Goal: Task Accomplishment & Management: Use online tool/utility

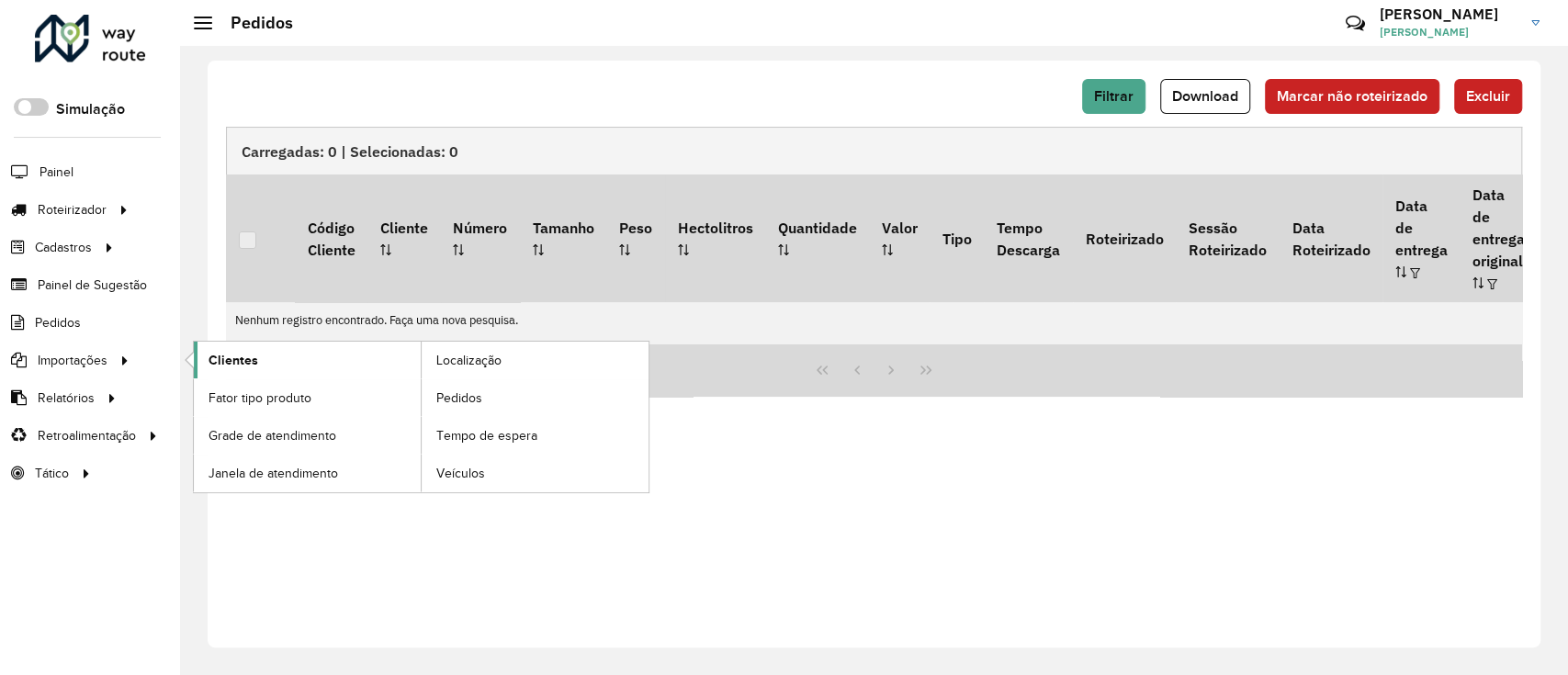
click at [294, 352] on link "Clientes" at bounding box center [307, 359] width 227 height 36
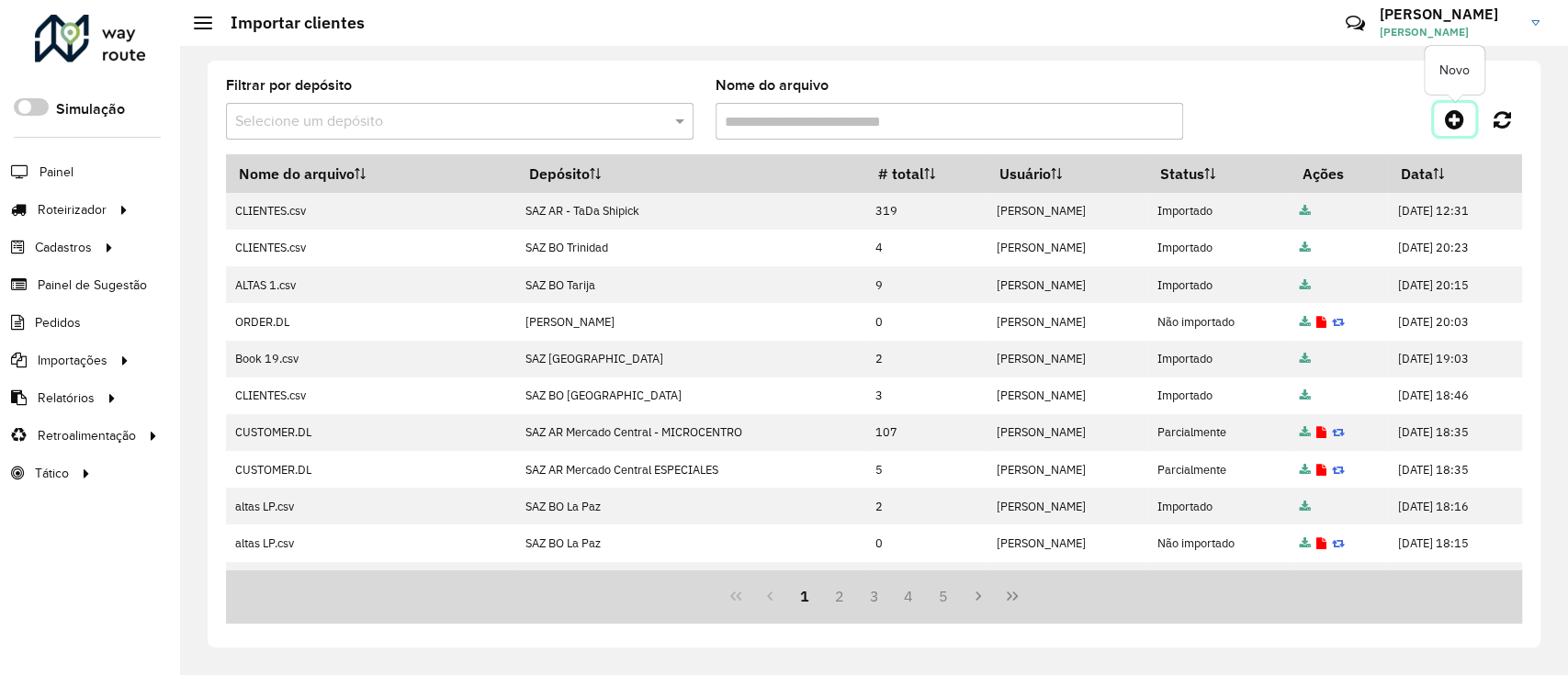
click at [1460, 124] on icon at bounding box center [1454, 120] width 20 height 22
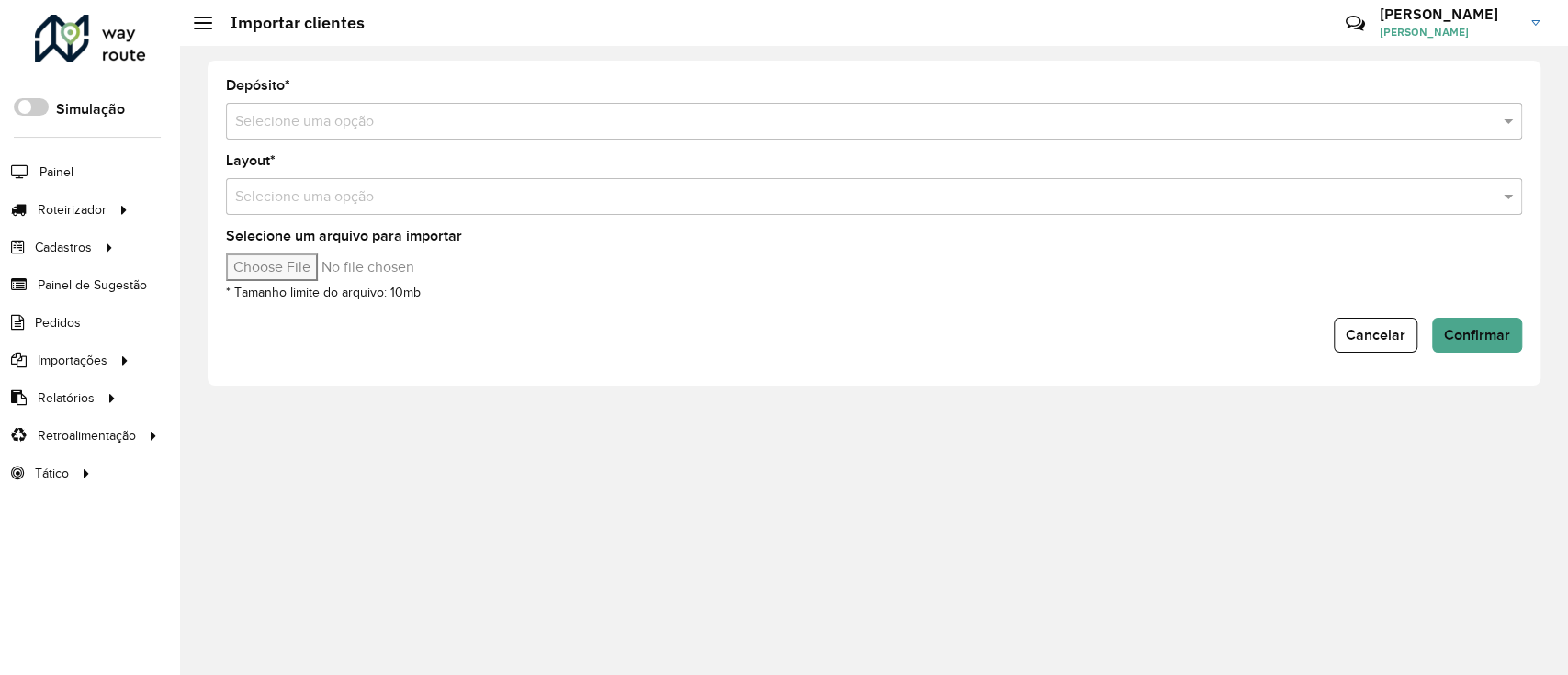
click at [558, 122] on input "text" at bounding box center [855, 122] width 1241 height 22
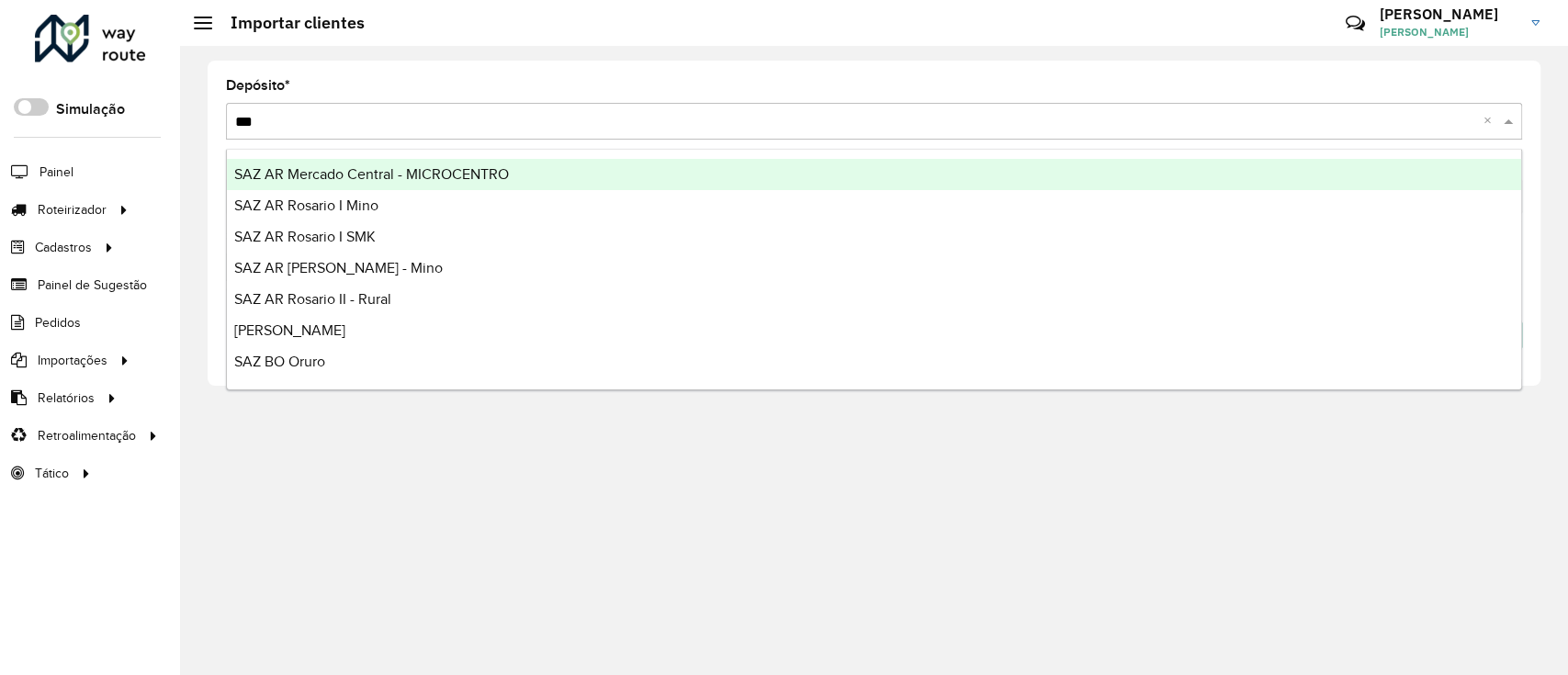
type input "****"
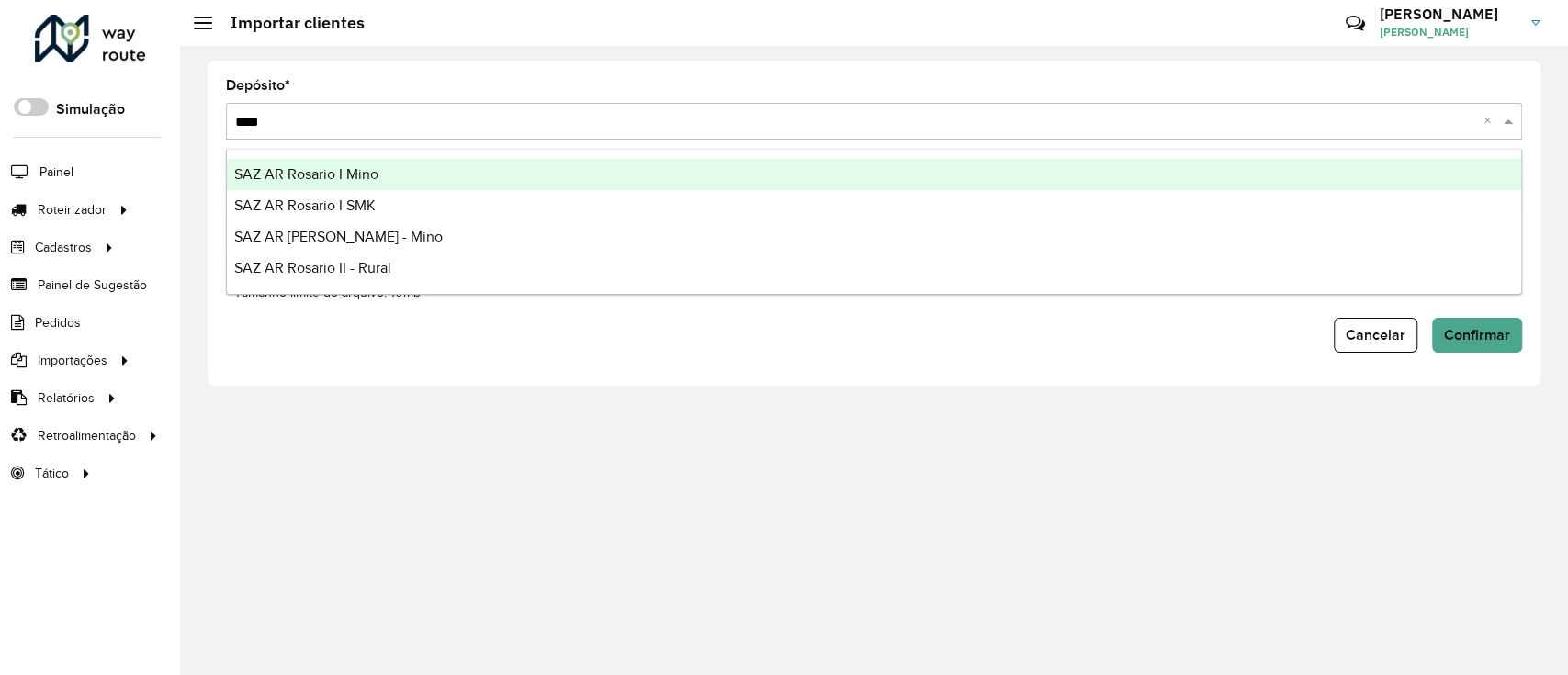
click at [549, 180] on div "SAZ AR Rosario I Mino" at bounding box center [874, 174] width 1294 height 31
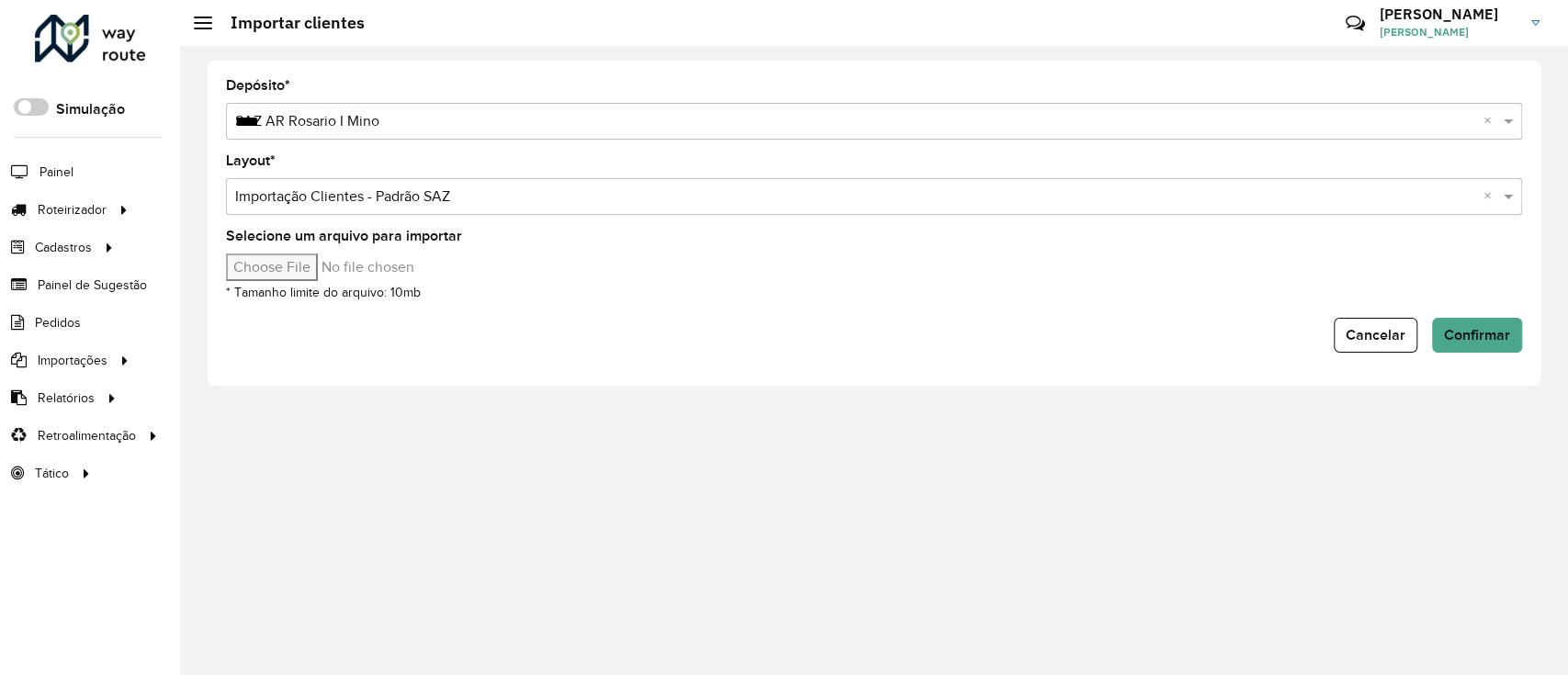
click at [303, 260] on input "Selecione um arquivo para importar" at bounding box center [382, 268] width 312 height 28
type input "**********"
click at [1441, 343] on button "Confirmar" at bounding box center [1477, 334] width 90 height 35
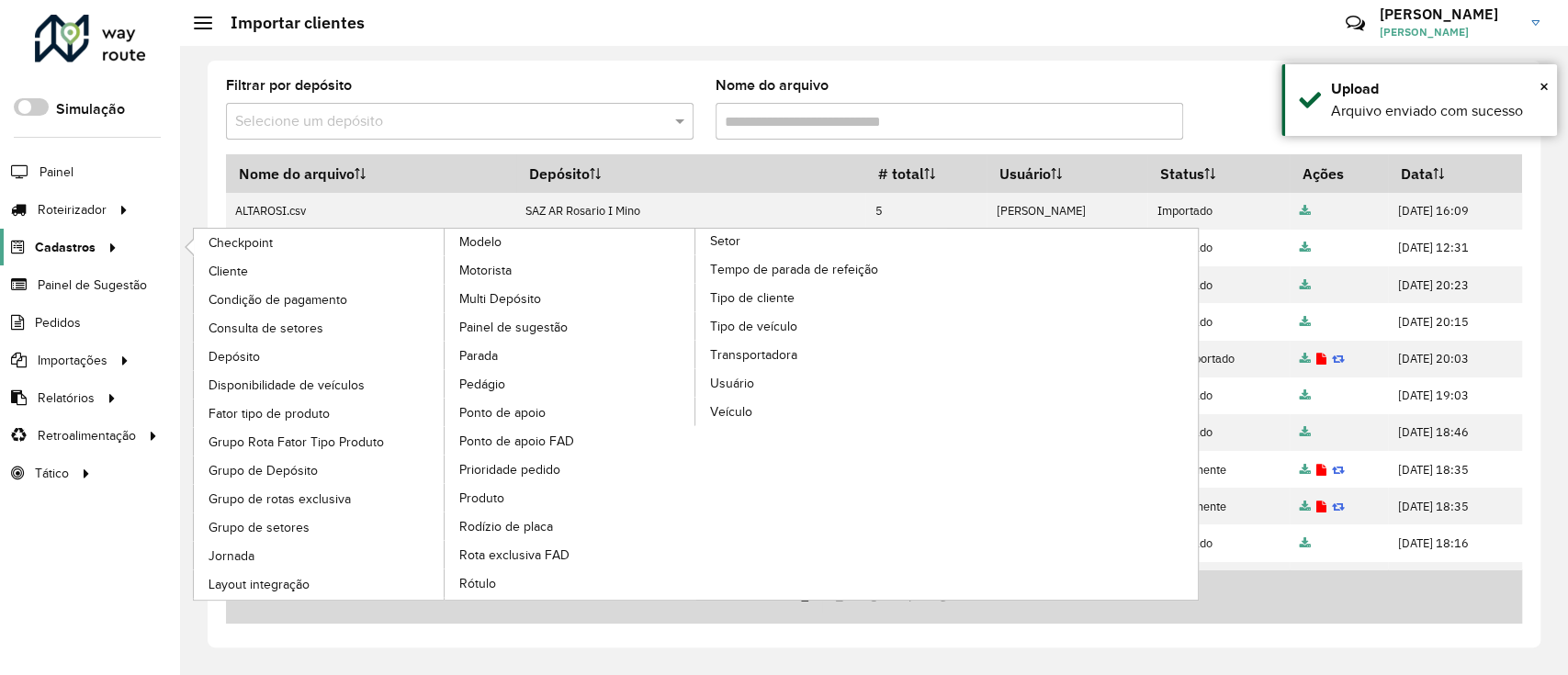
click at [78, 239] on span "Cadastros" at bounding box center [64, 247] width 61 height 20
click at [779, 288] on span "Tipo de cliente" at bounding box center [754, 298] width 88 height 20
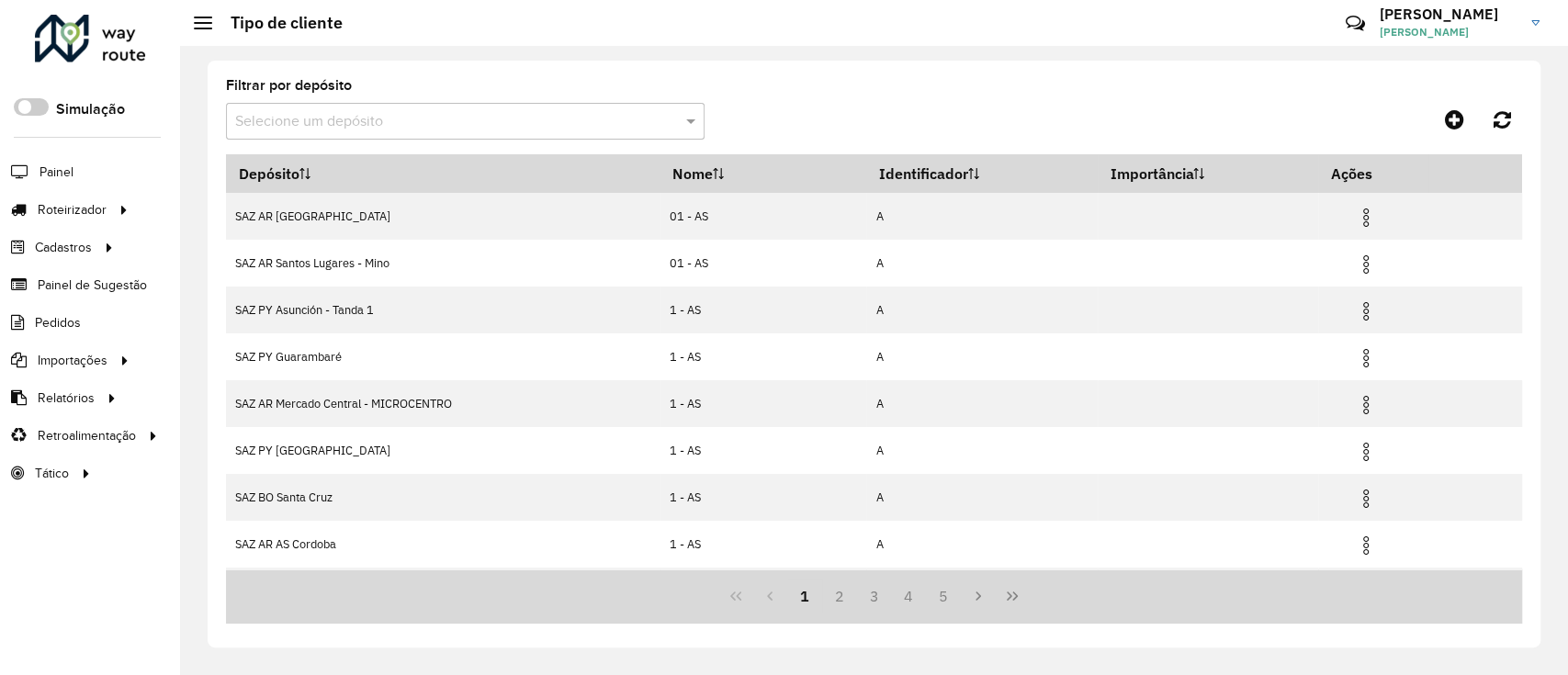
click at [478, 126] on input "text" at bounding box center [447, 122] width 424 height 22
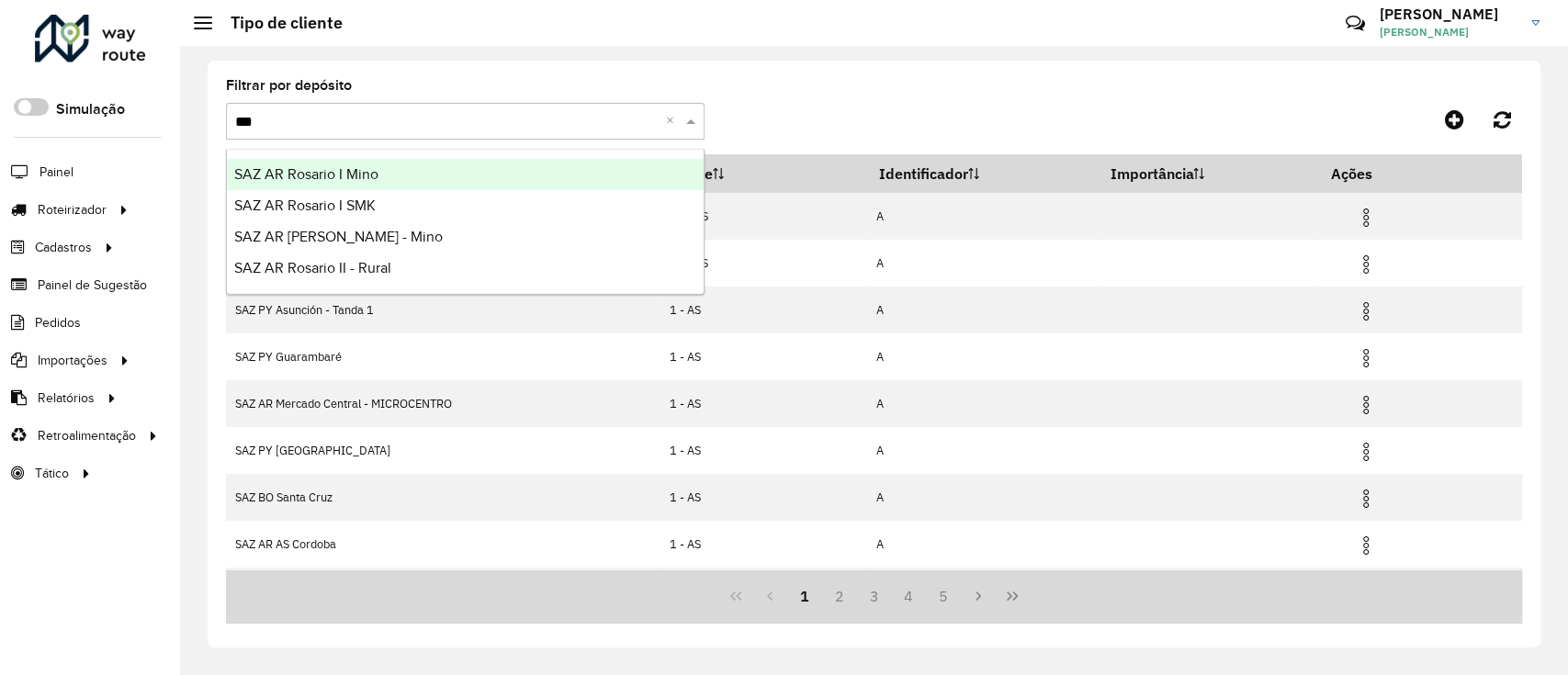
type input "****"
click at [465, 173] on div "SAZ AR Rosario I Mino" at bounding box center [465, 174] width 477 height 31
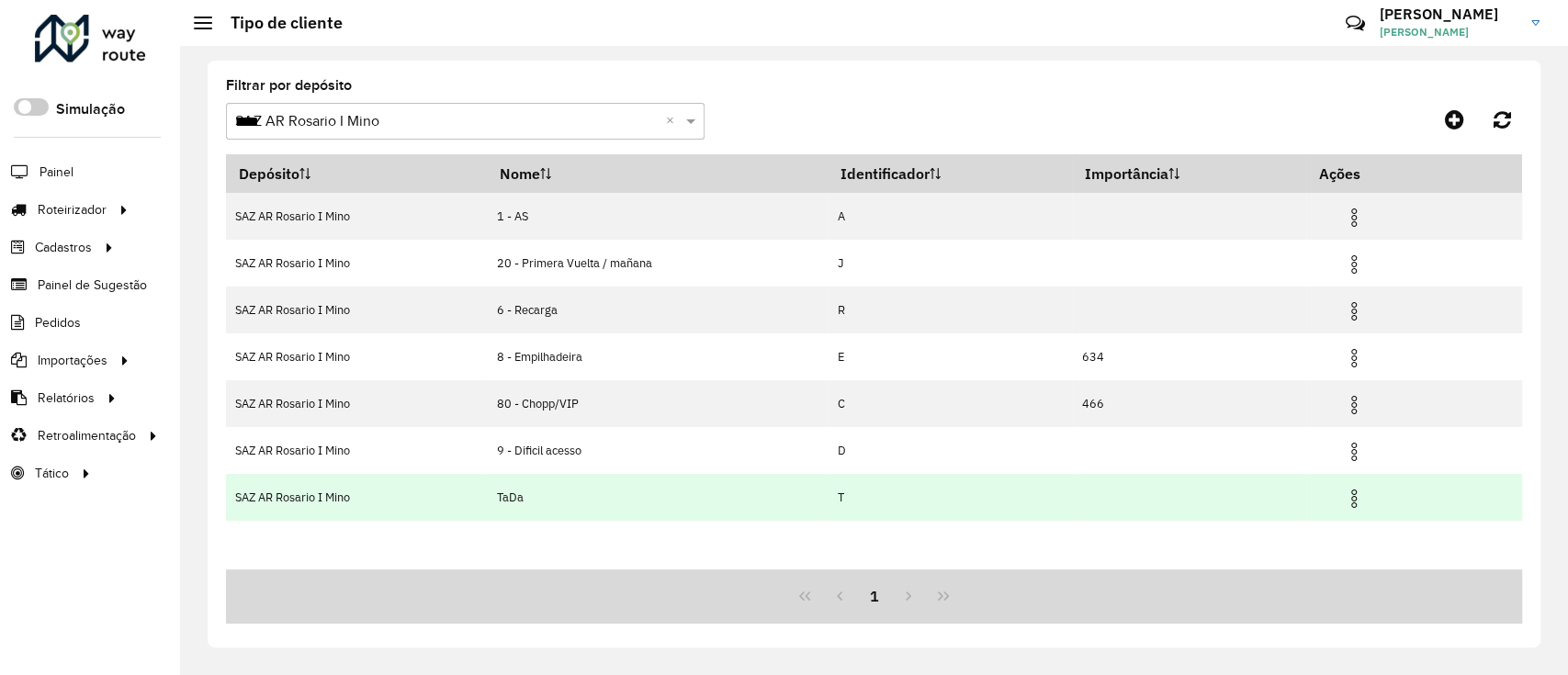
click at [1356, 506] on img at bounding box center [1354, 499] width 22 height 22
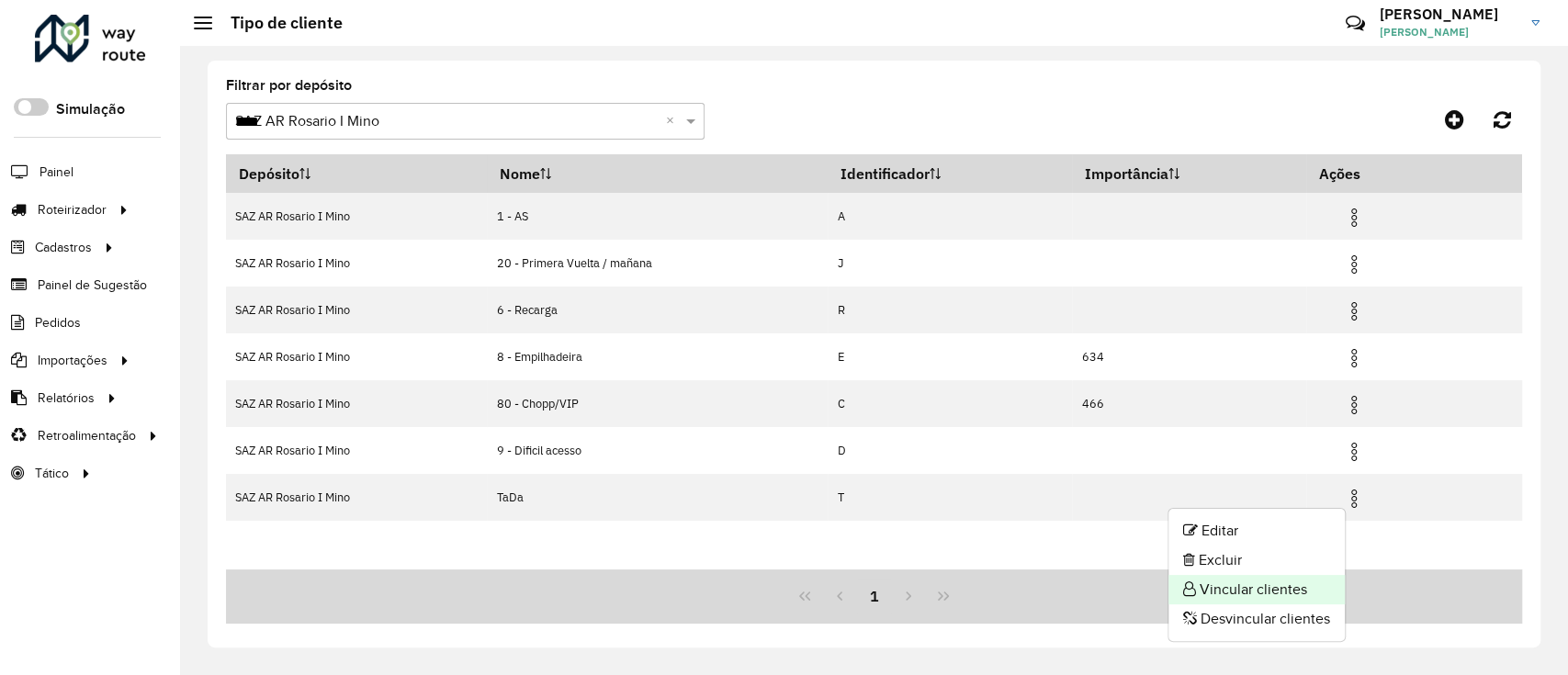
click at [1275, 586] on li "Vincular clientes" at bounding box center [1256, 589] width 177 height 29
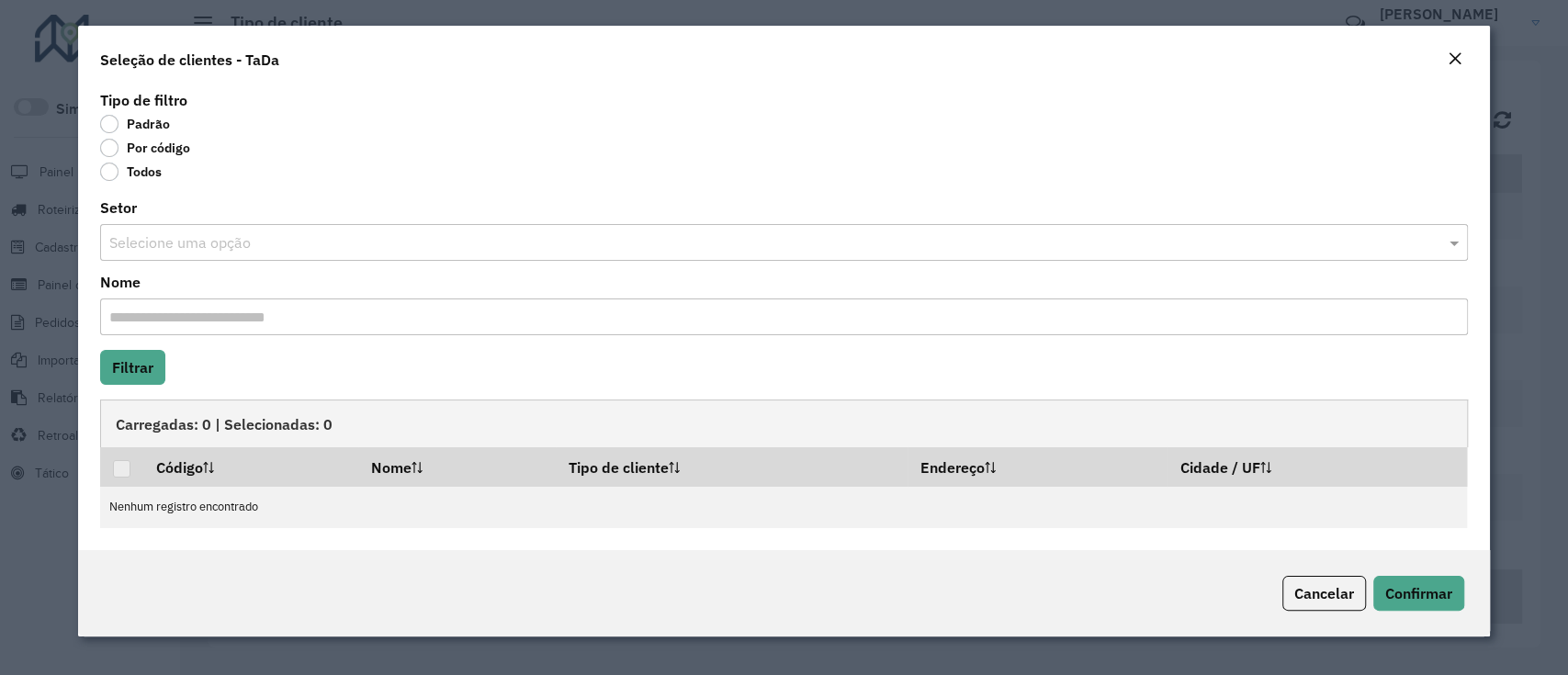
click at [165, 144] on label "Por código" at bounding box center [145, 148] width 90 height 19
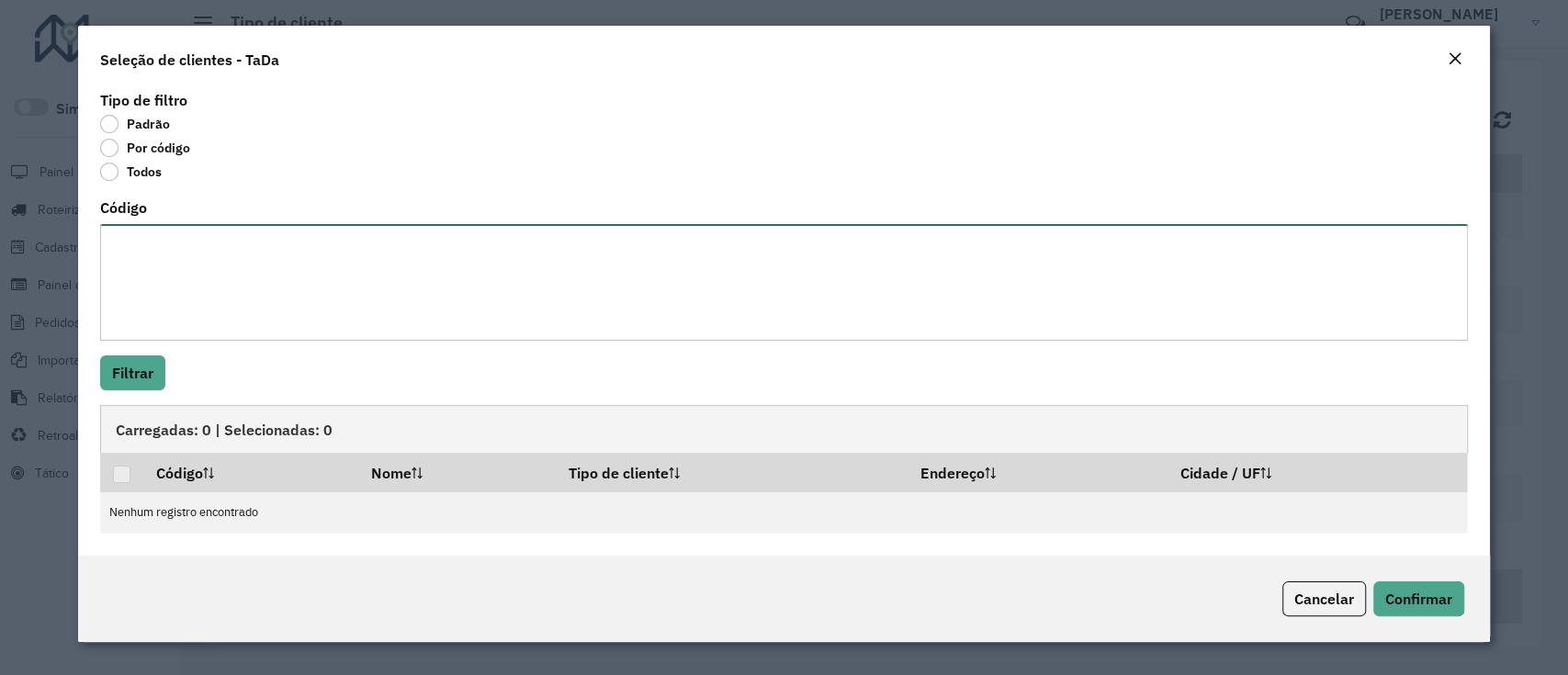
click at [226, 296] on textarea "Código" at bounding box center [784, 282] width 1367 height 117
paste textarea "**********"
type textarea "**********"
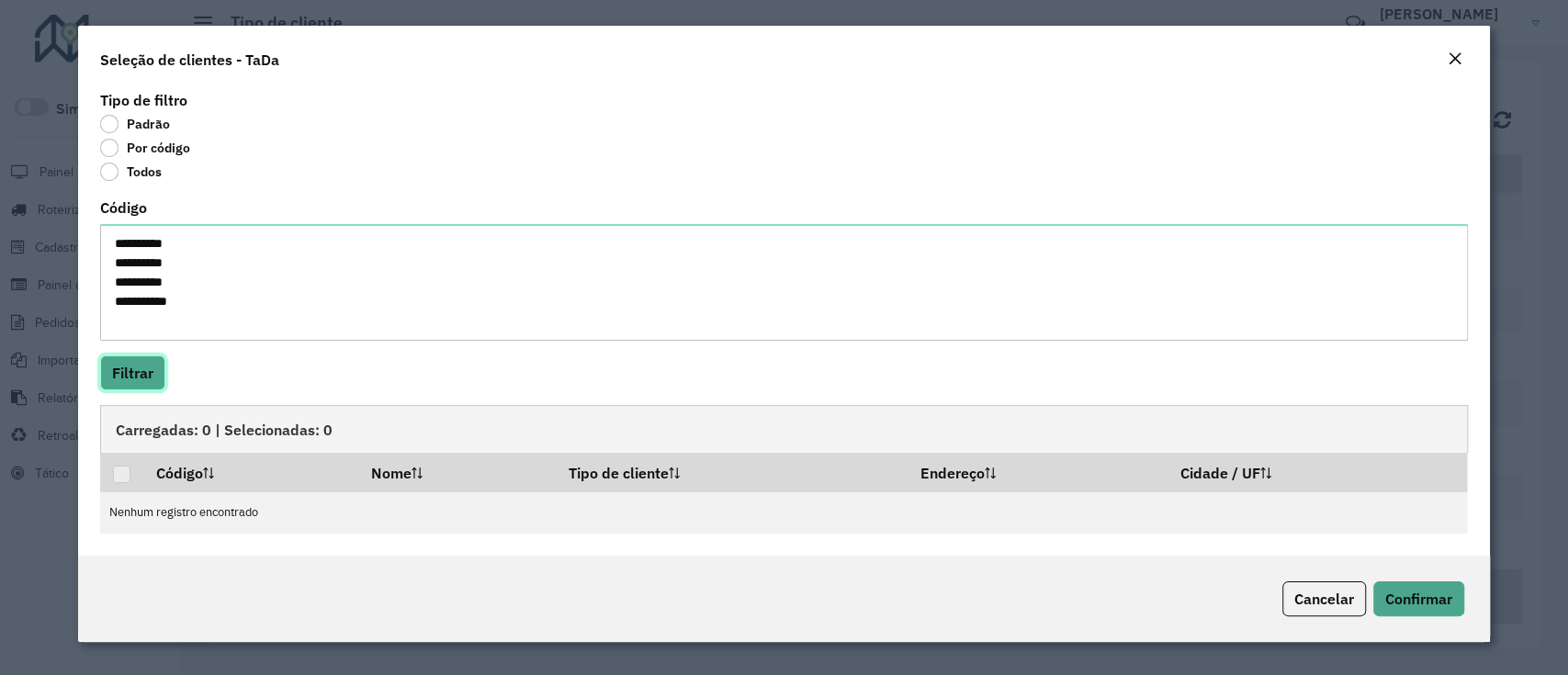
click at [139, 387] on button "Filtrar" at bounding box center [133, 373] width 65 height 35
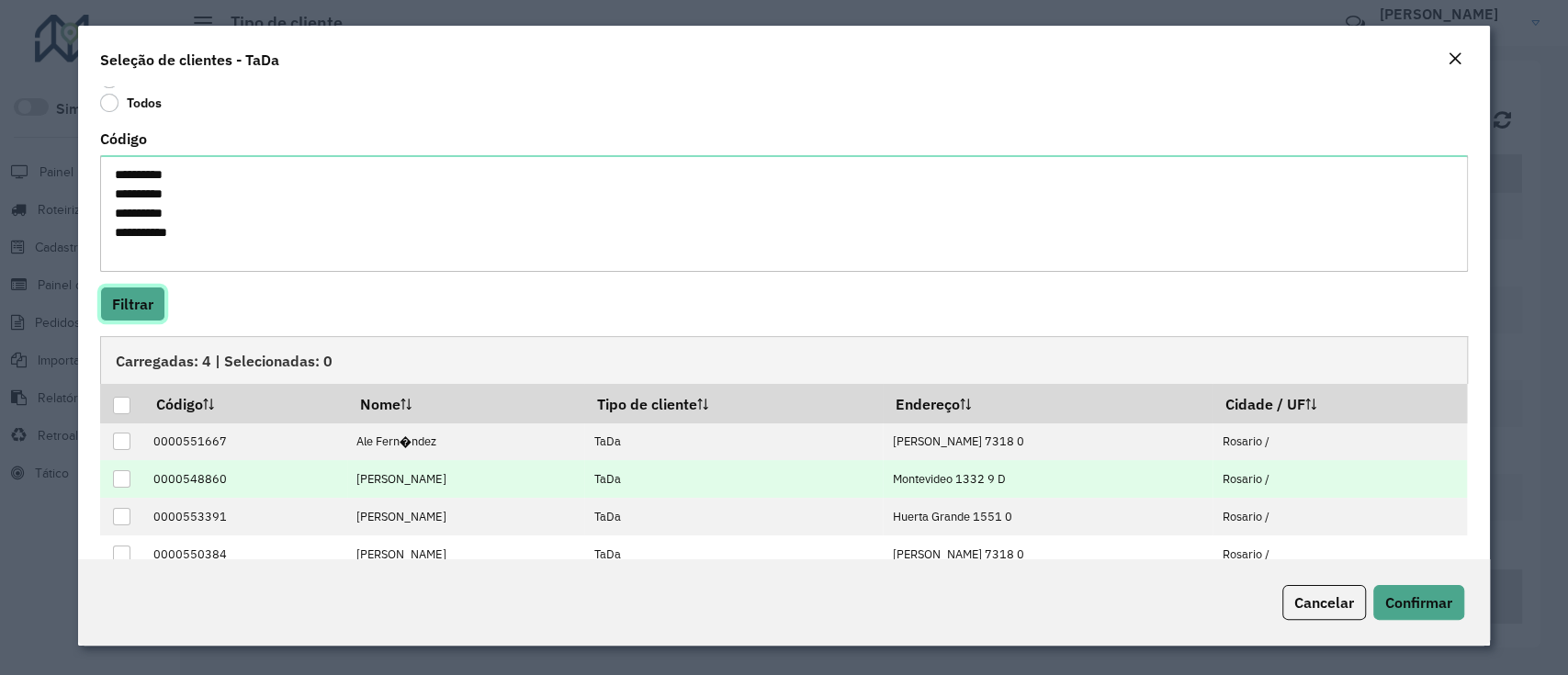
scroll to position [104, 0]
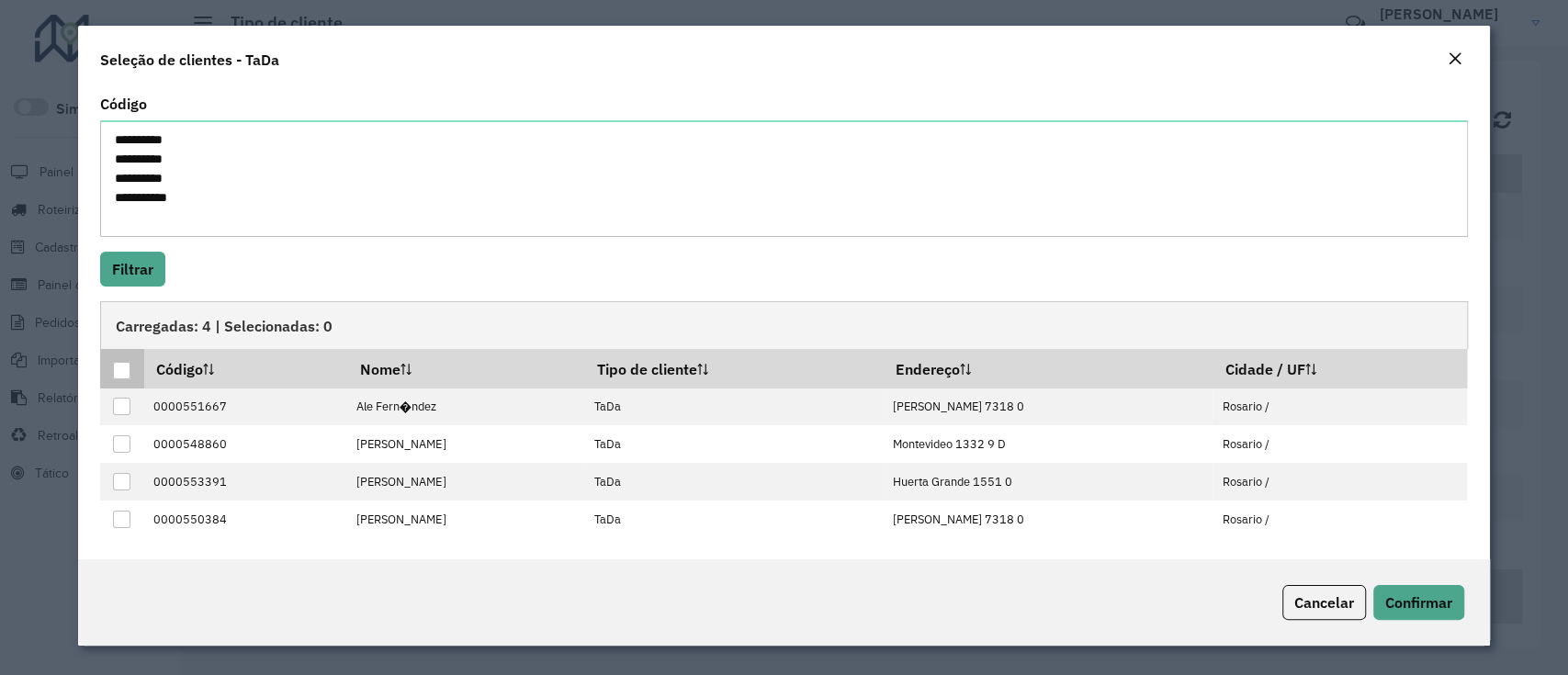
click at [125, 371] on div at bounding box center [121, 371] width 18 height 18
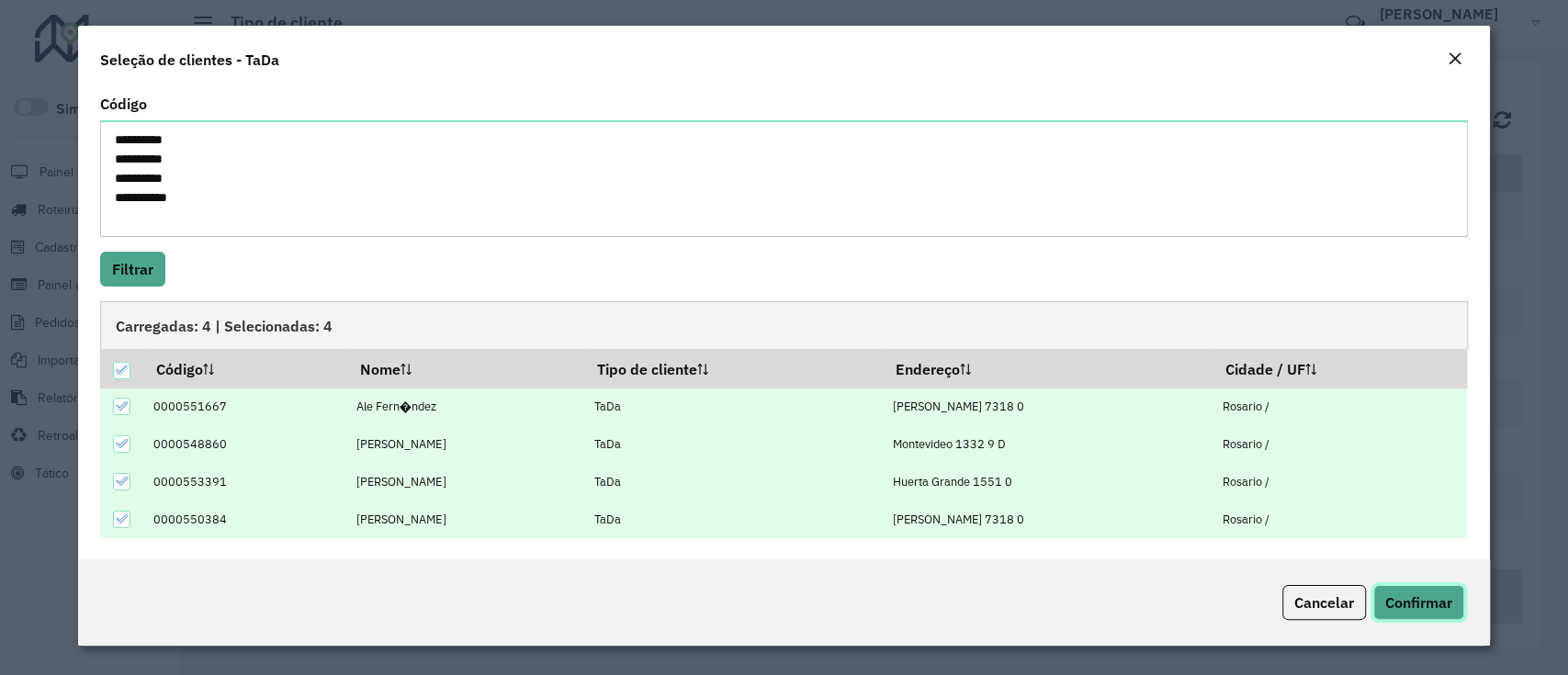
click at [1425, 615] on button "Confirmar" at bounding box center [1419, 602] width 91 height 35
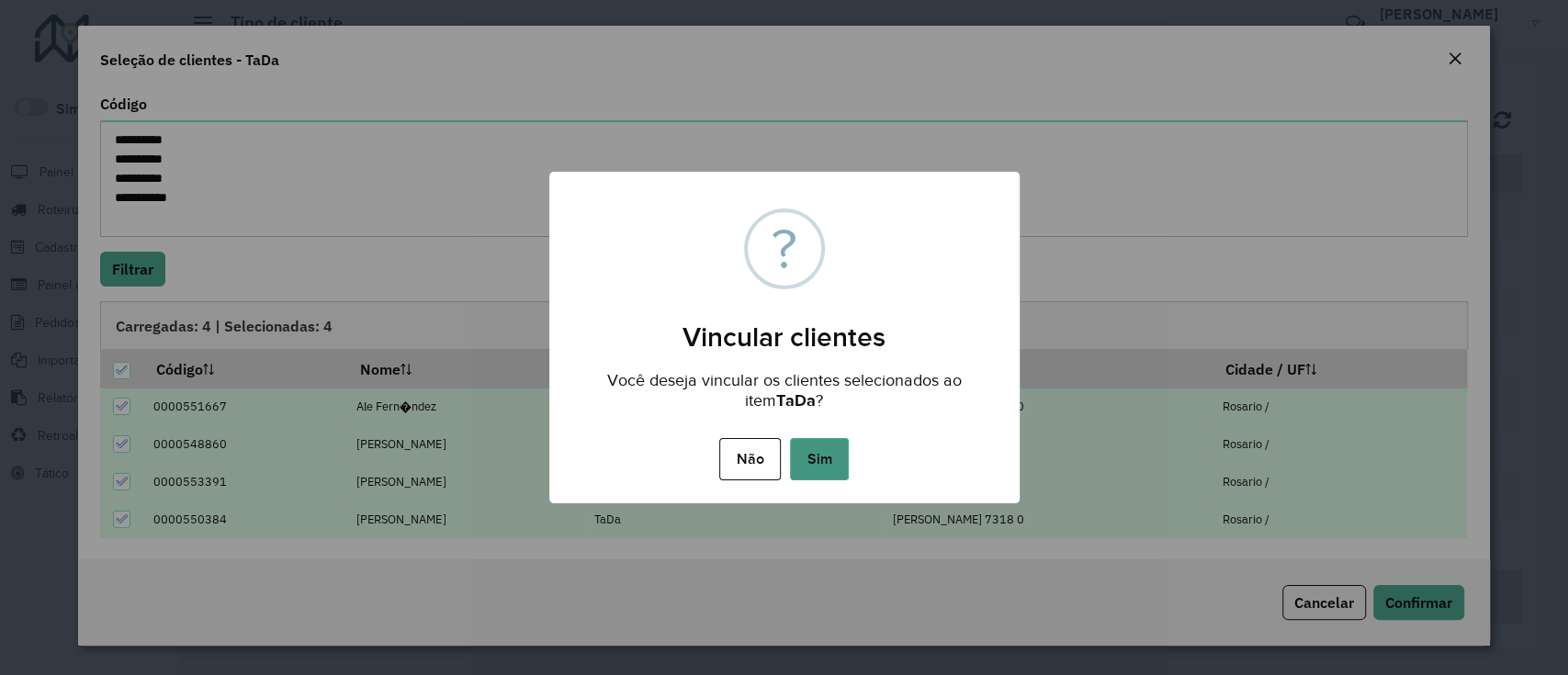
click at [826, 463] on button "Sim" at bounding box center [819, 458] width 59 height 42
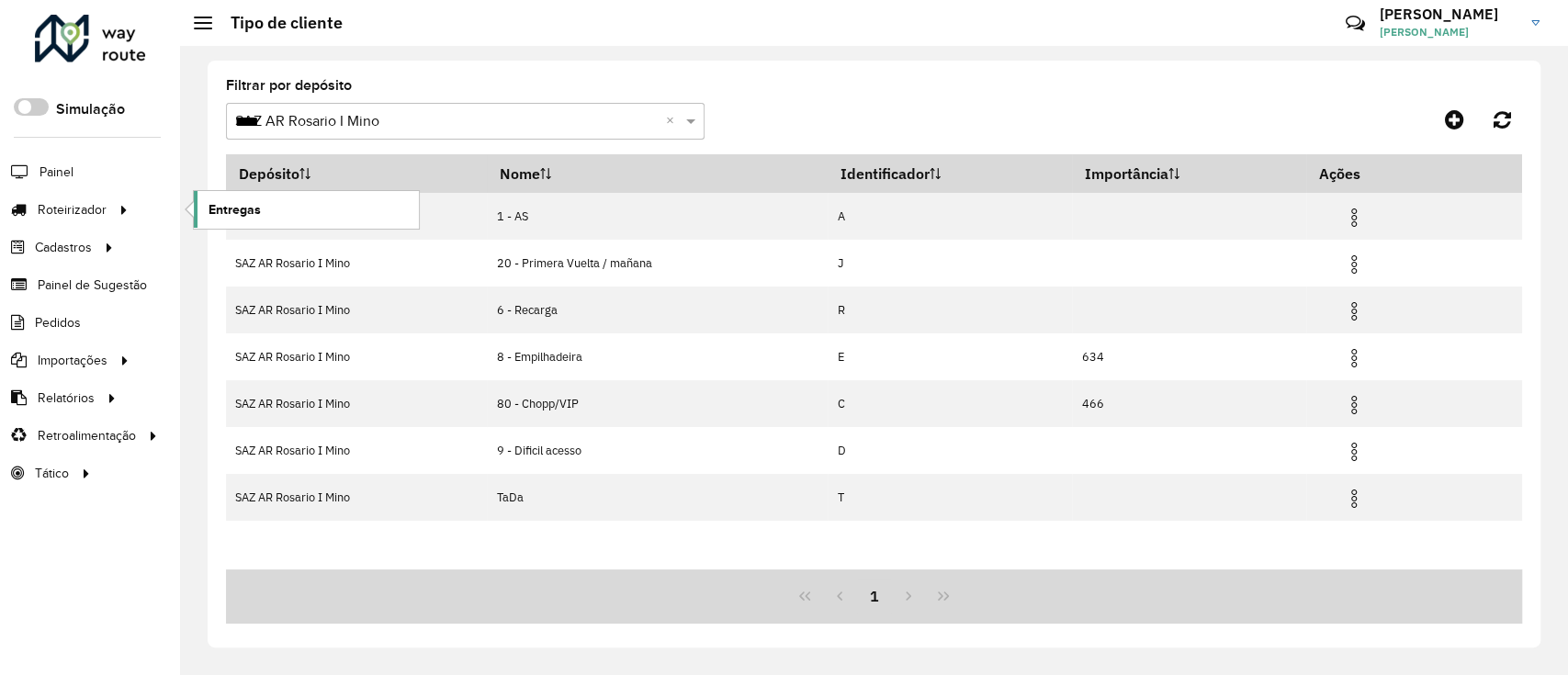
click at [240, 209] on span "Entregas" at bounding box center [234, 209] width 52 height 20
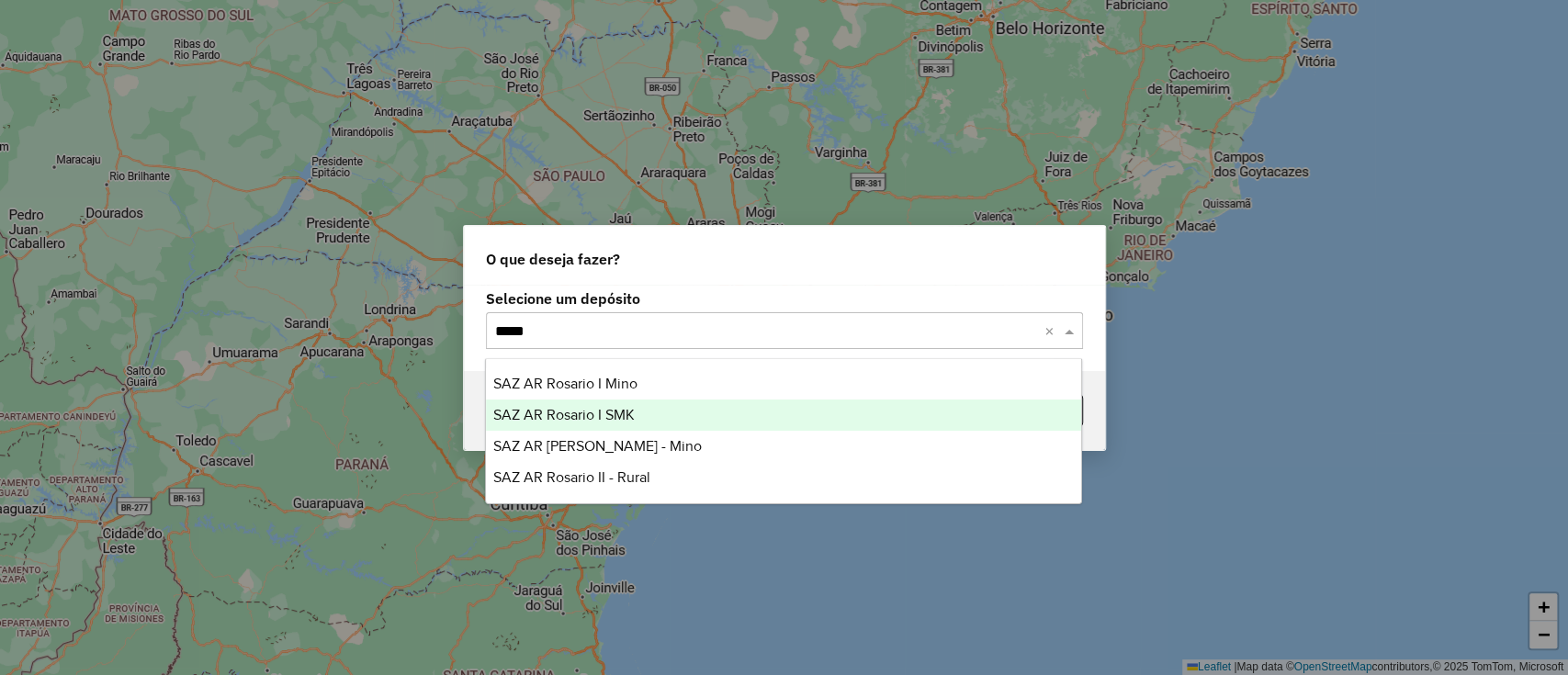
type input "******"
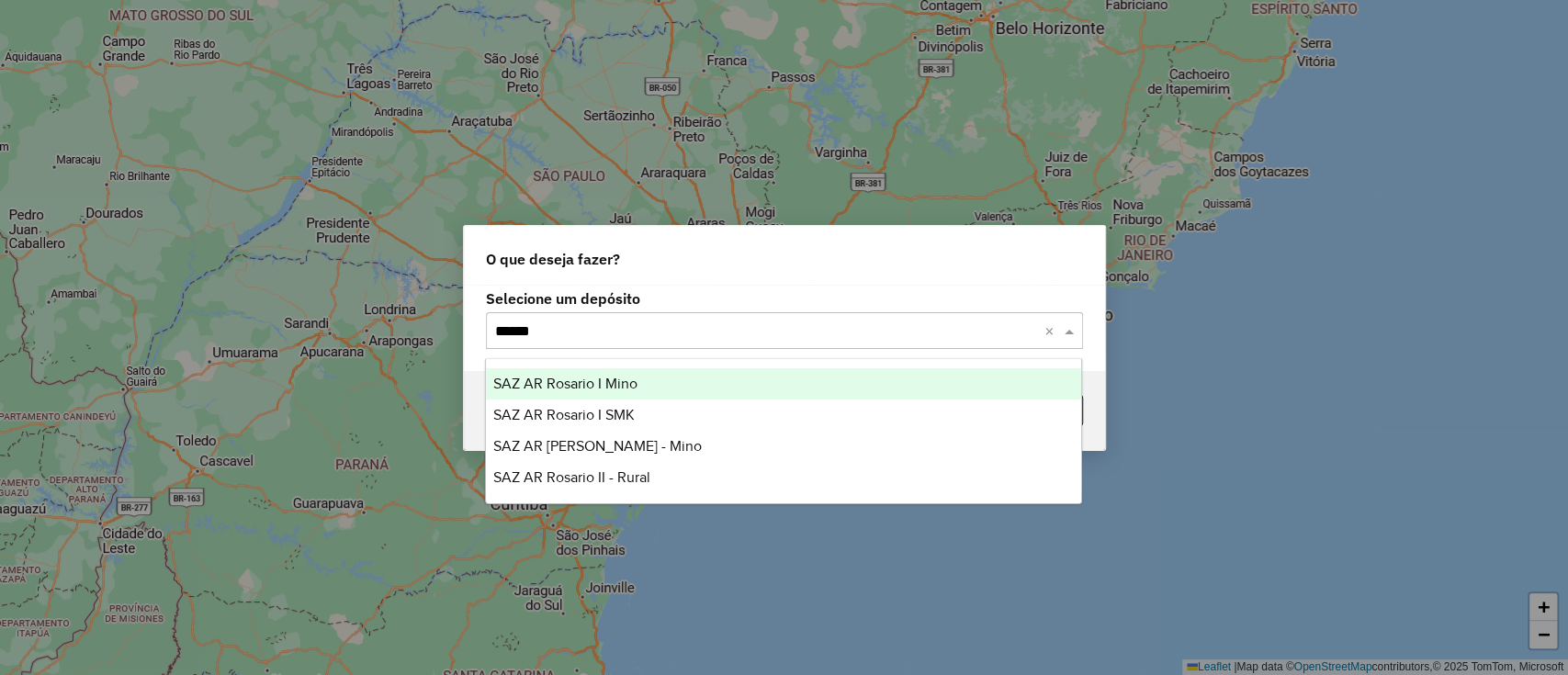
click at [720, 387] on div "SAZ AR Rosario I Mino" at bounding box center [783, 383] width 595 height 31
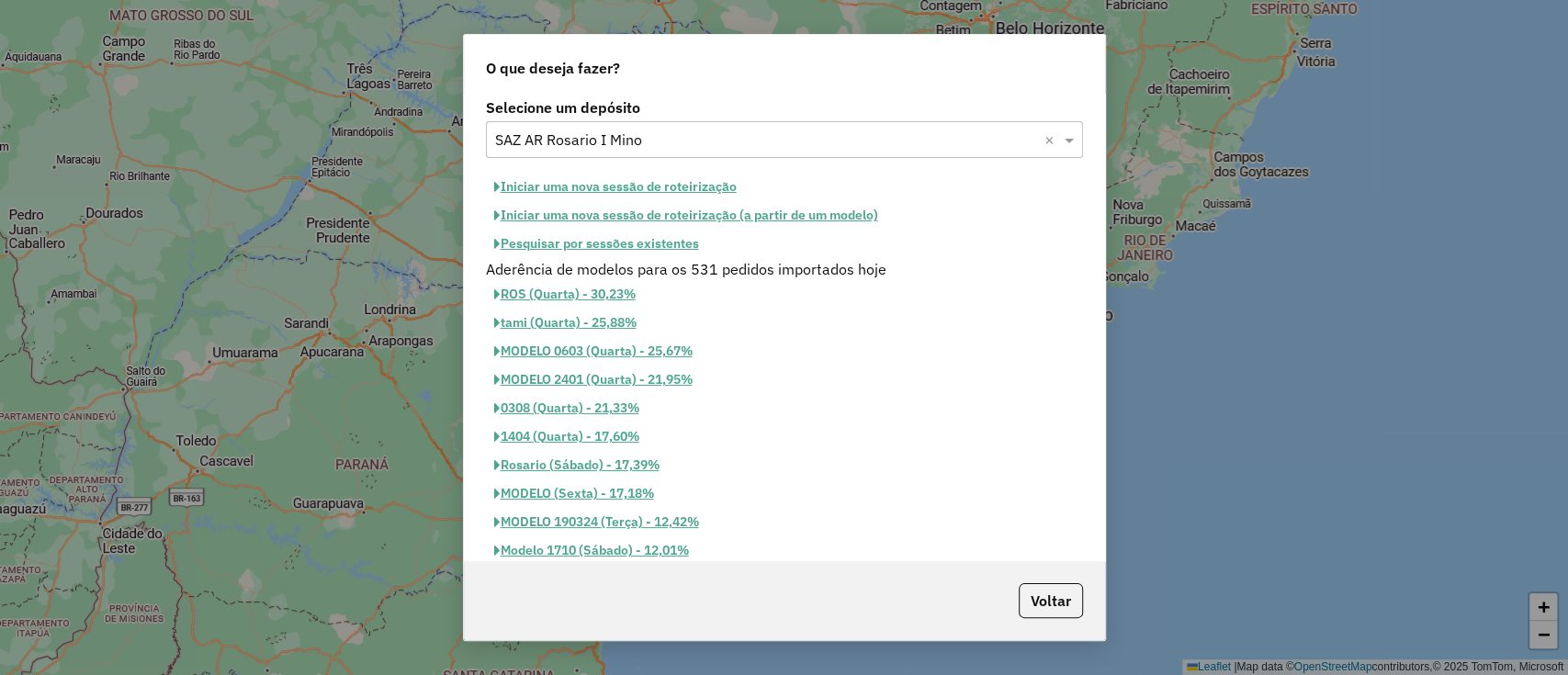
click at [707, 176] on button "Iniciar uma nova sessão de roteirização" at bounding box center [614, 187] width 259 height 28
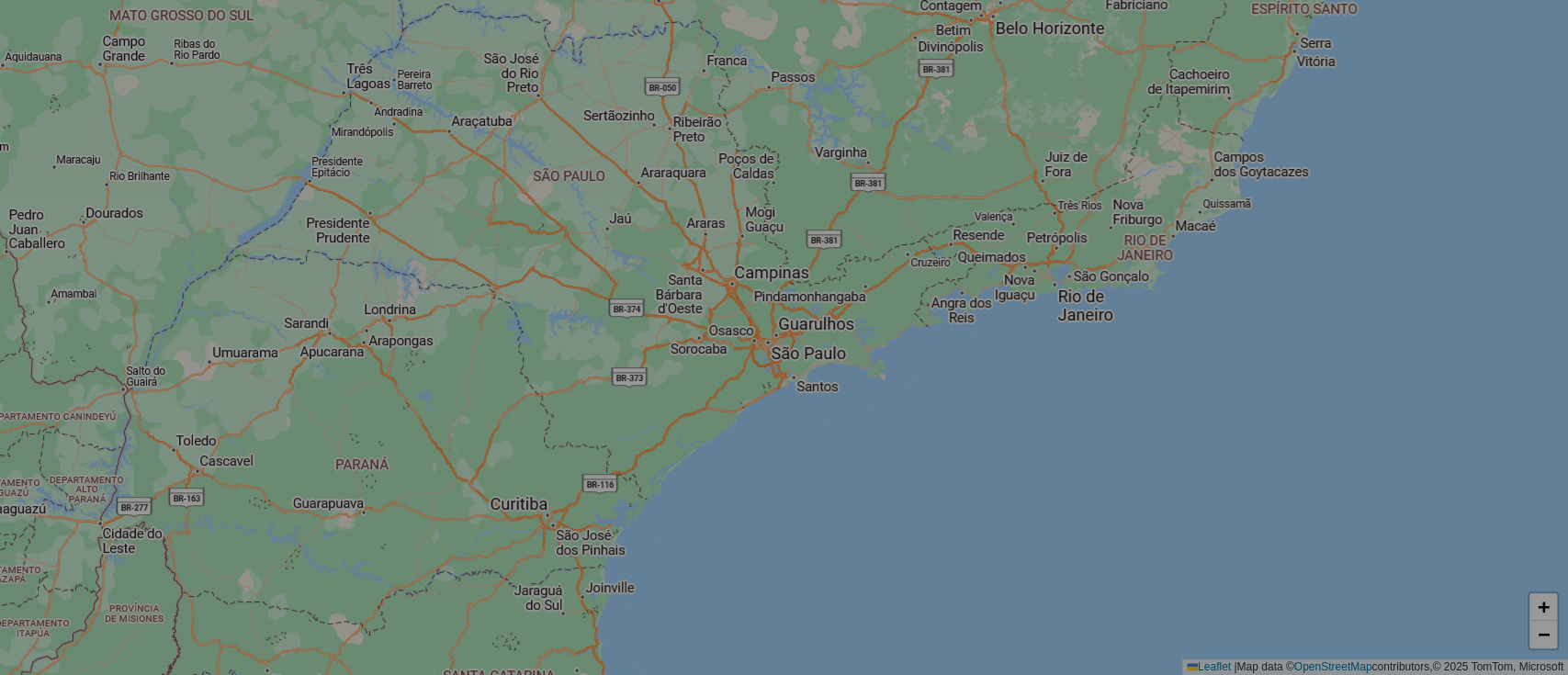
select select "*"
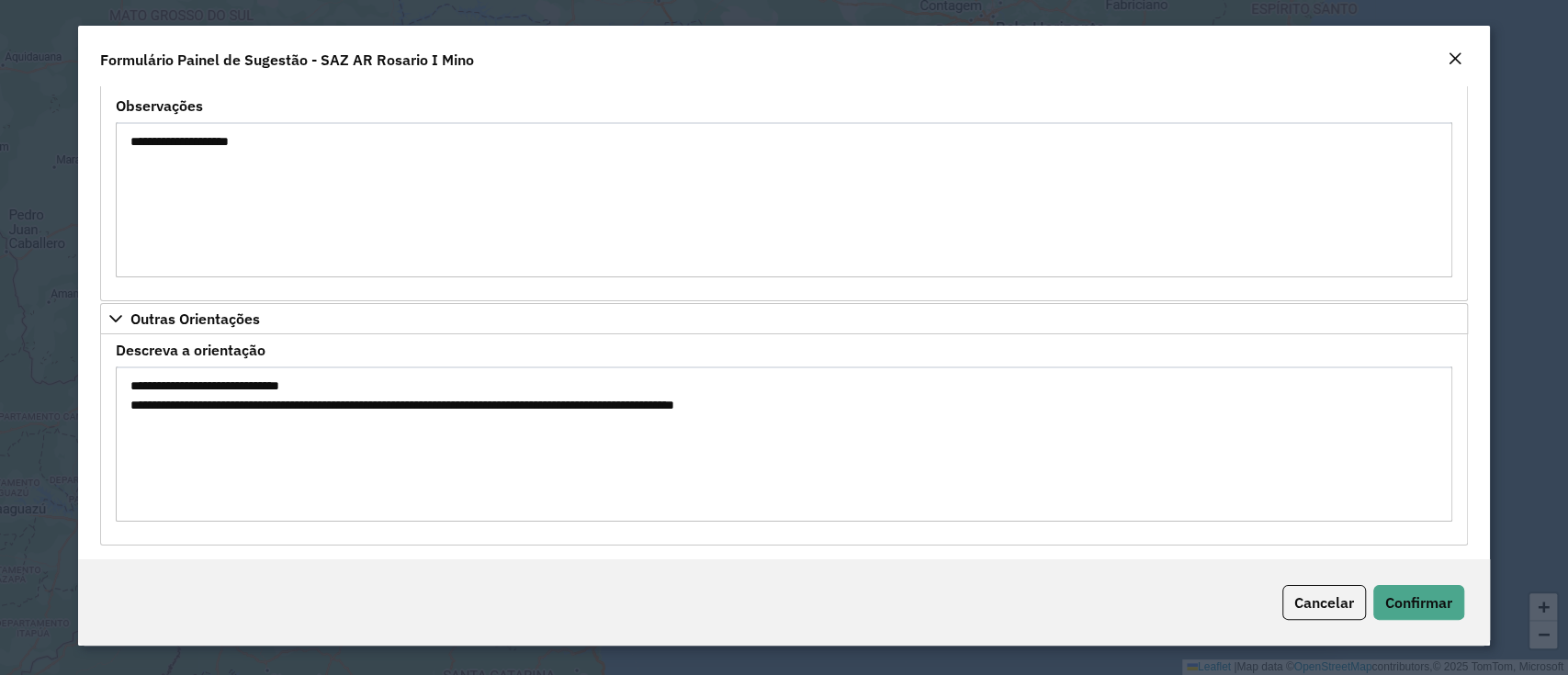
scroll to position [2029, 0]
click at [1438, 572] on div "Cancelar Confirmar" at bounding box center [784, 602] width 1411 height 86
click at [1433, 598] on span "Confirmar" at bounding box center [1420, 603] width 67 height 19
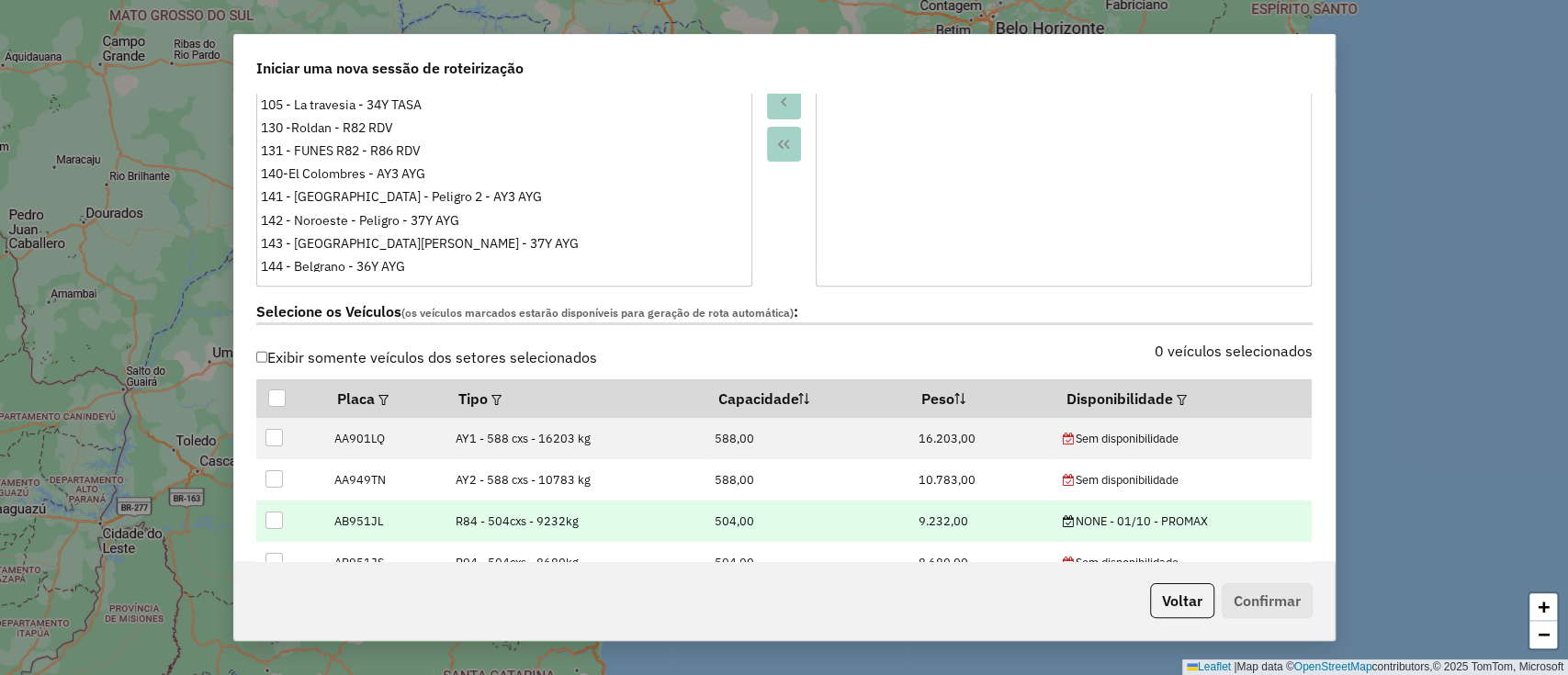
scroll to position [612, 0]
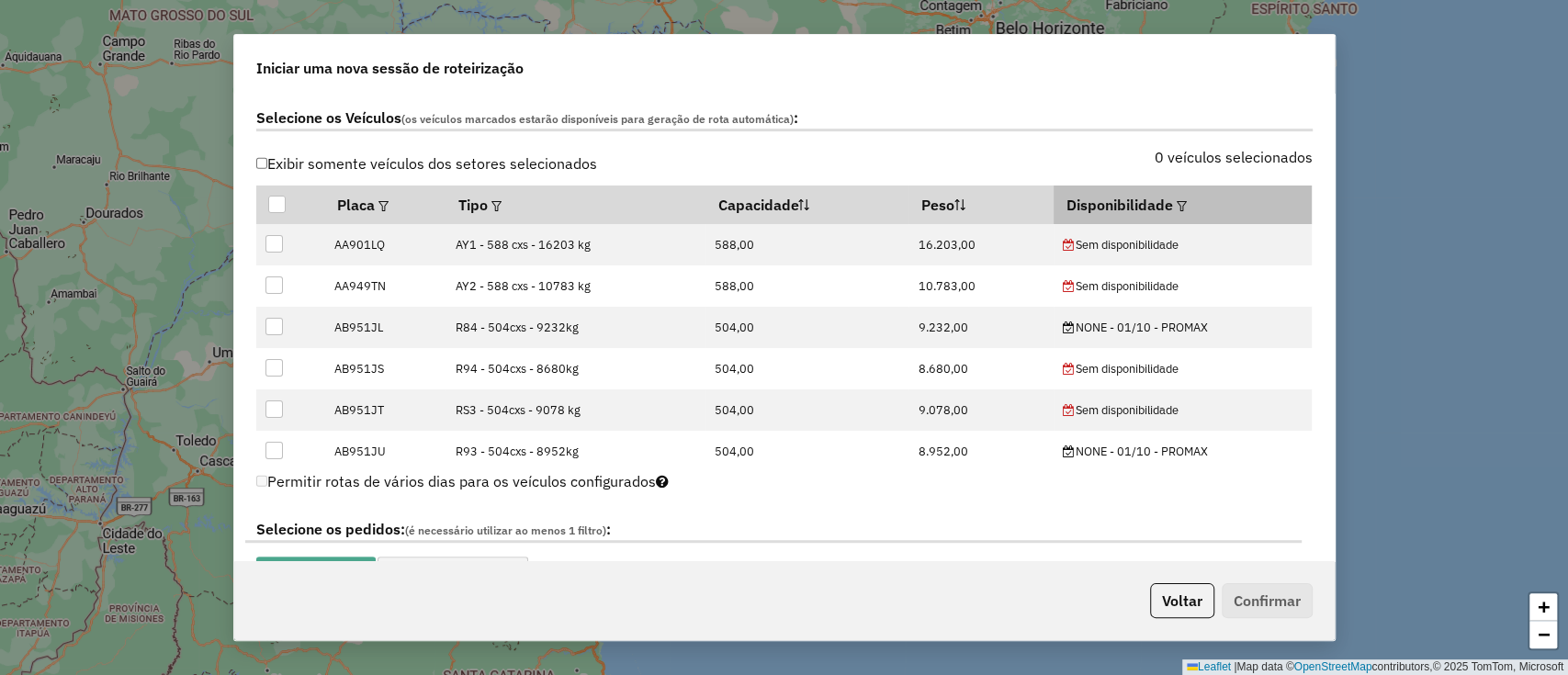
click at [1174, 209] on div at bounding box center [1180, 205] width 14 height 22
click at [1173, 209] on div at bounding box center [1180, 205] width 14 height 22
click at [1177, 208] on em at bounding box center [1181, 205] width 10 height 10
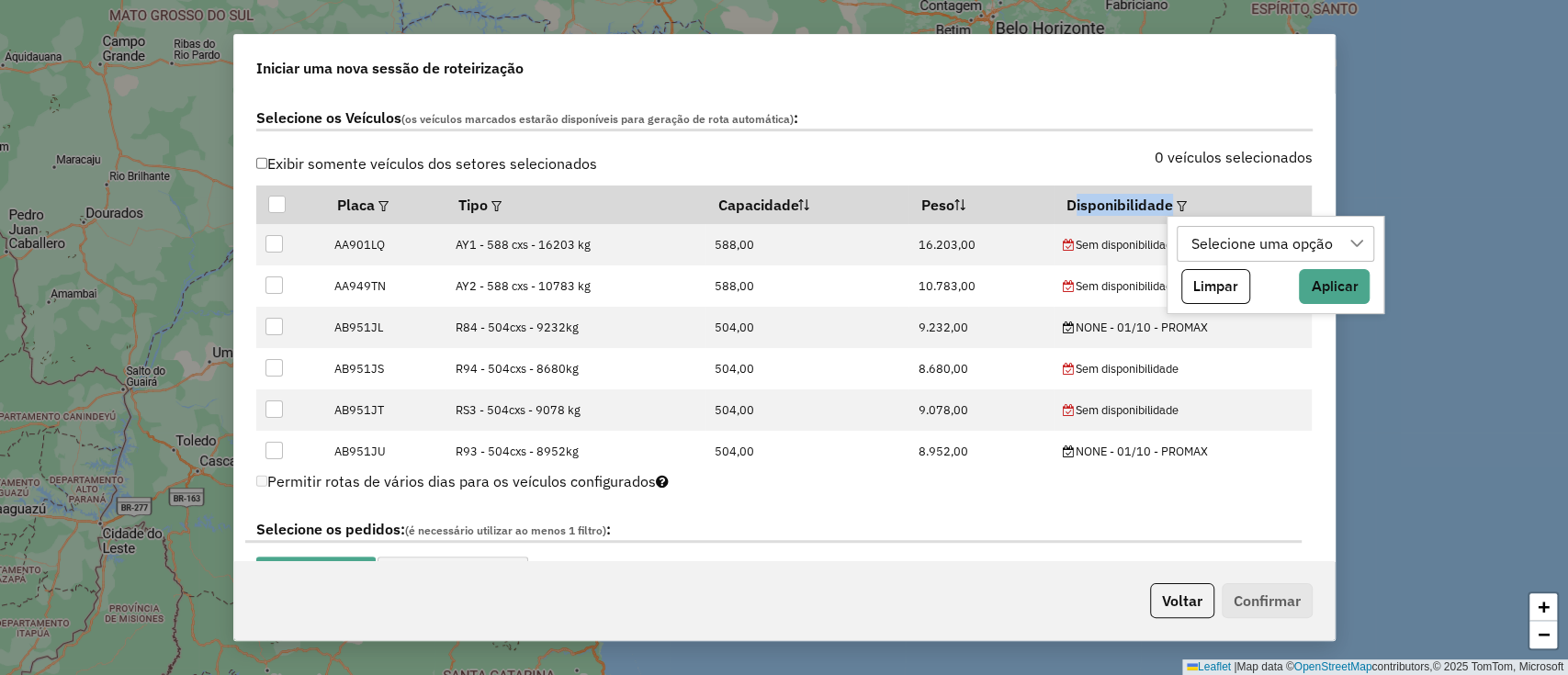
click at [1198, 254] on div "Selecione uma opção" at bounding box center [1262, 244] width 154 height 35
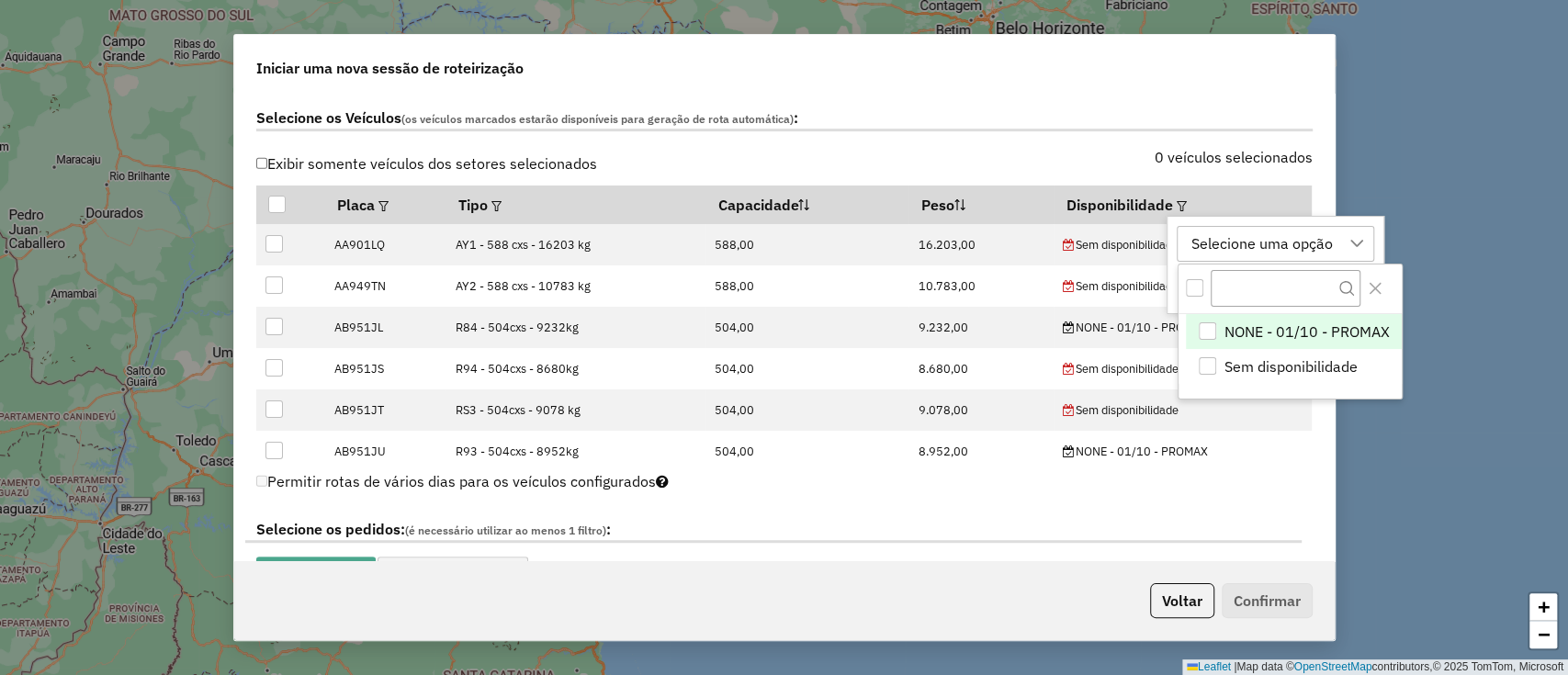
click at [1238, 337] on span "NONE - 01/10 - PROMAX" at bounding box center [1307, 331] width 165 height 22
click at [1232, 250] on div "NONE - 01/10 - PROMAX" at bounding box center [1274, 244] width 178 height 35
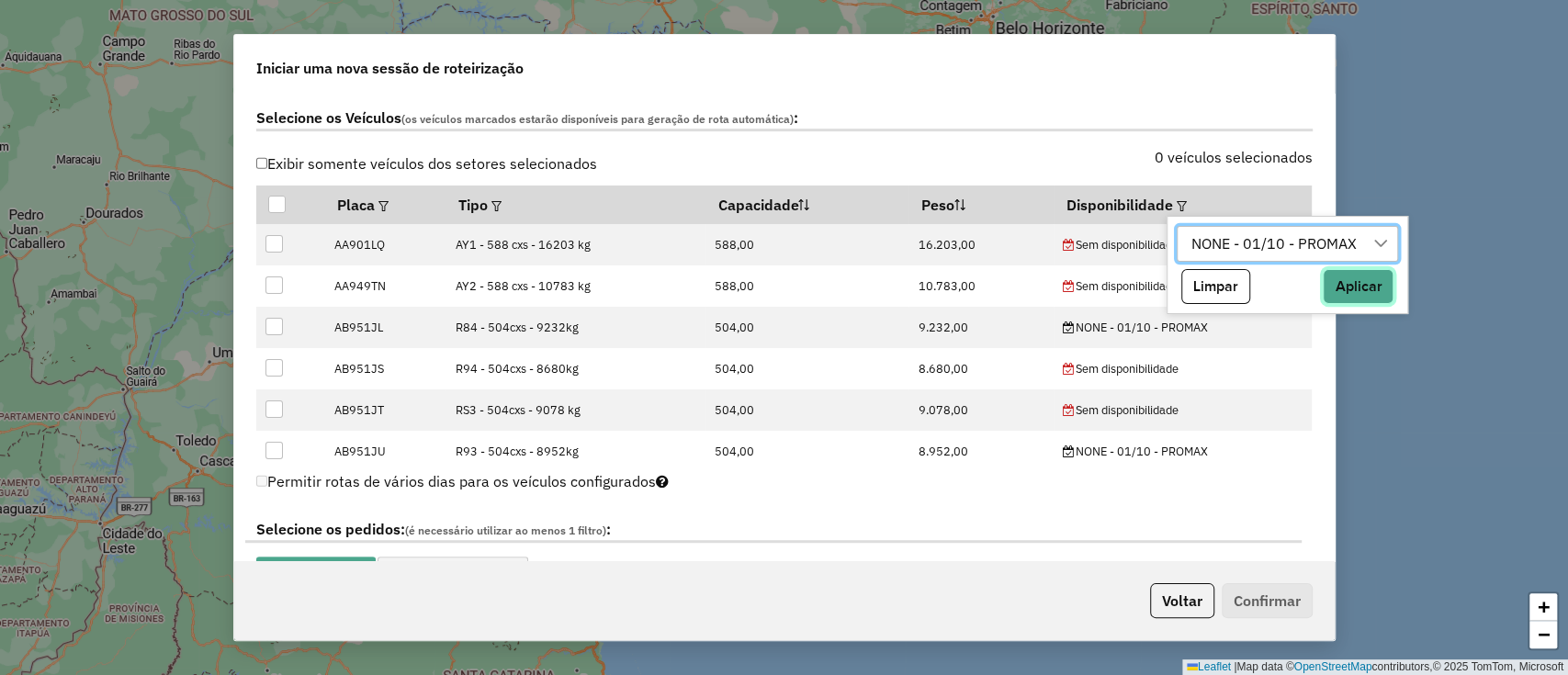
click at [1338, 281] on button "Aplicar" at bounding box center [1359, 286] width 71 height 35
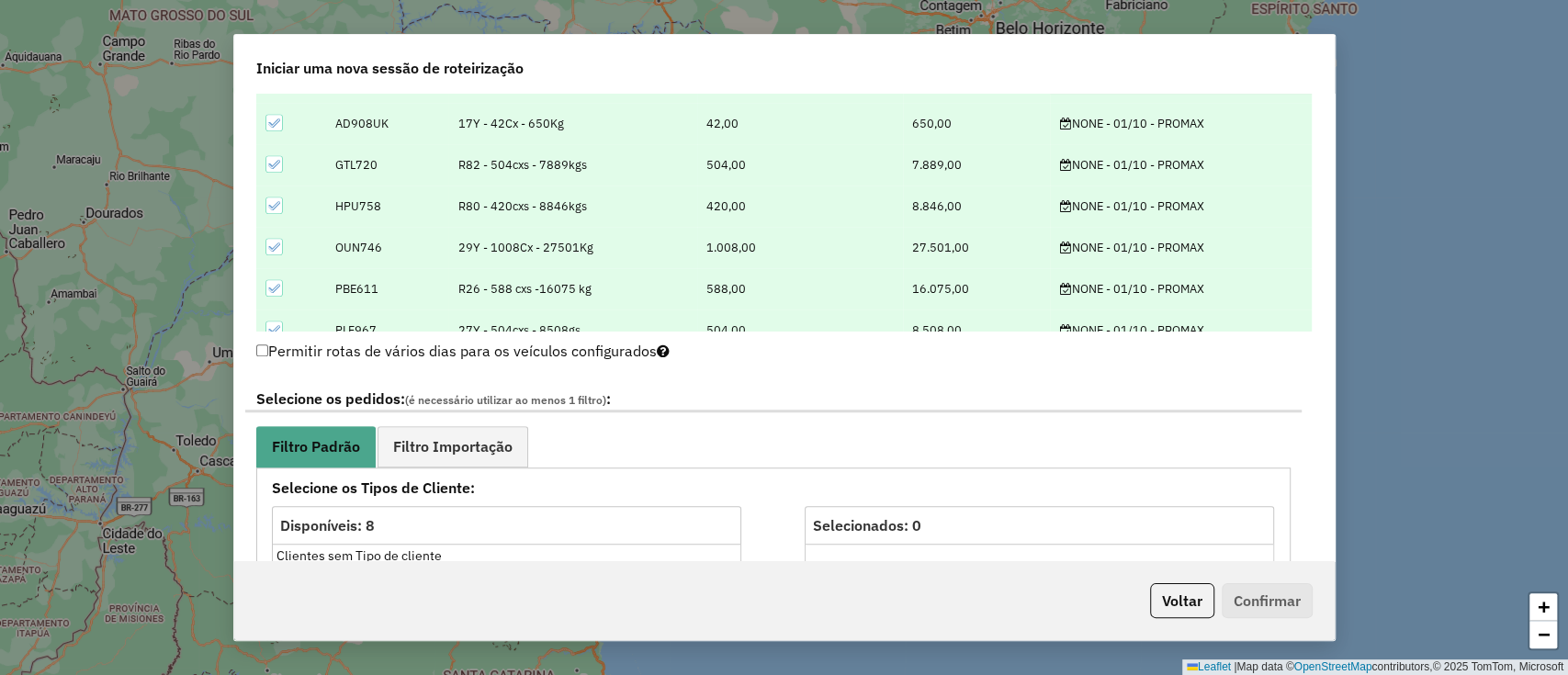
scroll to position [857, 0]
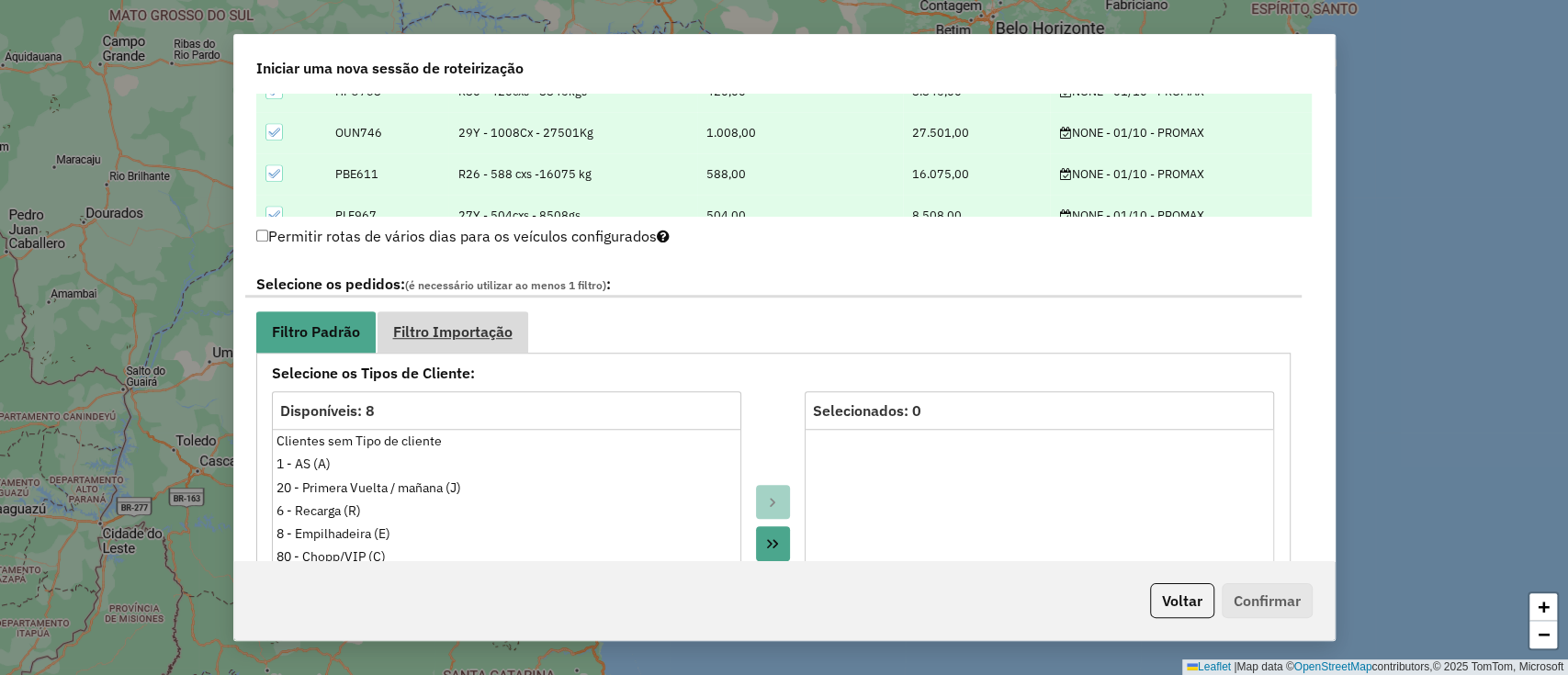
click at [483, 336] on span "Filtro Importação" at bounding box center [453, 331] width 120 height 15
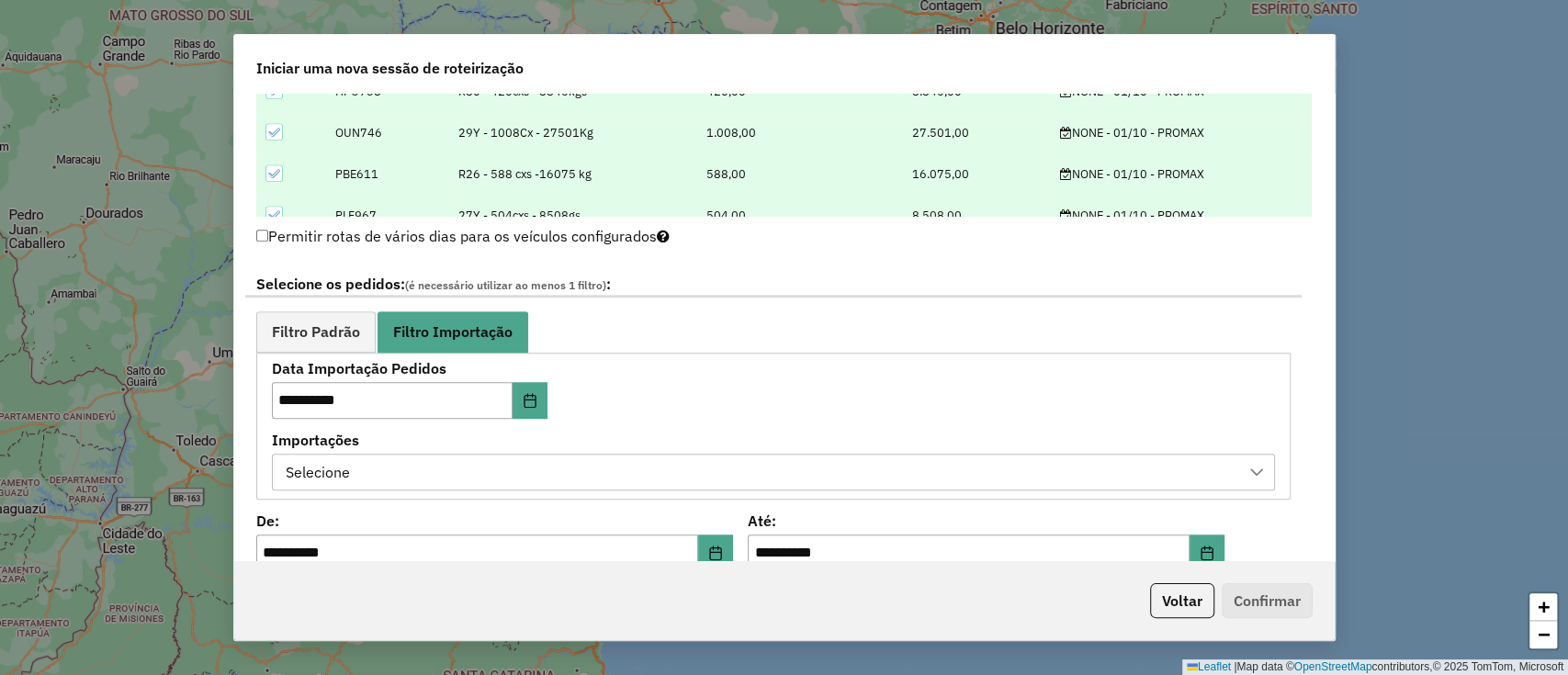
click at [722, 459] on div "Selecione" at bounding box center [759, 471] width 959 height 35
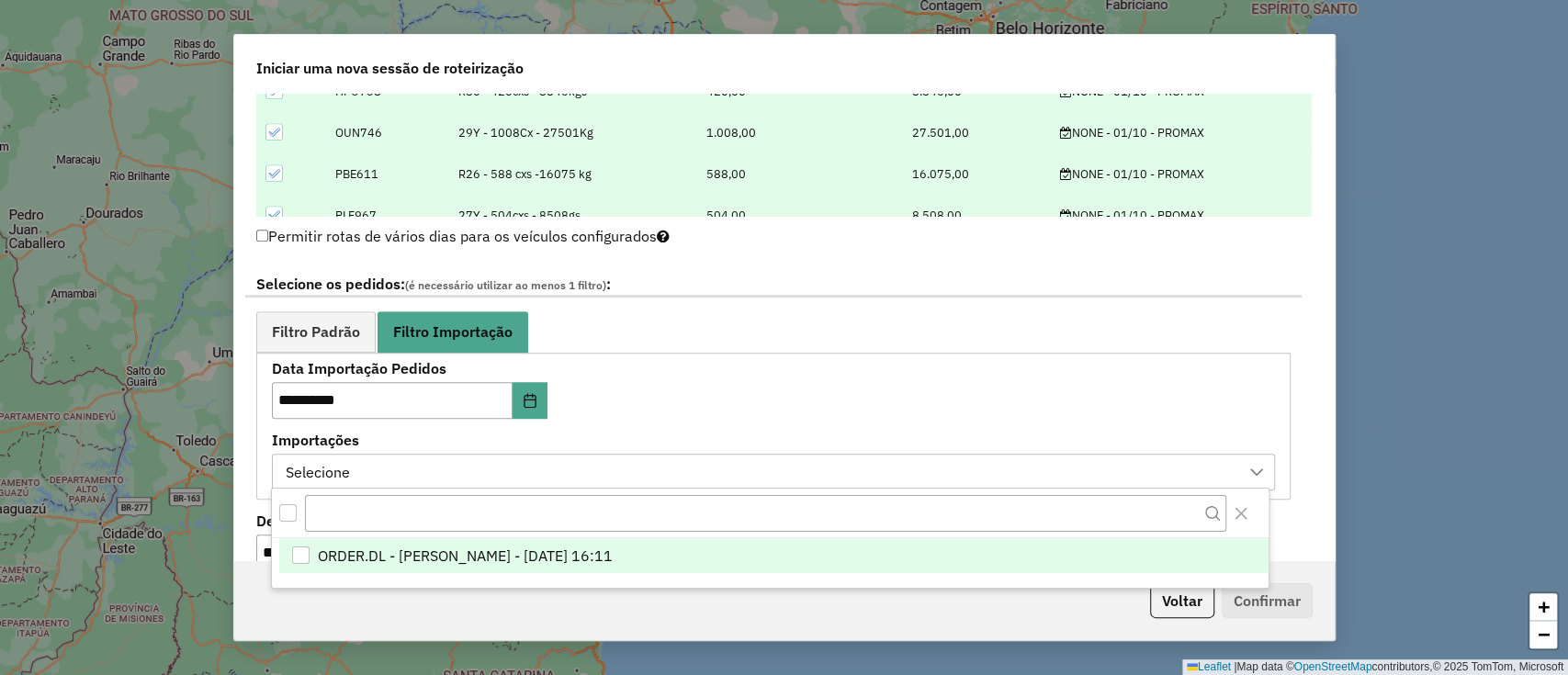
scroll to position [14, 83]
click at [613, 545] on span "ORDER.DL - LETICIA EMILY OLIVEIRA DE LIMA - 30/09/2025 16:11" at bounding box center [465, 555] width 295 height 22
click at [898, 401] on div "**********" at bounding box center [773, 426] width 1003 height 128
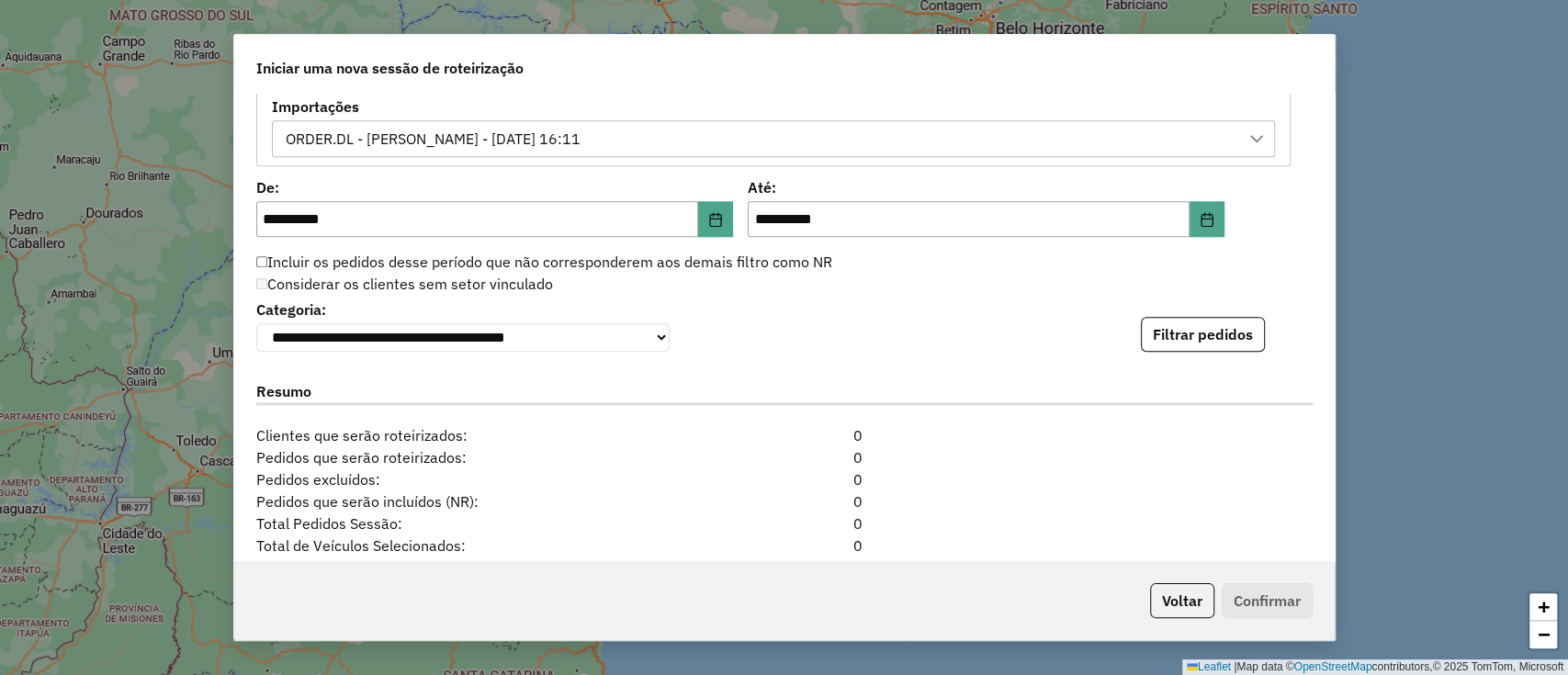
scroll to position [1224, 0]
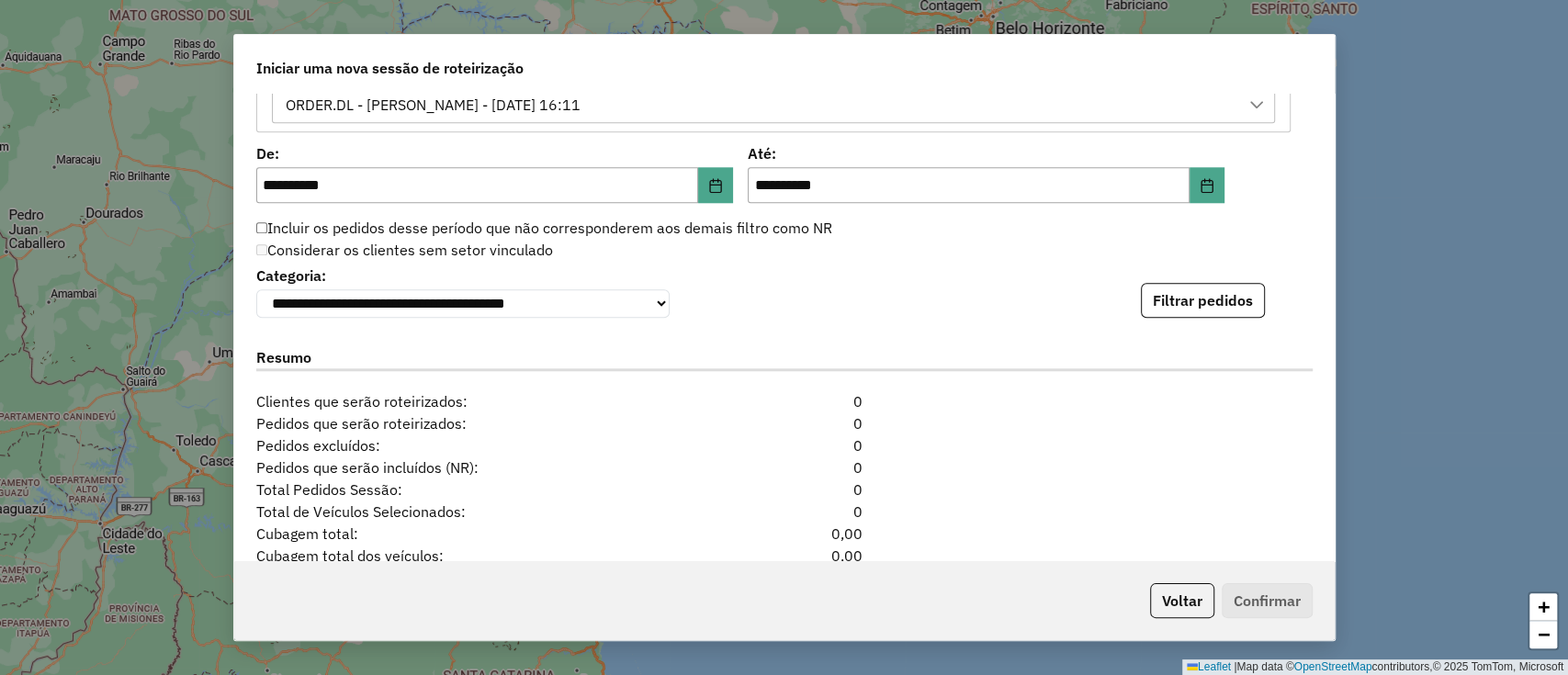
click at [1249, 311] on button "Filtrar pedidos" at bounding box center [1203, 300] width 124 height 35
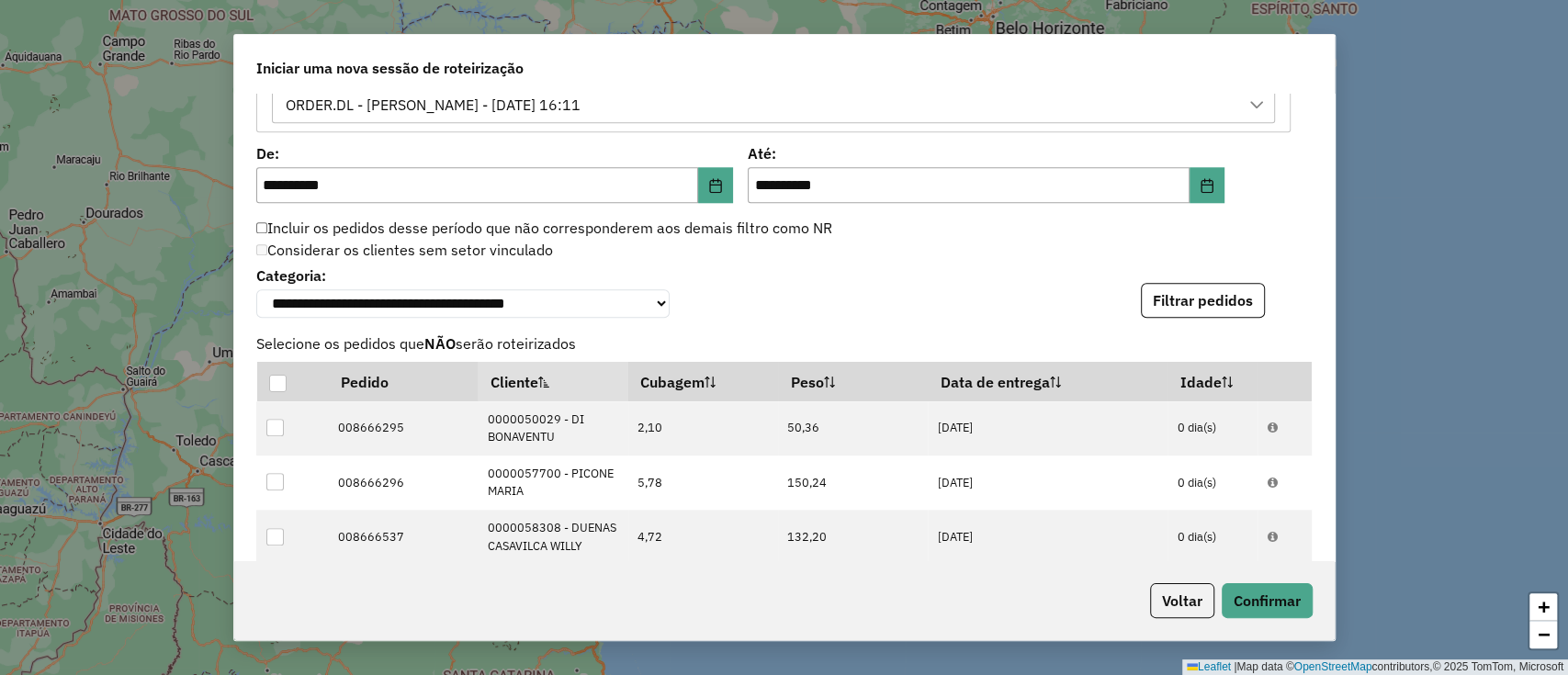
scroll to position [1714, 0]
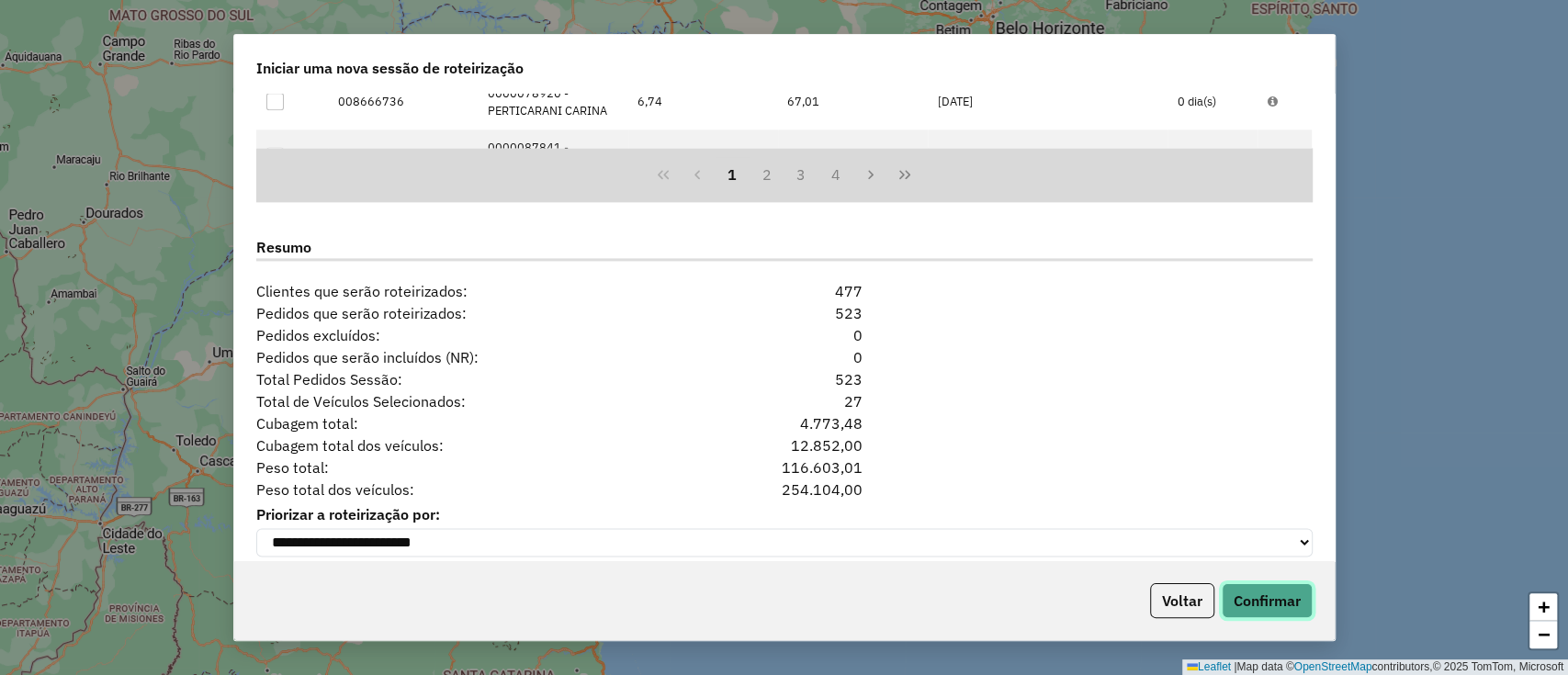
click at [1301, 591] on button "Confirmar" at bounding box center [1266, 600] width 91 height 35
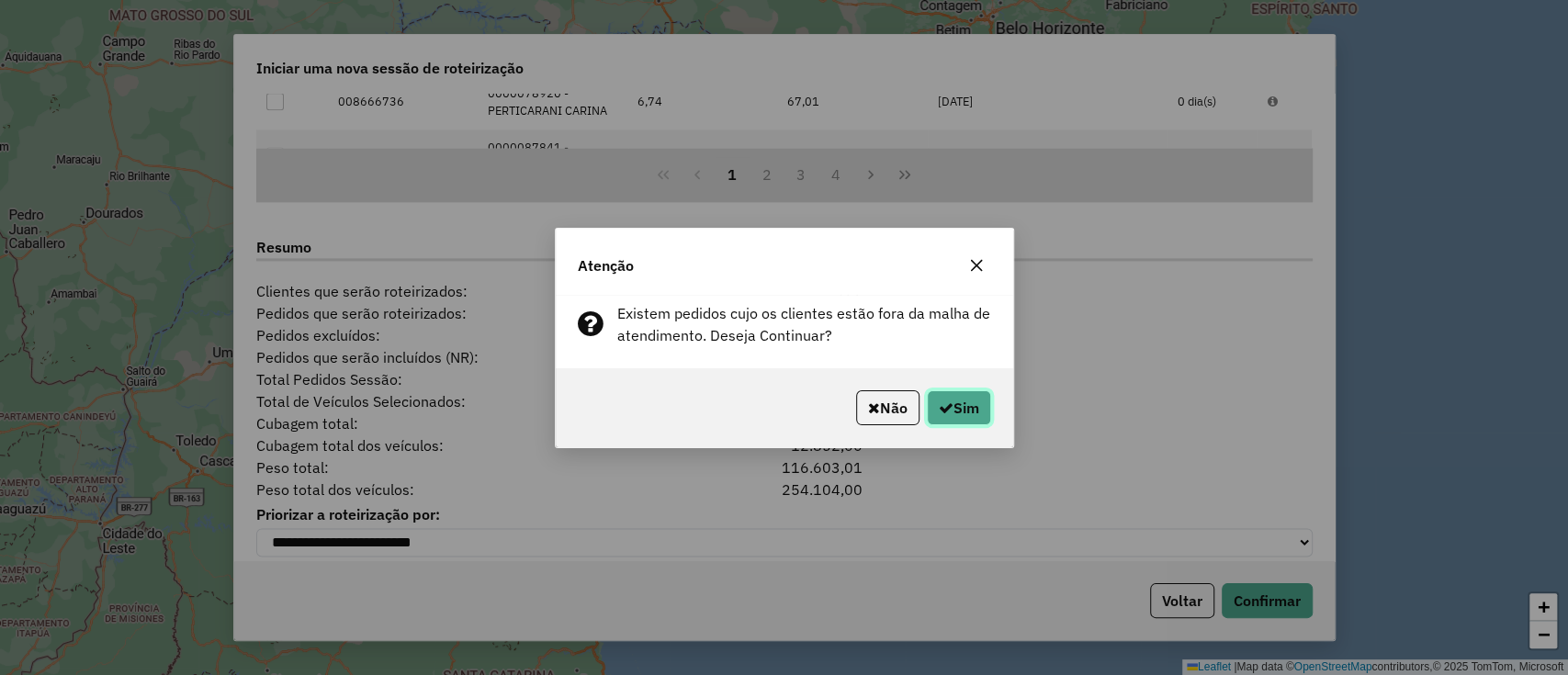
click at [982, 413] on button "Sim" at bounding box center [959, 407] width 64 height 35
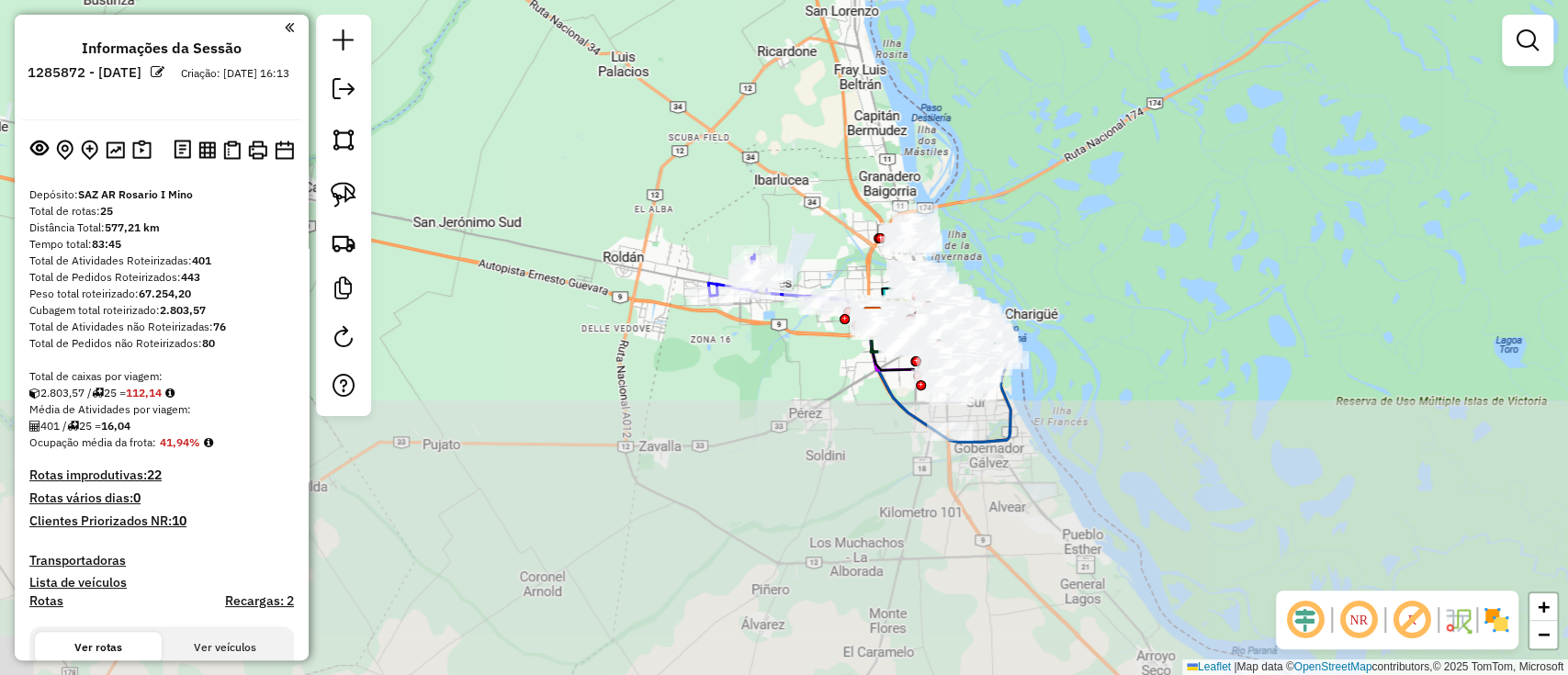
drag, startPoint x: 949, startPoint y: 561, endPoint x: 978, endPoint y: 270, distance: 292.4
click at [971, 283] on div "Janela de atendimento Grade de atendimento Capacidade Transportadoras Veículos …" at bounding box center [784, 337] width 1568 height 675
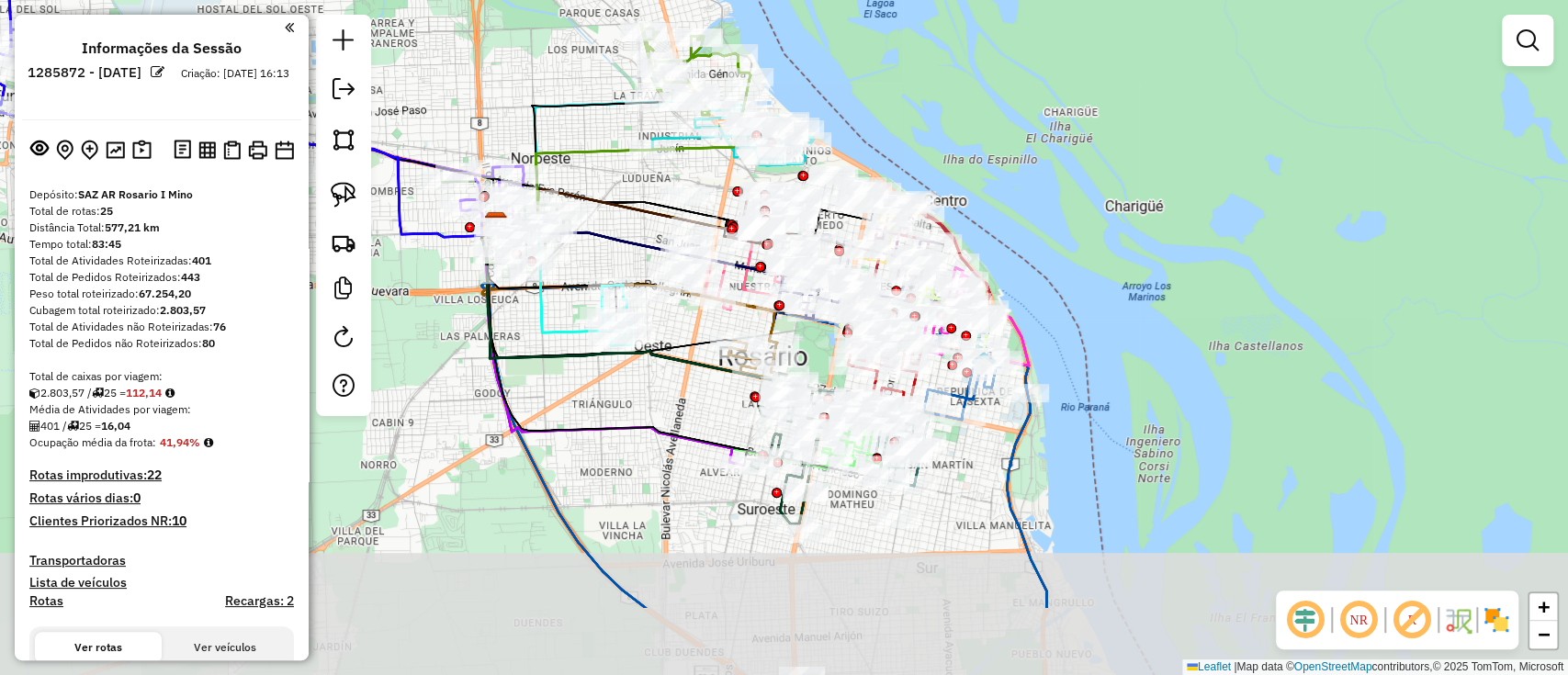
drag, startPoint x: 1067, startPoint y: 246, endPoint x: 1144, endPoint y: 102, distance: 163.3
click at [1144, 102] on div "Janela de atendimento Grade de atendimento Capacidade Transportadoras Veículos …" at bounding box center [784, 337] width 1568 height 675
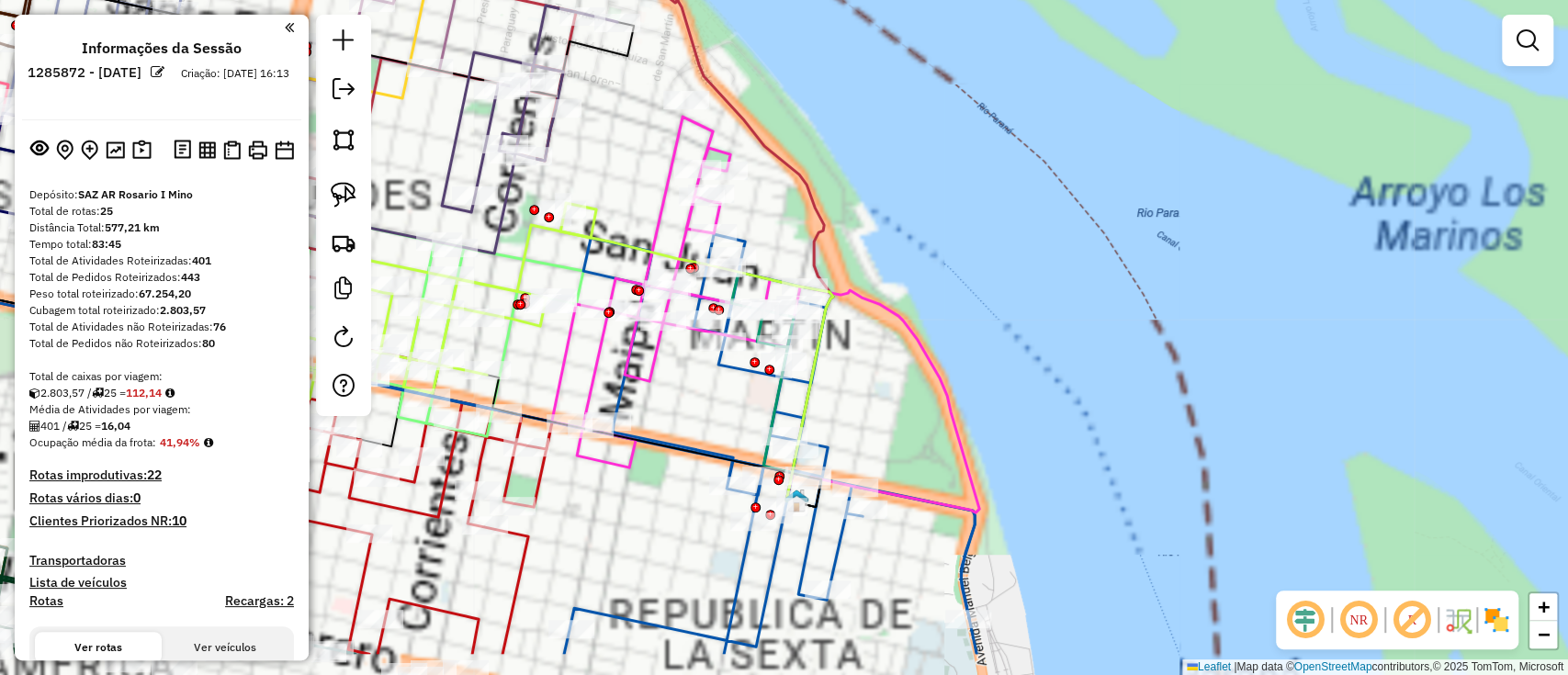
drag, startPoint x: 1135, startPoint y: 210, endPoint x: 1288, endPoint y: 123, distance: 176.0
click at [1288, 123] on div "Janela de atendimento Grade de atendimento Capacidade Transportadoras Veículos …" at bounding box center [784, 337] width 1568 height 675
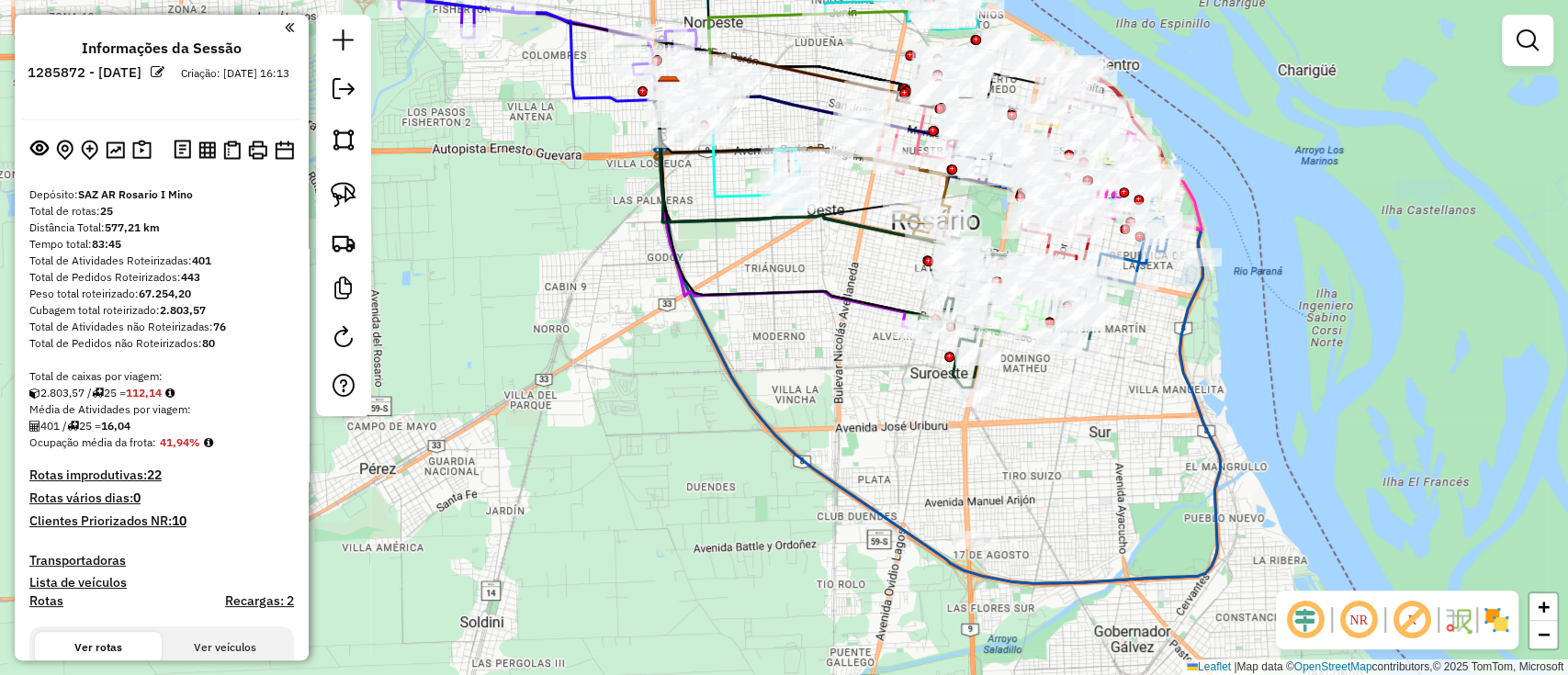
click at [1486, 622] on img at bounding box center [1496, 619] width 29 height 29
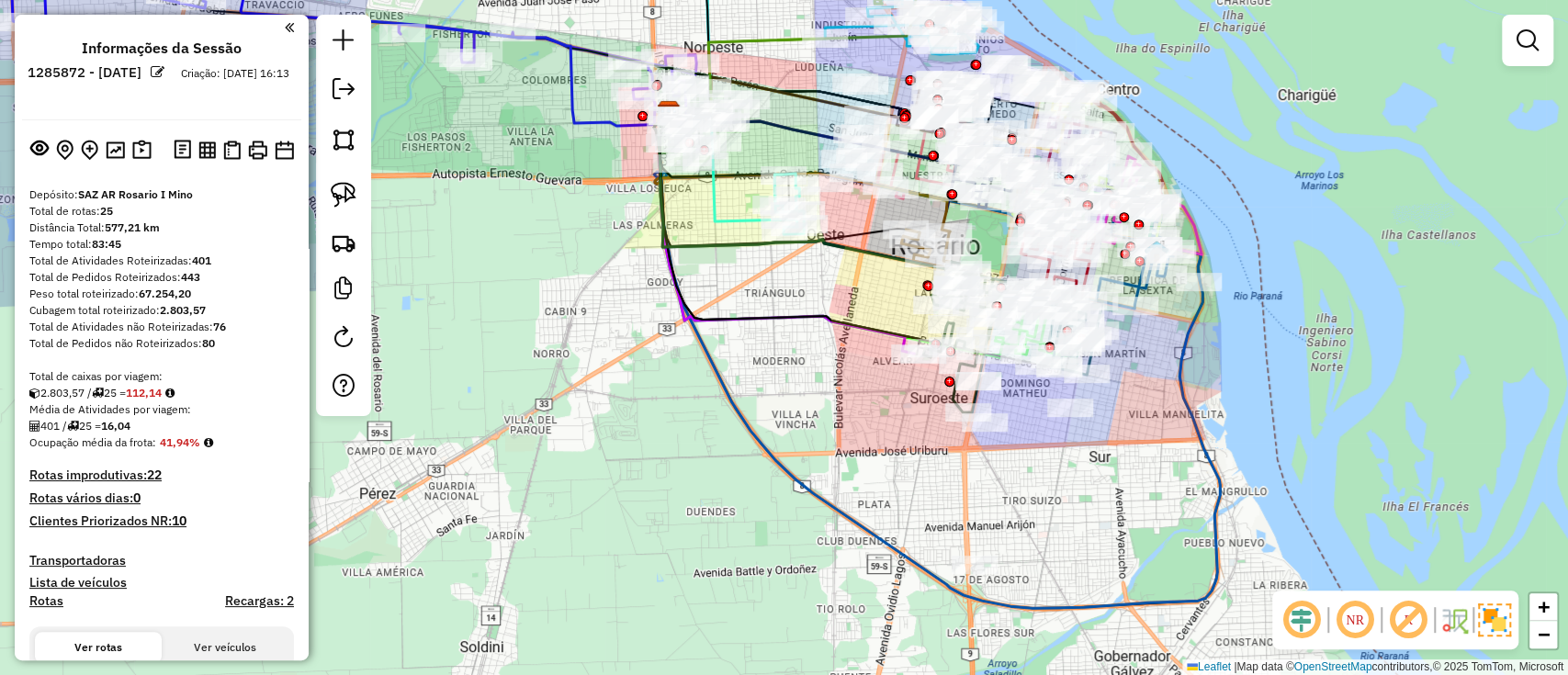
drag, startPoint x: 1396, startPoint y: 471, endPoint x: 1399, endPoint y: 672, distance: 201.0
click at [1399, 672] on div "Janela de atendimento Grade de atendimento Capacidade Transportadoras Veículos …" at bounding box center [784, 337] width 1568 height 675
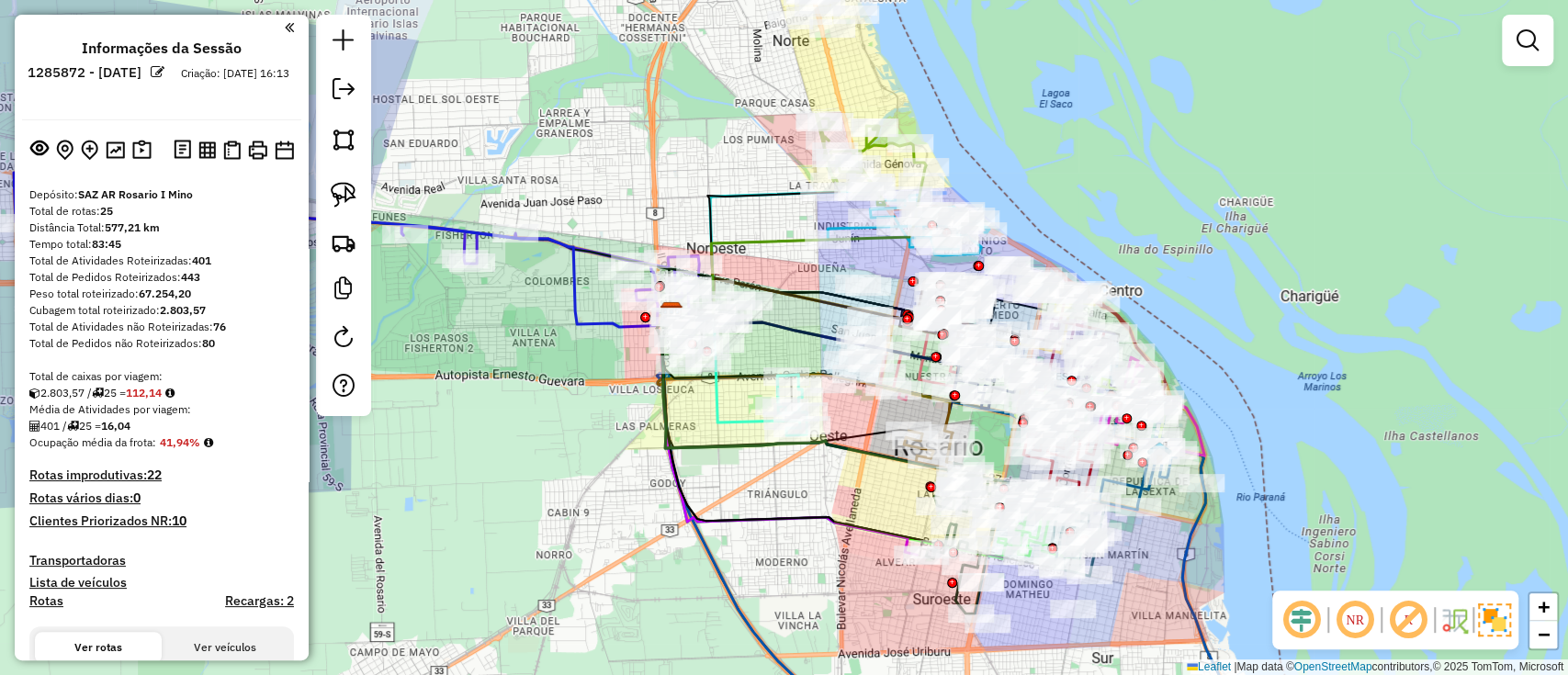
drag, startPoint x: 1360, startPoint y: 395, endPoint x: 1437, endPoint y: 512, distance: 140.1
click at [1437, 512] on div "Janela de atendimento Grade de atendimento Capacidade Transportadoras Veículos …" at bounding box center [784, 337] width 1568 height 675
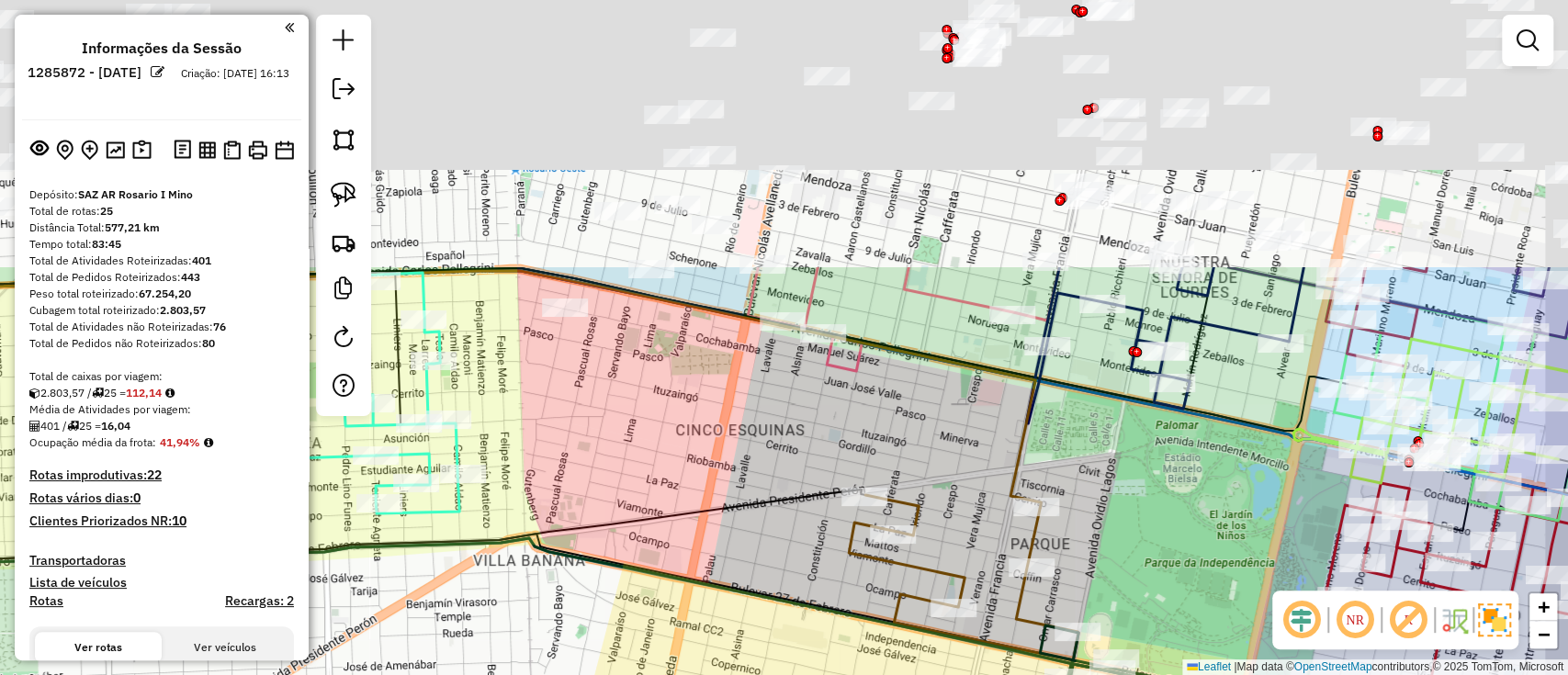
drag, startPoint x: 1201, startPoint y: 217, endPoint x: 1086, endPoint y: 732, distance: 527.7
click at [1086, 674] on html "Aguarde... Pop-up bloqueado! Seu navegador bloqueou automáticamente a abertura …" at bounding box center [784, 337] width 1568 height 675
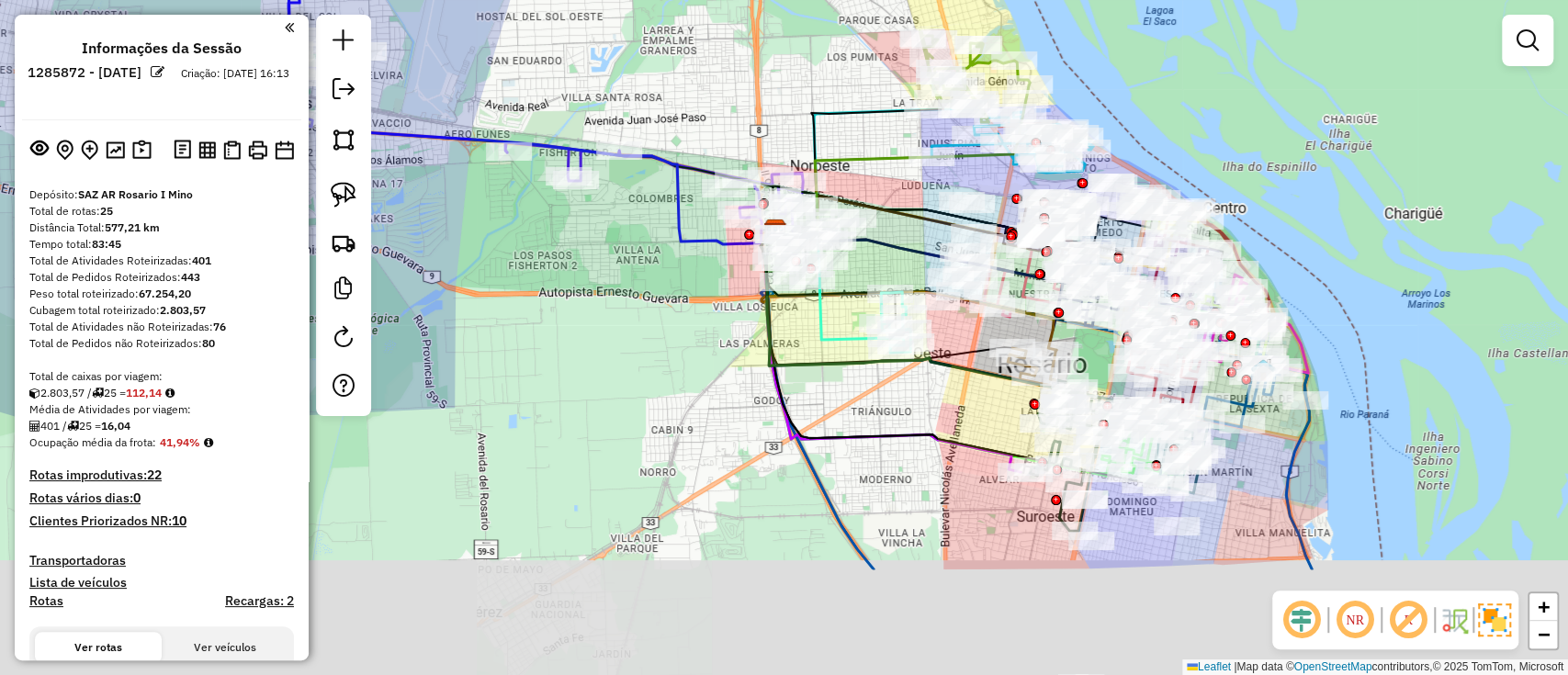
drag, startPoint x: 1301, startPoint y: 345, endPoint x: 1266, endPoint y: 170, distance: 178.5
click at [1266, 170] on div "Janela de atendimento Grade de atendimento Capacidade Transportadoras Veículos …" at bounding box center [784, 337] width 1568 height 675
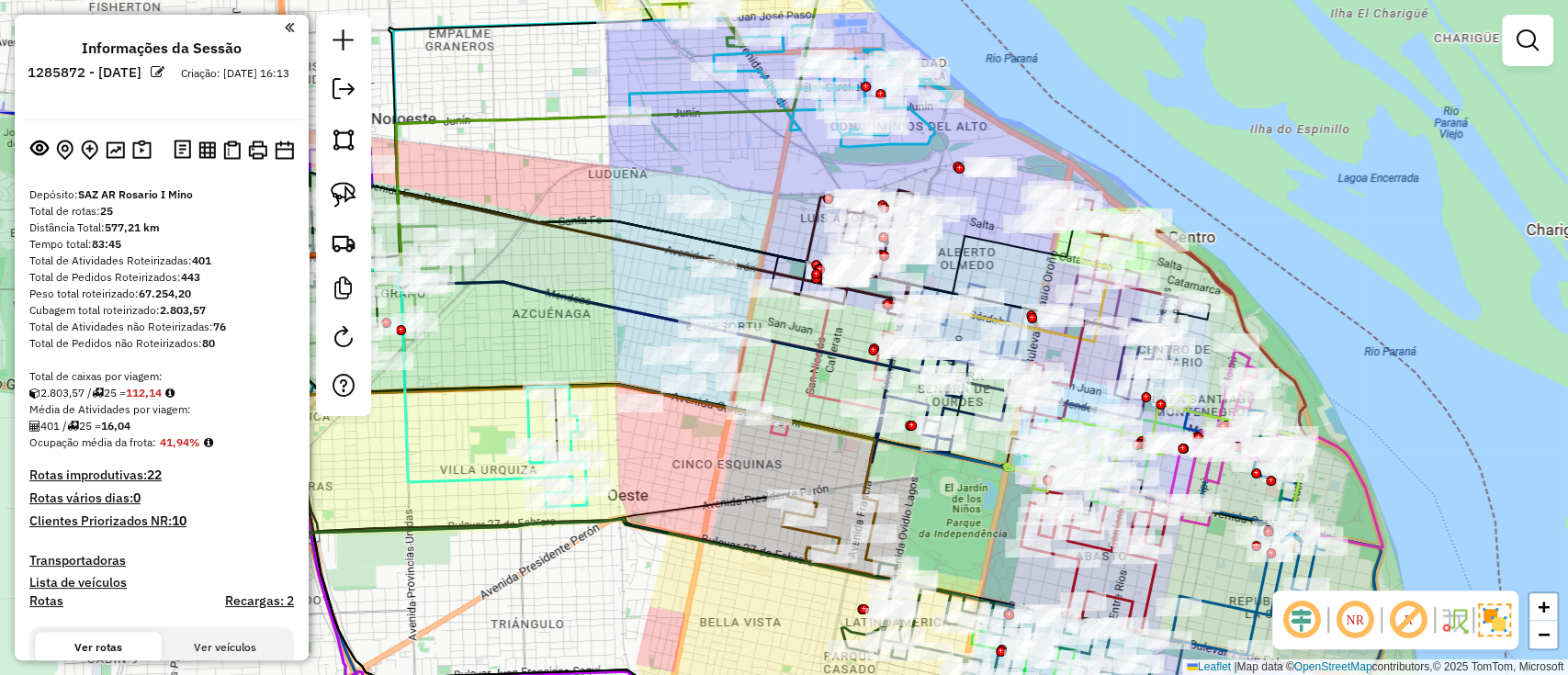
click at [1527, 46] on em at bounding box center [1528, 40] width 22 height 22
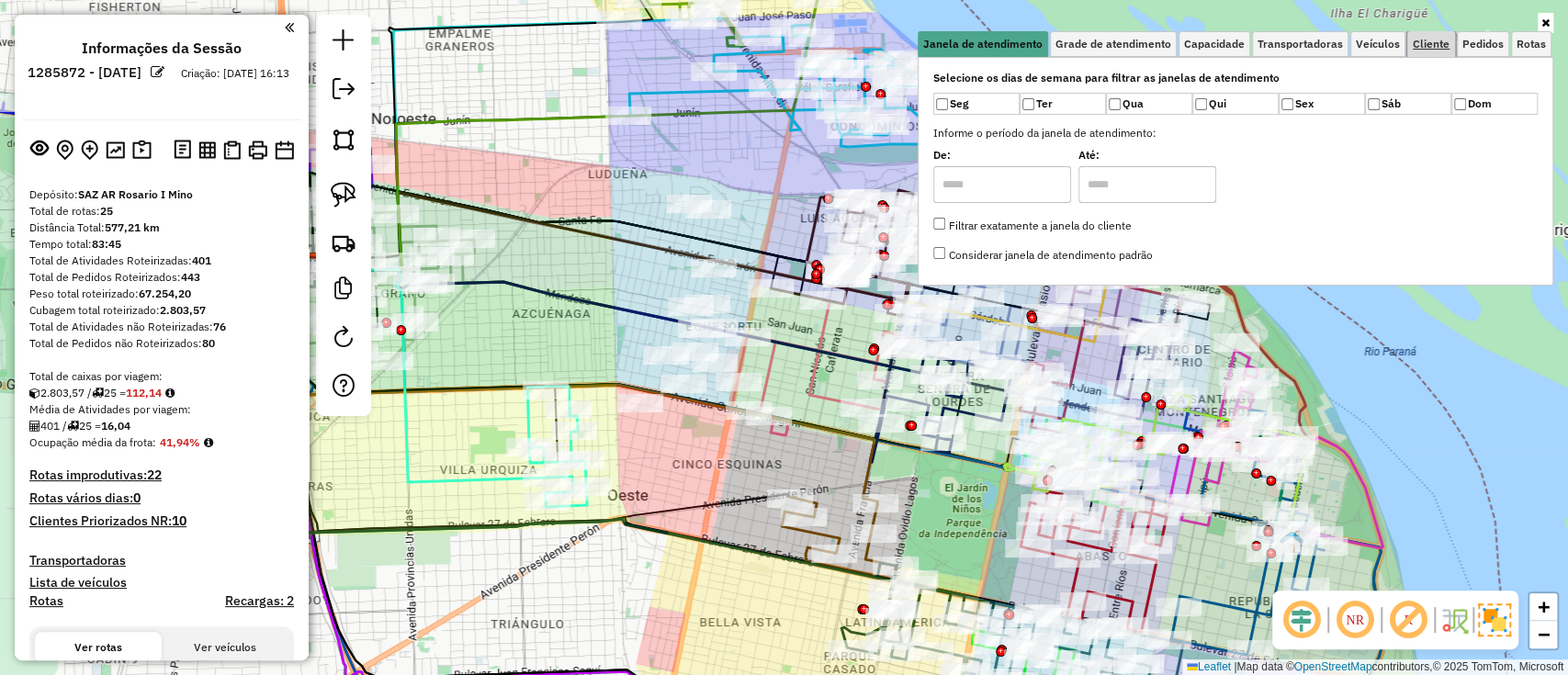
click at [1426, 42] on span "Cliente" at bounding box center [1431, 44] width 36 height 11
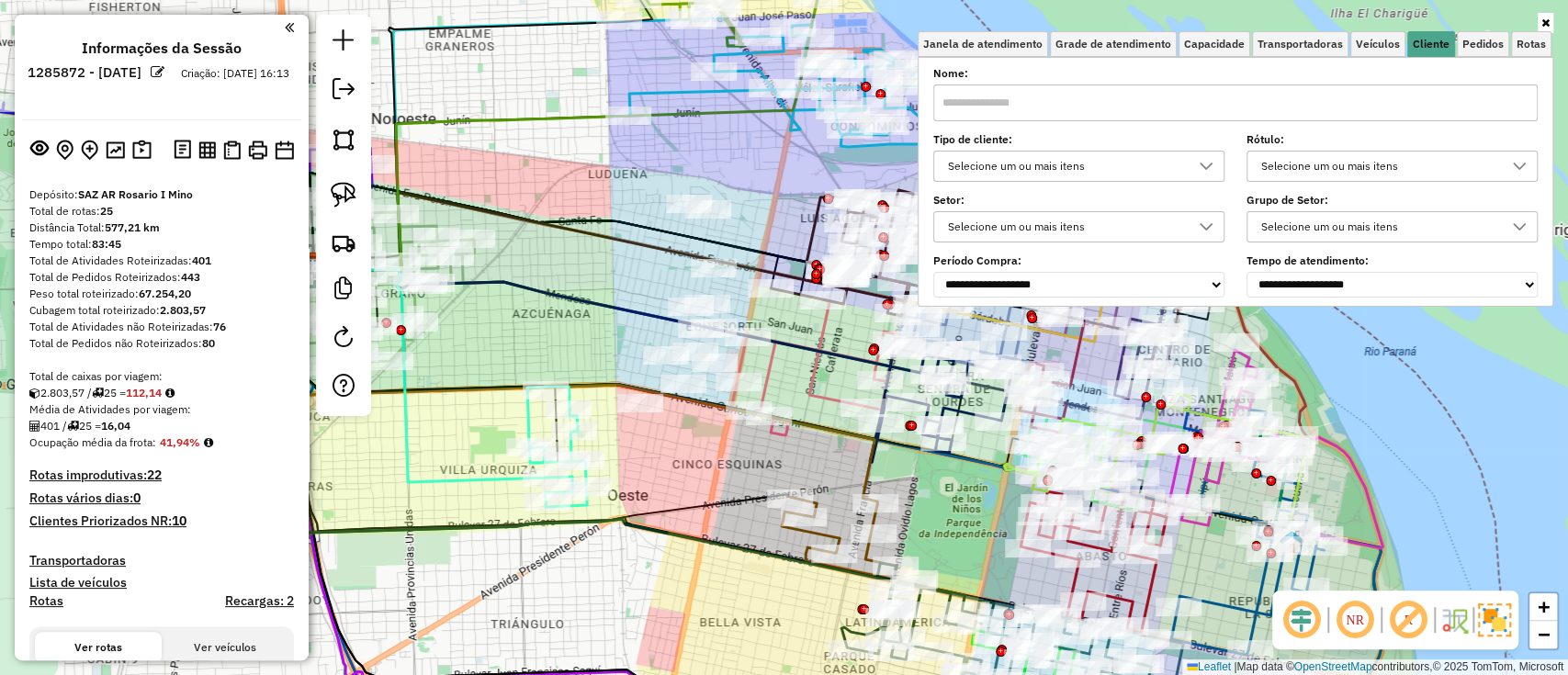
click at [1014, 165] on div "Selecione um ou mais itens" at bounding box center [1065, 165] width 247 height 29
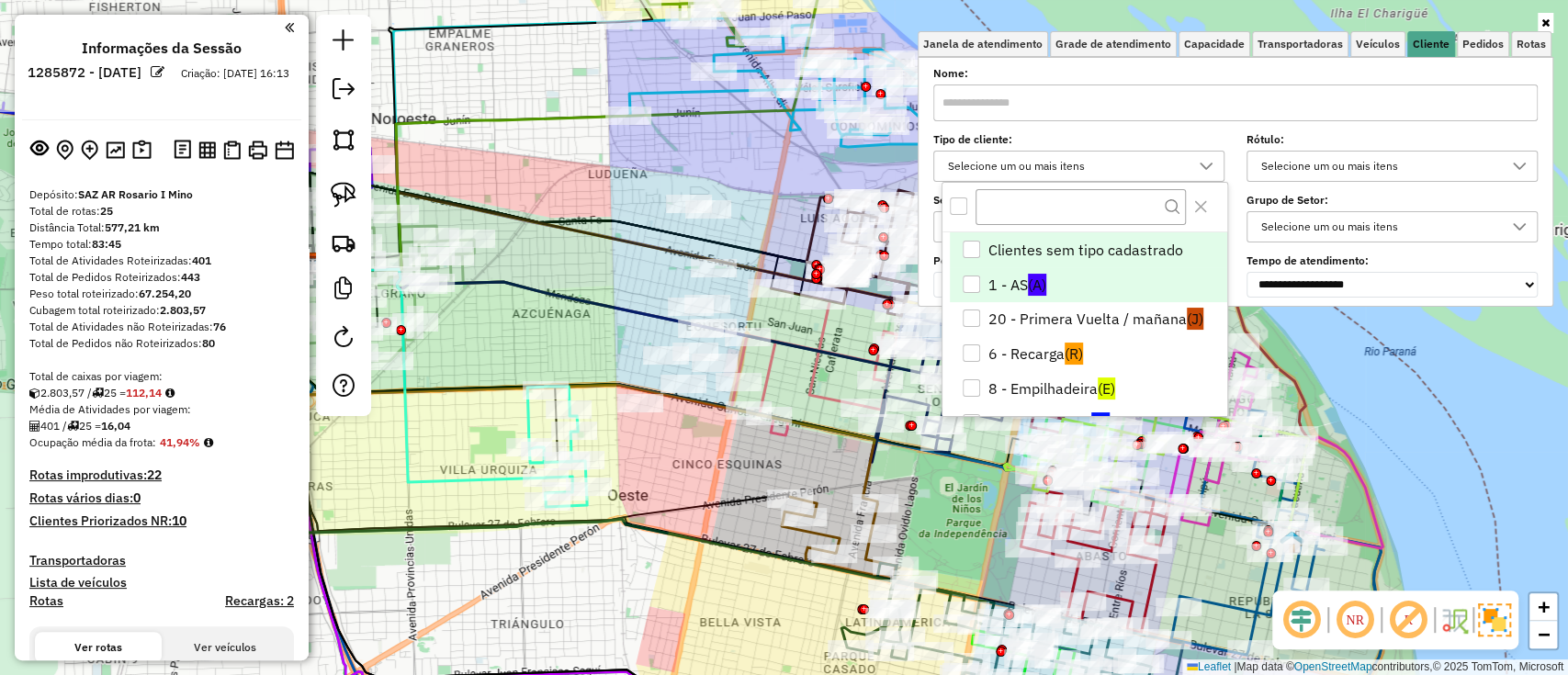
scroll to position [108, 0]
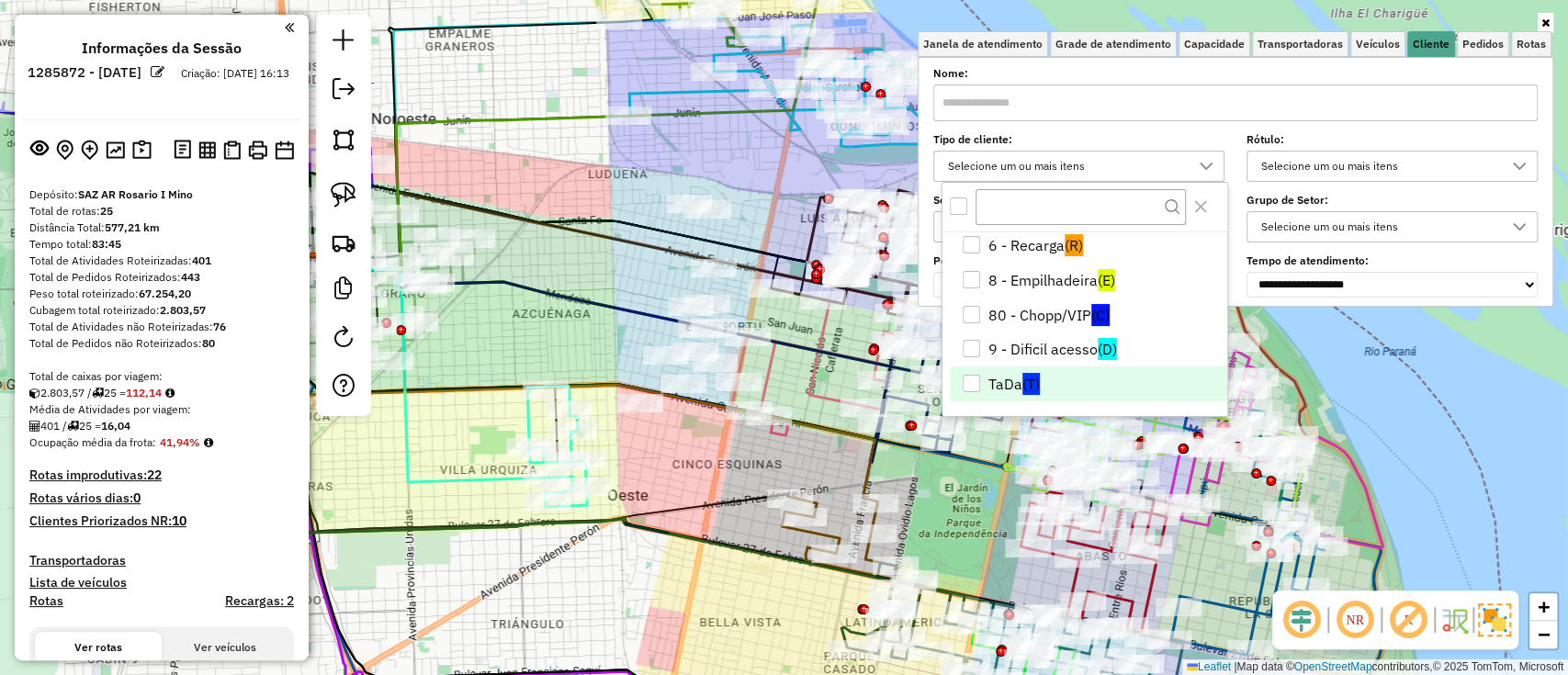
click at [1051, 378] on li "TaDa (T)" at bounding box center [1088, 384] width 277 height 35
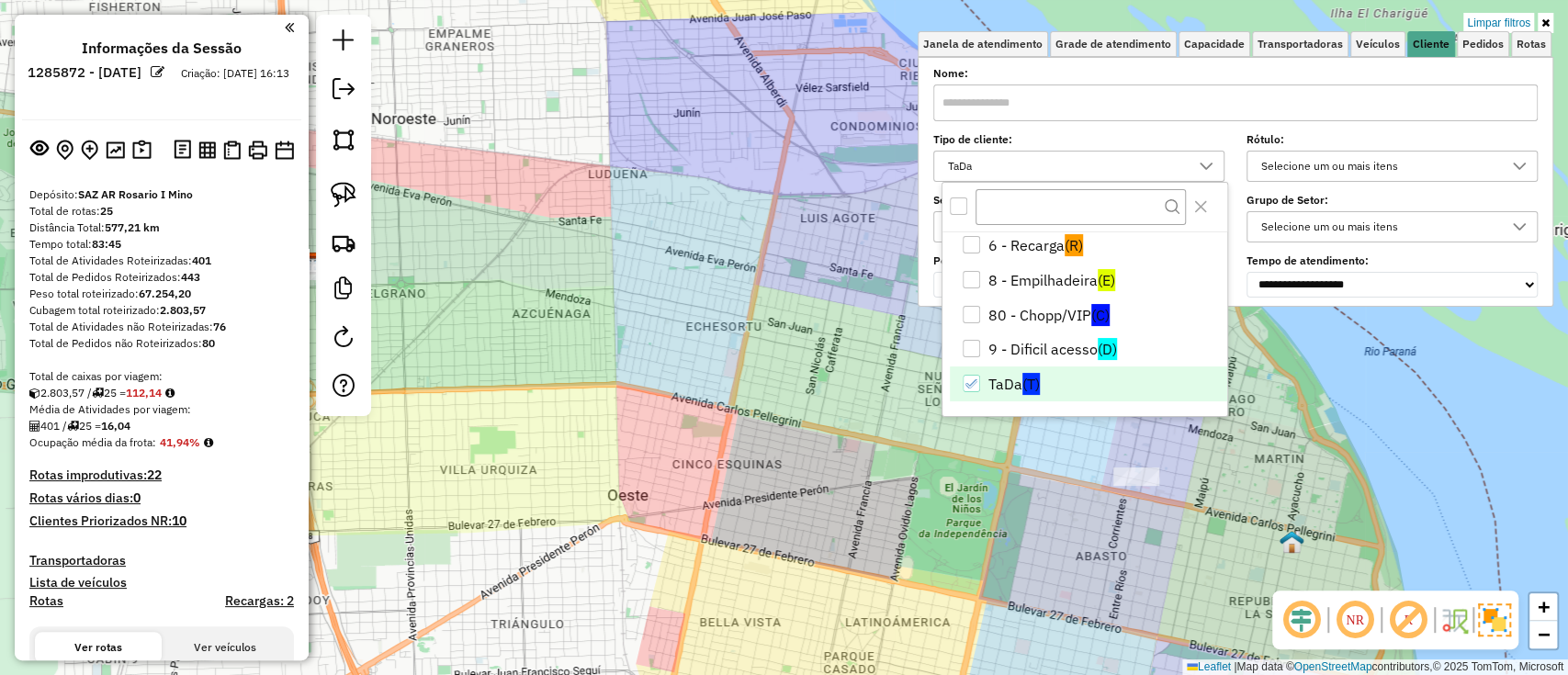
click at [770, 358] on div "Limpar filtros Janela de atendimento Grade de atendimento Capacidade Transporta…" at bounding box center [784, 337] width 1568 height 675
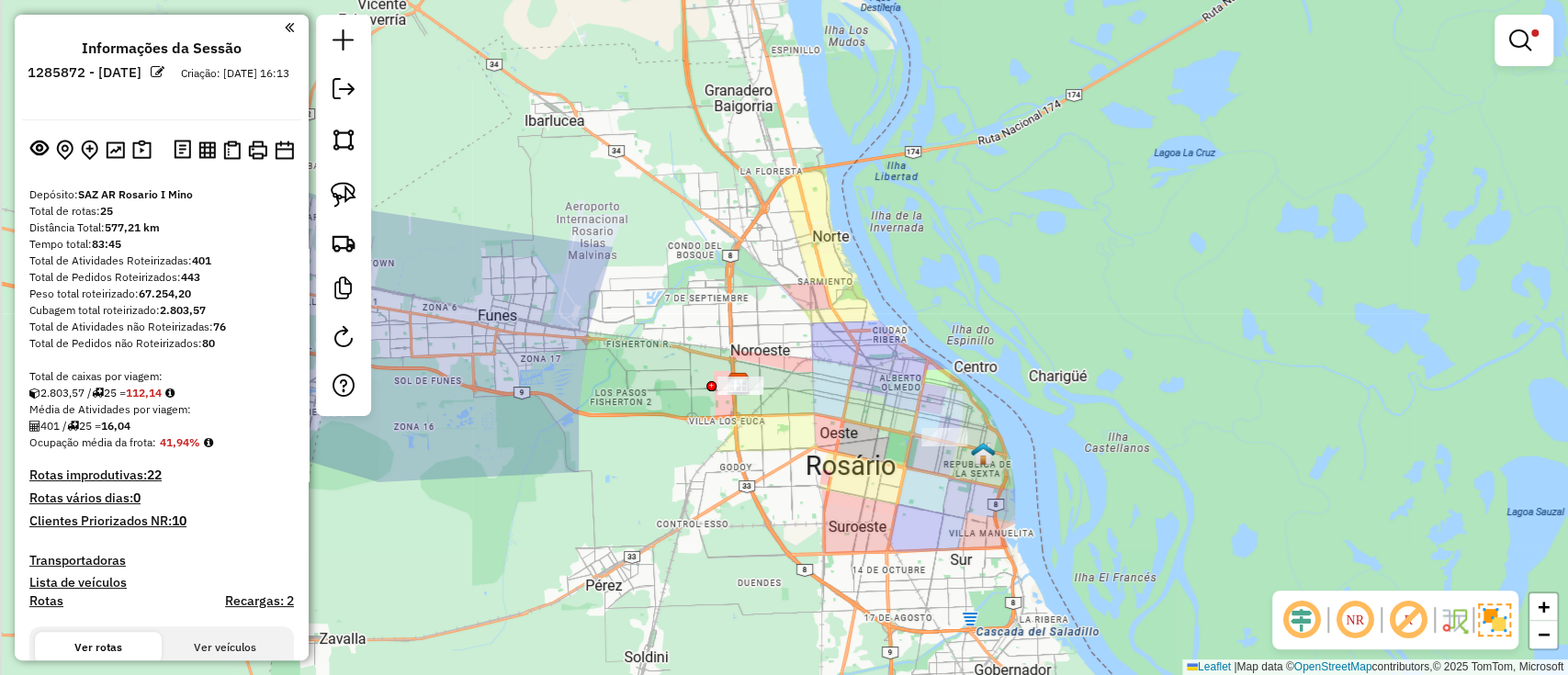
drag, startPoint x: 770, startPoint y: 358, endPoint x: 853, endPoint y: 407, distance: 96.4
click at [853, 407] on div "Limpar filtros Janela de atendimento Grade de atendimento Capacidade Transporta…" at bounding box center [784, 337] width 1568 height 675
click at [1012, 432] on div "Limpar filtros Janela de atendimento Grade de atendimento Capacidade Transporta…" at bounding box center [784, 337] width 1568 height 675
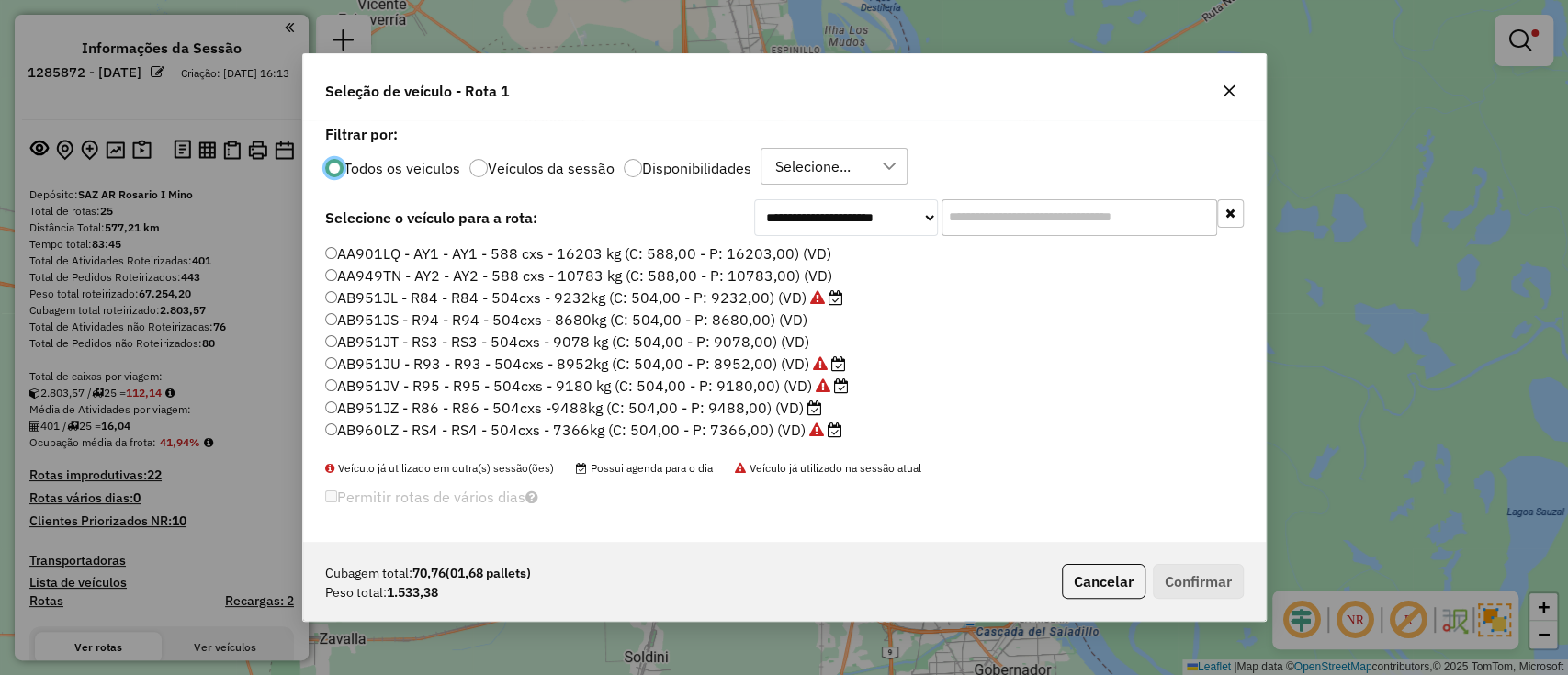
click at [1021, 417] on div "AA901LQ - AY1 - AY1 - 588 cxs - 16203 kg (C: 588,00 - P: 16203,00) (VD) AA949TN…" at bounding box center [784, 352] width 940 height 217
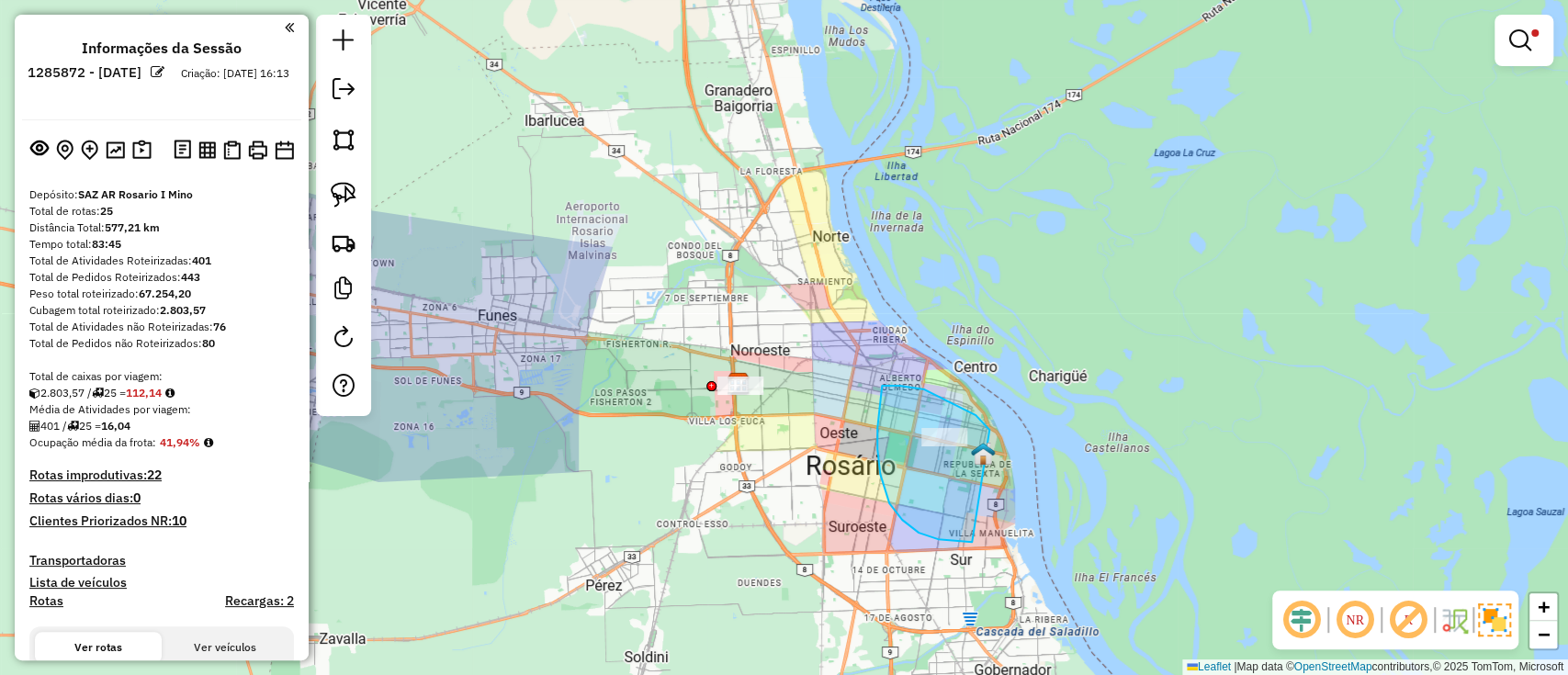
drag, startPoint x: 882, startPoint y: 386, endPoint x: 975, endPoint y: 541, distance: 180.8
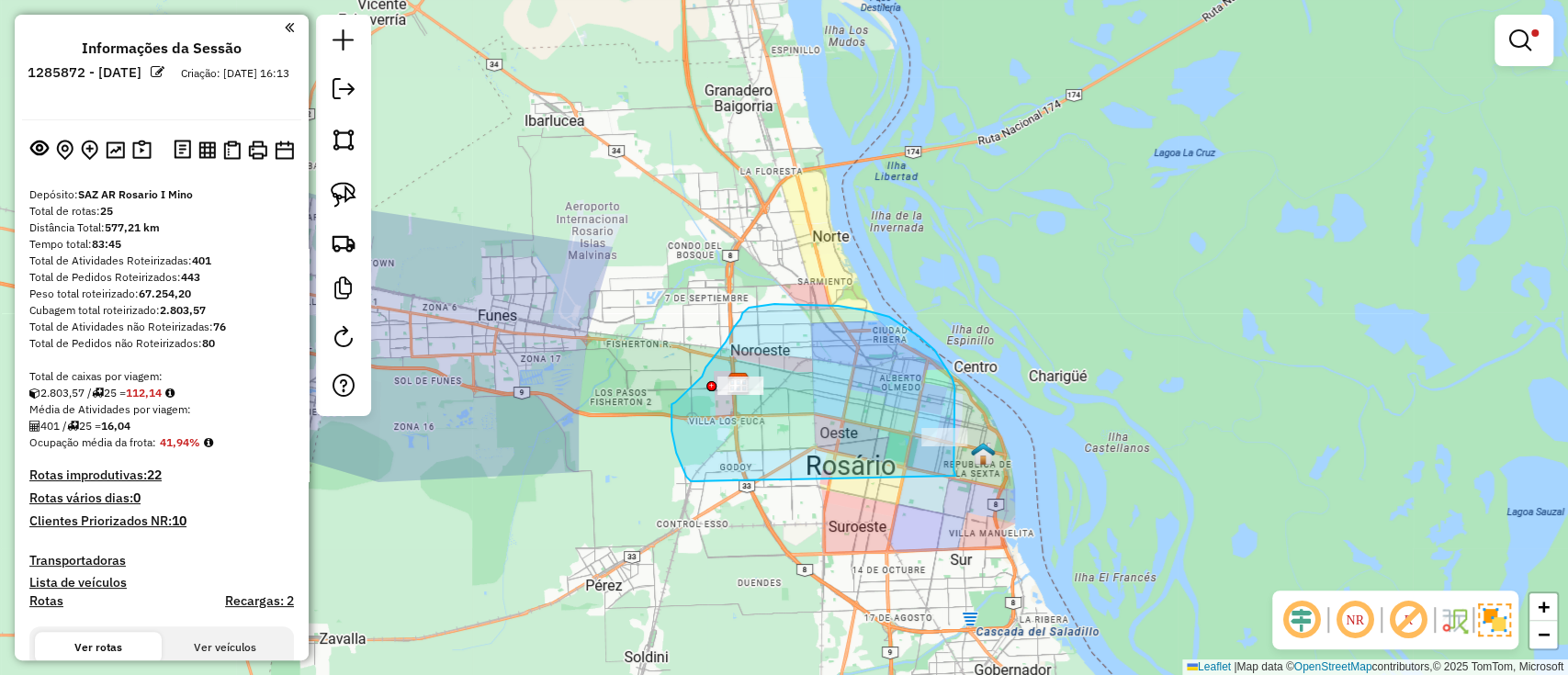
drag, startPoint x: 954, startPoint y: 454, endPoint x: 691, endPoint y: 481, distance: 264.4
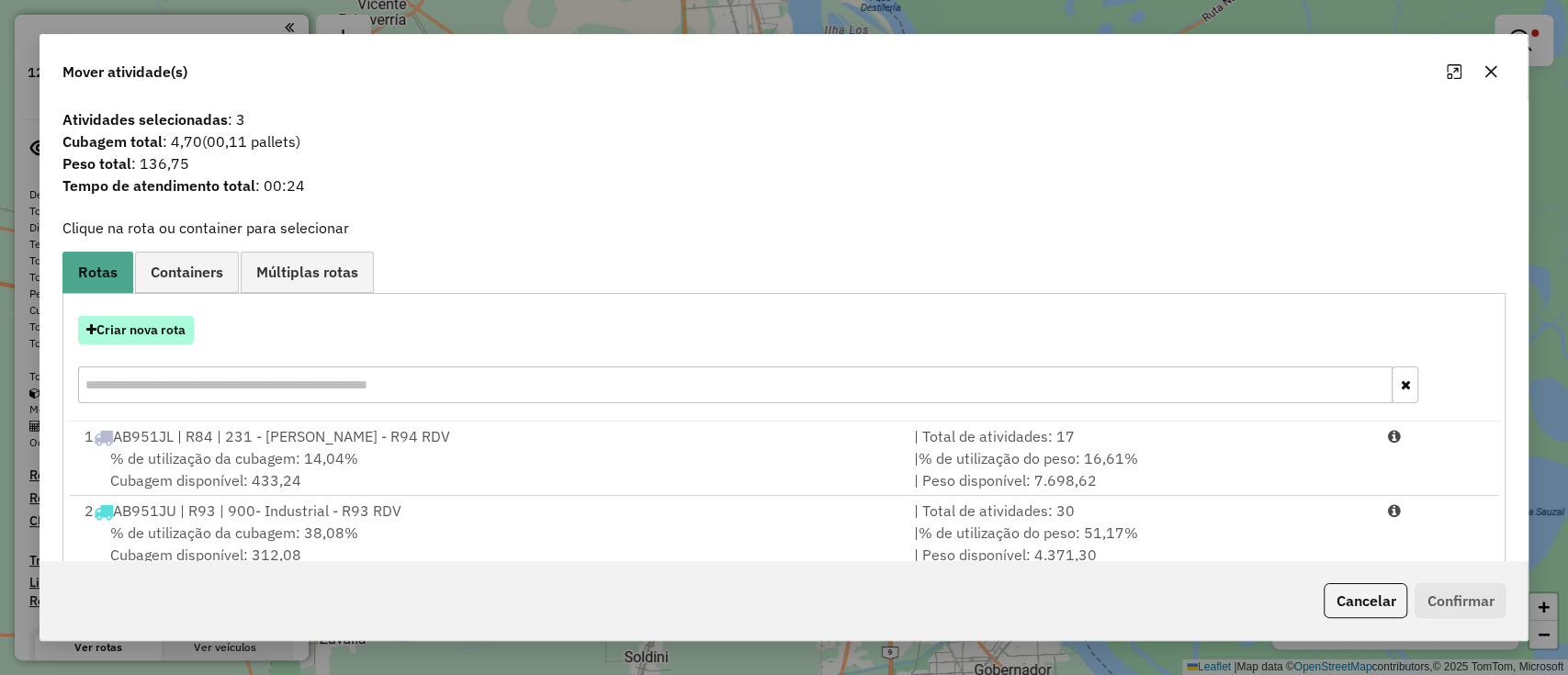
click at [157, 342] on button "Criar nova rota" at bounding box center [136, 330] width 116 height 28
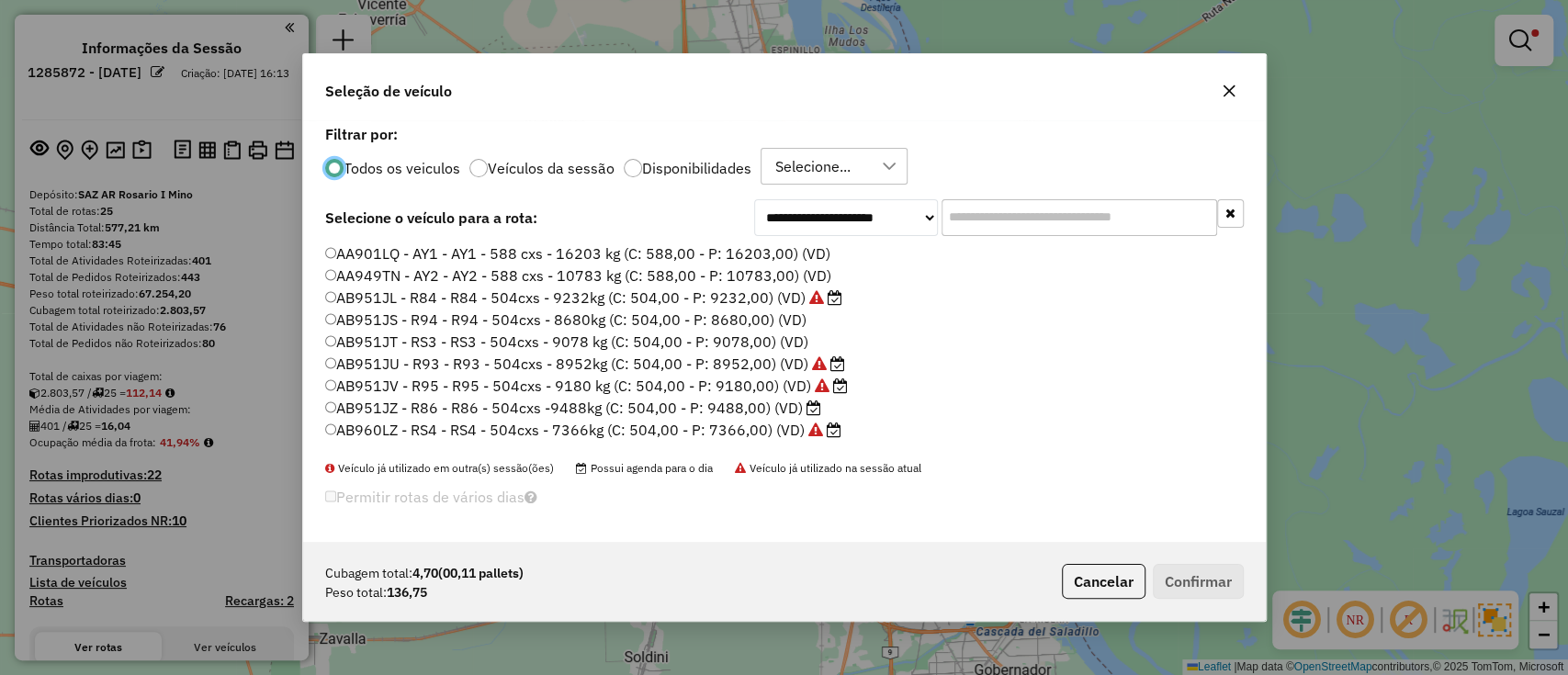
click at [726, 159] on p-radiobutton "Disponibilidades" at bounding box center [687, 168] width 128 height 19
click at [1044, 217] on input "text" at bounding box center [1079, 217] width 275 height 36
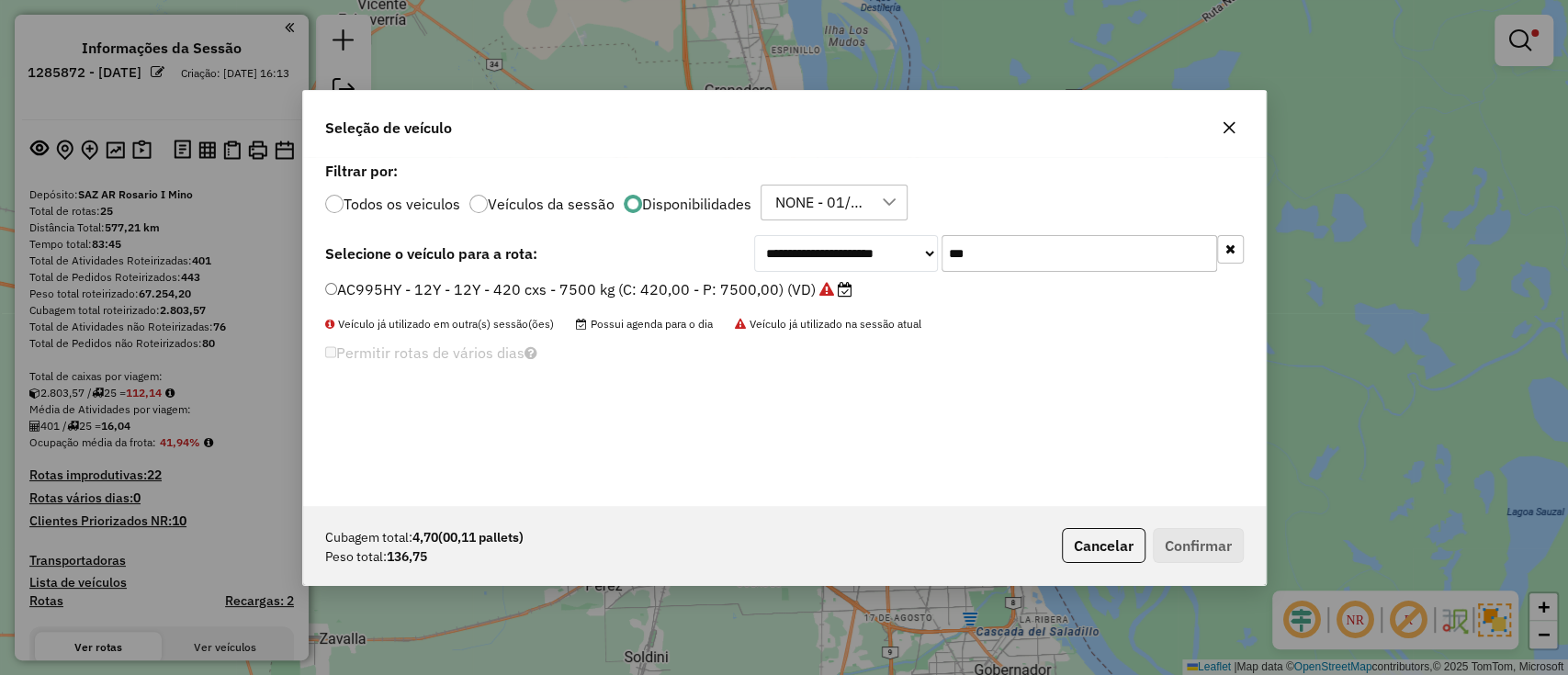
type input "***"
click at [769, 286] on label "AC995HY - 12Y - 12Y - 420 cxs - 7500 kg (C: 420,00 - P: 7500,00) (VD)" at bounding box center [588, 289] width 528 height 22
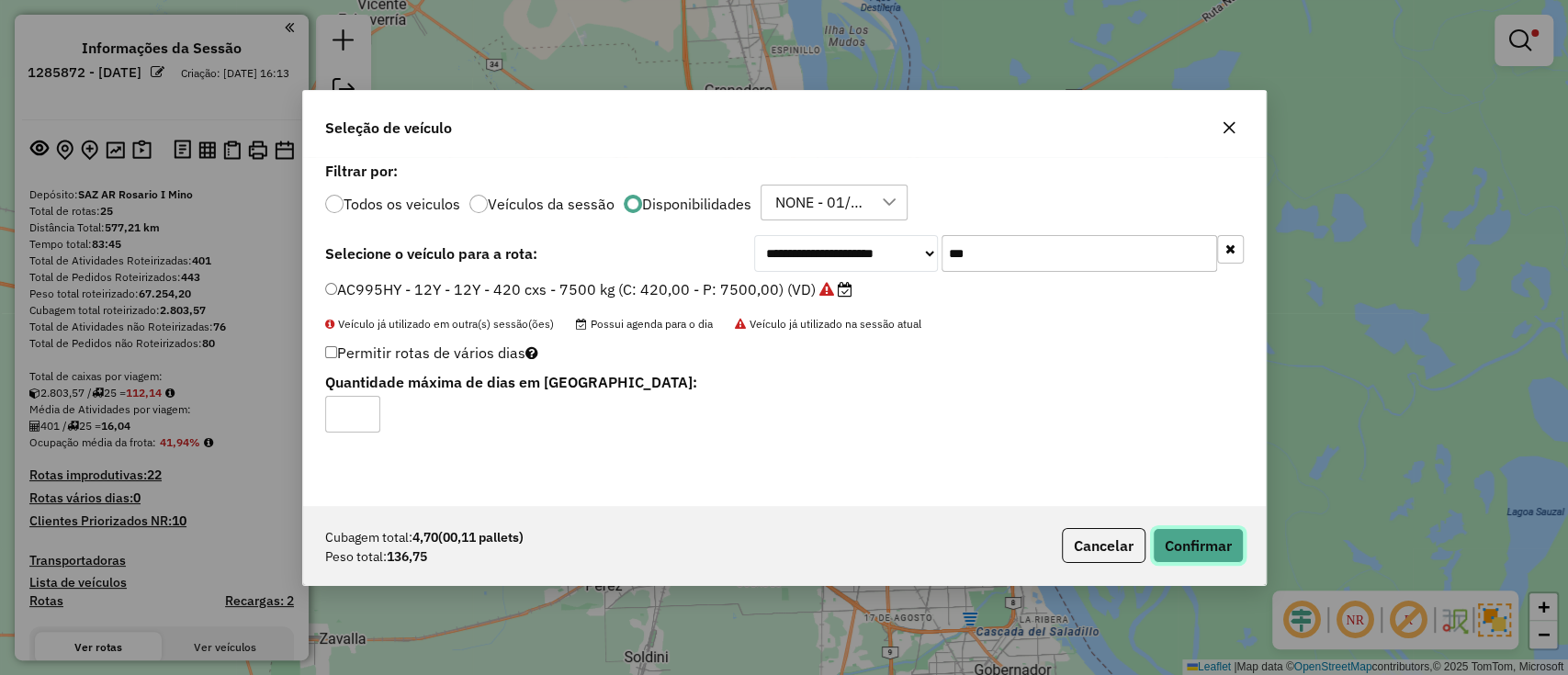
click at [1188, 541] on button "Confirmar" at bounding box center [1198, 545] width 91 height 35
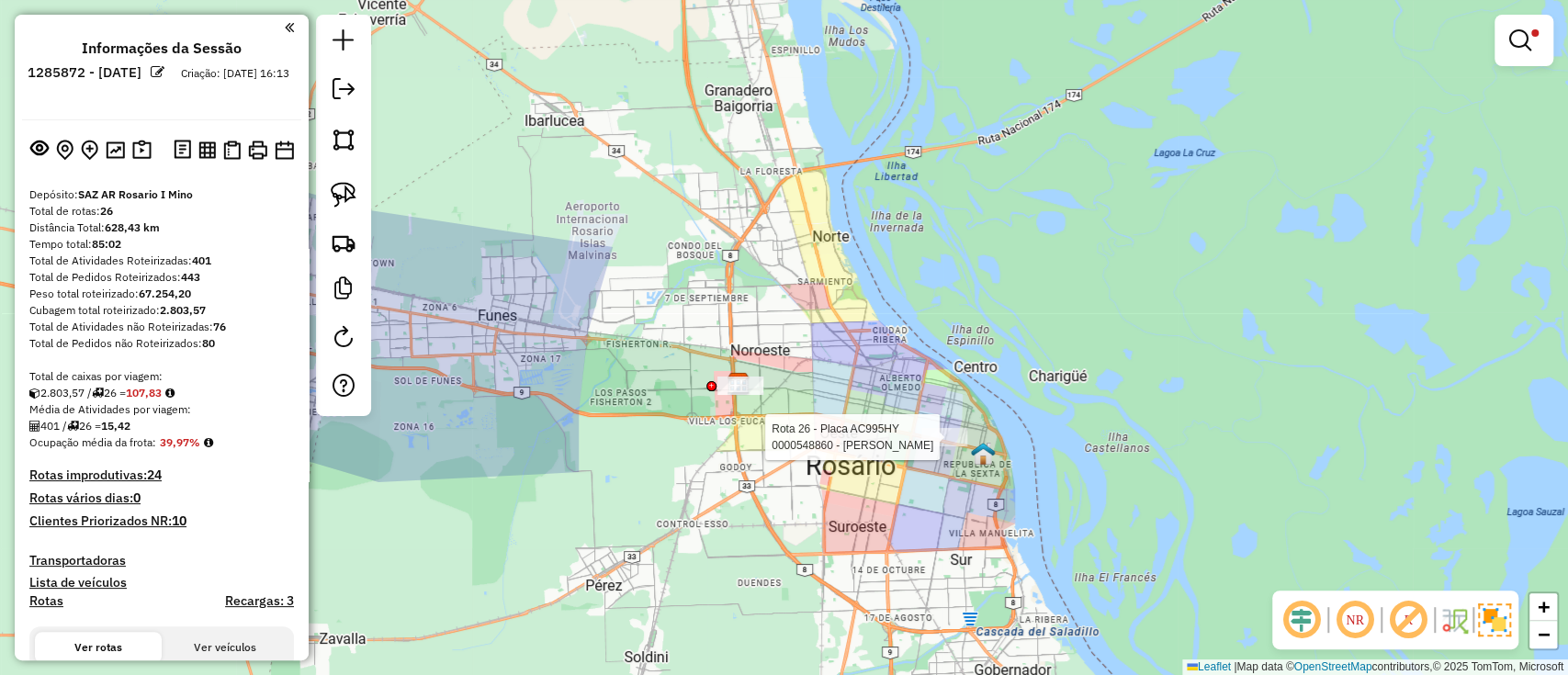
select select "**********"
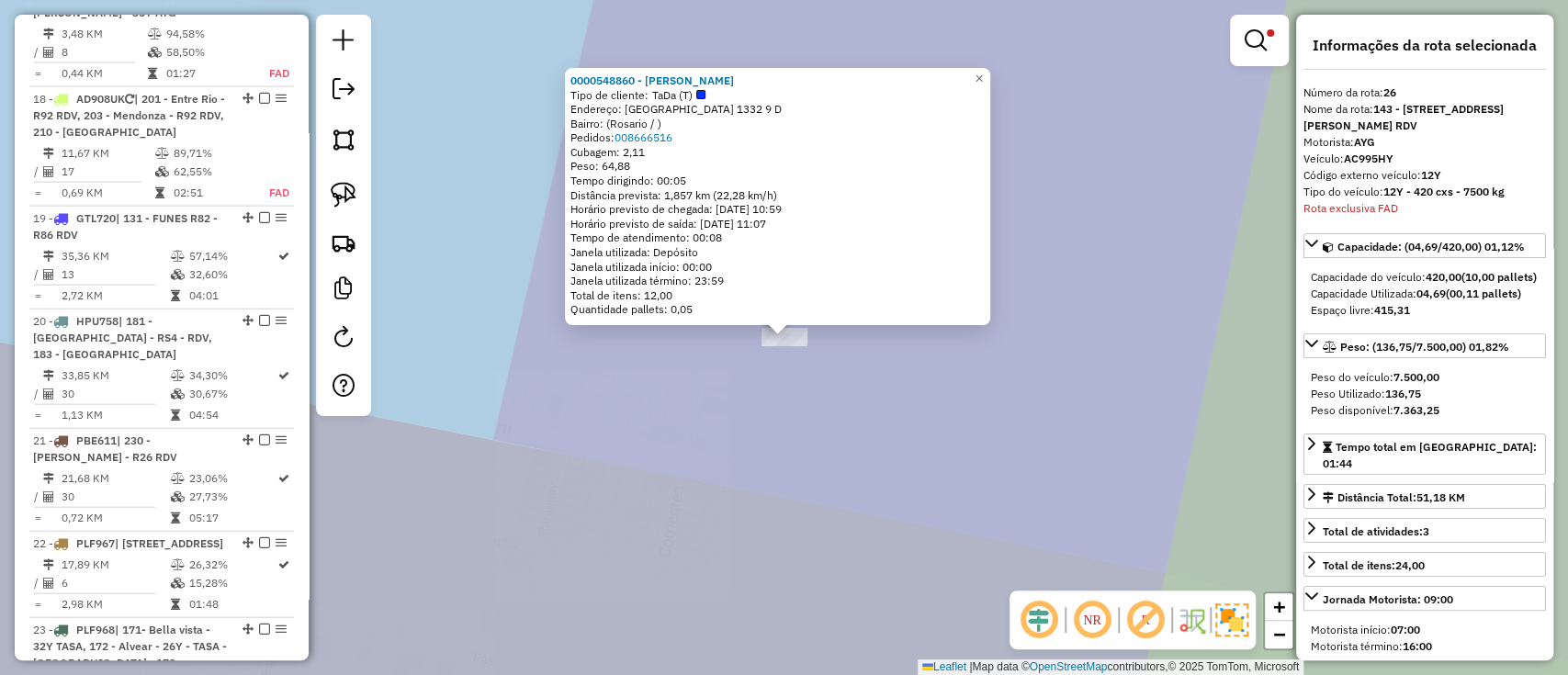
scroll to position [3457, 0]
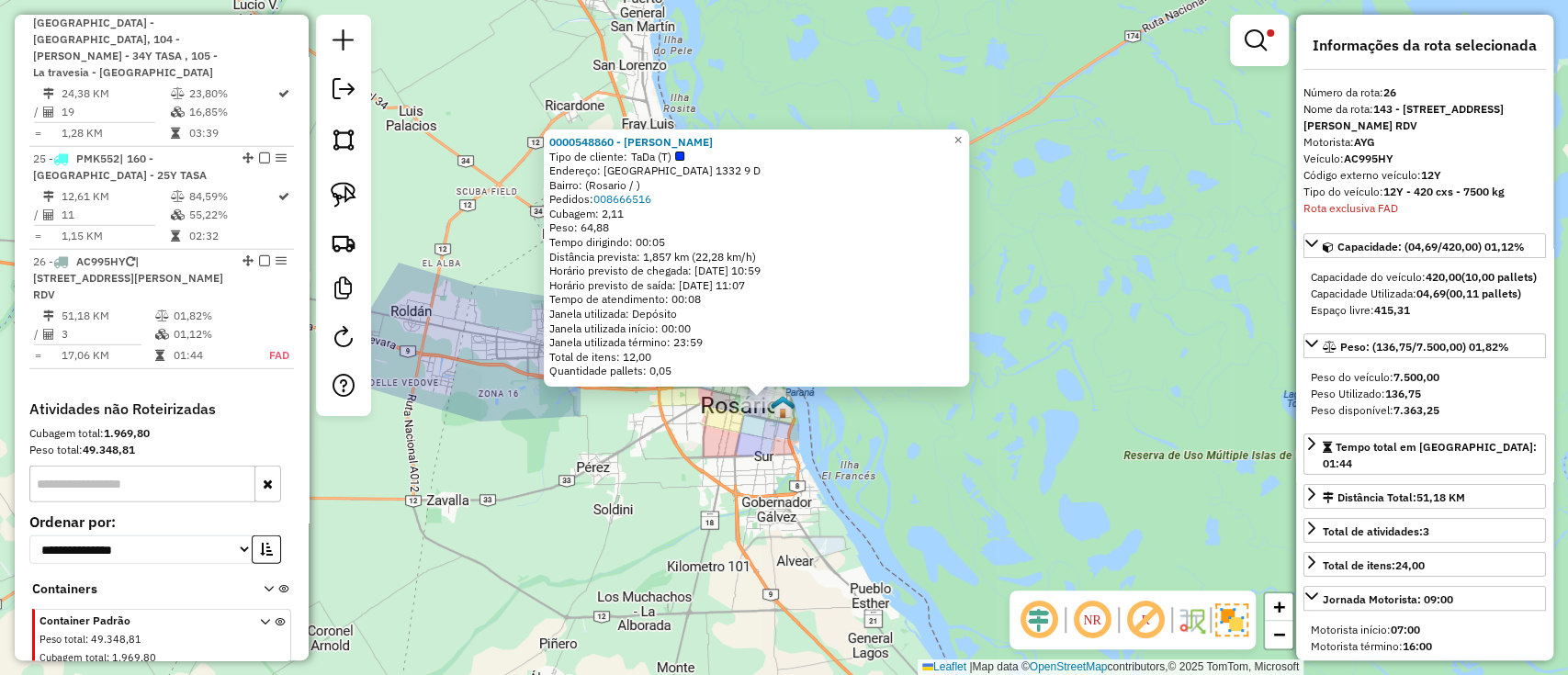
click at [786, 491] on div "0000548860 - Nicolas Rodriguez Tipo de cliente: TaDa (T) Endereço: Montevideo 1…" at bounding box center [784, 337] width 1568 height 675
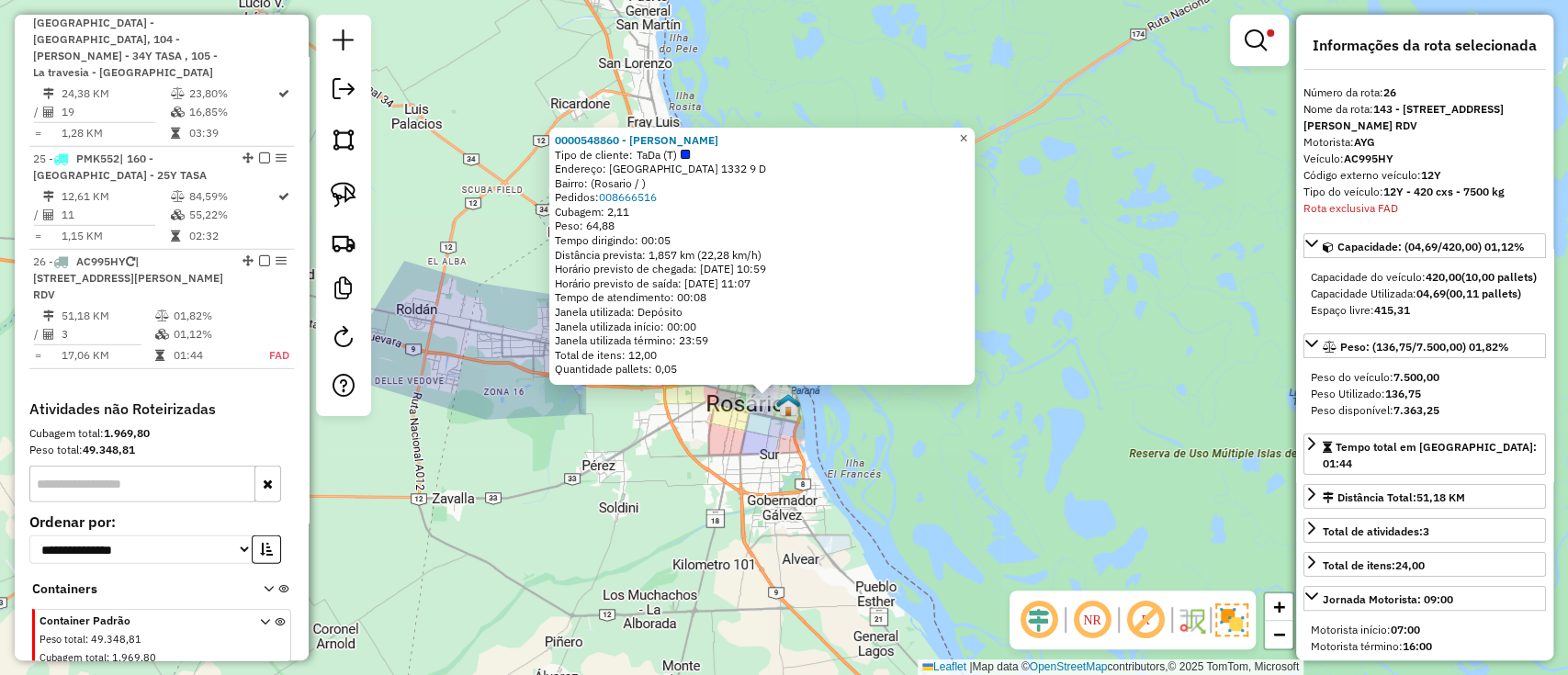
click at [968, 133] on span "×" at bounding box center [963, 138] width 8 height 16
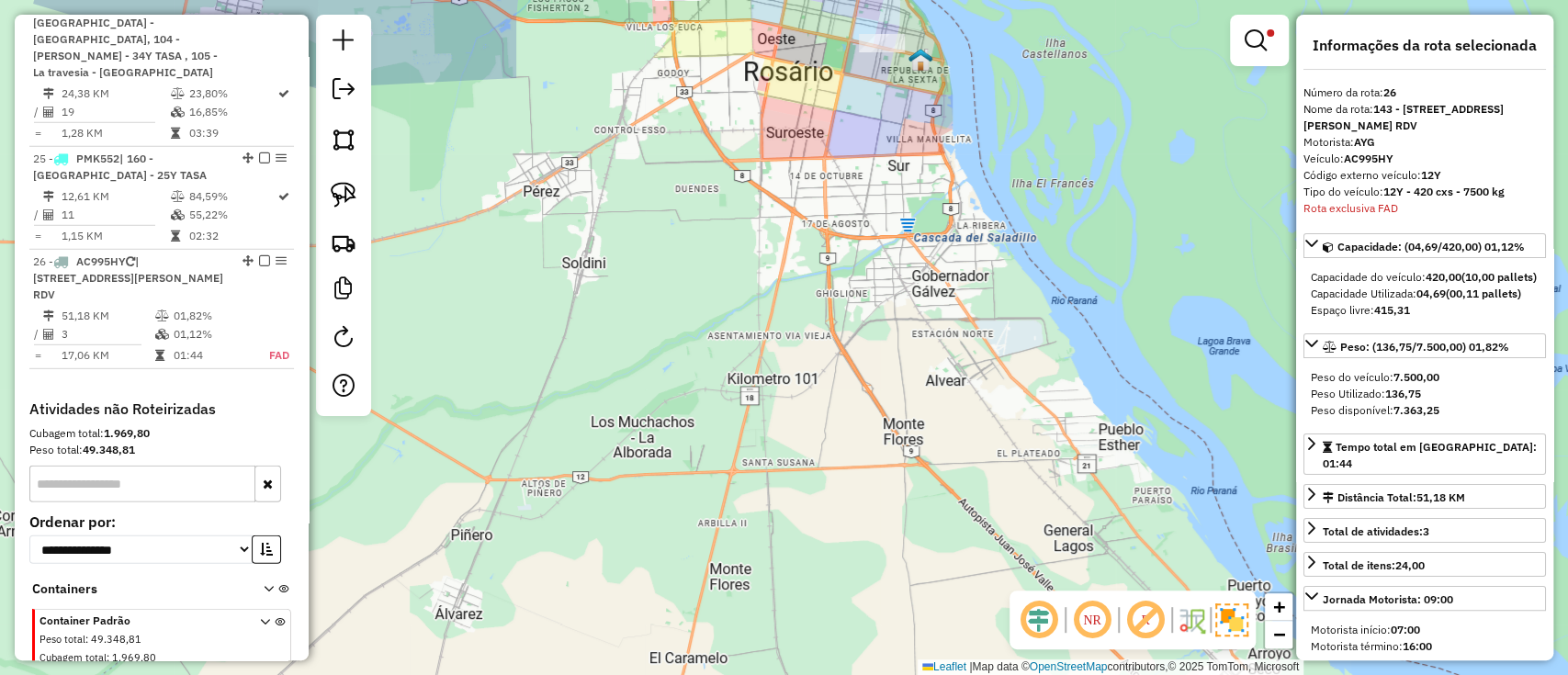
drag, startPoint x: 777, startPoint y: 194, endPoint x: 825, endPoint y: 567, distance: 376.1
click at [825, 565] on div "Limpar filtros Janela de atendimento Grade de atendimento Capacidade Transporta…" at bounding box center [784, 337] width 1568 height 675
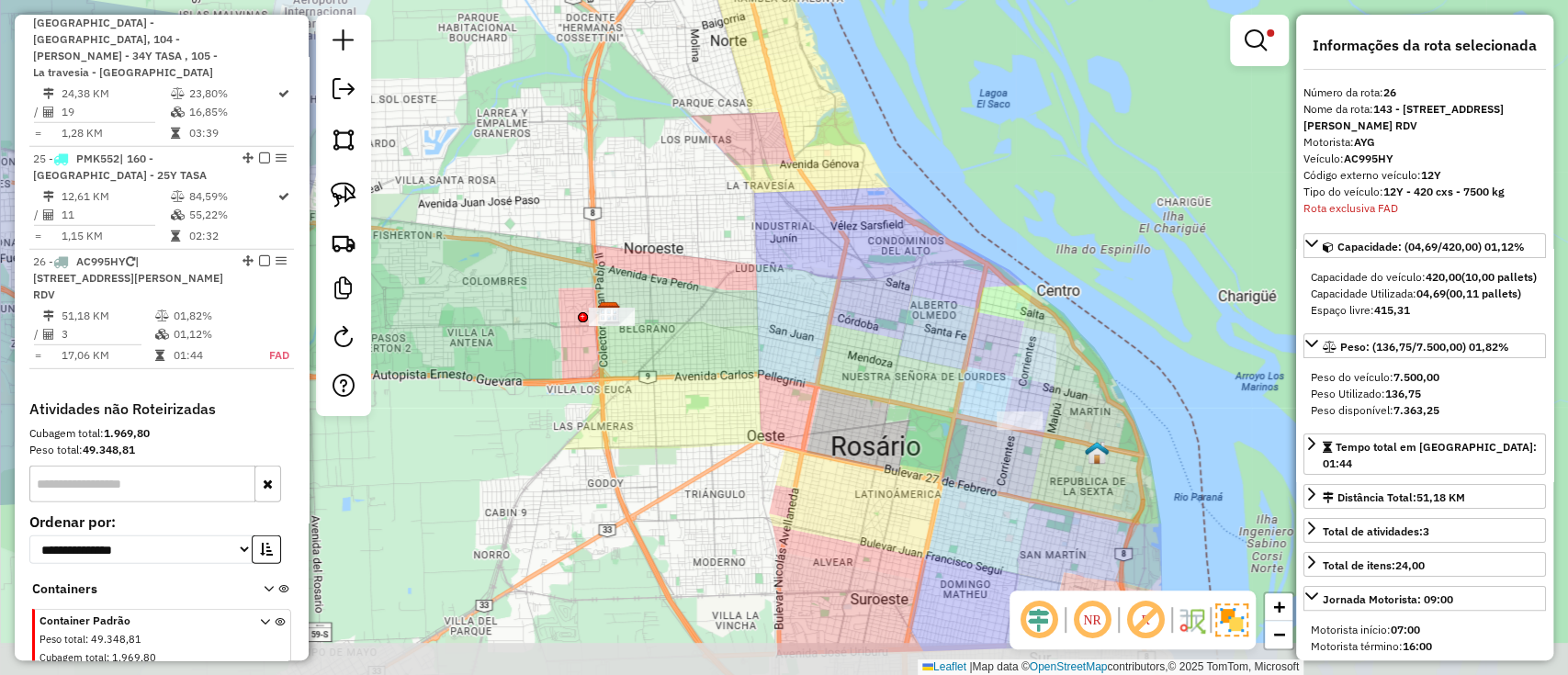
drag, startPoint x: 837, startPoint y: 388, endPoint x: 802, endPoint y: 293, distance: 101.2
click at [802, 295] on div "Limpar filtros Janela de atendimento Grade de atendimento Capacidade Transporta…" at bounding box center [784, 337] width 1568 height 675
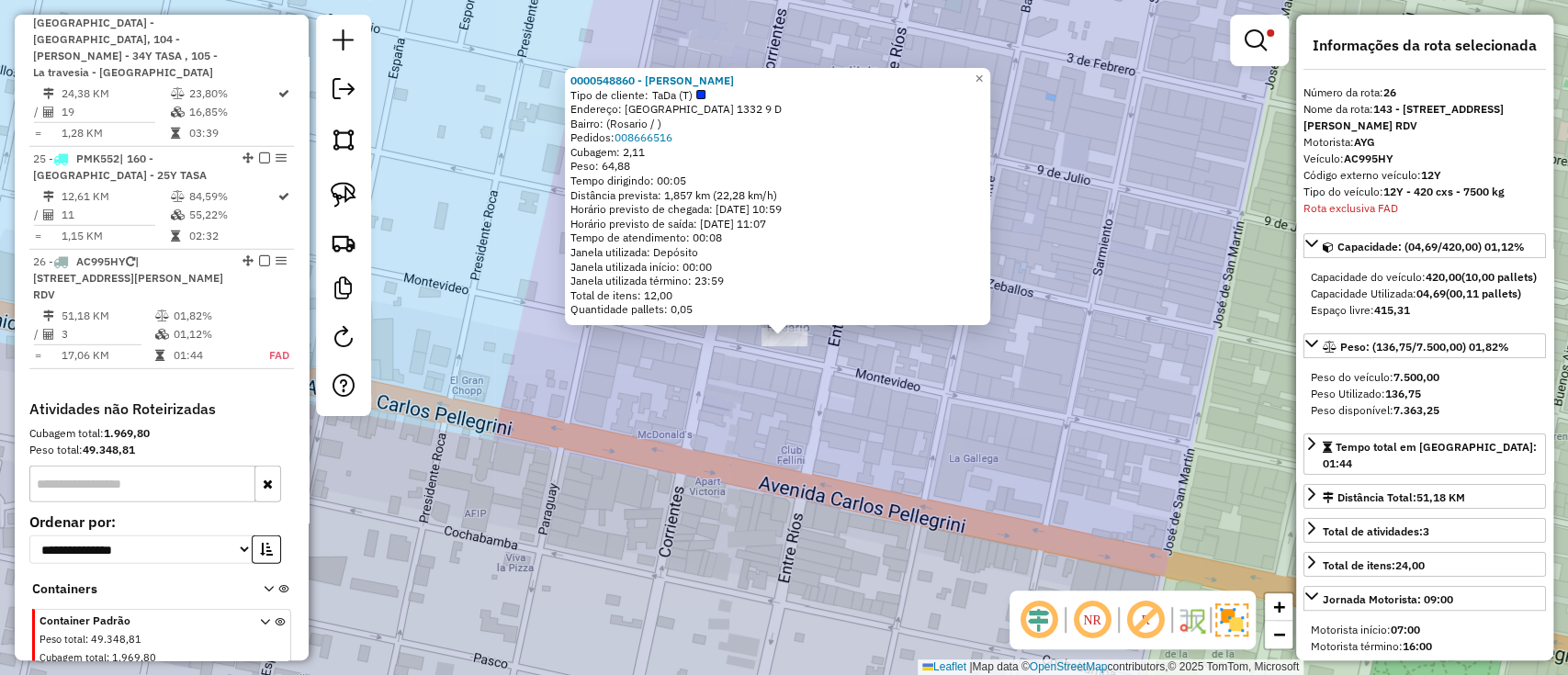
click at [810, 393] on div "Rota 26 - Placa AC995HY 0000548860 - Nicolas Rodriguez 0000548860 - Nicolas Rod…" at bounding box center [784, 337] width 1568 height 675
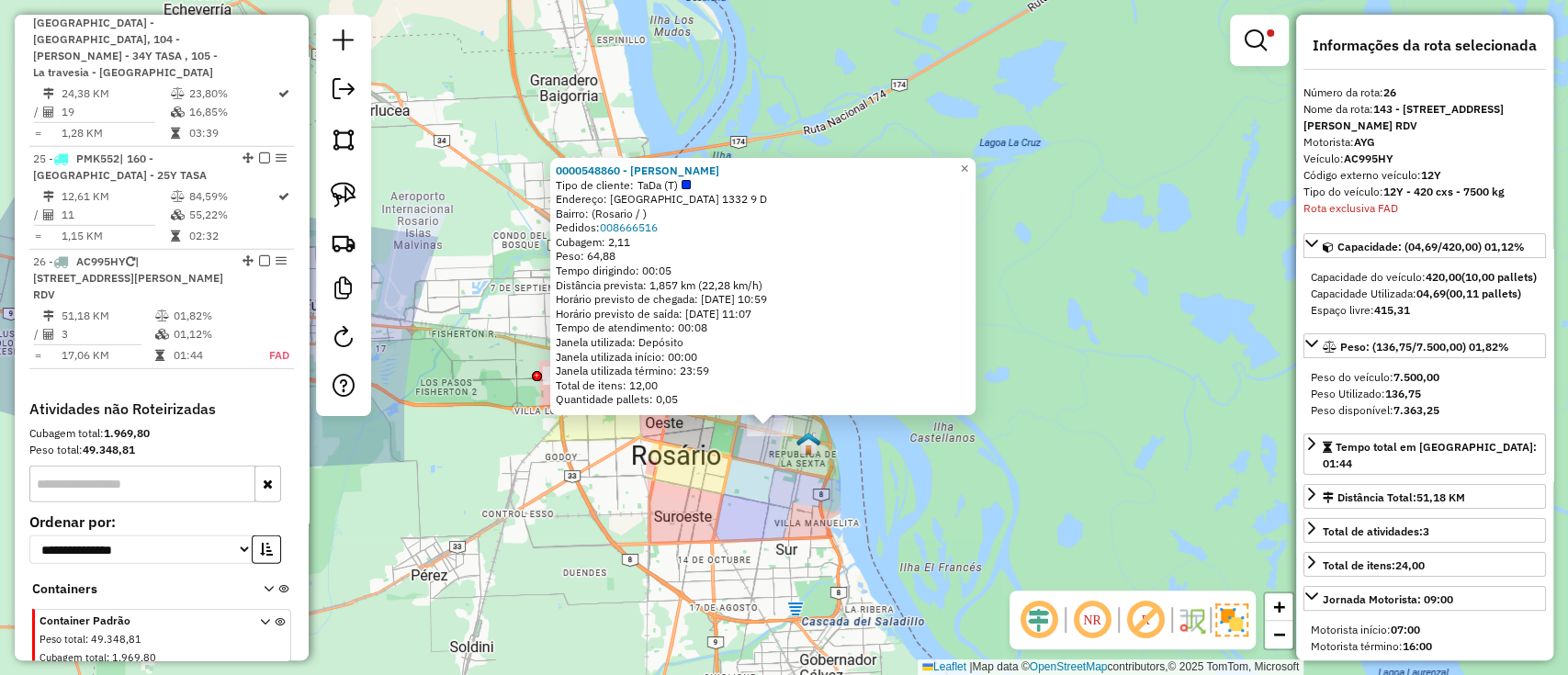
click at [536, 436] on div "0000548860 - Nicolas Rodriguez Tipo de cliente: TaDa (T) Endereço: Montevideo 1…" at bounding box center [784, 337] width 1568 height 675
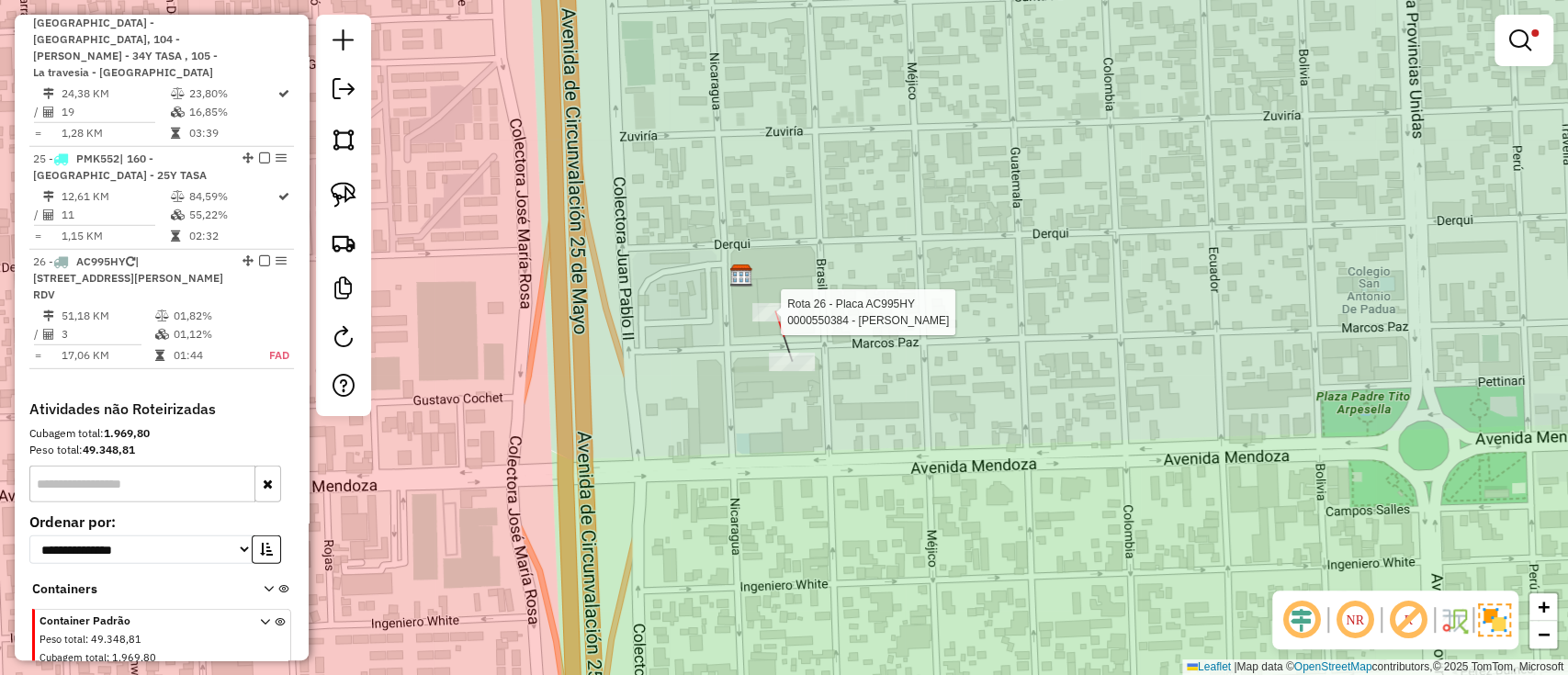
select select "**********"
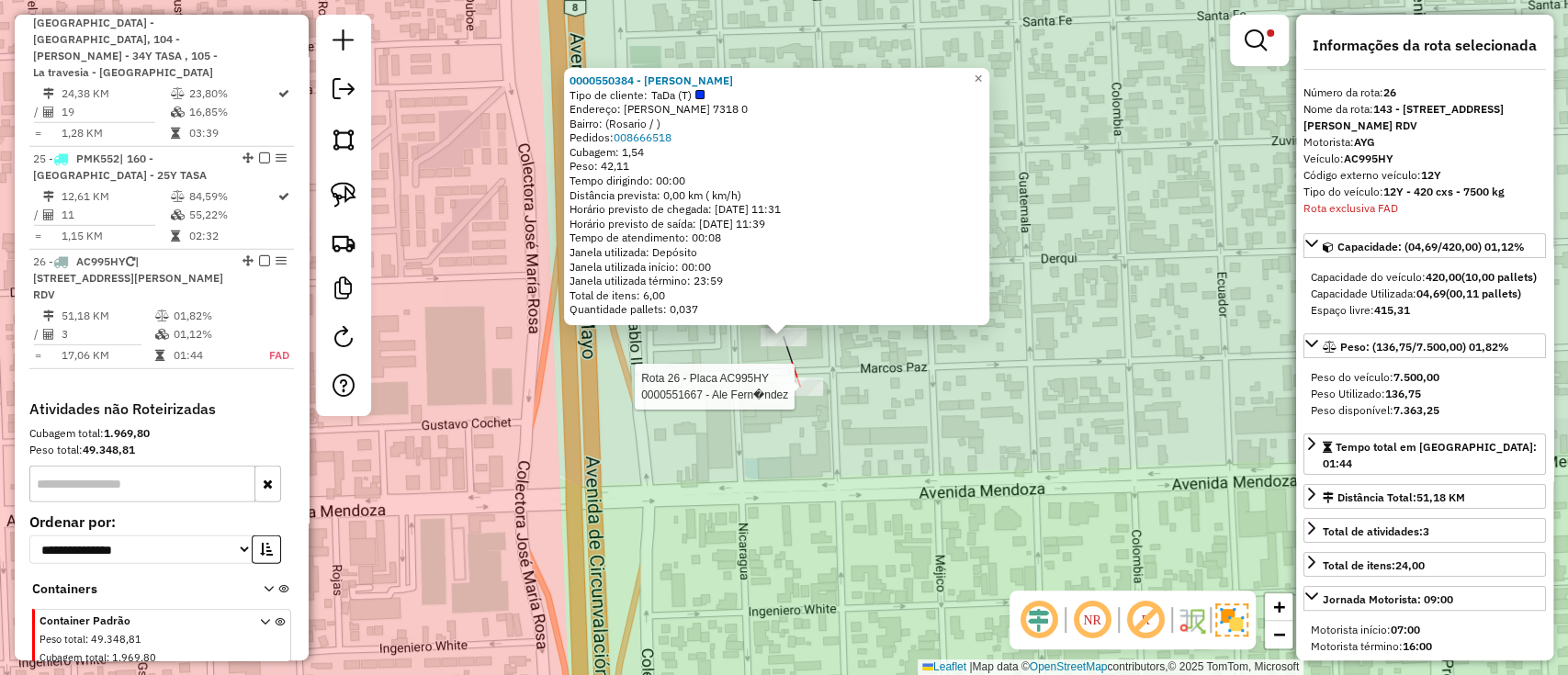
click at [801, 394] on div at bounding box center [799, 387] width 46 height 19
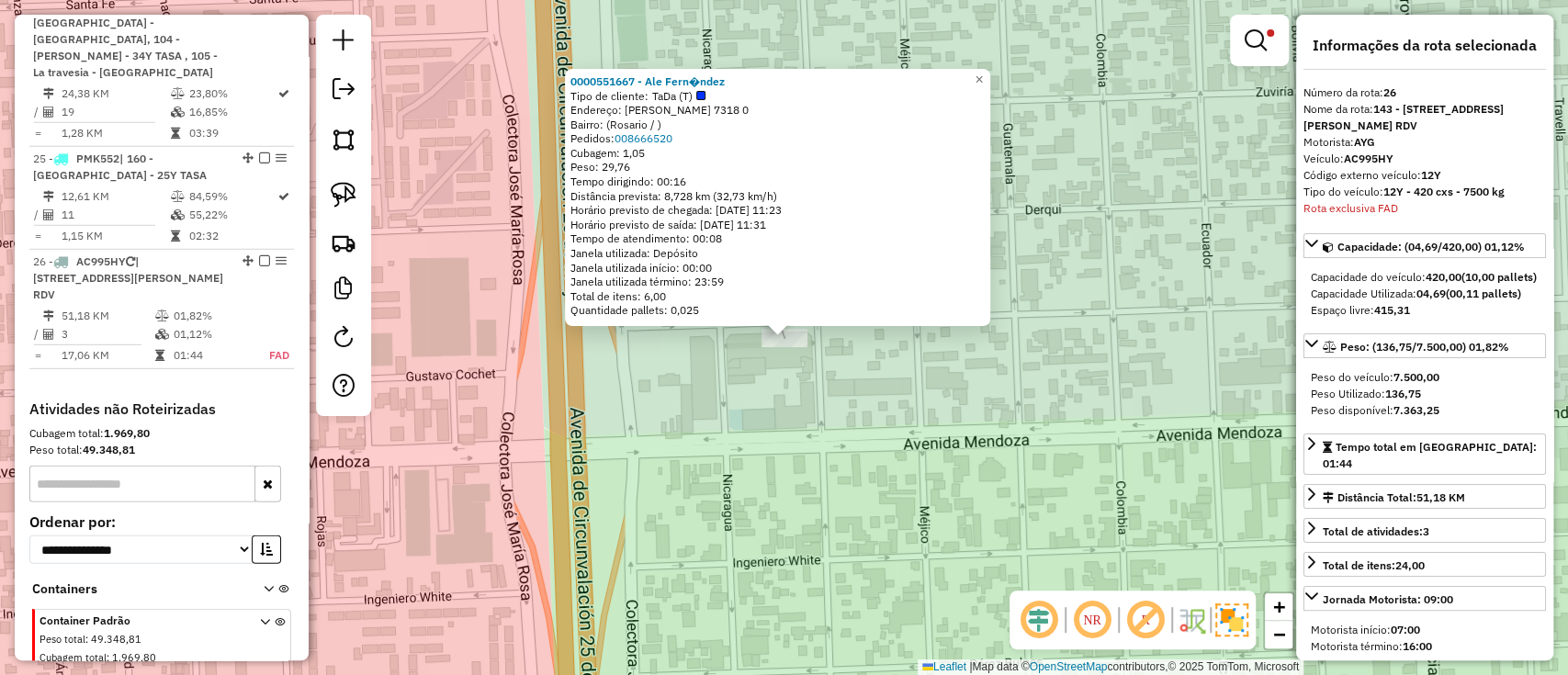
click at [771, 458] on div "0000551667 - Ale Fern�ndez Tipo de cliente: TaDa (T) Endereço: Marcos Paz 7318 …" at bounding box center [784, 337] width 1568 height 675
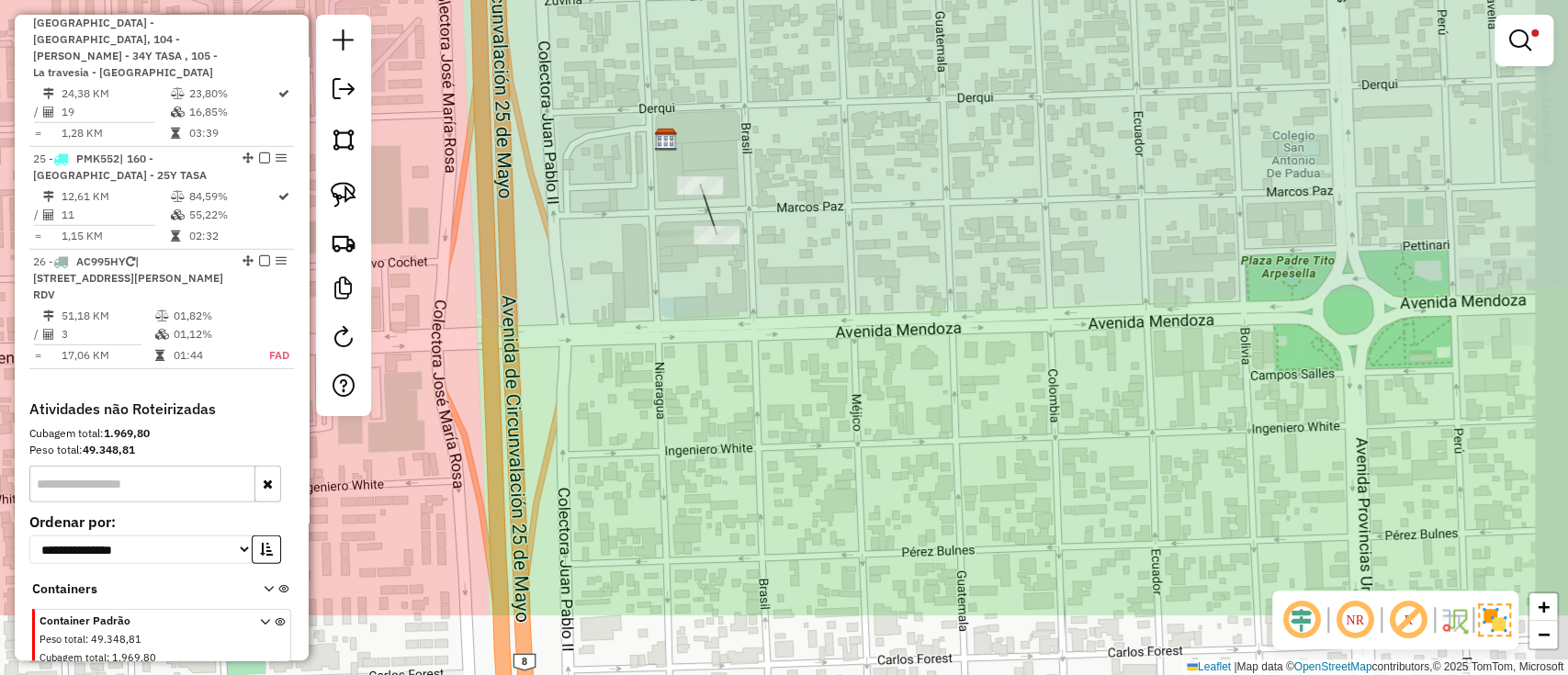
drag, startPoint x: 847, startPoint y: 474, endPoint x: 766, endPoint y: 334, distance: 161.7
click at [766, 334] on div "Limpar filtros Janela de atendimento Grade de atendimento Capacidade Transporta…" at bounding box center [784, 337] width 1568 height 675
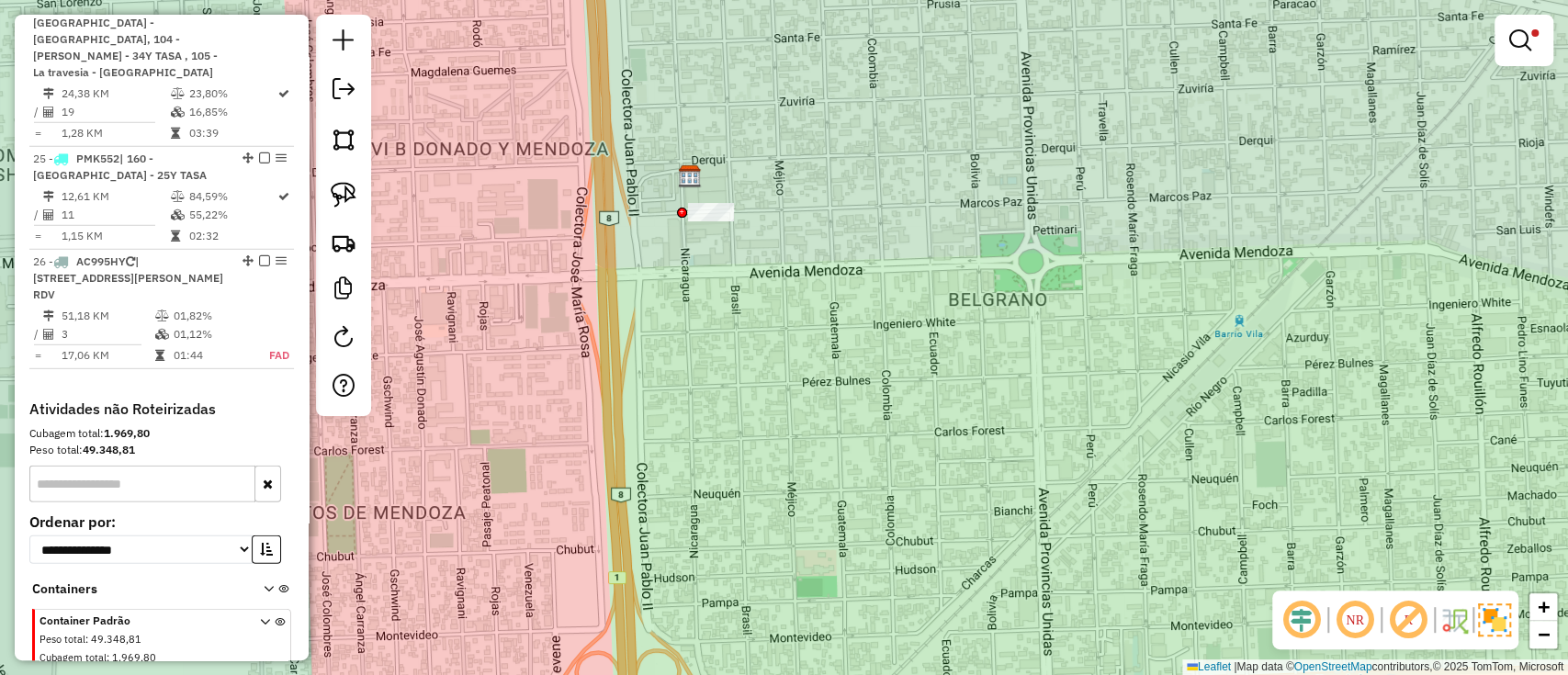
drag, startPoint x: 766, startPoint y: 334, endPoint x: 688, endPoint y: 196, distance: 158.5
click at [688, 196] on div "Limpar filtros Janela de atendimento Grade de atendimento Capacidade Transporta…" at bounding box center [784, 337] width 1568 height 675
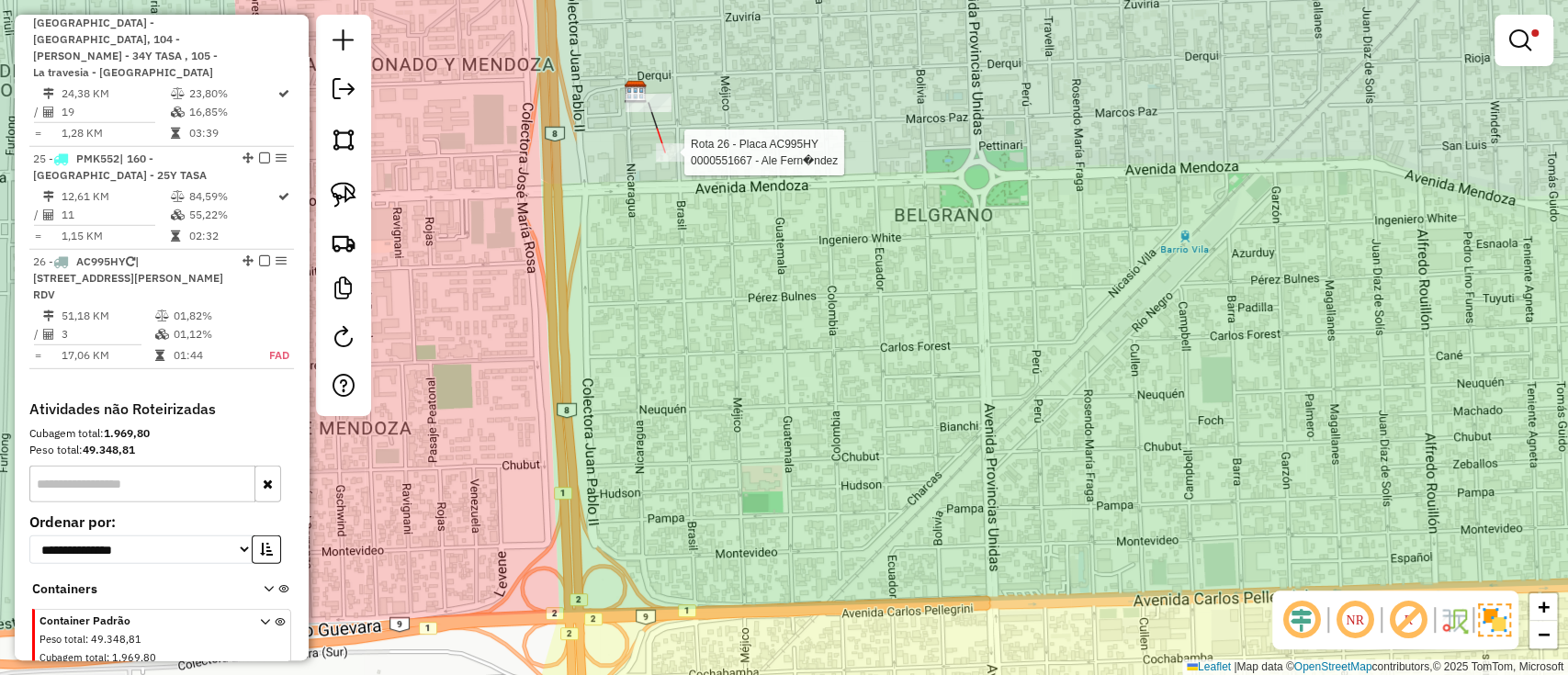
select select "**********"
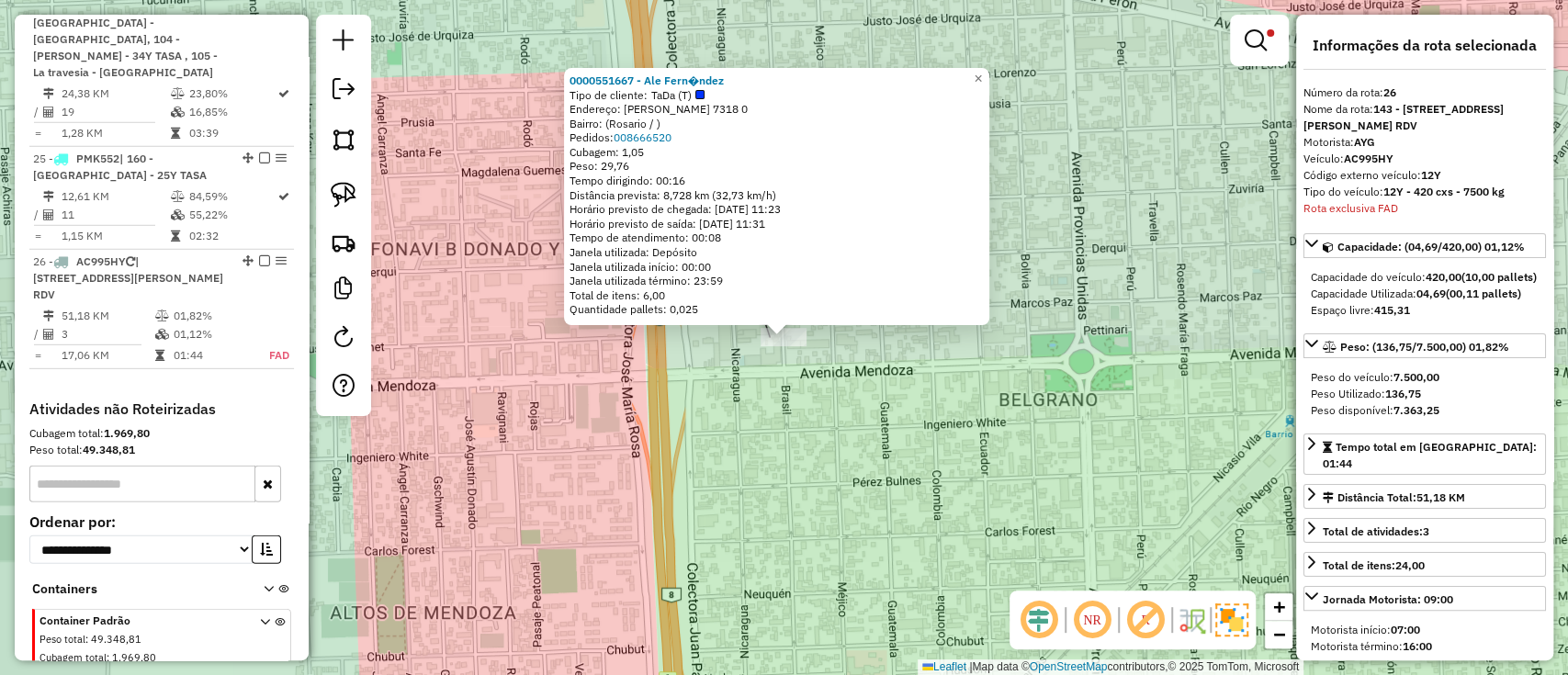
click at [679, 419] on div "0000551667 - Ale Fern�ndez Tipo de cliente: TaDa (T) Endereço: Marcos Paz 7318 …" at bounding box center [784, 337] width 1568 height 675
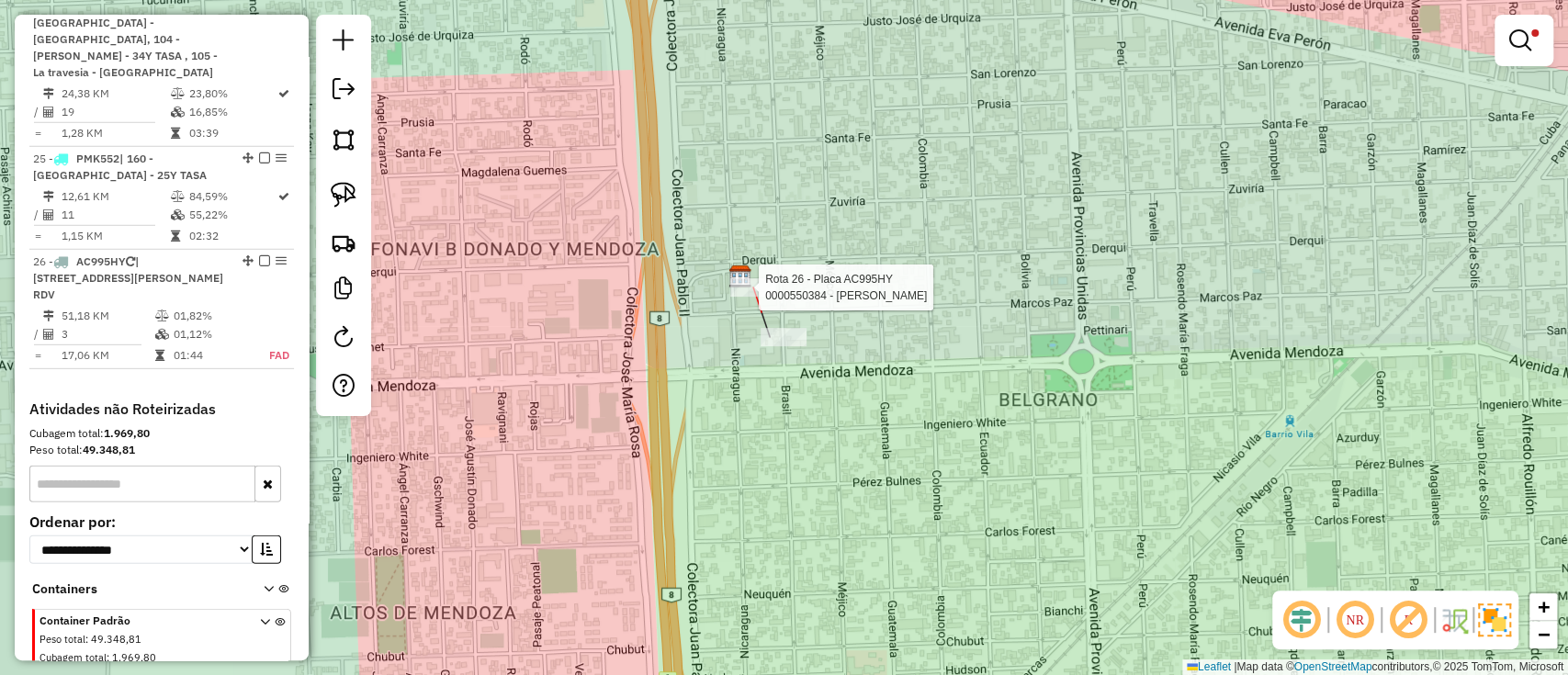
select select "**********"
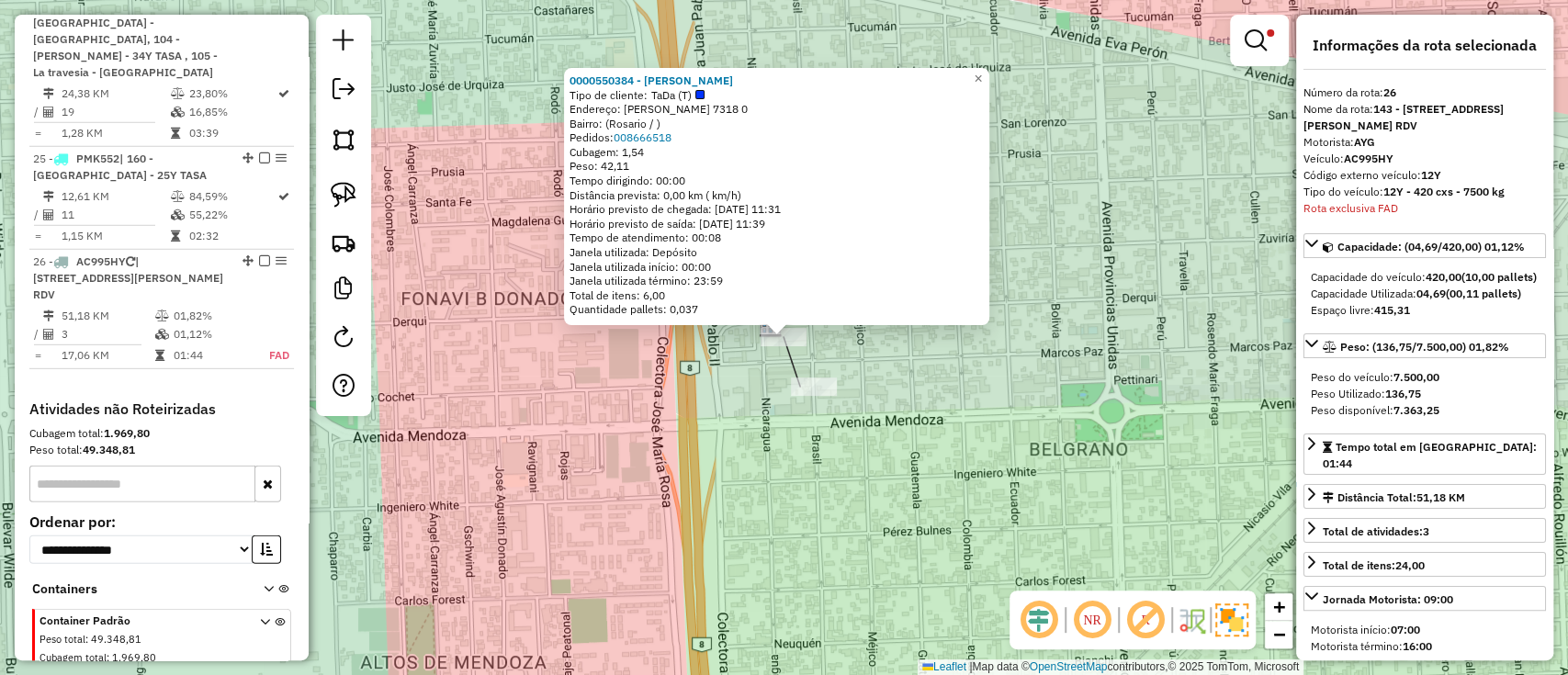
click at [1031, 368] on div "0000550384 - Santiago Badero Tipo de cliente: TaDa (T) Endereço: Marcos Paz 731…" at bounding box center [784, 337] width 1568 height 675
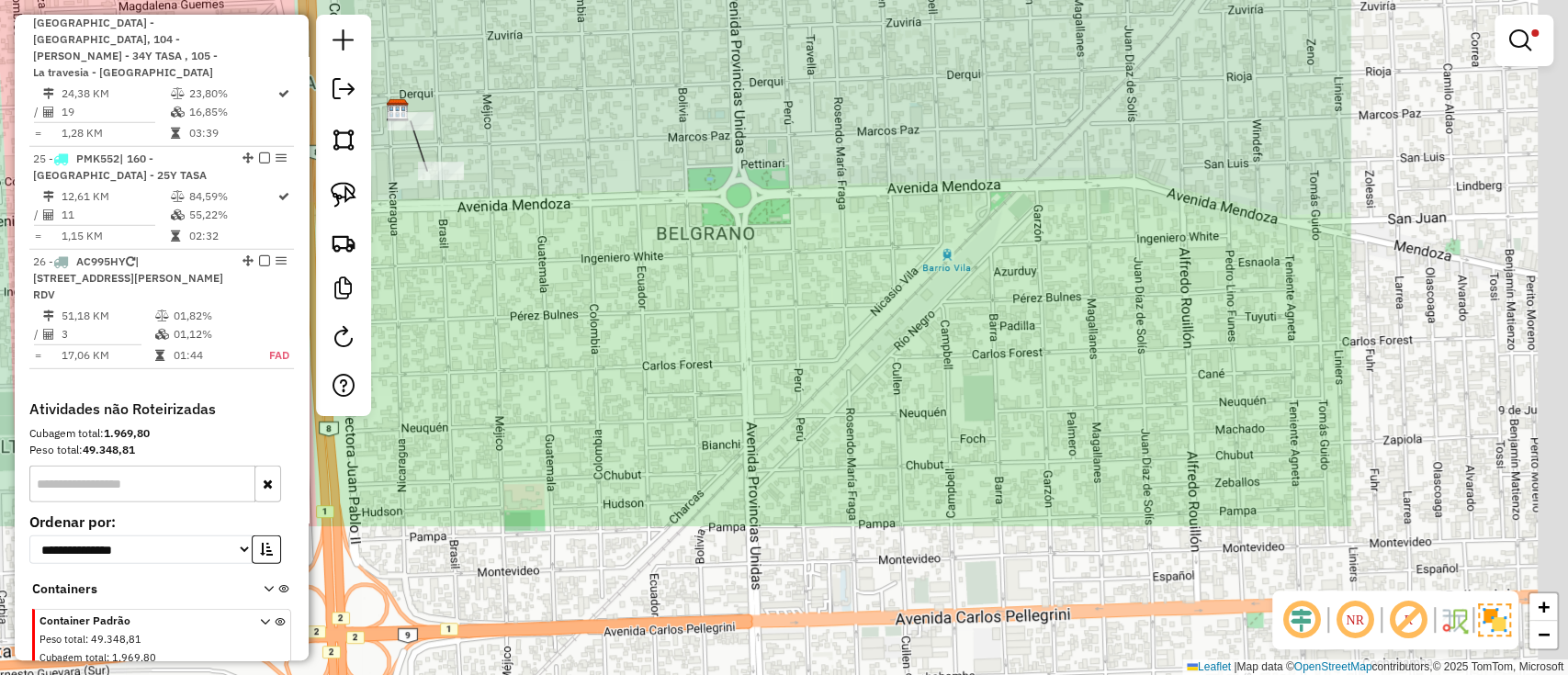
drag, startPoint x: 1117, startPoint y: 427, endPoint x: 629, endPoint y: 140, distance: 566.1
click at [649, 148] on div "Limpar filtros Janela de atendimento Grade de atendimento Capacidade Transporta…" at bounding box center [784, 337] width 1568 height 675
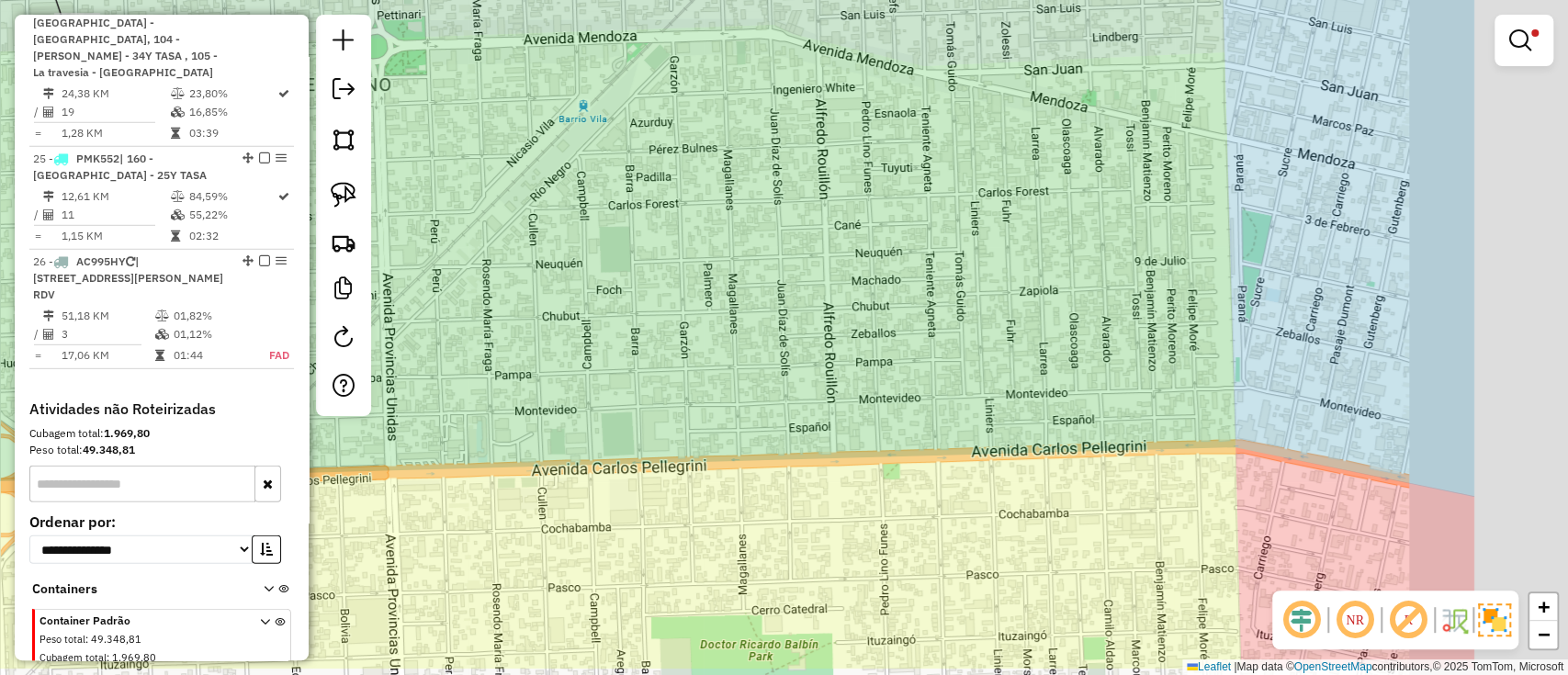
drag, startPoint x: 1139, startPoint y: 391, endPoint x: 713, endPoint y: 217, distance: 460.2
click at [720, 220] on div "Limpar filtros Janela de atendimento Grade de atendimento Capacidade Transporta…" at bounding box center [784, 337] width 1568 height 675
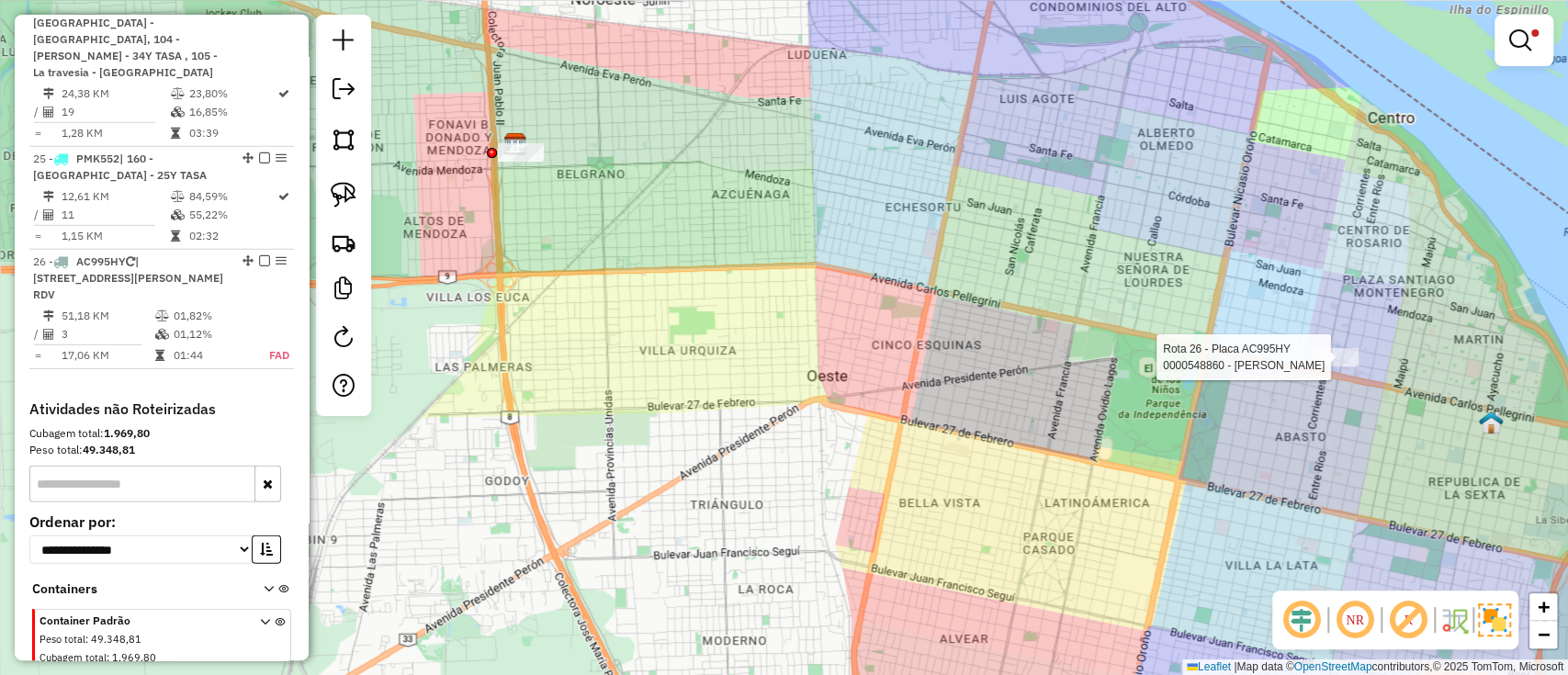
select select "**********"
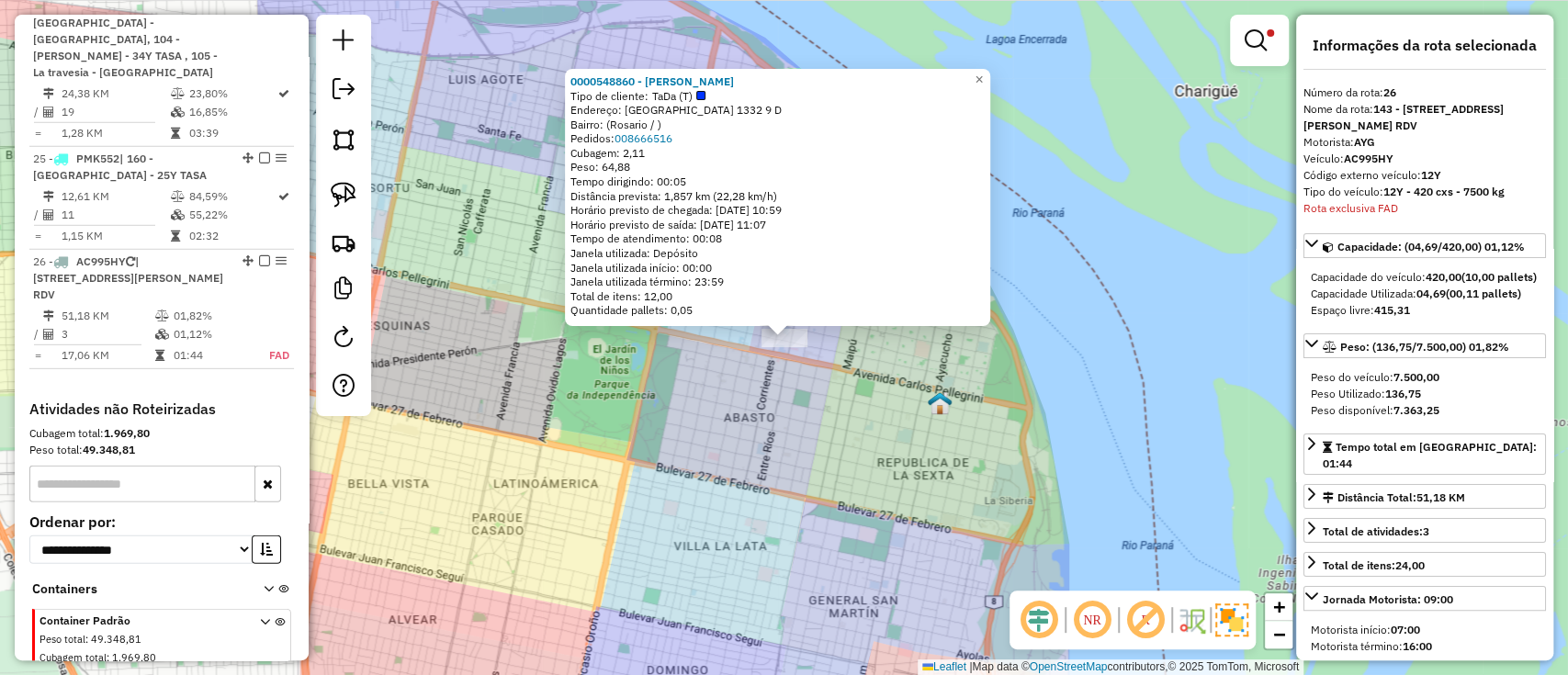
click at [645, 471] on div "0000548860 - Nicolas Rodriguez Tipo de cliente: TaDa (T) Endereço: Montevideo 1…" at bounding box center [784, 337] width 1568 height 675
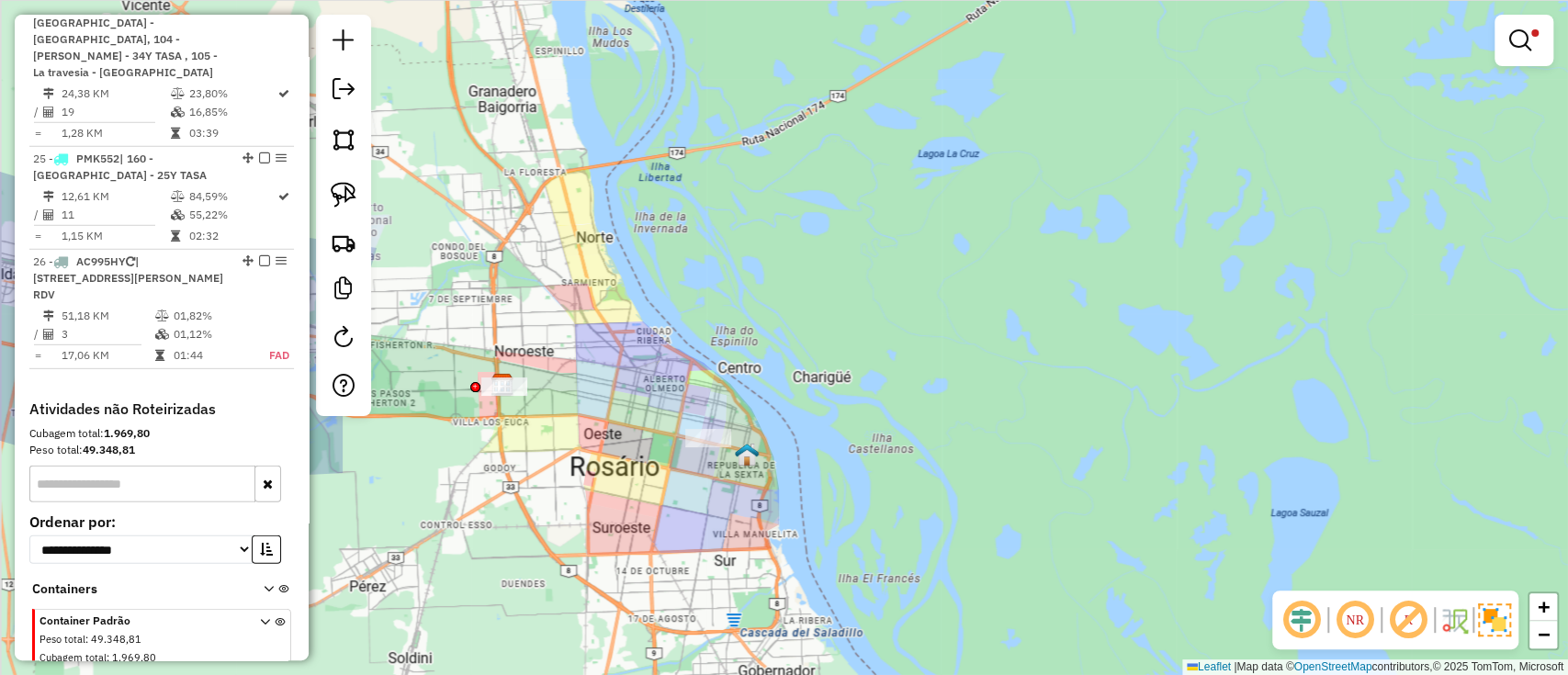
click at [863, 481] on div "Limpar filtros Janela de atendimento Grade de atendimento Capacidade Transporta…" at bounding box center [784, 337] width 1568 height 675
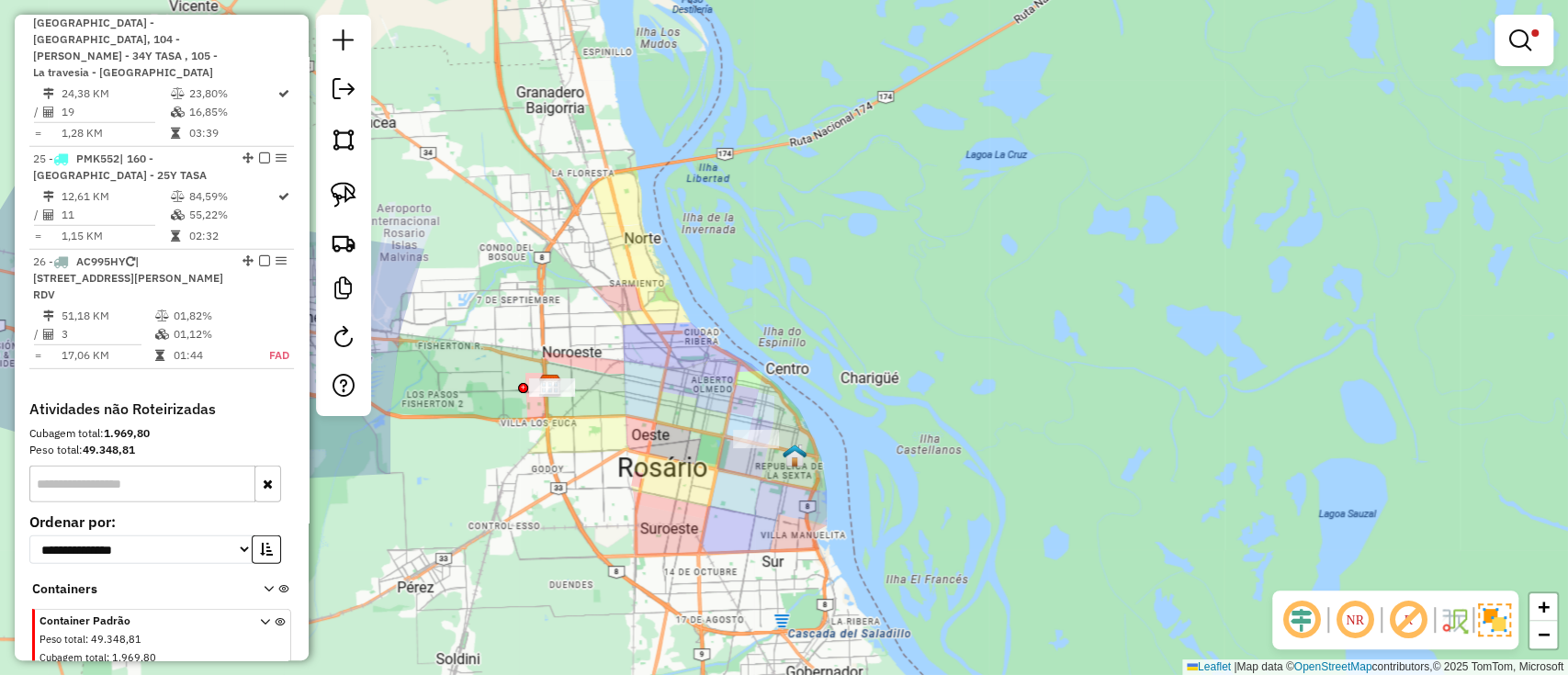
drag, startPoint x: 742, startPoint y: 512, endPoint x: 786, endPoint y: 510, distance: 44.0
click at [786, 510] on div "Limpar filtros Janela de atendimento Grade de atendimento Capacidade Transporta…" at bounding box center [784, 337] width 1568 height 675
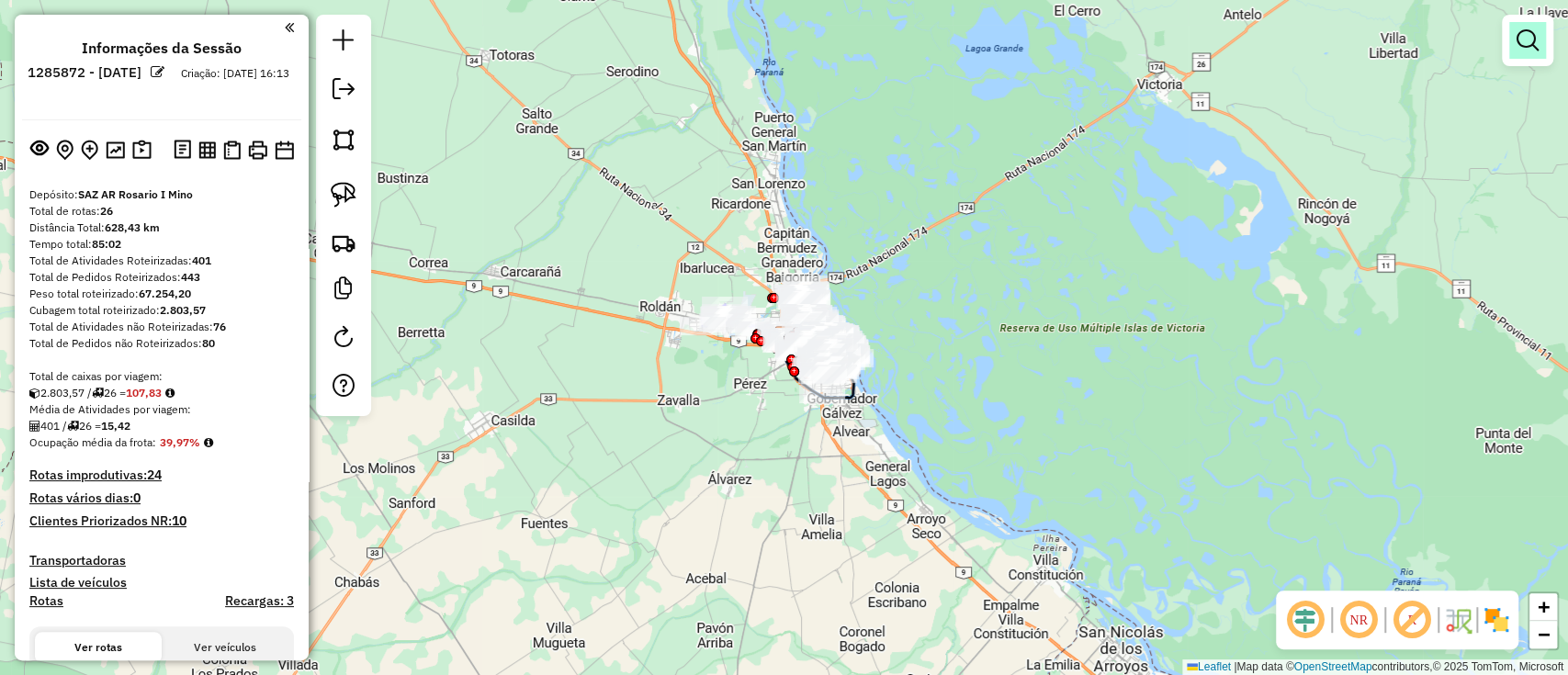
click at [1531, 36] on em at bounding box center [1528, 40] width 22 height 22
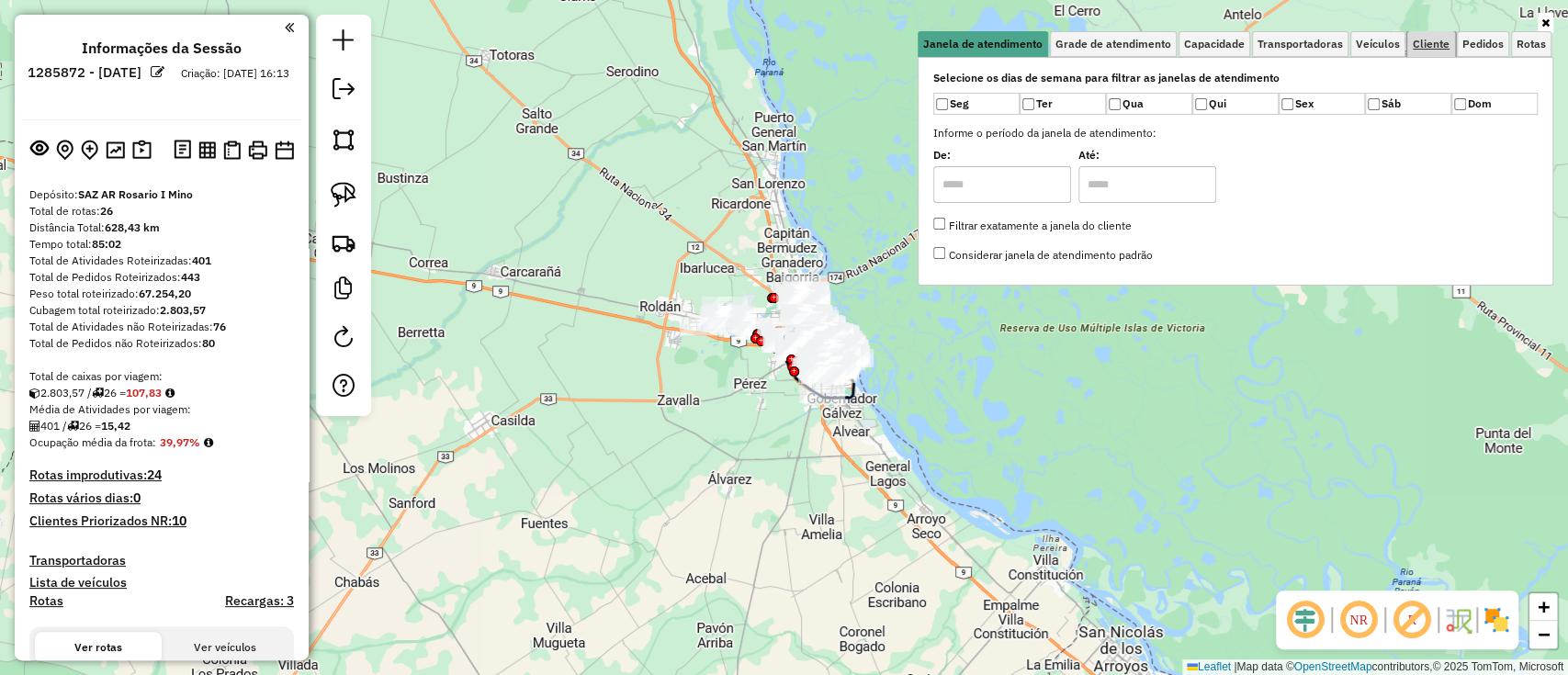
click at [1442, 42] on span "Cliente" at bounding box center [1431, 44] width 36 height 11
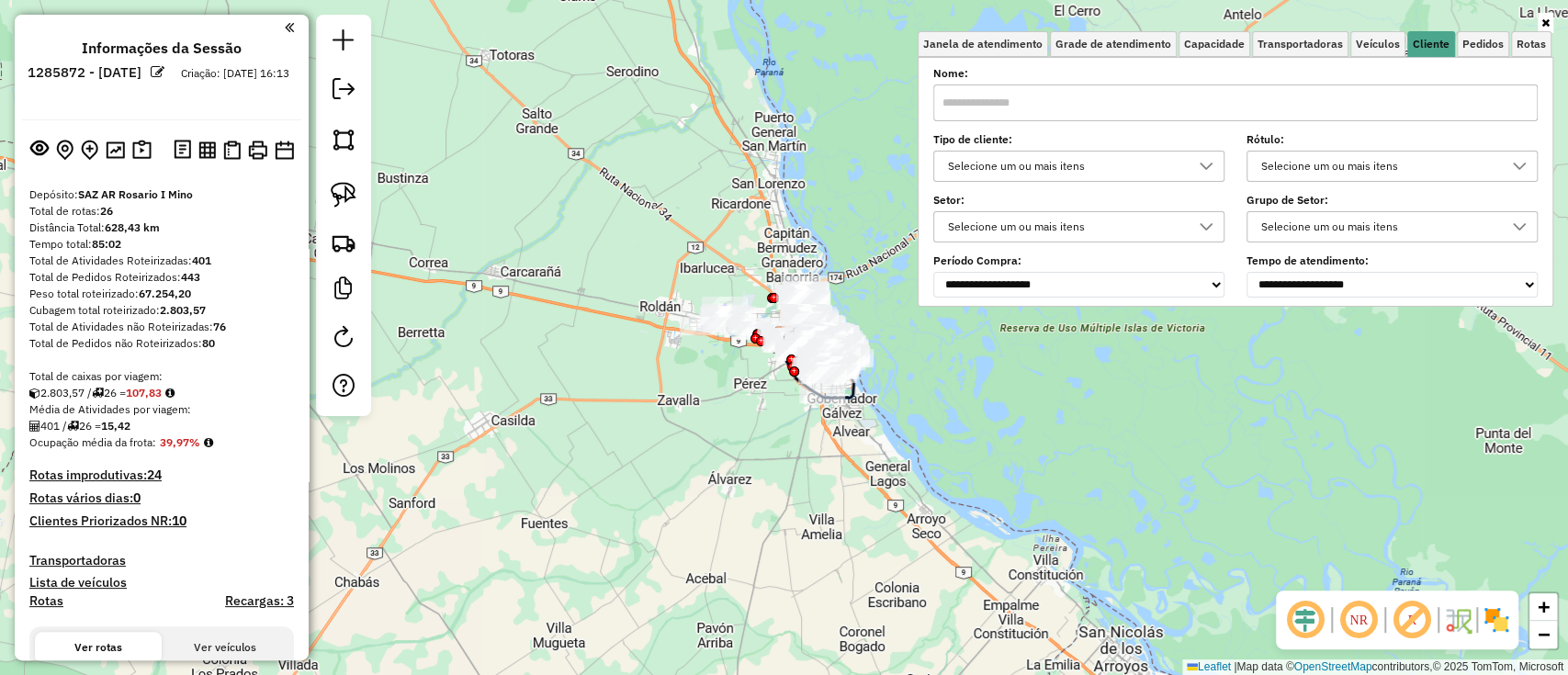
click at [1072, 178] on div "Selecione um ou mais itens" at bounding box center [1065, 165] width 247 height 29
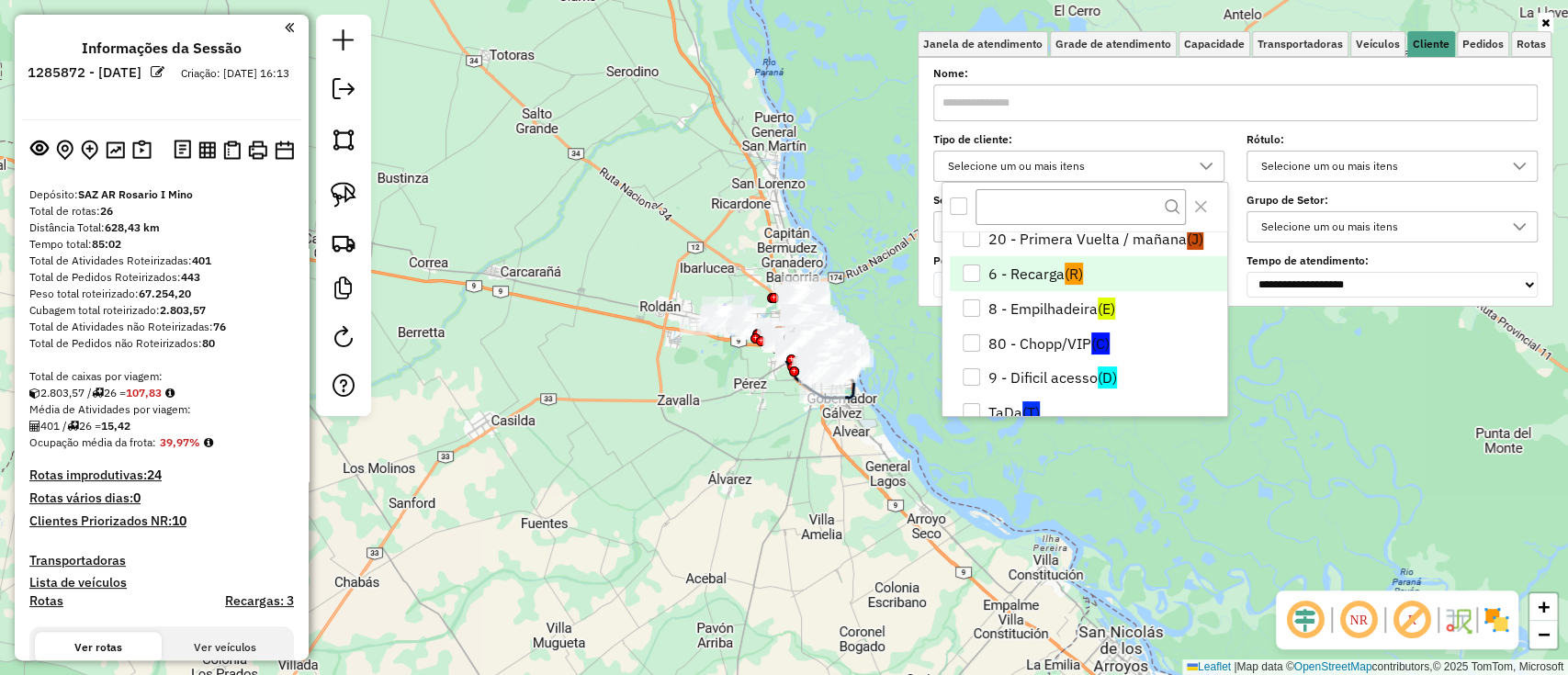
scroll to position [108, 0]
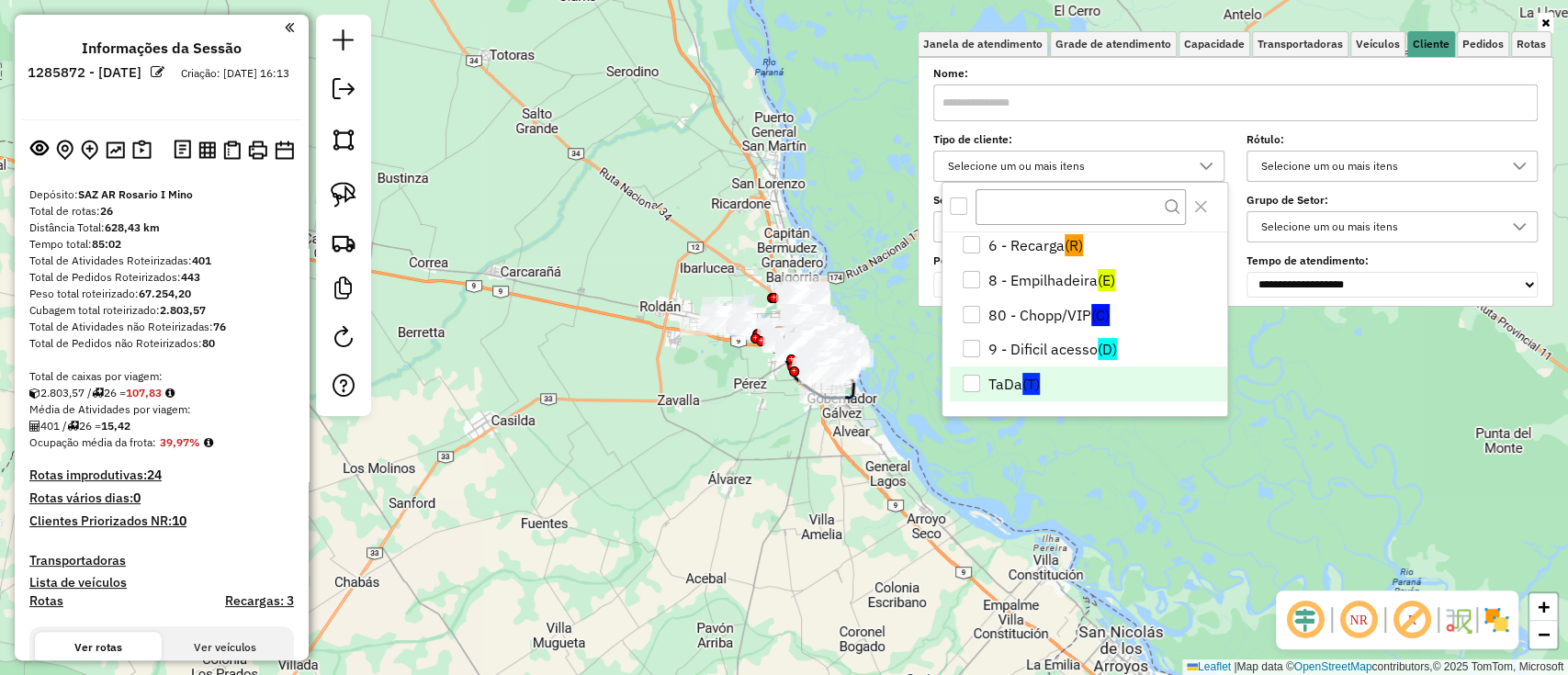
click at [1026, 374] on span "(T)" at bounding box center [1031, 384] width 18 height 22
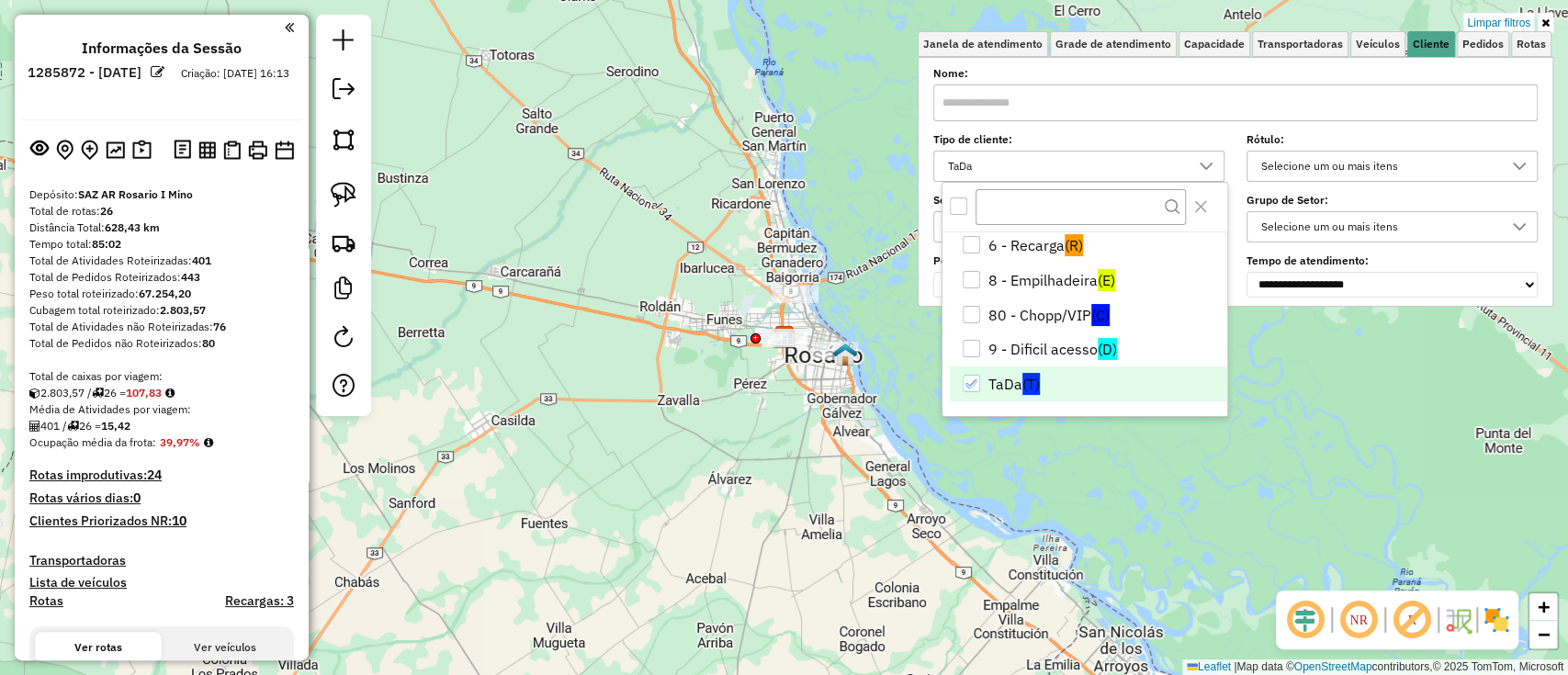
click at [702, 429] on div "Limpar filtros Janela de atendimento Grade de atendimento Capacidade Transporta…" at bounding box center [784, 337] width 1568 height 675
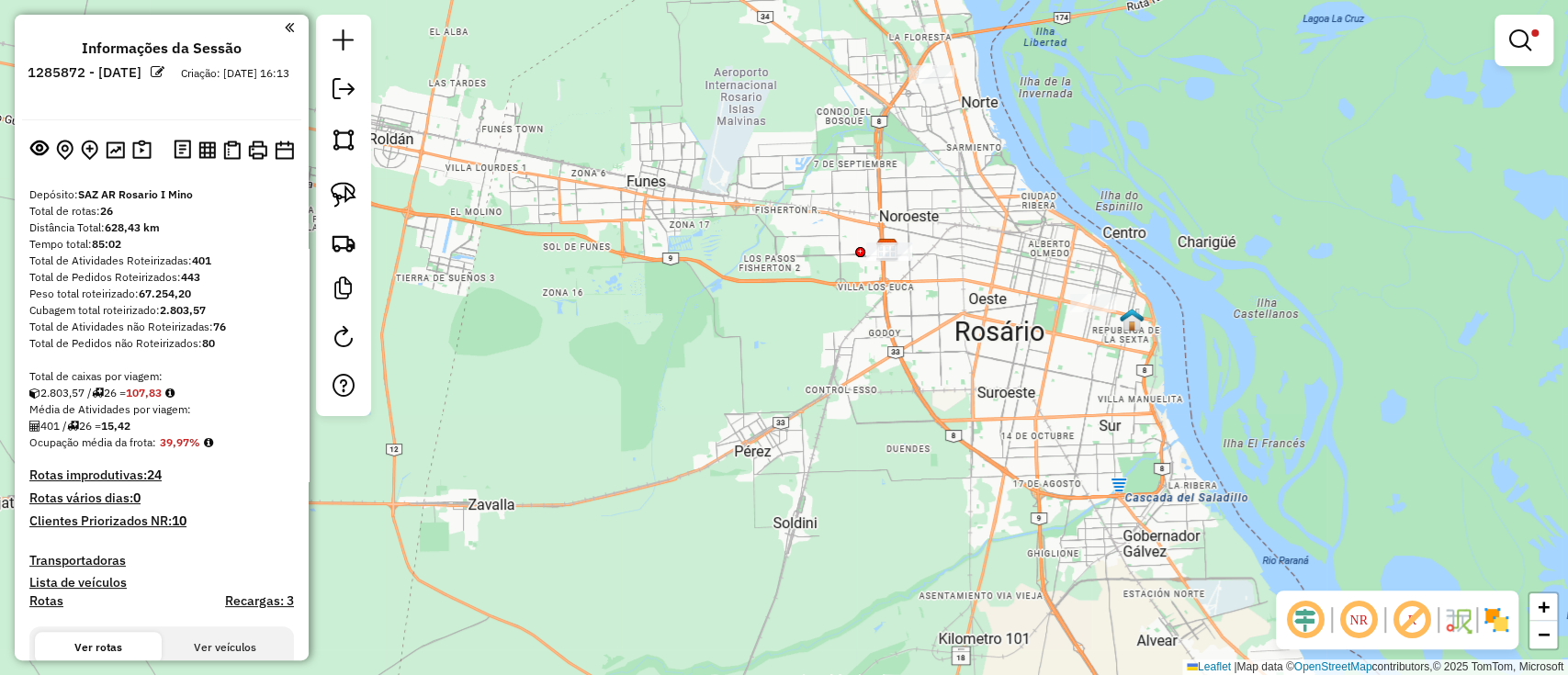
click at [1495, 642] on div "NR R" at bounding box center [1397, 620] width 243 height 59
click at [1502, 626] on img at bounding box center [1496, 619] width 29 height 29
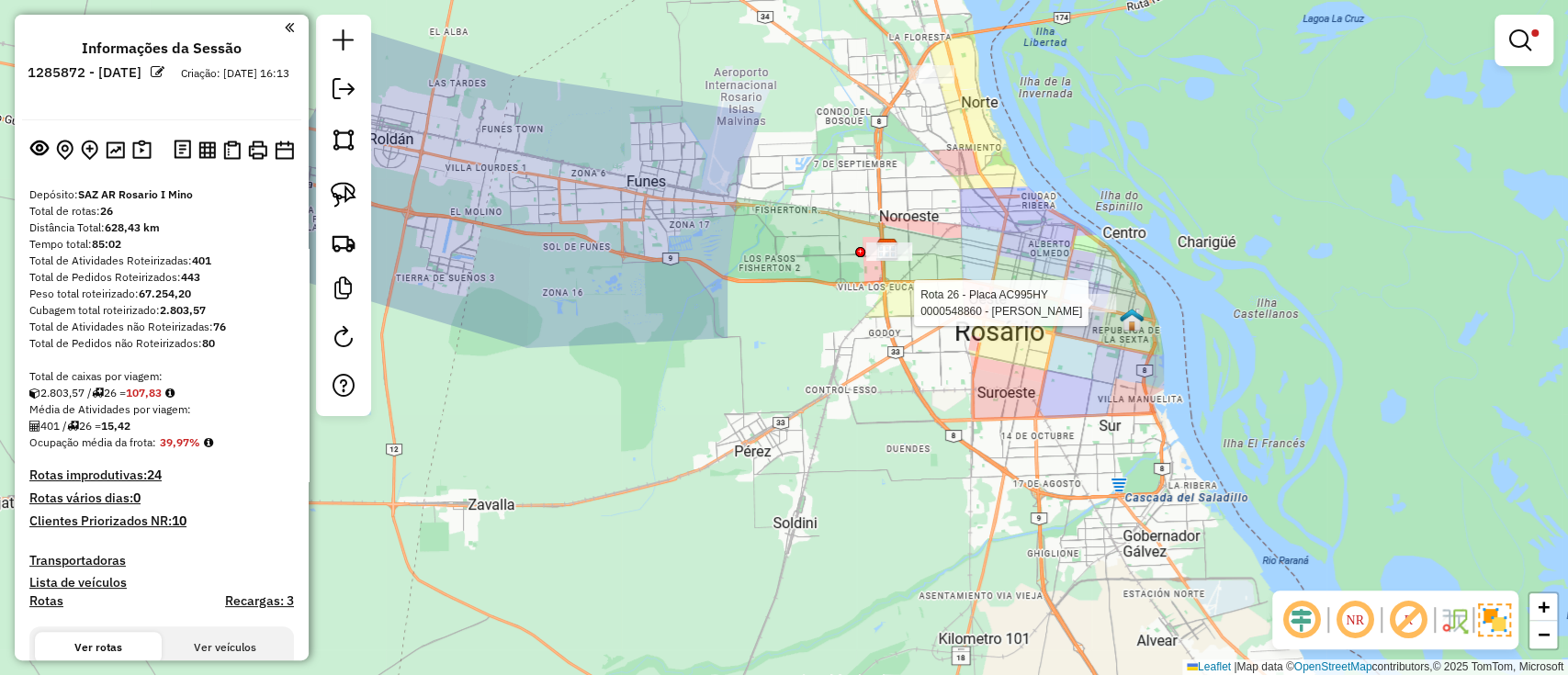
select select "**********"
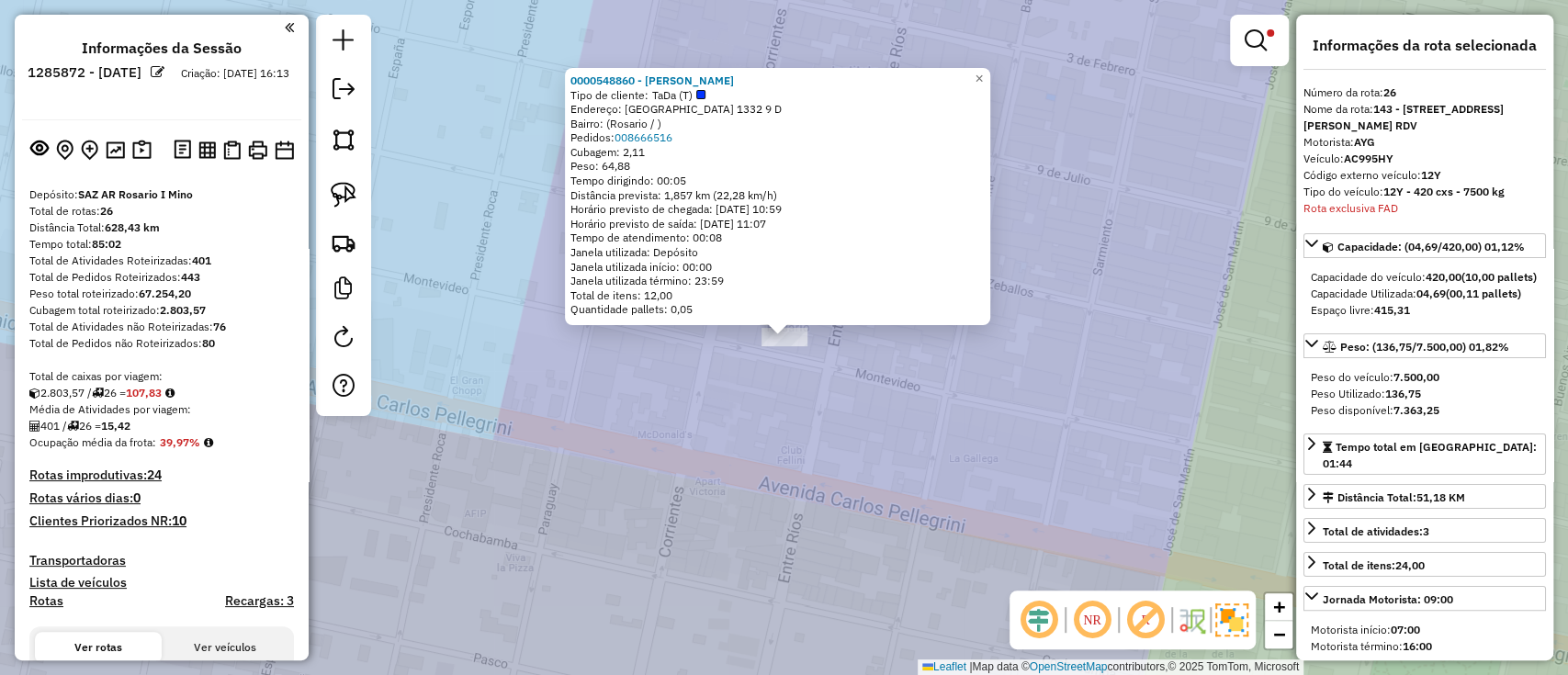
scroll to position [3457, 0]
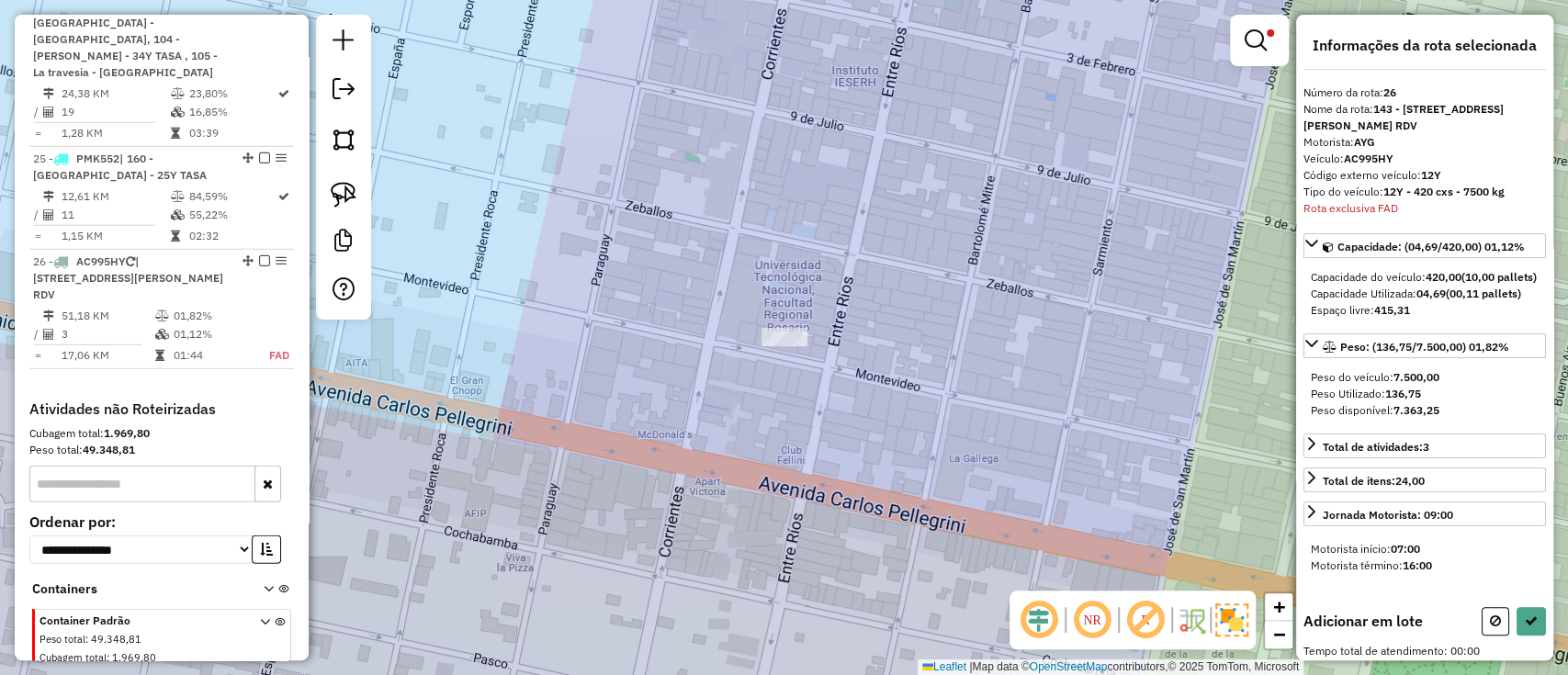
drag, startPoint x: 1145, startPoint y: 173, endPoint x: 1066, endPoint y: 576, distance: 410.7
click at [1089, 574] on div "Limpar filtros Janela de atendimento Grade de atendimento Capacidade Transporta…" at bounding box center [784, 337] width 1568 height 675
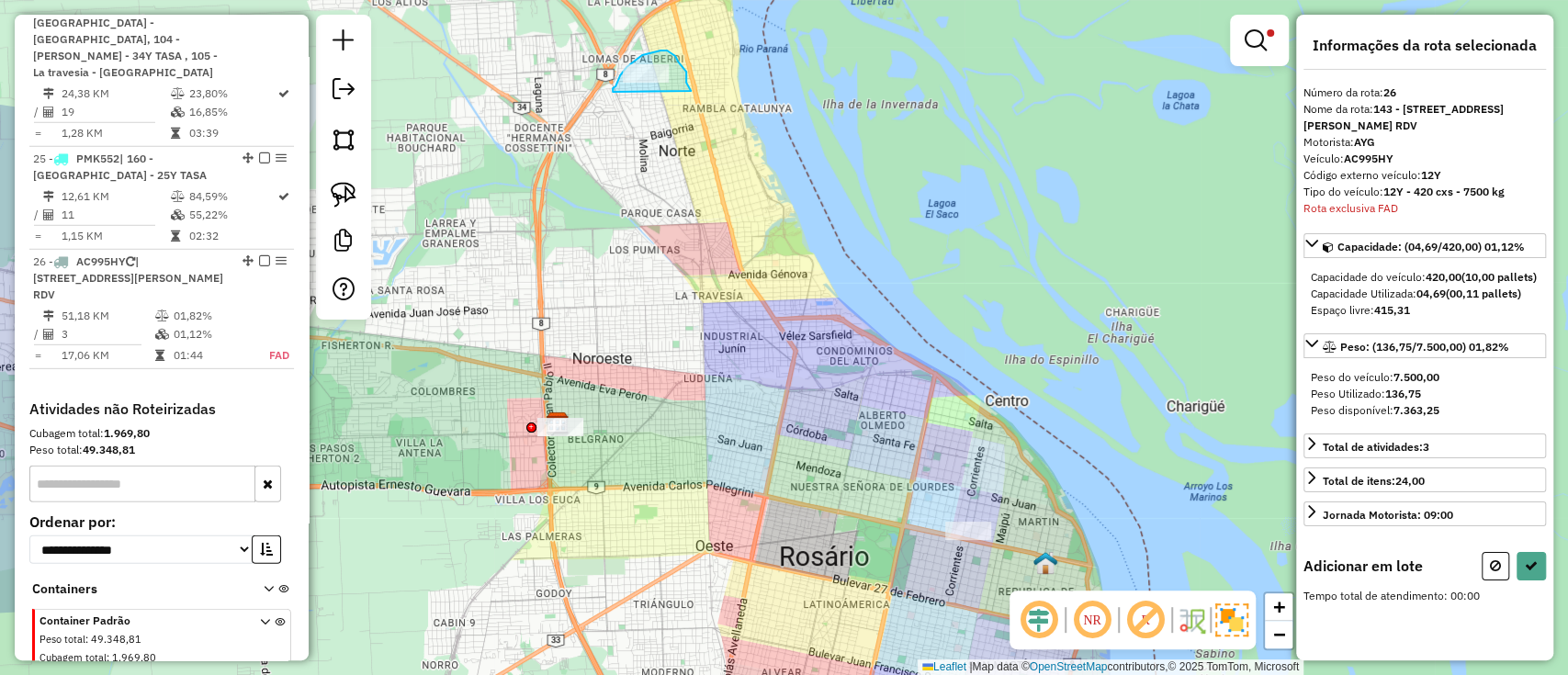
drag, startPoint x: 688, startPoint y: 87, endPoint x: 613, endPoint y: 91, distance: 75.1
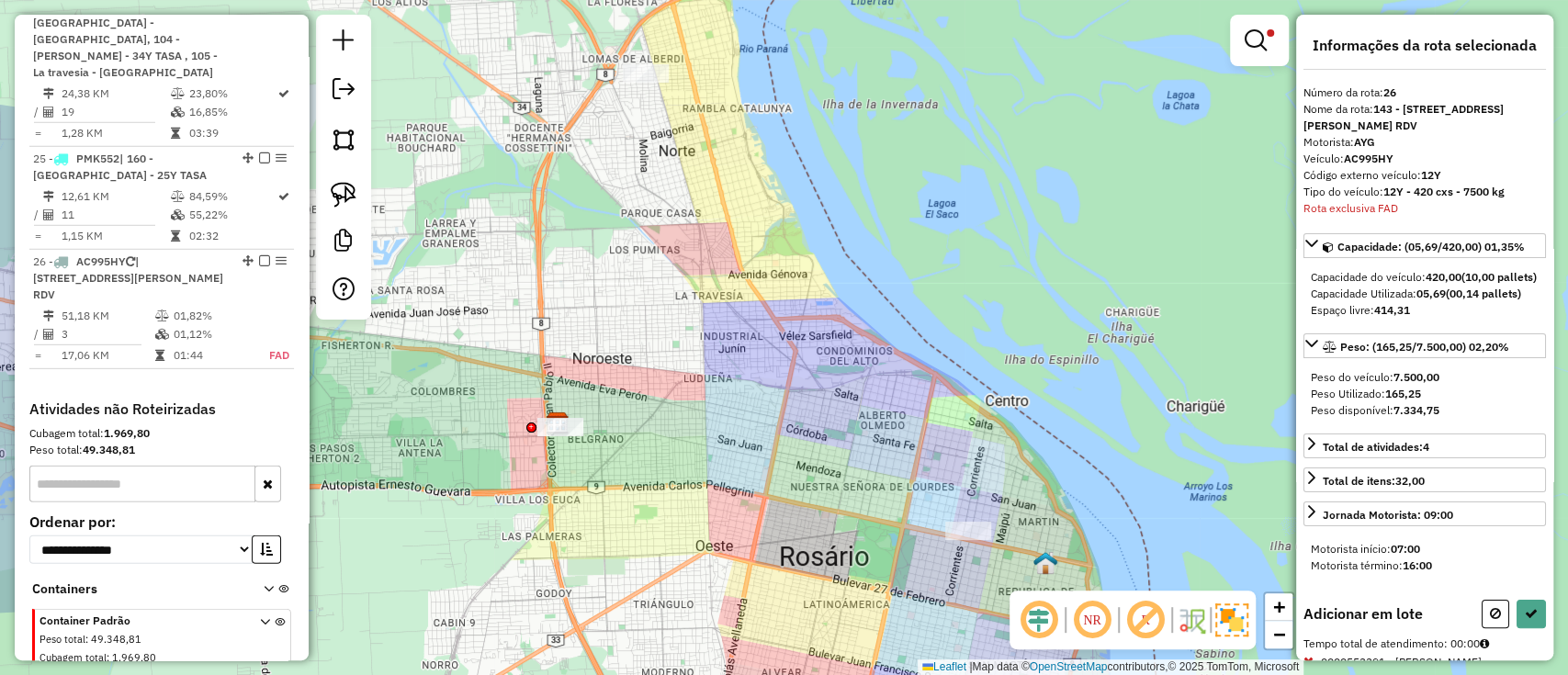
select select "**********"
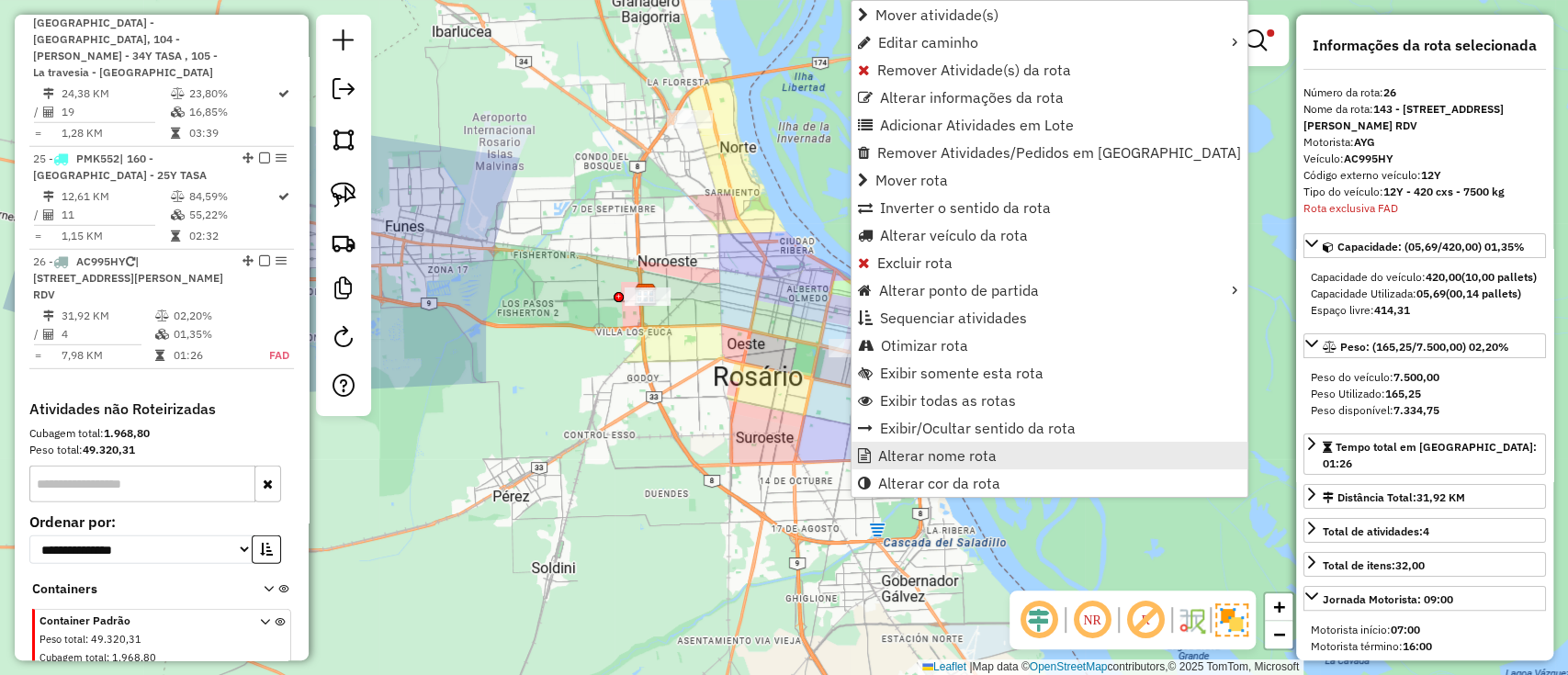
click at [877, 454] on link "Alterar nome rota" at bounding box center [1050, 456] width 396 height 28
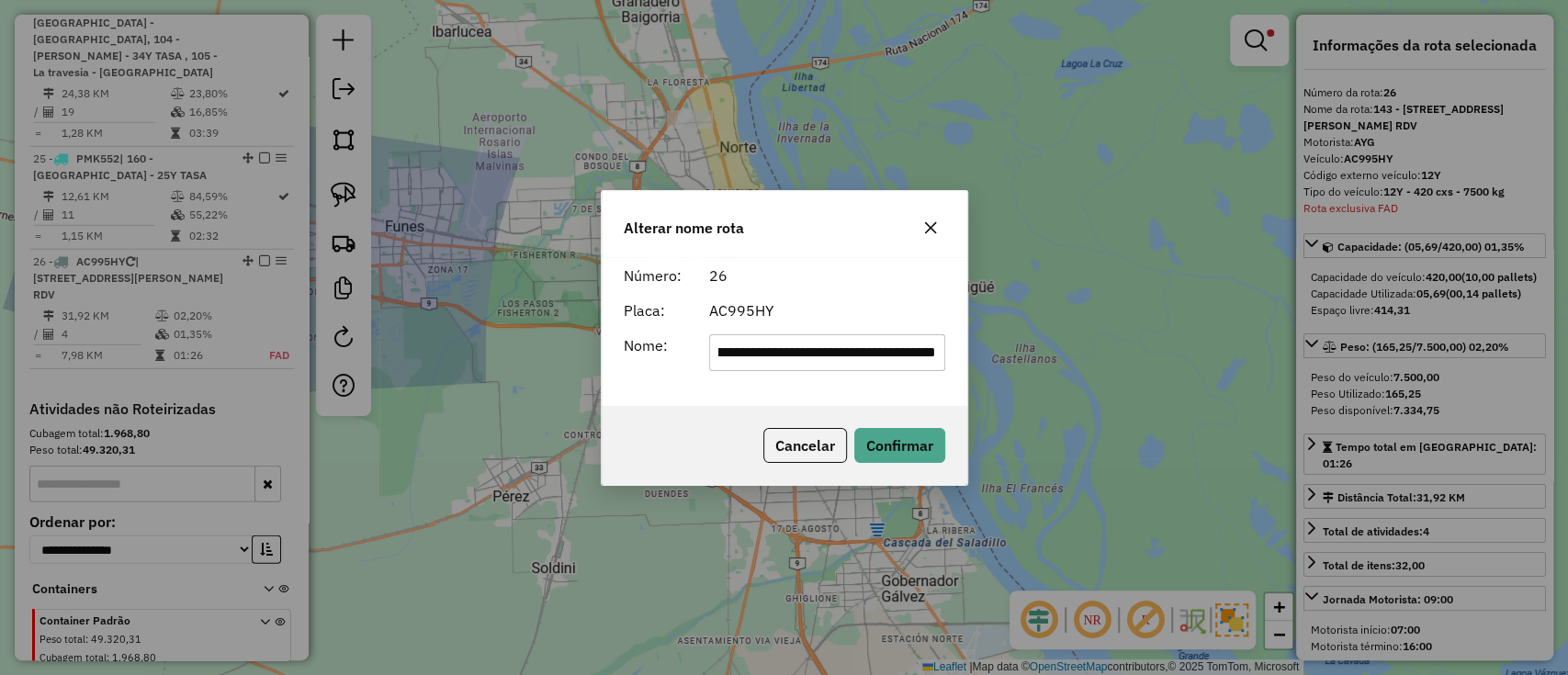
scroll to position [0, 0]
drag, startPoint x: 934, startPoint y: 348, endPoint x: 524, endPoint y: 338, distance: 410.1
click at [526, 338] on div "**********" at bounding box center [784, 337] width 1568 height 675
drag, startPoint x: 796, startPoint y: 354, endPoint x: 412, endPoint y: 357, distance: 384.0
click at [412, 357] on div "Alterar nome rota Número: 26 Placa: AC995HY Nome: *** Cancelar Confirmar" at bounding box center [784, 337] width 1568 height 675
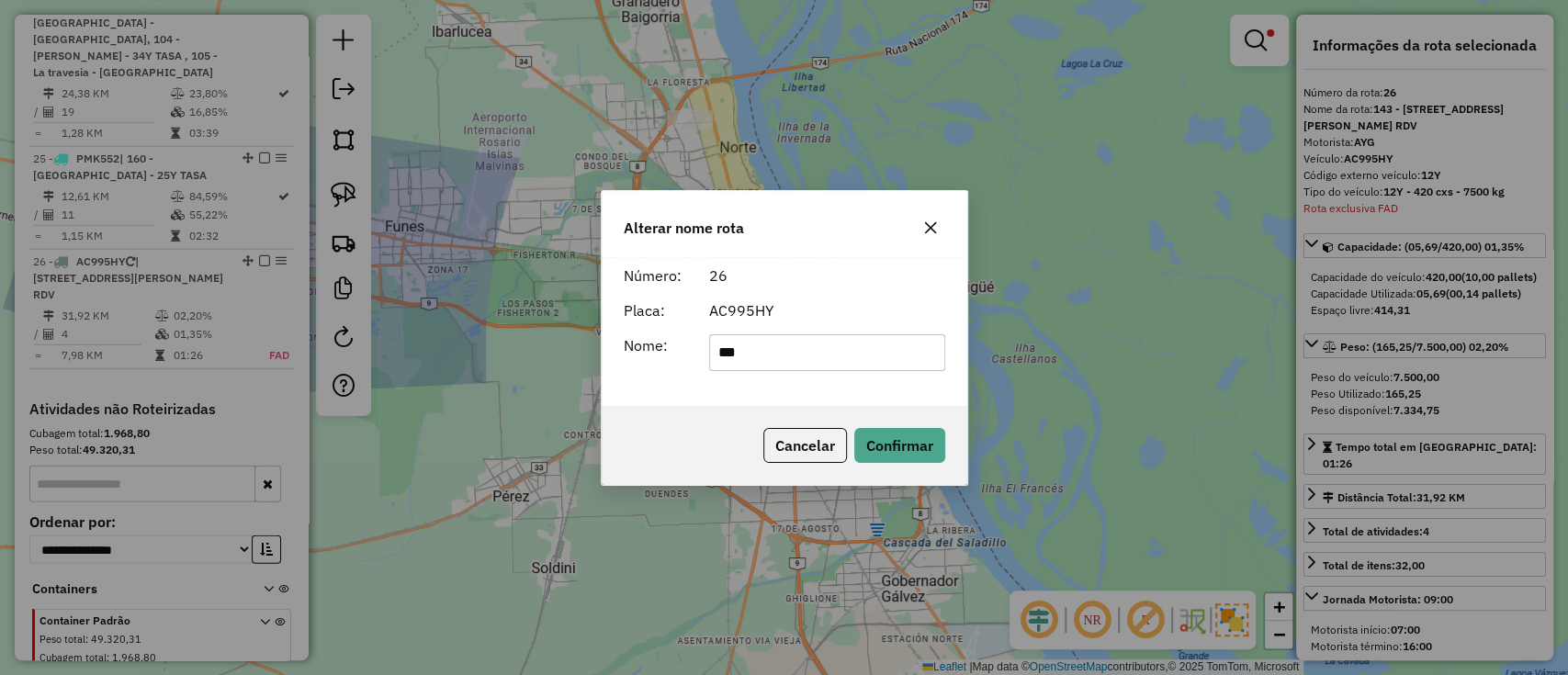
type input "***"
click at [699, 429] on div "Cancelar Confirmar" at bounding box center [784, 445] width 366 height 79
click at [907, 431] on button "Confirmar" at bounding box center [899, 444] width 91 height 35
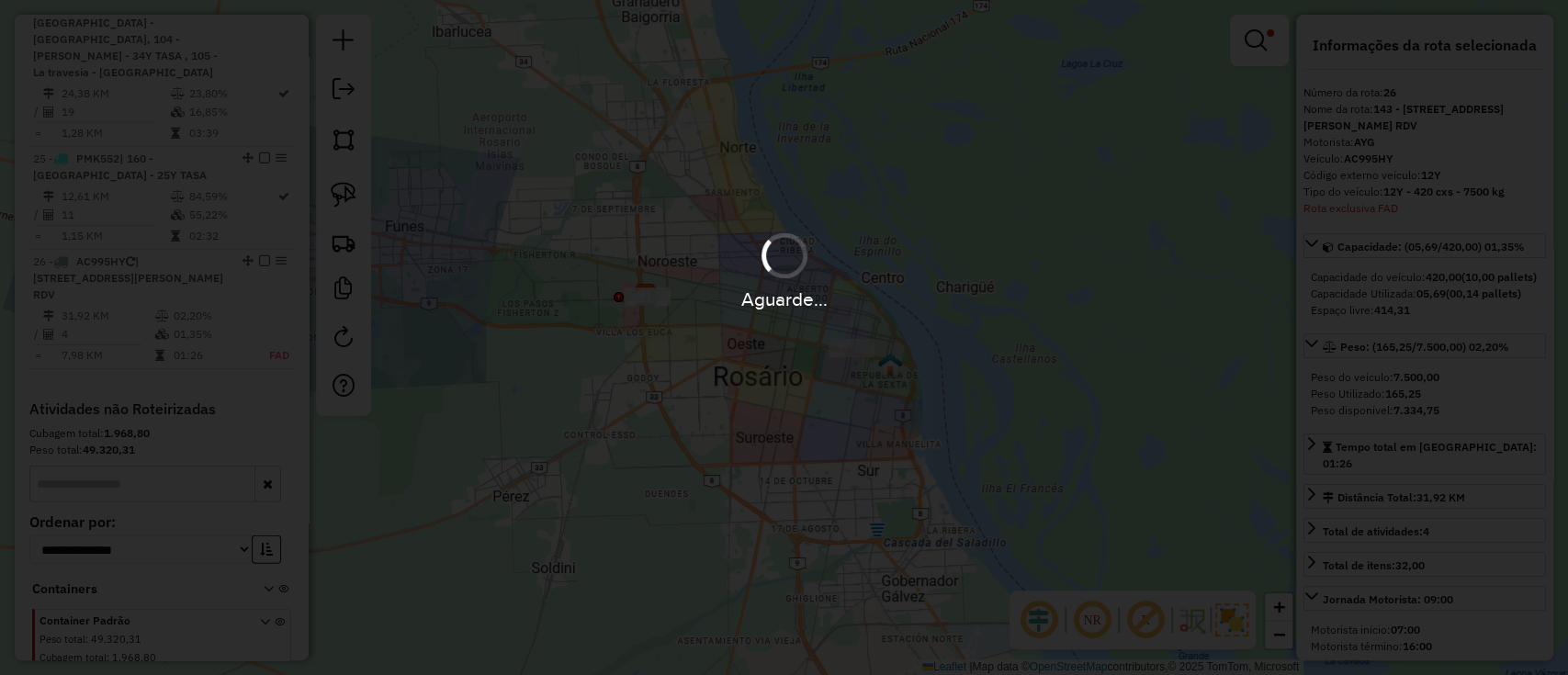
scroll to position [3424, 0]
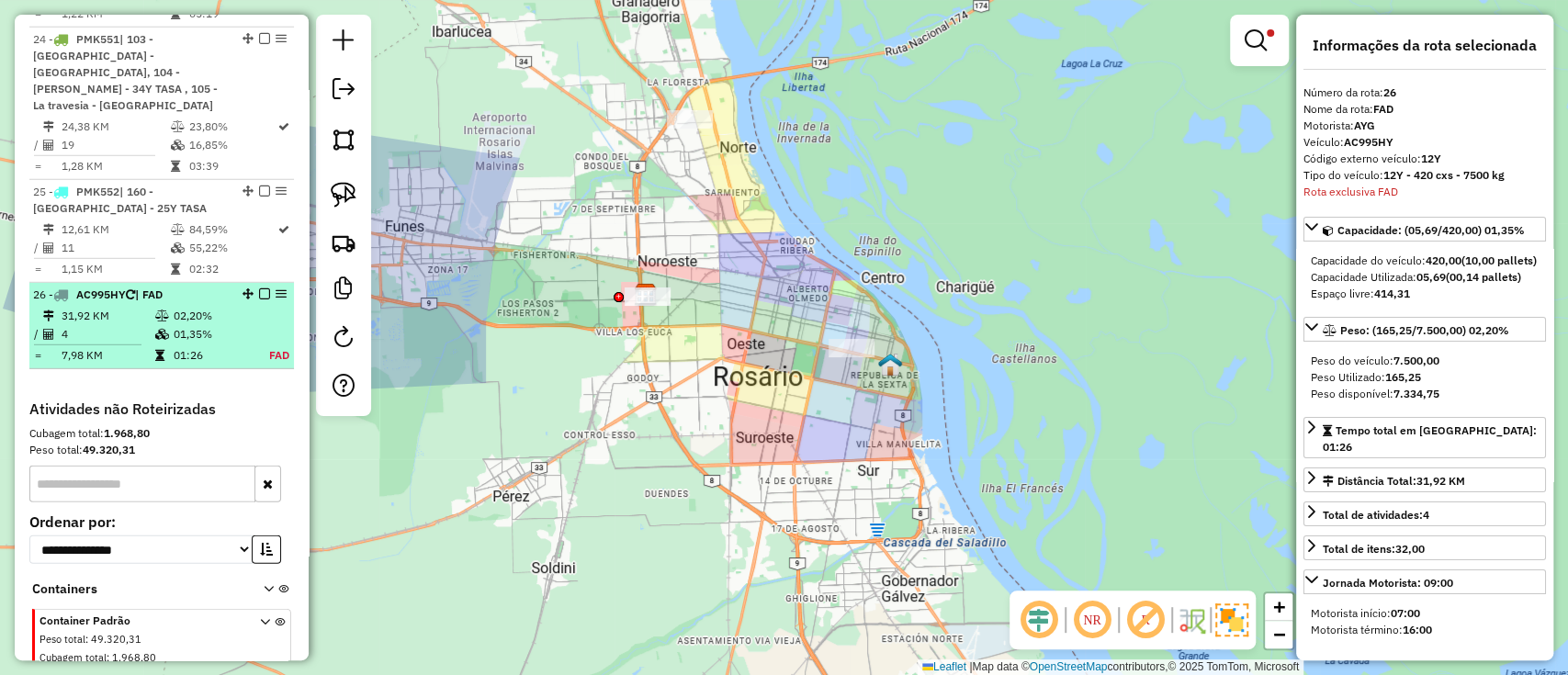
click at [259, 288] on em at bounding box center [264, 294] width 11 height 11
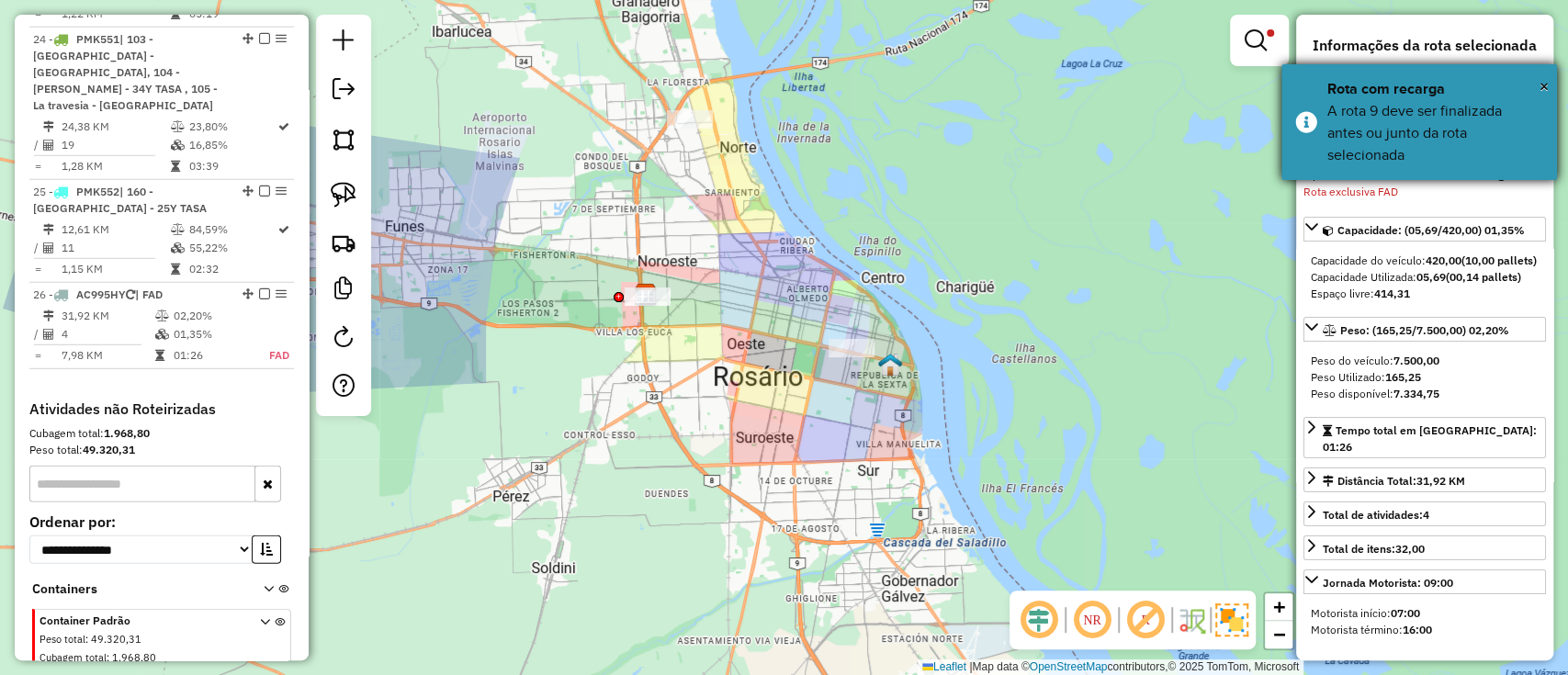
click at [1555, 80] on div "× Rota com recarga A rota 9 deve ser finalizada antes ou junto da rota selecion…" at bounding box center [1419, 122] width 275 height 116
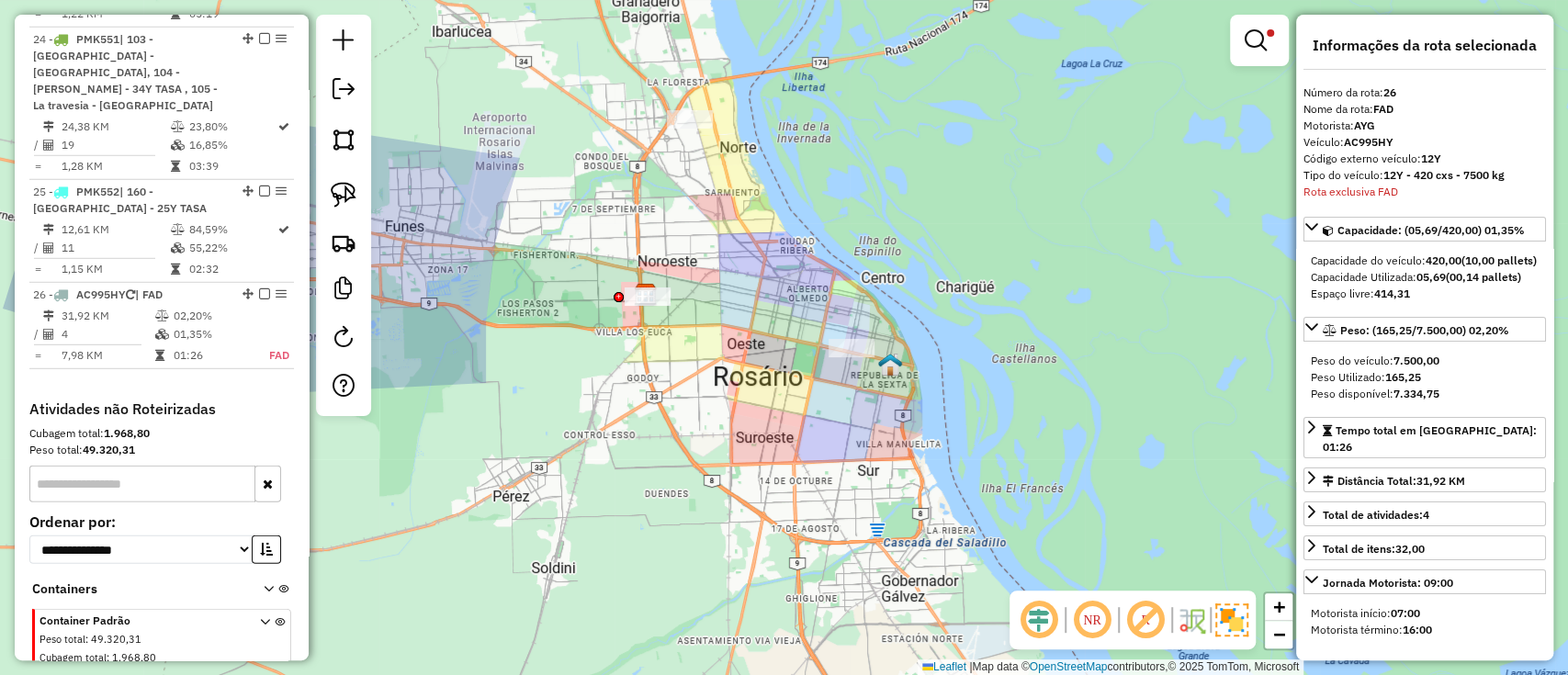
click at [1278, 59] on div at bounding box center [1259, 40] width 59 height 51
click at [1276, 51] on link at bounding box center [1259, 40] width 44 height 36
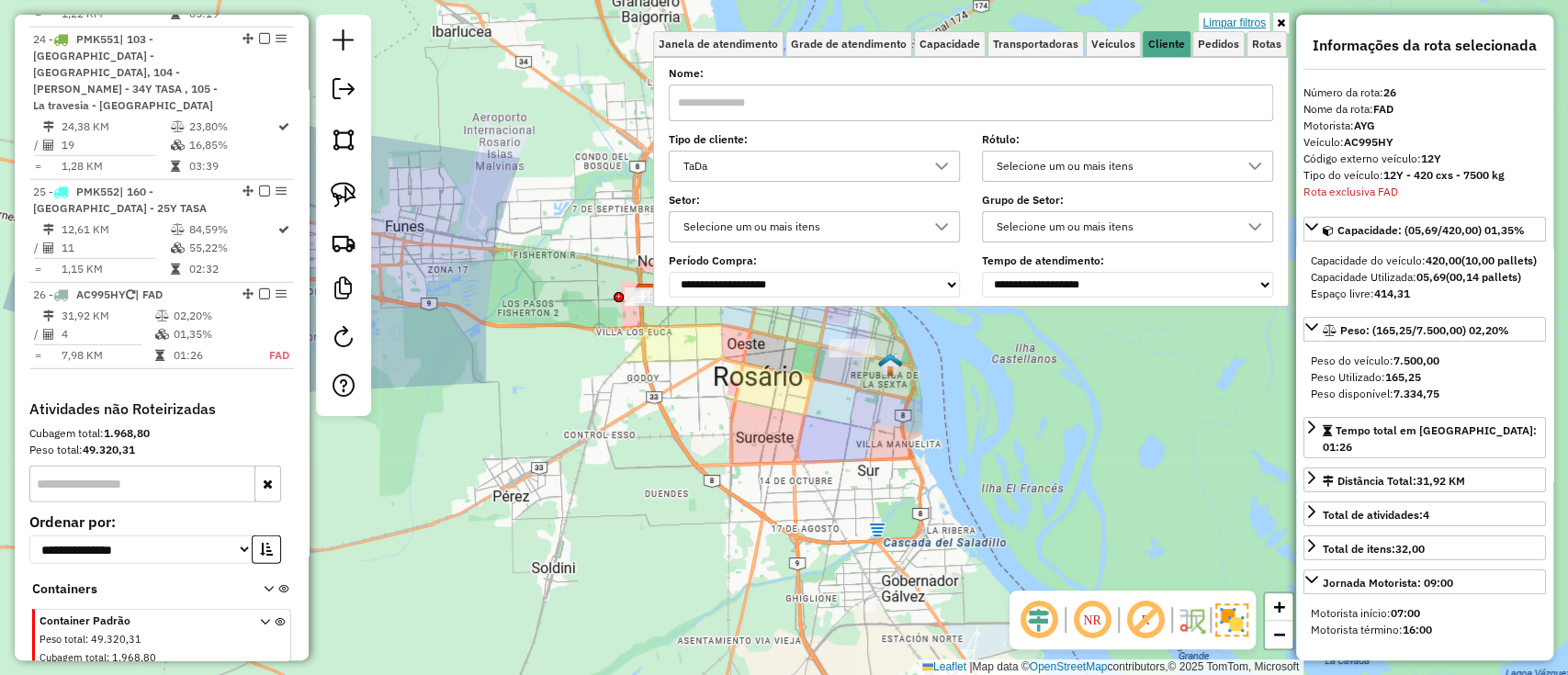
click at [1247, 21] on link "Limpar filtros" at bounding box center [1235, 23] width 71 height 21
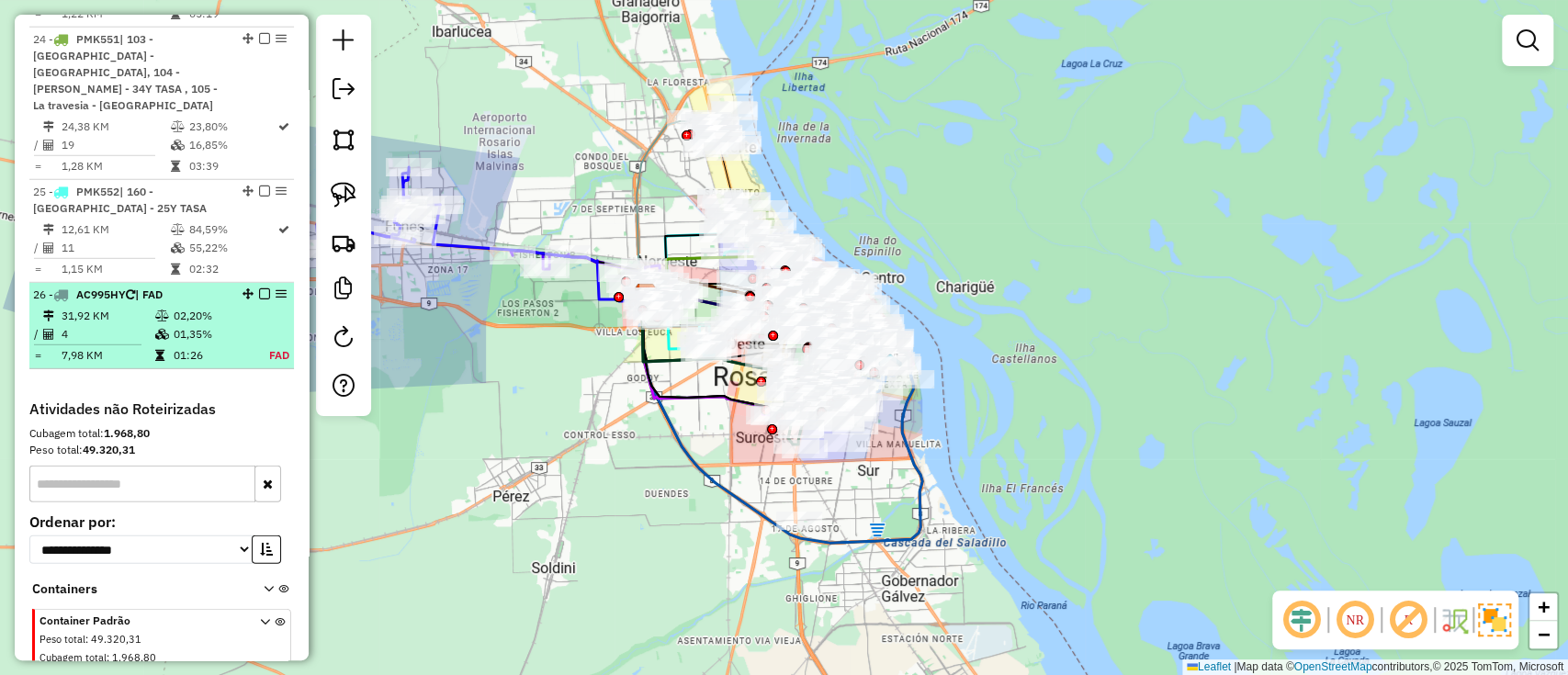
click at [199, 287] on div "26 - AC995HY | FAD" at bounding box center [130, 295] width 195 height 17
select select "**********"
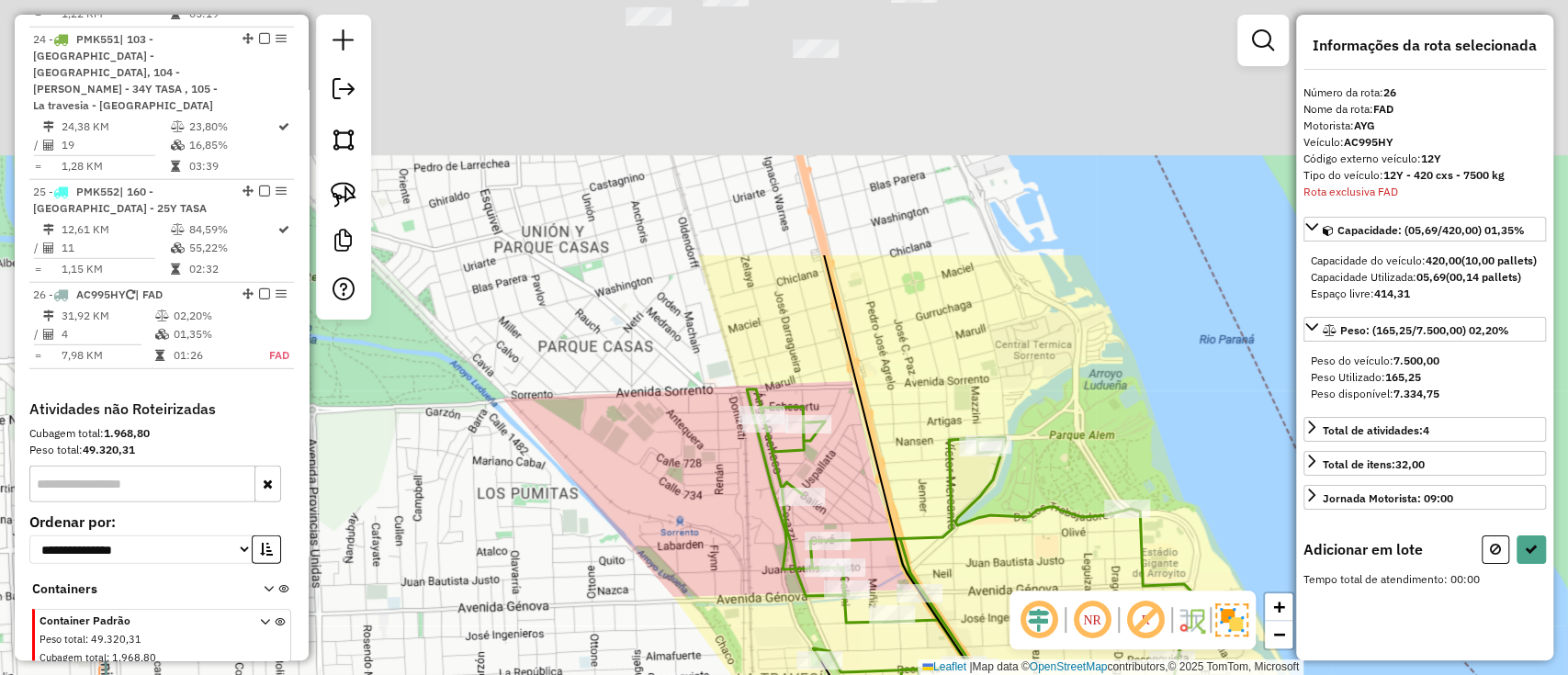
drag, startPoint x: 990, startPoint y: 108, endPoint x: 1082, endPoint y: 513, distance: 415.3
click at [1082, 513] on div "Janela de atendimento Grade de atendimento Capacidade Transportadoras Veículos …" at bounding box center [784, 337] width 1568 height 675
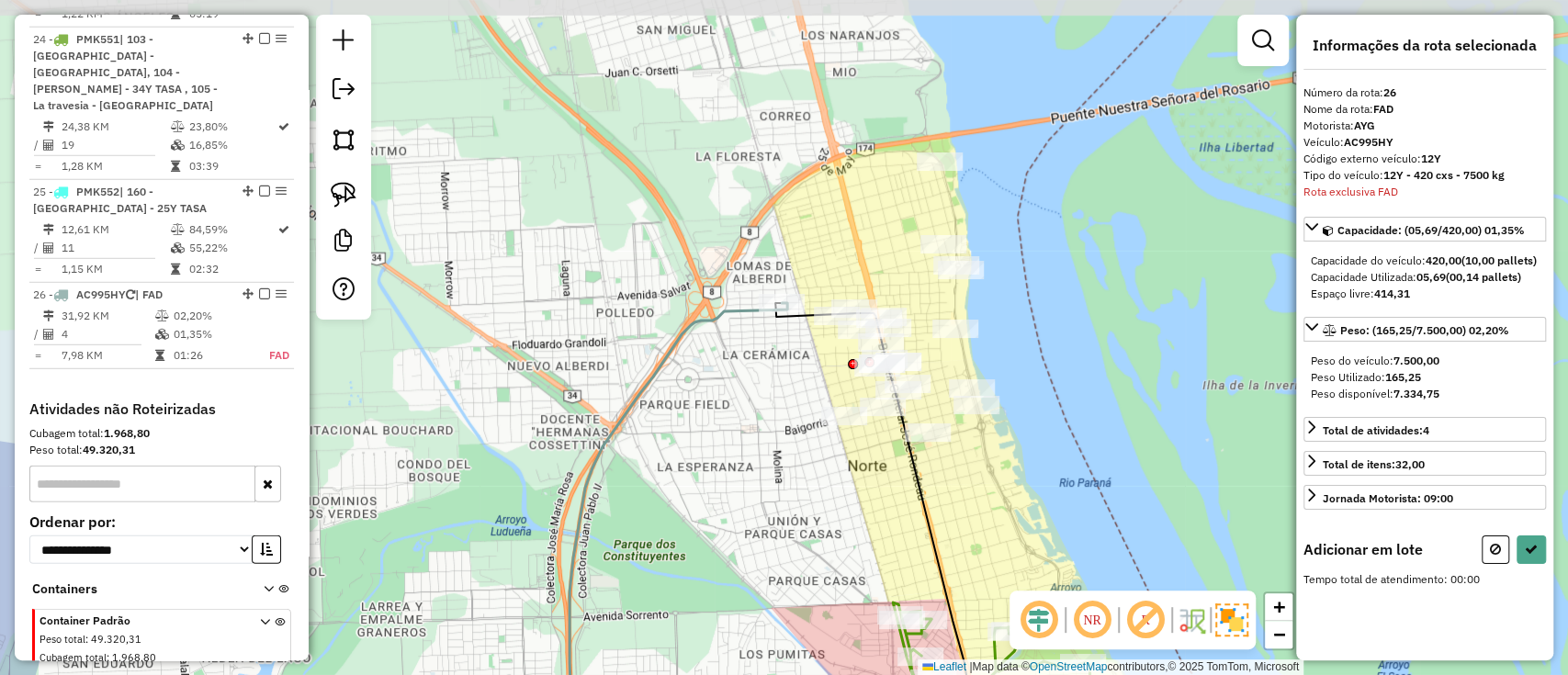
drag, startPoint x: 1029, startPoint y: 312, endPoint x: 1027, endPoint y: 462, distance: 150.0
click at [1027, 462] on div "Janela de atendimento Grade de atendimento Capacidade Transportadoras Veículos …" at bounding box center [784, 337] width 1568 height 675
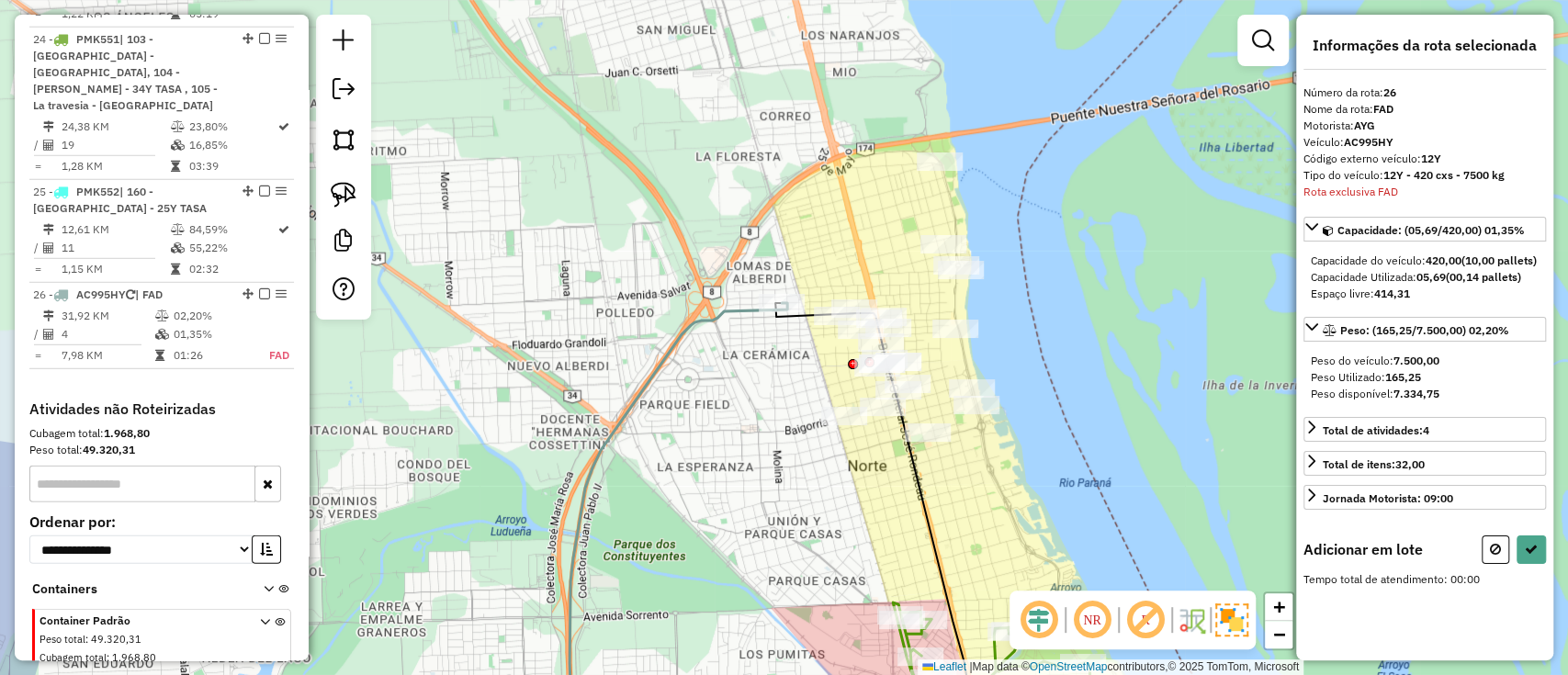
drag, startPoint x: 1009, startPoint y: 188, endPoint x: 988, endPoint y: 56, distance: 133.7
click at [988, 61] on div "Janela de atendimento Grade de atendimento Capacidade Transportadoras Veículos …" at bounding box center [784, 337] width 1568 height 675
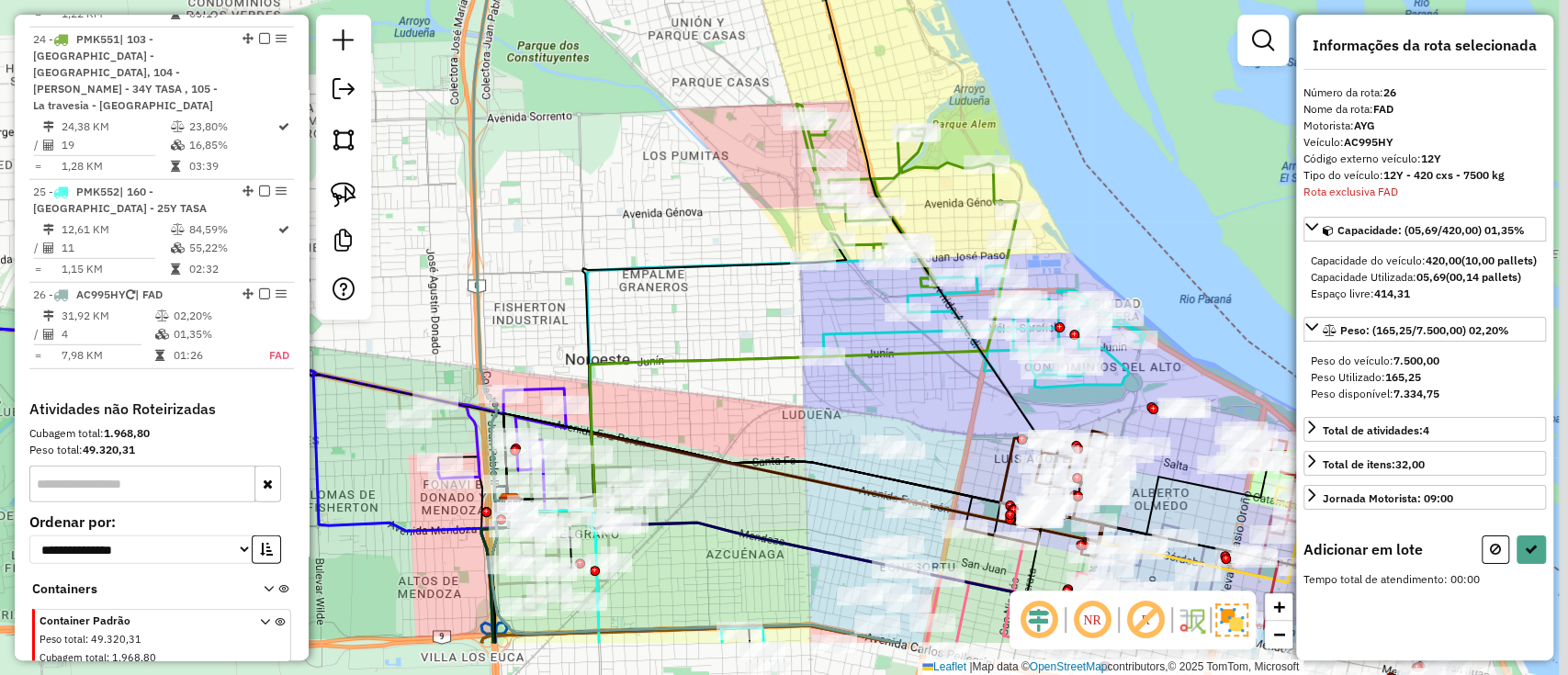
drag, startPoint x: 1021, startPoint y: 176, endPoint x: 993, endPoint y: 55, distance: 124.2
click at [993, 64] on div "Janela de atendimento Grade de atendimento Capacidade Transportadoras Veículos …" at bounding box center [784, 337] width 1568 height 675
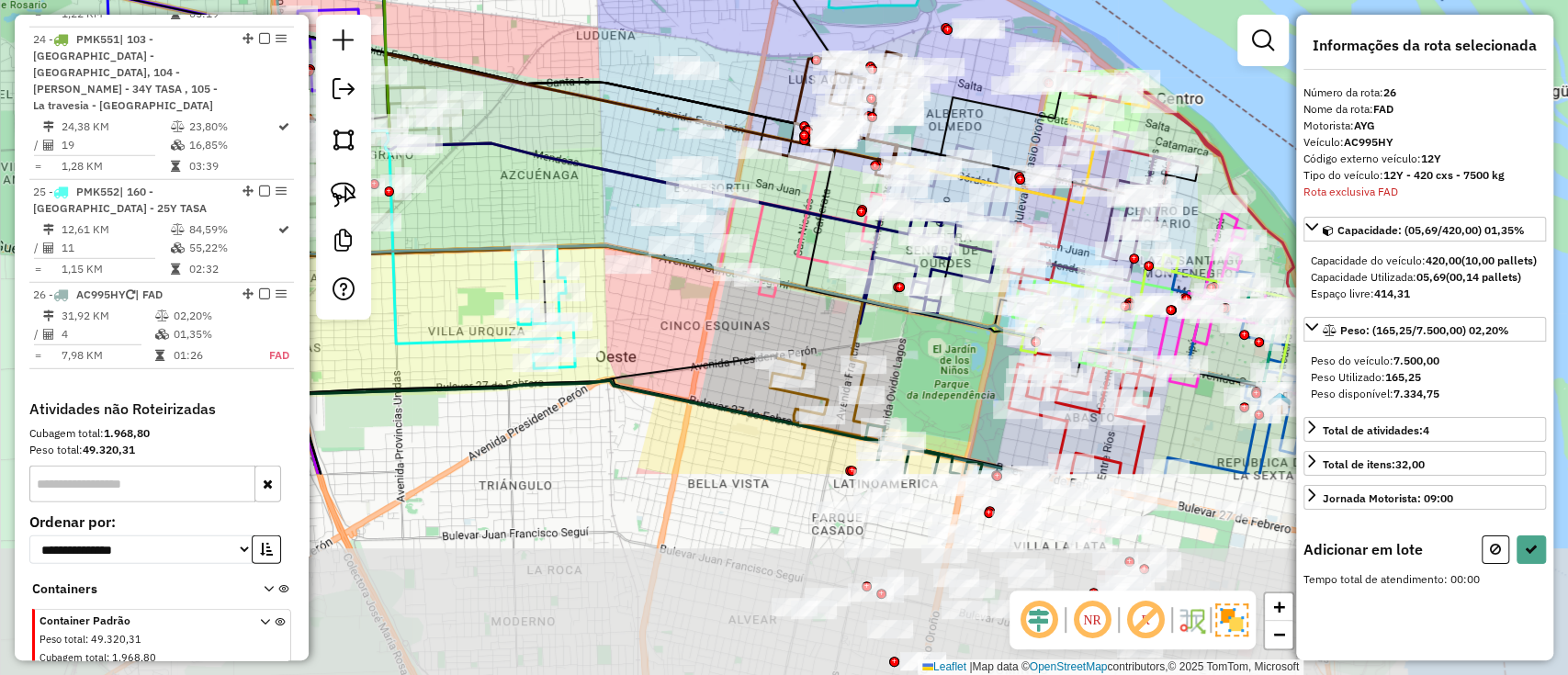
drag, startPoint x: 1160, startPoint y: 190, endPoint x: 965, endPoint y: -105, distance: 353.6
click at [965, 0] on html "Aguarde... Pop-up bloqueado! Seu navegador bloqueou automáticamente a abertura …" at bounding box center [784, 337] width 1568 height 675
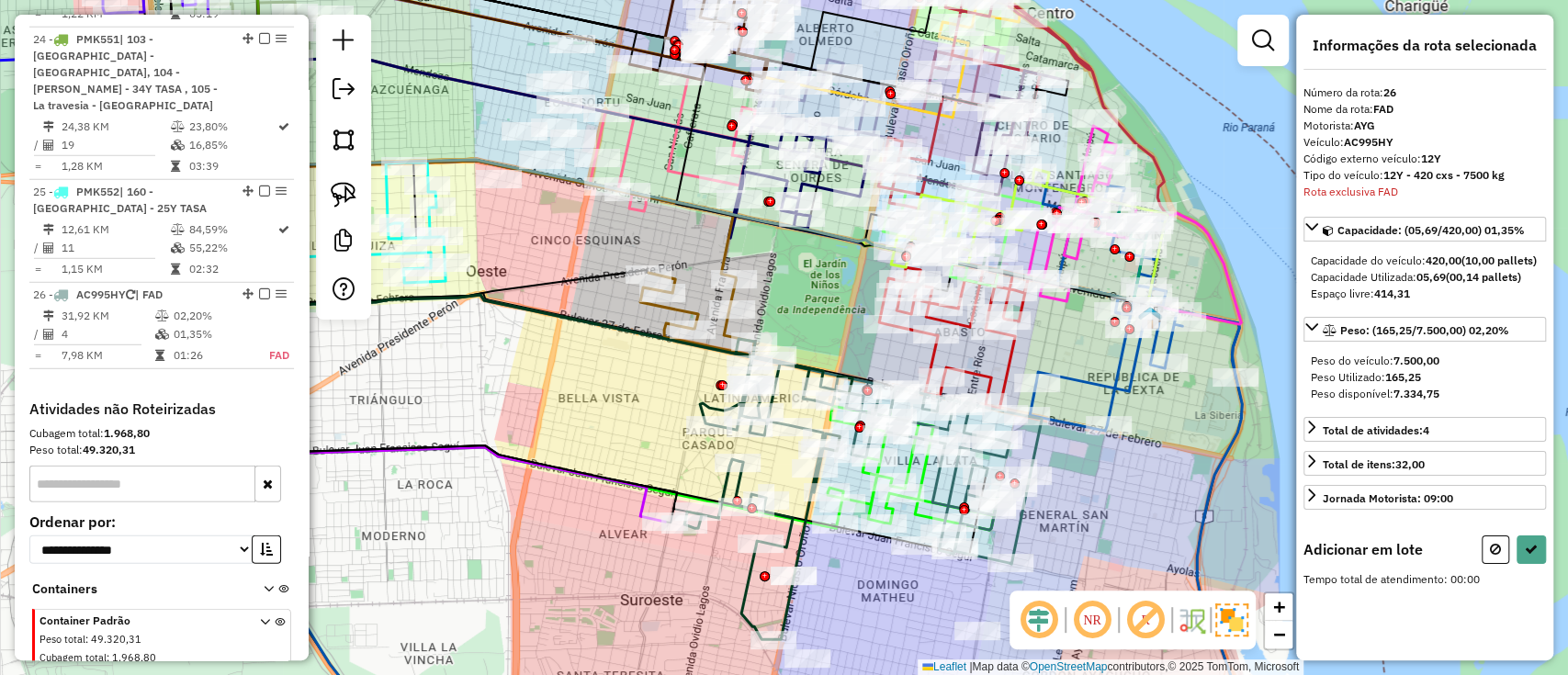
drag, startPoint x: 1262, startPoint y: 146, endPoint x: 1158, endPoint y: 105, distance: 111.8
click at [1158, 105] on div "Janela de atendimento Grade de atendimento Capacidade Transportadoras Veículos …" at bounding box center [784, 337] width 1568 height 675
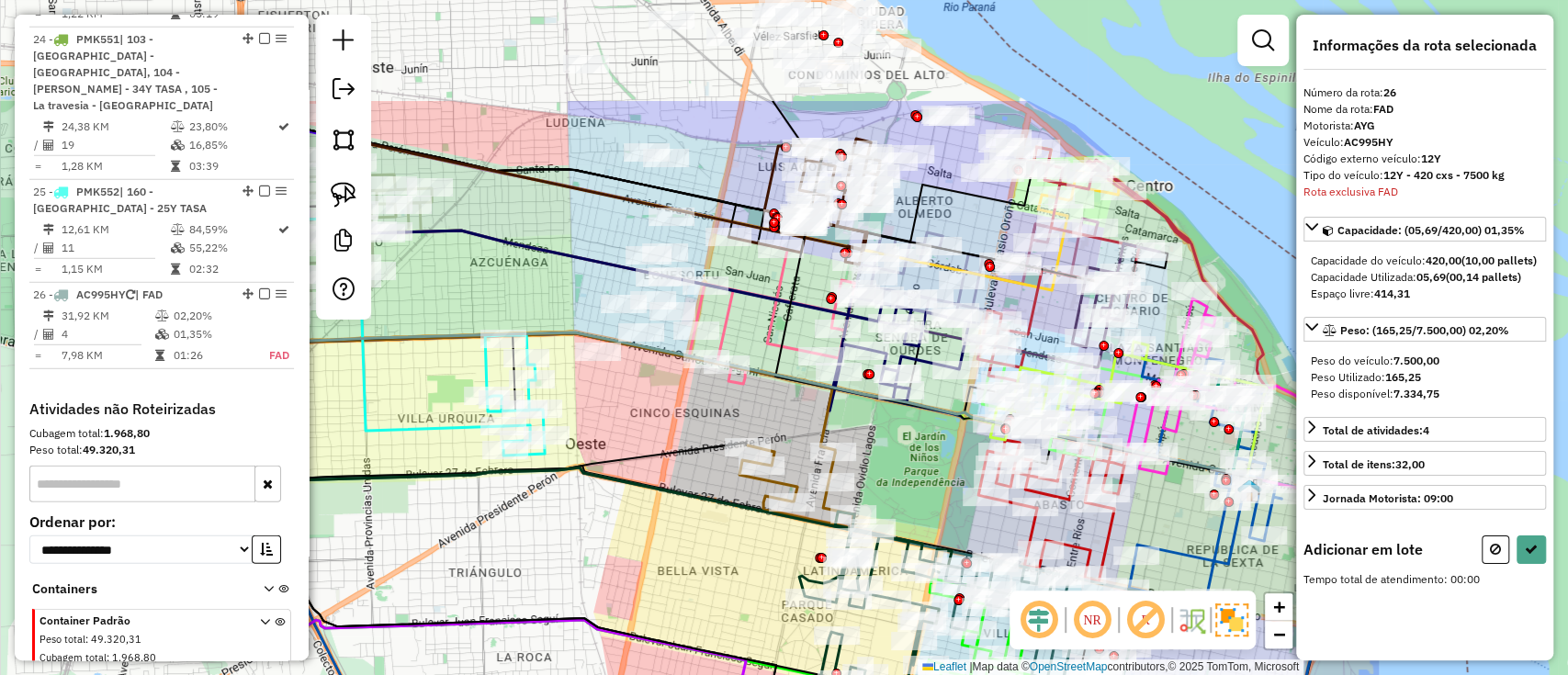
drag, startPoint x: 1062, startPoint y: 143, endPoint x: 1160, endPoint y: 312, distance: 195.4
click at [1160, 312] on div "Janela de atendimento Grade de atendimento Capacidade Transportadoras Veículos …" at bounding box center [784, 337] width 1568 height 675
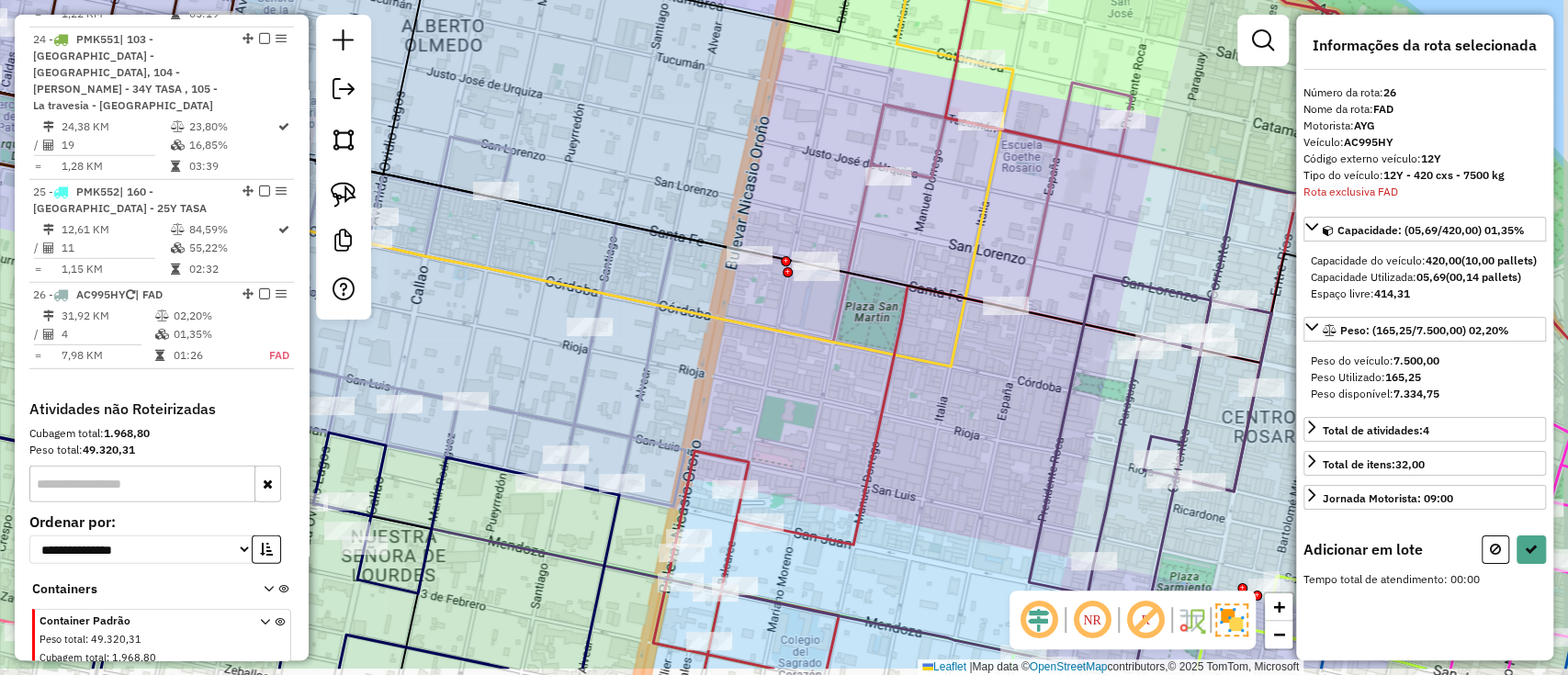
drag, startPoint x: 1083, startPoint y: 308, endPoint x: 1029, endPoint y: 233, distance: 92.4
click at [1029, 233] on icon at bounding box center [941, 197] width 381 height 229
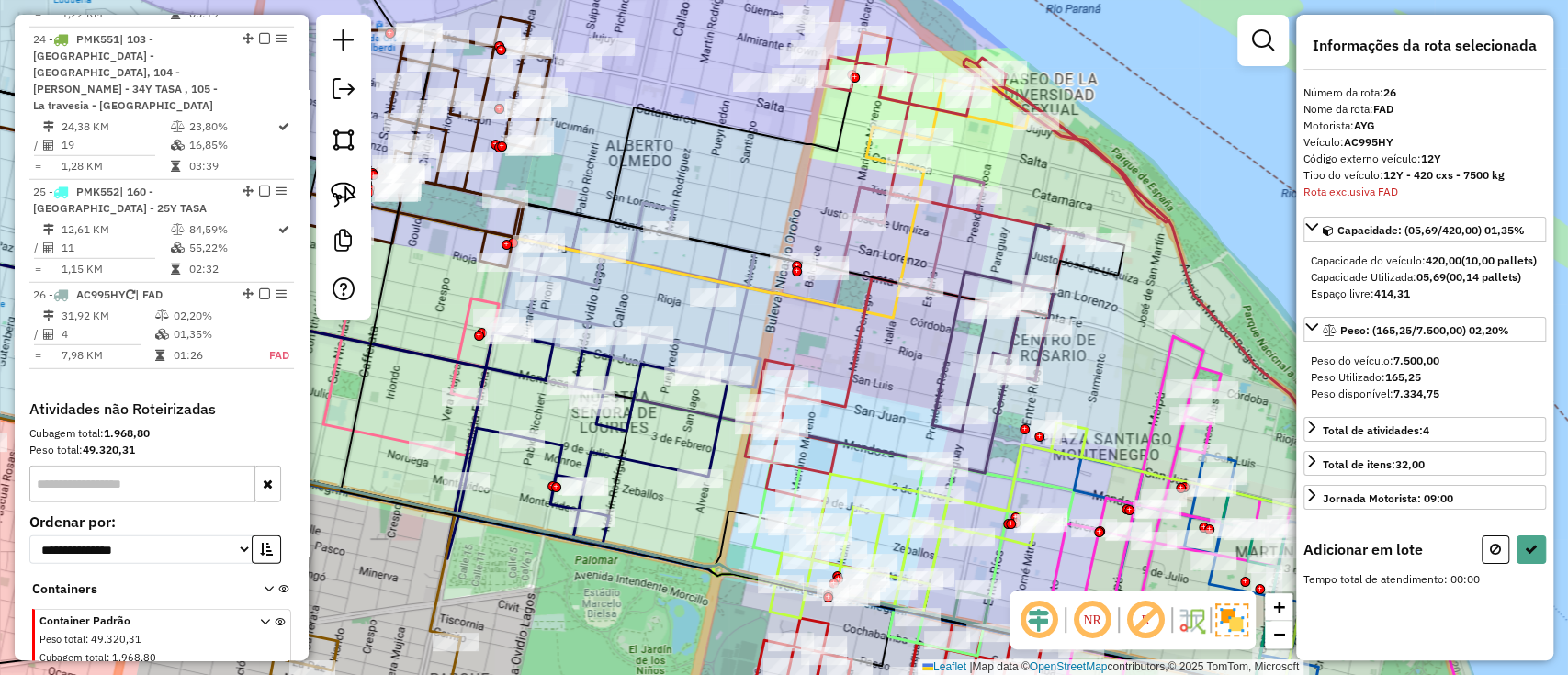
drag, startPoint x: 970, startPoint y: 334, endPoint x: 913, endPoint y: 334, distance: 57.0
click at [913, 334] on div "Janela de atendimento Grade de atendimento Capacidade Transportadoras Veículos …" at bounding box center [784, 337] width 1568 height 675
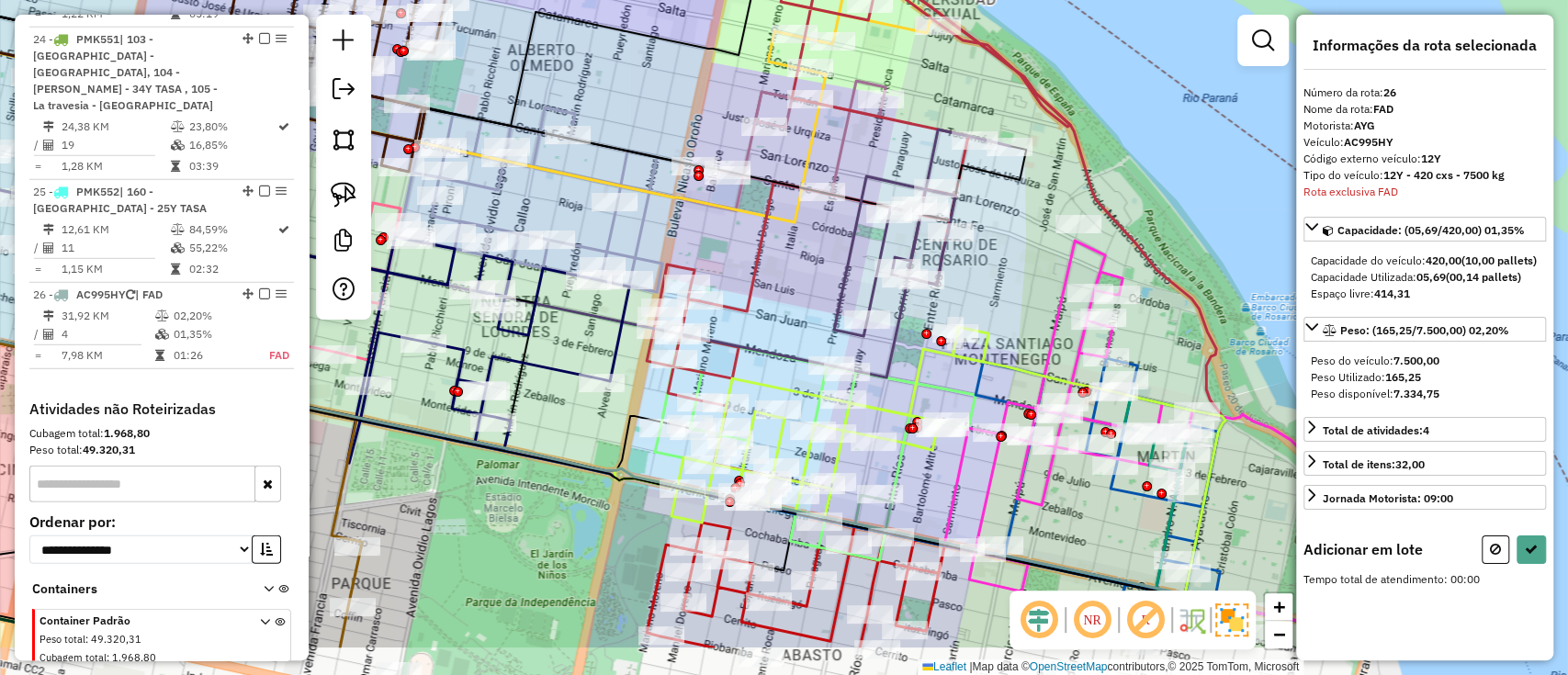
drag, startPoint x: 924, startPoint y: 330, endPoint x: 823, endPoint y: 235, distance: 138.7
click at [823, 235] on div "Janela de atendimento Grade de atendimento Capacidade Transportadoras Veículos …" at bounding box center [784, 337] width 1568 height 675
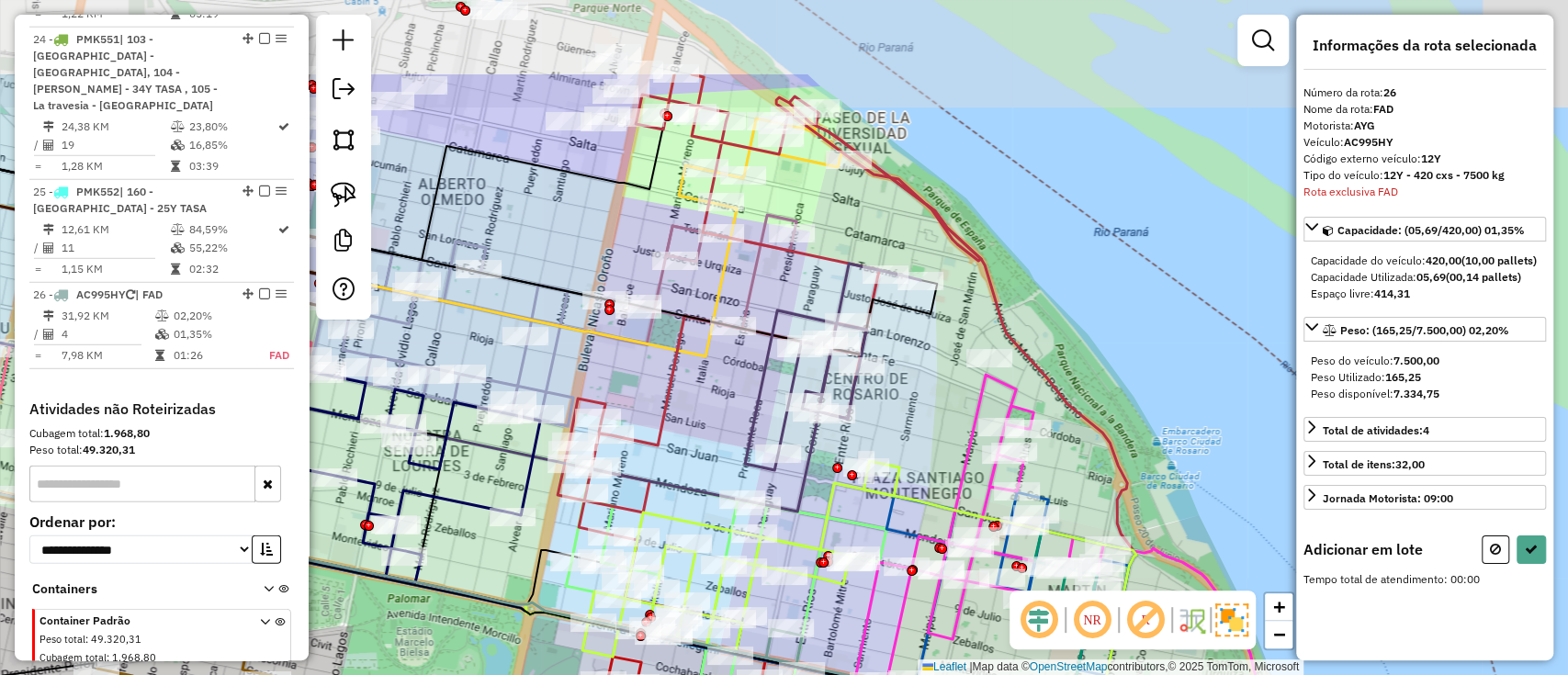
drag, startPoint x: 876, startPoint y: 300, endPoint x: 932, endPoint y: 442, distance: 152.6
click at [932, 442] on div "Janela de atendimento Grade de atendimento Capacidade Transportadoras Veículos …" at bounding box center [784, 337] width 1568 height 675
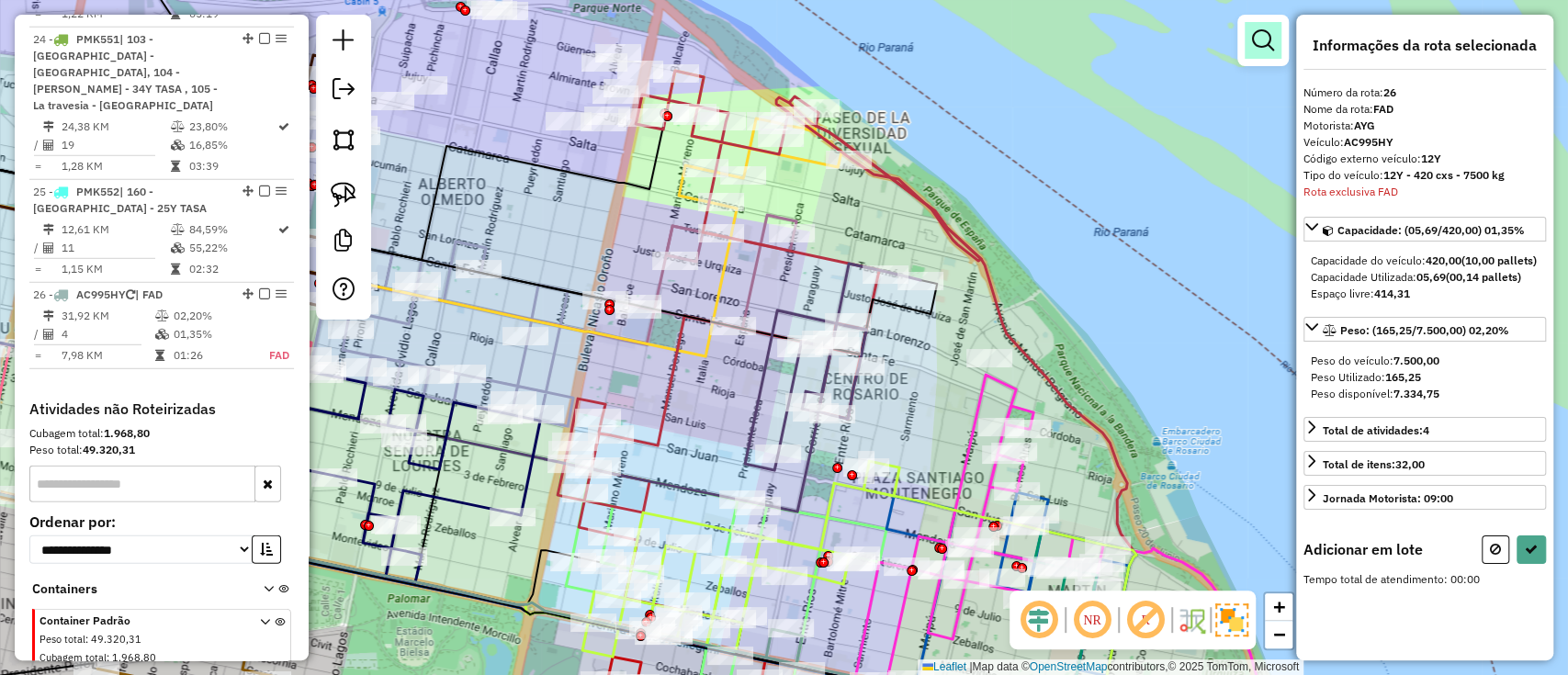
click at [1279, 30] on link at bounding box center [1263, 40] width 36 height 36
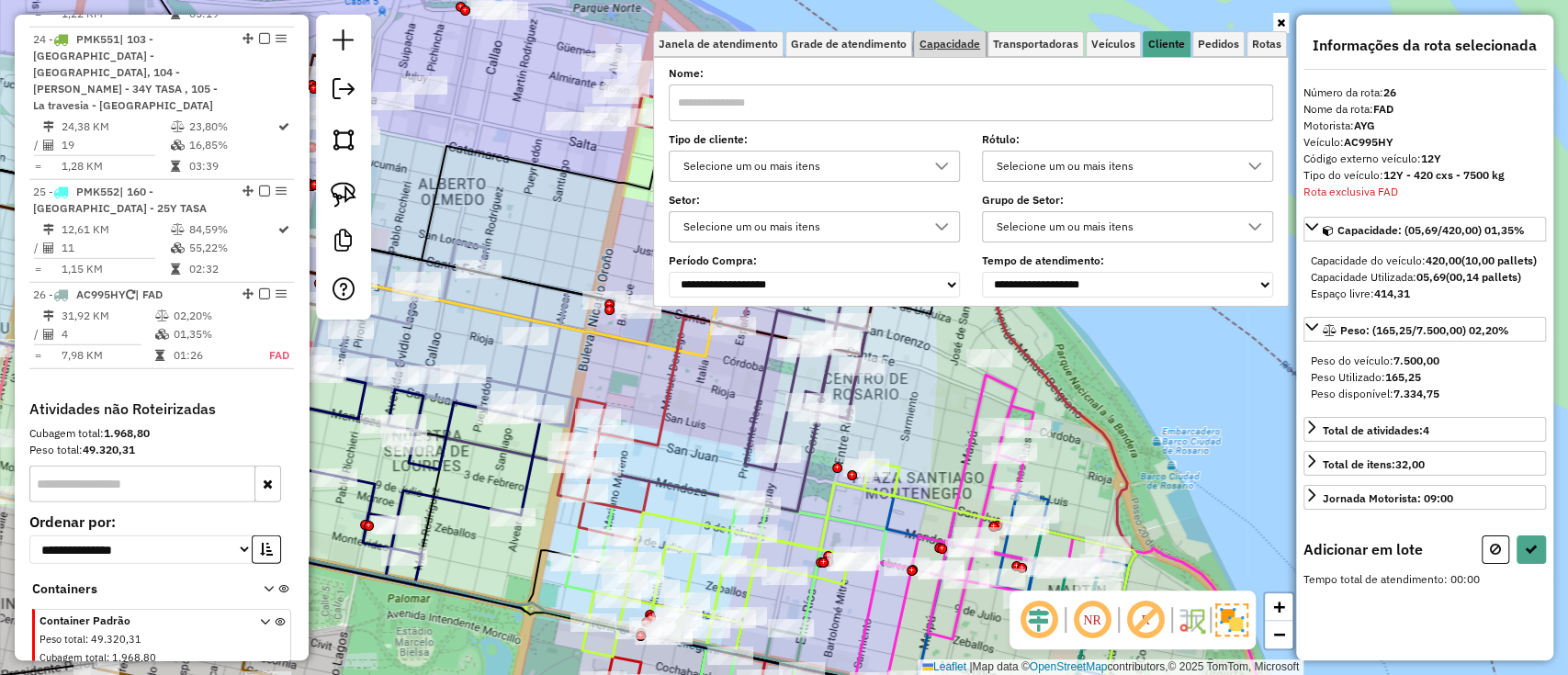
click at [979, 48] on span "Capacidade" at bounding box center [950, 44] width 61 height 11
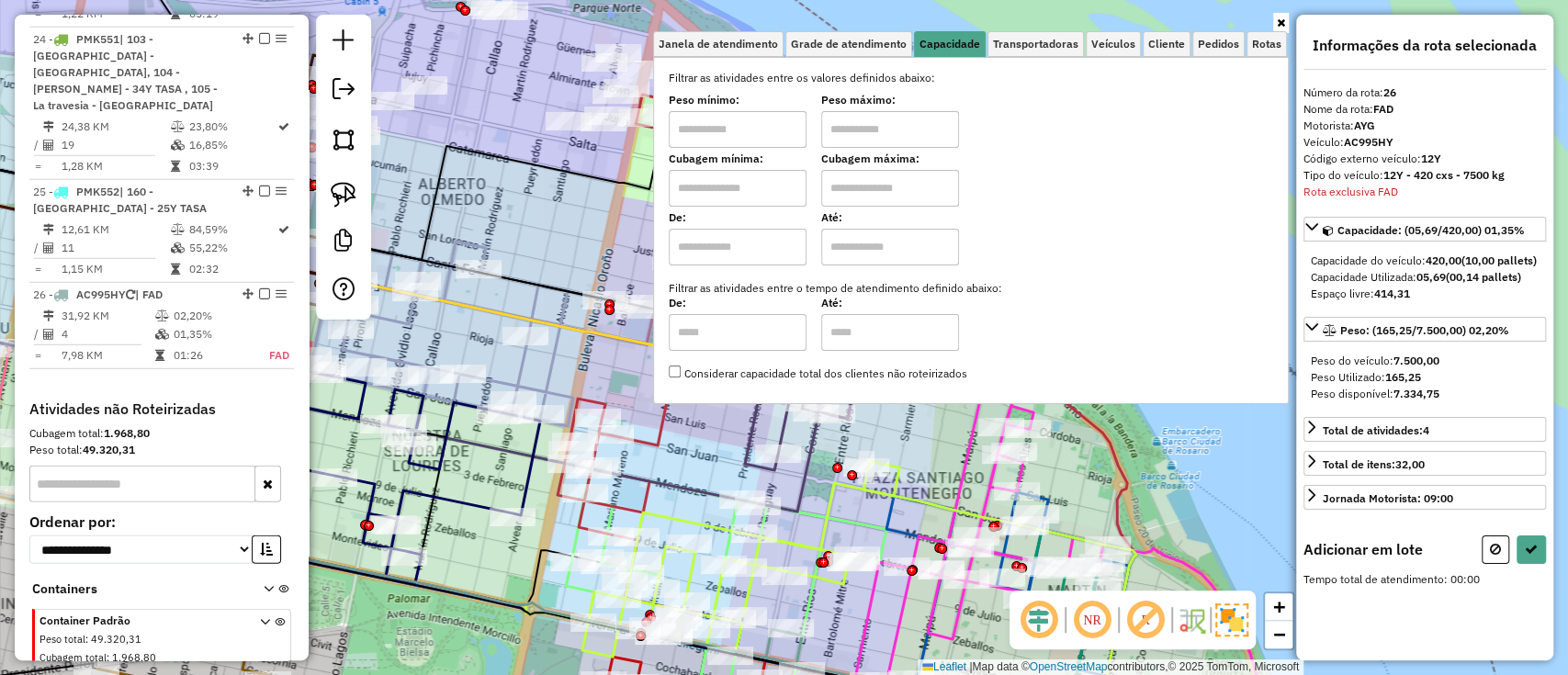
click at [756, 249] on input "text" at bounding box center [738, 246] width 138 height 36
type input "****"
click at [904, 232] on input "text" at bounding box center [890, 246] width 138 height 36
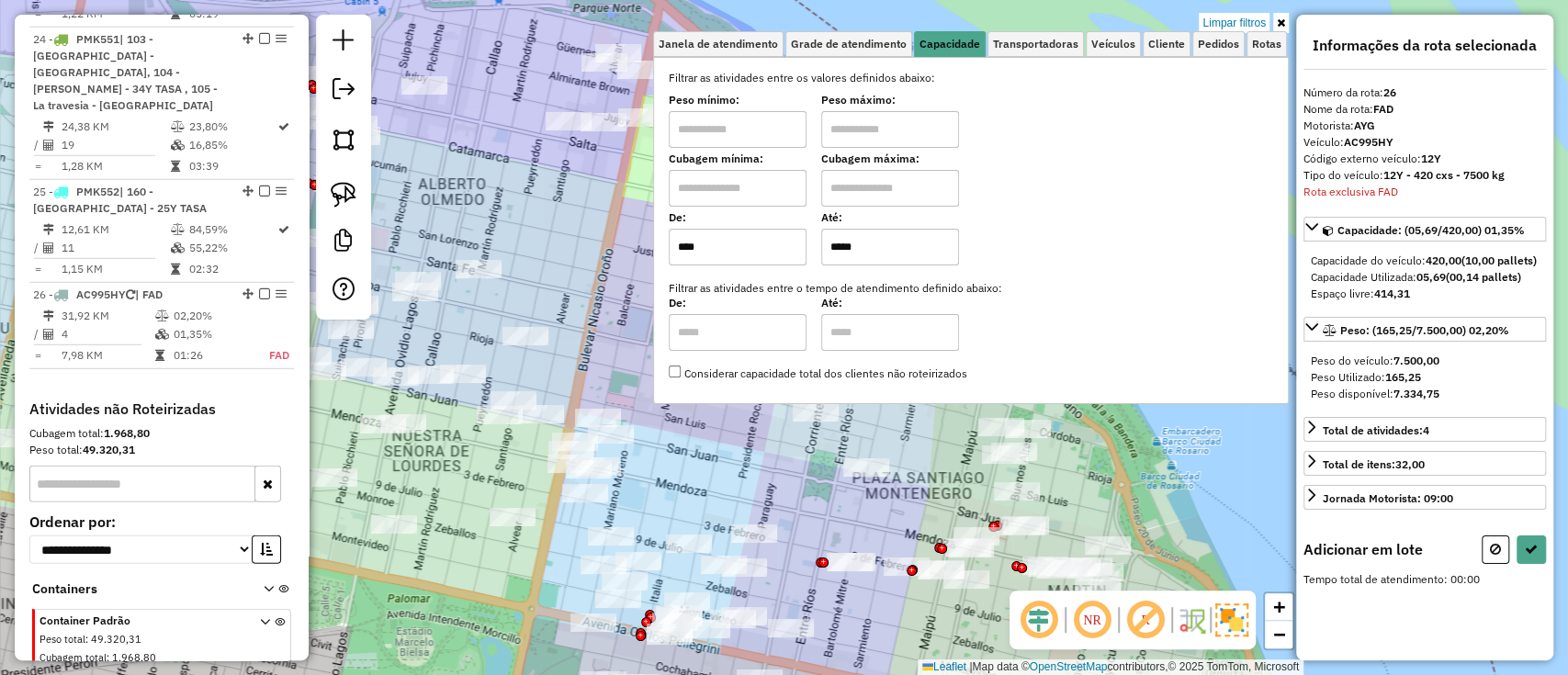
type input "*****"
click at [1102, 448] on div "Rota 16 - Placa AD908UK 0000426038 - CELLINI NORBERTO Limpar filtros Janela de …" at bounding box center [784, 337] width 1568 height 675
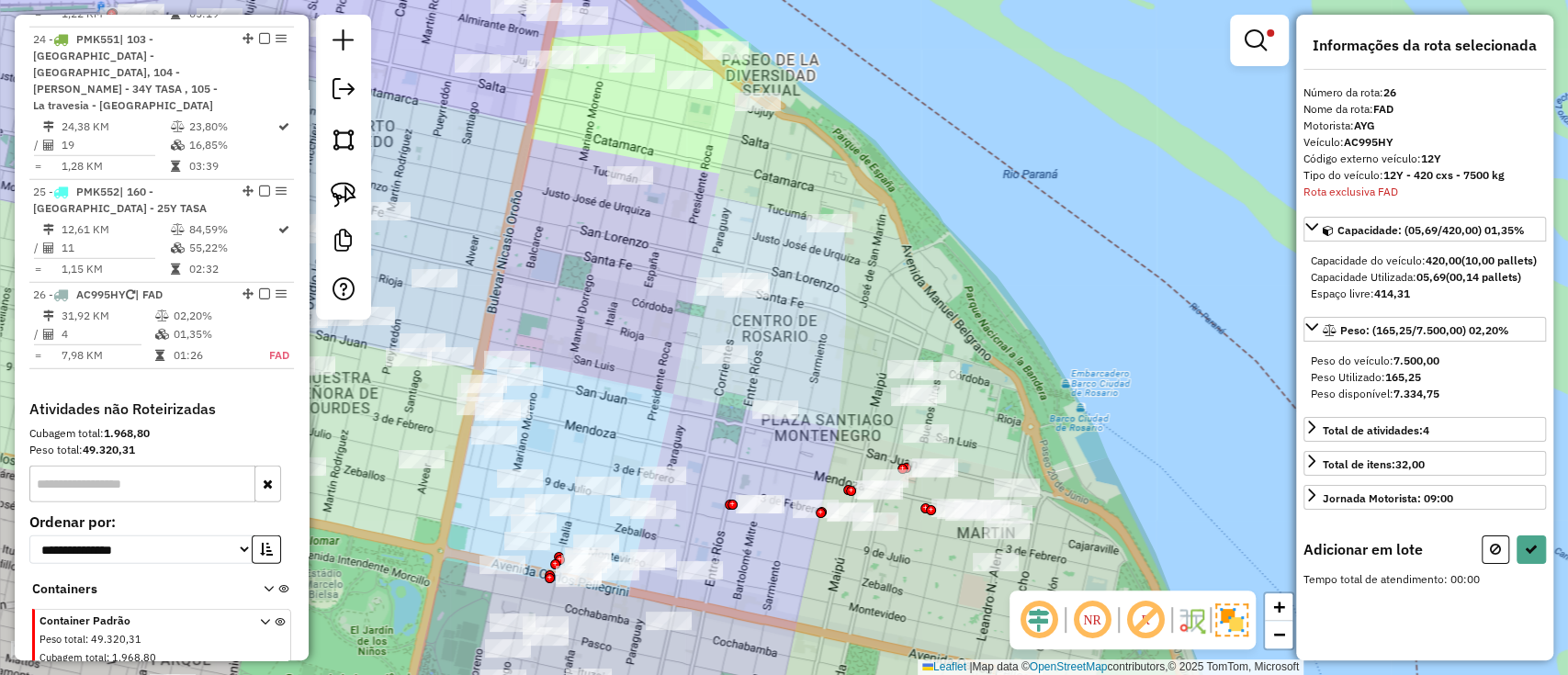
drag, startPoint x: 1106, startPoint y: 430, endPoint x: 996, endPoint y: 358, distance: 131.5
click at [996, 358] on div "Limpar filtros Janela de atendimento Grade de atendimento Capacidade Transporta…" at bounding box center [784, 337] width 1568 height 675
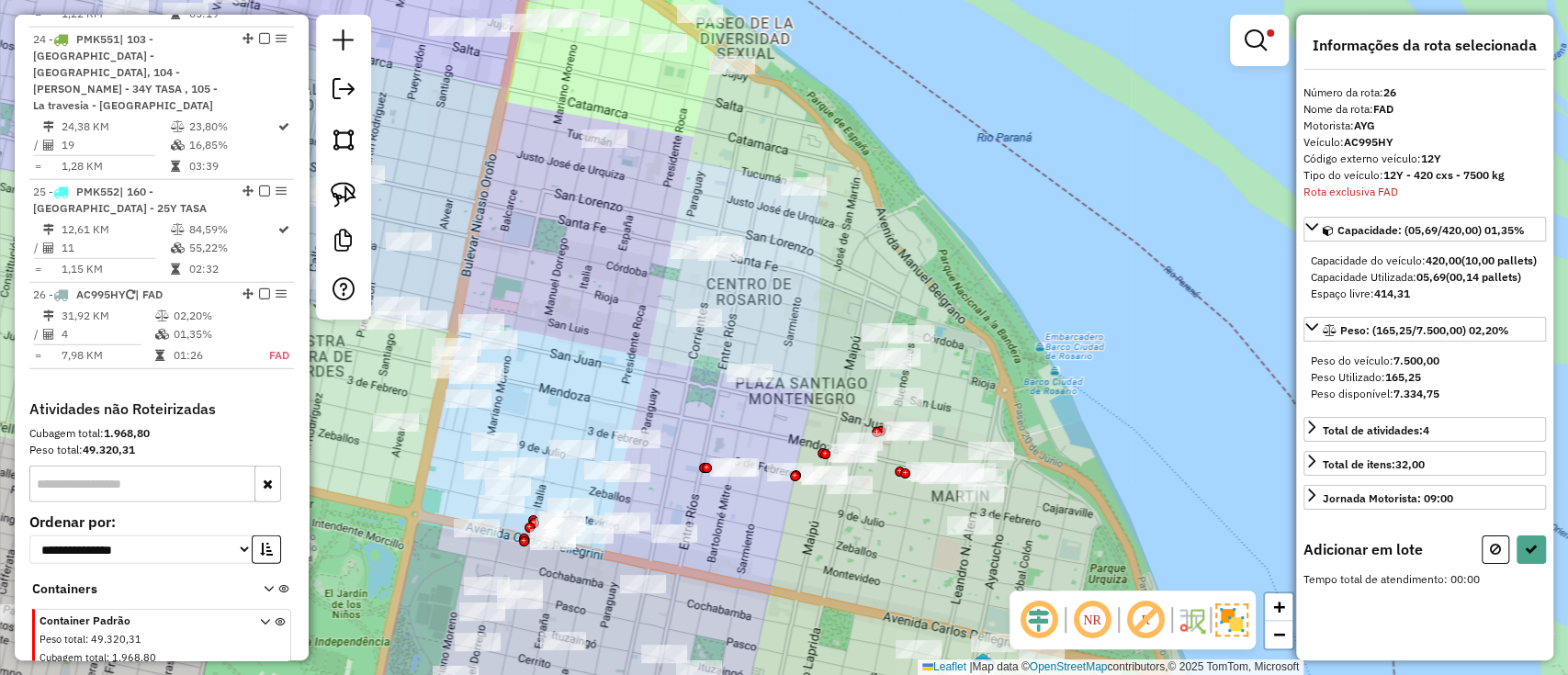
drag, startPoint x: 839, startPoint y: 274, endPoint x: 832, endPoint y: 254, distance: 21.2
click at [832, 254] on div "Limpar filtros Janela de atendimento Grade de atendimento Capacidade Transporta…" at bounding box center [784, 337] width 1568 height 675
drag, startPoint x: 1049, startPoint y: 477, endPoint x: 1017, endPoint y: 409, distance: 75.2
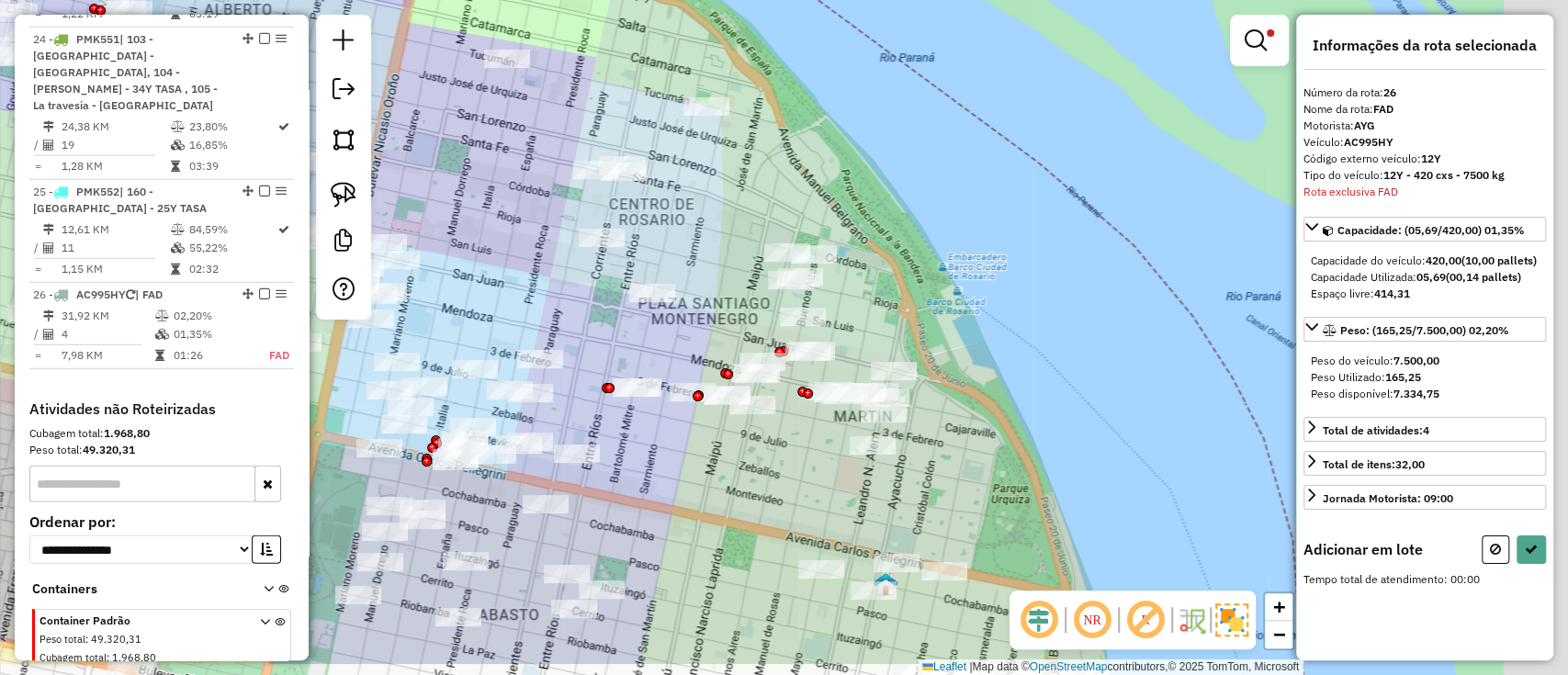
drag, startPoint x: 1089, startPoint y: 473, endPoint x: 989, endPoint y: 397, distance: 125.6
click at [989, 395] on div "Limpar filtros Janela de atendimento Grade de atendimento Capacidade Transporta…" at bounding box center [784, 337] width 1568 height 675
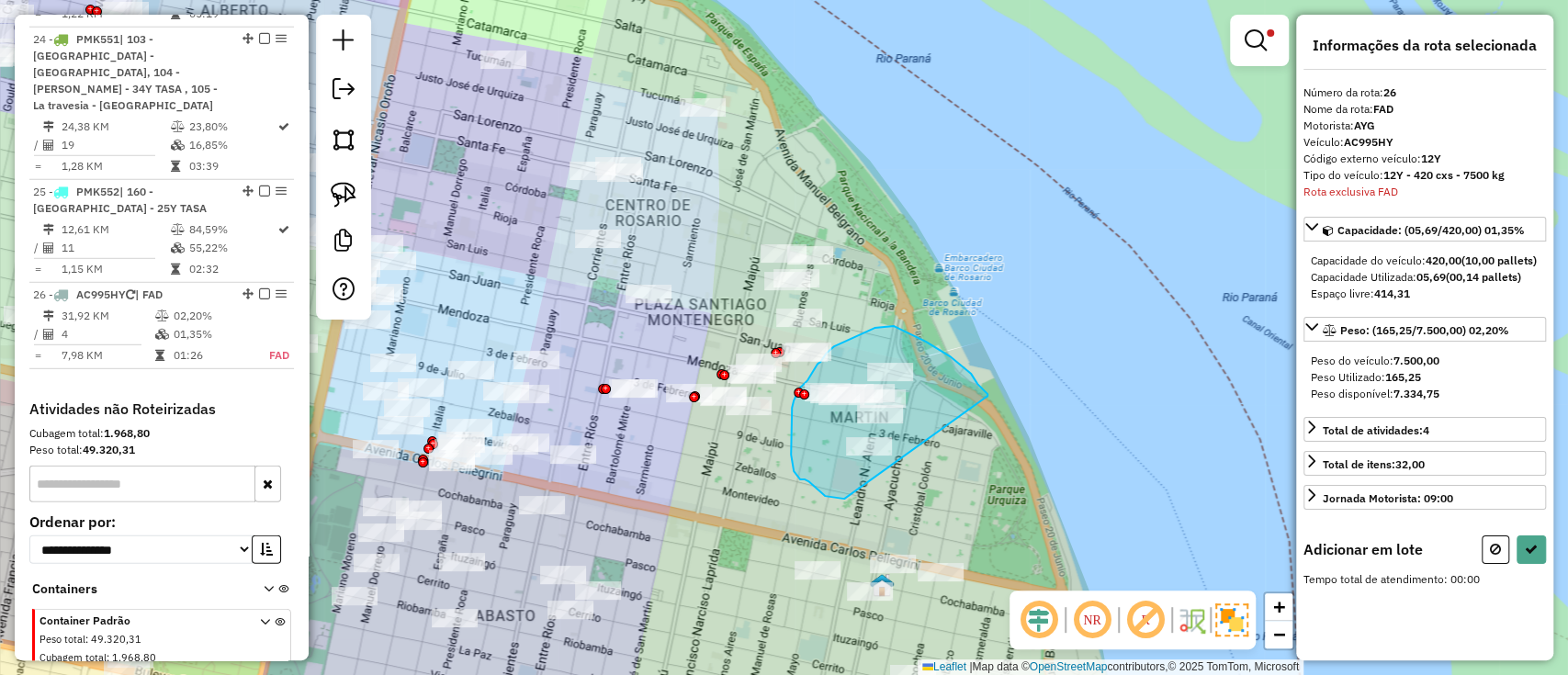
drag, startPoint x: 971, startPoint y: 373, endPoint x: 845, endPoint y: 502, distance: 180.3
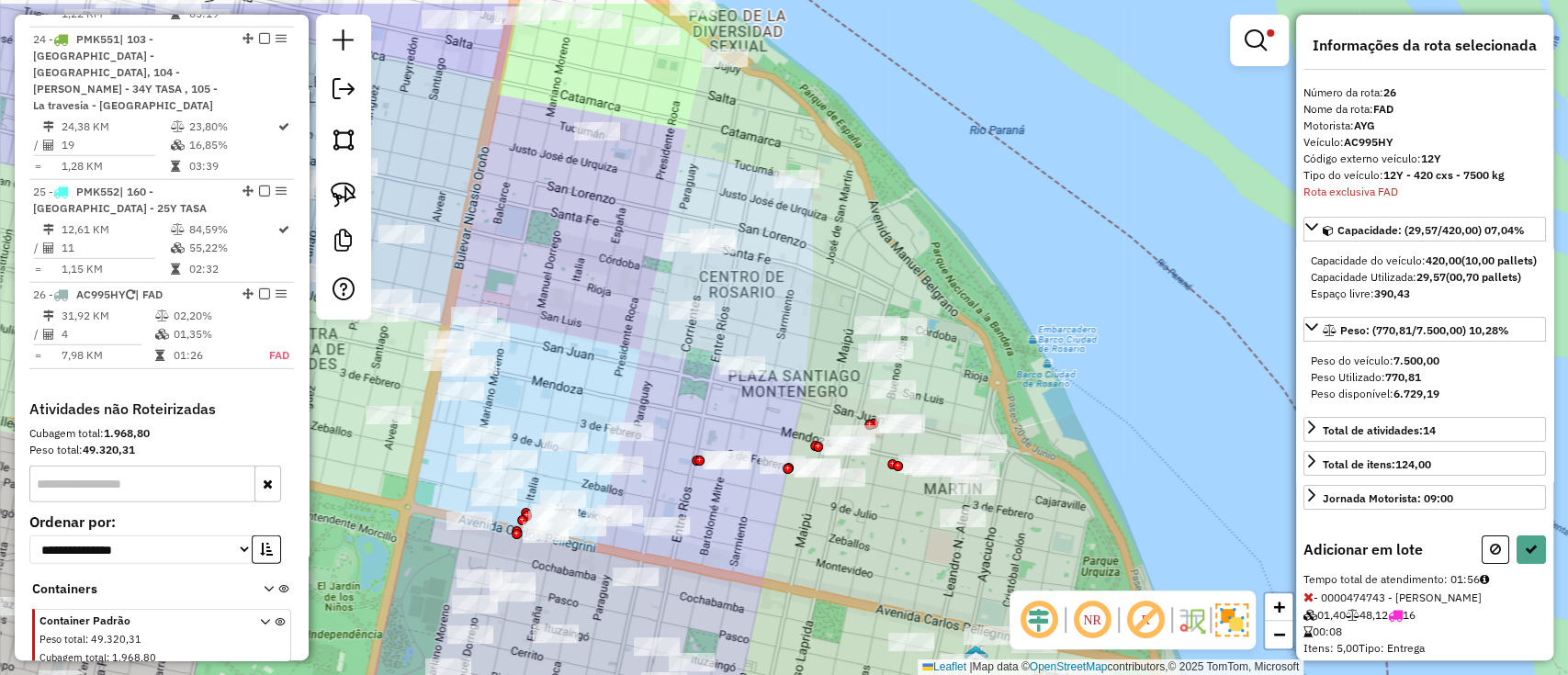
drag, startPoint x: 818, startPoint y: 499, endPoint x: 920, endPoint y: 577, distance: 128.4
click at [920, 577] on div "Limpar filtros Janela de atendimento Grade de atendimento Capacidade Transporta…" at bounding box center [784, 337] width 1568 height 675
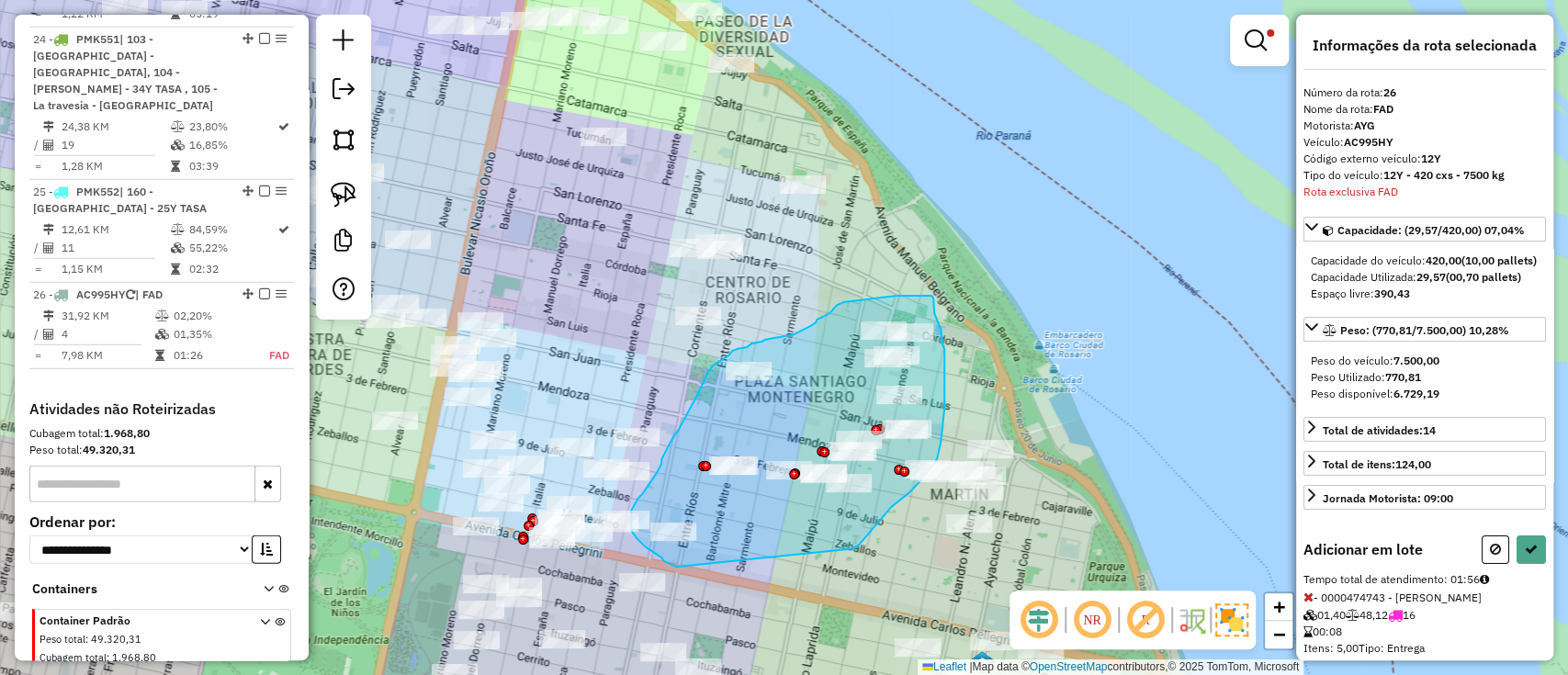
drag, startPoint x: 855, startPoint y: 548, endPoint x: 676, endPoint y: 567, distance: 180.0
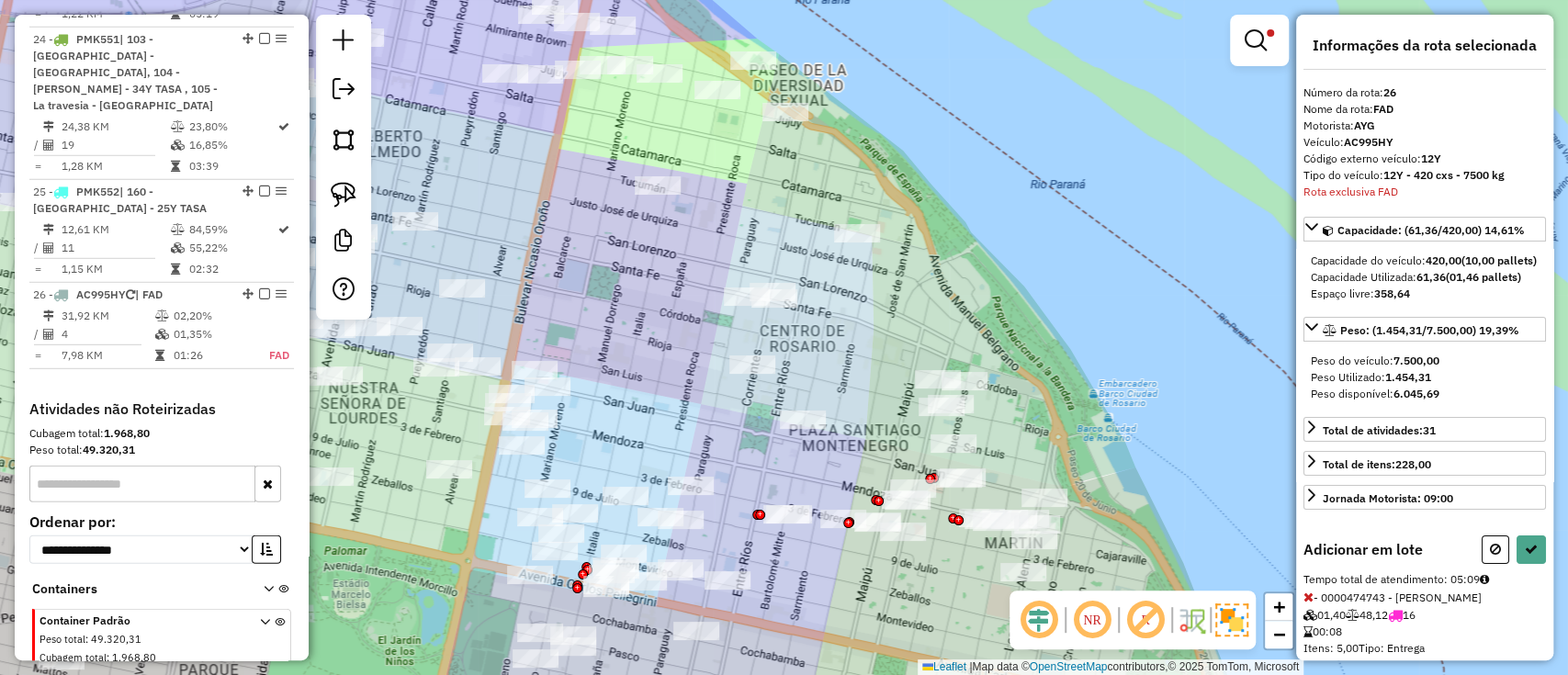
drag, startPoint x: 733, startPoint y: 504, endPoint x: 777, endPoint y: 547, distance: 61.5
click at [777, 546] on div "Limpar filtros Janela de atendimento Grade de atendimento Capacidade Transporta…" at bounding box center [784, 337] width 1568 height 675
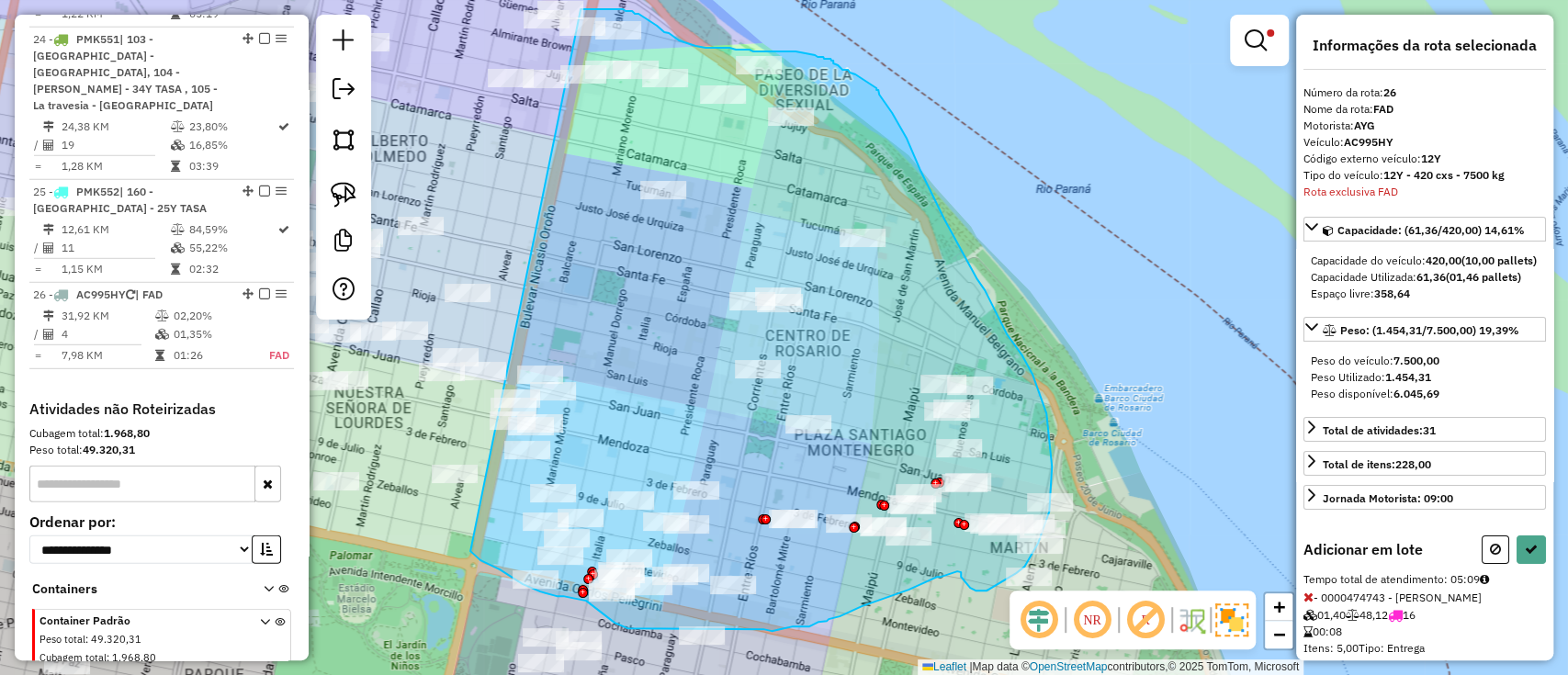
click at [581, 9] on div "Limpar filtros Janela de atendimento Grade de atendimento Capacidade Transporta…" at bounding box center [784, 337] width 1568 height 675
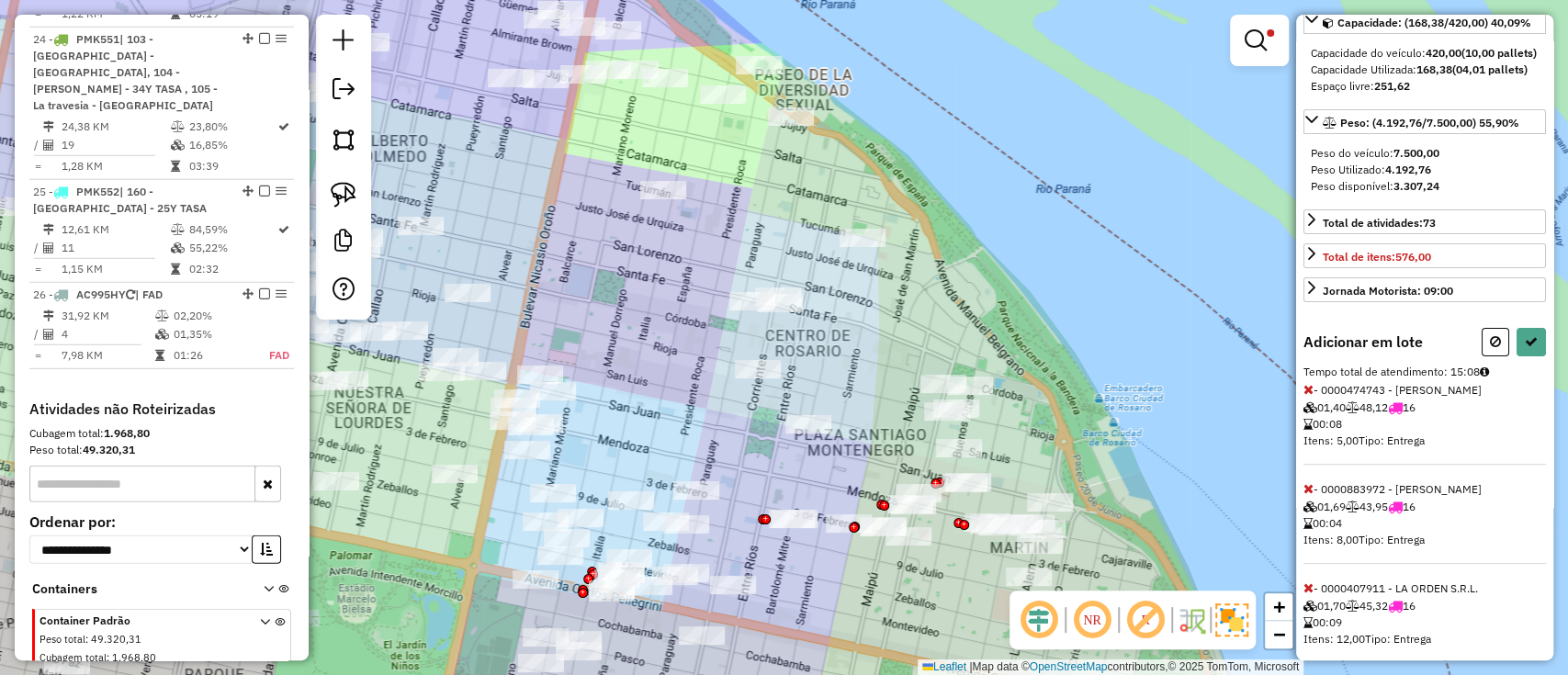
scroll to position [245, 0]
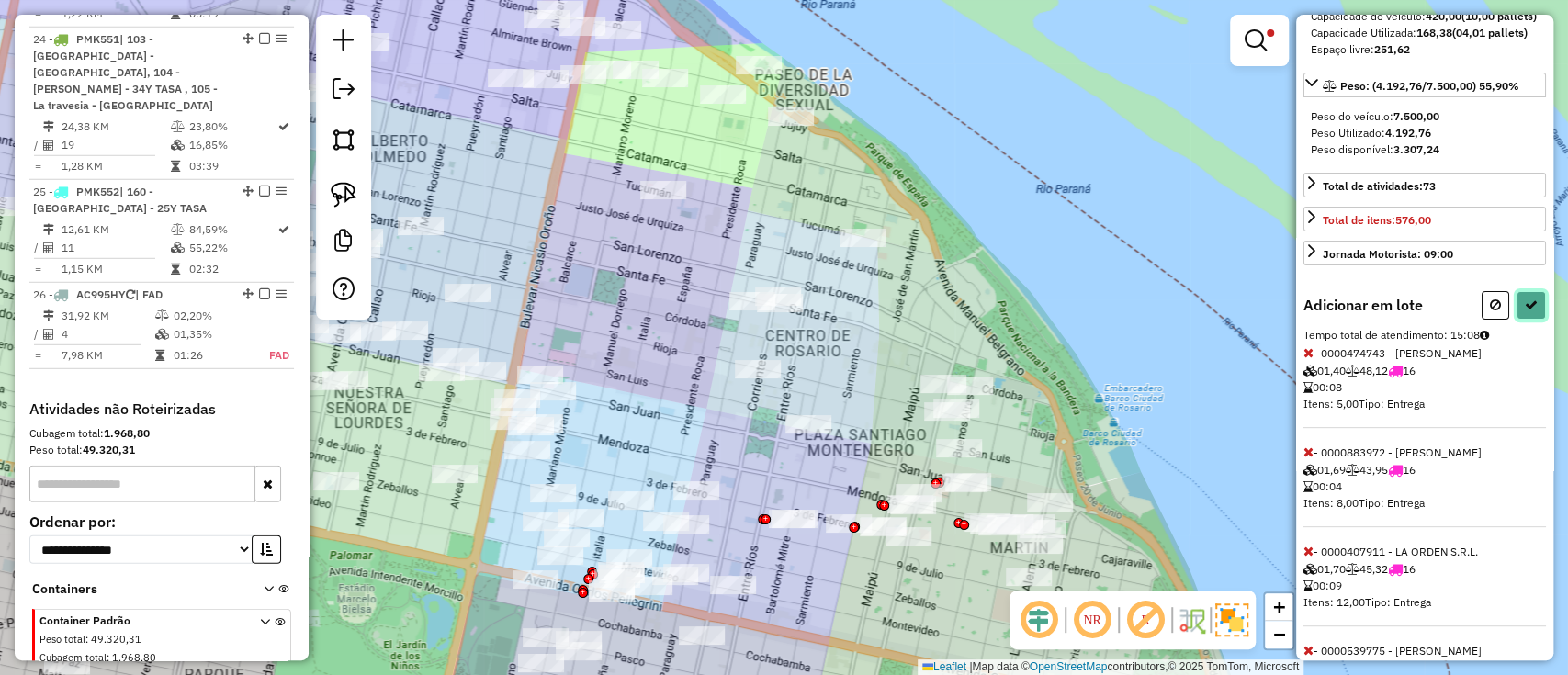
click at [1536, 319] on button at bounding box center [1531, 305] width 29 height 28
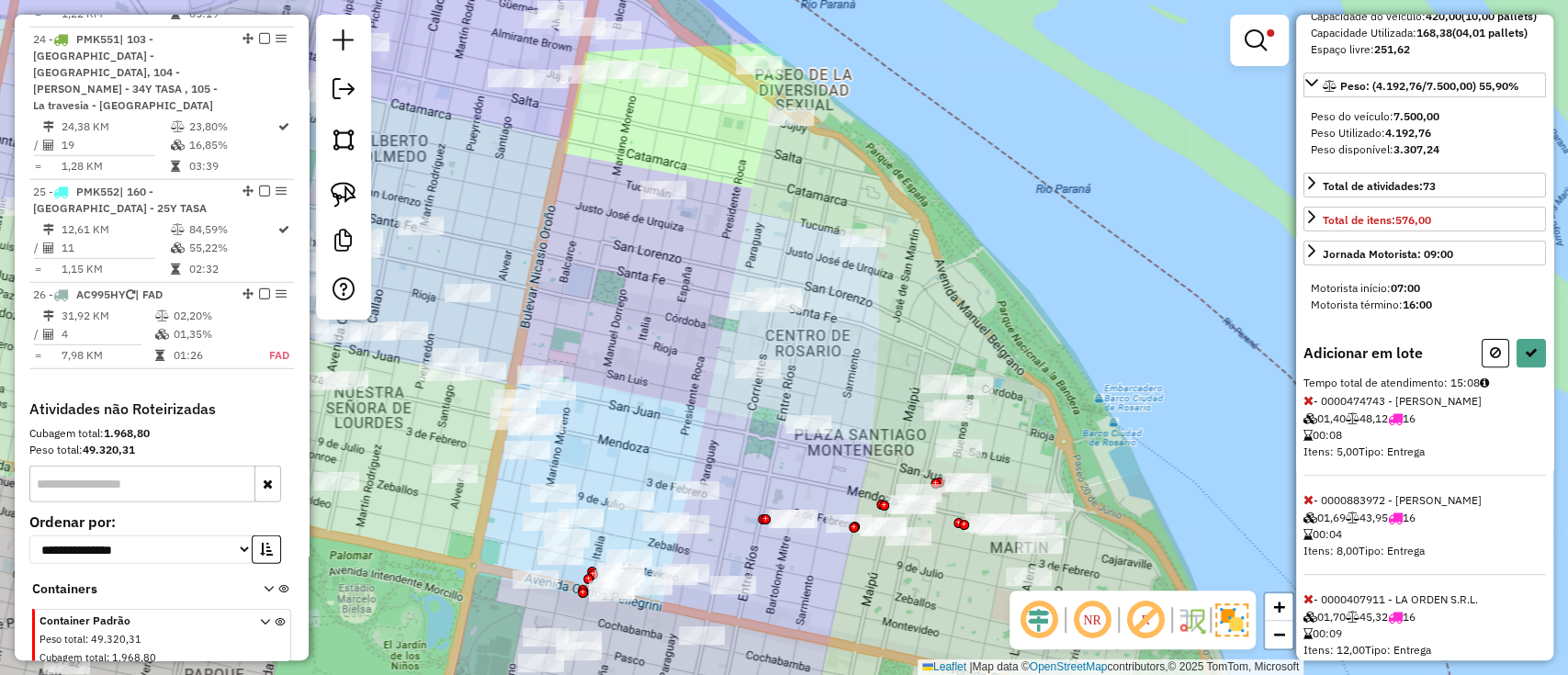
select select "**********"
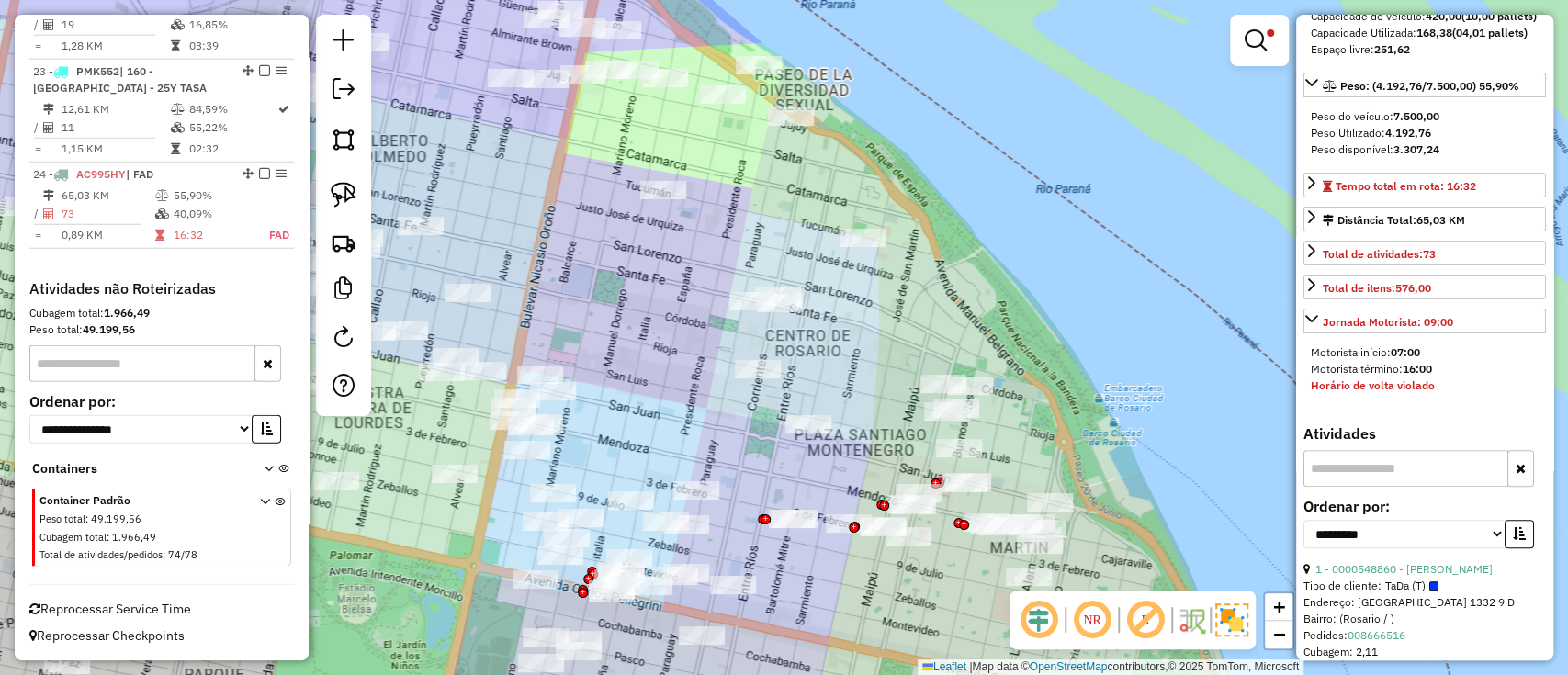
scroll to position [3102, 0]
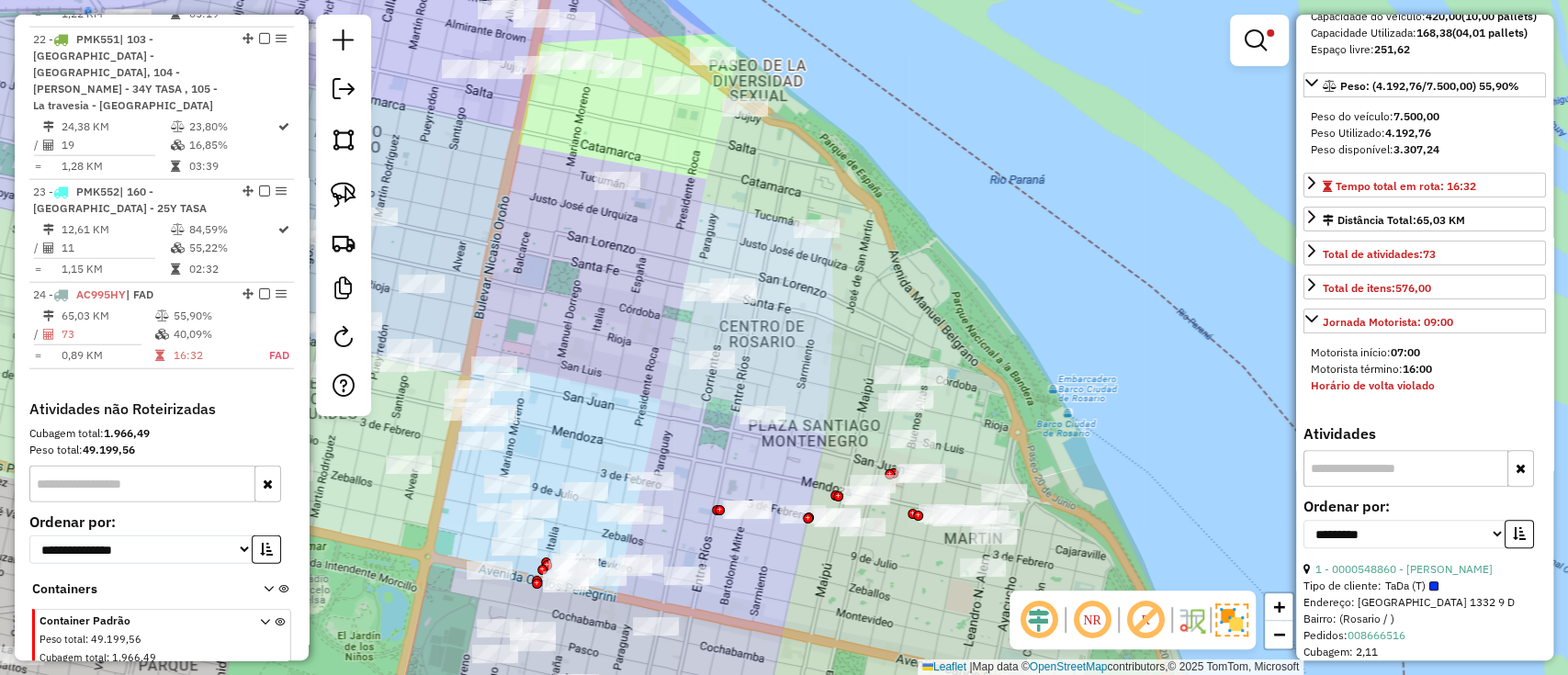
drag, startPoint x: 1049, startPoint y: 446, endPoint x: 985, endPoint y: 439, distance: 64.4
click at [985, 439] on div "Limpar filtros Janela de atendimento Grade de atendimento Capacidade Transporta…" at bounding box center [784, 337] width 1568 height 675
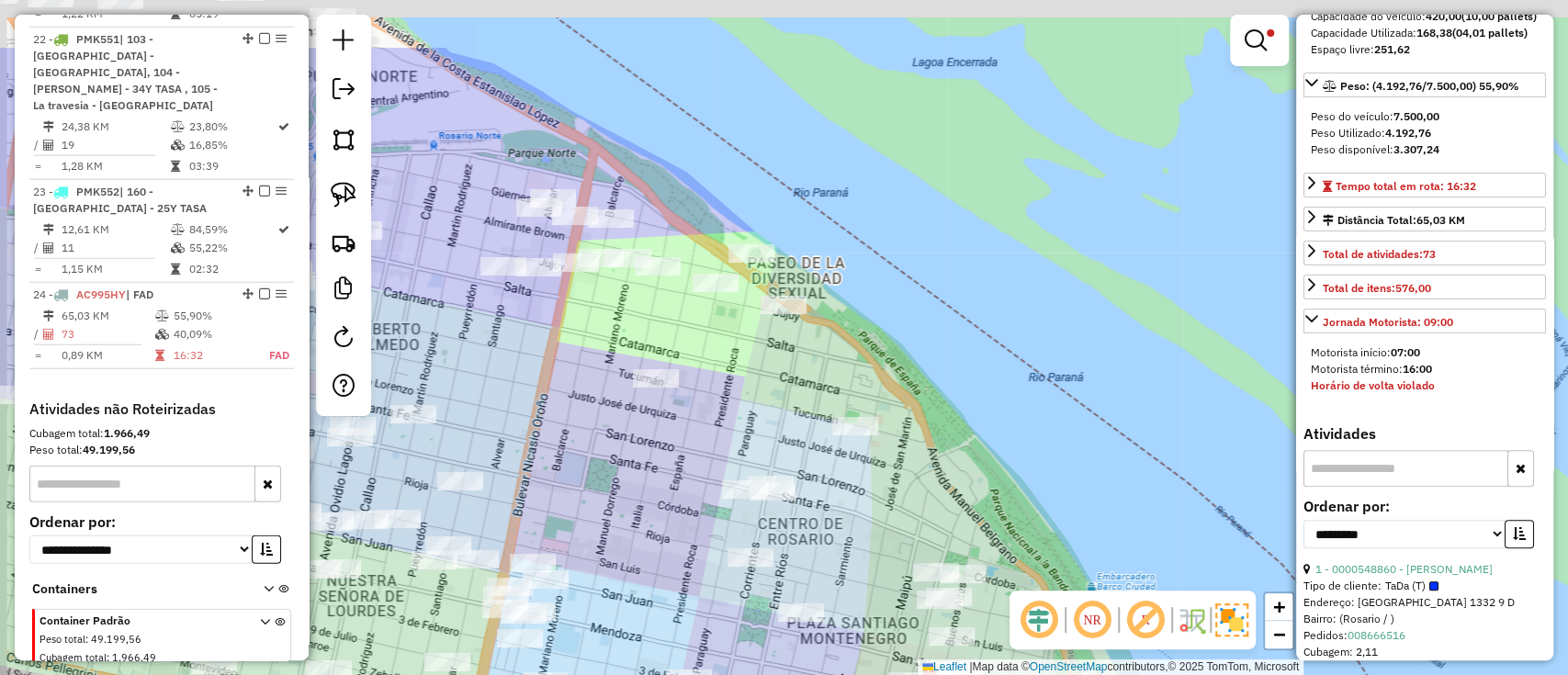
drag, startPoint x: 595, startPoint y: 437, endPoint x: 706, endPoint y: 609, distance: 204.7
click at [706, 609] on div "Limpar filtros Janela de atendimento Grade de atendimento Capacidade Transporta…" at bounding box center [784, 337] width 1568 height 675
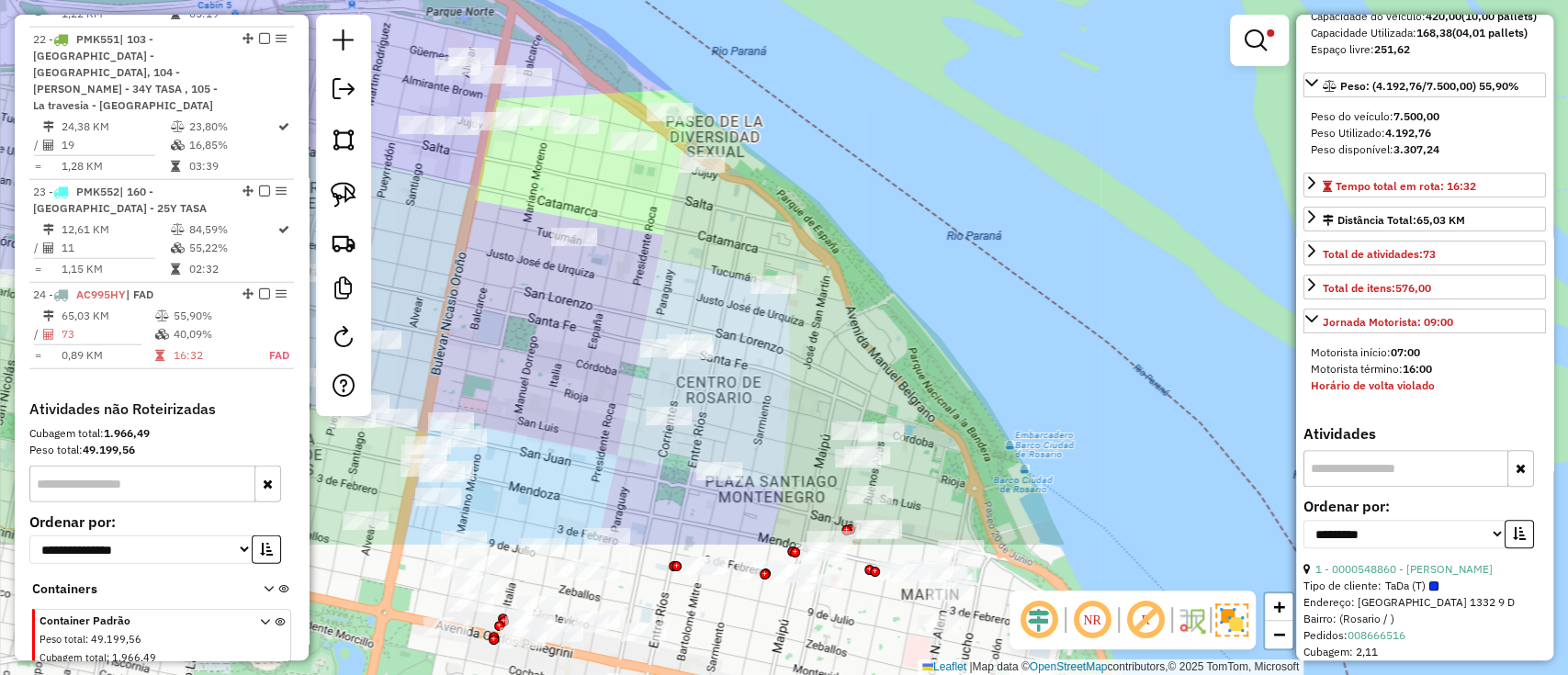
drag, startPoint x: 701, startPoint y: 542, endPoint x: 538, endPoint y: 281, distance: 307.7
click at [538, 281] on div "Limpar filtros Janela de atendimento Grade de atendimento Capacidade Transporta…" at bounding box center [784, 337] width 1568 height 675
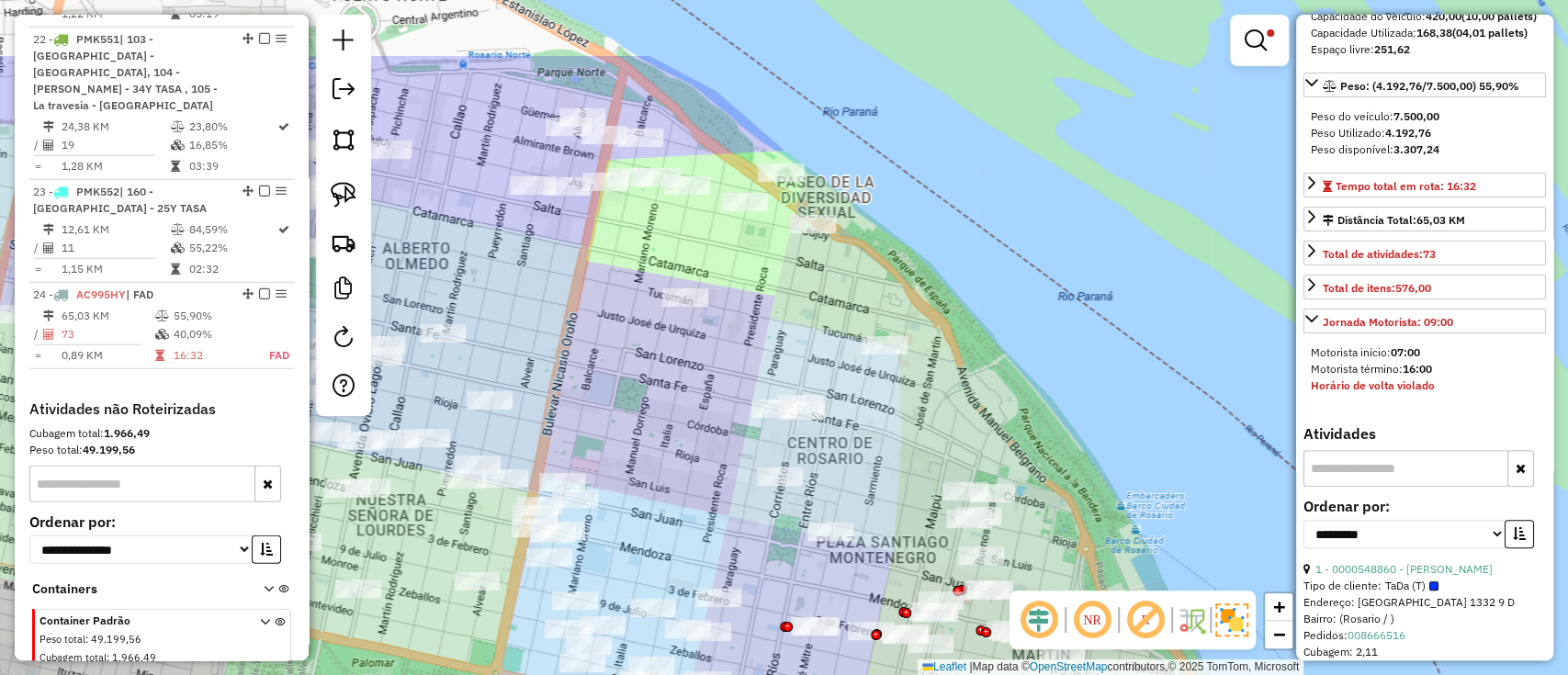
drag, startPoint x: 561, startPoint y: 296, endPoint x: 708, endPoint y: 415, distance: 189.1
click at [708, 415] on div "Limpar filtros Janela de atendimento Grade de atendimento Capacidade Transporta…" at bounding box center [784, 337] width 1568 height 675
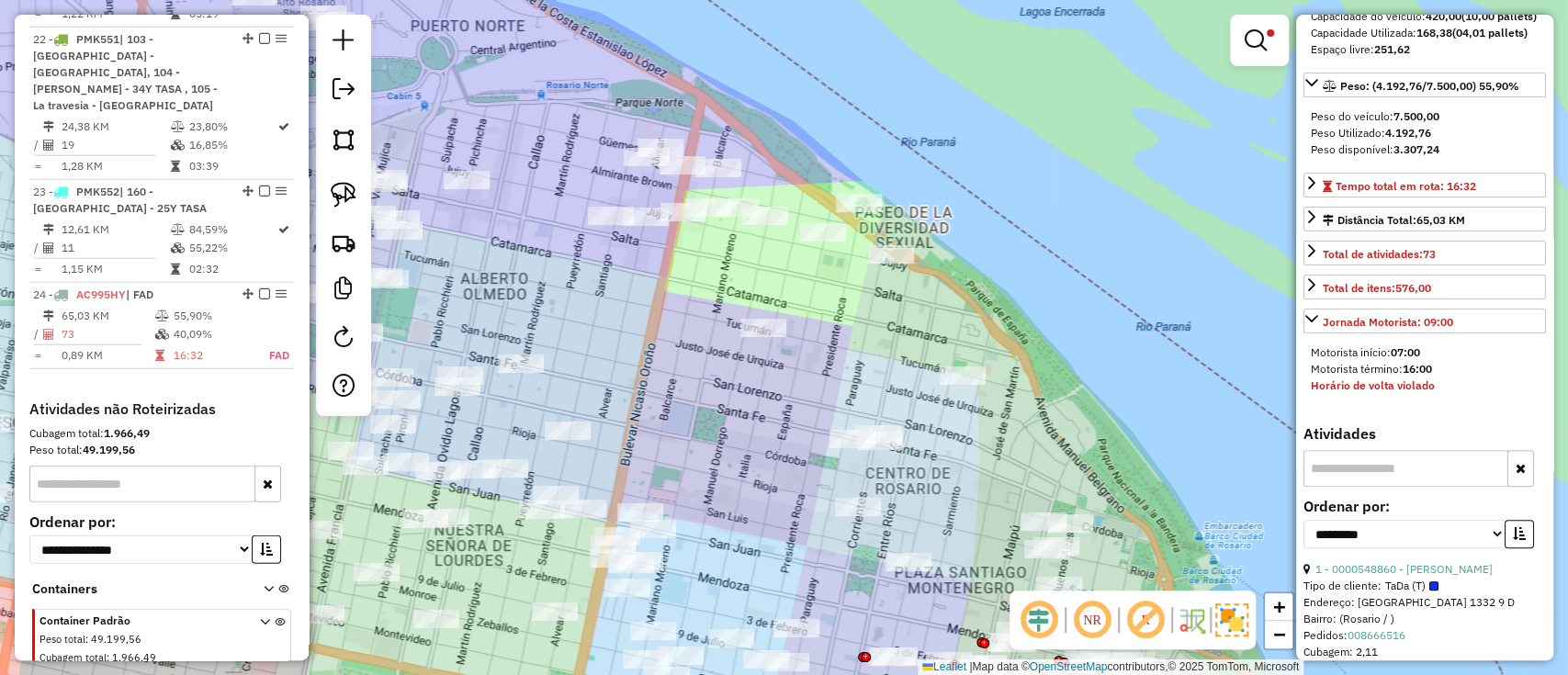
drag, startPoint x: 708, startPoint y: 414, endPoint x: 860, endPoint y: 511, distance: 180.3
click at [875, 535] on div "Limpar filtros Janela de atendimento Grade de atendimento Capacidade Transporta…" at bounding box center [784, 337] width 1568 height 675
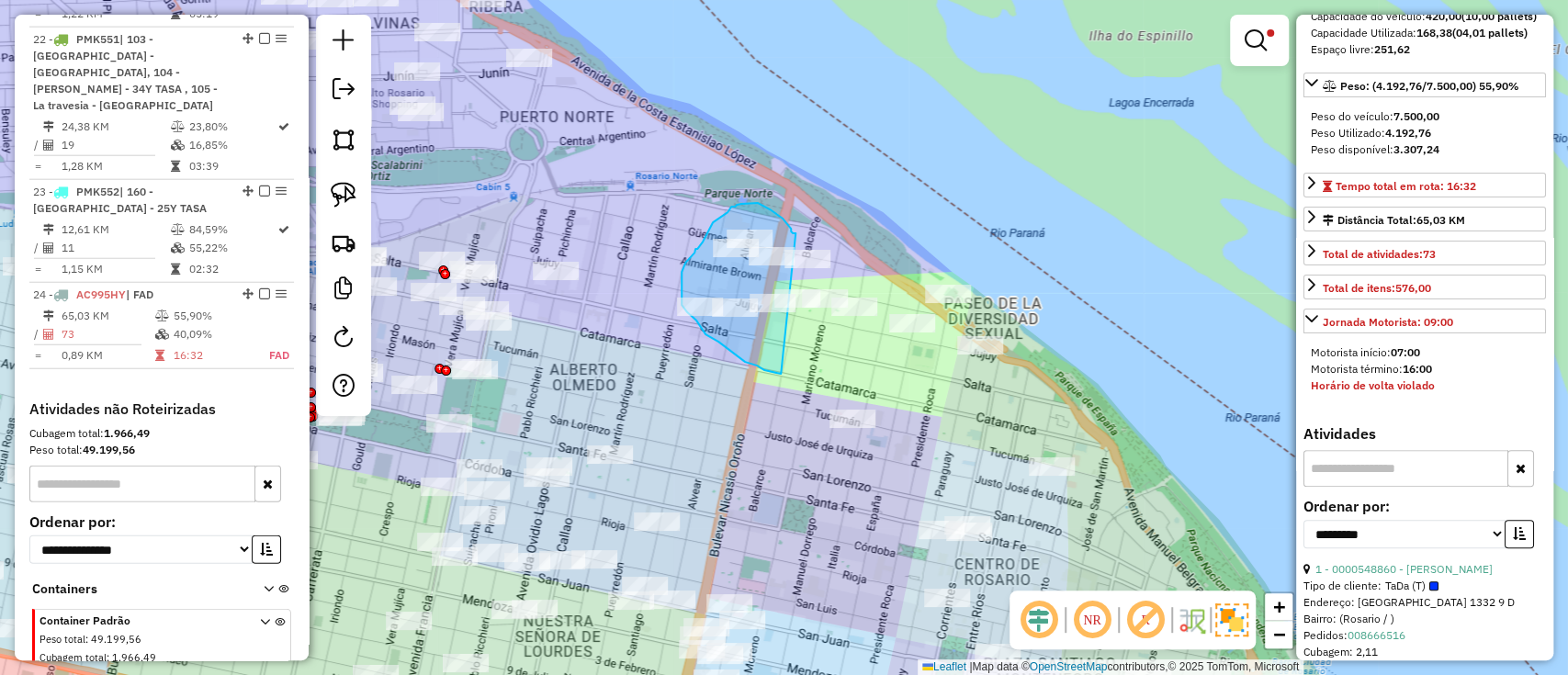
drag, startPoint x: 791, startPoint y: 232, endPoint x: 787, endPoint y: 373, distance: 141.1
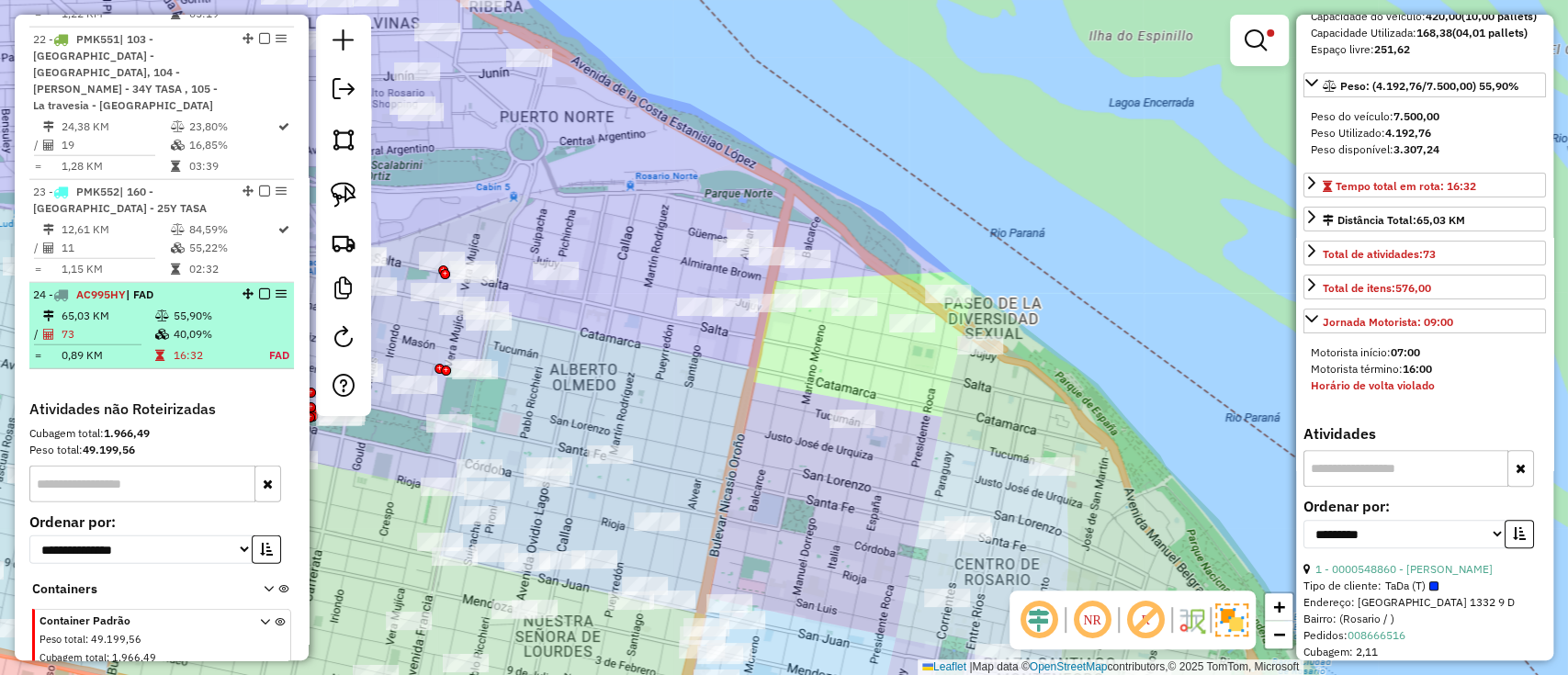
click at [186, 325] on td "40,09%" at bounding box center [211, 334] width 77 height 19
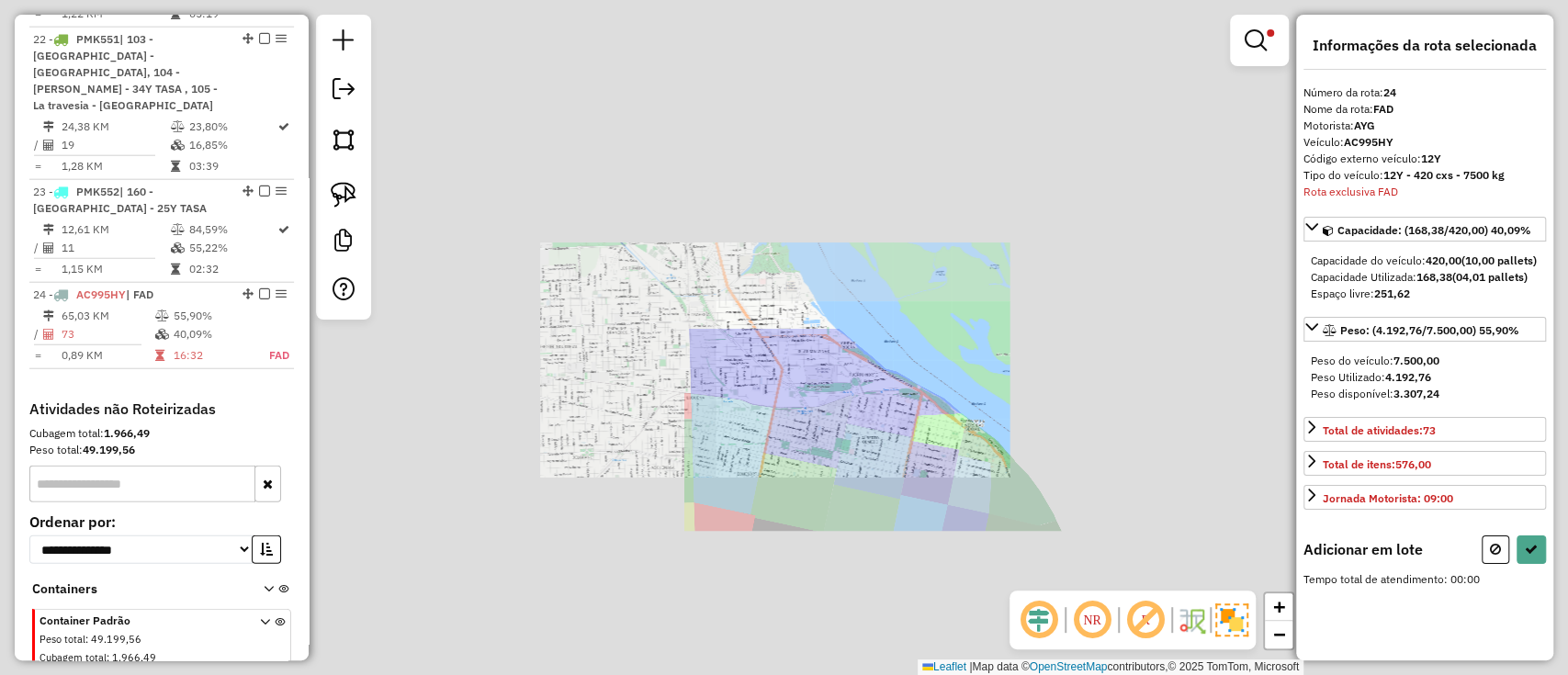
scroll to position [0, 0]
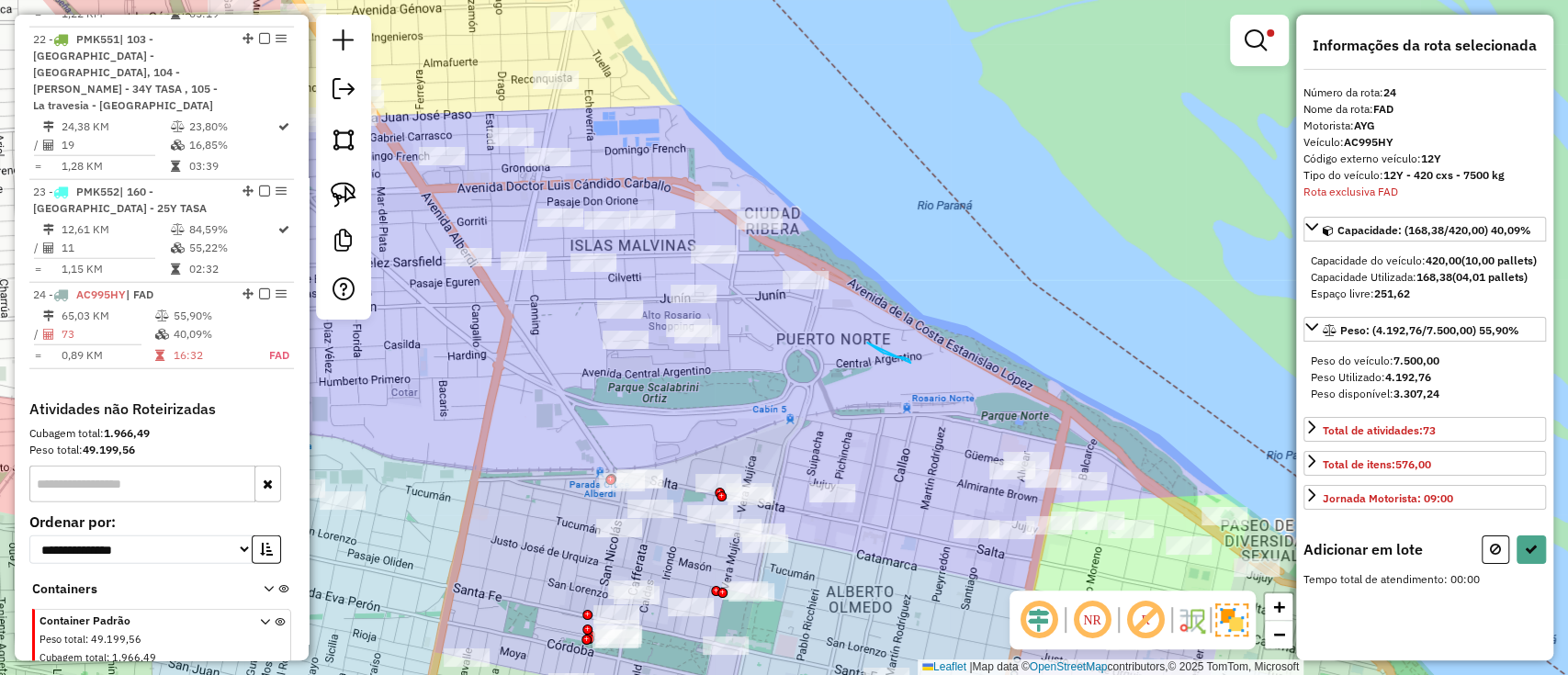
drag, startPoint x: 911, startPoint y: 363, endPoint x: 729, endPoint y: 267, distance: 205.8
click at [729, 267] on div "Limpar filtros Janela de atendimento Grade de atendimento Capacidade Transporta…" at bounding box center [784, 337] width 1568 height 675
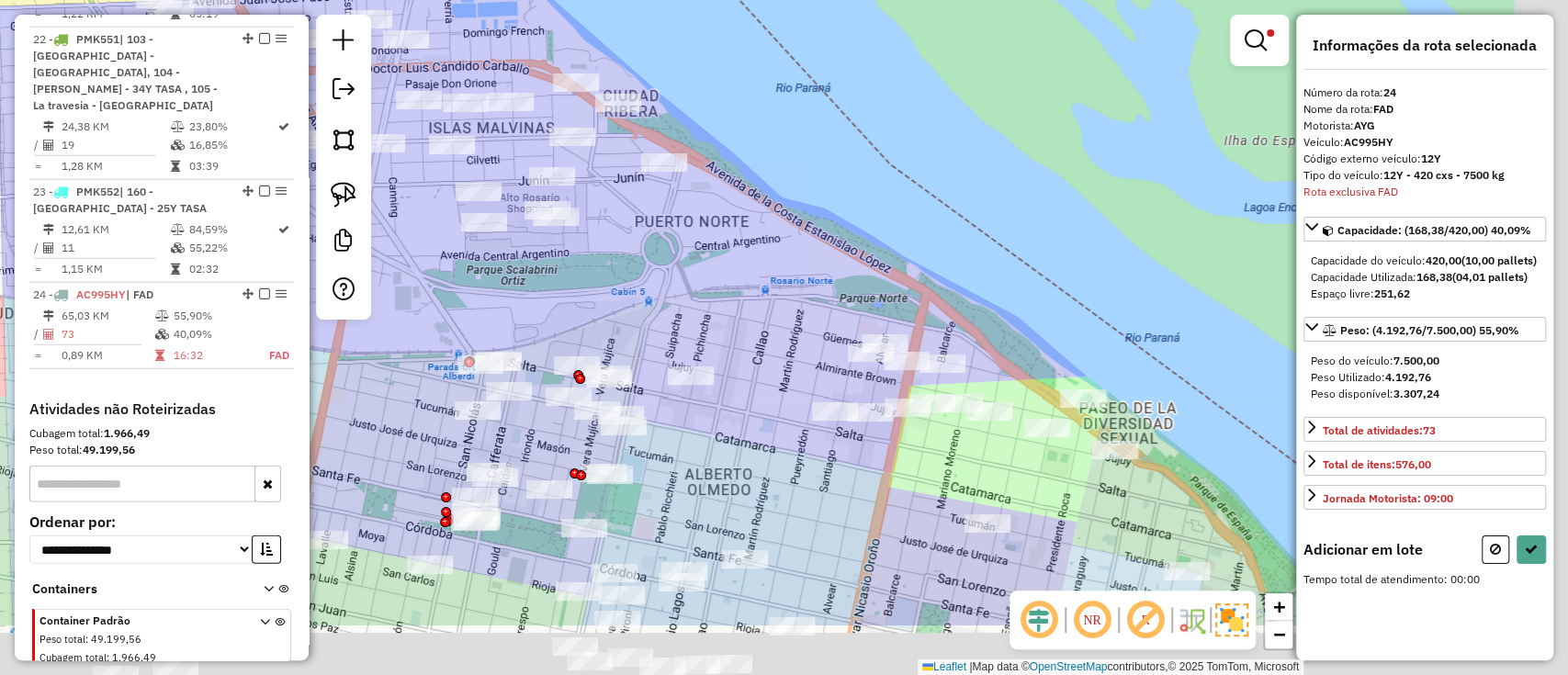
drag, startPoint x: 877, startPoint y: 439, endPoint x: 703, endPoint y: 319, distance: 211.4
click at [703, 319] on div "Limpar filtros Janela de atendimento Grade de atendimento Capacidade Transporta…" at bounding box center [784, 337] width 1568 height 675
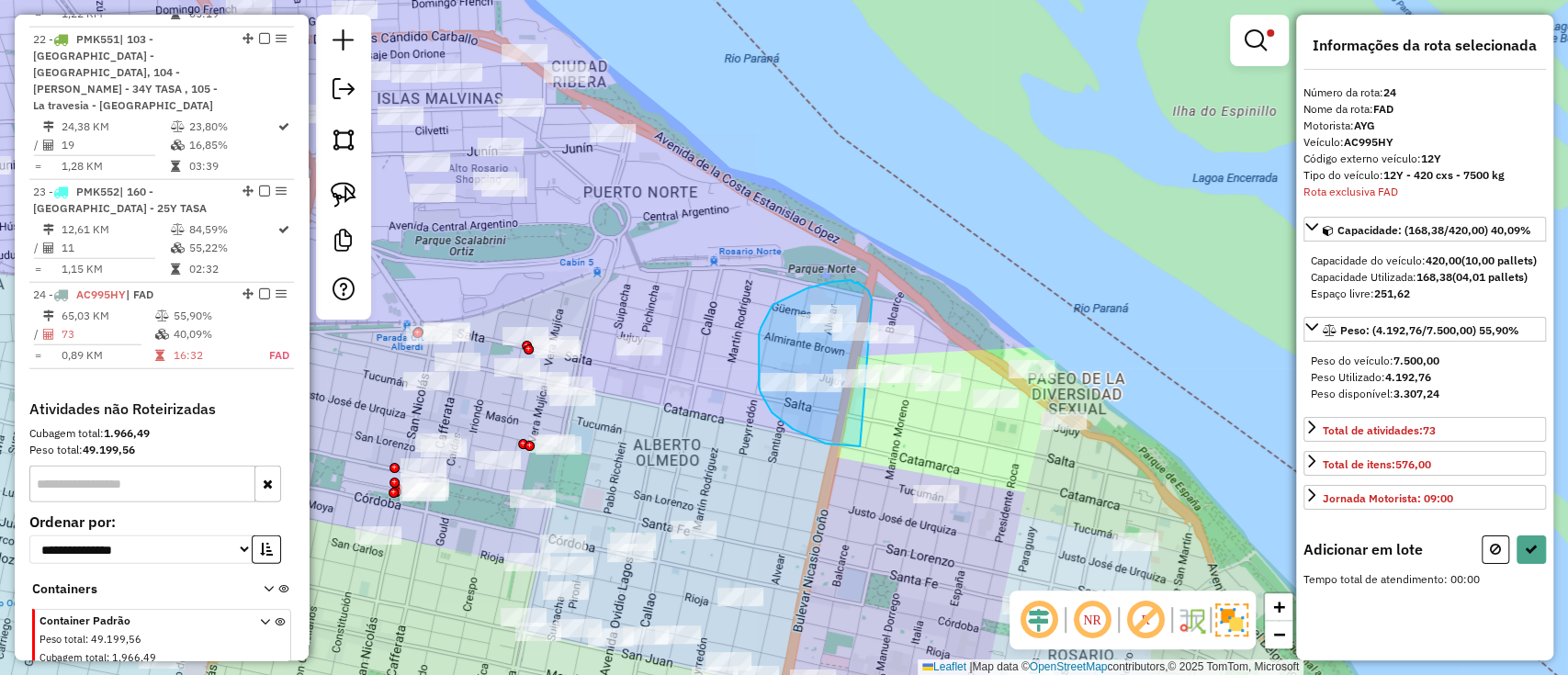
drag, startPoint x: 869, startPoint y: 290, endPoint x: 878, endPoint y: 444, distance: 154.3
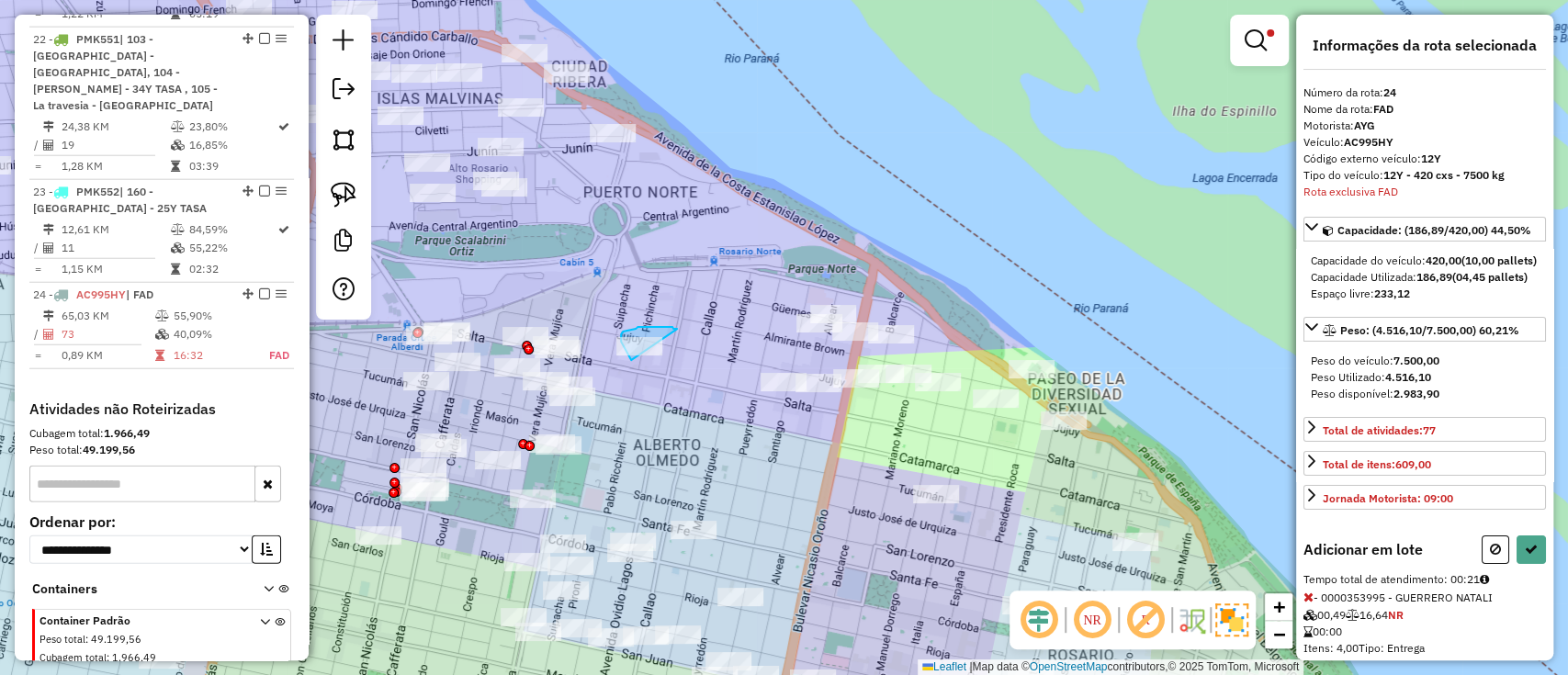
drag, startPoint x: 676, startPoint y: 329, endPoint x: 638, endPoint y: 368, distance: 54.5
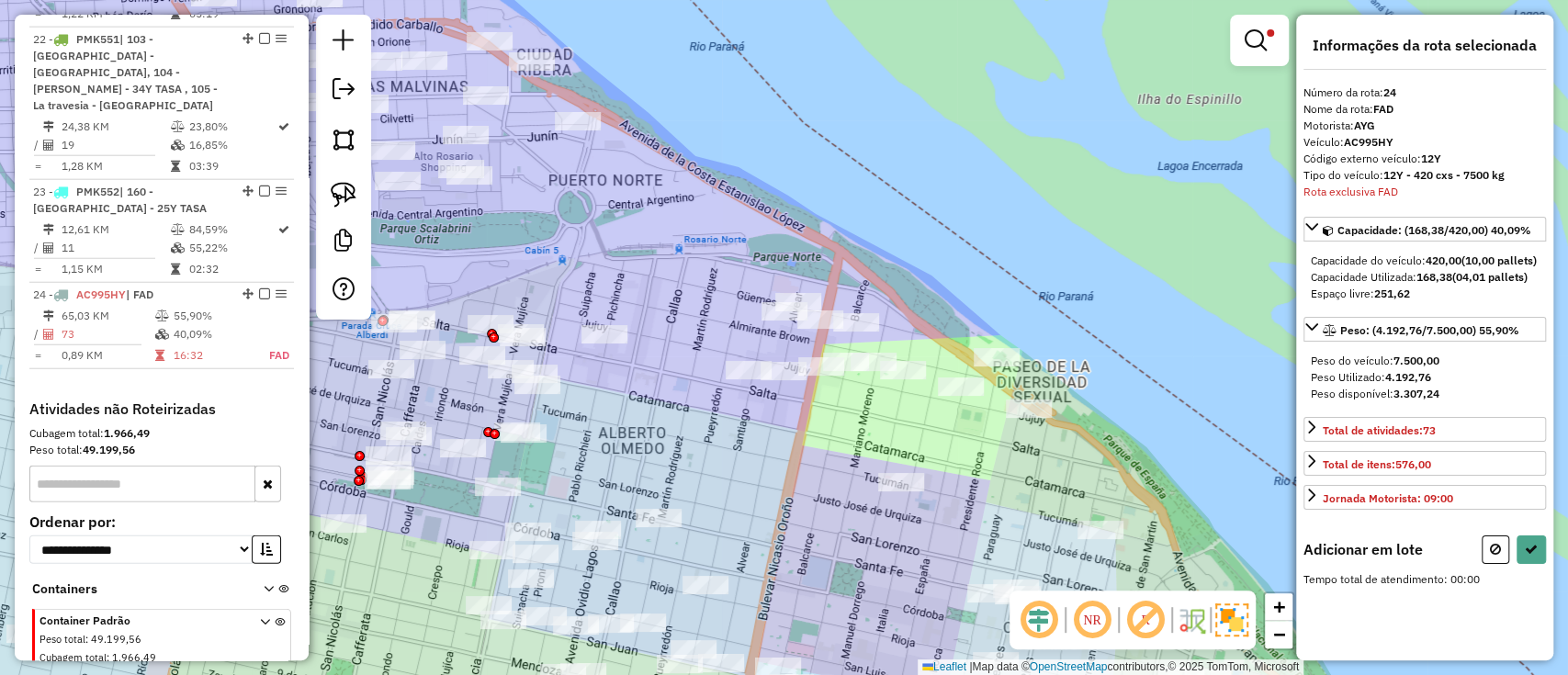
drag, startPoint x: 894, startPoint y: 305, endPoint x: 838, endPoint y: 294, distance: 57.1
click at [838, 294] on div "Limpar filtros Janela de atendimento Grade de atendimento Capacidade Transporta…" at bounding box center [784, 337] width 1568 height 675
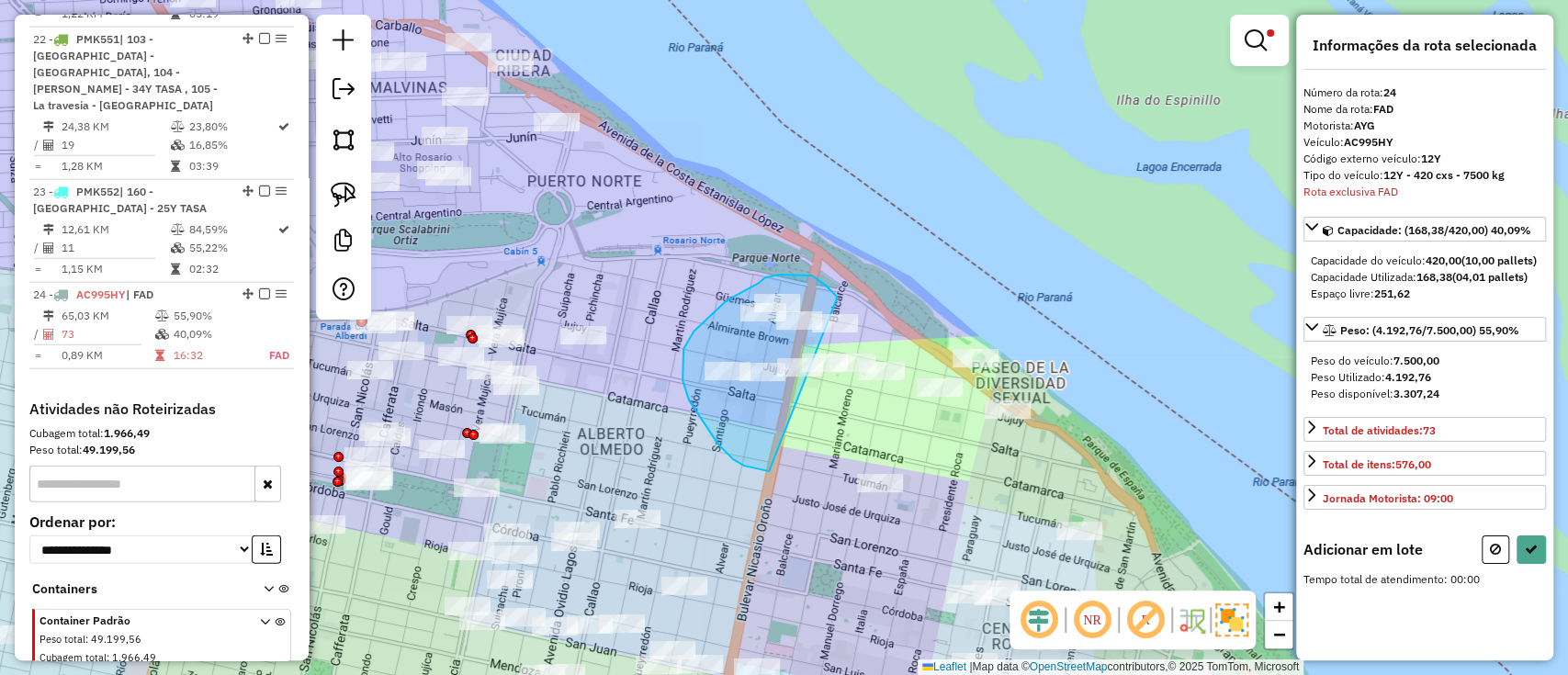
drag, startPoint x: 836, startPoint y: 301, endPoint x: 773, endPoint y: 474, distance: 184.1
click at [773, 474] on div "Limpar filtros Janela de atendimento Grade de atendimento Capacidade Transporta…" at bounding box center [784, 337] width 1568 height 675
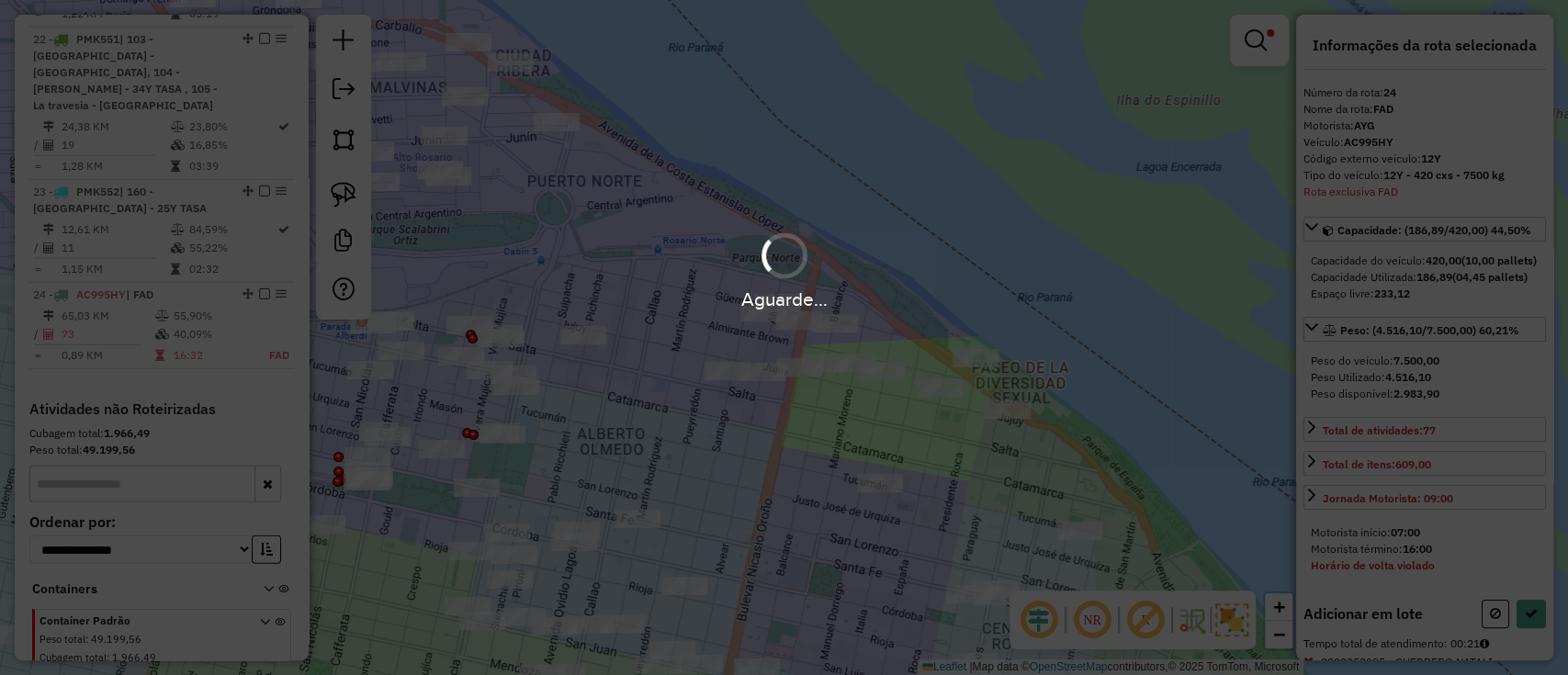
select select "**********"
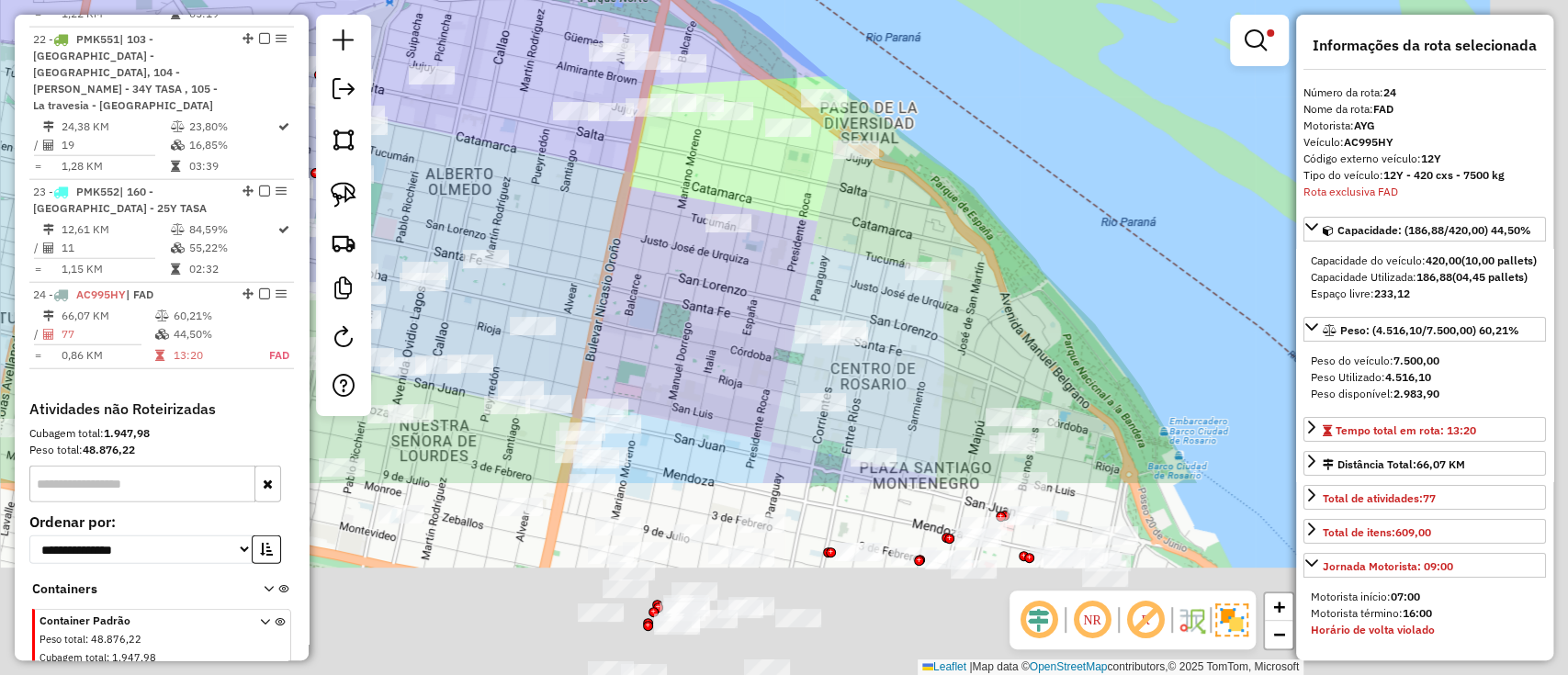
drag, startPoint x: 792, startPoint y: 504, endPoint x: 655, endPoint y: 266, distance: 274.6
click at [655, 266] on div "Limpar filtros Janela de atendimento Grade de atendimento Capacidade Transporta…" at bounding box center [784, 337] width 1568 height 675
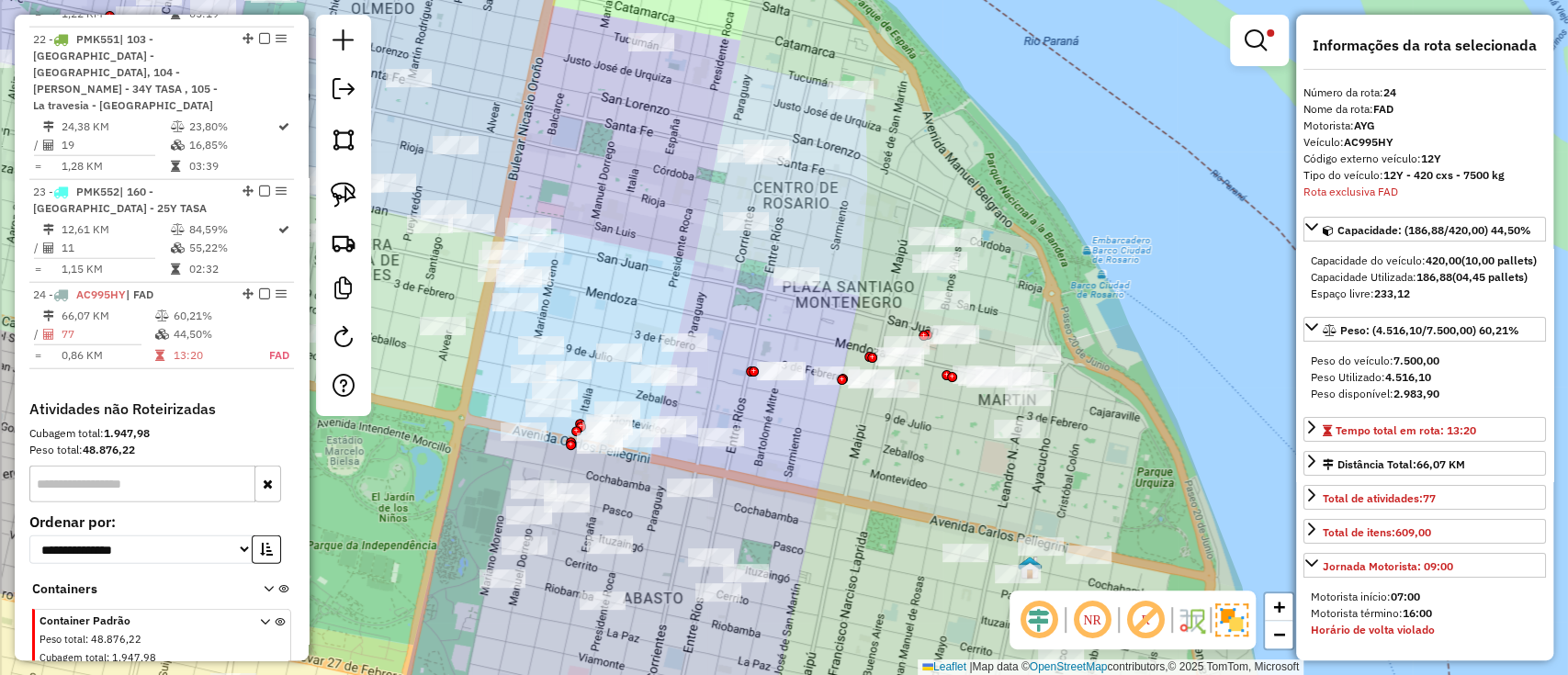
click at [822, 436] on div "Limpar filtros Janela de atendimento Grade de atendimento Capacidade Transporta…" at bounding box center [784, 337] width 1568 height 675
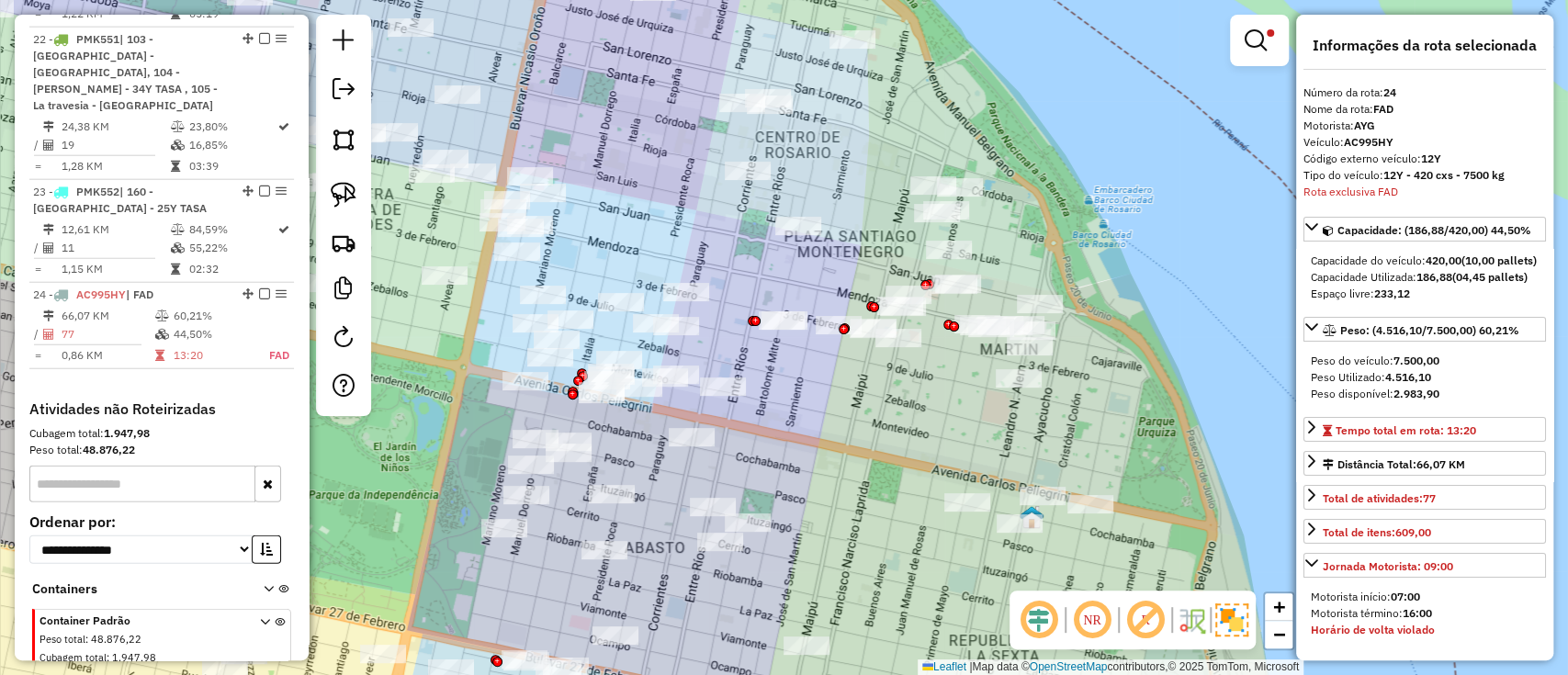
drag, startPoint x: 926, startPoint y: 462, endPoint x: 923, endPoint y: 431, distance: 31.1
click at [923, 431] on div "Limpar filtros Janela de atendimento Grade de atendimento Capacidade Transporta…" at bounding box center [784, 337] width 1568 height 675
click at [1255, 57] on link at bounding box center [1259, 40] width 44 height 36
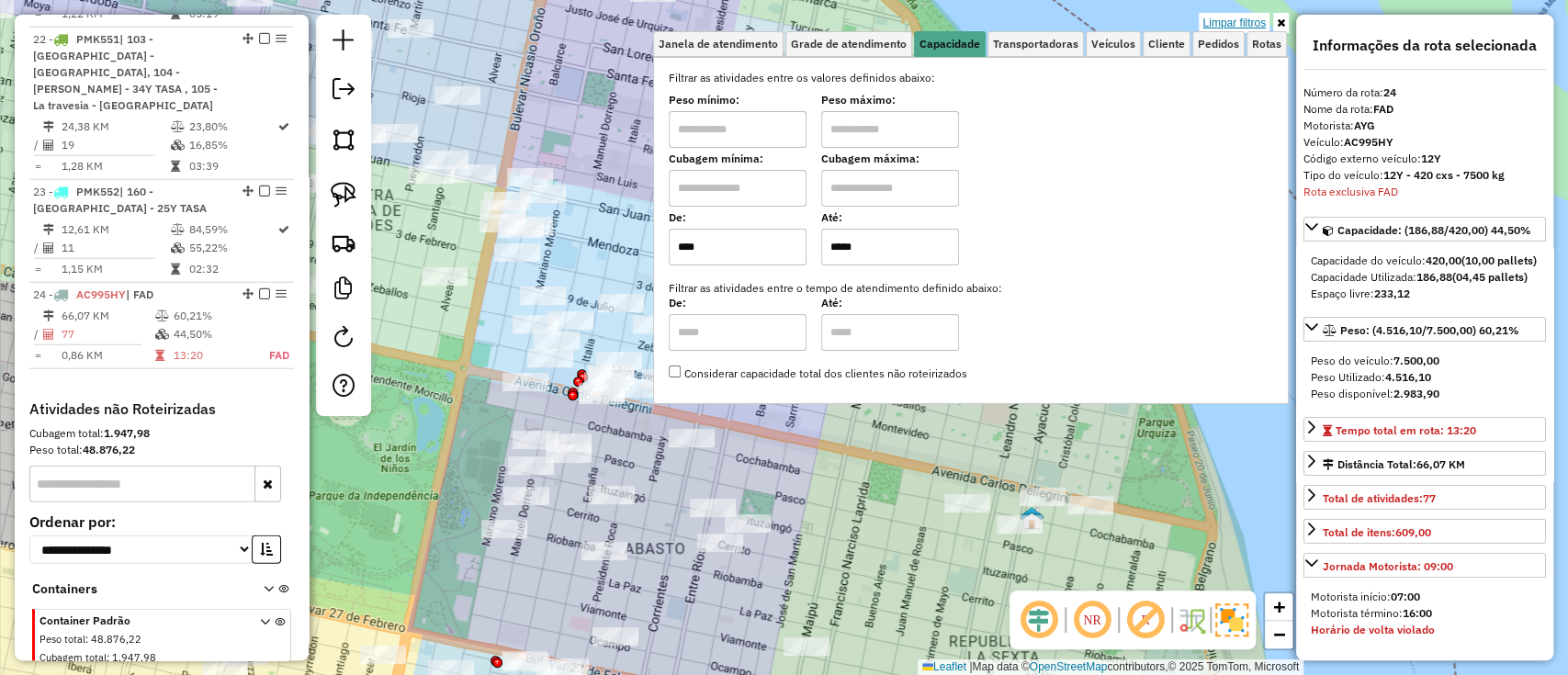
click at [1237, 25] on link "Limpar filtros" at bounding box center [1235, 23] width 71 height 21
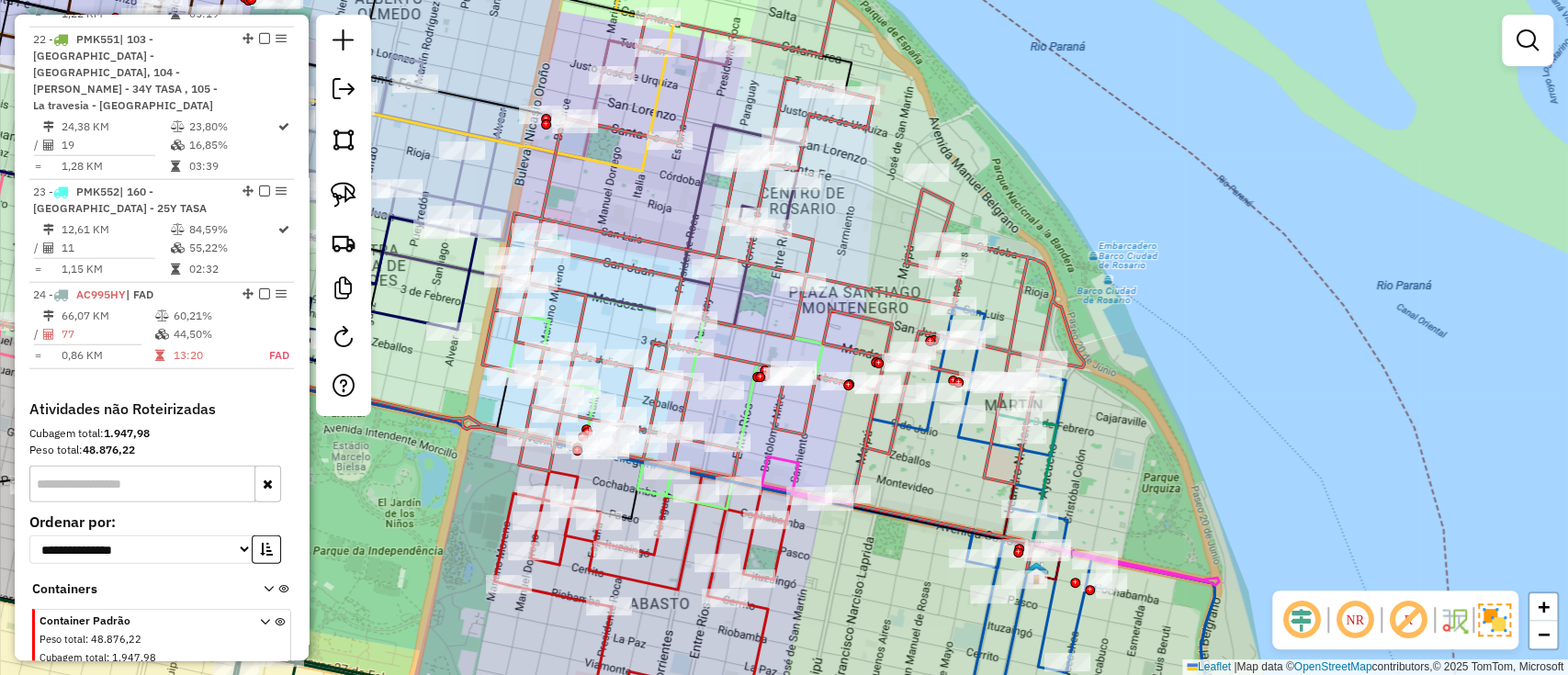
drag, startPoint x: 902, startPoint y: 428, endPoint x: 907, endPoint y: 520, distance: 92.1
click at [907, 520] on div "Janela de atendimento Grade de atendimento Capacidade Transportadoras Veículos …" at bounding box center [784, 337] width 1568 height 675
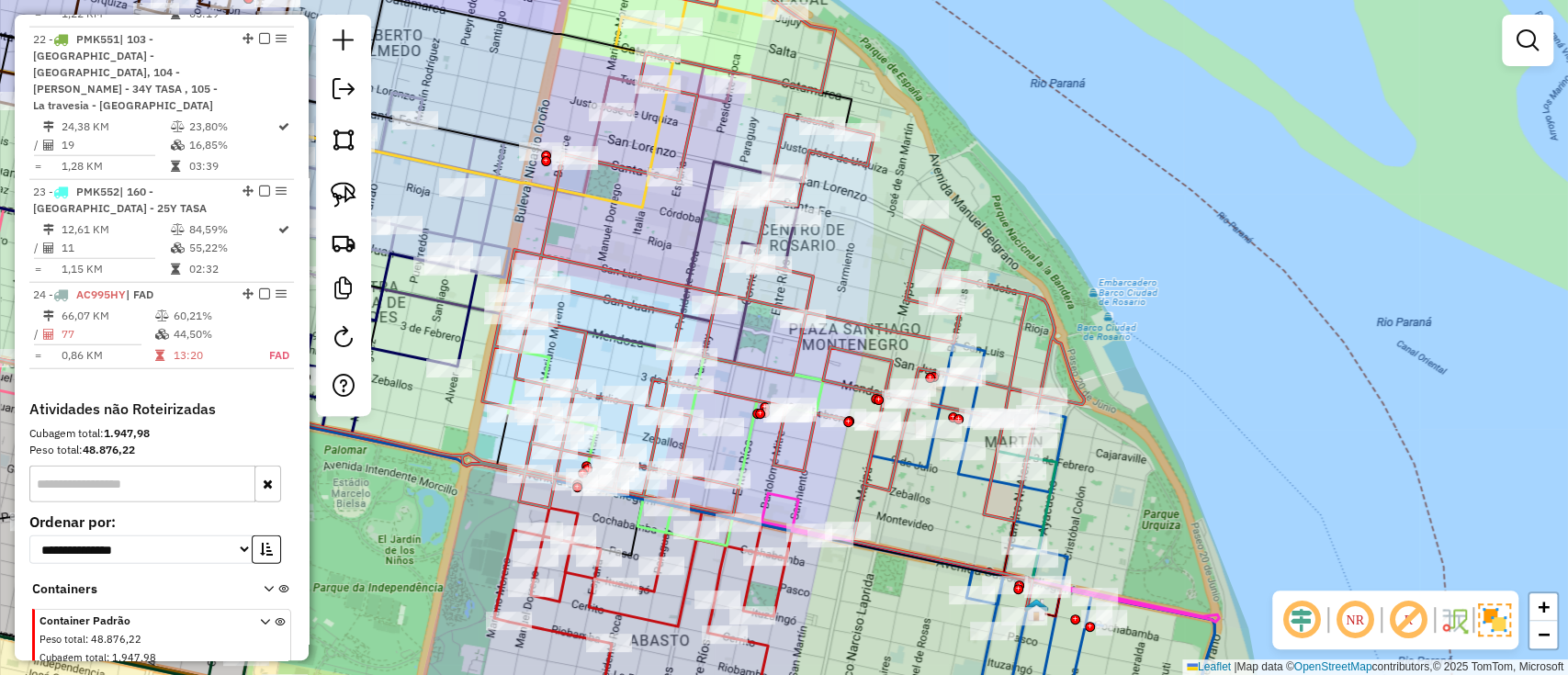
click at [868, 349] on icon at bounding box center [463, 226] width 1241 height 589
select select "**********"
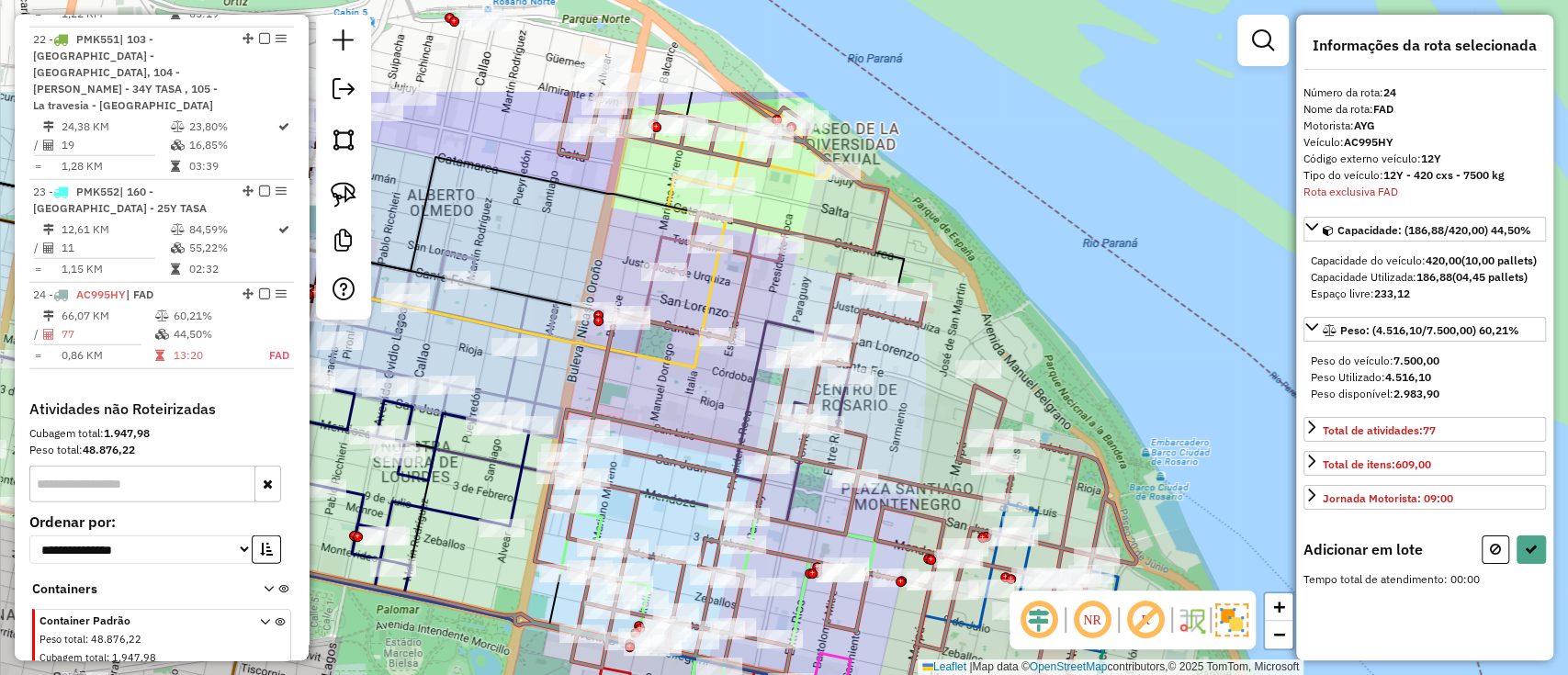
drag, startPoint x: 1066, startPoint y: 157, endPoint x: 1118, endPoint y: 316, distance: 167.3
click at [1118, 316] on div "Janela de atendimento Grade de atendimento Capacidade Transportadoras Veículos …" at bounding box center [784, 337] width 1568 height 675
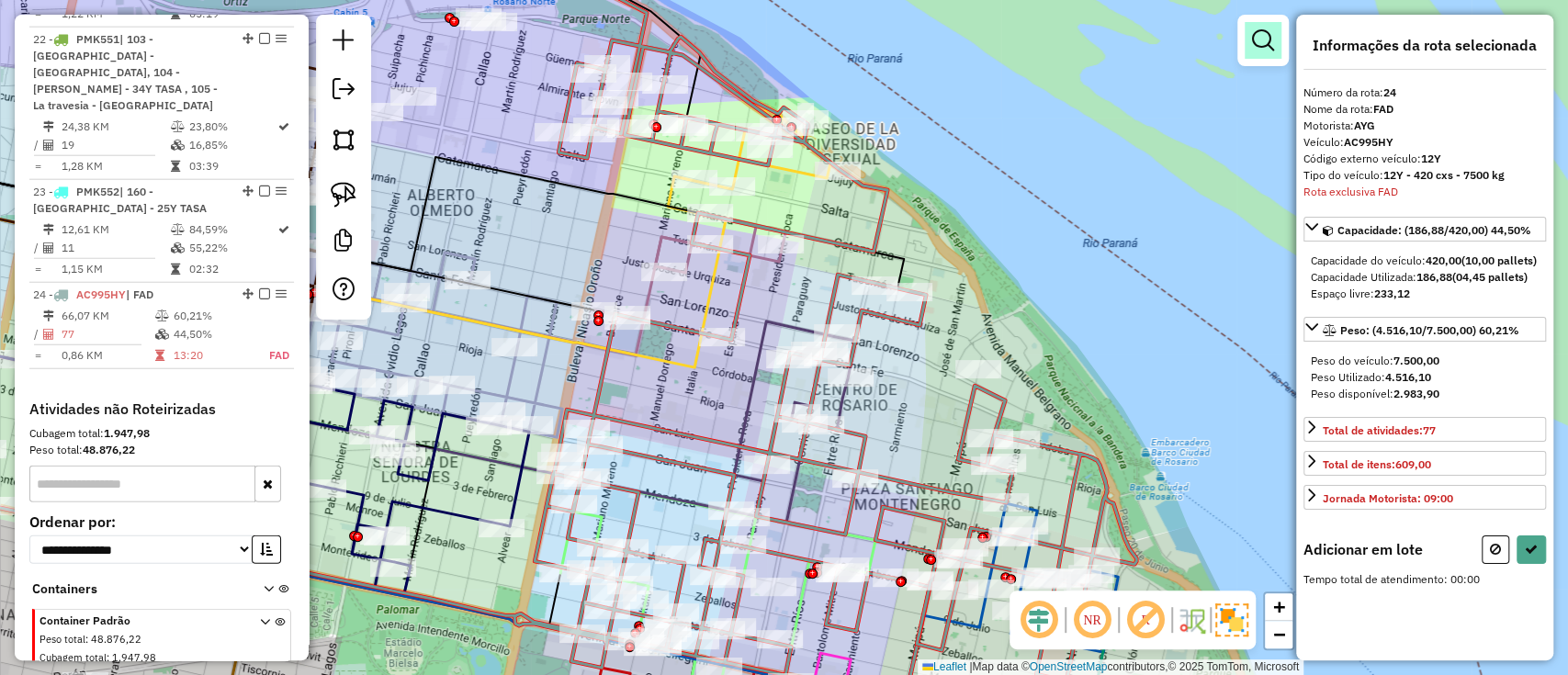
click at [1274, 53] on link at bounding box center [1263, 40] width 36 height 36
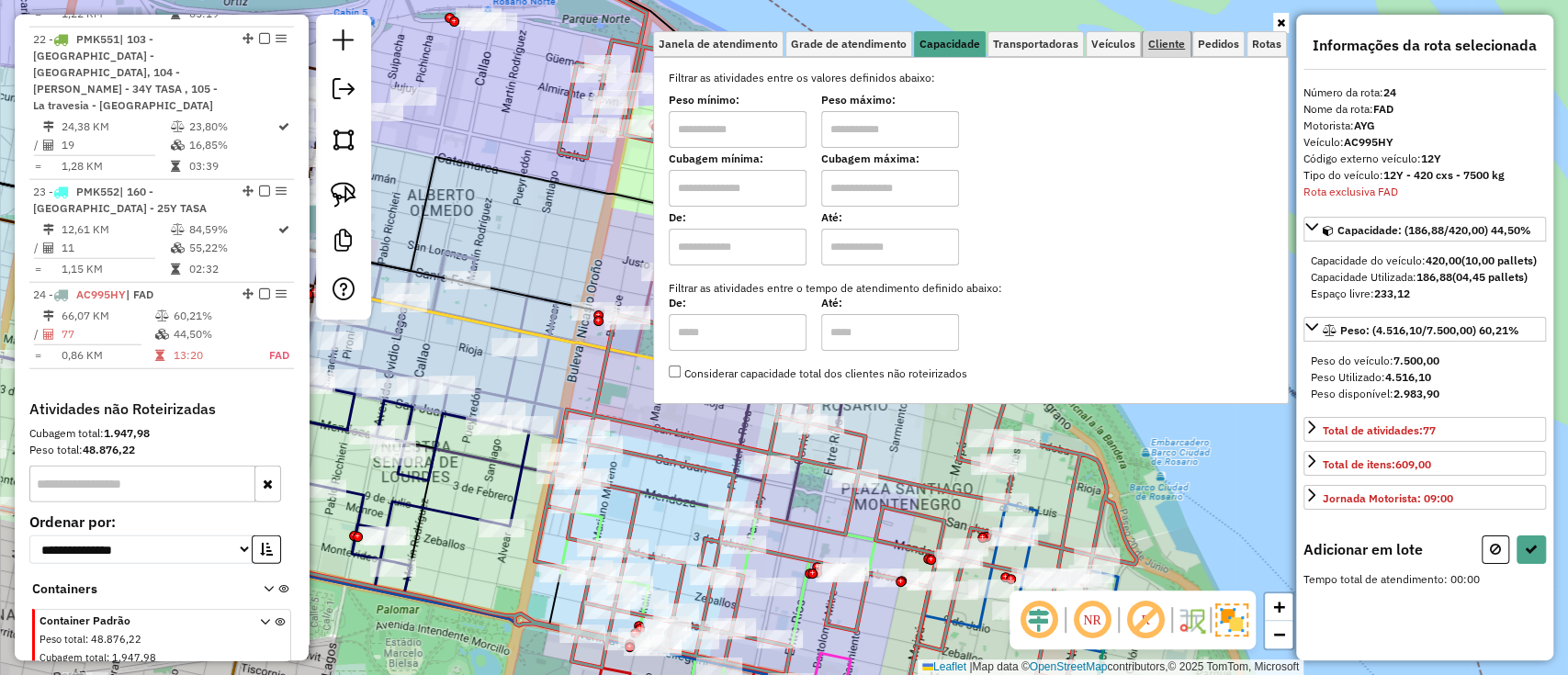
click at [1164, 52] on link "Cliente" at bounding box center [1166, 44] width 48 height 26
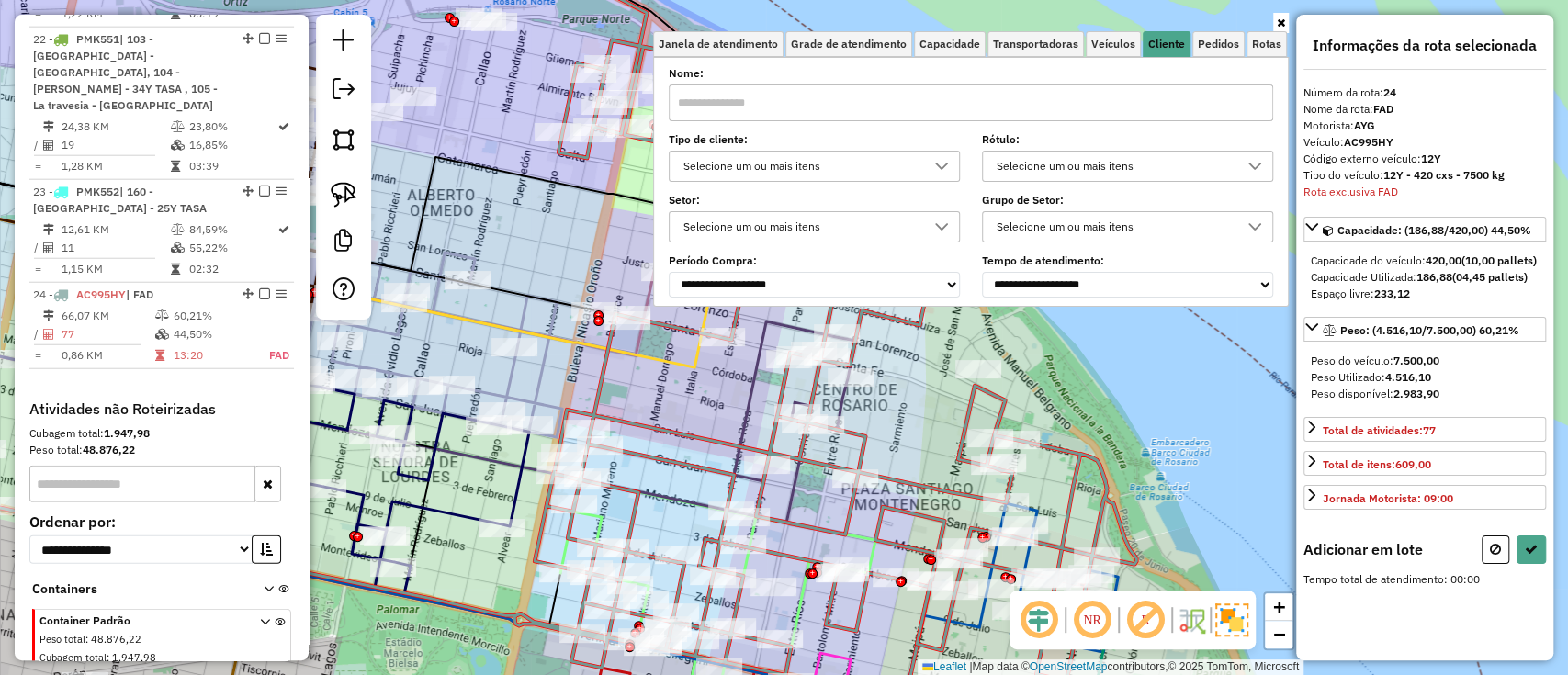
click at [811, 145] on label "Tipo de cliente:" at bounding box center [814, 140] width 291 height 17
click at [813, 162] on div "Selecione um ou mais itens" at bounding box center [800, 165] width 247 height 29
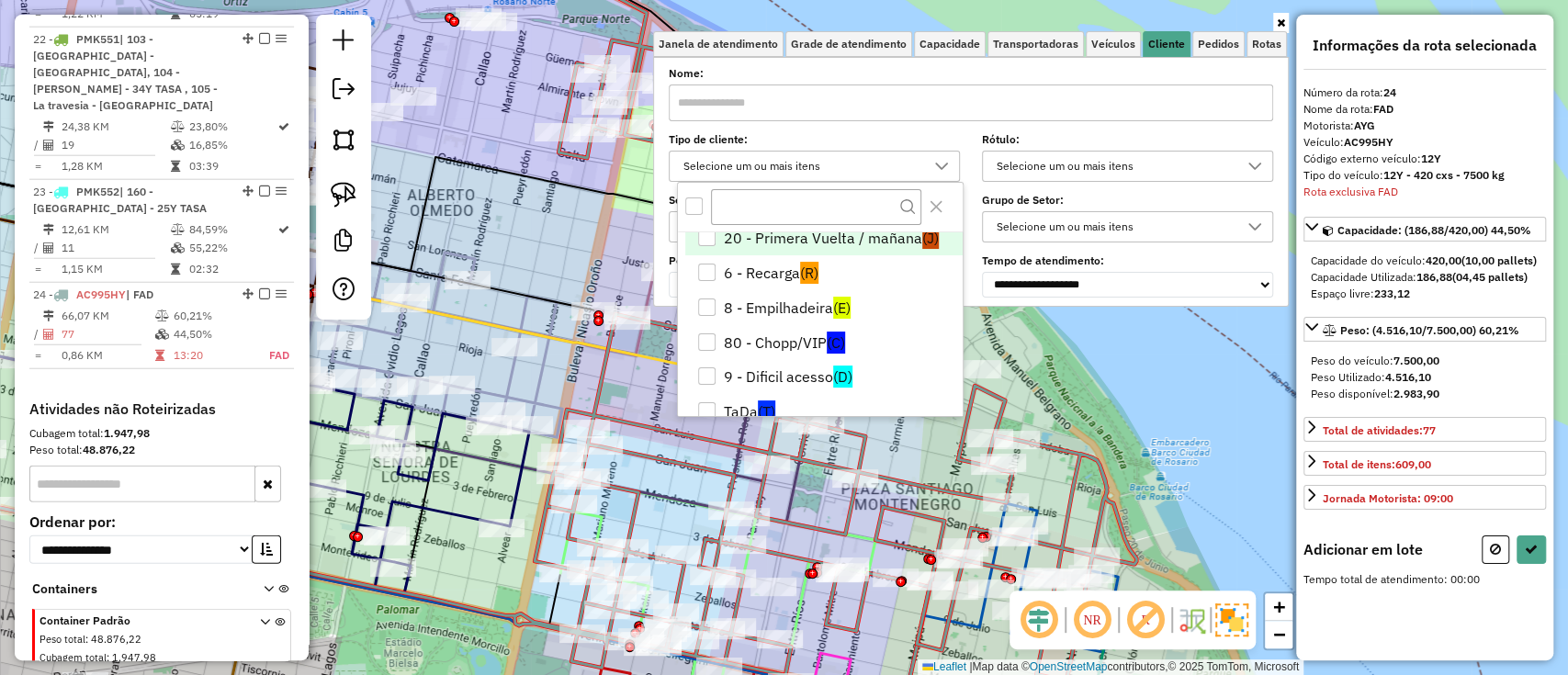
scroll to position [108, 0]
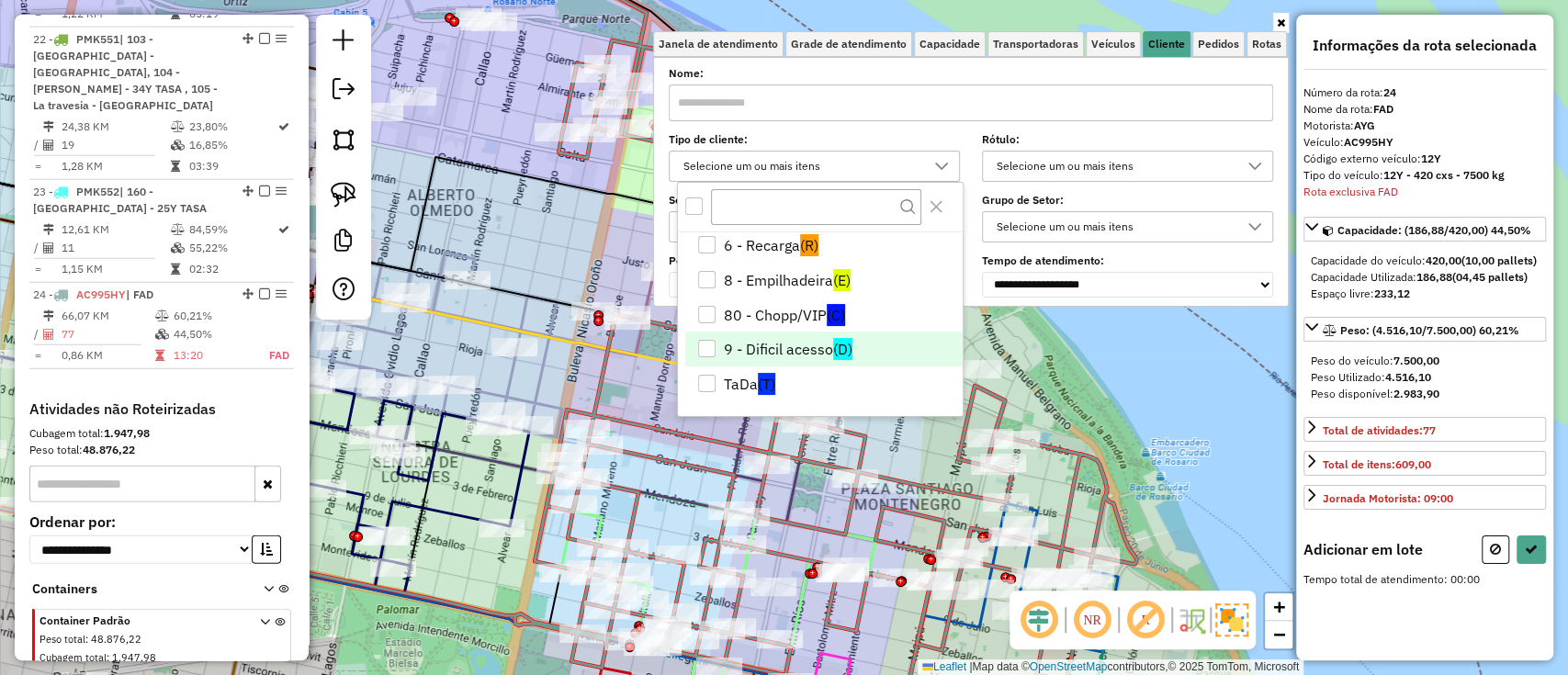
click at [841, 350] on span "(D)" at bounding box center [842, 349] width 20 height 22
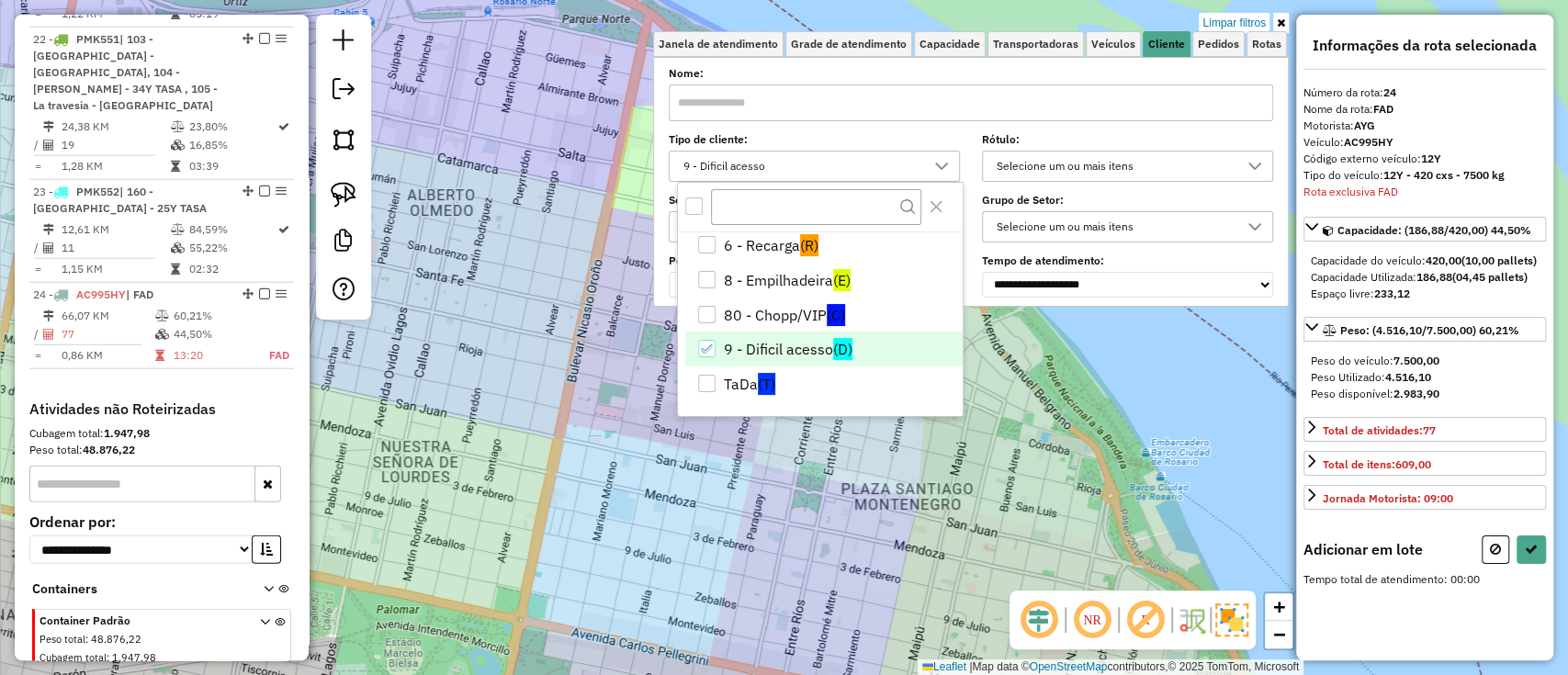
click at [897, 544] on div "Limpar filtros Janela de atendimento Grade de atendimento Capacidade Transporta…" at bounding box center [784, 337] width 1568 height 675
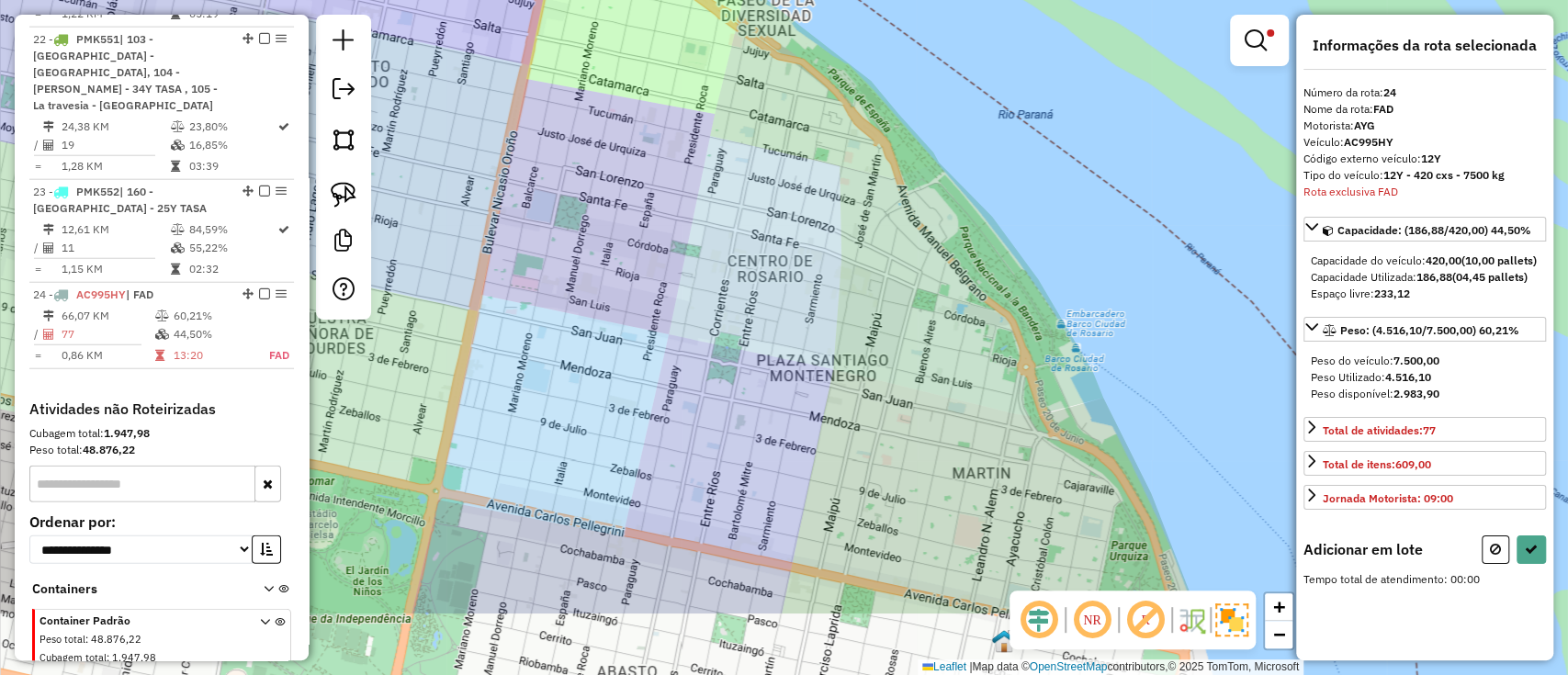
drag, startPoint x: 912, startPoint y: 401, endPoint x: 870, endPoint y: 347, distance: 68.4
click at [870, 347] on div "Limpar filtros Janela de atendimento Grade de atendimento Capacidade Transporta…" at bounding box center [784, 337] width 1568 height 675
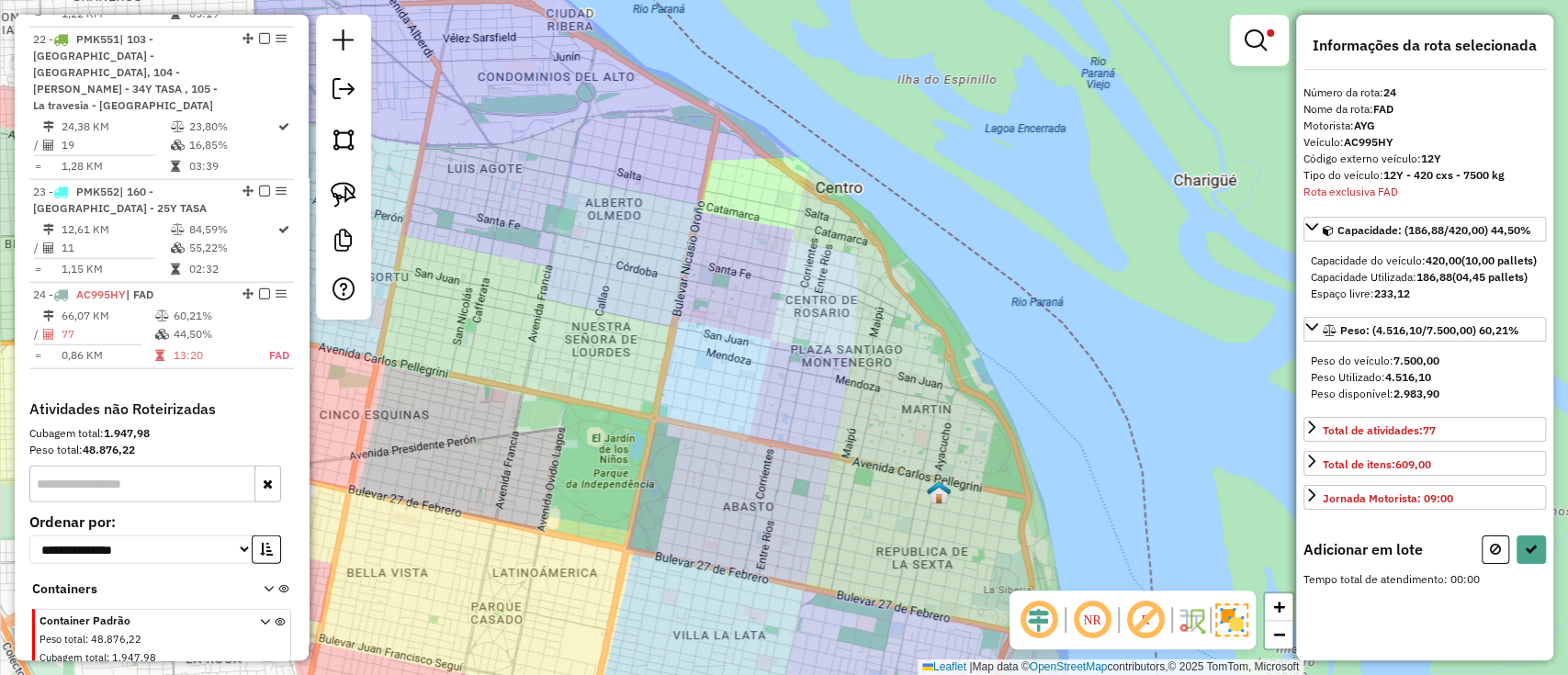
click at [1275, 59] on div at bounding box center [1259, 40] width 59 height 51
click at [1264, 48] on em at bounding box center [1256, 40] width 22 height 22
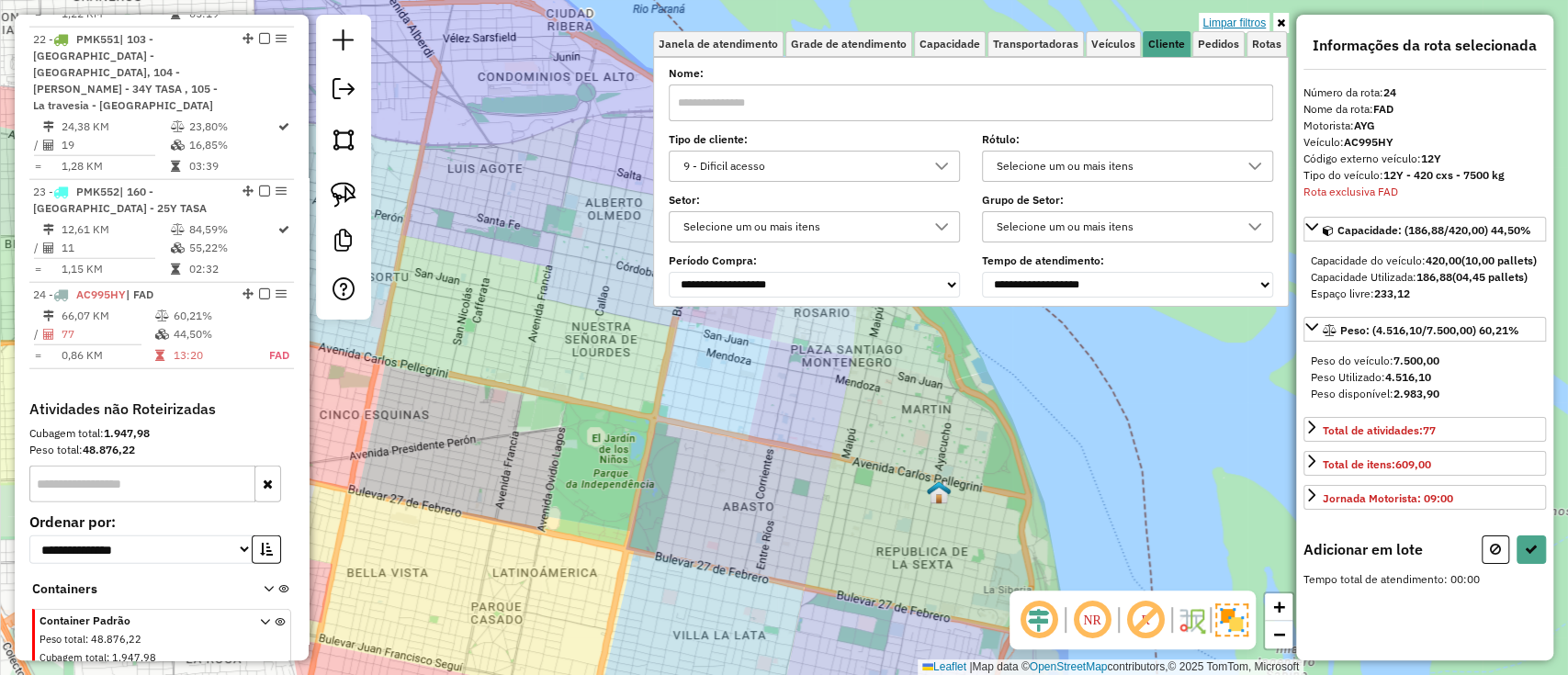
click at [1252, 17] on link "Limpar filtros" at bounding box center [1235, 23] width 71 height 21
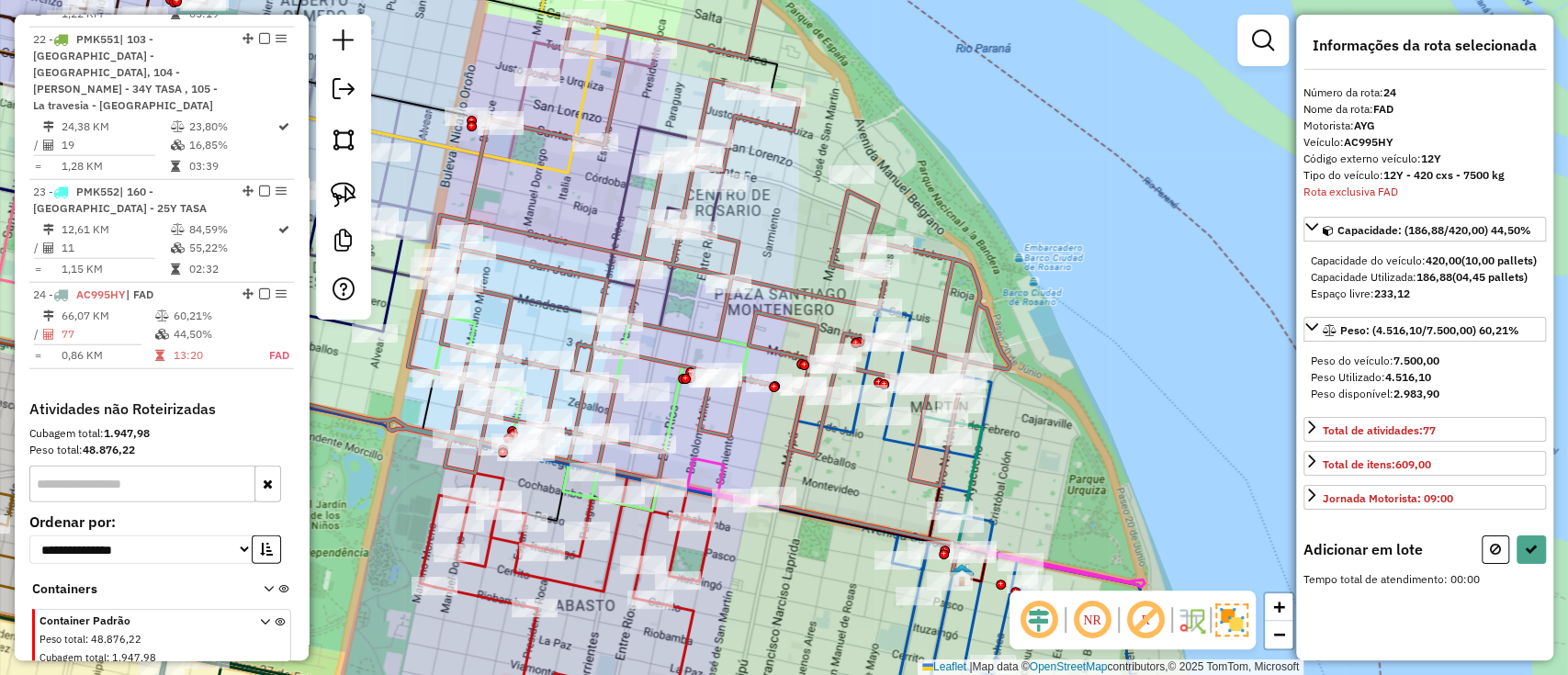
click at [811, 453] on icon at bounding box center [426, 208] width 1166 height 554
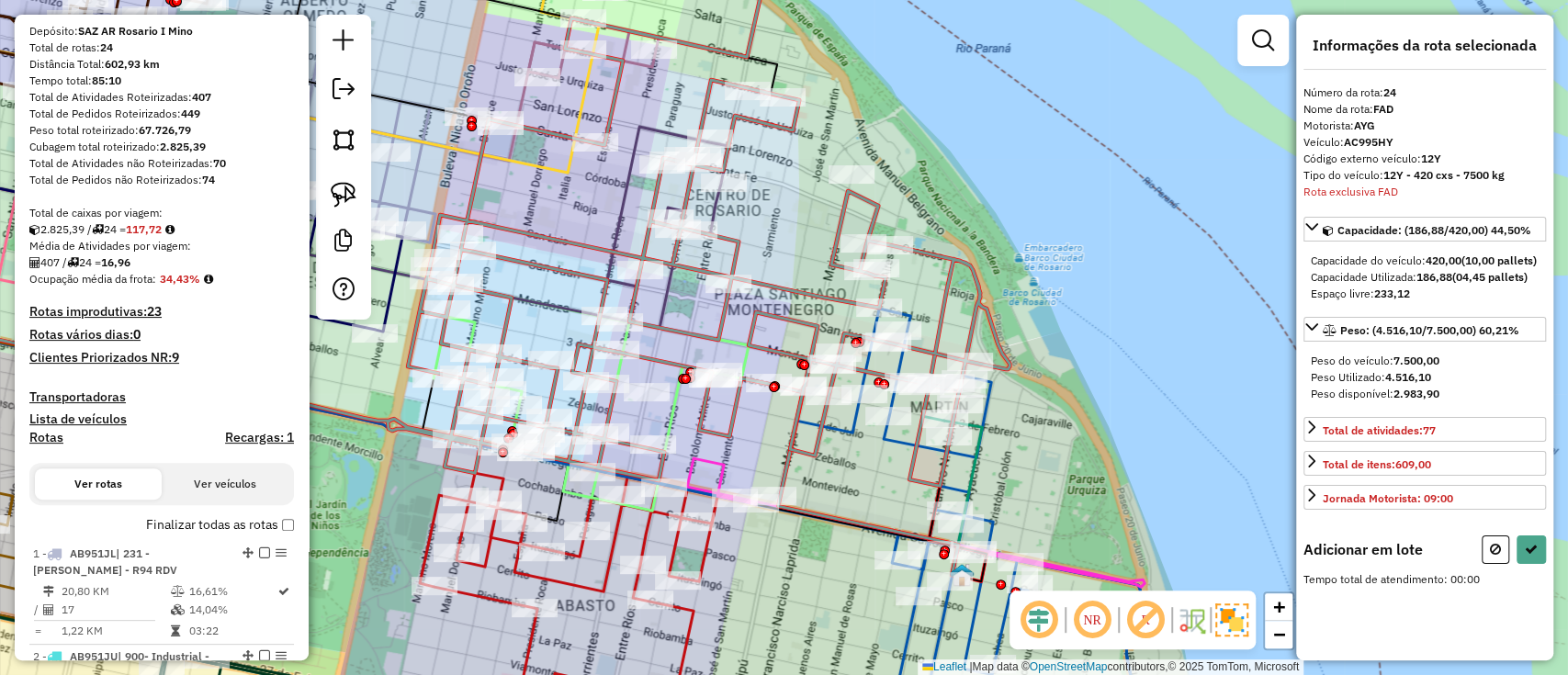
scroll to position [0, 0]
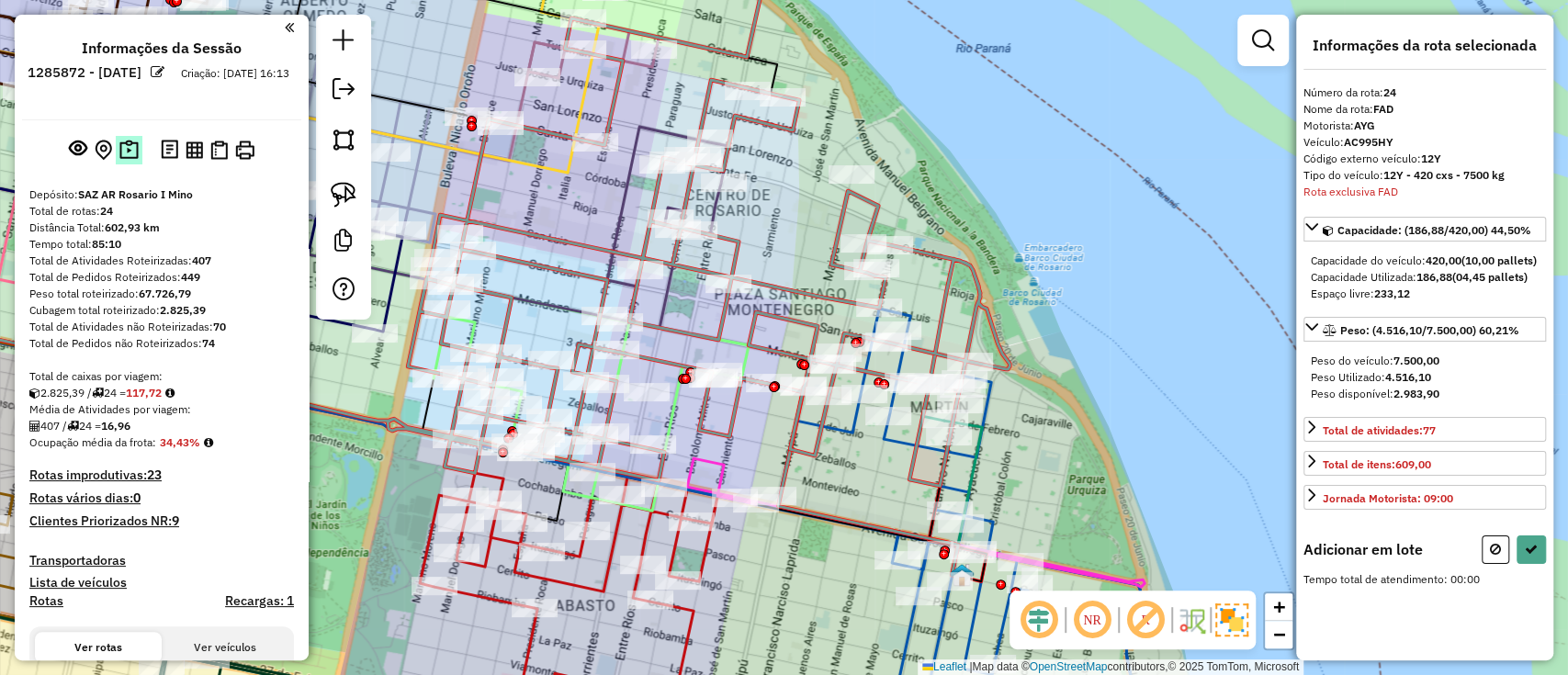
click at [134, 140] on img at bounding box center [129, 150] width 20 height 21
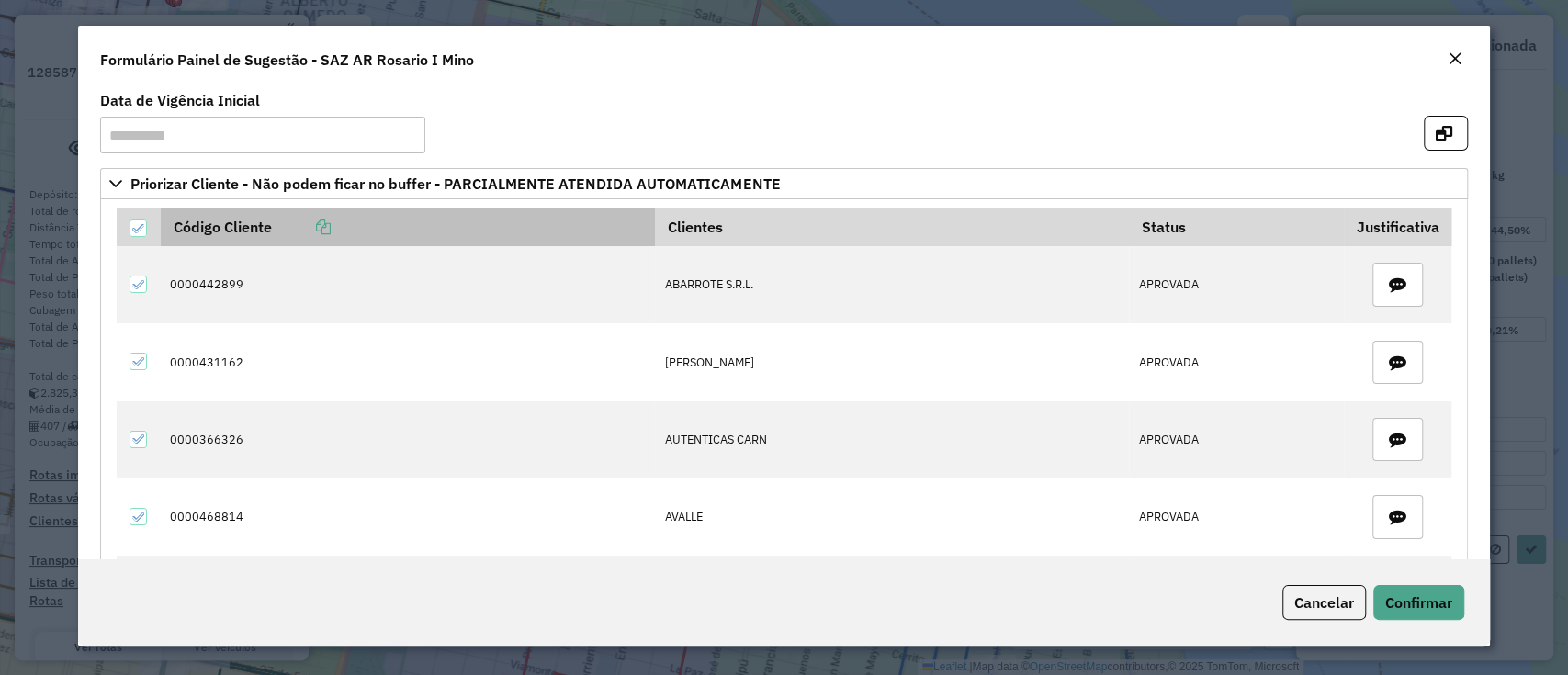
click at [338, 225] on th "Código Cliente" at bounding box center [408, 226] width 495 height 38
click at [331, 225] on icon at bounding box center [323, 227] width 15 height 15
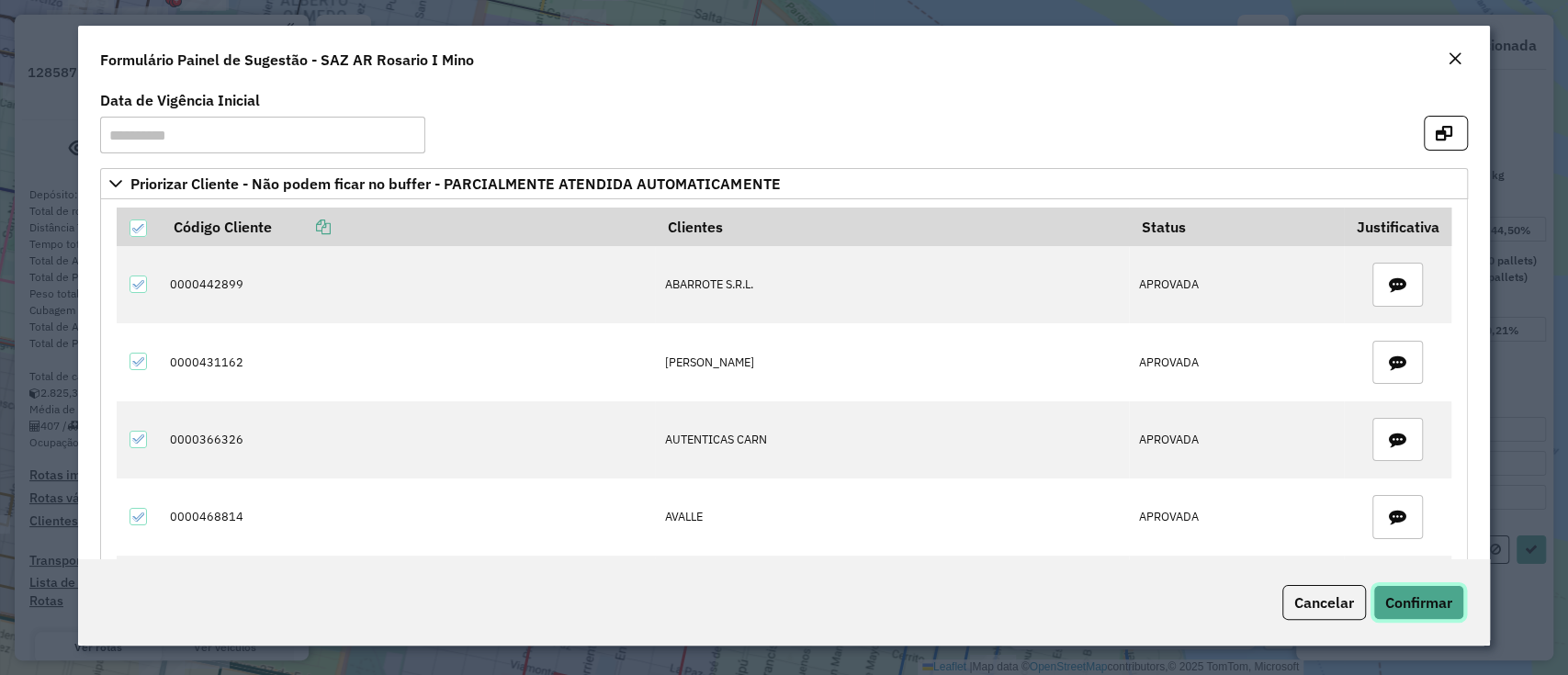
click at [1391, 598] on span "Confirmar" at bounding box center [1420, 603] width 67 height 19
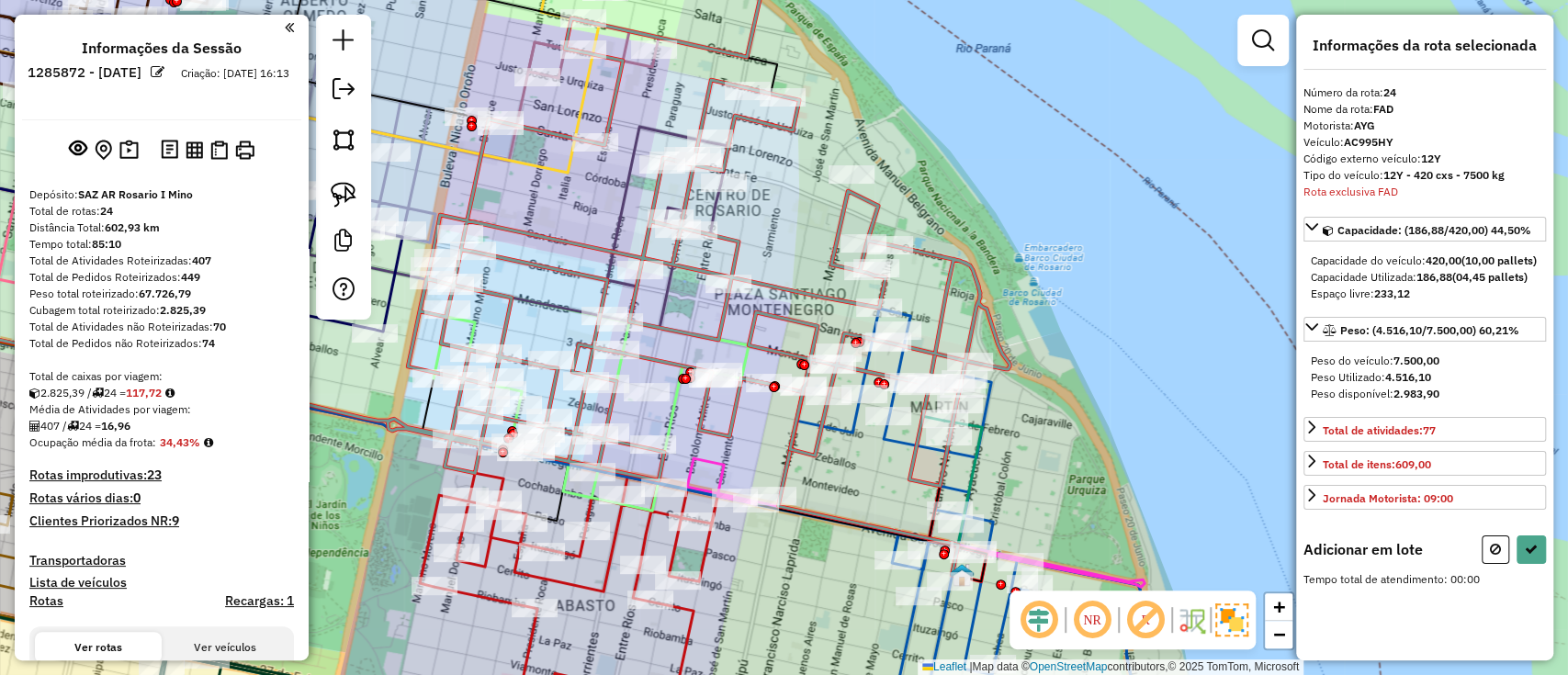
click at [383, 482] on div "Janela de atendimento Grade de atendimento Capacidade Transportadoras Veículos …" at bounding box center [784, 337] width 1568 height 675
click at [1500, 555] on icon at bounding box center [1496, 549] width 11 height 13
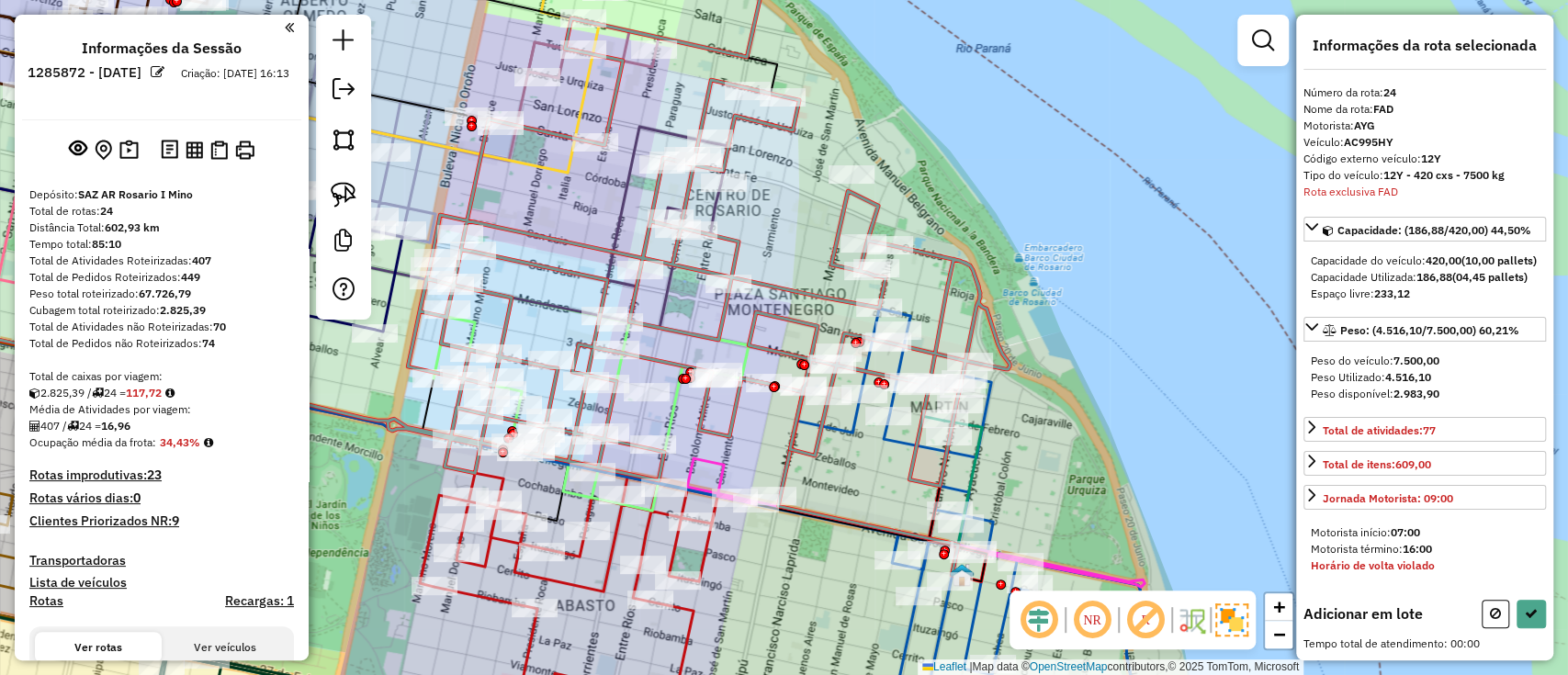
select select "**********"
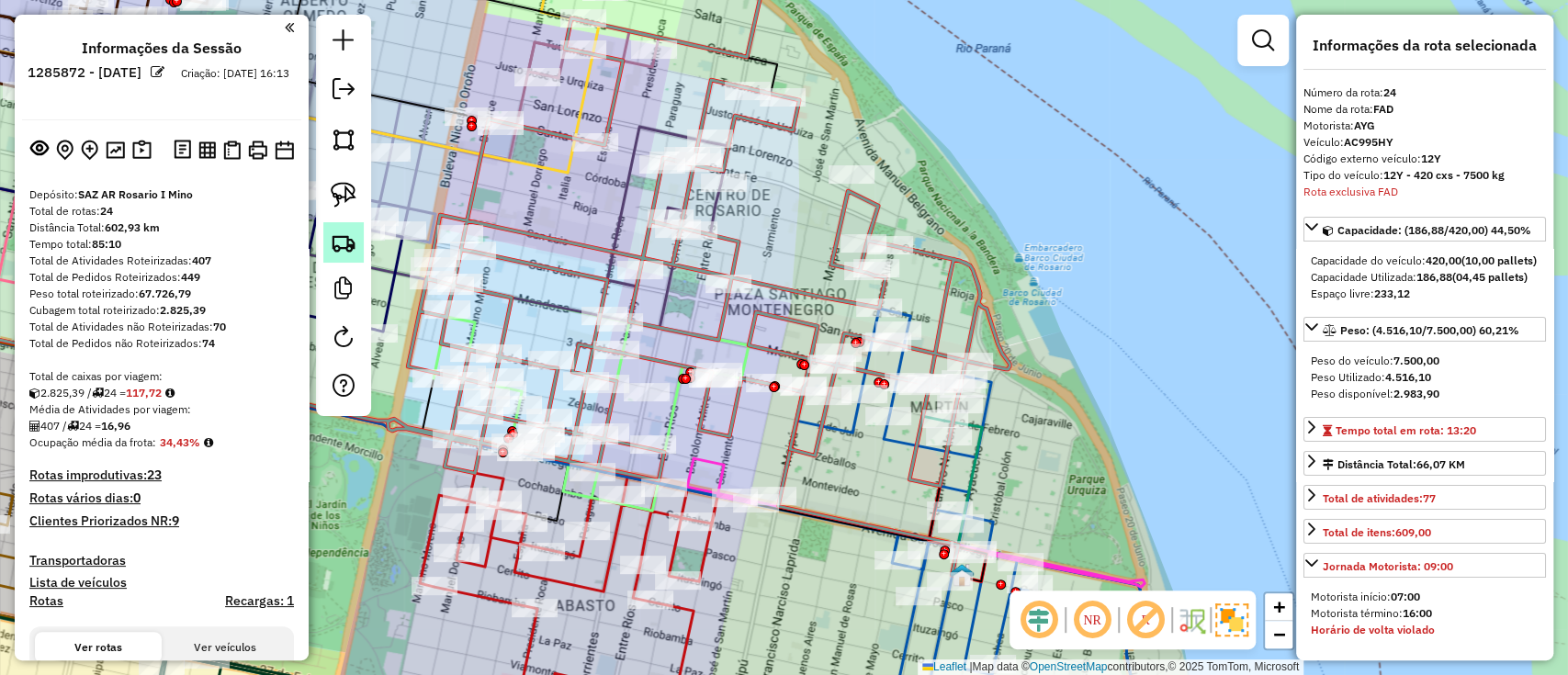
click at [350, 248] on img at bounding box center [344, 243] width 26 height 26
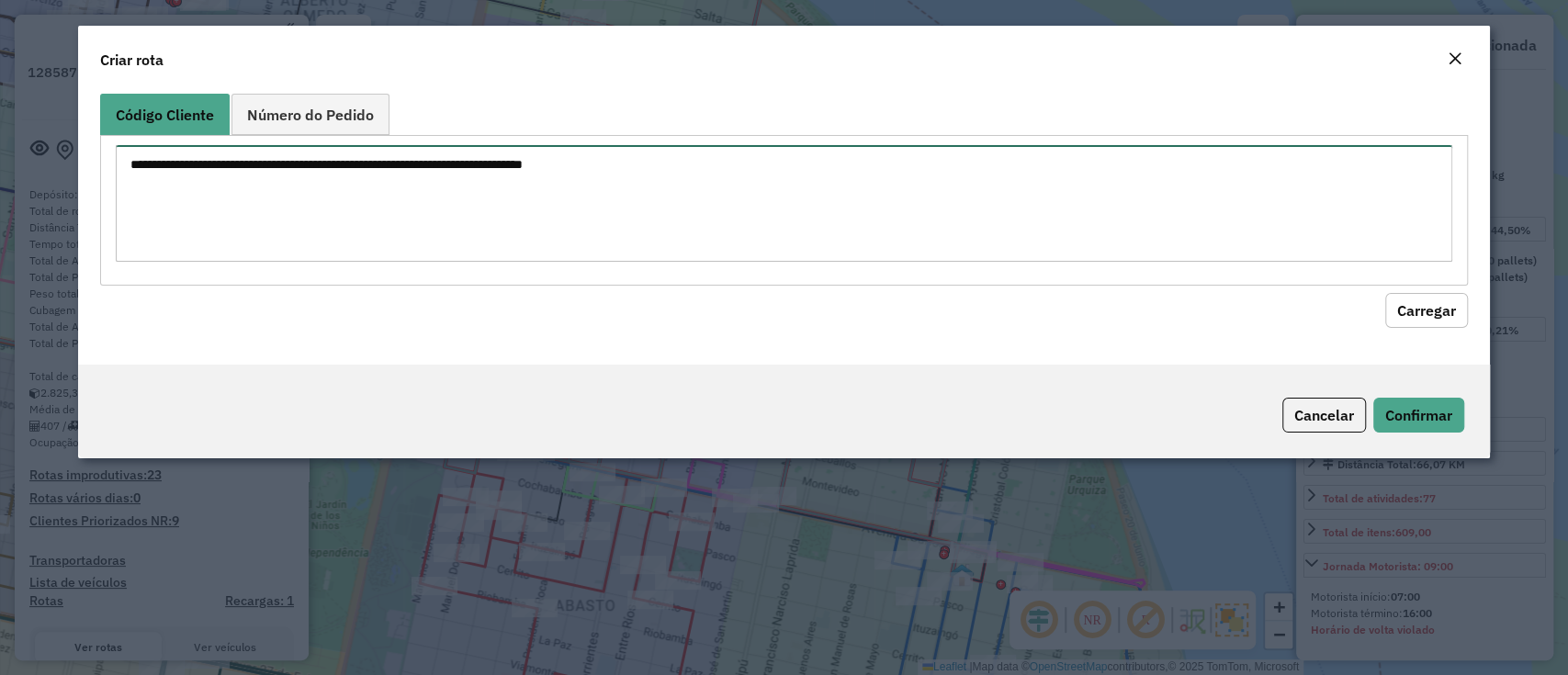
click at [610, 210] on textarea at bounding box center [784, 203] width 1335 height 117
paste textarea "**********"
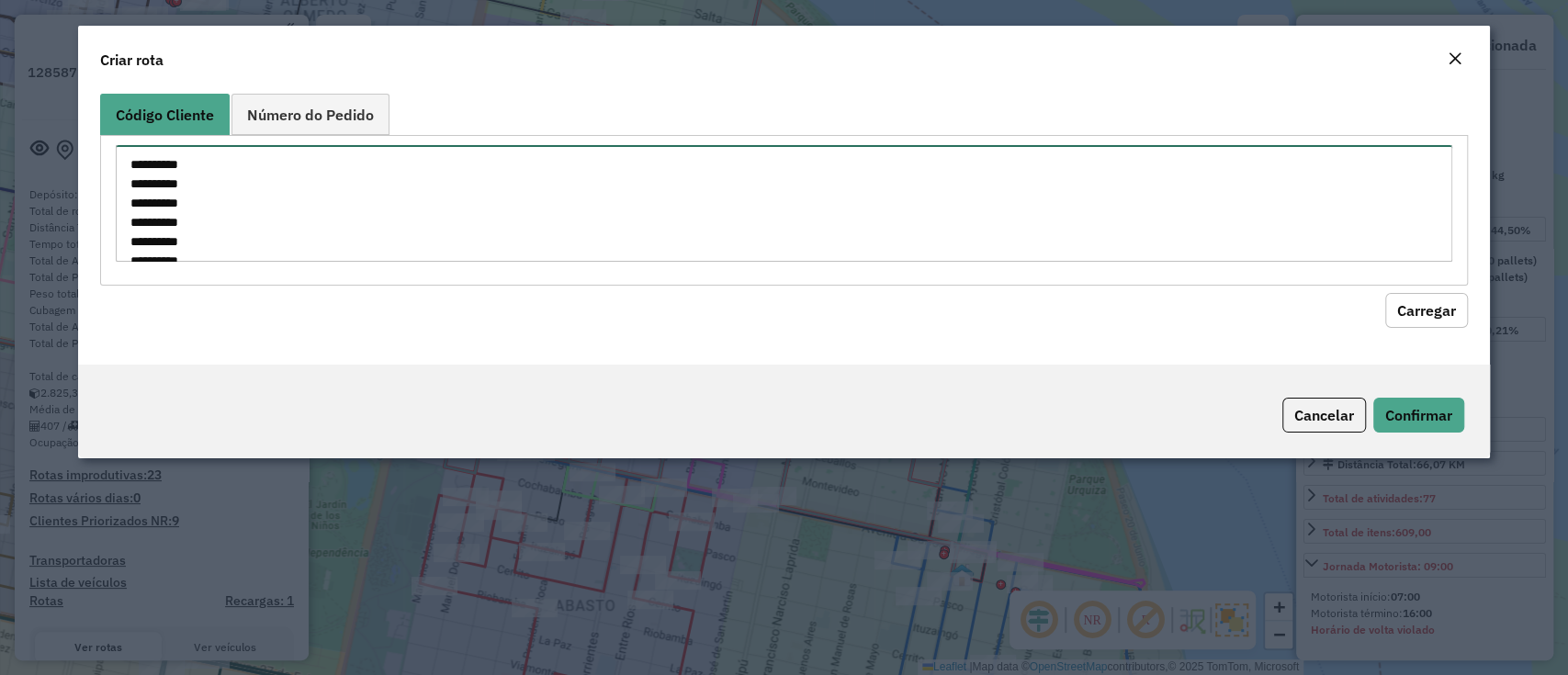
scroll to position [373, 0]
type textarea "**********"
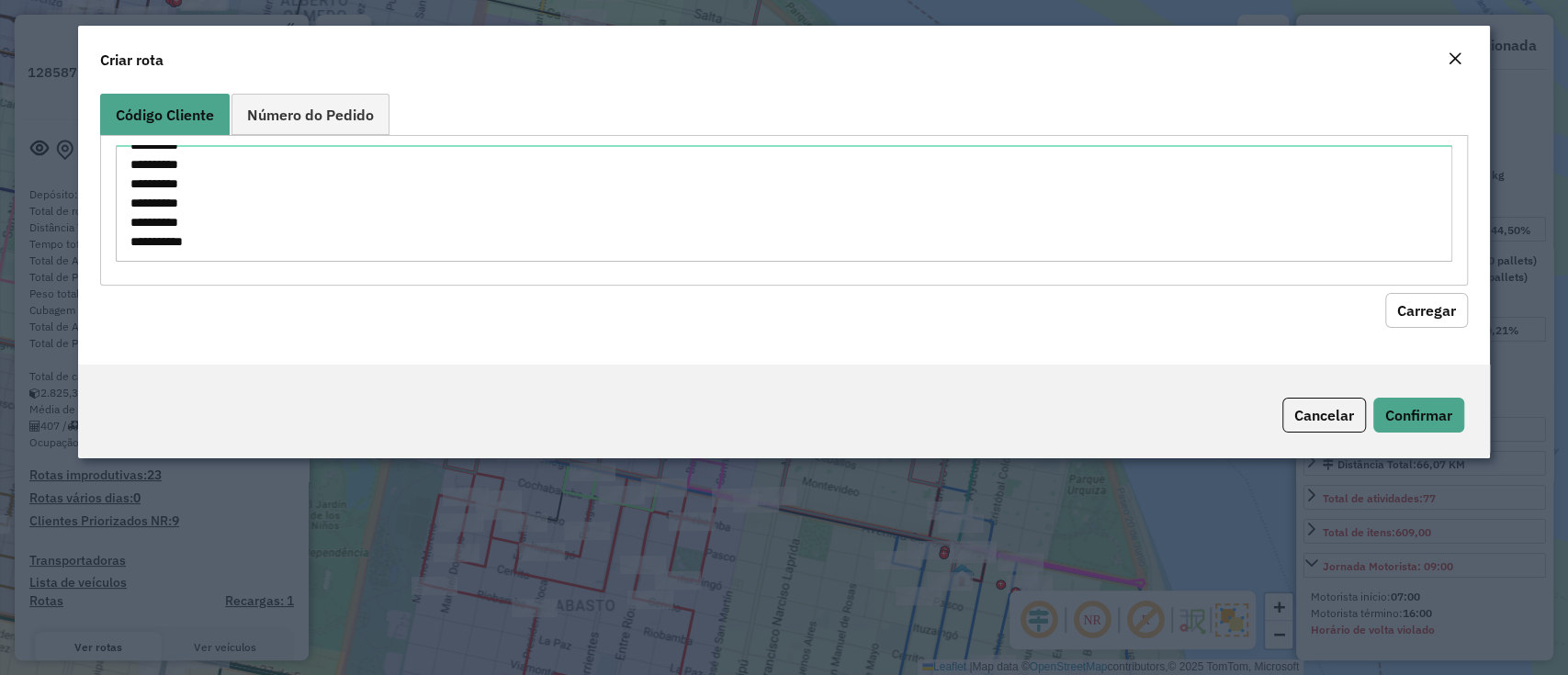
click at [1381, 311] on hb-field-button "Carregar" at bounding box center [784, 306] width 1367 height 42
click at [1400, 309] on button "Carregar" at bounding box center [1427, 310] width 83 height 35
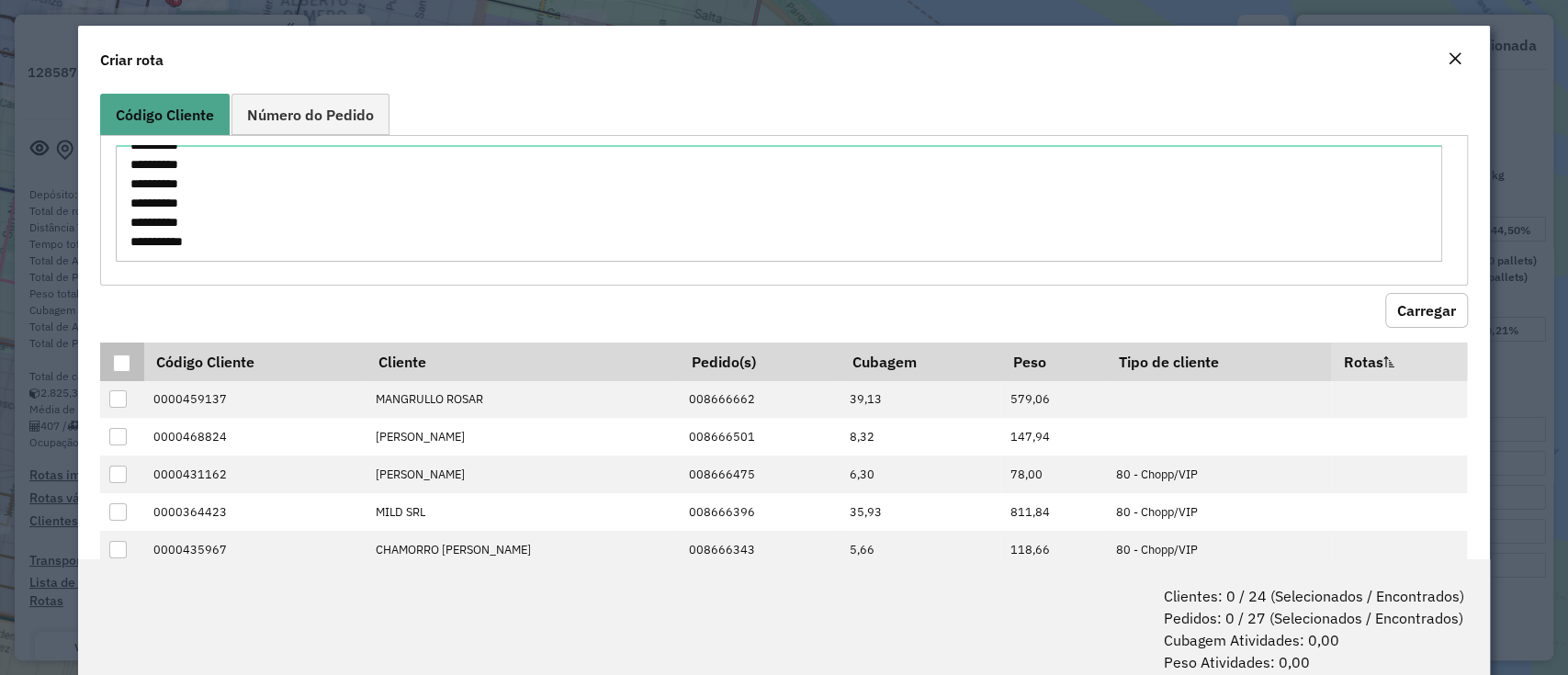
click at [124, 359] on div at bounding box center [121, 363] width 18 height 18
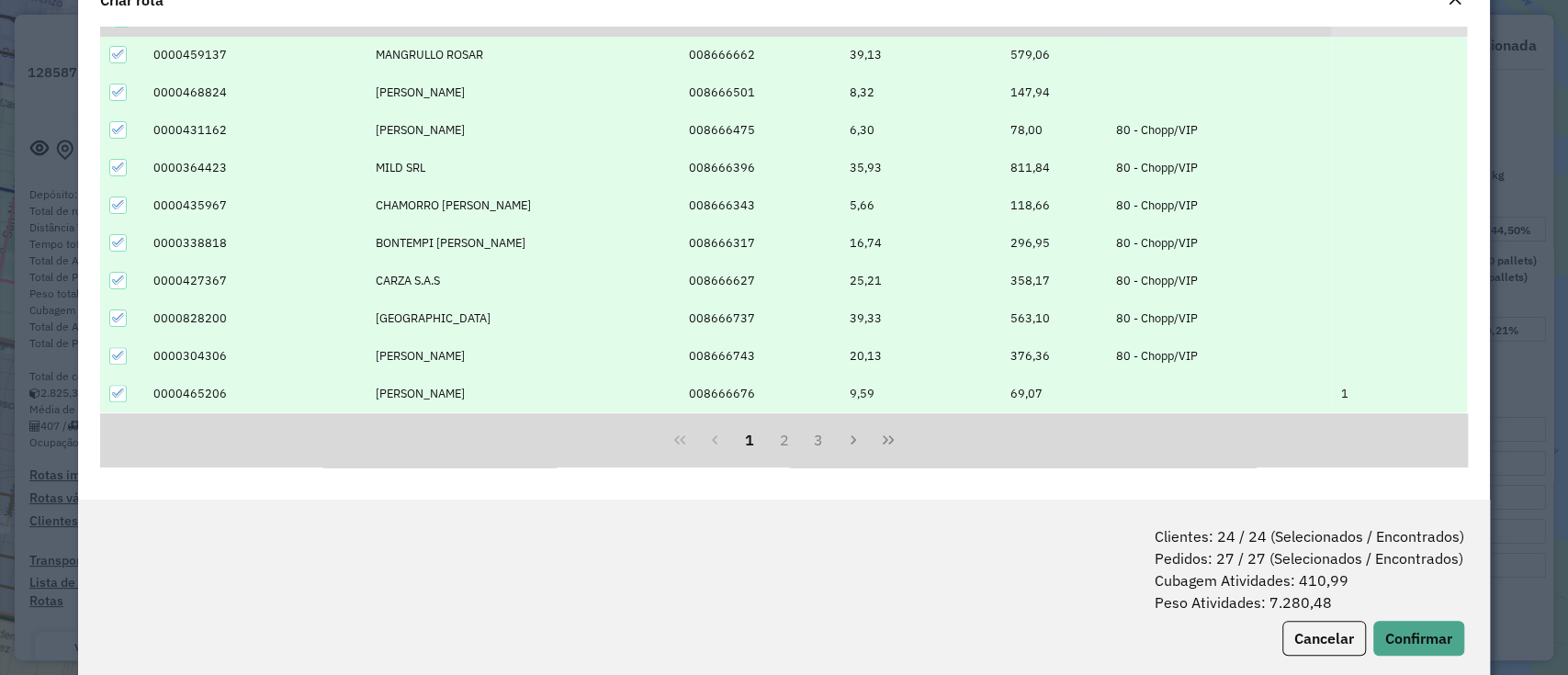
scroll to position [91, 0]
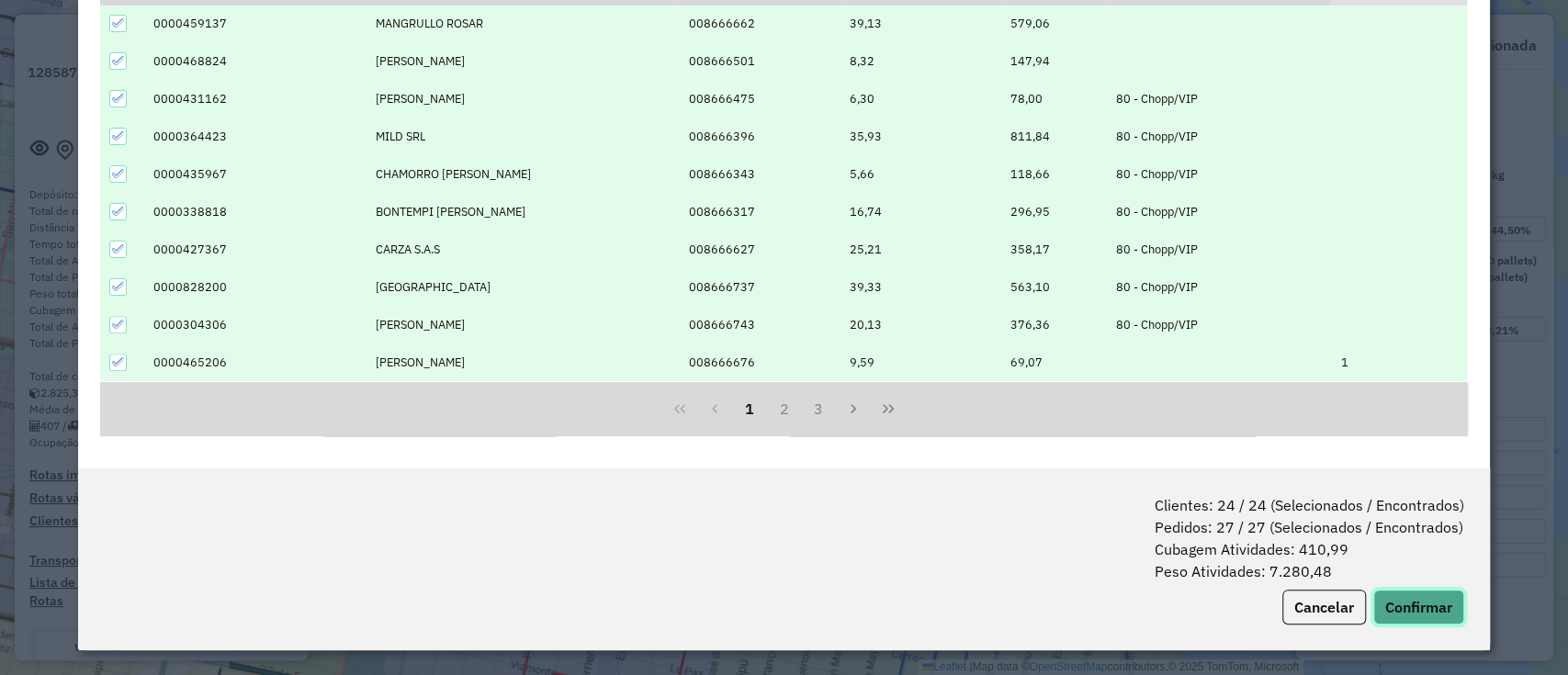
click at [1418, 605] on button "Confirmar" at bounding box center [1419, 607] width 91 height 35
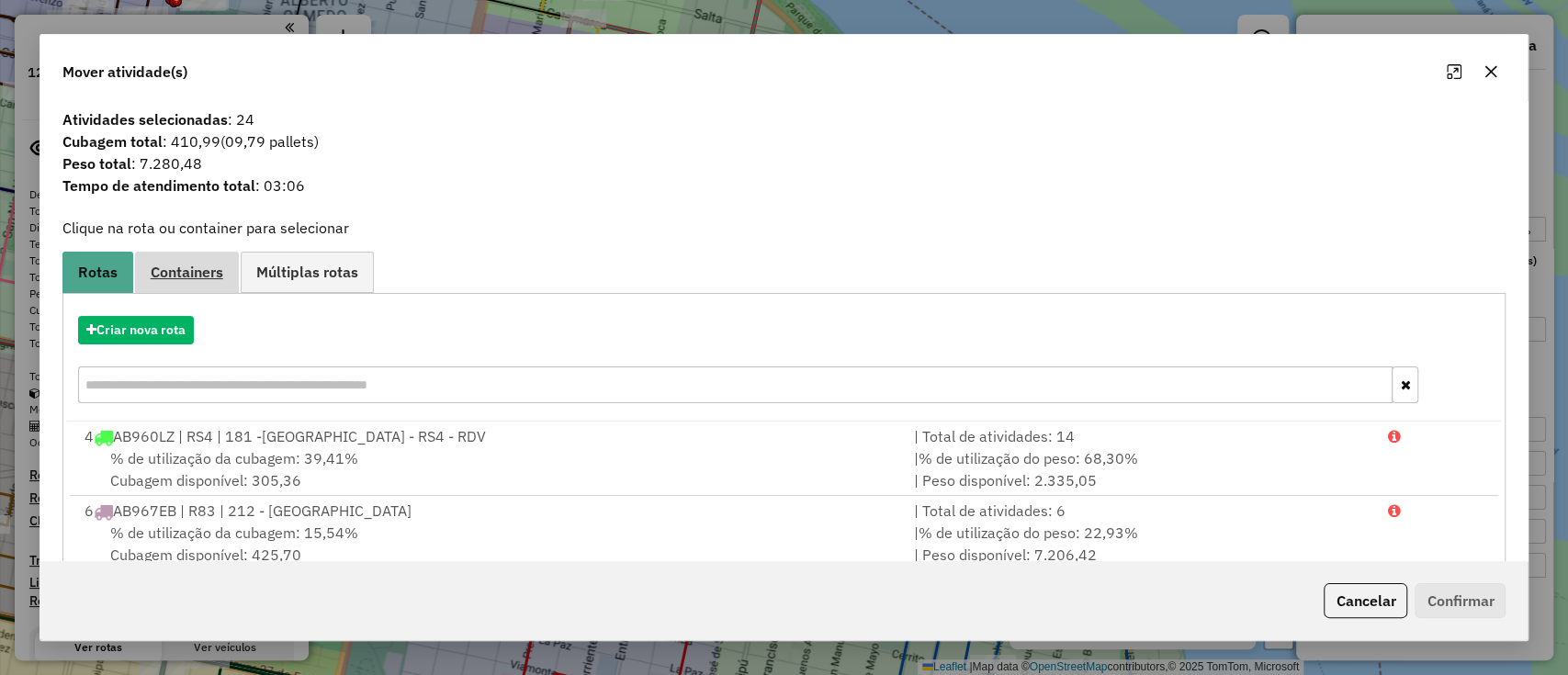
click at [208, 274] on span "Containers" at bounding box center [187, 272] width 73 height 15
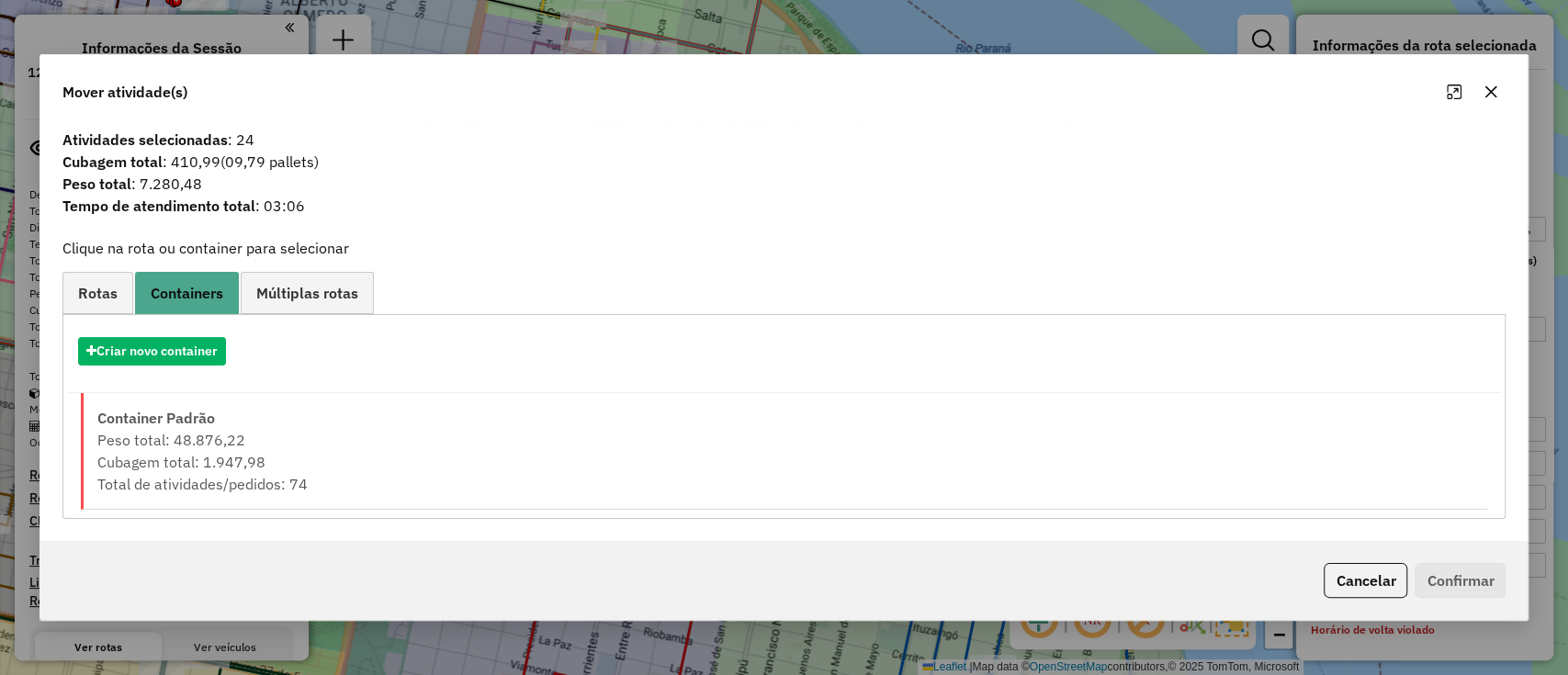
click at [198, 368] on div "Criar novo container" at bounding box center [784, 358] width 1435 height 70
drag, startPoint x: 213, startPoint y: 359, endPoint x: 245, endPoint y: 357, distance: 32.1
click at [213, 357] on button "Criar novo container" at bounding box center [152, 351] width 148 height 28
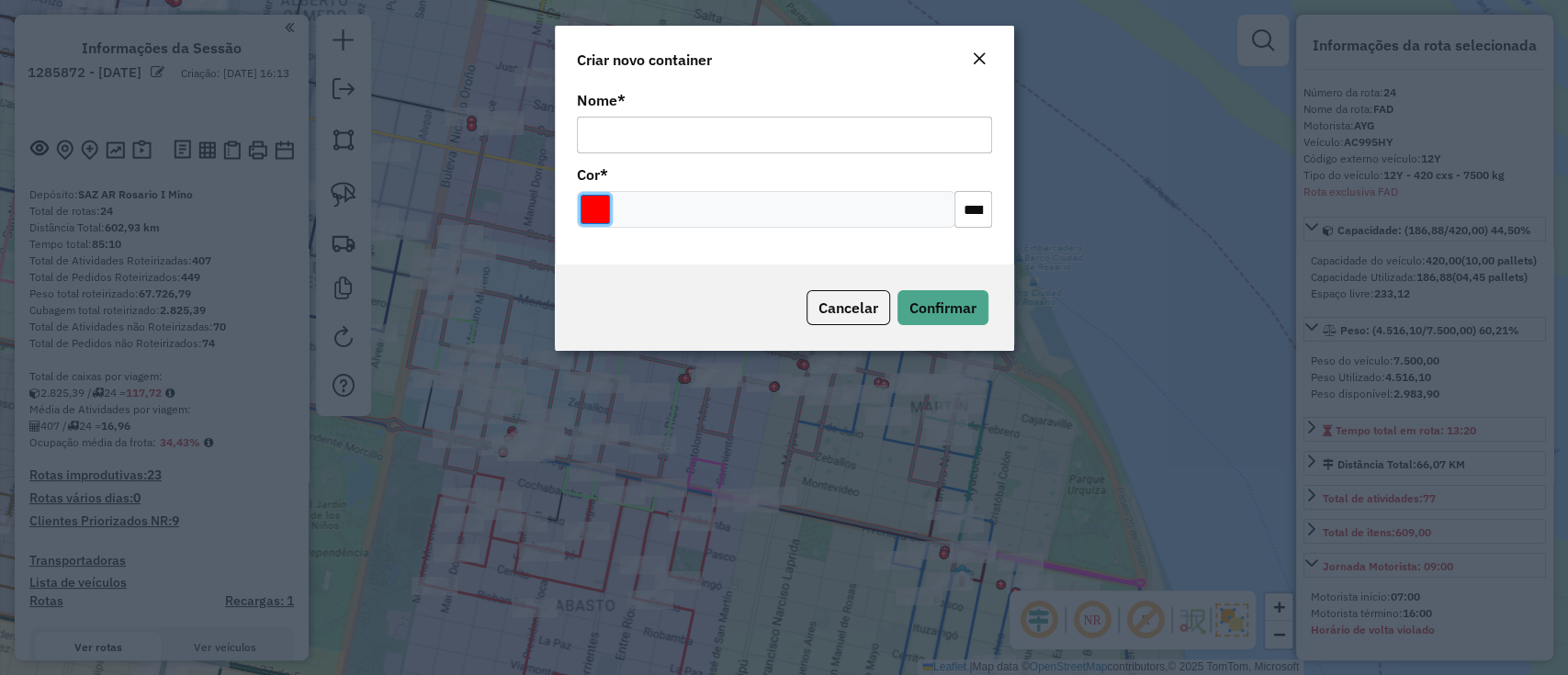
click at [608, 218] on input "Select a color" at bounding box center [595, 209] width 29 height 29
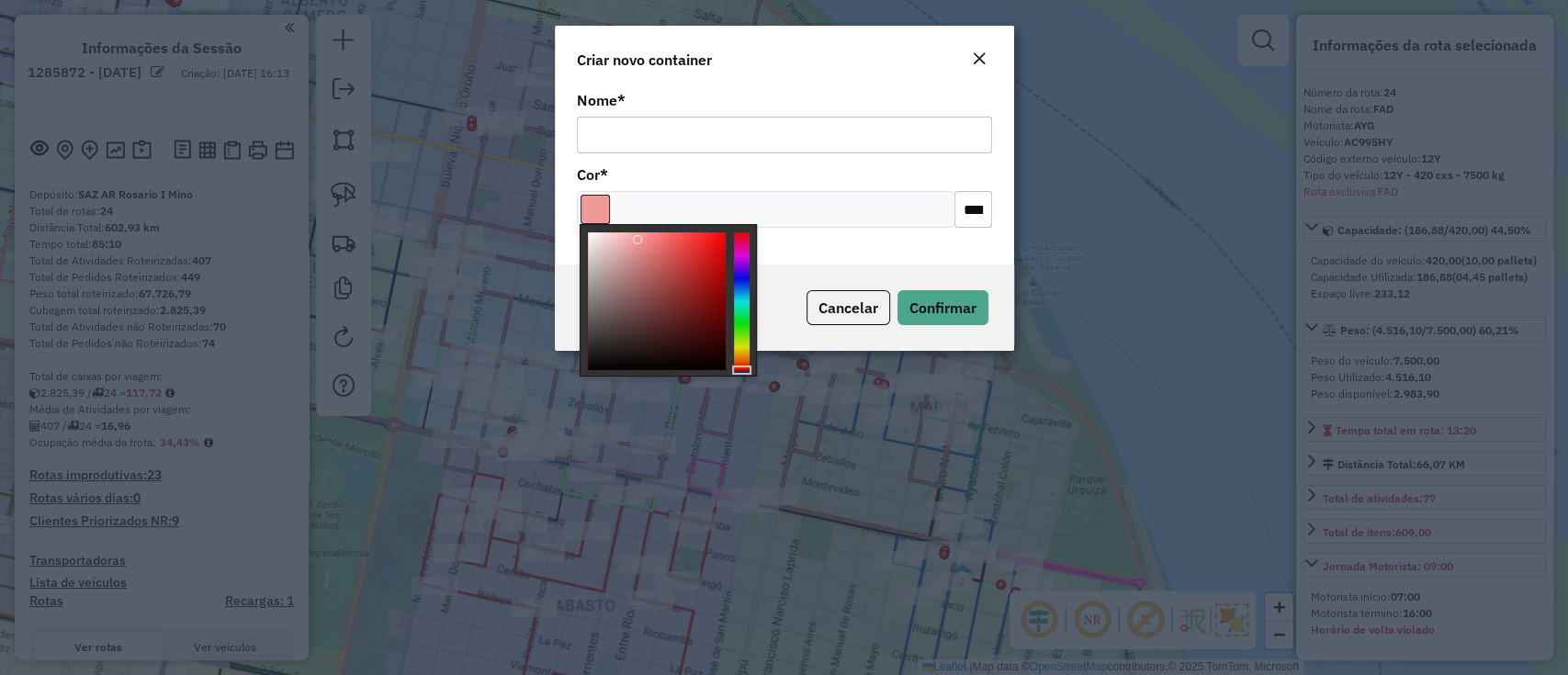
type input "*******"
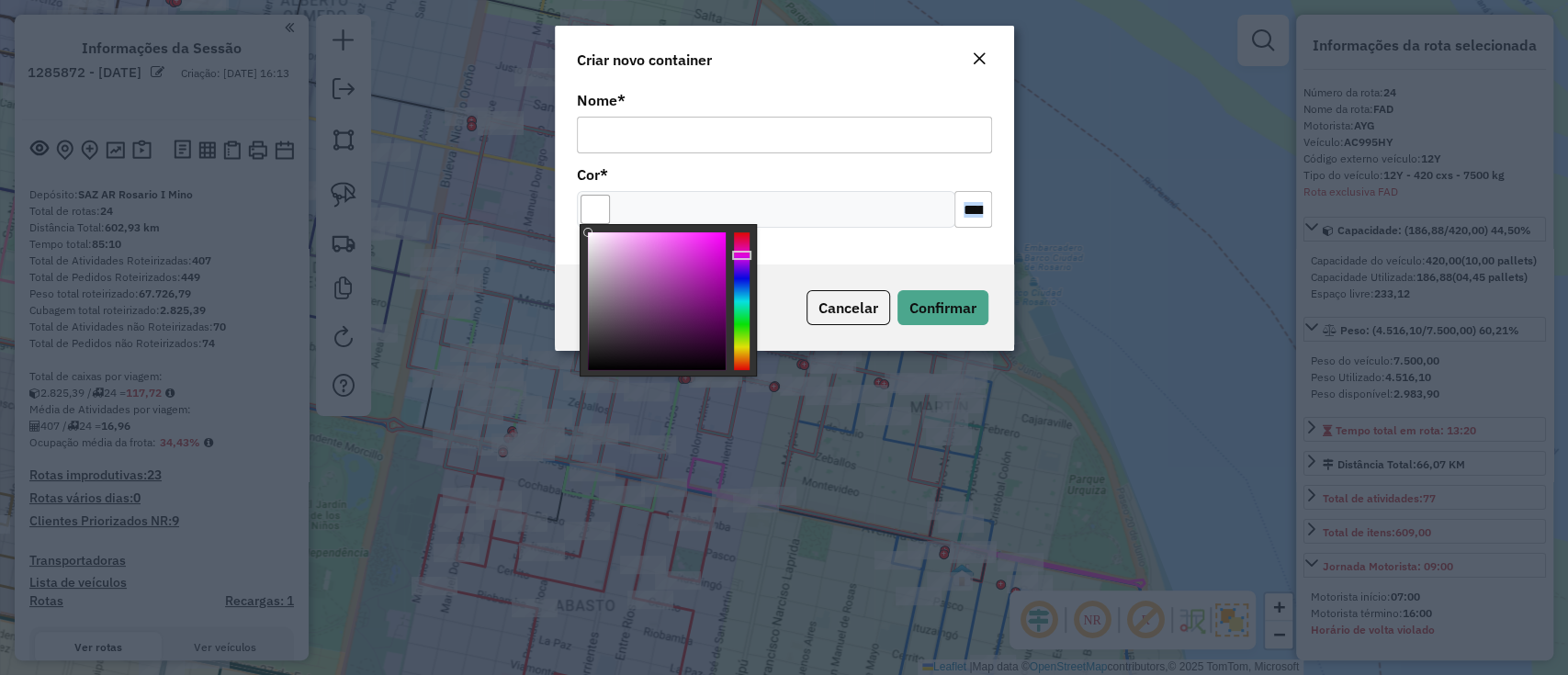
drag, startPoint x: 640, startPoint y: 242, endPoint x: 568, endPoint y: 201, distance: 82.9
click at [568, 201] on body "Aguarde... Pop-up bloqueado! Seu navegador bloqueou automáticamente a abertura …" at bounding box center [784, 337] width 1568 height 675
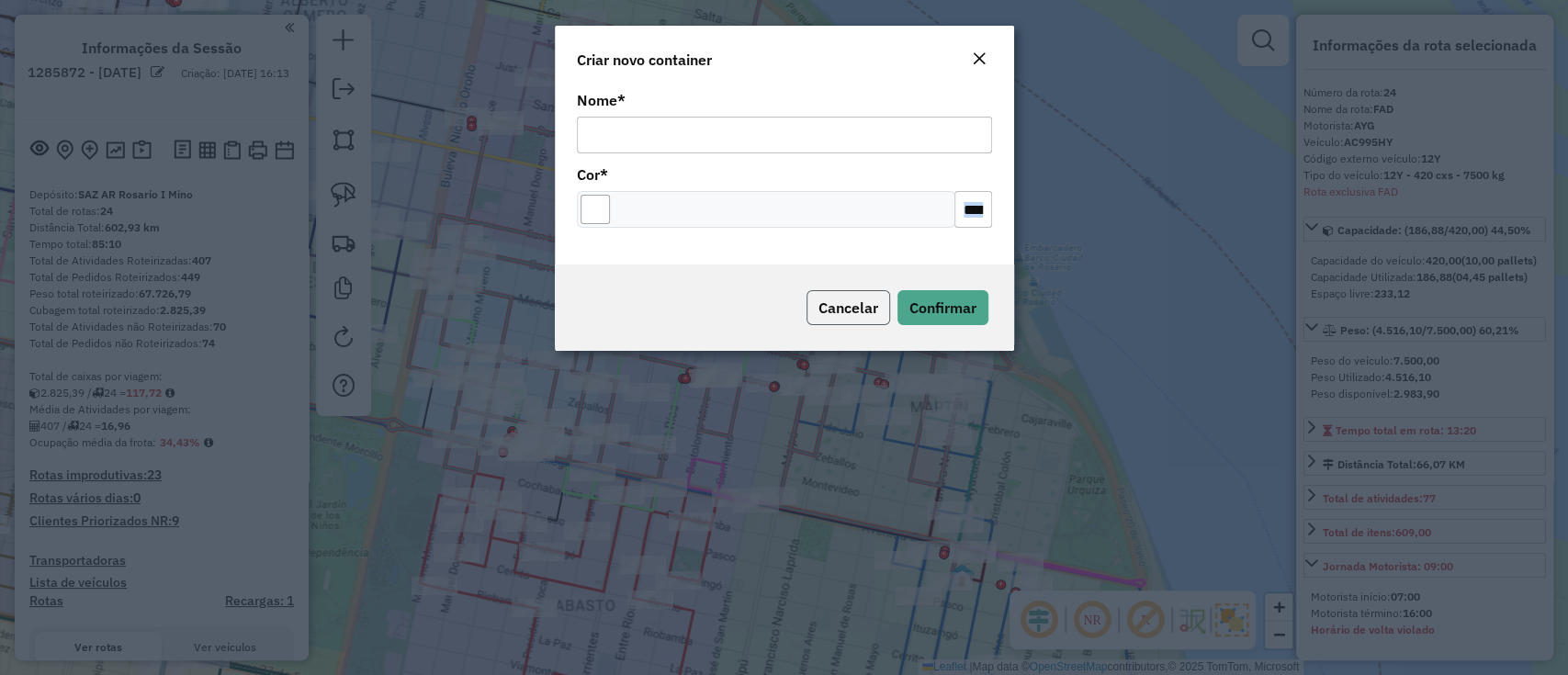
click at [845, 305] on span "Cancelar" at bounding box center [849, 308] width 60 height 19
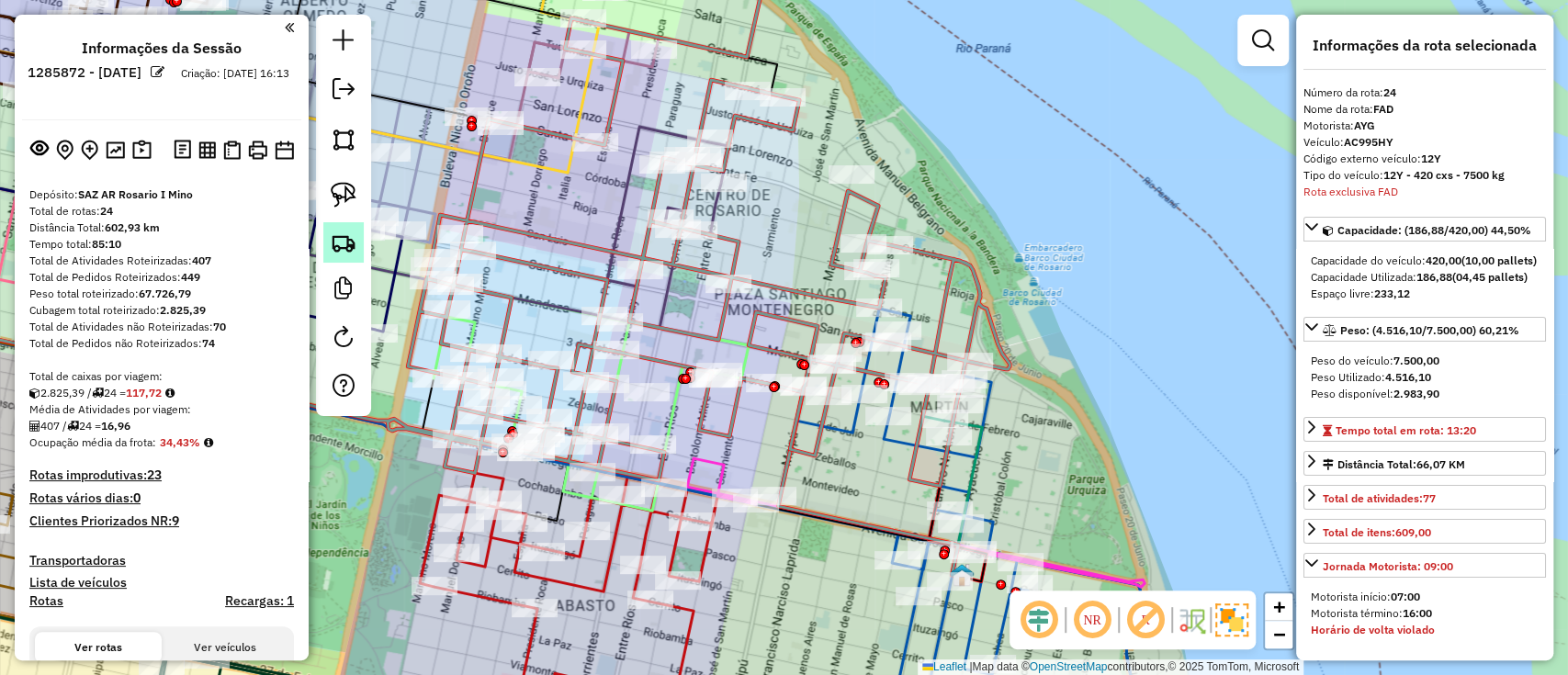
click at [348, 233] on img at bounding box center [344, 243] width 26 height 26
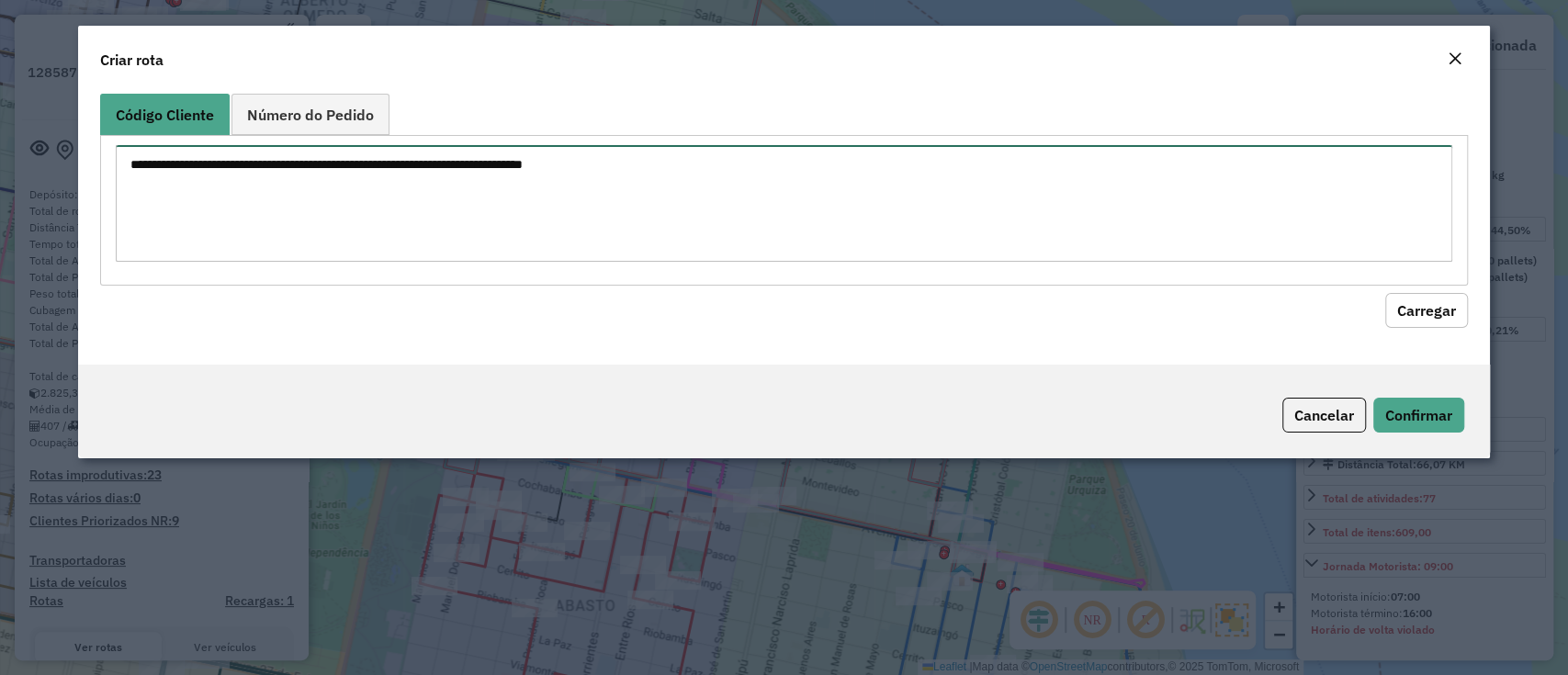
click at [354, 230] on textarea at bounding box center [784, 203] width 1335 height 117
paste textarea "**********"
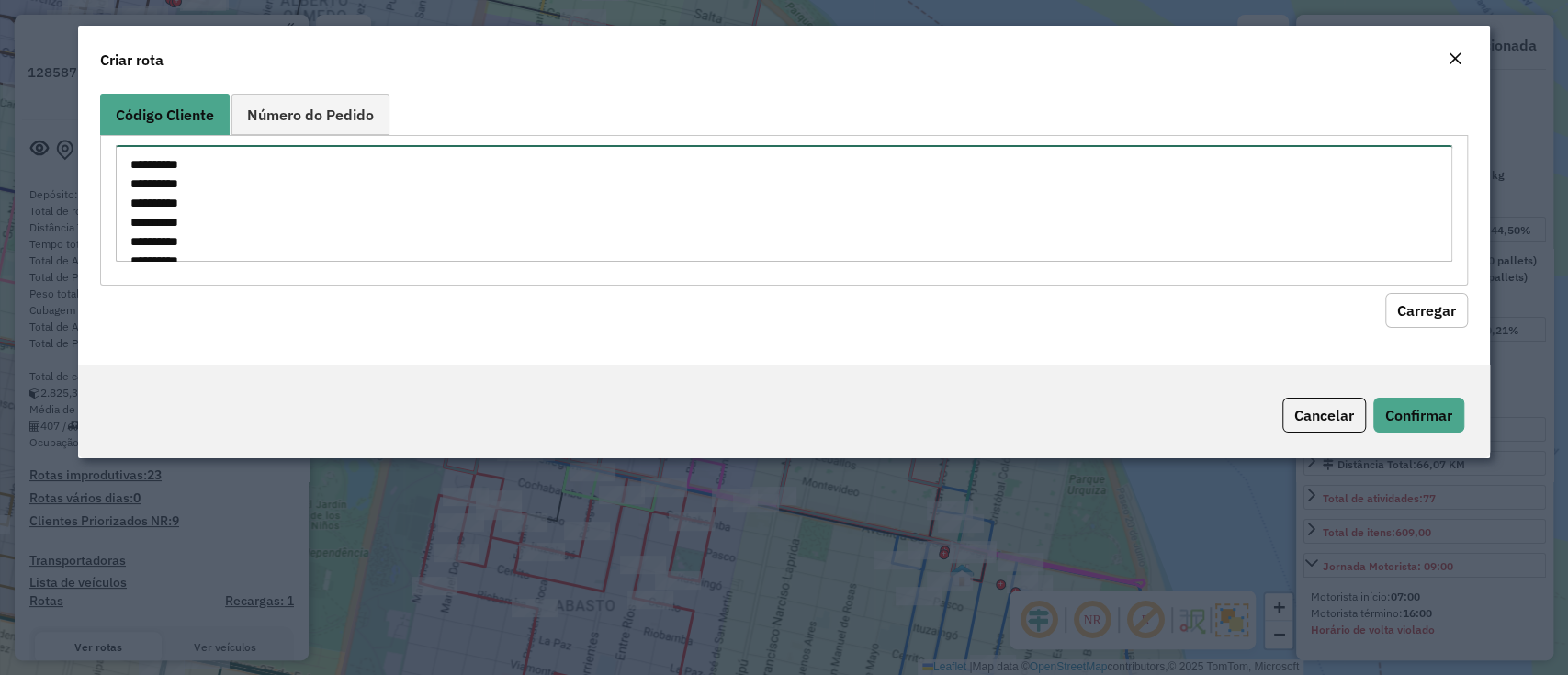
scroll to position [373, 0]
type textarea "**********"
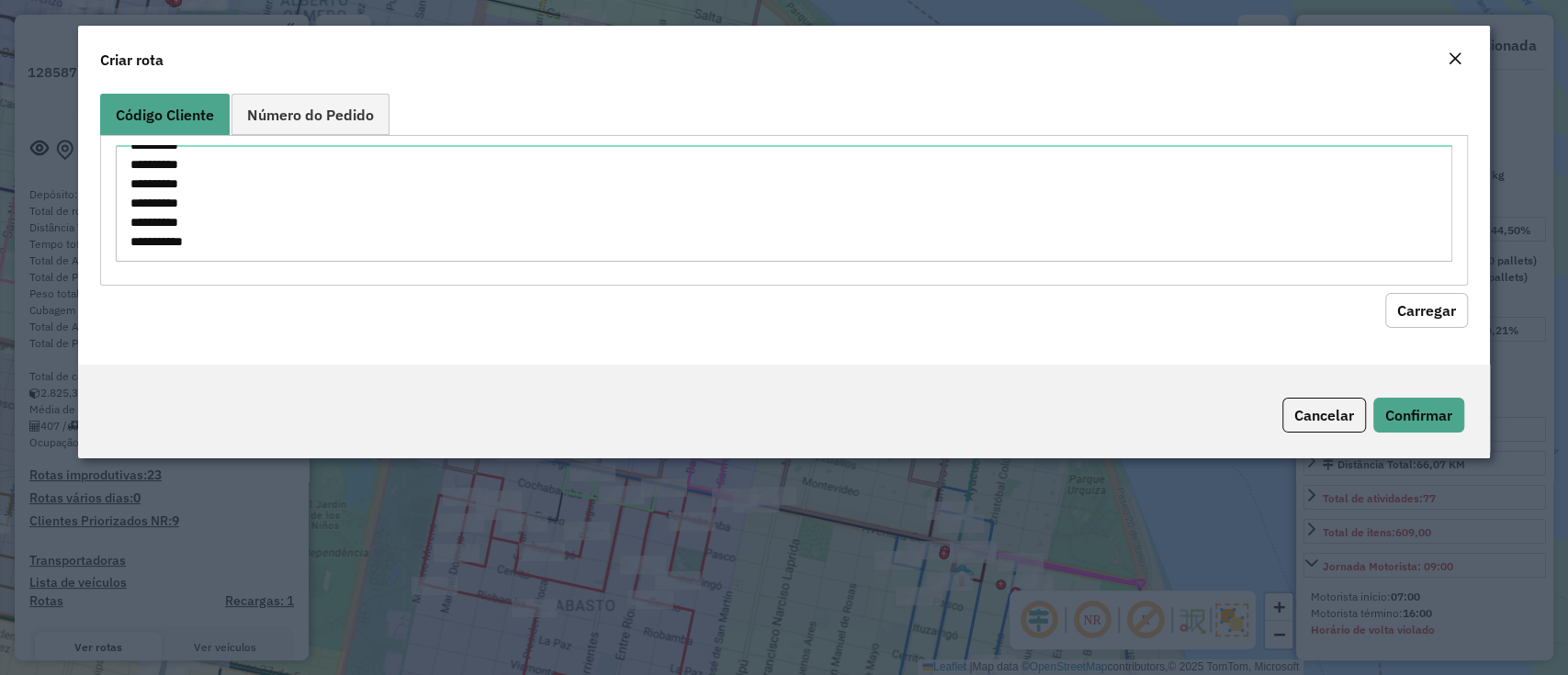
click at [1410, 313] on button "Carregar" at bounding box center [1427, 310] width 83 height 35
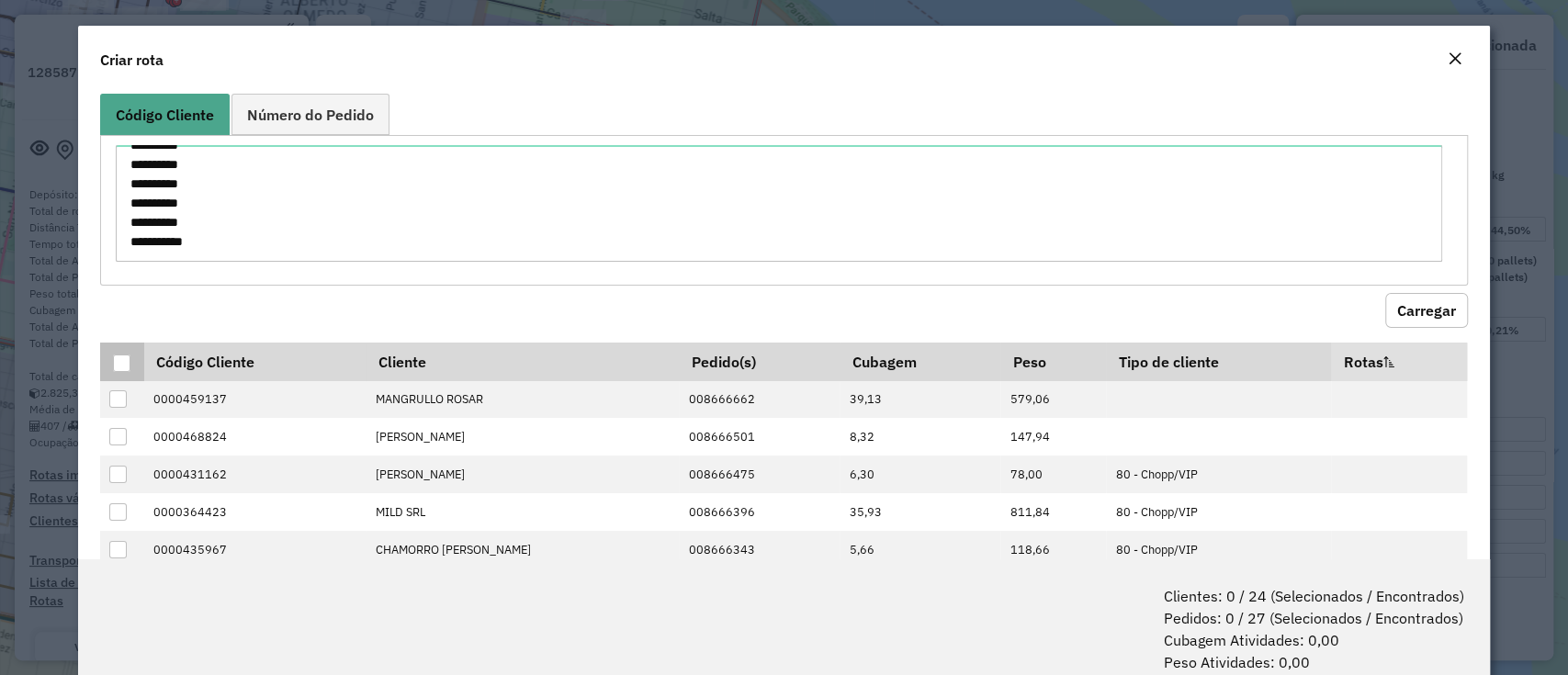
click at [118, 366] on div at bounding box center [121, 363] width 18 height 18
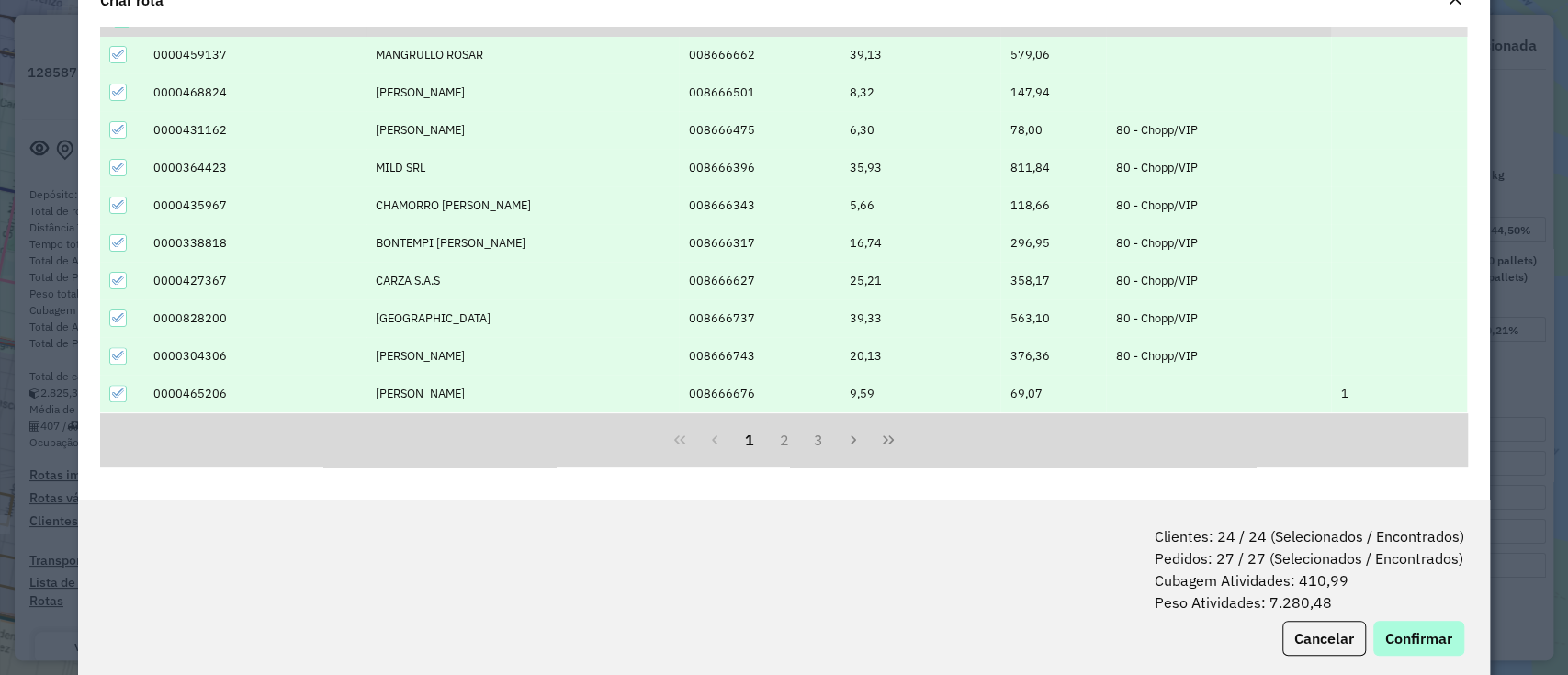
scroll to position [91, 0]
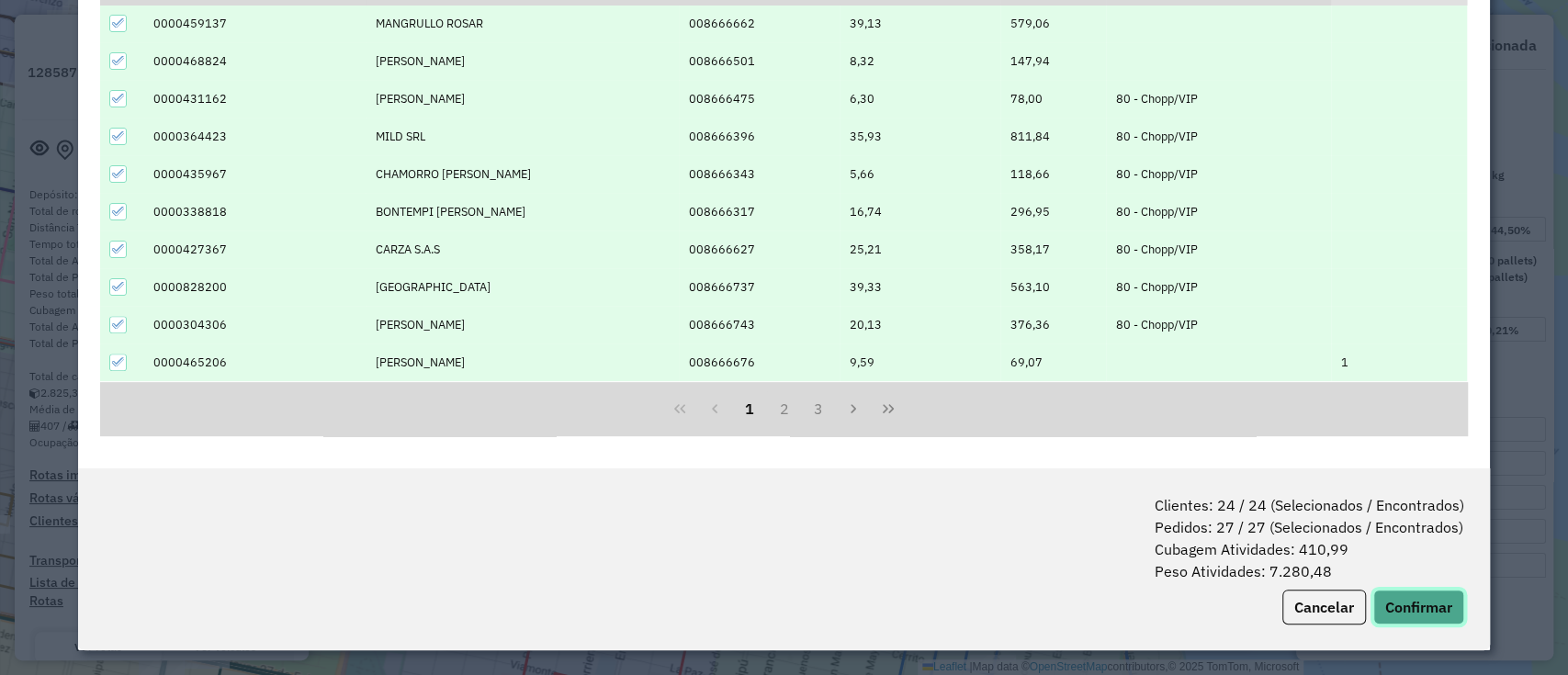
click at [1426, 598] on button "Confirmar" at bounding box center [1419, 607] width 91 height 35
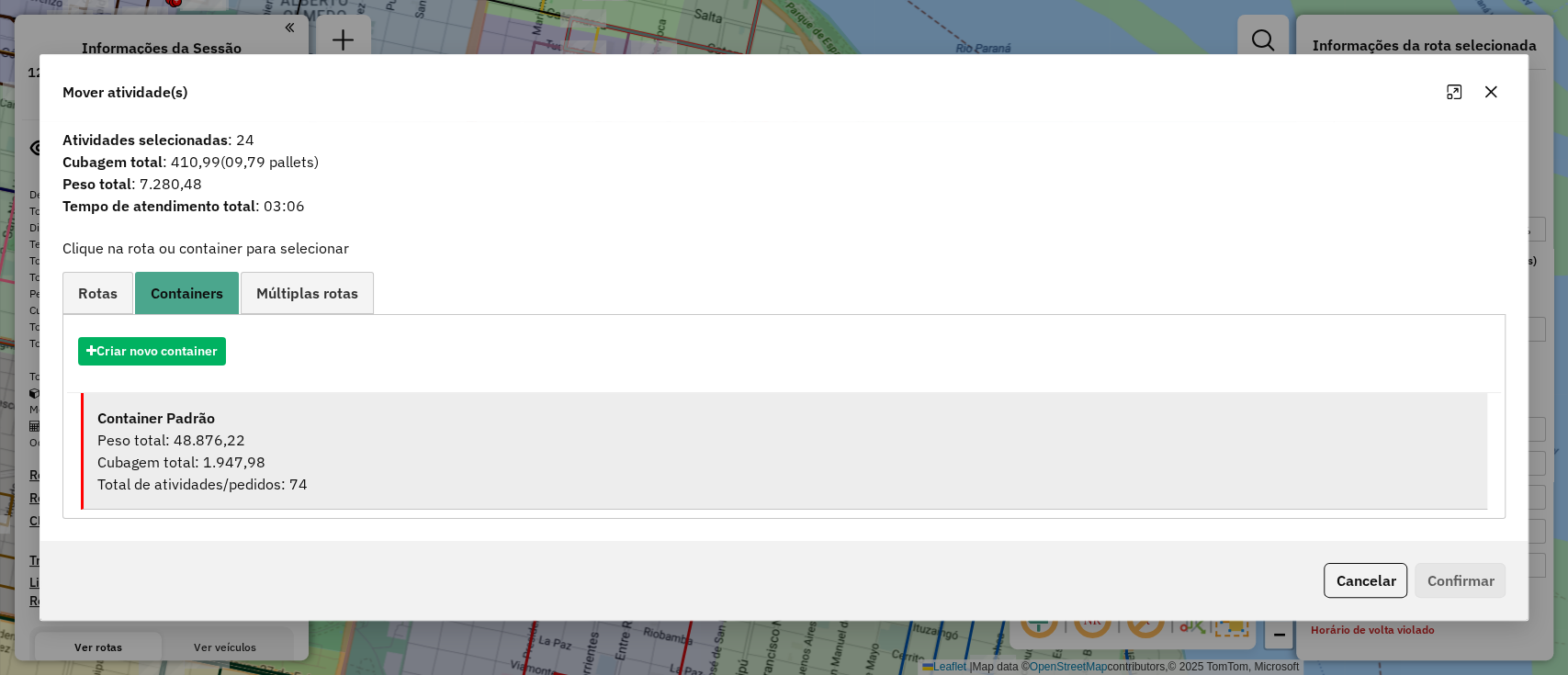
click at [315, 458] on div "Cubagem total: 1.947,98" at bounding box center [785, 462] width 1377 height 22
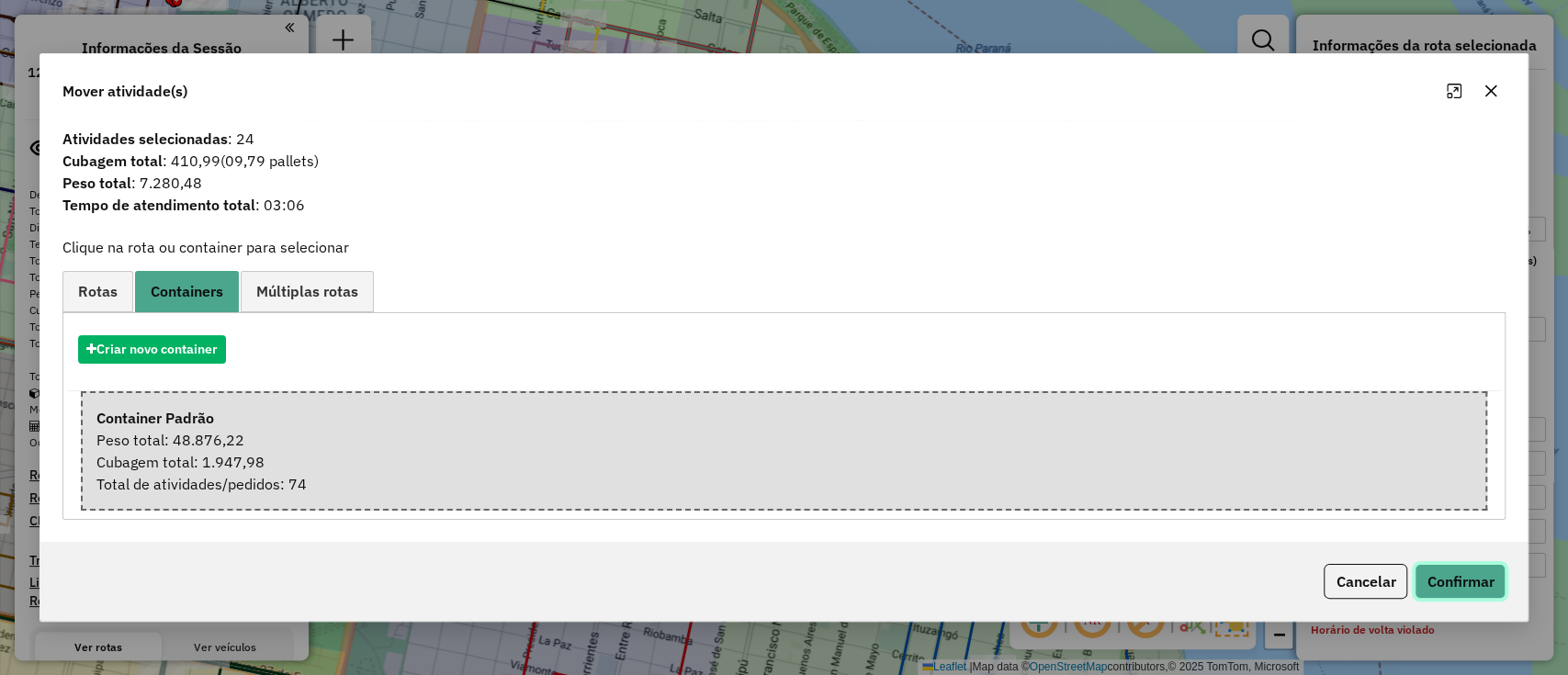
click at [1491, 582] on button "Confirmar" at bounding box center [1460, 581] width 91 height 35
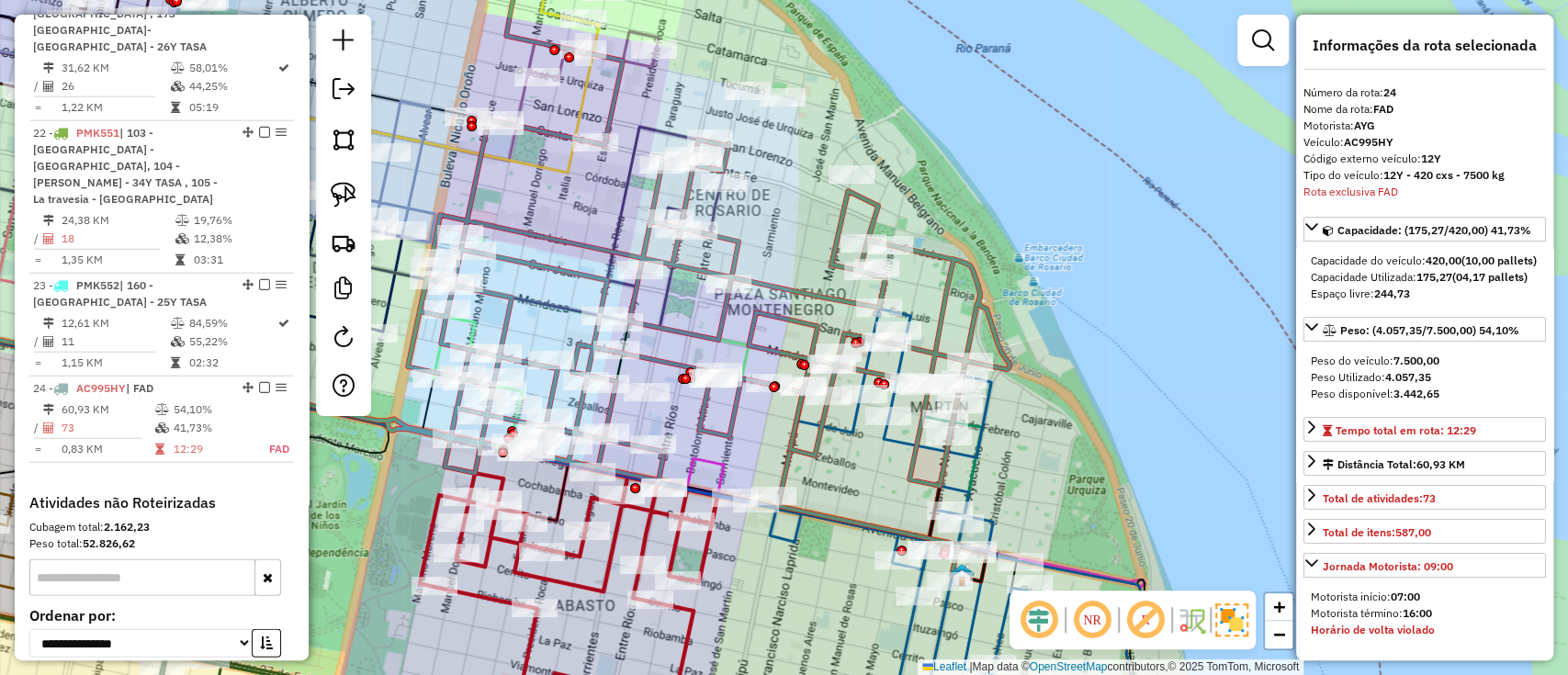
scroll to position [3102, 0]
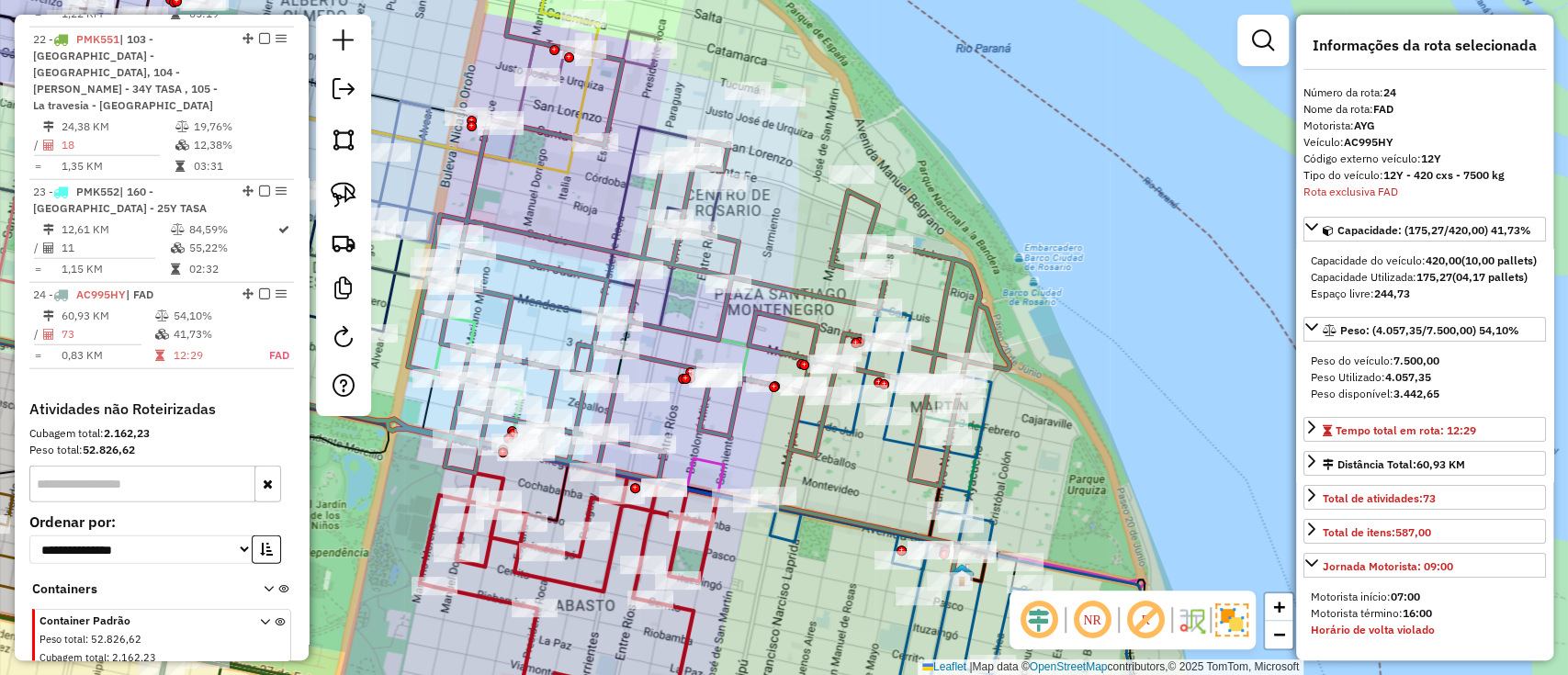
click at [731, 433] on icon at bounding box center [426, 208] width 1166 height 554
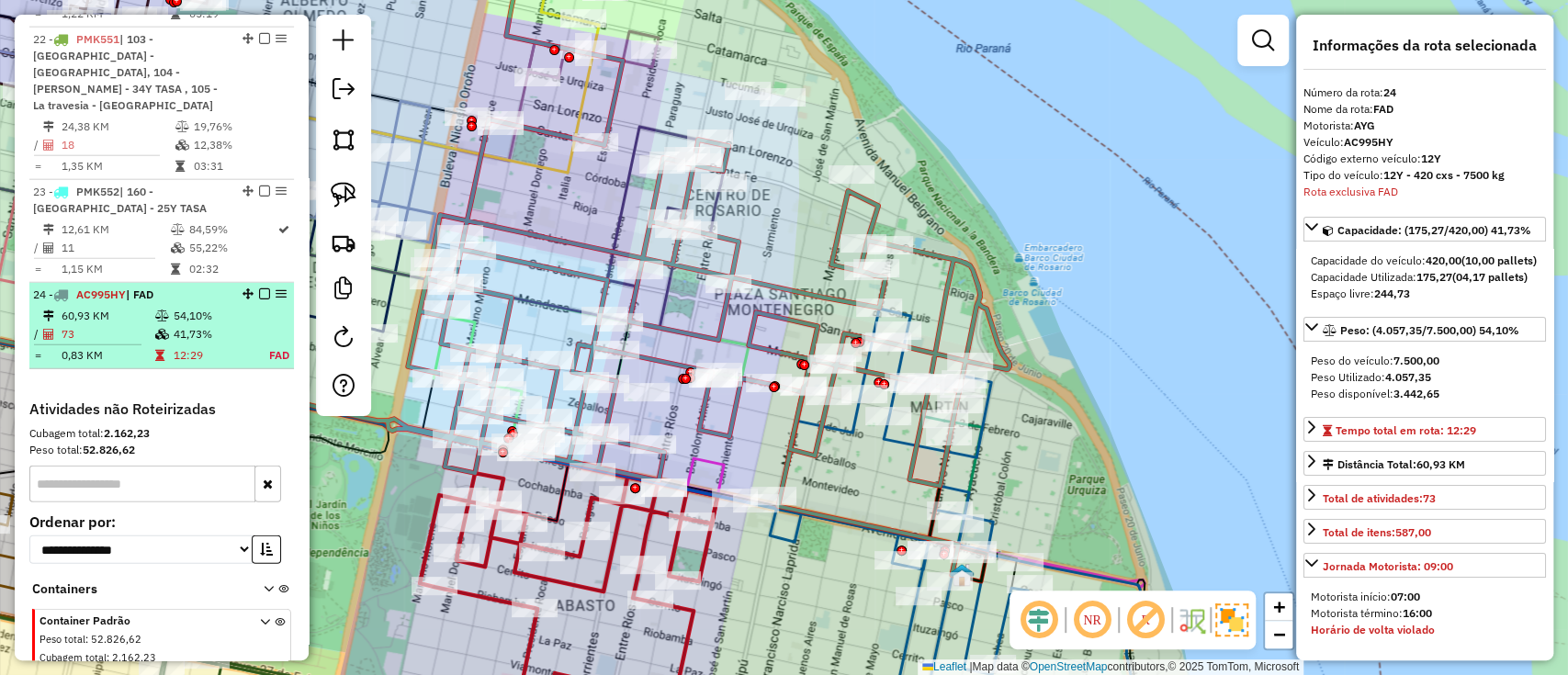
click at [261, 283] on li "24 - AC995HY | FAD 60,93 KM 54,10% / 73 41,73% = 0,83 KM 12:29 FAD" at bounding box center [161, 326] width 264 height 86
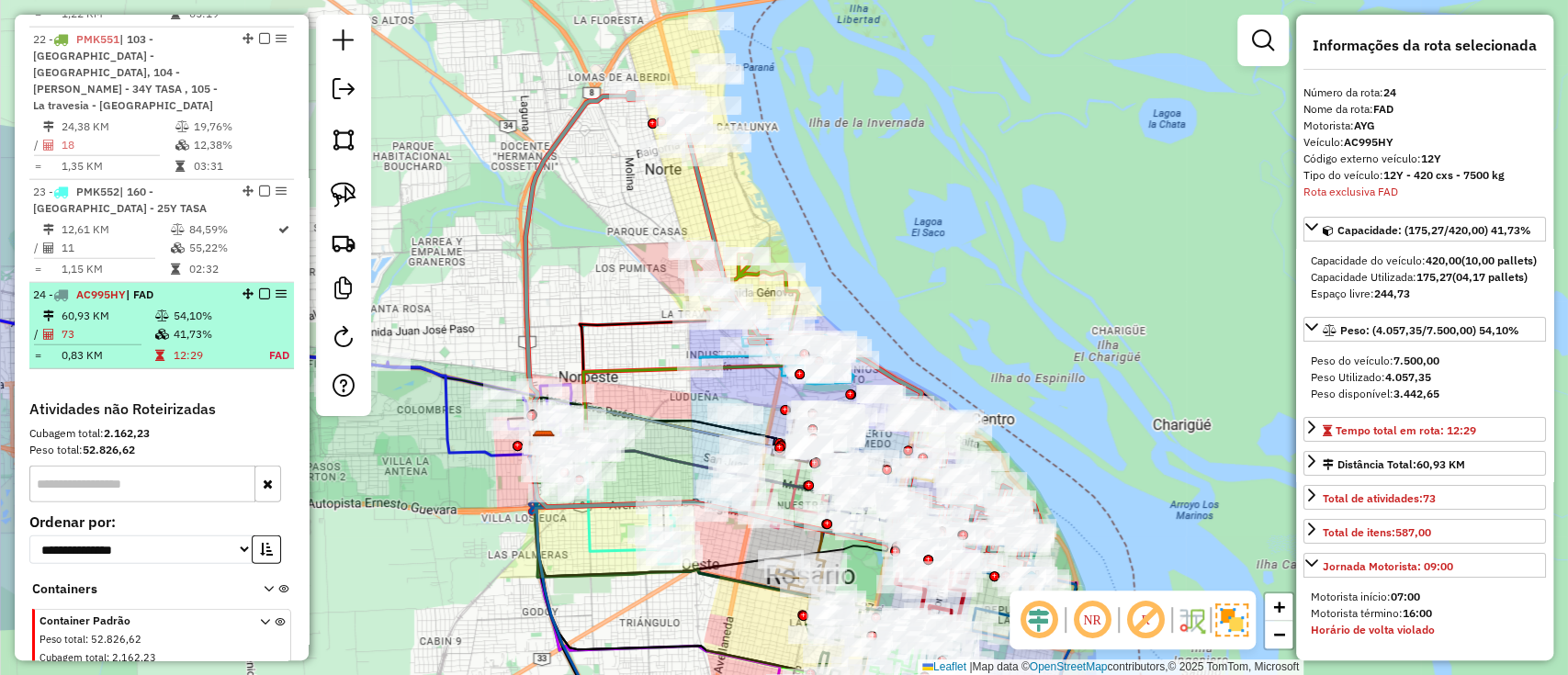
click at [259, 288] on em at bounding box center [264, 294] width 11 height 11
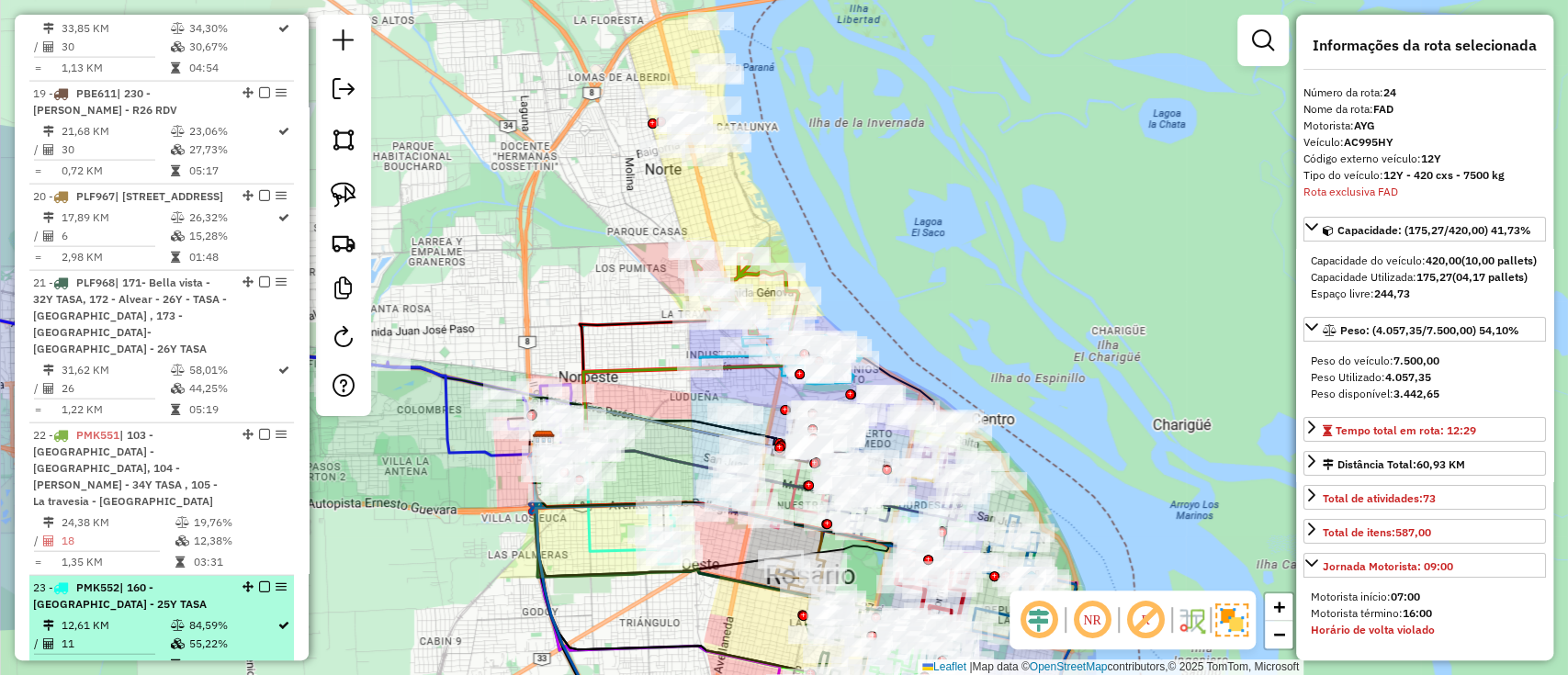
scroll to position [2675, 0]
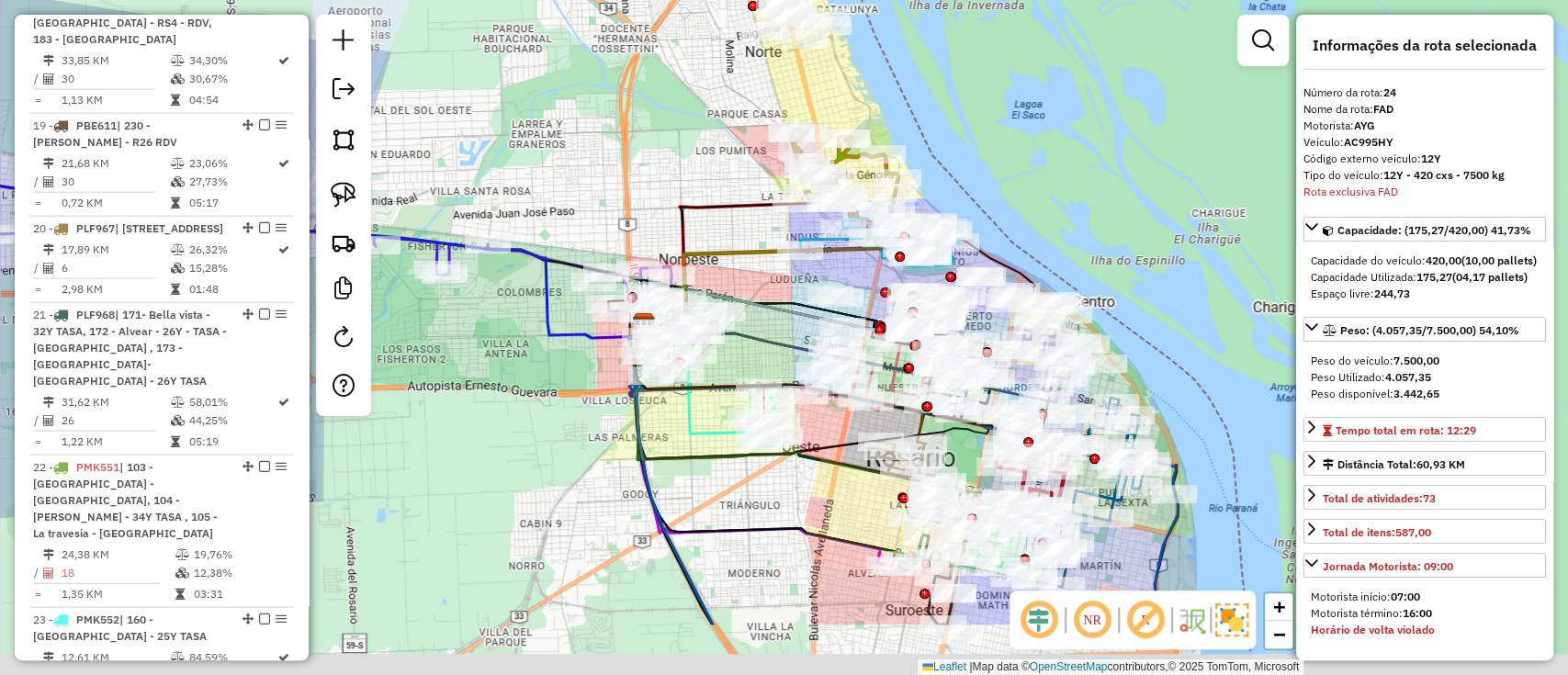
drag, startPoint x: 1022, startPoint y: 203, endPoint x: 1066, endPoint y: 149, distance: 69.7
click at [1066, 149] on div "Janela de atendimento Grade de atendimento Capacidade Transportadoras Veículos …" at bounding box center [784, 337] width 1568 height 675
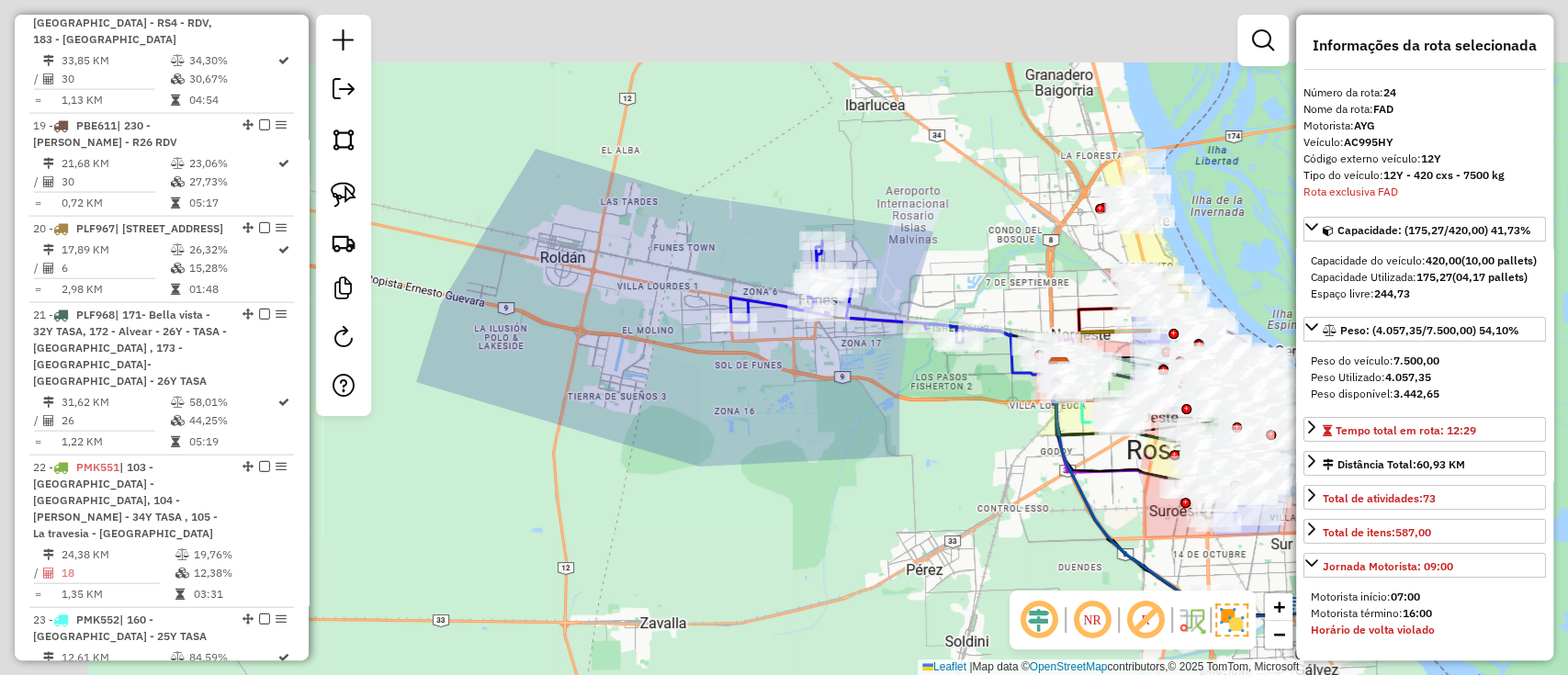
drag, startPoint x: 962, startPoint y: 408, endPoint x: 976, endPoint y: 410, distance: 14.1
click at [1101, 498] on div "Janela de atendimento Grade de atendimento Capacidade Transportadoras Veículos …" at bounding box center [784, 337] width 1568 height 675
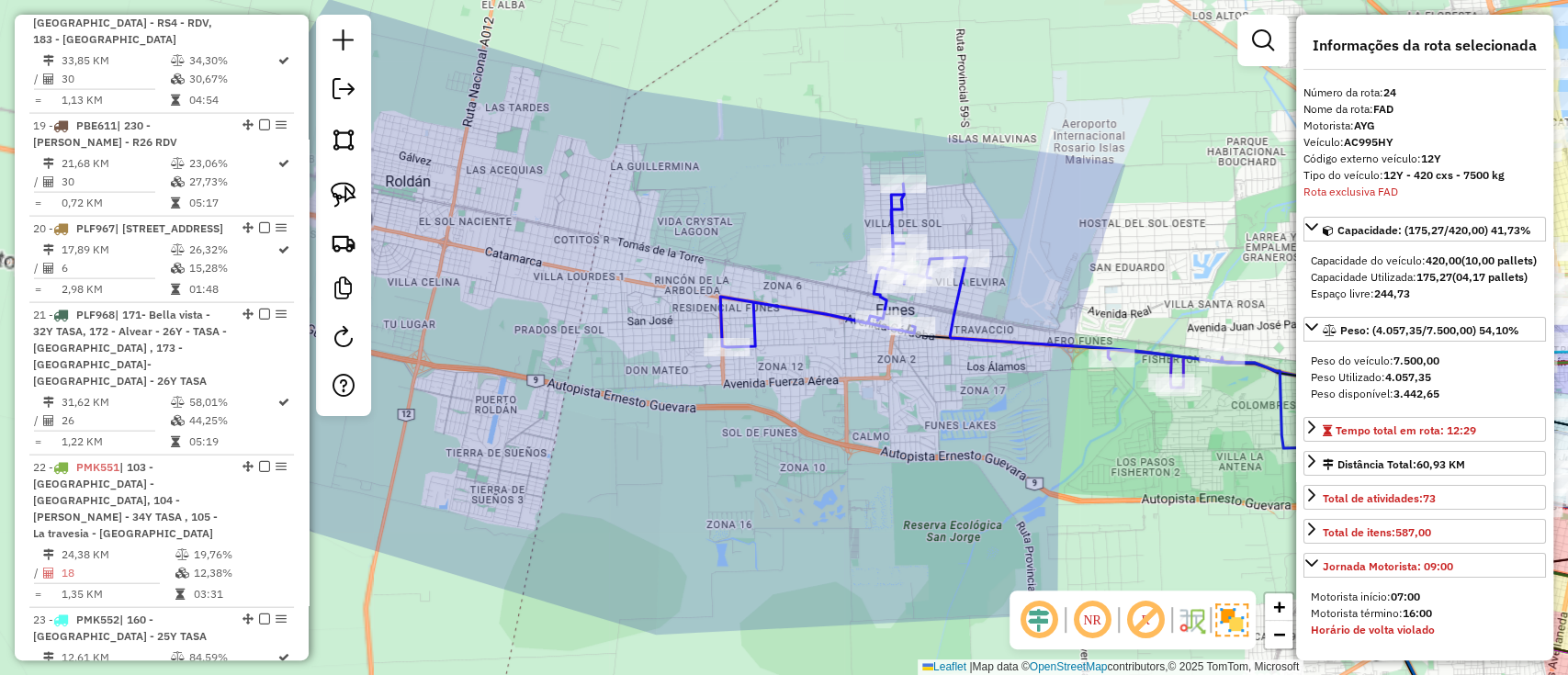
click at [1008, 335] on icon at bounding box center [1163, 354] width 427 height 193
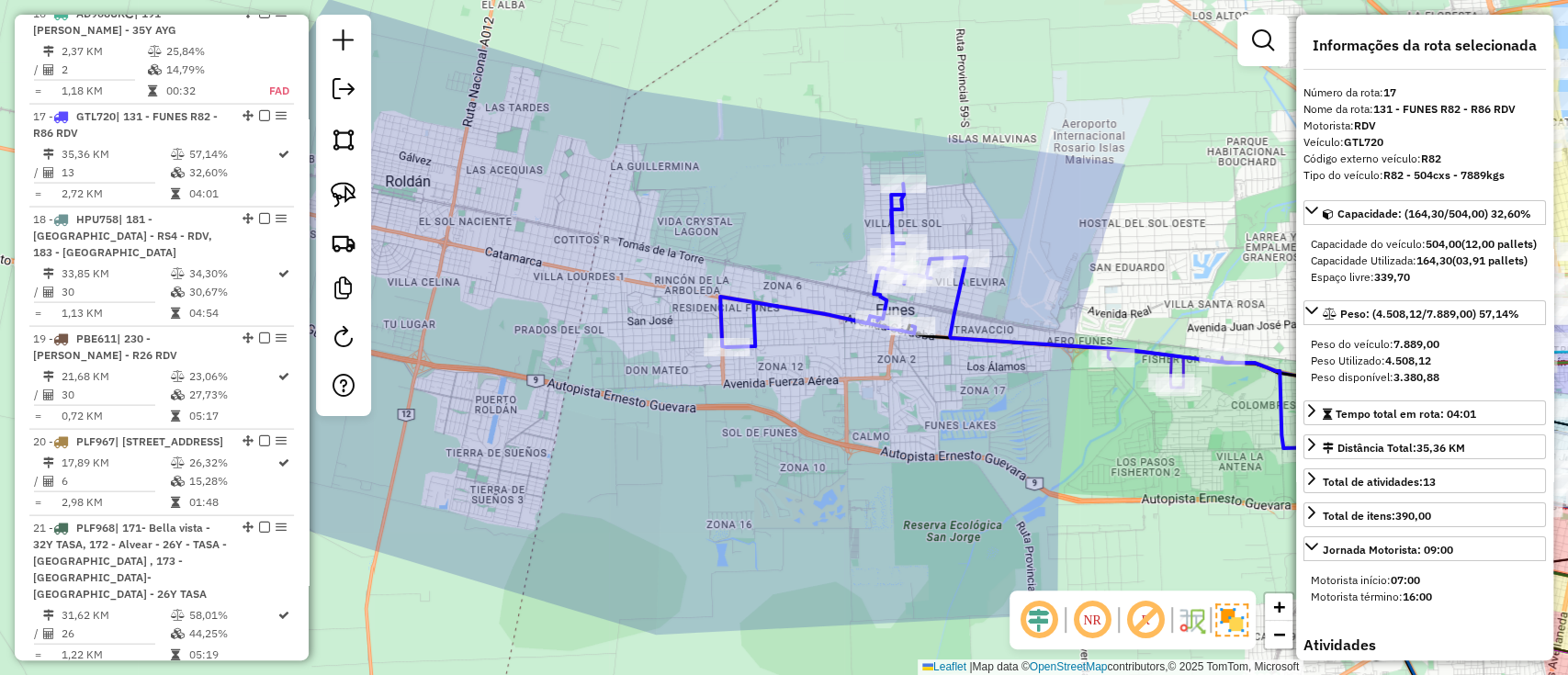
scroll to position [2451, 0]
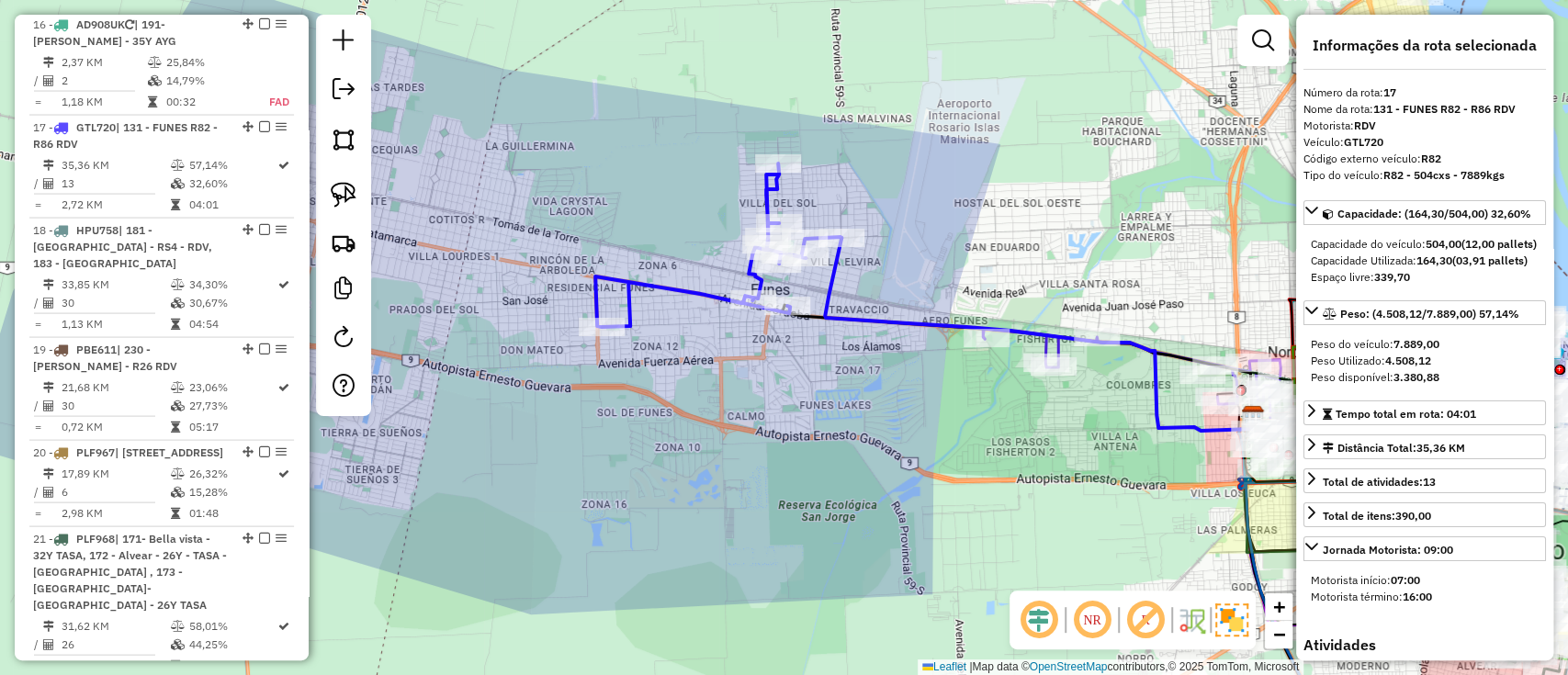
drag, startPoint x: 1008, startPoint y: 335, endPoint x: 883, endPoint y: 315, distance: 126.6
click at [883, 315] on icon at bounding box center [1038, 334] width 427 height 193
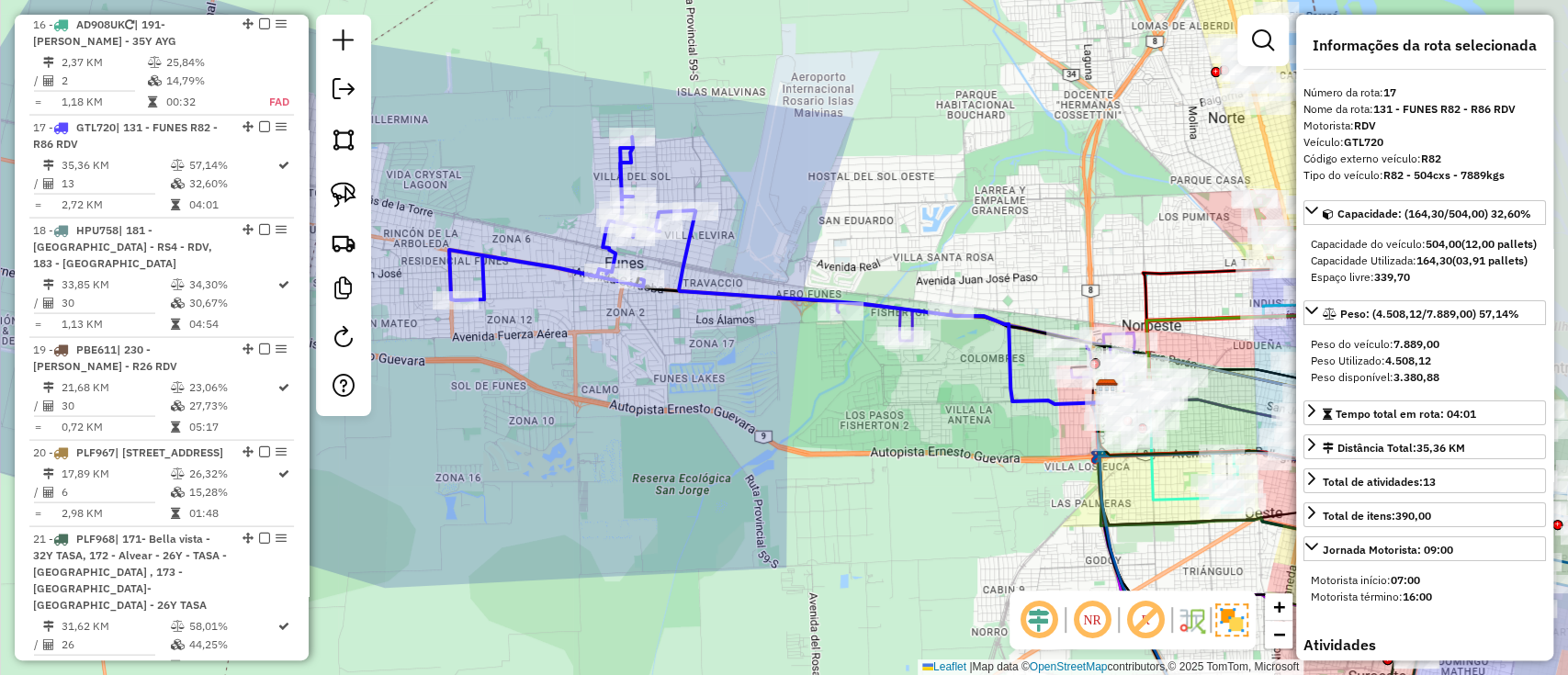
drag, startPoint x: 913, startPoint y: 356, endPoint x: 754, endPoint y: 329, distance: 161.3
click at [754, 329] on div "Janela de atendimento Grade de atendimento Capacidade Transportadoras Veículos …" at bounding box center [784, 337] width 1568 height 675
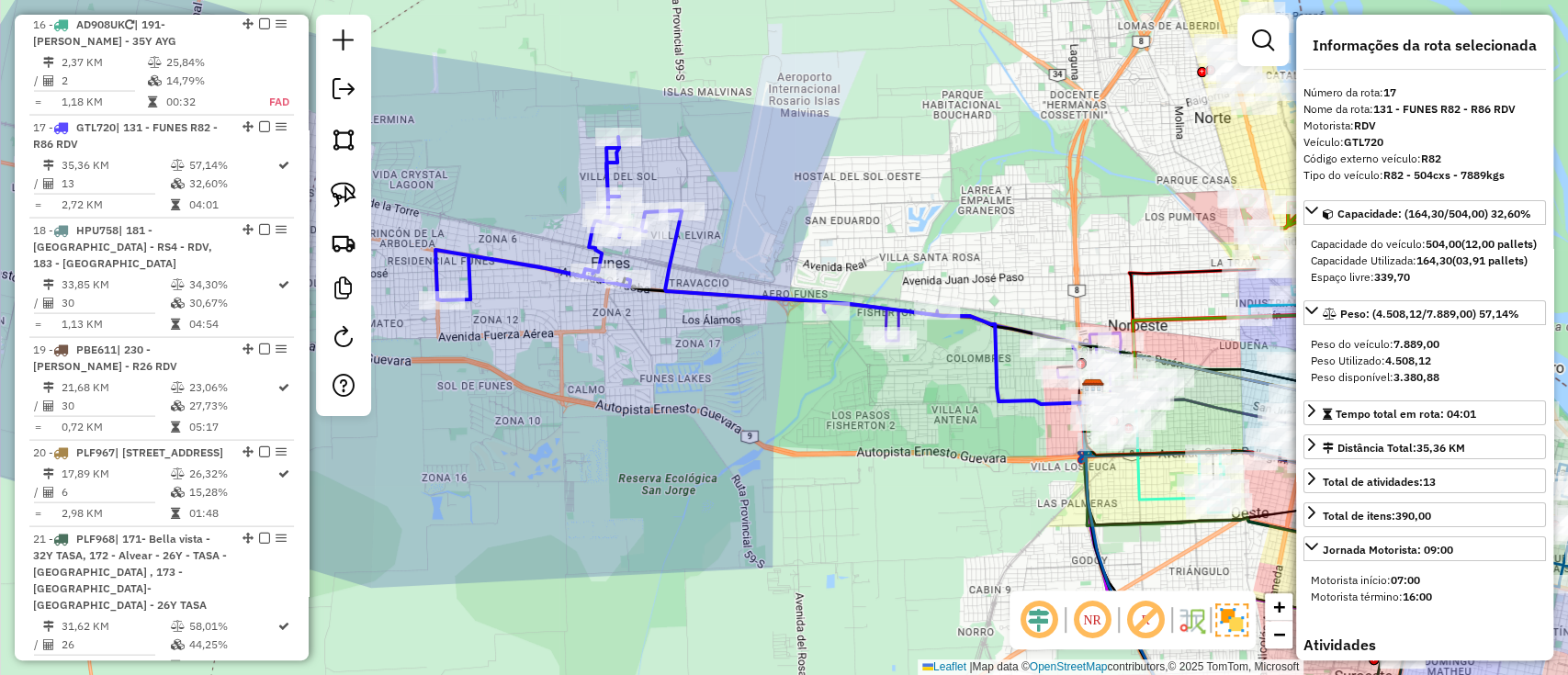
click at [759, 295] on icon at bounding box center [878, 307] width 427 height 193
click at [794, 297] on icon at bounding box center [878, 307] width 427 height 193
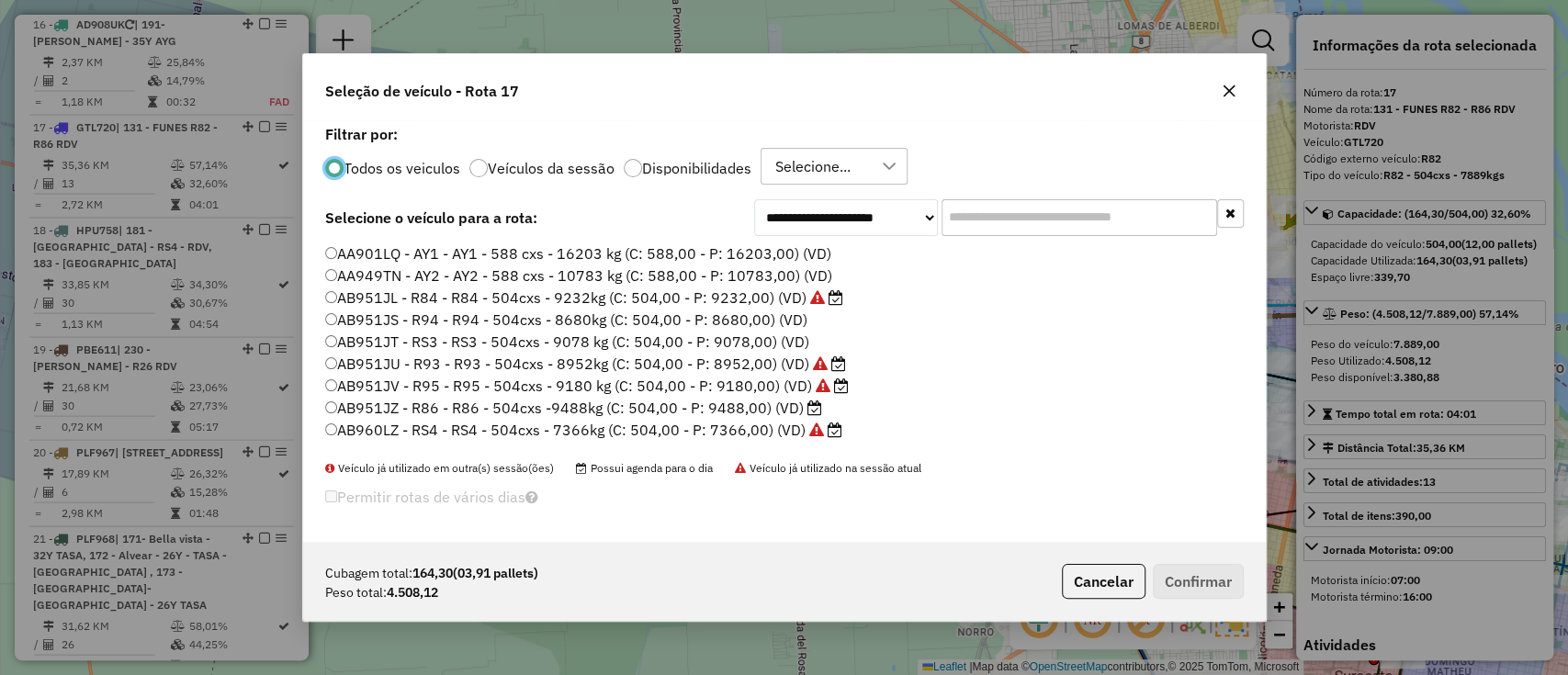
scroll to position [9, 6]
click at [974, 223] on input "text" at bounding box center [1079, 217] width 275 height 36
drag, startPoint x: 709, startPoint y: 168, endPoint x: 720, endPoint y: 168, distance: 11.0
click at [709, 168] on label "Disponibilidades" at bounding box center [697, 168] width 109 height 15
click at [1131, 227] on input "text" at bounding box center [1079, 217] width 275 height 36
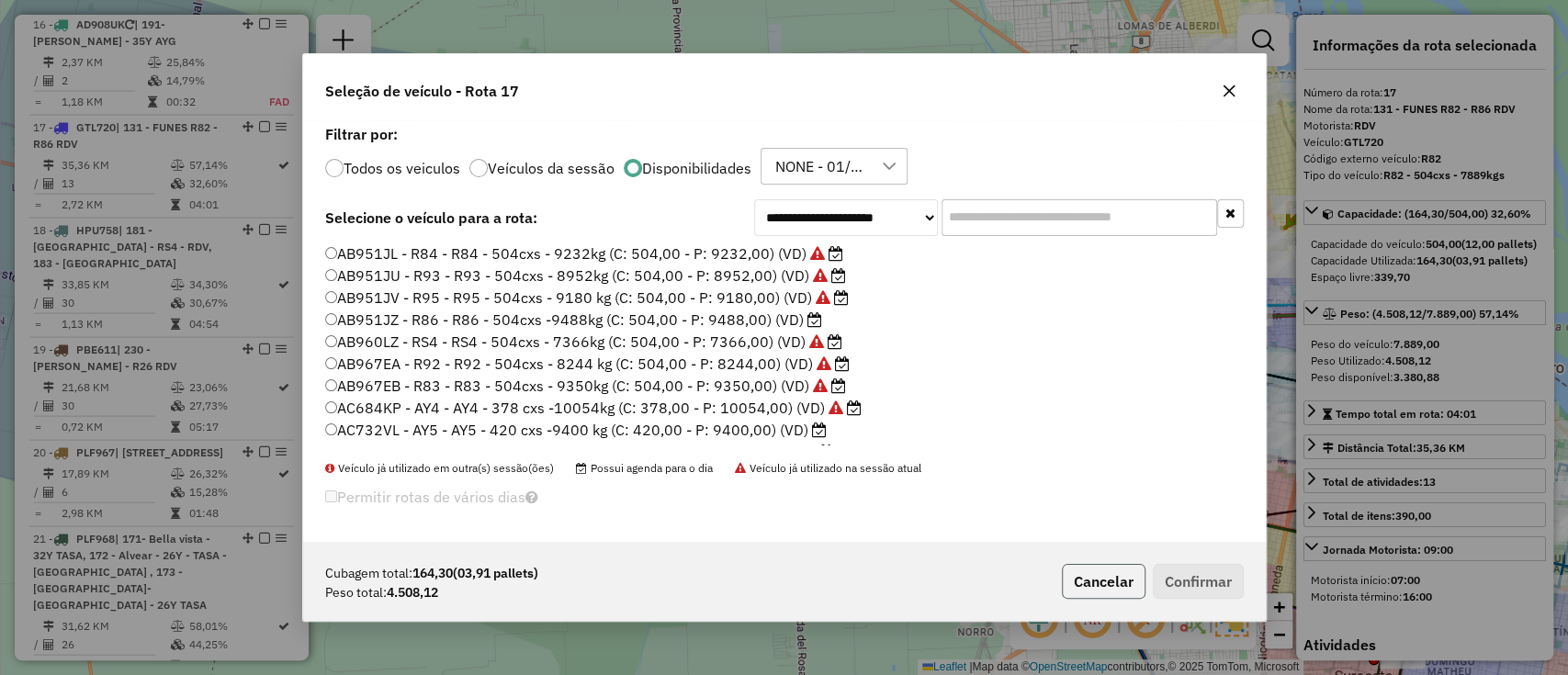
click at [1079, 598] on button "Cancelar" at bounding box center [1104, 581] width 84 height 35
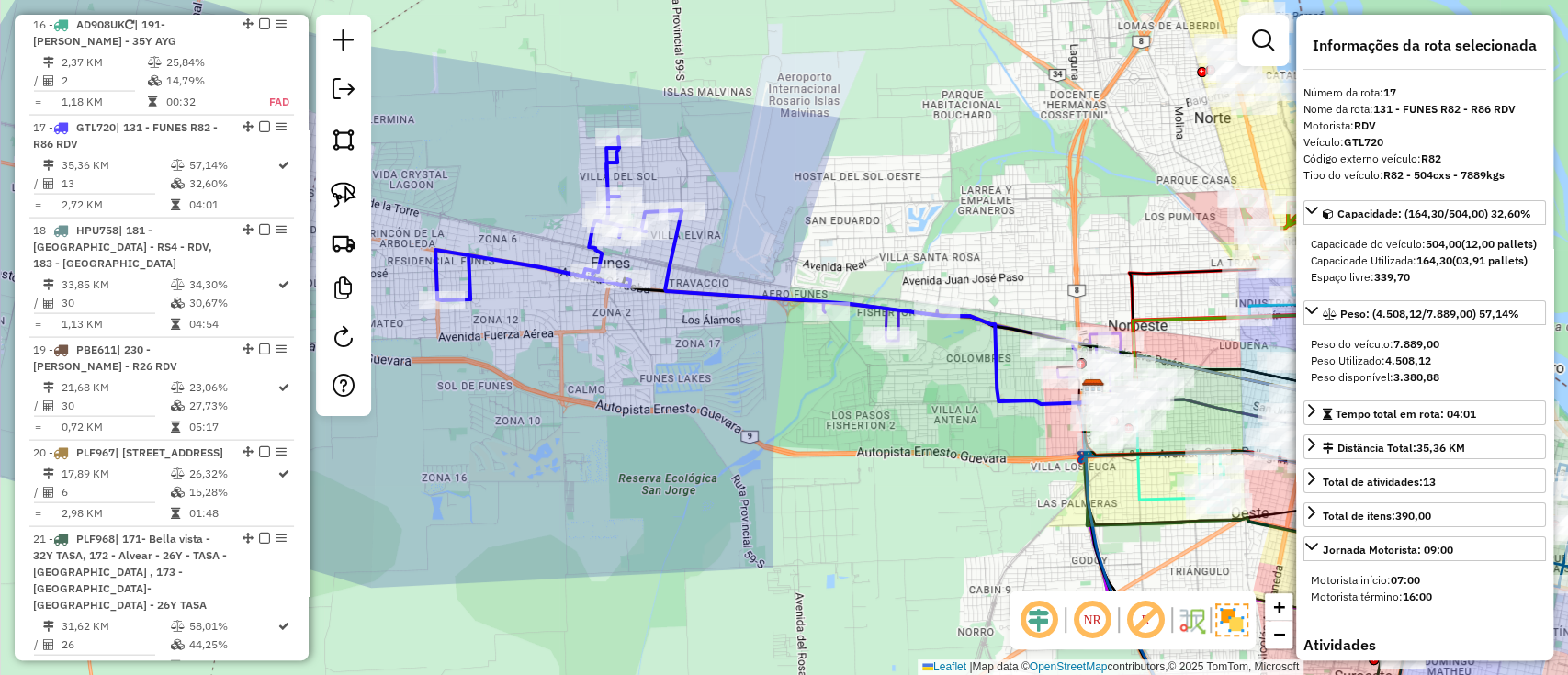
click at [800, 301] on icon at bounding box center [878, 307] width 427 height 193
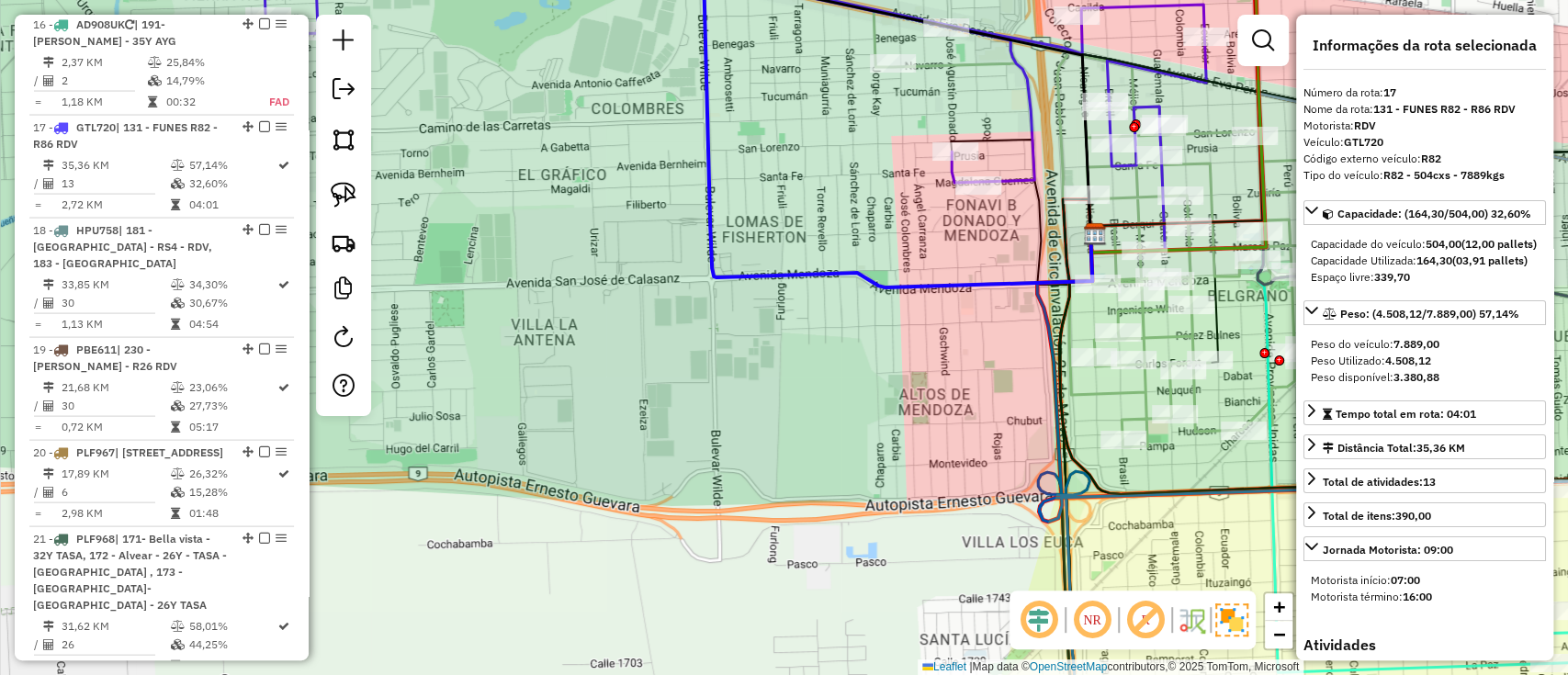
drag, startPoint x: 798, startPoint y: 333, endPoint x: 773, endPoint y: 488, distance: 157.0
click at [773, 486] on div "Janela de atendimento Grade de atendimento Capacidade Transportadoras Veículos …" at bounding box center [784, 337] width 1568 height 675
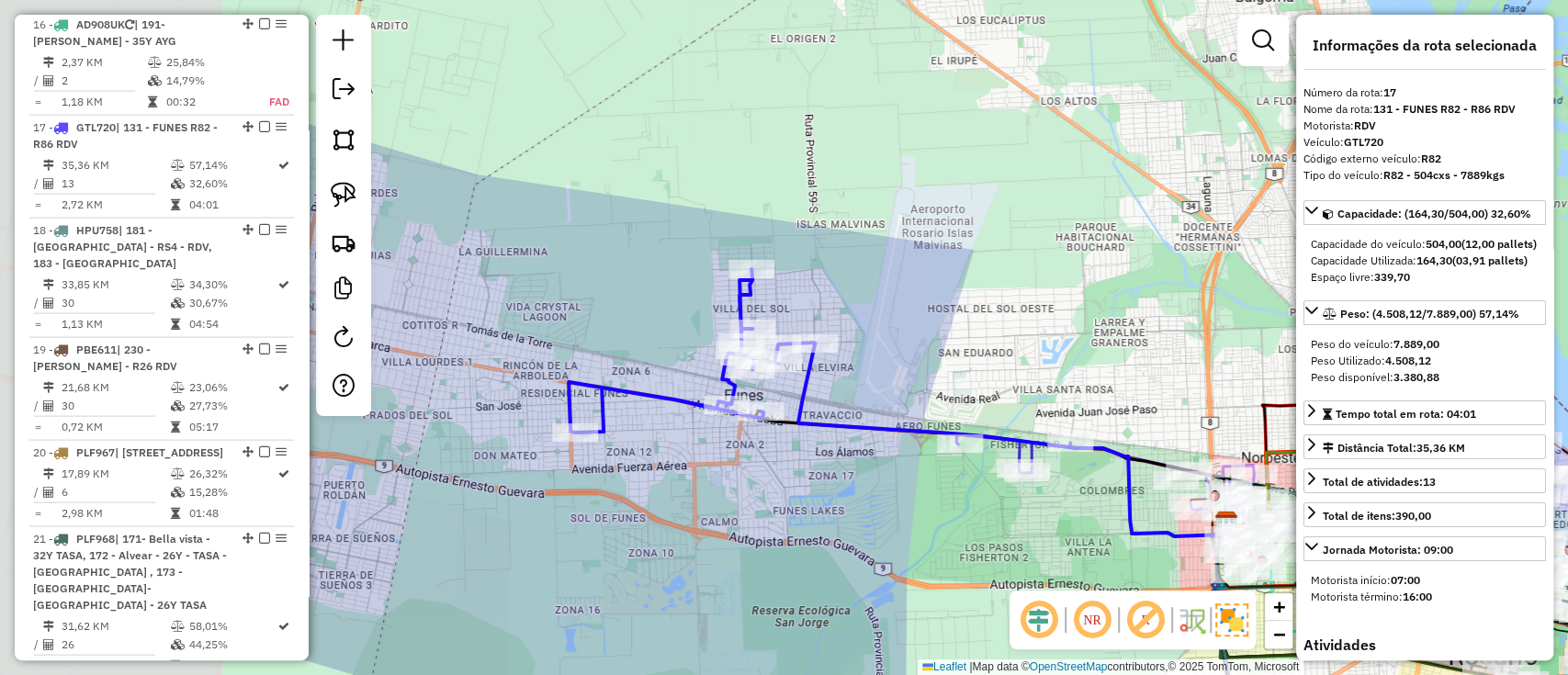
drag, startPoint x: 656, startPoint y: 415, endPoint x: 1007, endPoint y: 528, distance: 368.7
click at [1007, 528] on div "Janela de atendimento Grade de atendimento Capacidade Transportadoras Veículos …" at bounding box center [784, 337] width 1568 height 675
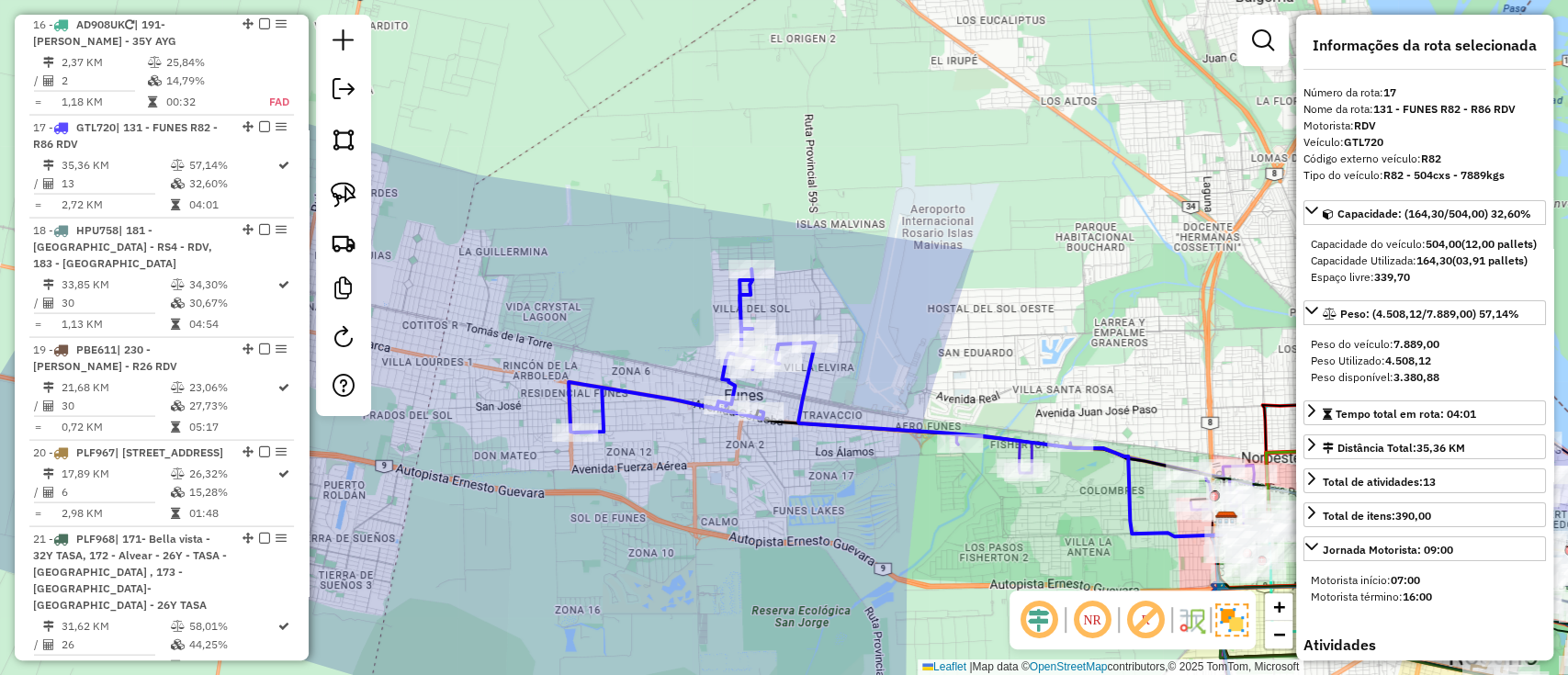
click at [801, 392] on icon at bounding box center [1011, 440] width 427 height 193
click at [801, 393] on icon at bounding box center [1011, 440] width 427 height 193
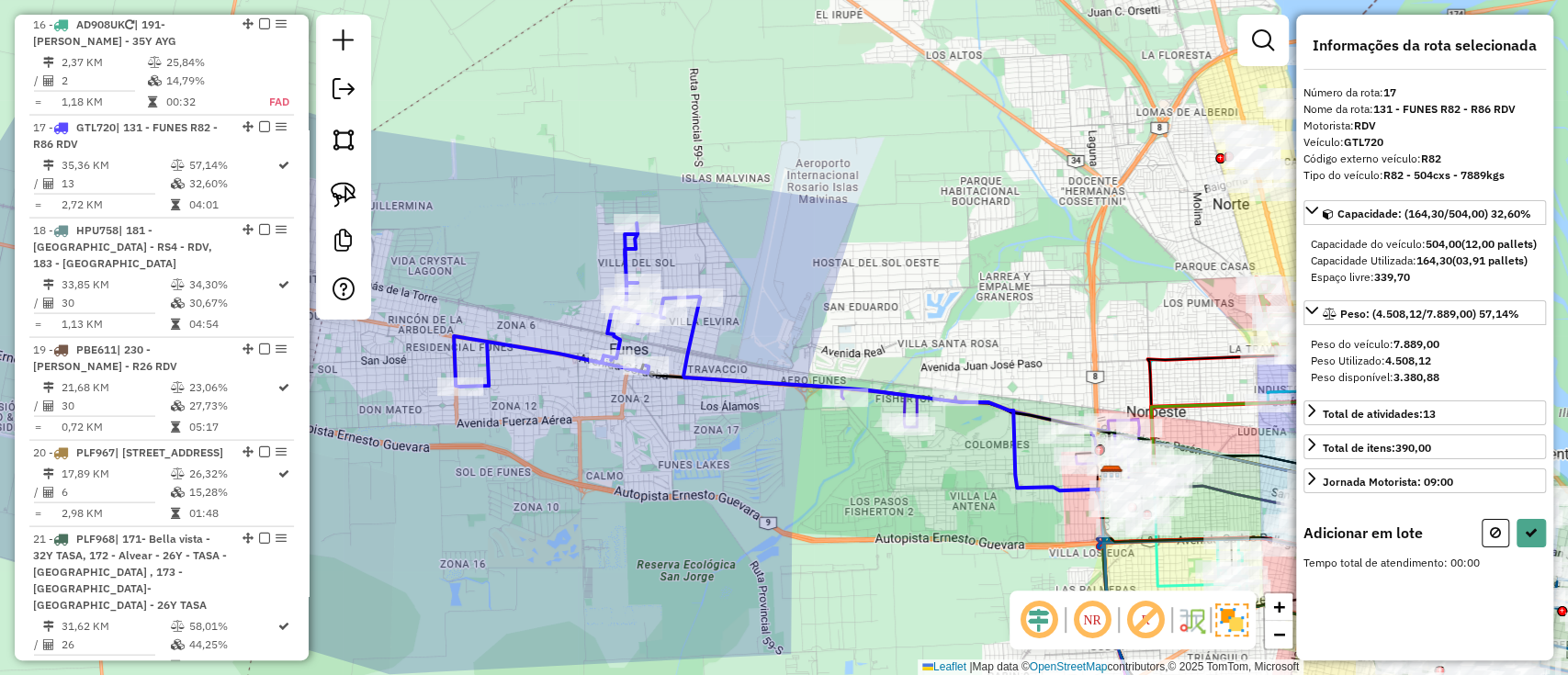
drag, startPoint x: 953, startPoint y: 501, endPoint x: 812, endPoint y: 481, distance: 142.4
click at [812, 481] on div "Janela de atendimento Grade de atendimento Capacidade Transportadoras Veículos …" at bounding box center [784, 337] width 1568 height 675
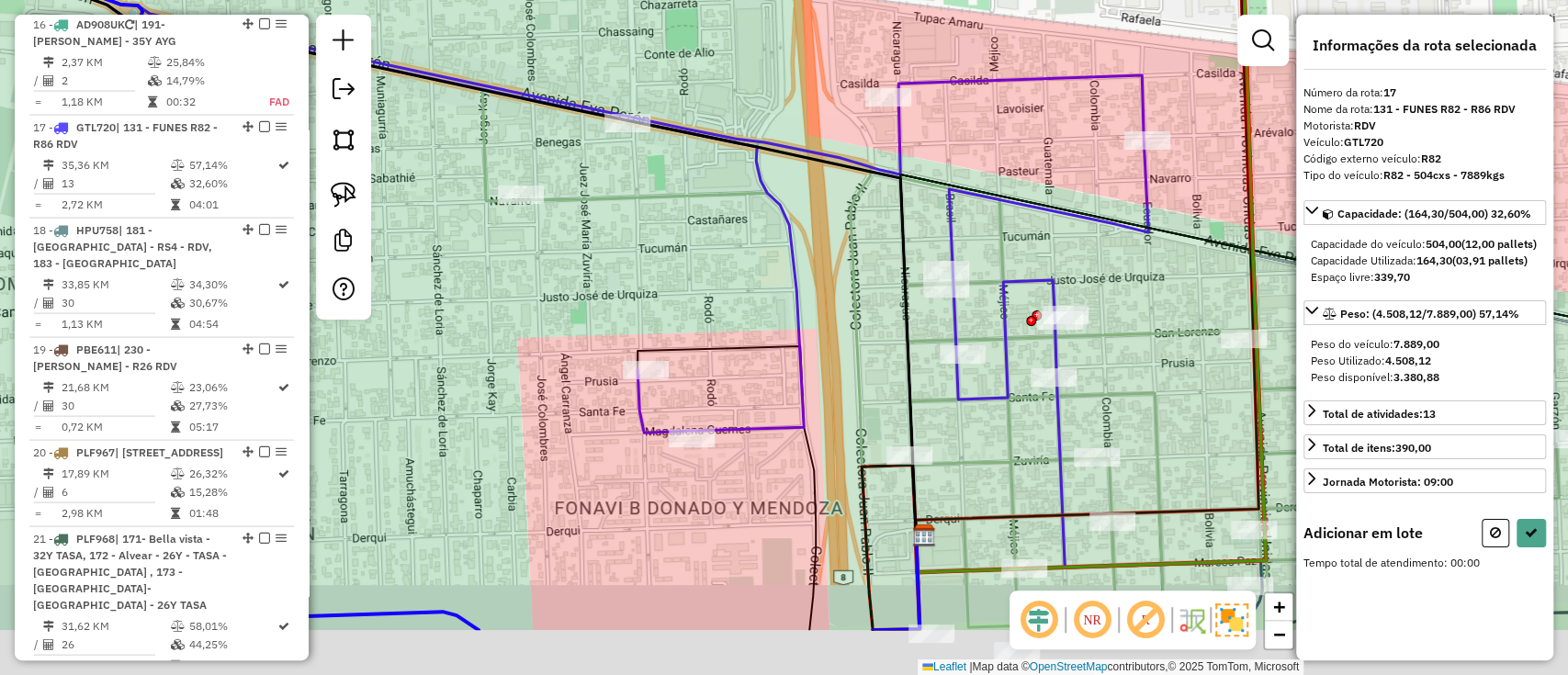
drag, startPoint x: 877, startPoint y: 511, endPoint x: 828, endPoint y: 382, distance: 138.0
click at [828, 382] on div "Janela de atendimento Grade de atendimento Capacidade Transportadoras Veículos …" at bounding box center [784, 337] width 1568 height 675
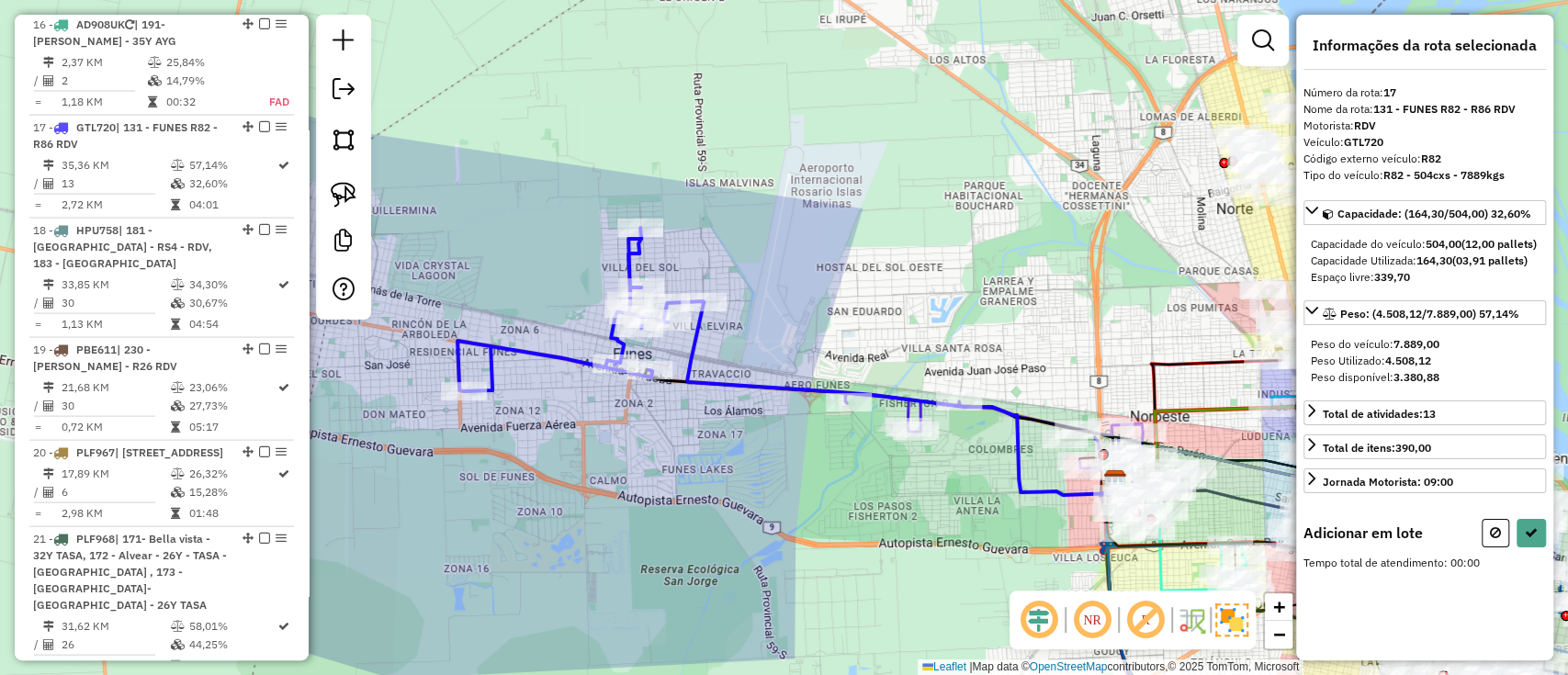
drag, startPoint x: 652, startPoint y: 475, endPoint x: 919, endPoint y: 533, distance: 273.2
click at [919, 533] on div "Janela de atendimento Grade de atendimento Capacidade Transportadoras Veículos …" at bounding box center [784, 337] width 1568 height 675
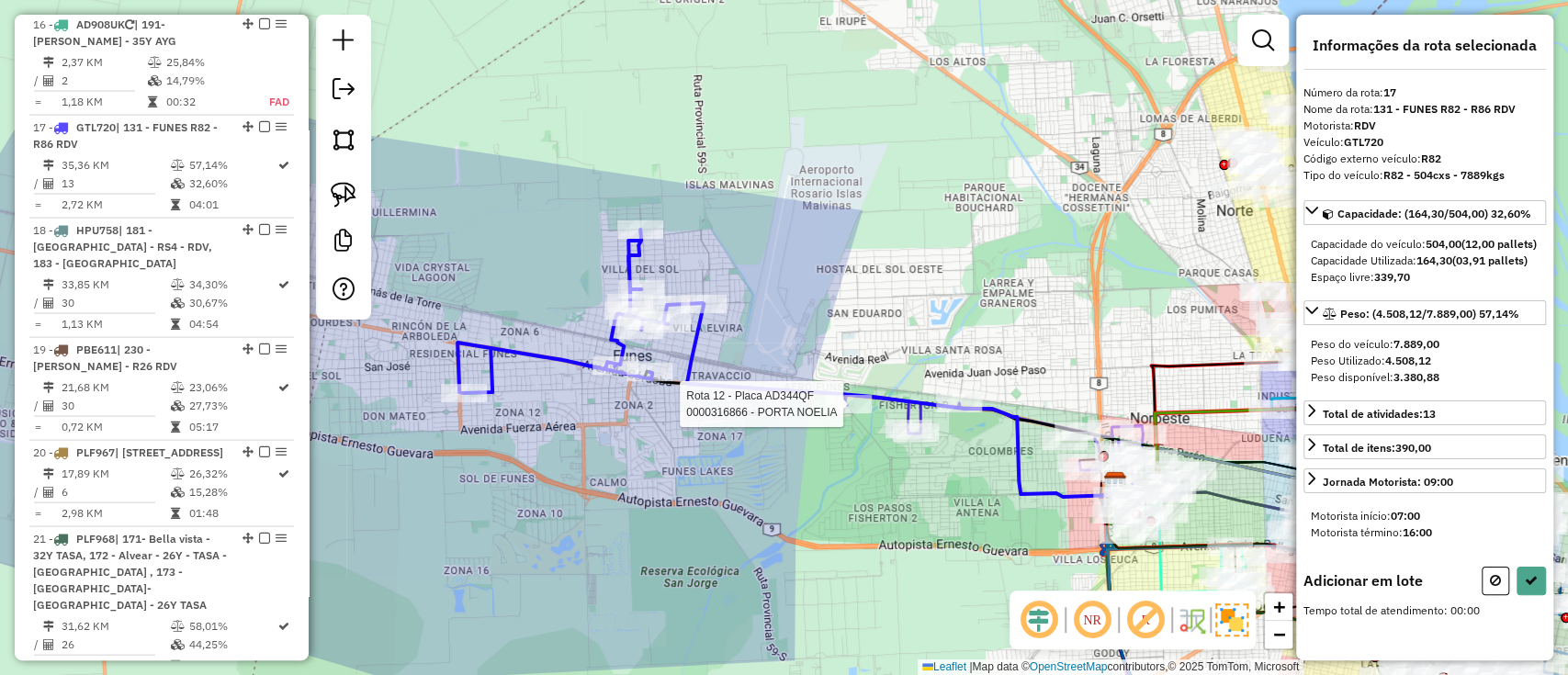
select select "**********"
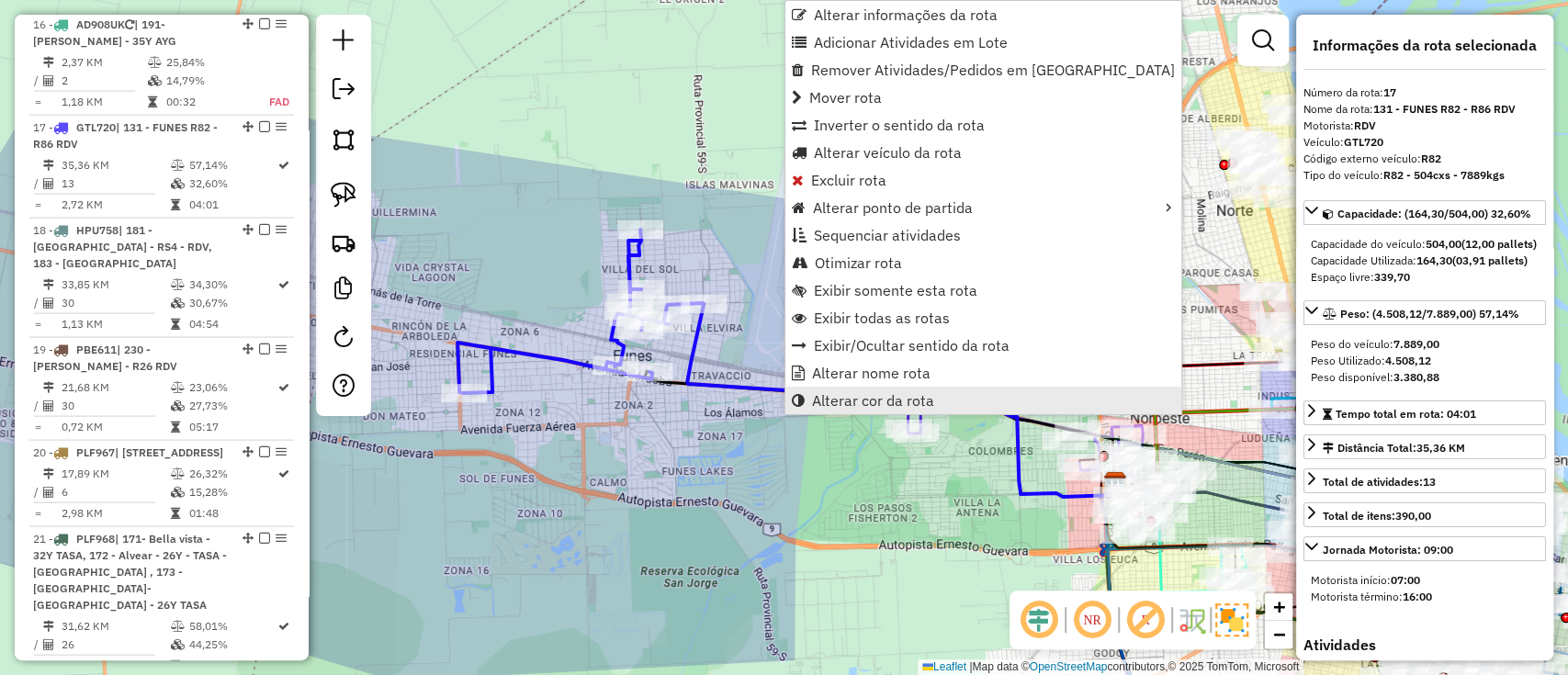
click at [836, 393] on span "Alterar cor da rota" at bounding box center [873, 401] width 122 height 15
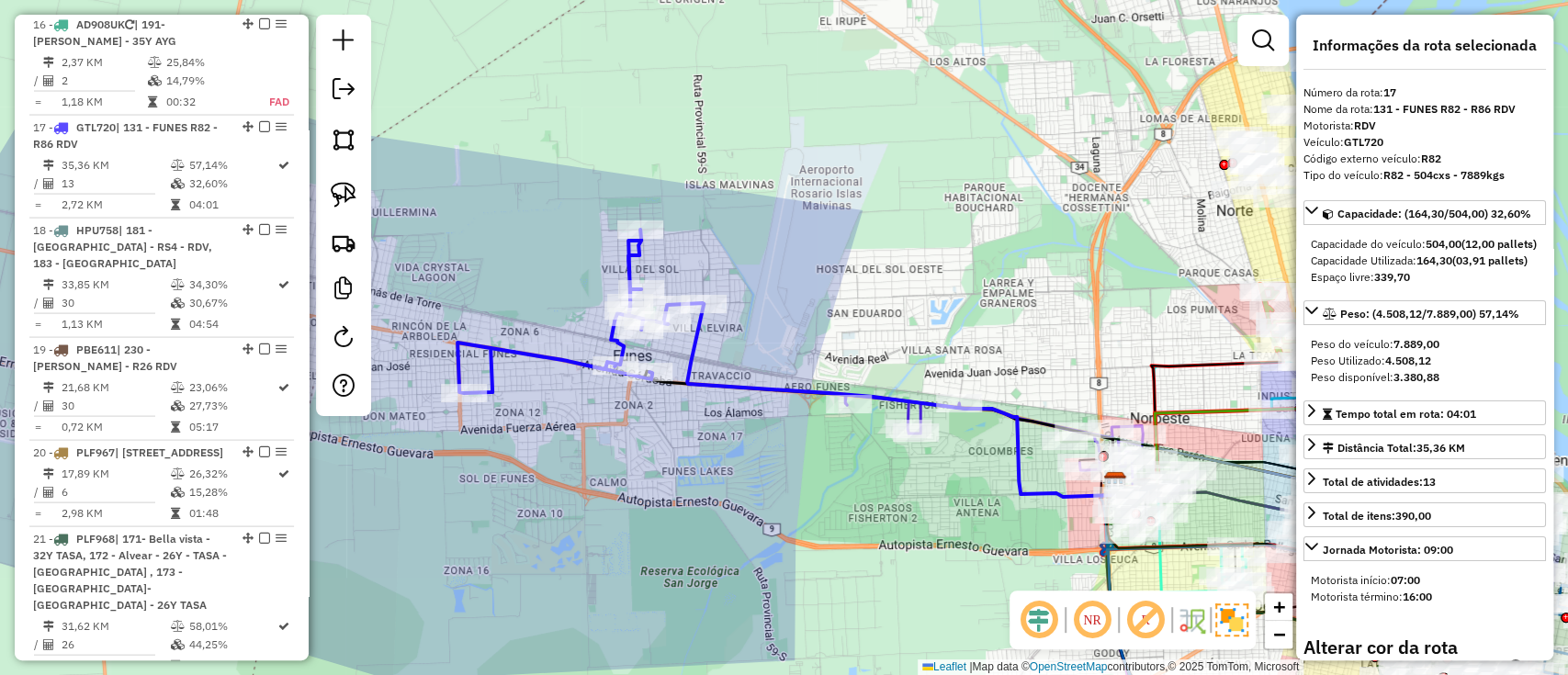
scroll to position [380, 0]
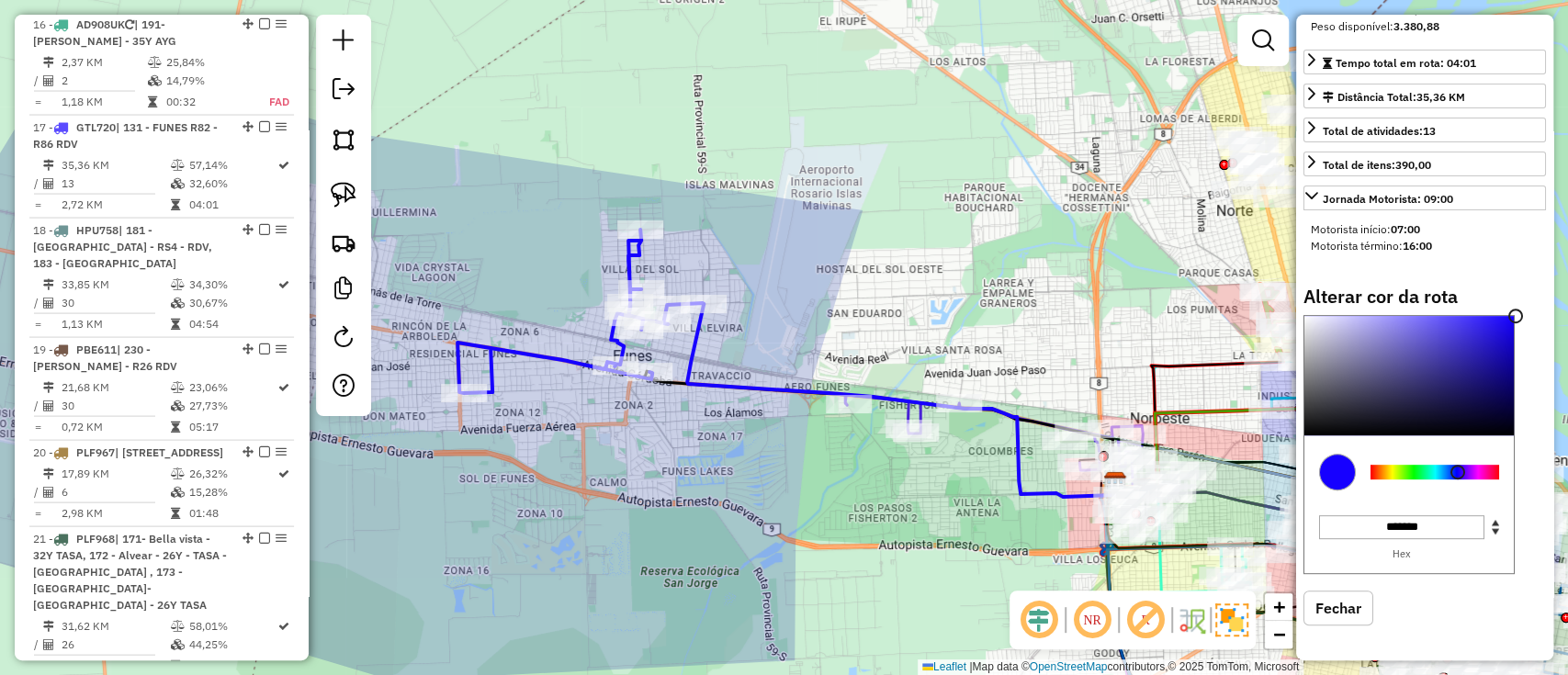
click at [1386, 473] on div at bounding box center [1435, 472] width 129 height 15
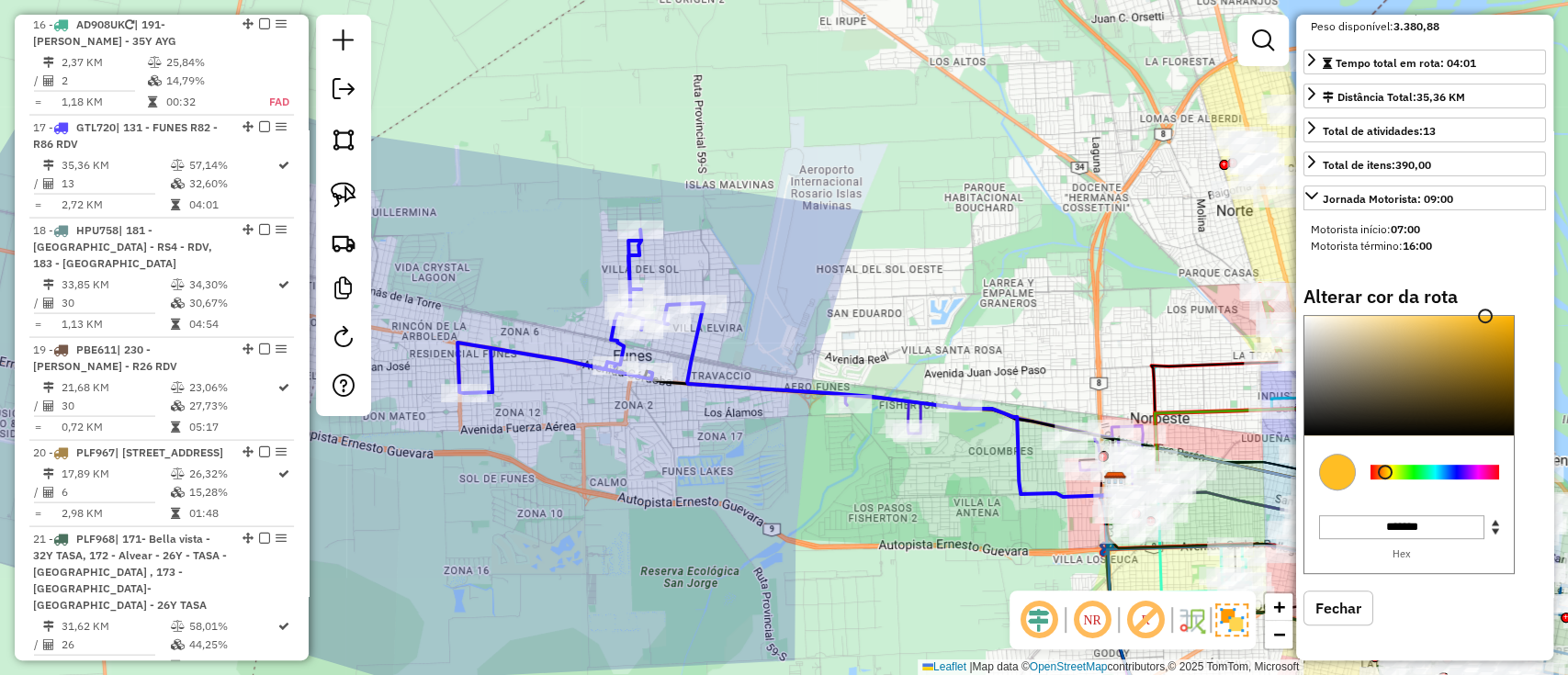
type input "*******"
drag, startPoint x: 1476, startPoint y: 351, endPoint x: 1496, endPoint y: 292, distance: 62.3
click at [1496, 292] on div "Alterar cor da rota C M Y K ** *** ** H S L *** *** ** R G B ******* Hex Fechar" at bounding box center [1425, 470] width 243 height 368
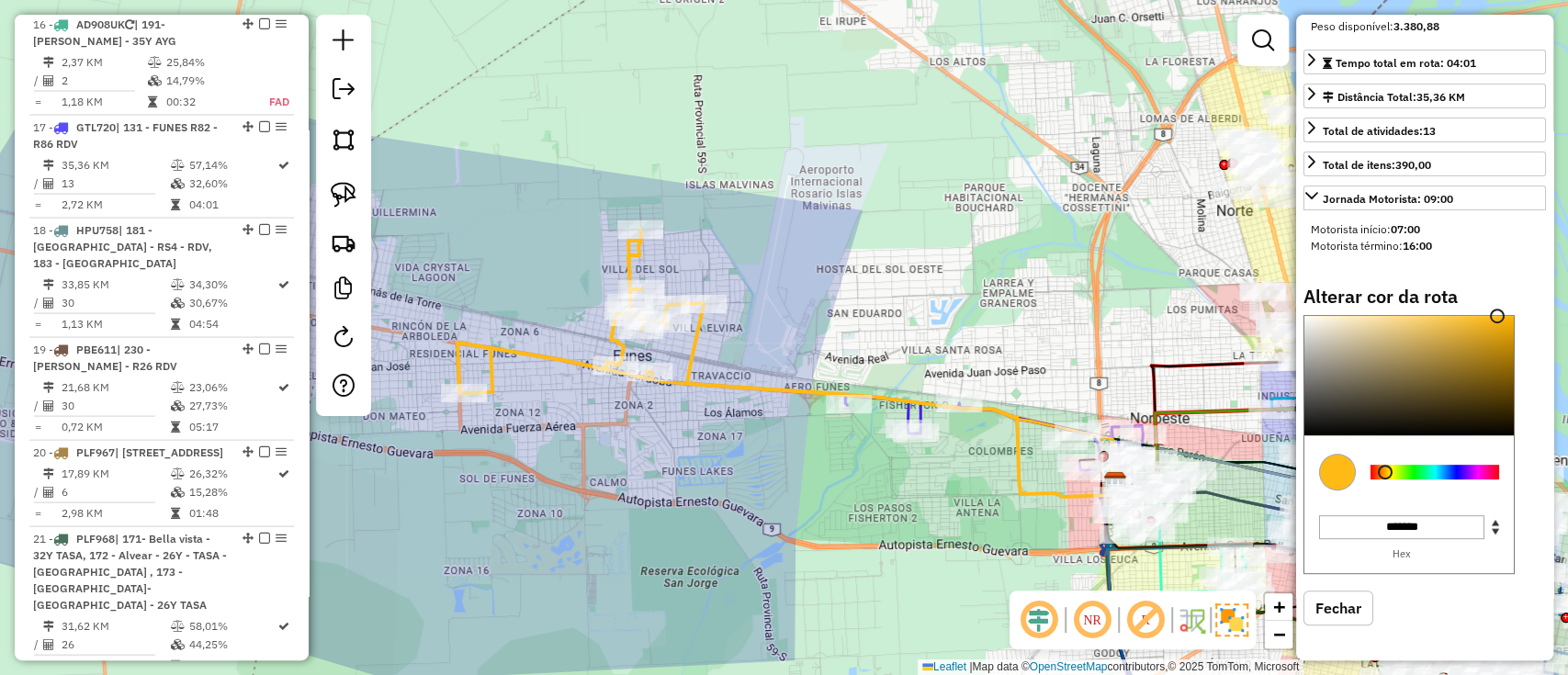
click at [791, 398] on icon at bounding box center [900, 401] width 427 height 193
select select "**********"
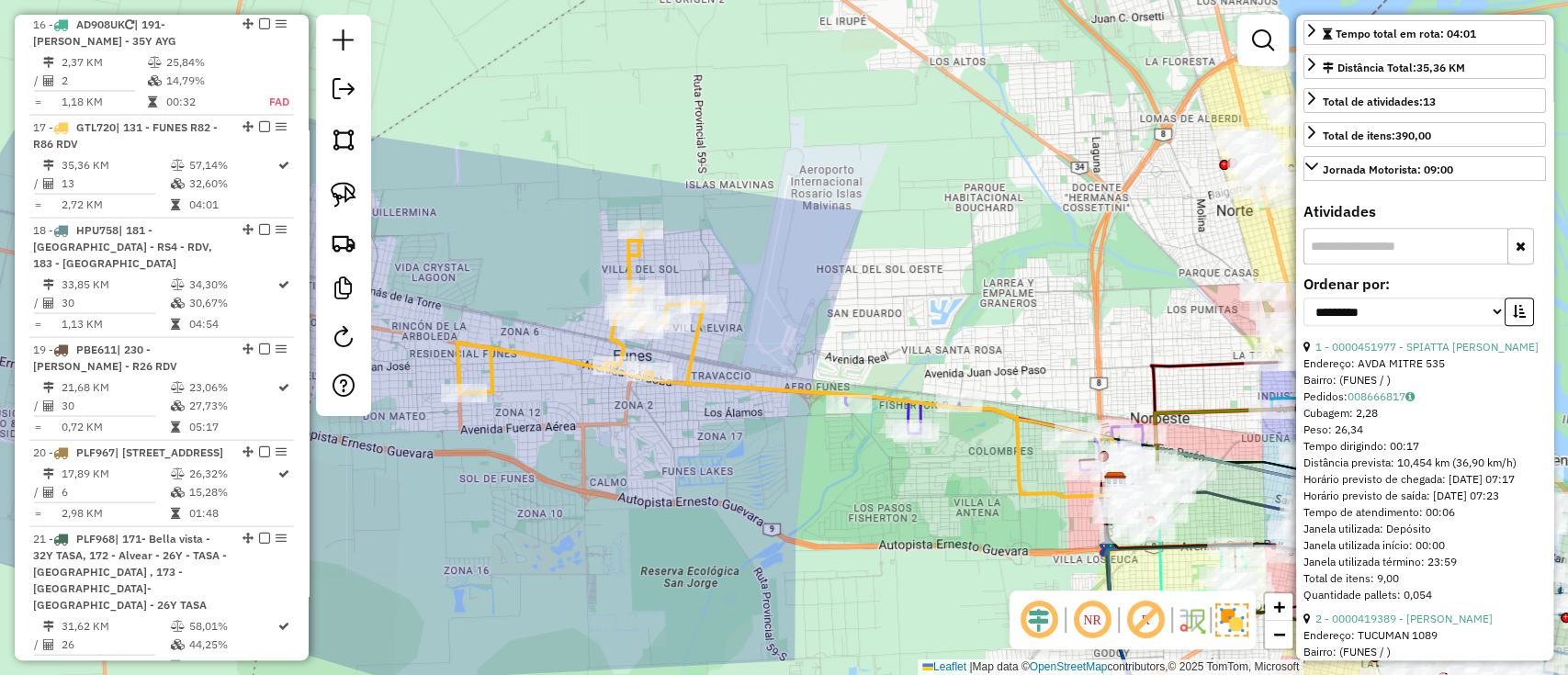
scroll to position [0, 0]
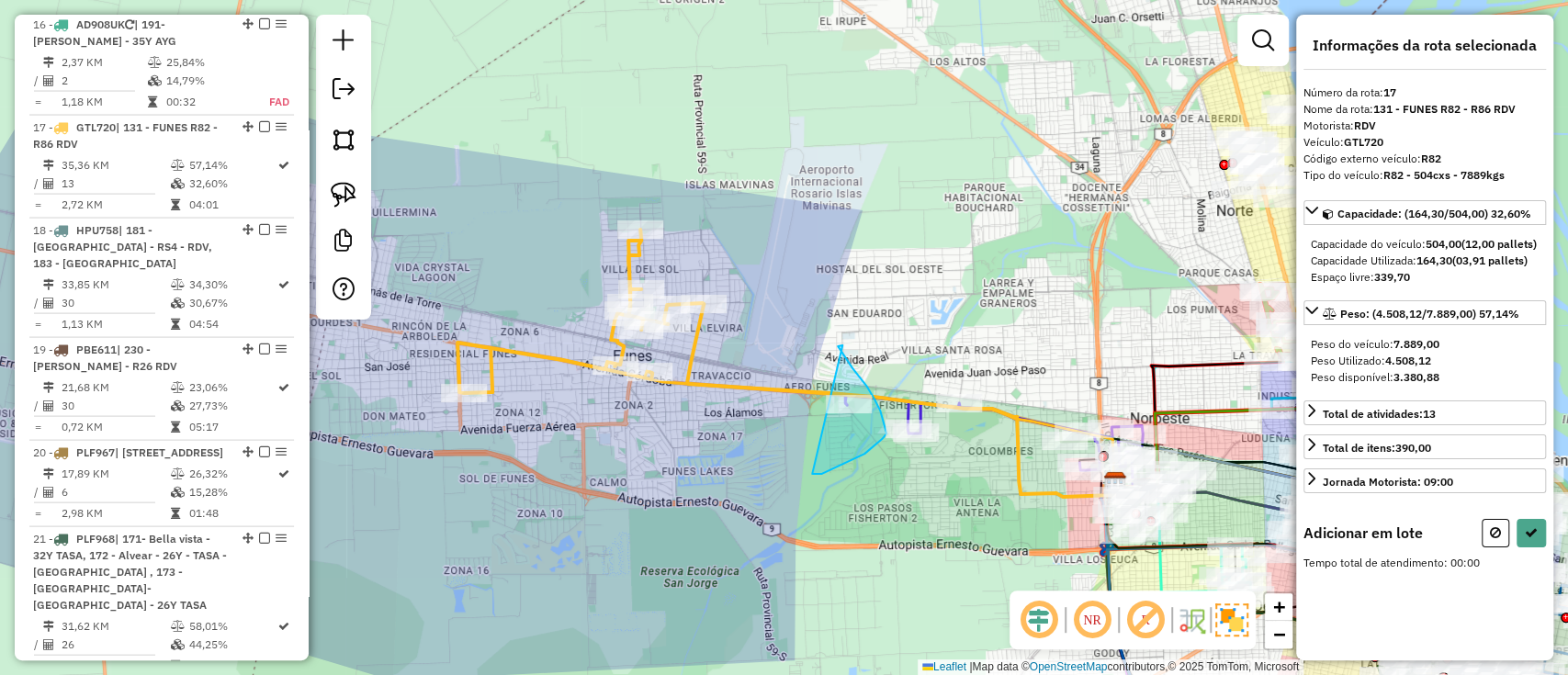
drag, startPoint x: 842, startPoint y: 345, endPoint x: 813, endPoint y: 476, distance: 134.2
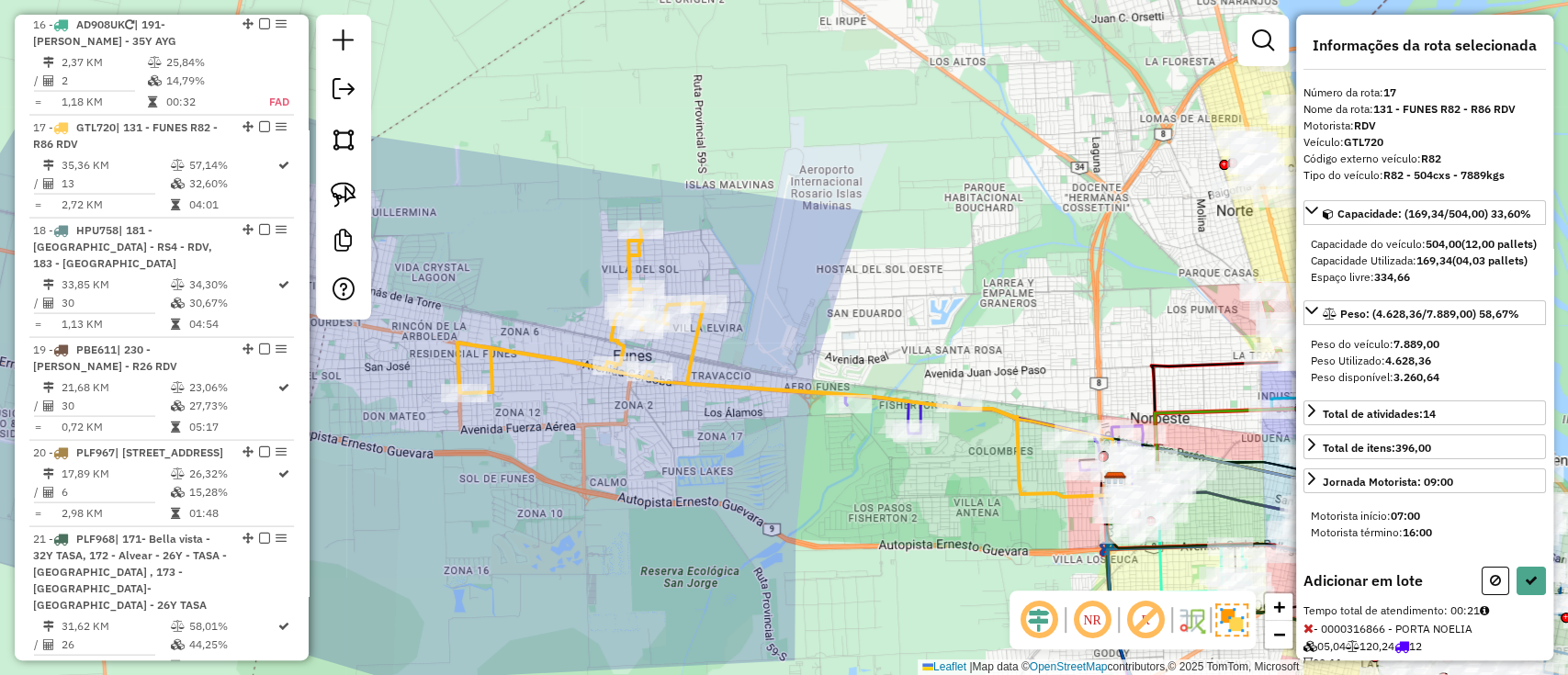
select select "**********"
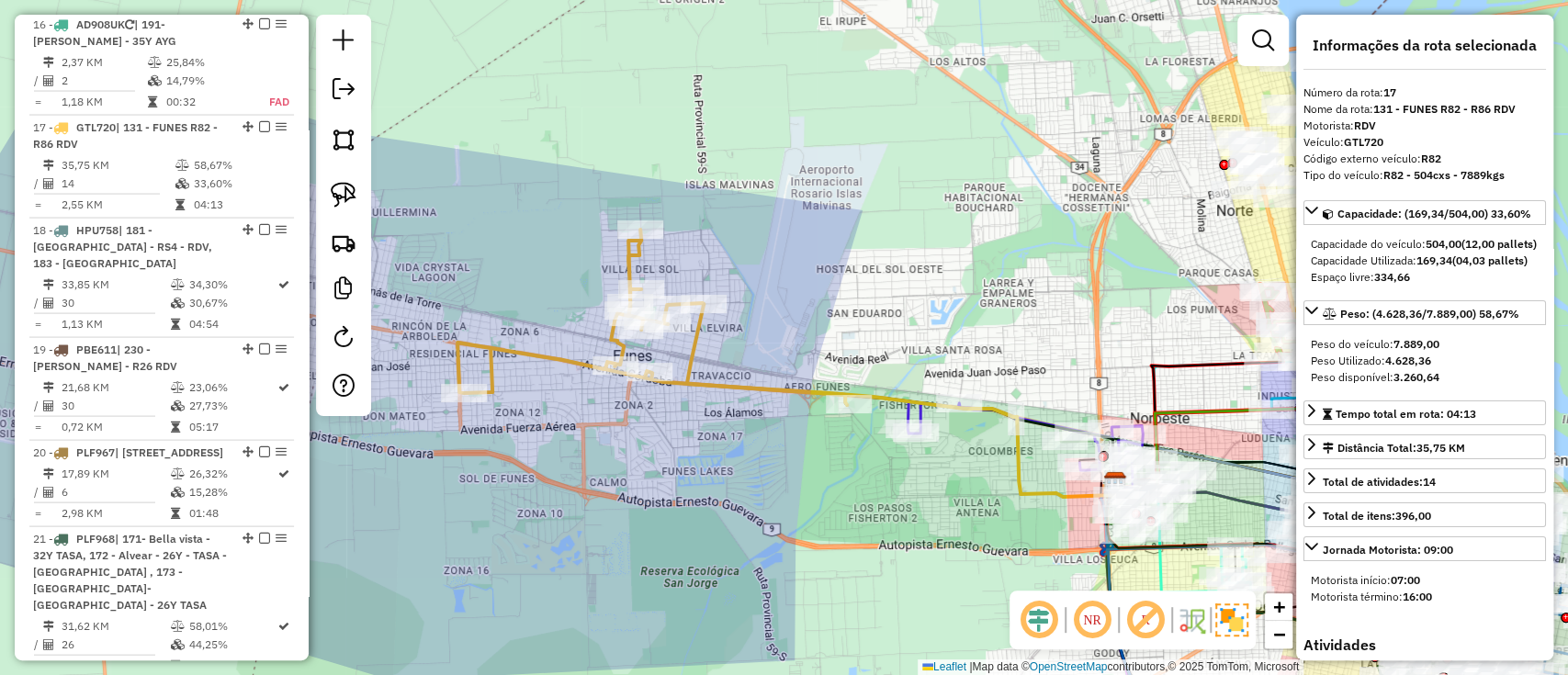
click at [762, 379] on icon at bounding box center [652, 317] width 389 height 176
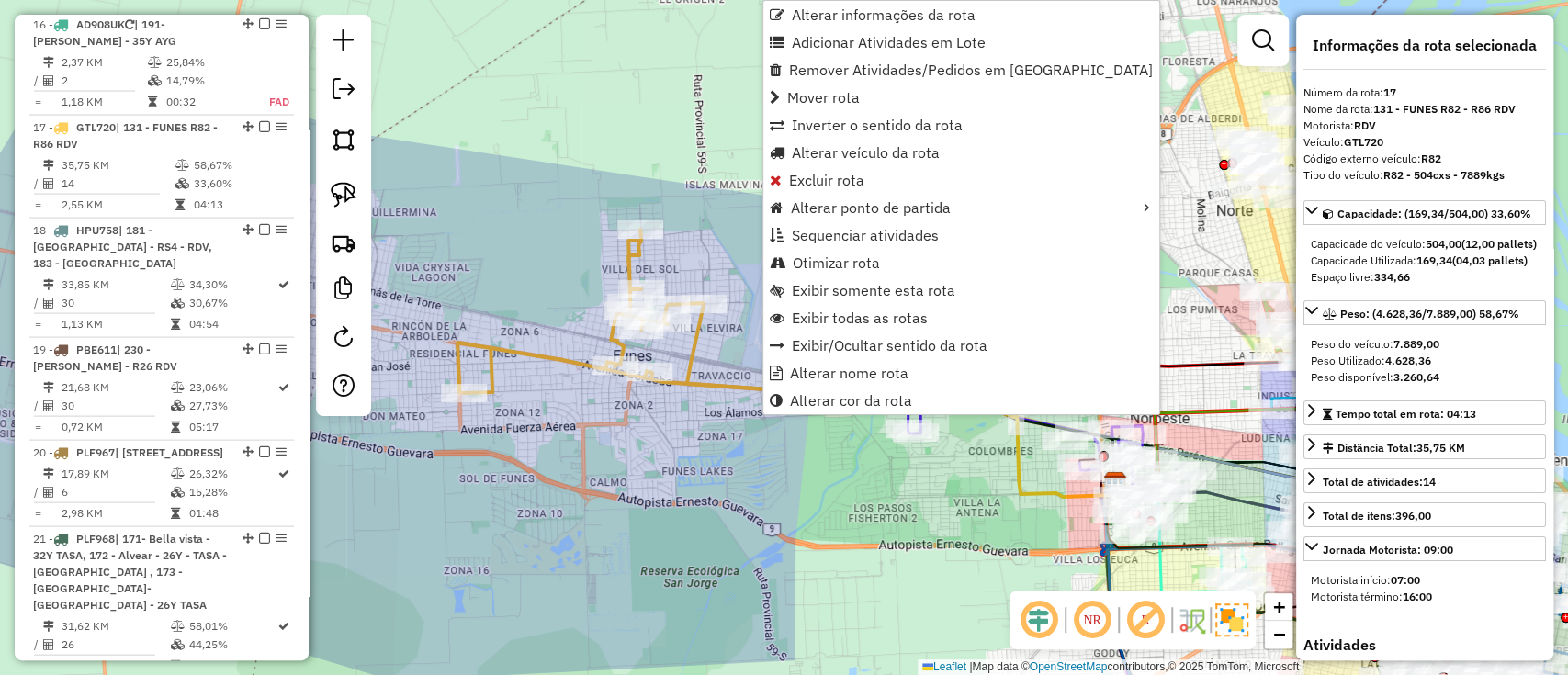
click at [603, 501] on div "Janela de atendimento Grade de atendimento Capacidade Transportadoras Veículos …" at bounding box center [784, 337] width 1568 height 675
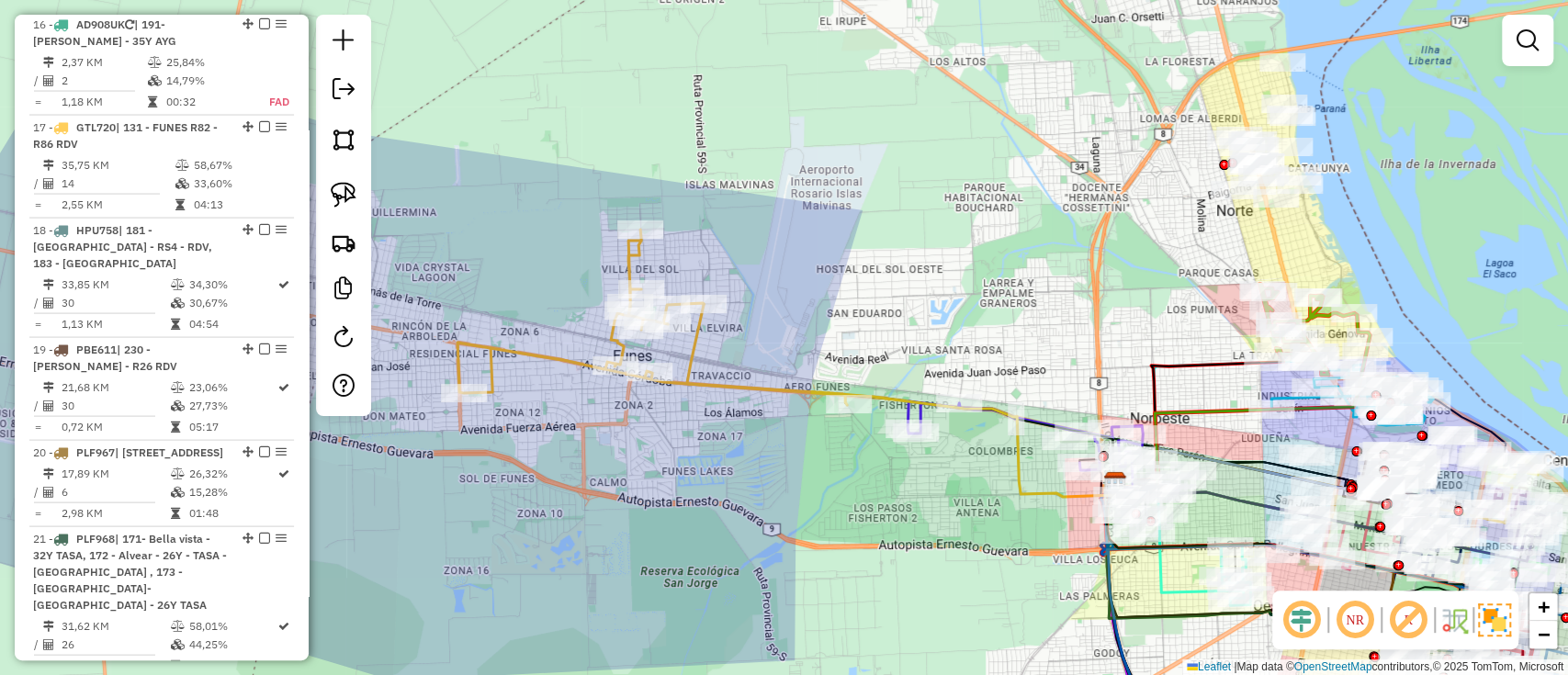
click at [710, 380] on icon at bounding box center [652, 317] width 389 height 176
select select "**********"
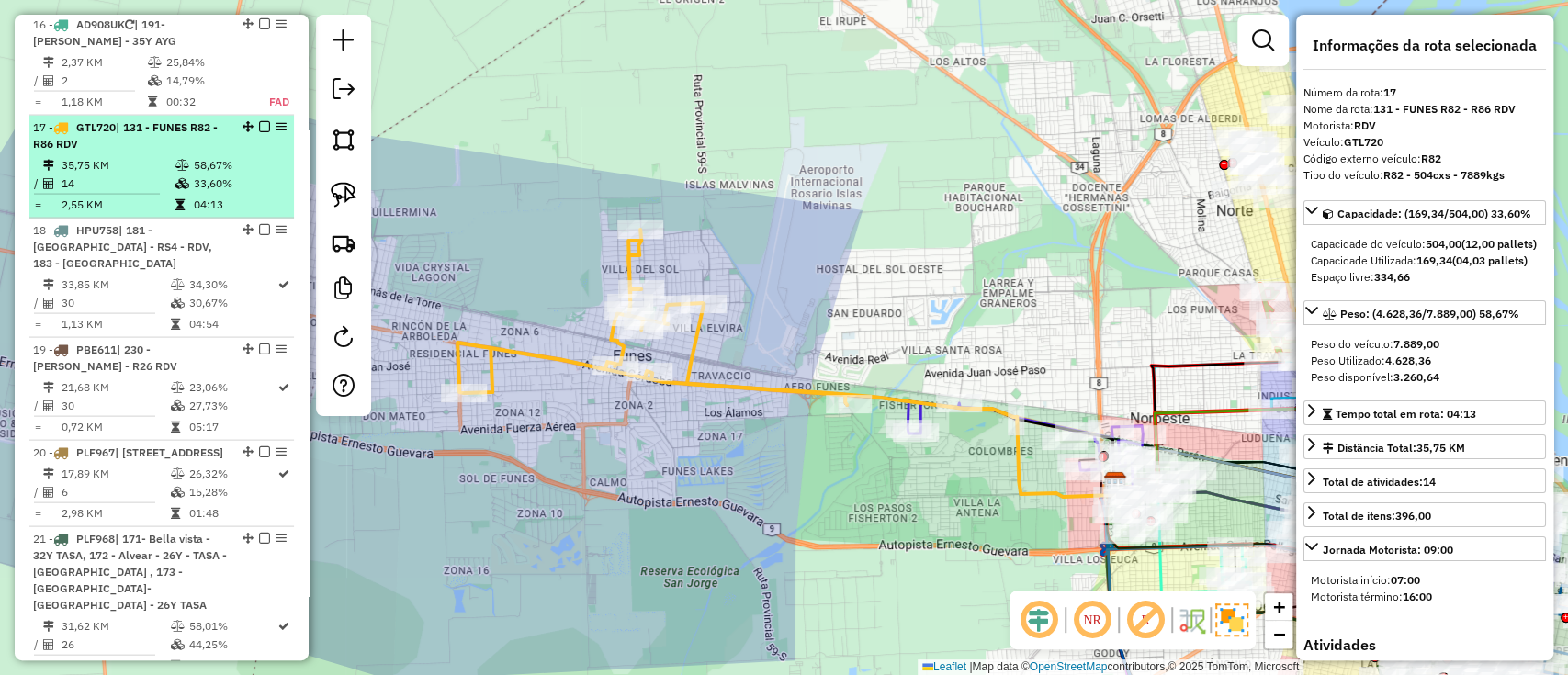
click at [263, 121] on em at bounding box center [264, 127] width 11 height 11
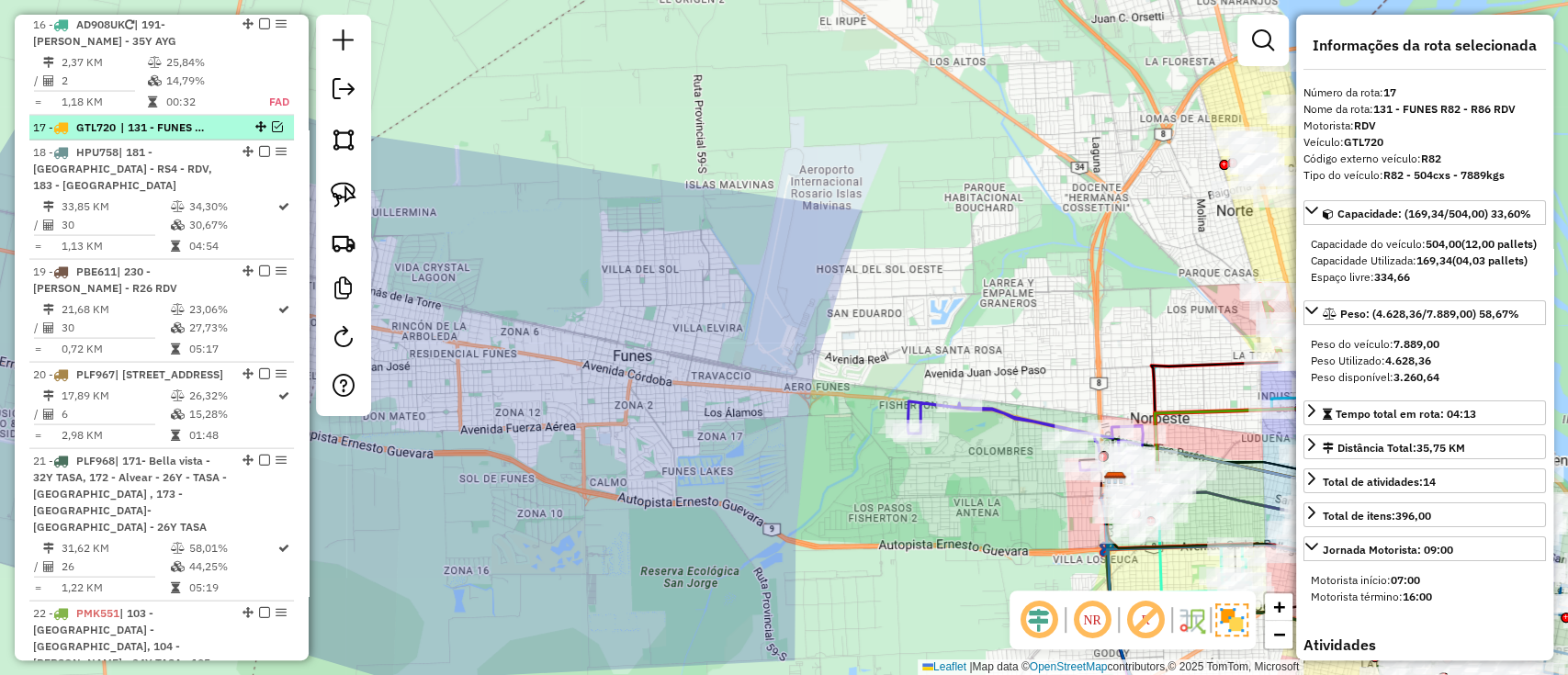
scroll to position [2372, 0]
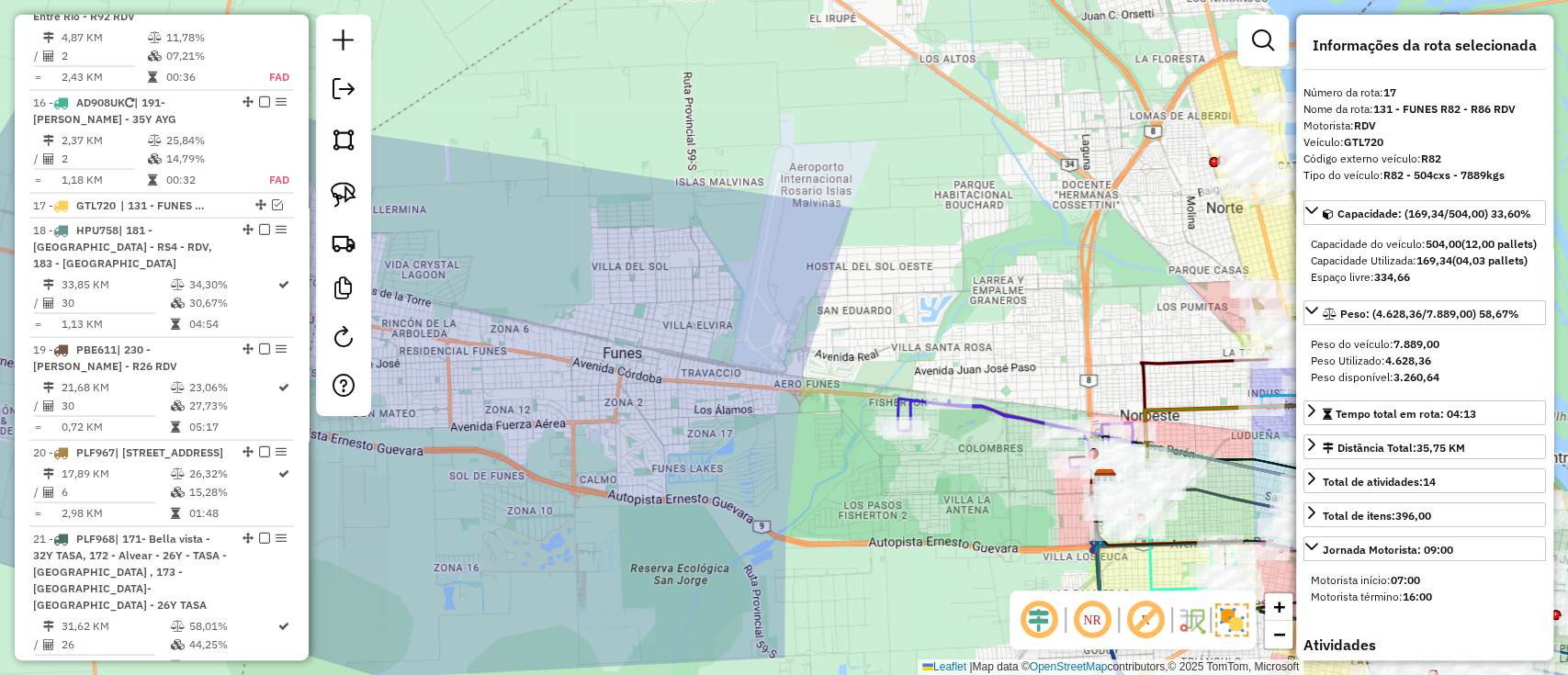
drag, startPoint x: 765, startPoint y: 432, endPoint x: 581, endPoint y: 422, distance: 184.3
click at [581, 422] on div "Janela de atendimento Grade de atendimento Capacidade Transportadoras Veículos …" at bounding box center [784, 337] width 1568 height 675
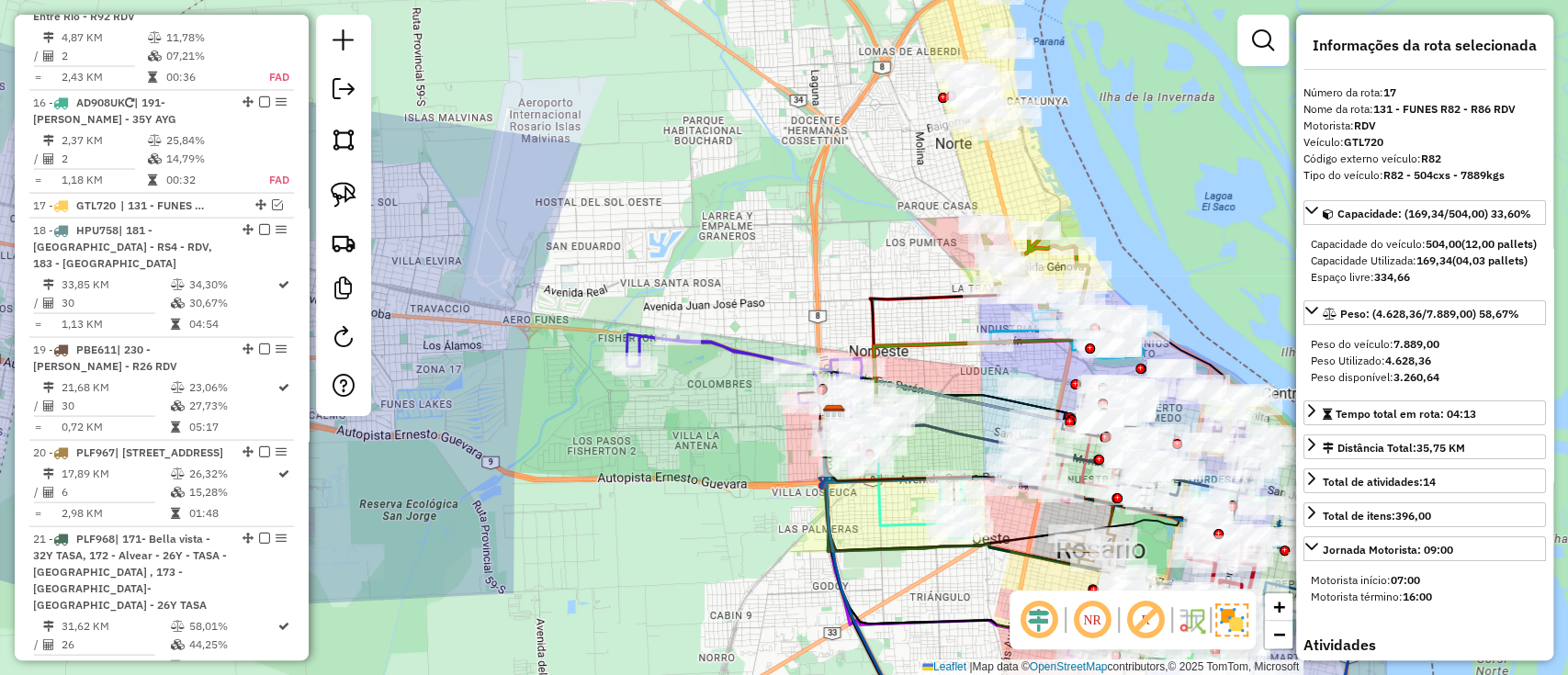
drag, startPoint x: 753, startPoint y: 538, endPoint x: 606, endPoint y: 458, distance: 167.4
click at [606, 458] on div "Janela de atendimento Grade de atendimento Capacidade Transportadoras Veículos …" at bounding box center [784, 337] width 1568 height 675
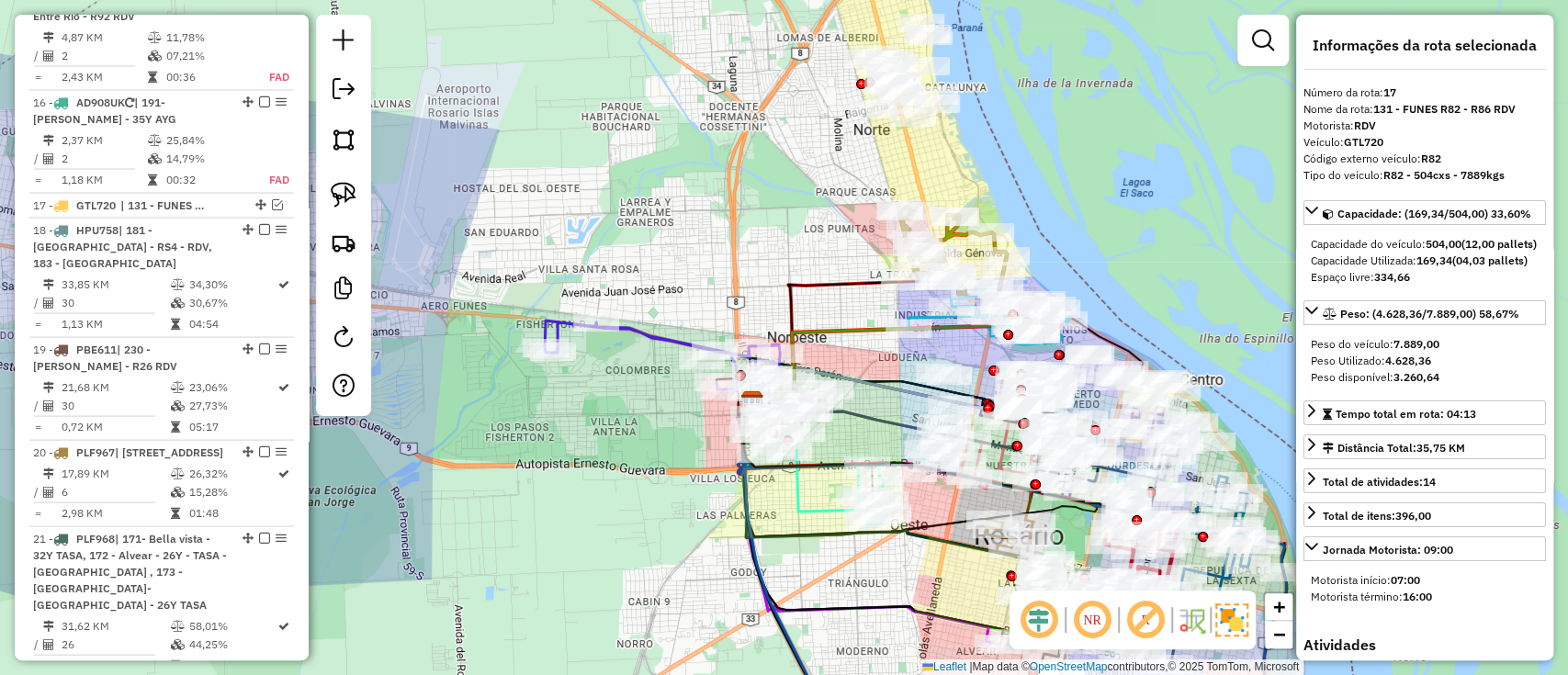
drag, startPoint x: 713, startPoint y: 473, endPoint x: 639, endPoint y: 603, distance: 149.6
click at [639, 603] on div "Janela de atendimento Grade de atendimento Capacidade Transportadoras Veículos …" at bounding box center [784, 337] width 1568 height 675
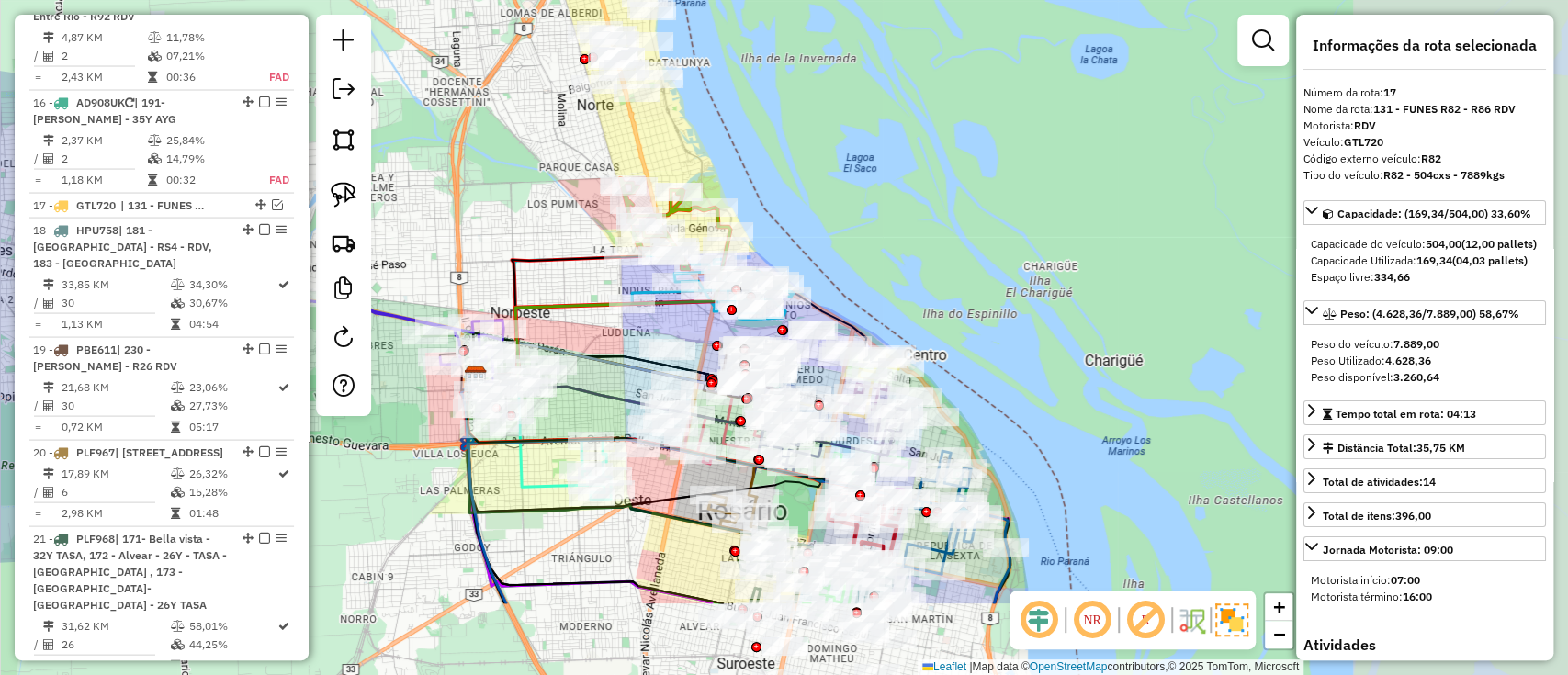
drag, startPoint x: 629, startPoint y: 297, endPoint x: 484, endPoint y: 202, distance: 173.3
click at [484, 202] on div "Janela de atendimento Grade de atendimento Capacidade Transportadoras Veículos …" at bounding box center [784, 337] width 1568 height 675
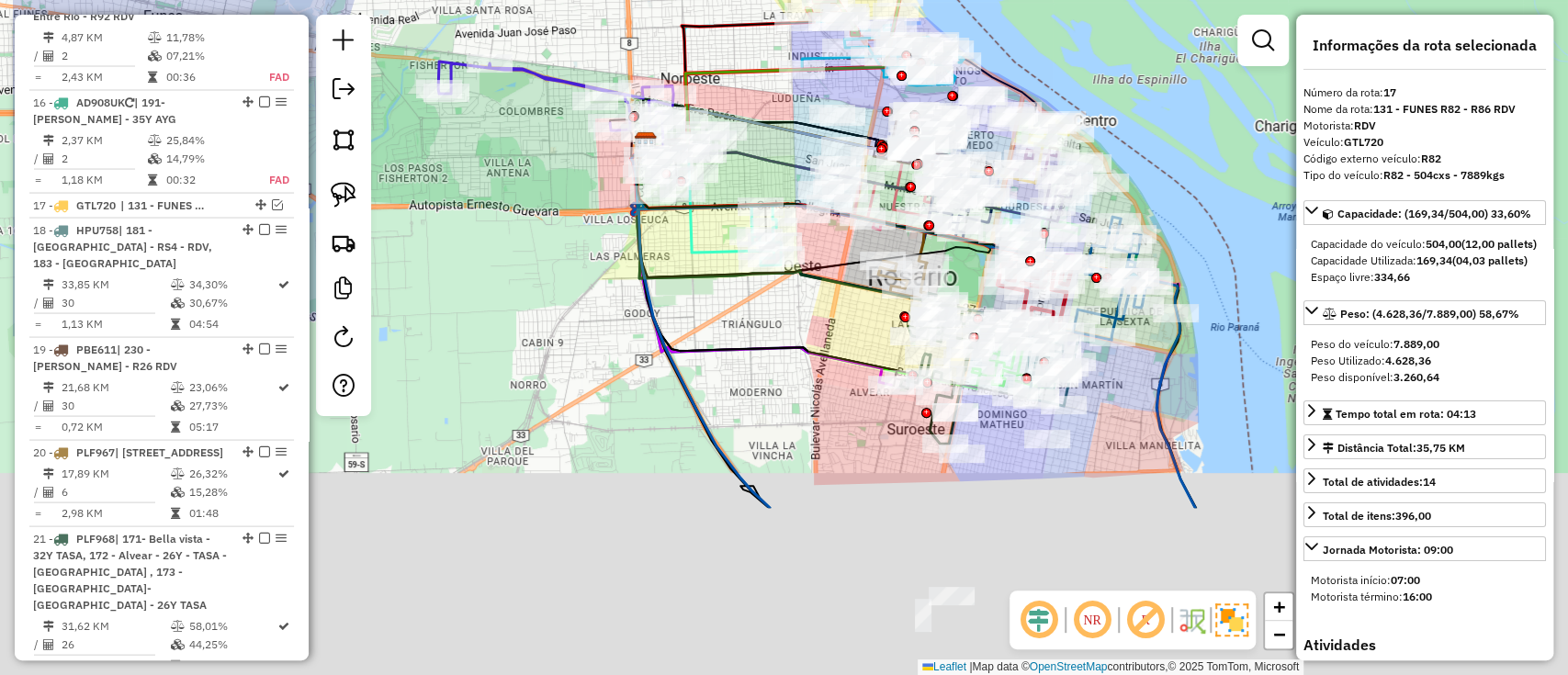
drag, startPoint x: 429, startPoint y: 302, endPoint x: 599, endPoint y: 62, distance: 294.1
click at [599, 62] on div "Janela de atendimento Grade de atendimento Capacidade Transportadoras Veículos …" at bounding box center [784, 337] width 1568 height 675
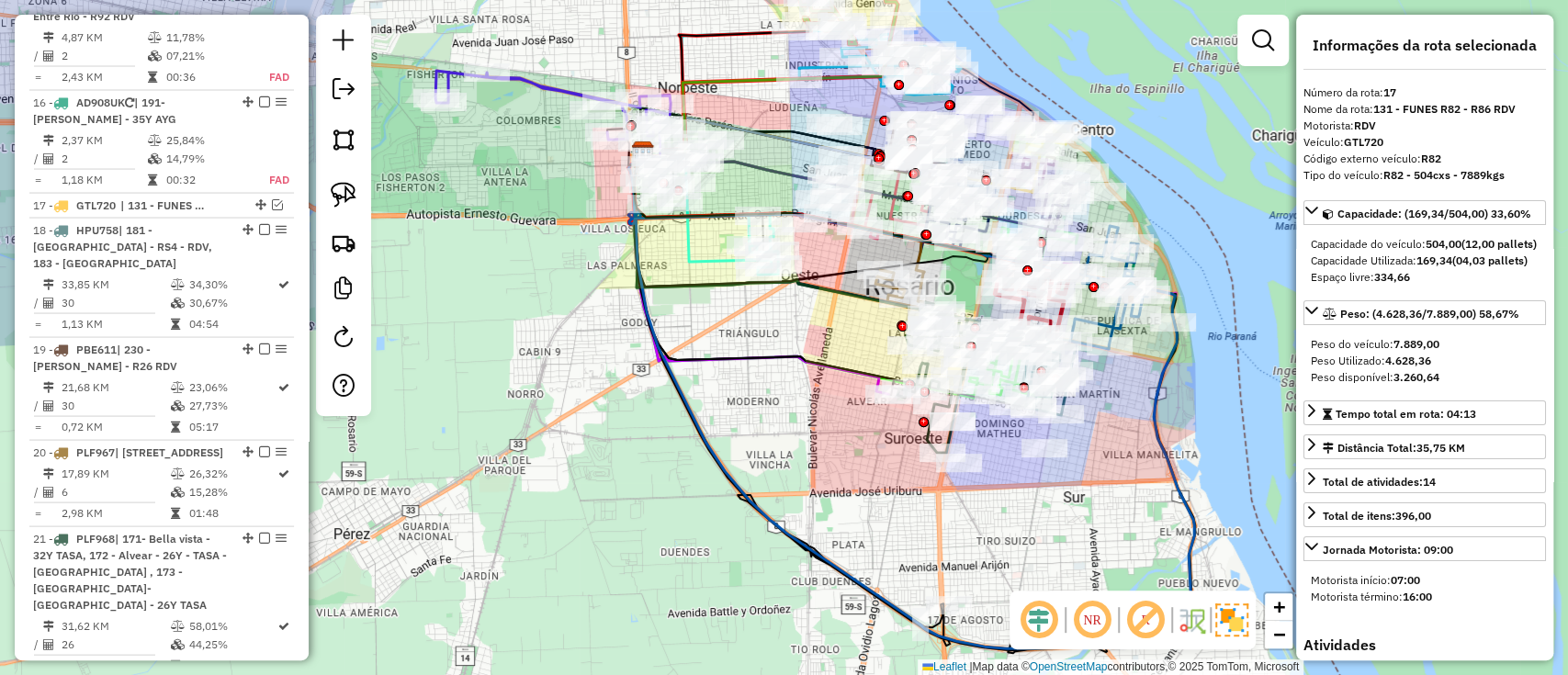
drag, startPoint x: 816, startPoint y: 311, endPoint x: 817, endPoint y: 555, distance: 244.0
click at [817, 555] on div "Janela de atendimento Grade de atendimento Capacidade Transportadoras Veículos …" at bounding box center [784, 337] width 1568 height 675
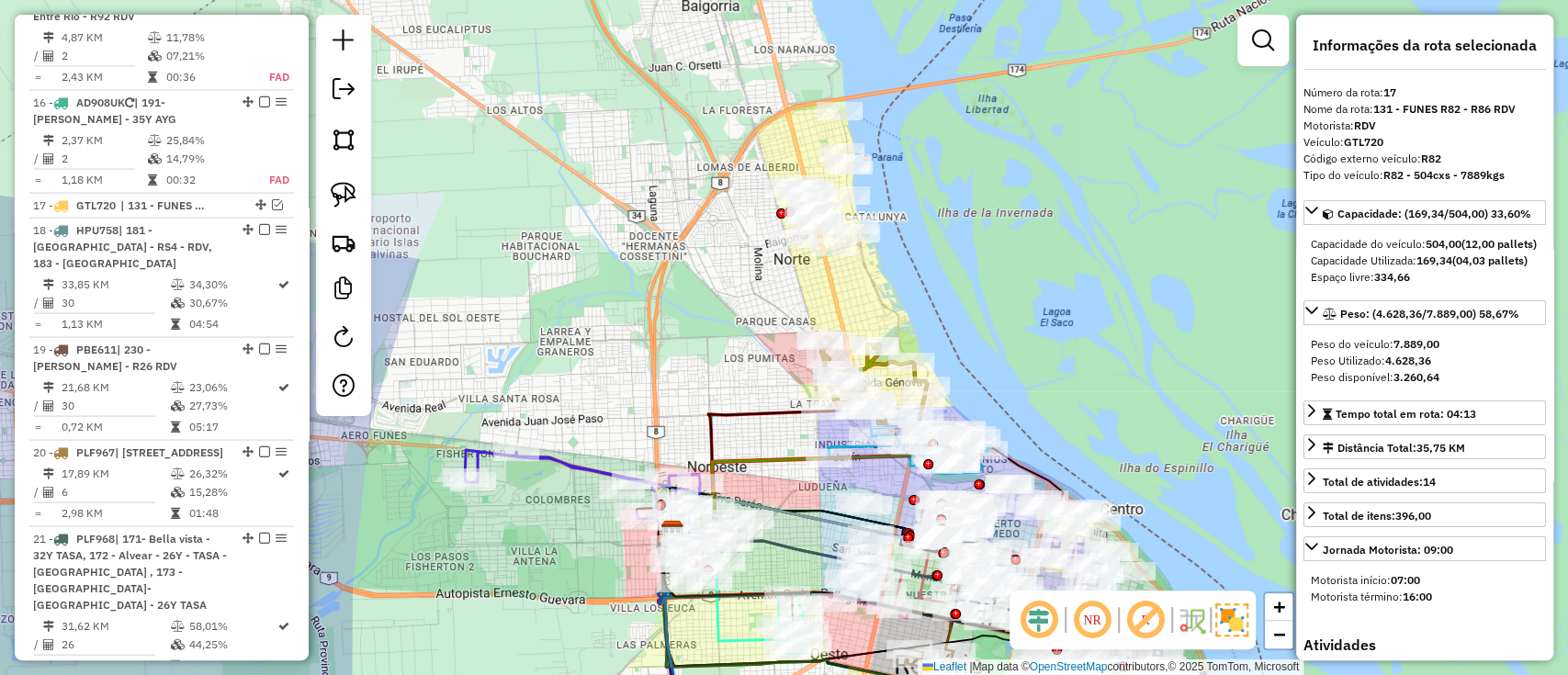
drag, startPoint x: 618, startPoint y: 157, endPoint x: 647, endPoint y: 299, distance: 144.9
click at [647, 299] on div "Janela de atendimento Grade de atendimento Capacidade Transportadoras Veículos …" at bounding box center [784, 337] width 1568 height 675
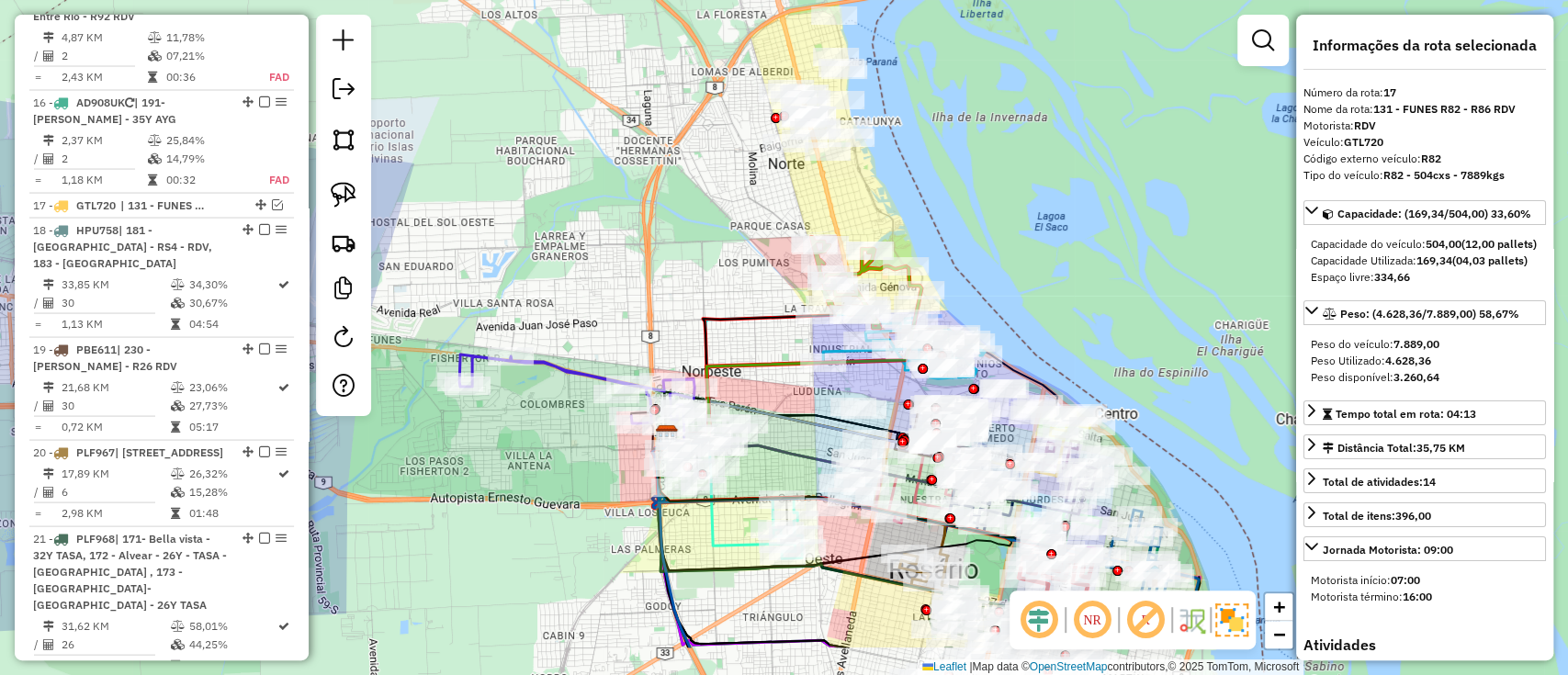
drag, startPoint x: 668, startPoint y: 381, endPoint x: 662, endPoint y: 286, distance: 95.2
click at [662, 286] on div "Janela de atendimento Grade de atendimento Capacidade Transportadoras Veículos …" at bounding box center [784, 337] width 1568 height 675
click at [583, 363] on icon at bounding box center [577, 398] width 235 height 86
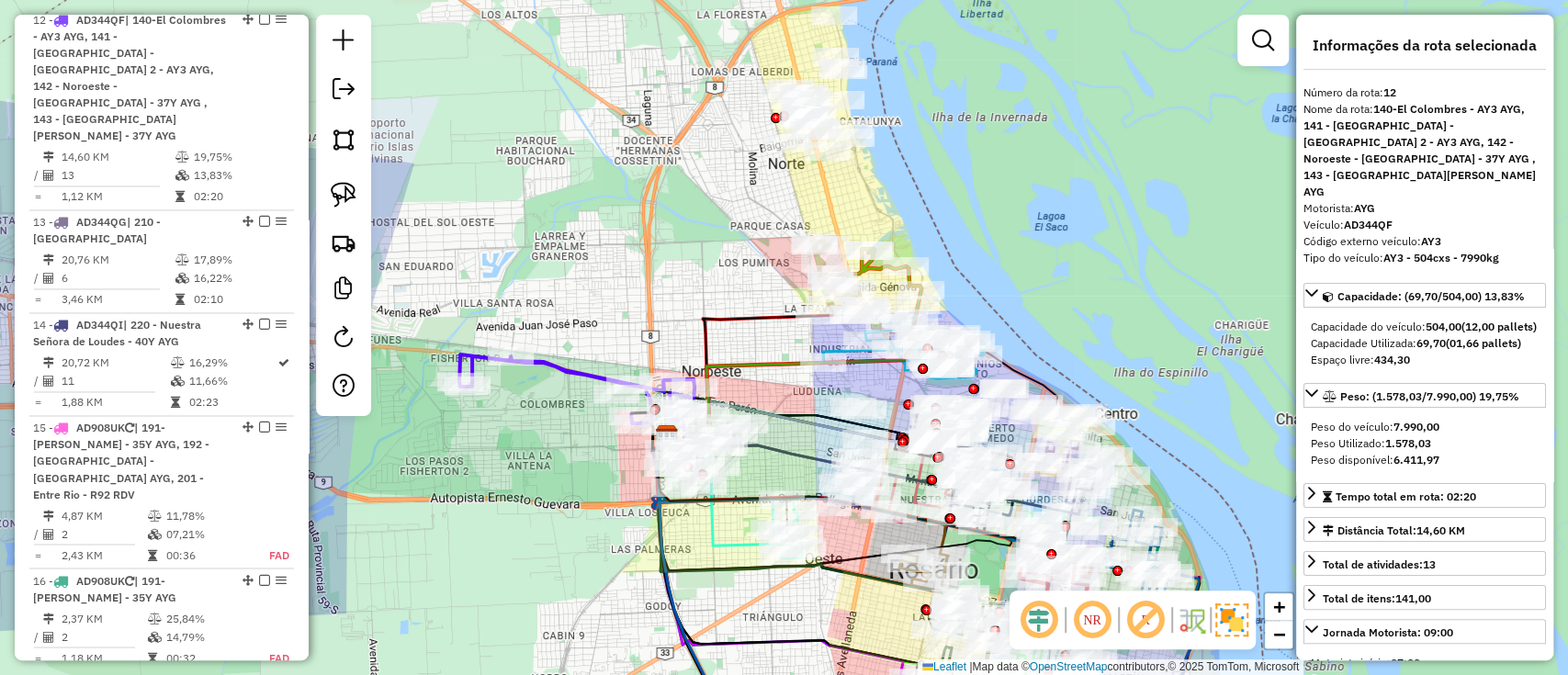
scroll to position [1870, 0]
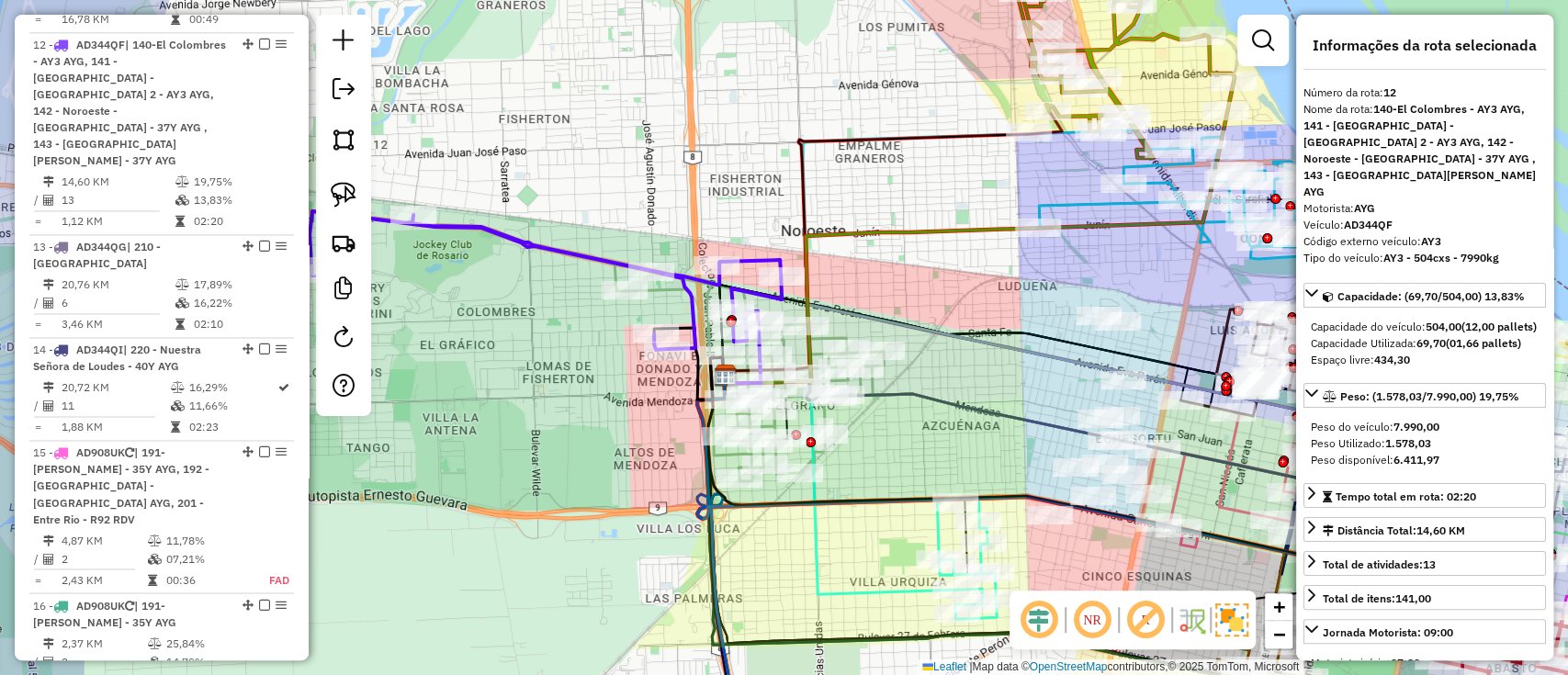
drag, startPoint x: 632, startPoint y: 490, endPoint x: 627, endPoint y: 480, distance: 11.2
click at [627, 480] on div "Janela de atendimento Grade de atendimento Capacidade Transportadoras Veículos …" at bounding box center [784, 337] width 1568 height 675
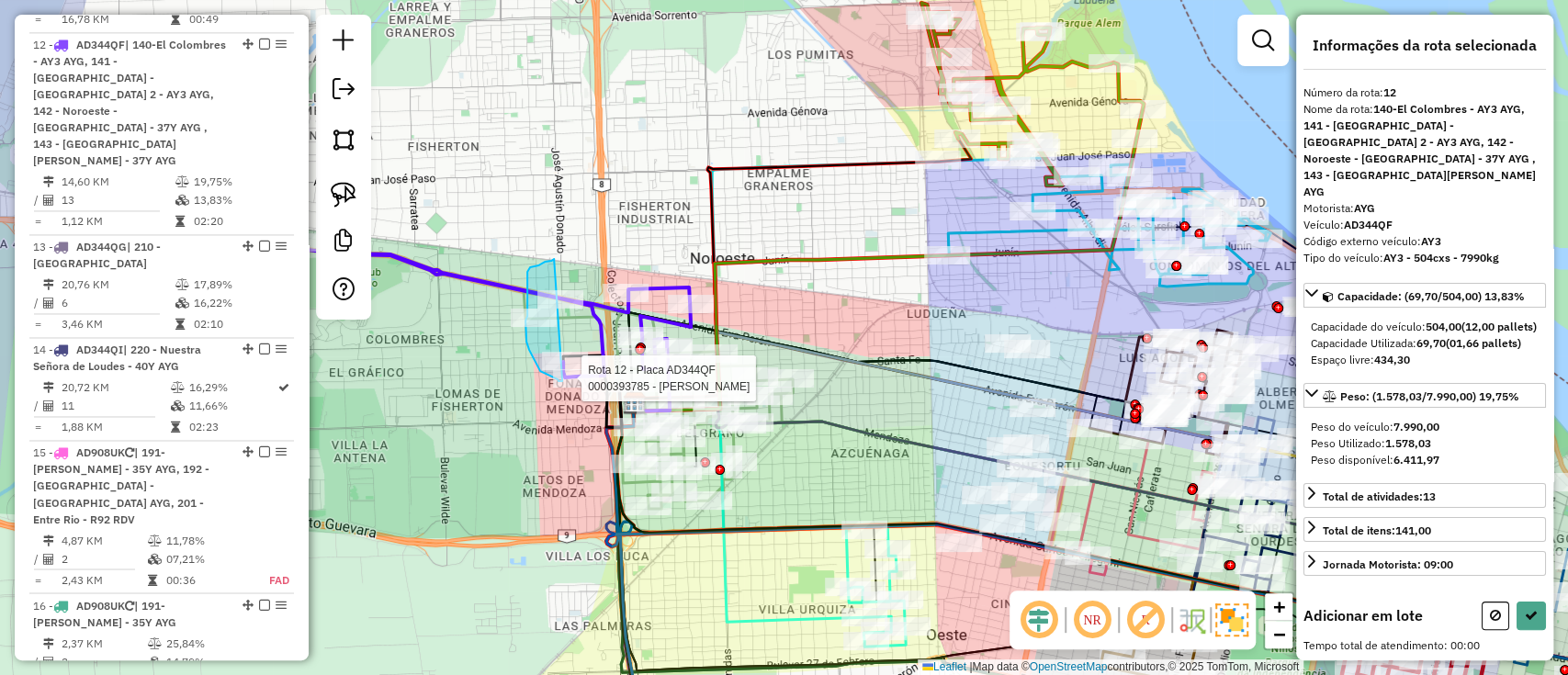
click at [562, 382] on div "Rota 12 - Placa AD344QF 0000326715 - BINI HUGO GABRI Rota 12 - Placa AD344QF 00…" at bounding box center [784, 337] width 1568 height 675
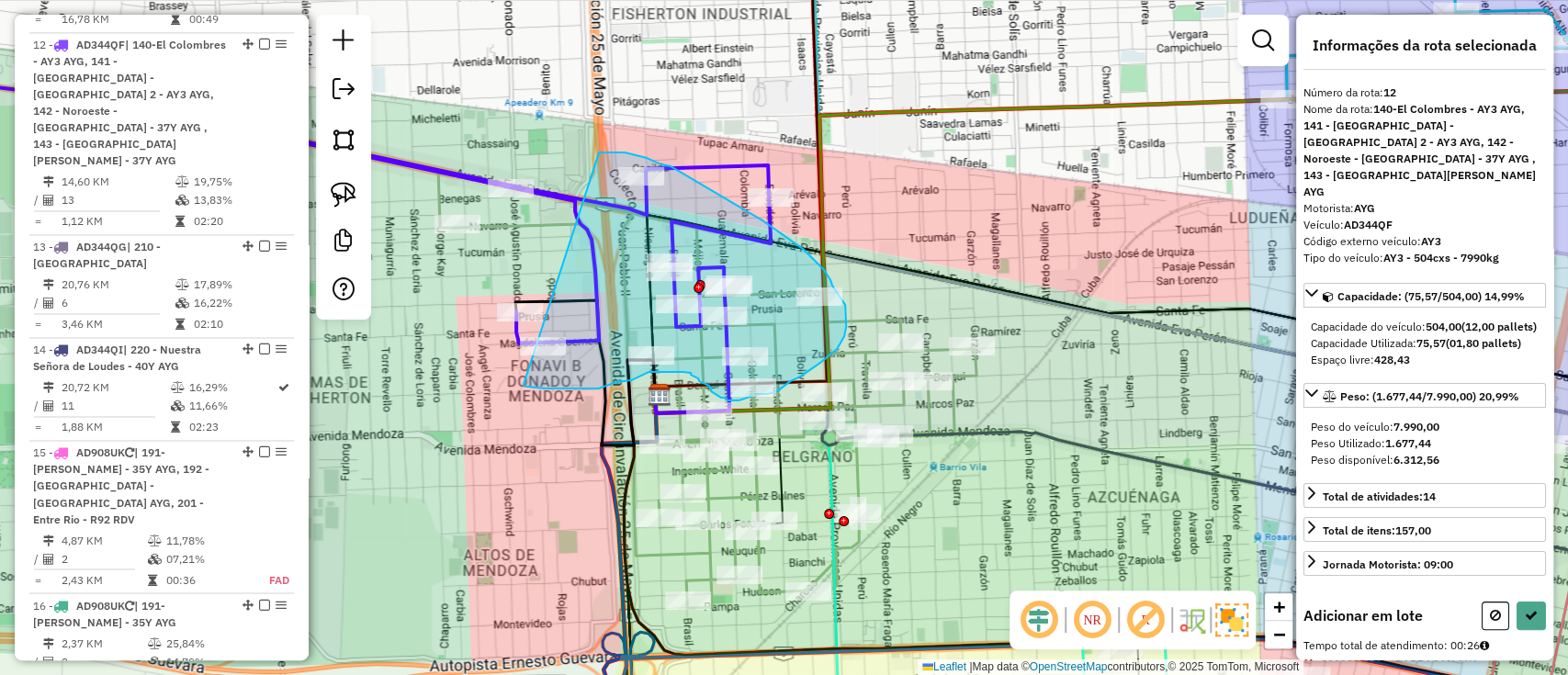
drag, startPoint x: 524, startPoint y: 384, endPoint x: 597, endPoint y: 152, distance: 243.2
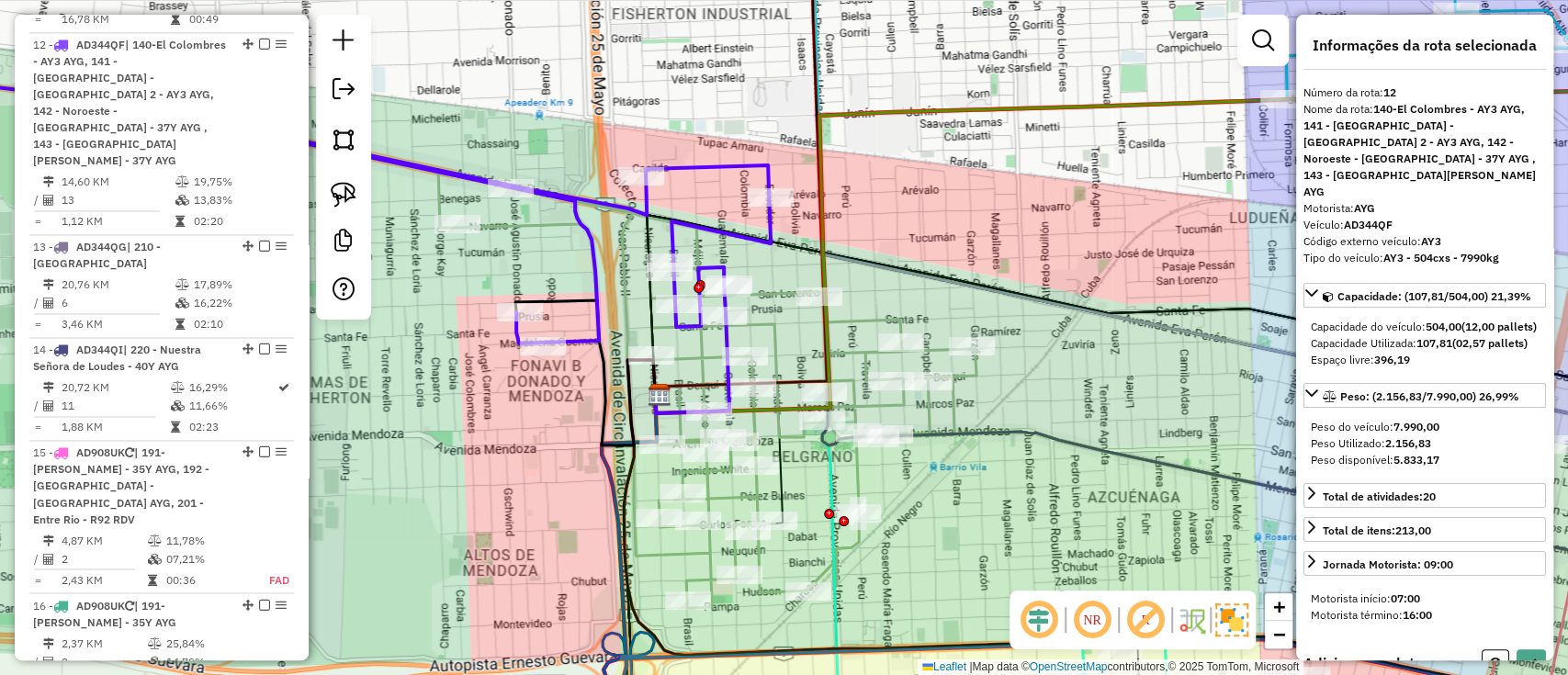
select select "**********"
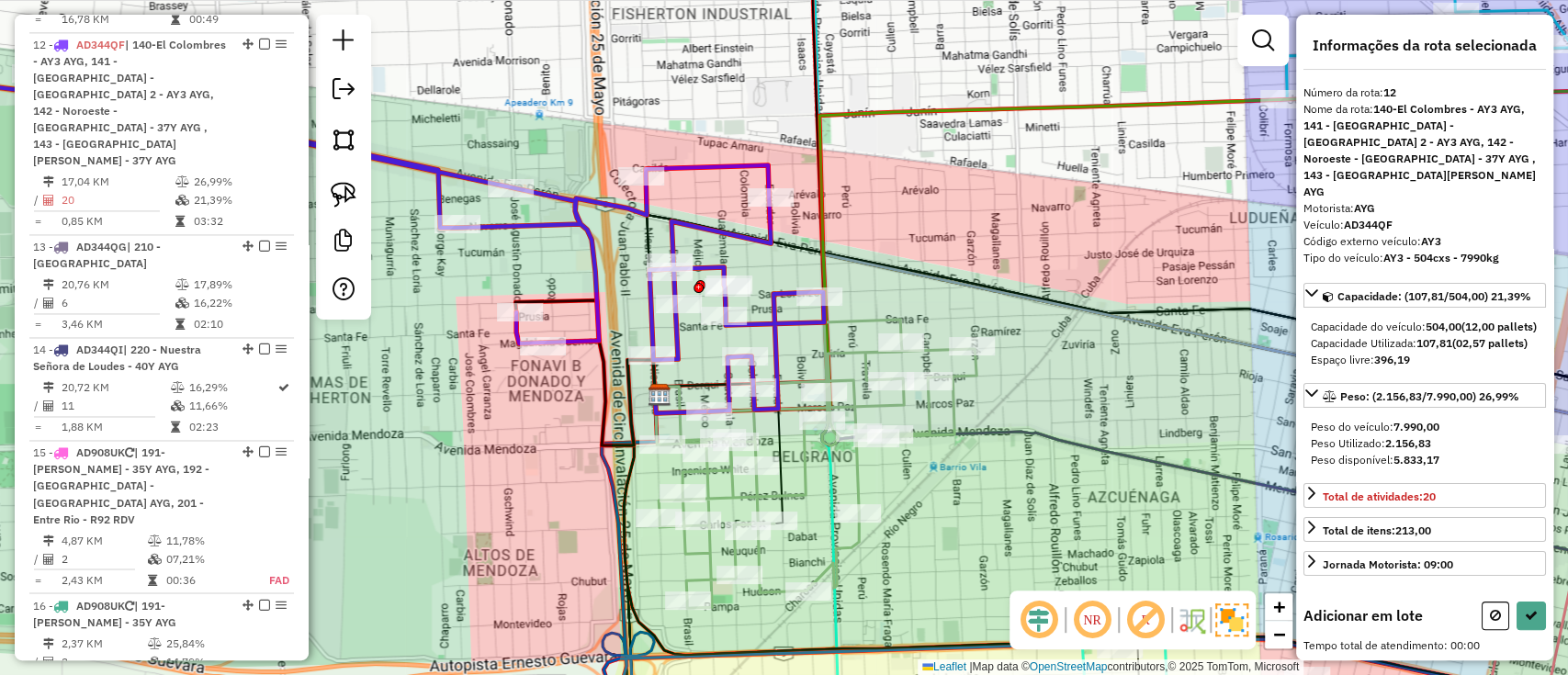
click at [855, 492] on icon at bounding box center [815, 463] width 321 height 288
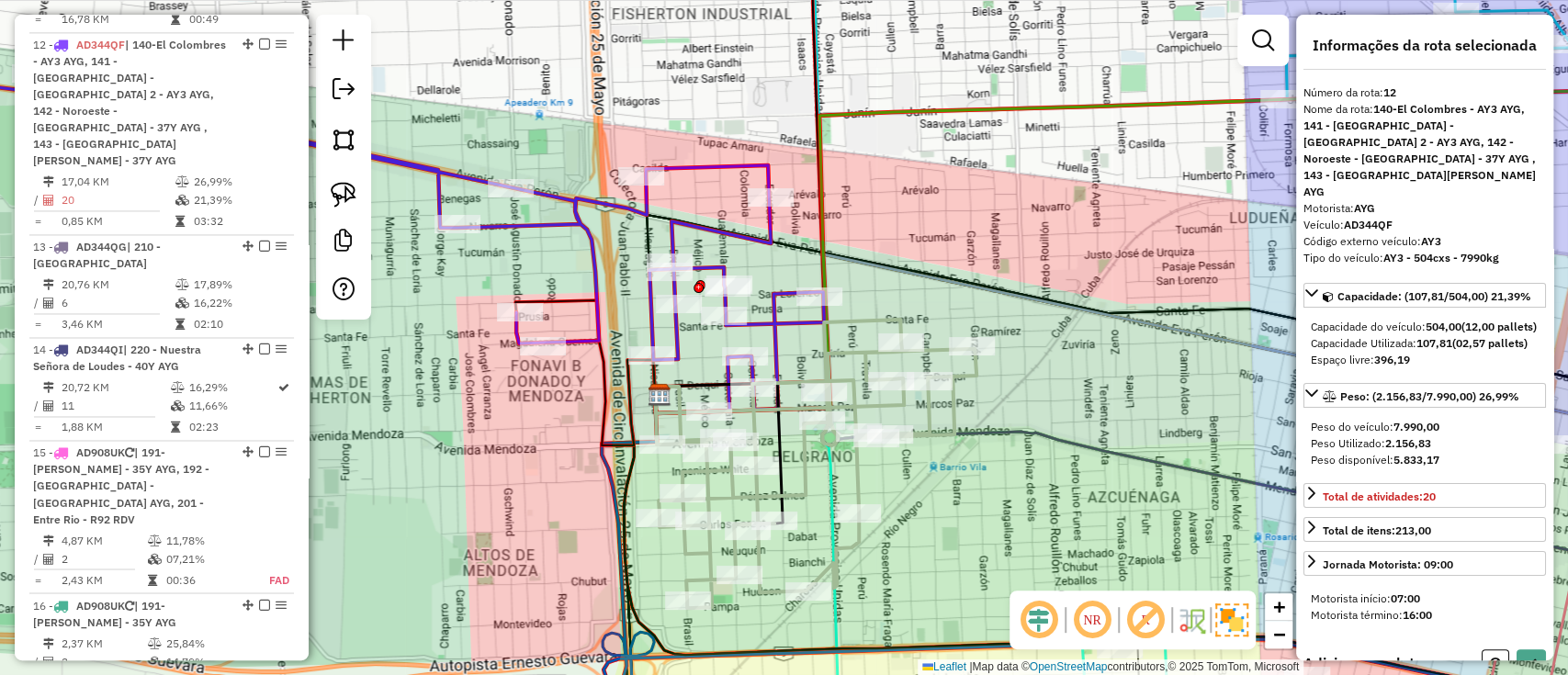
select select "**********"
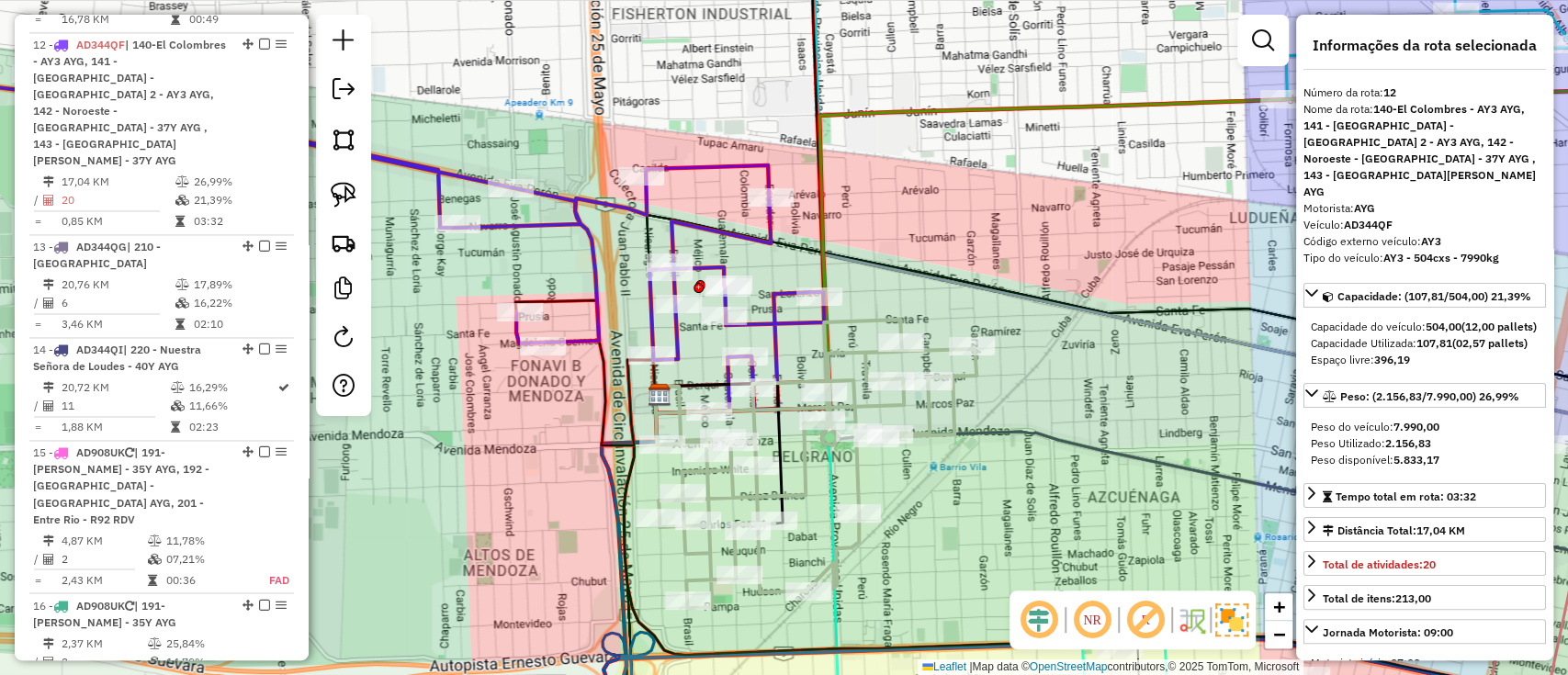
click at [858, 485] on icon at bounding box center [815, 463] width 321 height 288
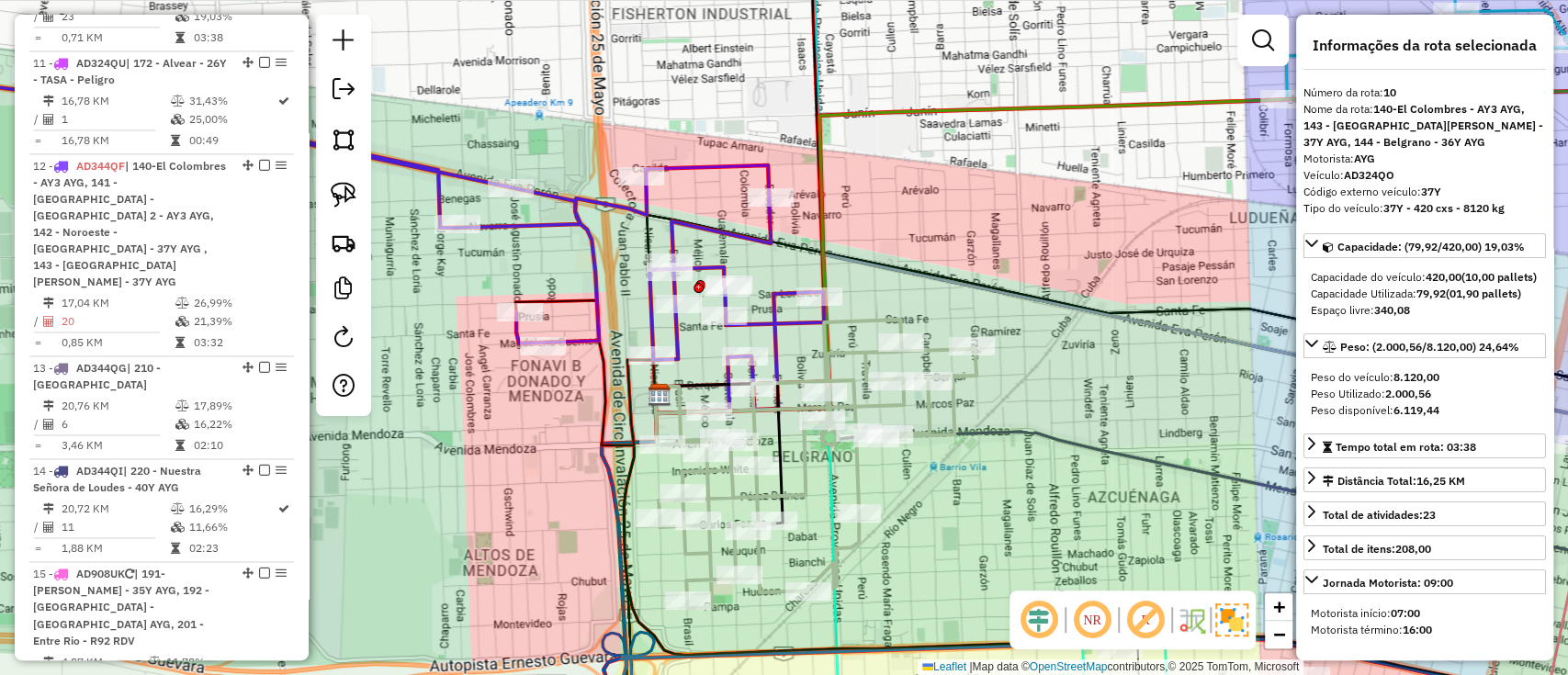
scroll to position [1631, 0]
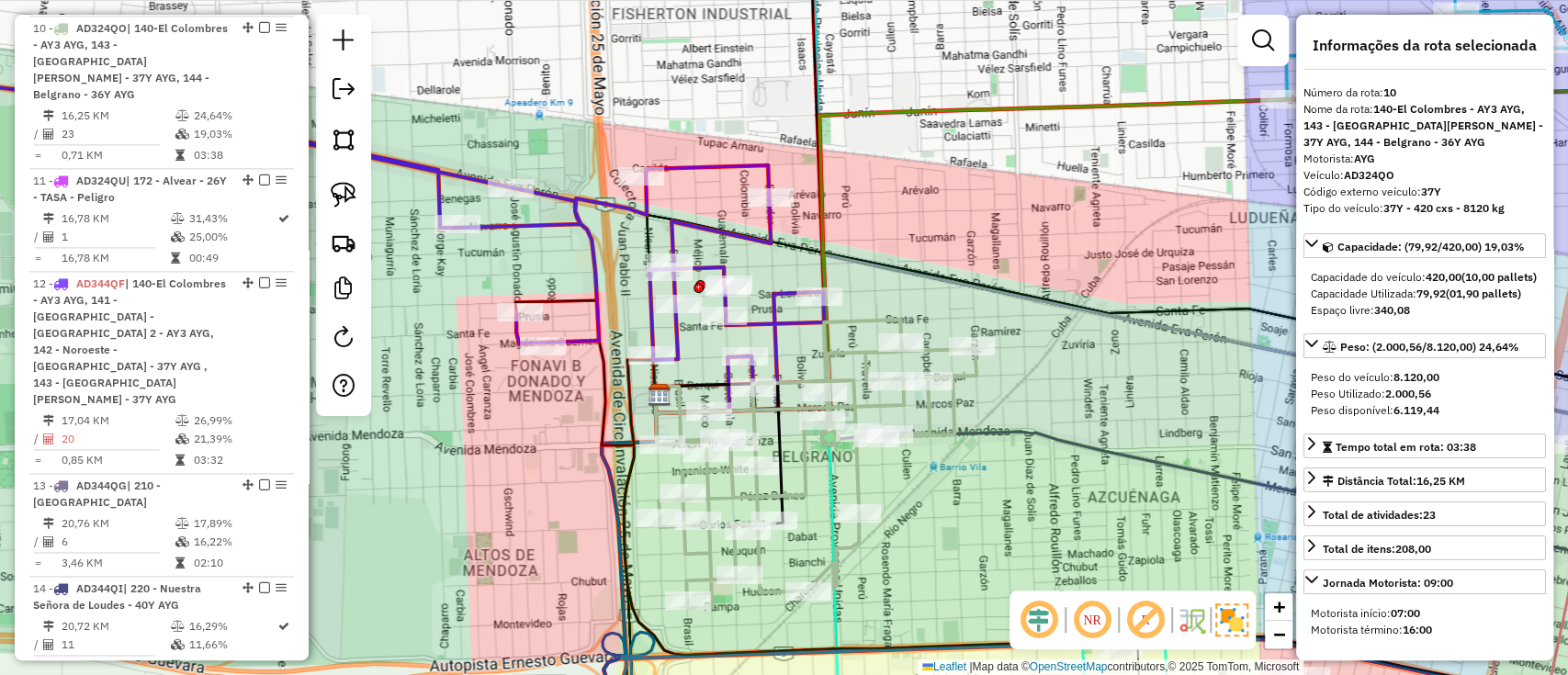
click at [779, 316] on icon at bounding box center [333, 240] width 982 height 343
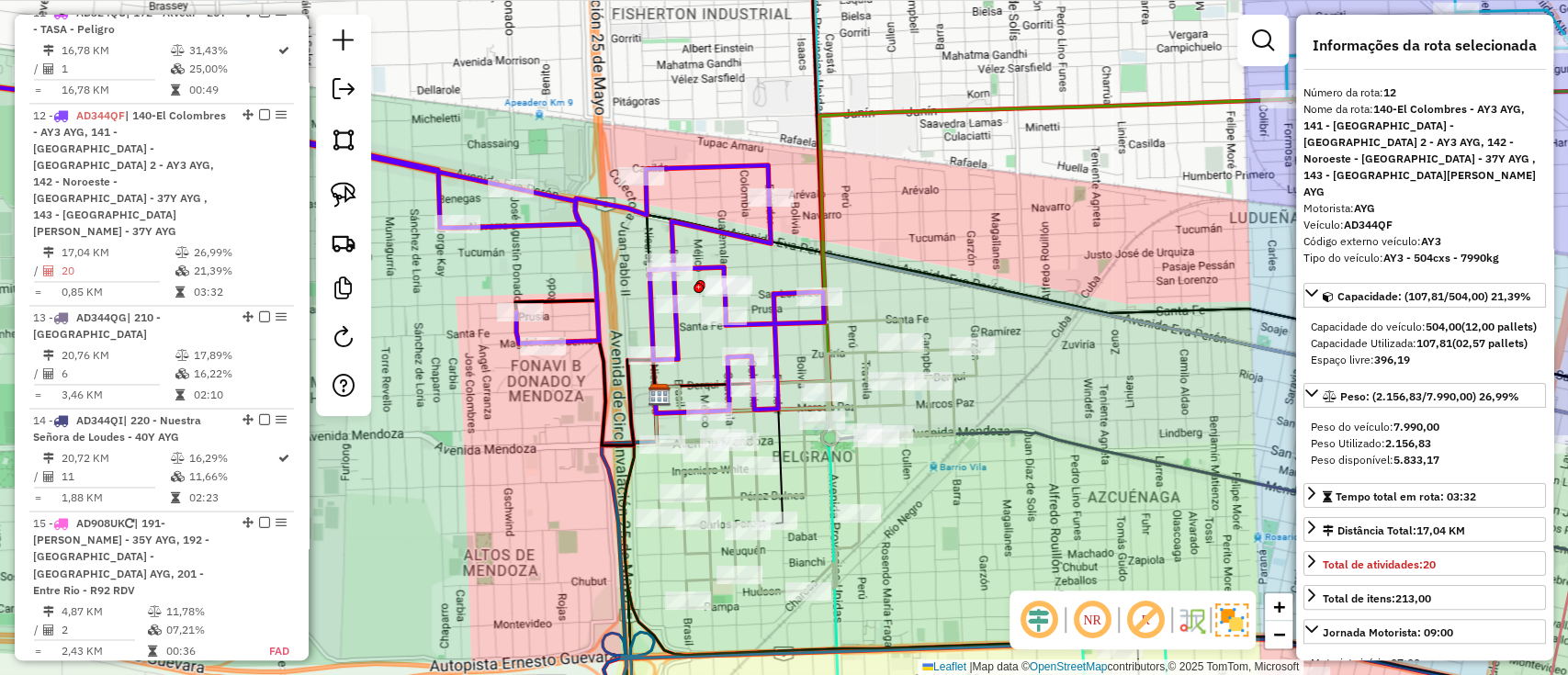
scroll to position [1870, 0]
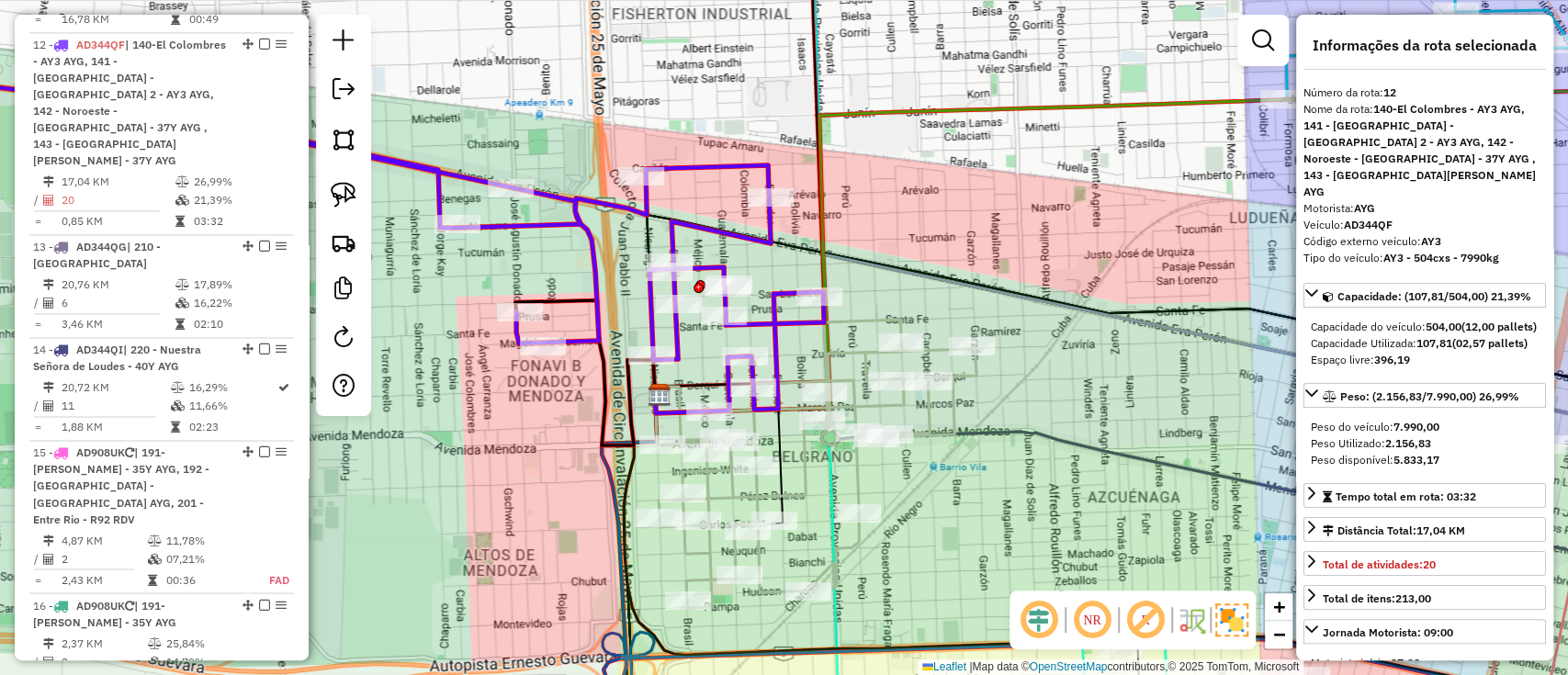
click at [857, 470] on icon at bounding box center [815, 463] width 321 height 288
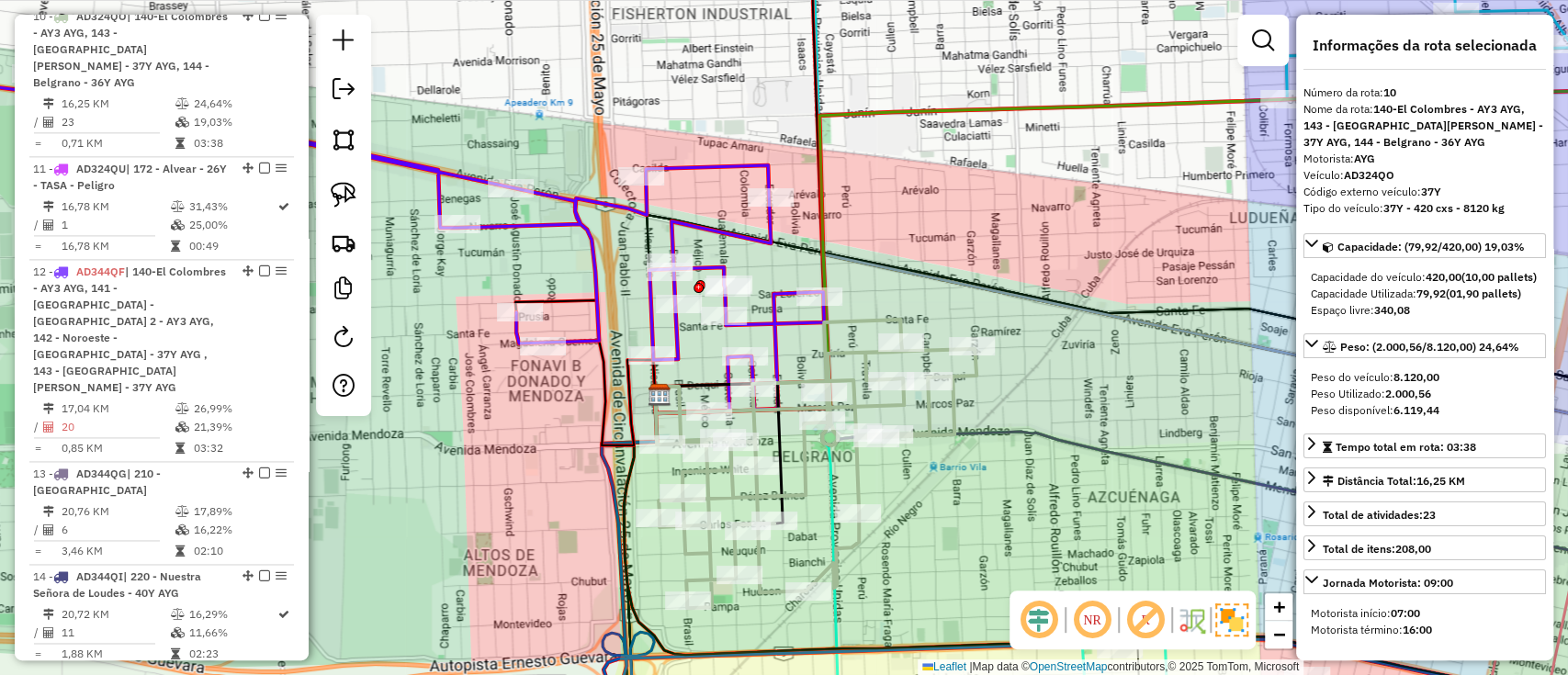
scroll to position [1631, 0]
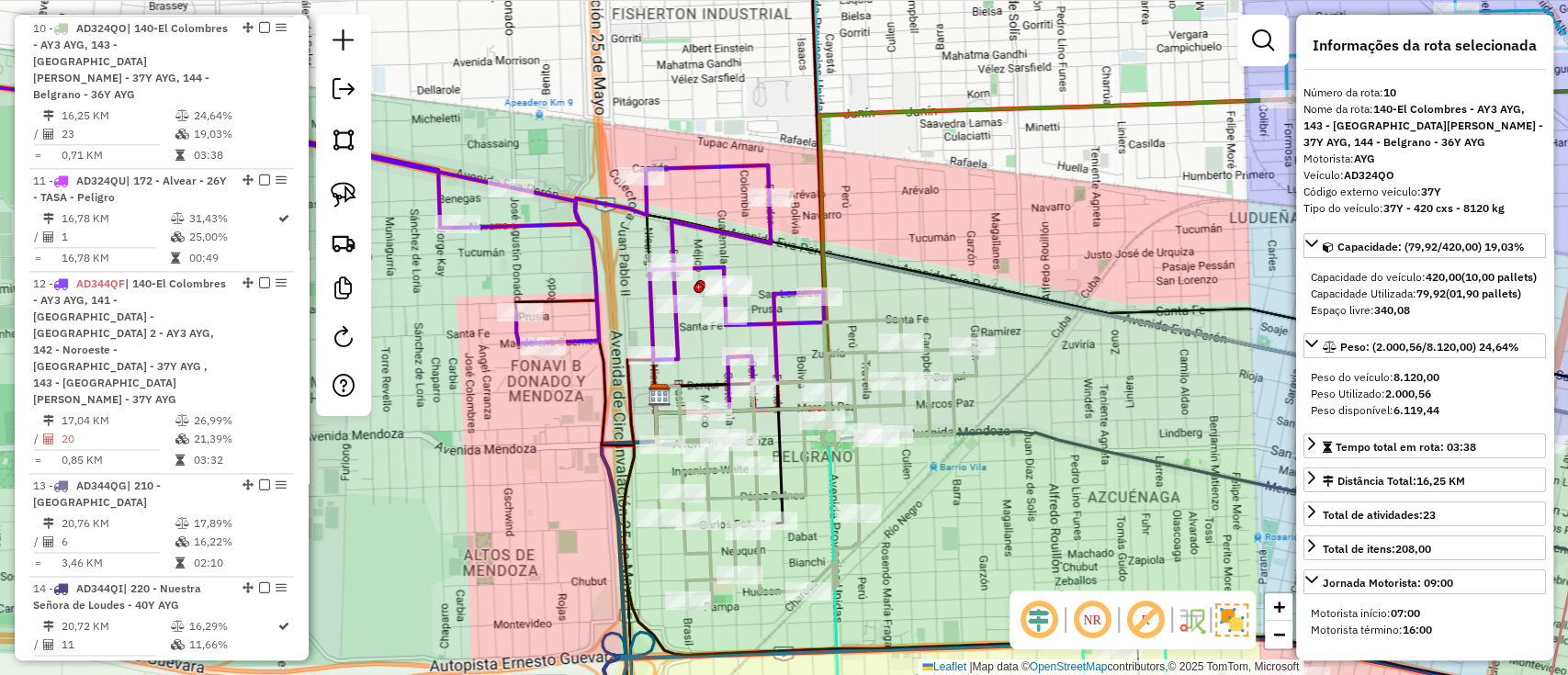
click at [728, 231] on icon at bounding box center [333, 240] width 982 height 343
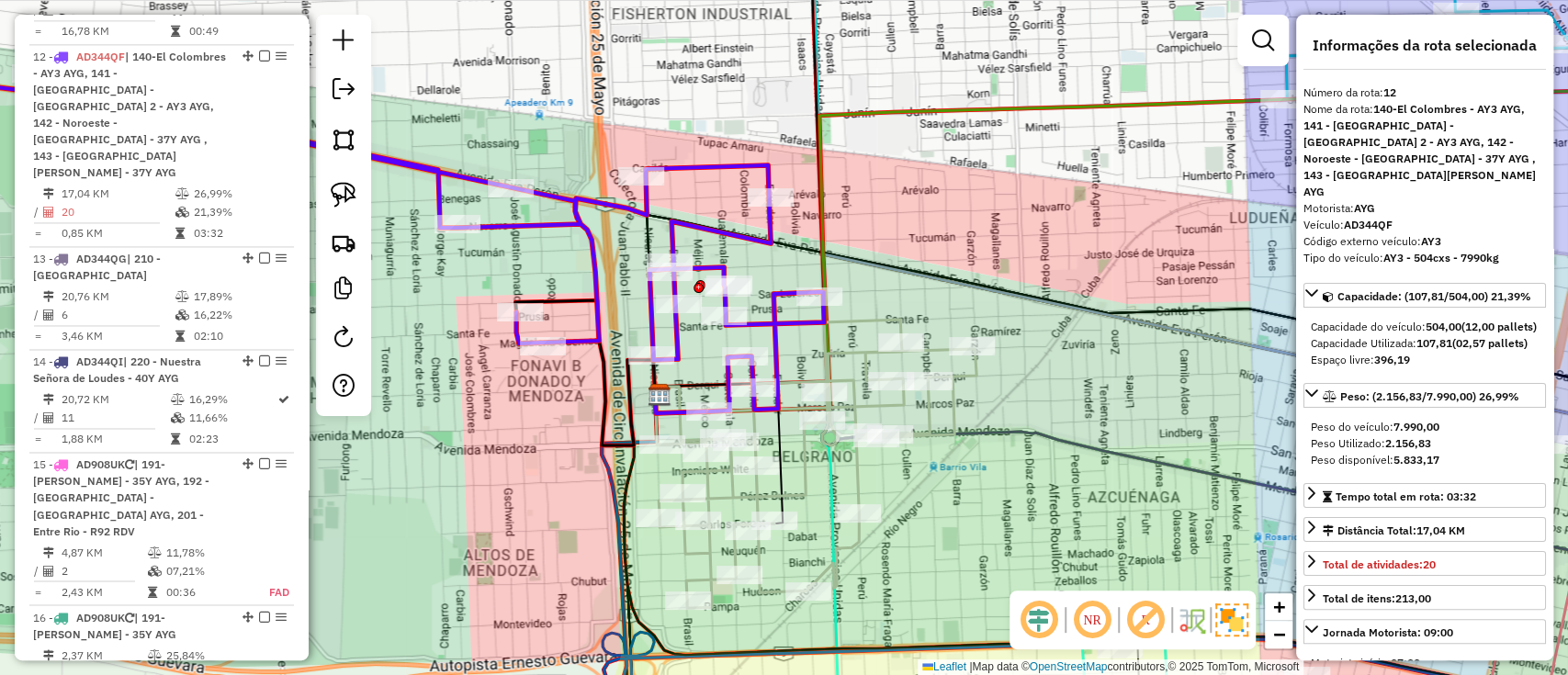
scroll to position [1870, 0]
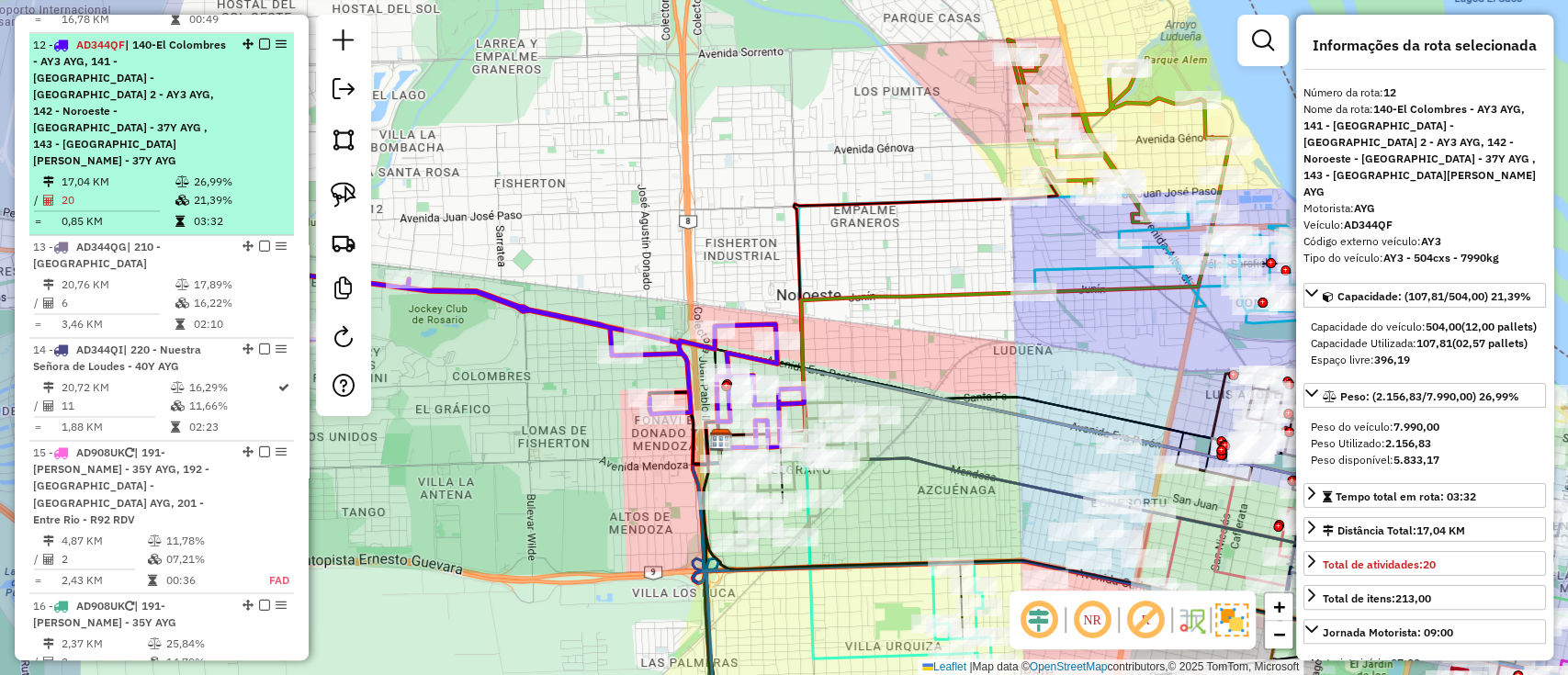
click at [261, 38] on em at bounding box center [264, 44] width 11 height 11
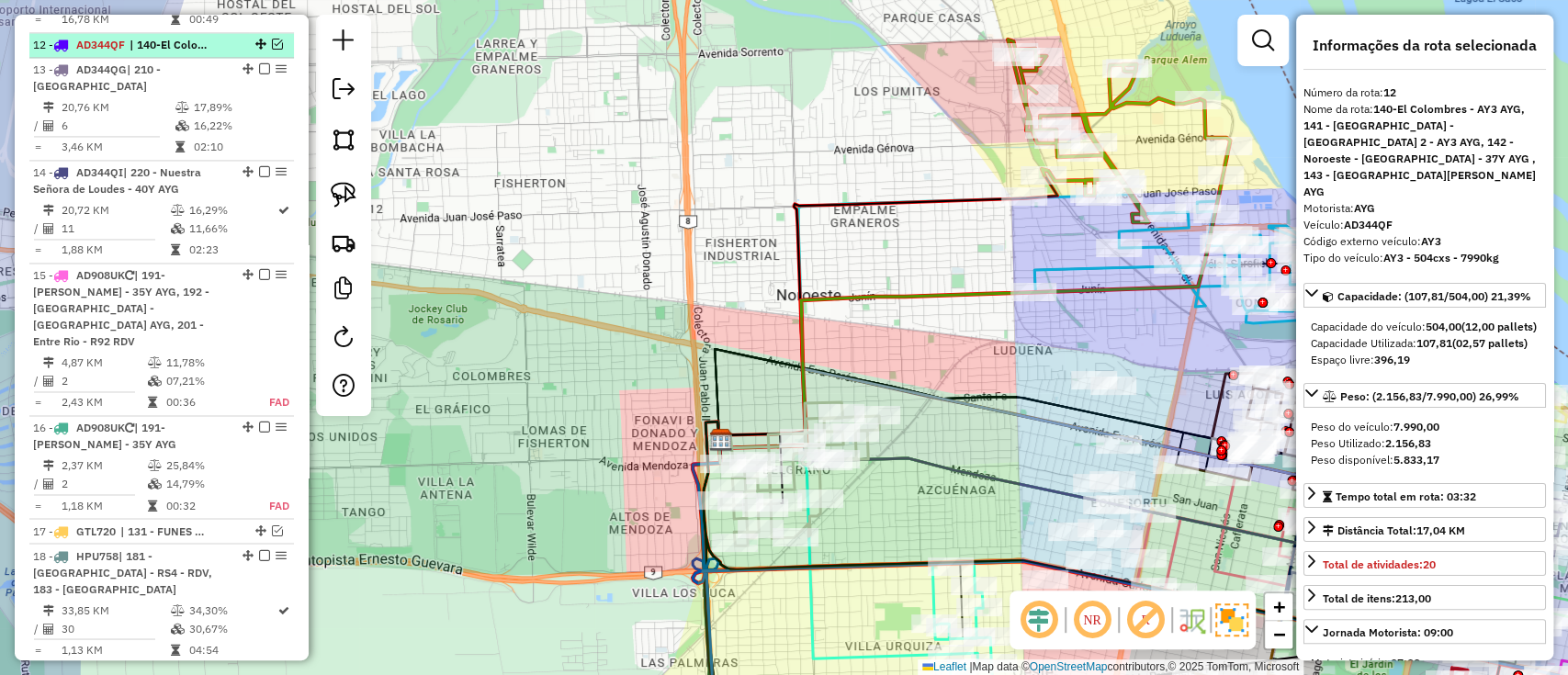
click at [272, 38] on em at bounding box center [277, 44] width 11 height 11
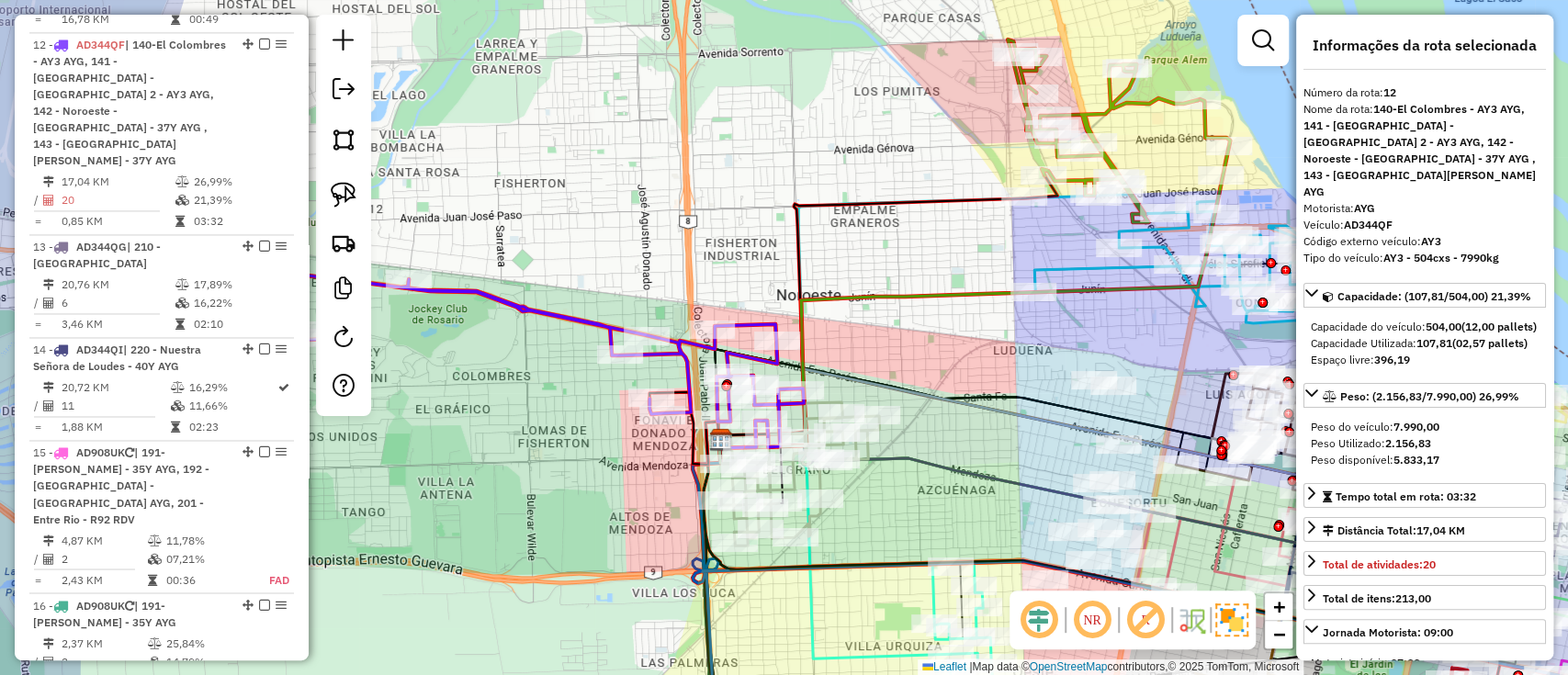
click at [585, 326] on icon at bounding box center [555, 361] width 499 height 172
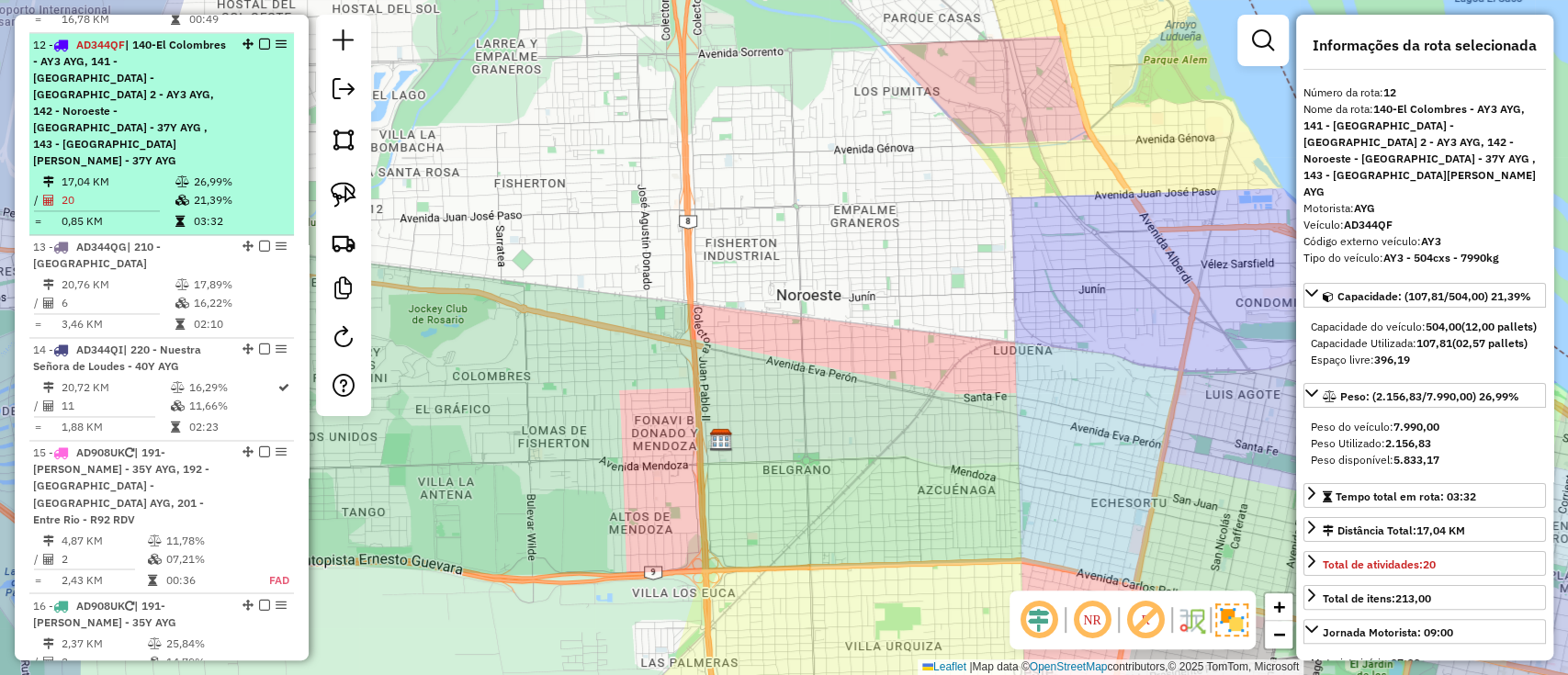
click at [176, 216] on icon at bounding box center [180, 221] width 9 height 11
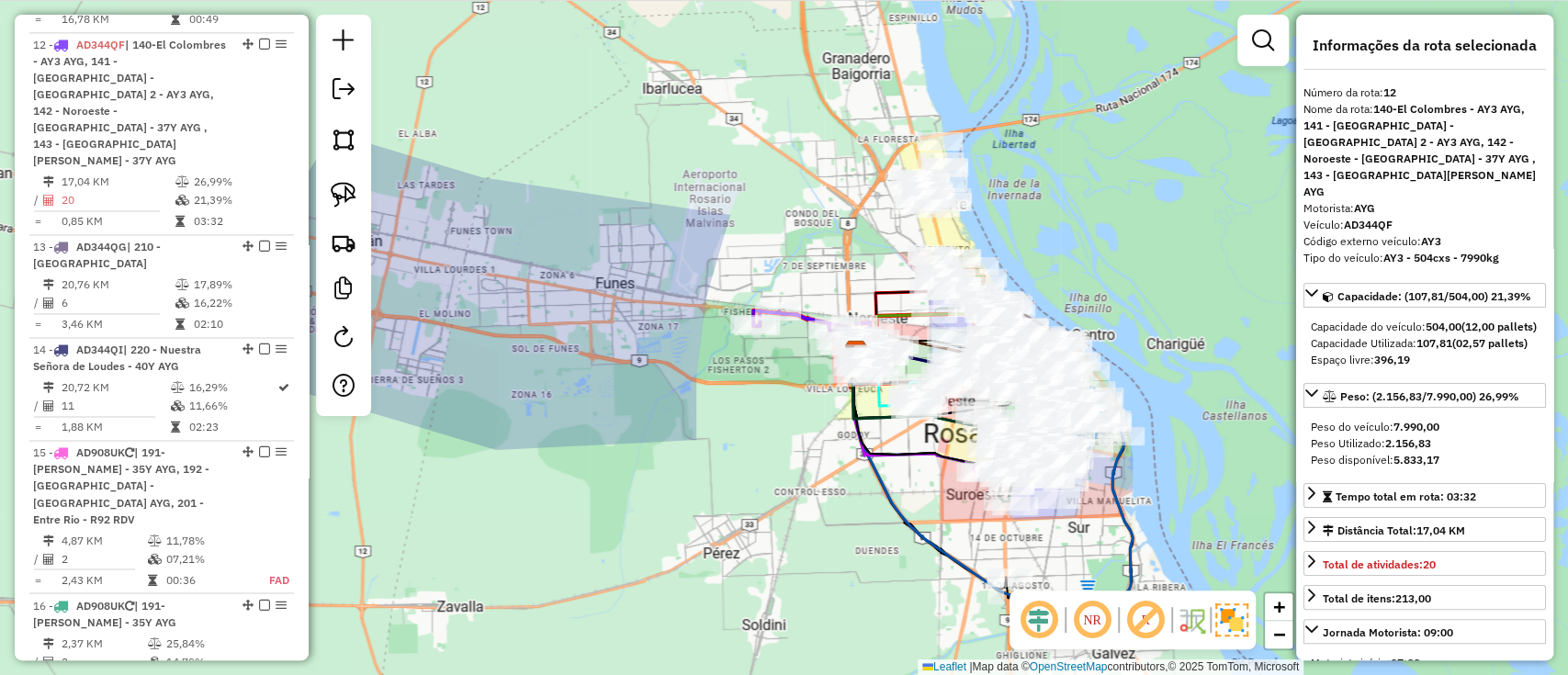
scroll to position [2963, 0]
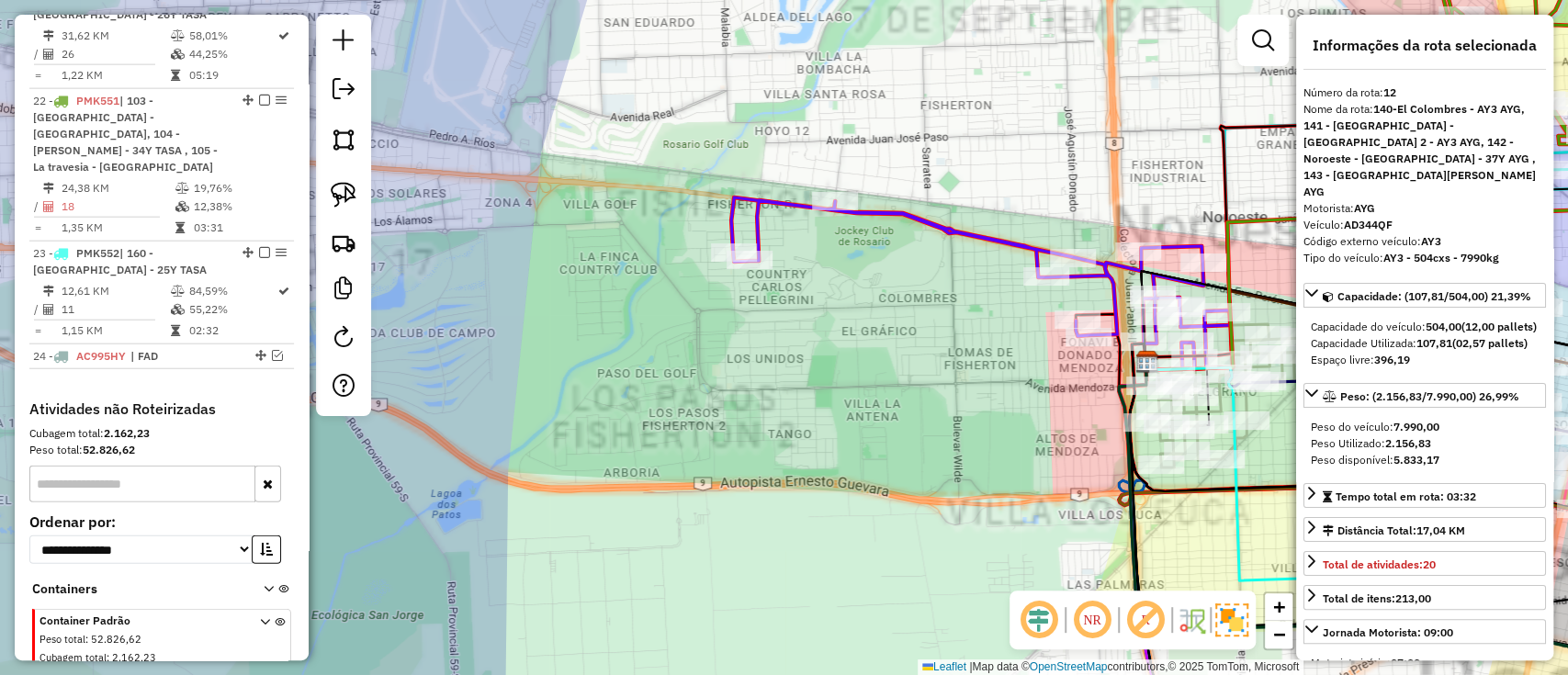
click at [932, 215] on icon at bounding box center [981, 284] width 499 height 172
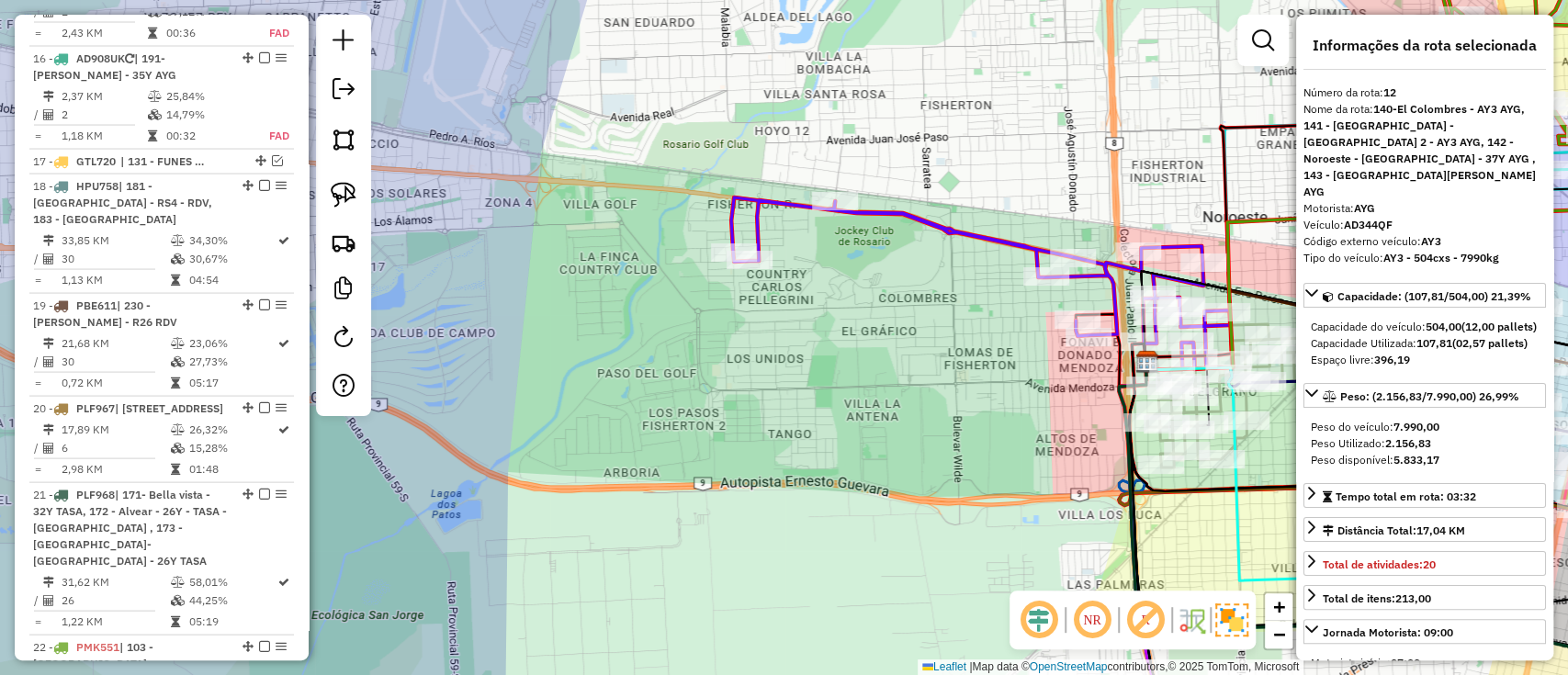
scroll to position [1870, 0]
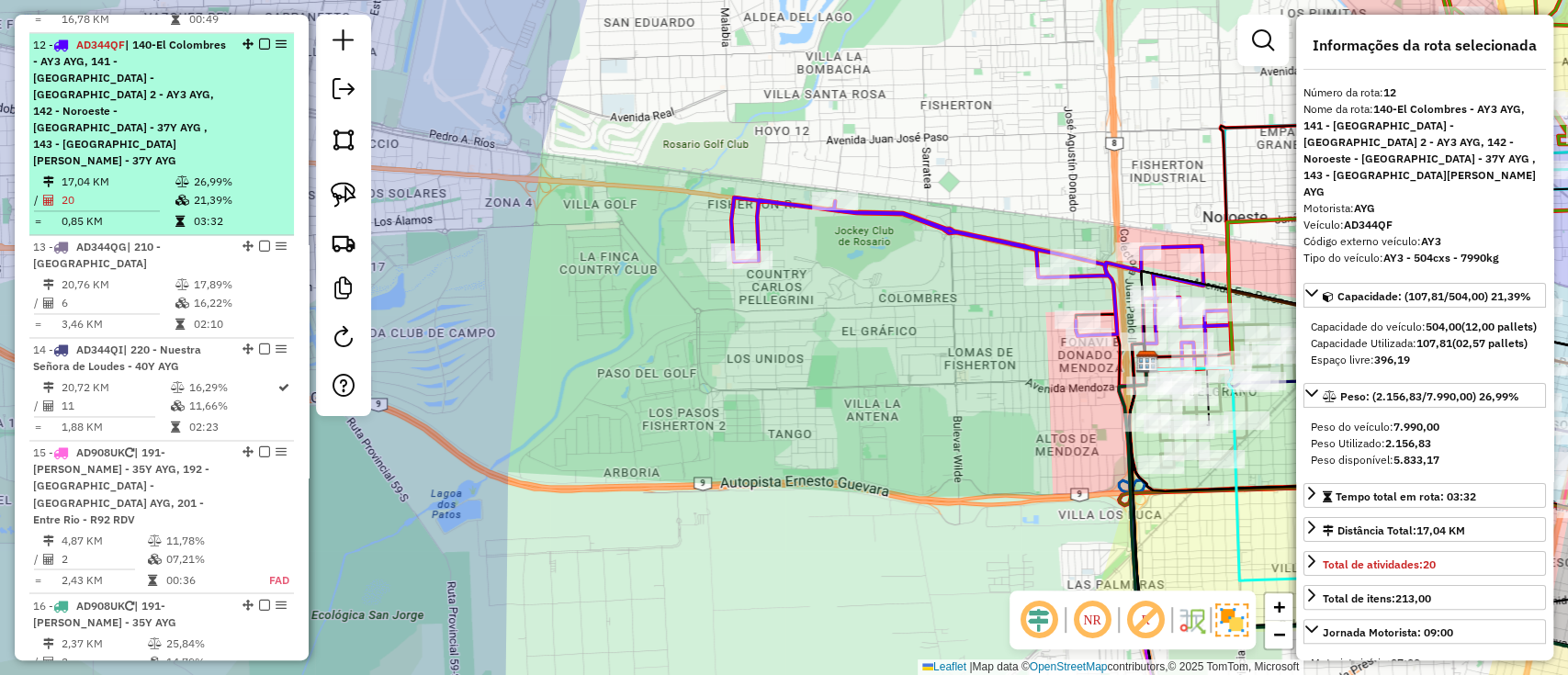
click at [258, 36] on div "12 - AD344QF | 140-El Colombres - AY3 AYG, 141 - Altos de Mendonza - Peligro 2 …" at bounding box center [161, 103] width 257 height 133
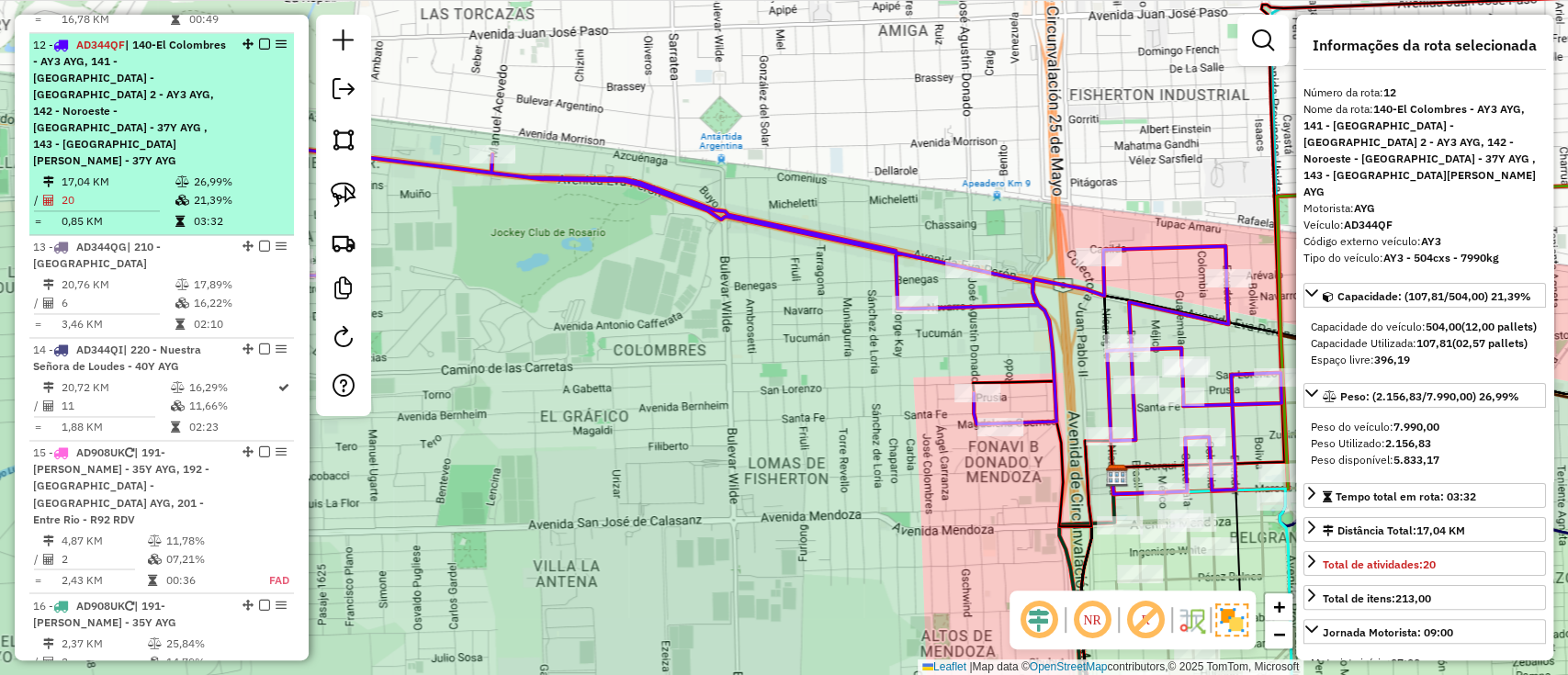
click at [261, 36] on div "12 - AD344QF | 140-El Colombres - AY3 AYG, 141 - Altos de Mendonza - Peligro 2 …" at bounding box center [161, 103] width 257 height 133
click at [261, 33] on li "12 - AD344QF | 140-El Colombres - AY3 AYG, 141 - Altos de Mendonza - Peligro 2 …" at bounding box center [161, 134] width 264 height 202
click at [261, 38] on em at bounding box center [264, 44] width 11 height 11
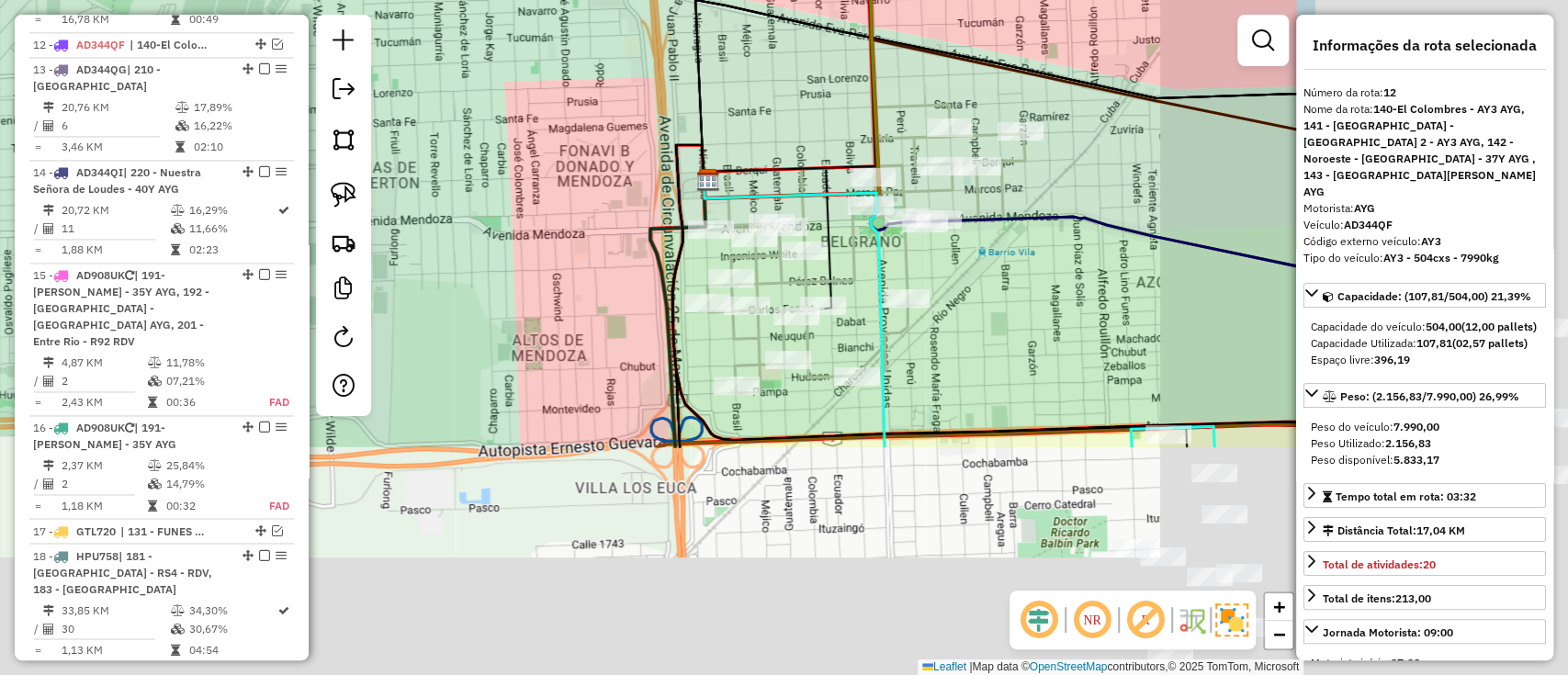
drag, startPoint x: 850, startPoint y: 340, endPoint x: 441, endPoint y: 44, distance: 504.9
click at [441, 44] on div "Janela de atendimento Grade de atendimento Capacidade Transportadoras Veículos …" at bounding box center [784, 337] width 1568 height 675
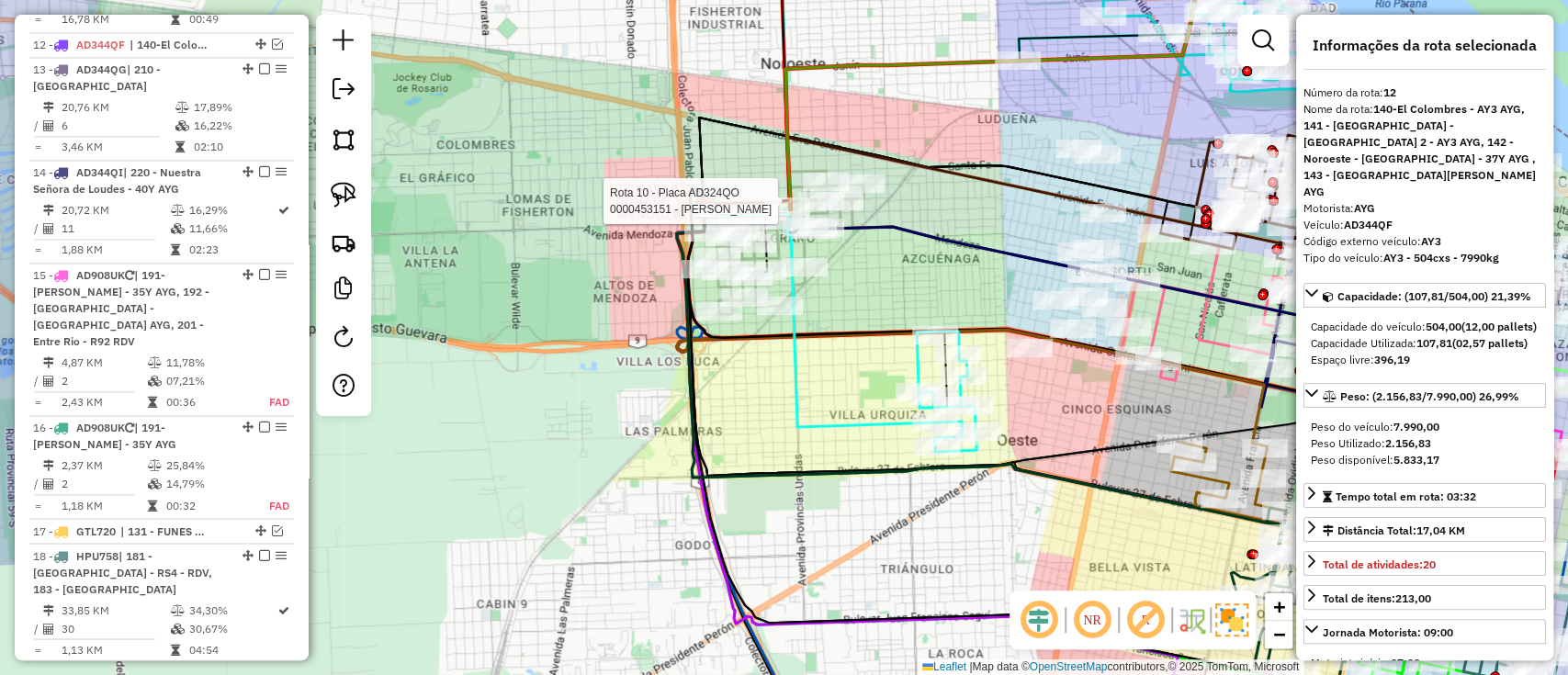
click at [855, 210] on div at bounding box center [841, 202] width 46 height 19
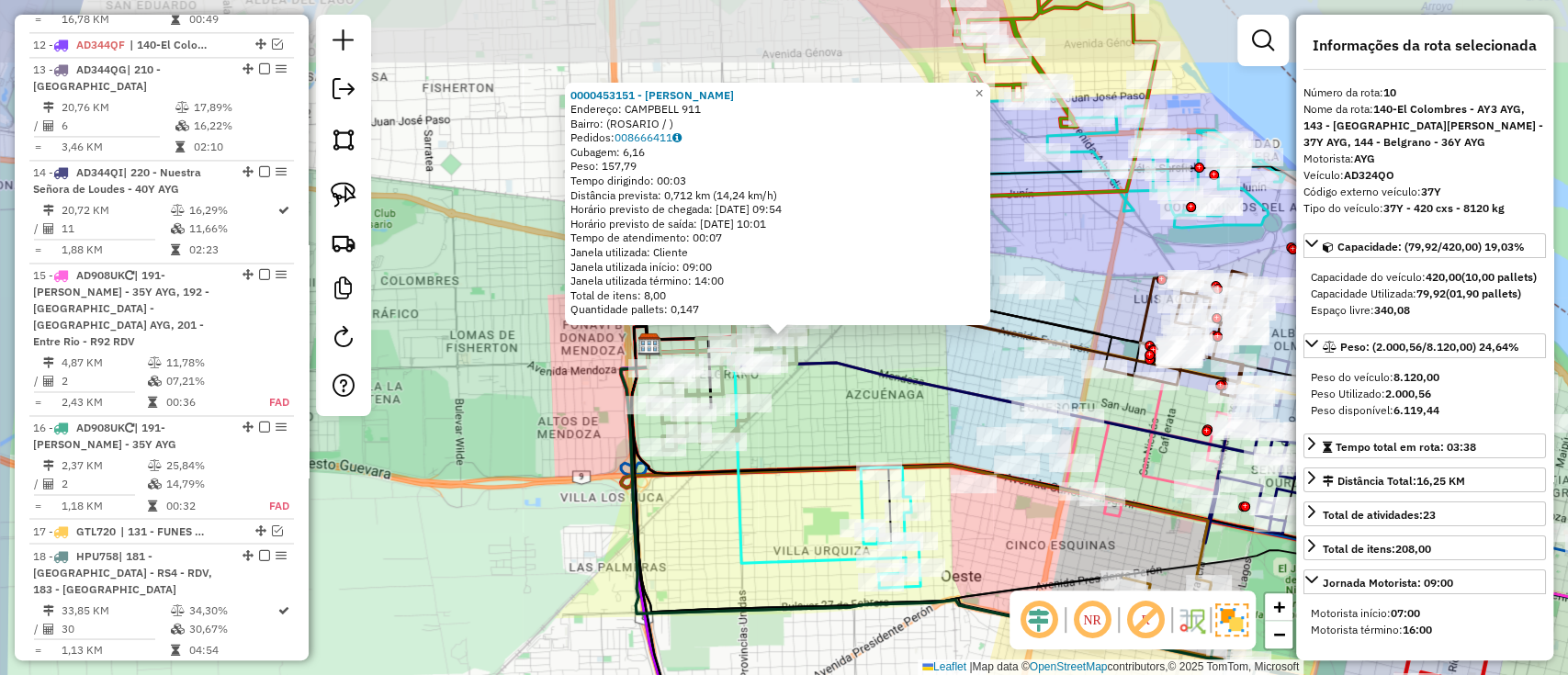
scroll to position [1631, 0]
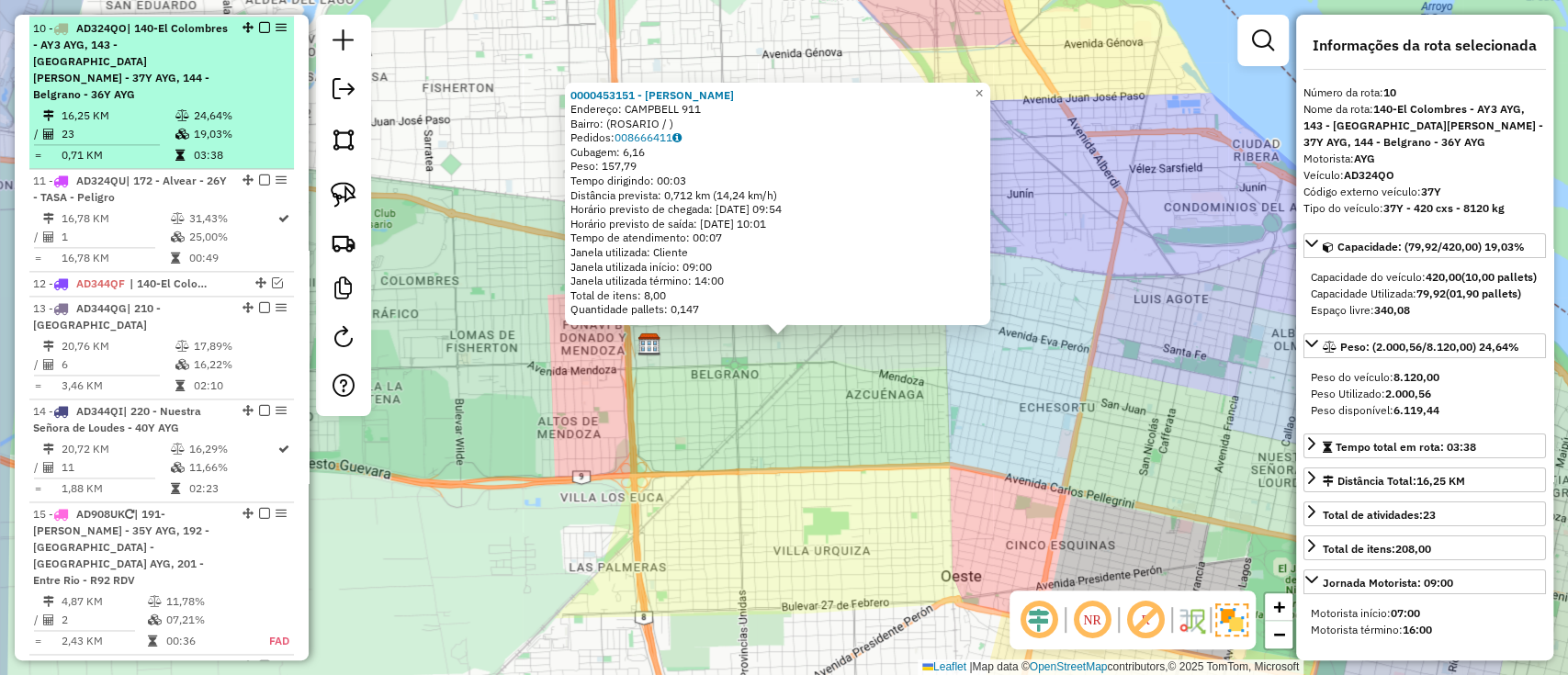
click at [162, 66] on span "| 140-El Colombres - AY3 AYG, 143 - [GEOGRAPHIC_DATA][PERSON_NAME] - 37Y AYG, 1…" at bounding box center [130, 62] width 195 height 80
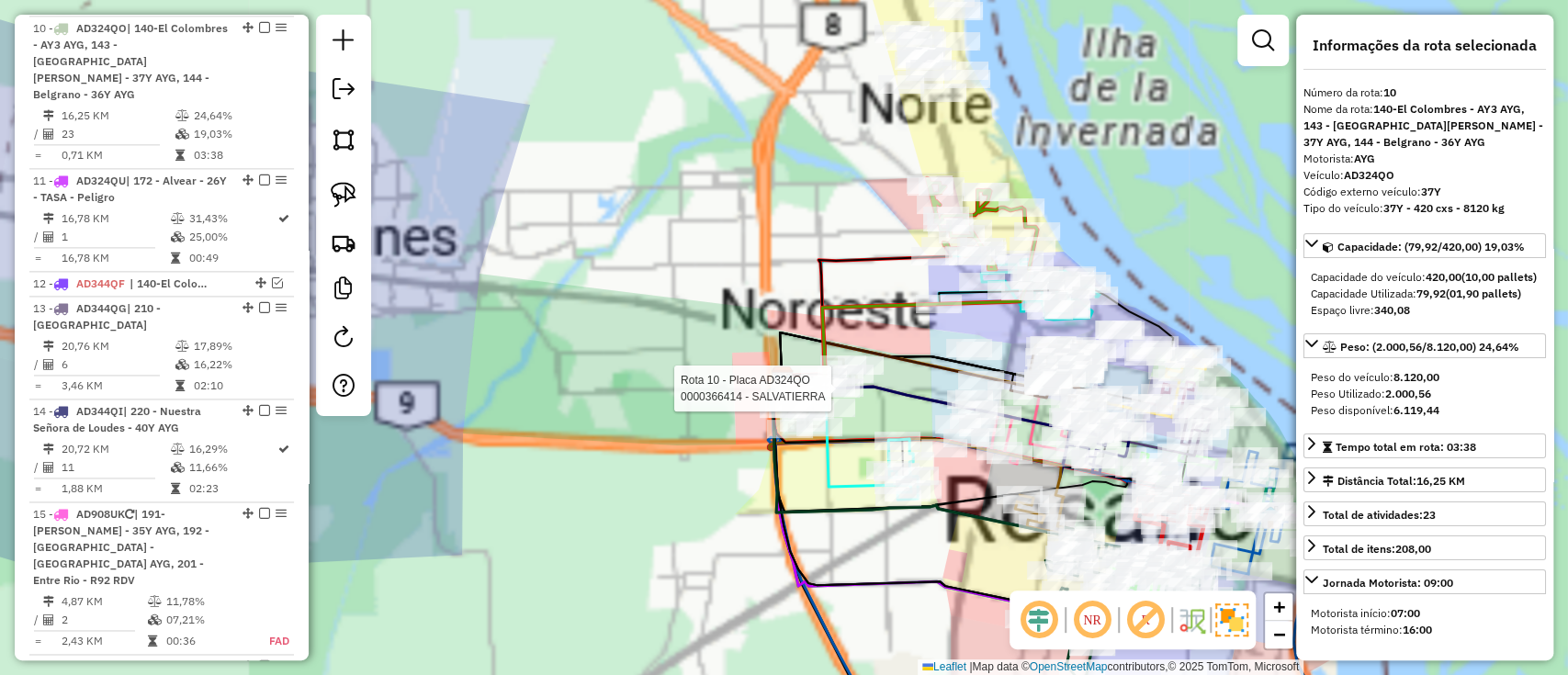
scroll to position [2836, 0]
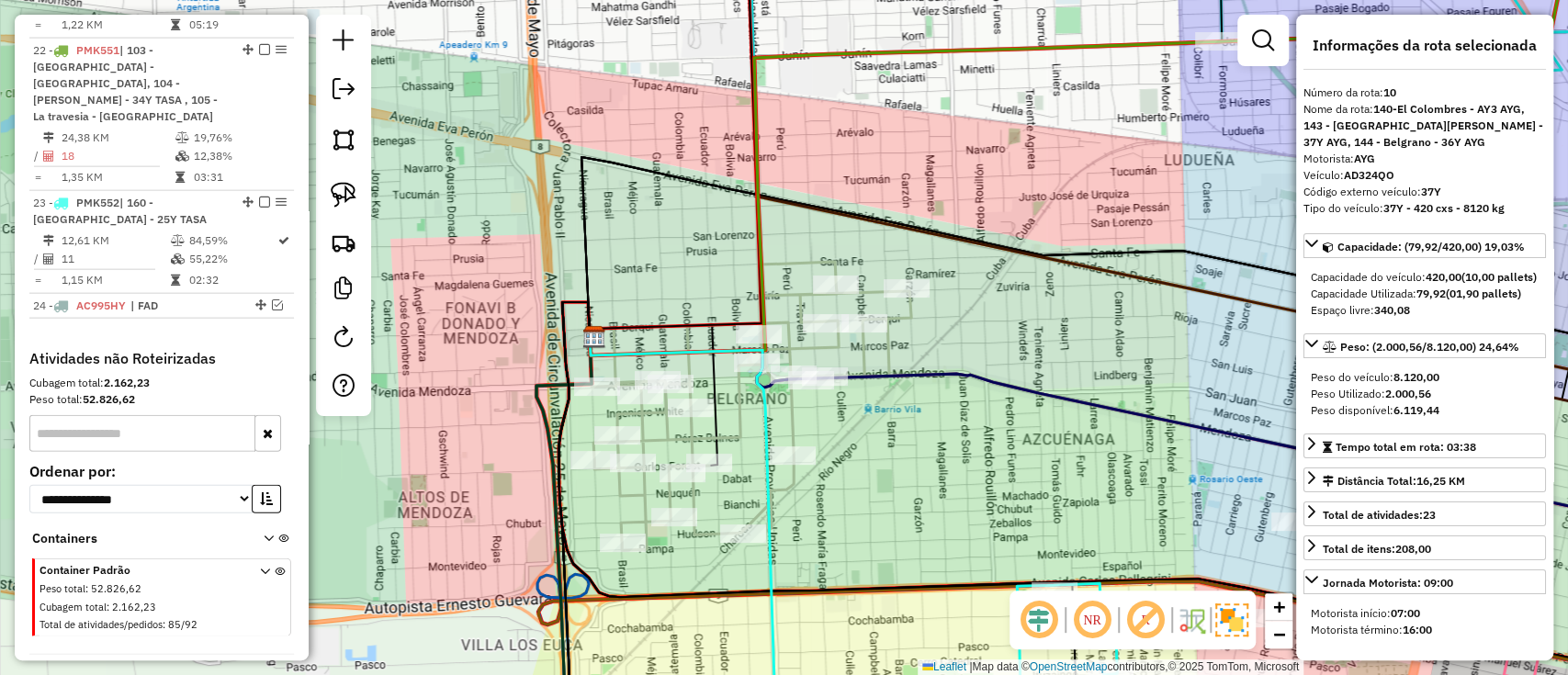
click at [897, 340] on icon at bounding box center [751, 405] width 321 height 288
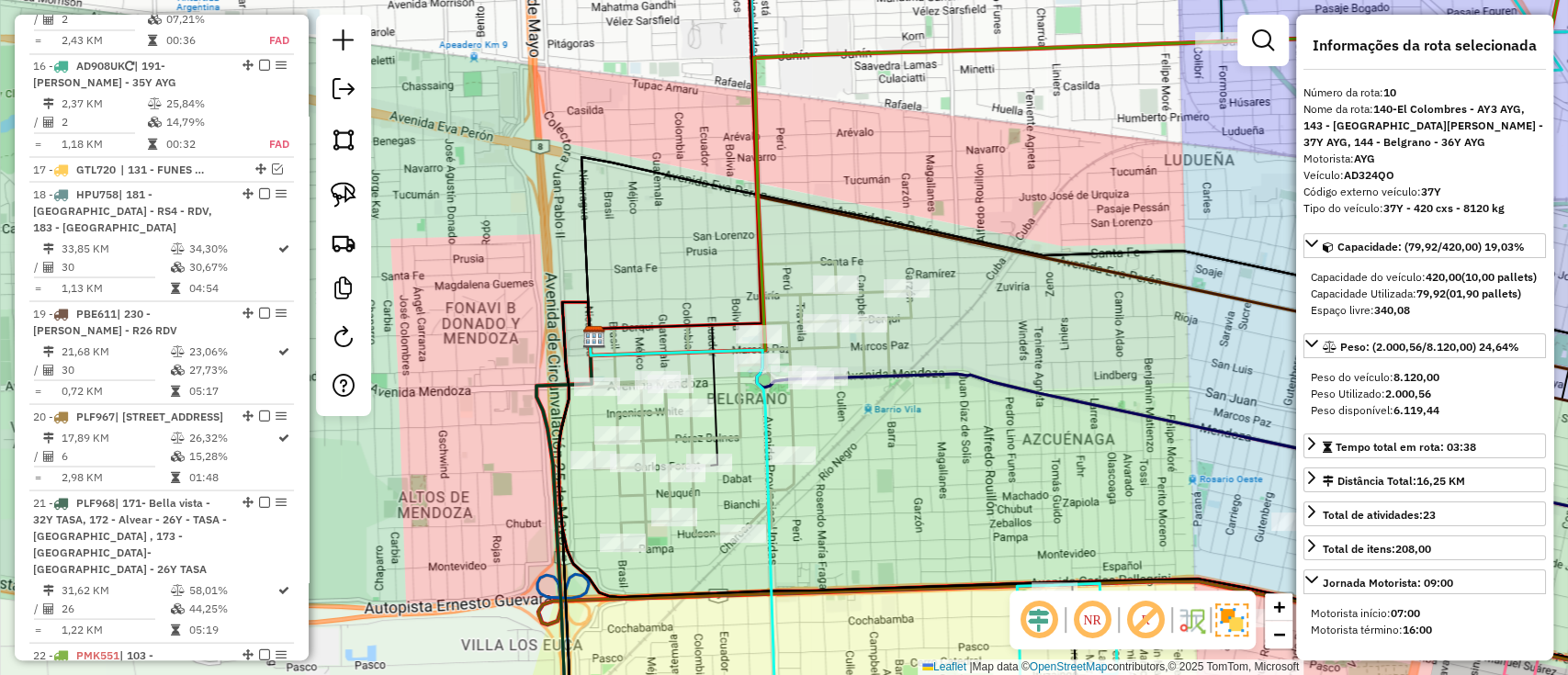
scroll to position [1631, 0]
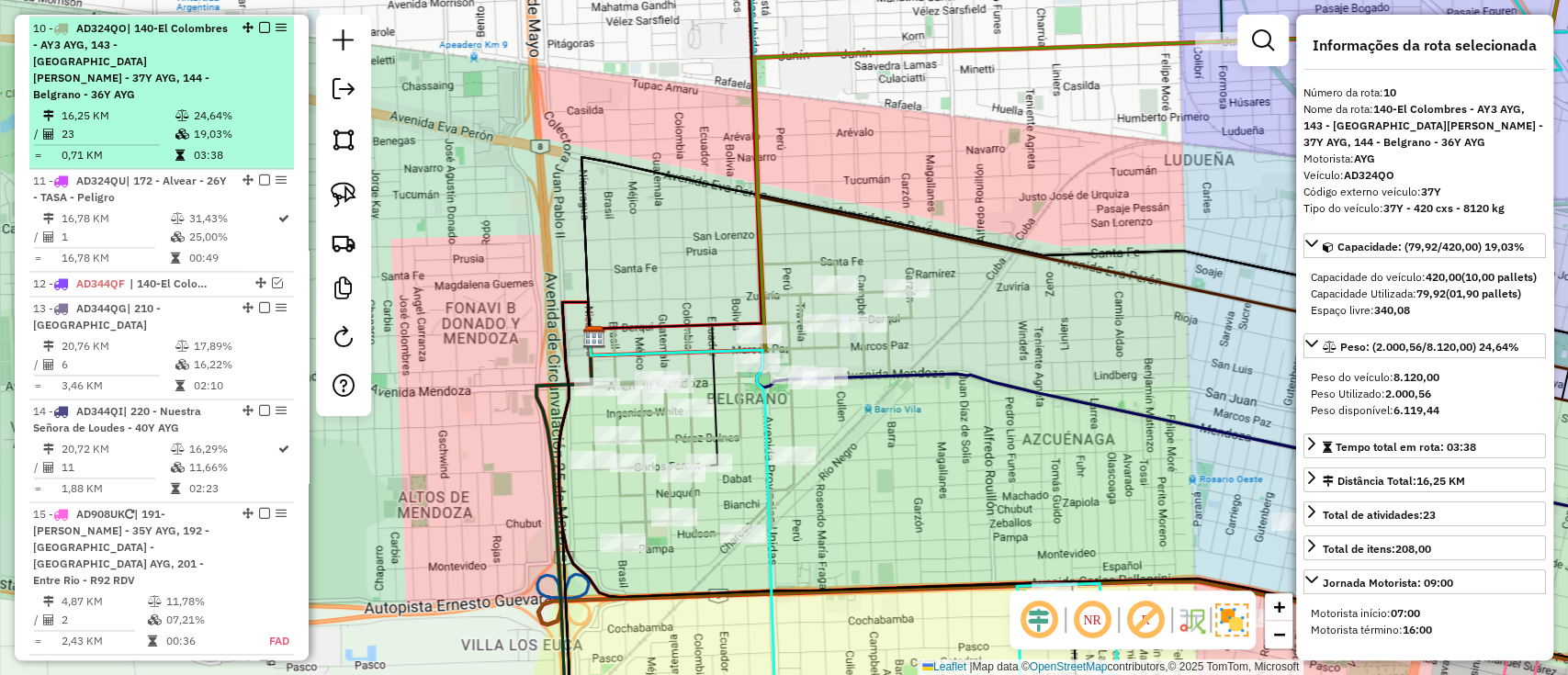
click at [261, 26] on em at bounding box center [264, 28] width 11 height 11
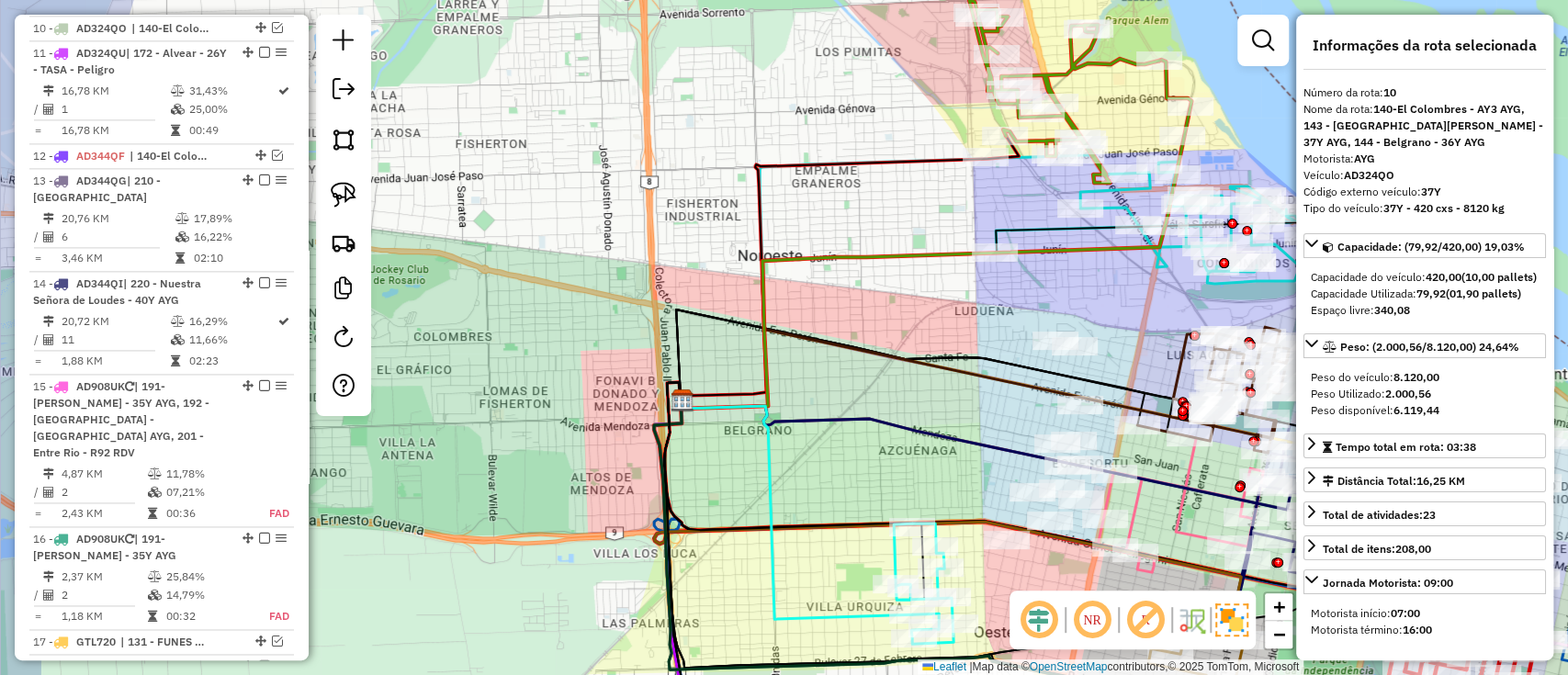
drag, startPoint x: 828, startPoint y: 502, endPoint x: 742, endPoint y: 395, distance: 137.3
click at [742, 399] on div "Janela de atendimento Grade de atendimento Capacidade Transportadoras Veículos …" at bounding box center [784, 337] width 1568 height 675
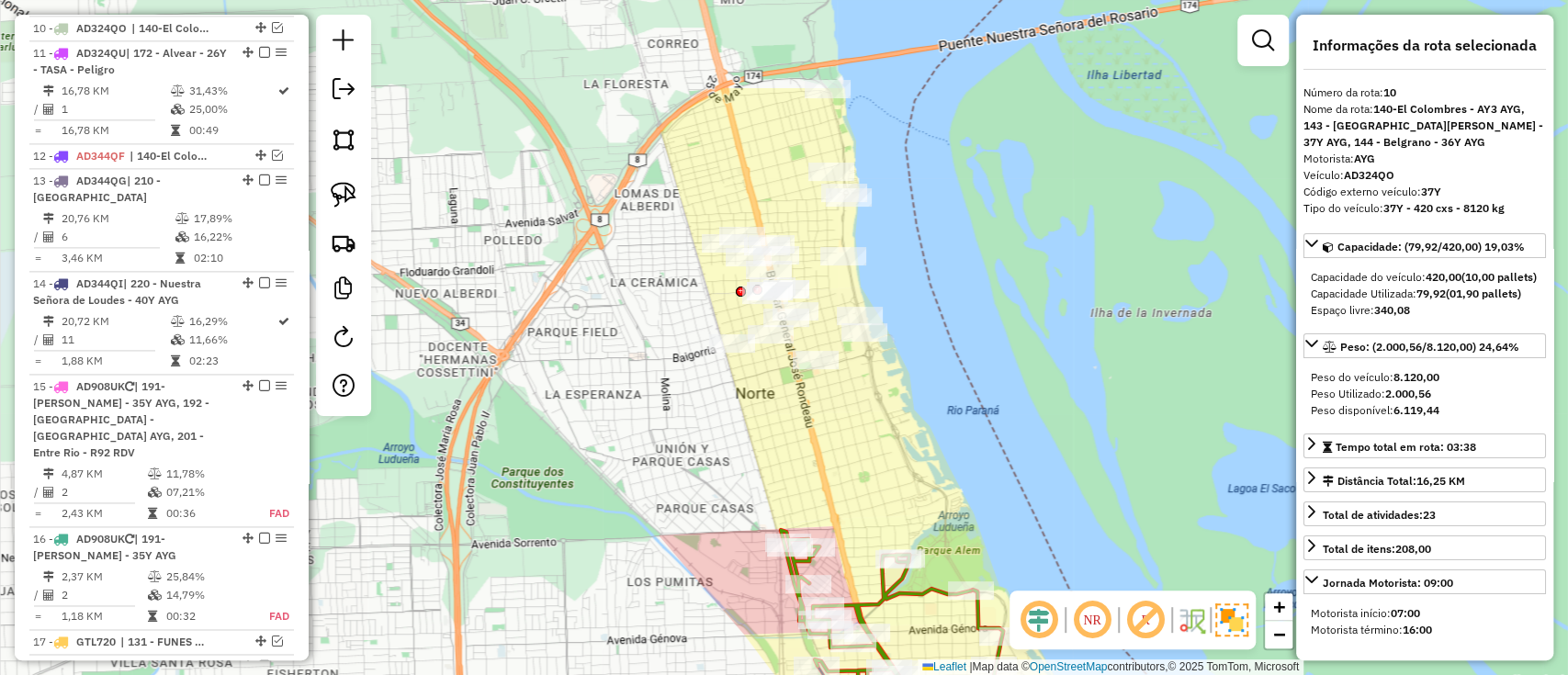
drag, startPoint x: 838, startPoint y: 349, endPoint x: 849, endPoint y: 407, distance: 59.0
click at [849, 407] on div "Janela de atendimento Grade de atendimento Capacidade Transportadoras Veículos …" at bounding box center [784, 337] width 1568 height 675
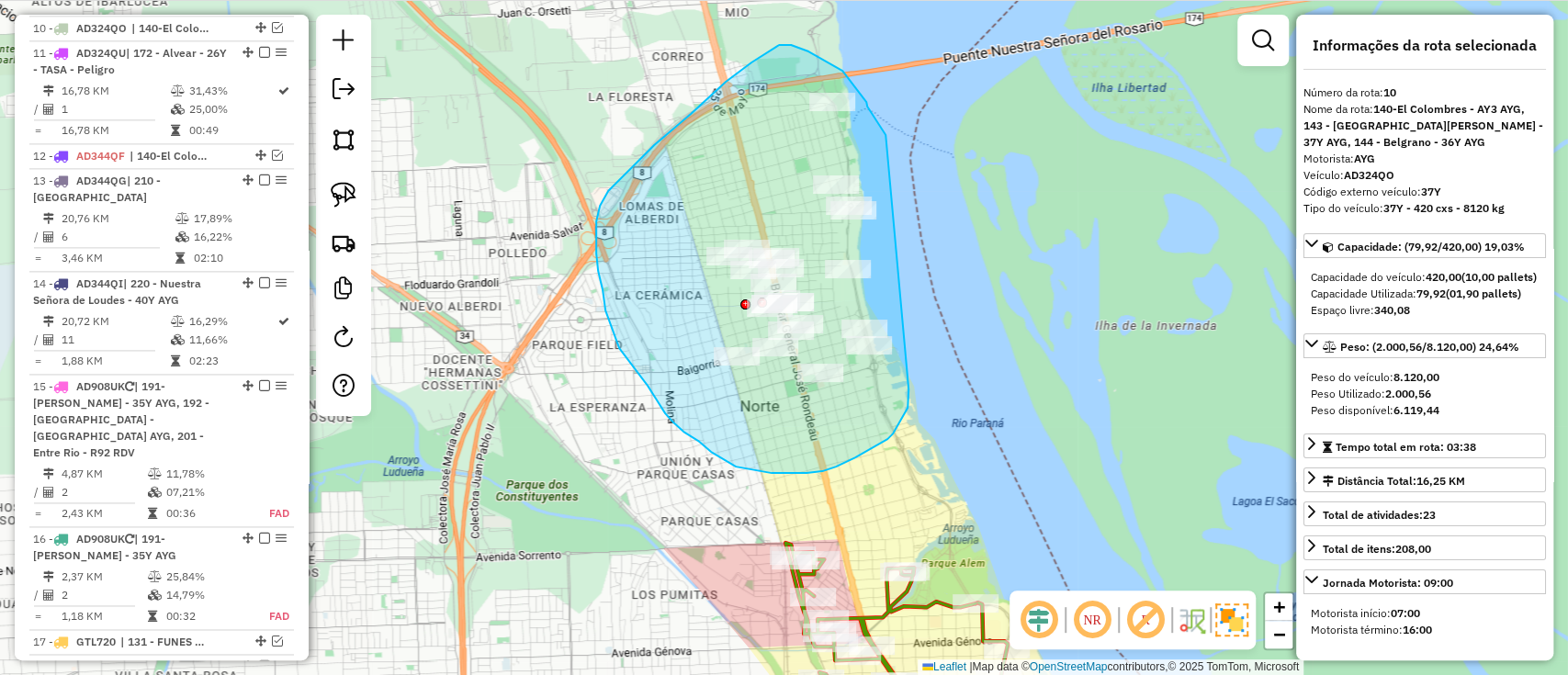
drag, startPoint x: 885, startPoint y: 135, endPoint x: 904, endPoint y: 360, distance: 225.8
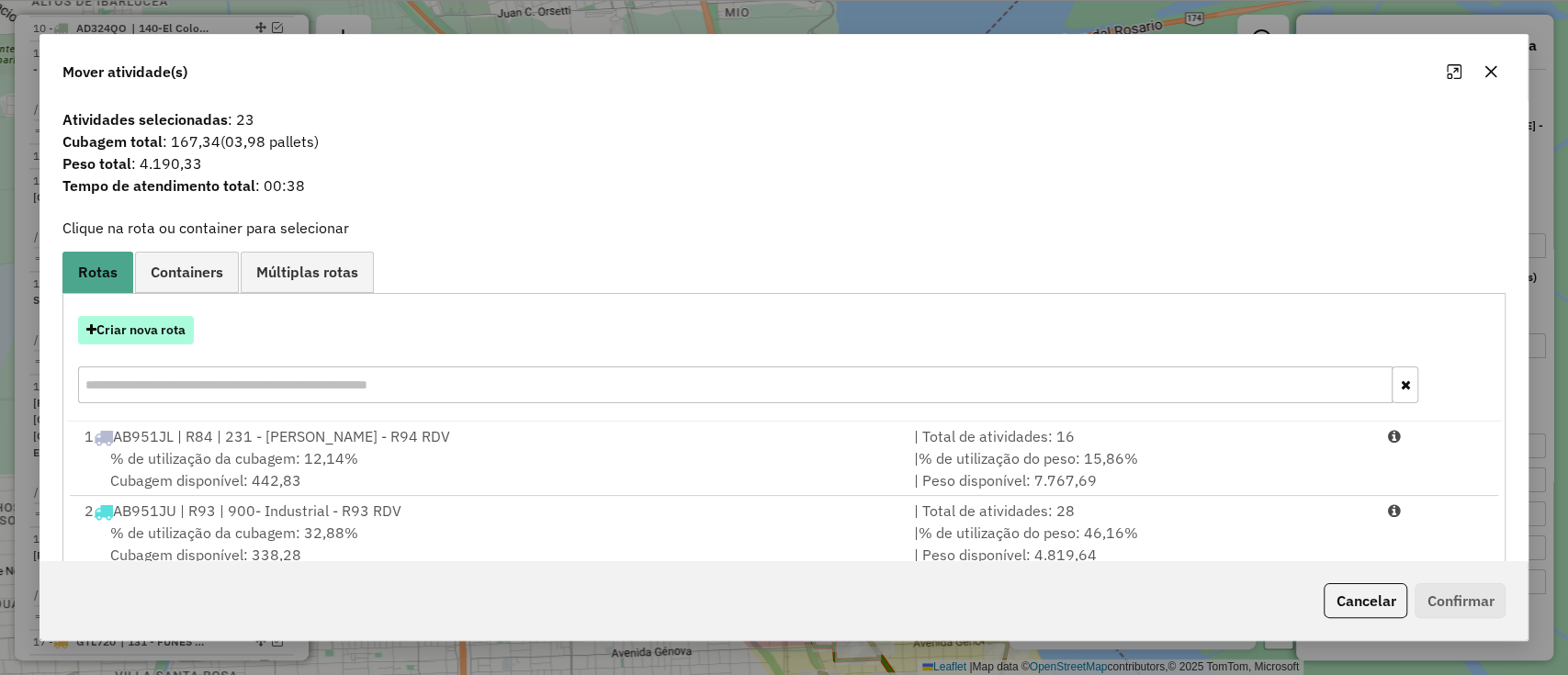
click at [185, 326] on button "Criar nova rota" at bounding box center [136, 330] width 116 height 28
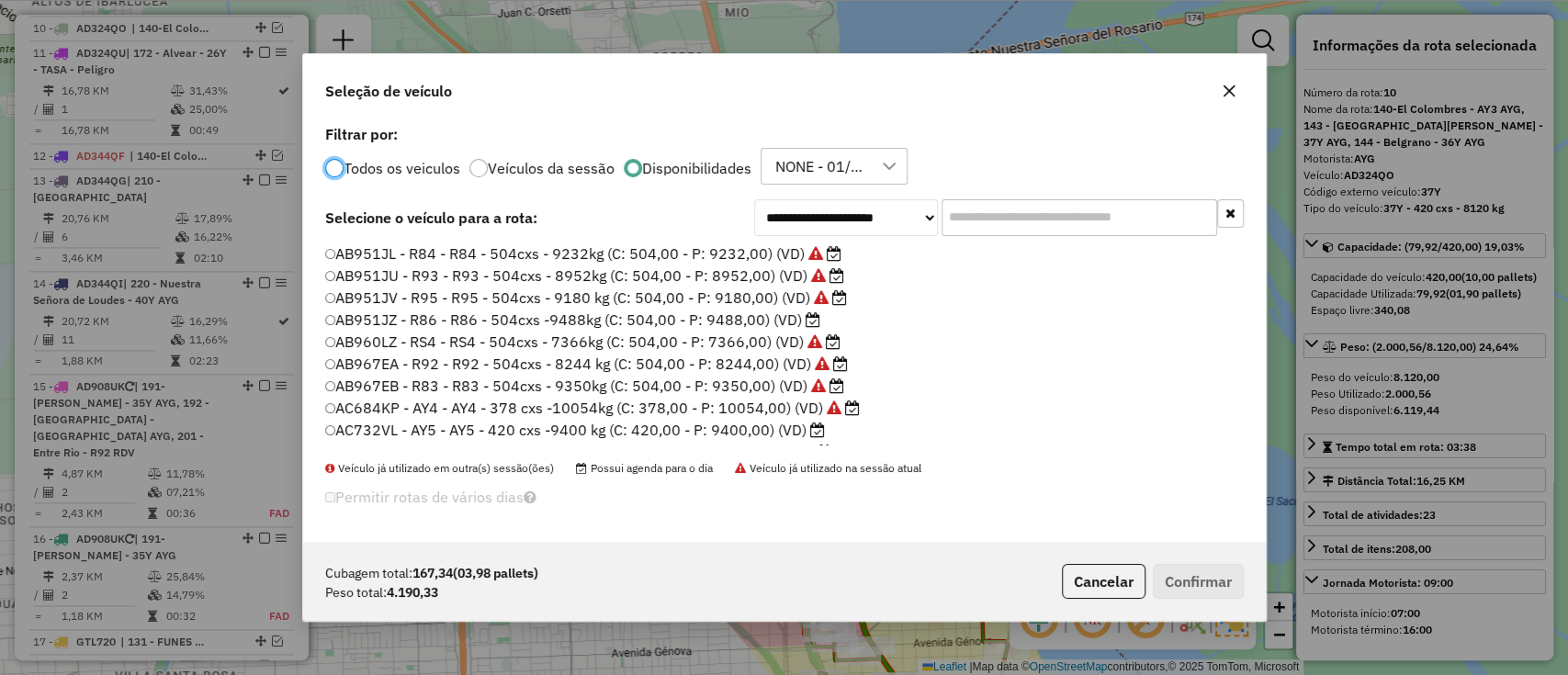
scroll to position [9, 6]
click at [965, 228] on input "text" at bounding box center [1079, 217] width 275 height 36
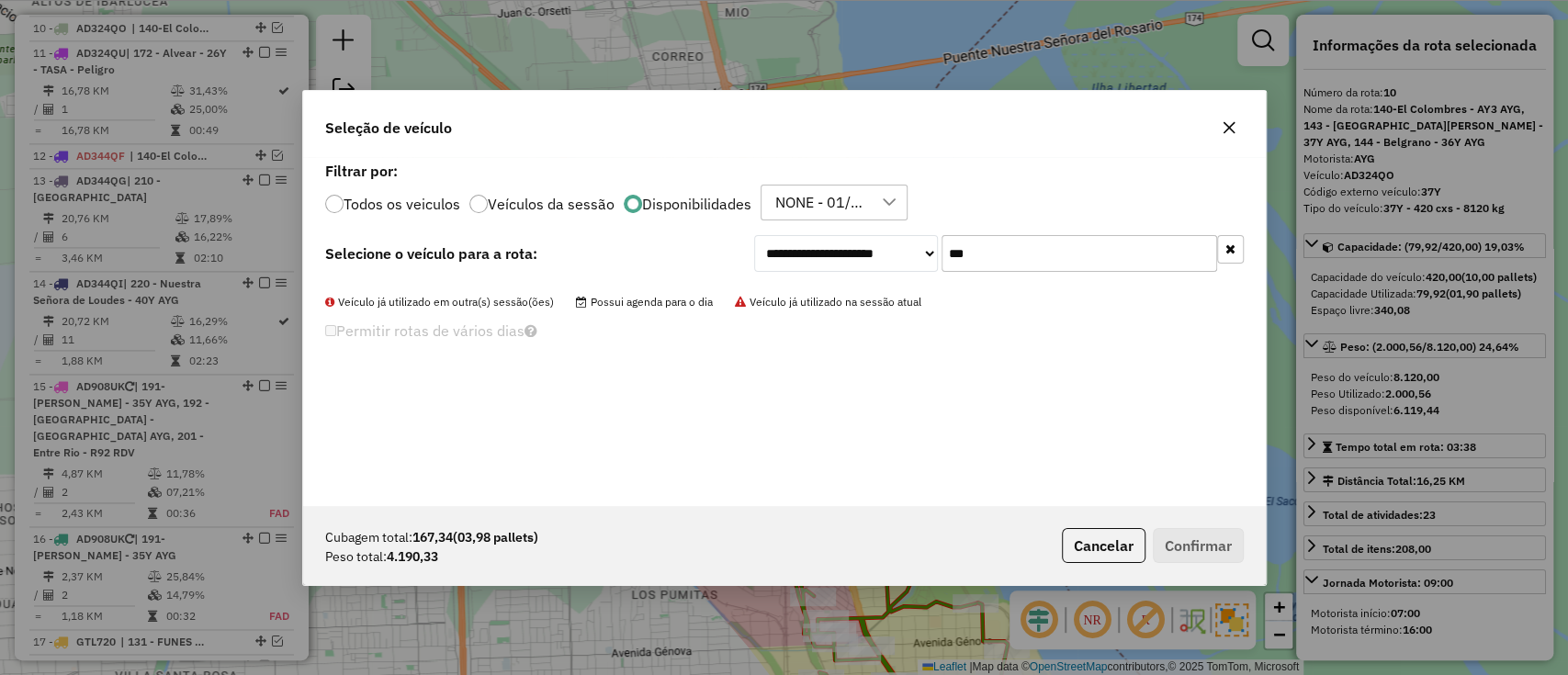
type input "***"
click at [445, 202] on label "Todos os veiculos" at bounding box center [402, 204] width 117 height 15
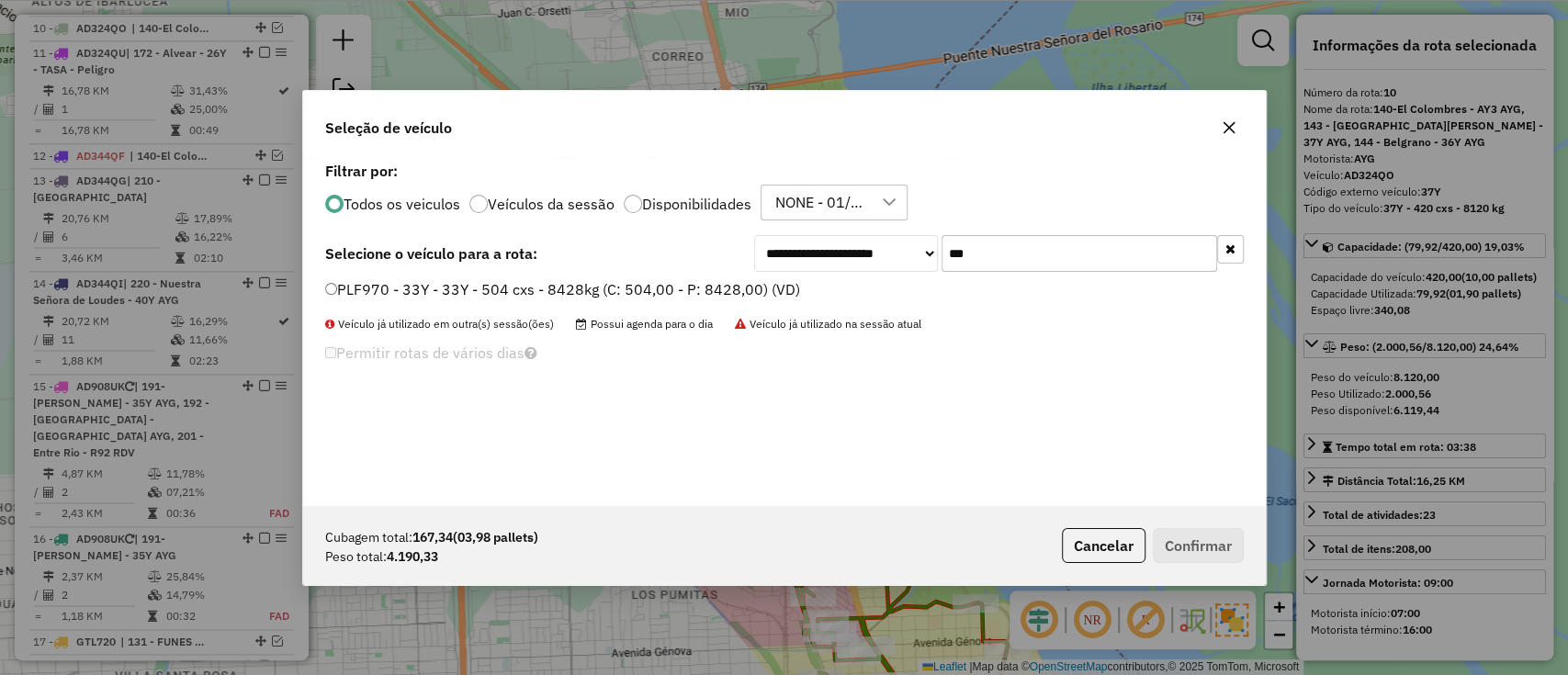
click at [676, 214] on div "Todos os veiculos Veículos da sessão Disponibilidades NONE - 01/10 - PROMAX" at bounding box center [784, 203] width 919 height 36
click at [719, 275] on div "**********" at bounding box center [784, 331] width 963 height 349
click at [741, 295] on label "PLF970 - 33Y - 33Y - 504 cxs - 8428kg (C: 504,00 - P: 8428,00) (VD)" at bounding box center [562, 289] width 475 height 22
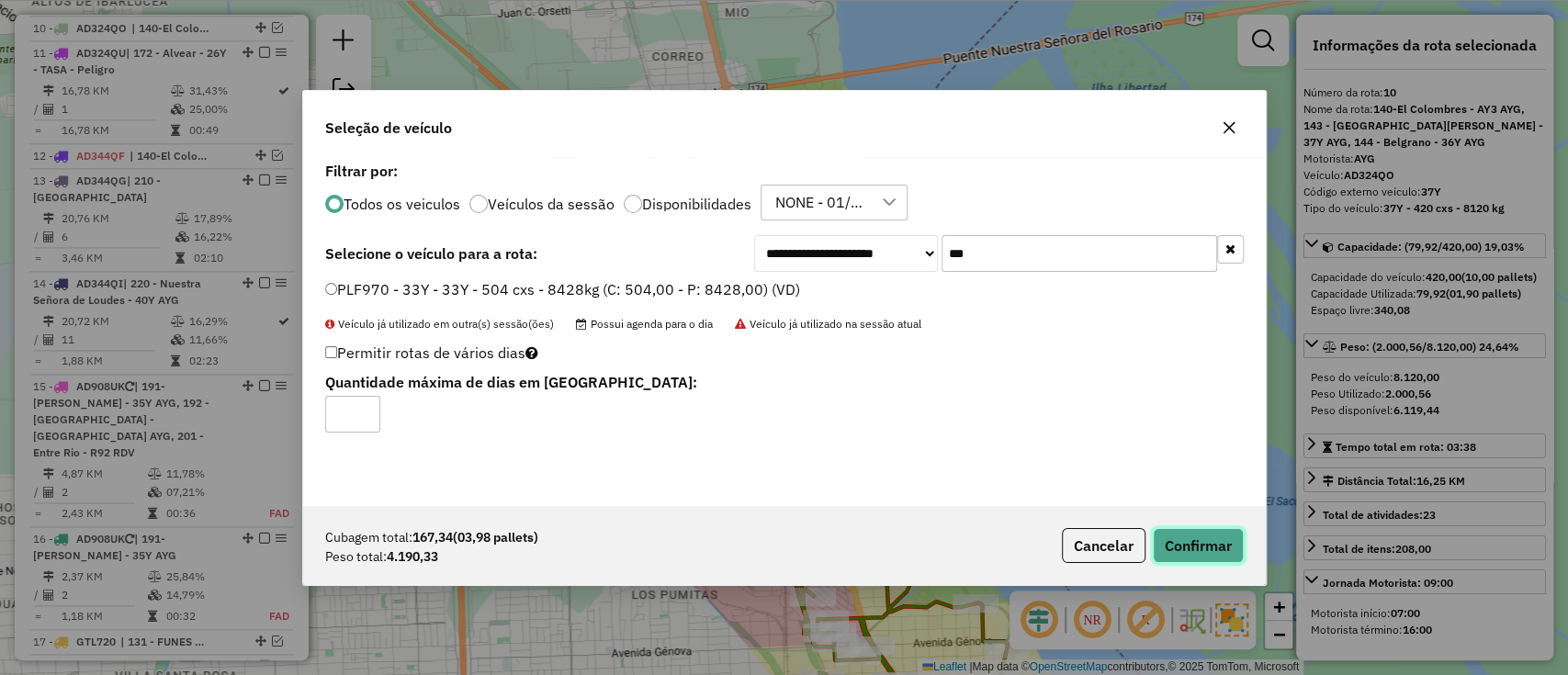
click at [1205, 551] on button "Confirmar" at bounding box center [1198, 545] width 91 height 35
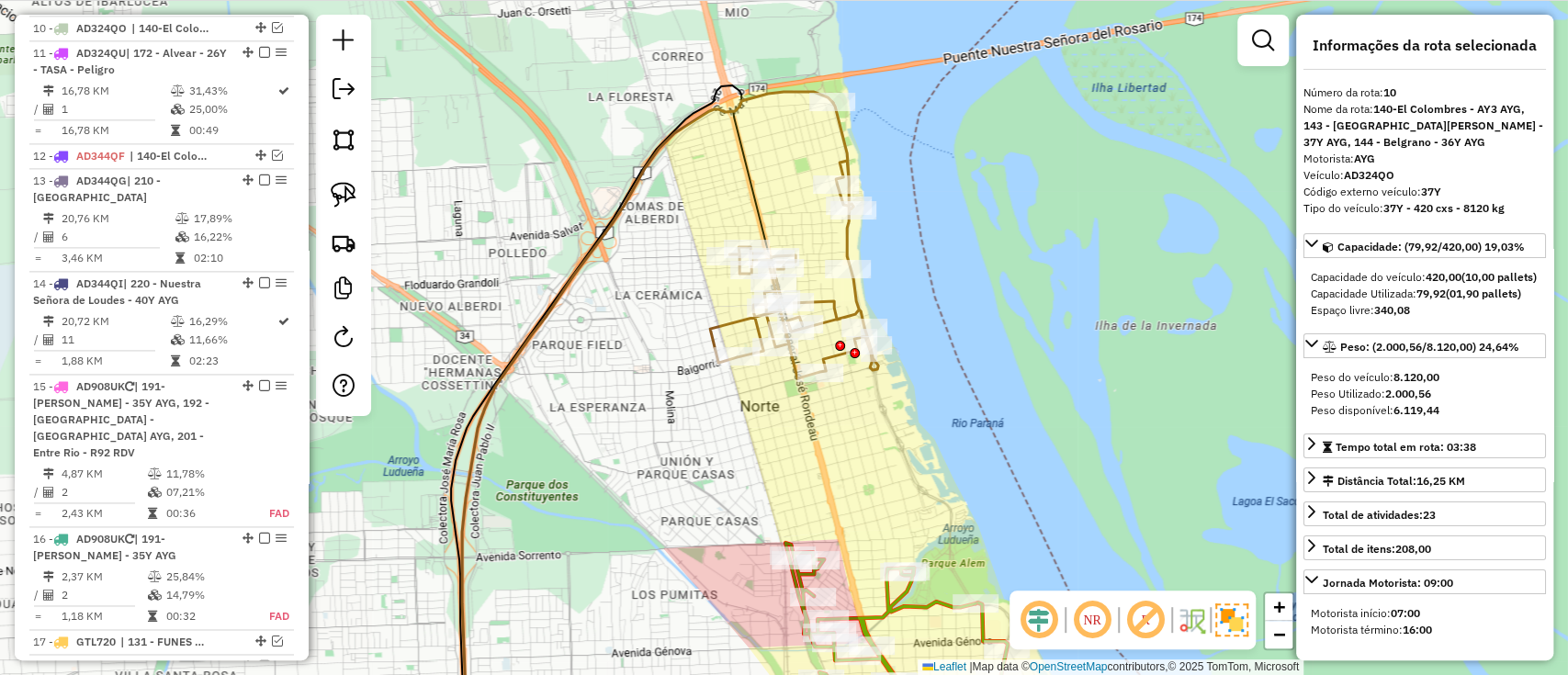
click at [854, 290] on icon at bounding box center [794, 240] width 168 height 276
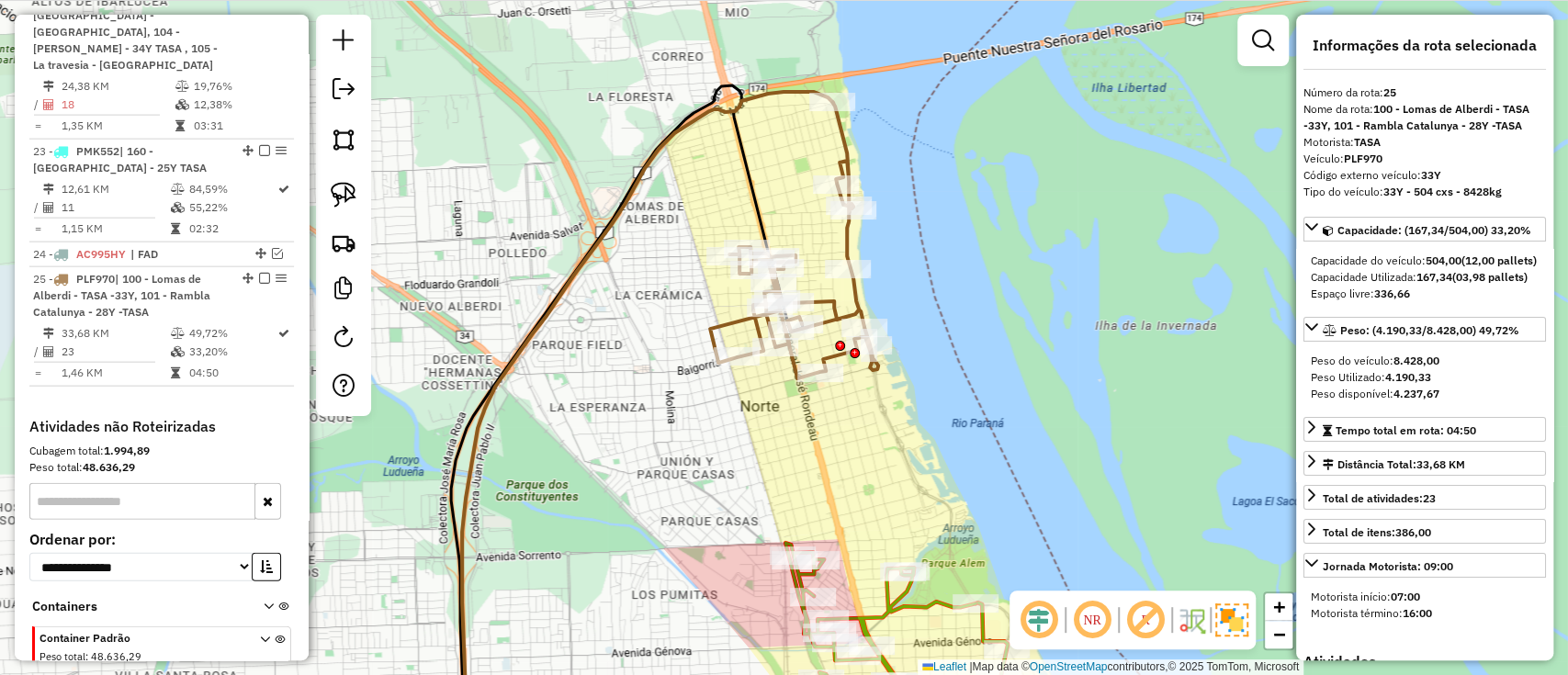
scroll to position [2844, 0]
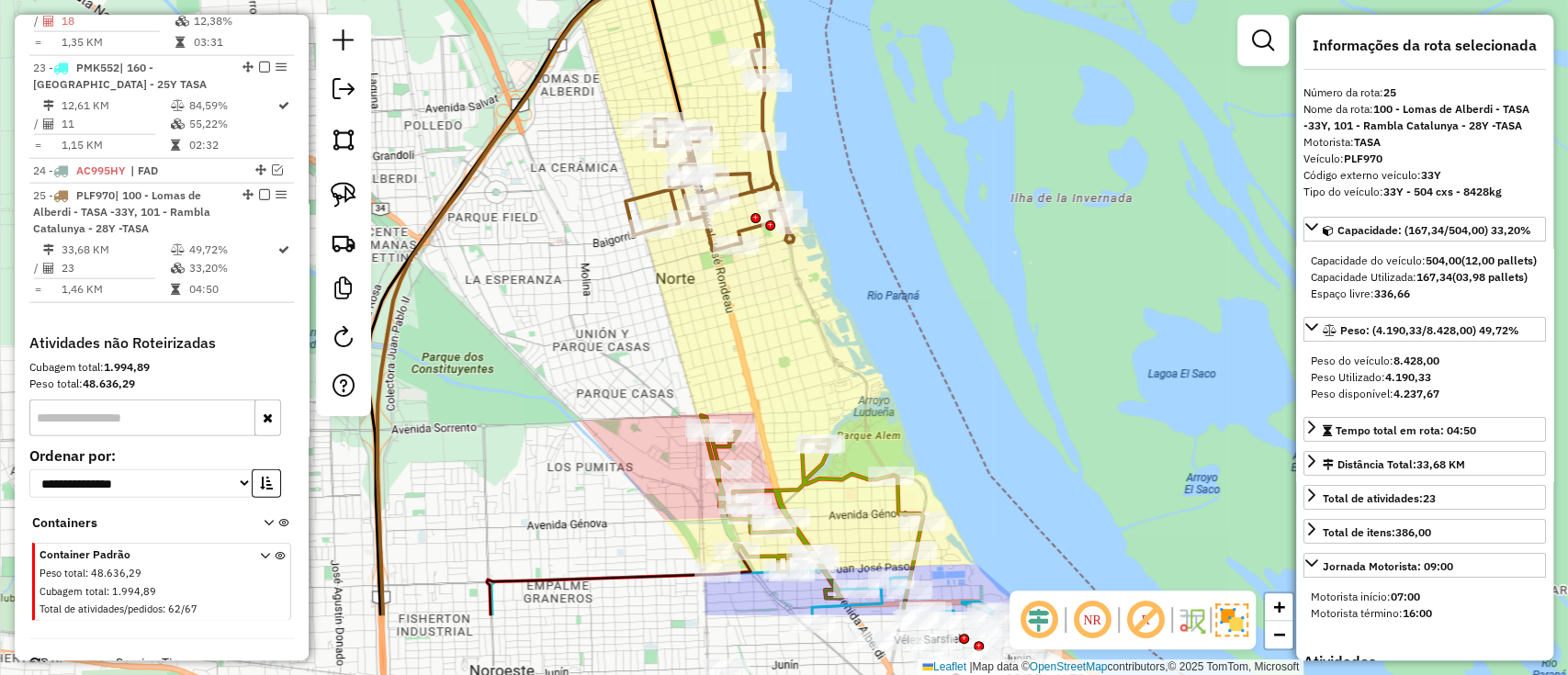
drag, startPoint x: 860, startPoint y: 425, endPoint x: 771, endPoint y: 293, distance: 159.2
click at [773, 295] on div "Janela de atendimento Grade de atendimento Capacidade Transportadoras Veículos …" at bounding box center [784, 337] width 1568 height 675
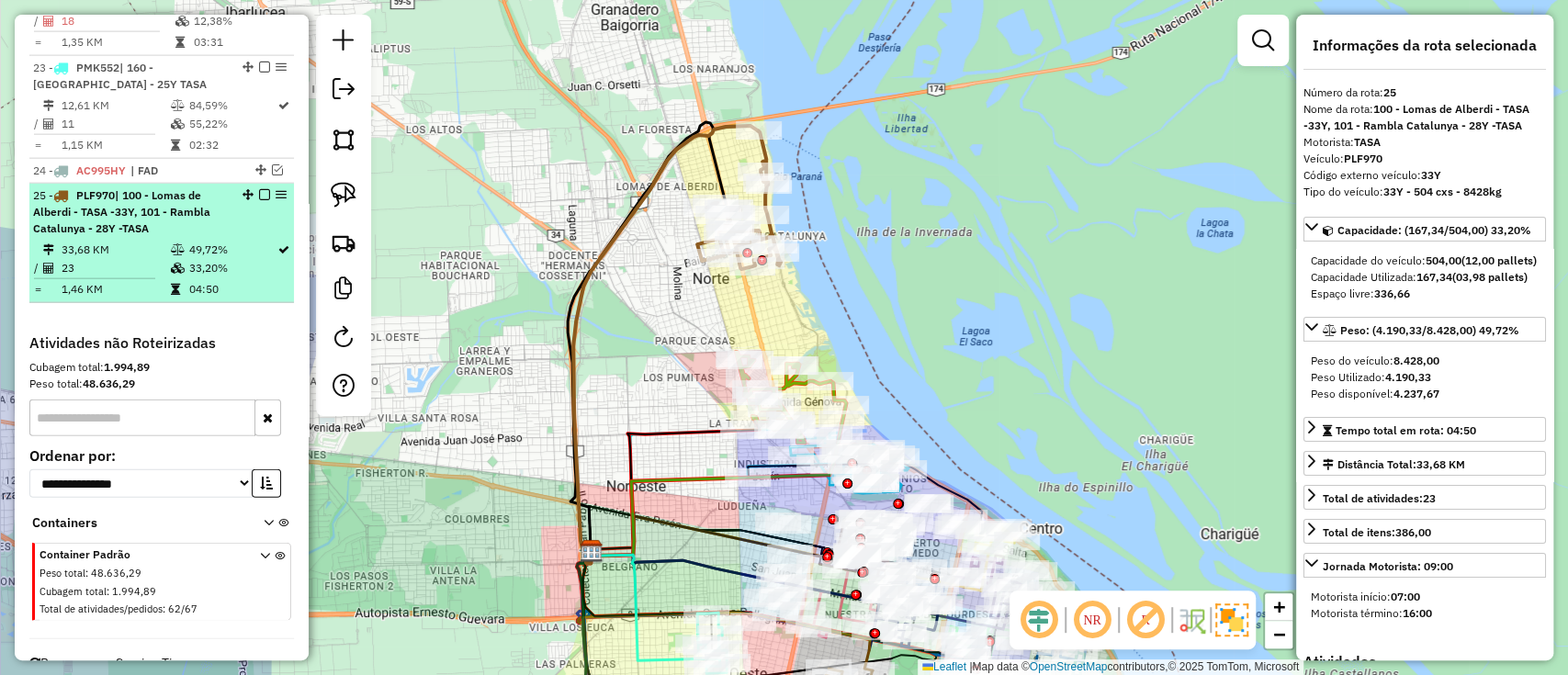
click at [259, 190] on em at bounding box center [264, 195] width 11 height 11
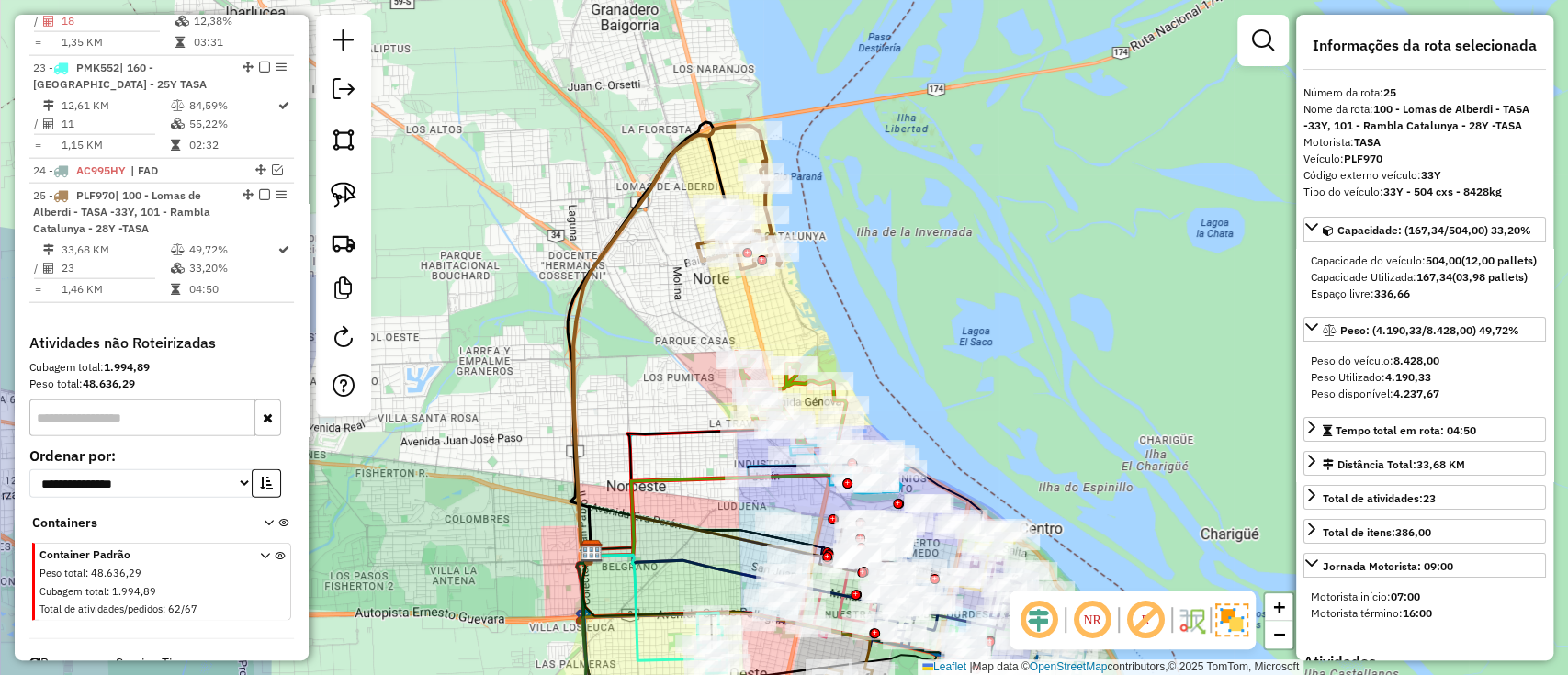
scroll to position [2749, 0]
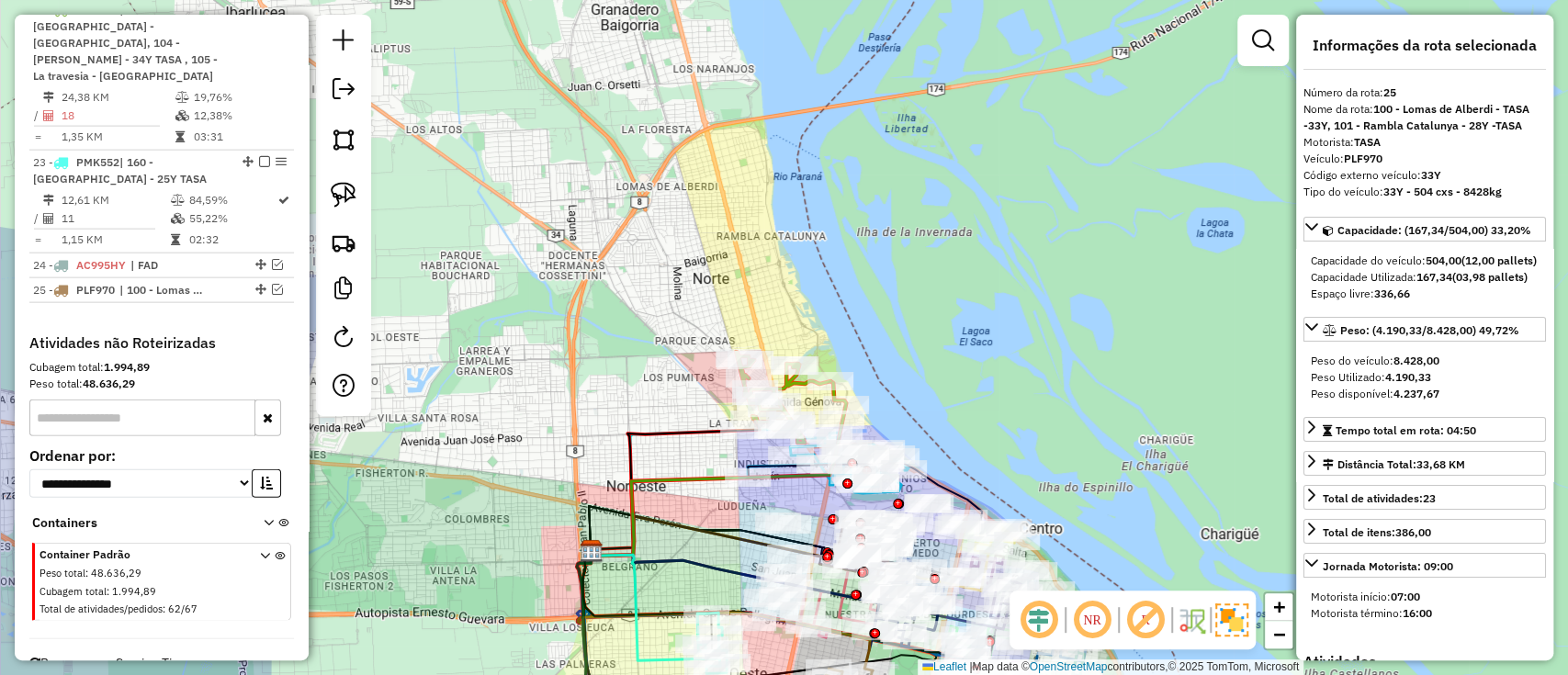
drag, startPoint x: 718, startPoint y: 287, endPoint x: 688, endPoint y: 103, distance: 186.4
click at [688, 103] on div "Janela de atendimento Grade de atendimento Capacidade Transportadoras Veículos …" at bounding box center [784, 337] width 1568 height 675
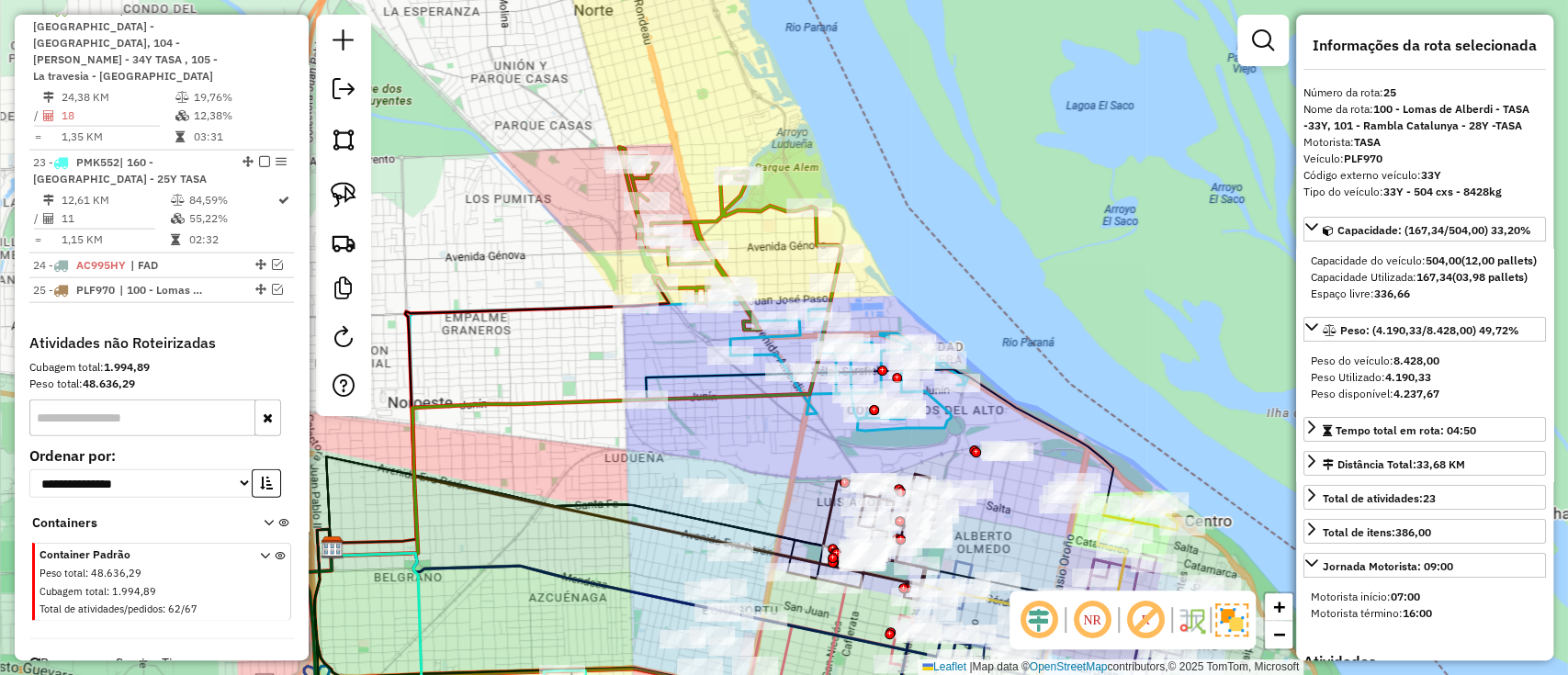
click at [752, 205] on icon at bounding box center [714, 238] width 191 height 183
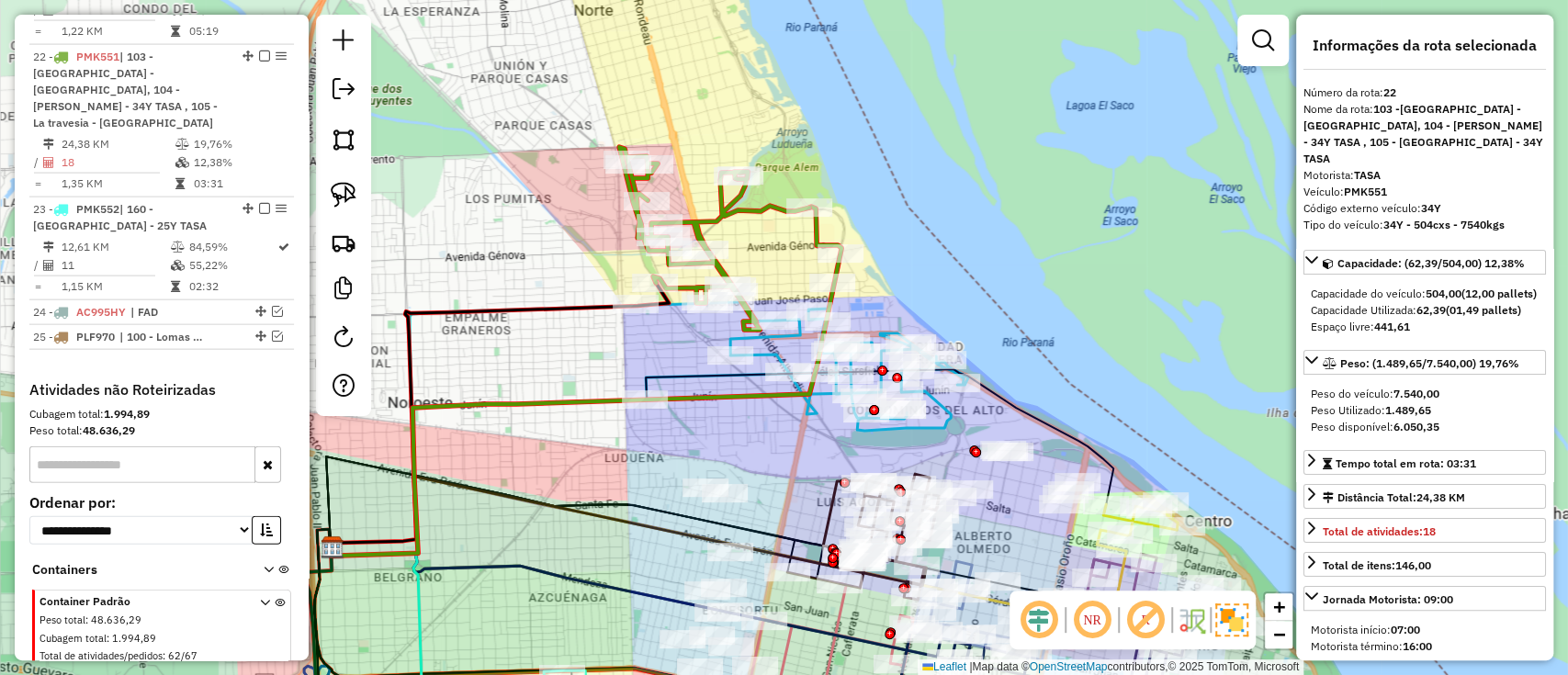
scroll to position [2696, 0]
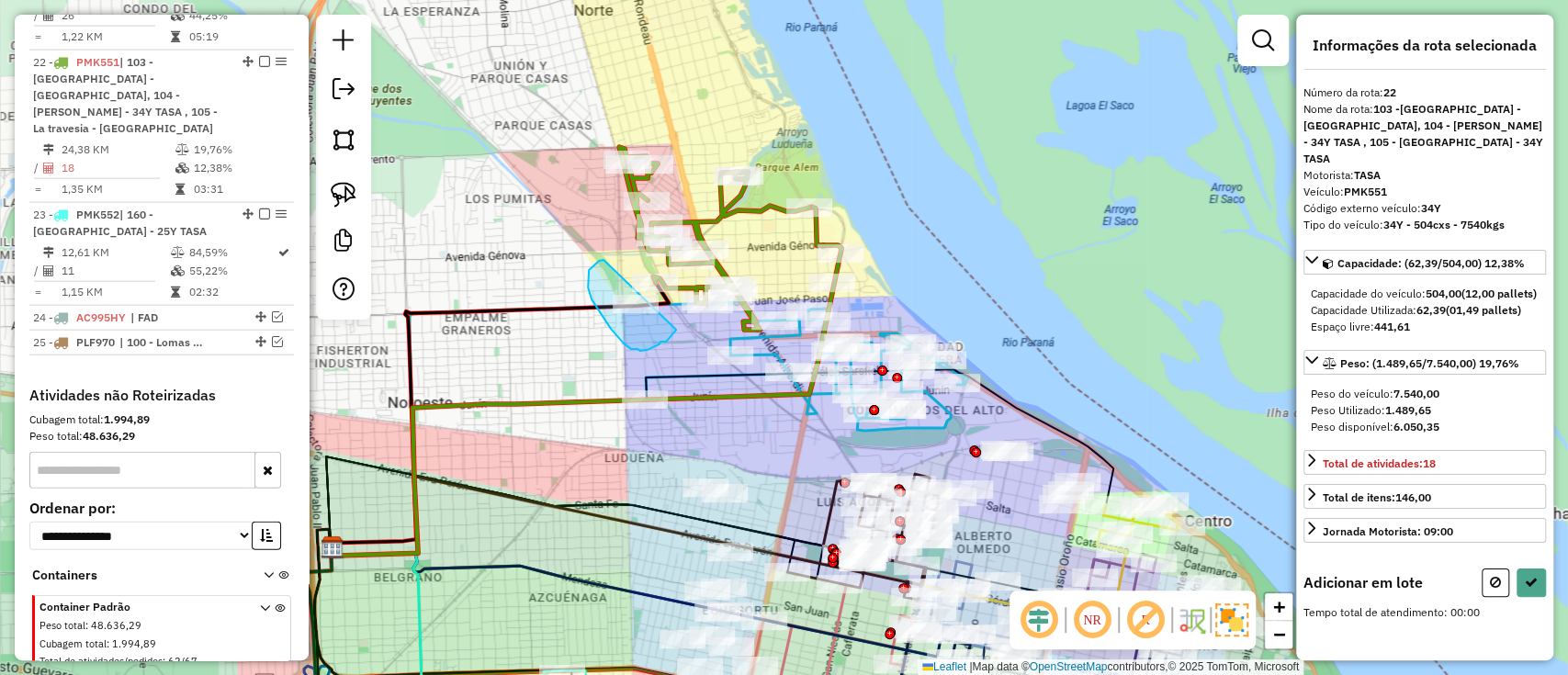
drag, startPoint x: 589, startPoint y: 270, endPoint x: 677, endPoint y: 328, distance: 105.4
click at [677, 328] on div "Janela de atendimento Grade de atendimento Capacidade Transportadoras Veículos …" at bounding box center [784, 337] width 1568 height 675
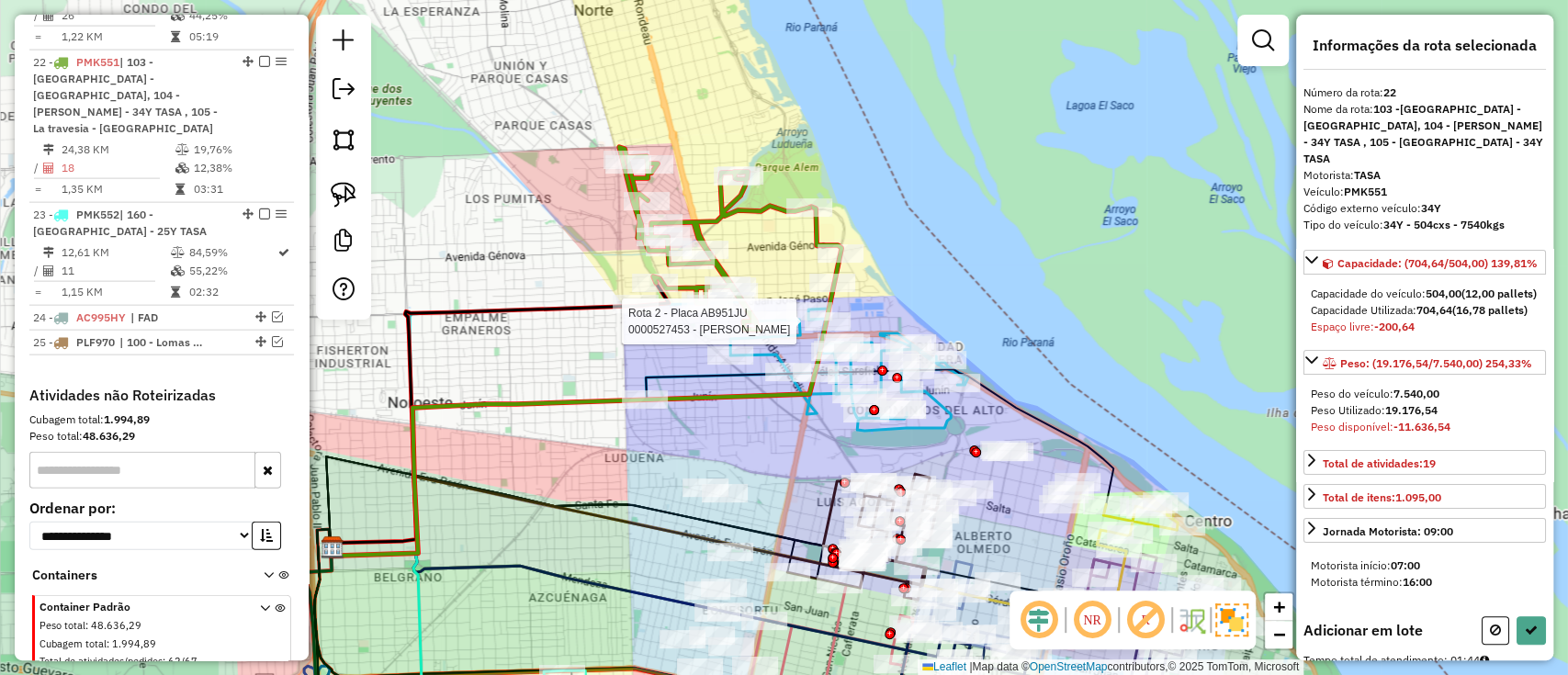
select select "**********"
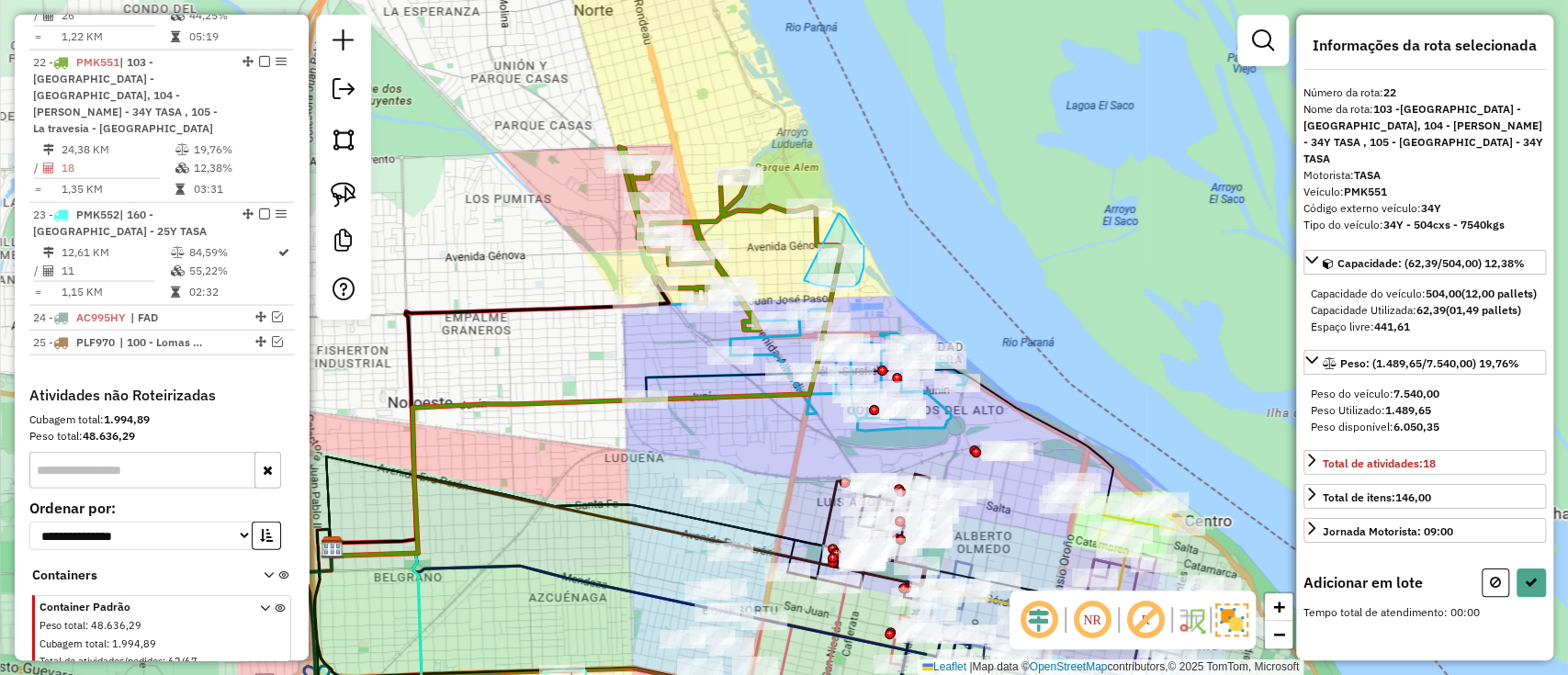
drag, startPoint x: 850, startPoint y: 225, endPoint x: 776, endPoint y: 268, distance: 85.6
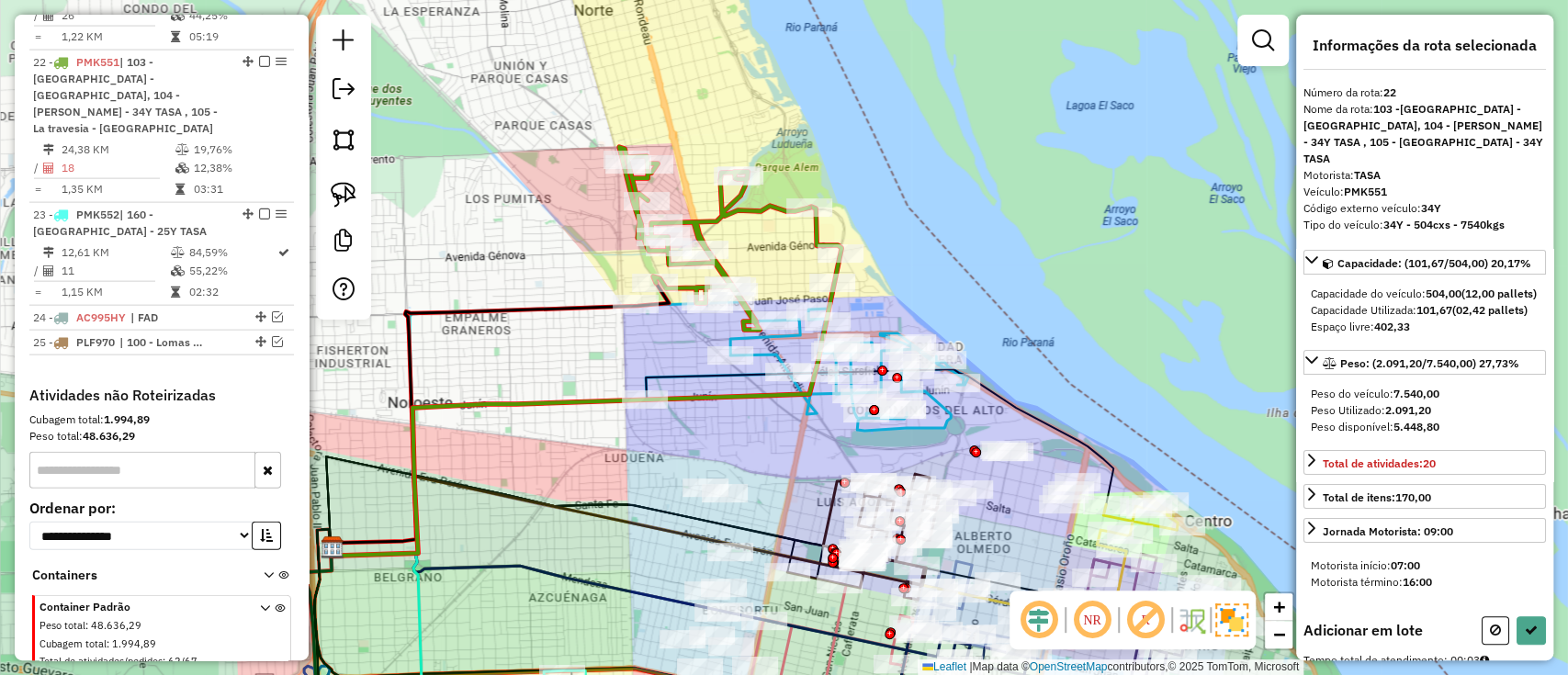
select select "**********"
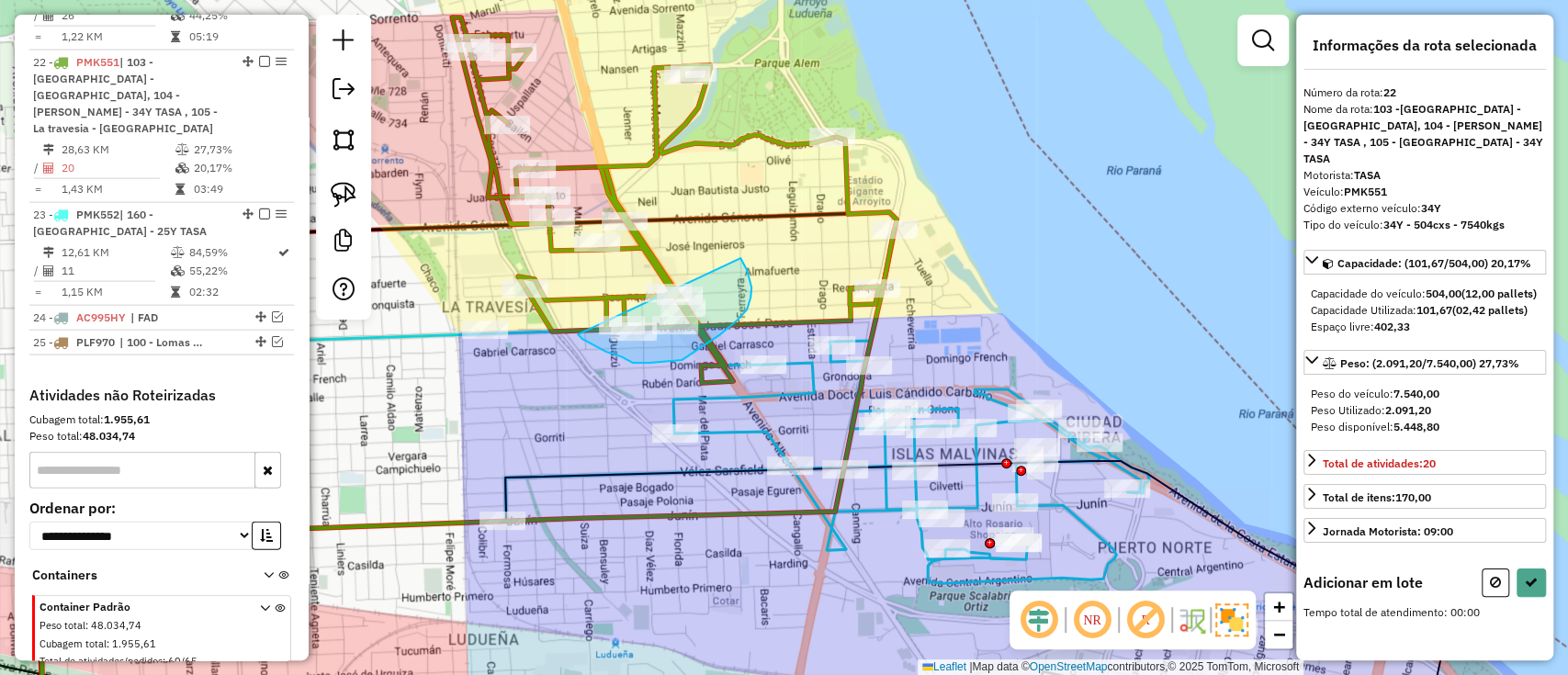
drag, startPoint x: 579, startPoint y: 334, endPoint x: 701, endPoint y: 206, distance: 176.8
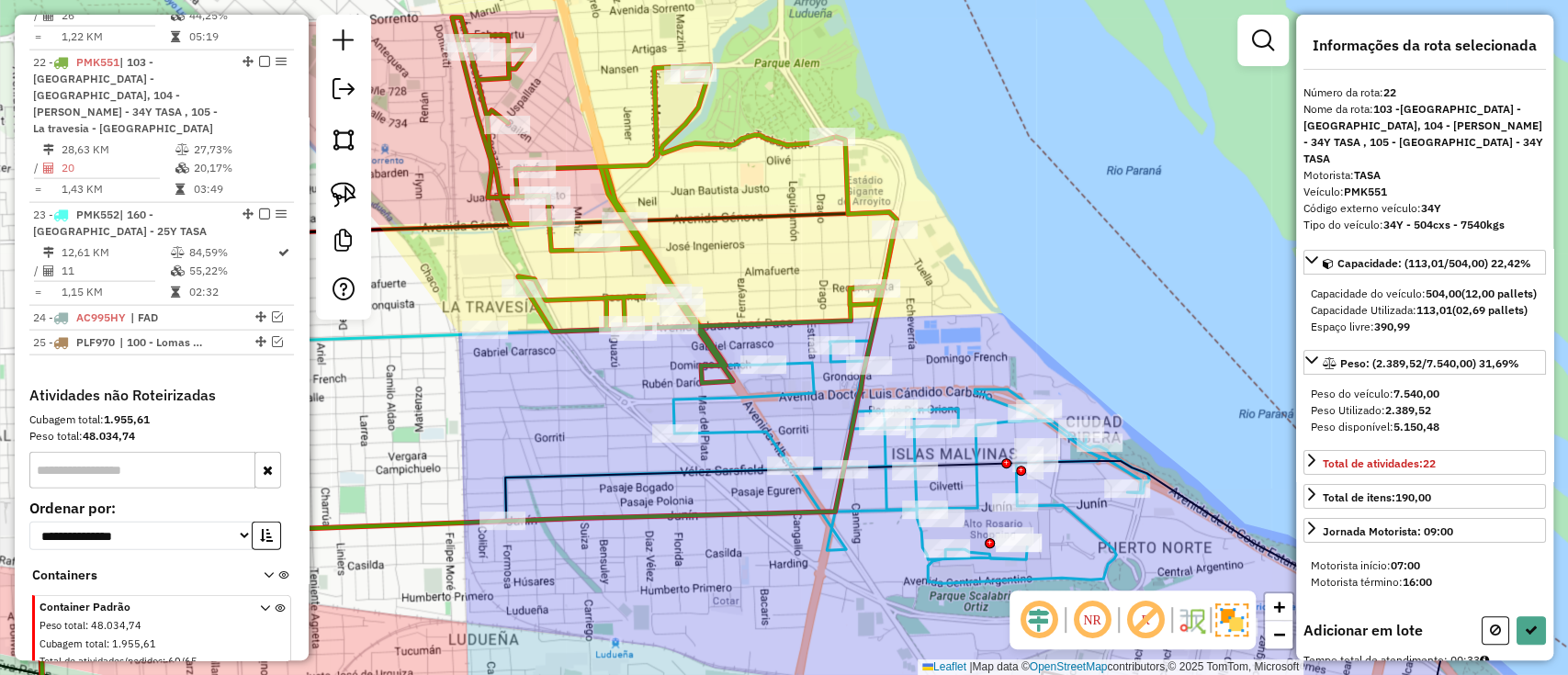
select select "**********"
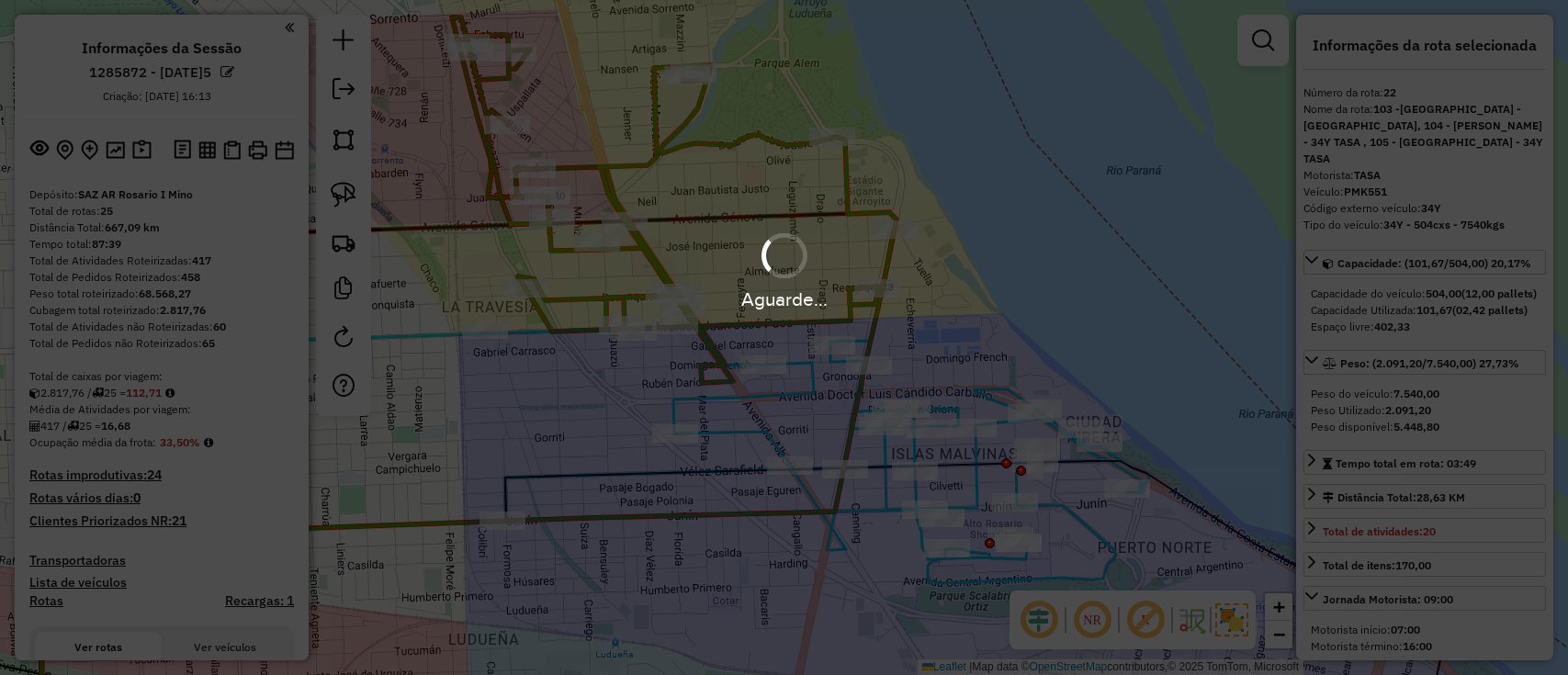
select select "**********"
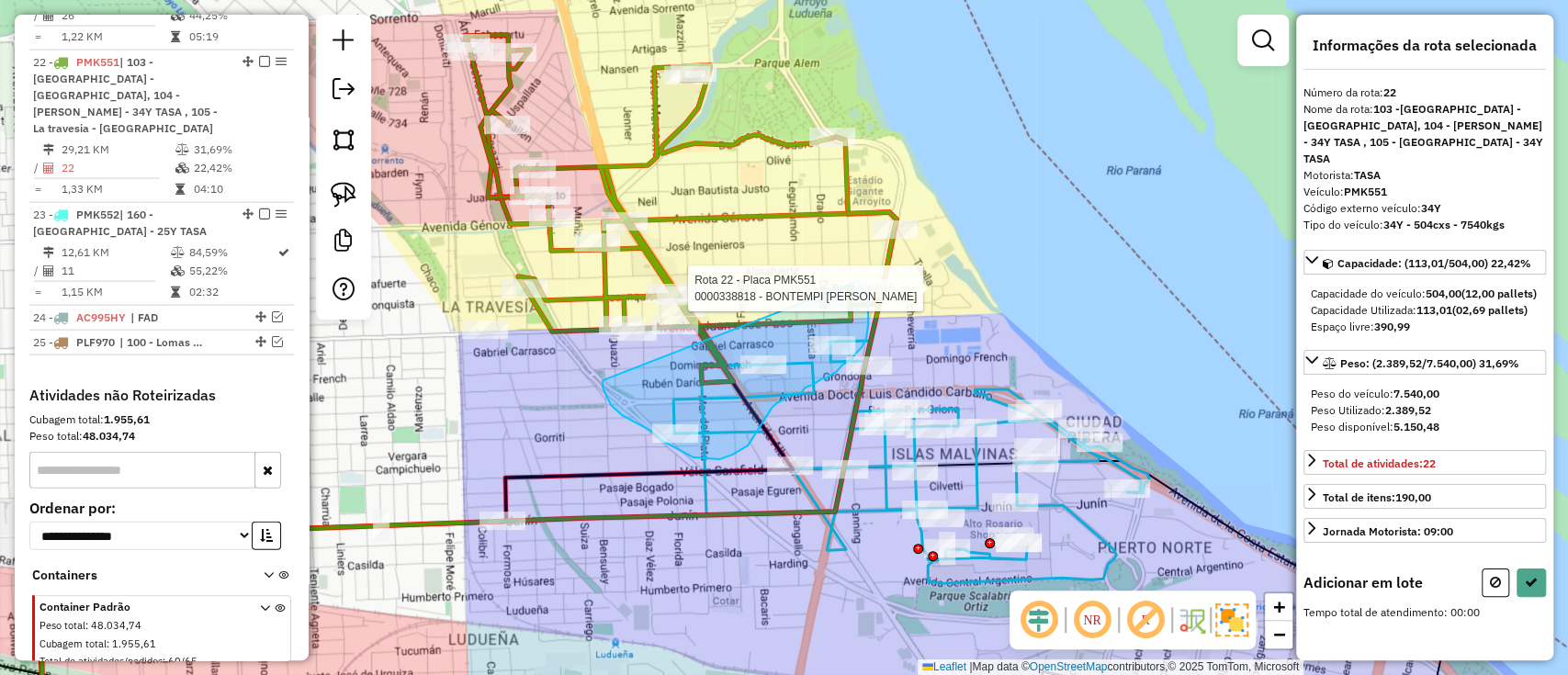
click at [858, 281] on div "Rota 22 - Placa PMK551 0000338818 - BONTEMPI [PERSON_NAME] de atendimento Grade…" at bounding box center [784, 337] width 1568 height 675
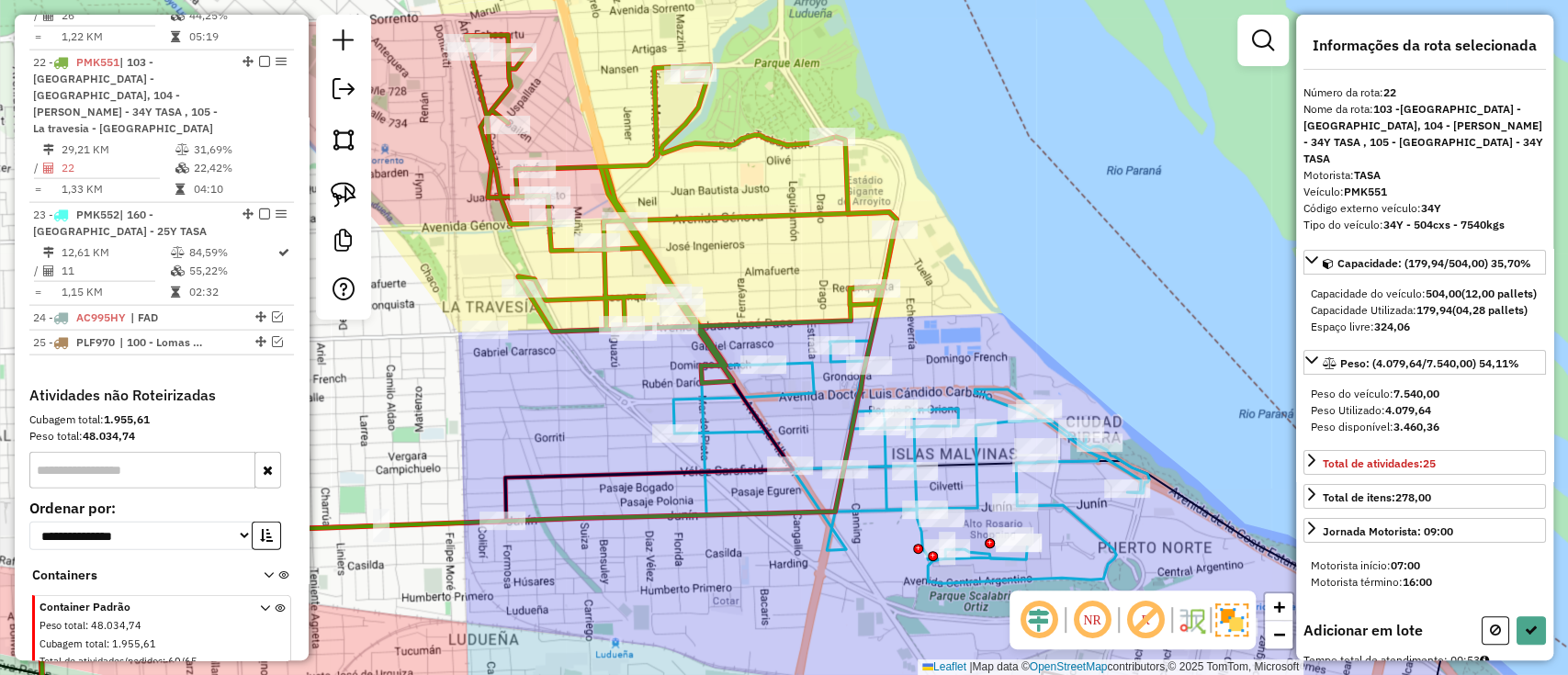
select select "**********"
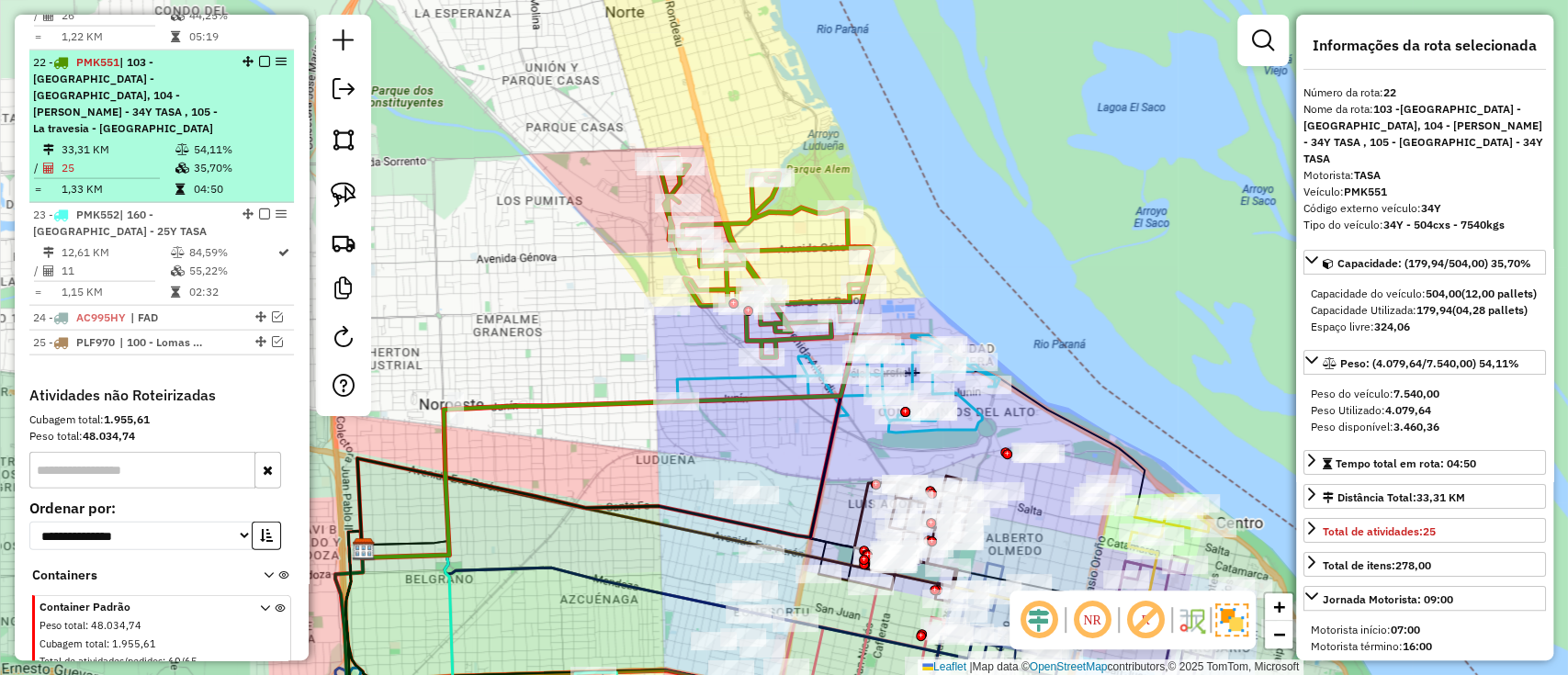
click at [267, 56] on div at bounding box center [259, 62] width 55 height 11
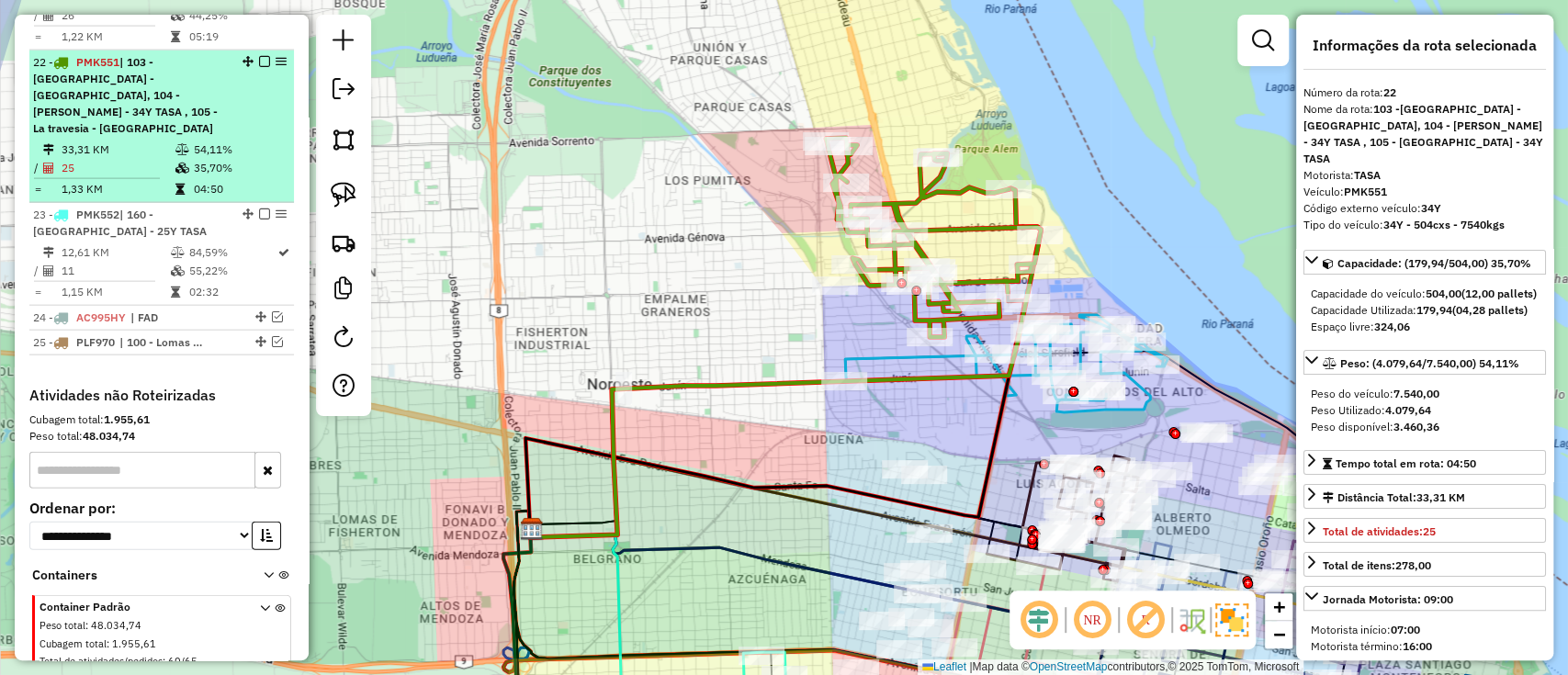
click at [265, 56] on div at bounding box center [259, 62] width 55 height 11
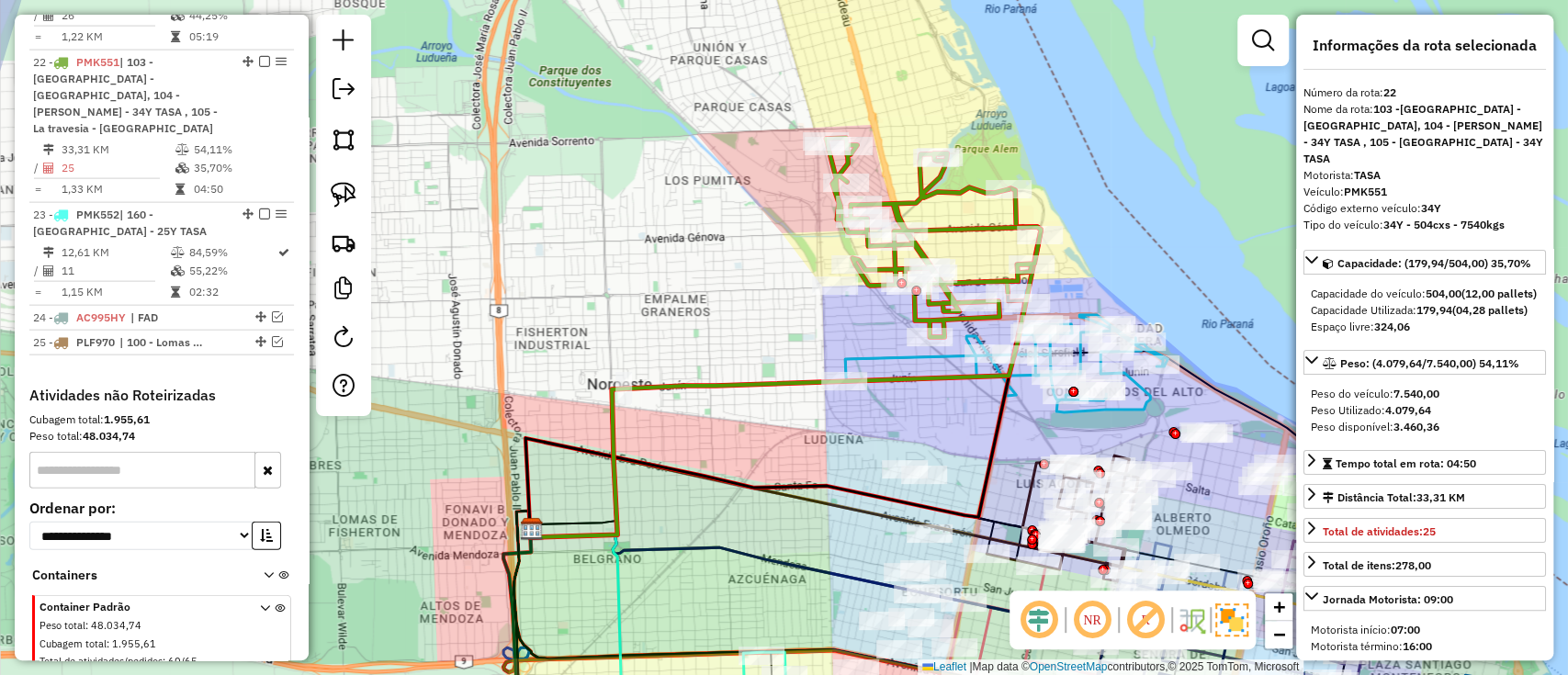
click at [255, 12] on div "Janela de atendimento Grade de atendimento Capacidade Transportadoras Veículos …" at bounding box center [784, 337] width 1568 height 675
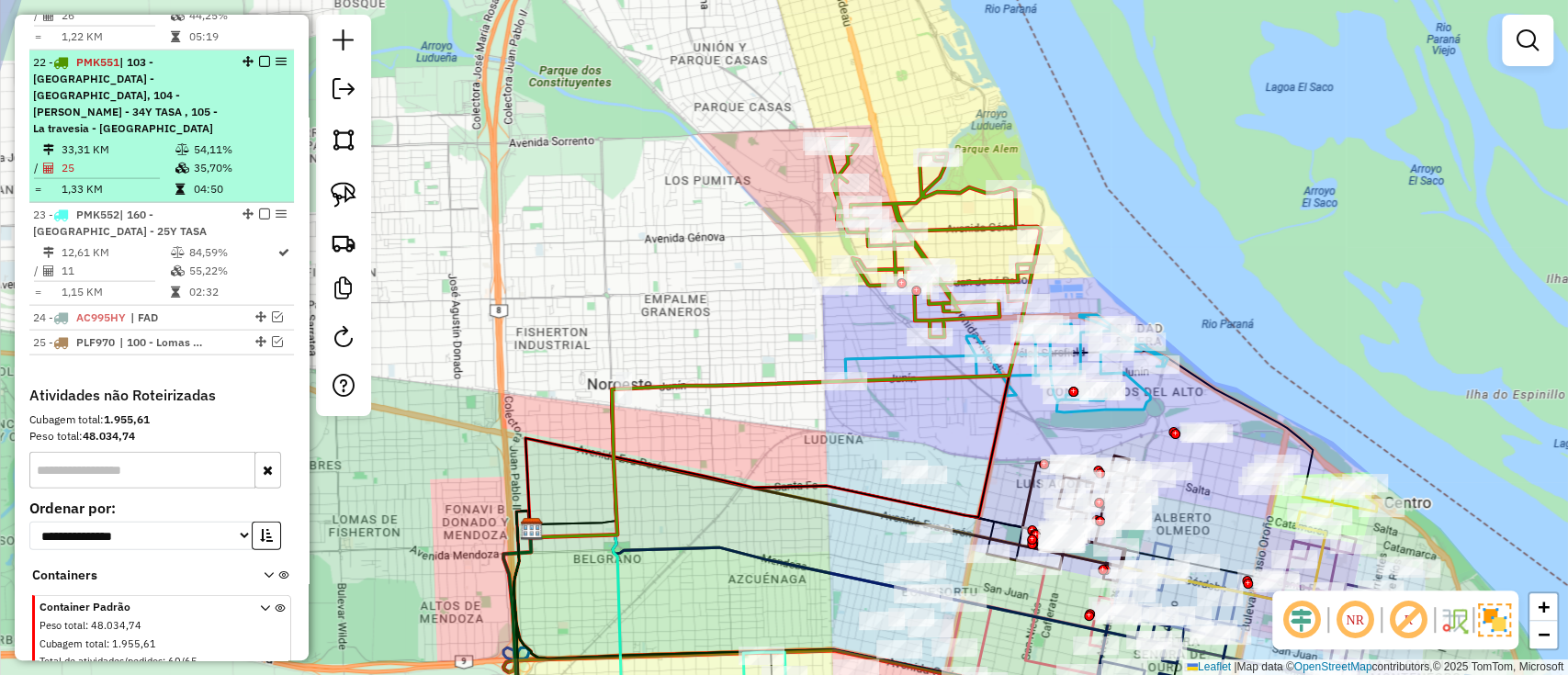
click at [260, 56] on em at bounding box center [264, 62] width 11 height 11
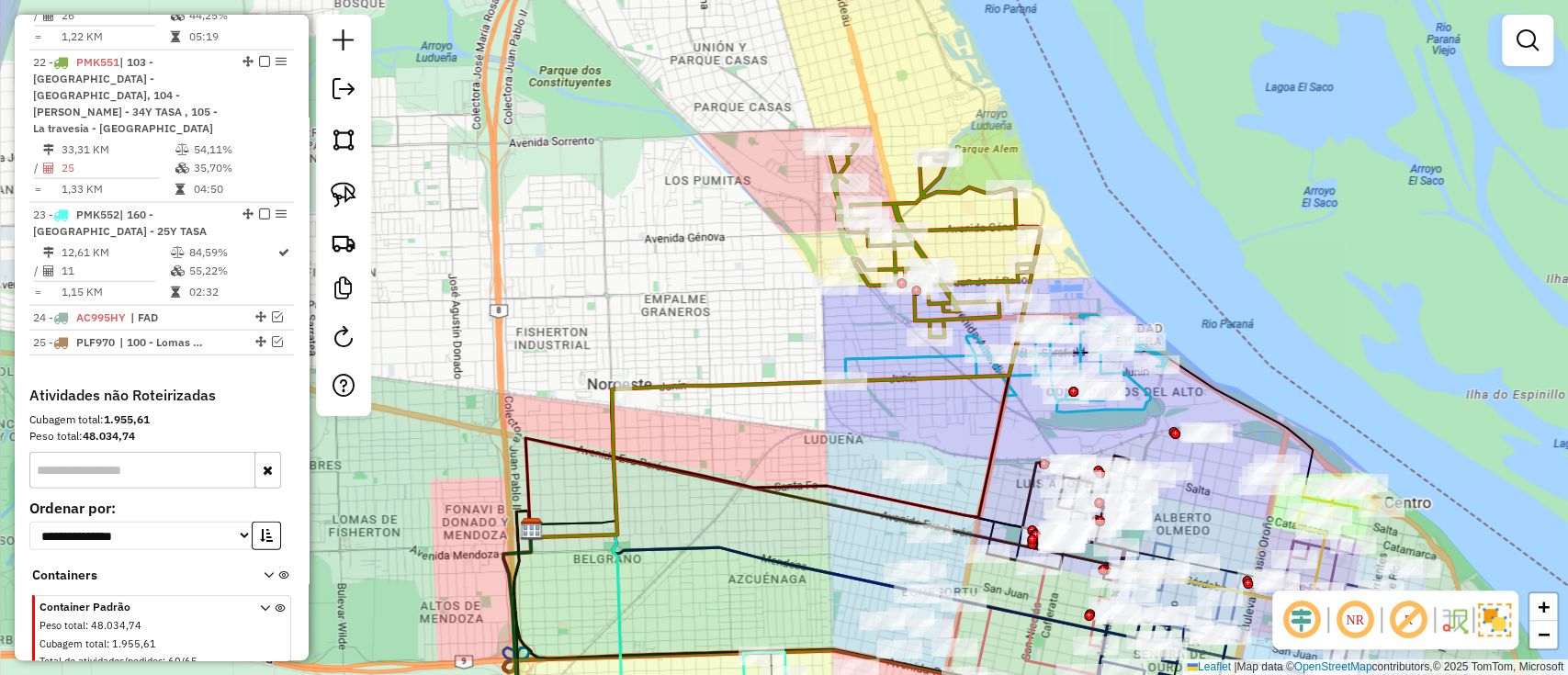
scroll to position [2585, 0]
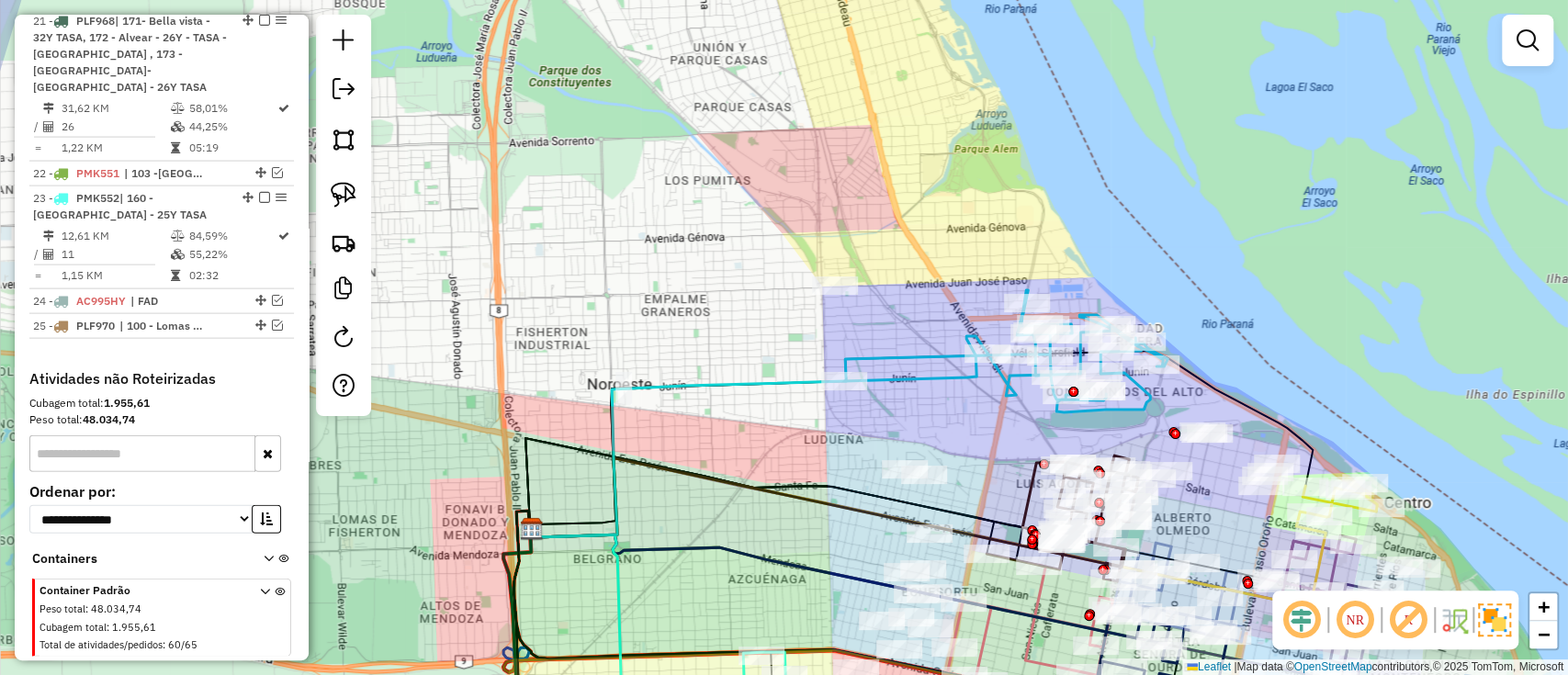
drag, startPoint x: 625, startPoint y: 245, endPoint x: 527, endPoint y: 206, distance: 105.5
click at [527, 206] on div "Janela de atendimento Grade de atendimento Capacidade Transportadoras Veículos …" at bounding box center [784, 337] width 1568 height 675
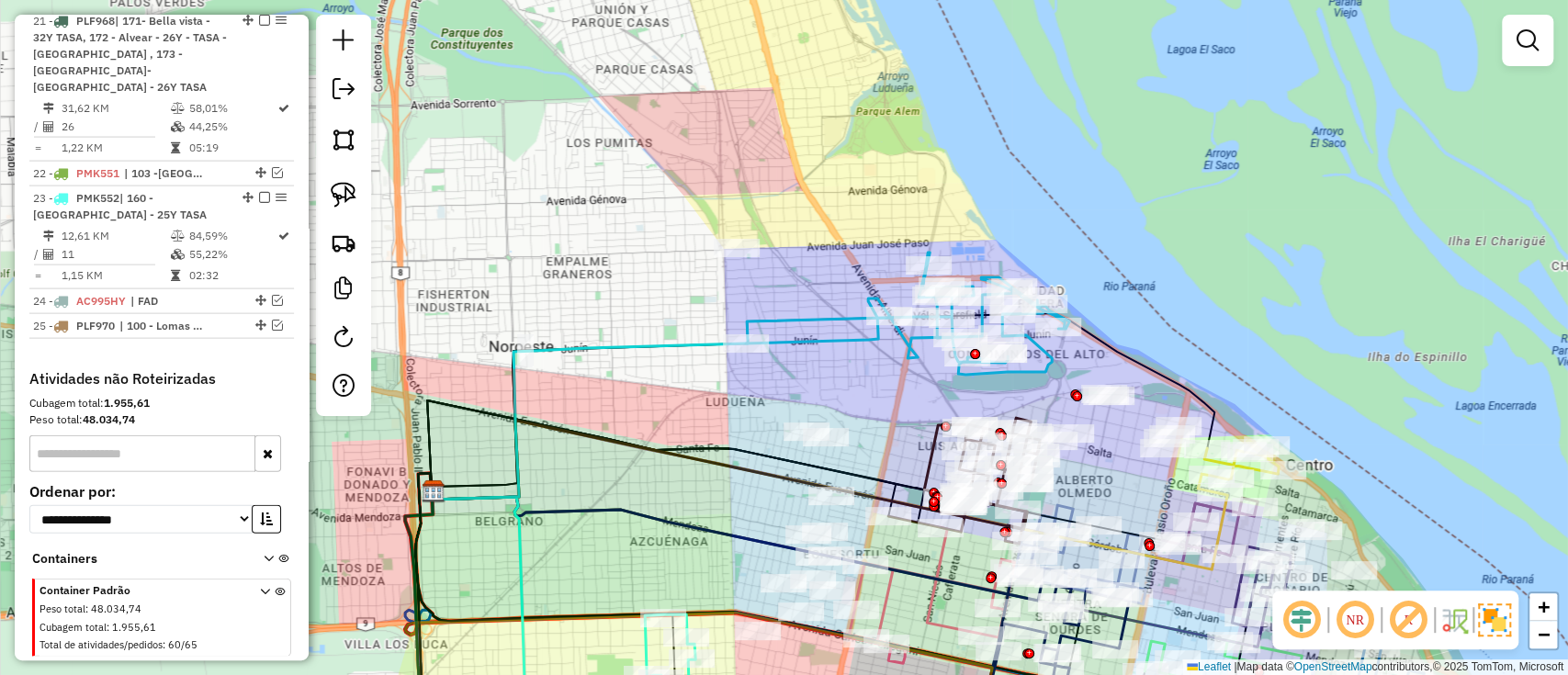
click at [826, 320] on icon at bounding box center [908, 314] width 323 height 122
select select "**********"
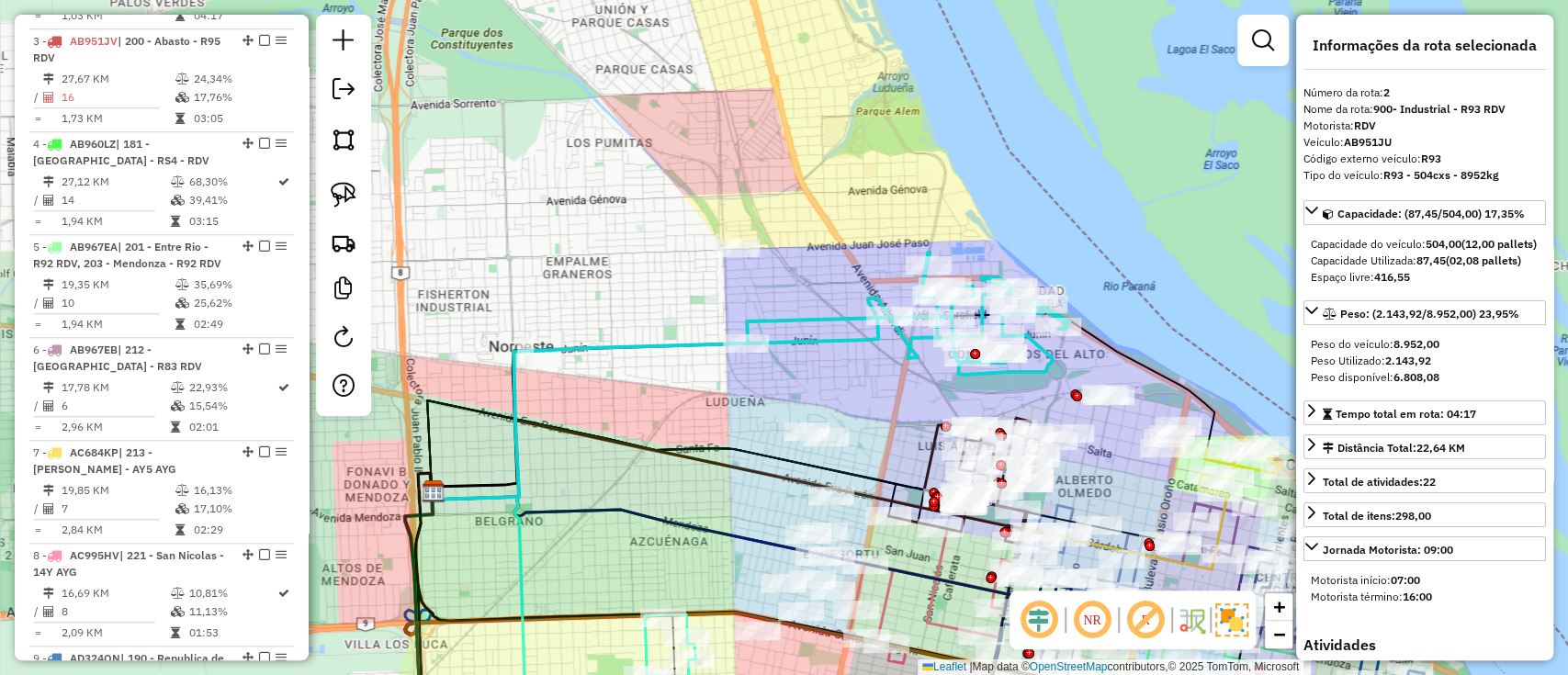
scroll to position [793, 0]
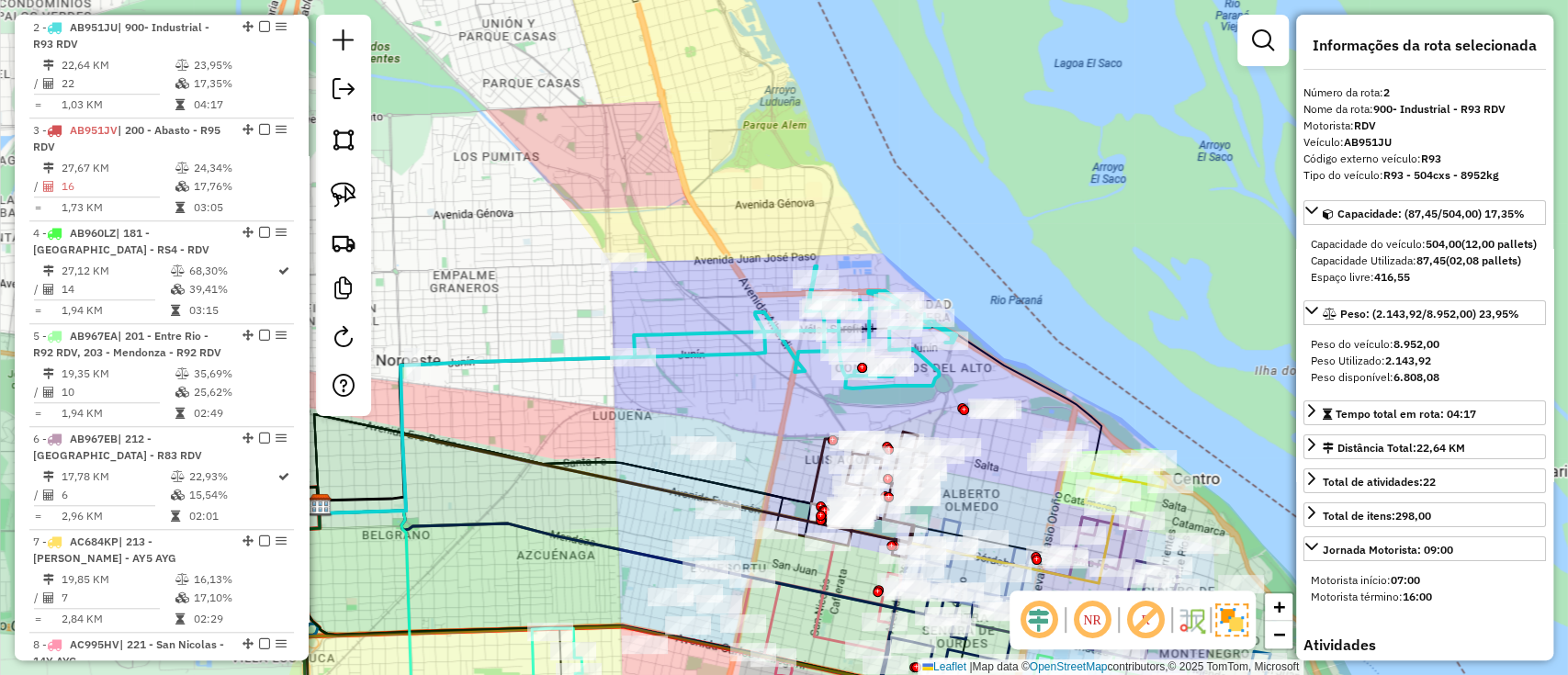
drag, startPoint x: 860, startPoint y: 371, endPoint x: 757, endPoint y: 381, distance: 103.5
click at [757, 381] on div "Janela de atendimento Grade de atendimento Capacidade Transportadoras Veículos …" at bounding box center [784, 337] width 1568 height 675
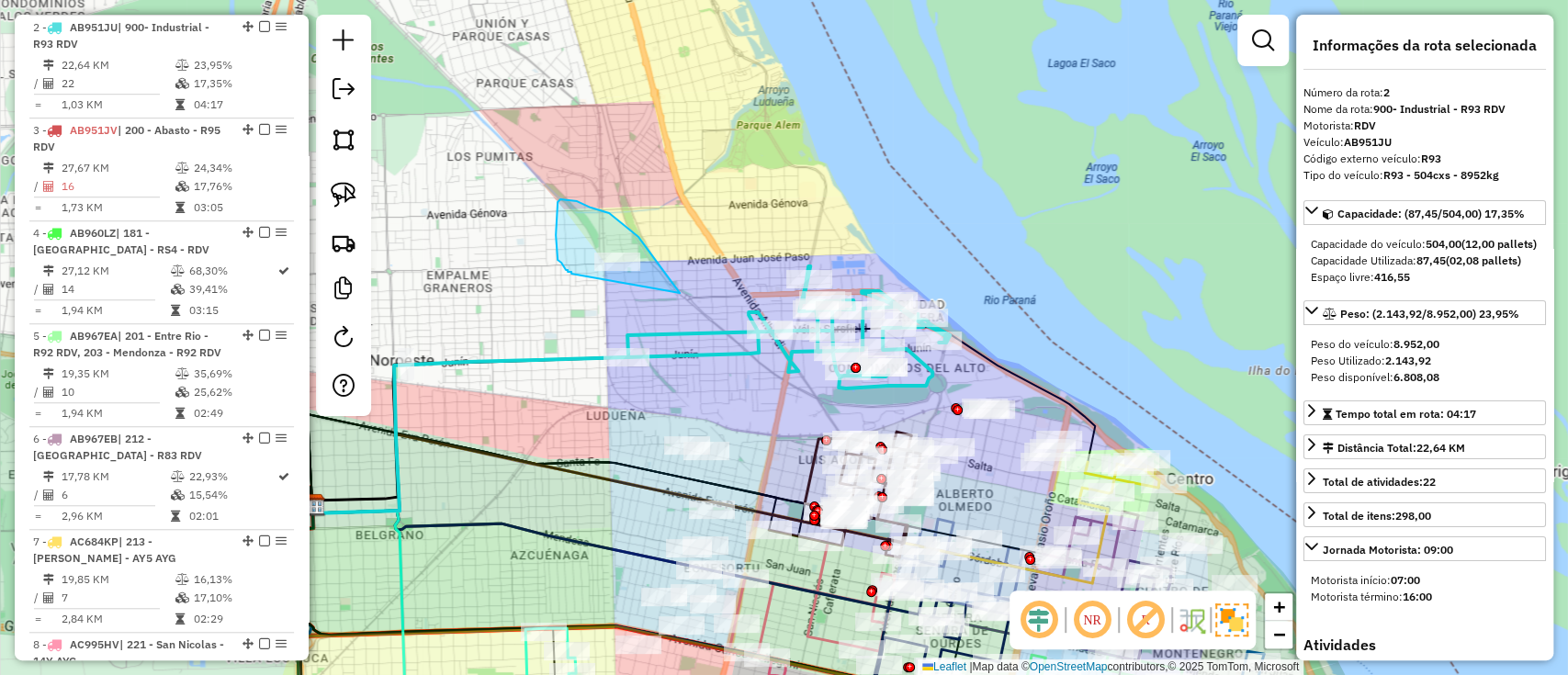
drag, startPoint x: 591, startPoint y: 207, endPoint x: 572, endPoint y: 274, distance: 69.6
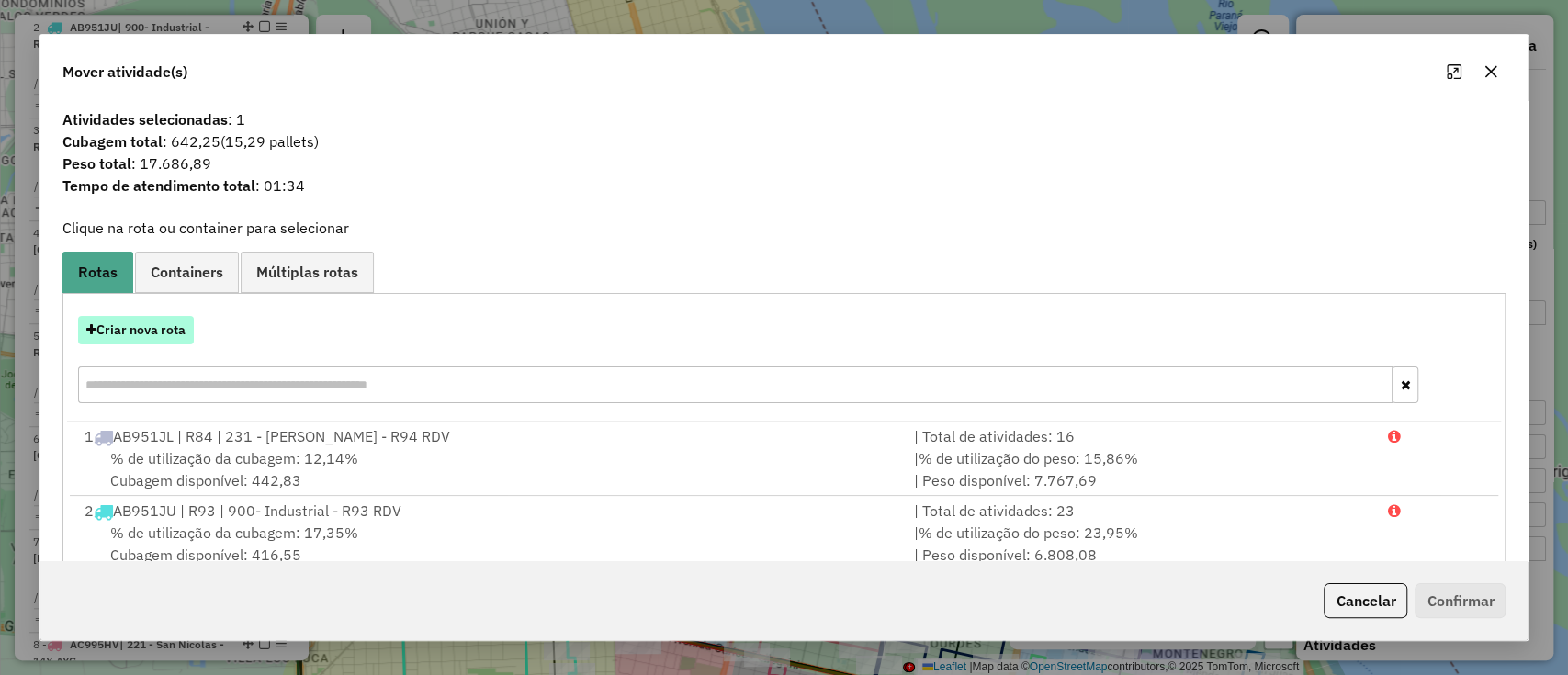
click at [172, 341] on button "Criar nova rota" at bounding box center [136, 330] width 116 height 28
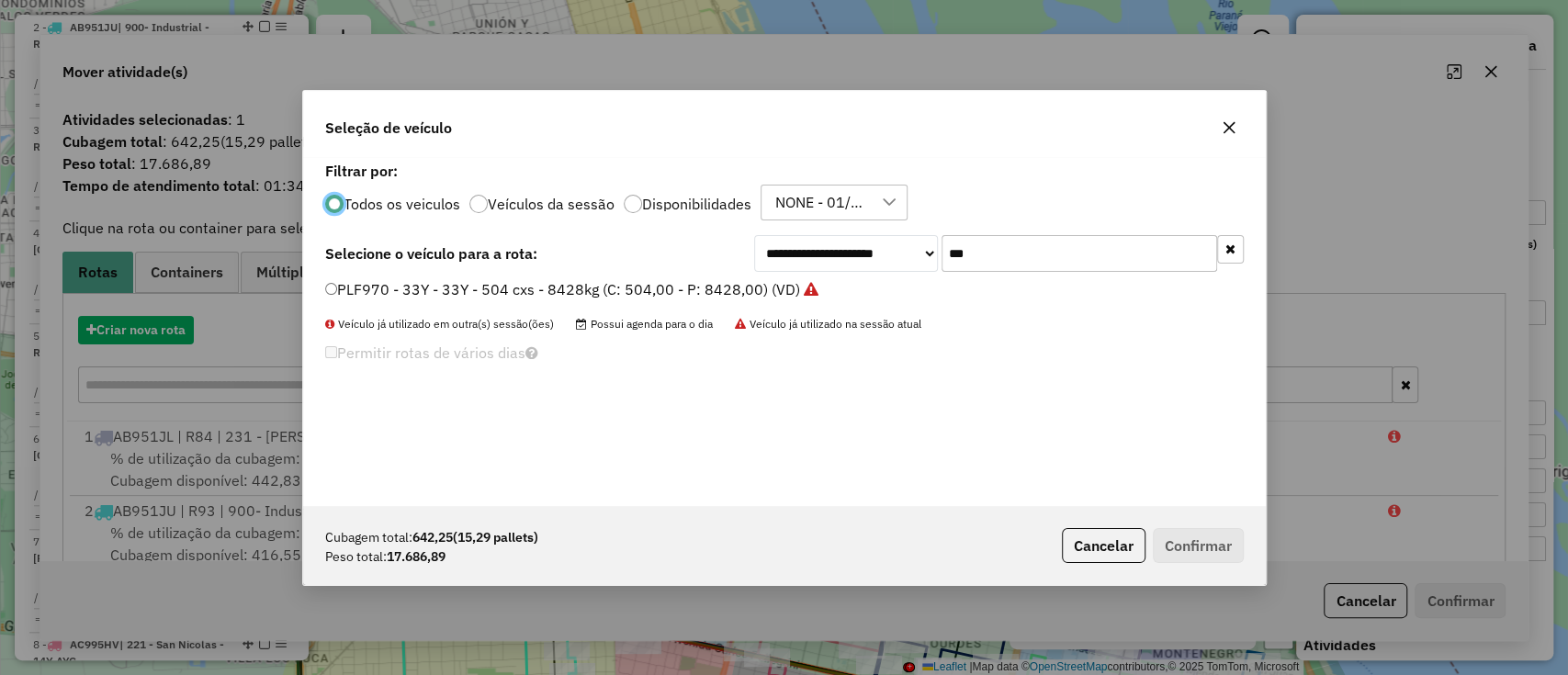
scroll to position [9, 6]
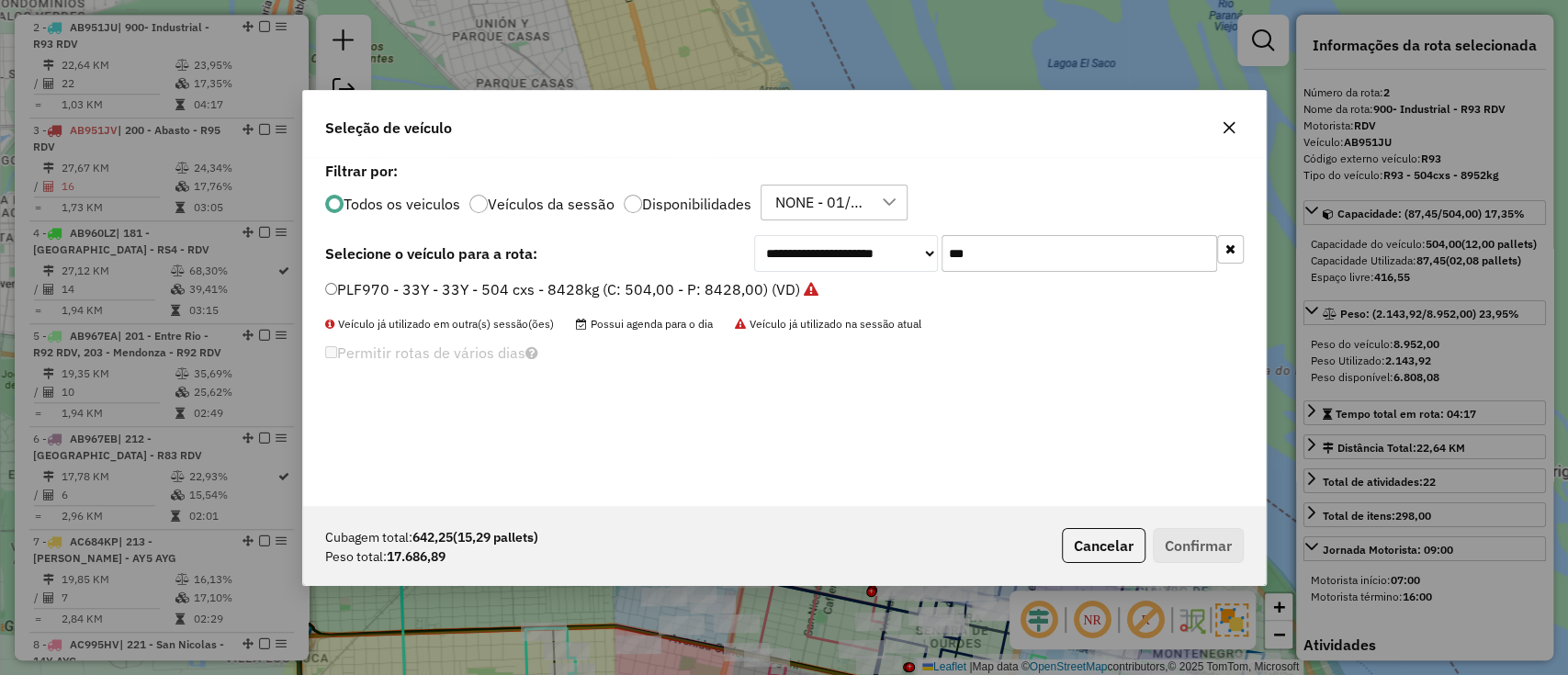
drag, startPoint x: 993, startPoint y: 240, endPoint x: 823, endPoint y: 244, distance: 170.0
click at [823, 244] on div "**********" at bounding box center [999, 253] width 489 height 36
type input "***"
click at [755, 291] on label "PMO243 - RT0 - RT0 - 672cxs - 24854kgs (C: 672,00 - P: 24854,00) (VD)" at bounding box center [576, 289] width 503 height 22
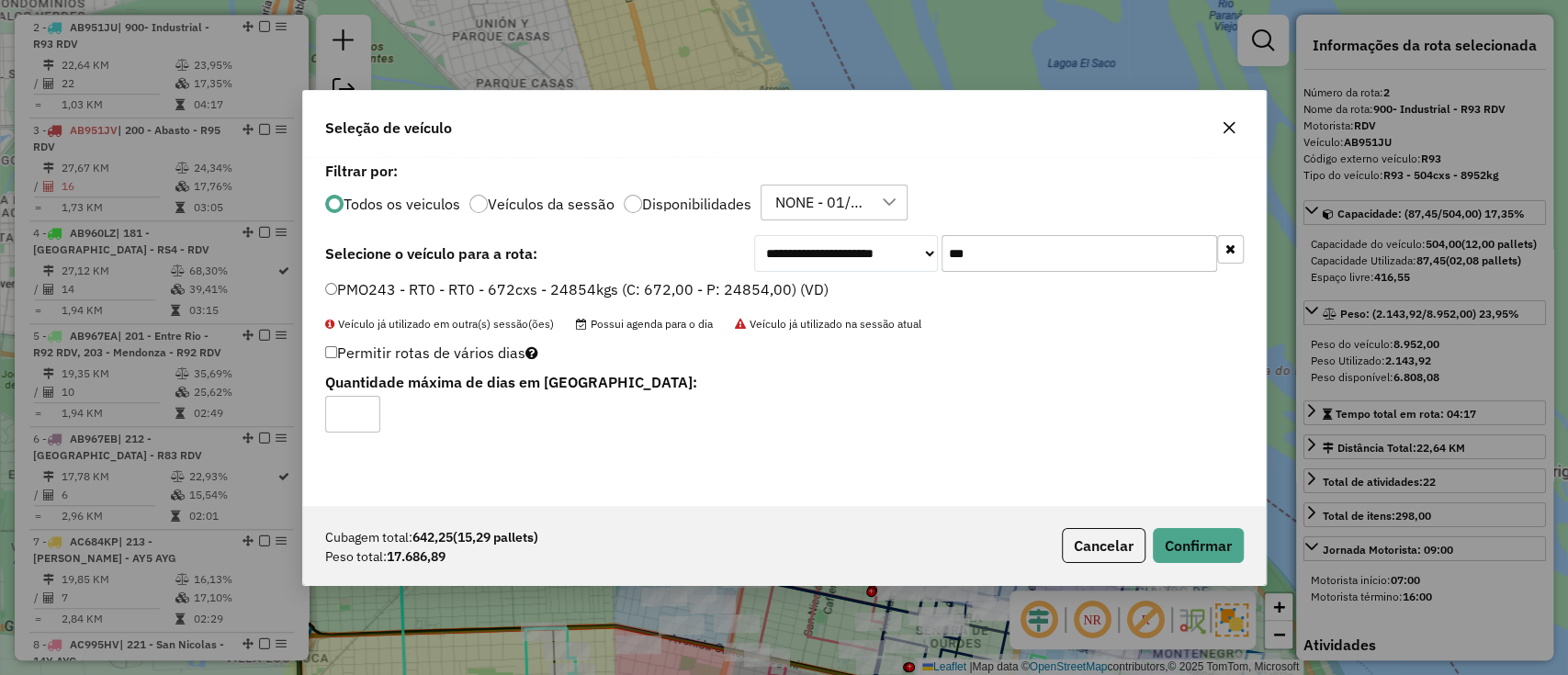
click at [701, 197] on div "Todos os veiculos Veículos da sessão Disponibilidades NONE - 01/10 - PROMAX" at bounding box center [784, 203] width 919 height 36
click at [709, 211] on label "Disponibilidades" at bounding box center [697, 204] width 109 height 15
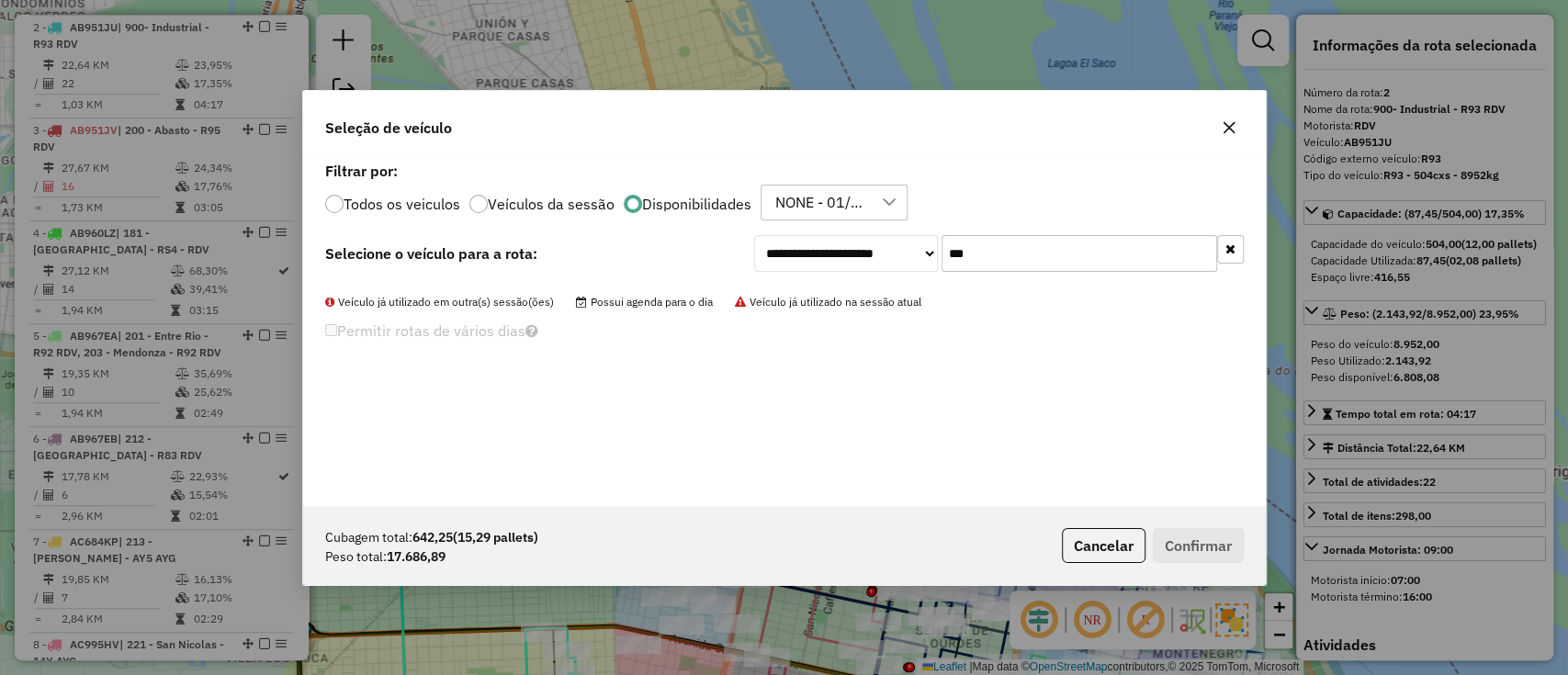
click at [444, 199] on label "Todos os veiculos" at bounding box center [402, 204] width 117 height 15
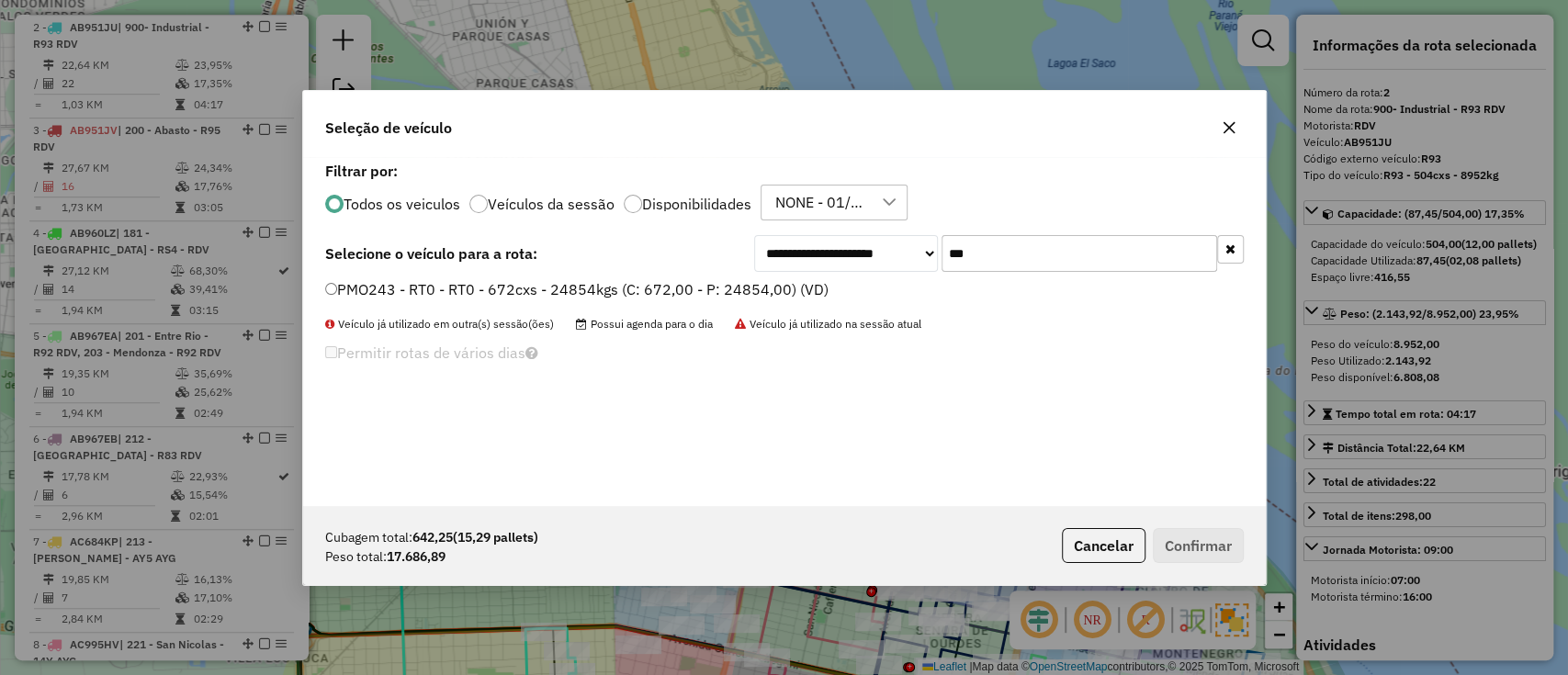
click at [792, 275] on div "**********" at bounding box center [784, 331] width 963 height 349
click at [784, 286] on label "PMO243 - RT0 - RT0 - 672cxs - 24854kgs (C: 672,00 - P: 24854,00) (VD)" at bounding box center [576, 289] width 503 height 22
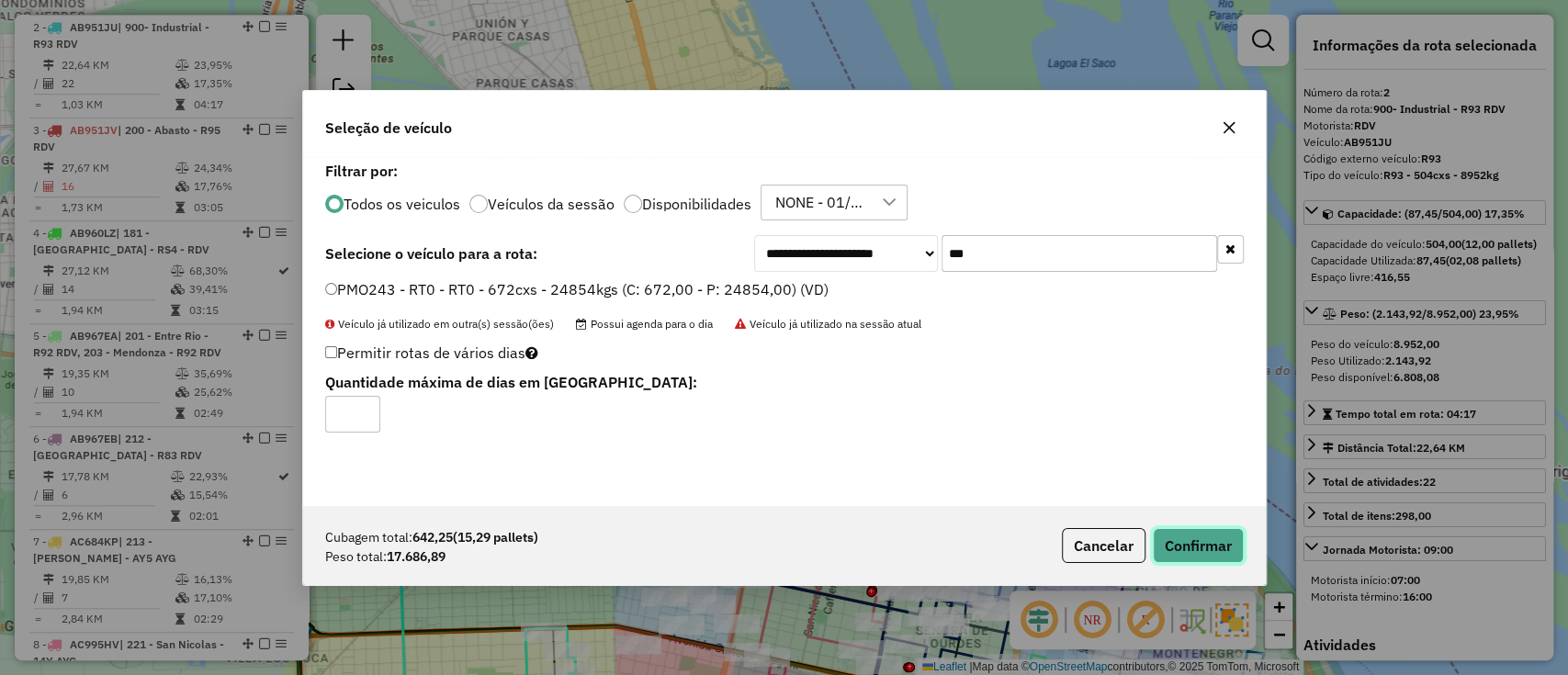
click at [1188, 547] on button "Confirmar" at bounding box center [1198, 545] width 91 height 35
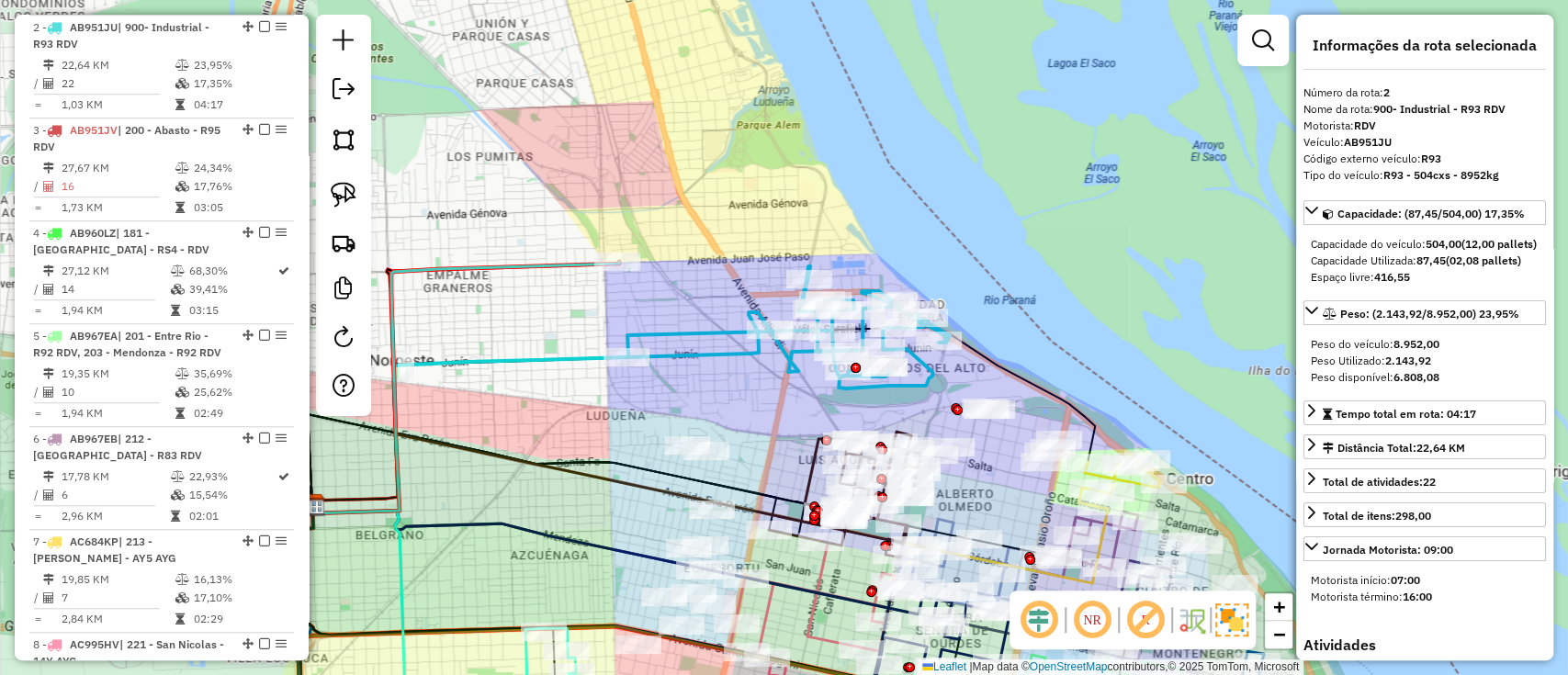
click at [515, 264] on icon at bounding box center [465, 387] width 307 height 252
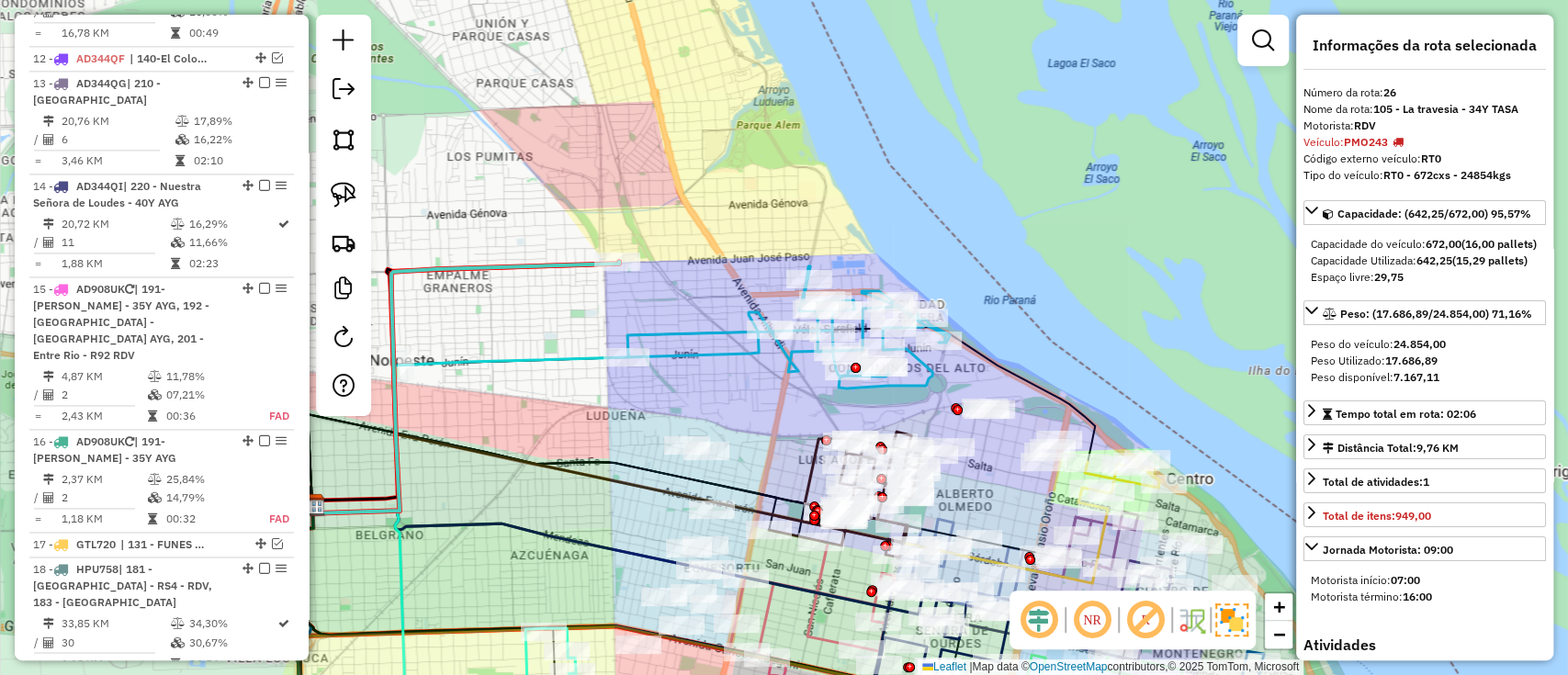
scroll to position [2741, 0]
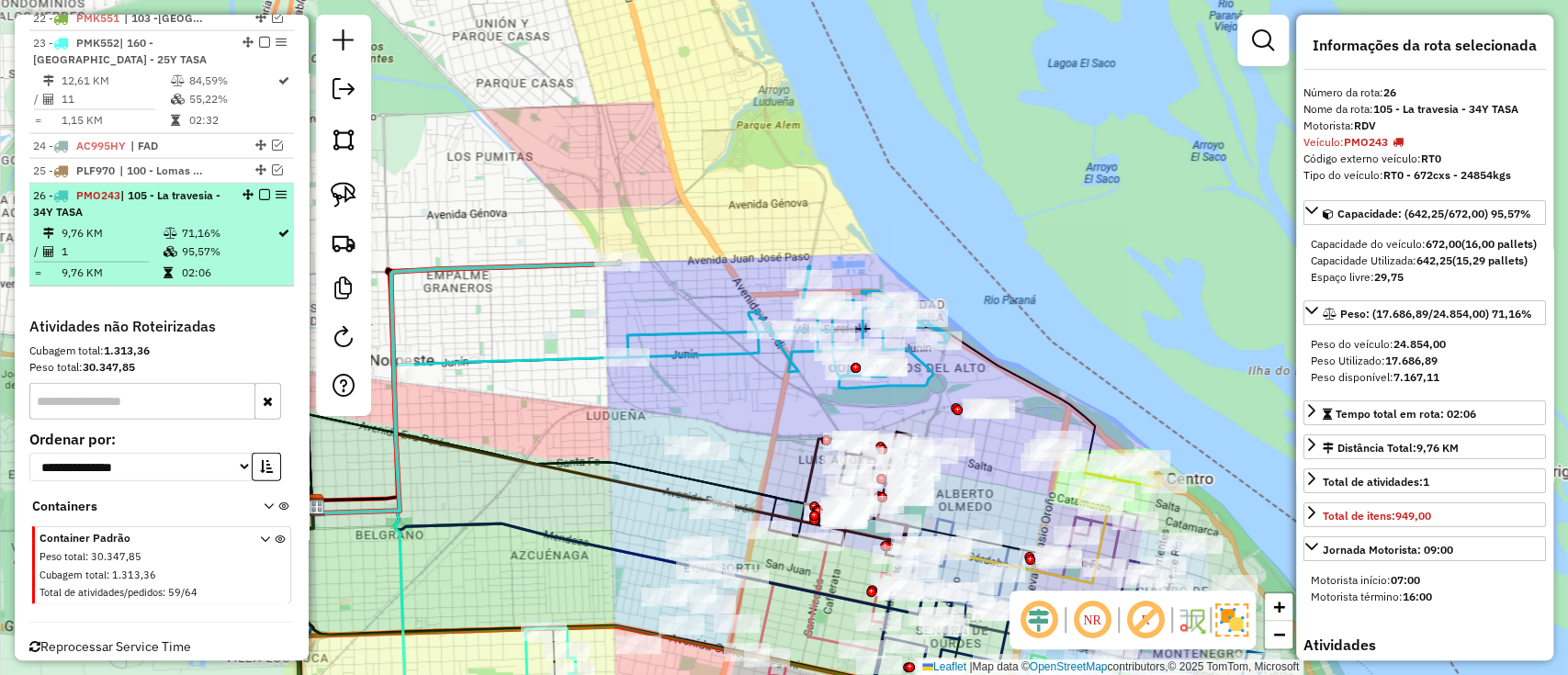
click at [260, 190] on em at bounding box center [264, 195] width 11 height 11
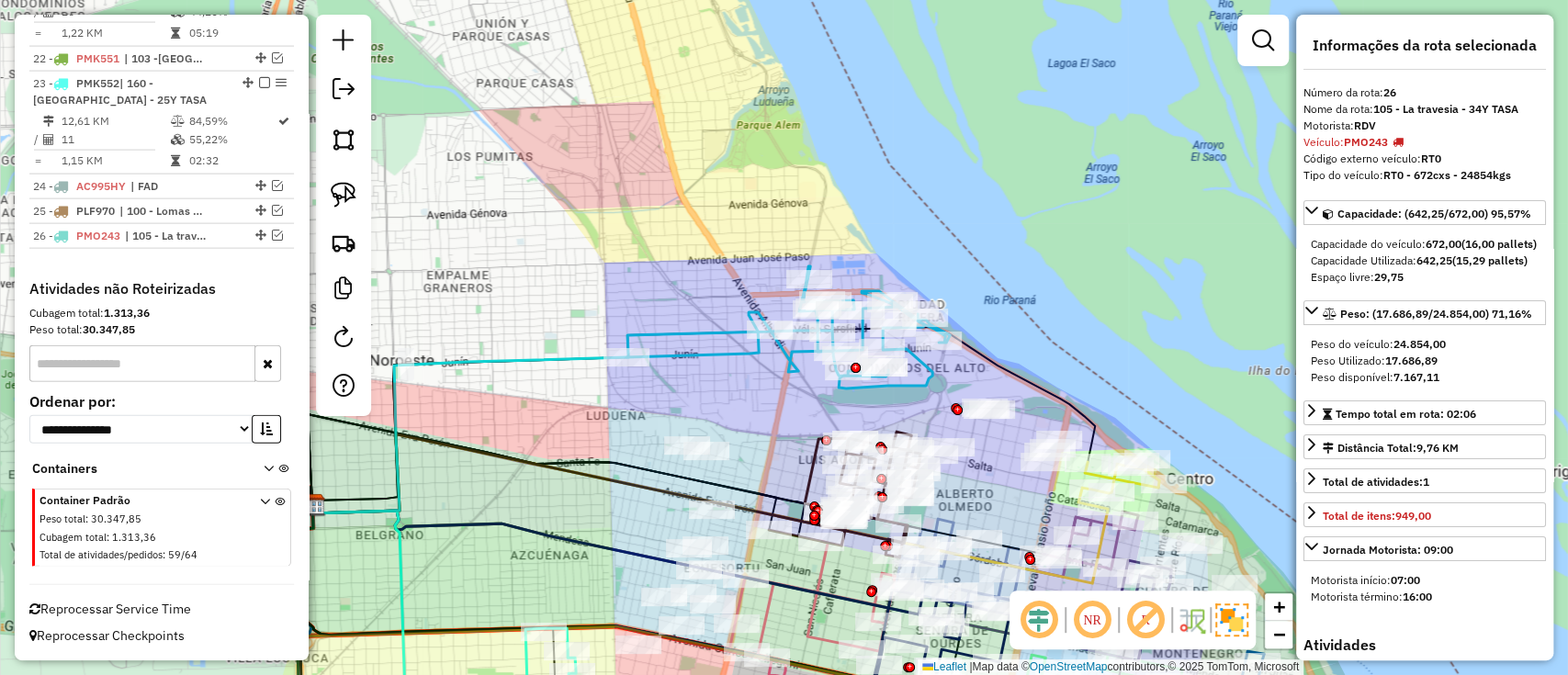
scroll to position [2663, 0]
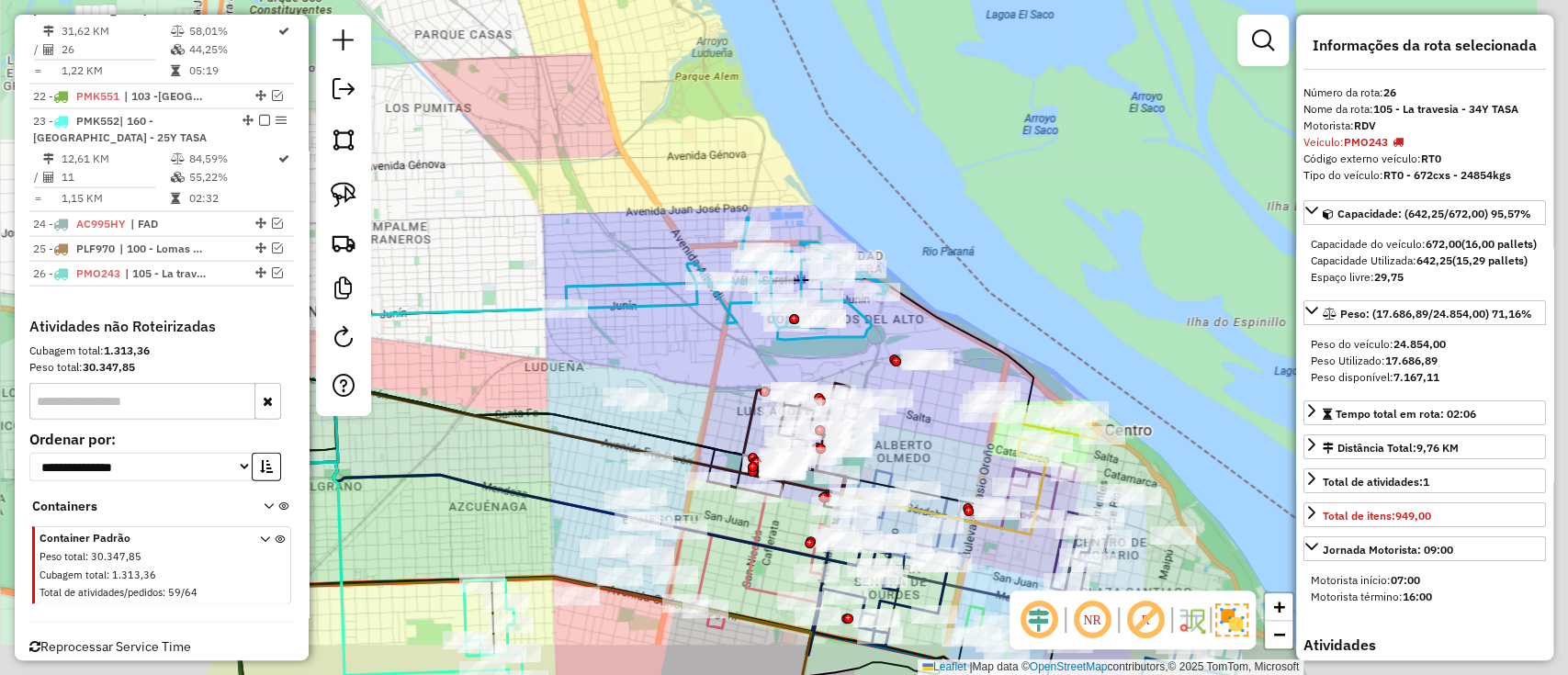
drag, startPoint x: 638, startPoint y: 290, endPoint x: 538, endPoint y: 228, distance: 117.7
click at [538, 228] on div "Janela de atendimento Grade de atendimento Capacidade Transportadoras Veículos …" at bounding box center [784, 337] width 1568 height 675
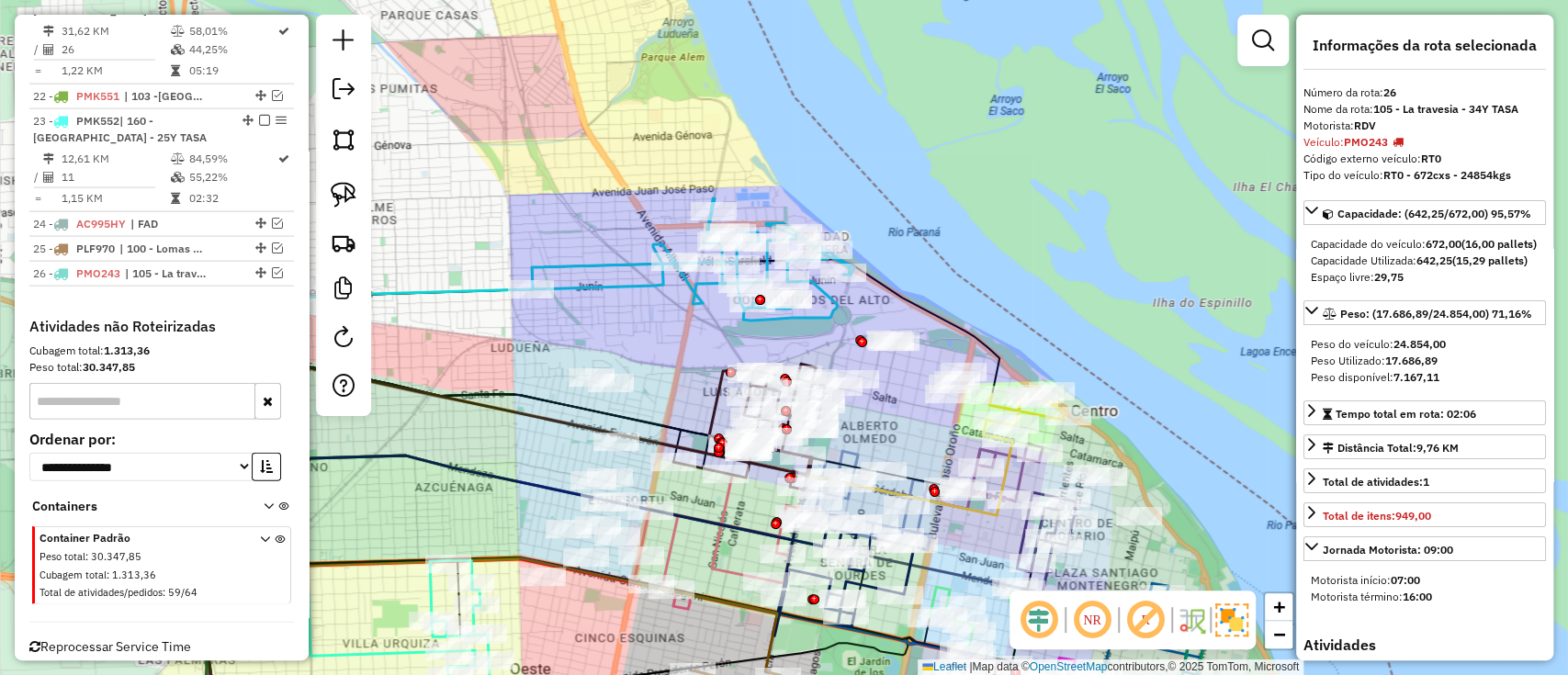
click at [622, 258] on icon at bounding box center [693, 259] width 323 height 122
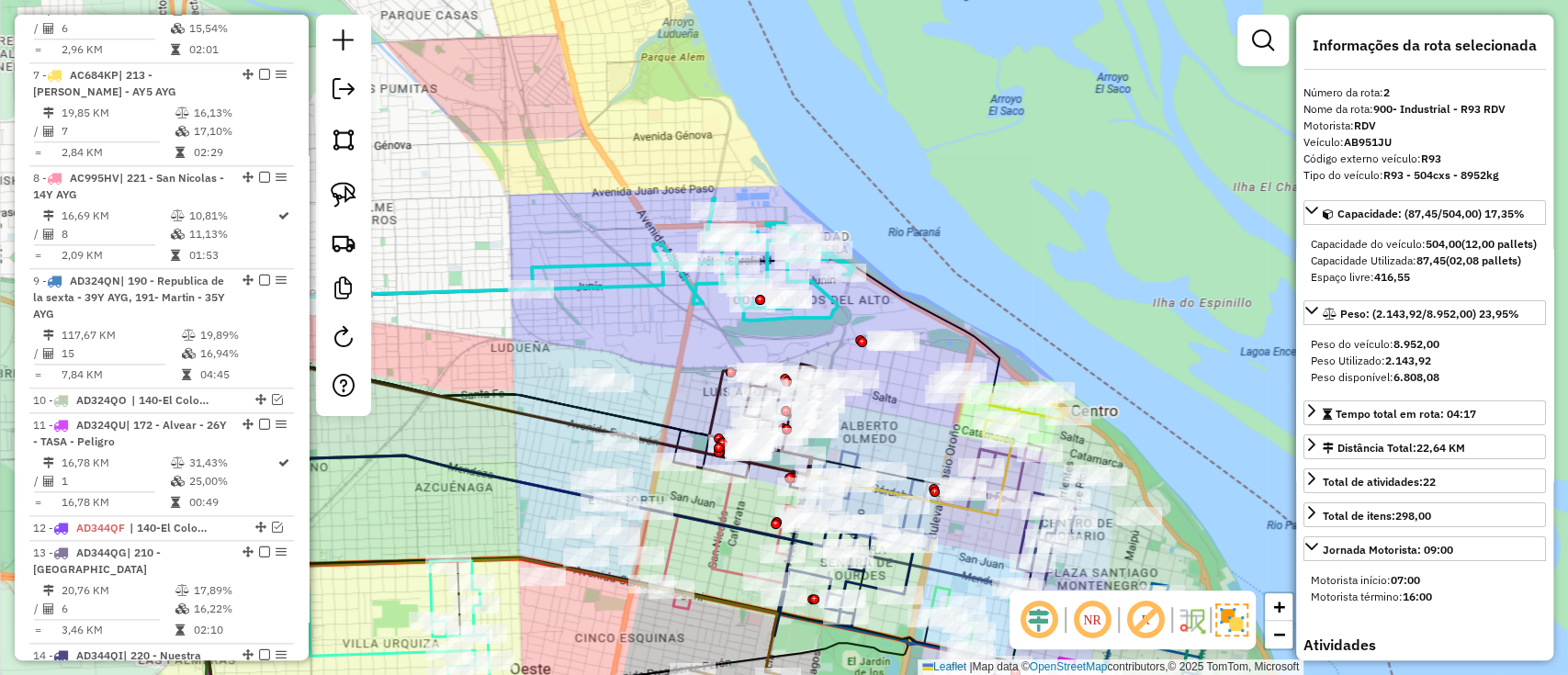
scroll to position [793, 0]
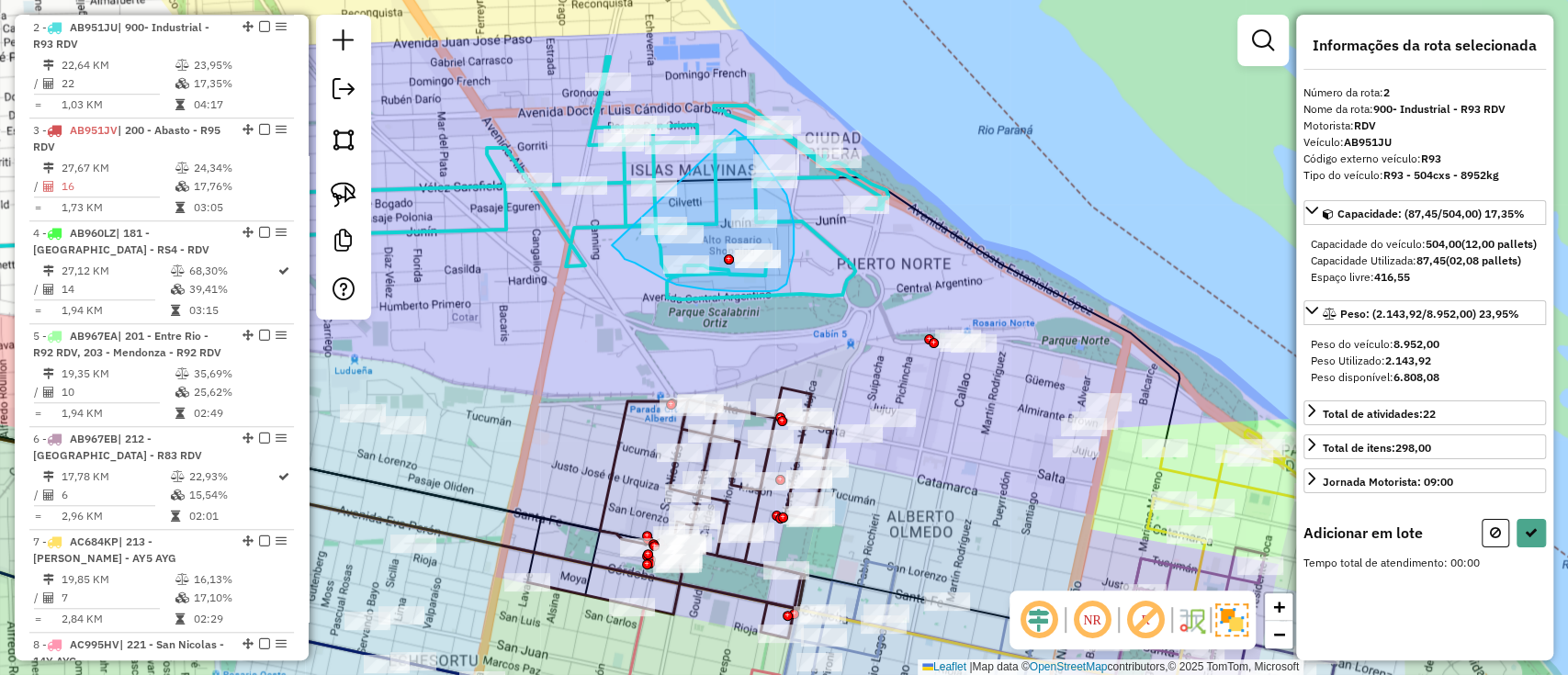
drag, startPoint x: 622, startPoint y: 255, endPoint x: 727, endPoint y: 128, distance: 164.8
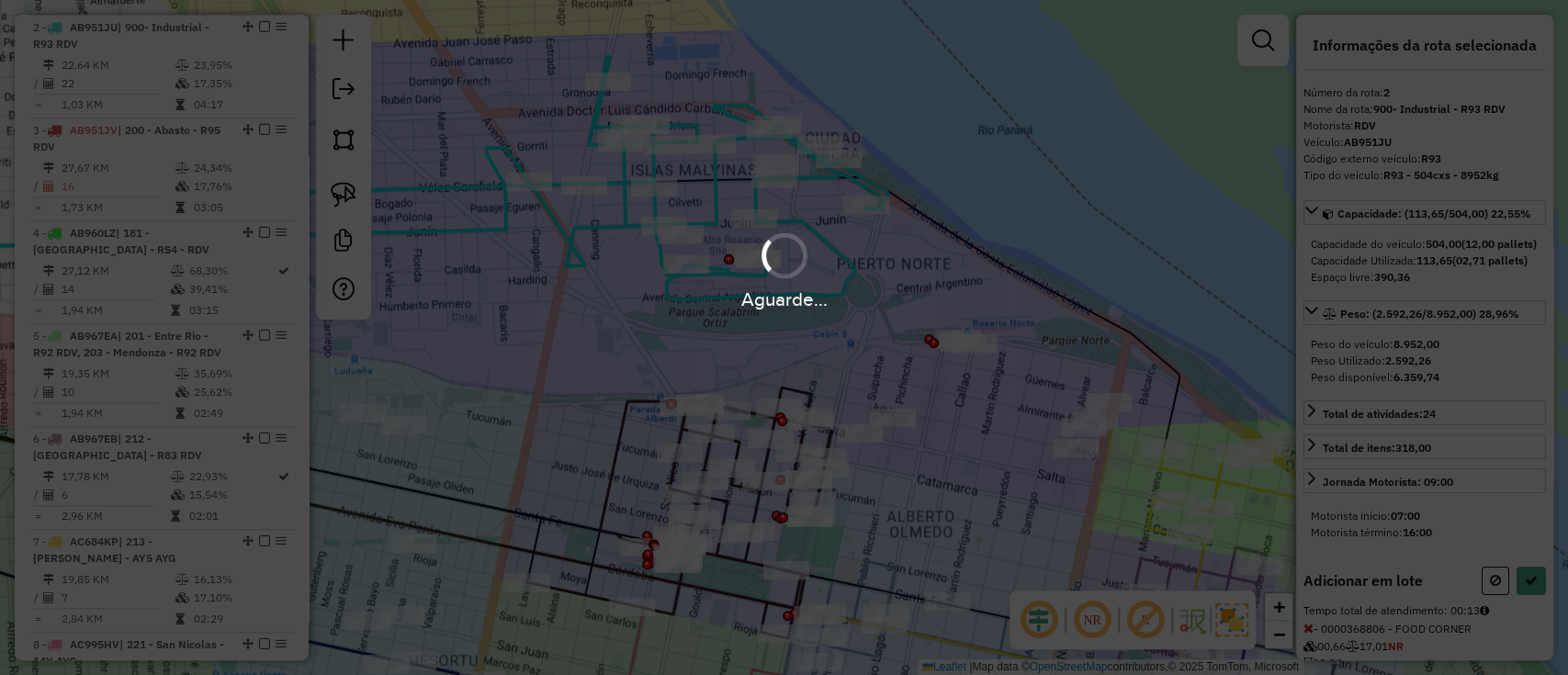
select select "**********"
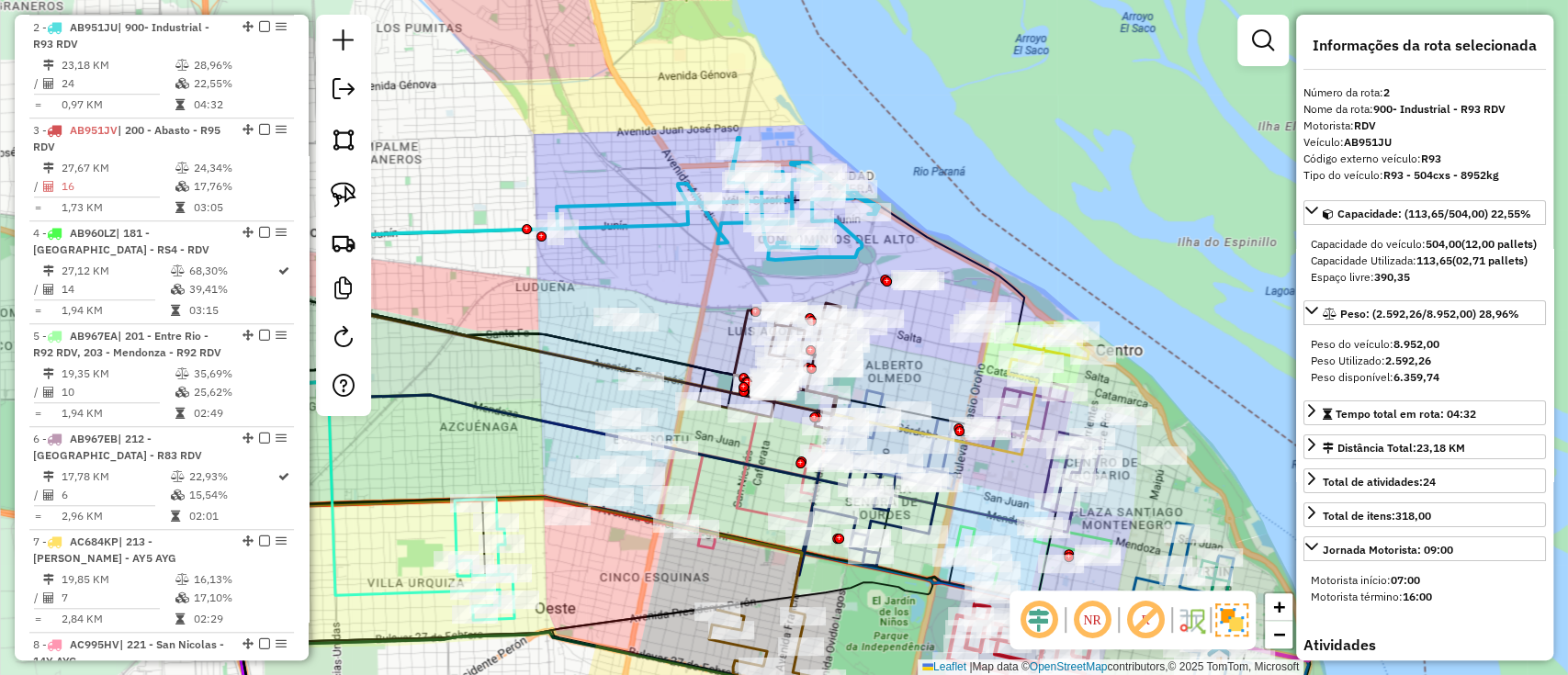
drag, startPoint x: 673, startPoint y: 243, endPoint x: 763, endPoint y: 299, distance: 106.0
click at [763, 299] on div "Janela de atendimento Grade de atendimento Capacidade Transportadoras Veículos …" at bounding box center [784, 337] width 1568 height 675
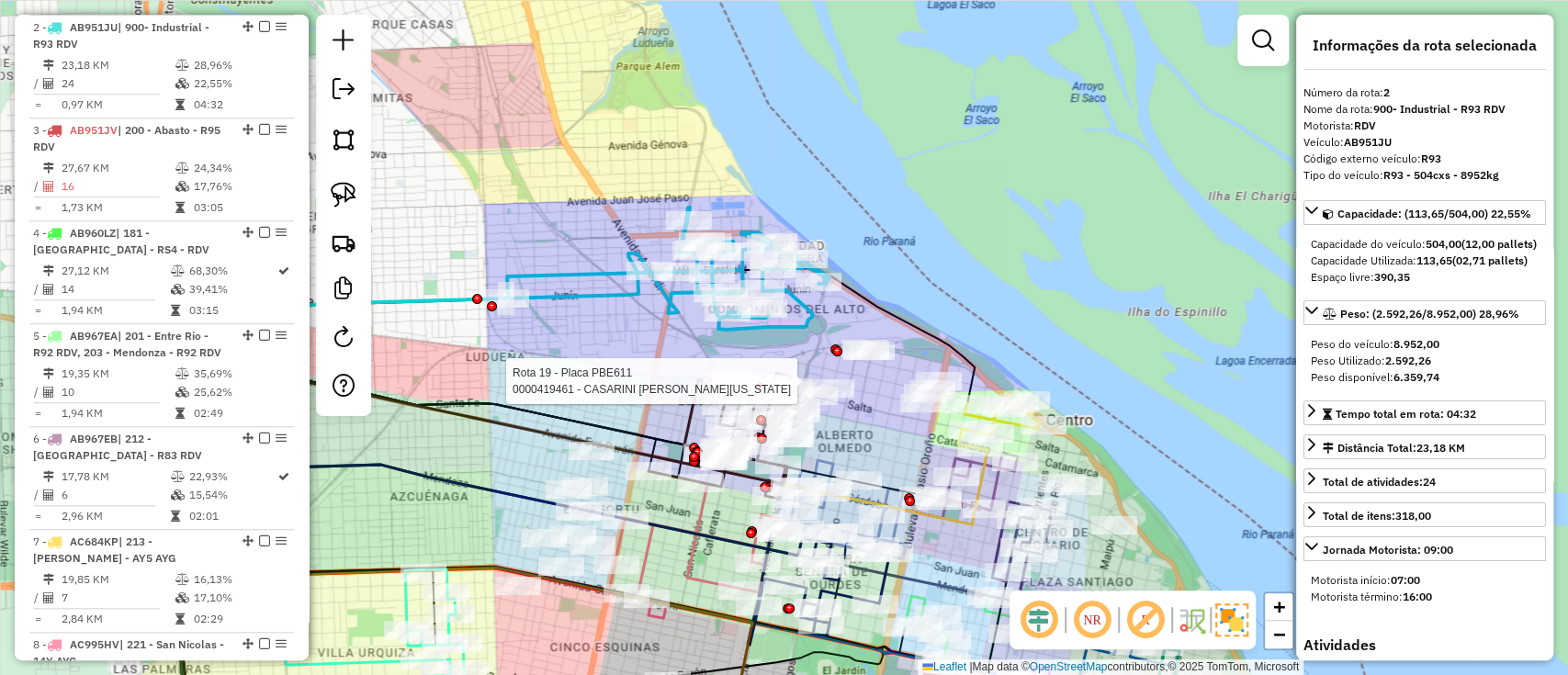
drag, startPoint x: 811, startPoint y: 302, endPoint x: 685, endPoint y: 342, distance: 132.2
click at [685, 342] on div "Rota 19 - Placa PBE611 0000419461 - CASARINI SOFIA VIRGINIA Janela de atendimen…" at bounding box center [784, 337] width 1568 height 675
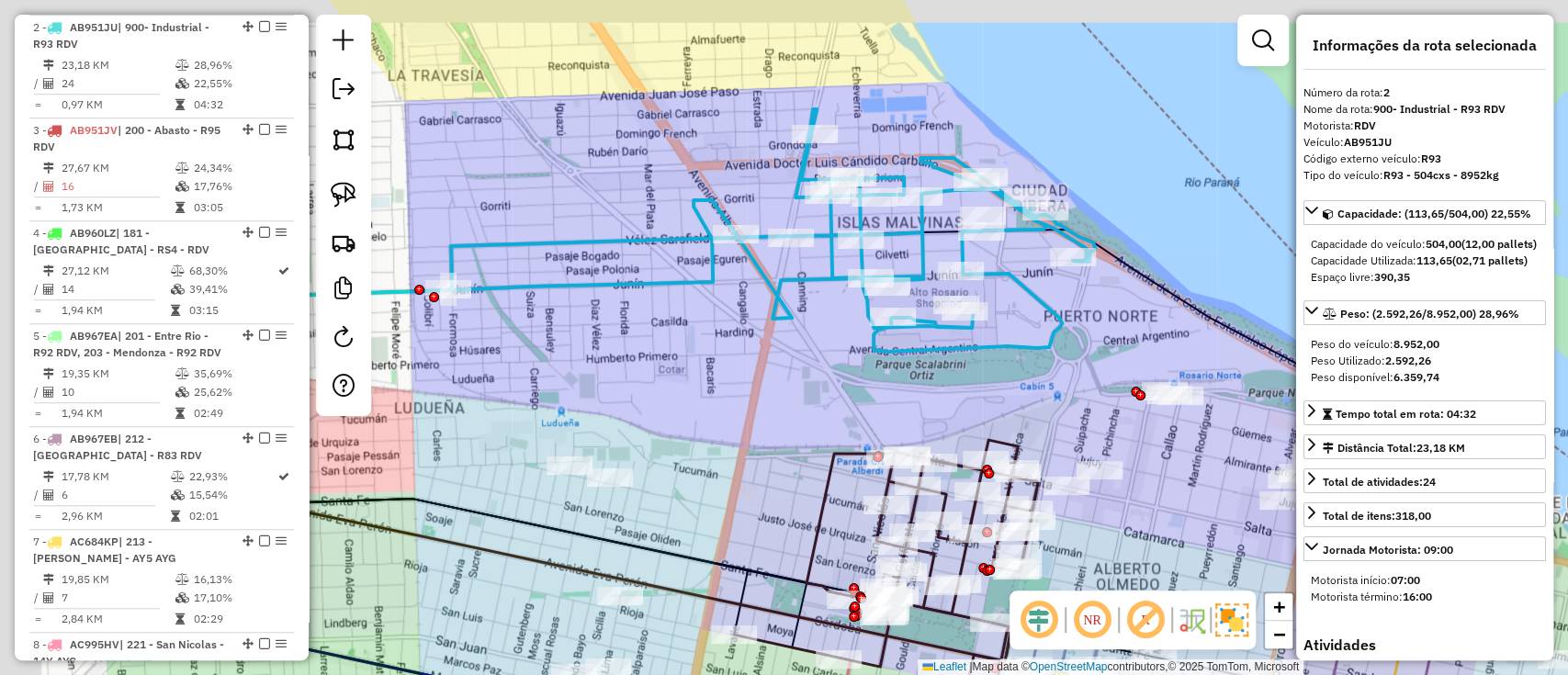
drag, startPoint x: 644, startPoint y: 375, endPoint x: 813, endPoint y: 390, distance: 169.7
click at [813, 390] on div "Janela de atendimento Grade de atendimento Capacidade Transportadoras Veículos …" at bounding box center [784, 337] width 1568 height 675
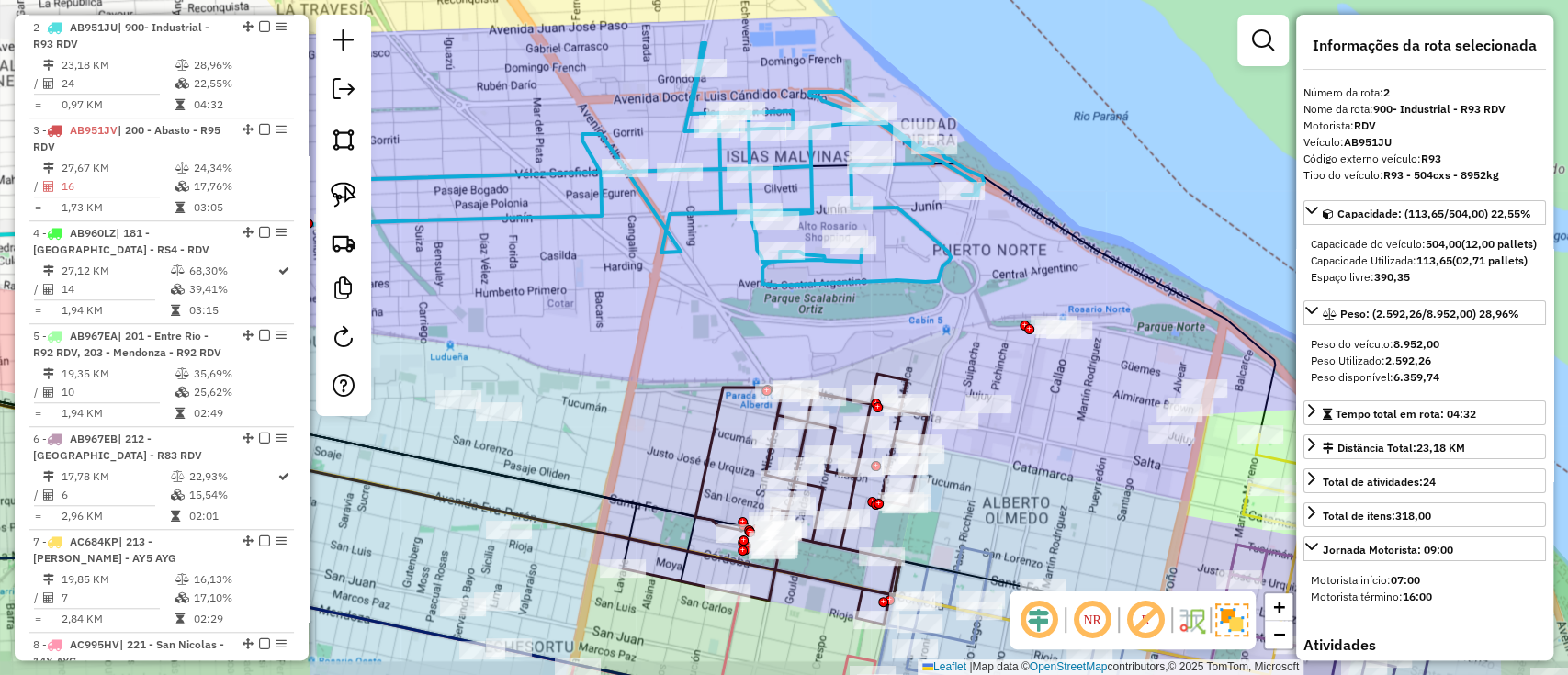
drag, startPoint x: 795, startPoint y: 341, endPoint x: 683, endPoint y: 280, distance: 127.5
click at [683, 279] on div "Janela de atendimento Grade de atendimento Capacidade Transportadoras Veículos …" at bounding box center [784, 337] width 1568 height 675
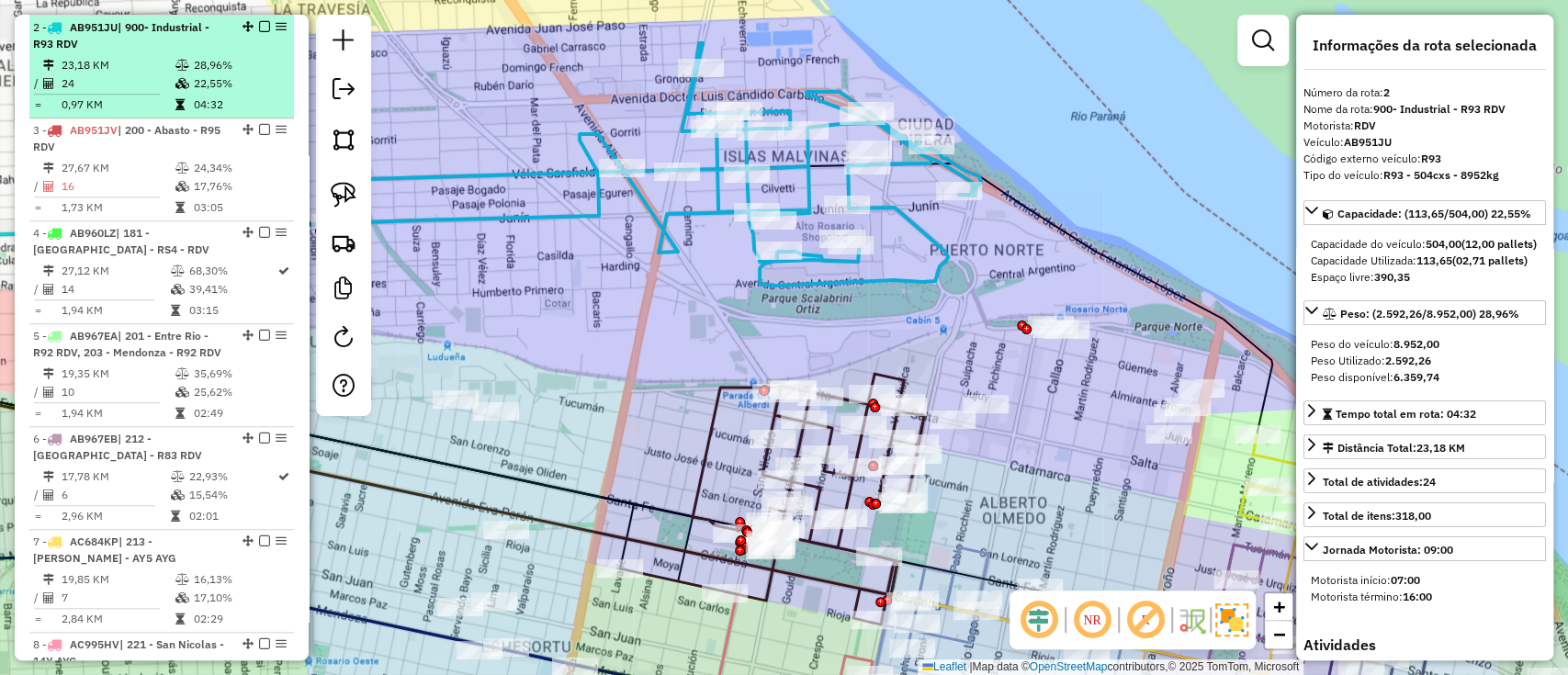
click at [268, 29] on div at bounding box center [259, 27] width 55 height 11
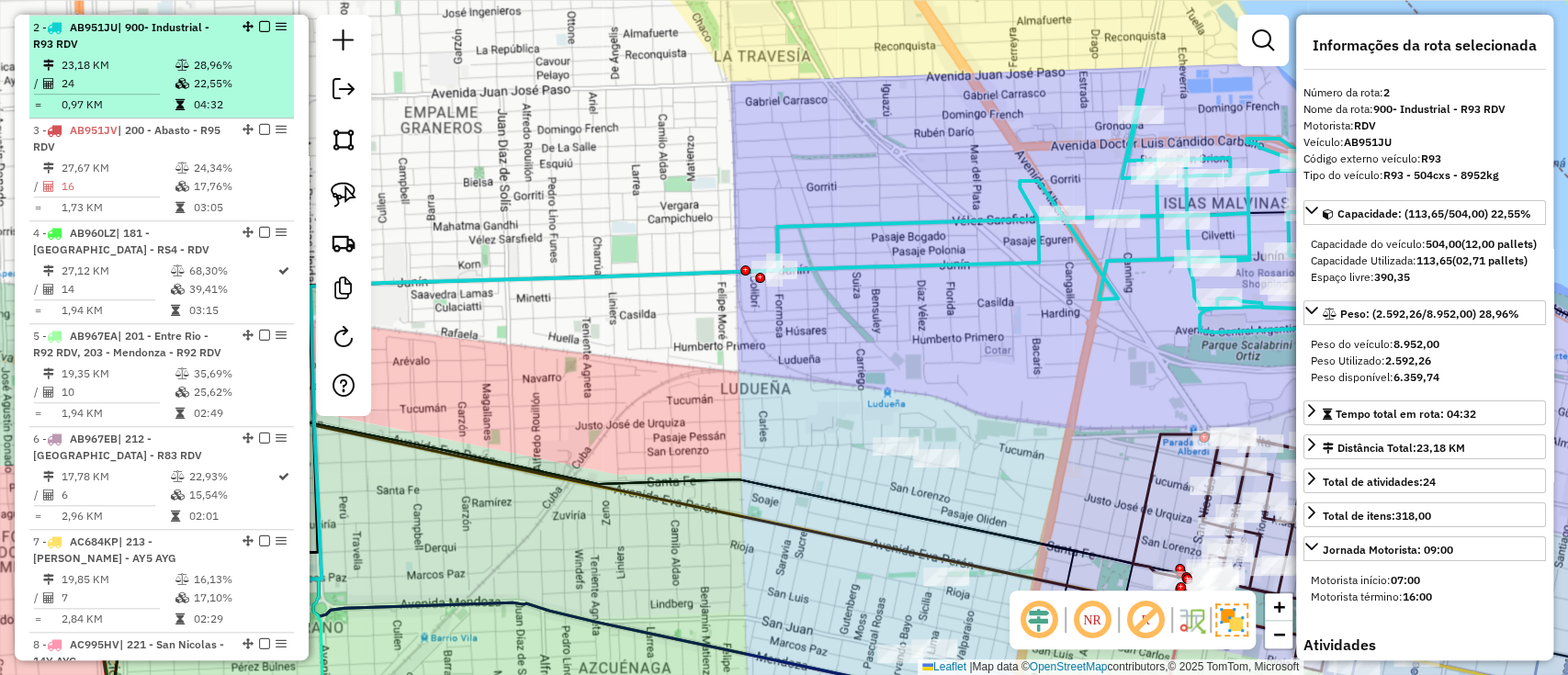
click at [262, 26] on em at bounding box center [264, 27] width 11 height 11
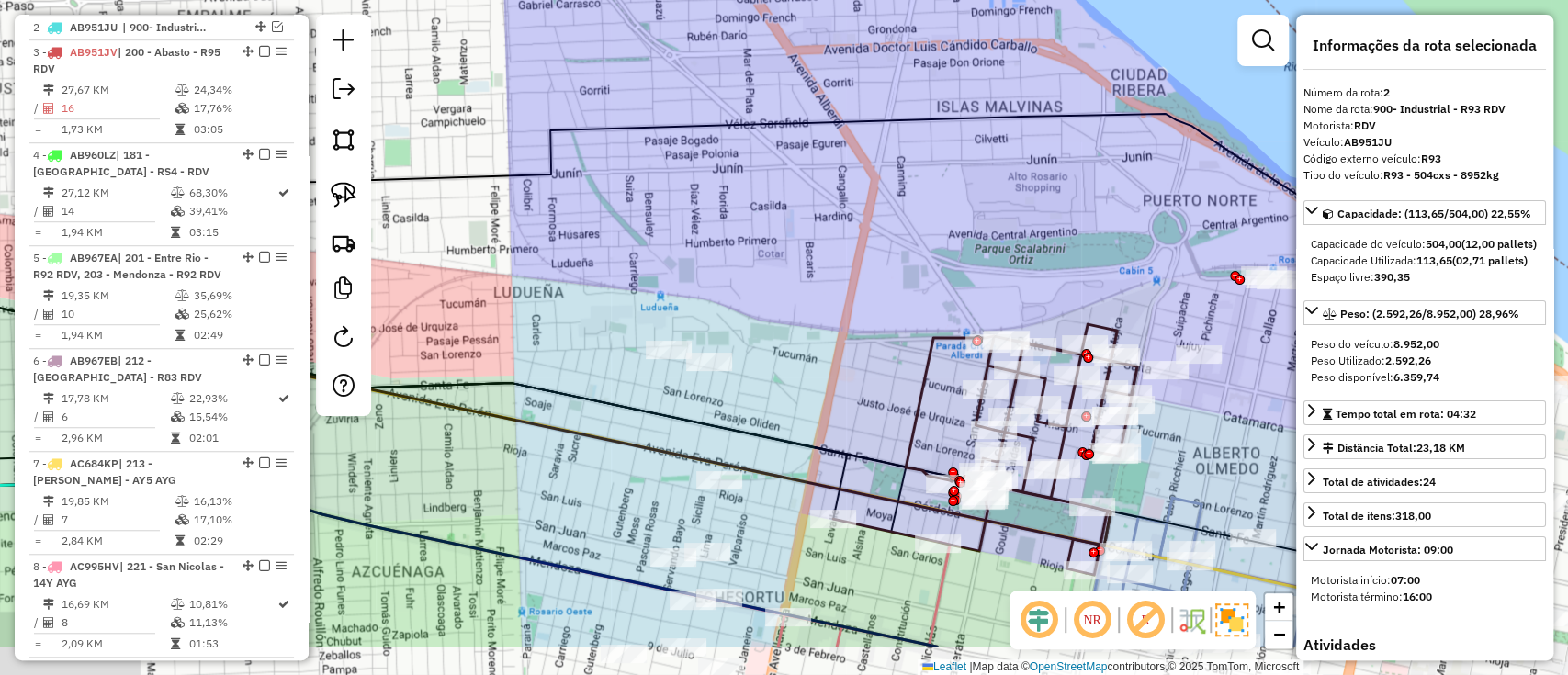
drag, startPoint x: 668, startPoint y: 148, endPoint x: 581, endPoint y: 125, distance: 90.0
click at [581, 125] on icon at bounding box center [701, 291] width 1566 height 356
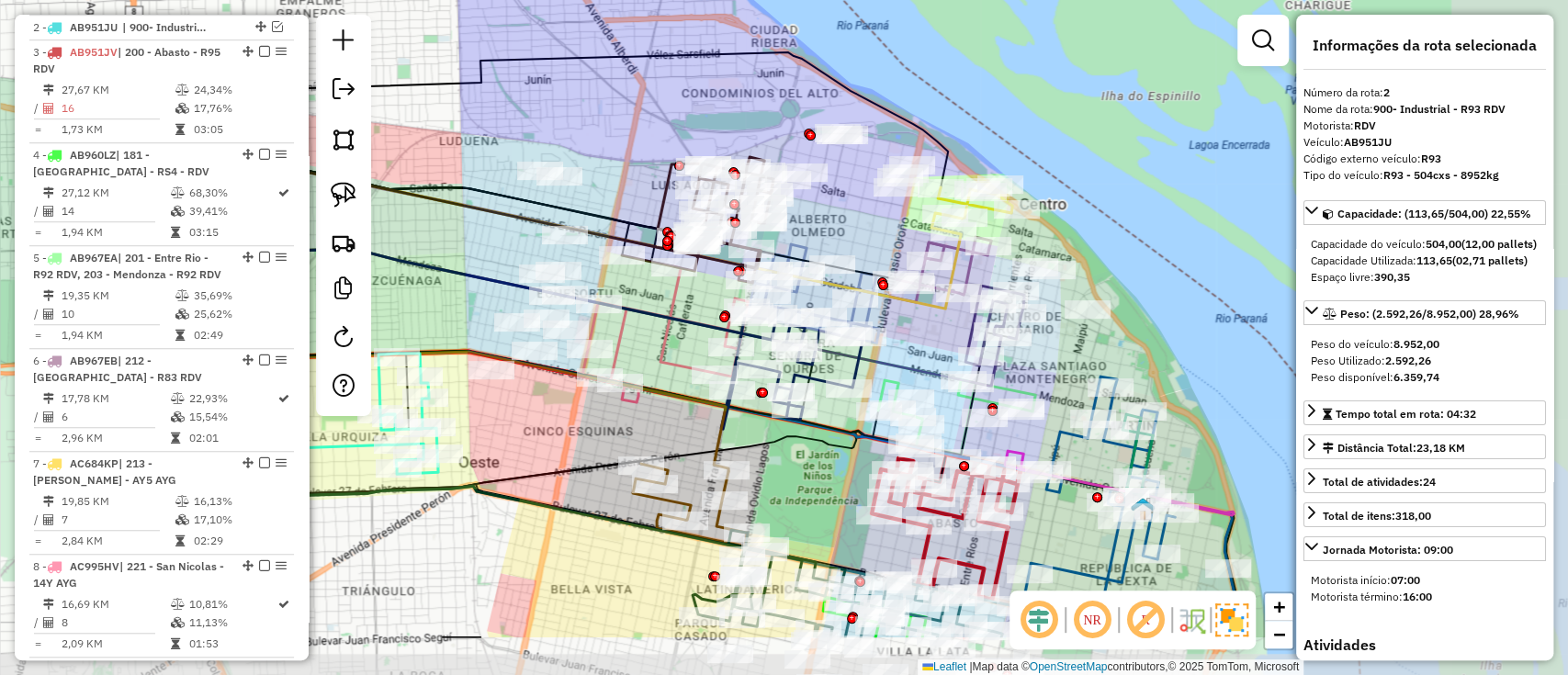
drag, startPoint x: 875, startPoint y: 170, endPoint x: 746, endPoint y: 86, distance: 153.9
click at [746, 86] on div "Janela de atendimento Grade de atendimento Capacidade Transportadoras Veículos …" at bounding box center [784, 337] width 1568 height 675
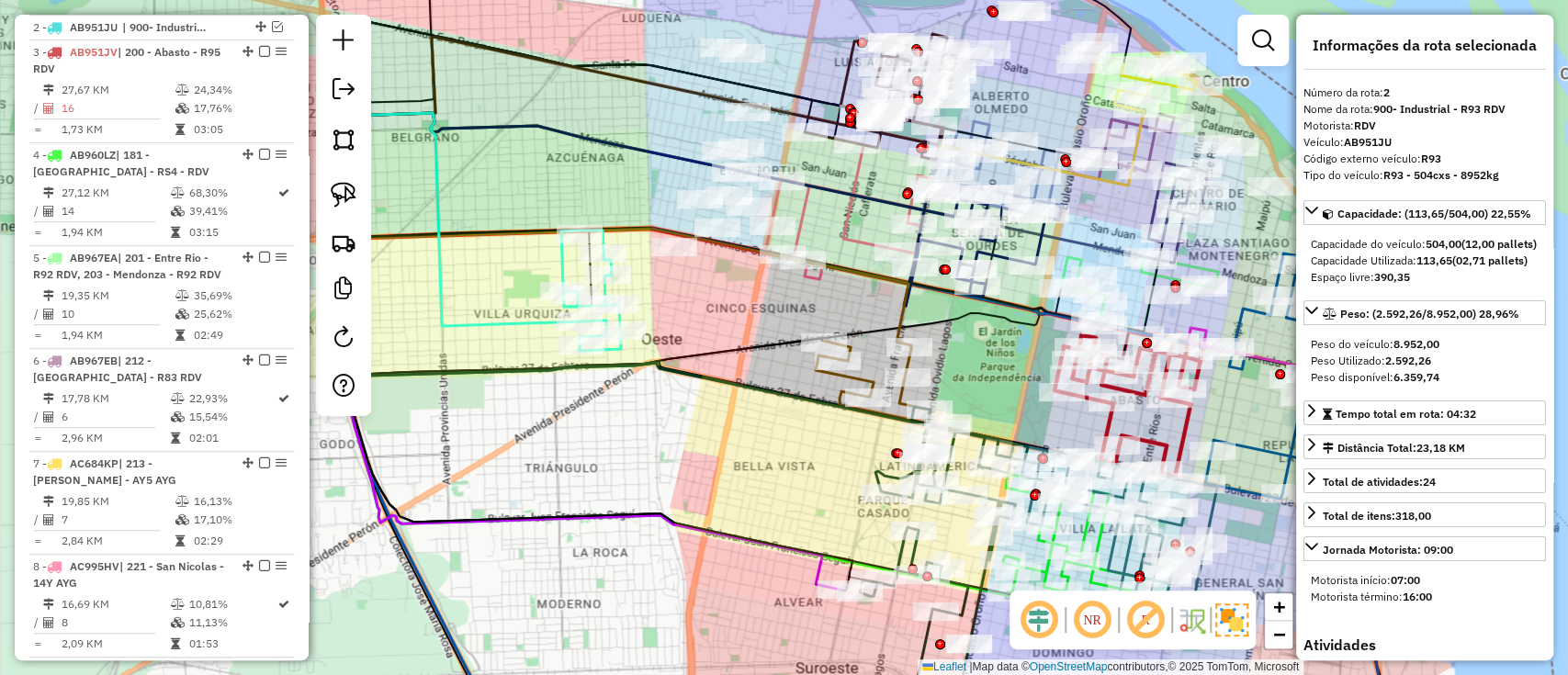
click at [524, 318] on icon at bounding box center [464, 217] width 232 height 218
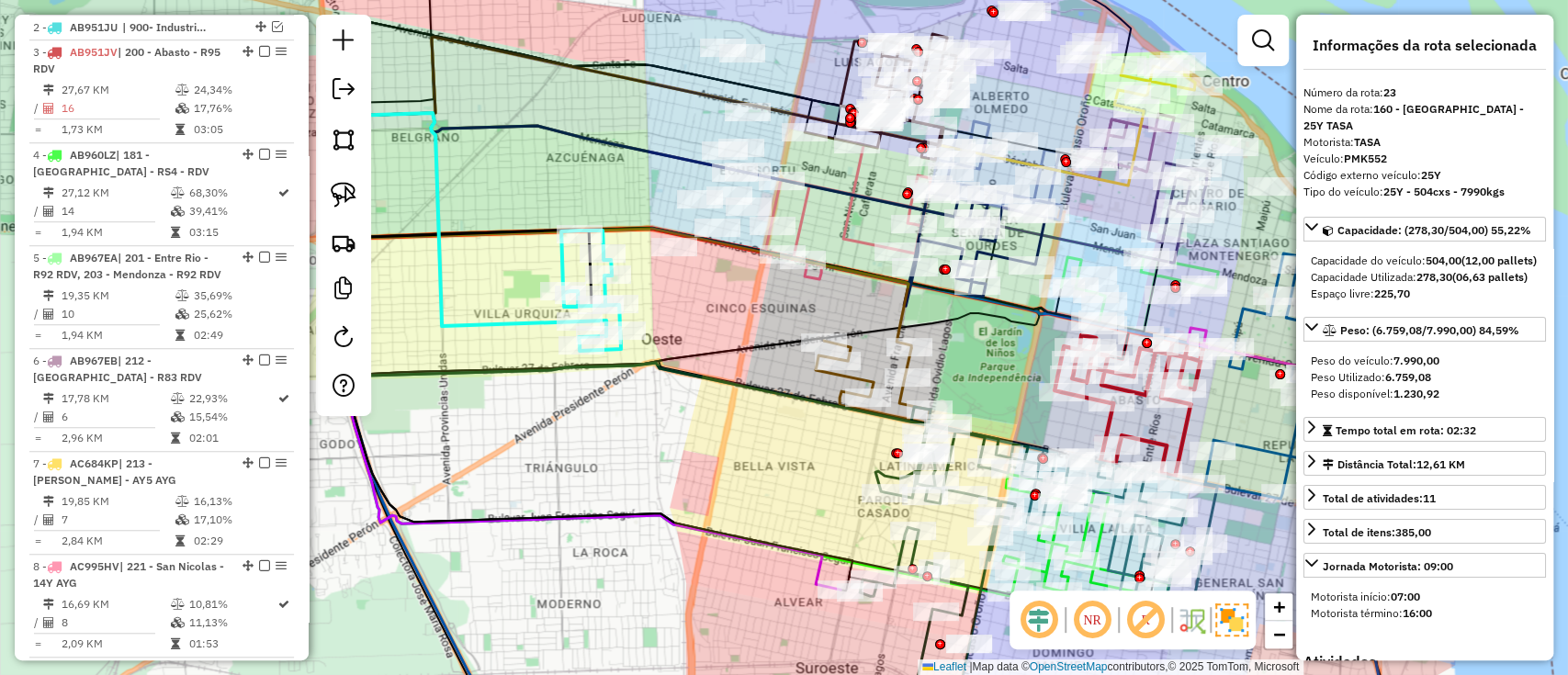
scroll to position [2584, 0]
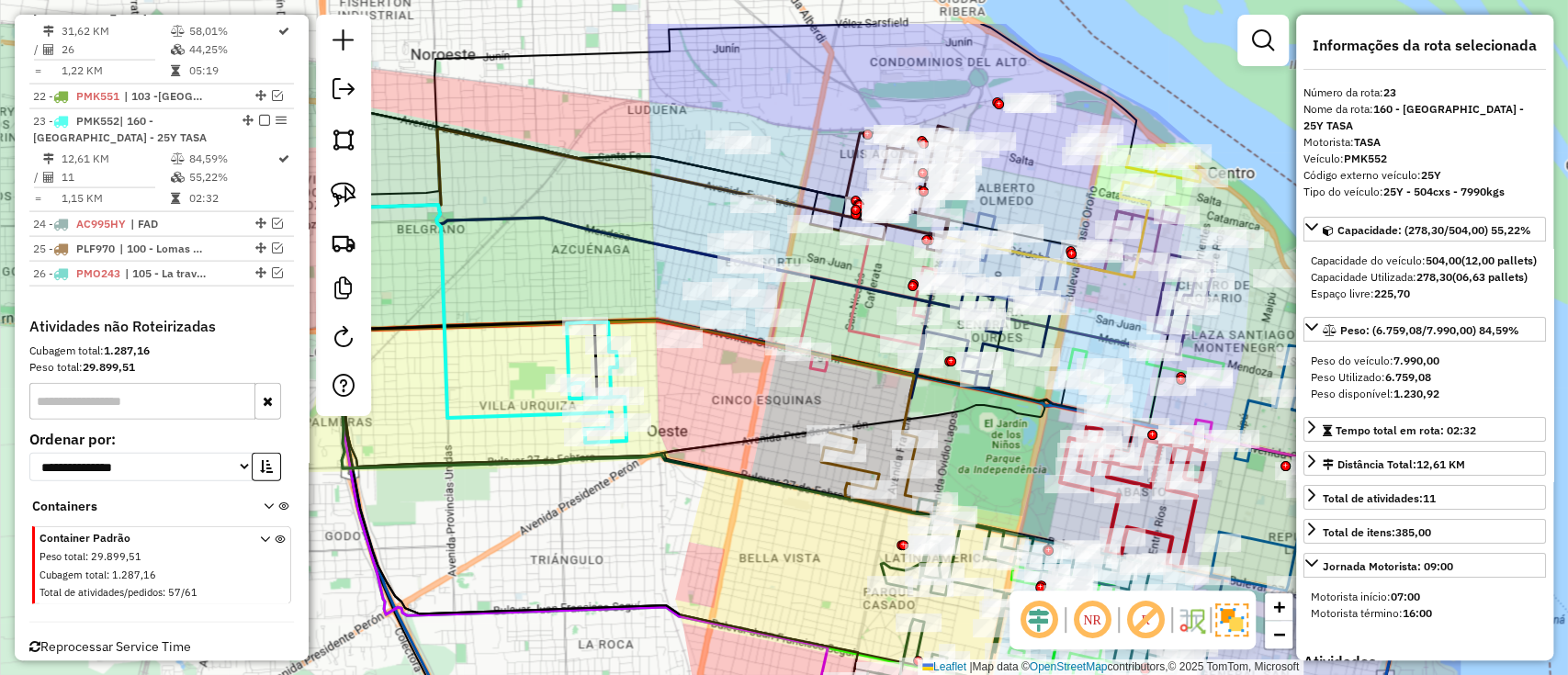
drag, startPoint x: 685, startPoint y: 337, endPoint x: 693, endPoint y: 428, distance: 91.4
click at [693, 428] on div "Janela de atendimento Grade de atendimento Capacidade Transportadoras Veículos …" at bounding box center [784, 337] width 1568 height 675
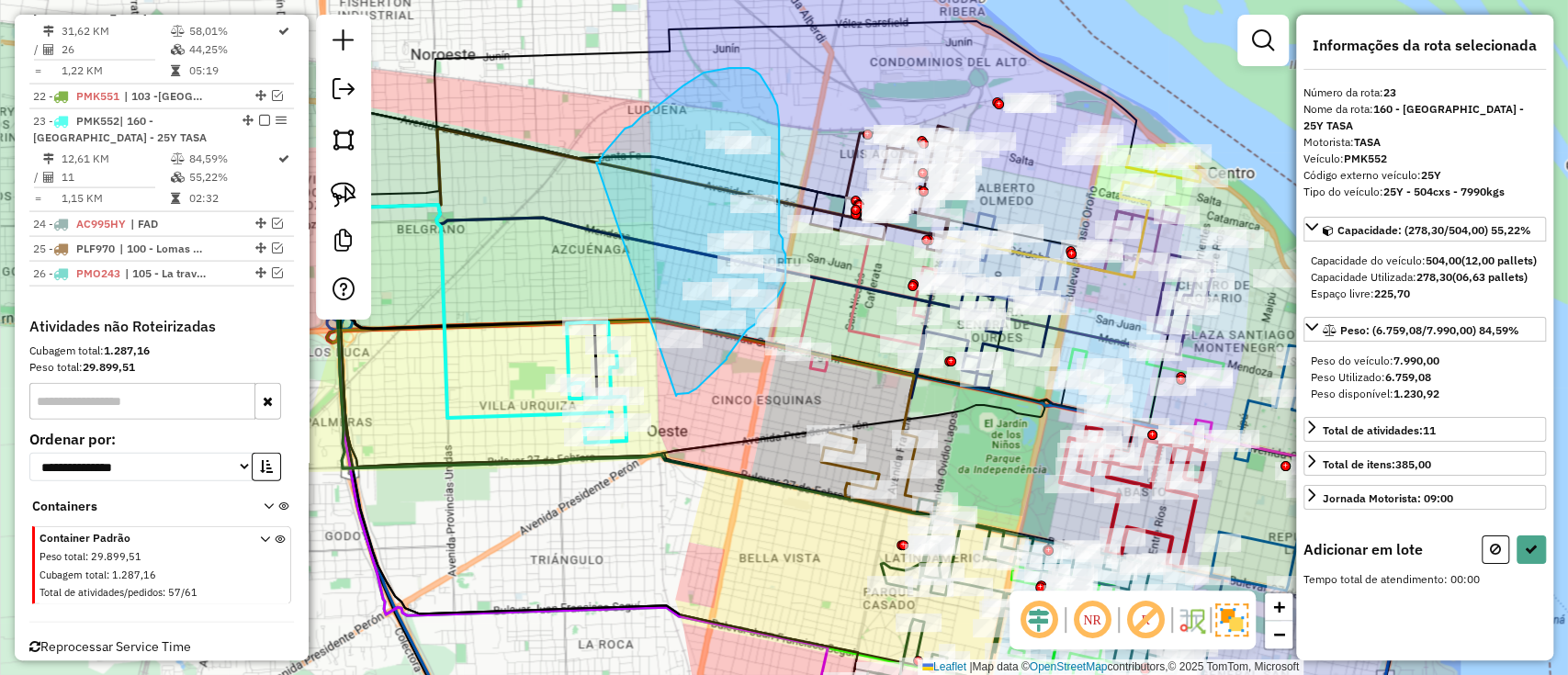
drag, startPoint x: 676, startPoint y: 396, endPoint x: 596, endPoint y: 162, distance: 247.3
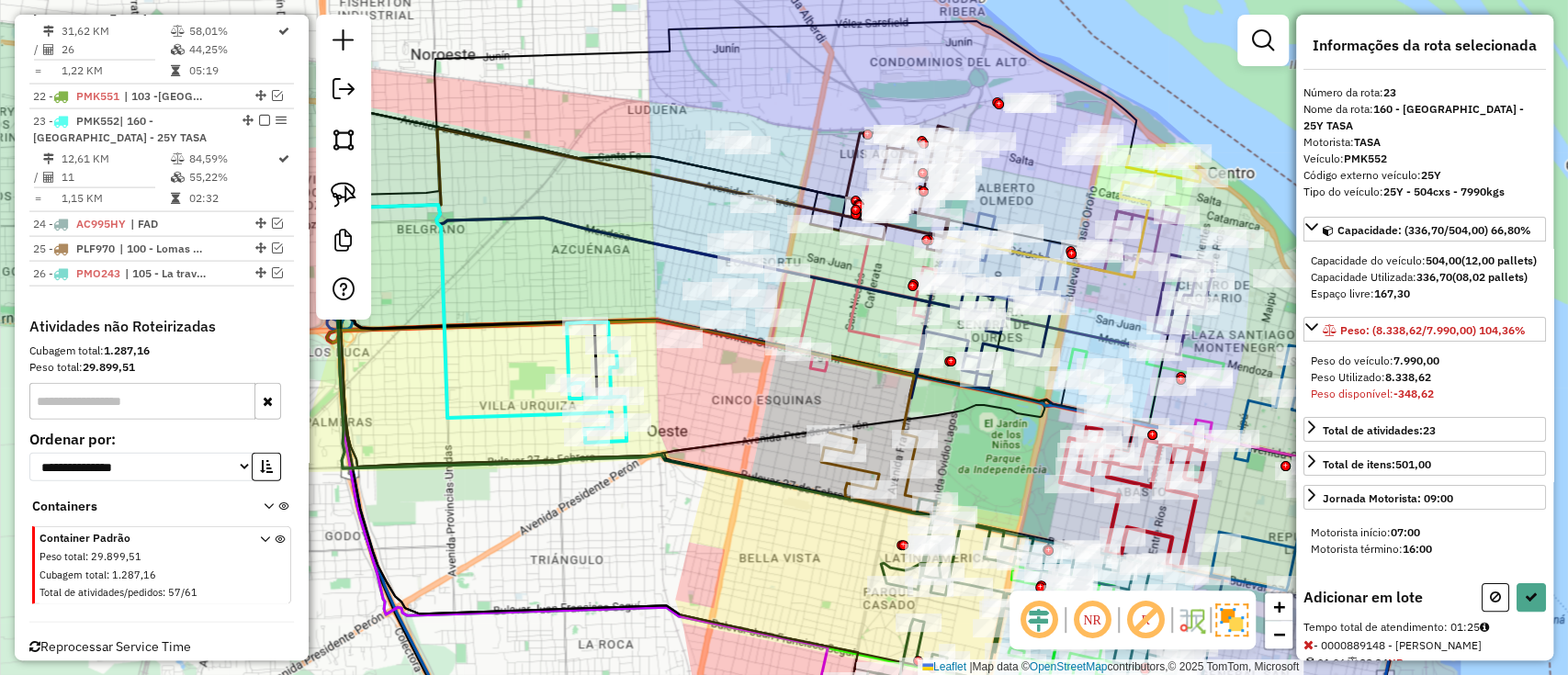
select select "**********"
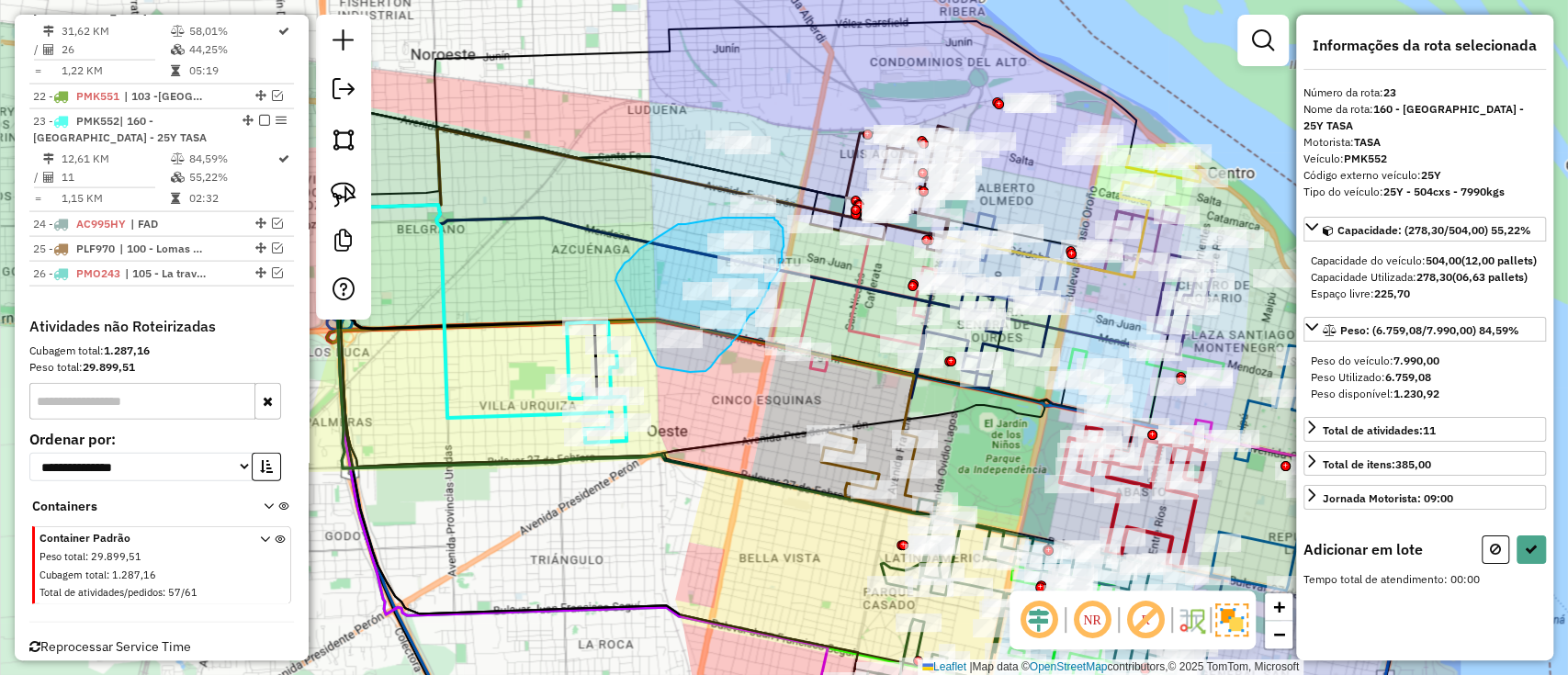
drag, startPoint x: 657, startPoint y: 366, endPoint x: 610, endPoint y: 291, distance: 88.5
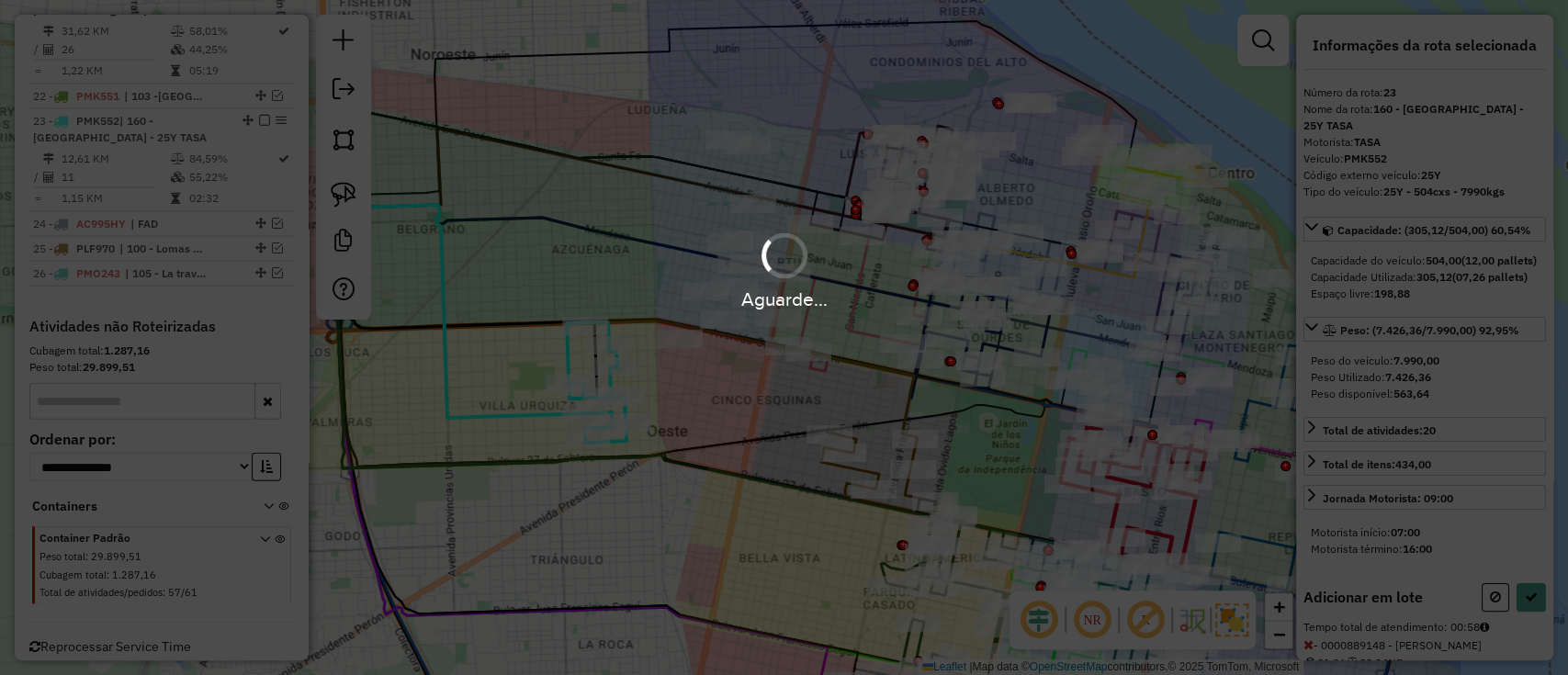
select select "**********"
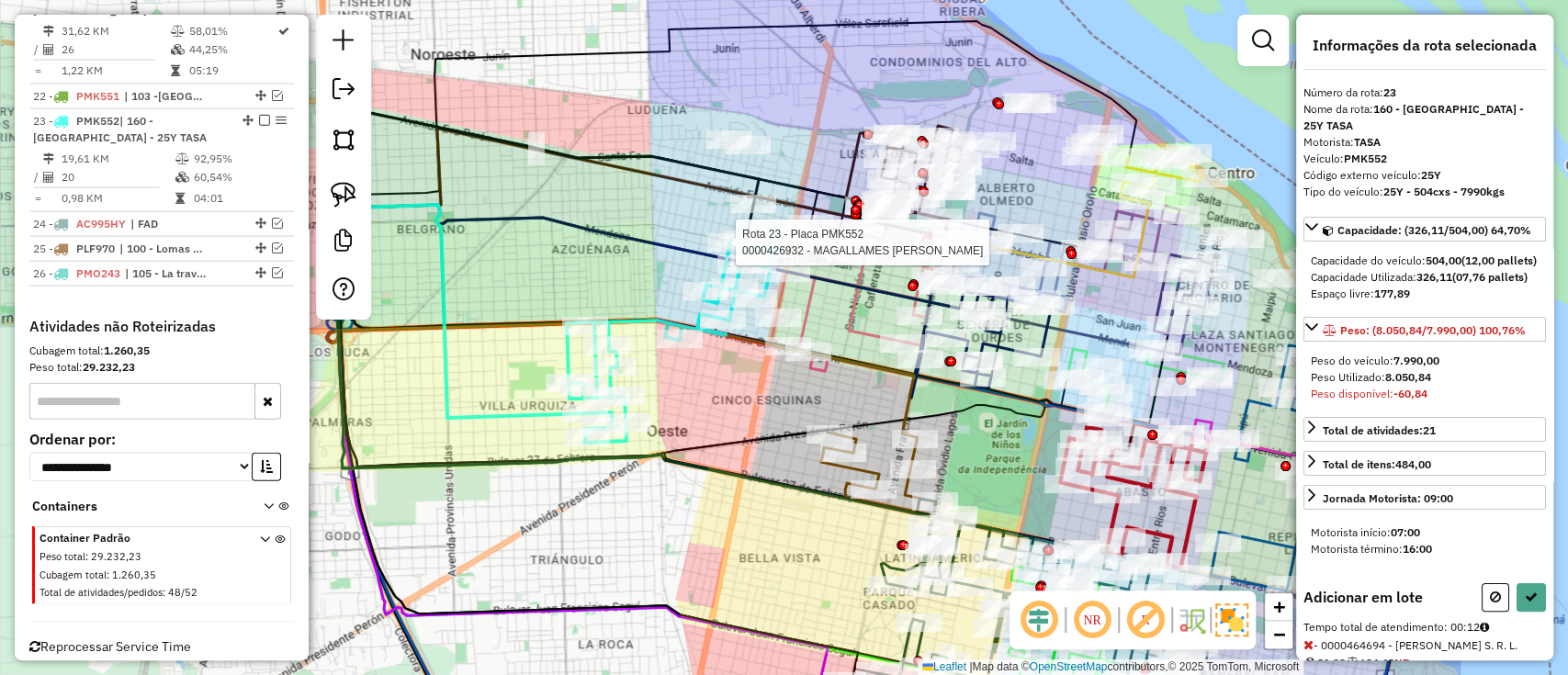
select select "**********"
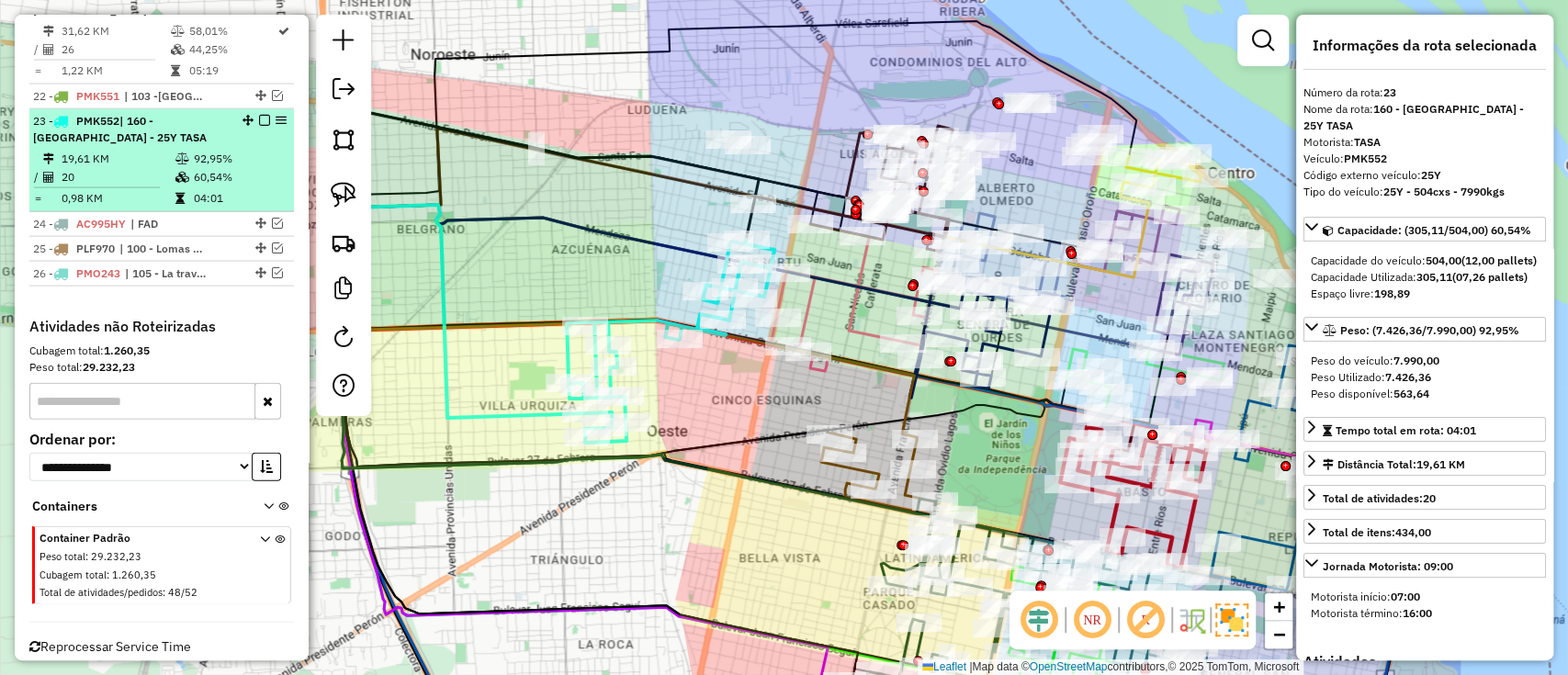
click at [262, 115] on em at bounding box center [264, 120] width 11 height 11
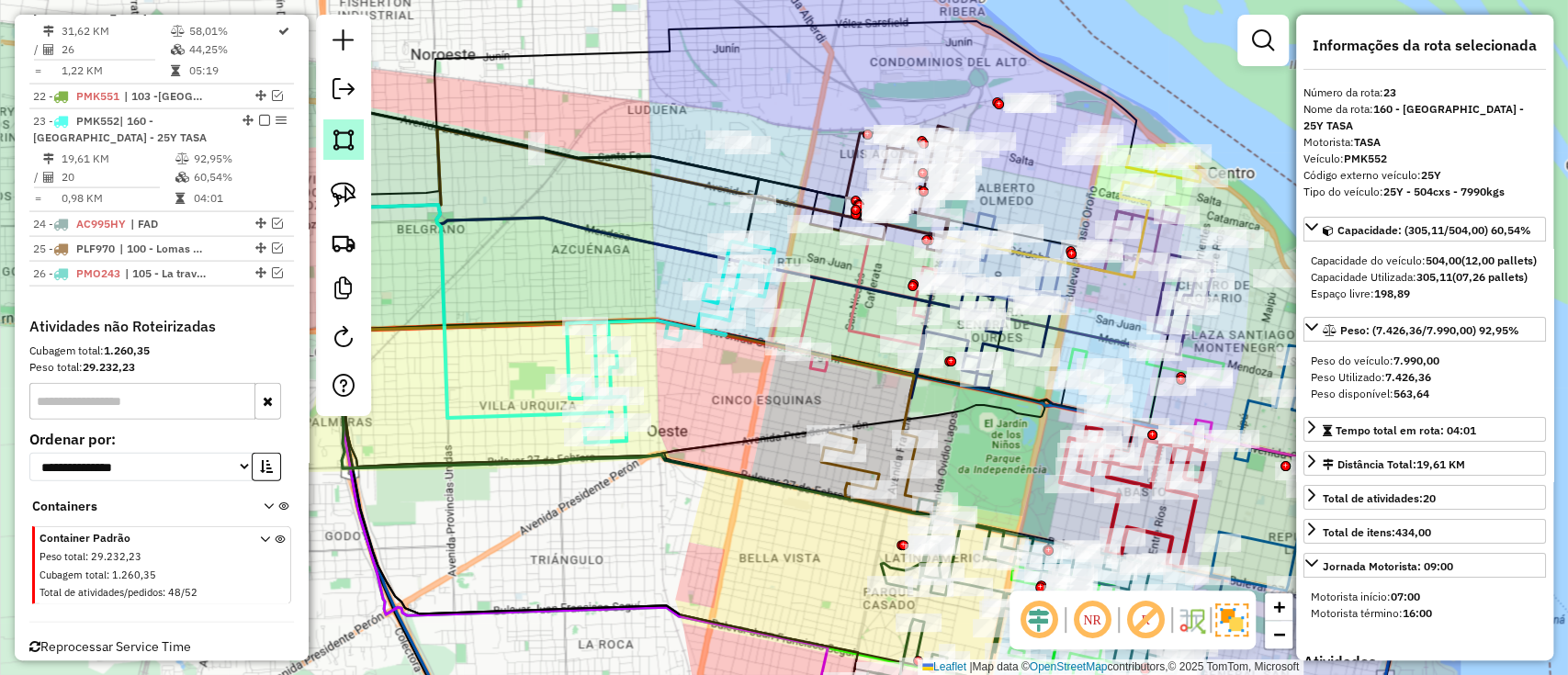
scroll to position [2507, 0]
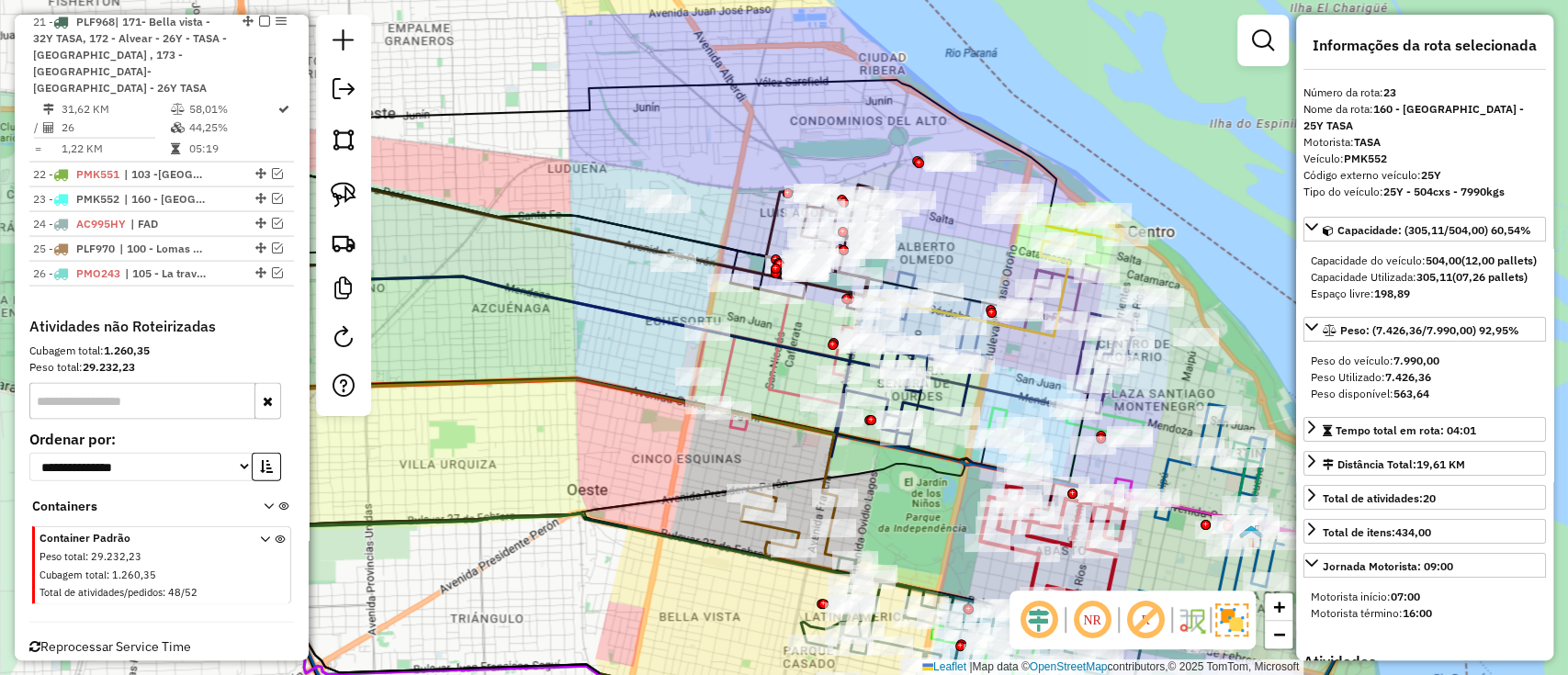
drag, startPoint x: 659, startPoint y: 275, endPoint x: 382, endPoint y: 271, distance: 277.0
click at [582, 334] on div "Janela de atendimento Grade de atendimento Capacidade Transportadoras Veículos …" at bounding box center [784, 337] width 1568 height 675
click at [273, 193] on em at bounding box center [277, 199] width 11 height 11
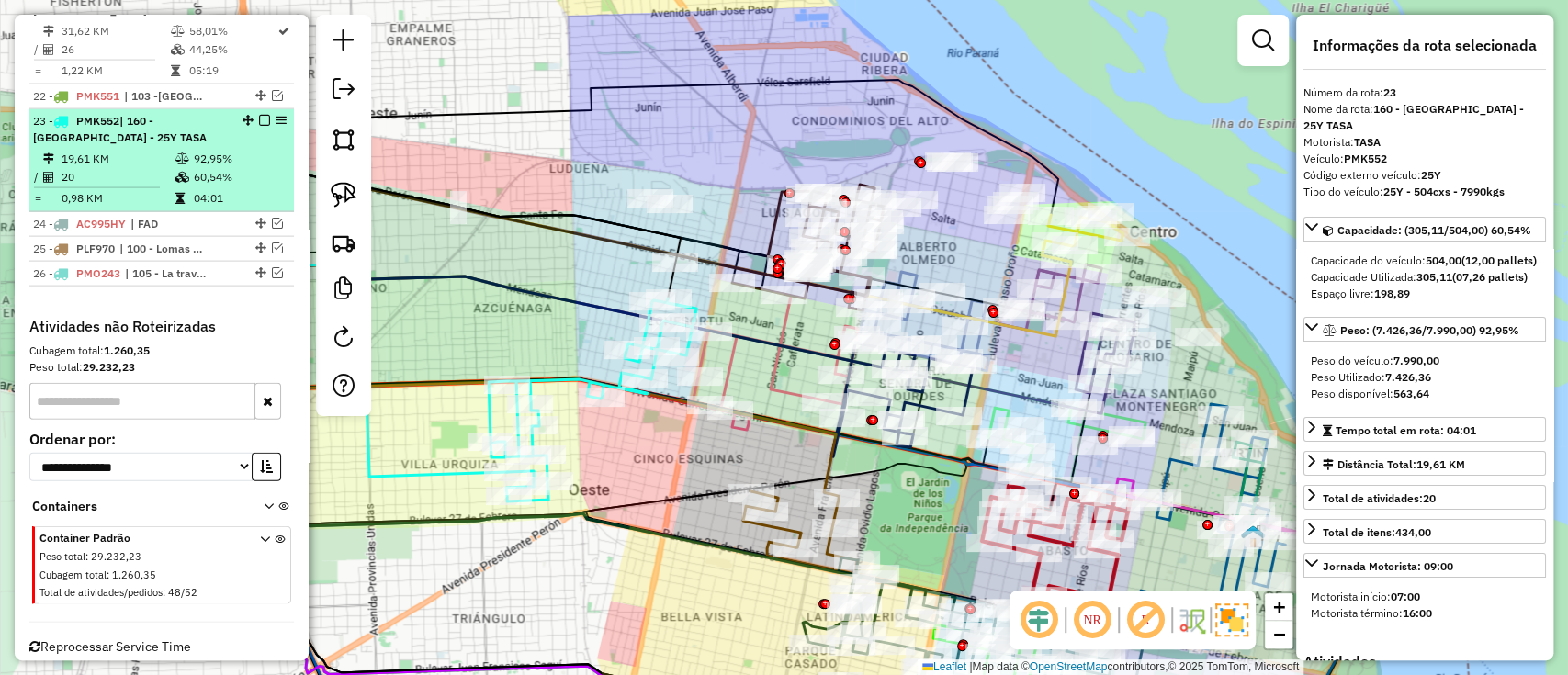
click at [260, 115] on em at bounding box center [264, 120] width 11 height 11
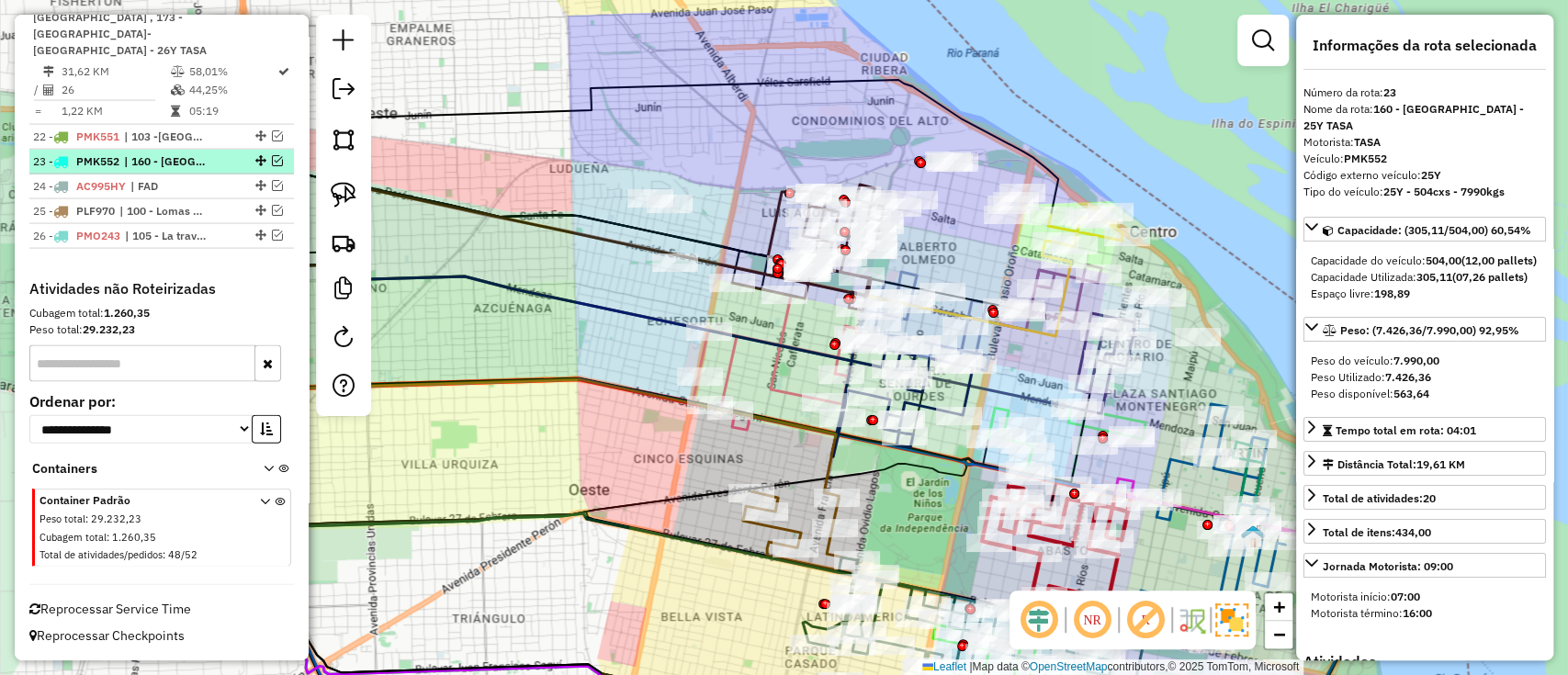
scroll to position [2507, 0]
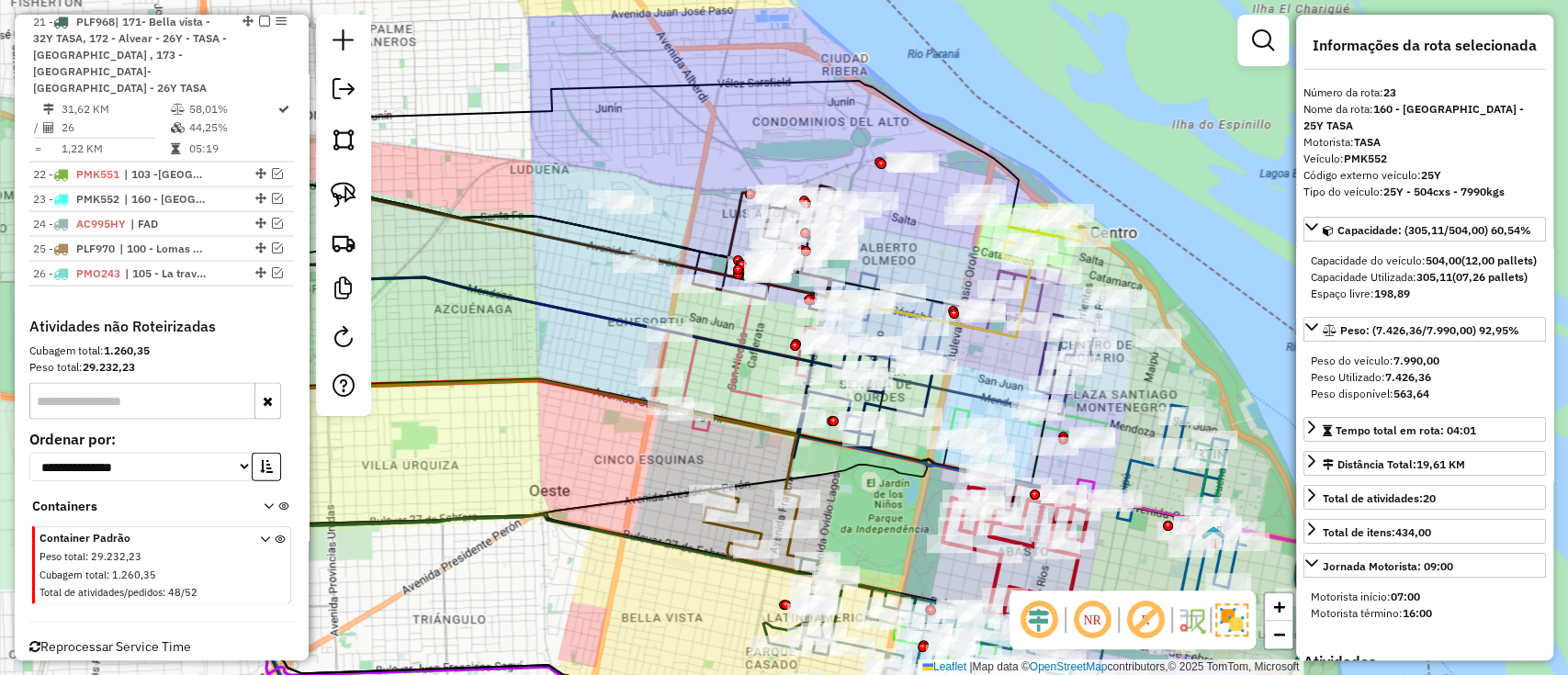
drag, startPoint x: 615, startPoint y: 432, endPoint x: 554, endPoint y: 436, distance: 61.1
click at [554, 436] on div "Janela de atendimento Grade de atendimento Capacidade Transportadoras Veículos …" at bounding box center [784, 337] width 1568 height 675
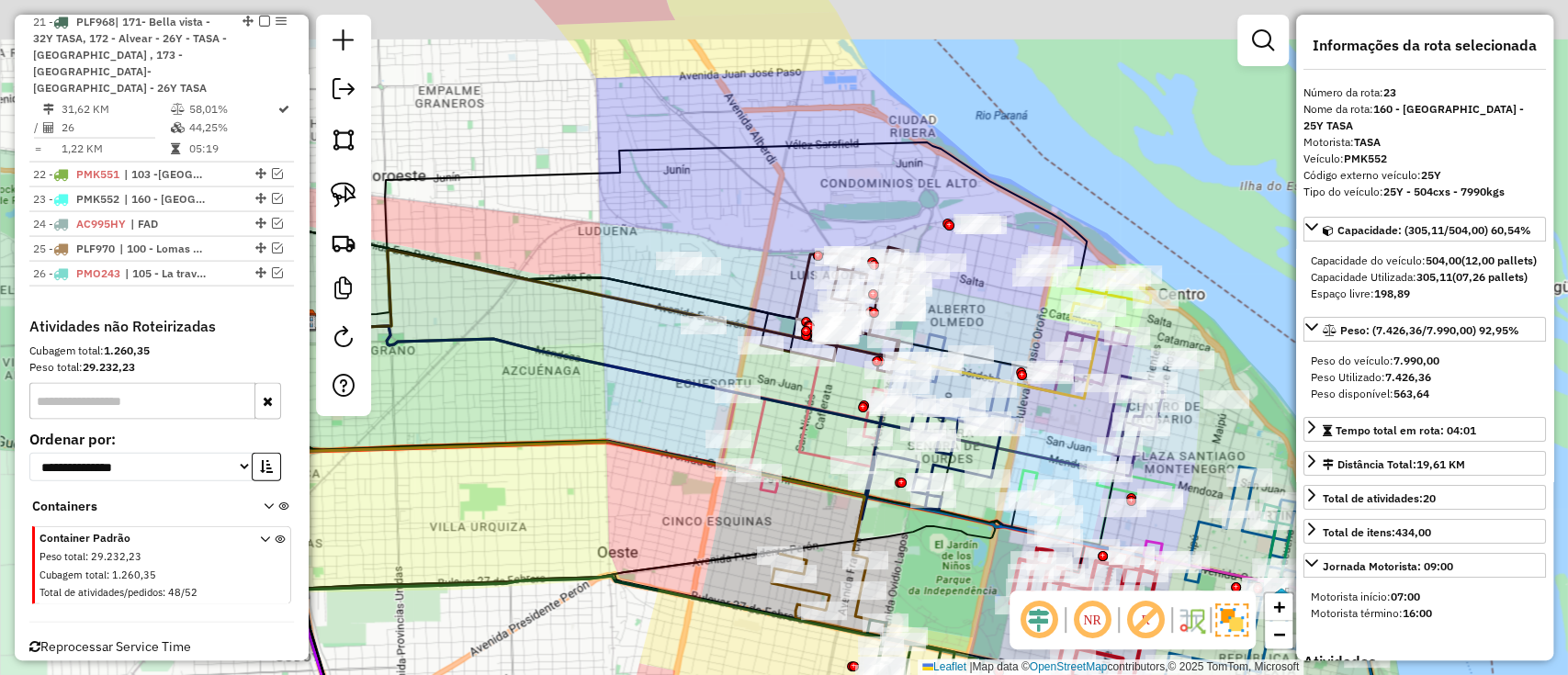
click at [752, 270] on div "Janela de atendimento Grade de atendimento Capacidade Transportadoras Veículos …" at bounding box center [784, 337] width 1568 height 675
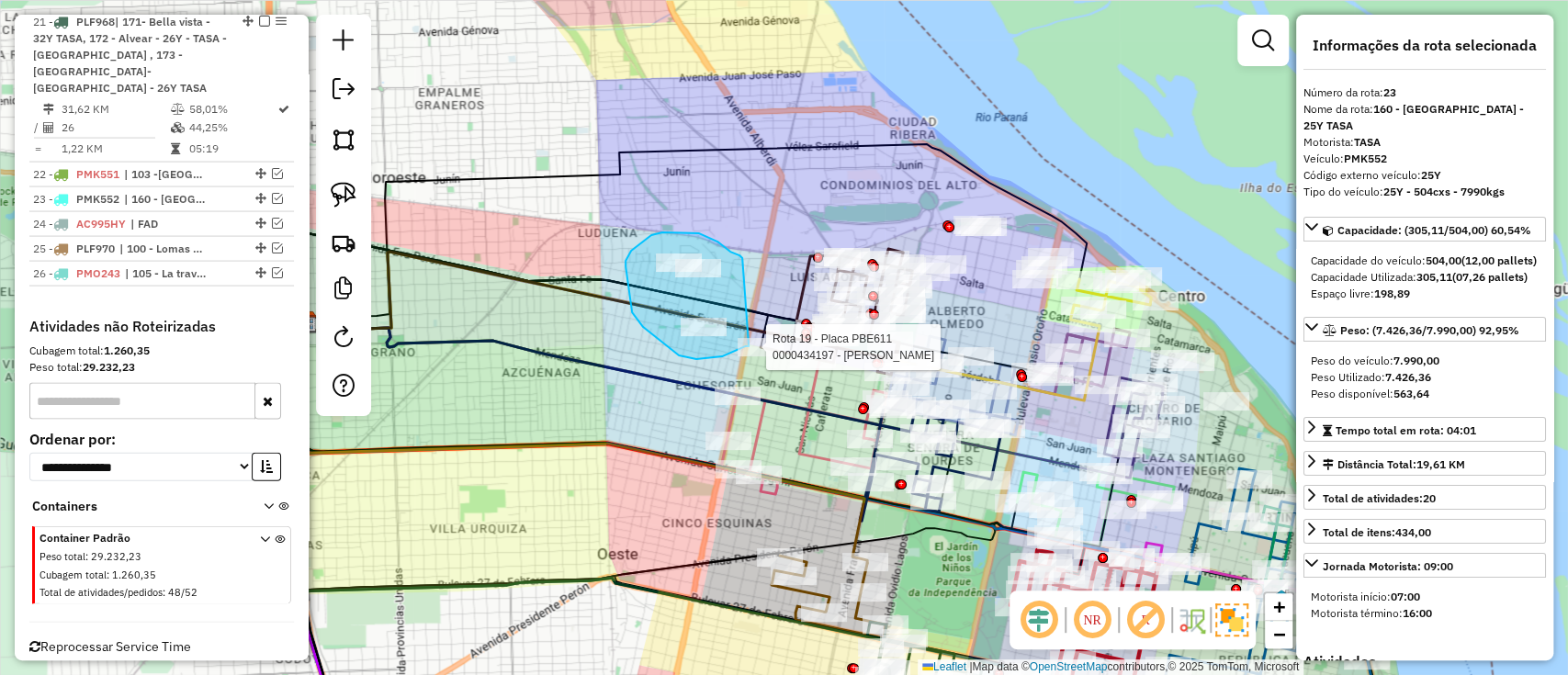
click at [749, 346] on div "Rota 19 - Placa PBE611 0000434197 - GIL ANALIA ALEJANDRA Janela de atendimento …" at bounding box center [784, 337] width 1568 height 675
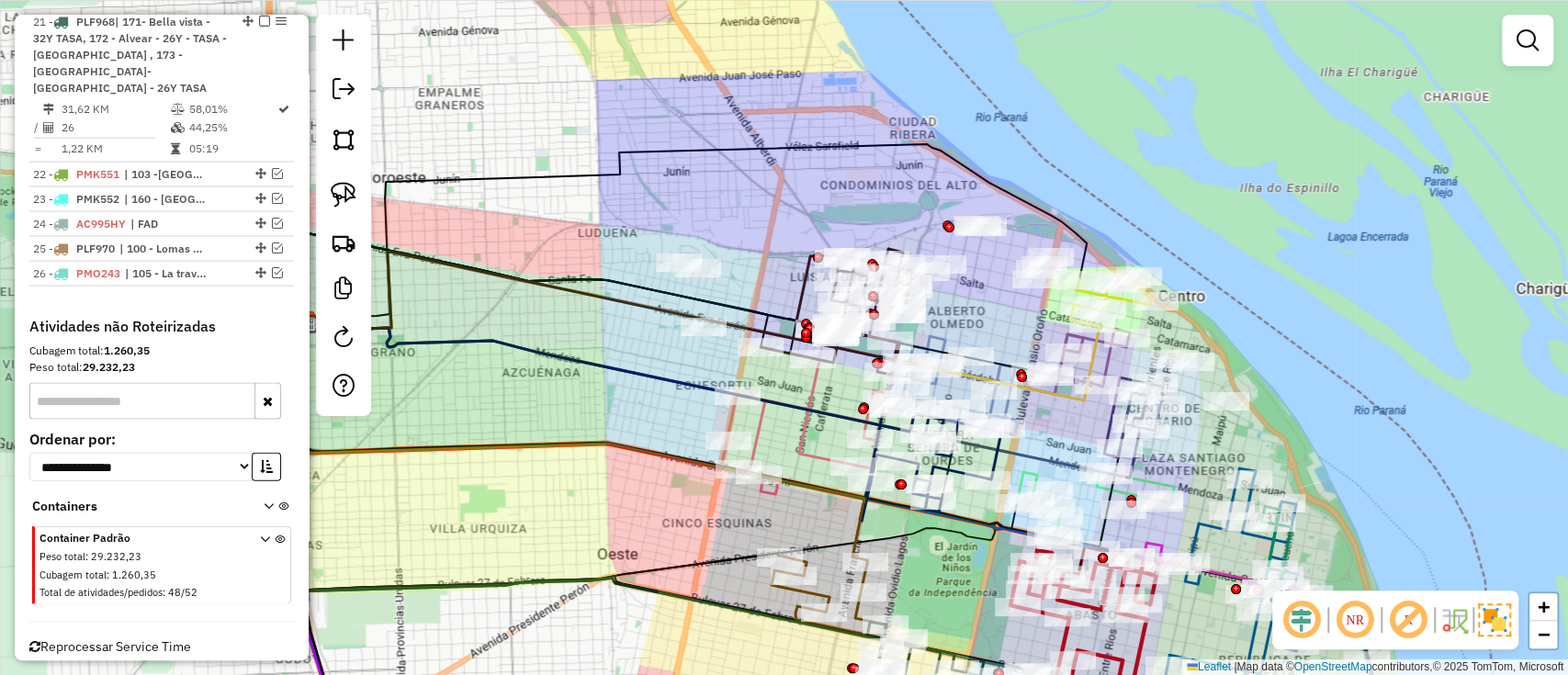
click at [809, 282] on icon at bounding box center [837, 312] width 151 height 125
select select "**********"
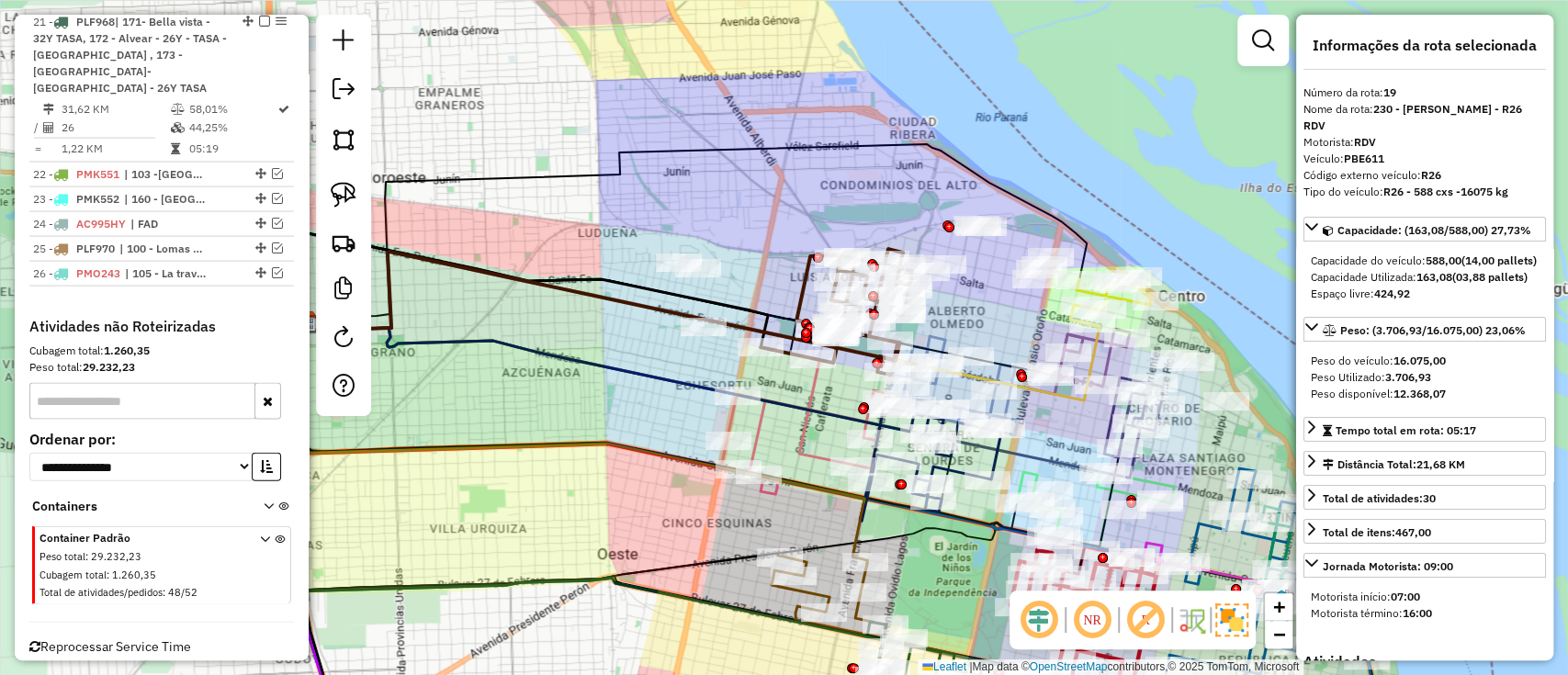
scroll to position [2277, 0]
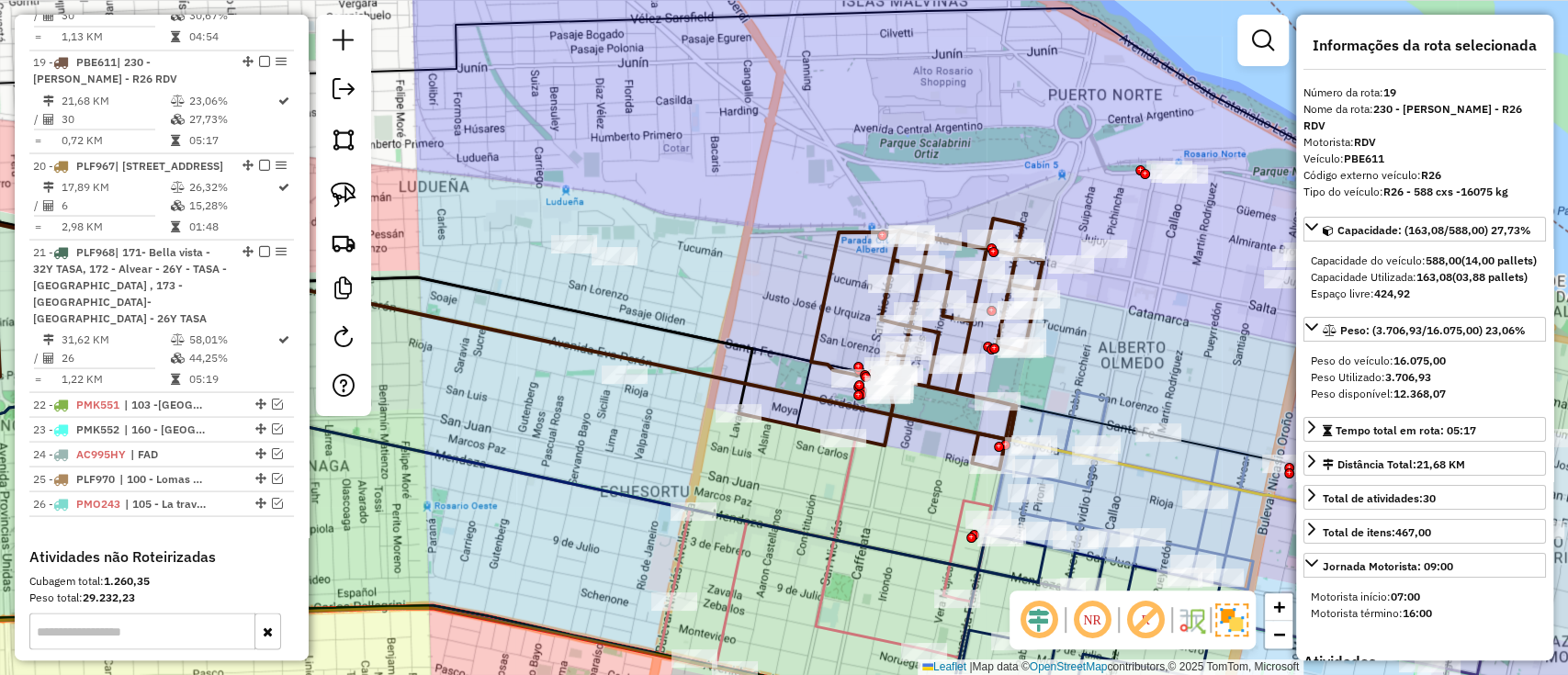
drag, startPoint x: 787, startPoint y: 313, endPoint x: 820, endPoint y: 315, distance: 33.1
click at [820, 315] on icon at bounding box center [891, 343] width 304 height 249
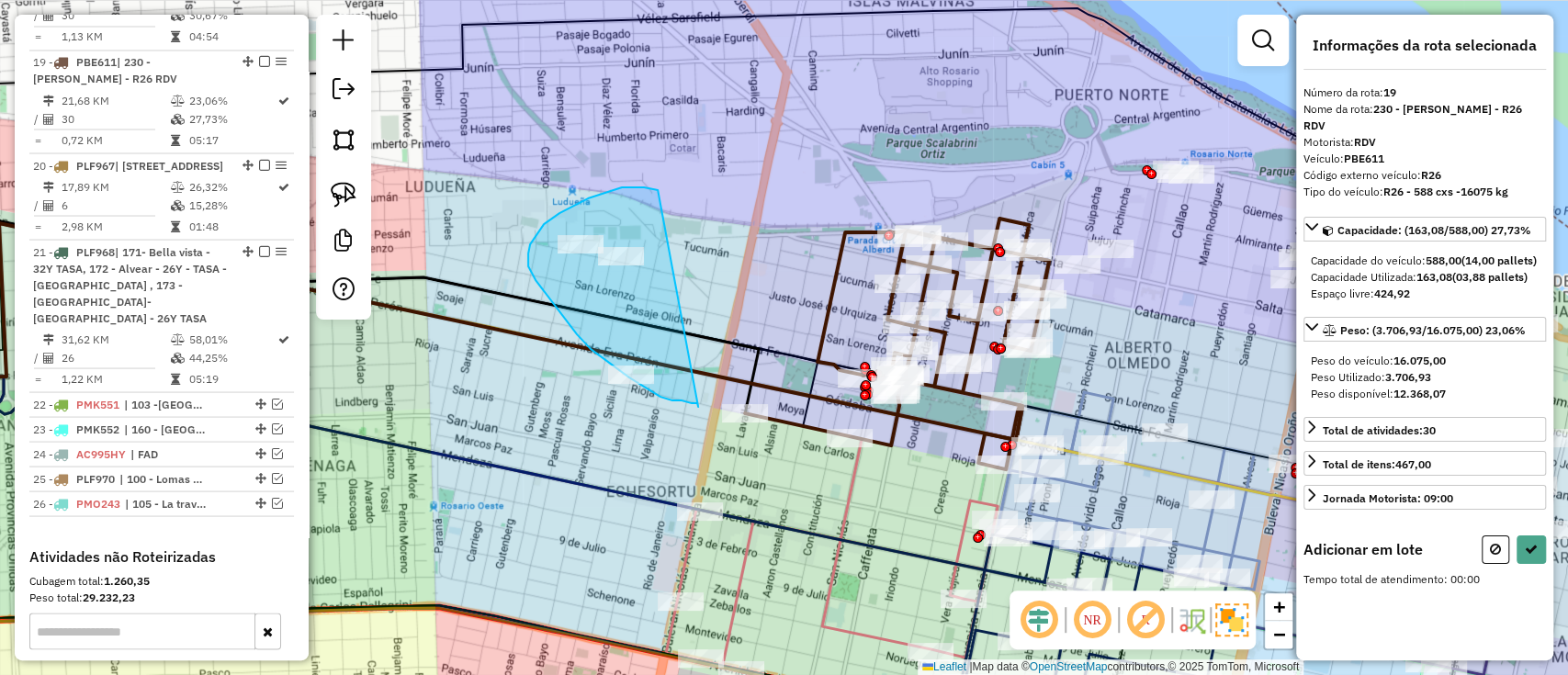
drag, startPoint x: 651, startPoint y: 189, endPoint x: 693, endPoint y: 410, distance: 225.0
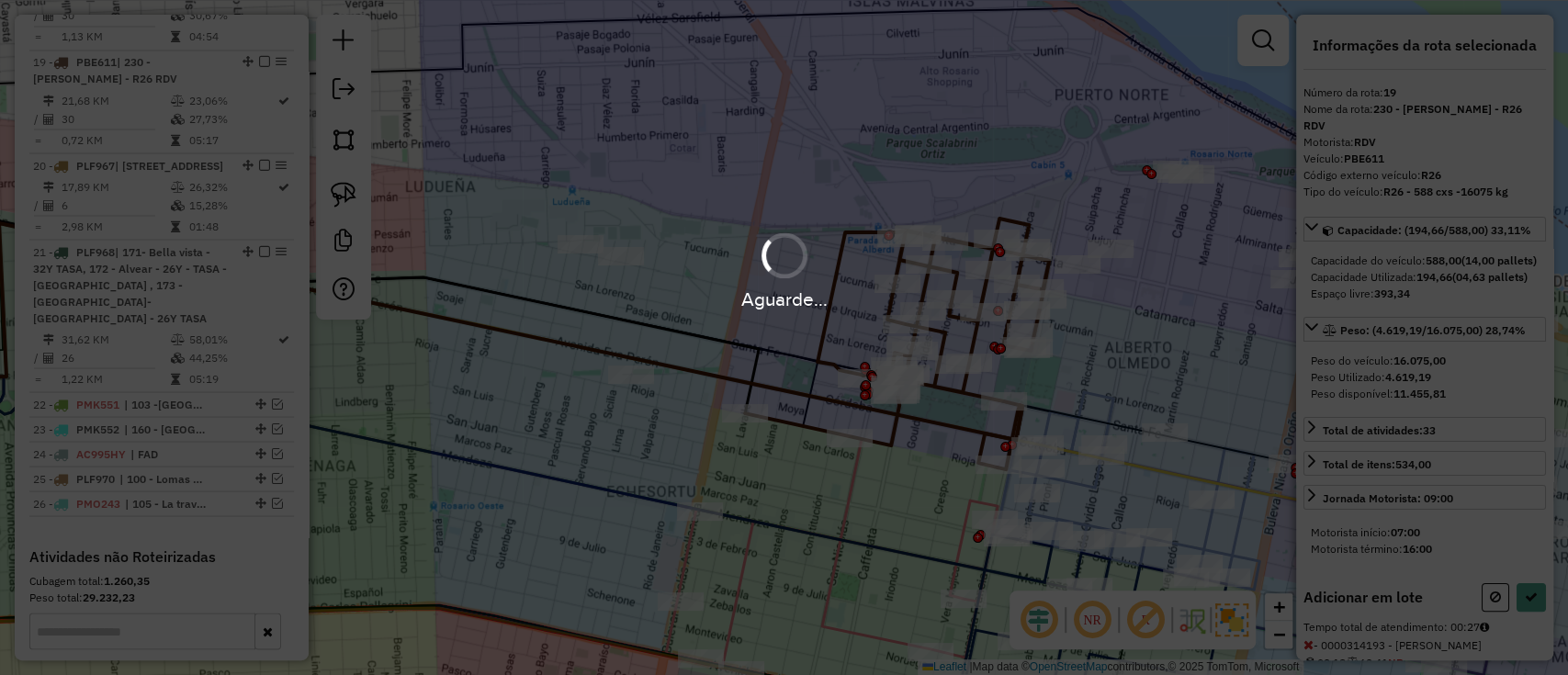
select select "**********"
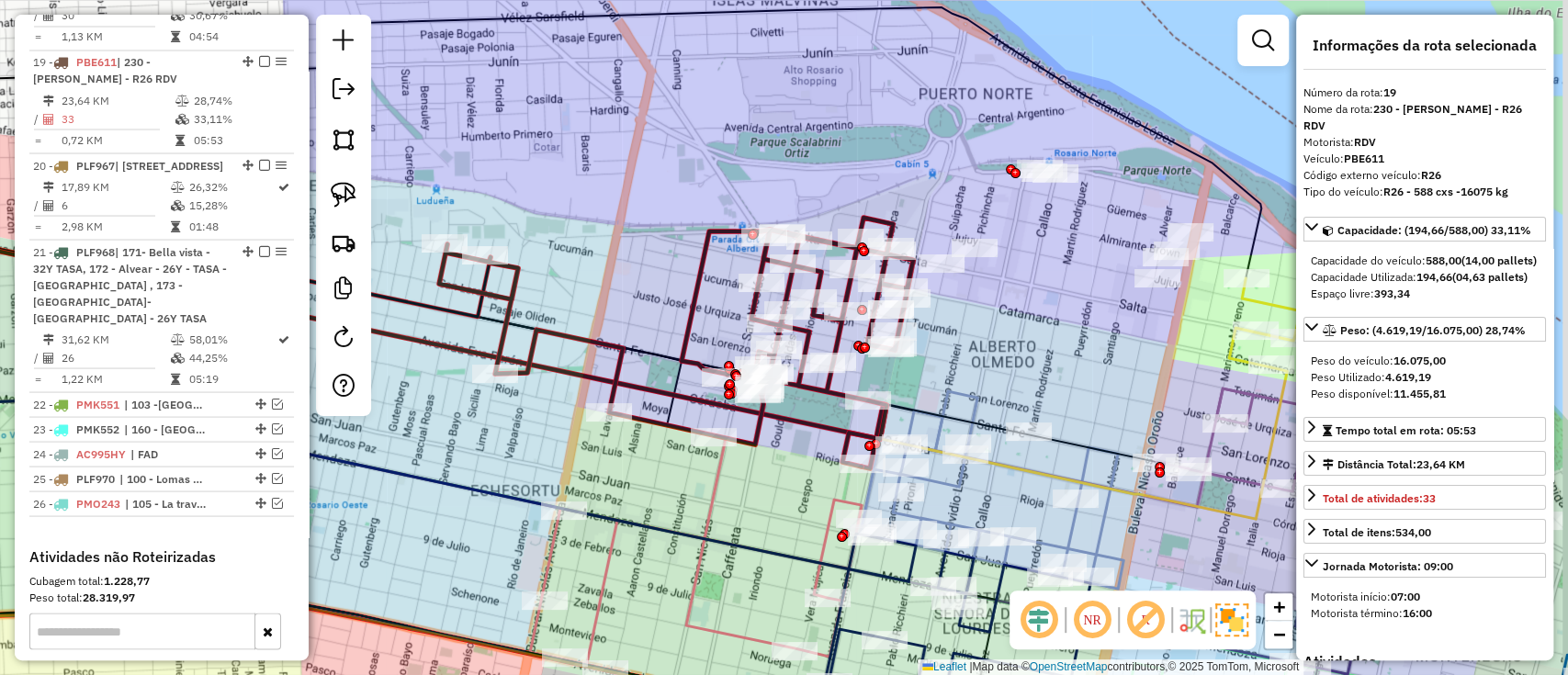
drag, startPoint x: 651, startPoint y: 339, endPoint x: 601, endPoint y: 348, distance: 50.8
click at [601, 348] on div "Janela de atendimento Grade de atendimento Capacidade Transportadoras Veículos …" at bounding box center [784, 337] width 1568 height 675
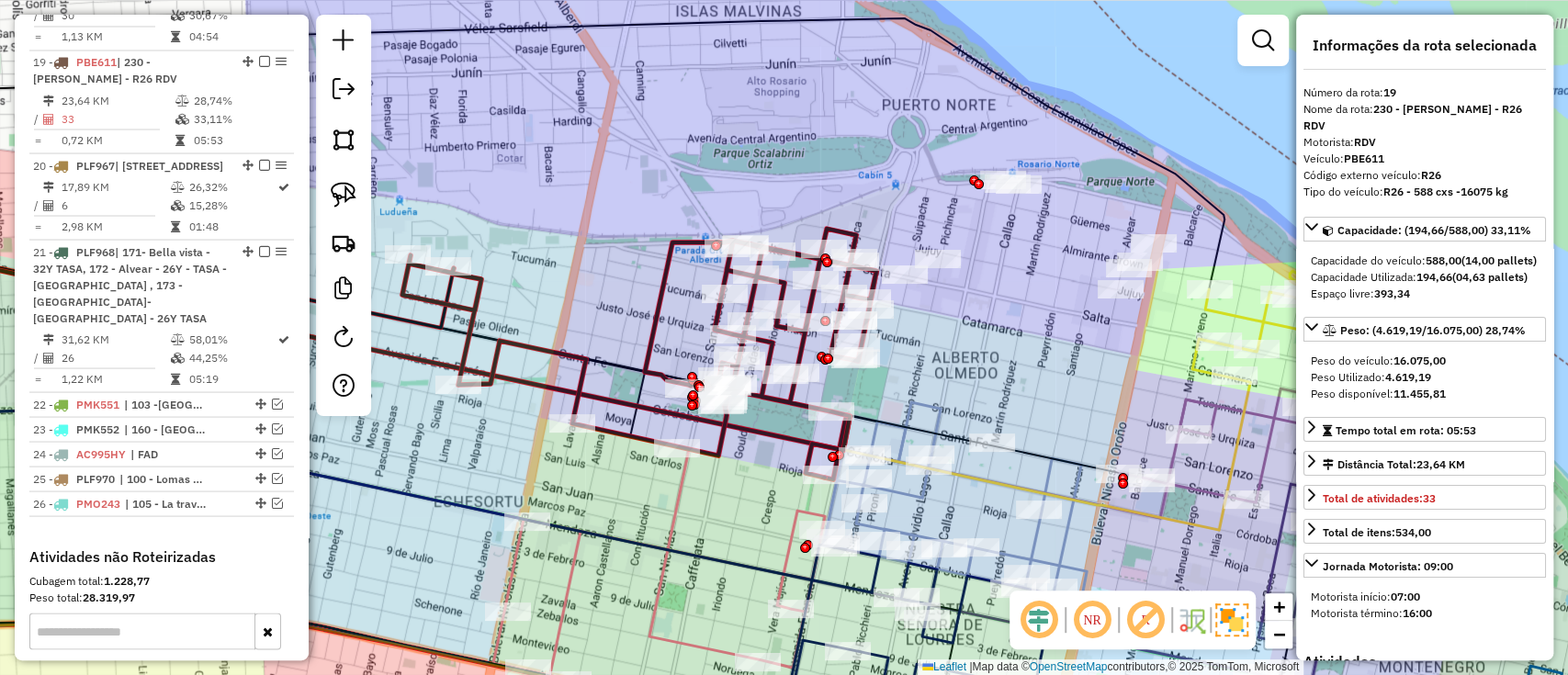
drag, startPoint x: 900, startPoint y: 389, endPoint x: 919, endPoint y: 391, distance: 19.1
click at [919, 391] on icon at bounding box center [399, 351] width 1085 height 222
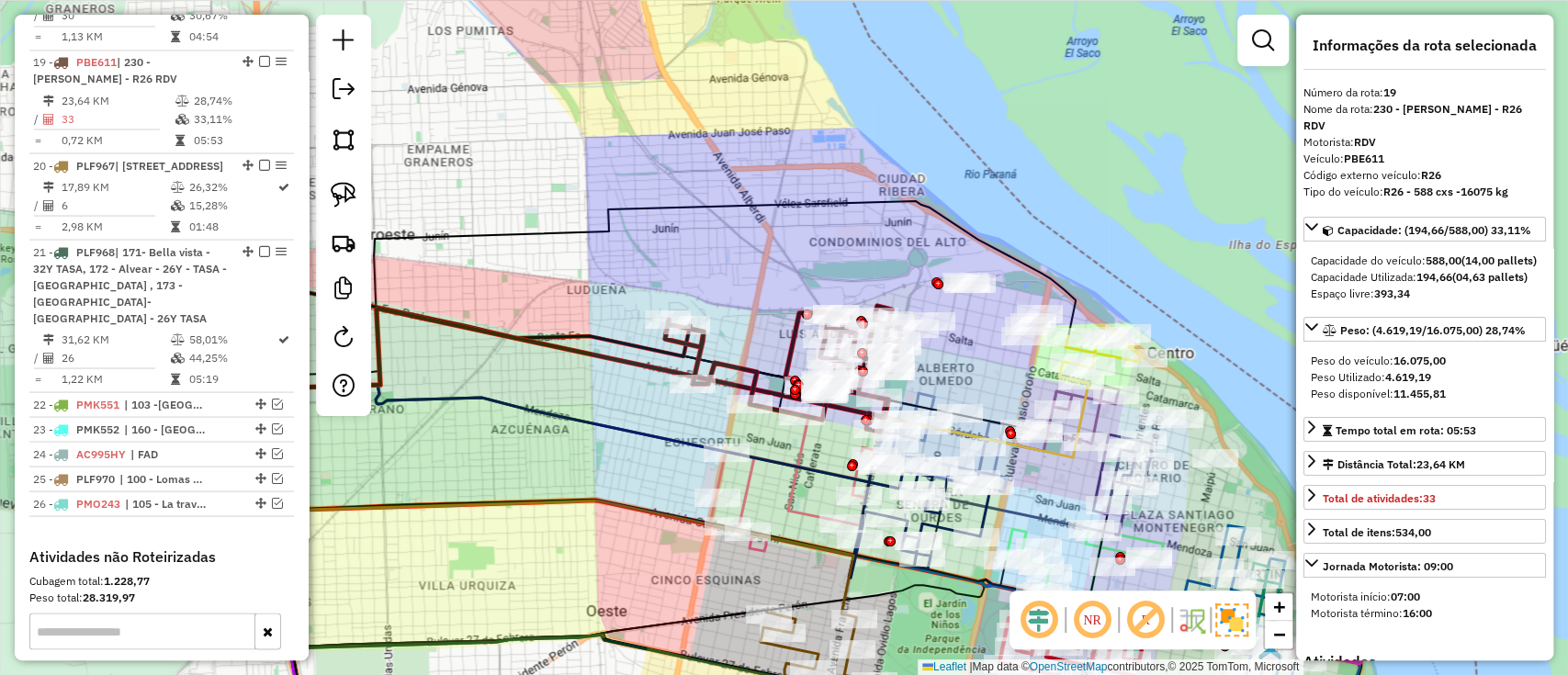
drag, startPoint x: 770, startPoint y: 304, endPoint x: 629, endPoint y: -148, distance: 473.5
click at [629, 0] on html "Aguarde... Pop-up bloqueado! Seu navegador bloqueou automáticamente a abertura …" at bounding box center [784, 337] width 1568 height 675
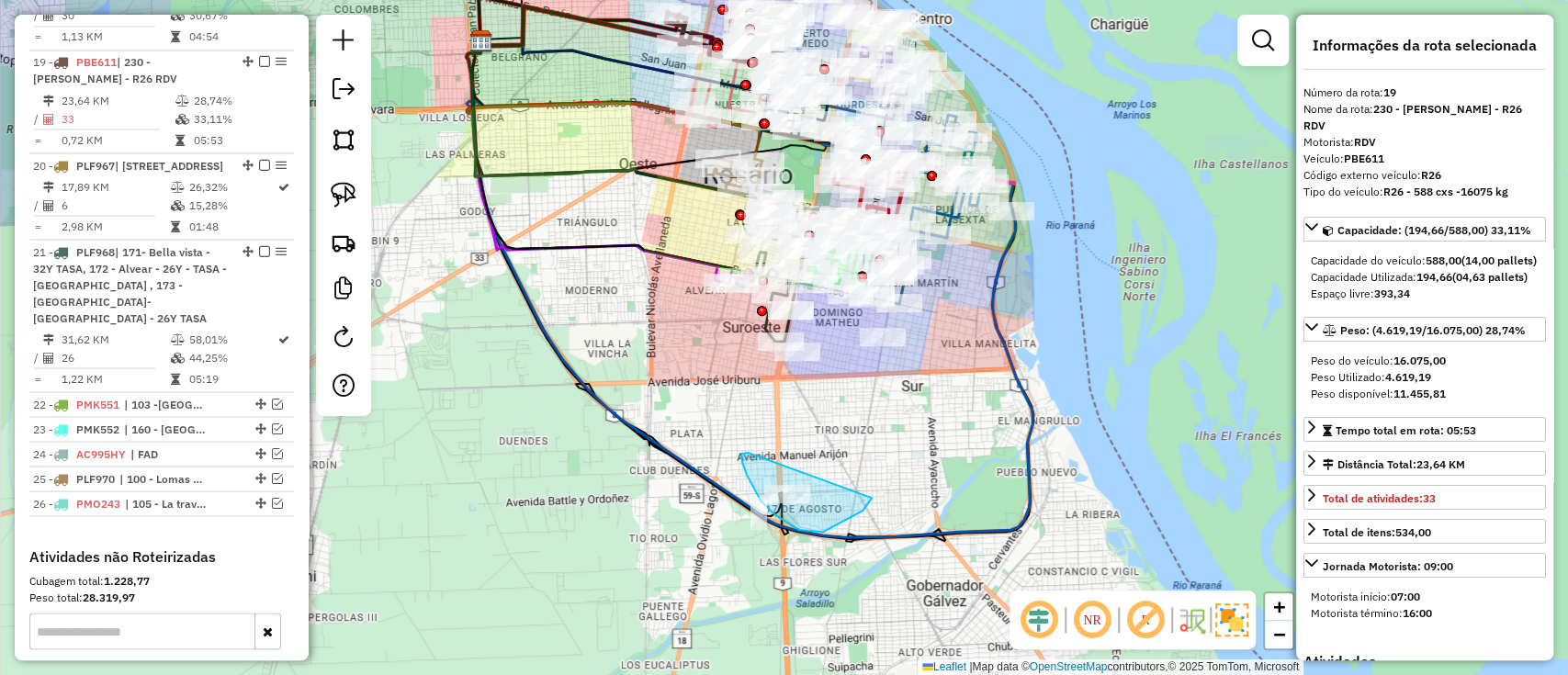
drag, startPoint x: 742, startPoint y: 457, endPoint x: 880, endPoint y: 481, distance: 140.1
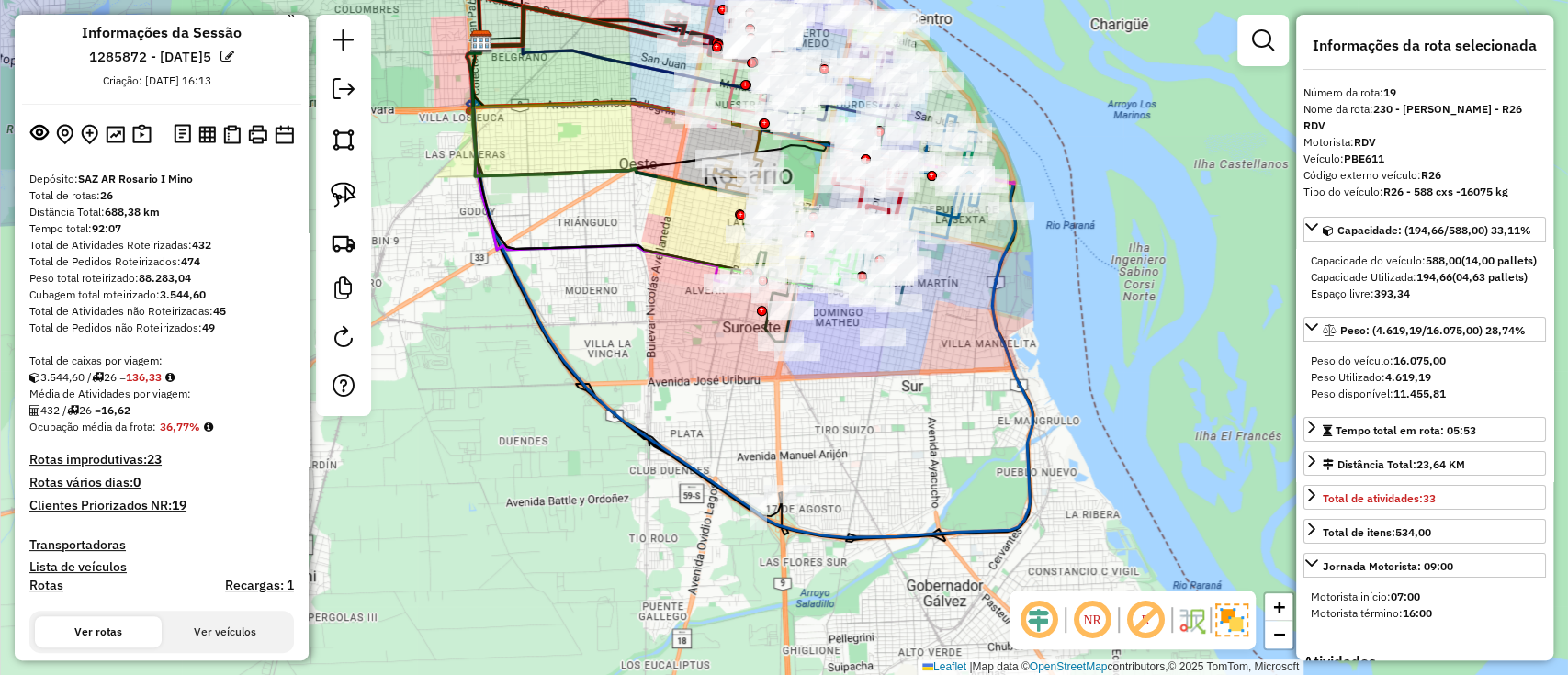
scroll to position [0, 0]
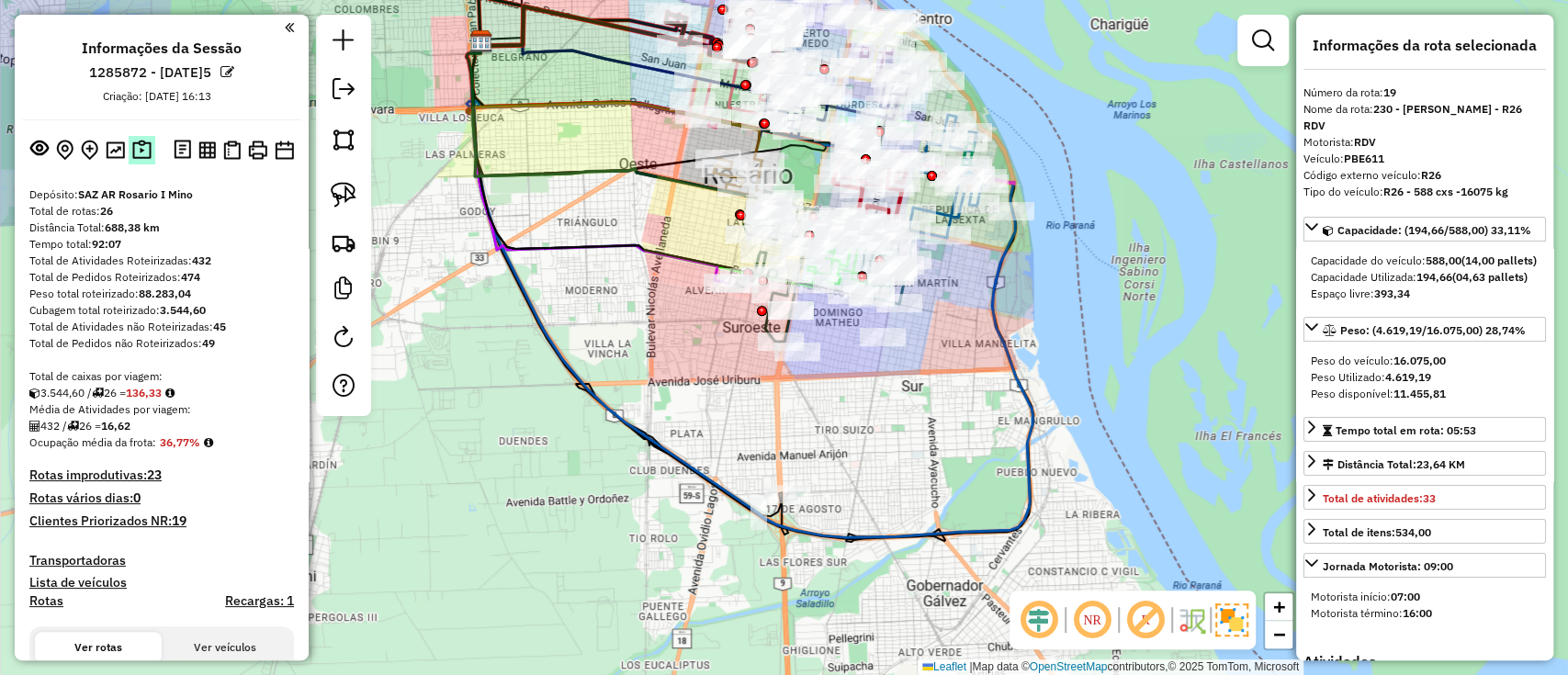
click at [144, 144] on img at bounding box center [142, 150] width 20 height 21
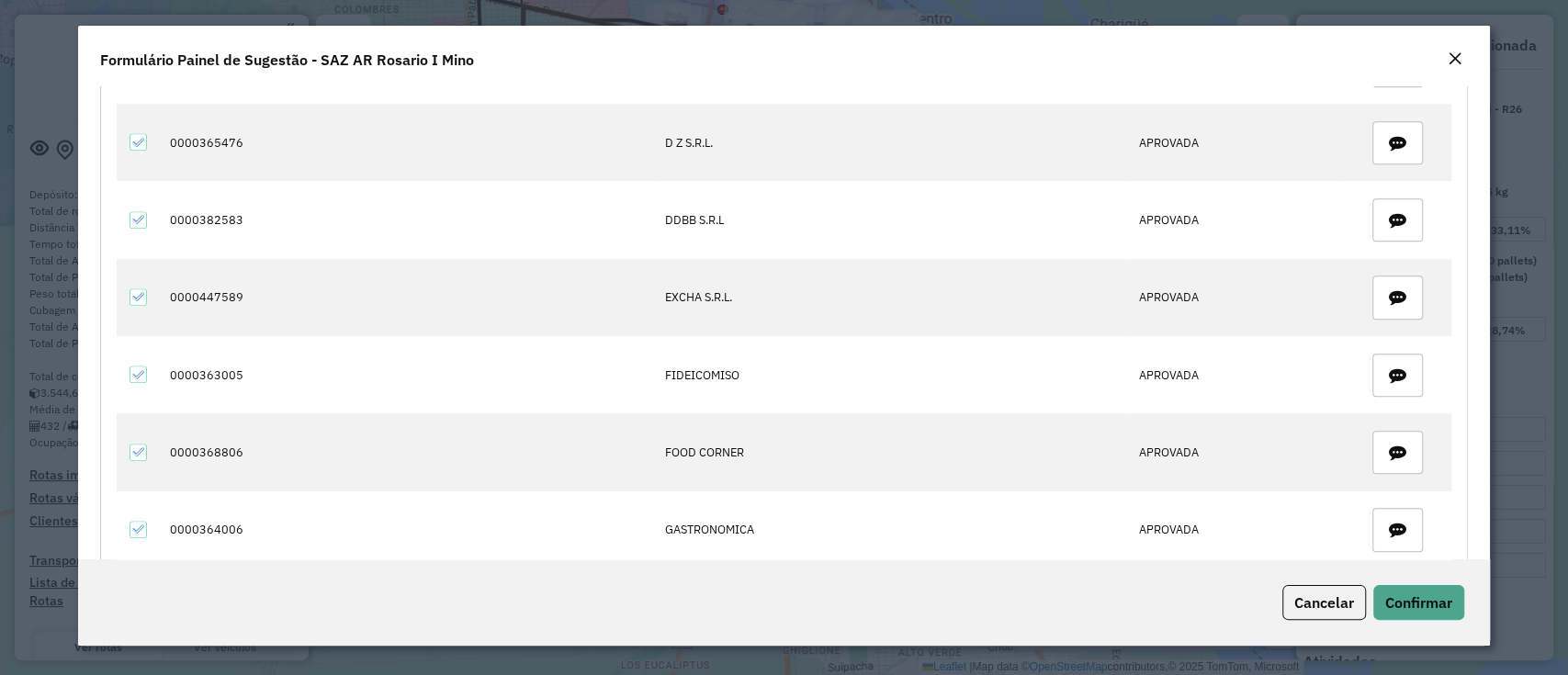
scroll to position [904, 0]
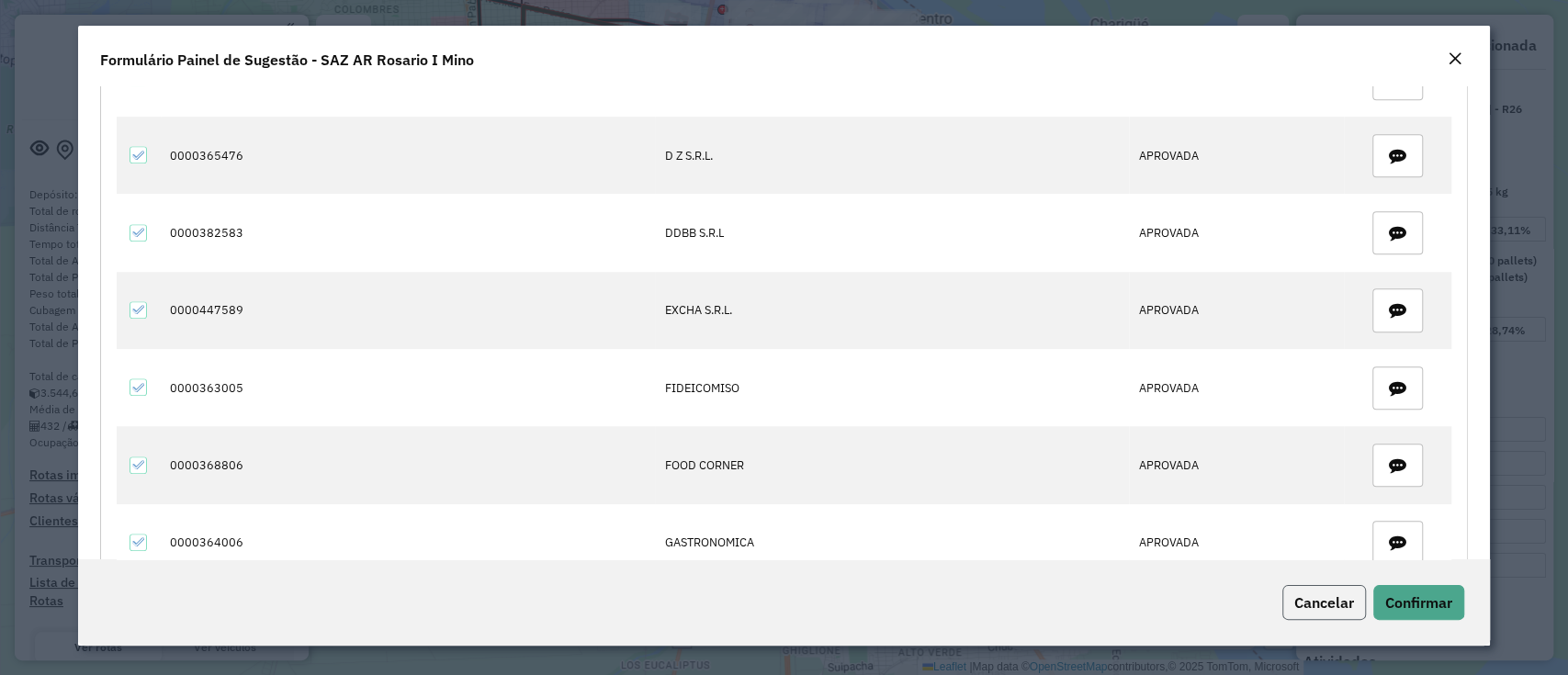
click at [1323, 618] on button "Cancelar" at bounding box center [1324, 602] width 84 height 35
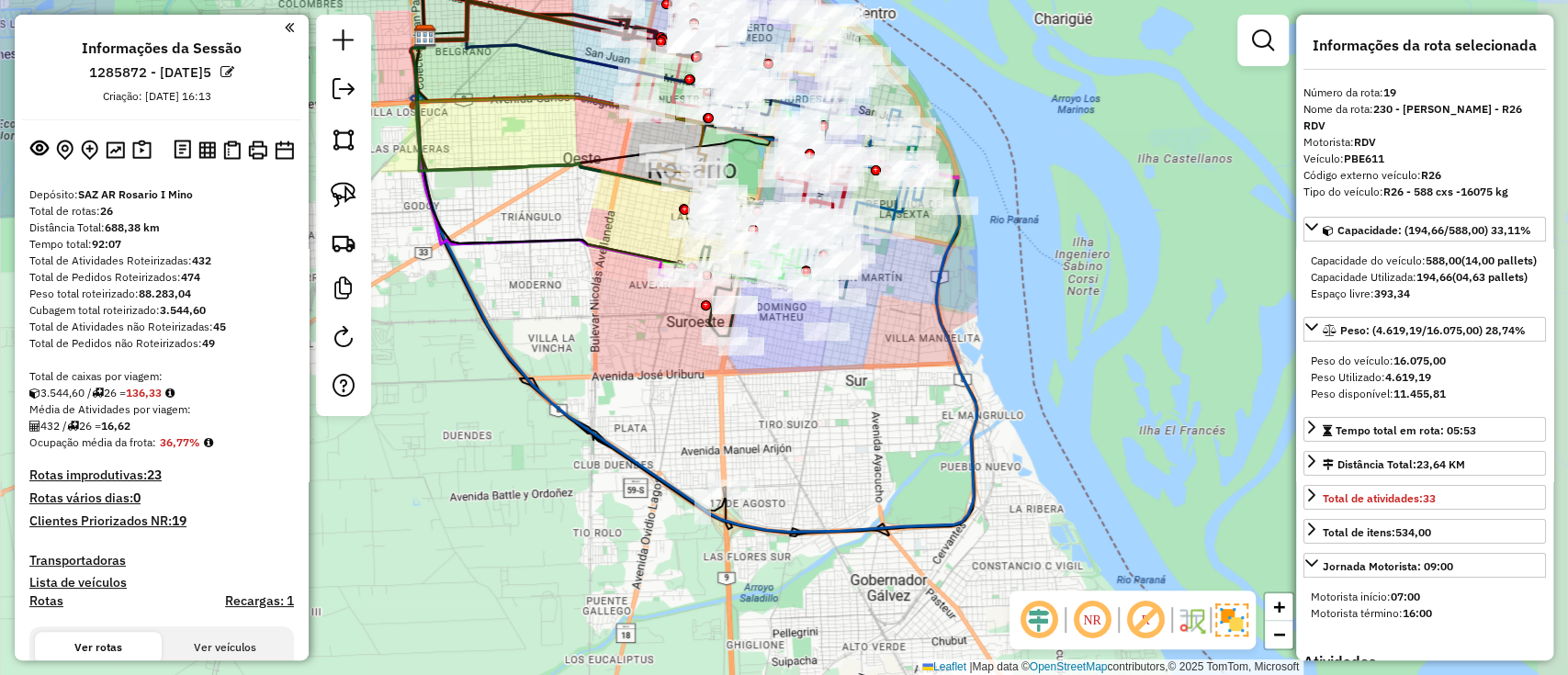
drag, startPoint x: 846, startPoint y: 444, endPoint x: 794, endPoint y: 439, distance: 52.2
click at [794, 439] on div "Janela de atendimento Grade de atendimento Capacidade Transportadoras Veículos …" at bounding box center [784, 337] width 1568 height 675
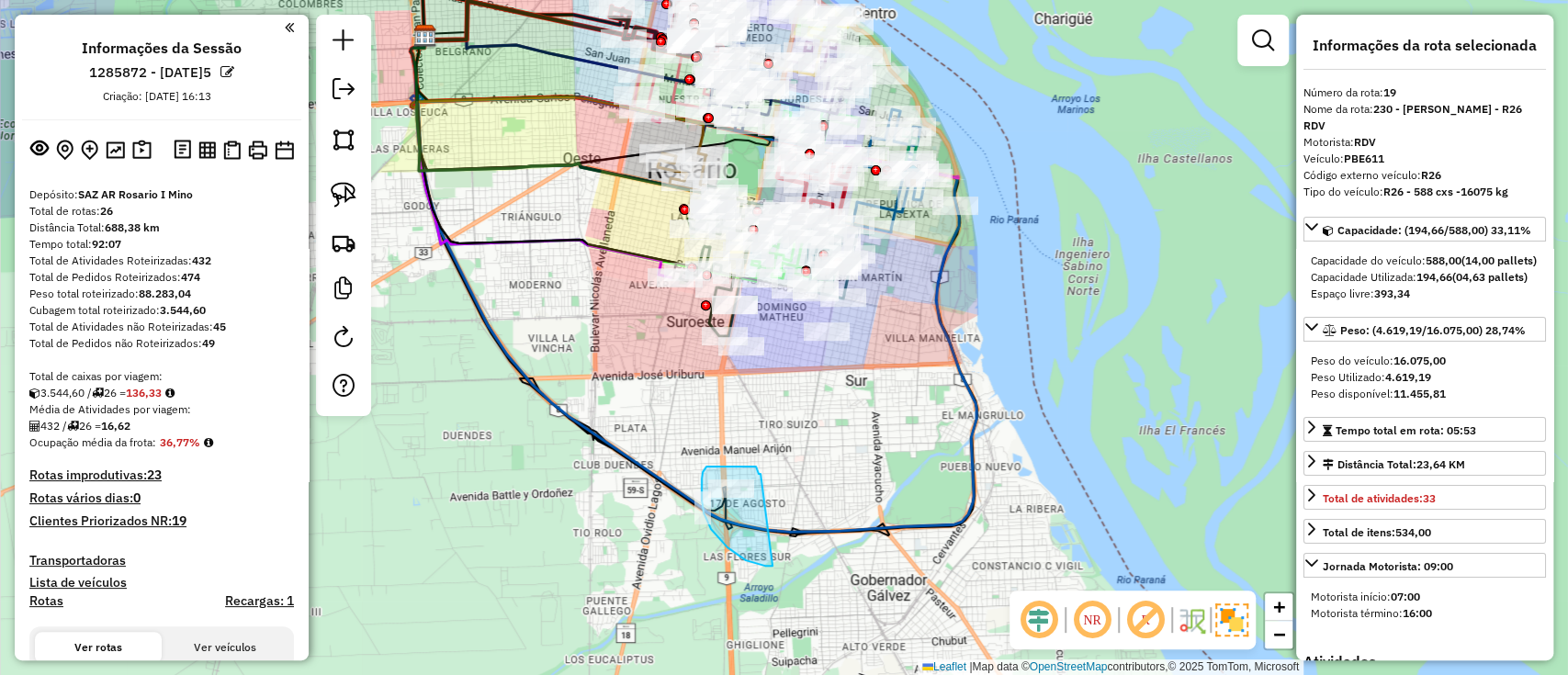
drag, startPoint x: 759, startPoint y: 474, endPoint x: 815, endPoint y: 542, distance: 88.1
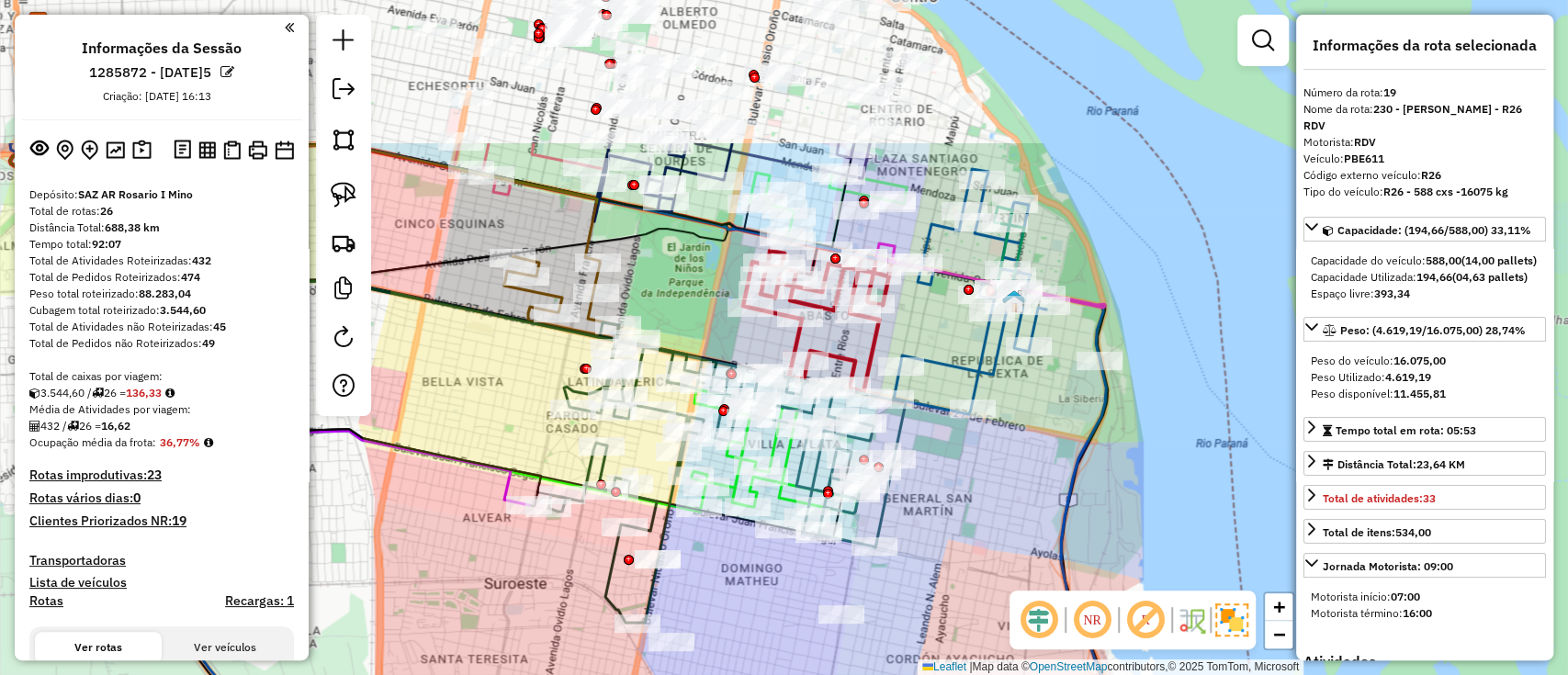
drag, startPoint x: 894, startPoint y: 299, endPoint x: 948, endPoint y: 510, distance: 217.8
click at [948, 510] on div "Janela de atendimento Grade de atendimento Capacidade Transportadoras Veículos …" at bounding box center [784, 337] width 1568 height 675
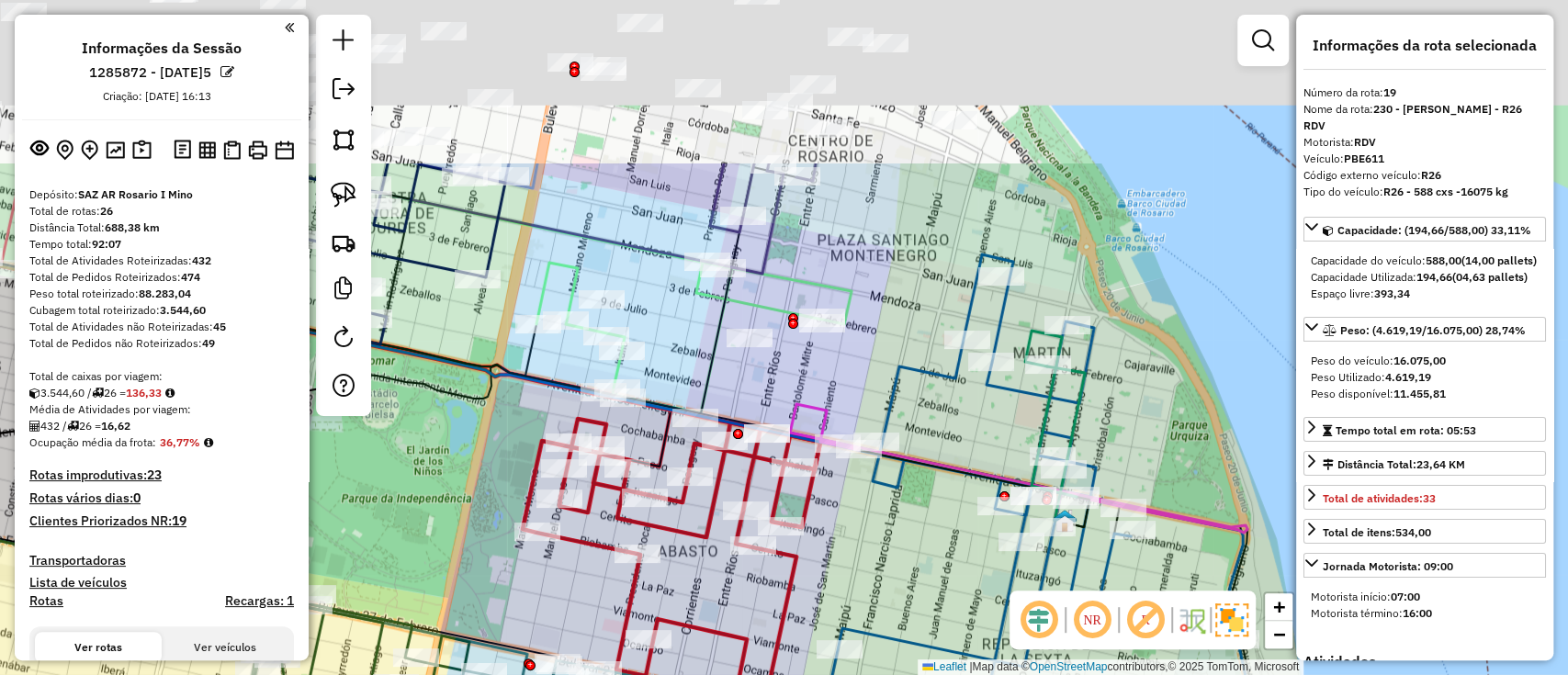
drag, startPoint x: 911, startPoint y: 314, endPoint x: 815, endPoint y: 613, distance: 314.0
click at [816, 613] on div "Janela de atendimento Grade de atendimento Capacidade Transportadoras Veículos …" at bounding box center [784, 337] width 1568 height 675
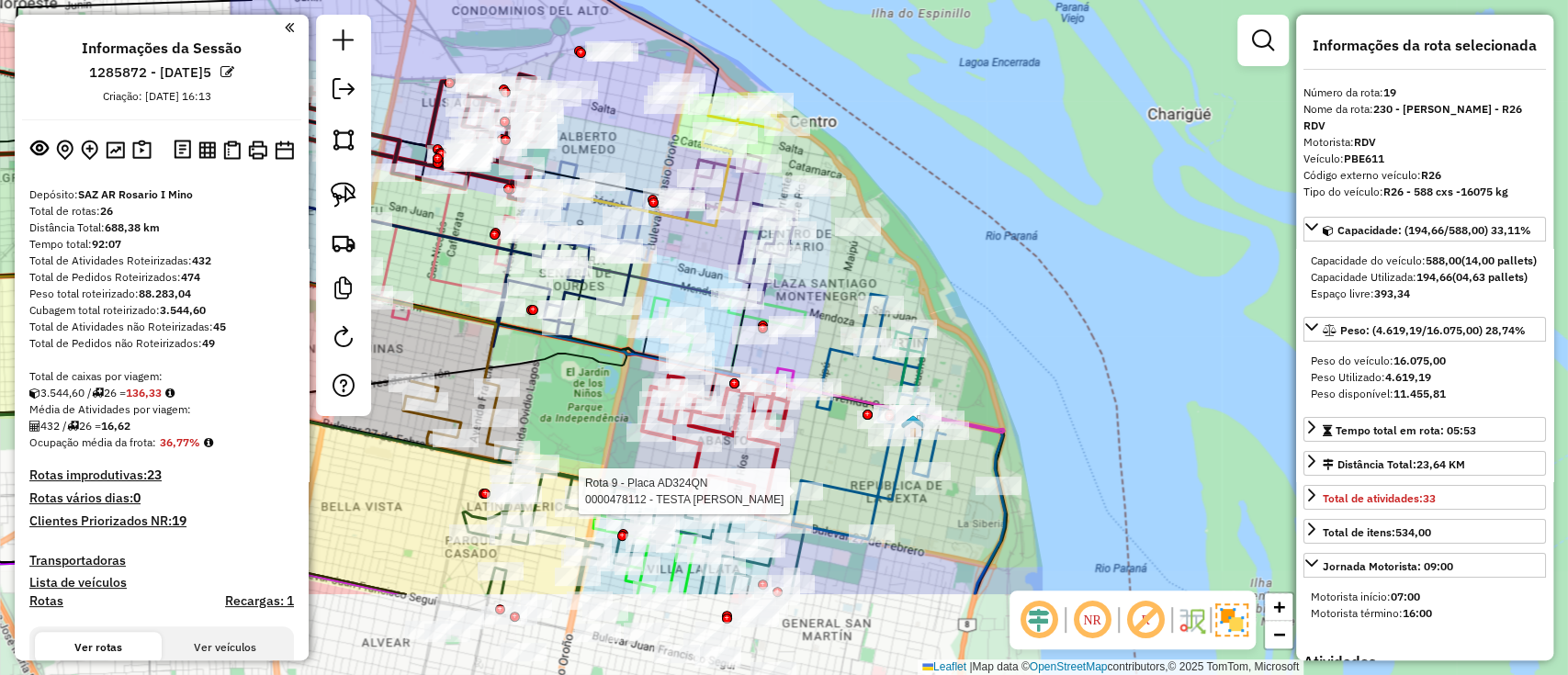
drag, startPoint x: 841, startPoint y: 584, endPoint x: 829, endPoint y: 435, distance: 149.5
click at [829, 435] on div "Rota 9 - Placa AD324QN 0000478112 - TESTA LUCAS LISANDRO Janela de atendimento …" at bounding box center [784, 337] width 1568 height 675
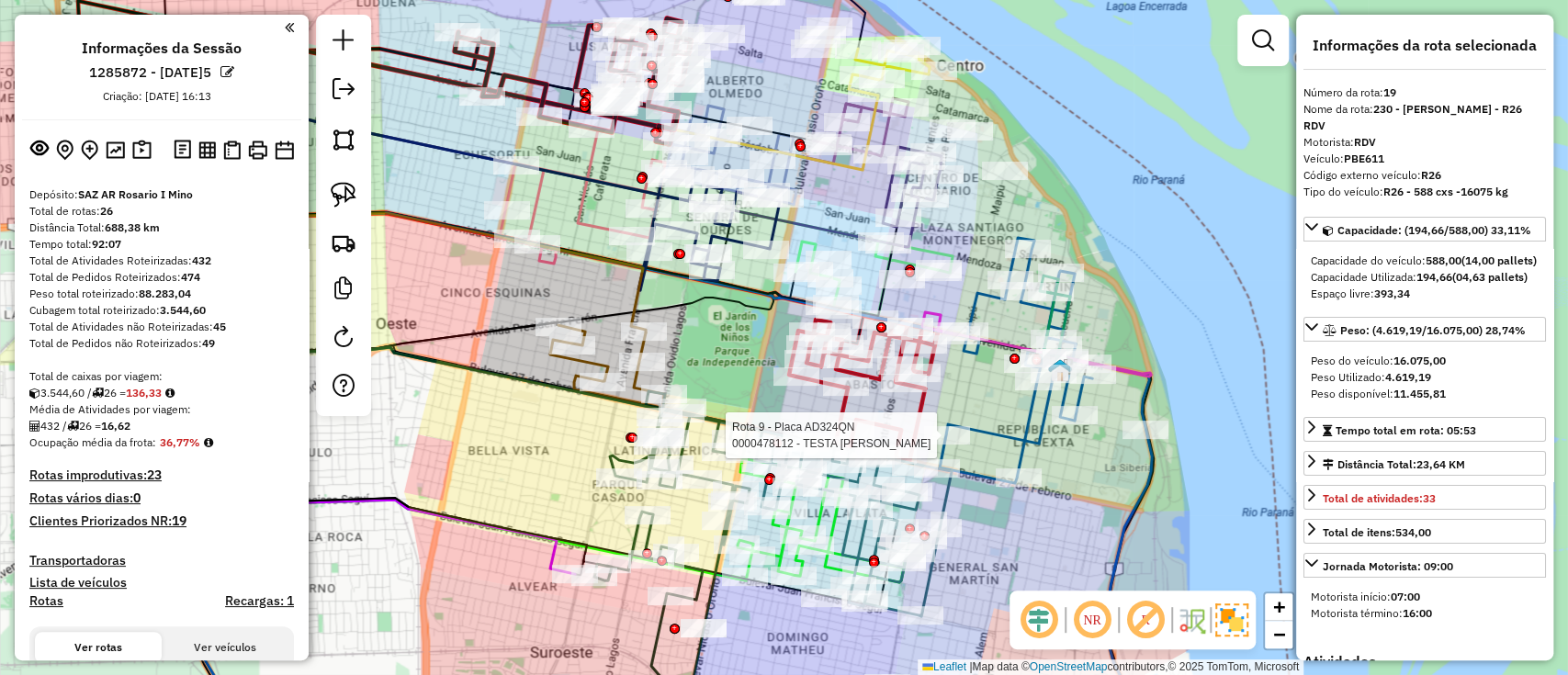
drag, startPoint x: 551, startPoint y: 397, endPoint x: 697, endPoint y: 341, distance: 156.4
click at [697, 341] on div "Rota 9 - Placa AD324QN 0000478112 - TESTA LUCAS LISANDRO Janela de atendimento …" at bounding box center [784, 337] width 1568 height 675
click at [598, 363] on icon at bounding box center [605, 366] width 114 height 83
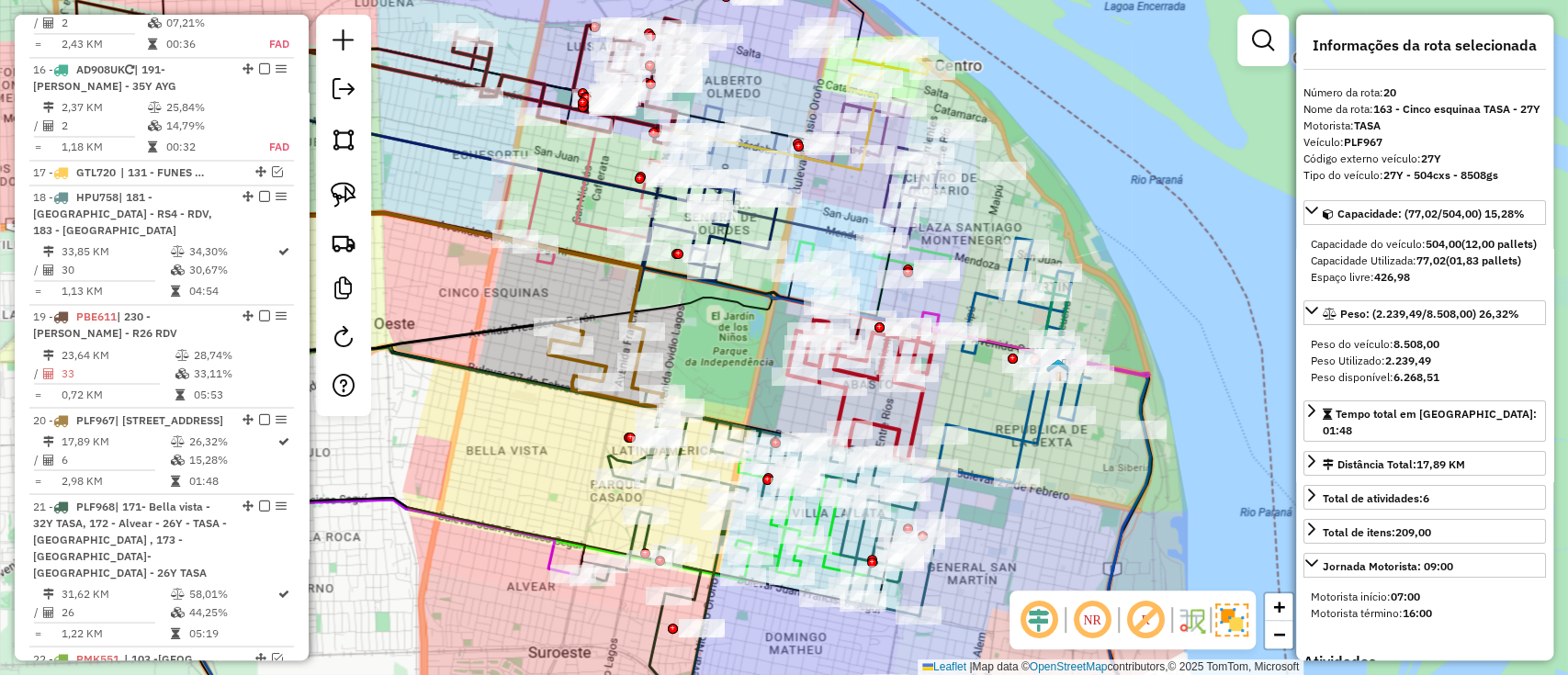
scroll to position [2380, 0]
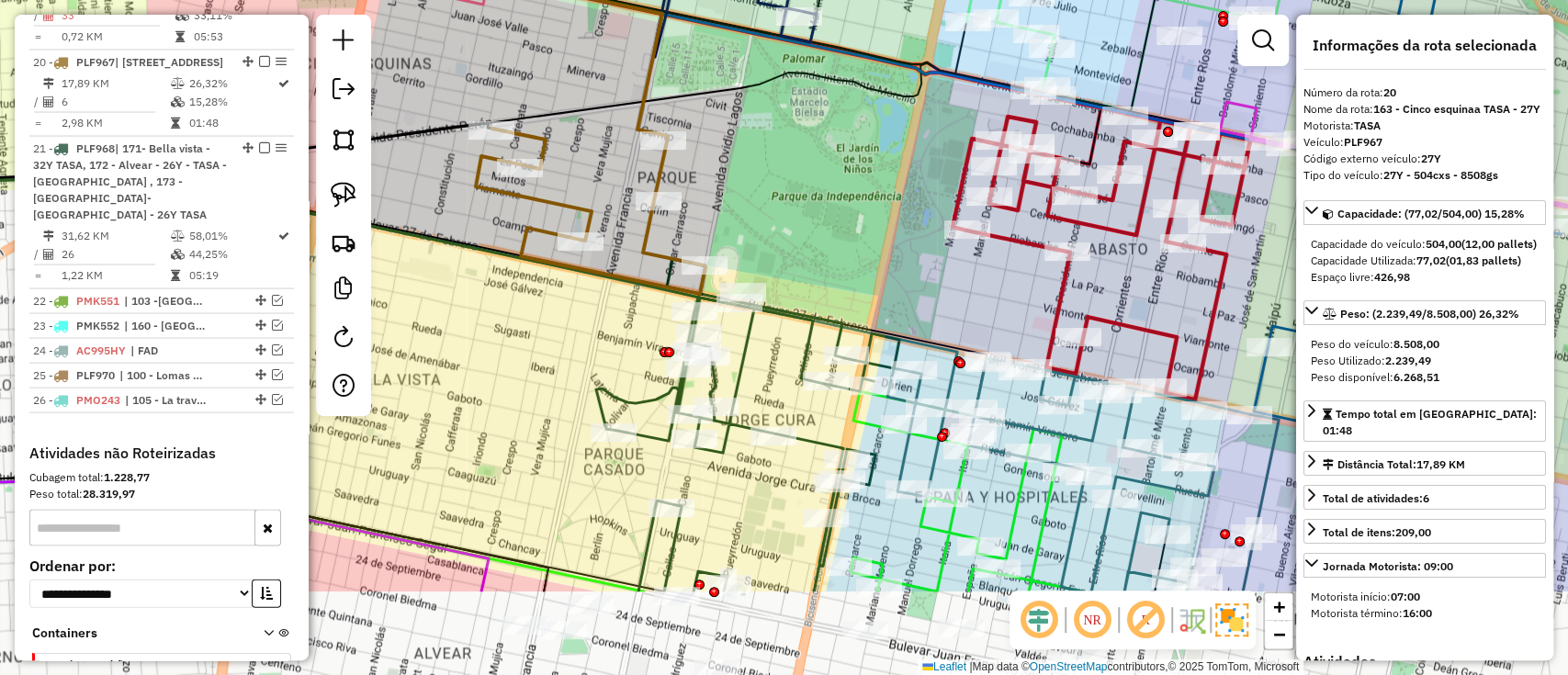
drag, startPoint x: 751, startPoint y: 386, endPoint x: 742, endPoint y: 233, distance: 153.3
click at [742, 233] on div "Janela de atendimento Grade de atendimento Capacidade Transportadoras Veículos …" at bounding box center [784, 337] width 1568 height 675
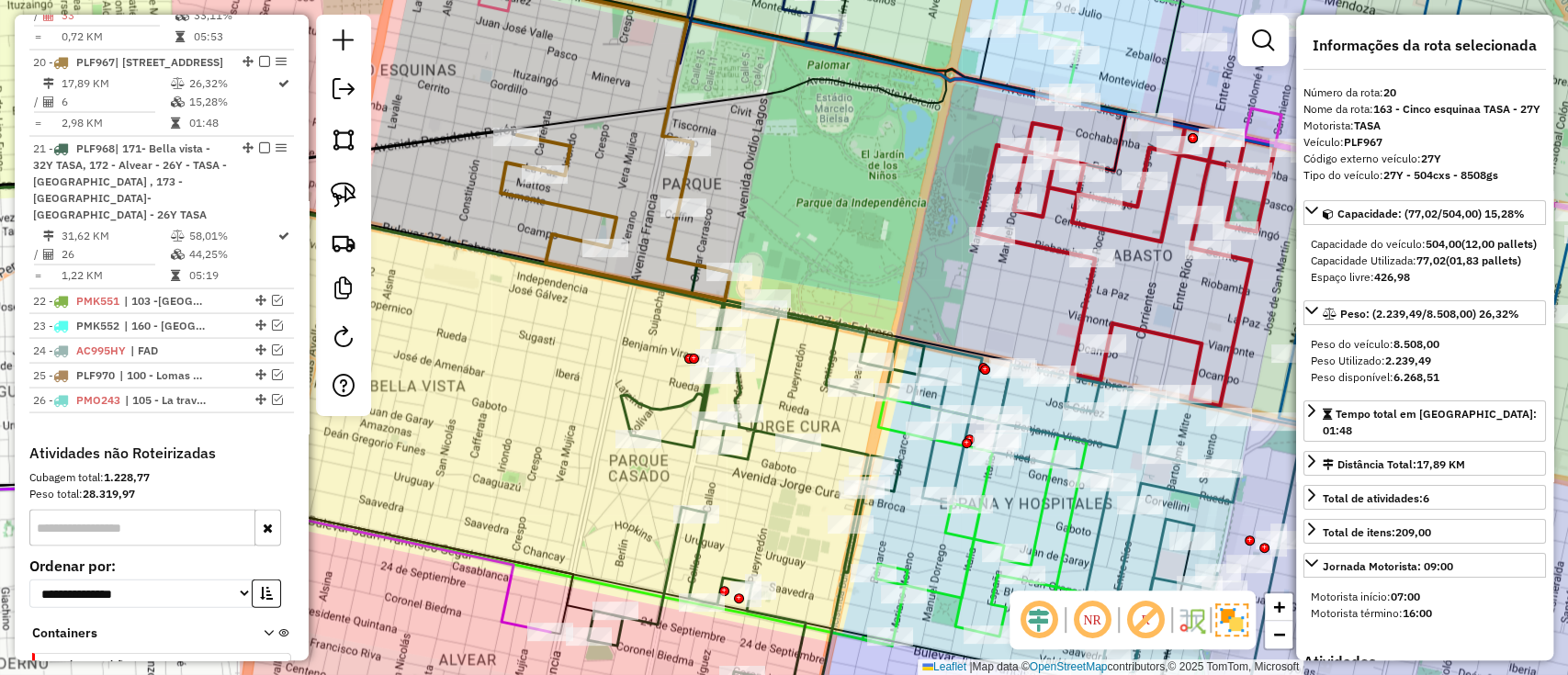
drag, startPoint x: 782, startPoint y: 265, endPoint x: 808, endPoint y: 275, distance: 27.9
click at [808, 275] on div "Janela de atendimento Grade de atendimento Capacidade Transportadoras Veículos …" at bounding box center [784, 337] width 1568 height 675
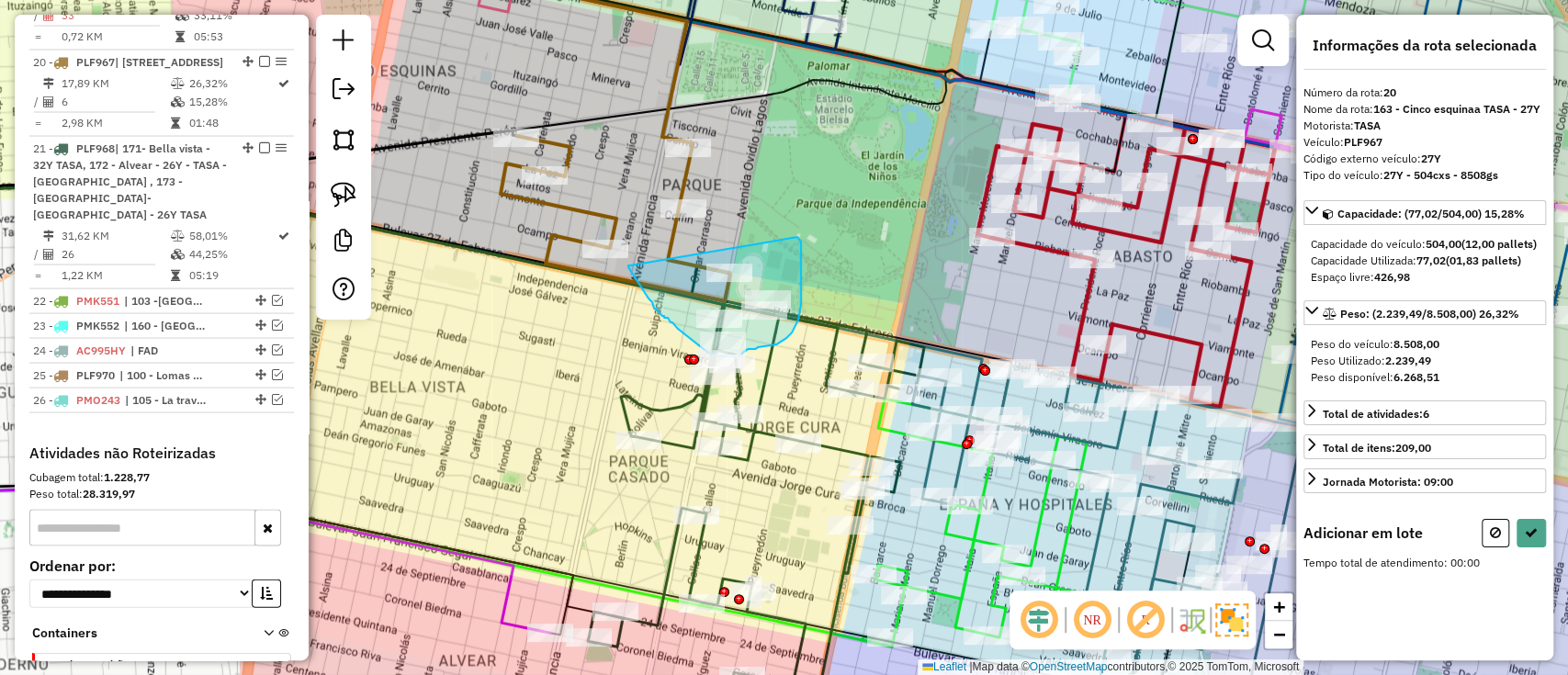
drag, startPoint x: 630, startPoint y: 265, endPoint x: 796, endPoint y: 237, distance: 168.3
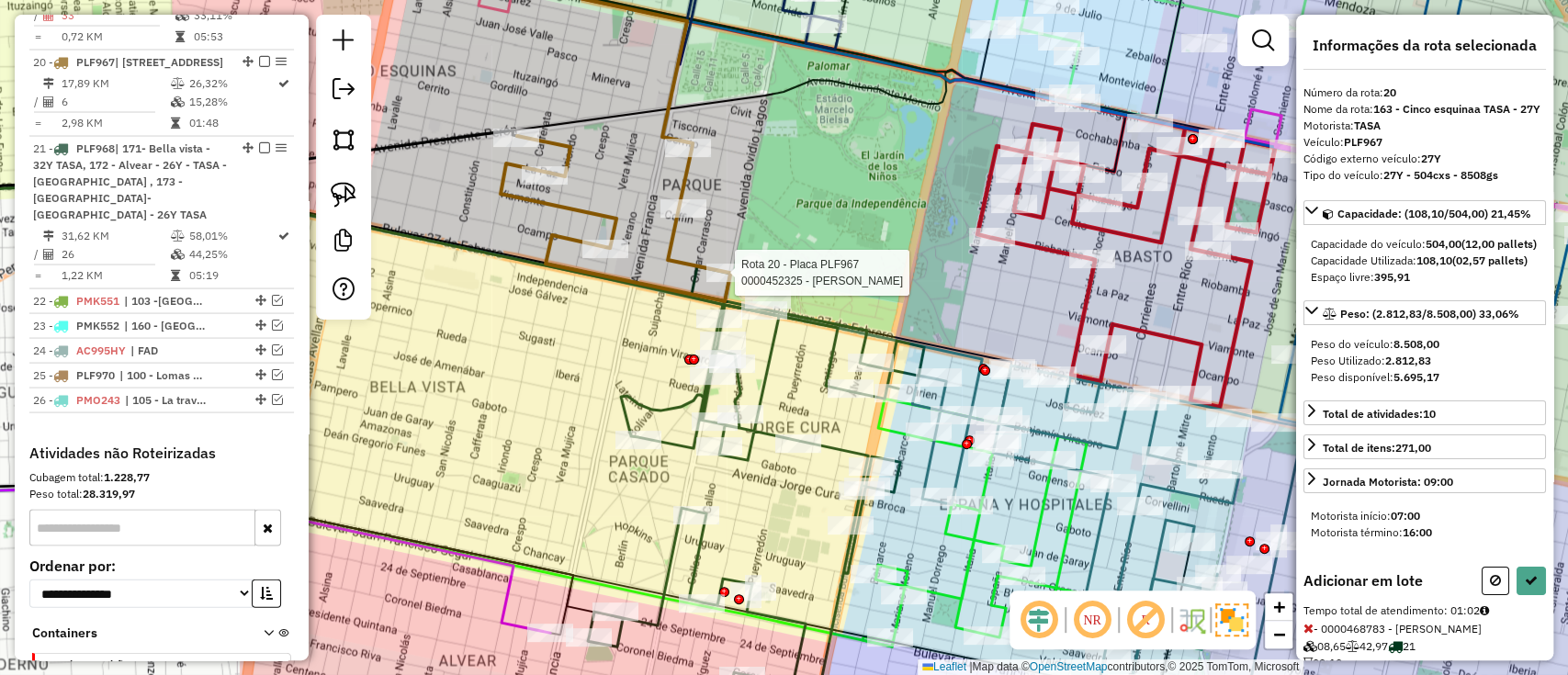
select select "**********"
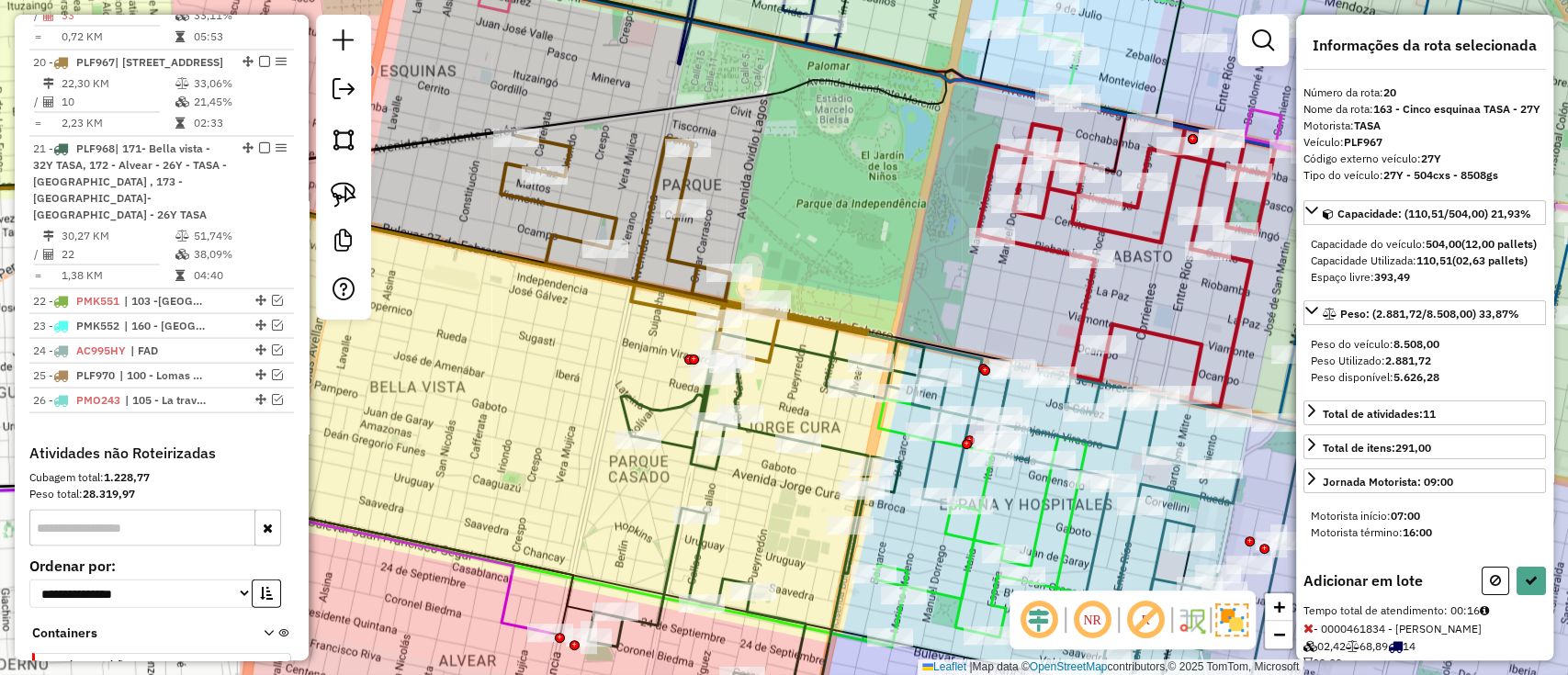
select select "**********"
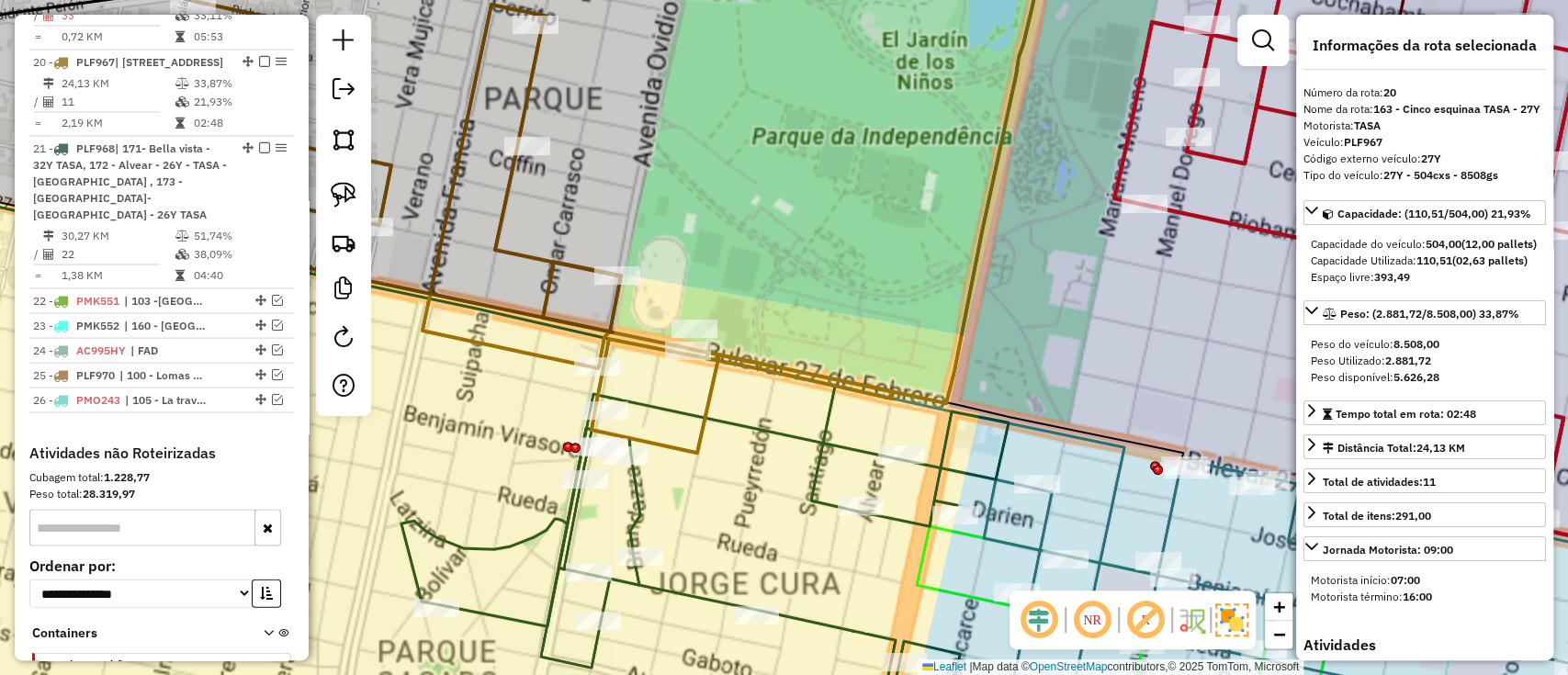
drag, startPoint x: 862, startPoint y: 322, endPoint x: 872, endPoint y: 319, distance: 10.4
click at [870, 378] on div "Janela de atendimento Grade de atendimento Capacidade Transportadoras Veículos …" at bounding box center [784, 337] width 1568 height 675
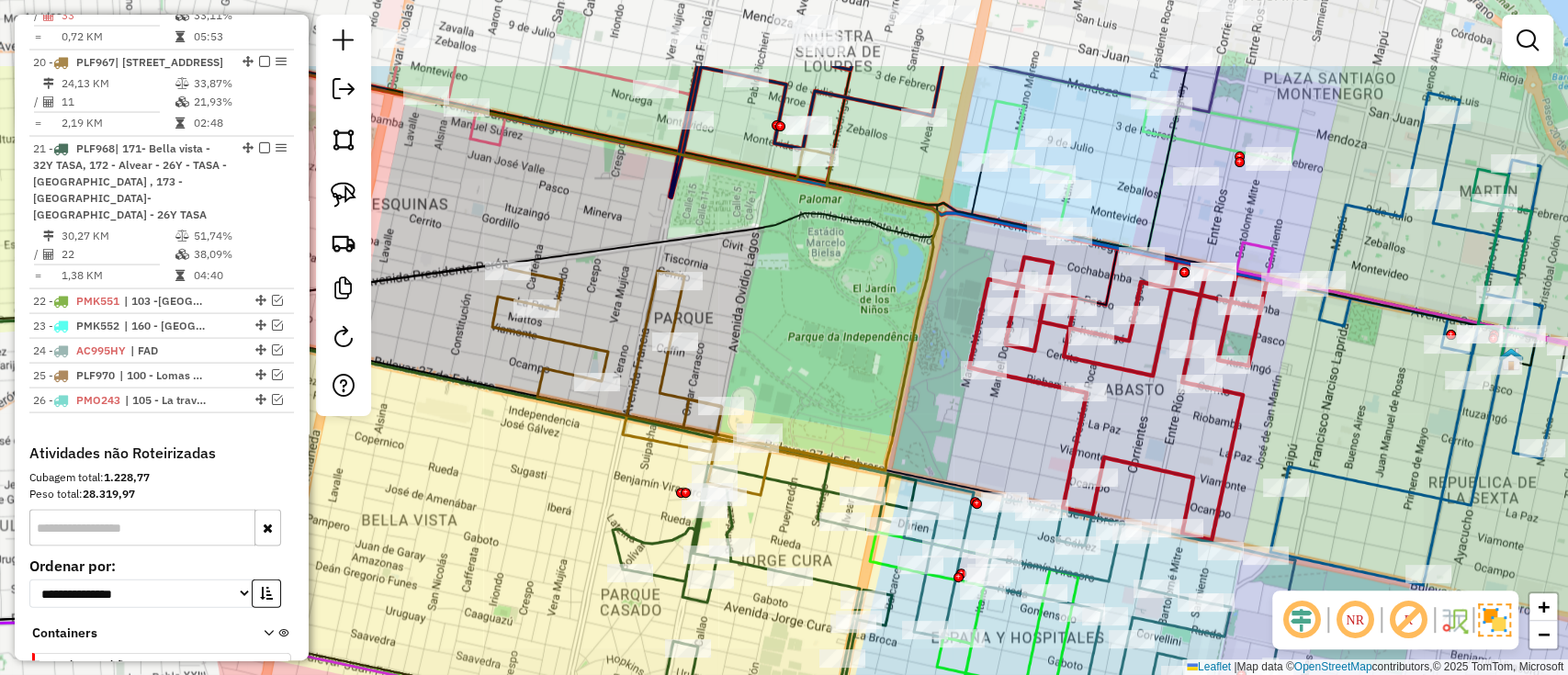
drag, startPoint x: 874, startPoint y: 235, endPoint x: 841, endPoint y: 431, distance: 198.8
click at [841, 431] on div "Janela de atendimento Grade de atendimento Capacidade Transportadoras Veículos …" at bounding box center [784, 337] width 1568 height 675
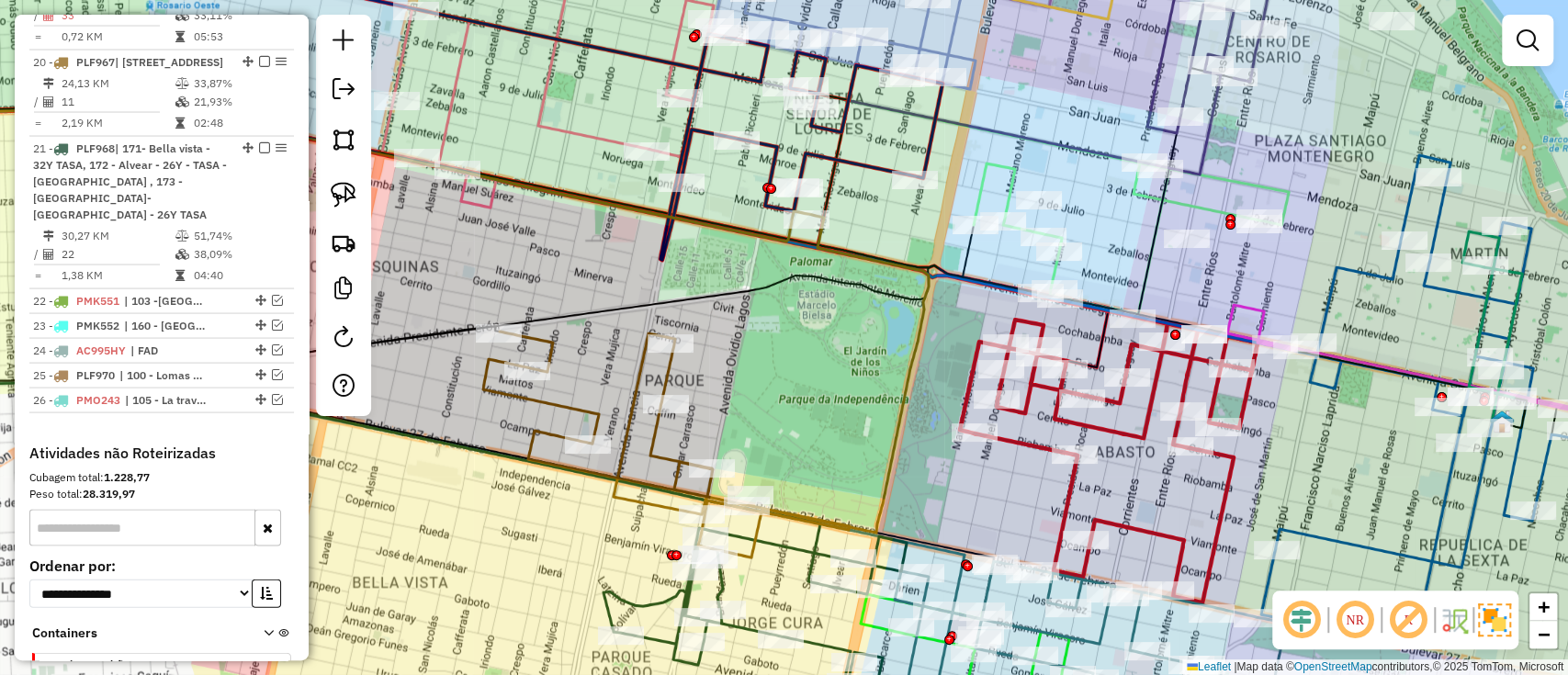
click at [870, 165] on icon at bounding box center [801, 147] width 282 height 226
select select "**********"
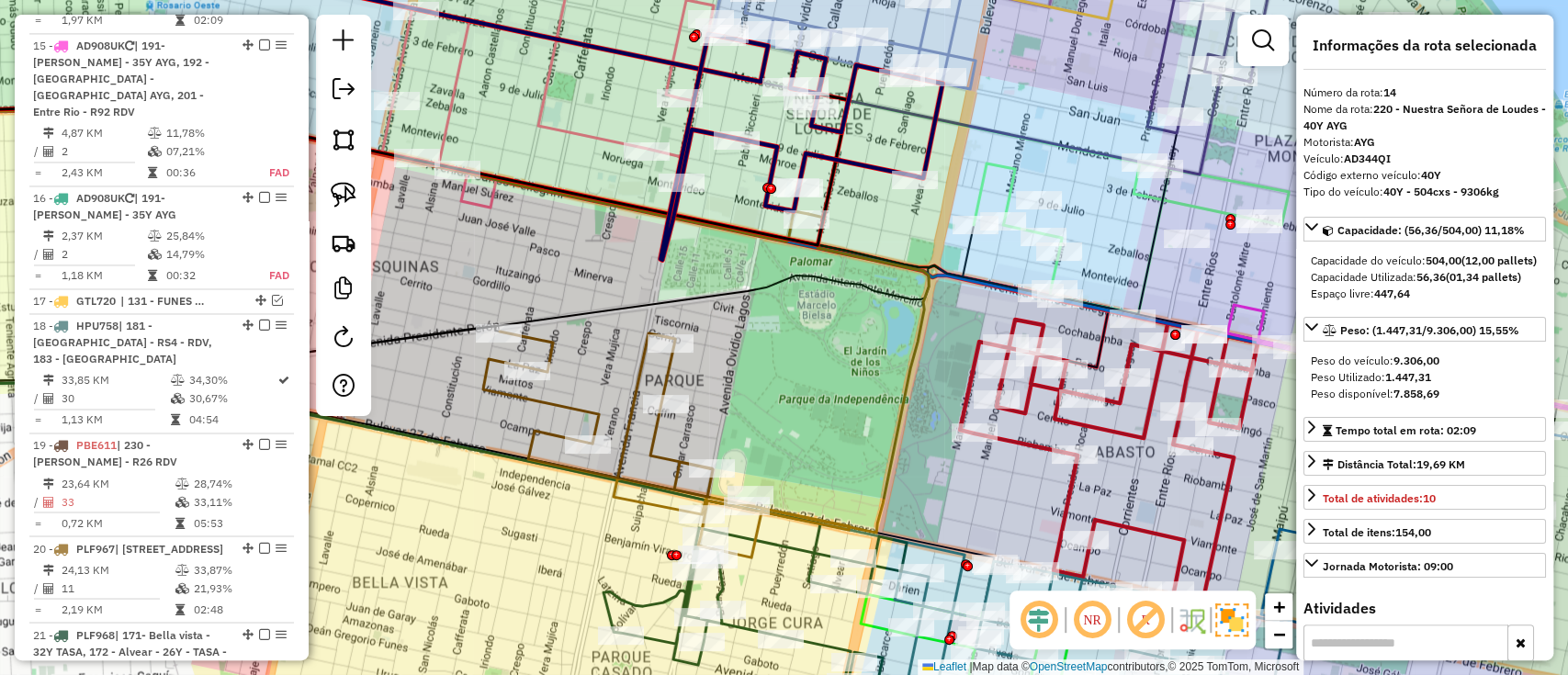
scroll to position [1807, 0]
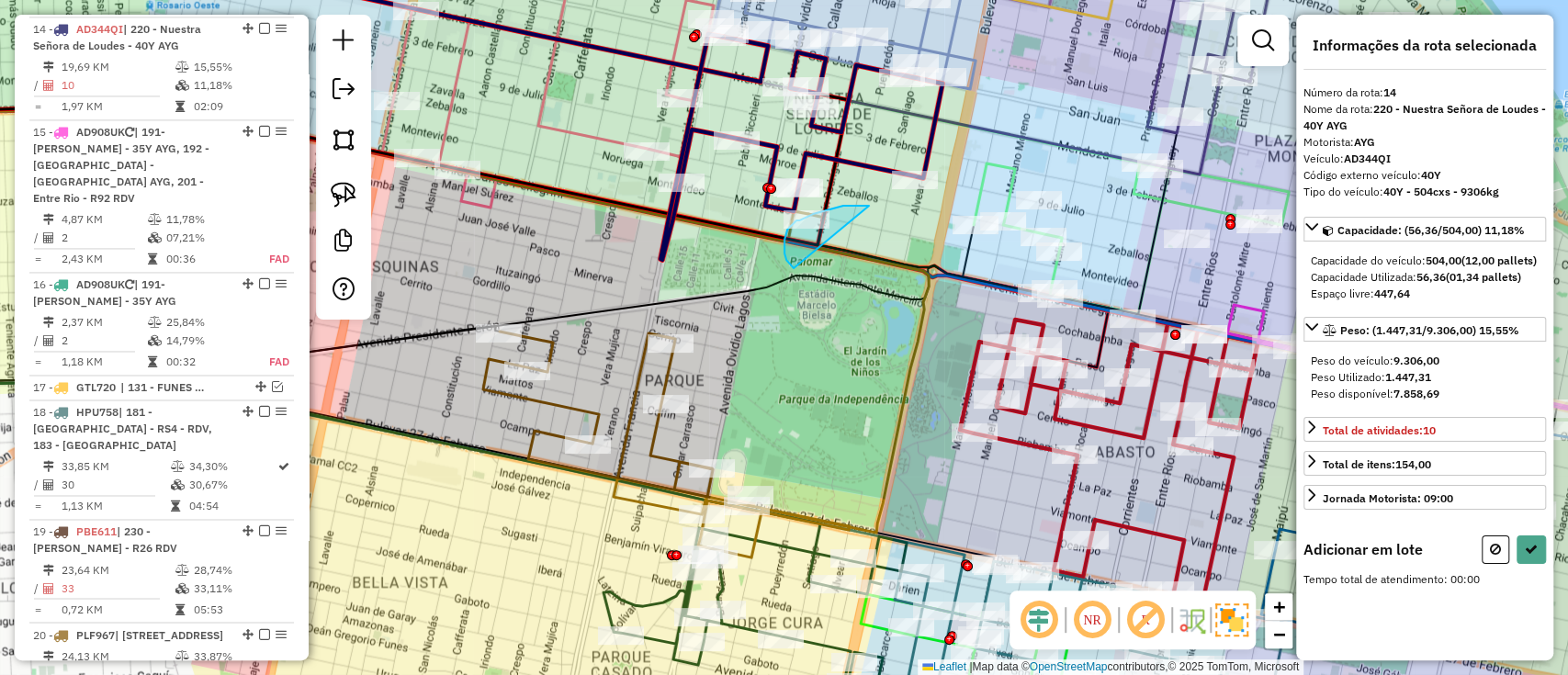
drag, startPoint x: 869, startPoint y: 205, endPoint x: 804, endPoint y: 275, distance: 95.5
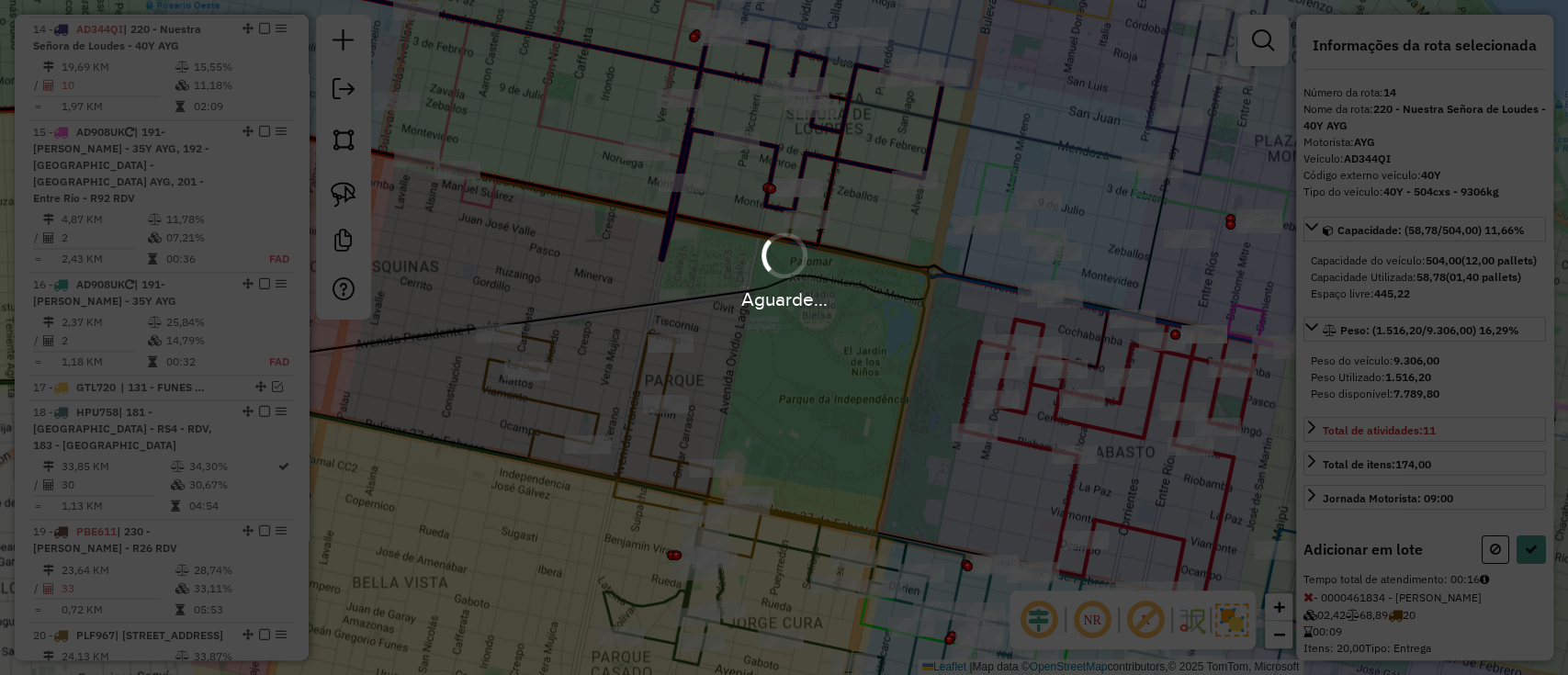
drag, startPoint x: 794, startPoint y: 396, endPoint x: 808, endPoint y: 260, distance: 136.7
click at [808, 260] on div "Aguarde..." at bounding box center [784, 337] width 1568 height 675
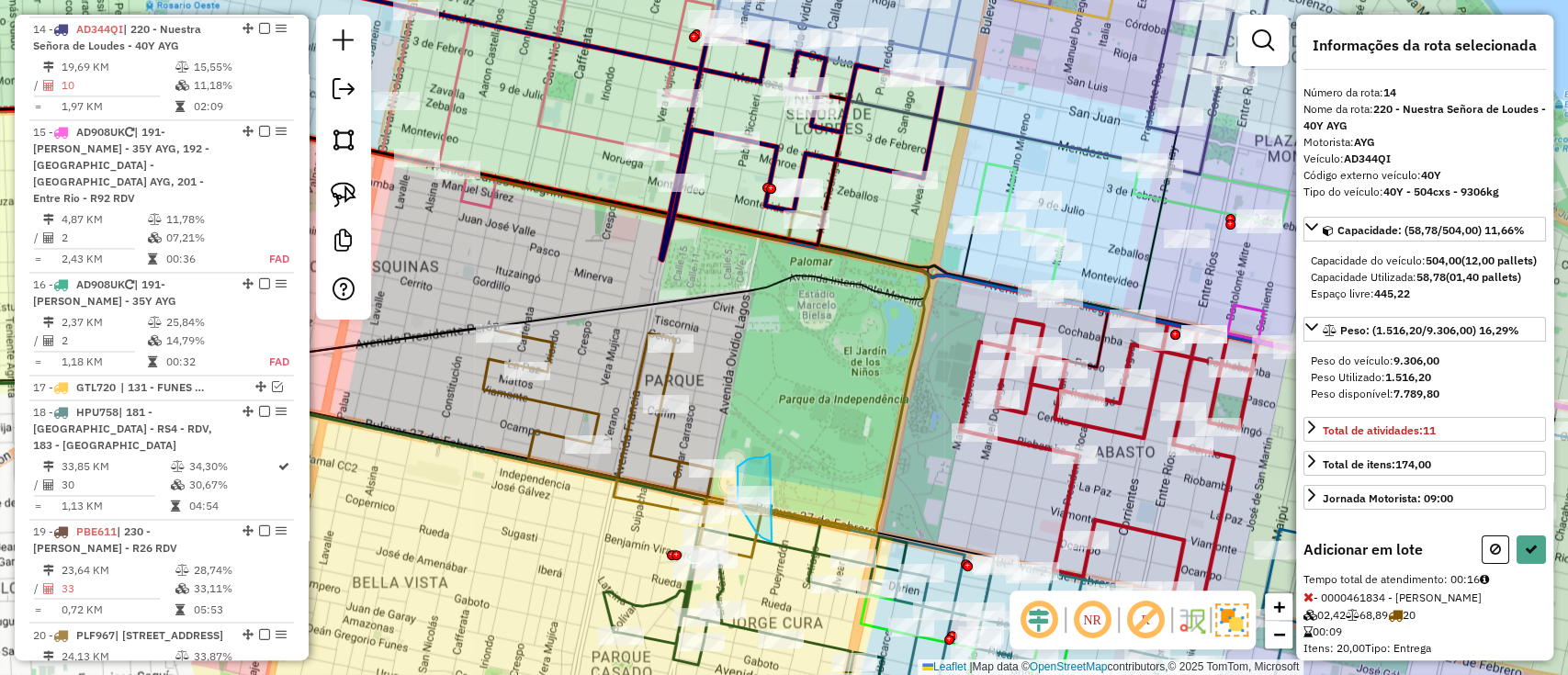
drag, startPoint x: 764, startPoint y: 457, endPoint x: 775, endPoint y: 541, distance: 84.7
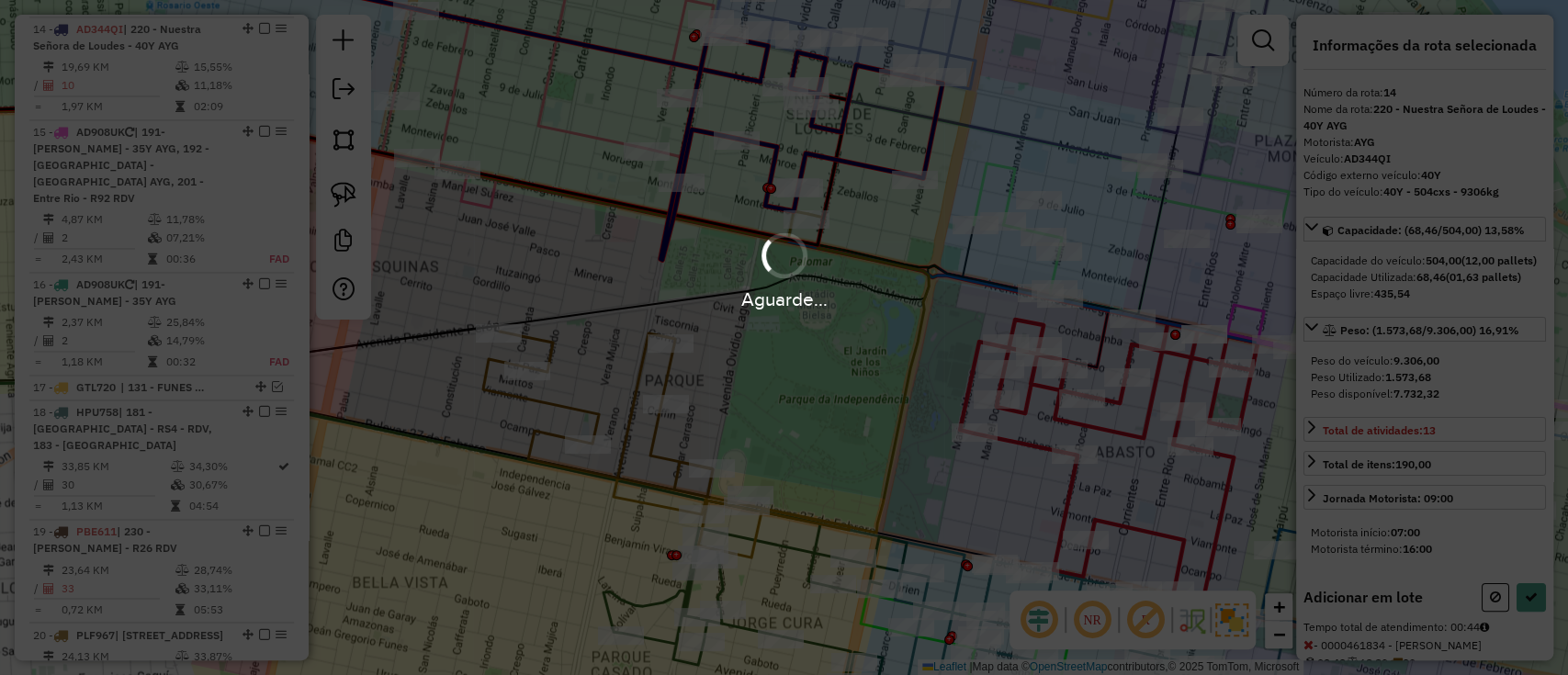
select select "**********"
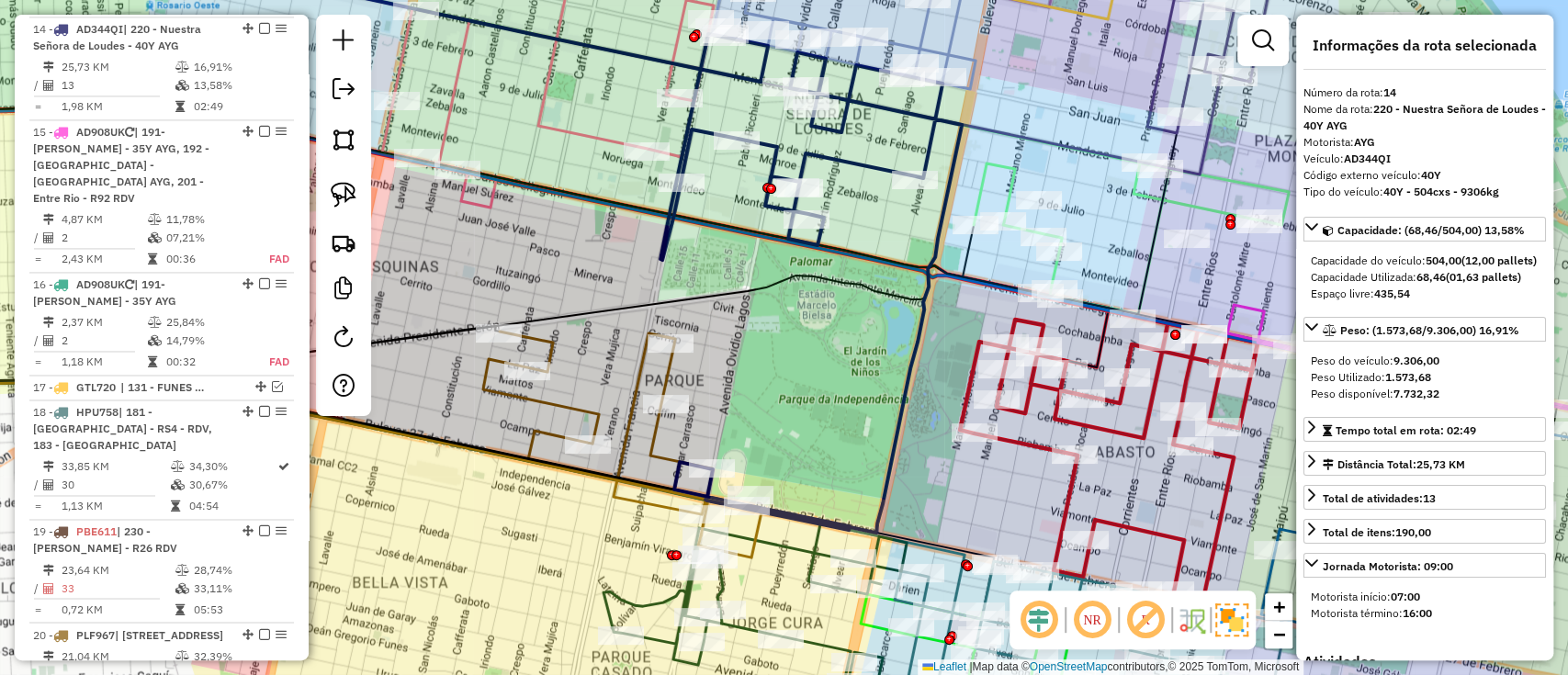
click at [660, 440] on icon at bounding box center [598, 433] width 230 height 204
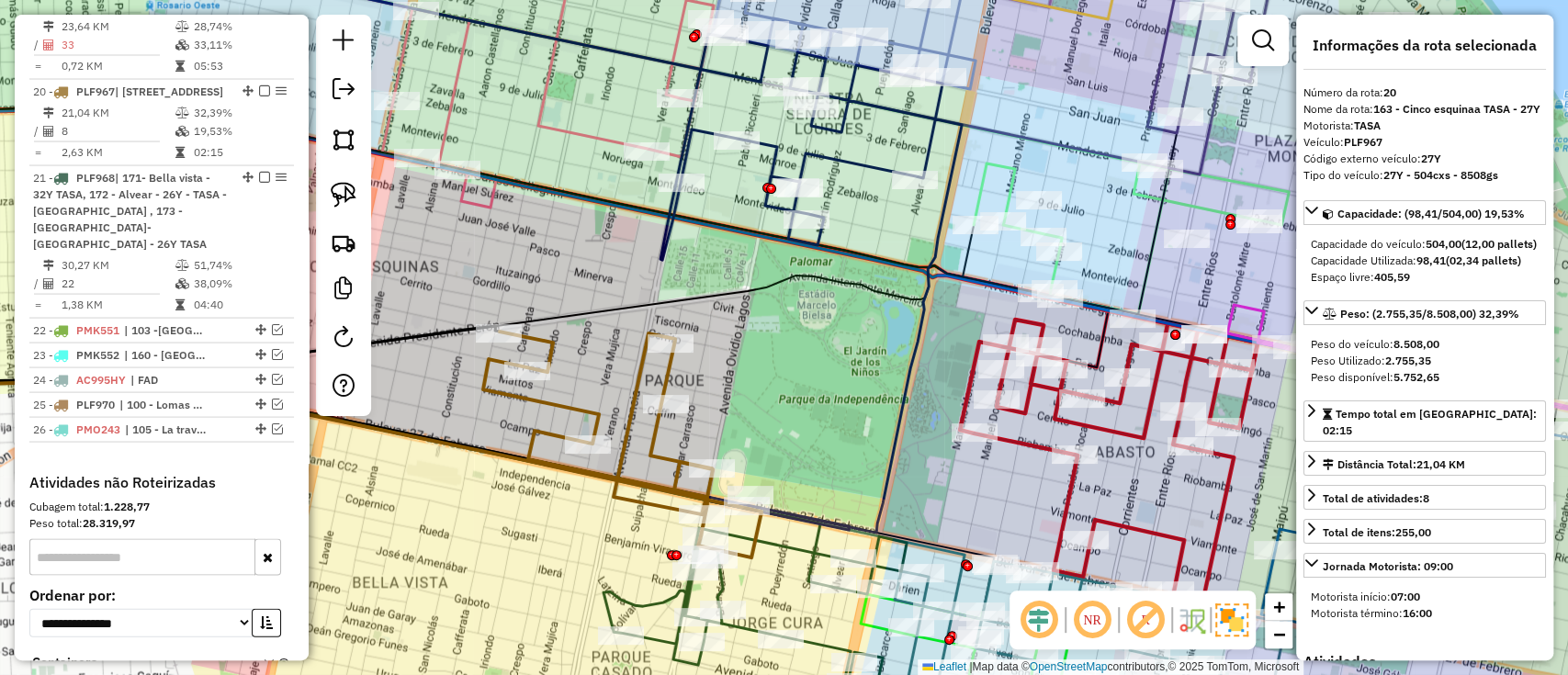
scroll to position [2380, 0]
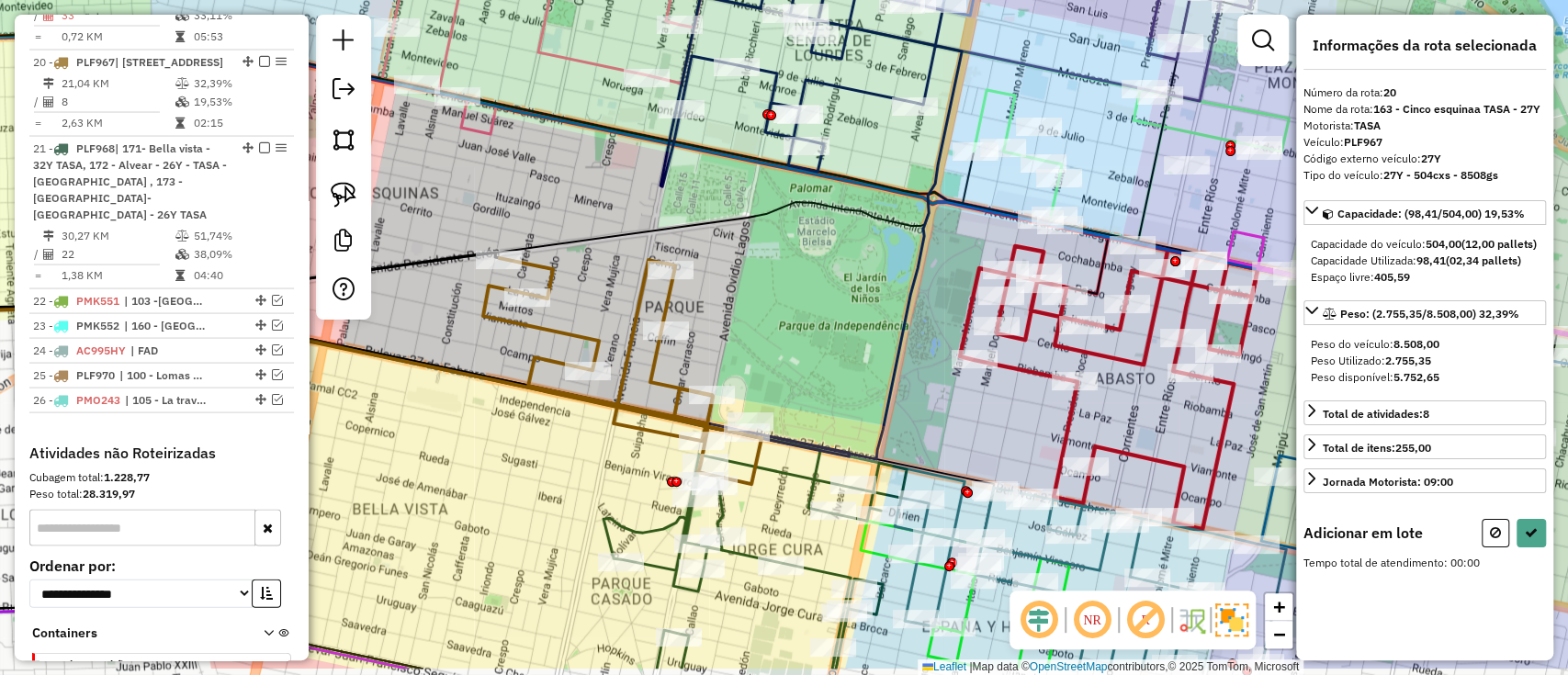
drag, startPoint x: 716, startPoint y: 412, endPoint x: 716, endPoint y: 338, distance: 74.0
click at [716, 338] on div "Janela de atendimento Grade de atendimento Capacidade Transportadoras Veículos …" at bounding box center [784, 337] width 1568 height 675
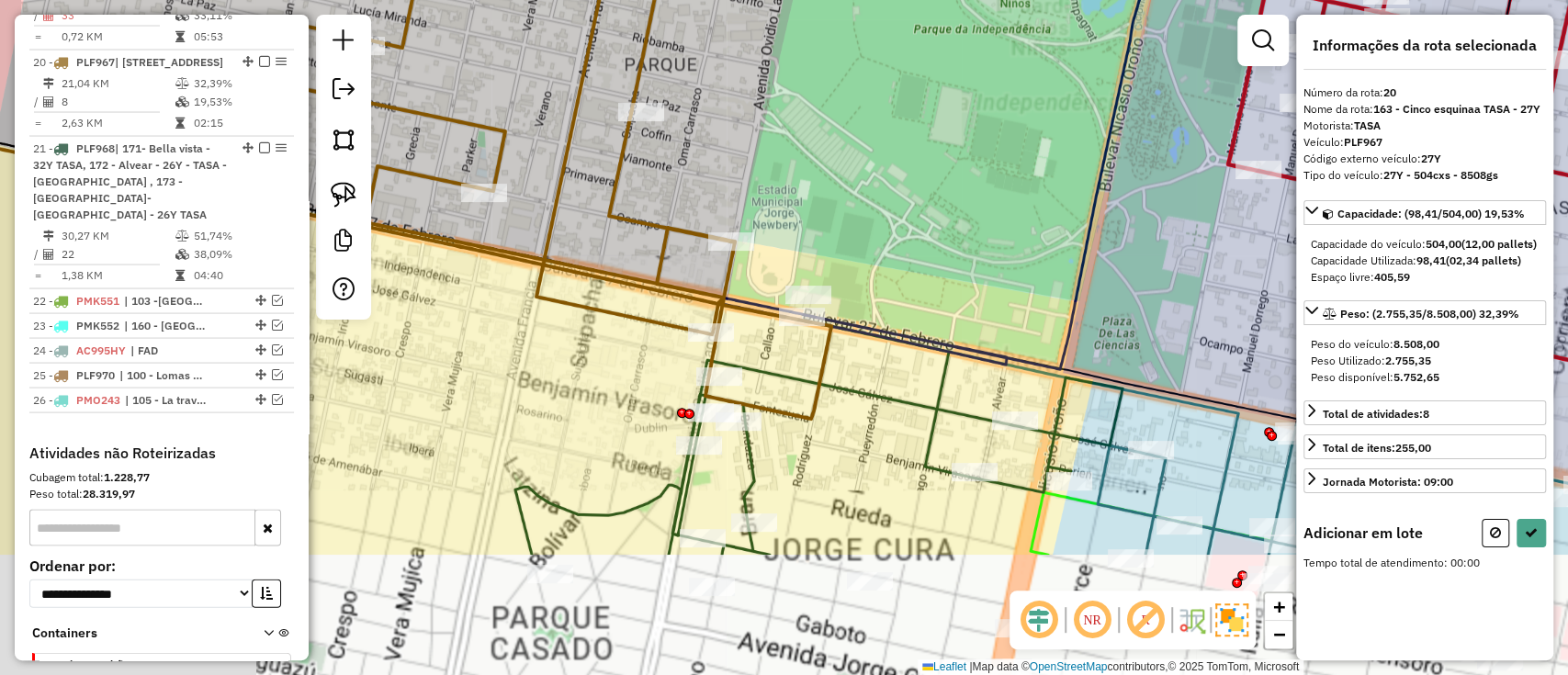
drag, startPoint x: 749, startPoint y: 371, endPoint x: 816, endPoint y: 157, distance: 224.2
click at [815, 158] on div "Janela de atendimento Grade de atendimento Capacidade Transportadoras Veículos …" at bounding box center [784, 337] width 1568 height 675
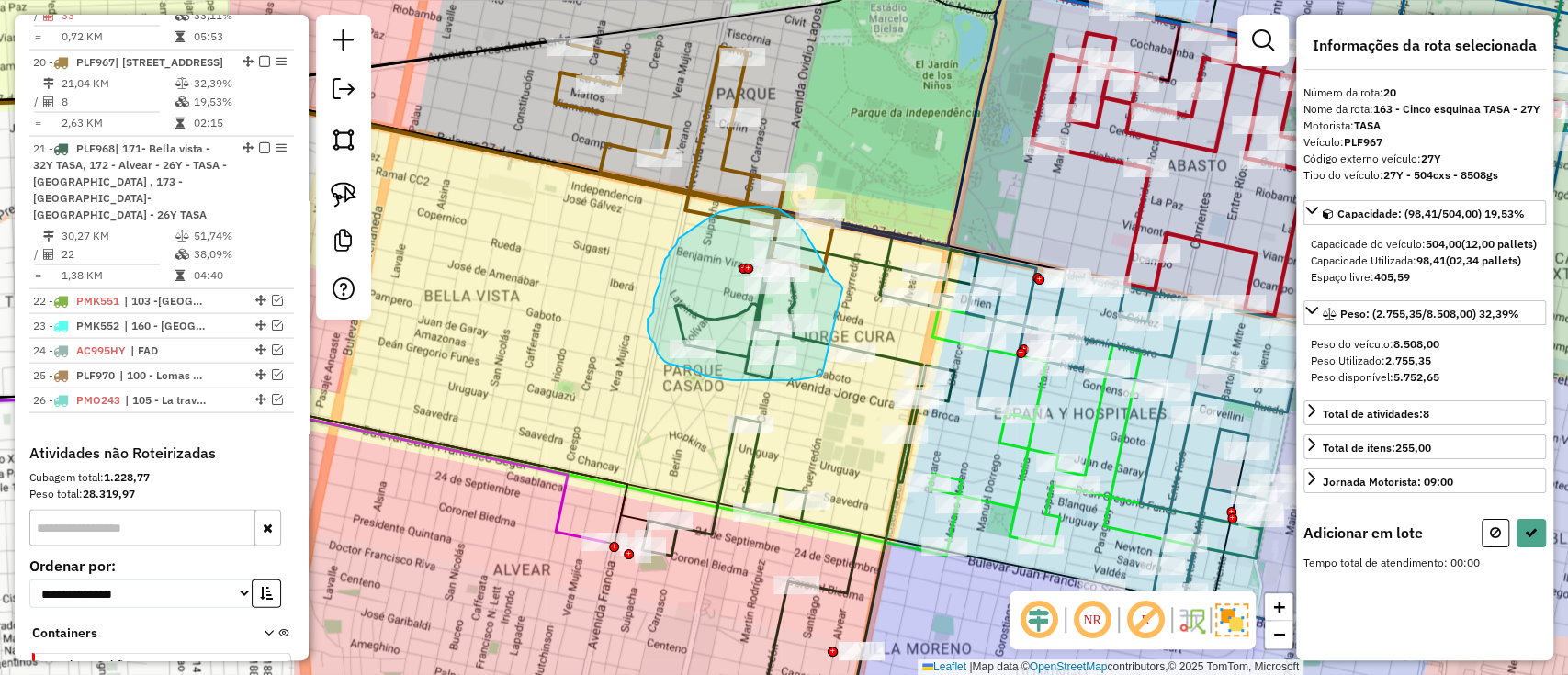
drag, startPoint x: 842, startPoint y: 288, endPoint x: 830, endPoint y: 370, distance: 82.9
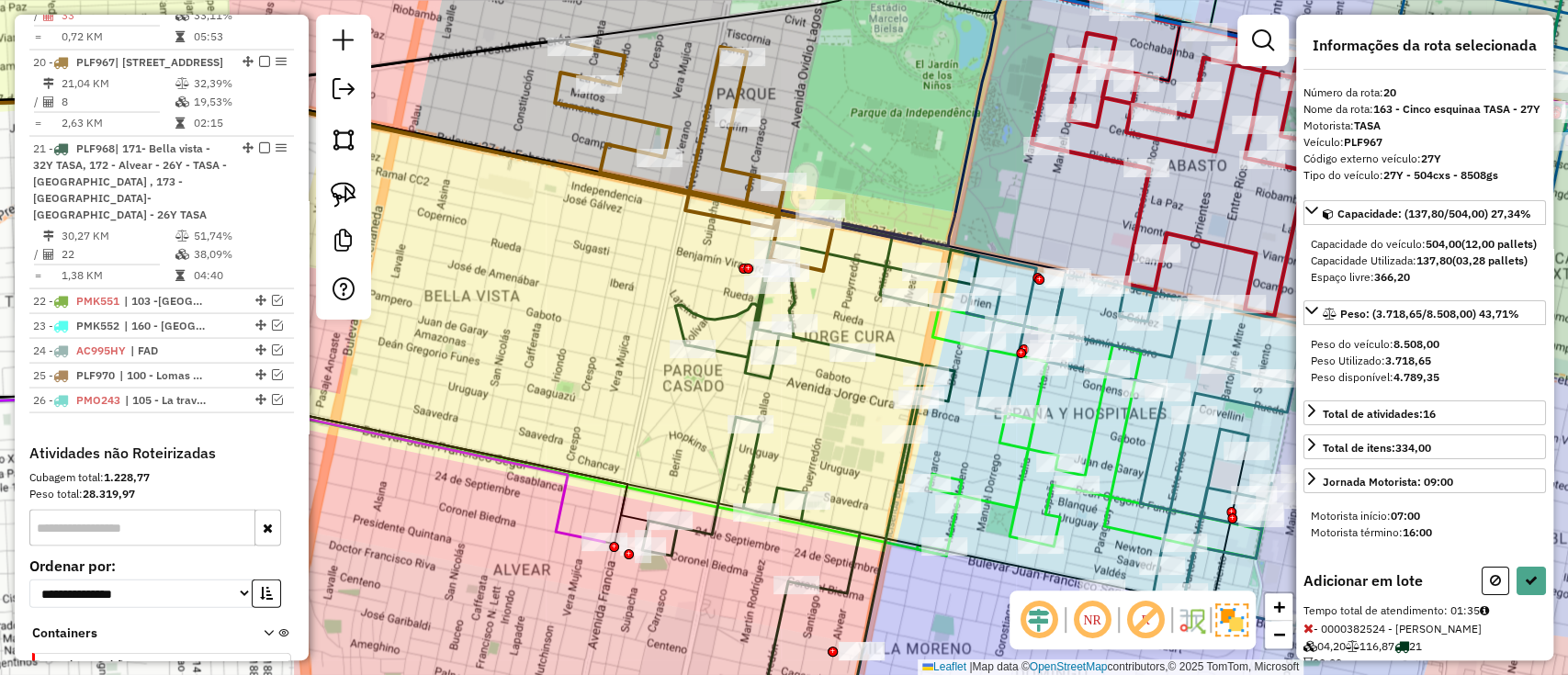
select select "**********"
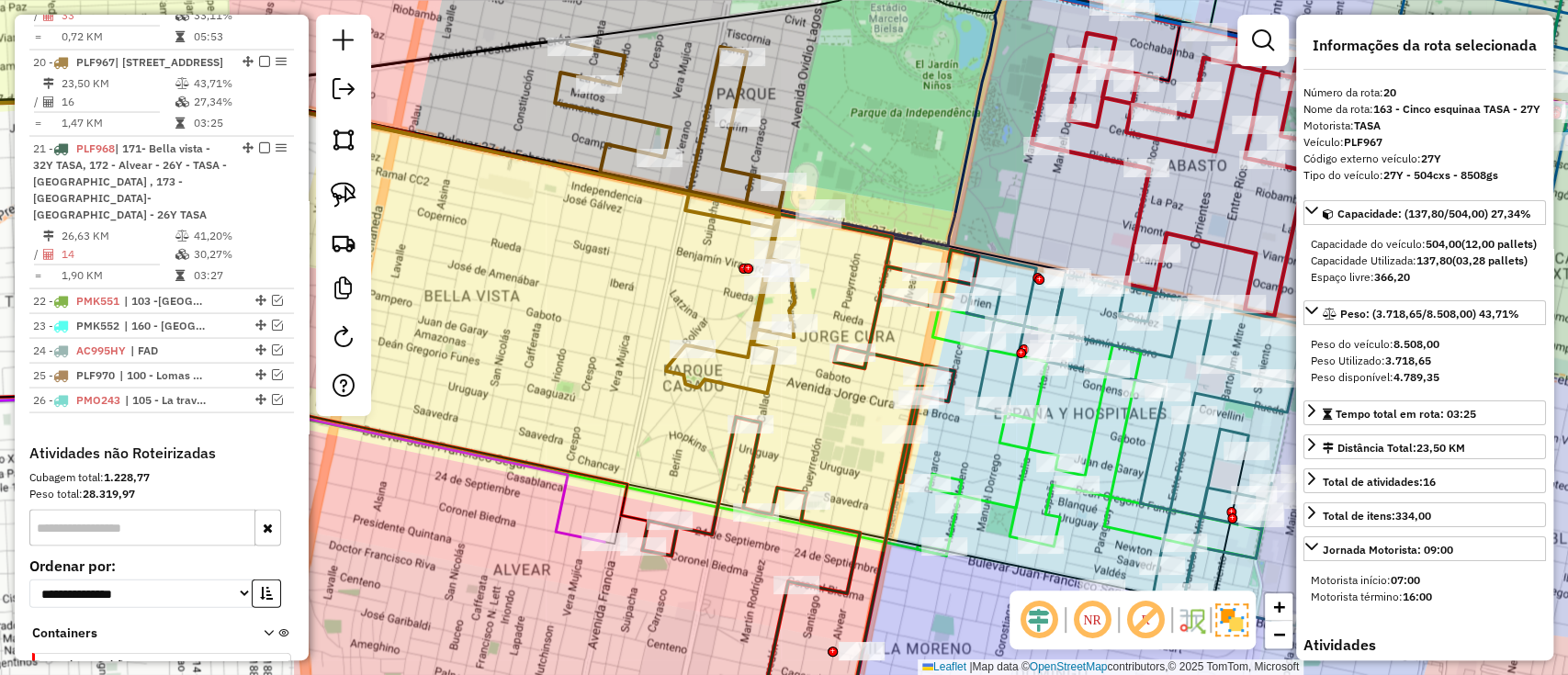
click at [750, 474] on icon at bounding box center [811, 497] width 336 height 493
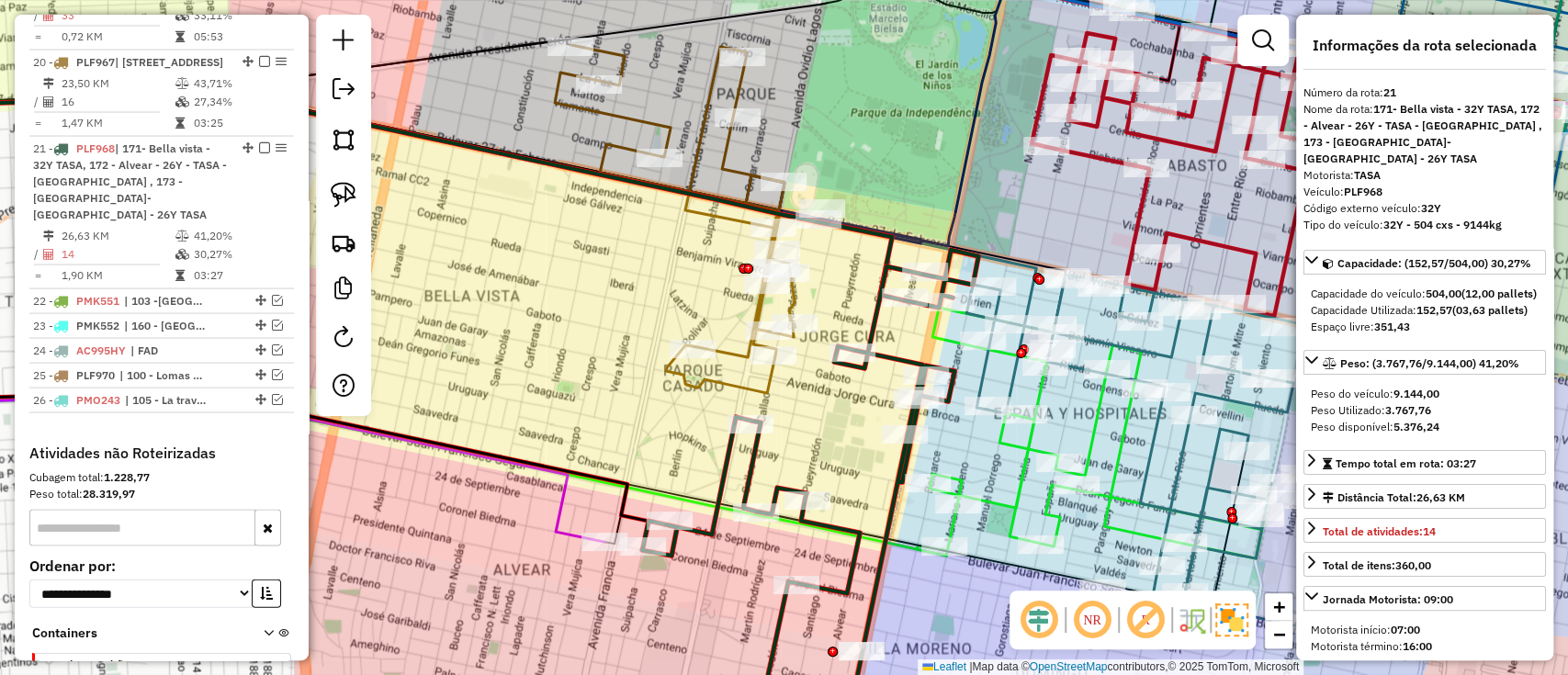
scroll to position [2482, 0]
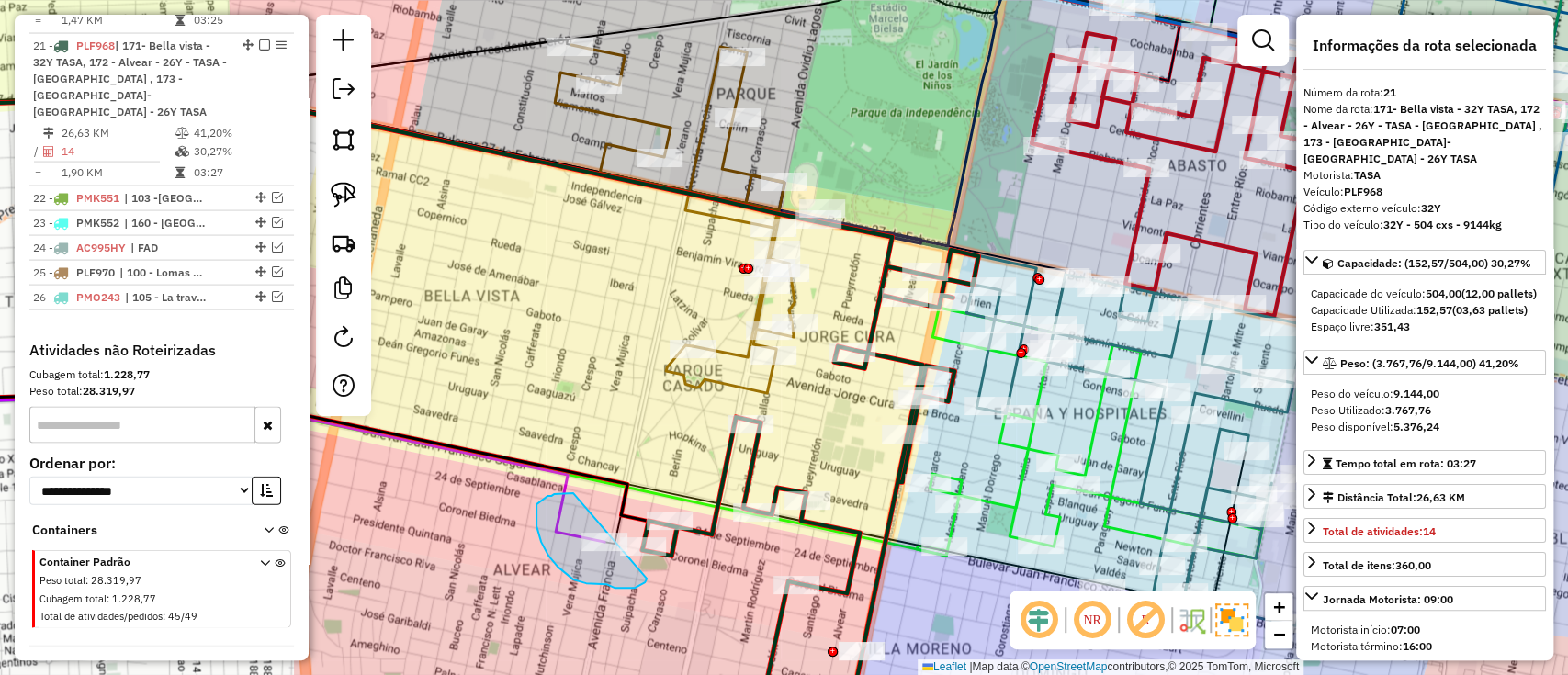
drag, startPoint x: 554, startPoint y: 494, endPoint x: 647, endPoint y: 579, distance: 126.0
click at [749, 477] on icon at bounding box center [811, 497] width 336 height 493
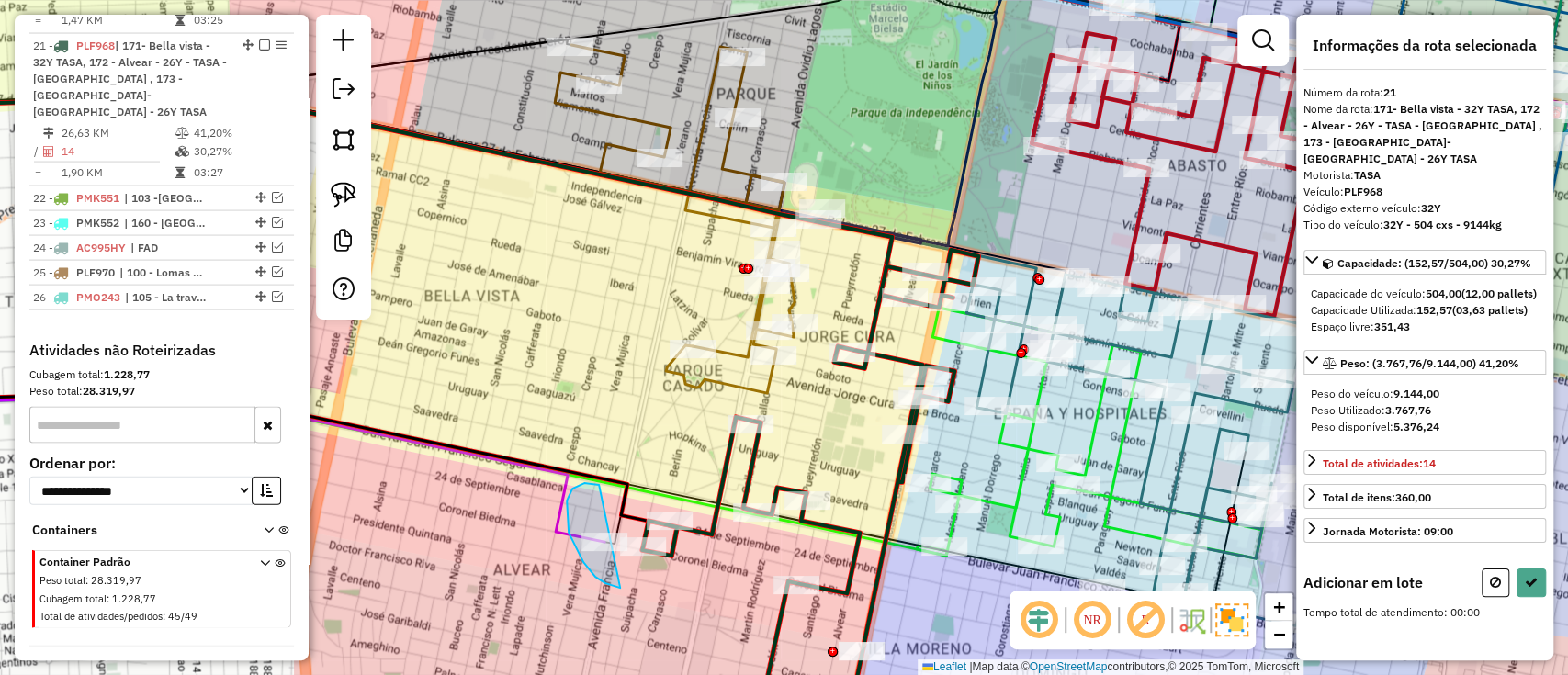
drag, startPoint x: 595, startPoint y: 485, endPoint x: 664, endPoint y: 587, distance: 123.1
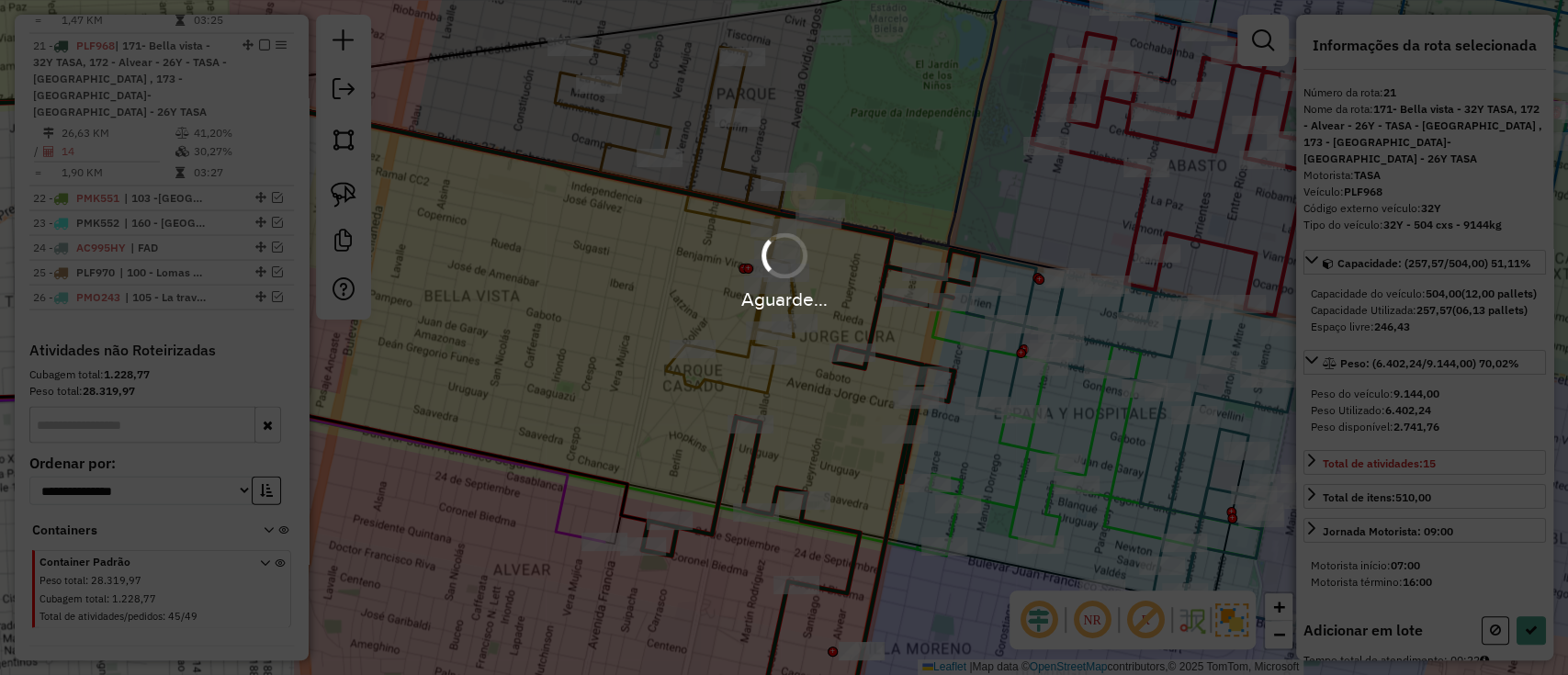
select select "**********"
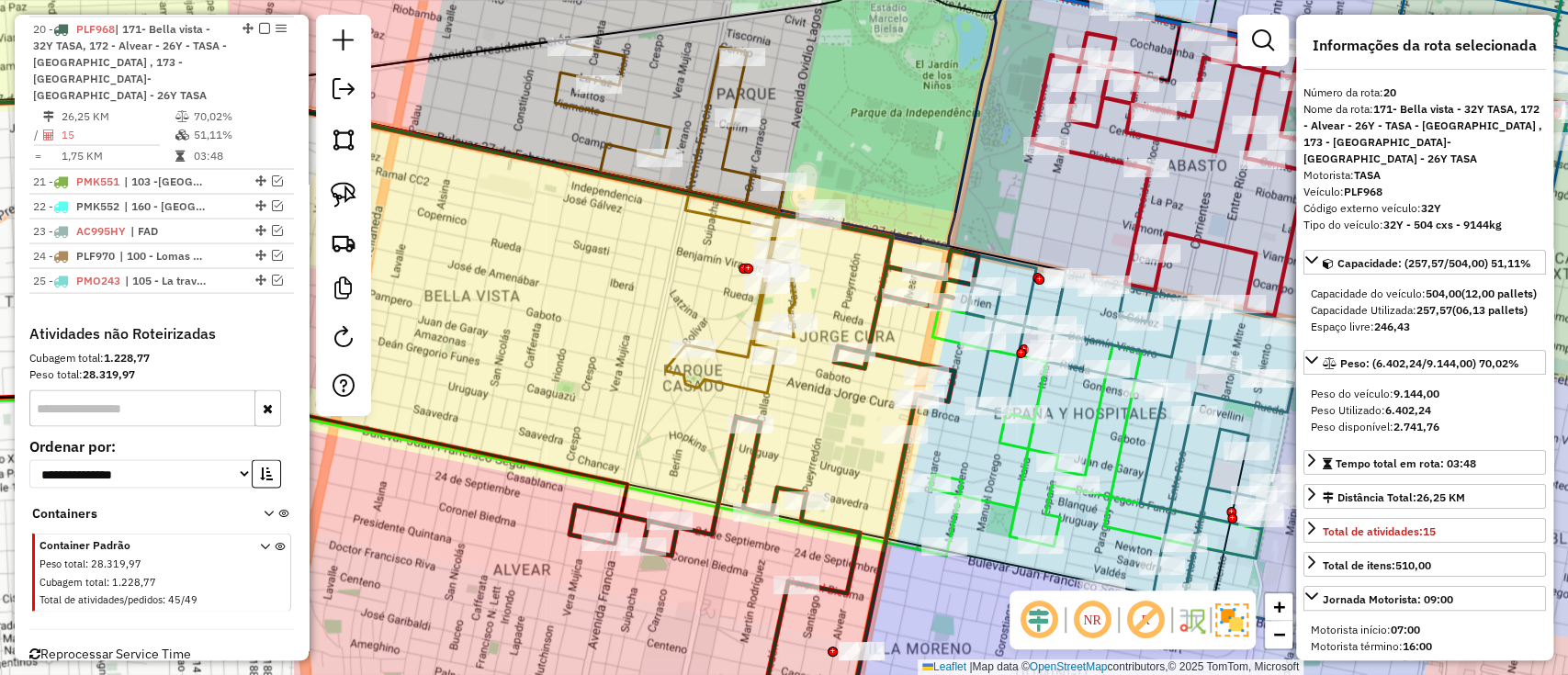
scroll to position [2404, 0]
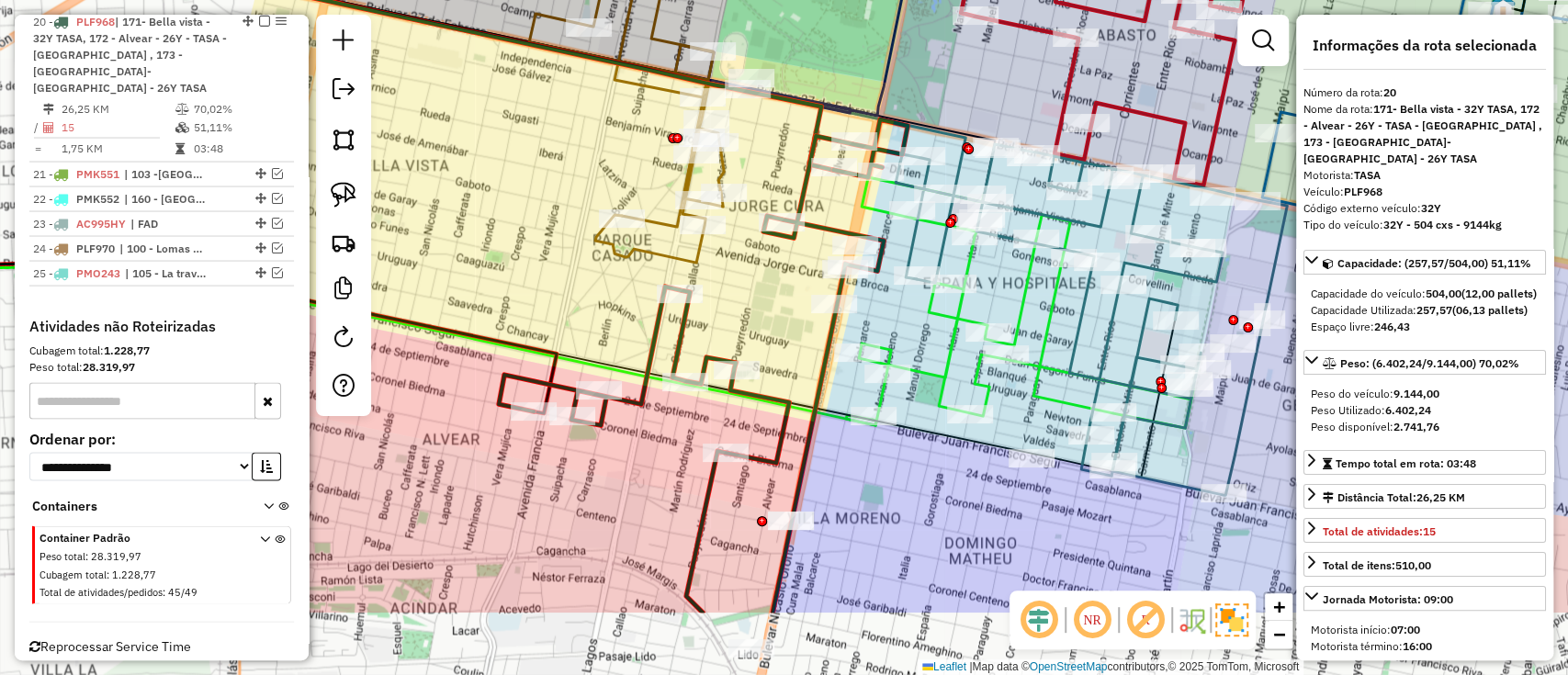
drag, startPoint x: 845, startPoint y: 518, endPoint x: 781, endPoint y: 415, distance: 121.3
click at [781, 415] on icon at bounding box center [703, 366] width 409 height 493
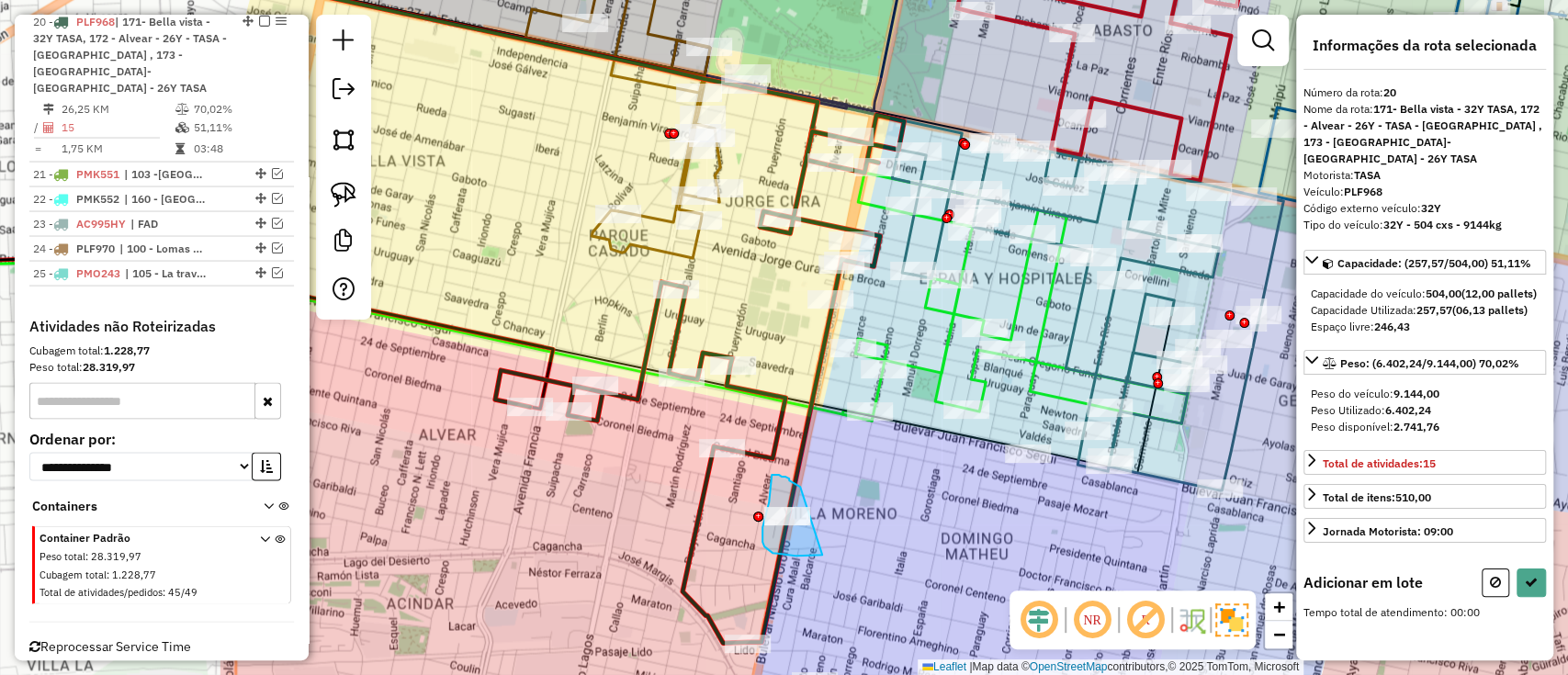
drag, startPoint x: 795, startPoint y: 483, endPoint x: 822, endPoint y: 555, distance: 76.9
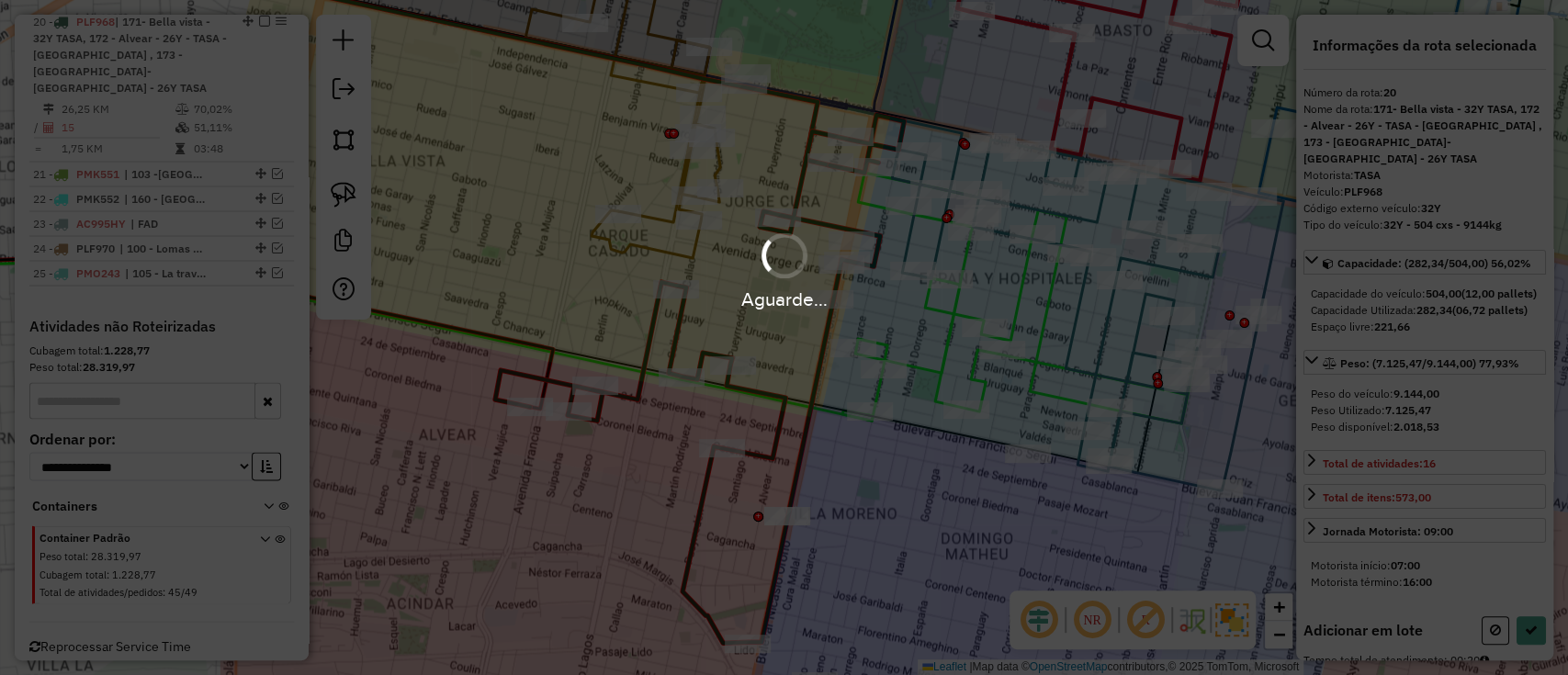
select select "**********"
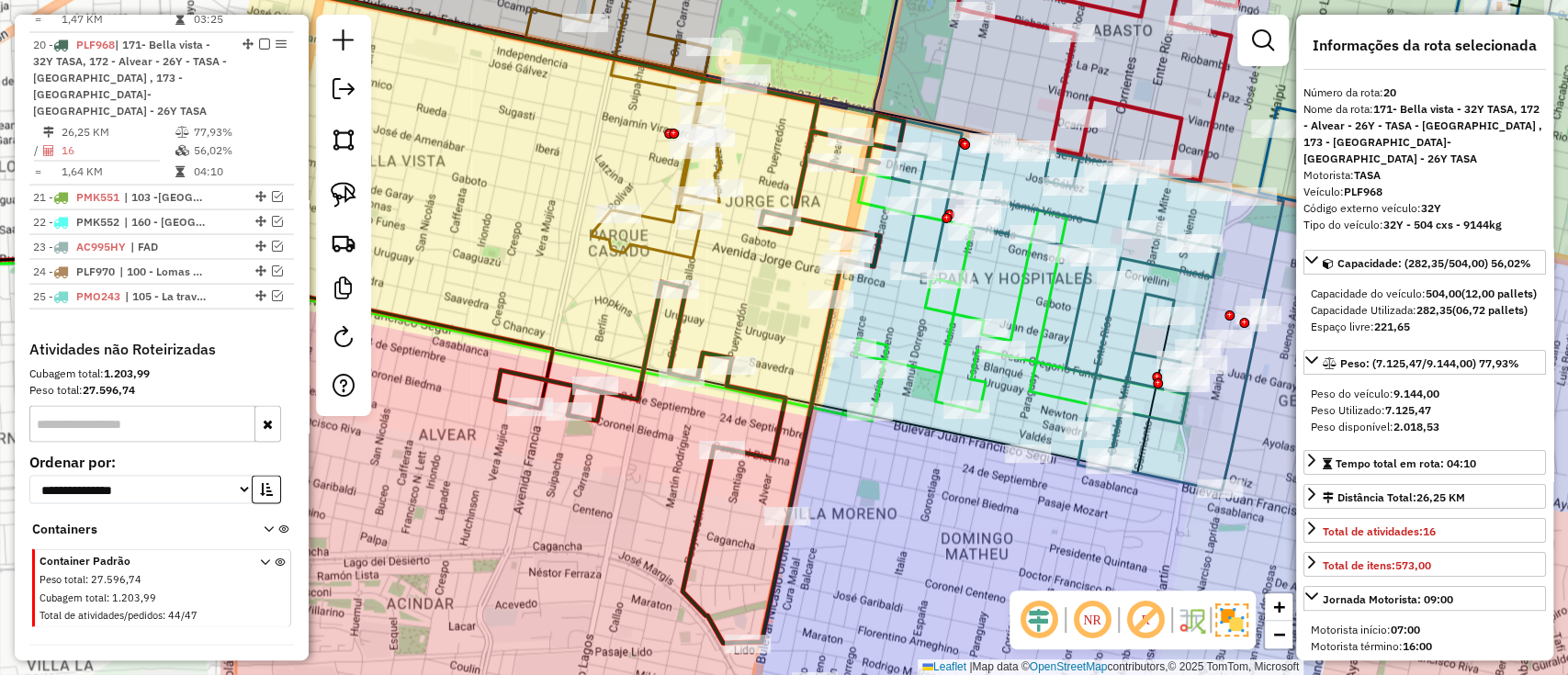
scroll to position [2380, 0]
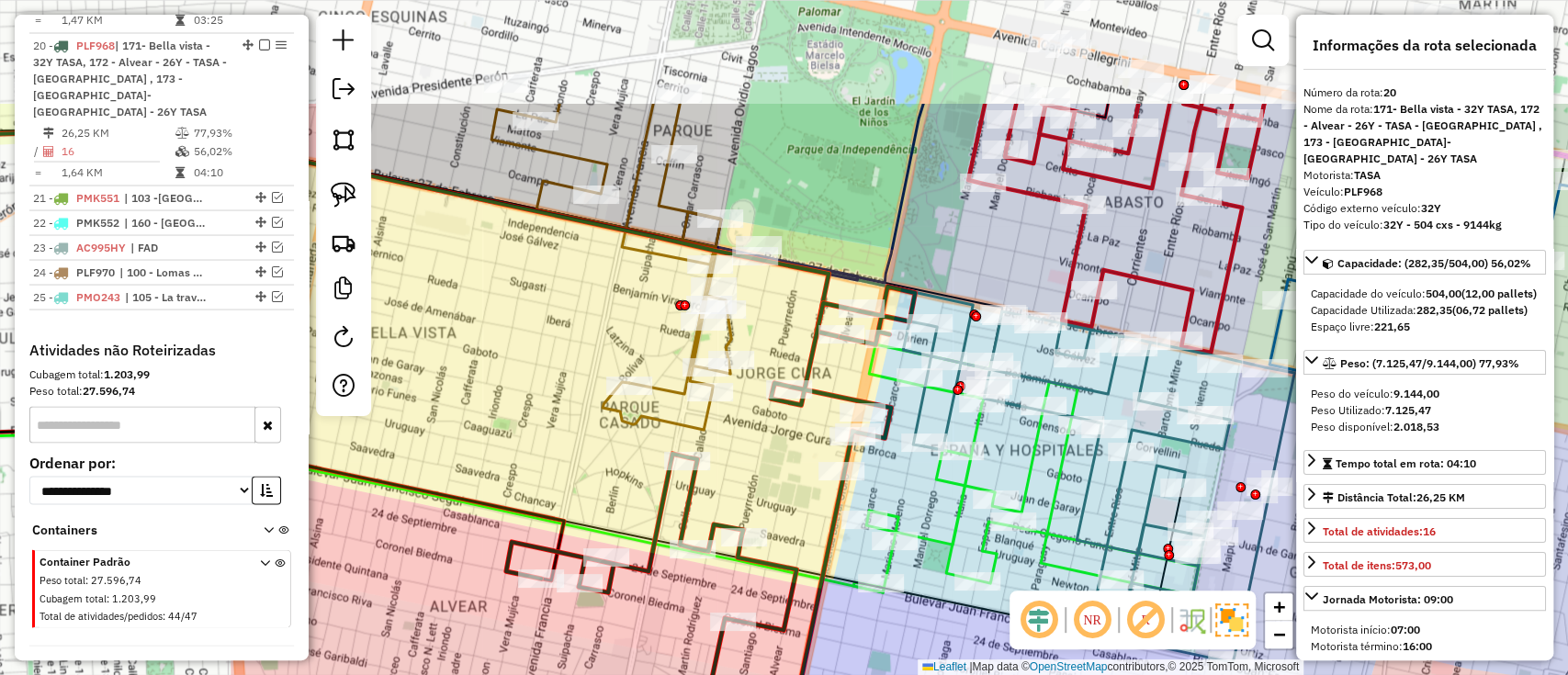
drag, startPoint x: 771, startPoint y: 458, endPoint x: 784, endPoint y: 626, distance: 168.5
click at [784, 626] on icon at bounding box center [711, 551] width 409 height 528
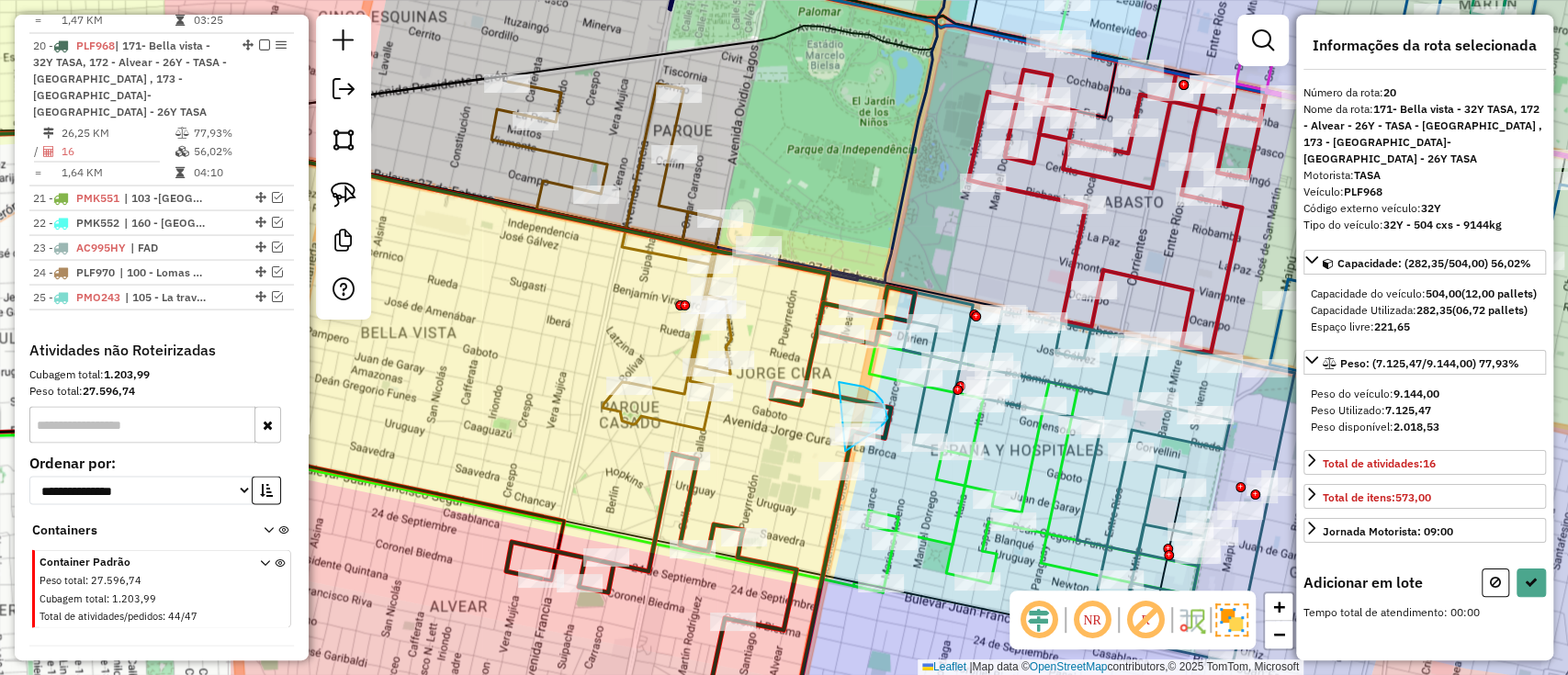
drag, startPoint x: 839, startPoint y: 382, endPoint x: 781, endPoint y: 457, distance: 94.8
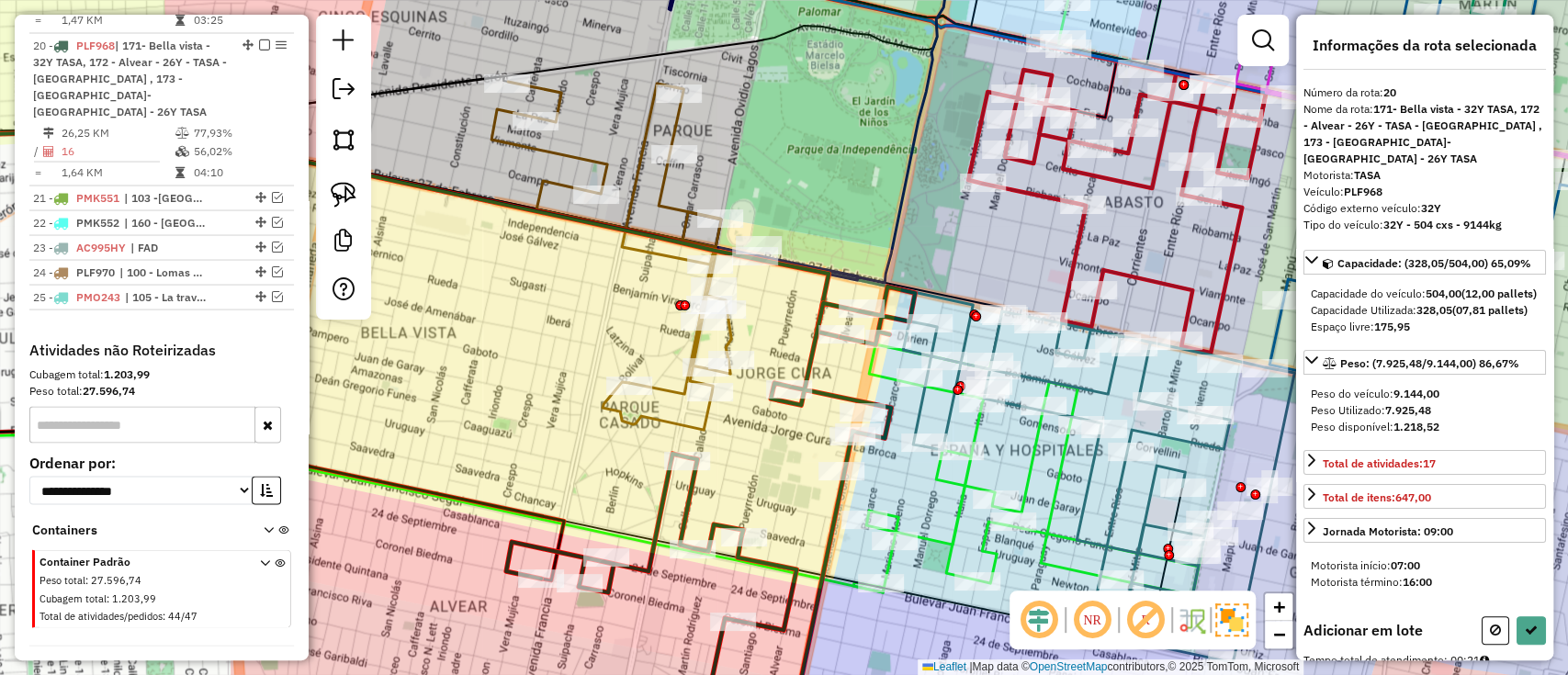
select select "**********"
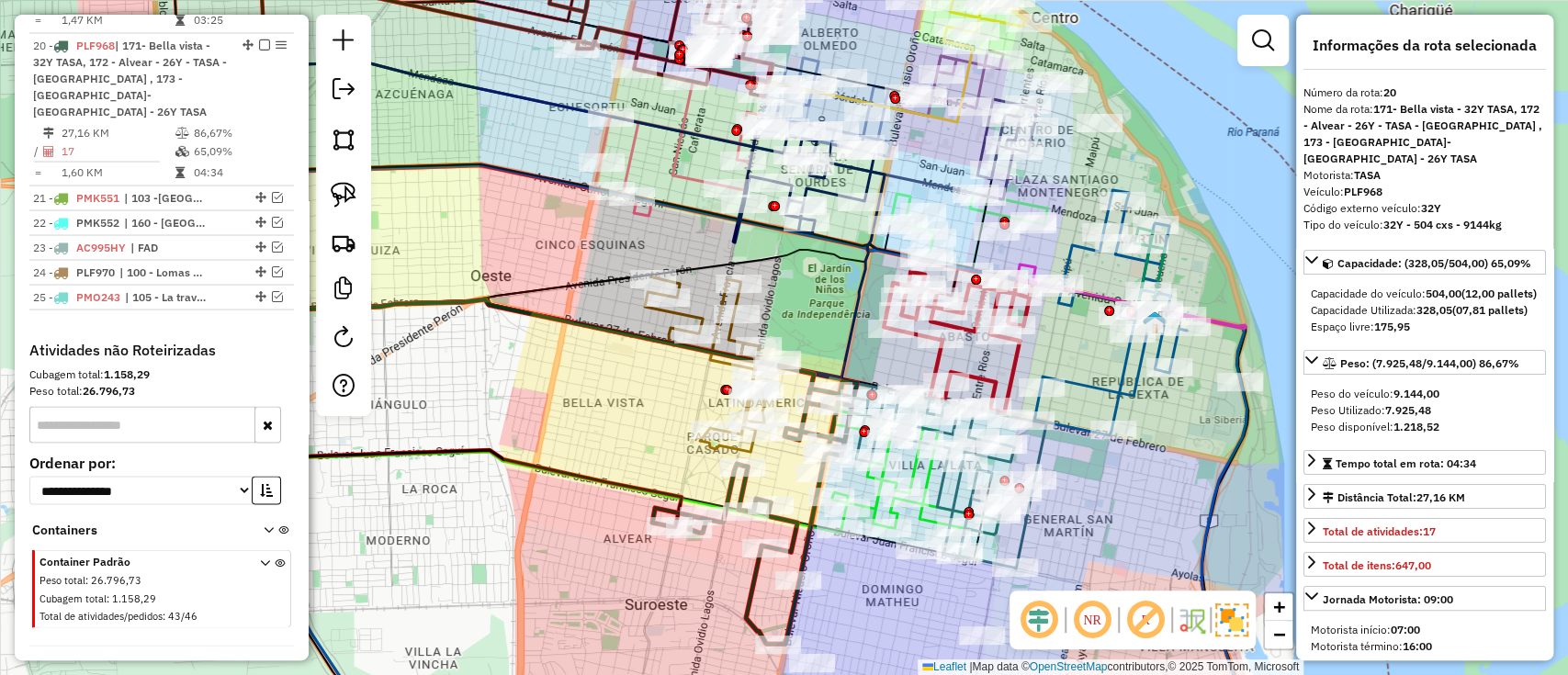
click at [716, 358] on icon at bounding box center [485, 224] width 669 height 361
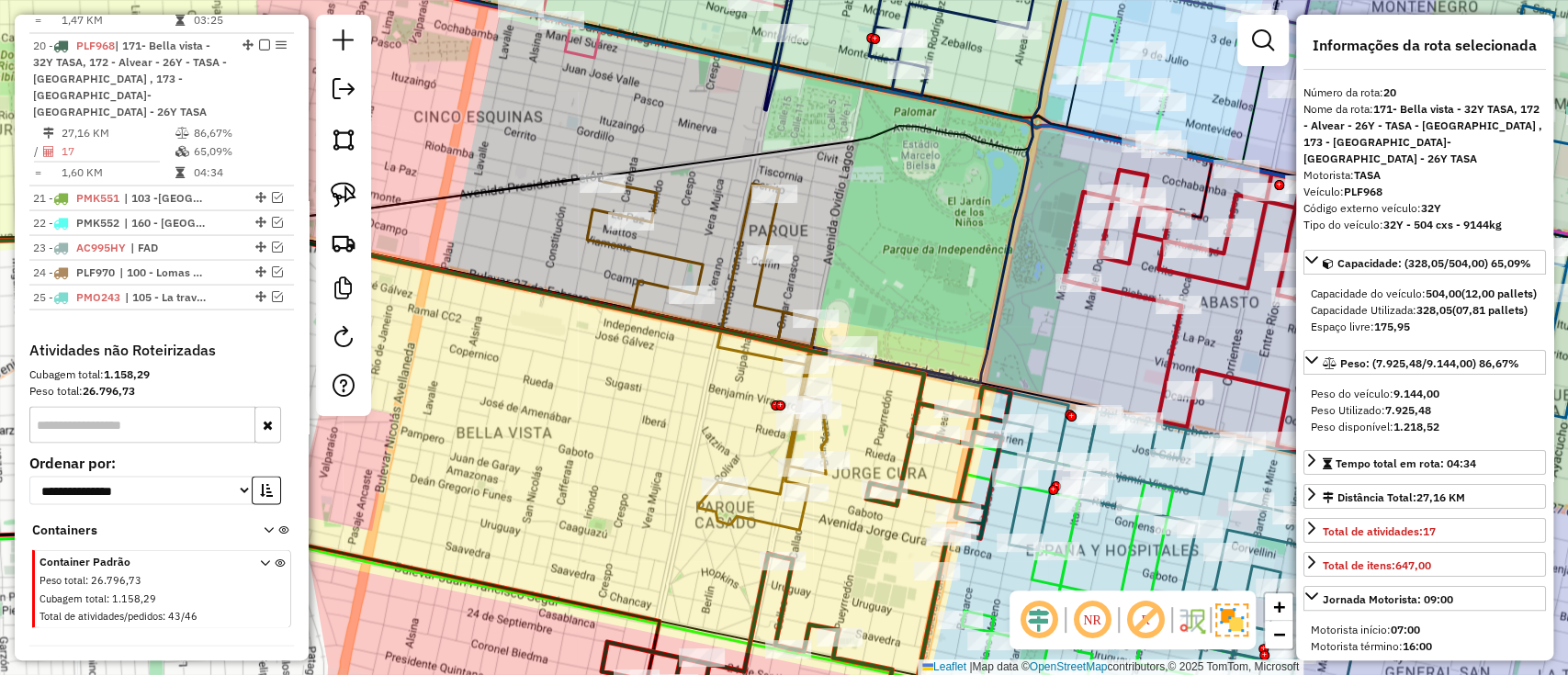
click at [742, 355] on icon at bounding box center [707, 356] width 240 height 348
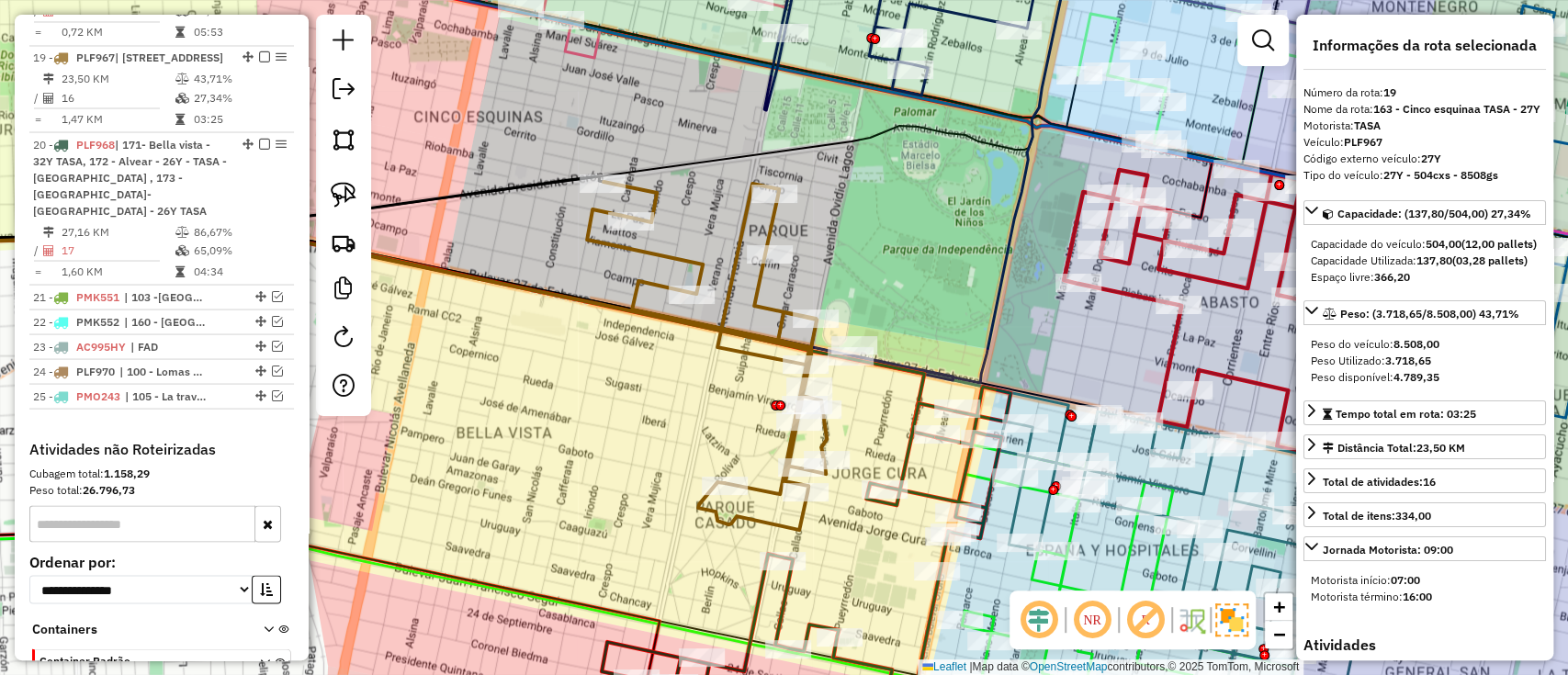
scroll to position [2277, 0]
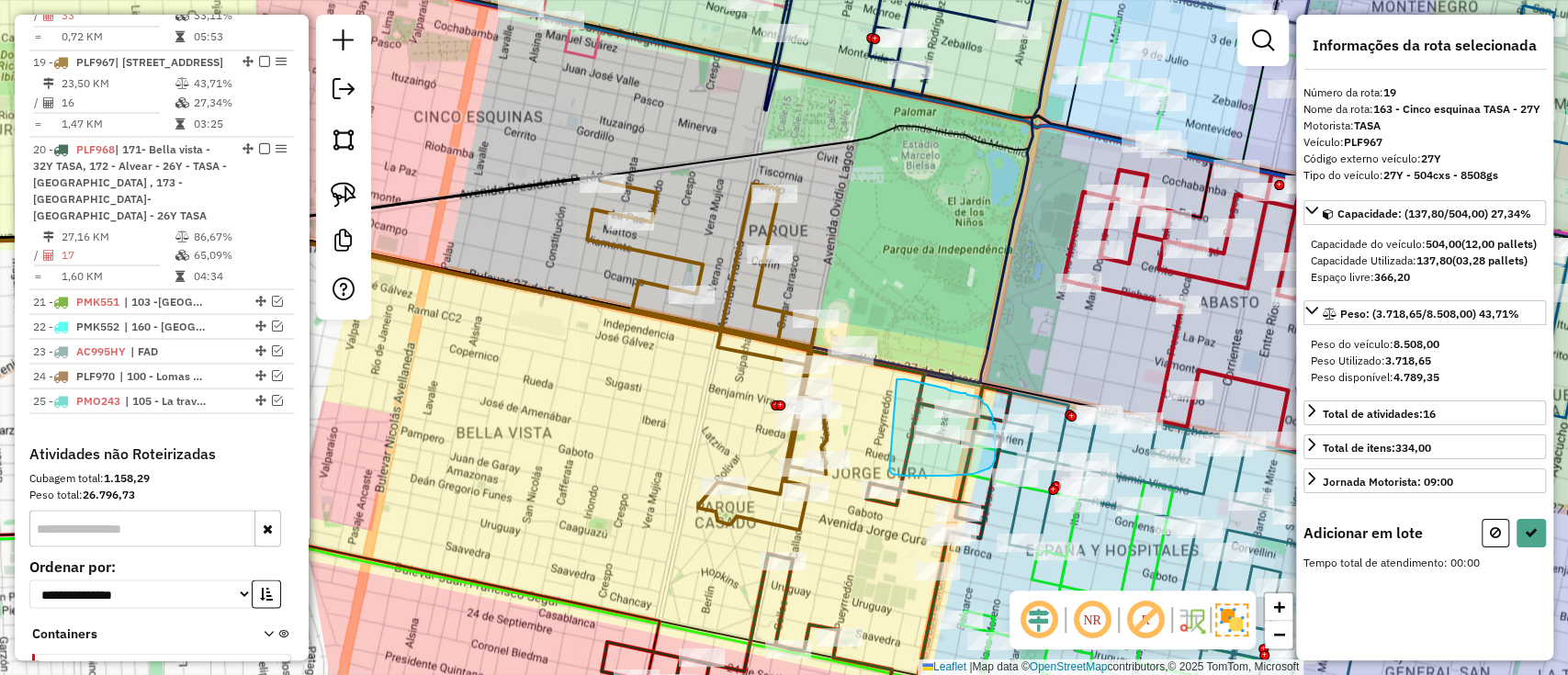
drag, startPoint x: 897, startPoint y: 379, endPoint x: 891, endPoint y: 471, distance: 92.2
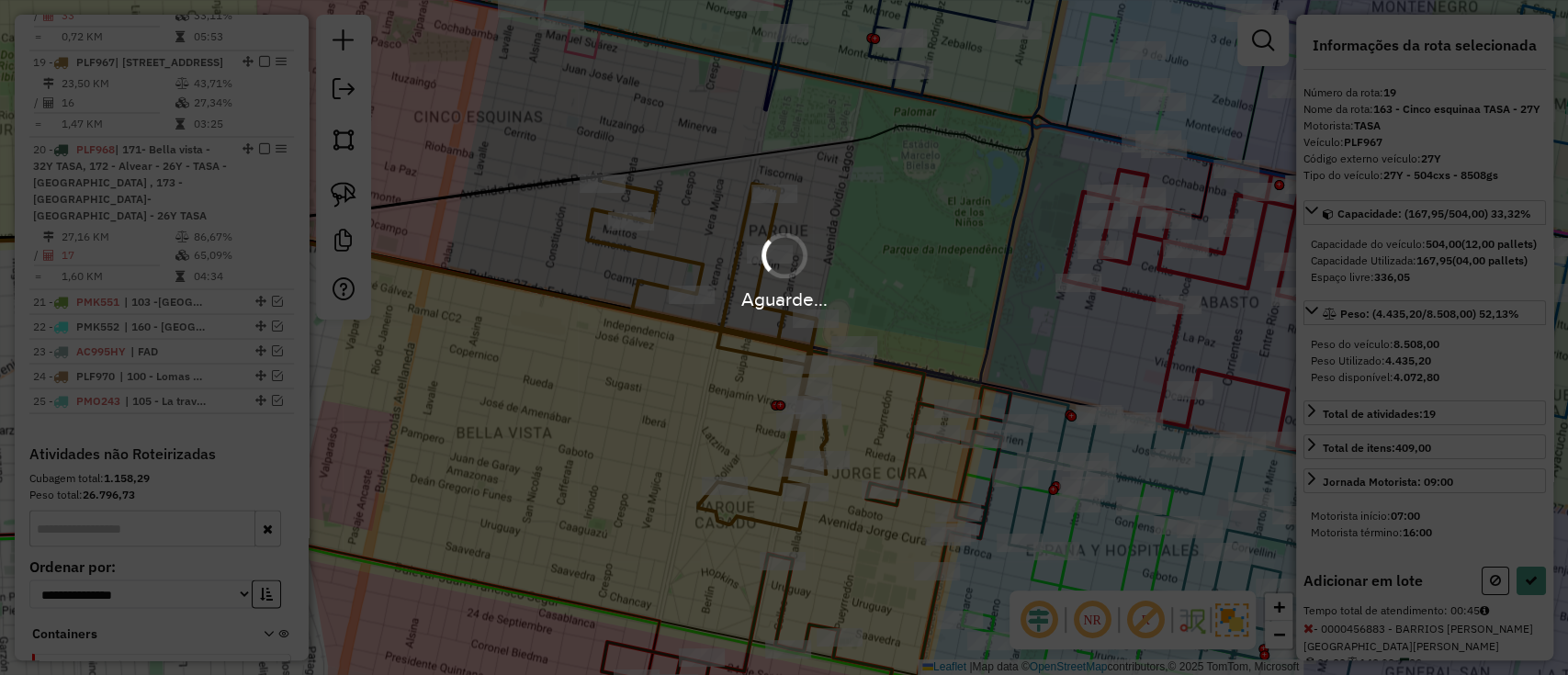
select select "**********"
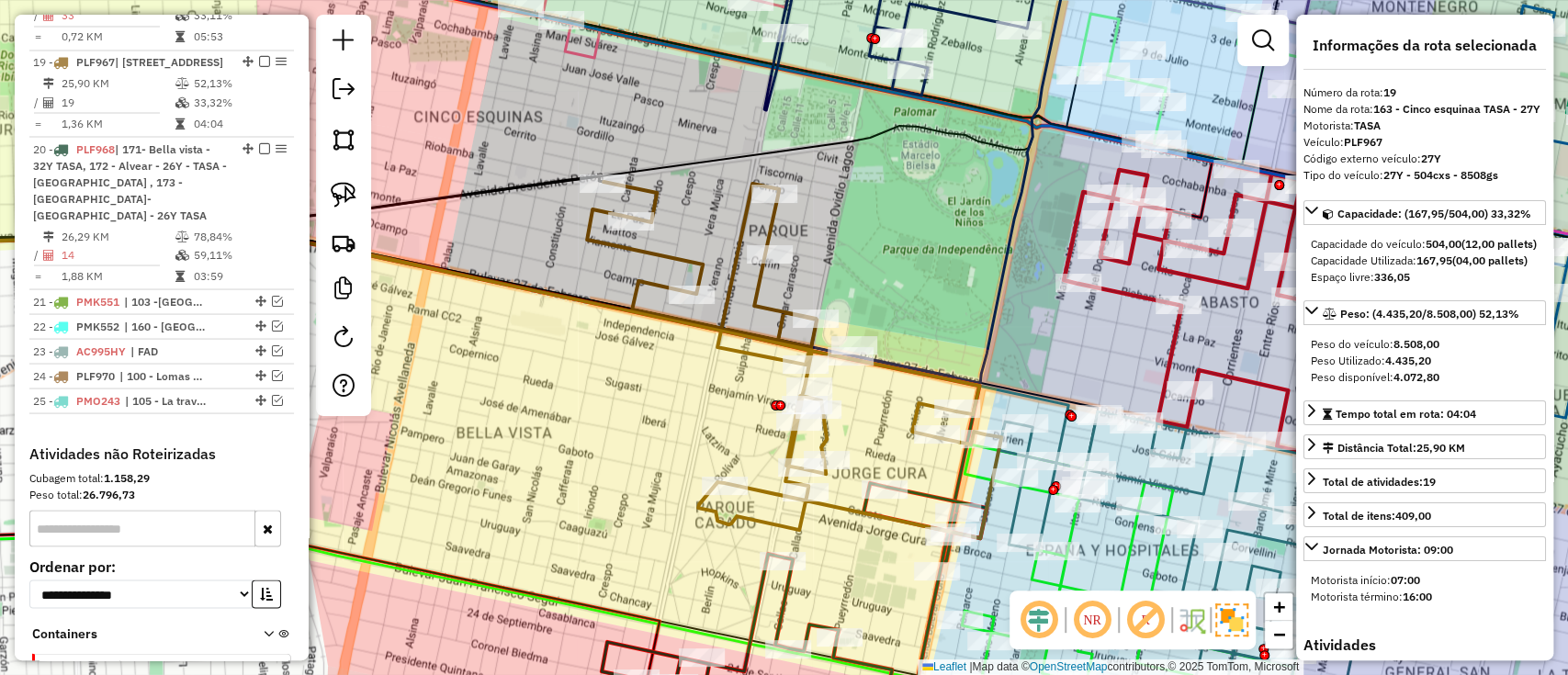
click at [928, 625] on icon at bounding box center [794, 612] width 385 height 260
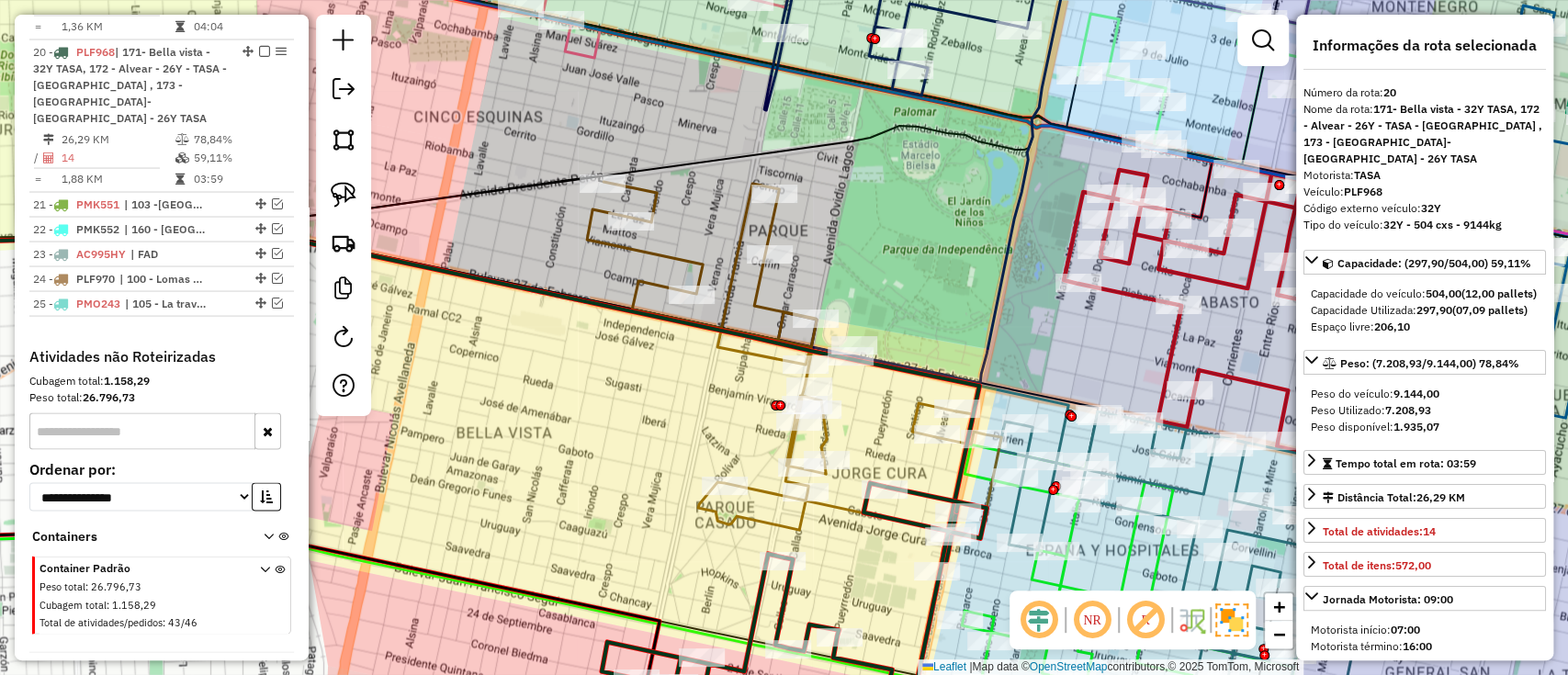
scroll to position [2380, 0]
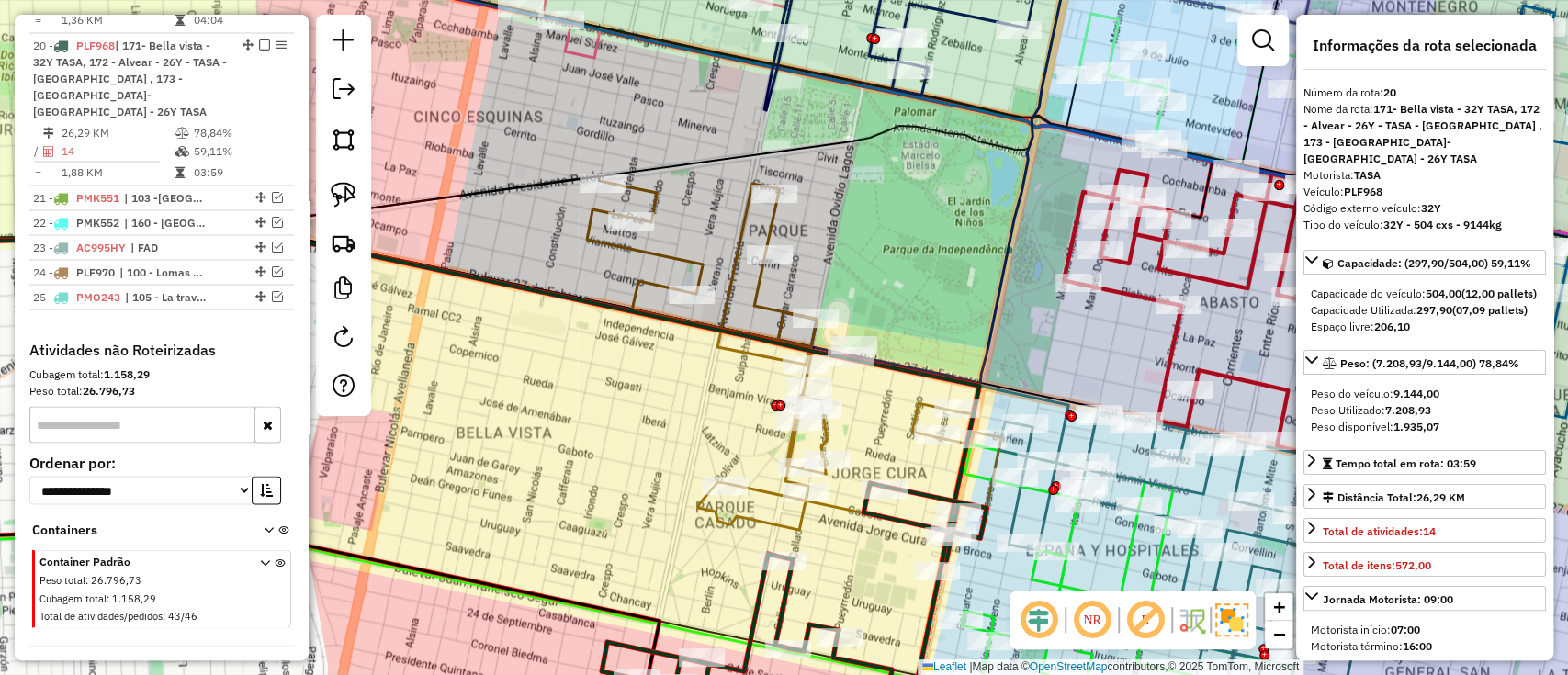
click at [914, 416] on icon at bounding box center [795, 360] width 415 height 357
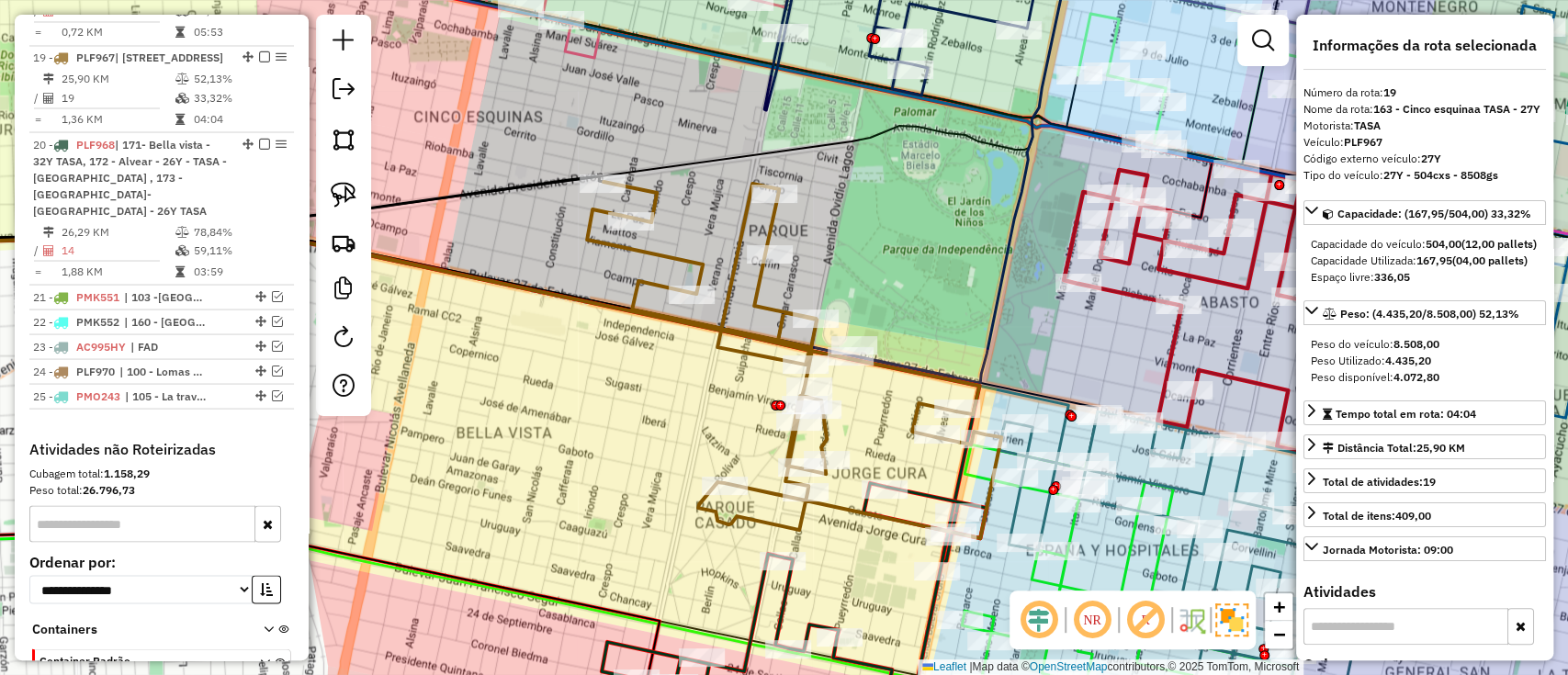
scroll to position [2277, 0]
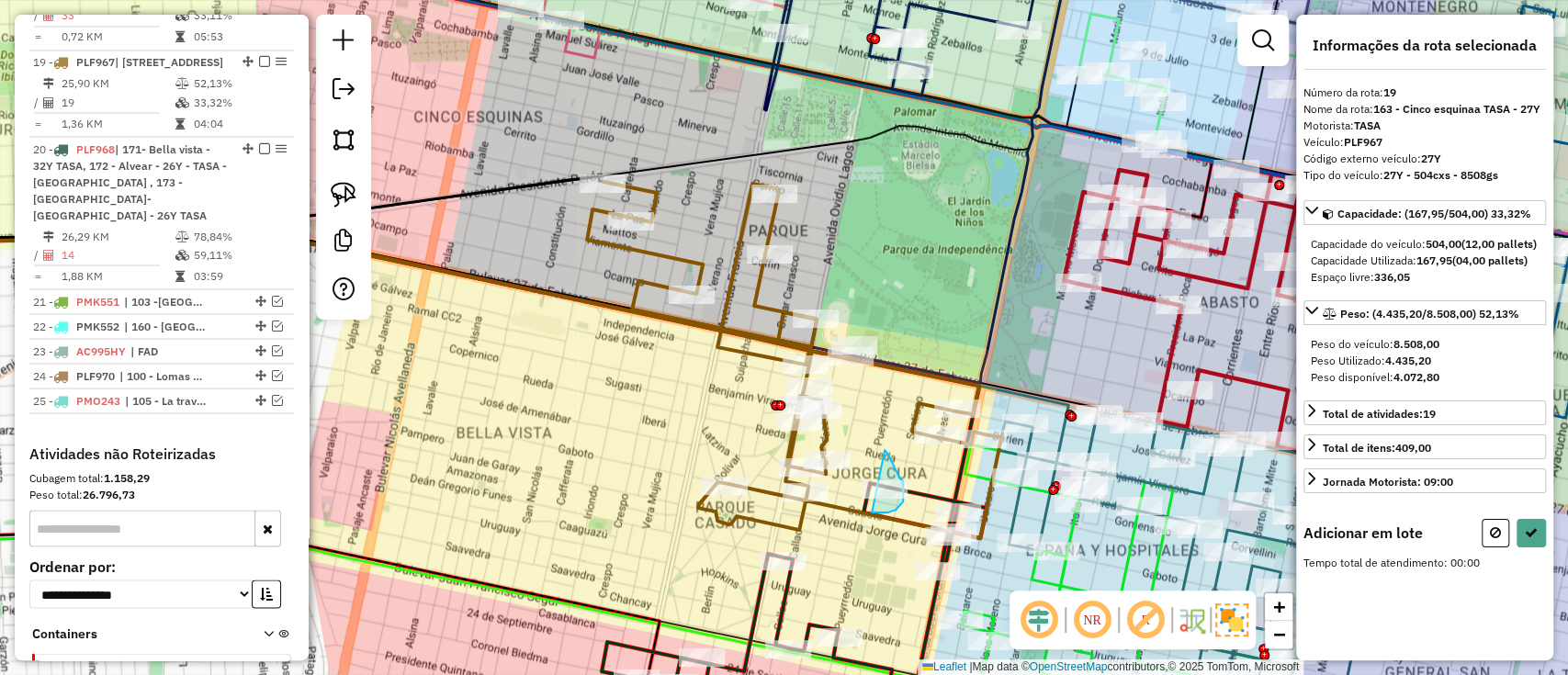
drag, startPoint x: 897, startPoint y: 472, endPoint x: 855, endPoint y: 511, distance: 57.3
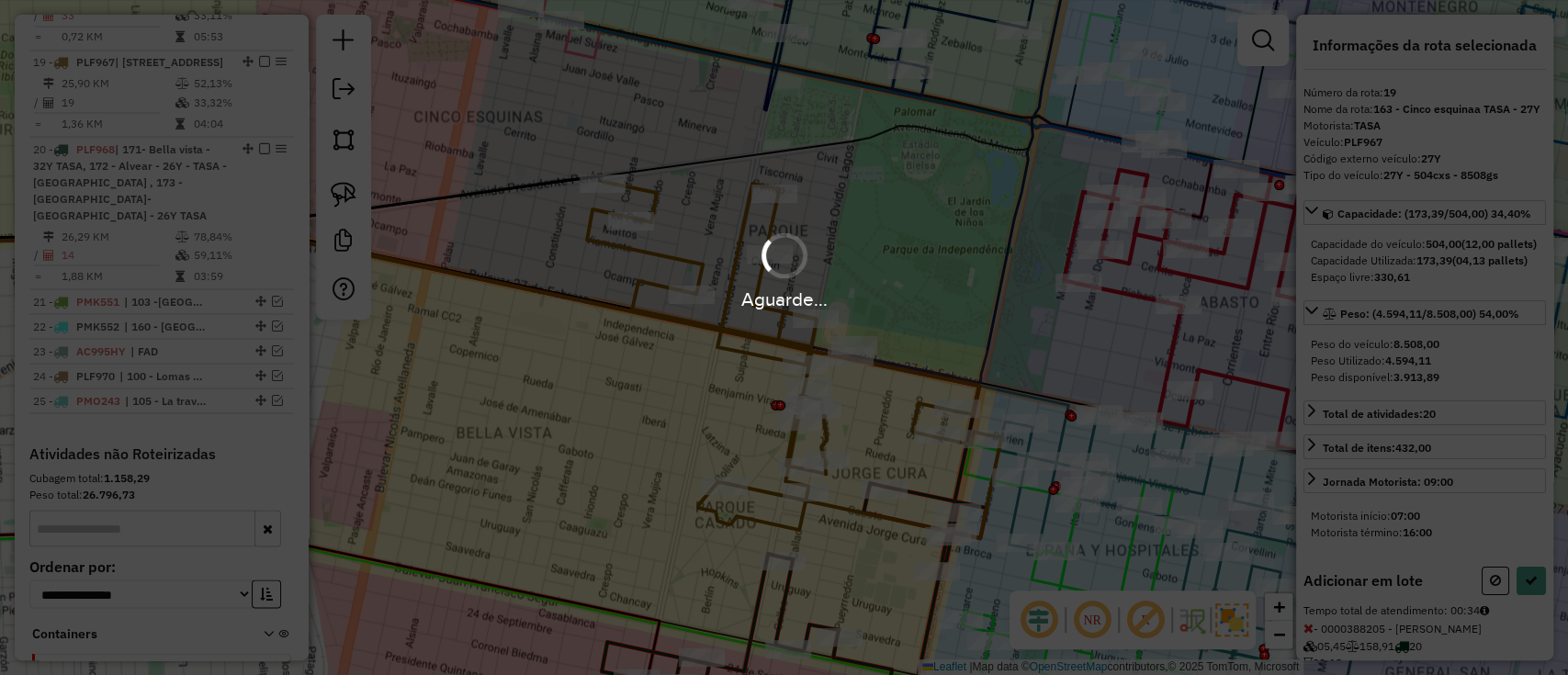
select select "**********"
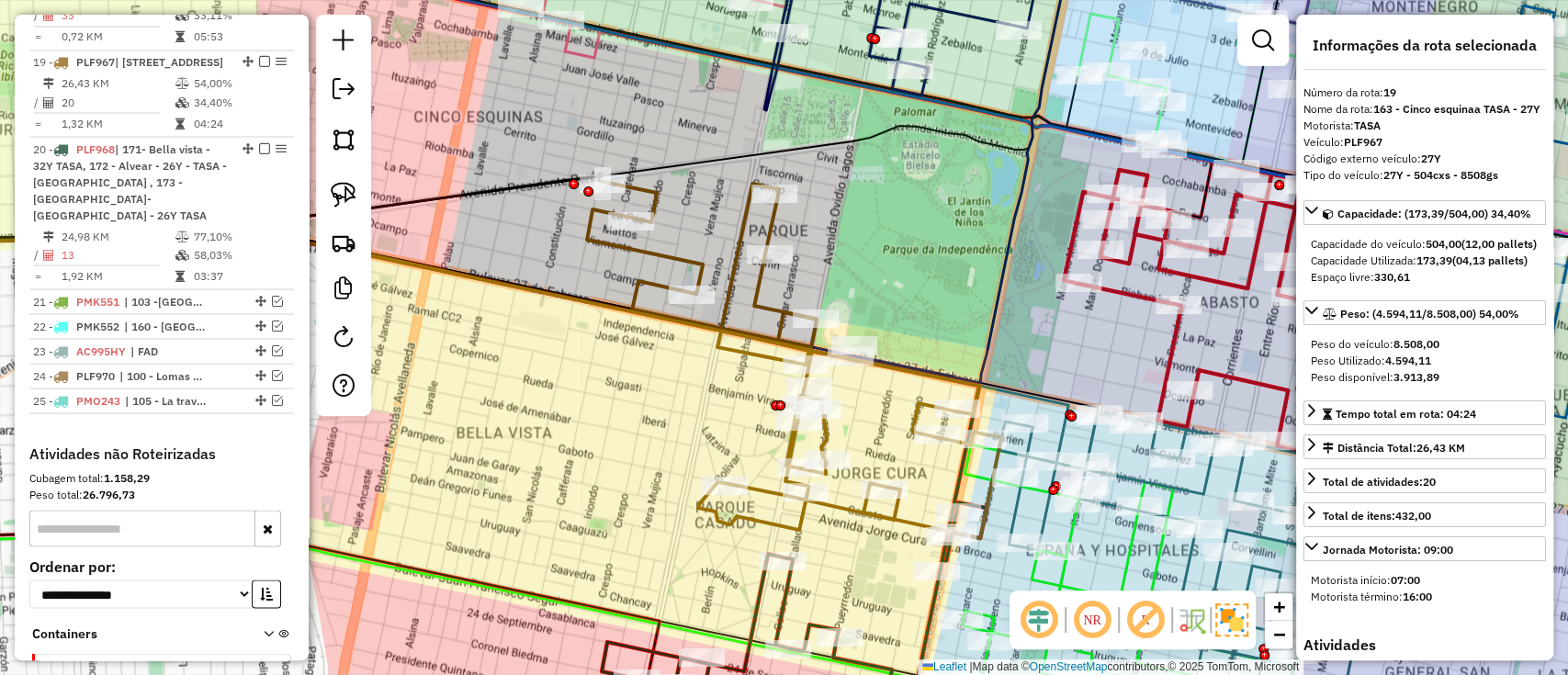
click at [932, 597] on icon at bounding box center [794, 623] width 385 height 241
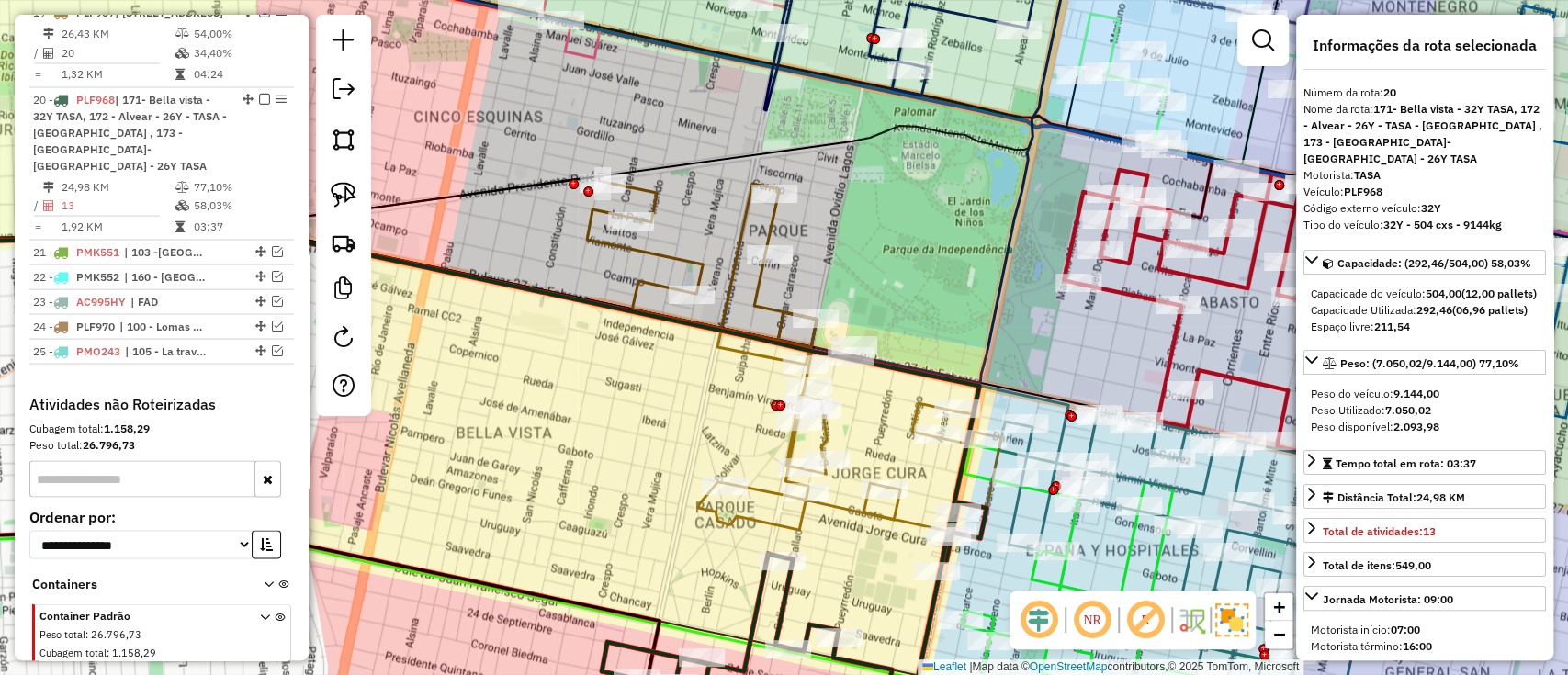
scroll to position [2380, 0]
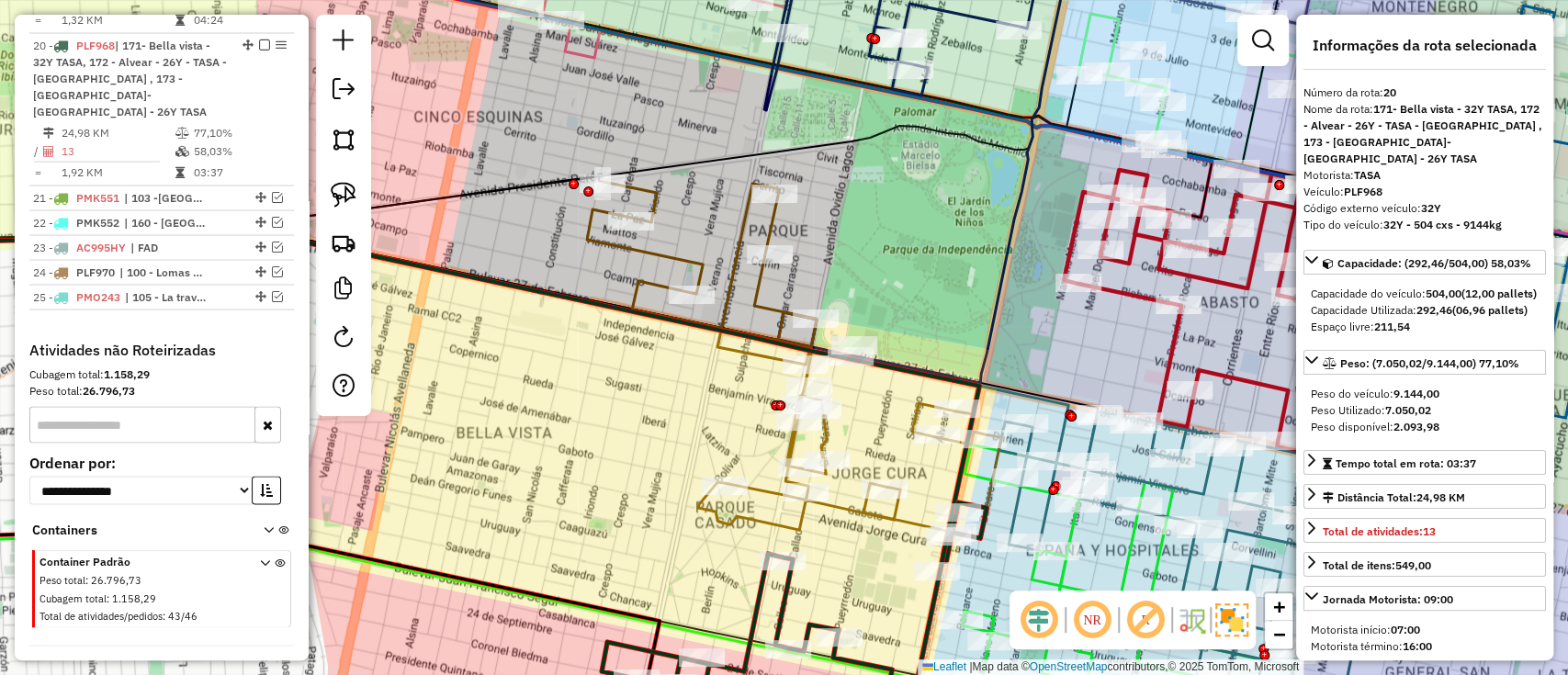
click at [860, 501] on icon at bounding box center [795, 360] width 415 height 357
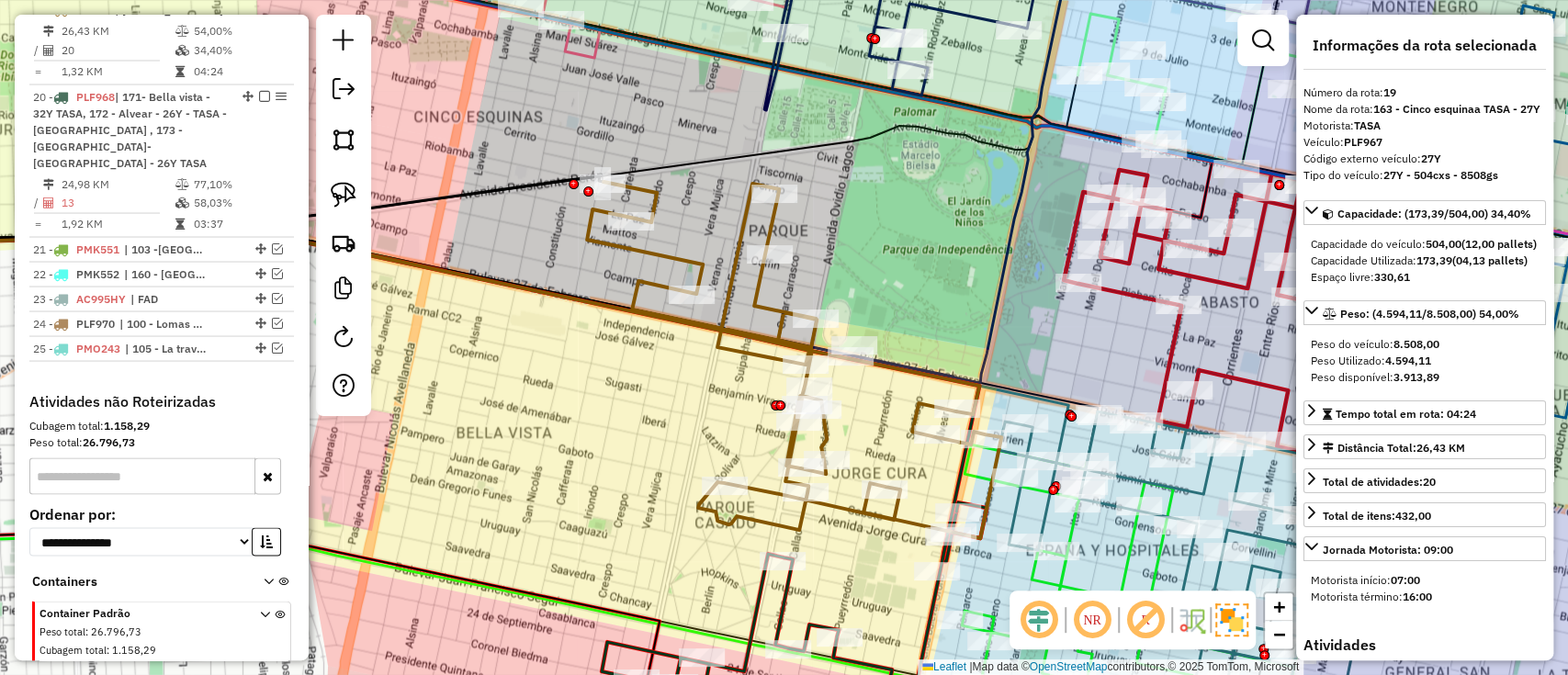
scroll to position [2277, 0]
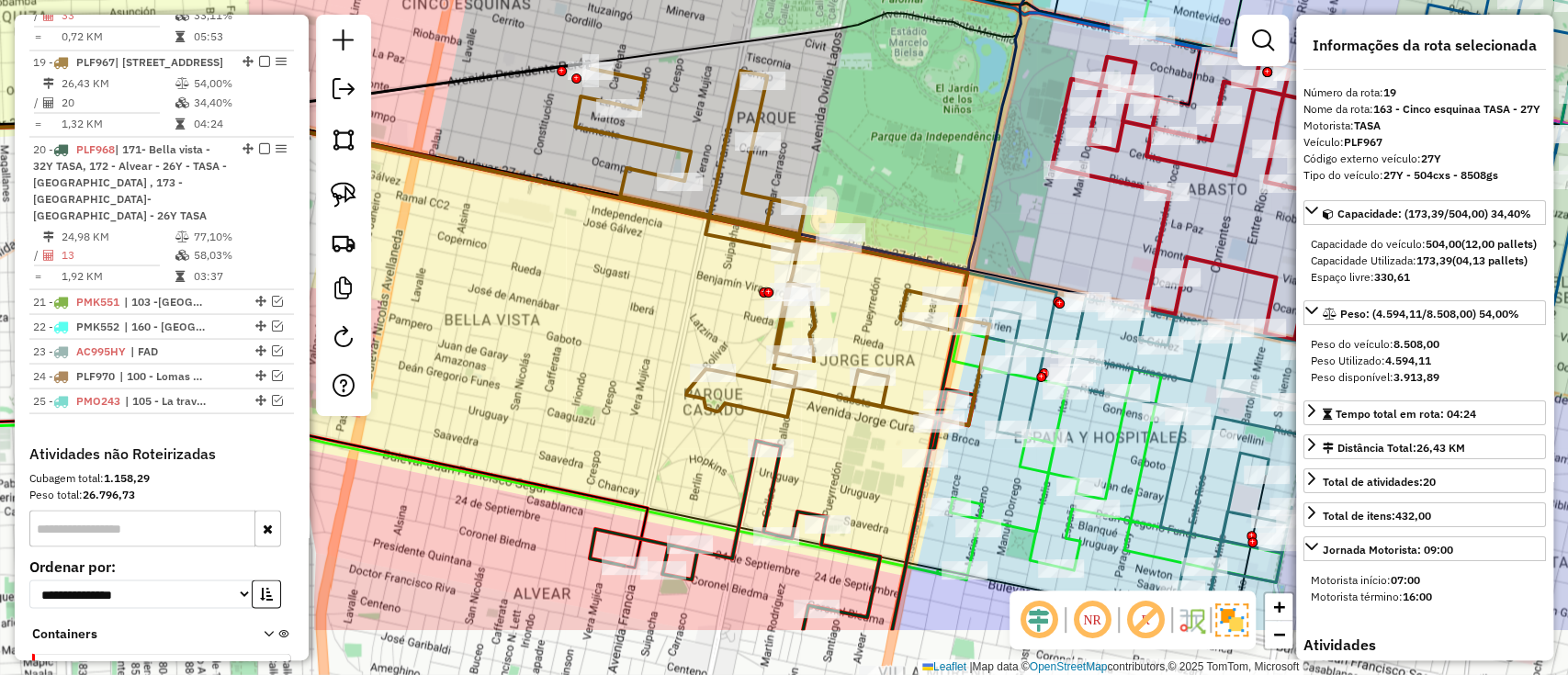
drag, startPoint x: 849, startPoint y: 540, endPoint x: 830, endPoint y: 412, distance: 129.4
click at [830, 412] on div "Janela de atendimento Grade de atendimento Capacidade Transportadoras Veículos …" at bounding box center [784, 337] width 1568 height 675
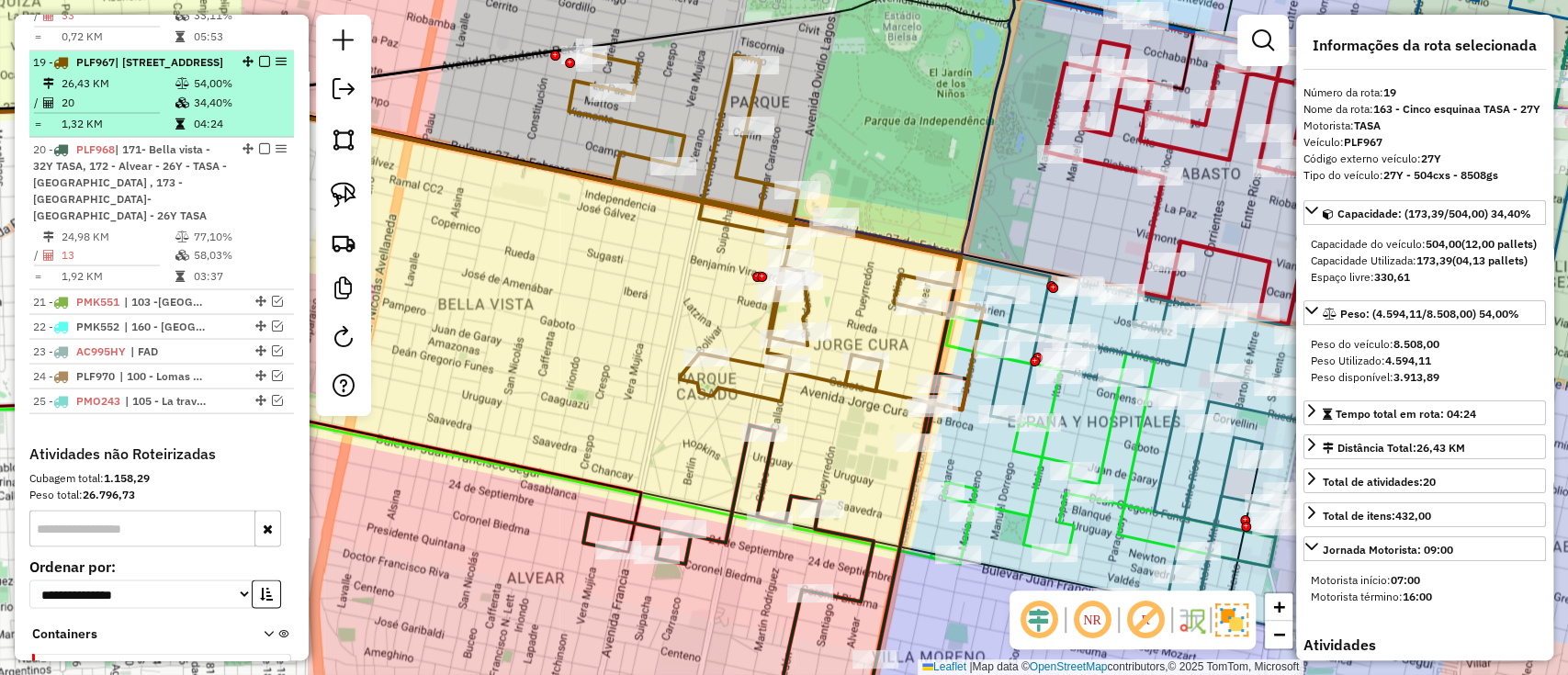
click at [260, 56] on em at bounding box center [264, 62] width 11 height 11
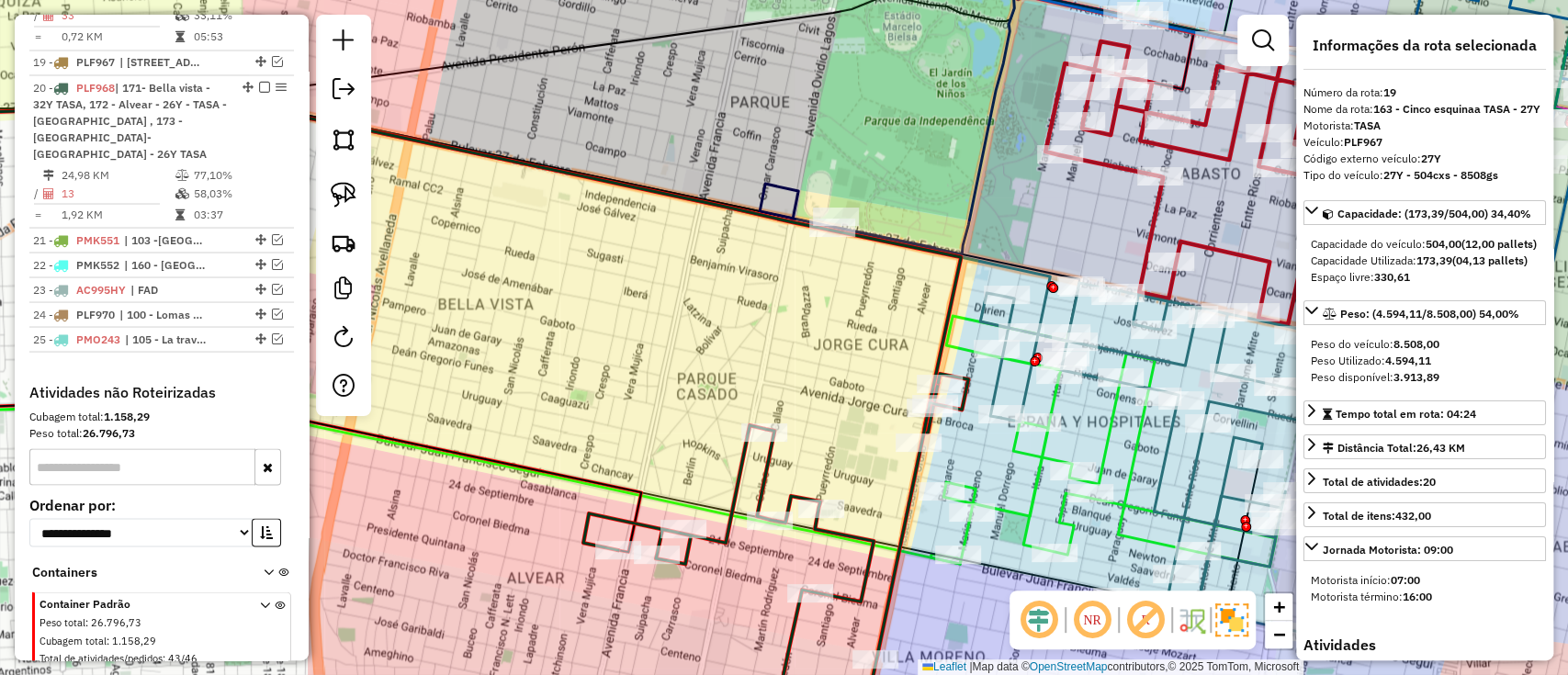
click at [757, 481] on icon at bounding box center [776, 557] width 385 height 368
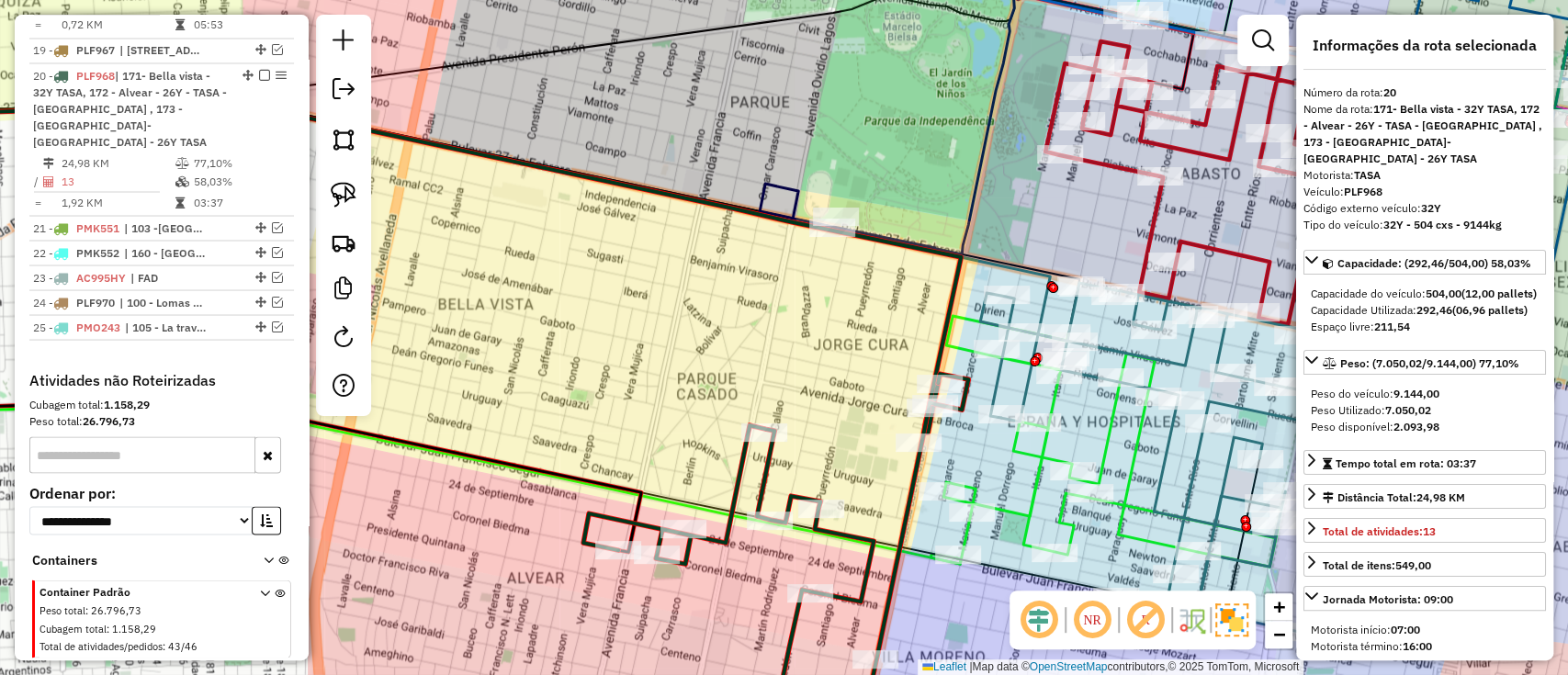
scroll to position [2300, 0]
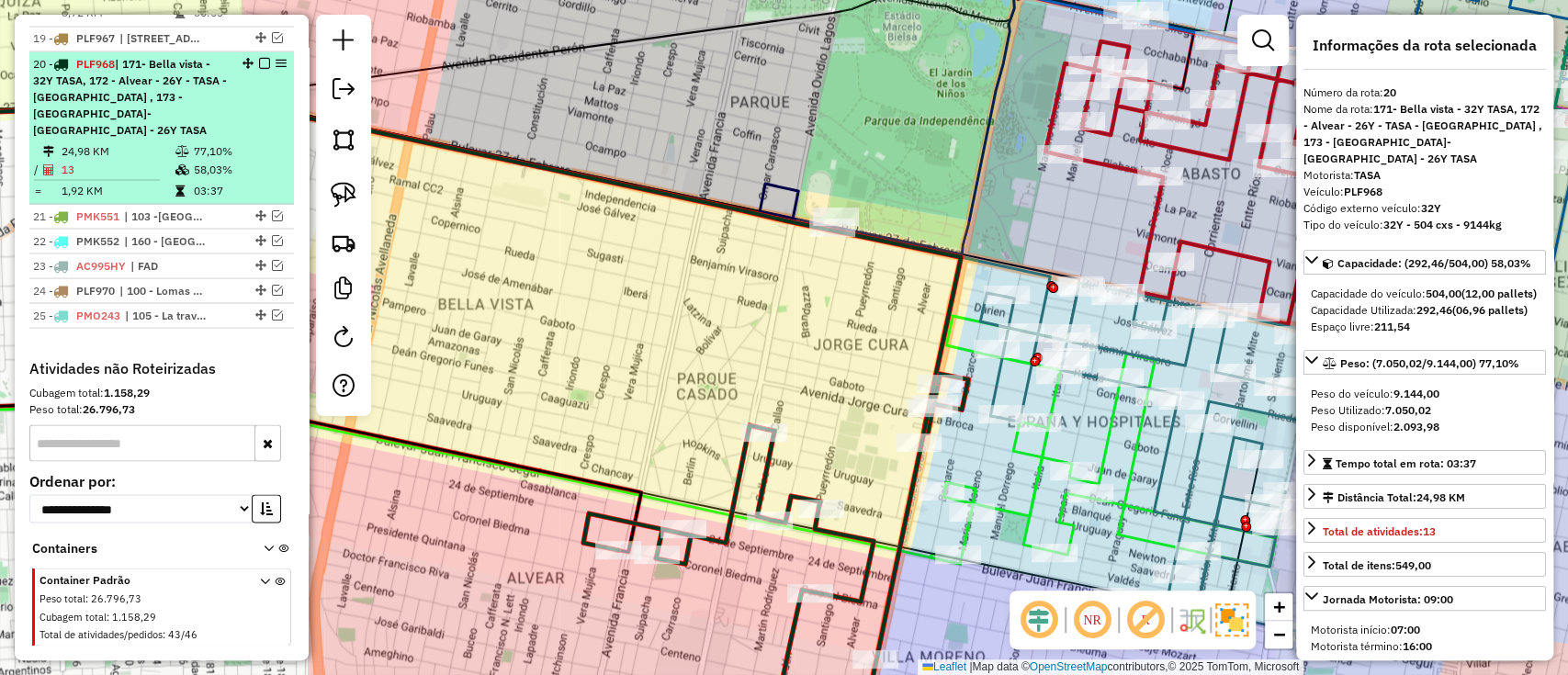
click at [262, 57] on em at bounding box center [264, 63] width 11 height 11
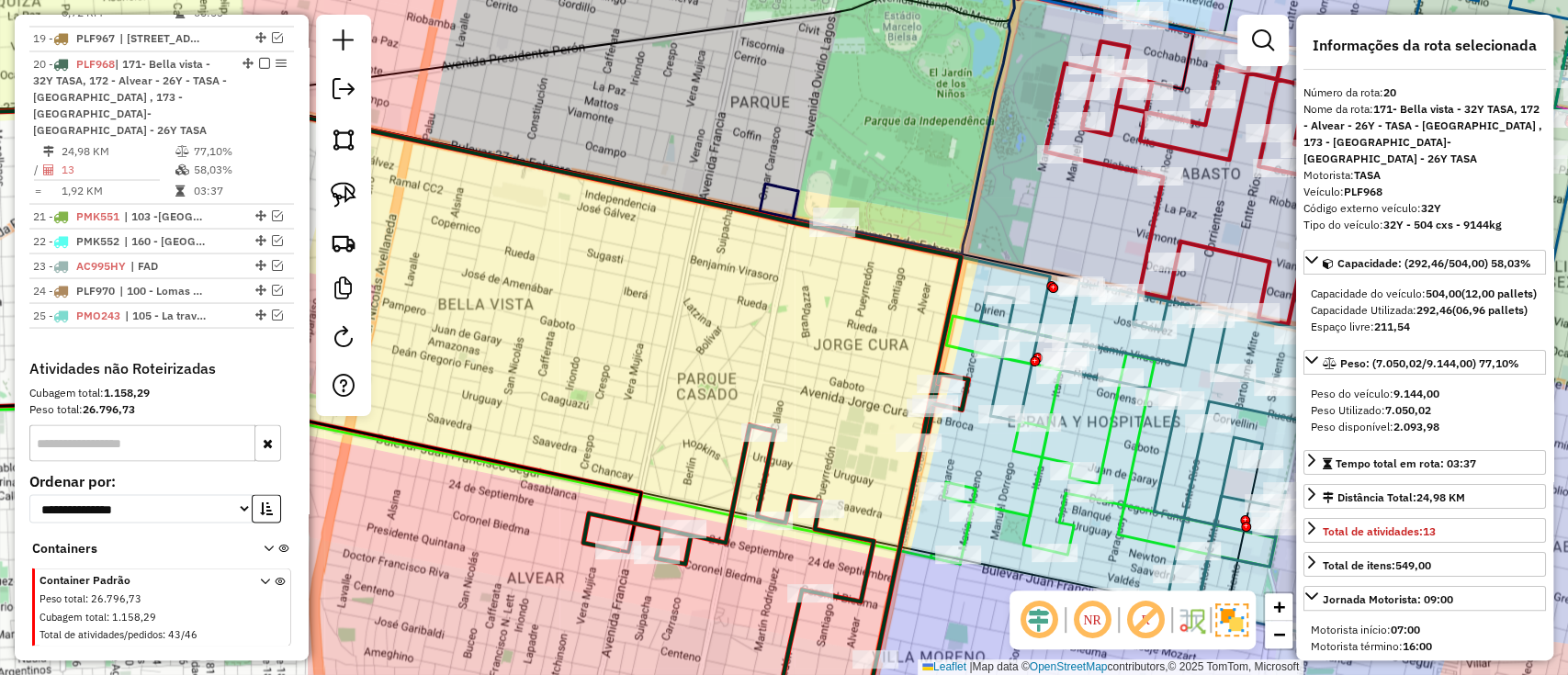
scroll to position [2215, 0]
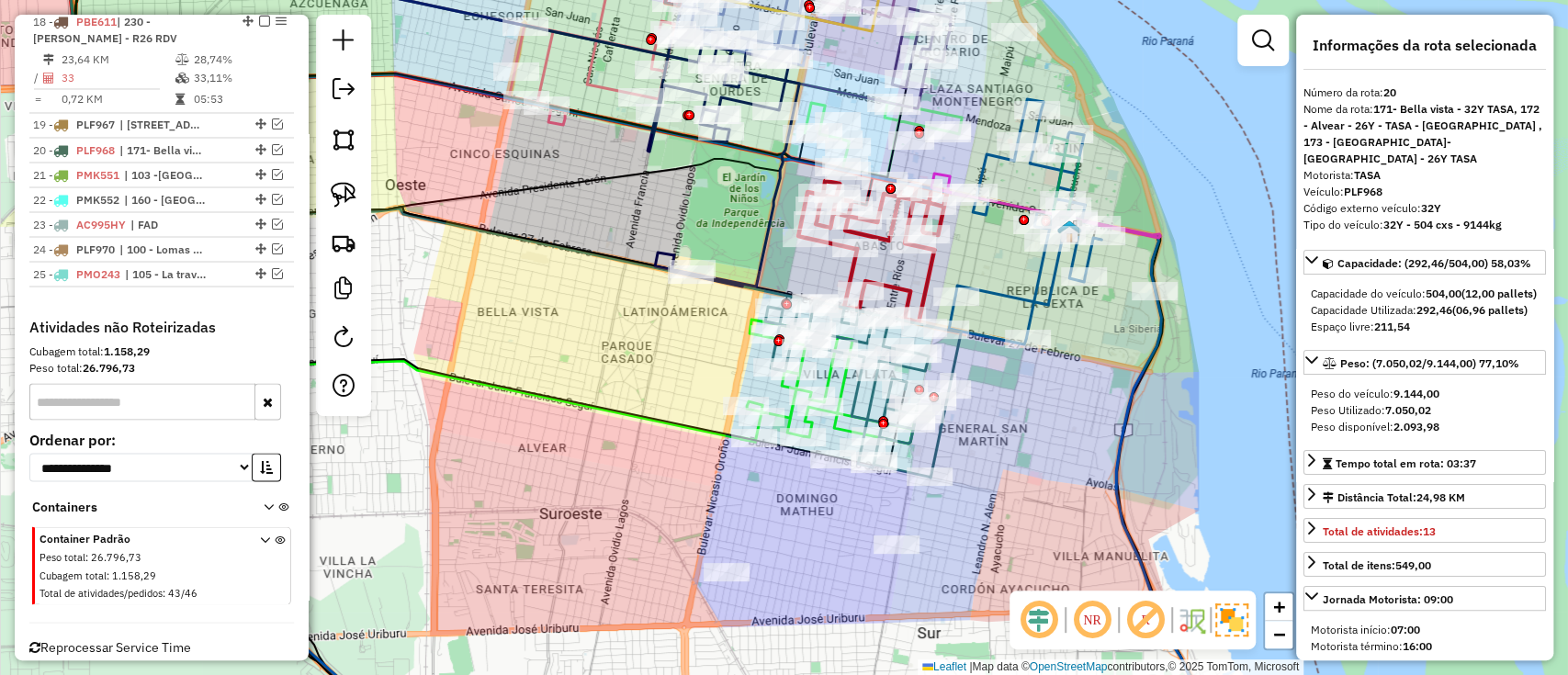
drag, startPoint x: 677, startPoint y: 406, endPoint x: 612, endPoint y: 412, distance: 65.3
click at [612, 412] on div "Janela de atendimento Grade de atendimento Capacidade Transportadoras Veículos …" at bounding box center [784, 337] width 1568 height 675
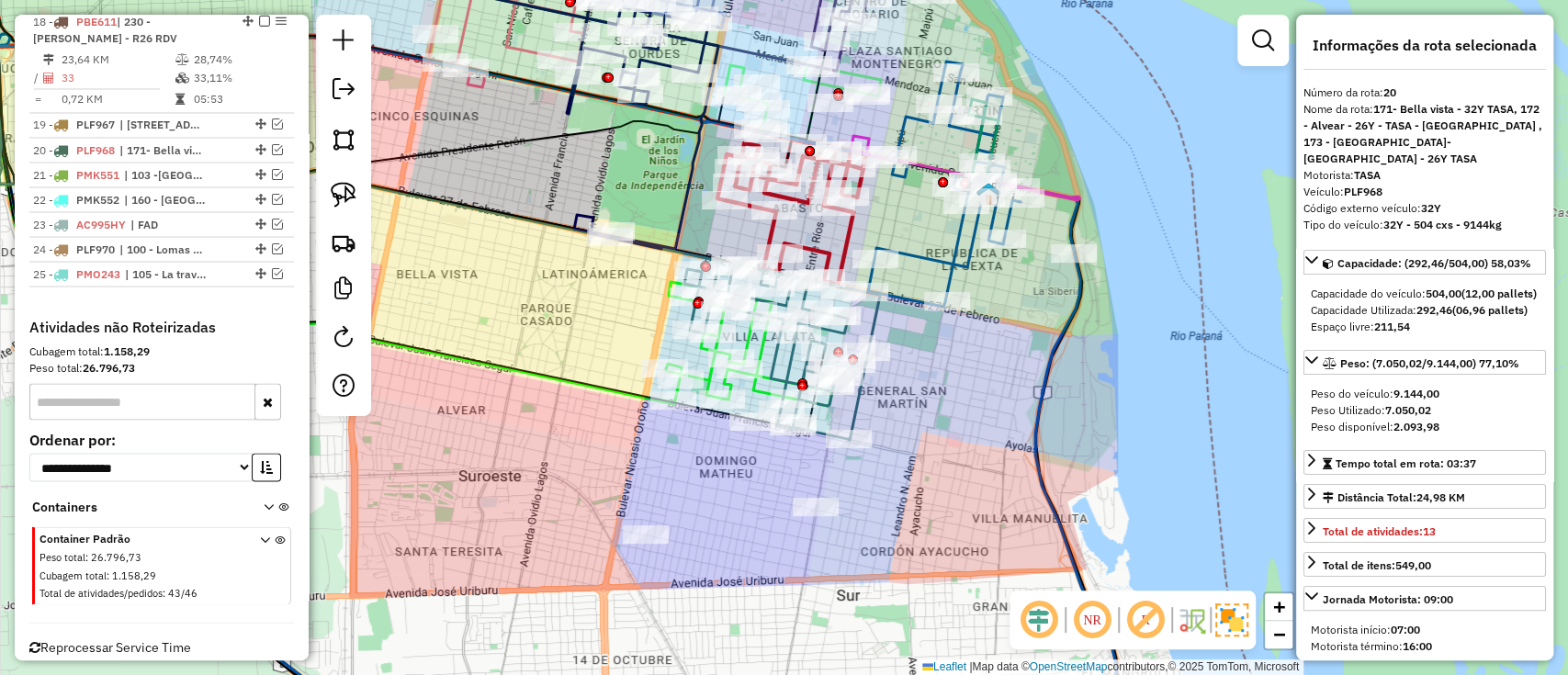
drag, startPoint x: 723, startPoint y: 519, endPoint x: 698, endPoint y: 464, distance: 60.4
click at [698, 464] on div "Janela de atendimento Grade de atendimento Capacidade Transportadoras Veículos …" at bounding box center [784, 337] width 1568 height 675
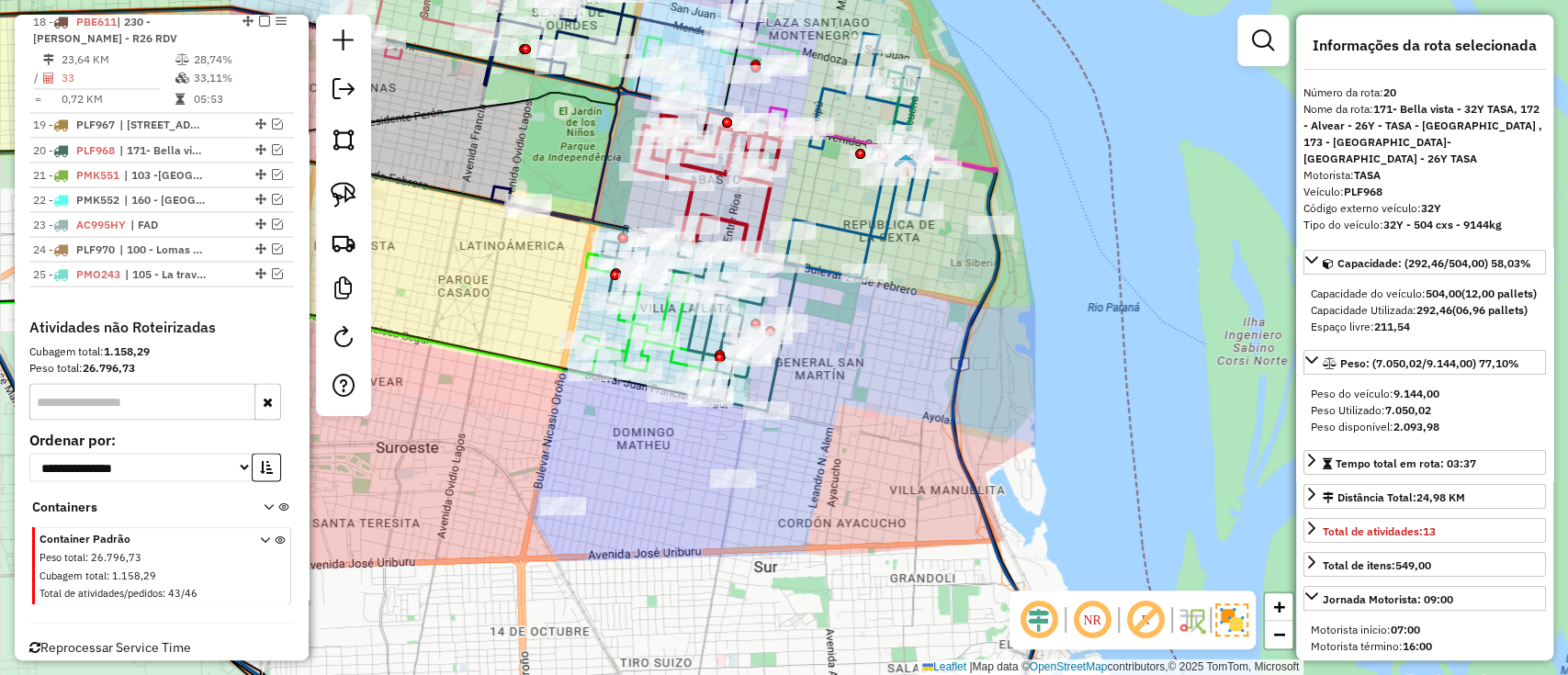
drag, startPoint x: 675, startPoint y: 499, endPoint x: 691, endPoint y: 513, distance: 21.3
click at [691, 512] on div "Janela de atendimento Grade de atendimento Capacidade Transportadoras Veículos …" at bounding box center [784, 337] width 1568 height 675
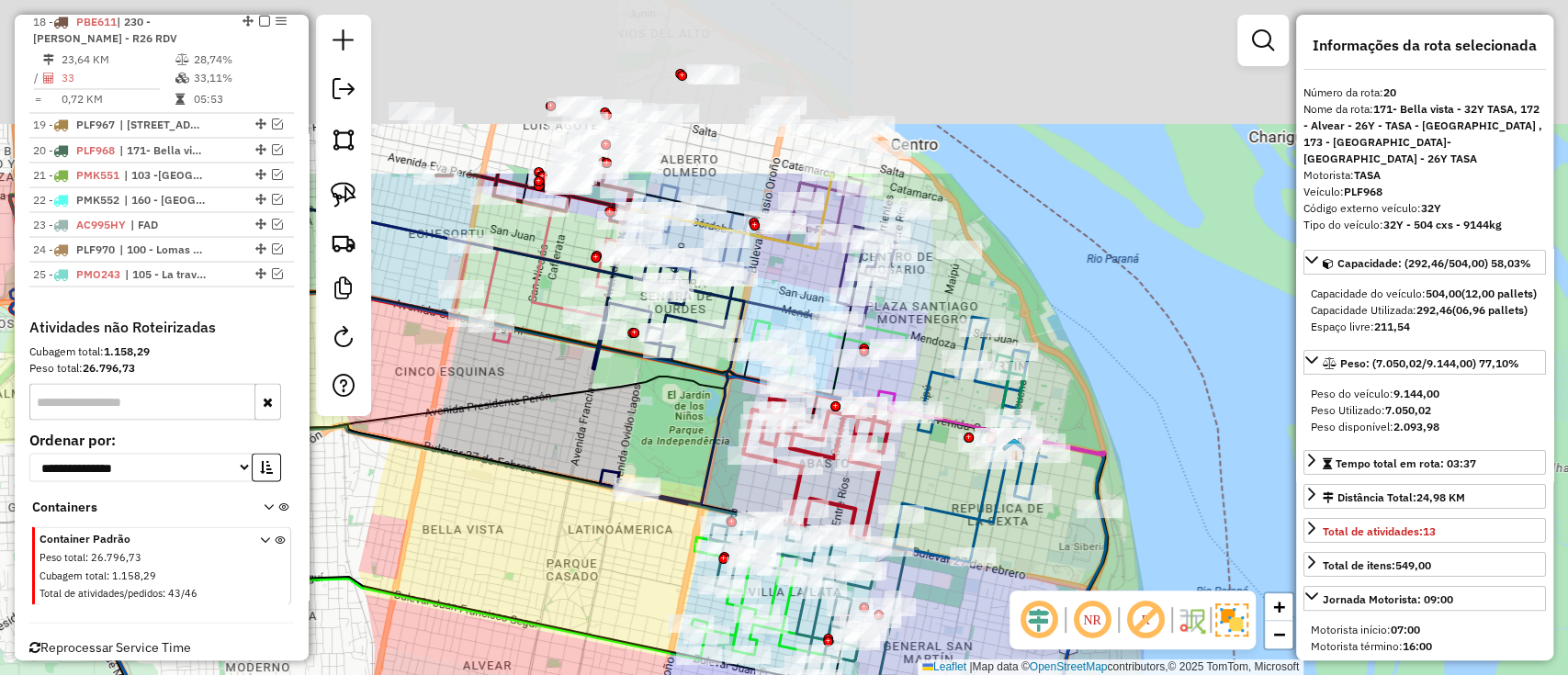
drag, startPoint x: 898, startPoint y: 437, endPoint x: 948, endPoint y: 682, distance: 250.0
click at [948, 674] on html "Aguarde... Pop-up bloqueado! Seu navegador bloqueou automáticamente a abertura …" at bounding box center [784, 337] width 1568 height 675
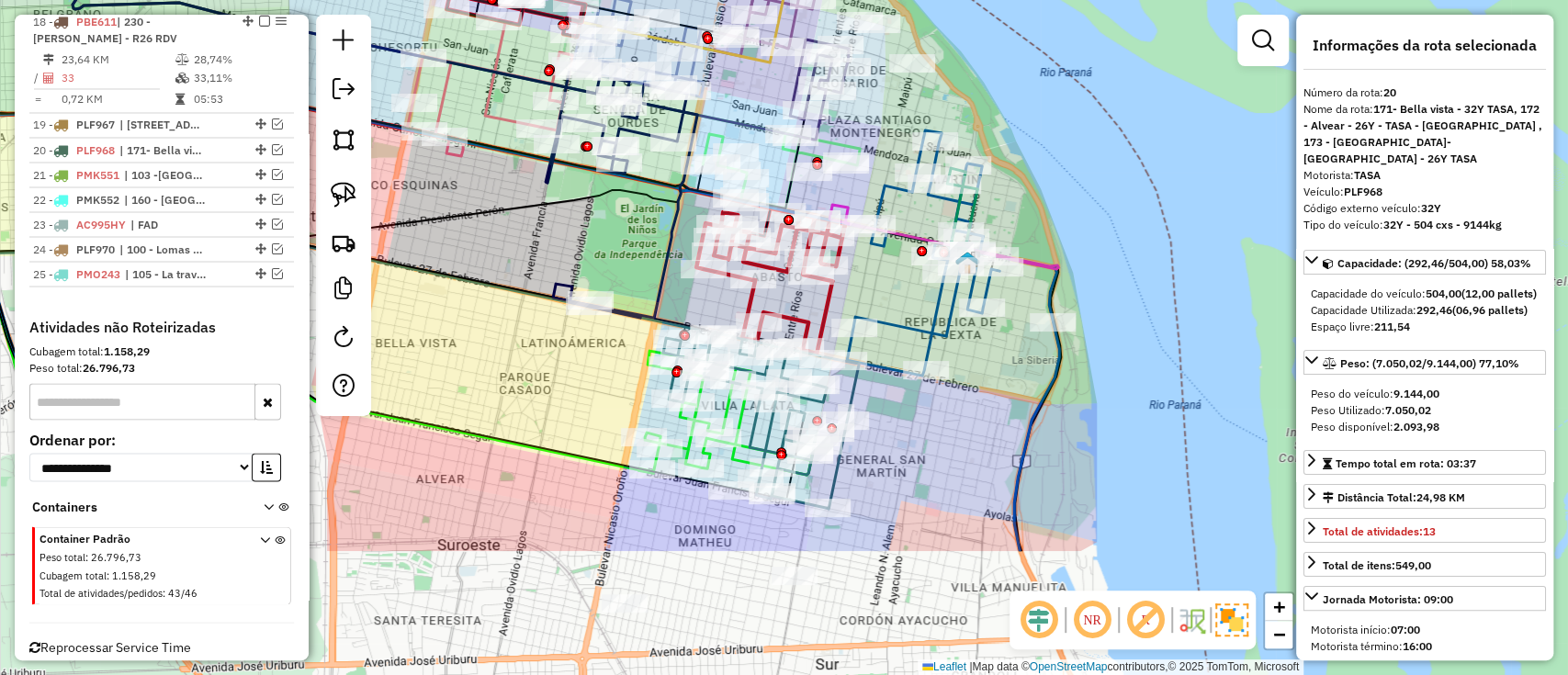
drag, startPoint x: 1010, startPoint y: 569, endPoint x: 958, endPoint y: 371, distance: 204.7
click at [958, 371] on div "Janela de atendimento Grade de atendimento Capacidade Transportadoras Veículos …" at bounding box center [784, 337] width 1568 height 675
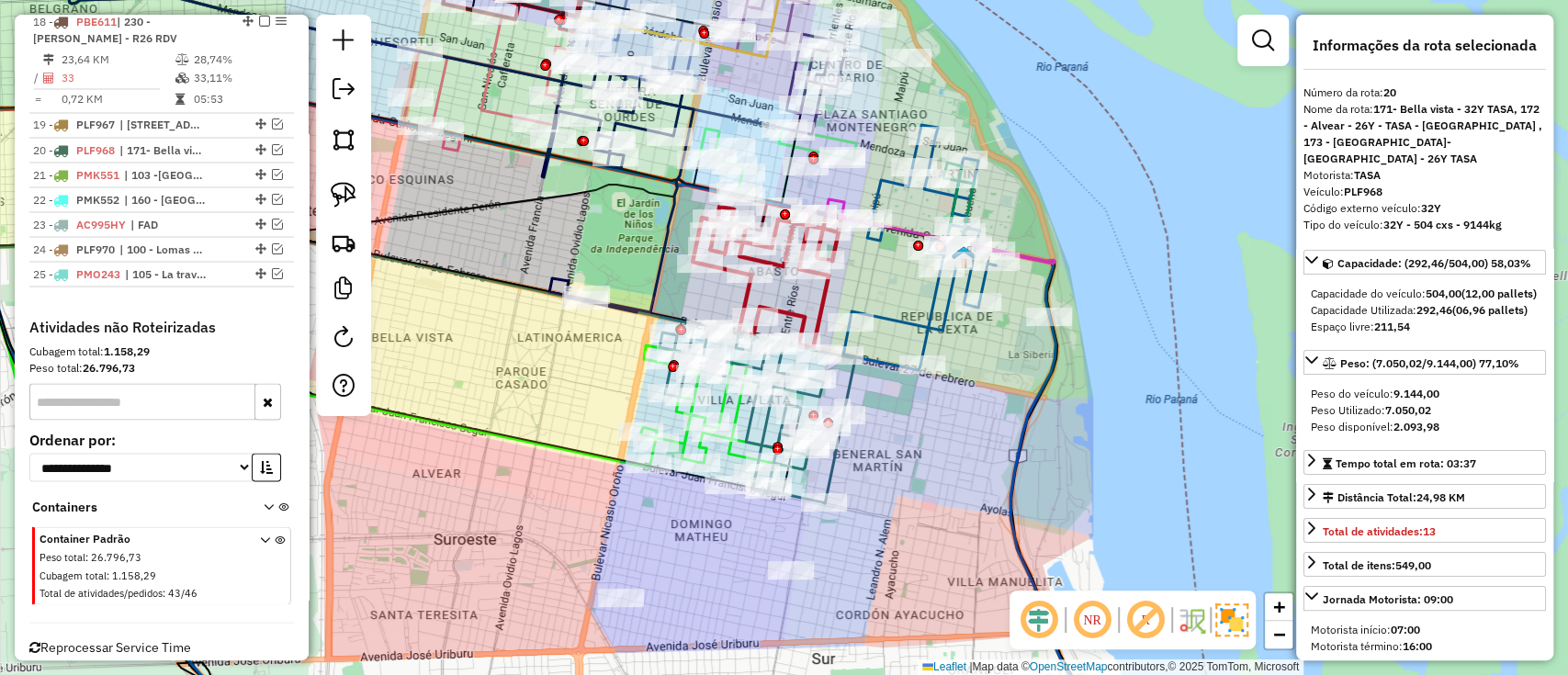
click at [835, 457] on icon at bounding box center [757, 415] width 196 height 176
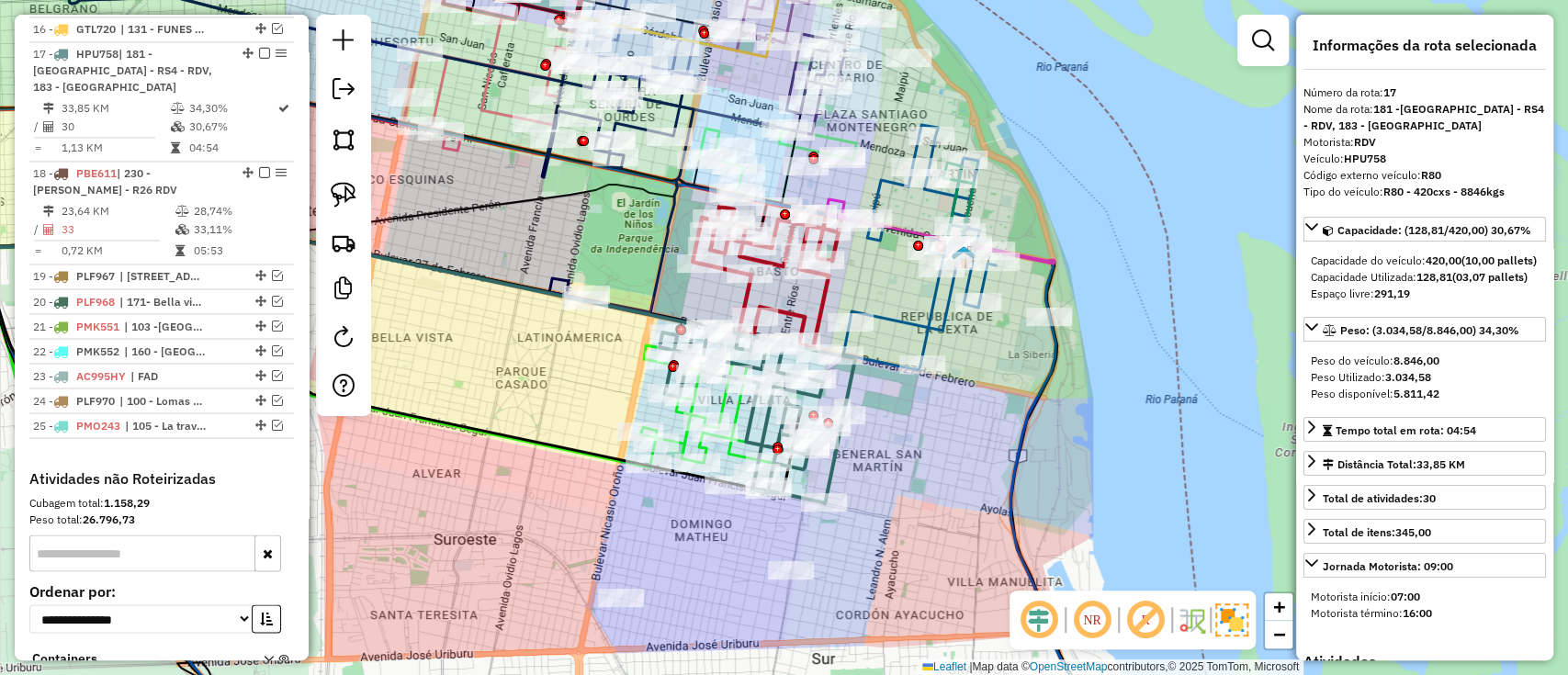
scroll to position [2056, 0]
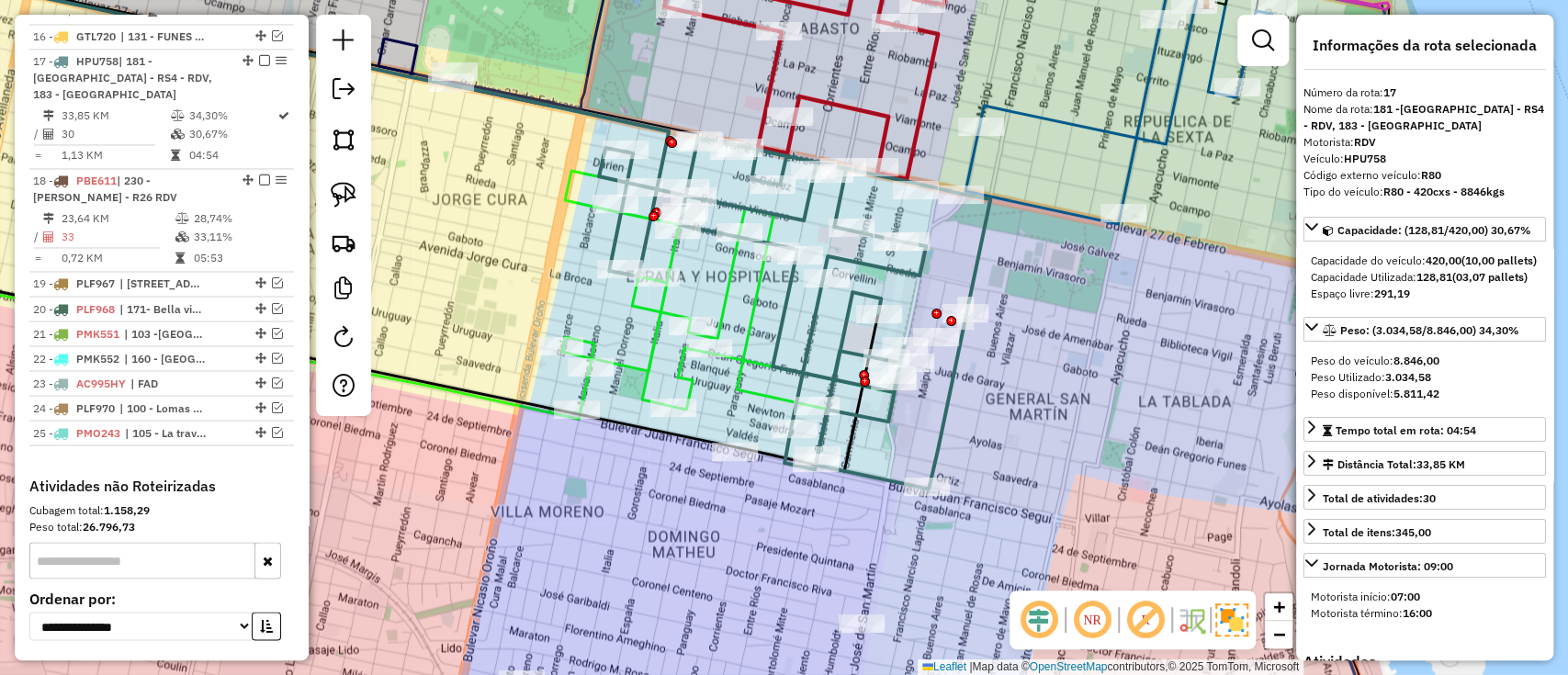
drag, startPoint x: 732, startPoint y: 320, endPoint x: 747, endPoint y: 330, distance: 18.0
click at [734, 320] on div "Janela de atendimento Grade de atendimento Capacidade Transportadoras Veículos …" at bounding box center [784, 337] width 1568 height 675
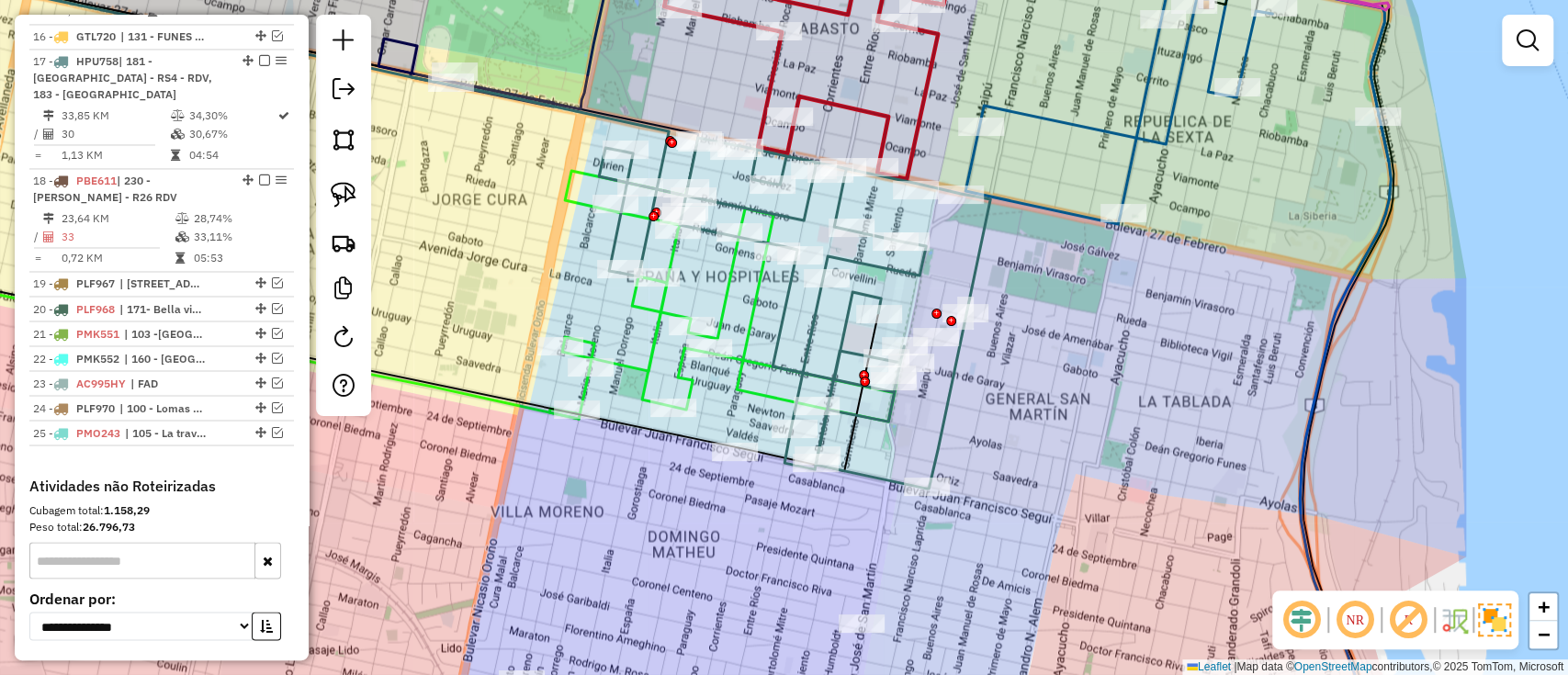
click at [747, 330] on icon at bounding box center [723, 296] width 347 height 251
select select "**********"
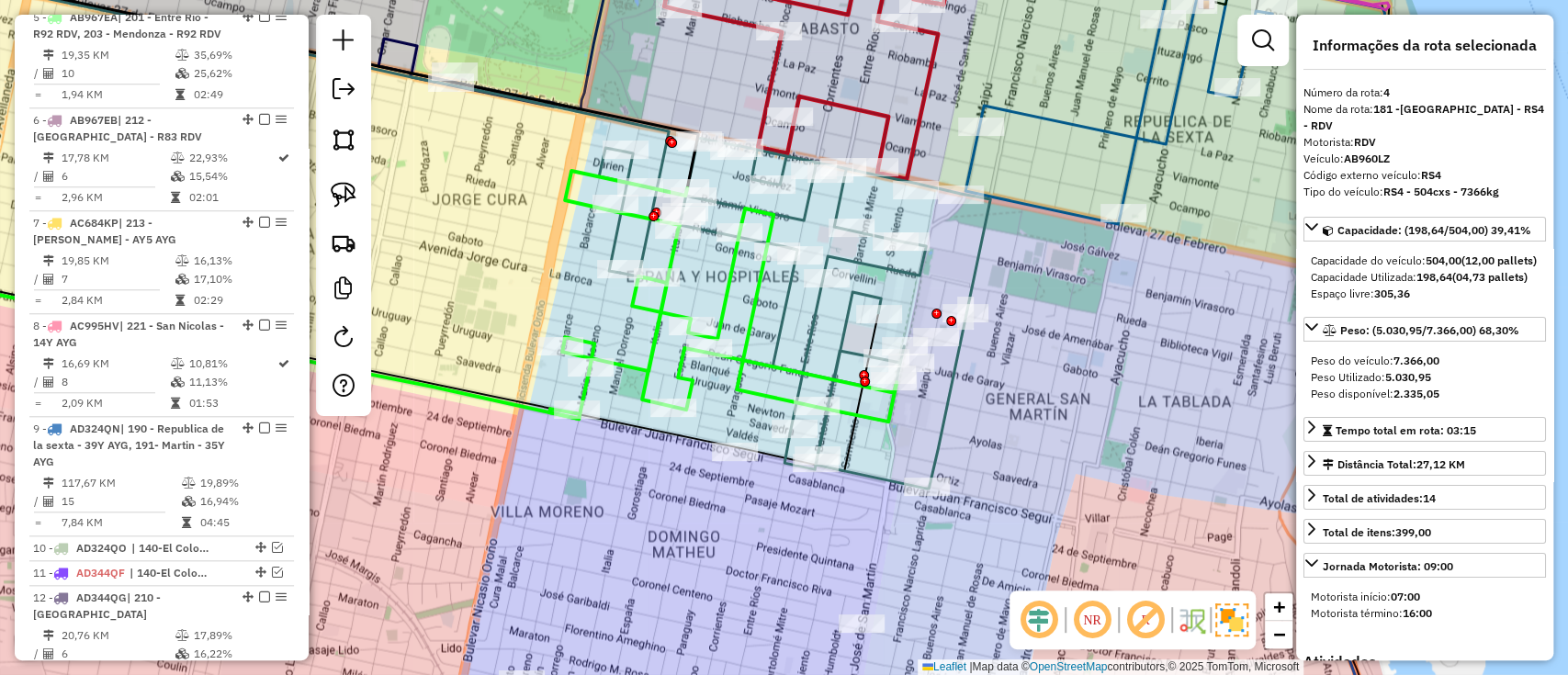
scroll to position [920, 0]
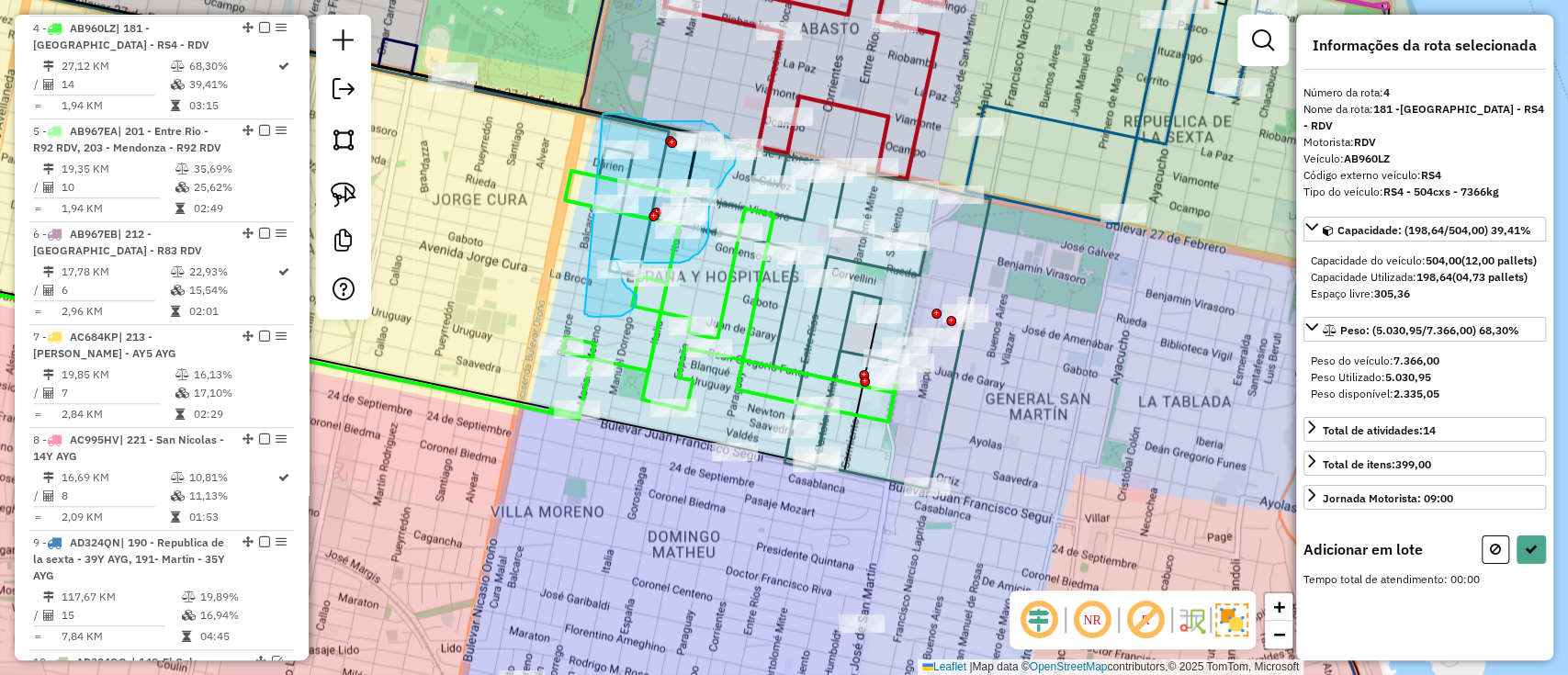
drag, startPoint x: 602, startPoint y: 114, endPoint x: 585, endPoint y: 316, distance: 202.7
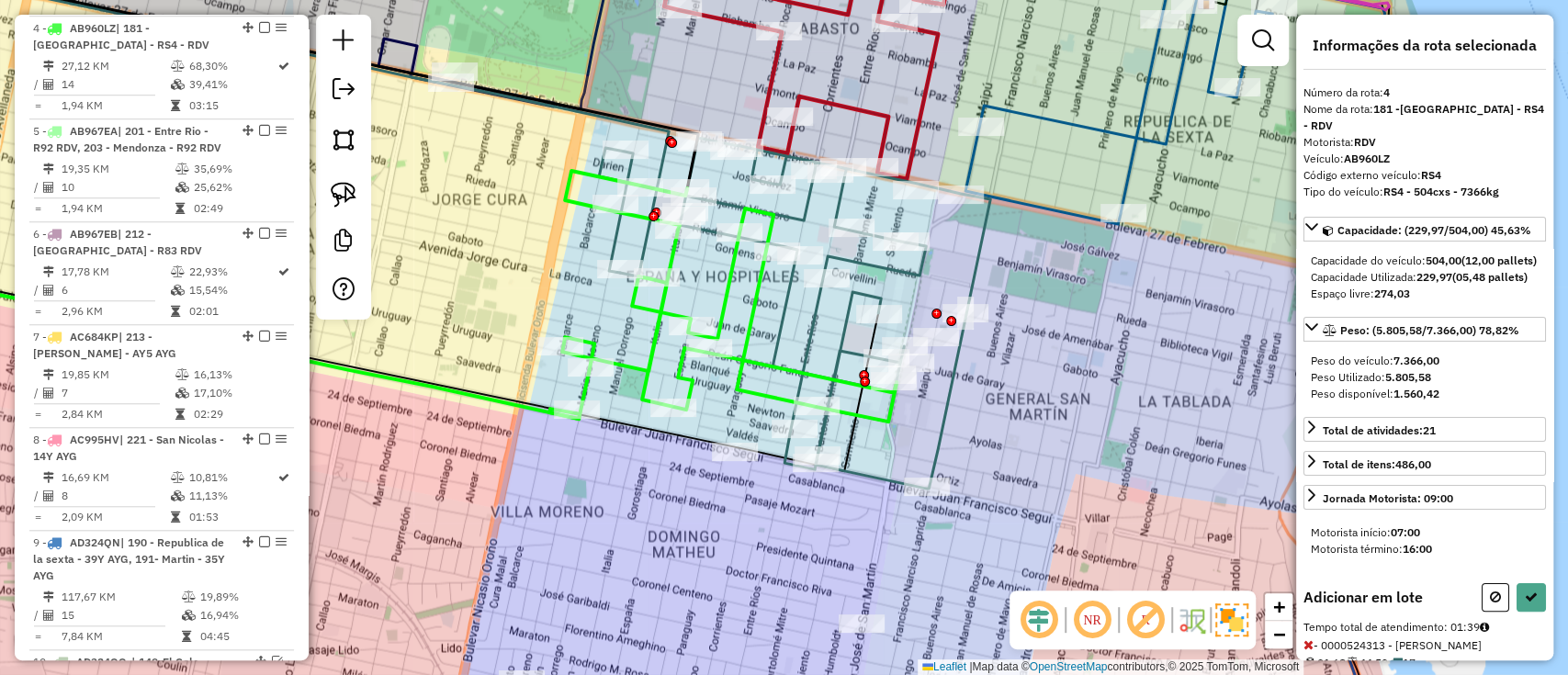
select select "**********"
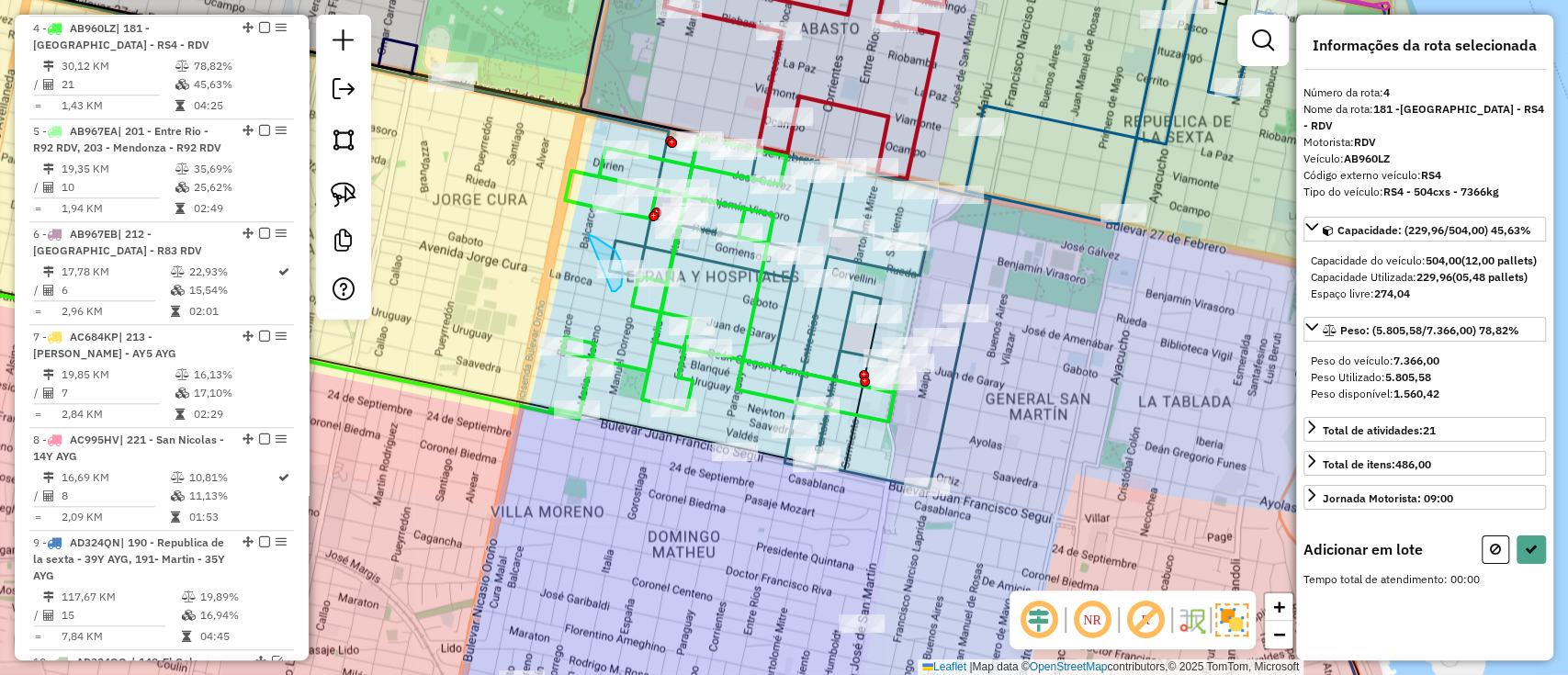
drag, startPoint x: 588, startPoint y: 234, endPoint x: 588, endPoint y: 295, distance: 61.0
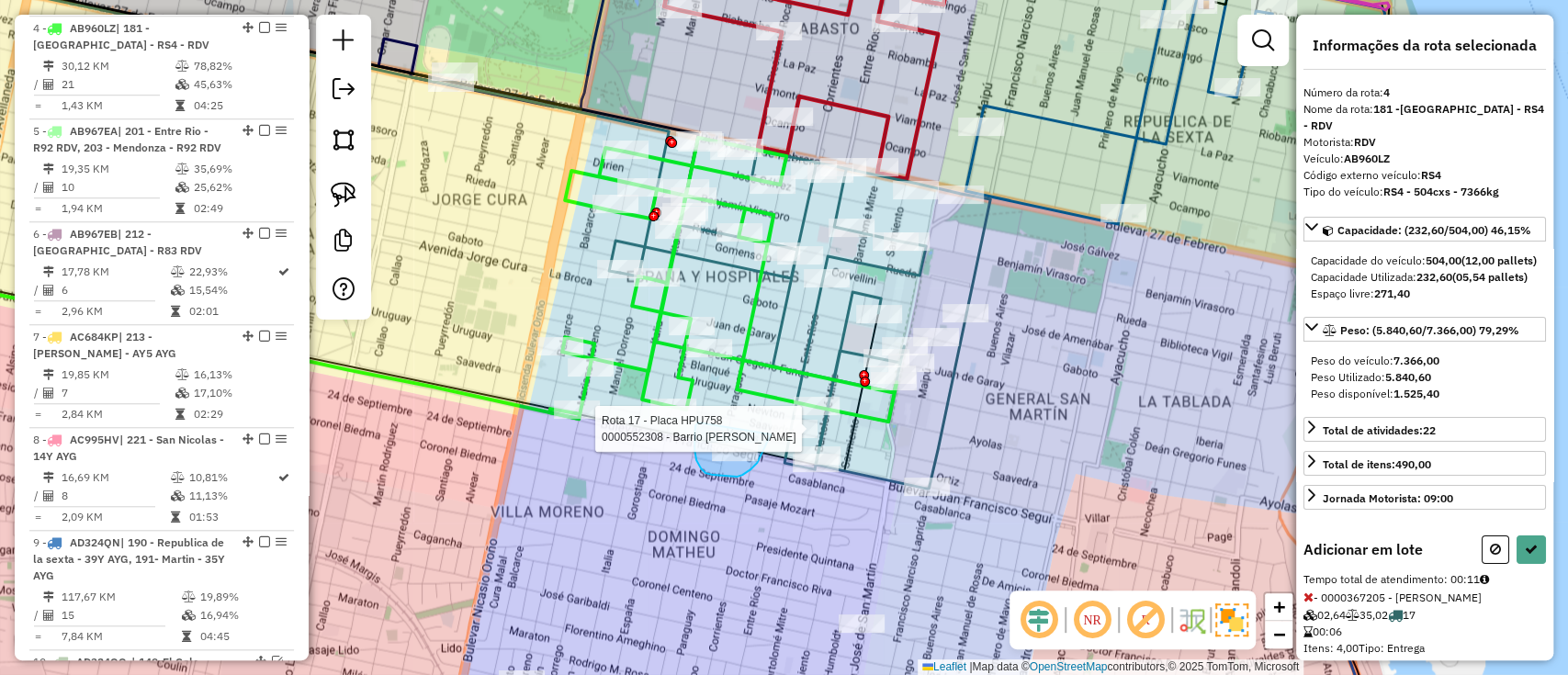
click at [771, 433] on div "Rota 17 - Placa HPU758 0000552308 - Barrio Nancy Veronica Janela de atendimento…" at bounding box center [784, 337] width 1568 height 675
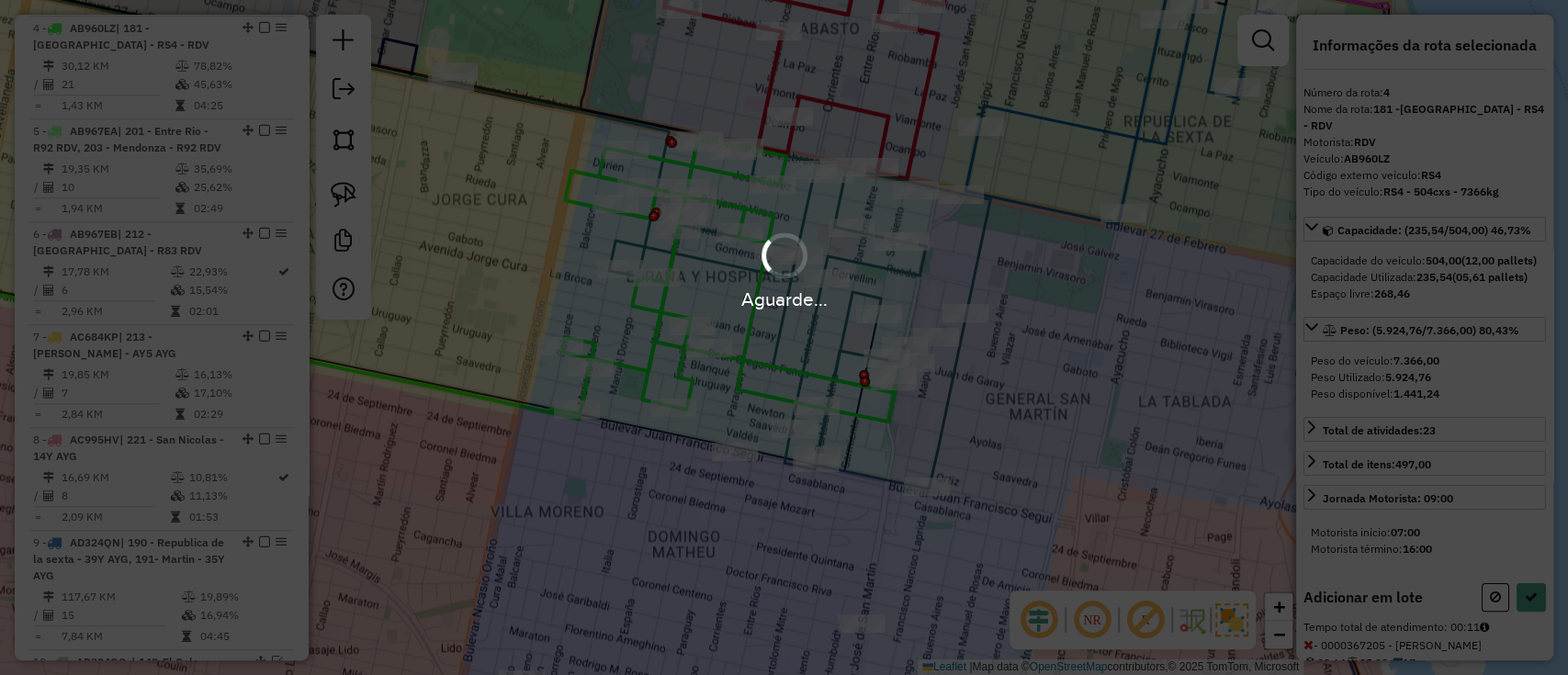
select select "**********"
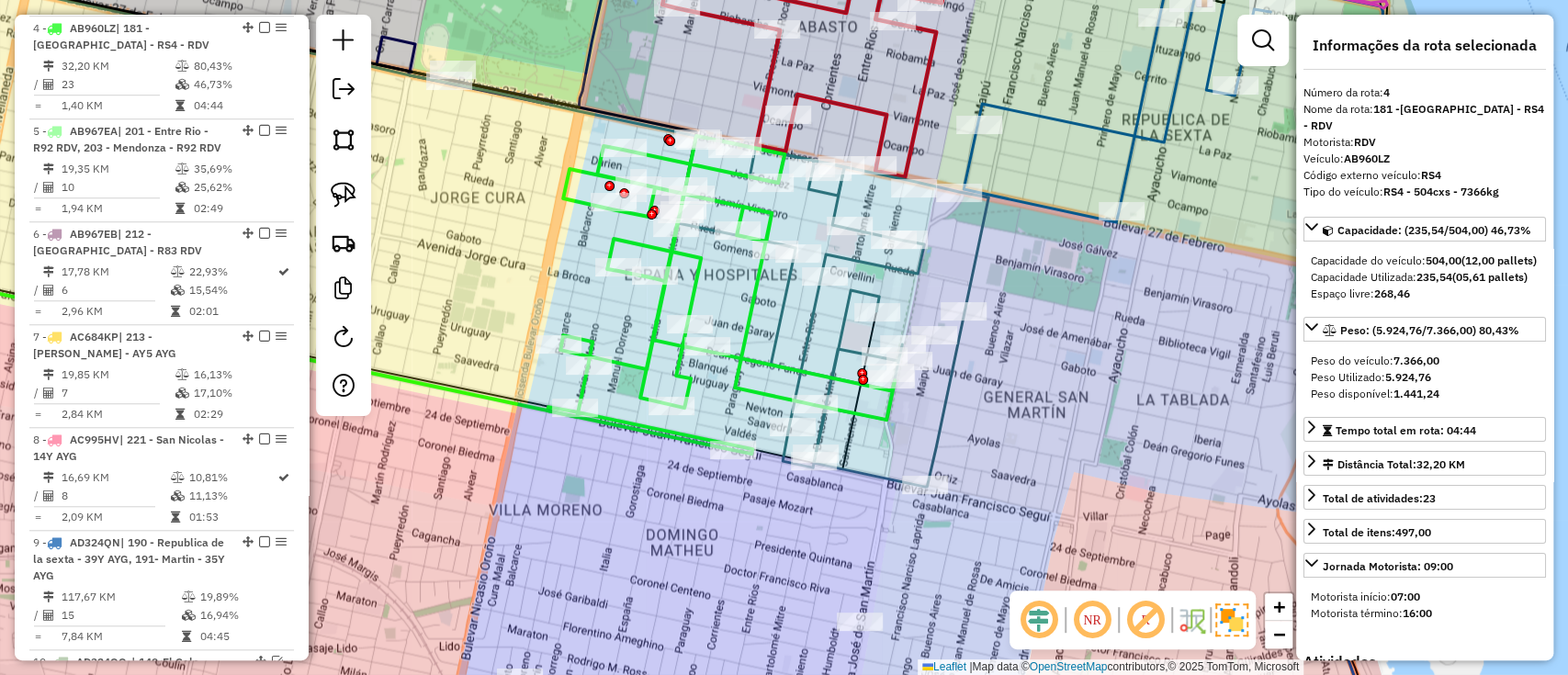
click at [874, 472] on icon at bounding box center [833, 312] width 311 height 351
click at [874, 472] on icon at bounding box center [833, 313] width 311 height 351
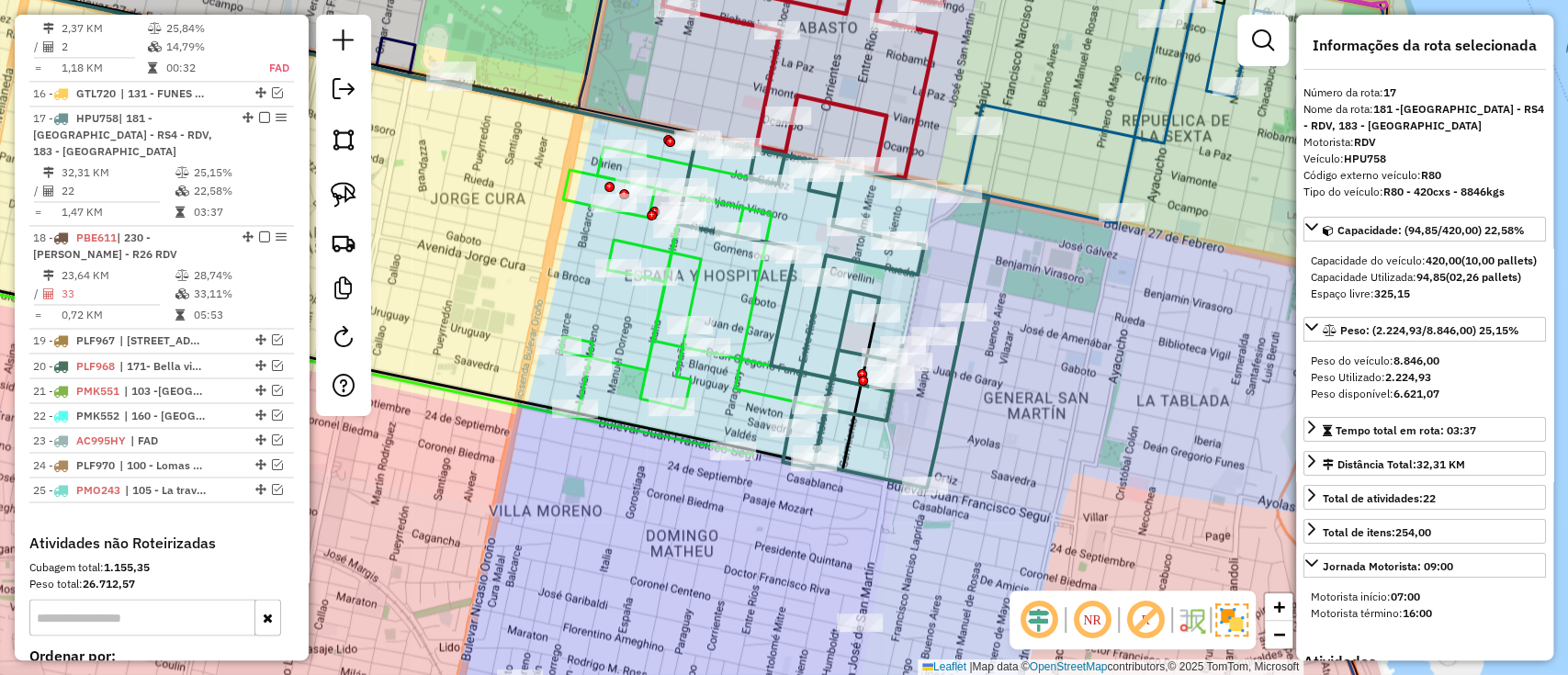
scroll to position [2056, 0]
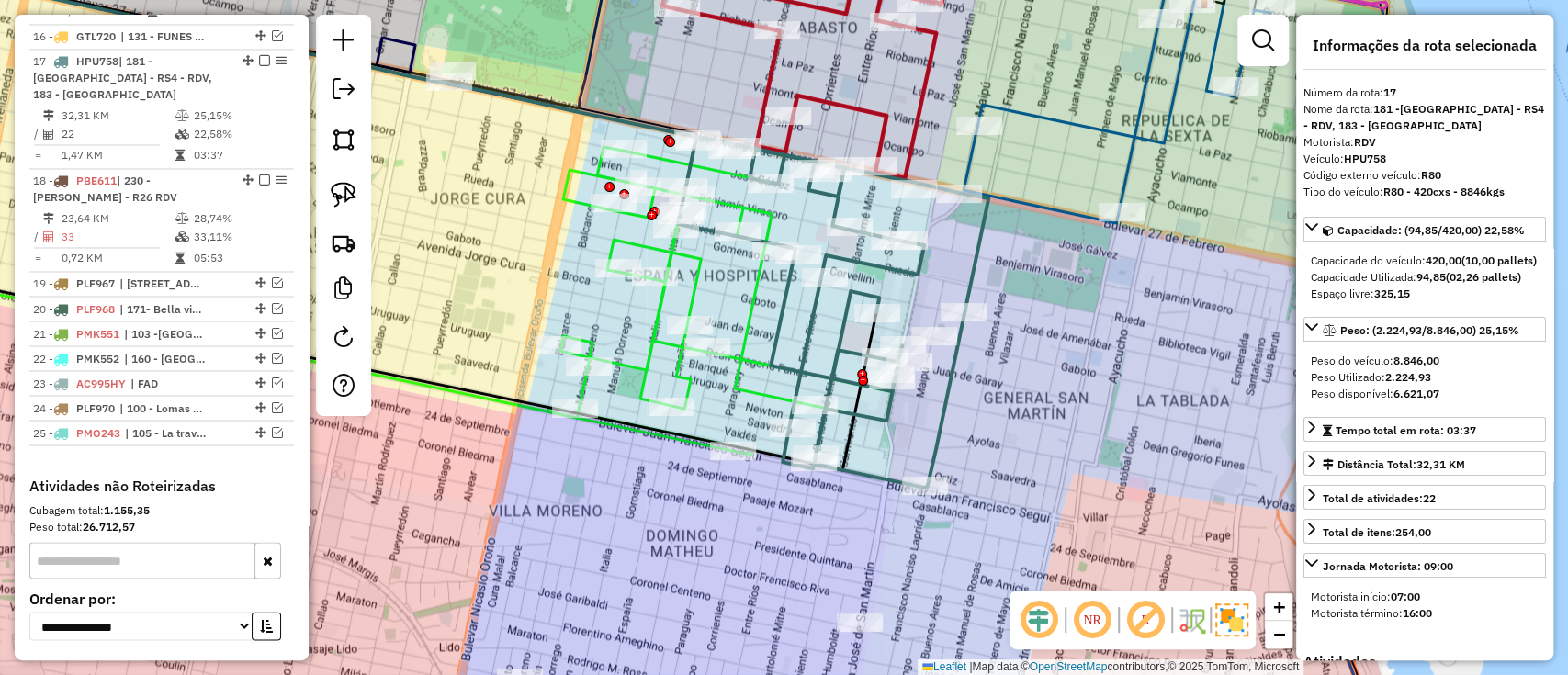
click at [770, 396] on icon at bounding box center [721, 296] width 347 height 317
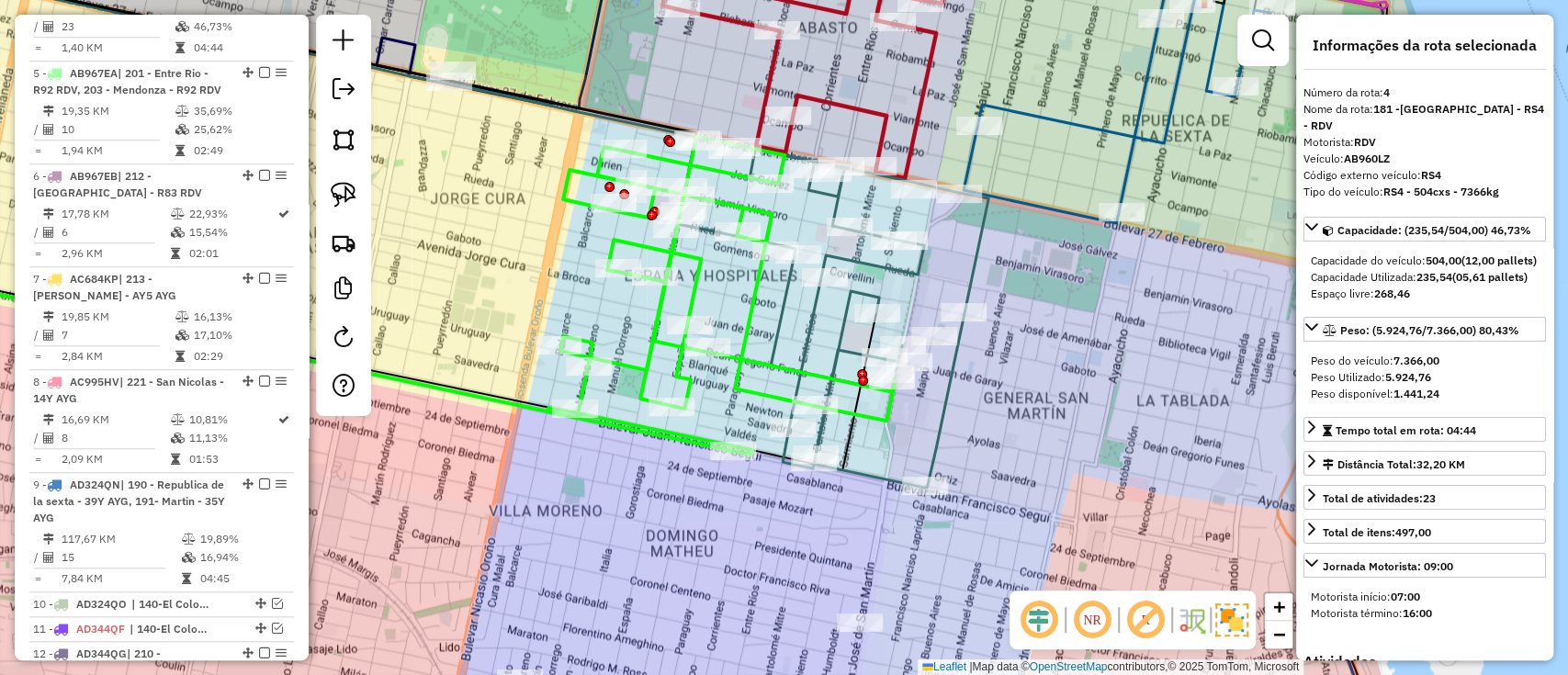
scroll to position [920, 0]
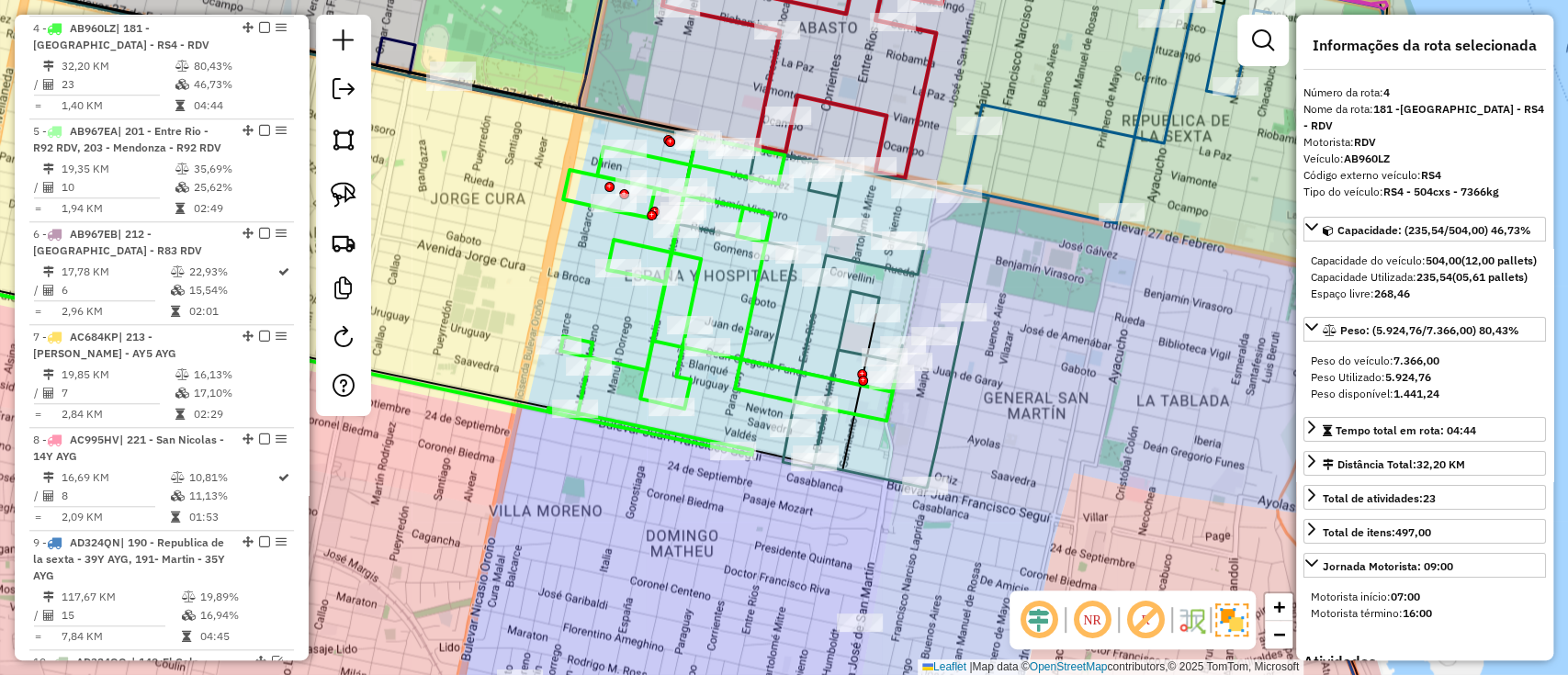
click at [877, 473] on icon at bounding box center [833, 313] width 311 height 351
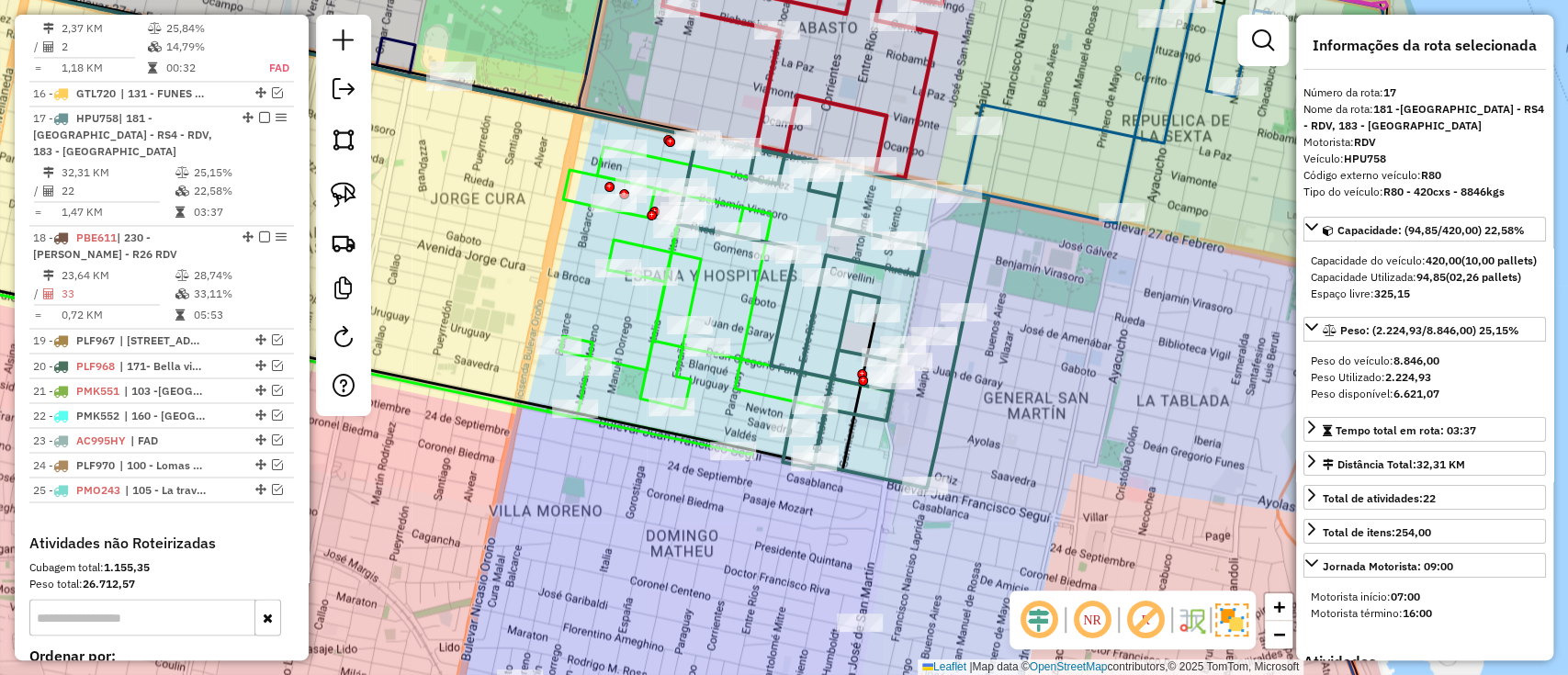
scroll to position [2056, 0]
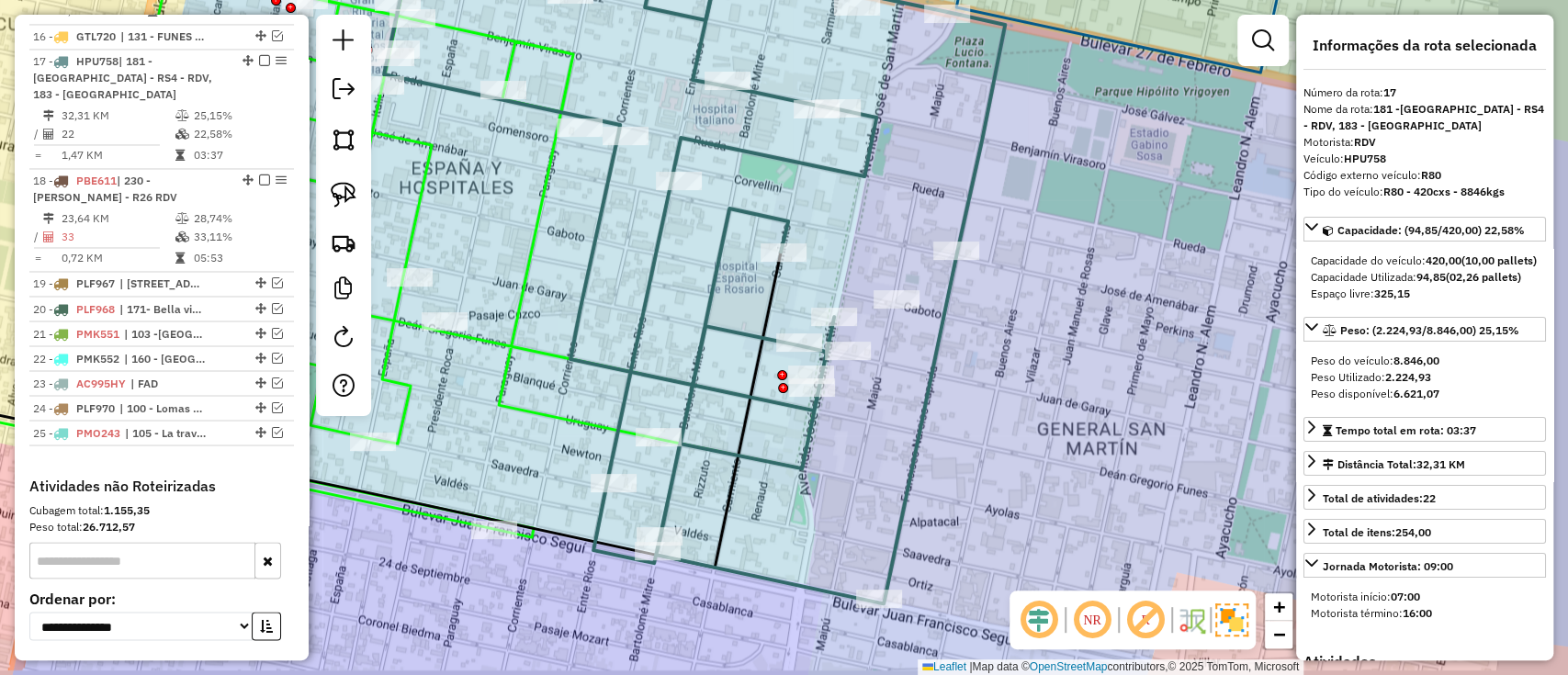
drag, startPoint x: 886, startPoint y: 424, endPoint x: 759, endPoint y: 360, distance: 142.2
click at [759, 360] on icon at bounding box center [244, 410] width 1074 height 316
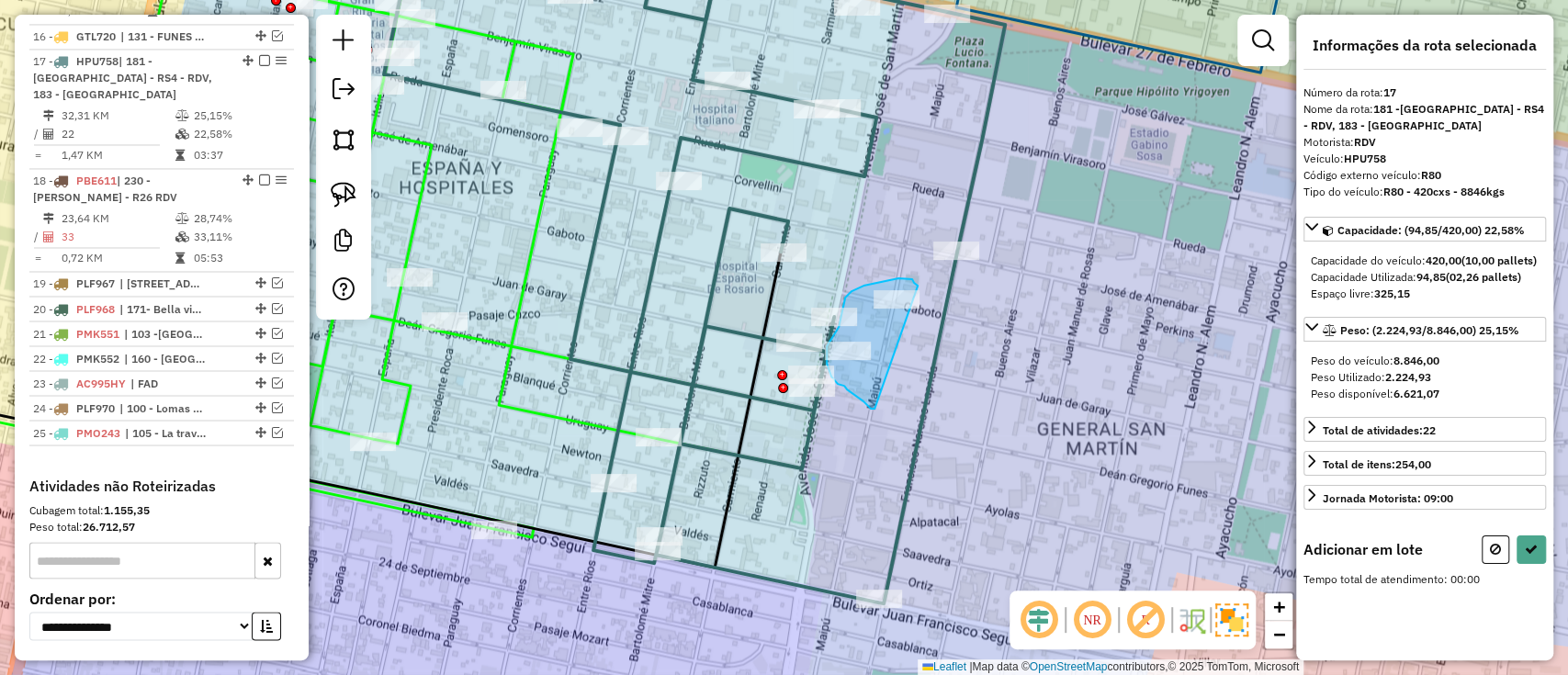
drag, startPoint x: 914, startPoint y: 282, endPoint x: 885, endPoint y: 409, distance: 130.3
click at [882, 409] on div "Rota 17 - Placa HPU758 0000422171 - CABALLERO ANDREA MARIA DE LOS ANGELES Janel…" at bounding box center [784, 337] width 1568 height 675
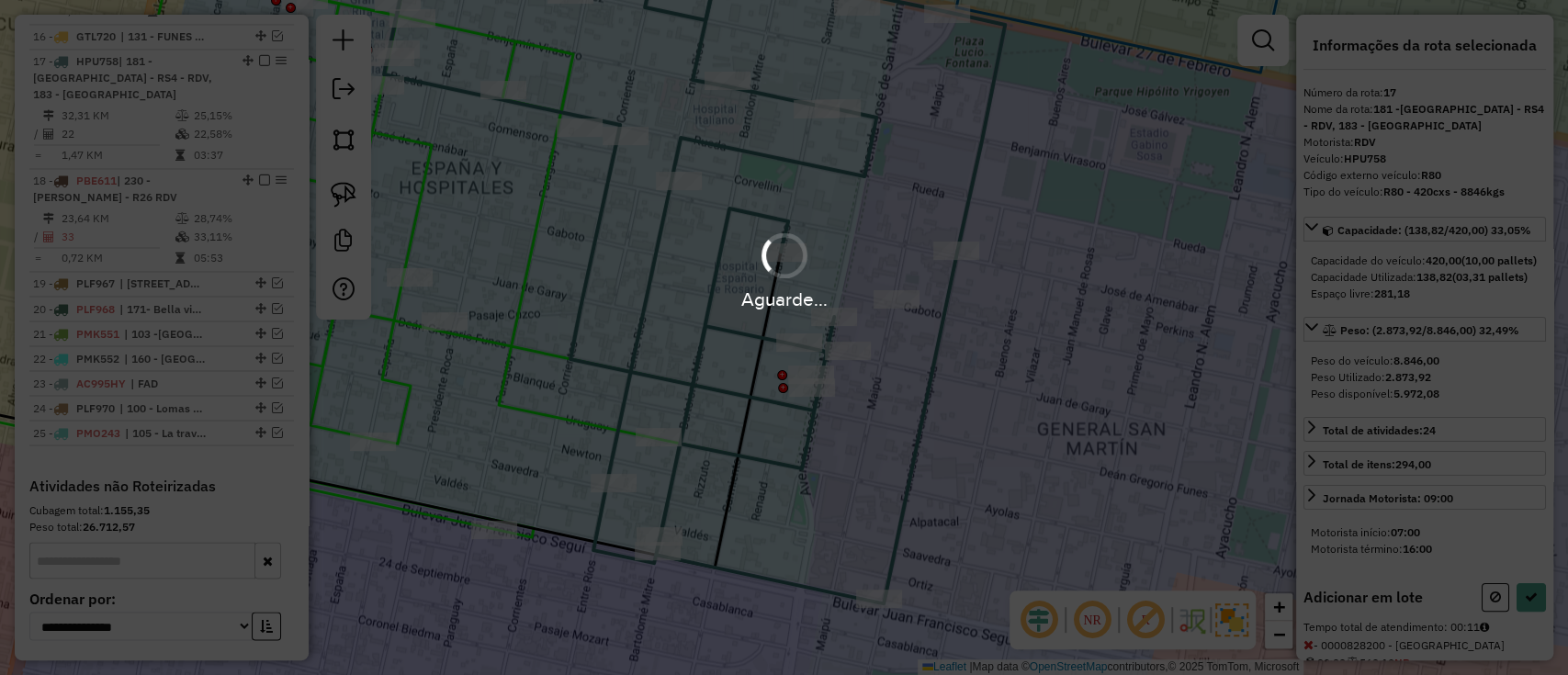
select select "**********"
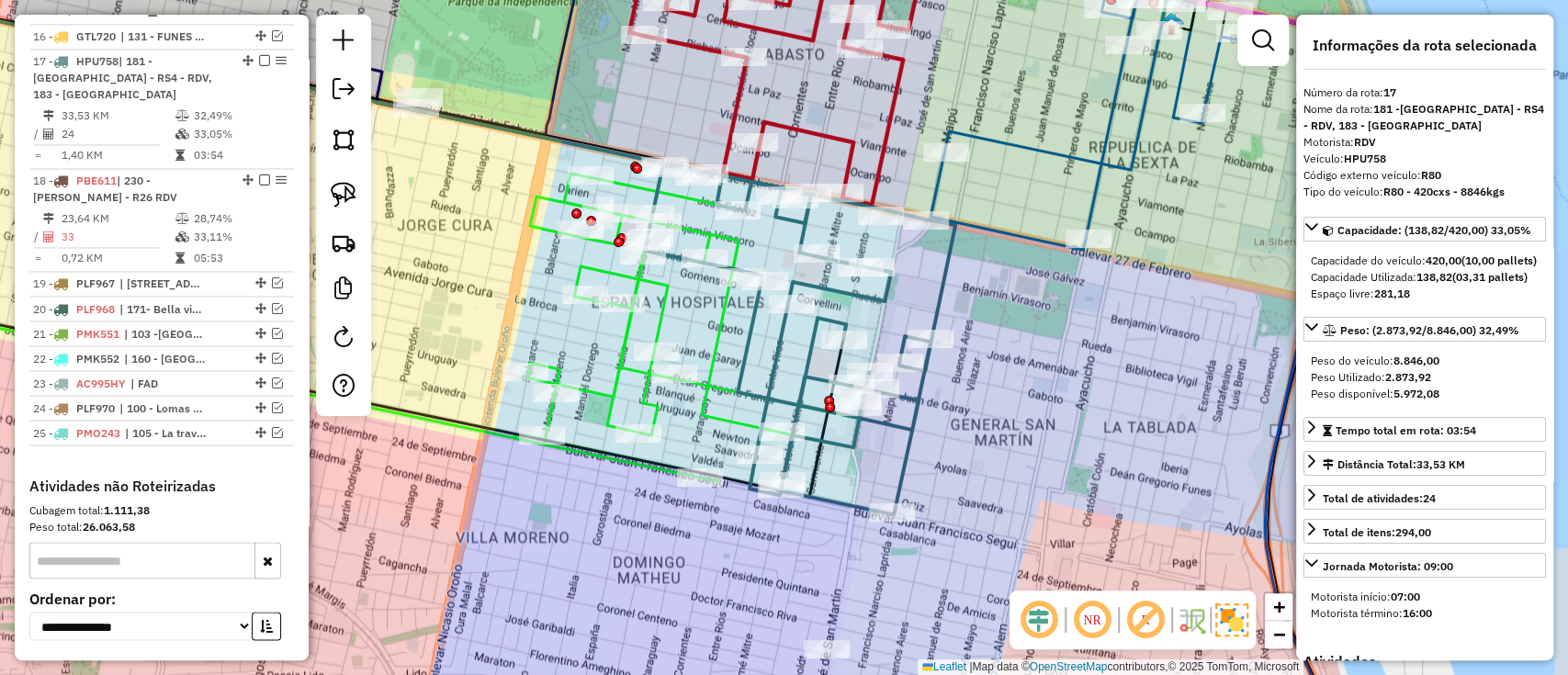
click at [905, 427] on icon at bounding box center [800, 339] width 311 height 351
click at [708, 414] on icon at bounding box center [688, 322] width 347 height 317
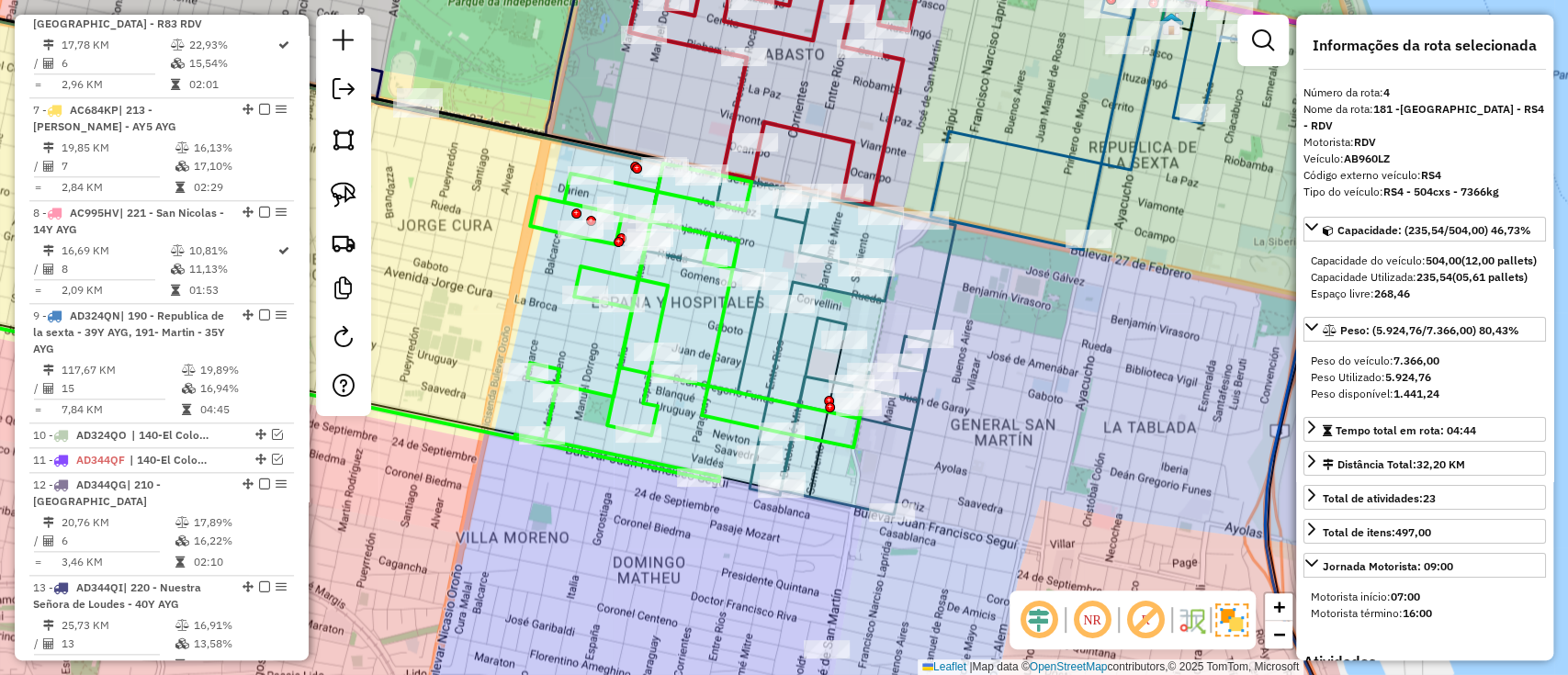
scroll to position [920, 0]
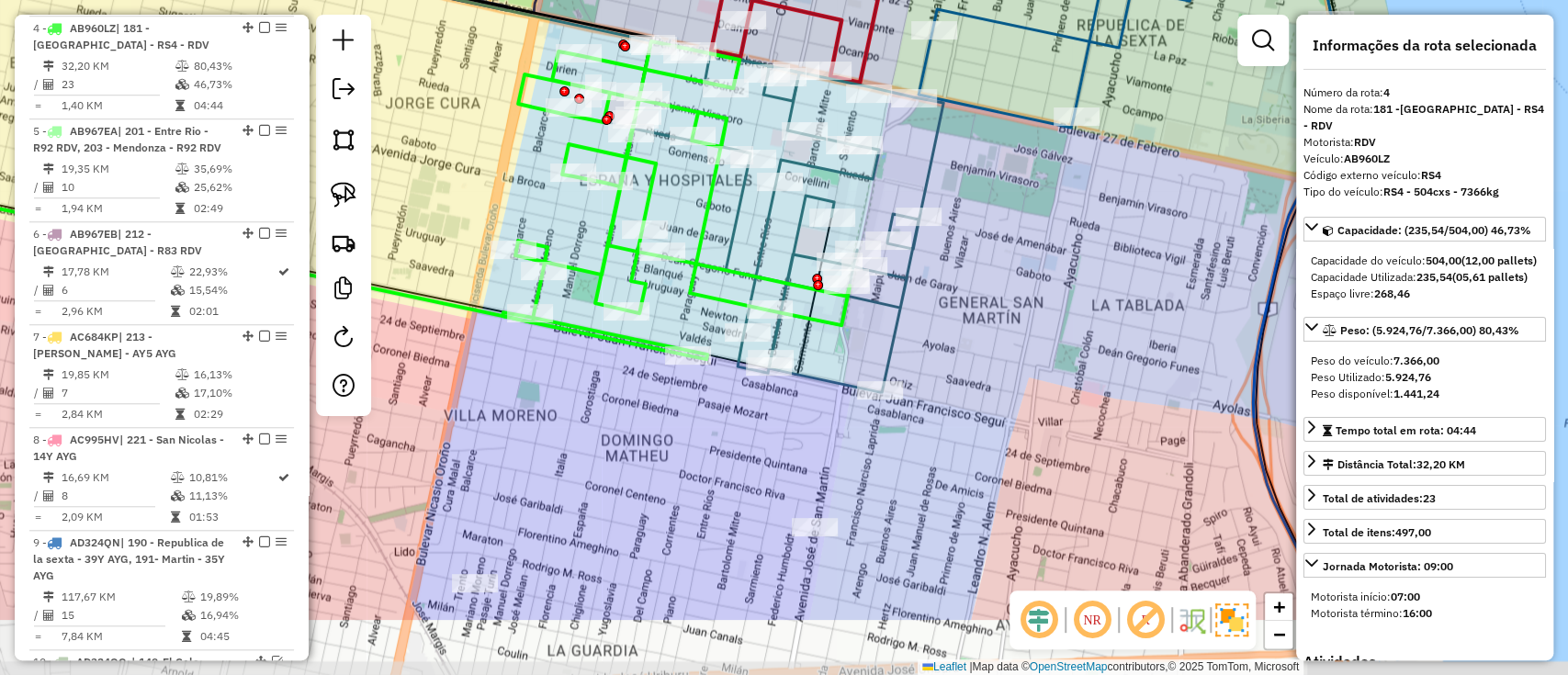
drag, startPoint x: 956, startPoint y: 457, endPoint x: 943, endPoint y: 335, distance: 122.7
click at [943, 335] on div "Janela de atendimento Grade de atendimento Capacidade Transportadoras Veículos …" at bounding box center [784, 337] width 1568 height 675
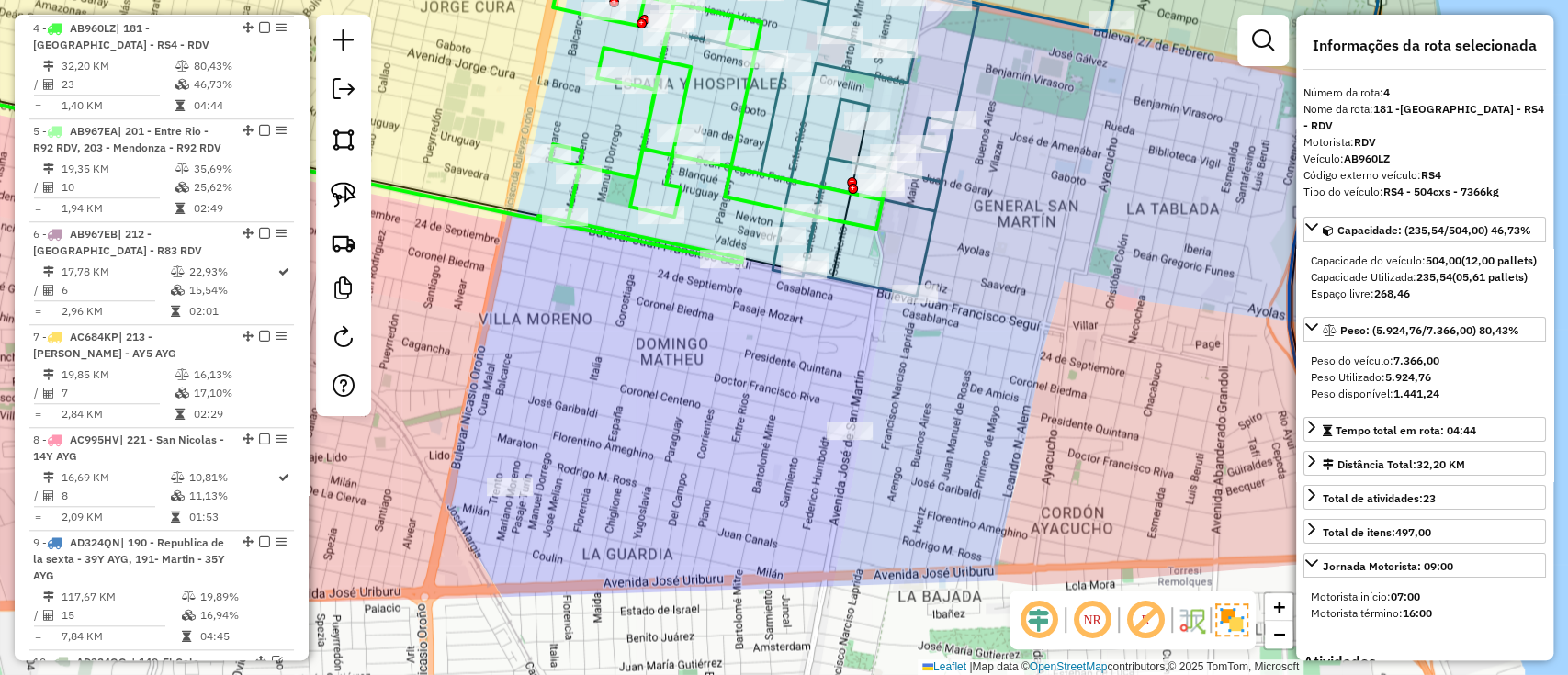
drag, startPoint x: 764, startPoint y: 448, endPoint x: 799, endPoint y: 352, distance: 102.2
click at [799, 352] on div "Janela de atendimento Grade de atendimento Capacidade Transportadoras Veículos …" at bounding box center [784, 337] width 1568 height 675
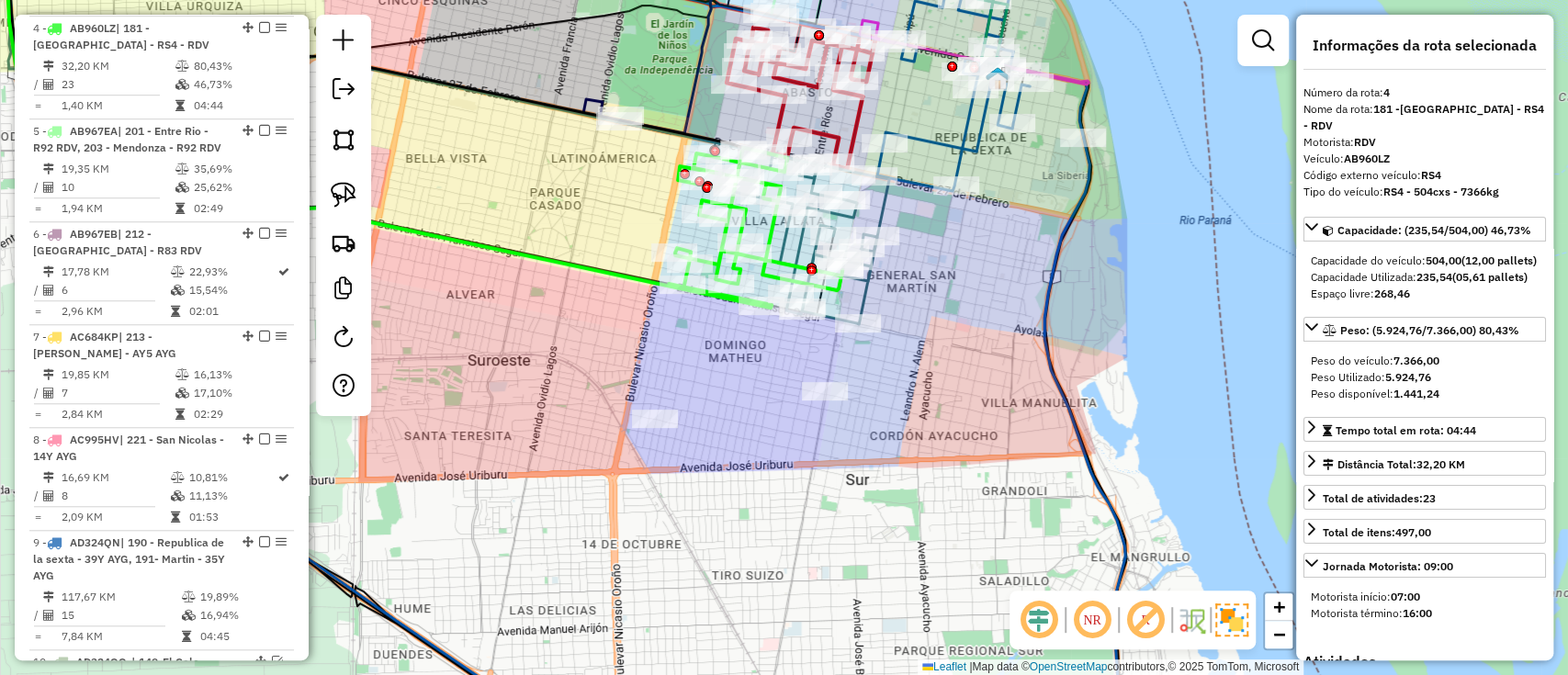
click at [826, 313] on icon at bounding box center [812, 235] width 155 height 176
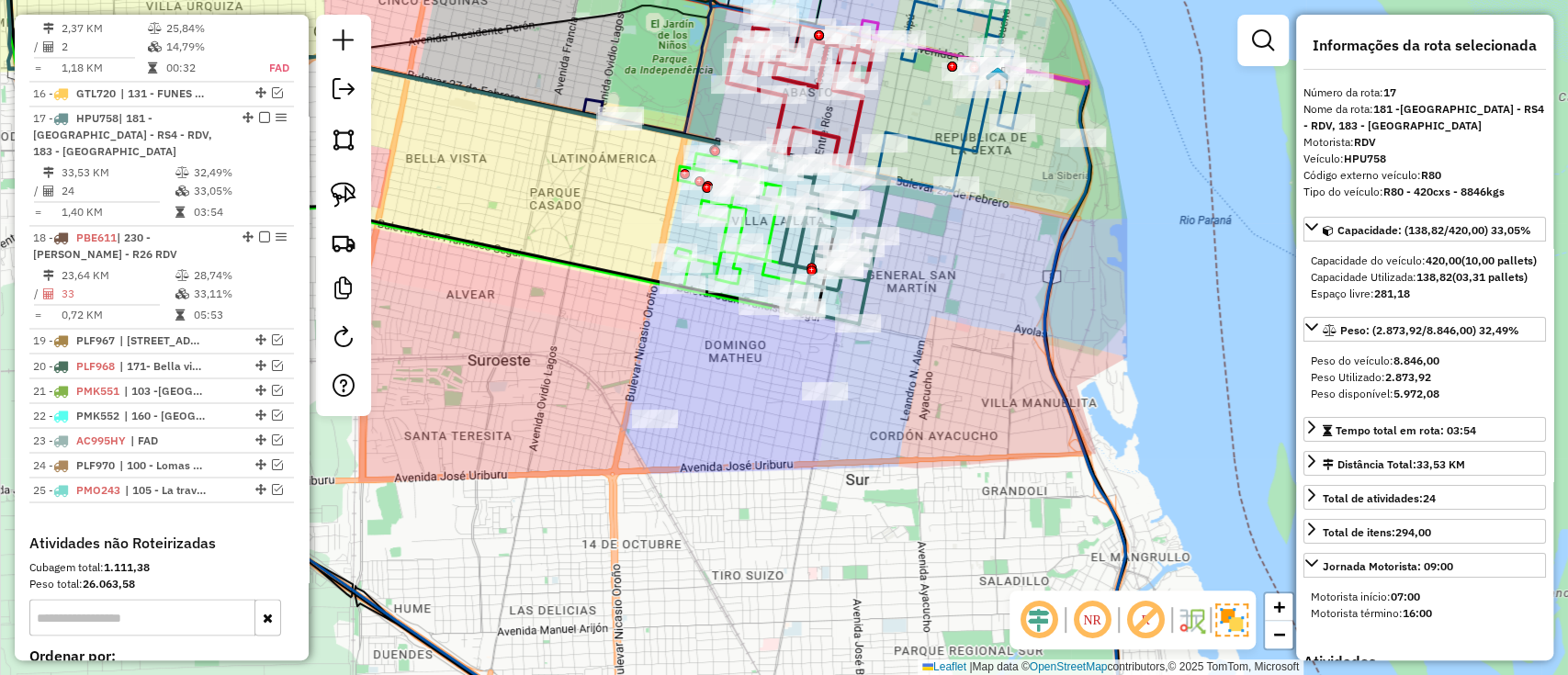
scroll to position [2056, 0]
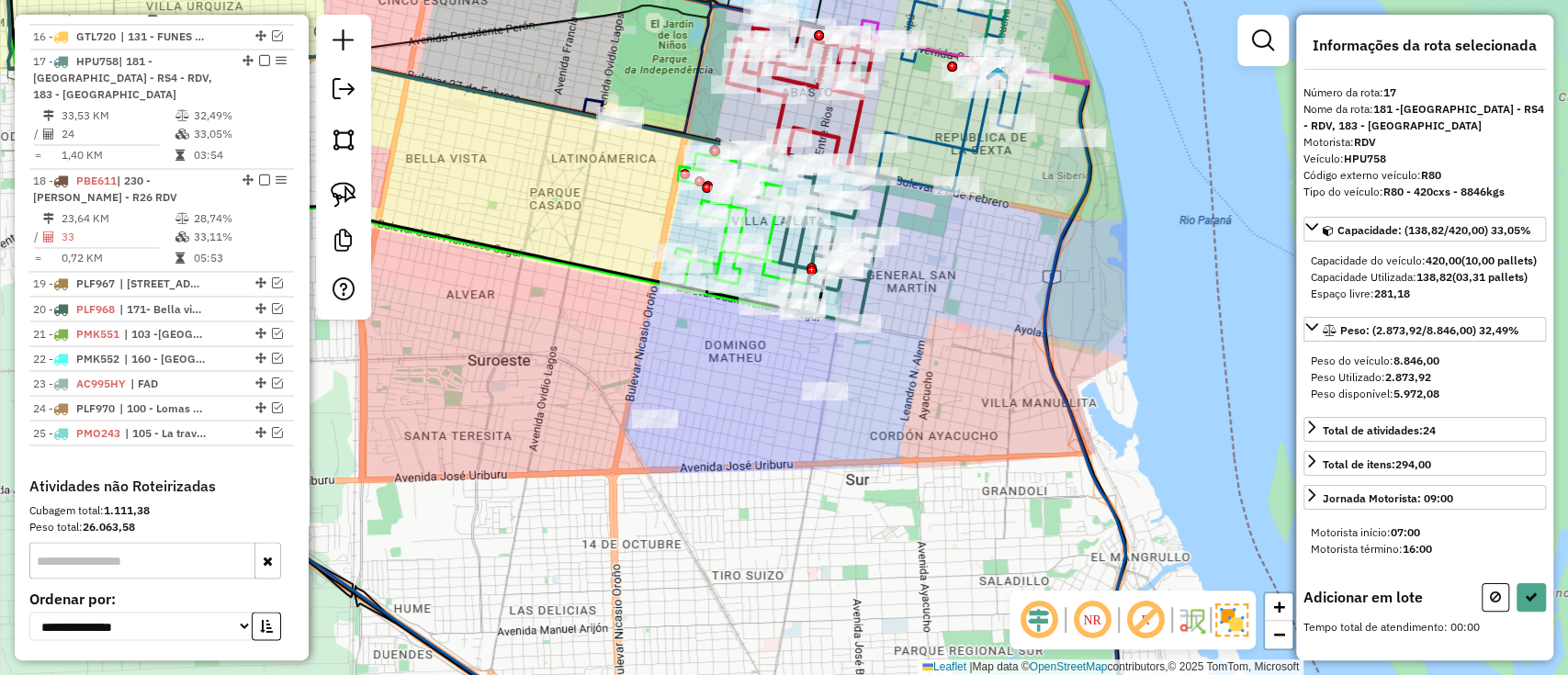
select select "**********"
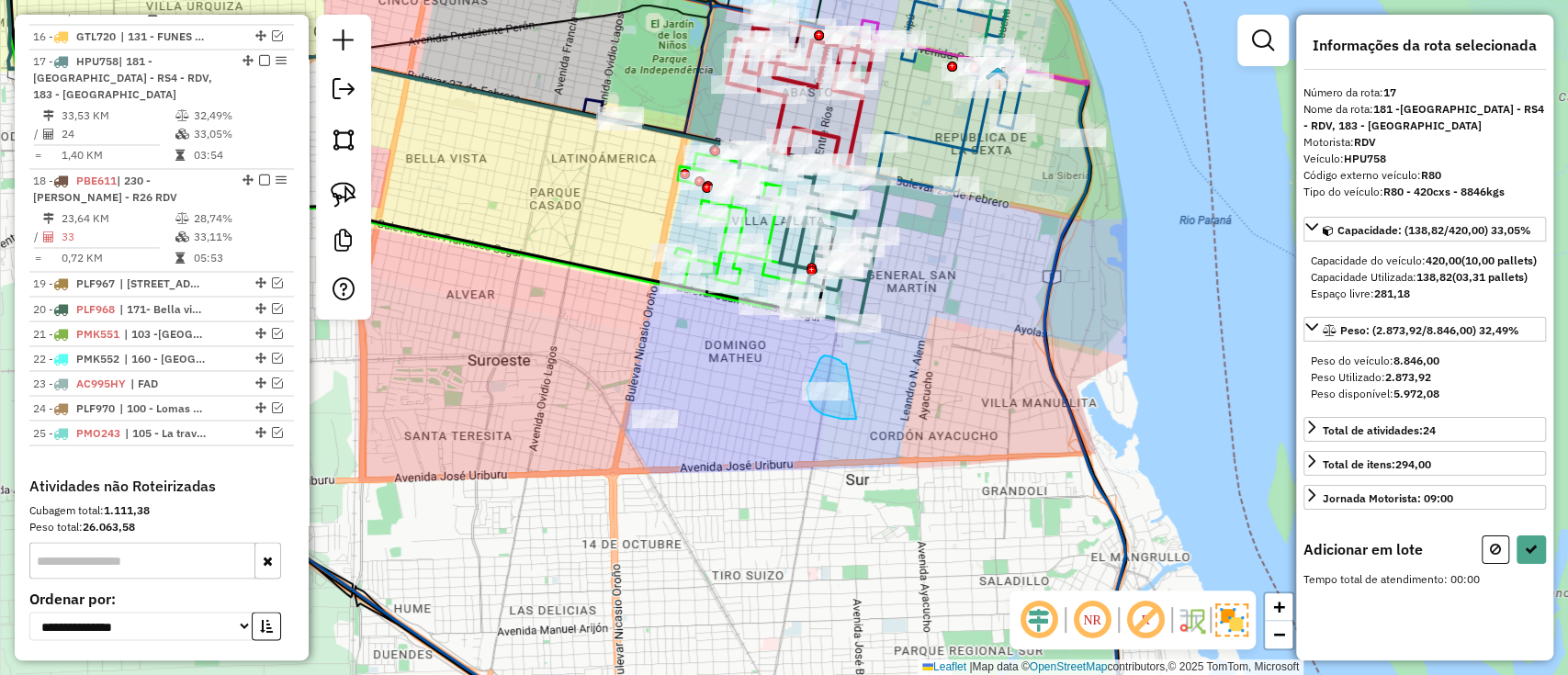
drag, startPoint x: 838, startPoint y: 360, endPoint x: 858, endPoint y: 419, distance: 62.3
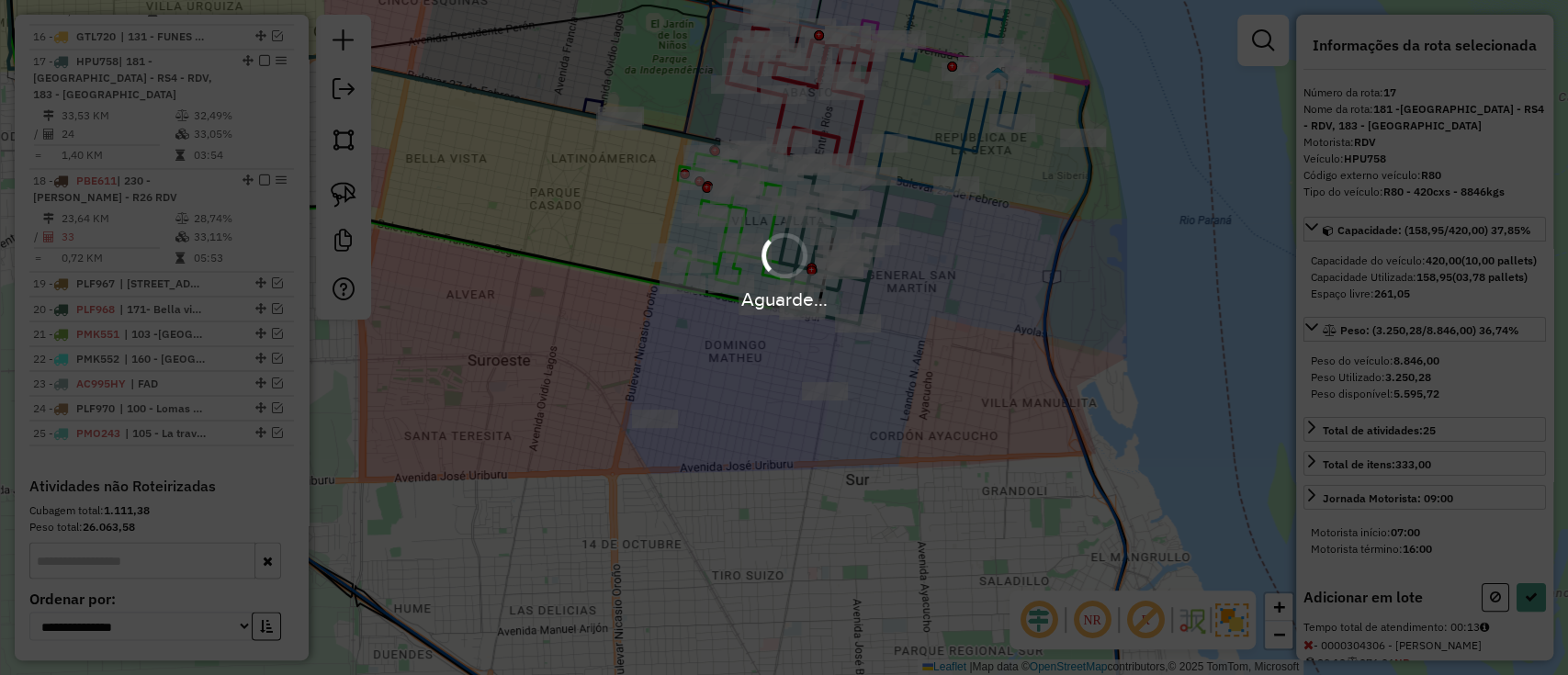
select select "**********"
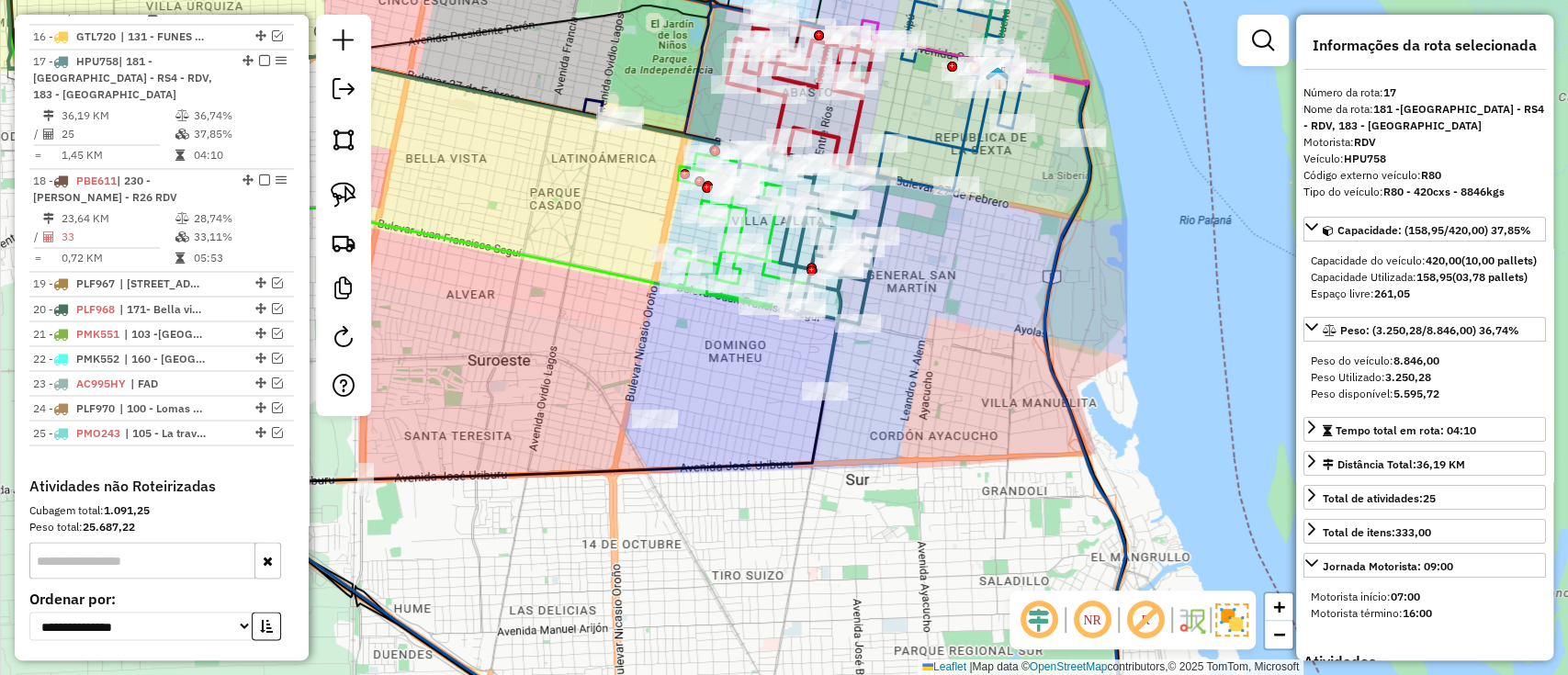
click at [632, 278] on icon at bounding box center [384, 119] width 756 height 373
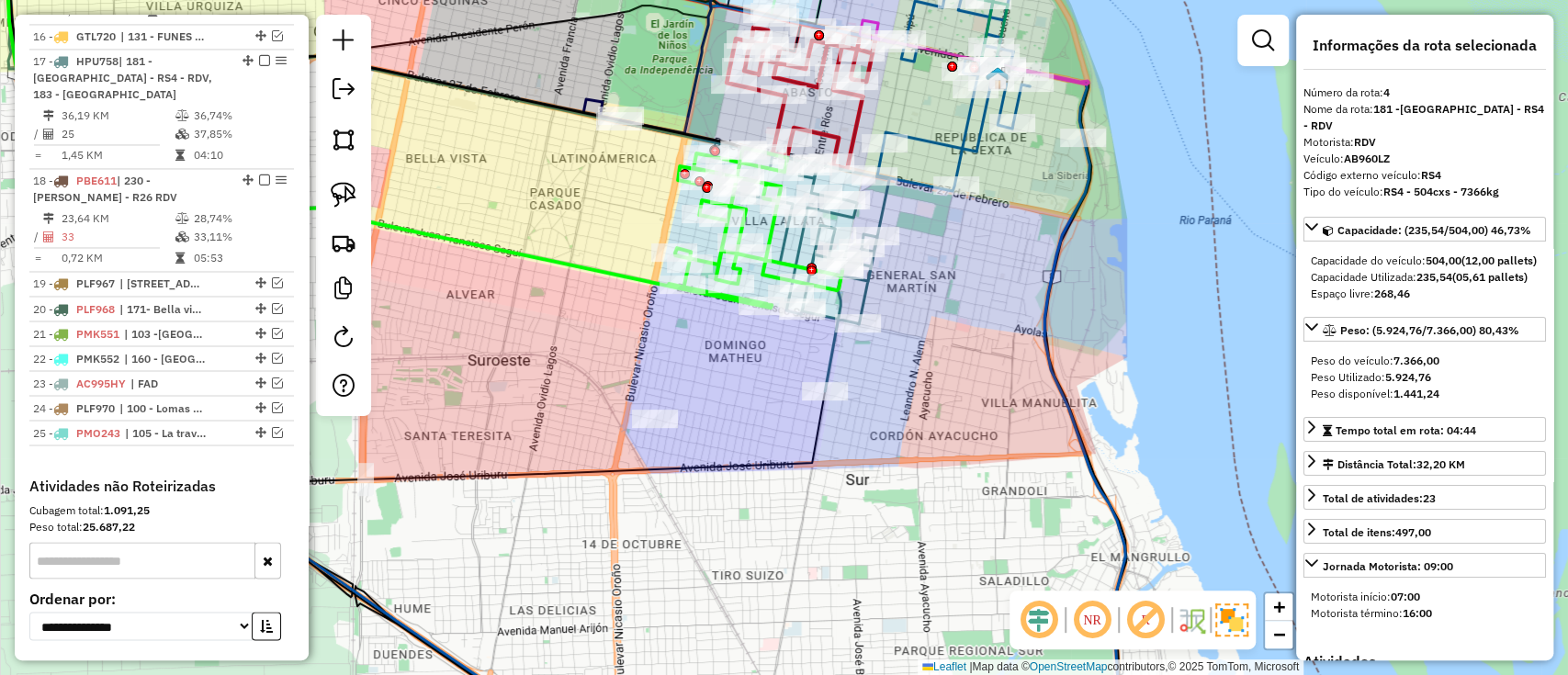
scroll to position [920, 0]
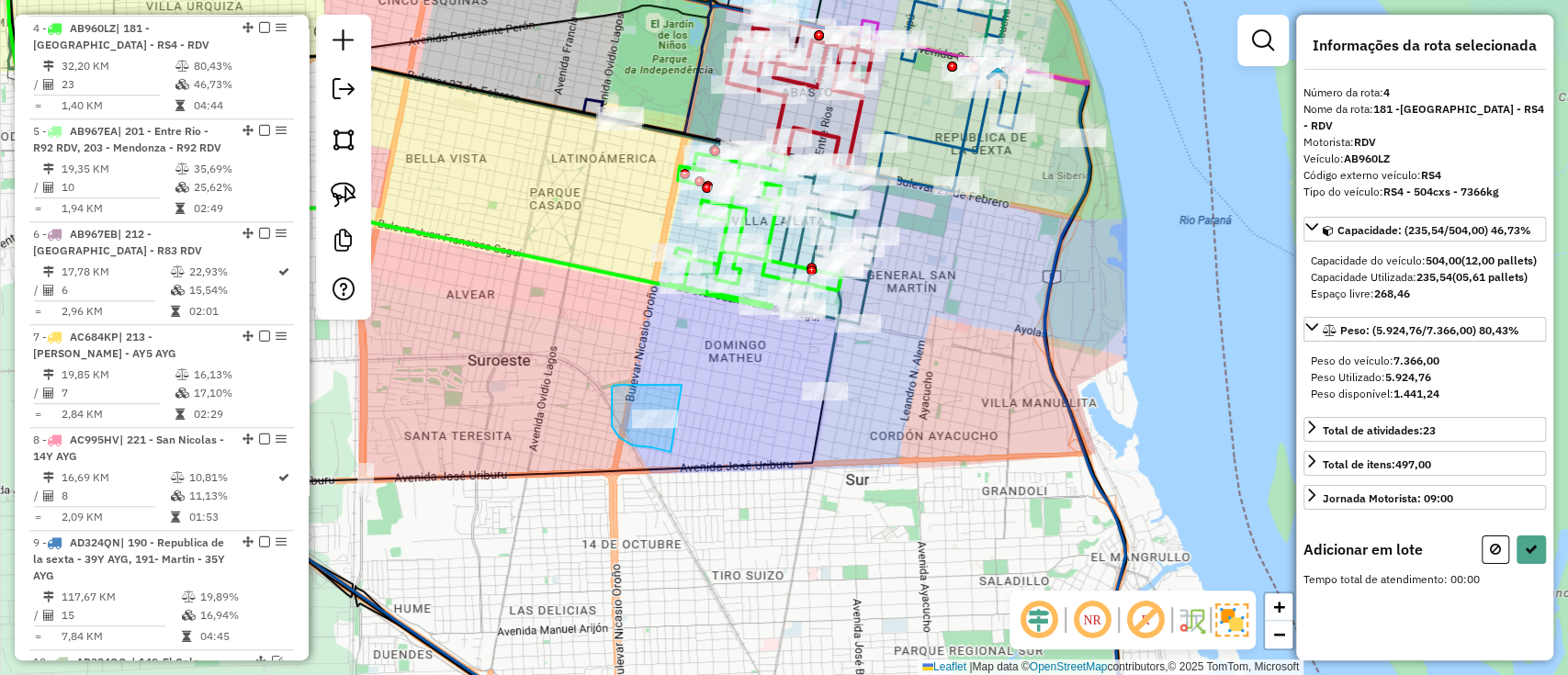
drag, startPoint x: 614, startPoint y: 386, endPoint x: 675, endPoint y: 454, distance: 91.4
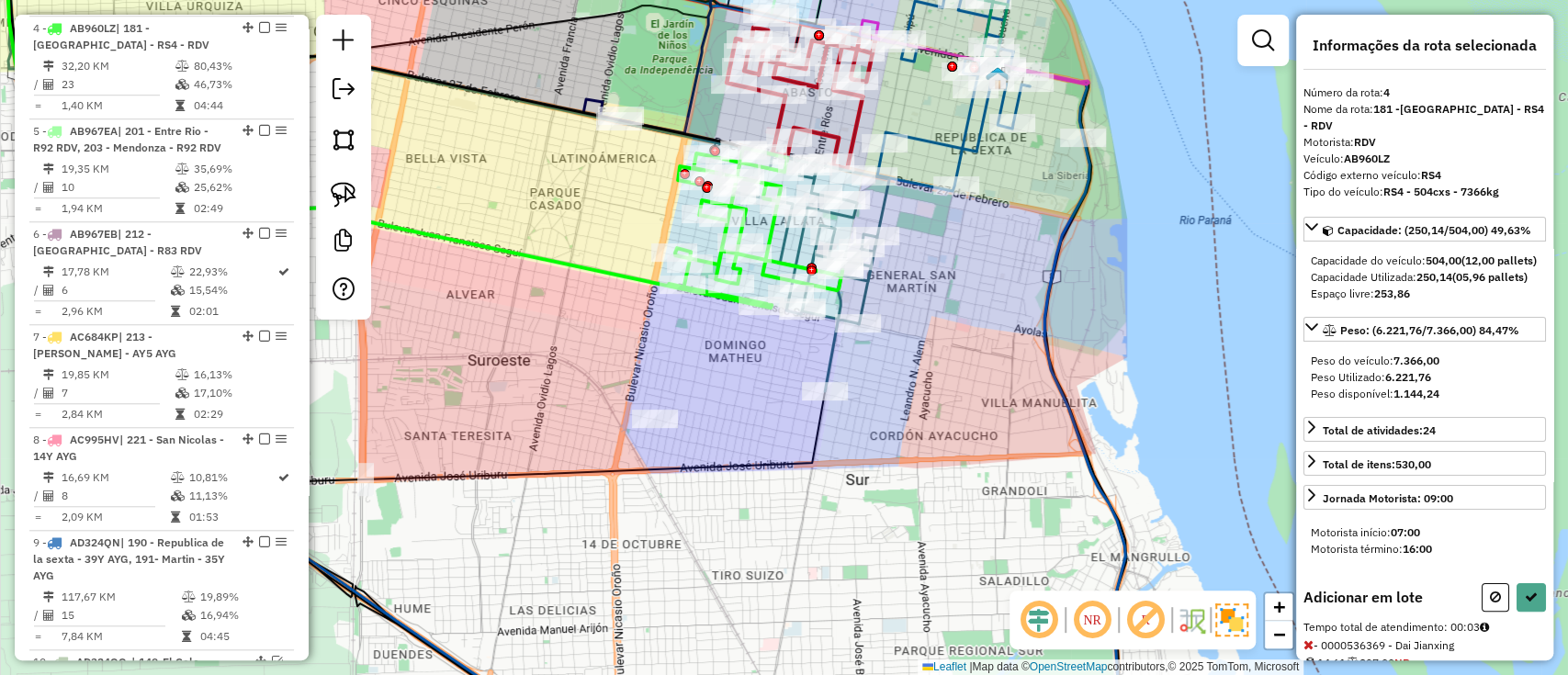
select select "**********"
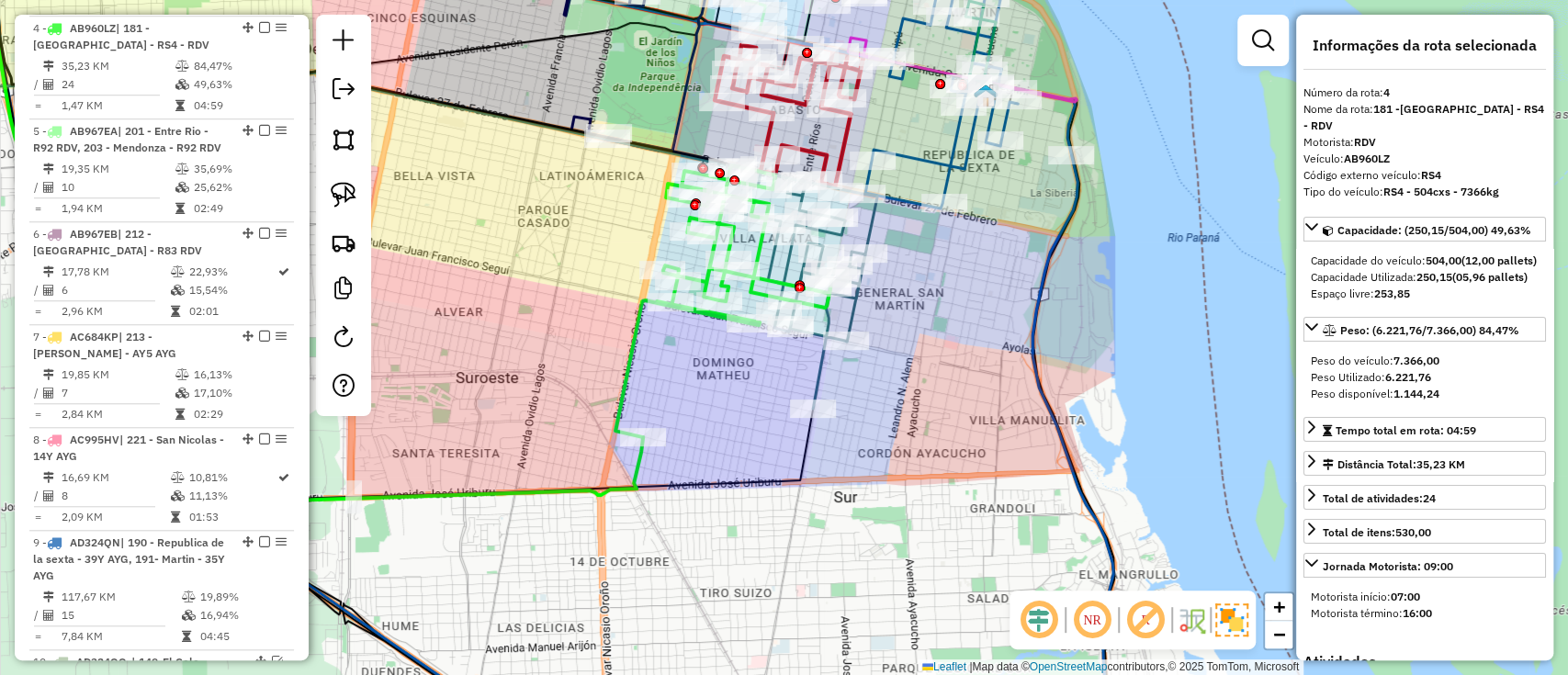
click at [636, 466] on icon at bounding box center [318, 218] width 651 height 571
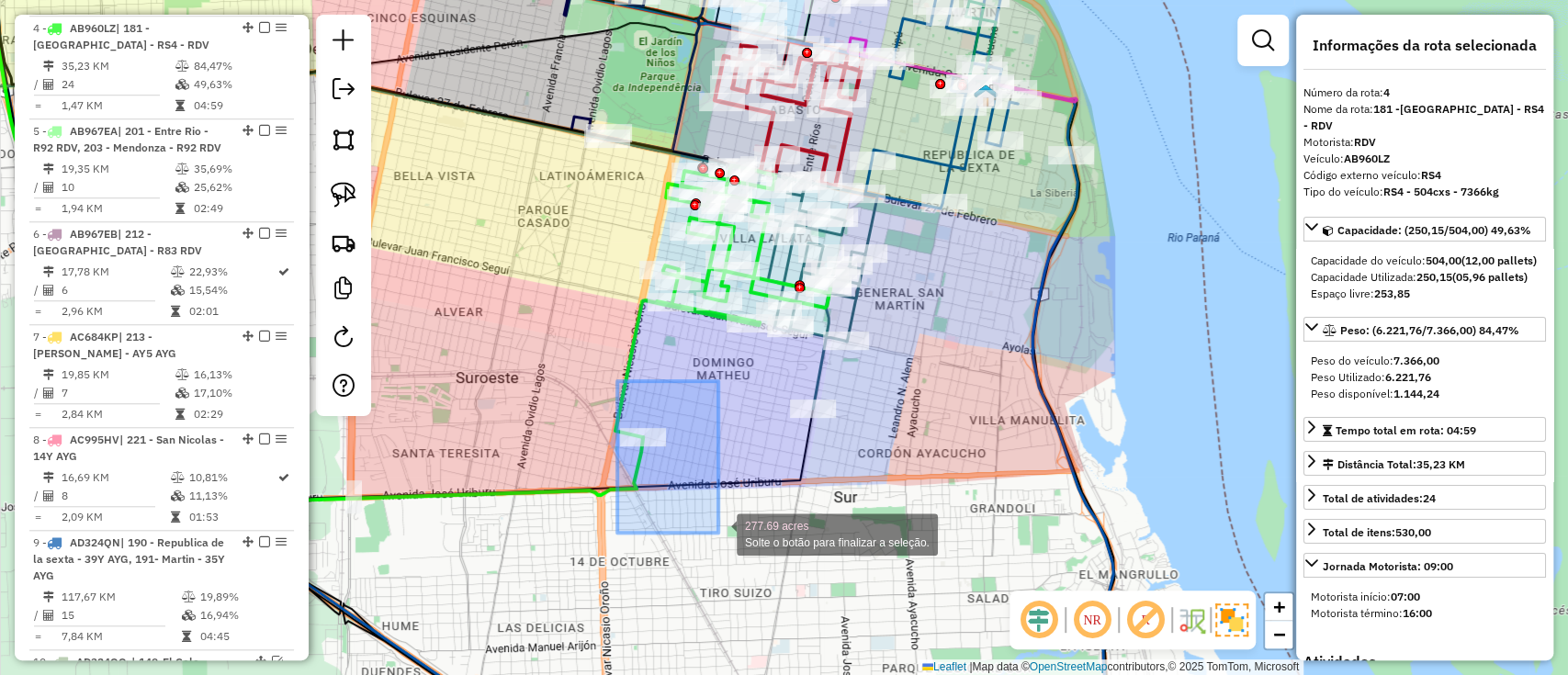
drag, startPoint x: 617, startPoint y: 381, endPoint x: 720, endPoint y: 533, distance: 183.6
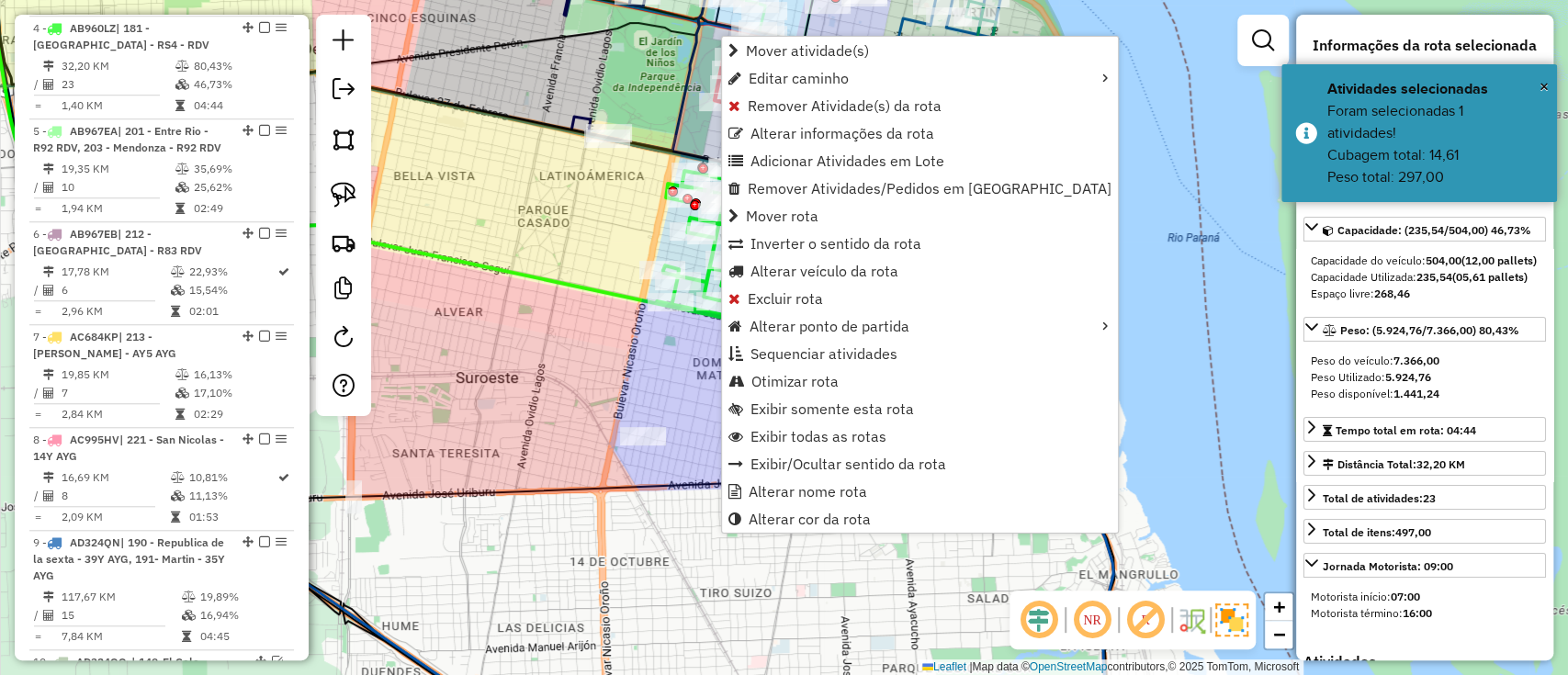
click at [676, 423] on div "Janela de atendimento Grade de atendimento Capacidade Transportadoras Veículos …" at bounding box center [784, 337] width 1568 height 675
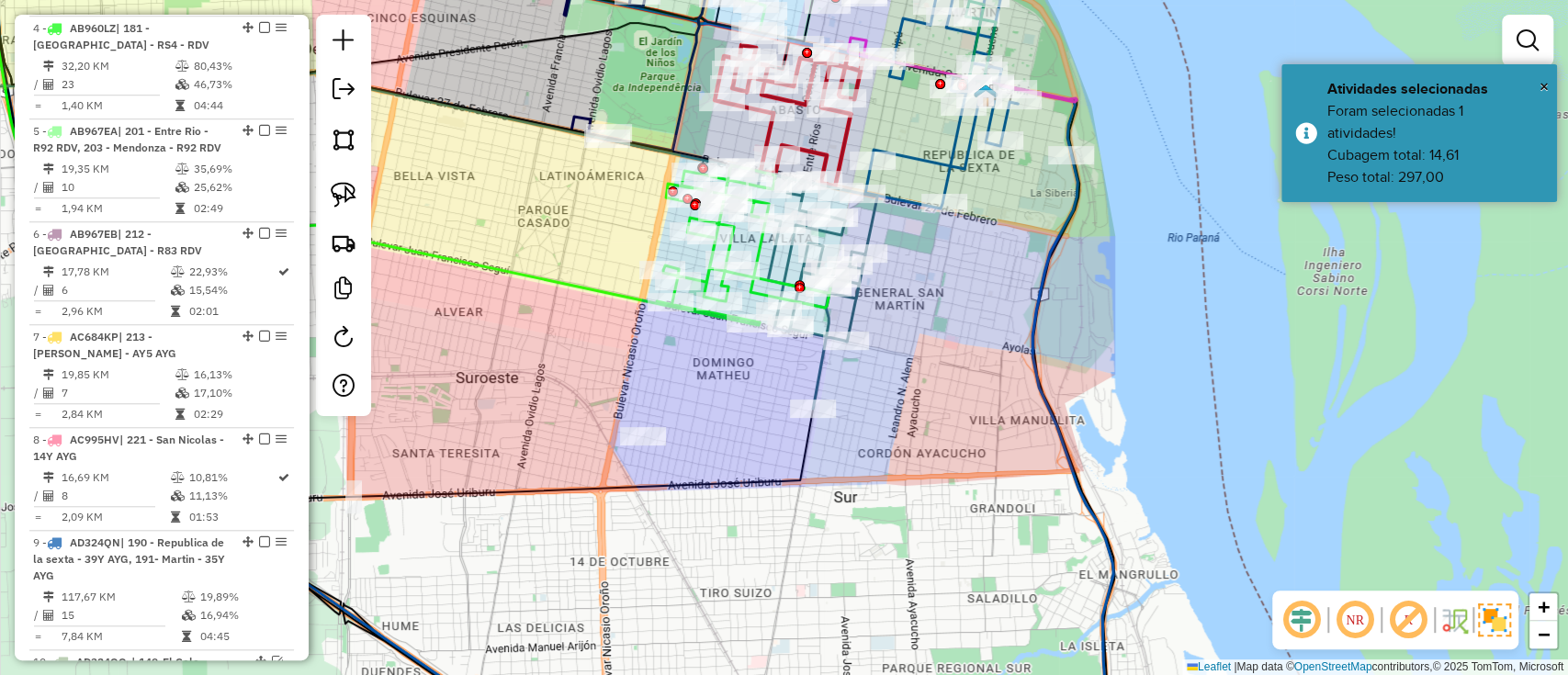
click at [805, 458] on icon at bounding box center [404, 216] width 818 height 569
select select "**********"
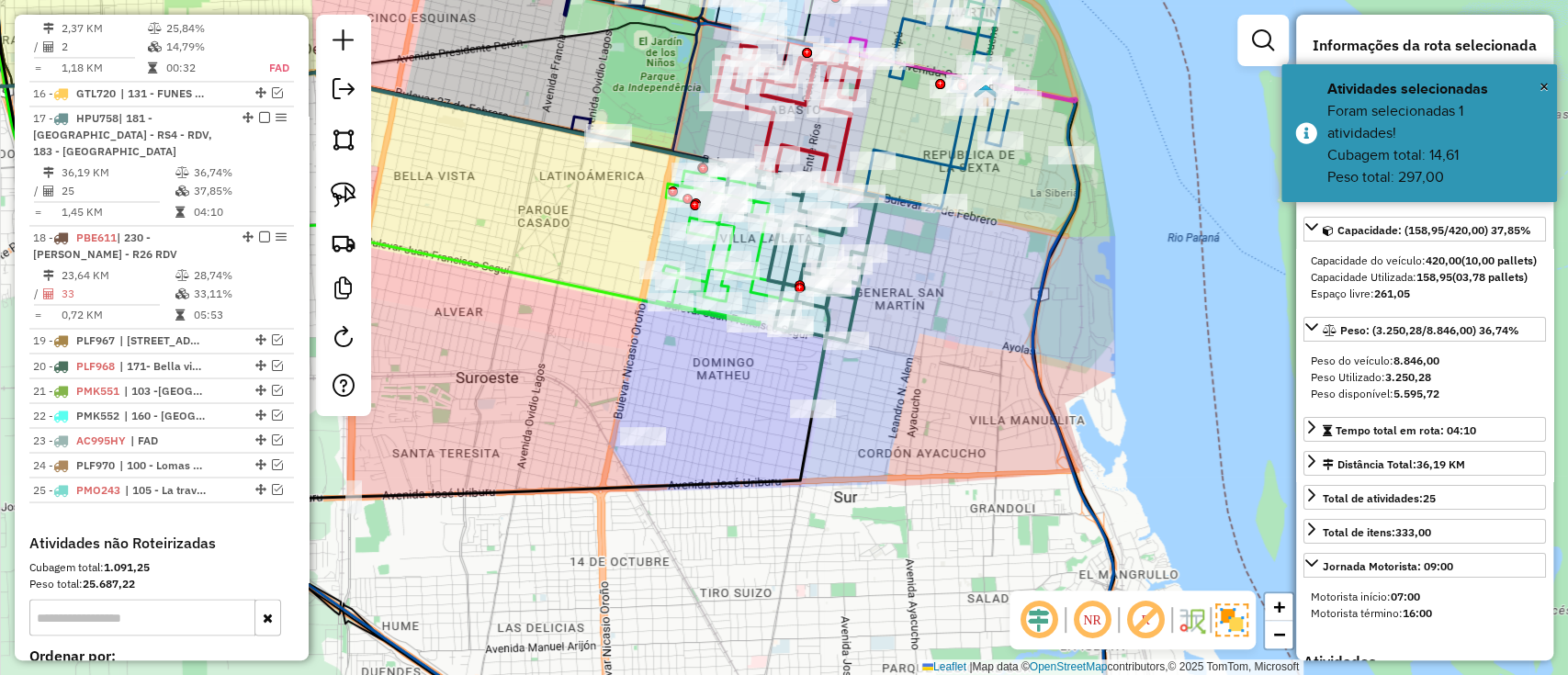
scroll to position [2056, 0]
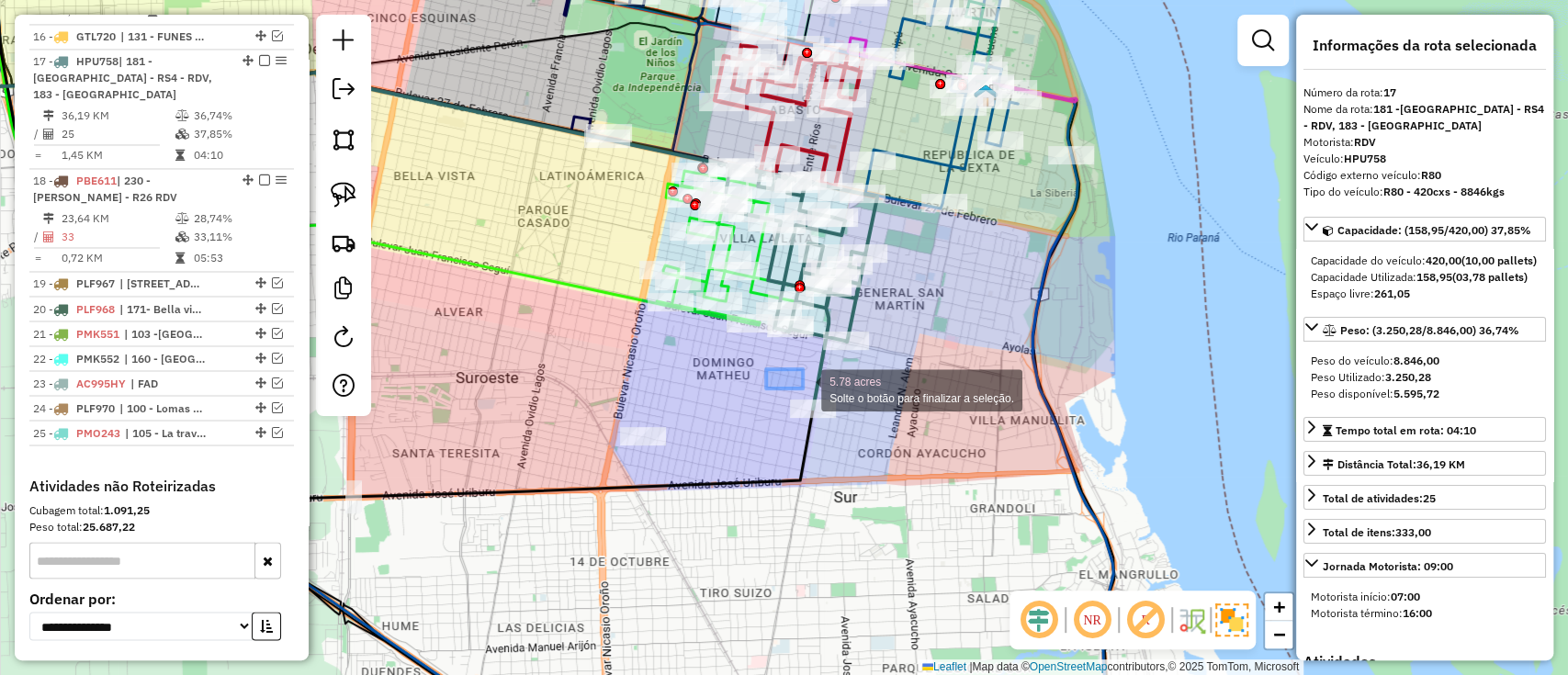
drag, startPoint x: 766, startPoint y: 369, endPoint x: 875, endPoint y: 437, distance: 128.5
click at [874, 437] on div "5.78 acres Solte o botão para finalizar a seleção. Janela de atendimento Grade …" at bounding box center [784, 337] width 1568 height 675
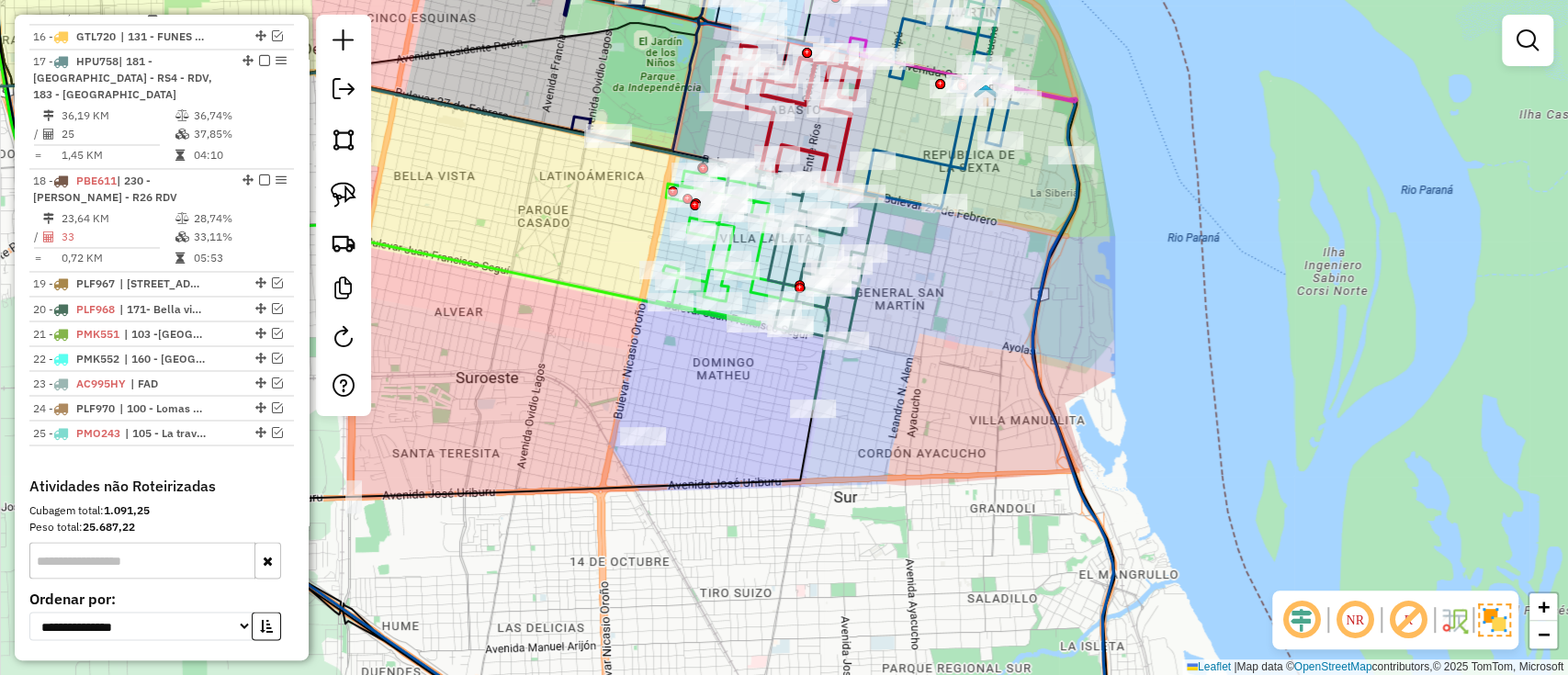
click at [823, 370] on icon at bounding box center [799, 287] width 155 height 244
select select "**********"
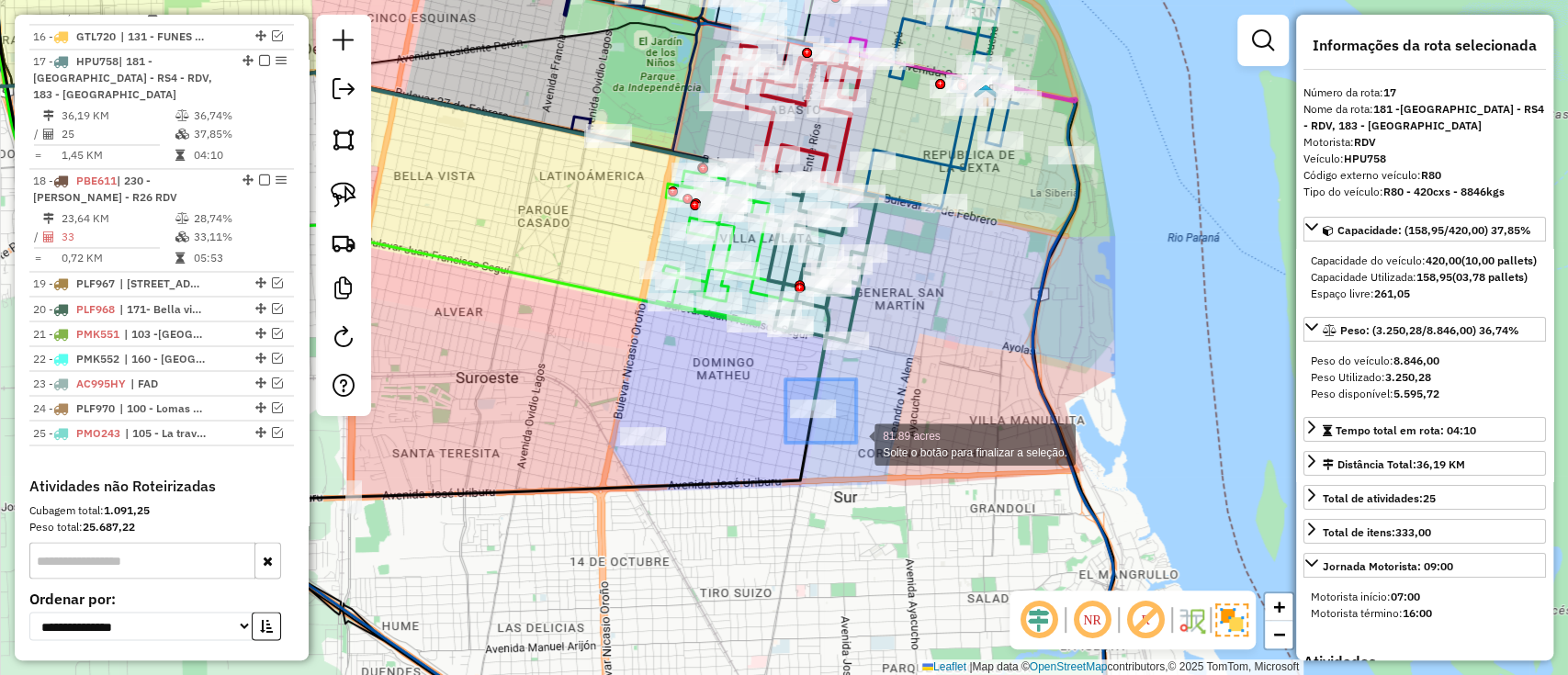
drag, startPoint x: 786, startPoint y: 380, endPoint x: 856, endPoint y: 443, distance: 94.2
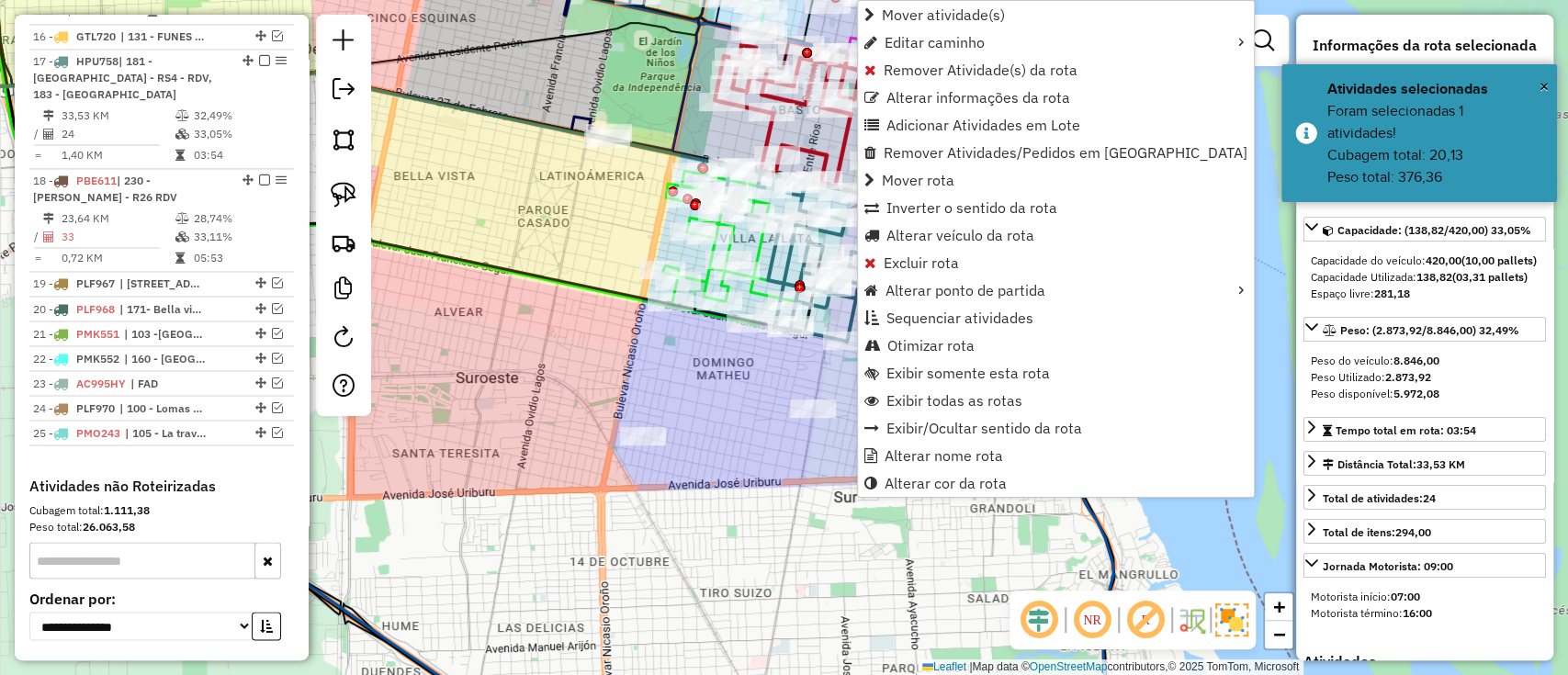
click at [742, 457] on div "Janela de atendimento Grade de atendimento Capacidade Transportadoras Veículos …" at bounding box center [784, 337] width 1568 height 675
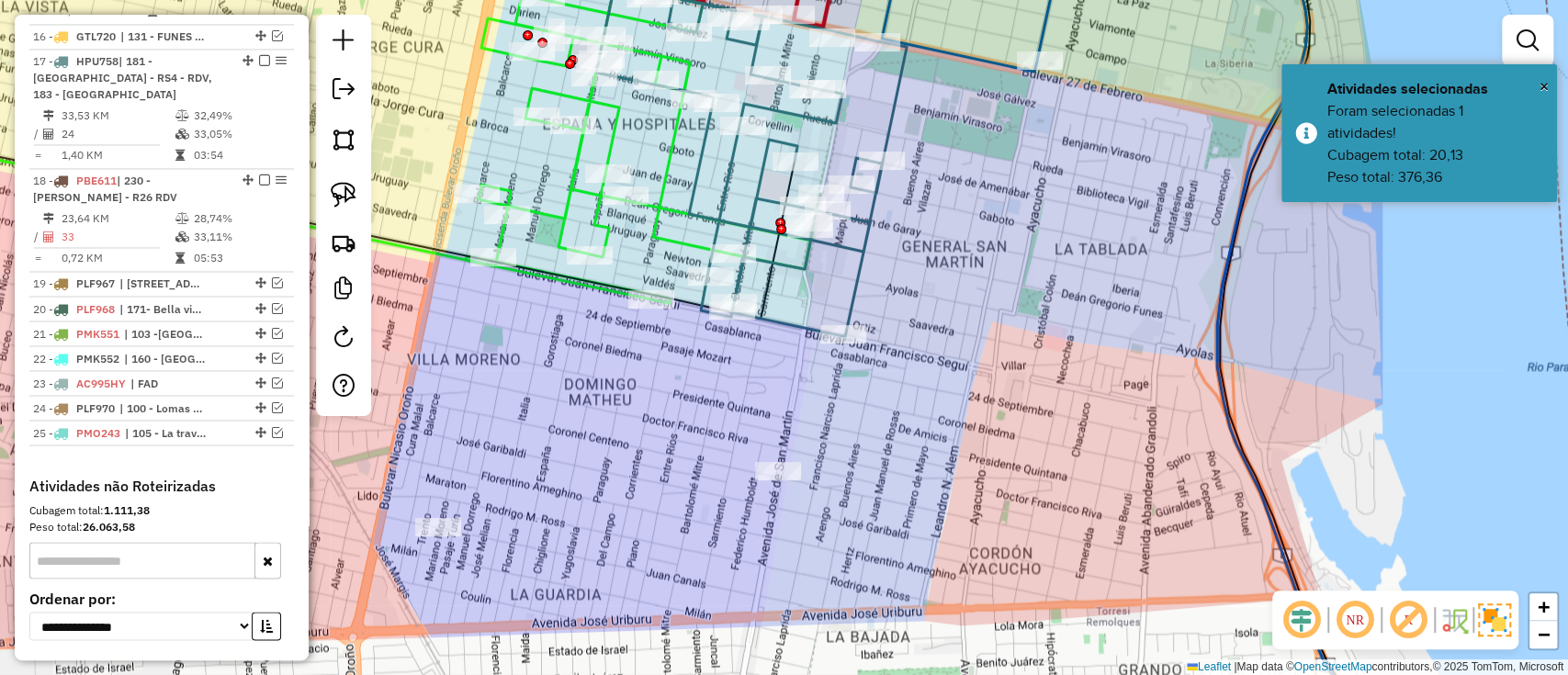
click at [854, 279] on icon at bounding box center [751, 161] width 311 height 351
select select "**********"
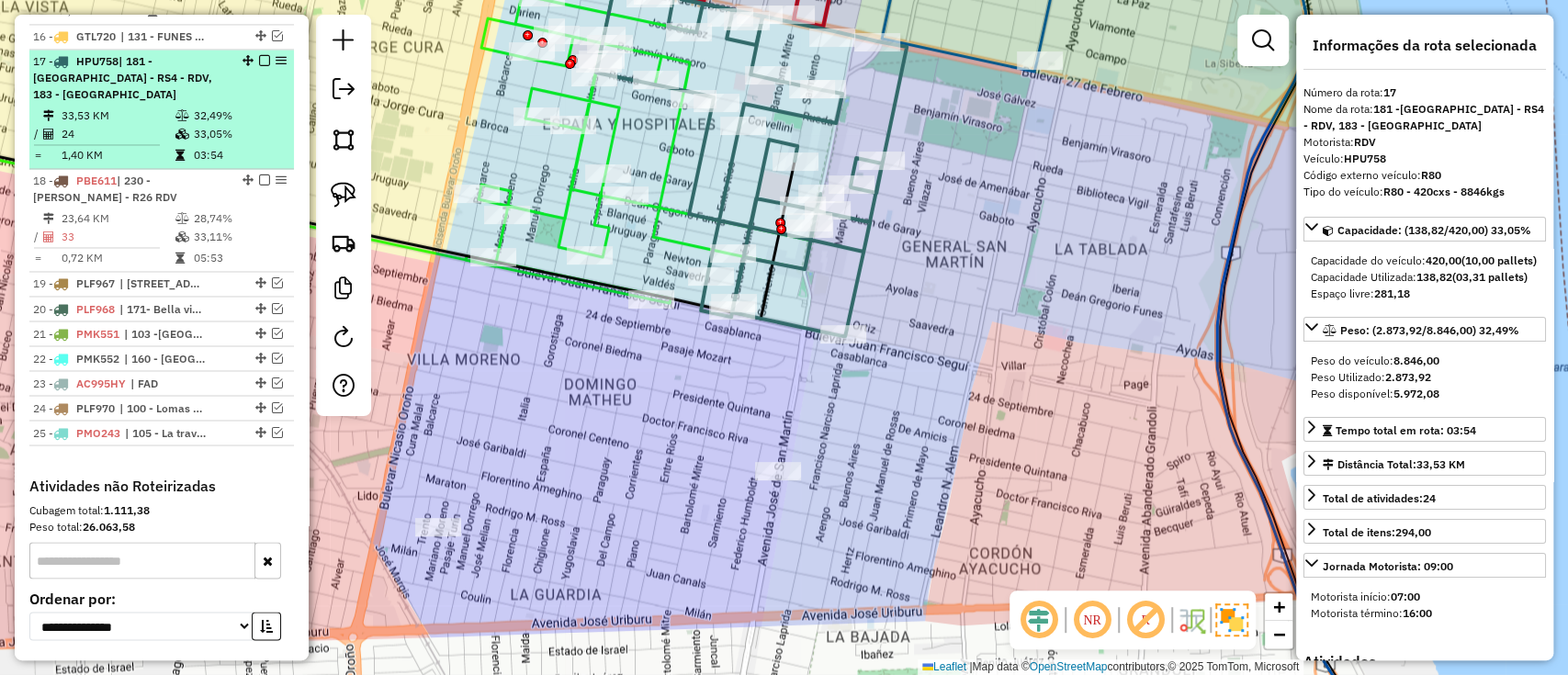
click at [259, 55] on em at bounding box center [264, 61] width 11 height 11
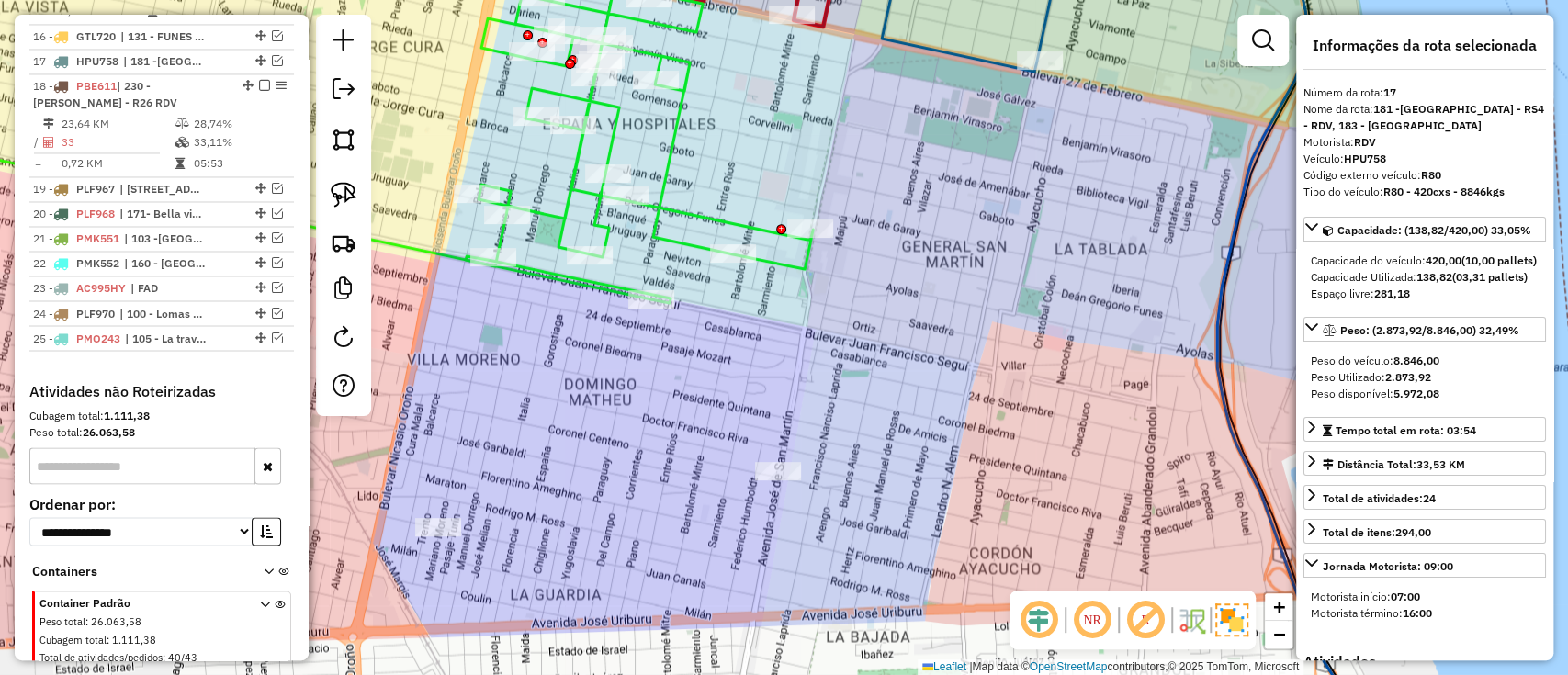
scroll to position [1961, 0]
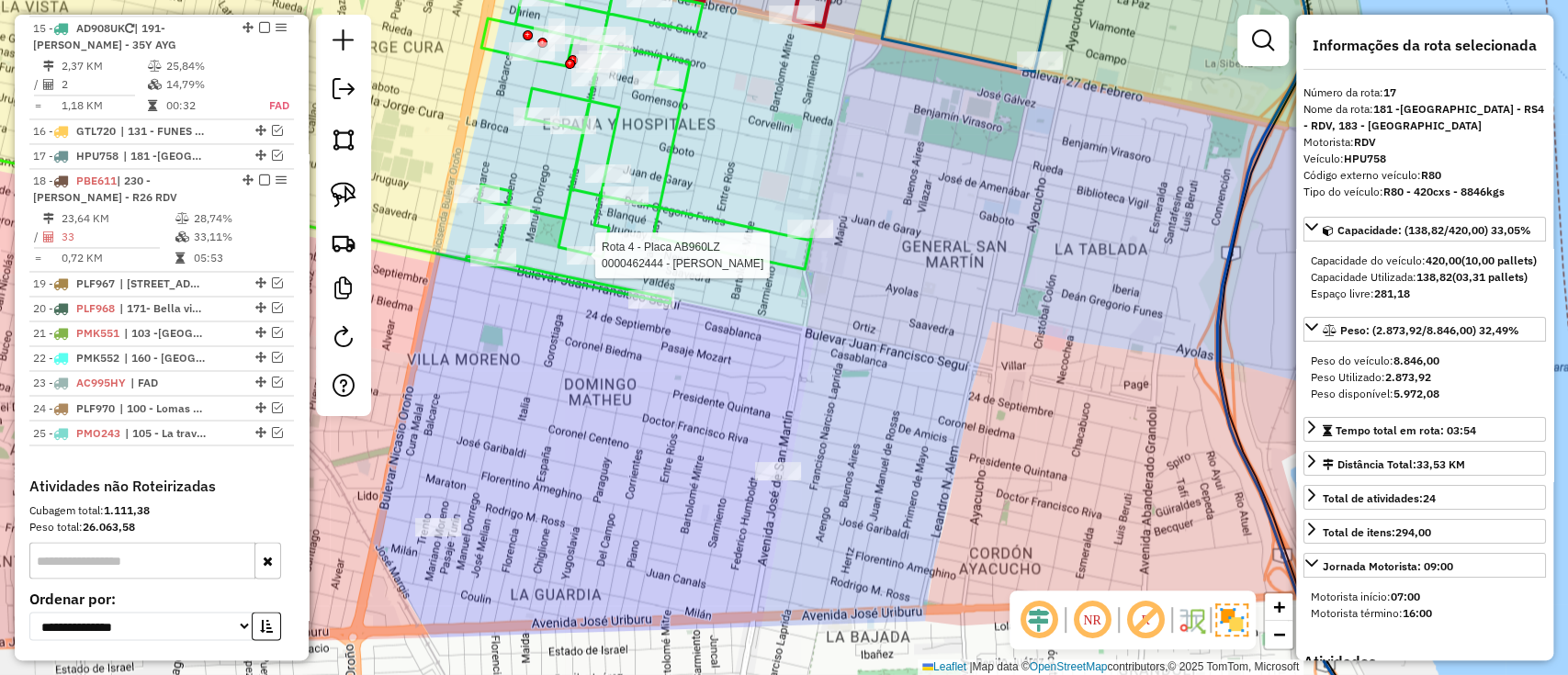
click at [567, 264] on div at bounding box center [589, 256] width 46 height 19
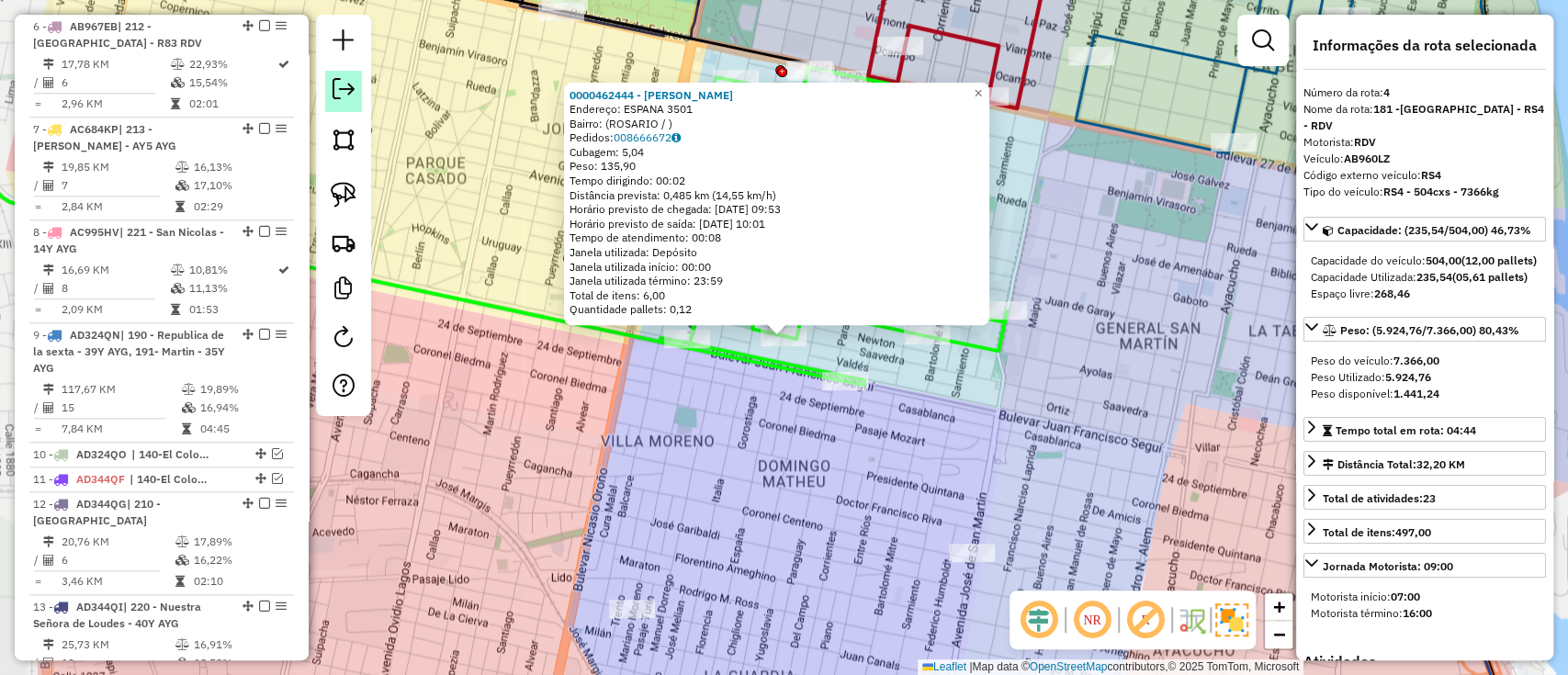
scroll to position [920, 0]
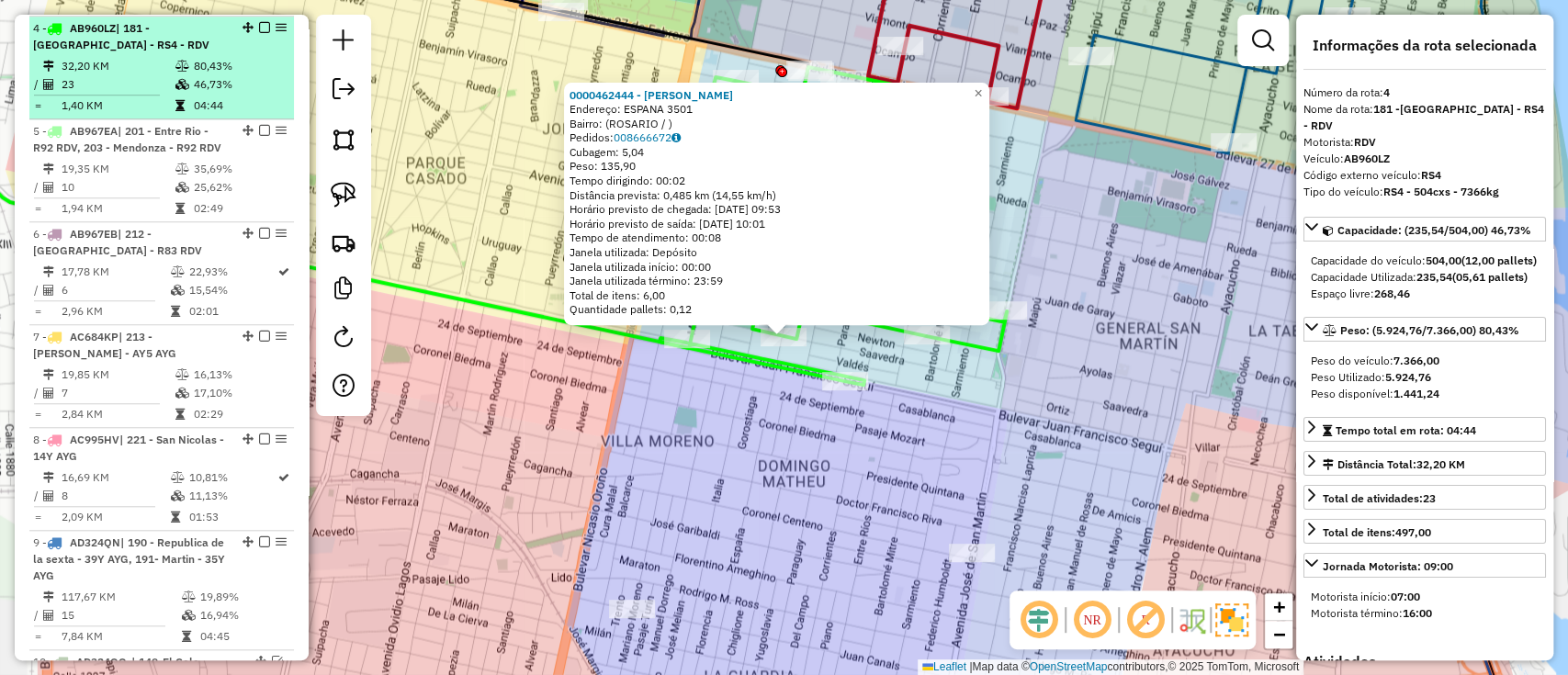
click at [259, 29] on em at bounding box center [264, 28] width 11 height 11
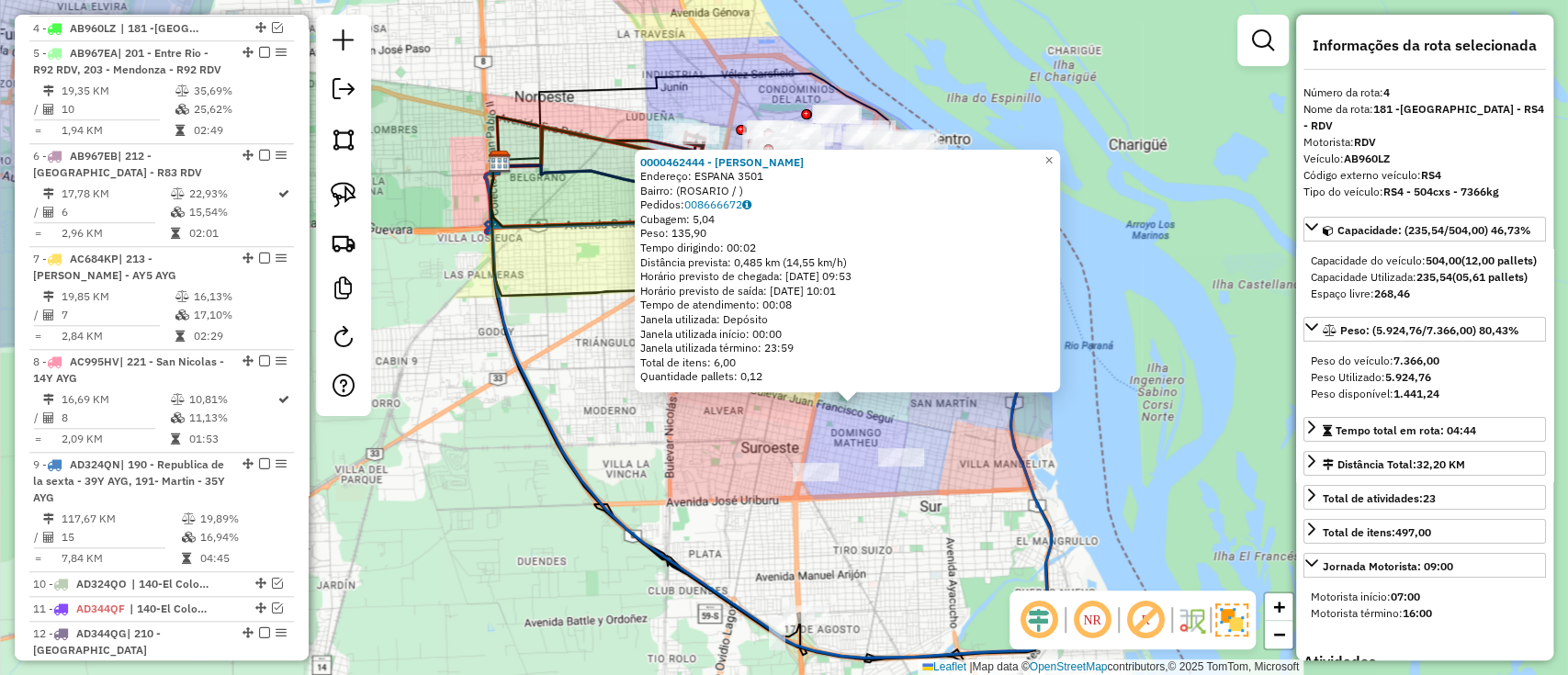
click at [982, 463] on div "0000462444 - Perez Javier Sebastian Endereço: ESPANA 3501 Bairro: (ROSARIO / ) …" at bounding box center [784, 337] width 1568 height 675
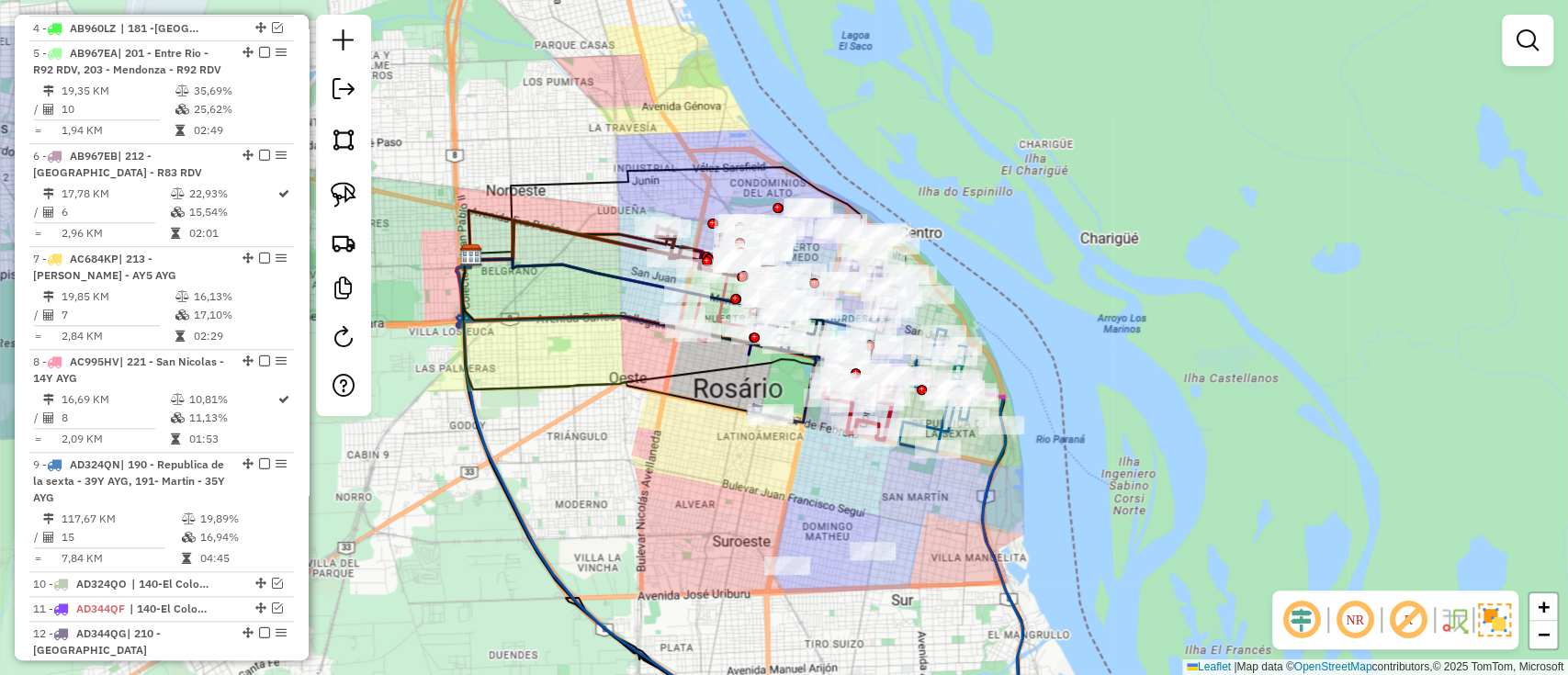
drag, startPoint x: 968, startPoint y: 428, endPoint x: 940, endPoint y: 523, distance: 99.0
click at [939, 524] on div "Janela de atendimento Grade de atendimento Capacidade Transportadoras Veículos …" at bounding box center [784, 337] width 1568 height 675
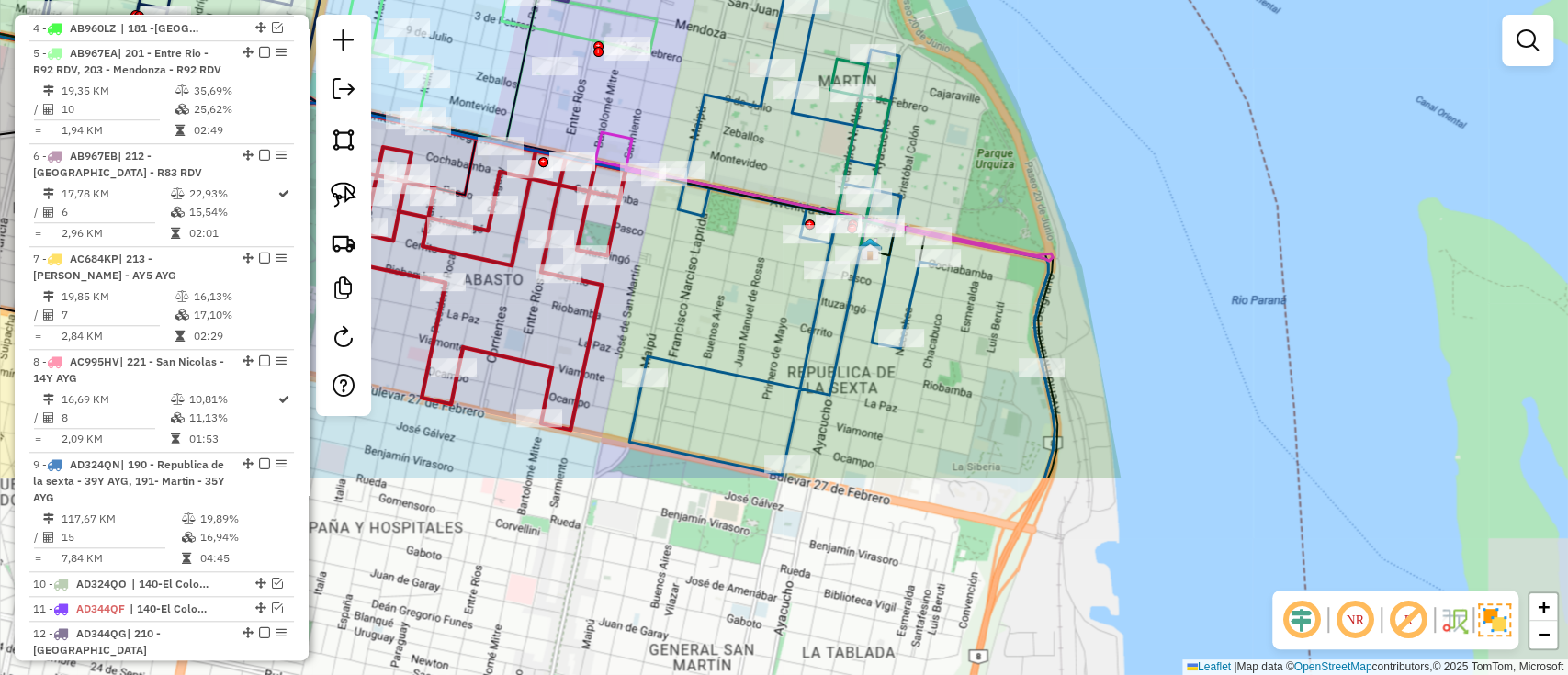
drag, startPoint x: 1045, startPoint y: 549, endPoint x: 991, endPoint y: 285, distance: 269.5
click at [991, 285] on div "Janela de atendimento Grade de atendimento Capacidade Transportadoras Veículos …" at bounding box center [784, 337] width 1568 height 675
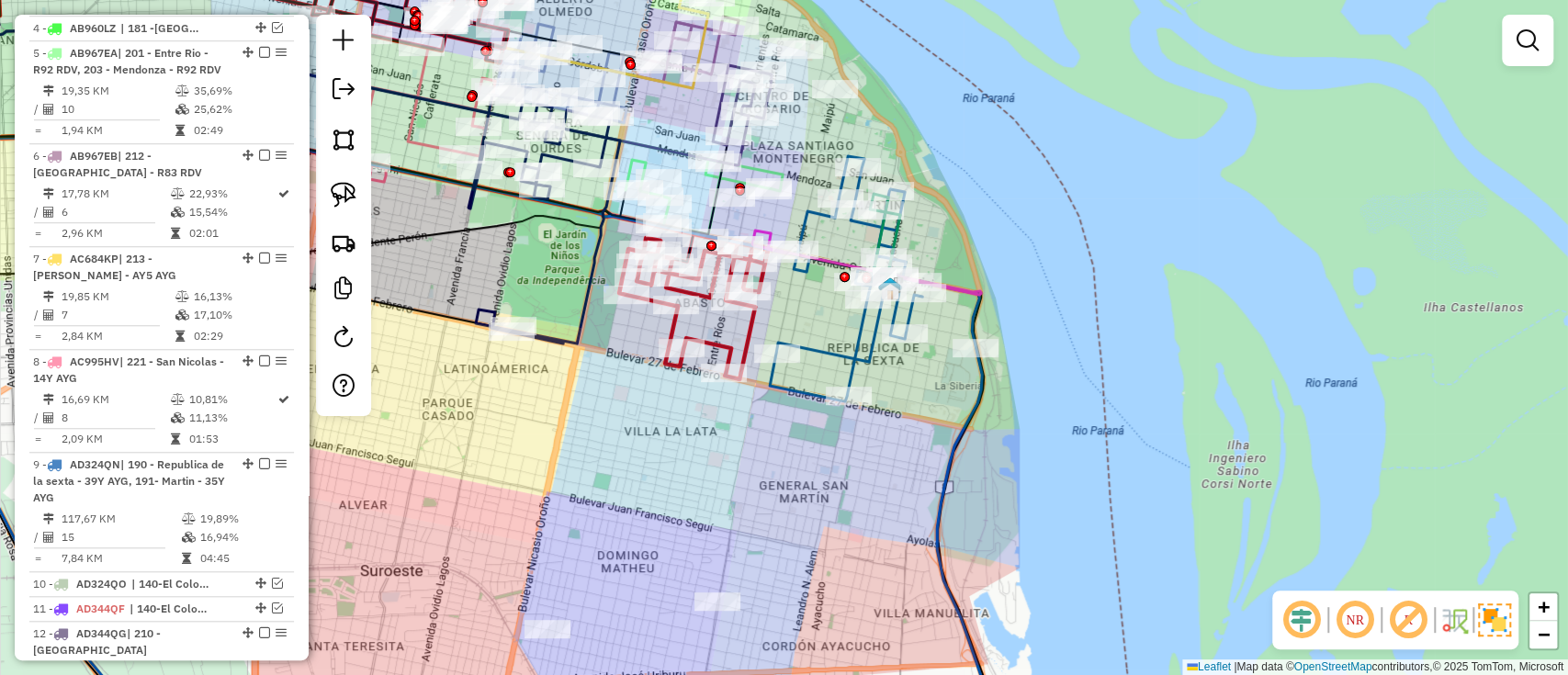
drag, startPoint x: 967, startPoint y: 367, endPoint x: 937, endPoint y: 393, distance: 39.7
click at [937, 393] on div "Janela de atendimento Grade de atendimento Capacidade Transportadoras Veículos …" at bounding box center [784, 337] width 1568 height 675
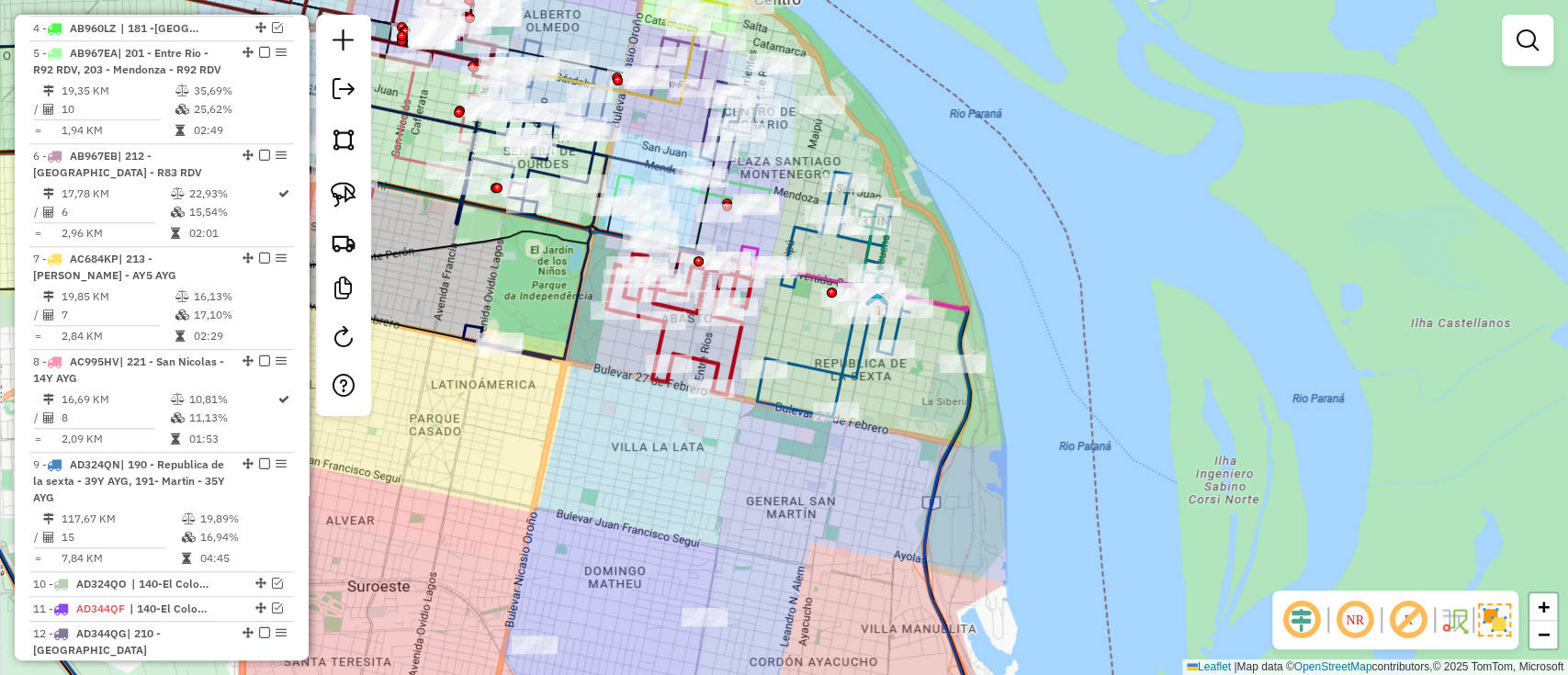
click at [841, 376] on icon at bounding box center [833, 294] width 152 height 246
select select "**********"
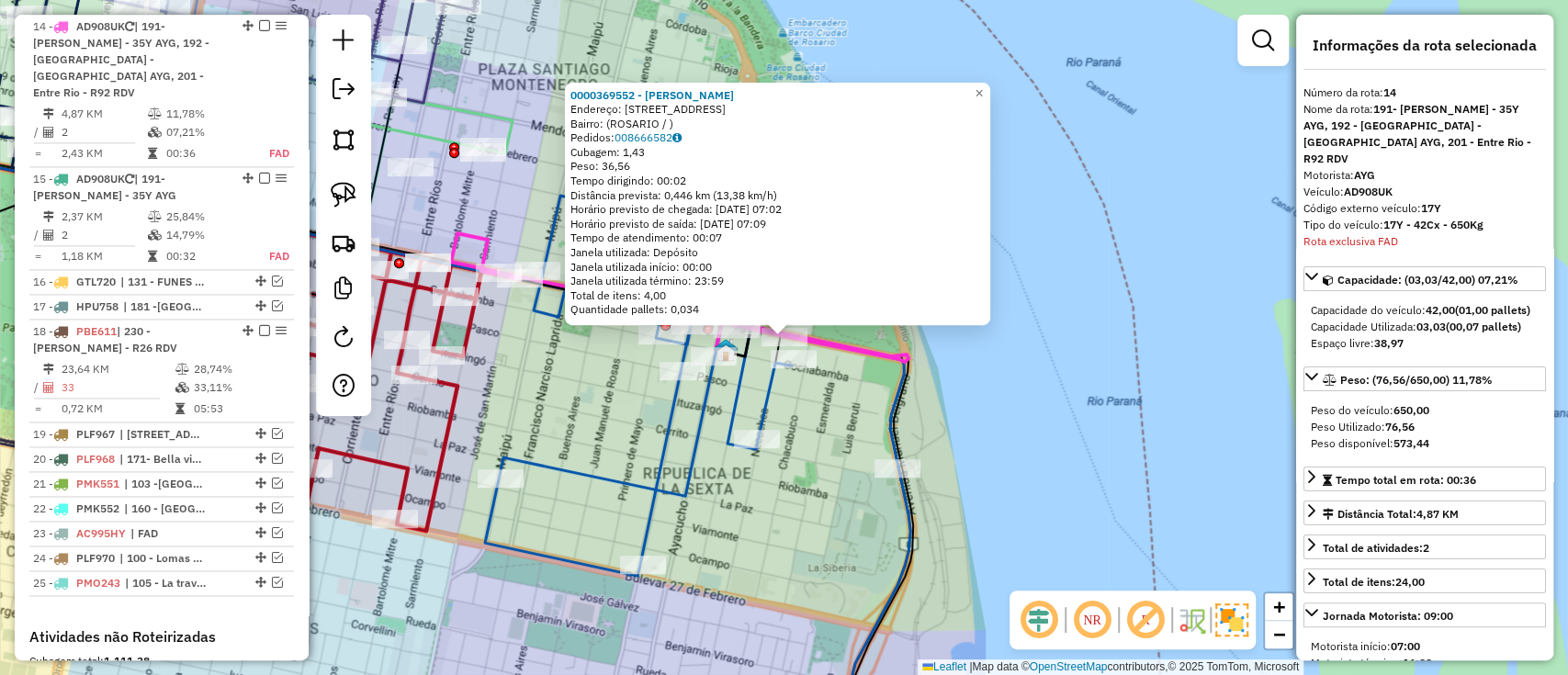
scroll to position [1730, 0]
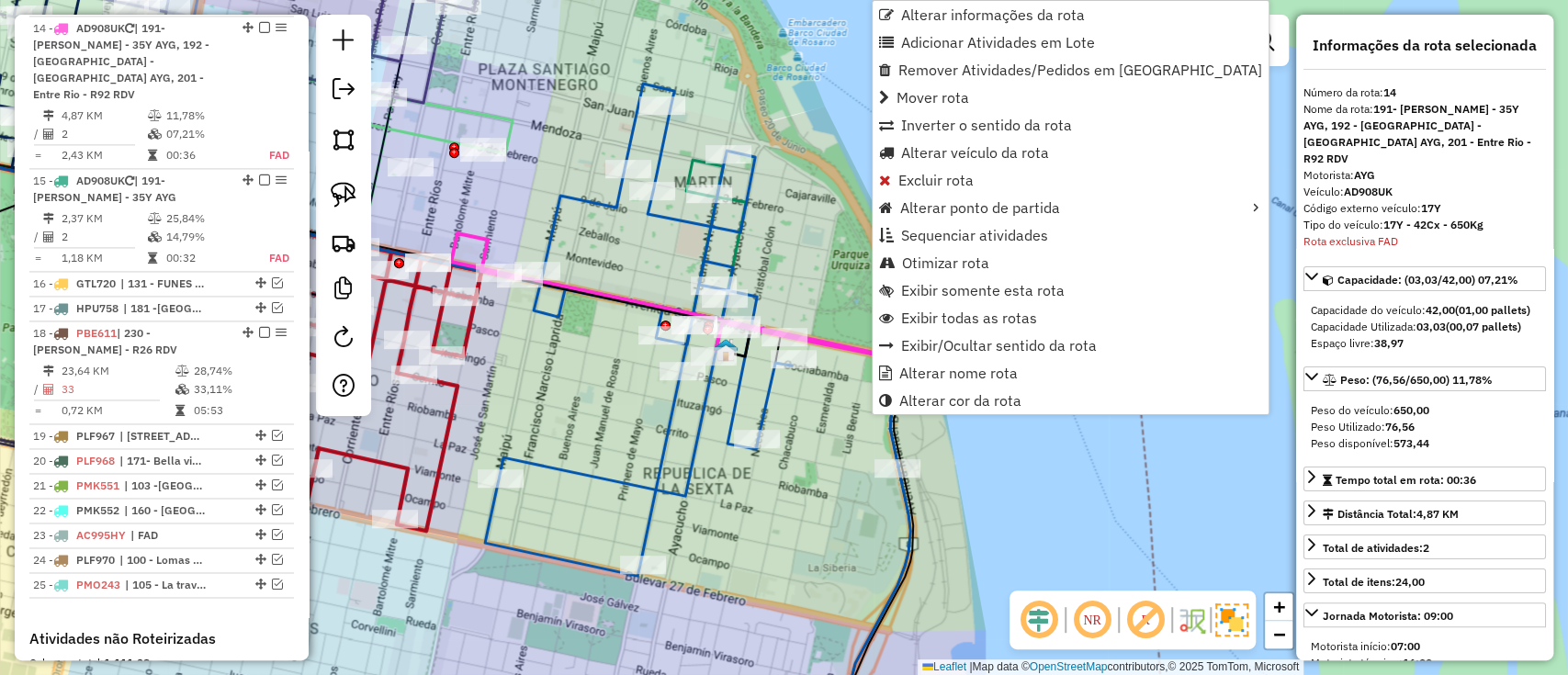
click at [689, 477] on icon at bounding box center [638, 330] width 307 height 492
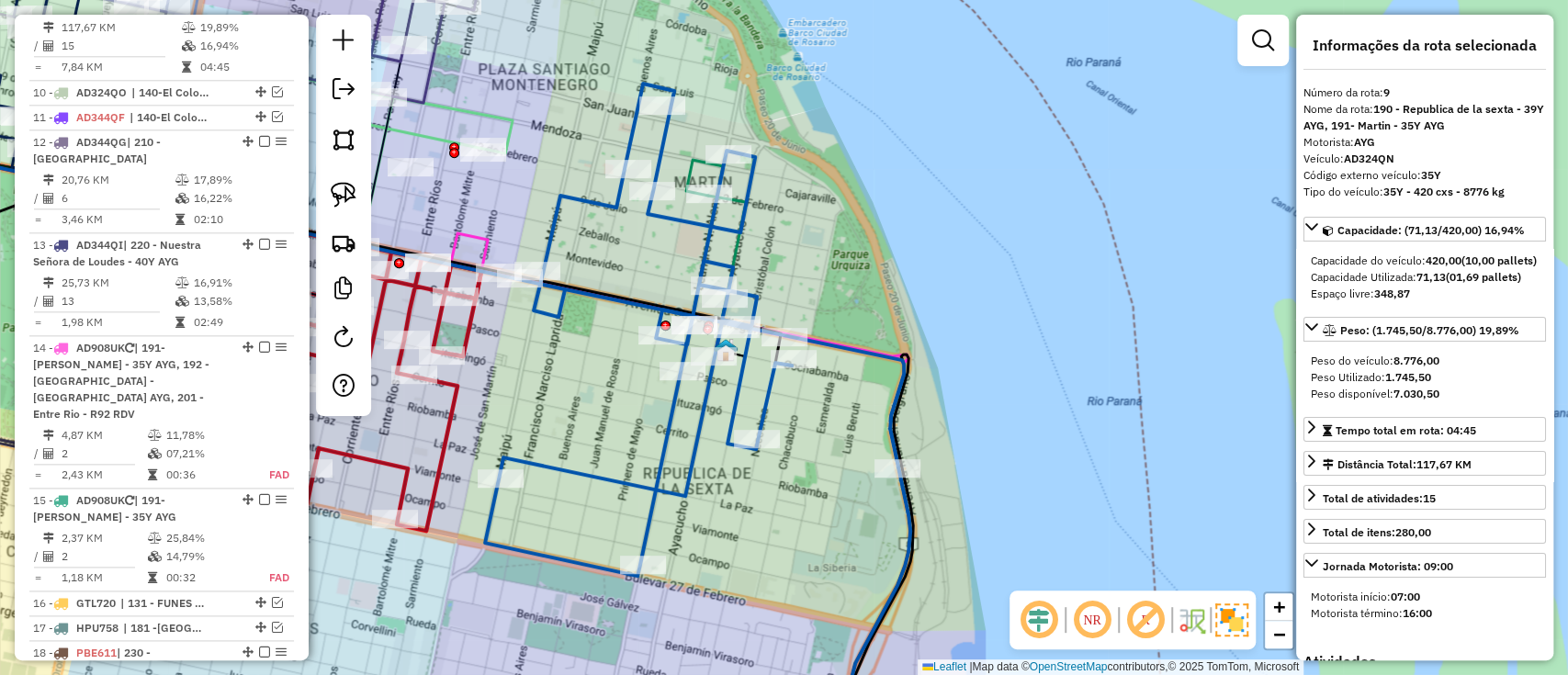
scroll to position [1356, 0]
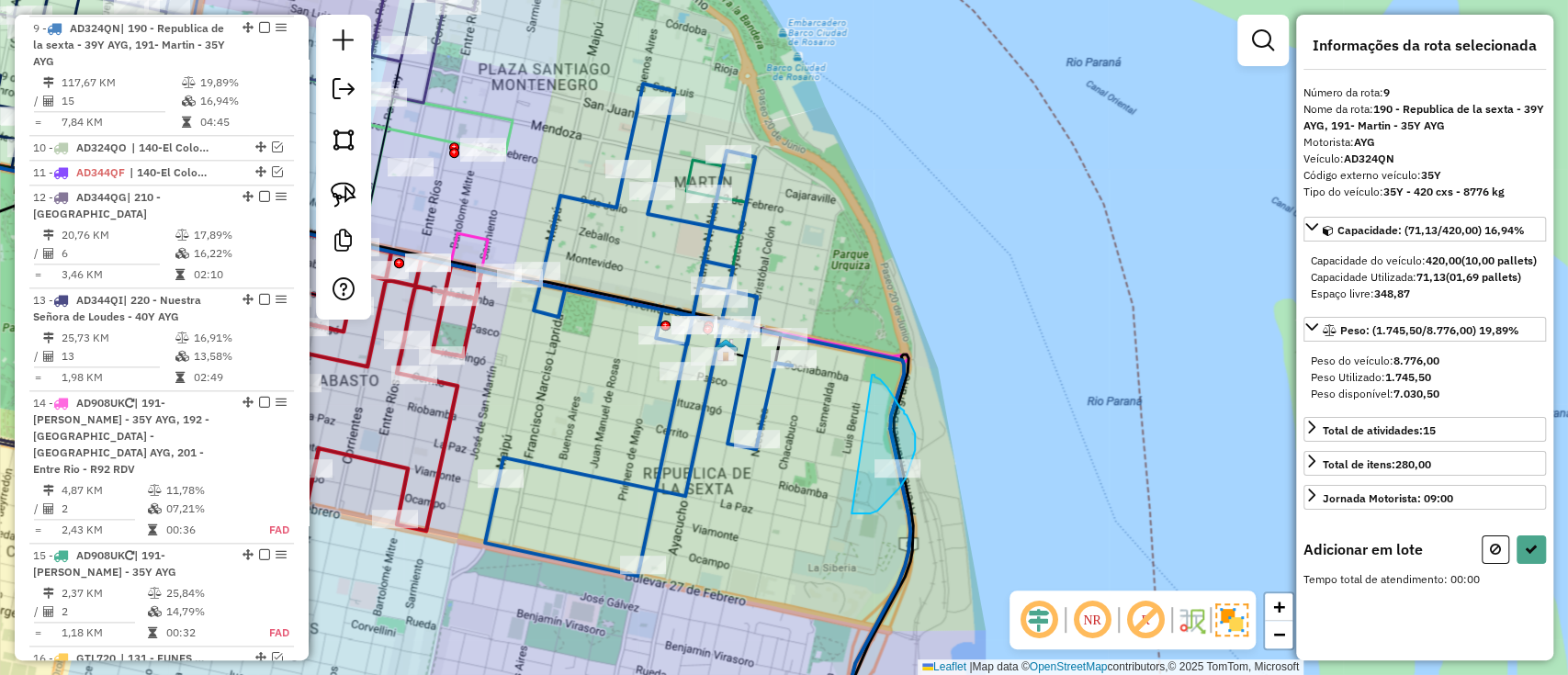
drag, startPoint x: 855, startPoint y: 513, endPoint x: 869, endPoint y: 375, distance: 138.7
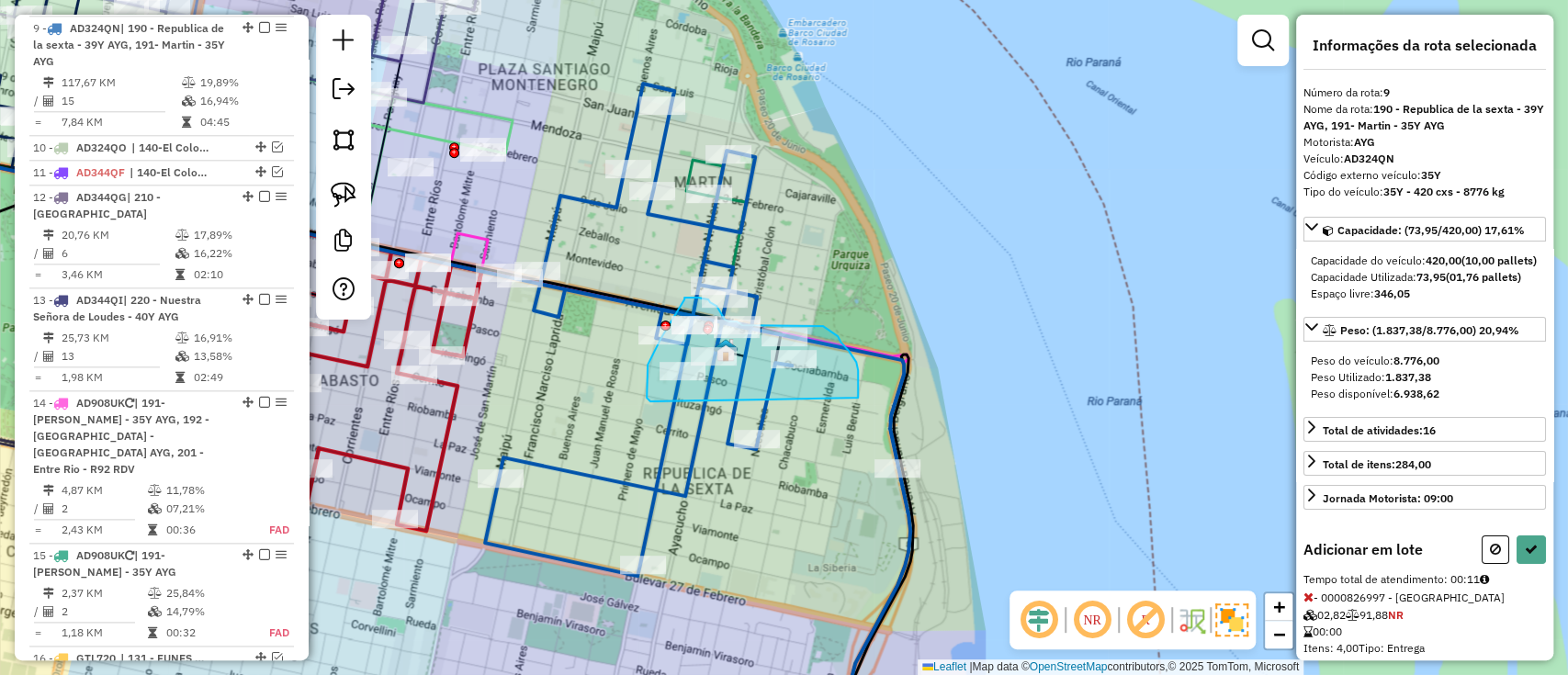
drag, startPoint x: 857, startPoint y: 399, endPoint x: 657, endPoint y: 408, distance: 200.2
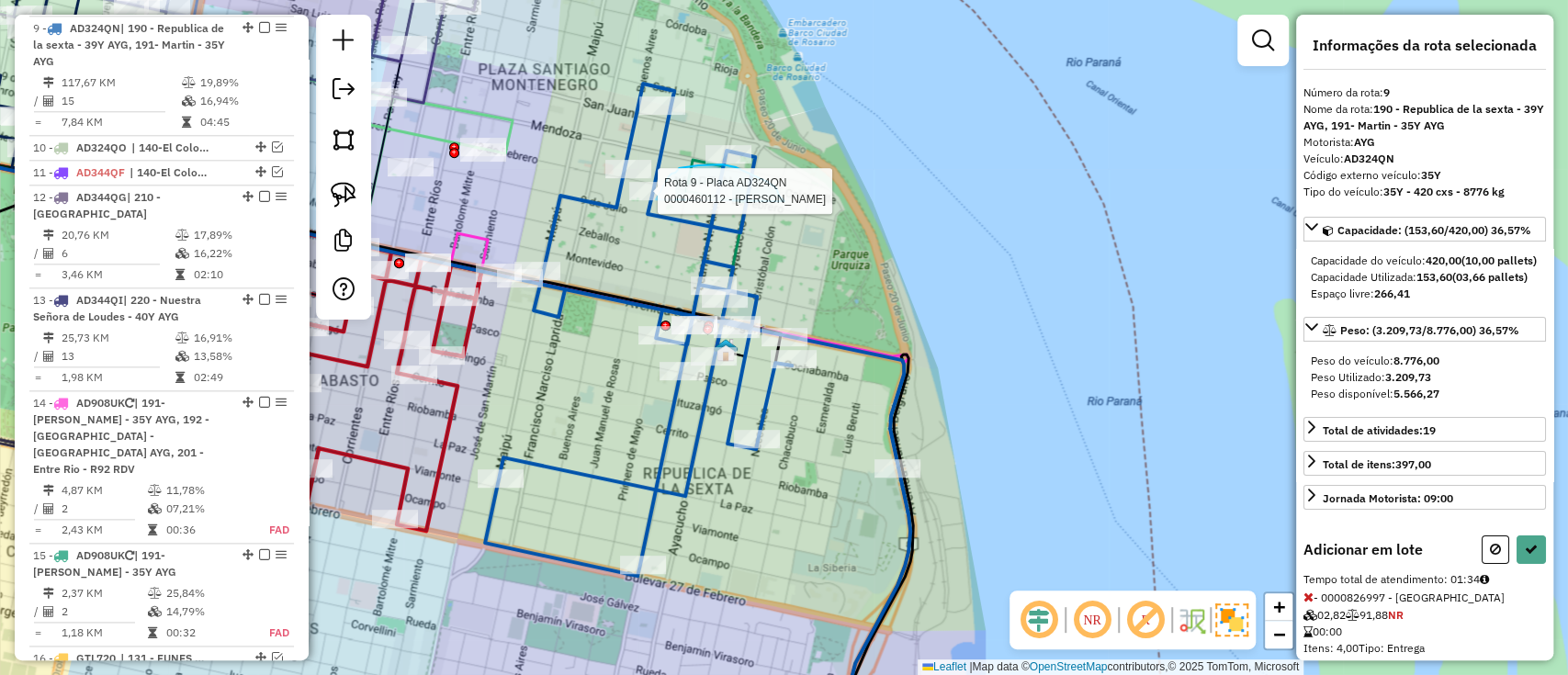
drag, startPoint x: 770, startPoint y: 185, endPoint x: 654, endPoint y: 217, distance: 120.3
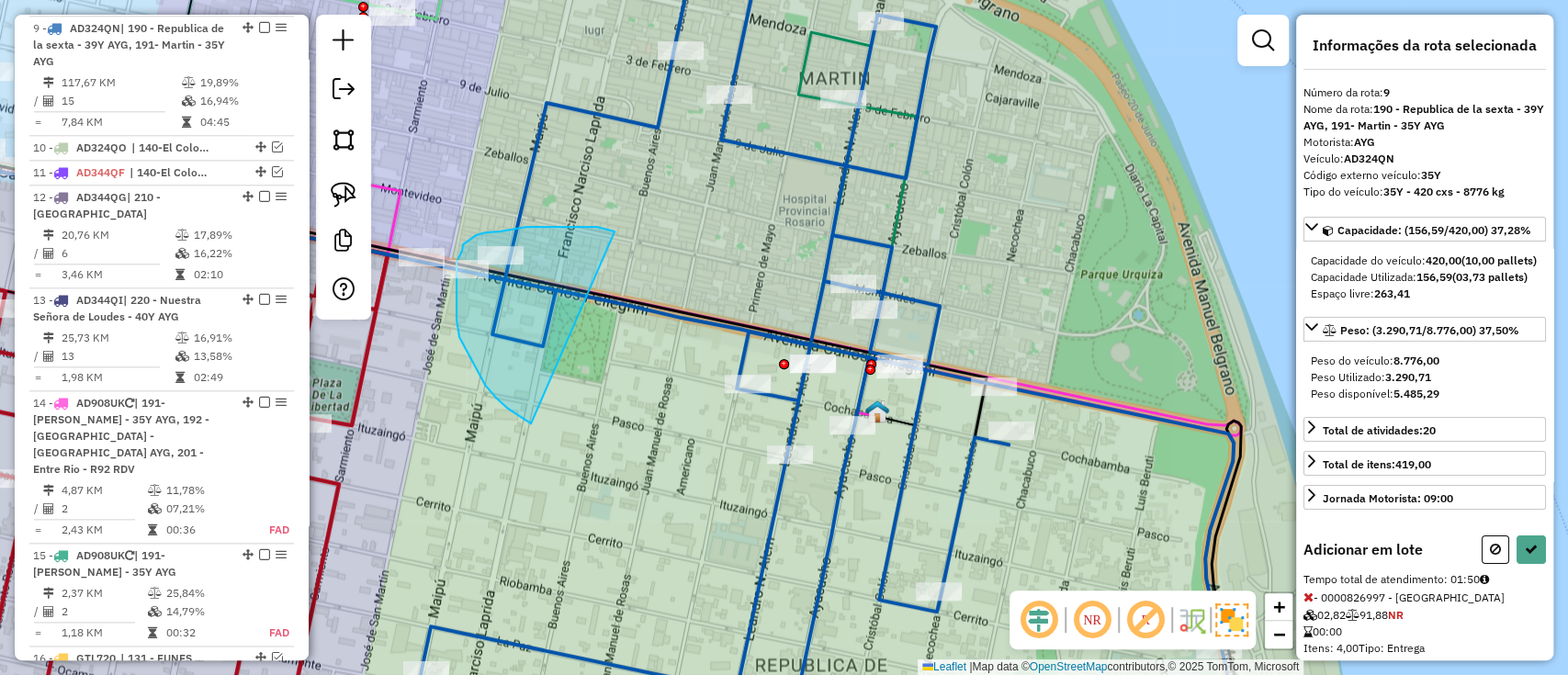
drag, startPoint x: 614, startPoint y: 232, endPoint x: 541, endPoint y: 431, distance: 212.0
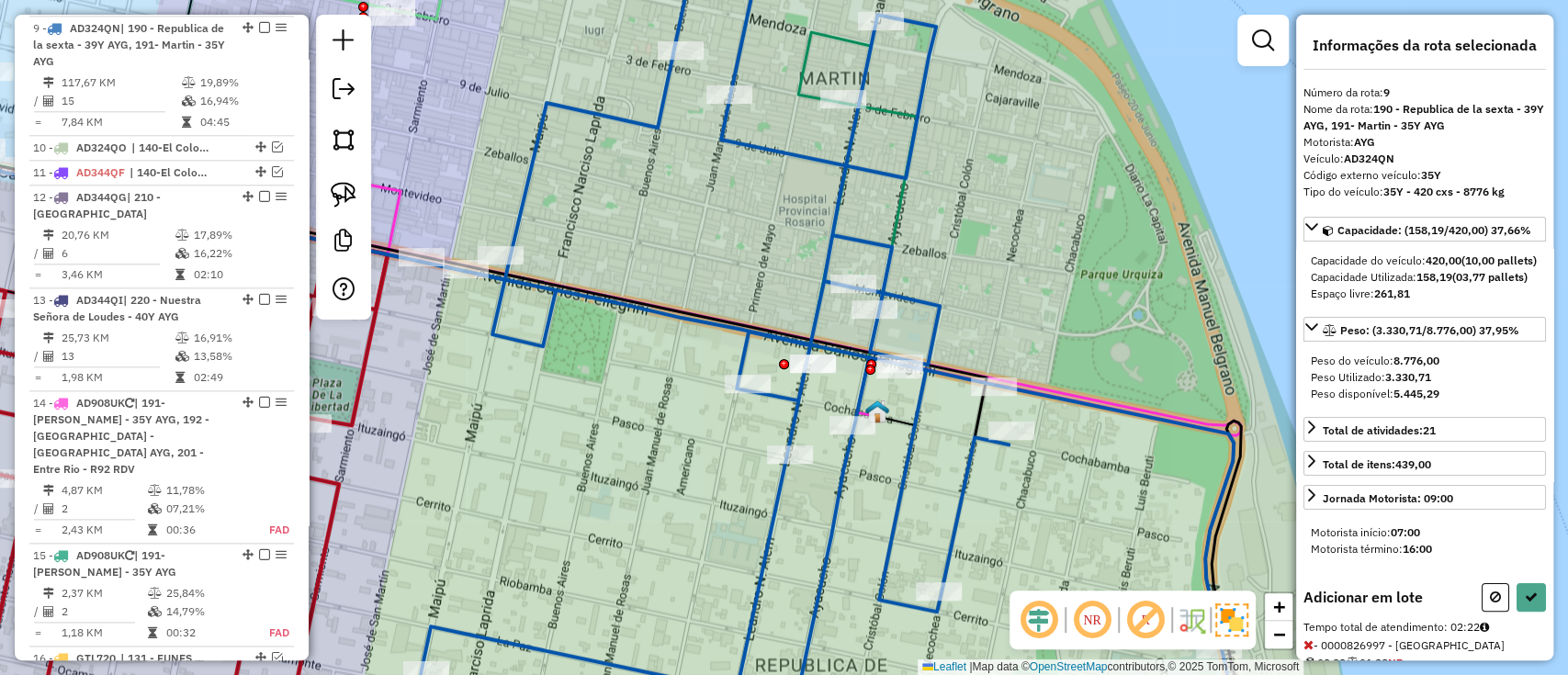
select select "**********"
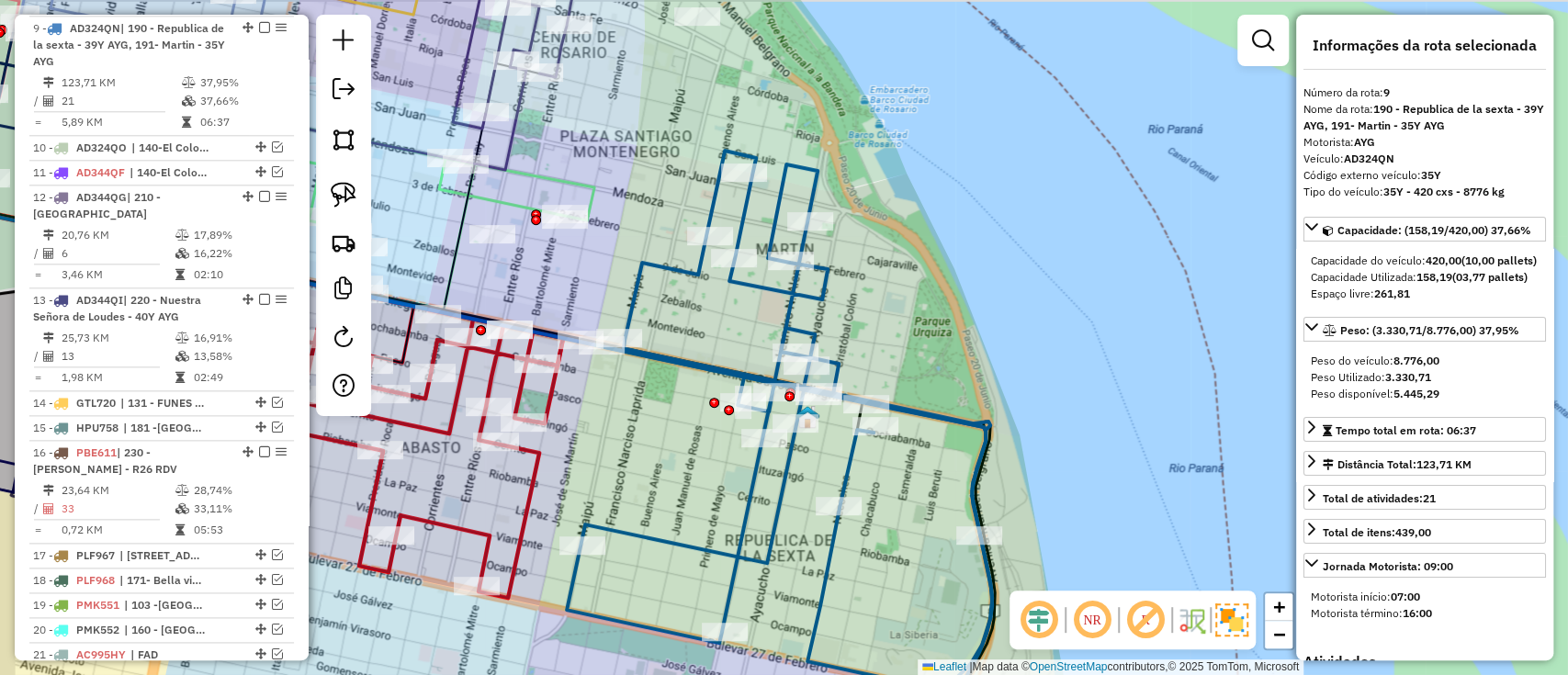
drag, startPoint x: 697, startPoint y: 475, endPoint x: 717, endPoint y: 486, distance: 22.8
click at [717, 485] on div "Janela de atendimento Grade de atendimento Capacidade Transportadoras Veículos …" at bounding box center [784, 337] width 1568 height 675
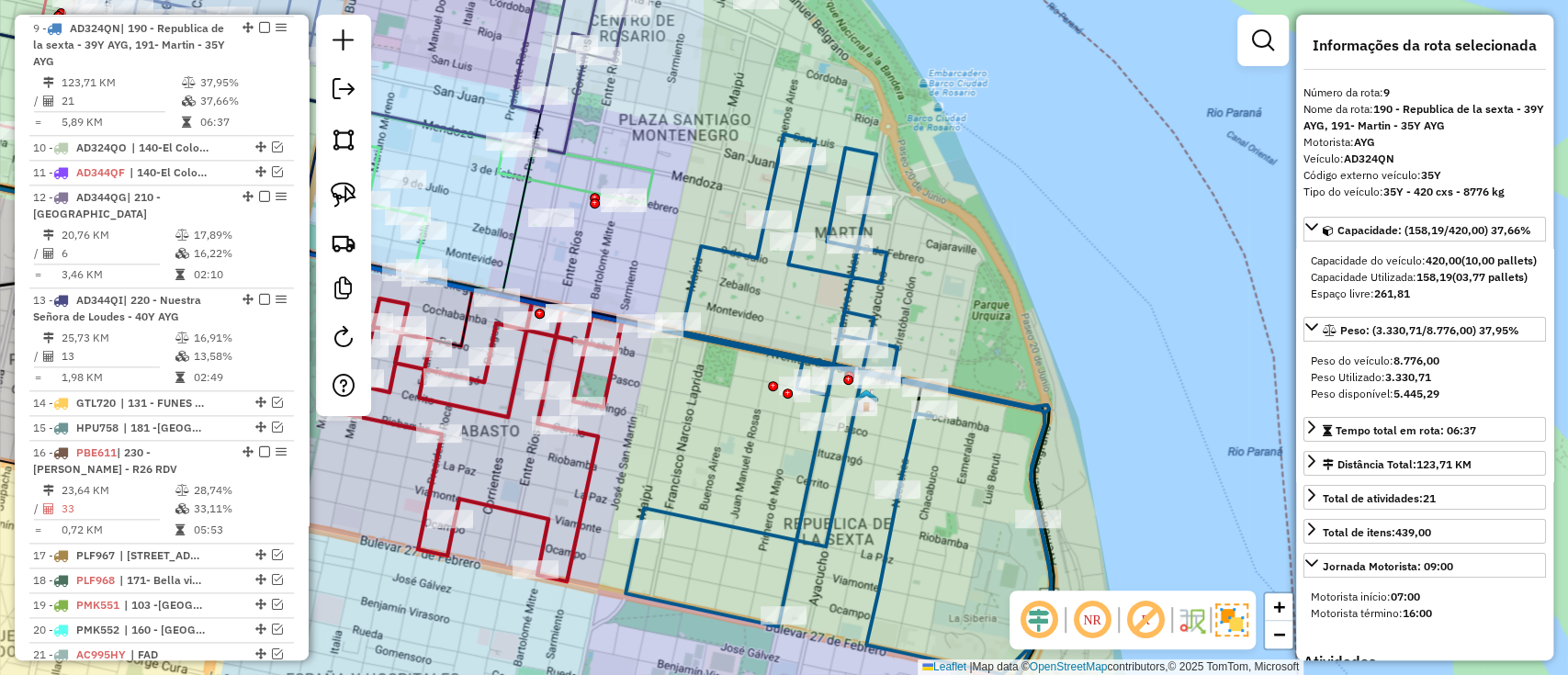
drag, startPoint x: 737, startPoint y: 481, endPoint x: 796, endPoint y: 447, distance: 68.1
click at [796, 447] on div "Janela de atendimento Grade de atendimento Capacidade Transportadoras Veículos …" at bounding box center [784, 337] width 1568 height 675
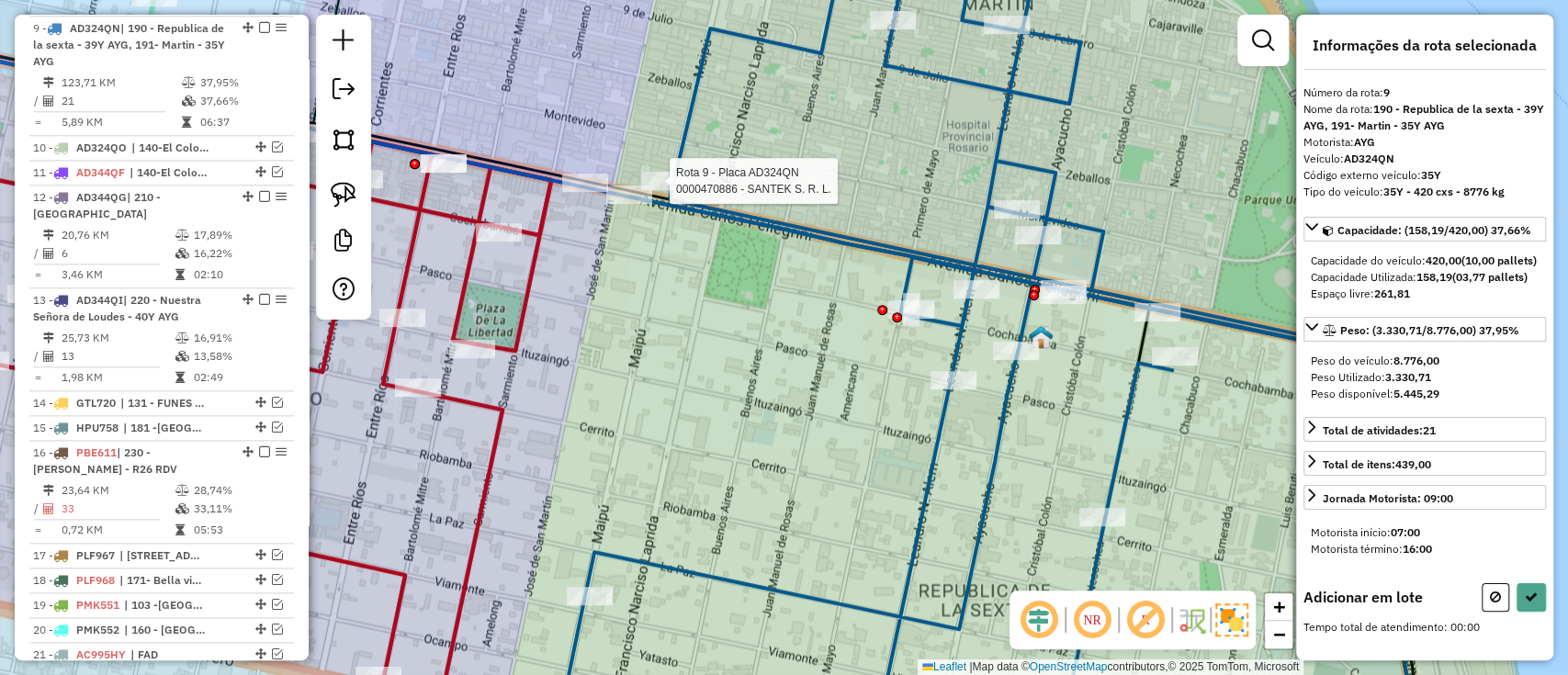
select select "**********"
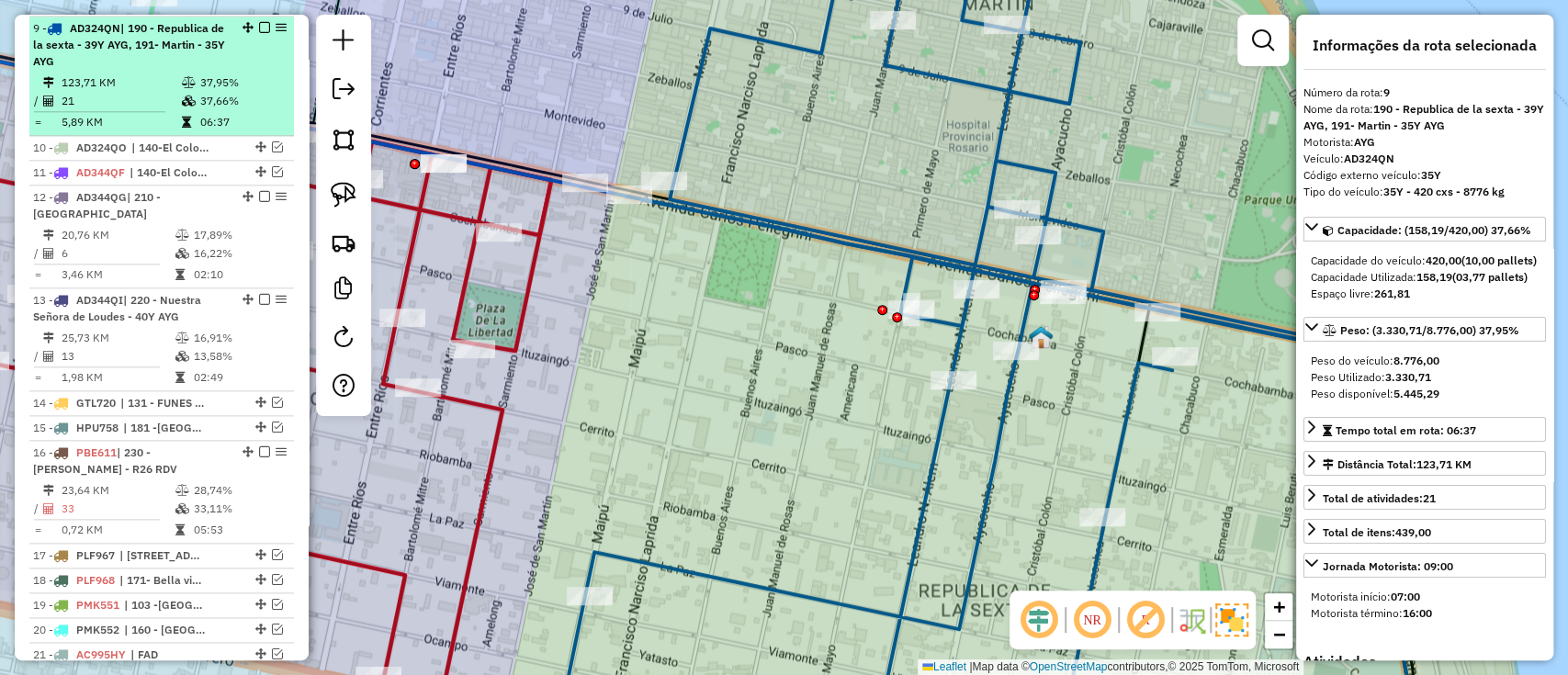
click at [259, 26] on em at bounding box center [264, 28] width 11 height 11
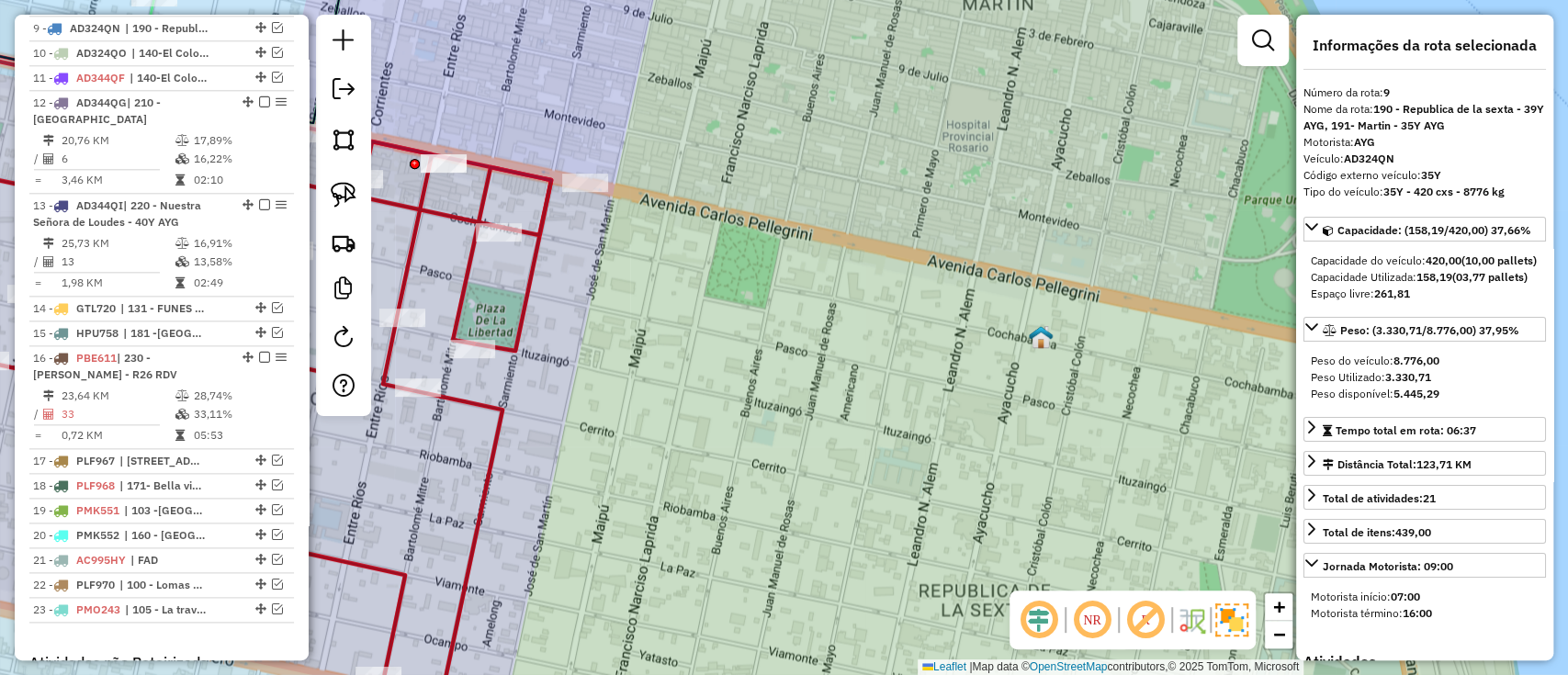
scroll to position [1261, 0]
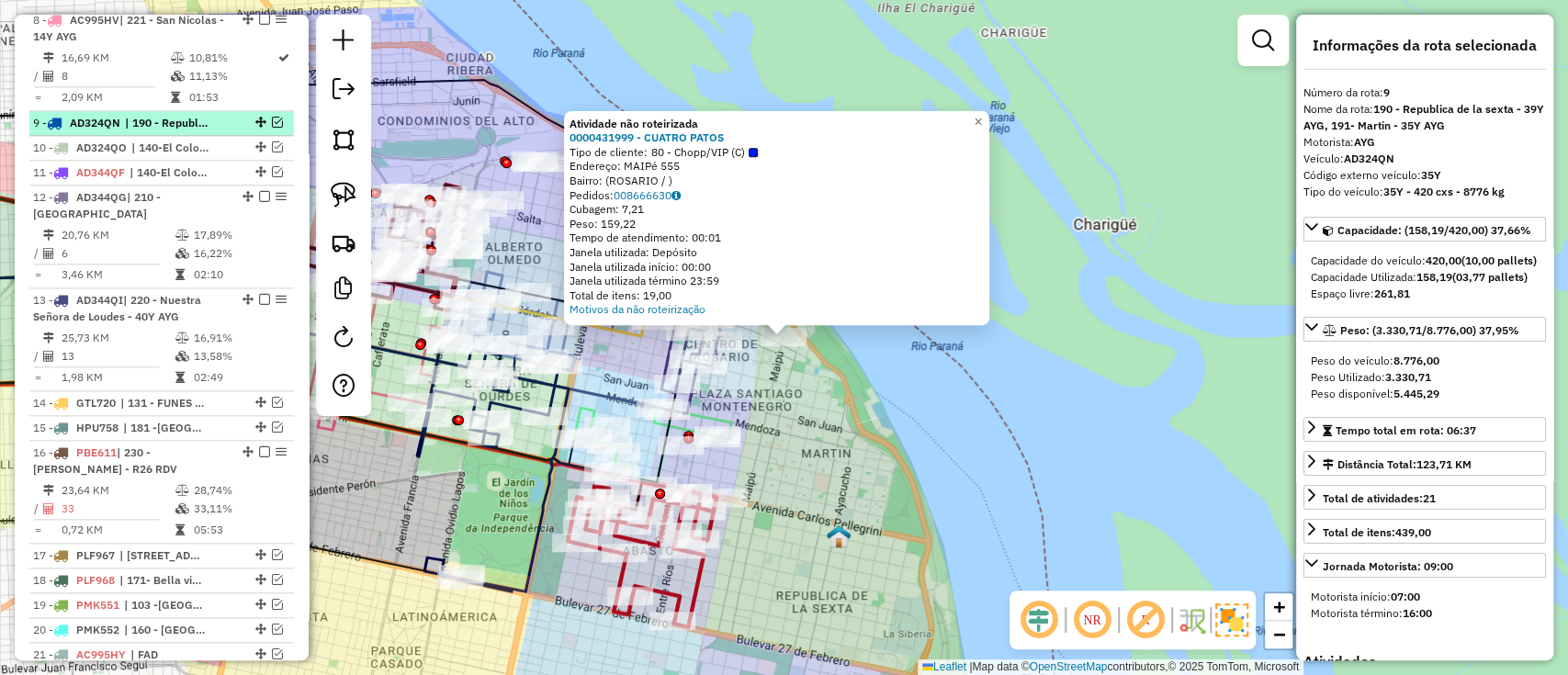
click at [273, 127] on div "9 - AD324QN | 190 - Republica de la sexta - 39Y AYG, 191- Martin - 35Y AYG" at bounding box center [161, 123] width 257 height 17
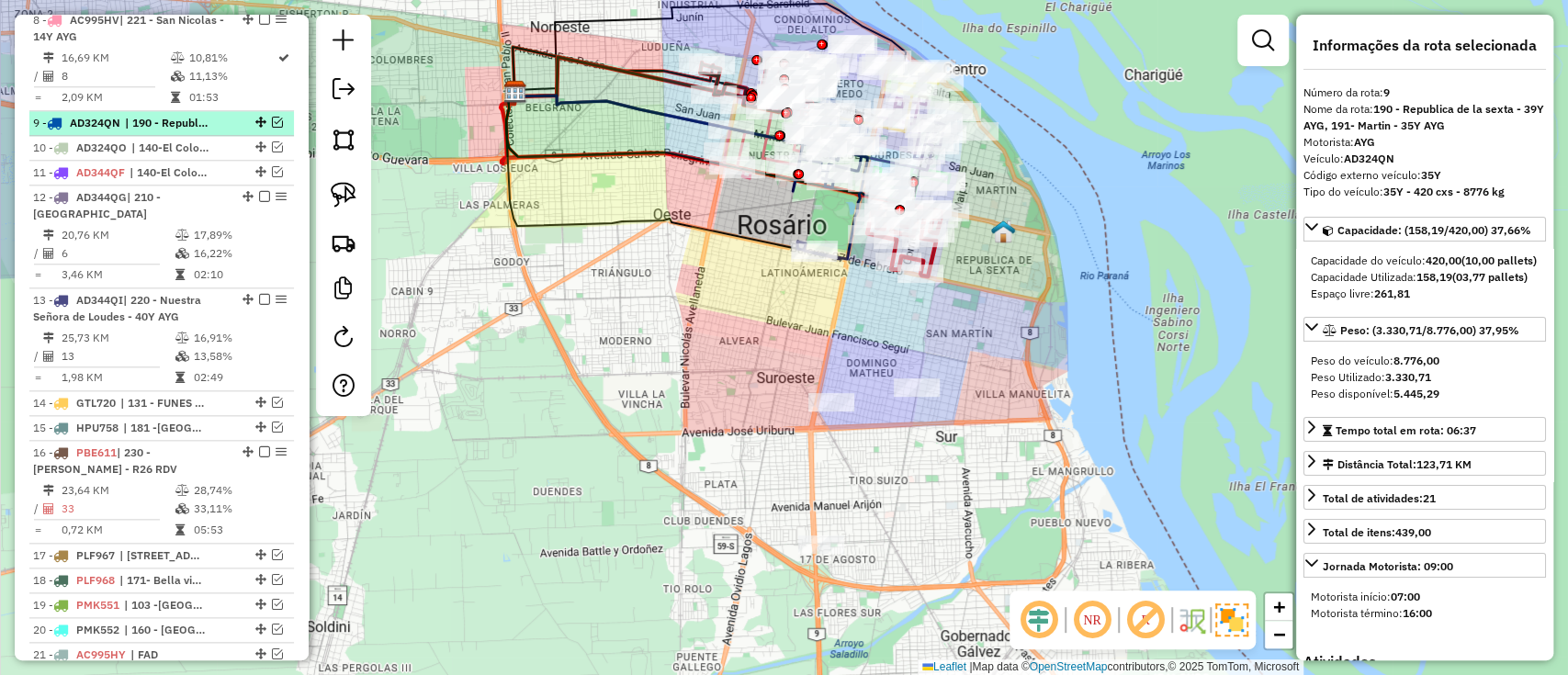
click at [274, 117] on em at bounding box center [277, 122] width 11 height 11
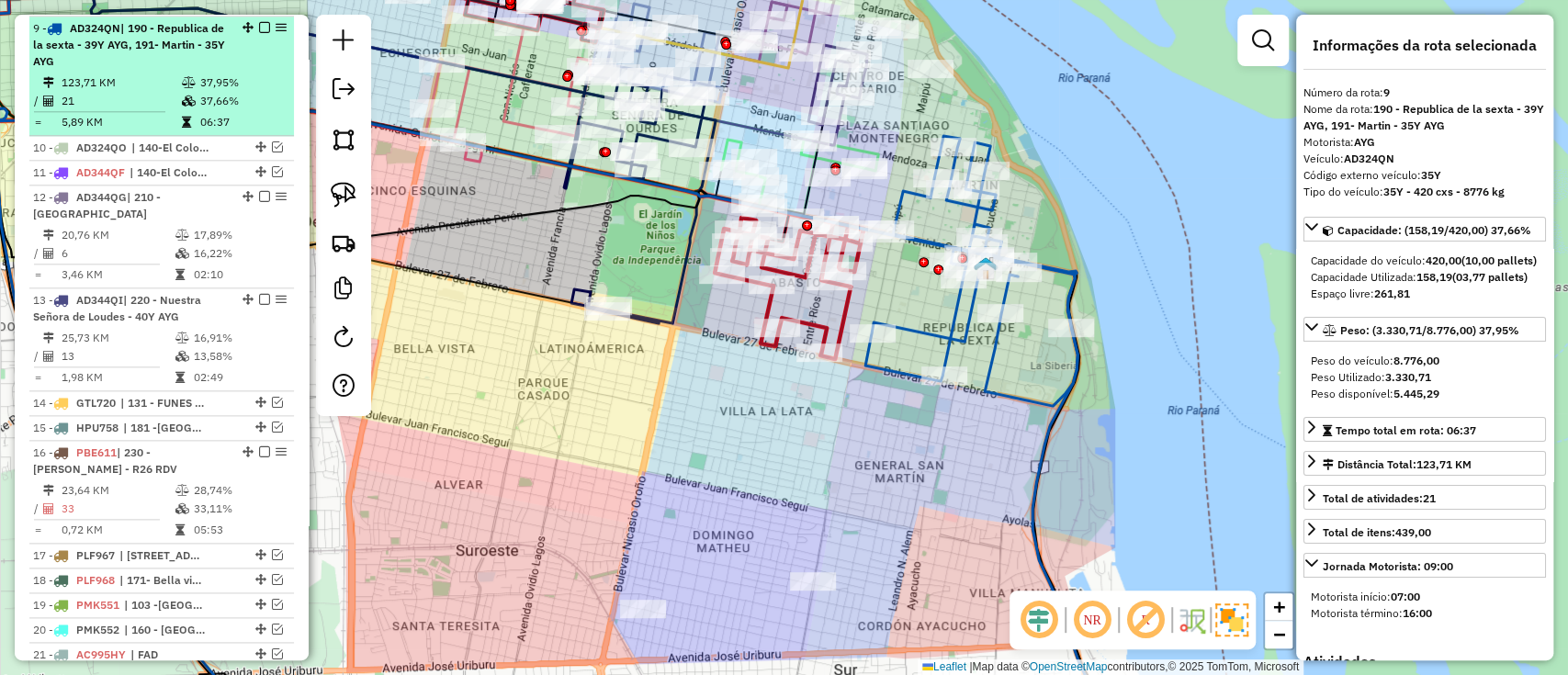
click at [259, 22] on em at bounding box center [264, 28] width 11 height 11
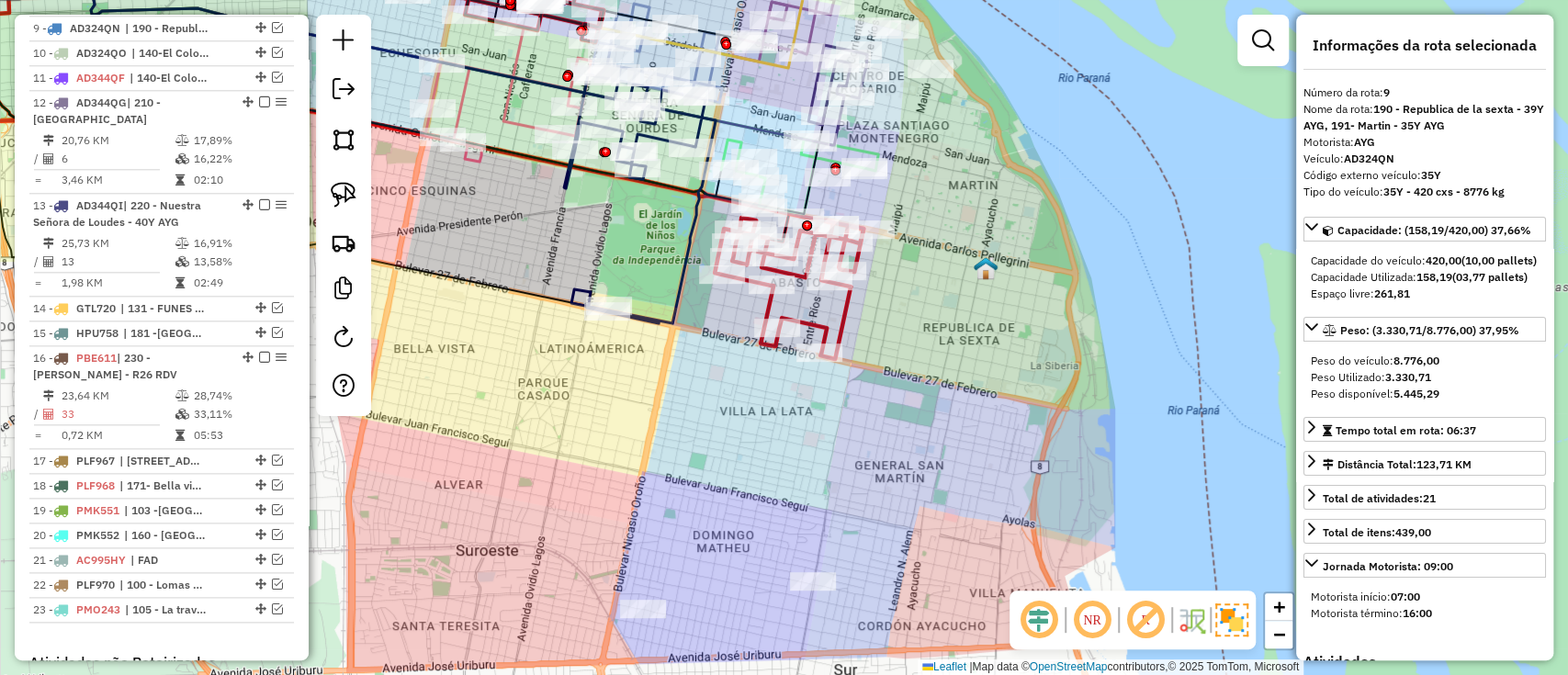
scroll to position [1261, 0]
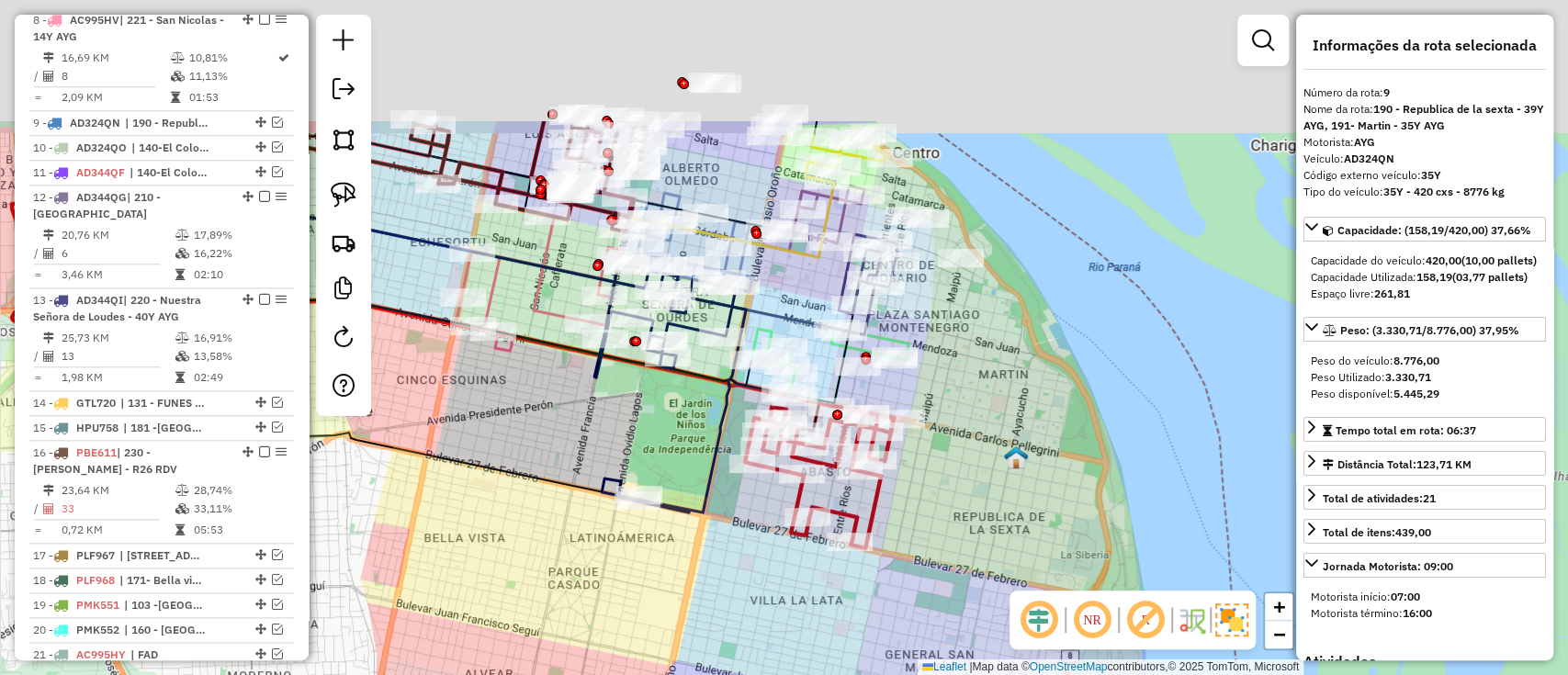
drag, startPoint x: 957, startPoint y: 555, endPoint x: 960, endPoint y: 581, distance: 26.2
click at [958, 579] on div "Janela de atendimento Grade de atendimento Capacidade Transportadoras Veículos …" at bounding box center [784, 337] width 1568 height 675
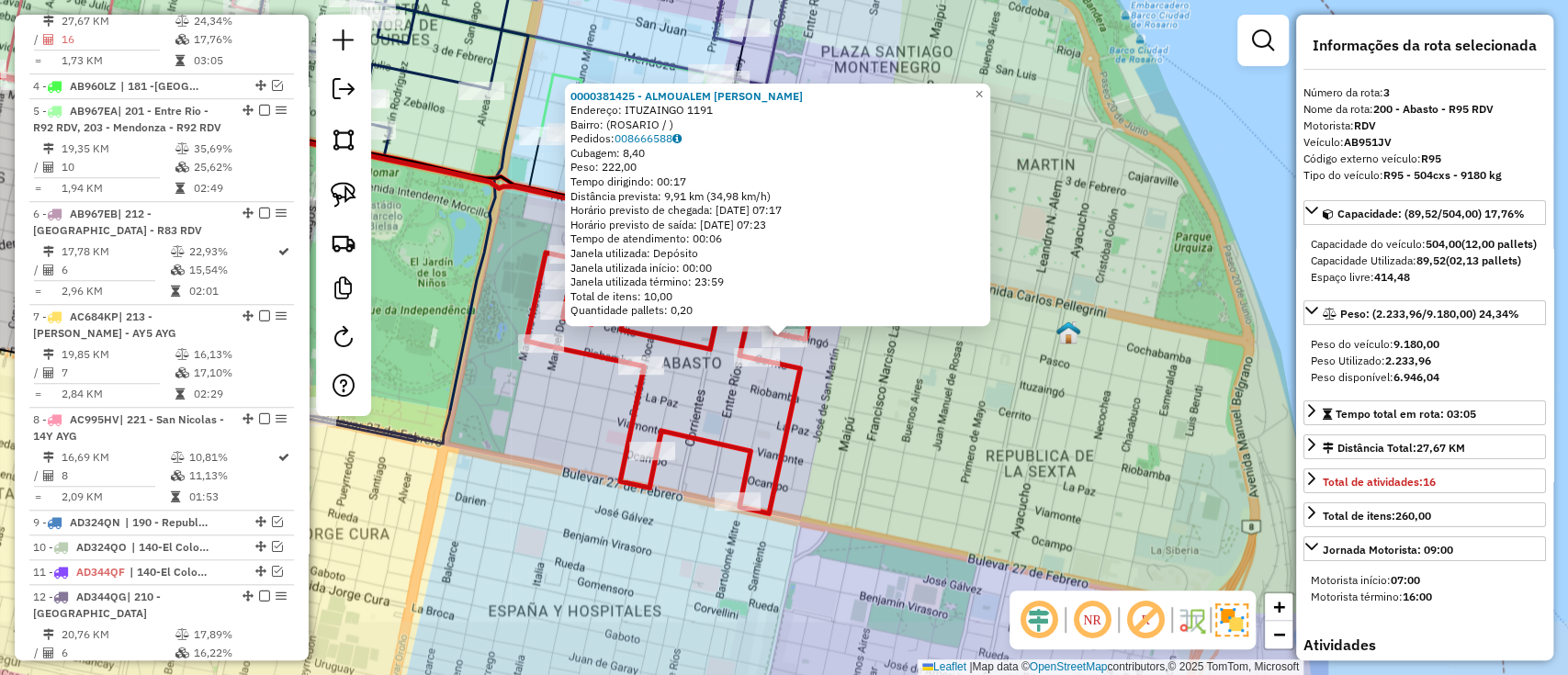
scroll to position [817, 0]
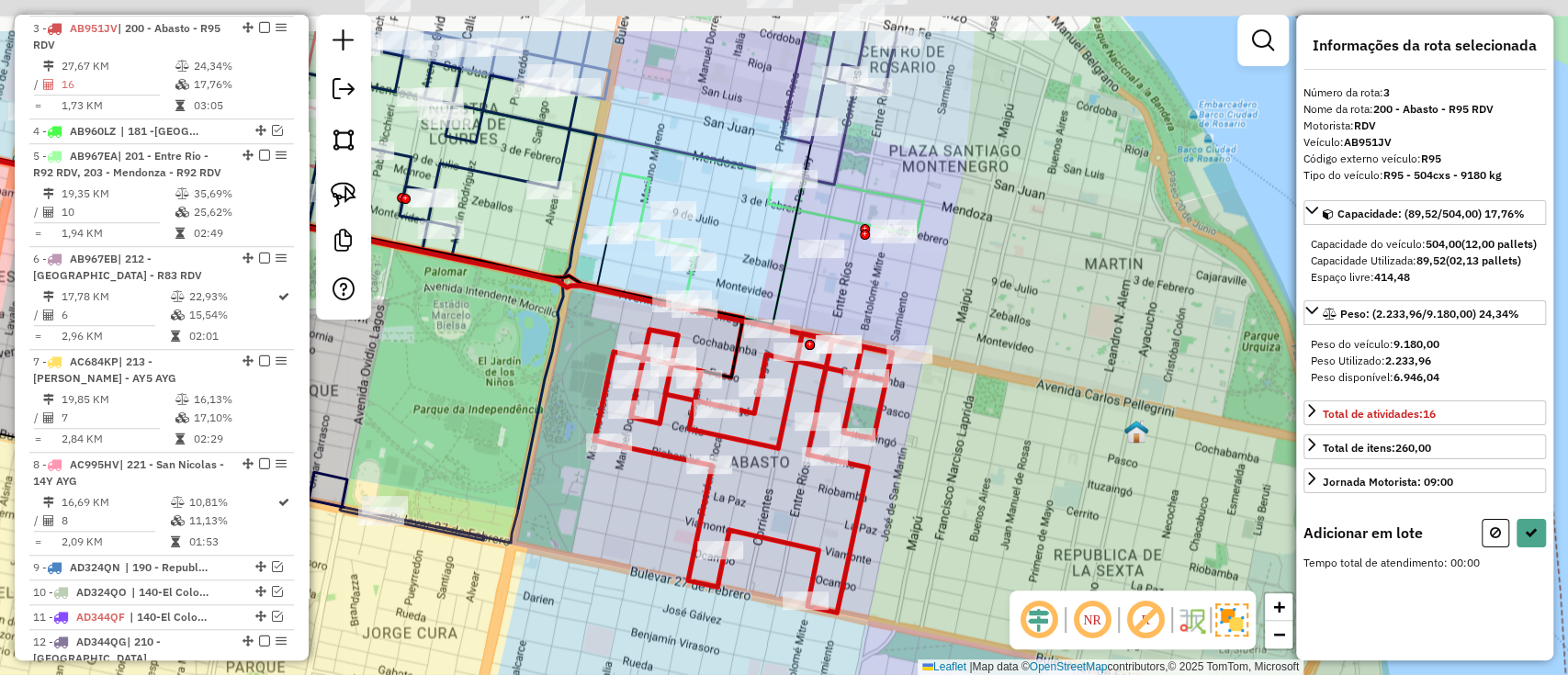
drag, startPoint x: 756, startPoint y: 453, endPoint x: 824, endPoint y: 554, distance: 121.8
click at [824, 554] on icon at bounding box center [742, 471] width 298 height 283
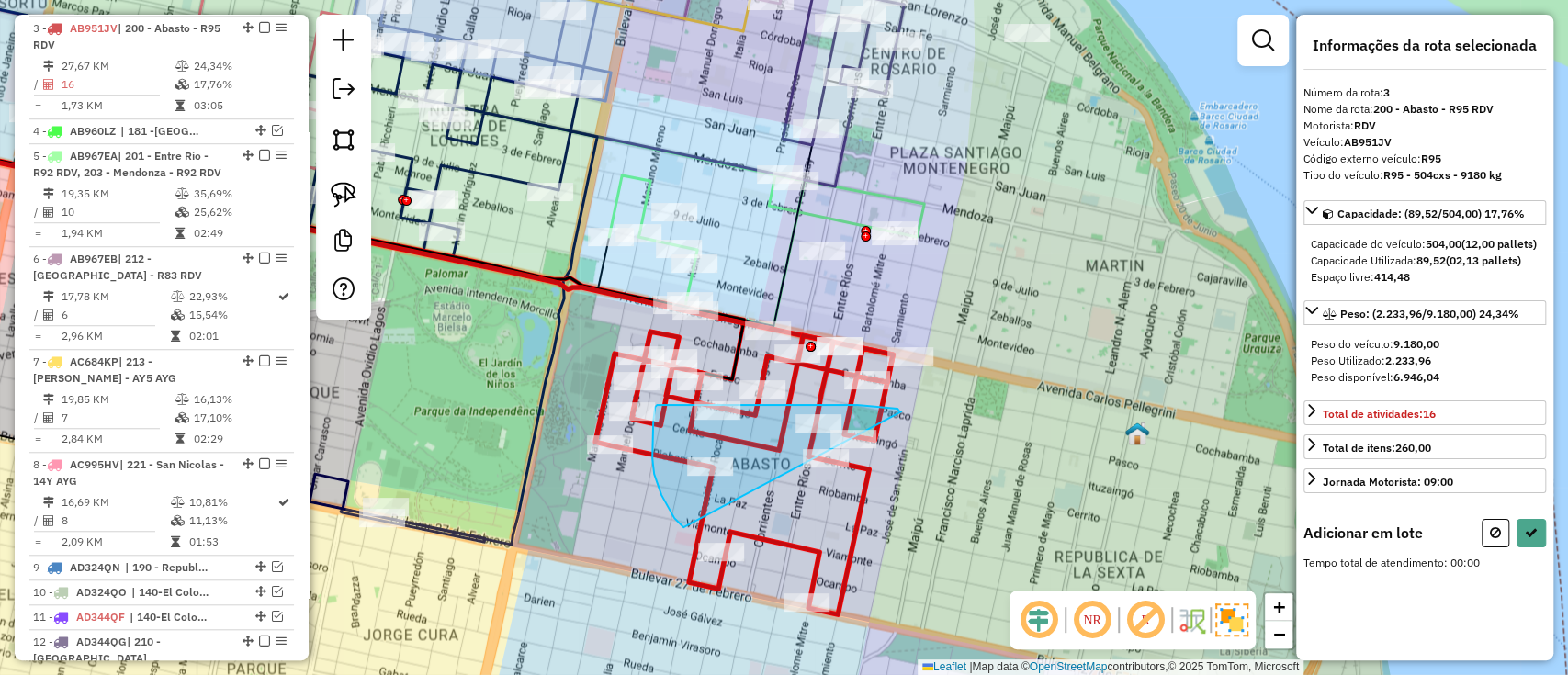
drag, startPoint x: 899, startPoint y: 412, endPoint x: 684, endPoint y: 529, distance: 244.8
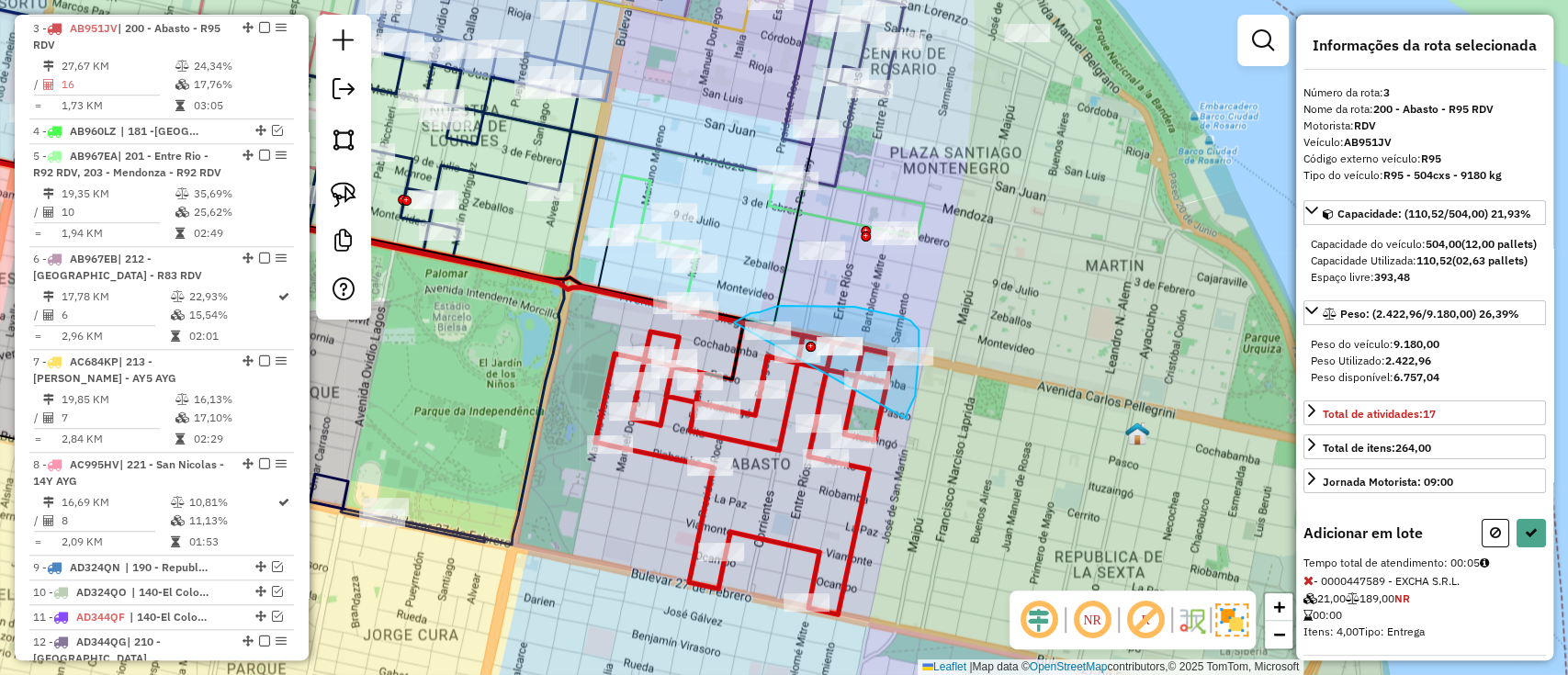
click at [720, 381] on div "Janela de atendimento Grade de atendimento Capacidade Transportadoras Veículos …" at bounding box center [784, 337] width 1568 height 675
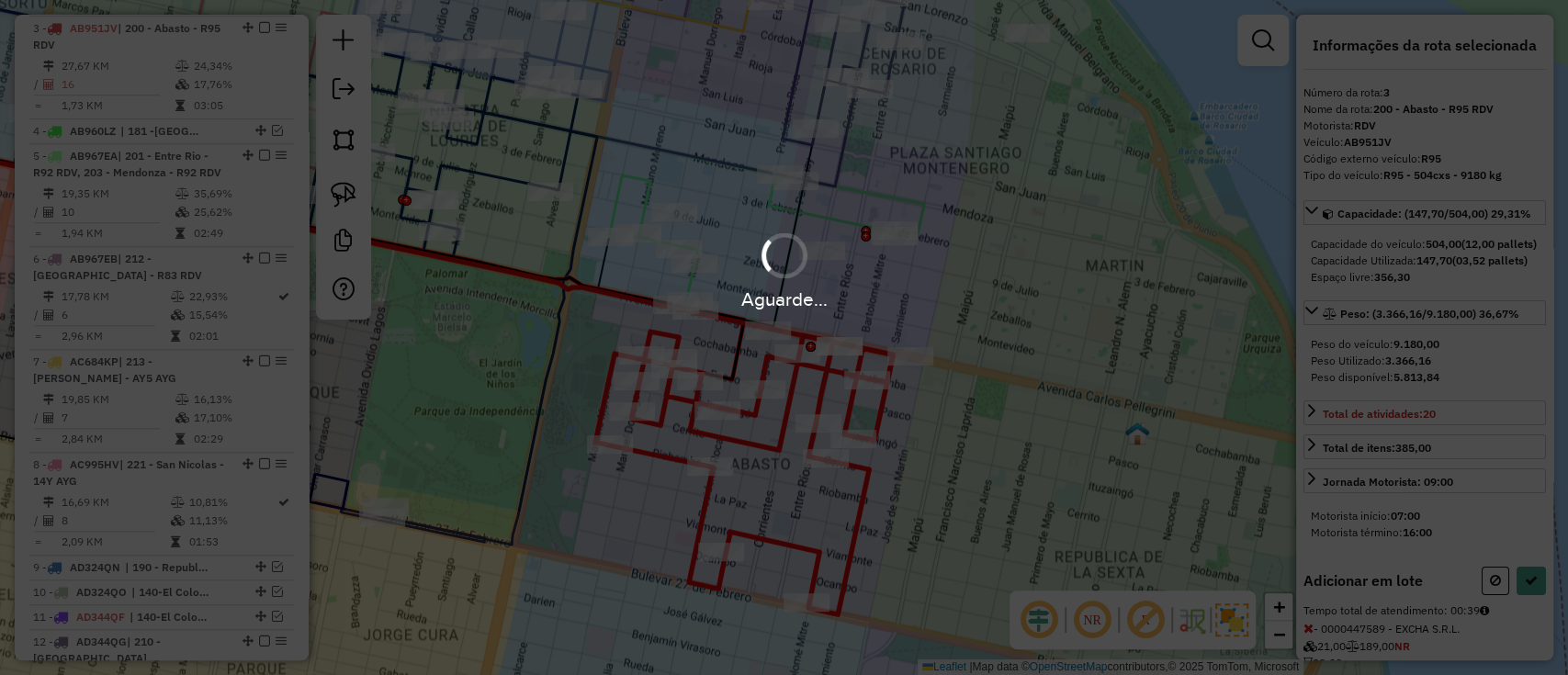
select select "**********"
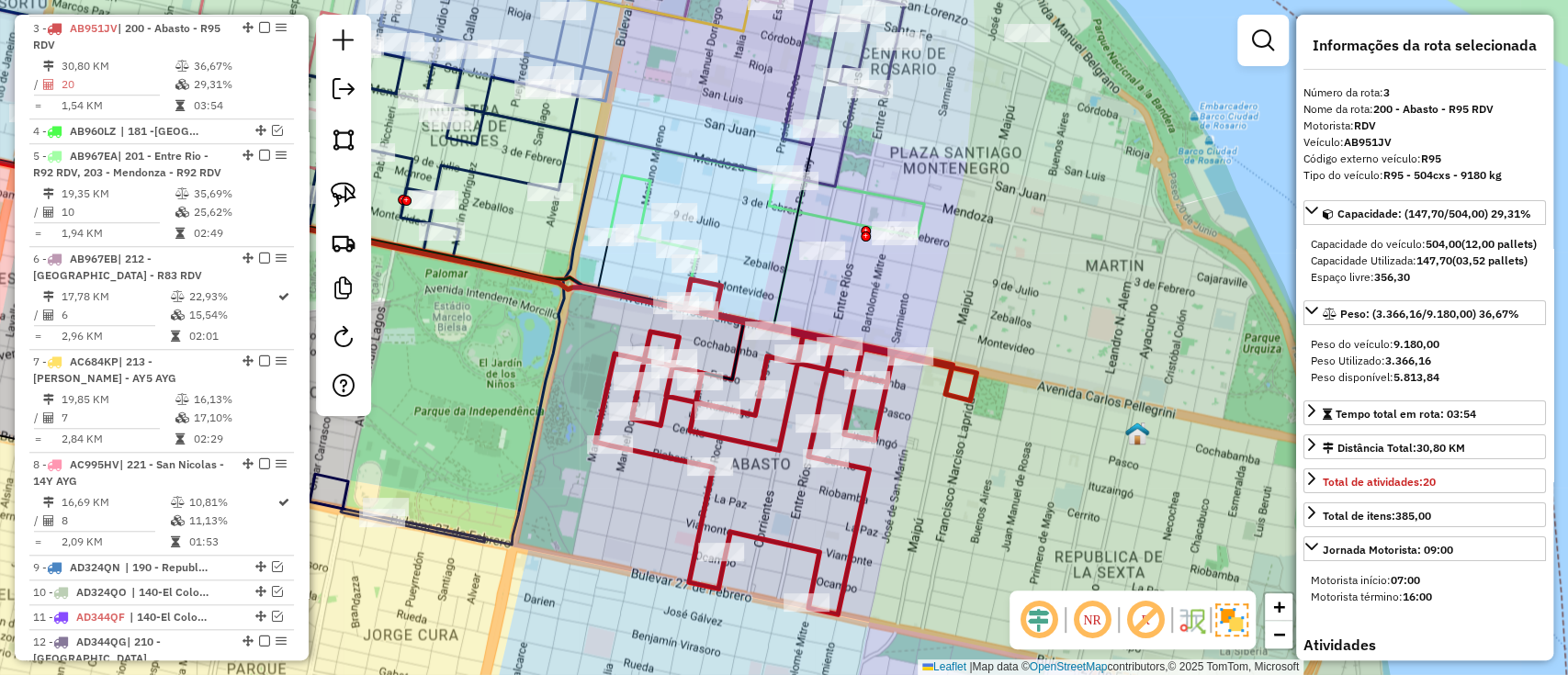
click at [803, 210] on icon at bounding box center [356, 204] width 1026 height 246
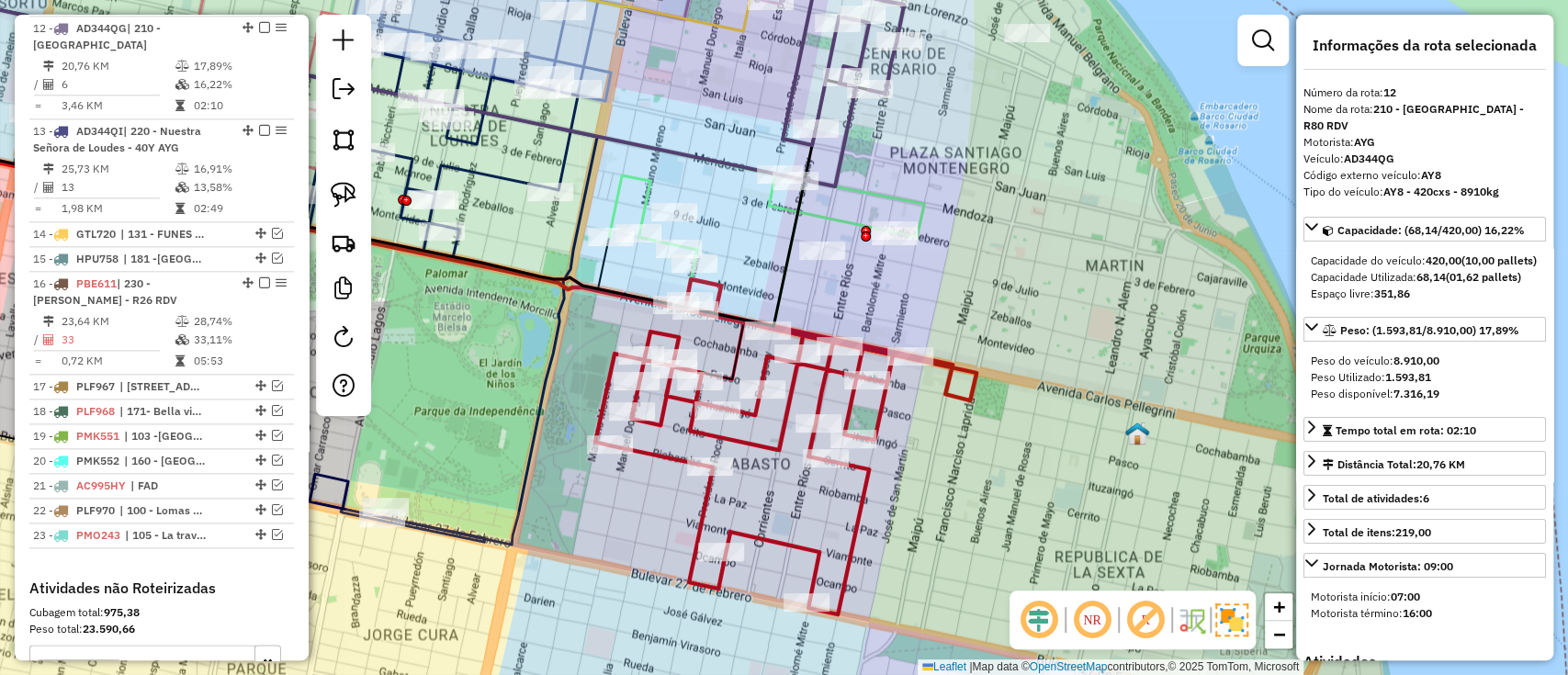
click at [824, 211] on icon at bounding box center [766, 250] width 315 height 151
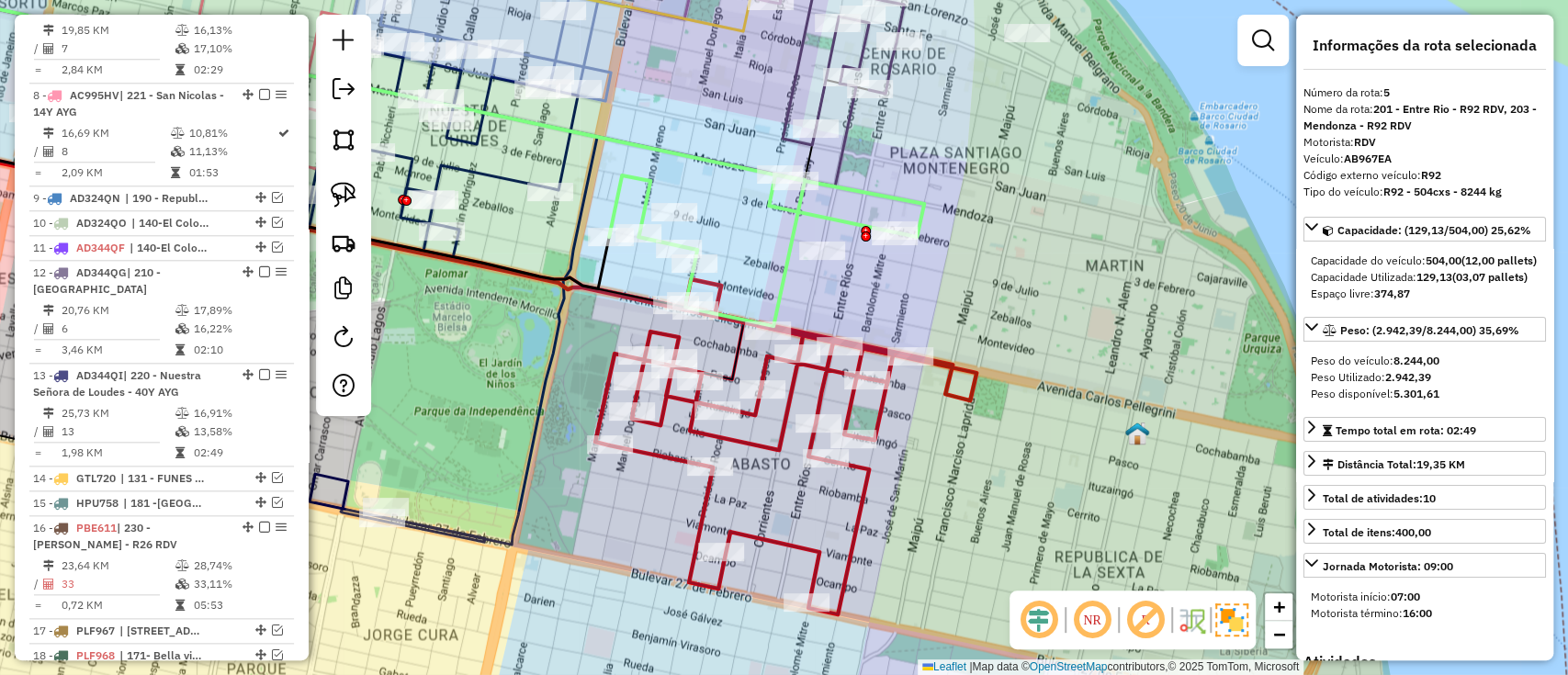
scroll to position [945, 0]
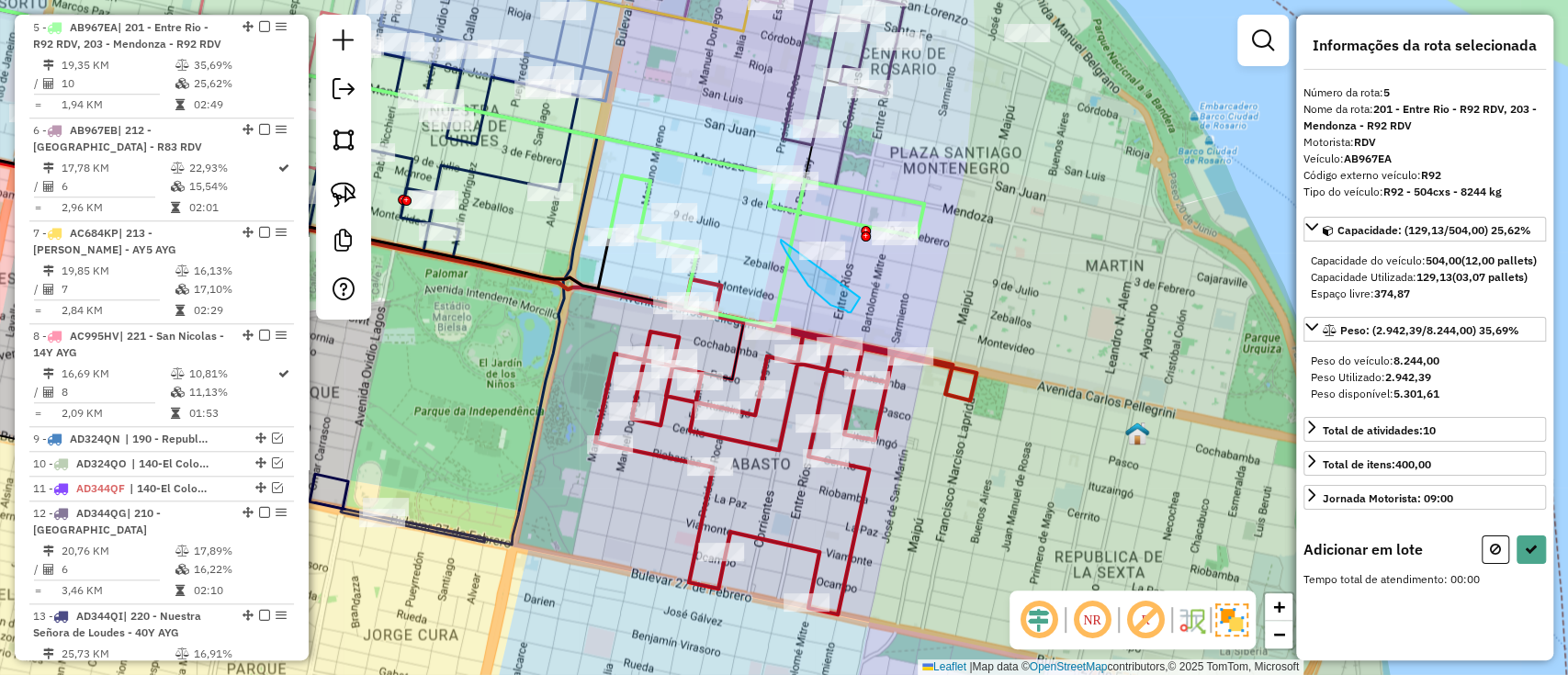
drag, startPoint x: 781, startPoint y: 240, endPoint x: 870, endPoint y: 266, distance: 92.7
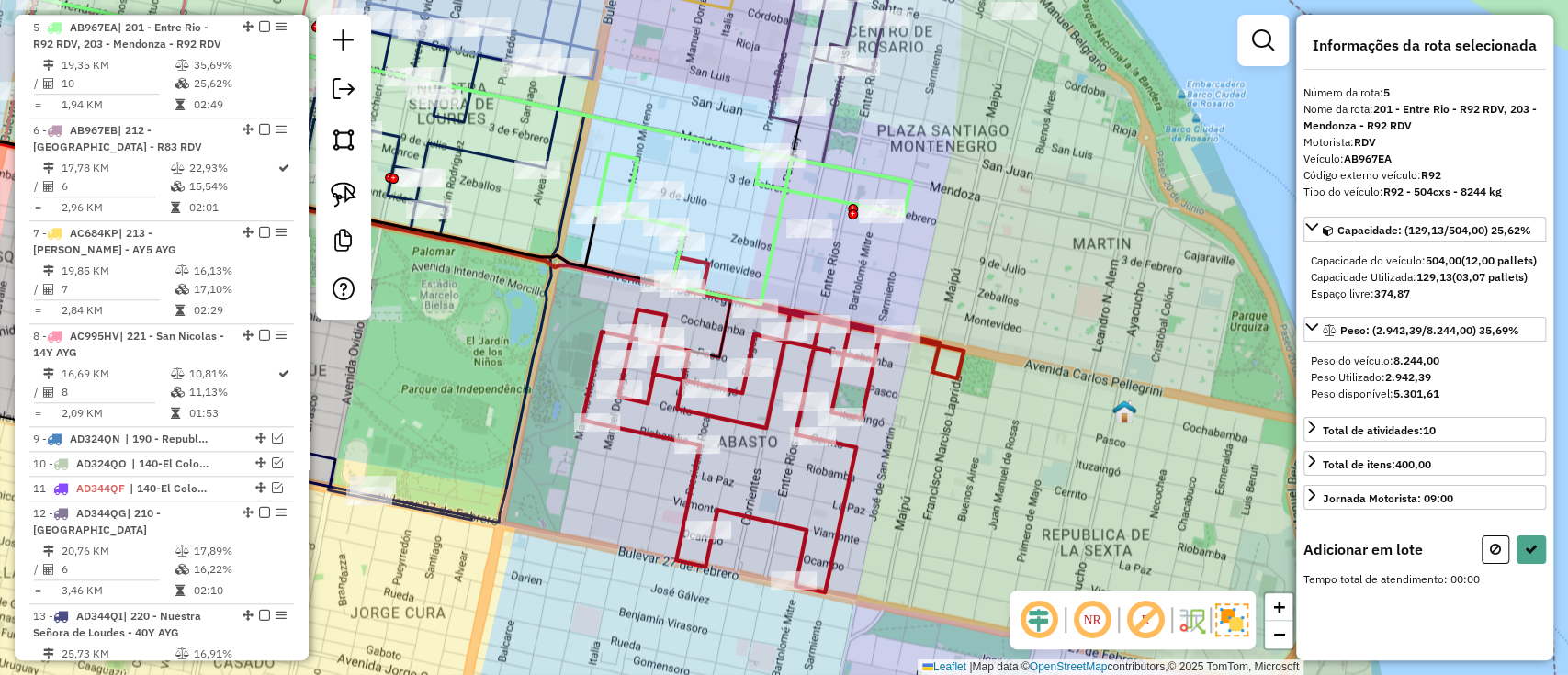
click at [856, 239] on div "Janela de atendimento Grade de atendimento Capacidade Transportadoras Veículos …" at bounding box center [784, 337] width 1568 height 675
click at [864, 275] on div "Janela de atendimento Grade de atendimento Capacidade Transportadoras Veículos …" at bounding box center [784, 337] width 1568 height 675
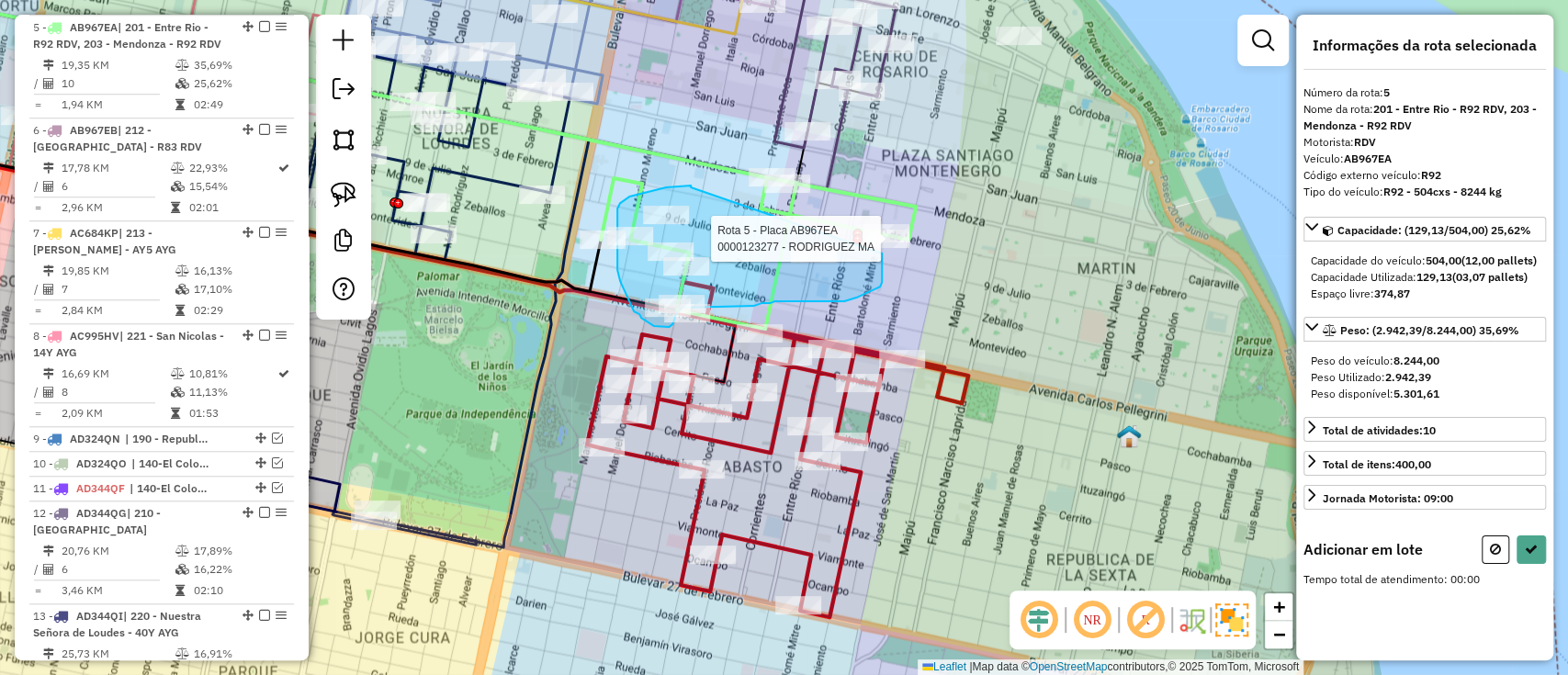
drag, startPoint x: 691, startPoint y: 188, endPoint x: 861, endPoint y: 222, distance: 173.4
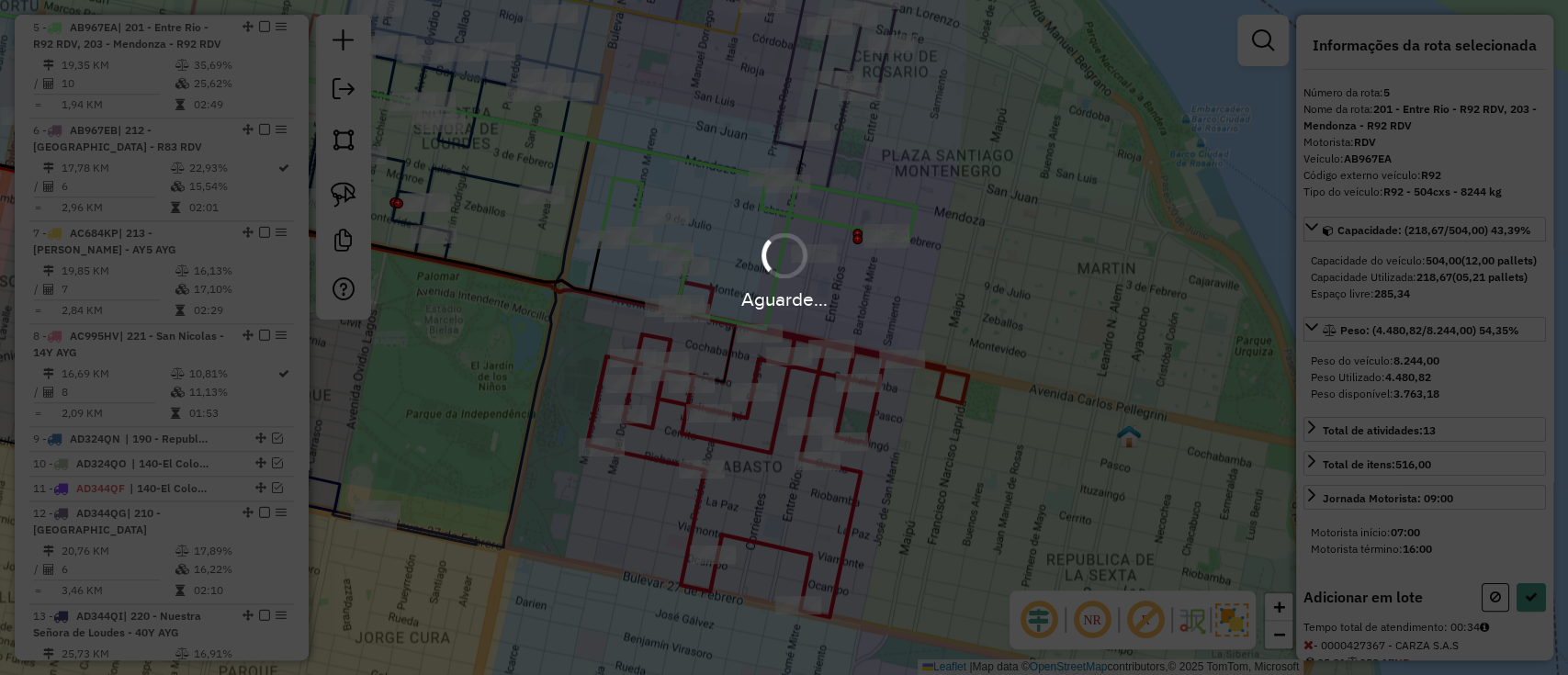
select select "**********"
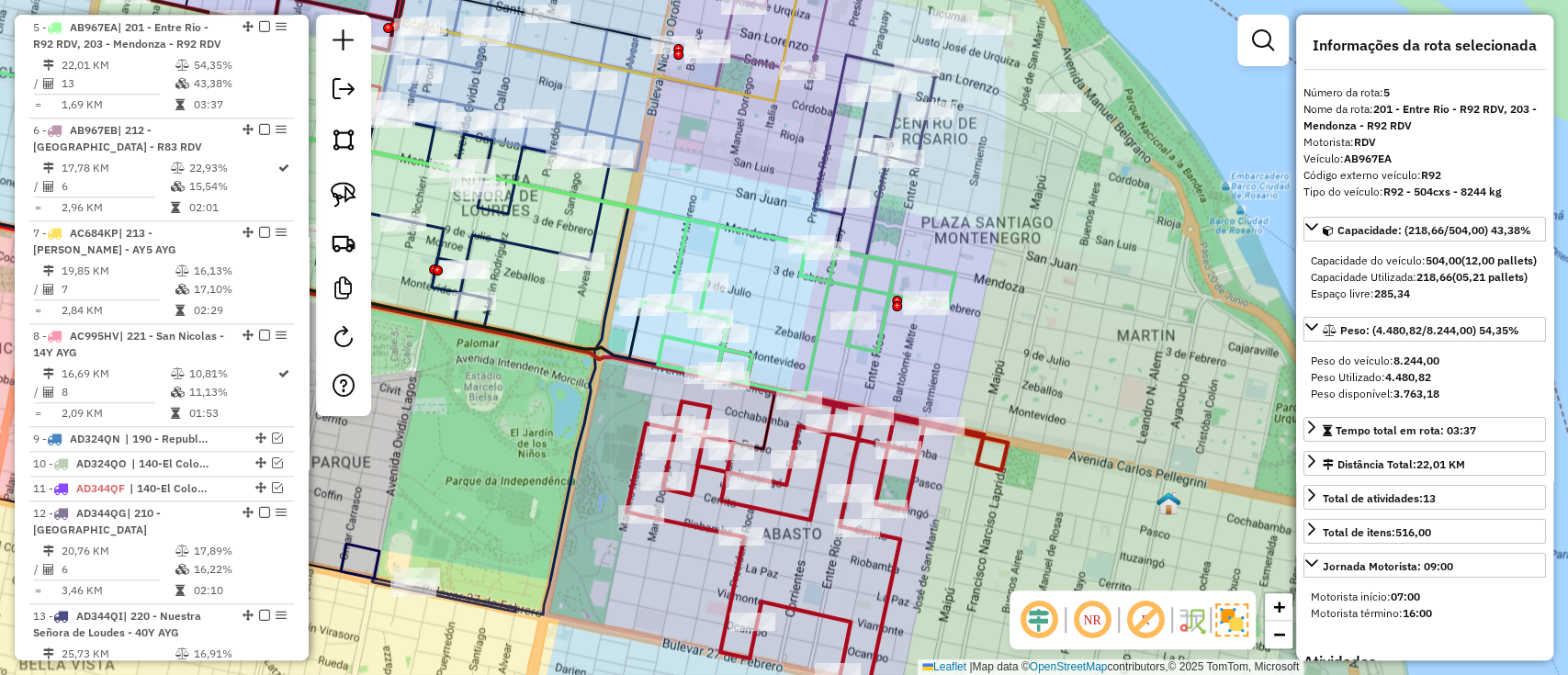
drag, startPoint x: 761, startPoint y: 308, endPoint x: 765, endPoint y: 336, distance: 28.3
click at [765, 334] on div "Janela de atendimento Grade de atendimento Capacidade Transportadoras Veículos …" at bounding box center [784, 337] width 1568 height 675
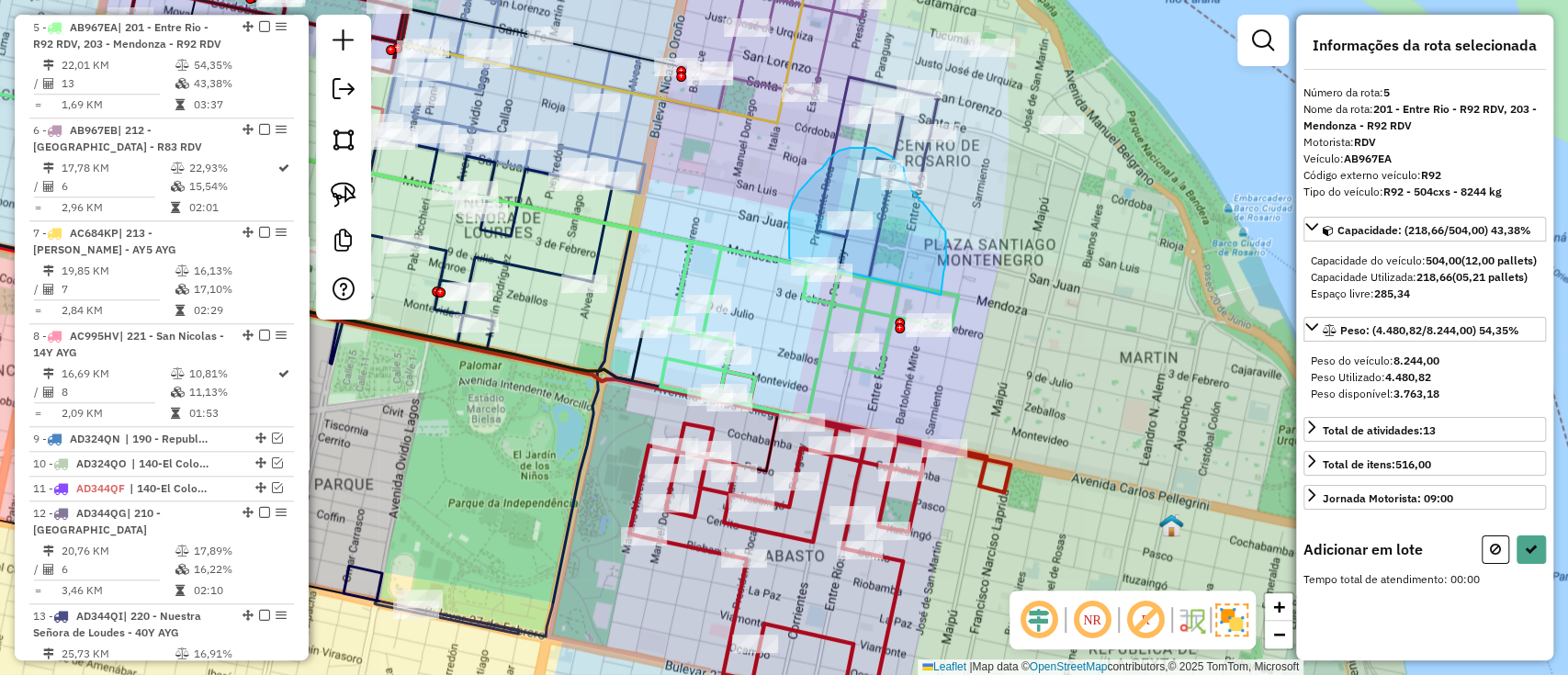
drag, startPoint x: 942, startPoint y: 282, endPoint x: 800, endPoint y: 296, distance: 142.7
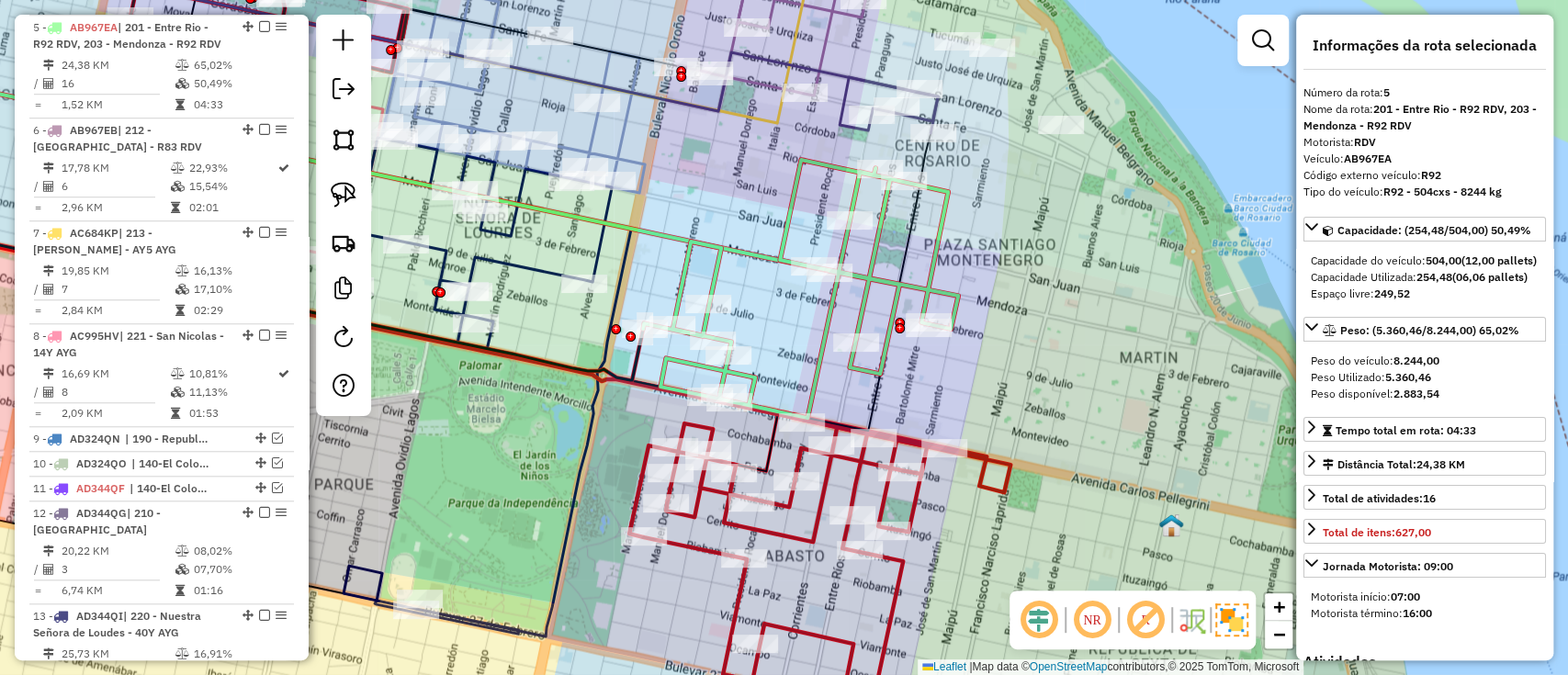
click at [818, 520] on icon at bounding box center [786, 538] width 315 height 335
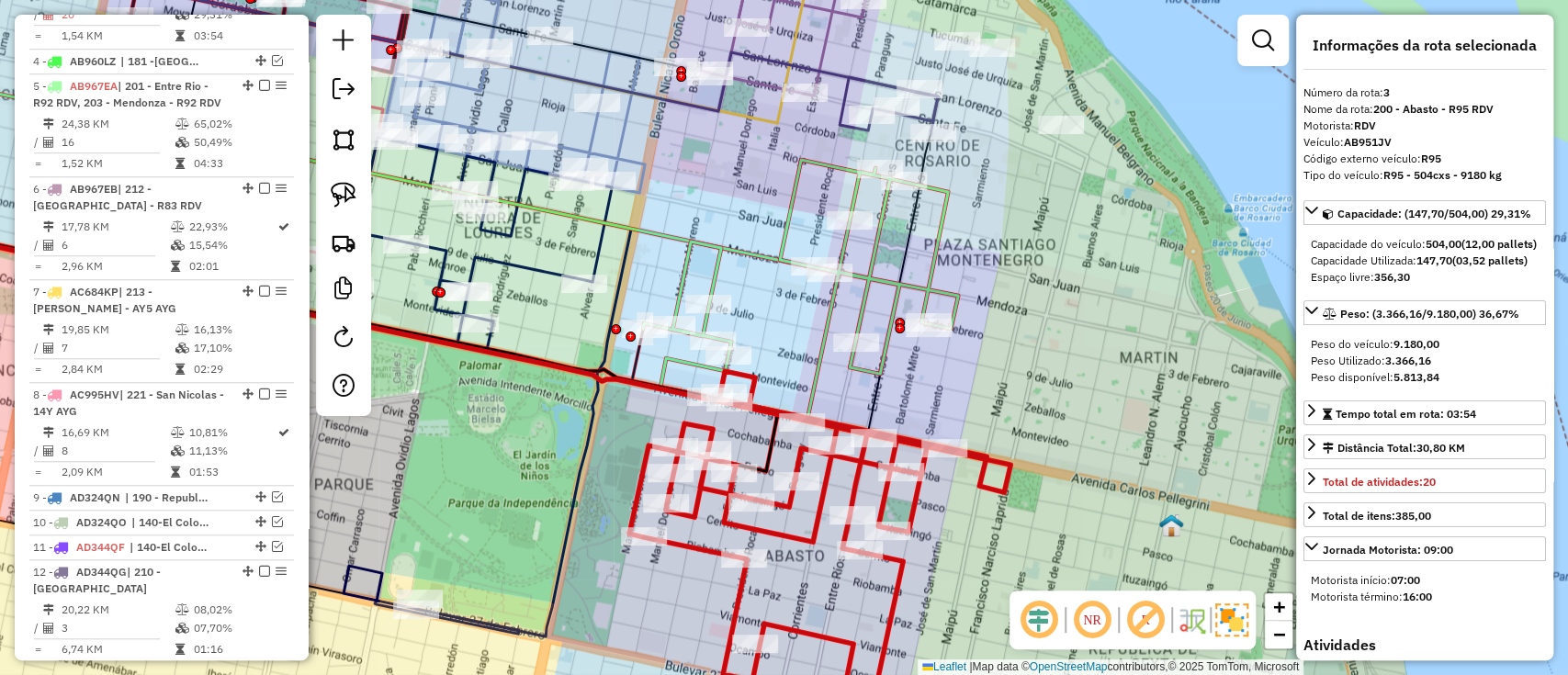
scroll to position [817, 0]
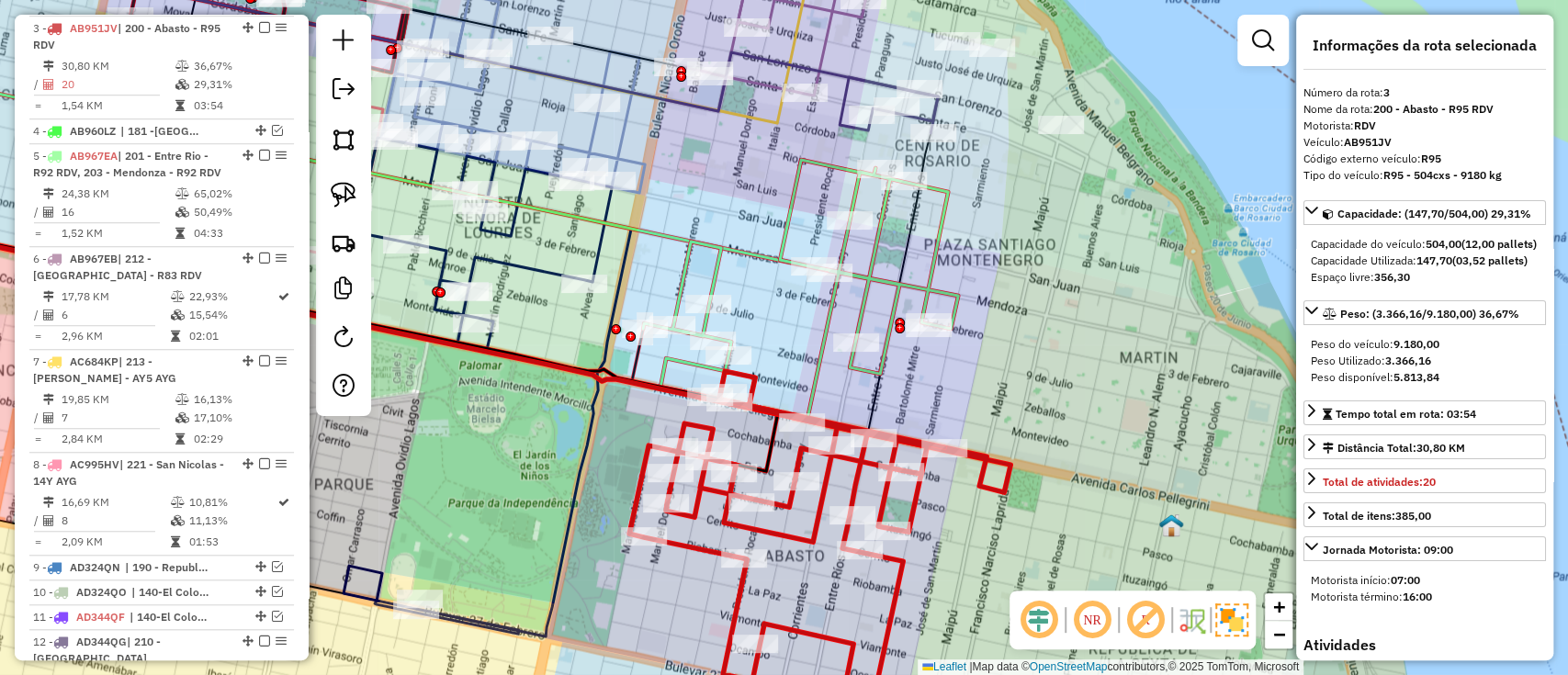
click at [893, 291] on icon at bounding box center [800, 288] width 315 height 258
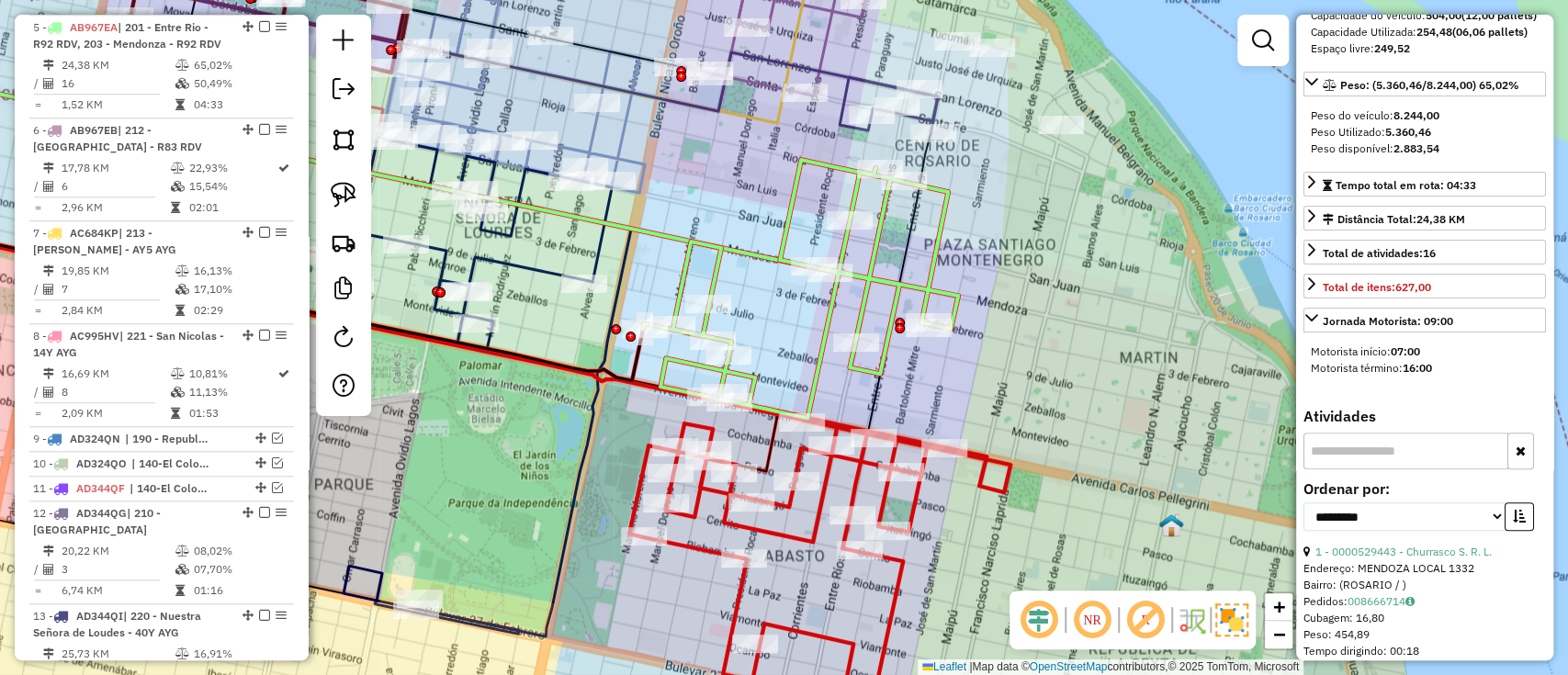
scroll to position [368, 0]
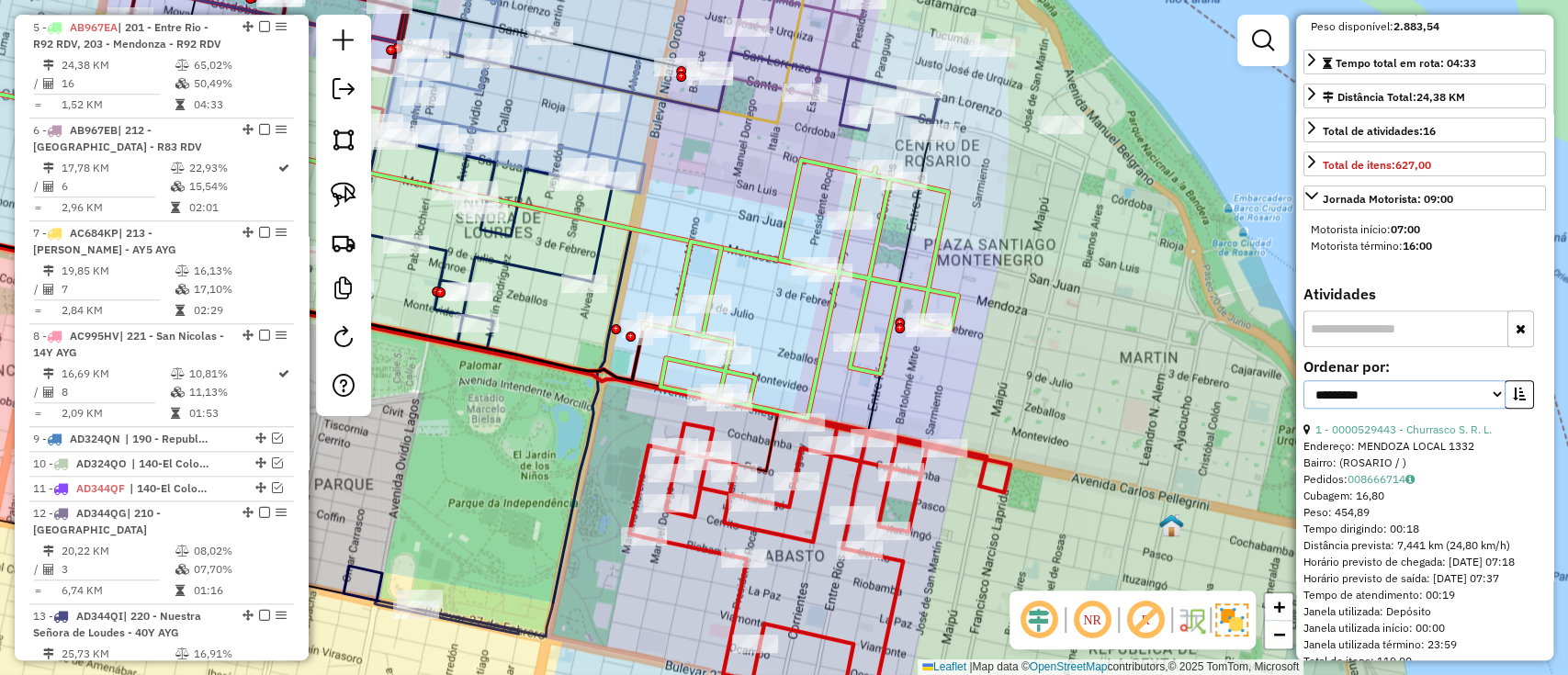
click at [1418, 409] on select "**********" at bounding box center [1405, 394] width 202 height 28
select select "**********"
click at [1304, 409] on select "**********" at bounding box center [1405, 394] width 202 height 28
click at [1517, 401] on icon "button" at bounding box center [1519, 394] width 13 height 13
click at [1454, 436] on link "1 - 0000529443 - Churrasco S. R. L." at bounding box center [1404, 429] width 177 height 14
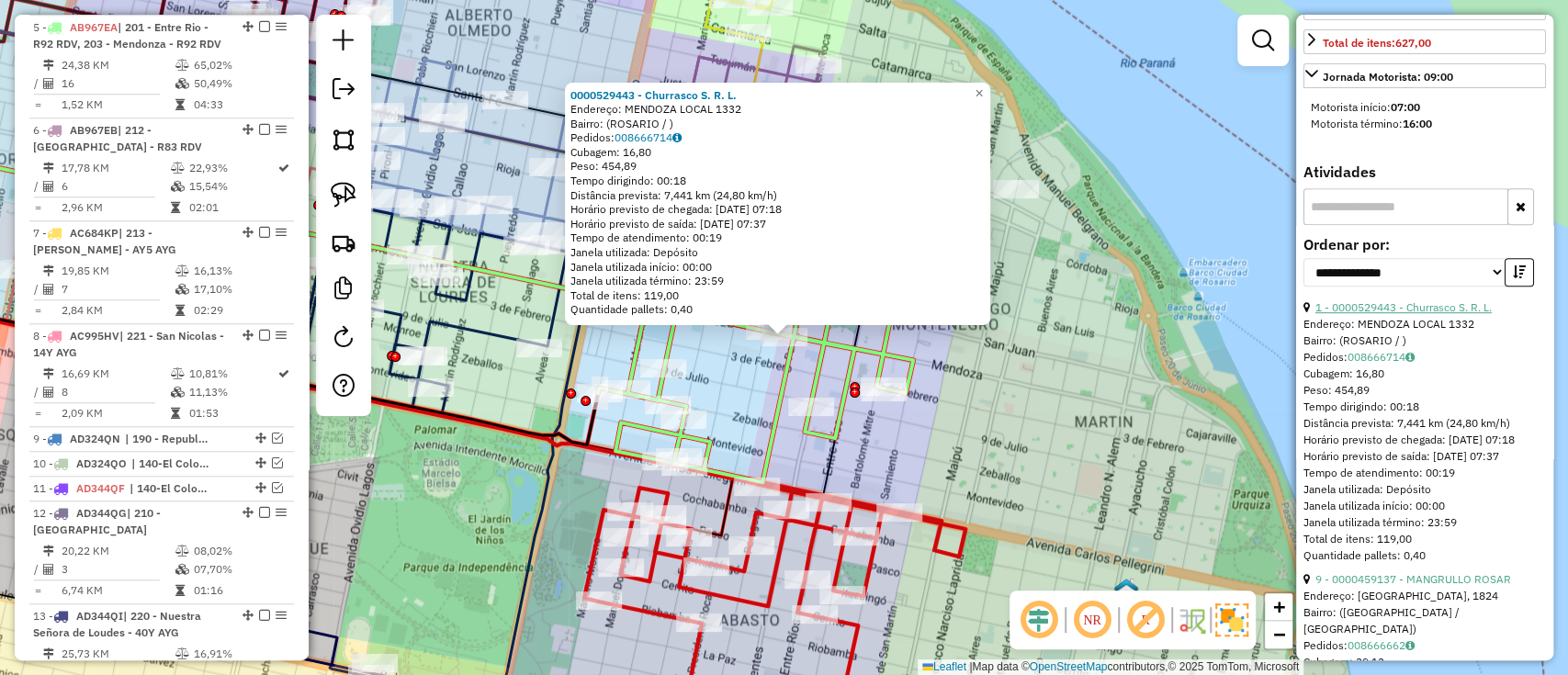
scroll to position [612, 0]
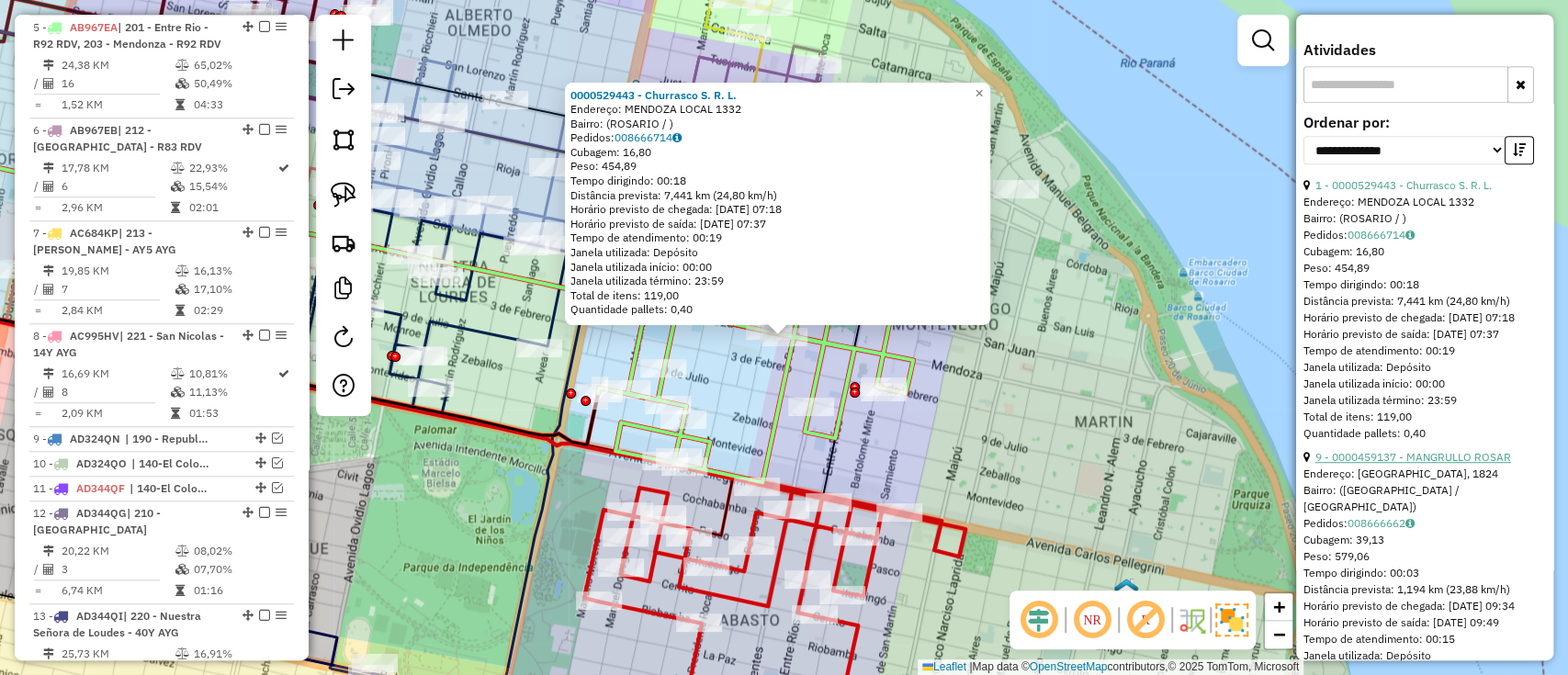
click at [1462, 464] on link "9 - 0000459137 - MANGRULLO ROSAR" at bounding box center [1414, 457] width 196 height 14
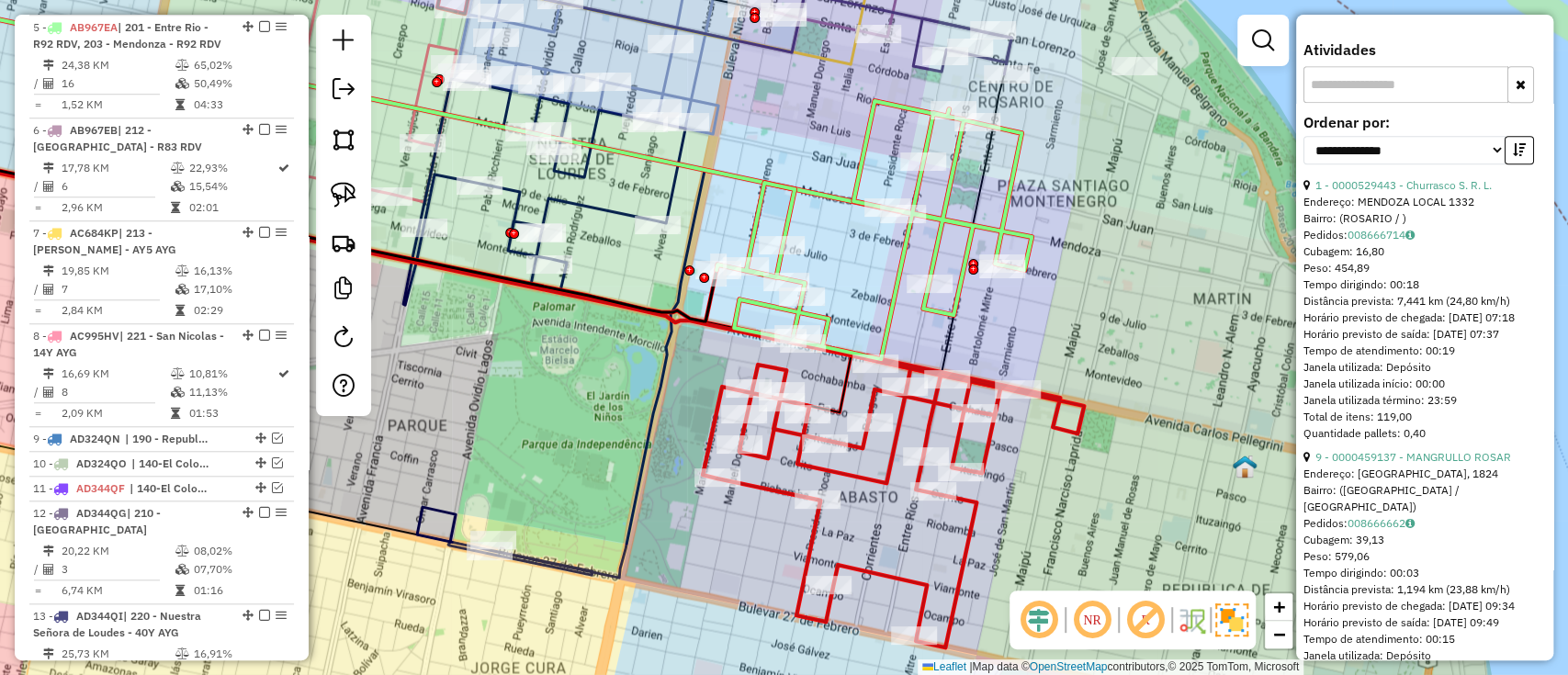
click at [891, 471] on icon at bounding box center [860, 479] width 315 height 335
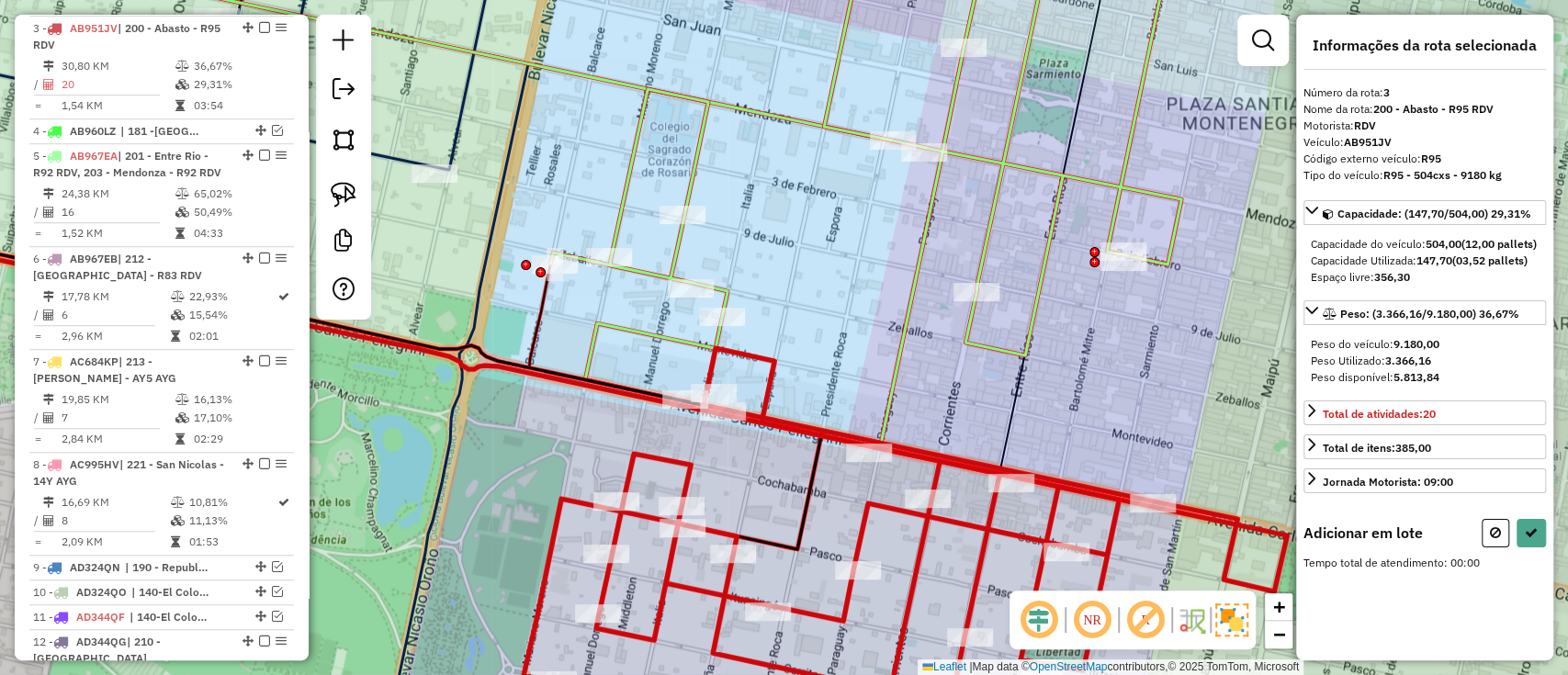
scroll to position [0, 0]
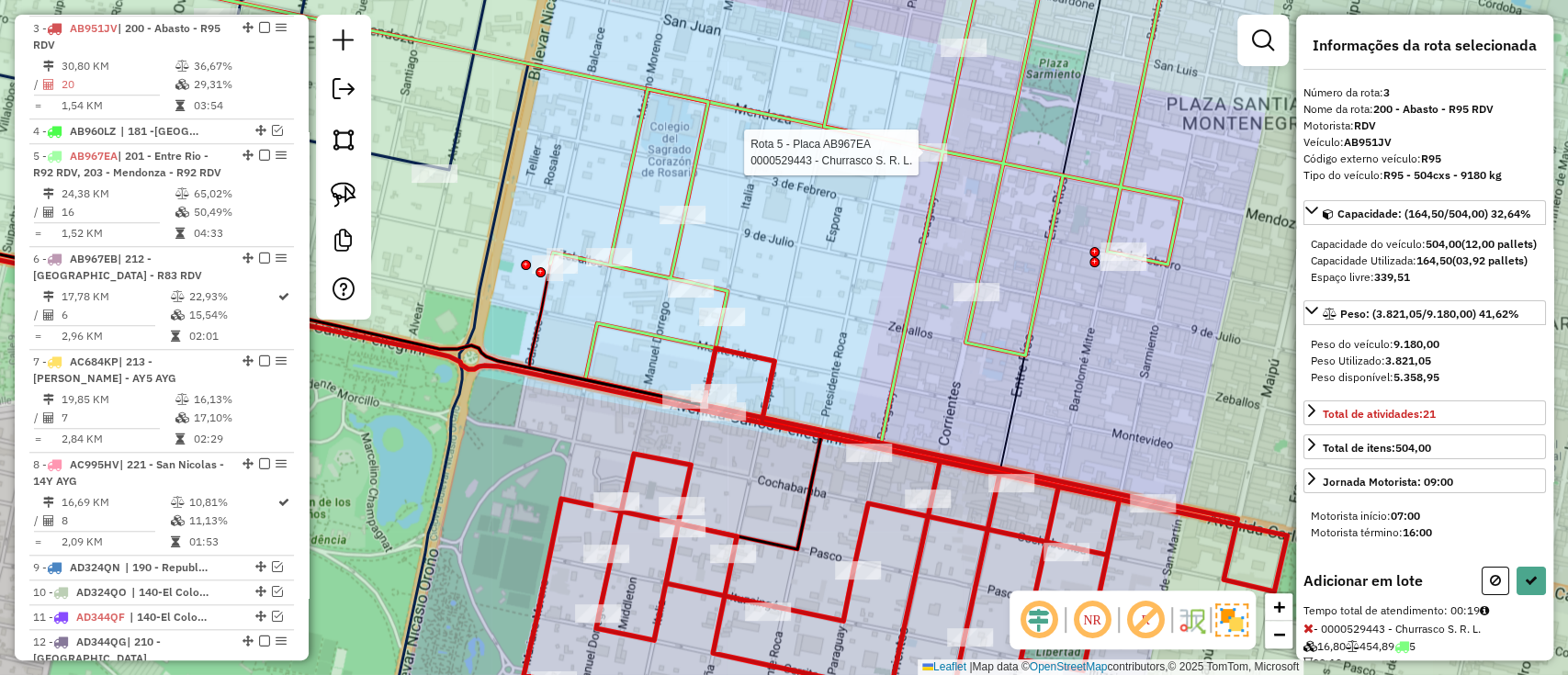
select select "**********"
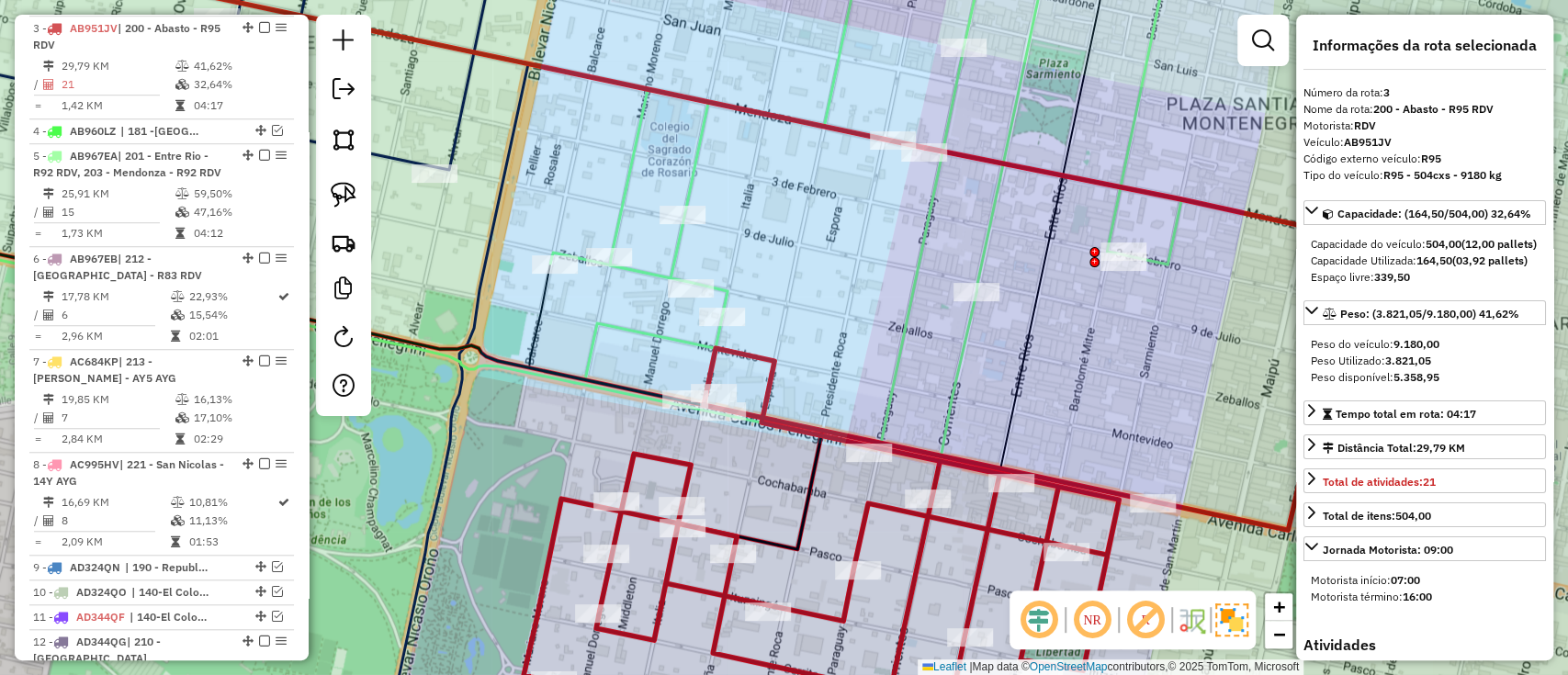
click at [991, 208] on icon at bounding box center [866, 187] width 631 height 511
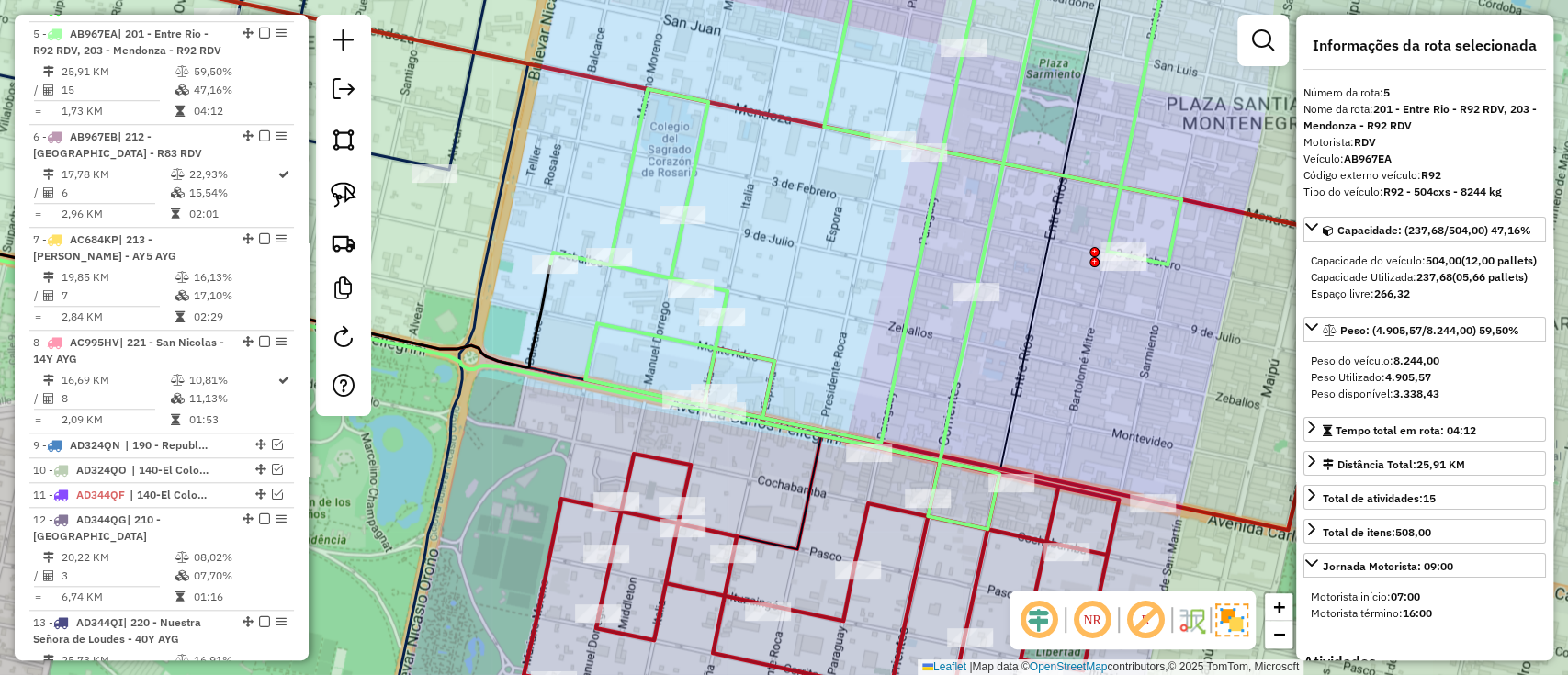
scroll to position [945, 0]
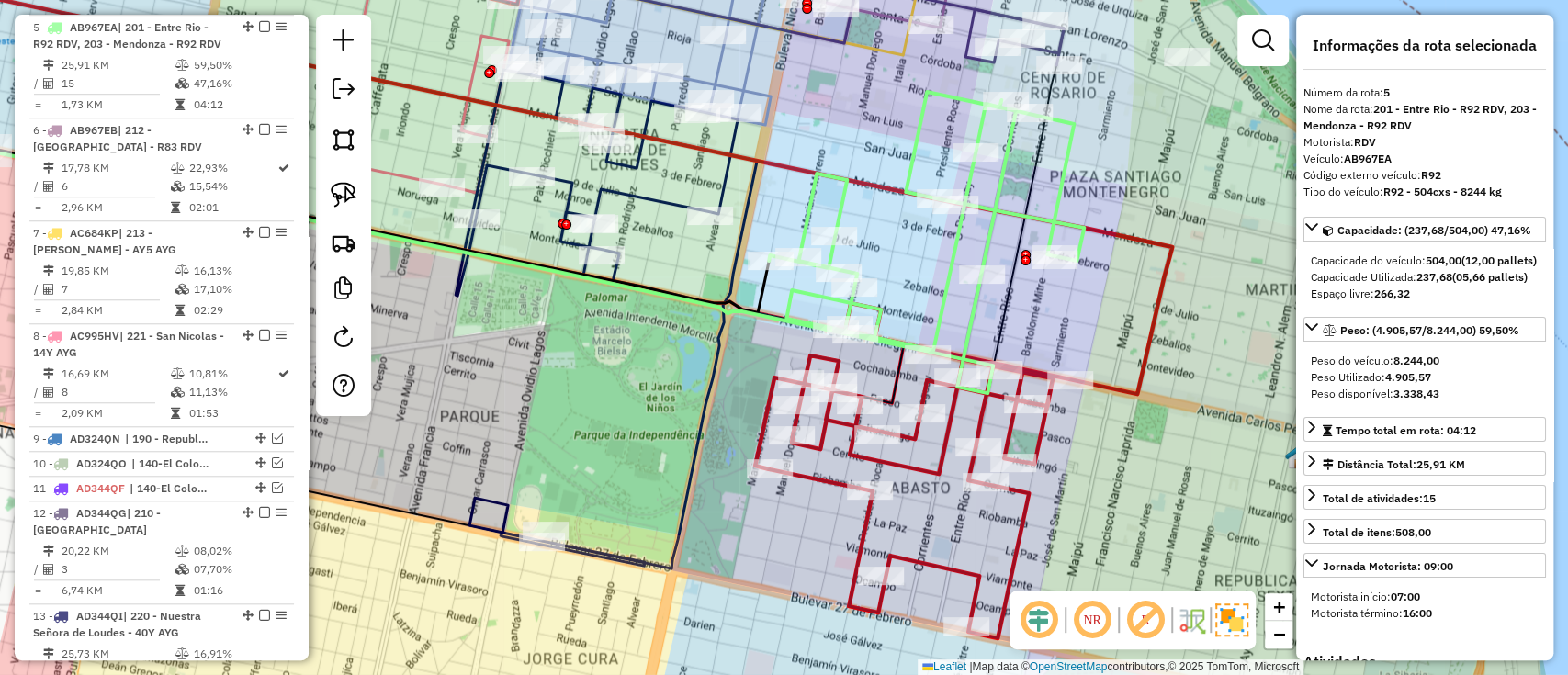
drag, startPoint x: 1096, startPoint y: 404, endPoint x: 1056, endPoint y: 423, distance: 44.3
click at [1056, 423] on div "Janela de atendimento Grade de atendimento Capacidade Transportadoras Veículos …" at bounding box center [784, 337] width 1568 height 675
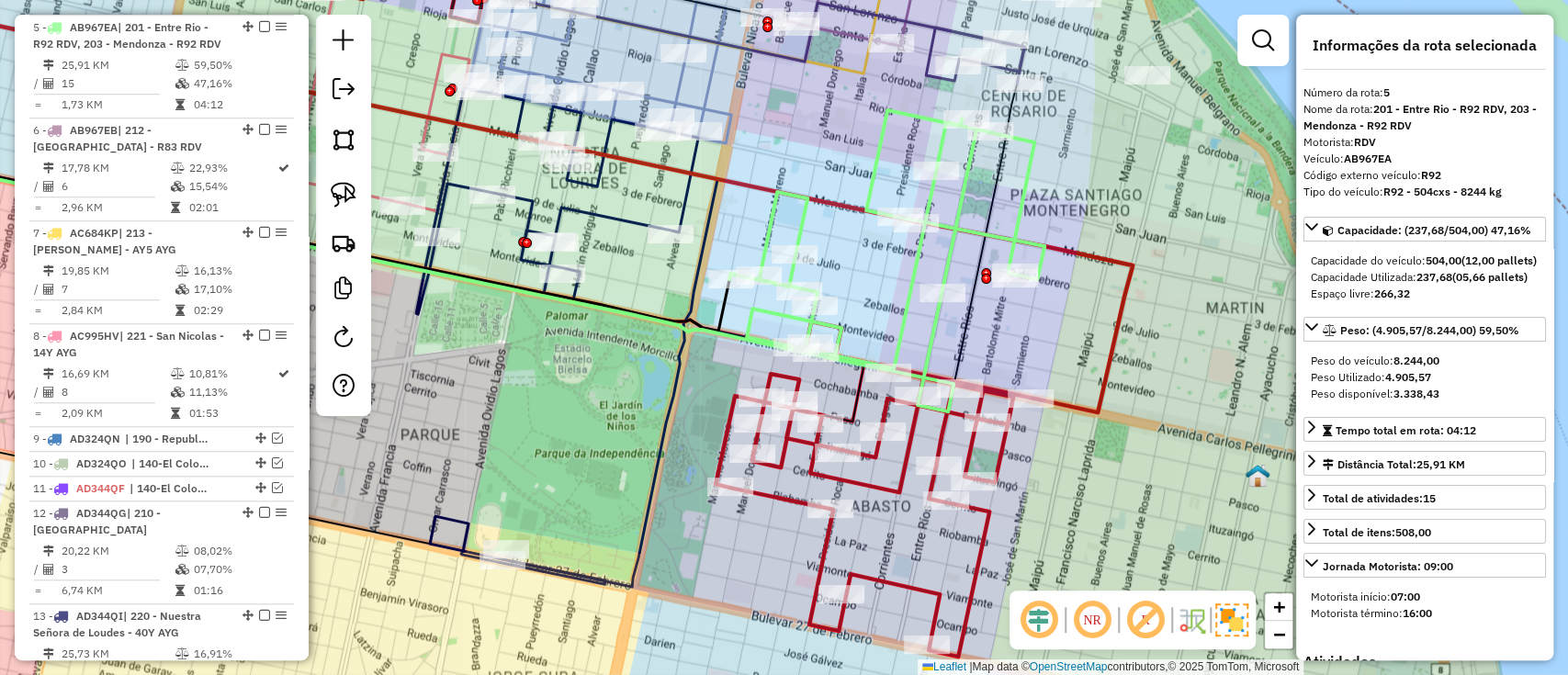
click at [1094, 413] on icon at bounding box center [924, 439] width 417 height 435
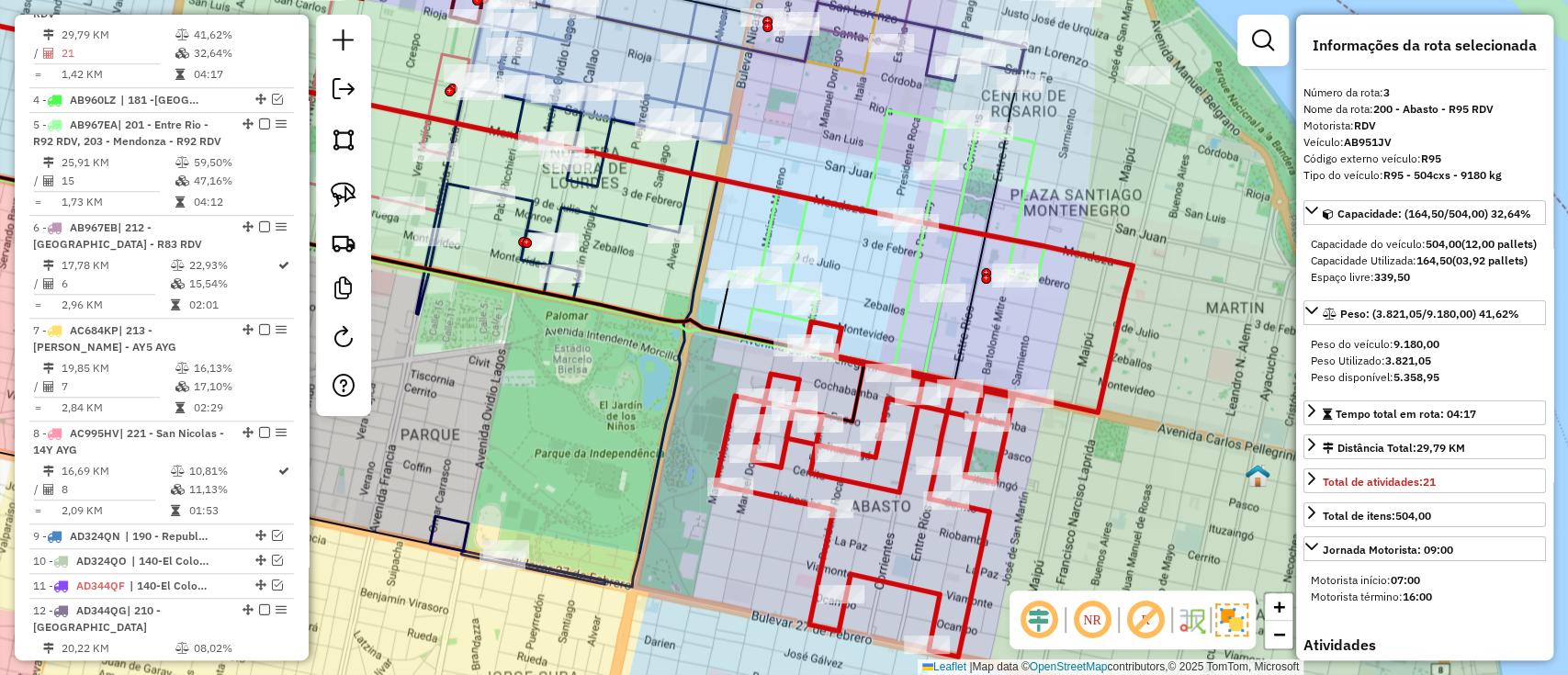
scroll to position [817, 0]
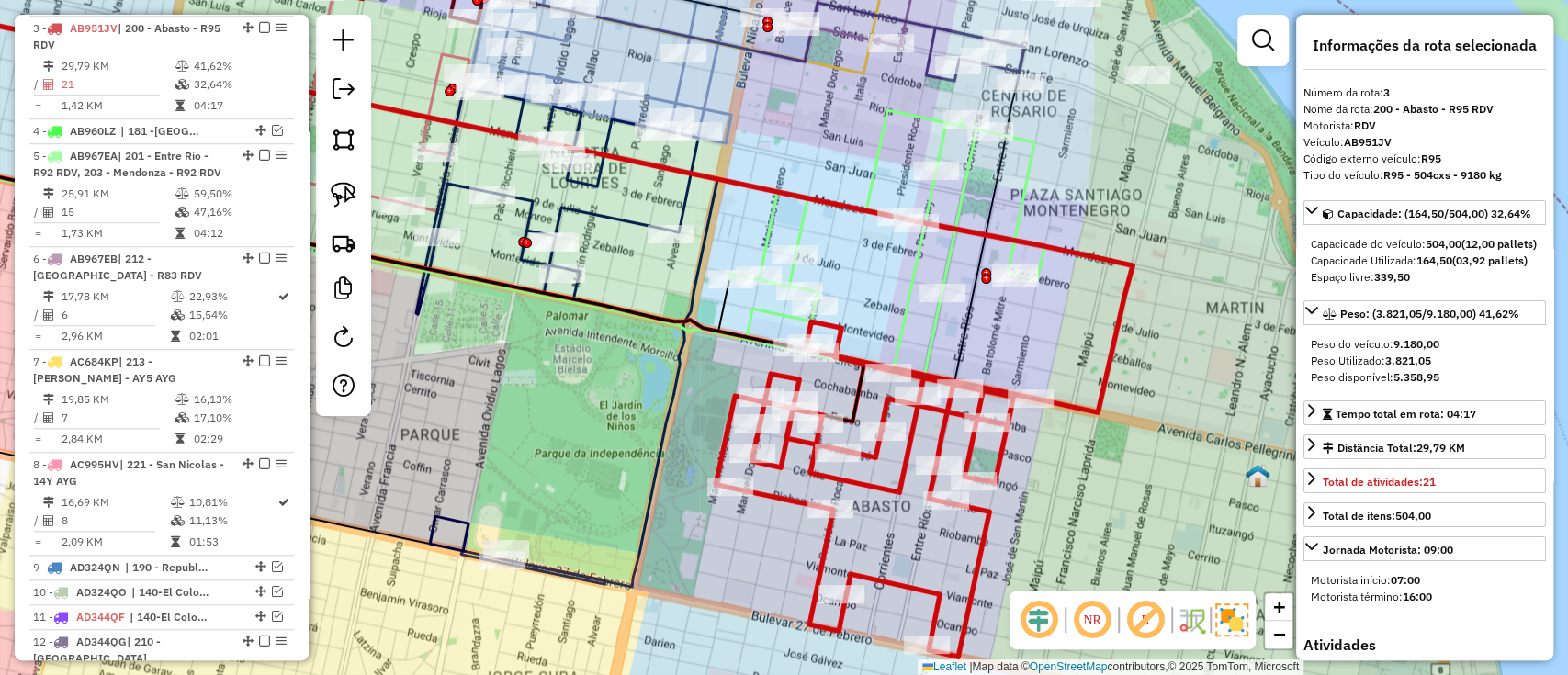
click at [899, 316] on icon at bounding box center [886, 239] width 315 height 258
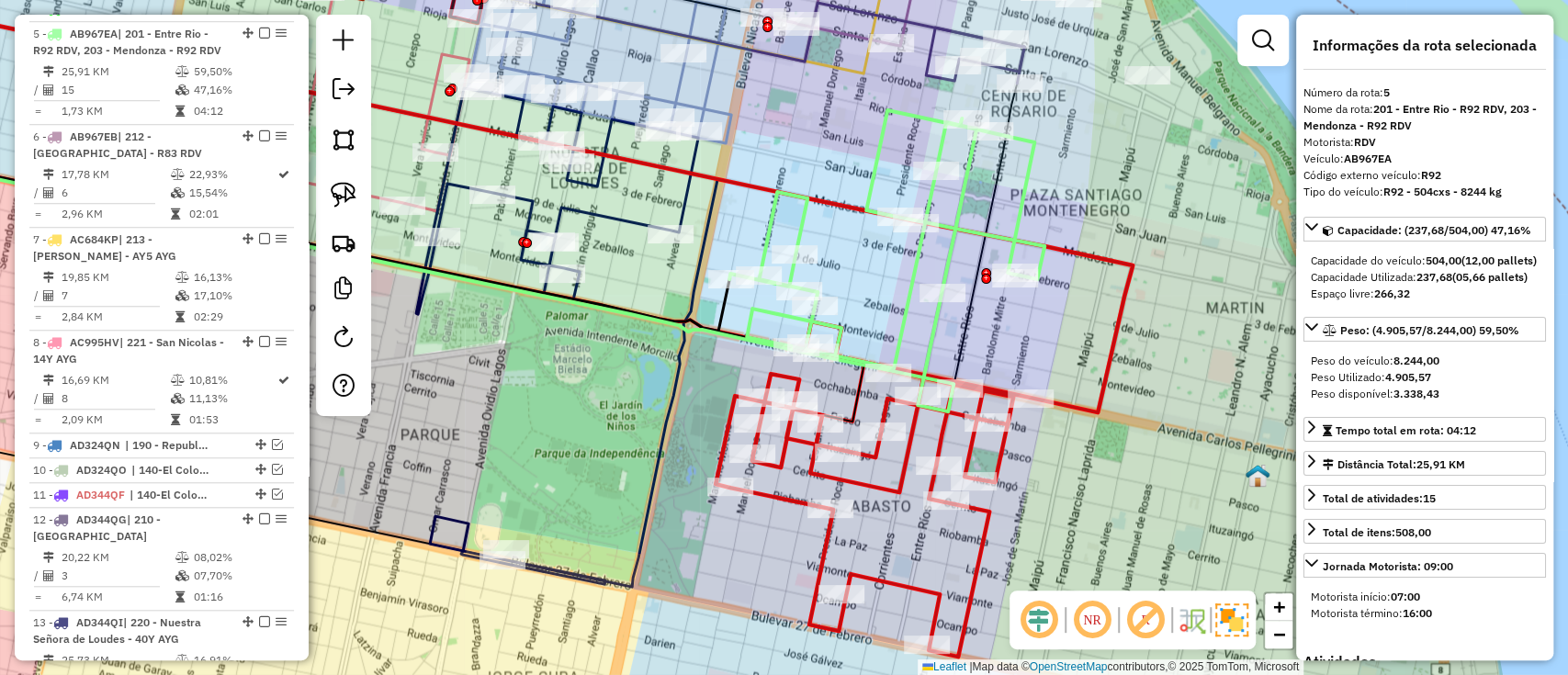
scroll to position [945, 0]
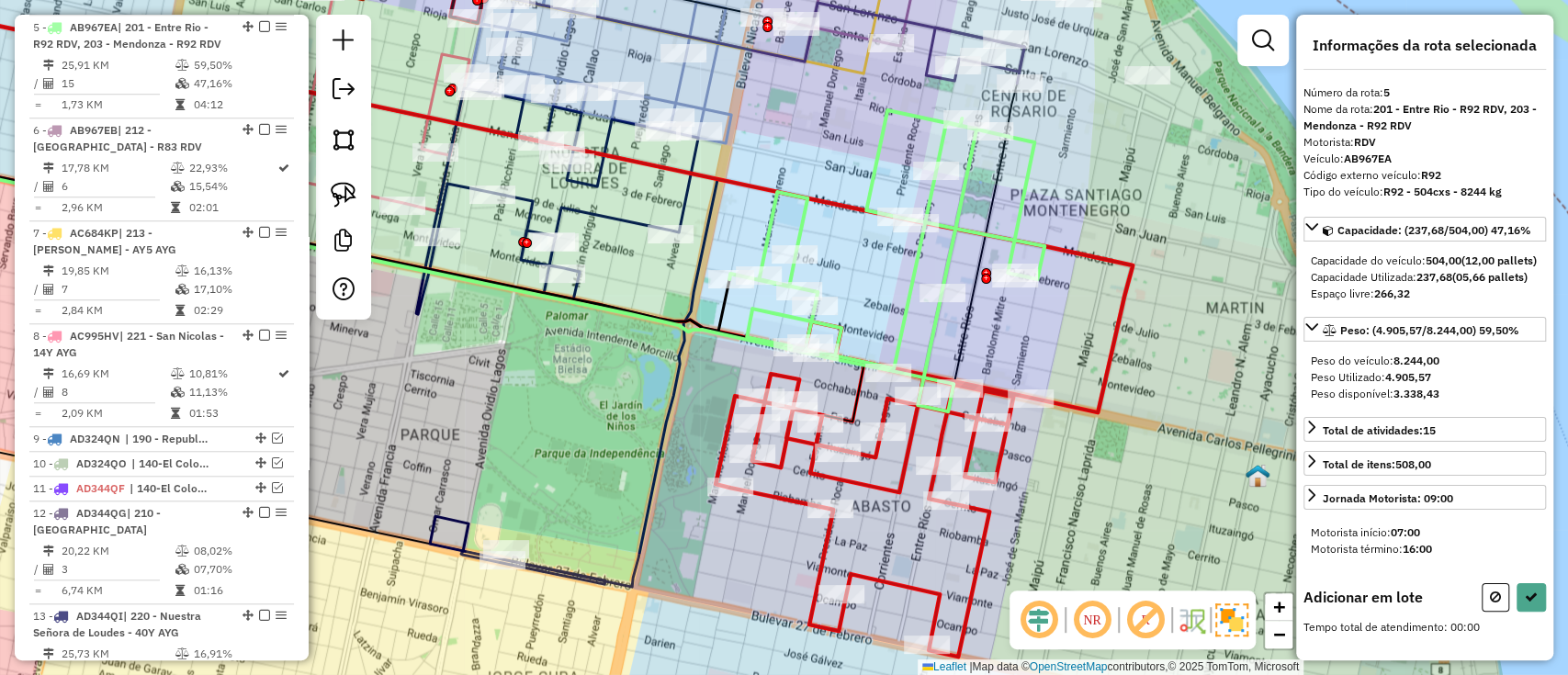
select select "**********"
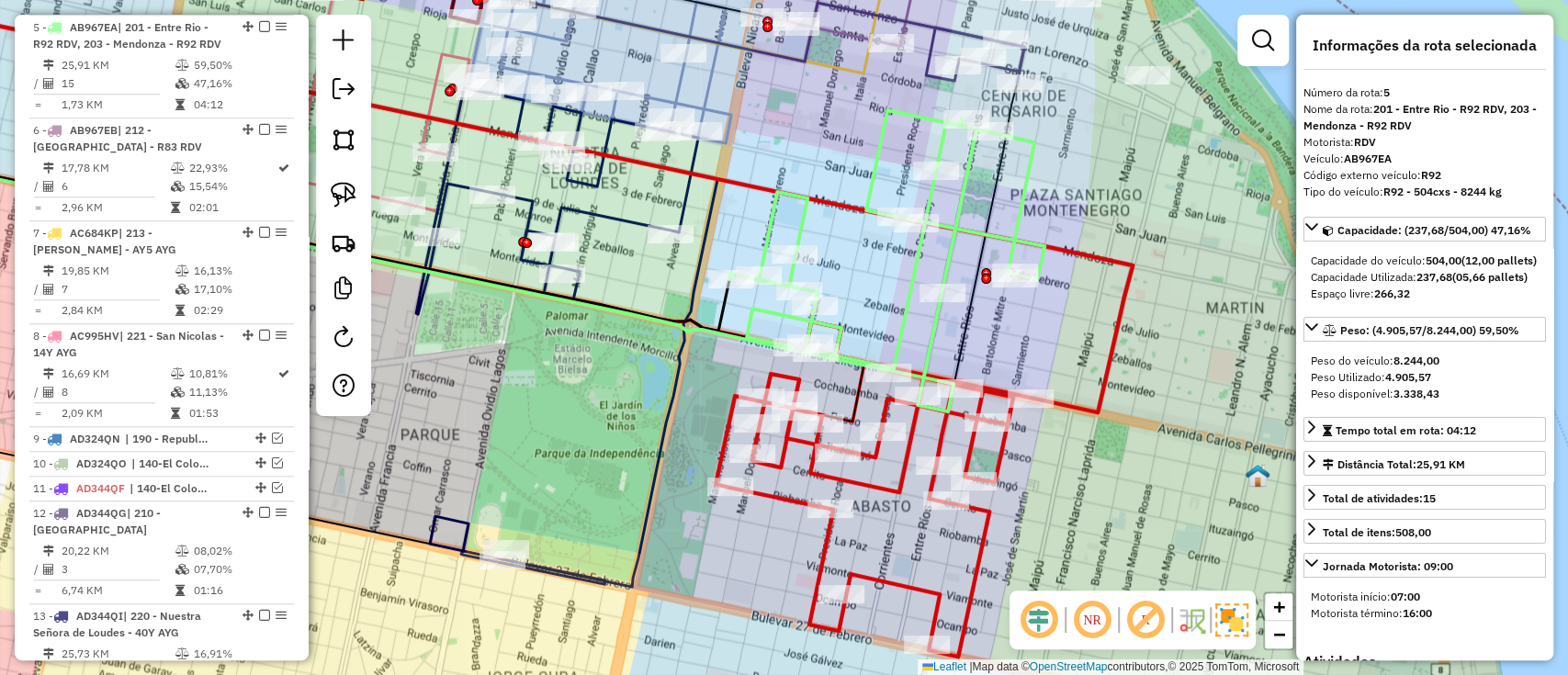
click at [935, 327] on icon at bounding box center [398, 287] width 1110 height 250
click at [933, 327] on icon at bounding box center [398, 287] width 1110 height 250
click at [1083, 410] on icon at bounding box center [924, 439] width 417 height 435
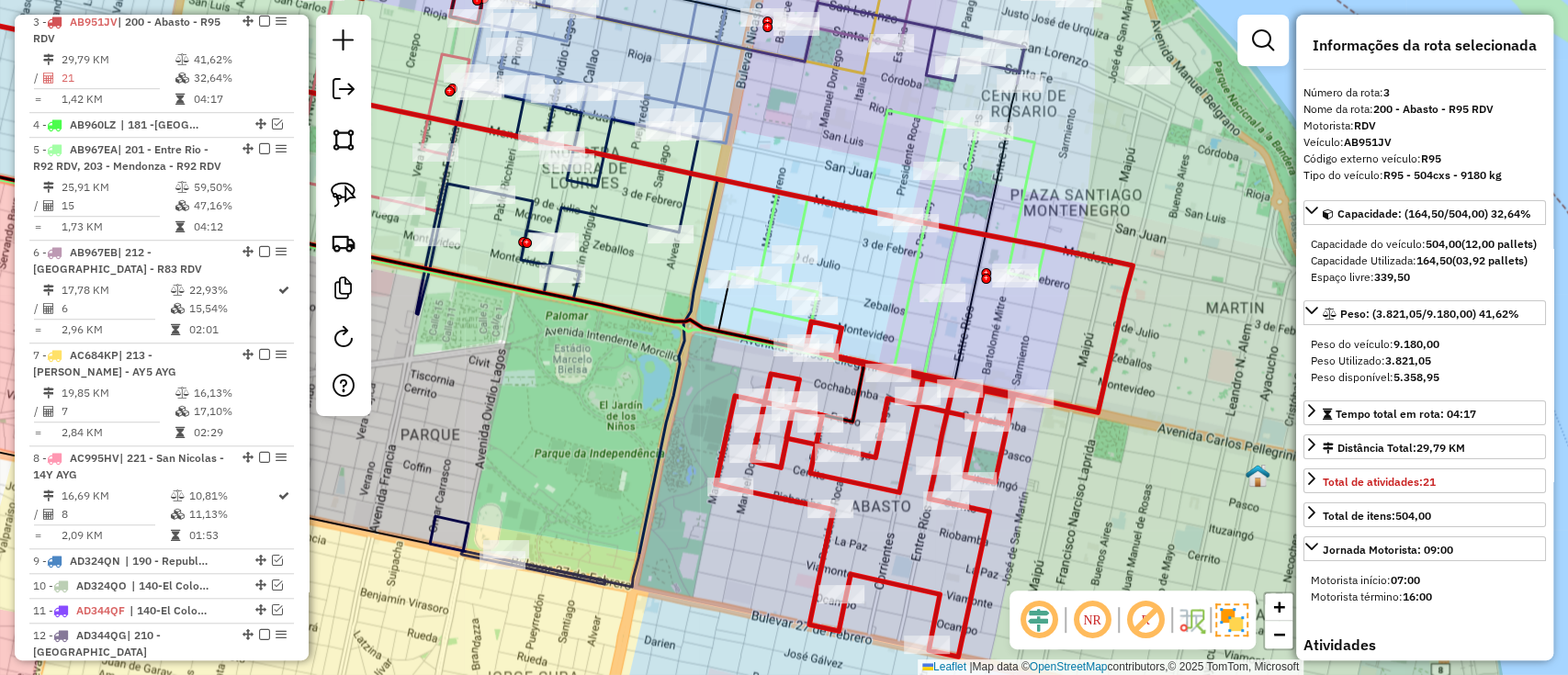
scroll to position [817, 0]
click at [940, 326] on icon at bounding box center [398, 287] width 1110 height 250
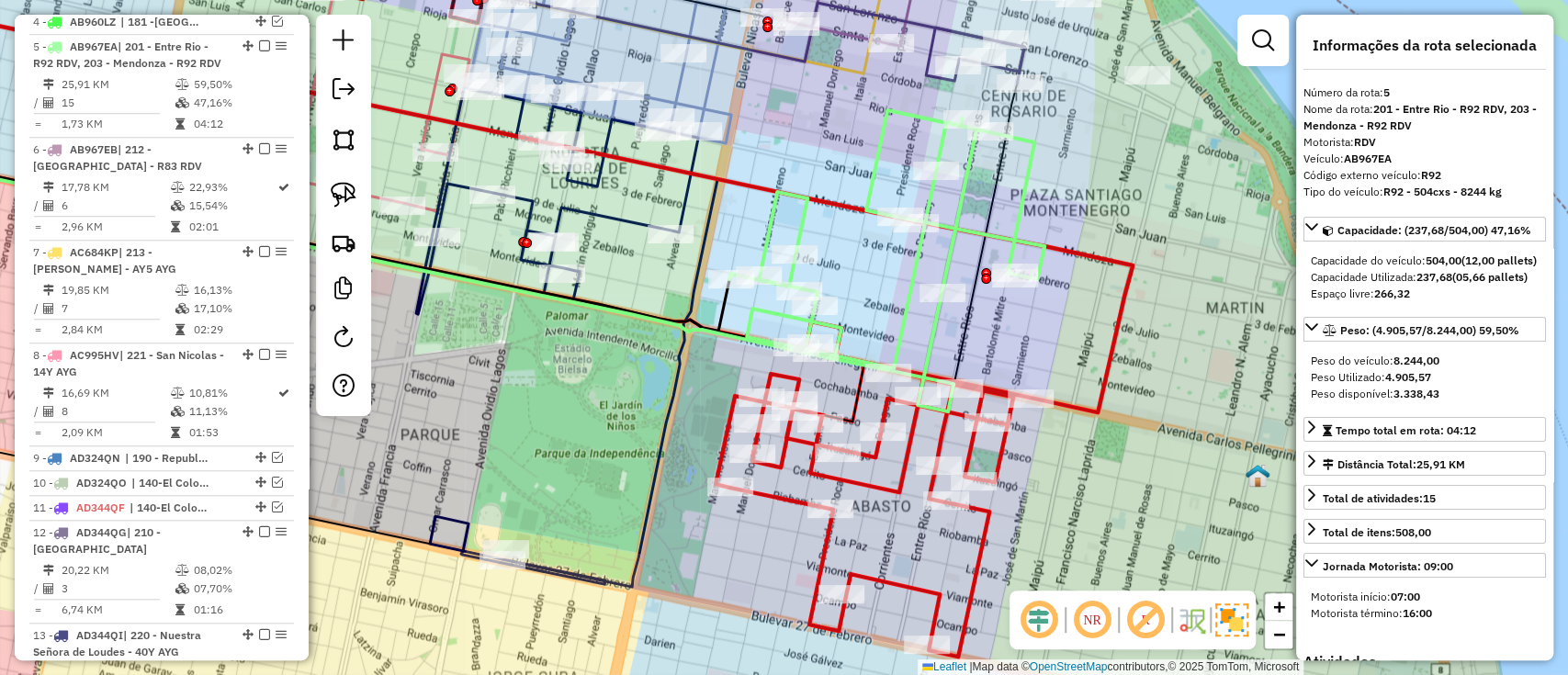
scroll to position [945, 0]
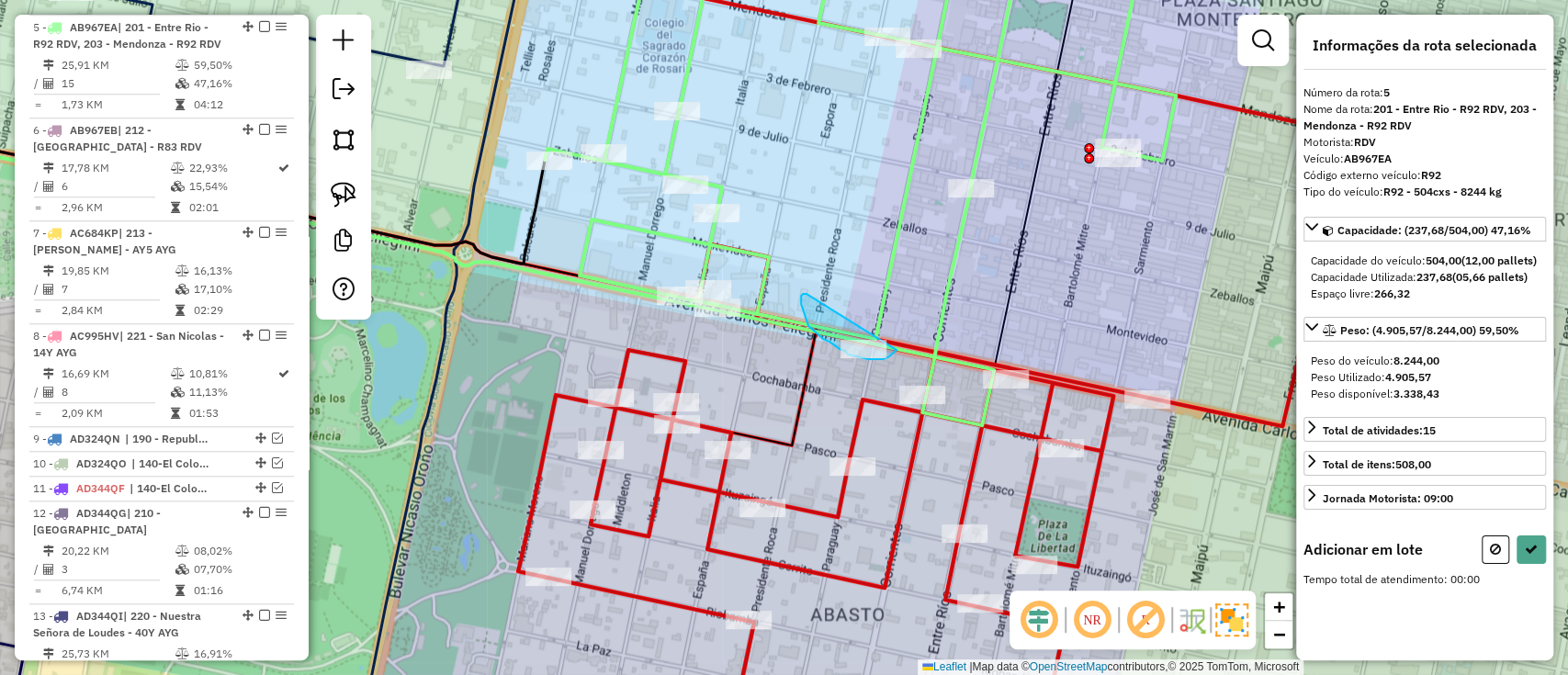
drag, startPoint x: 803, startPoint y: 294, endPoint x: 923, endPoint y: 328, distance: 124.7
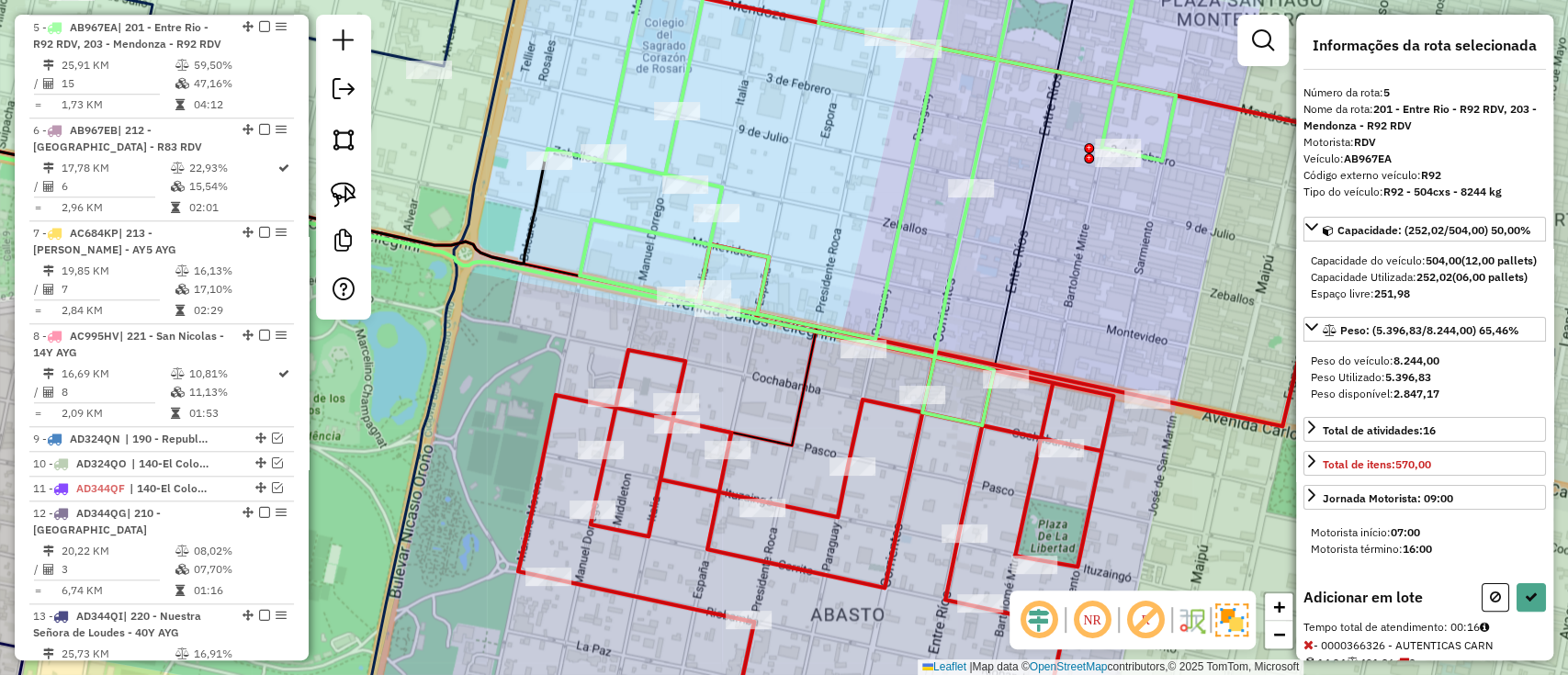
select select "**********"
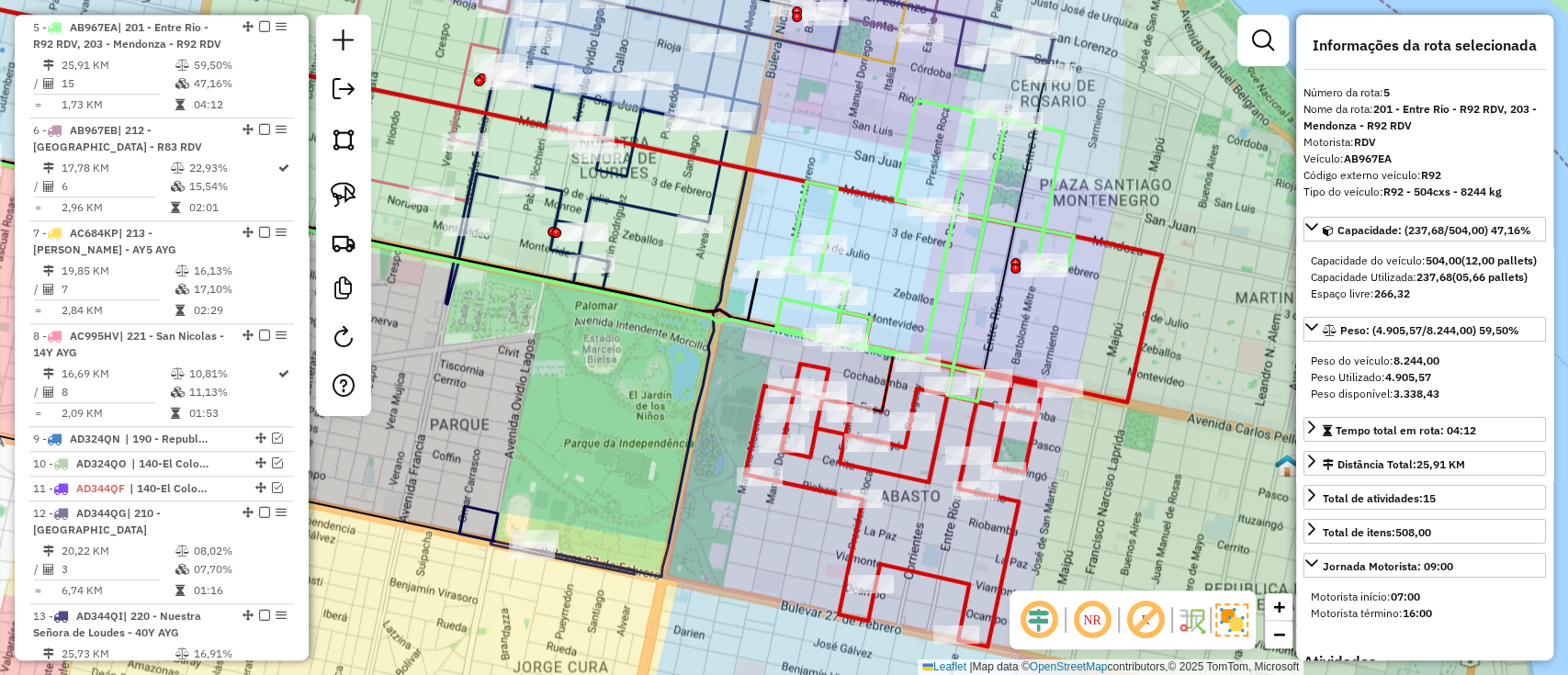
click at [1108, 400] on icon at bounding box center [954, 429] width 417 height 435
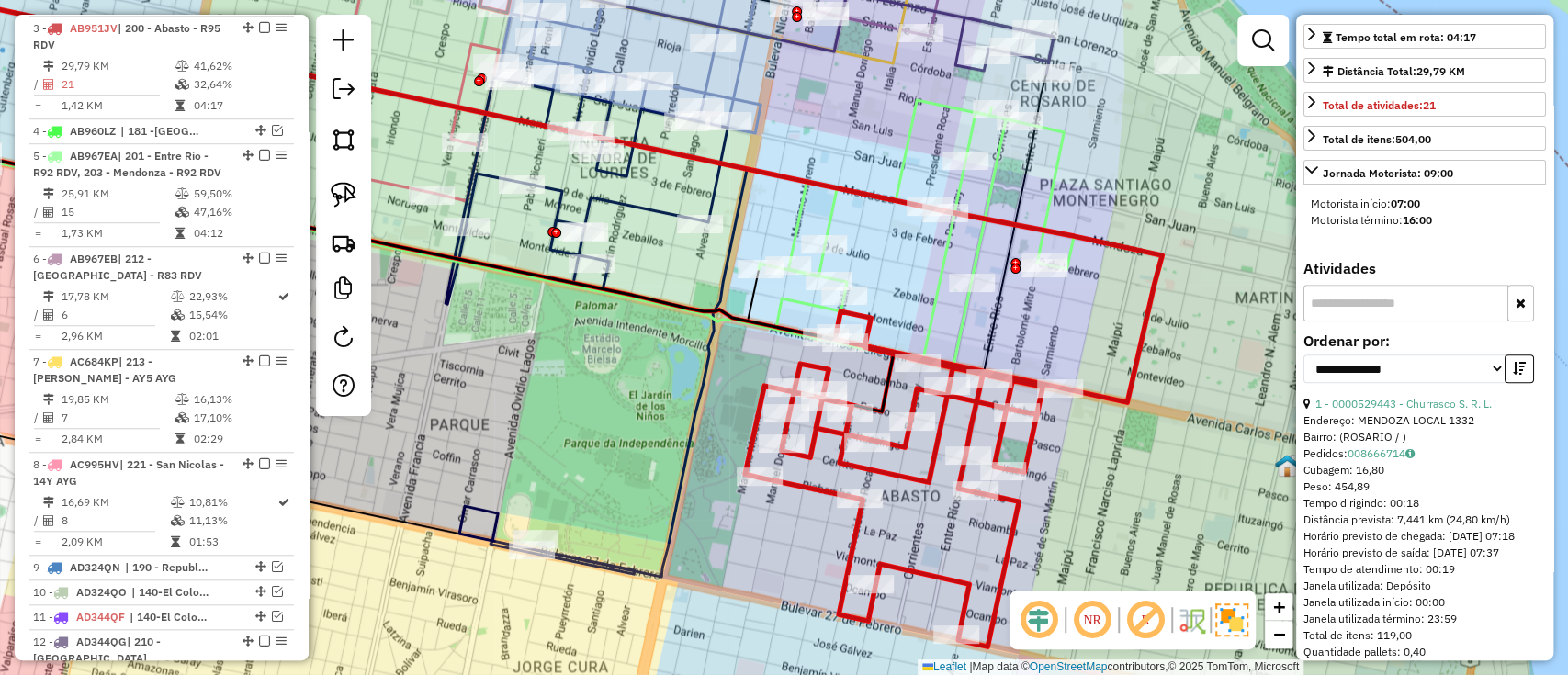
scroll to position [489, 0]
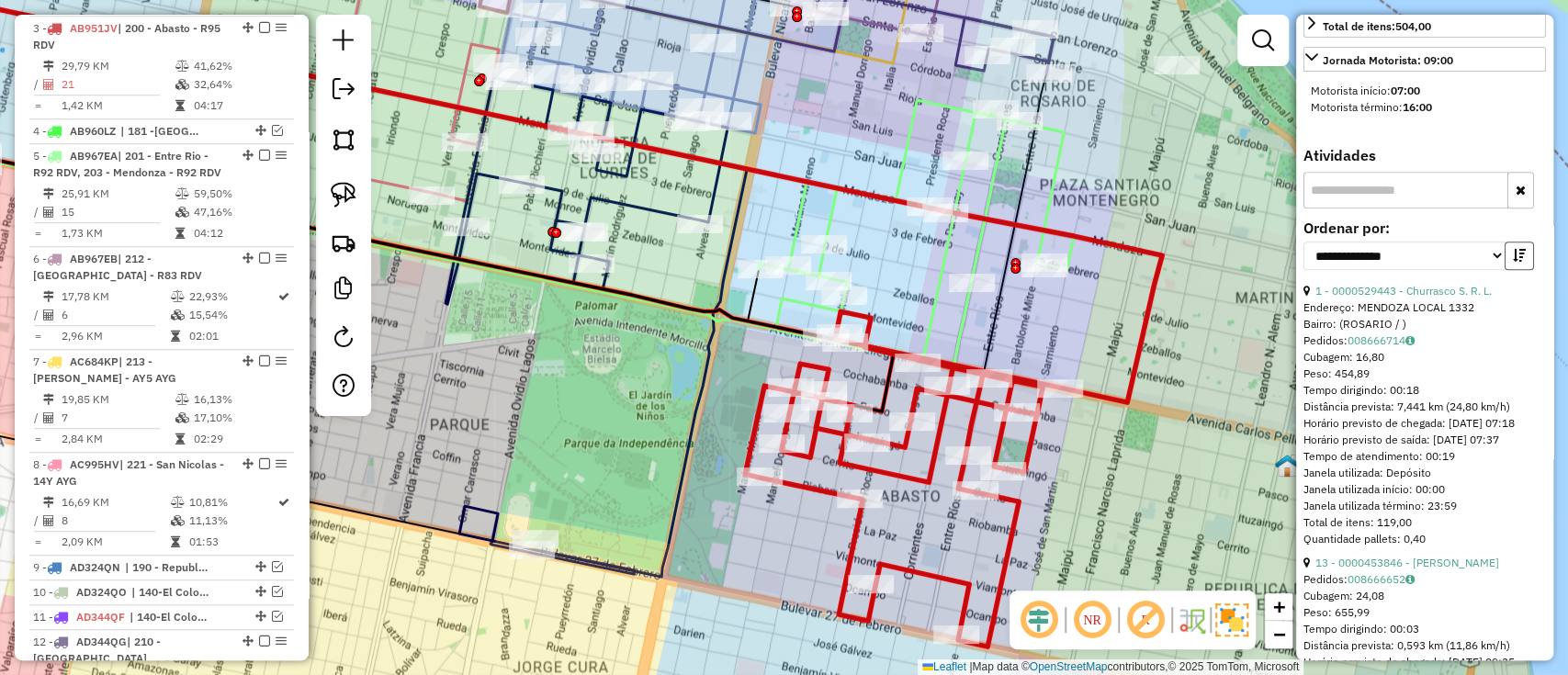
click at [1513, 261] on icon "button" at bounding box center [1519, 256] width 13 height 13
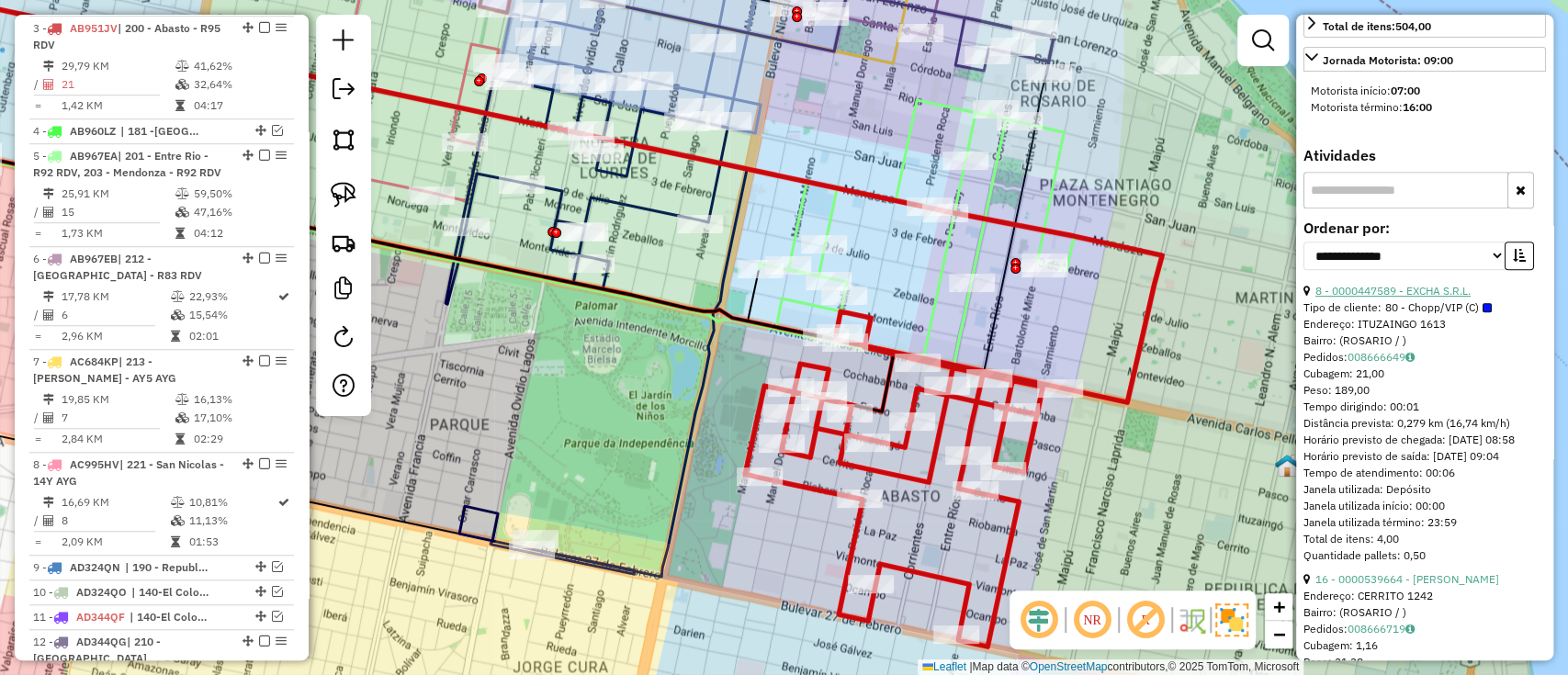
click at [1438, 298] on link "8 - 0000447589 - EXCHA S.R.L." at bounding box center [1393, 290] width 155 height 14
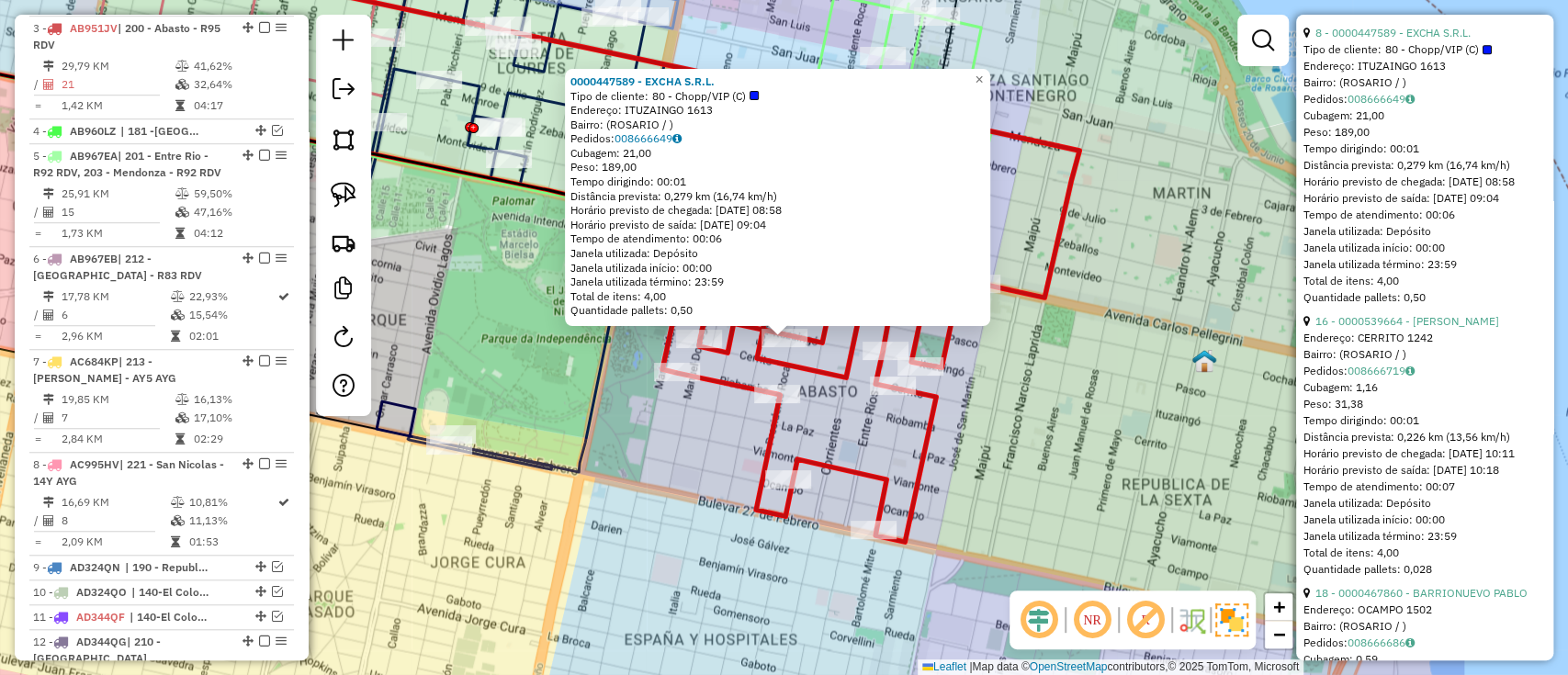
scroll to position [857, 0]
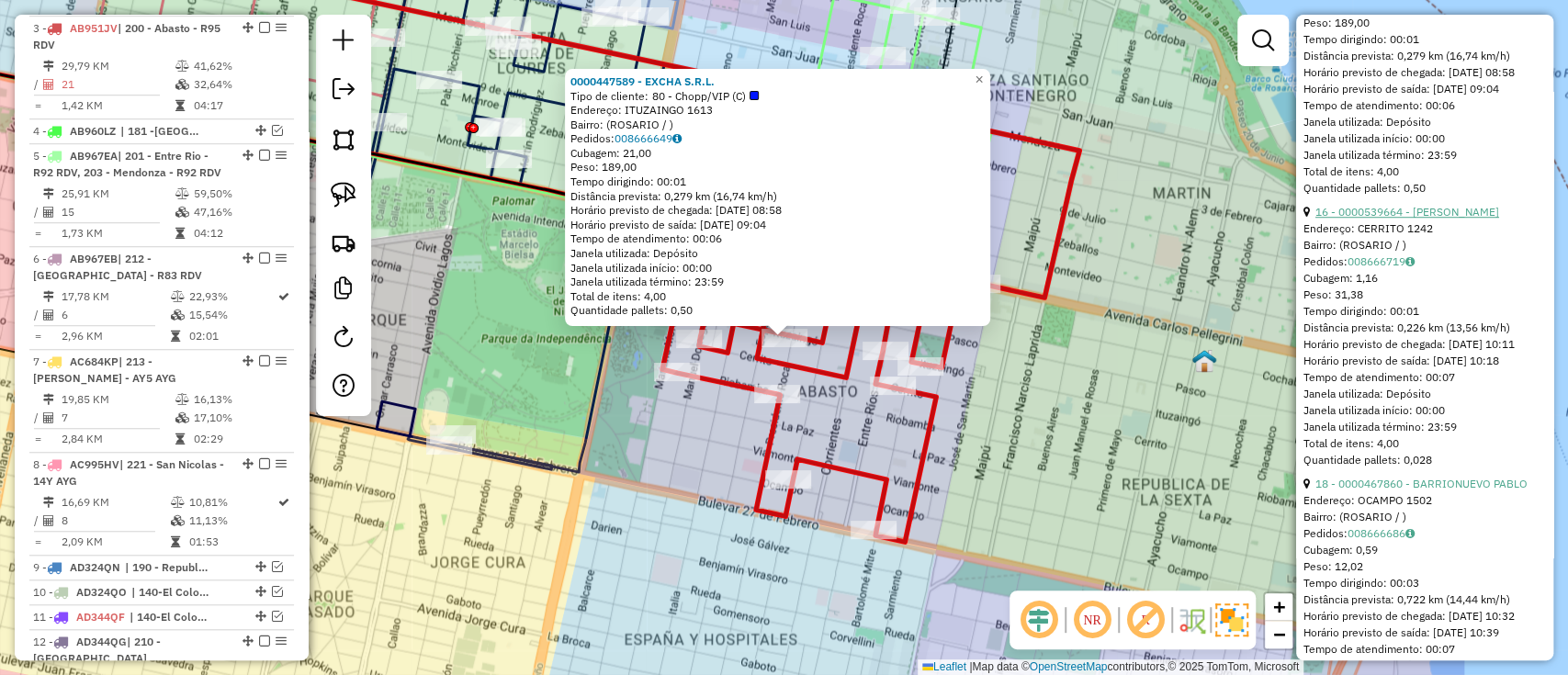
click at [1398, 218] on link "16 - 0000539664 - Yosia Francisco Tomas" at bounding box center [1407, 211] width 184 height 14
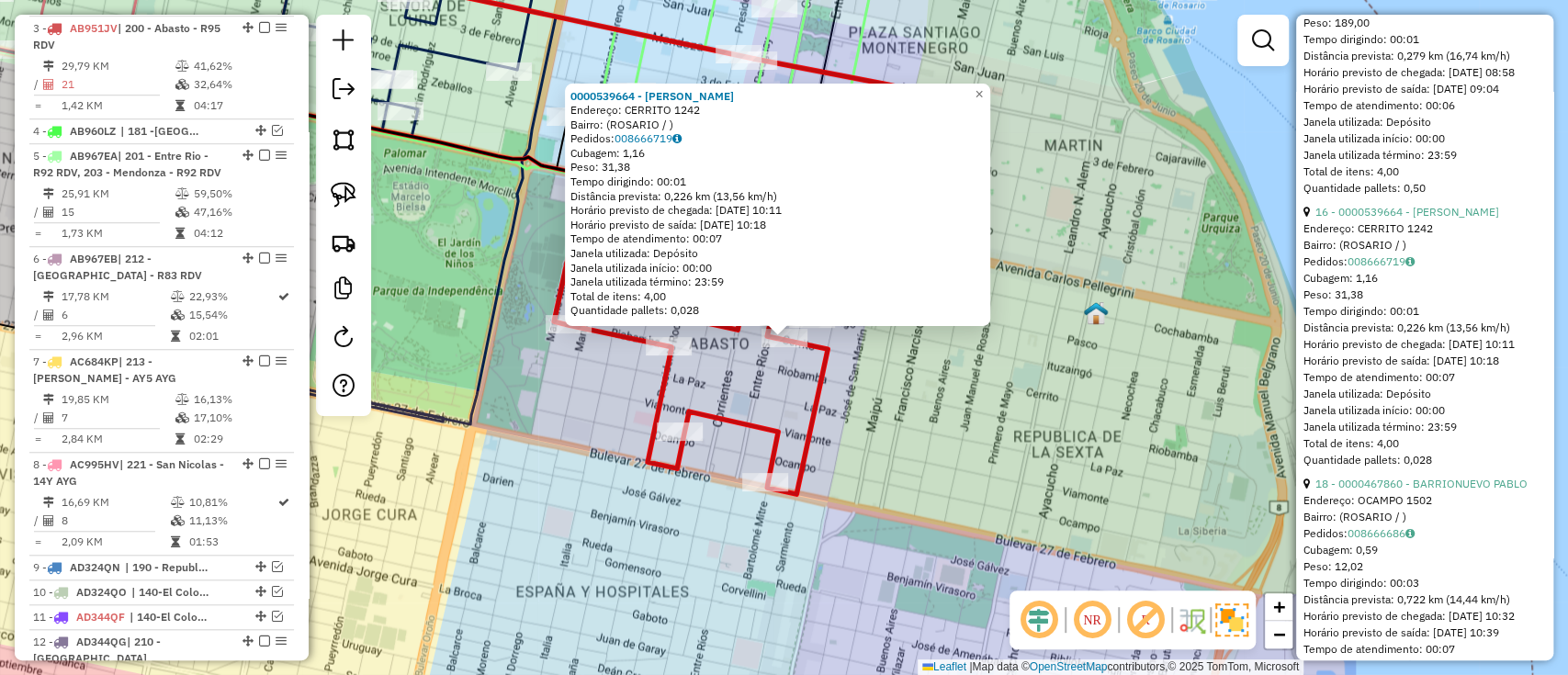
click at [975, 426] on div "0000539664 - Yosia Francisco Tomas Endereço: CERRITO 1242 Bairro: (ROSARIO / ) …" at bounding box center [784, 337] width 1568 height 675
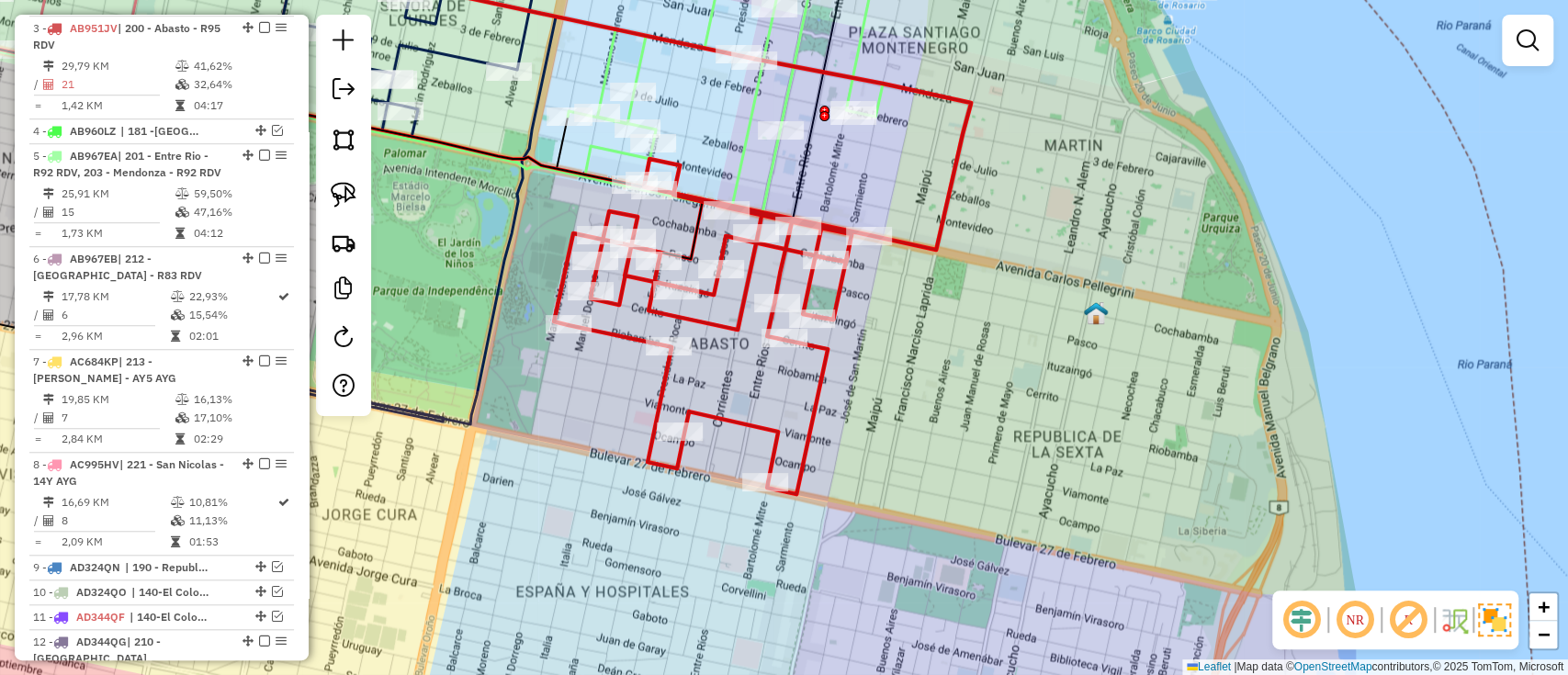
click at [761, 178] on icon at bounding box center [318, 134] width 949 height 231
select select "**********"
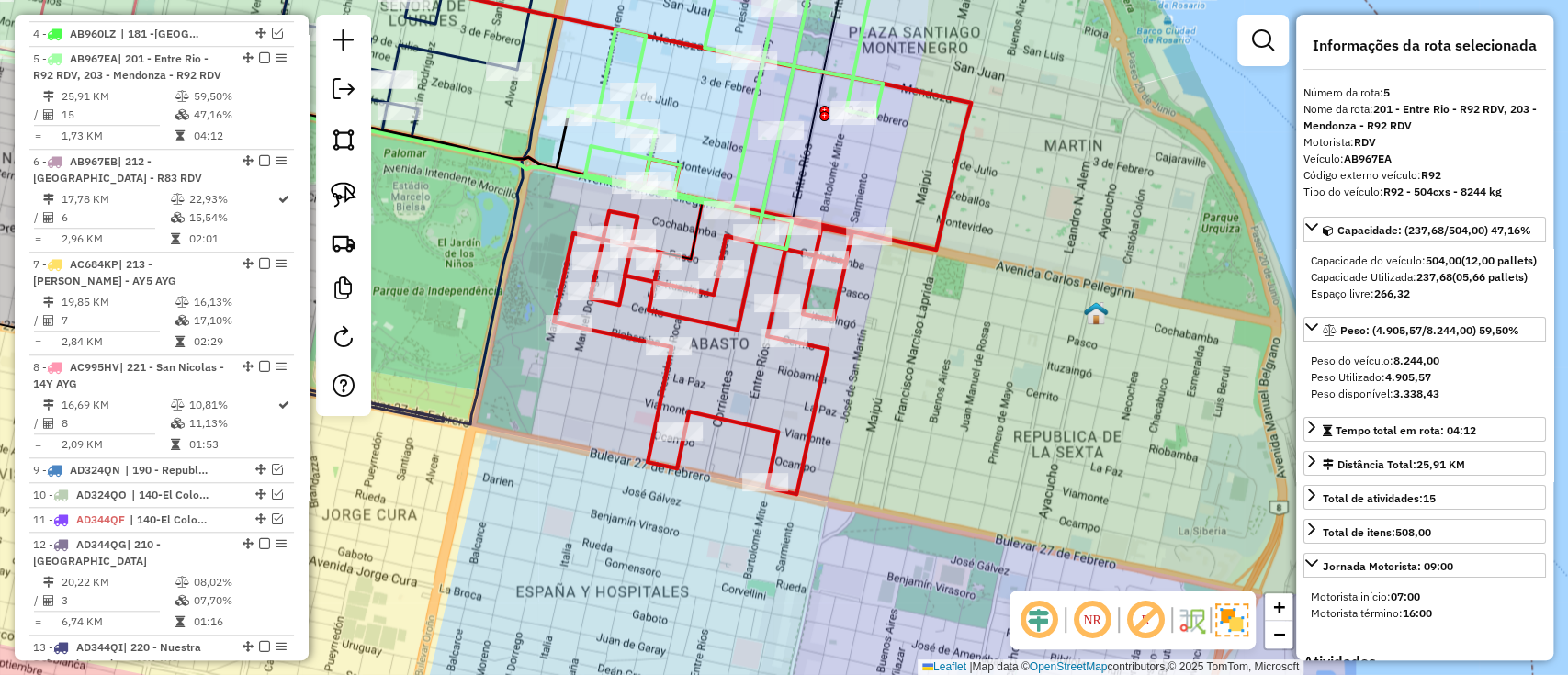
scroll to position [945, 0]
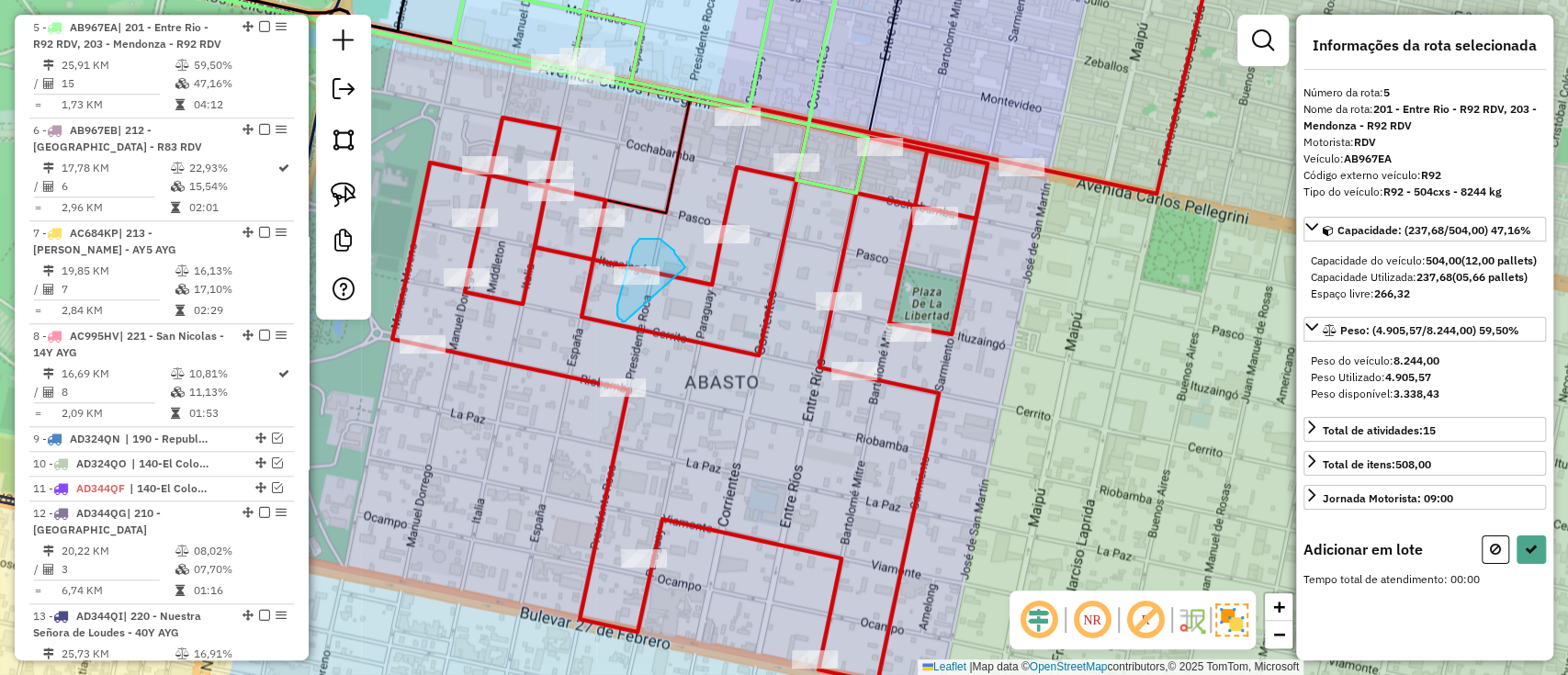
drag, startPoint x: 683, startPoint y: 262, endPoint x: 627, endPoint y: 323, distance: 82.8
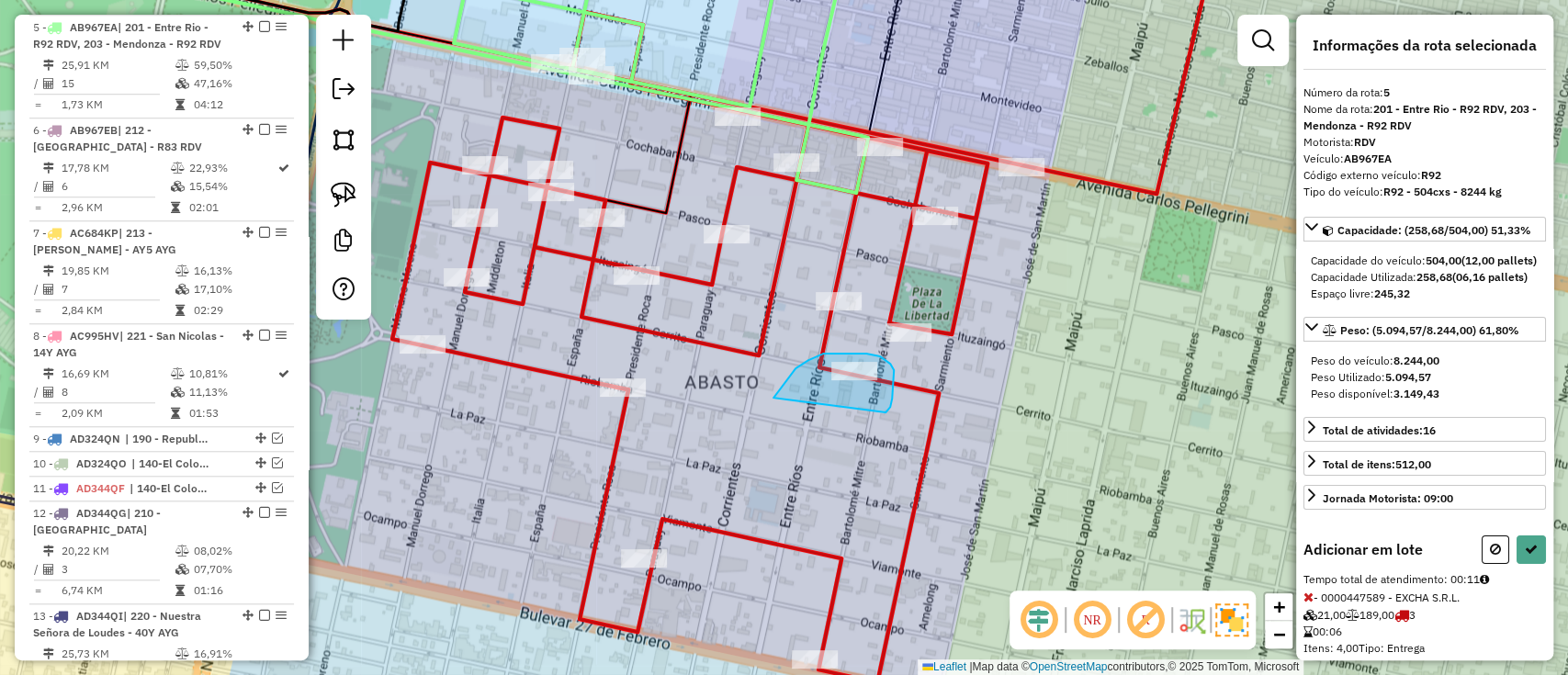
drag, startPoint x: 894, startPoint y: 375, endPoint x: 773, endPoint y: 423, distance: 130.2
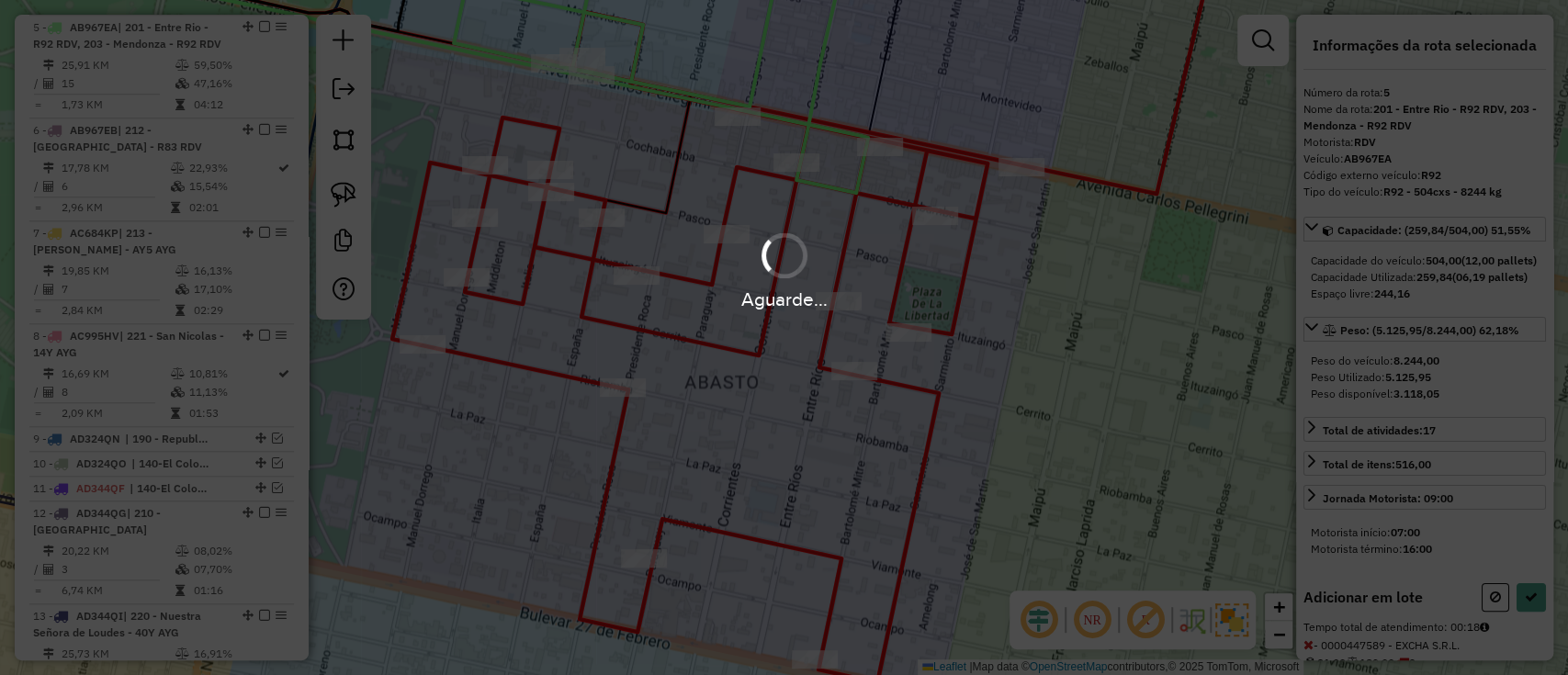
select select "**********"
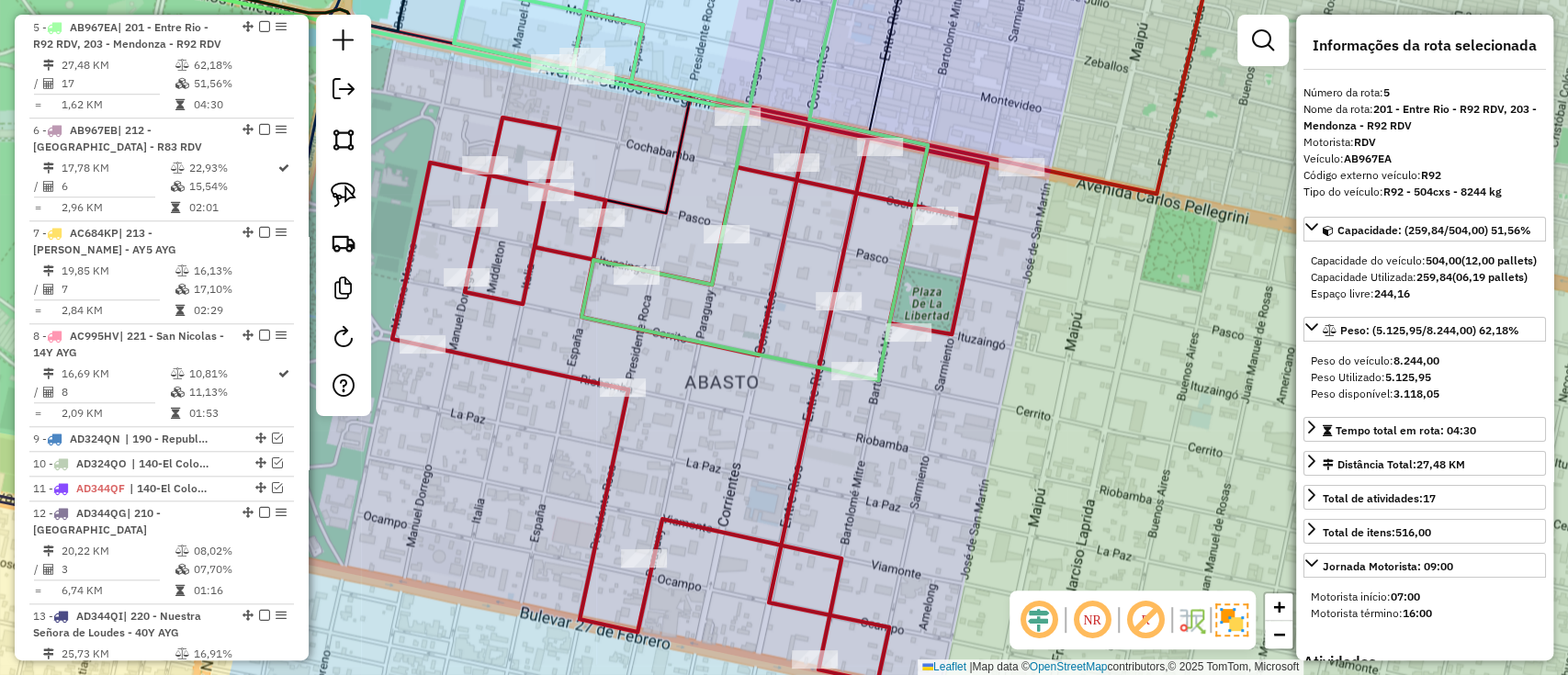
click at [803, 437] on icon at bounding box center [805, 307] width 826 height 751
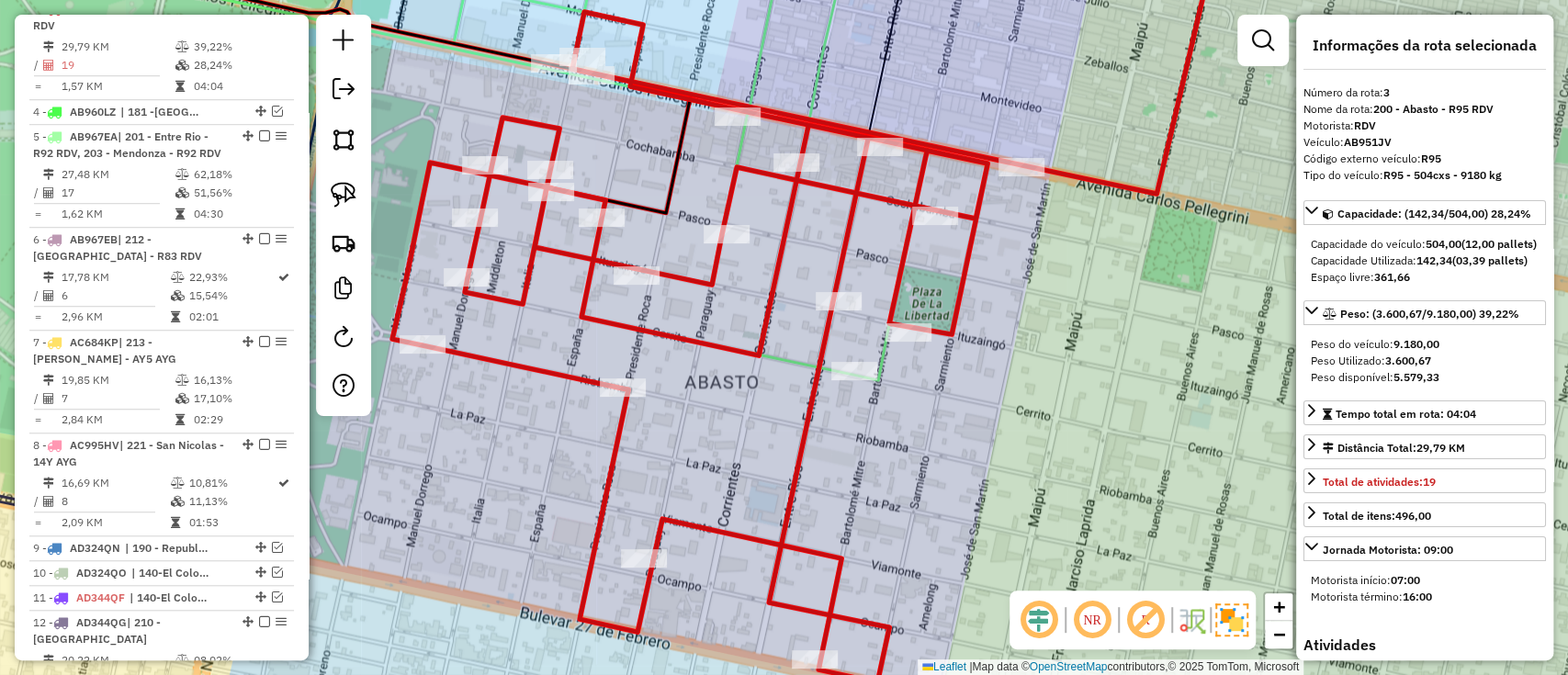
scroll to position [817, 0]
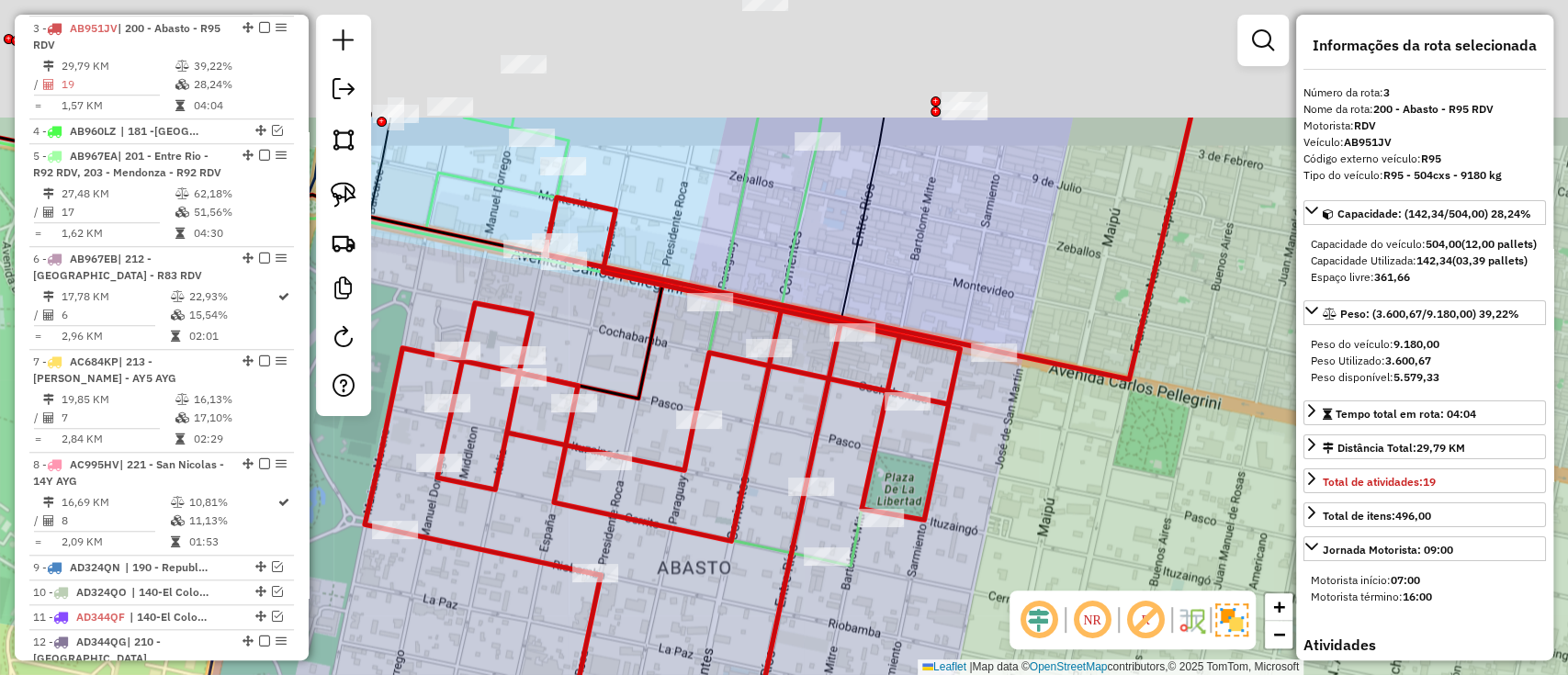
drag, startPoint x: 801, startPoint y: 433, endPoint x: 773, endPoint y: 621, distance: 190.1
click at [773, 621] on icon at bounding box center [778, 493] width 826 height 751
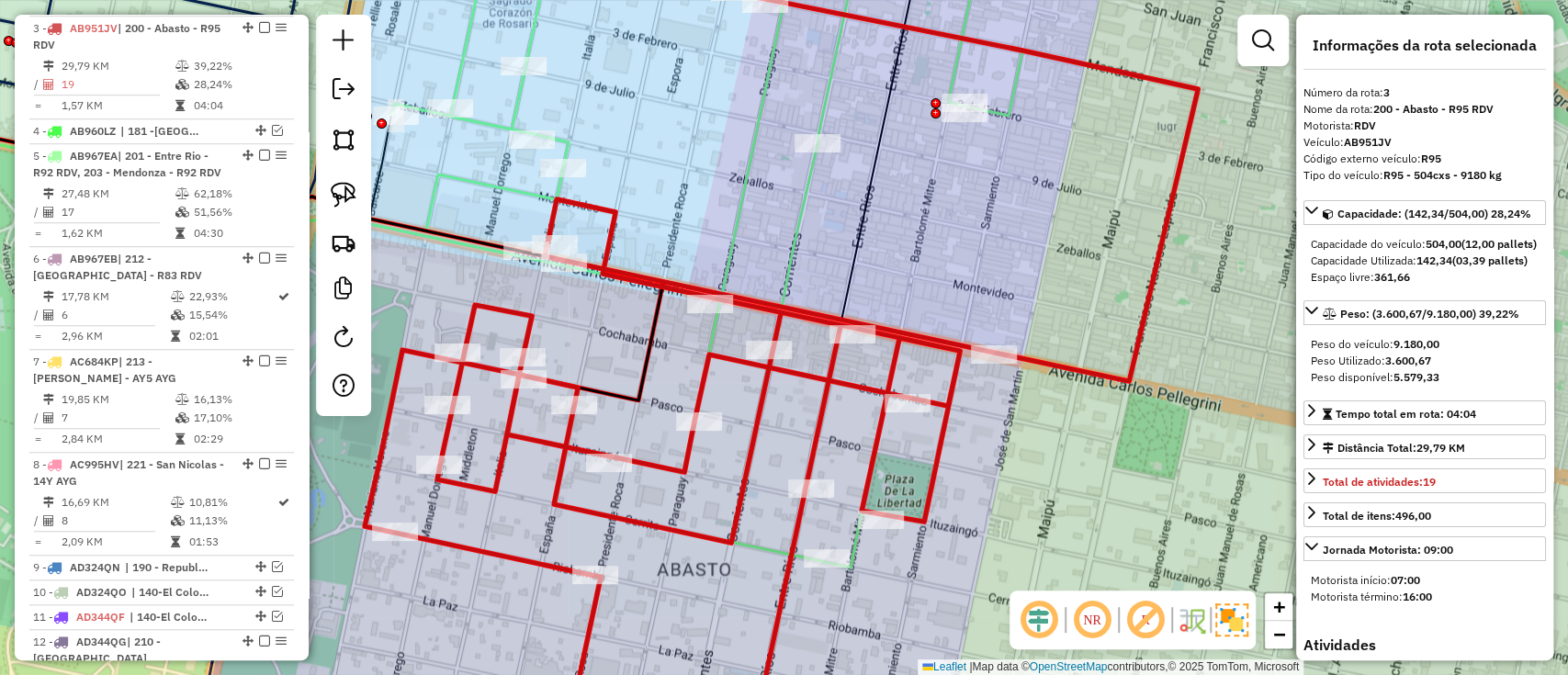
click at [798, 220] on icon at bounding box center [707, 250] width 631 height 635
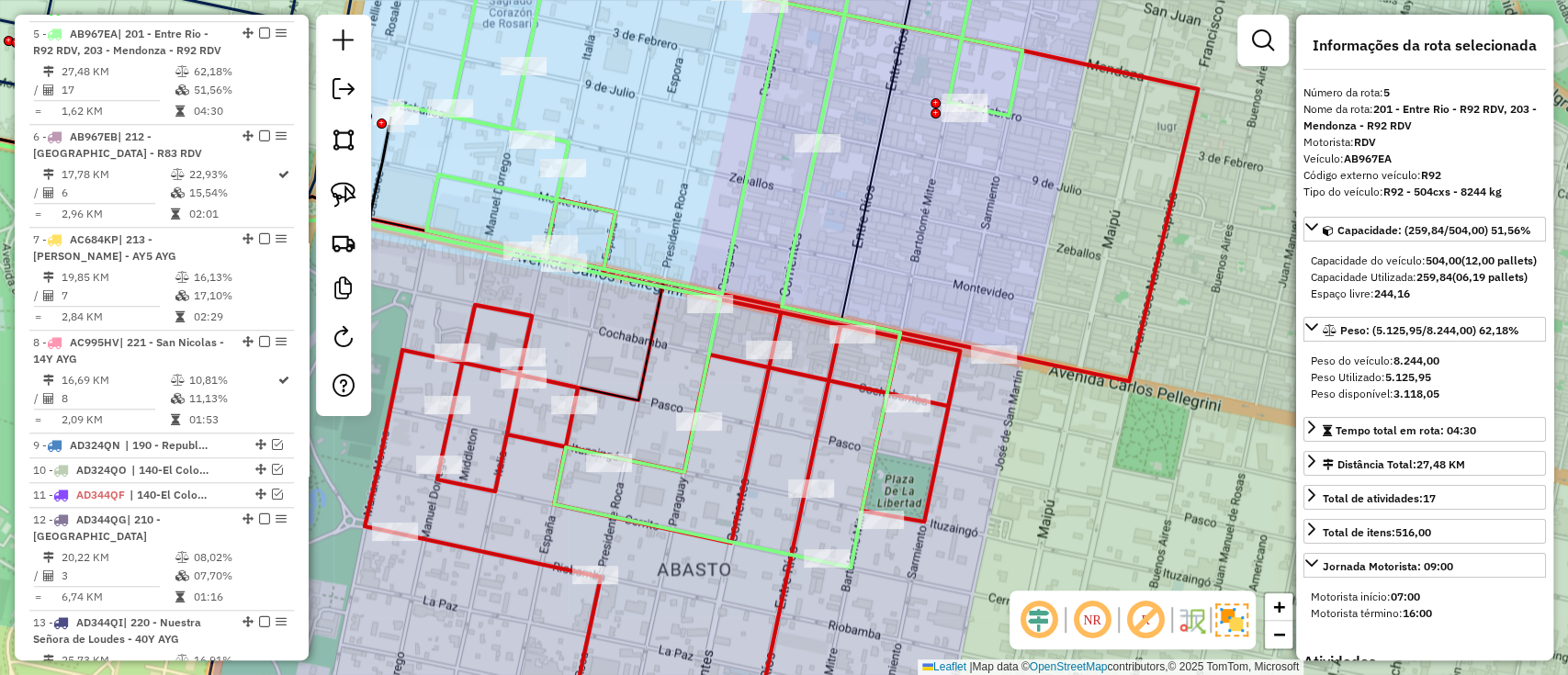
scroll to position [945, 0]
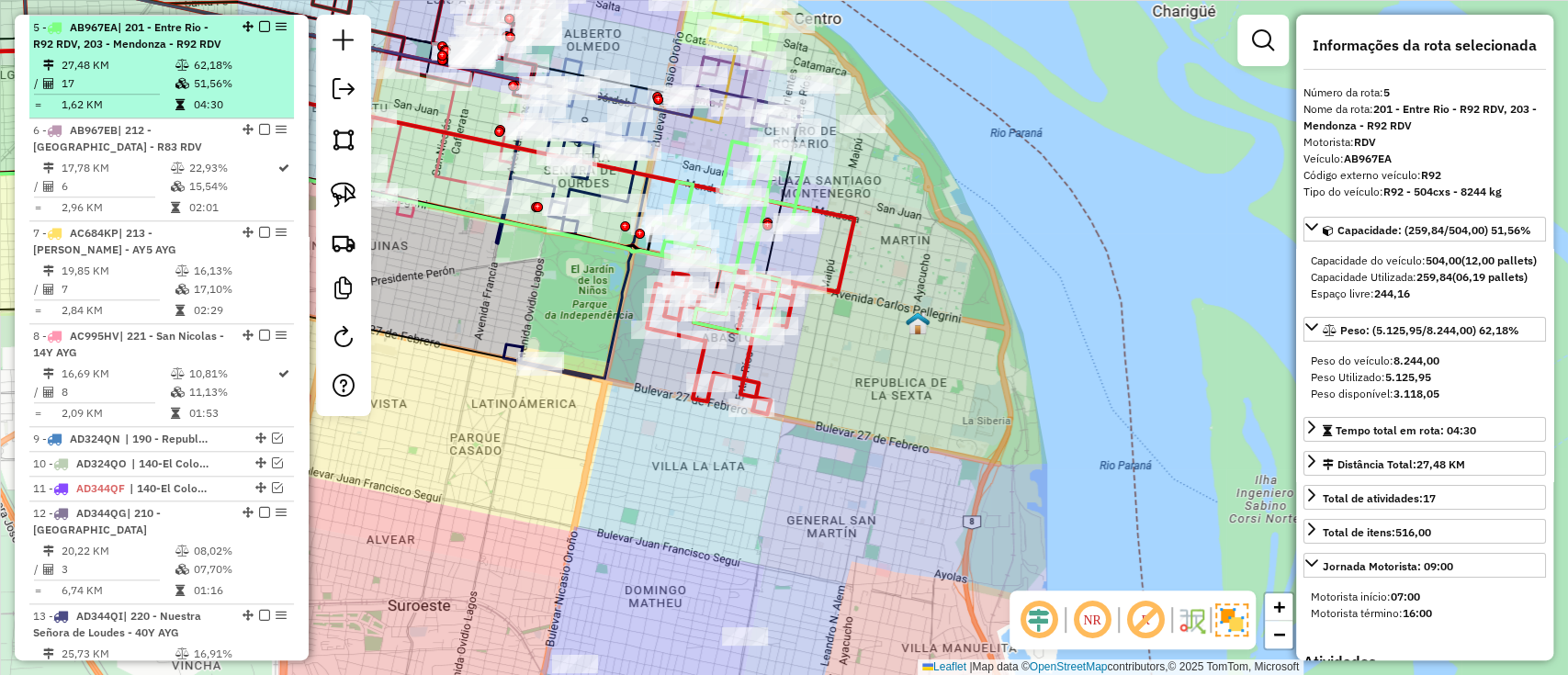
click at [264, 23] on div at bounding box center [259, 27] width 55 height 11
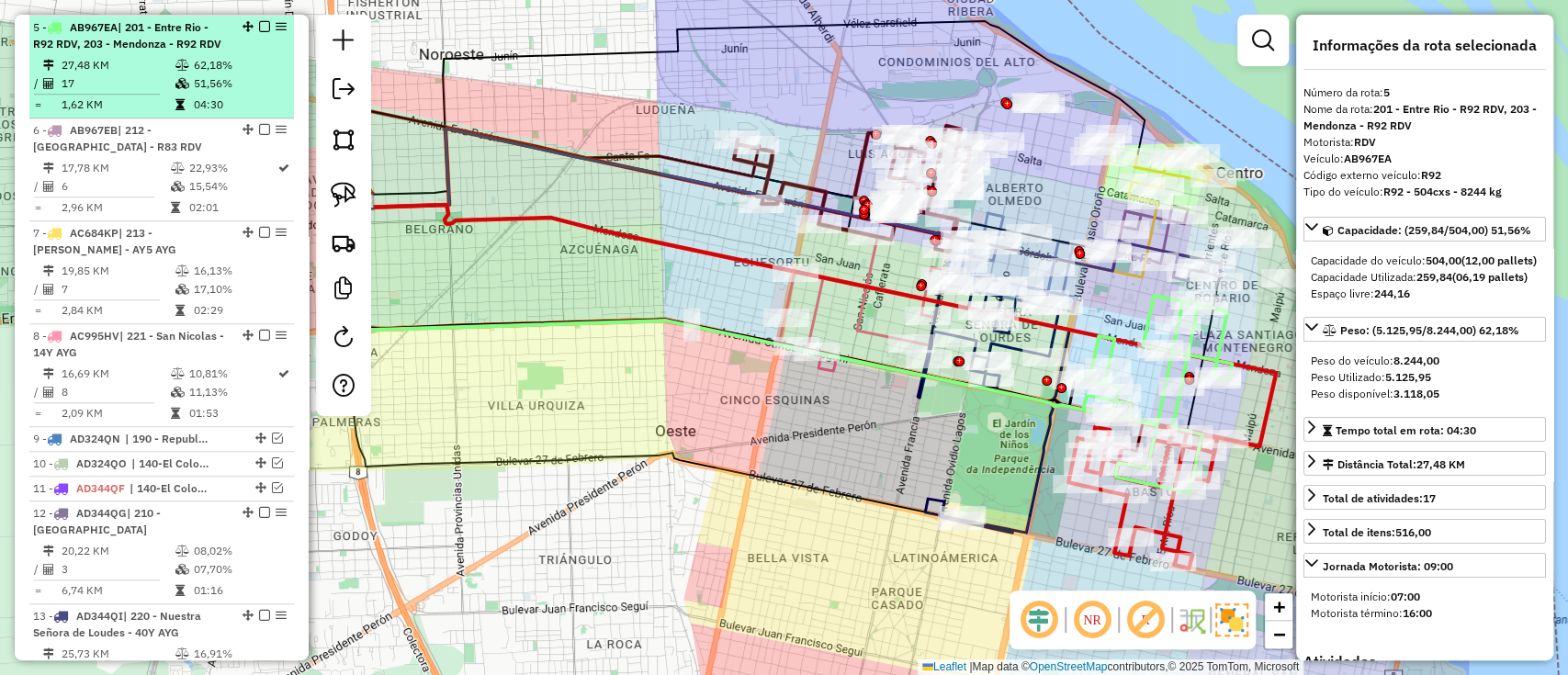
click at [259, 21] on em at bounding box center [264, 27] width 11 height 11
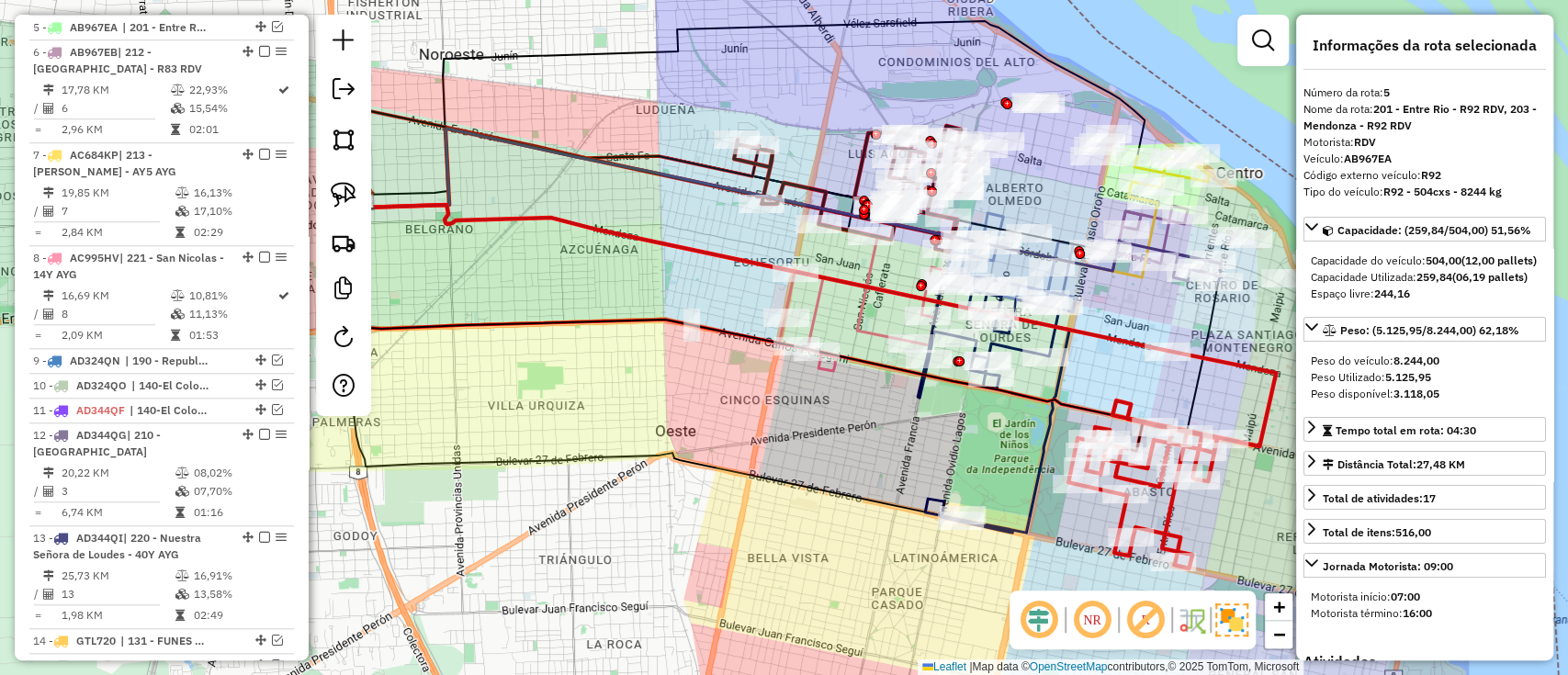
drag, startPoint x: 1245, startPoint y: 364, endPoint x: 1182, endPoint y: 364, distance: 63.0
click at [1242, 364] on icon at bounding box center [1172, 459] width 207 height 218
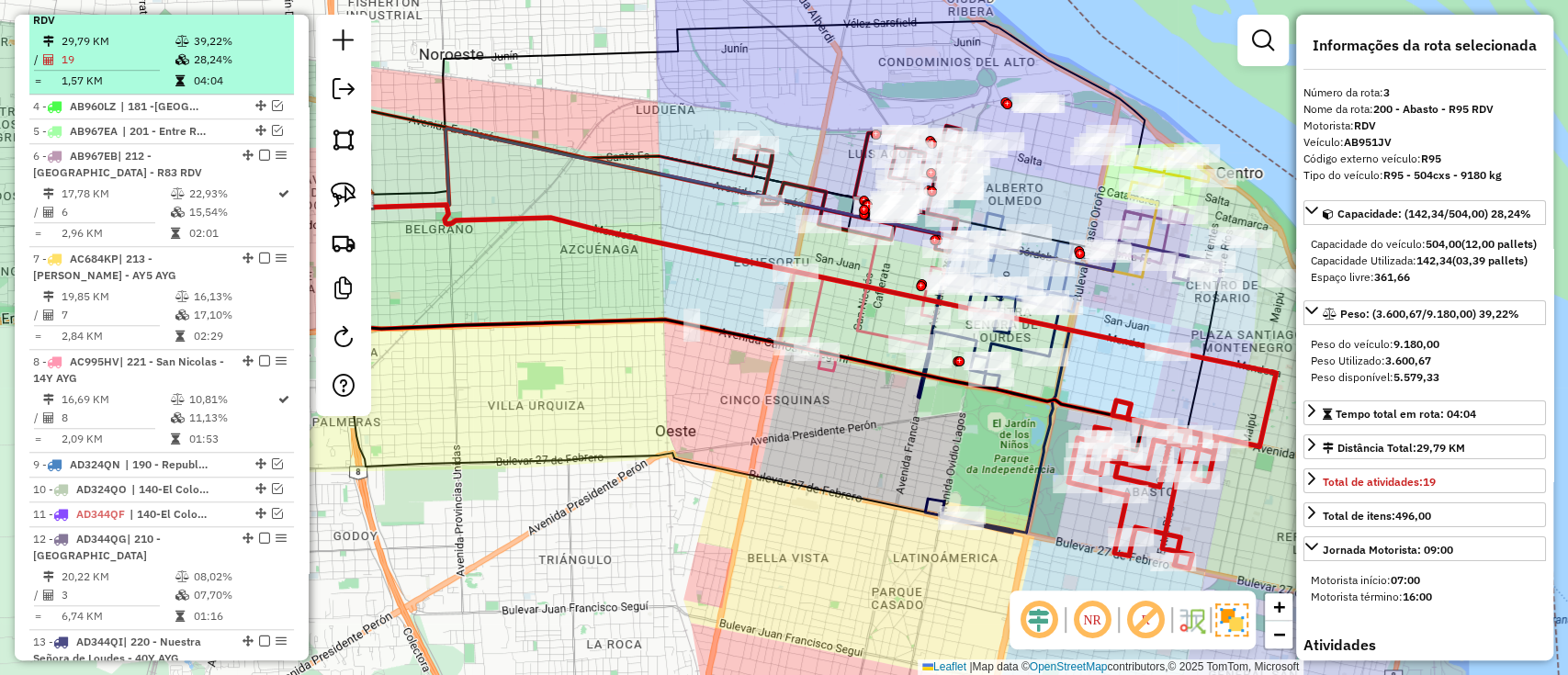
scroll to position [817, 0]
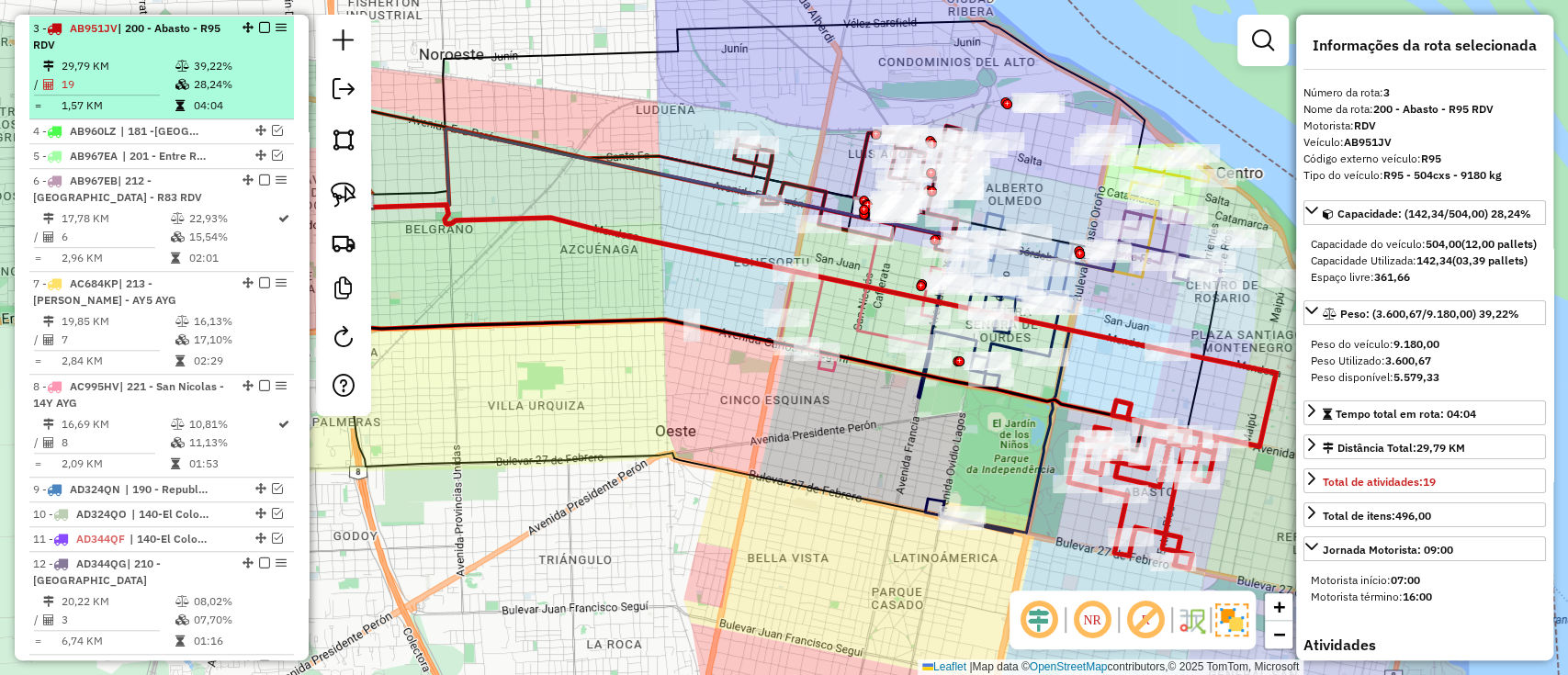
click at [261, 22] on em at bounding box center [264, 28] width 11 height 11
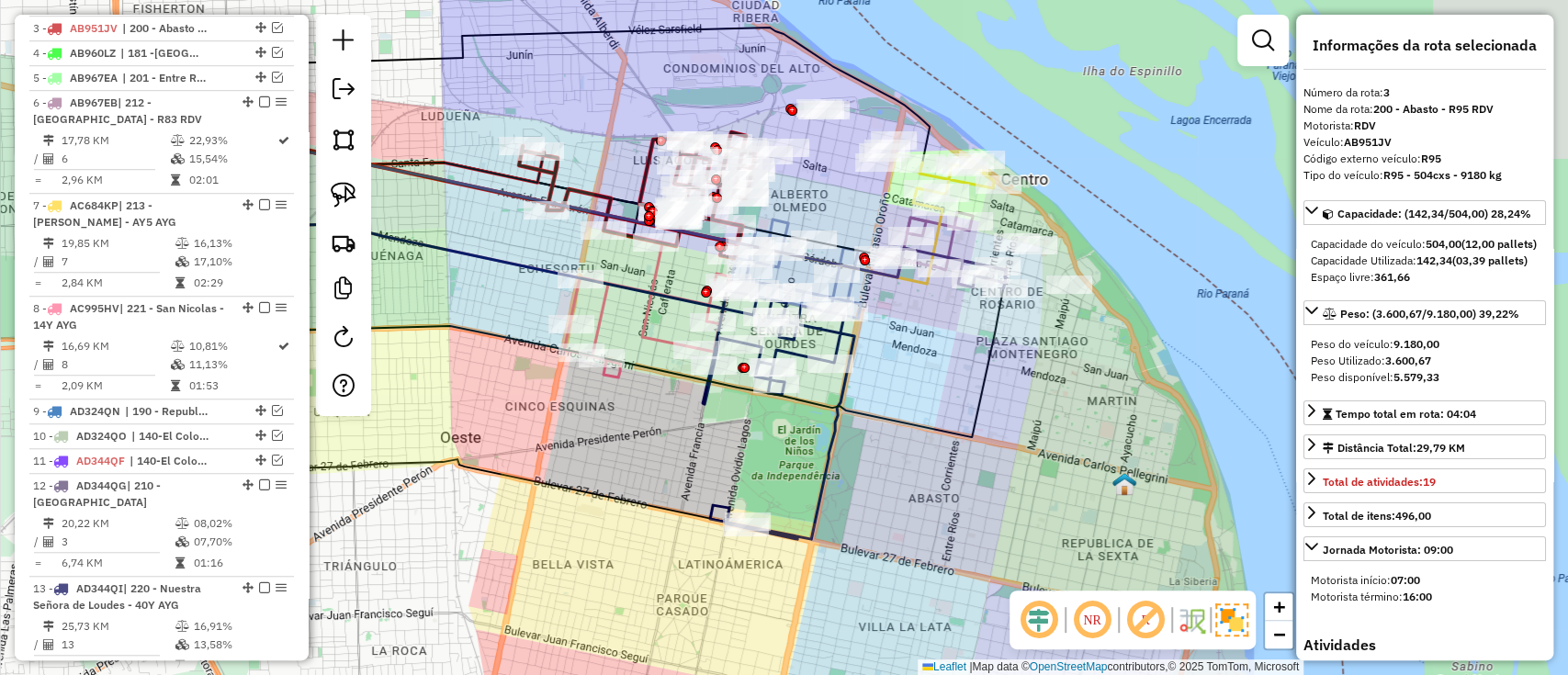
drag, startPoint x: 1149, startPoint y: 537, endPoint x: 935, endPoint y: 542, distance: 214.1
click at [935, 542] on div "Janela de atendimento Grade de atendimento Capacidade Transportadoras Veículos …" at bounding box center [784, 337] width 1568 height 675
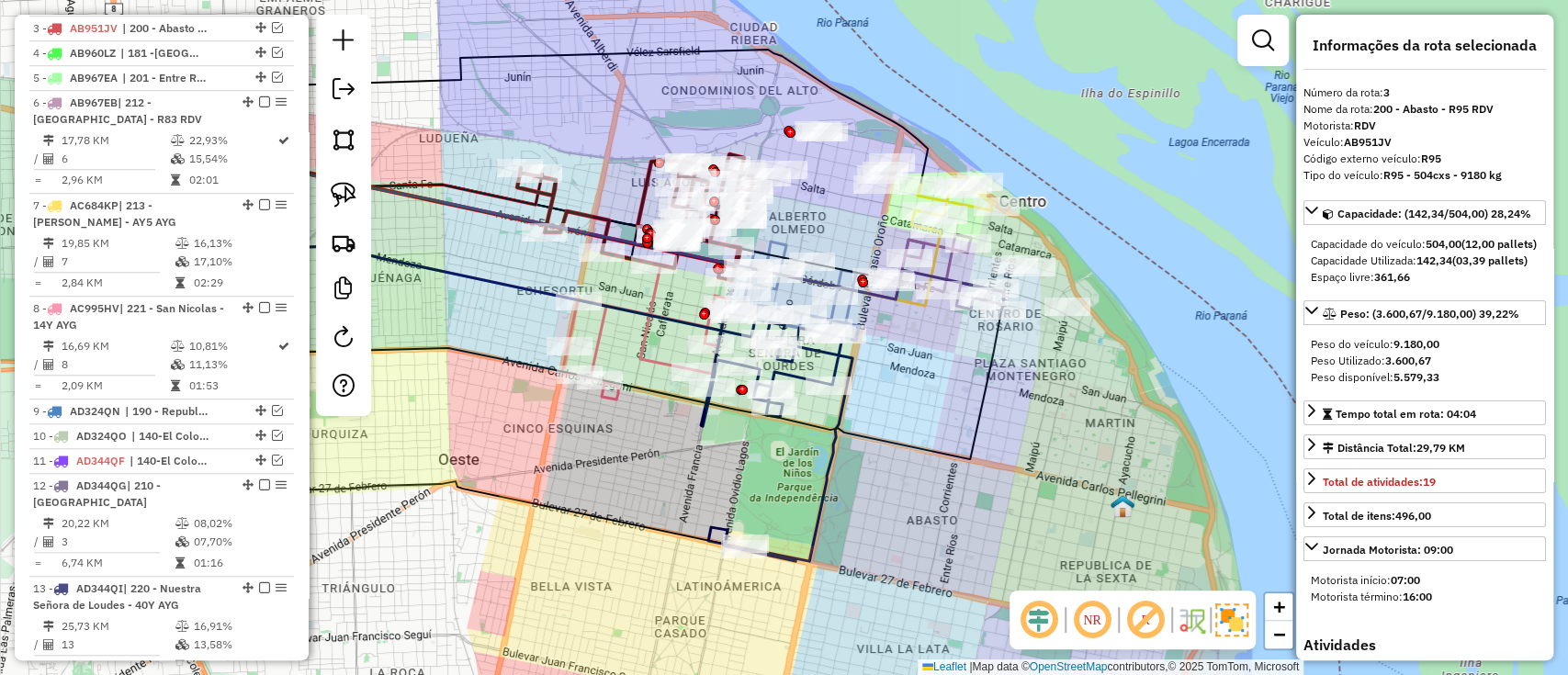
drag, startPoint x: 973, startPoint y: 403, endPoint x: 911, endPoint y: 646, distance: 250.8
click at [911, 459] on icon at bounding box center [565, 334] width 873 height 250
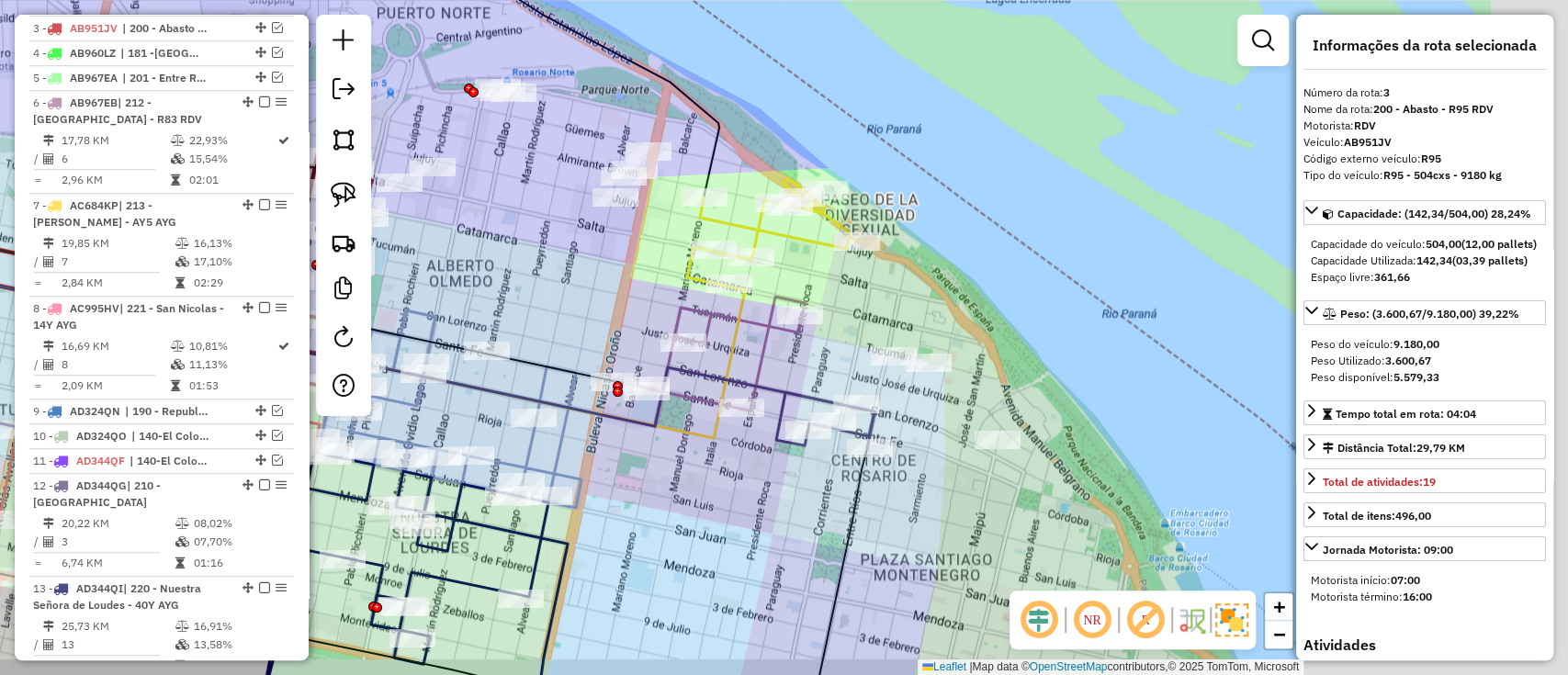
drag, startPoint x: 825, startPoint y: 569, endPoint x: 708, endPoint y: 517, distance: 128.0
click at [708, 517] on div "Janela de atendimento Grade de atendimento Capacidade Transportadoras Veículos …" at bounding box center [784, 337] width 1568 height 675
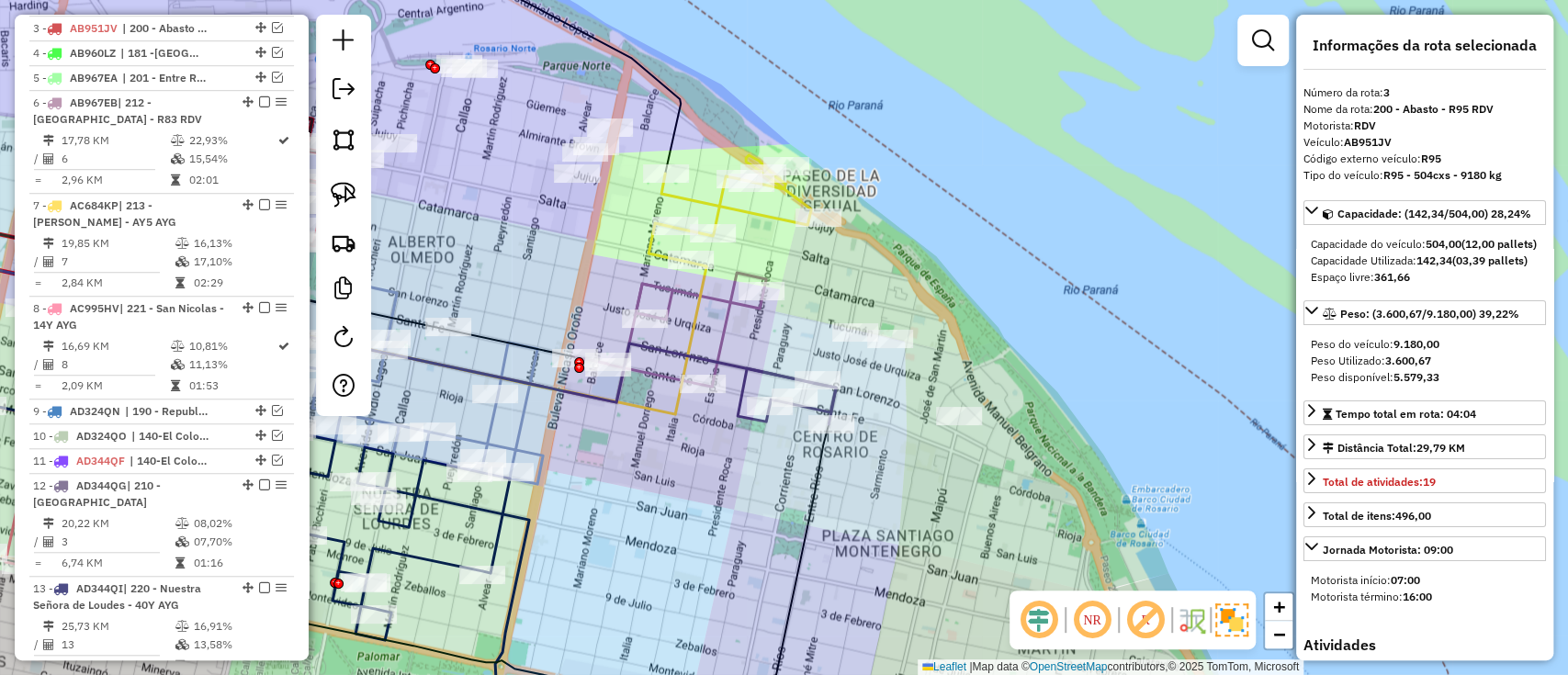
click at [818, 499] on icon at bounding box center [336, 573] width 986 height 298
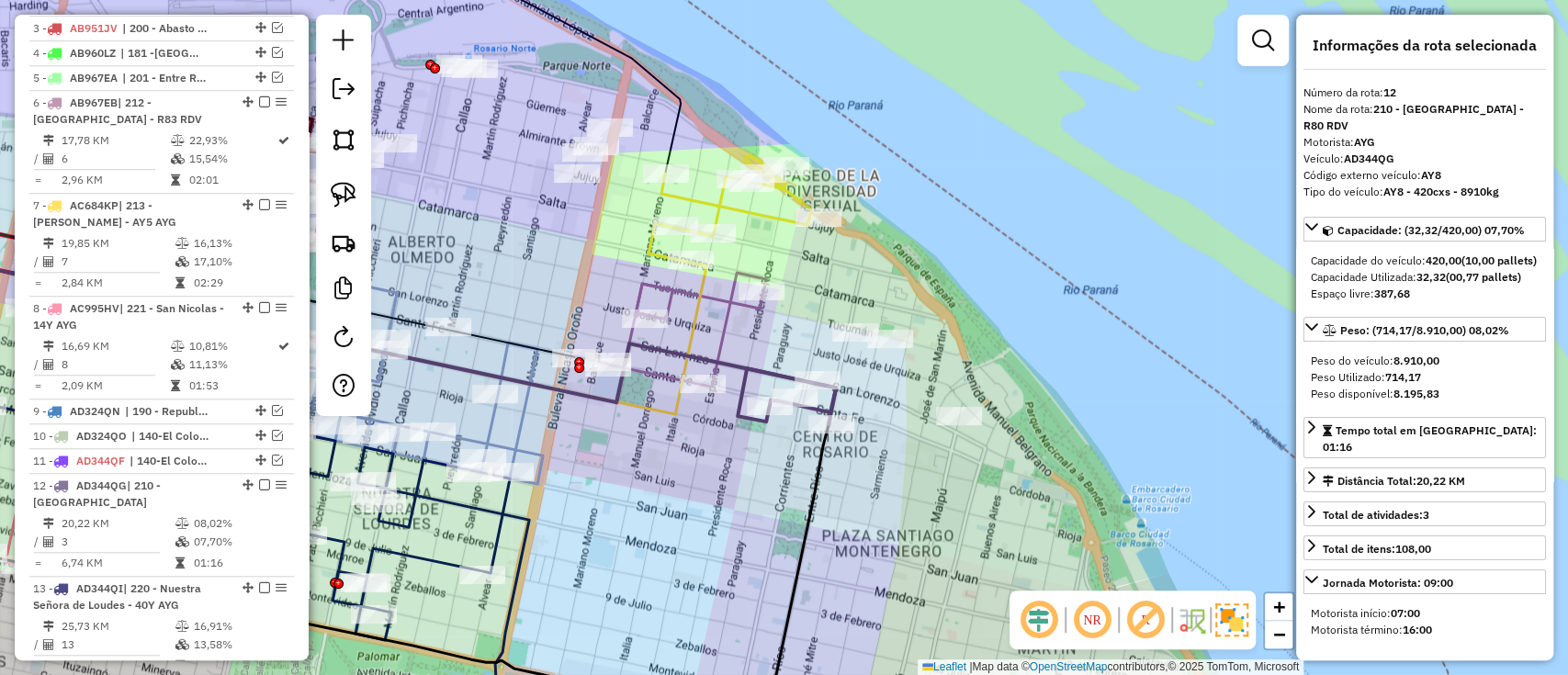
scroll to position [1273, 0]
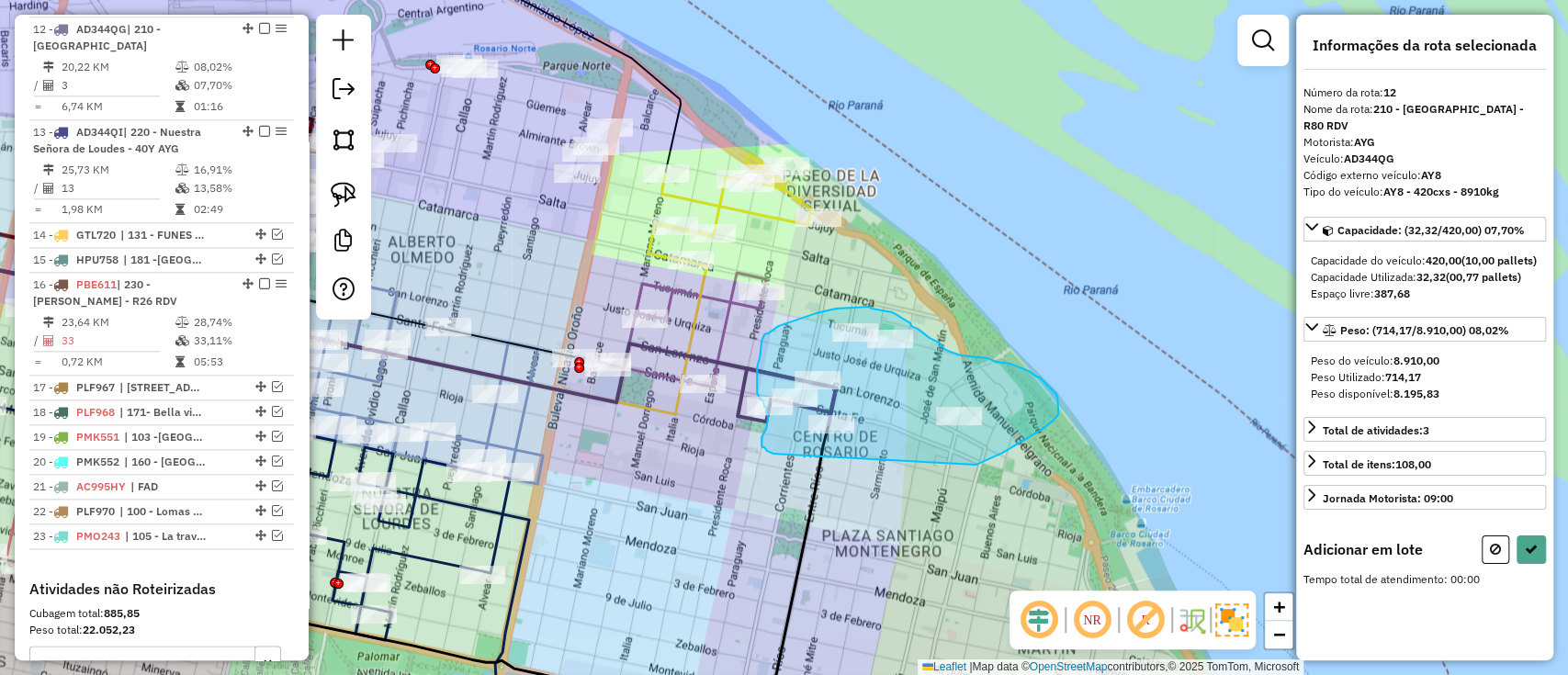
drag, startPoint x: 1056, startPoint y: 417, endPoint x: 773, endPoint y: 454, distance: 285.4
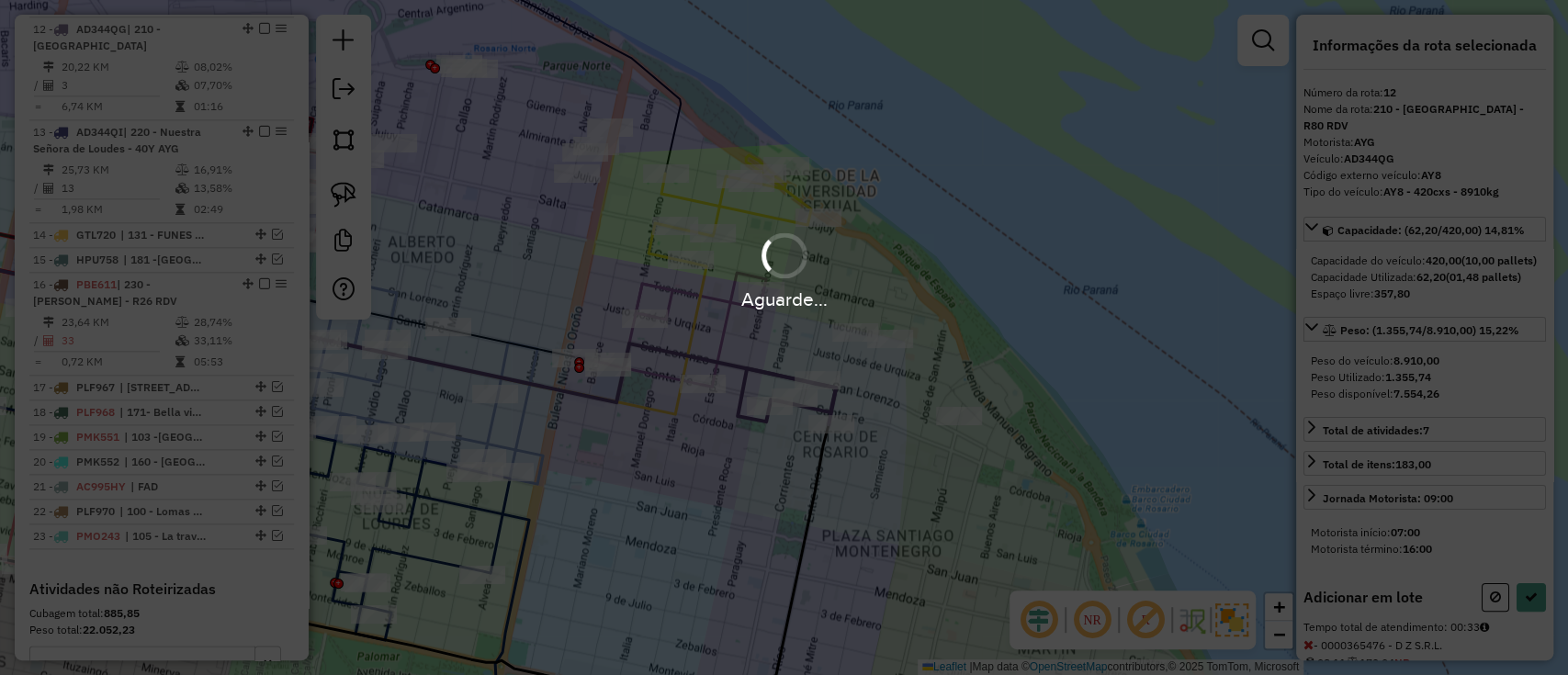
select select "**********"
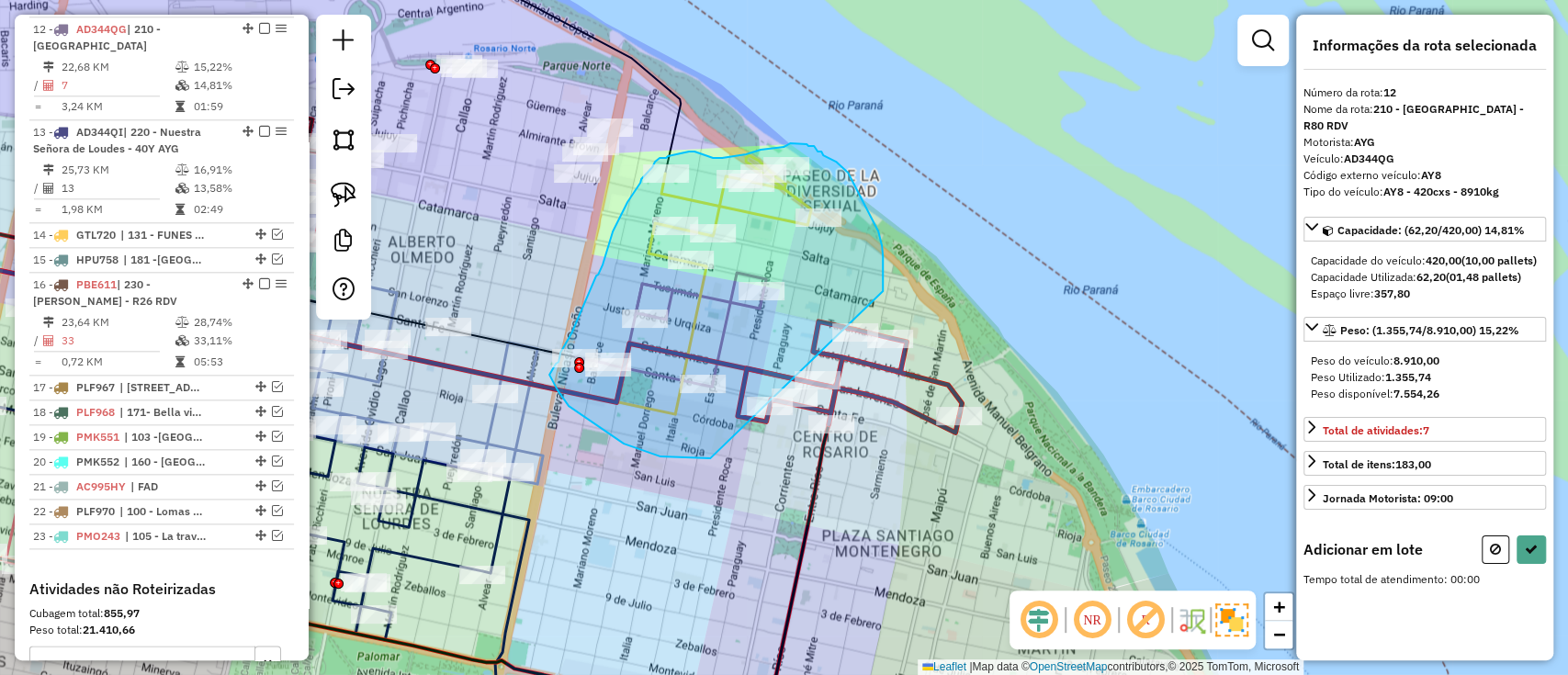
drag, startPoint x: 883, startPoint y: 291, endPoint x: 792, endPoint y: 458, distance: 190.2
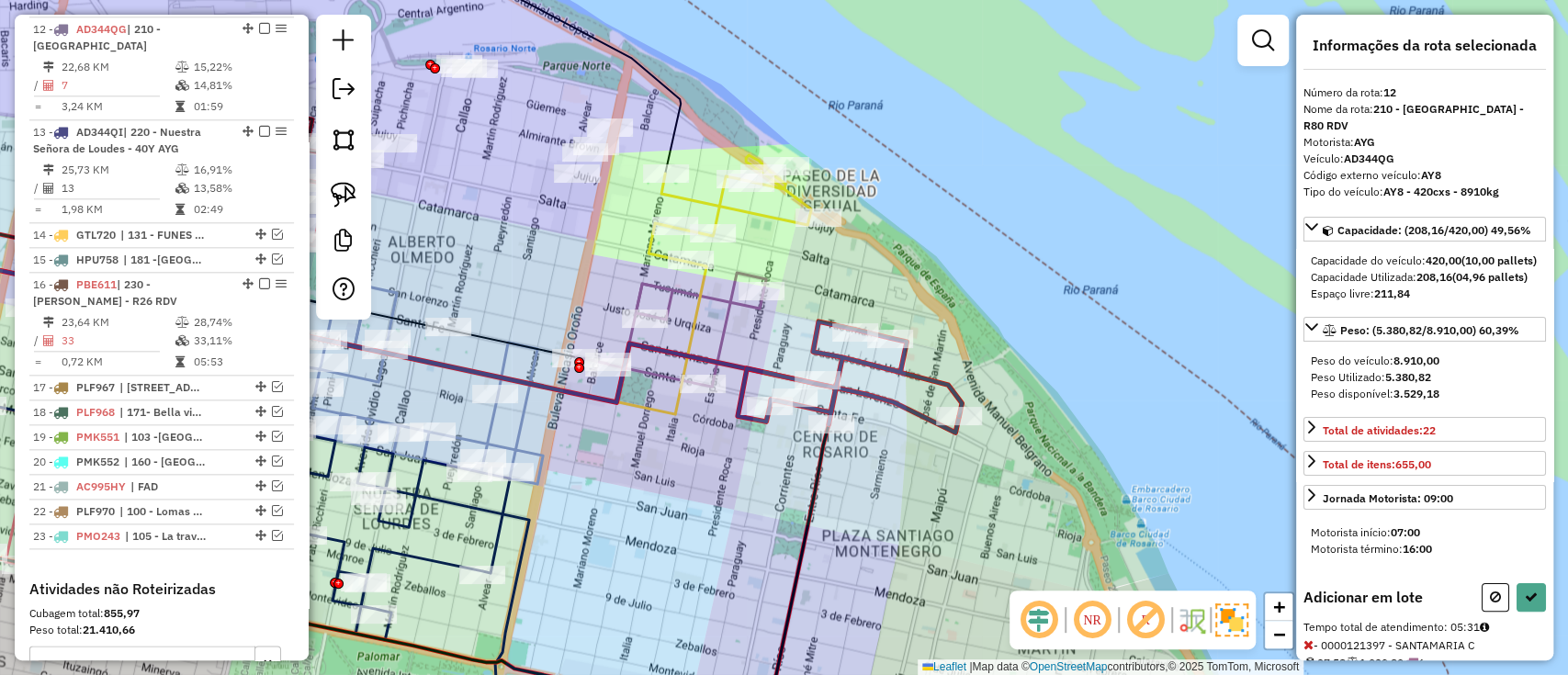
select select "**********"
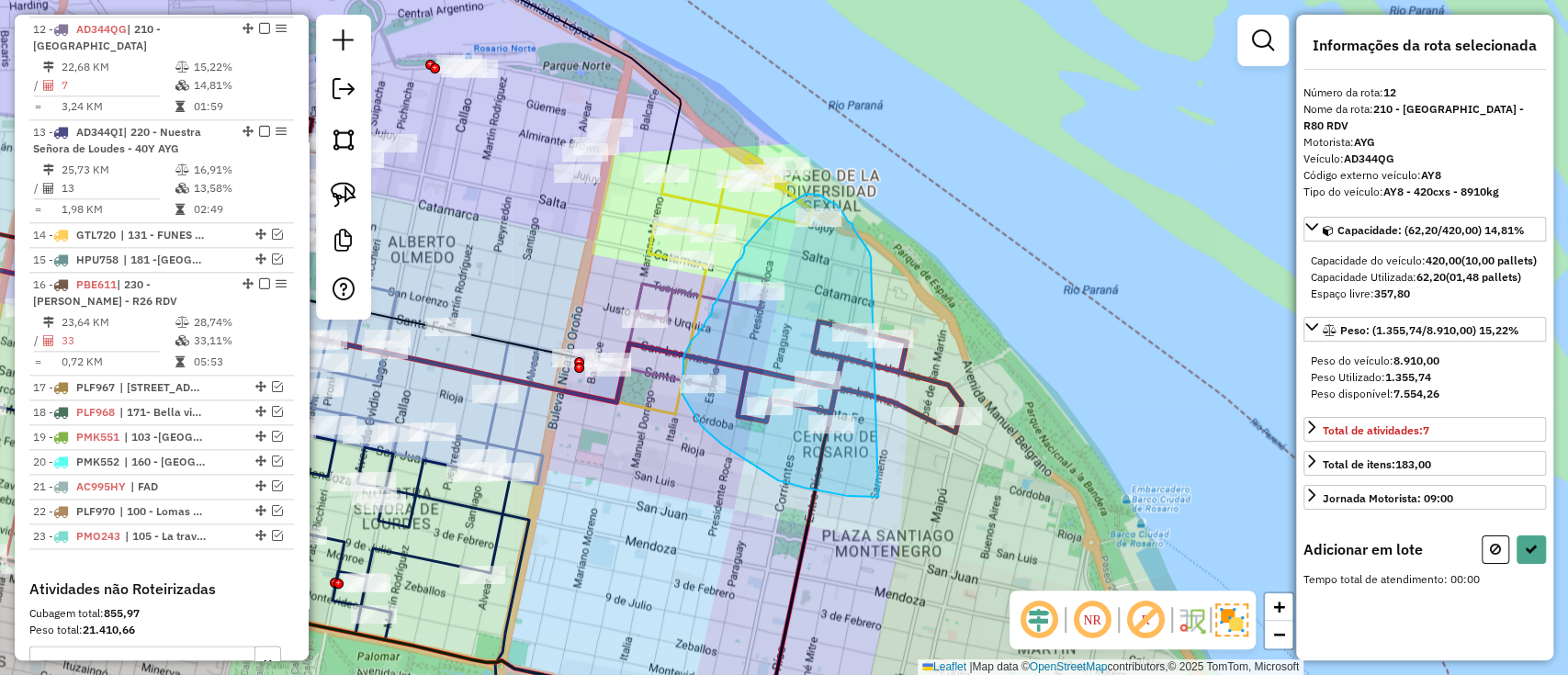
drag, startPoint x: 863, startPoint y: 244, endPoint x: 882, endPoint y: 497, distance: 253.7
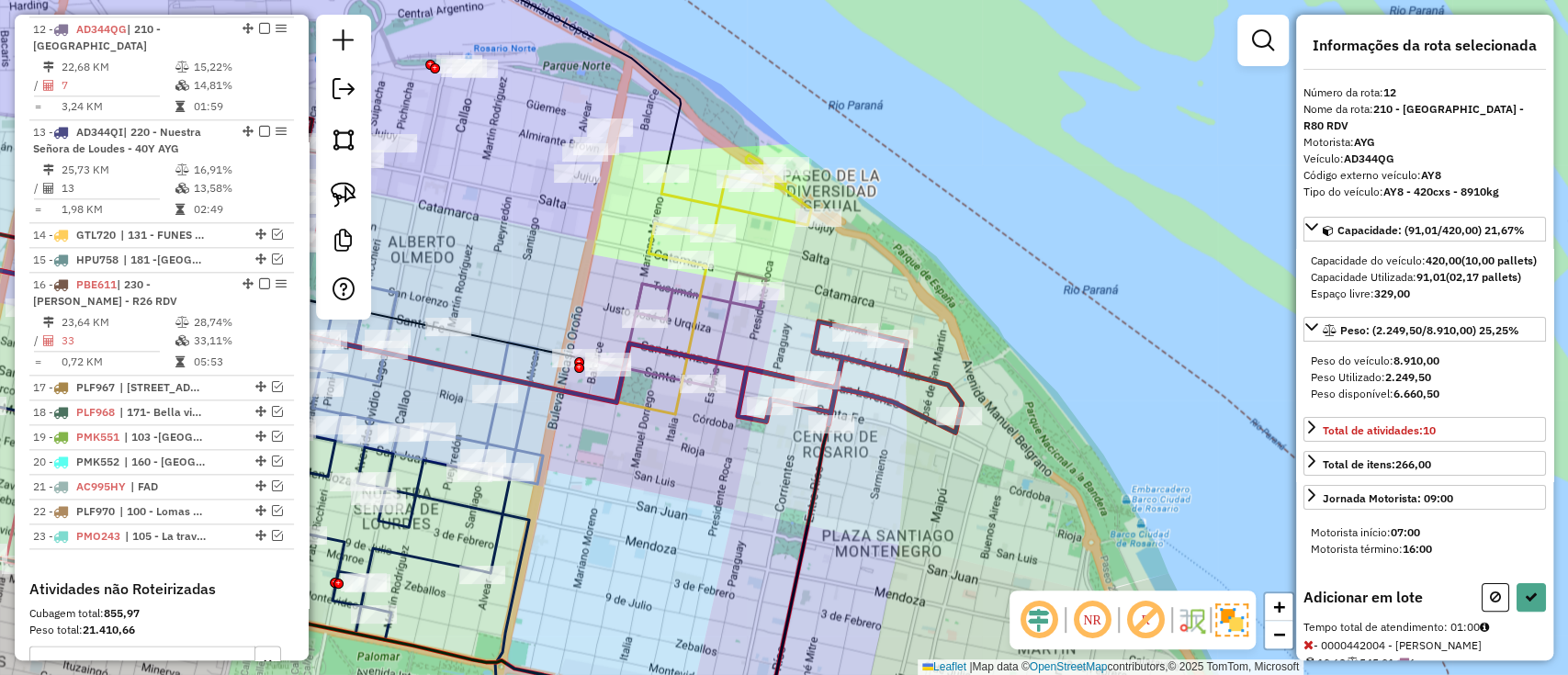
select select "**********"
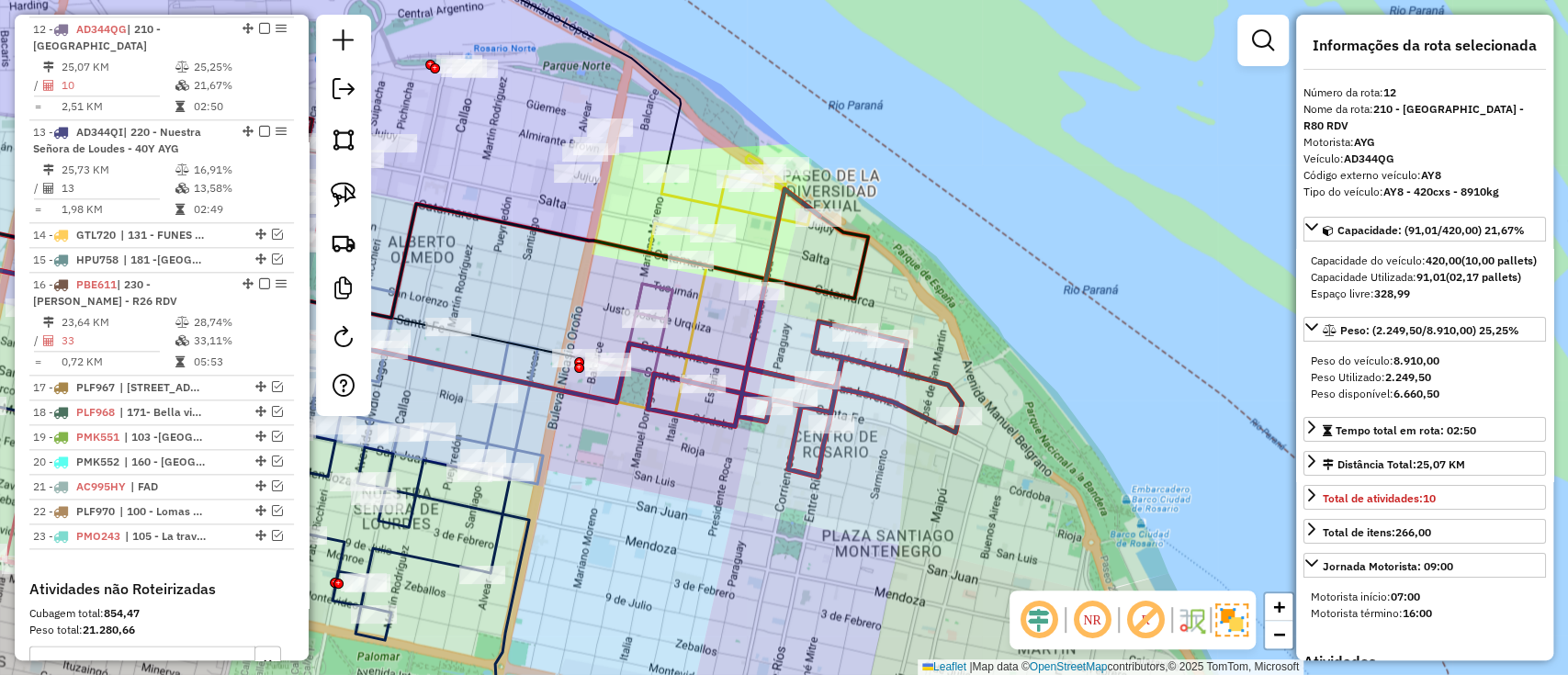
click at [693, 194] on icon at bounding box center [730, 208] width 162 height 107
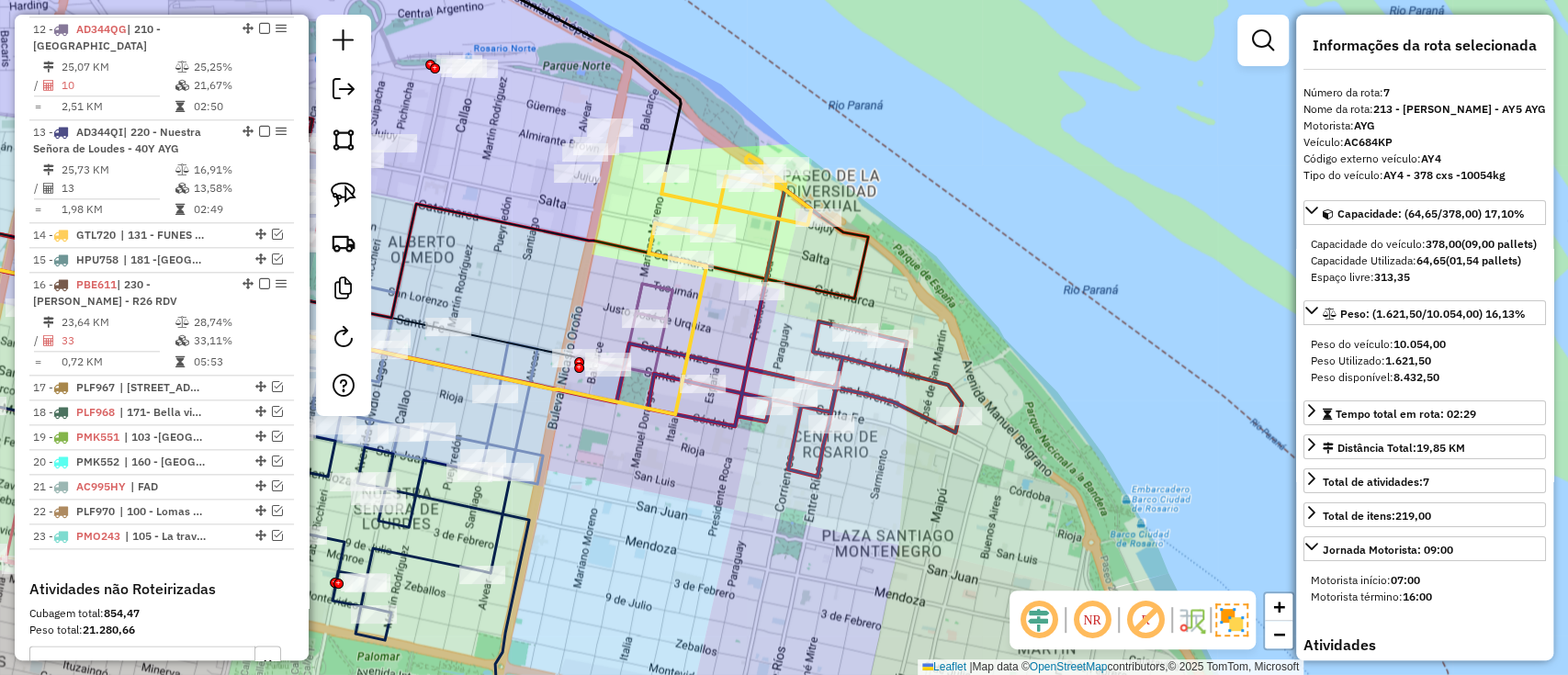
scroll to position [993, 0]
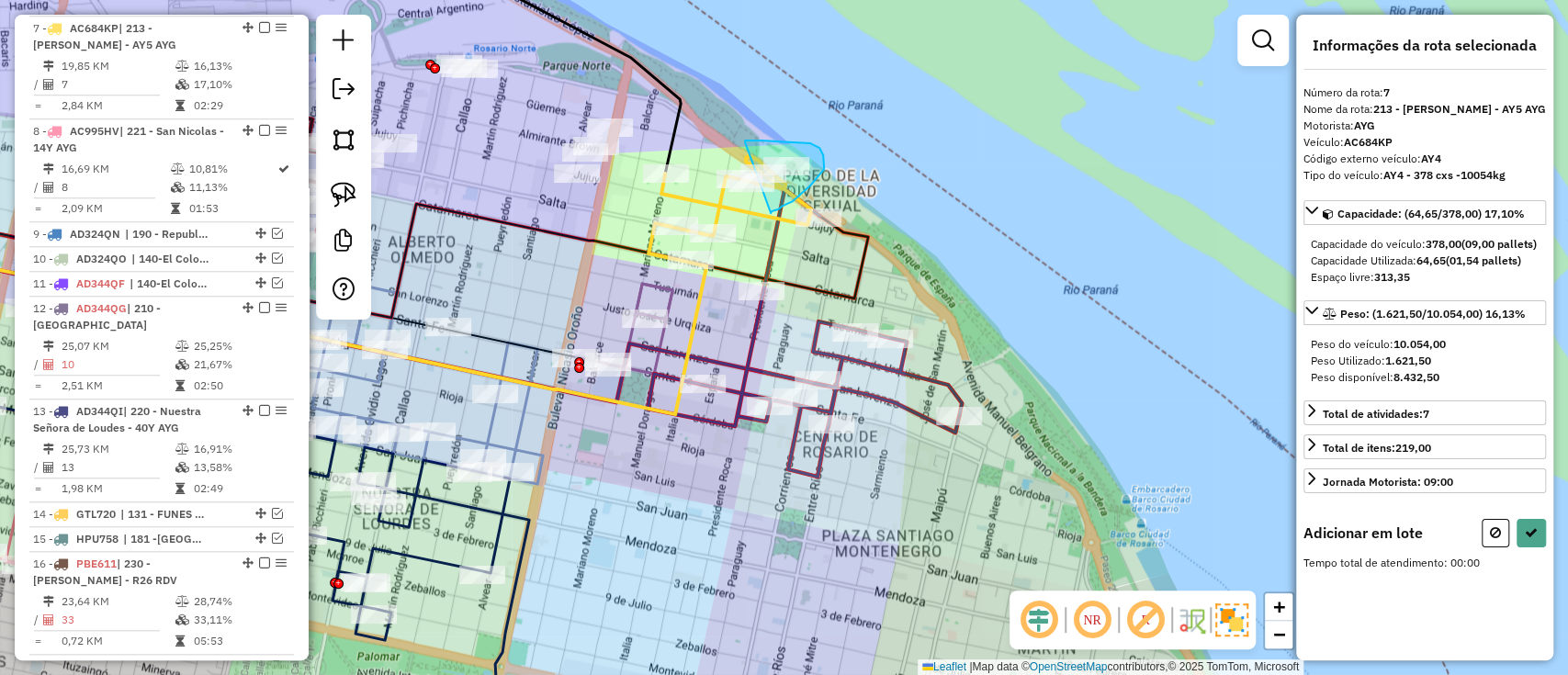
drag, startPoint x: 745, startPoint y: 142, endPoint x: 770, endPoint y: 213, distance: 75.3
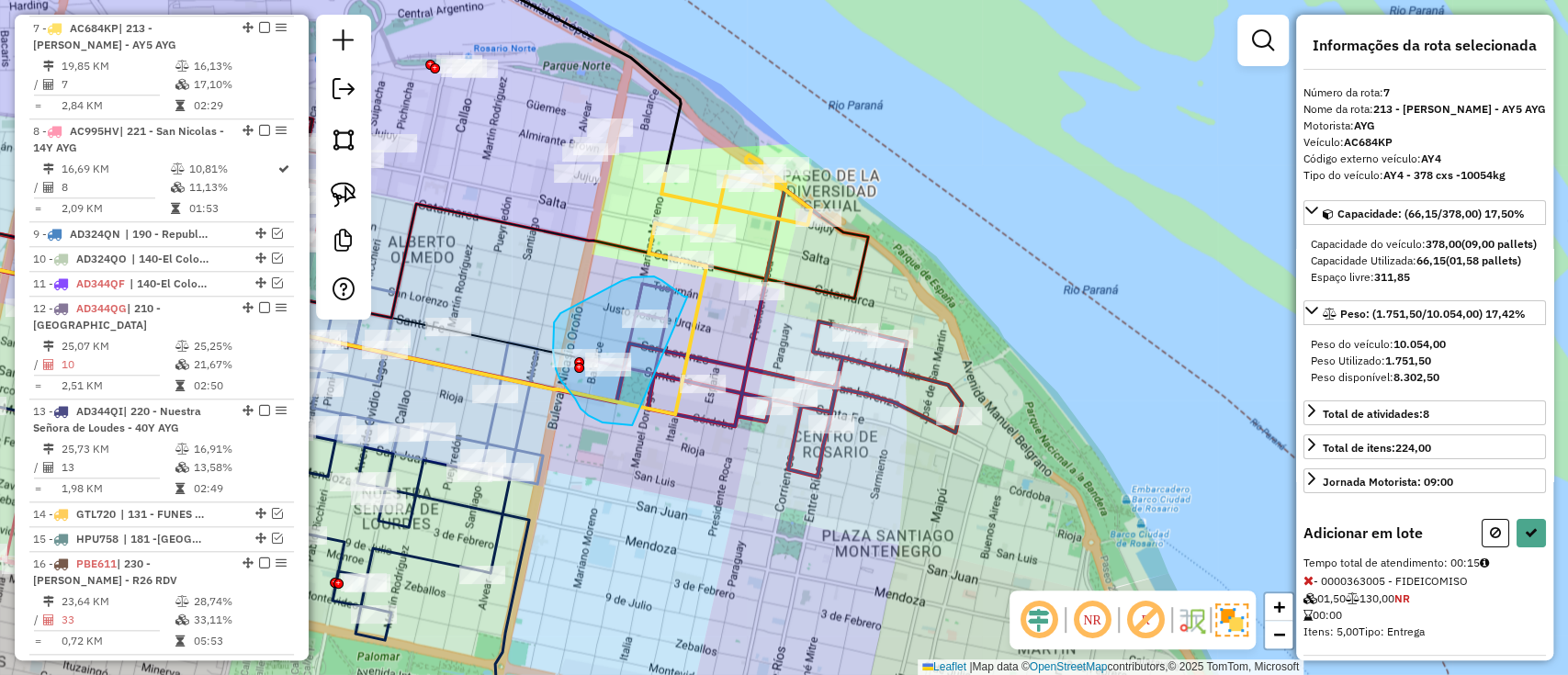
drag, startPoint x: 687, startPoint y: 297, endPoint x: 634, endPoint y: 429, distance: 142.2
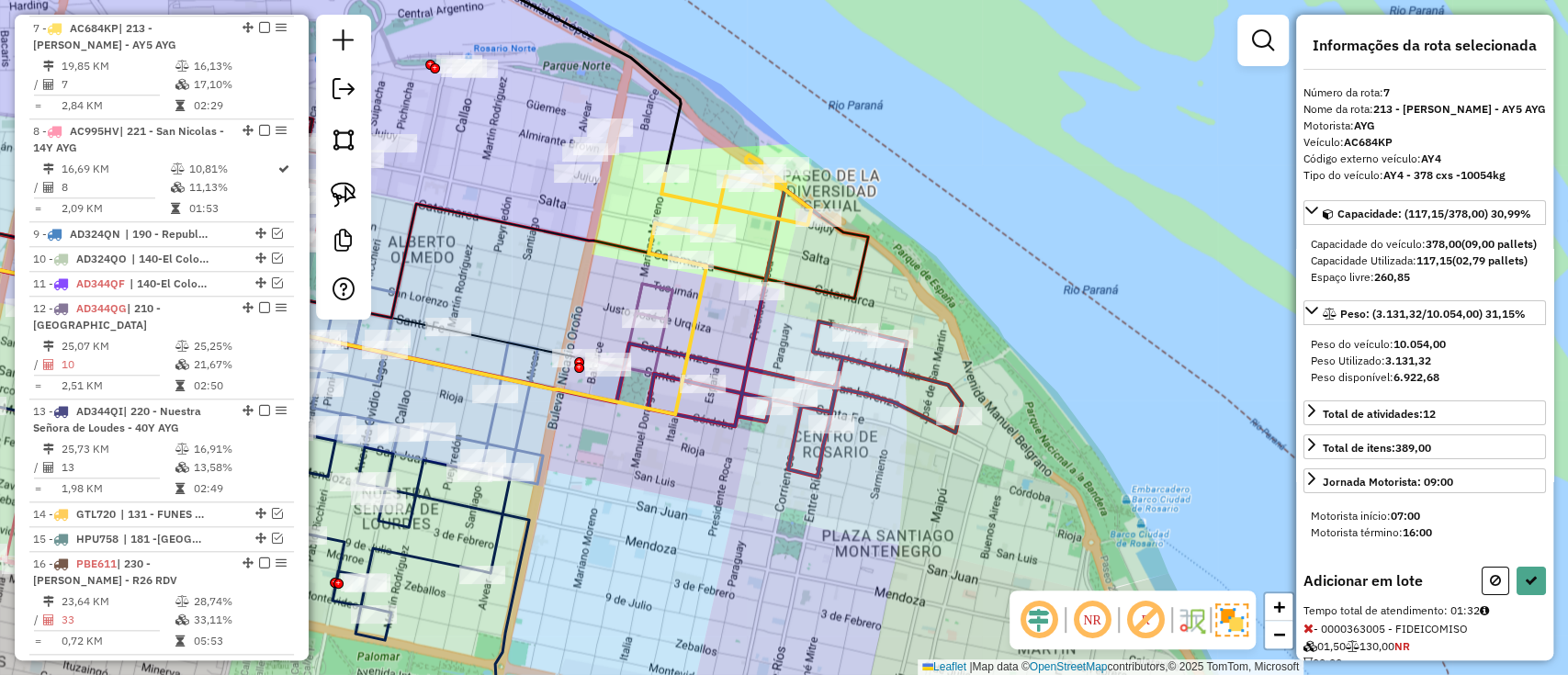
select select "**********"
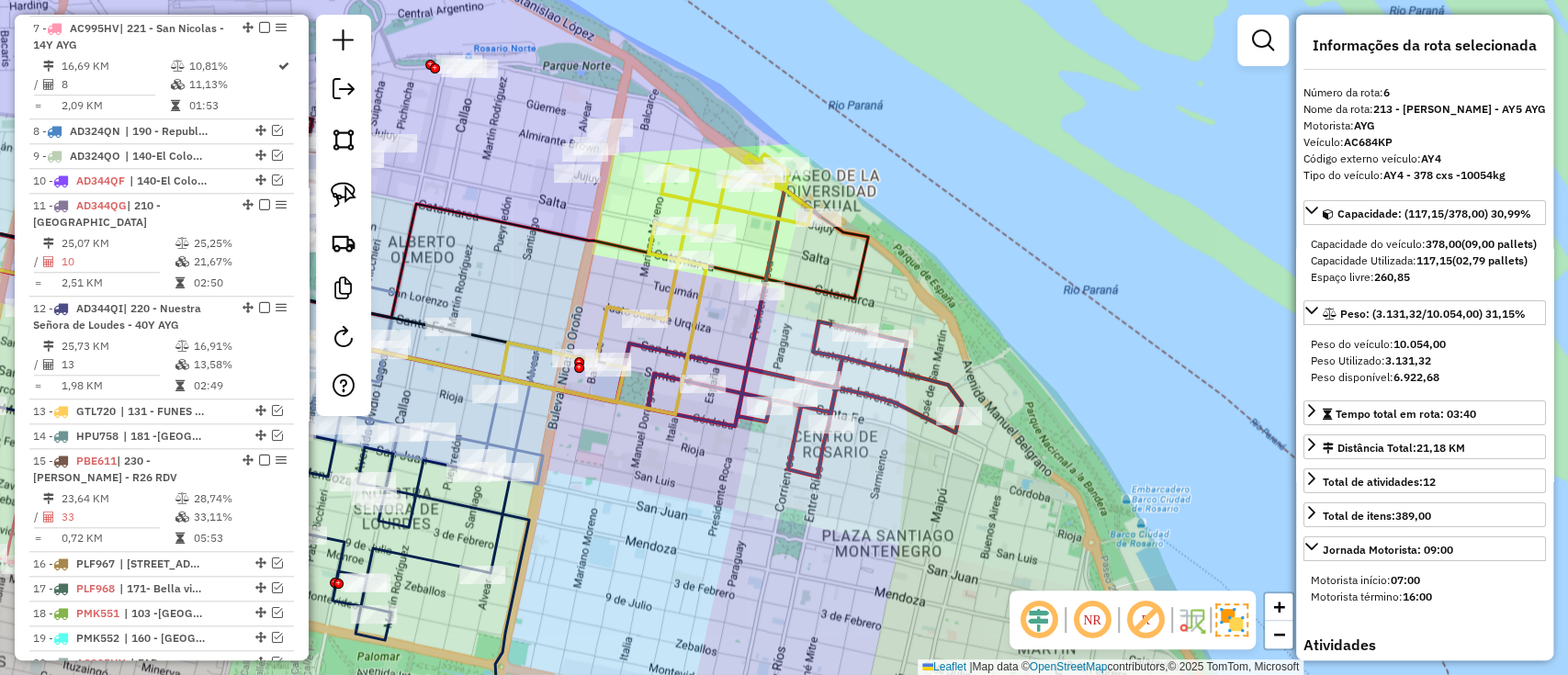
click at [691, 314] on icon at bounding box center [275, 326] width 864 height 177
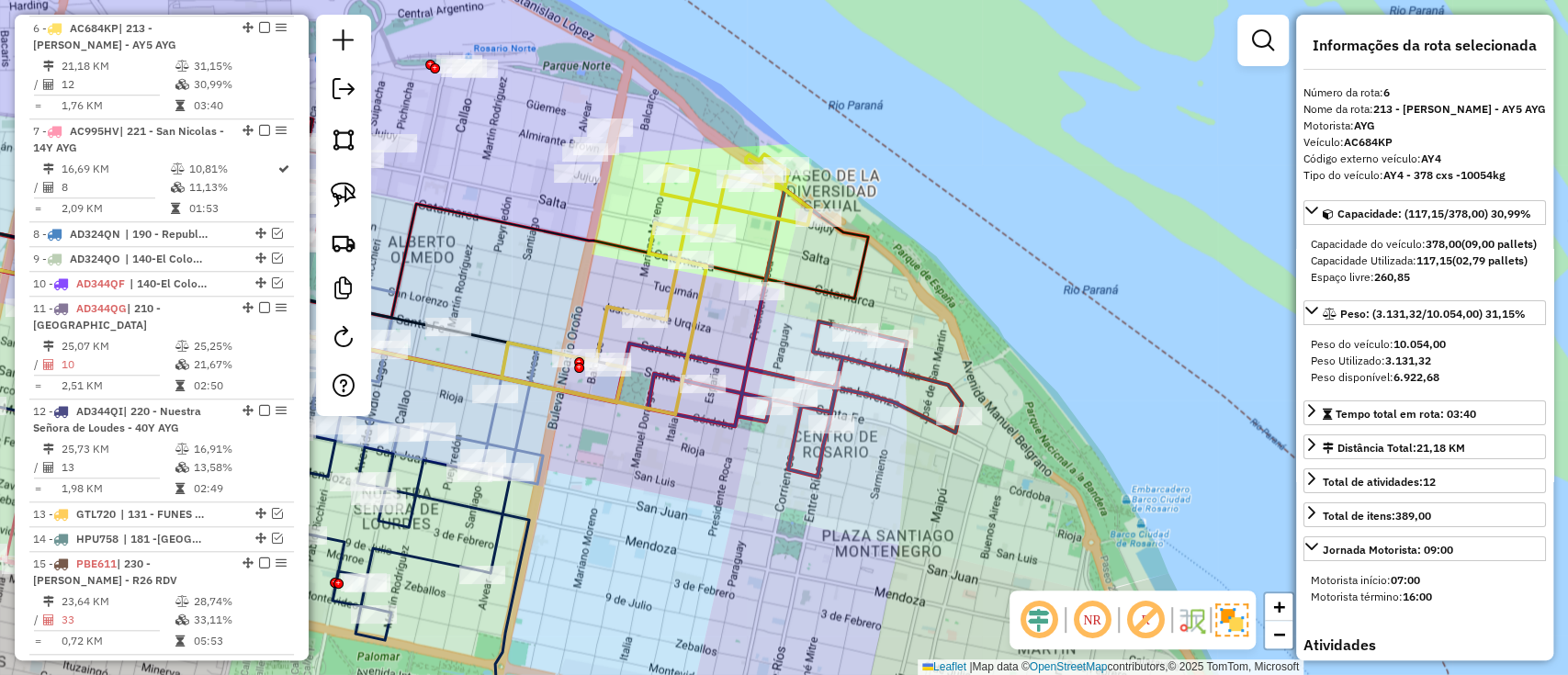
click at [751, 359] on icon at bounding box center [805, 333] width 314 height 288
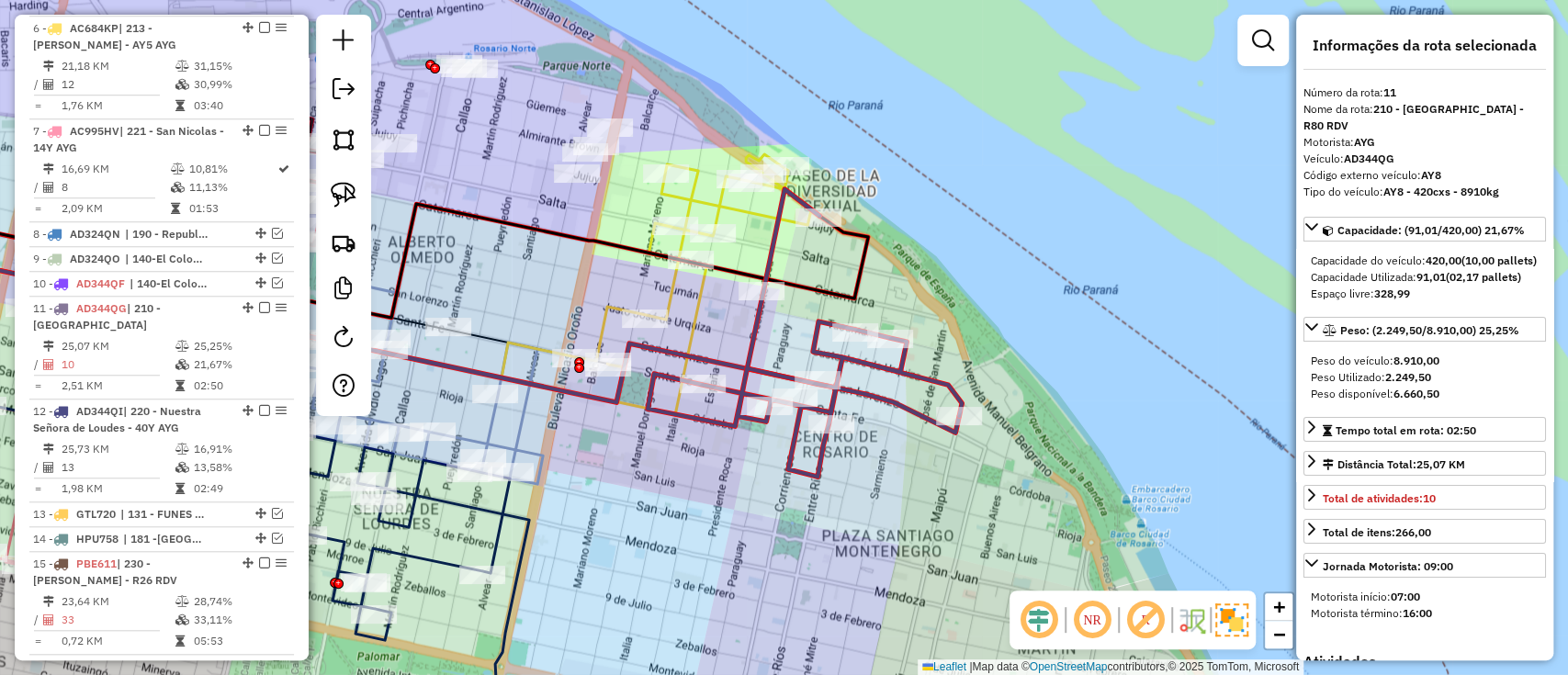
scroll to position [1170, 0]
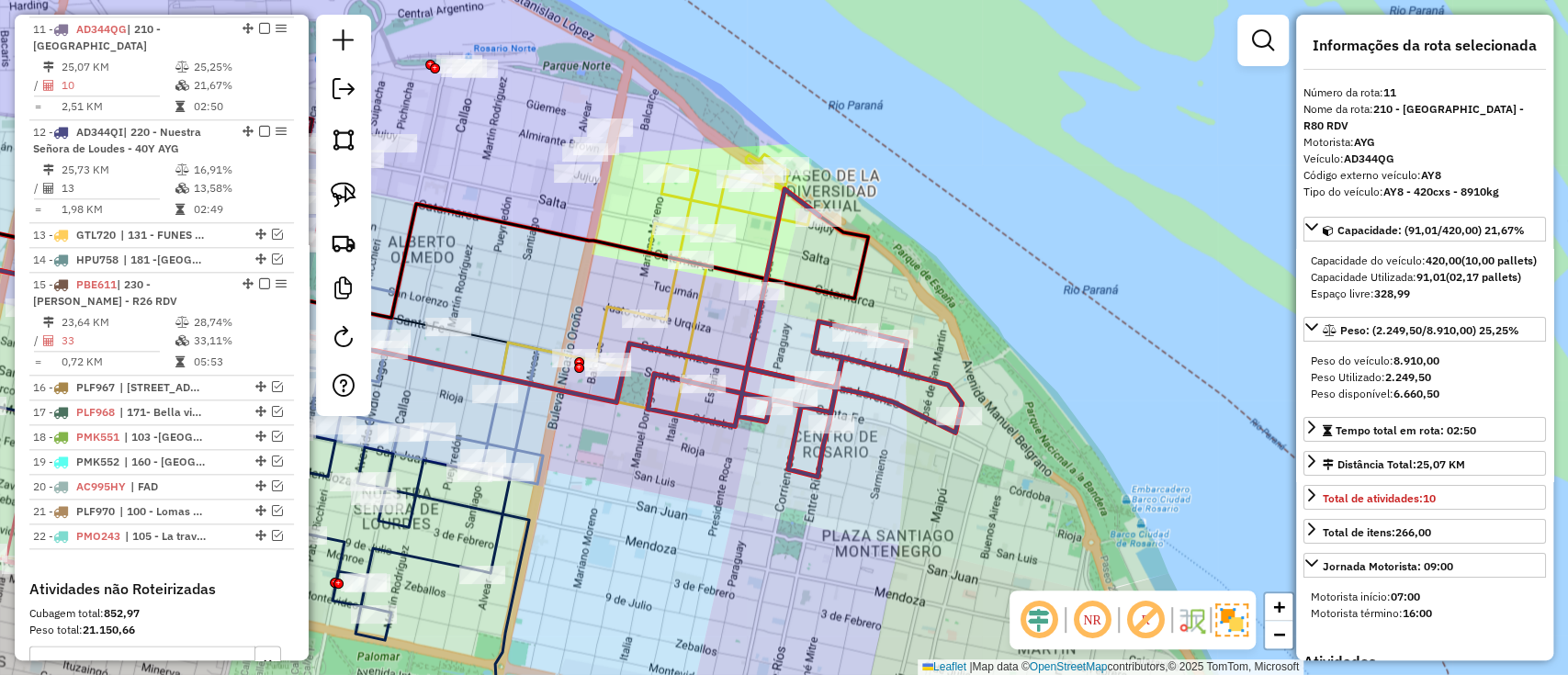
click at [689, 316] on icon at bounding box center [275, 326] width 864 height 177
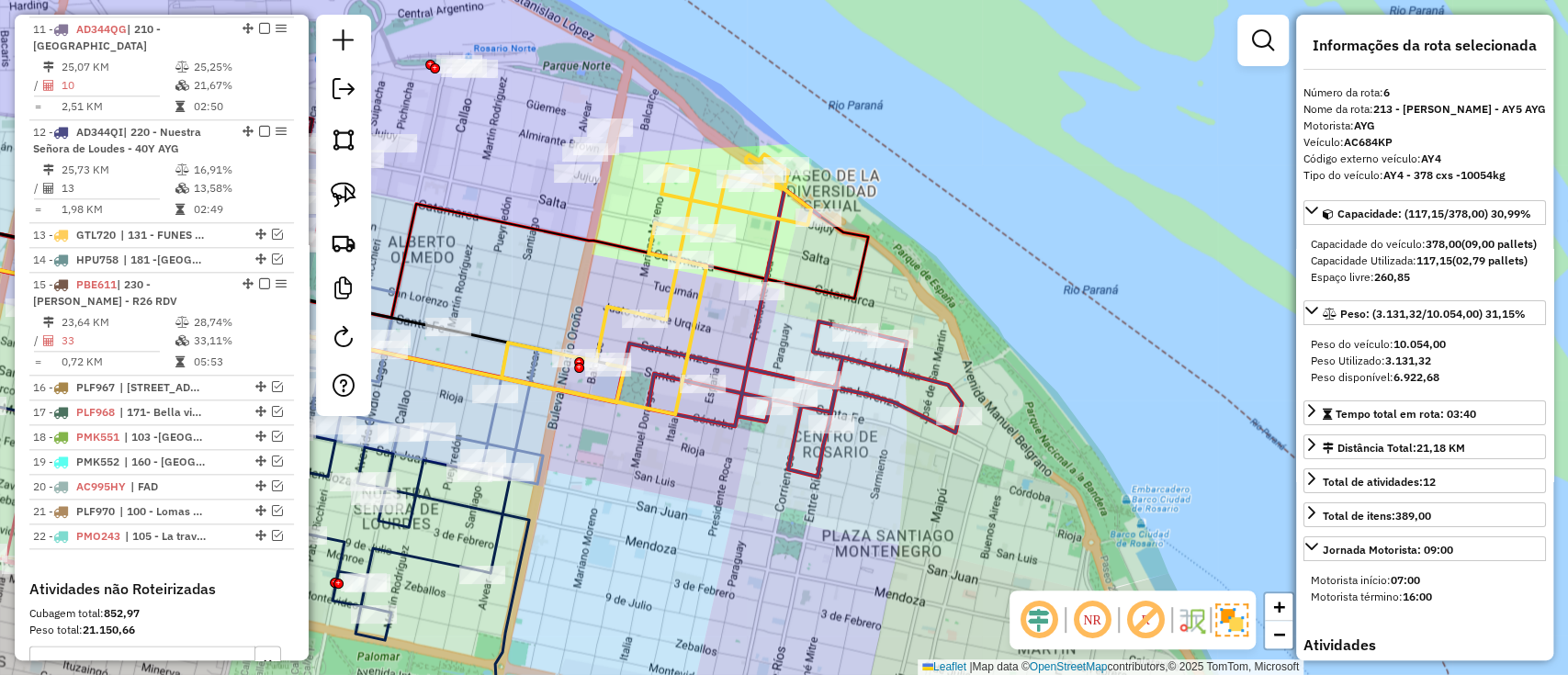
scroll to position [891, 0]
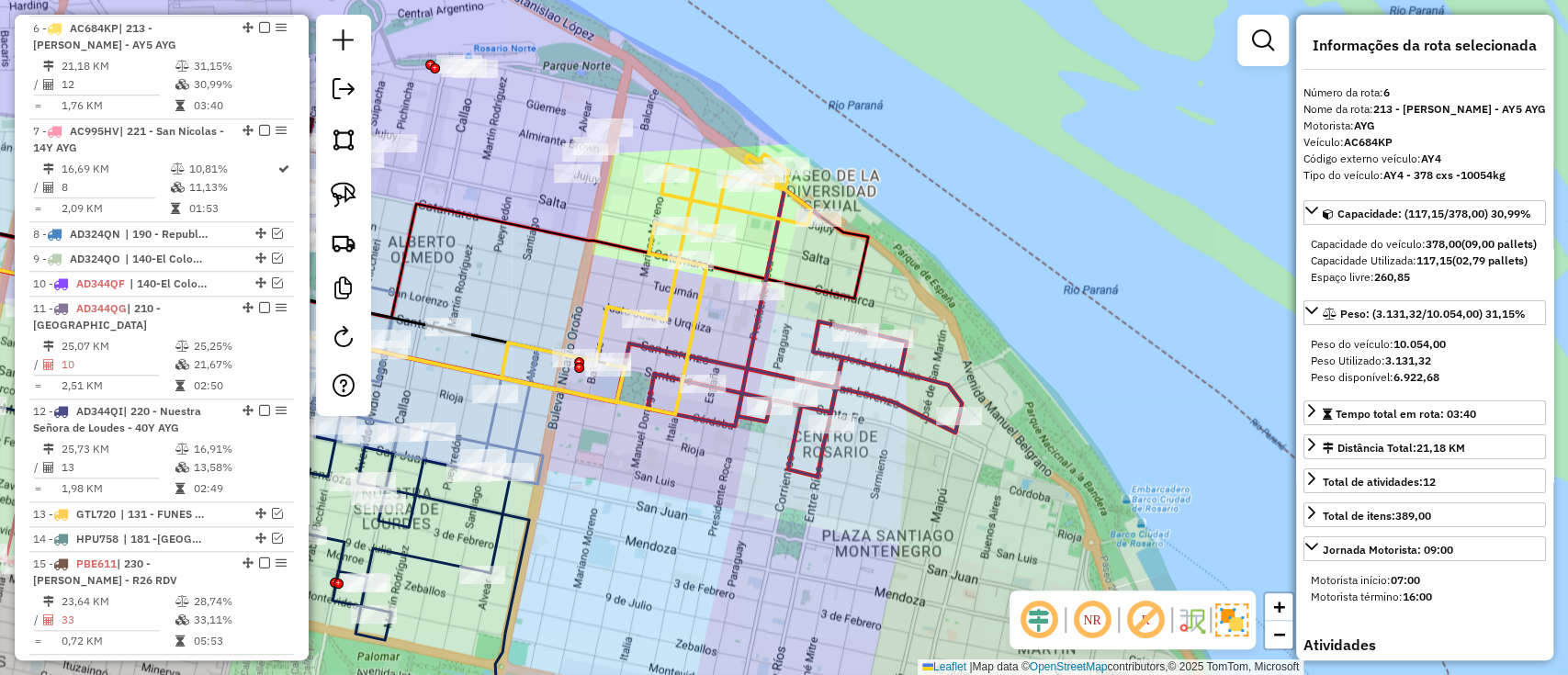
click at [750, 346] on icon at bounding box center [805, 333] width 314 height 288
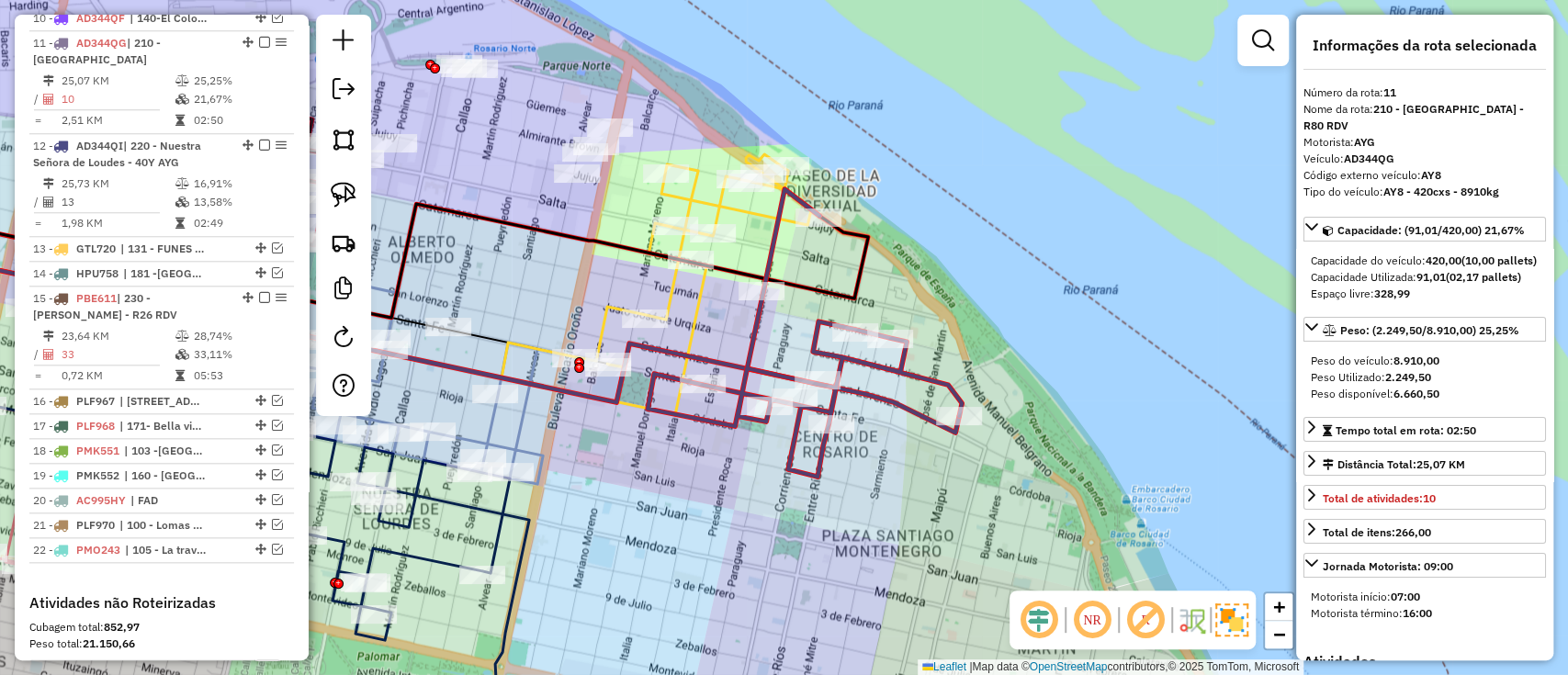
scroll to position [1170, 0]
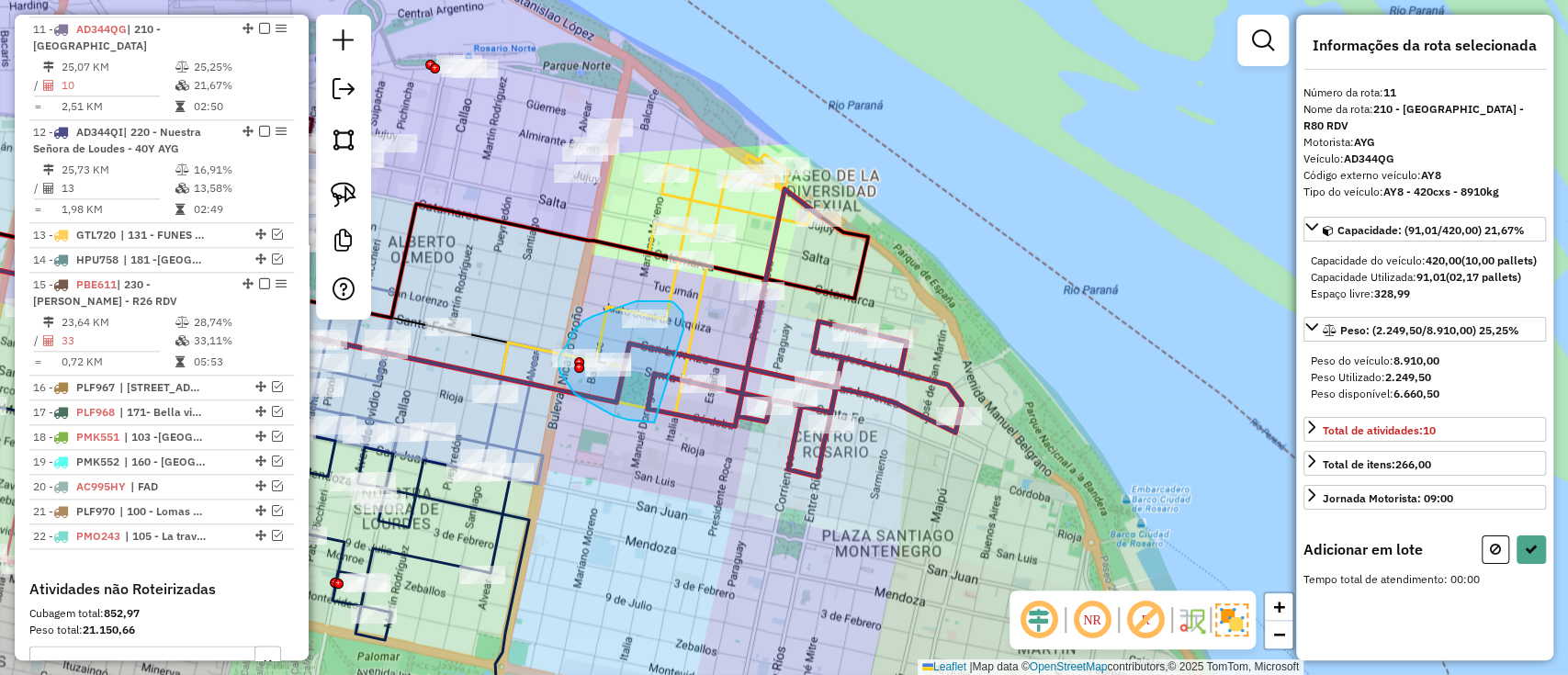
drag, startPoint x: 684, startPoint y: 329, endPoint x: 657, endPoint y: 423, distance: 97.8
click at [657, 423] on div "Rota 6 - Placa AC684KP 0000457648 - AGAPE SERVICIOS GASTRONOMICOS S.R.L. Janela…" at bounding box center [784, 337] width 1568 height 675
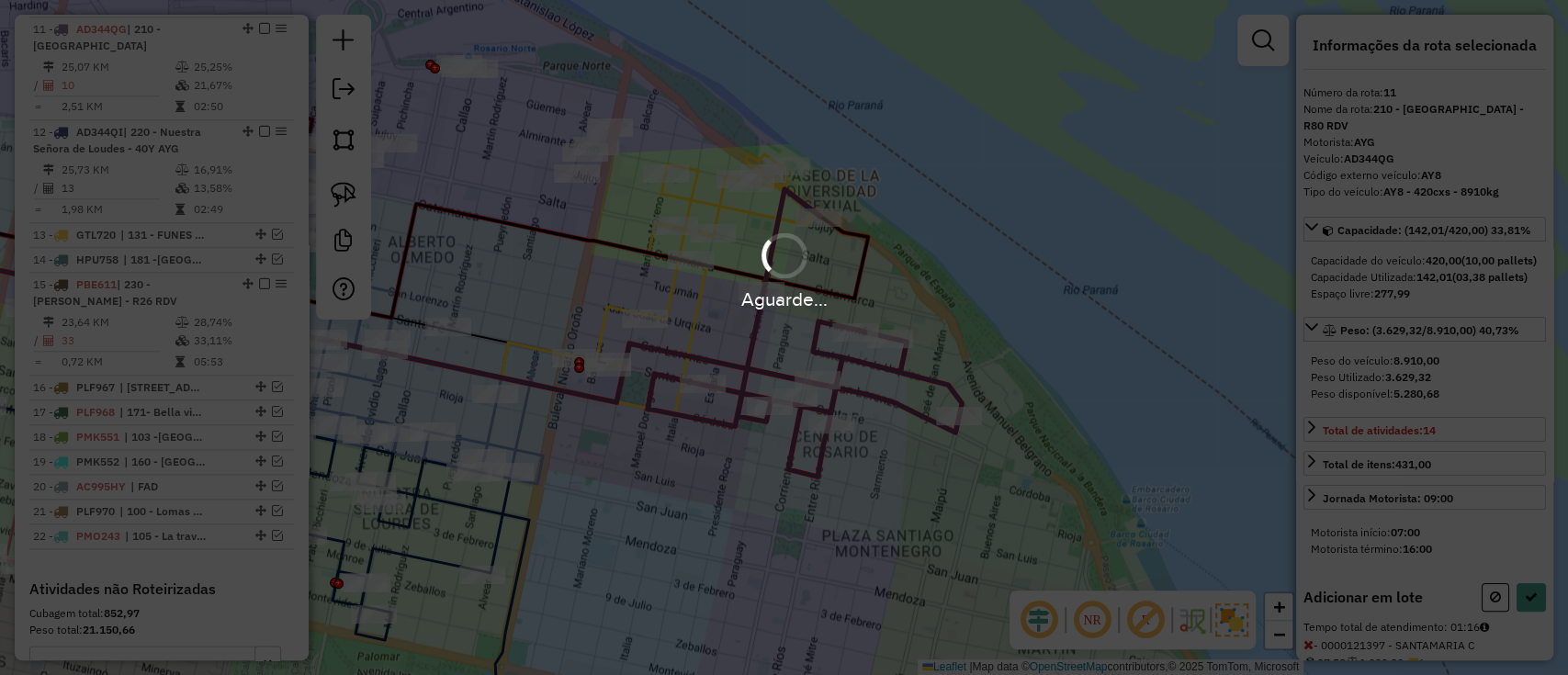
select select "**********"
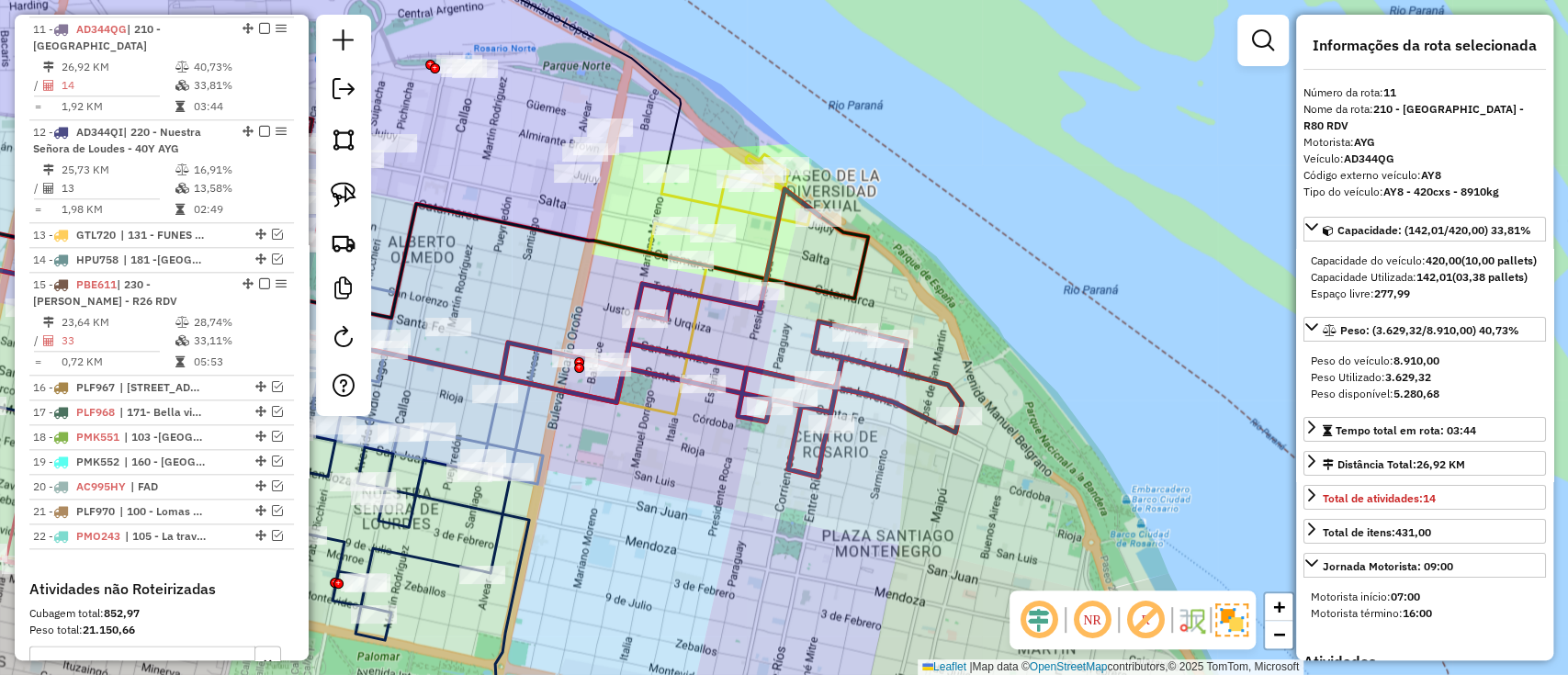
click at [750, 215] on icon at bounding box center [730, 208] width 162 height 108
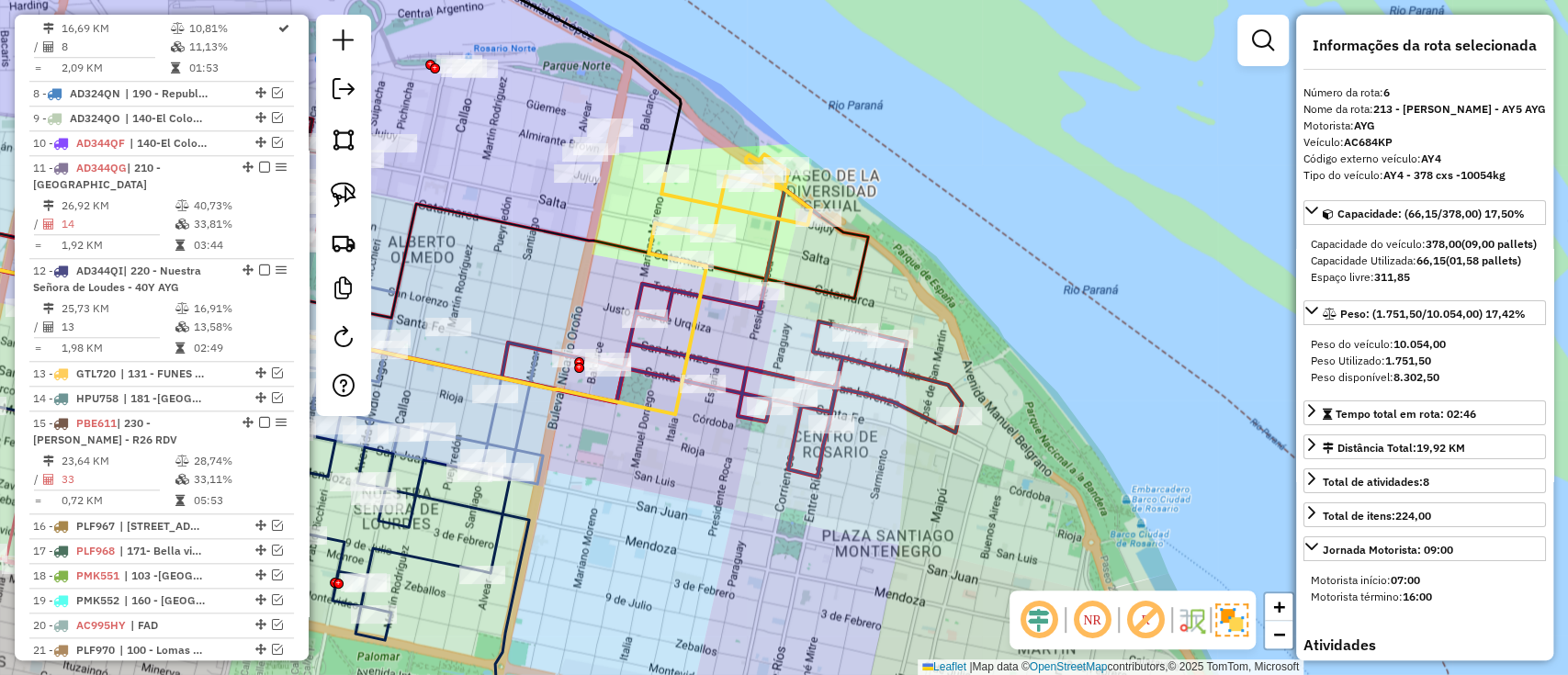
scroll to position [891, 0]
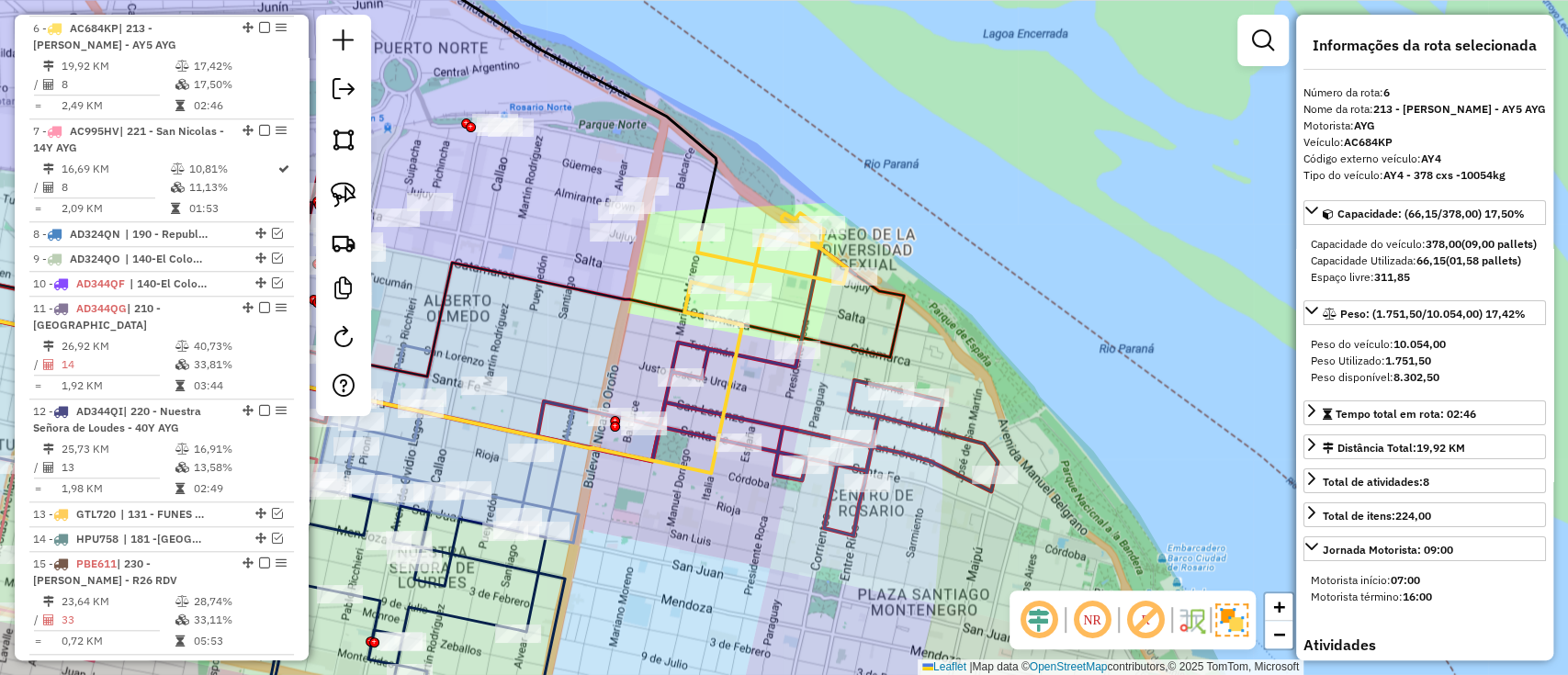
drag, startPoint x: 755, startPoint y: 338, endPoint x: 763, endPoint y: 349, distance: 13.6
click at [763, 349] on icon at bounding box center [768, 392] width 460 height 288
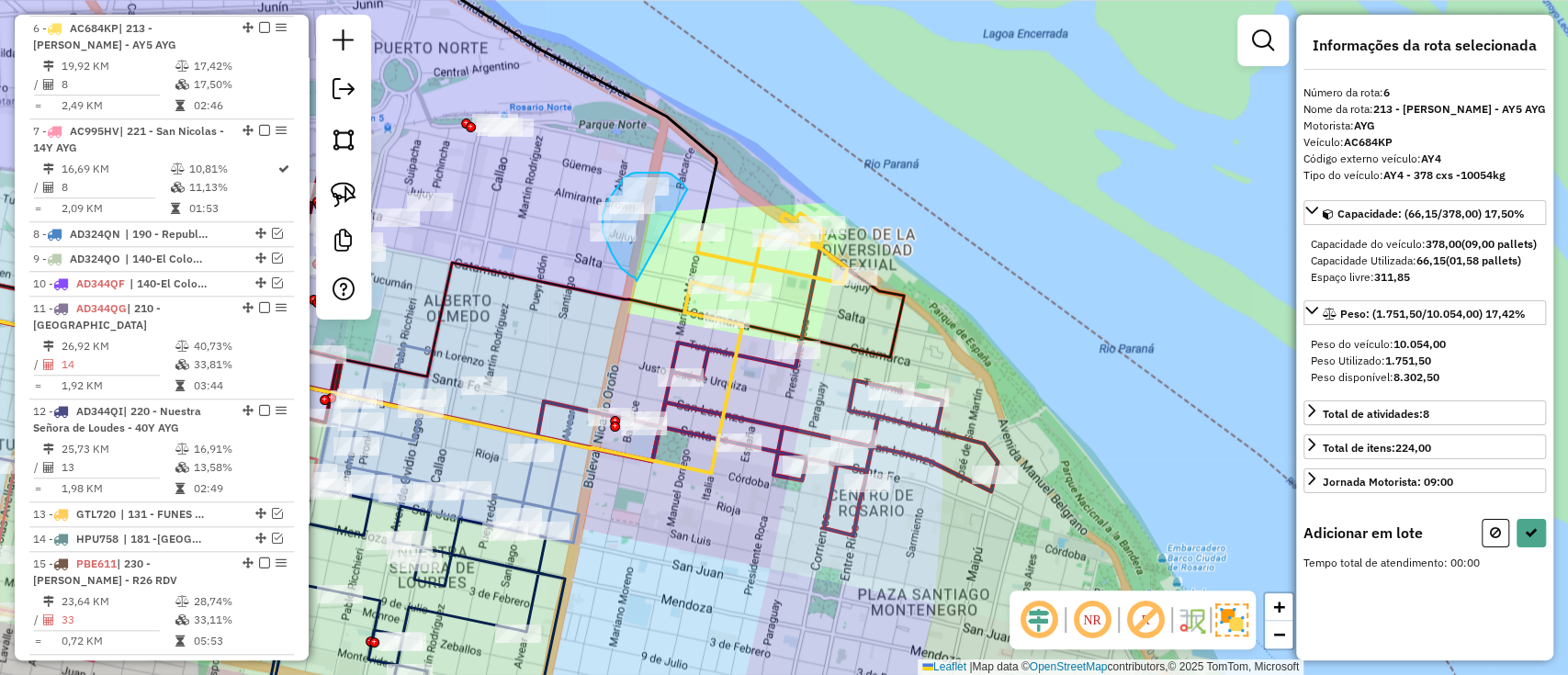
drag, startPoint x: 687, startPoint y: 190, endPoint x: 637, endPoint y: 281, distance: 103.8
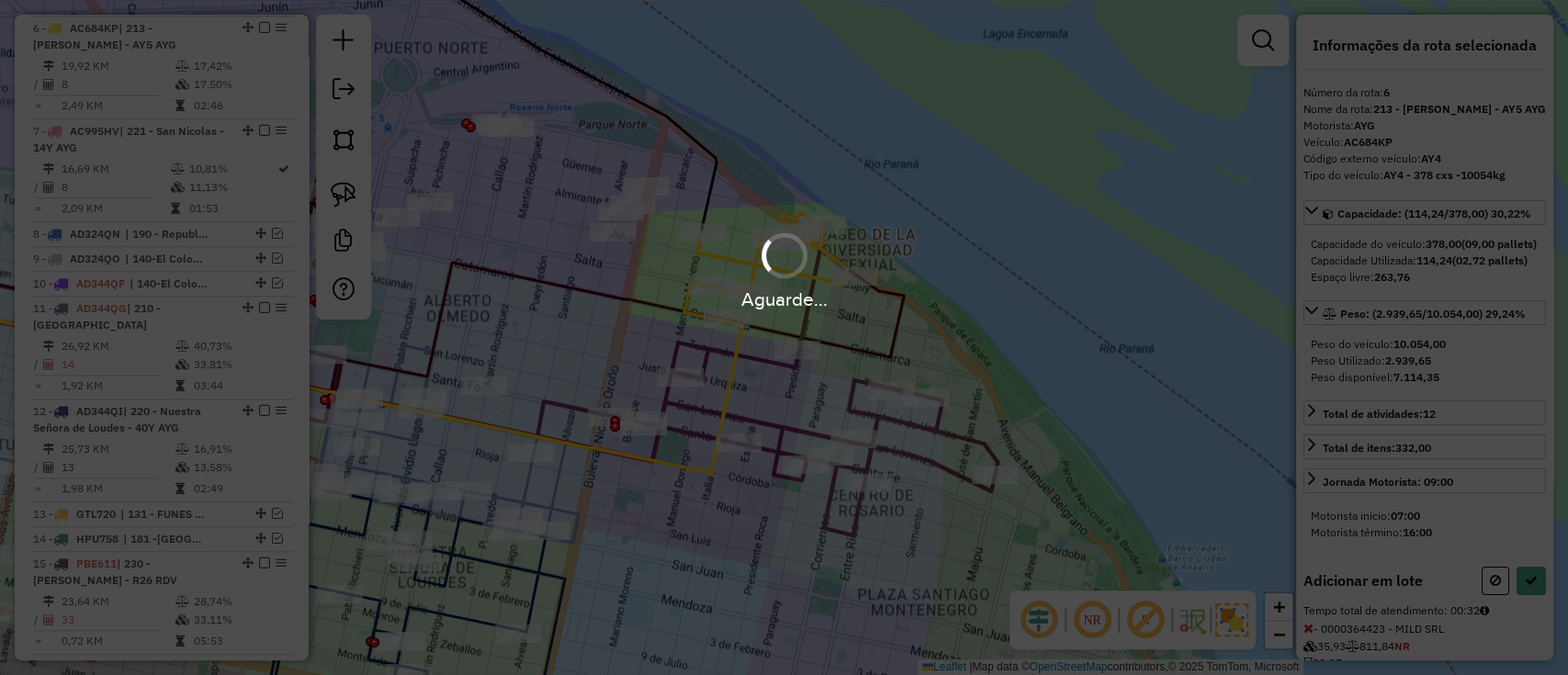
select select "**********"
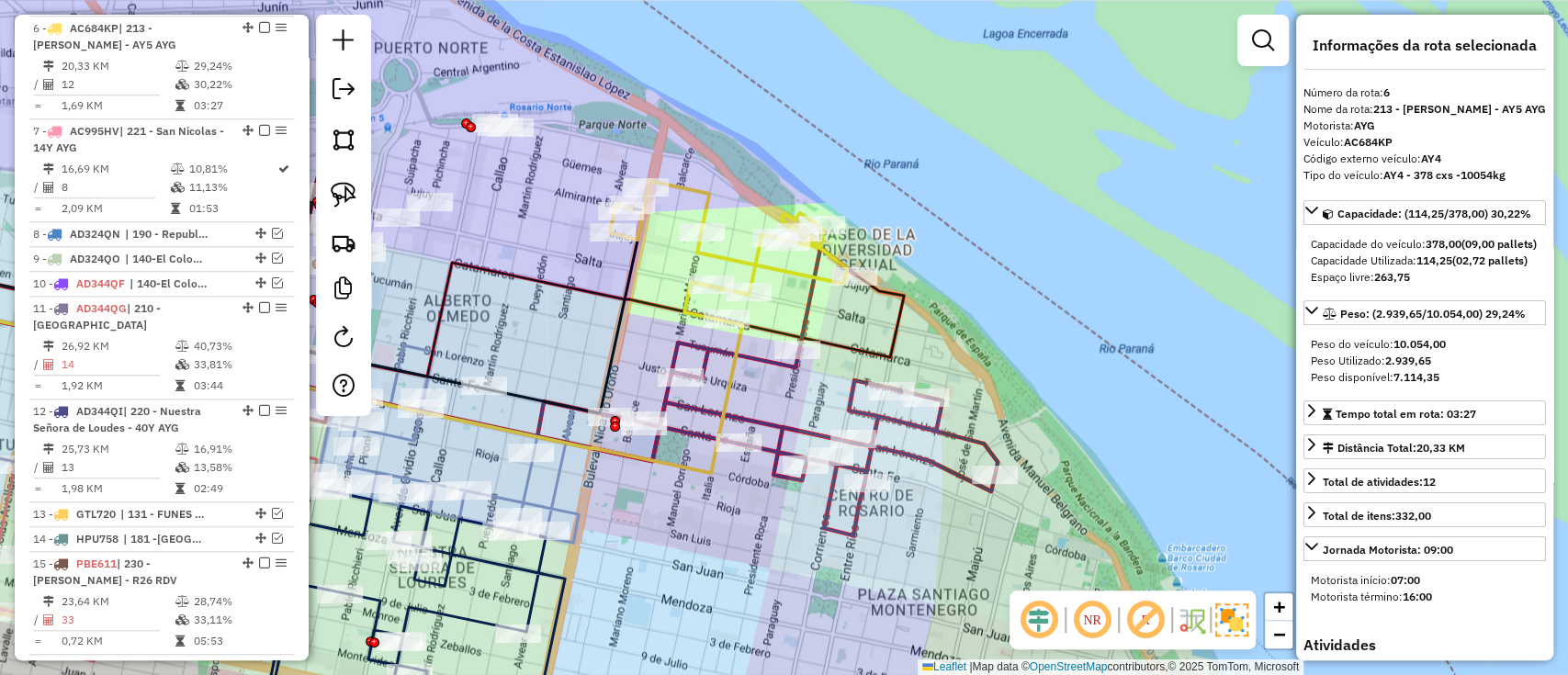
click at [880, 418] on icon at bounding box center [768, 392] width 460 height 288
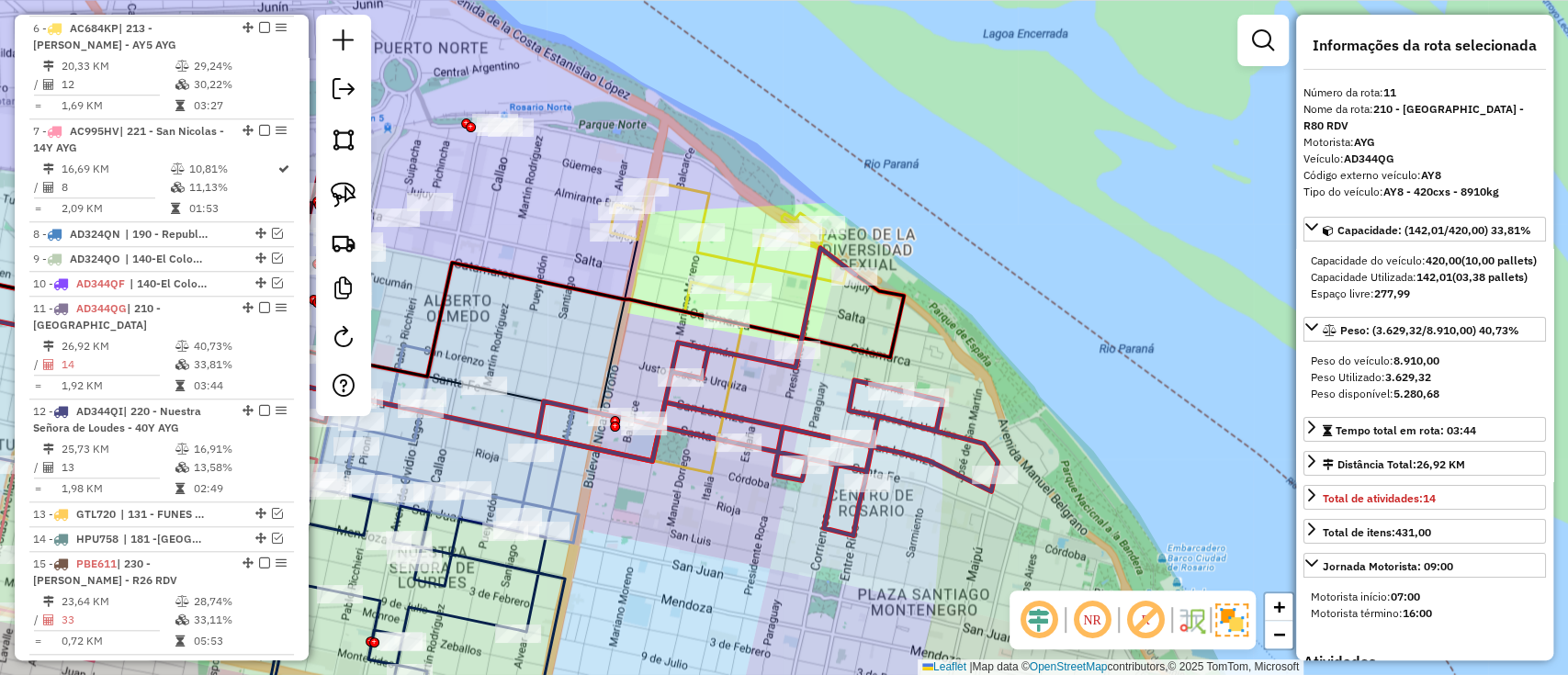
scroll to position [1170, 0]
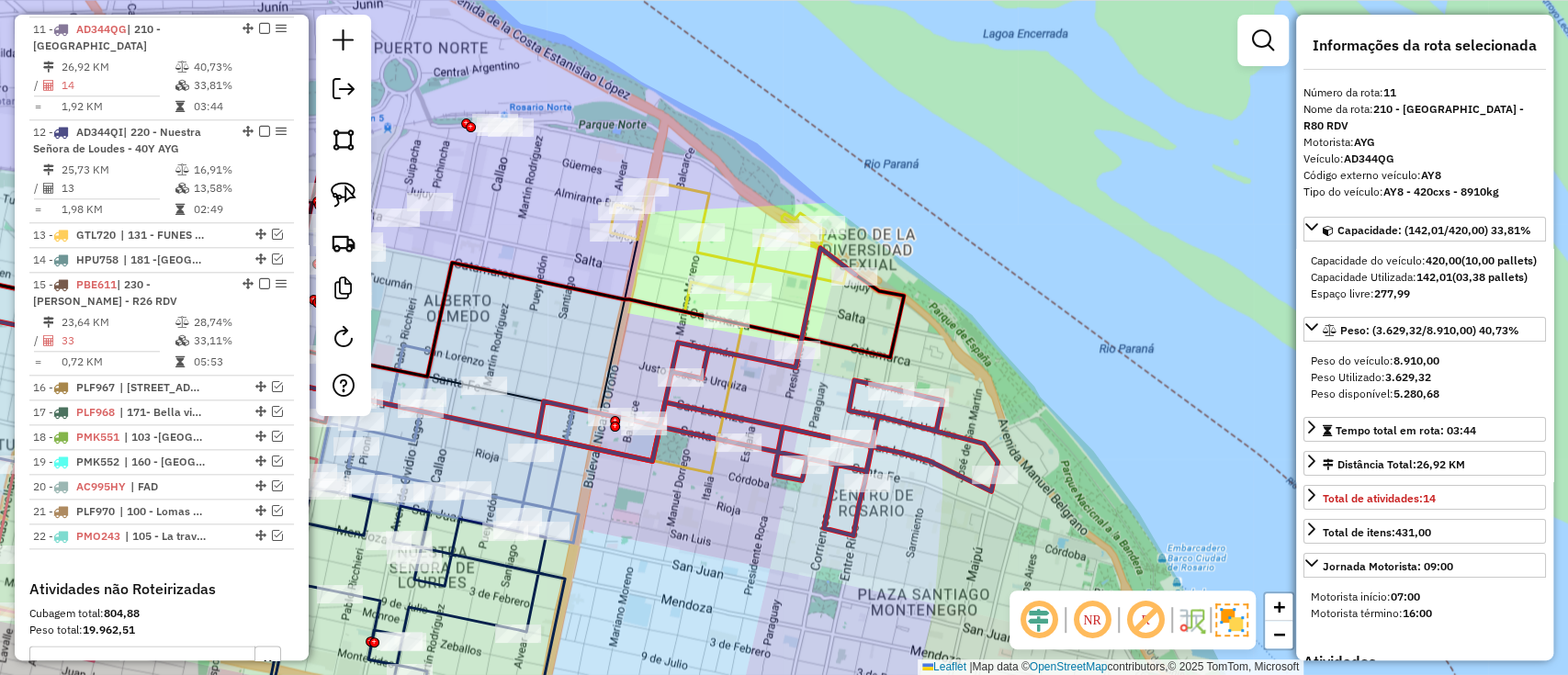
click at [702, 202] on icon at bounding box center [728, 251] width 237 height 141
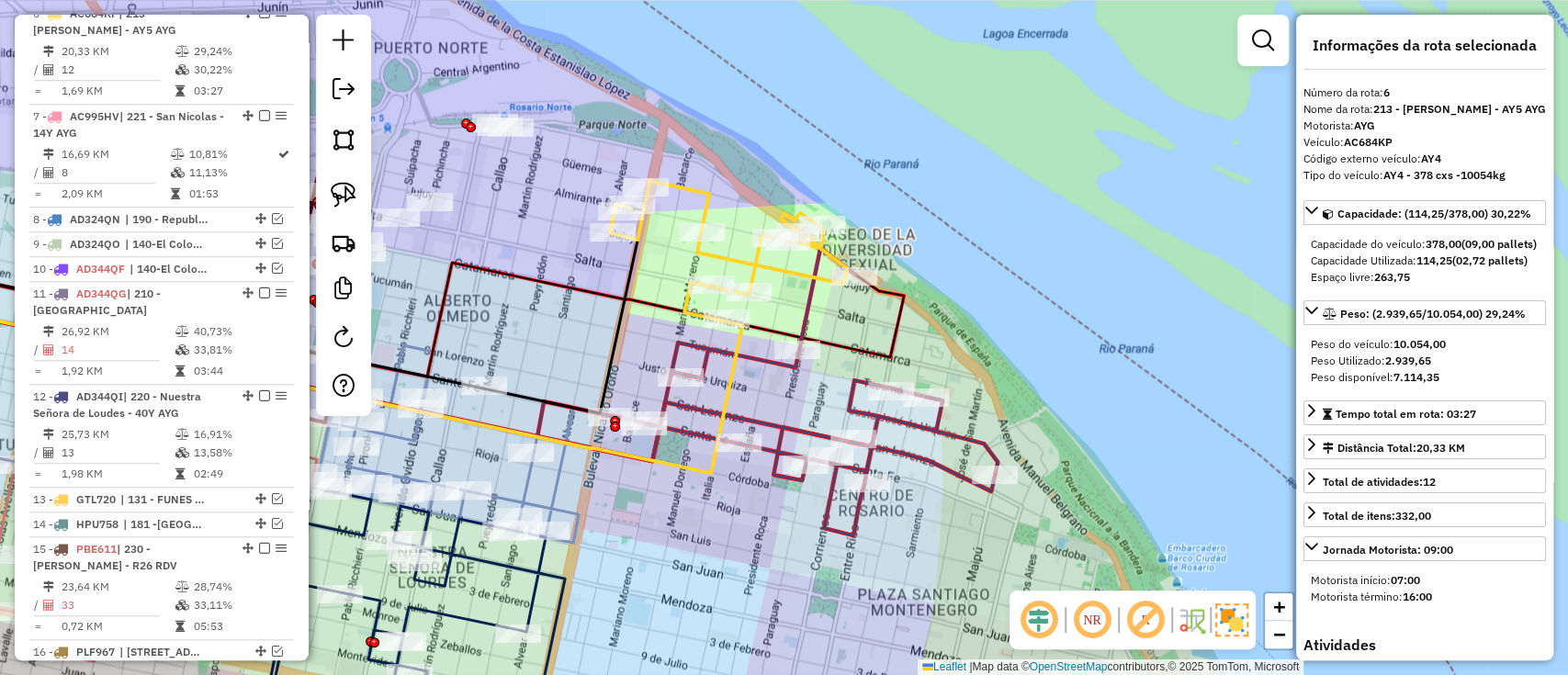
scroll to position [891, 0]
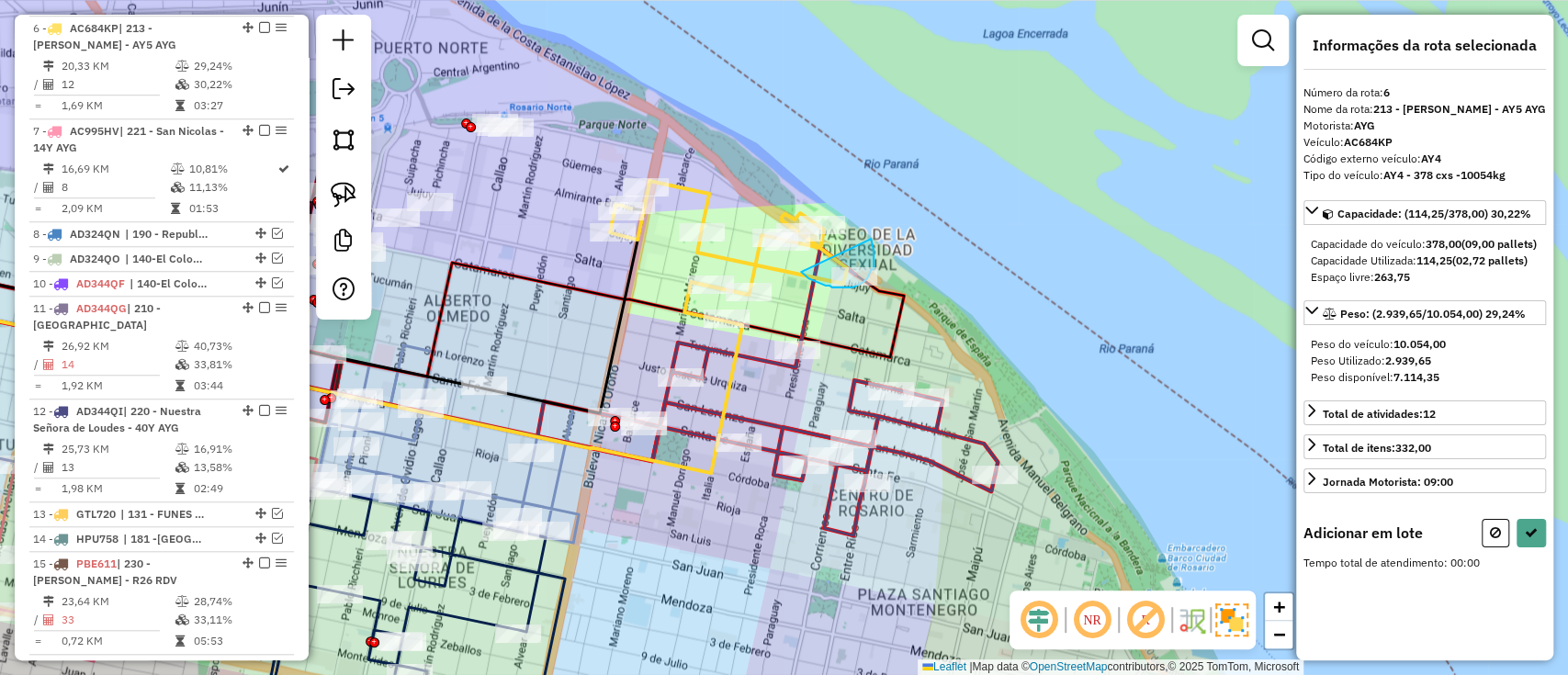
drag, startPoint x: 821, startPoint y: 283, endPoint x: 869, endPoint y: 238, distance: 65.8
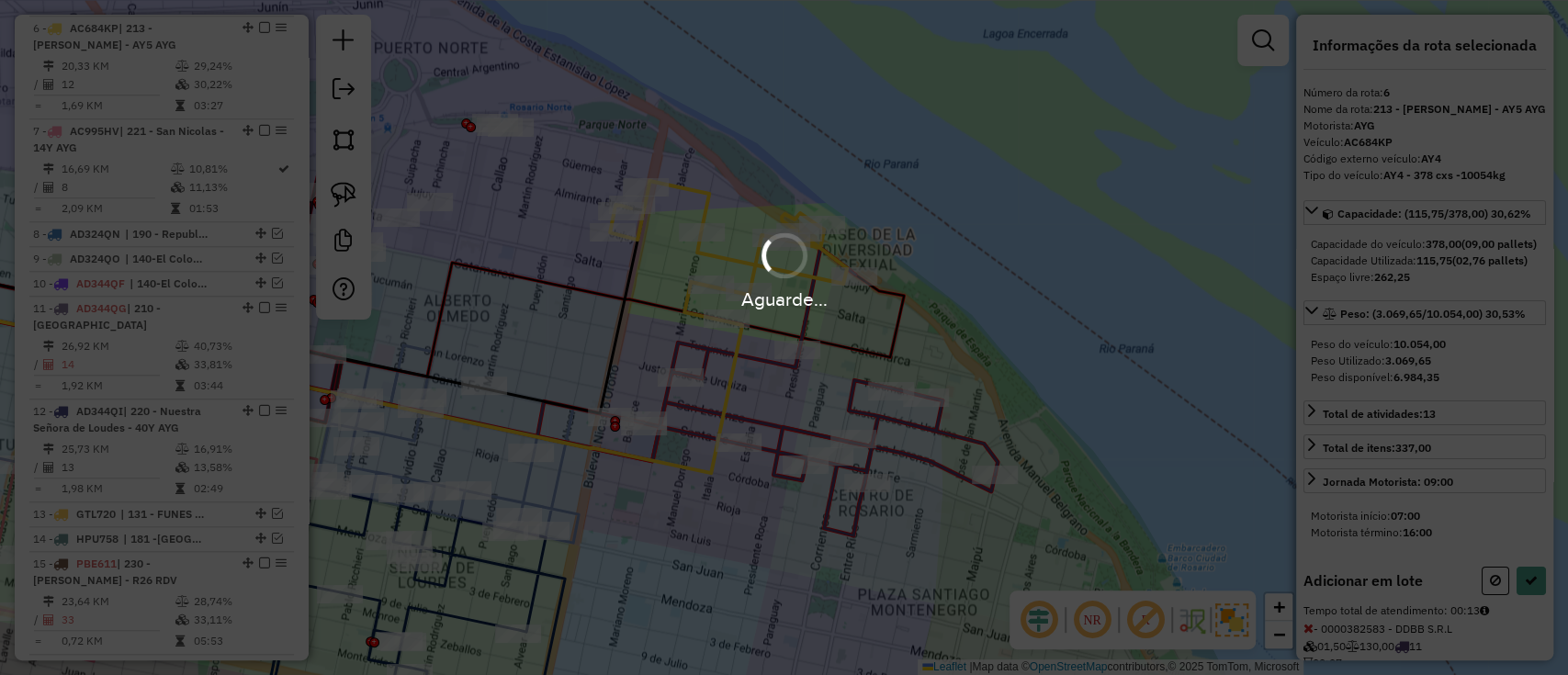
select select "**********"
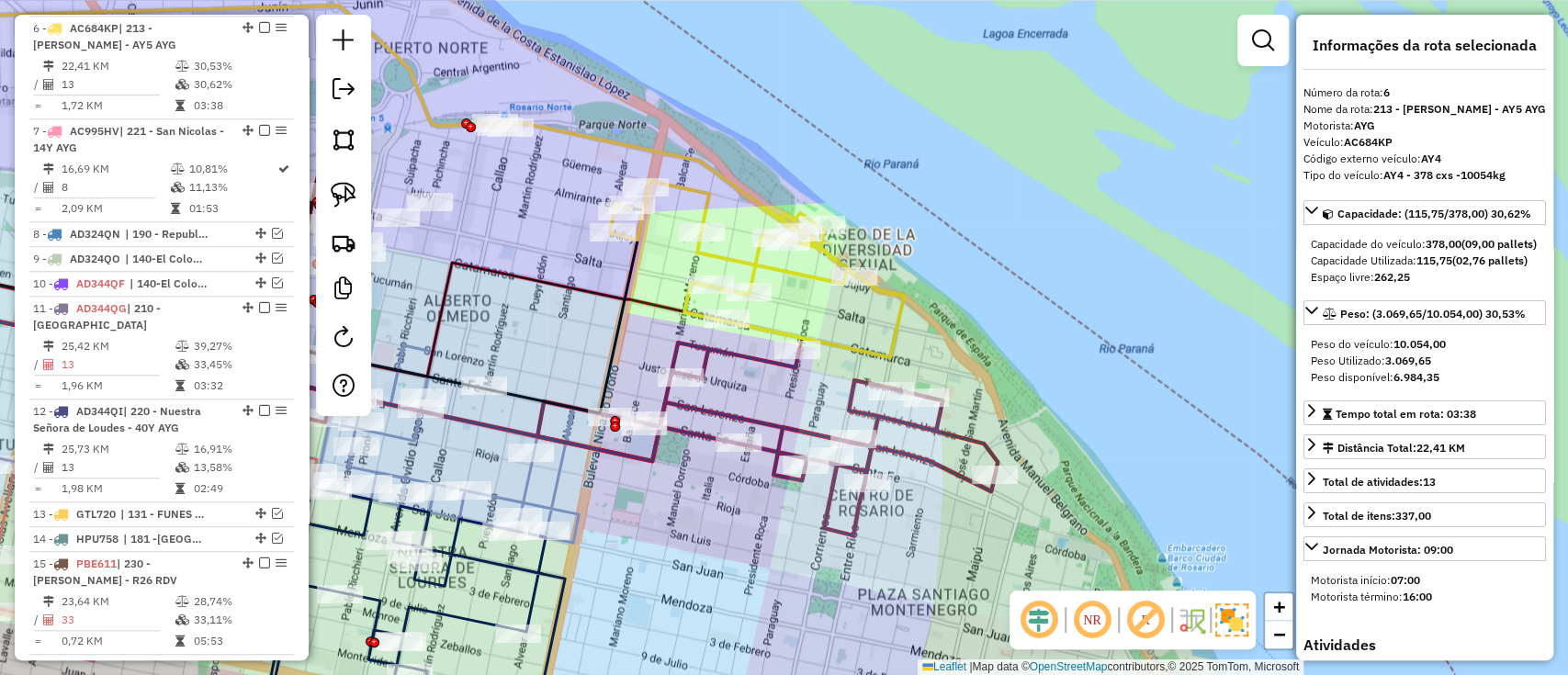
click at [879, 354] on icon at bounding box center [756, 269] width 294 height 176
click at [910, 450] on icon at bounding box center [419, 389] width 1152 height 204
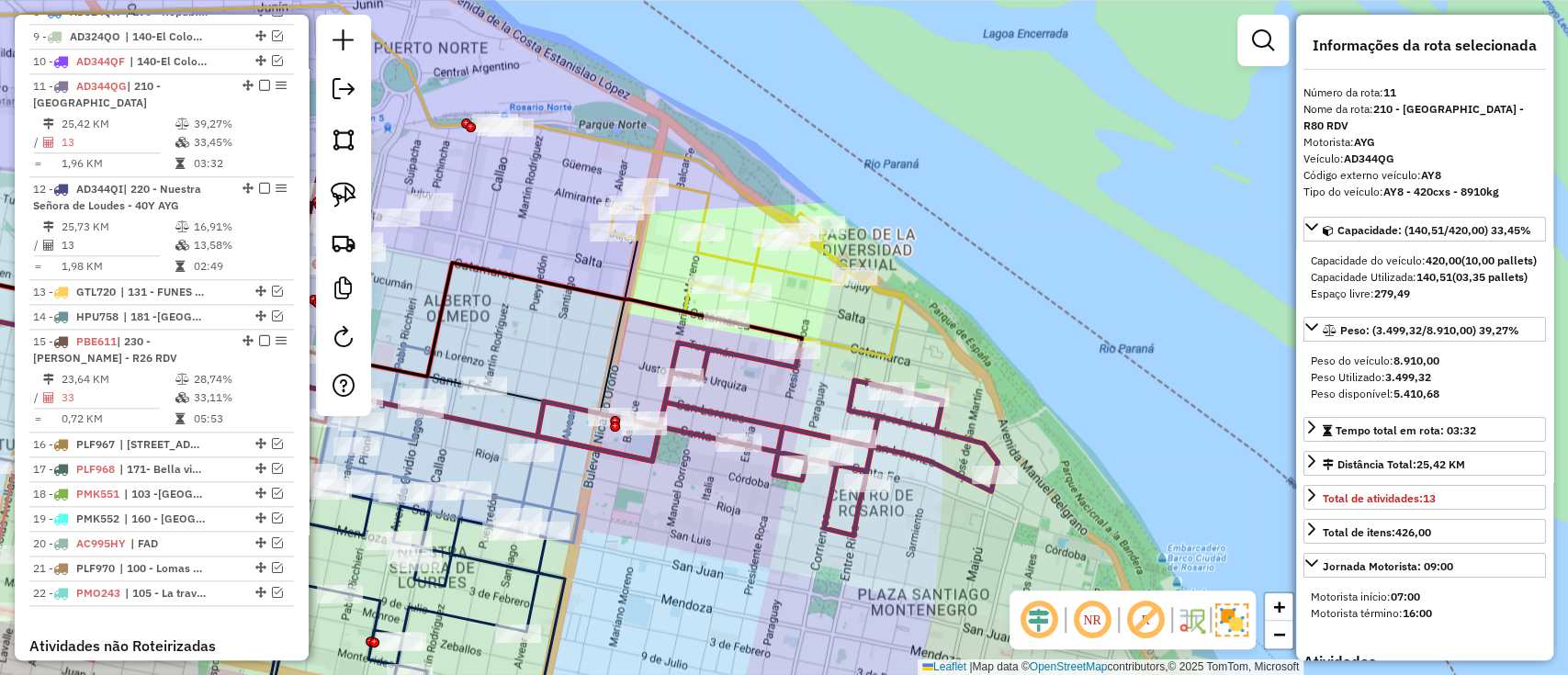
scroll to position [1170, 0]
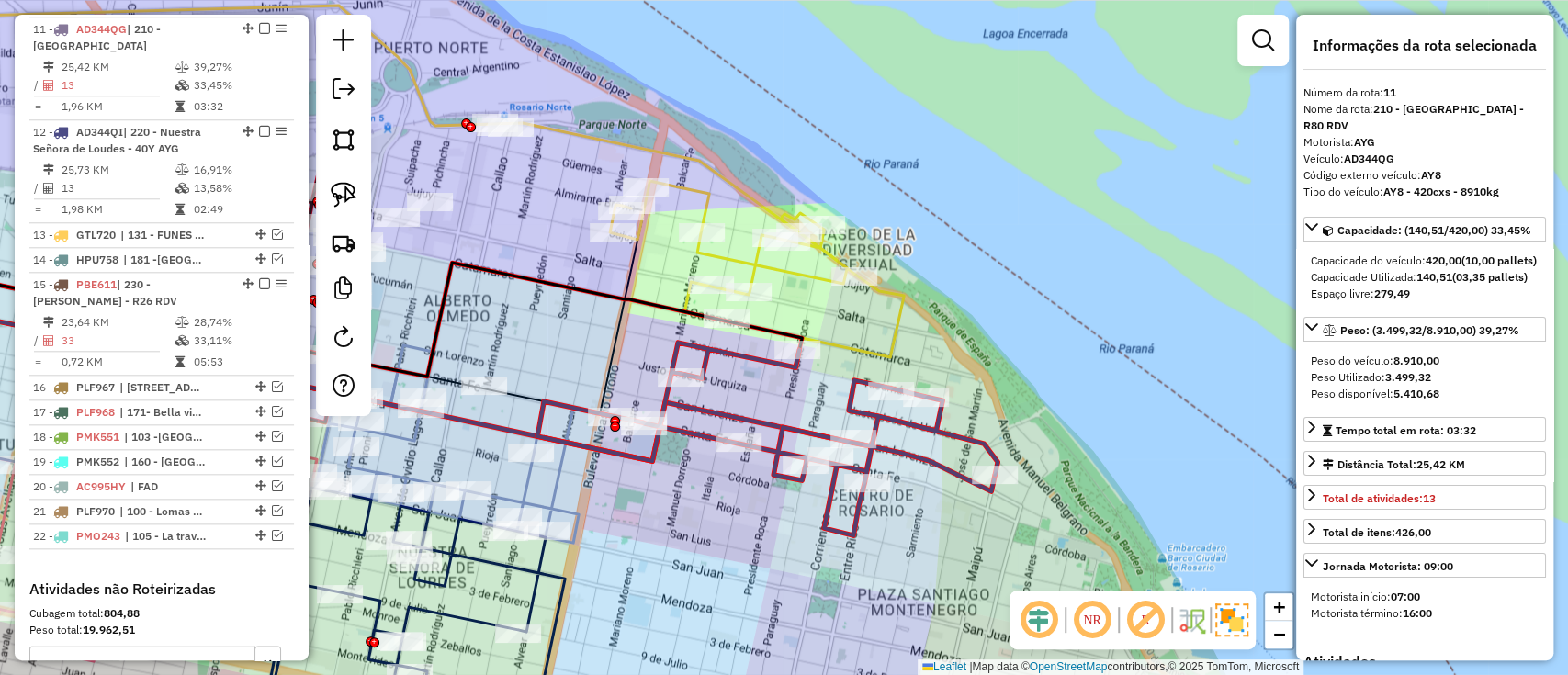
click at [867, 345] on icon at bounding box center [756, 269] width 294 height 176
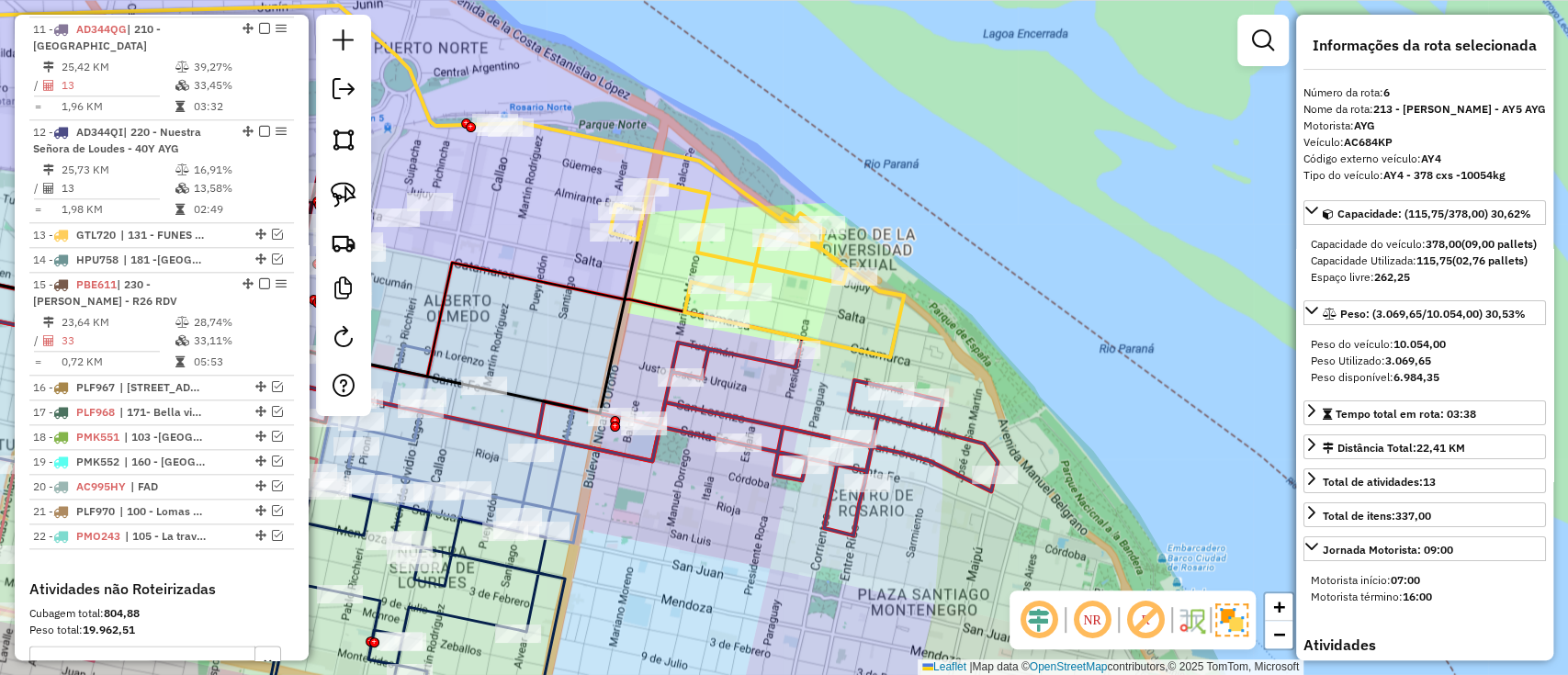
scroll to position [891, 0]
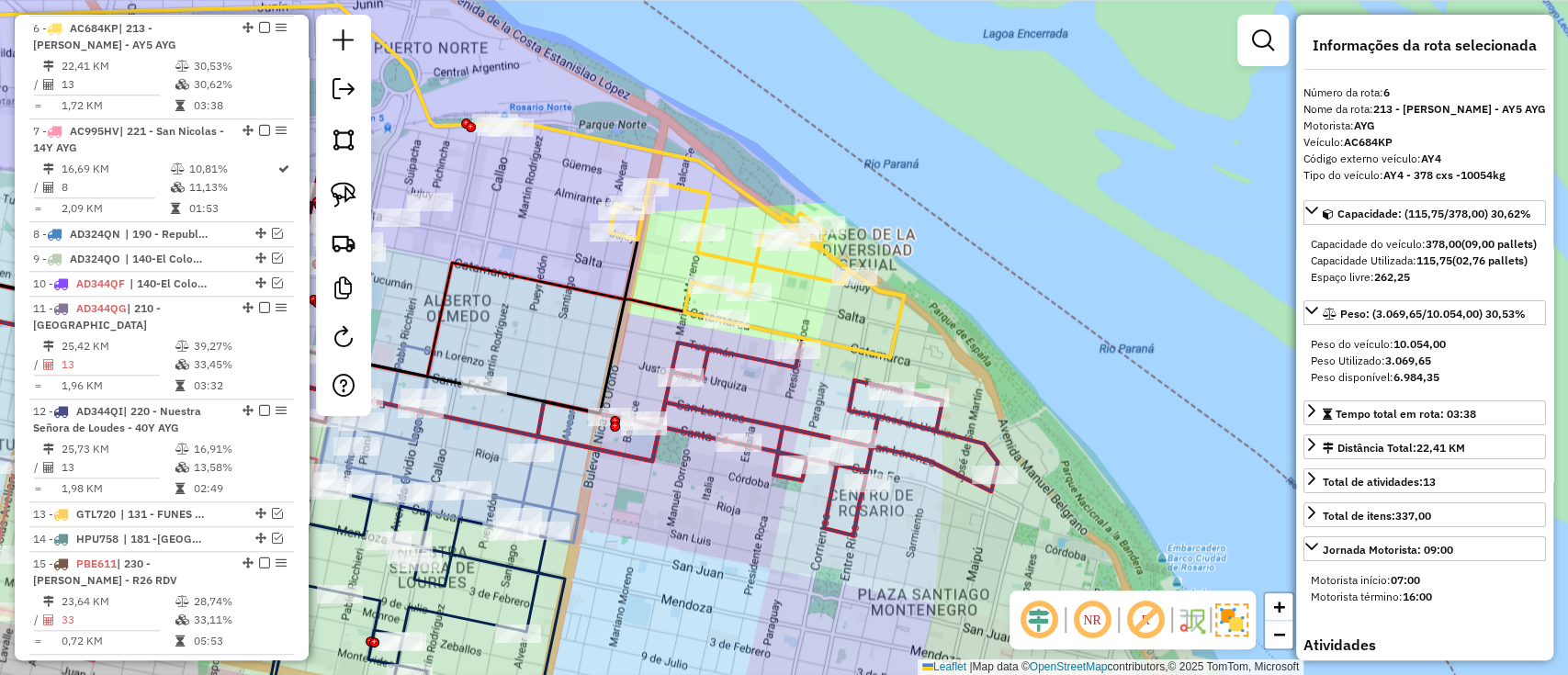
click at [889, 446] on icon at bounding box center [419, 389] width 1152 height 204
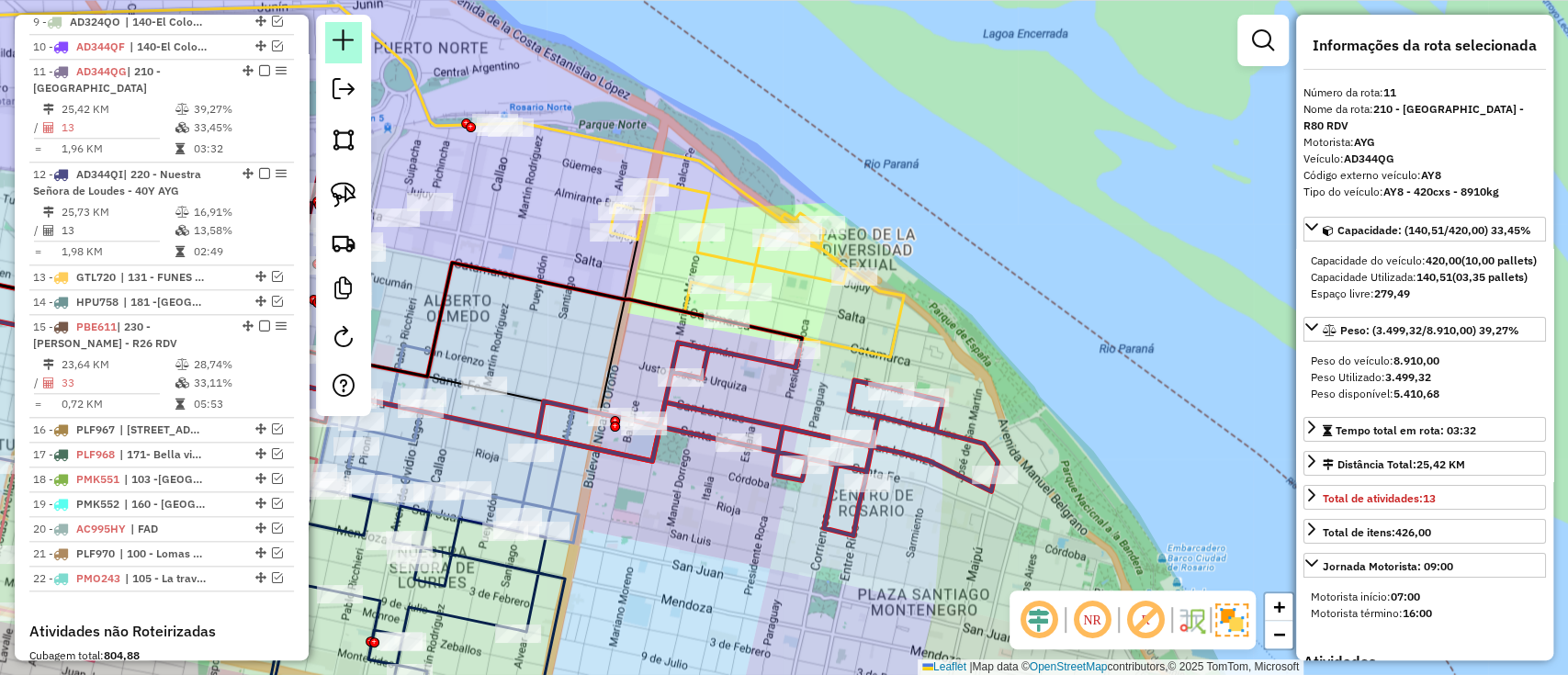
scroll to position [1170, 0]
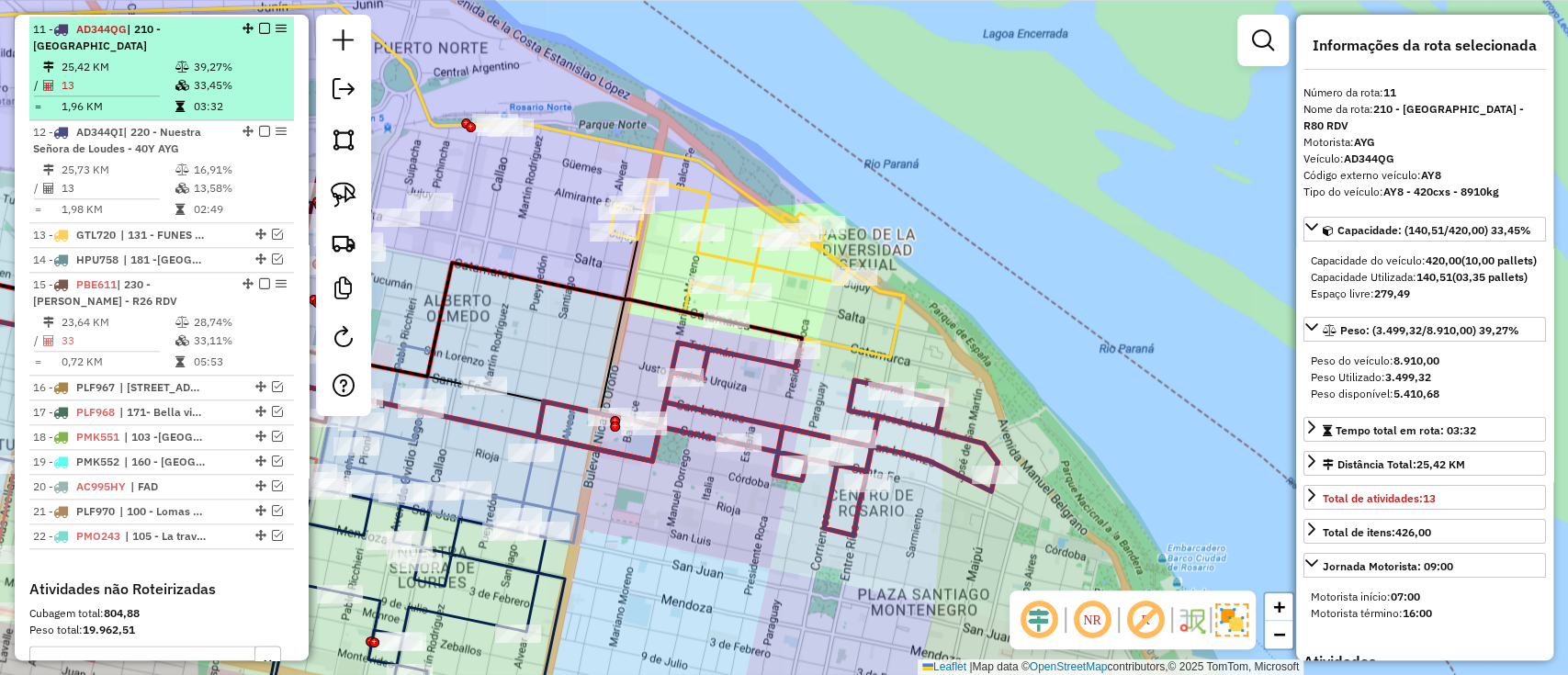
click at [262, 28] on em at bounding box center [264, 29] width 11 height 11
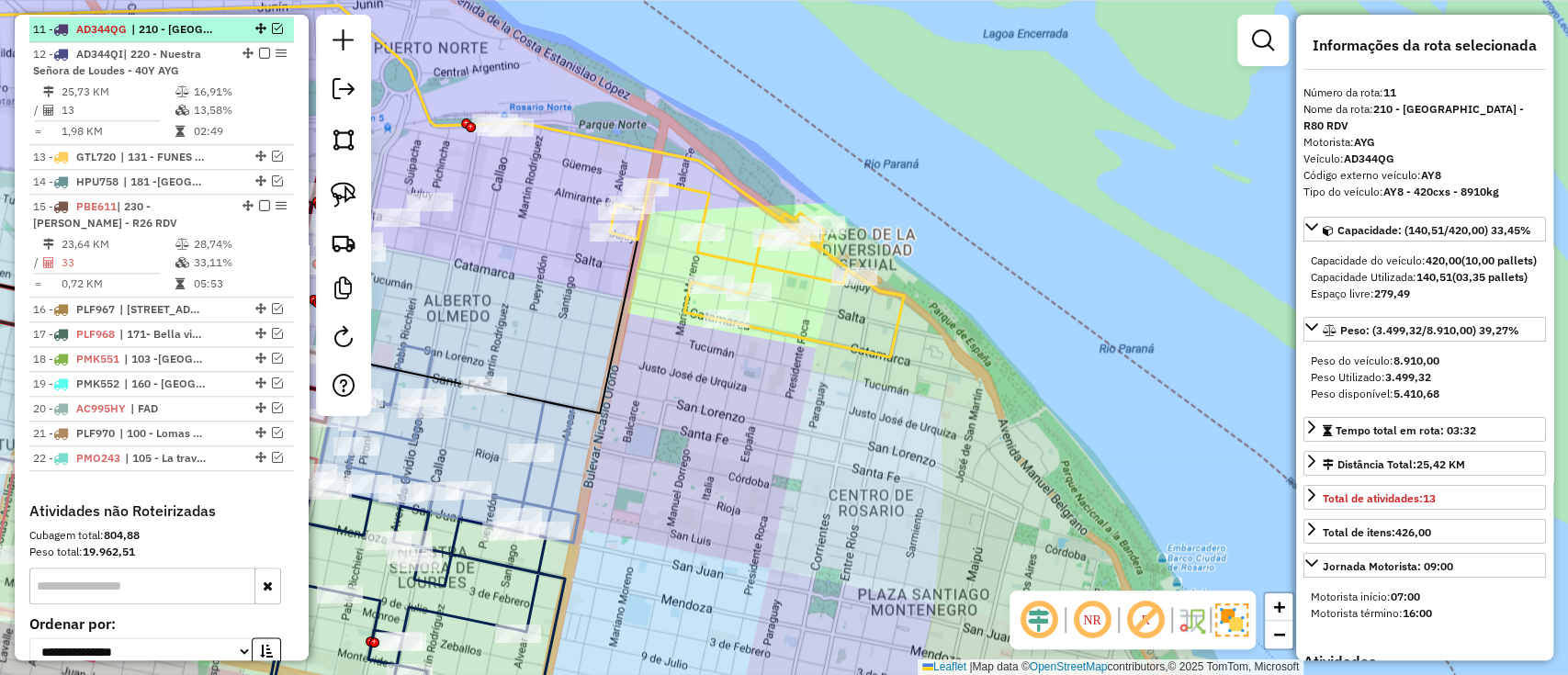
click at [272, 28] on em at bounding box center [277, 29] width 11 height 11
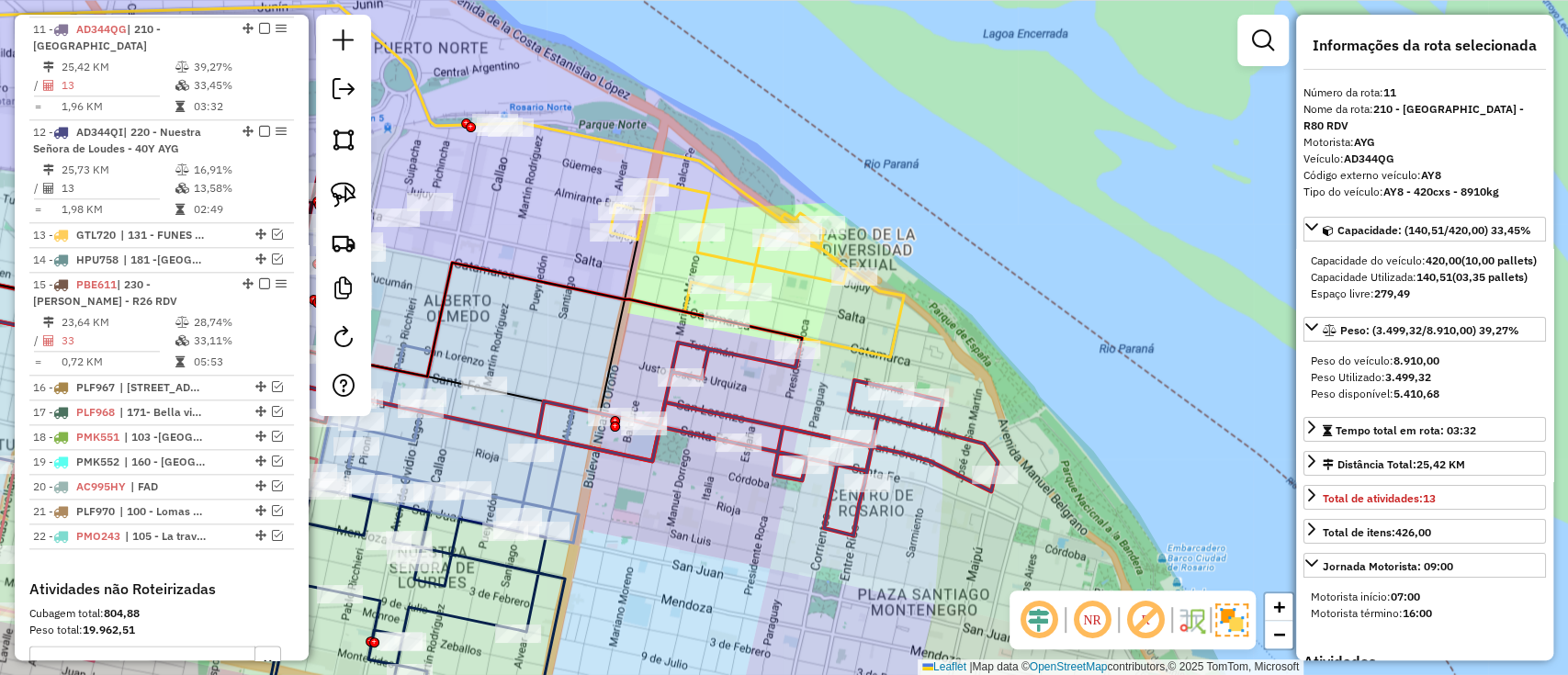
click at [894, 355] on icon at bounding box center [756, 269] width 294 height 176
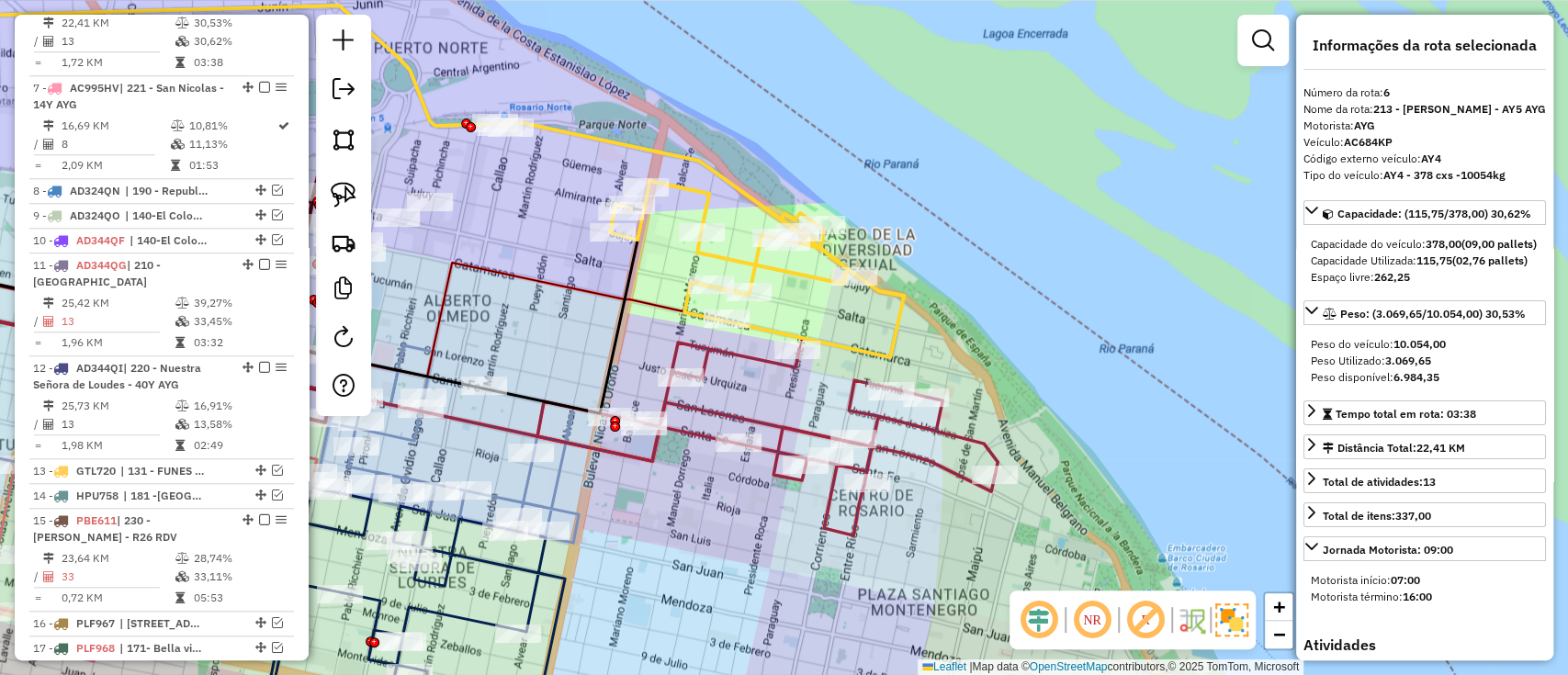
scroll to position [891, 0]
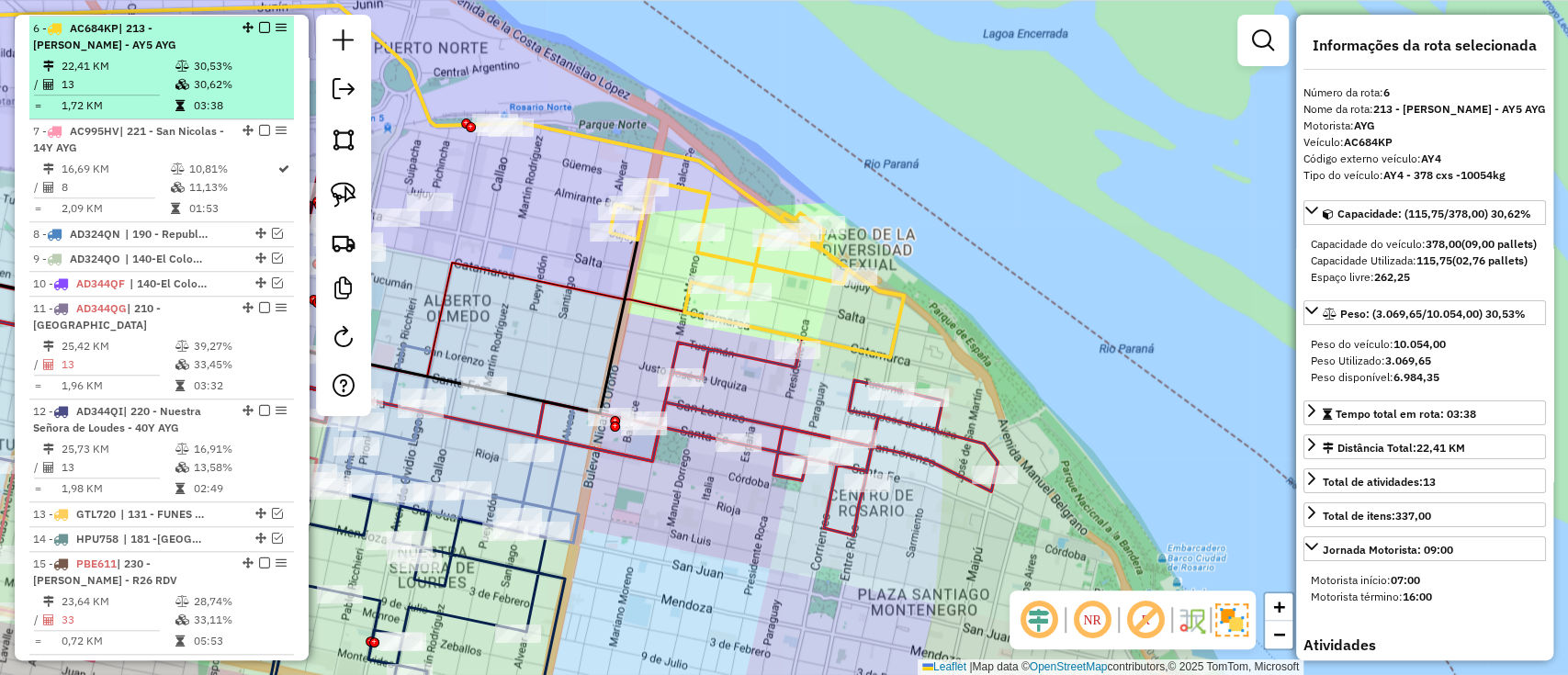
click at [265, 29] on div at bounding box center [259, 28] width 55 height 11
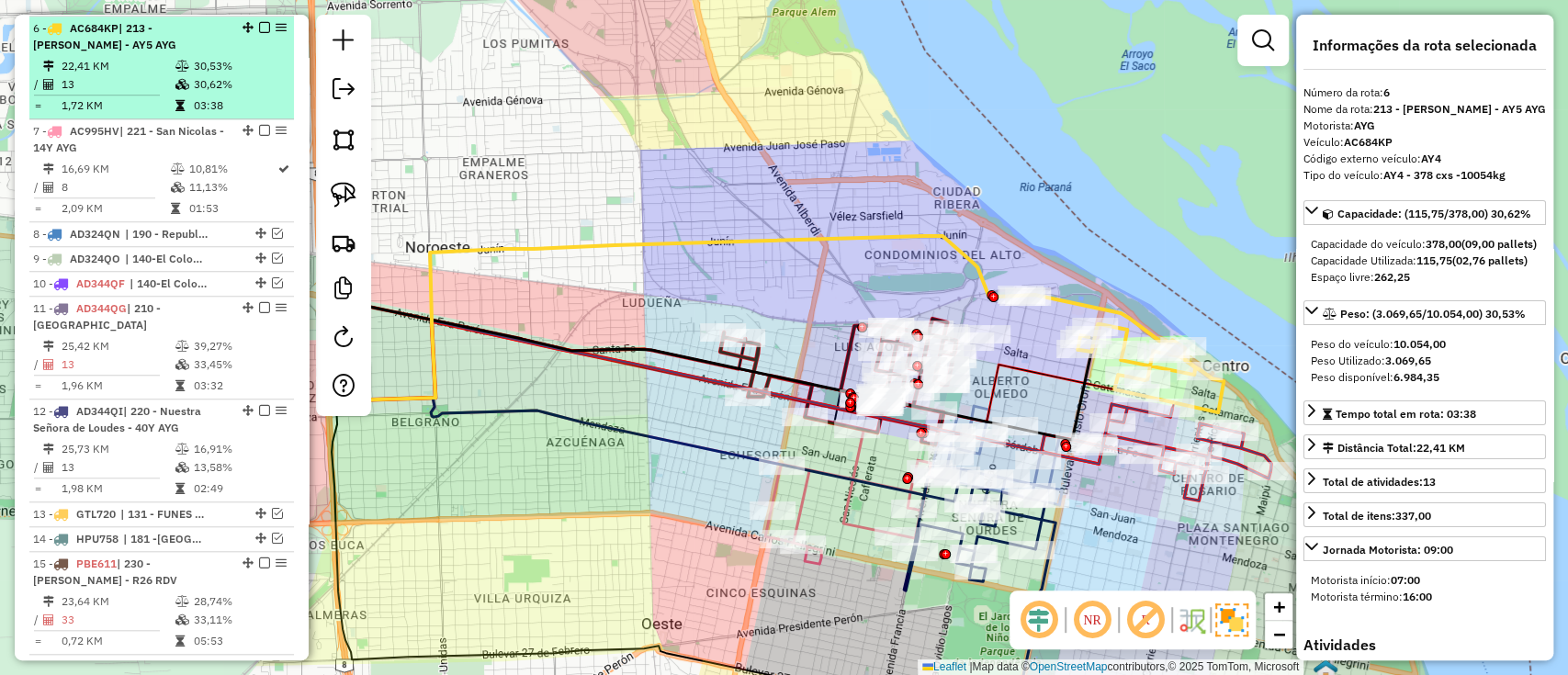
click at [261, 23] on em at bounding box center [264, 28] width 11 height 11
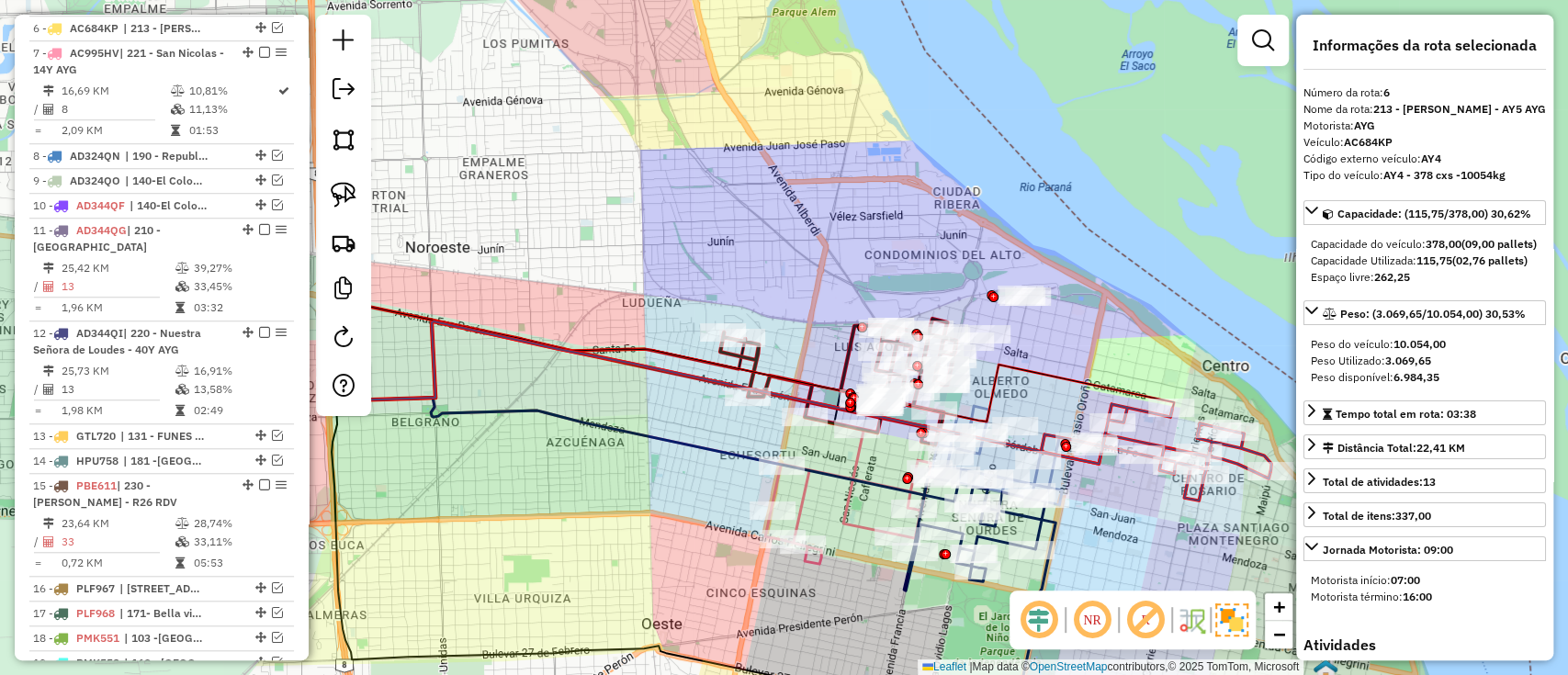
click at [1131, 405] on icon at bounding box center [1156, 452] width 231 height 96
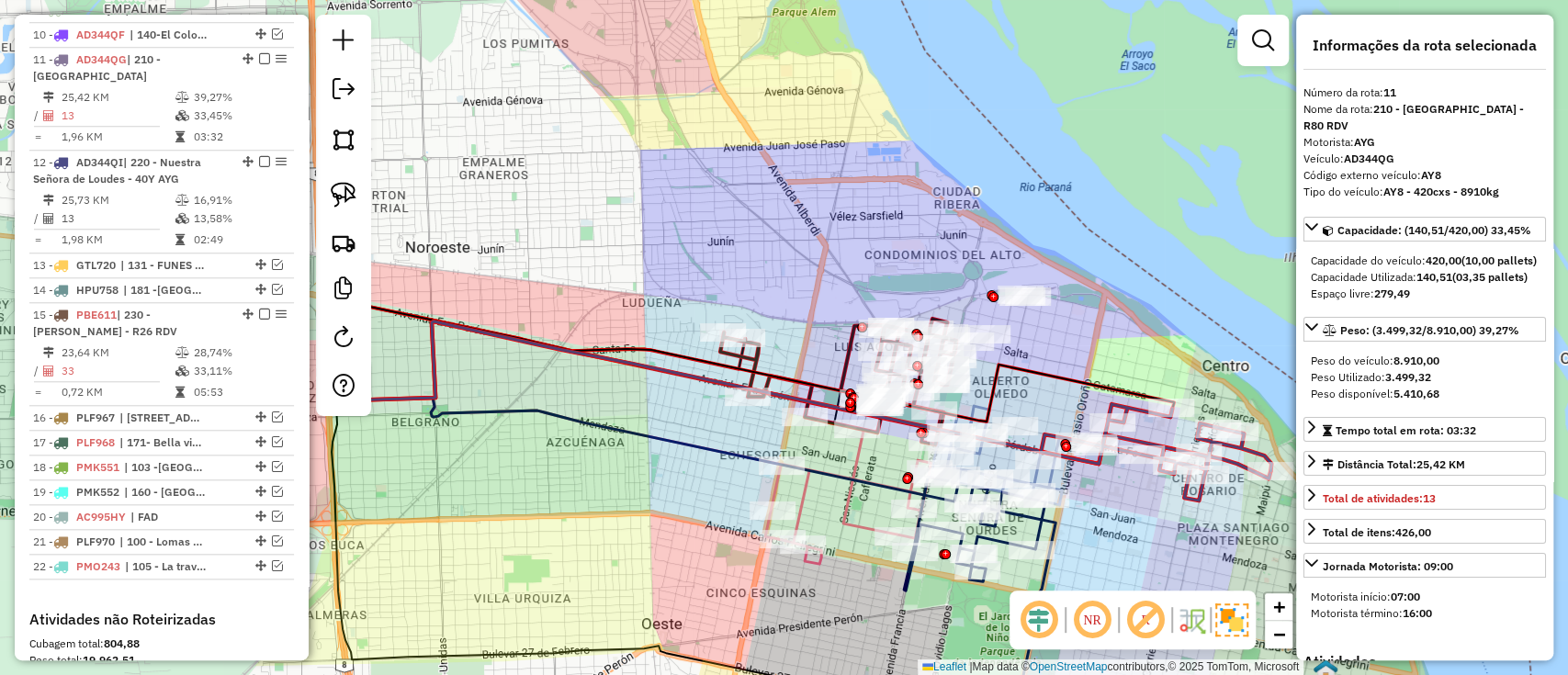
scroll to position [1093, 0]
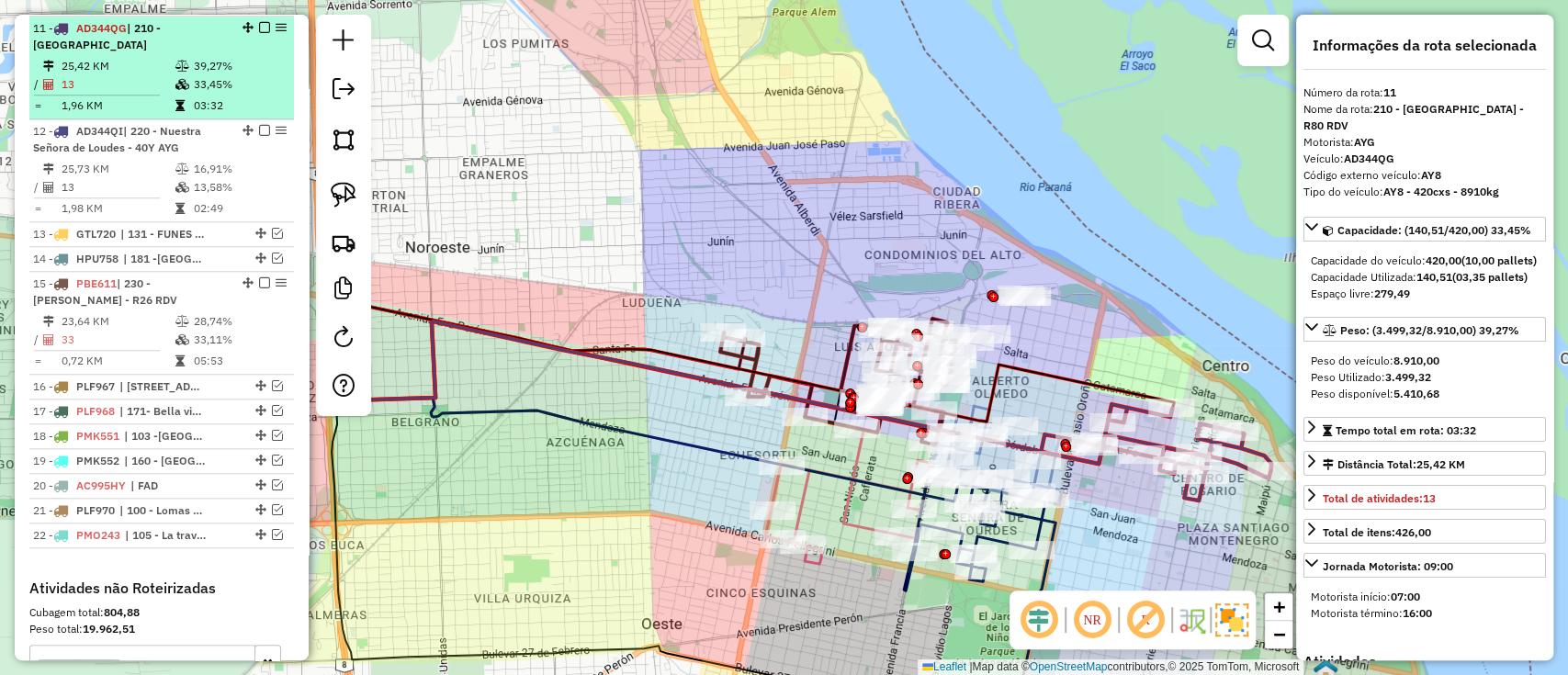
click at [259, 25] on em at bounding box center [264, 28] width 11 height 11
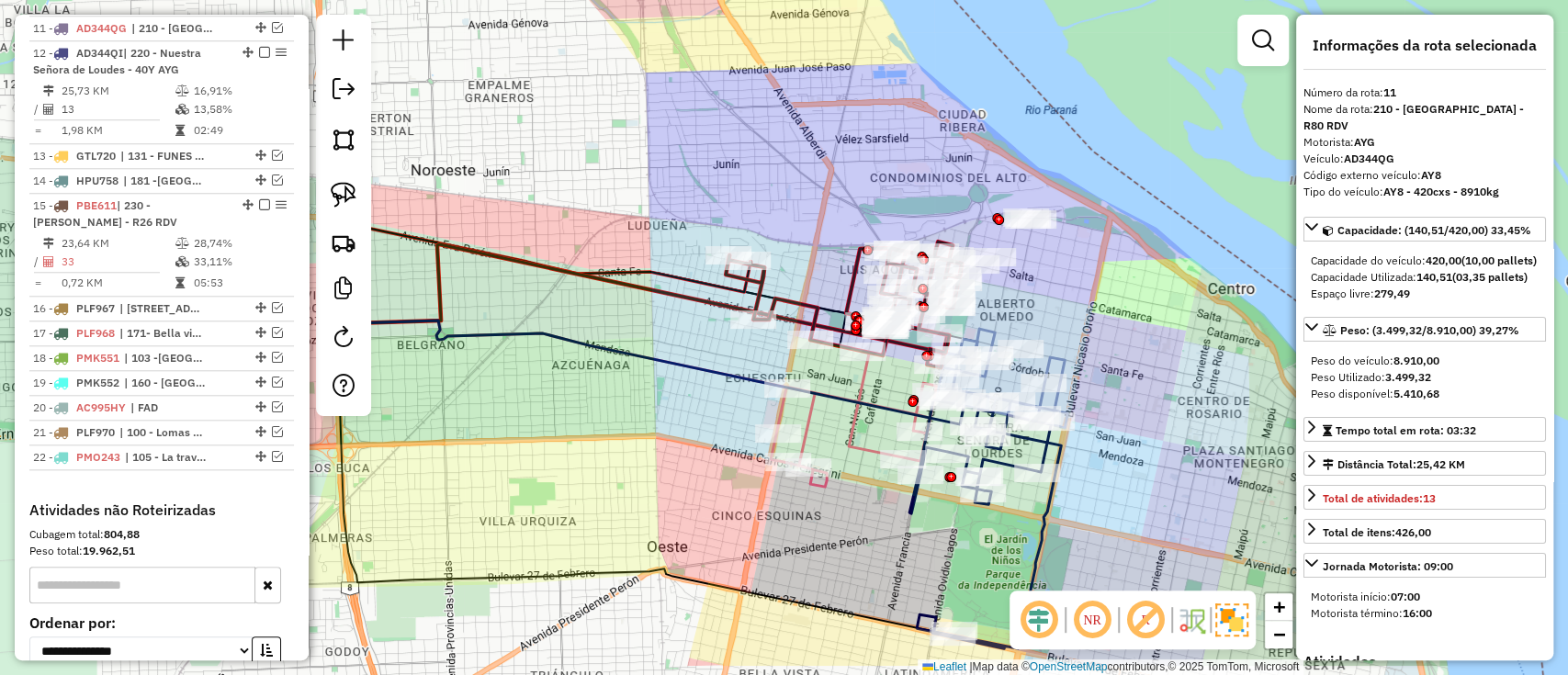
drag, startPoint x: 1109, startPoint y: 383, endPoint x: 1115, endPoint y: 306, distance: 77.2
click at [1115, 306] on div "Janela de atendimento Grade de atendimento Capacidade Transportadoras Veículos …" at bounding box center [784, 337] width 1568 height 675
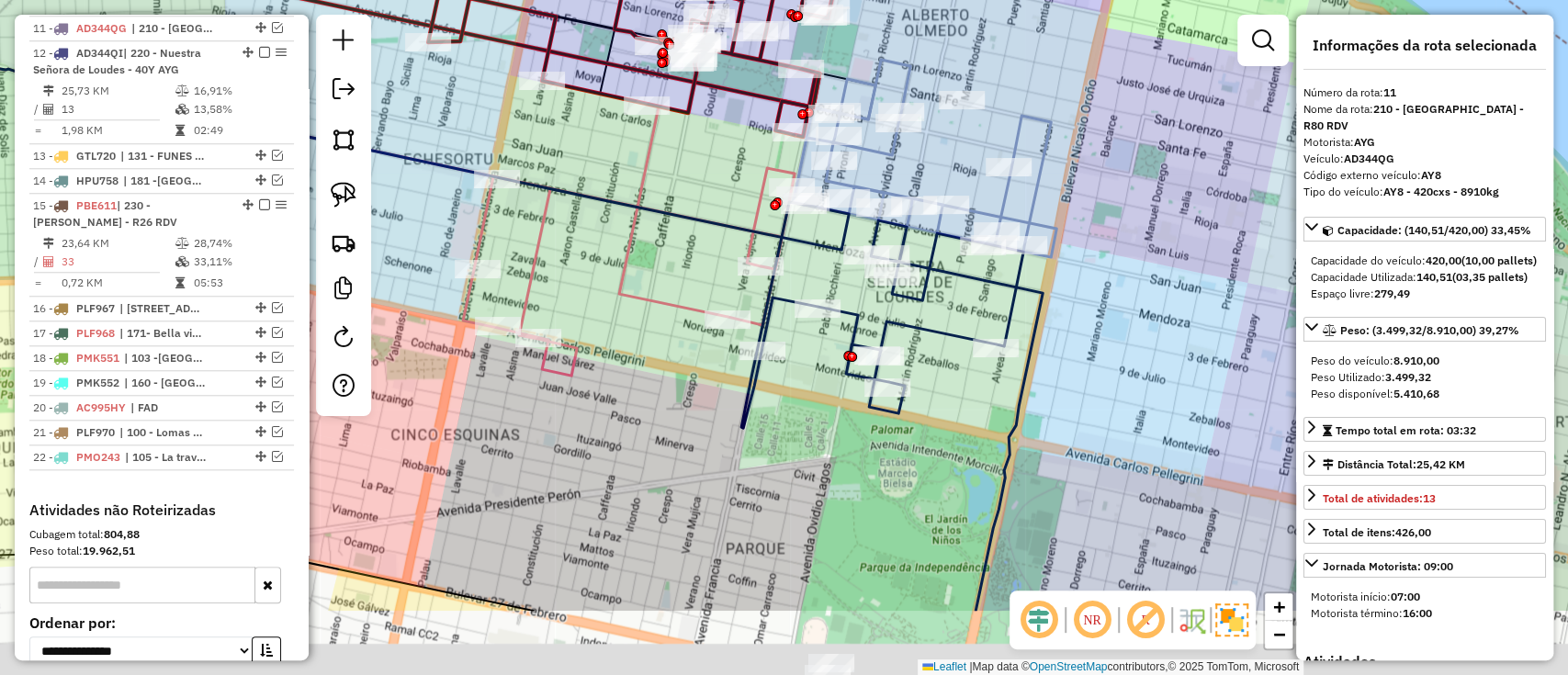
drag, startPoint x: 1114, startPoint y: 415, endPoint x: 1079, endPoint y: 355, distance: 69.5
click at [1106, 350] on div "Janela de atendimento Grade de atendimento Capacidade Transportadoras Veículos …" at bounding box center [784, 337] width 1568 height 675
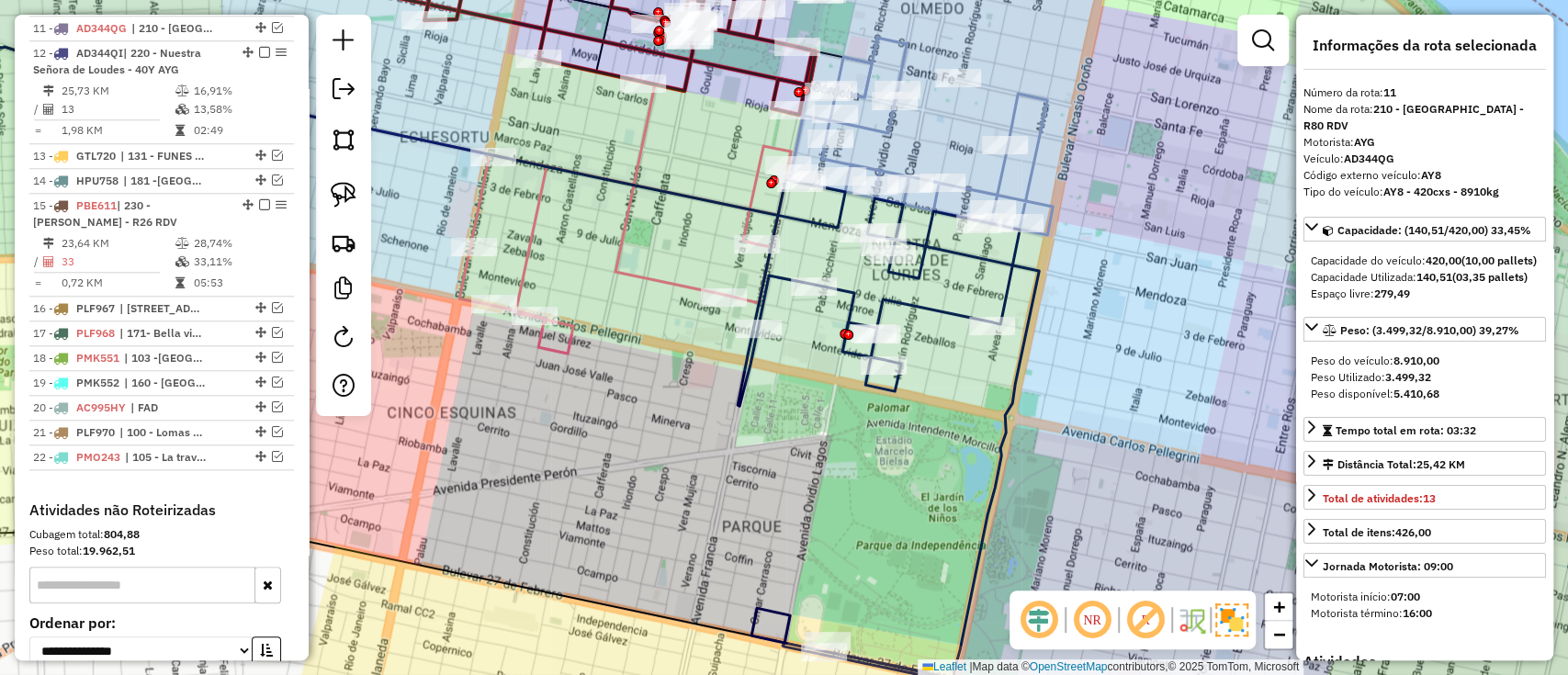
click at [1024, 359] on icon at bounding box center [888, 429] width 302 height 499
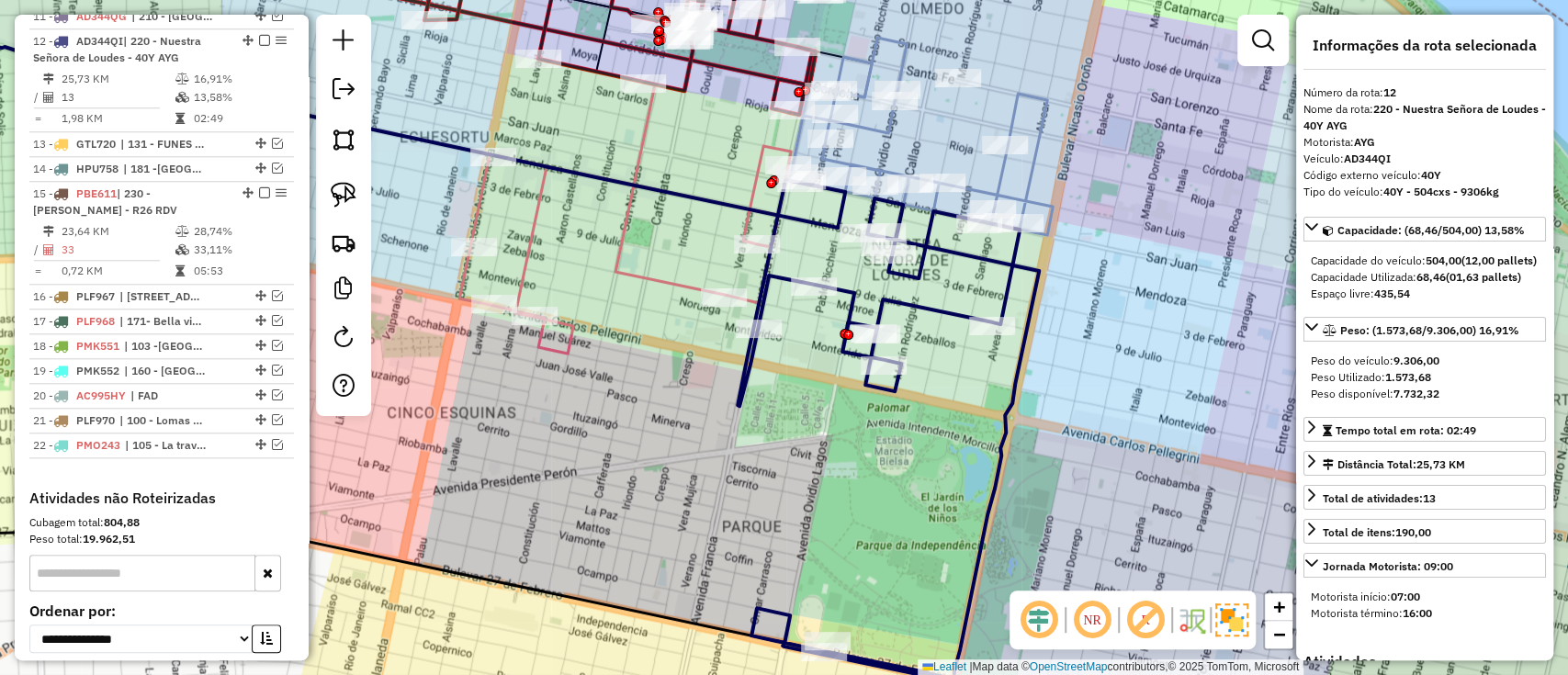
scroll to position [1117, 0]
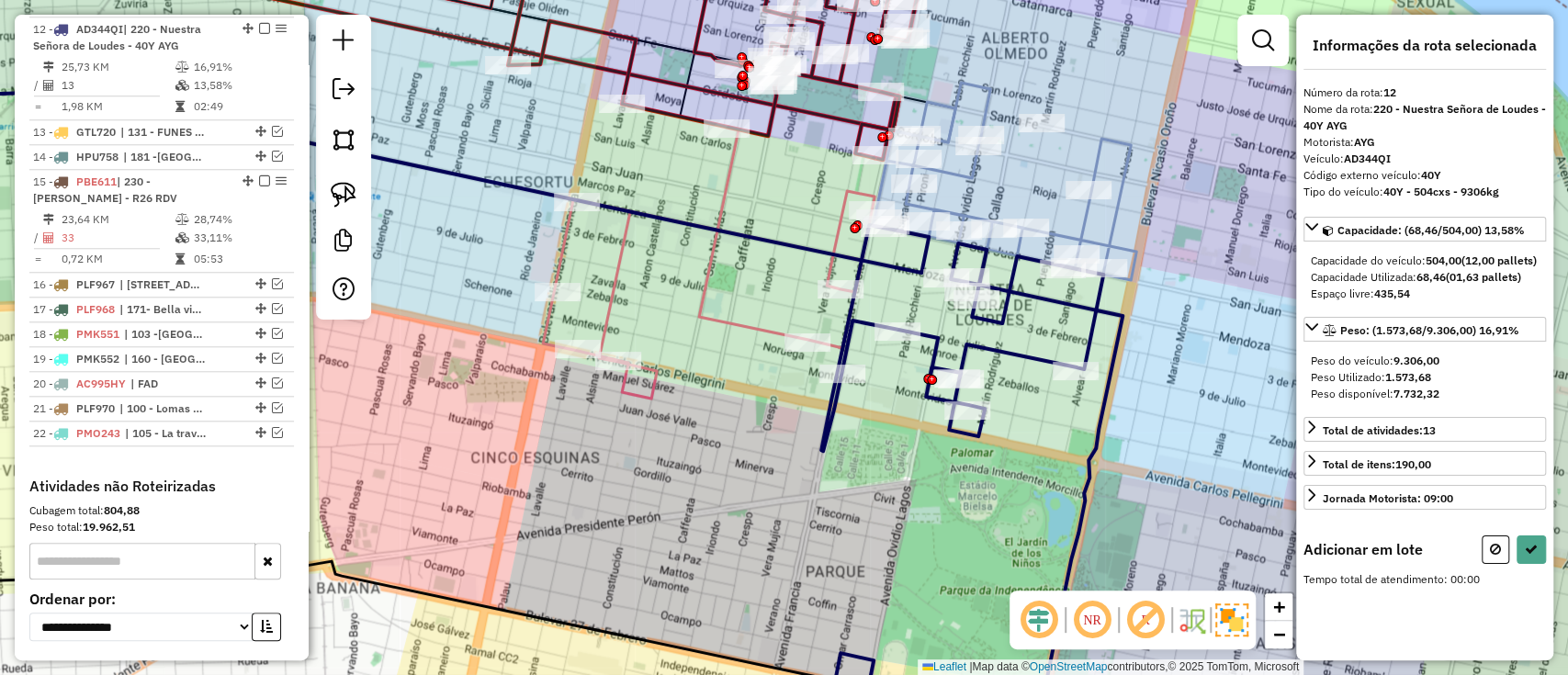
drag, startPoint x: 1018, startPoint y: 386, endPoint x: 1053, endPoint y: 407, distance: 40.8
click at [1053, 407] on div "Janela de atendimento Grade de atendimento Capacidade Transportadoras Veículos …" at bounding box center [784, 337] width 1568 height 675
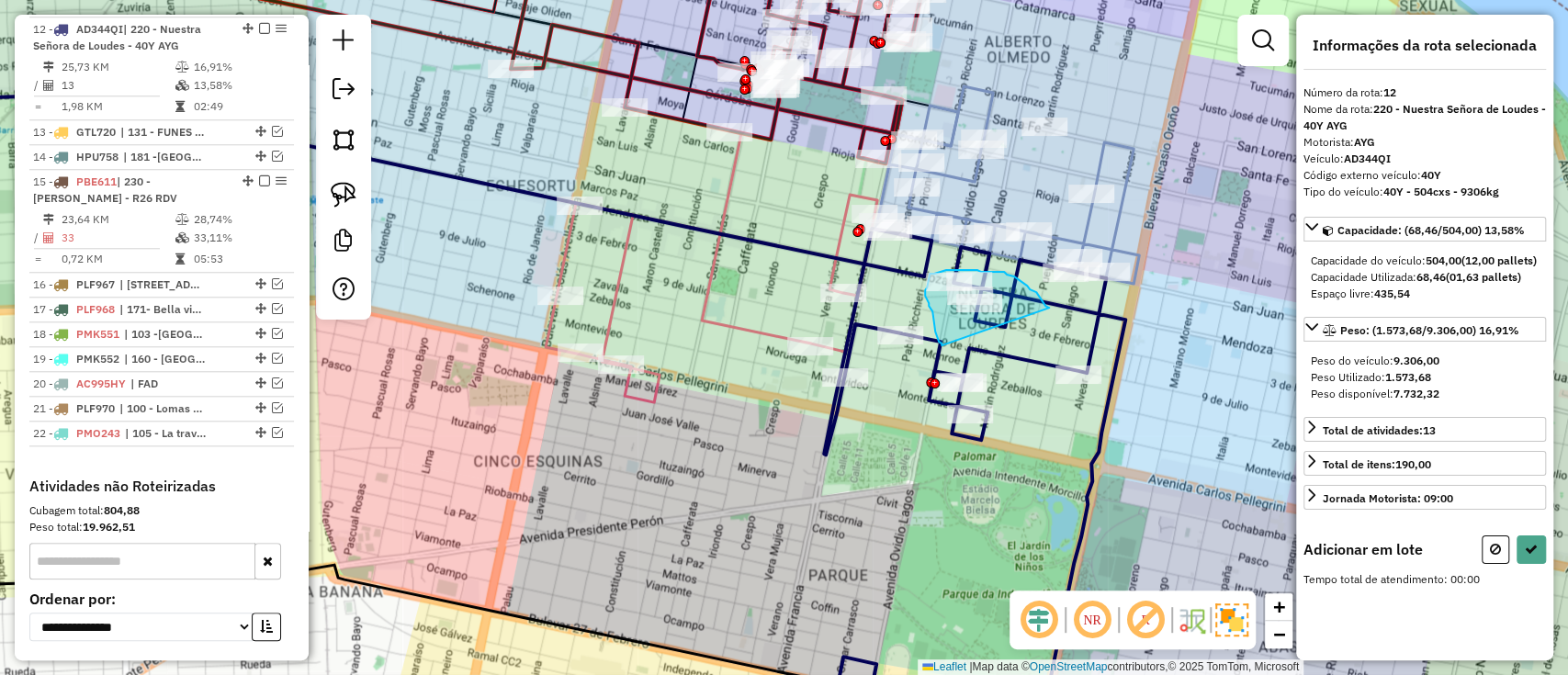
drag, startPoint x: 1049, startPoint y: 308, endPoint x: 941, endPoint y: 345, distance: 114.2
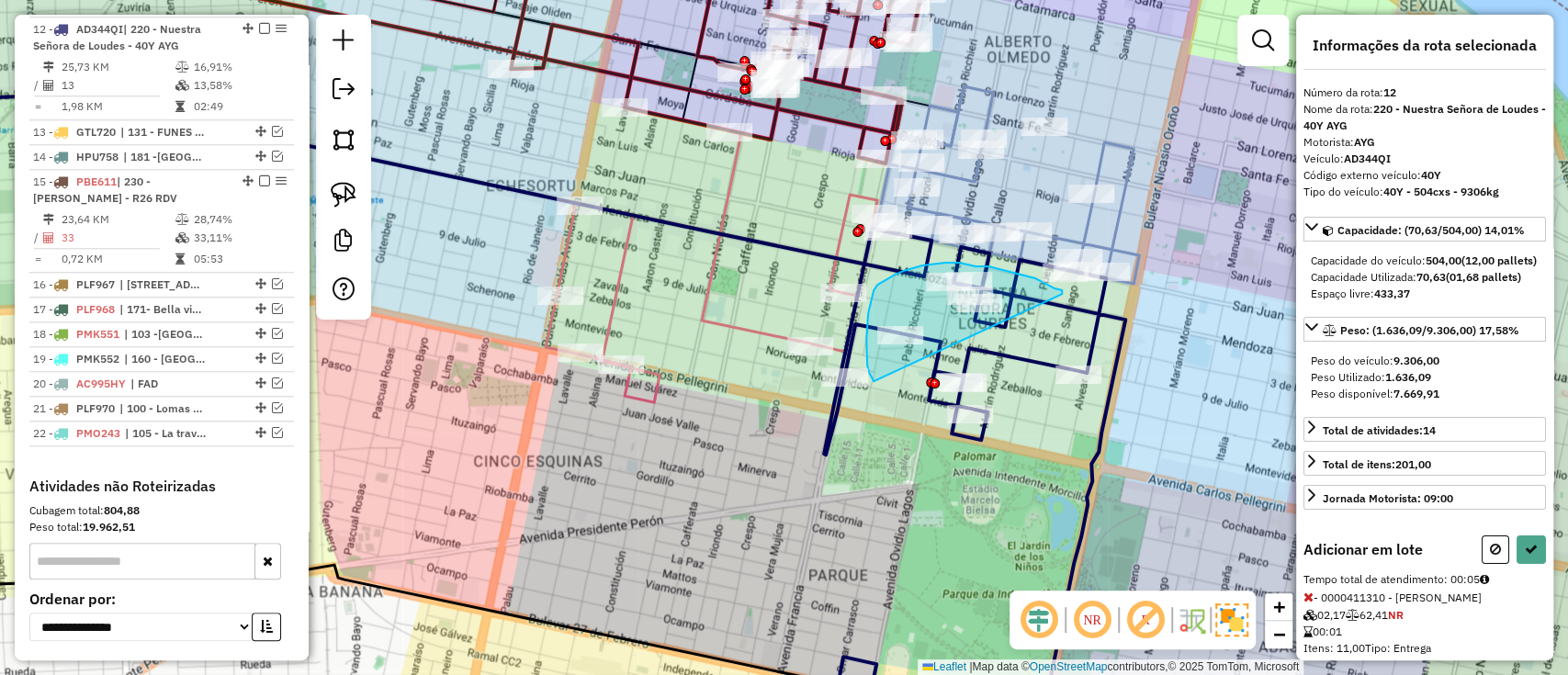
drag, startPoint x: 1062, startPoint y: 290, endPoint x: 883, endPoint y: 390, distance: 205.0
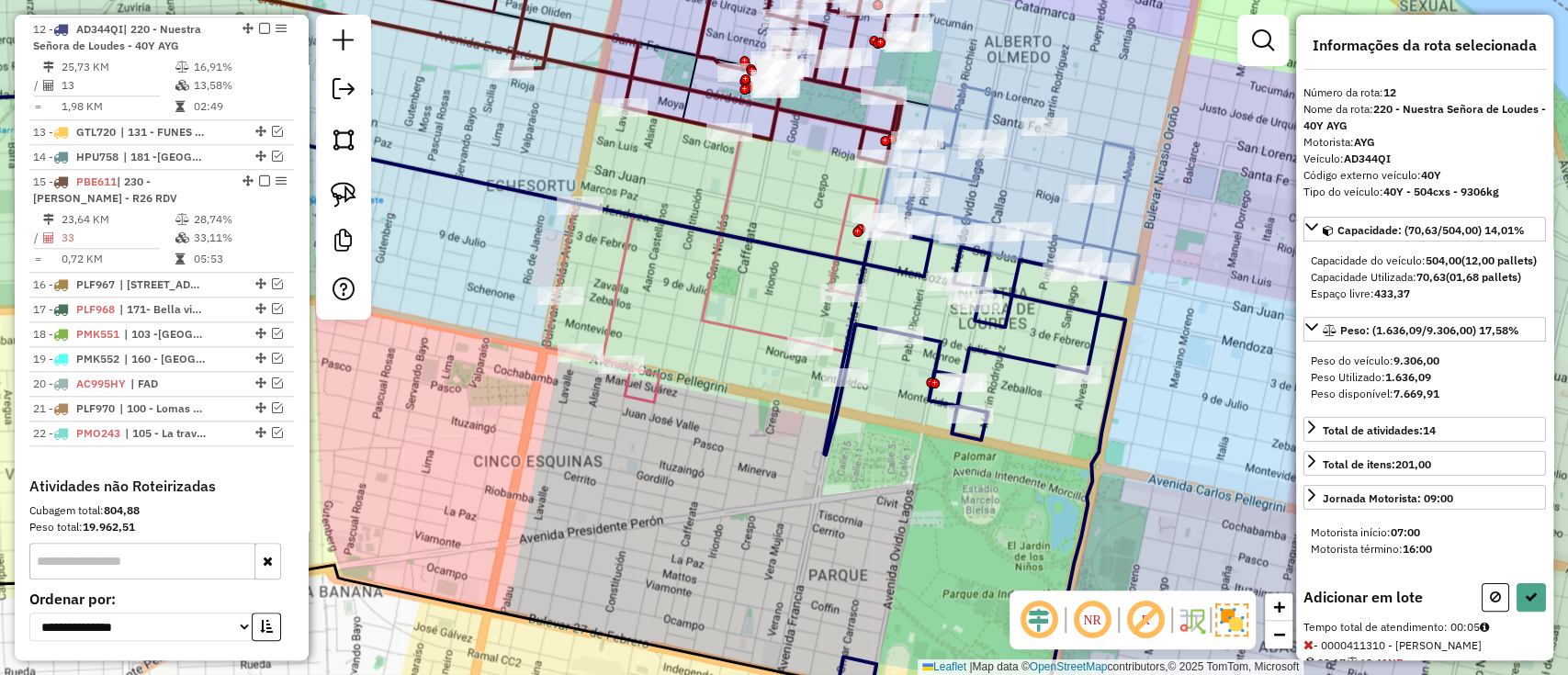
select select "**********"
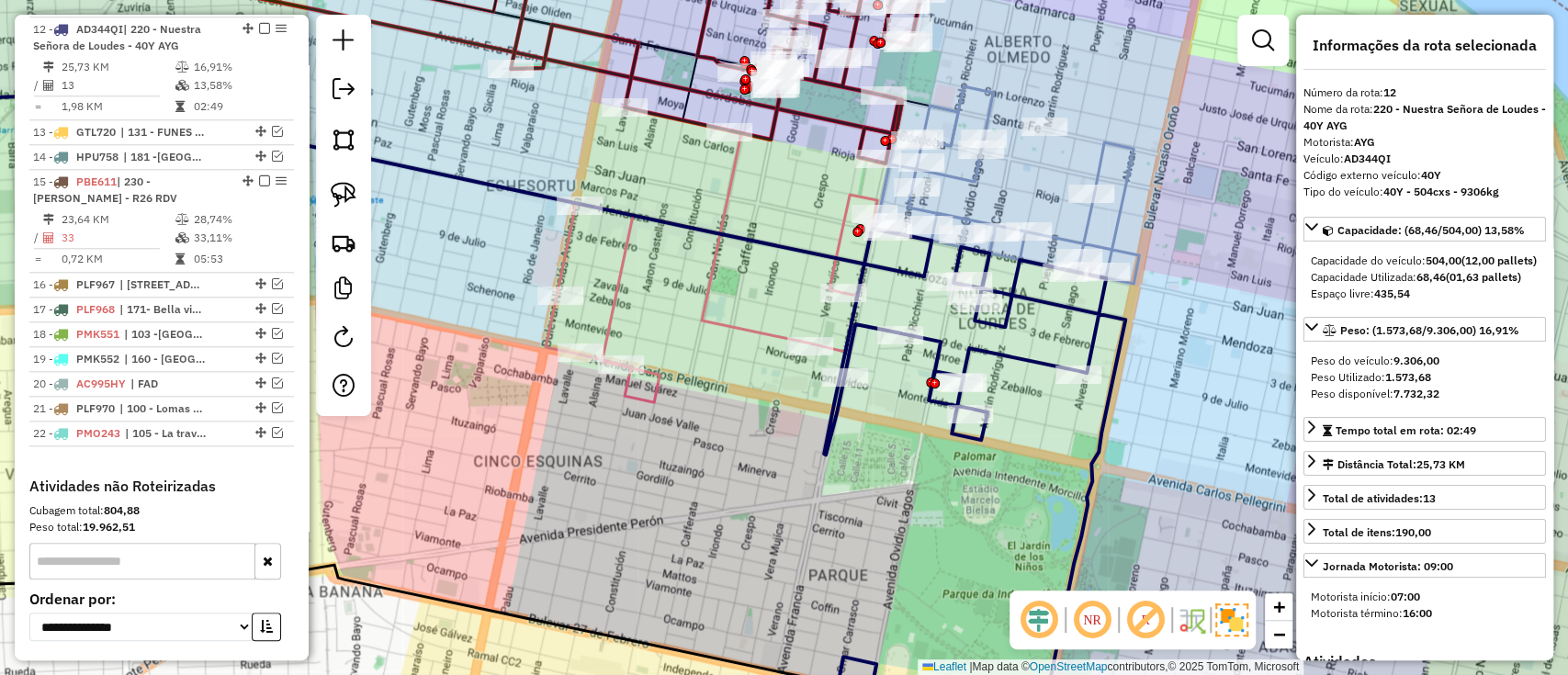
click at [781, 342] on icon at bounding box center [711, 266] width 332 height 272
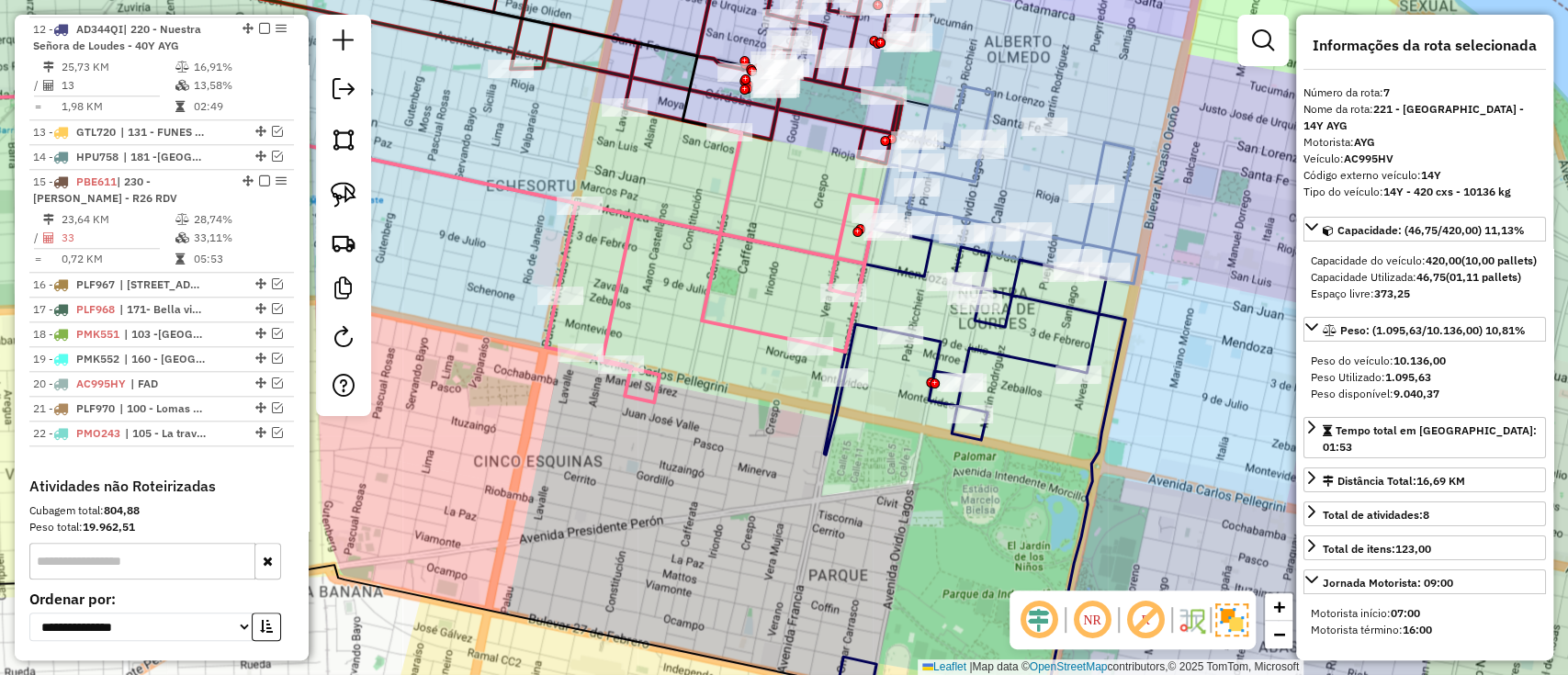
scroll to position [917, 0]
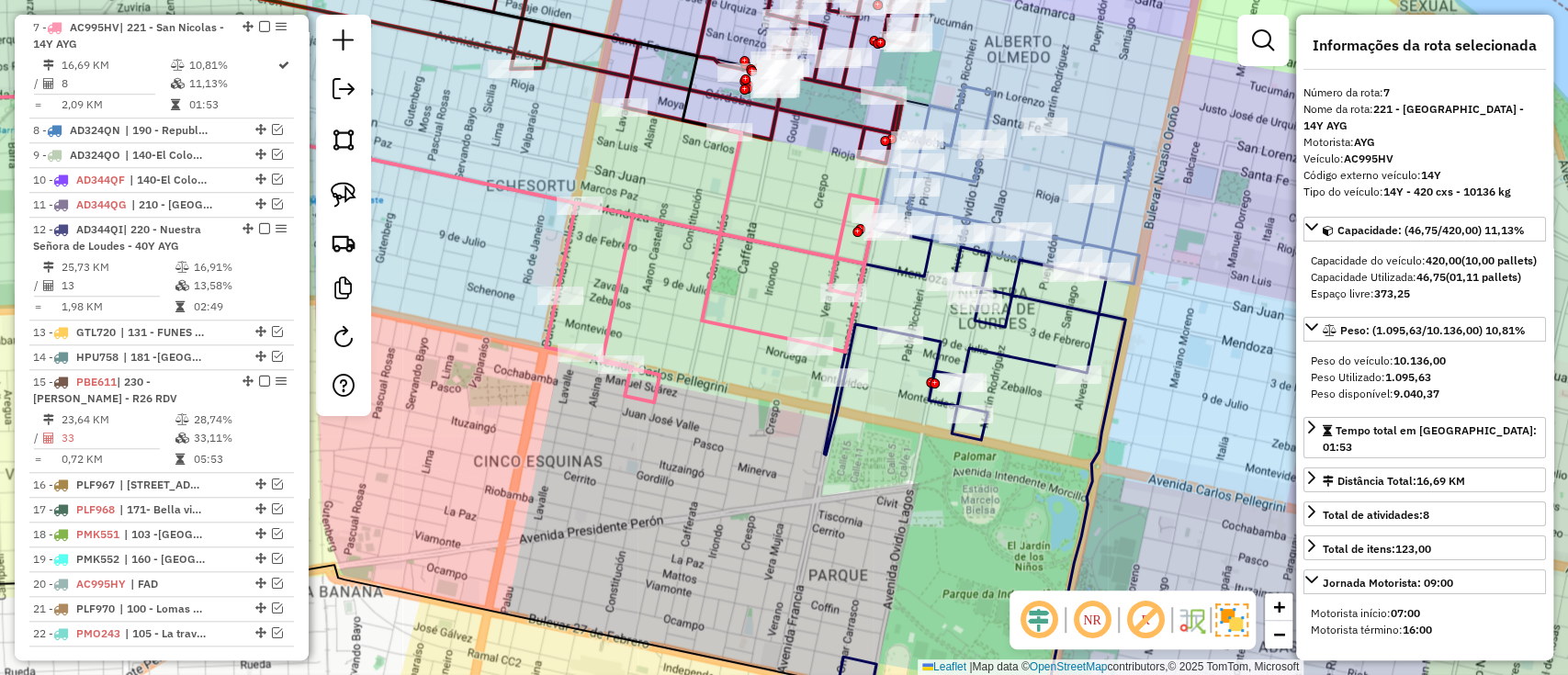
click at [978, 360] on icon at bounding box center [974, 478] width 302 height 499
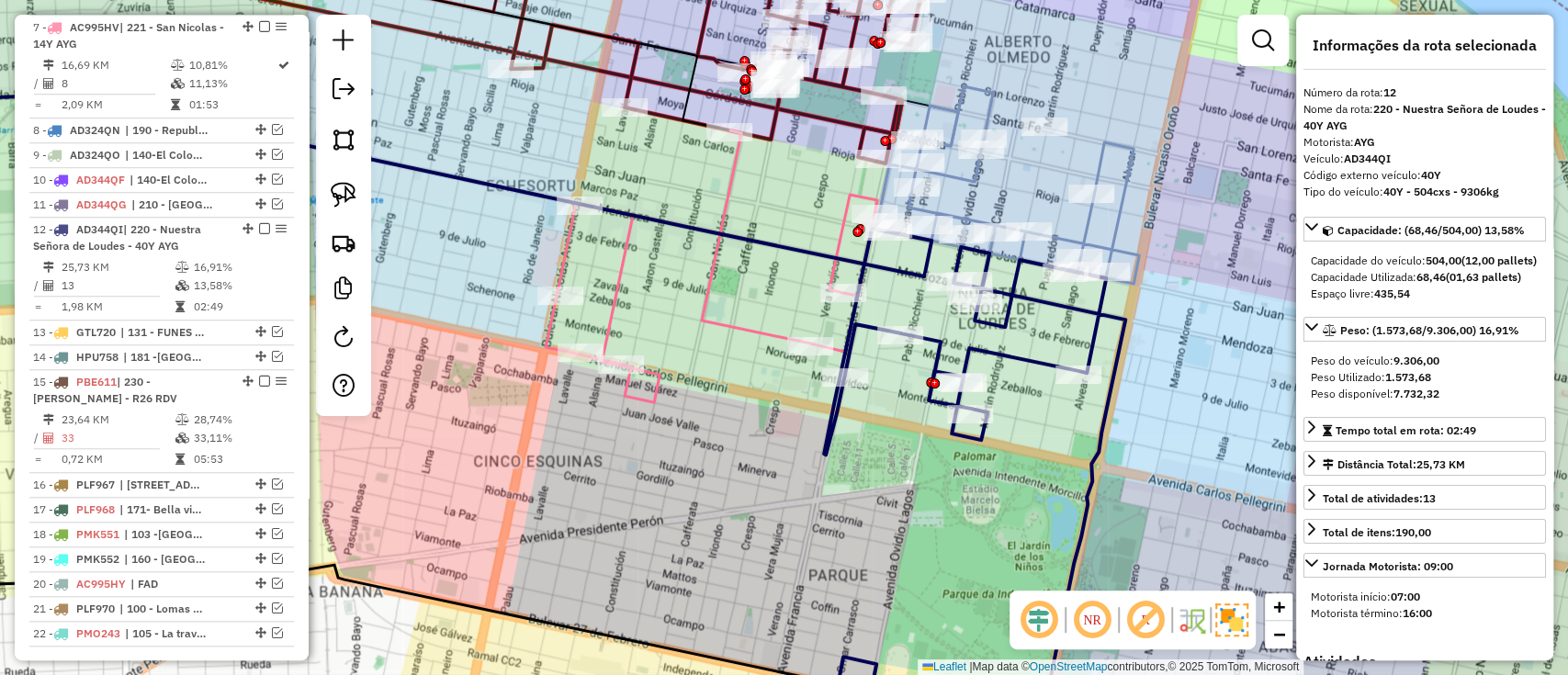
scroll to position [1117, 0]
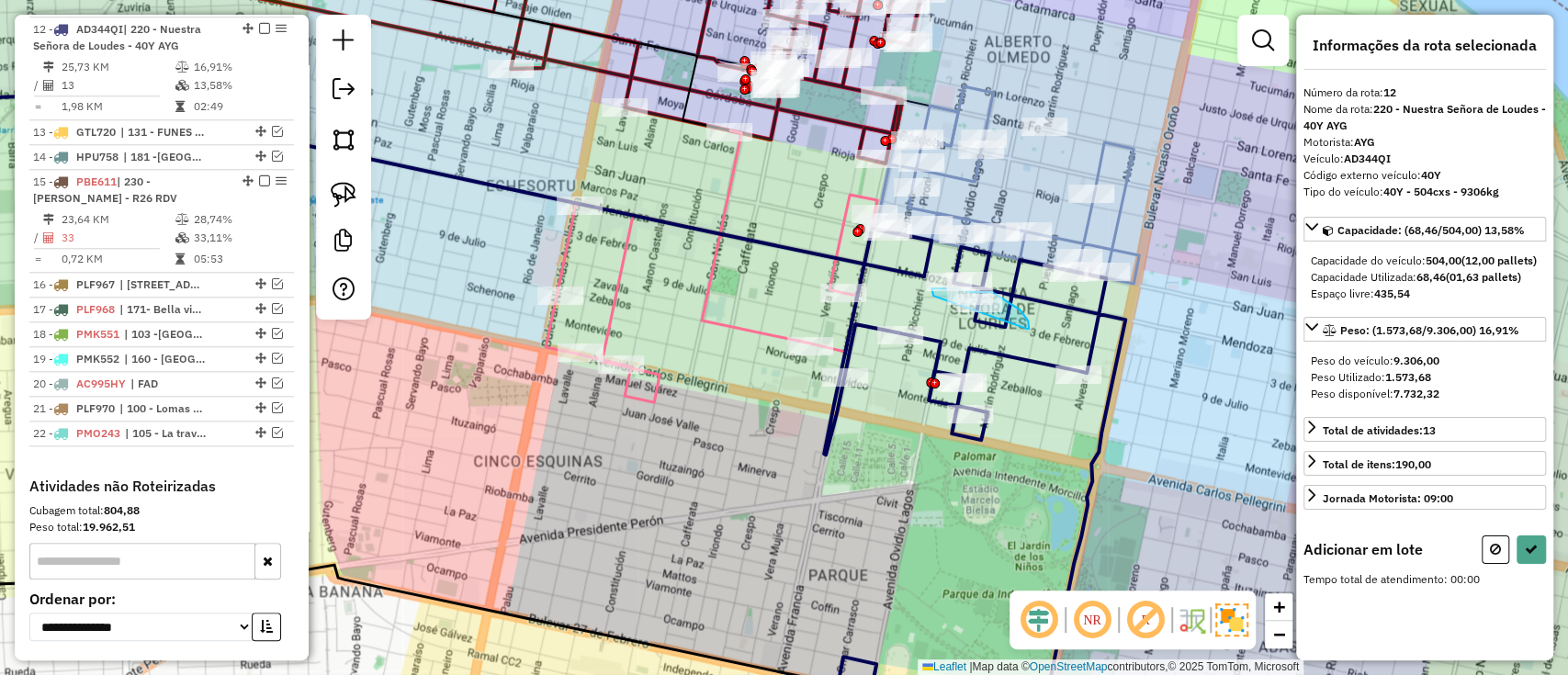
drag, startPoint x: 1026, startPoint y: 329, endPoint x: 934, endPoint y: 296, distance: 97.7
click at [934, 296] on div "Janela de atendimento Grade de atendimento Capacidade Transportadoras Veículos …" at bounding box center [784, 337] width 1568 height 675
drag, startPoint x: 1017, startPoint y: 283, endPoint x: 913, endPoint y: 300, distance: 105.4
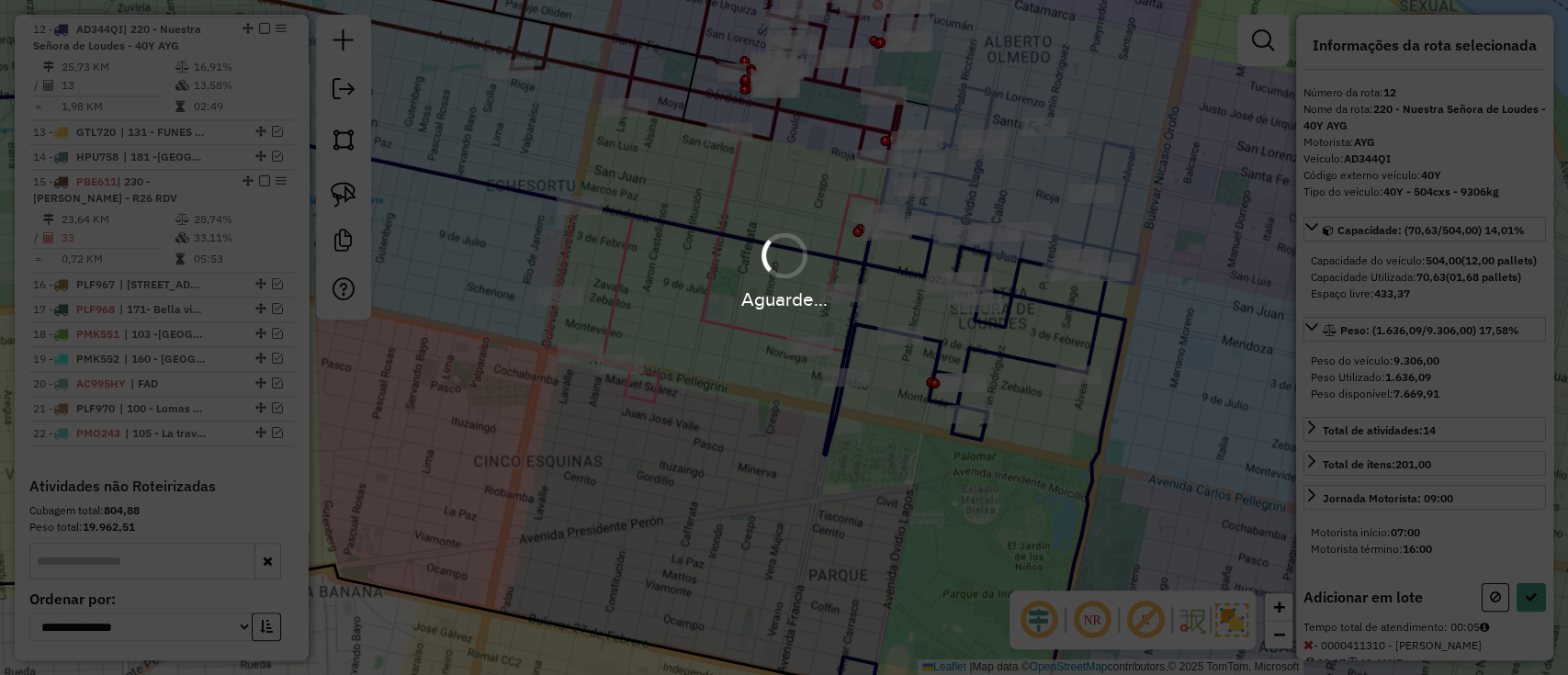
select select "**********"
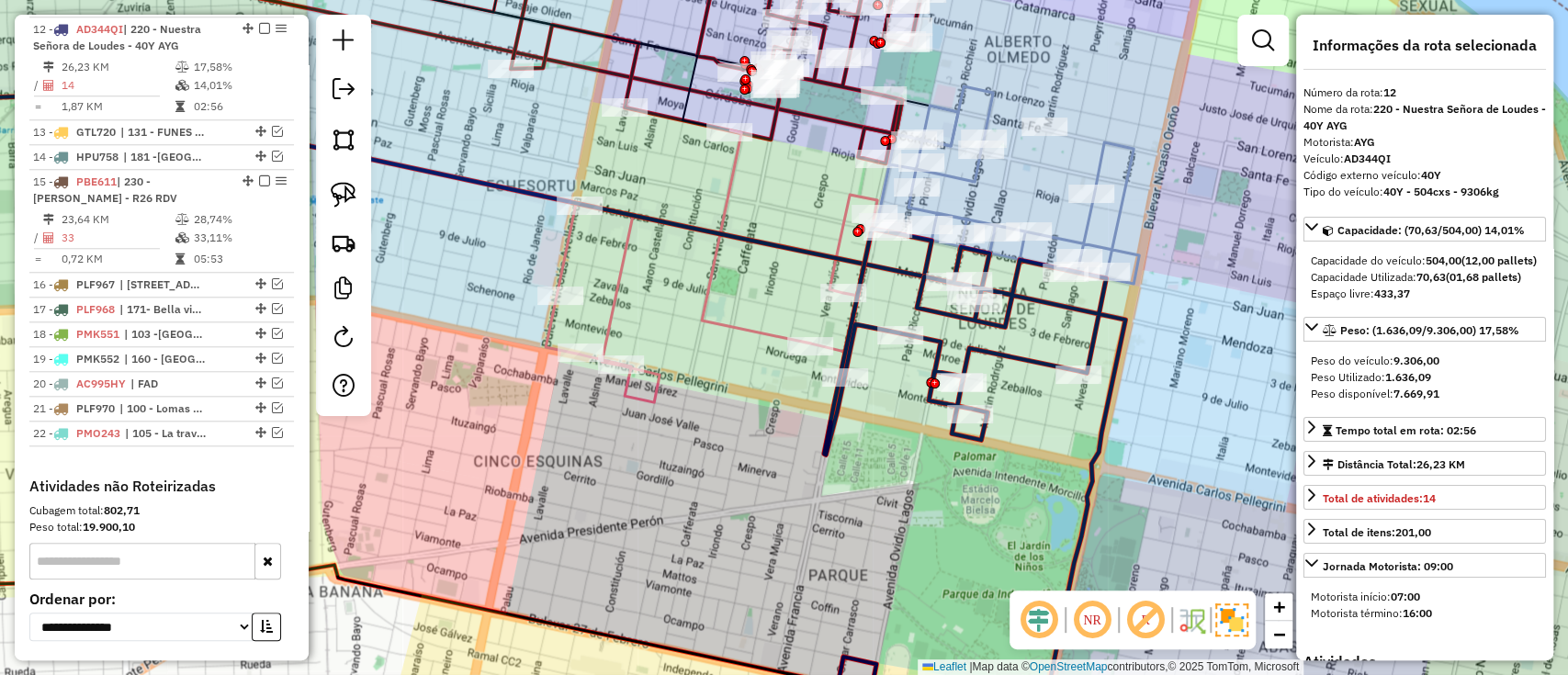
click at [764, 334] on icon at bounding box center [711, 266] width 332 height 272
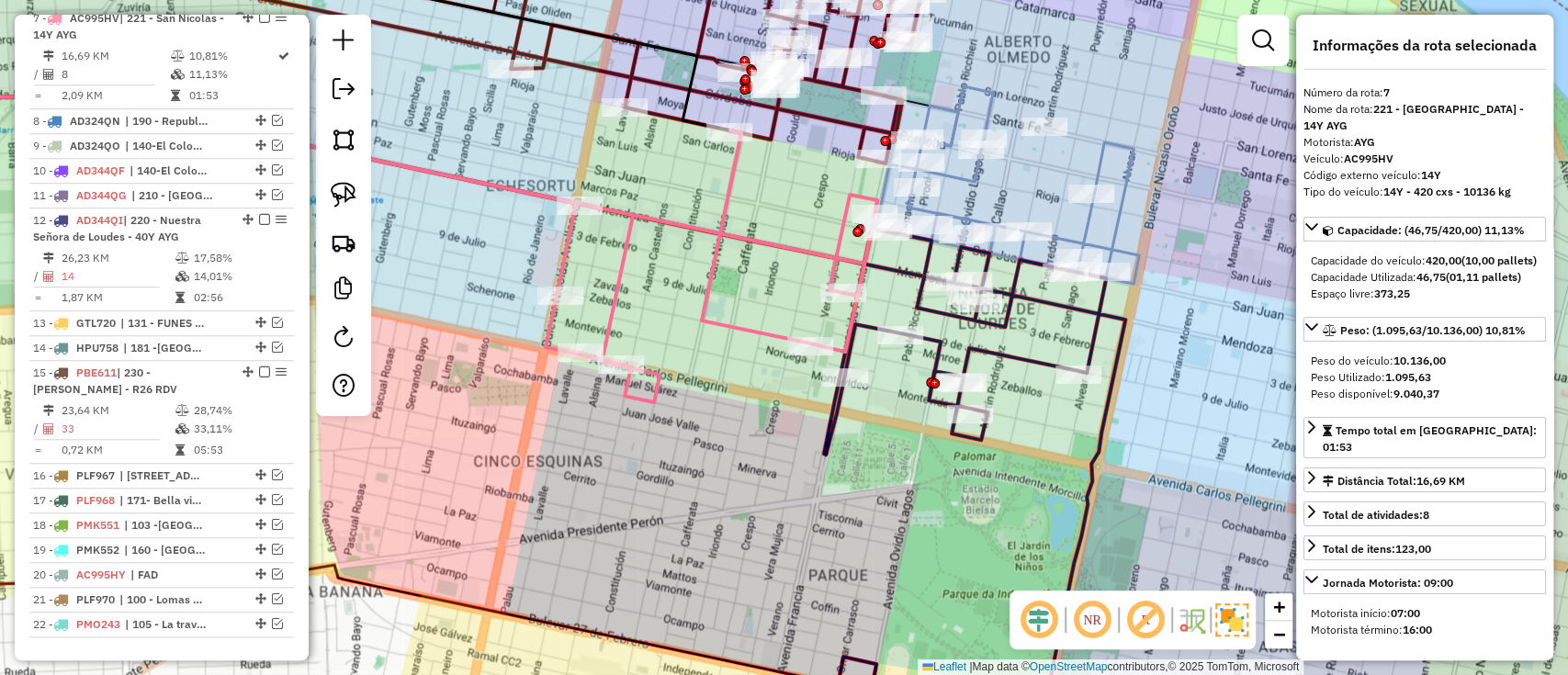
scroll to position [917, 0]
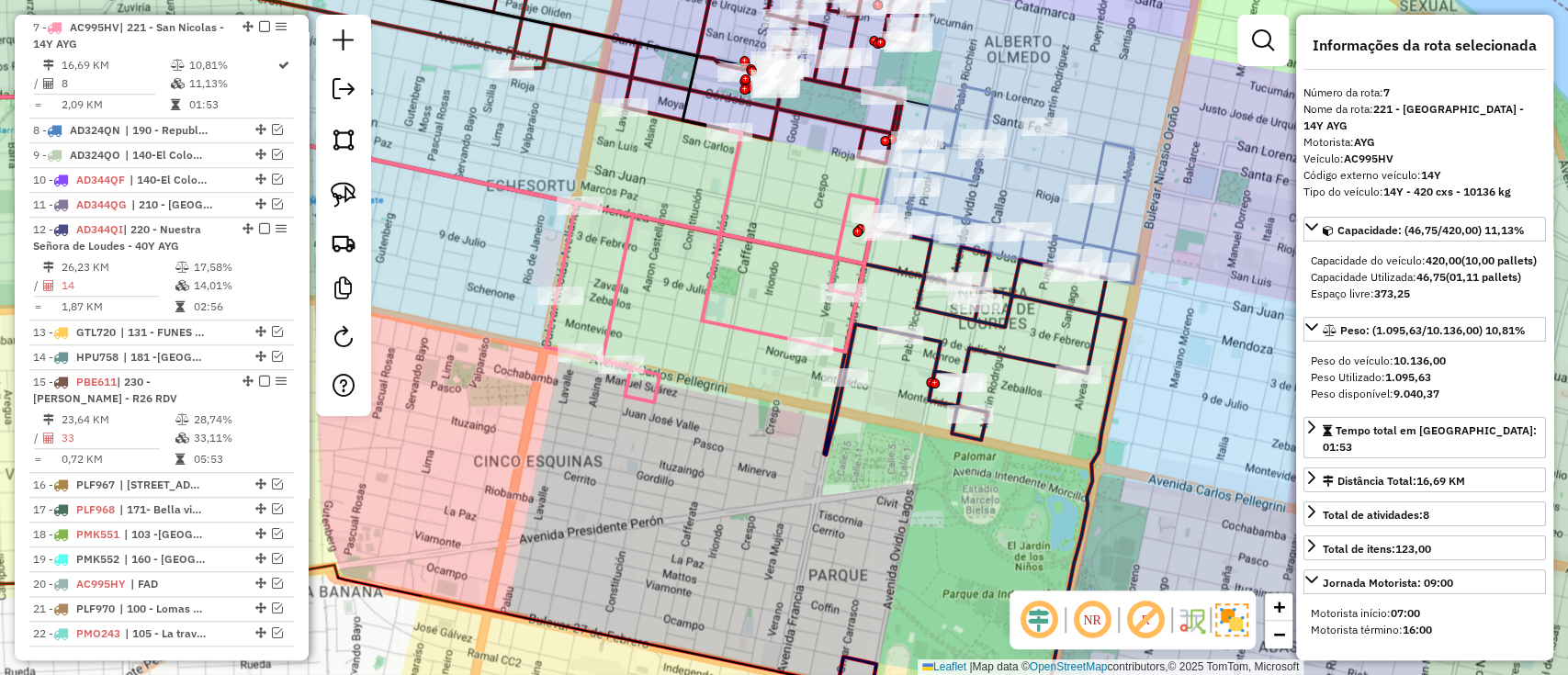
click at [984, 347] on icon at bounding box center [974, 478] width 302 height 499
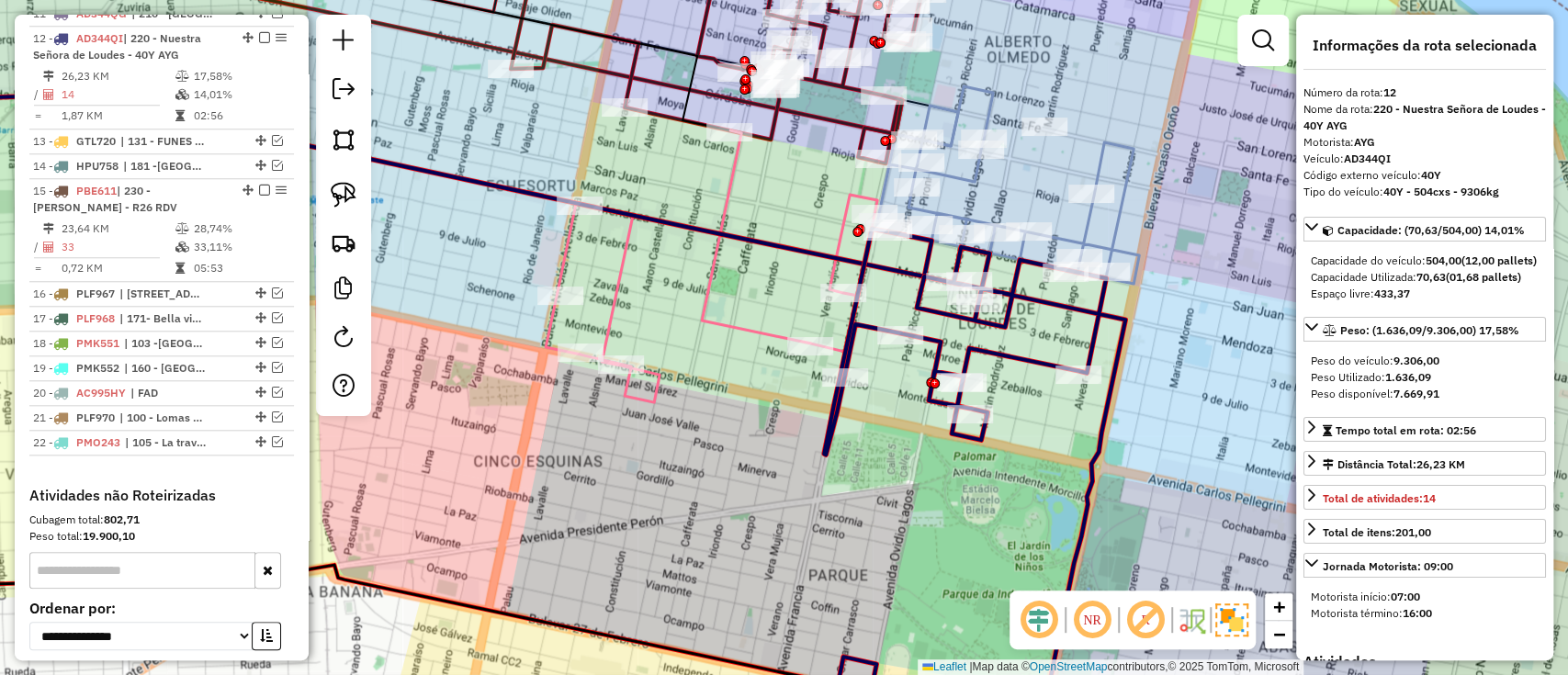
scroll to position [1117, 0]
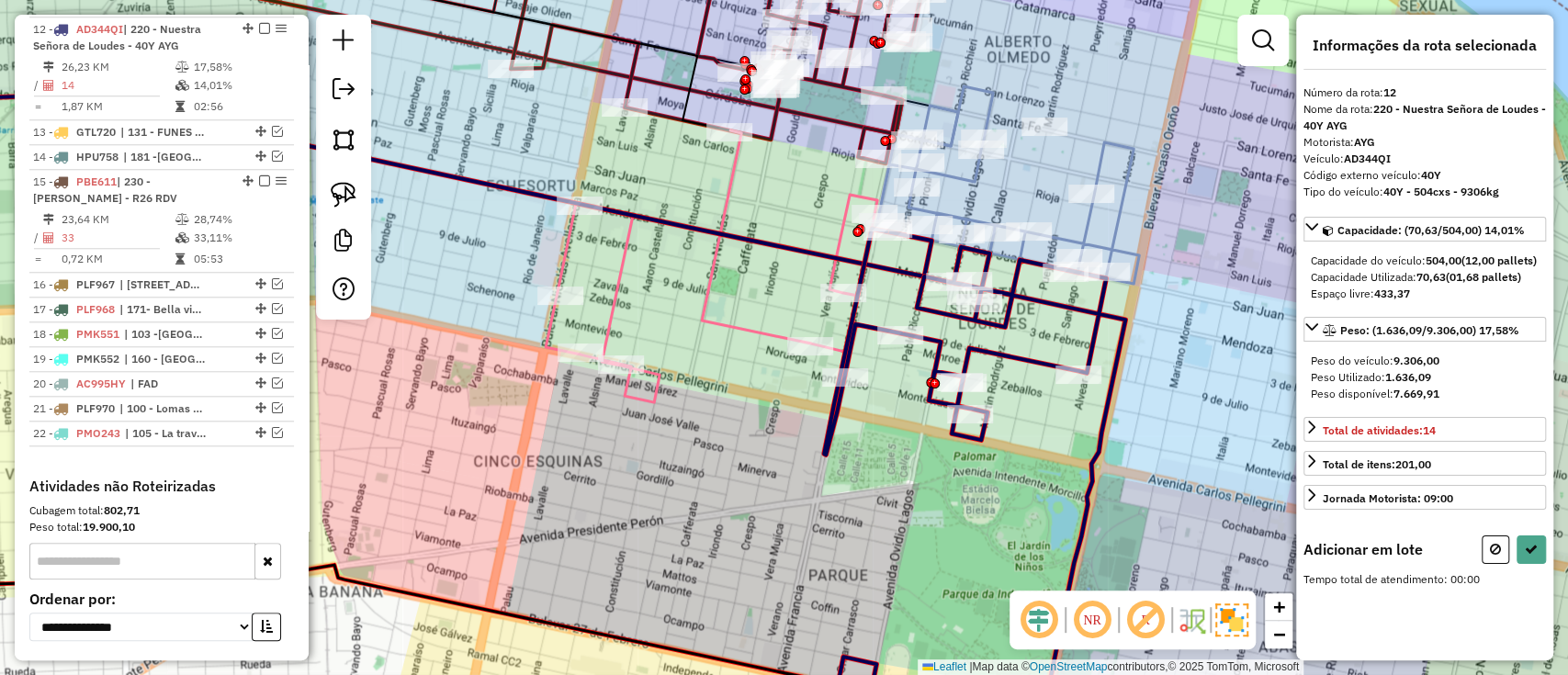
click at [750, 328] on icon at bounding box center [711, 266] width 332 height 272
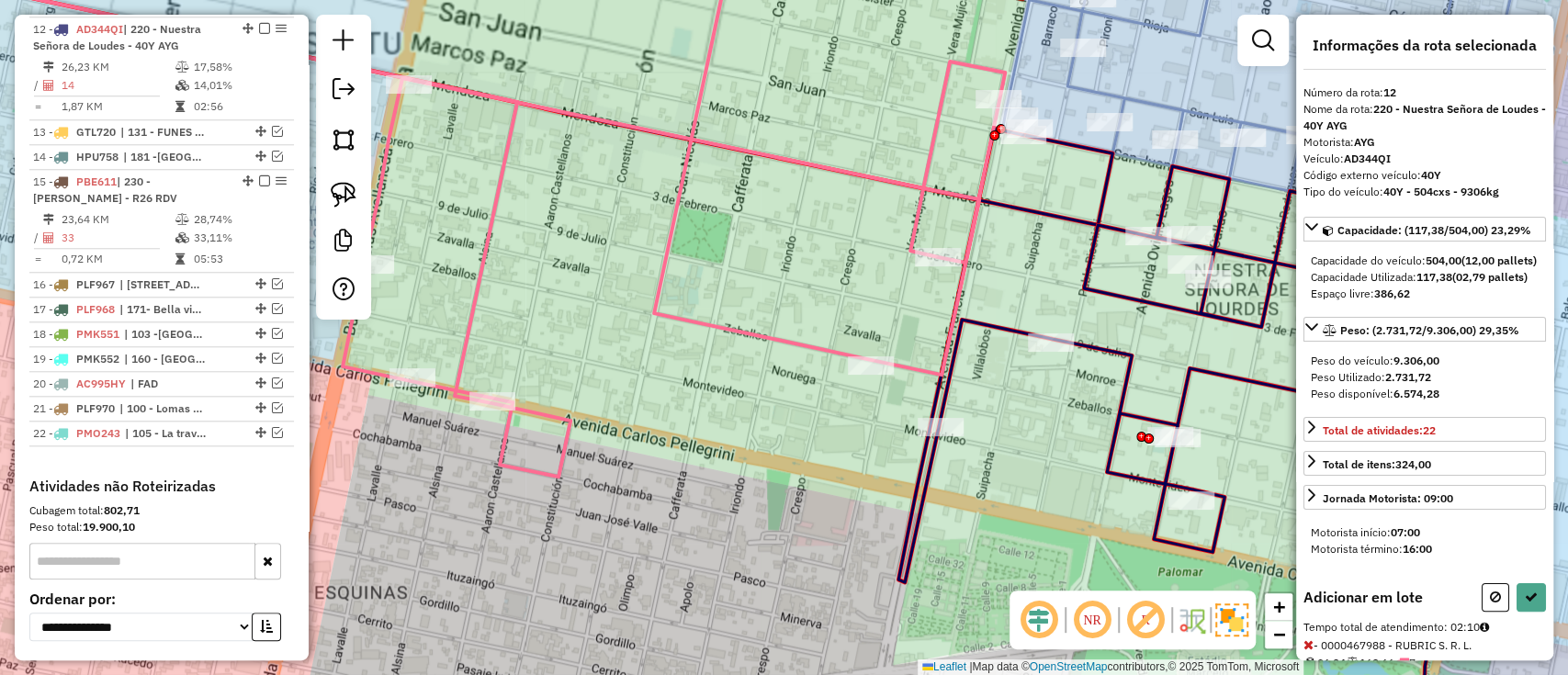
select select "**********"
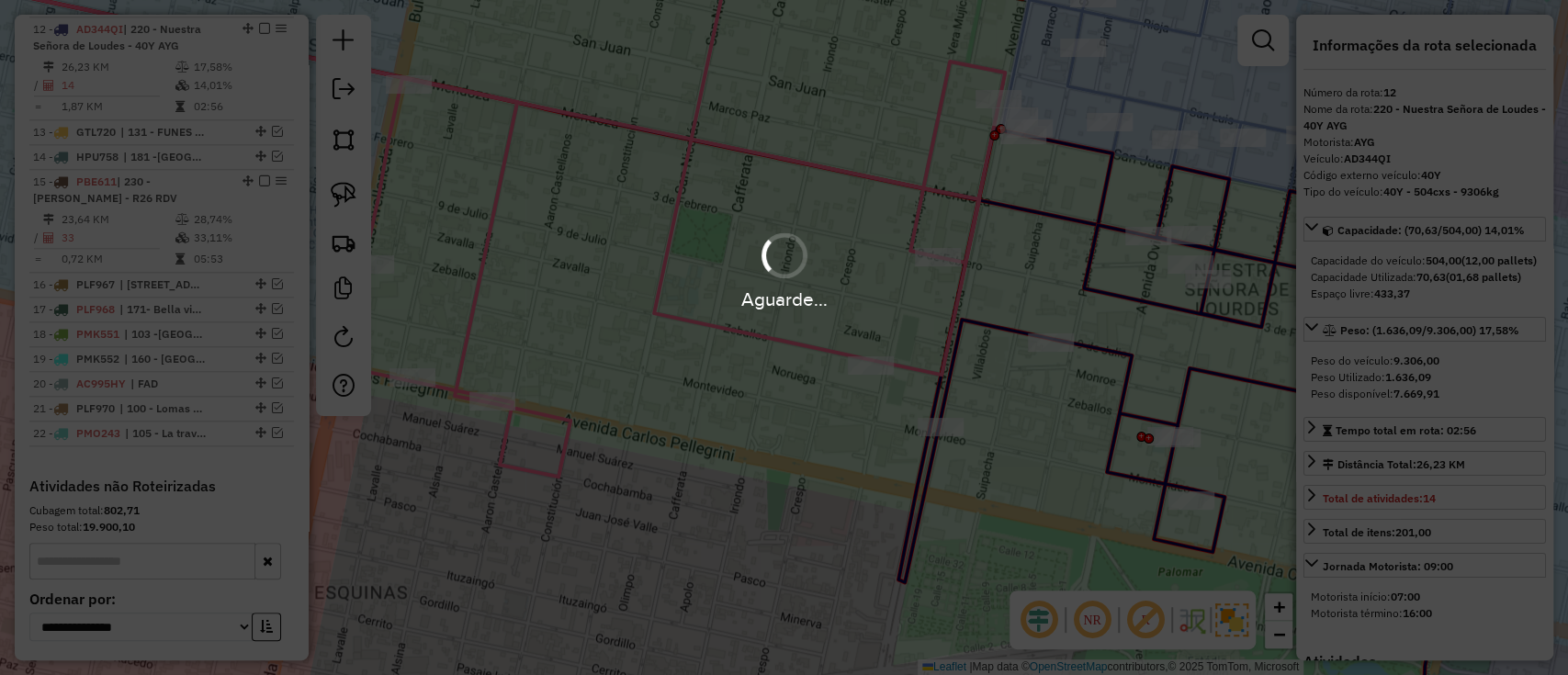
scroll to position [1014, 0]
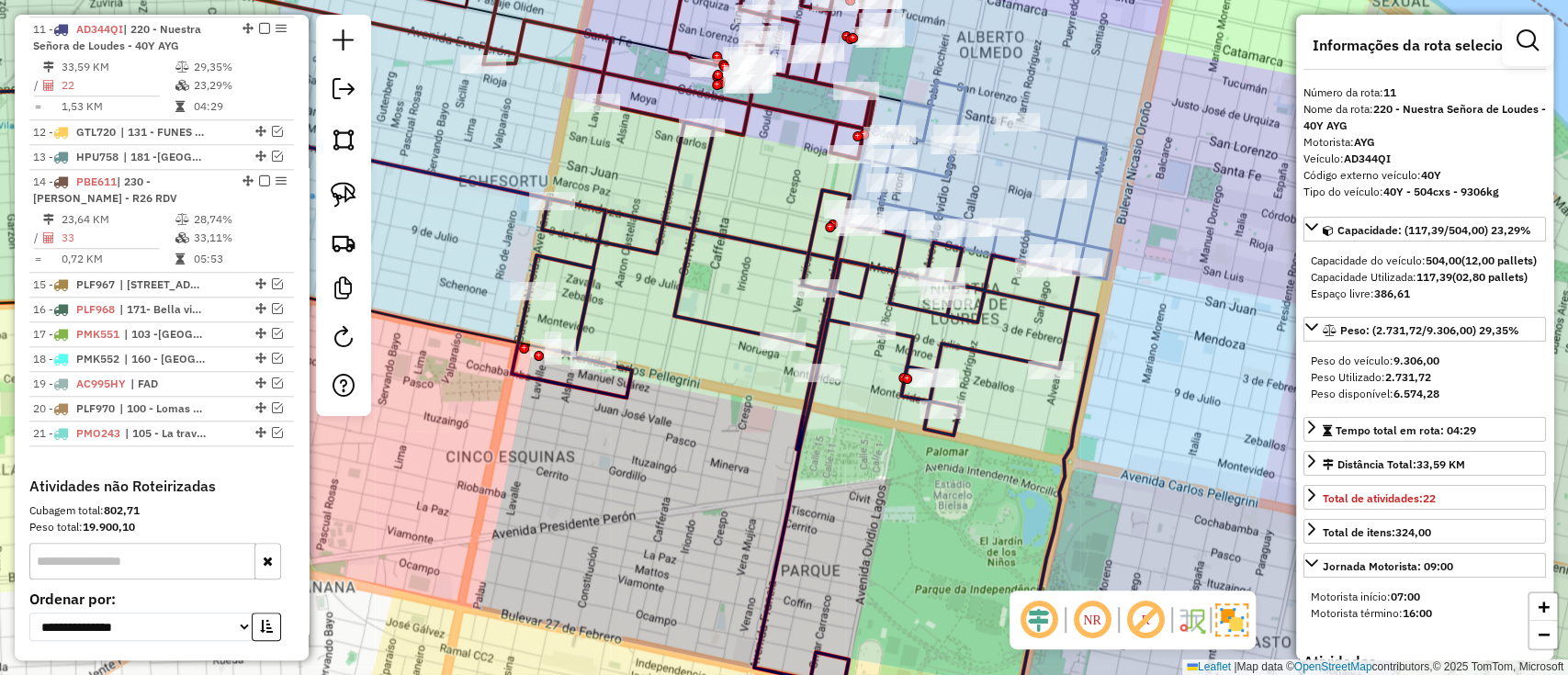
click at [809, 408] on icon at bounding box center [805, 422] width 586 height 600
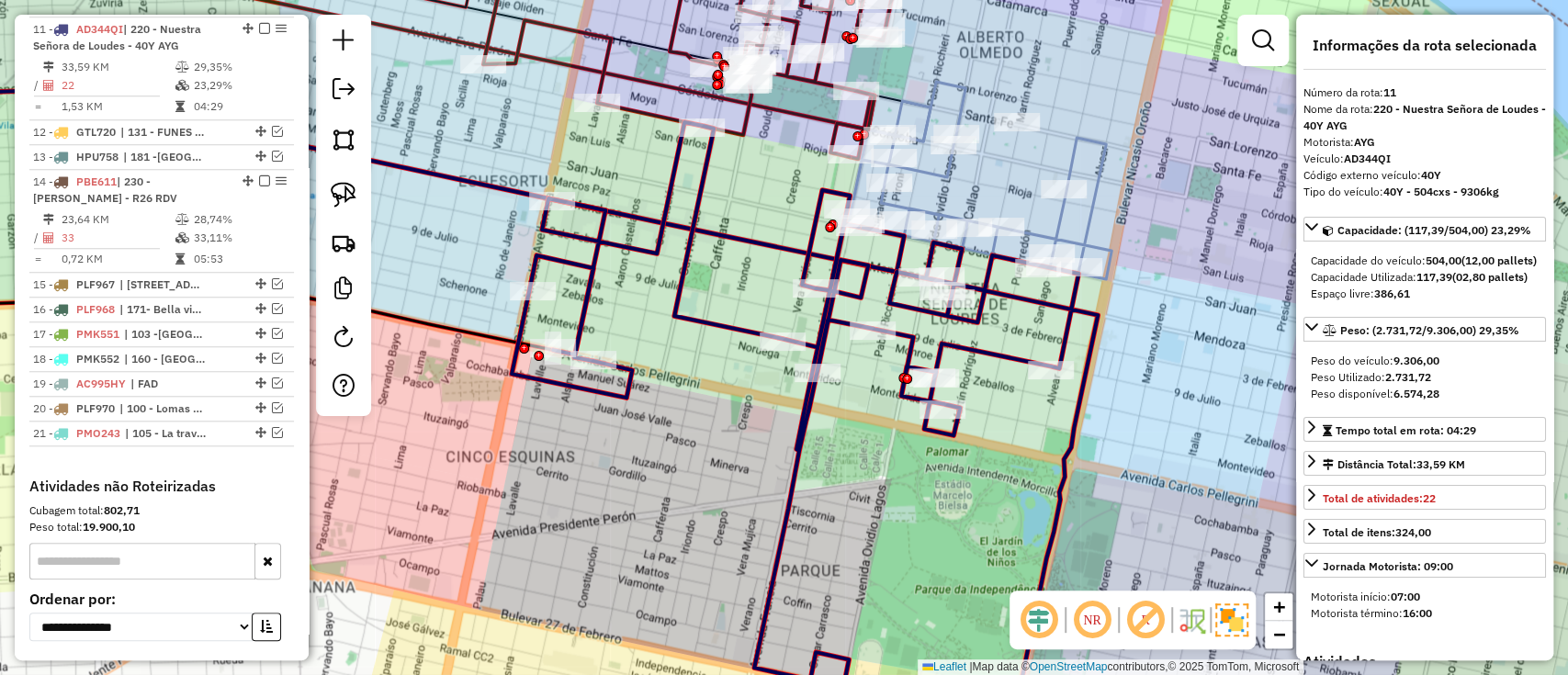
click at [868, 484] on div "Janela de atendimento Grade de atendimento Capacidade Transportadoras Veículos …" at bounding box center [784, 337] width 1568 height 675
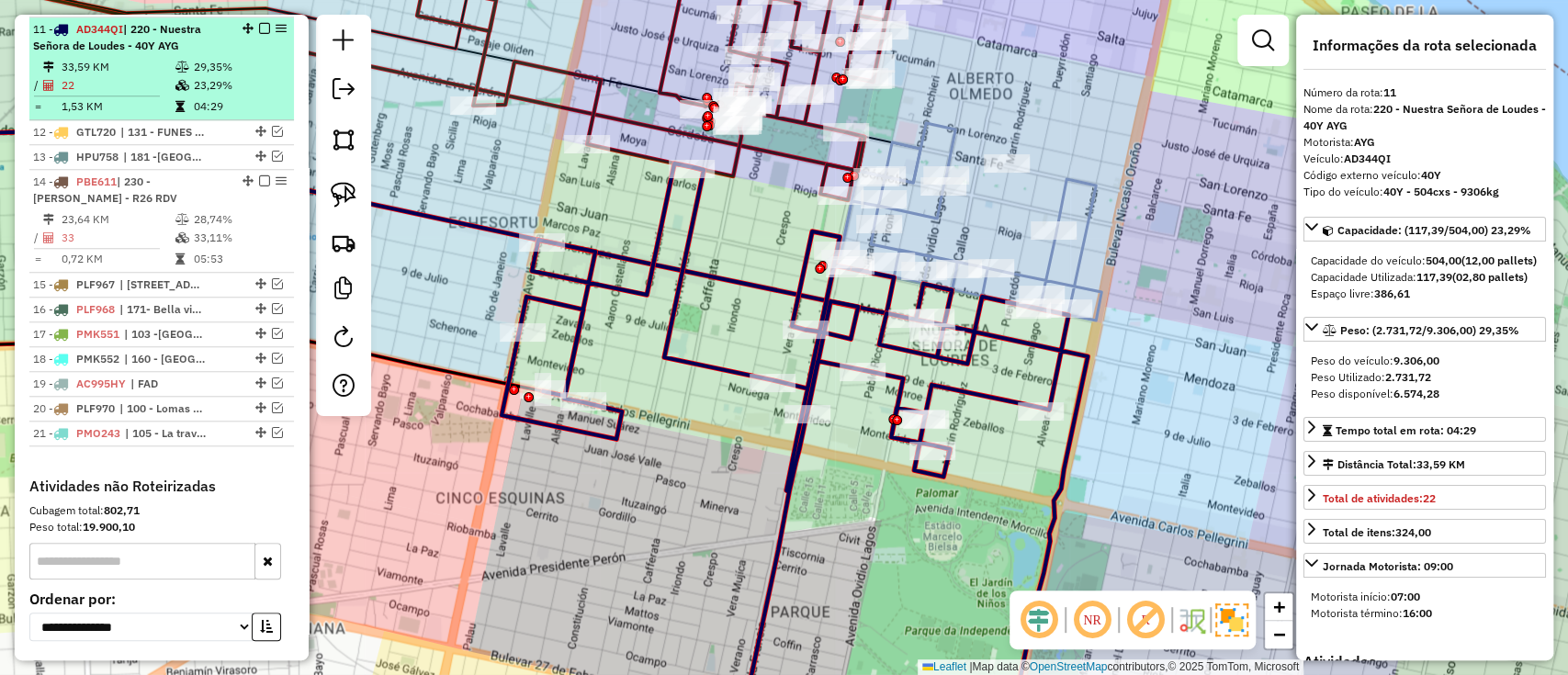
click at [259, 27] on em at bounding box center [264, 29] width 11 height 11
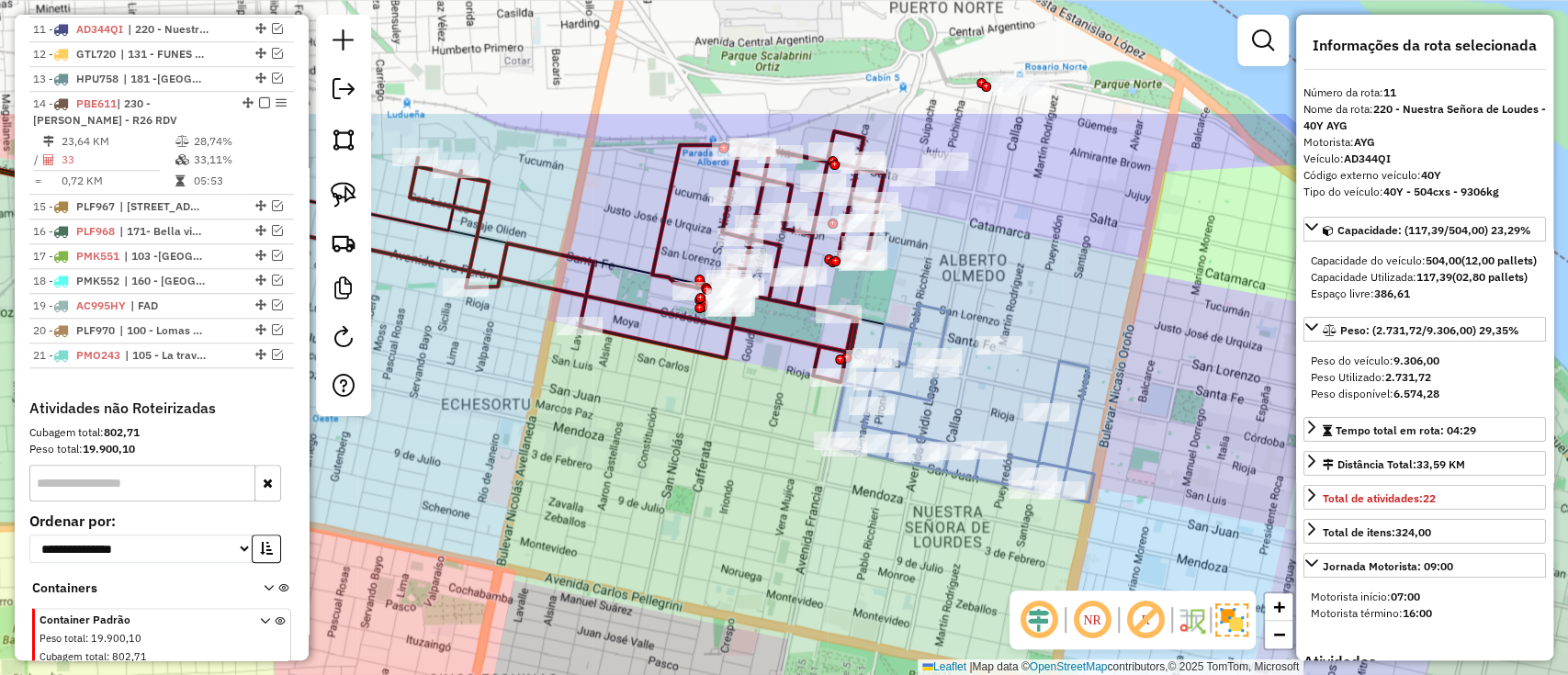
drag, startPoint x: 721, startPoint y: 310, endPoint x: 801, endPoint y: 457, distance: 167.4
click at [715, 469] on div "Janela de atendimento Grade de atendimento Capacidade Transportadoras Veículos …" at bounding box center [784, 337] width 1568 height 675
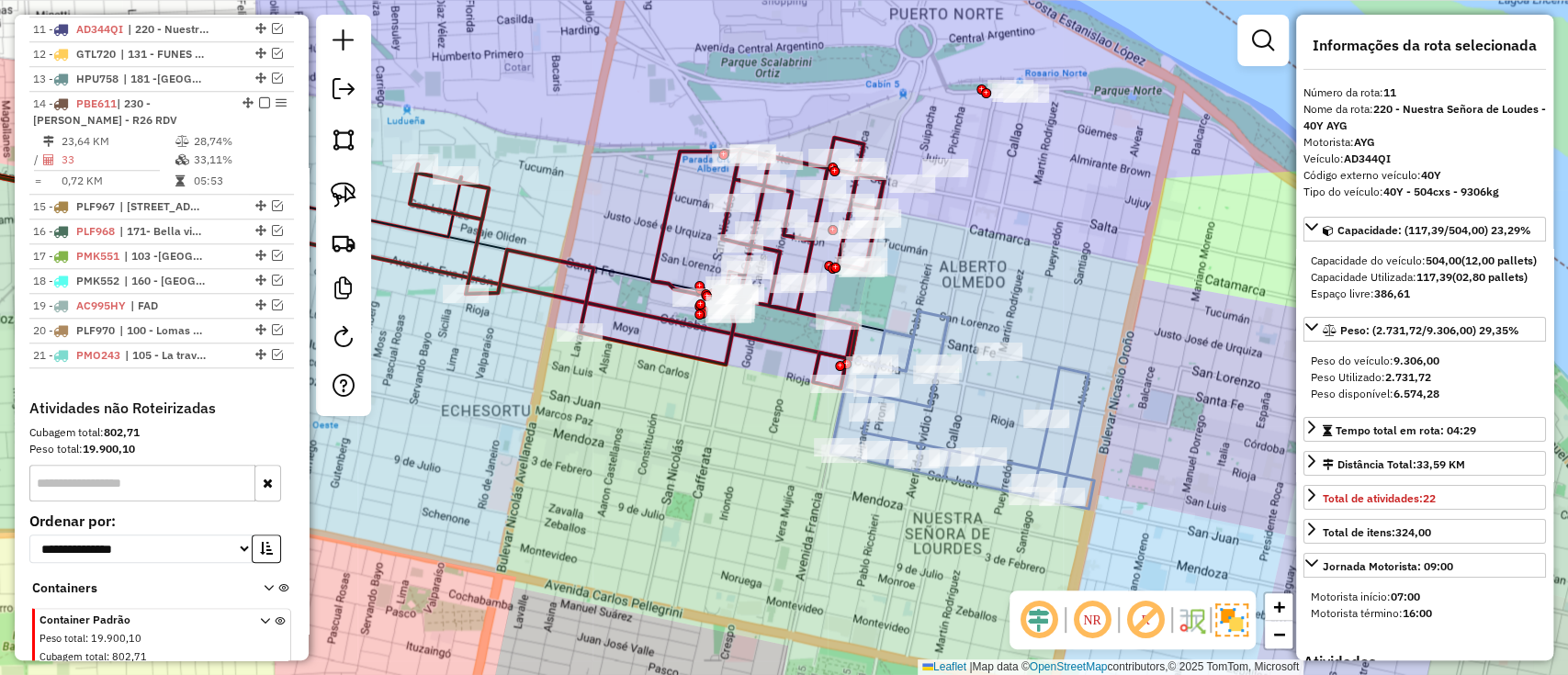
click at [1092, 369] on icon at bounding box center [962, 419] width 263 height 178
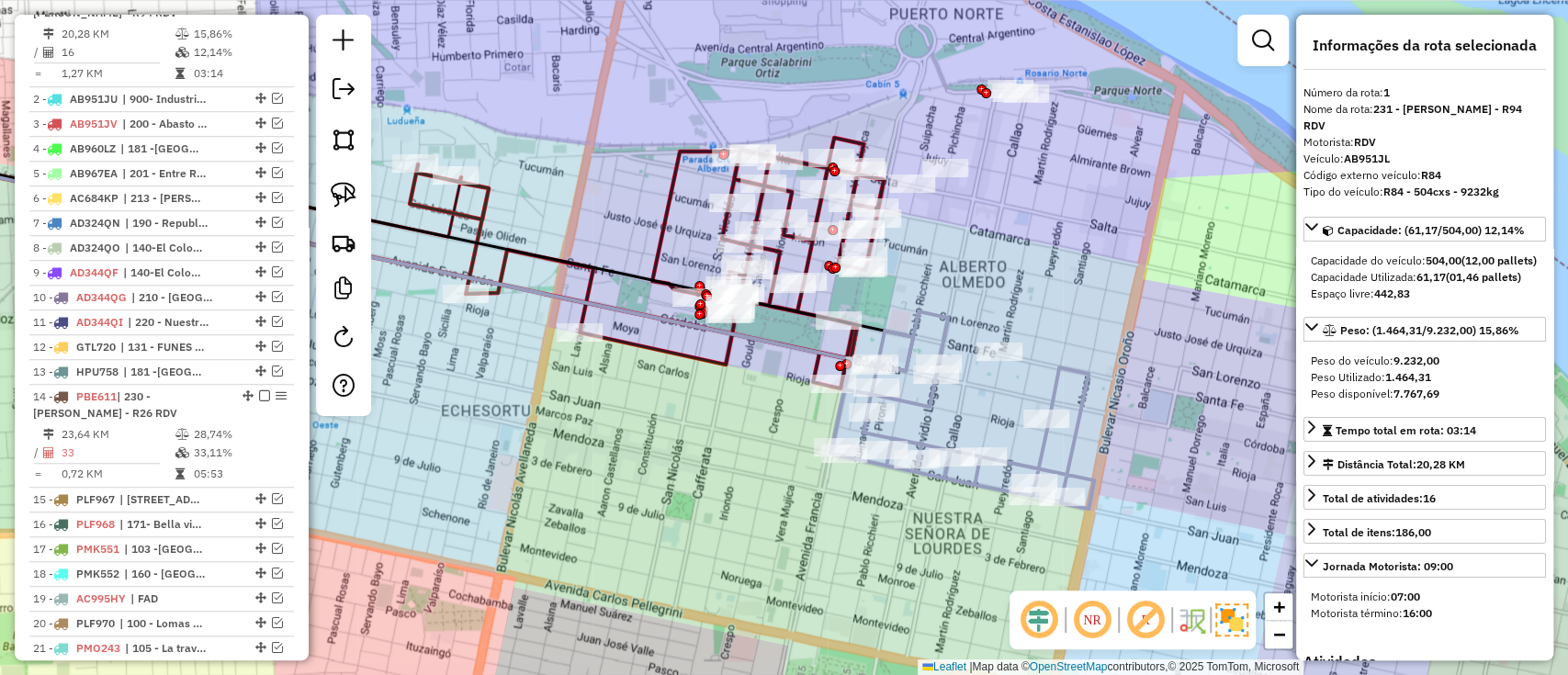
scroll to position [690, 0]
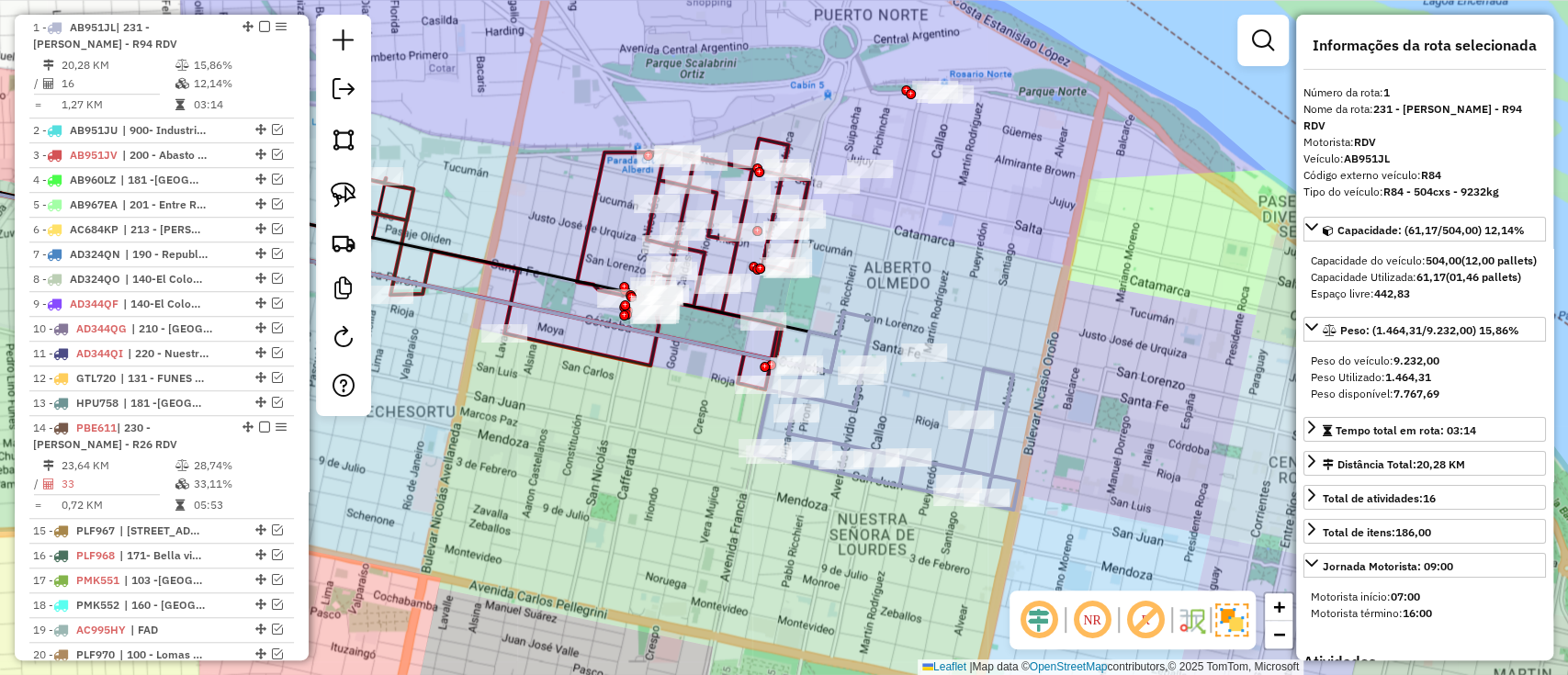
drag, startPoint x: 1044, startPoint y: 375, endPoint x: 1013, endPoint y: 375, distance: 31.0
click at [1013, 375] on icon at bounding box center [887, 420] width 263 height 178
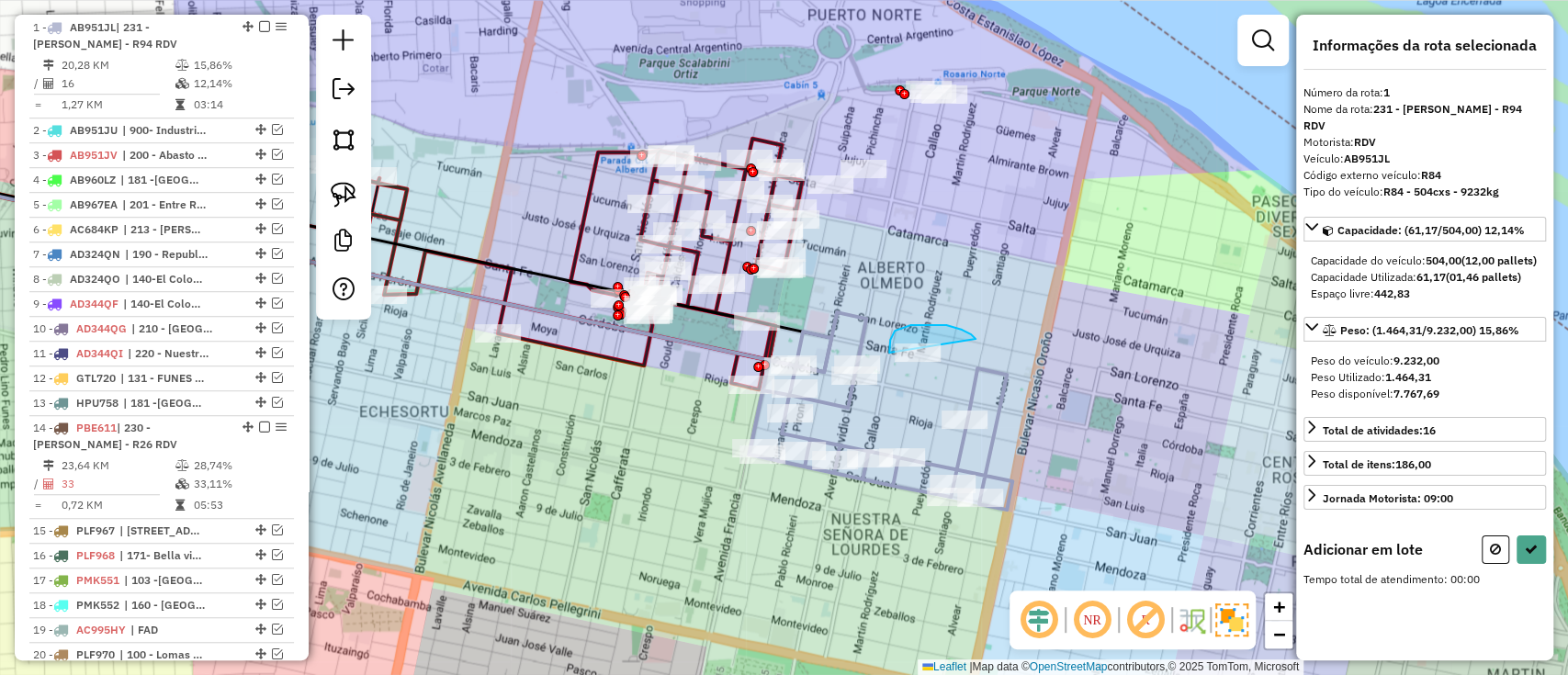
drag, startPoint x: 976, startPoint y: 339, endPoint x: 919, endPoint y: 429, distance: 106.5
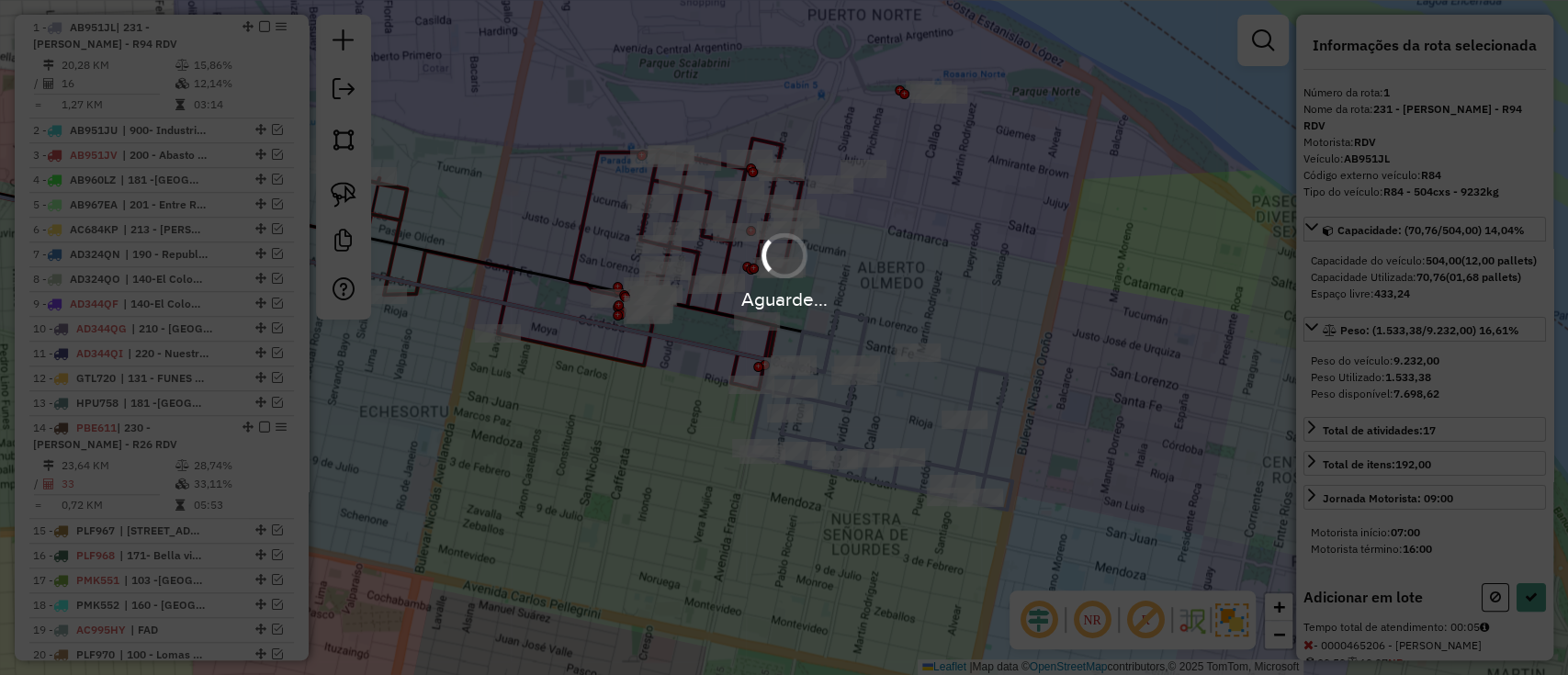
select select "**********"
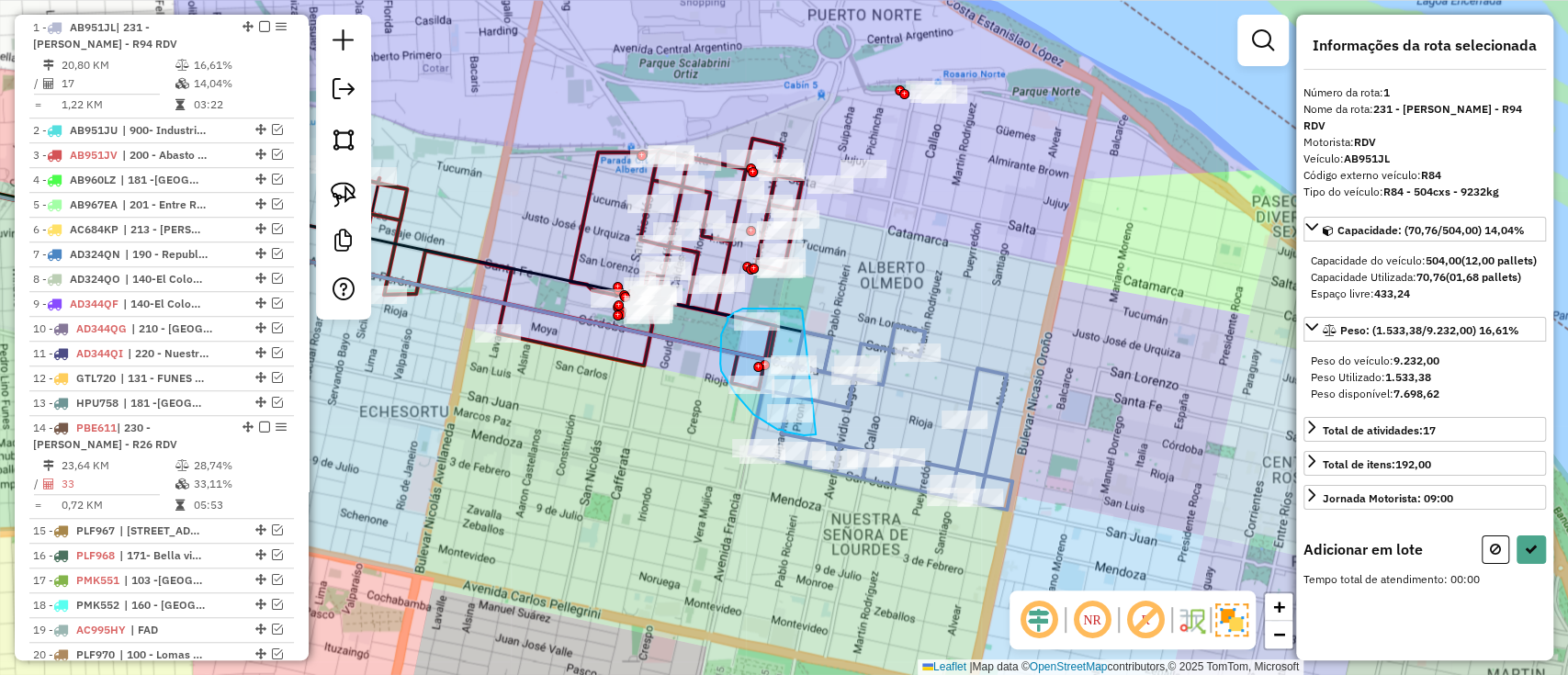
drag, startPoint x: 802, startPoint y: 311, endPoint x: 818, endPoint y: 434, distance: 124.0
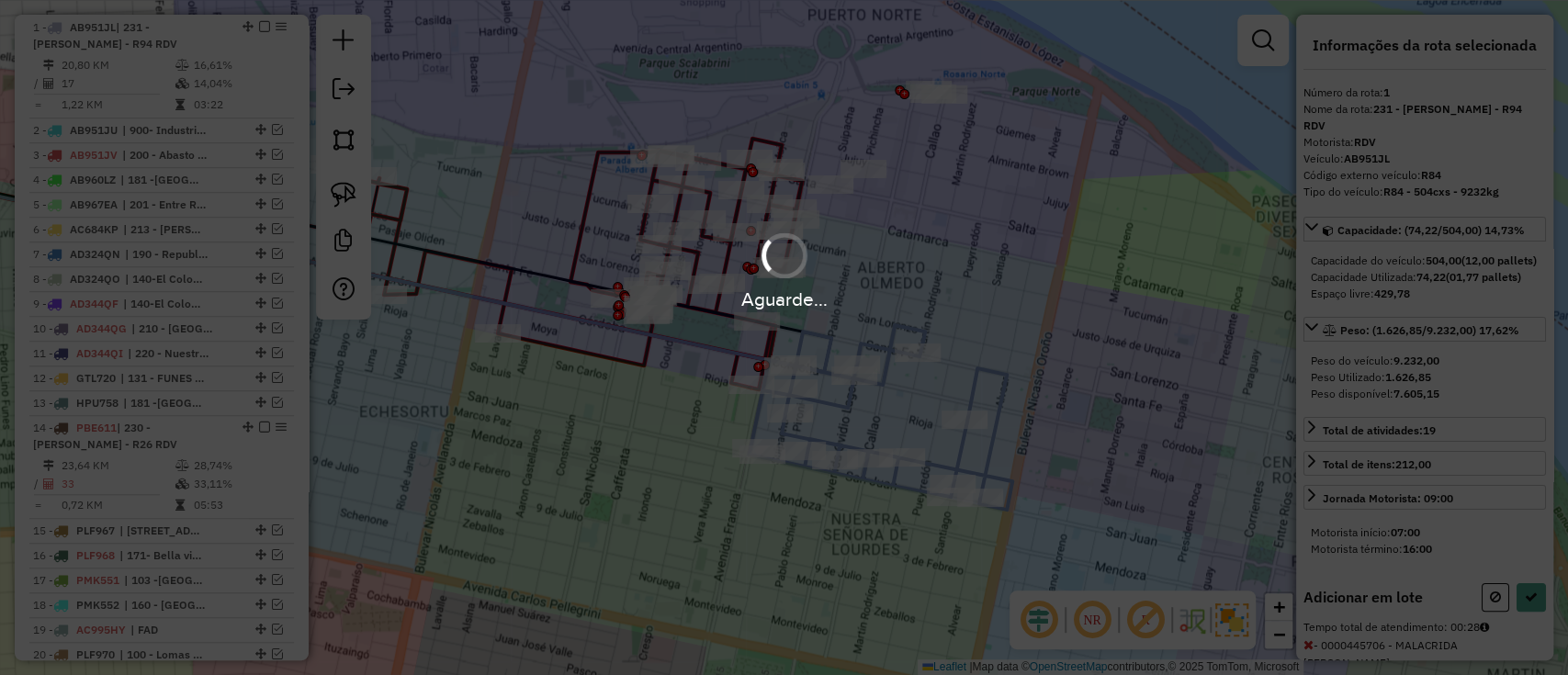
select select "**********"
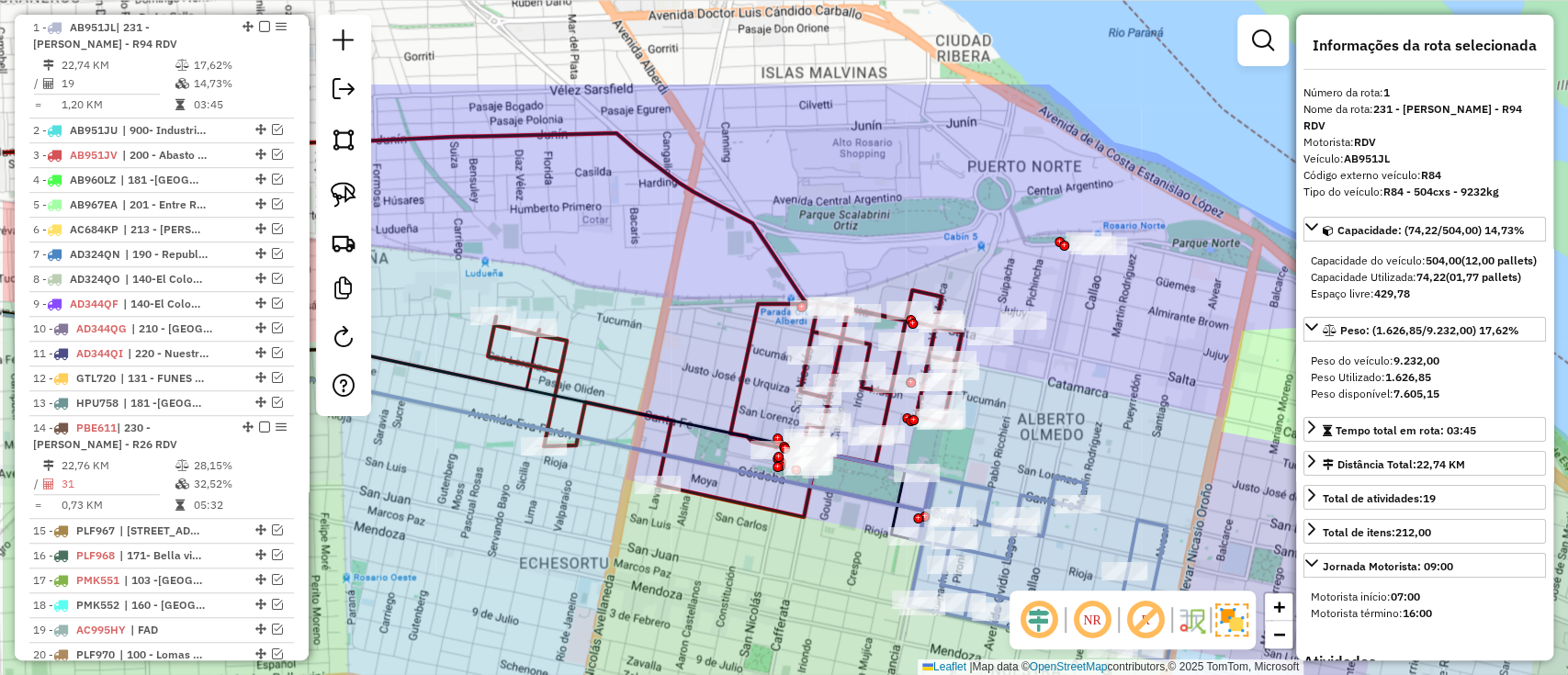
drag, startPoint x: 879, startPoint y: 315, endPoint x: 1039, endPoint y: 467, distance: 220.7
click at [1039, 467] on div "Janela de atendimento Grade de atendimento Capacidade Transportadoras Veículos …" at bounding box center [784, 337] width 1568 height 675
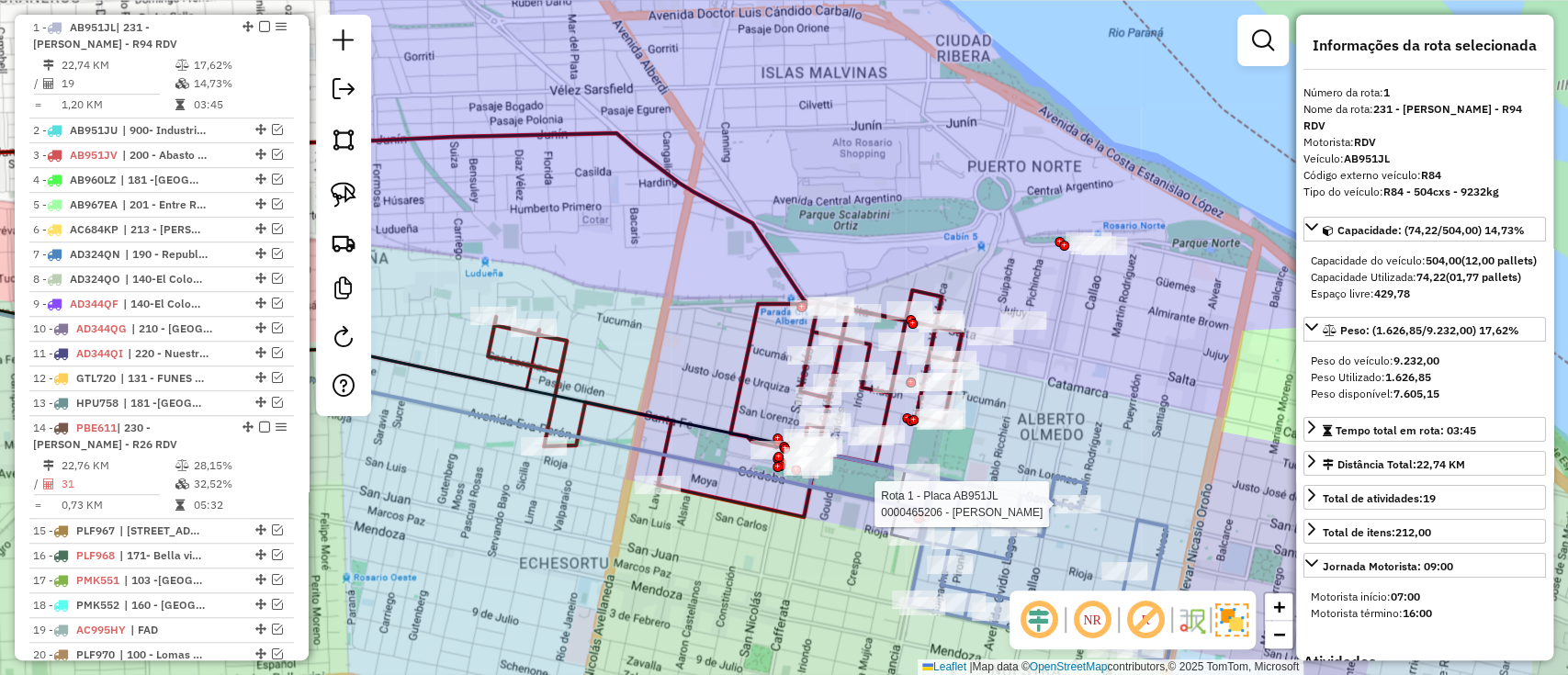
click at [726, 430] on icon at bounding box center [376, 408] width 1067 height 260
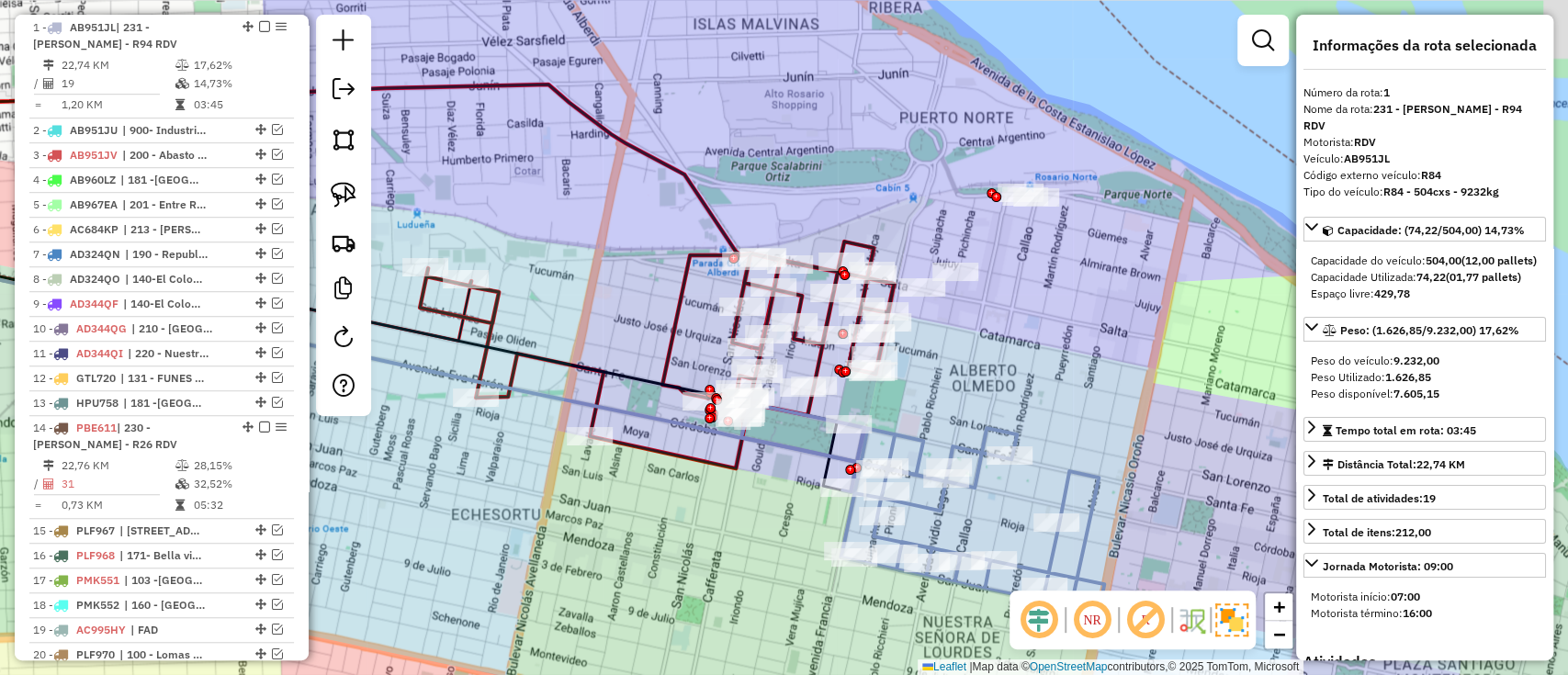
drag, startPoint x: 811, startPoint y: 544, endPoint x: 771, endPoint y: 520, distance: 46.6
click at [771, 520] on div "Janela de atendimento Grade de atendimento Capacidade Transportadoras Veículos …" at bounding box center [784, 337] width 1568 height 675
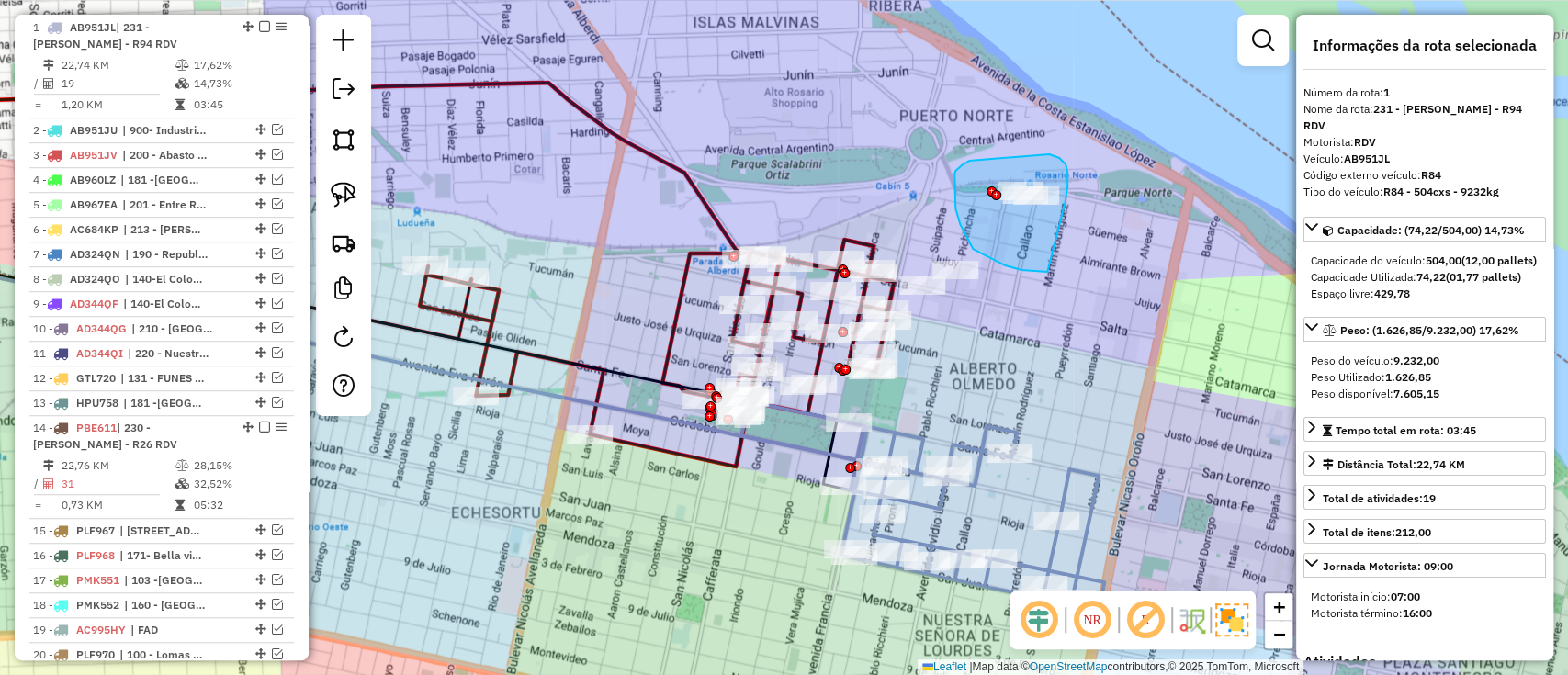
drag, startPoint x: 1067, startPoint y: 183, endPoint x: 1047, endPoint y: 272, distance: 91.2
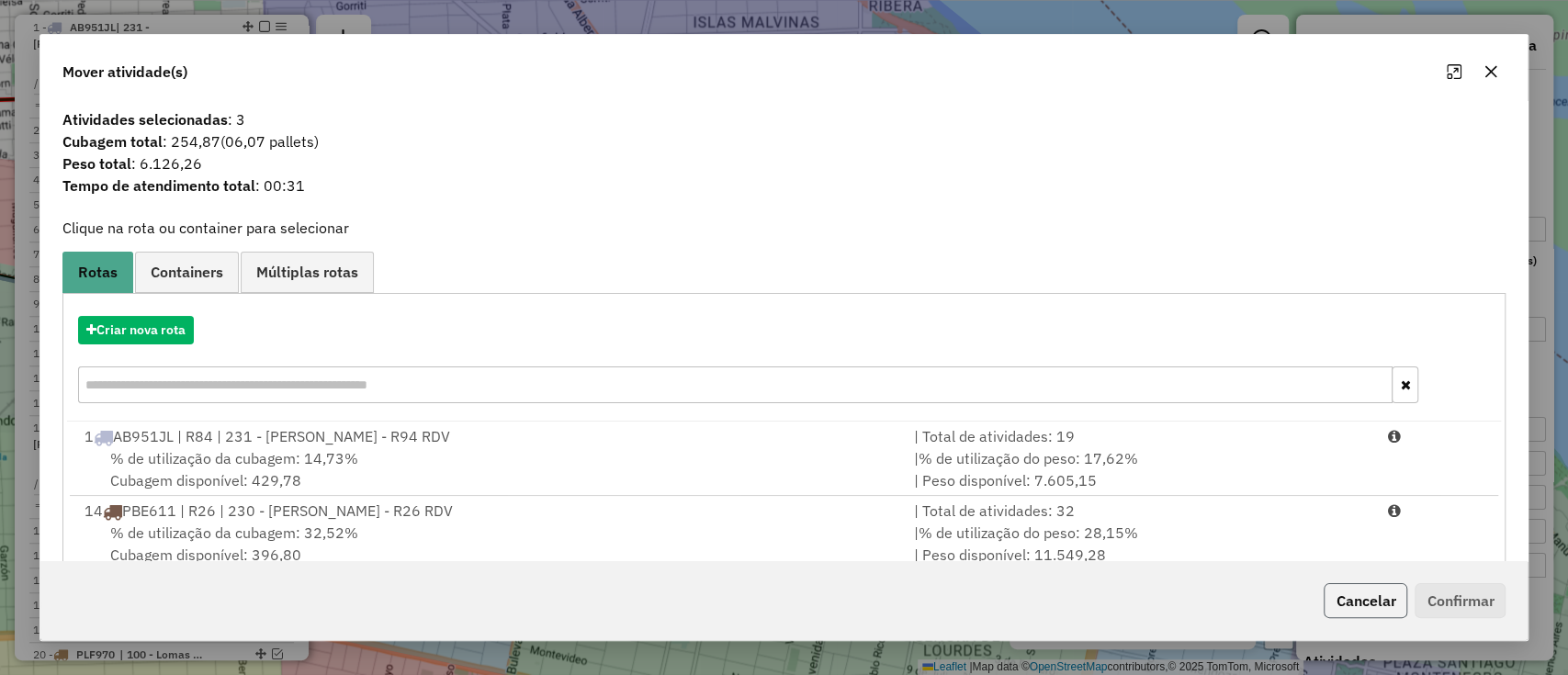
click at [1327, 605] on button "Cancelar" at bounding box center [1366, 600] width 84 height 35
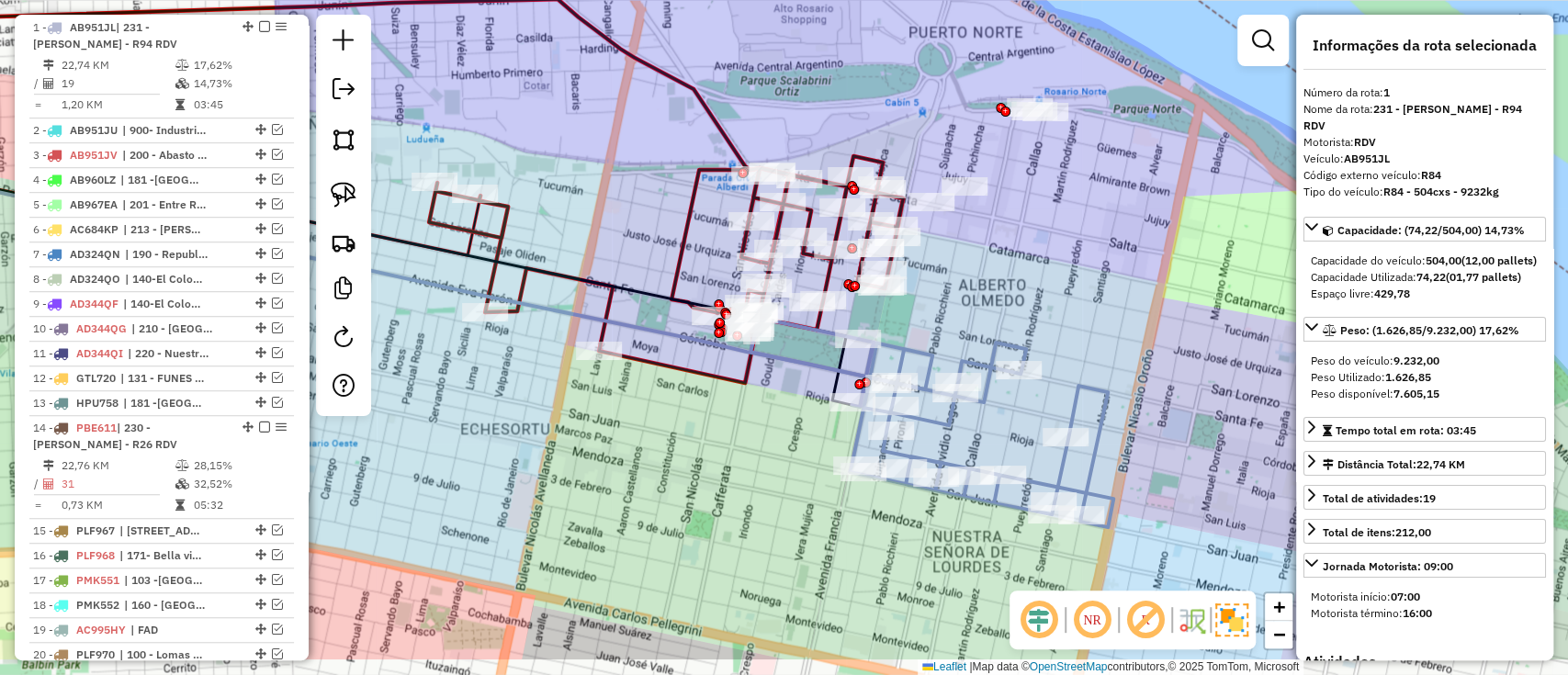
drag, startPoint x: 986, startPoint y: 384, endPoint x: 995, endPoint y: 301, distance: 83.5
click at [995, 301] on div "Janela de atendimento Grade de atendimento Capacidade Transportadoras Veículos …" at bounding box center [784, 337] width 1568 height 675
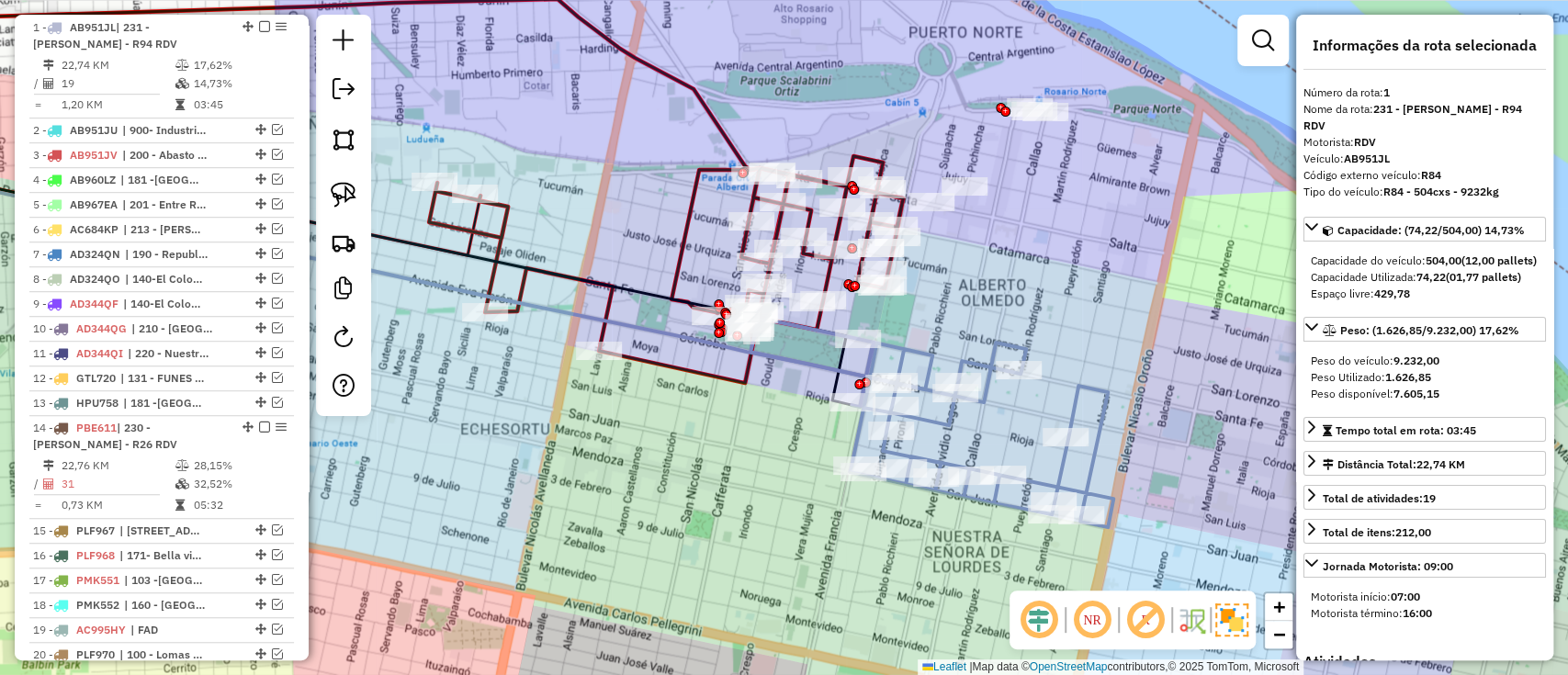
click at [989, 358] on icon at bounding box center [932, 422] width 363 height 209
click at [989, 359] on icon at bounding box center [932, 422] width 363 height 209
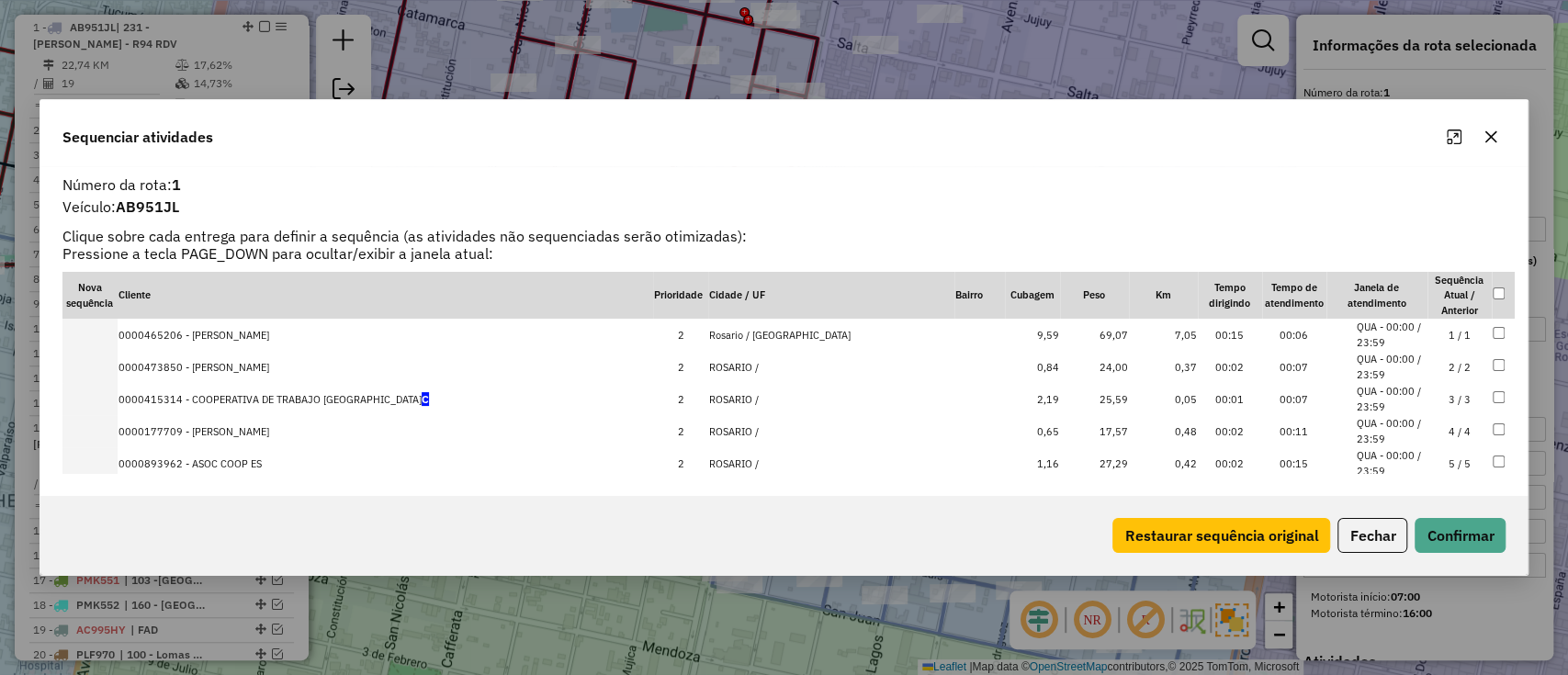
click at [1348, 524] on button "Fechar" at bounding box center [1372, 535] width 70 height 35
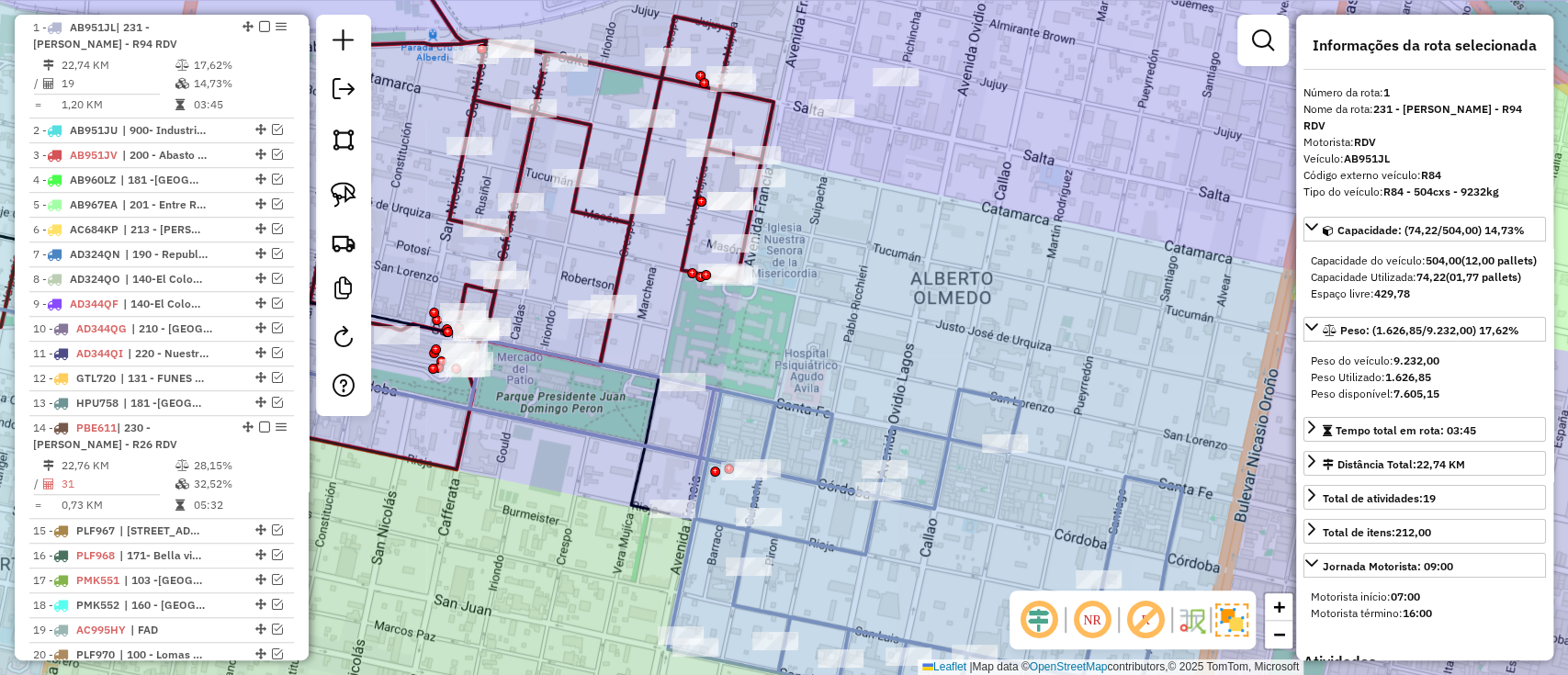
drag, startPoint x: 1022, startPoint y: 257, endPoint x: 987, endPoint y: 298, distance: 53.9
click at [987, 298] on div "Janela de atendimento Grade de atendimento Capacidade Transportadoras Veículos …" at bounding box center [784, 337] width 1568 height 675
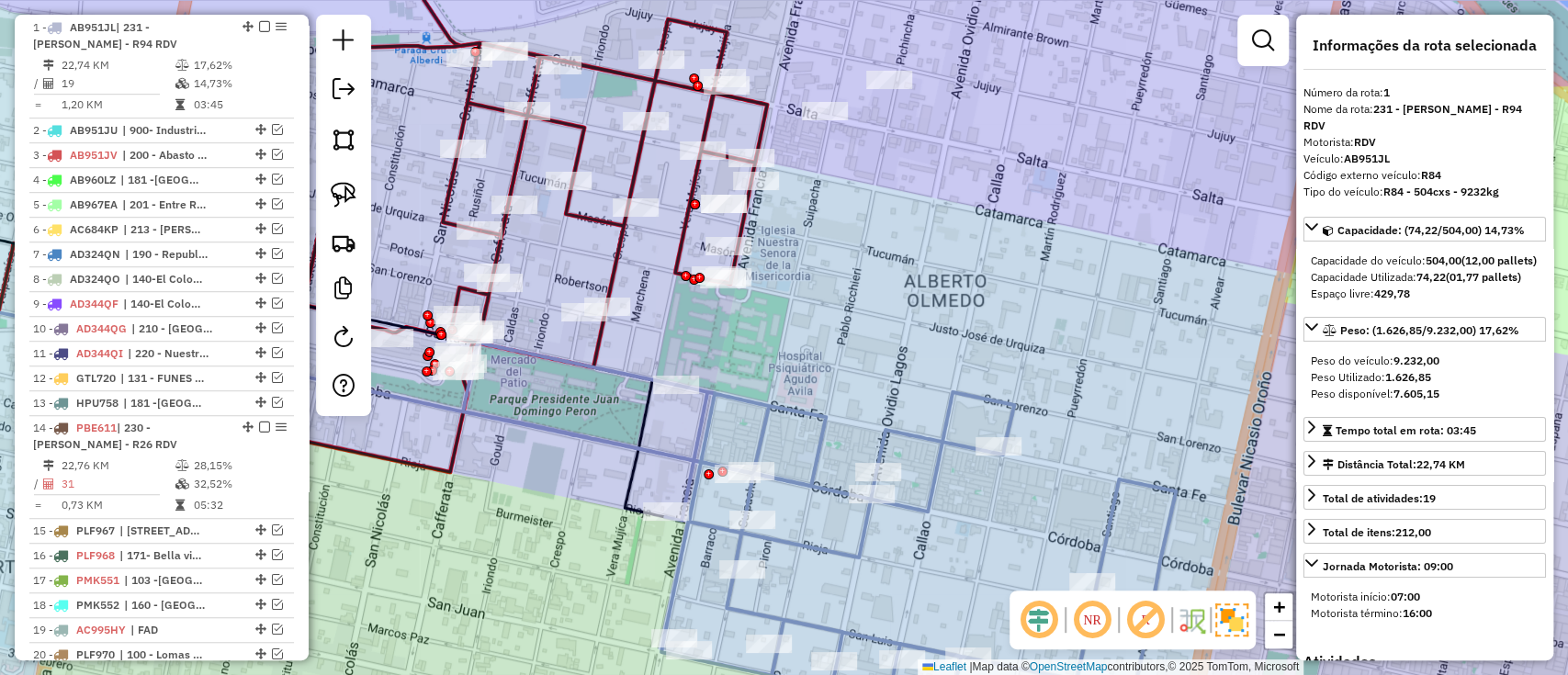
click at [1010, 402] on icon at bounding box center [429, 395] width 1171 height 232
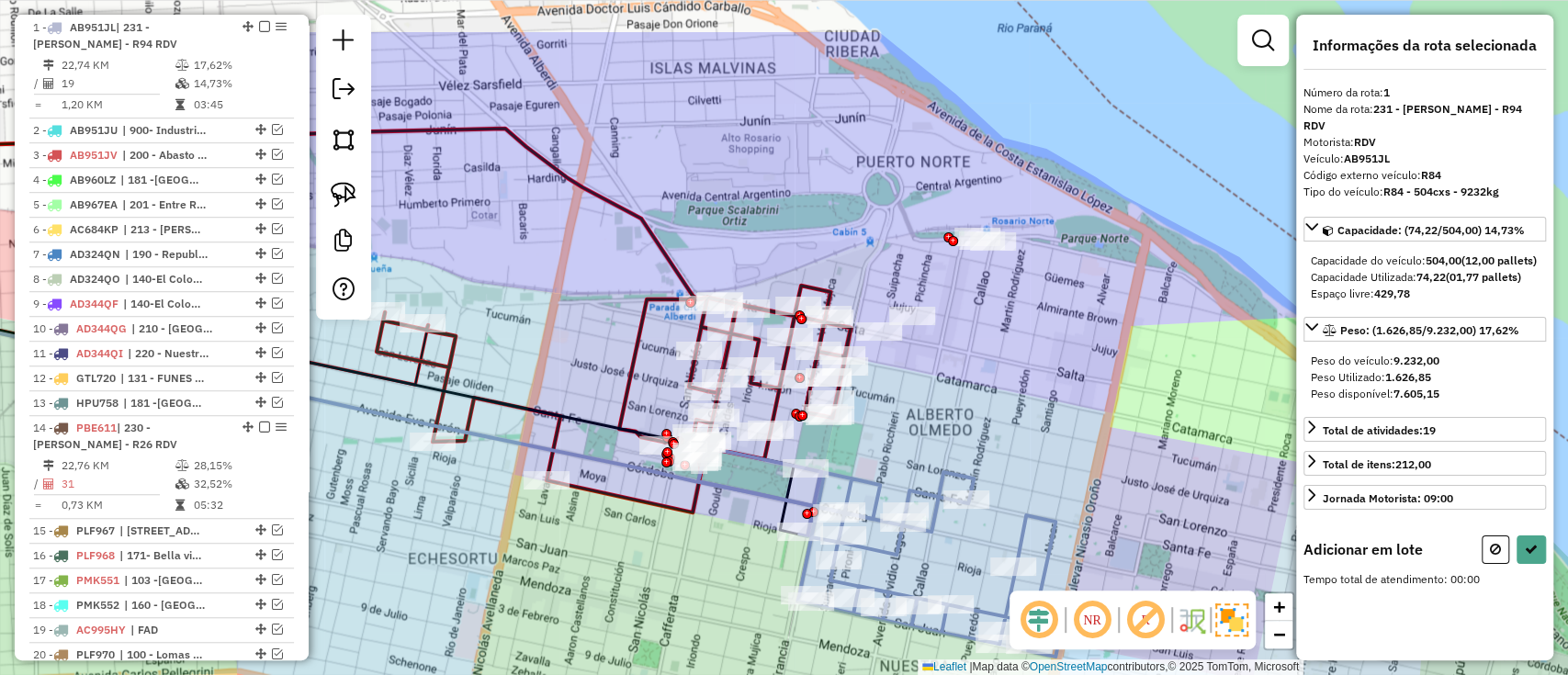
drag, startPoint x: 1054, startPoint y: 343, endPoint x: 1022, endPoint y: 387, distance: 54.4
click at [1003, 421] on div "Janela de atendimento Grade de atendimento Capacidade Transportadoras Veículos …" at bounding box center [784, 337] width 1568 height 675
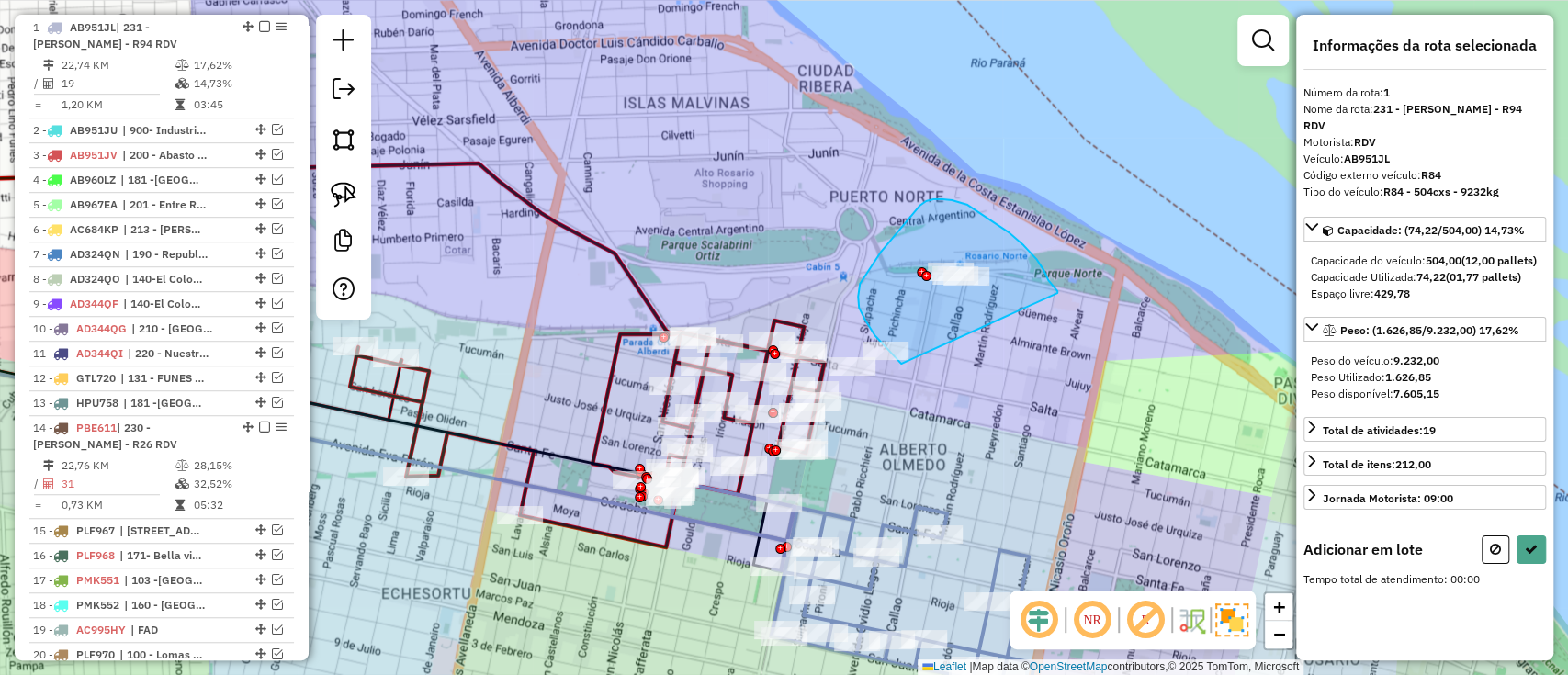
drag, startPoint x: 1037, startPoint y: 259, endPoint x: 911, endPoint y: 371, distance: 168.6
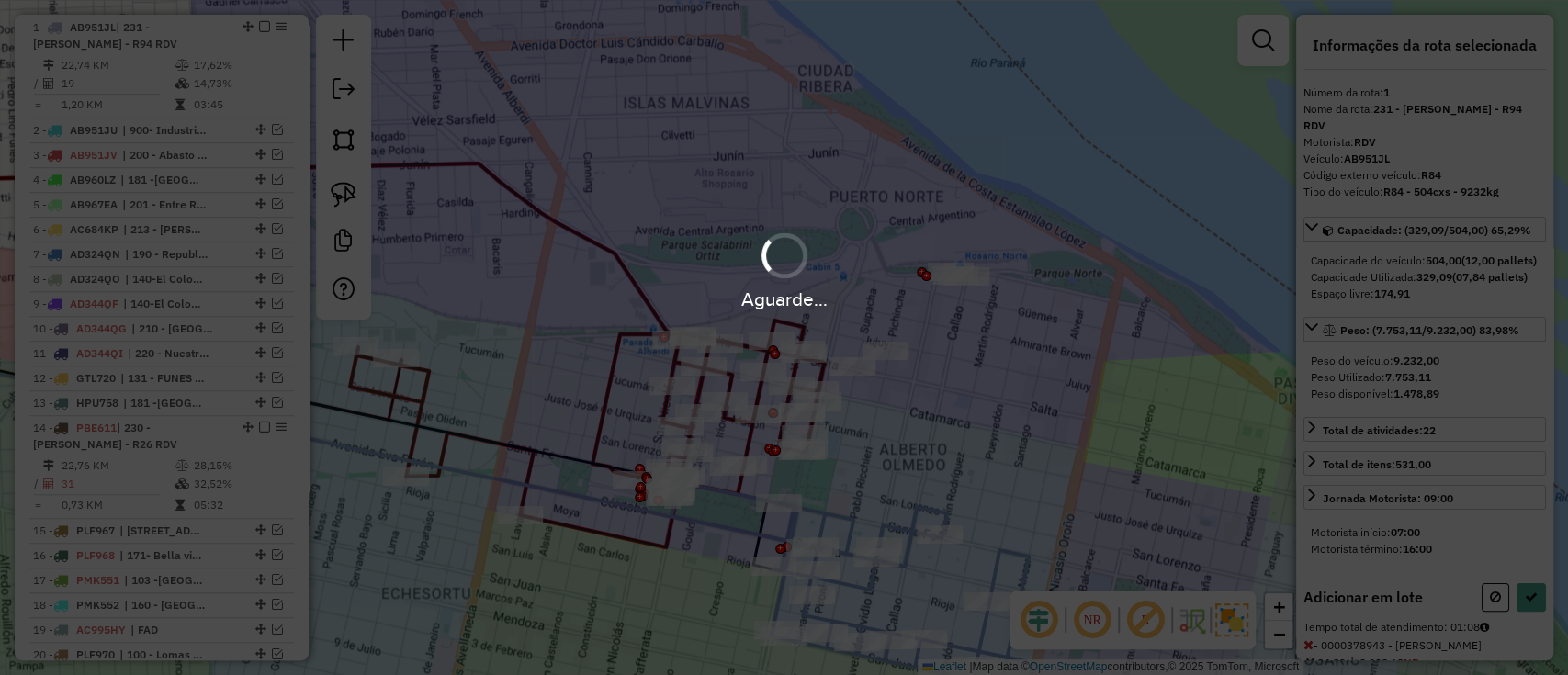
select select "**********"
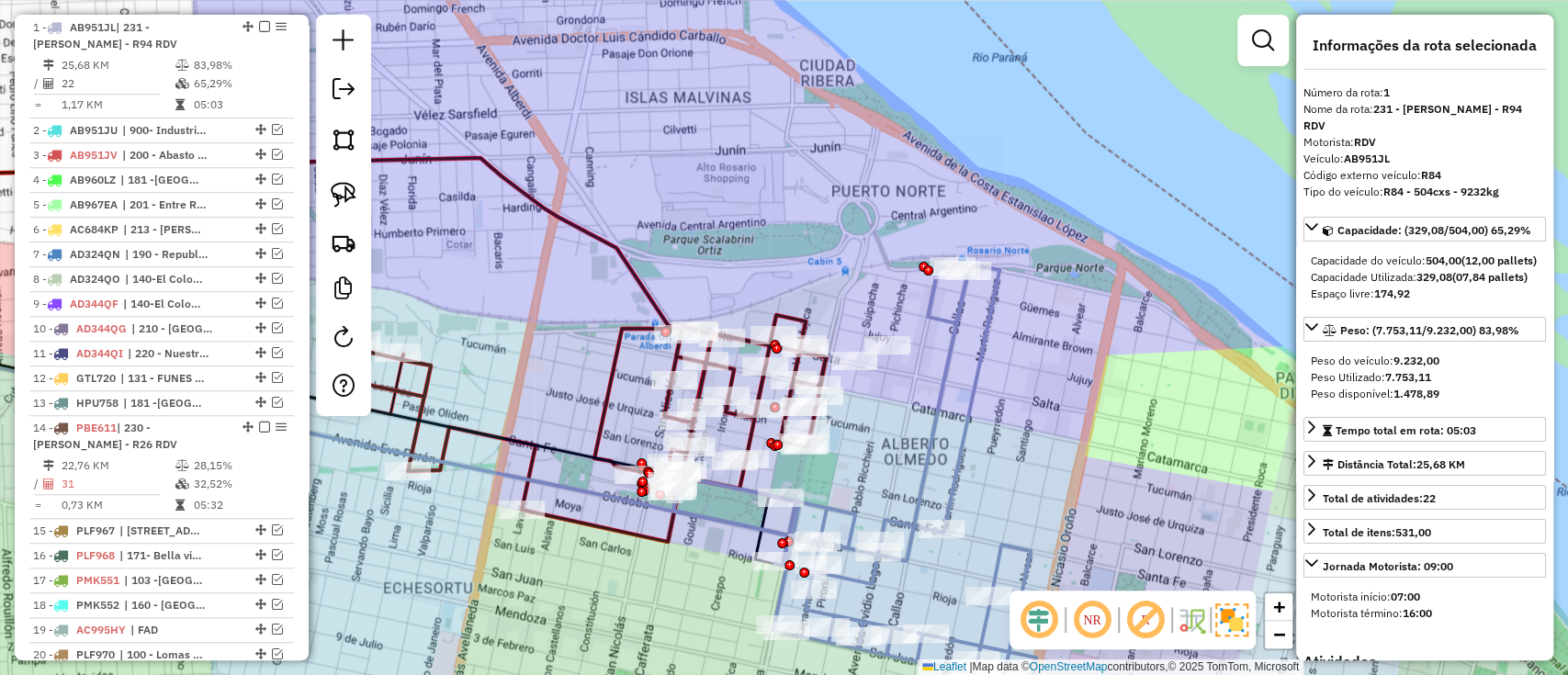
drag, startPoint x: 962, startPoint y: 395, endPoint x: 992, endPoint y: 262, distance: 136.3
click at [992, 264] on icon at bounding box center [855, 475] width 363 height 422
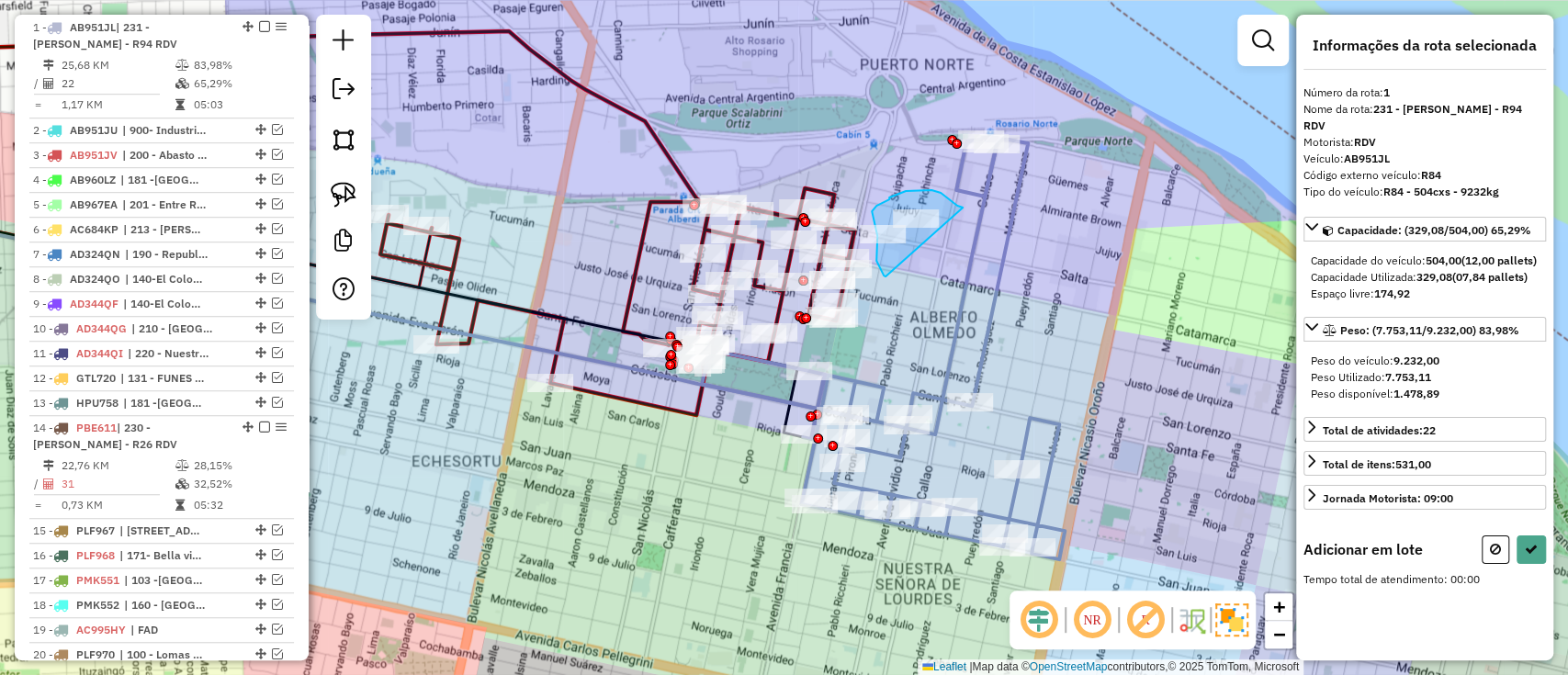
drag, startPoint x: 963, startPoint y: 207, endPoint x: 903, endPoint y: 287, distance: 100.0
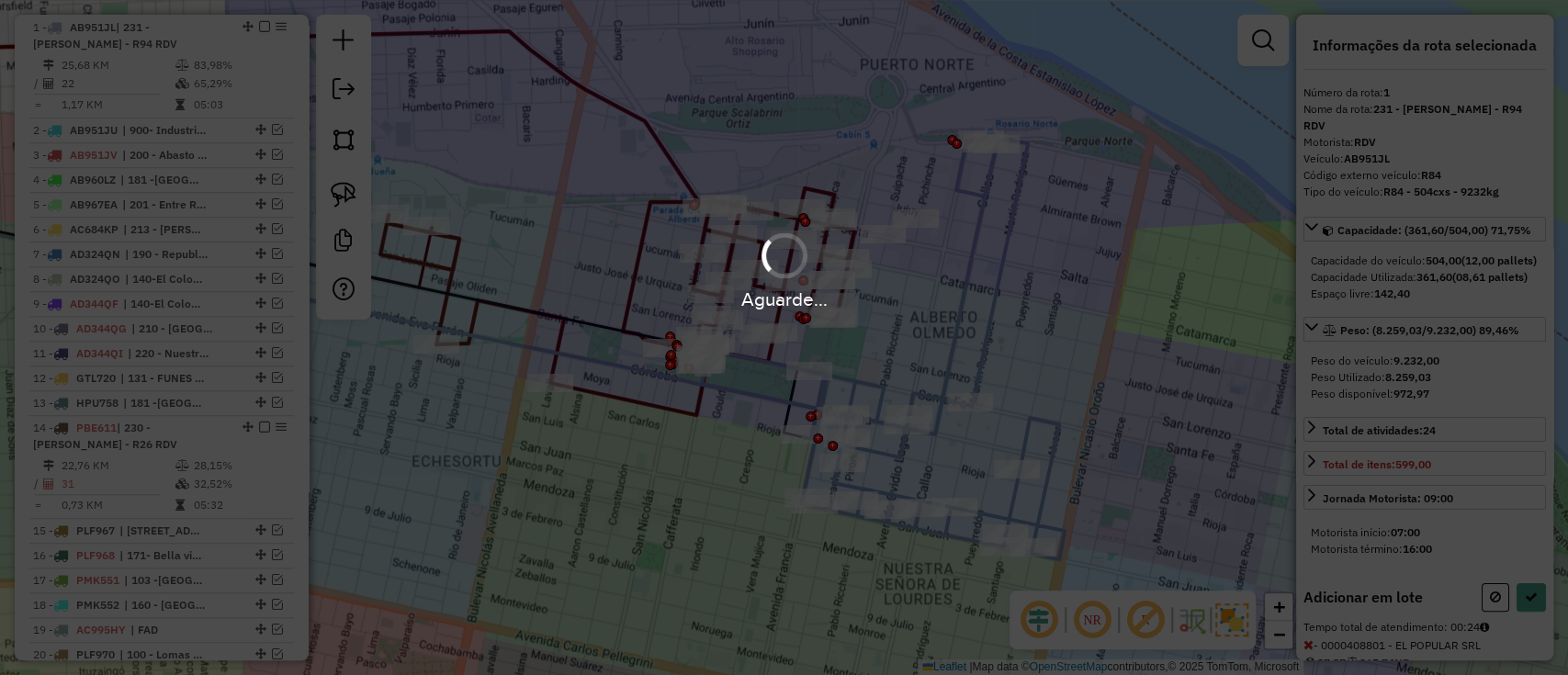
select select "**********"
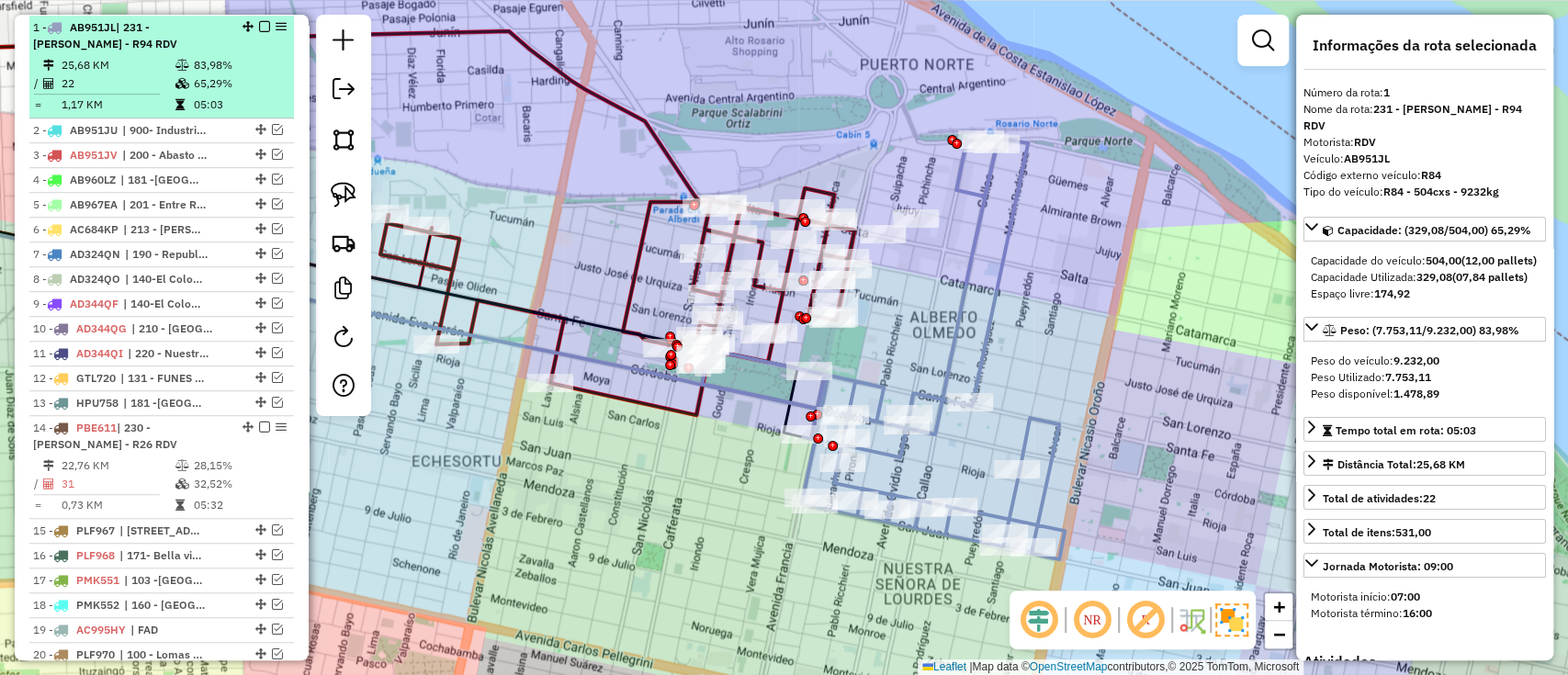
click at [259, 21] on em at bounding box center [264, 27] width 11 height 11
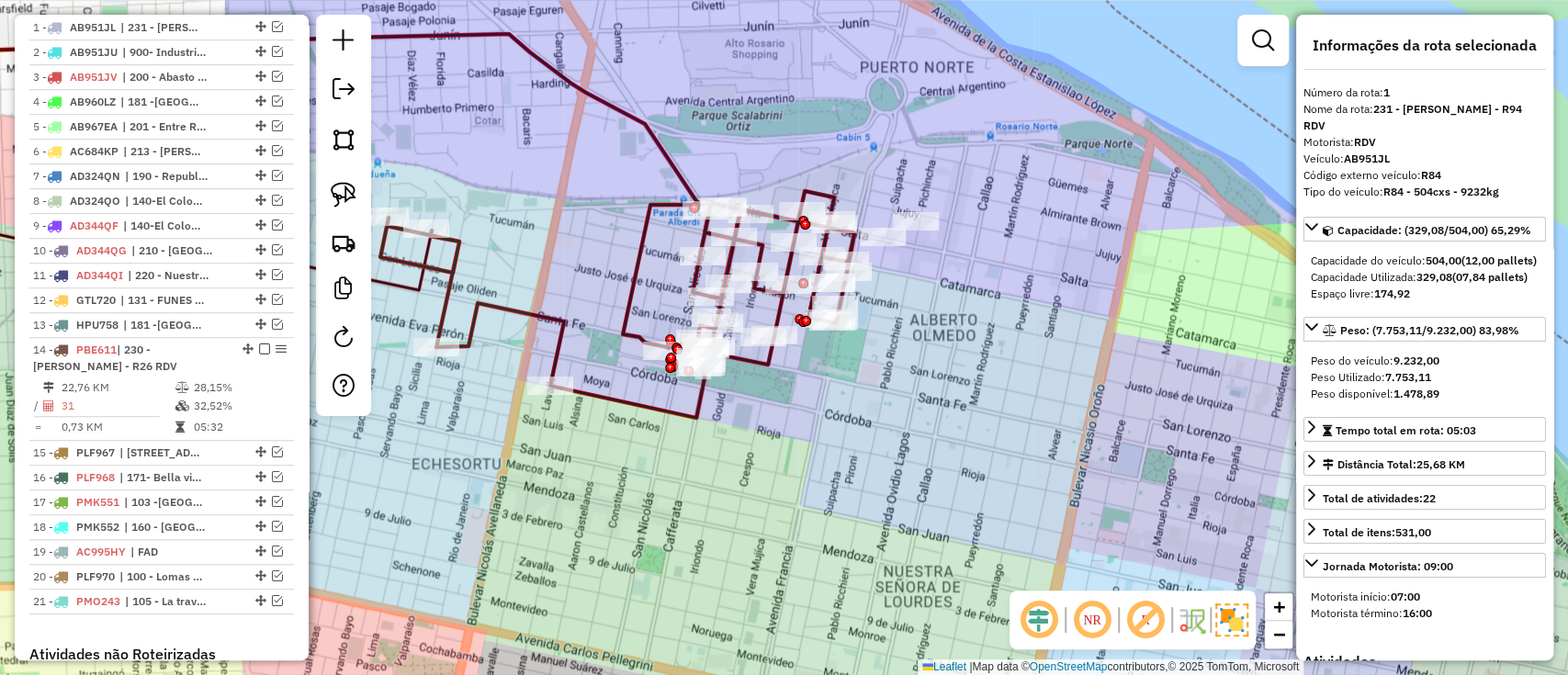
drag, startPoint x: 967, startPoint y: 378, endPoint x: 1081, endPoint y: 499, distance: 166.2
click at [1081, 499] on div "Janela de atendimento Grade de atendimento Capacidade Transportadoras Veículos …" at bounding box center [784, 337] width 1568 height 675
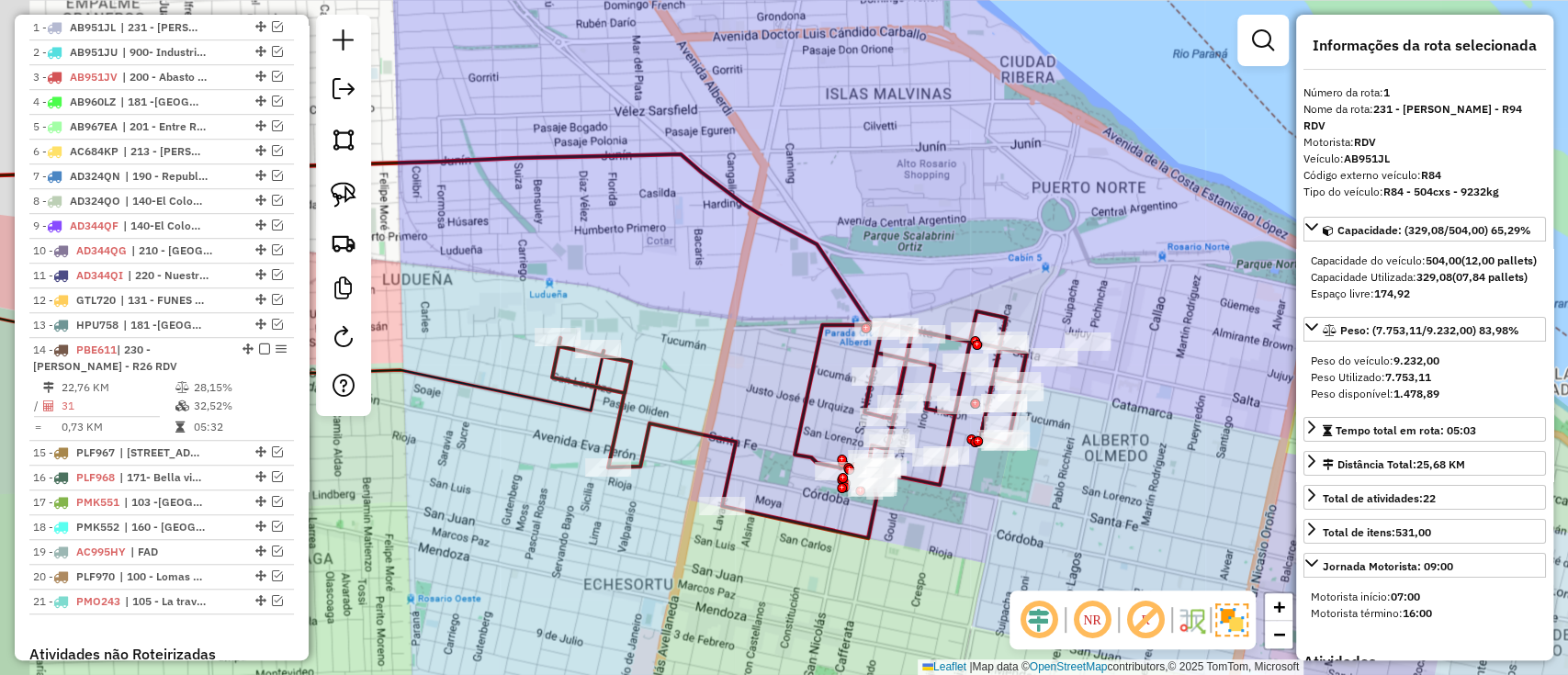
drag, startPoint x: 963, startPoint y: 524, endPoint x: 1037, endPoint y: 519, distance: 74.2
click at [1037, 519] on div "Janela de atendimento Grade de atendimento Capacidade Transportadoras Veículos …" at bounding box center [784, 337] width 1568 height 675
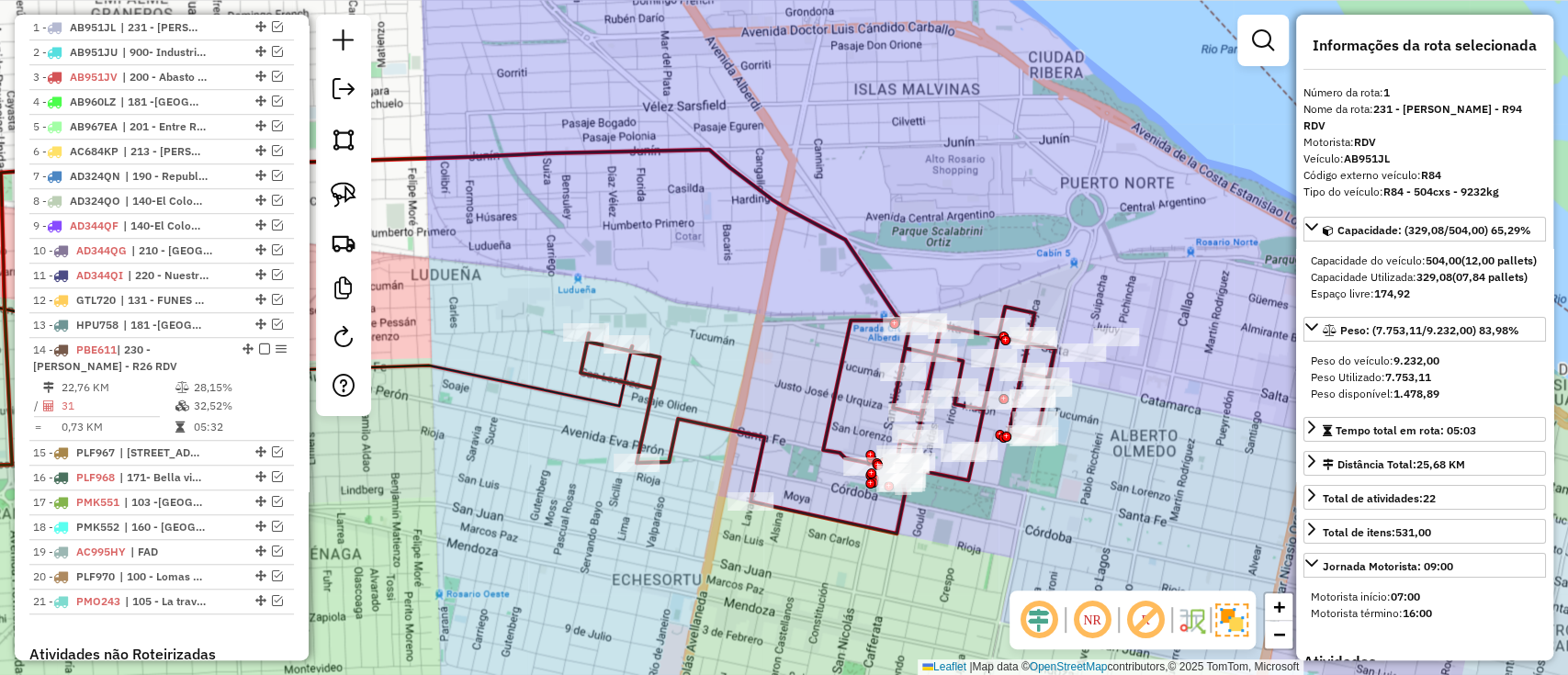
click at [832, 424] on icon at bounding box center [818, 420] width 474 height 227
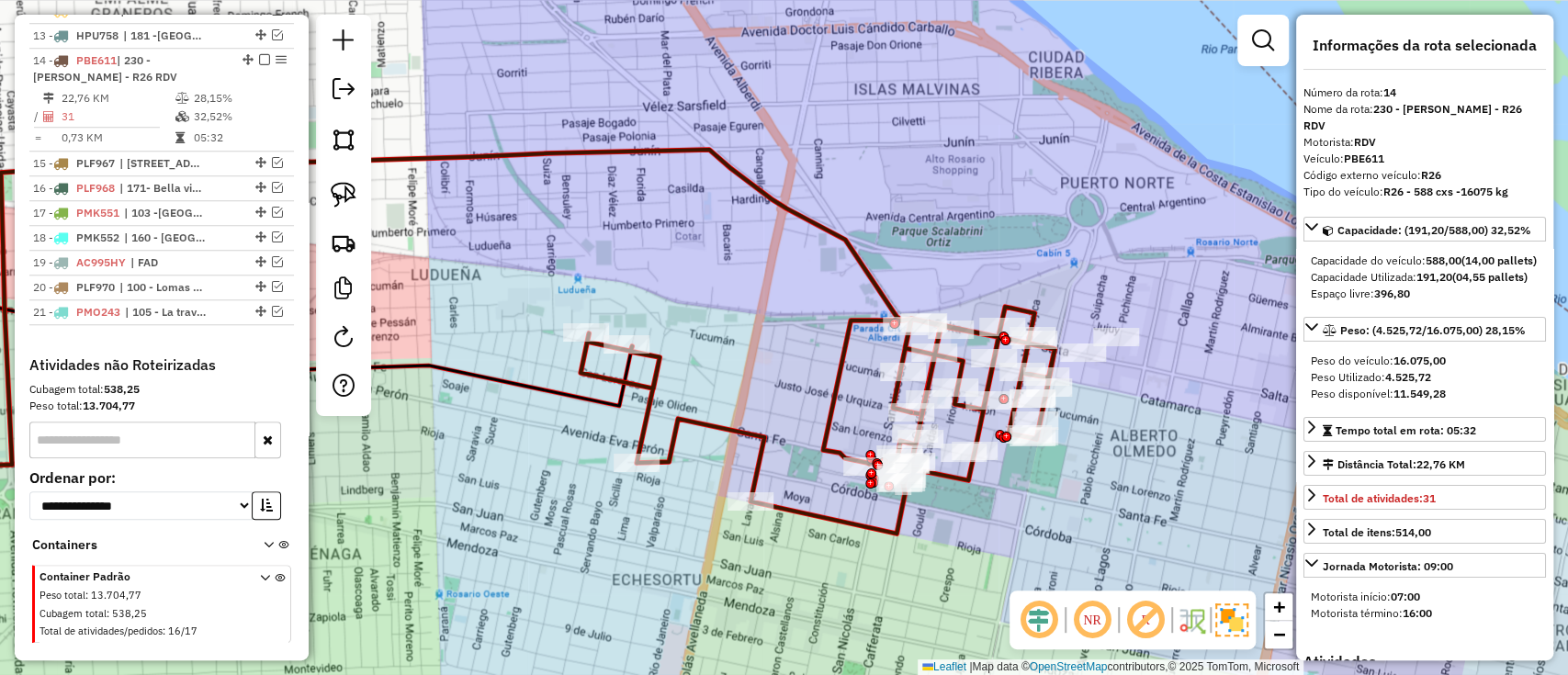
scroll to position [1011, 0]
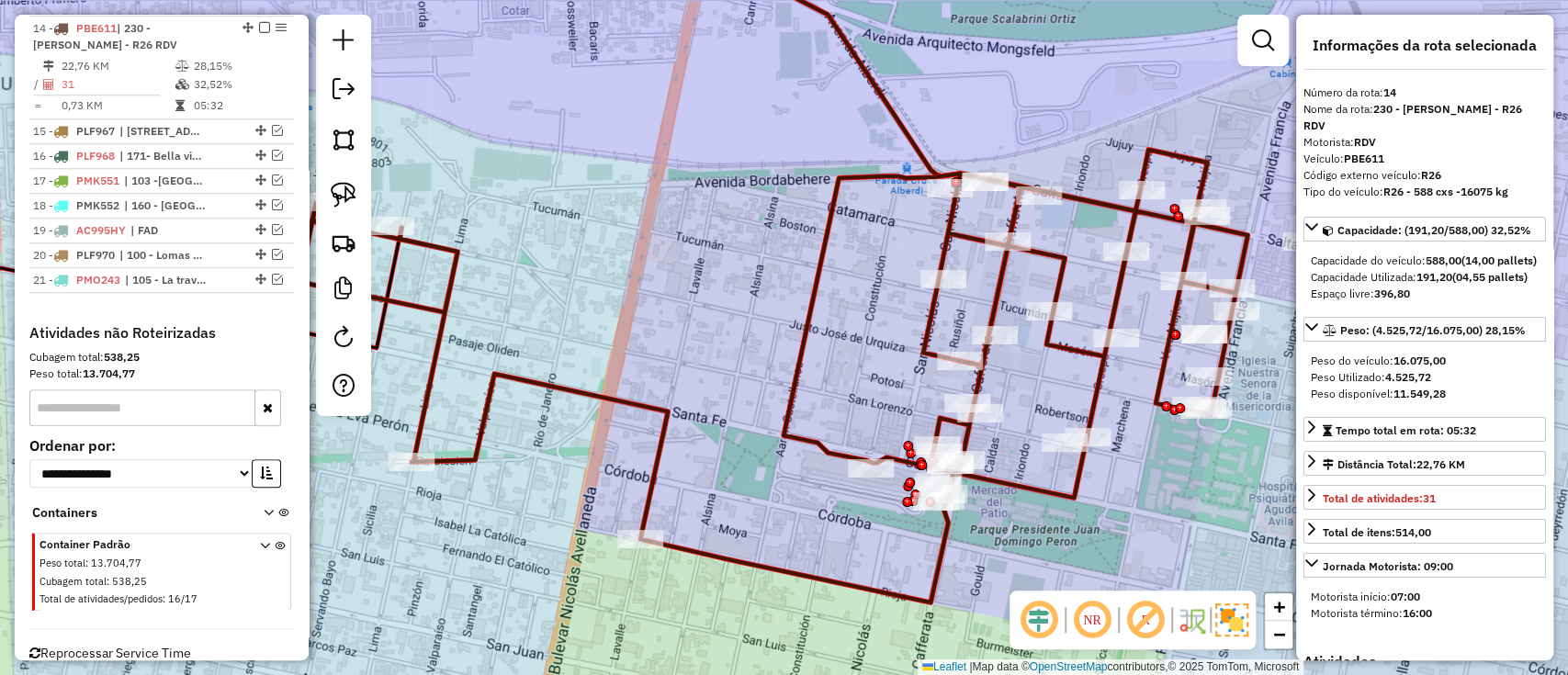
drag, startPoint x: 872, startPoint y: 415, endPoint x: 847, endPoint y: 385, distance: 39.1
click at [847, 385] on div "Janela de atendimento Grade de atendimento Capacidade Transportadoras Veículos …" at bounding box center [784, 337] width 1568 height 675
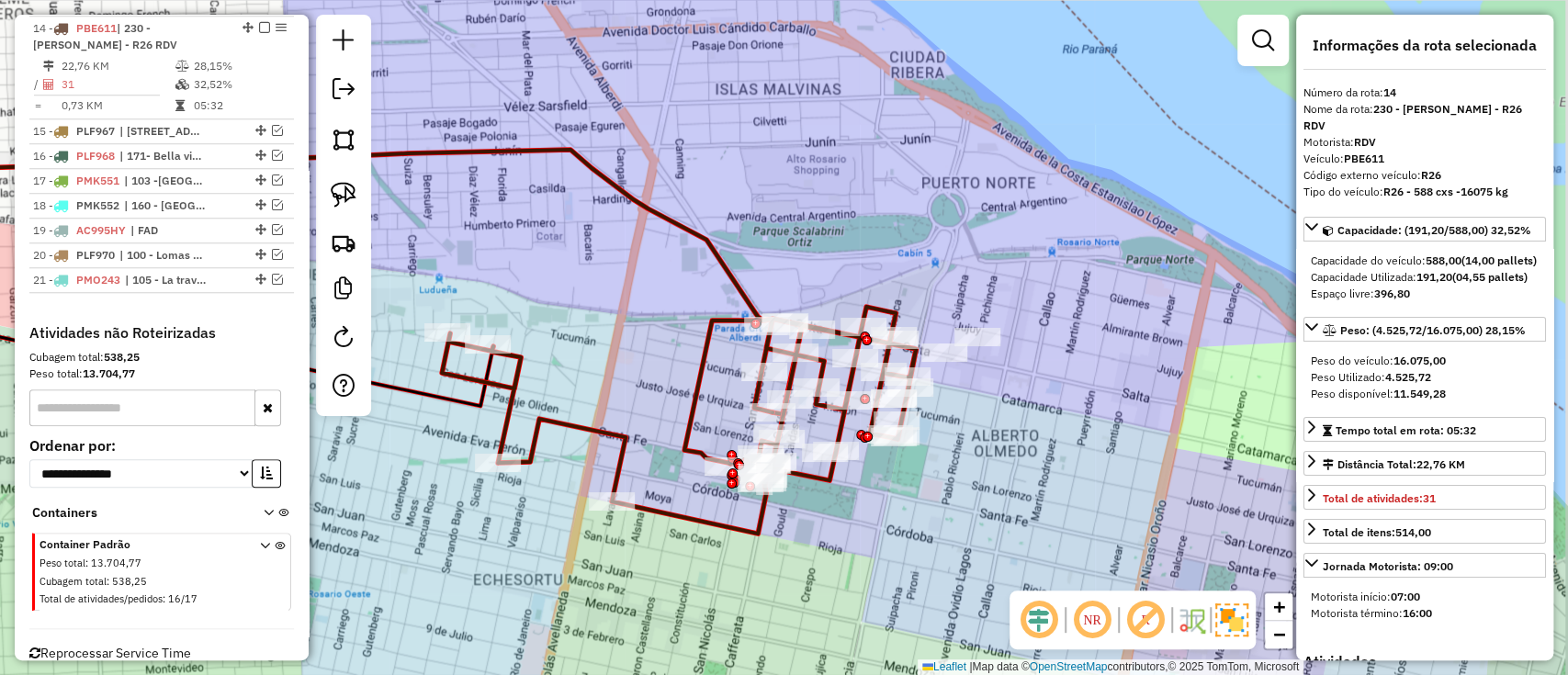
drag, startPoint x: 995, startPoint y: 475, endPoint x: 850, endPoint y: 487, distance: 145.5
click at [850, 487] on div "Janela de atendimento Grade de atendimento Capacidade Transportadoras Veículos …" at bounding box center [784, 337] width 1568 height 675
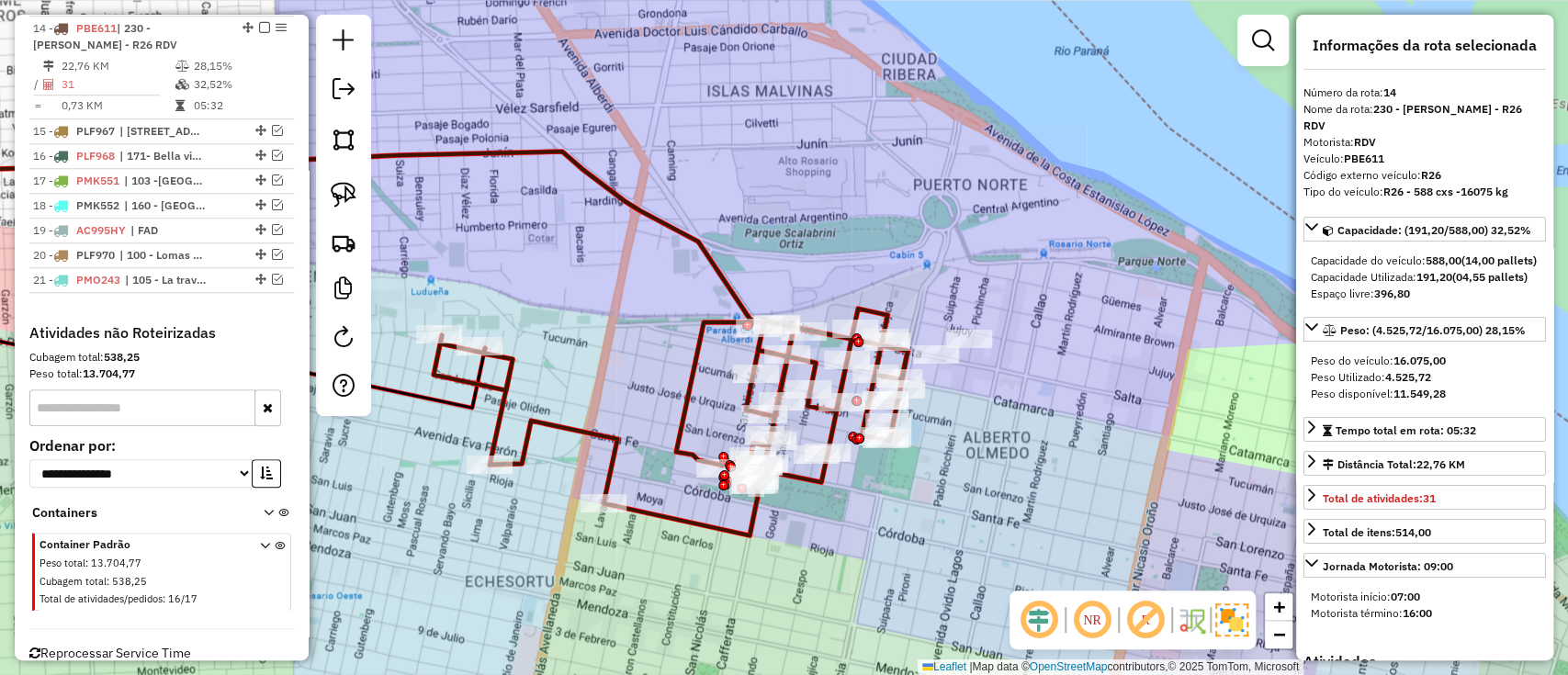
click at [1046, 347] on div "Janela de atendimento Grade de atendimento Capacidade Transportadoras Veículos …" at bounding box center [784, 337] width 1568 height 675
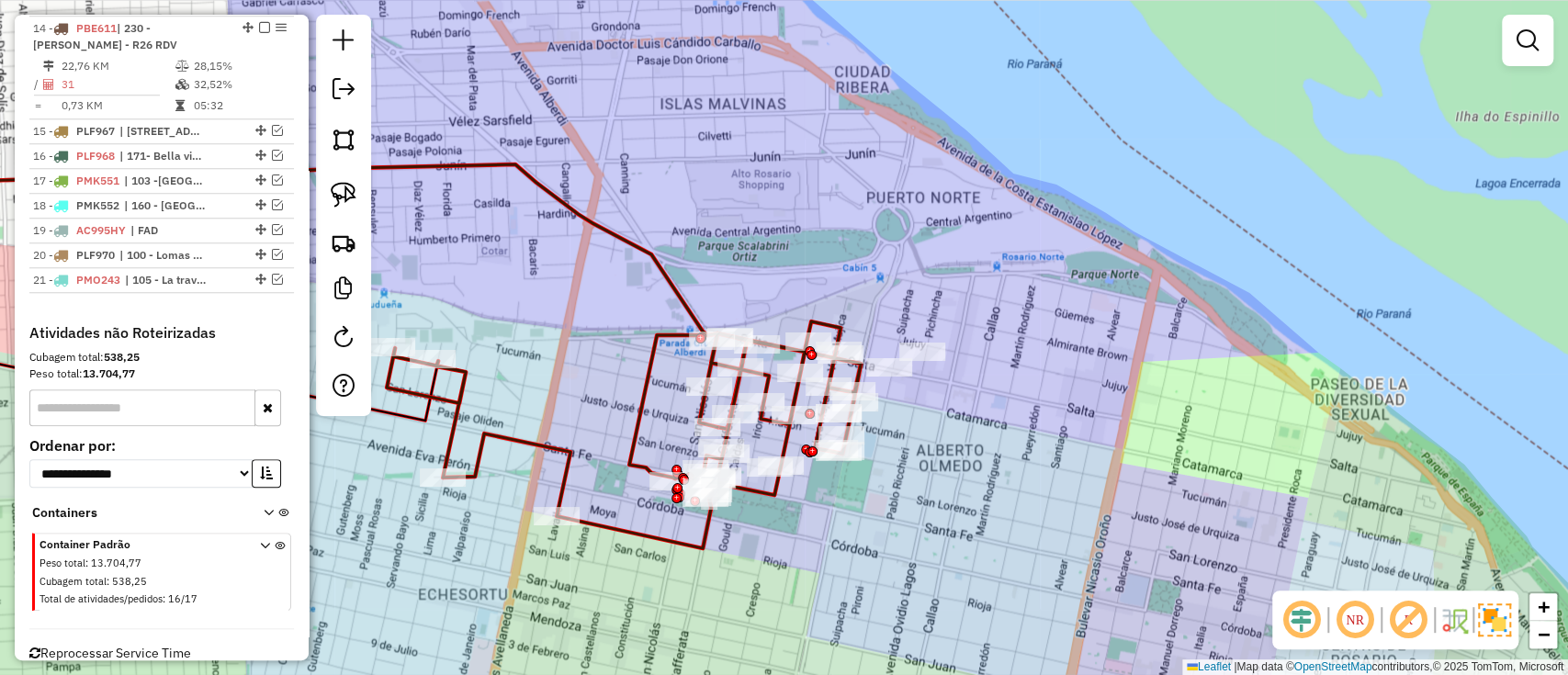
drag, startPoint x: 1037, startPoint y: 311, endPoint x: 948, endPoint y: 345, distance: 95.3
click at [963, 344] on div "Janela de atendimento Grade de atendimento Capacidade Transportadoras Veículos …" at bounding box center [784, 337] width 1568 height 675
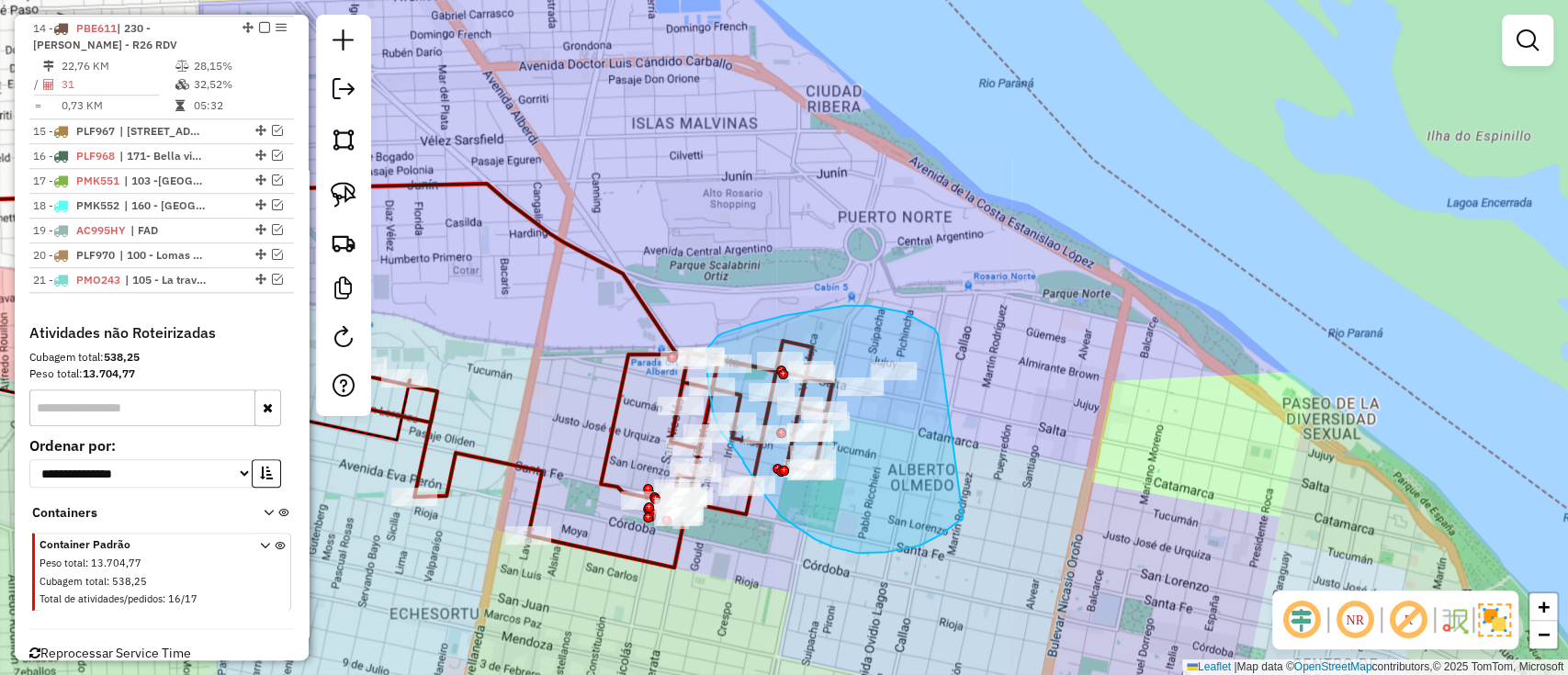
drag, startPoint x: 928, startPoint y: 326, endPoint x: 963, endPoint y: 518, distance: 195.2
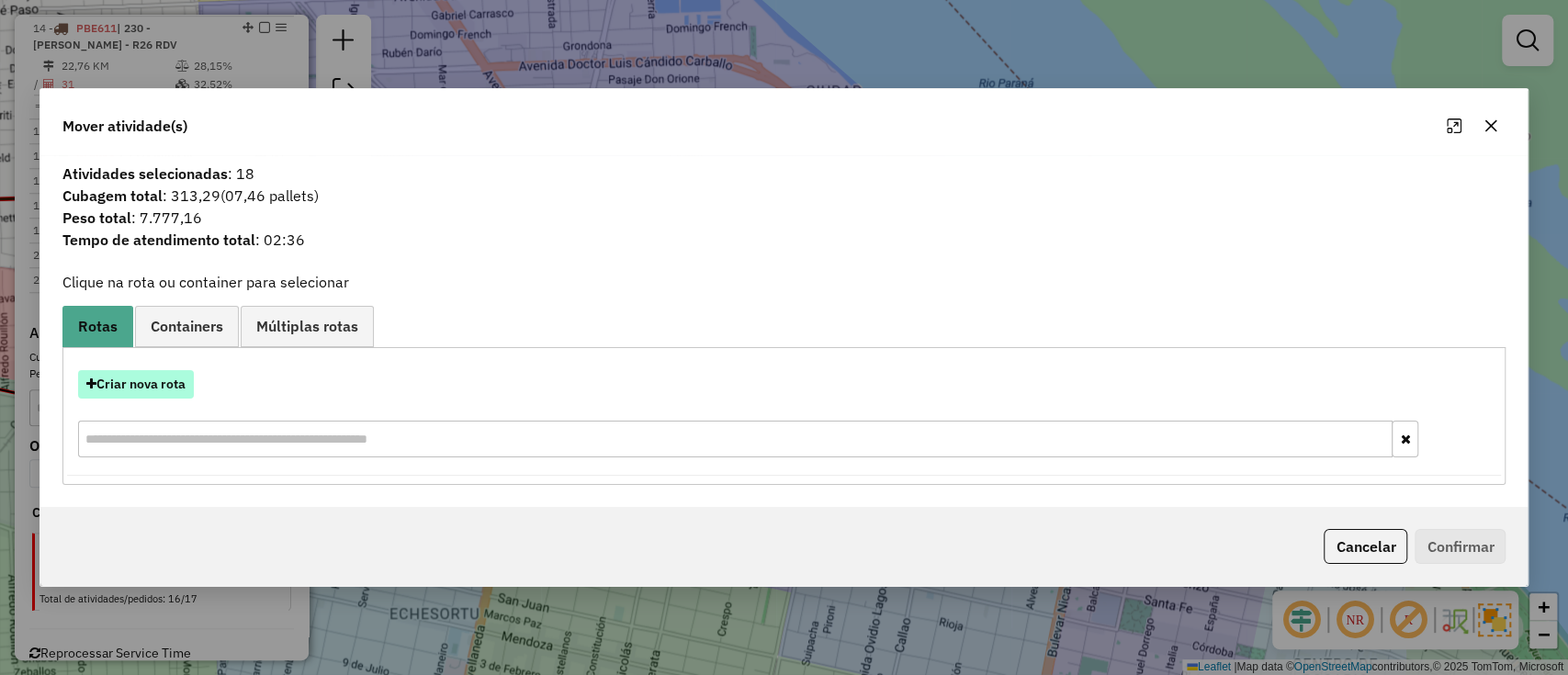
click at [167, 378] on button "Criar nova rota" at bounding box center [136, 384] width 116 height 28
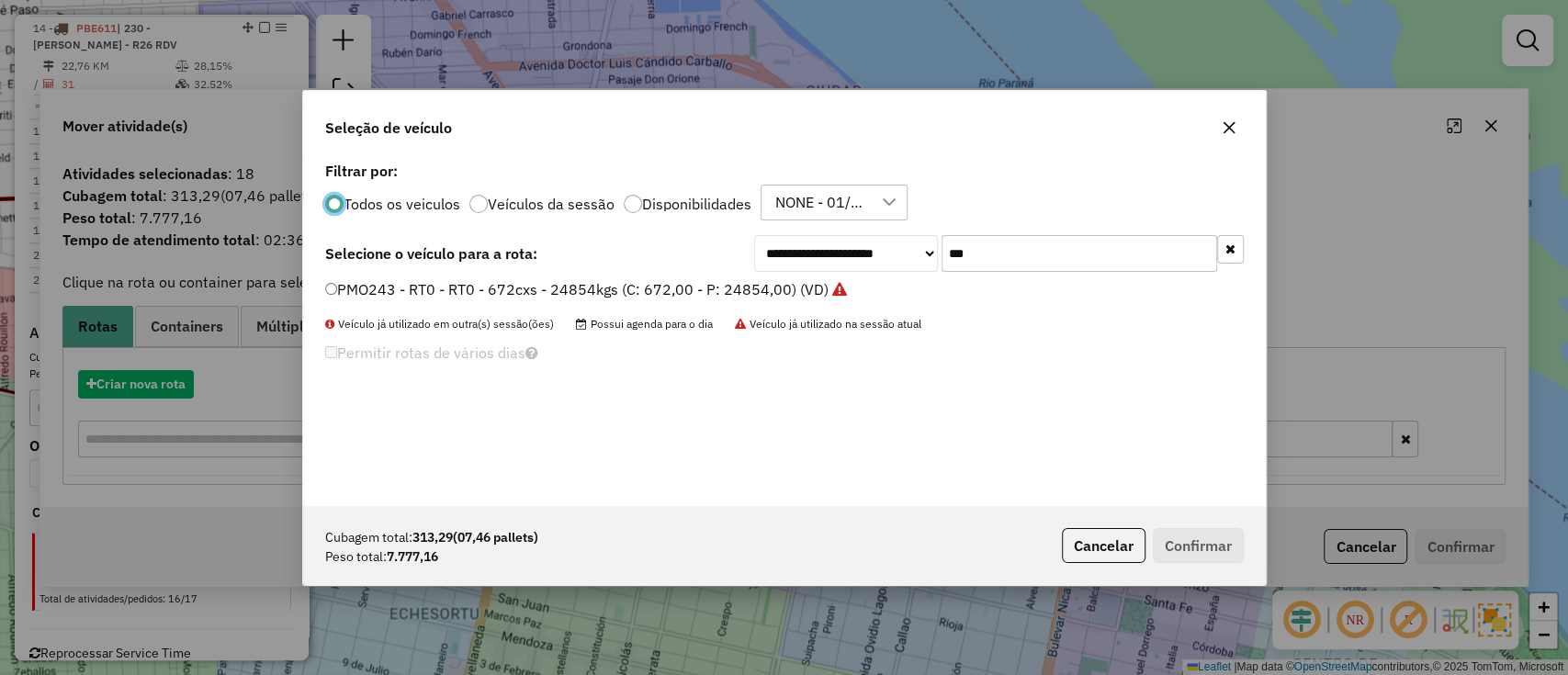
scroll to position [9, 6]
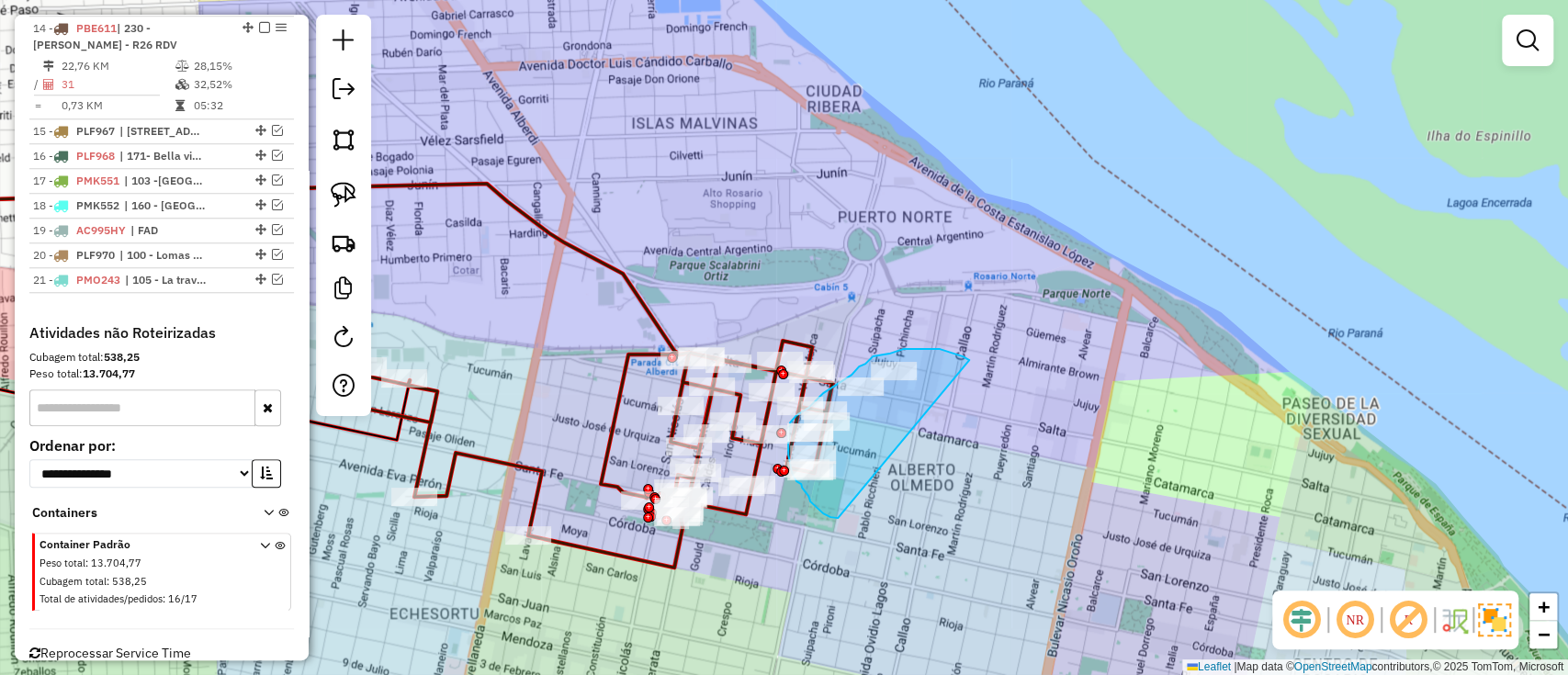
drag, startPoint x: 939, startPoint y: 349, endPoint x: 838, endPoint y: 518, distance: 196.9
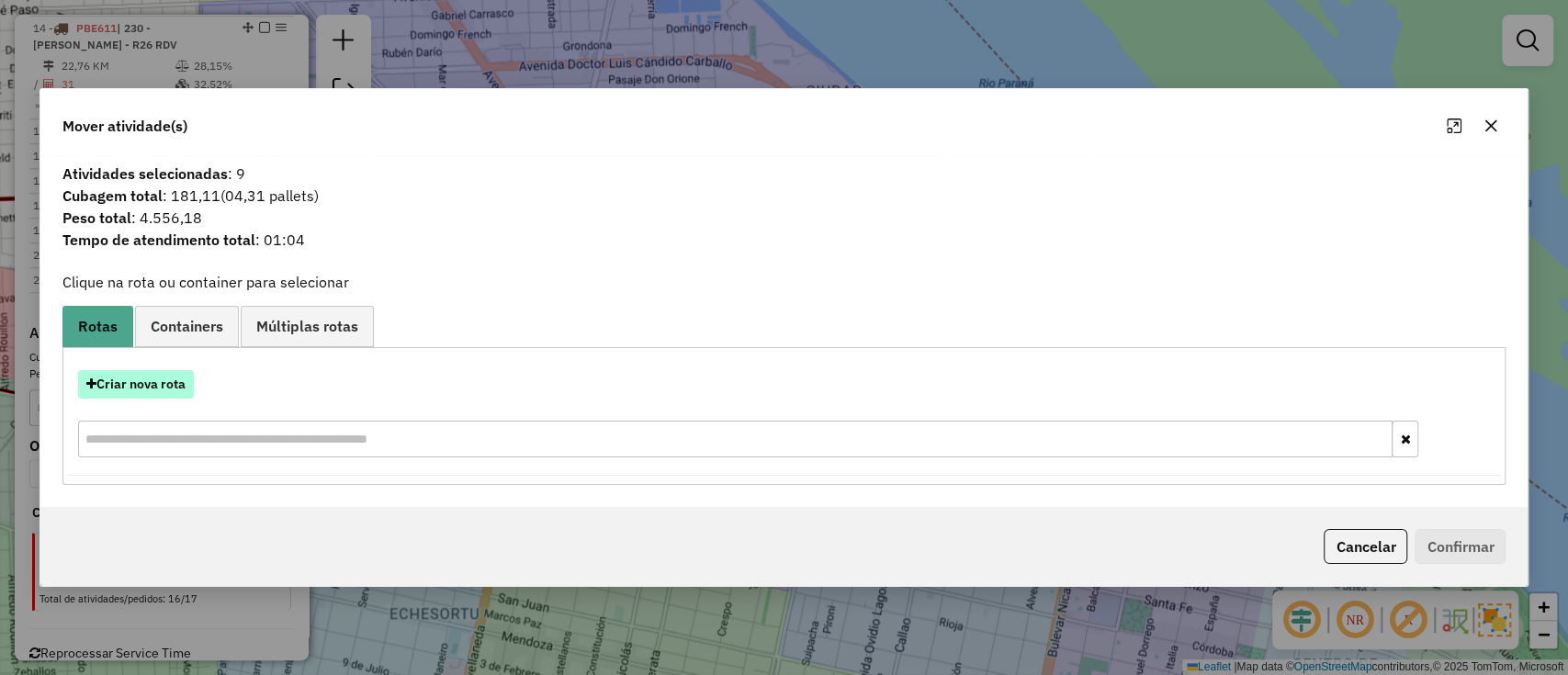
click at [148, 382] on button "Criar nova rota" at bounding box center [136, 384] width 116 height 28
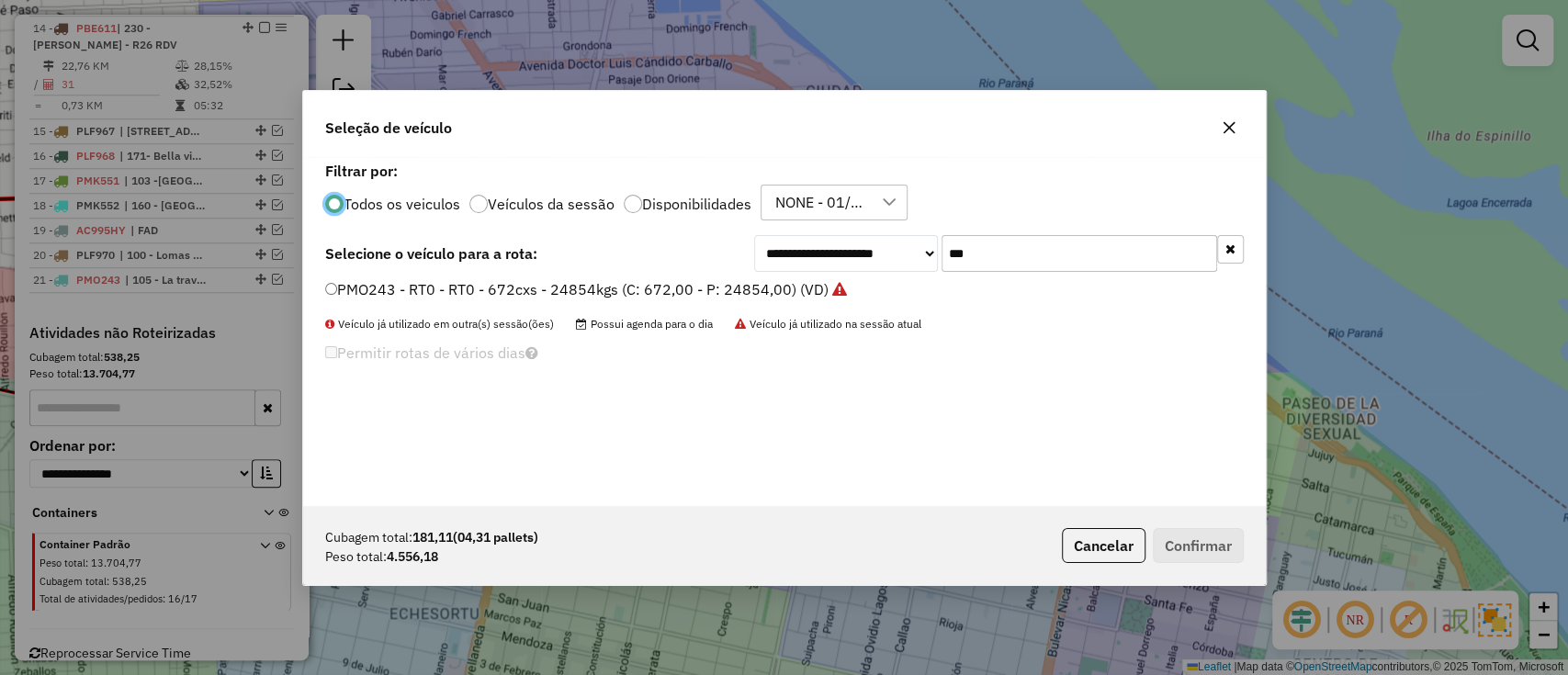
click at [1031, 259] on input "***" at bounding box center [1079, 253] width 275 height 36
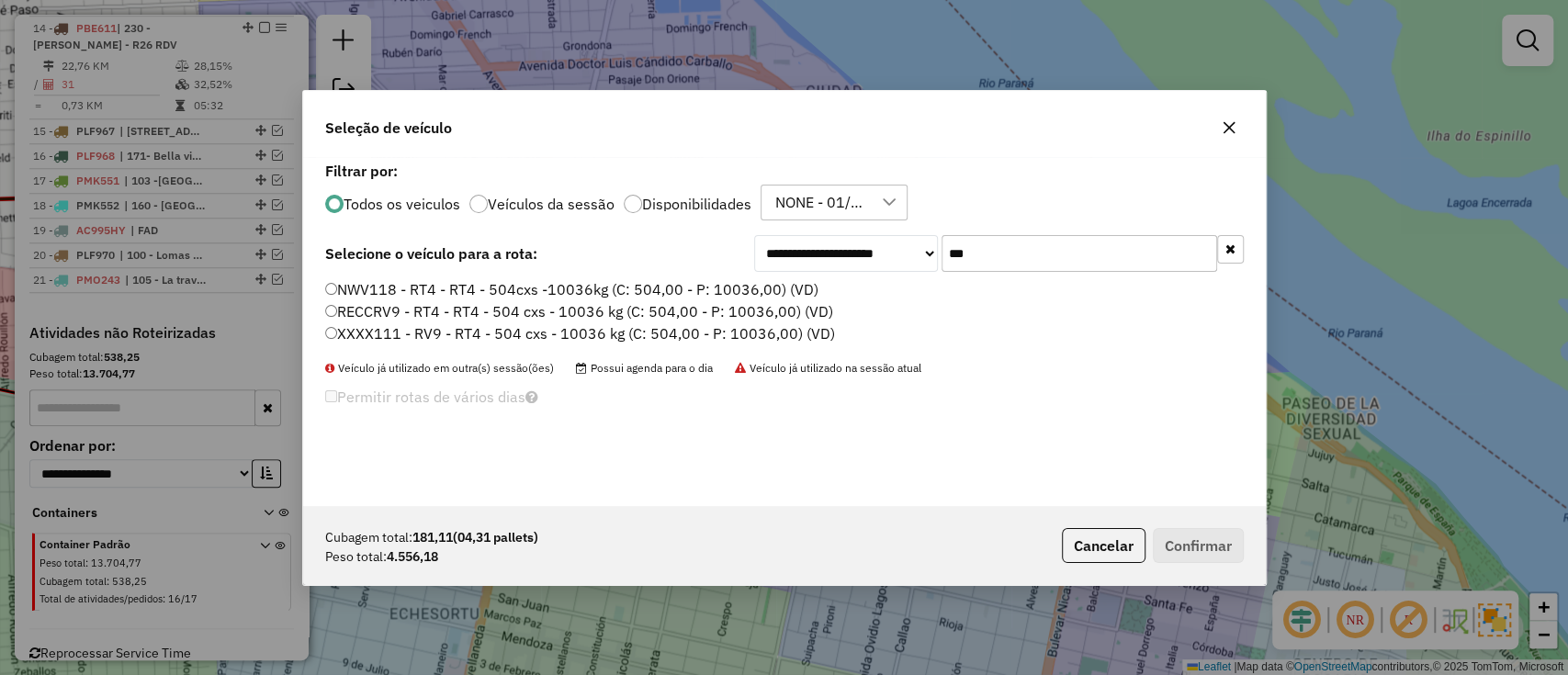
type input "***"
click at [530, 289] on label "NWV118 - RT4 - RT4 - 504cxs -10036kg (C: 504,00 - P: 10036,00) (VD)" at bounding box center [572, 289] width 493 height 22
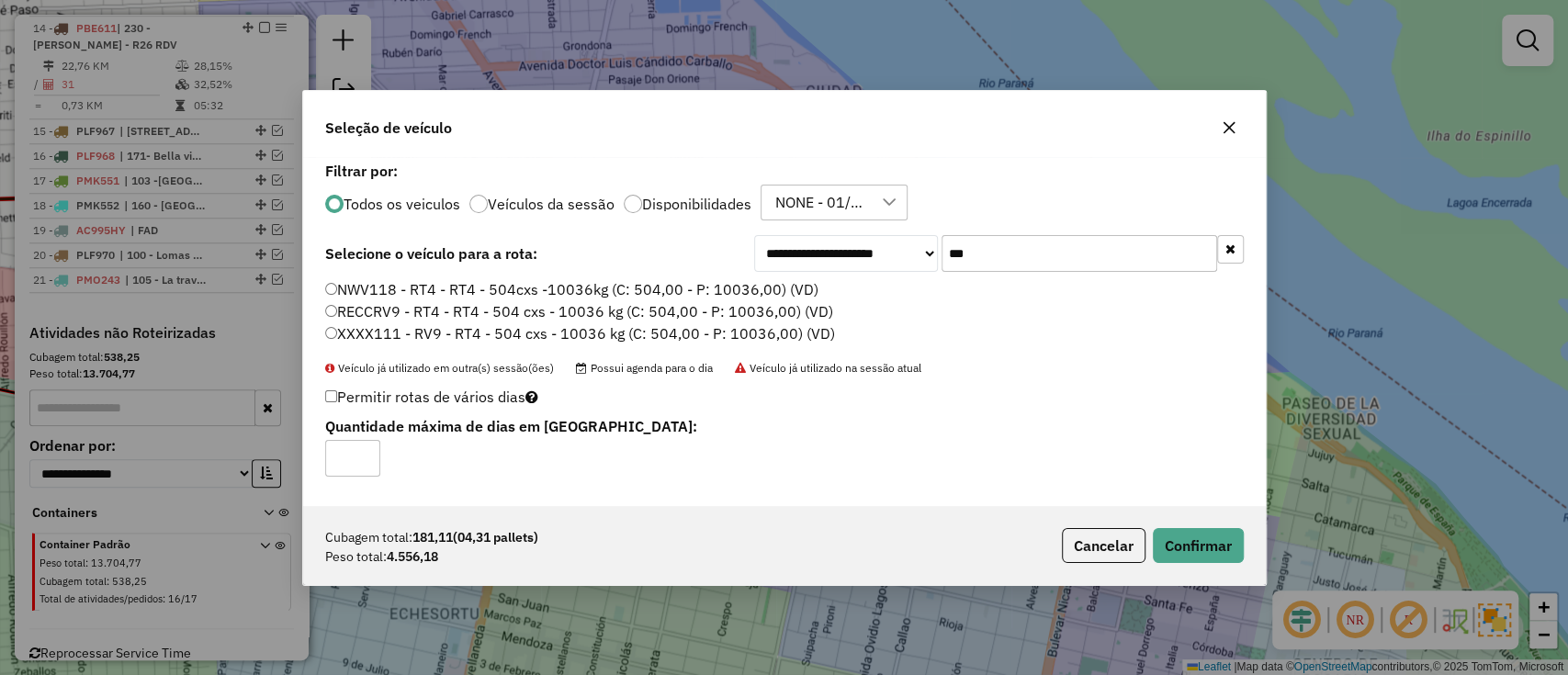
click at [1206, 563] on div "Cubagem total: 181,11 (04,31 pallets) Peso total: 4.556,18 Cancelar Confirmar" at bounding box center [784, 545] width 963 height 79
click at [1204, 555] on button "Confirmar" at bounding box center [1198, 545] width 91 height 35
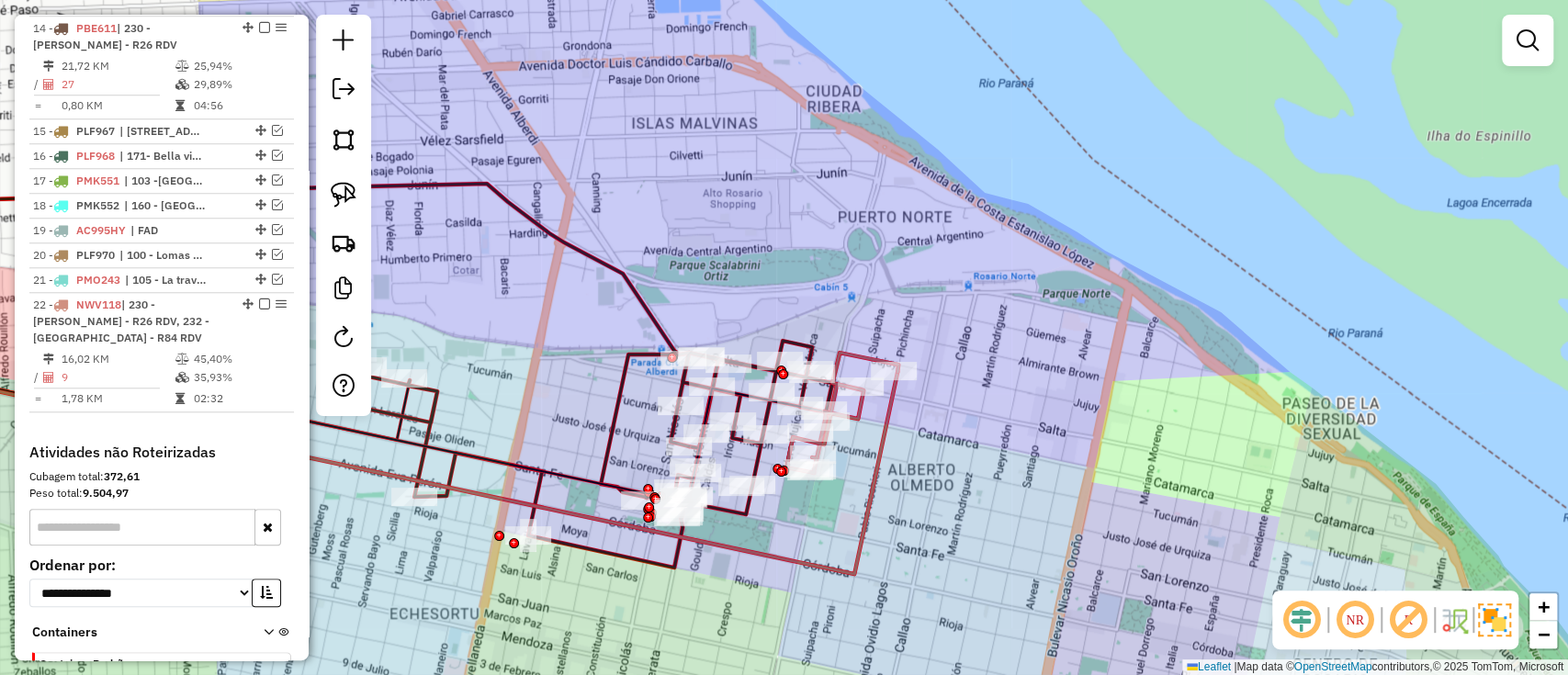
scroll to position [908, 0]
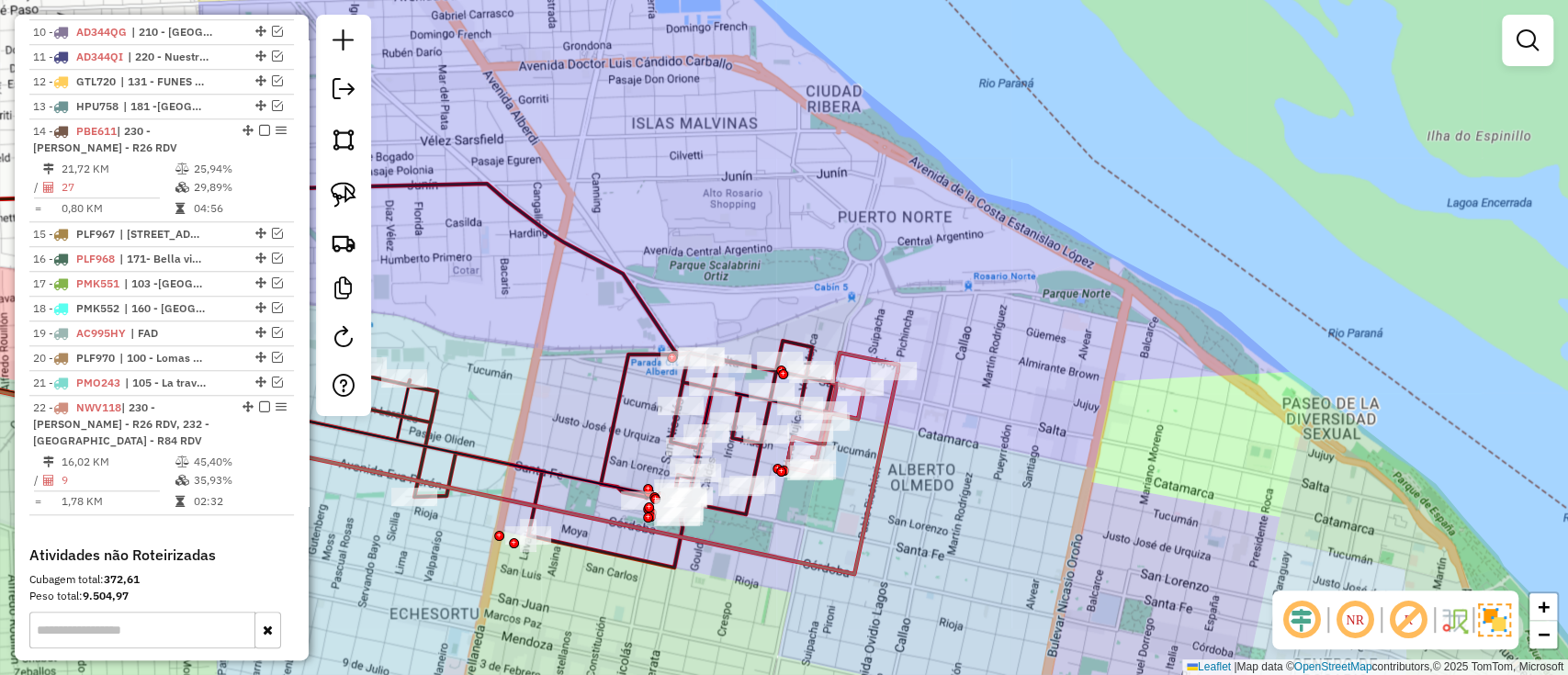
click at [886, 443] on icon at bounding box center [370, 466] width 1054 height 216
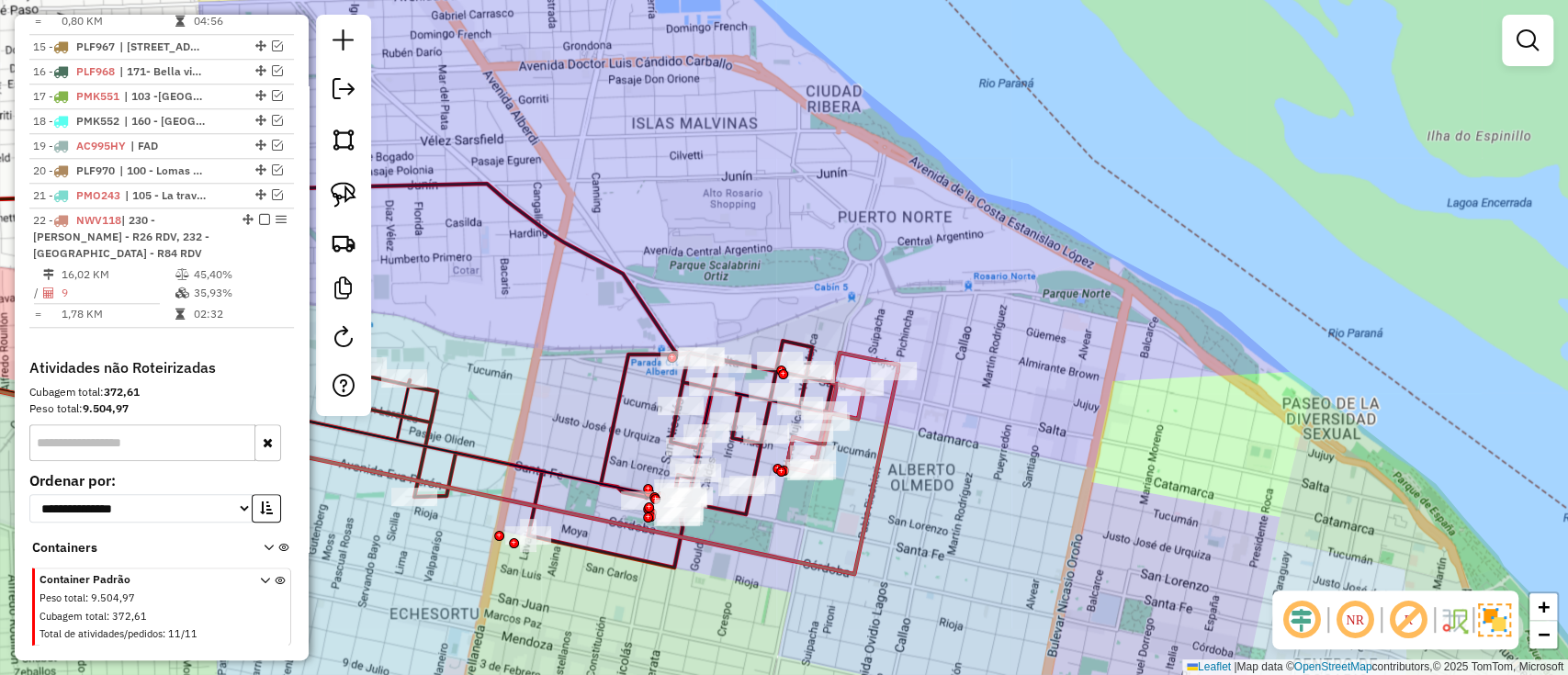
select select "**********"
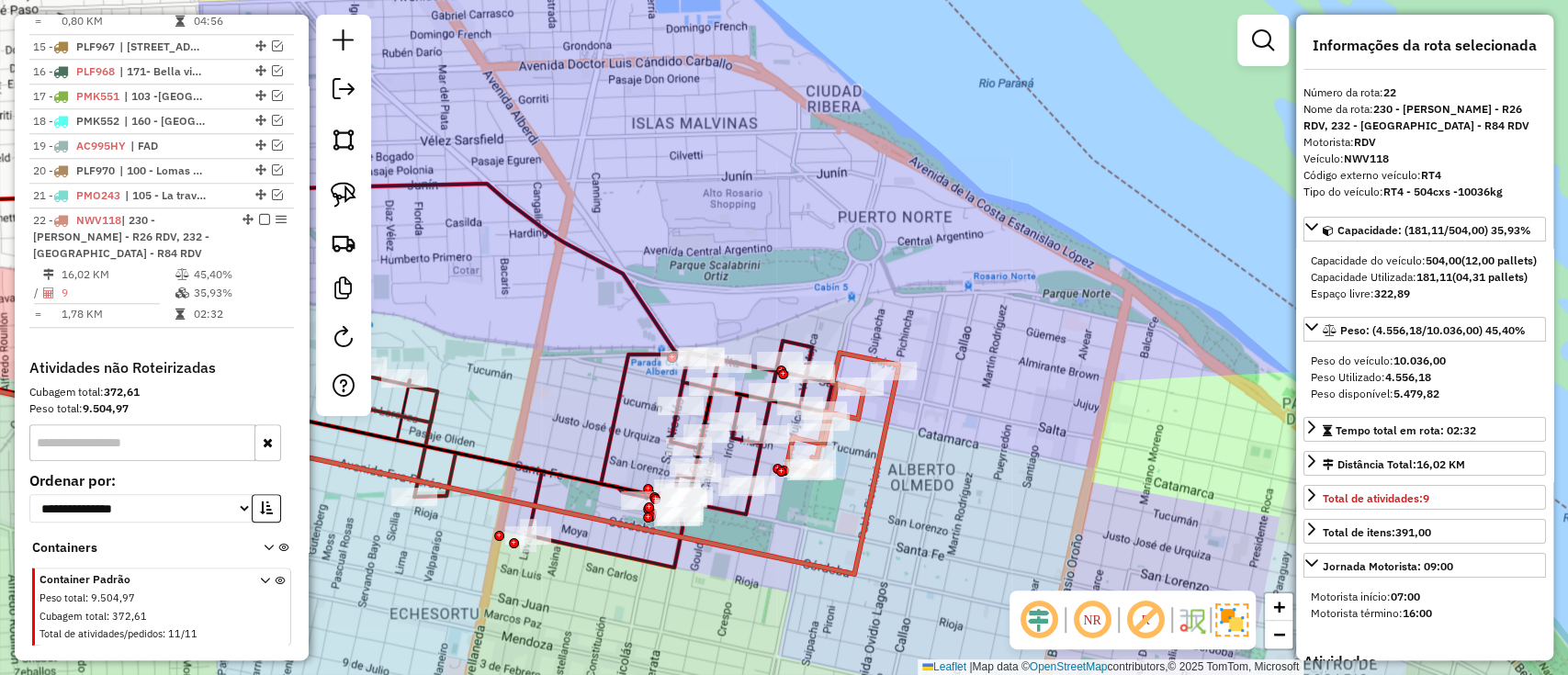
scroll to position [1170, 0]
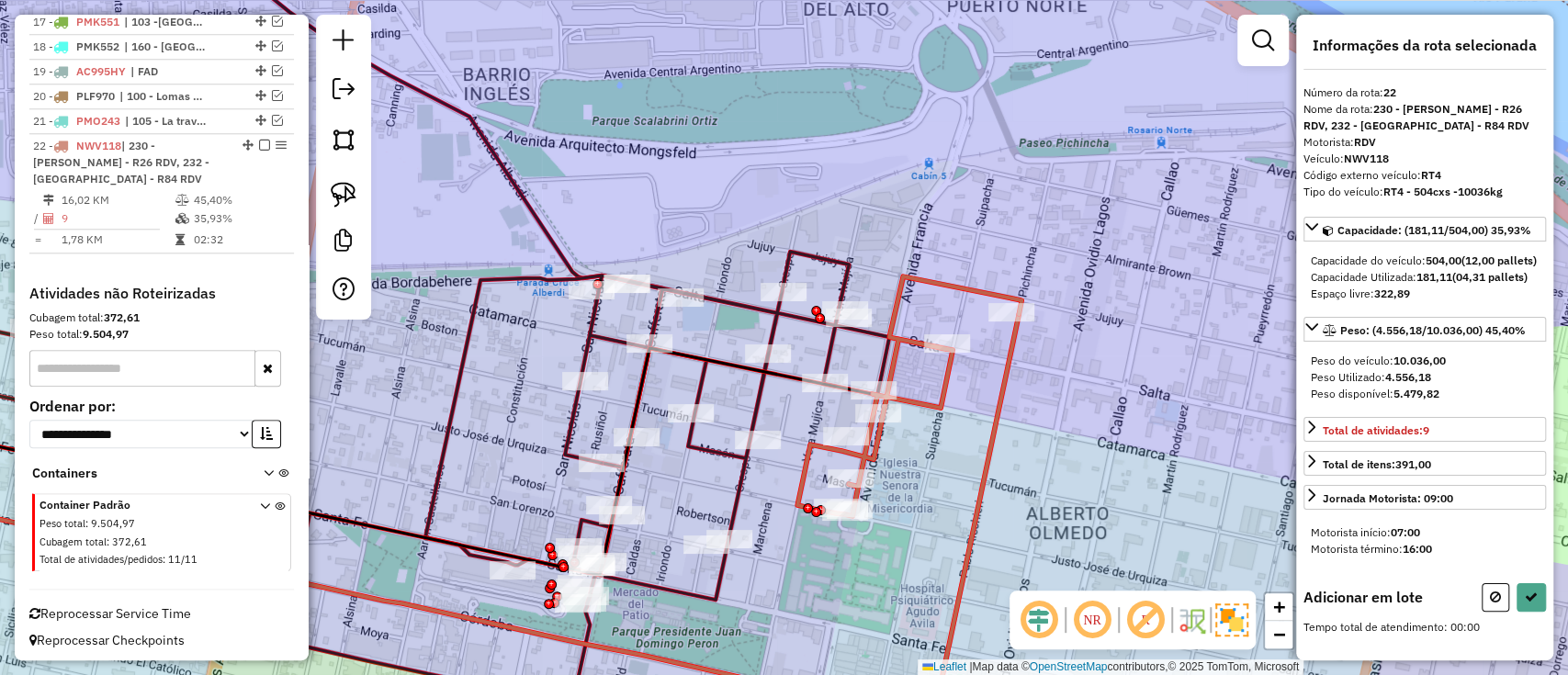
select select "**********"
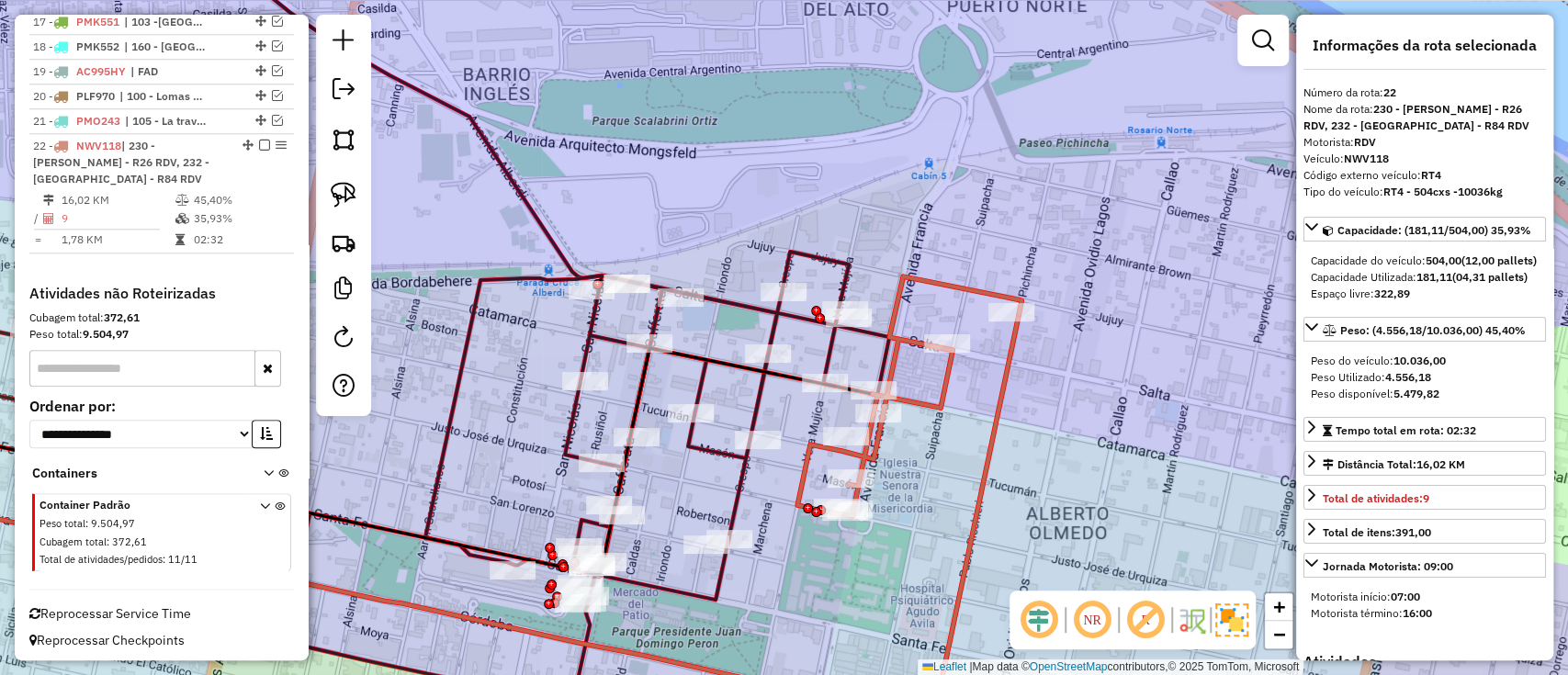
click at [831, 346] on icon at bounding box center [415, 478] width 948 height 453
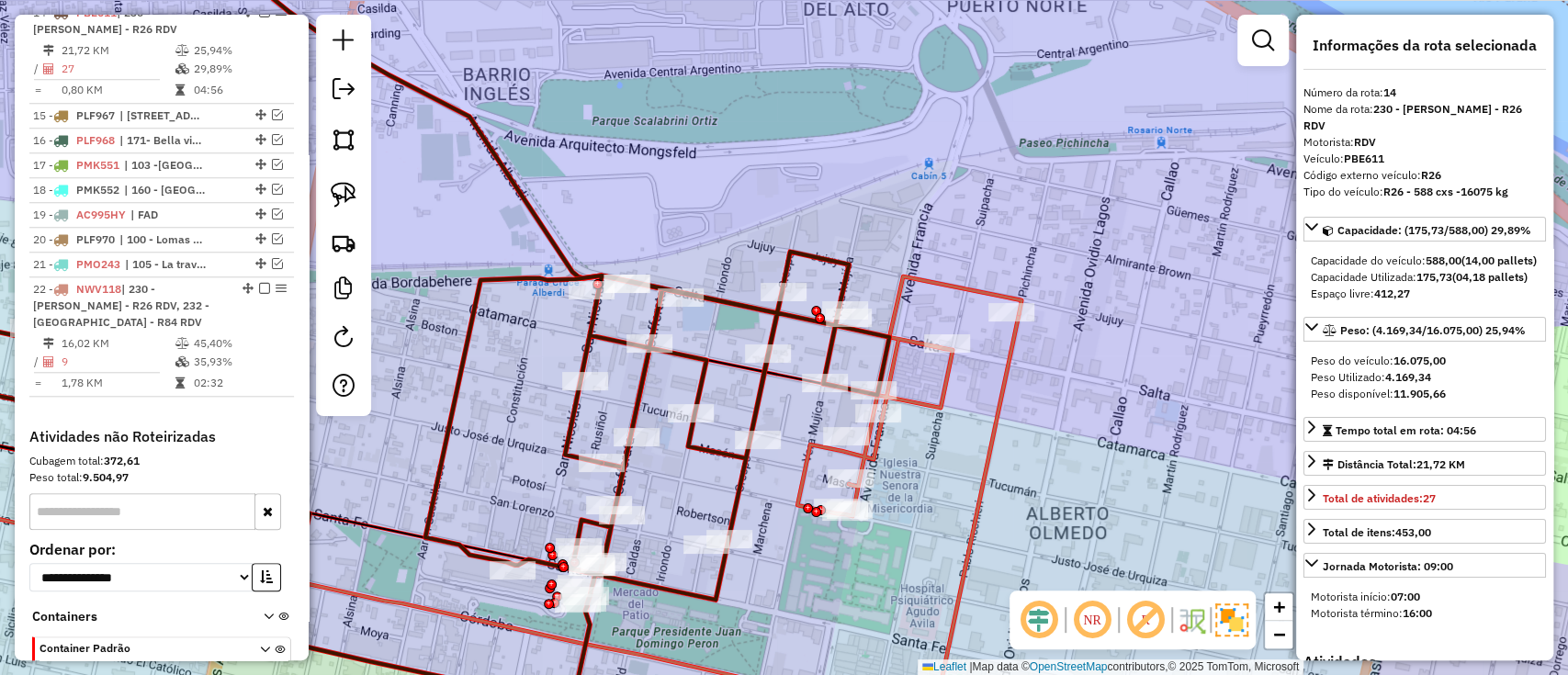
scroll to position [1011, 0]
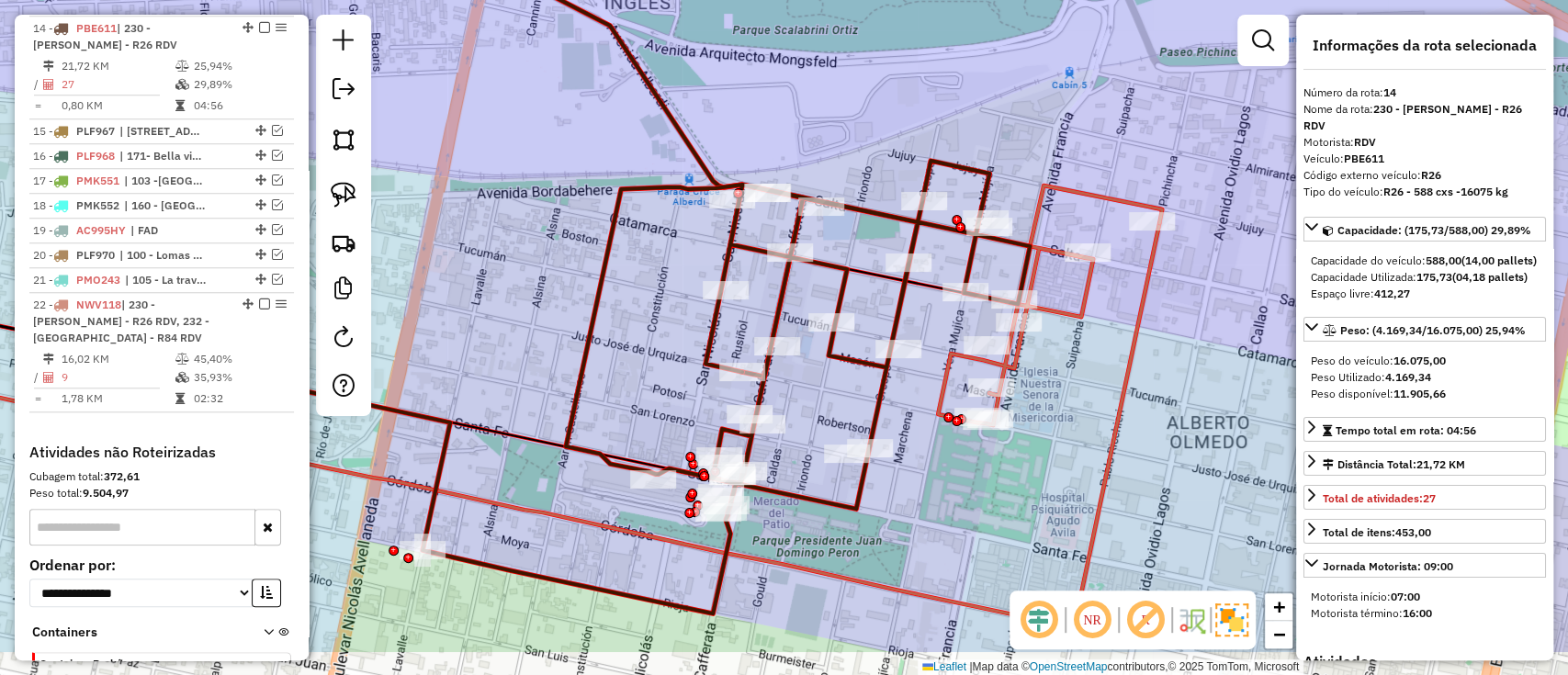
drag, startPoint x: 791, startPoint y: 466, endPoint x: 940, endPoint y: 367, distance: 178.9
click at [940, 367] on div "Janela de atendimento Grade de atendimento Capacidade Transportadoras Veículos …" at bounding box center [784, 337] width 1568 height 675
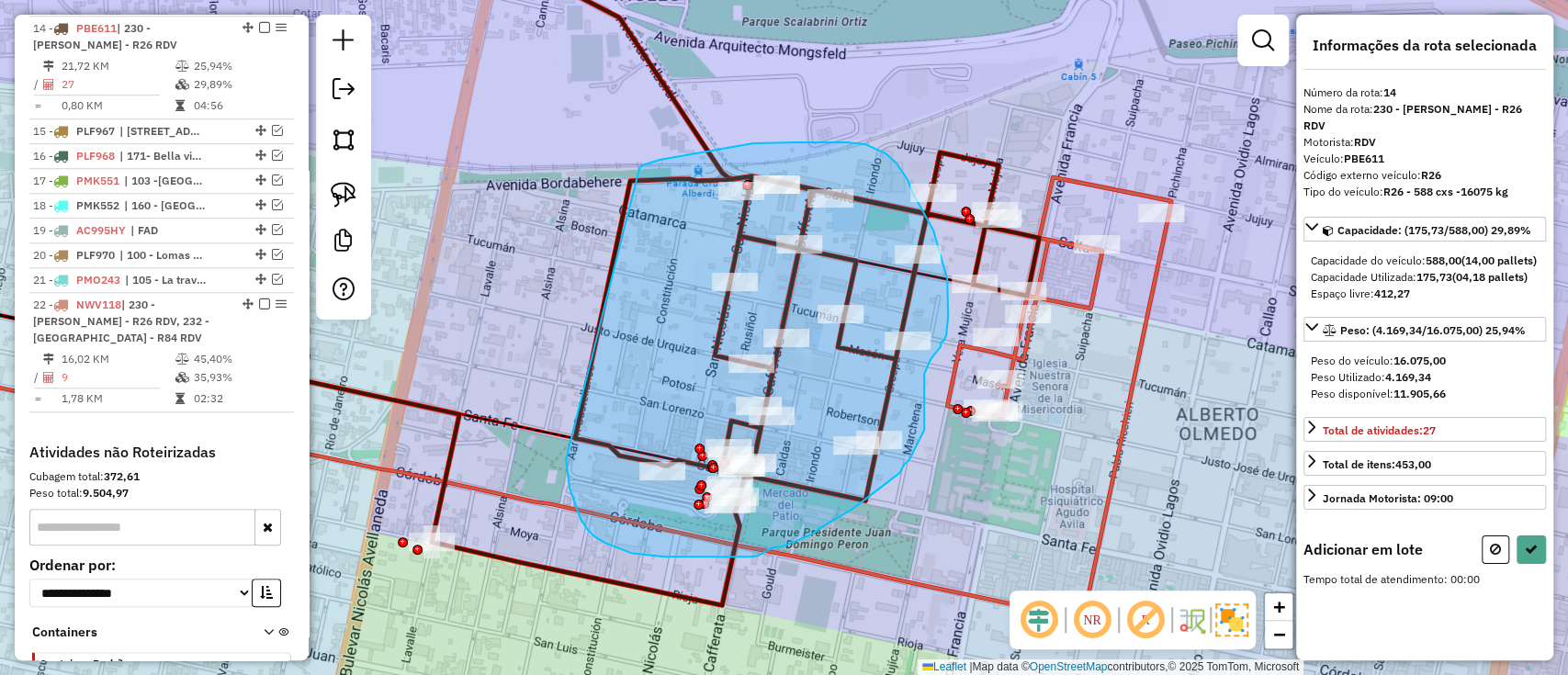
drag, startPoint x: 587, startPoint y: 529, endPoint x: 636, endPoint y: 170, distance: 362.3
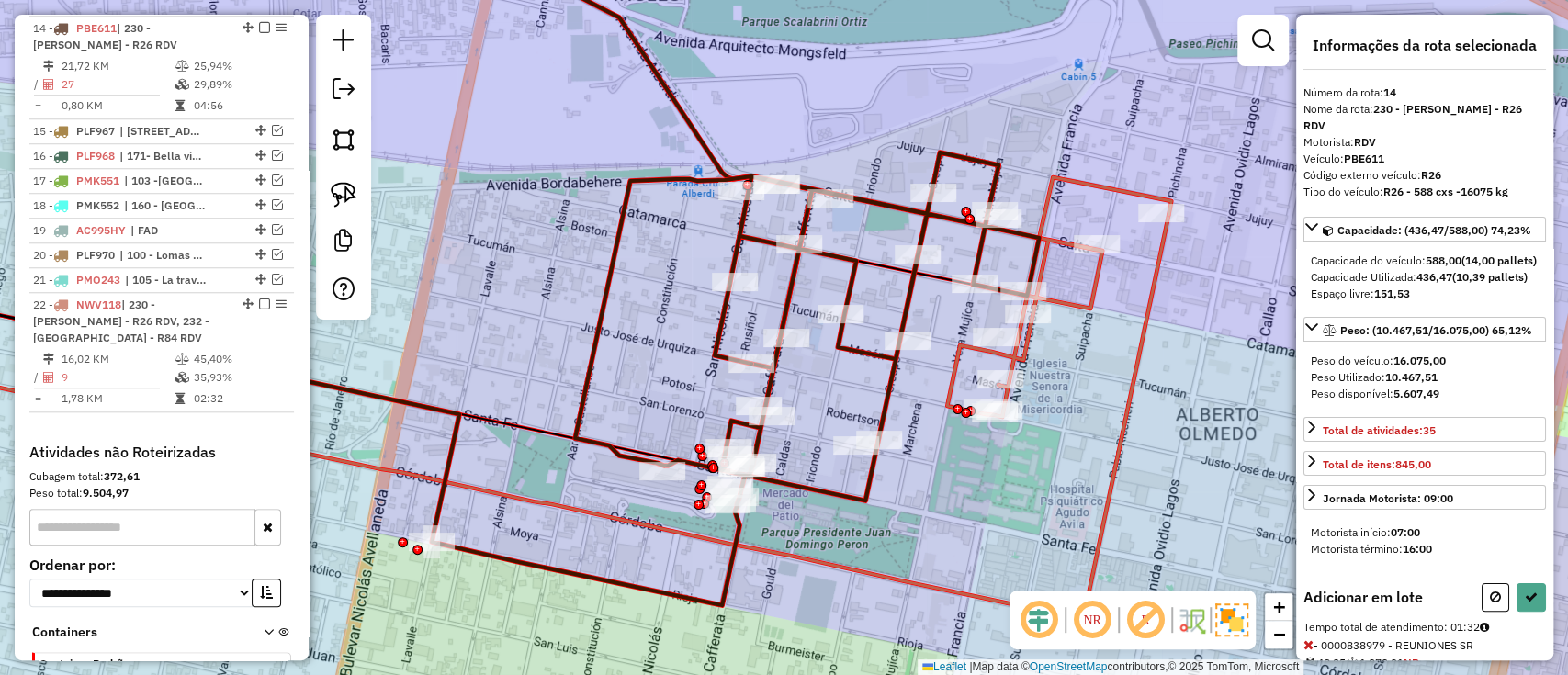
select select "**********"
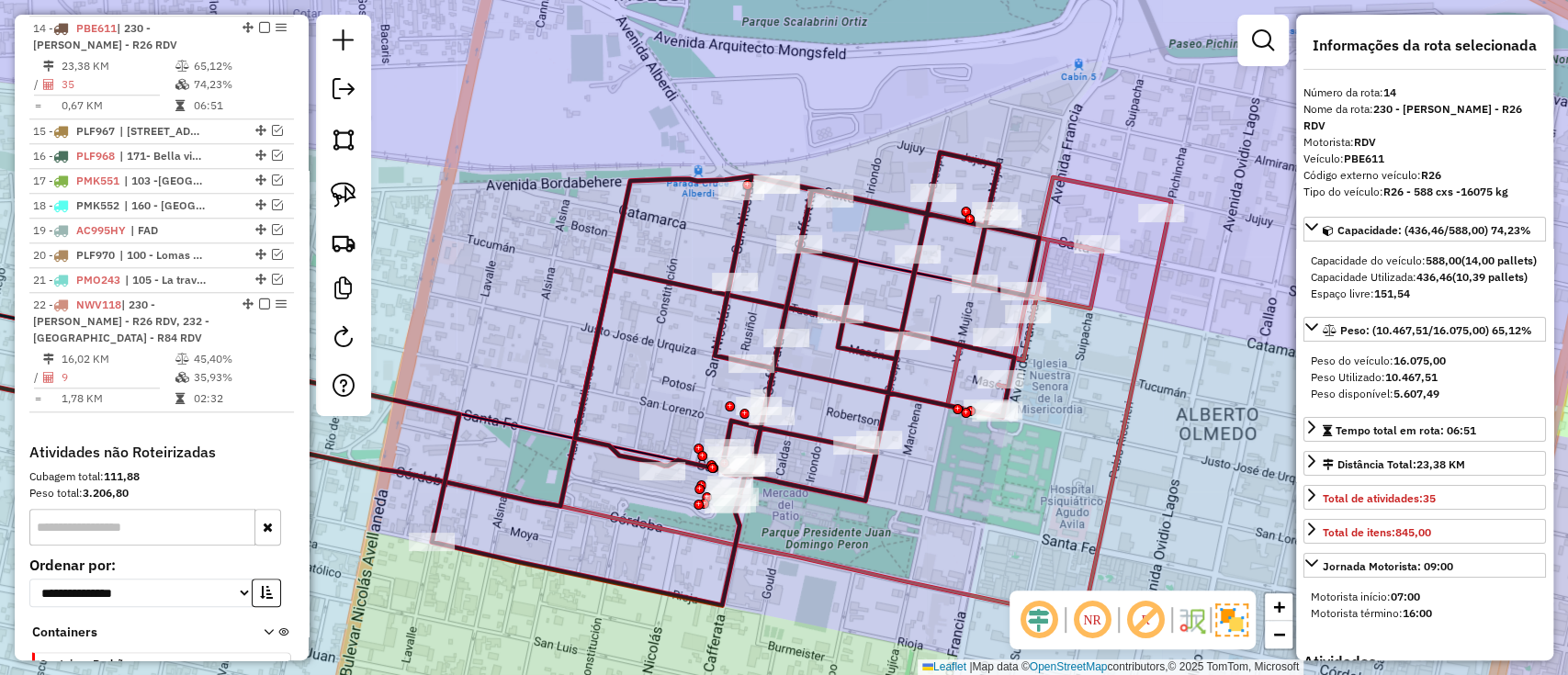
click at [839, 496] on icon at bounding box center [564, 378] width 948 height 453
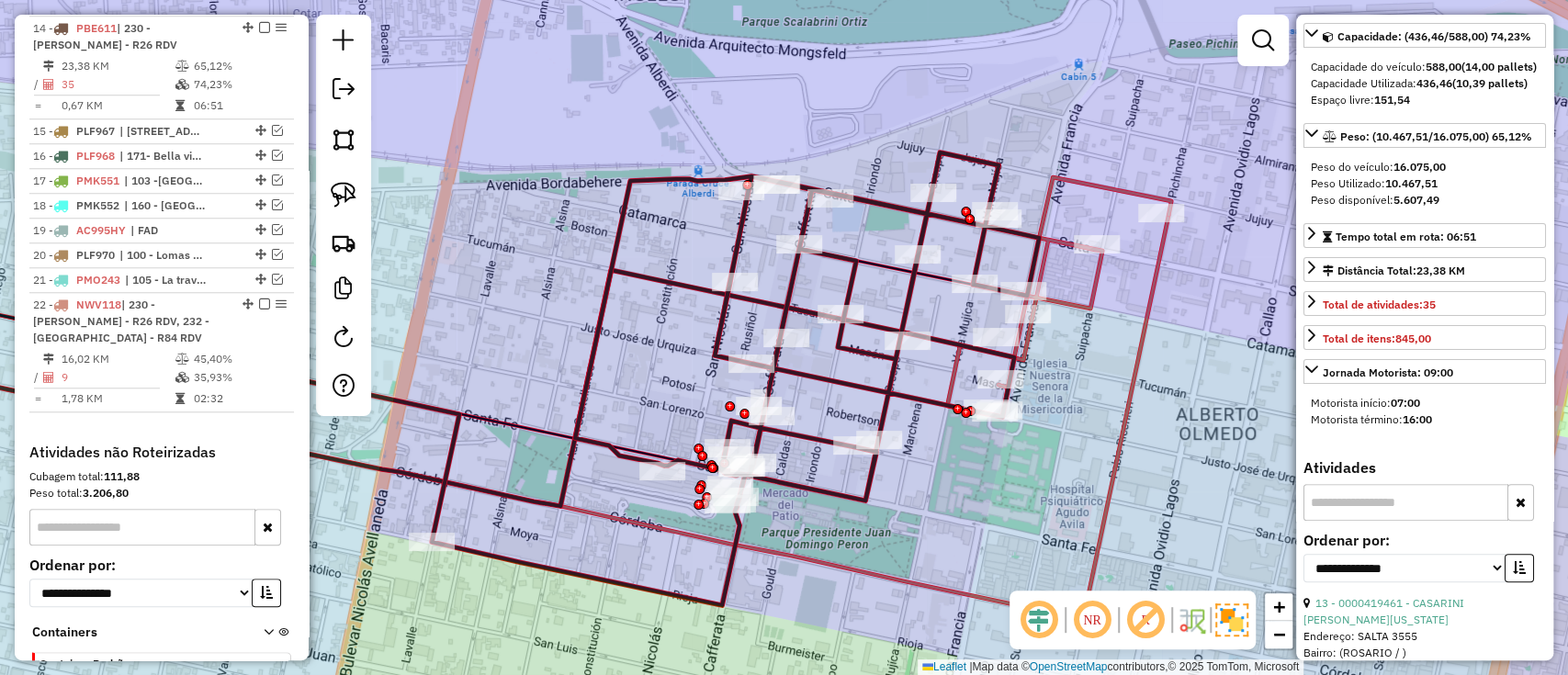
scroll to position [368, 0]
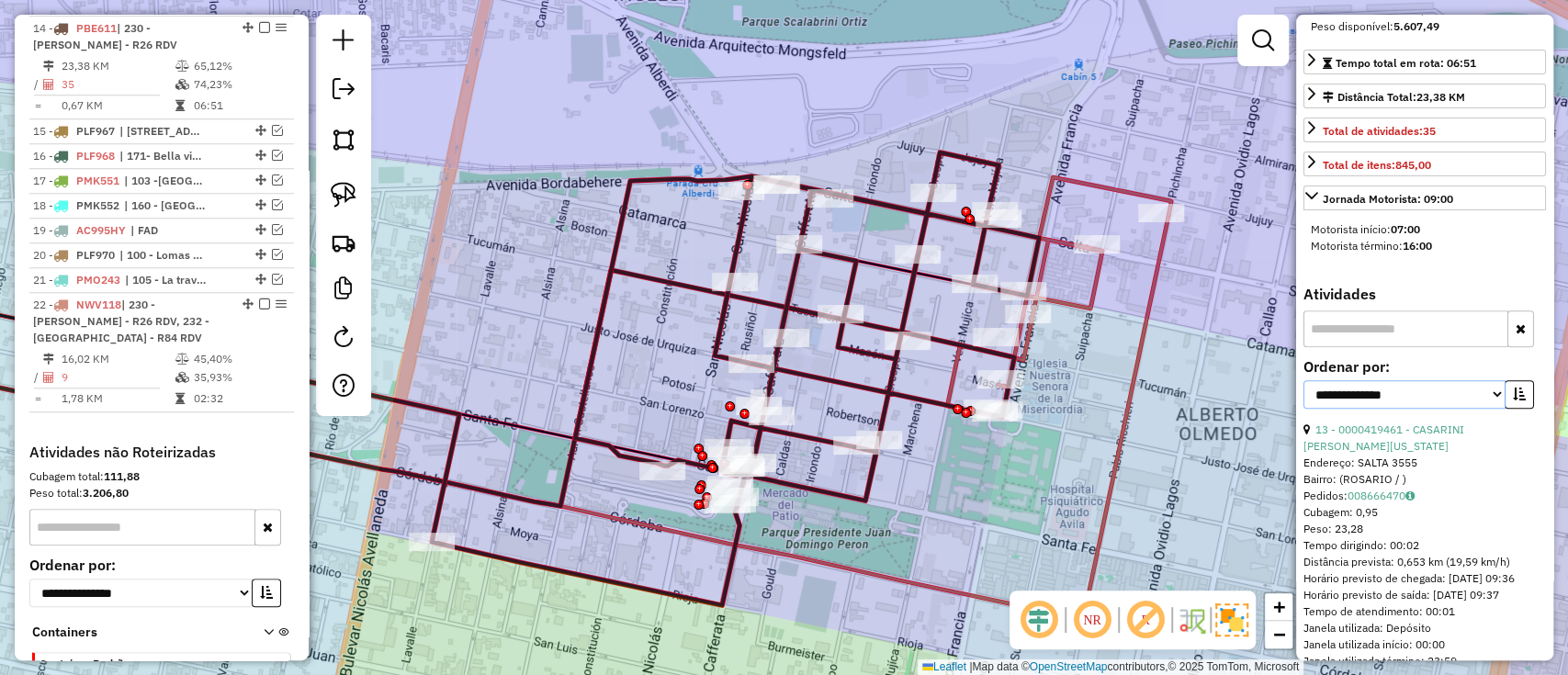
click at [1436, 409] on select "**********" at bounding box center [1405, 394] width 202 height 28
click at [1125, 475] on div "Janela de atendimento Grade de atendimento Capacidade Transportadoras Veículos …" at bounding box center [784, 337] width 1568 height 675
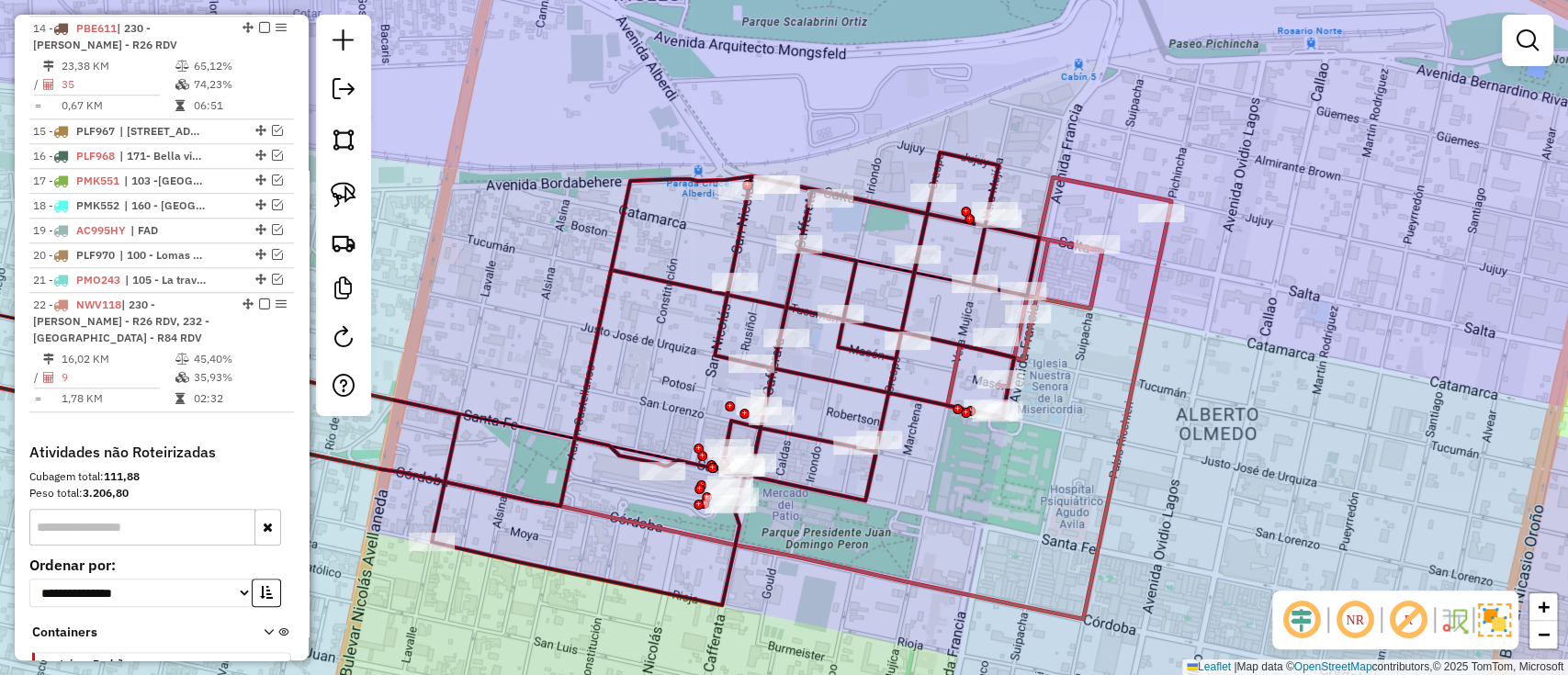
click at [1115, 460] on icon at bounding box center [506, 416] width 1326 height 404
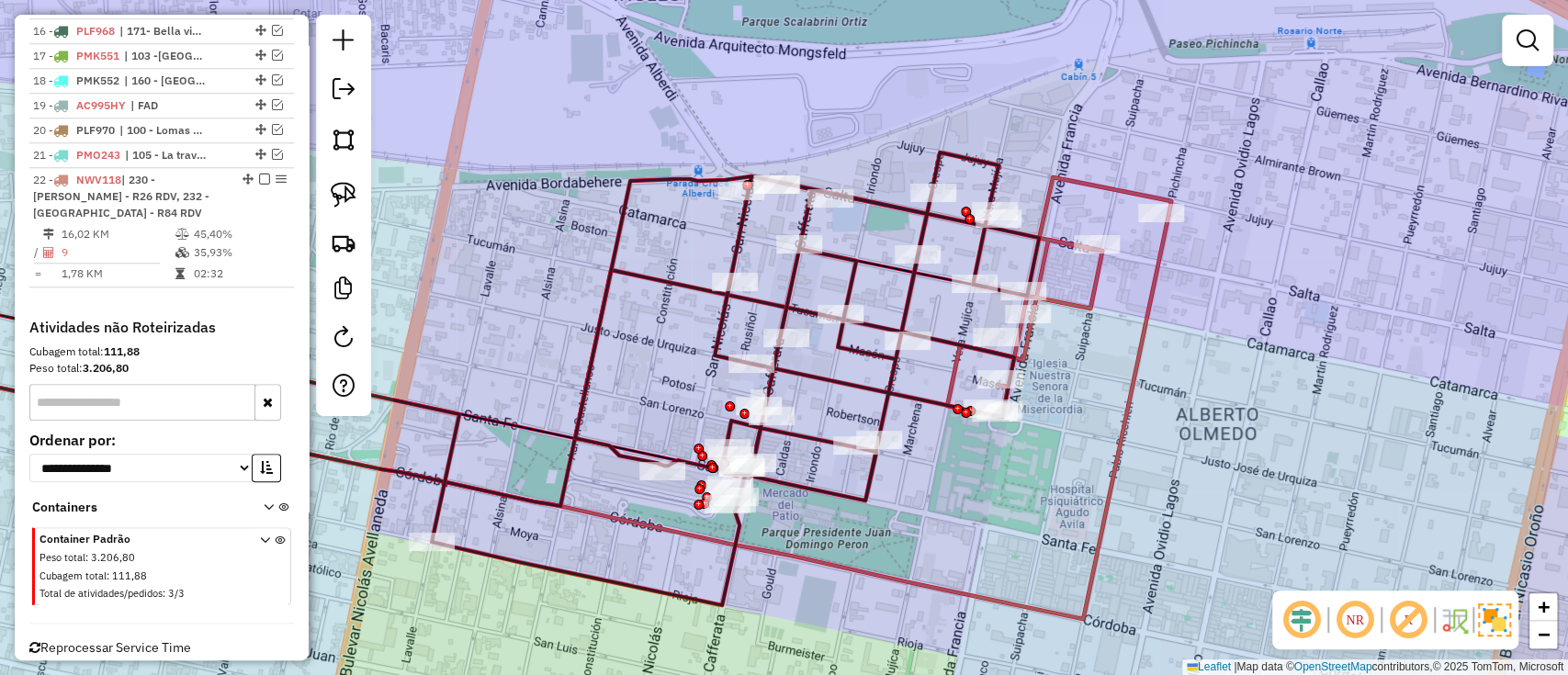
select select "**********"
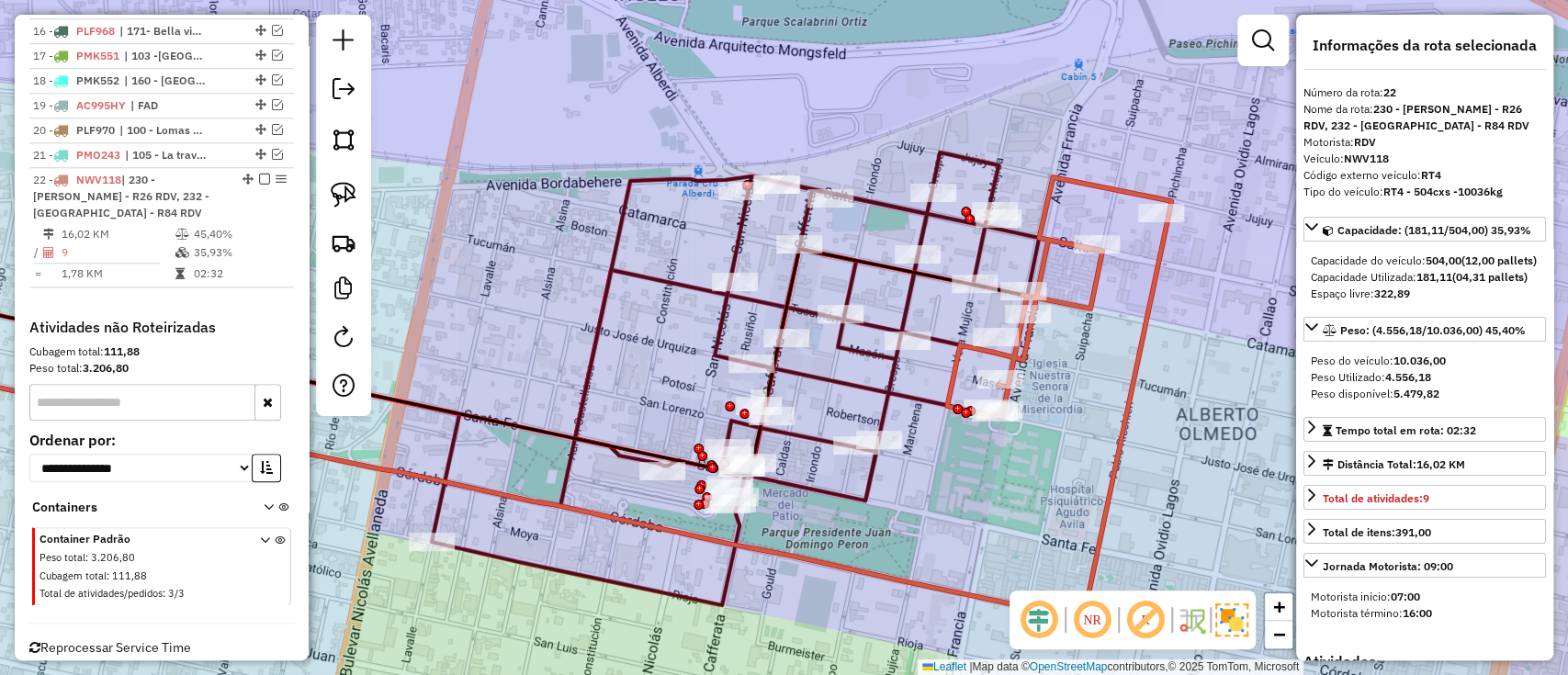
scroll to position [1170, 0]
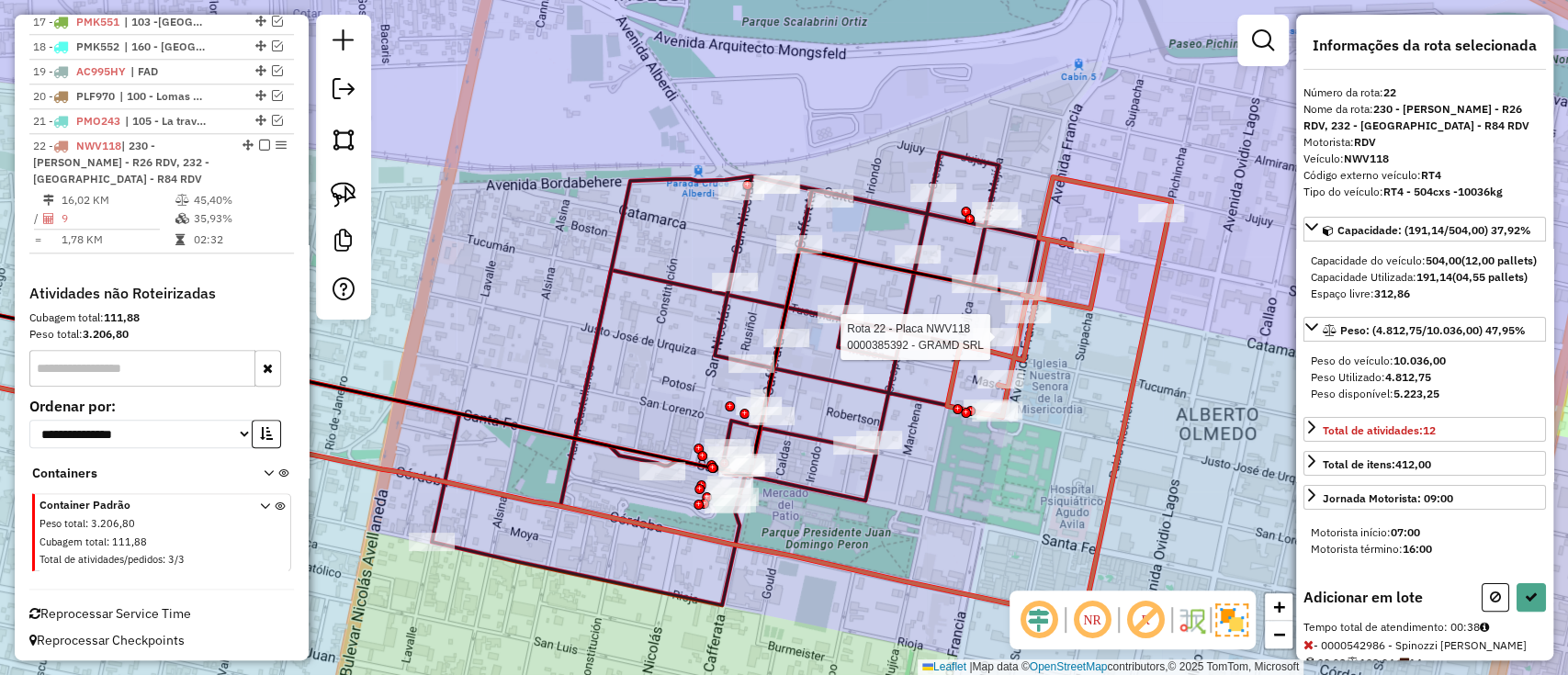
select select "**********"
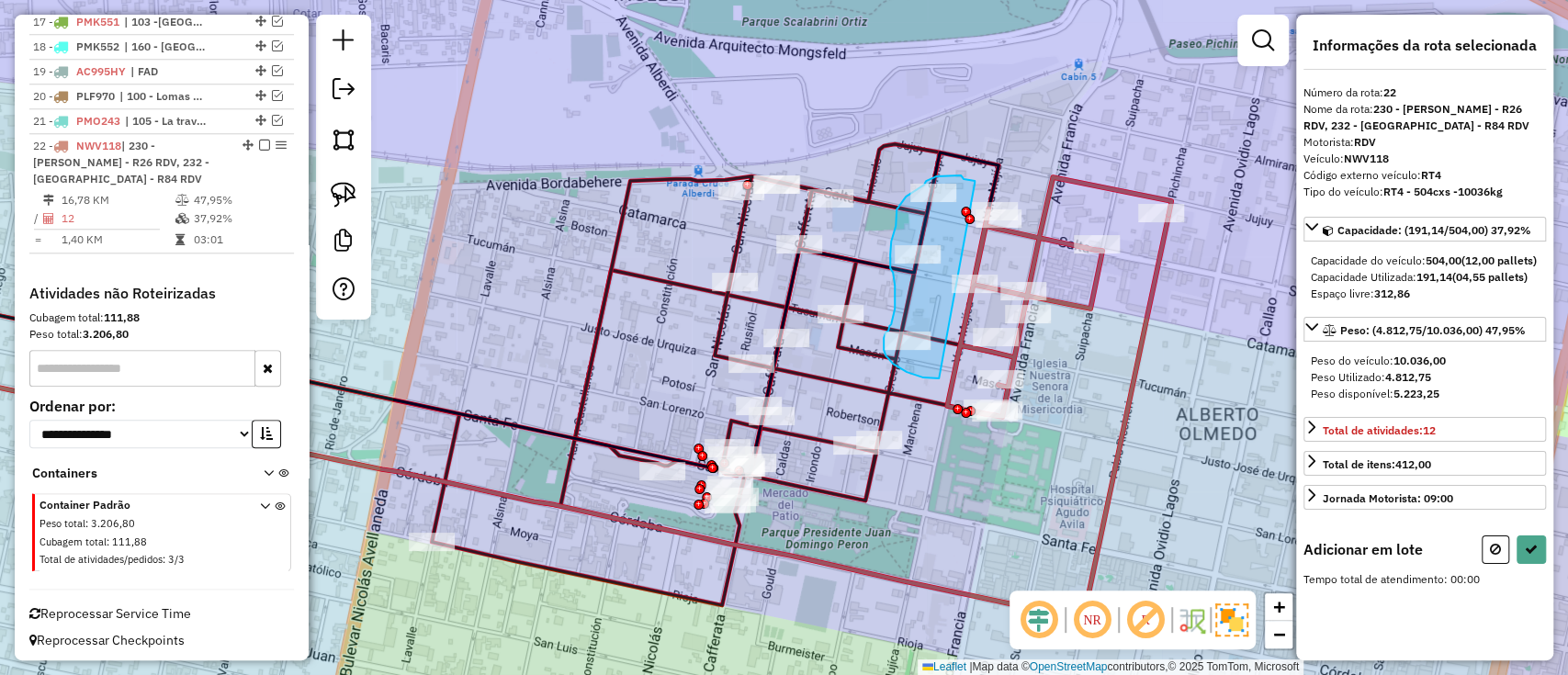
drag, startPoint x: 975, startPoint y: 183, endPoint x: 954, endPoint y: 376, distance: 194.1
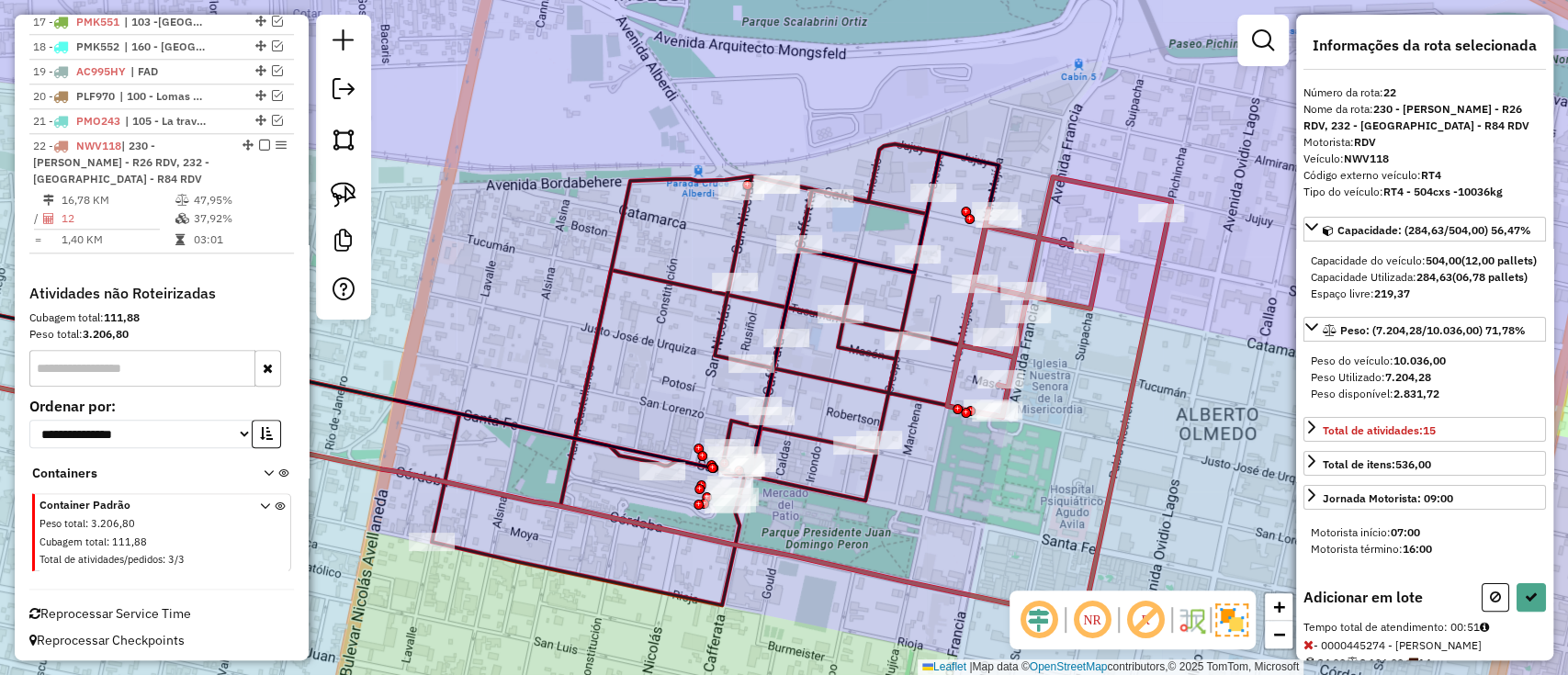
select select "**********"
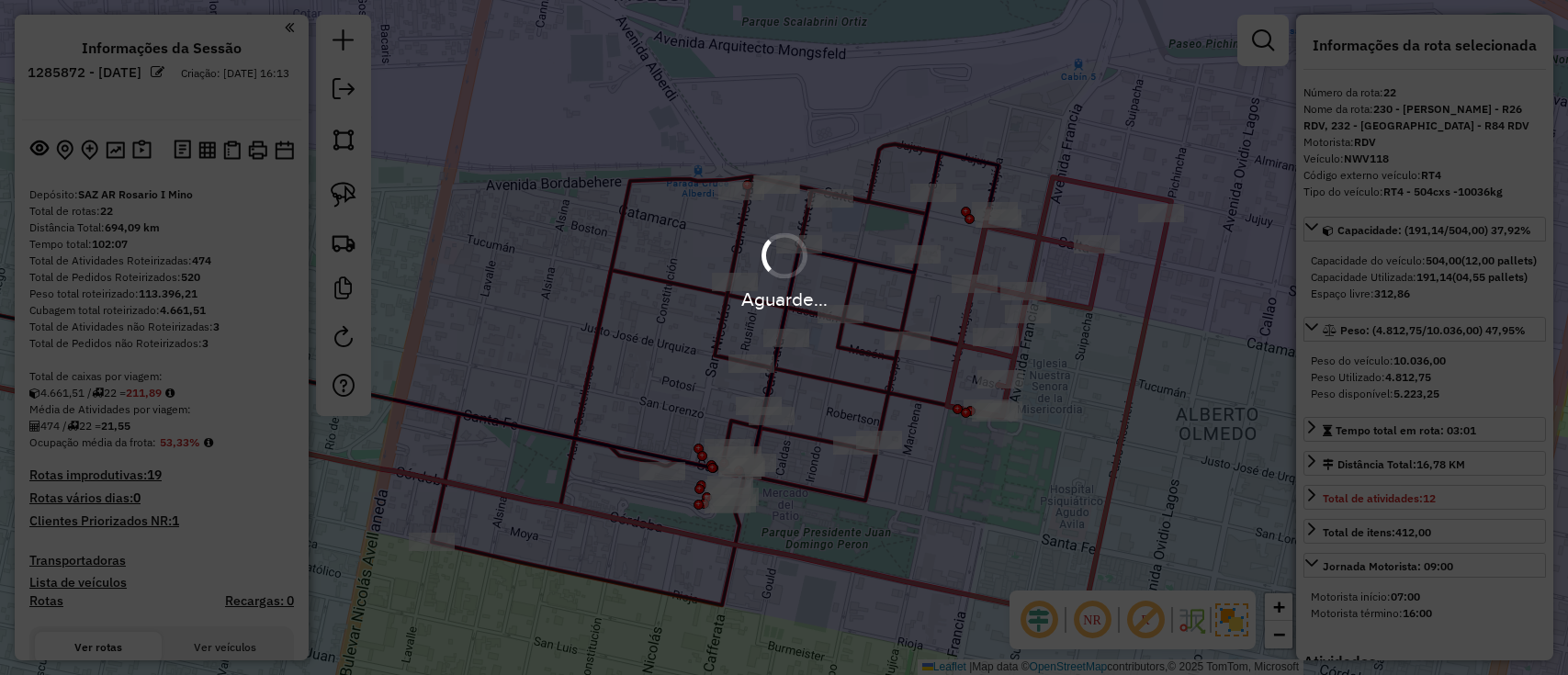
select select "**********"
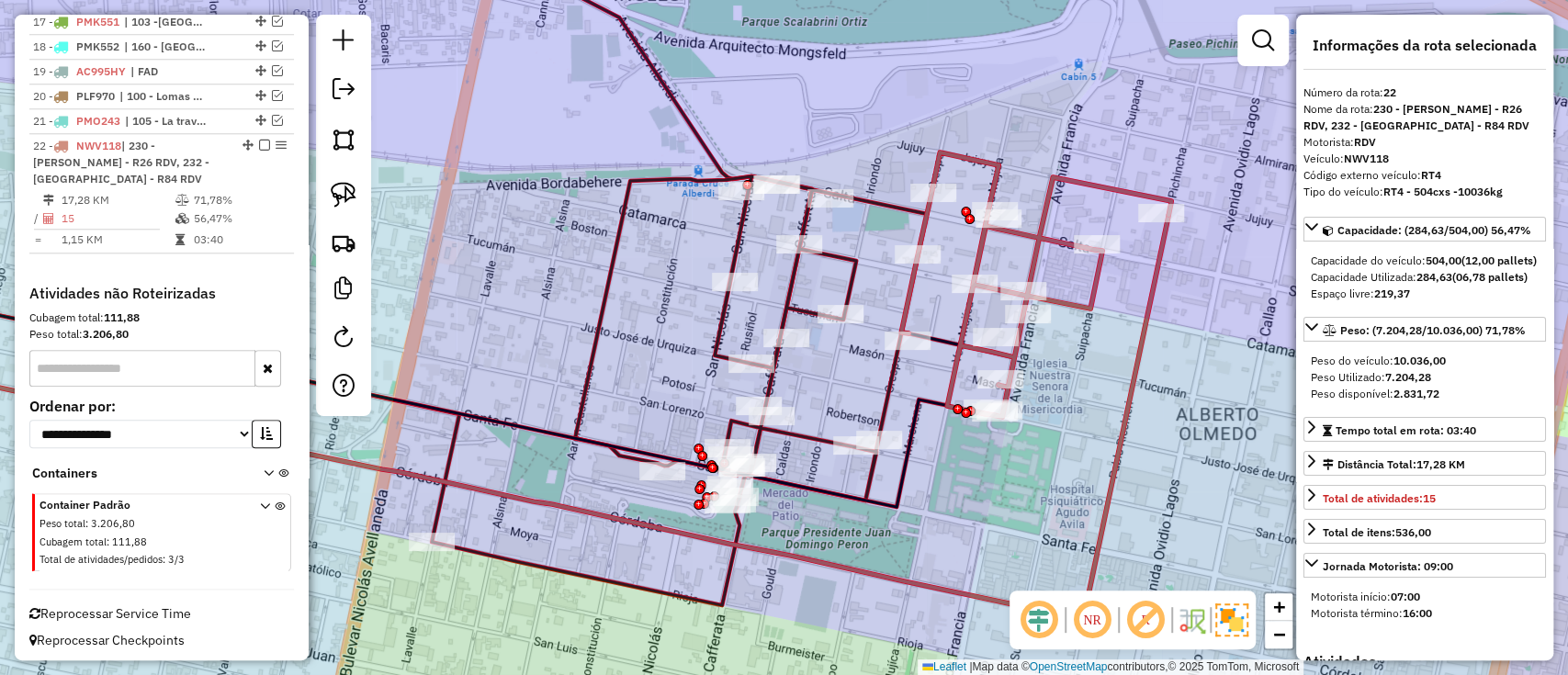
click at [887, 404] on icon at bounding box center [508, 390] width 836 height 429
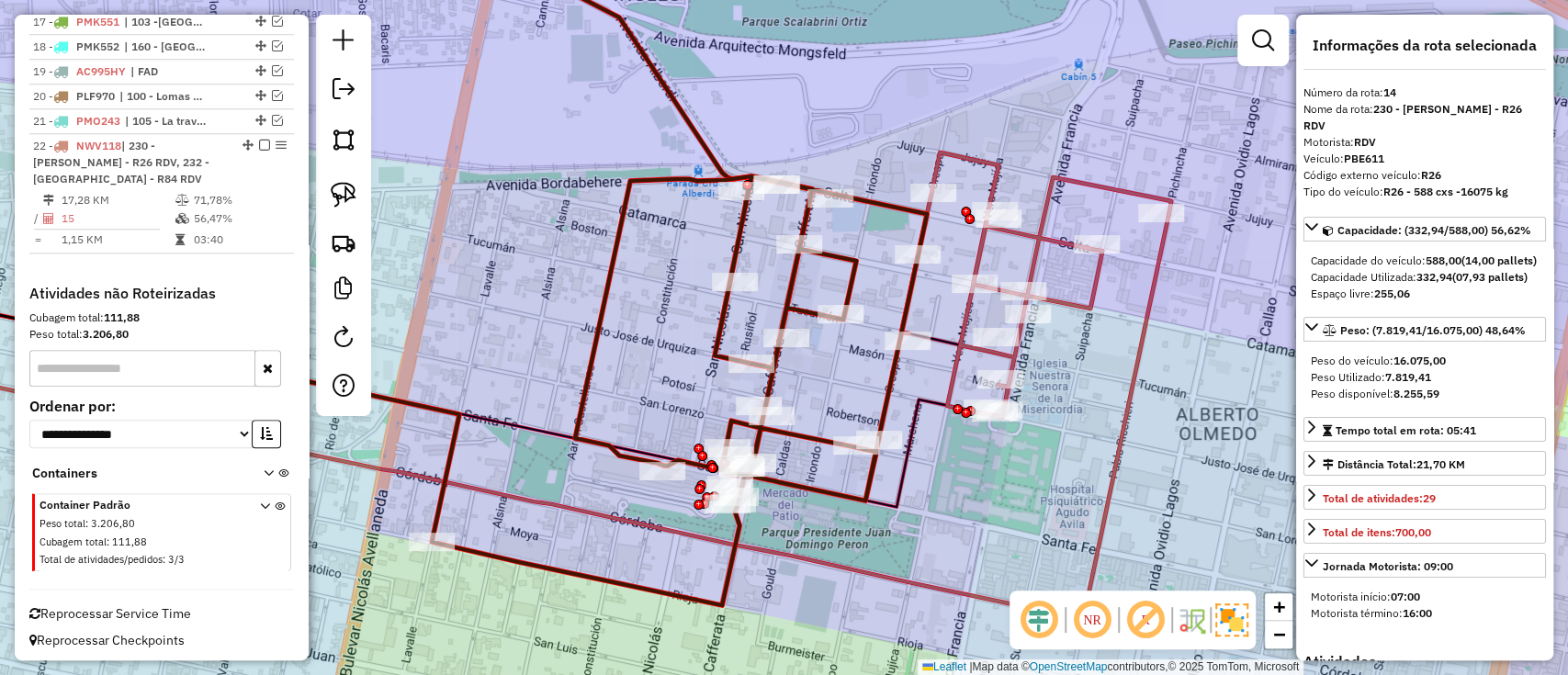
scroll to position [1011, 0]
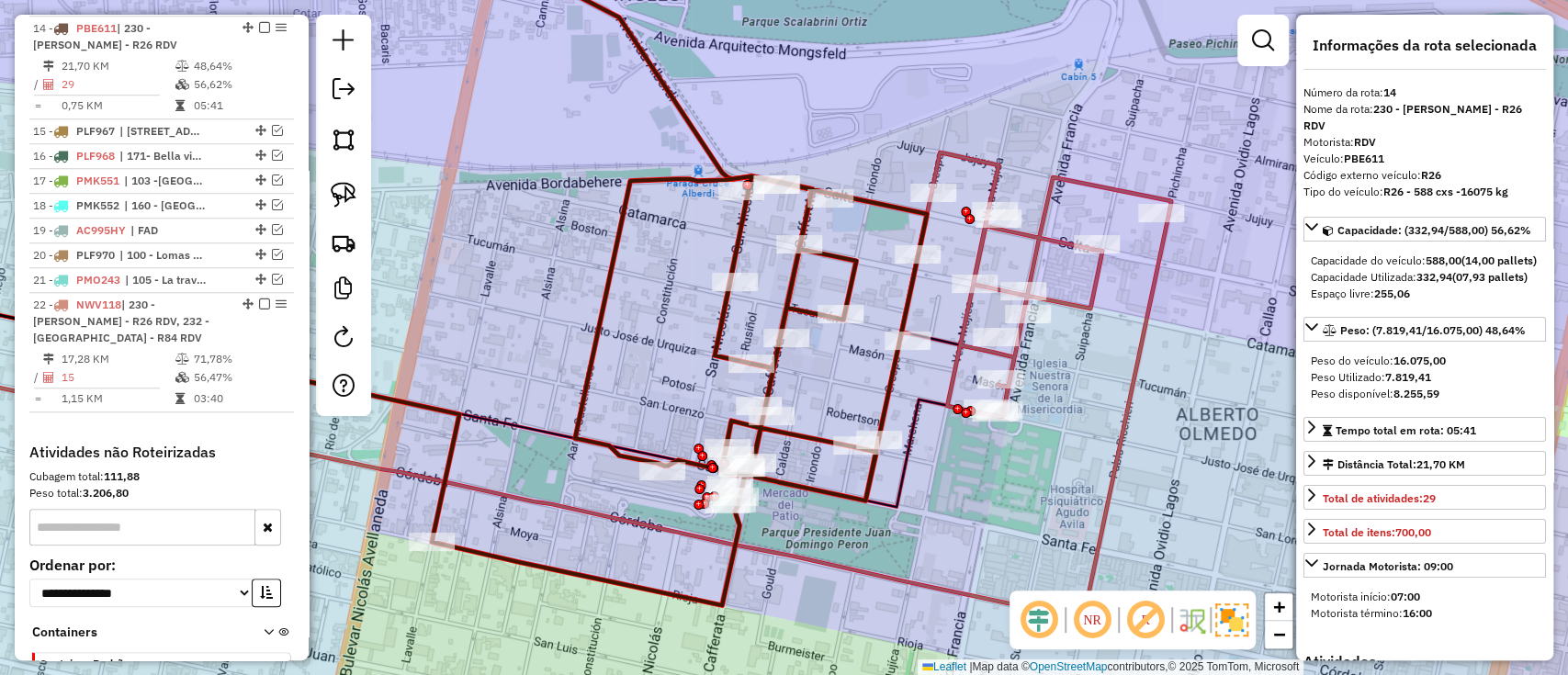
click at [1119, 443] on icon at bounding box center [506, 416] width 1326 height 404
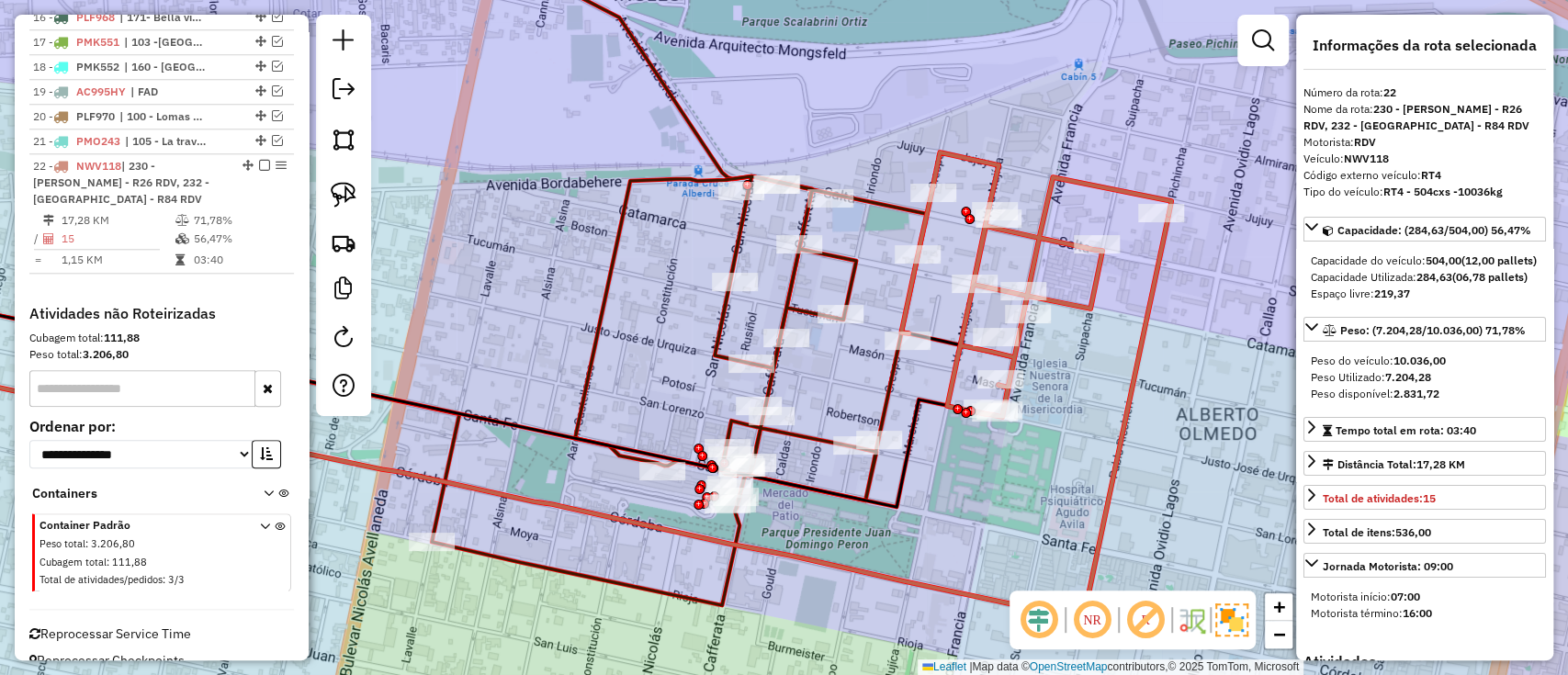
scroll to position [1170, 0]
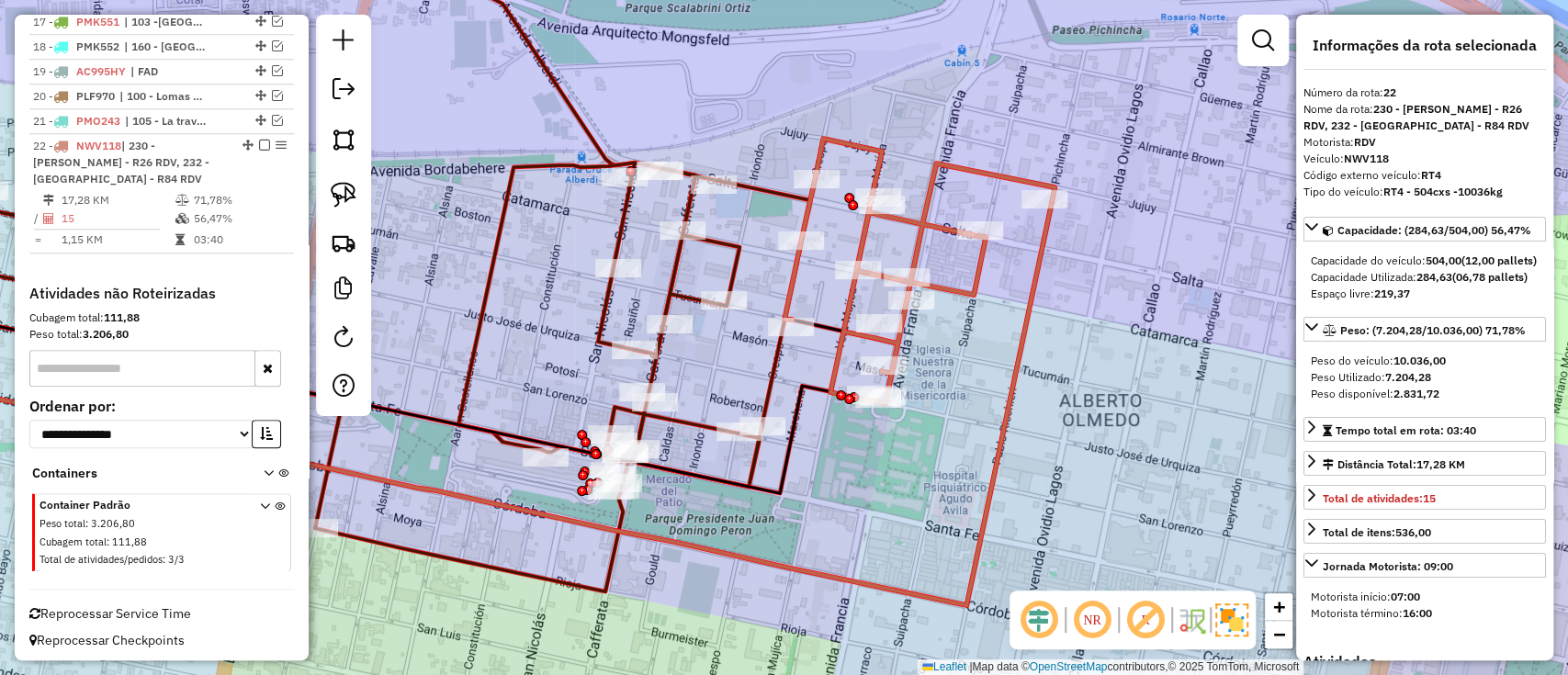
drag, startPoint x: 1119, startPoint y: 443, endPoint x: 975, endPoint y: 428, distance: 144.8
click at [975, 428] on icon at bounding box center [389, 402] width 1326 height 404
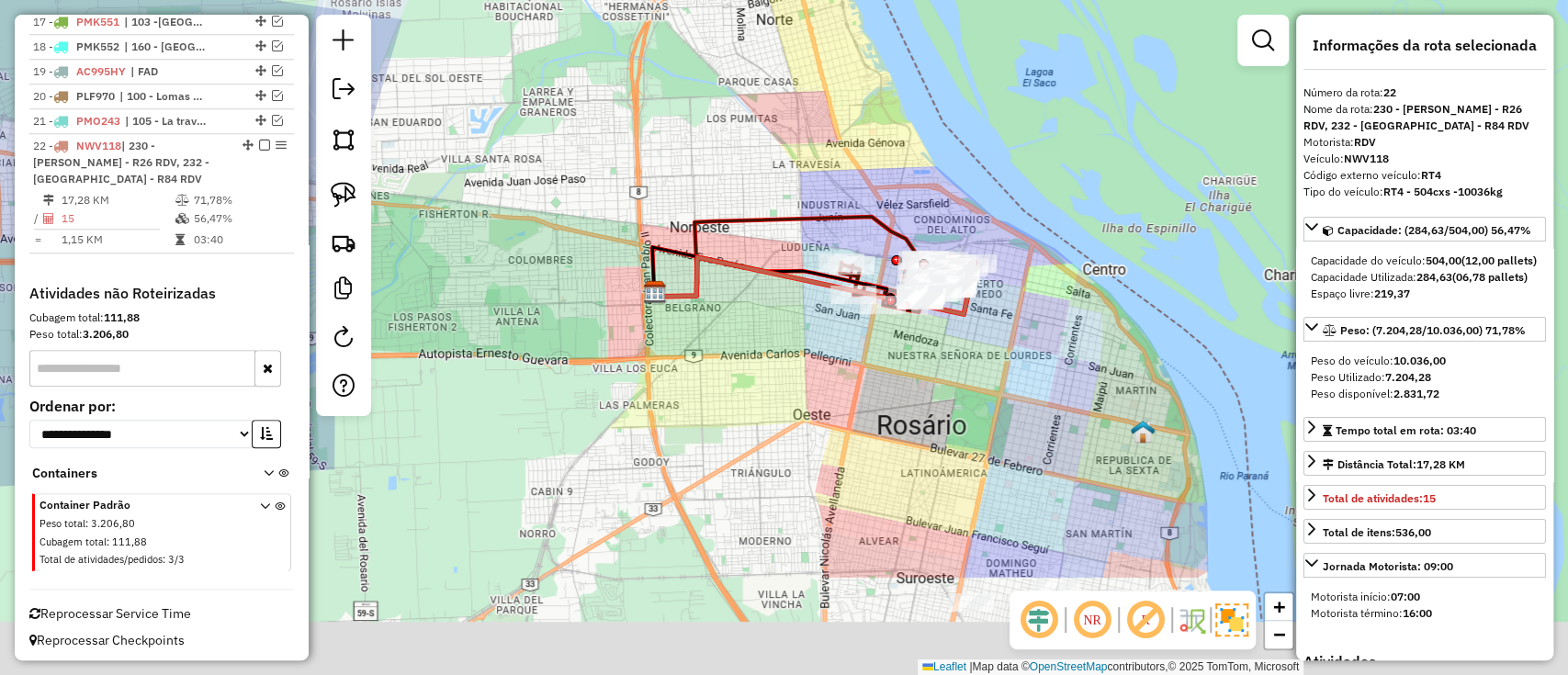
drag, startPoint x: 1015, startPoint y: 499, endPoint x: 982, endPoint y: 196, distance: 304.8
click at [982, 196] on div "Janela de atendimento Grade de atendimento Capacidade Transportadoras Veículos …" at bounding box center [784, 337] width 1568 height 675
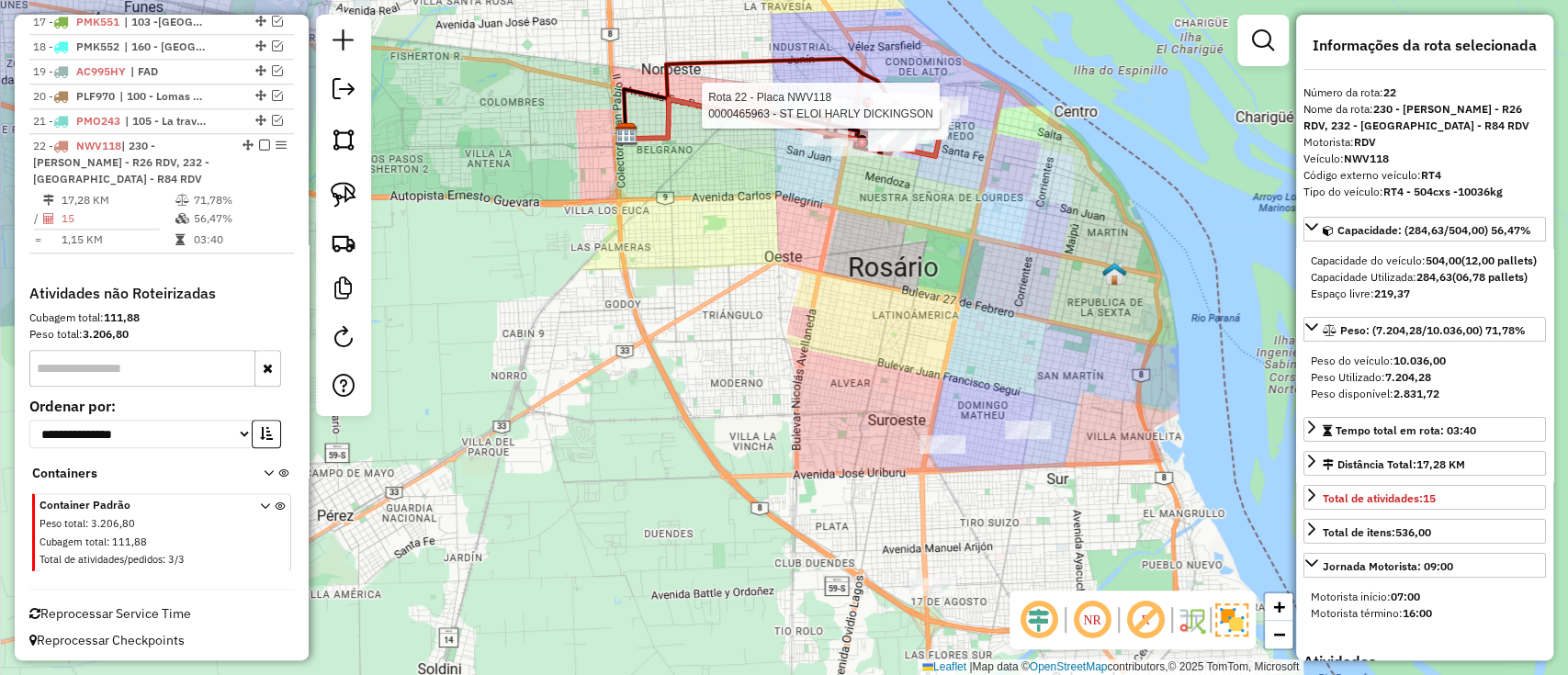
drag, startPoint x: 1012, startPoint y: 319, endPoint x: 997, endPoint y: 298, distance: 25.8
click at [997, 298] on div "Rota 22 - Placa NWV118 0000465963 - ST ELOI HARLY DICKINGSON Janela de atendime…" at bounding box center [784, 337] width 1568 height 675
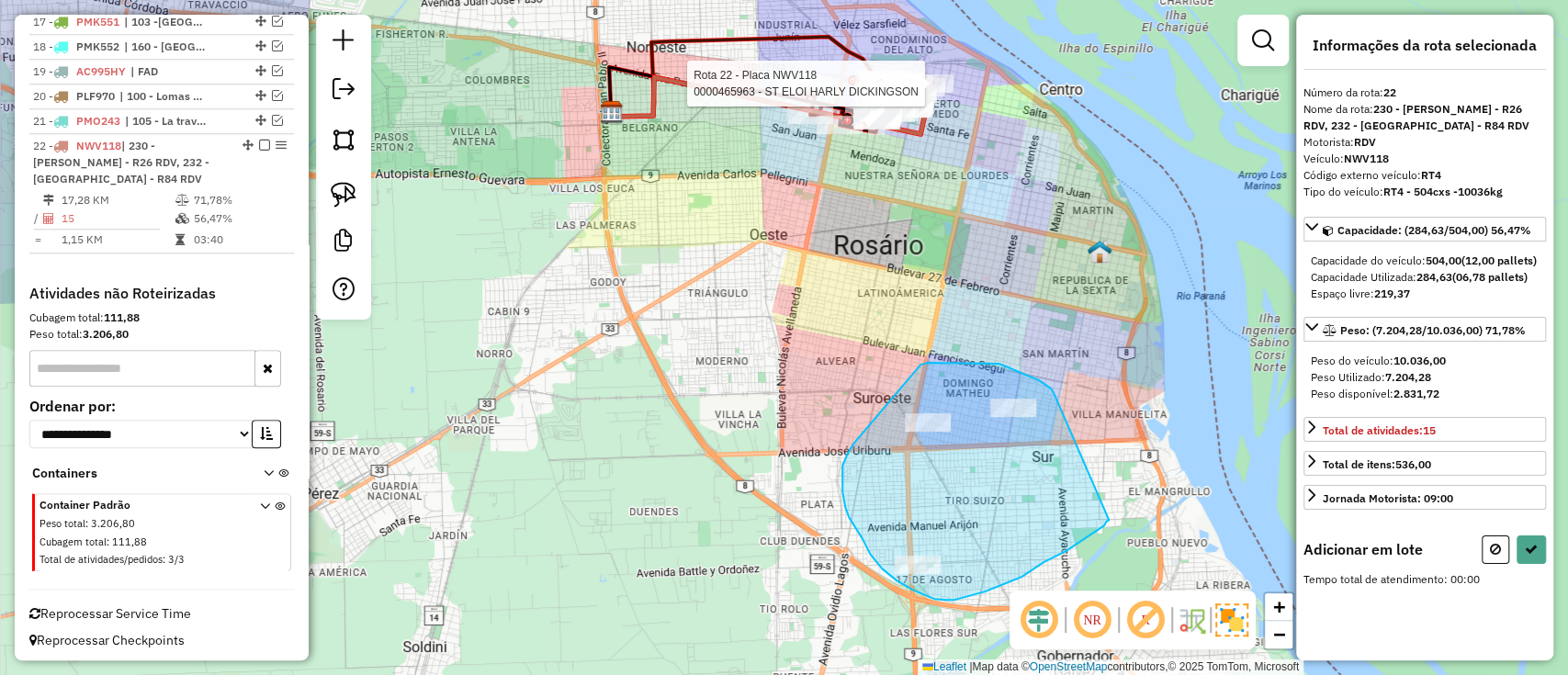
drag, startPoint x: 1053, startPoint y: 393, endPoint x: 1109, endPoint y: 518, distance: 137.0
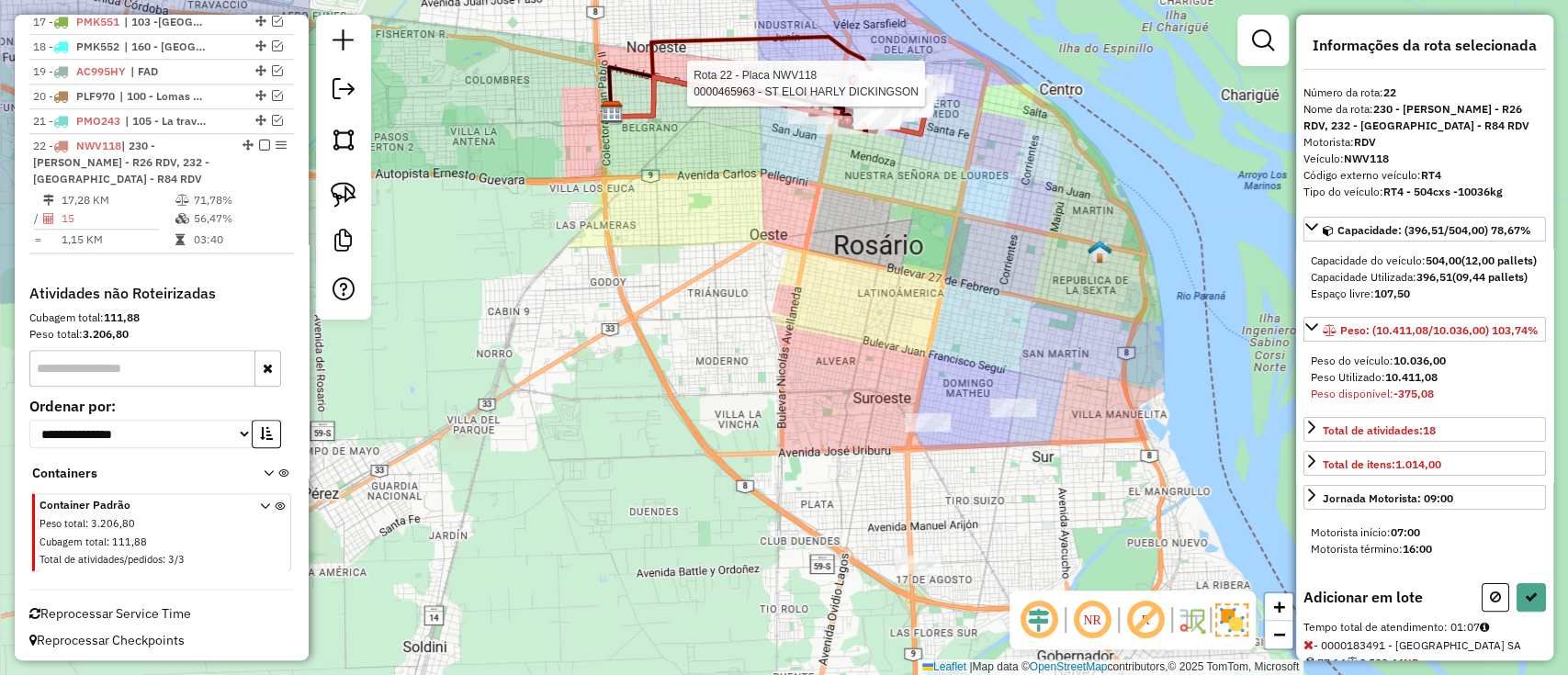
select select "**********"
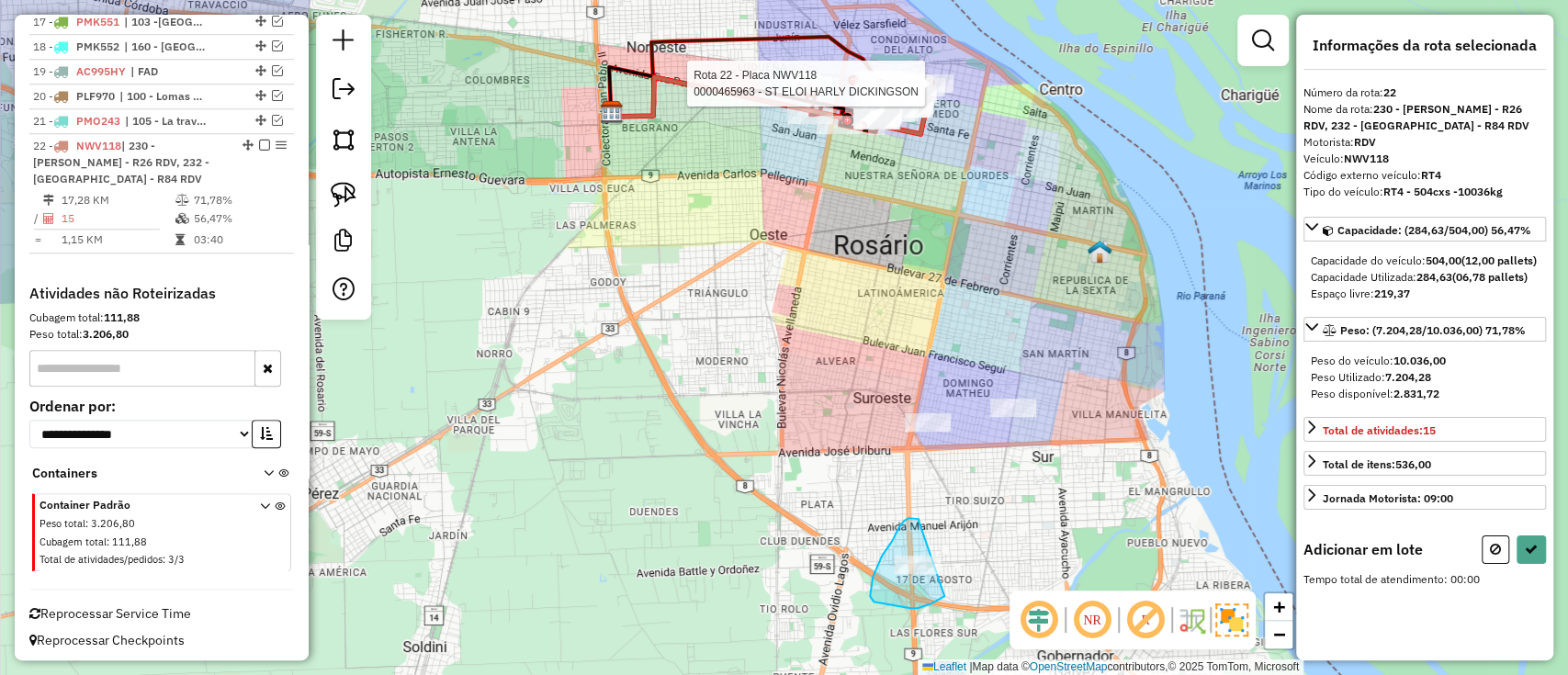
drag, startPoint x: 915, startPoint y: 519, endPoint x: 971, endPoint y: 563, distance: 71.2
click at [971, 563] on div "Rota 22 - Placa NWV118 0000465963 - ST ELOI HARLY DICKINGSON Janela de atendime…" at bounding box center [784, 337] width 1568 height 675
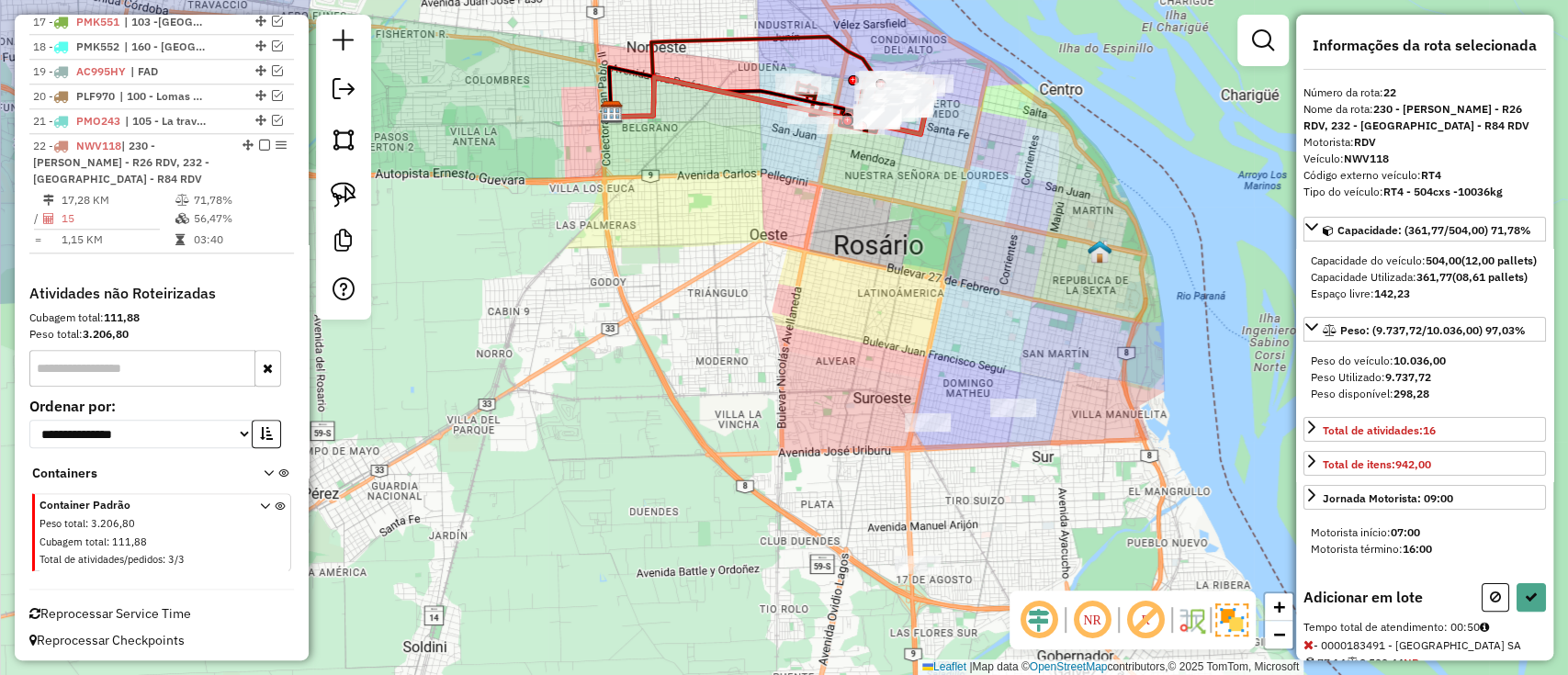
select select "**********"
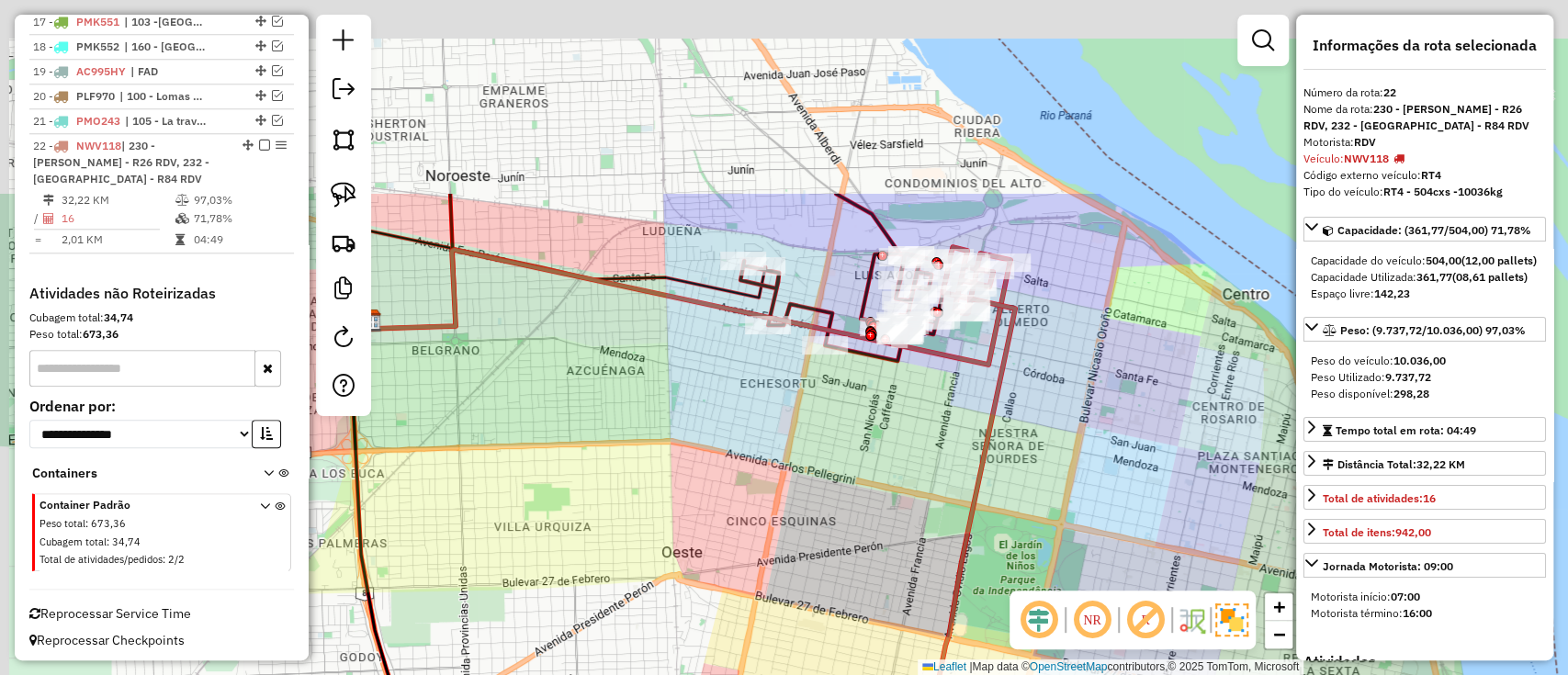
drag, startPoint x: 927, startPoint y: 210, endPoint x: 948, endPoint y: 496, distance: 286.8
click at [948, 496] on div "Janela de atendimento Grade de atendimento Capacidade Transportadoras Veículos …" at bounding box center [784, 337] width 1568 height 675
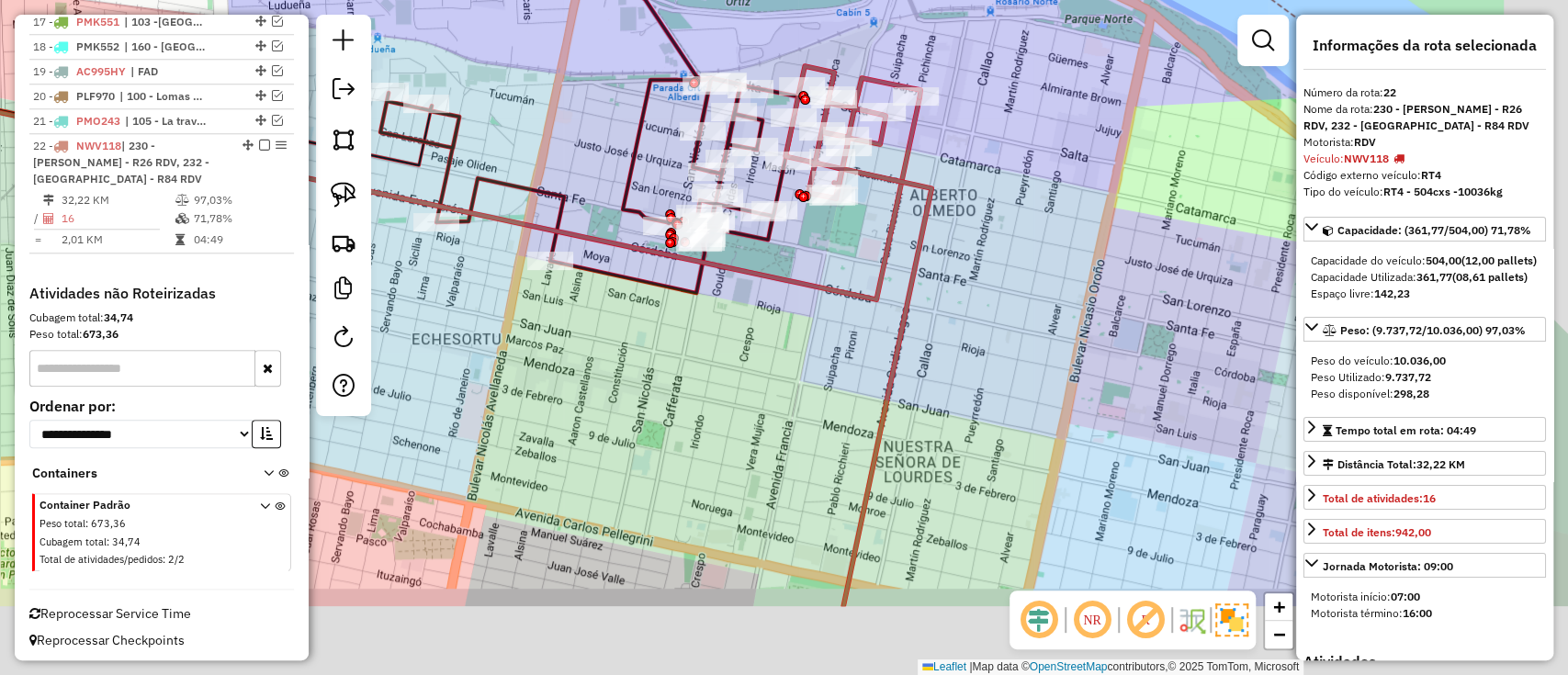
drag, startPoint x: 956, startPoint y: 418, endPoint x: 827, endPoint y: 254, distance: 208.7
click at [833, 259] on div "Janela de atendimento Grade de atendimento Capacidade Transportadoras Veículos …" at bounding box center [784, 337] width 1568 height 675
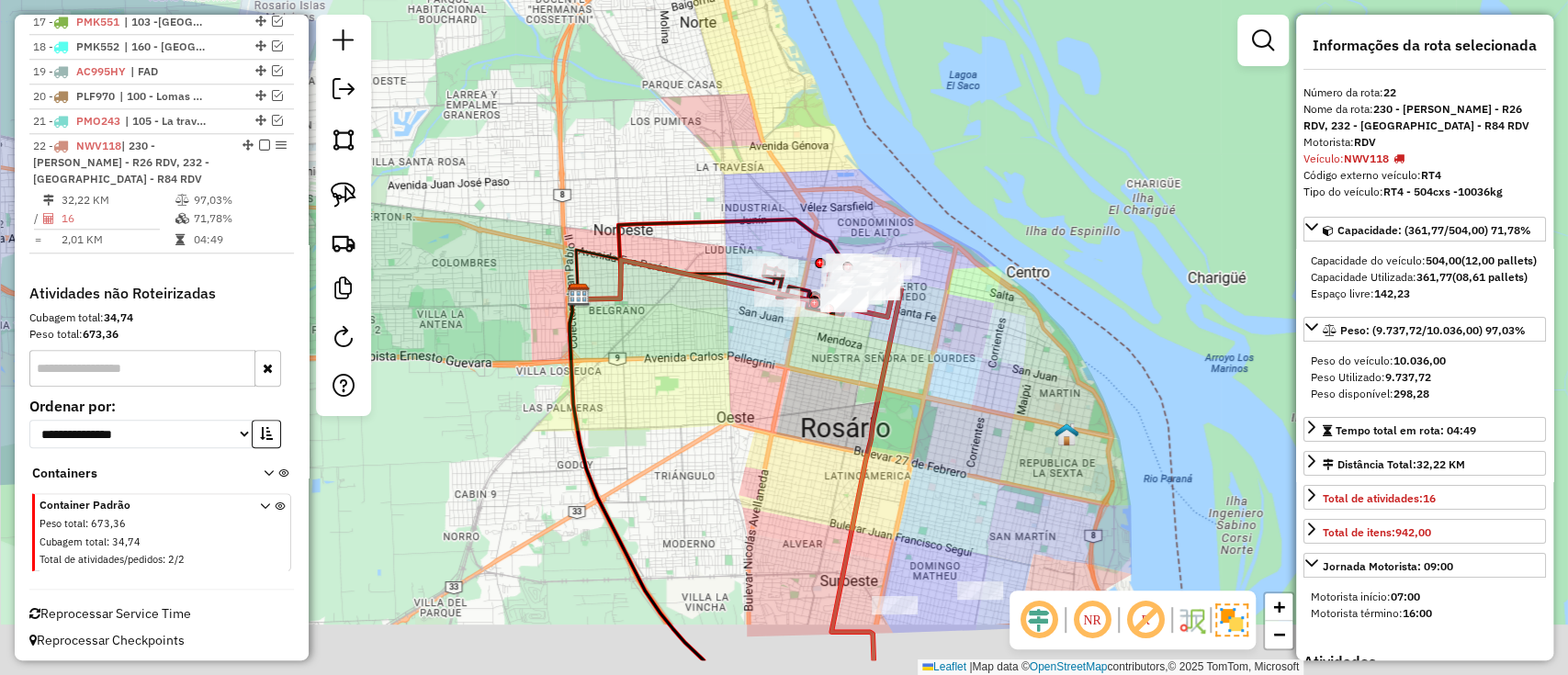
drag, startPoint x: 967, startPoint y: 445, endPoint x: 826, endPoint y: 252, distance: 239.0
click at [828, 254] on div "Janela de atendimento Grade de atendimento Capacidade Transportadoras Veículos …" at bounding box center [784, 337] width 1568 height 675
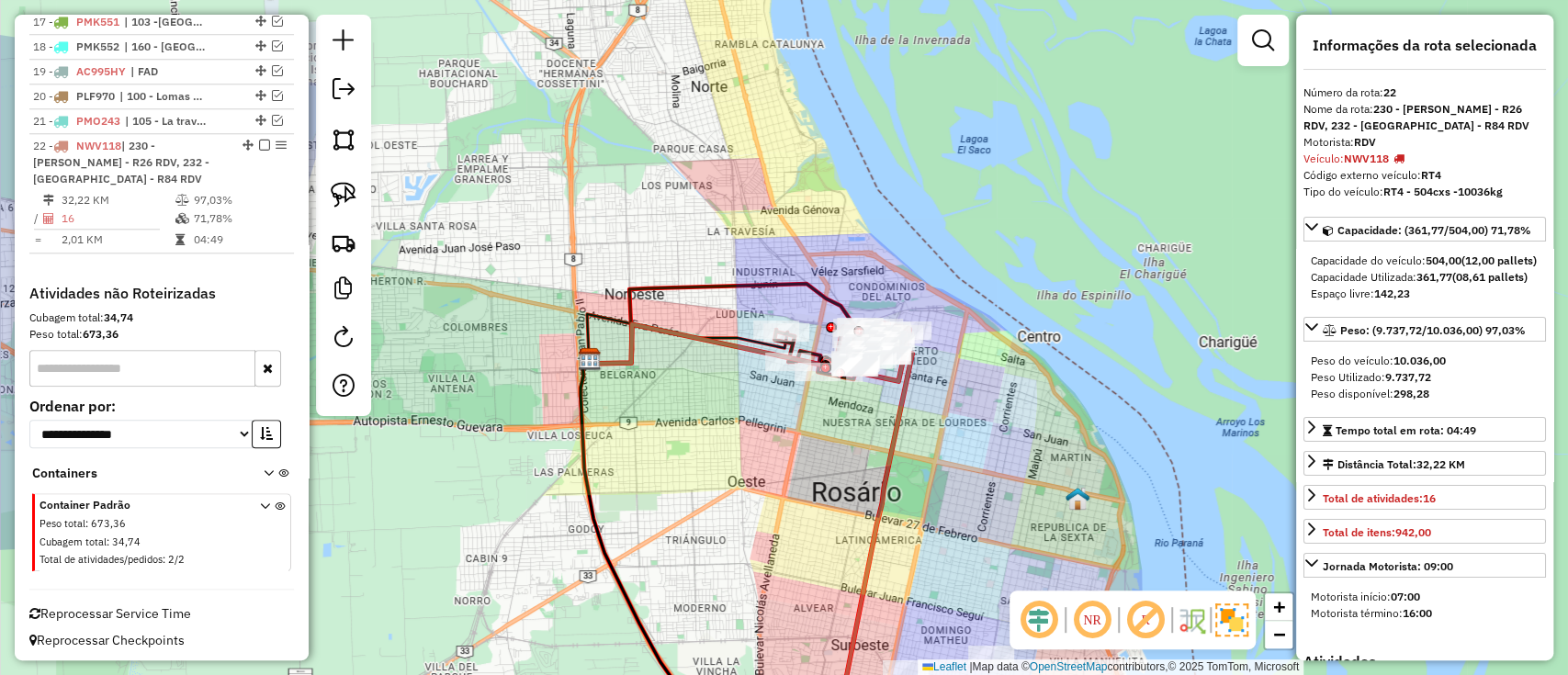
click at [754, 284] on icon at bounding box center [727, 324] width 275 height 80
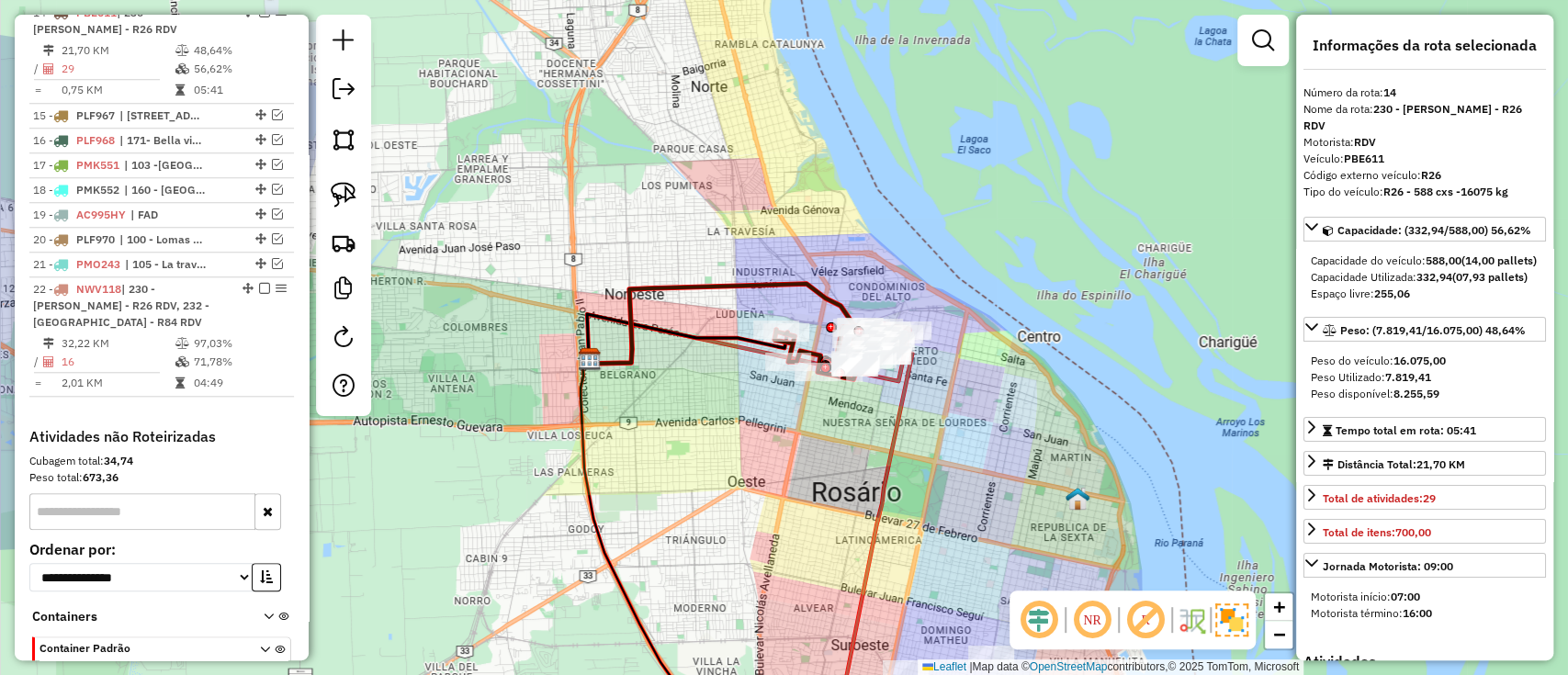
scroll to position [1011, 0]
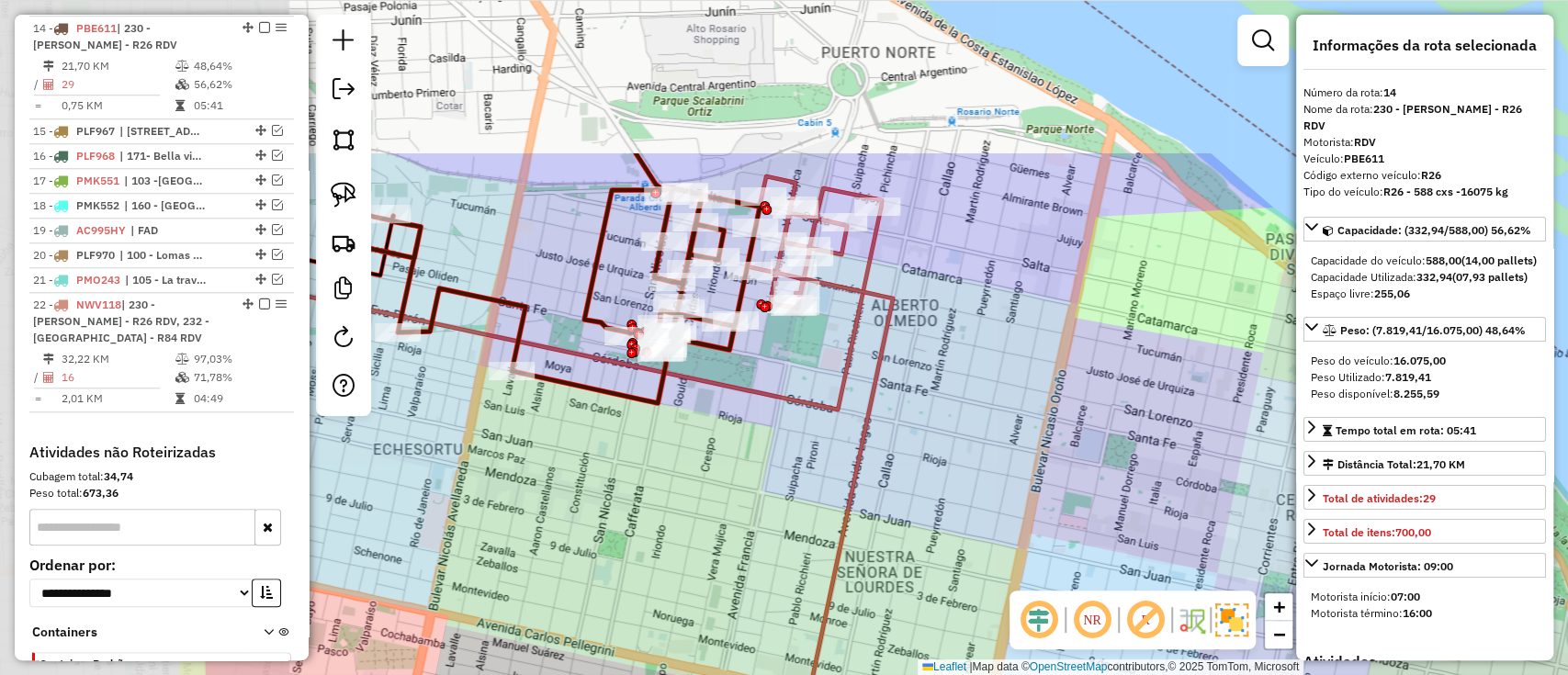
drag, startPoint x: 726, startPoint y: 401, endPoint x: 888, endPoint y: 503, distance: 191.4
click at [877, 499] on icon at bounding box center [820, 570] width 146 height 787
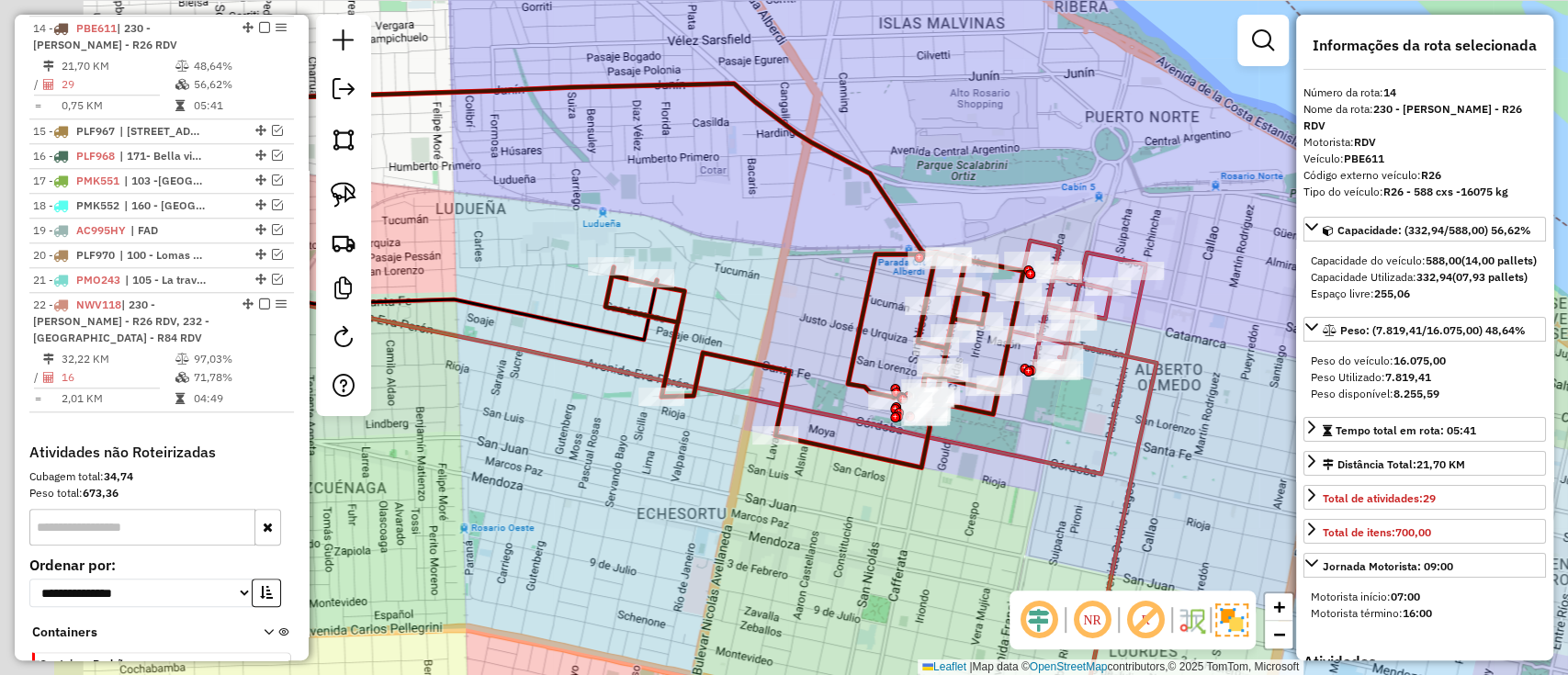
drag, startPoint x: 752, startPoint y: 551, endPoint x: 964, endPoint y: 588, distance: 215.2
click at [964, 588] on div "Janela de atendimento Grade de atendimento Capacidade Transportadoras Veículos …" at bounding box center [784, 337] width 1568 height 675
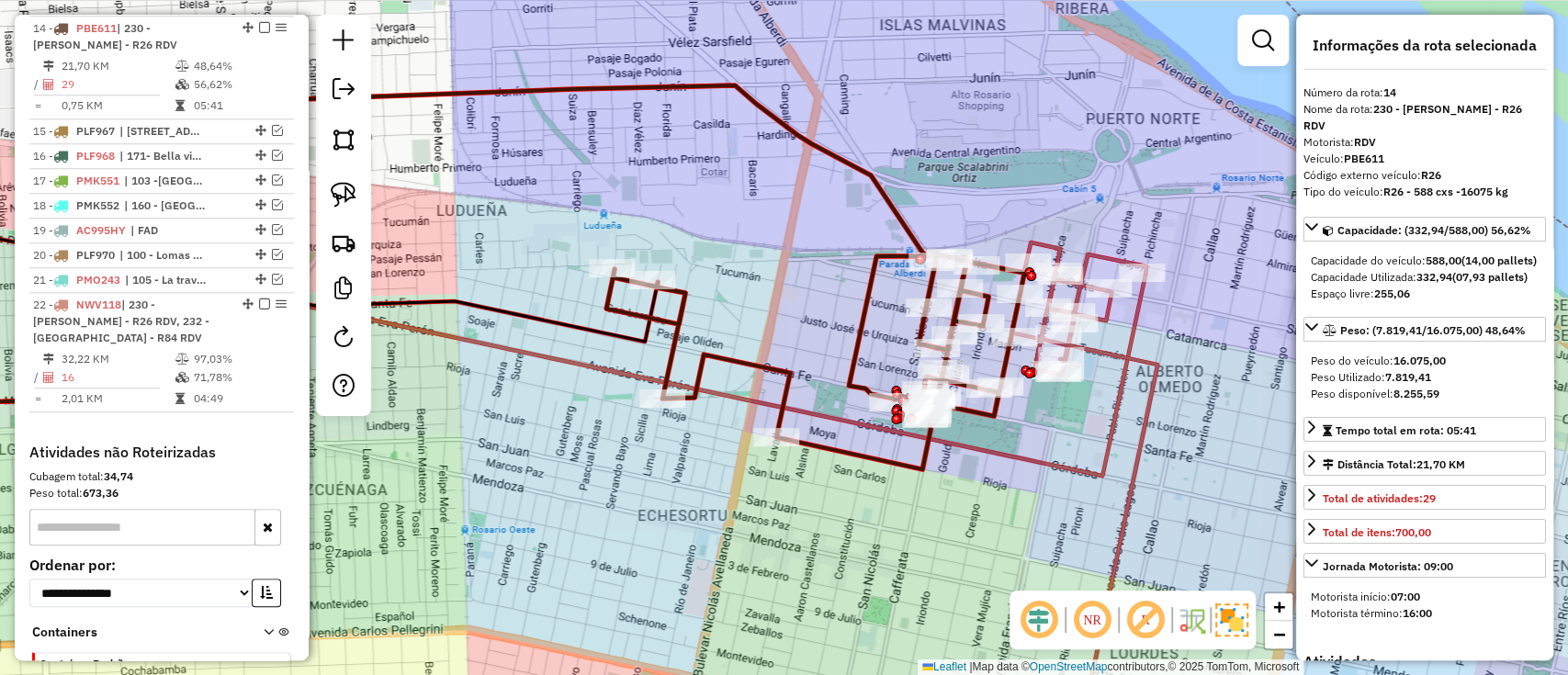
click at [1115, 343] on div "Janela de atendimento Grade de atendimento Capacidade Transportadoras Veículos …" at bounding box center [784, 337] width 1568 height 675
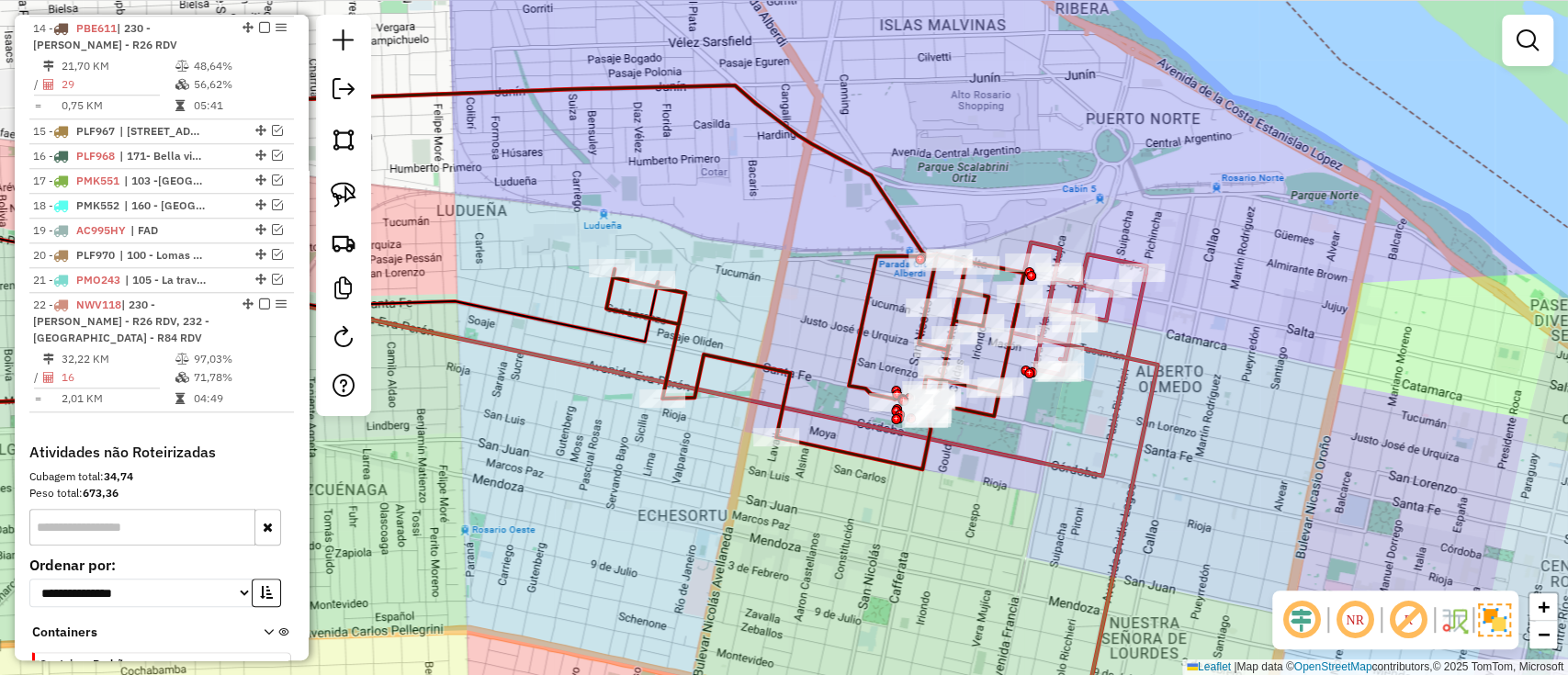
click at [1120, 351] on icon at bounding box center [1084, 493] width 146 height 500
select select "**********"
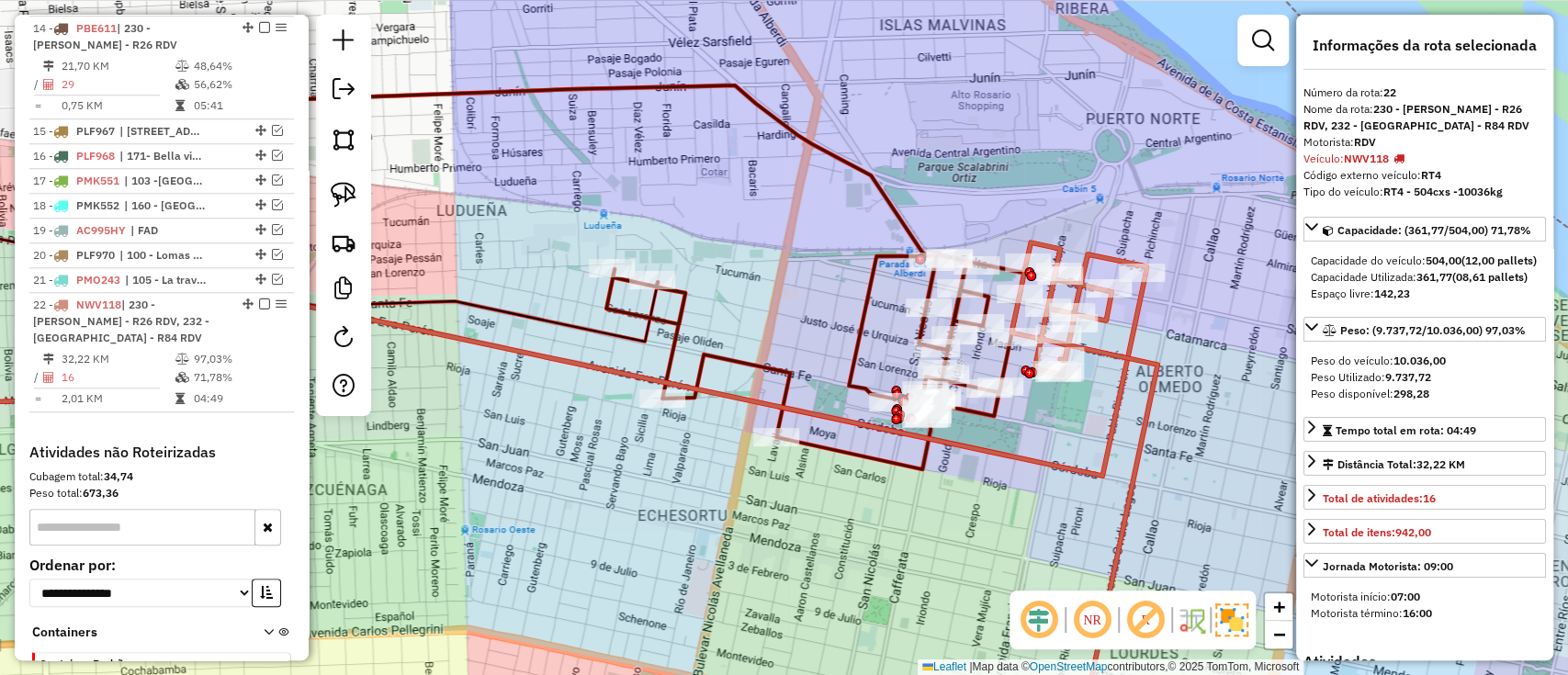
scroll to position [1170, 0]
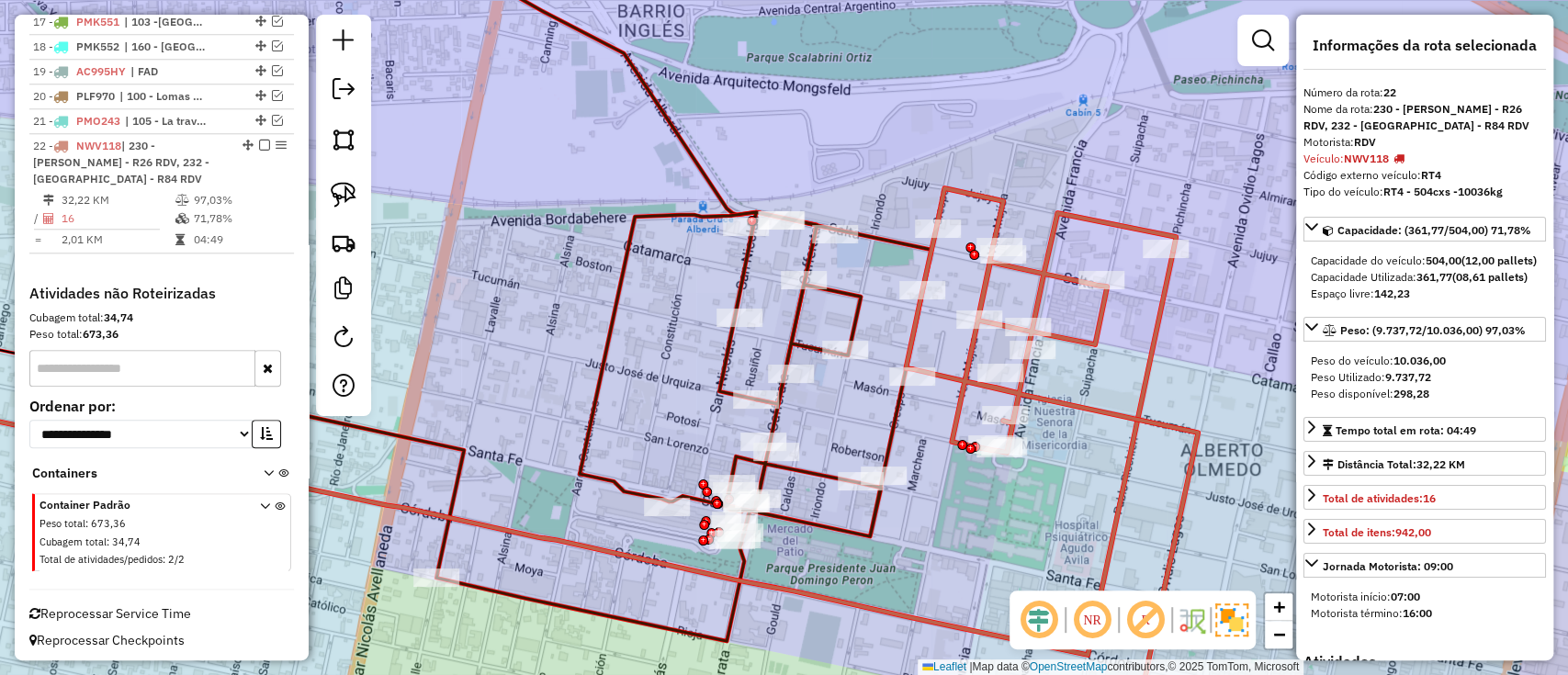
click at [699, 167] on icon at bounding box center [621, 168] width 392 height 471
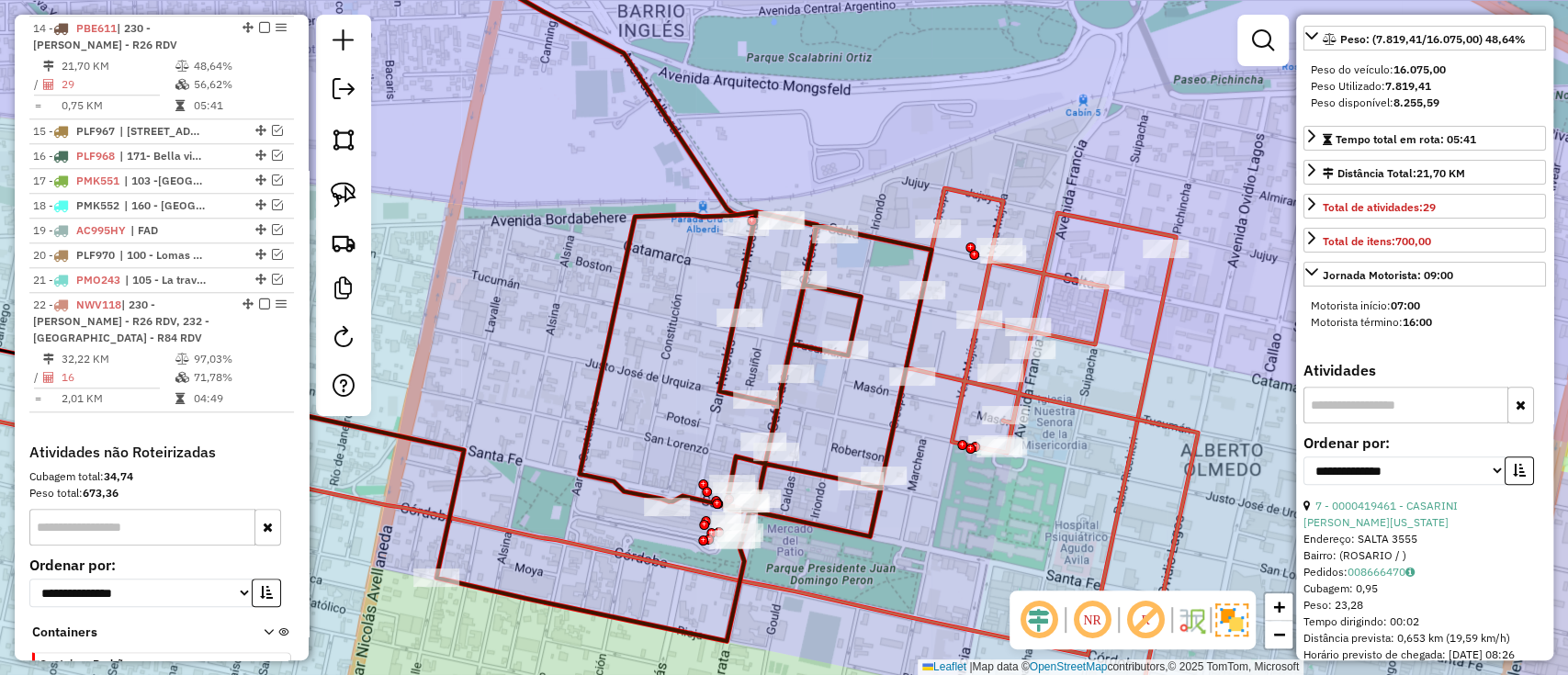
scroll to position [489, 0]
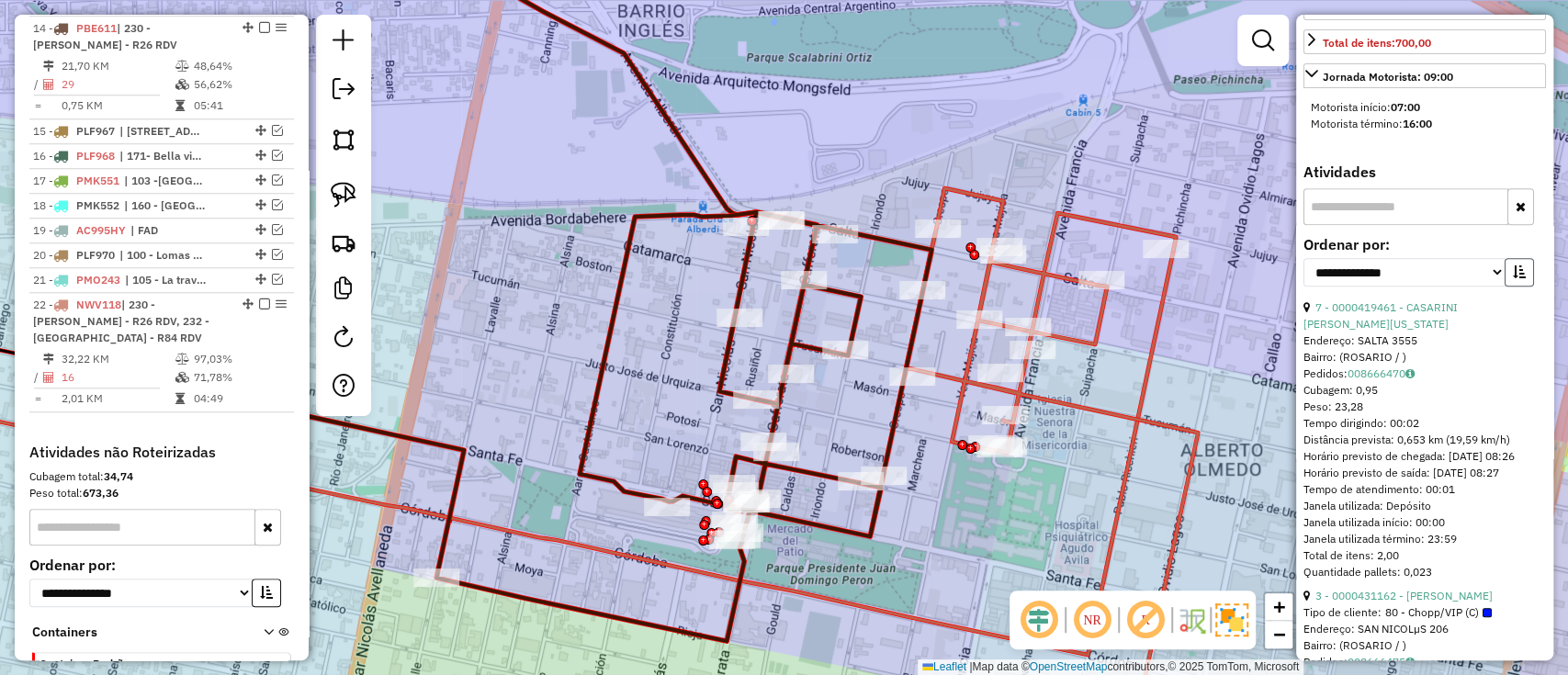
click at [1522, 287] on button "button" at bounding box center [1519, 272] width 29 height 28
click at [1521, 287] on button "button" at bounding box center [1519, 272] width 29 height 28
click at [1458, 316] on link "7 - 0000419461 - CASARINI [PERSON_NAME][US_STATE]" at bounding box center [1380, 316] width 154 height 30
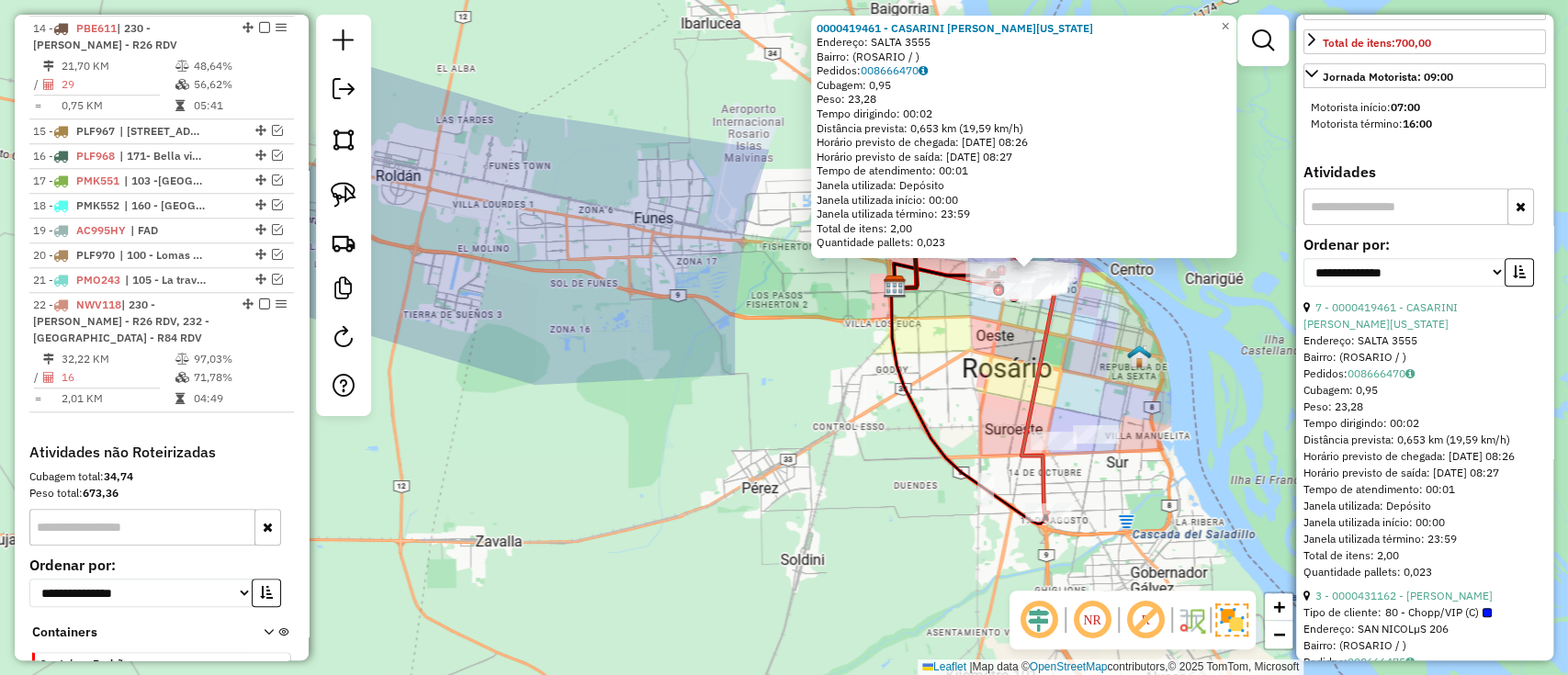
drag, startPoint x: 826, startPoint y: 368, endPoint x: 664, endPoint y: 195, distance: 237.0
click at [664, 195] on div "0000419461 - CASARINI [PERSON_NAME][US_STATE]: [GEOGRAPHIC_DATA] 3555 Bairro: (…" at bounding box center [784, 337] width 1568 height 675
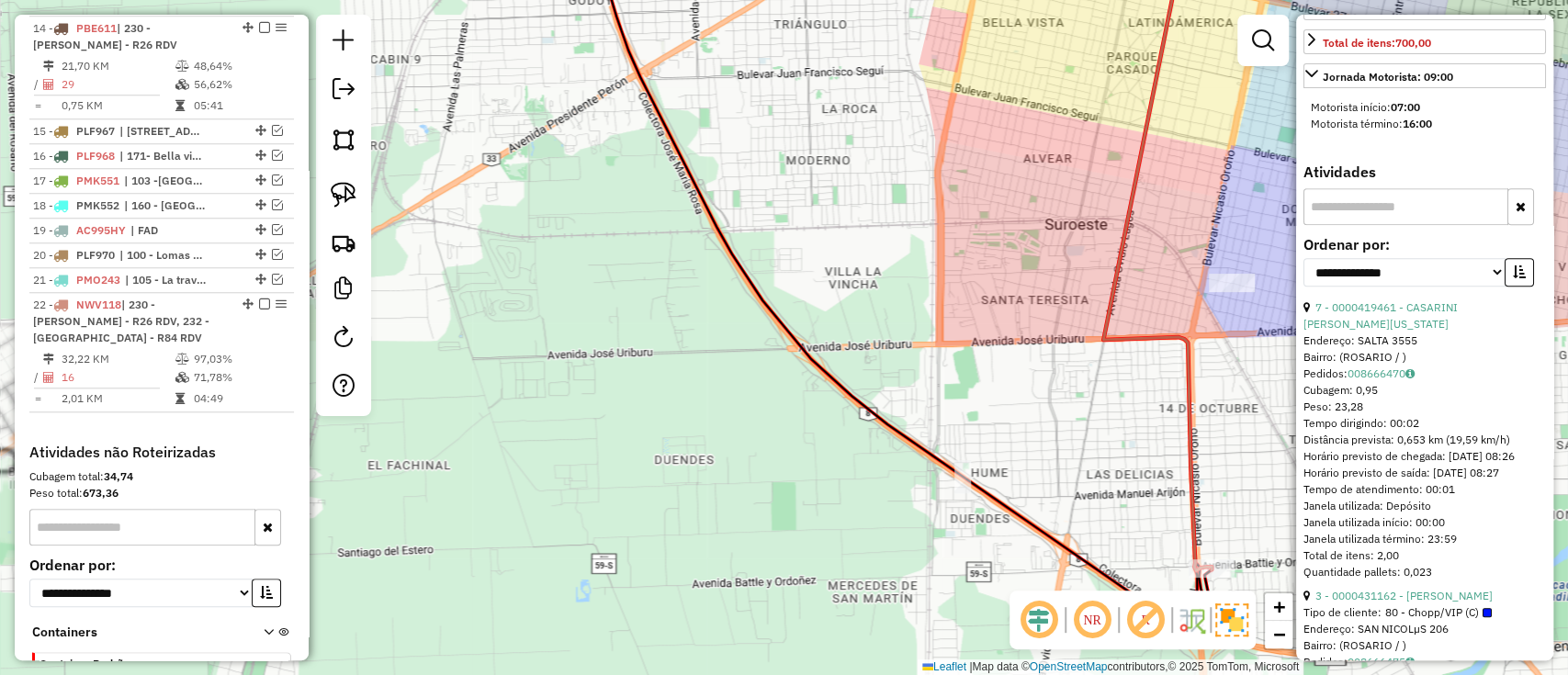
drag, startPoint x: 1086, startPoint y: 468, endPoint x: 820, endPoint y: 311, distance: 308.9
click at [820, 311] on div "0000419461 - CASARINI [PERSON_NAME][US_STATE]: [GEOGRAPHIC_DATA] 3555 Bairro: (…" at bounding box center [784, 337] width 1568 height 675
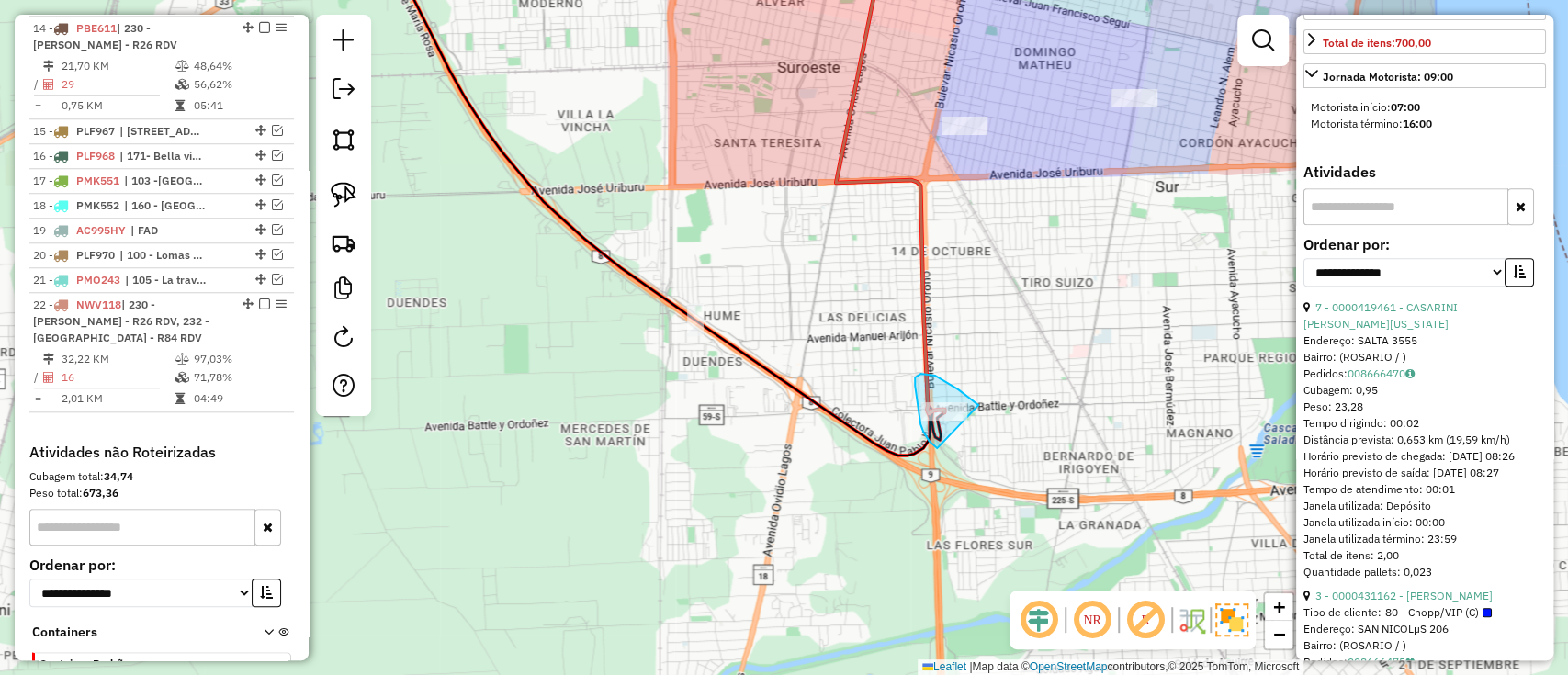
drag, startPoint x: 969, startPoint y: 398, endPoint x: 943, endPoint y: 456, distance: 63.6
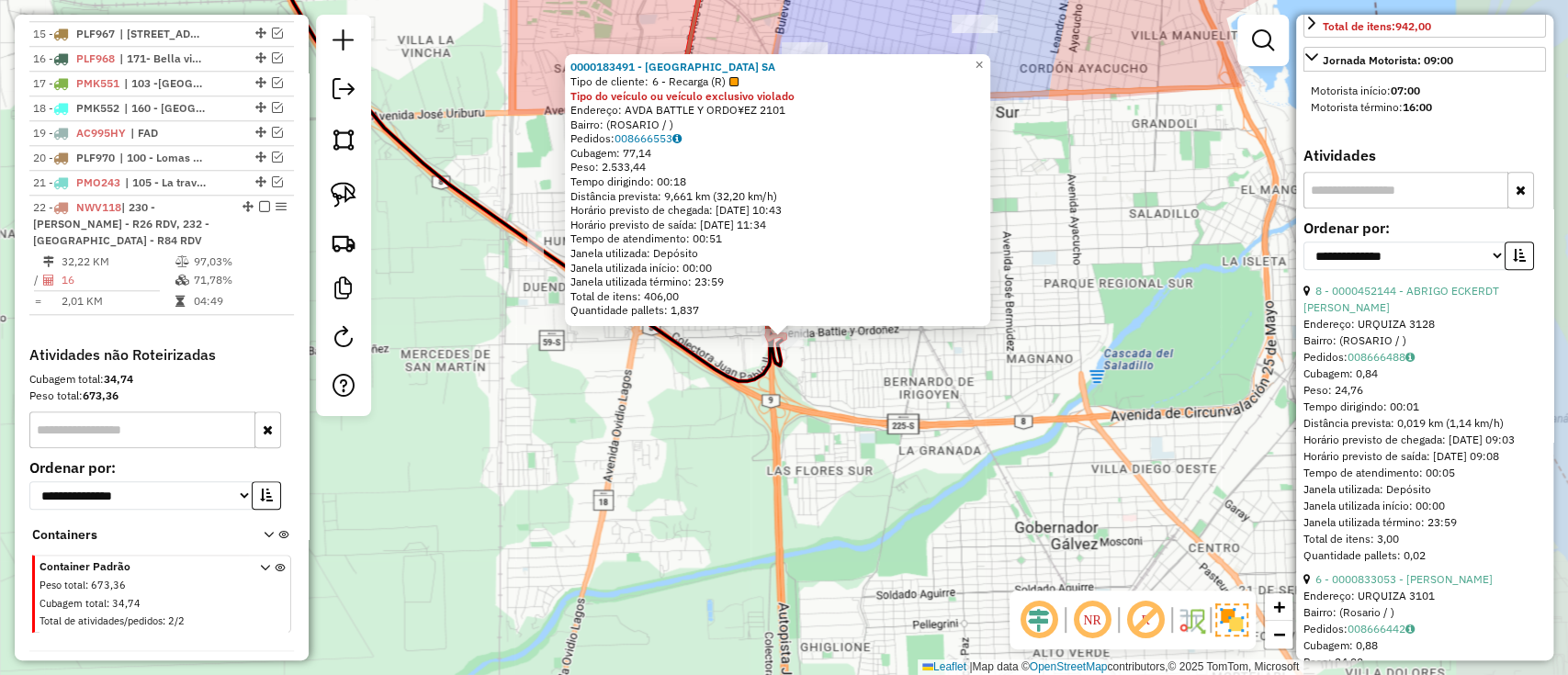
scroll to position [1170, 0]
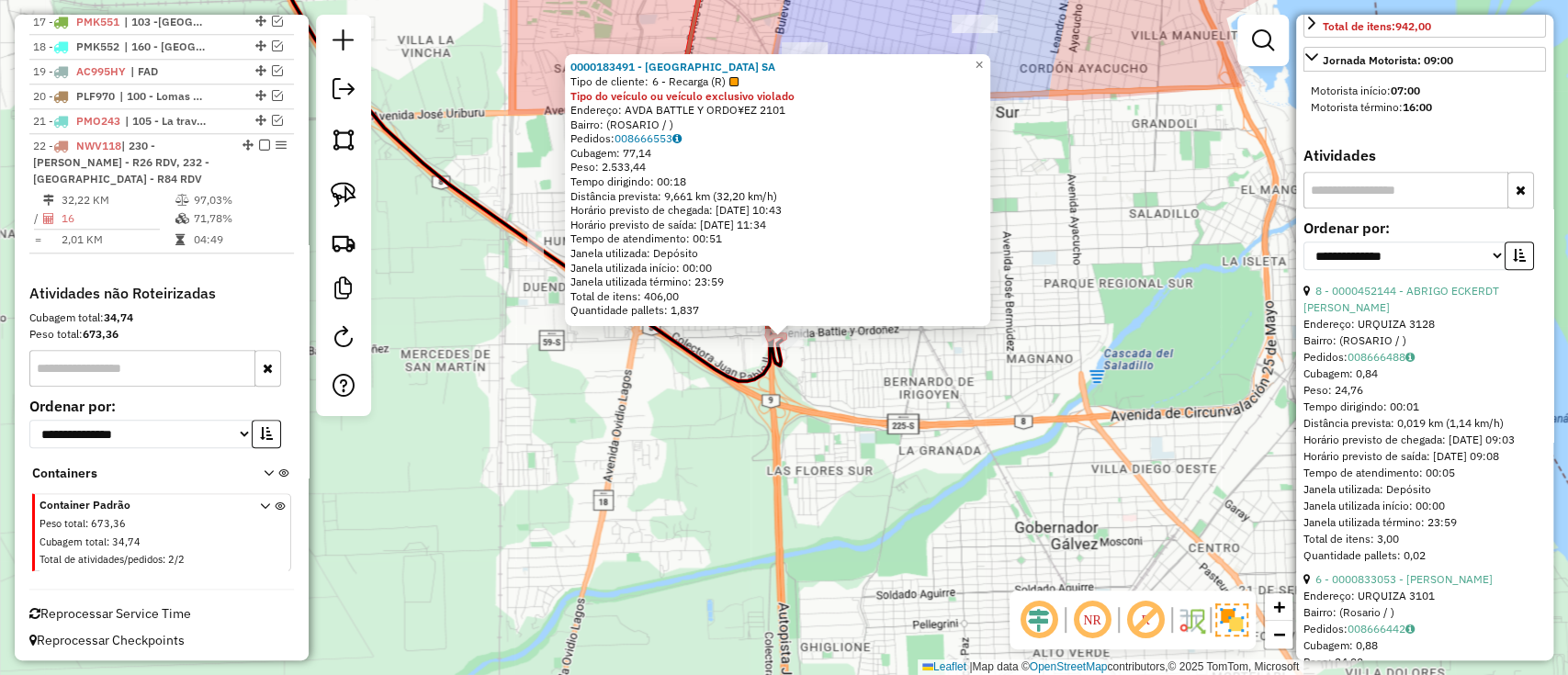
click at [840, 385] on div "0000183491 - [GEOGRAPHIC_DATA] SA Tipo de cliente: 6 - Recarga (R) Tipo do veíc…" at bounding box center [784, 337] width 1568 height 675
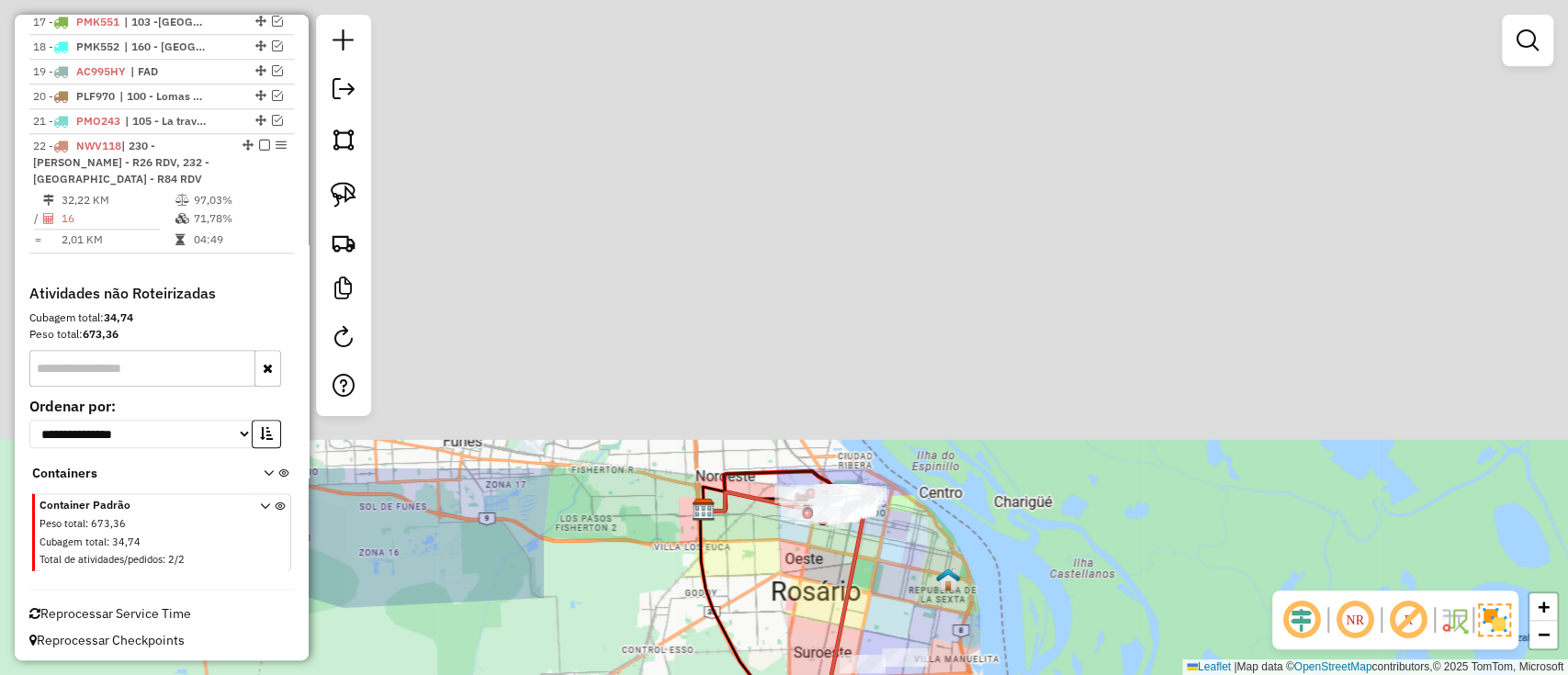
drag, startPoint x: 765, startPoint y: 472, endPoint x: 851, endPoint y: 732, distance: 273.9
click at [851, 674] on html "Aguarde... Pop-up bloqueado! Seu navegador bloqueou automáticamente a abertura …" at bounding box center [784, 337] width 1568 height 675
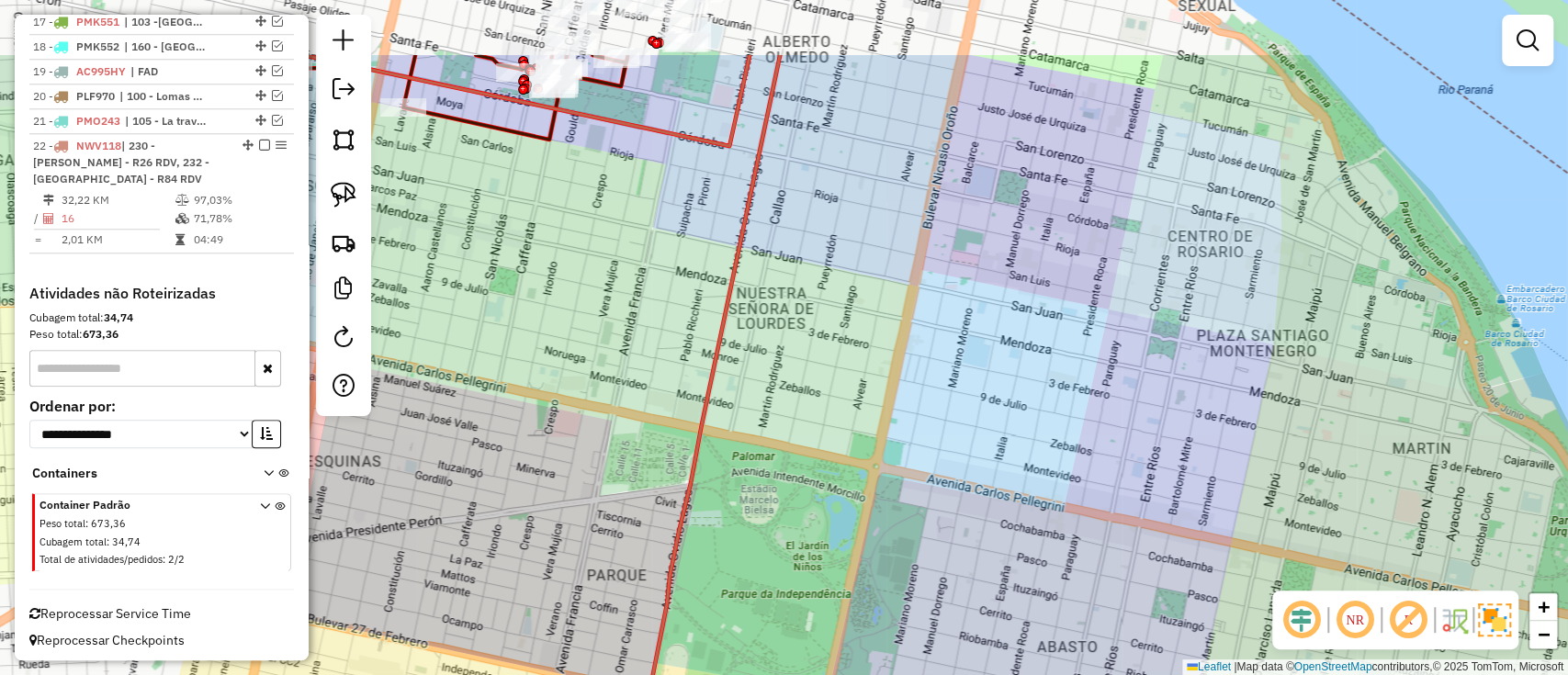
drag, startPoint x: 800, startPoint y: 365, endPoint x: 798, endPoint y: 696, distance: 331.0
click at [798, 674] on html "Aguarde... Pop-up bloqueado! Seu navegador bloqueou automáticamente a abertura …" at bounding box center [784, 337] width 1568 height 675
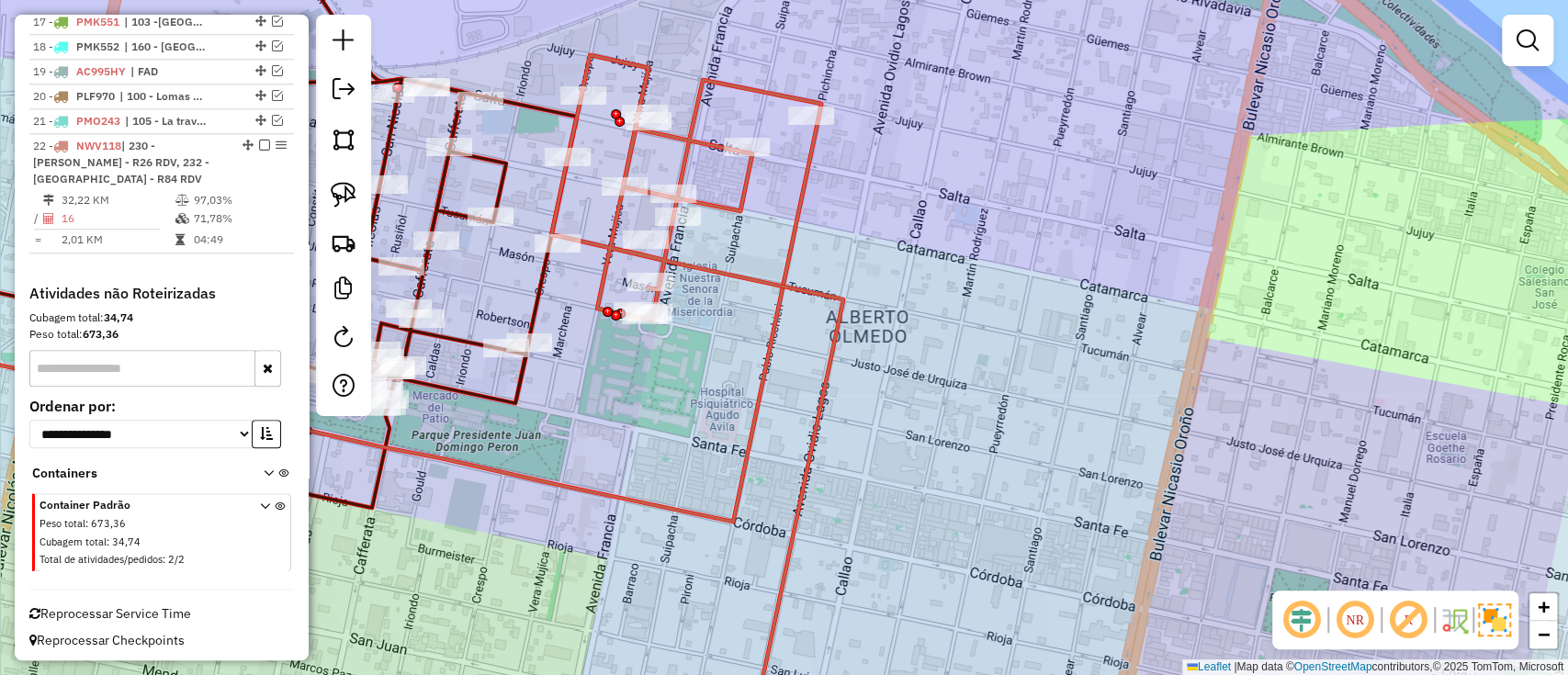
click at [741, 283] on icon at bounding box center [697, 399] width 292 height 688
select select "**********"
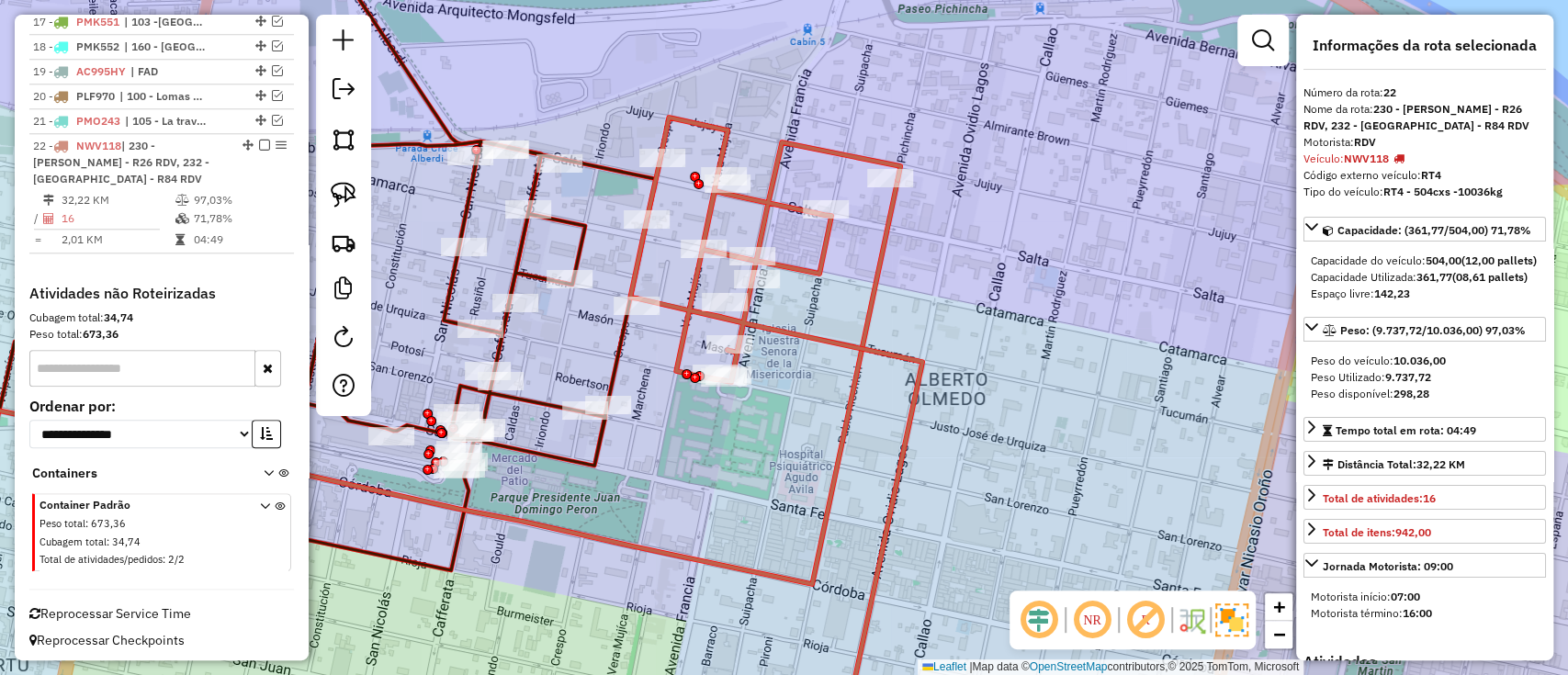
drag, startPoint x: 744, startPoint y: 302, endPoint x: 841, endPoint y: 376, distance: 122.0
click at [838, 374] on div "Janela de atendimento Grade de atendimento Capacidade Transportadoras Veículos …" at bounding box center [784, 337] width 1568 height 675
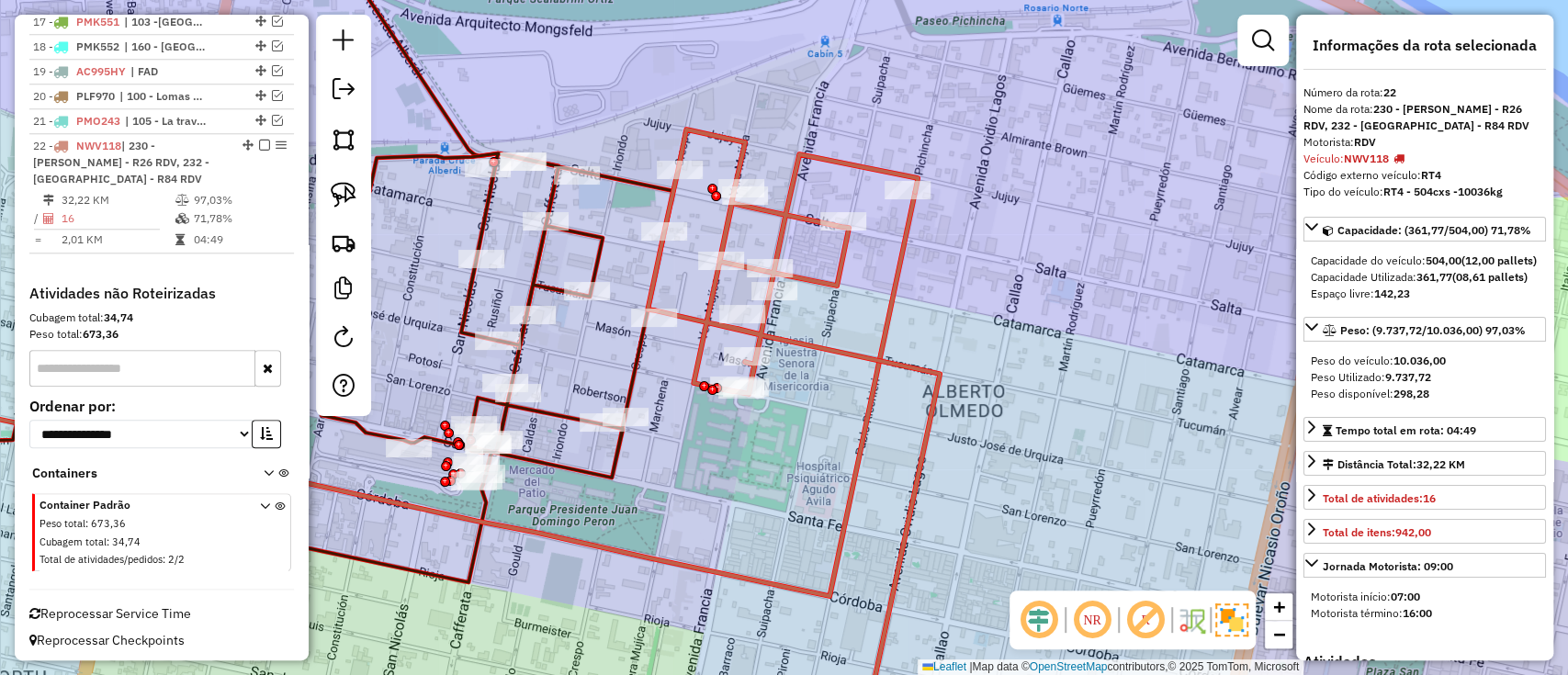
click at [586, 262] on icon at bounding box center [258, 367] width 830 height 429
click at [587, 262] on icon at bounding box center [257, 368] width 828 height 429
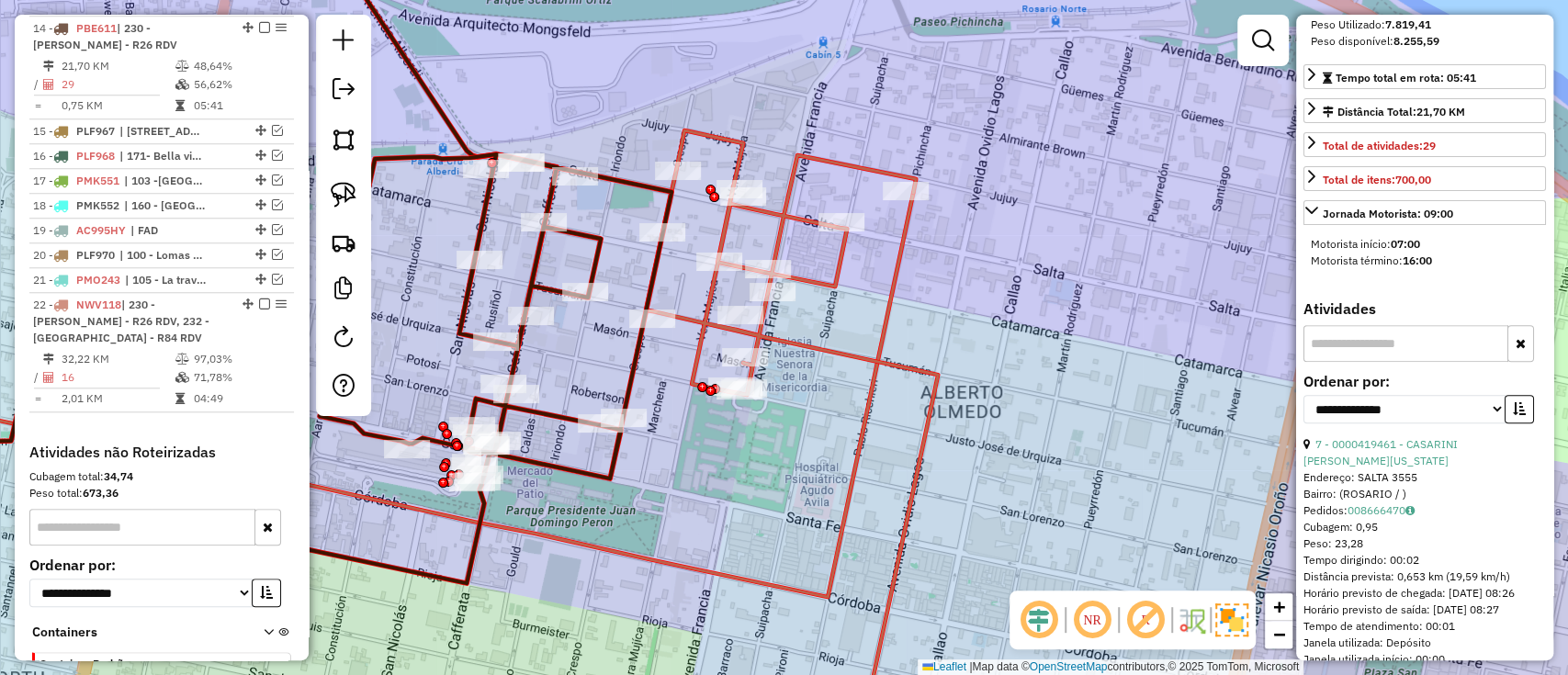
scroll to position [489, 0]
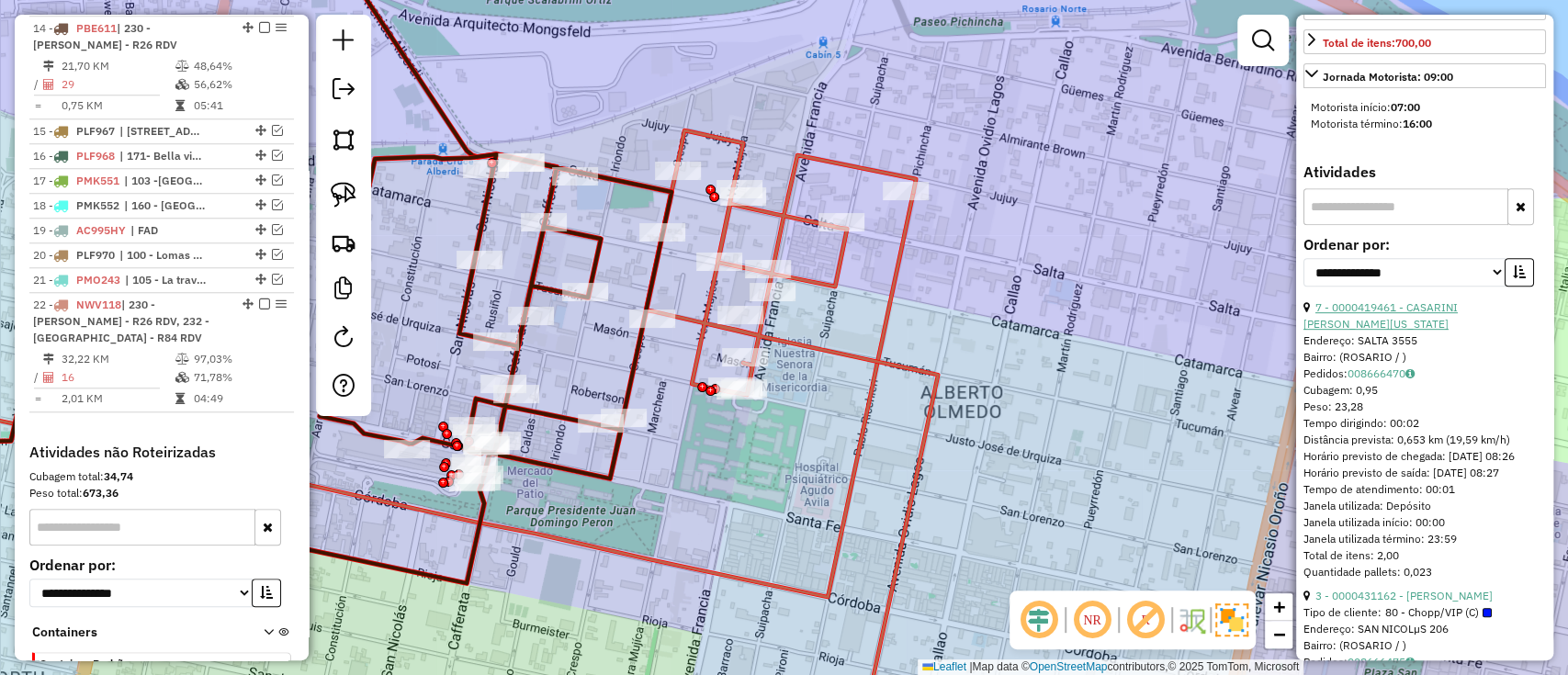
click at [1431, 321] on link "7 - 0000419461 - CASARINI SOFIA VIRGINIA" at bounding box center [1380, 316] width 154 height 30
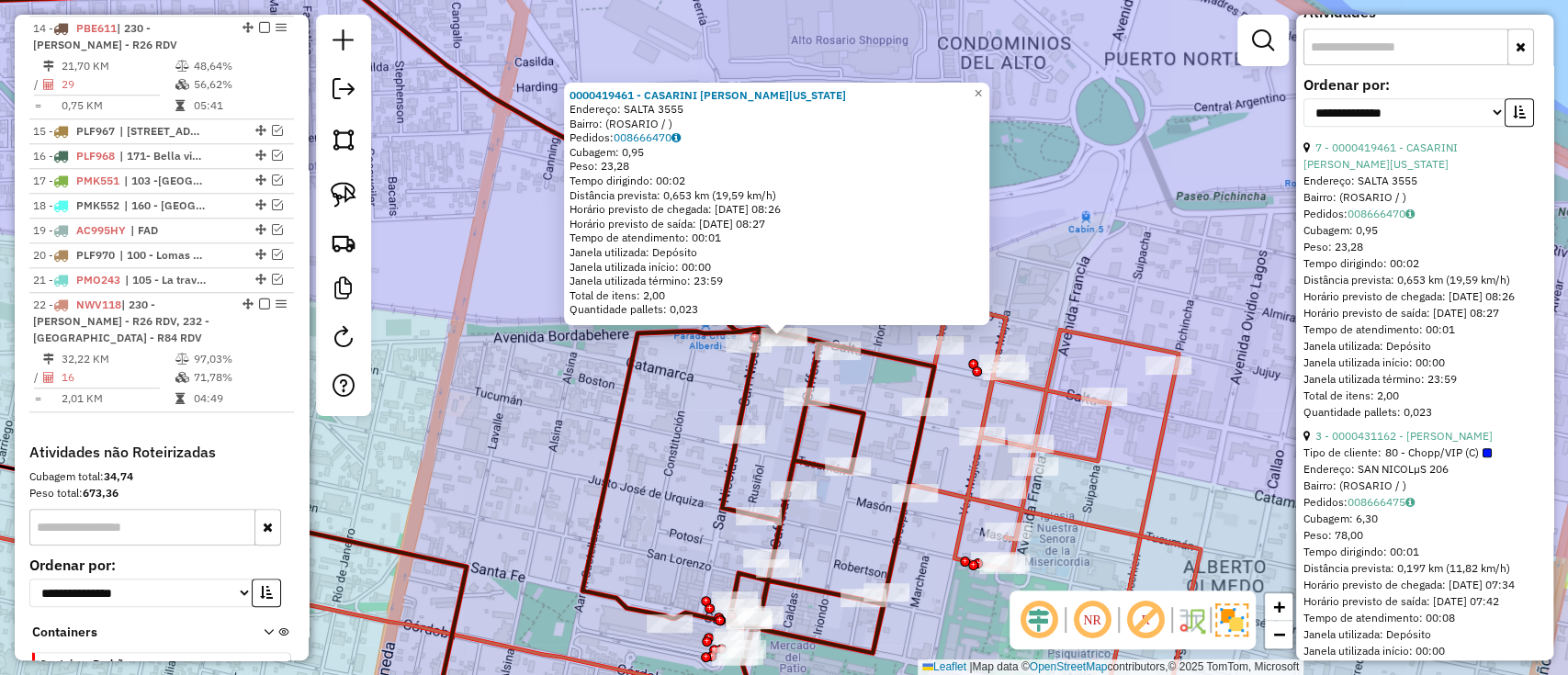
scroll to position [735, 0]
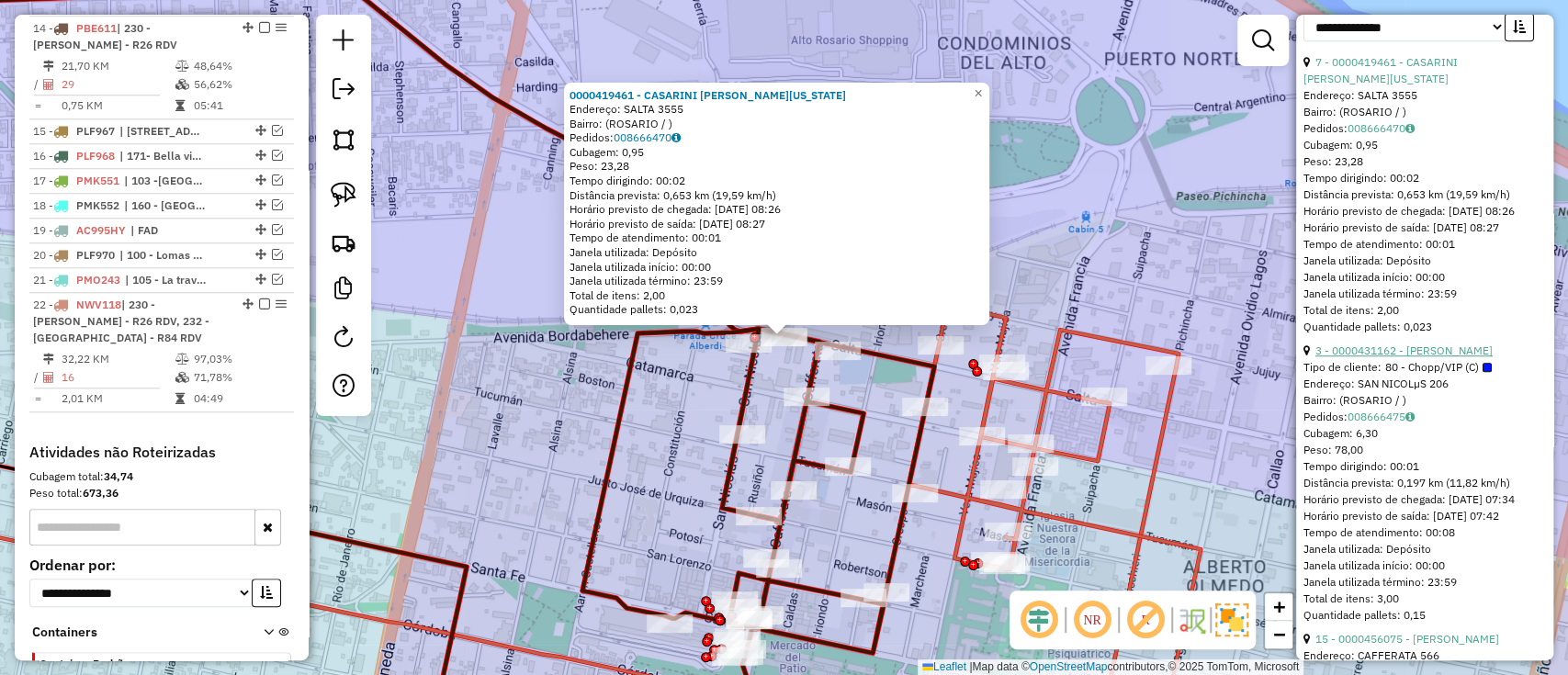
click at [1434, 358] on link "3 - 0000431162 - ARAGNO ANDRES MAURICIO" at bounding box center [1405, 350] width 177 height 14
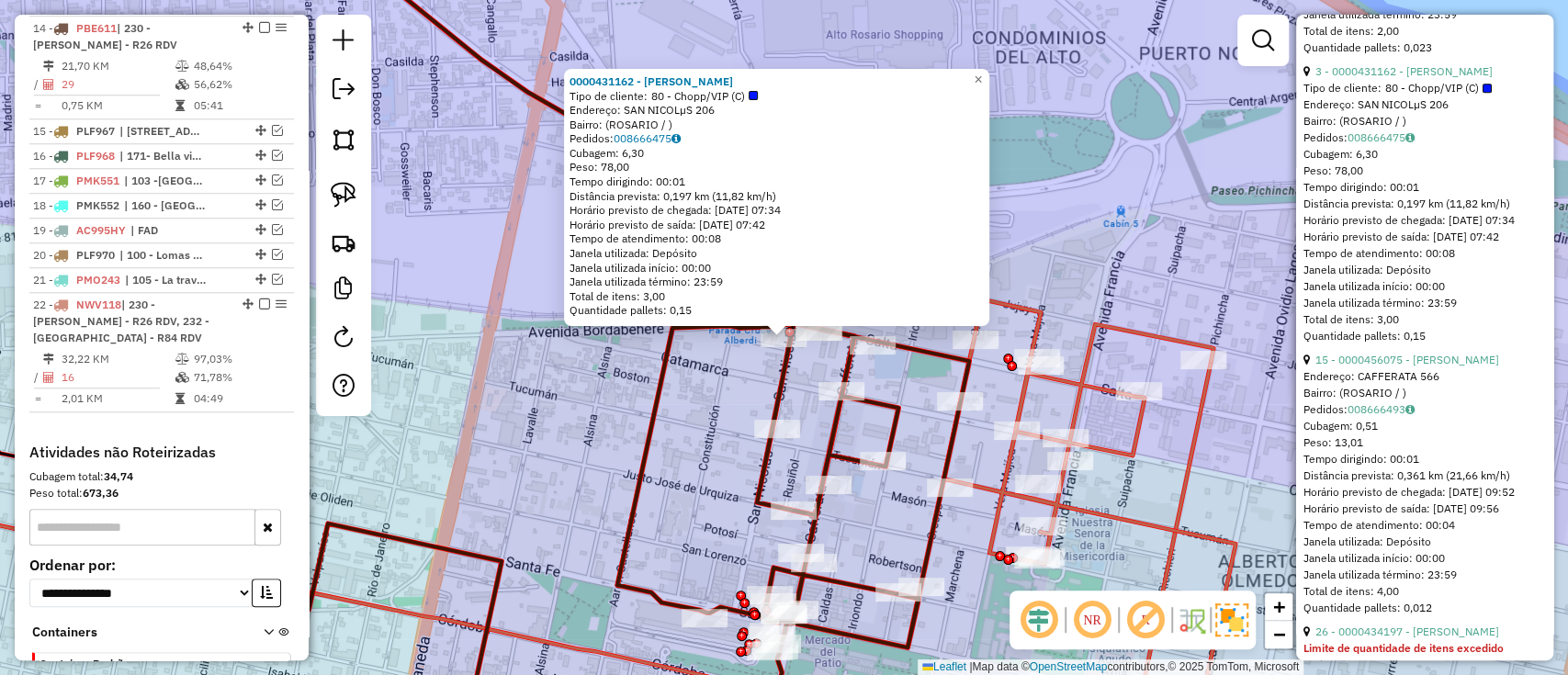
scroll to position [1103, 0]
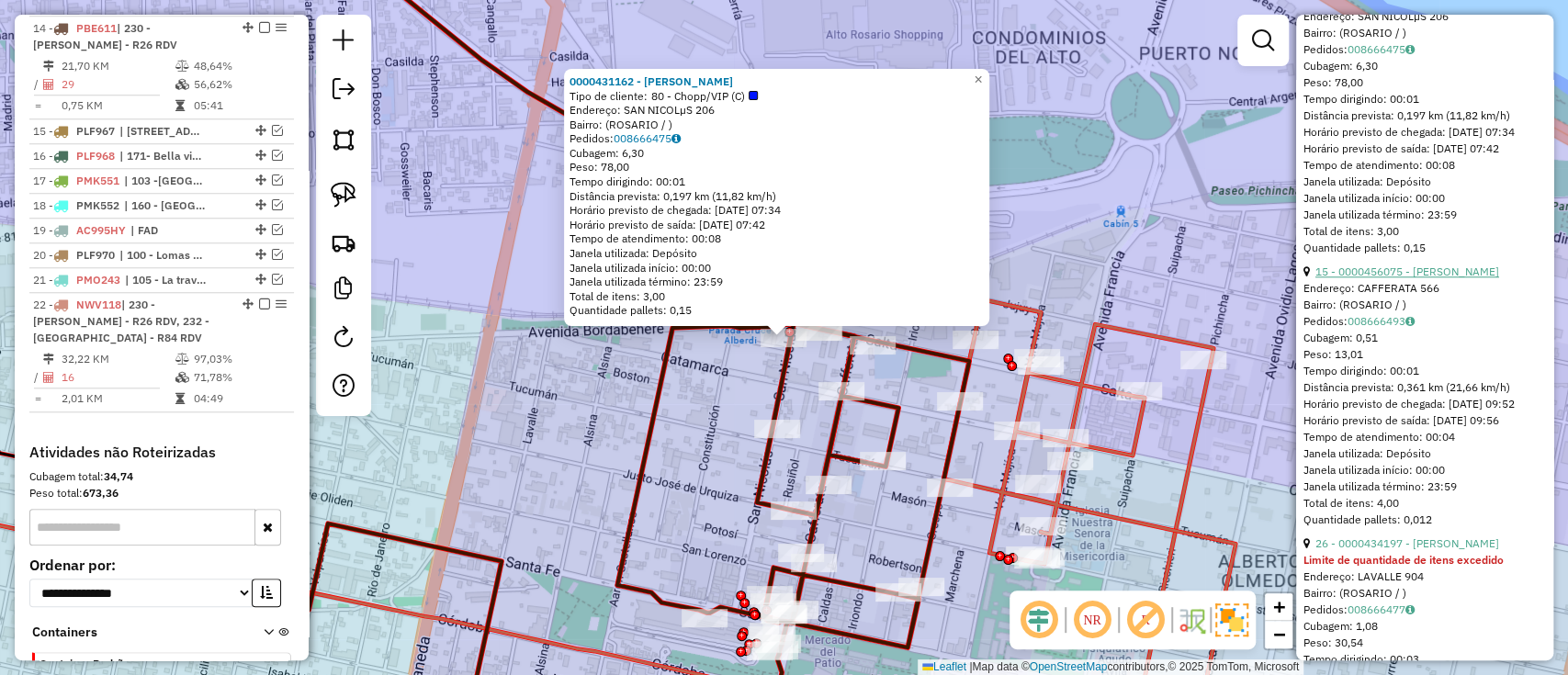
click at [1456, 278] on link "15 - 0000456075 - DIAB LEANDRO ANDRES" at bounding box center [1407, 271] width 184 height 14
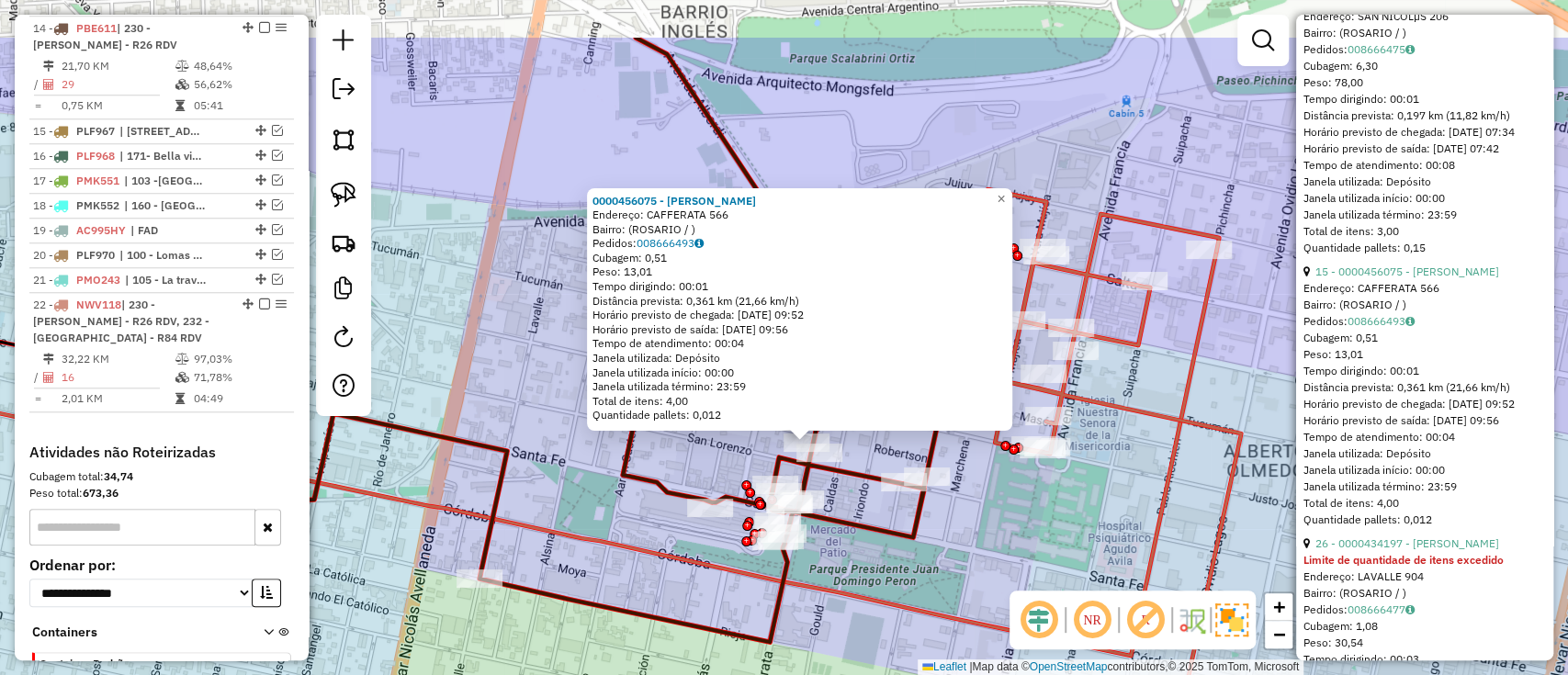
drag, startPoint x: 856, startPoint y: 468, endPoint x: 885, endPoint y: 580, distance: 115.7
click at [885, 580] on div "0000456075 - DIAB LEANDRO ANDRES Endereço: CAFFERATA 566 Bairro: (ROSARIO / ) P…" at bounding box center [784, 337] width 1568 height 675
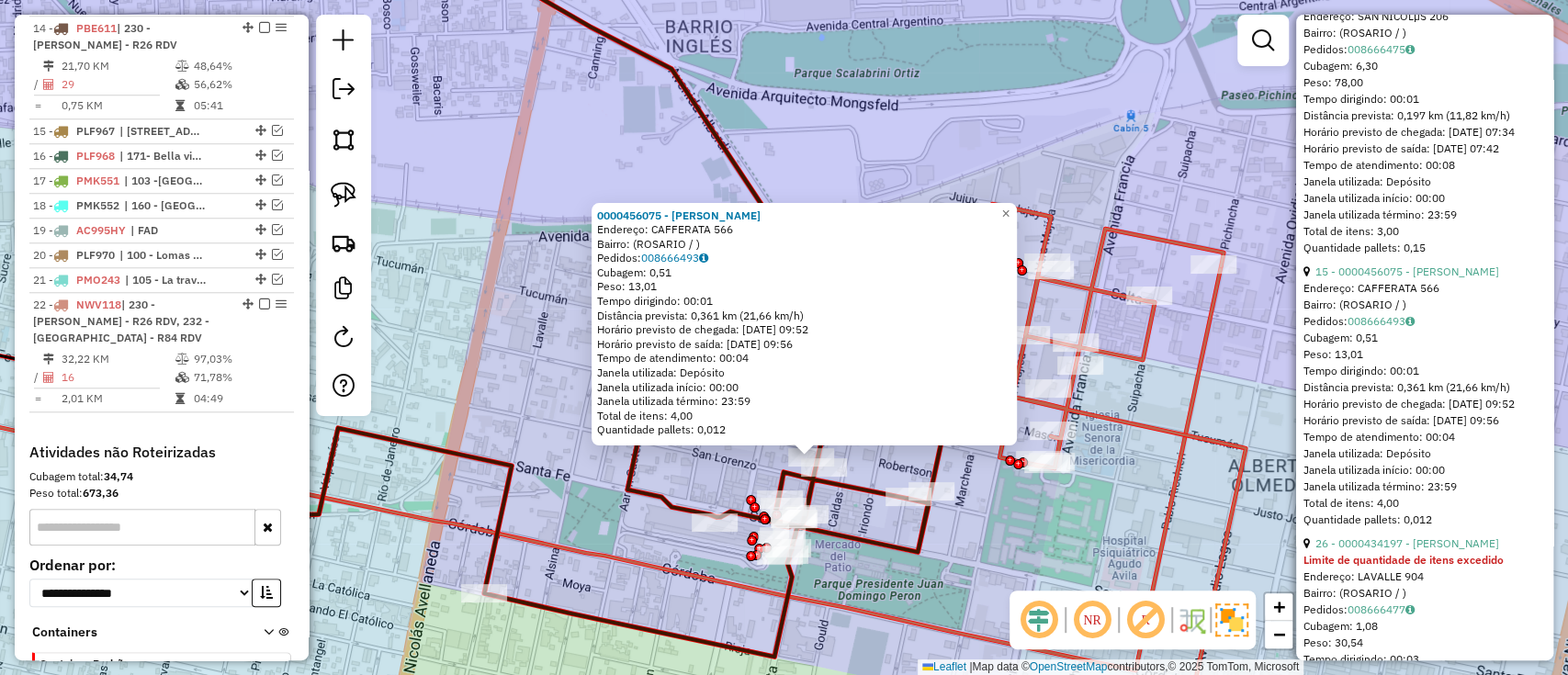
click at [994, 558] on div "0000456075 - DIAB LEANDRO ANDRES Endereço: CAFFERATA 566 Bairro: (ROSARIO / ) P…" at bounding box center [784, 337] width 1568 height 675
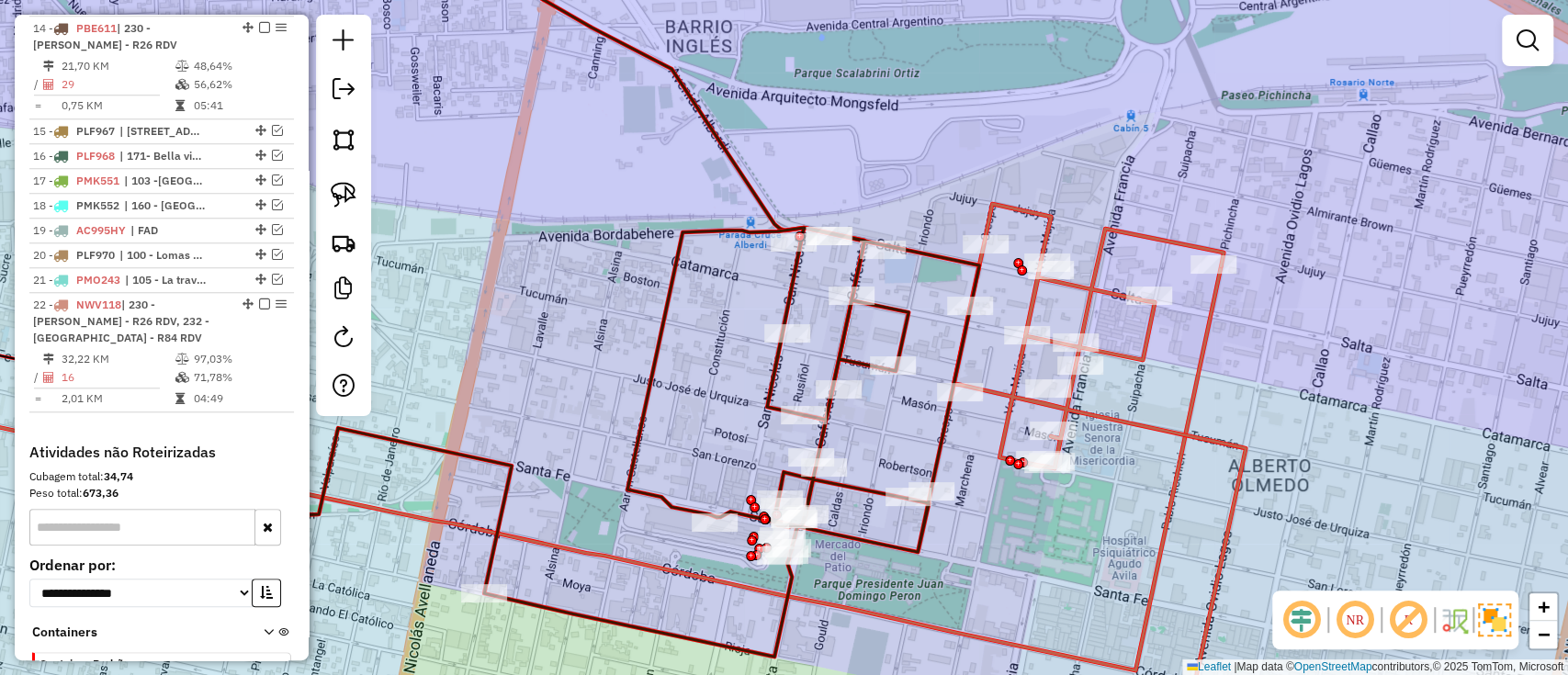
click at [1096, 269] on icon at bounding box center [1099, 472] width 292 height 539
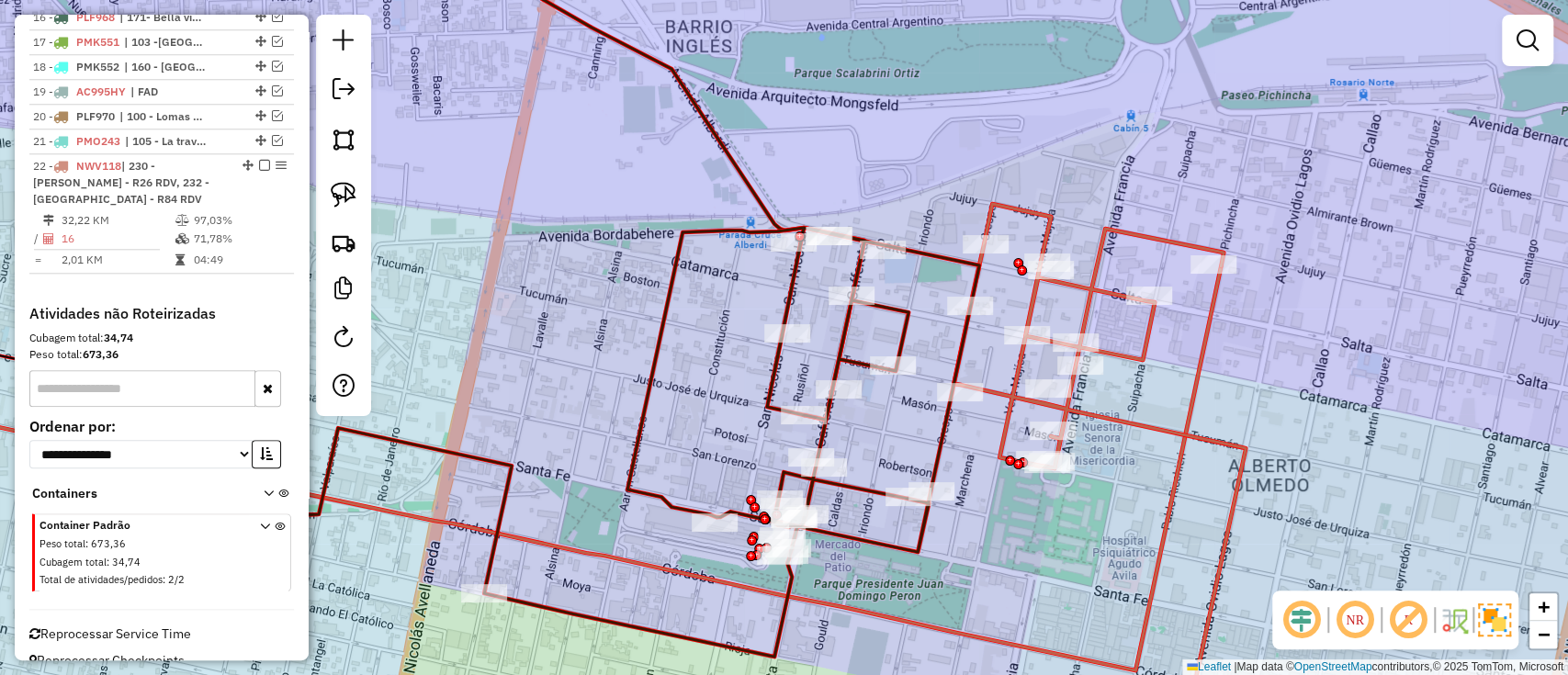
select select "**********"
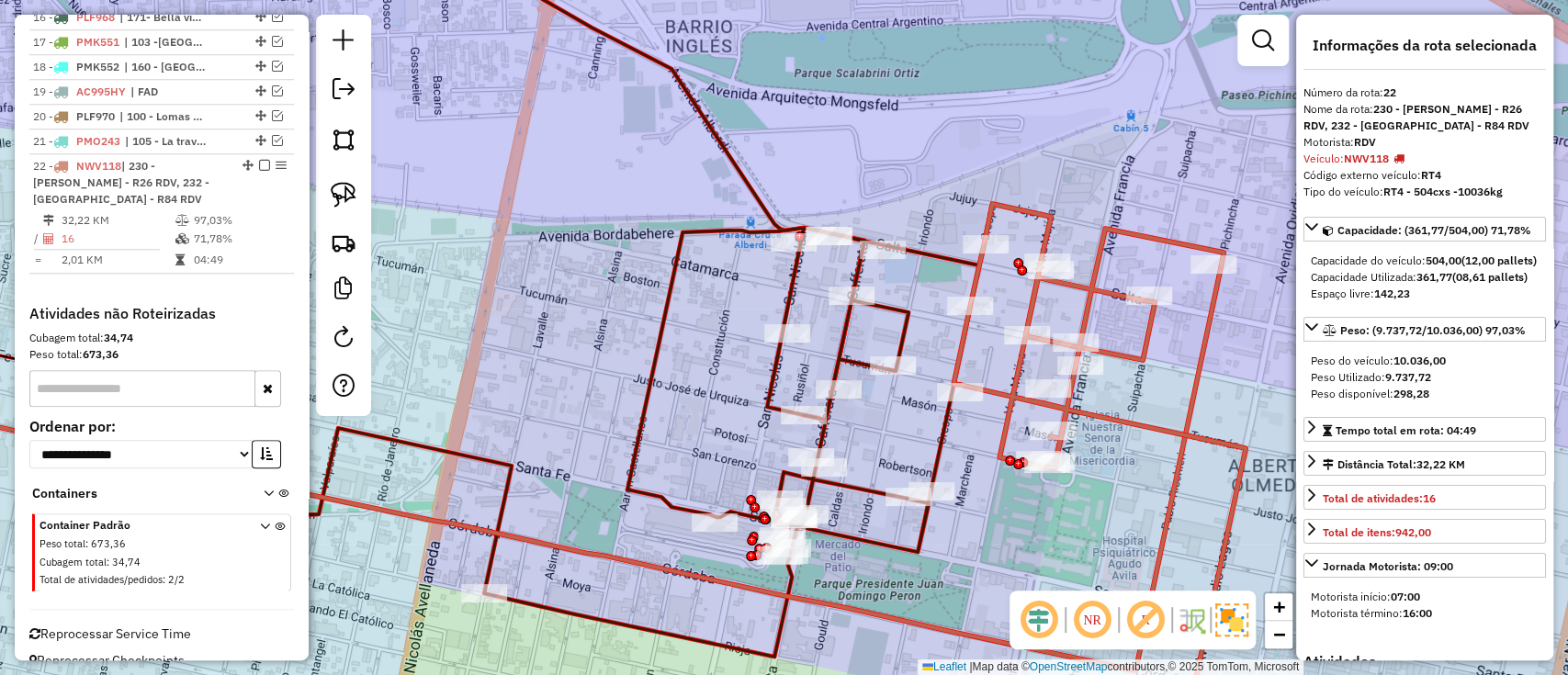
scroll to position [1170, 0]
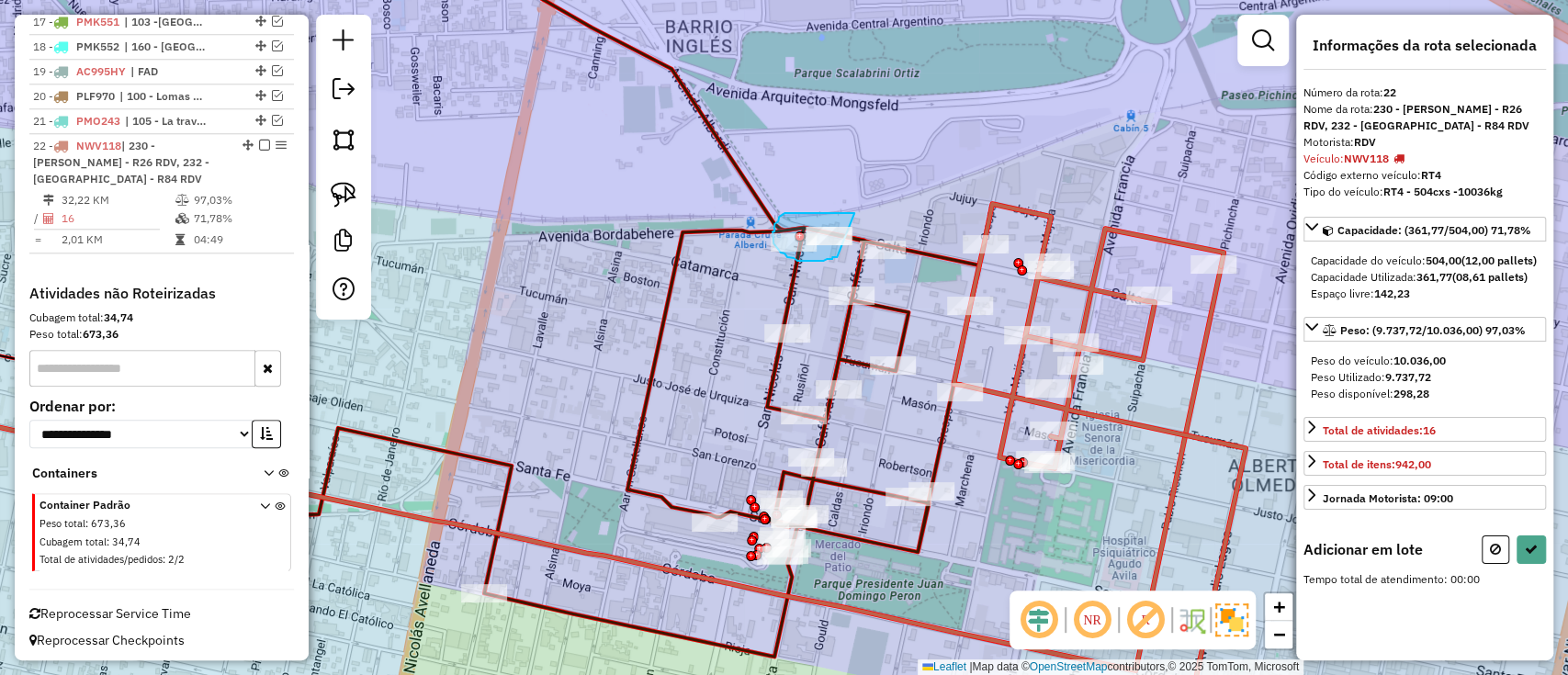
drag, startPoint x: 855, startPoint y: 213, endPoint x: 839, endPoint y: 255, distance: 44.9
click at [839, 255] on div "Janela de atendimento Grade de atendimento Capacidade Transportadoras Veículos …" at bounding box center [784, 337] width 1568 height 675
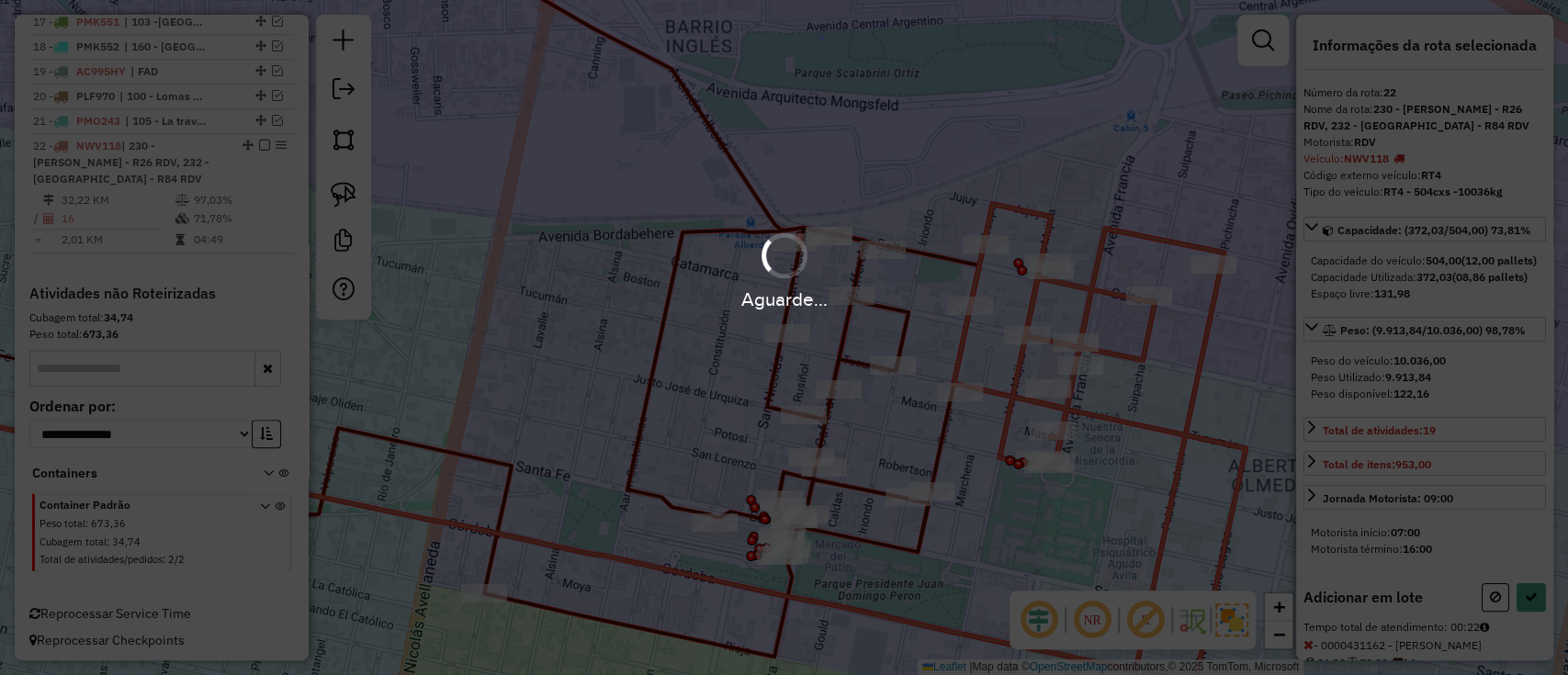
select select "**********"
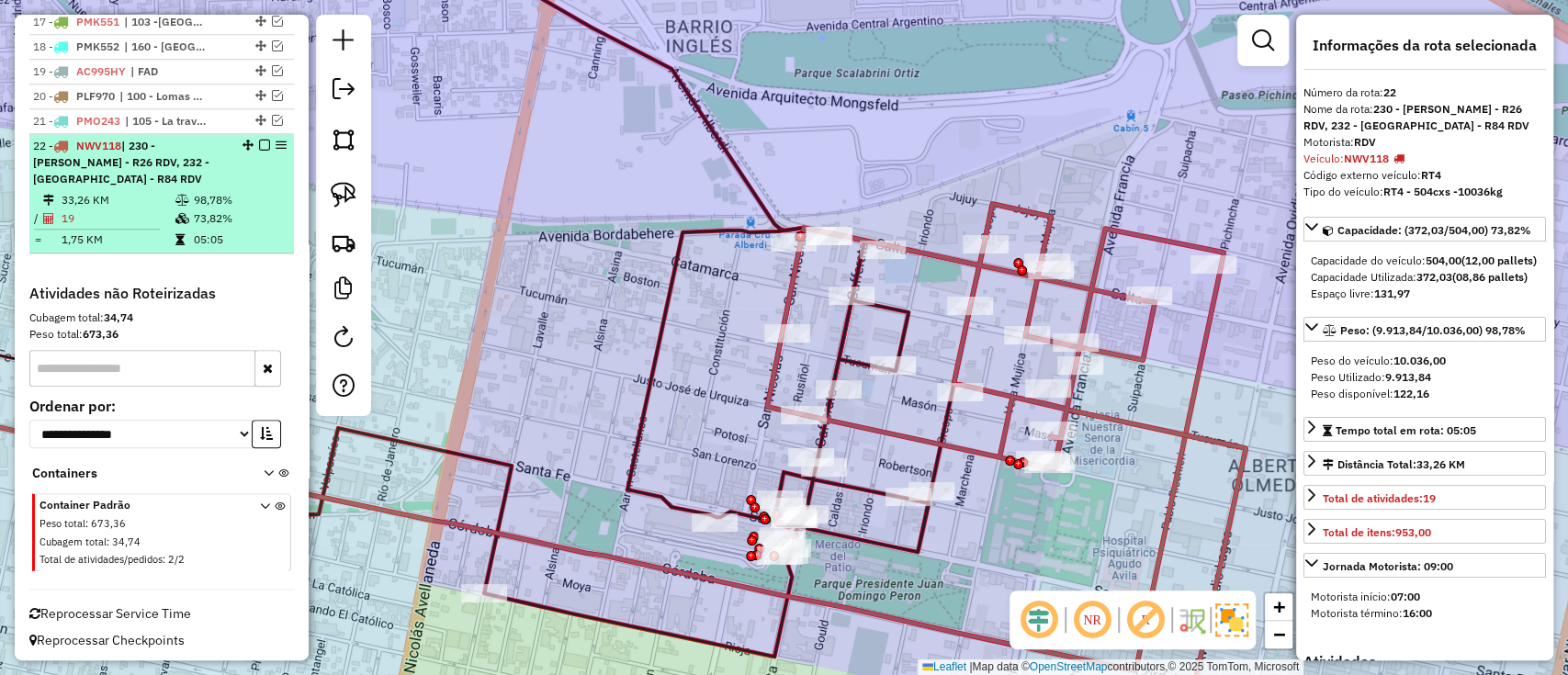
click at [259, 141] on em at bounding box center [264, 146] width 11 height 11
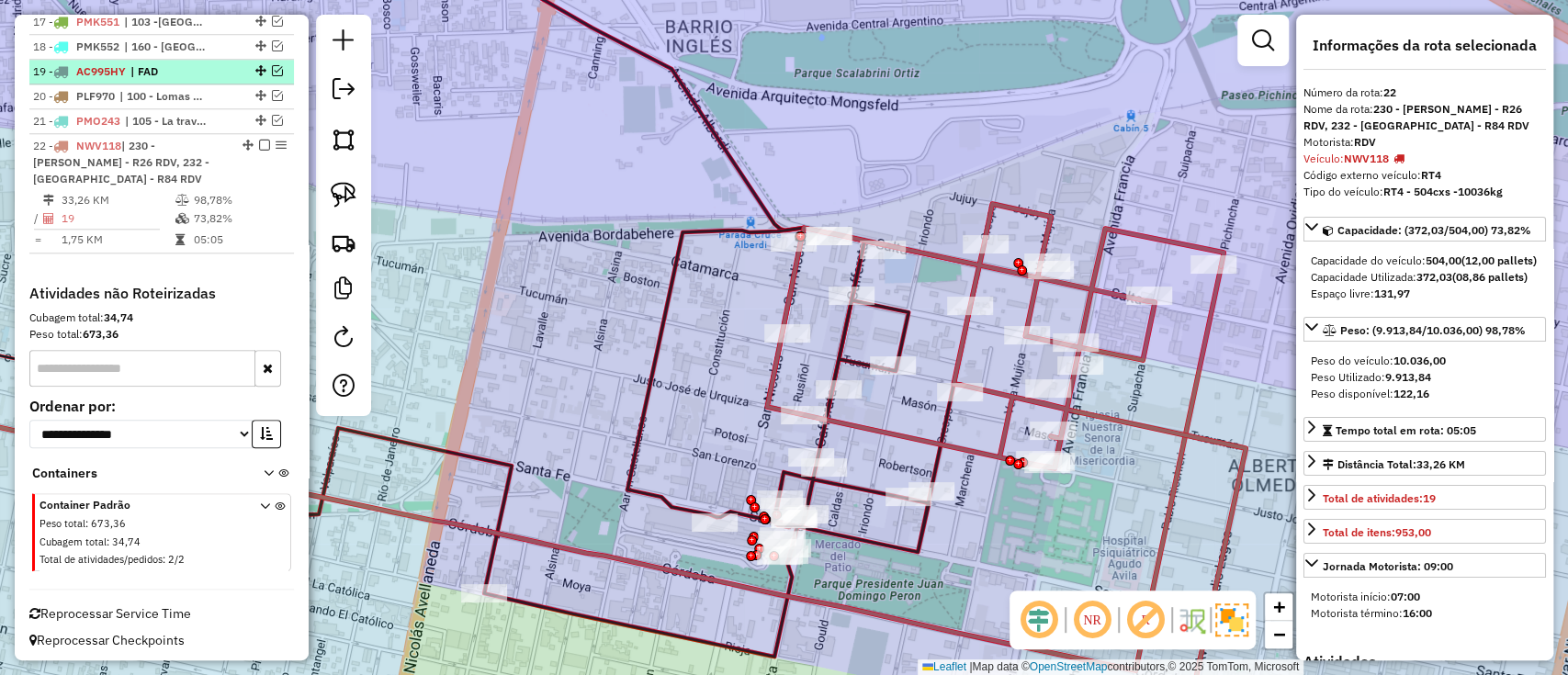
scroll to position [1076, 0]
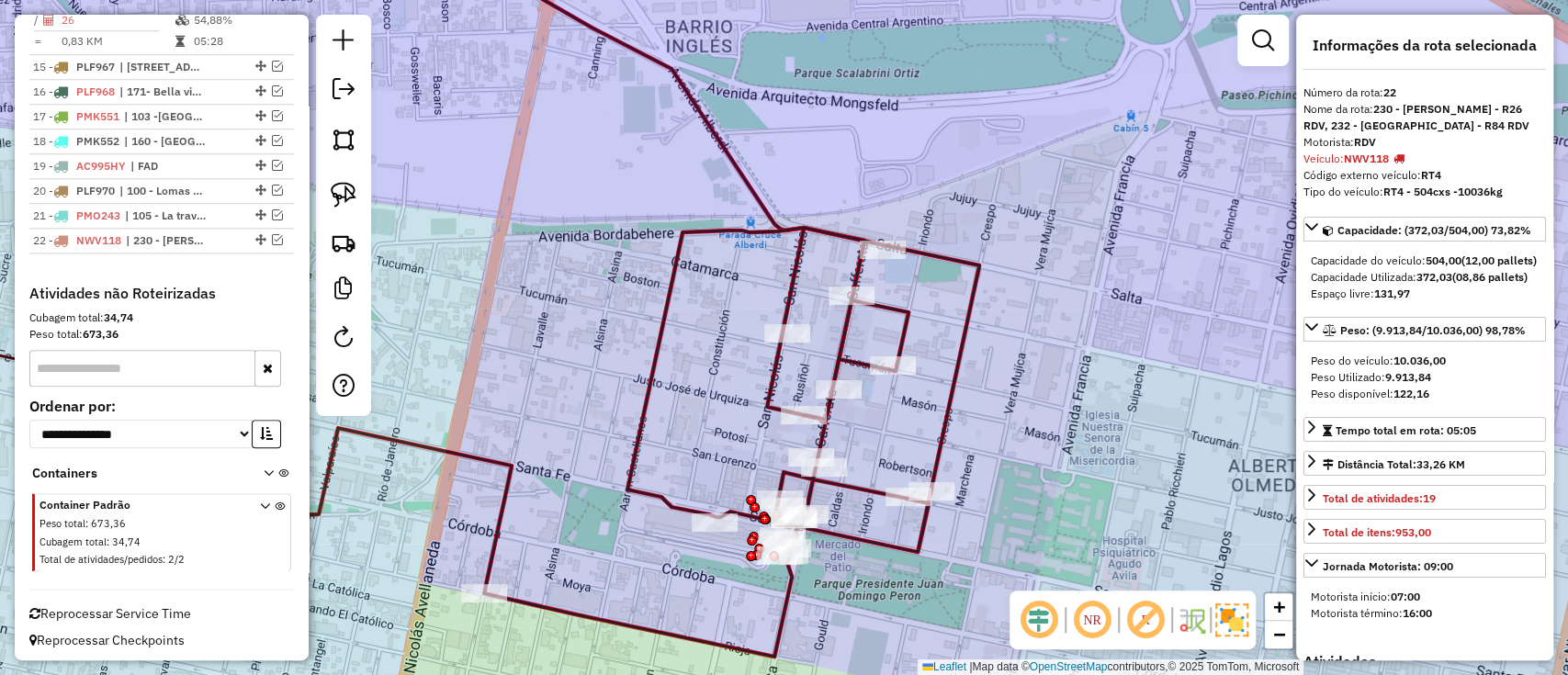
click at [936, 421] on icon at bounding box center [560, 442] width 836 height 429
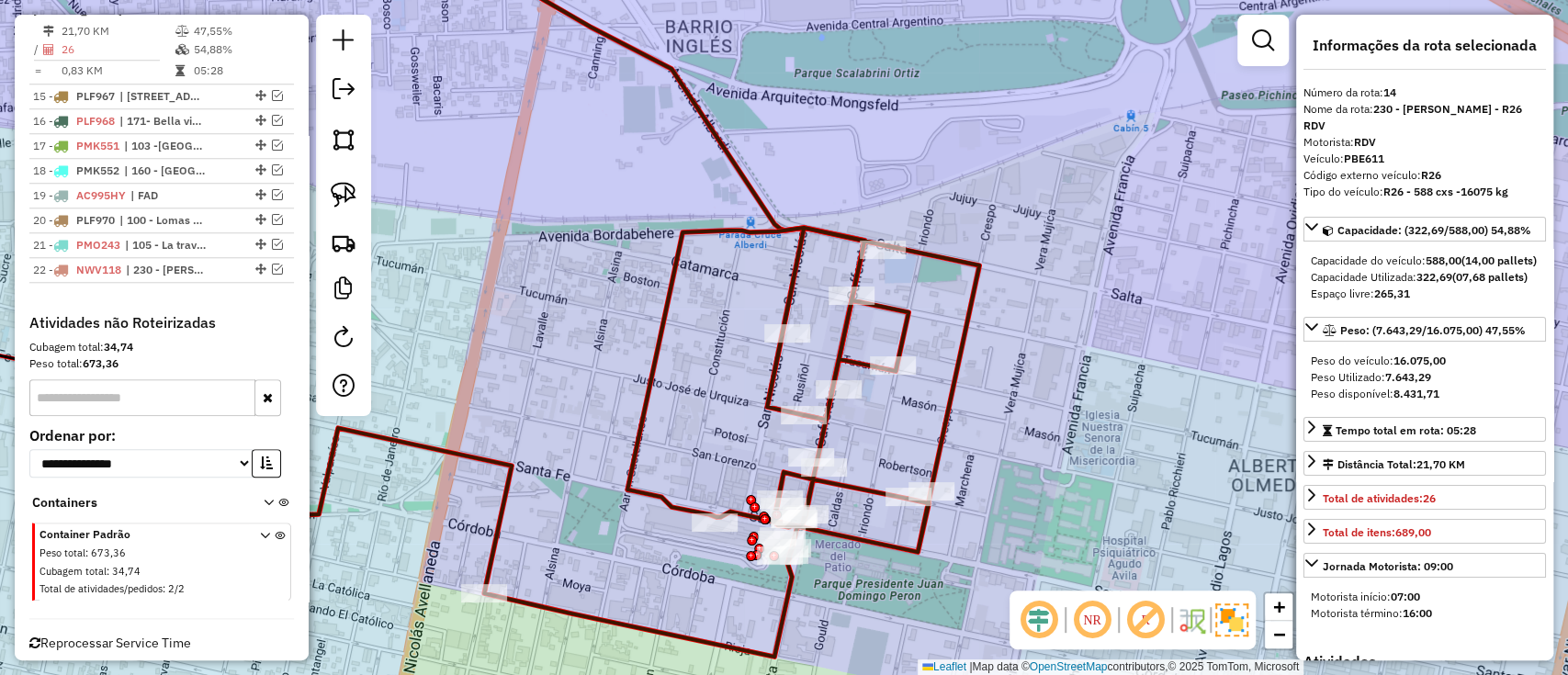
scroll to position [1011, 0]
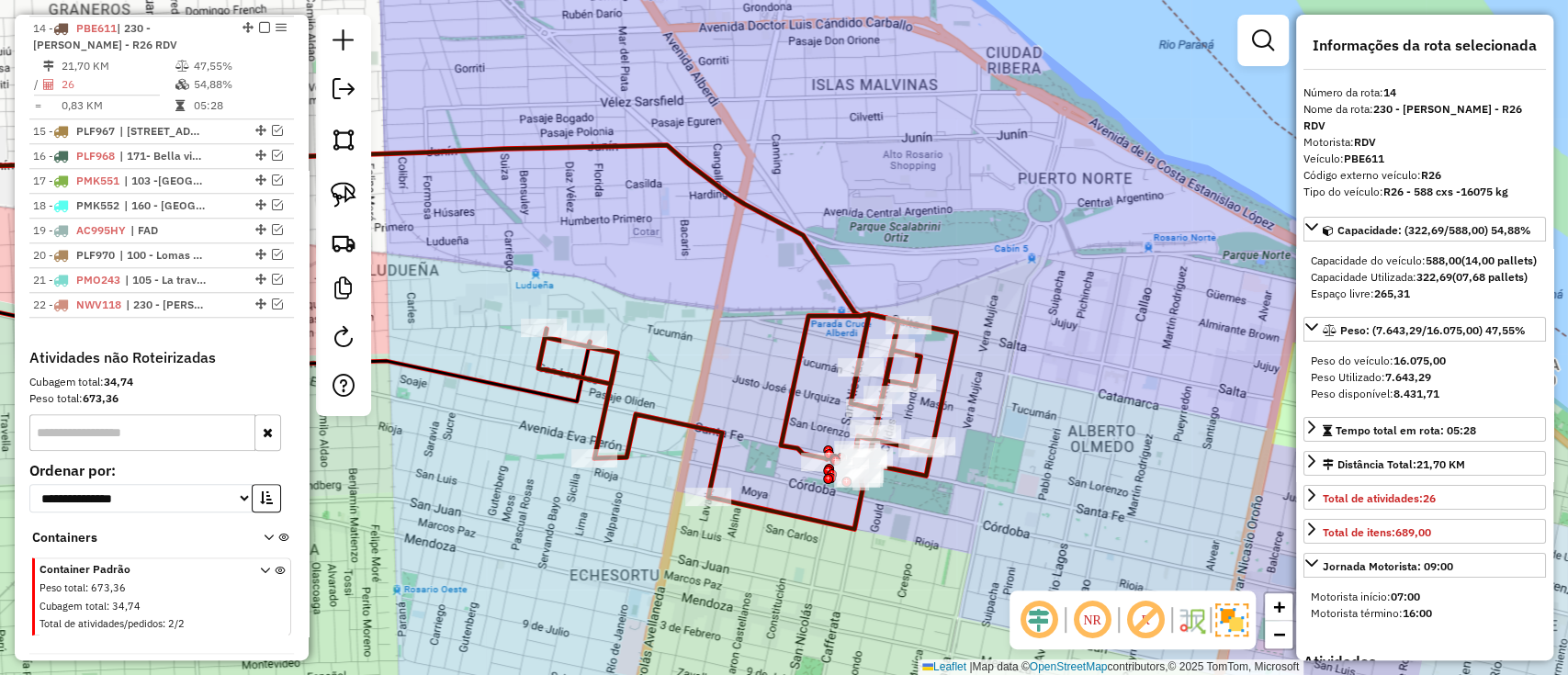
drag, startPoint x: 1055, startPoint y: 493, endPoint x: 1044, endPoint y: 453, distance: 41.5
click at [1044, 453] on div "Janela de atendimento Grade de atendimento Capacidade Transportadoras Veículos …" at bounding box center [784, 337] width 1568 height 675
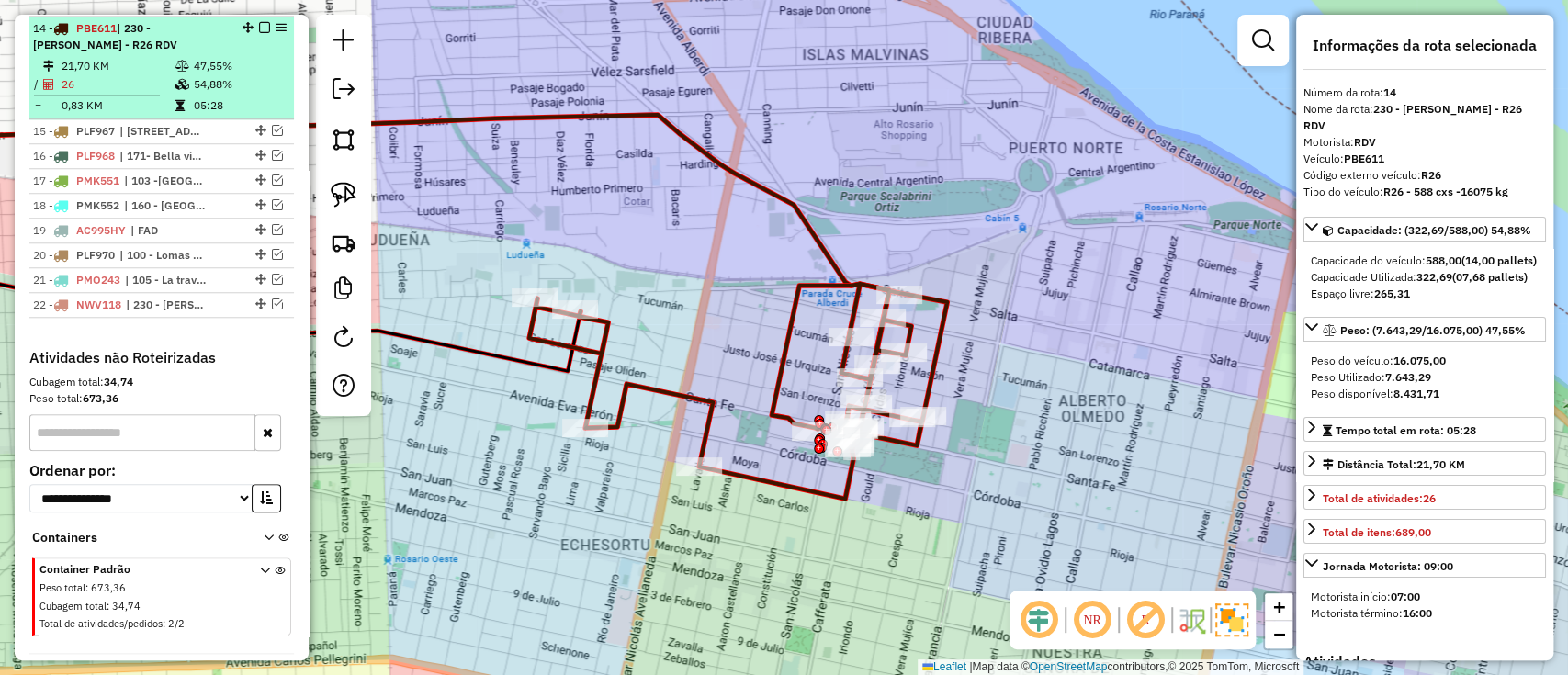
click at [260, 28] on em at bounding box center [264, 28] width 11 height 11
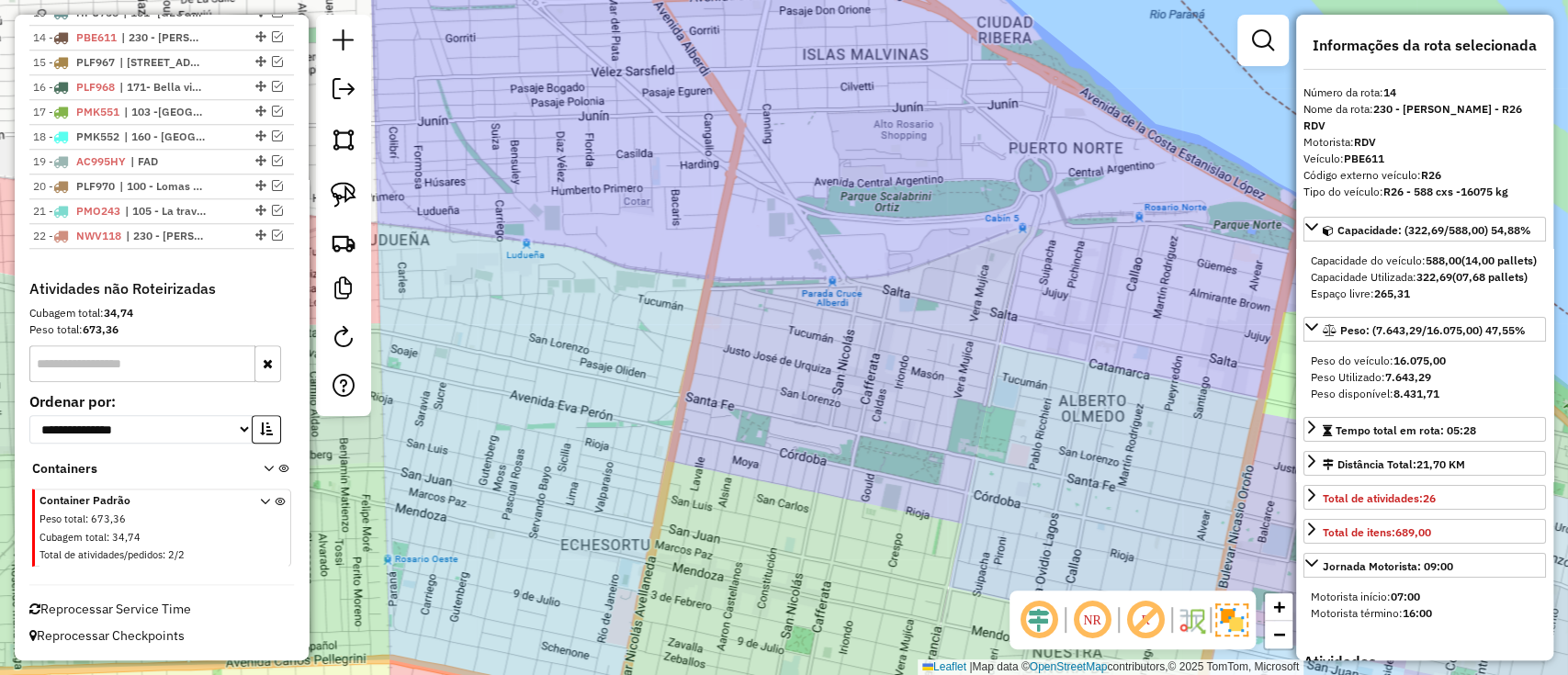
scroll to position [998, 0]
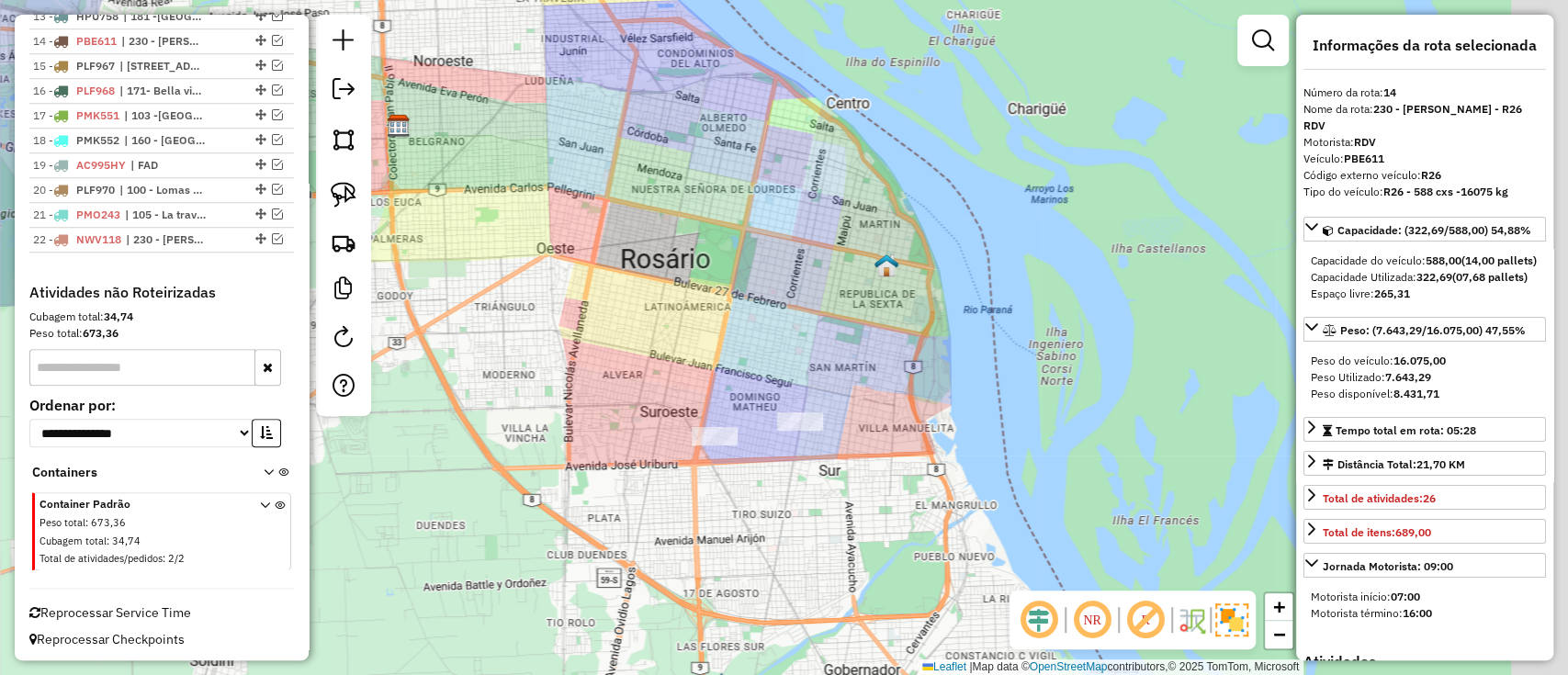
drag, startPoint x: 868, startPoint y: 307, endPoint x: 743, endPoint y: 200, distance: 164.5
click at [720, 162] on div "Janela de atendimento Grade de atendimento Capacidade Transportadoras Veículos …" at bounding box center [784, 337] width 1568 height 675
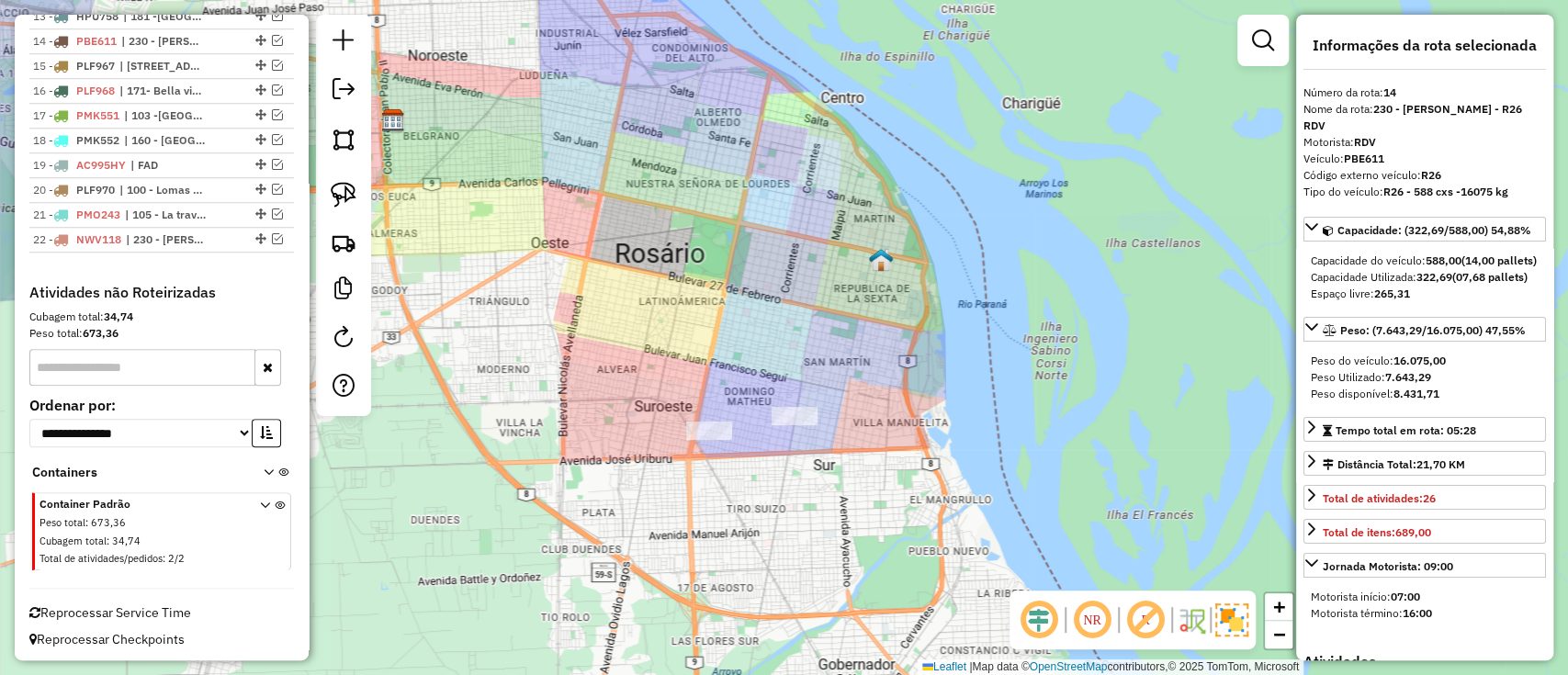
click at [859, 377] on div "Janela de atendimento Grade de atendimento Capacidade Transportadoras Veículos …" at bounding box center [784, 337] width 1568 height 675
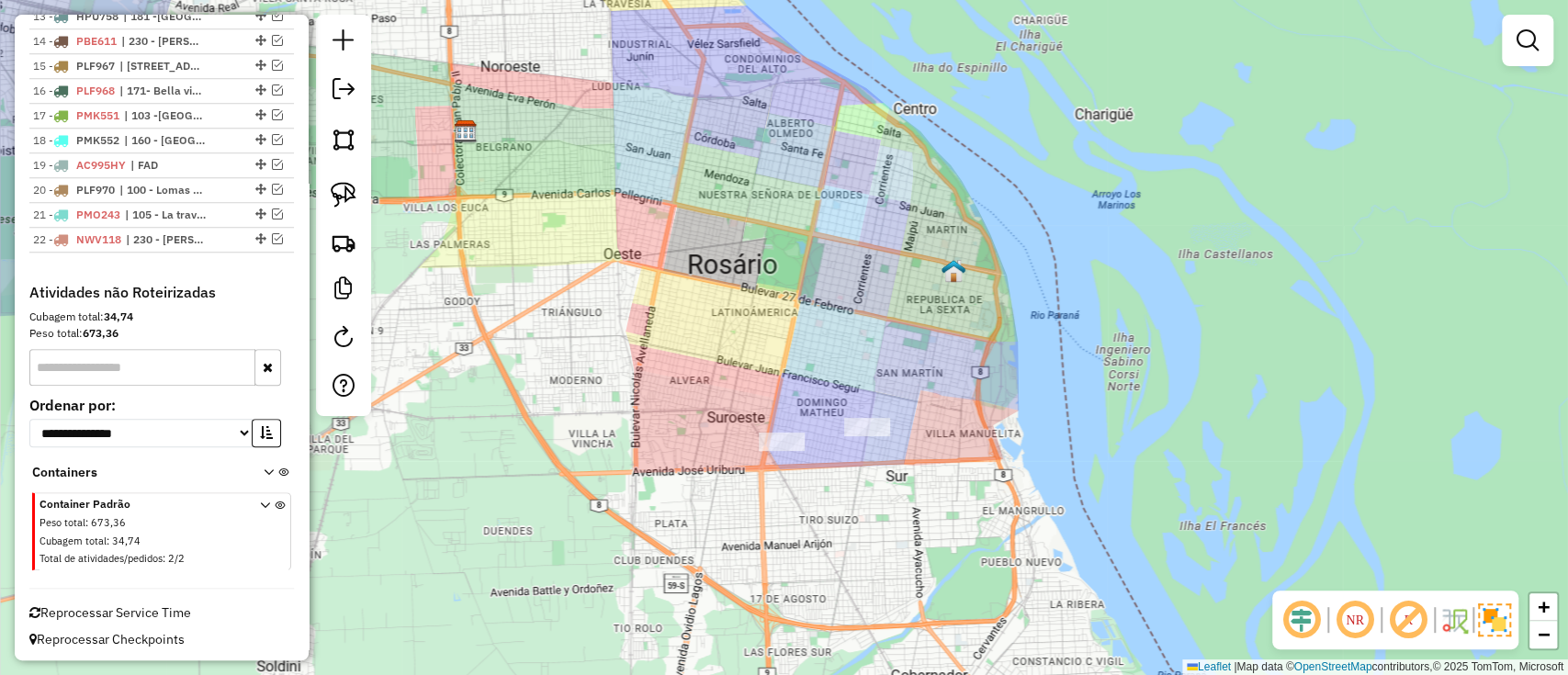
drag, startPoint x: 839, startPoint y: 341, endPoint x: 918, endPoint y: 354, distance: 80.1
click at [916, 352] on div "Janela de atendimento Grade de atendimento Capacidade Transportadoras Veículos …" at bounding box center [784, 337] width 1568 height 675
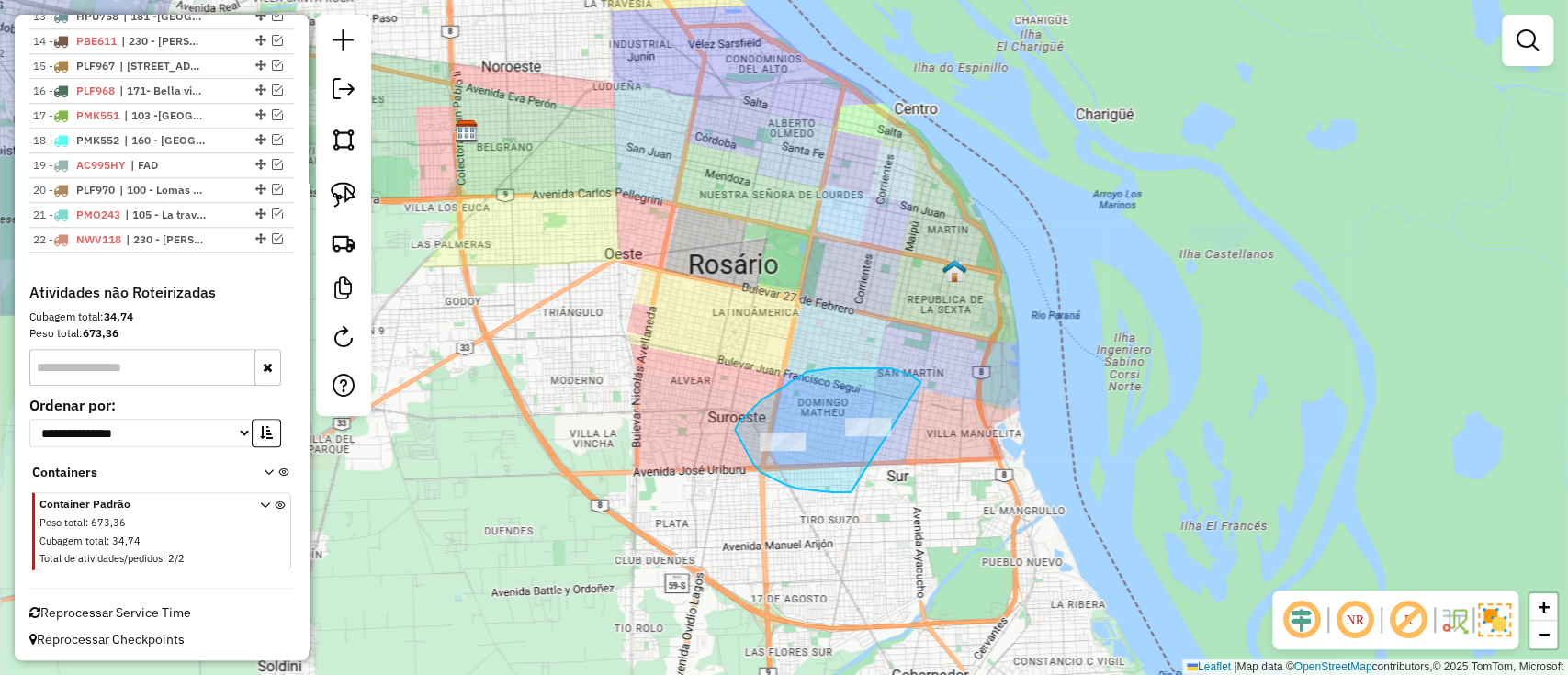
drag, startPoint x: 919, startPoint y: 380, endPoint x: 853, endPoint y: 491, distance: 129.1
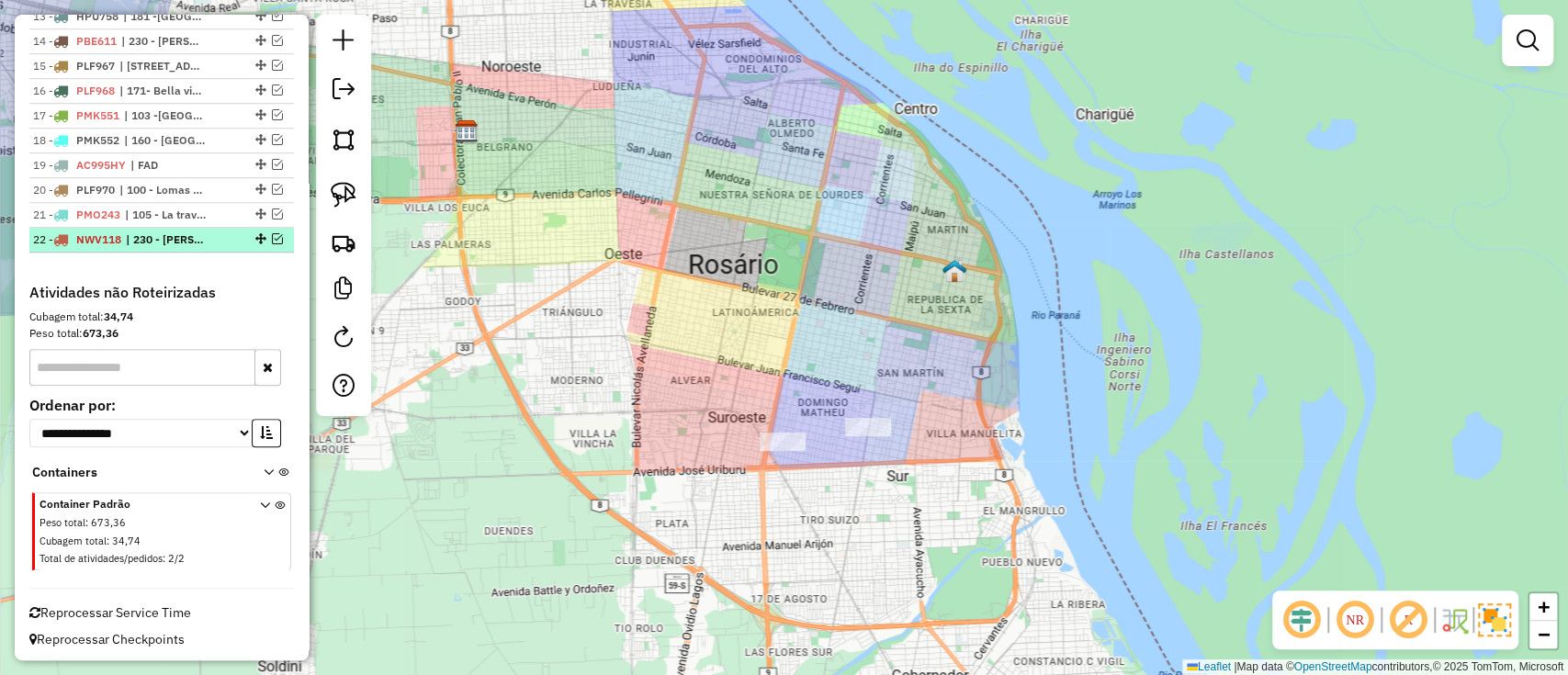
click at [272, 237] on em at bounding box center [277, 239] width 11 height 11
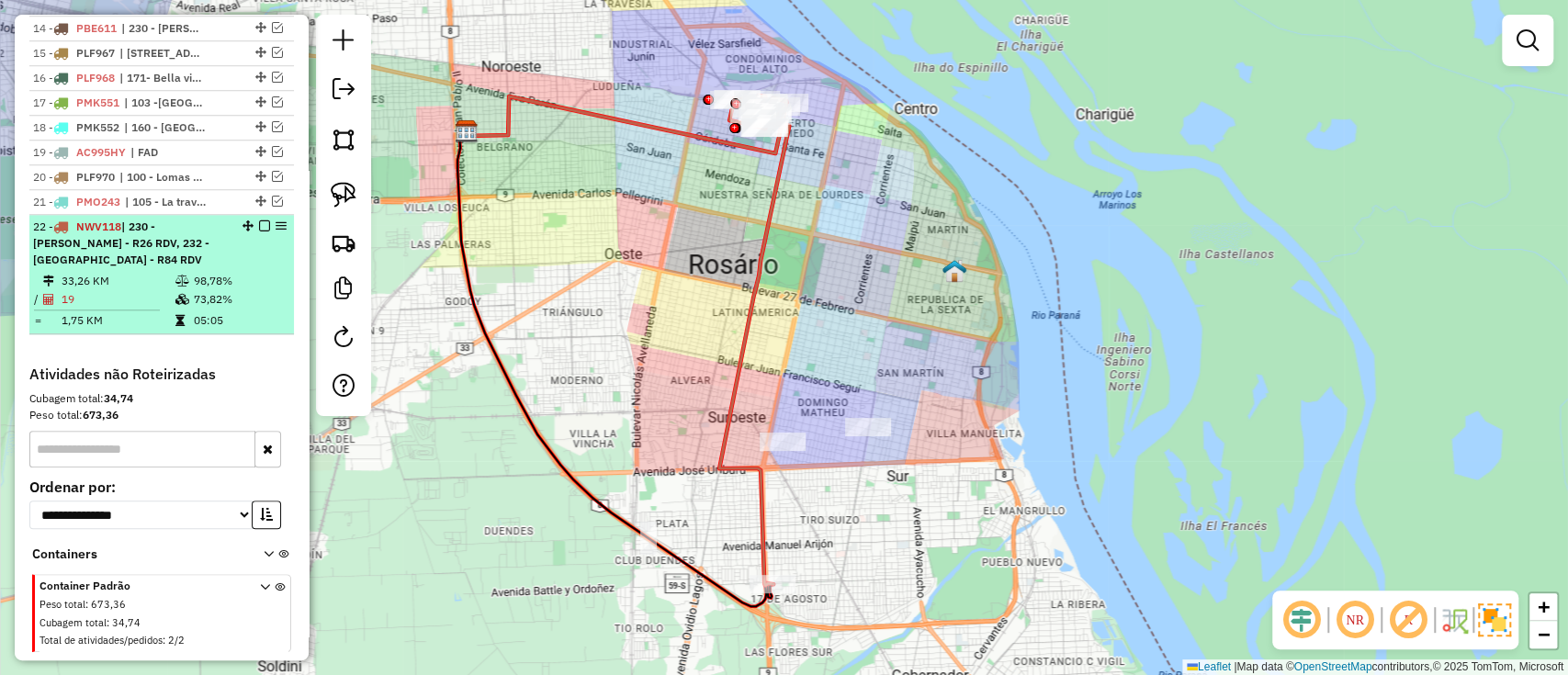
click at [259, 222] on em at bounding box center [264, 226] width 11 height 11
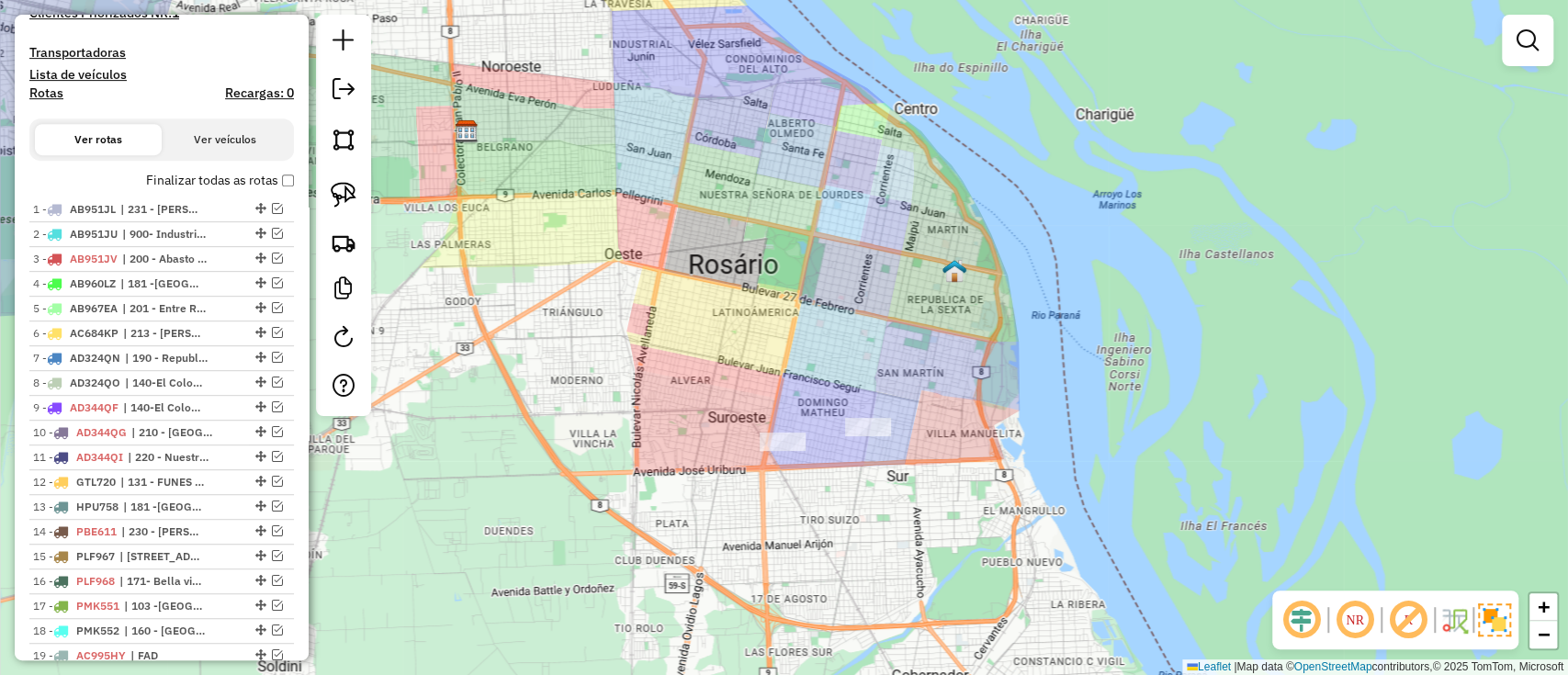
scroll to position [386, 0]
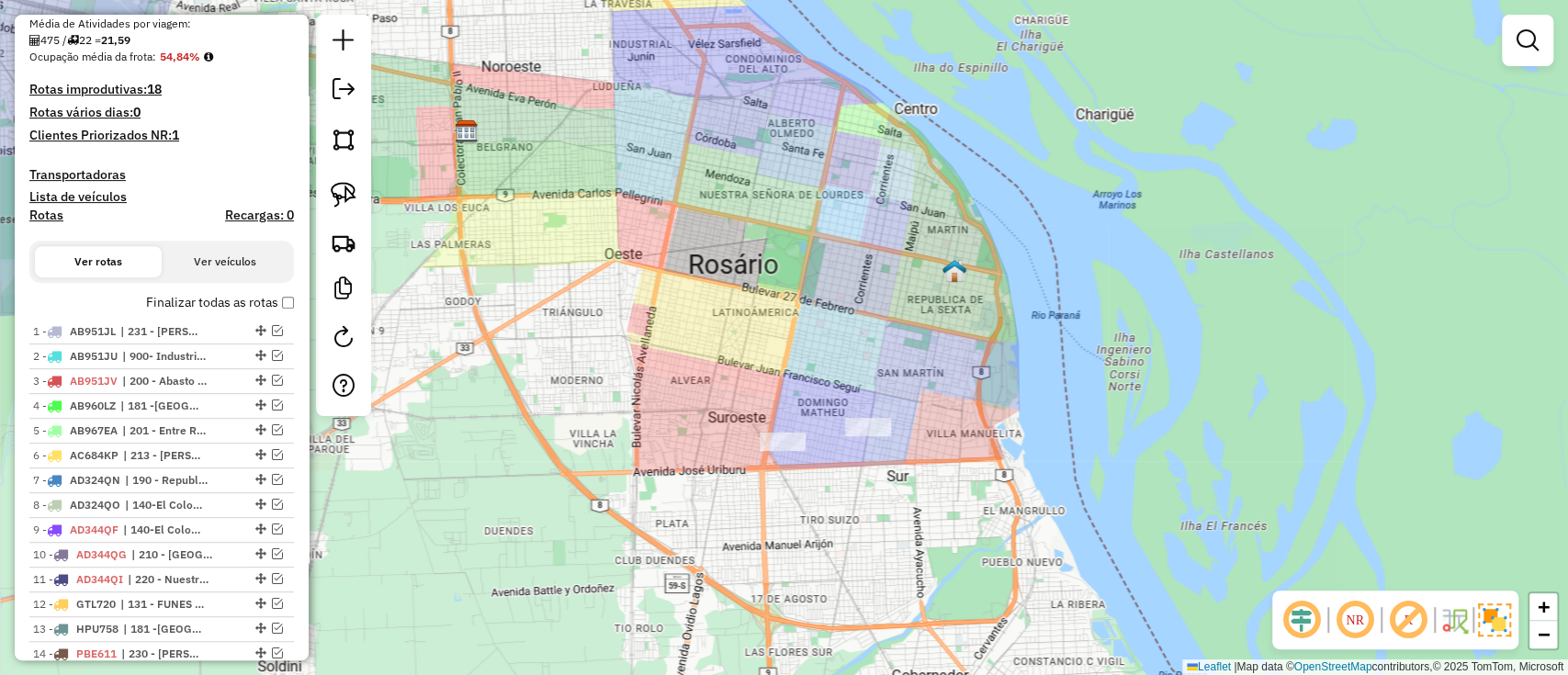
click at [250, 300] on label "Finalizar todas as rotas" at bounding box center [219, 302] width 148 height 20
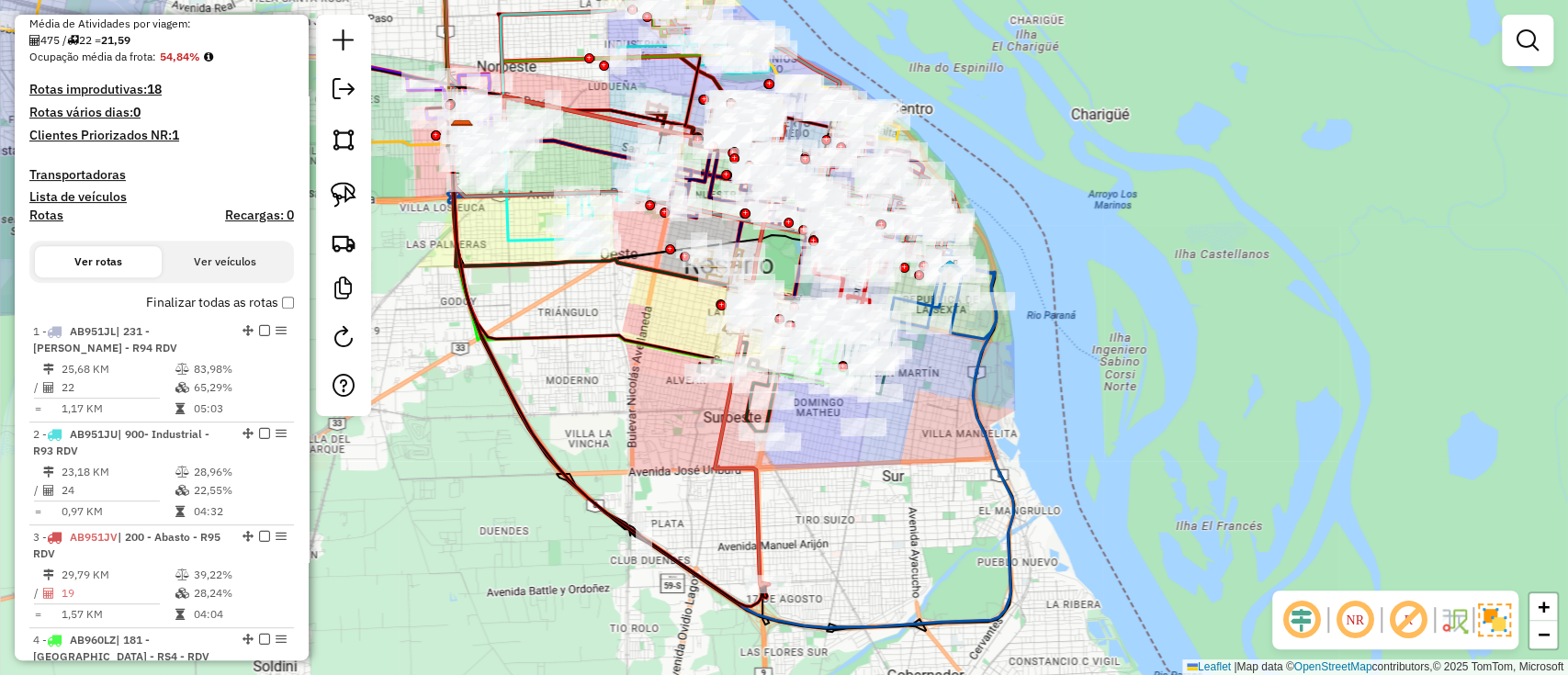
drag, startPoint x: 875, startPoint y: 477, endPoint x: 864, endPoint y: 428, distance: 50.2
click at [859, 428] on div "Janela de atendimento Grade de atendimento Capacidade Transportadoras Veículos …" at bounding box center [784, 337] width 1568 height 675
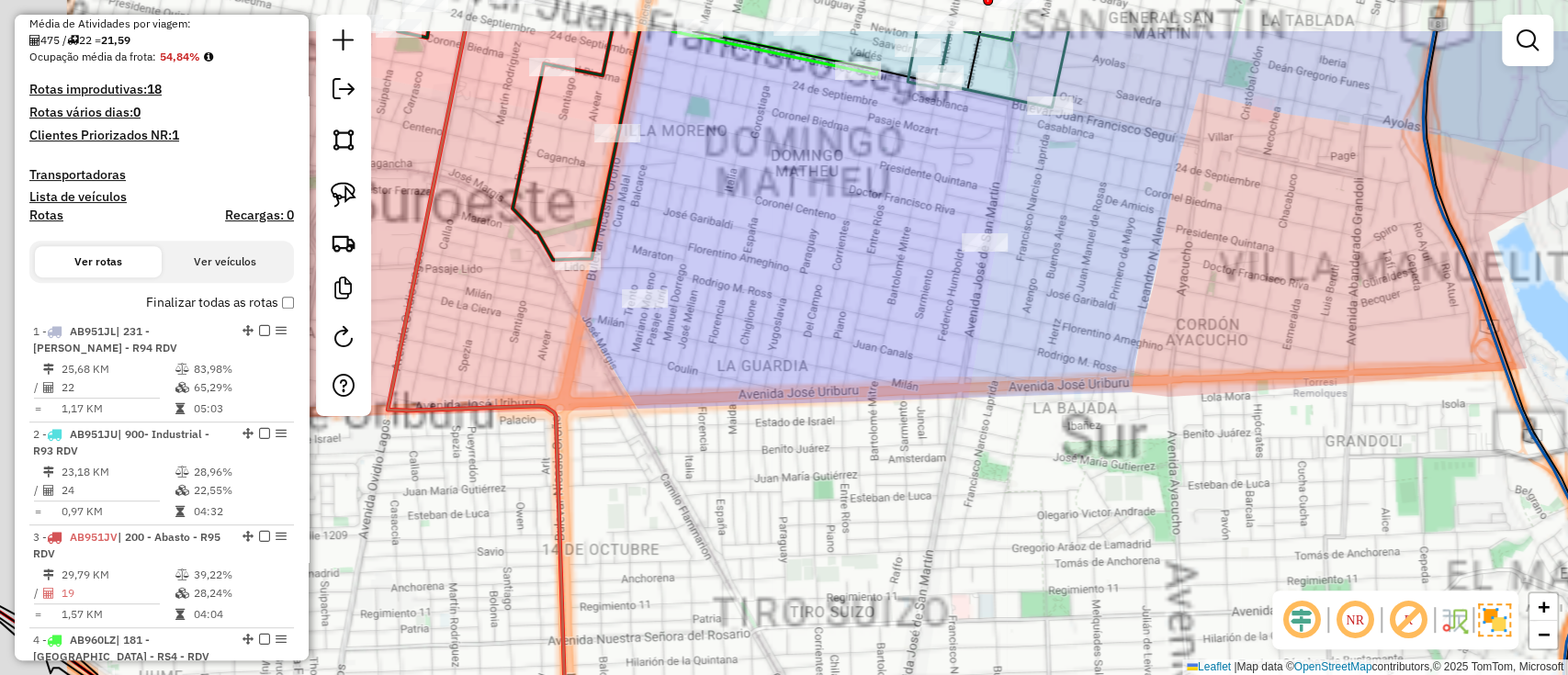
drag, startPoint x: 869, startPoint y: 470, endPoint x: 1051, endPoint y: 590, distance: 218.0
click at [1051, 590] on div "Janela de atendimento Grade de atendimento Capacidade Transportadoras Veículos …" at bounding box center [784, 337] width 1568 height 675
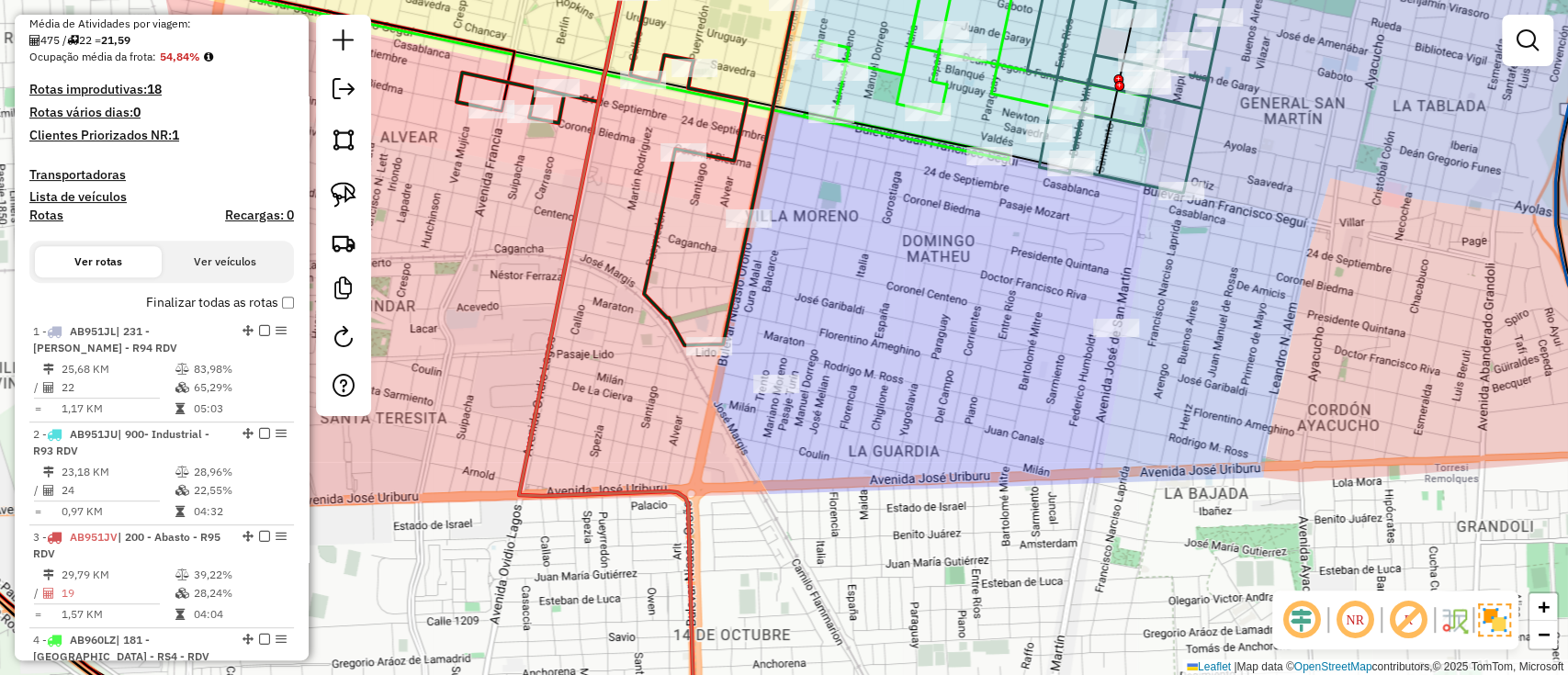
click at [729, 324] on icon at bounding box center [649, 139] width 385 height 413
select select "**********"
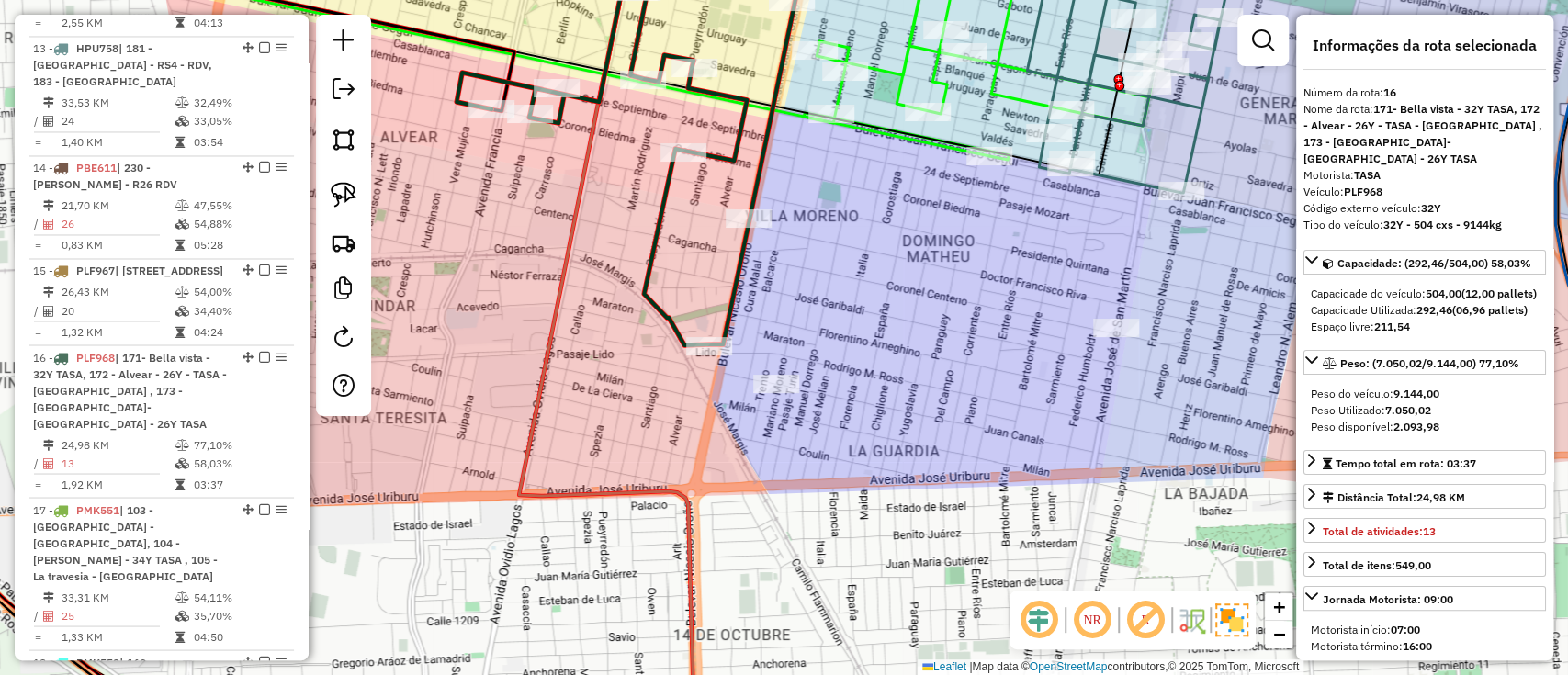
scroll to position [2348, 0]
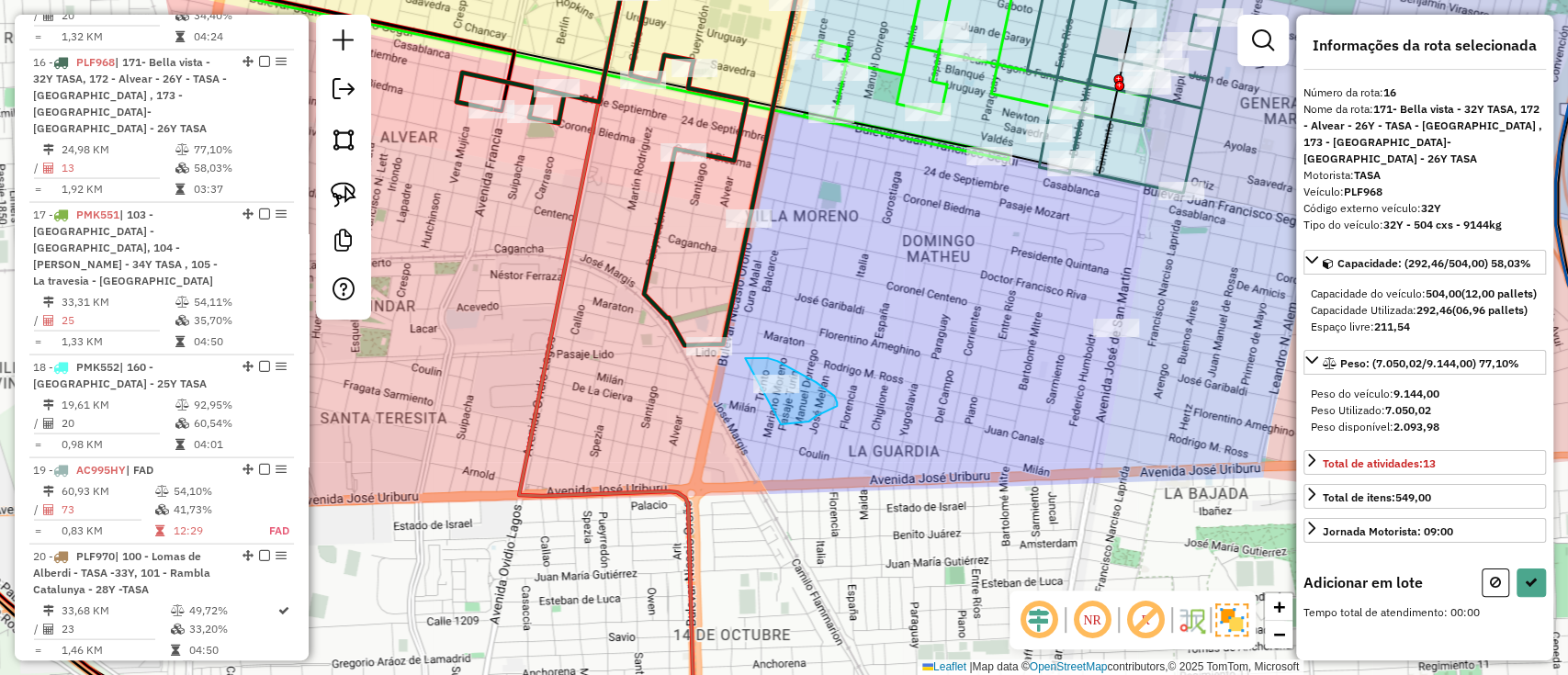
drag, startPoint x: 752, startPoint y: 359, endPoint x: 781, endPoint y: 425, distance: 72.1
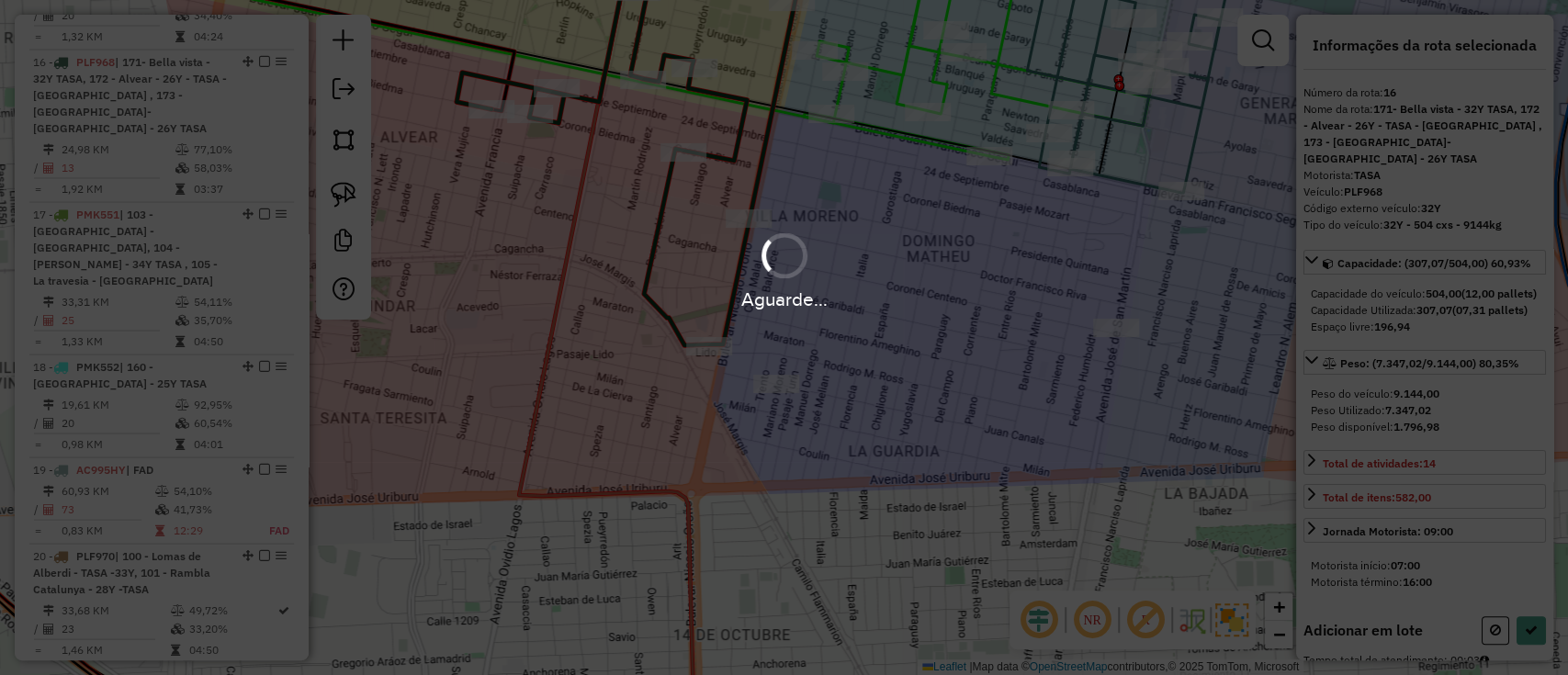
select select "**********"
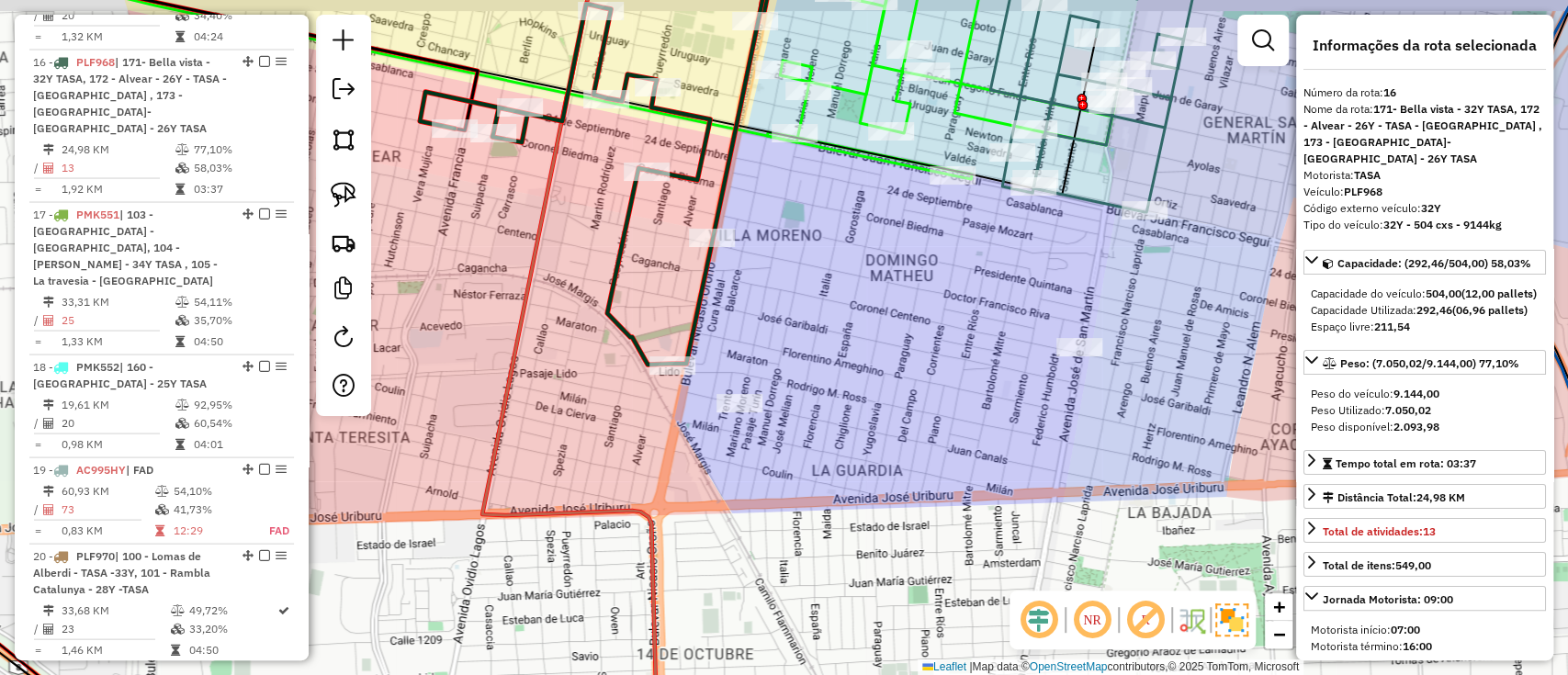
drag, startPoint x: 1038, startPoint y: 333, endPoint x: 1006, endPoint y: 349, distance: 35.8
click at [1006, 348] on div "Janela de atendimento Grade de atendimento Capacidade Transportadoras Veículos …" at bounding box center [784, 337] width 1568 height 675
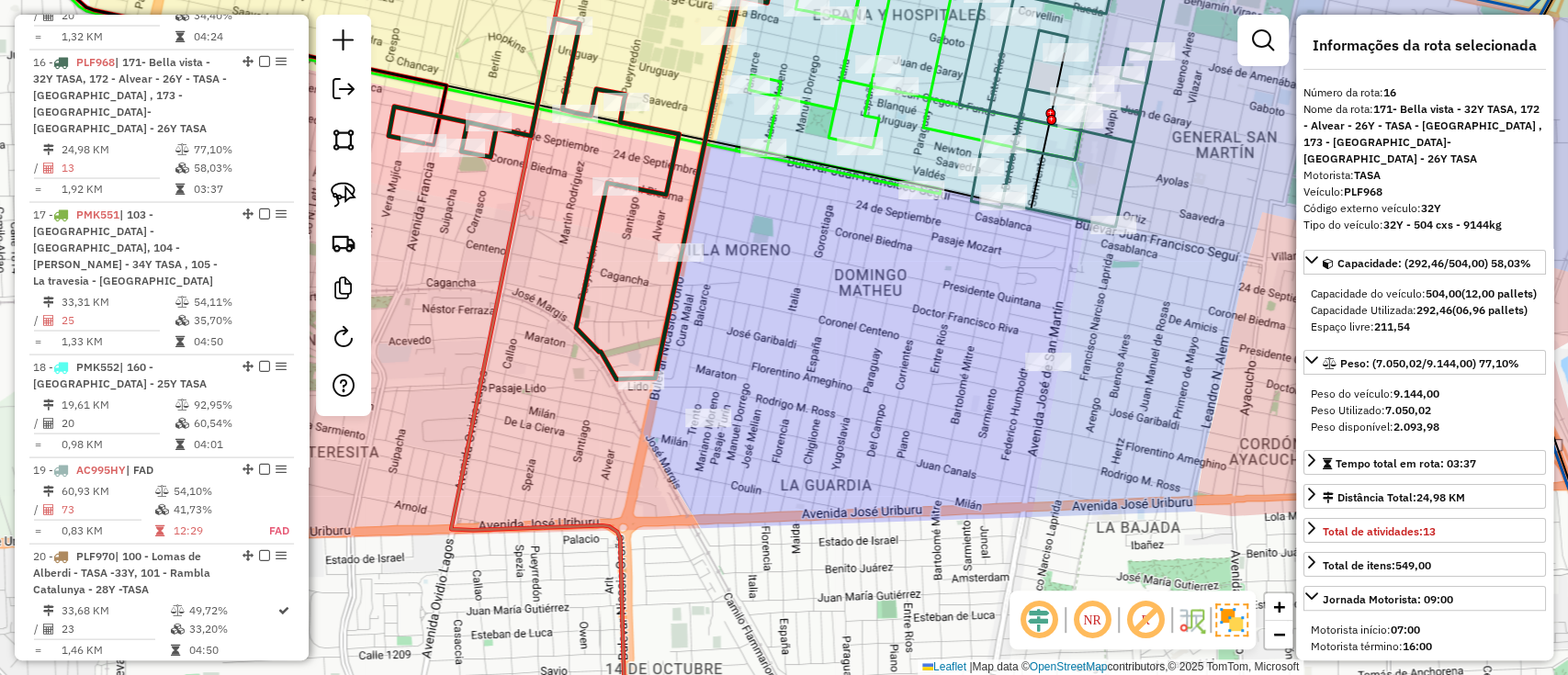
click at [660, 334] on icon at bounding box center [581, 174] width 385 height 413
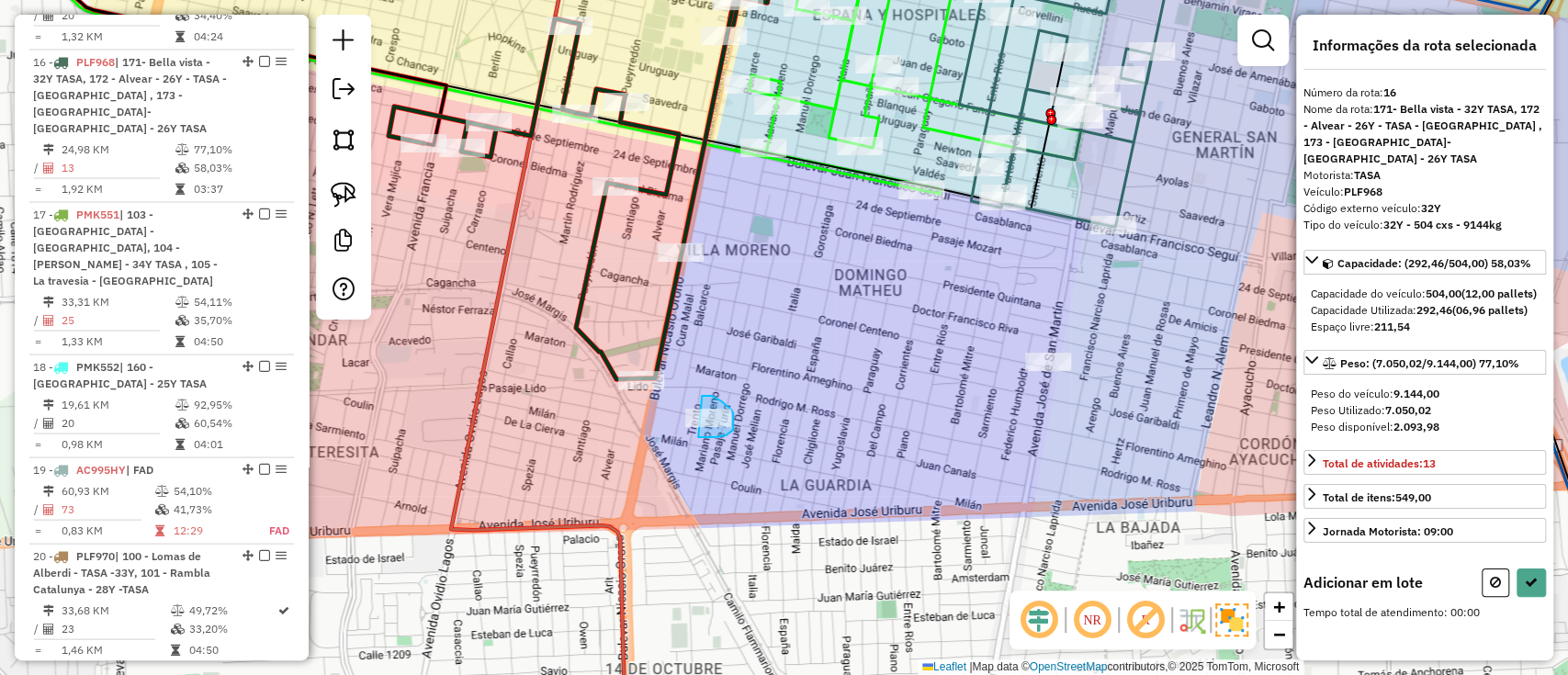
drag, startPoint x: 720, startPoint y: 401, endPoint x: 682, endPoint y: 443, distance: 56.6
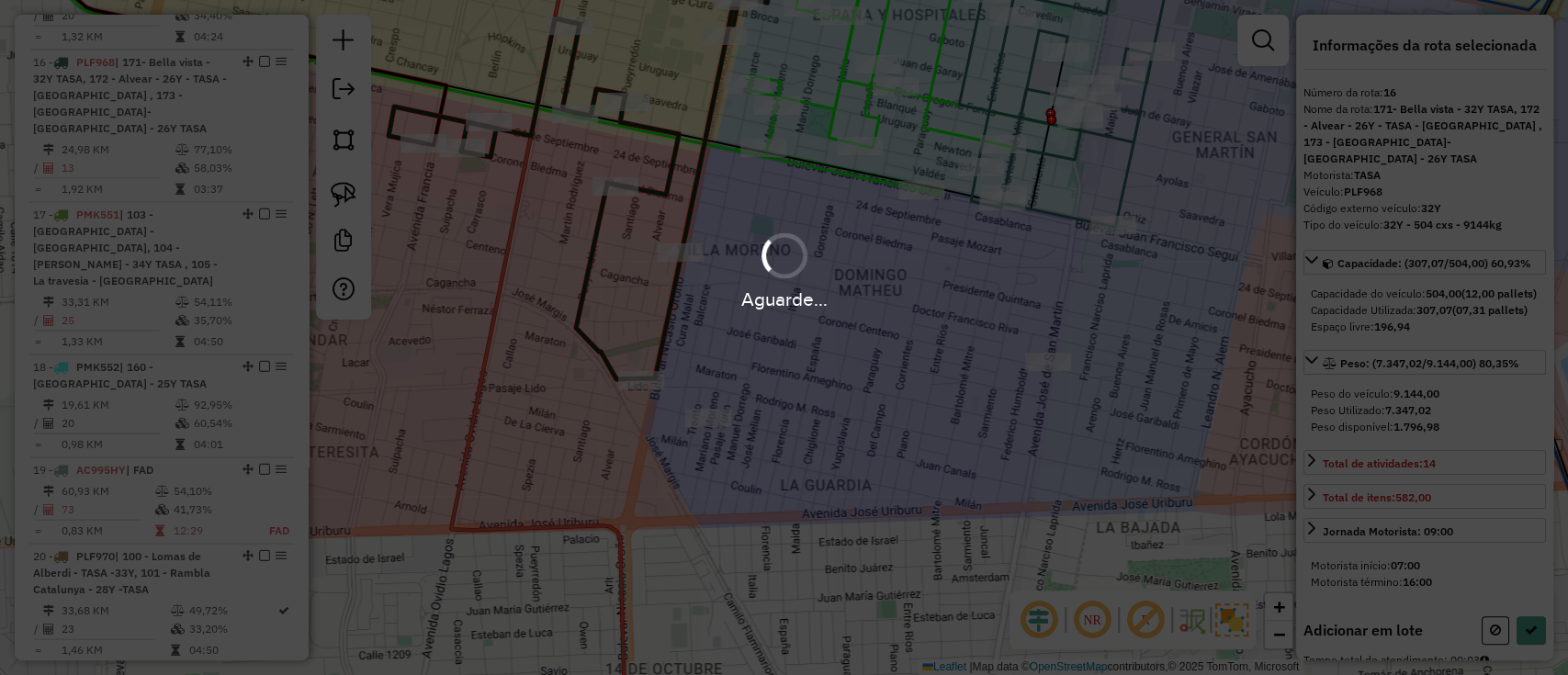
select select "**********"
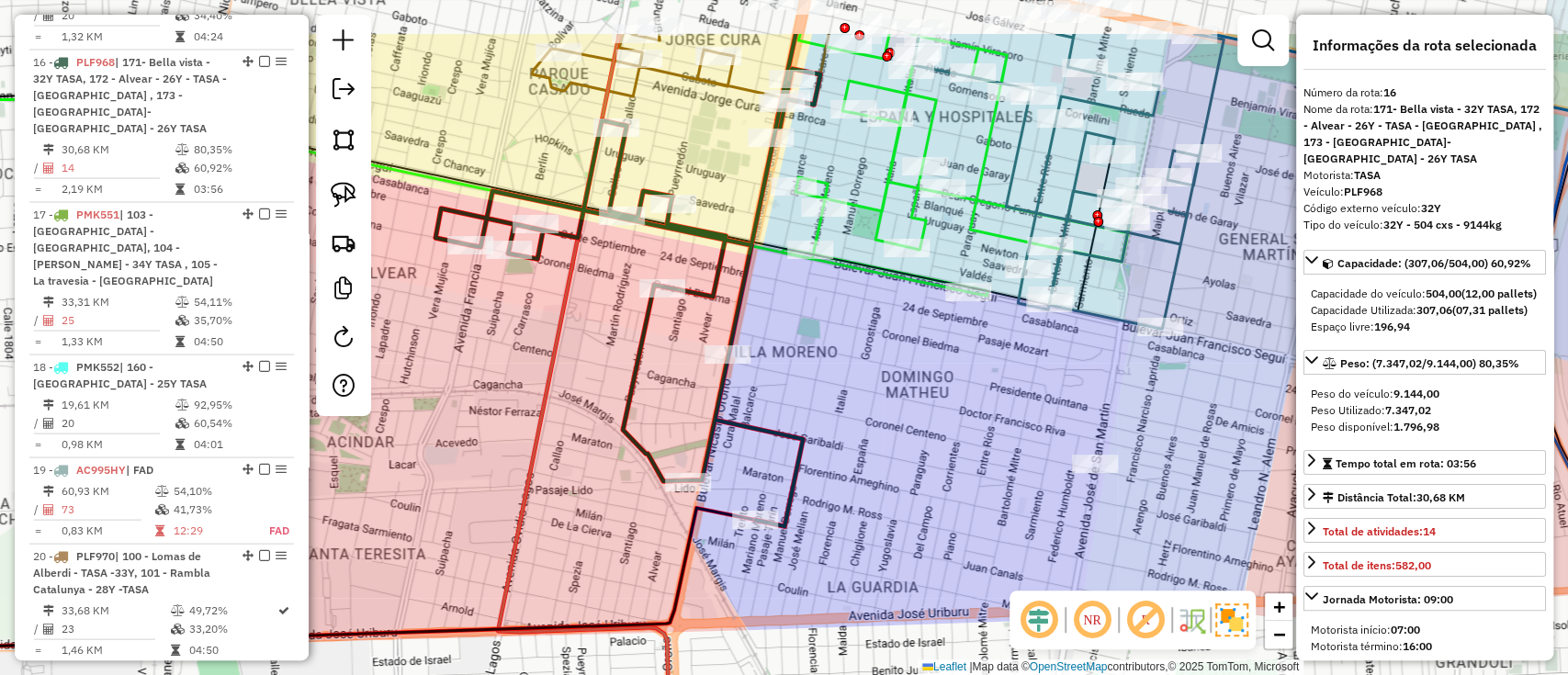
drag, startPoint x: 795, startPoint y: 382, endPoint x: 860, endPoint y: 601, distance: 228.4
click at [860, 598] on div "Janela de atendimento Grade de atendimento Capacidade Transportadoras Veículos …" at bounding box center [784, 337] width 1568 height 675
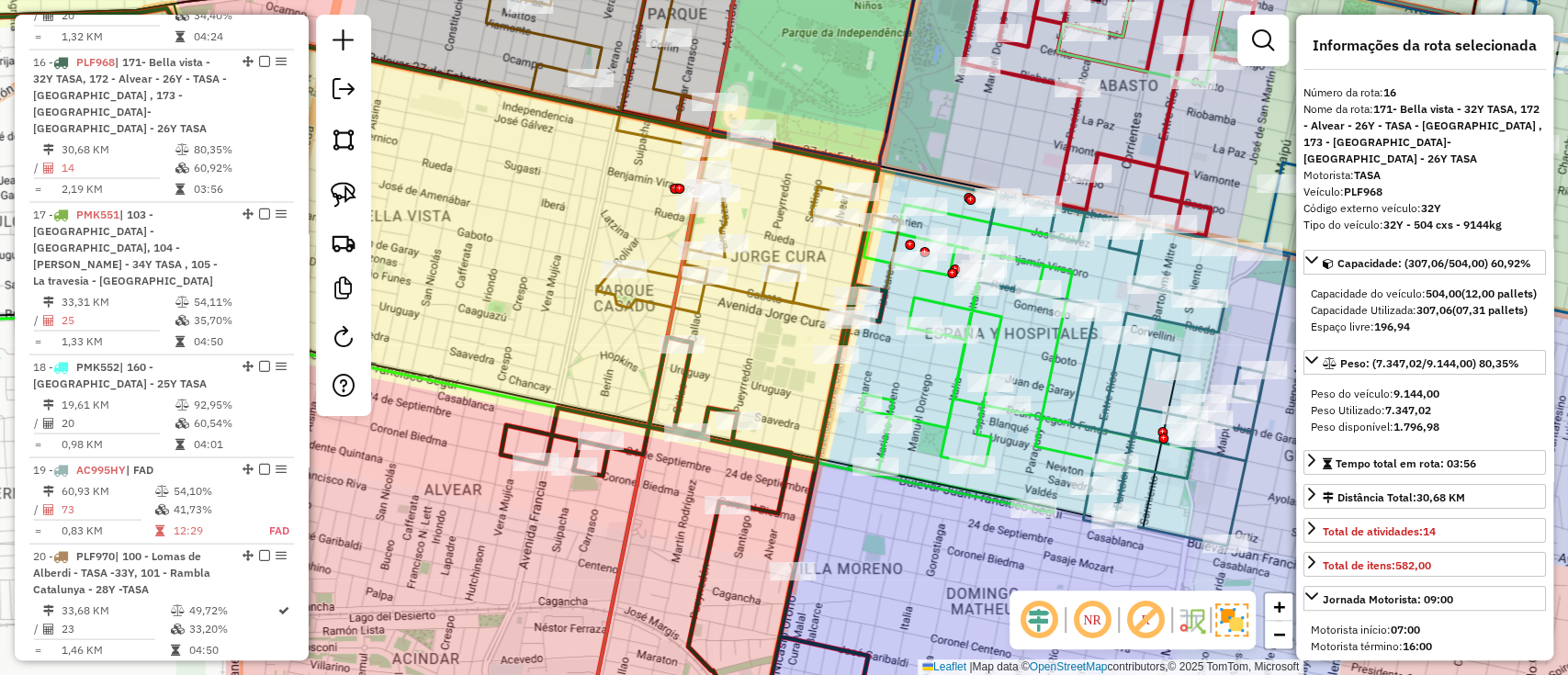
click at [771, 302] on icon at bounding box center [693, 144] width 415 height 357
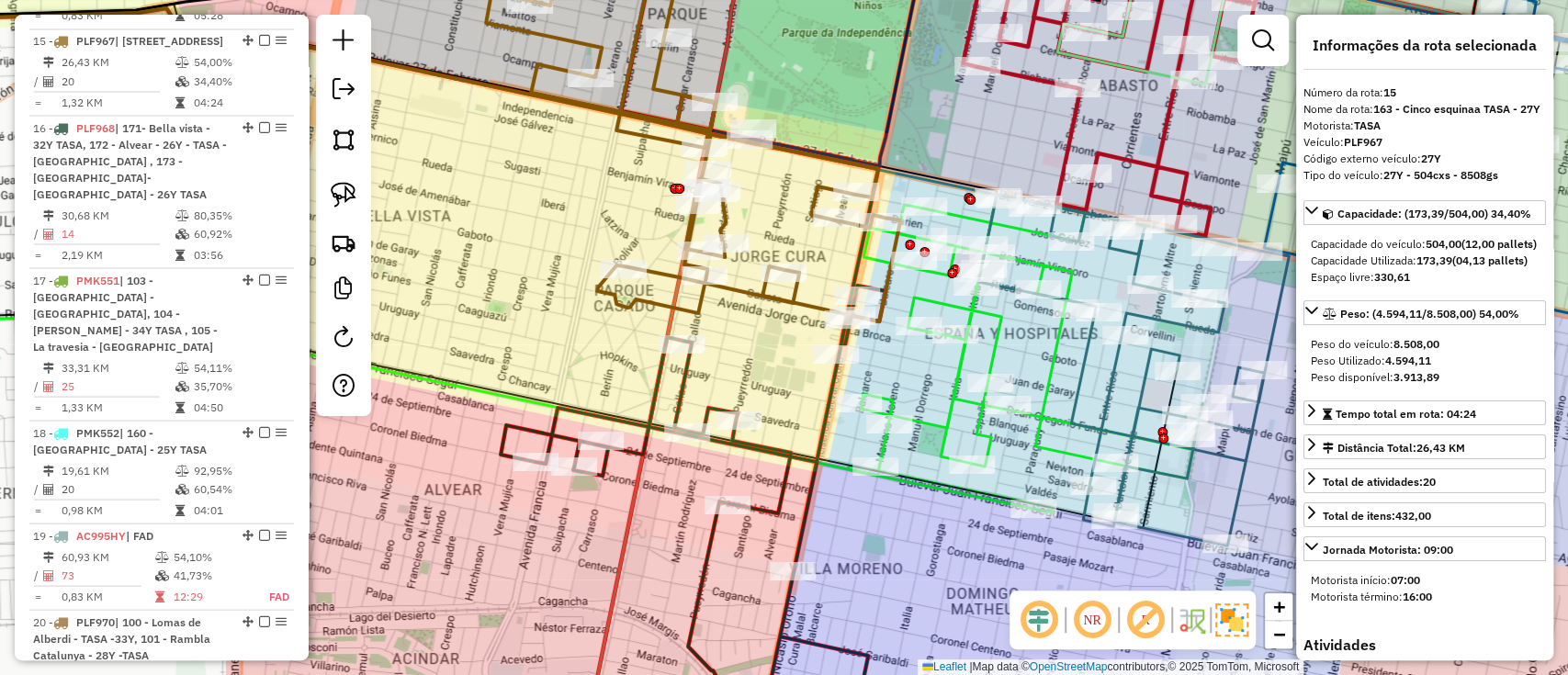
scroll to position [2244, 0]
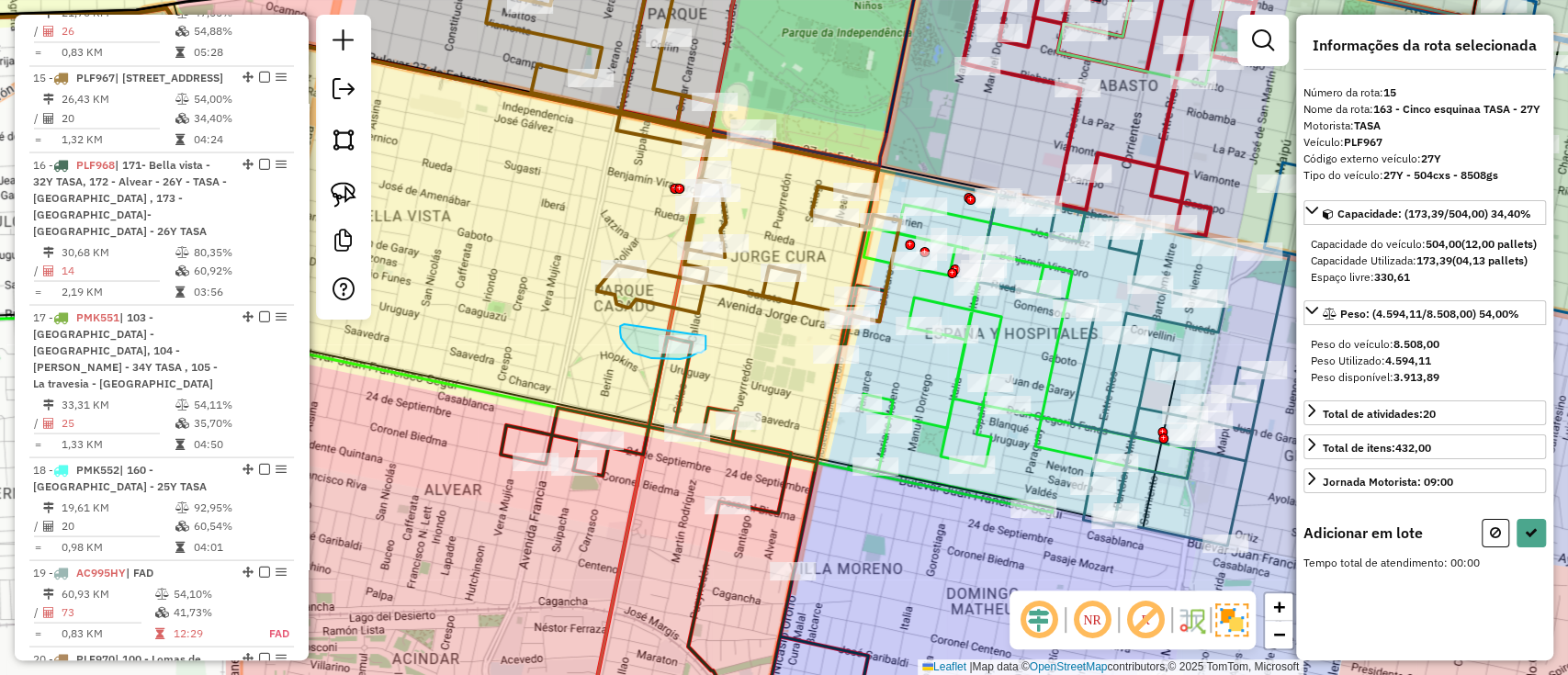
drag, startPoint x: 630, startPoint y: 350, endPoint x: 706, endPoint y: 336, distance: 77.3
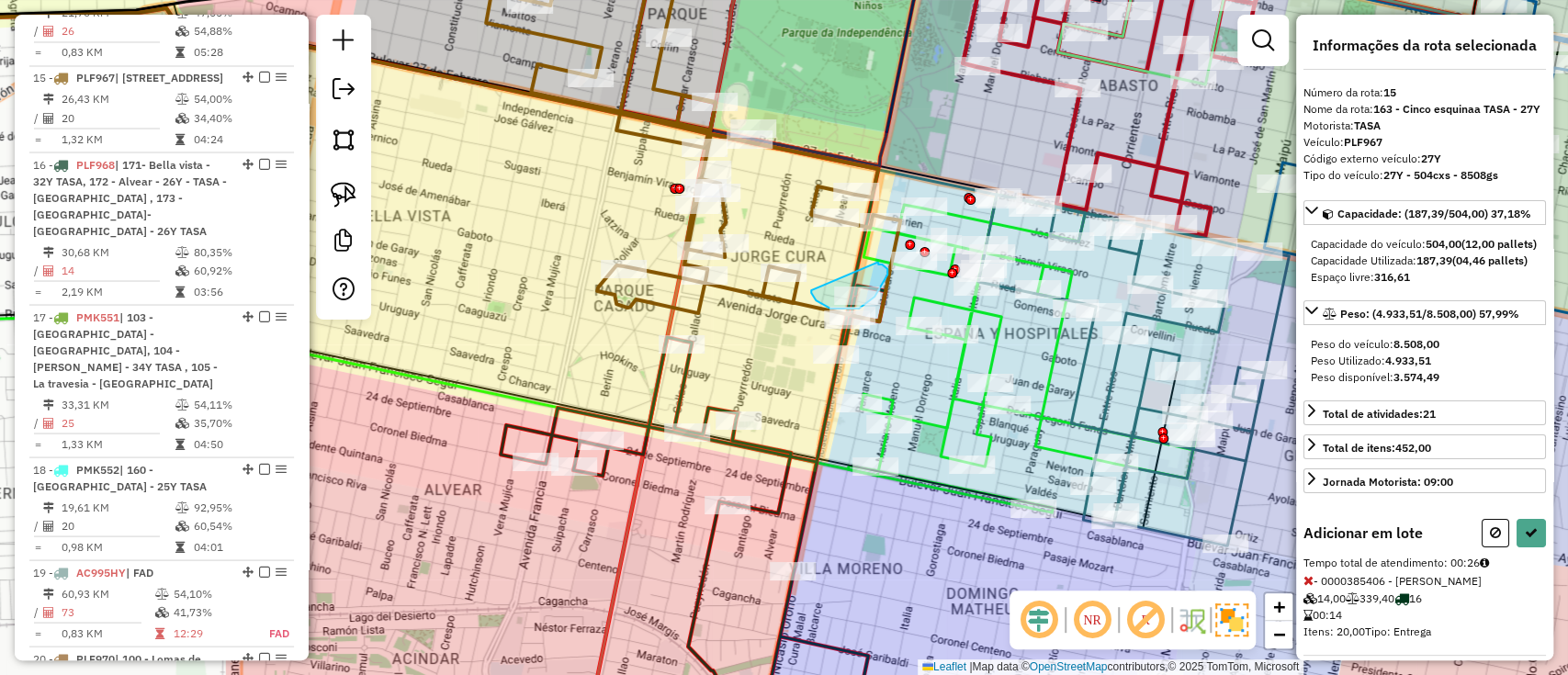
drag, startPoint x: 812, startPoint y: 290, endPoint x: 877, endPoint y: 265, distance: 69.6
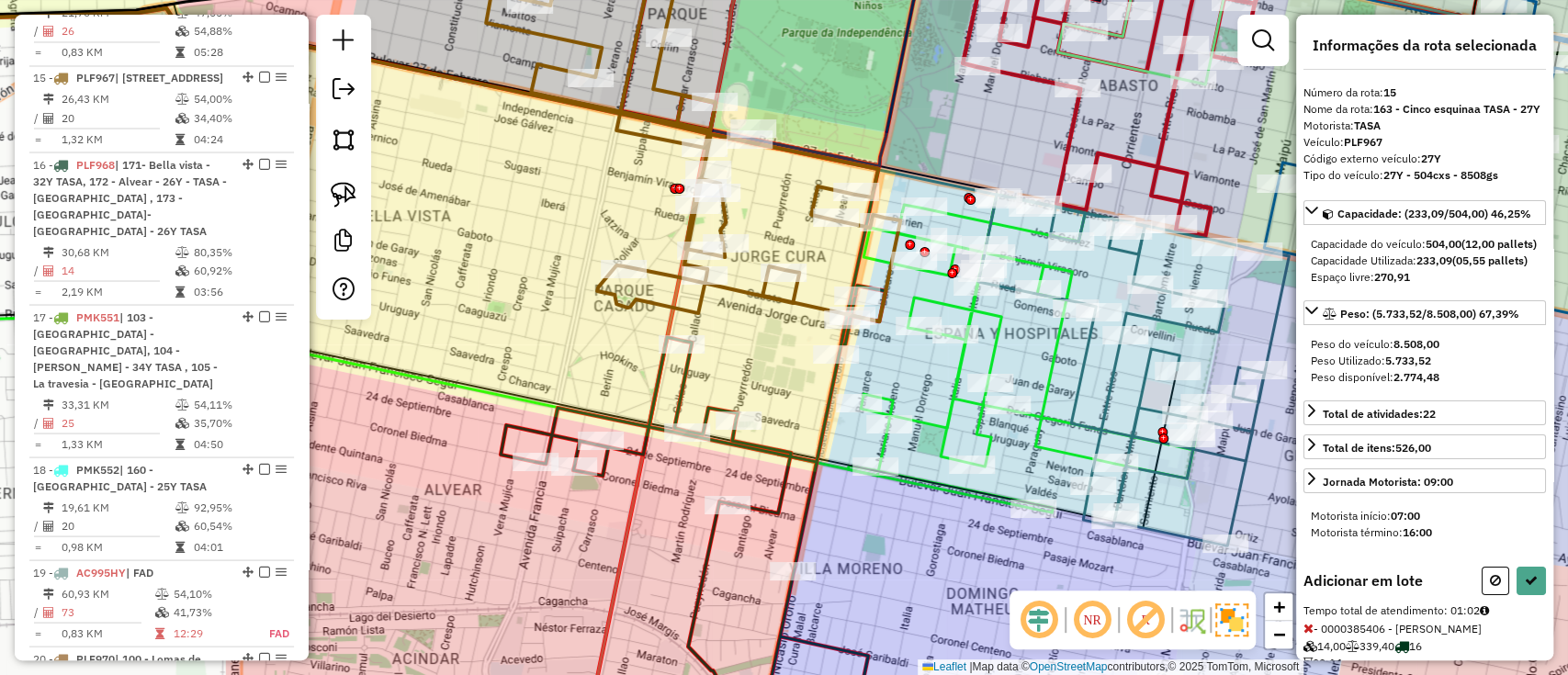
select select "**********"
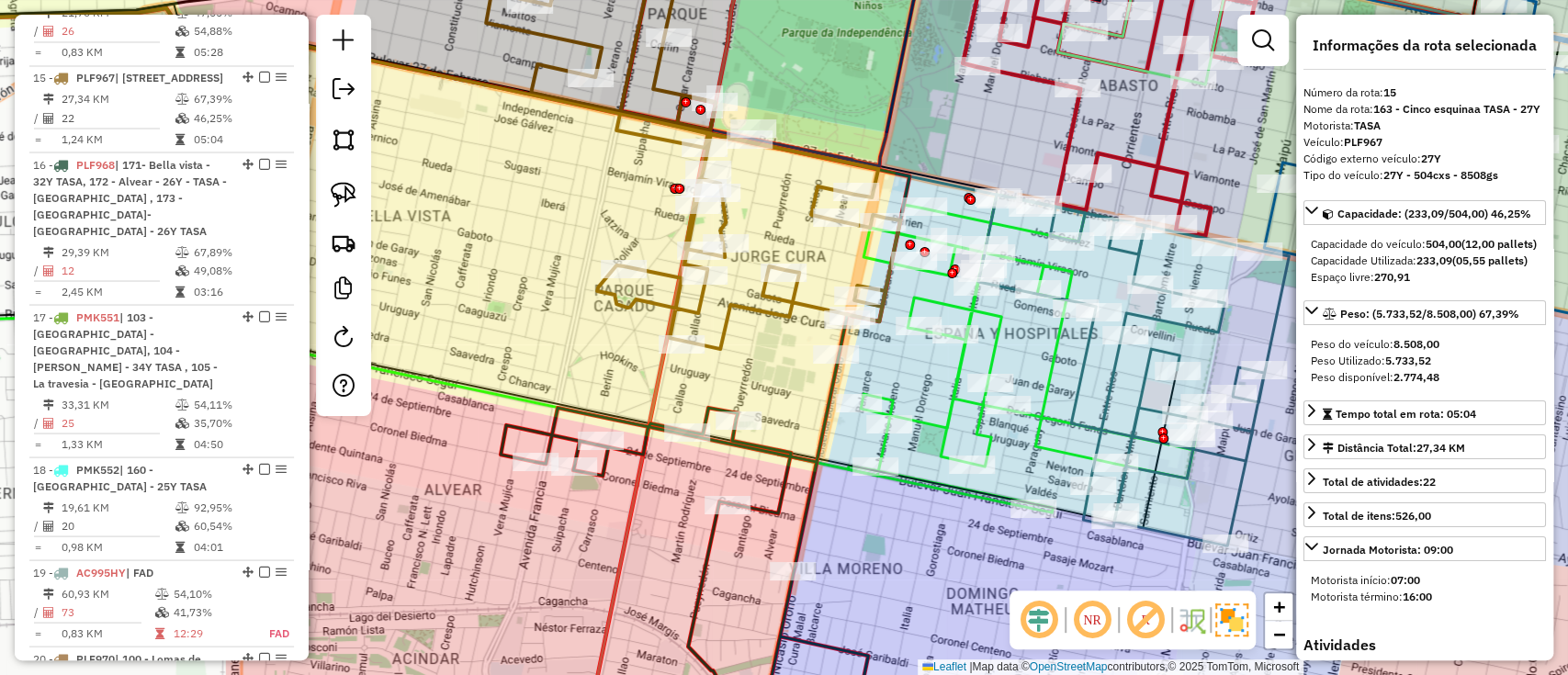
click at [761, 455] on icon at bounding box center [685, 527] width 368 height 429
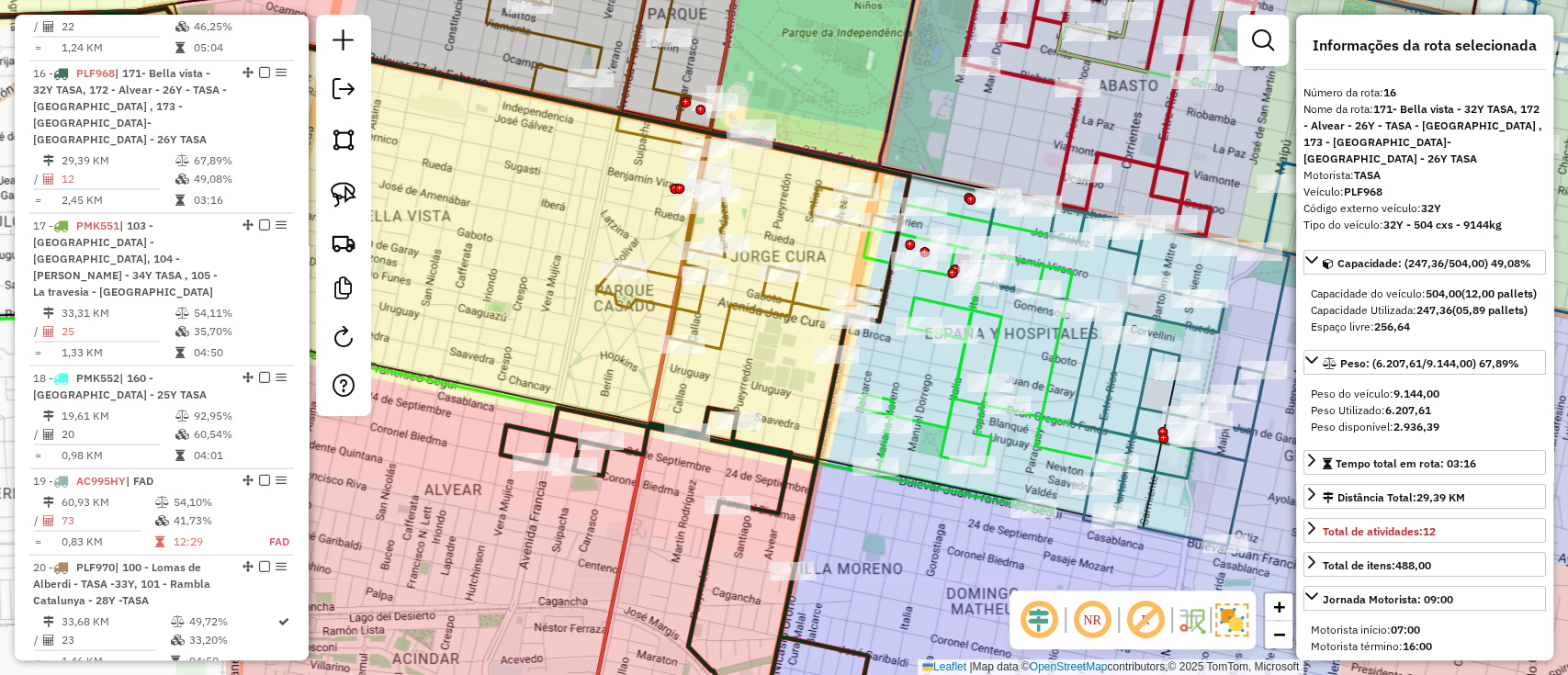
scroll to position [2348, 0]
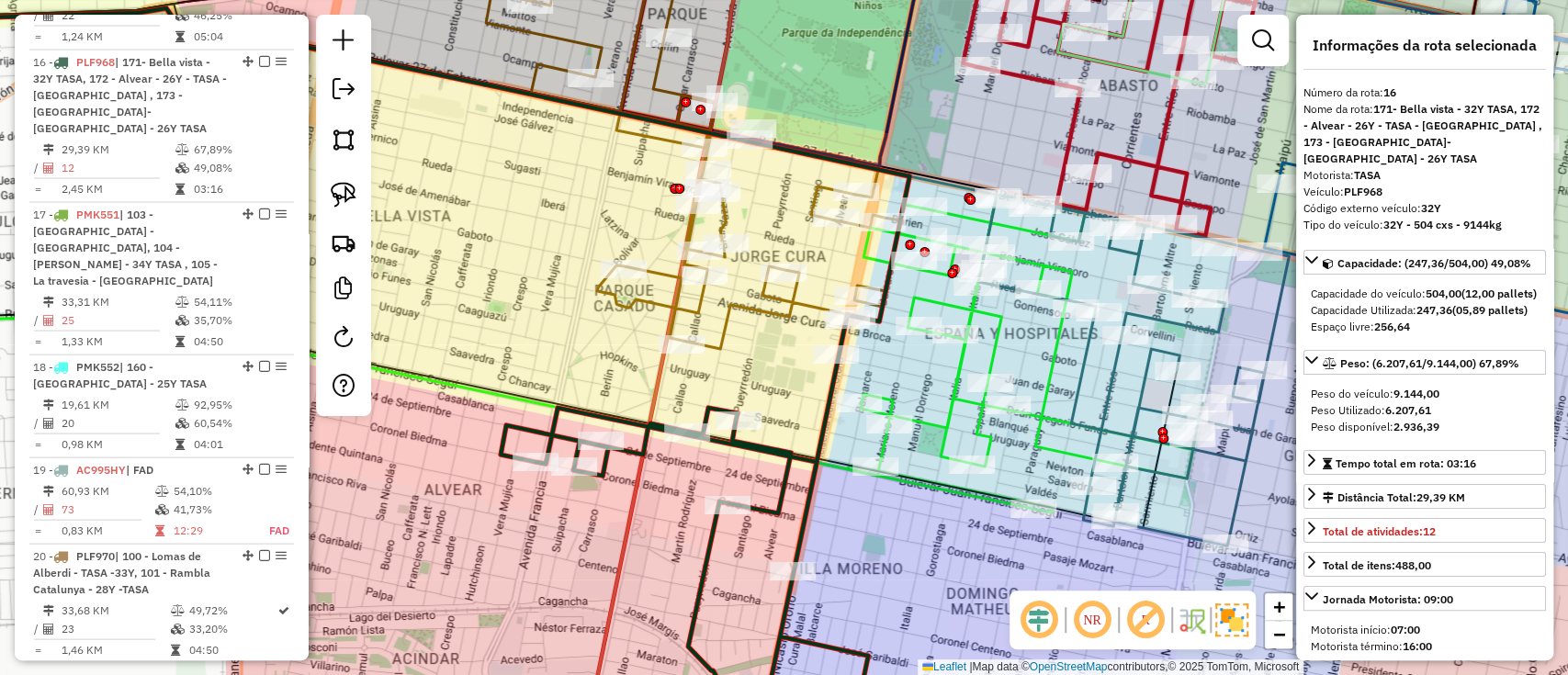
click at [718, 331] on icon at bounding box center [693, 157] width 415 height 384
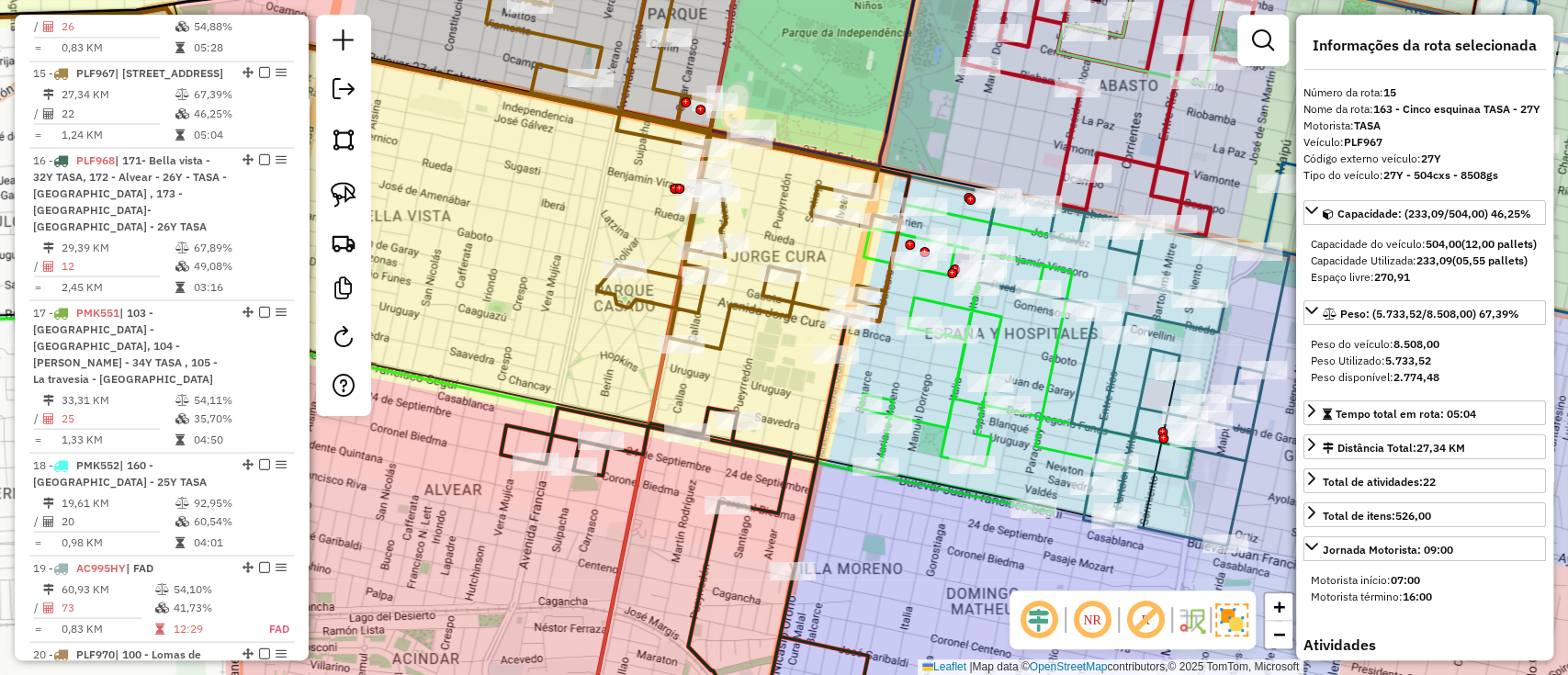
scroll to position [2244, 0]
click at [781, 493] on icon at bounding box center [685, 527] width 368 height 429
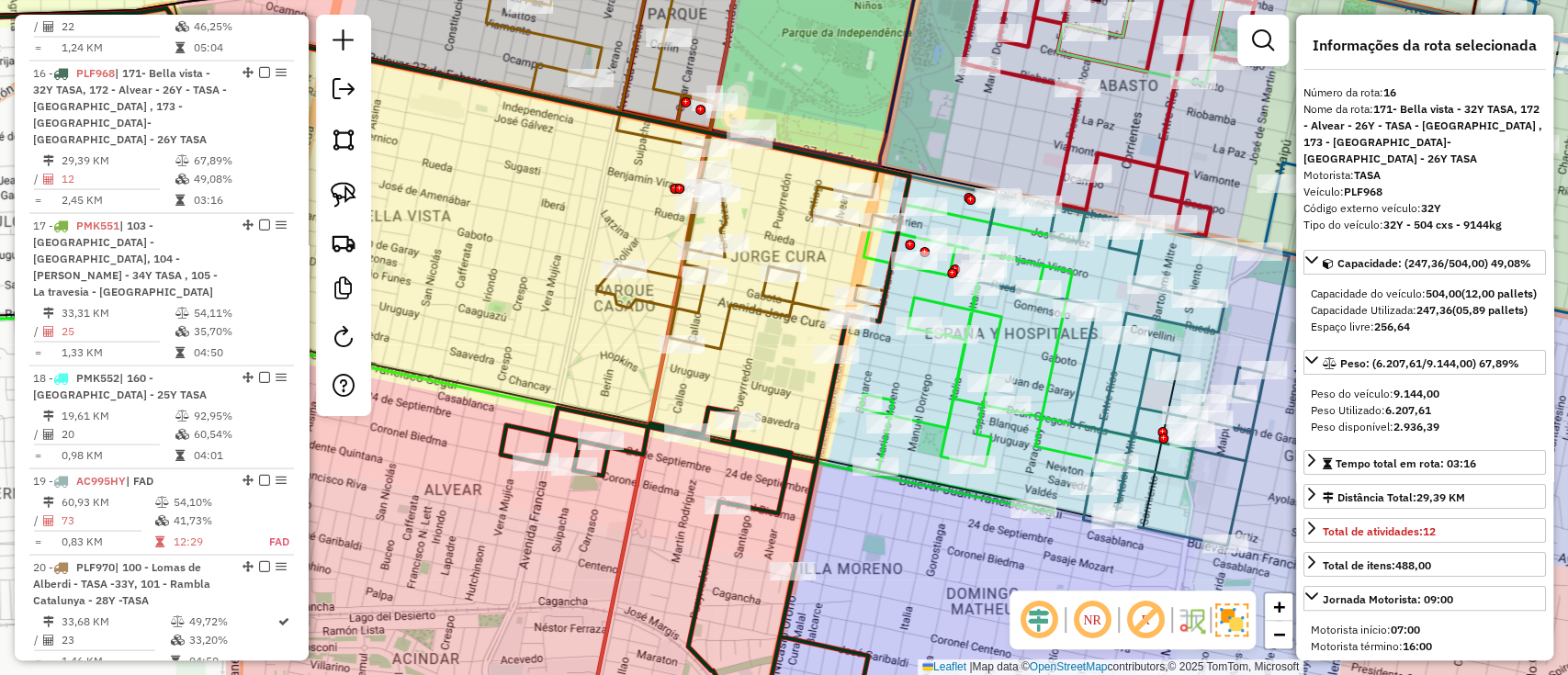
scroll to position [2348, 0]
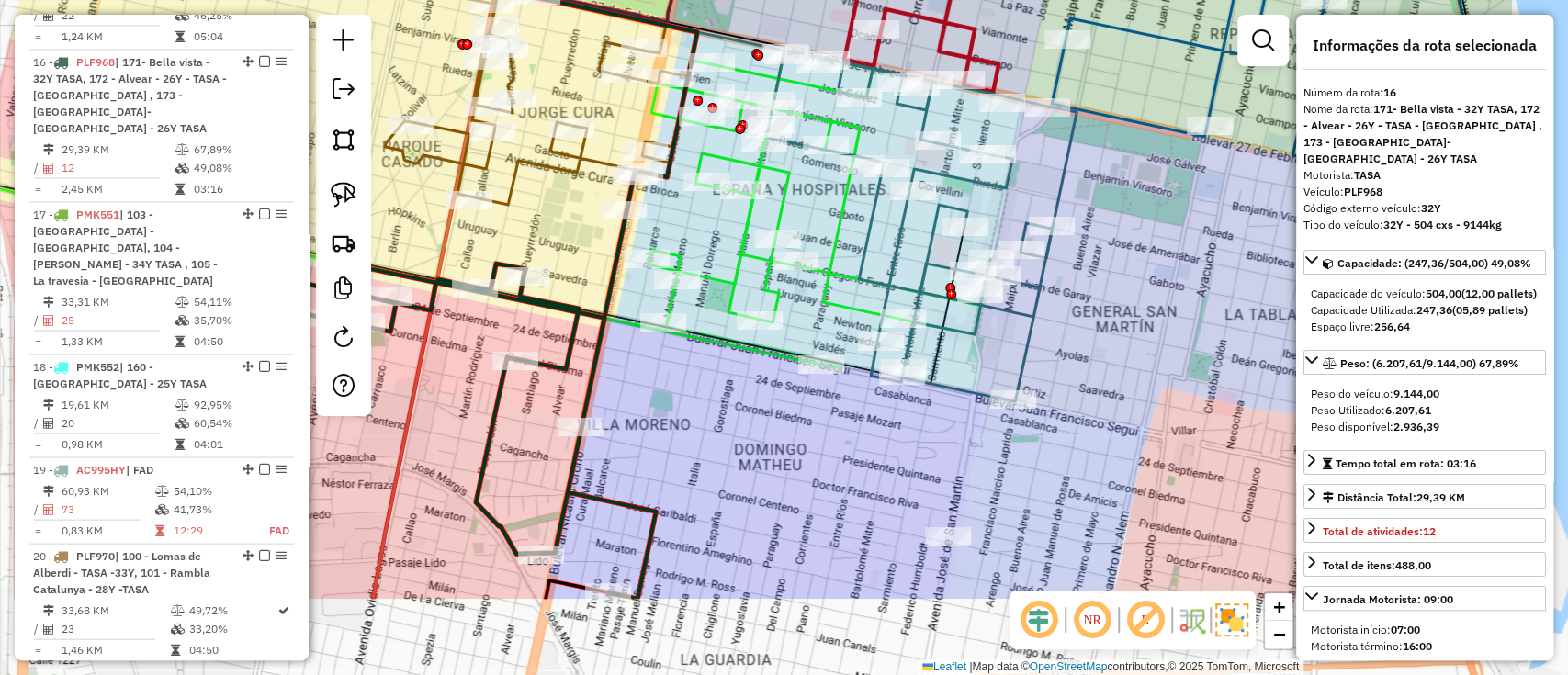
drag, startPoint x: 785, startPoint y: 485, endPoint x: 657, endPoint y: 376, distance: 168.1
click at [575, 334] on icon at bounding box center [473, 384] width 368 height 429
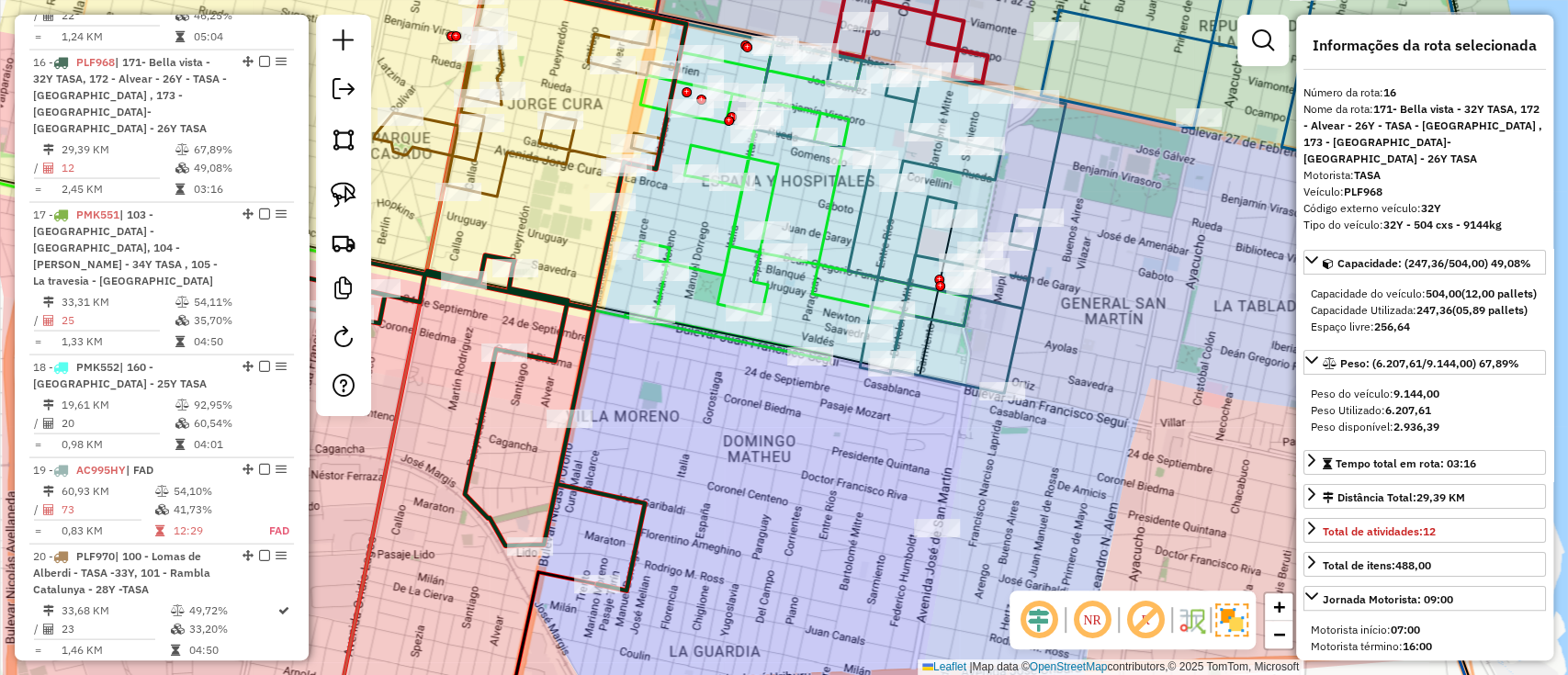
drag, startPoint x: 845, startPoint y: 422, endPoint x: 781, endPoint y: 386, distance: 73.4
click at [781, 386] on div "Janela de atendimento Grade de atendimento Capacidade Transportadoras Veículos …" at bounding box center [784, 337] width 1568 height 675
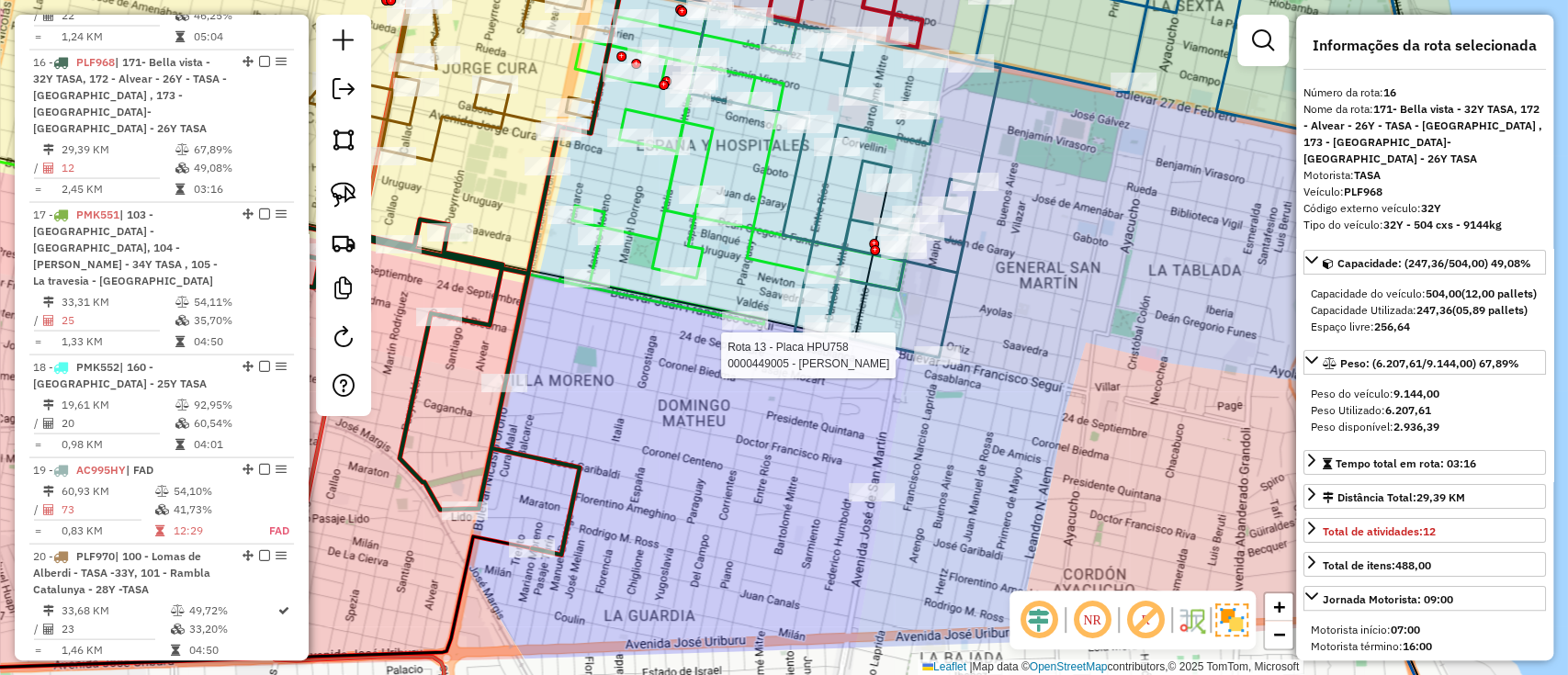
click at [892, 343] on icon at bounding box center [845, 182] width 311 height 351
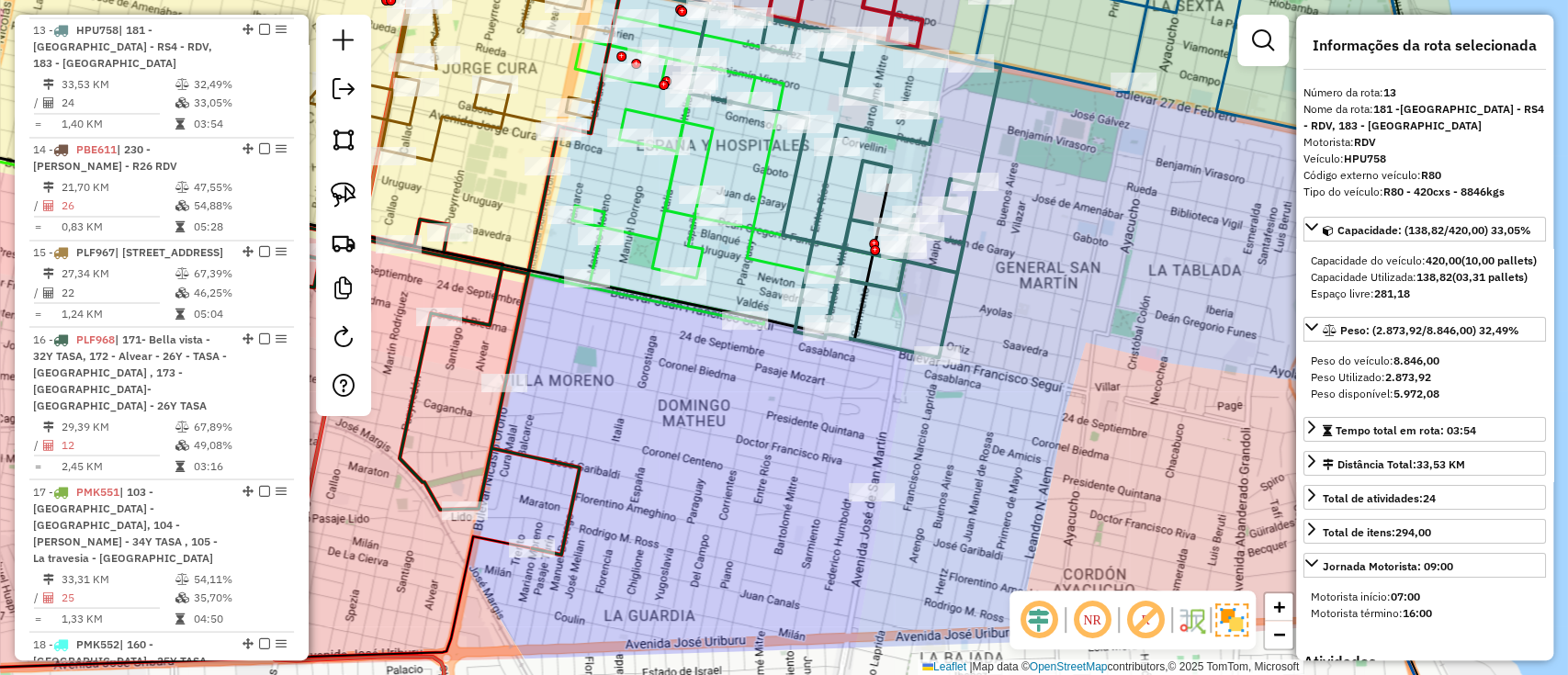
scroll to position [2021, 0]
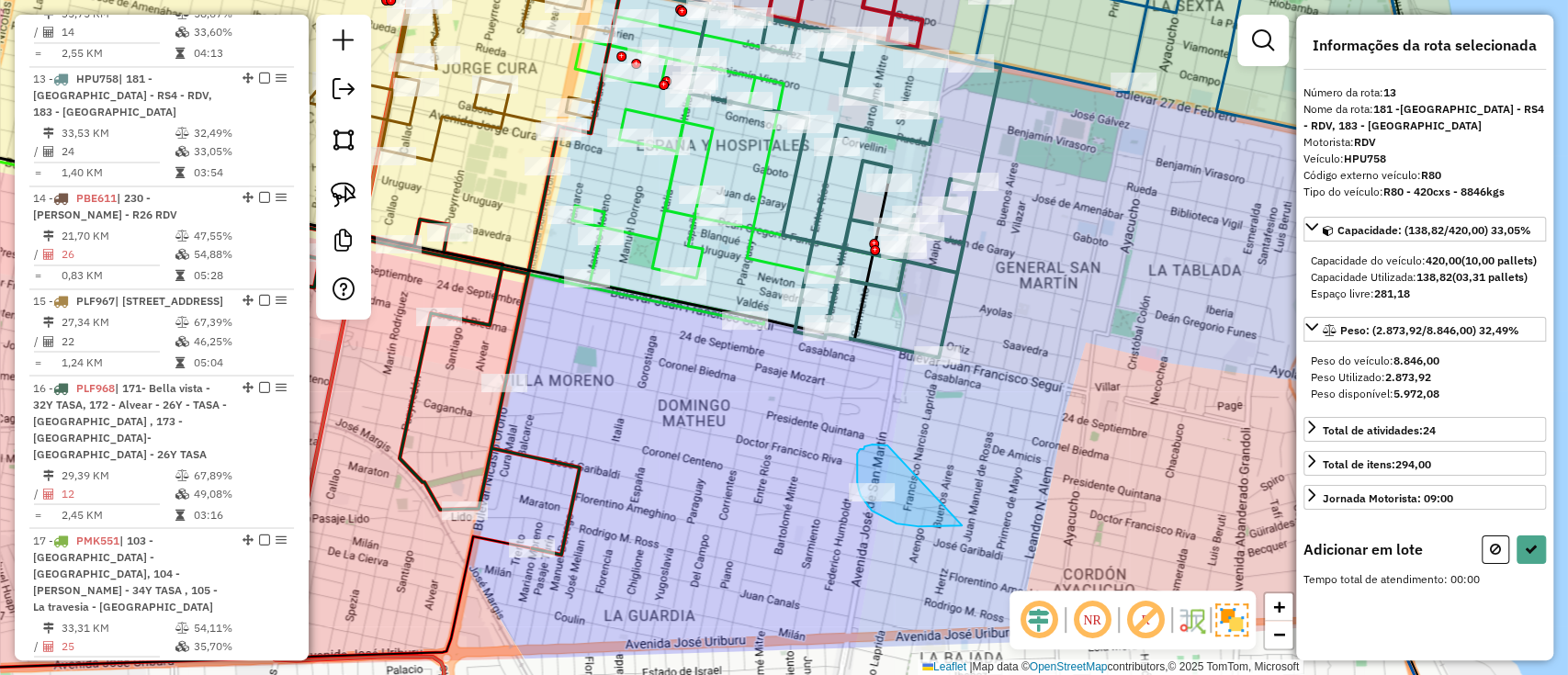
drag, startPoint x: 885, startPoint y: 444, endPoint x: 959, endPoint y: 526, distance: 110.5
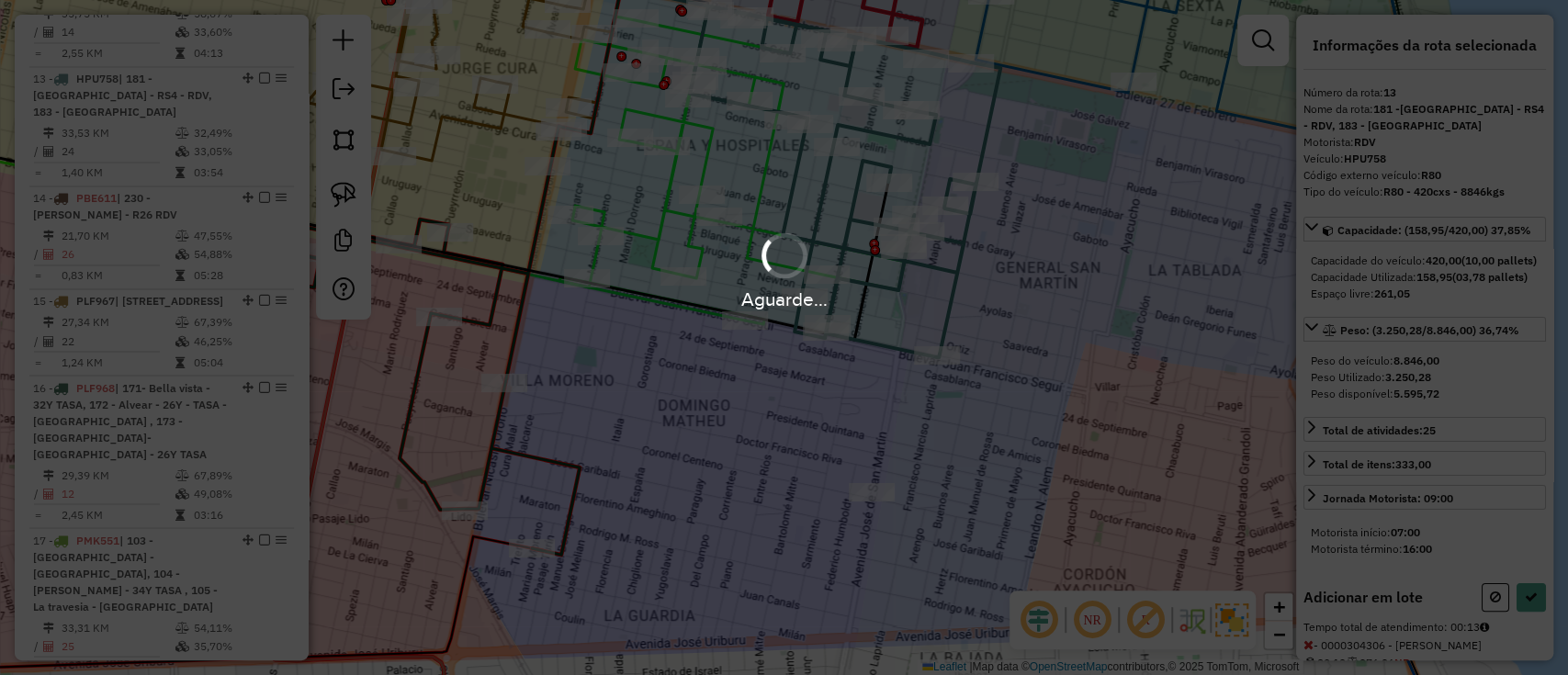
select select "**********"
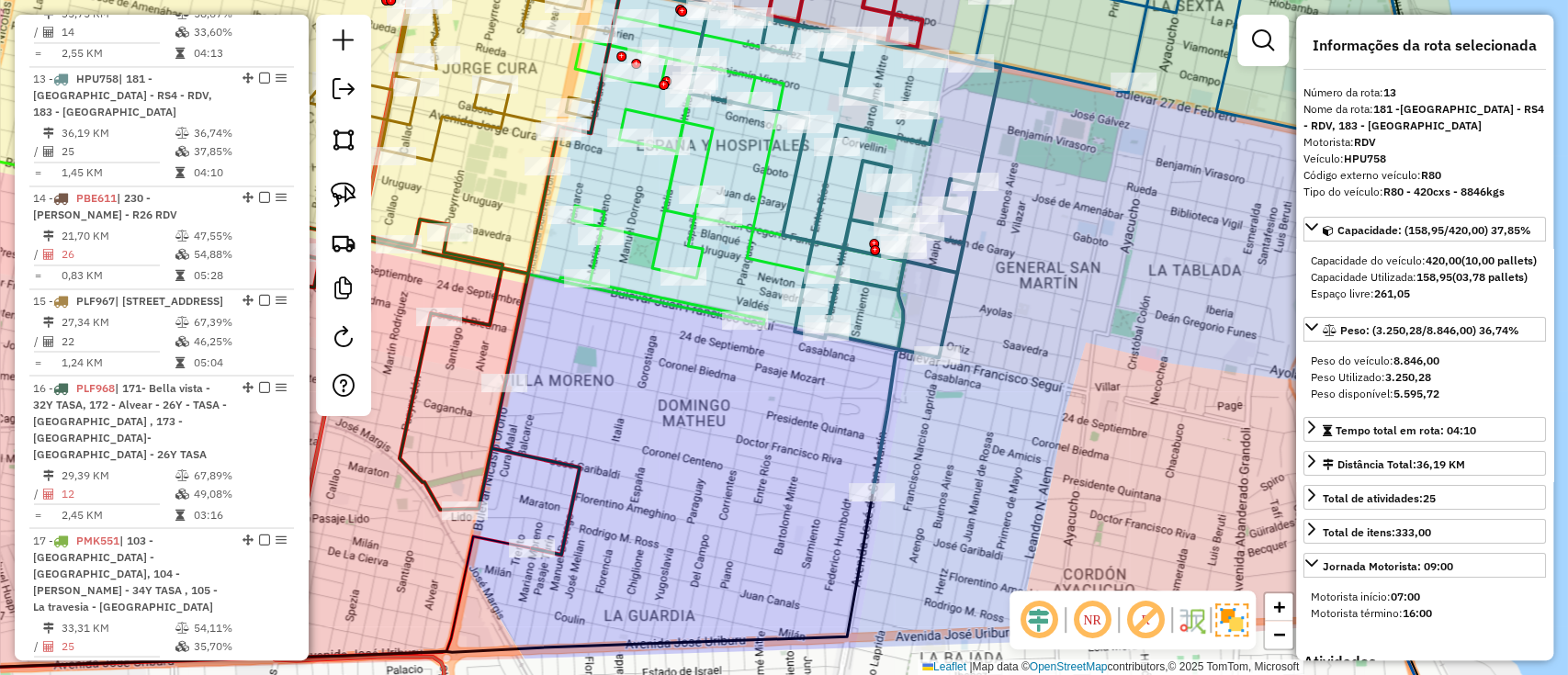
click at [884, 430] on icon at bounding box center [845, 249] width 311 height 485
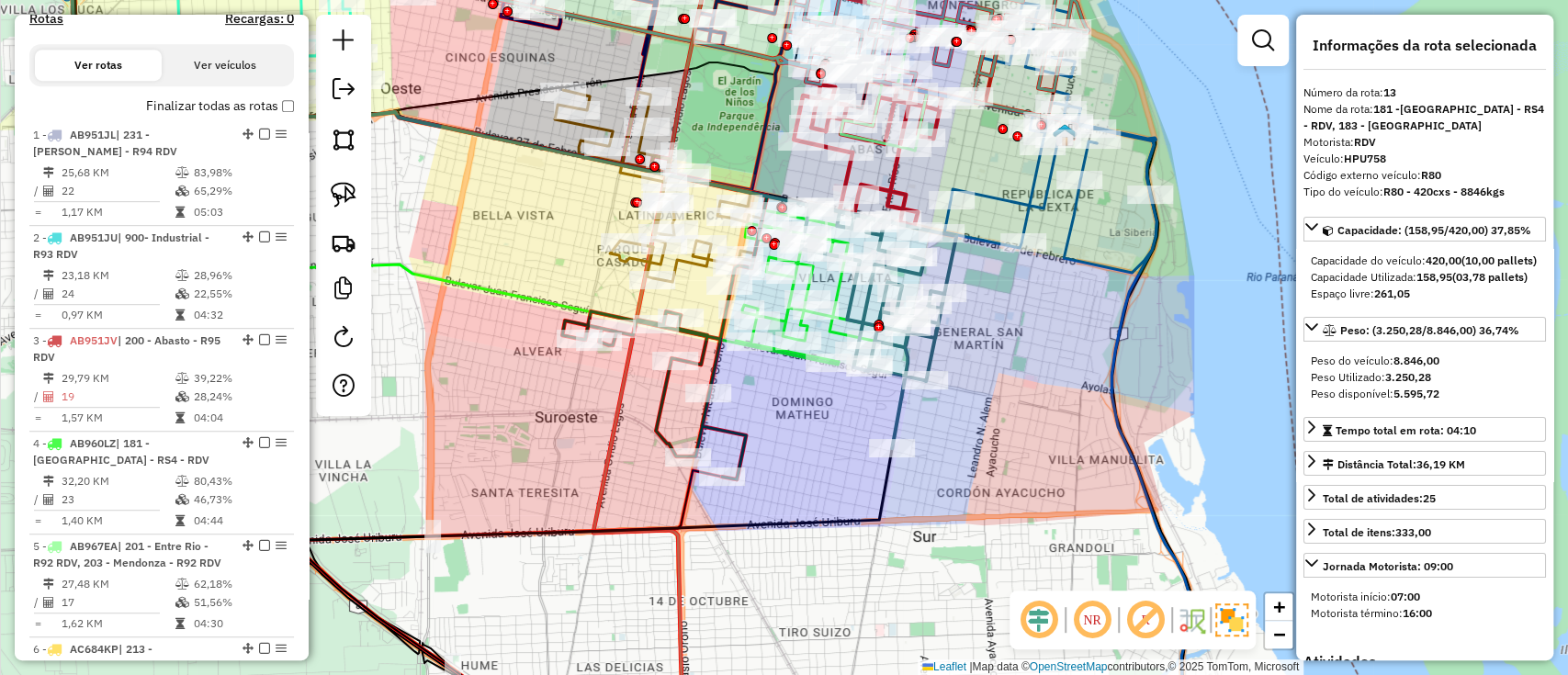
scroll to position [429, 0]
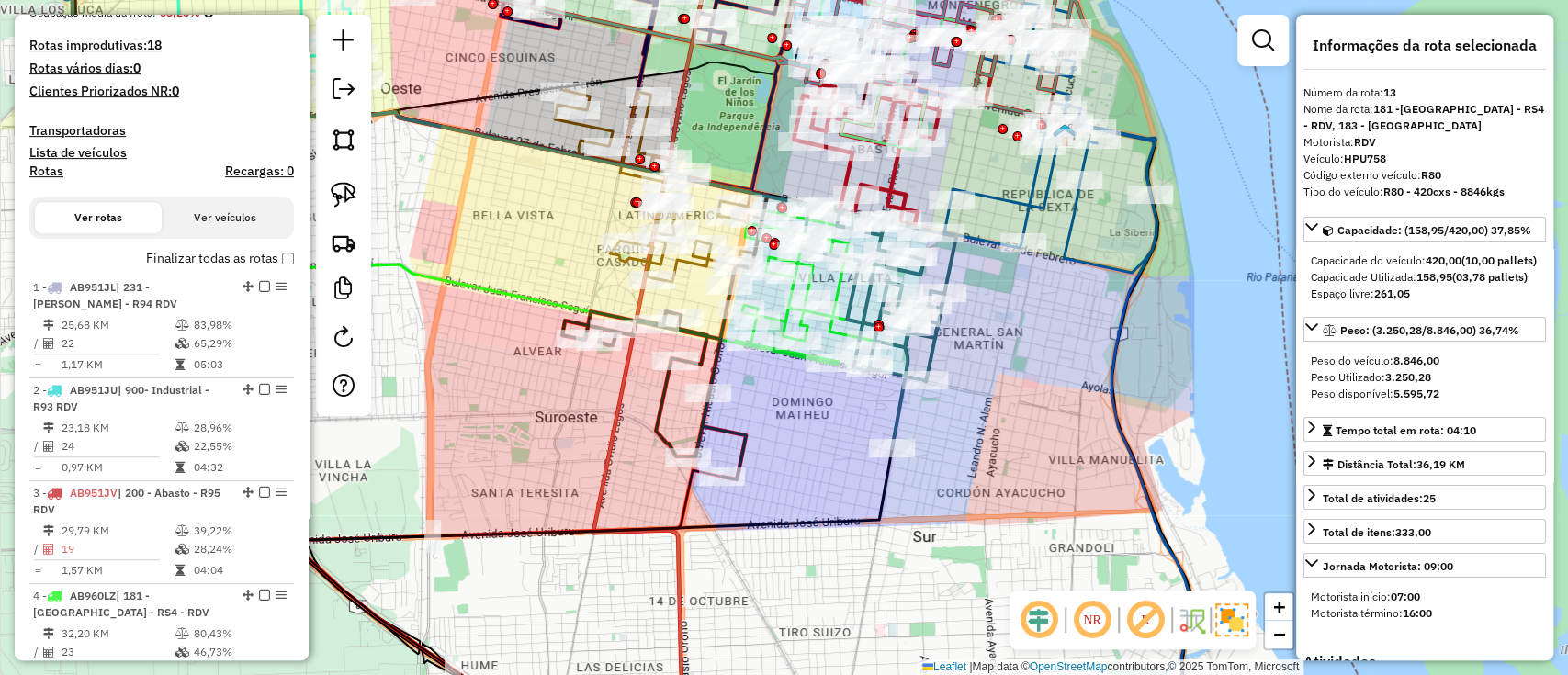
click at [235, 252] on label "Finalizar todas as rotas" at bounding box center [219, 259] width 148 height 20
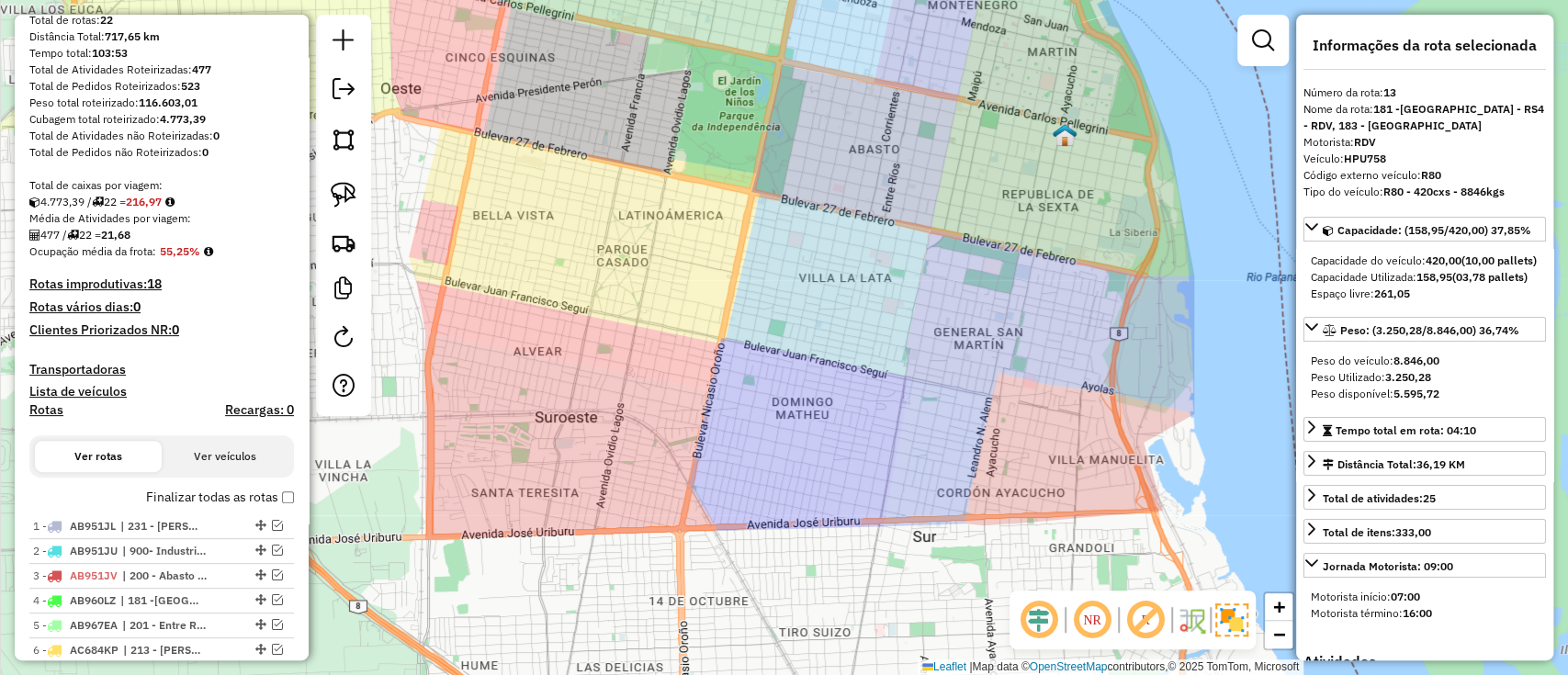
scroll to position [245, 0]
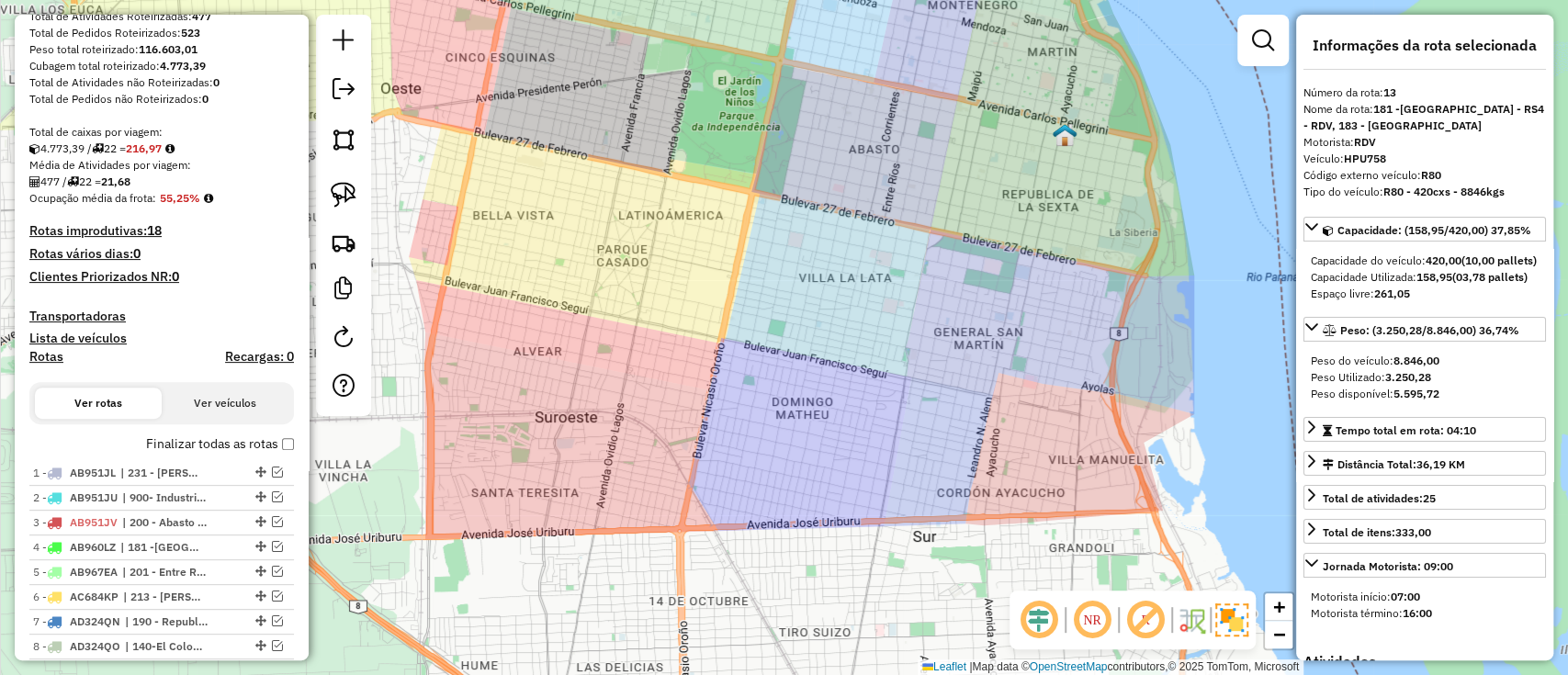
click at [259, 434] on label "Finalizar todas as rotas" at bounding box center [219, 443] width 148 height 20
click at [242, 443] on label "Finalizar todas as rotas" at bounding box center [219, 443] width 148 height 20
click at [148, 437] on label "Finalizar todas as rotas" at bounding box center [219, 443] width 148 height 20
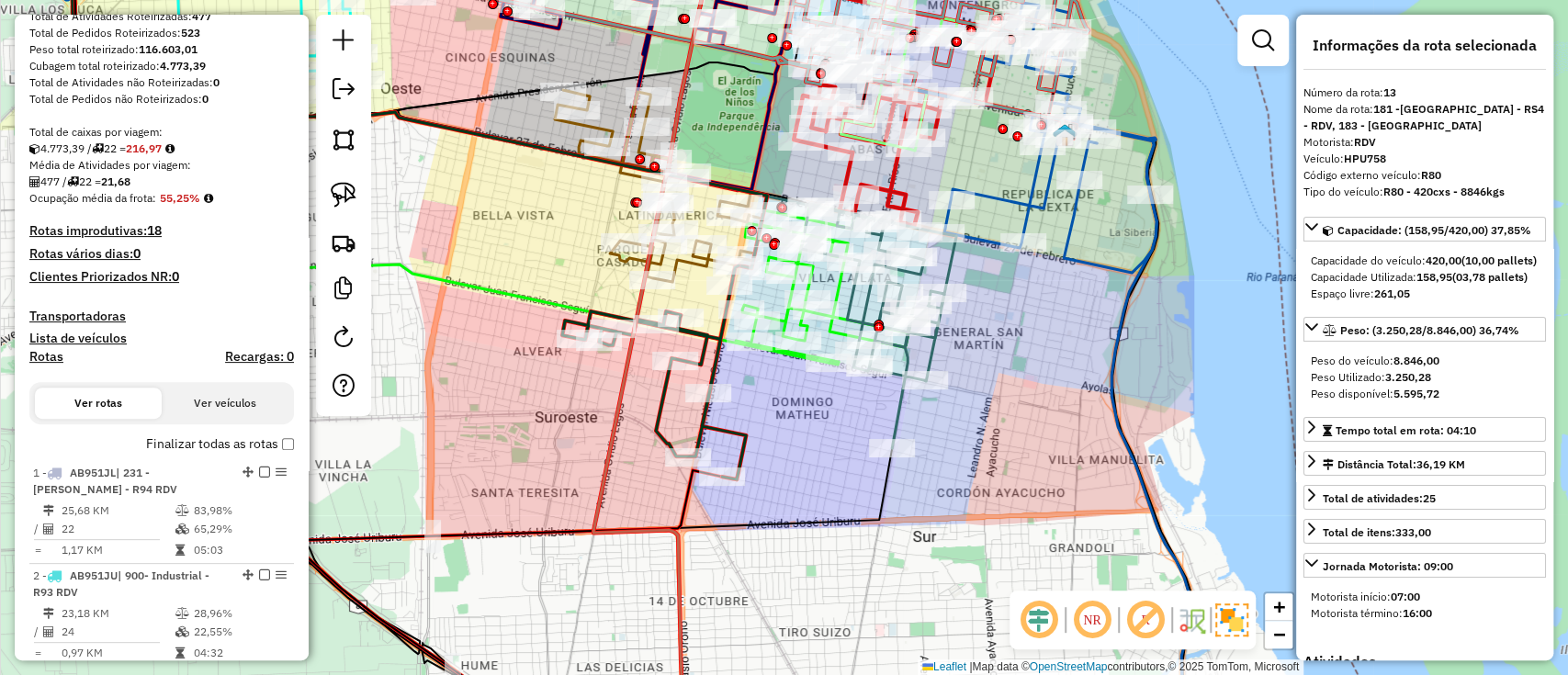
click at [40, 349] on h4 "Rotas" at bounding box center [46, 357] width 34 height 16
select select "*"
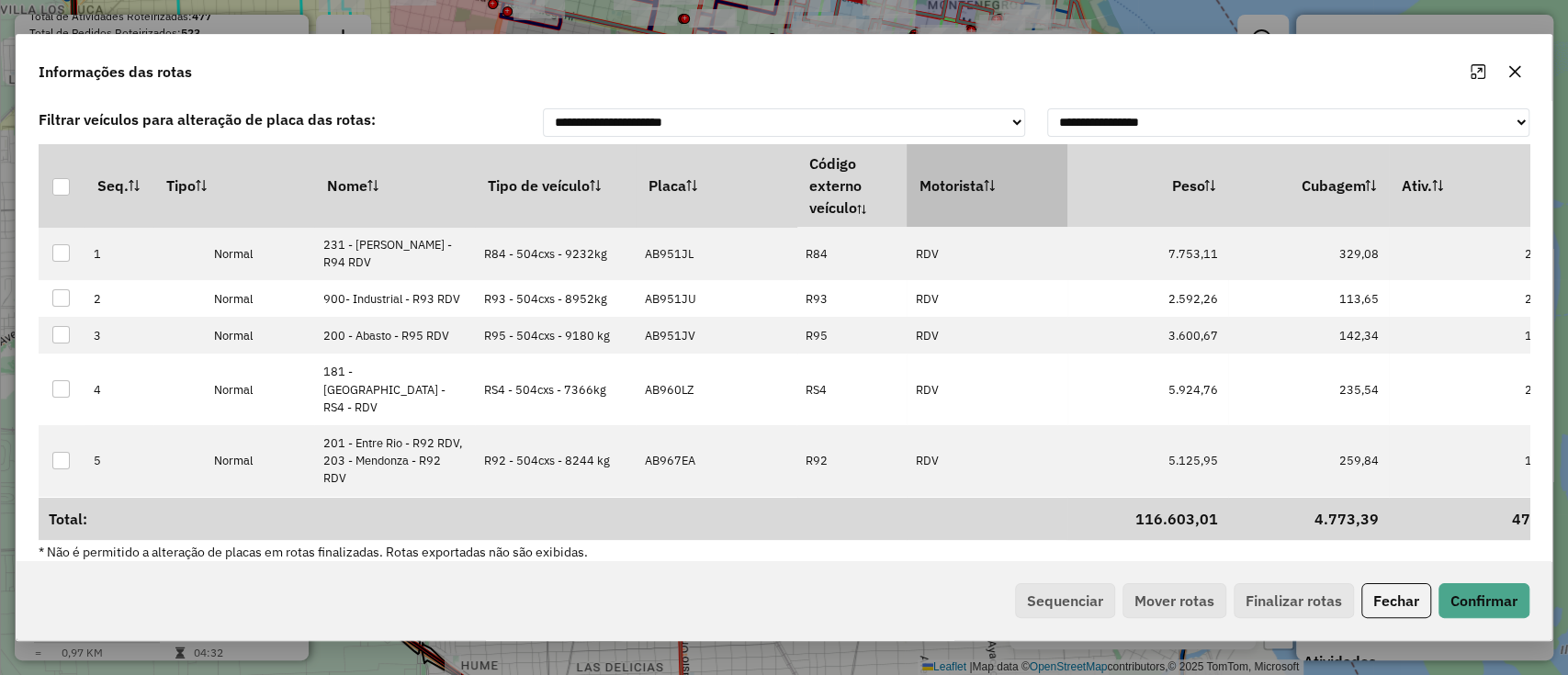
click at [925, 195] on th "Motorista" at bounding box center [987, 185] width 161 height 83
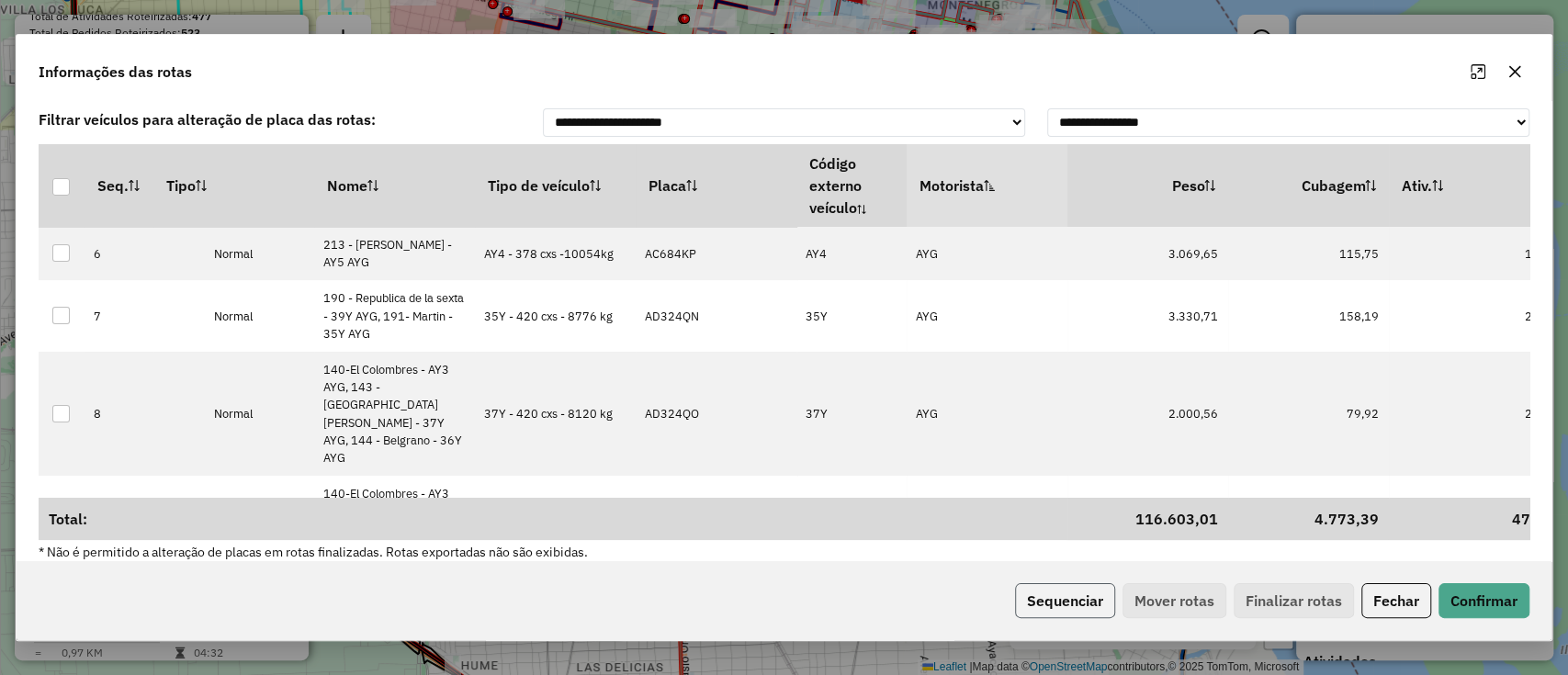
click at [1034, 600] on button "Sequenciar" at bounding box center [1065, 600] width 100 height 35
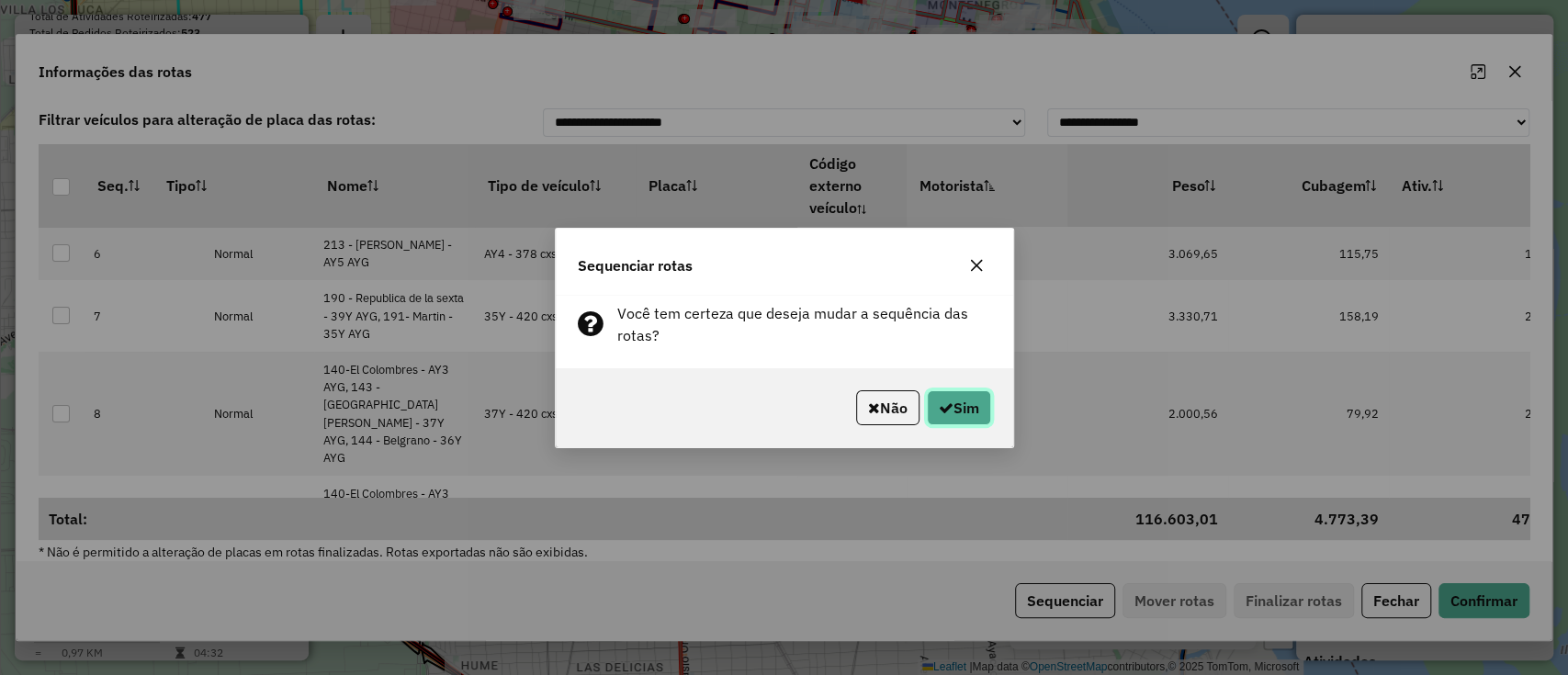
click at [982, 404] on button "Sim" at bounding box center [959, 407] width 64 height 35
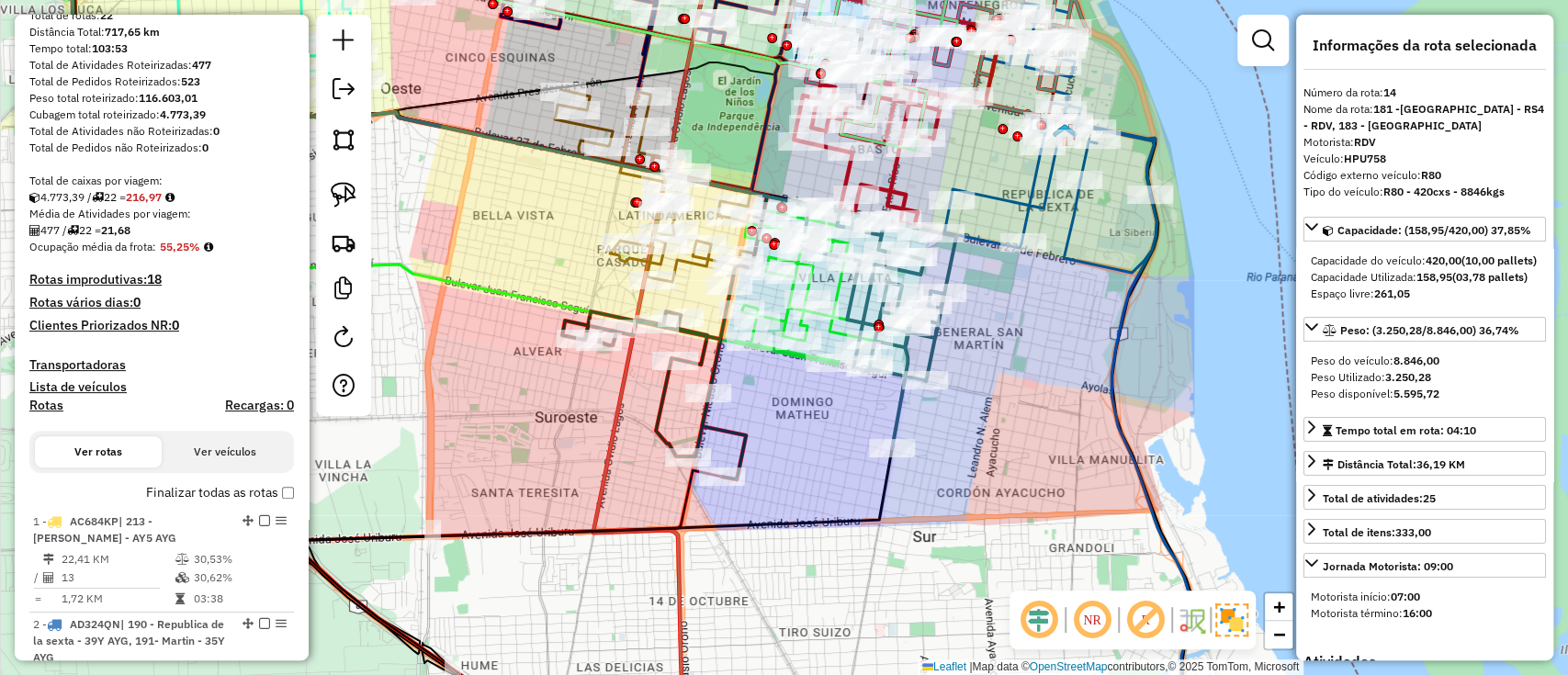
scroll to position [185, 0]
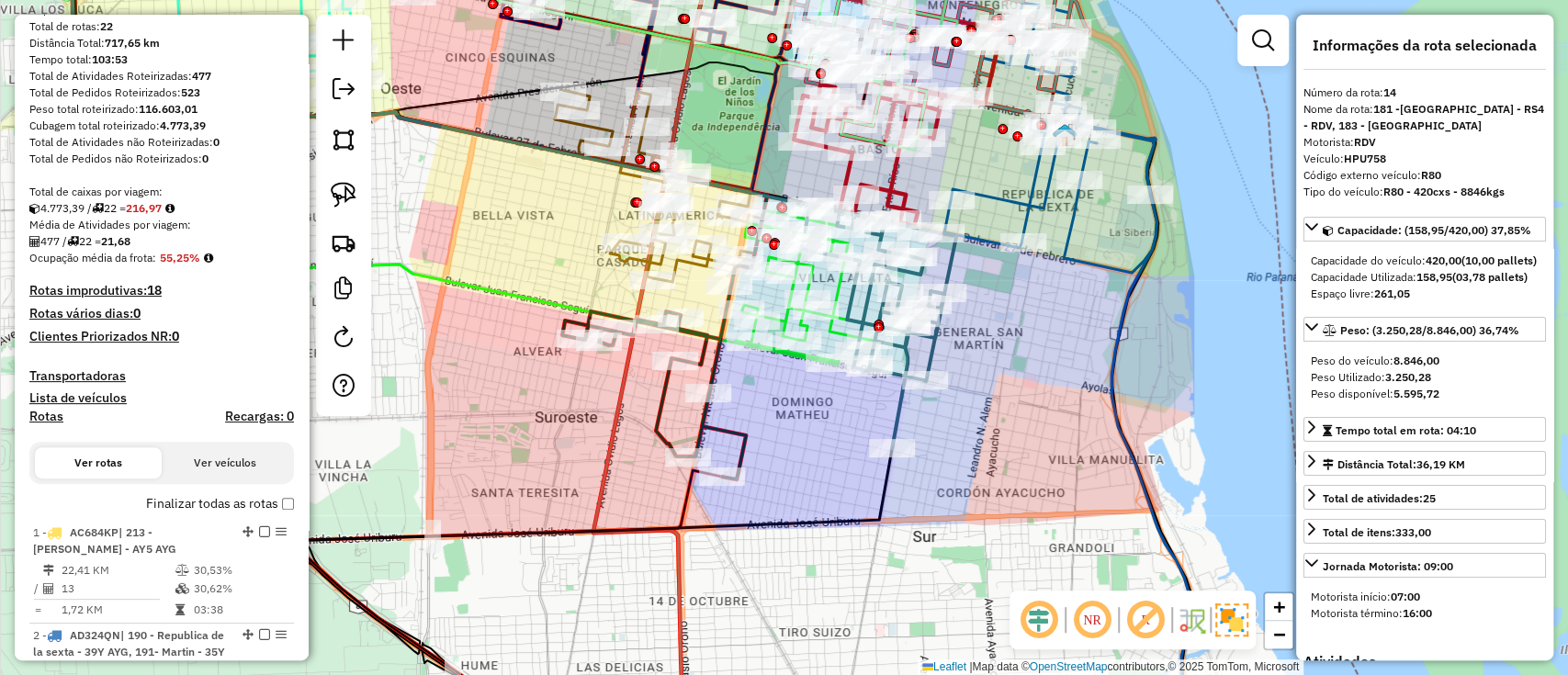
click at [553, 399] on div "Janela de atendimento Grade de atendimento Capacidade Transportadoras Veículos …" at bounding box center [784, 337] width 1568 height 675
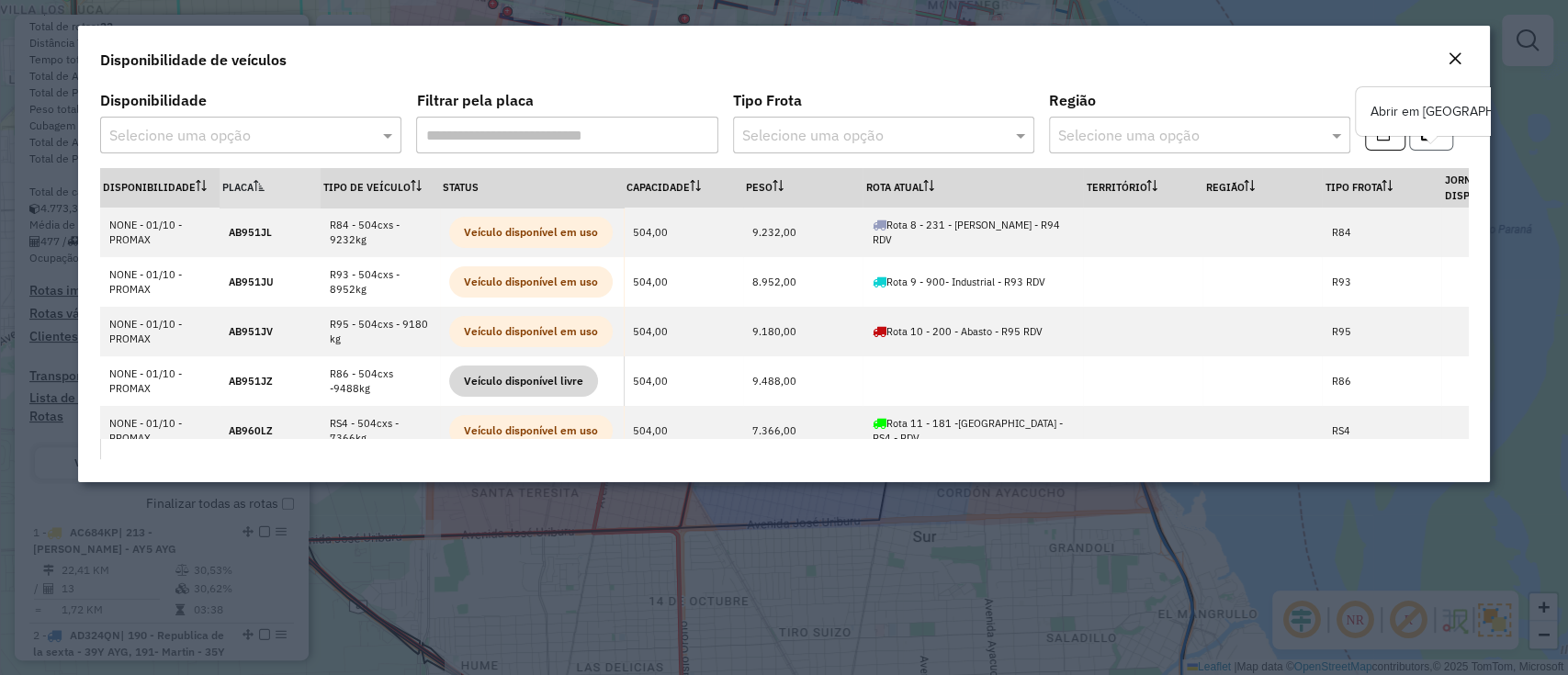
click at [1434, 147] on button "button" at bounding box center [1431, 133] width 44 height 35
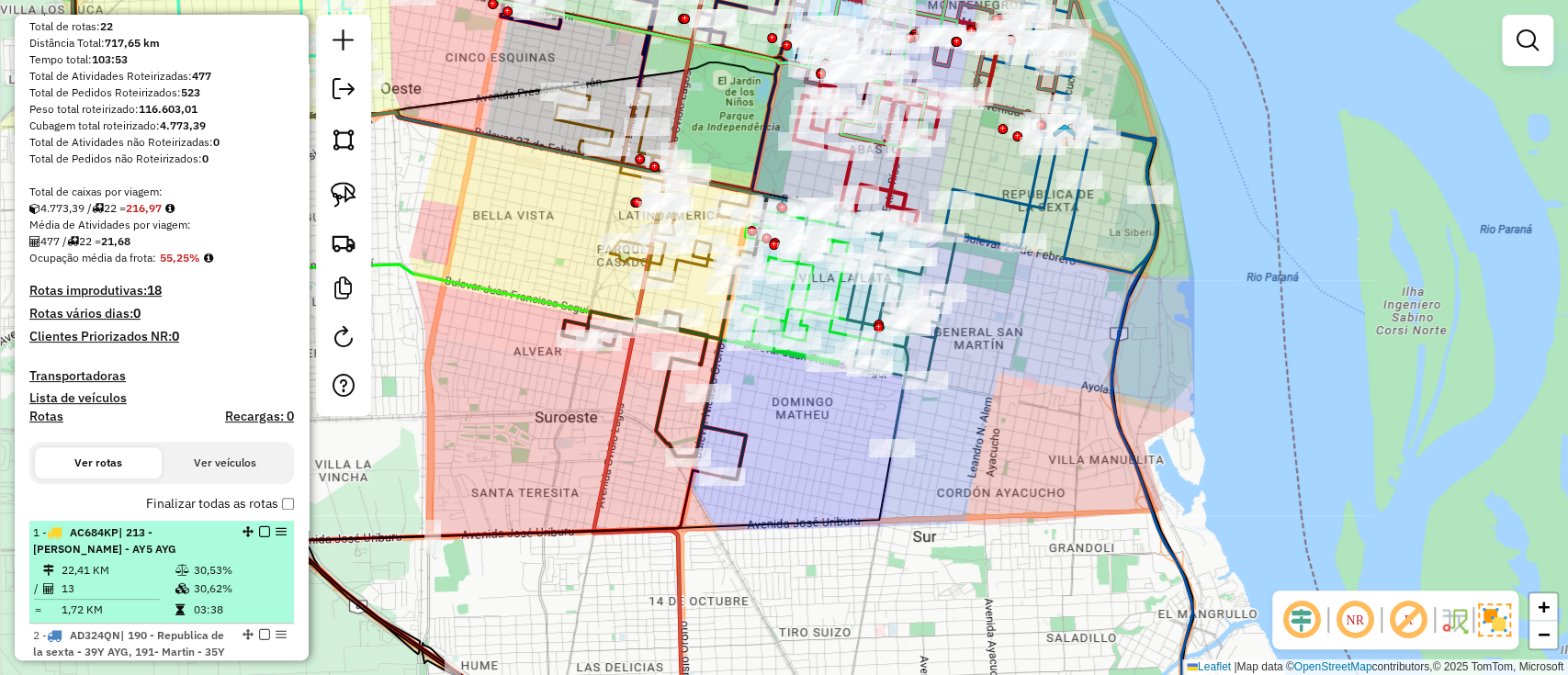
select select "**********"
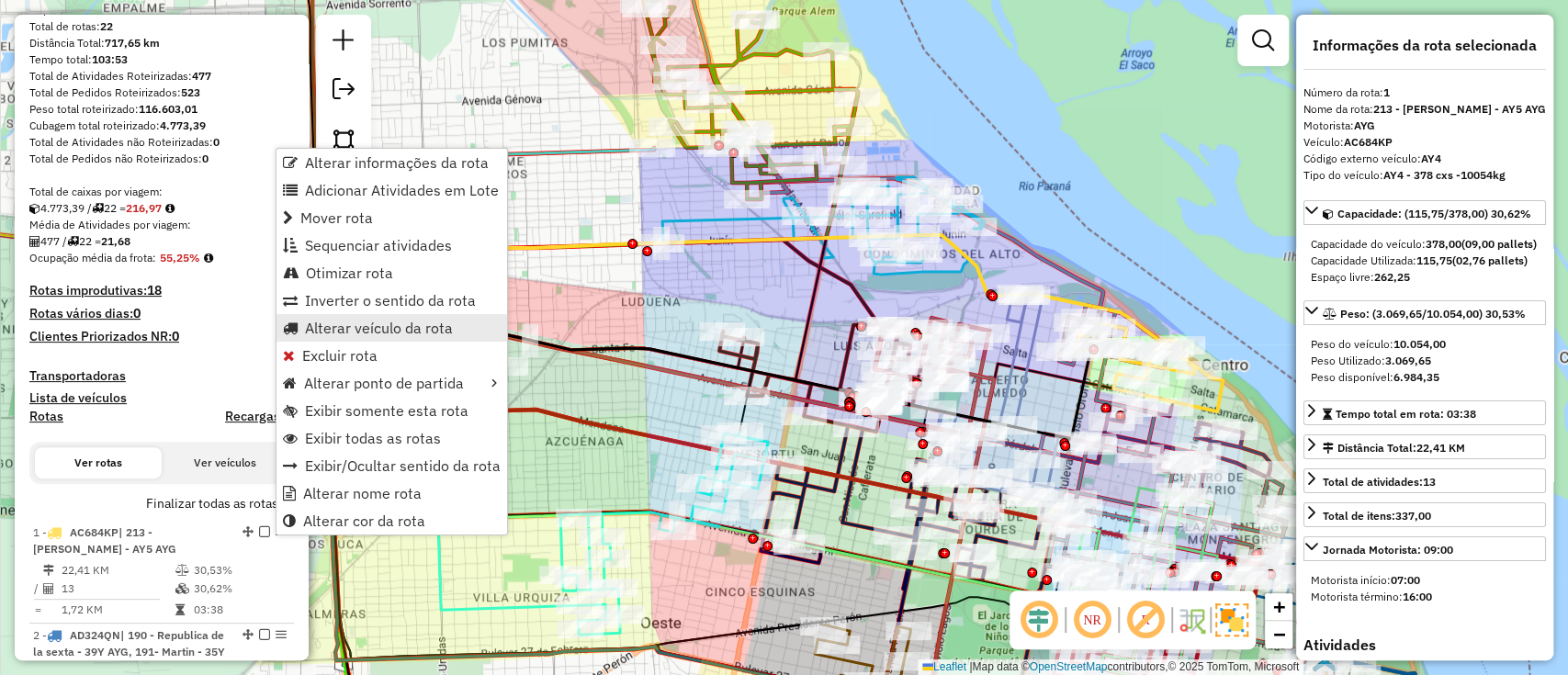
click at [354, 326] on span "Alterar veículo da rota" at bounding box center [379, 328] width 148 height 15
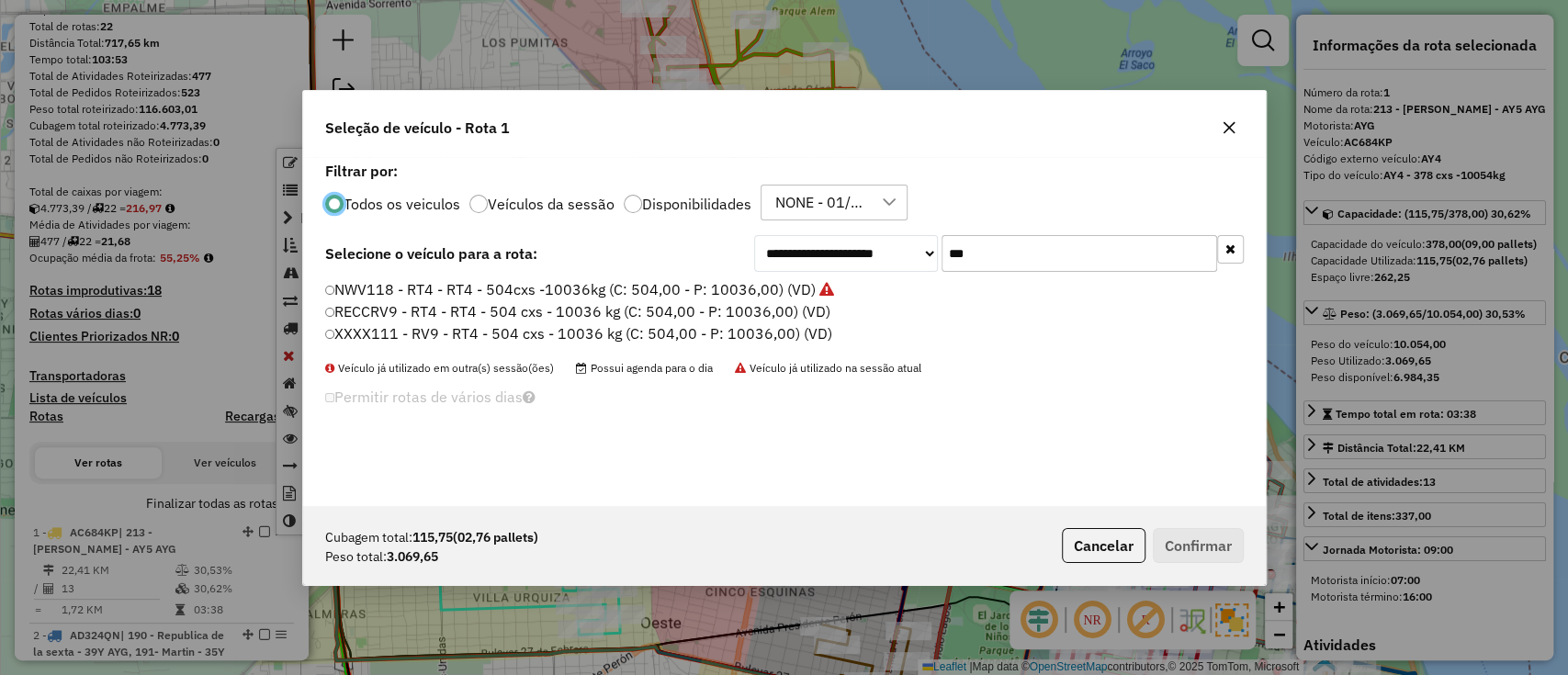
scroll to position [9, 6]
click at [849, 246] on div "**********" at bounding box center [999, 253] width 489 height 36
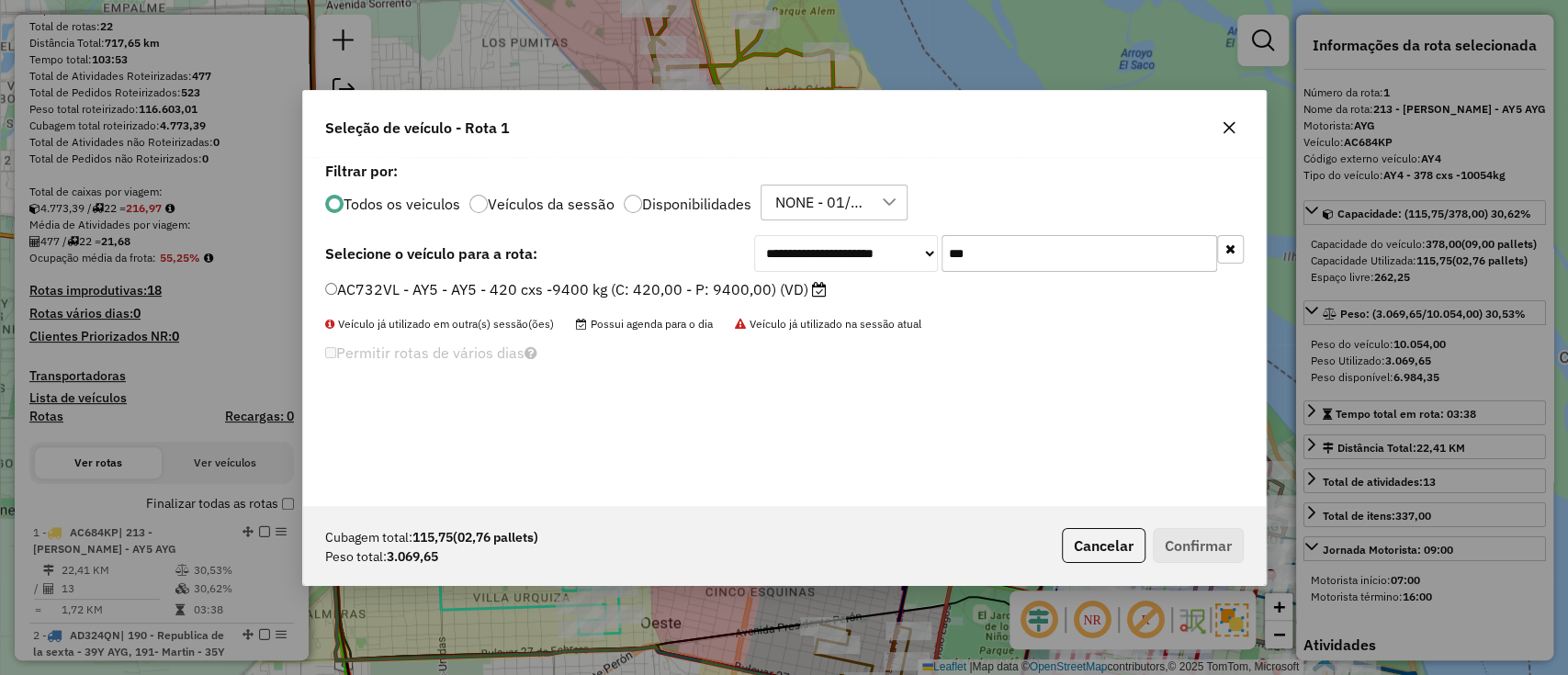
type input "***"
click at [762, 286] on label "AC732VL - AY5 - AY5 - 420 cxs -9400 kg (C: 420,00 - P: 9400,00) (VD)" at bounding box center [575, 289] width 501 height 22
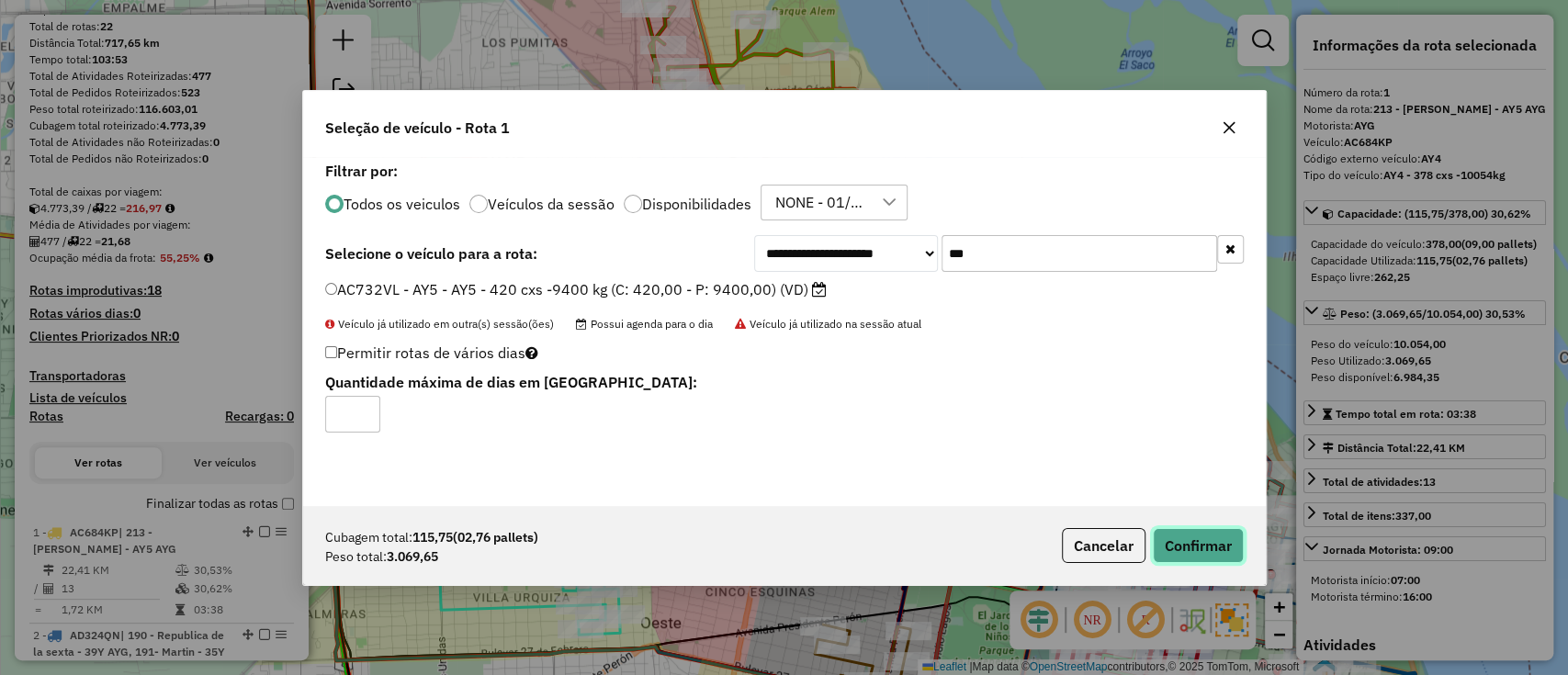
click at [1180, 531] on button "Confirmar" at bounding box center [1198, 545] width 91 height 35
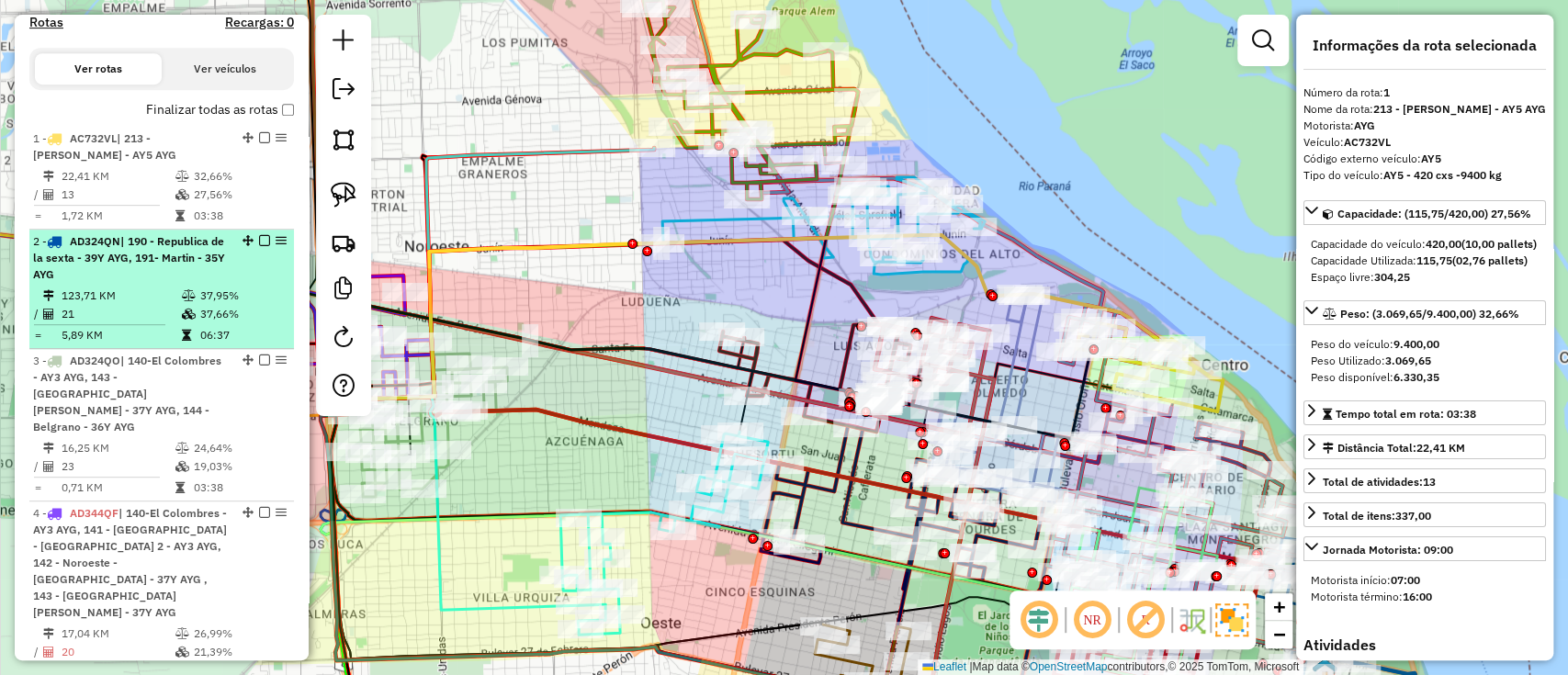
scroll to position [444, 0]
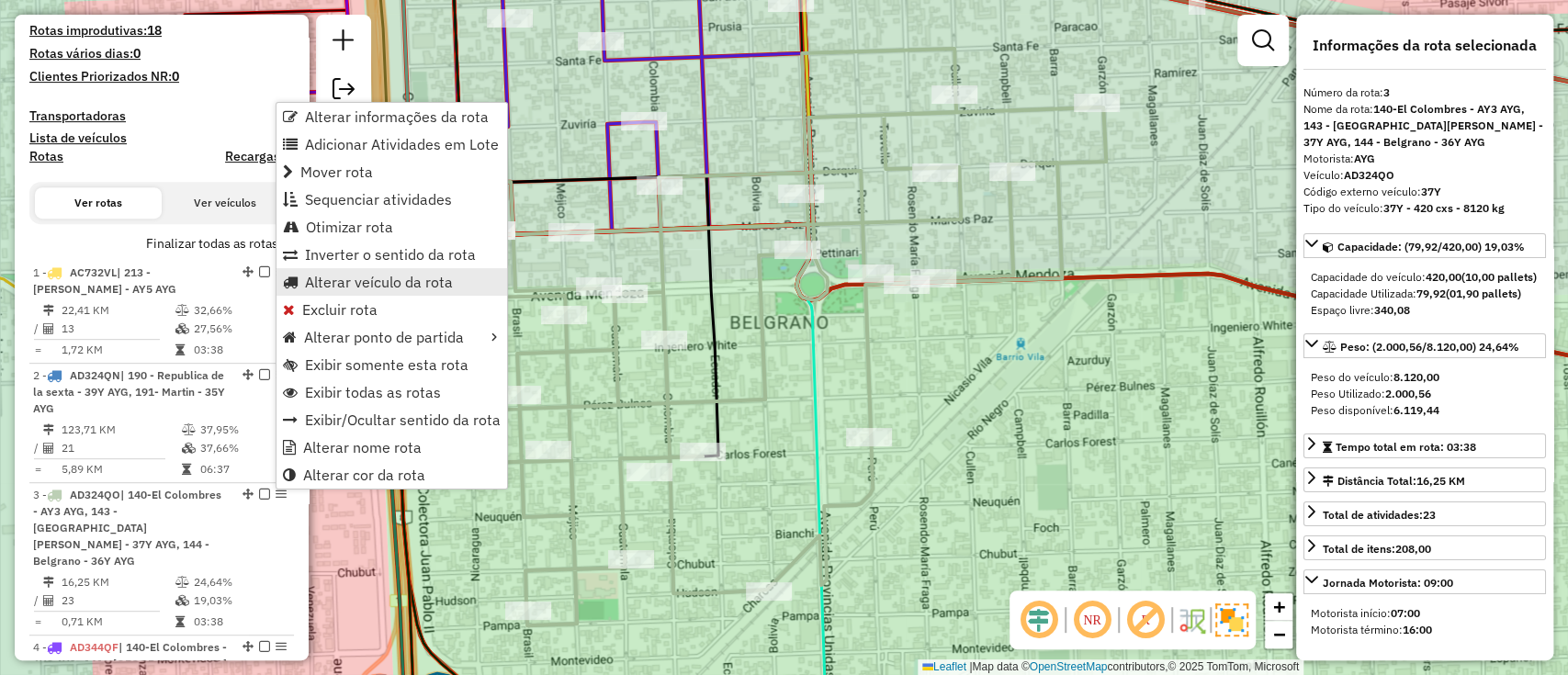
click at [353, 283] on span "Alterar veículo da rota" at bounding box center [379, 282] width 148 height 15
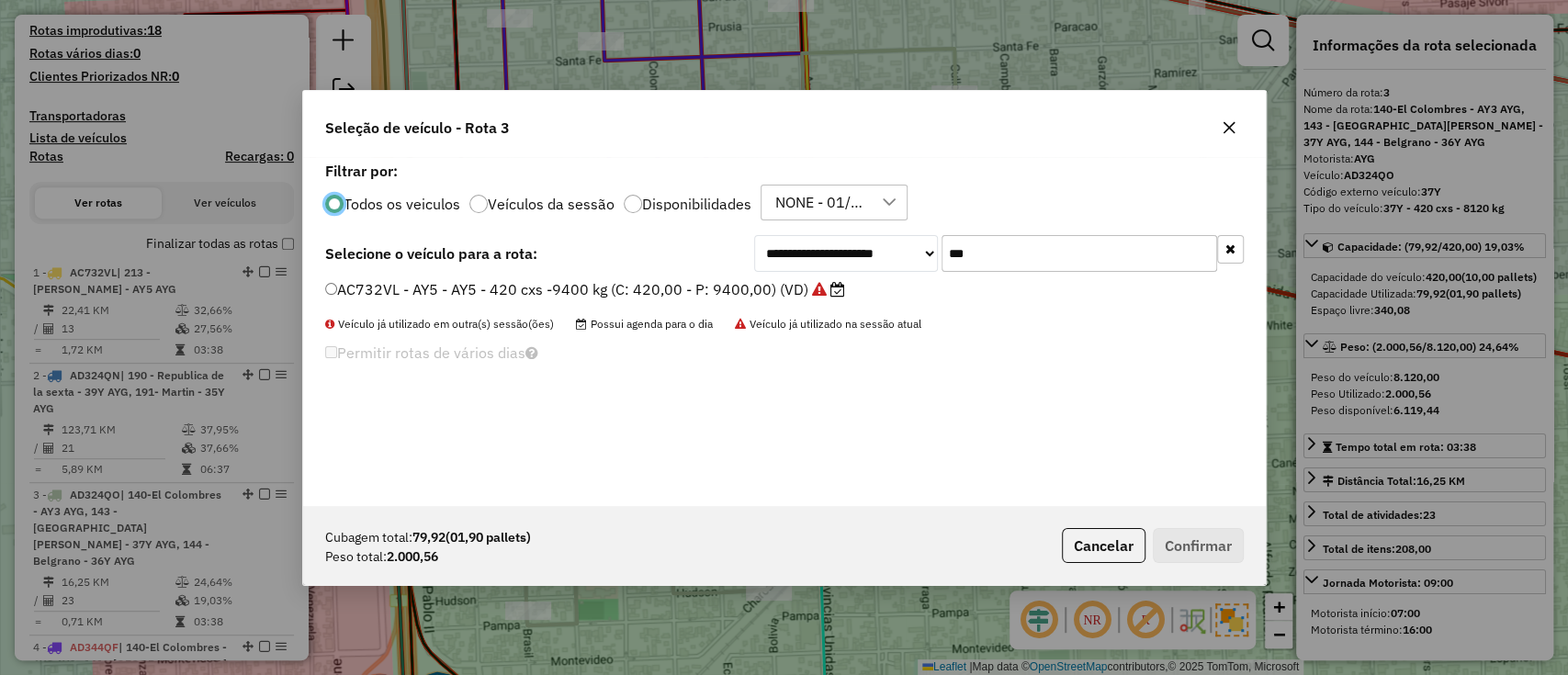
scroll to position [9, 6]
drag, startPoint x: 969, startPoint y: 246, endPoint x: 743, endPoint y: 246, distance: 226.0
click at [743, 246] on div "**********" at bounding box center [784, 253] width 919 height 36
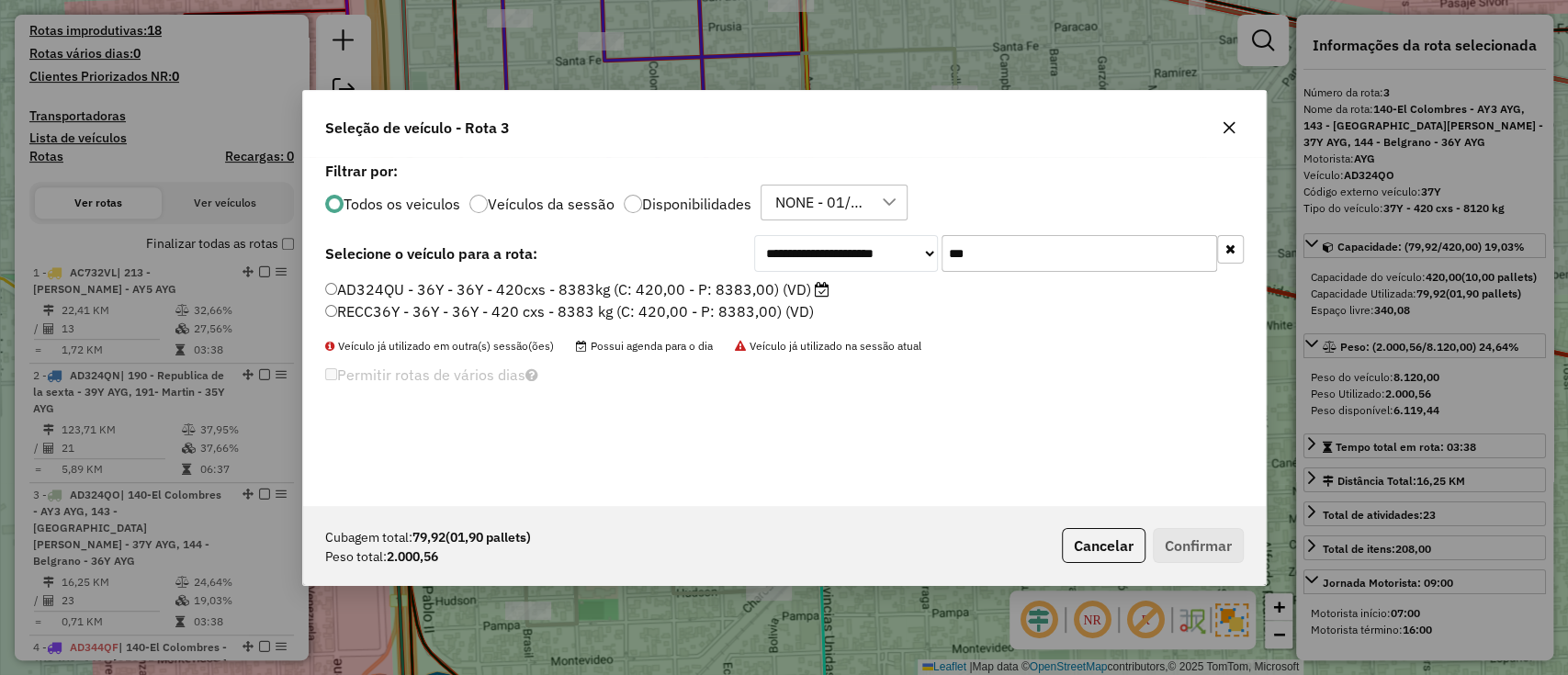
type input "***"
click at [651, 289] on label "AD324QU - 36Y - 36Y - 420cxs - 8383kg (C: 420,00 - P: 8383,00) (VD)" at bounding box center [577, 289] width 504 height 22
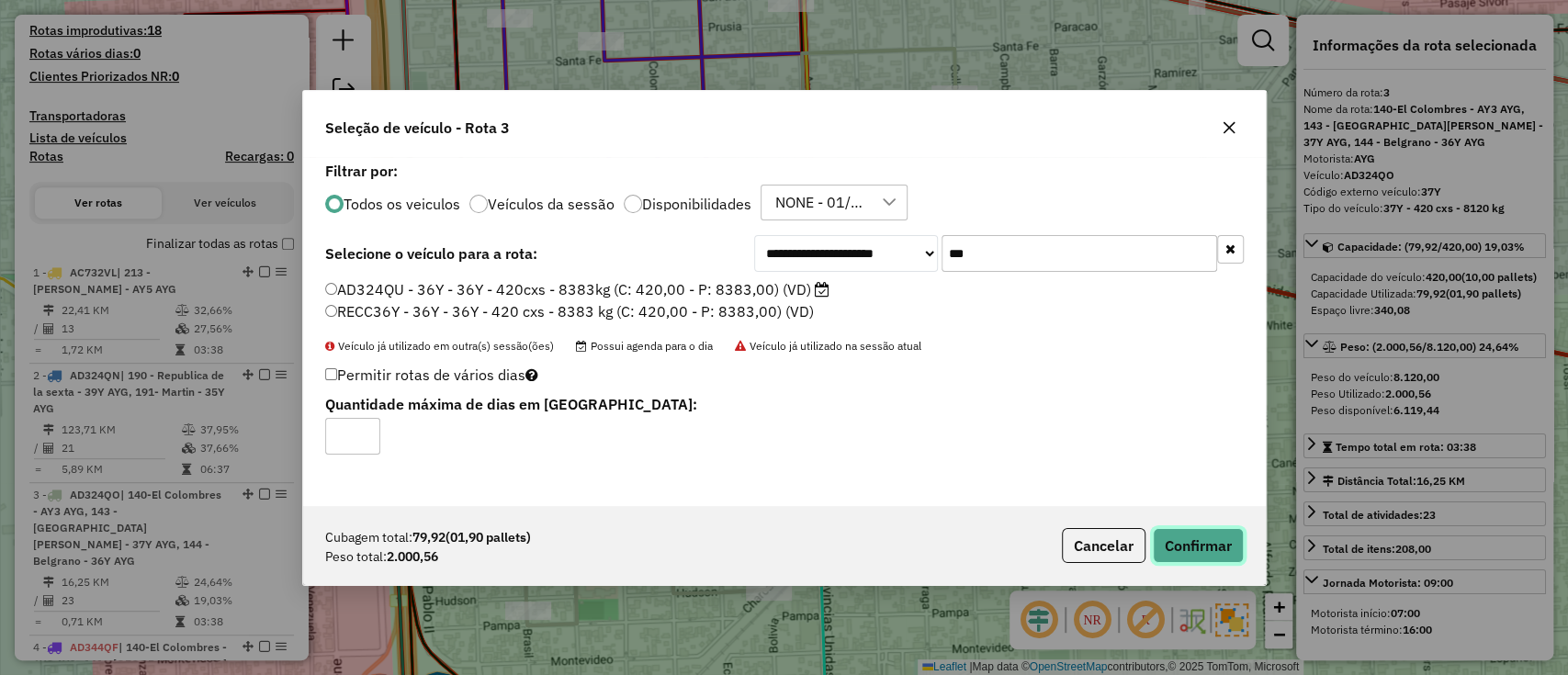
click at [1207, 543] on button "Confirmar" at bounding box center [1198, 545] width 91 height 35
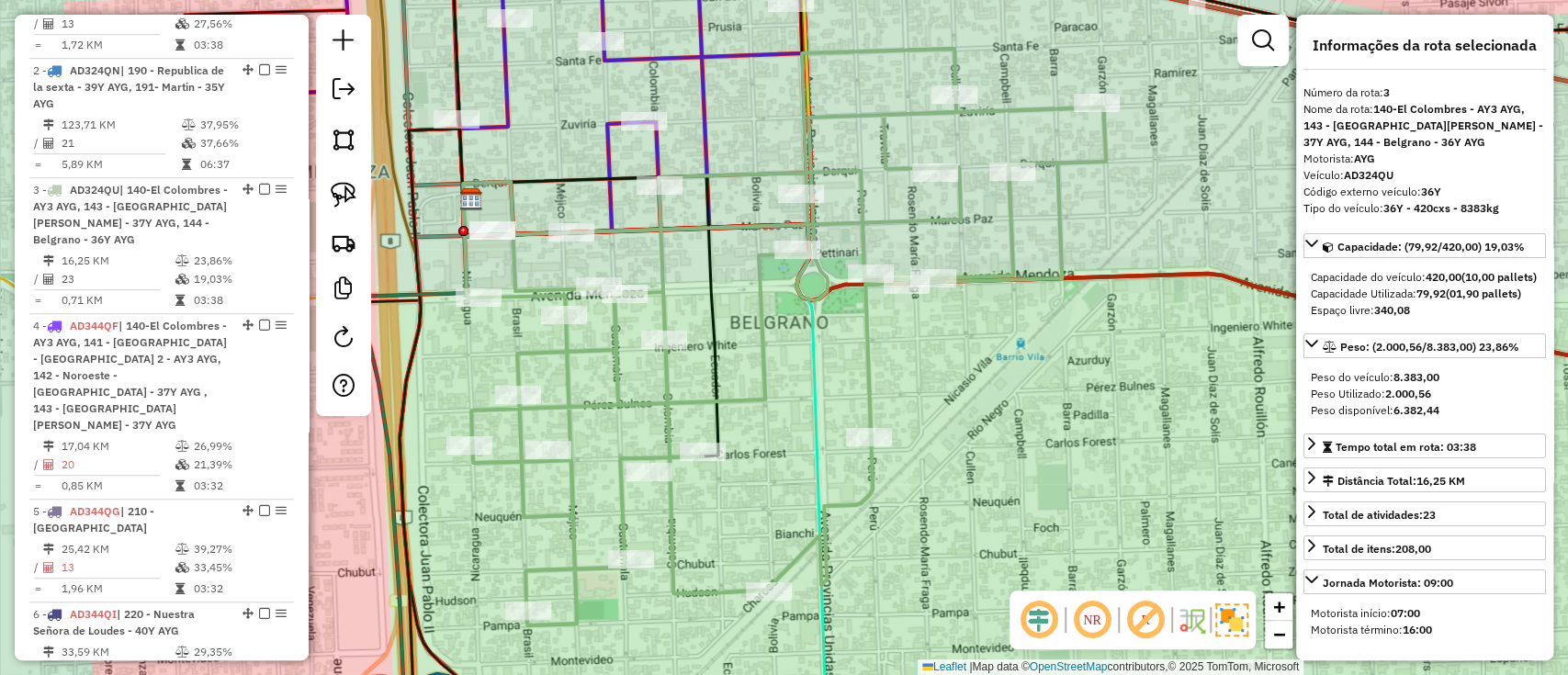
scroll to position [911, 0]
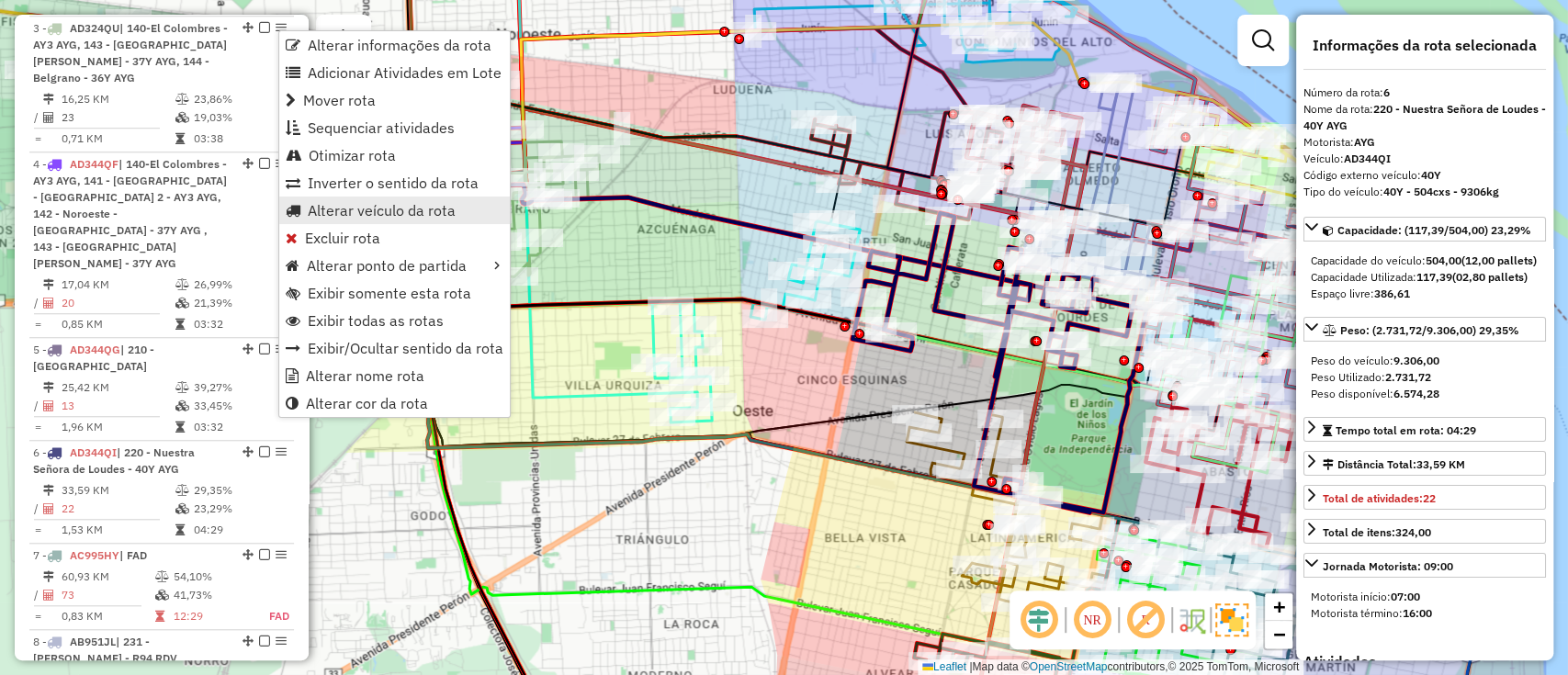
click at [373, 208] on span "Alterar veículo da rota" at bounding box center [382, 210] width 148 height 15
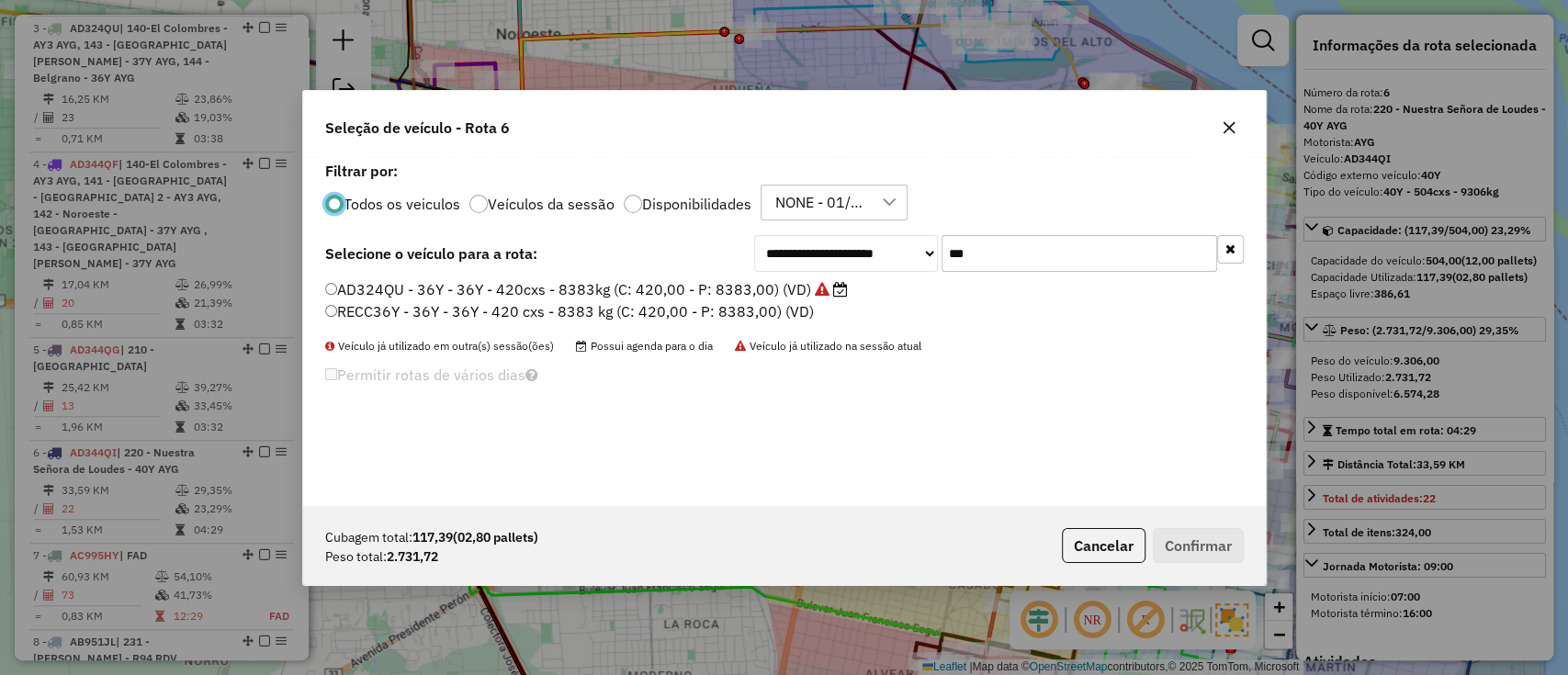
scroll to position [9, 6]
drag, startPoint x: 969, startPoint y: 246, endPoint x: 886, endPoint y: 248, distance: 83.0
click at [886, 248] on div "**********" at bounding box center [999, 253] width 489 height 36
type input "***"
click at [801, 297] on label "AC995HV - 14Y - 14Y - 420 cxs - 10136 kg (C: 420,00 - P: 10136,00) (VD)" at bounding box center [589, 289] width 529 height 22
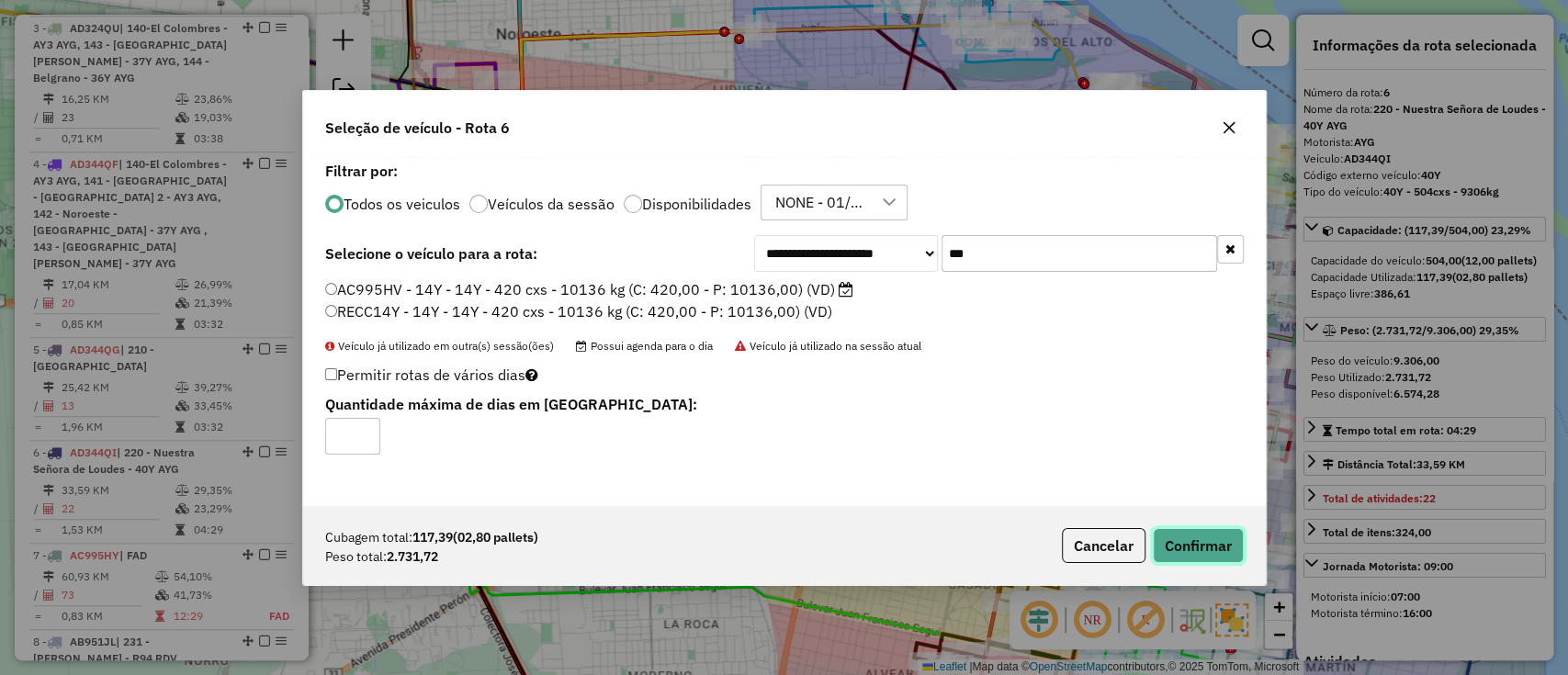
click at [1194, 533] on button "Confirmar" at bounding box center [1198, 545] width 91 height 35
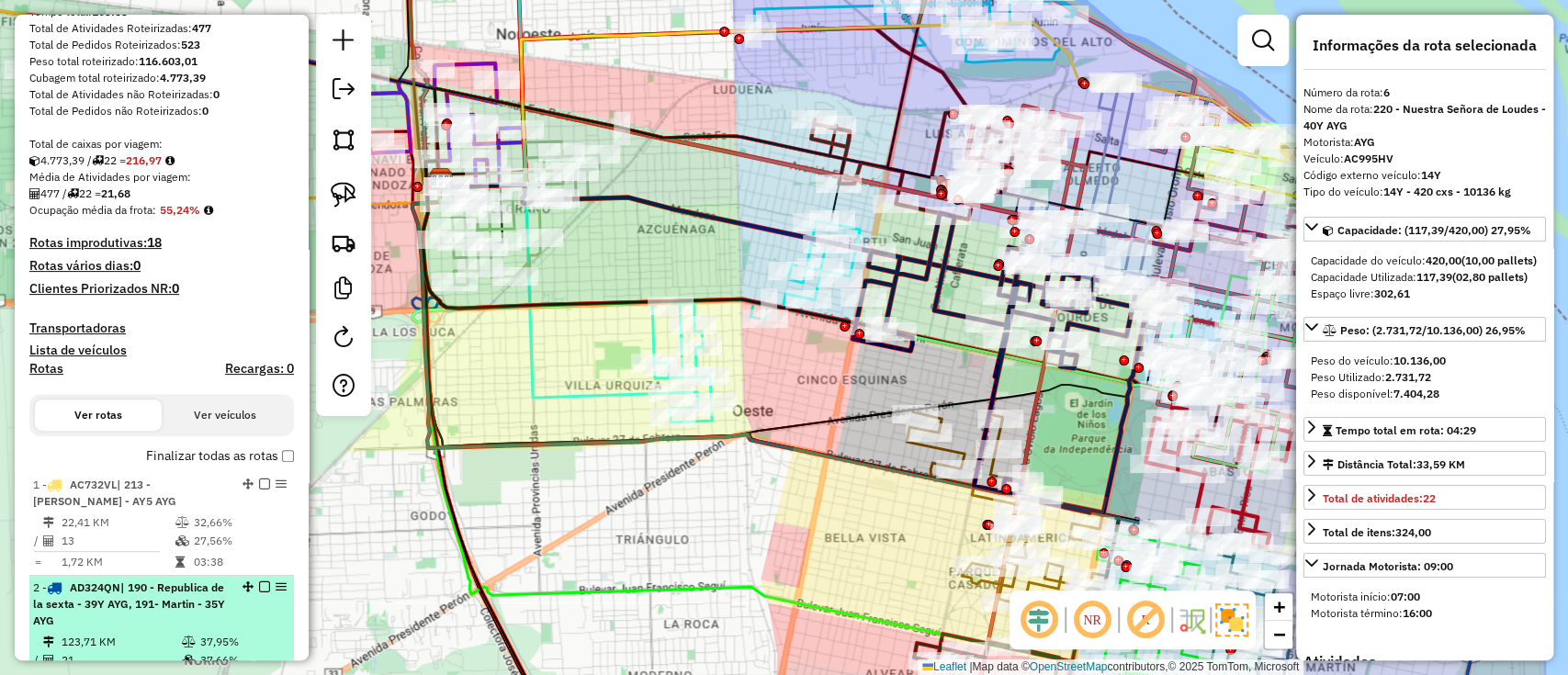
scroll to position [368, 0]
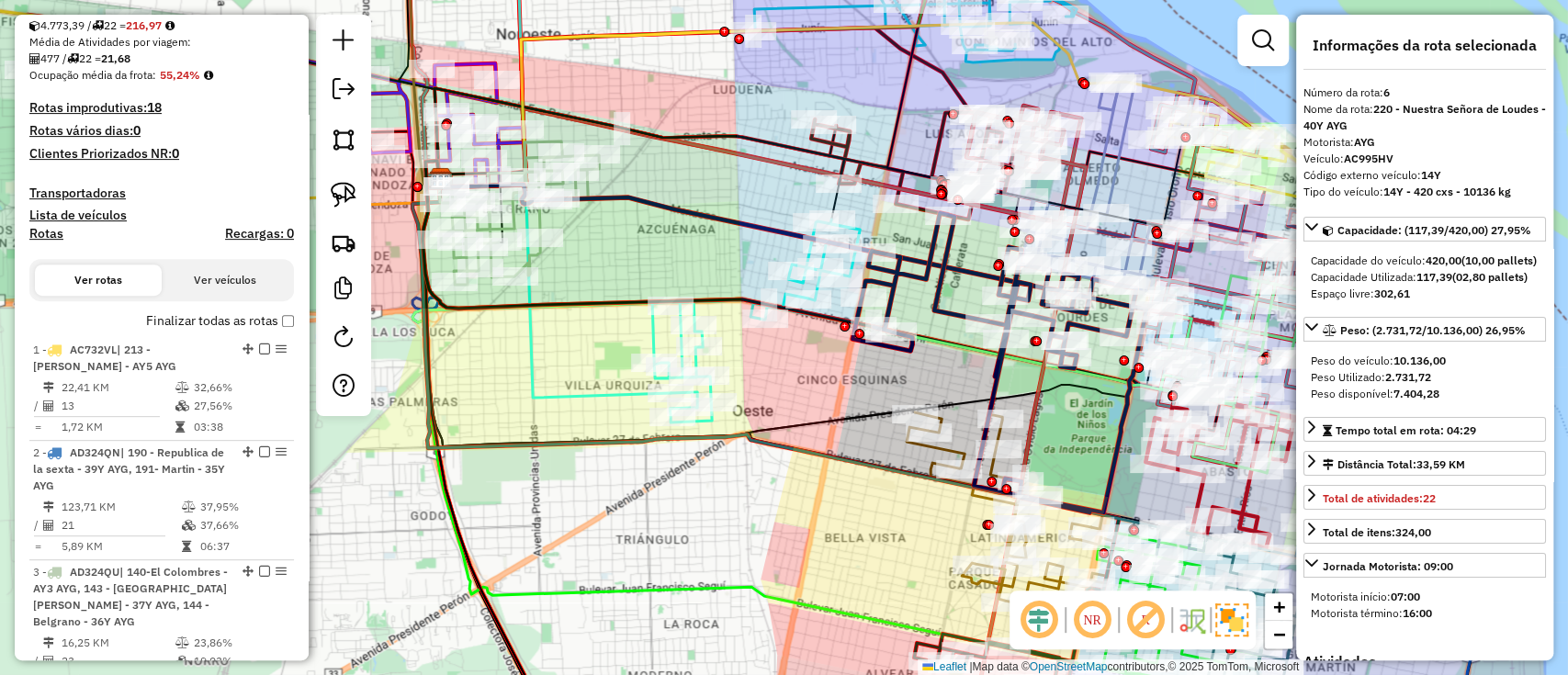
click at [191, 321] on label "Finalizar todas as rotas" at bounding box center [219, 320] width 148 height 20
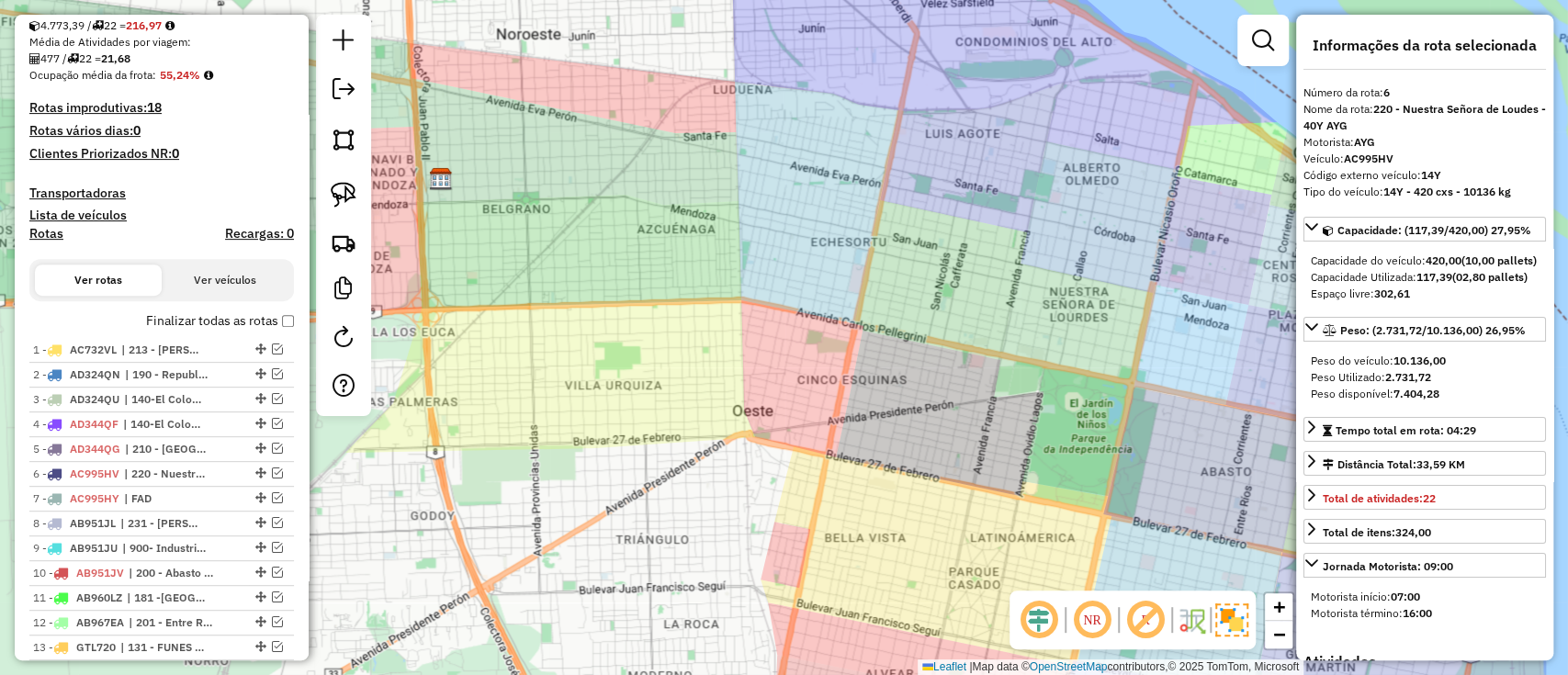
click at [191, 317] on label "Finalizar todas as rotas" at bounding box center [219, 320] width 148 height 20
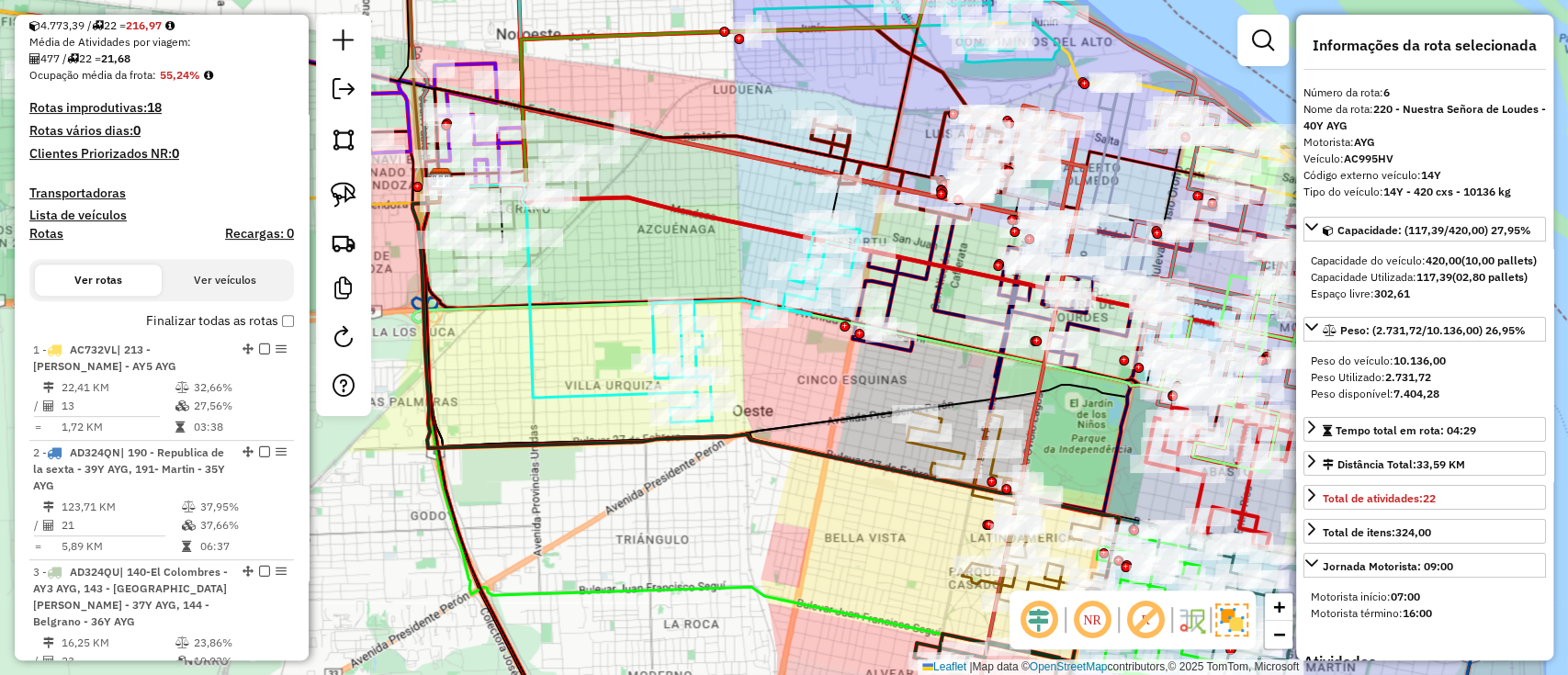
click at [47, 242] on label "Rotas" at bounding box center [46, 237] width 34 height 23
click at [49, 236] on h4 "Rotas" at bounding box center [46, 233] width 34 height 16
select select "*"
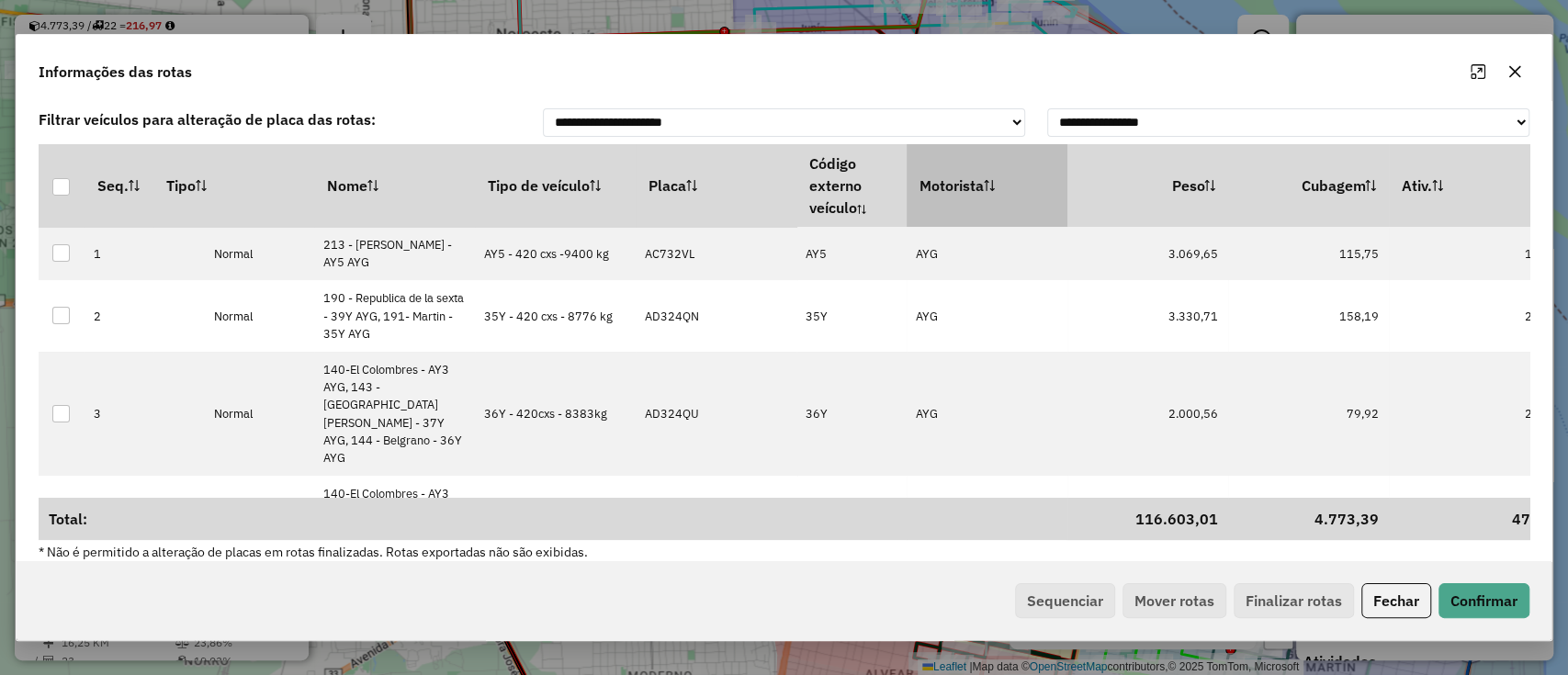
click at [1029, 184] on th "Motorista" at bounding box center [987, 185] width 161 height 83
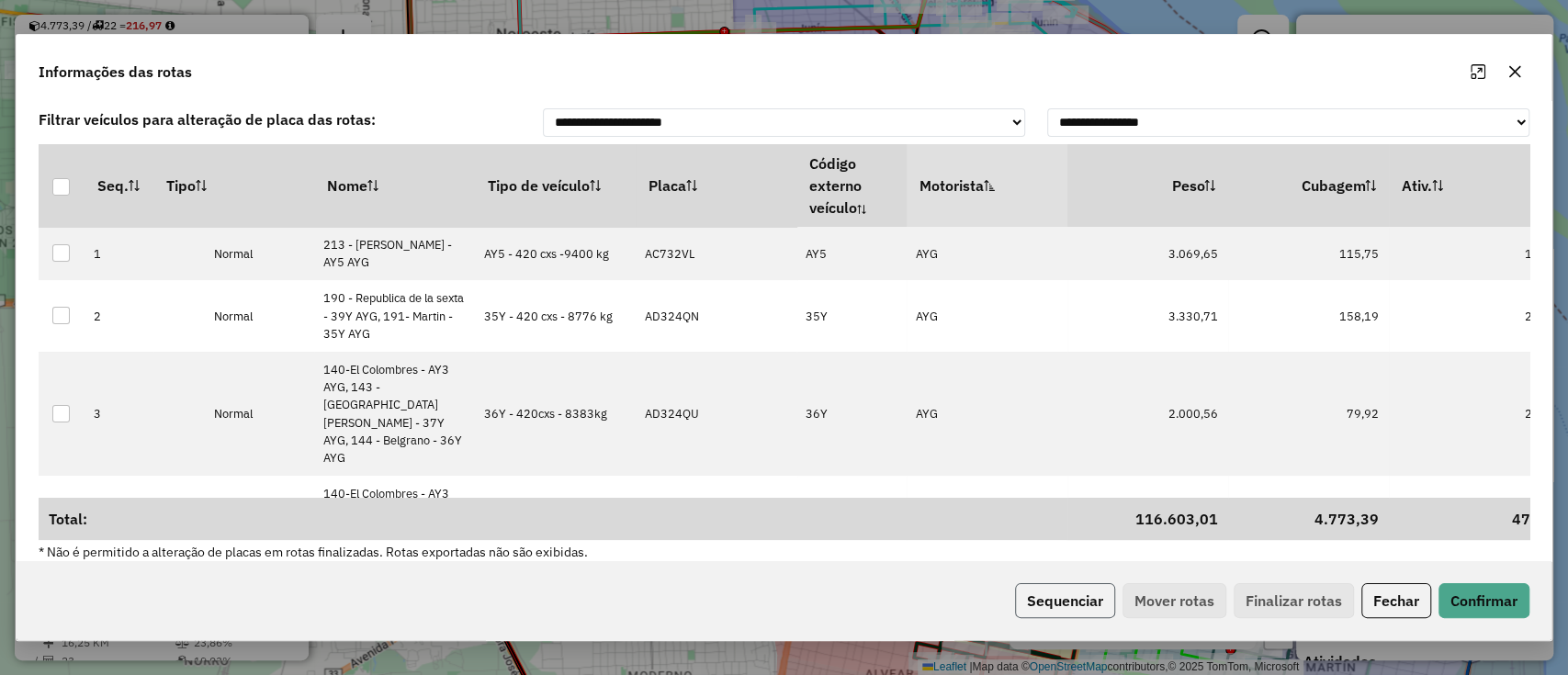
click at [1054, 598] on button "Sequenciar" at bounding box center [1065, 600] width 100 height 35
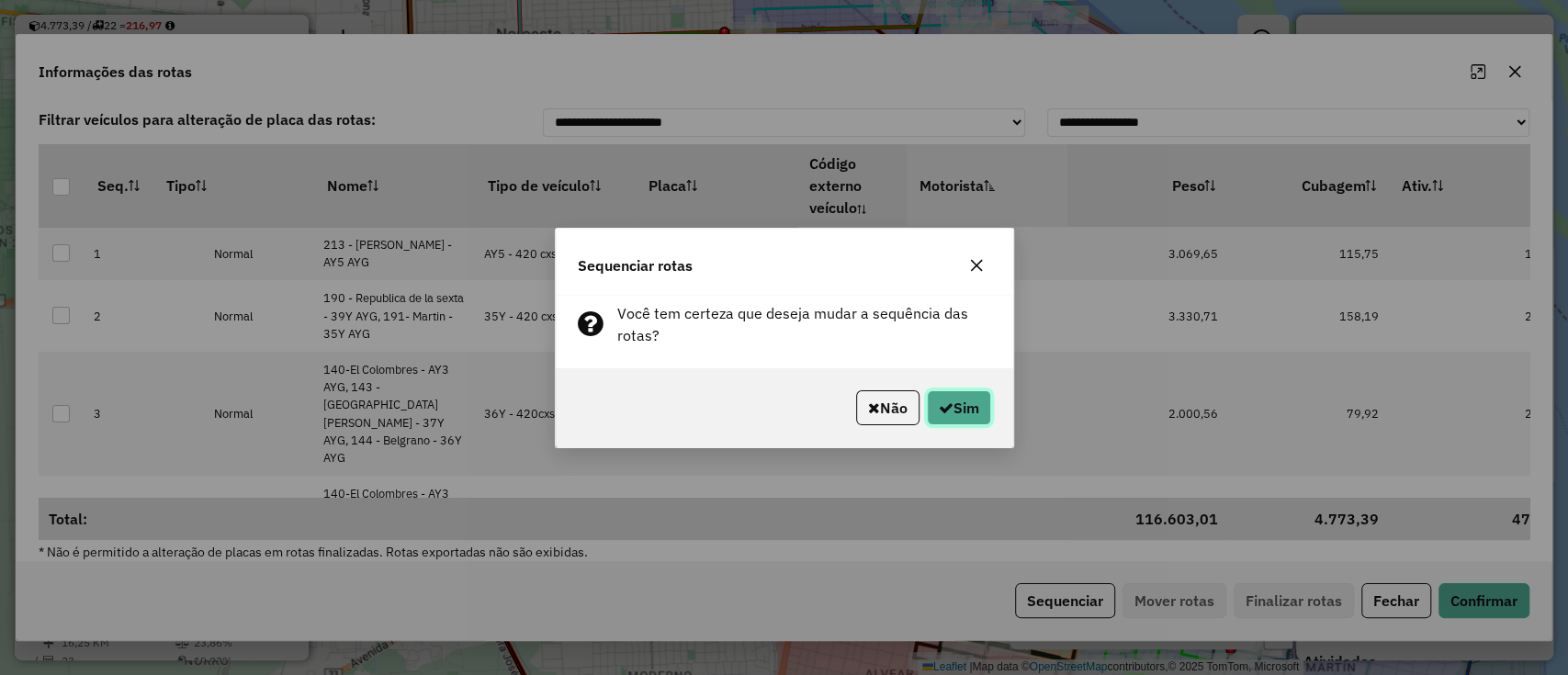
click at [964, 405] on button "Sim" at bounding box center [959, 407] width 64 height 35
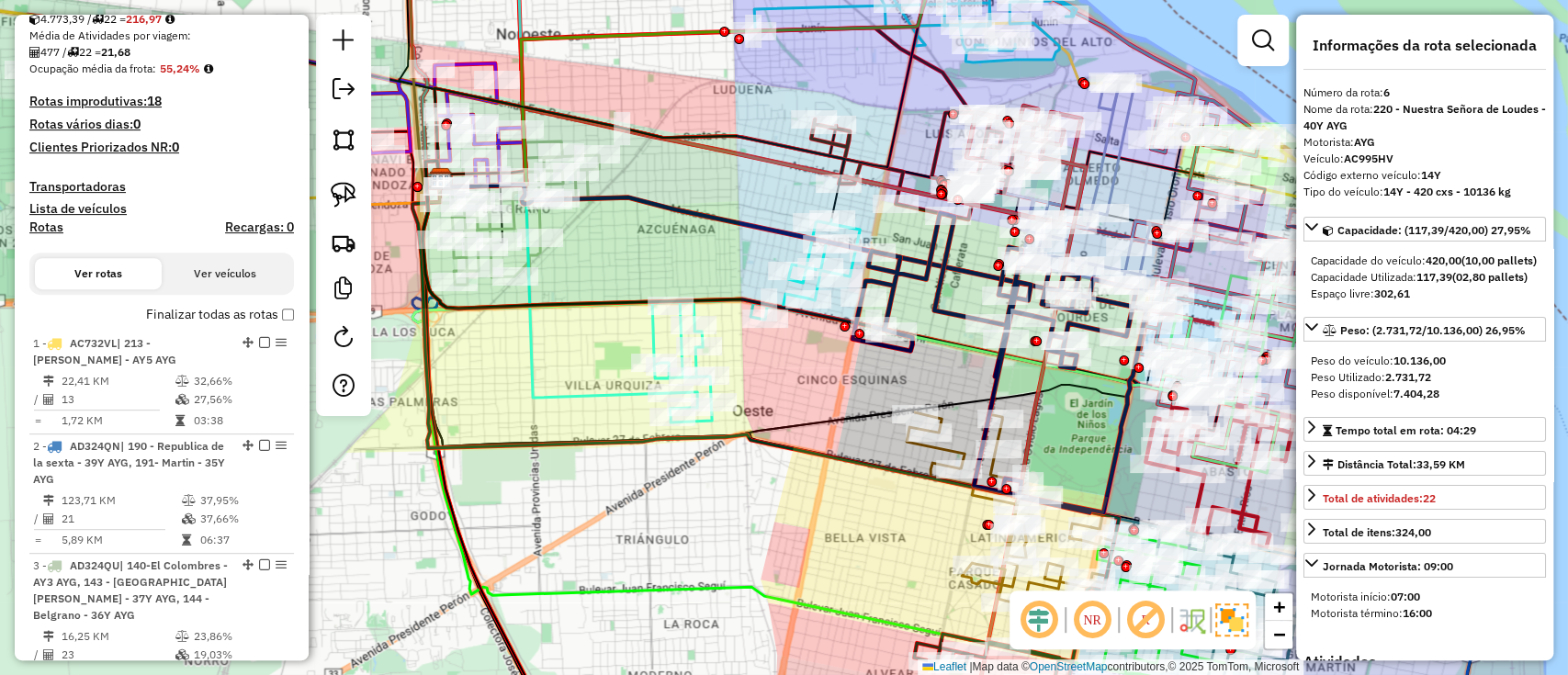
scroll to position [200, 0]
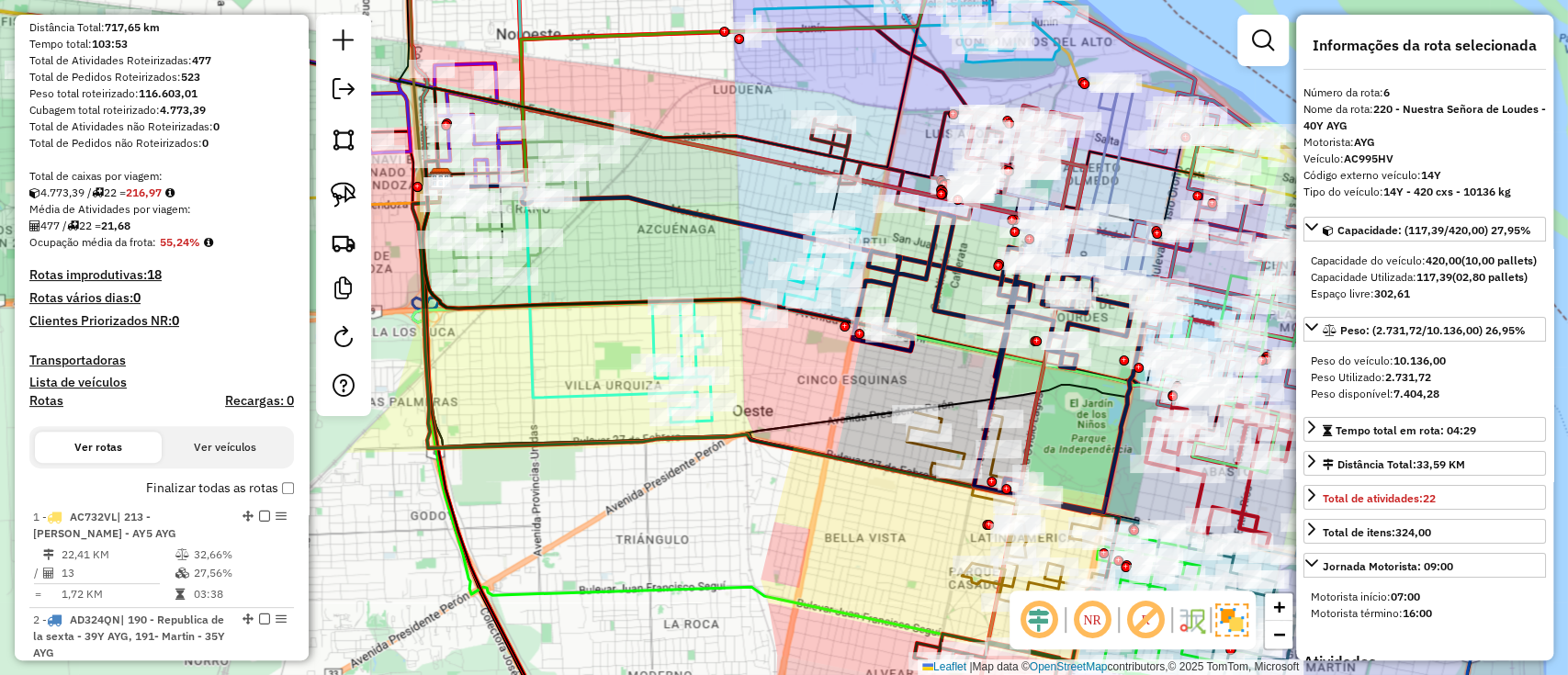
click at [228, 492] on label "Finalizar todas as rotas" at bounding box center [219, 488] width 148 height 20
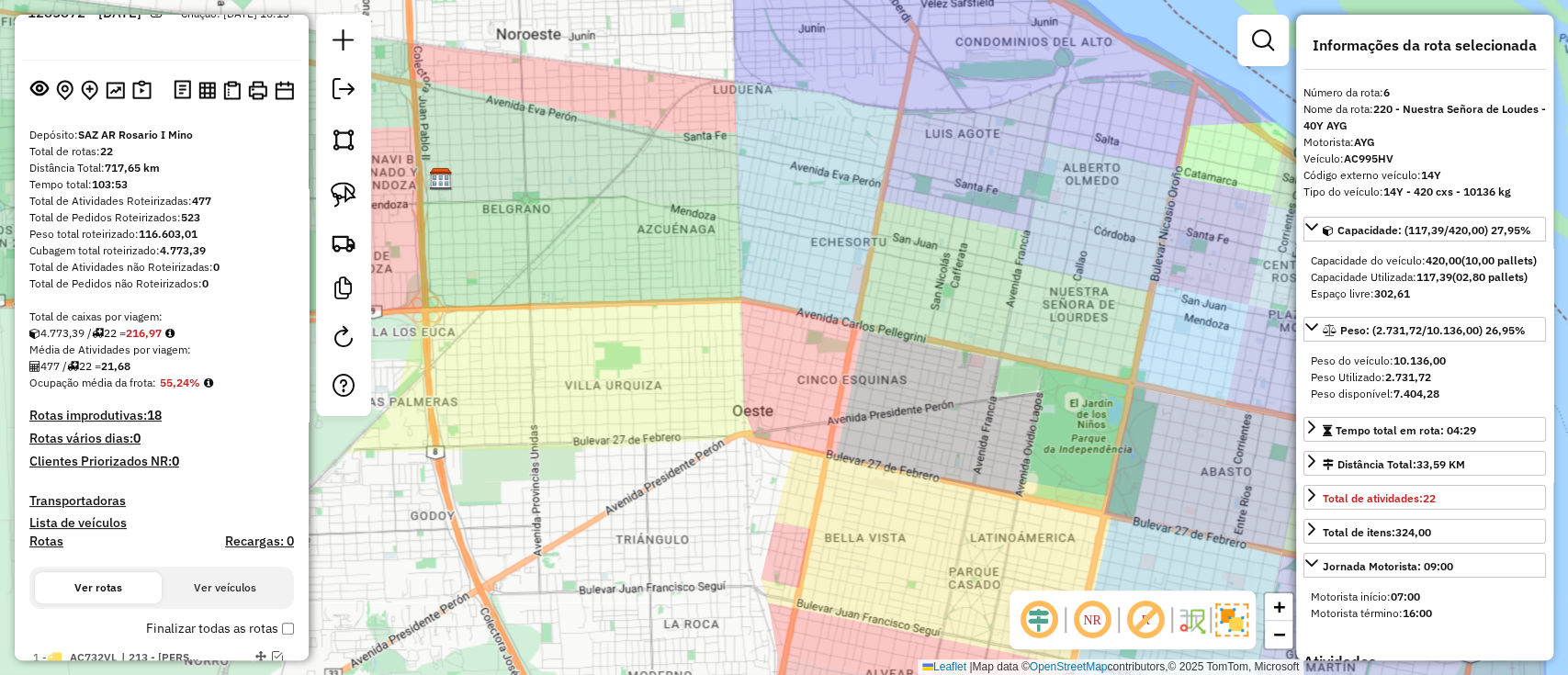
scroll to position [0, 0]
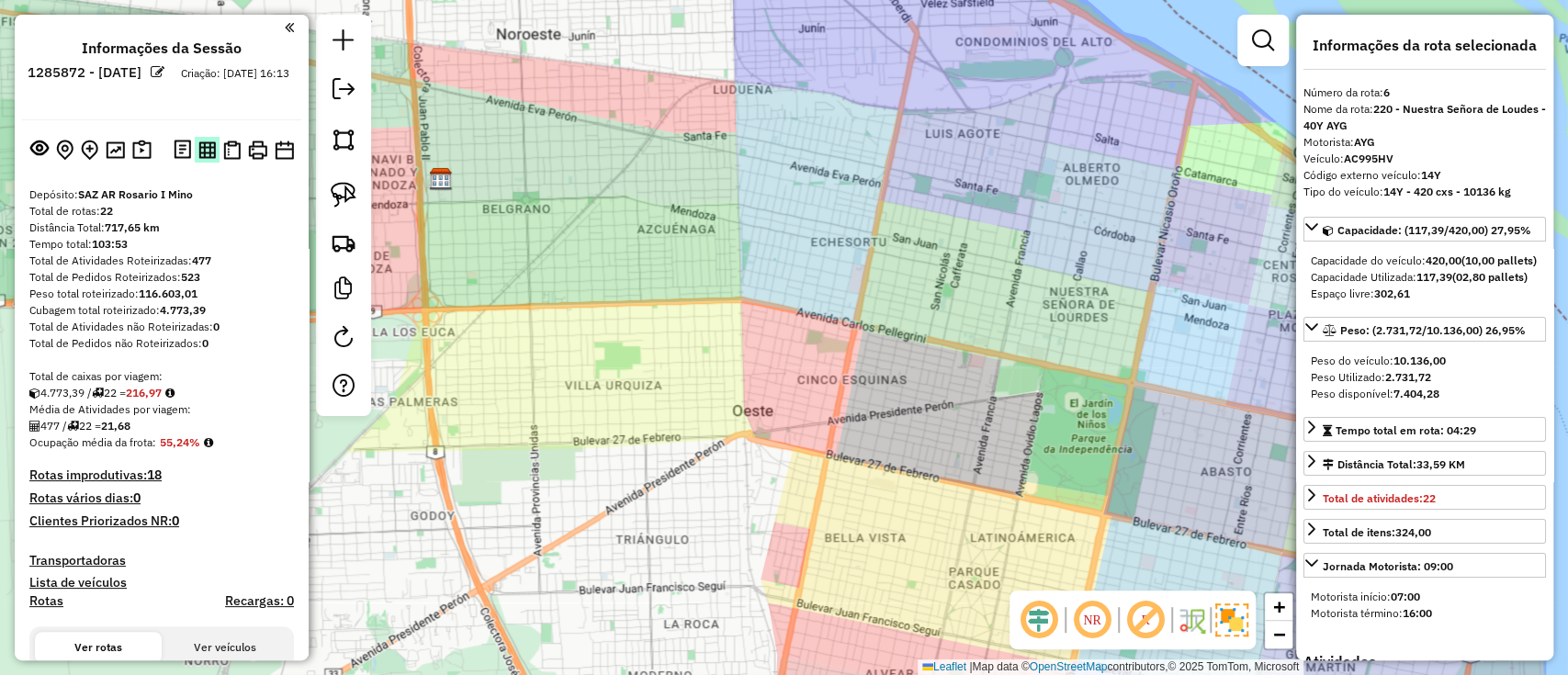
click at [203, 157] on img at bounding box center [206, 150] width 18 height 18
click at [250, 153] on img at bounding box center [258, 150] width 20 height 20
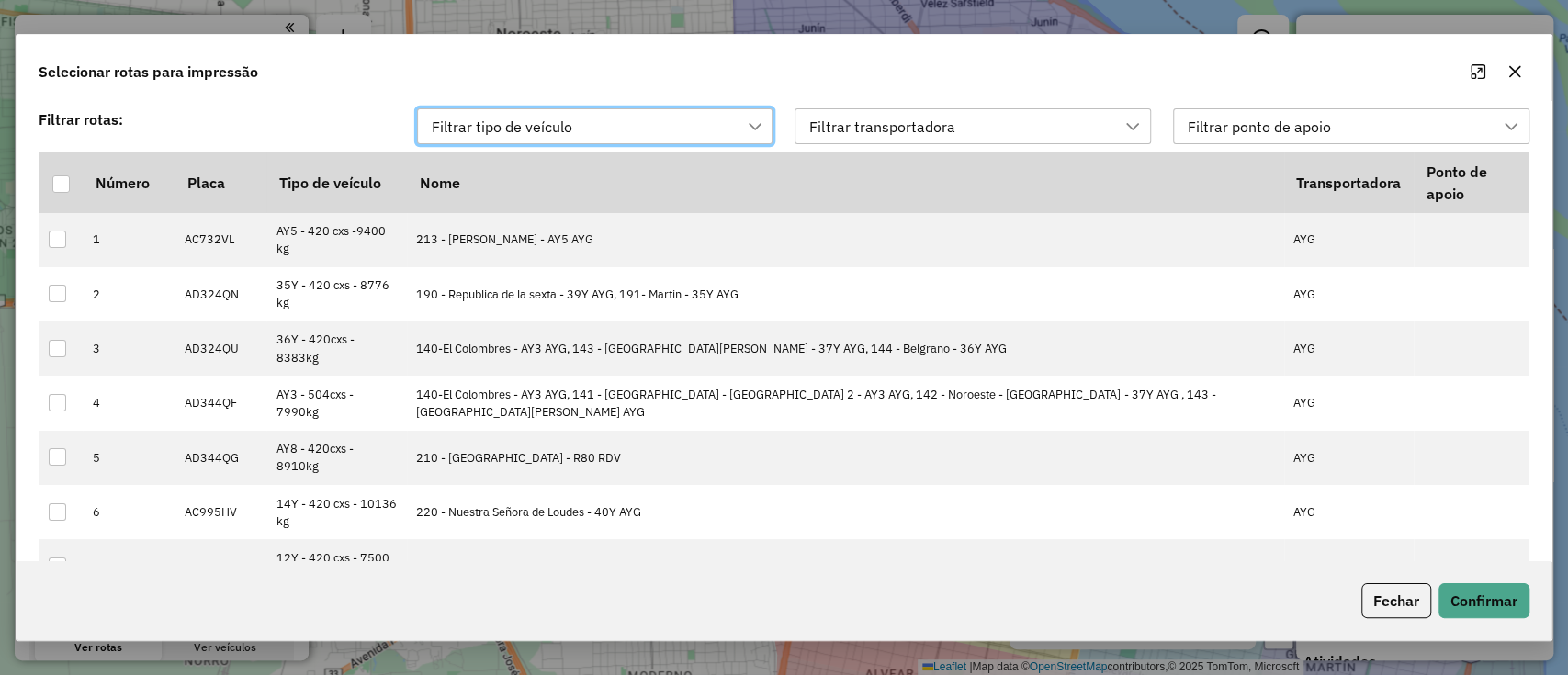
scroll to position [13, 82]
click at [748, 135] on div at bounding box center [755, 126] width 35 height 35
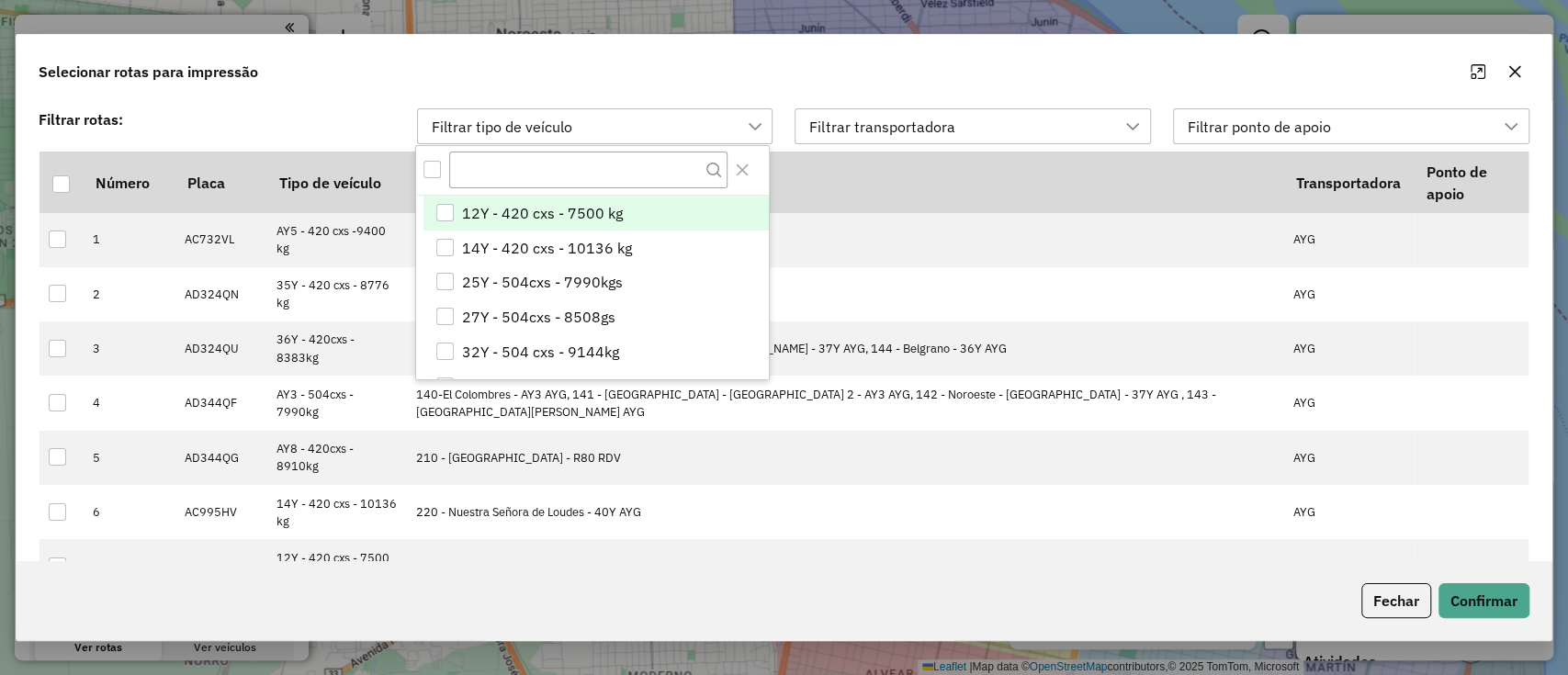
click at [897, 123] on div "Filtrar transportadora" at bounding box center [882, 126] width 158 height 35
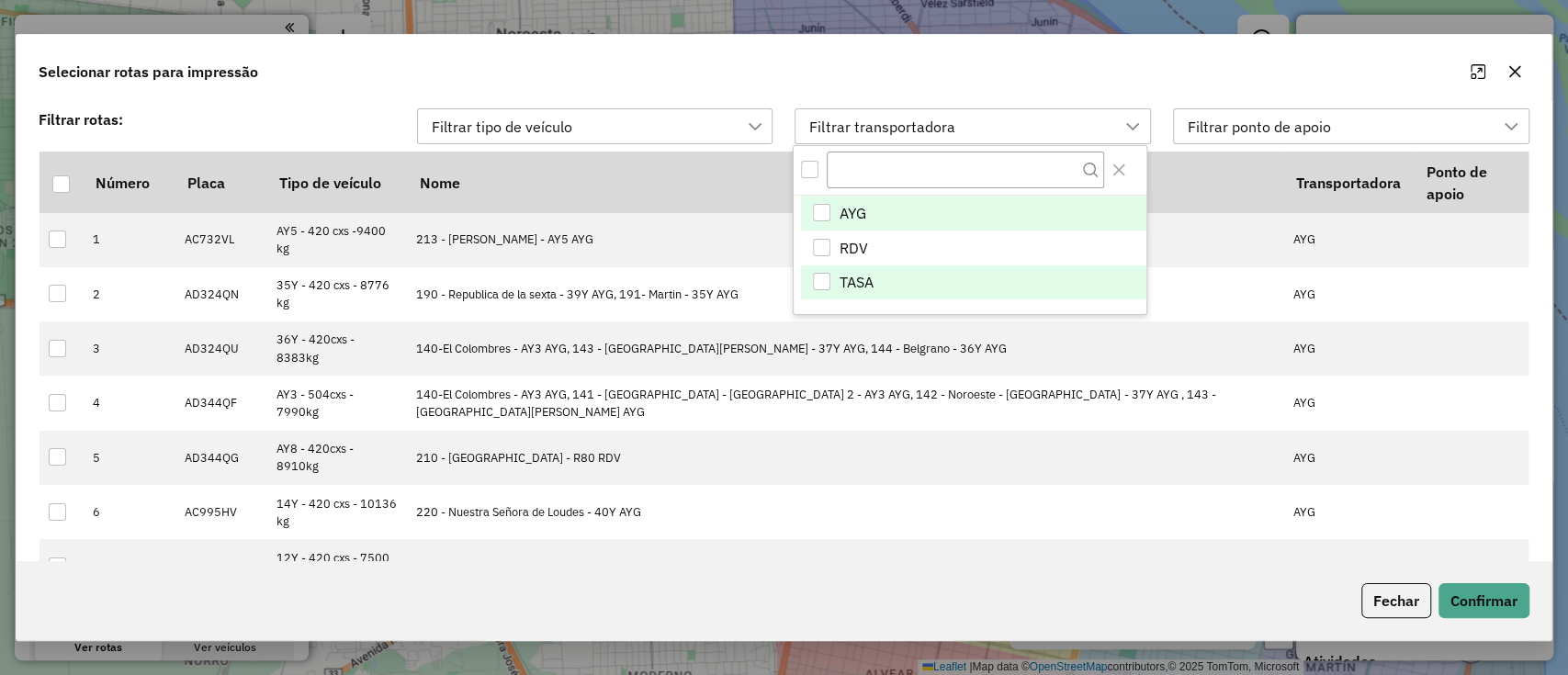
click at [888, 283] on li "TASA" at bounding box center [974, 282] width 346 height 35
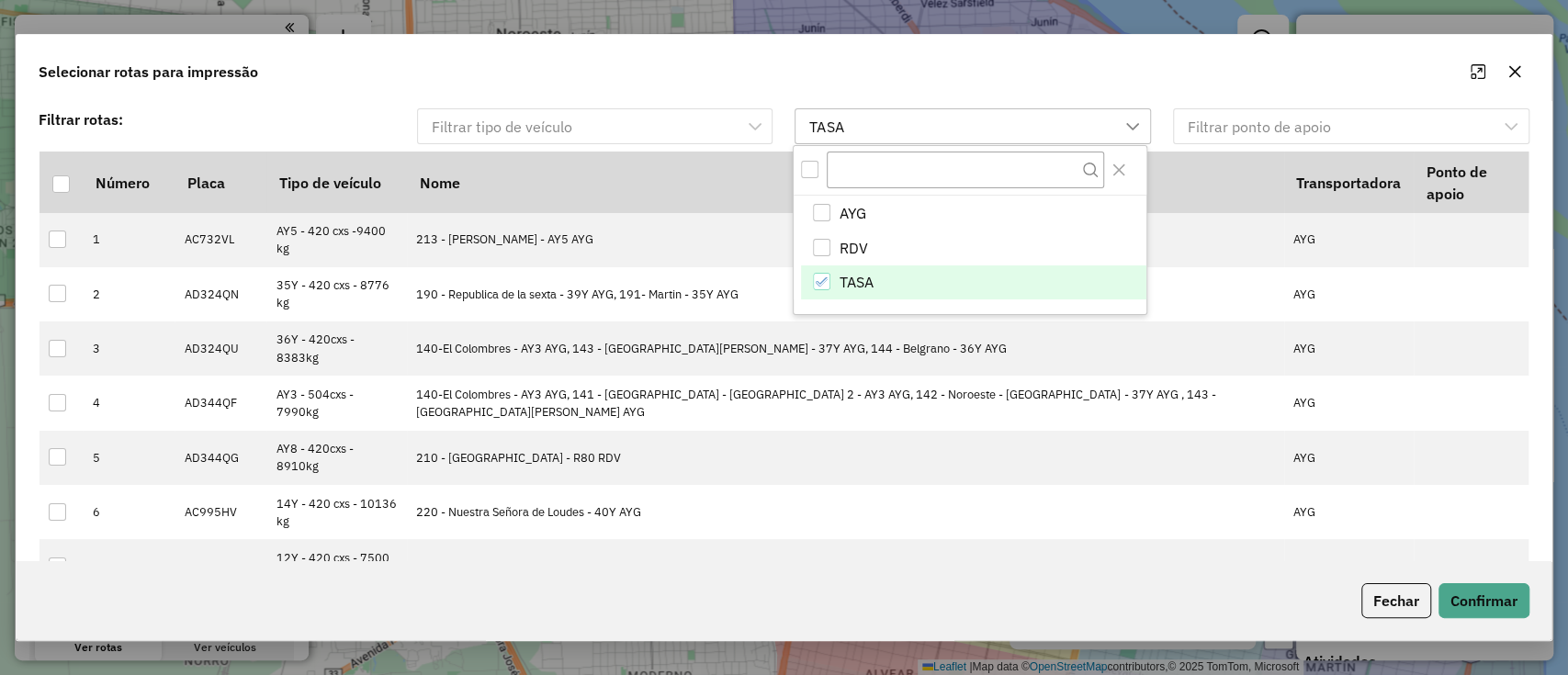
click at [1044, 91] on div "Selecionar rotas para impressão" at bounding box center [784, 67] width 1535 height 66
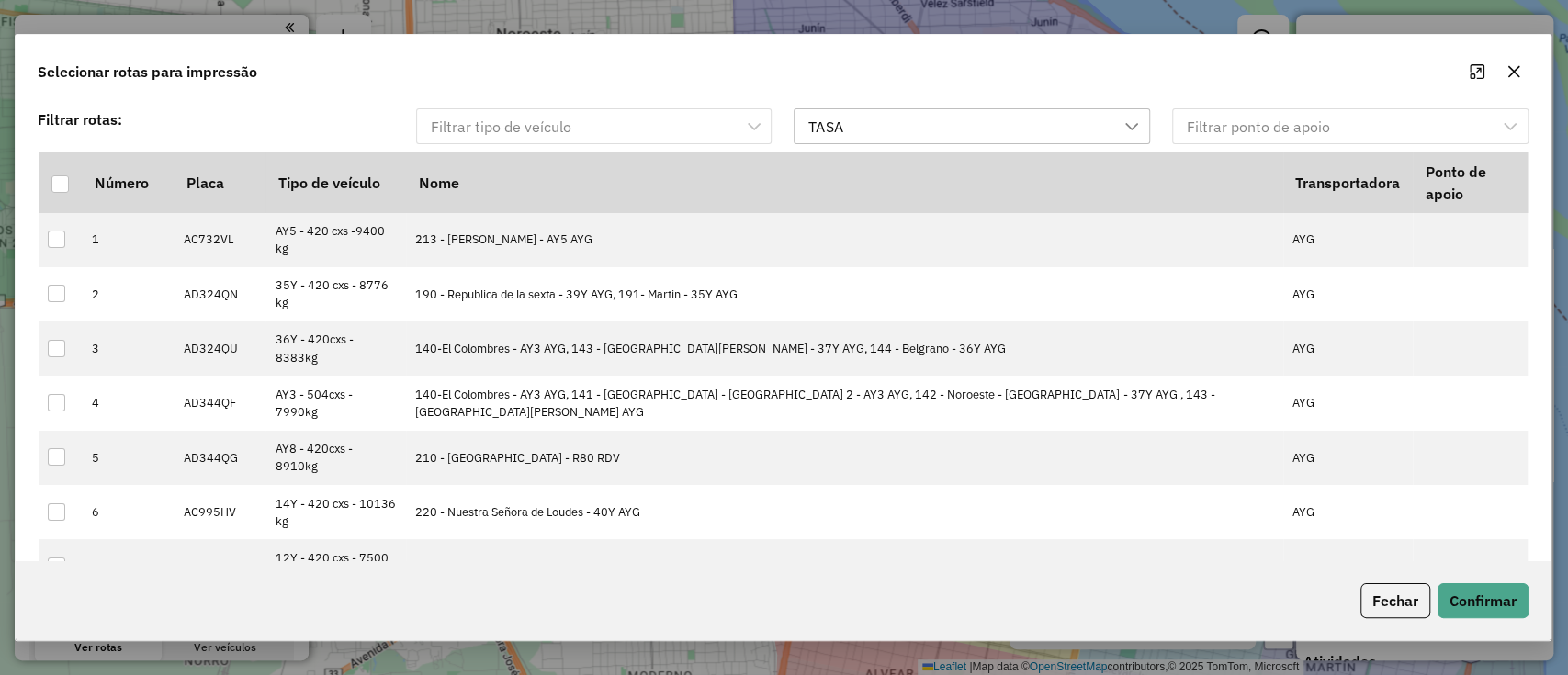
click at [1023, 123] on div "TASA" at bounding box center [958, 126] width 312 height 35
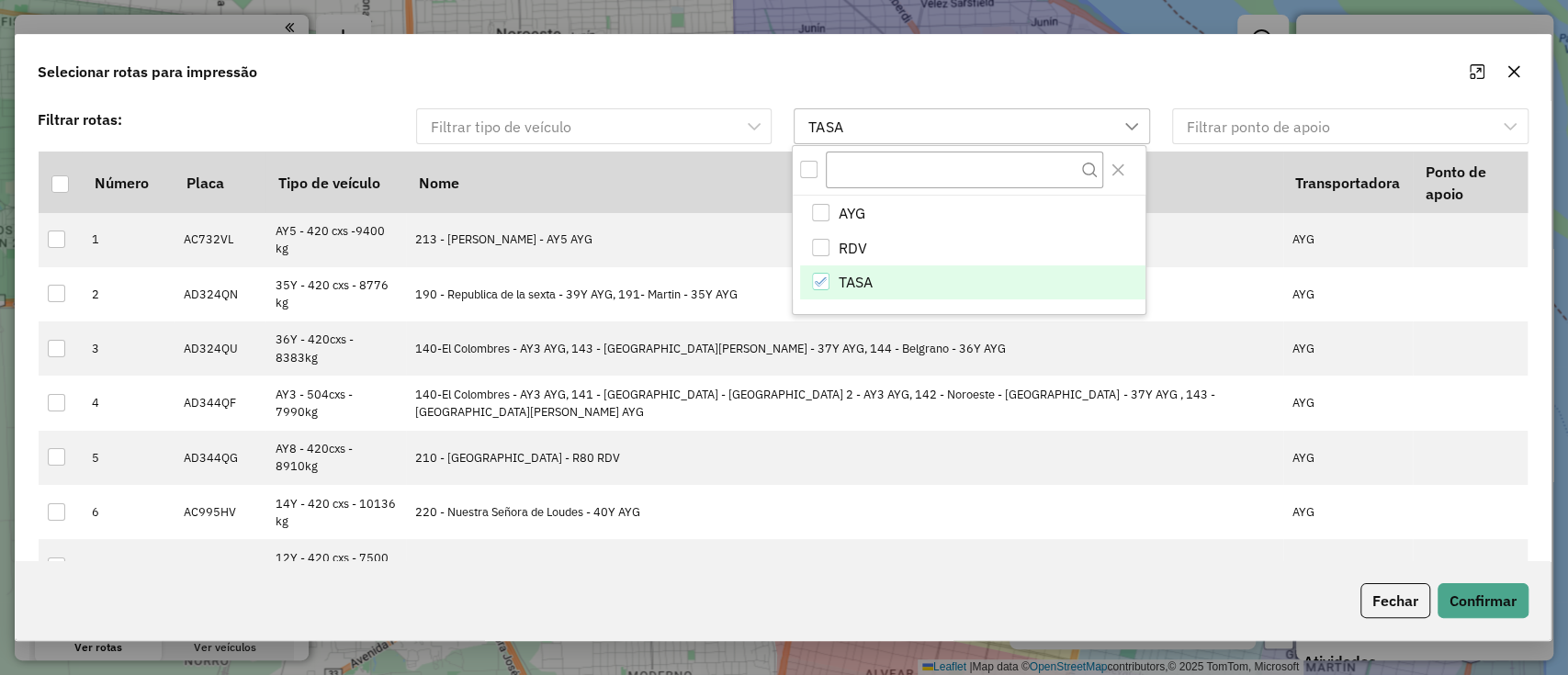
click at [948, 276] on li "TASA" at bounding box center [973, 282] width 346 height 35
click at [926, 286] on li "TASA" at bounding box center [973, 282] width 346 height 35
click at [942, 72] on div "Selecionar rotas para impressão" at bounding box center [784, 67] width 1535 height 66
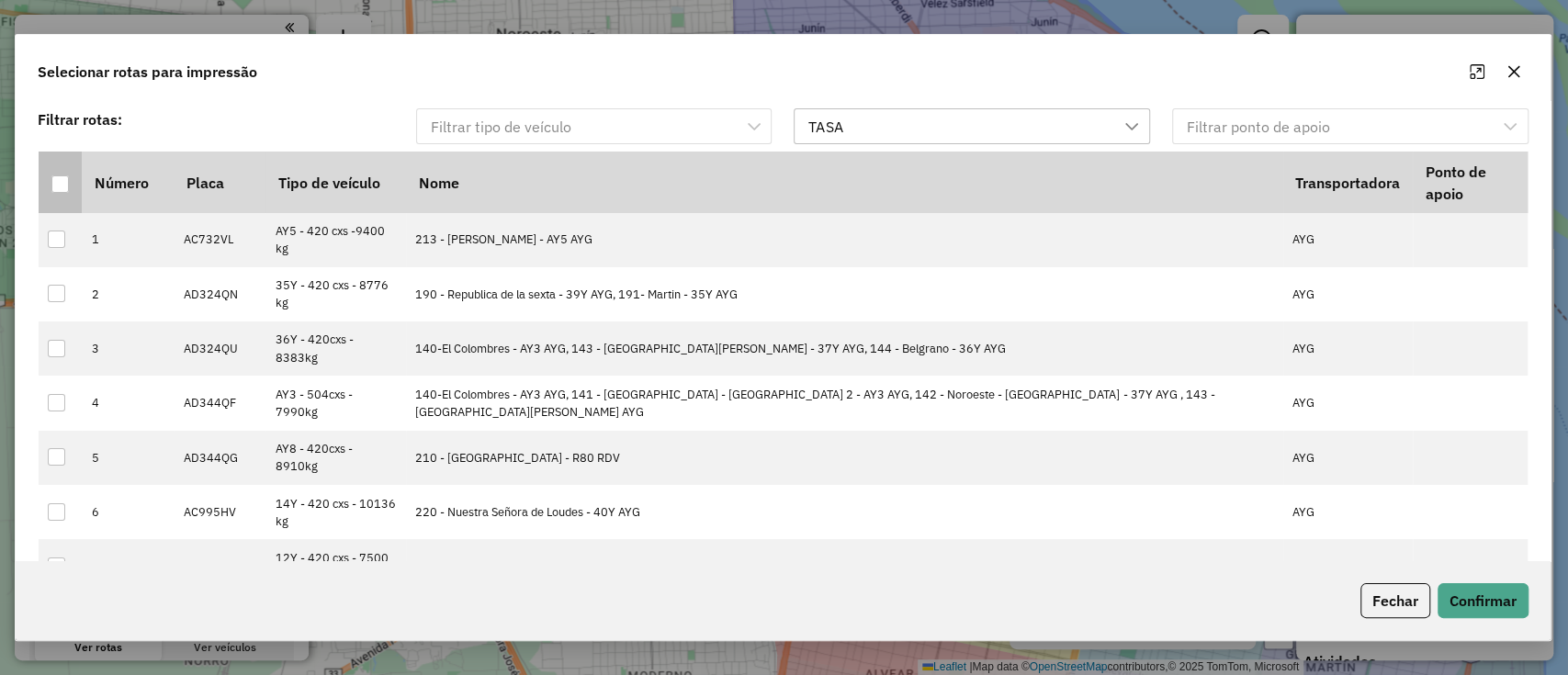
click at [62, 176] on div at bounding box center [60, 184] width 18 height 18
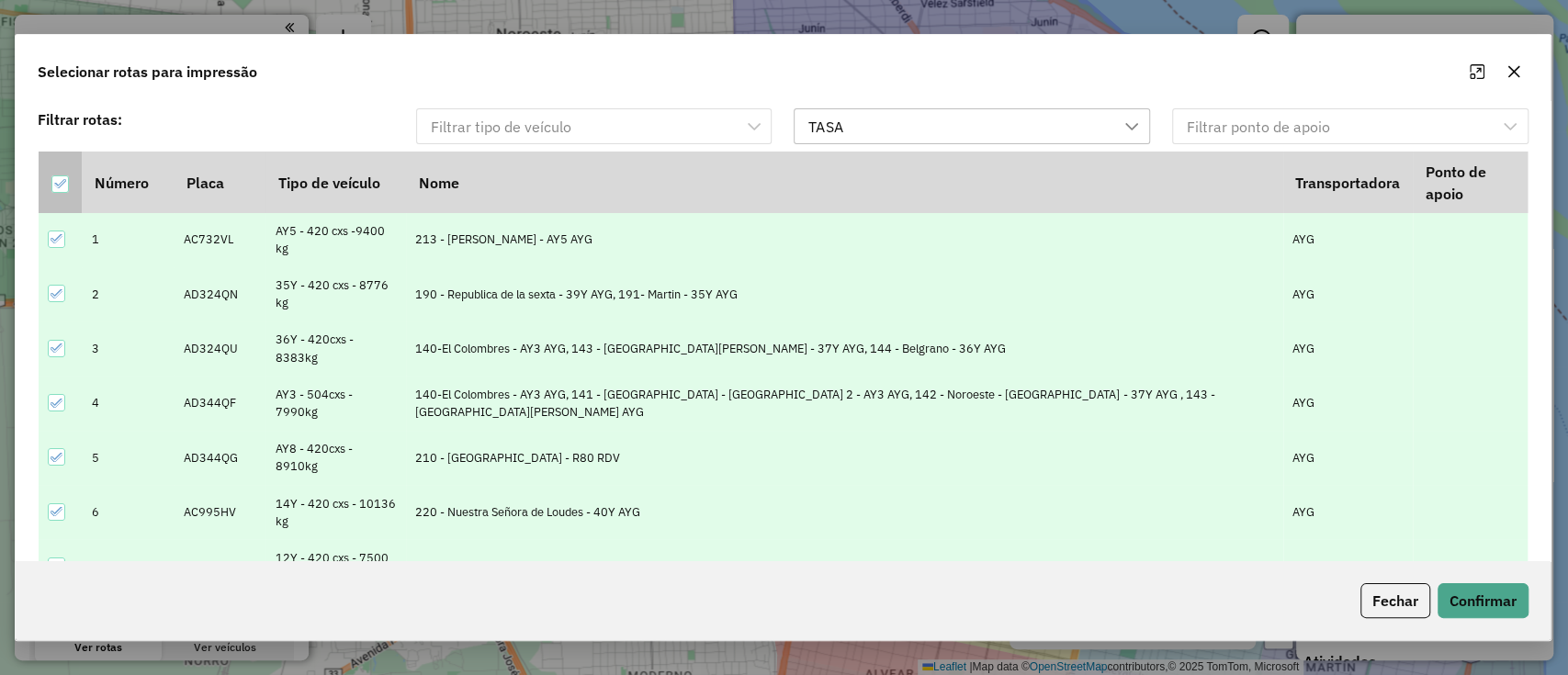
click at [61, 177] on icon at bounding box center [60, 184] width 13 height 13
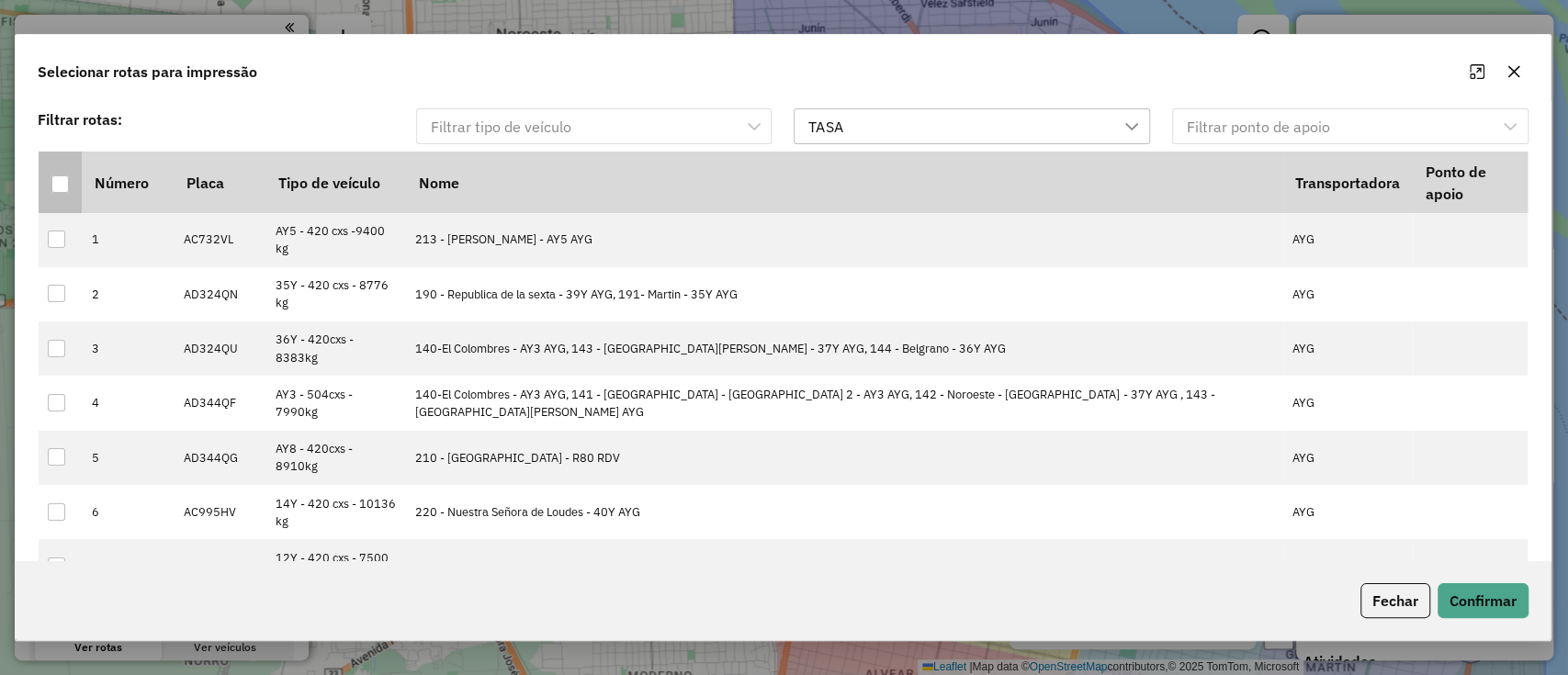
click at [1505, 626] on div "Fechar Confirmar" at bounding box center [784, 600] width 1535 height 79
click at [1493, 612] on button "Confirmar" at bounding box center [1483, 600] width 91 height 35
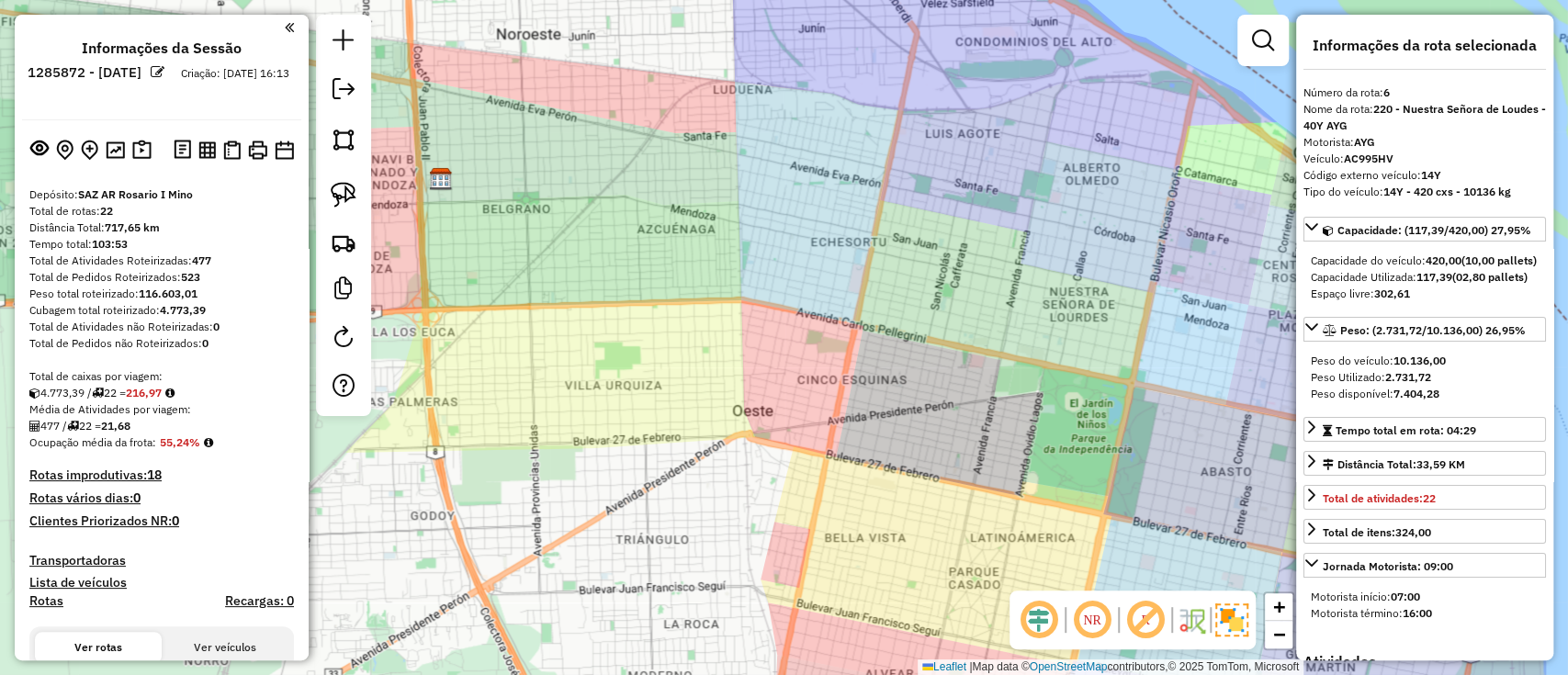
click at [692, 176] on div "Janela de atendimento Grade de atendimento Capacidade Transportadoras Veículos …" at bounding box center [784, 337] width 1568 height 675
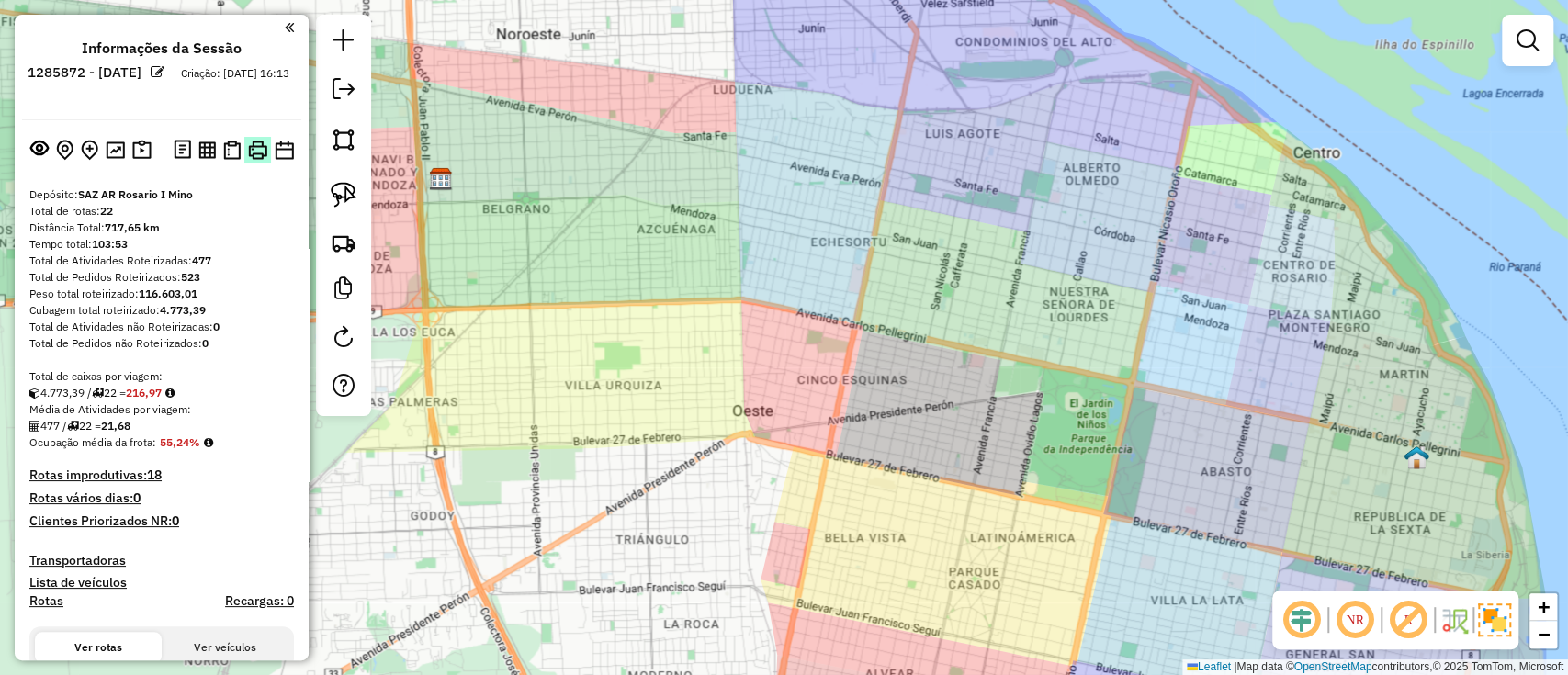
click at [251, 150] on img at bounding box center [258, 150] width 20 height 20
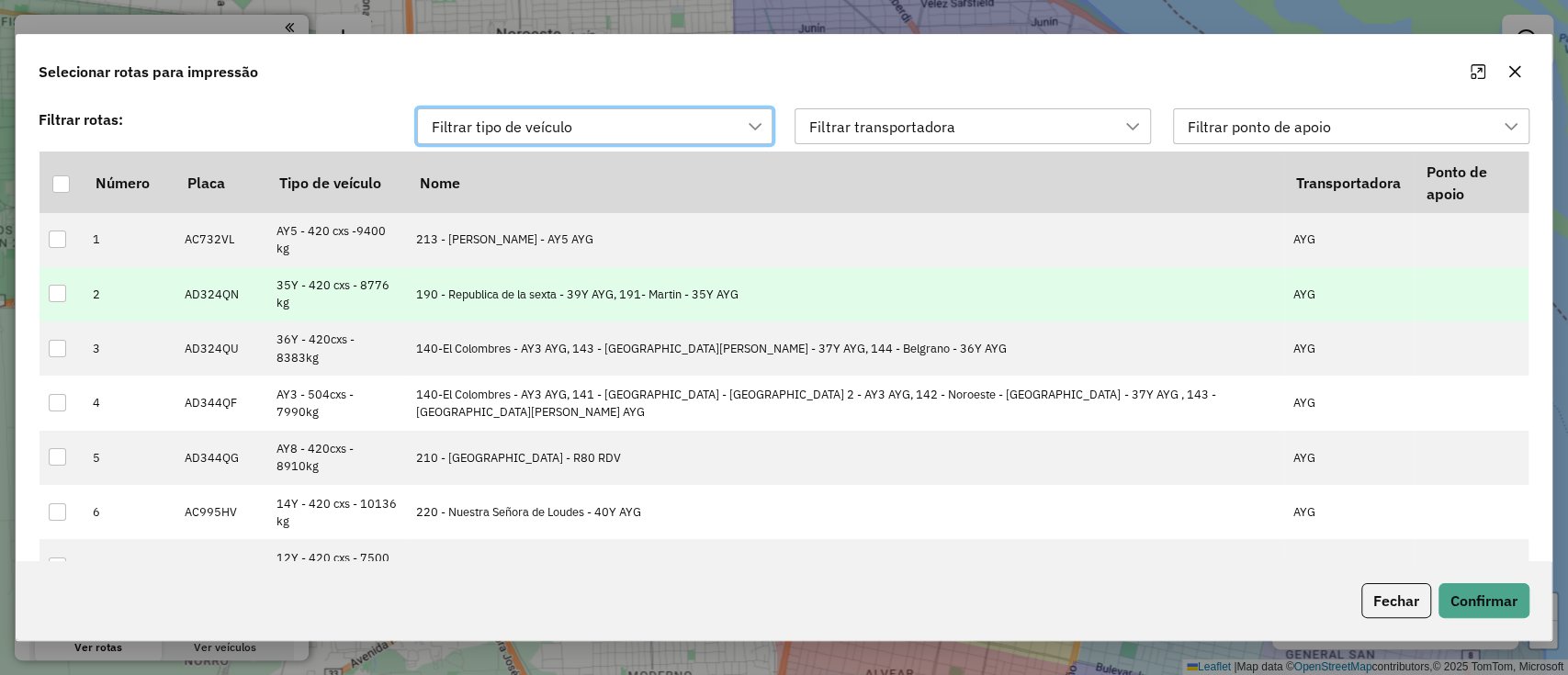
scroll to position [13, 82]
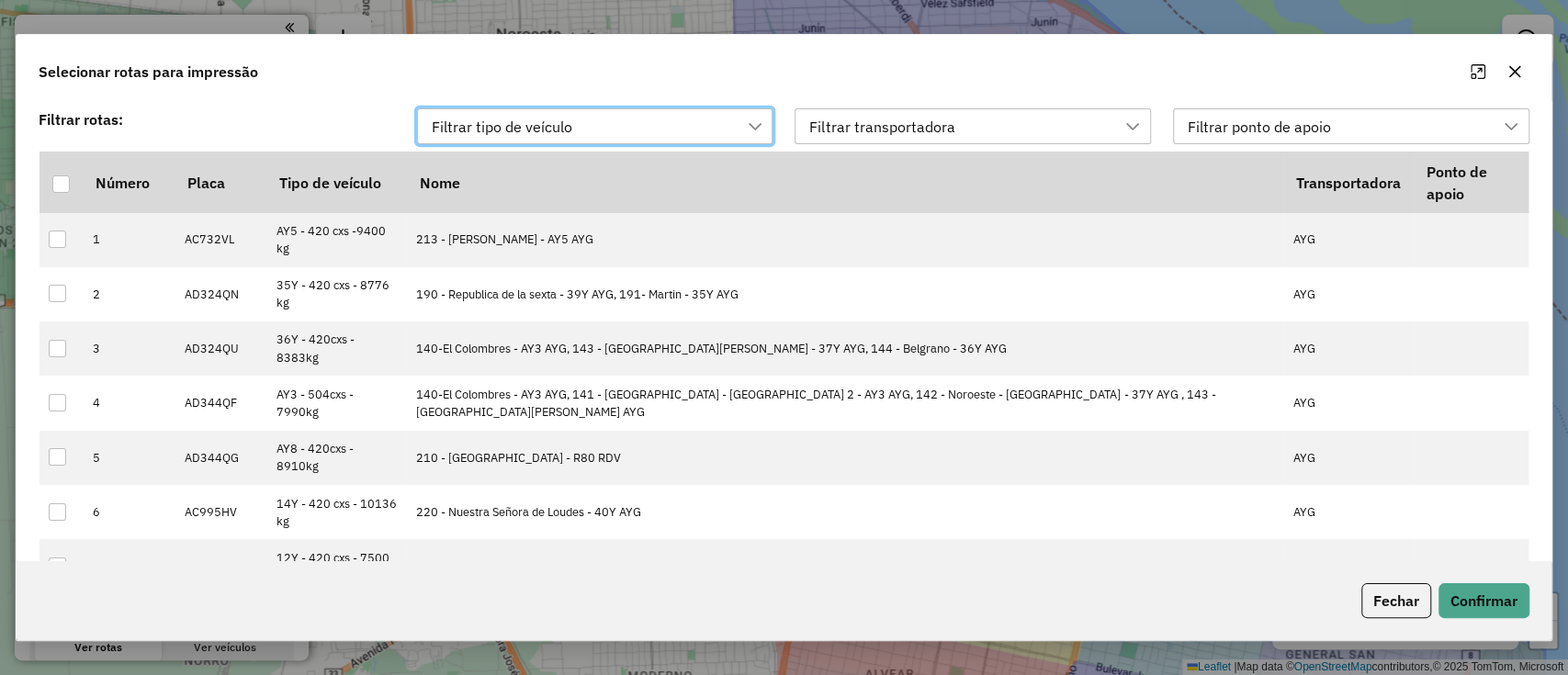
click at [1027, 135] on div "Filtrar transportadora" at bounding box center [959, 126] width 312 height 35
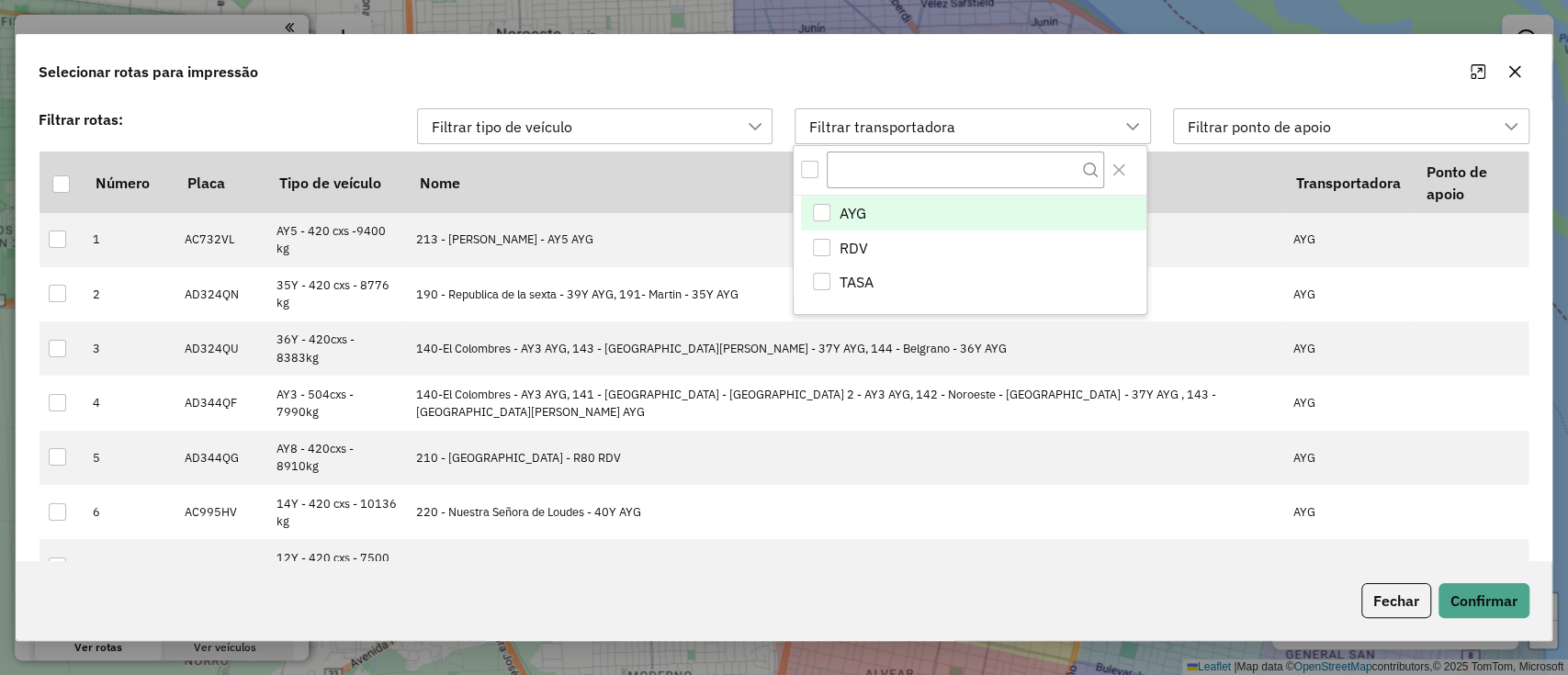
scroll to position [14, 83]
click at [916, 283] on li "TASA" at bounding box center [974, 282] width 346 height 35
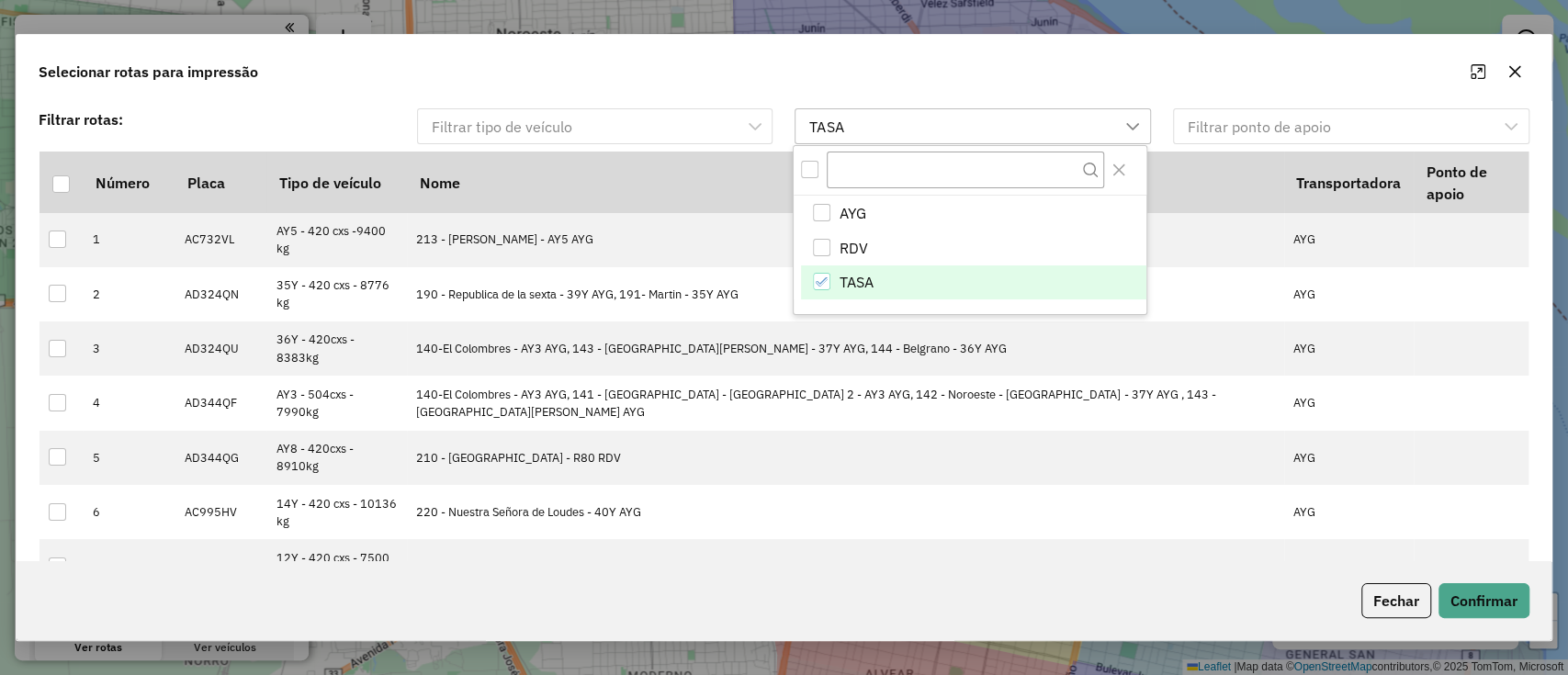
click at [1036, 85] on div "Selecionar rotas para impressão" at bounding box center [784, 67] width 1535 height 66
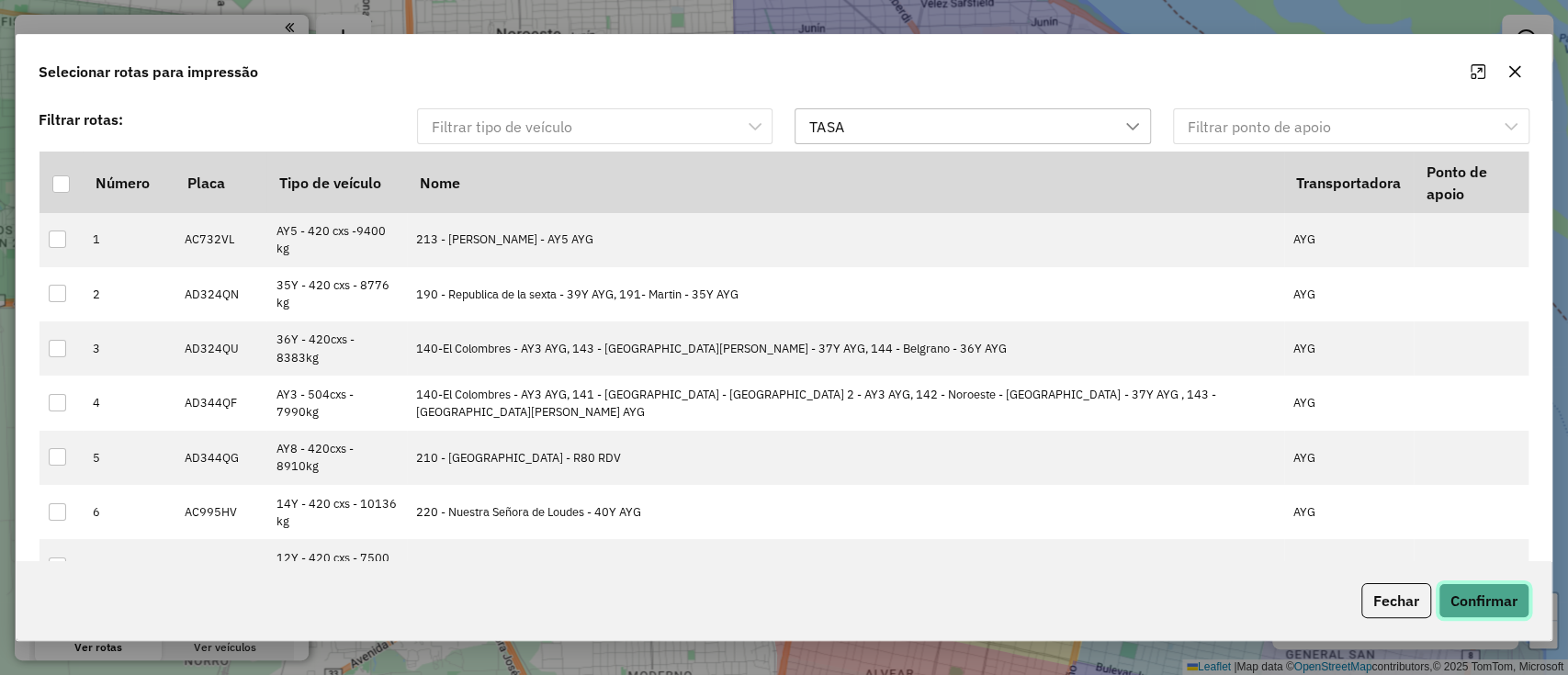
click at [1462, 596] on button "Confirmar" at bounding box center [1484, 600] width 91 height 35
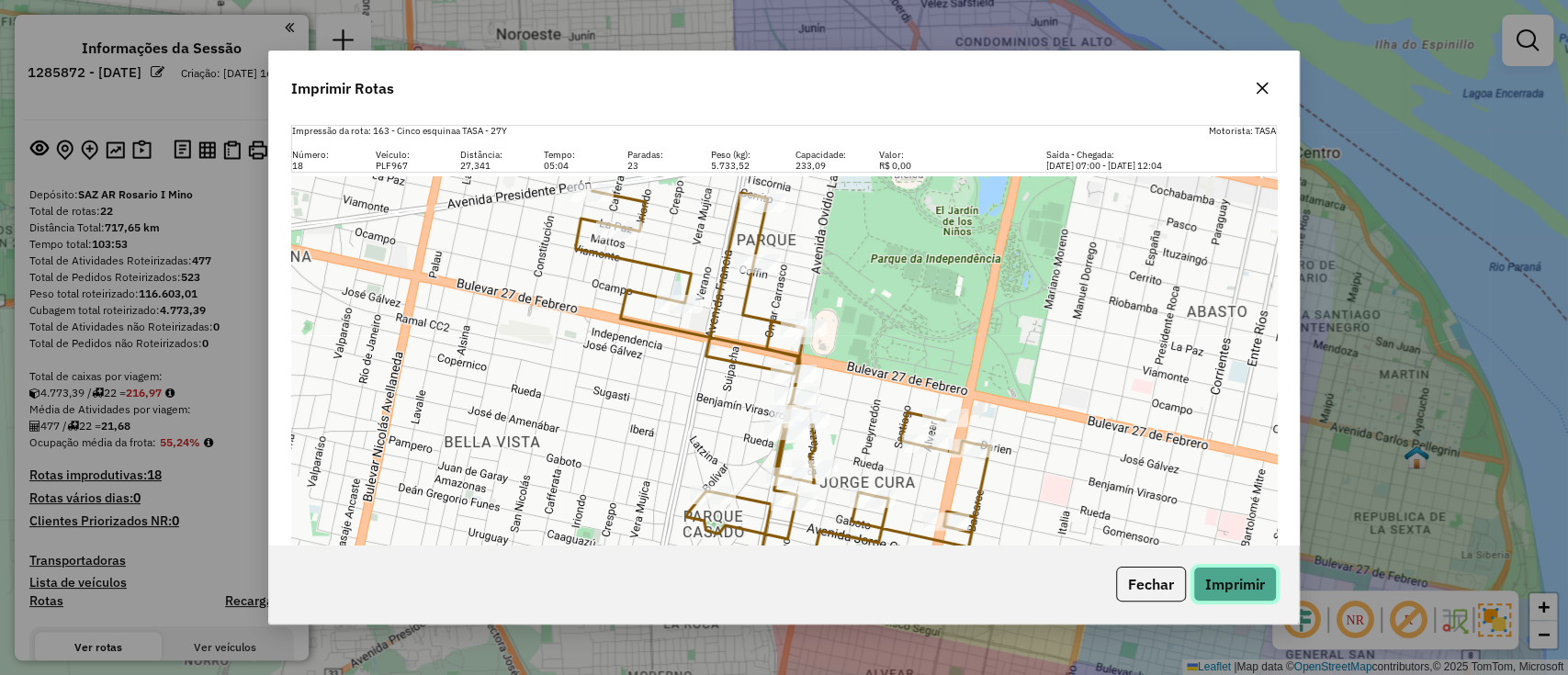
click at [1250, 579] on button "Imprimir" at bounding box center [1236, 584] width 84 height 35
click at [1175, 592] on button "Fechar" at bounding box center [1151, 584] width 70 height 35
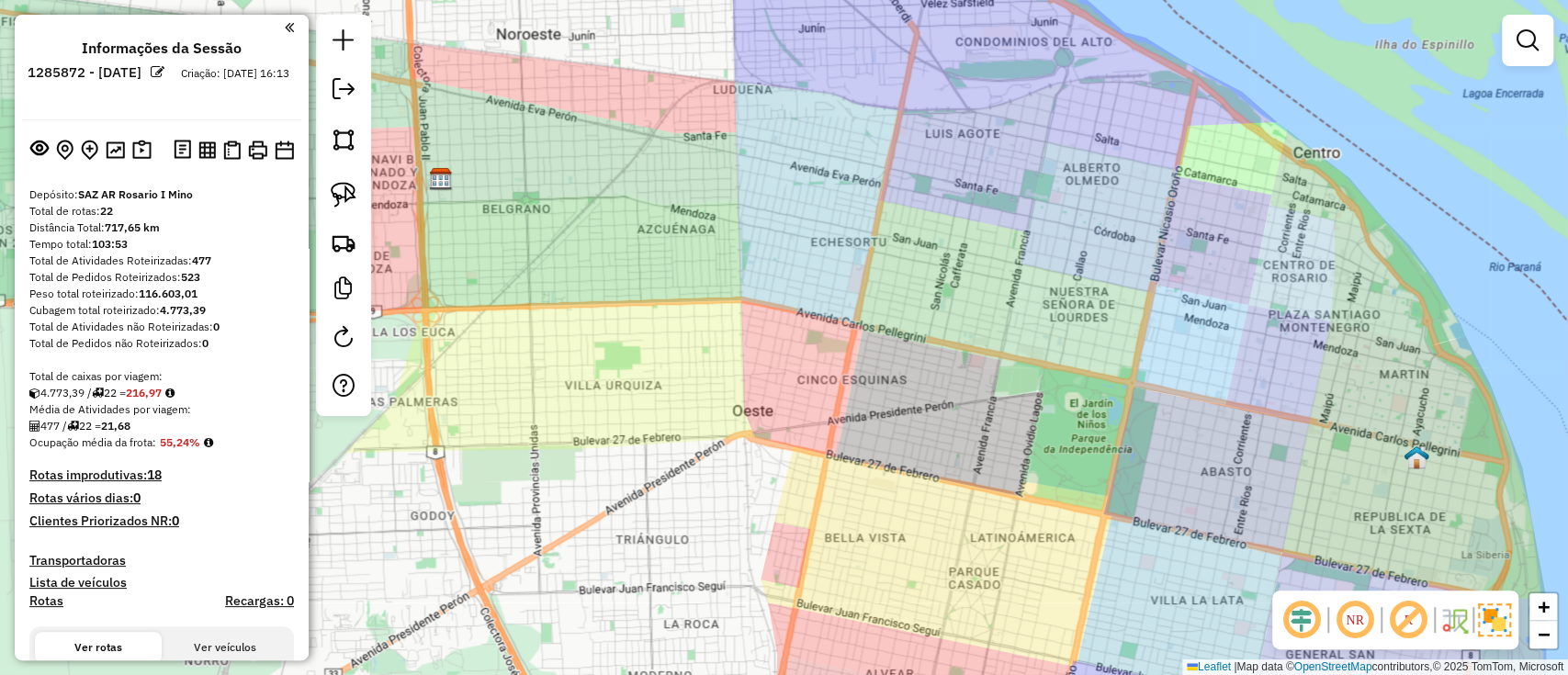
scroll to position [368, 0]
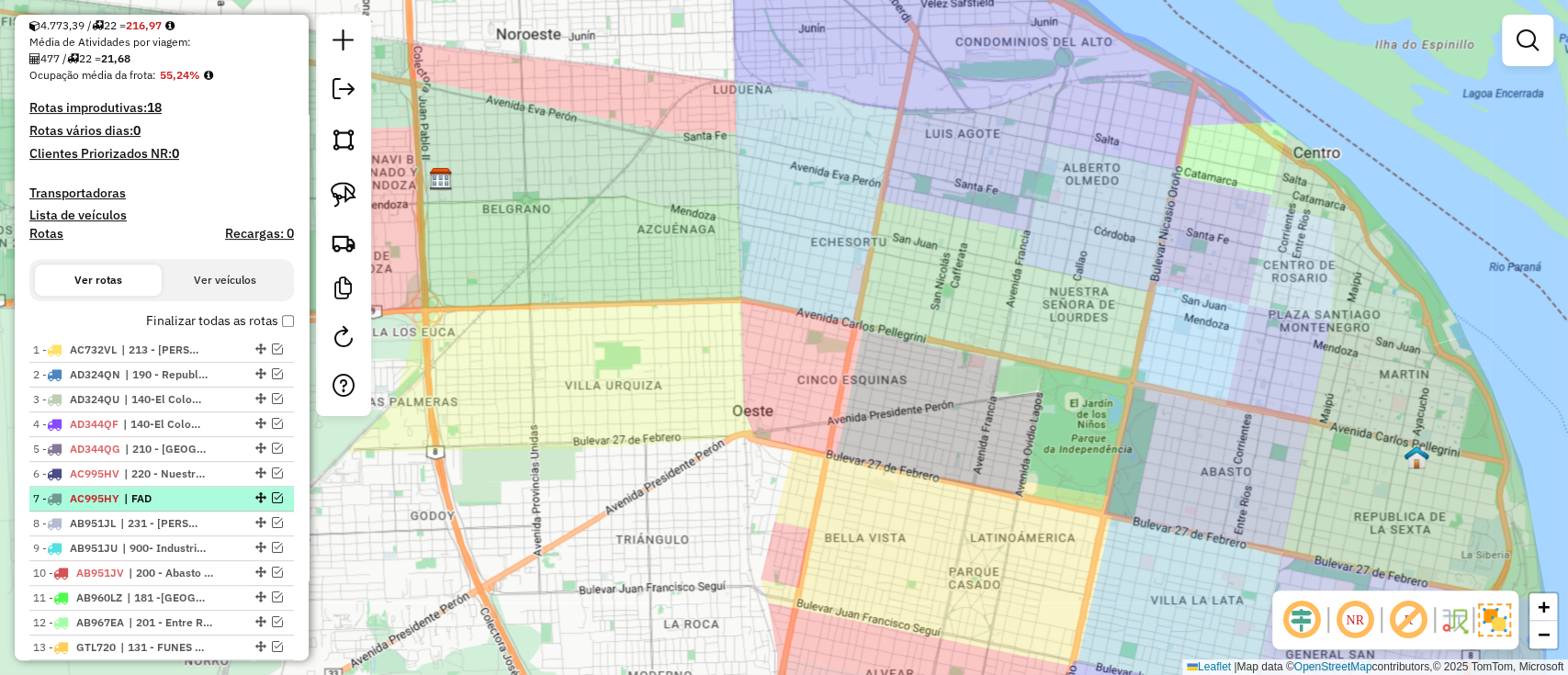
click at [272, 501] on em at bounding box center [277, 498] width 11 height 11
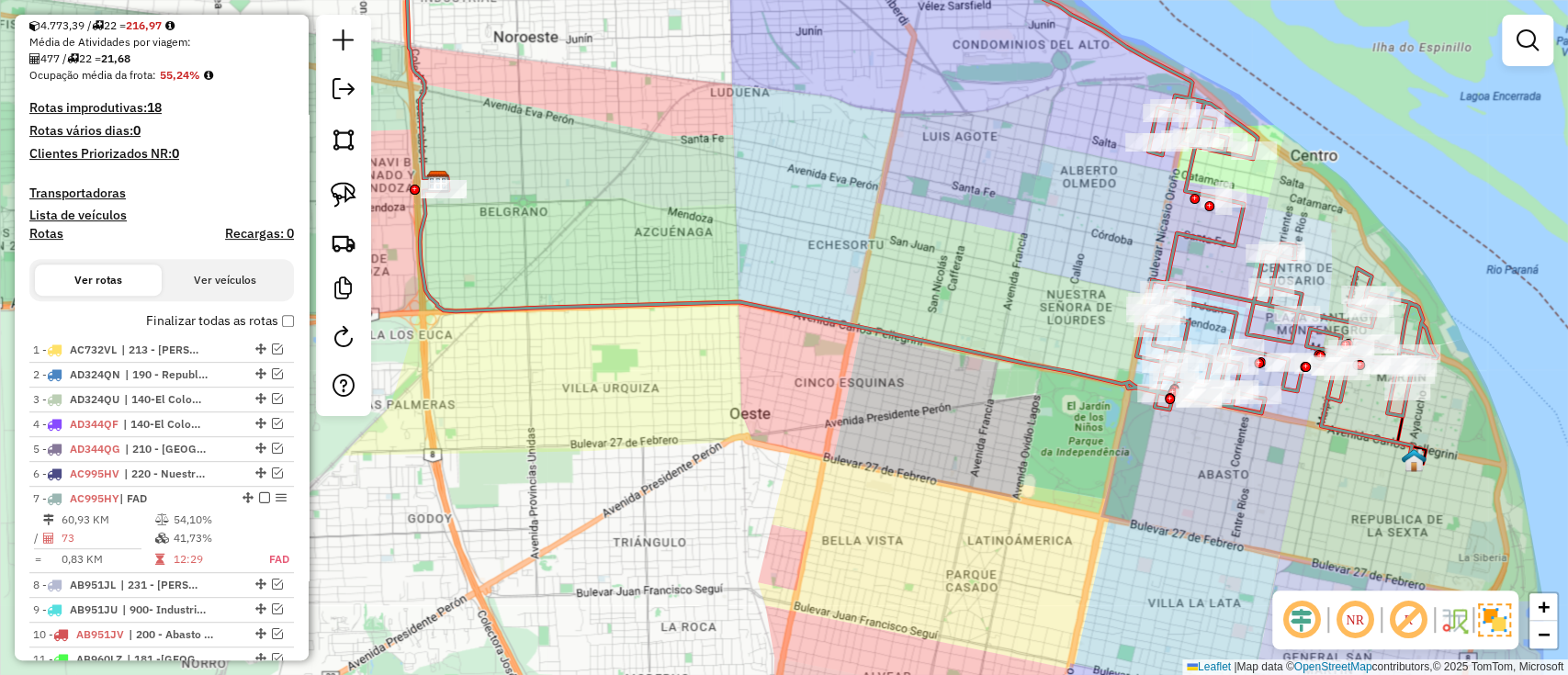
drag, startPoint x: 827, startPoint y: 509, endPoint x: 640, endPoint y: 595, distance: 205.8
click at [640, 595] on div "Janela de atendimento Grade de atendimento Capacidade Transportadoras Veículos …" at bounding box center [784, 337] width 1568 height 675
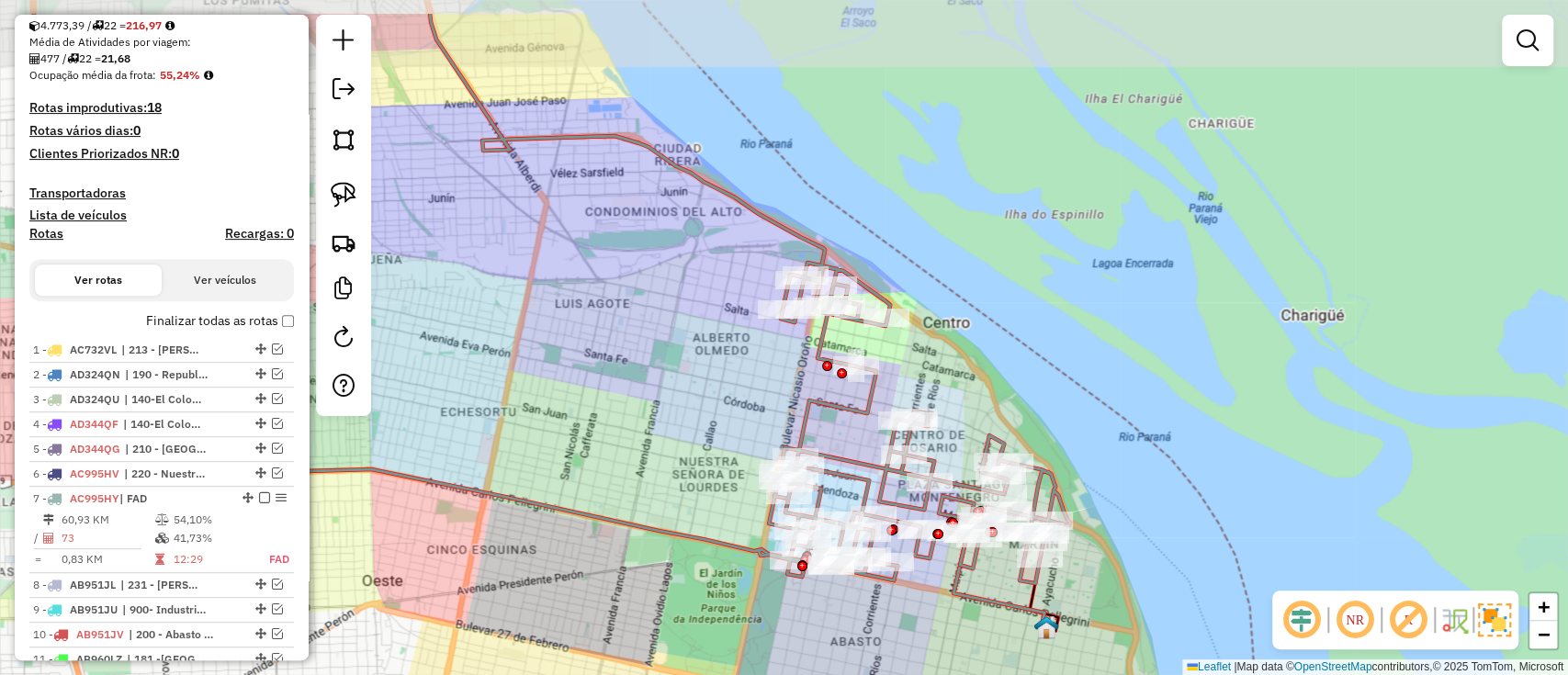
drag, startPoint x: 640, startPoint y: 503, endPoint x: 551, endPoint y: 514, distance: 89.7
click at [551, 516] on icon at bounding box center [552, 299] width 1037 height 570
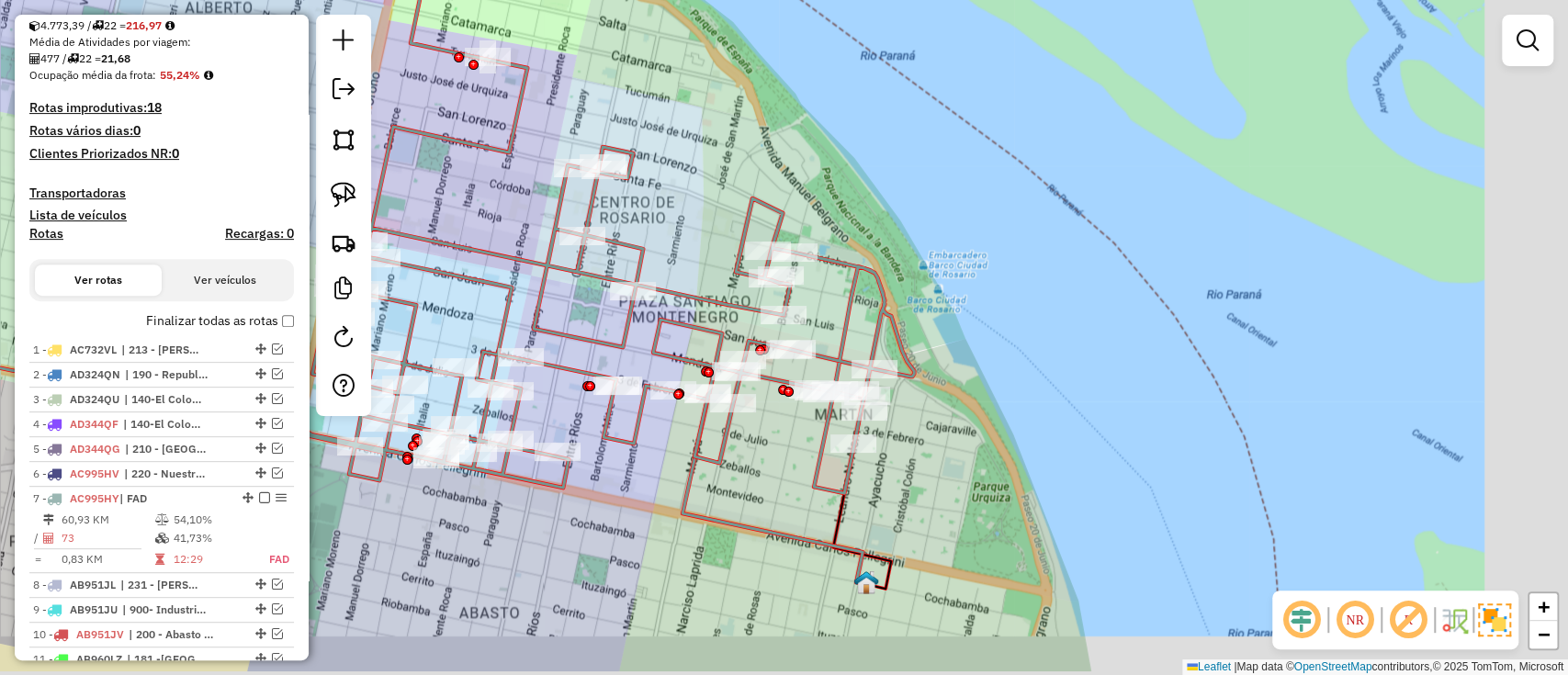
drag, startPoint x: 837, startPoint y: 546, endPoint x: 723, endPoint y: 520, distance: 116.9
click at [723, 520] on icon at bounding box center [770, 487] width 193 height 193
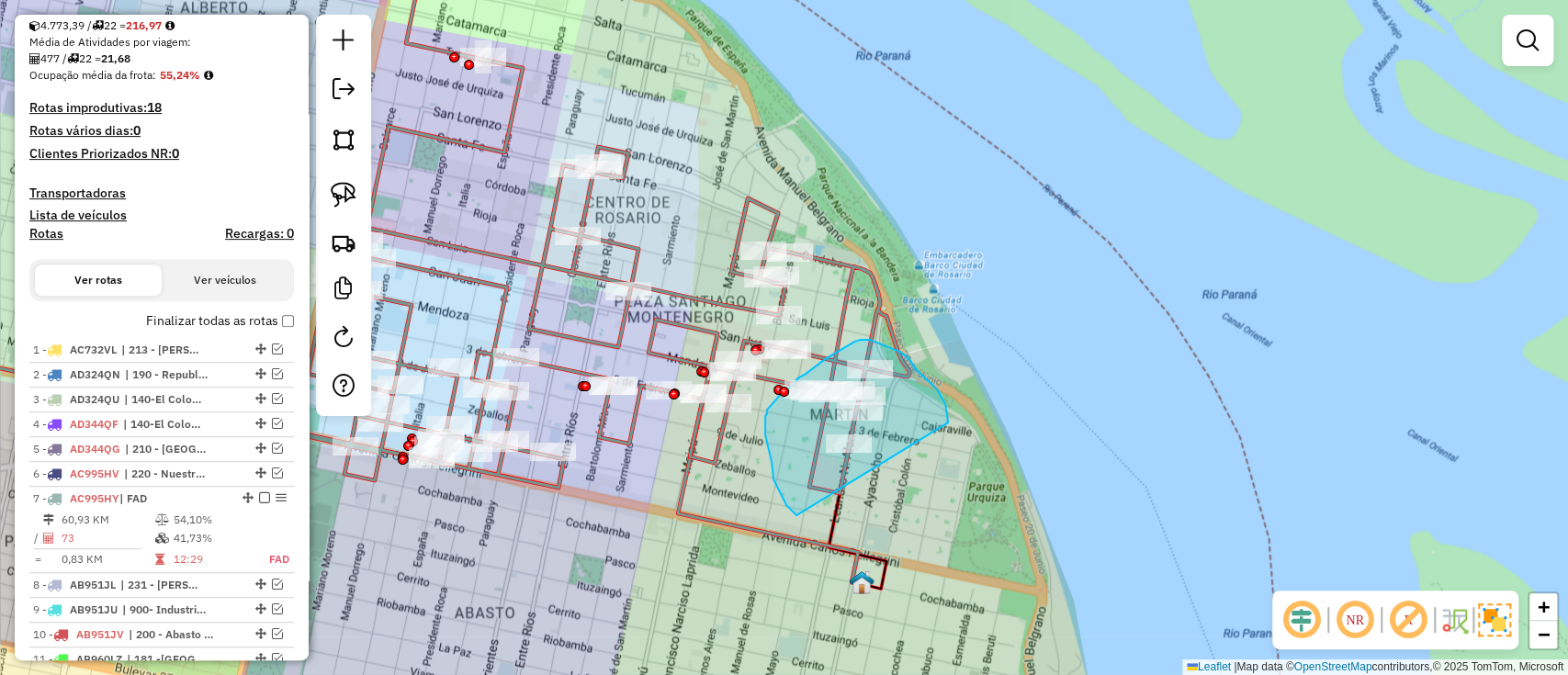
drag, startPoint x: 939, startPoint y: 392, endPoint x: 844, endPoint y: 528, distance: 165.9
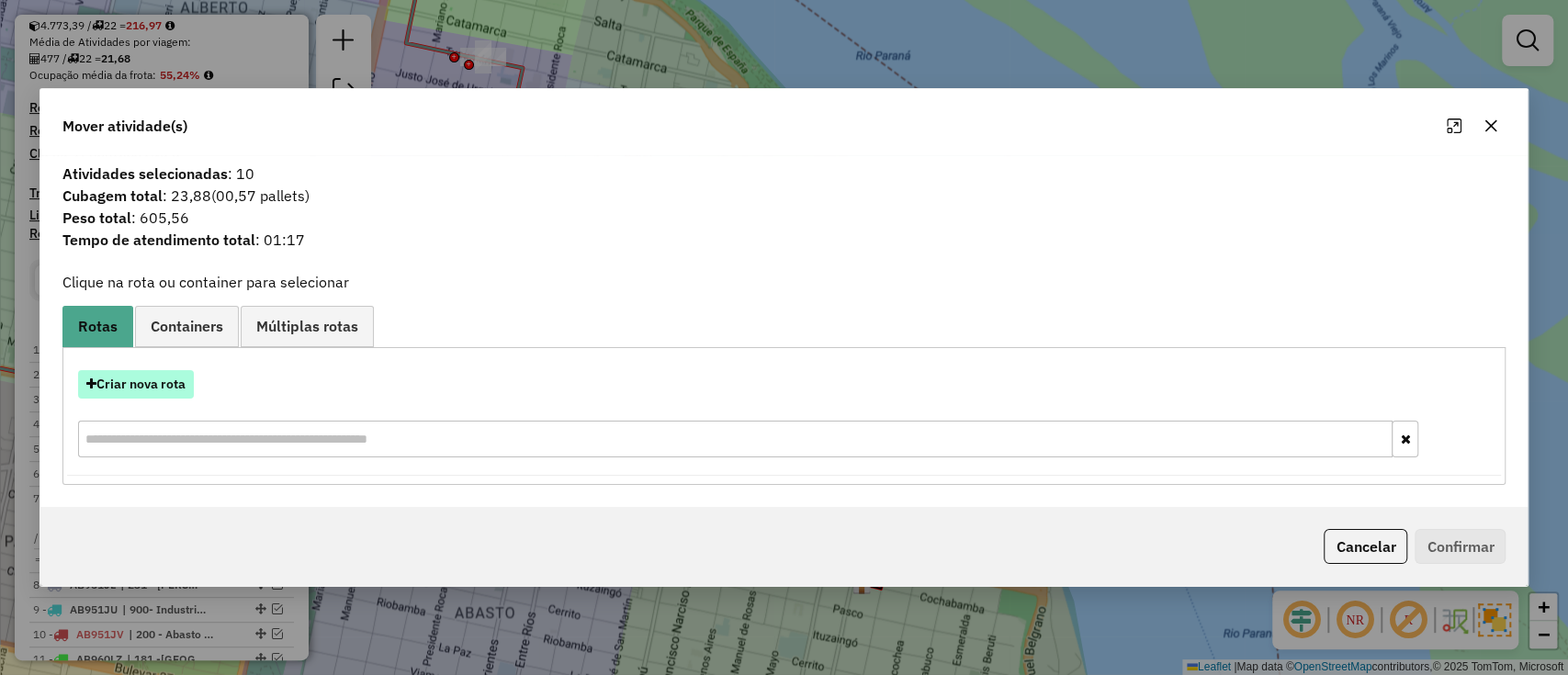
click at [174, 374] on button "Criar nova rota" at bounding box center [136, 384] width 116 height 28
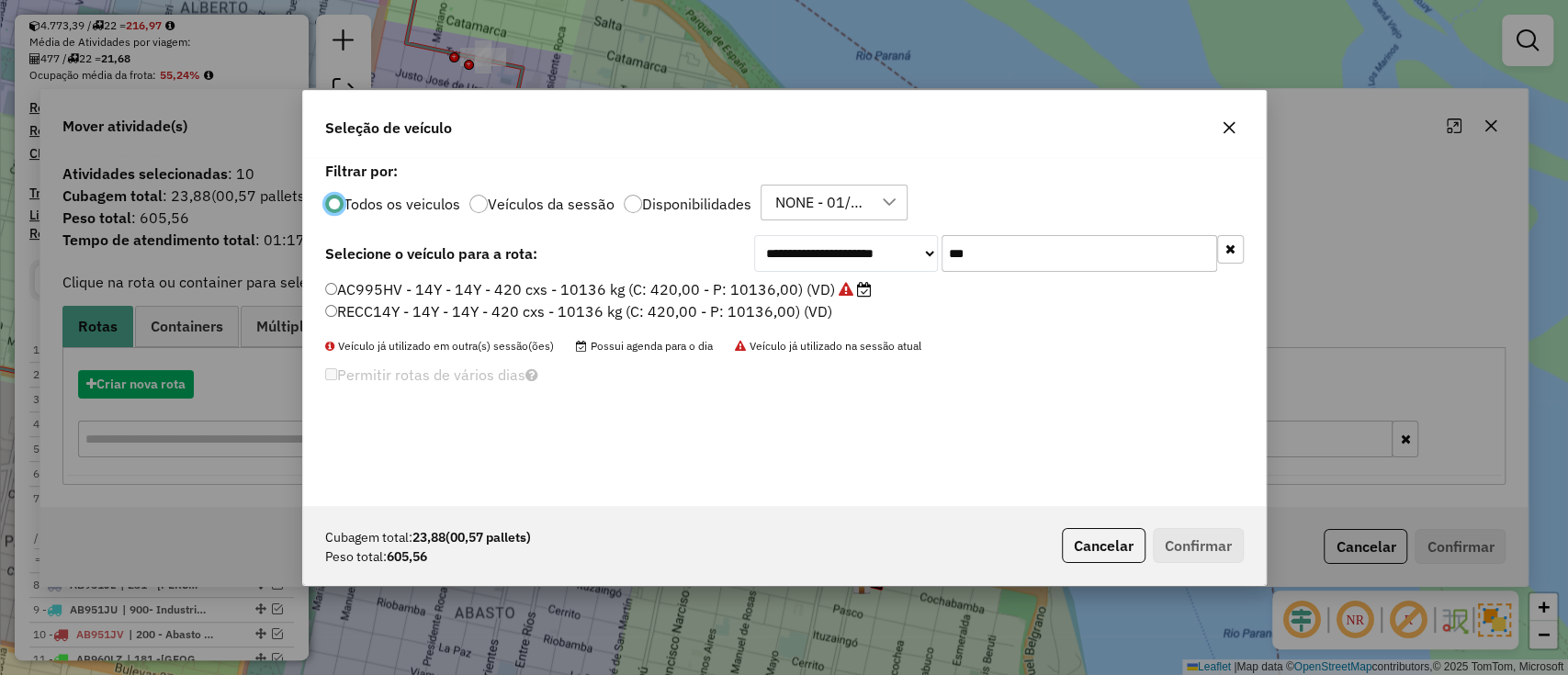
scroll to position [9, 6]
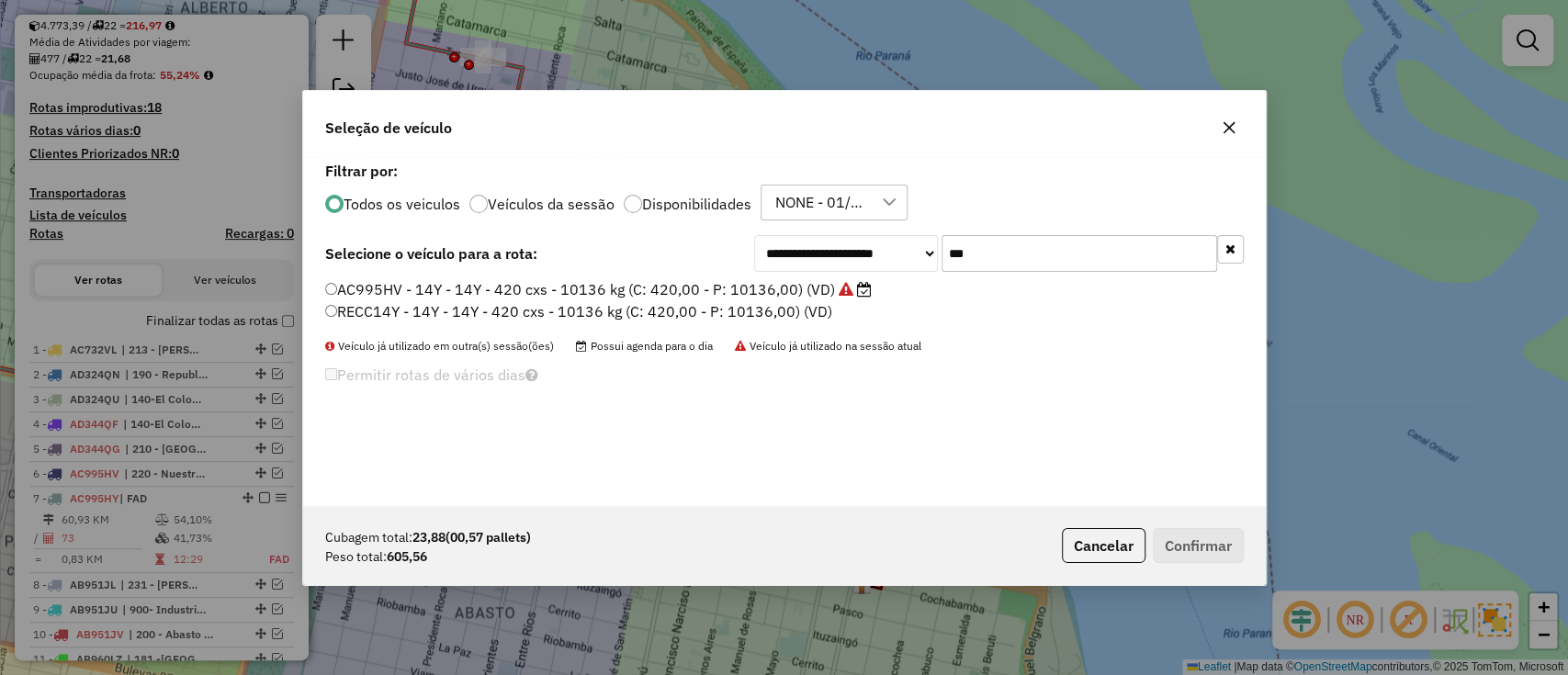
drag, startPoint x: 923, startPoint y: 246, endPoint x: 831, endPoint y: 248, distance: 92.0
click at [831, 248] on div "**********" at bounding box center [999, 253] width 489 height 36
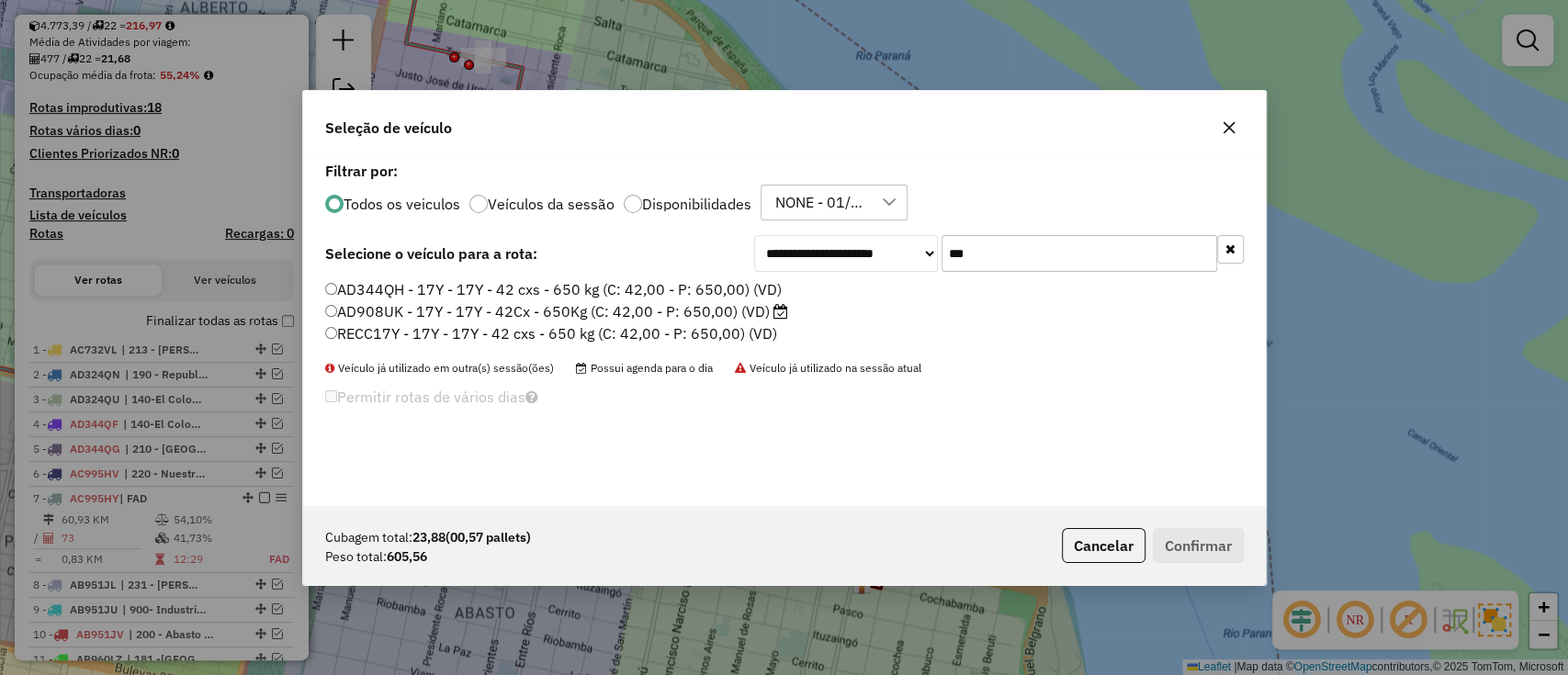
type input "***"
click at [757, 313] on label "AD908UK - 17Y - 17Y - 42Cx - 650Kg (C: 42,00 - P: 650,00) (VD)" at bounding box center [557, 312] width 463 height 22
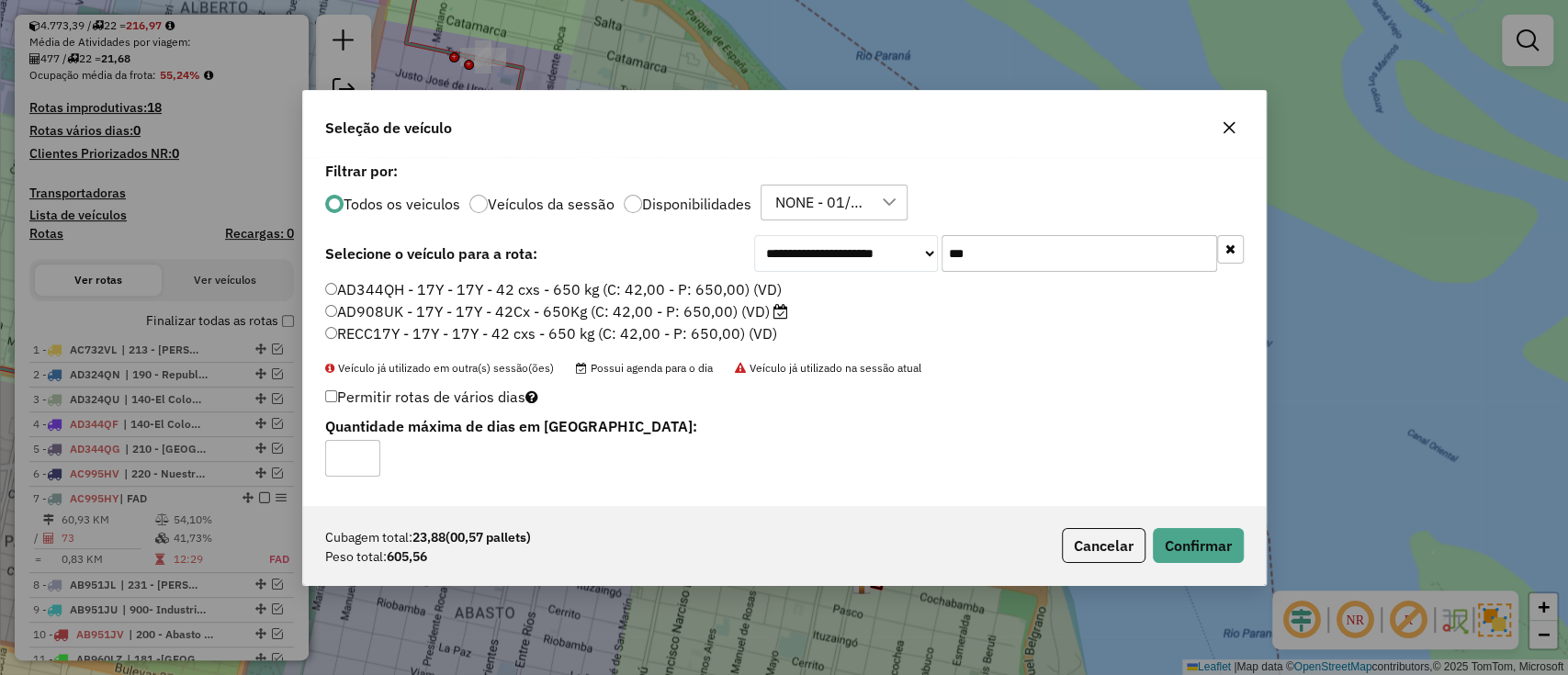
click at [699, 204] on label "Disponibilidades" at bounding box center [697, 204] width 109 height 15
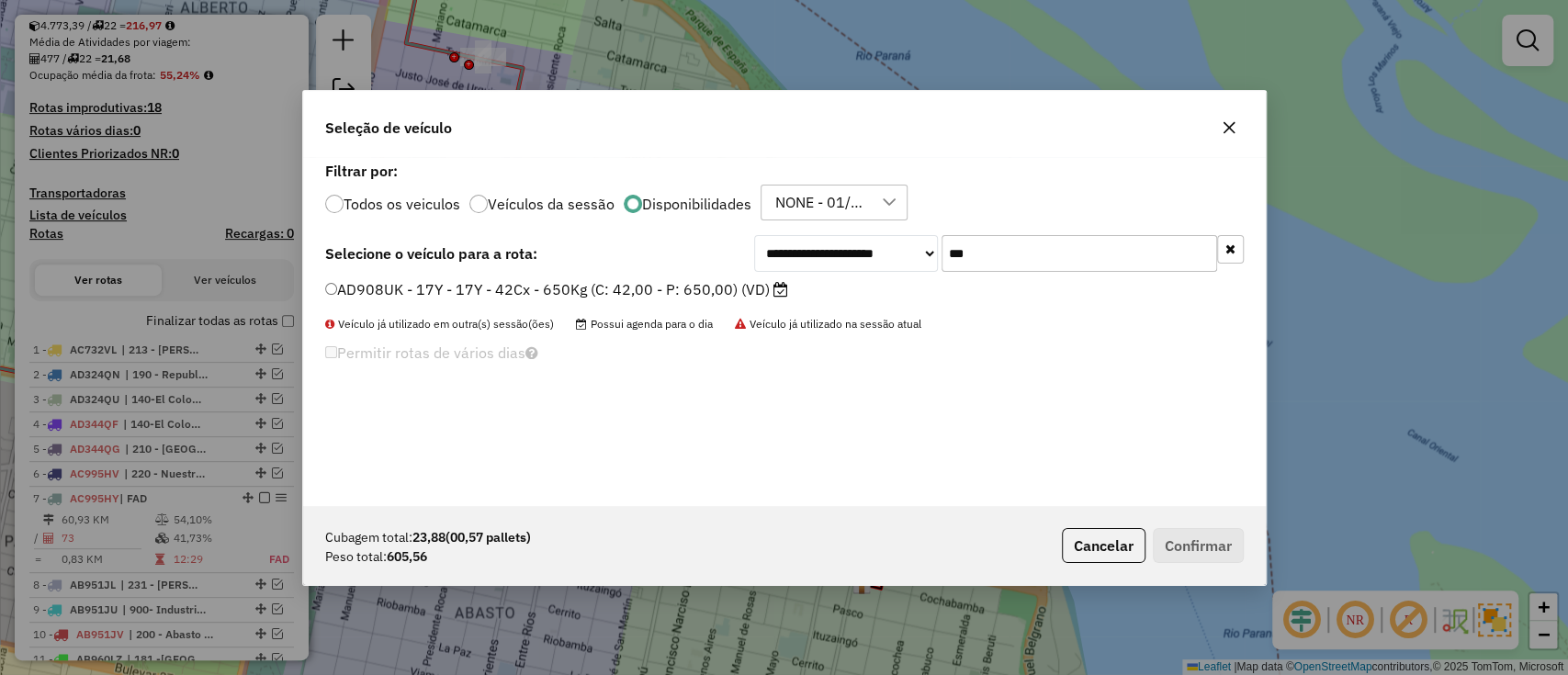
click at [698, 283] on label "AD908UK - 17Y - 17Y - 42Cx - 650Kg (C: 42,00 - P: 650,00) (VD)" at bounding box center [557, 289] width 463 height 22
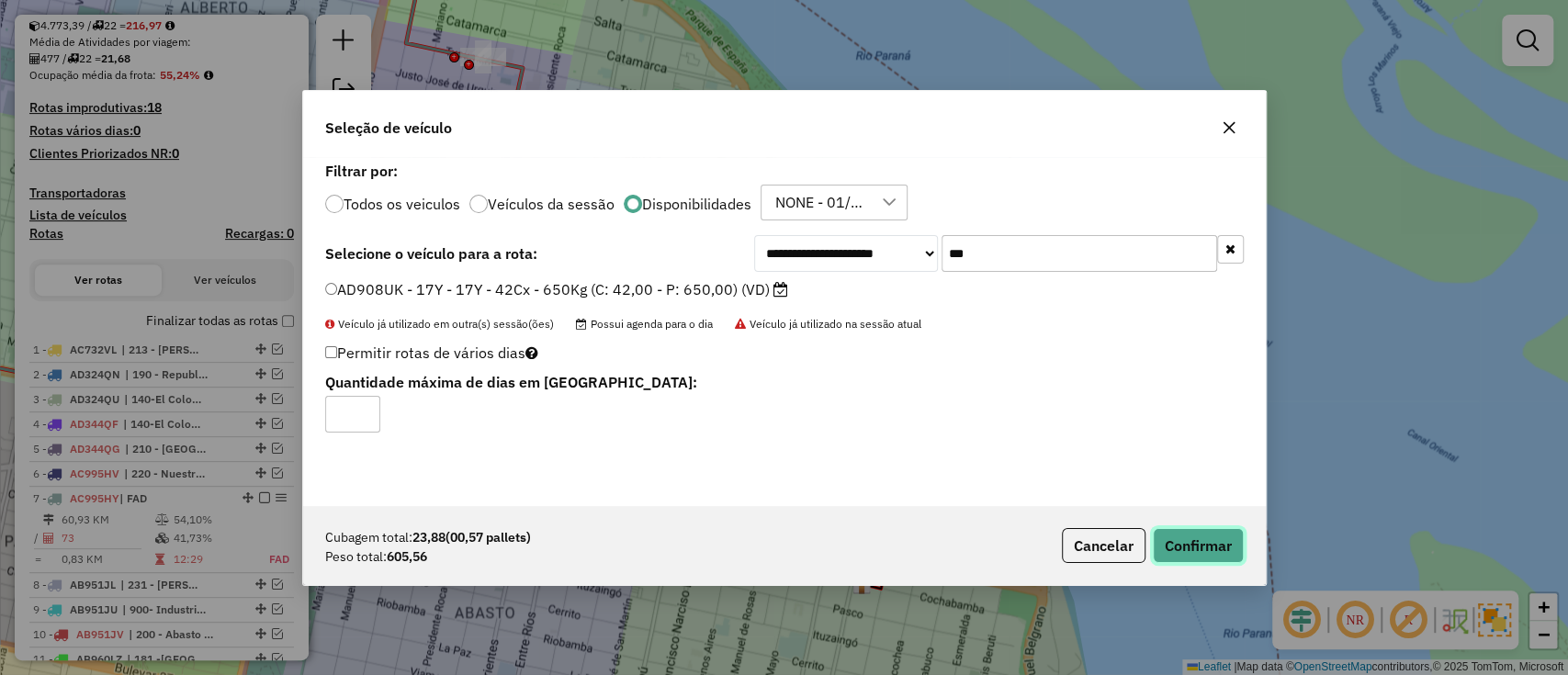
click at [1175, 542] on button "Confirmar" at bounding box center [1198, 545] width 91 height 35
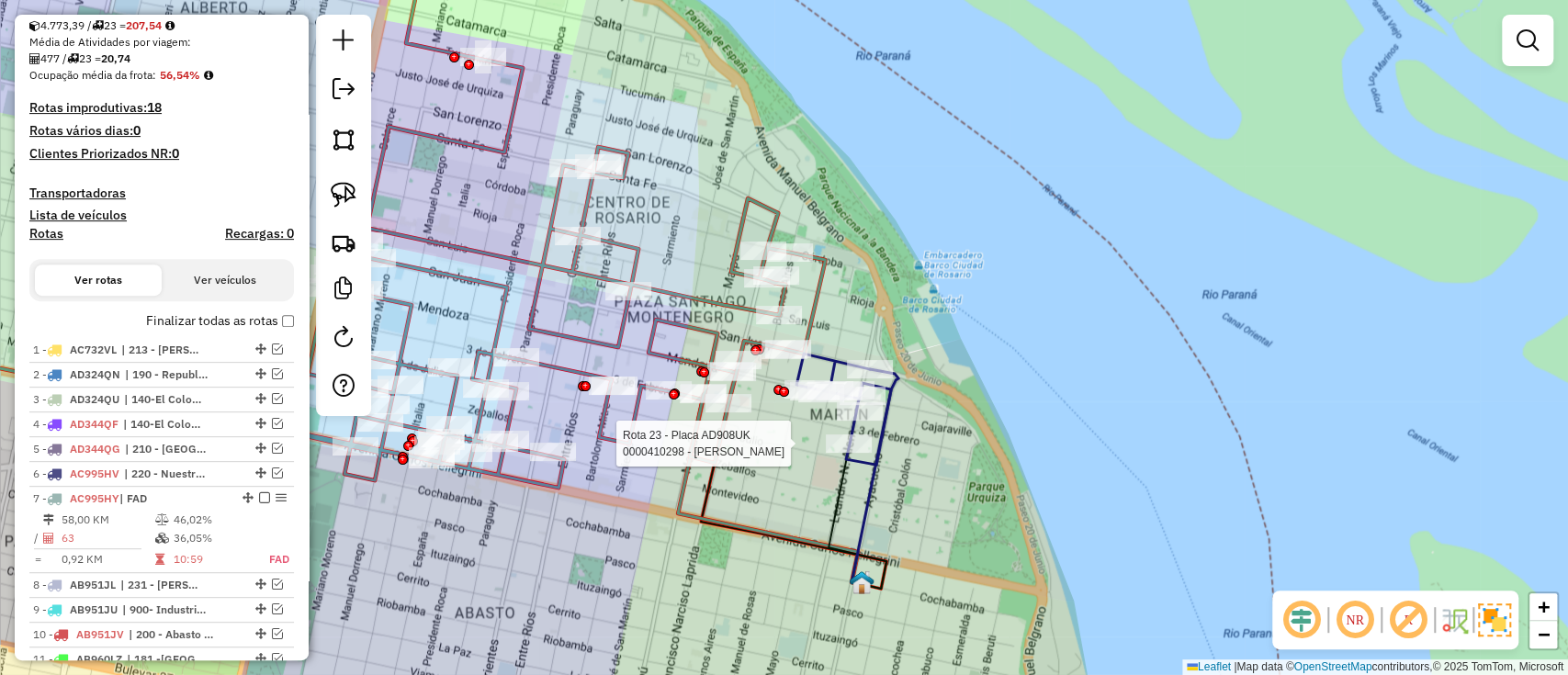
click at [871, 453] on div at bounding box center [848, 443] width 46 height 19
select select "**********"
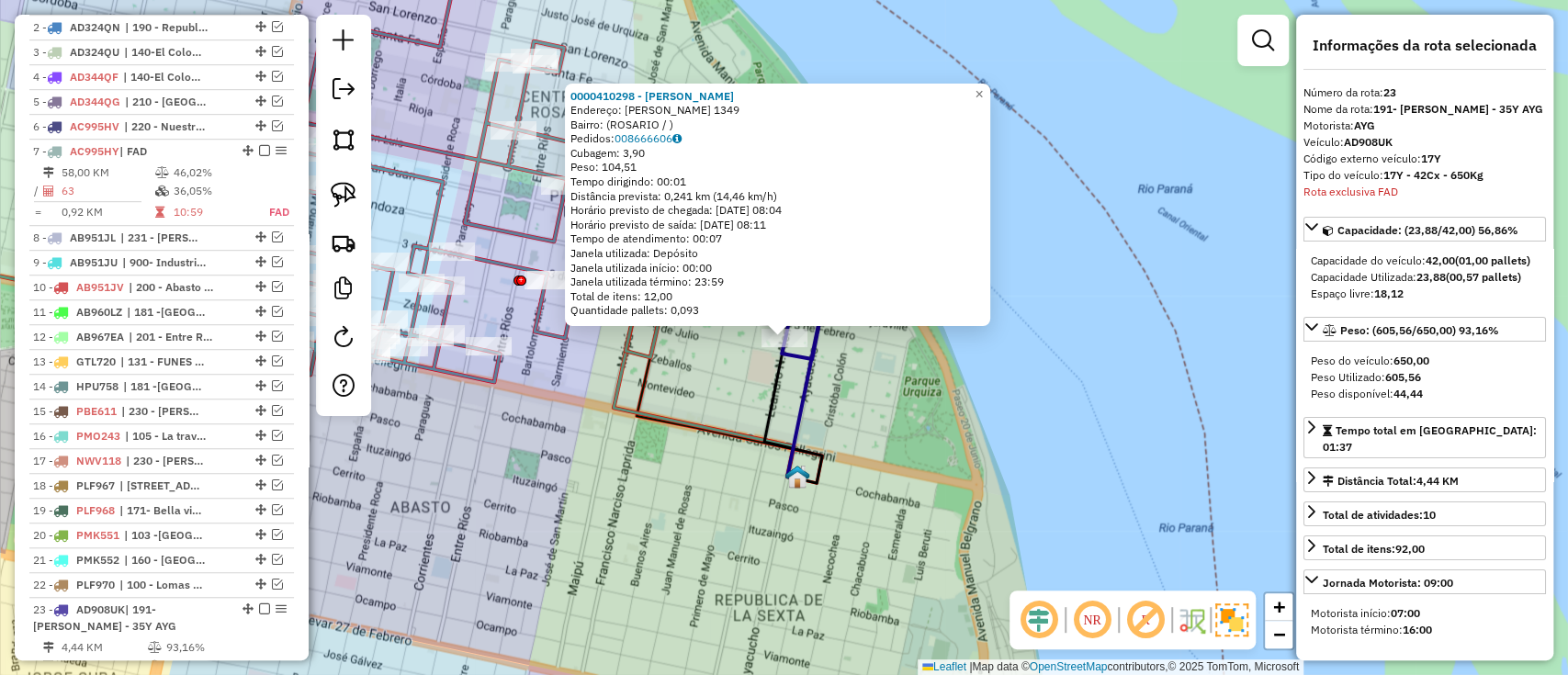
scroll to position [875, 0]
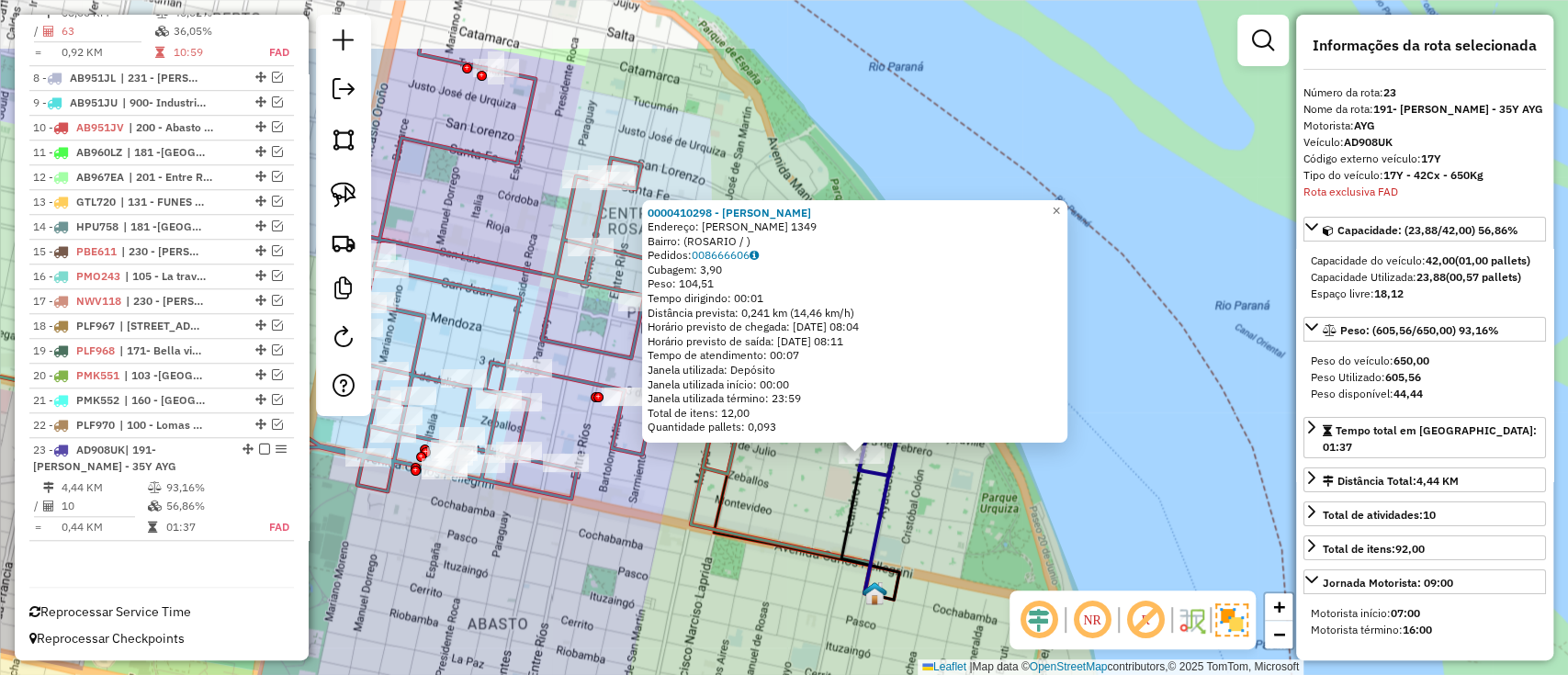
drag, startPoint x: 767, startPoint y: 424, endPoint x: 835, endPoint y: 520, distance: 117.6
click at [835, 520] on div "0000410298 - BELEN GUILLERMO JESUS Endereço: LEANDRO N ALEM 1349 Bairro: (ROSAR…" at bounding box center [784, 337] width 1568 height 675
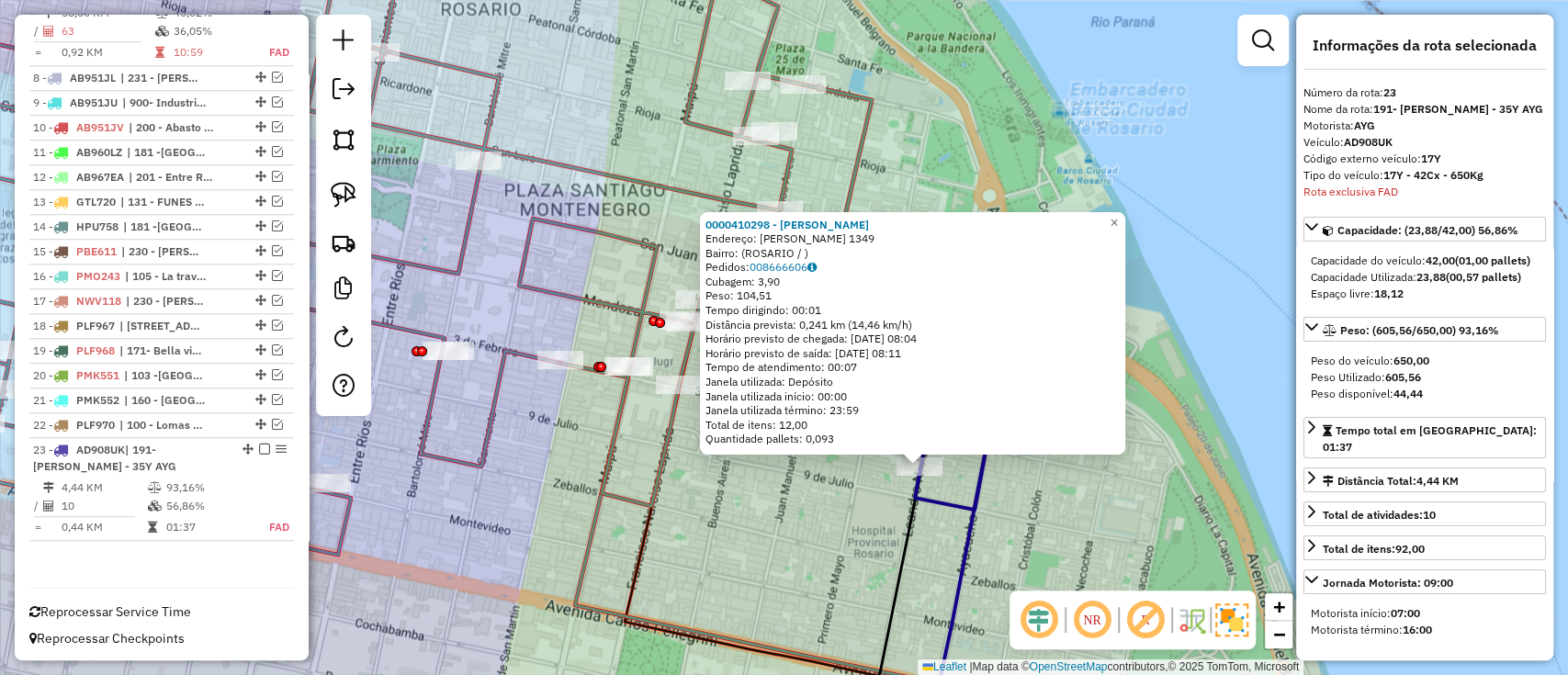
click at [801, 498] on div "0000410298 - BELEN GUILLERMO JESUS Endereço: LEANDRO N ALEM 1349 Bairro: (ROSAR…" at bounding box center [784, 337] width 1568 height 675
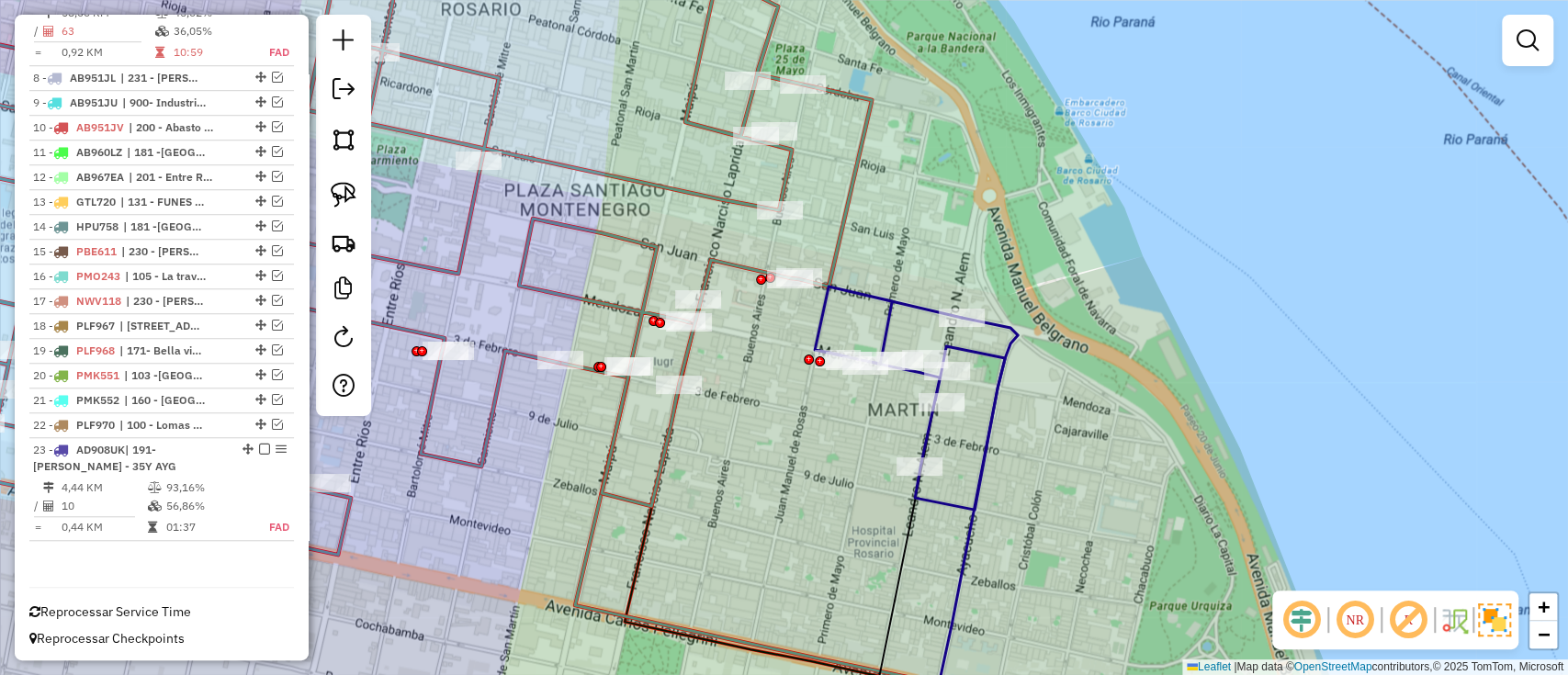
click at [958, 498] on icon at bounding box center [911, 398] width 191 height 223
select select "**********"
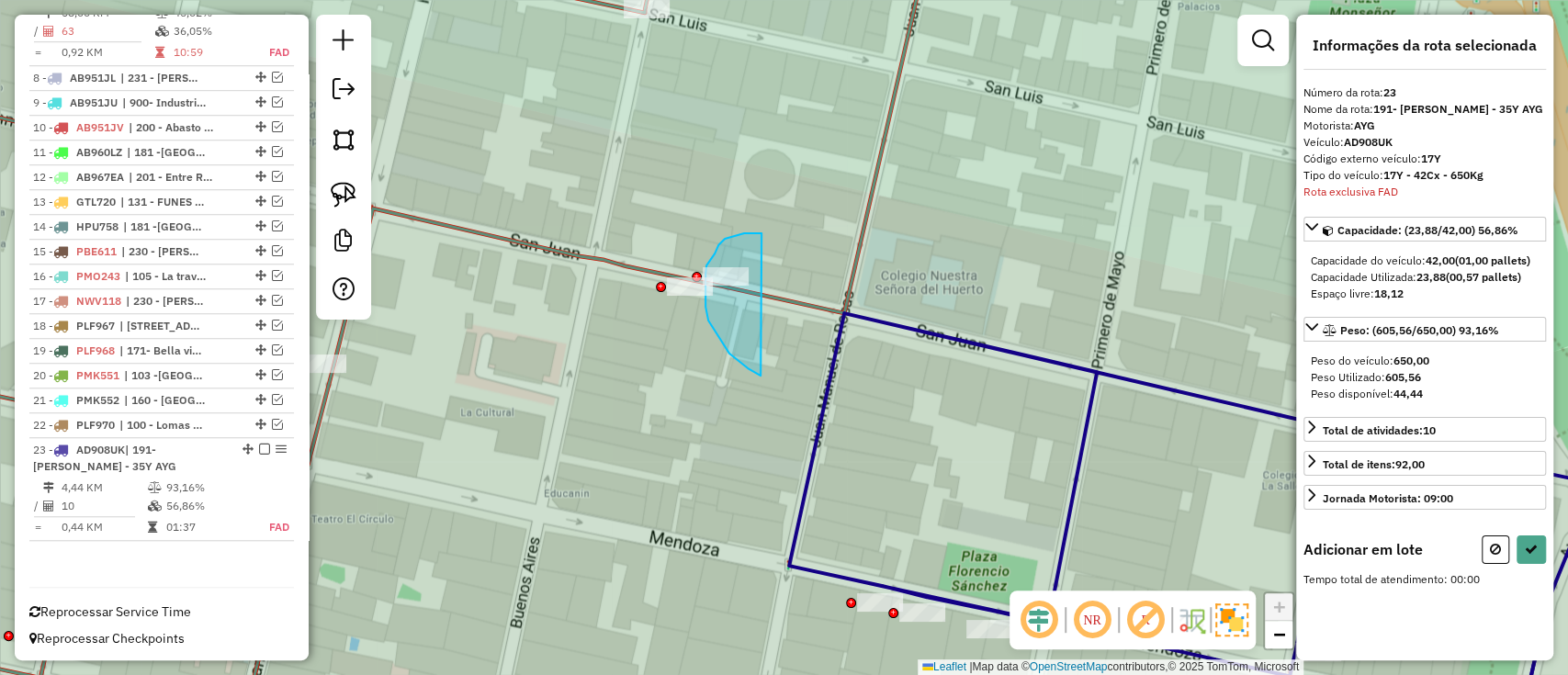
drag, startPoint x: 762, startPoint y: 233, endPoint x: 767, endPoint y: 376, distance: 143.1
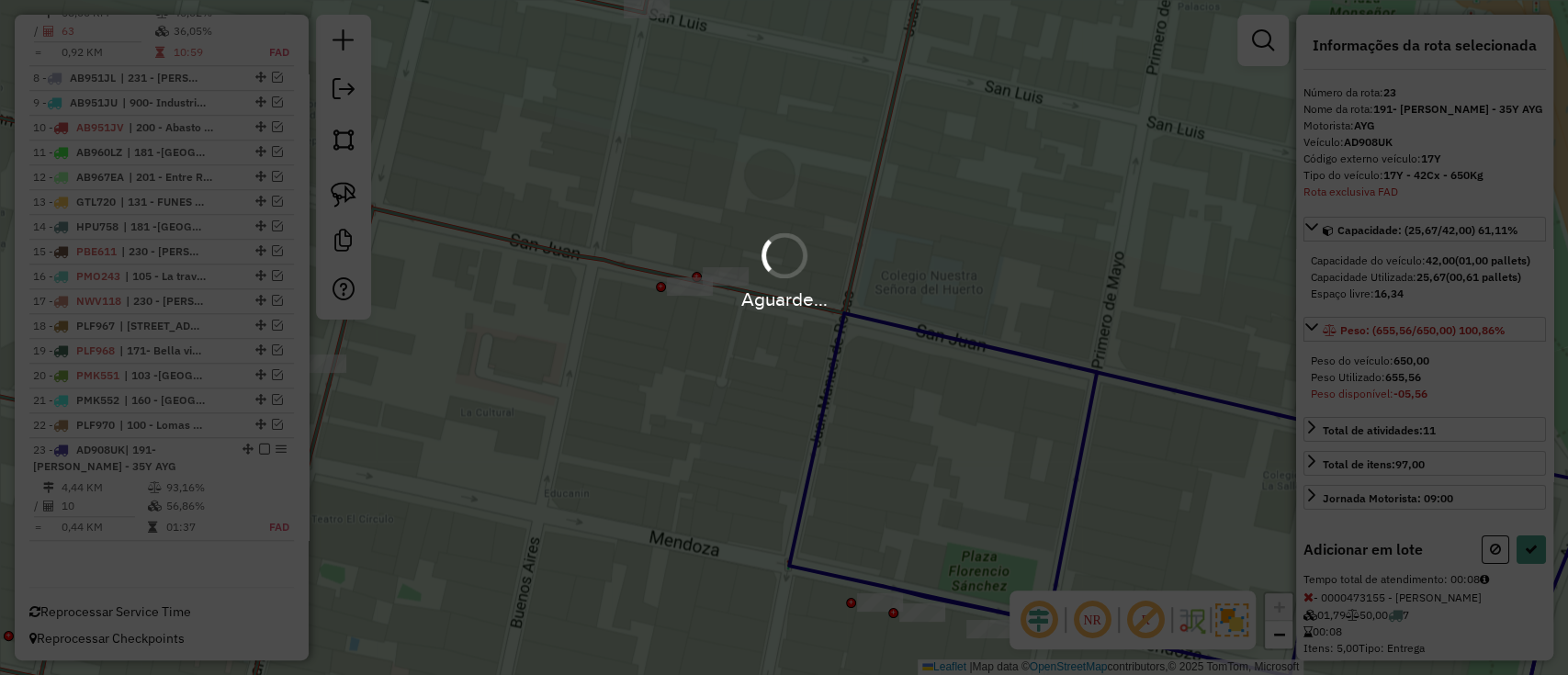
select select "**********"
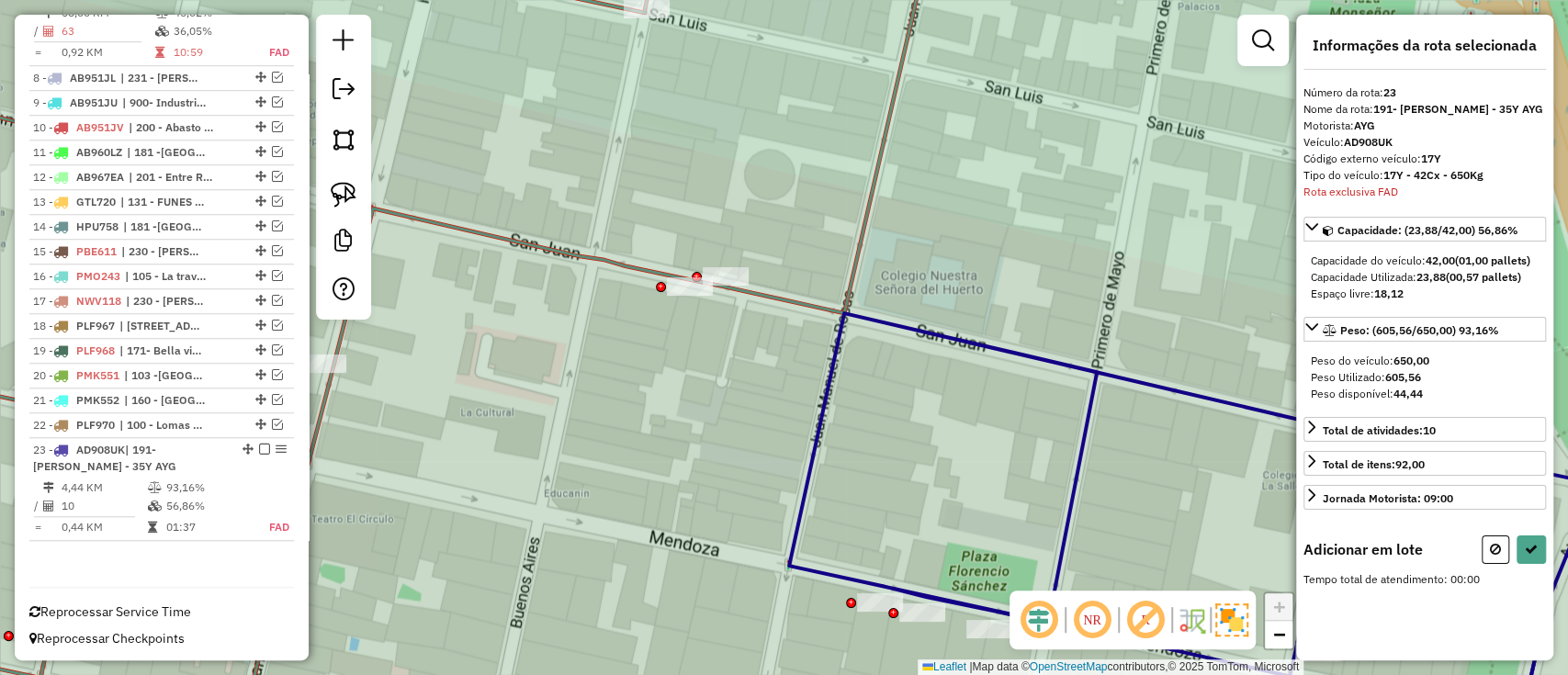
select select "**********"
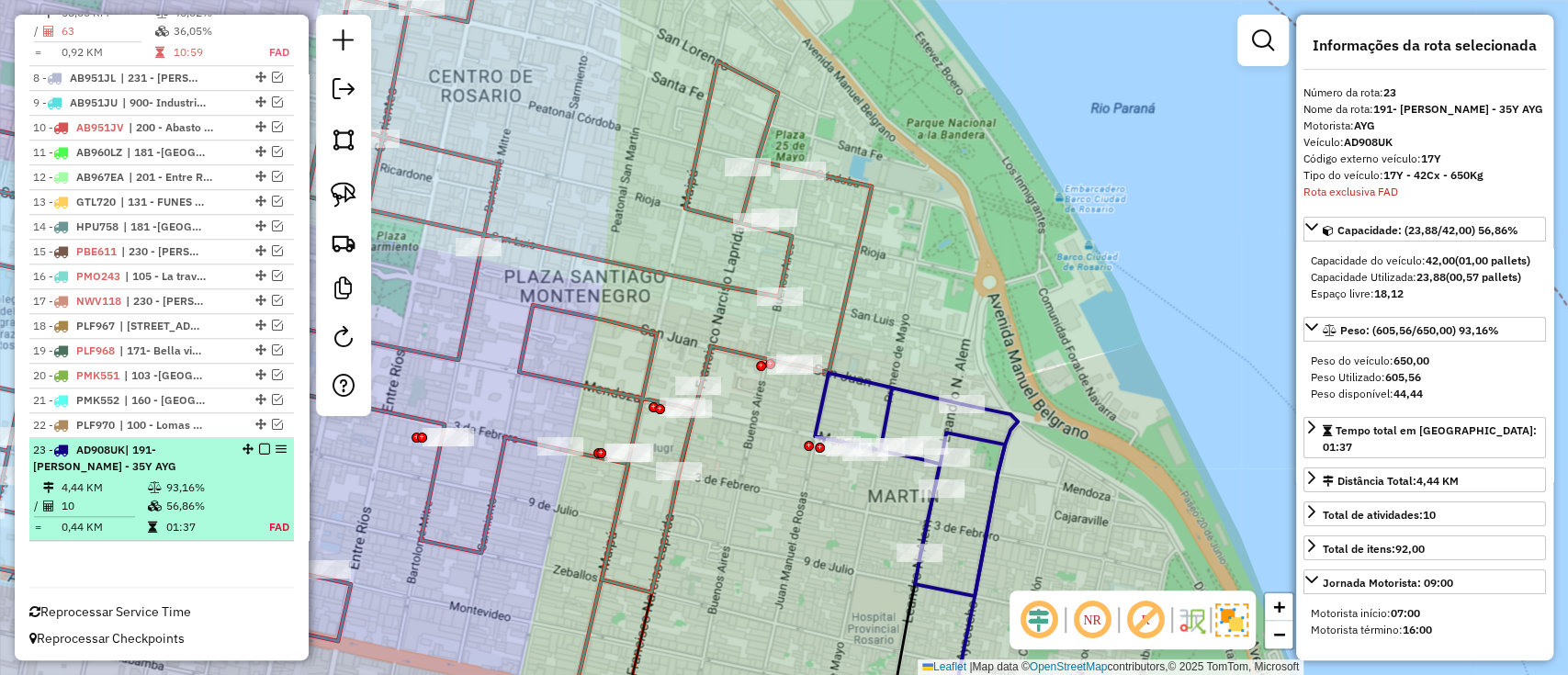
click at [259, 444] on em at bounding box center [264, 449] width 11 height 11
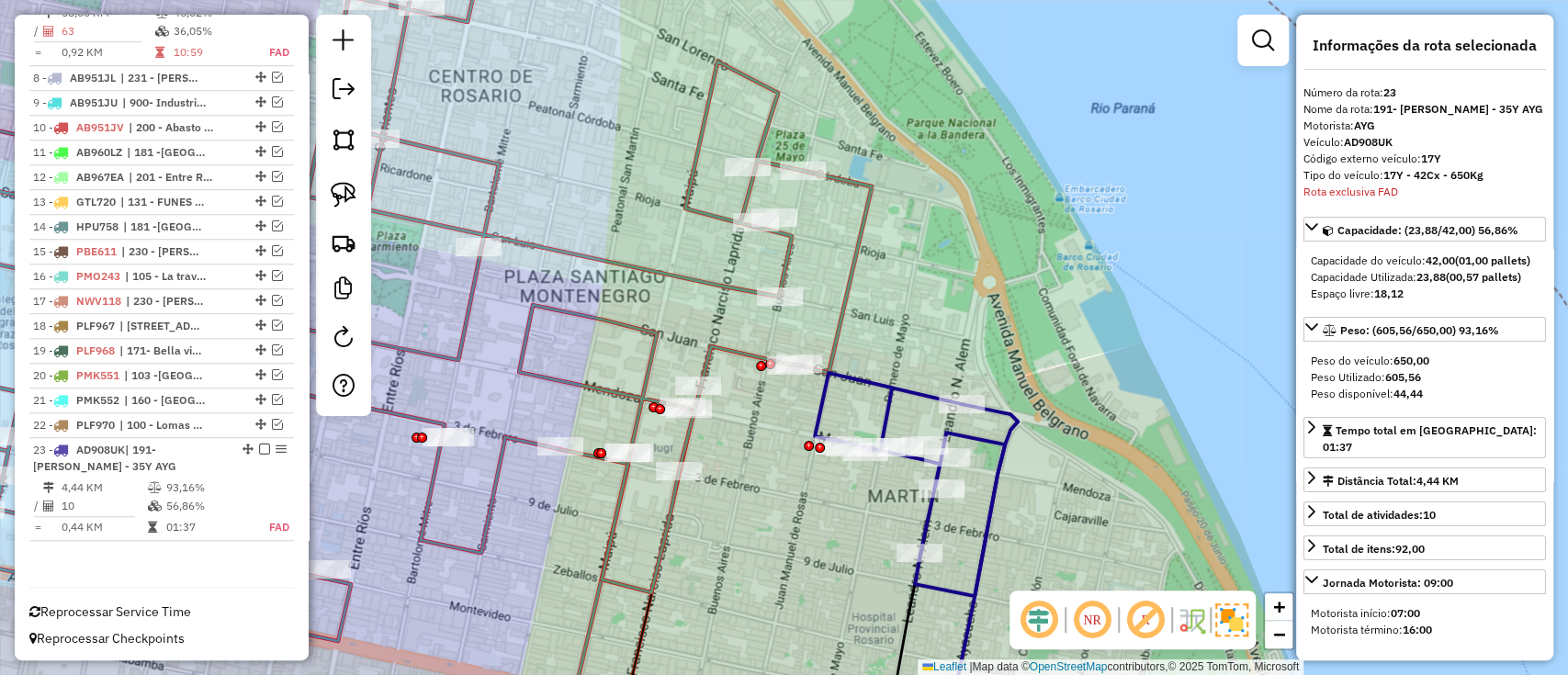
scroll to position [795, 0]
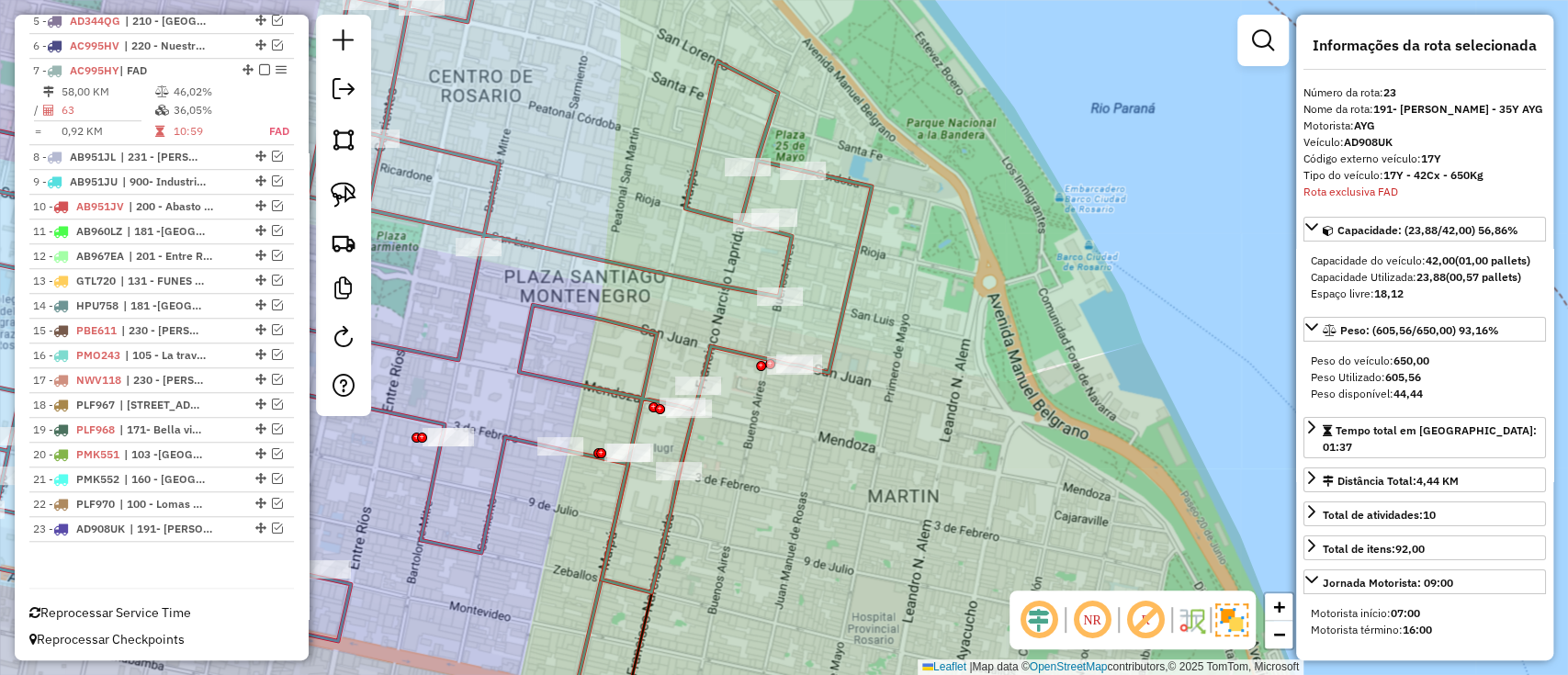
drag, startPoint x: 771, startPoint y: 530, endPoint x: 870, endPoint y: 584, distance: 112.8
click at [869, 584] on div "Janela de atendimento Grade de atendimento Capacidade Transportadoras Veículos …" at bounding box center [784, 337] width 1568 height 675
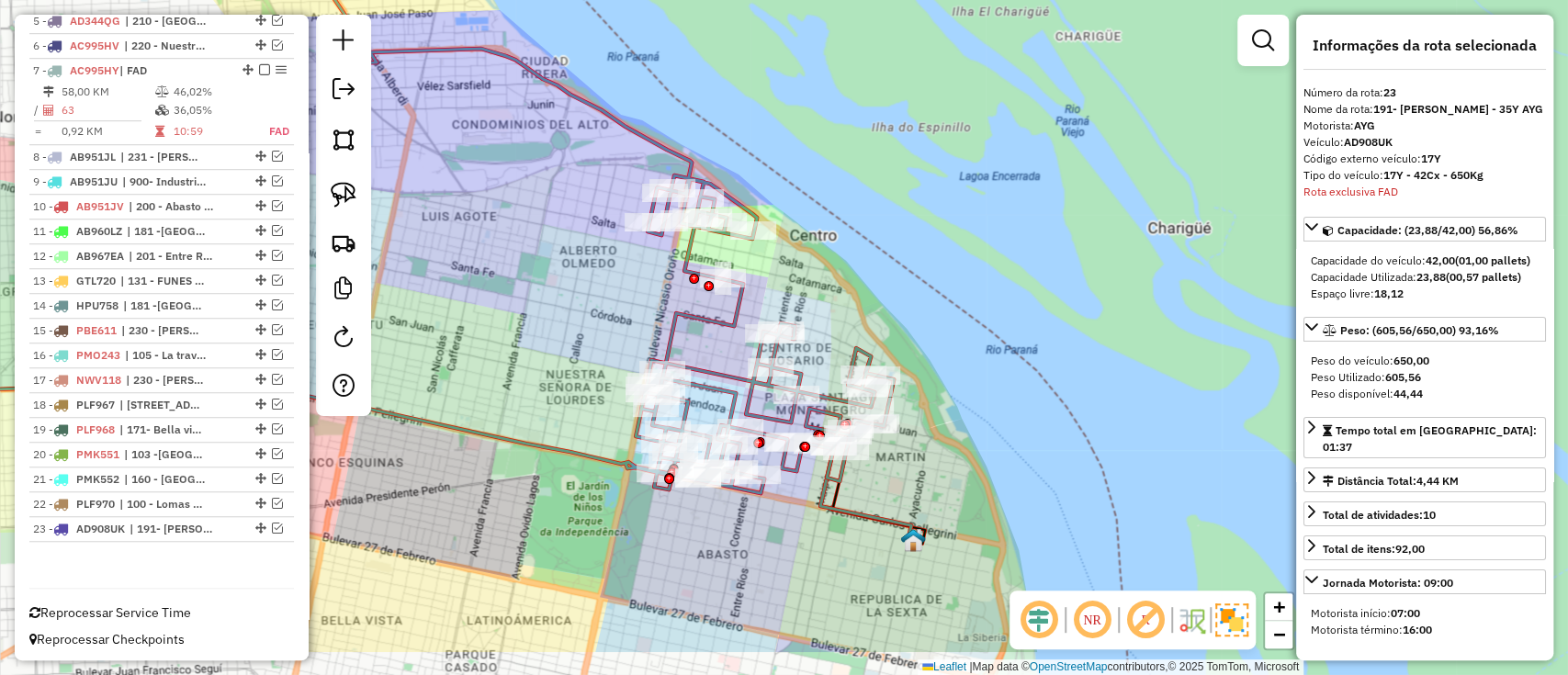
drag, startPoint x: 925, startPoint y: 480, endPoint x: 911, endPoint y: 458, distance: 26.1
click at [911, 458] on div "Janela de atendimento Grade de atendimento Capacidade Transportadoras Veículos …" at bounding box center [784, 337] width 1568 height 675
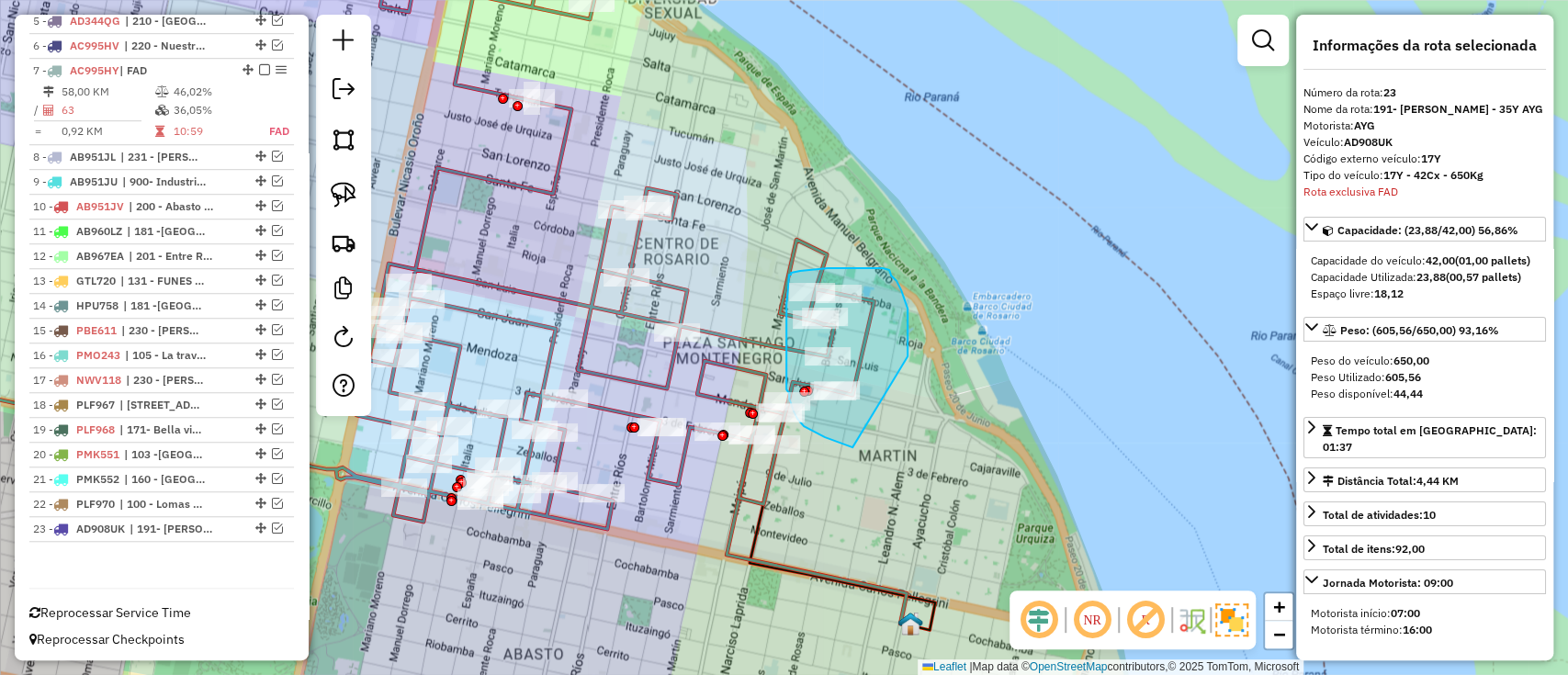
drag, startPoint x: 908, startPoint y: 309, endPoint x: 860, endPoint y: 449, distance: 148.0
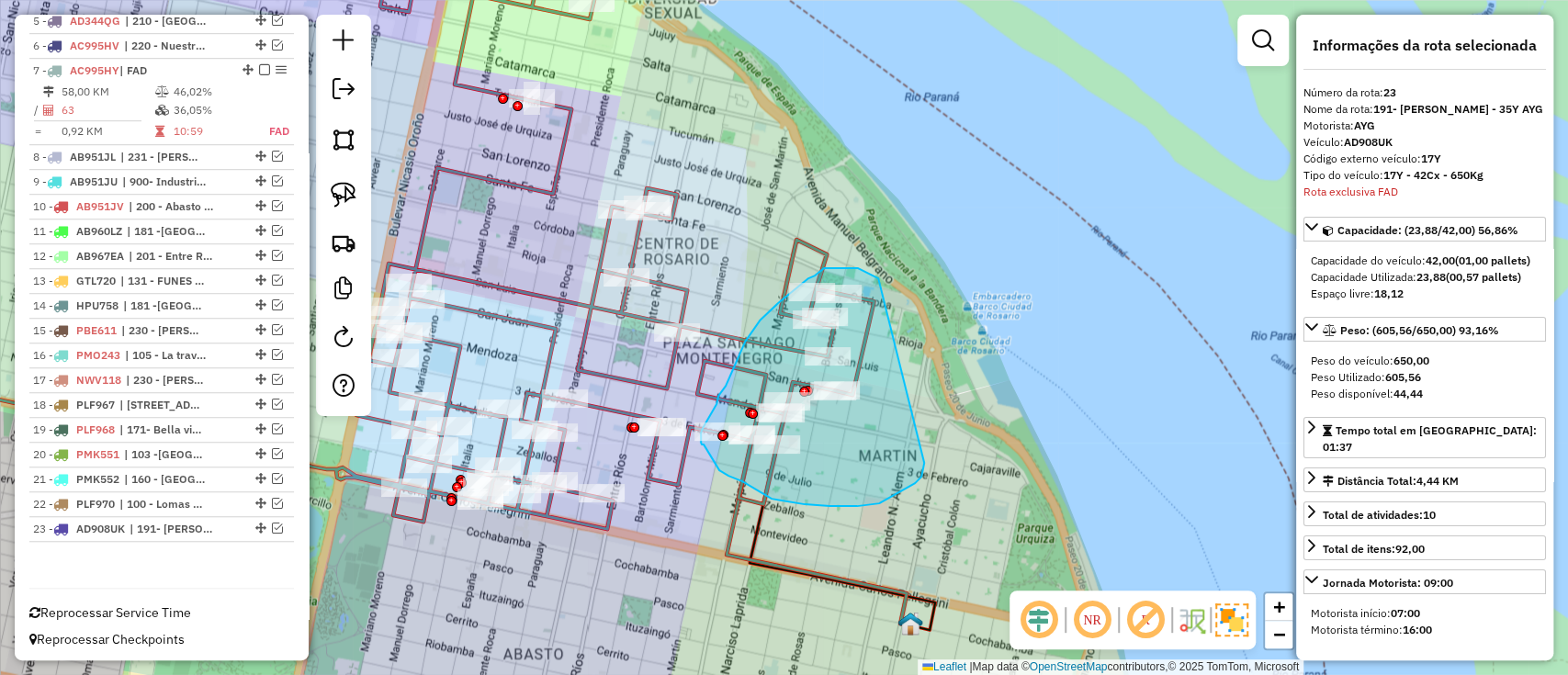
drag, startPoint x: 878, startPoint y: 278, endPoint x: 924, endPoint y: 460, distance: 187.7
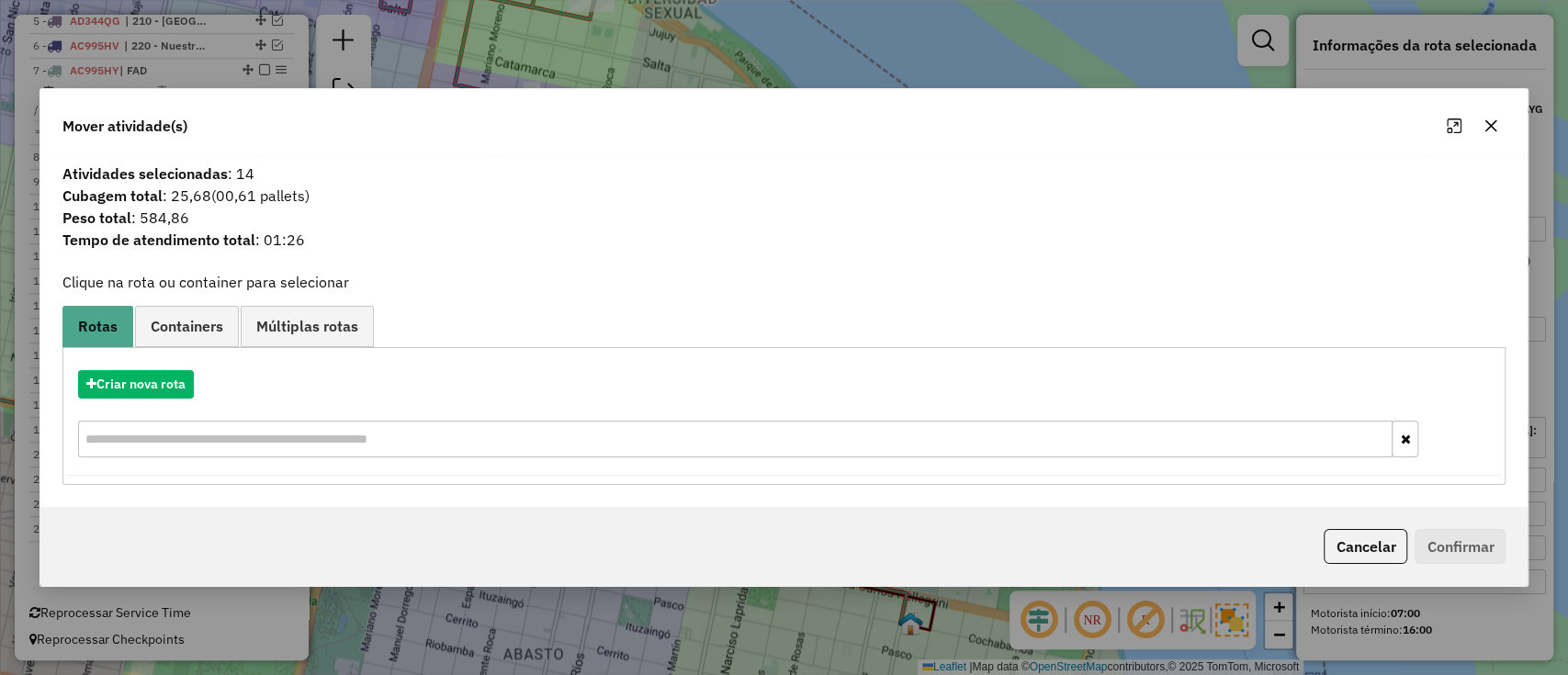
click at [135, 364] on div "Criar nova rota" at bounding box center [784, 416] width 1435 height 120
click at [177, 374] on button "Criar nova rota" at bounding box center [136, 384] width 116 height 28
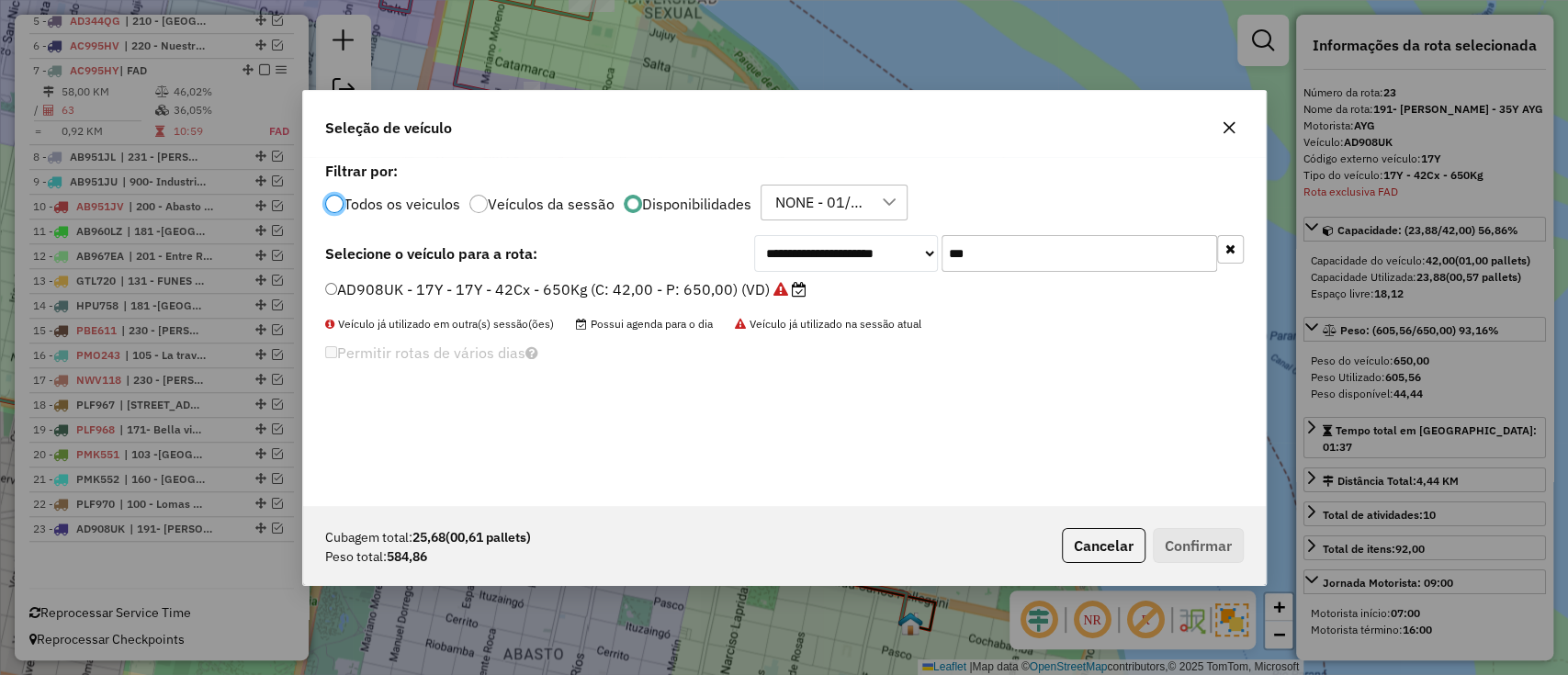
scroll to position [9, 6]
click at [710, 297] on label "AD908UK - 17Y - 17Y - 42Cx - 650Kg (C: 42,00 - P: 650,00) (VD)" at bounding box center [565, 289] width 481 height 22
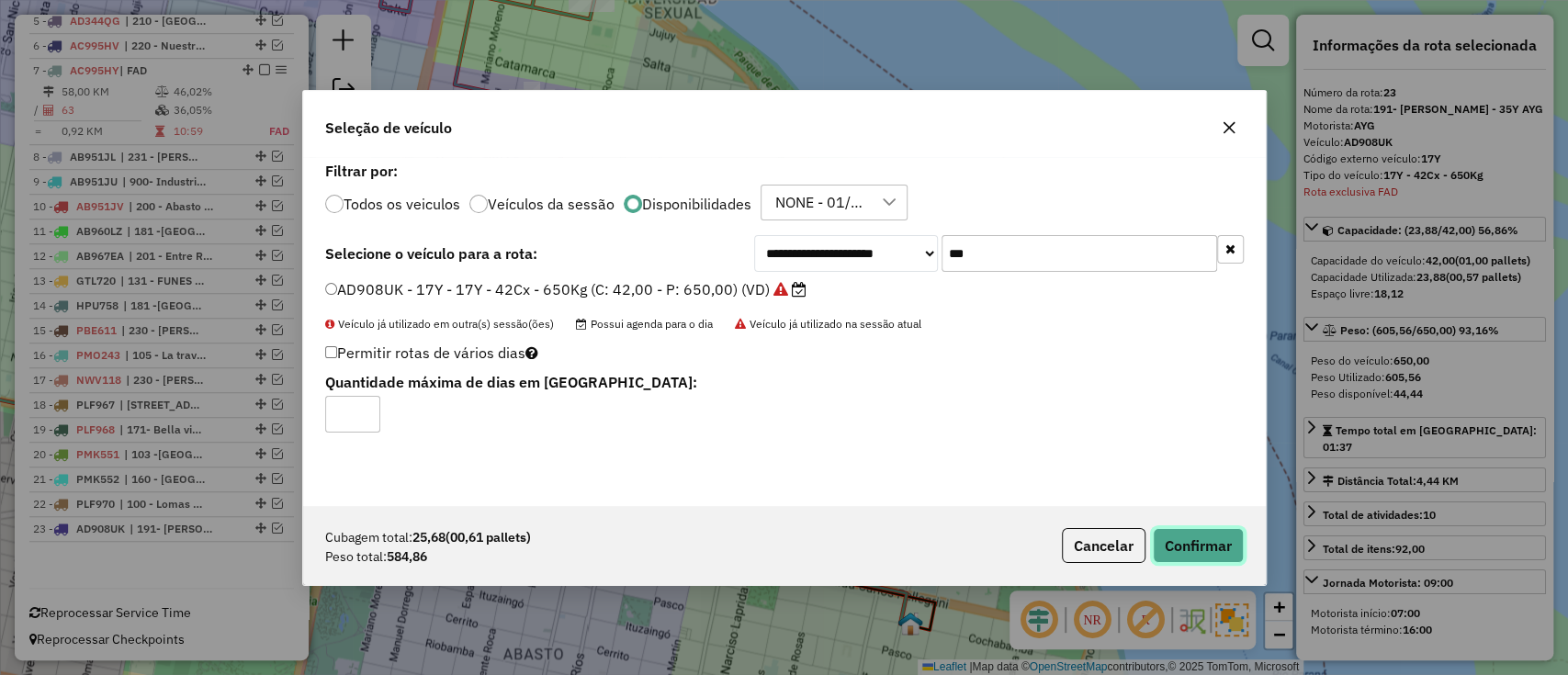
click at [1208, 532] on button "Confirmar" at bounding box center [1198, 545] width 91 height 35
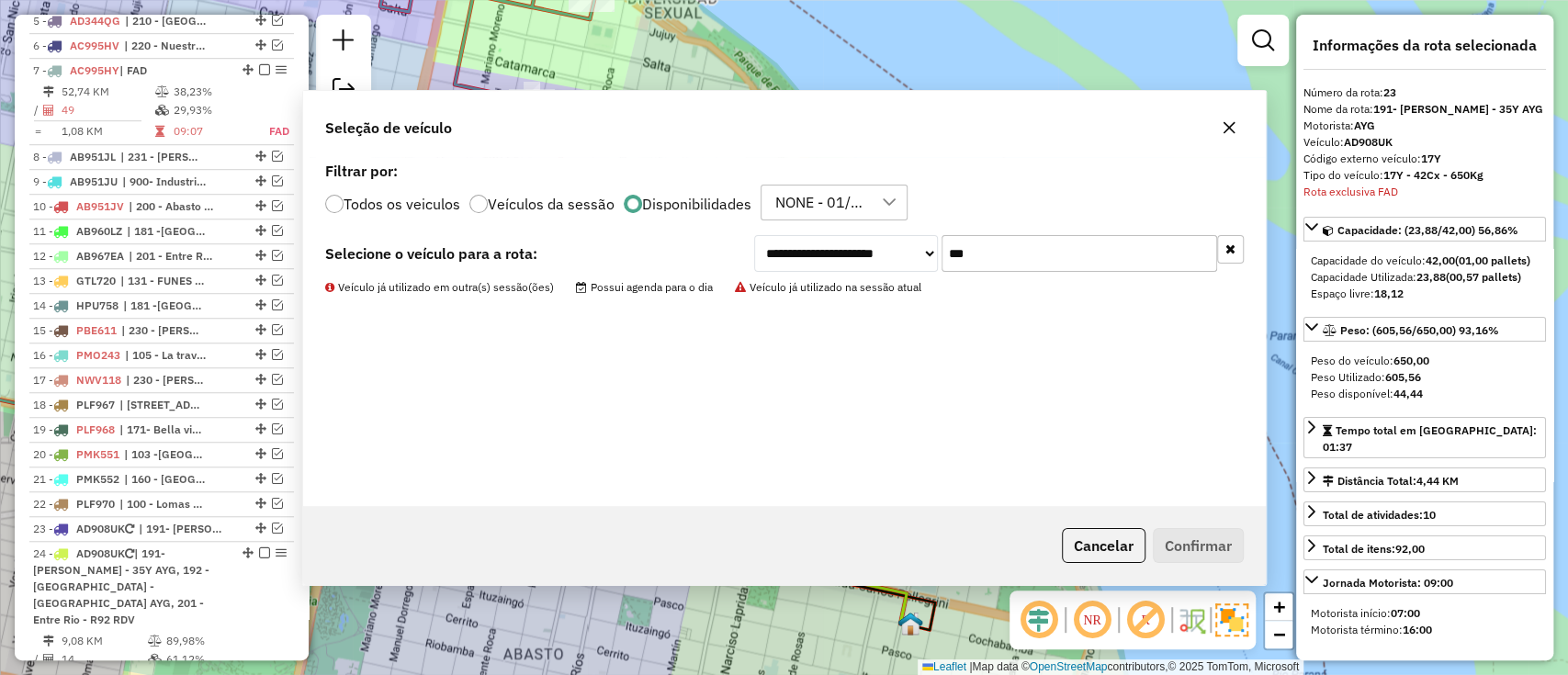
scroll to position [915, 0]
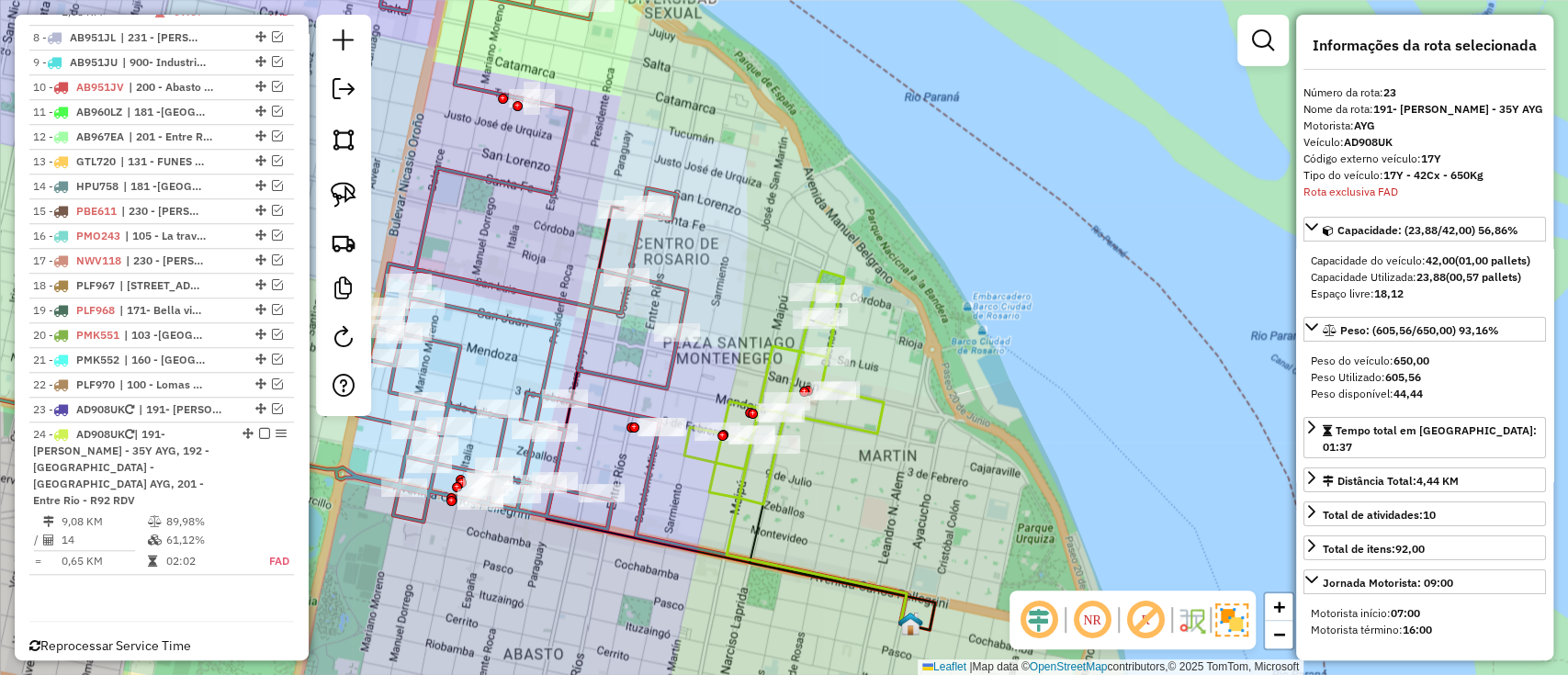
click at [860, 432] on icon at bounding box center [784, 387] width 199 height 233
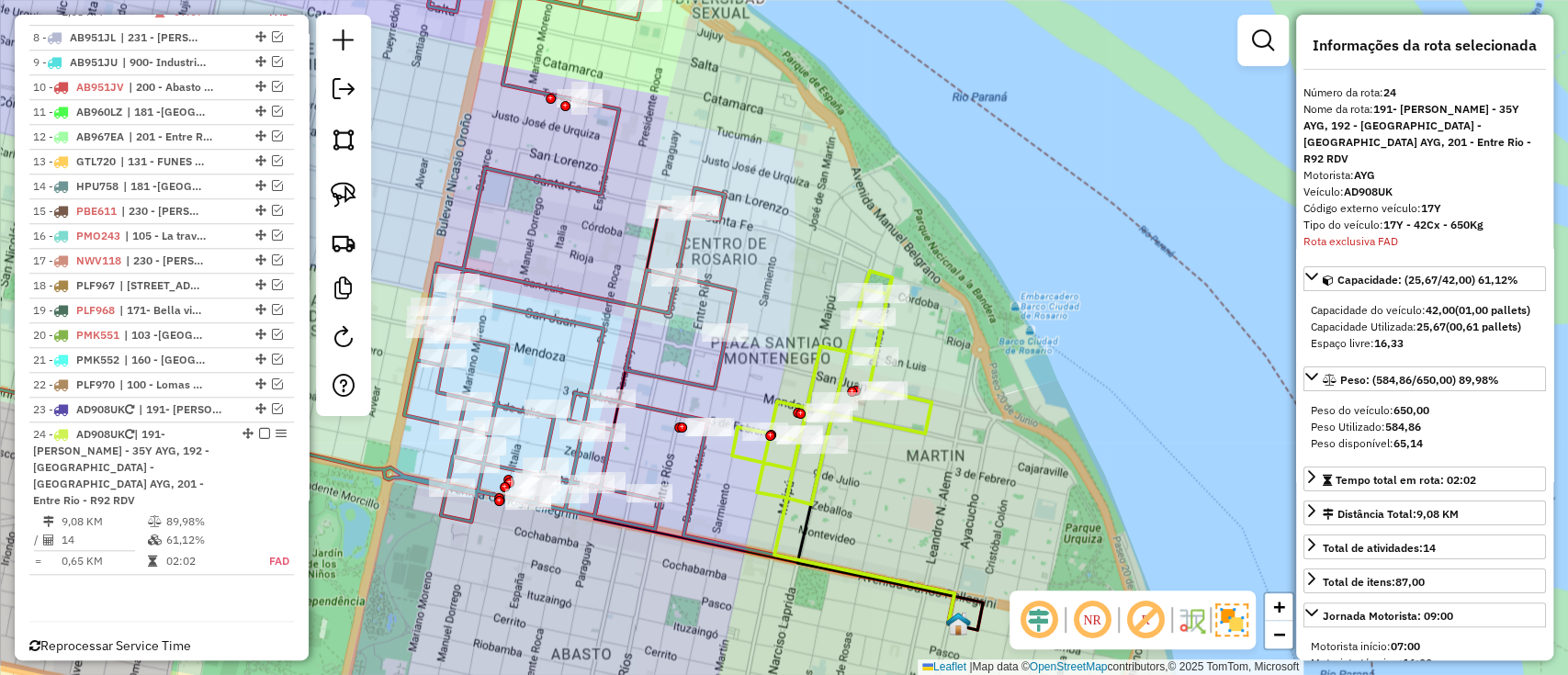
drag, startPoint x: 860, startPoint y: 427, endPoint x: 908, endPoint y: 427, distance: 48.0
click at [908, 427] on icon at bounding box center [831, 387] width 199 height 233
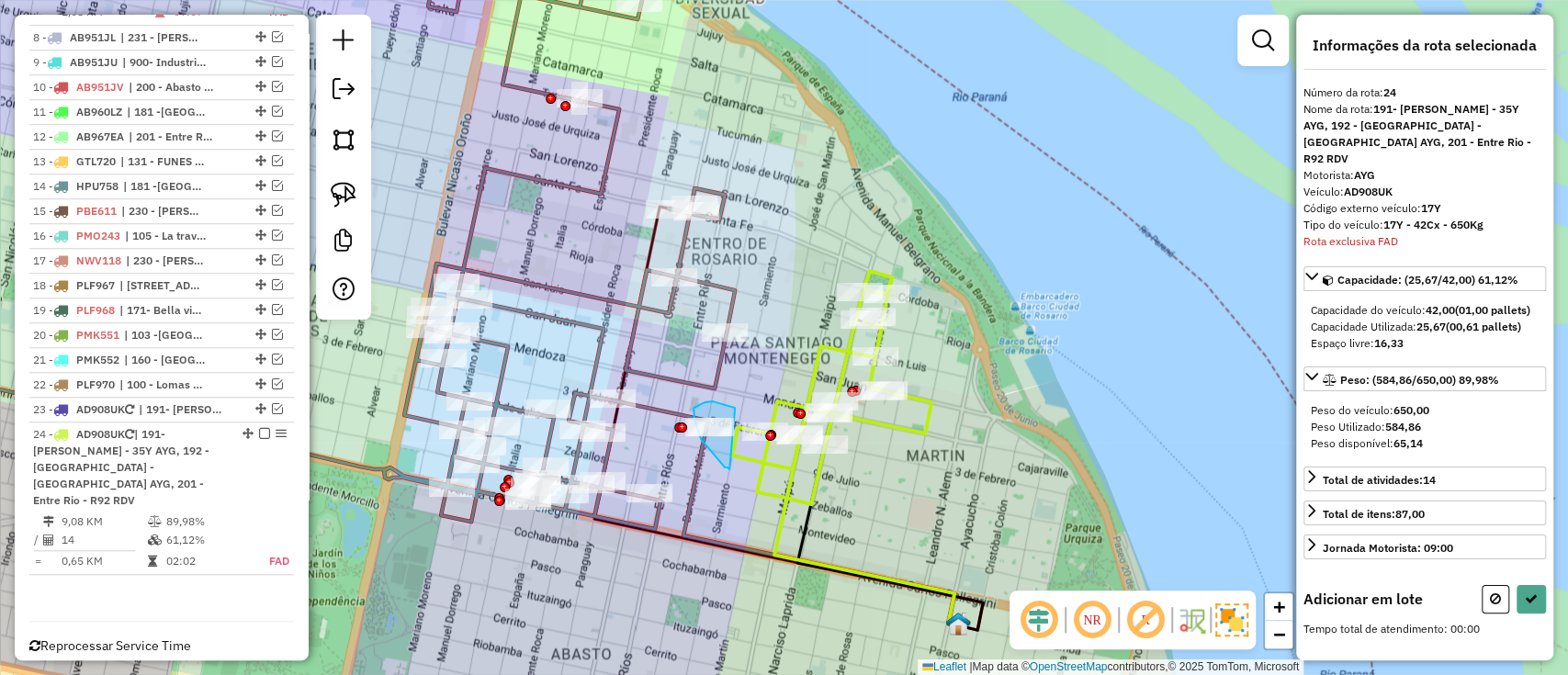
drag, startPoint x: 720, startPoint y: 403, endPoint x: 739, endPoint y: 471, distance: 70.6
select select "**********"
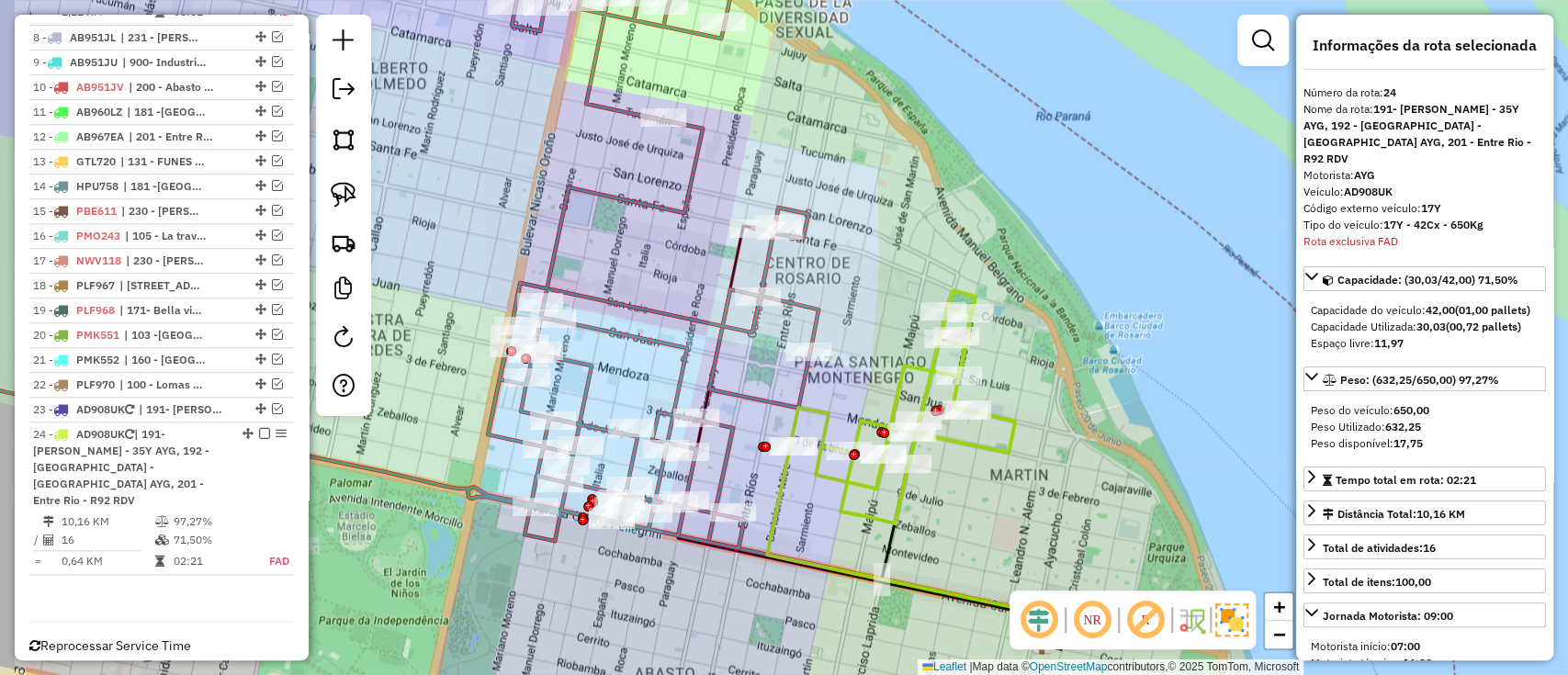
drag, startPoint x: 819, startPoint y: 556, endPoint x: 835, endPoint y: 567, distance: 19.4
click at [835, 565] on icon at bounding box center [904, 545] width 275 height 198
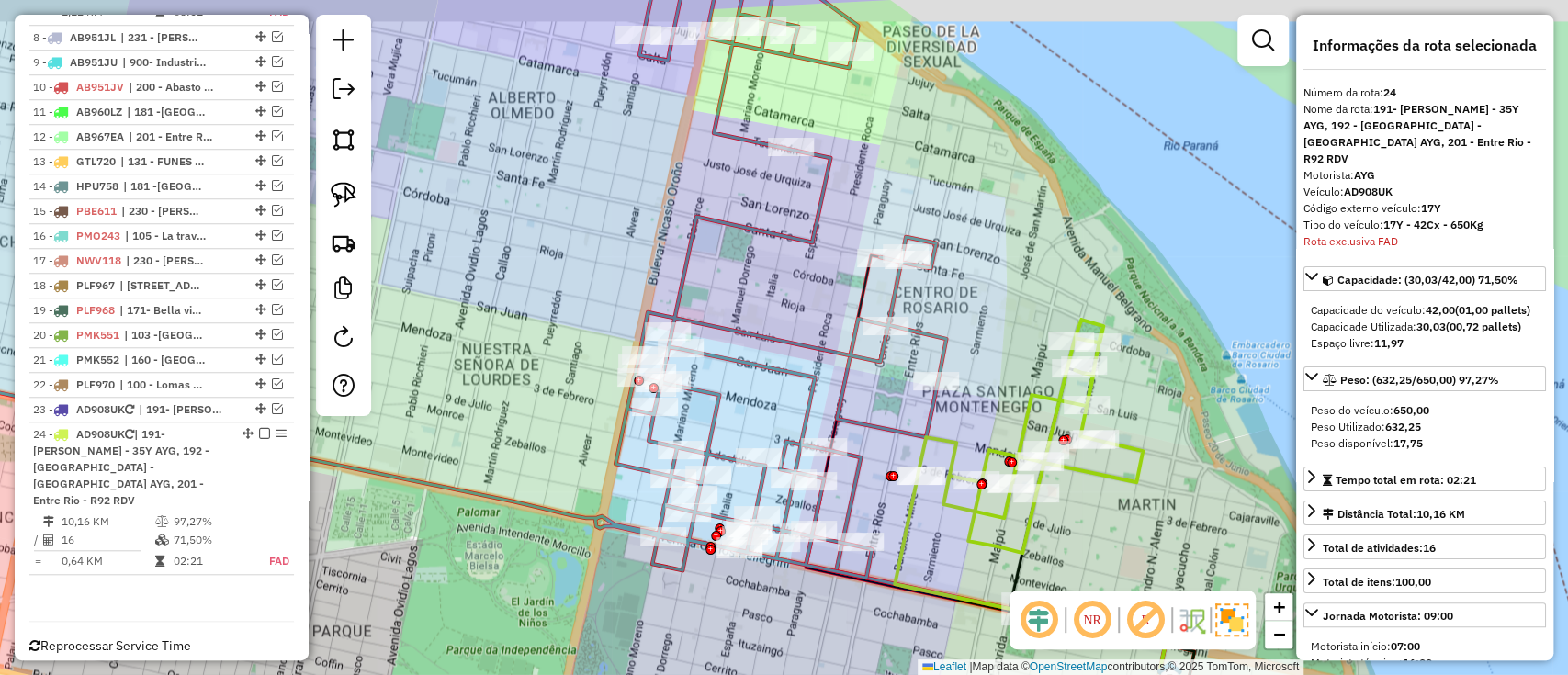
drag, startPoint x: 793, startPoint y: 569, endPoint x: 926, endPoint y: 593, distance: 135.1
click at [926, 593] on icon at bounding box center [1032, 575] width 275 height 198
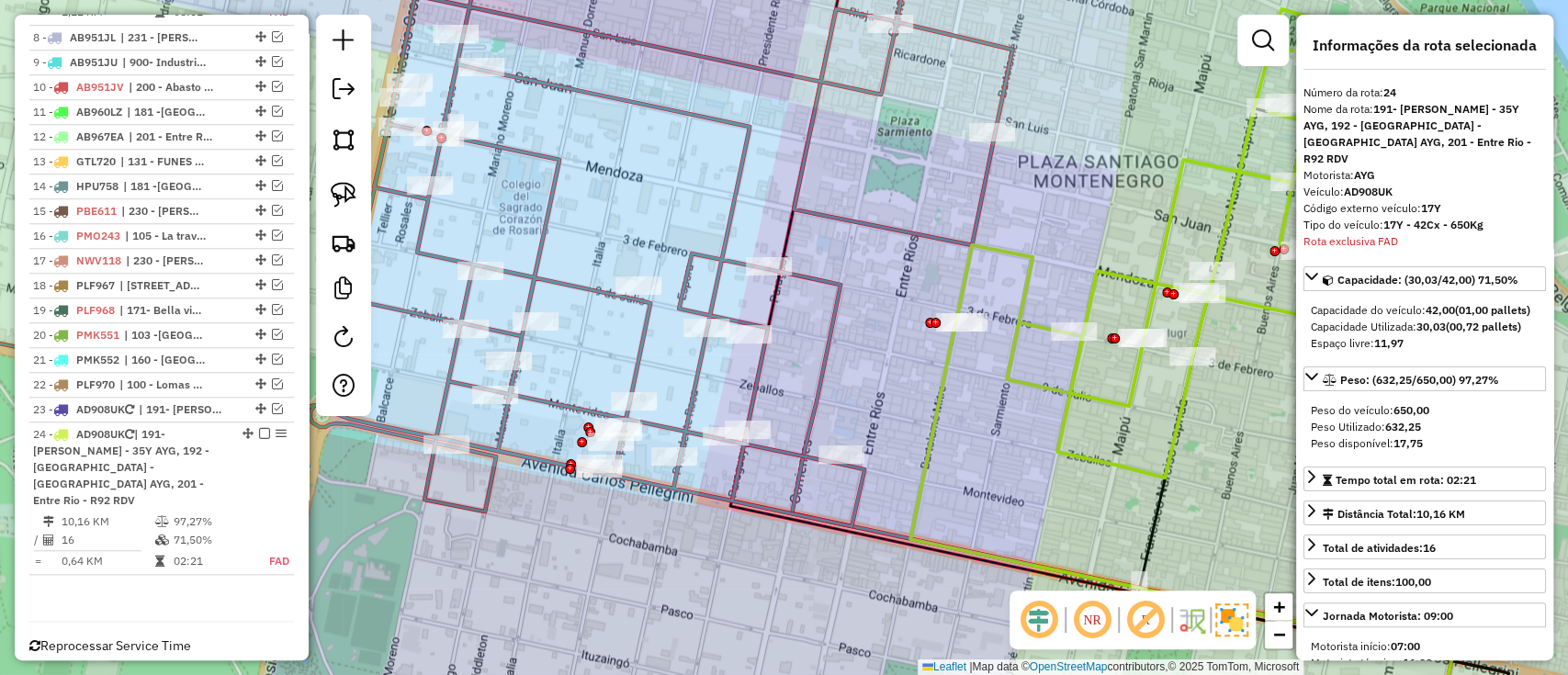
drag, startPoint x: 991, startPoint y: 555, endPoint x: 1015, endPoint y: 517, distance: 44.9
click at [1015, 517] on div "Janela de atendimento Grade de atendimento Capacidade Transportadoras Veículos …" at bounding box center [784, 337] width 1568 height 675
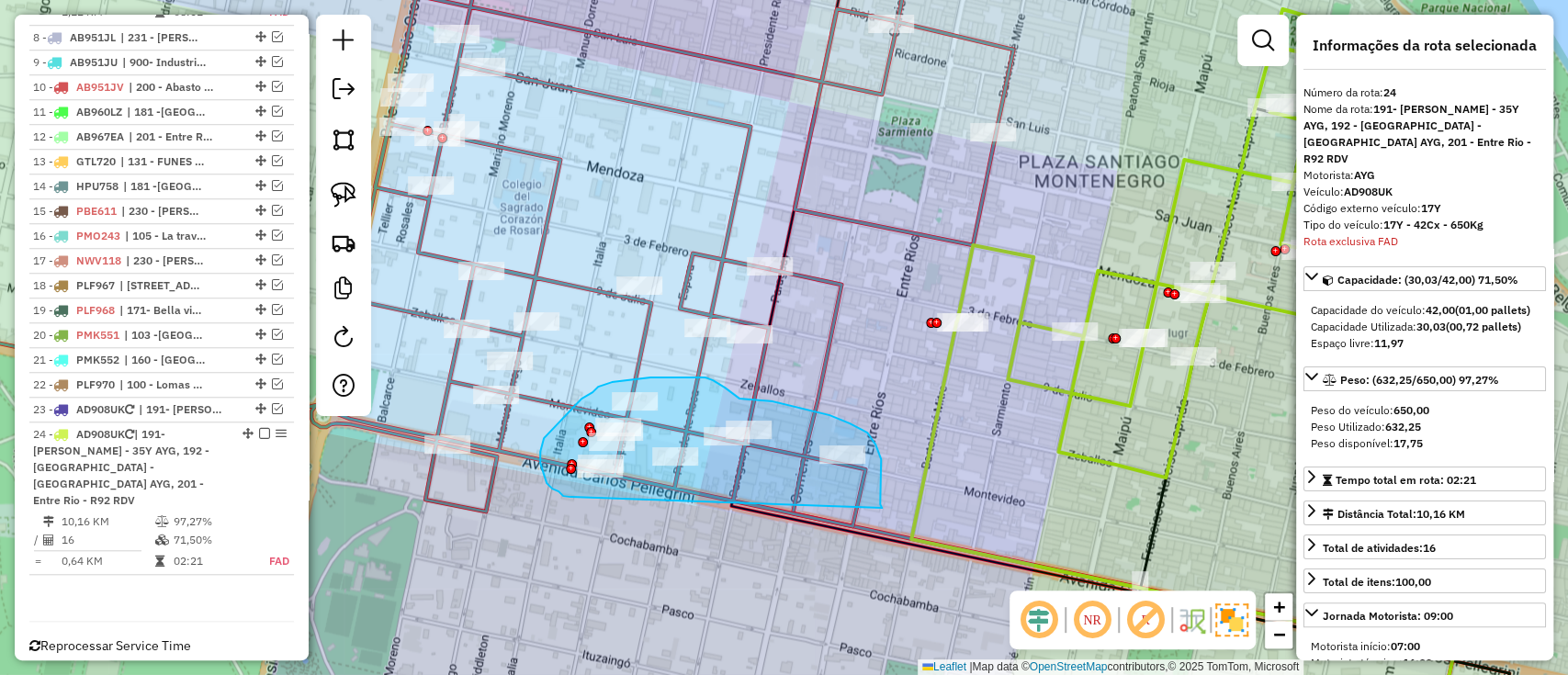
drag, startPoint x: 882, startPoint y: 506, endPoint x: 580, endPoint y: 502, distance: 302.0
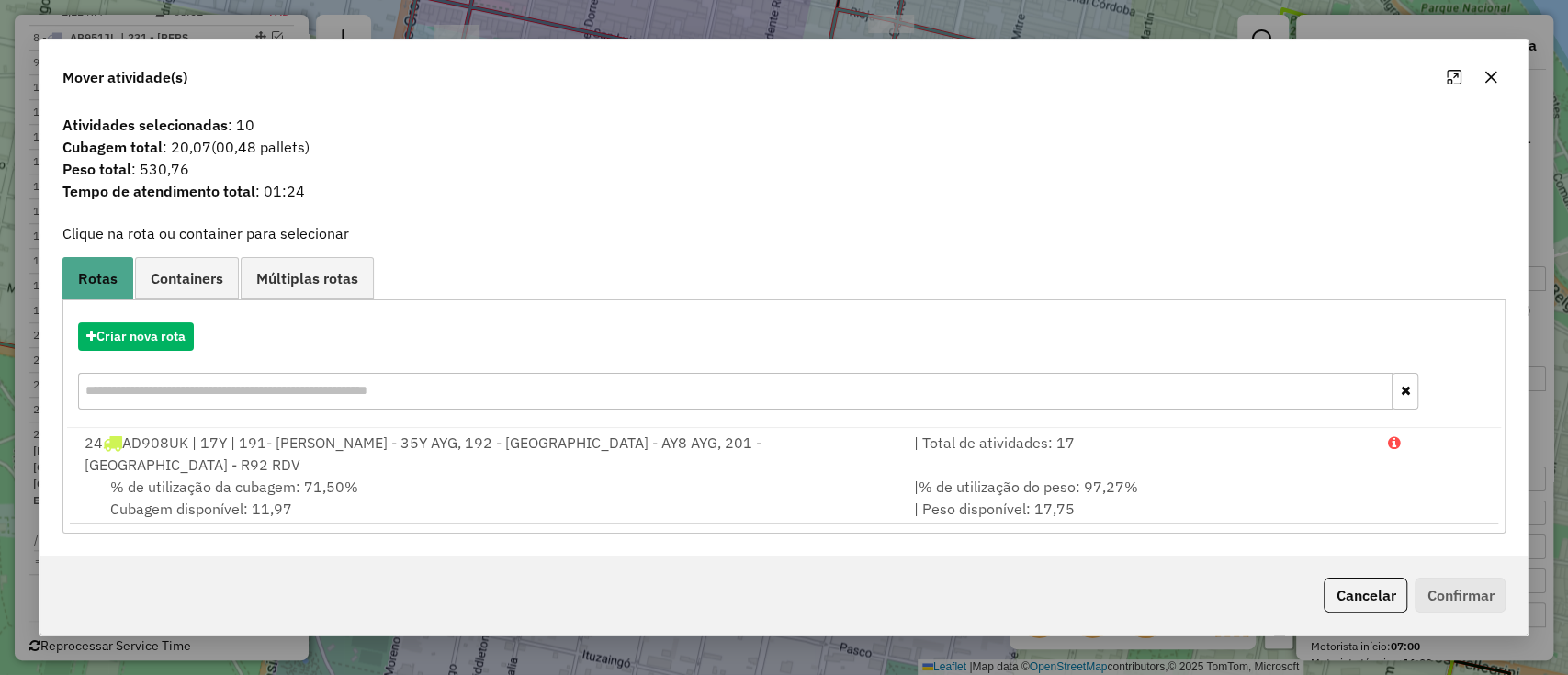
click at [159, 366] on div "Criar nova rota" at bounding box center [784, 369] width 1435 height 120
click at [169, 347] on button "Criar nova rota" at bounding box center [136, 336] width 116 height 28
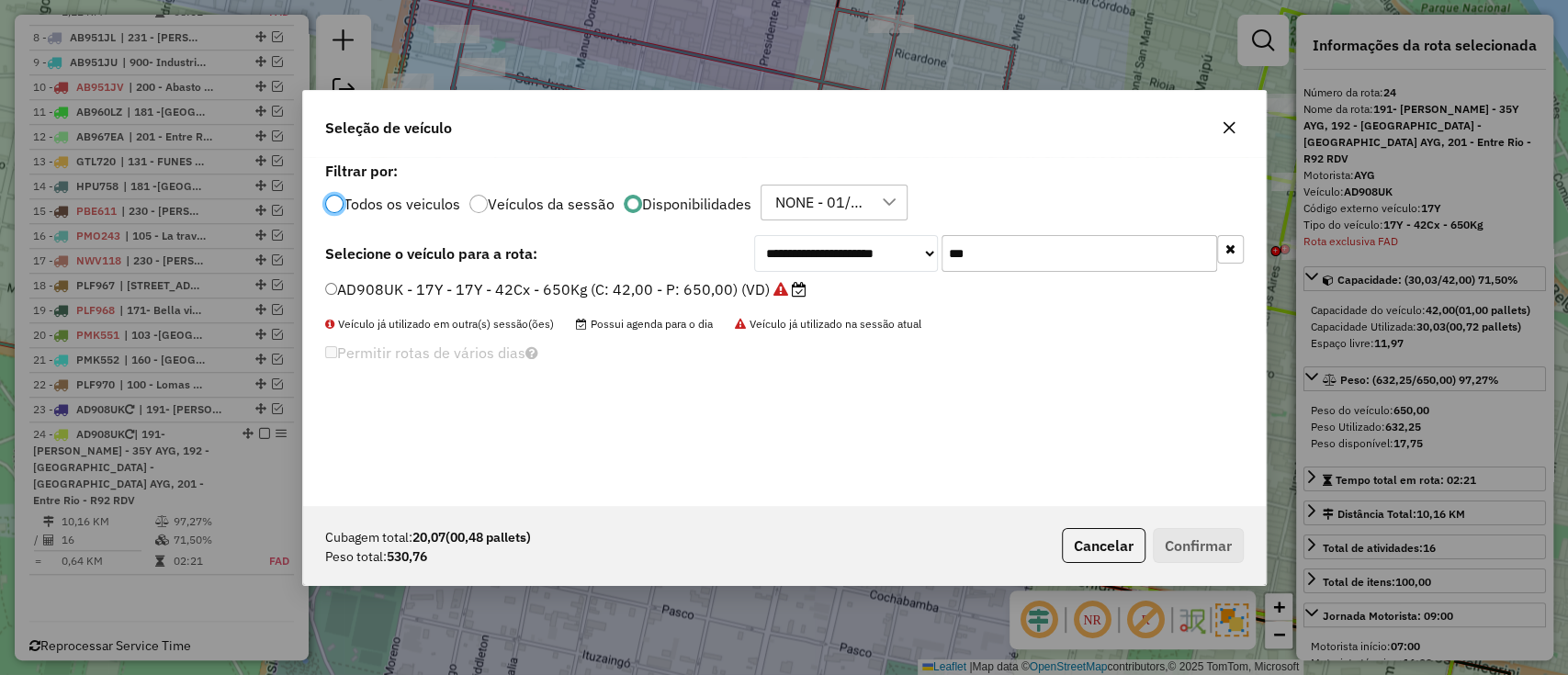
scroll to position [9, 6]
click at [757, 289] on label "AD908UK - 17Y - 17Y - 42Cx - 650Kg (C: 42,00 - P: 650,00) (VD)" at bounding box center [565, 289] width 481 height 22
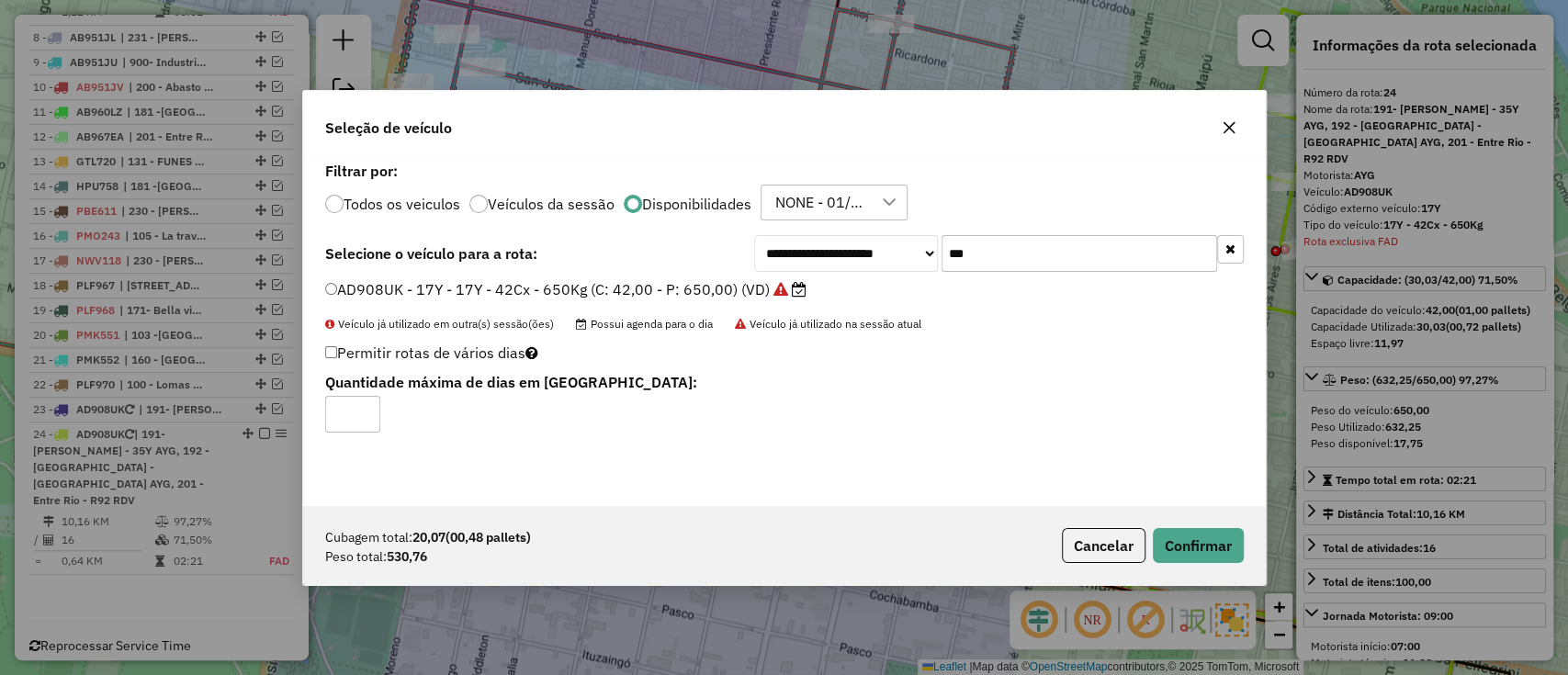
click at [1162, 522] on div "Cubagem total: 20,07 (00,48 pallets) Peso total: 530,76 Cancelar Confirmar" at bounding box center [784, 545] width 963 height 79
click at [1176, 532] on button "Confirmar" at bounding box center [1198, 545] width 91 height 35
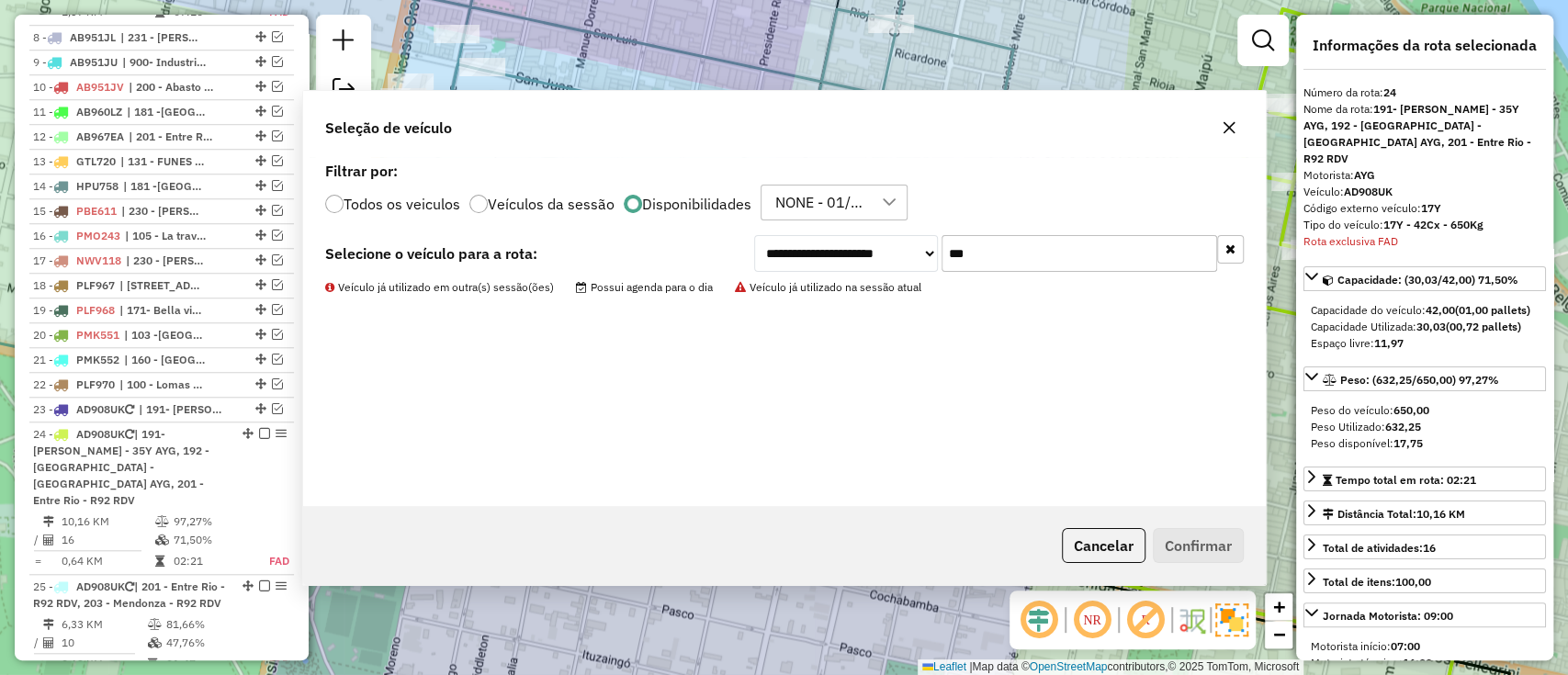
scroll to position [1034, 0]
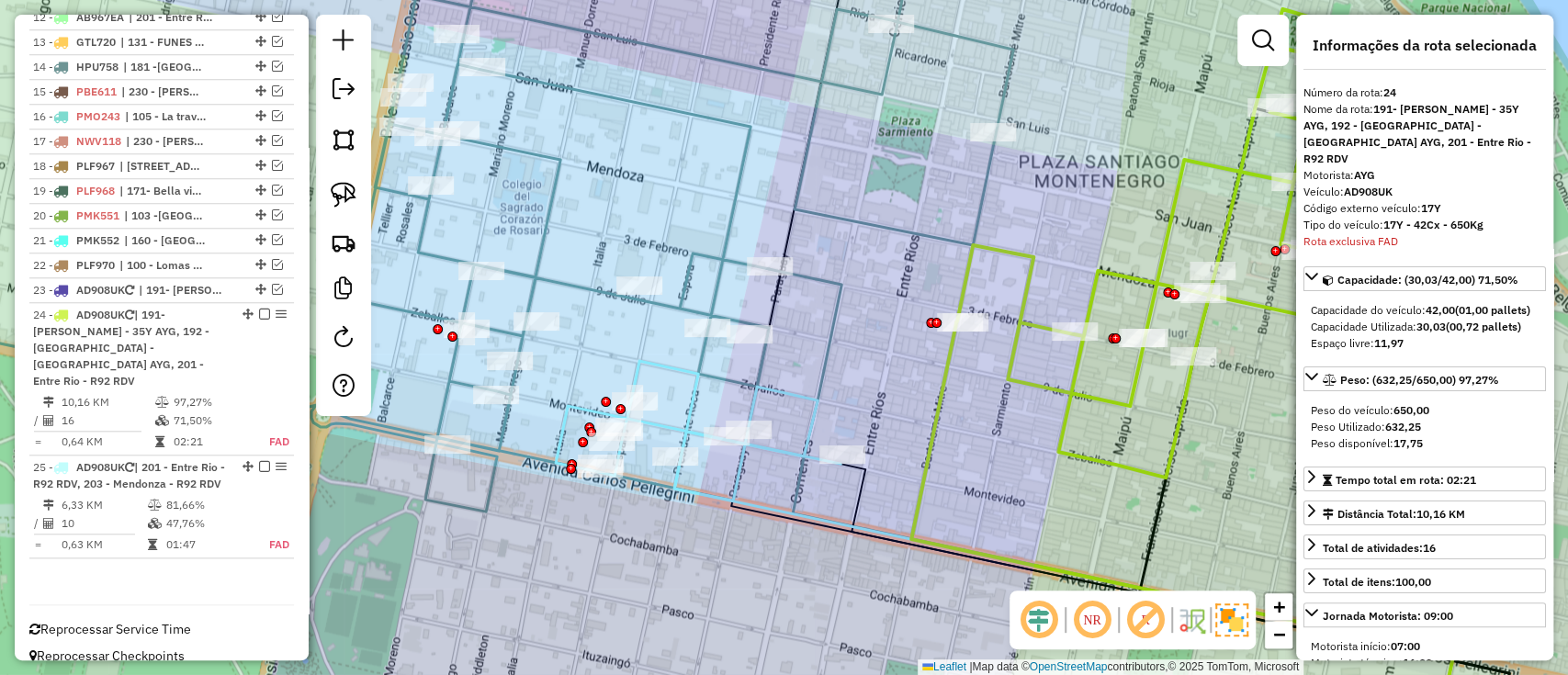
click at [778, 448] on icon at bounding box center [698, 443] width 285 height 114
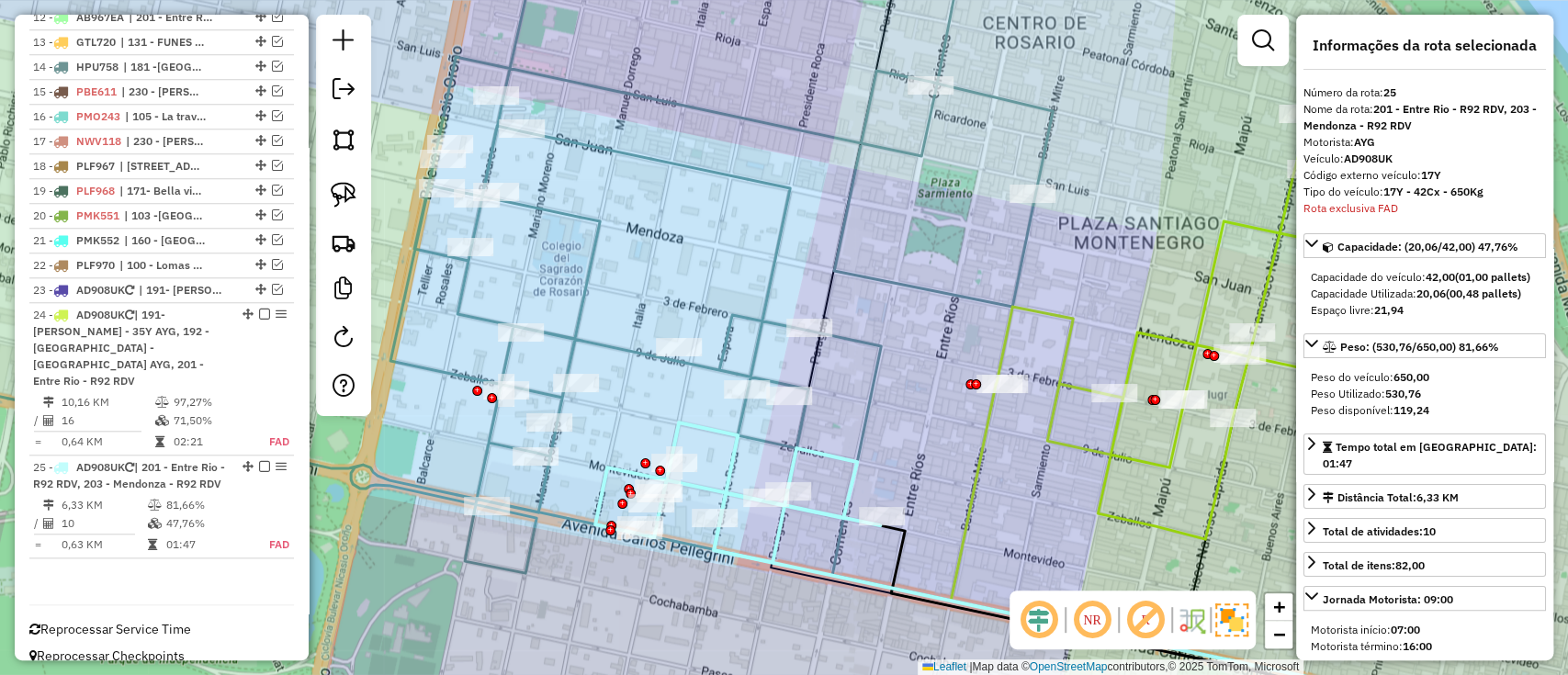
drag, startPoint x: 784, startPoint y: 514, endPoint x: 809, endPoint y: 547, distance: 41.4
click at [809, 547] on div "Janela de atendimento Grade de atendimento Capacidade Transportadoras Veículos …" at bounding box center [784, 337] width 1568 height 675
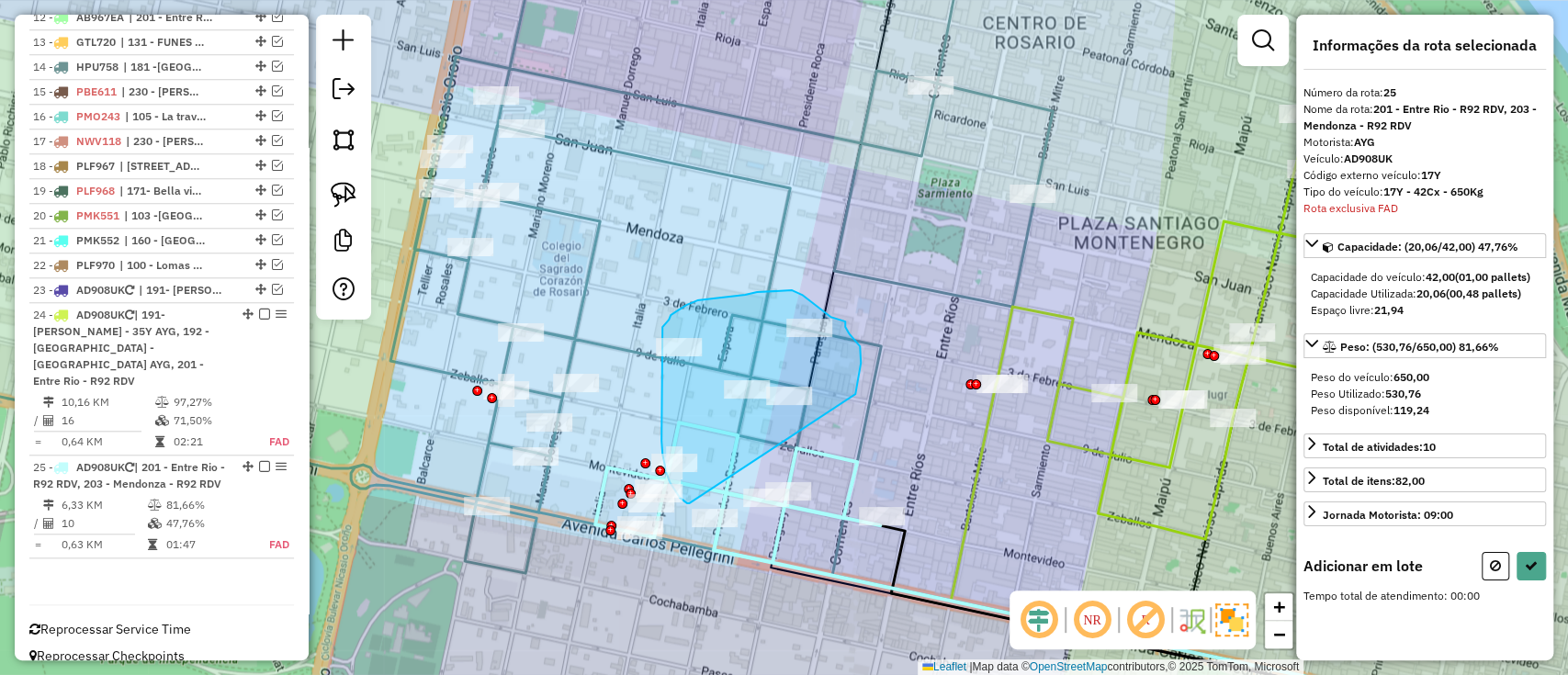
drag, startPoint x: 860, startPoint y: 372, endPoint x: 689, endPoint y: 503, distance: 215.4
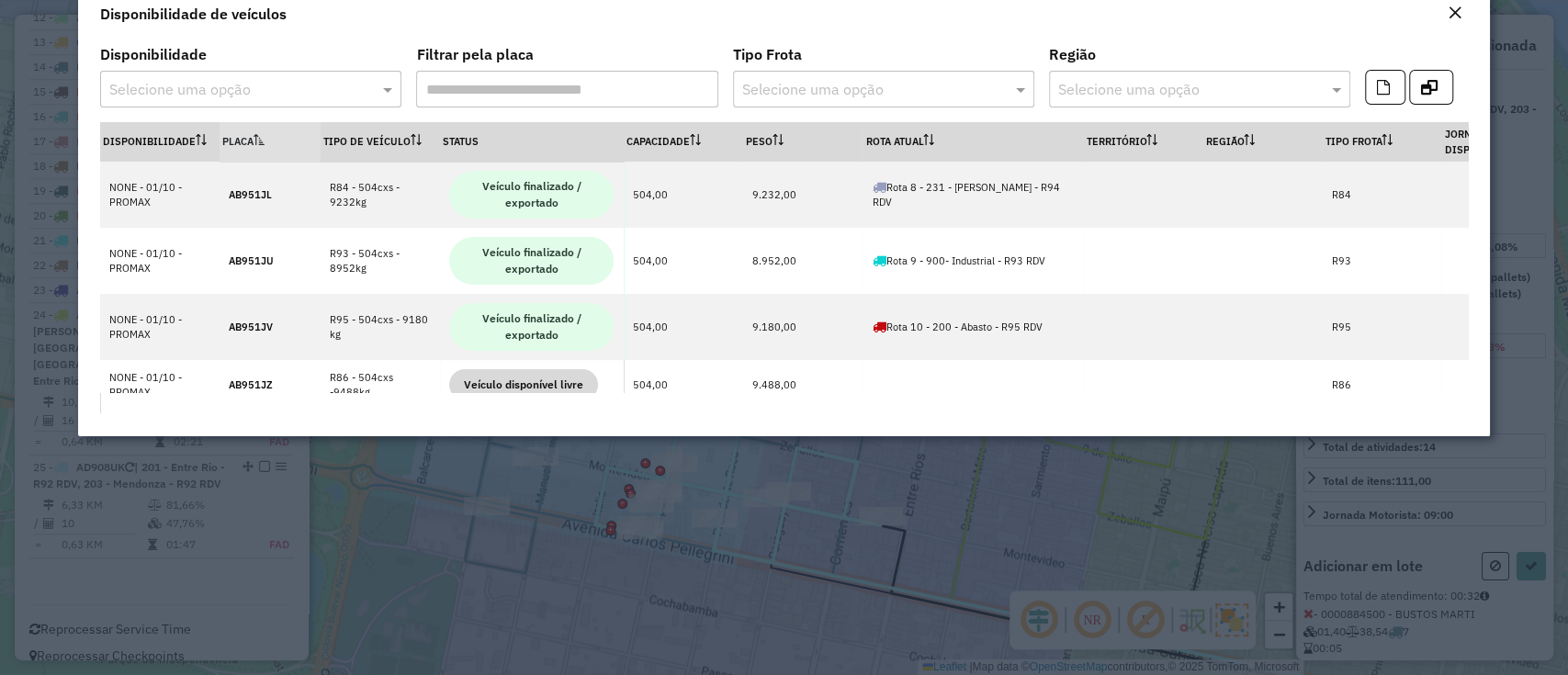
scroll to position [0, 0]
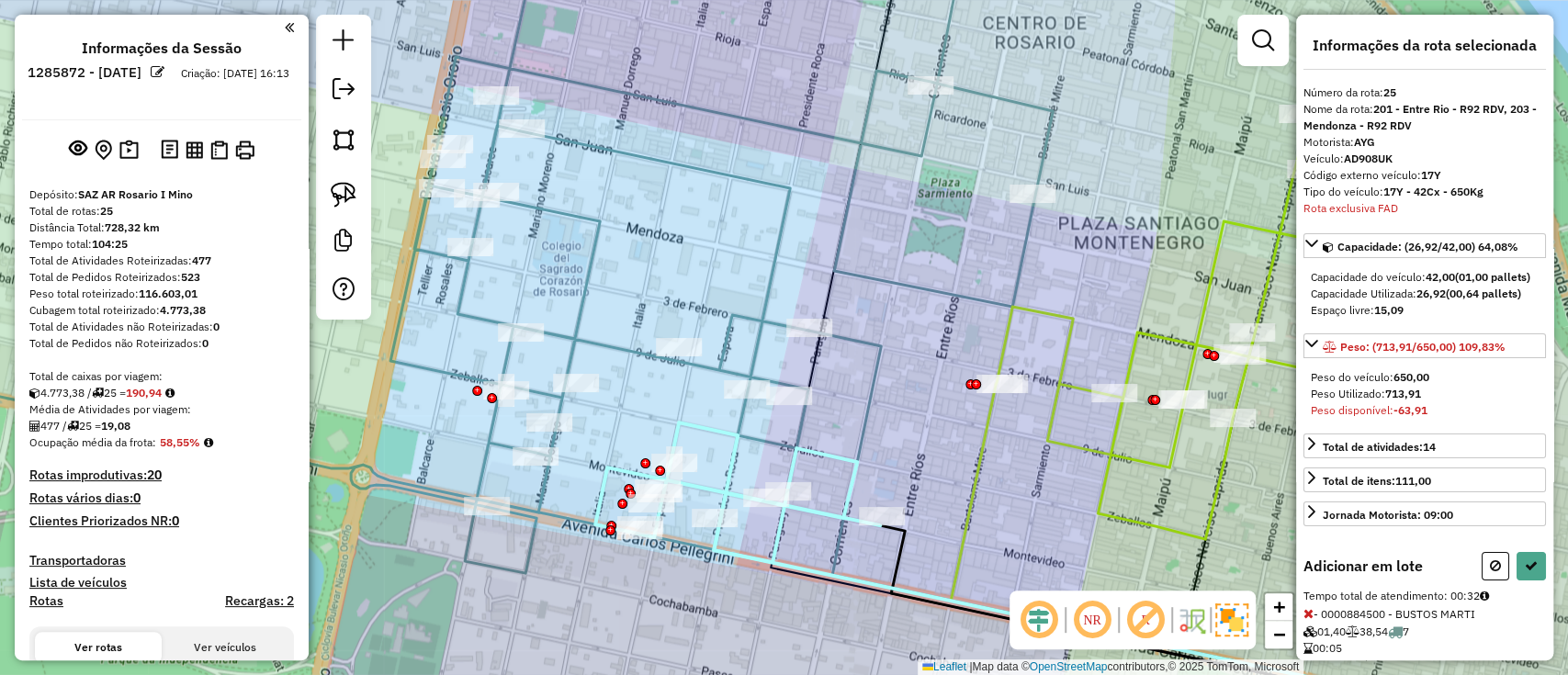
select select "**********"
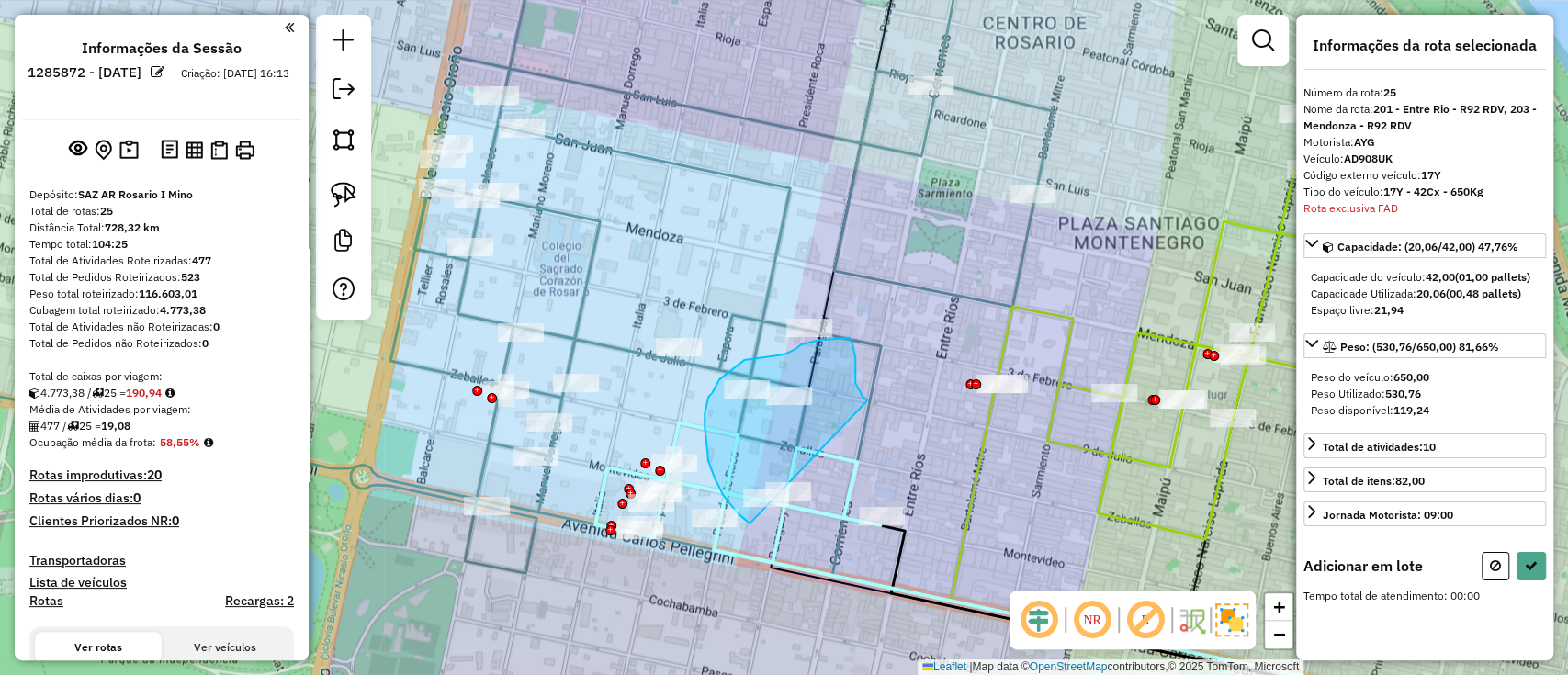
drag, startPoint x: 855, startPoint y: 383, endPoint x: 754, endPoint y: 524, distance: 173.4
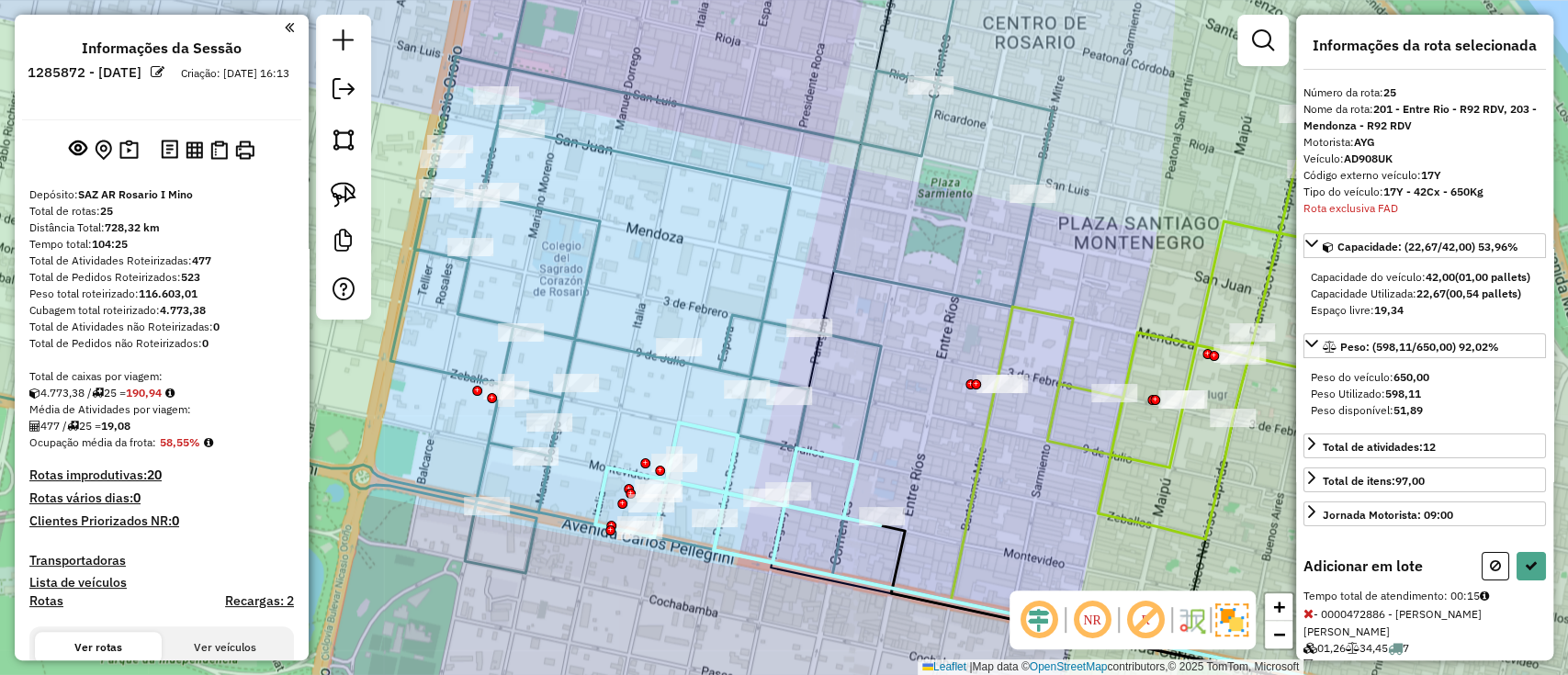
select select "**********"
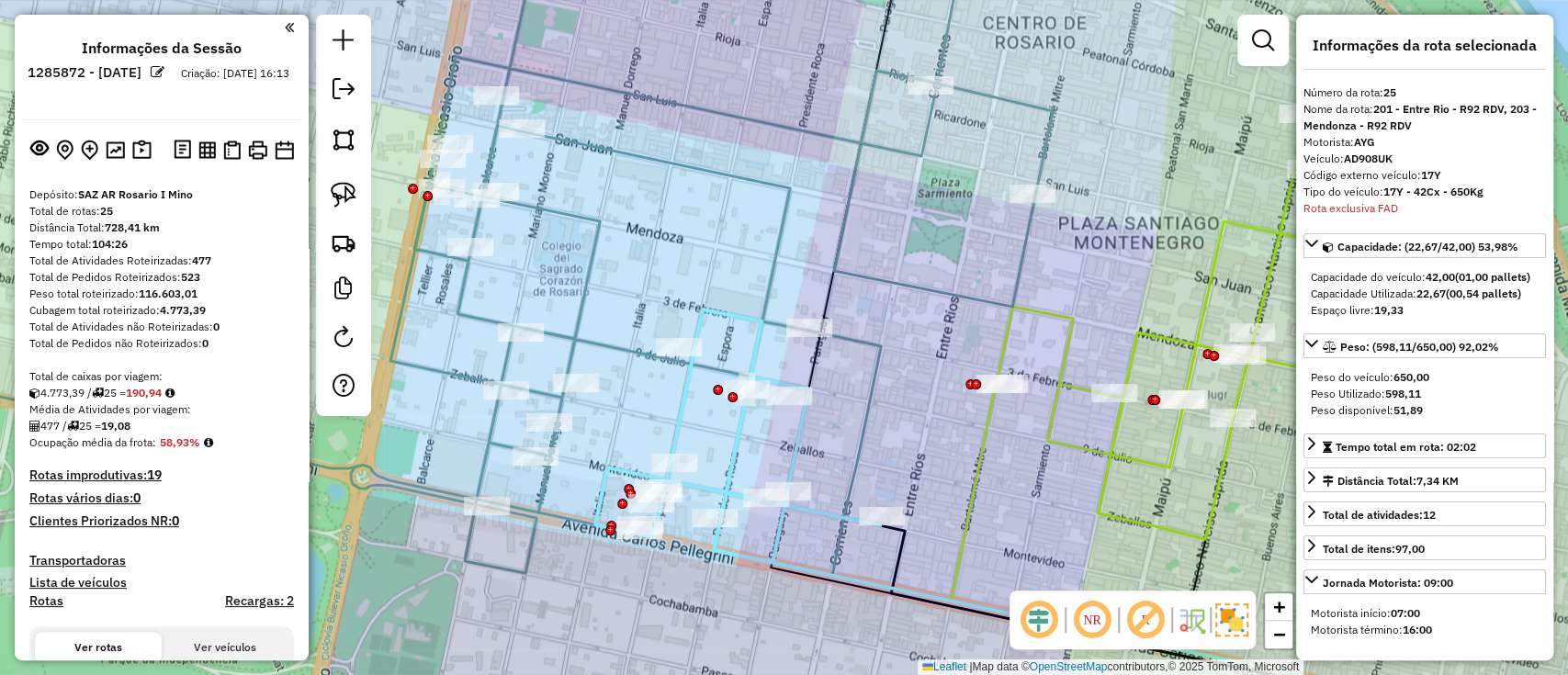
scroll to position [1034, 0]
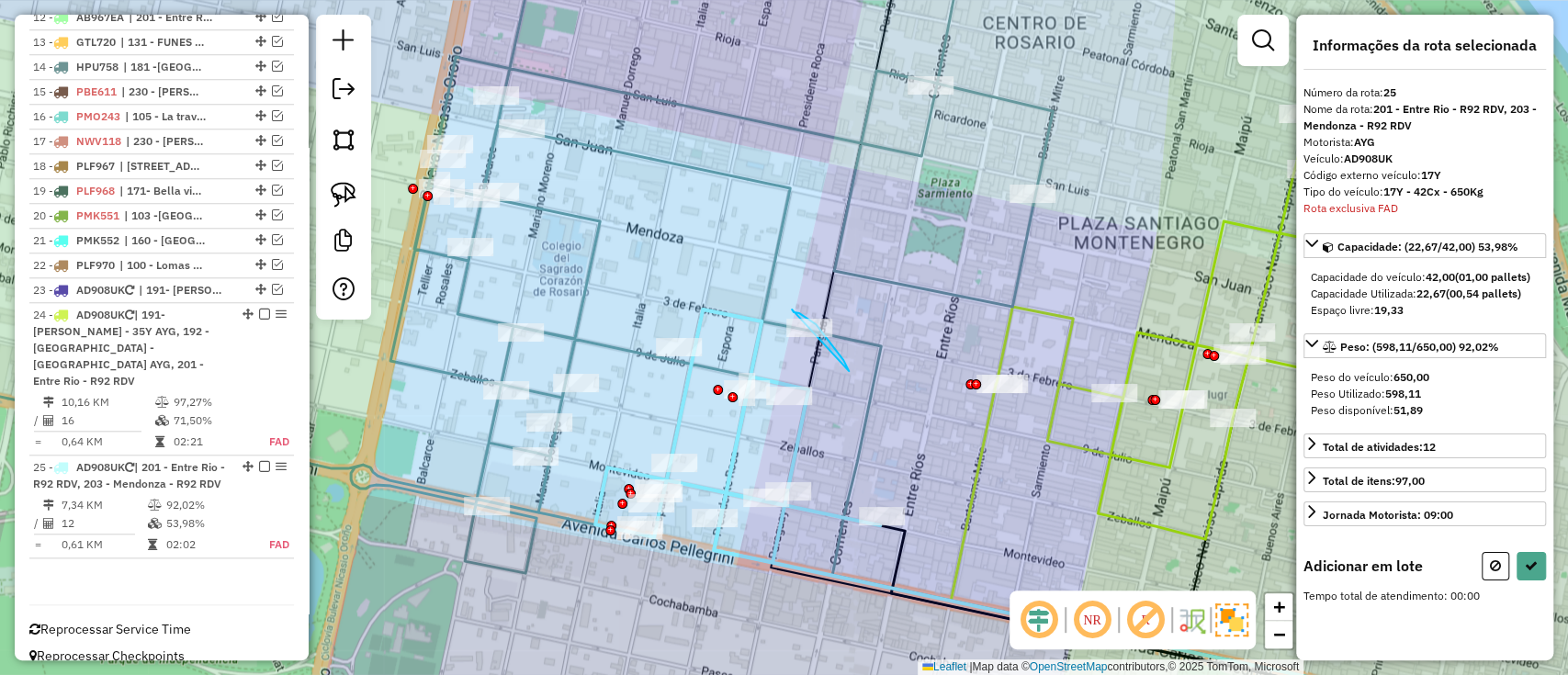
drag, startPoint x: 849, startPoint y: 371, endPoint x: 778, endPoint y: 322, distance: 86.3
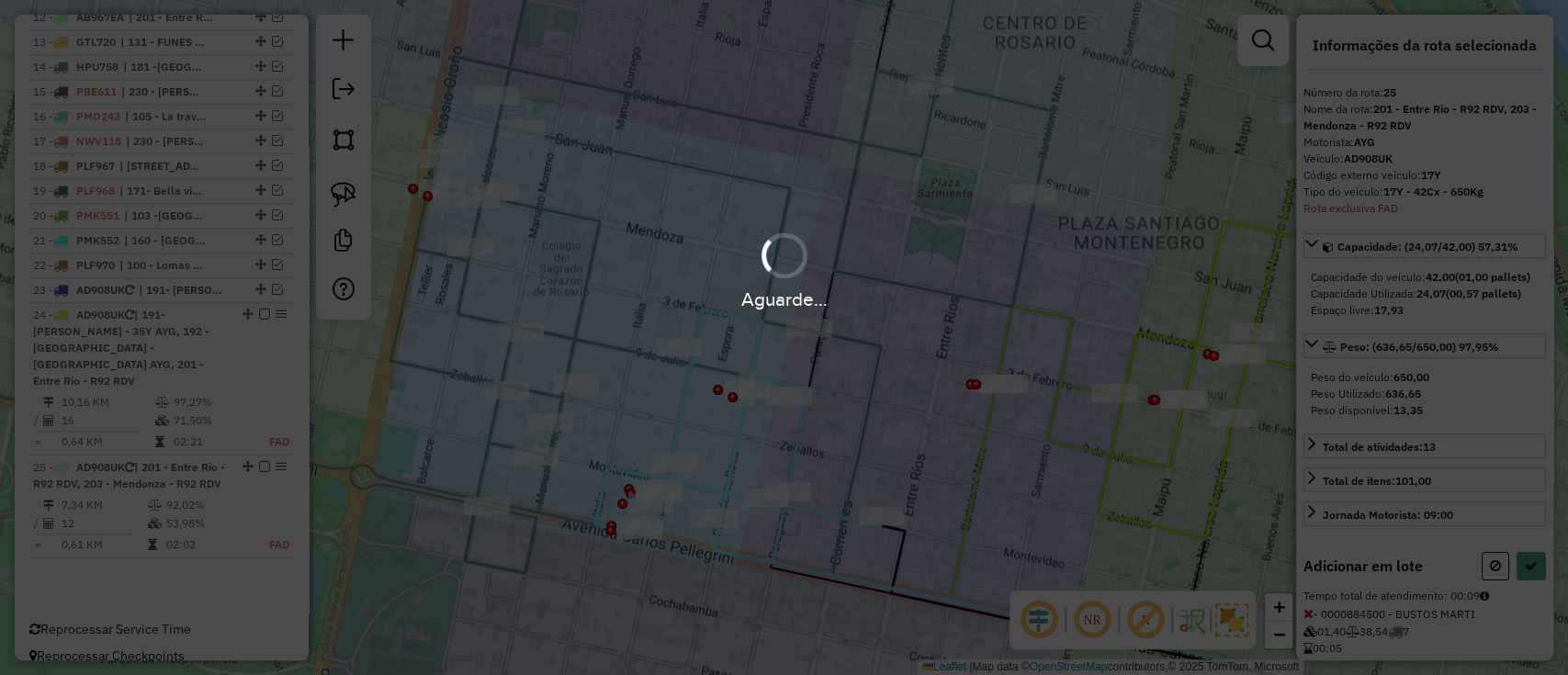
select select "**********"
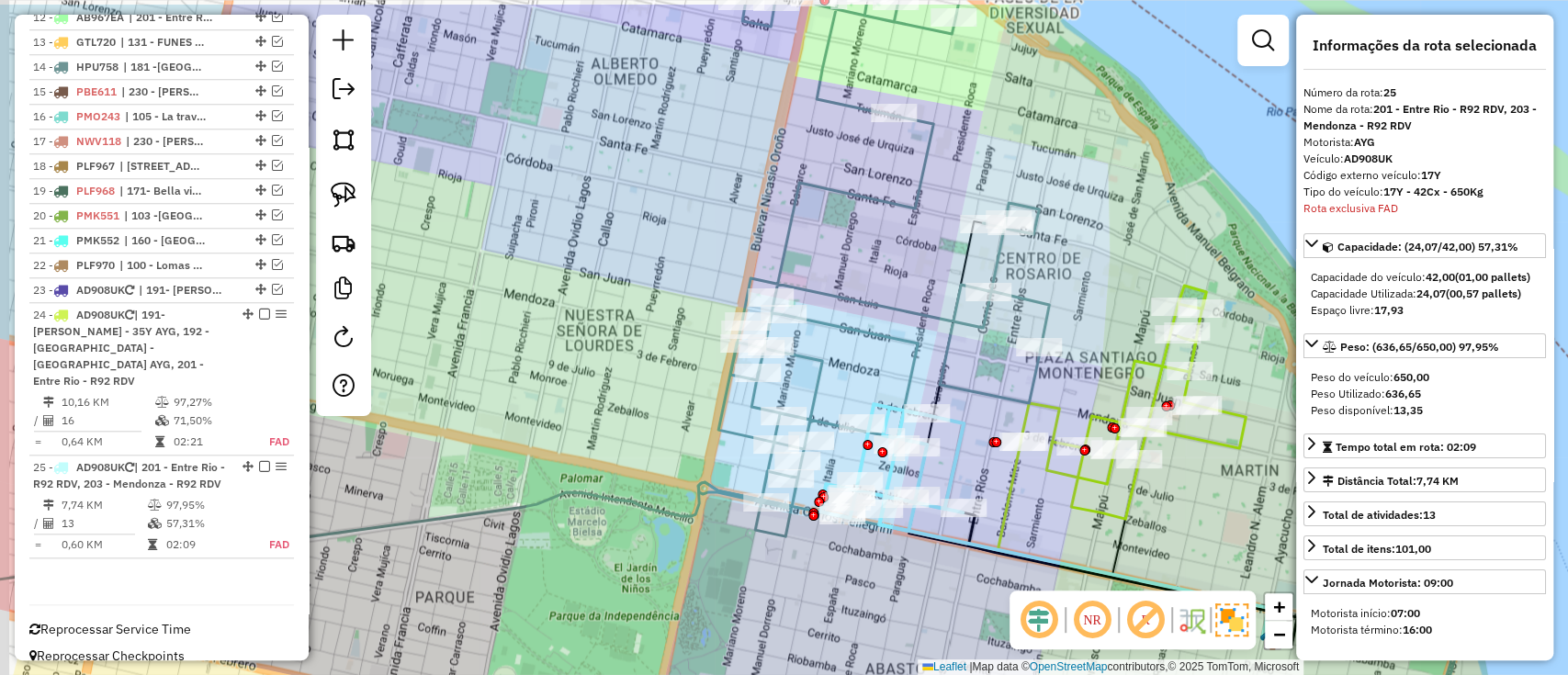
drag, startPoint x: 840, startPoint y: 478, endPoint x: 972, endPoint y: 549, distance: 149.9
click at [972, 549] on icon at bounding box center [1075, 542] width 393 height 196
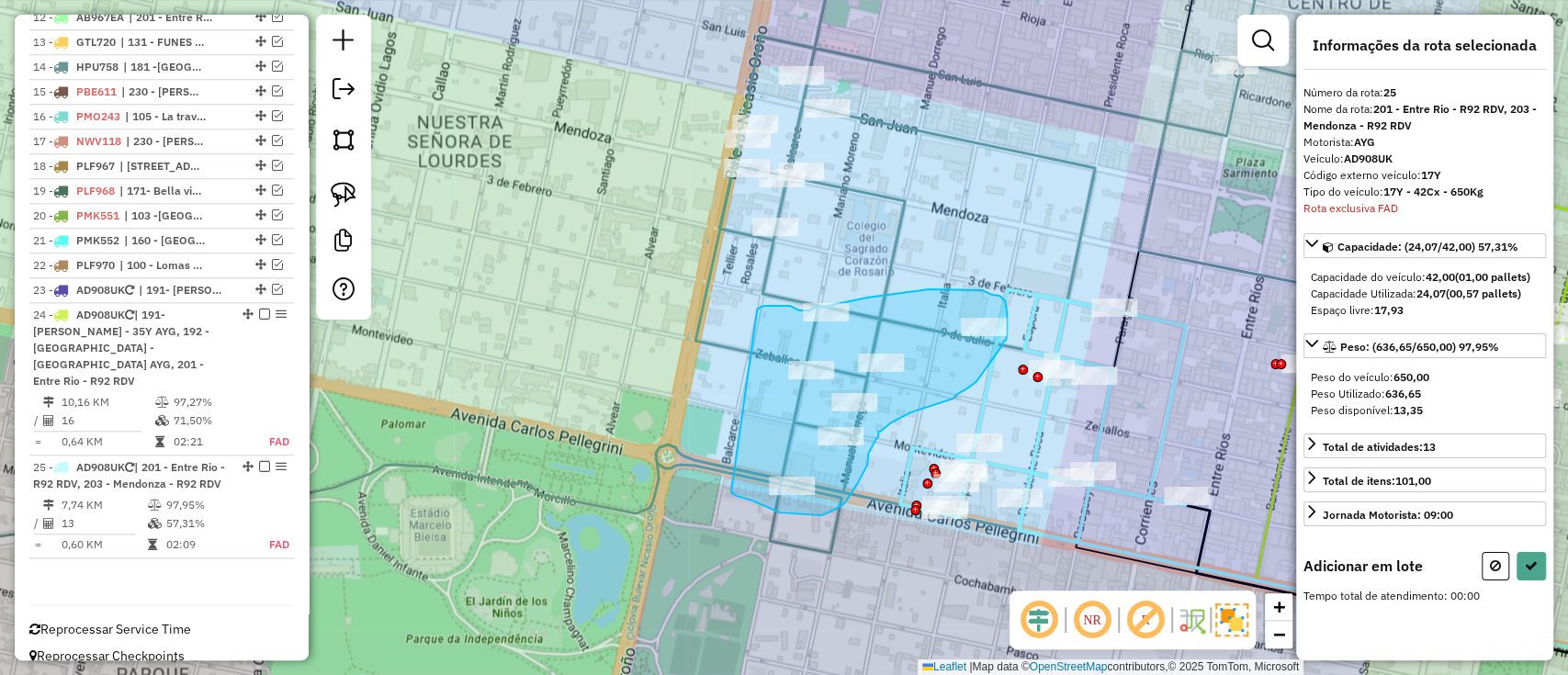
drag, startPoint x: 731, startPoint y: 492, endPoint x: 753, endPoint y: 312, distance: 181.3
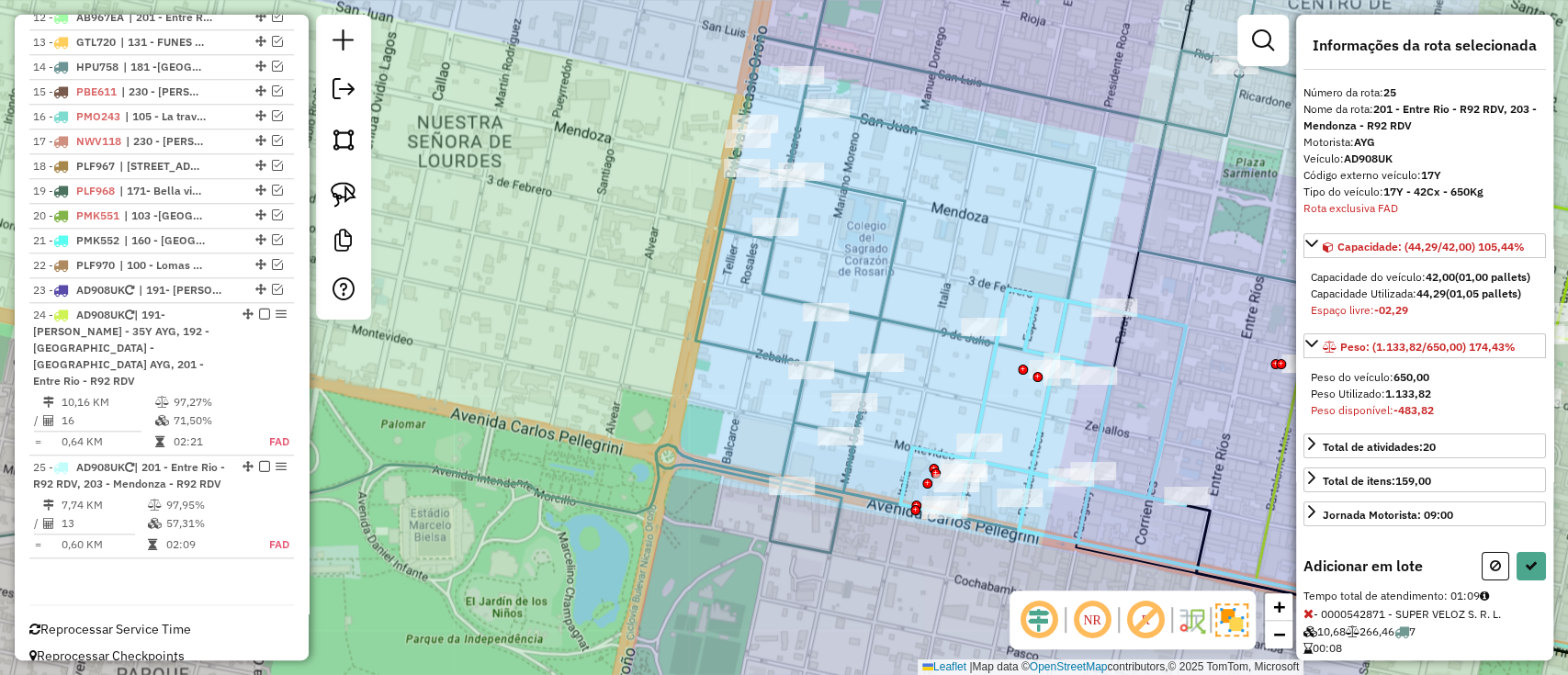
select select "**********"
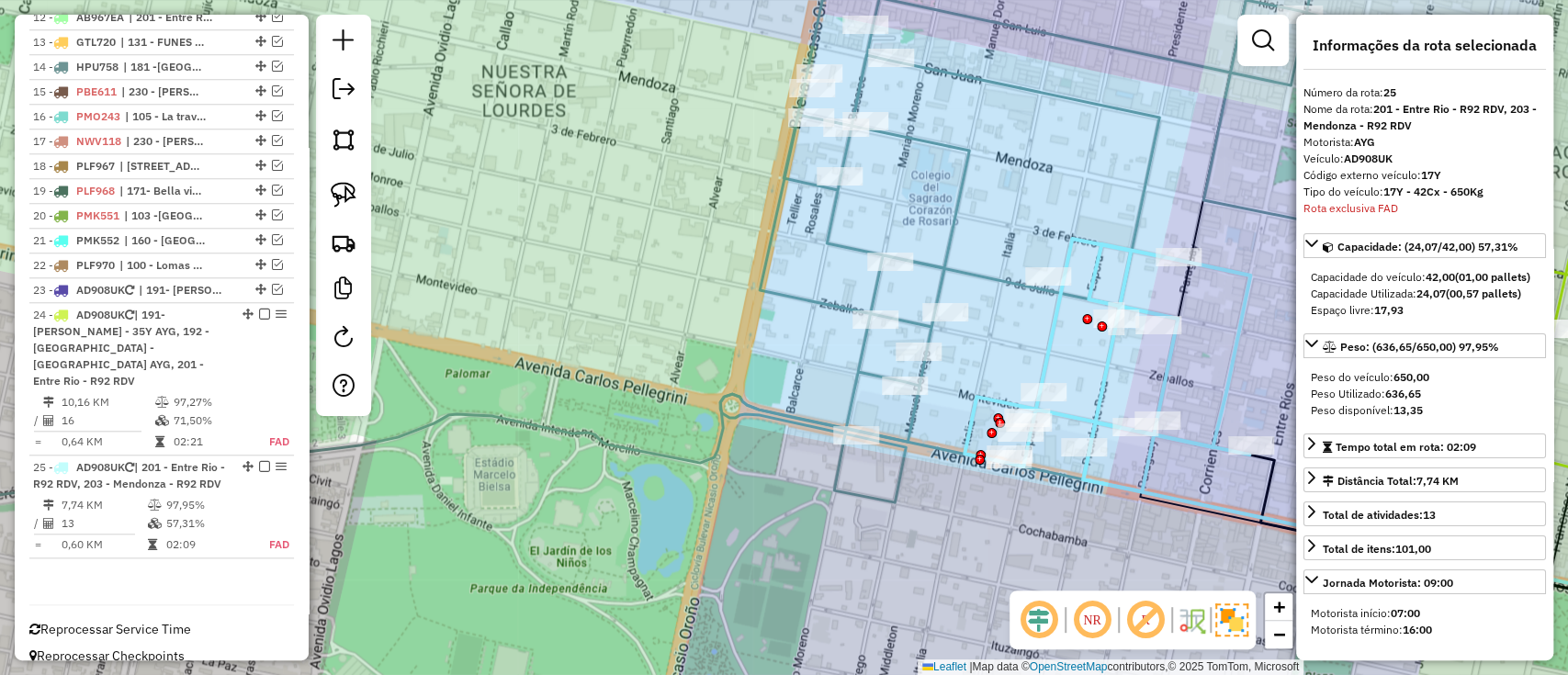
drag, startPoint x: 998, startPoint y: 307, endPoint x: 941, endPoint y: 366, distance: 82.0
click at [944, 364] on div "Janela de atendimento Grade de atendimento Capacidade Transportadoras Veículos …" at bounding box center [784, 337] width 1568 height 675
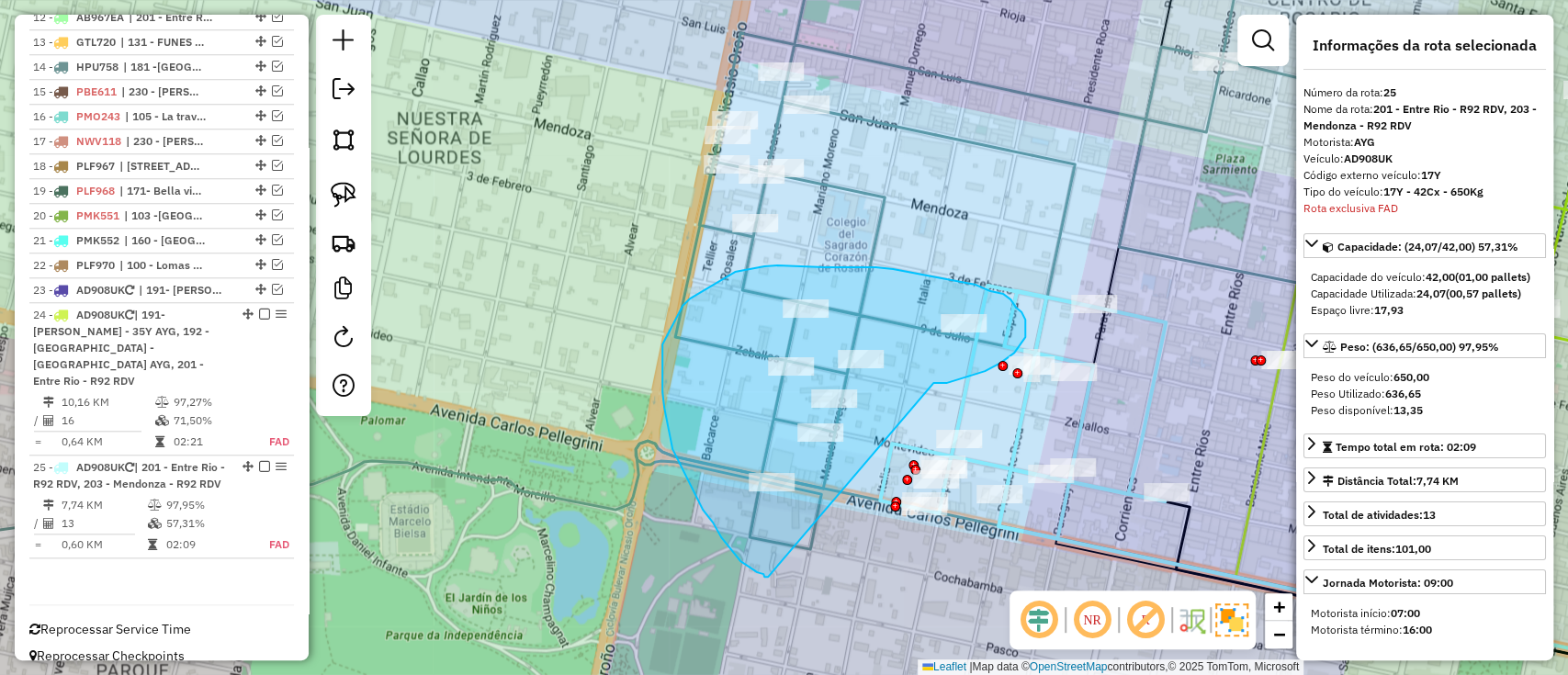
drag, startPoint x: 934, startPoint y: 383, endPoint x: 768, endPoint y: 577, distance: 255.3
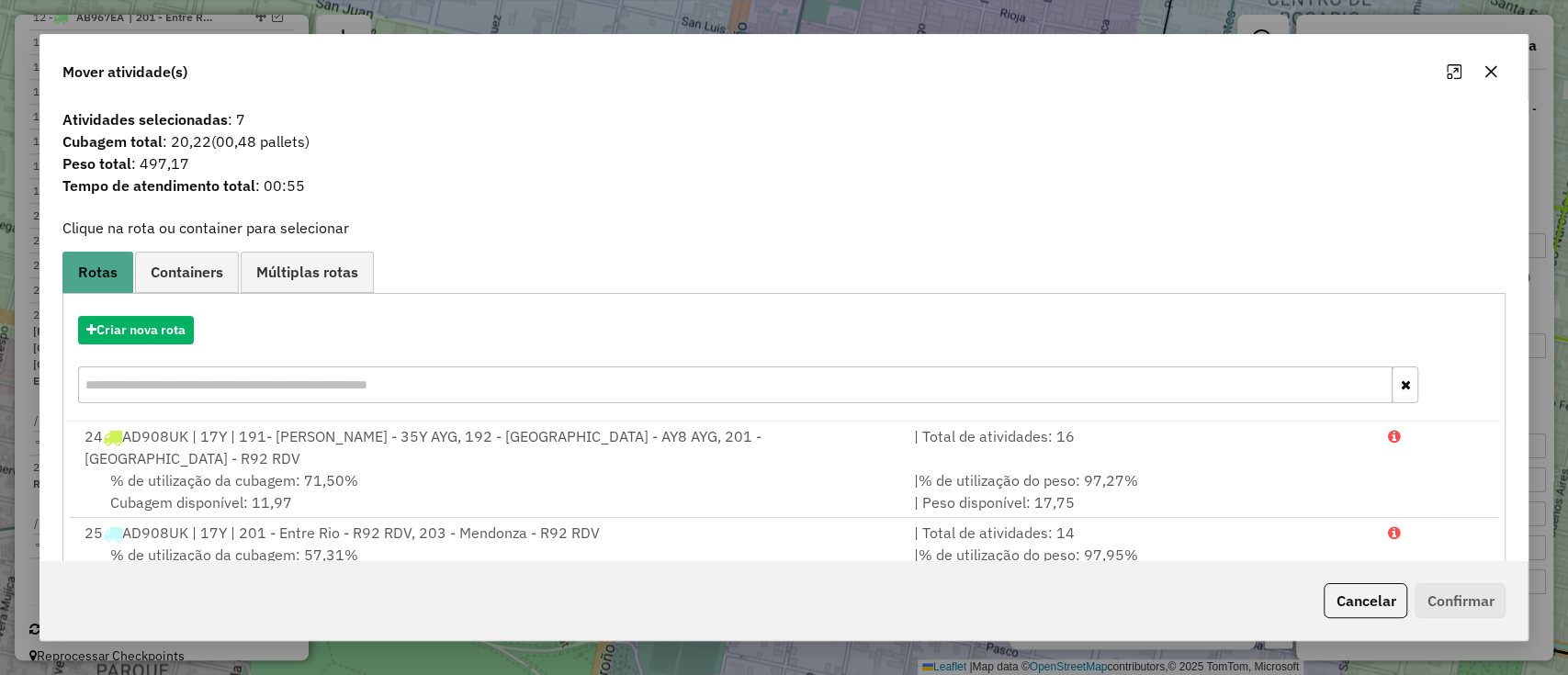
click at [145, 344] on div "Criar nova rota" at bounding box center [784, 330] width 1435 height 28
click at [148, 335] on button "Criar nova rota" at bounding box center [136, 330] width 116 height 28
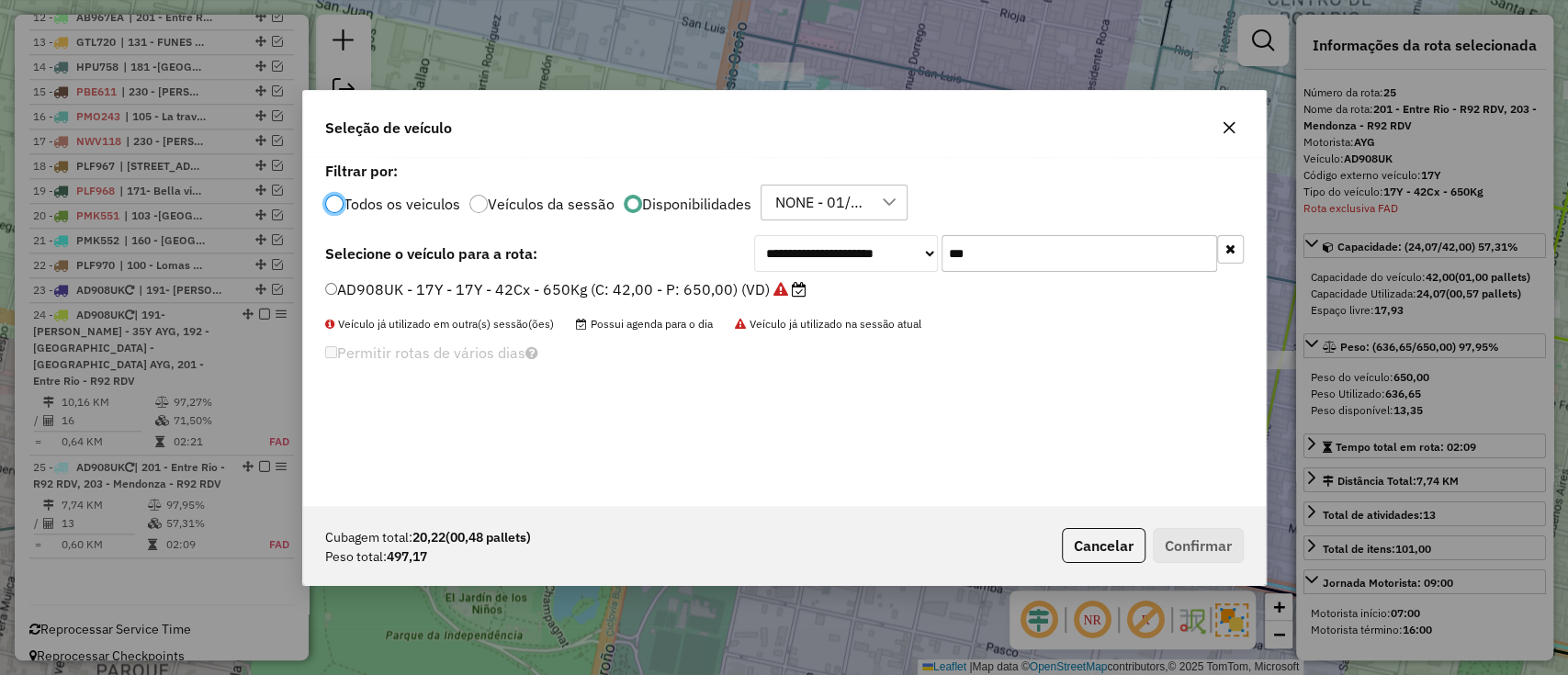
scroll to position [9, 6]
click at [721, 296] on label "AD908UK - 17Y - 17Y - 42Cx - 650Kg (C: 42,00 - P: 650,00) (VD)" at bounding box center [565, 289] width 481 height 22
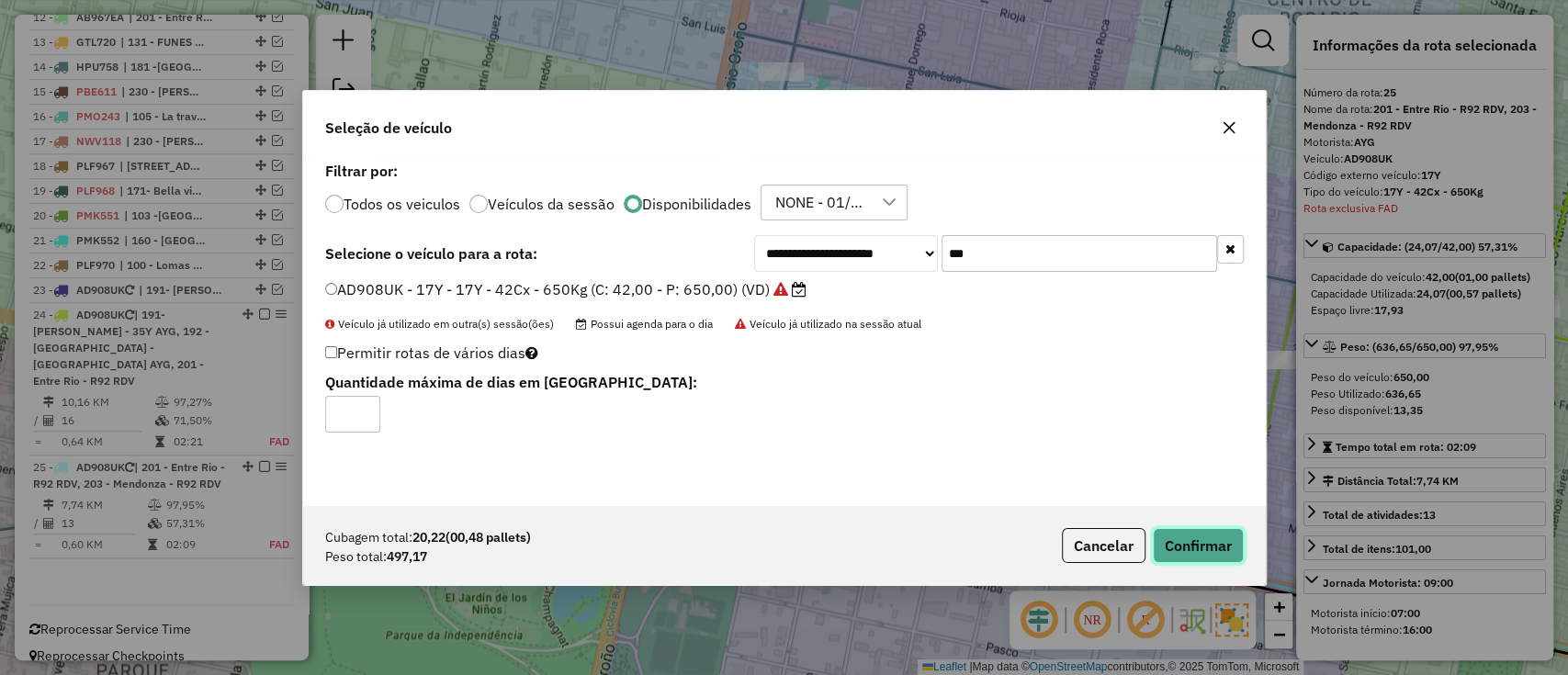
click at [1189, 532] on button "Confirmar" at bounding box center [1198, 545] width 91 height 35
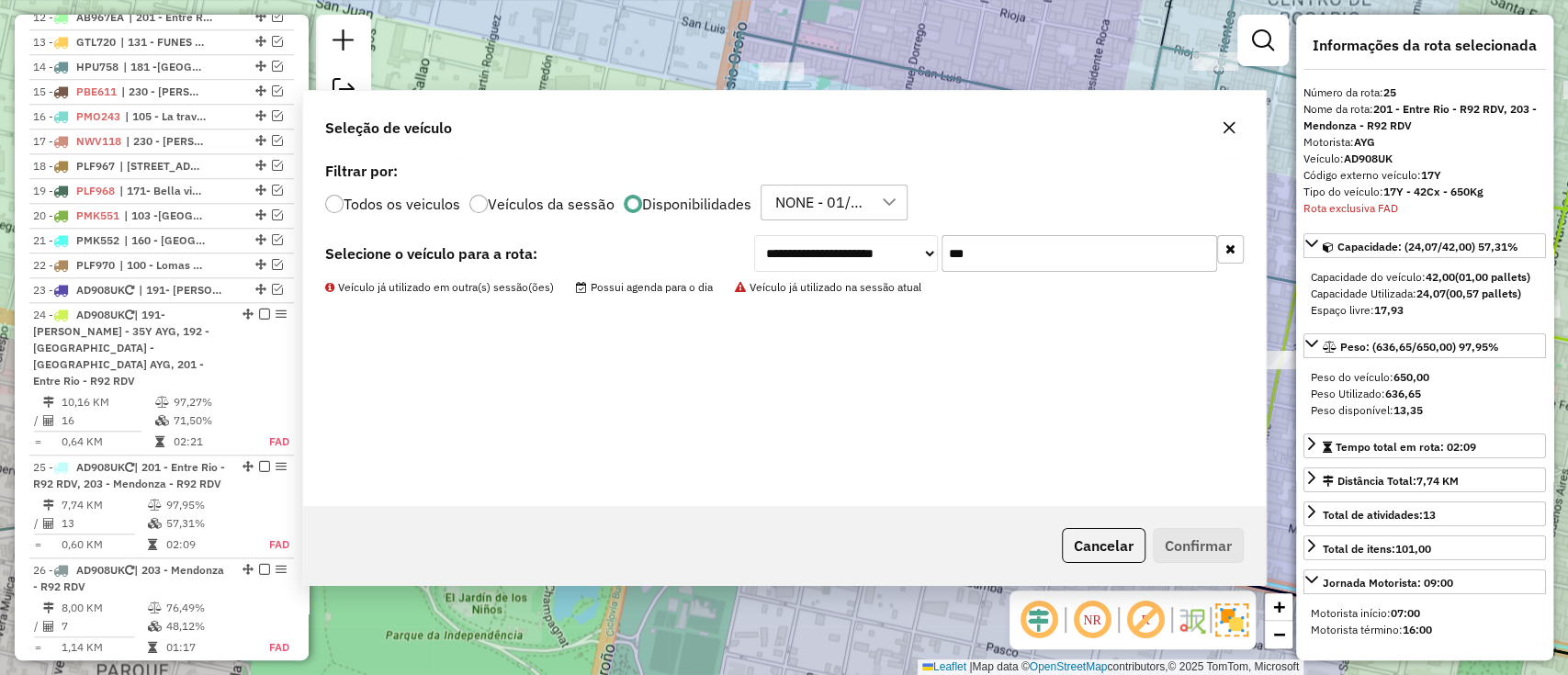
scroll to position [1137, 0]
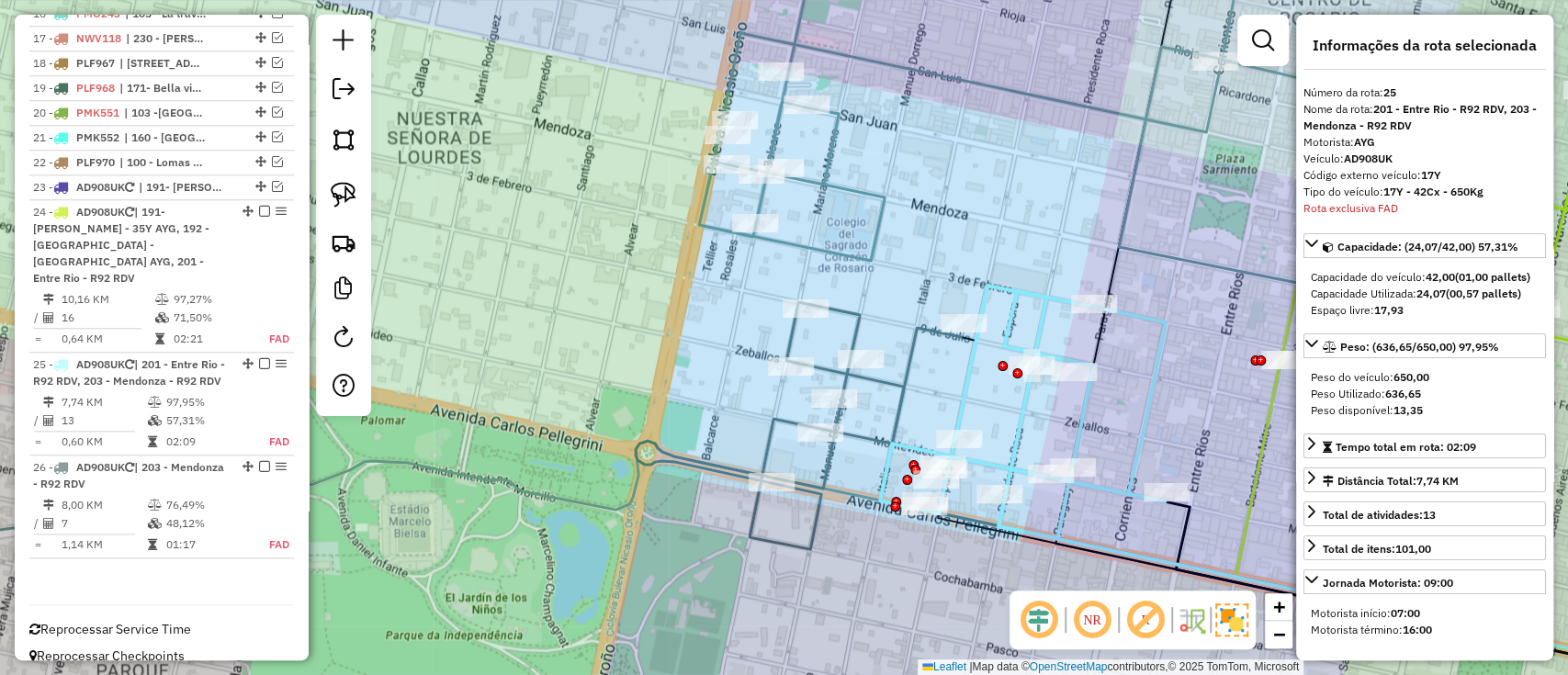
click at [907, 365] on icon at bounding box center [798, 426] width 325 height 247
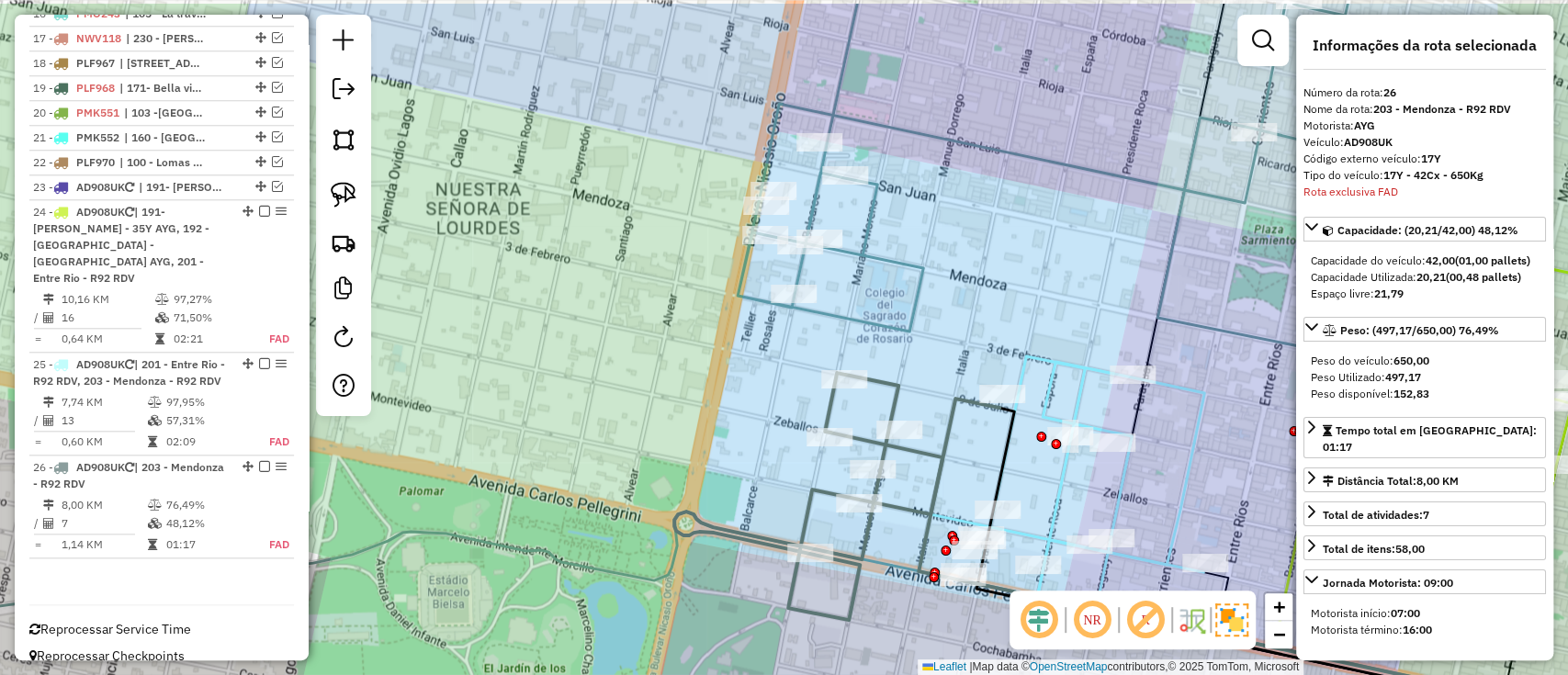
drag, startPoint x: 867, startPoint y: 312, endPoint x: 906, endPoint y: 387, distance: 84.5
click at [906, 387] on icon at bounding box center [837, 496] width 325 height 247
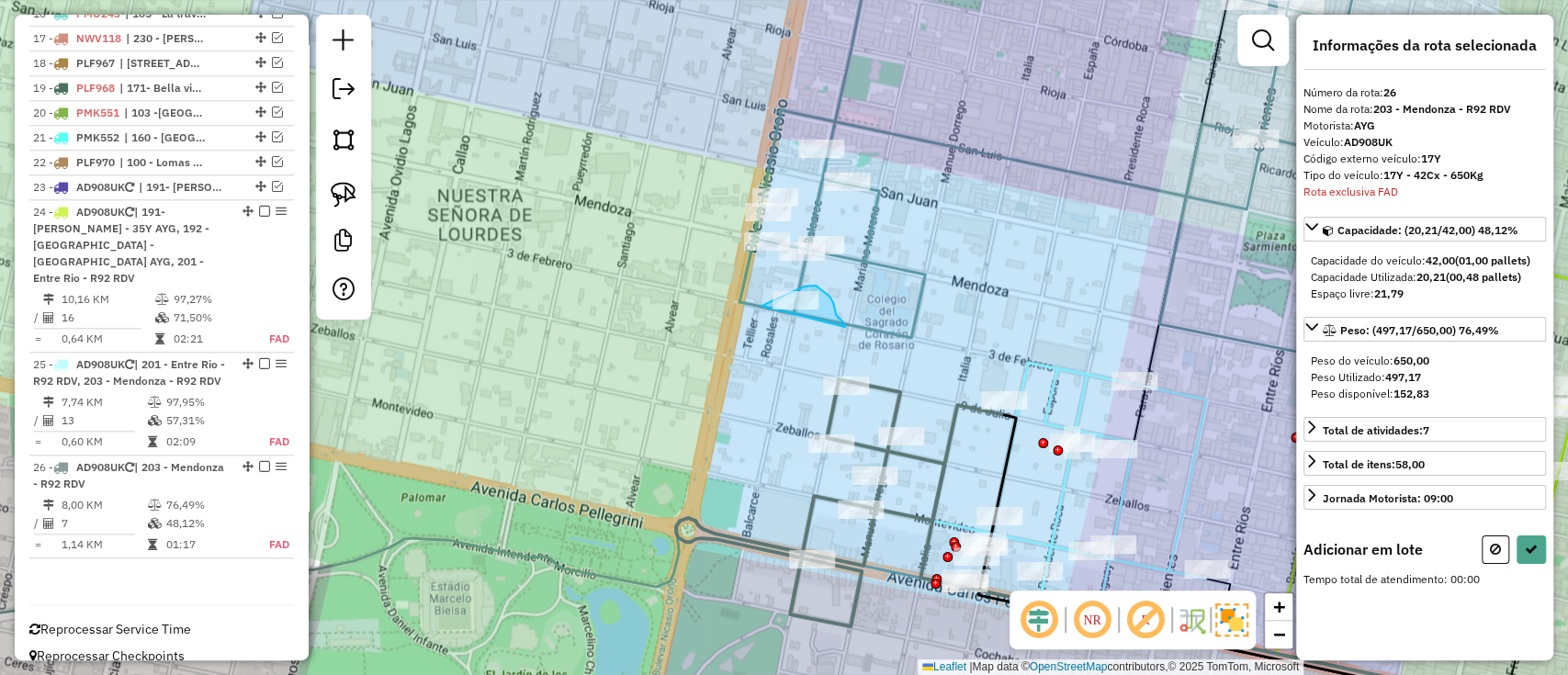
drag, startPoint x: 842, startPoint y: 321, endPoint x: 759, endPoint y: 339, distance: 84.9
select select "**********"
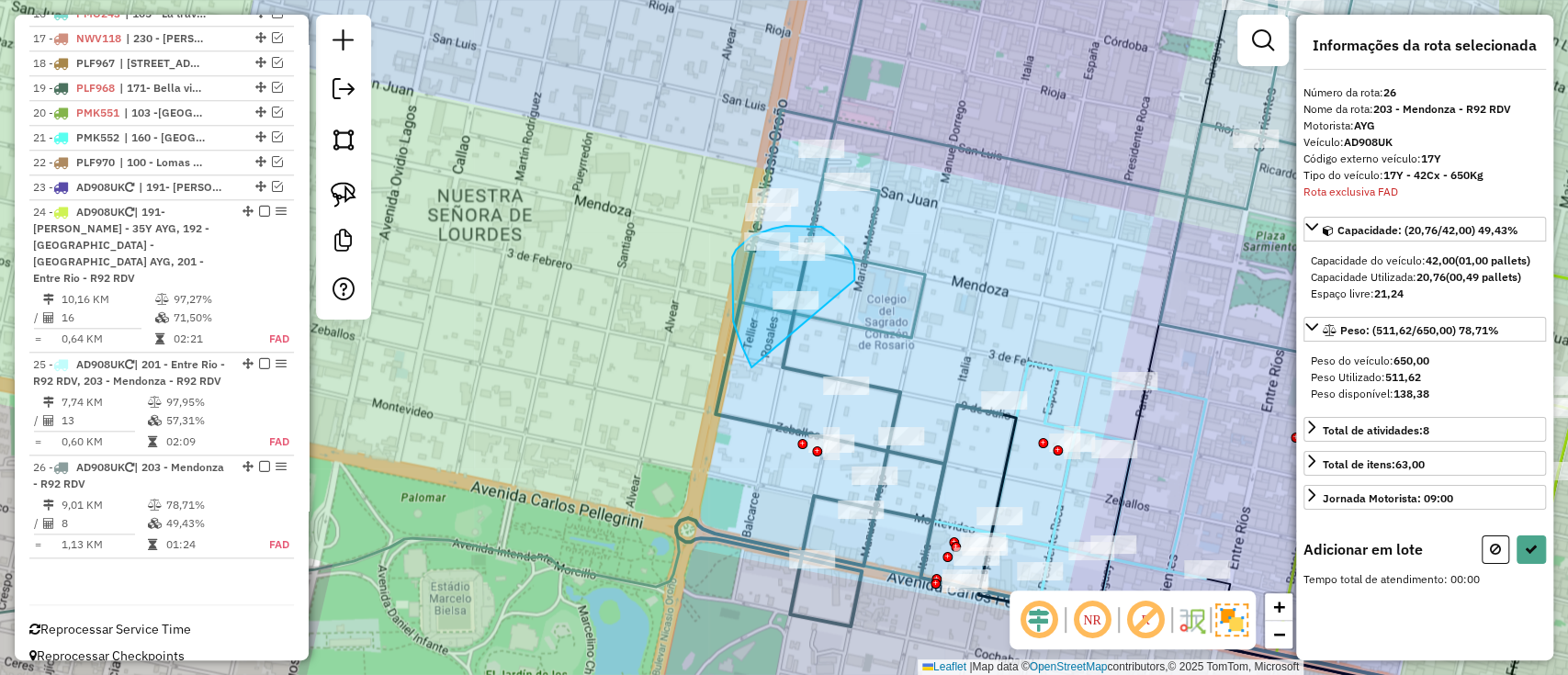
drag, startPoint x: 852, startPoint y: 256, endPoint x: 757, endPoint y: 372, distance: 149.9
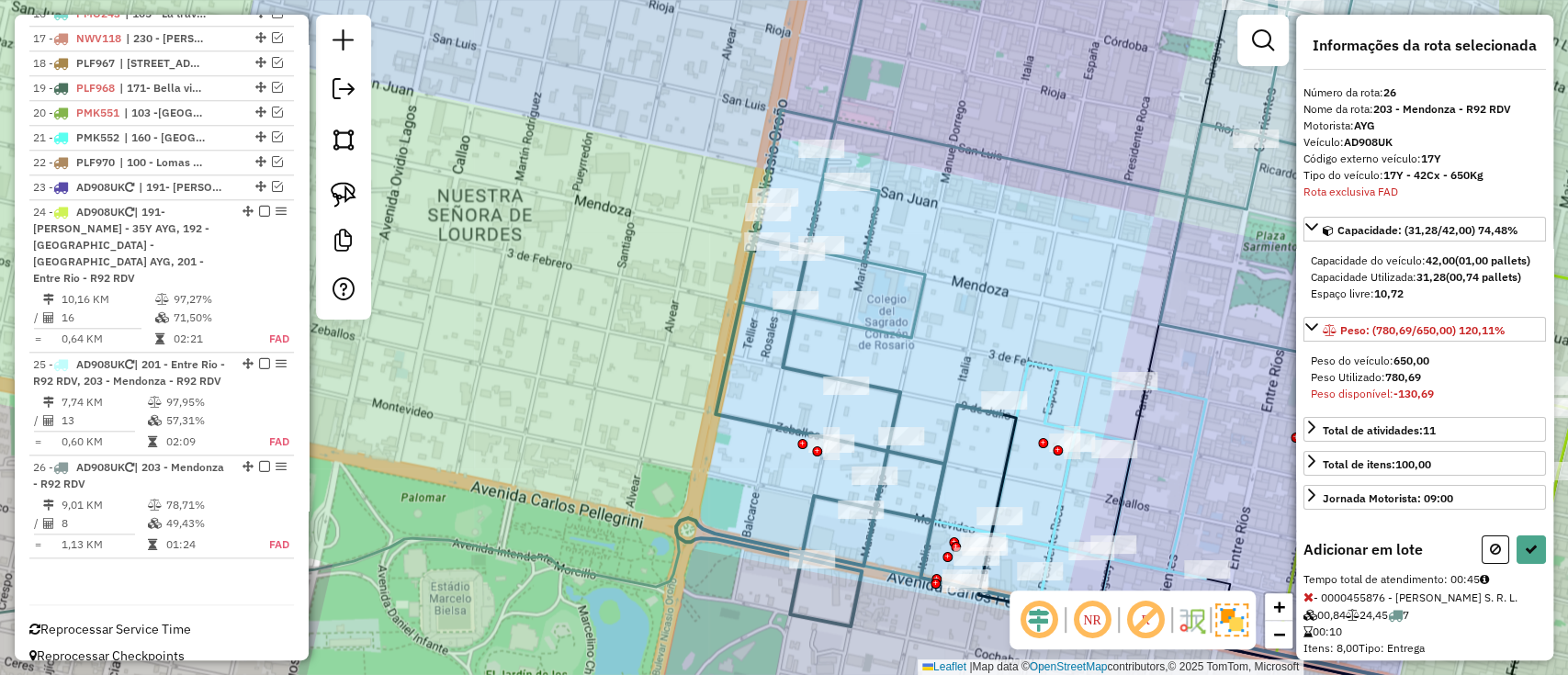
select select "**********"
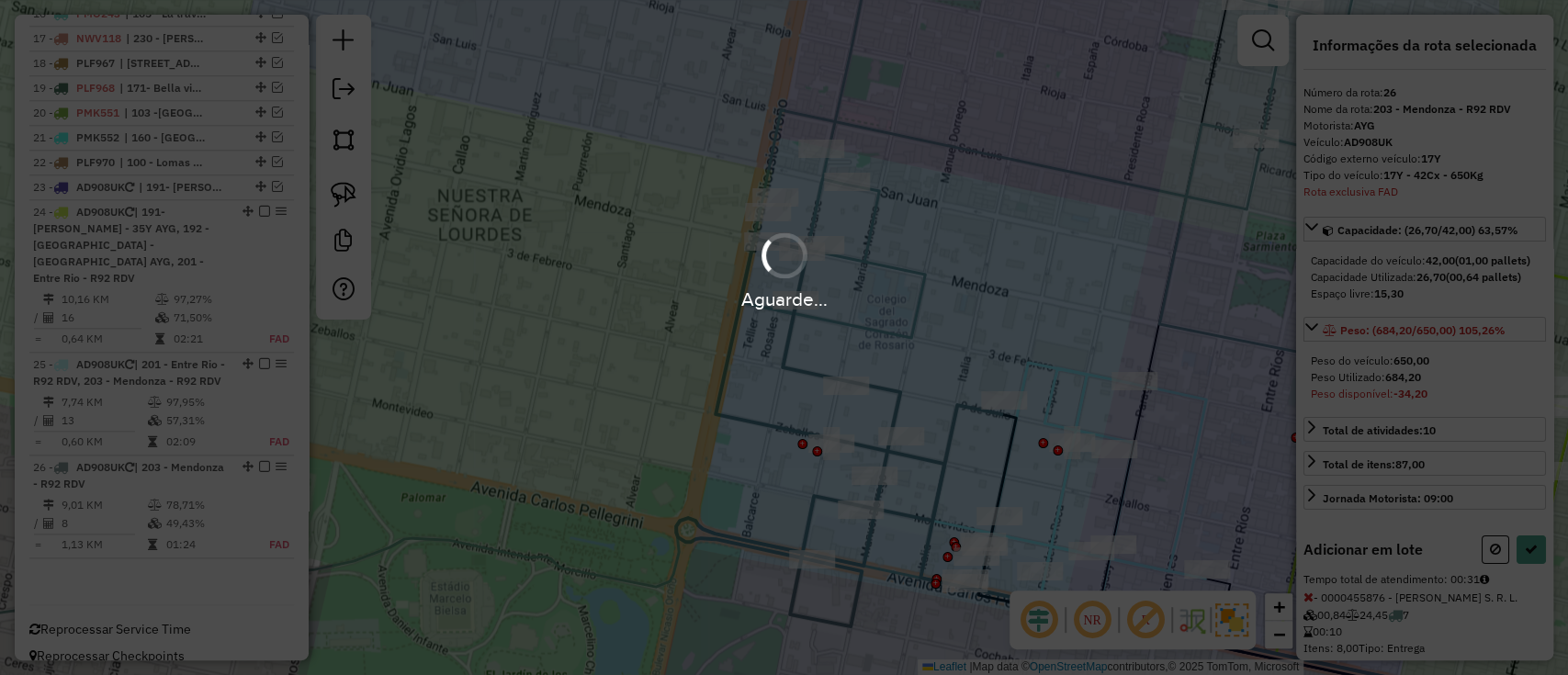
select select "**********"
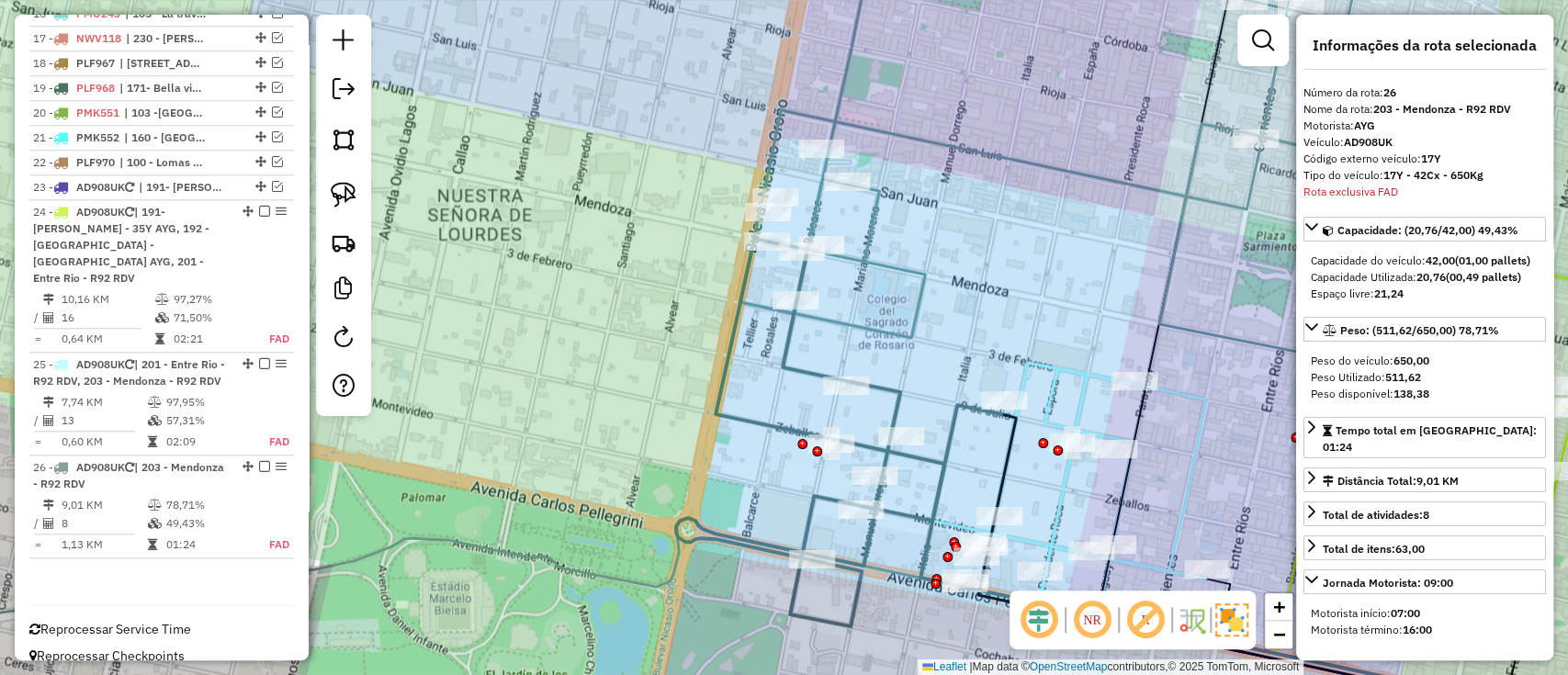
click at [916, 466] on icon at bounding box center [1261, 591] width 857 height 304
click at [928, 457] on icon at bounding box center [1261, 591] width 857 height 304
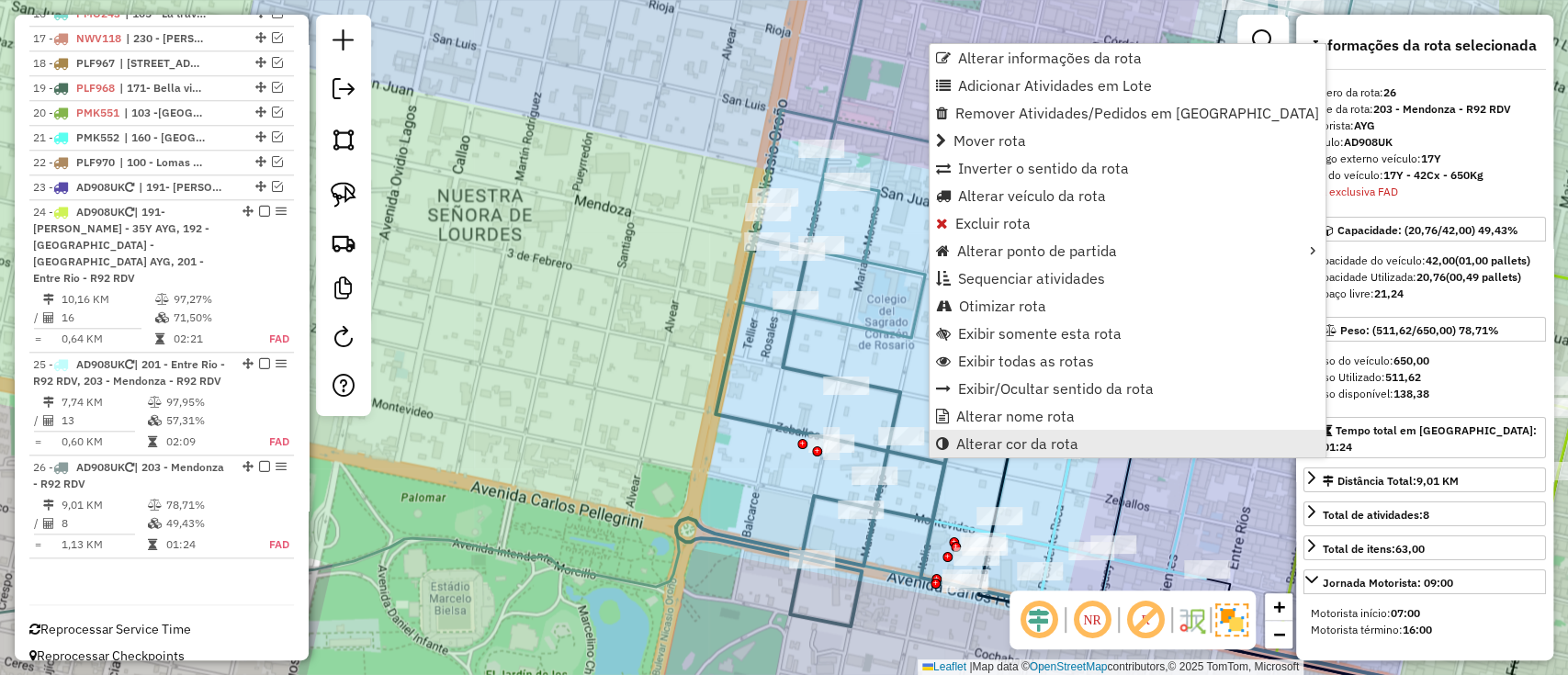
click at [974, 452] on link "Alterar cor da rota" at bounding box center [1128, 443] width 396 height 28
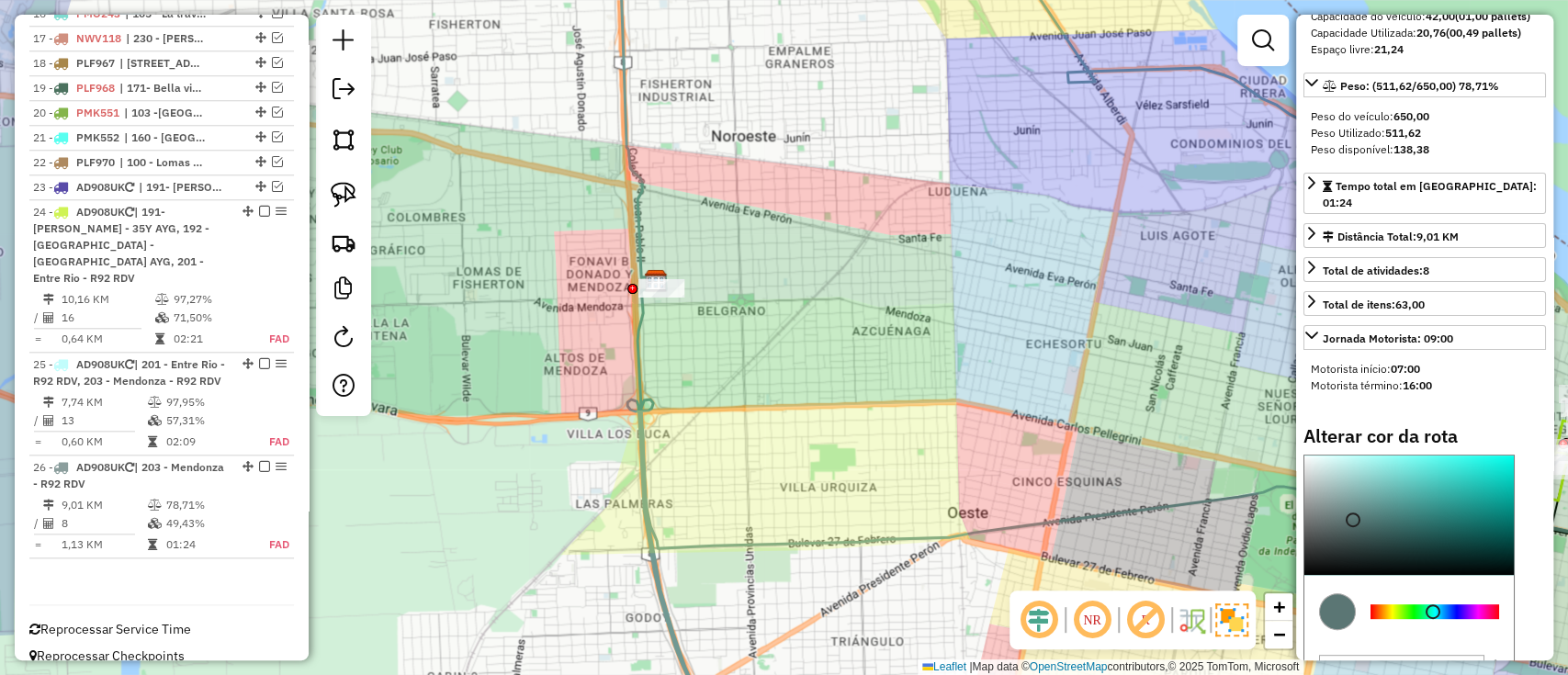
scroll to position [368, 0]
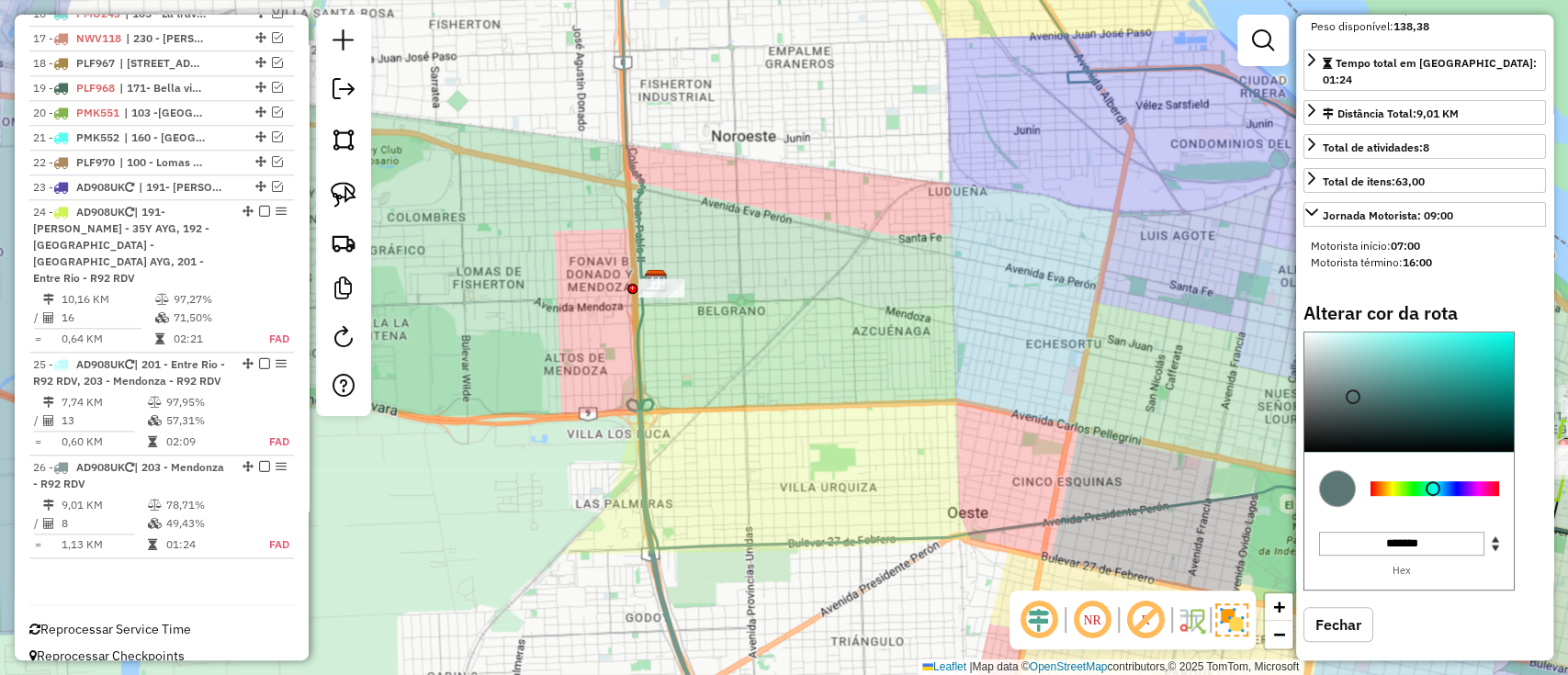
drag, startPoint x: 1379, startPoint y: 471, endPoint x: 1388, endPoint y: 485, distance: 16.6
click at [1375, 472] on div at bounding box center [1435, 474] width 129 height 15
click at [1389, 485] on div at bounding box center [1435, 488] width 129 height 15
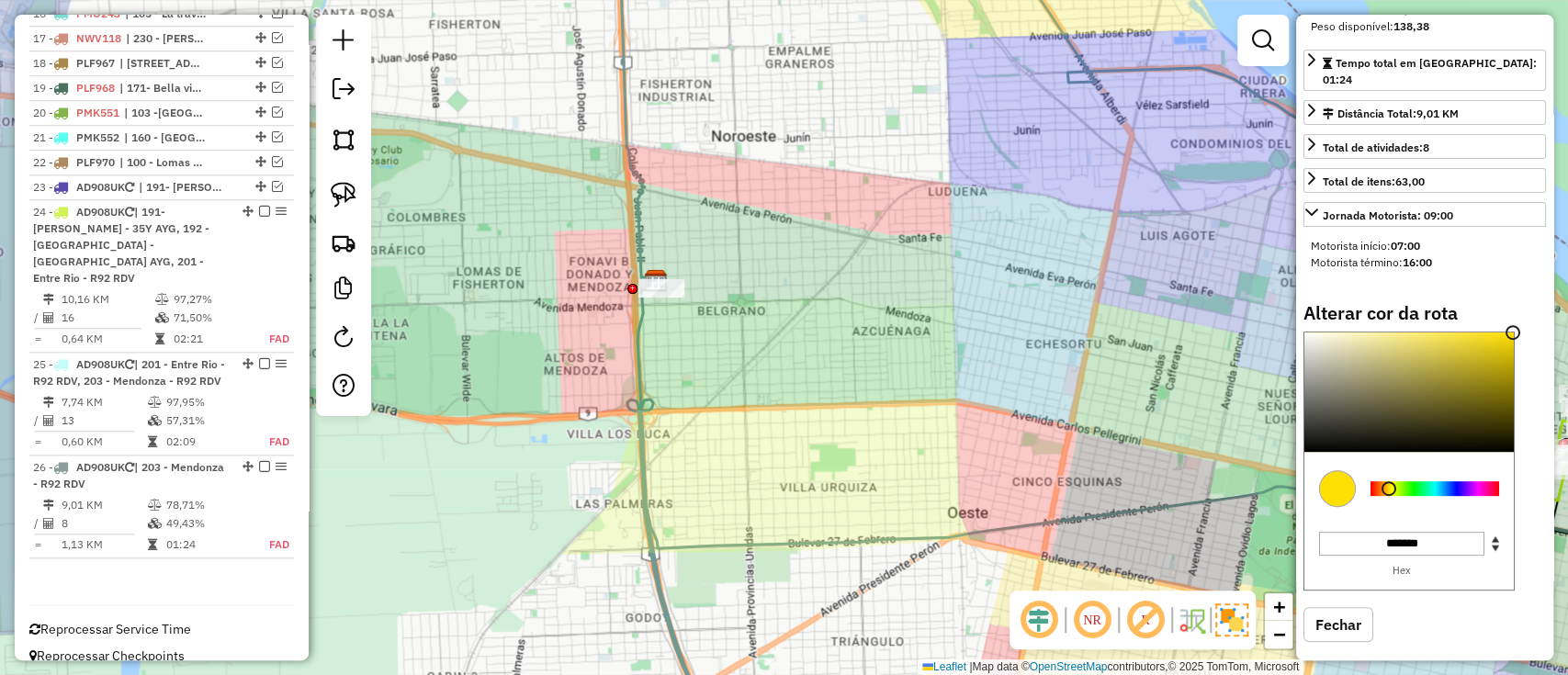
type input "*******"
drag, startPoint x: 1434, startPoint y: 414, endPoint x: 1522, endPoint y: 296, distance: 147.2
click at [1522, 296] on div "Informações da rota selecionada Número da rota: 26 Nome da rota: 203 - Mendonza…" at bounding box center [1424, 338] width 257 height 646
click at [1155, 245] on div "Janela de atendimento Grade de atendimento Capacidade Transportadoras Veículos …" at bounding box center [784, 337] width 1568 height 675
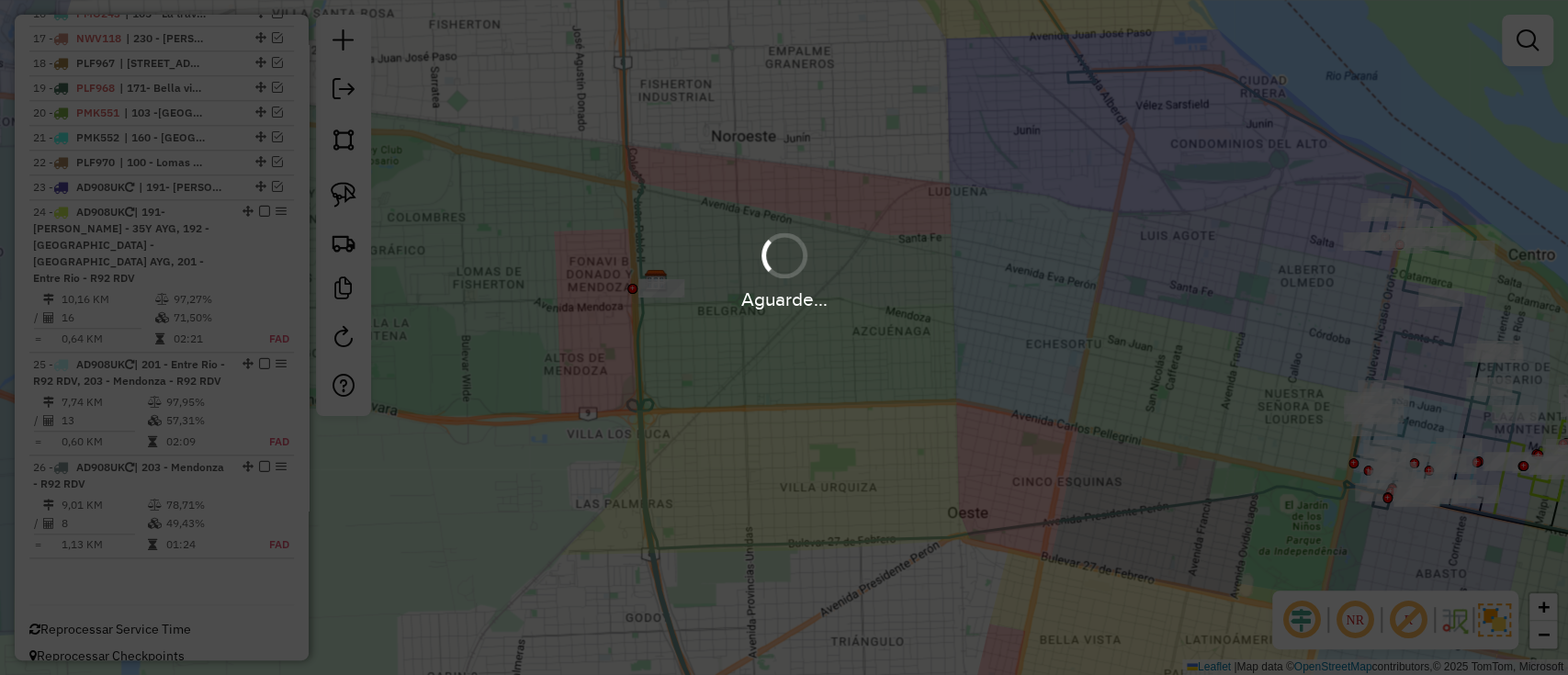
drag, startPoint x: 1156, startPoint y: 245, endPoint x: 542, endPoint y: 506, distance: 667.2
click at [542, 506] on div "Aguarde..." at bounding box center [784, 337] width 1568 height 675
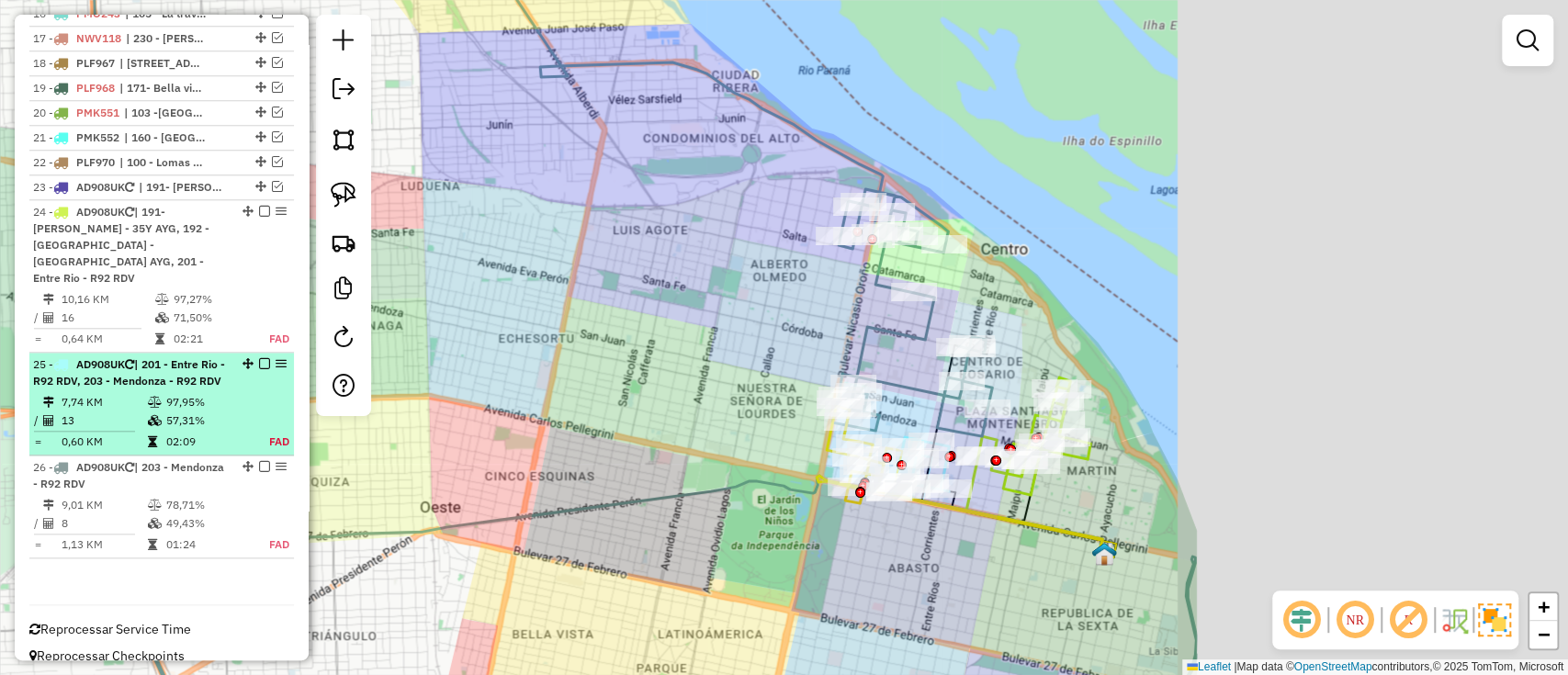
drag, startPoint x: 1035, startPoint y: 421, endPoint x: 250, endPoint y: 417, distance: 785.0
click at [250, 417] on hb-router-mapa "Informações da Sessão 1285872 - 01/10/2025 Criação: 30/09/2025 16:13 Depósito: …" at bounding box center [784, 337] width 1568 height 675
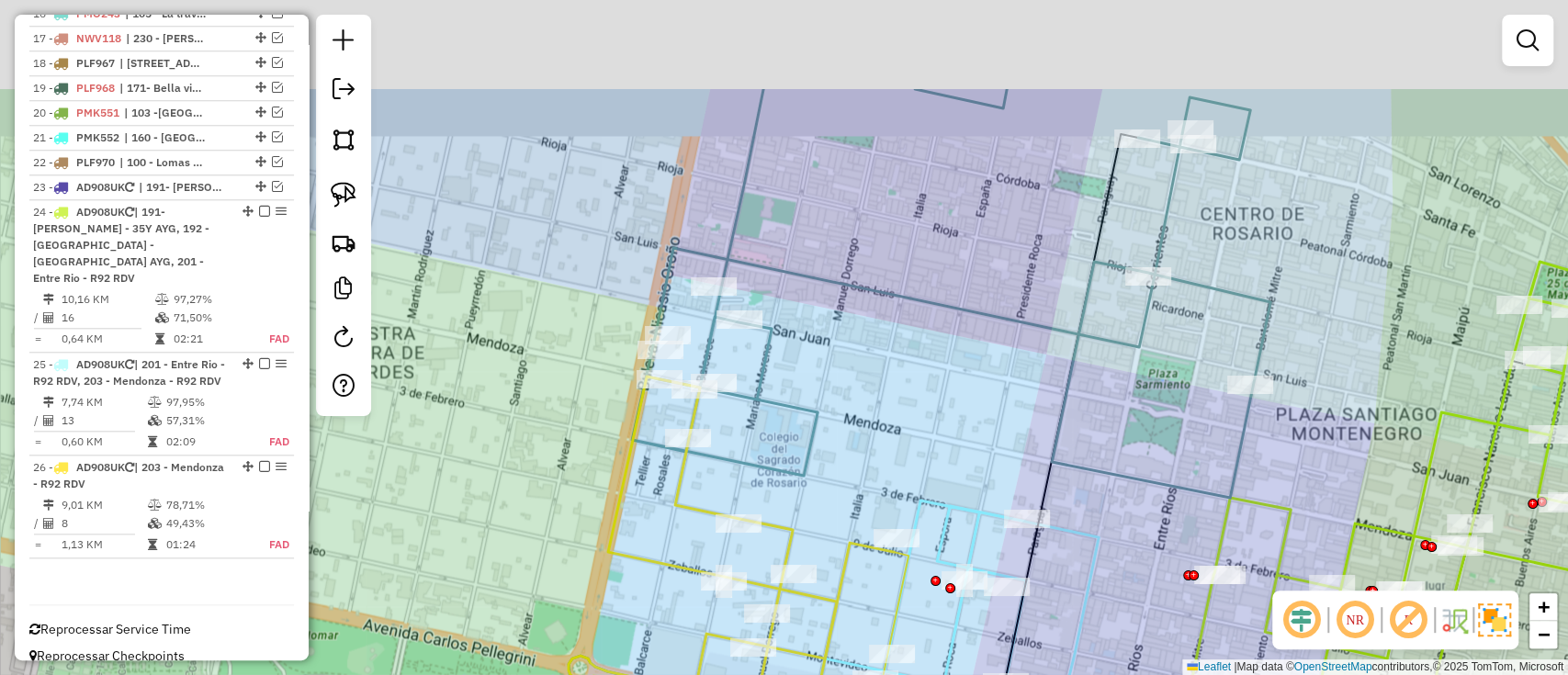
drag, startPoint x: 559, startPoint y: 467, endPoint x: 622, endPoint y: 635, distance: 179.4
click at [622, 635] on div "Janela de atendimento Grade de atendimento Capacidade Transportadoras Veículos …" at bounding box center [784, 337] width 1568 height 675
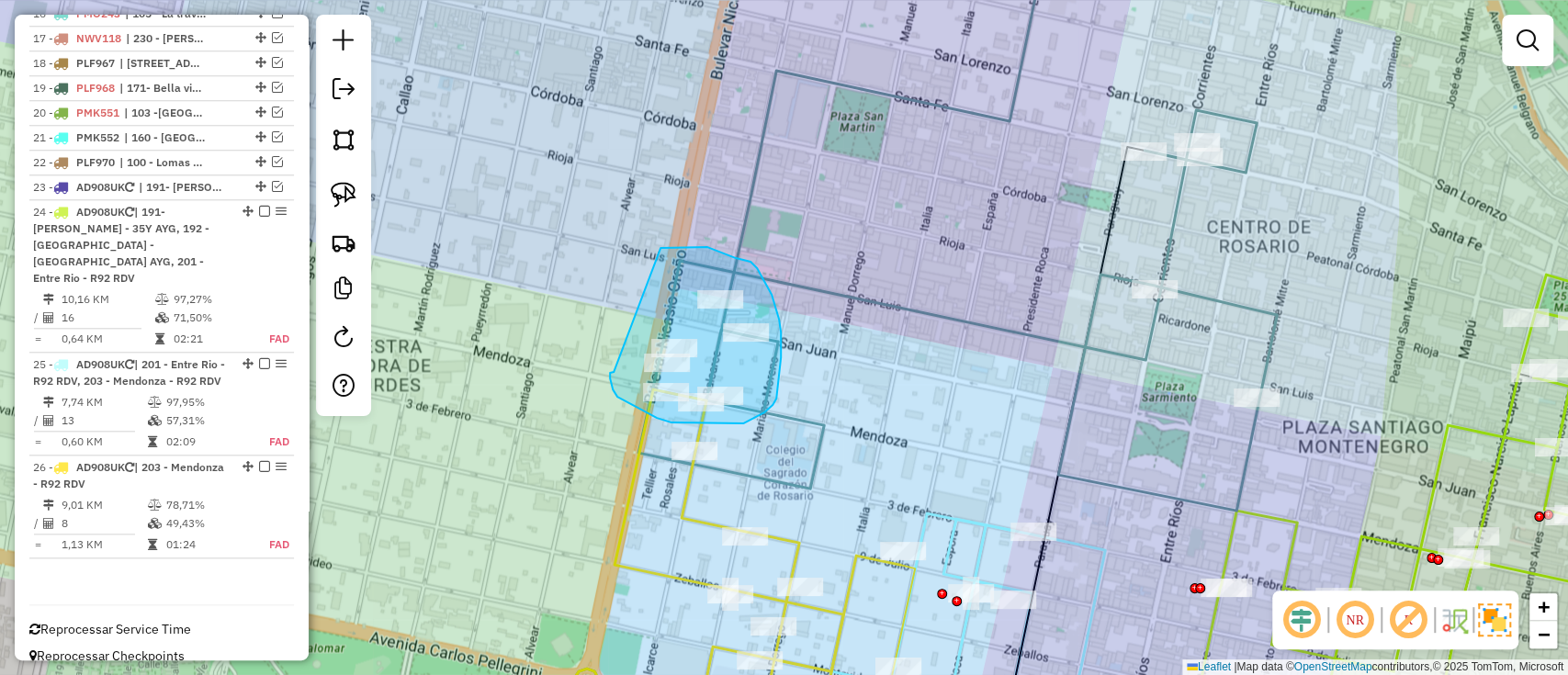
drag, startPoint x: 612, startPoint y: 372, endPoint x: 654, endPoint y: 251, distance: 128.1
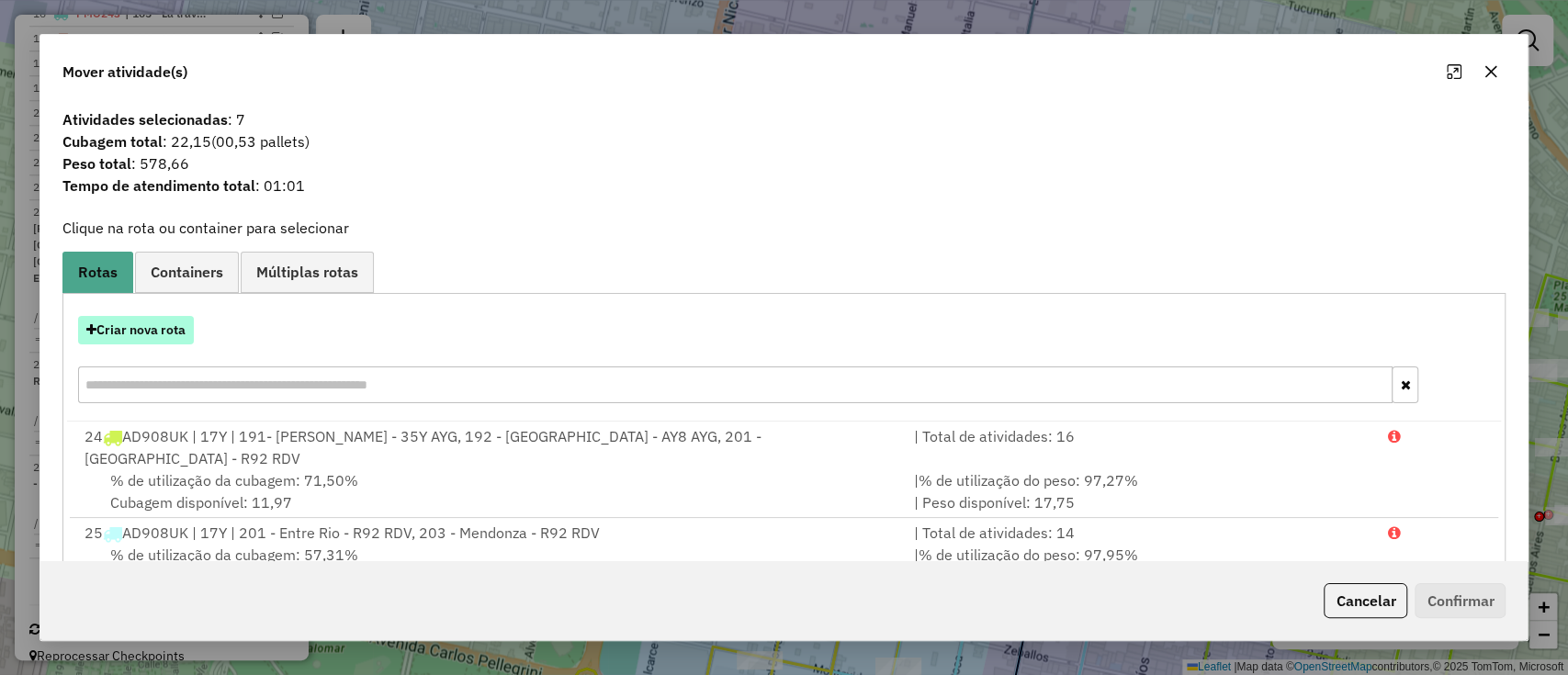
click at [170, 323] on button "Criar nova rota" at bounding box center [136, 330] width 116 height 28
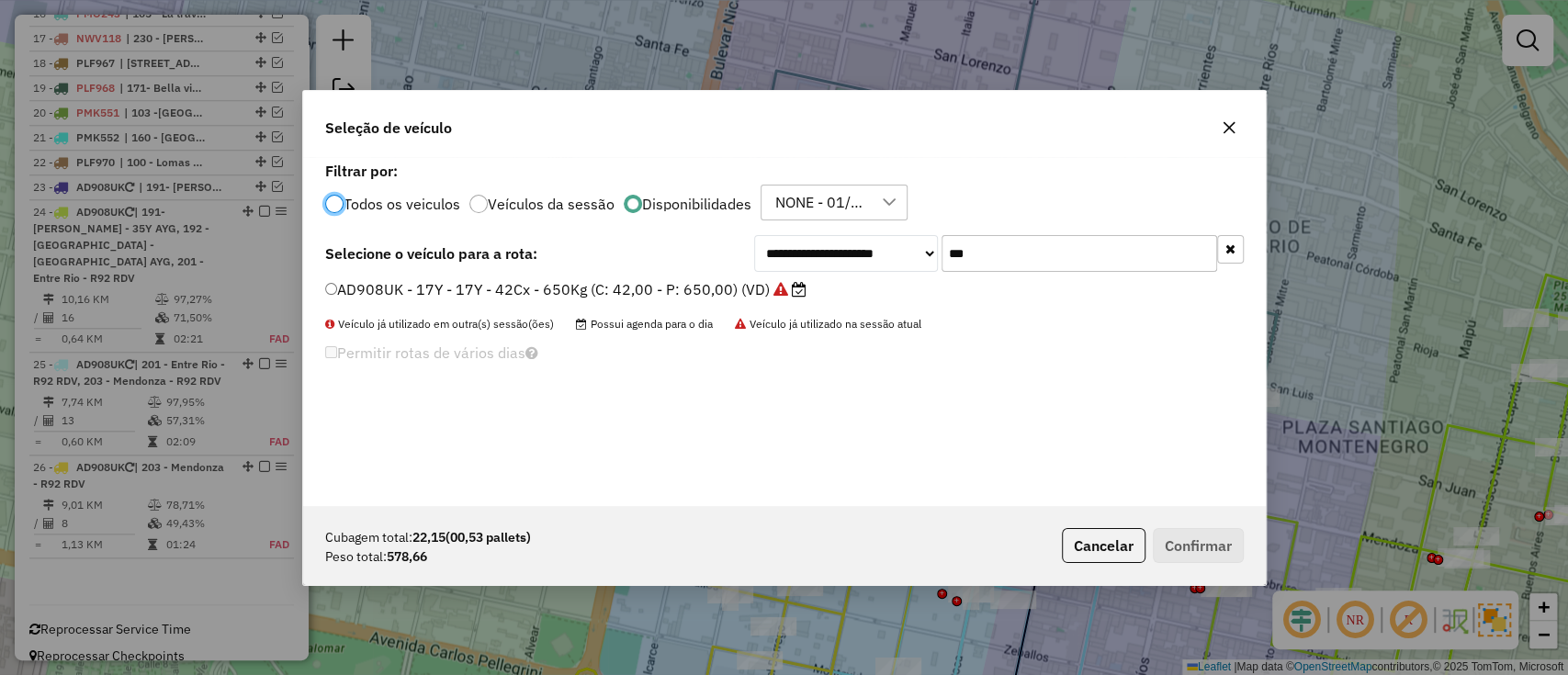
scroll to position [9, 6]
click at [764, 284] on label "AD908UK - 17Y - 17Y - 42Cx - 650Kg (C: 42,00 - P: 650,00) (VD)" at bounding box center [565, 289] width 481 height 22
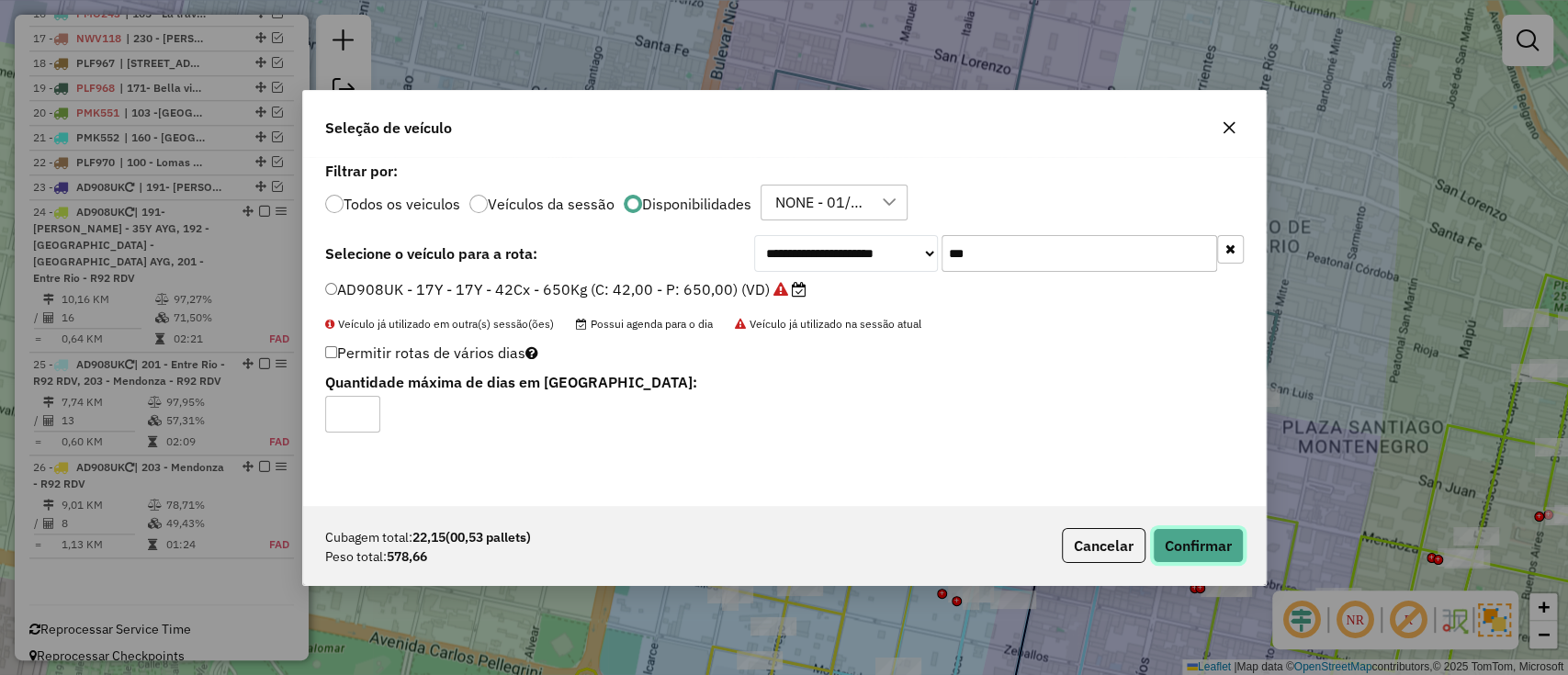
click at [1208, 540] on button "Confirmar" at bounding box center [1198, 545] width 91 height 35
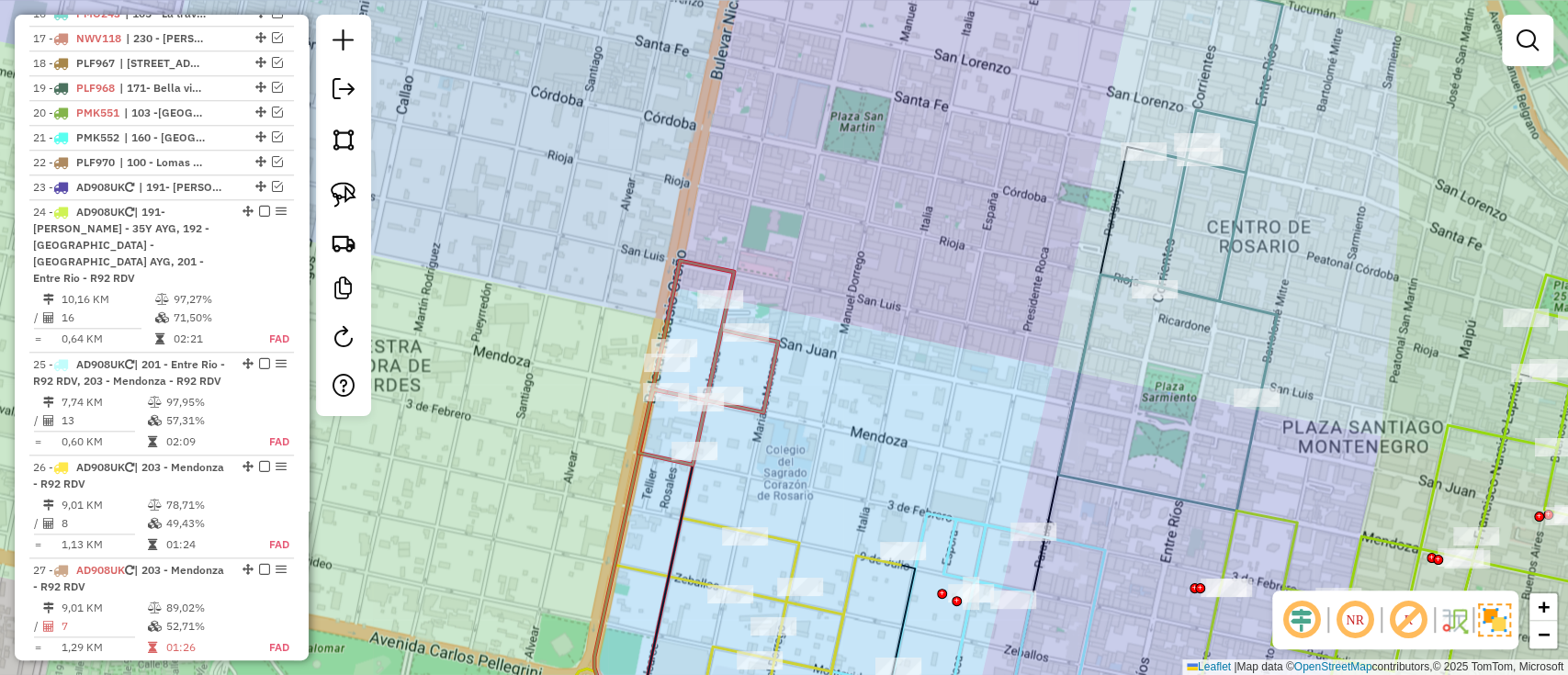
click at [778, 356] on icon at bounding box center [709, 362] width 140 height 204
select select "**********"
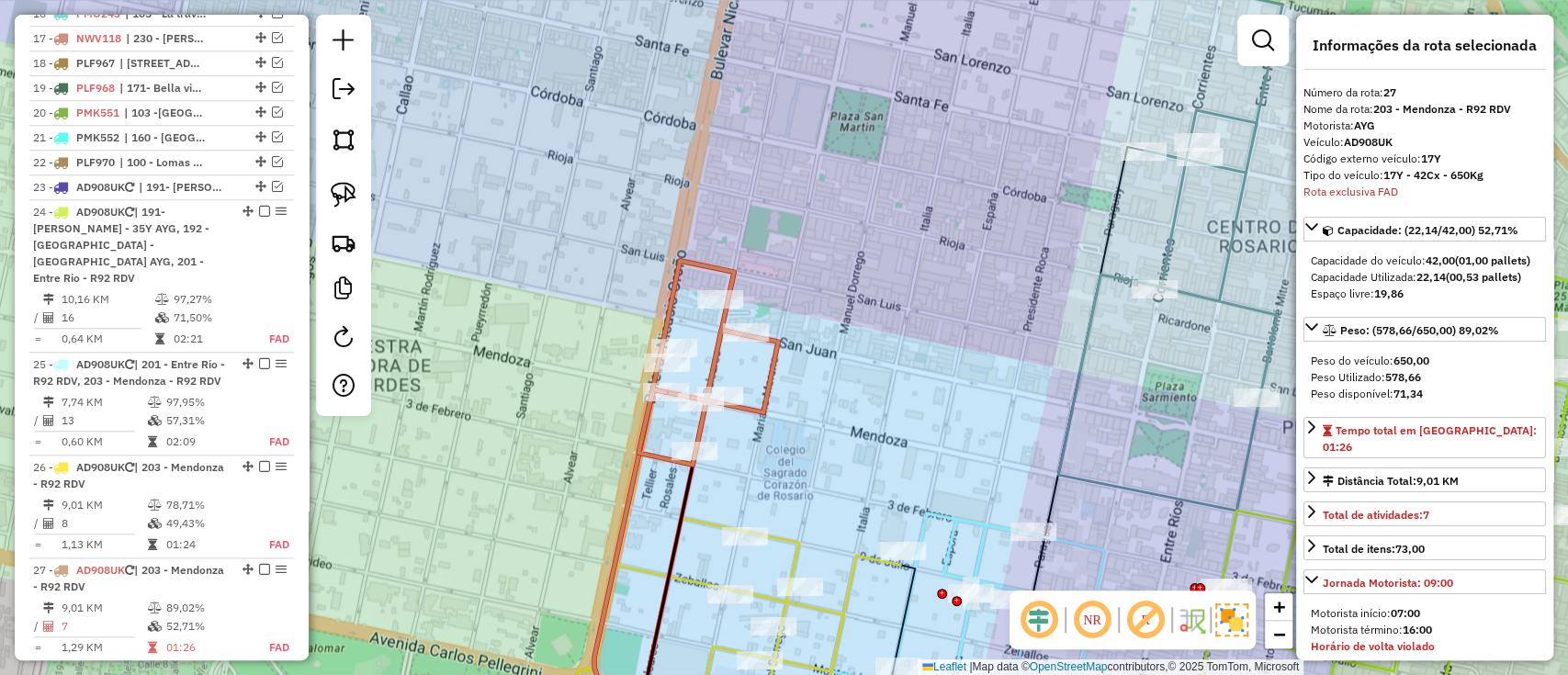
scroll to position [1240, 0]
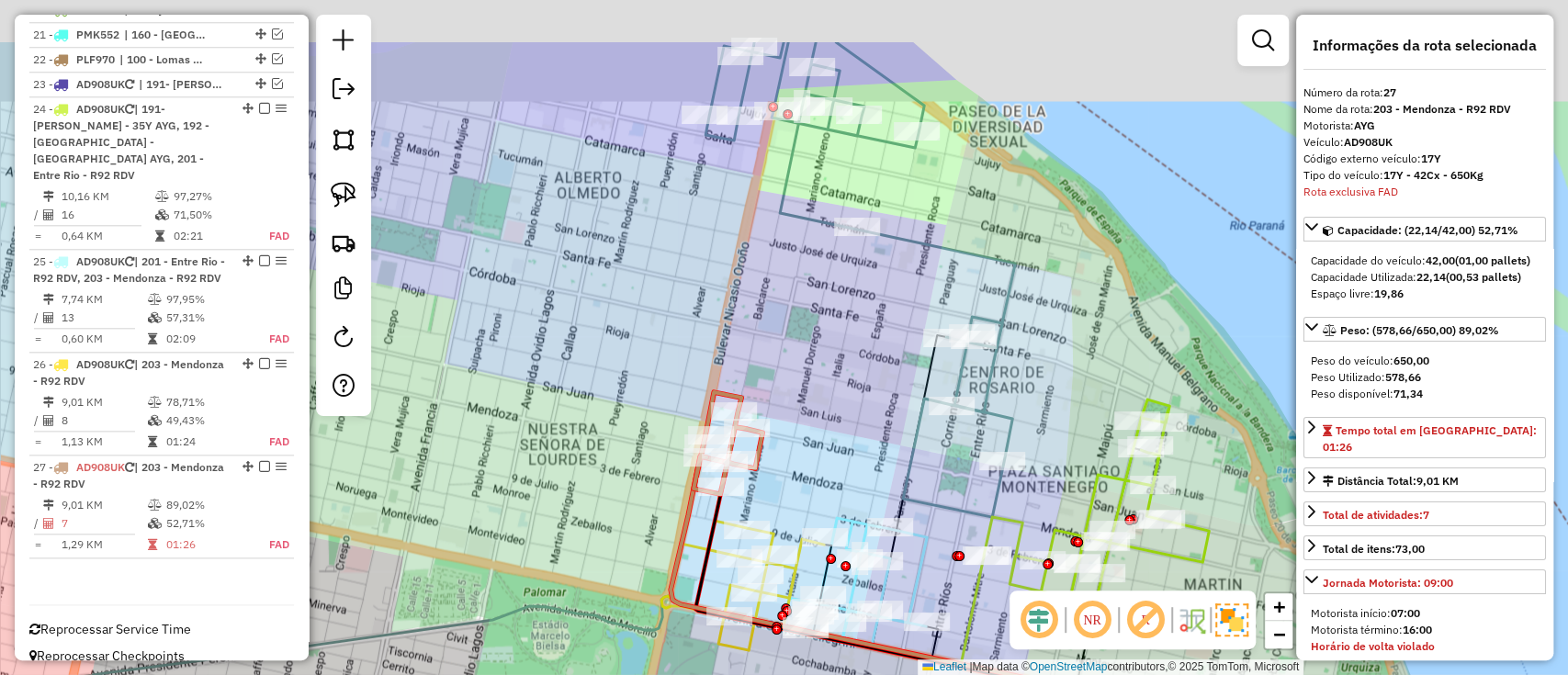
drag, startPoint x: 855, startPoint y: 335, endPoint x: 778, endPoint y: 455, distance: 142.6
click at [778, 455] on div "Janela de atendimento Grade de atendimento Capacidade Transportadoras Veículos …" at bounding box center [784, 337] width 1568 height 675
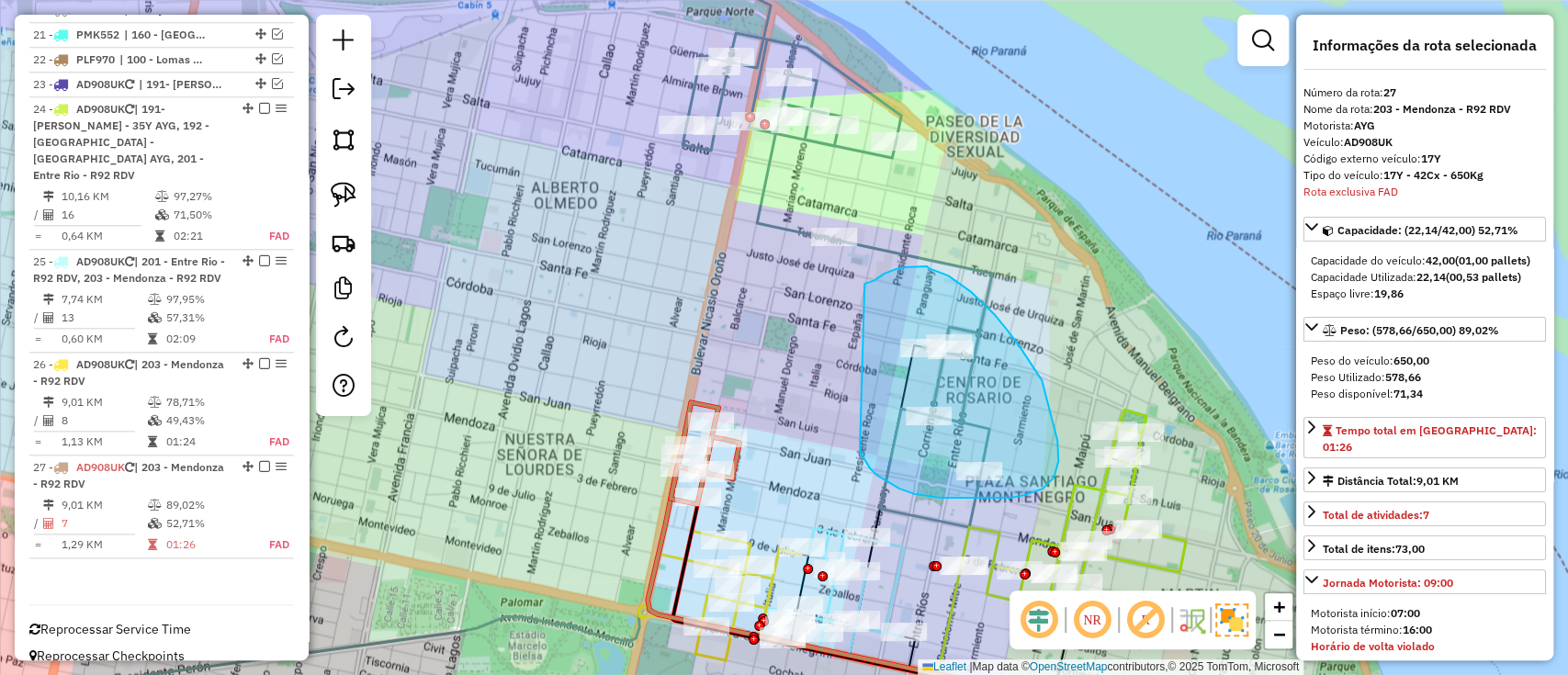
drag, startPoint x: 860, startPoint y: 444, endPoint x: 865, endPoint y: 284, distance: 160.1
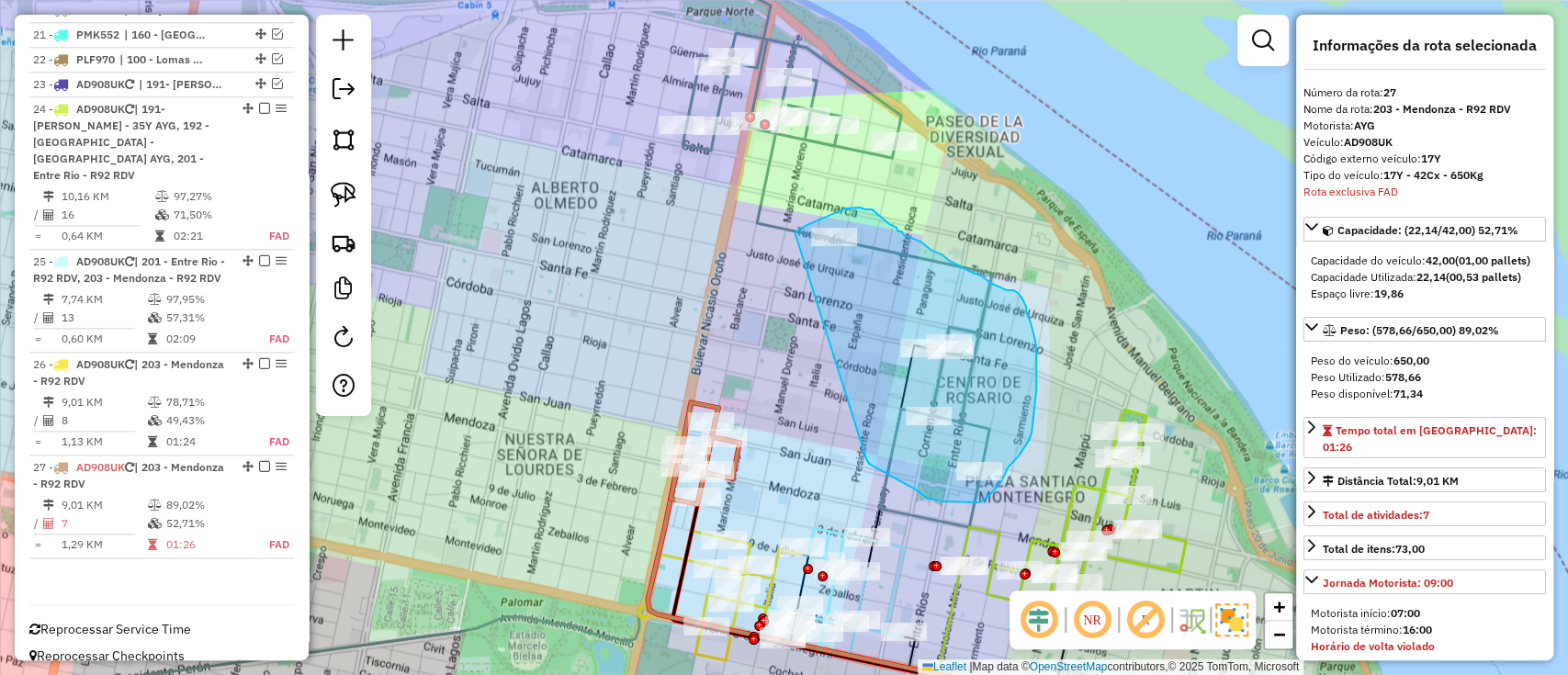
drag, startPoint x: 943, startPoint y: 501, endPoint x: 795, endPoint y: 234, distance: 305.3
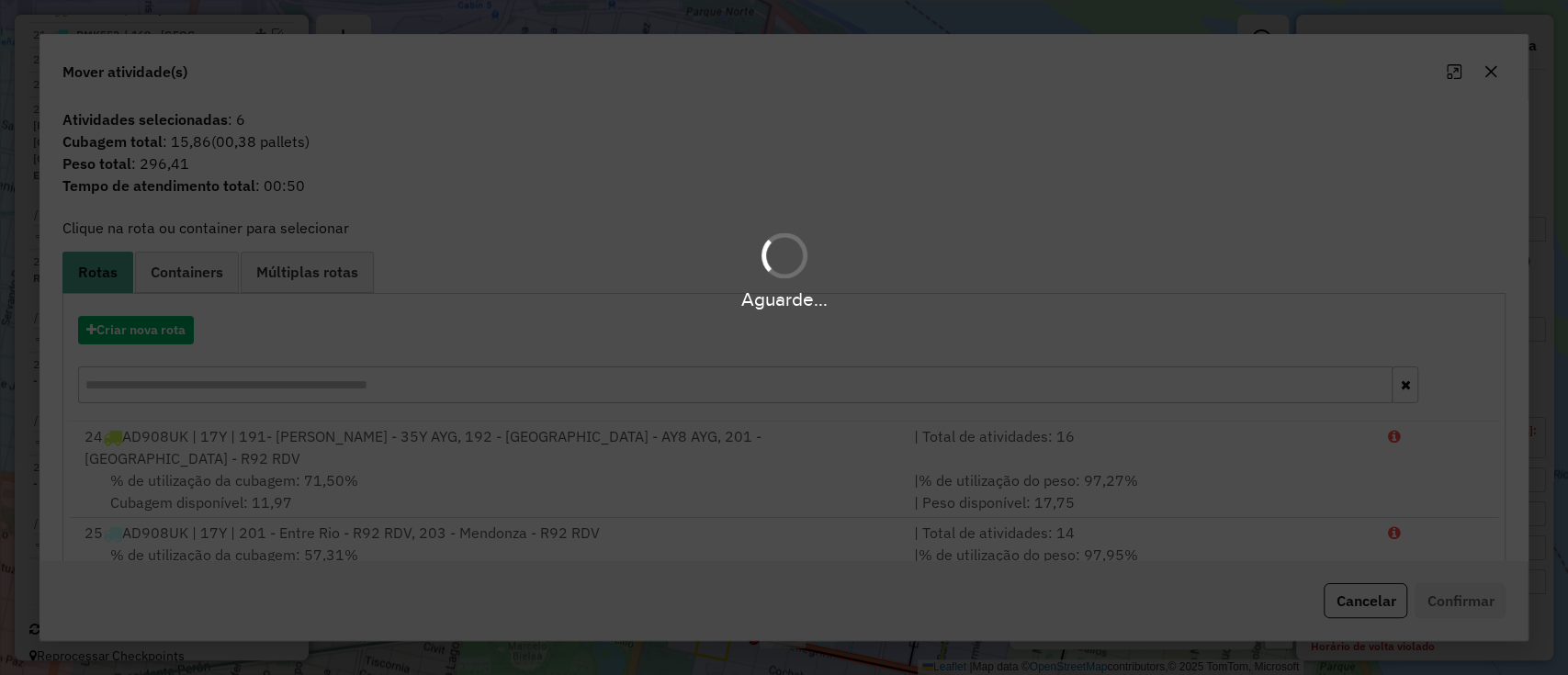
click at [174, 347] on div "Criar nova rota" at bounding box center [784, 362] width 1435 height 120
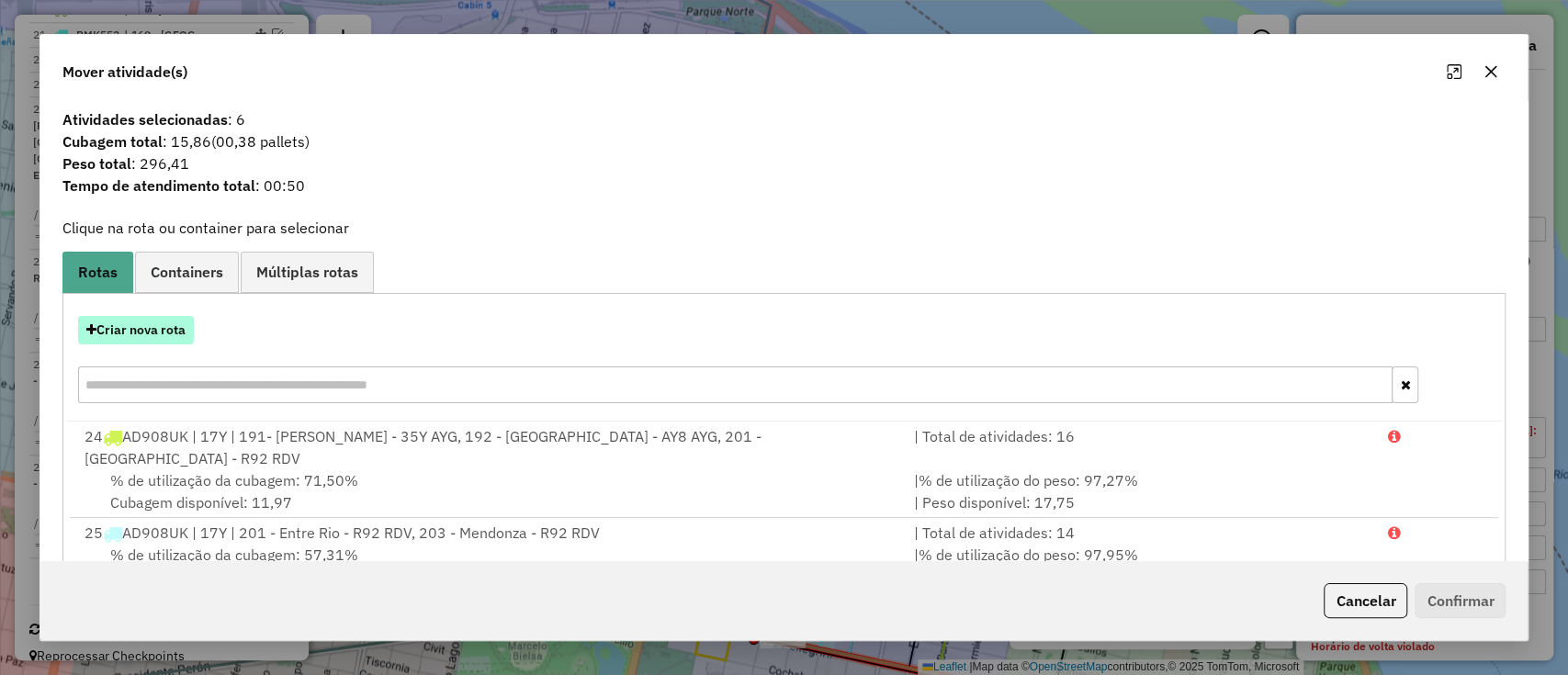
click at [96, 334] on button "Criar nova rota" at bounding box center [136, 330] width 116 height 28
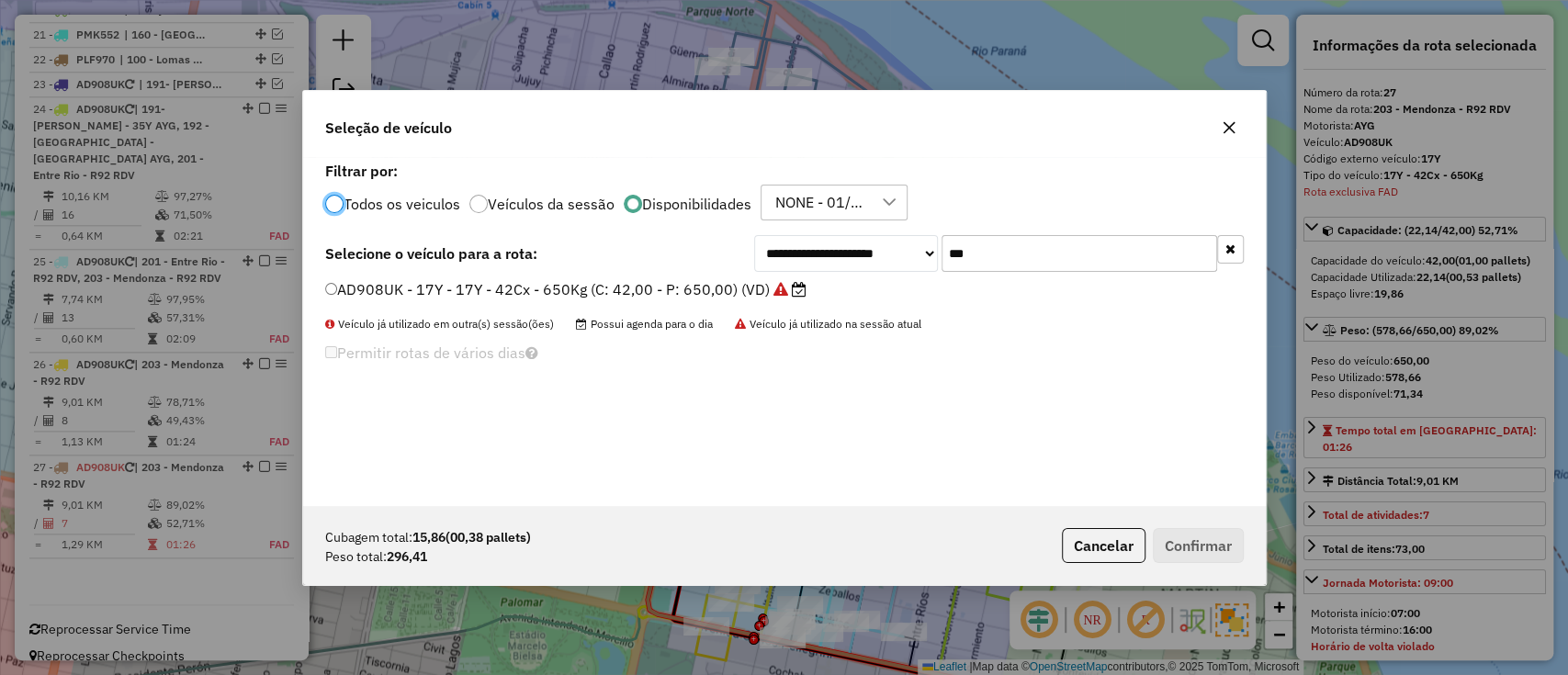
scroll to position [9, 6]
click at [721, 277] on div "**********" at bounding box center [784, 331] width 963 height 349
click at [735, 280] on label "AD908UK - 17Y - 17Y - 42Cx - 650Kg (C: 42,00 - P: 650,00) (VD)" at bounding box center [565, 289] width 481 height 22
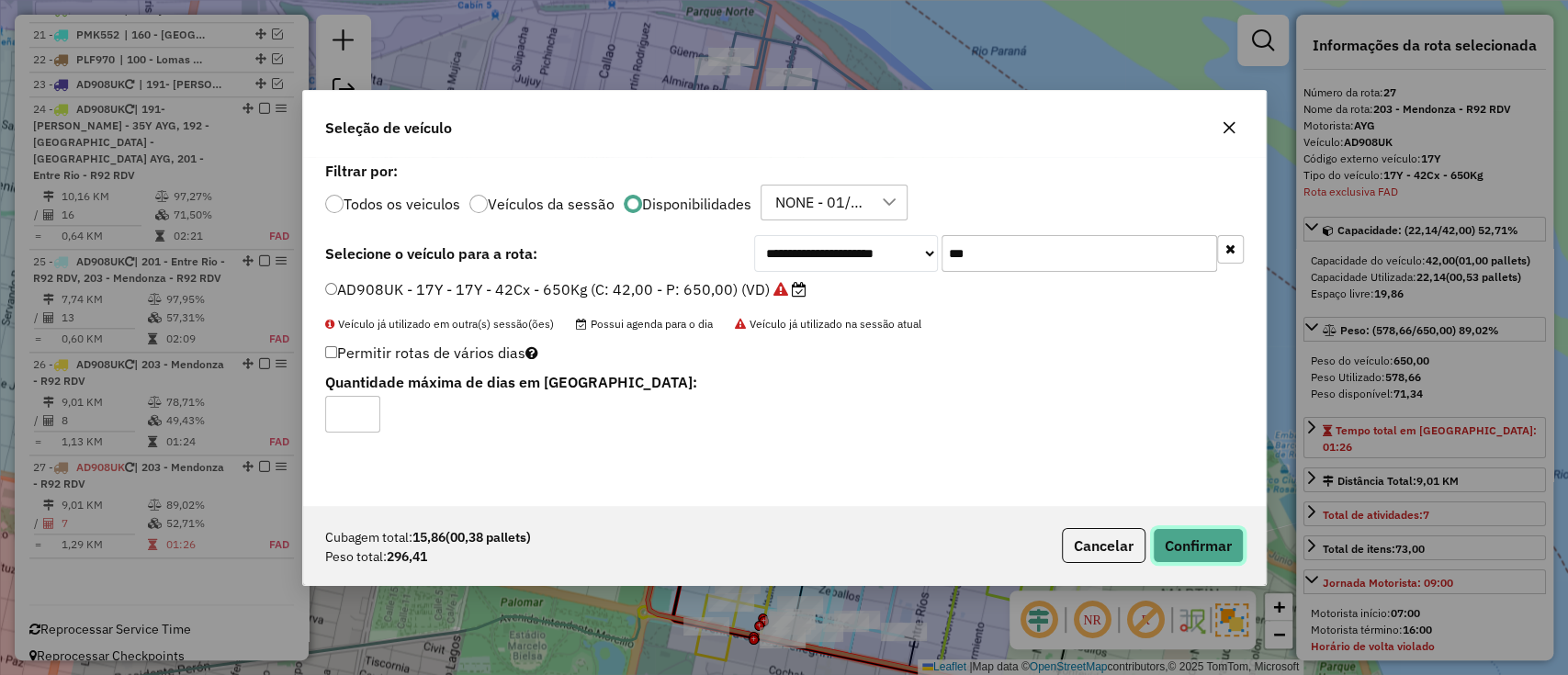
click at [1178, 531] on button "Confirmar" at bounding box center [1198, 545] width 91 height 35
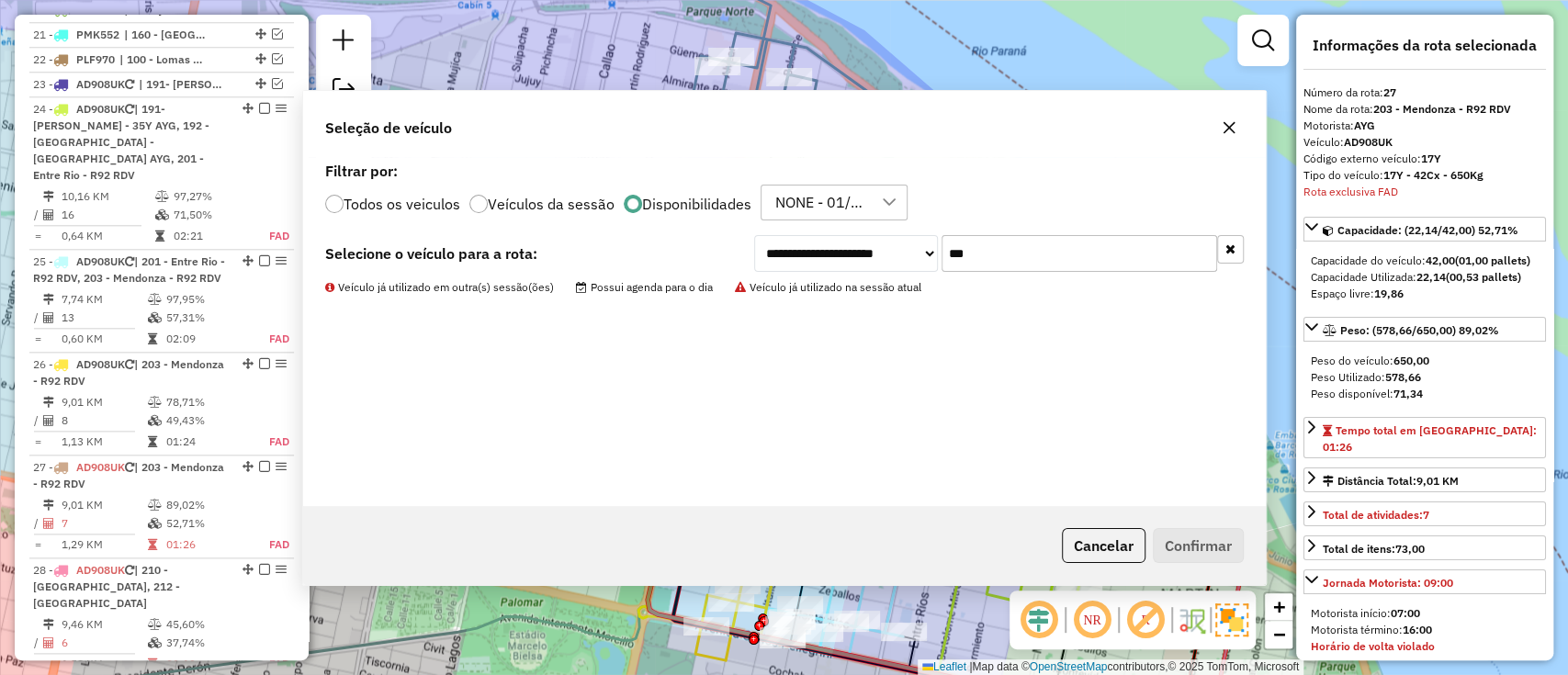
scroll to position [1359, 0]
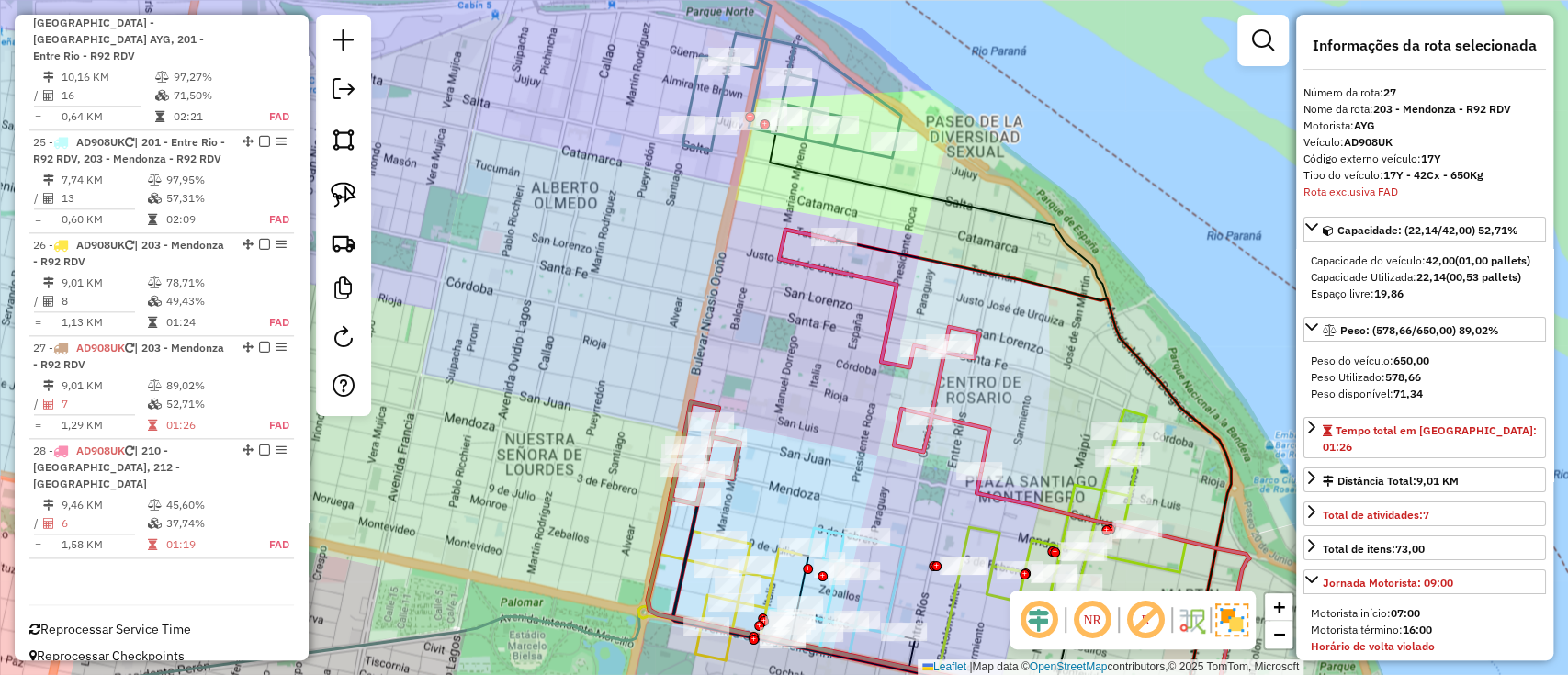
click at [978, 419] on icon at bounding box center [883, 350] width 210 height 242
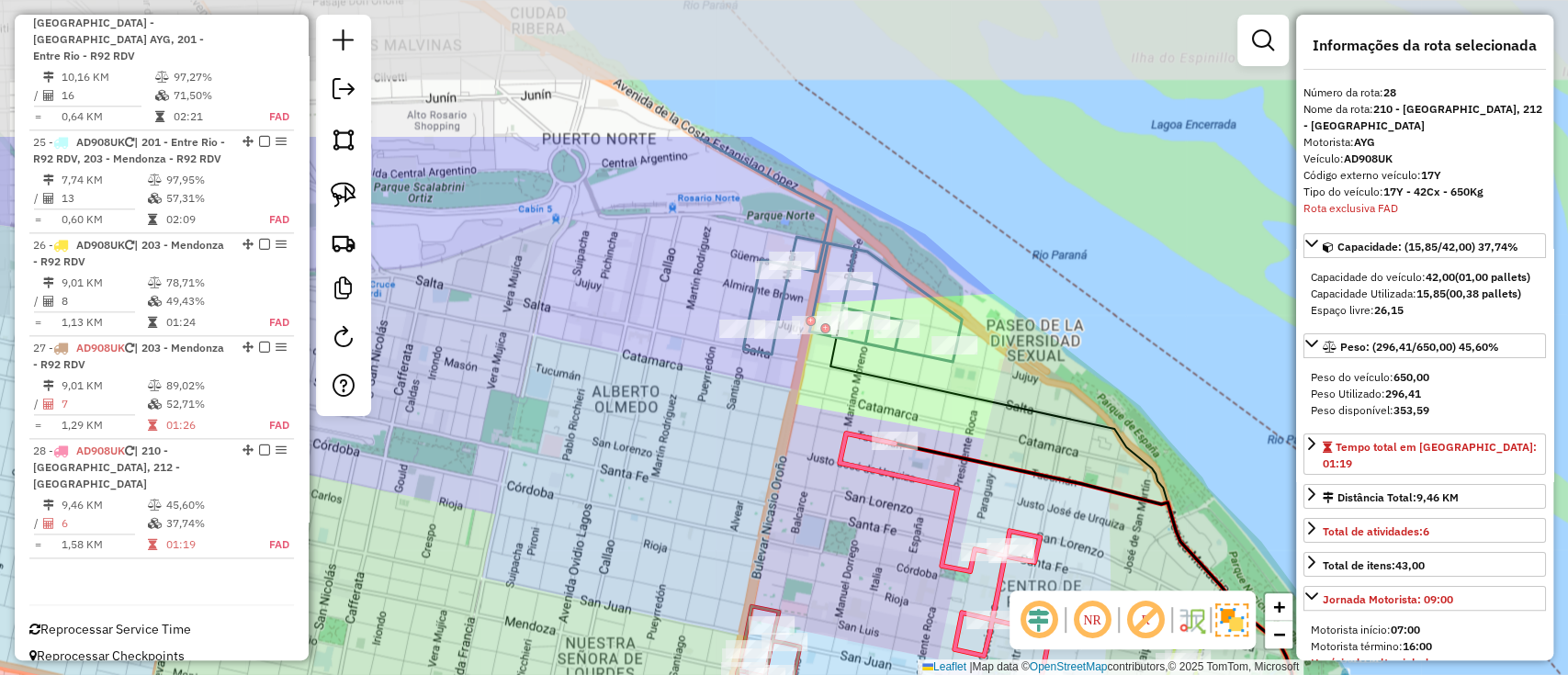
drag, startPoint x: 1051, startPoint y: 374, endPoint x: 1103, endPoint y: 553, distance: 186.4
click at [1103, 553] on div "Janela de atendimento Grade de atendimento Capacidade Transportadoras Veículos …" at bounding box center [784, 337] width 1568 height 675
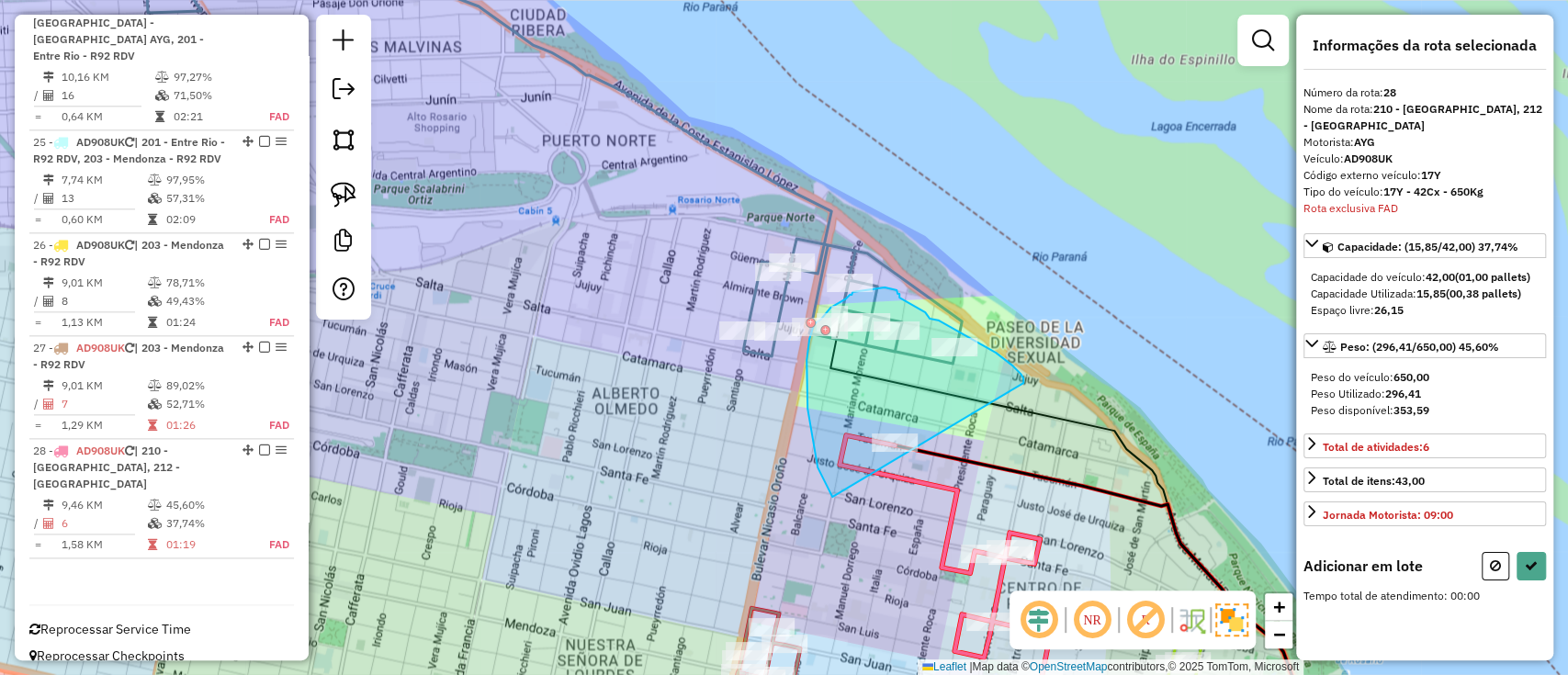
drag, startPoint x: 1024, startPoint y: 383, endPoint x: 896, endPoint y: 557, distance: 216.0
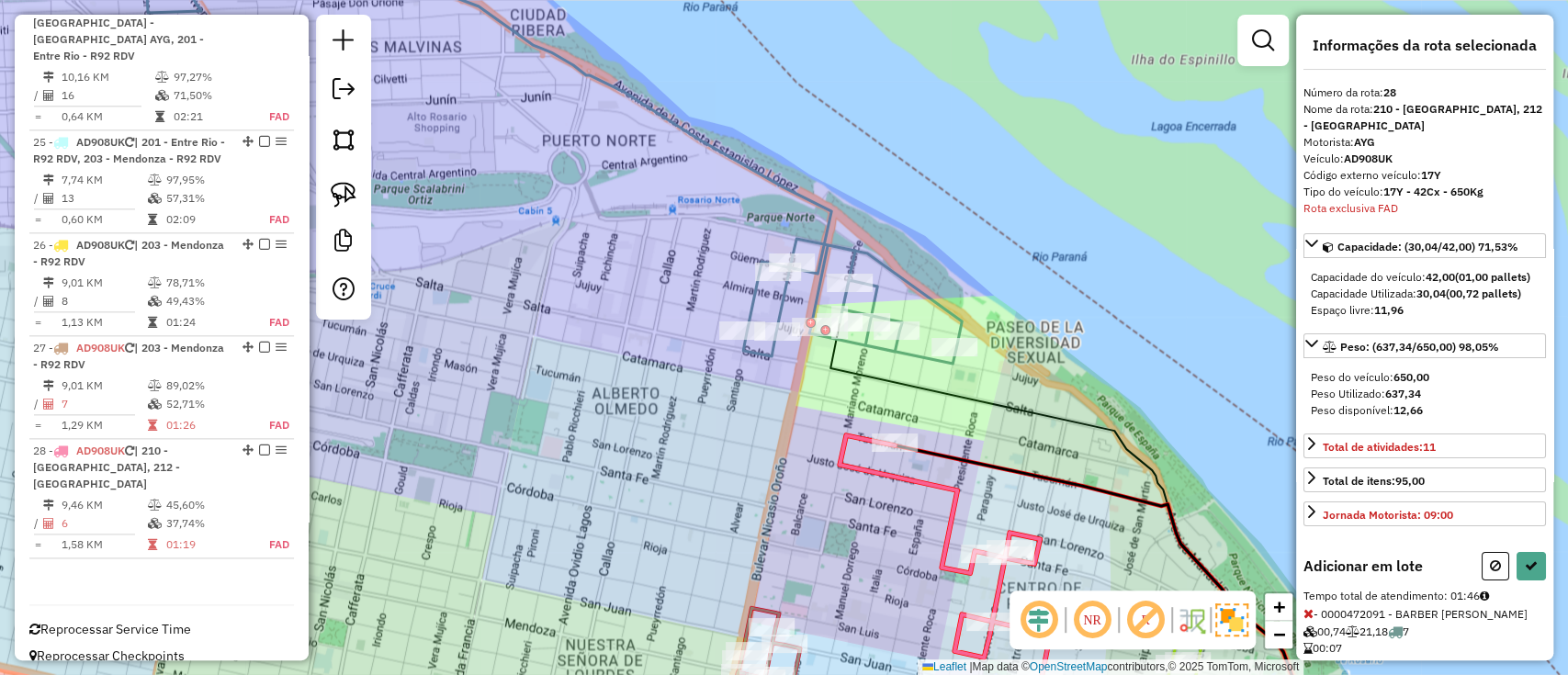
select select "**********"
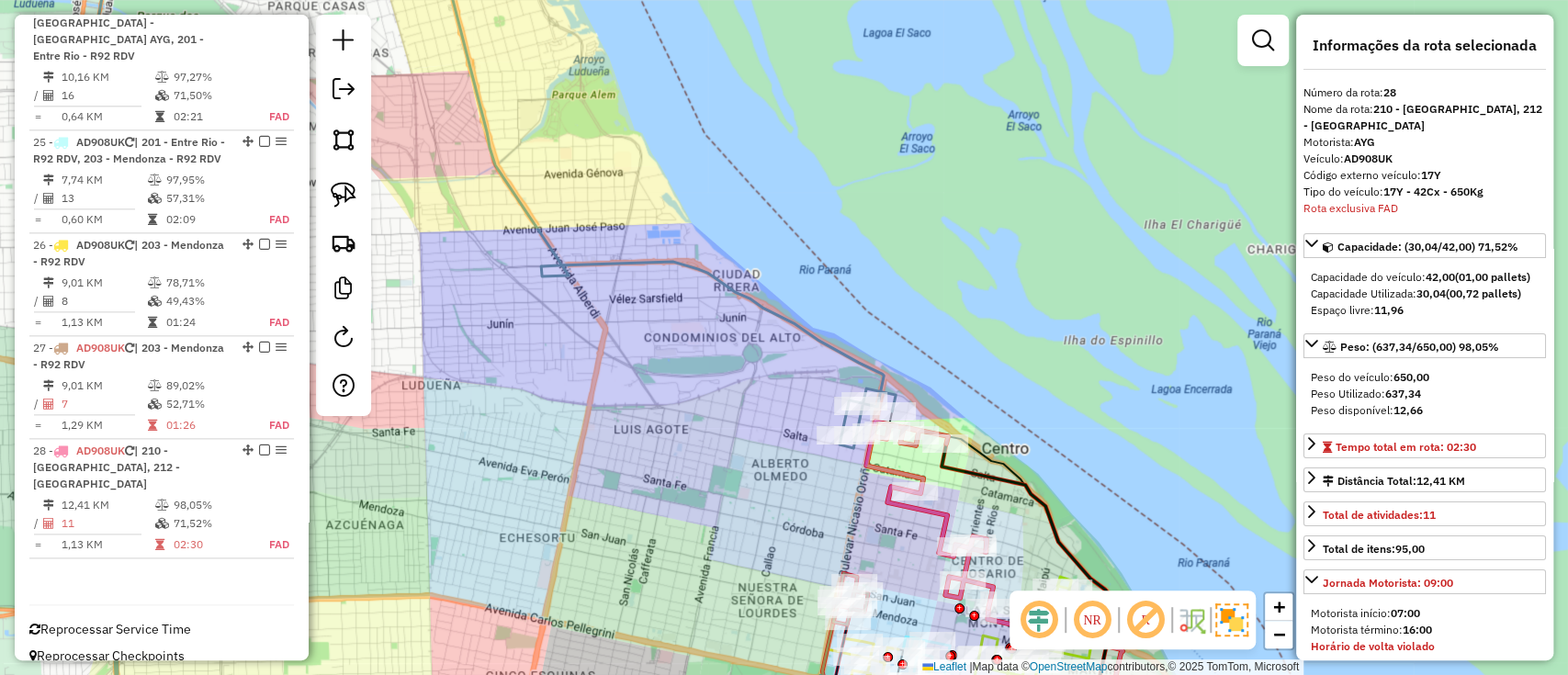
drag, startPoint x: 856, startPoint y: 526, endPoint x: 881, endPoint y: 550, distance: 34.7
click at [881, 550] on div "Janela de atendimento Grade de atendimento Capacidade Transportadoras Veículos …" at bounding box center [784, 337] width 1568 height 675
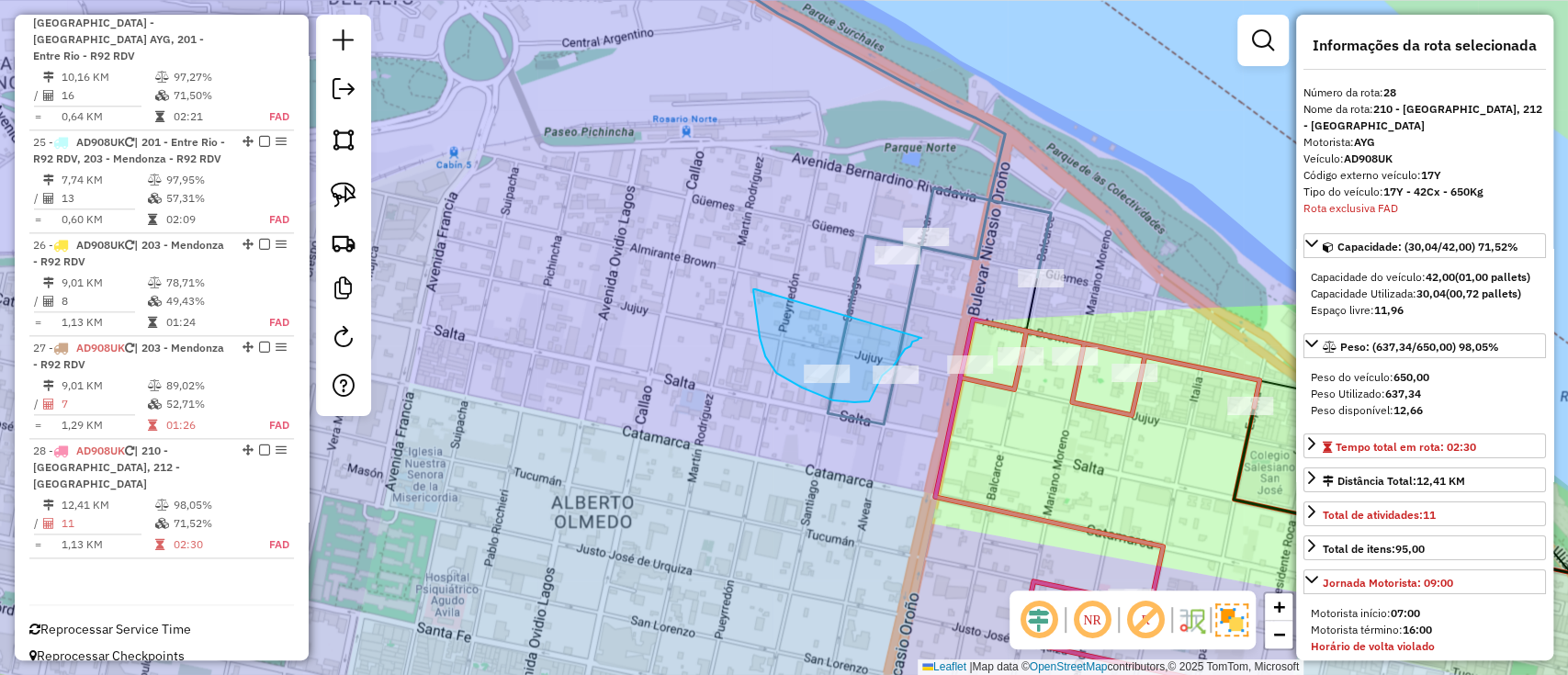
drag, startPoint x: 756, startPoint y: 289, endPoint x: 917, endPoint y: 339, distance: 168.6
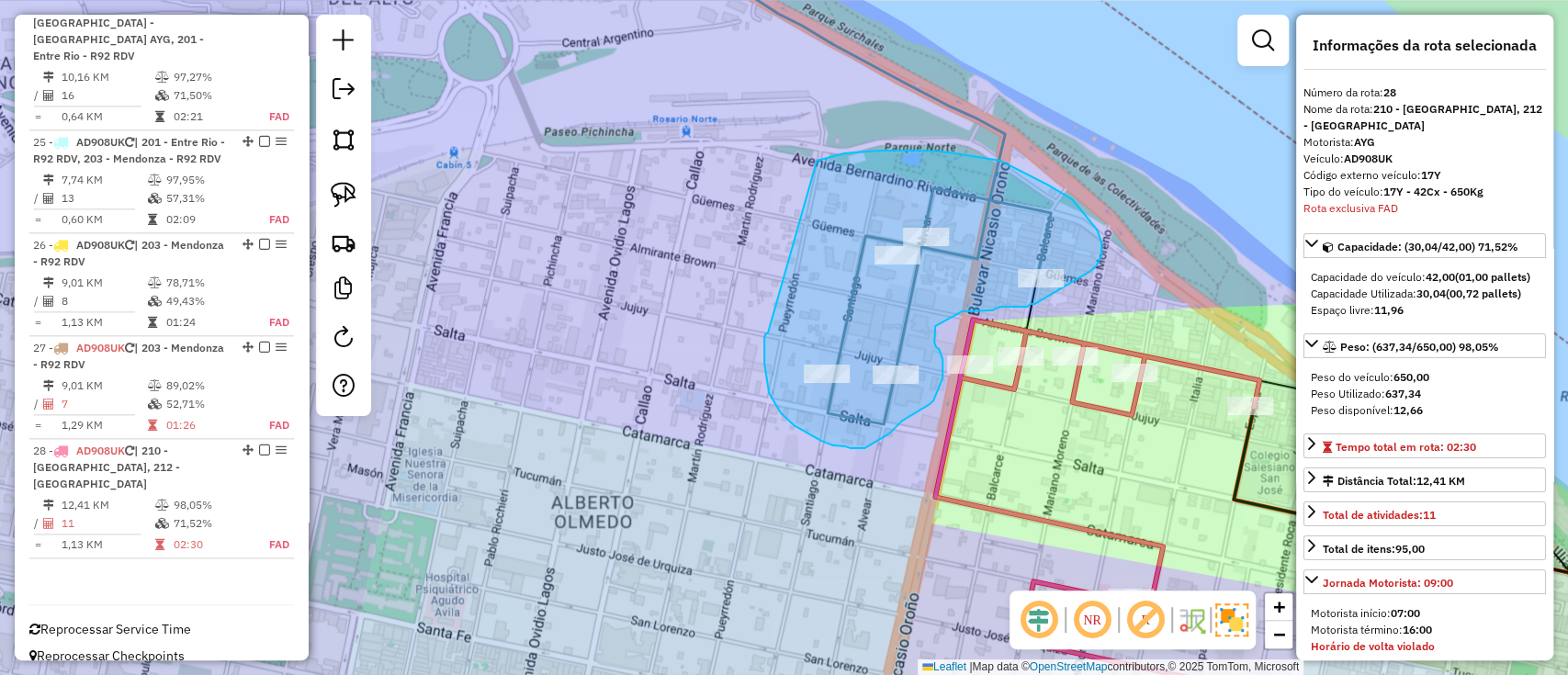
drag, startPoint x: 764, startPoint y: 364, endPoint x: 812, endPoint y: 162, distance: 207.6
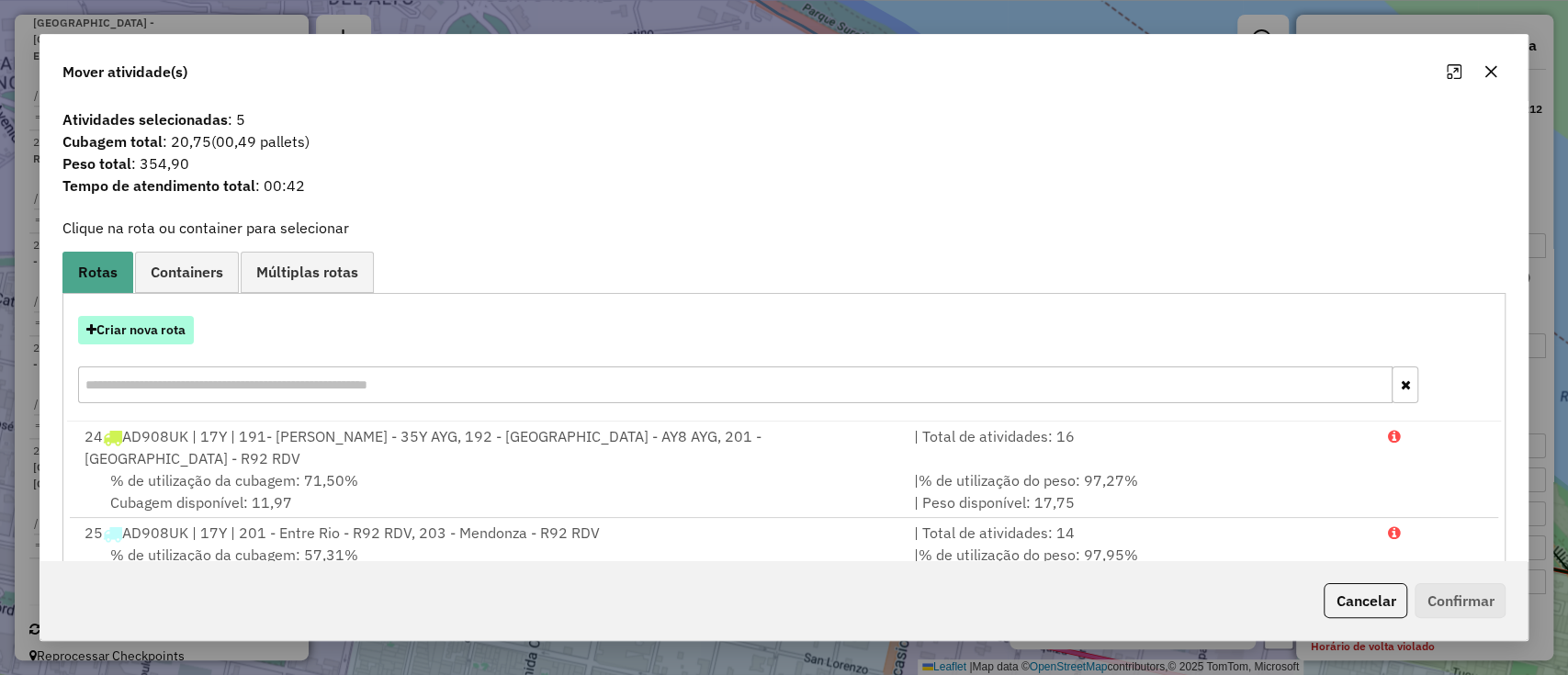
click at [161, 331] on button "Criar nova rota" at bounding box center [136, 330] width 116 height 28
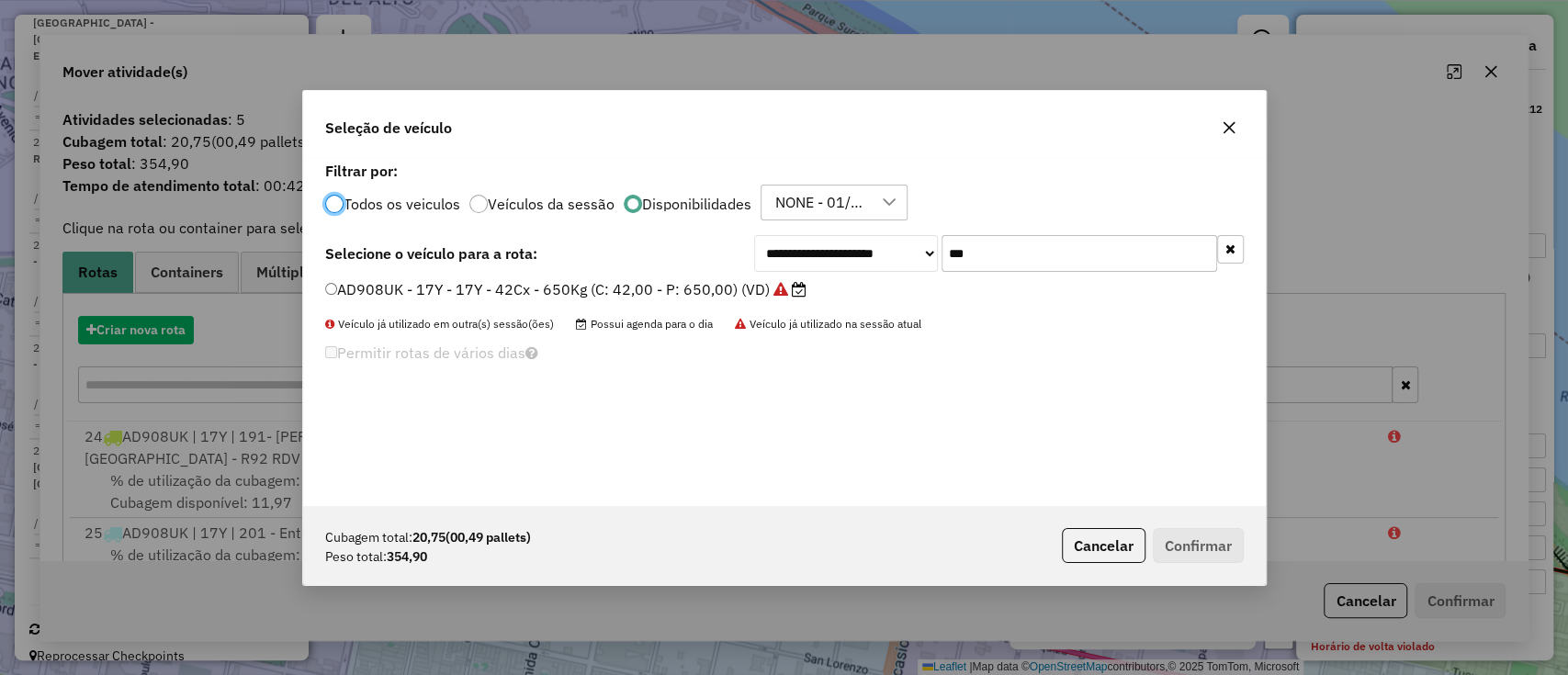
scroll to position [9, 6]
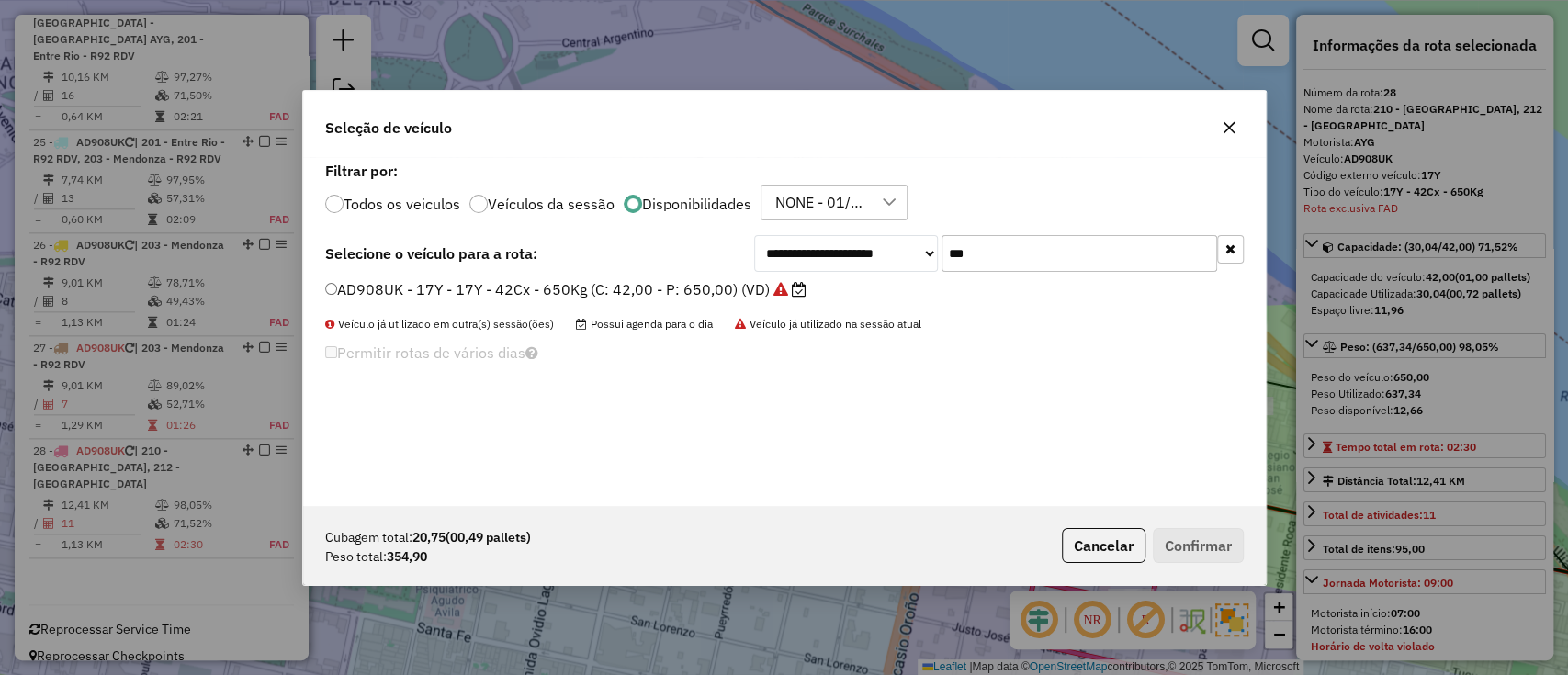
click at [733, 294] on label "AD908UK - 17Y - 17Y - 42Cx - 650Kg (C: 42,00 - P: 650,00) (VD)" at bounding box center [565, 289] width 481 height 22
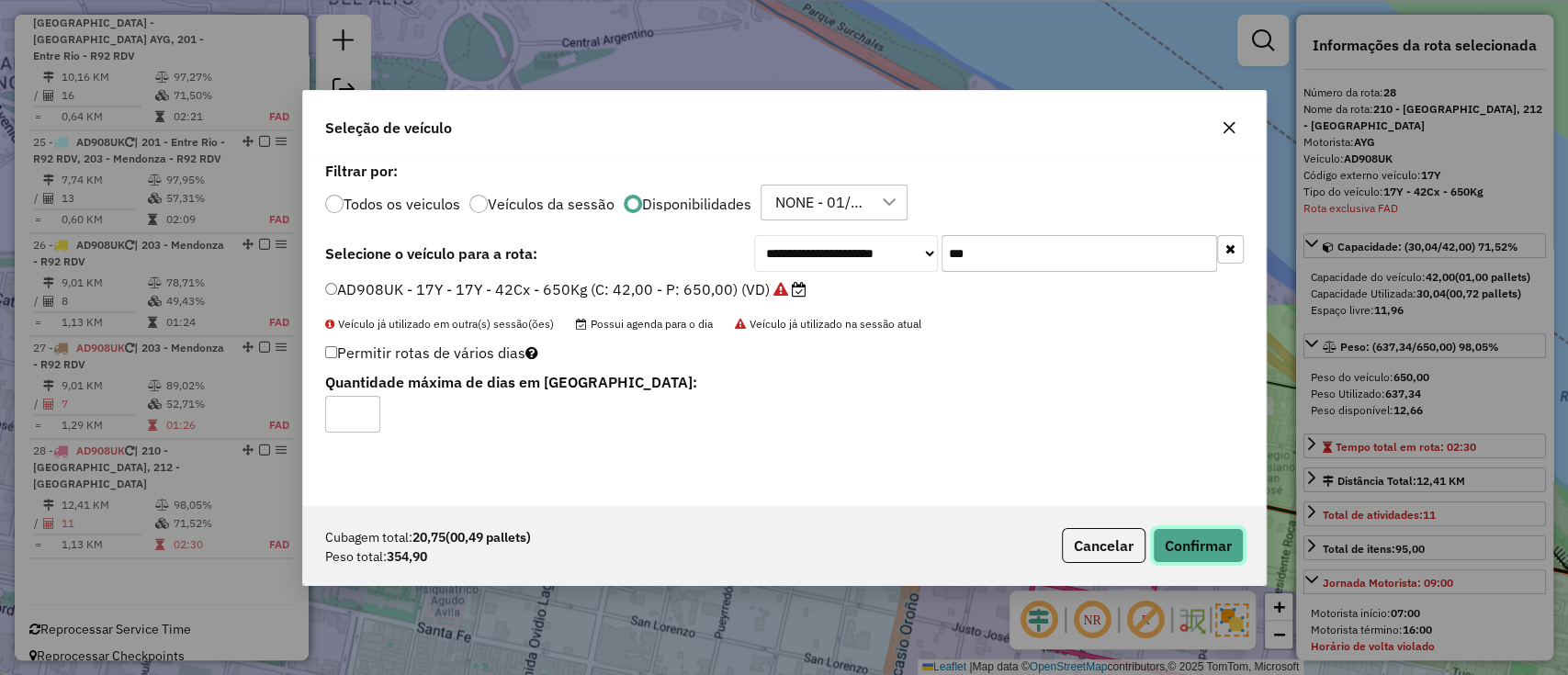
click at [1227, 548] on button "Confirmar" at bounding box center [1198, 545] width 91 height 35
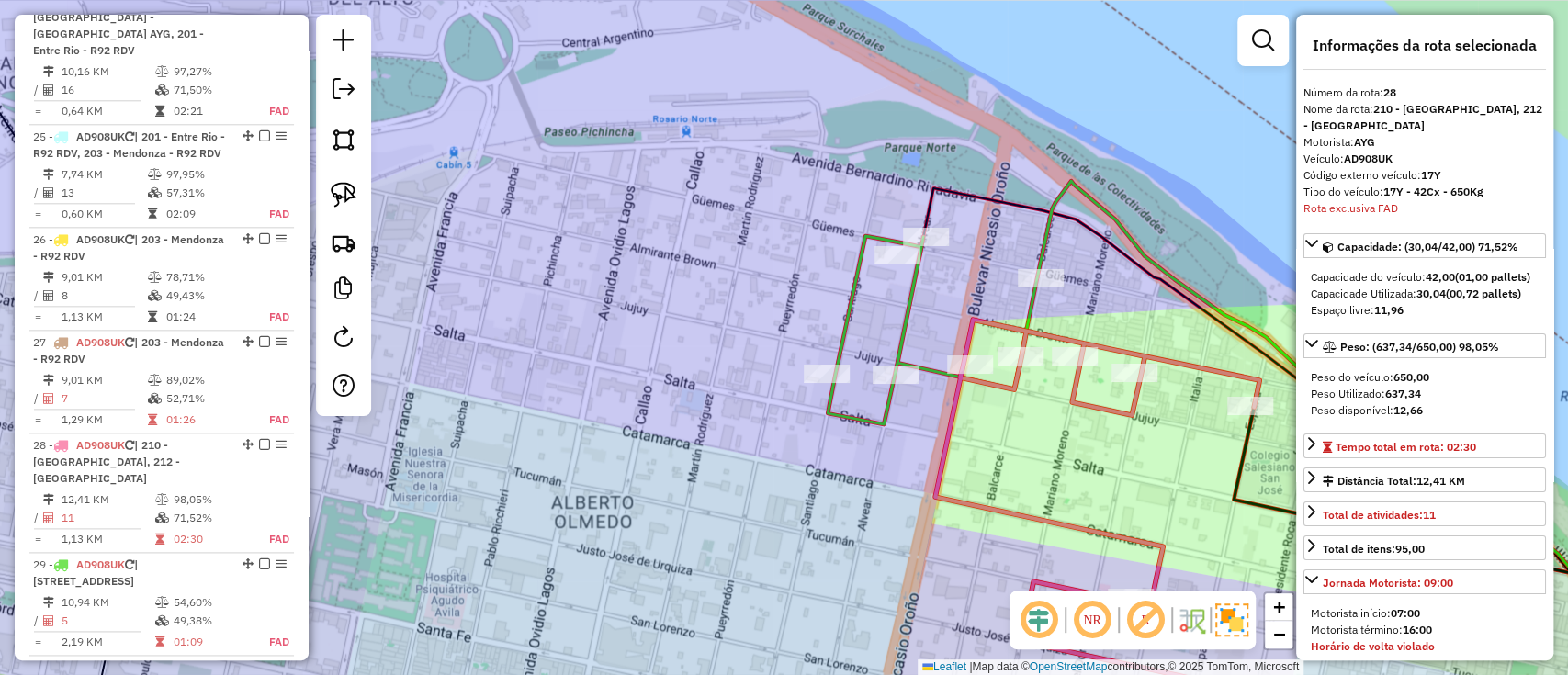
scroll to position [1462, 0]
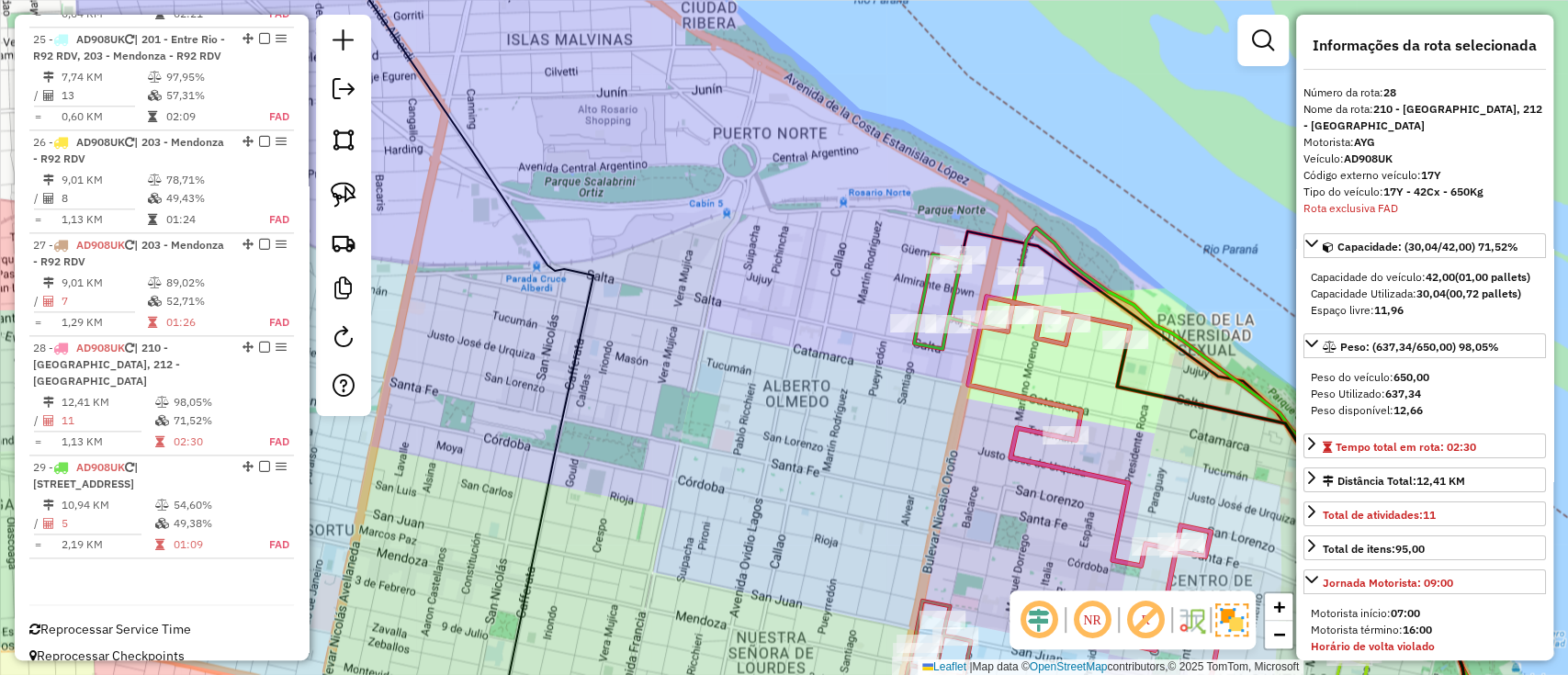
click at [952, 283] on icon at bounding box center [967, 302] width 105 height 94
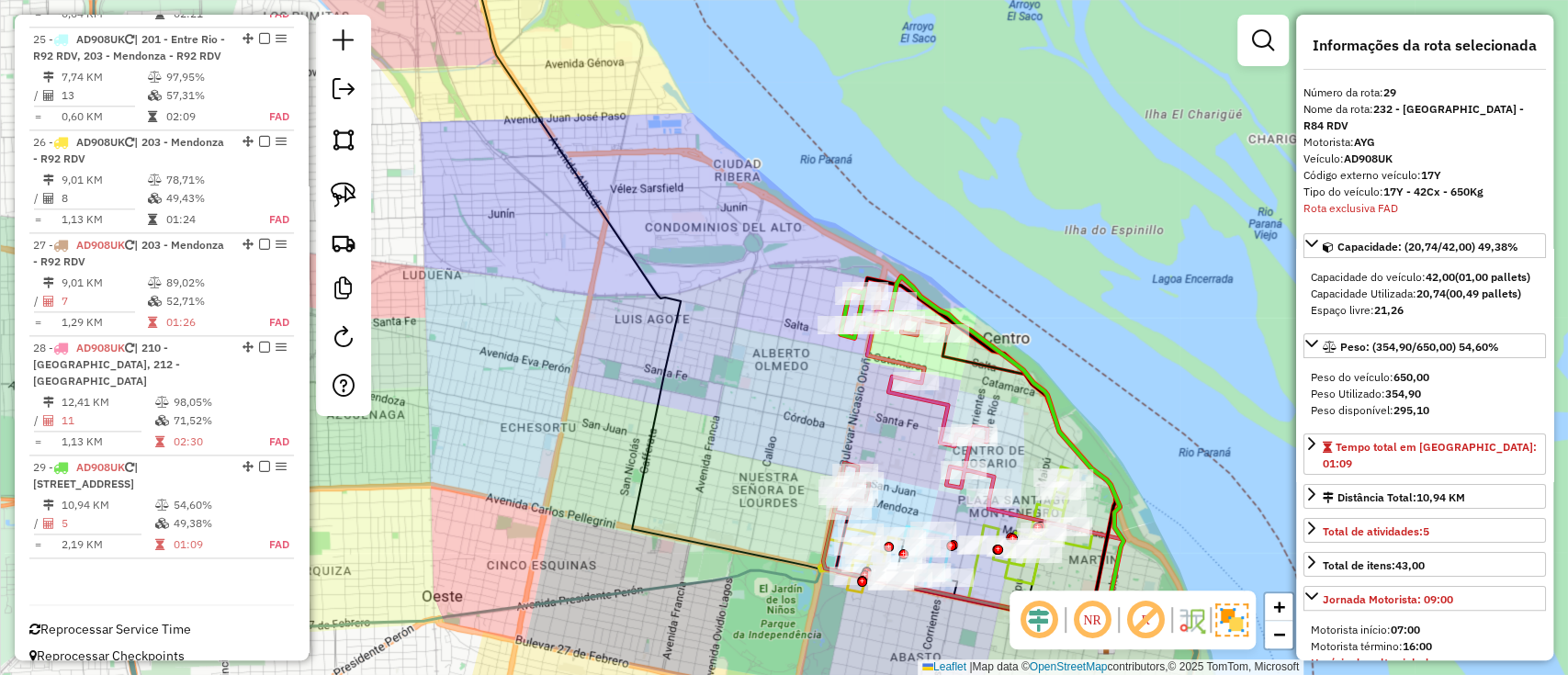
drag, startPoint x: 674, startPoint y: 272, endPoint x: 844, endPoint y: 570, distance: 343.1
click at [844, 570] on icon at bounding box center [795, 302] width 647 height 689
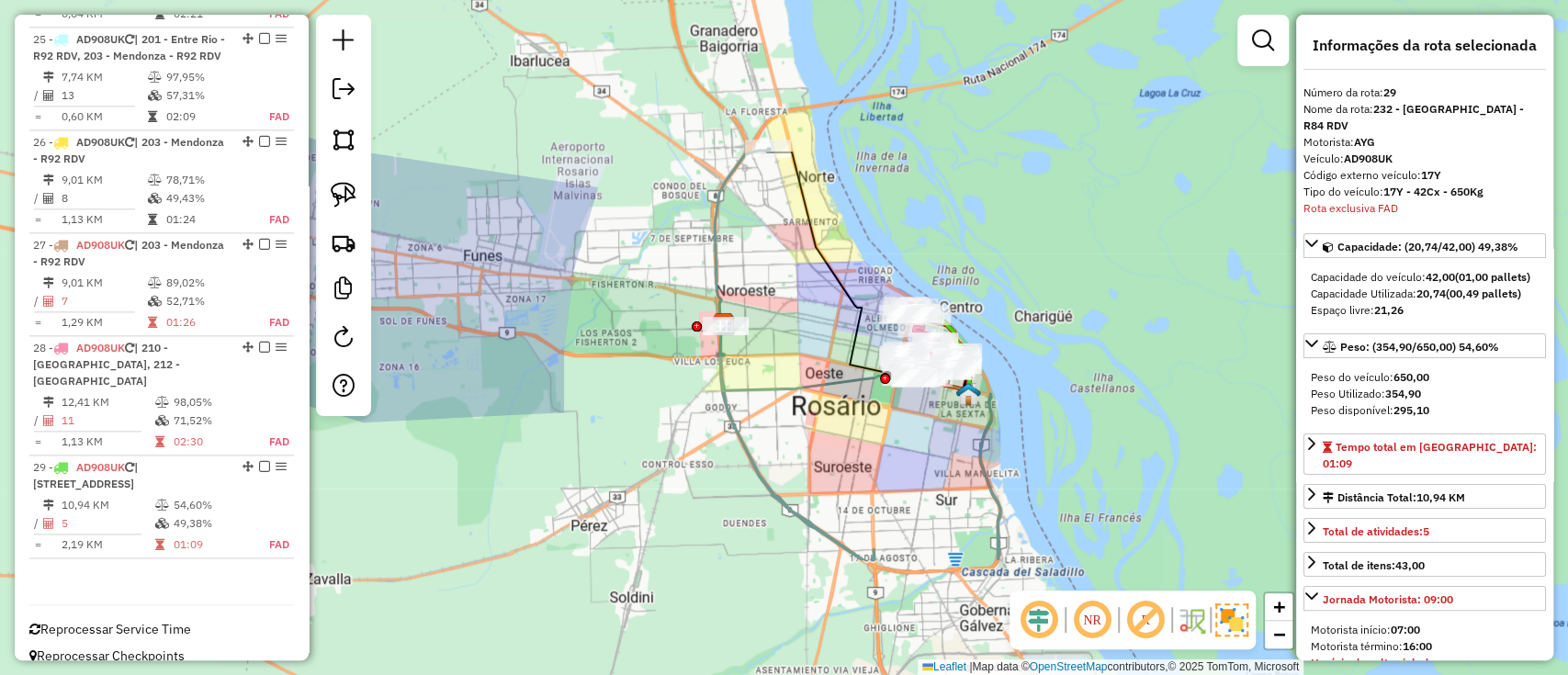
drag, startPoint x: 830, startPoint y: 389, endPoint x: 841, endPoint y: 260, distance: 129.5
click at [841, 260] on div "Janela de atendimento Grade de atendimento Capacidade Transportadoras Veículos …" at bounding box center [784, 337] width 1568 height 675
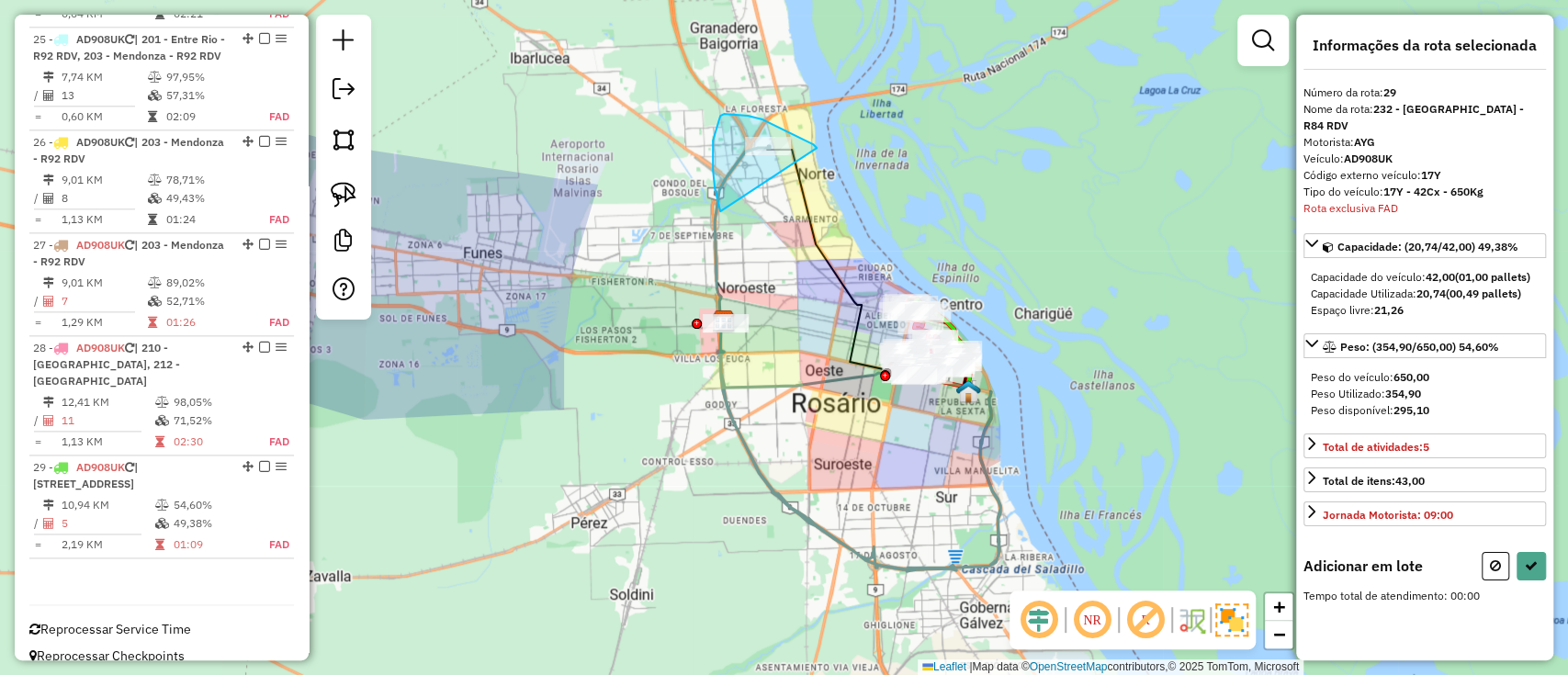
drag, startPoint x: 812, startPoint y: 143, endPoint x: 734, endPoint y: 228, distance: 115.4
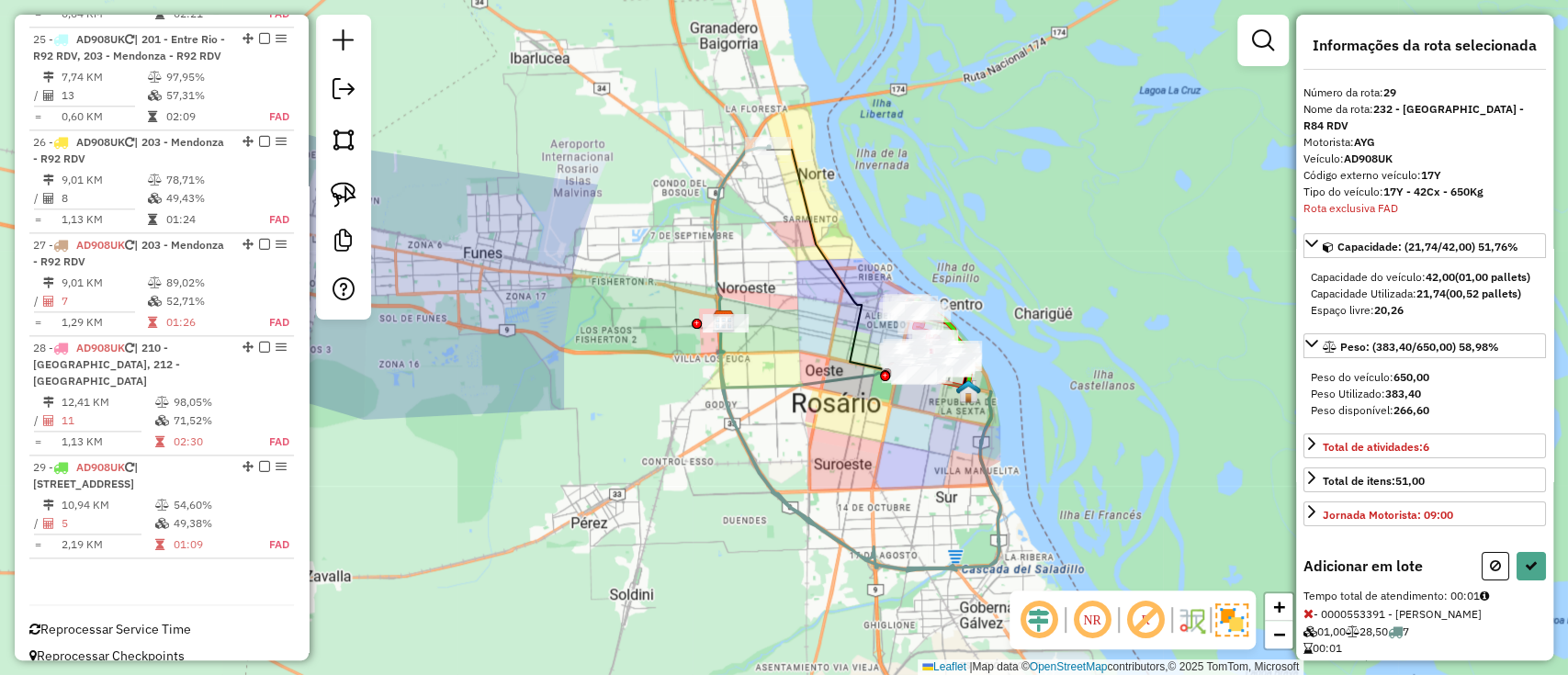
select select "**********"
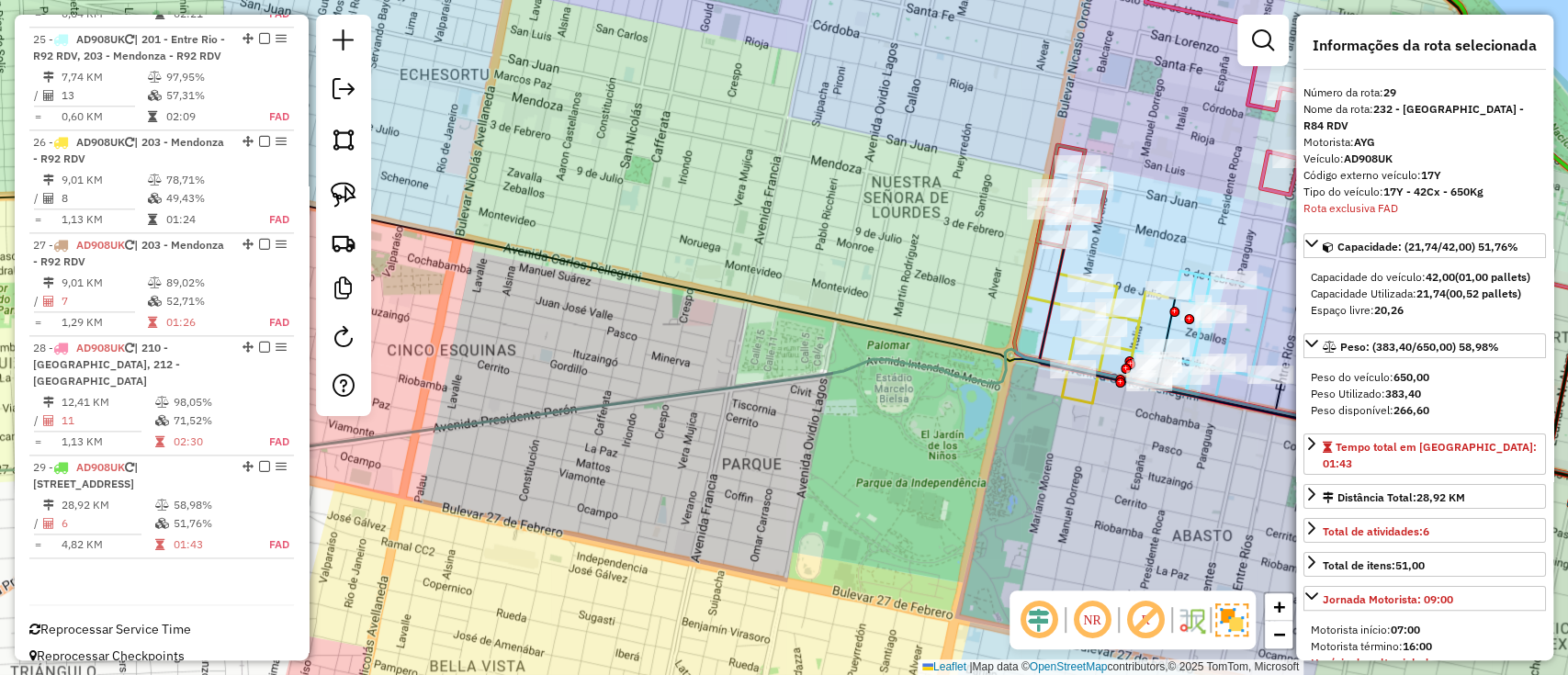
click at [1078, 395] on icon at bounding box center [1086, 306] width 162 height 194
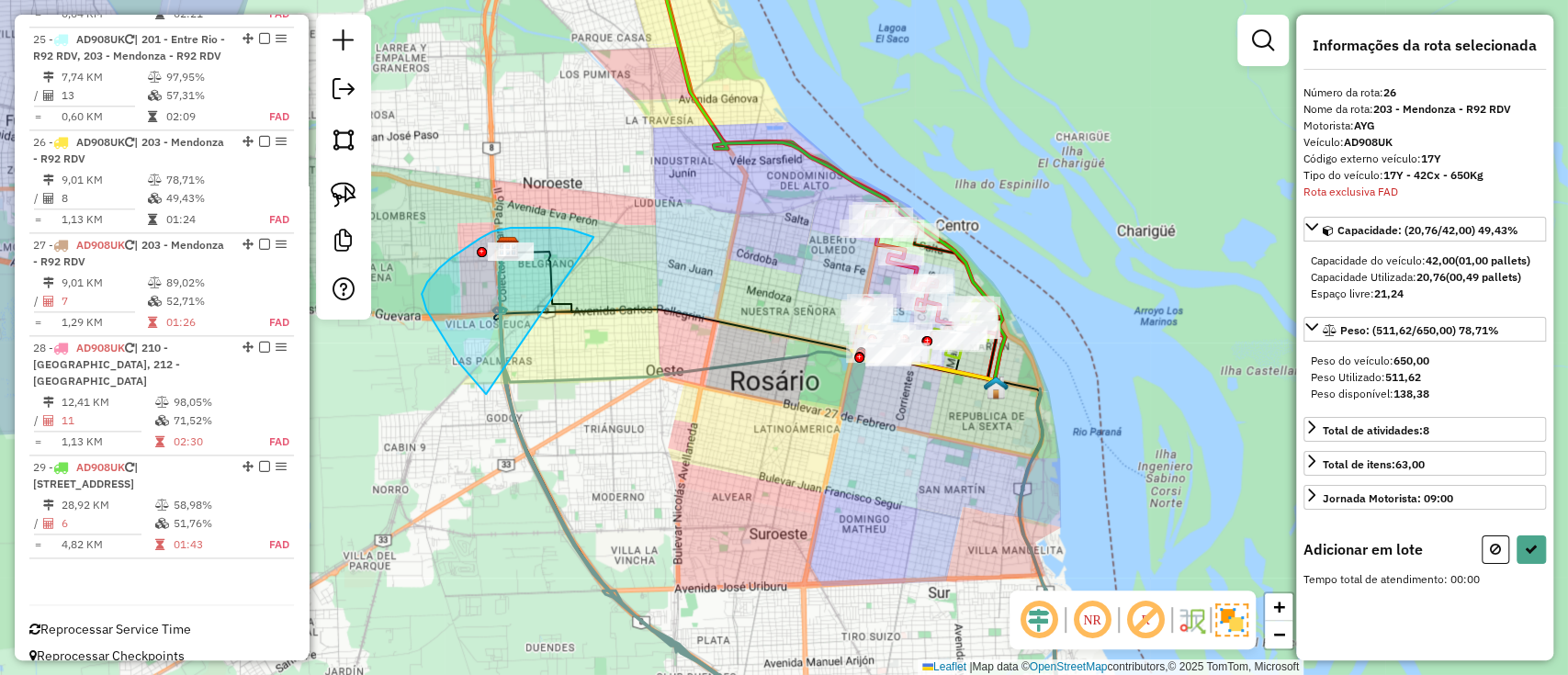
drag, startPoint x: 572, startPoint y: 230, endPoint x: 535, endPoint y: 428, distance: 201.4
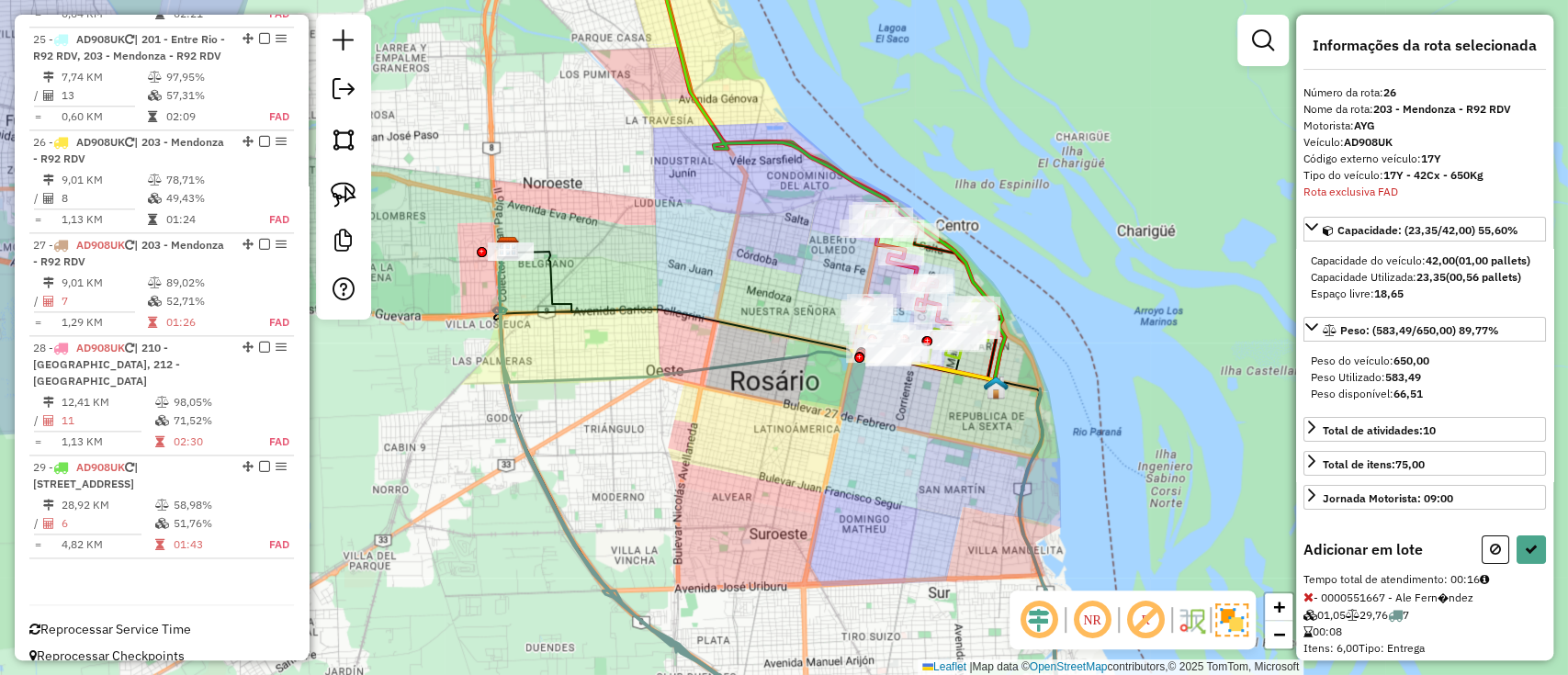
select select "**********"
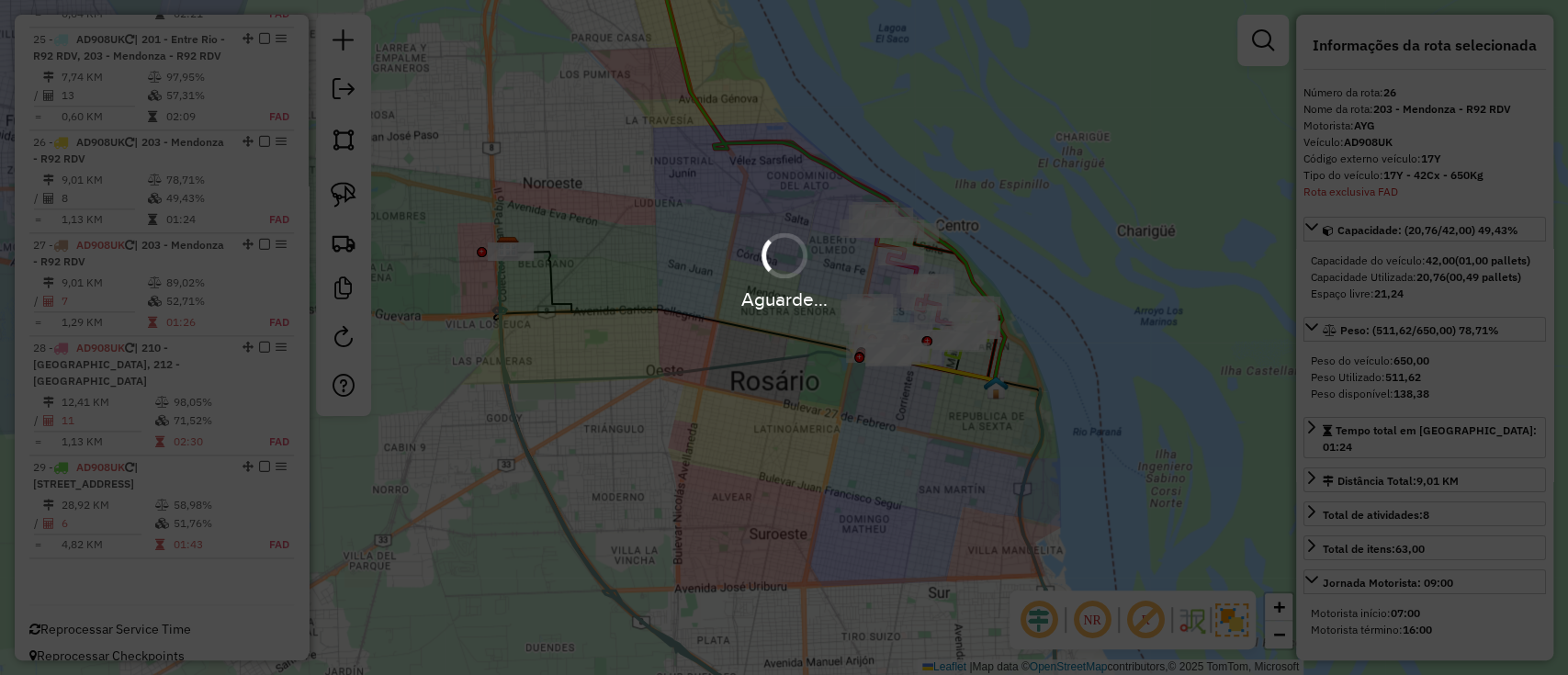
scroll to position [1375, 0]
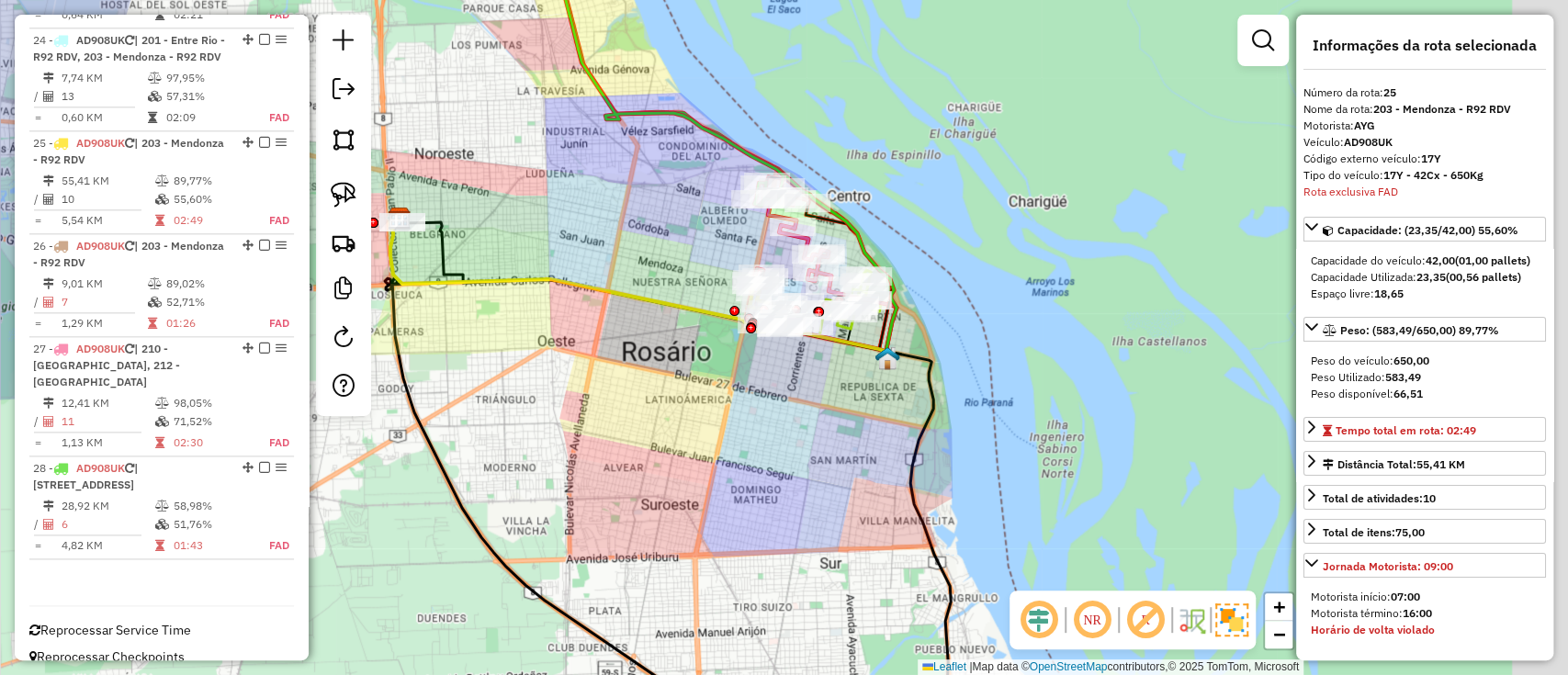
drag, startPoint x: 750, startPoint y: 427, endPoint x: 722, endPoint y: 425, distance: 28.1
click at [724, 425] on div "Janela de atendimento Grade de atendimento Capacidade Transportadoras Veículos …" at bounding box center [784, 337] width 1568 height 675
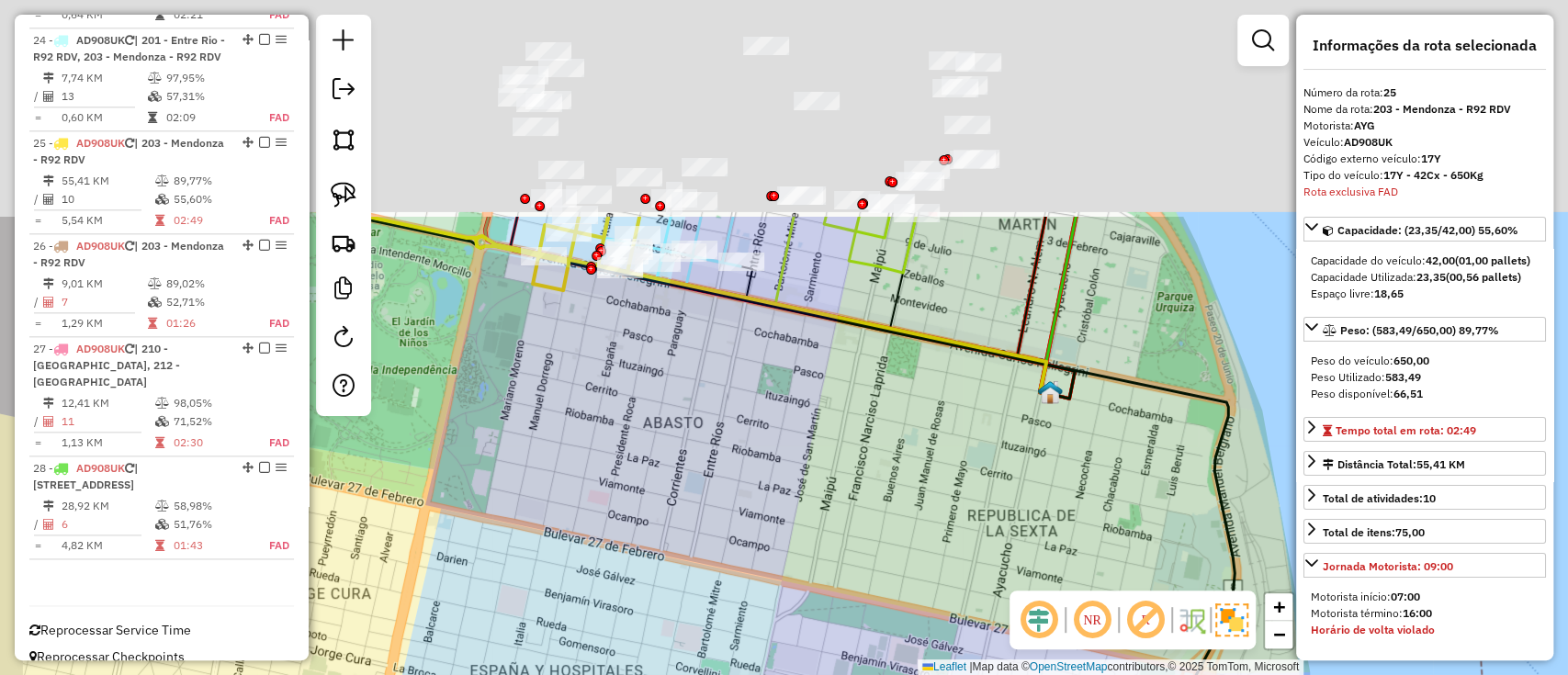
drag, startPoint x: 822, startPoint y: 287, endPoint x: 956, endPoint y: 732, distance: 464.7
click at [956, 674] on html "Aguarde... Pop-up bloqueado! Seu navegador bloqueou automáticamente a abertura …" at bounding box center [784, 337] width 1568 height 675
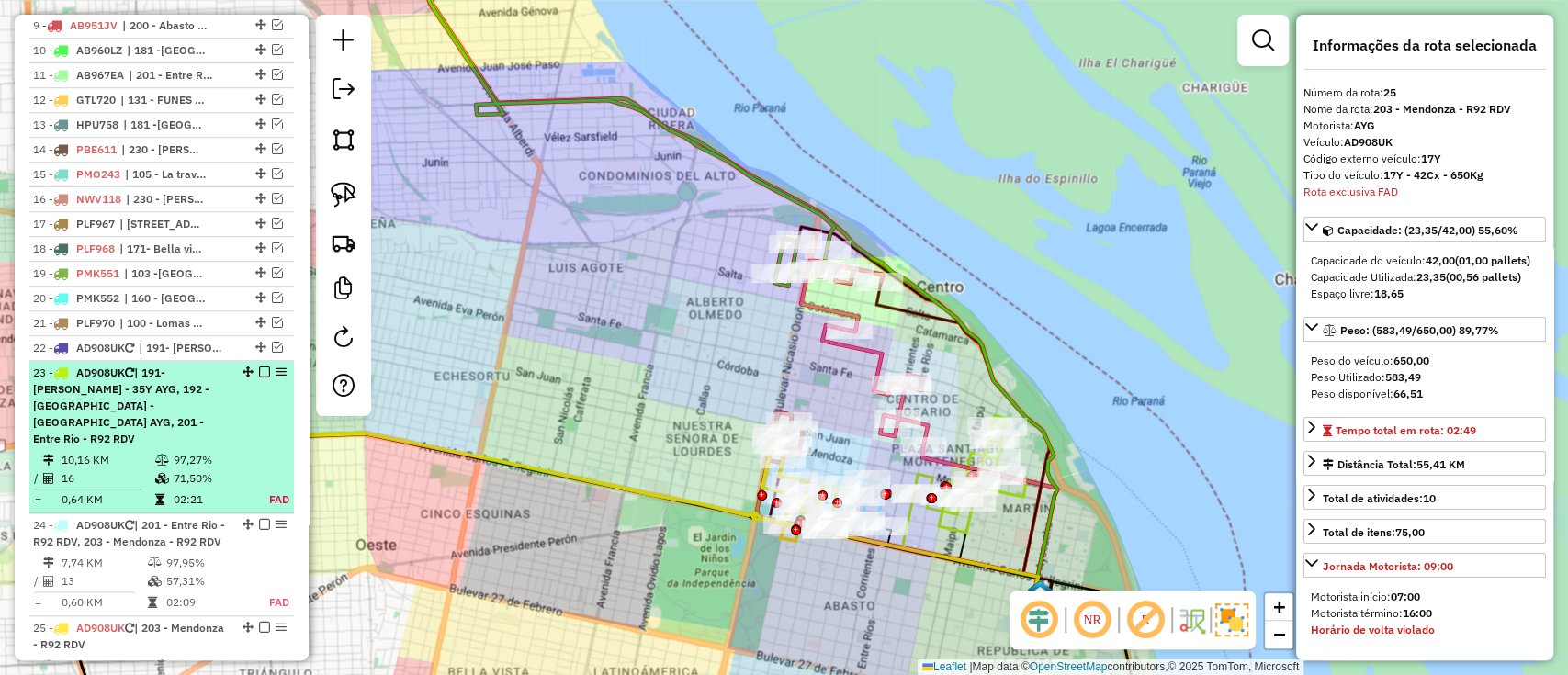
scroll to position [885, 0]
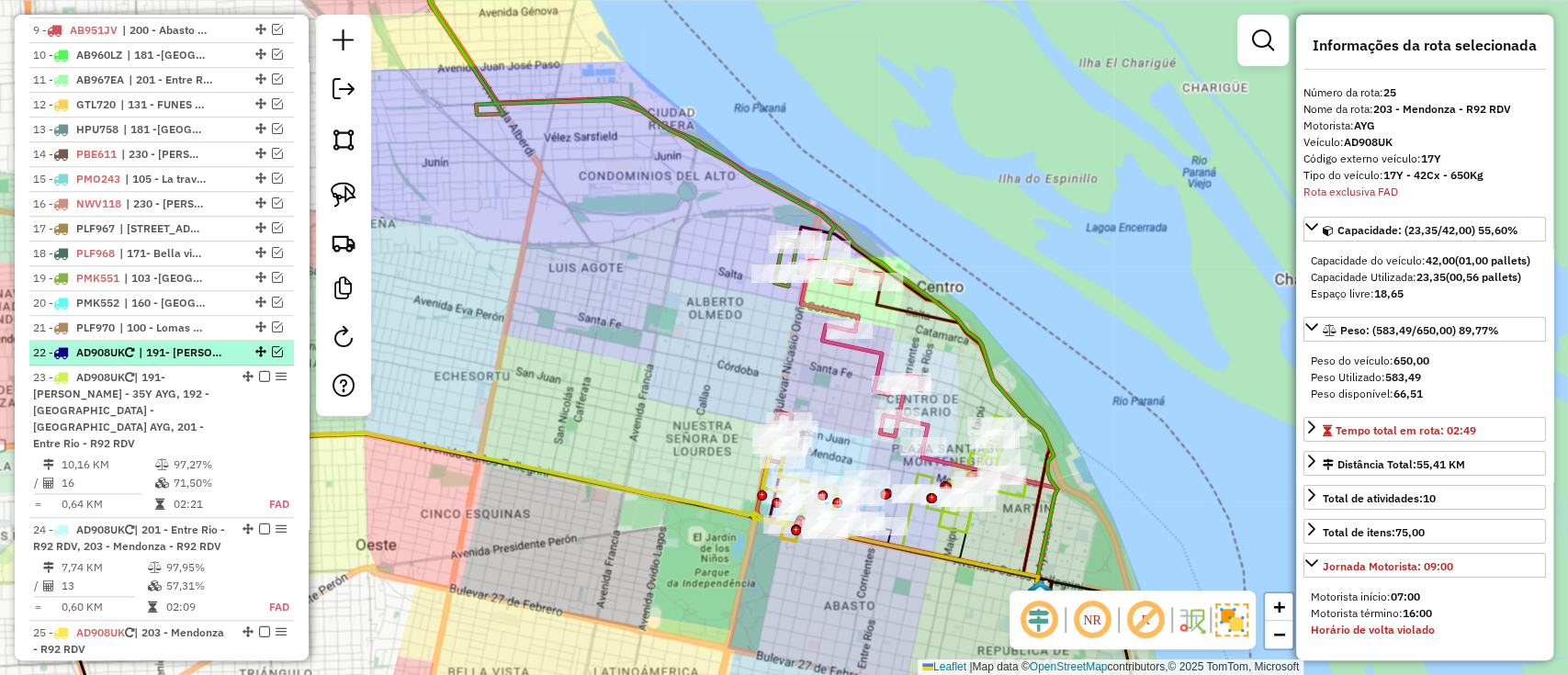
click at [272, 346] on em at bounding box center [277, 352] width 11 height 11
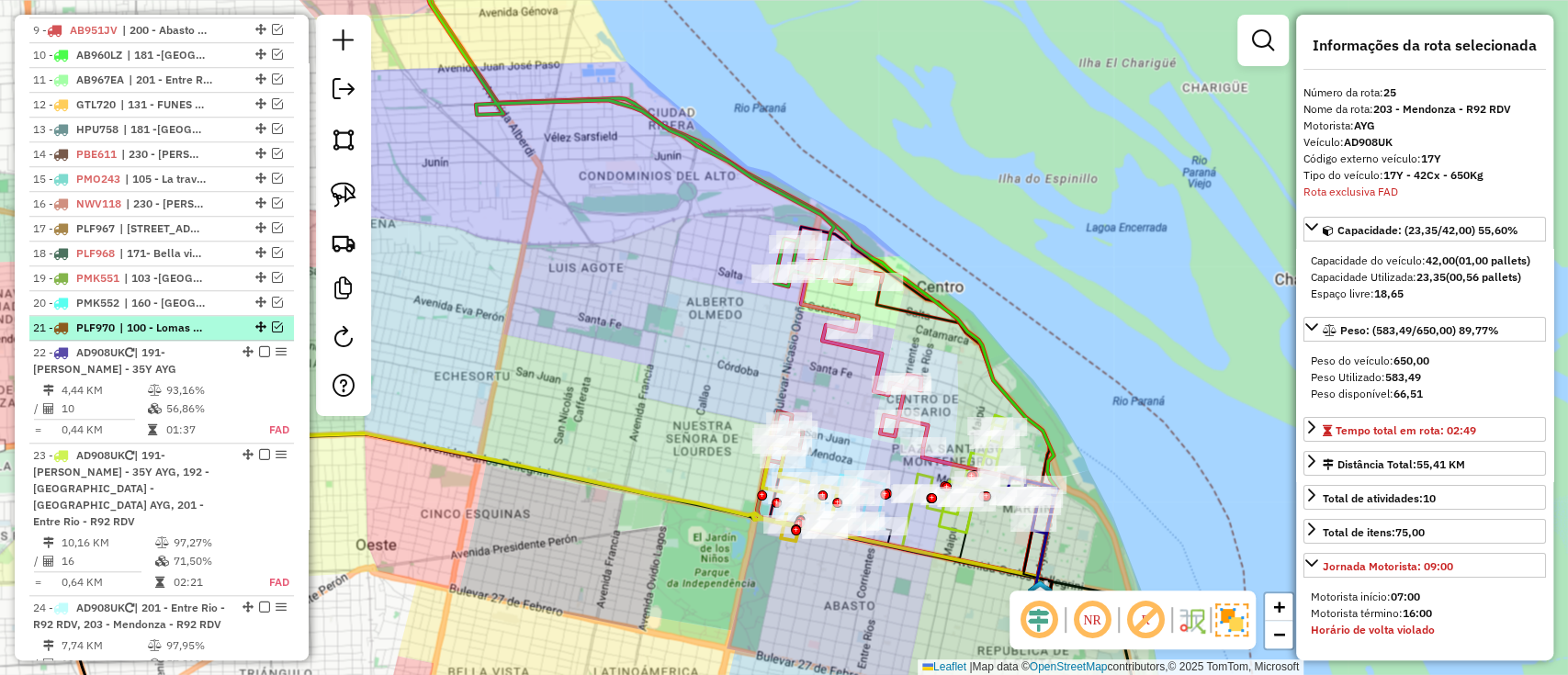
click at [272, 324] on em at bounding box center [277, 327] width 11 height 11
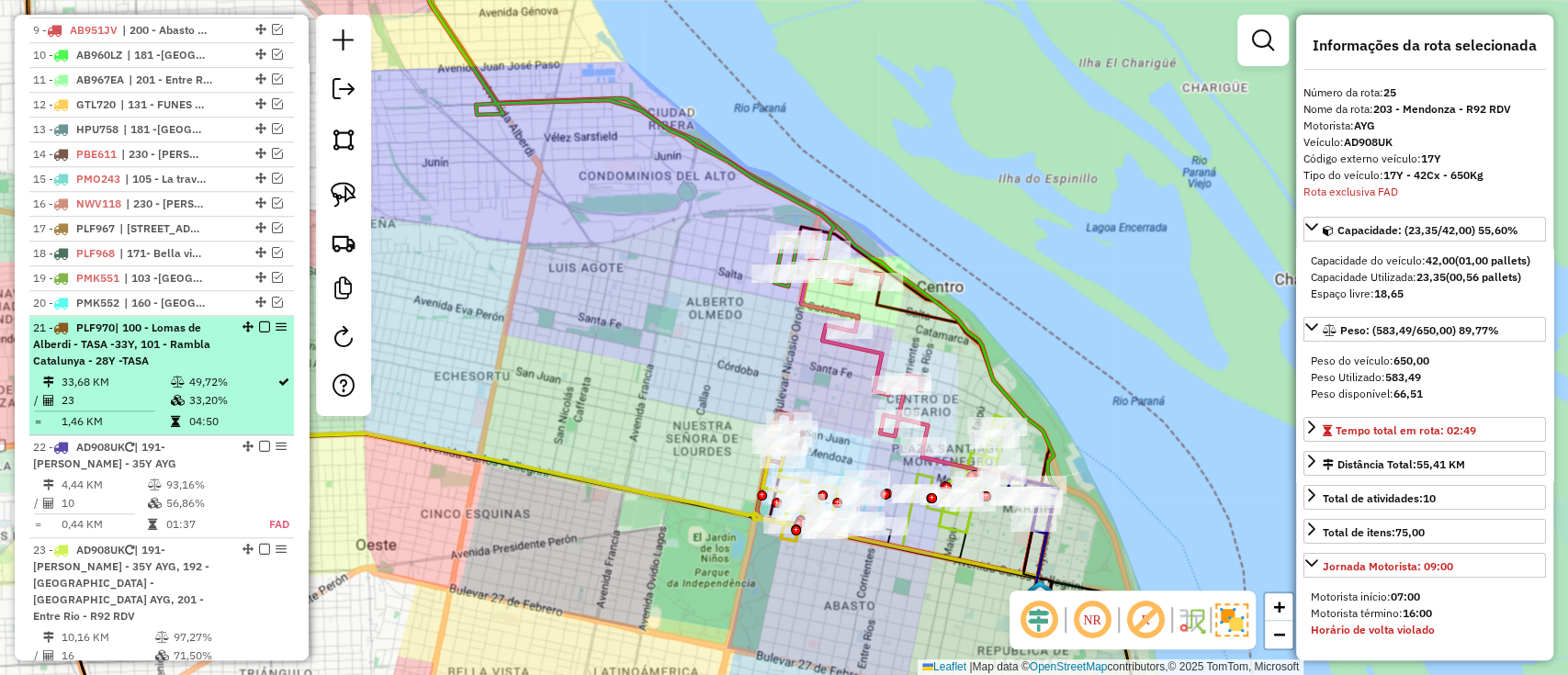
click at [259, 322] on em at bounding box center [264, 327] width 11 height 11
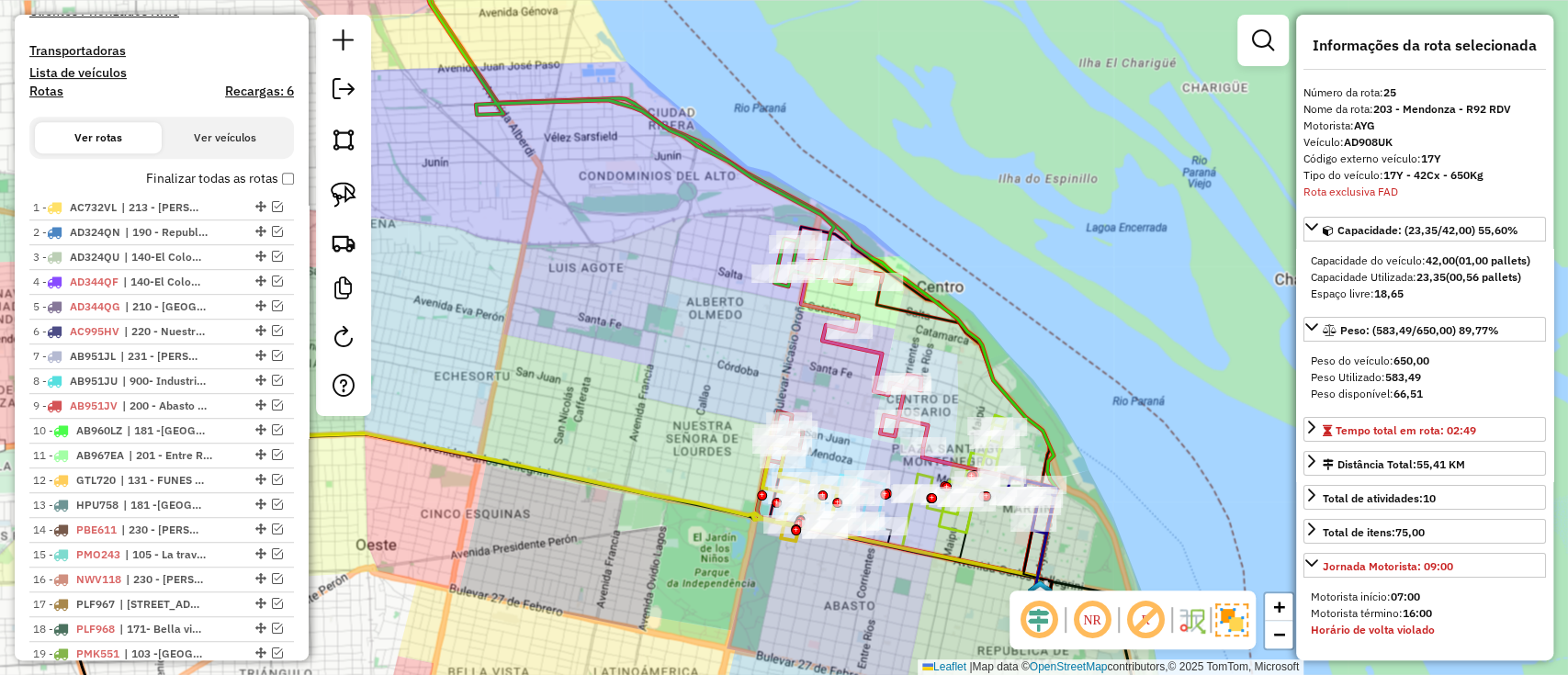
scroll to position [474, 0]
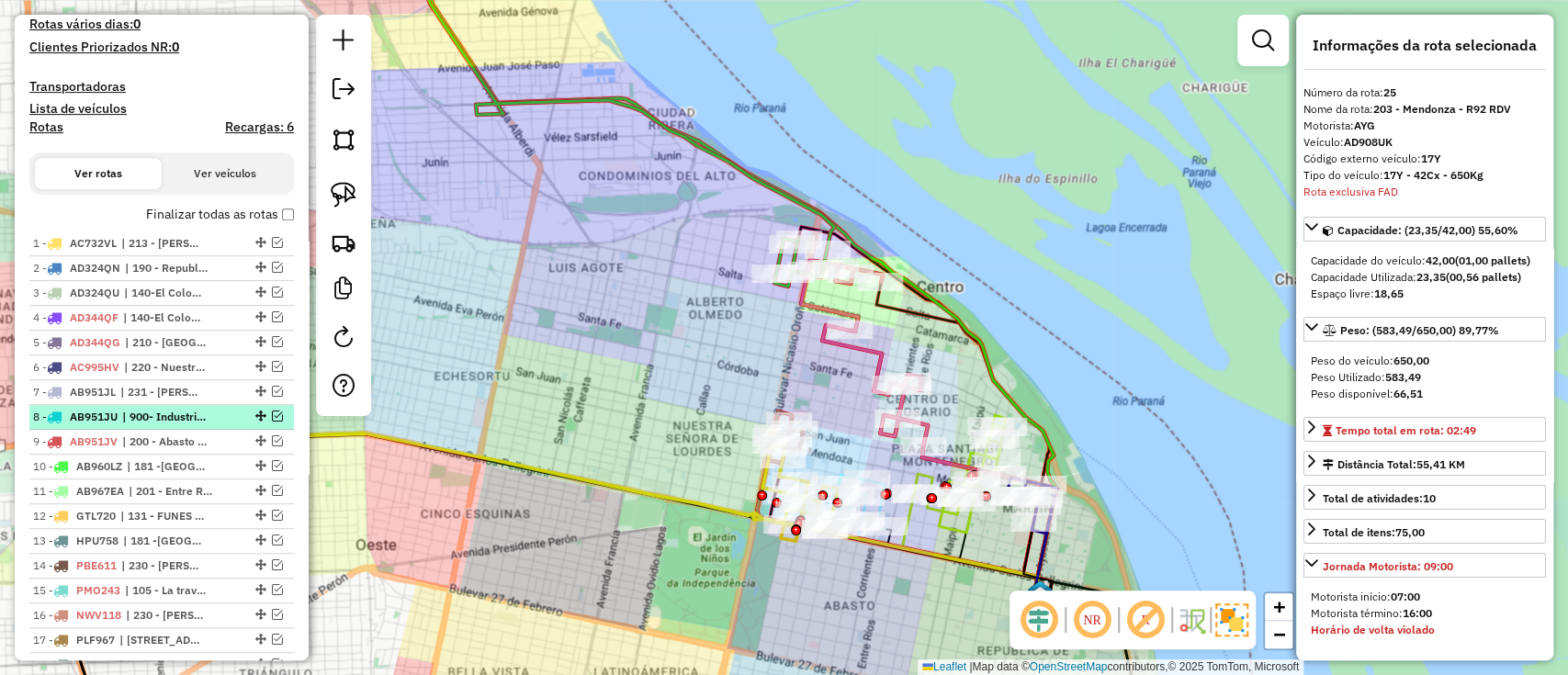
click at [272, 413] on em at bounding box center [277, 416] width 11 height 11
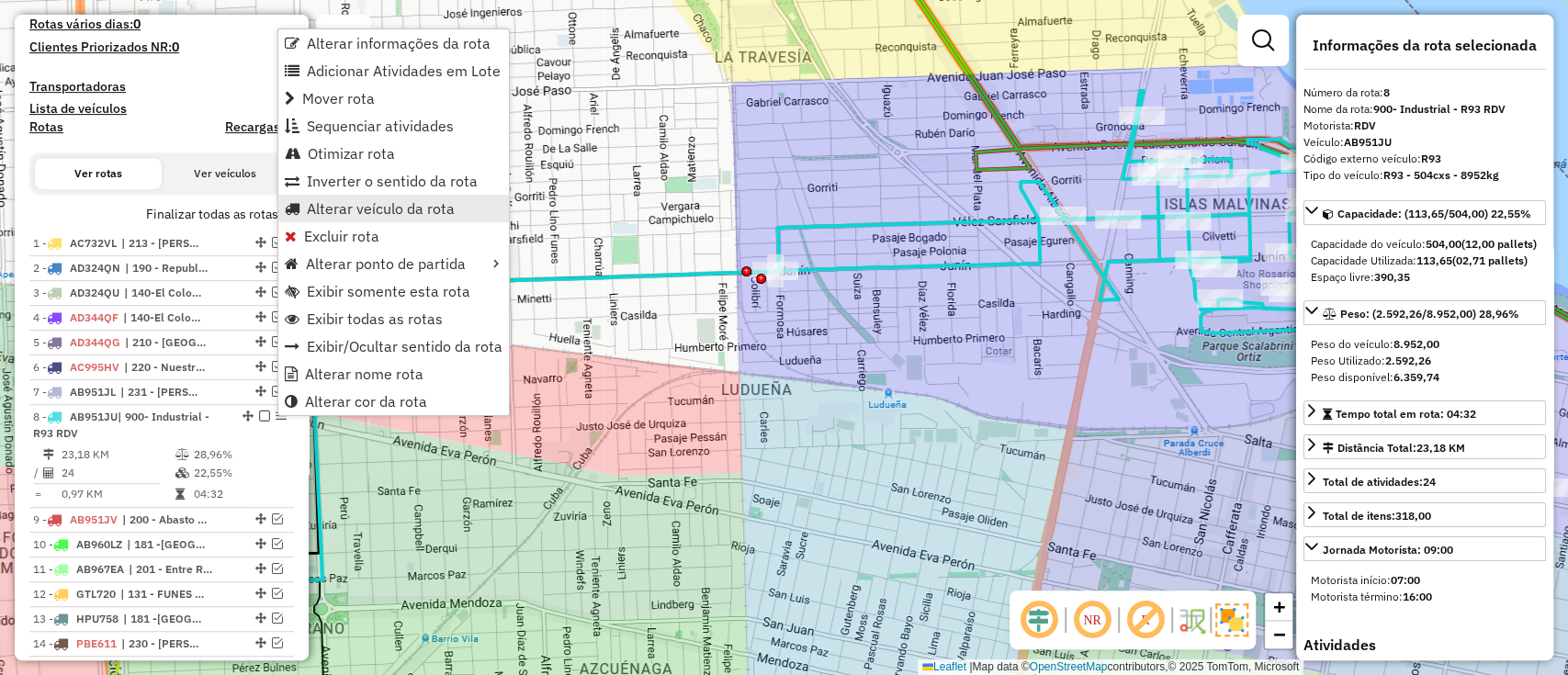
click at [383, 209] on span "Alterar veículo da rota" at bounding box center [381, 208] width 148 height 15
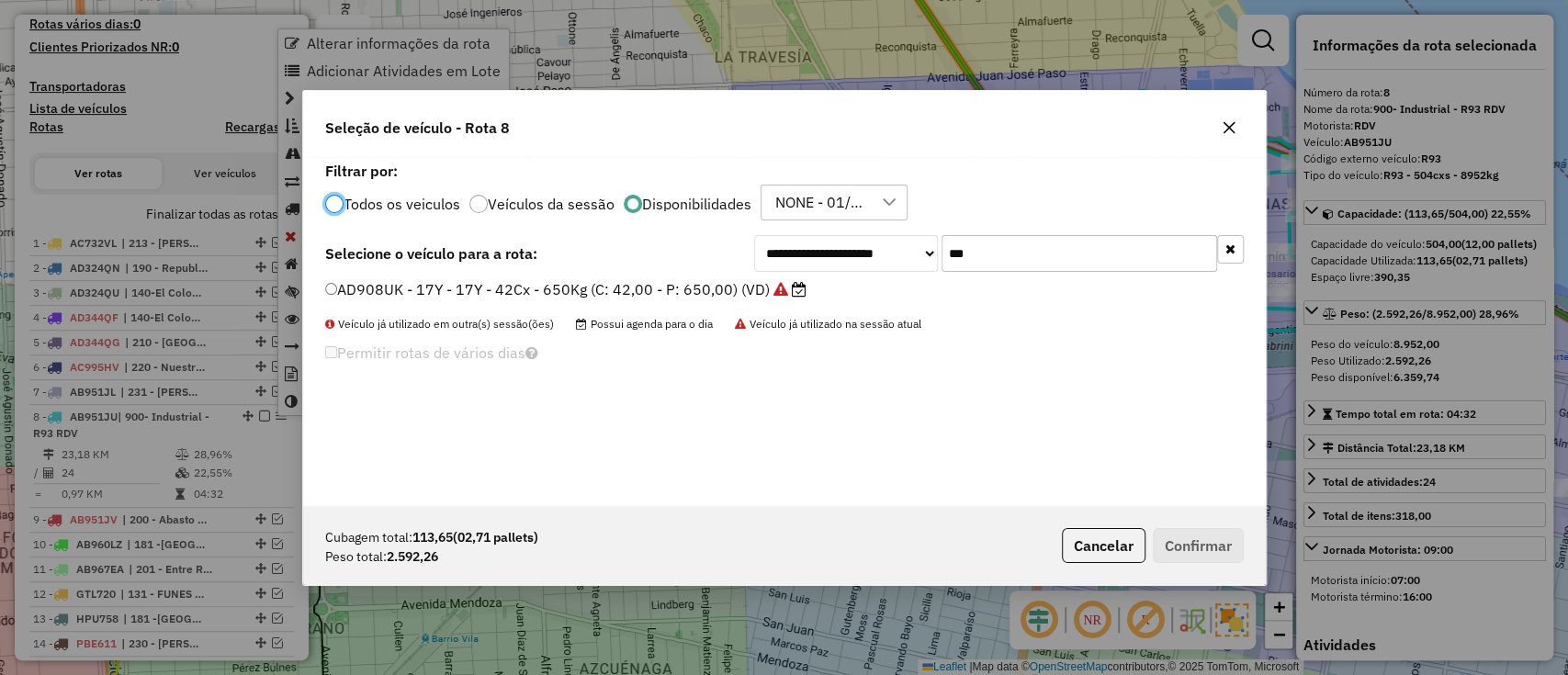
scroll to position [9, 6]
click at [992, 257] on input "***" at bounding box center [1079, 253] width 275 height 36
type input "***"
click at [742, 292] on label "AB967EB - R83 - R83 - 504cxs - 9350kg (C: 504,00 - P: 9350,00) (VD)" at bounding box center [576, 289] width 502 height 22
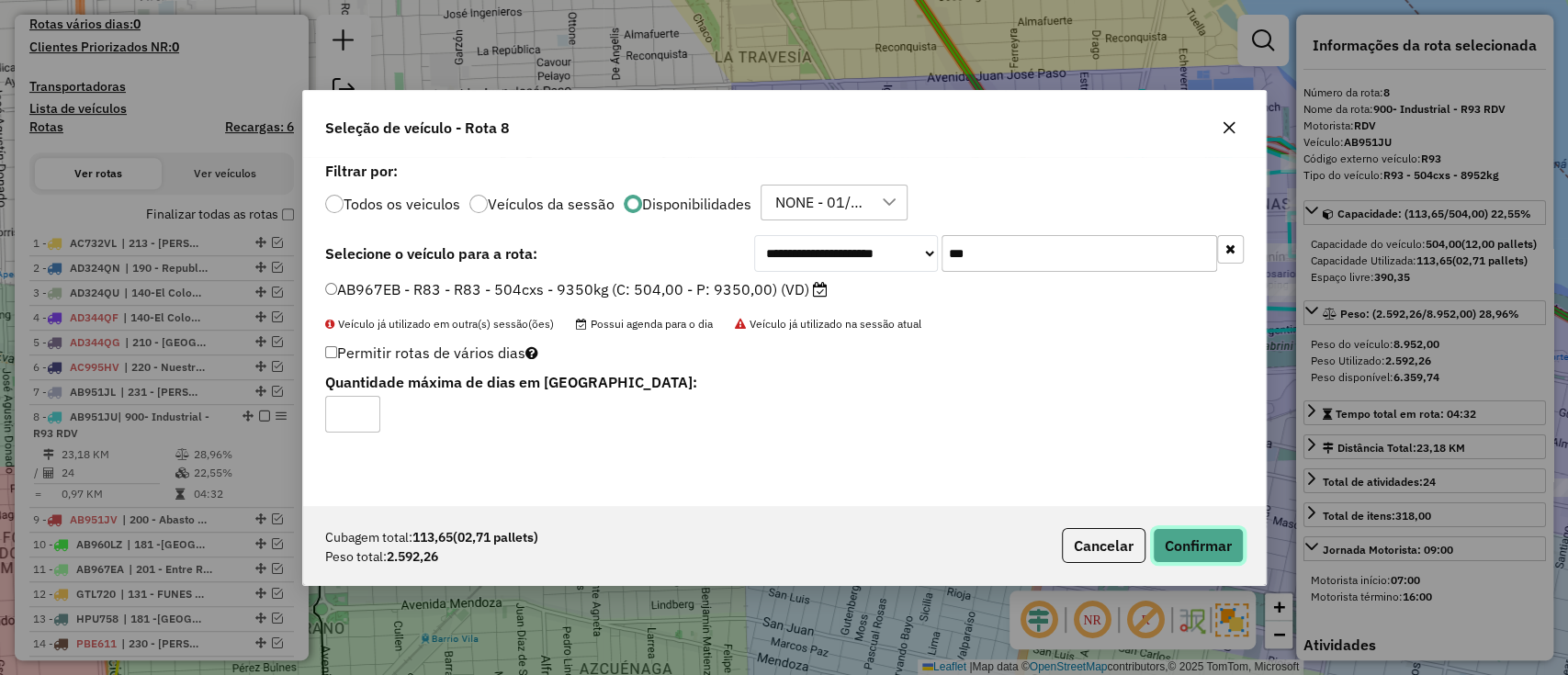
click at [1188, 541] on button "Confirmar" at bounding box center [1198, 545] width 91 height 35
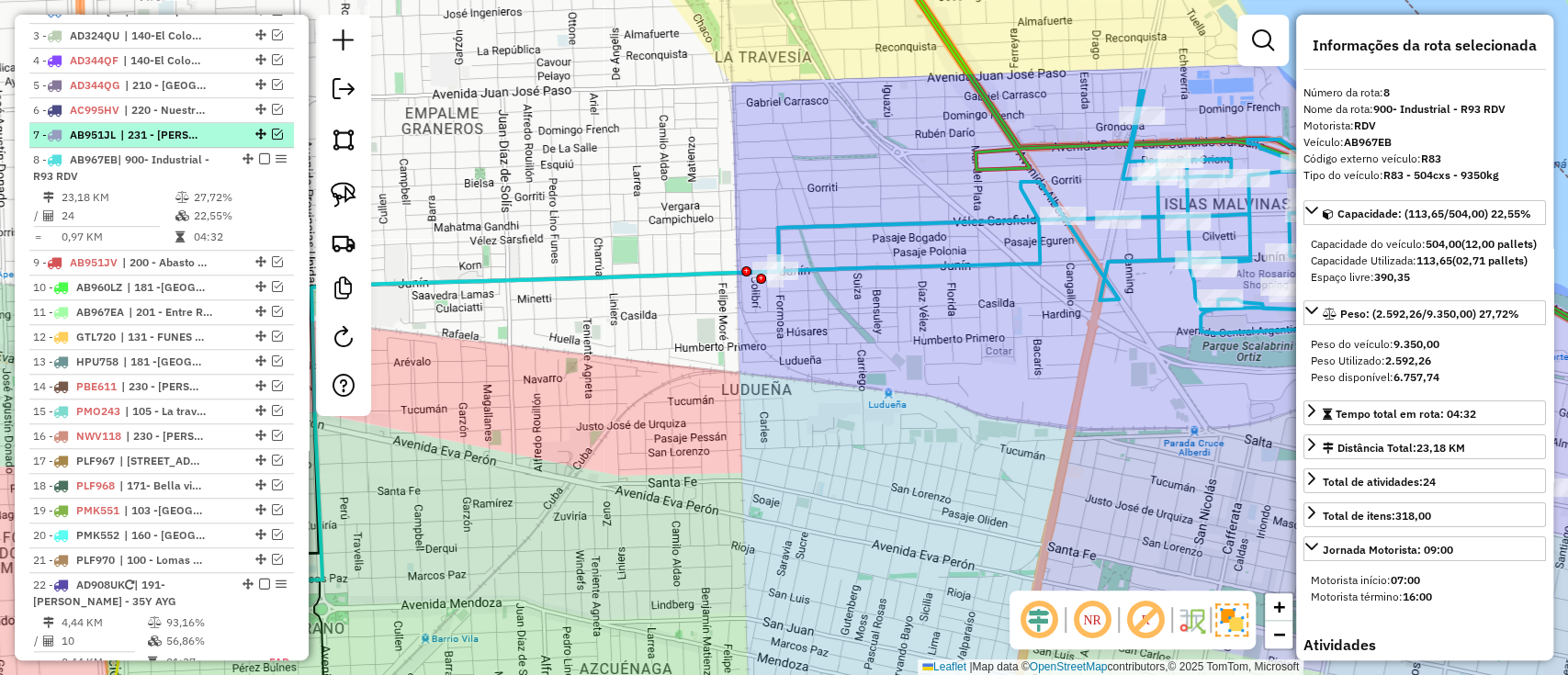
scroll to position [618, 0]
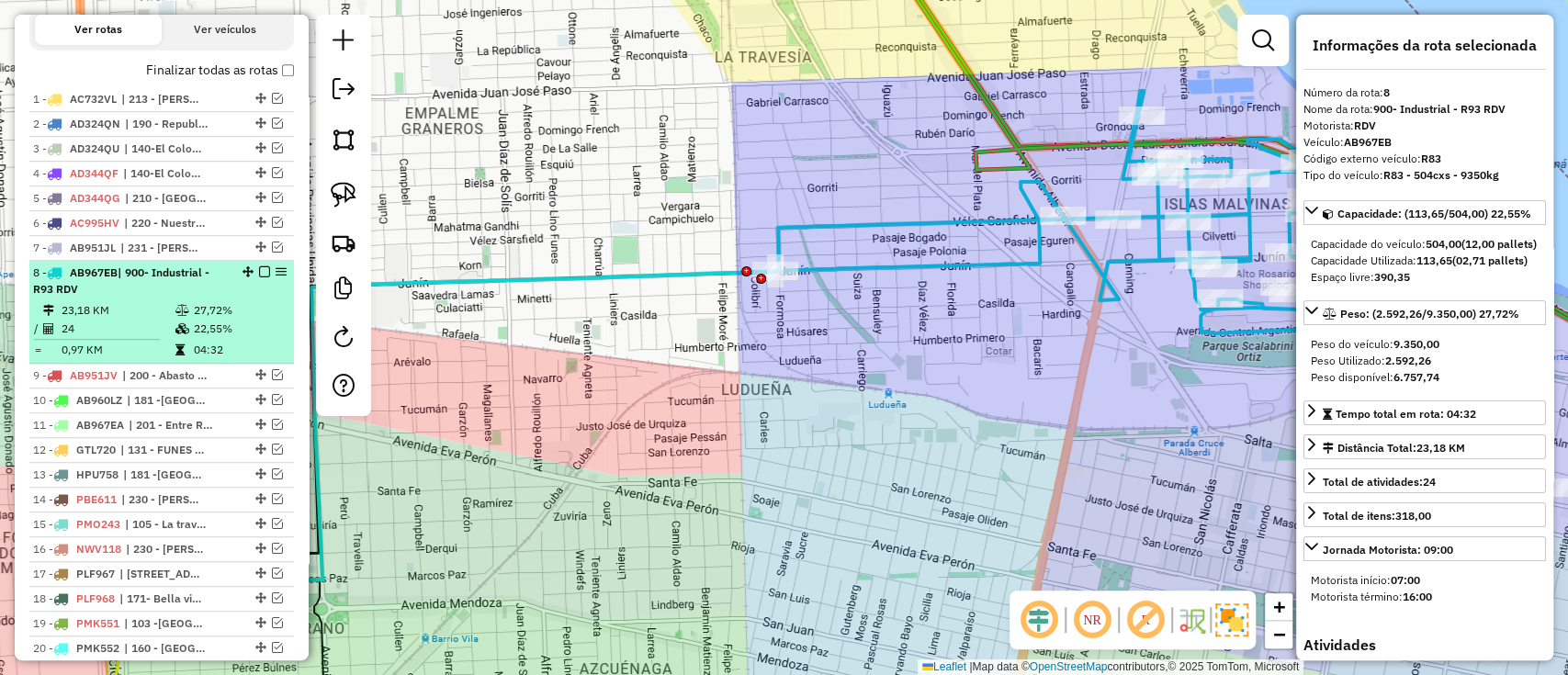
click at [256, 275] on div "8 - AB967EB | 900- Industrial - R93 RDV" at bounding box center [161, 280] width 257 height 33
click at [261, 274] on em at bounding box center [264, 272] width 11 height 11
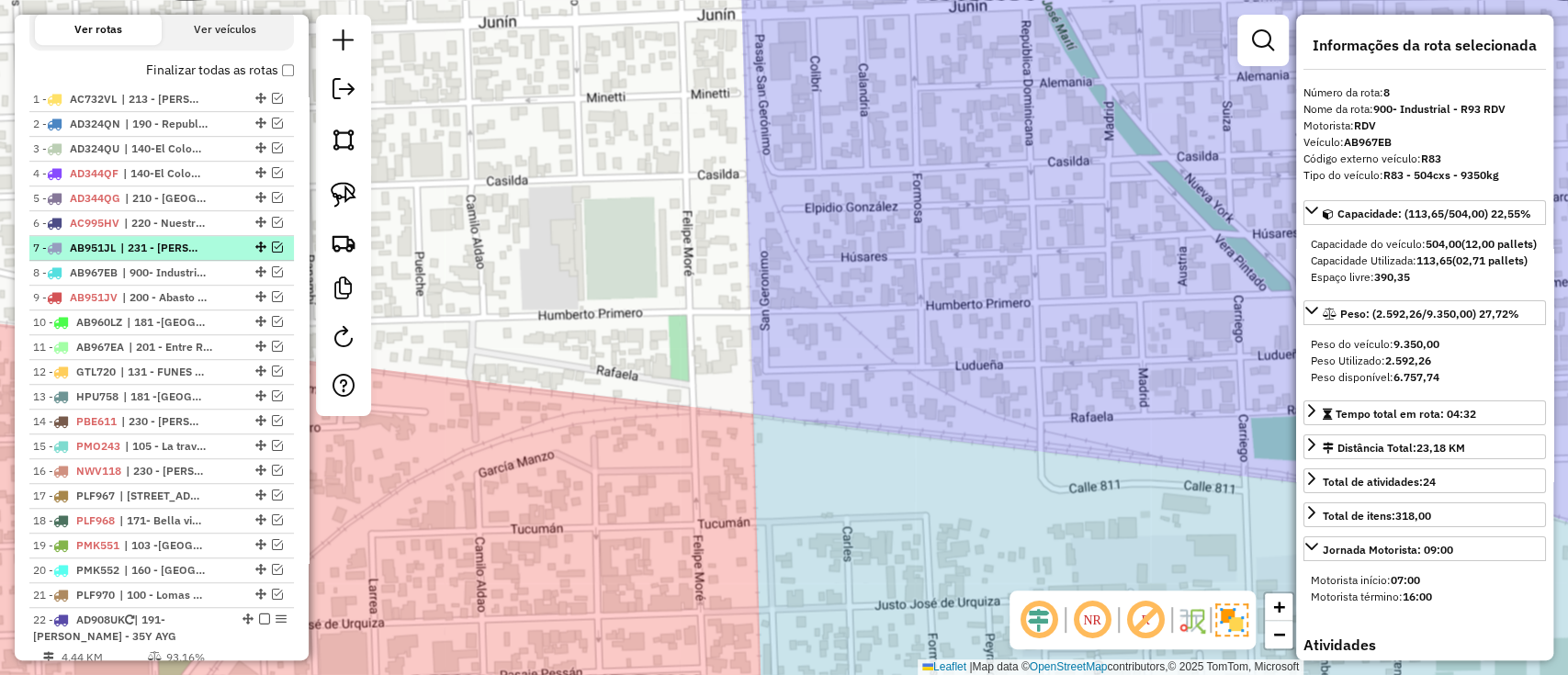
click at [275, 252] on div "7 - AB951JL | 231 - Alberto Olmedo - R94 RDV" at bounding box center [161, 248] width 257 height 17
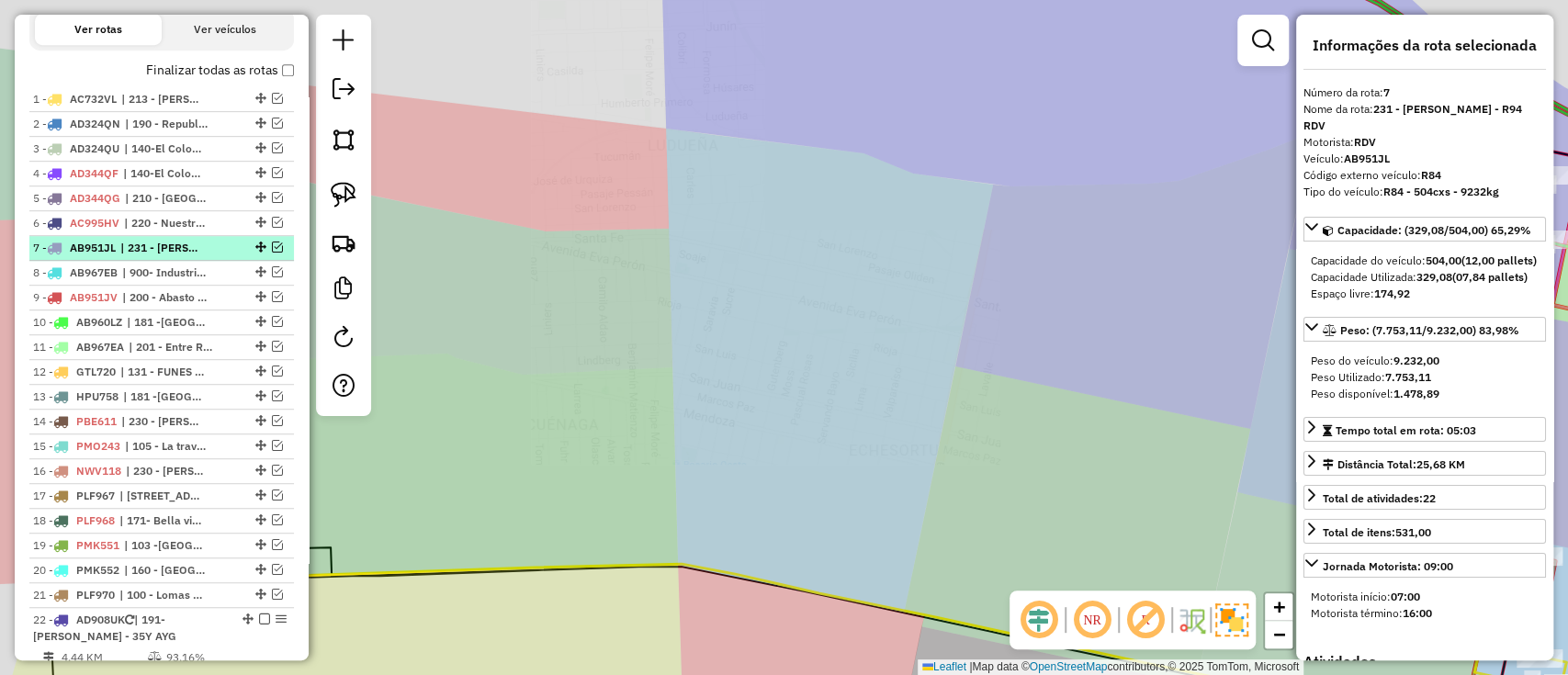
click at [275, 247] on em at bounding box center [277, 247] width 11 height 11
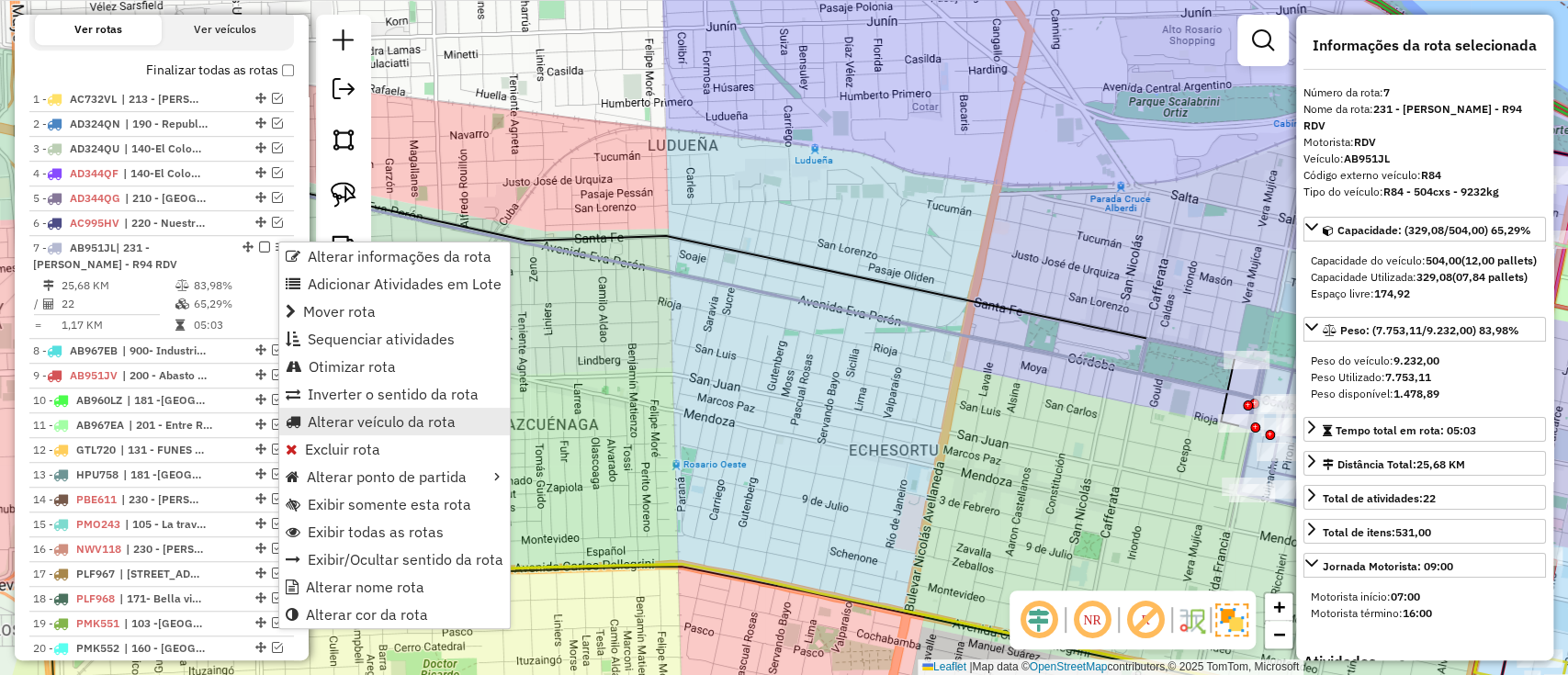
click at [352, 420] on span "Alterar veículo da rota" at bounding box center [382, 422] width 148 height 15
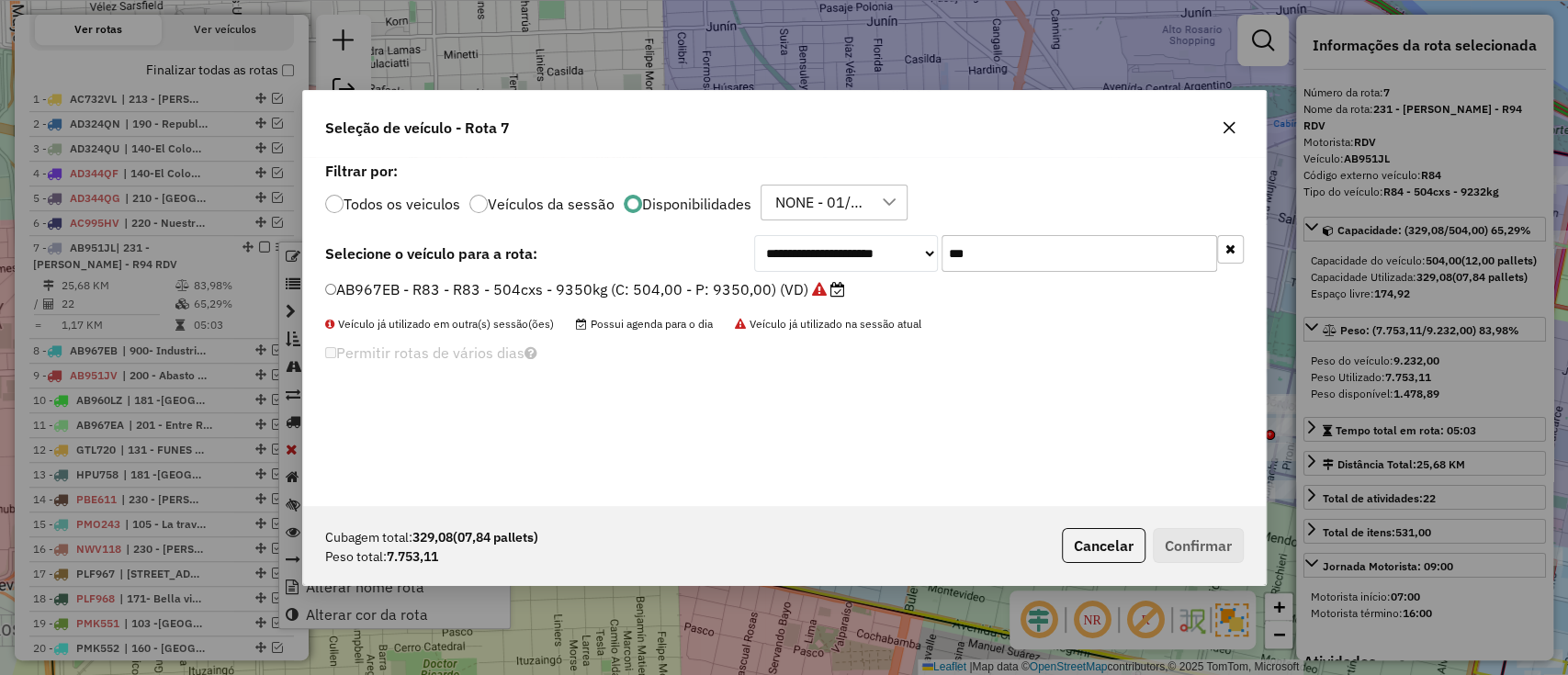
scroll to position [9, 6]
click at [1062, 238] on input "***" at bounding box center [1079, 253] width 275 height 36
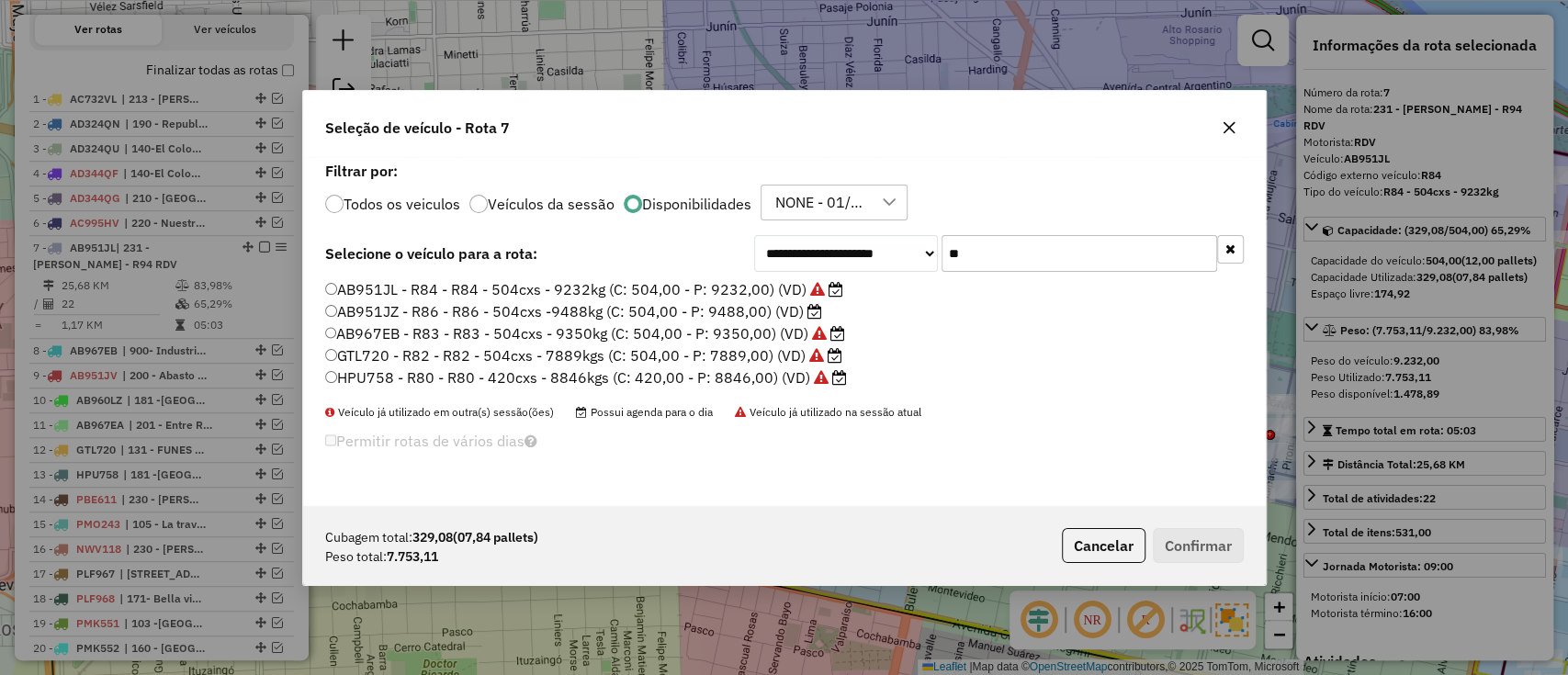
click at [991, 254] on input "**" at bounding box center [1079, 253] width 275 height 36
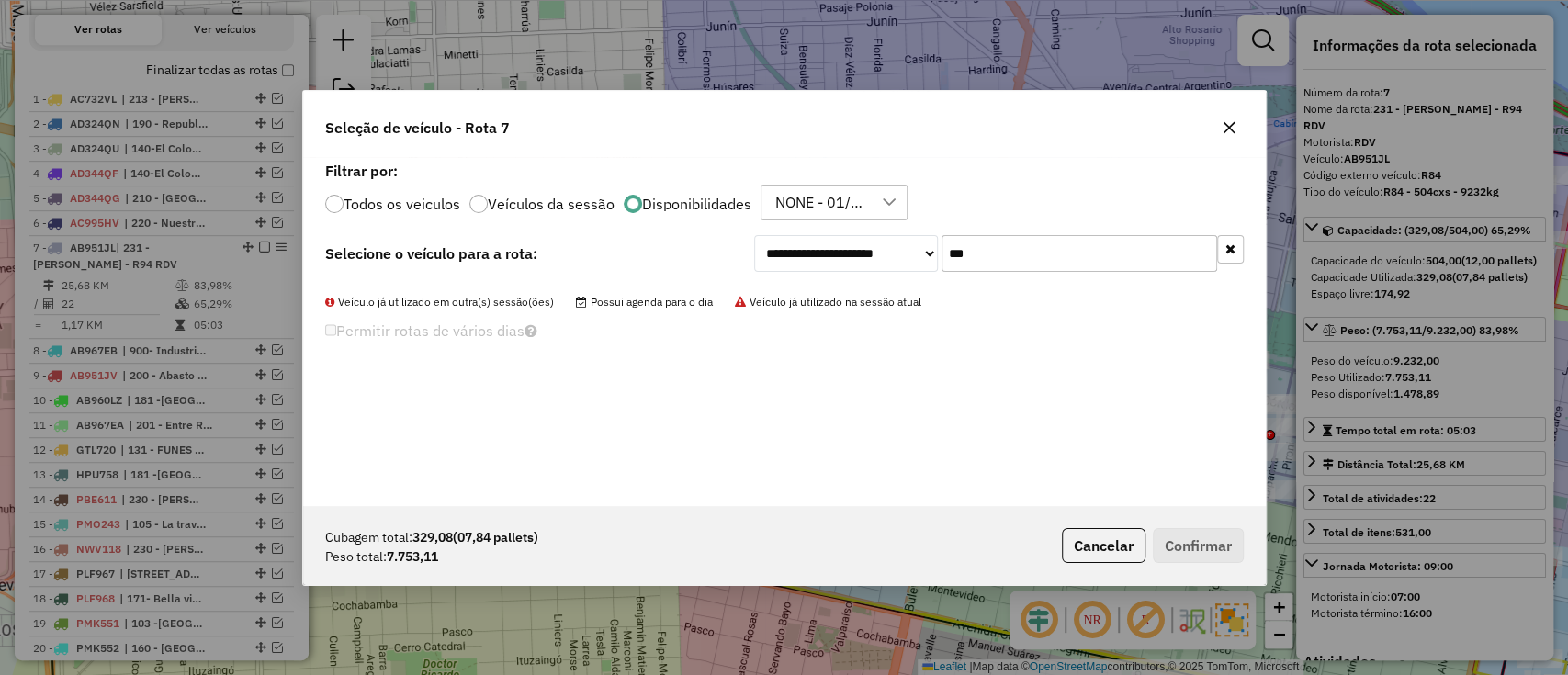
type input "***"
click at [404, 204] on label "Todos os veiculos" at bounding box center [402, 204] width 117 height 15
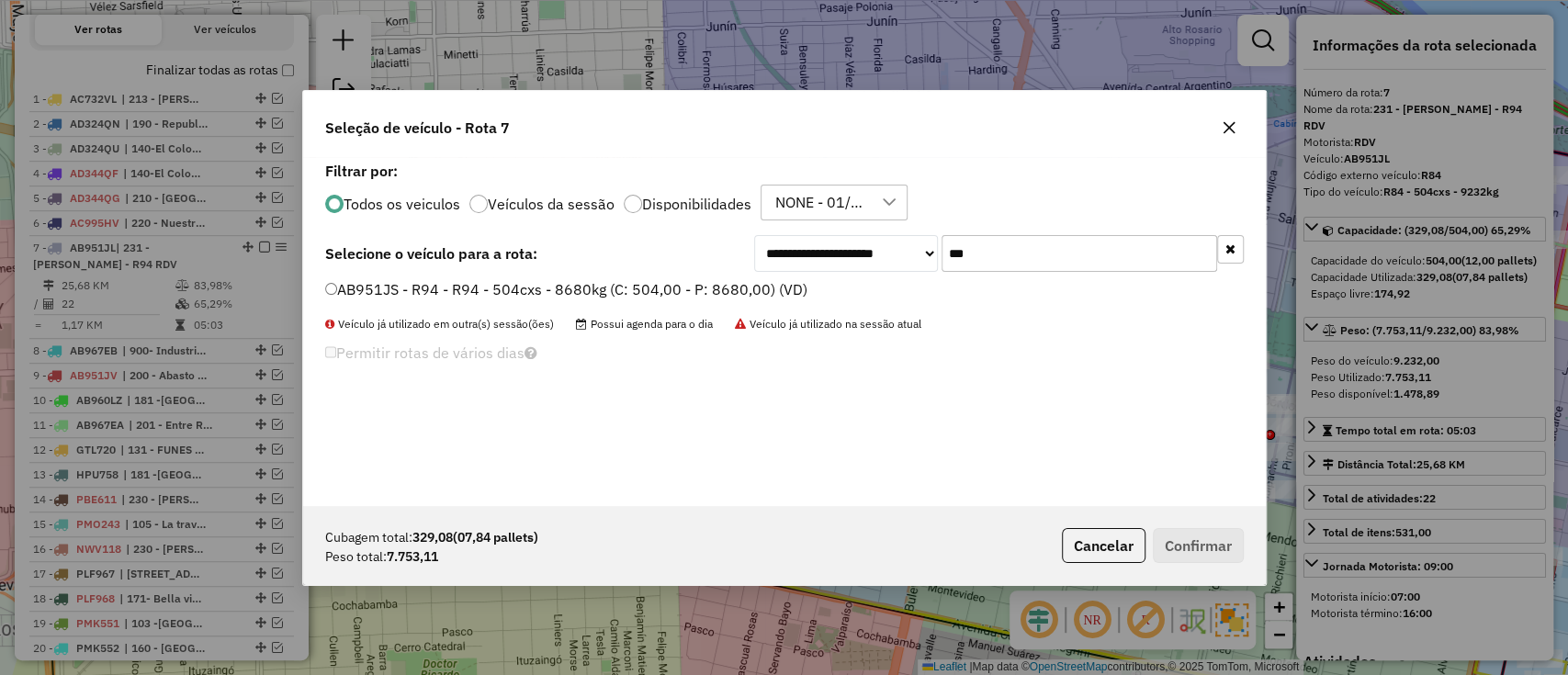
click at [726, 287] on label "AB951JS - R94 - R94 - 504cxs - 8680kg (C: 504,00 - P: 8680,00) (VD)" at bounding box center [566, 289] width 482 height 22
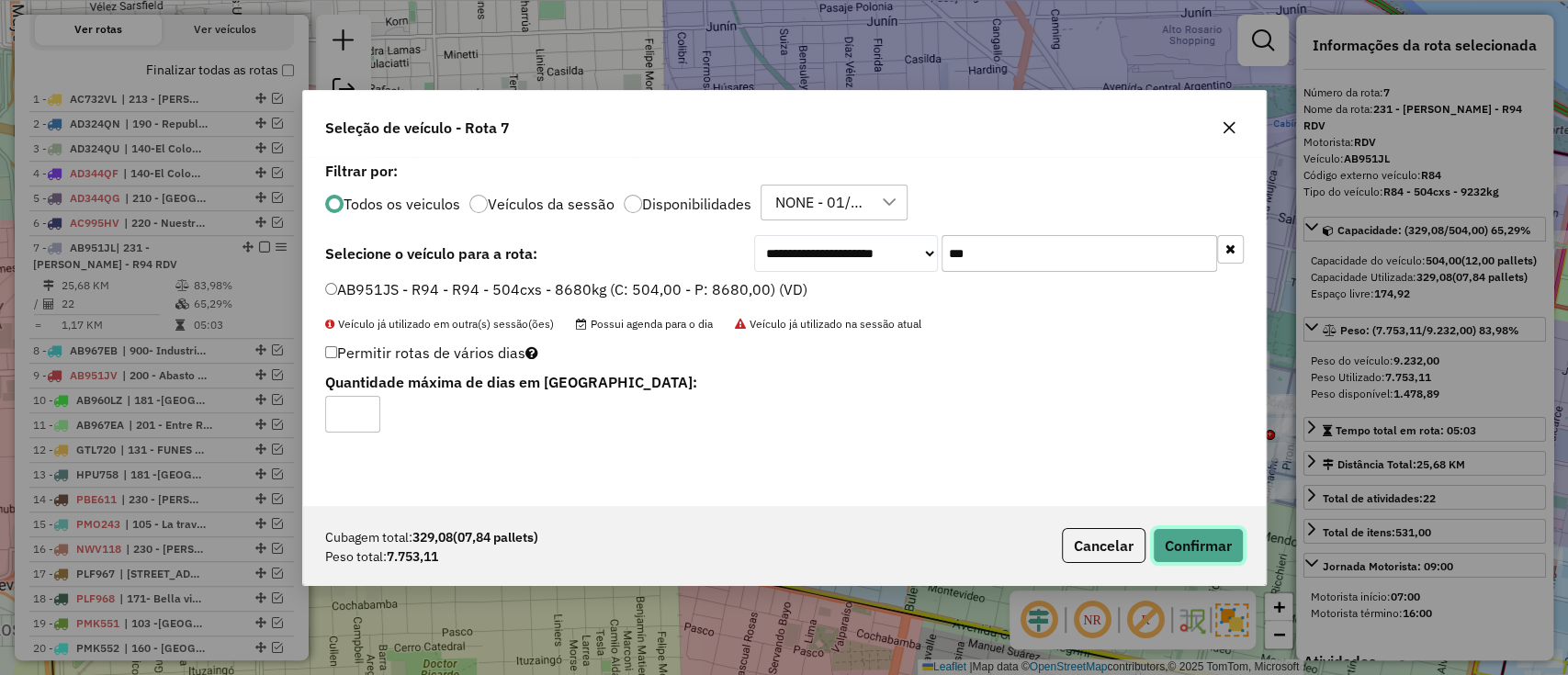
click at [1190, 531] on button "Confirmar" at bounding box center [1198, 545] width 91 height 35
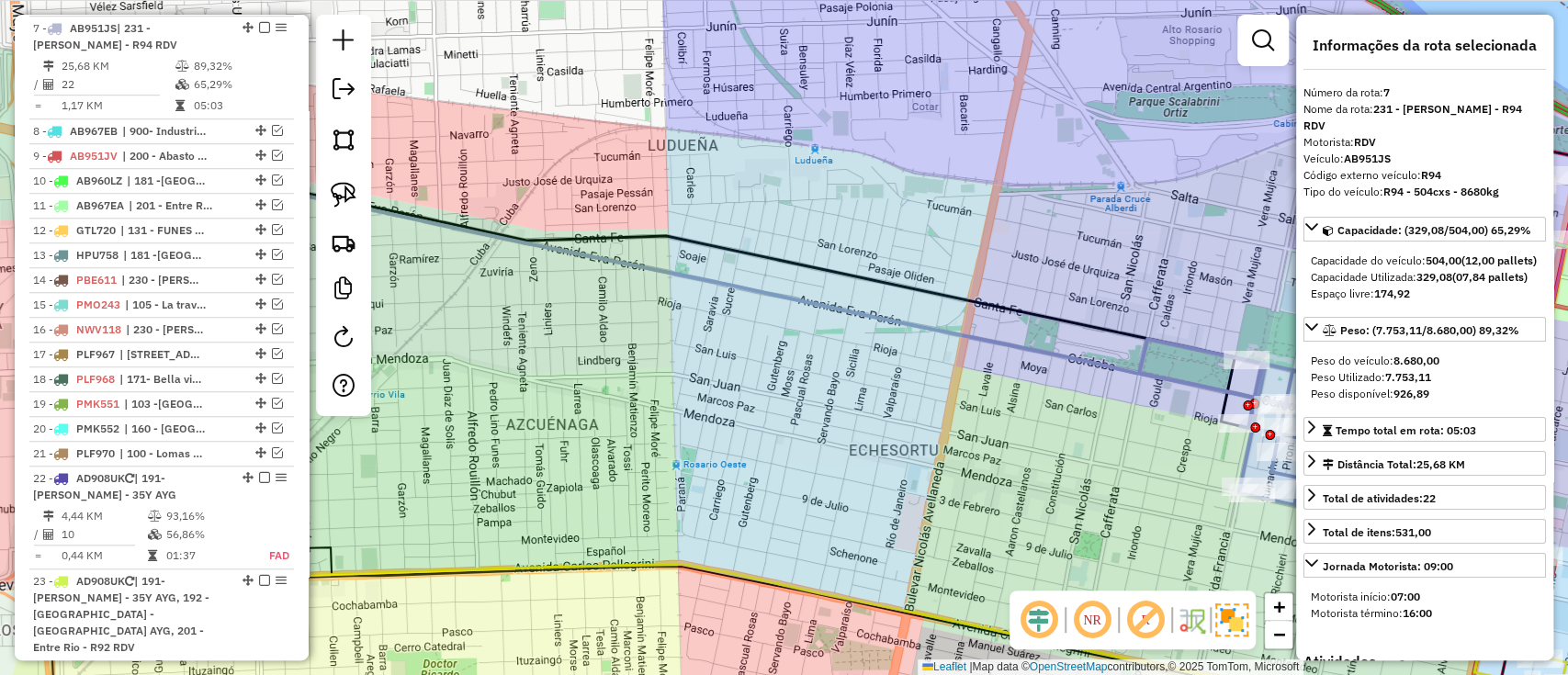
scroll to position [594, 0]
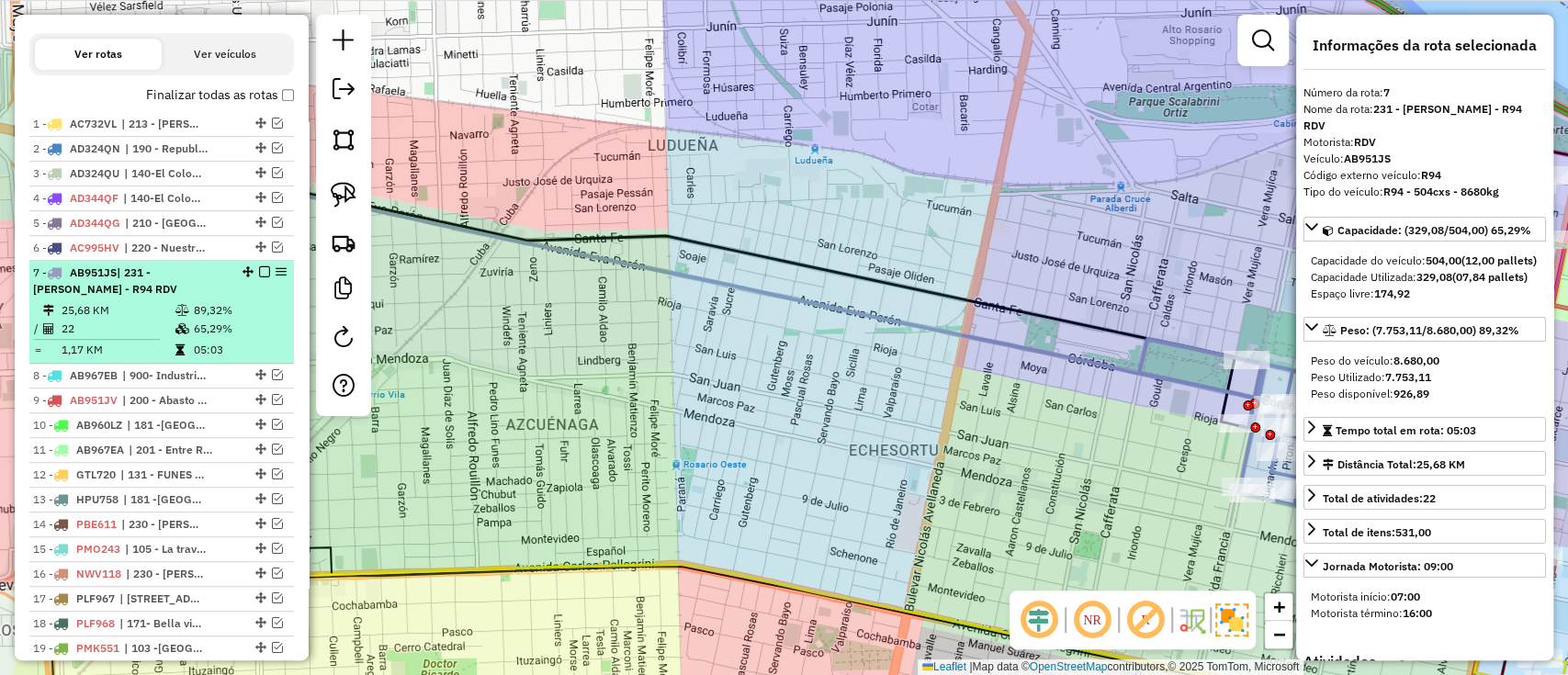
click at [259, 271] on em at bounding box center [264, 272] width 11 height 11
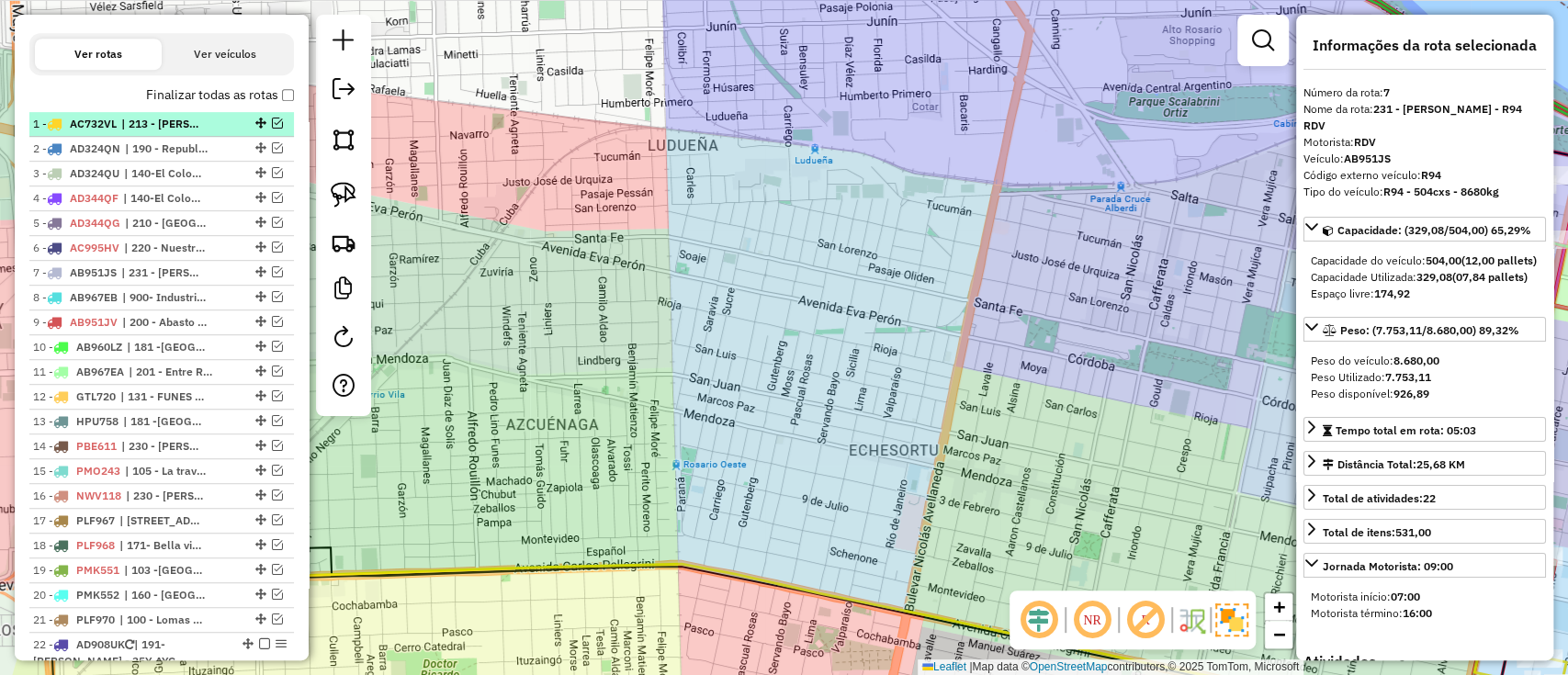
click at [163, 120] on span "| 213 - Almirante Brown - AY5 AYG" at bounding box center [163, 124] width 85 height 17
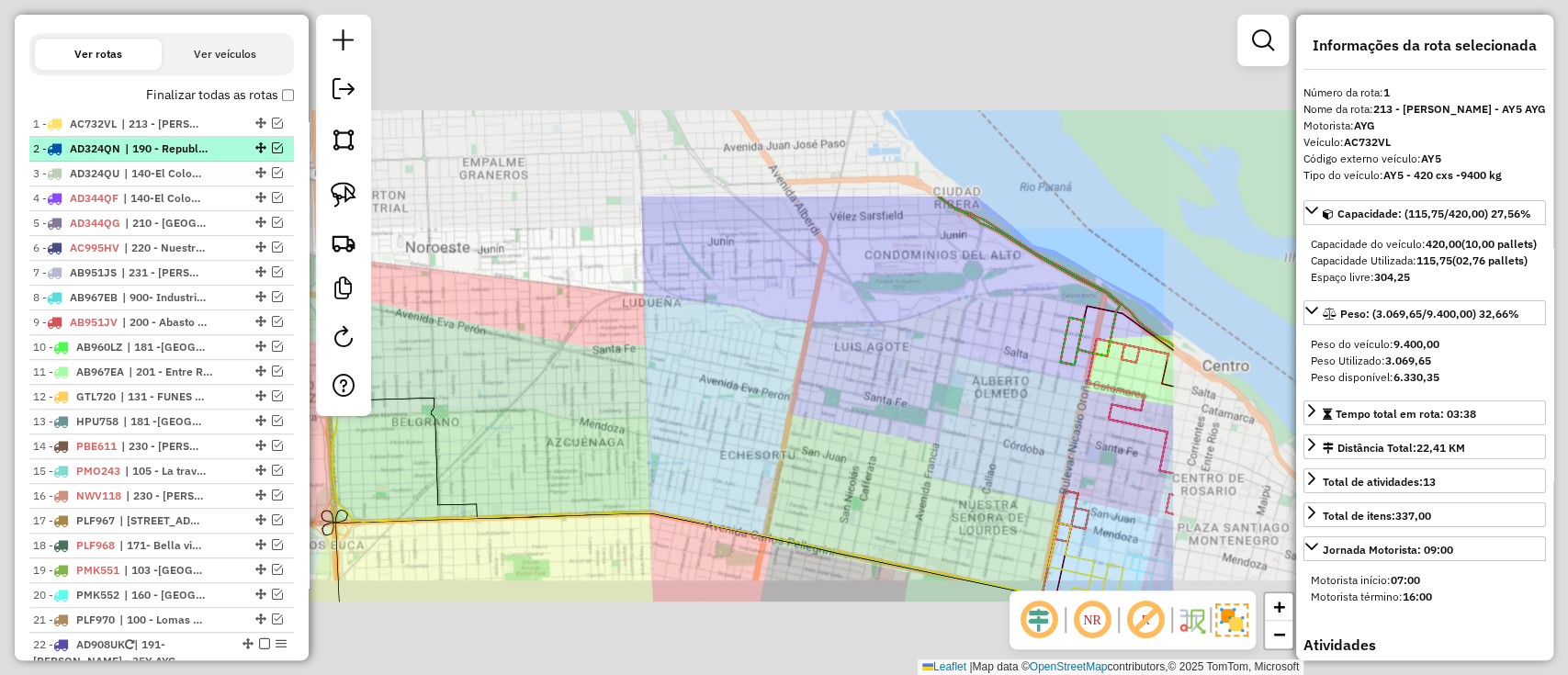
click at [169, 144] on span "| 190 - Republica de la sexta - 39Y AYG, 191- Martin - 35Y AYG" at bounding box center [167, 149] width 85 height 17
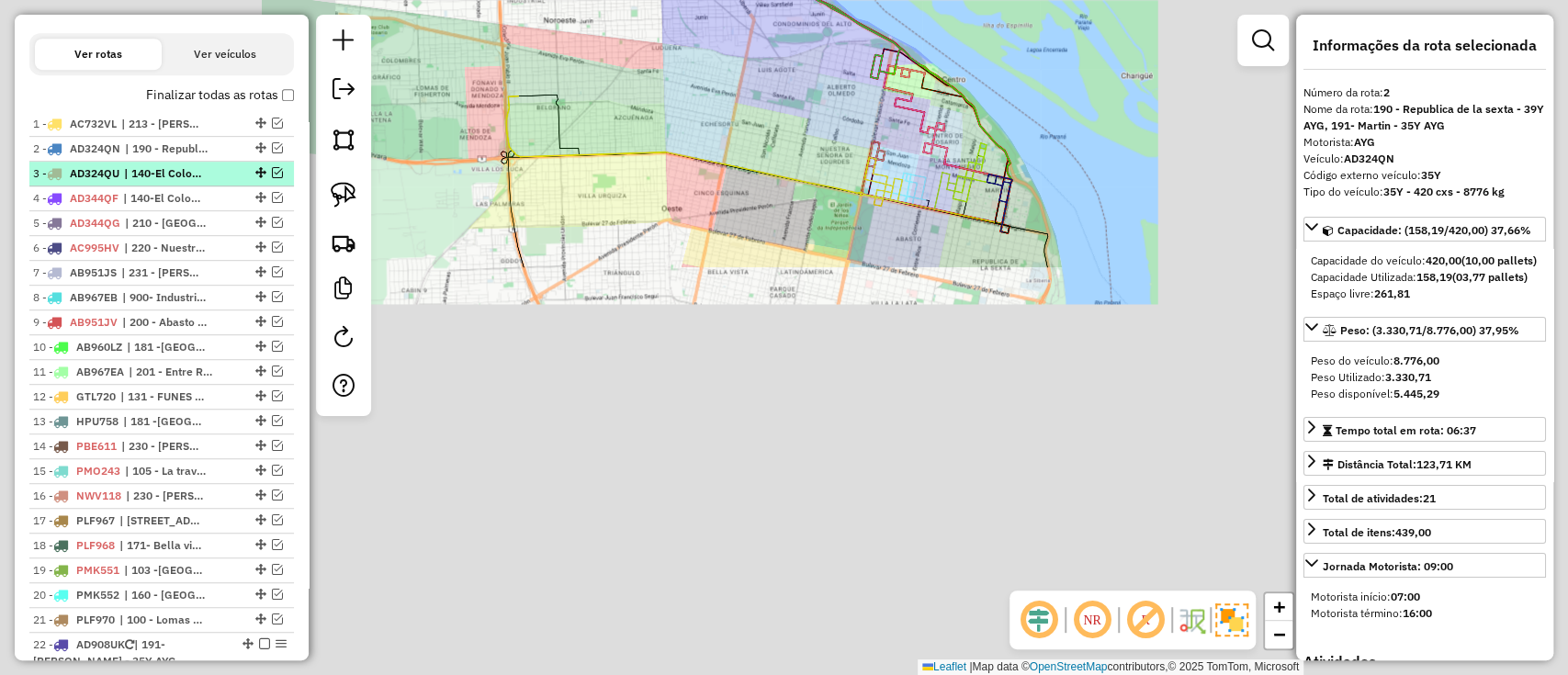
click at [185, 175] on span "| 140-El Colombres - AY3 AYG, 143 - Avenida Eva Peron - 37Y AYG, 144 - Belgrano…" at bounding box center [166, 174] width 85 height 17
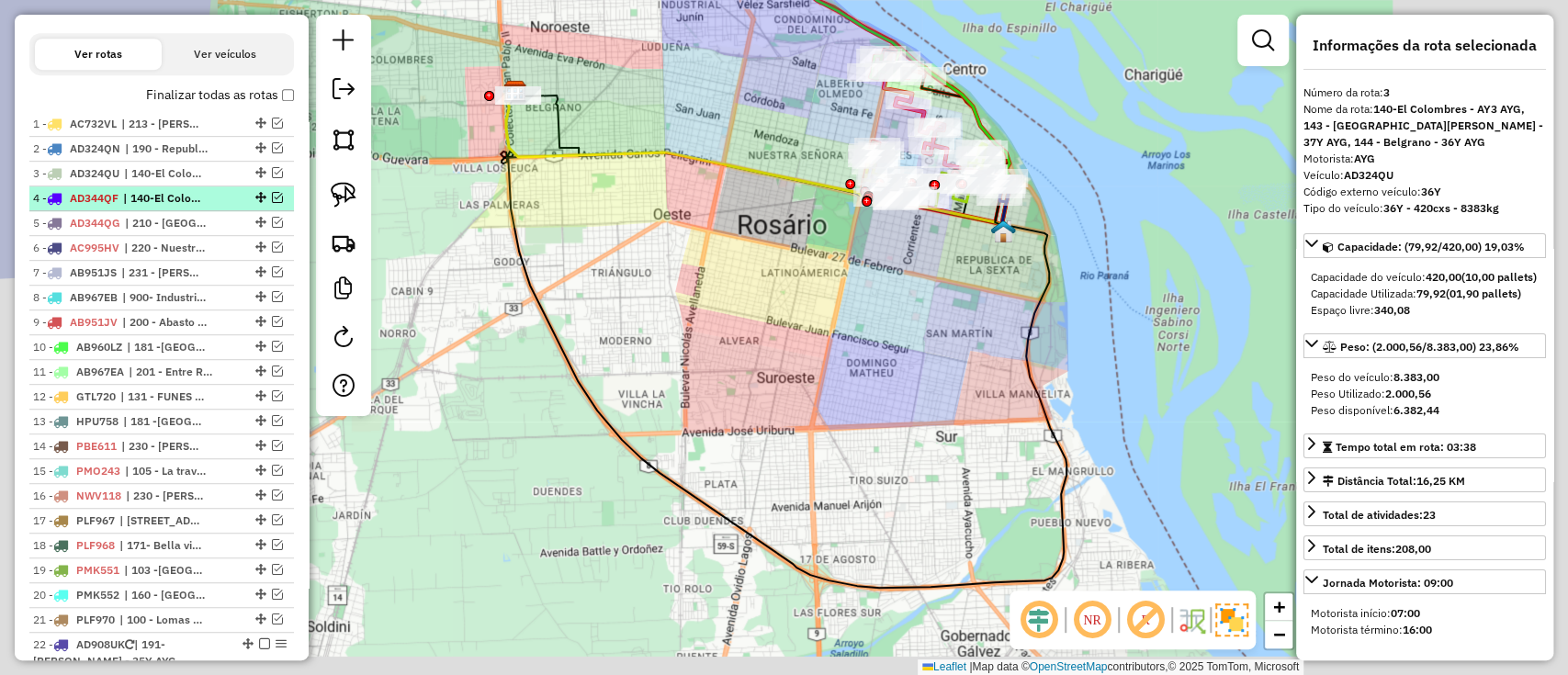
click at [196, 206] on li "4 - AD344QF | 140-El Colombres - AY3 AYG, 141 - Altos de Mendonza - Peligro 2 -…" at bounding box center [161, 199] width 264 height 25
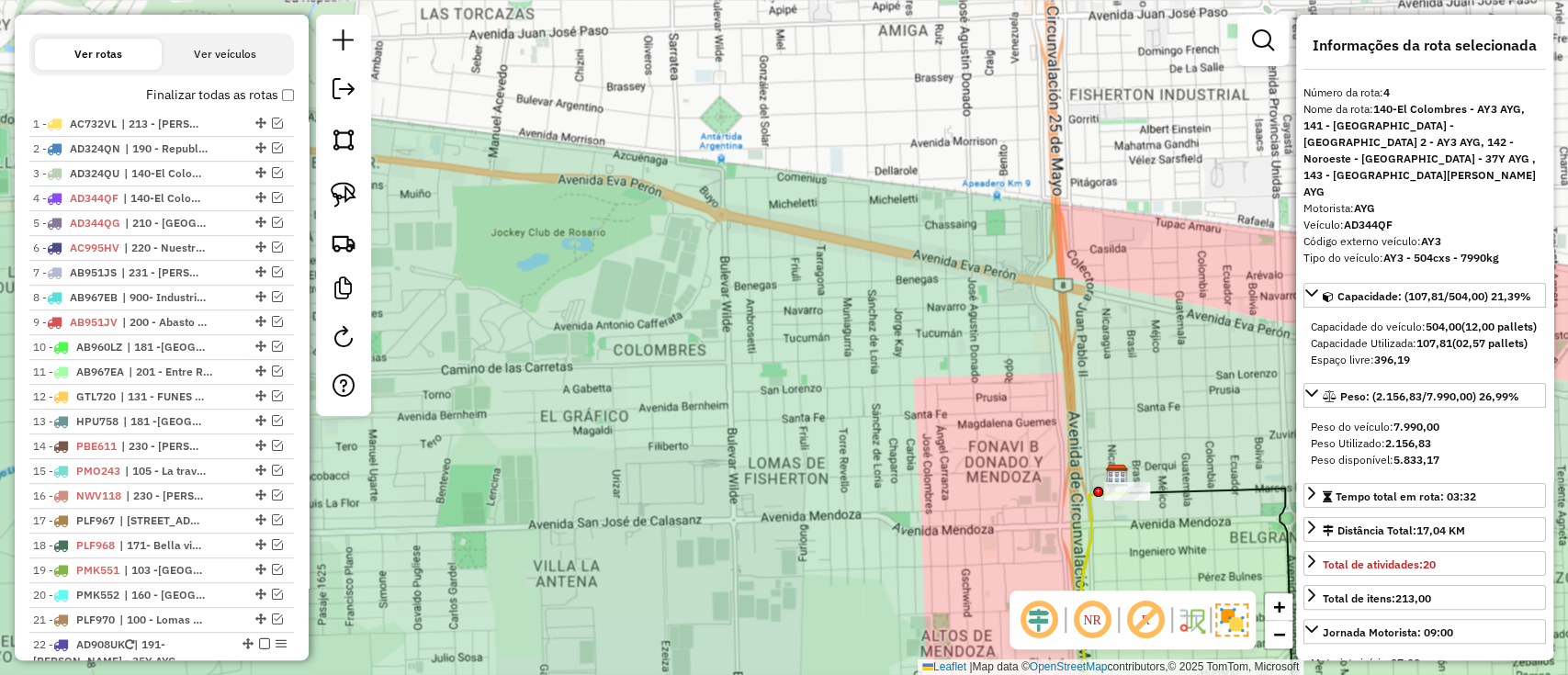
click at [250, 91] on label "Finalizar todas as rotas" at bounding box center [219, 94] width 148 height 20
click at [262, 96] on label "Finalizar todas as rotas" at bounding box center [219, 94] width 148 height 20
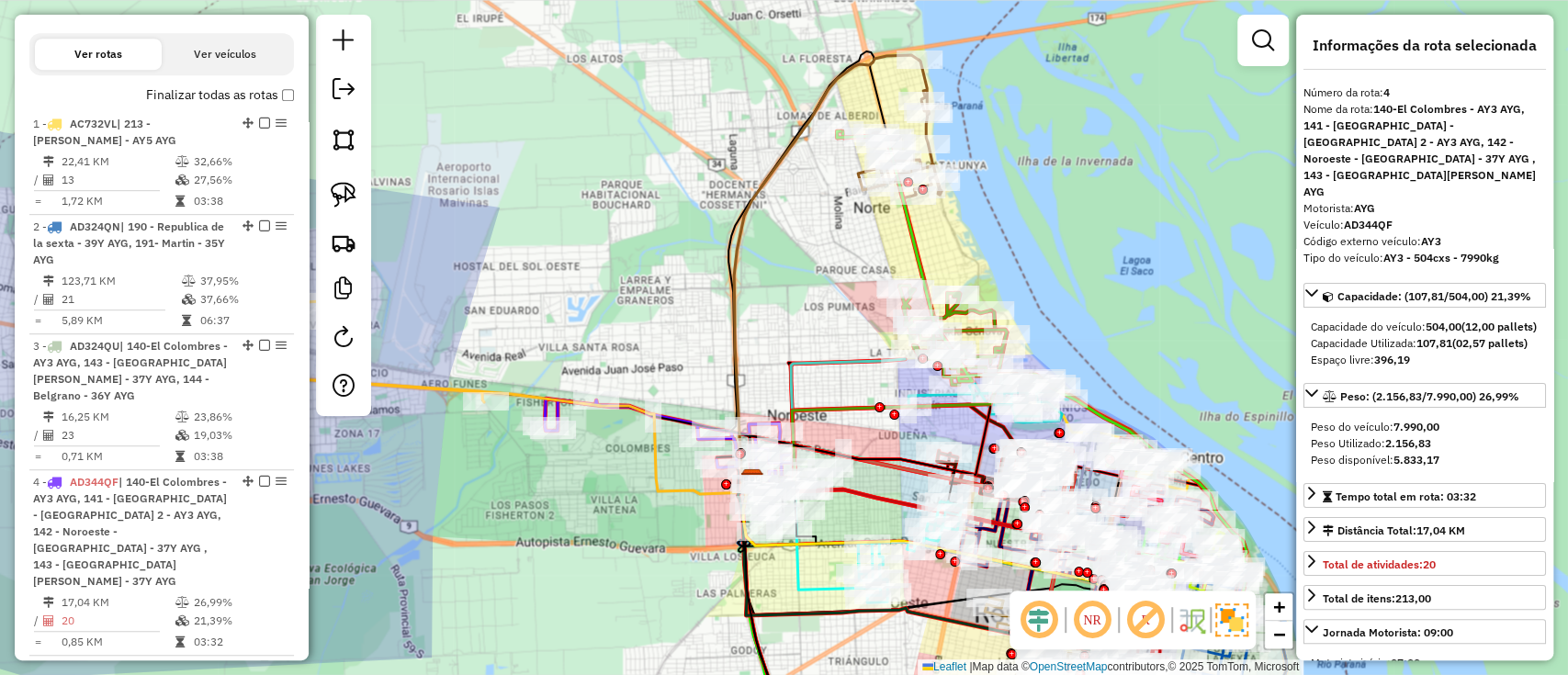
click at [922, 85] on icon at bounding box center [900, 129] width 84 height 139
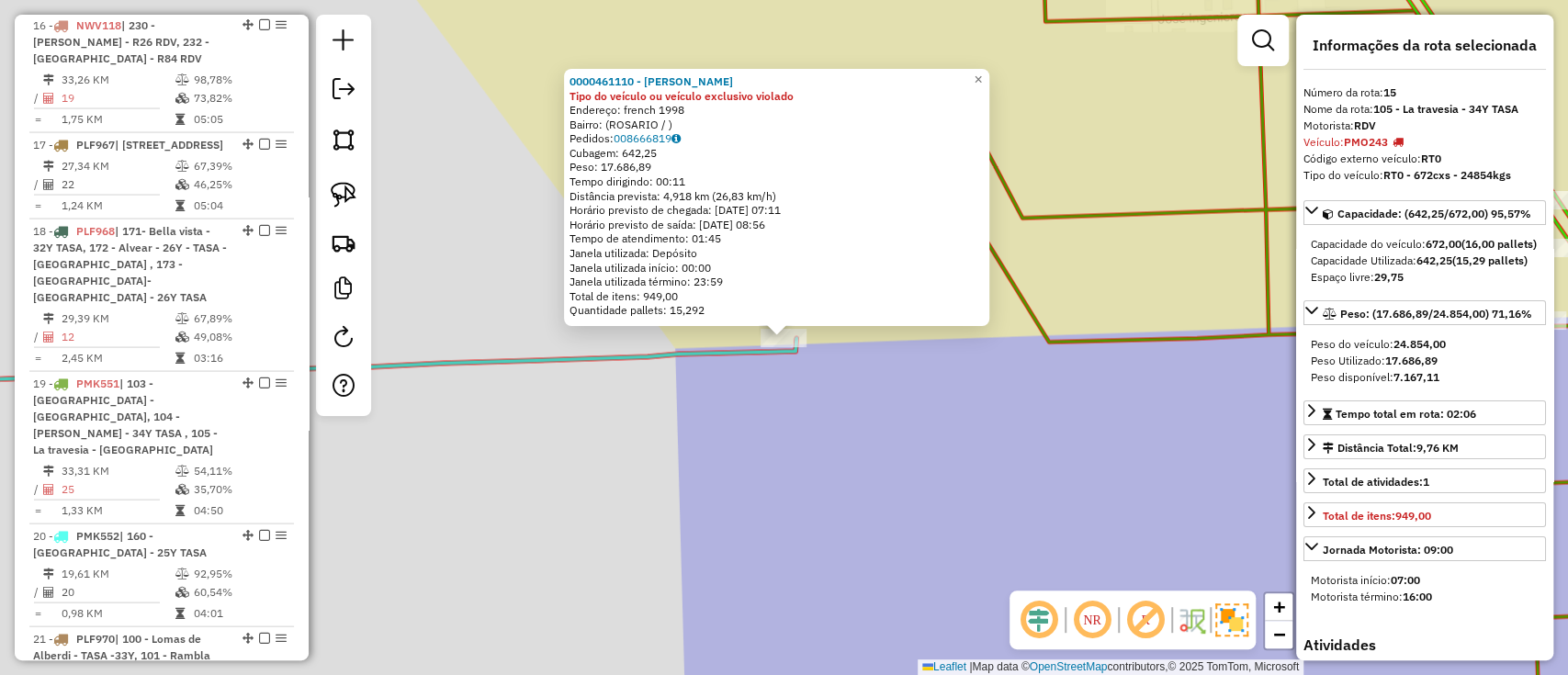
scroll to position [2244, 0]
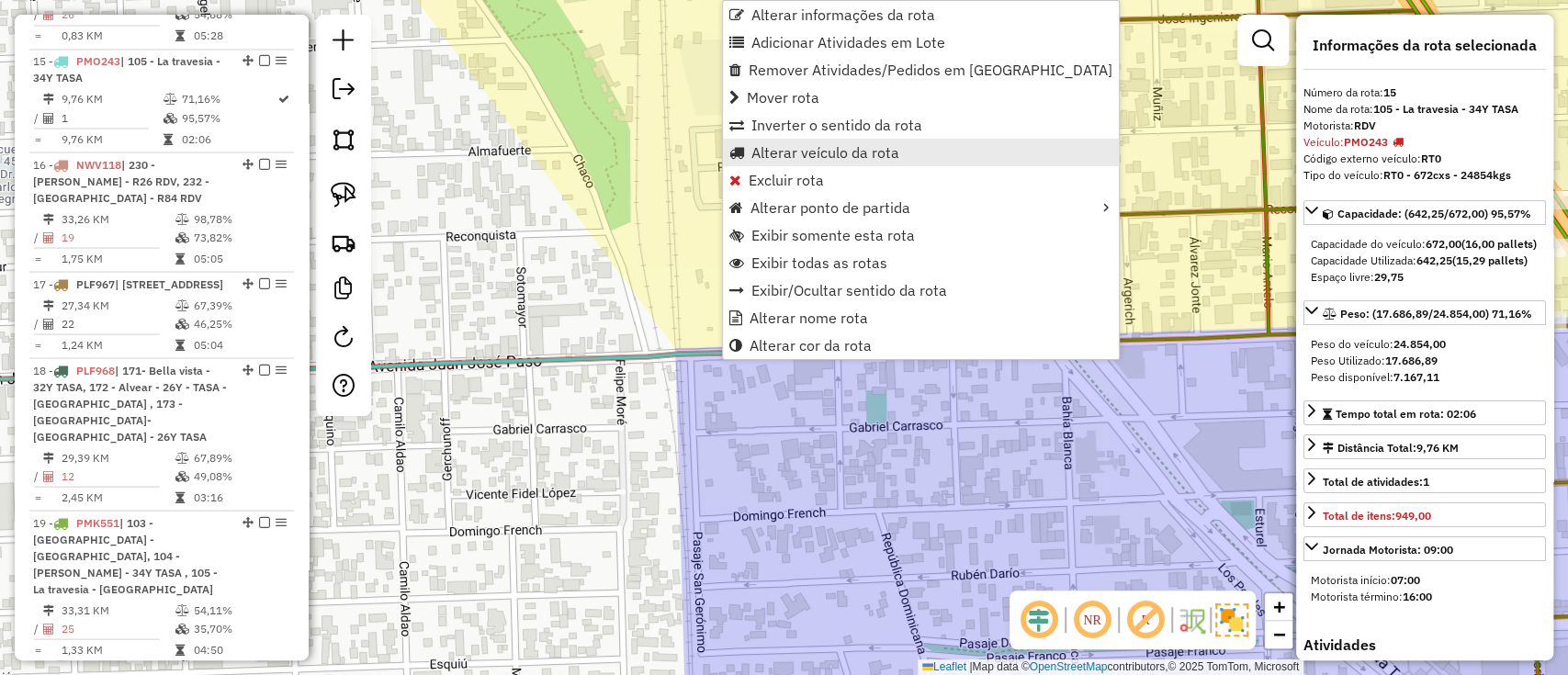
click at [785, 154] on span "Alterar veículo da rota" at bounding box center [826, 152] width 148 height 15
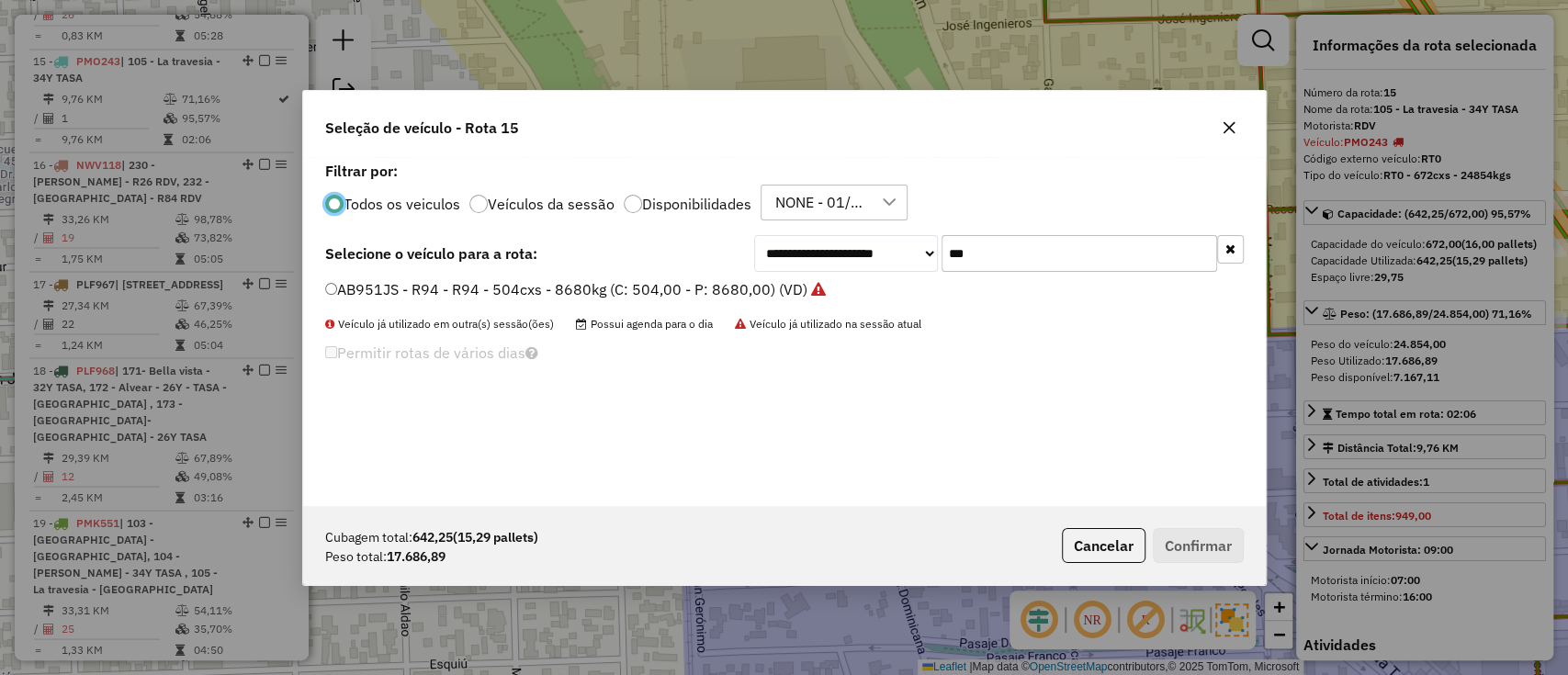
scroll to position [9, 6]
drag, startPoint x: 1005, startPoint y: 264, endPoint x: 784, endPoint y: 262, distance: 221.0
click at [784, 262] on div "**********" at bounding box center [999, 253] width 489 height 36
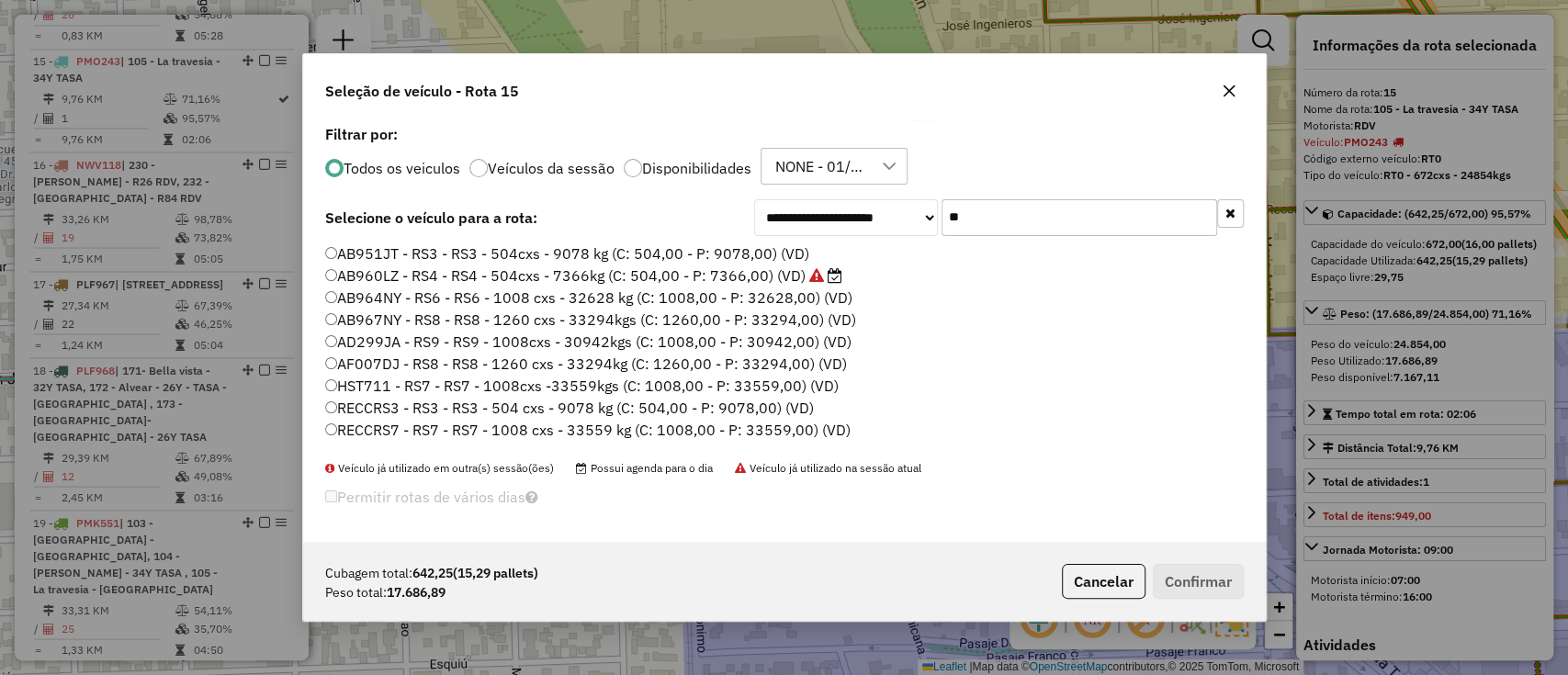
type input "***"
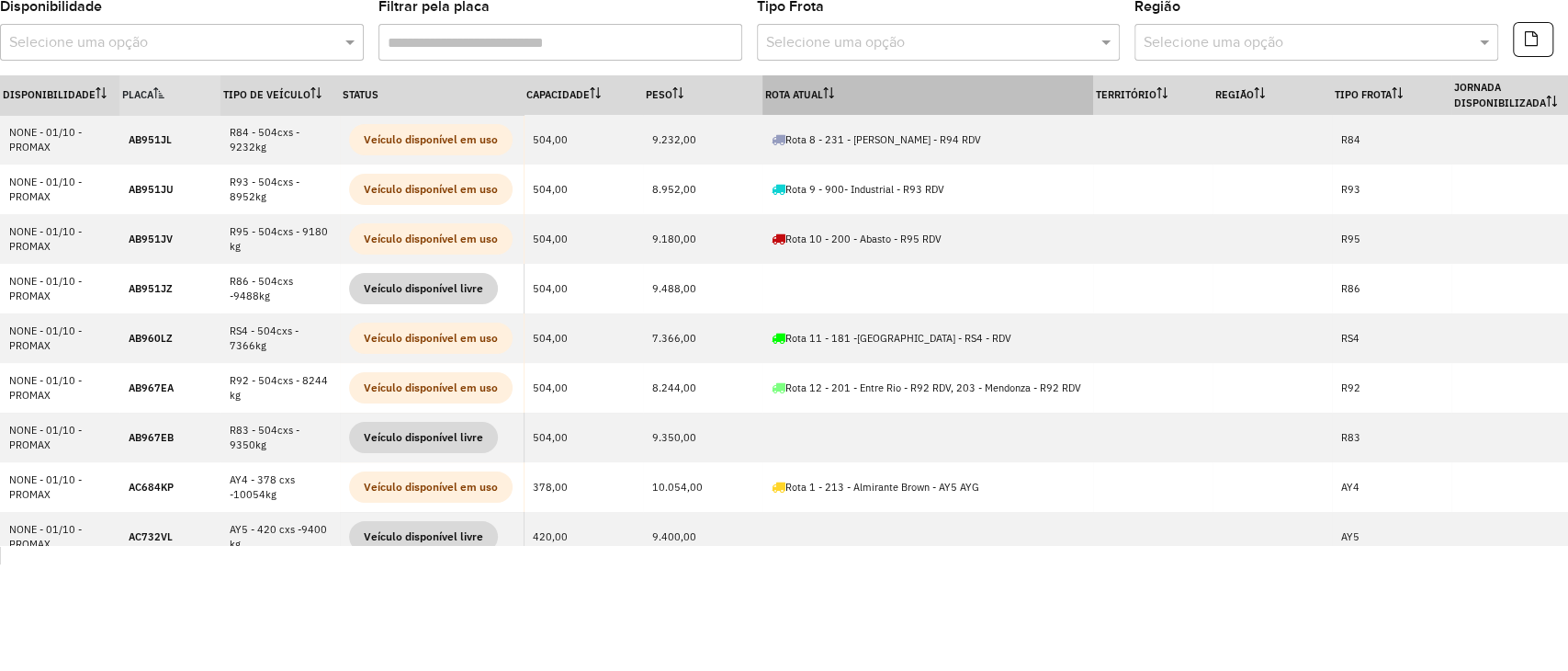
click at [964, 108] on th "Rota Atual" at bounding box center [928, 95] width 331 height 39
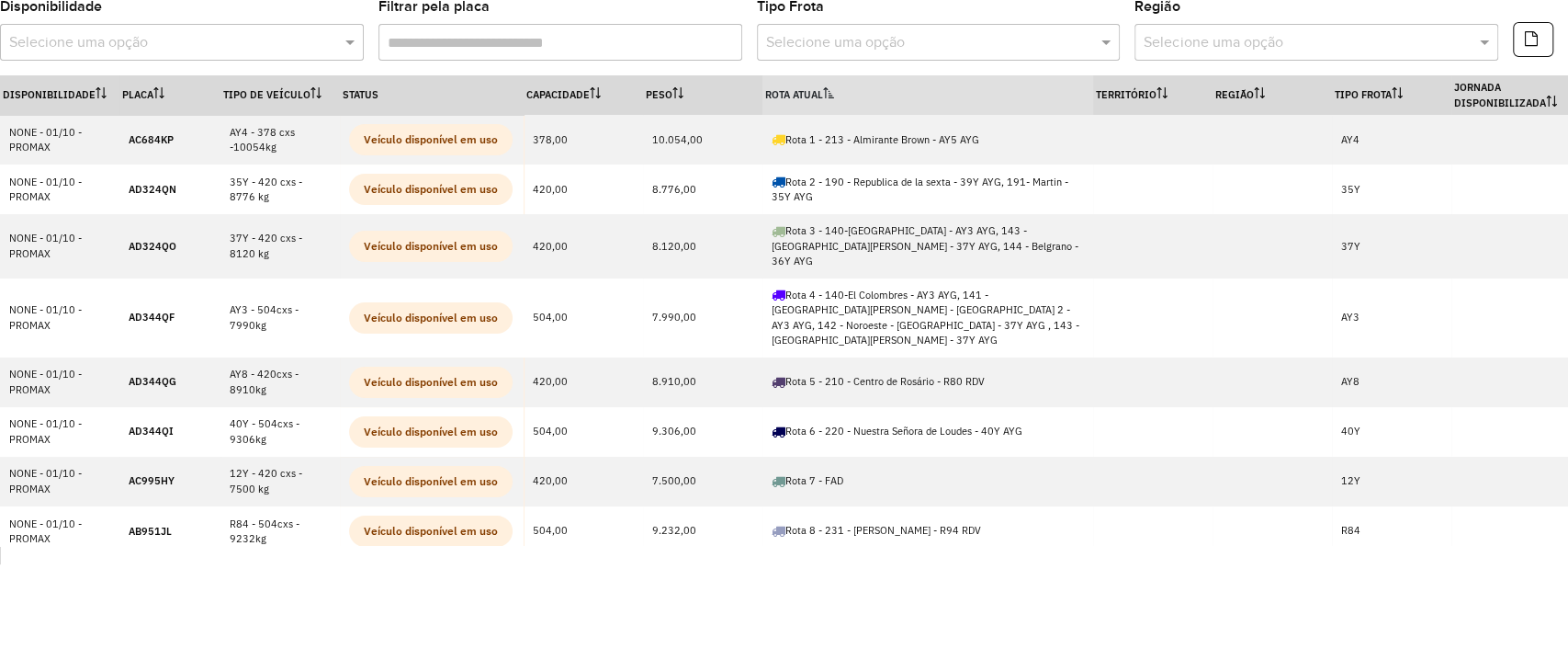
click at [964, 108] on th "Rota Atual" at bounding box center [928, 95] width 331 height 39
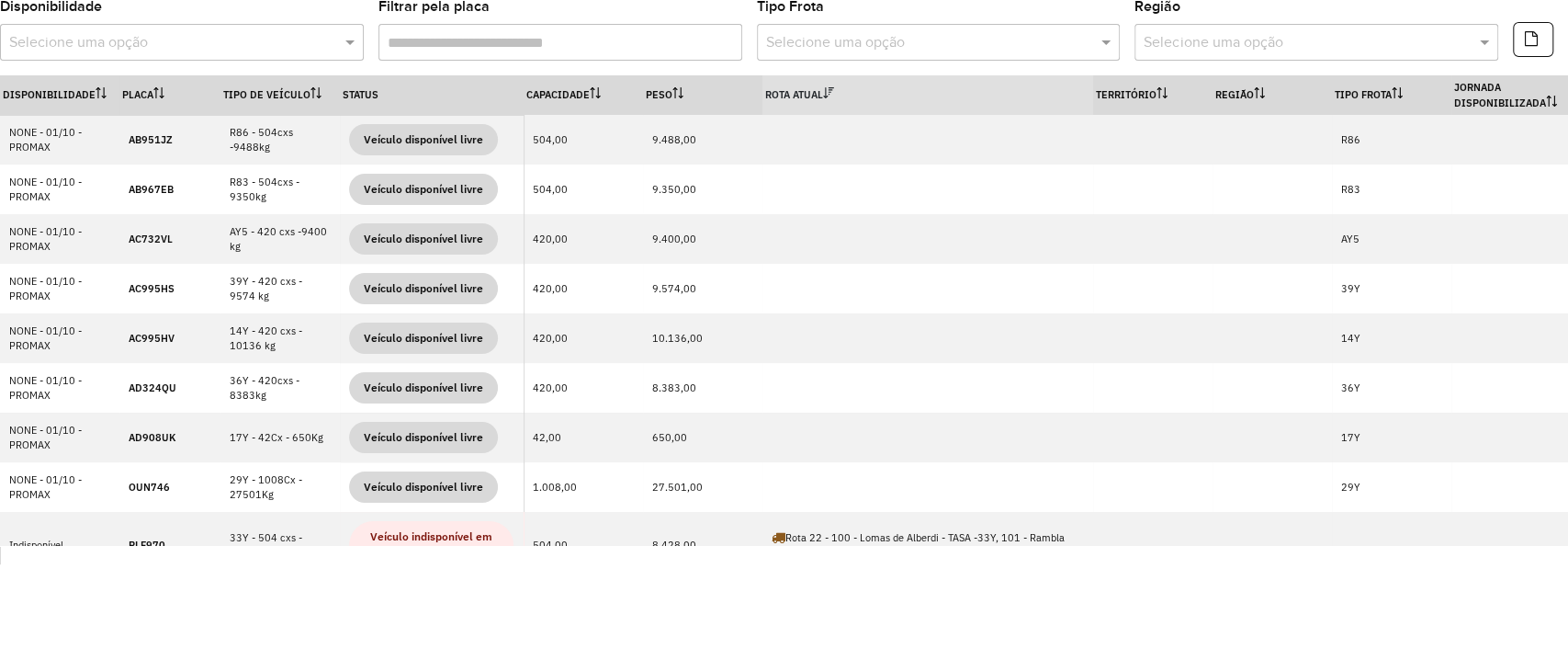
click at [215, 7] on div "Disponibilidade Selecione uma opção" at bounding box center [182, 30] width 364 height 61
click at [217, 46] on input "text" at bounding box center [163, 43] width 309 height 22
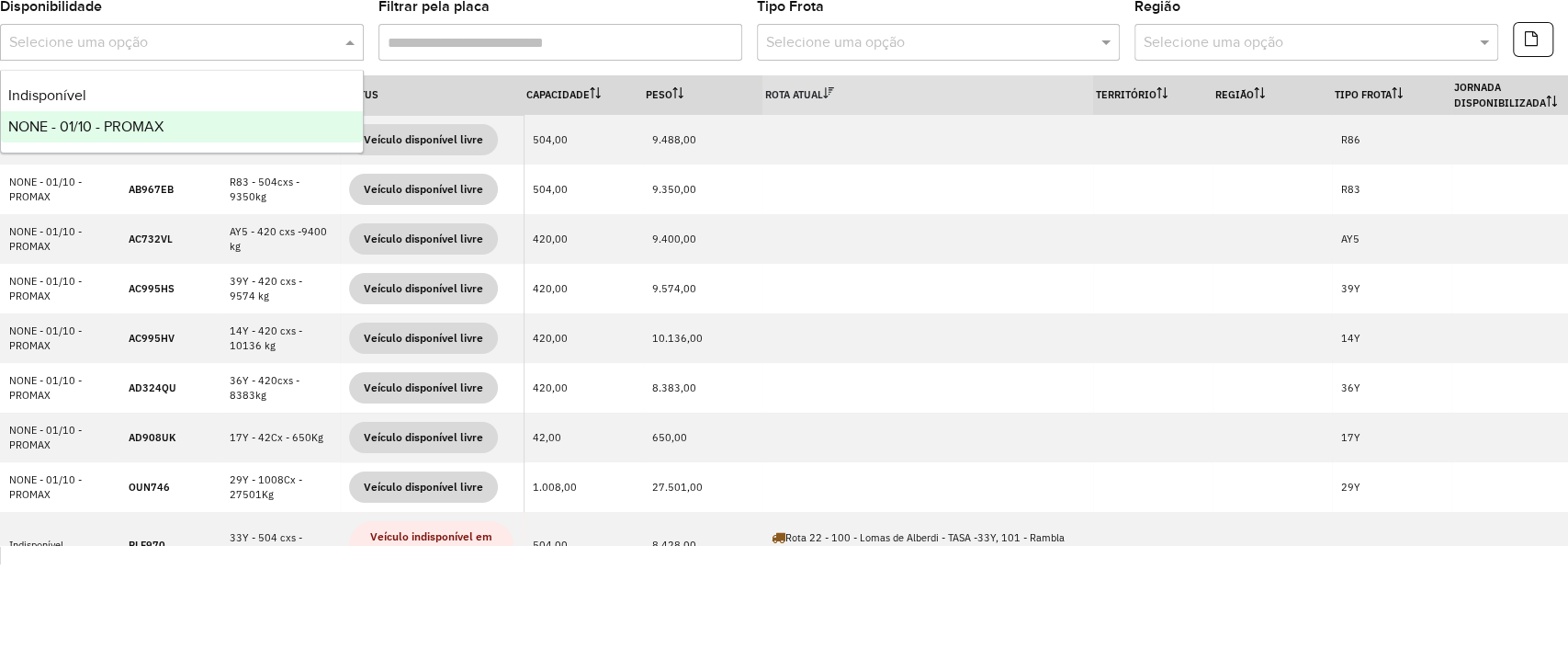
click at [204, 122] on div "NONE - 01/10 - PROMAX" at bounding box center [182, 126] width 362 height 31
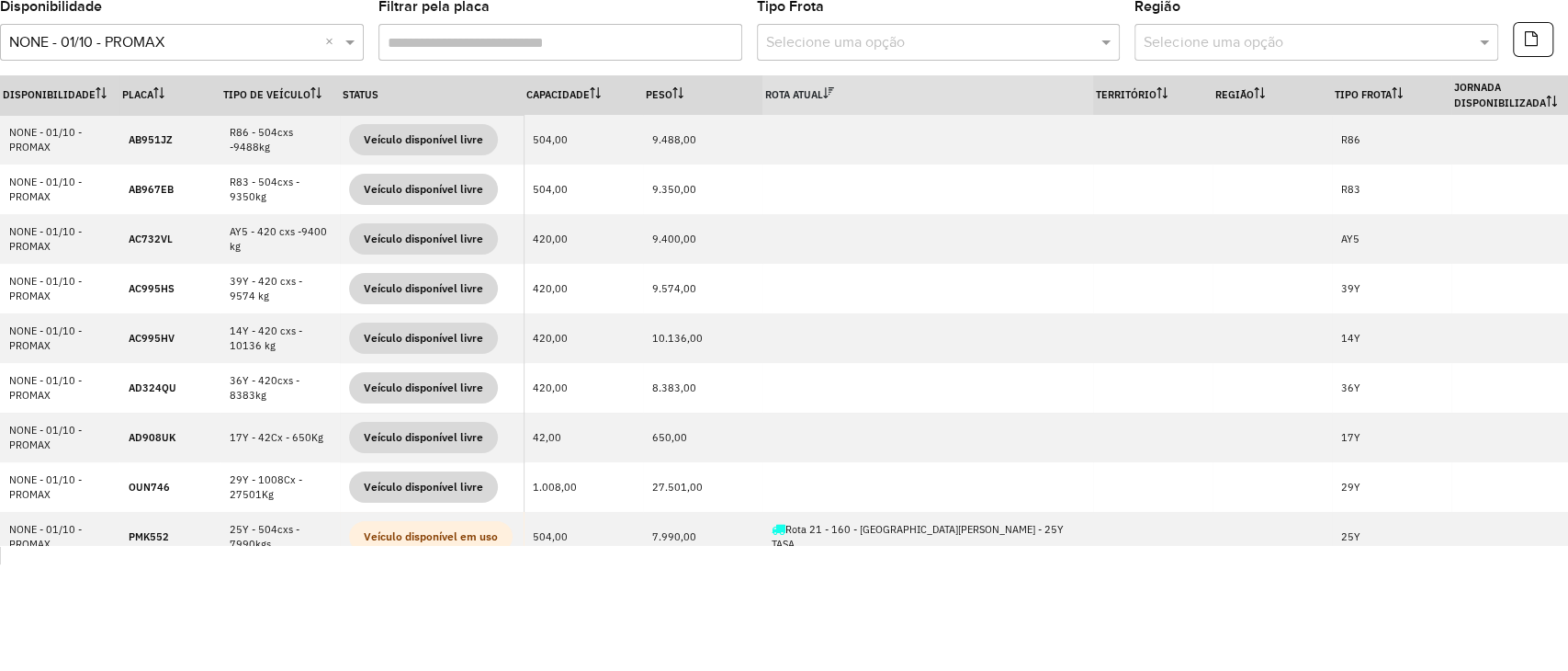
click at [996, 103] on th "Rota Atual" at bounding box center [928, 95] width 331 height 39
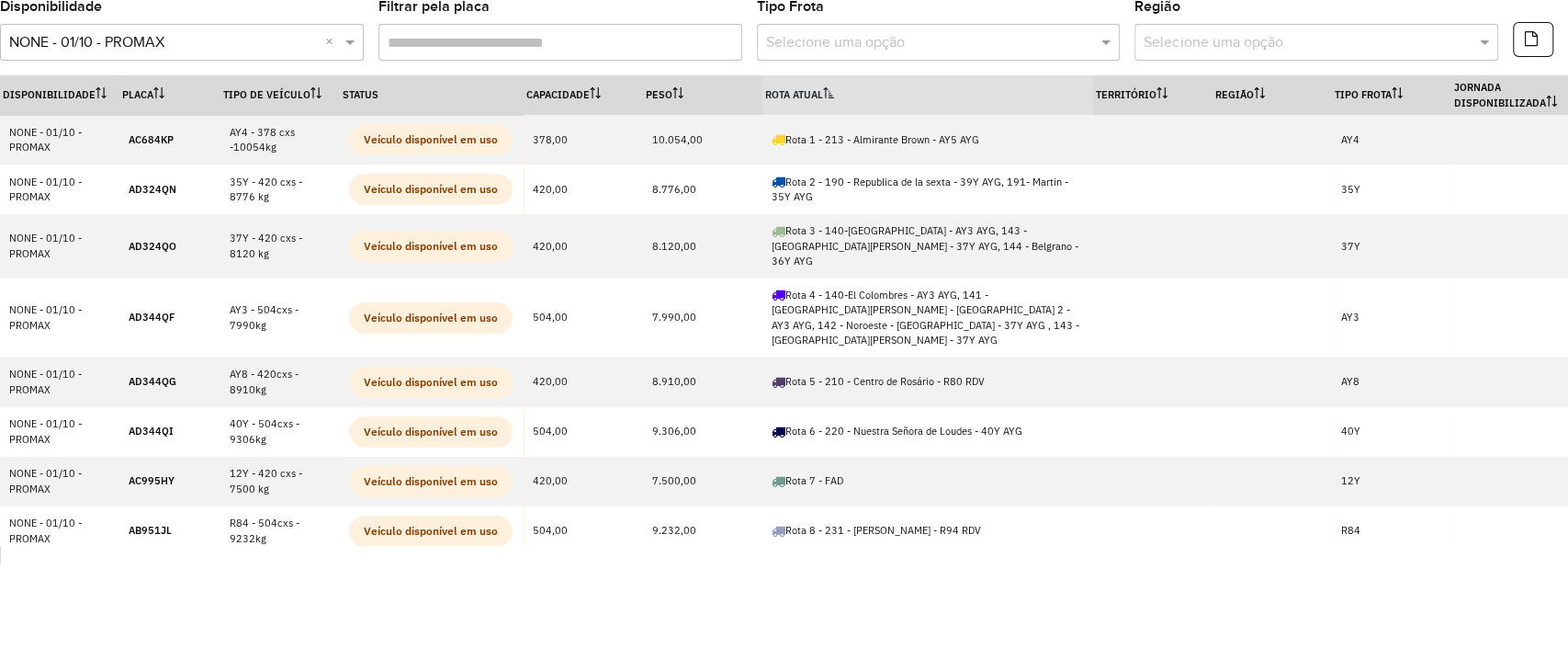
click at [996, 103] on th "Rota Atual" at bounding box center [928, 95] width 331 height 39
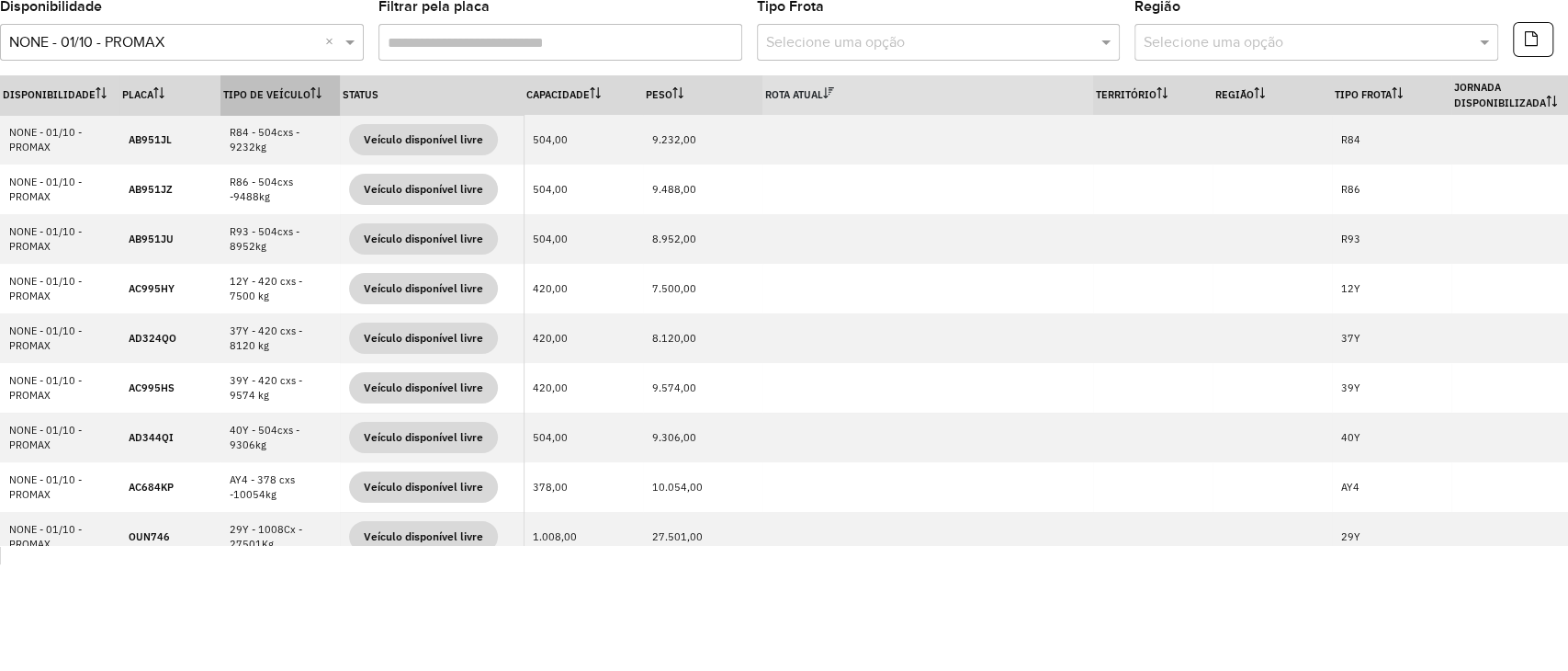
click at [283, 85] on th "Tipo de veículo" at bounding box center [280, 95] width 120 height 39
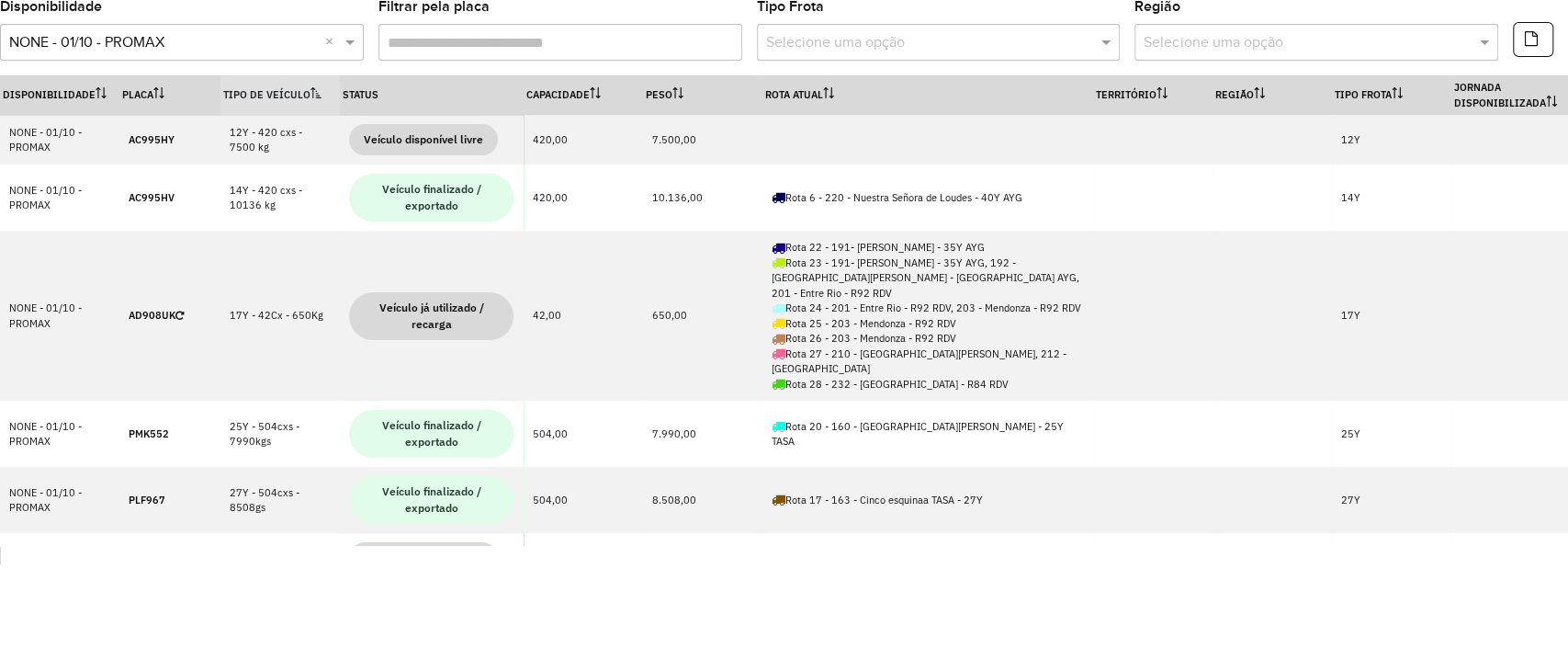
click at [281, 84] on th "Tipo de veículo" at bounding box center [280, 95] width 120 height 39
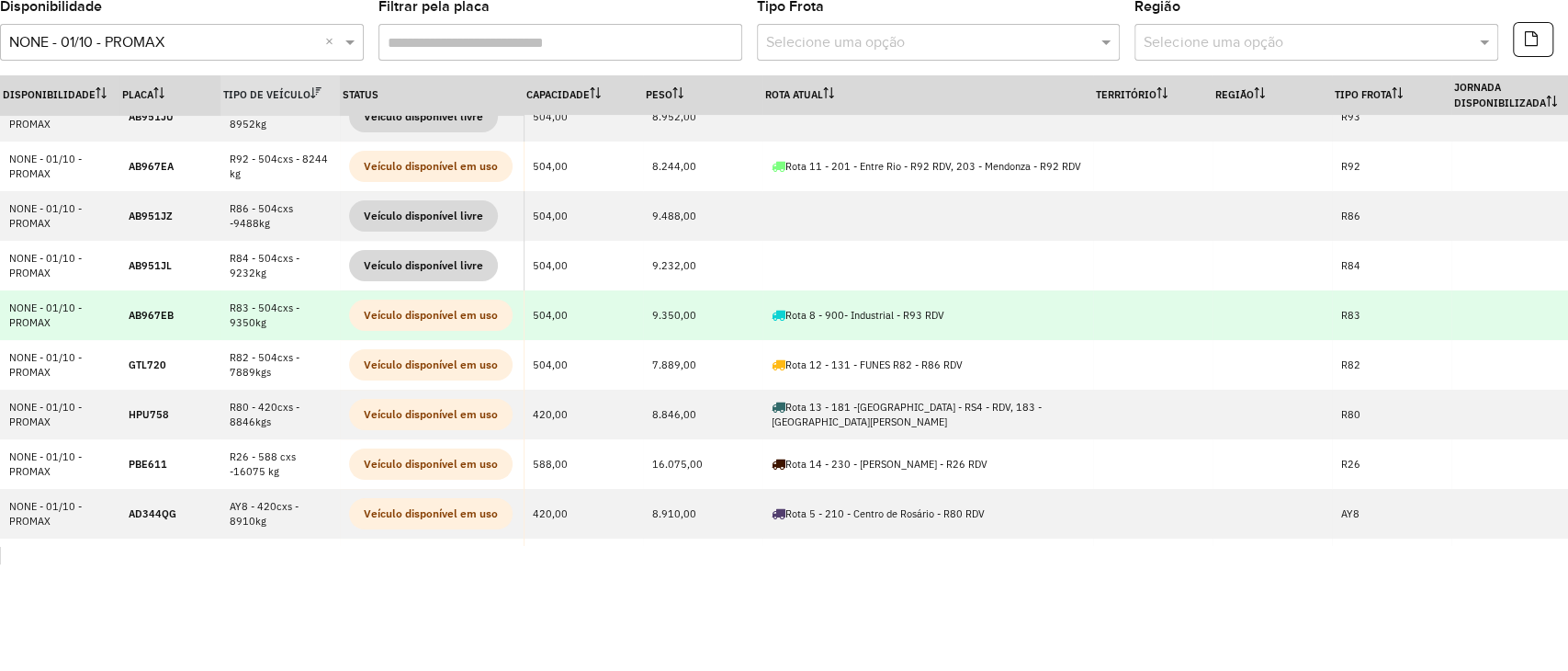
scroll to position [245, 0]
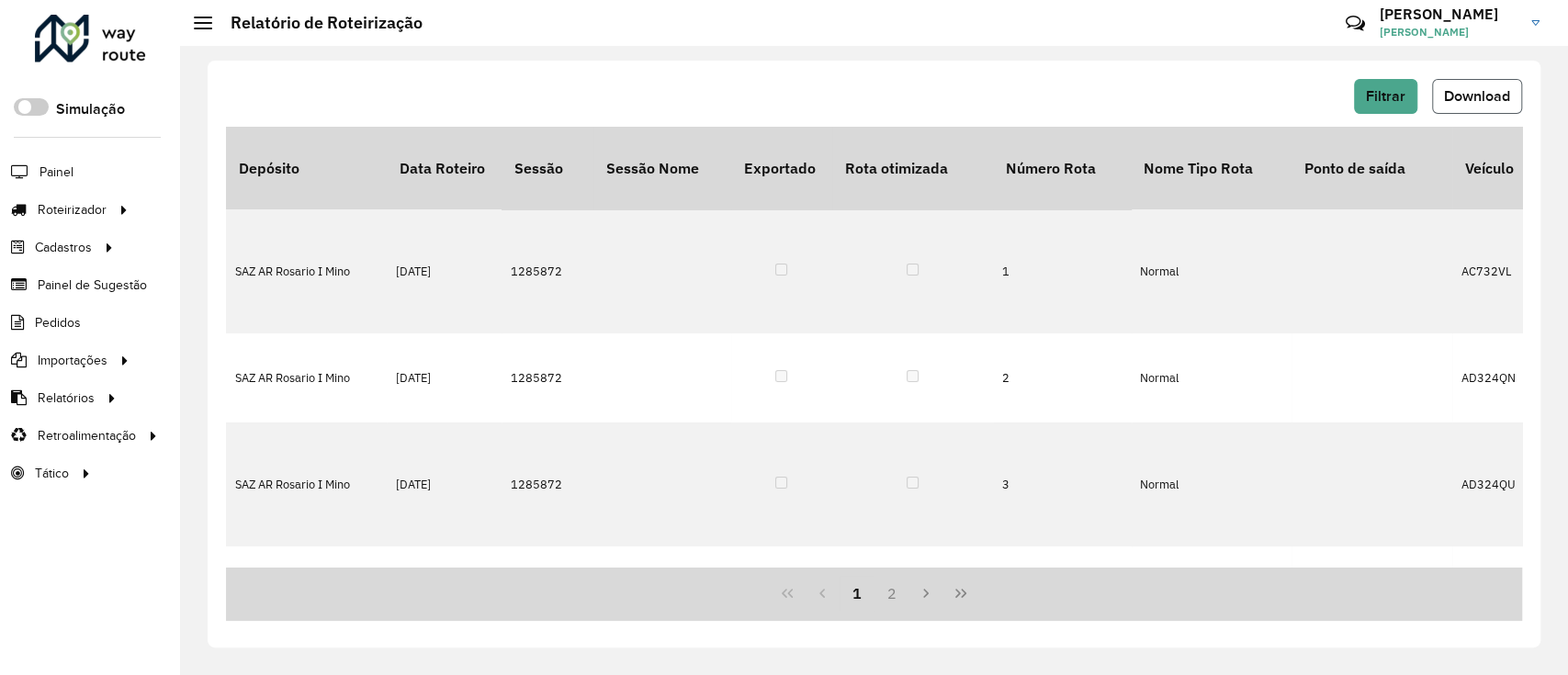
click at [1460, 94] on span "Download" at bounding box center [1476, 95] width 66 height 16
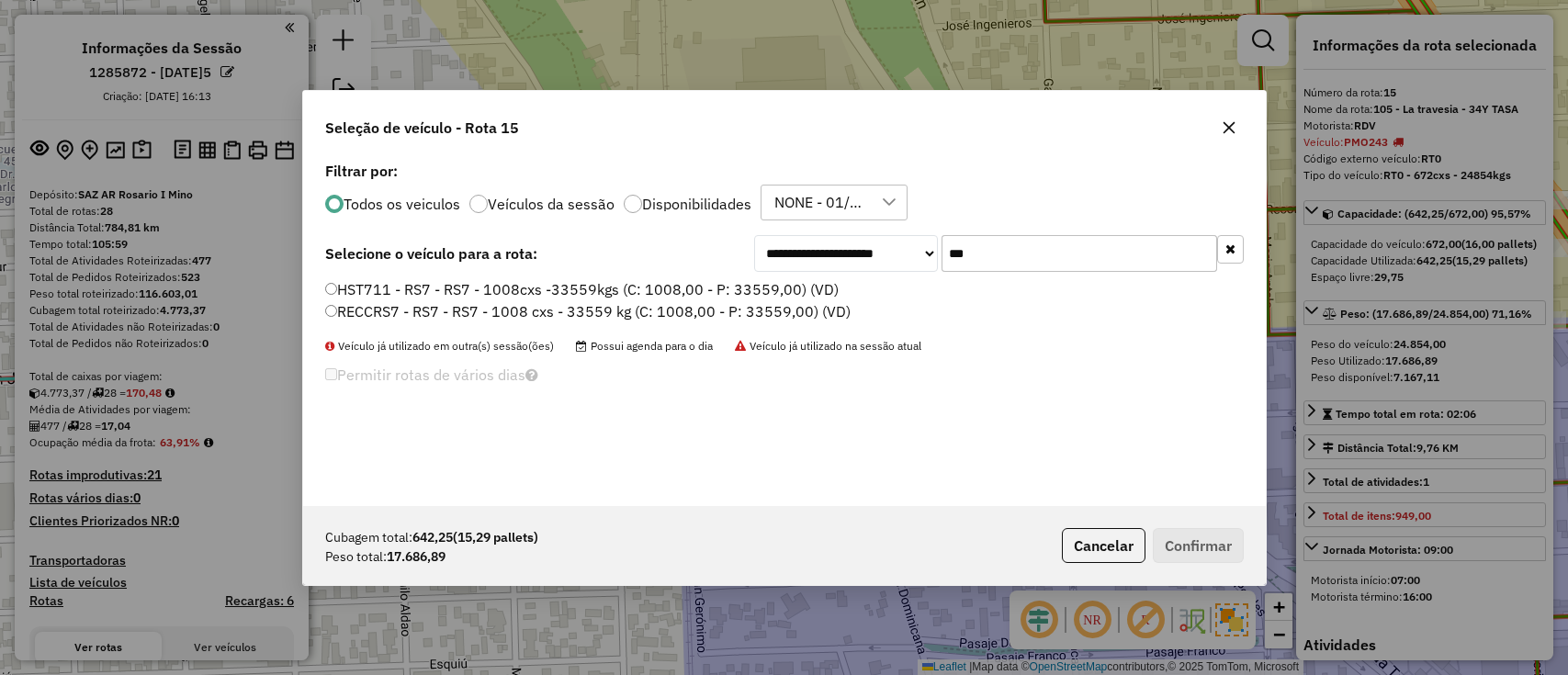
select select "**********"
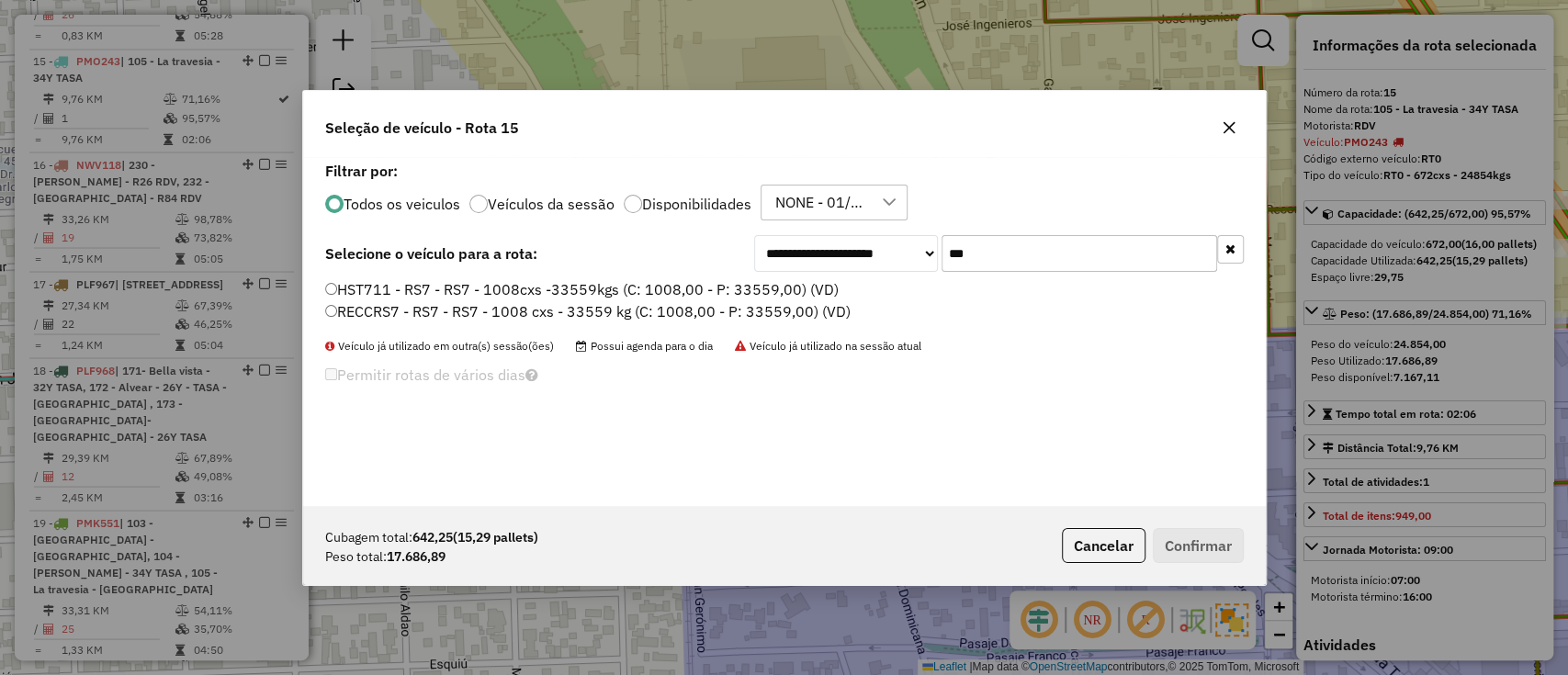
type input "***"
click at [708, 197] on label "Disponibilidades" at bounding box center [697, 204] width 109 height 15
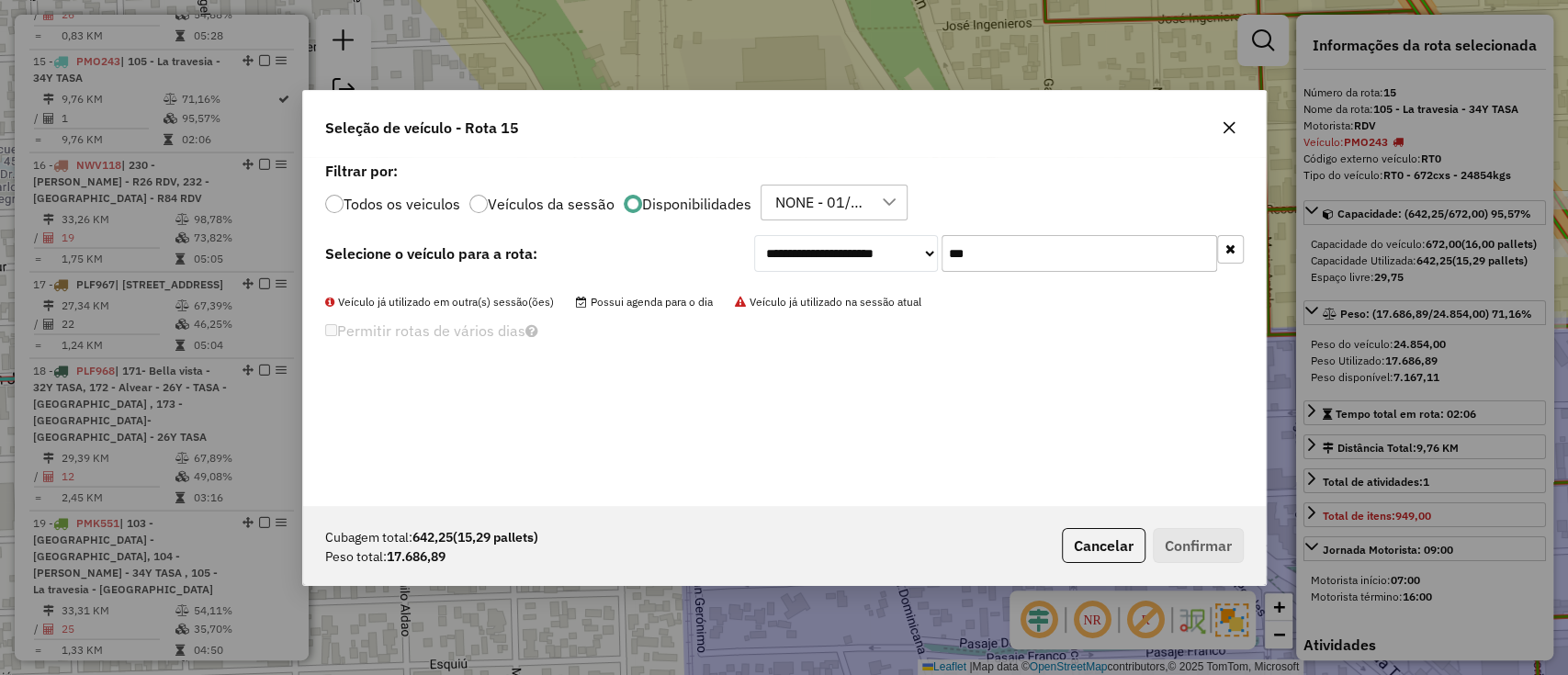
click at [412, 200] on label "Todos os veiculos" at bounding box center [402, 204] width 117 height 15
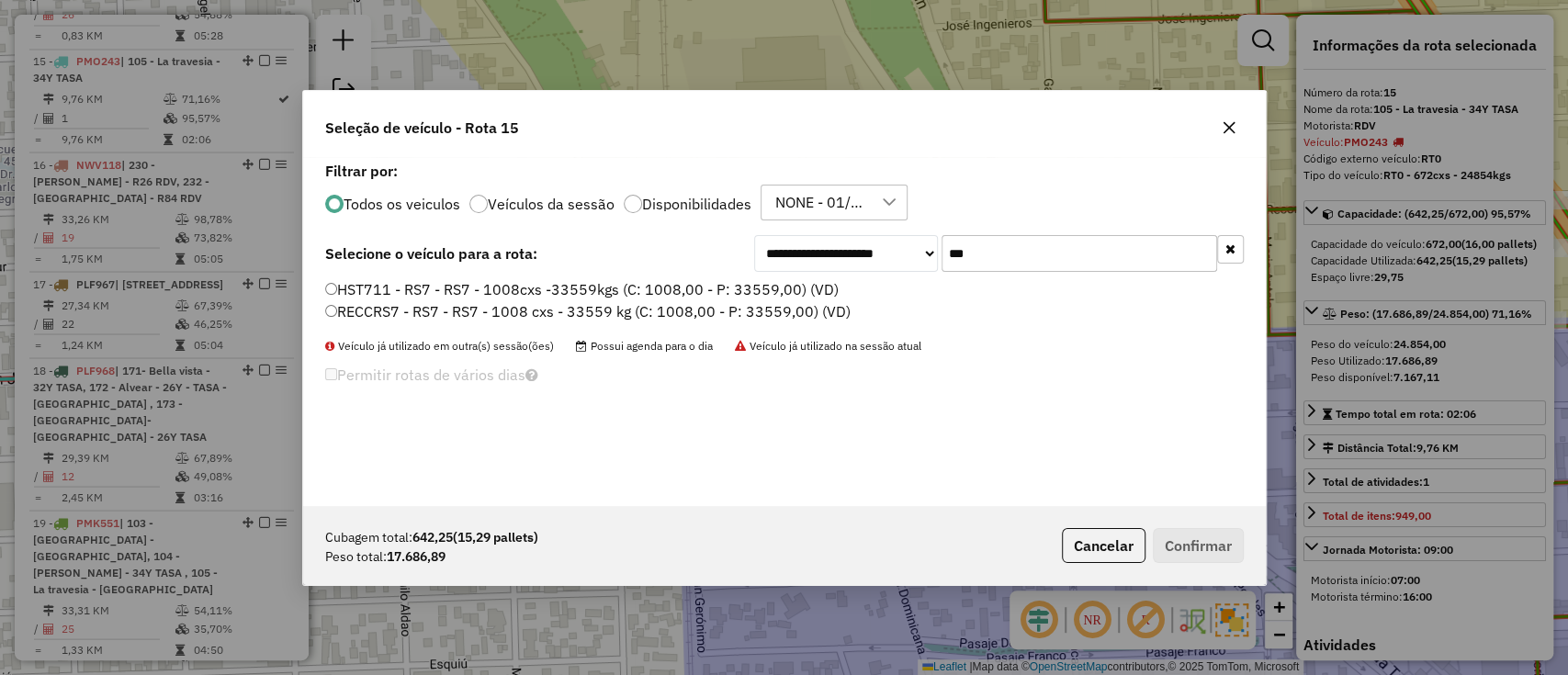
click at [592, 298] on label "HST711 - RS7 - RS7 - 1008cxs -33559kgs (C: 1008,00 - P: 33559,00) (VD)" at bounding box center [582, 289] width 514 height 22
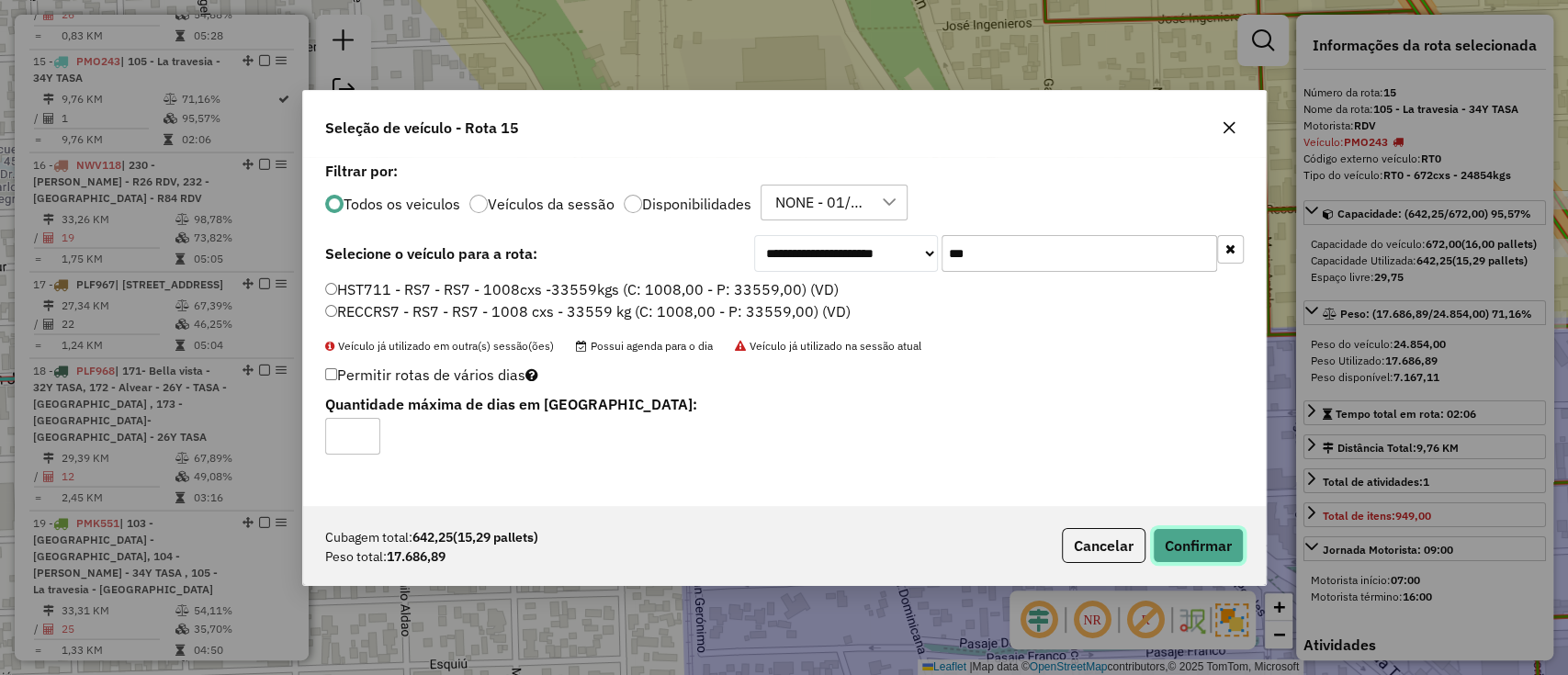
click at [1173, 548] on button "Confirmar" at bounding box center [1198, 545] width 91 height 35
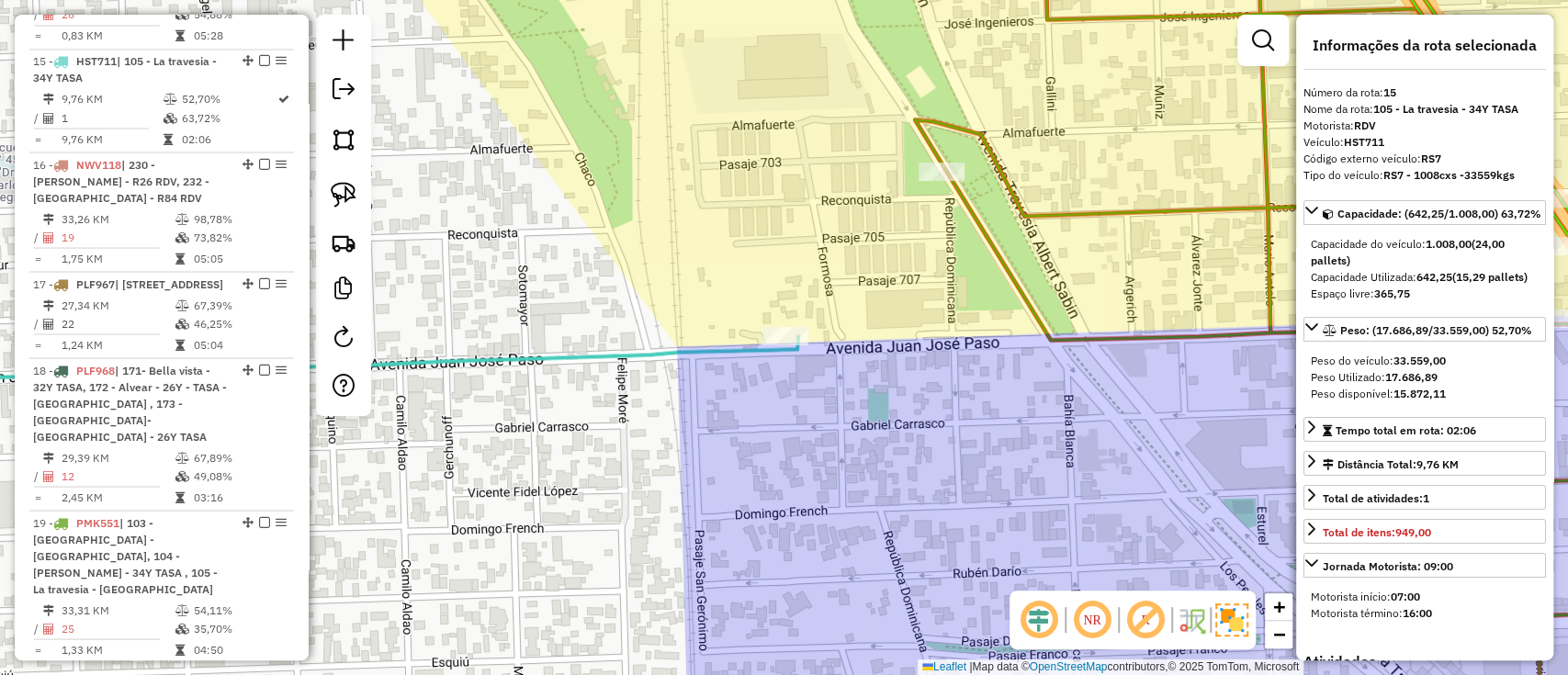
drag, startPoint x: 1032, startPoint y: 294, endPoint x: 748, endPoint y: 360, distance: 291.6
click at [915, 360] on icon at bounding box center [1321, 336] width 812 height 810
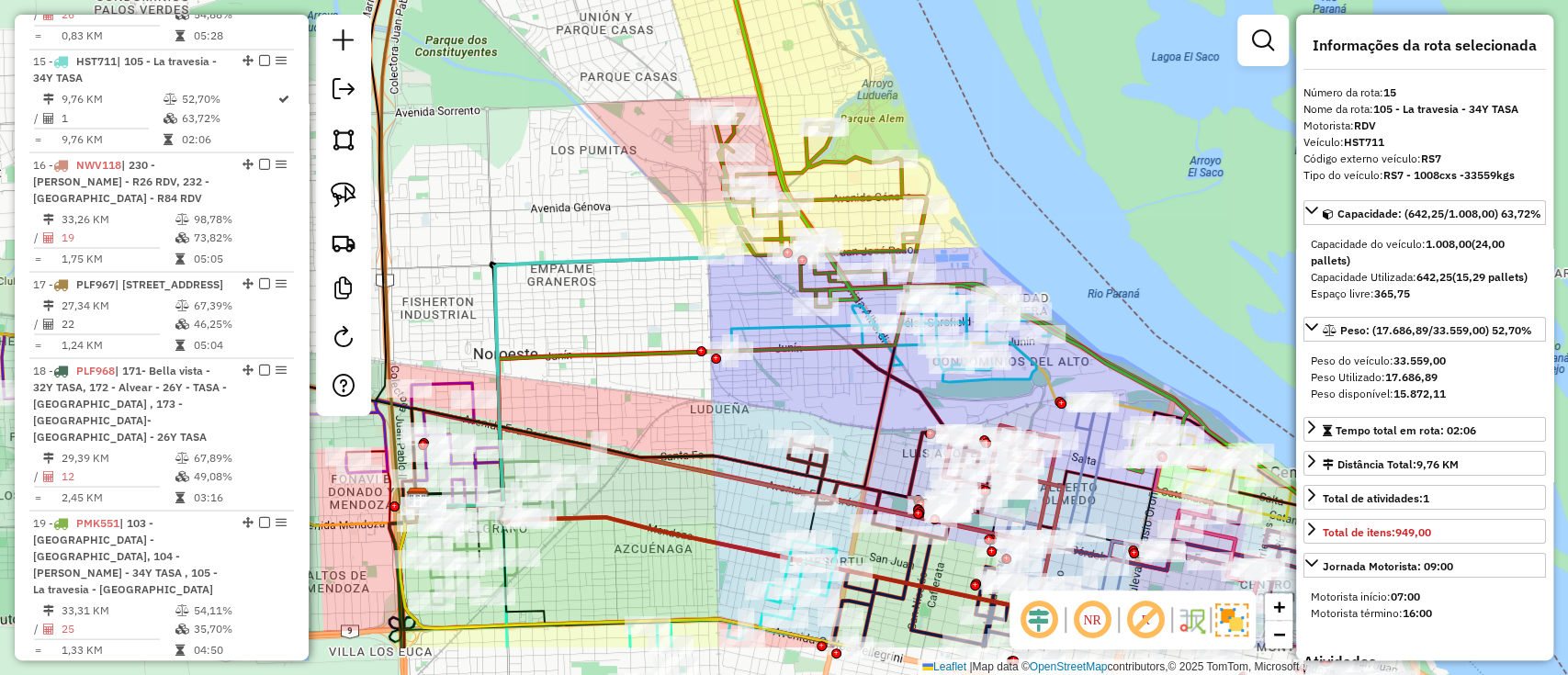
drag, startPoint x: 999, startPoint y: 255, endPoint x: 970, endPoint y: 49, distance: 208.0
click at [970, 49] on div "Janela de atendimento Grade de atendimento Capacidade Transportadoras Veículos …" at bounding box center [784, 337] width 1568 height 675
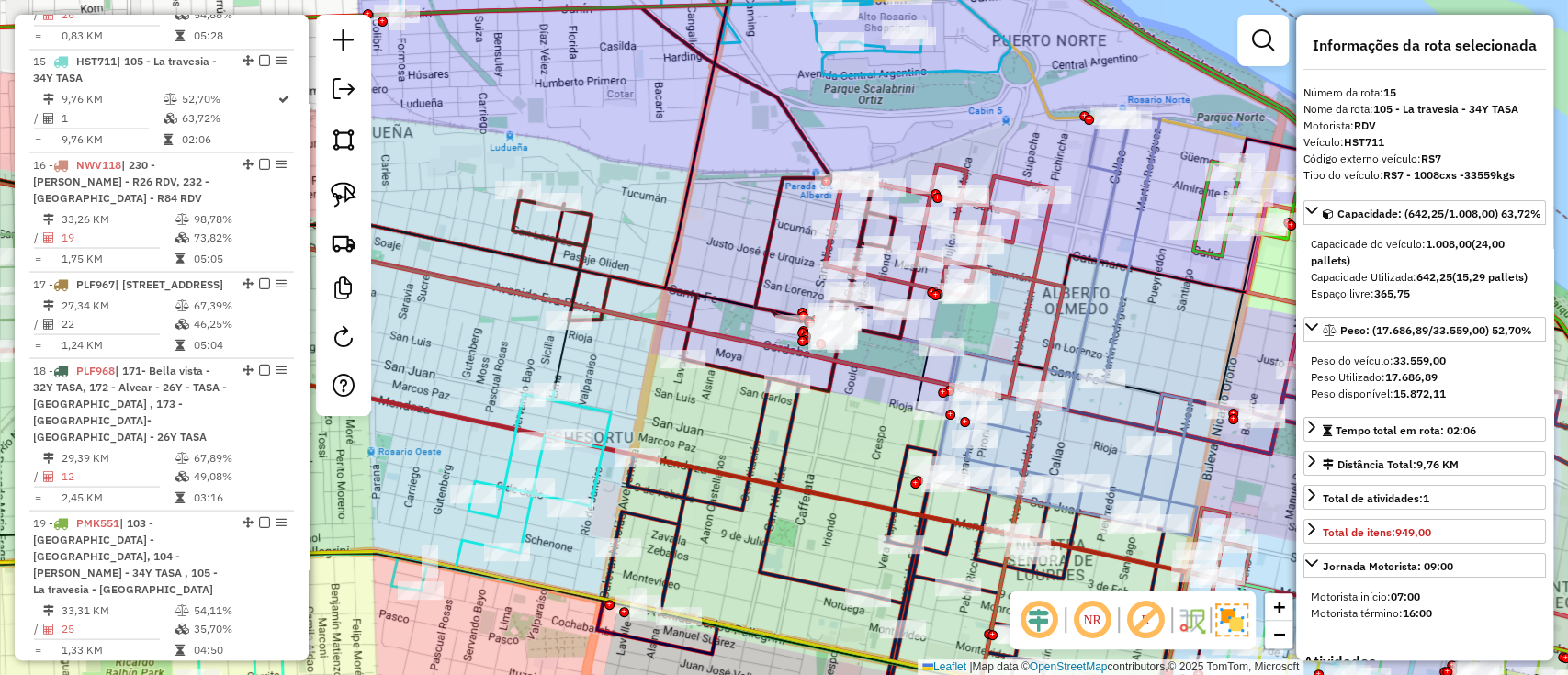
drag, startPoint x: 883, startPoint y: 426, endPoint x: 839, endPoint y: 384, distance: 60.8
click at [817, 350] on div "Janela de atendimento Grade de atendimento Capacidade Transportadoras Veículos …" at bounding box center [784, 337] width 1568 height 675
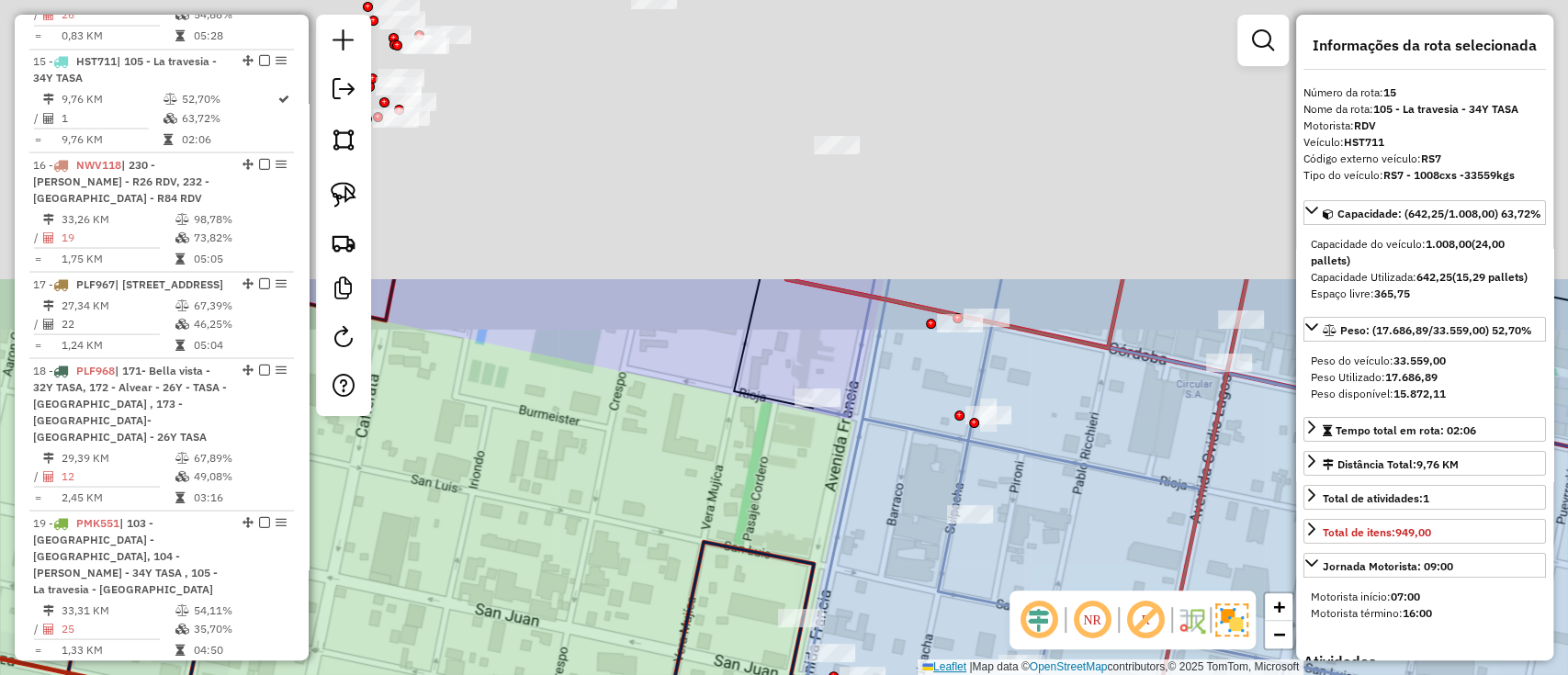
drag, startPoint x: 988, startPoint y: 283, endPoint x: 931, endPoint y: 661, distance: 382.3
click at [931, 661] on div "Janela de atendimento Grade de atendimento Capacidade Transportadoras Veículos …" at bounding box center [784, 337] width 1568 height 675
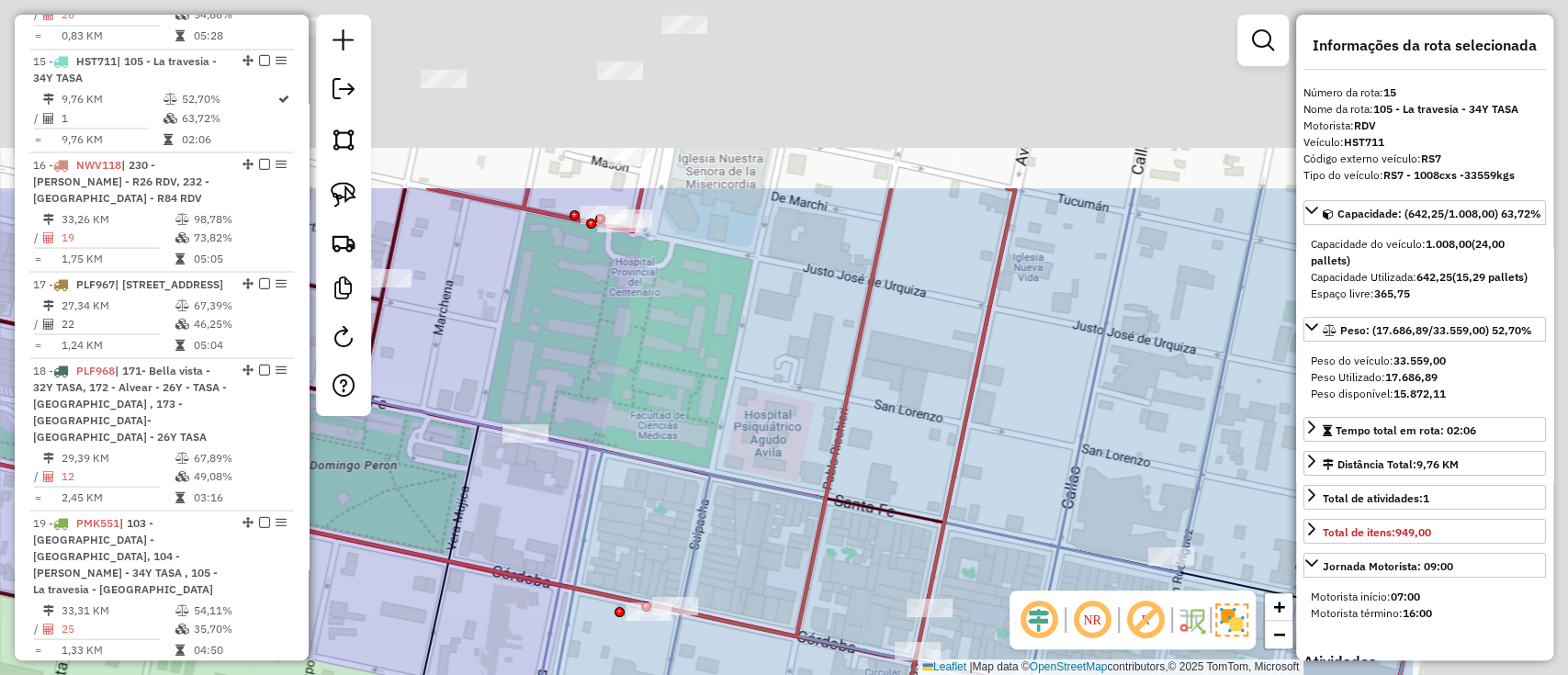
drag, startPoint x: 919, startPoint y: 277, endPoint x: 755, endPoint y: 423, distance: 219.6
click at [607, 533] on div "Janela de atendimento Grade de atendimento Capacidade Transportadoras Veículos …" at bounding box center [784, 337] width 1568 height 675
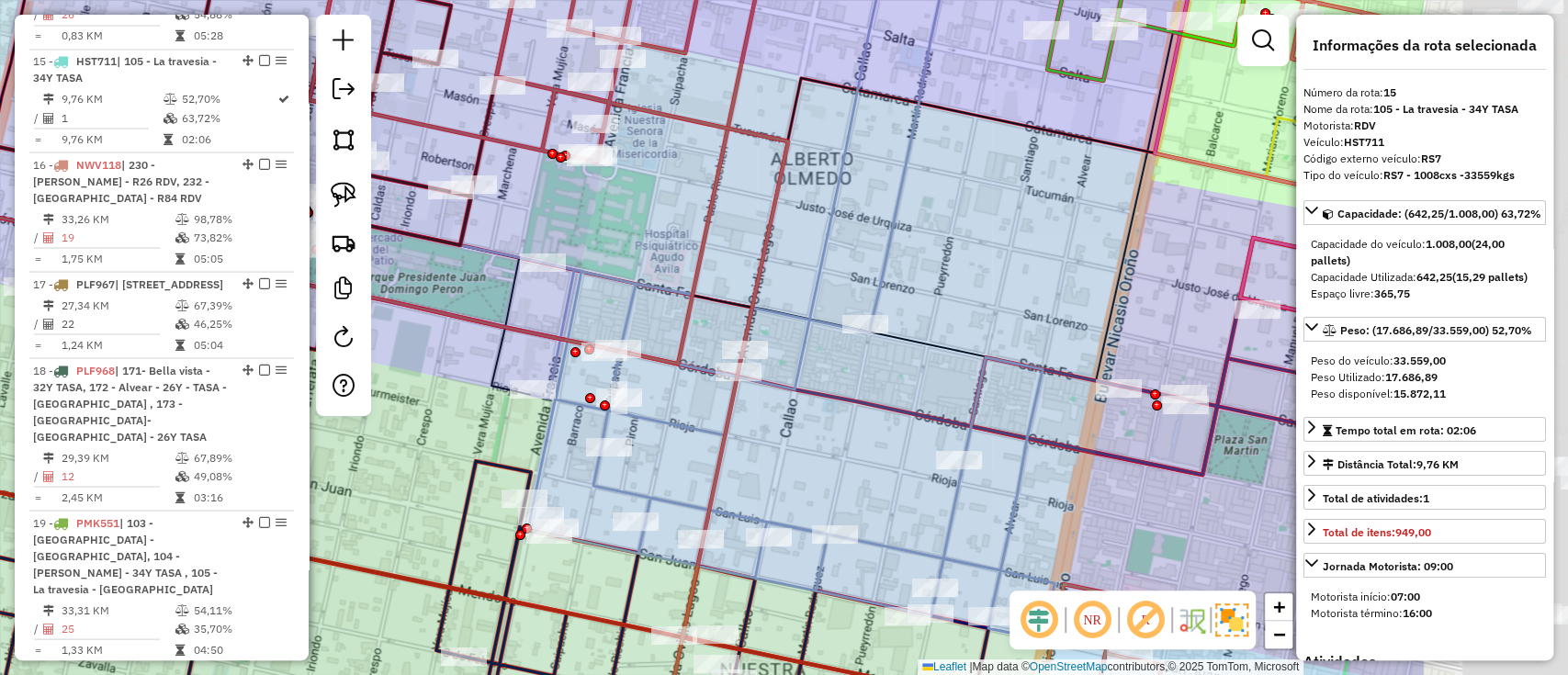
drag, startPoint x: 1168, startPoint y: 265, endPoint x: 817, endPoint y: 171, distance: 363.4
click at [817, 171] on div "Janela de atendimento Grade de atendimento Capacidade Transportadoras Veículos …" at bounding box center [784, 337] width 1568 height 675
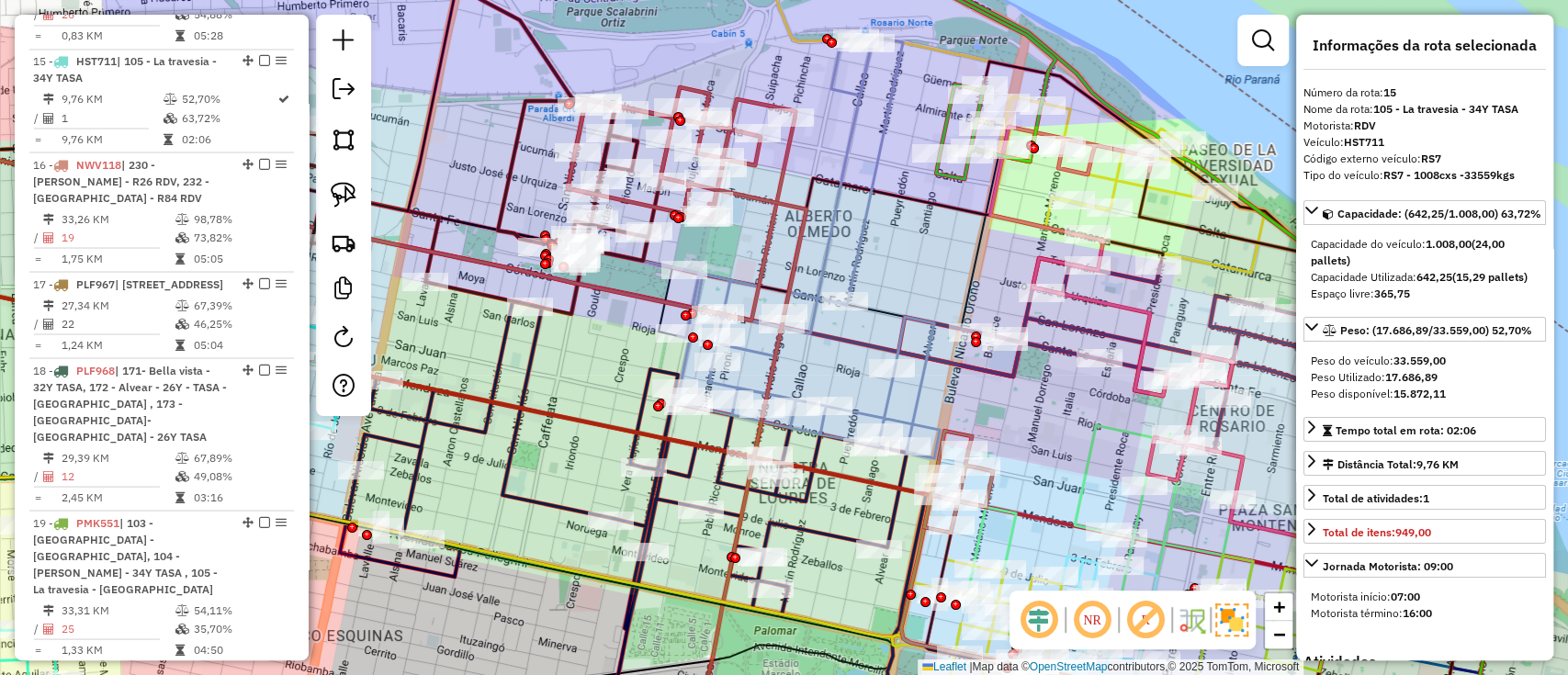
click at [639, 257] on icon at bounding box center [464, 206] width 418 height 215
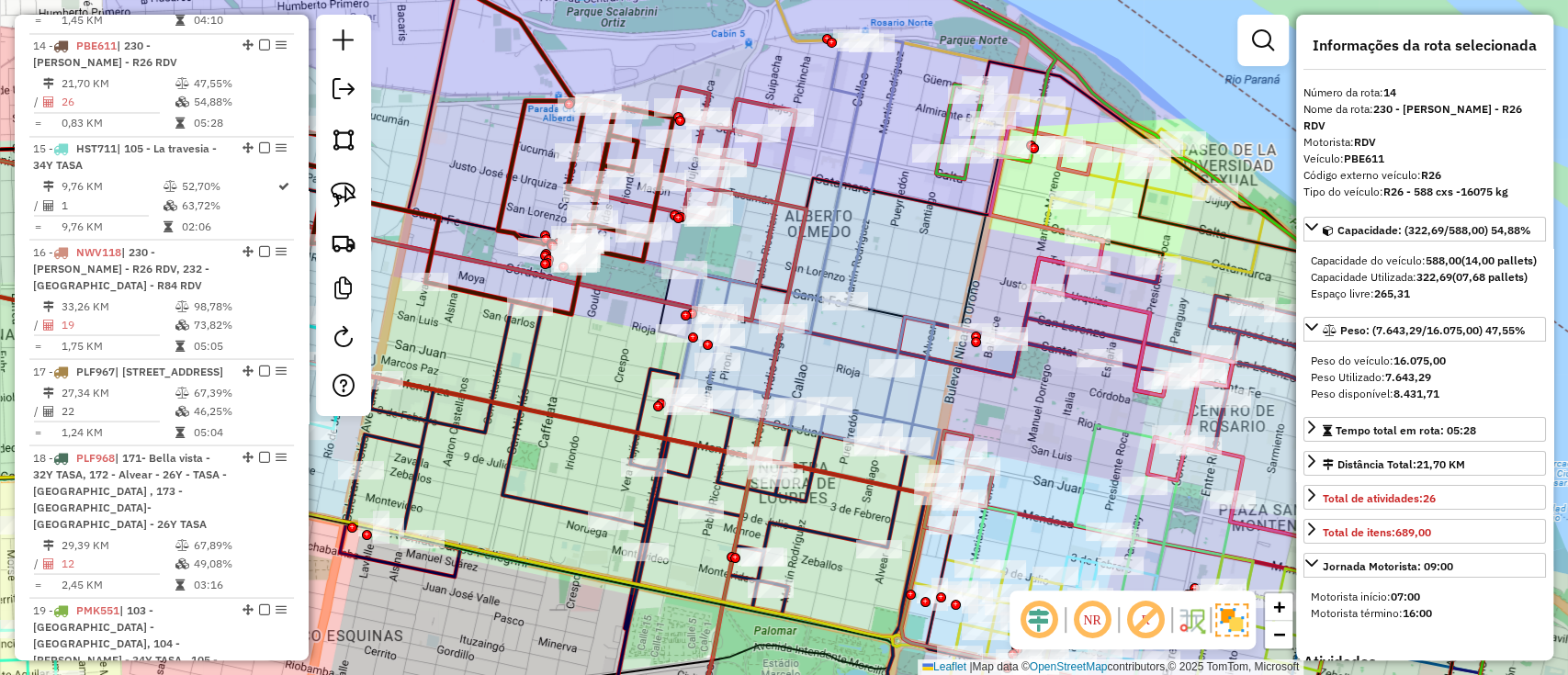
scroll to position [2142, 0]
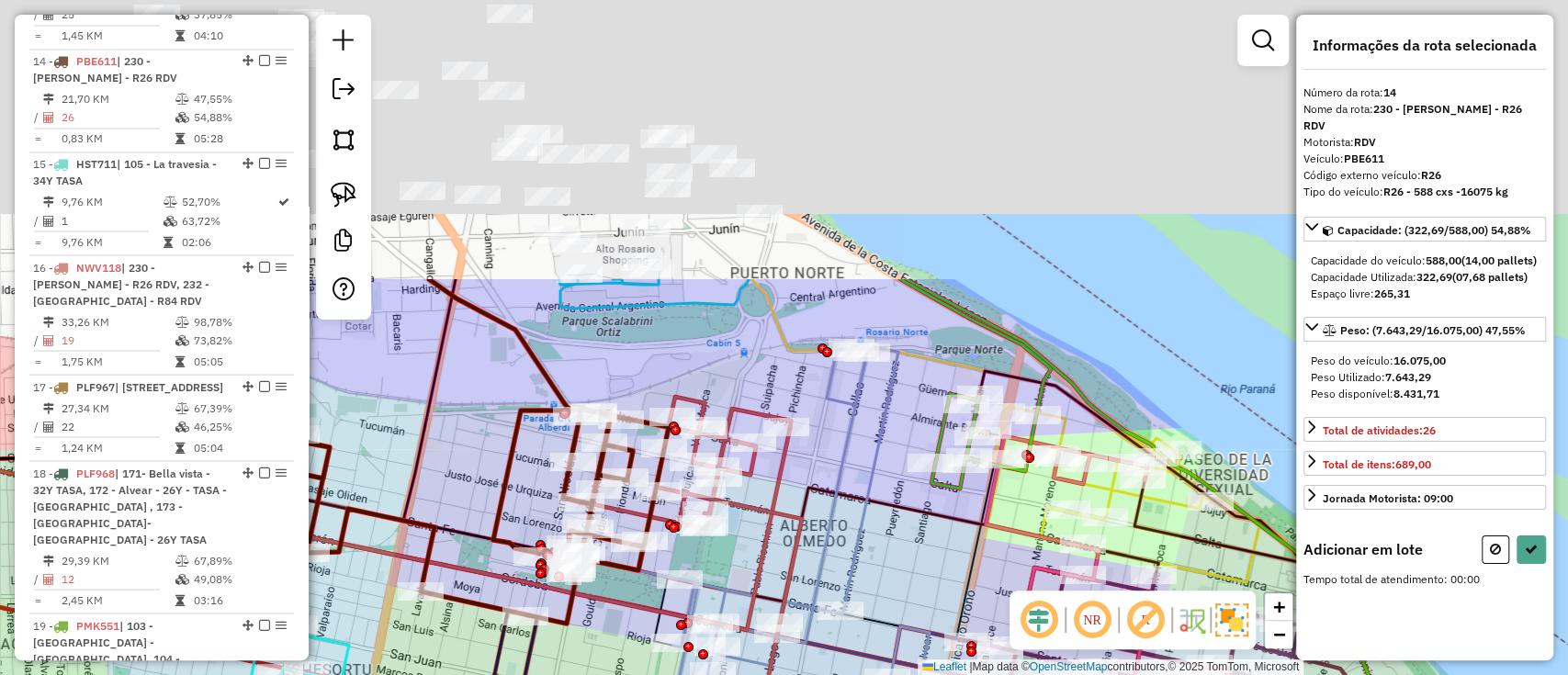
drag, startPoint x: 936, startPoint y: 137, endPoint x: 826, endPoint y: 513, distance: 391.8
click at [823, 513] on icon at bounding box center [442, 506] width 1434 height 192
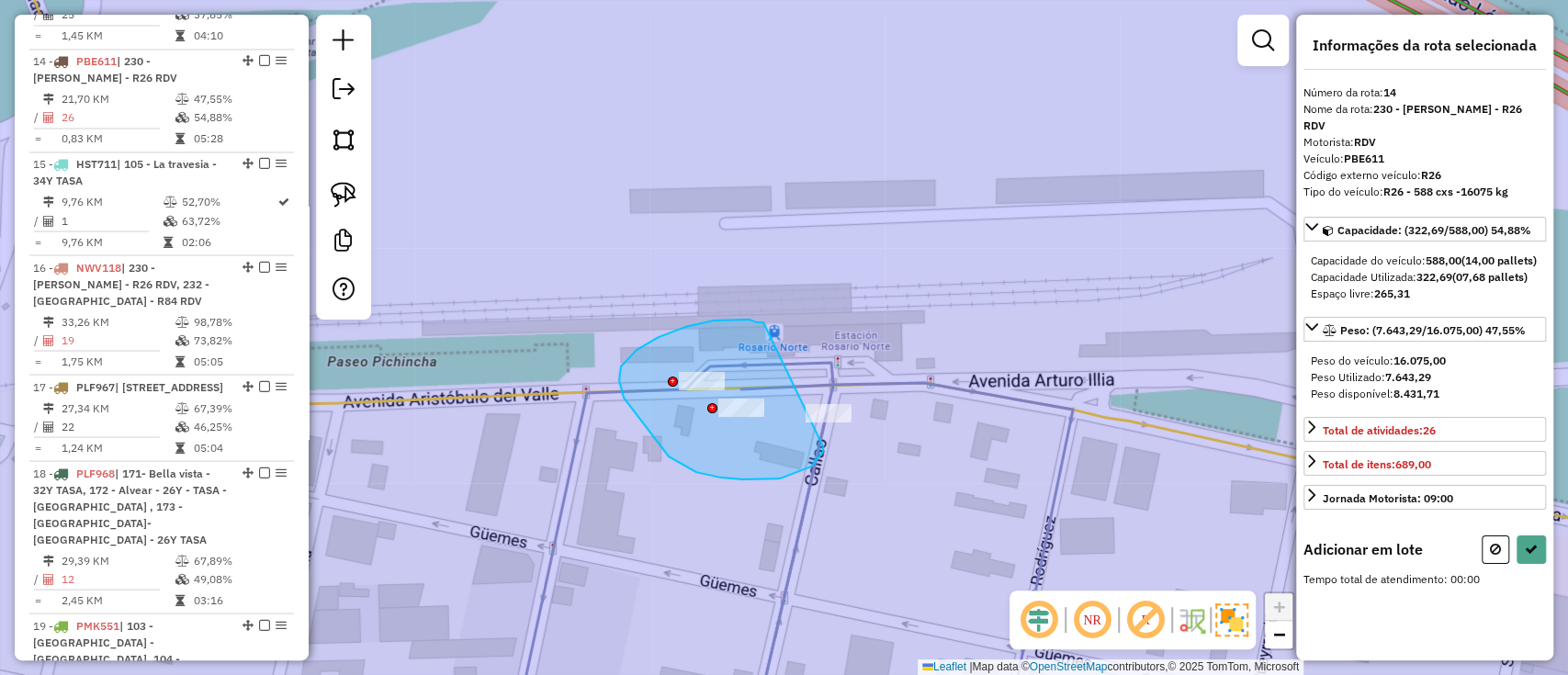
drag, startPoint x: 762, startPoint y: 322, endPoint x: 823, endPoint y: 446, distance: 138.2
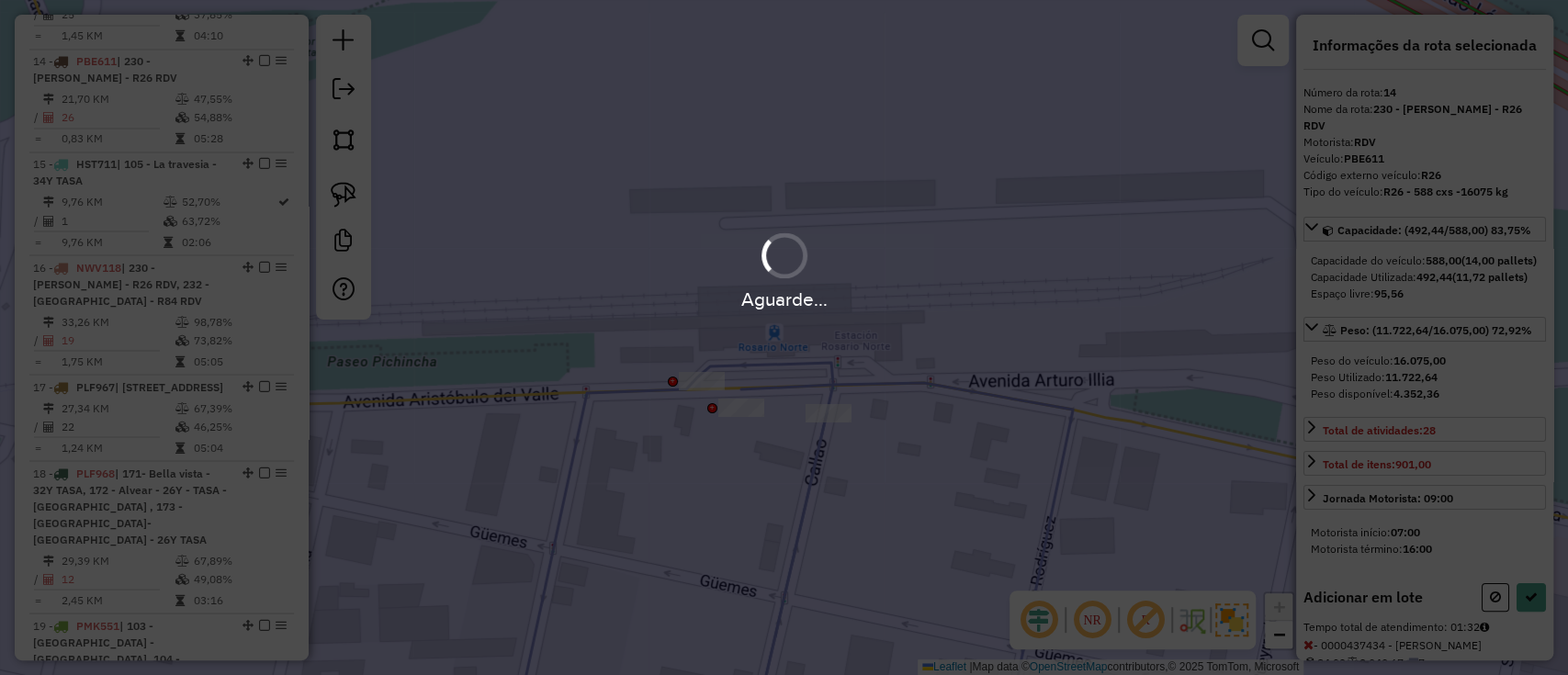
select select "**********"
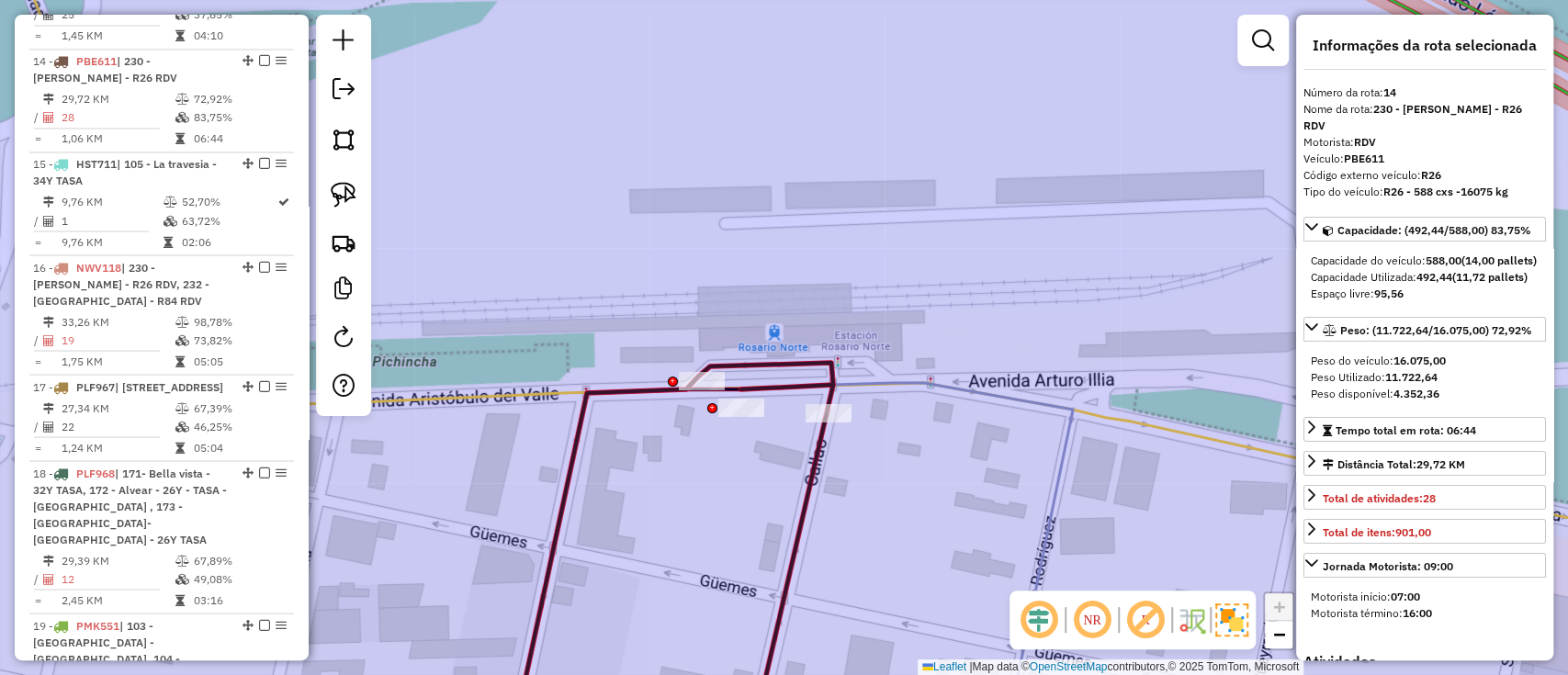
click at [801, 517] on icon at bounding box center [672, 553] width 321 height 380
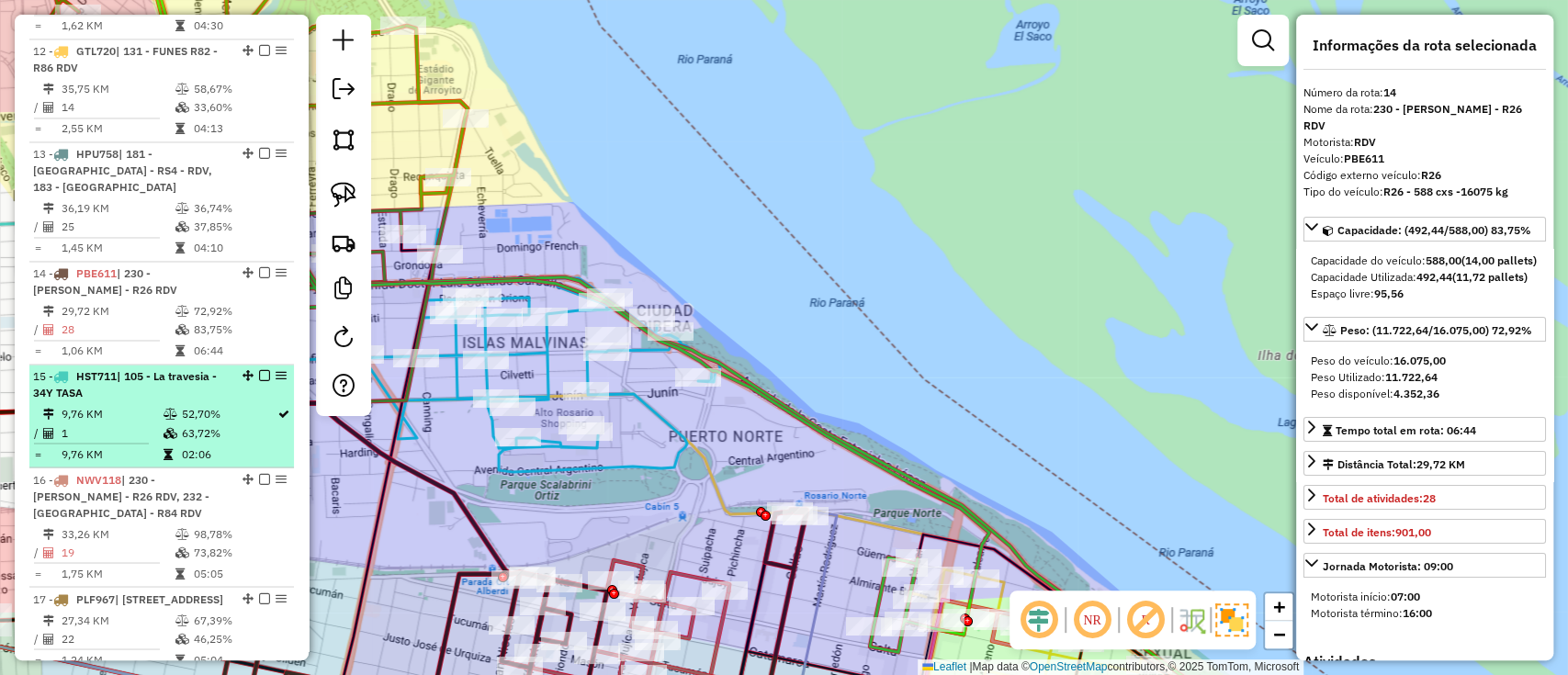
scroll to position [1896, 0]
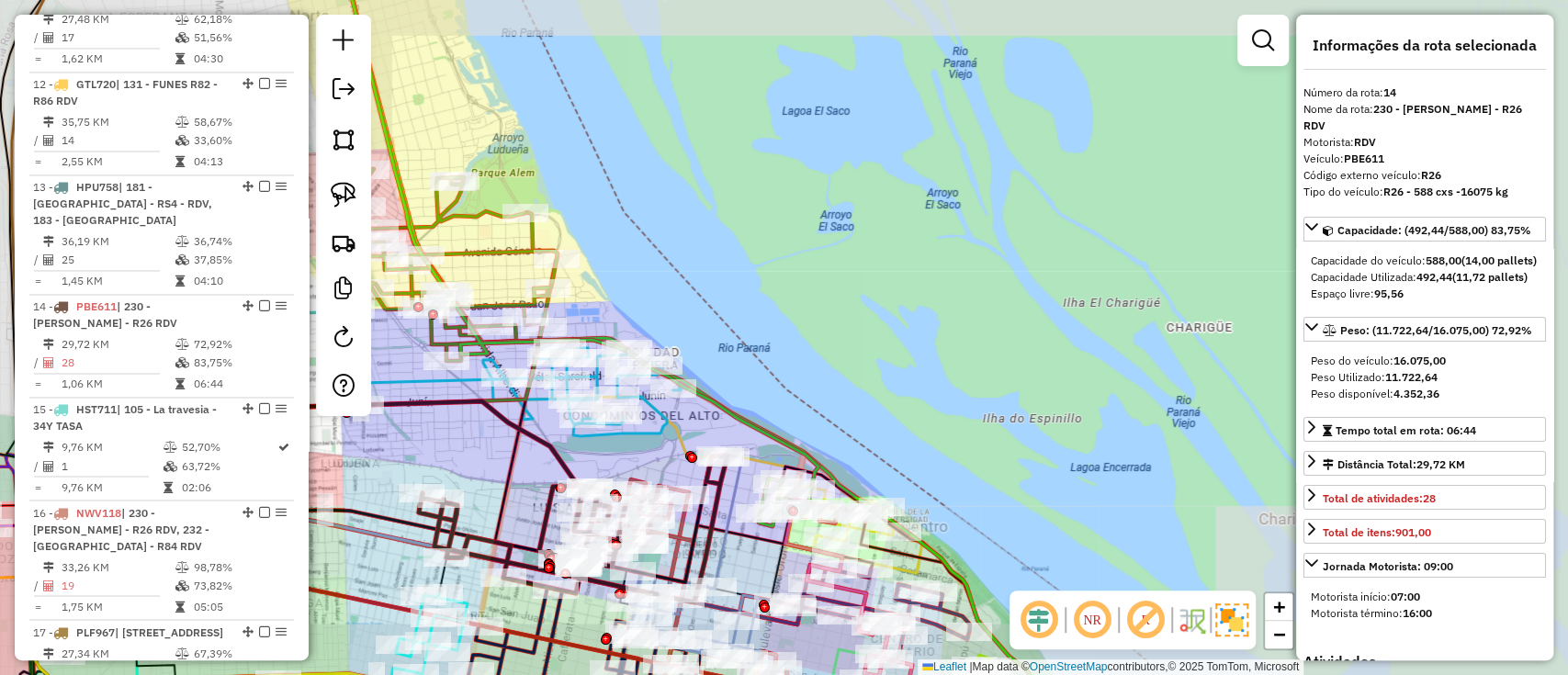
drag, startPoint x: 911, startPoint y: 368, endPoint x: 873, endPoint y: 187, distance: 184.9
click at [843, 115] on div "Janela de atendimento Grade de atendimento Capacidade Transportadoras Veículos …" at bounding box center [784, 337] width 1568 height 675
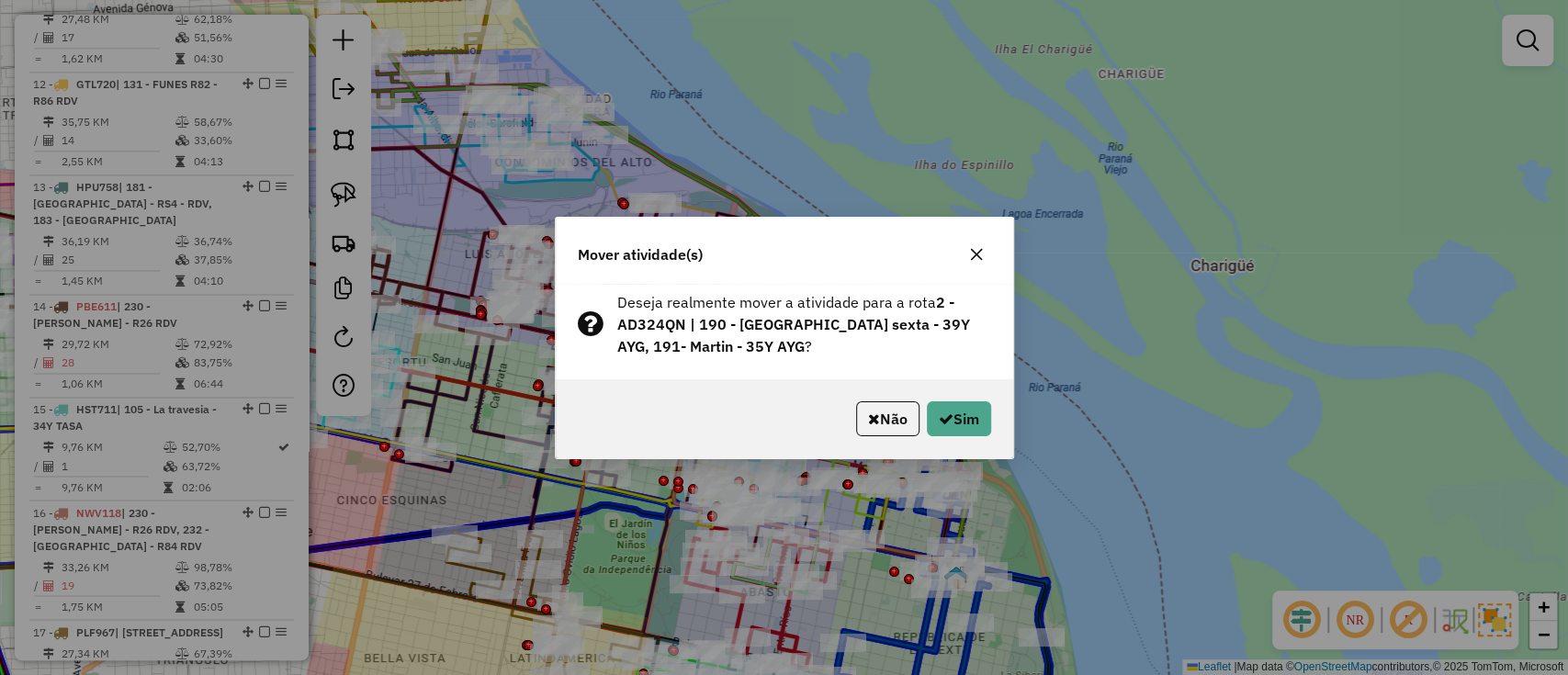
click at [930, 425] on div "Mover atividade(s) Deseja realmente mover a atividade para a rota 2 - AD324QN |…" at bounding box center [784, 337] width 1568 height 675
drag, startPoint x: 889, startPoint y: 405, endPoint x: 973, endPoint y: 423, distance: 85.9
click at [889, 406] on button "Não" at bounding box center [888, 418] width 64 height 35
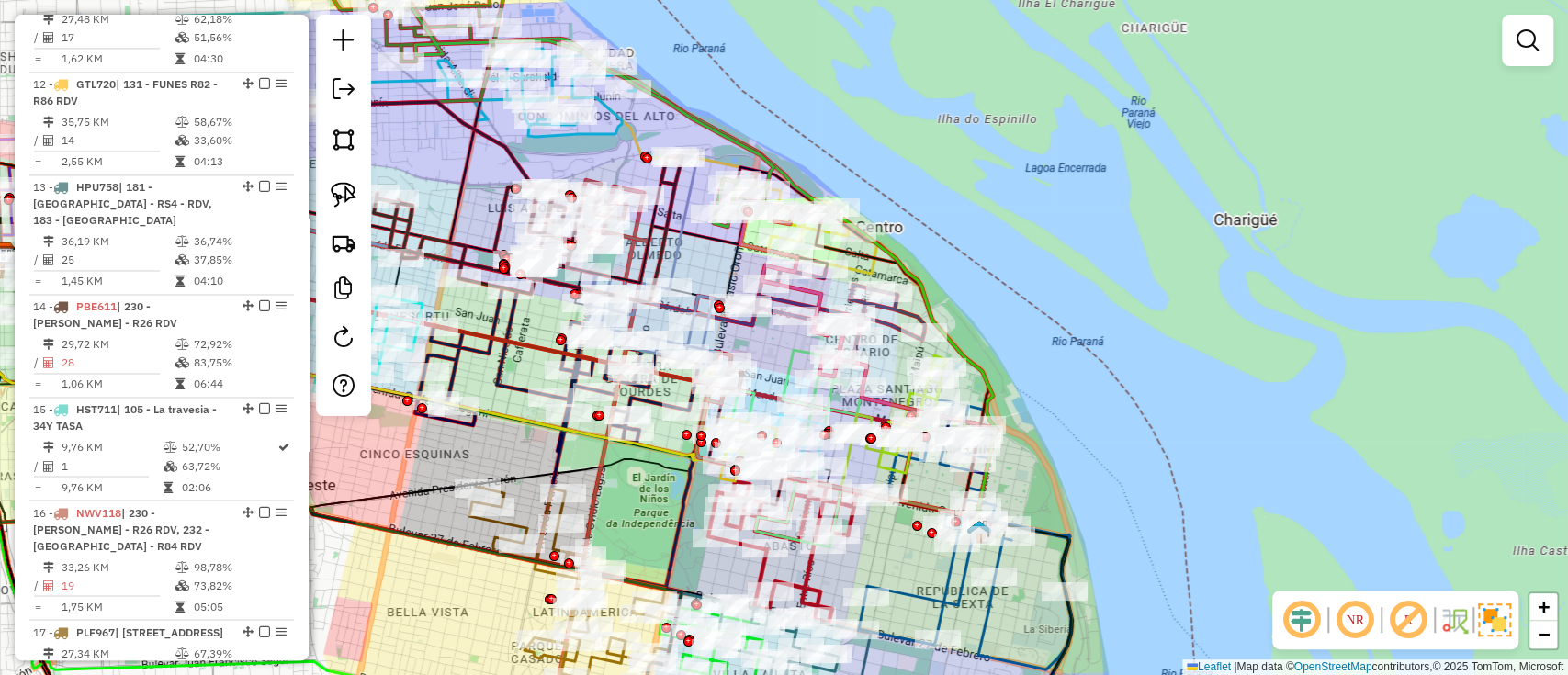
drag, startPoint x: 1049, startPoint y: 459, endPoint x: 1054, endPoint y: 165, distance: 294.0
click at [1054, 171] on div "Janela de atendimento Grade de atendimento Capacidade Transportadoras Veículos …" at bounding box center [784, 337] width 1568 height 675
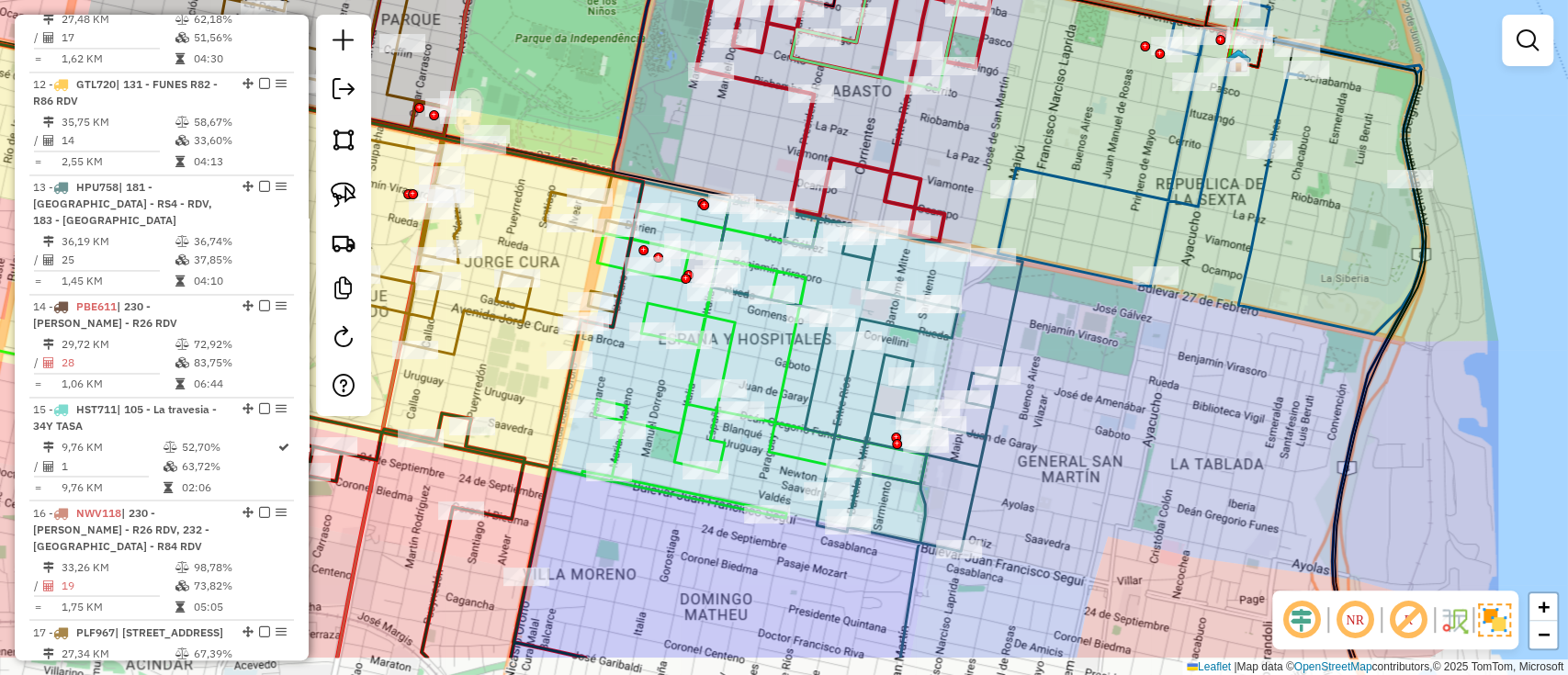
drag, startPoint x: 699, startPoint y: 546, endPoint x: 650, endPoint y: 311, distance: 240.1
click at [651, 312] on div "Janela de atendimento Grade de atendimento Capacidade Transportadoras Veículos …" at bounding box center [784, 337] width 1568 height 675
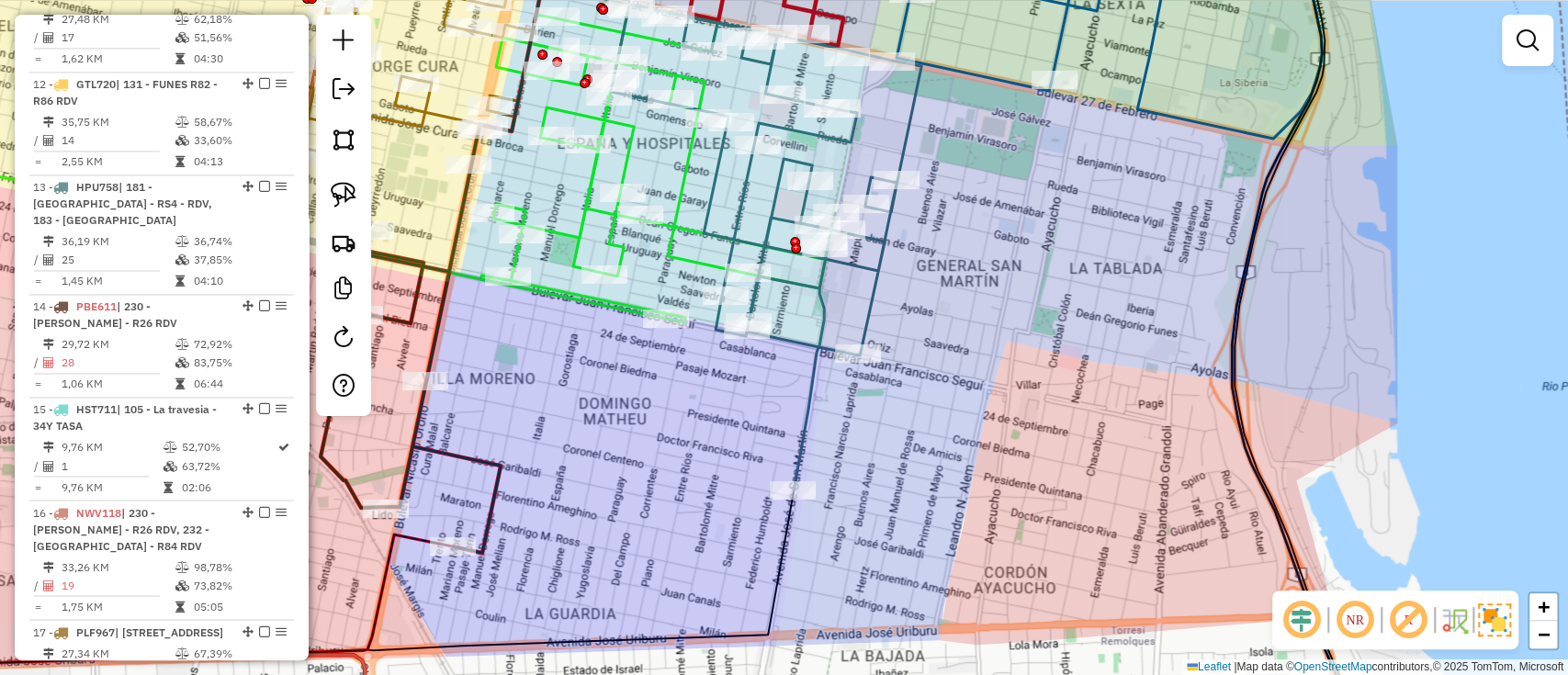
click at [821, 322] on icon at bounding box center [766, 247] width 311 height 485
select select "**********"
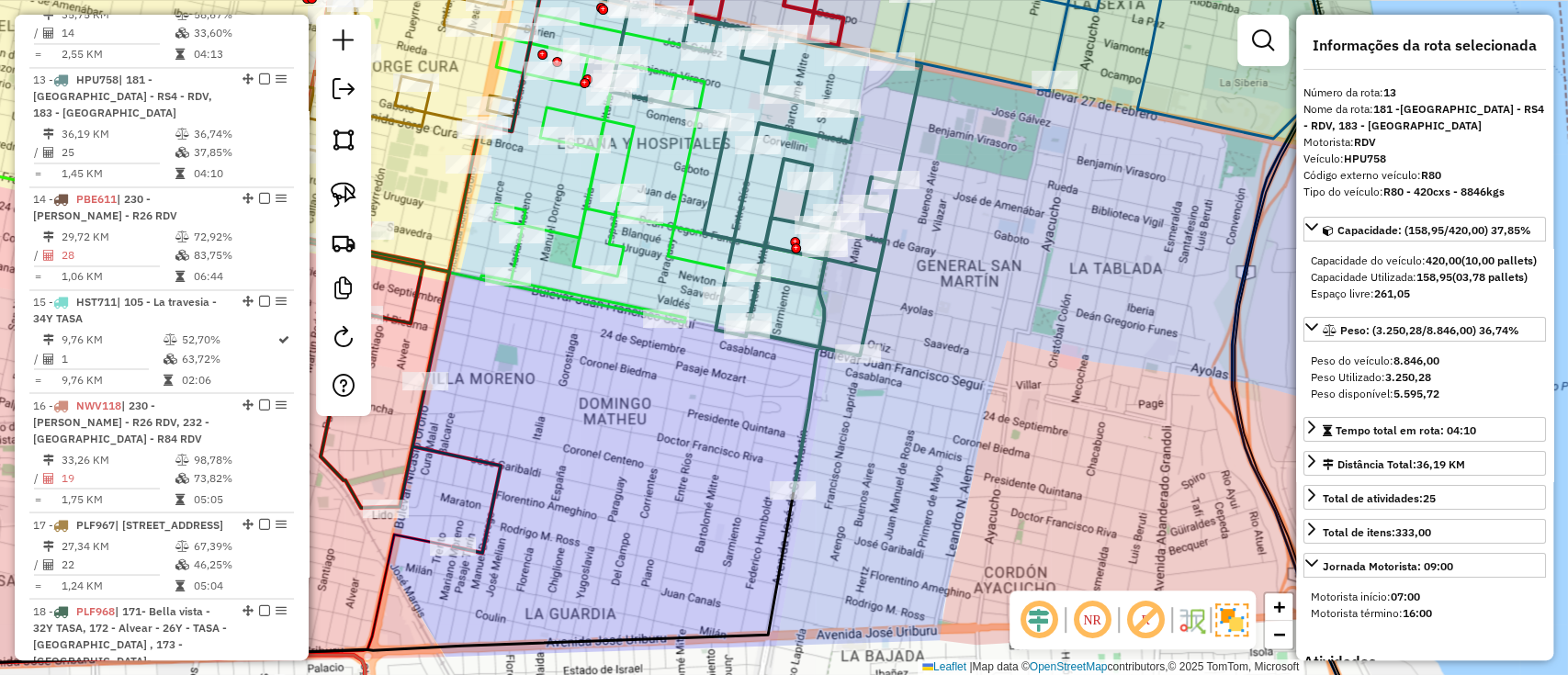
scroll to position [2021, 0]
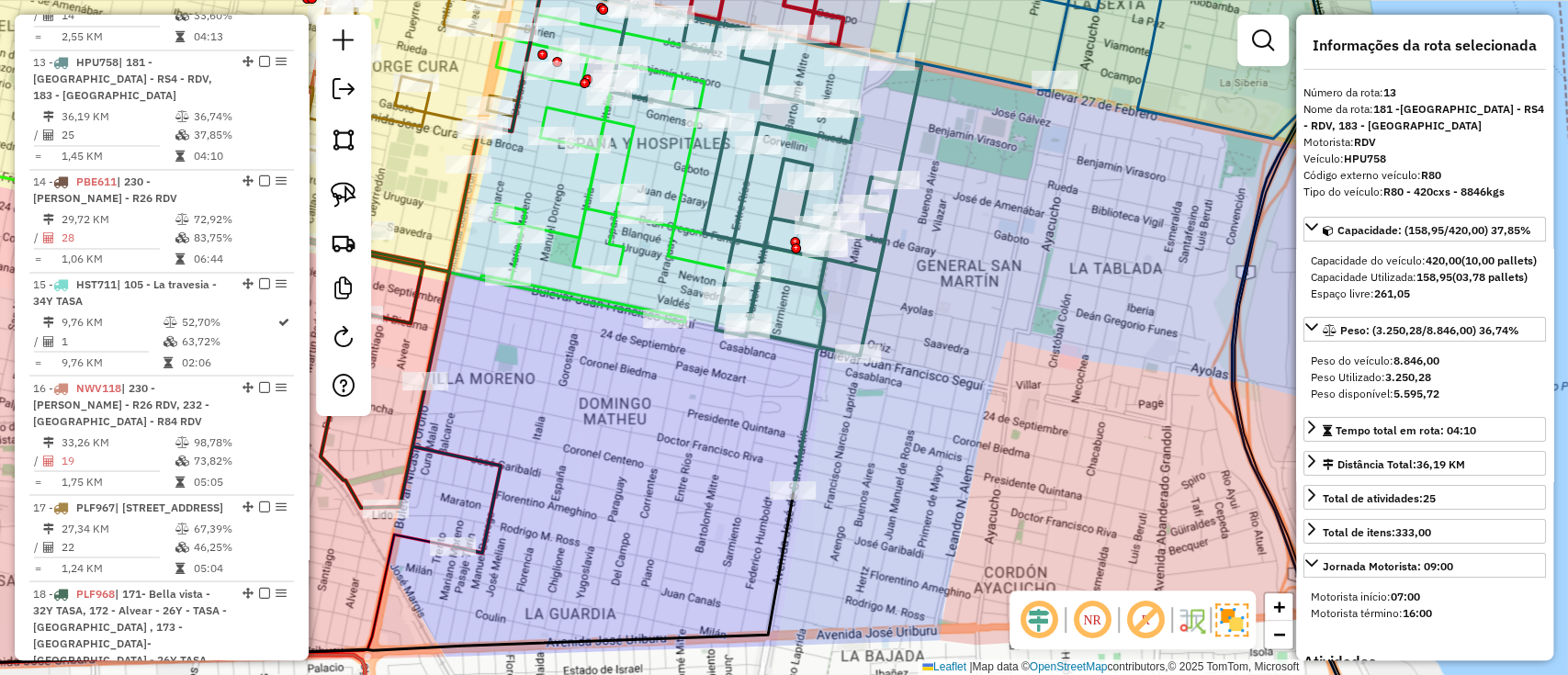
click at [683, 266] on icon at bounding box center [655, 163] width 347 height 317
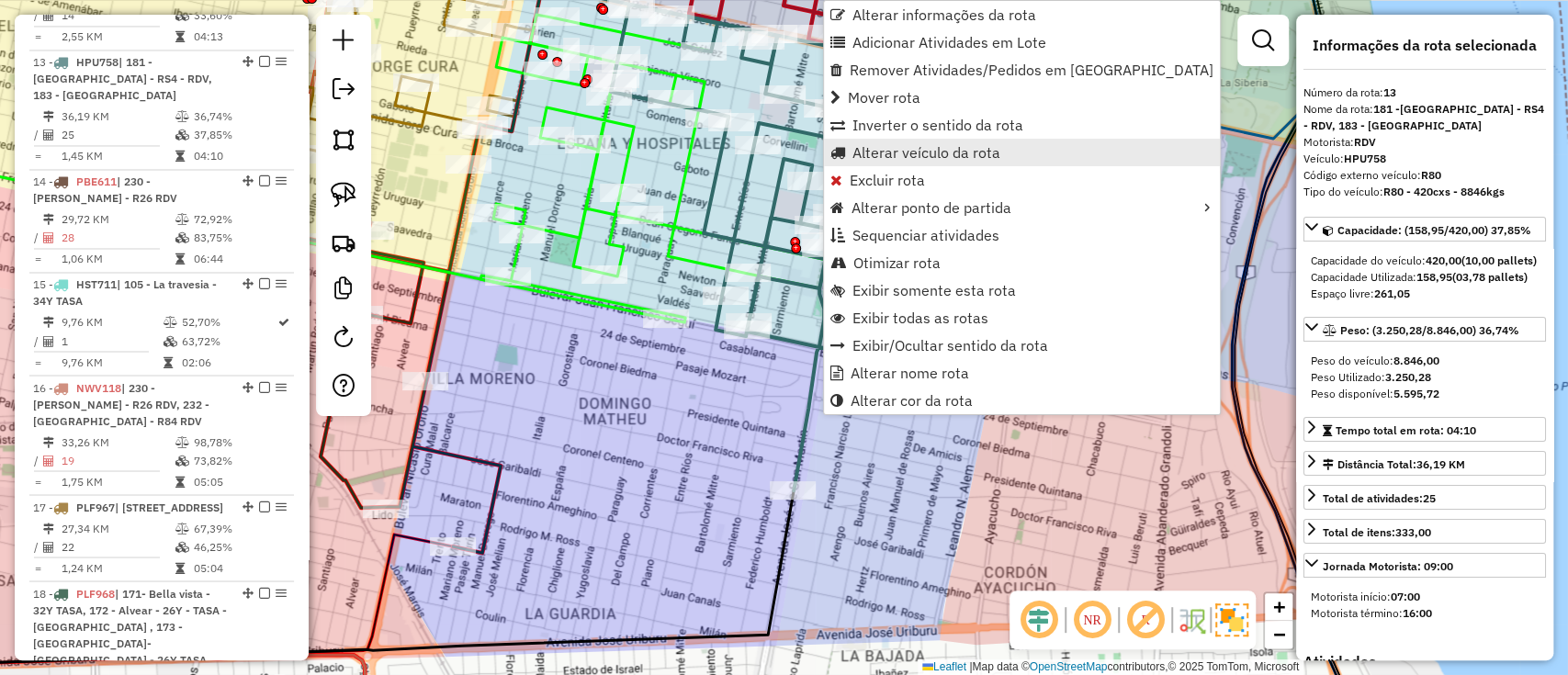
click at [843, 150] on span "Alterar veículo da rota" at bounding box center [838, 152] width 15 height 15
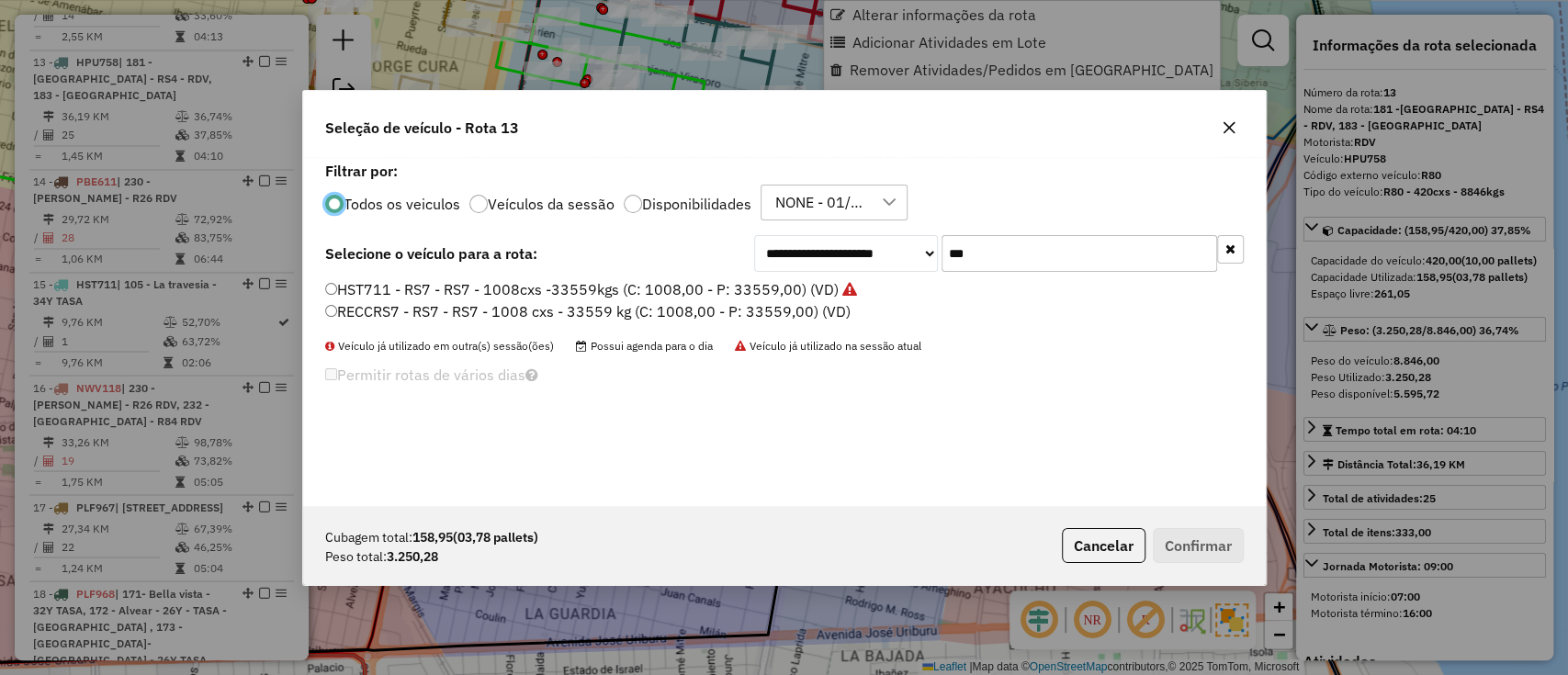
scroll to position [9, 6]
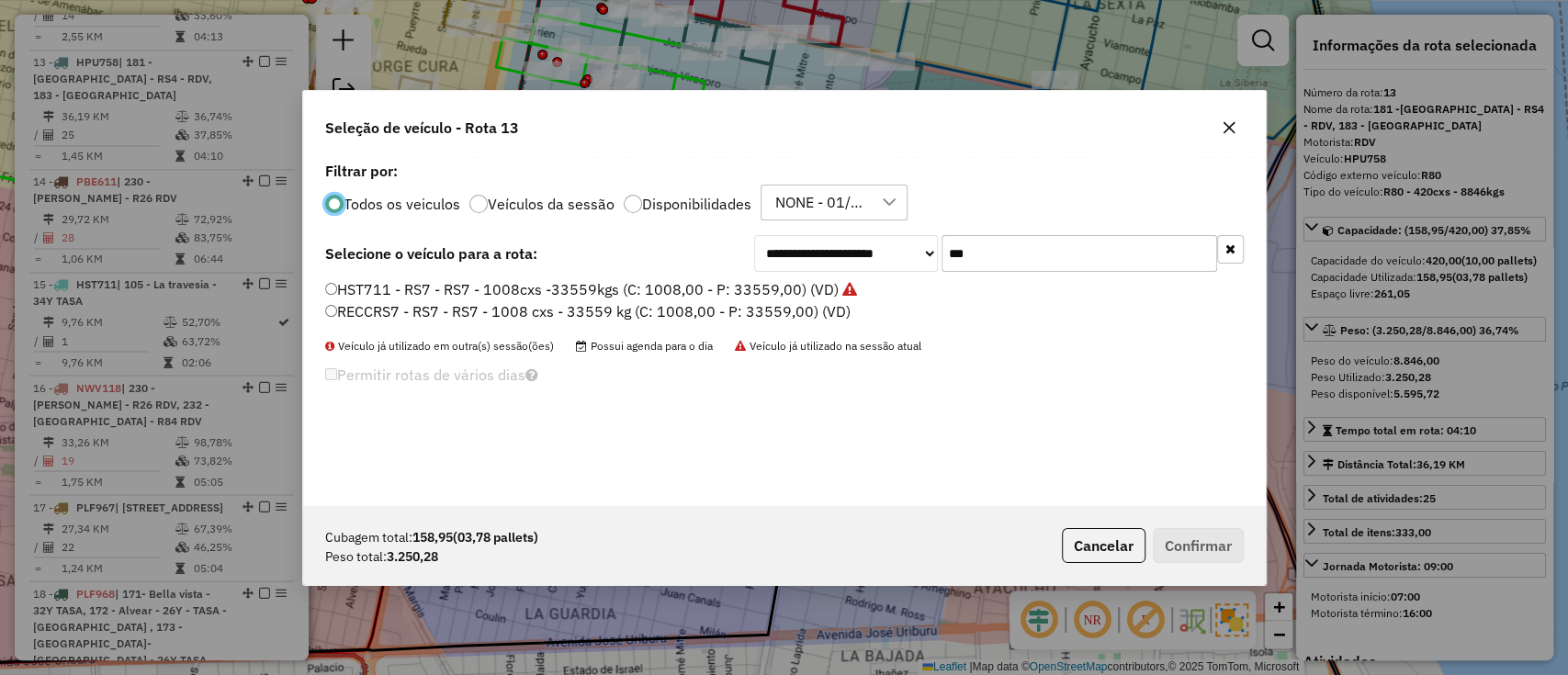
drag, startPoint x: 1014, startPoint y: 247, endPoint x: 907, endPoint y: 250, distance: 107.0
click at [907, 250] on div "**********" at bounding box center [999, 253] width 489 height 36
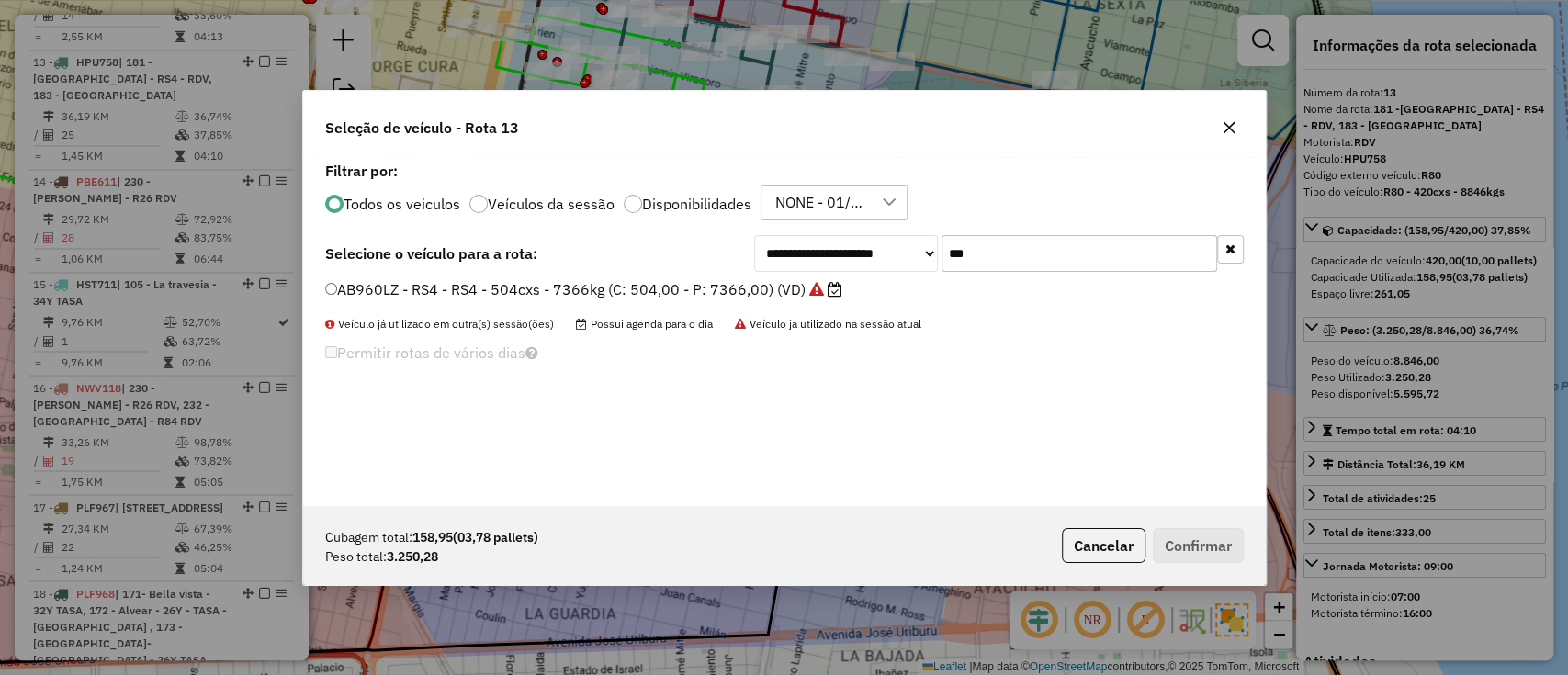
type input "***"
click at [823, 276] on div "**********" at bounding box center [784, 331] width 963 height 349
click at [817, 286] on icon at bounding box center [817, 289] width 15 height 15
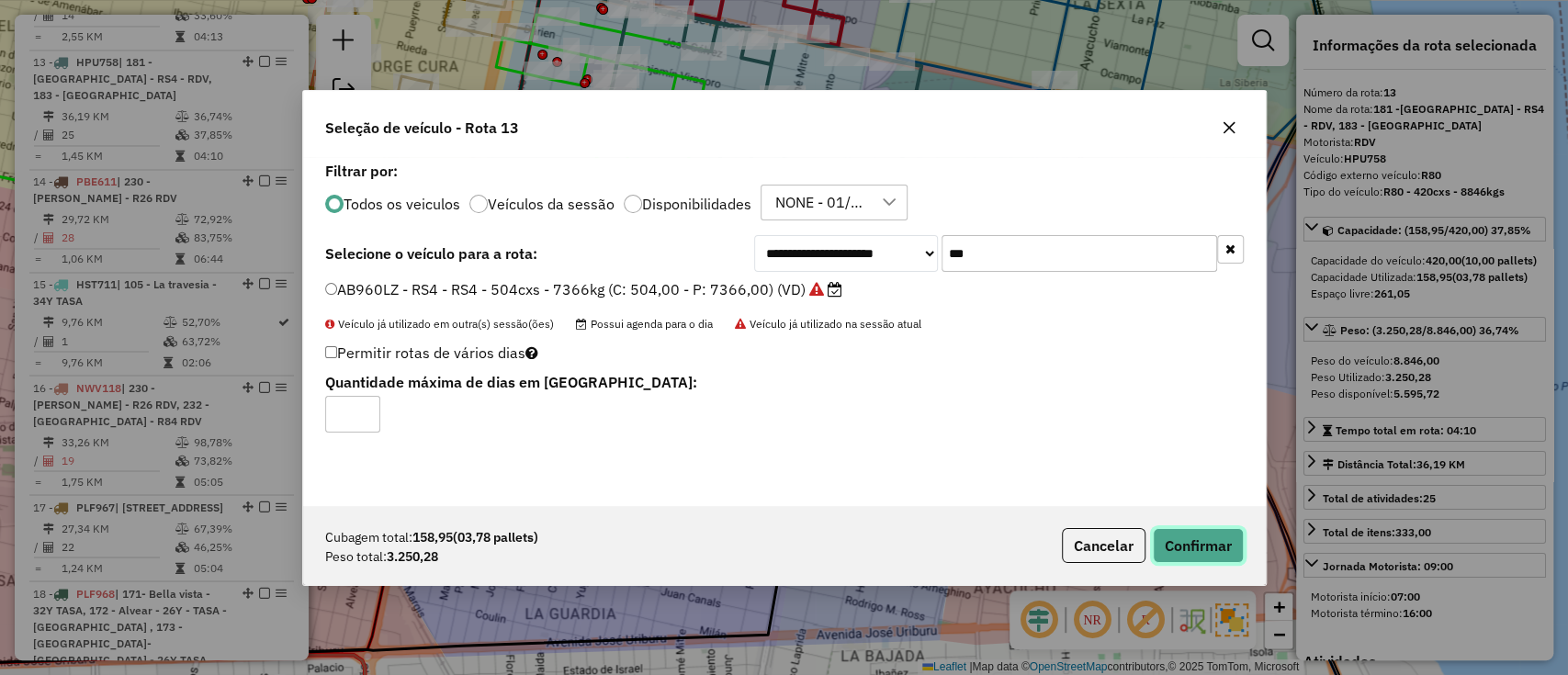
click at [1208, 536] on button "Confirmar" at bounding box center [1198, 545] width 91 height 35
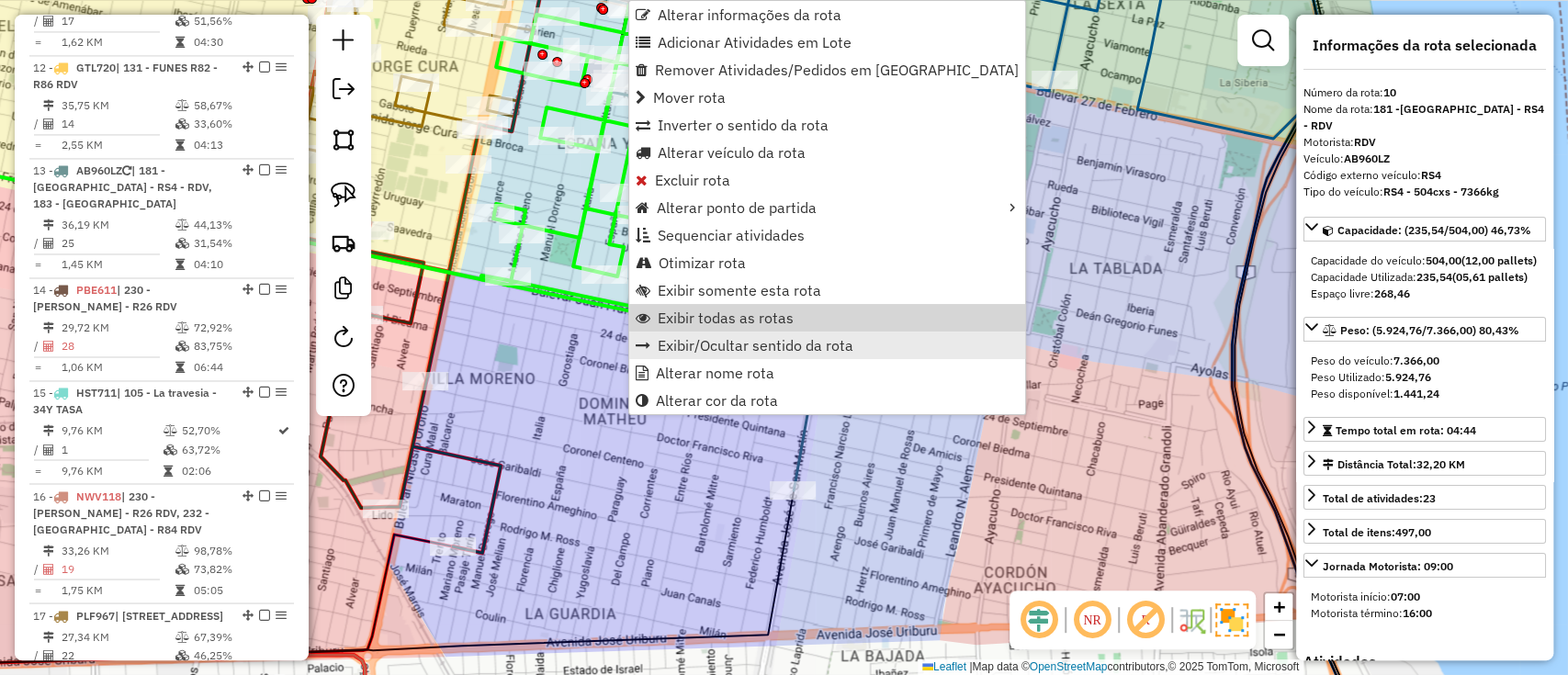
scroll to position [1713, 0]
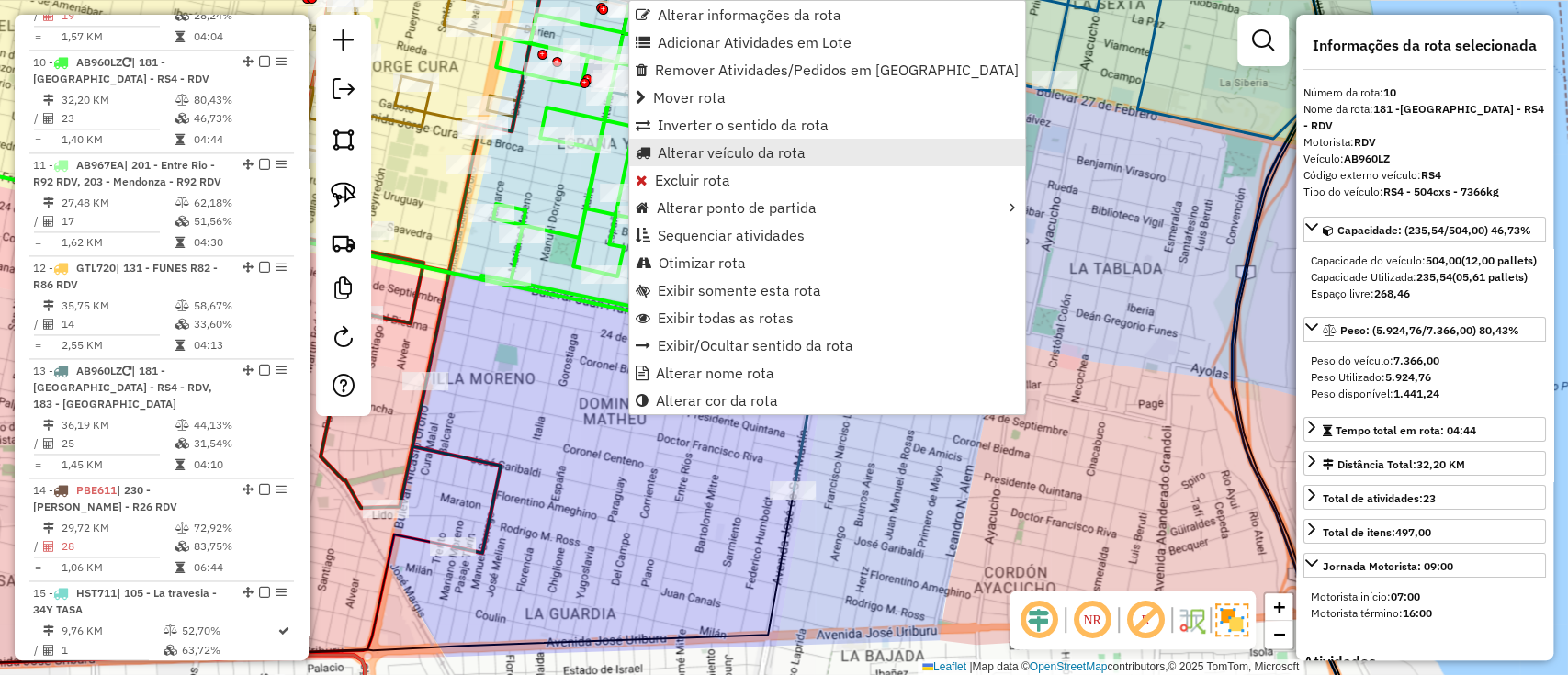
click at [689, 150] on span "Alterar veículo da rota" at bounding box center [731, 152] width 148 height 15
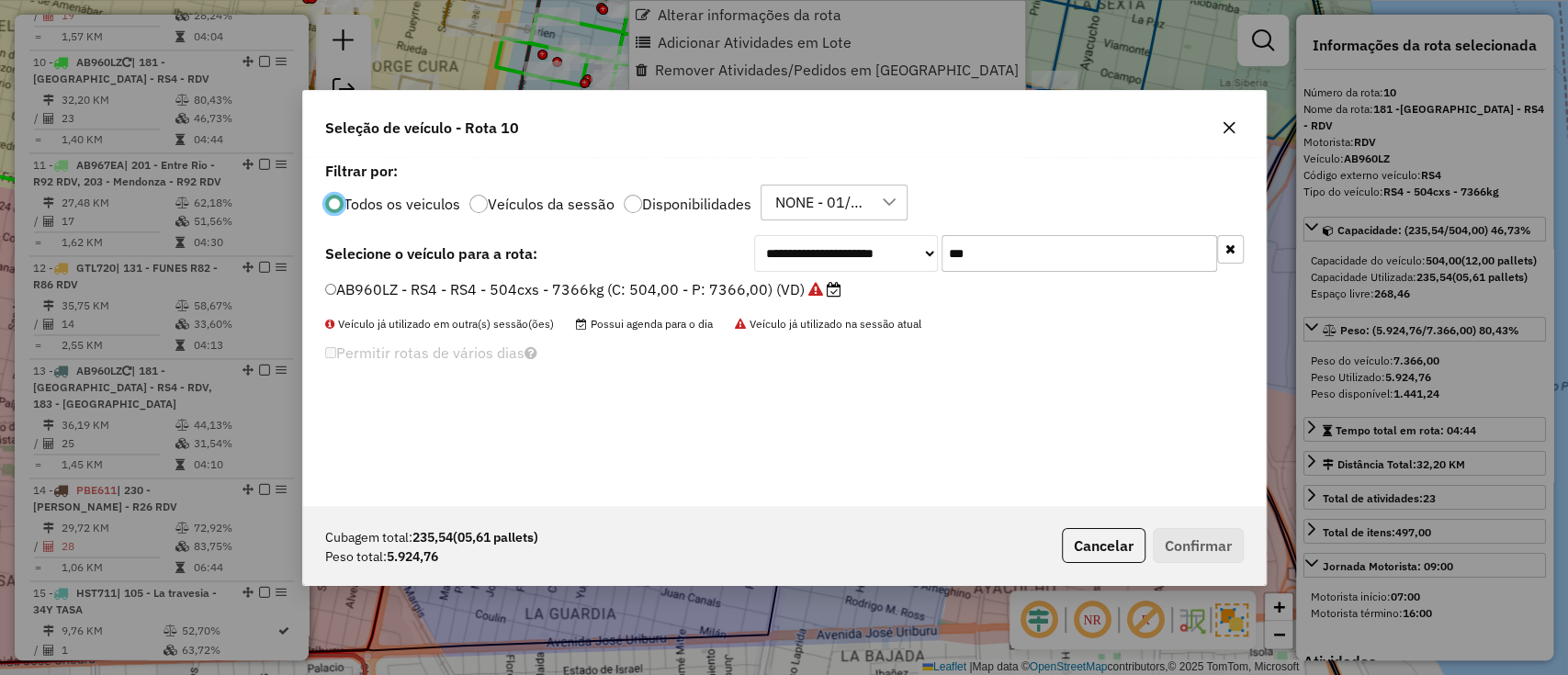
scroll to position [9, 6]
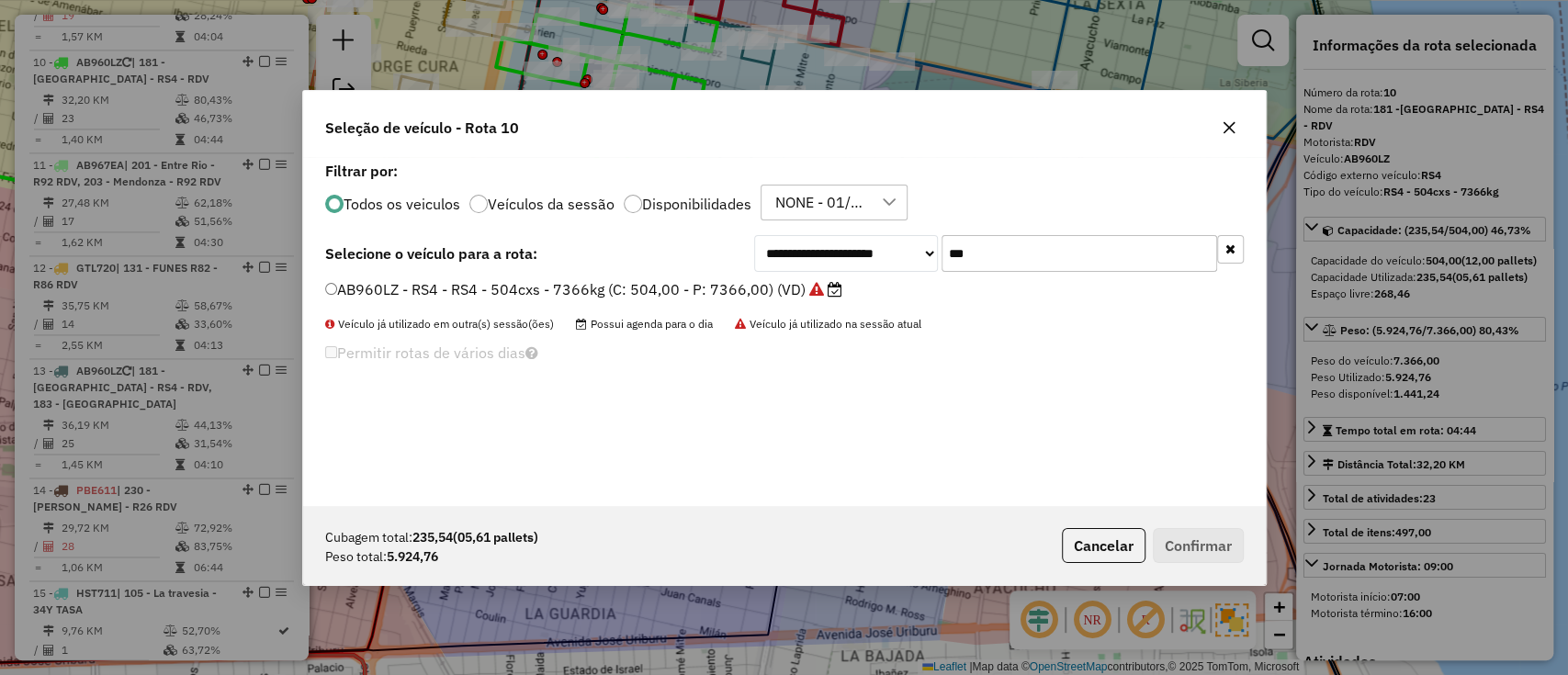
drag, startPoint x: 1036, startPoint y: 240, endPoint x: 855, endPoint y: 252, distance: 181.4
click at [861, 251] on div "**********" at bounding box center [999, 253] width 489 height 36
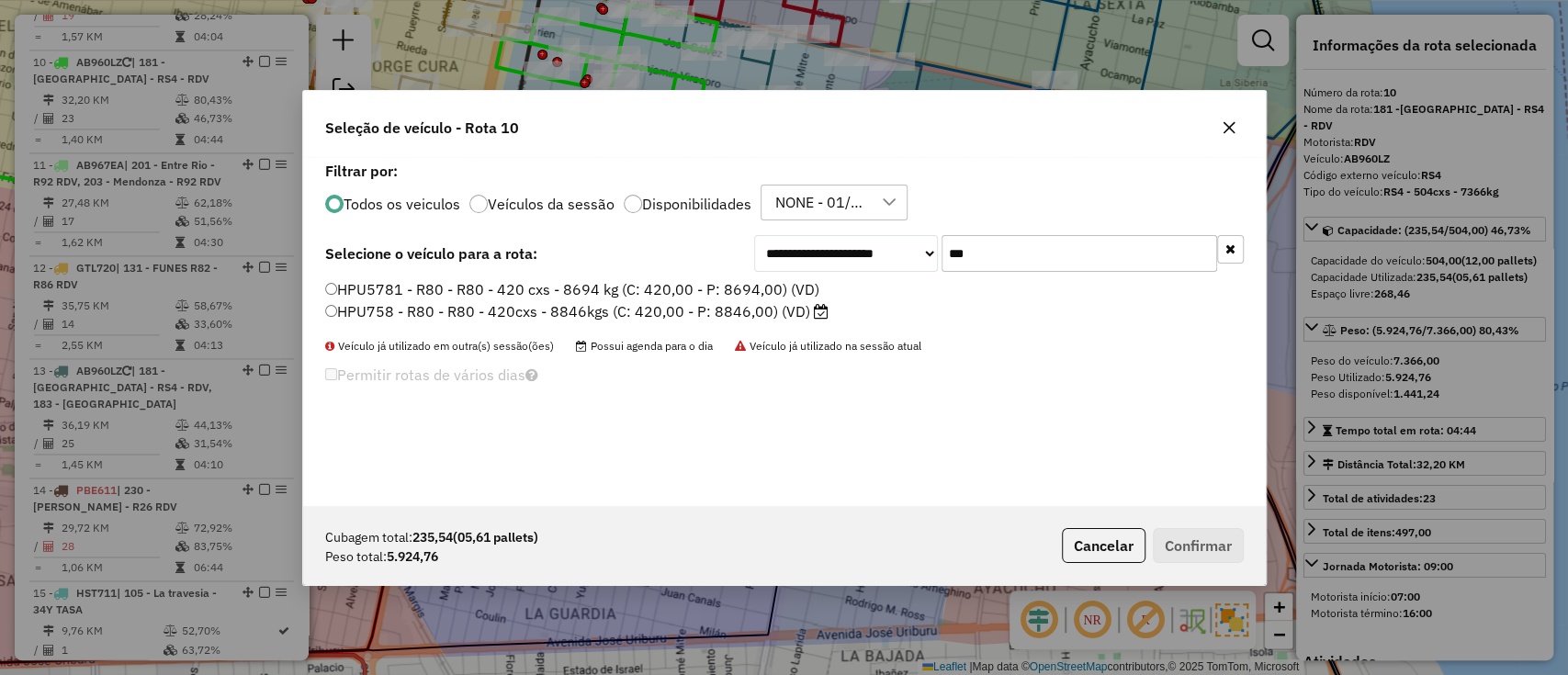
type input "***"
click at [762, 320] on label "HPU758 - R80 - R80 - 420cxs - 8846kgs (C: 420,00 - P: 8846,00) (VD)" at bounding box center [576, 312] width 503 height 22
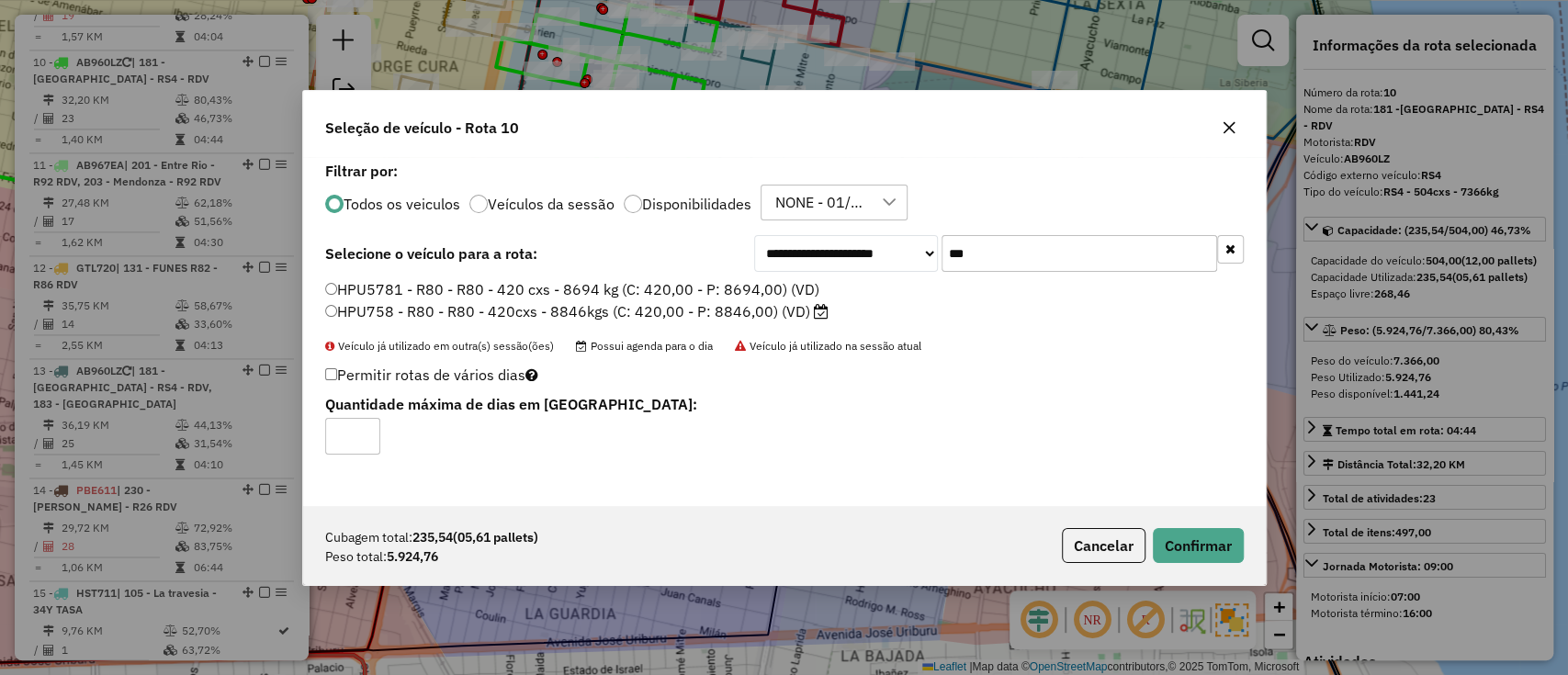
click at [688, 201] on label "Disponibilidades" at bounding box center [697, 204] width 109 height 15
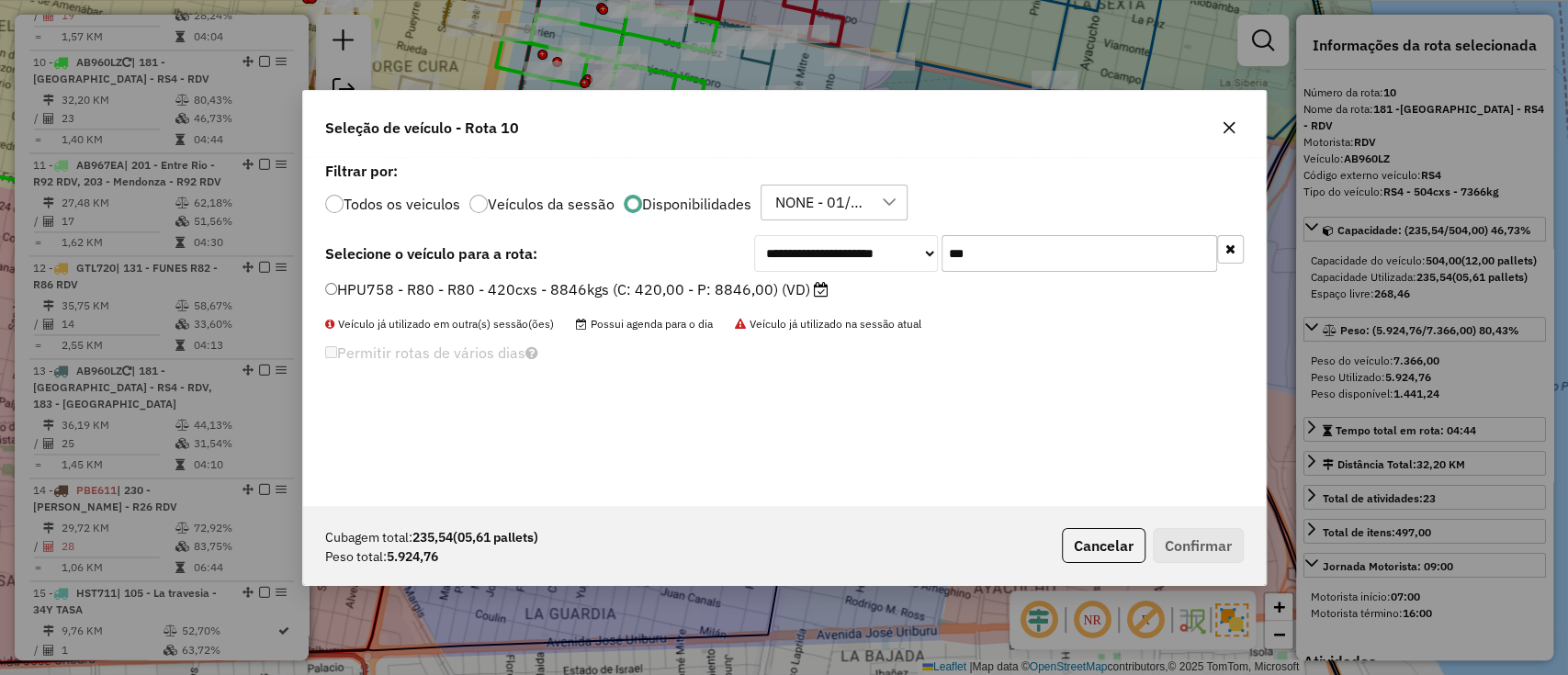
click at [727, 276] on div "**********" at bounding box center [784, 331] width 963 height 349
click at [735, 284] on label "HPU758 - R80 - R80 - 420cxs - 8846kgs (C: 420,00 - P: 8846,00) (VD)" at bounding box center [576, 289] width 503 height 22
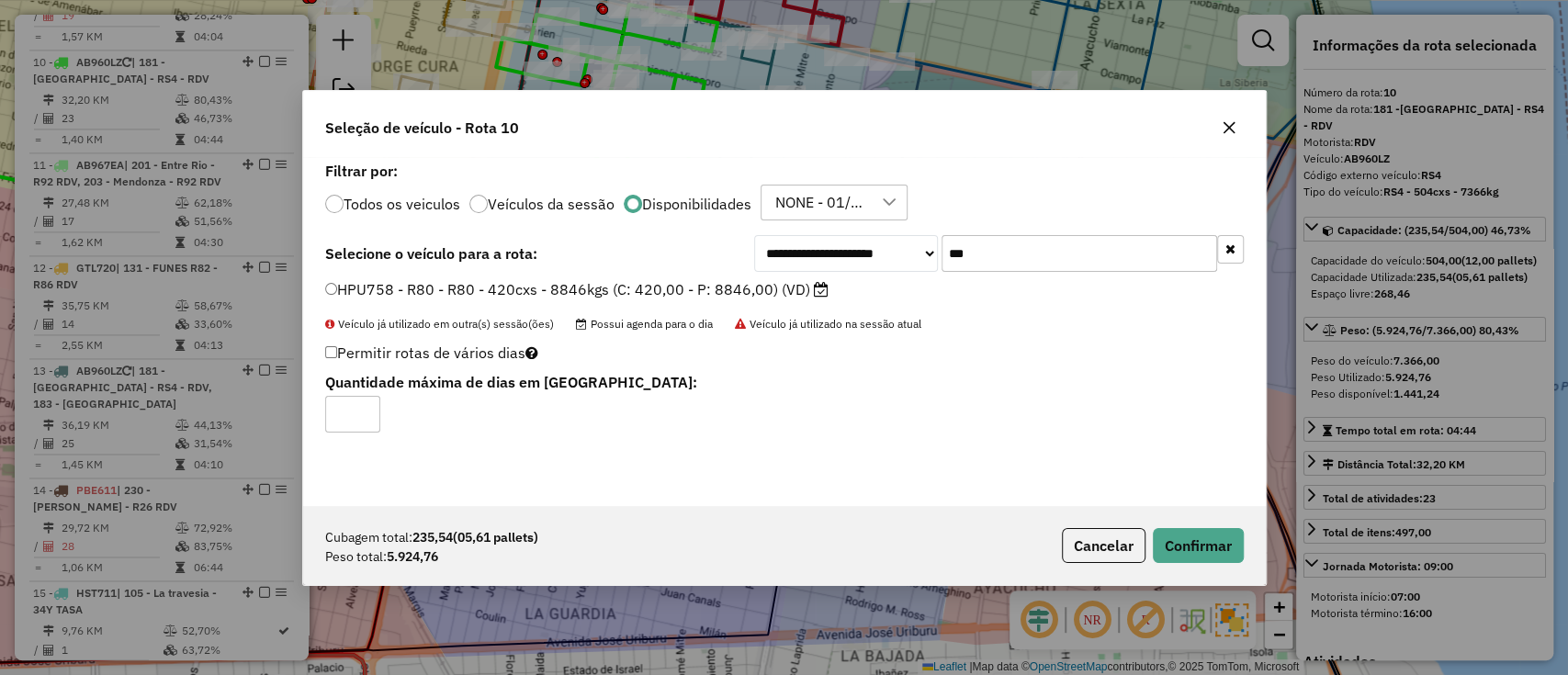
click at [1208, 518] on div "Cubagem total: 235,54 (05,61 pallets) Peso total: 5.924,76 Cancelar Confirmar" at bounding box center [784, 545] width 963 height 79
click at [1206, 538] on button "Confirmar" at bounding box center [1198, 545] width 91 height 35
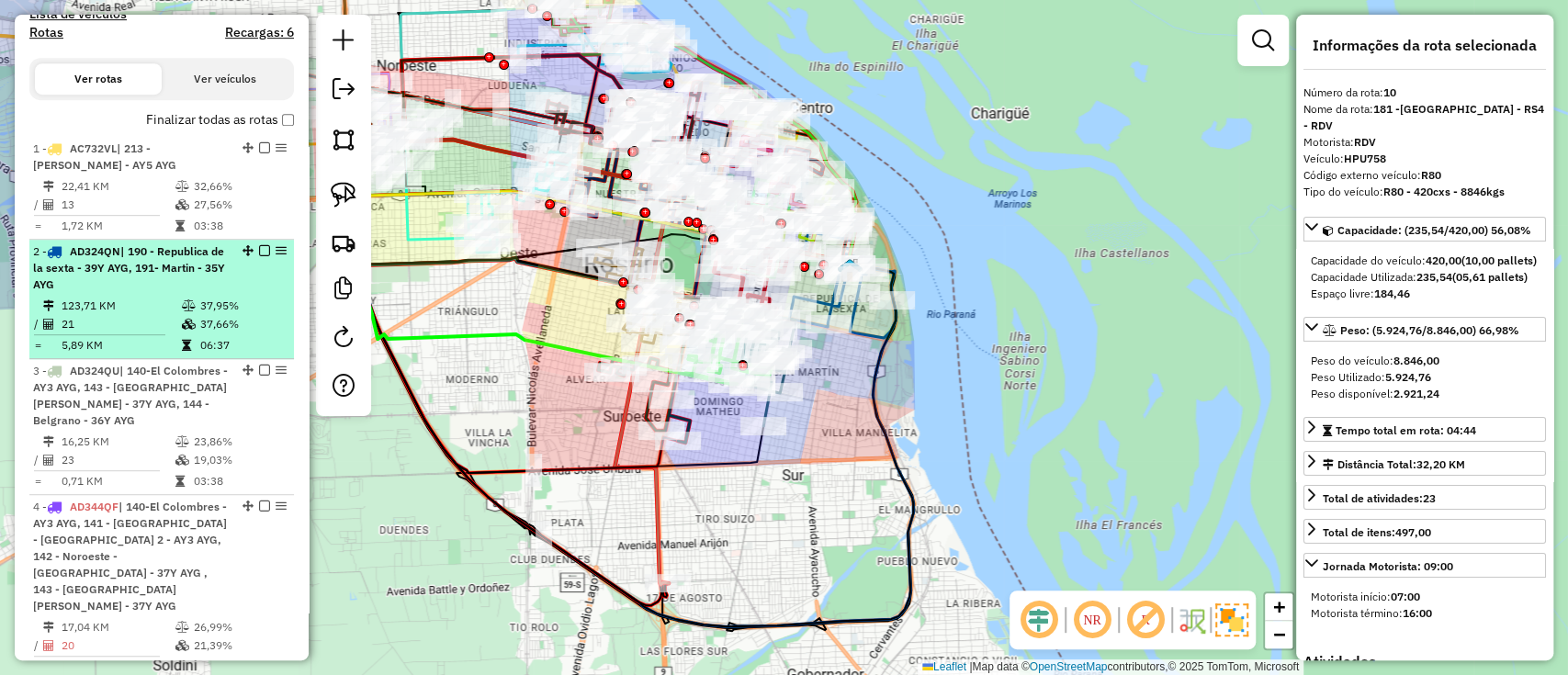
scroll to position [488, 0]
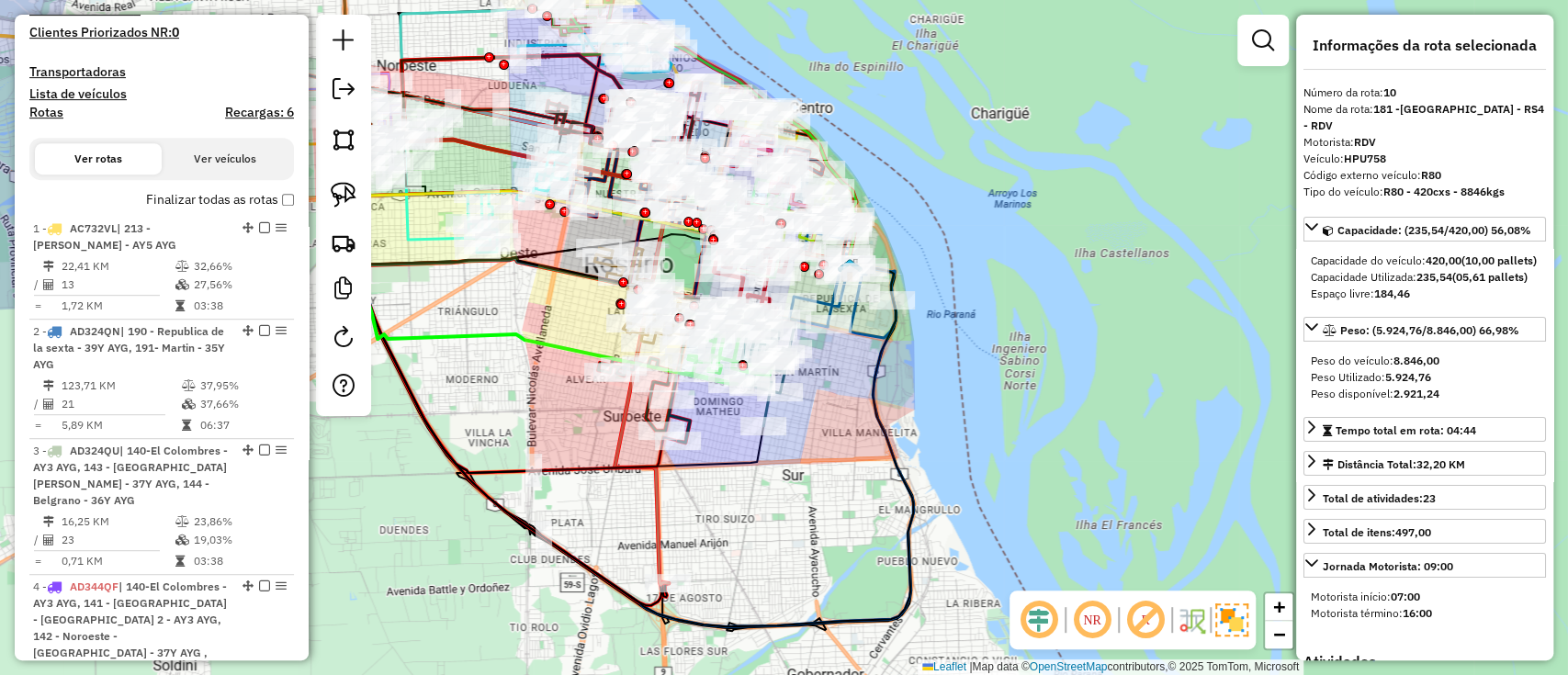
click at [217, 198] on label "Finalizar todas as rotas" at bounding box center [219, 200] width 148 height 20
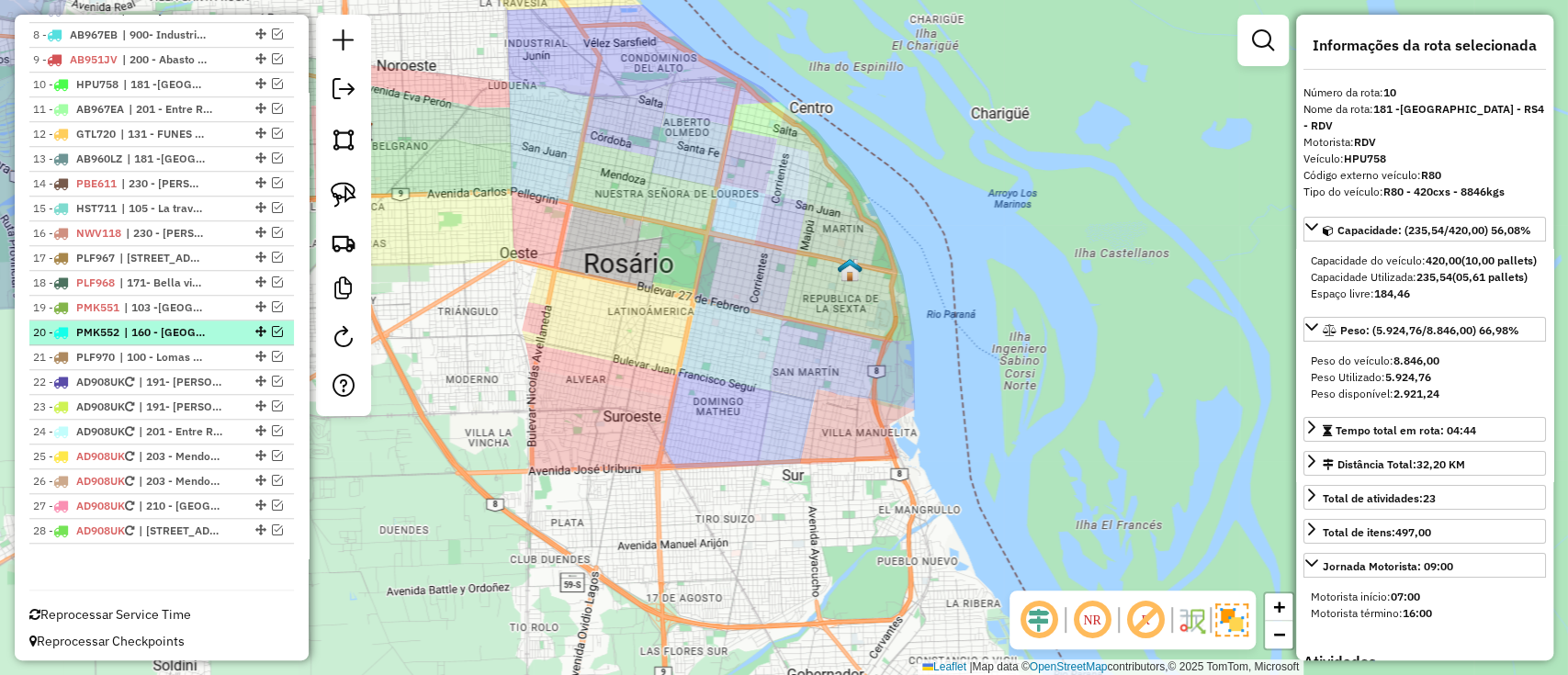
scroll to position [858, 0]
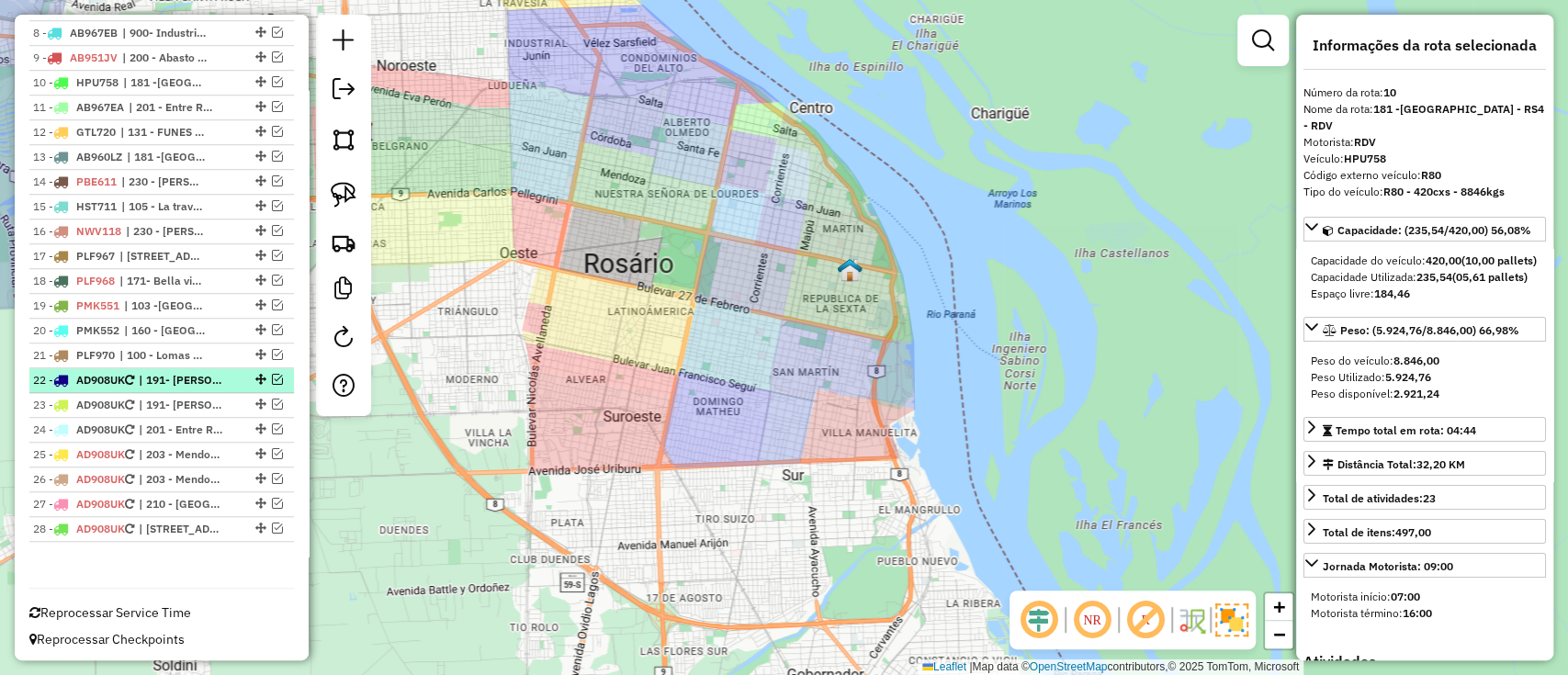
click at [272, 373] on em at bounding box center [277, 379] width 11 height 11
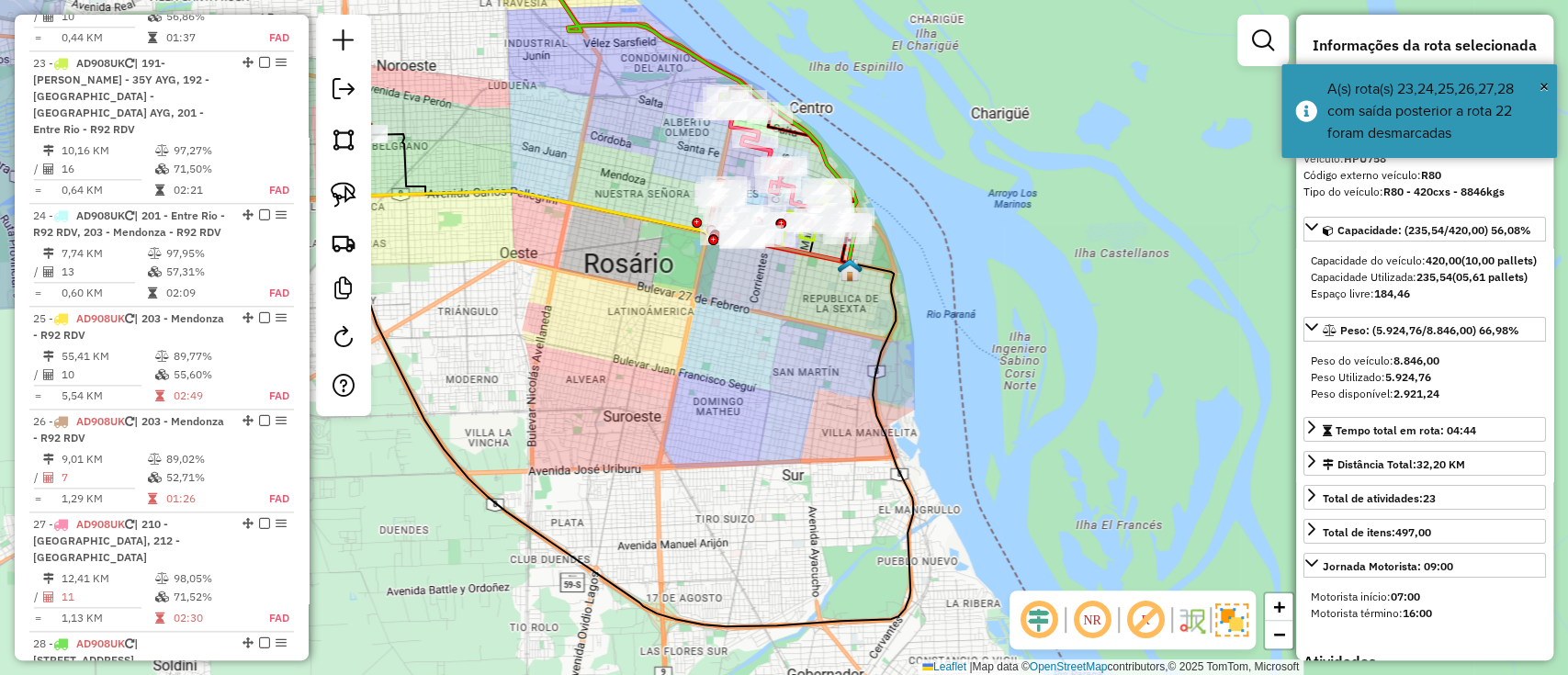
scroll to position [1347, 0]
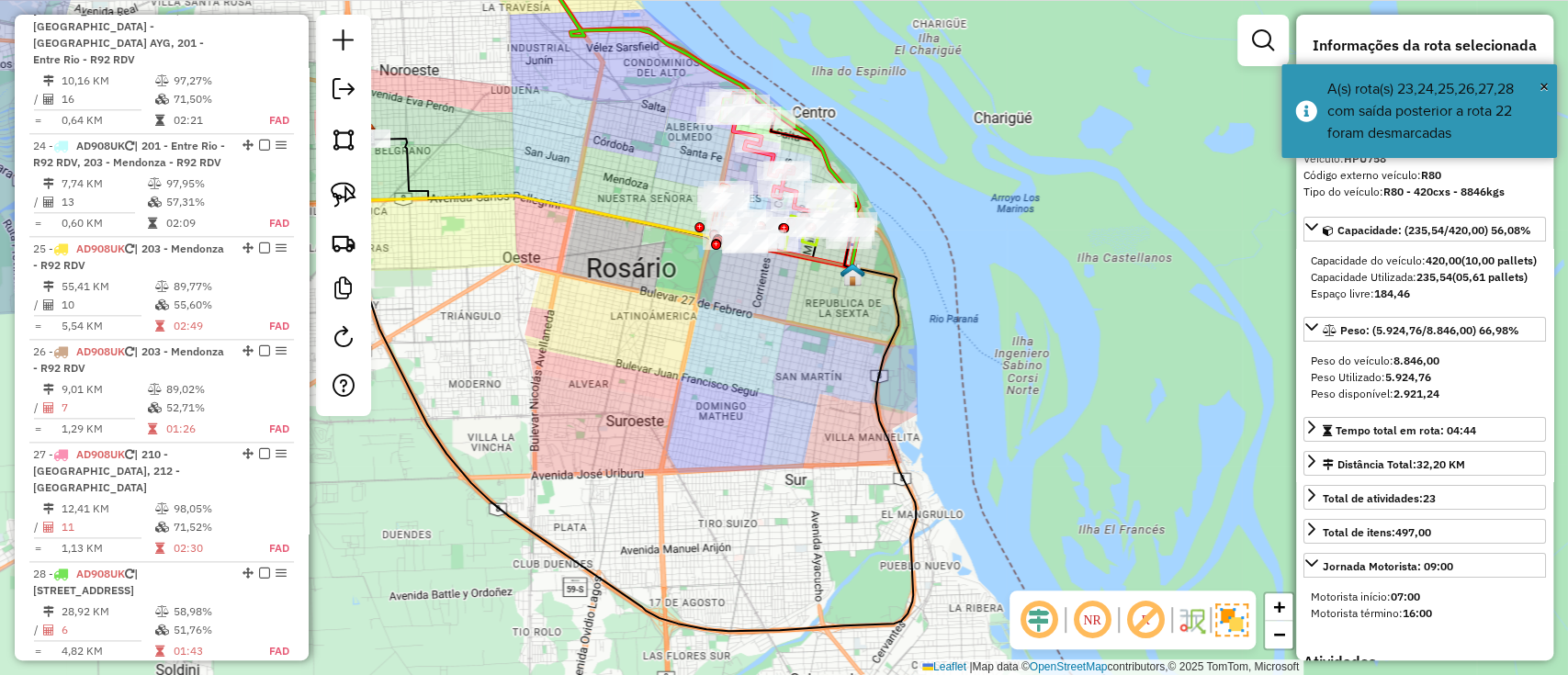
drag, startPoint x: 792, startPoint y: 305, endPoint x: 855, endPoint y: 413, distance: 125.0
click at [852, 413] on div "Janela de atendimento Grade de atendimento Capacidade Transportadoras Veículos …" at bounding box center [784, 337] width 1568 height 675
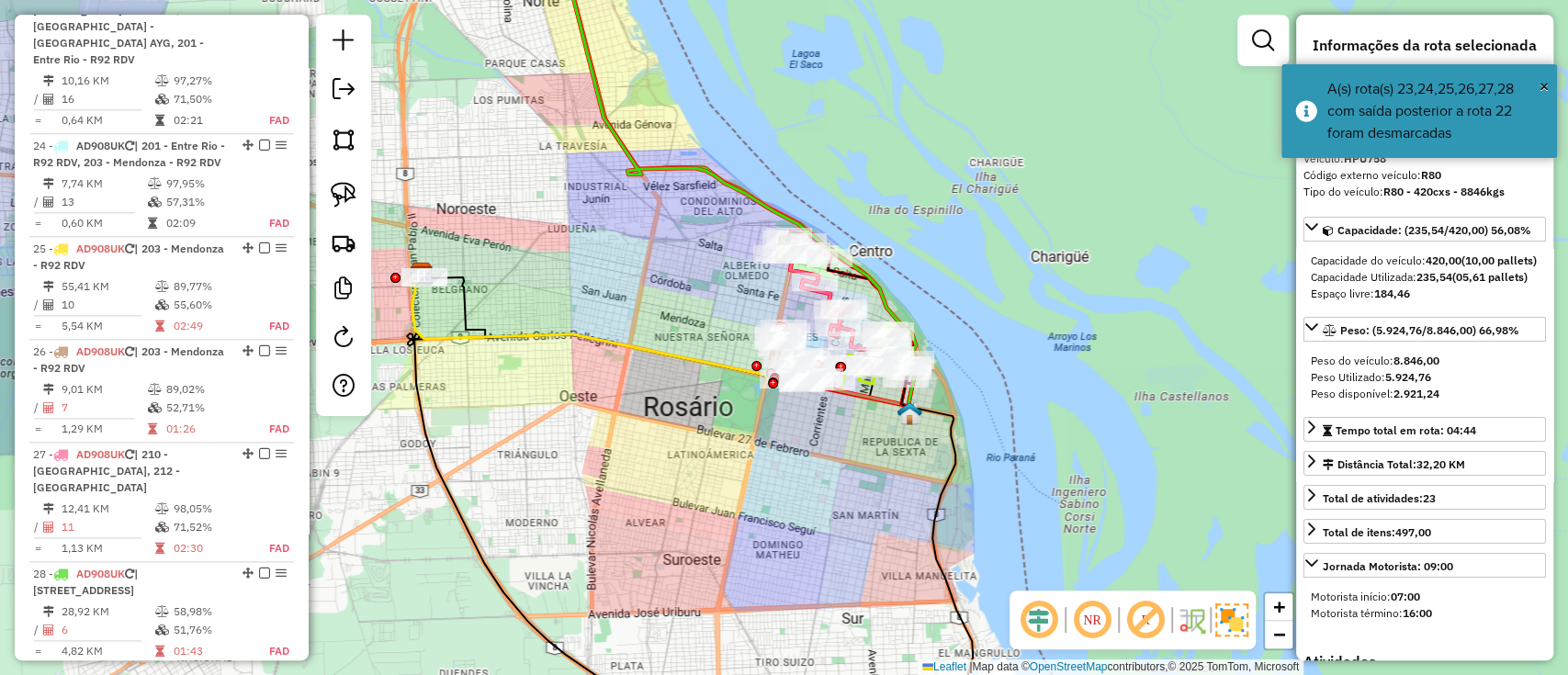
drag, startPoint x: 521, startPoint y: 536, endPoint x: 543, endPoint y: 571, distance: 41.3
click at [541, 571] on div "Janela de atendimento Grade de atendimento Capacidade Transportadoras Veículos …" at bounding box center [784, 337] width 1568 height 675
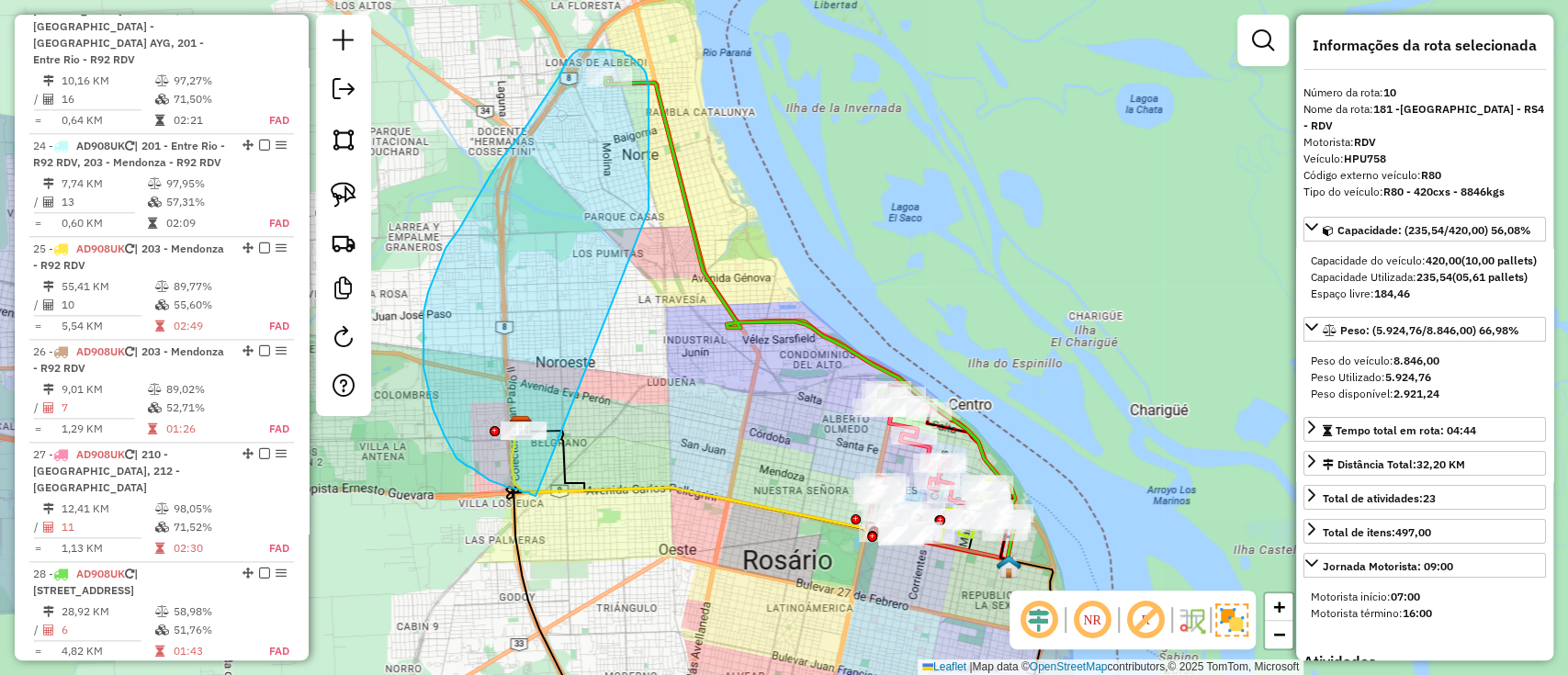
drag, startPoint x: 649, startPoint y: 197, endPoint x: 552, endPoint y: 498, distance: 316.2
click at [552, 498] on div "Janela de atendimento Grade de atendimento Capacidade Transportadoras Veículos …" at bounding box center [784, 337] width 1568 height 675
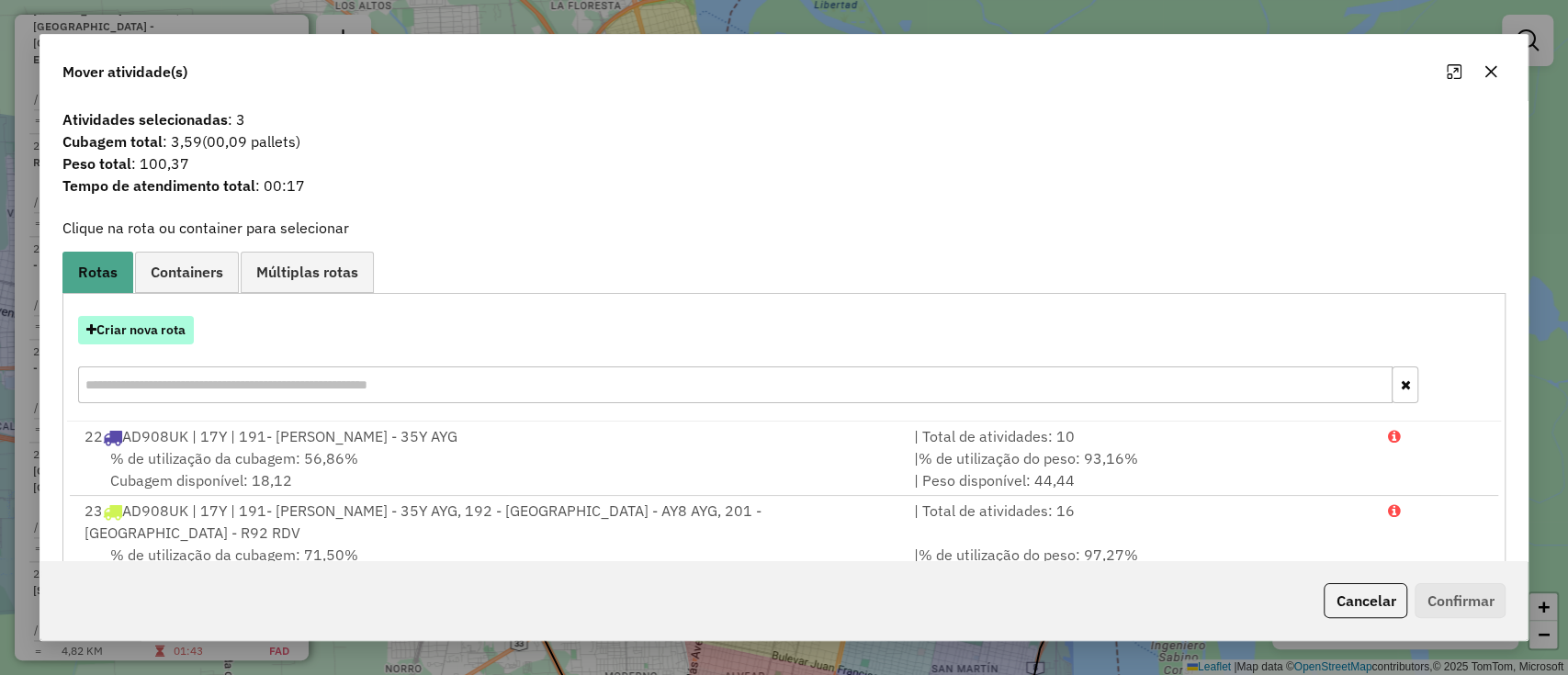
click at [136, 324] on button "Criar nova rota" at bounding box center [136, 330] width 116 height 28
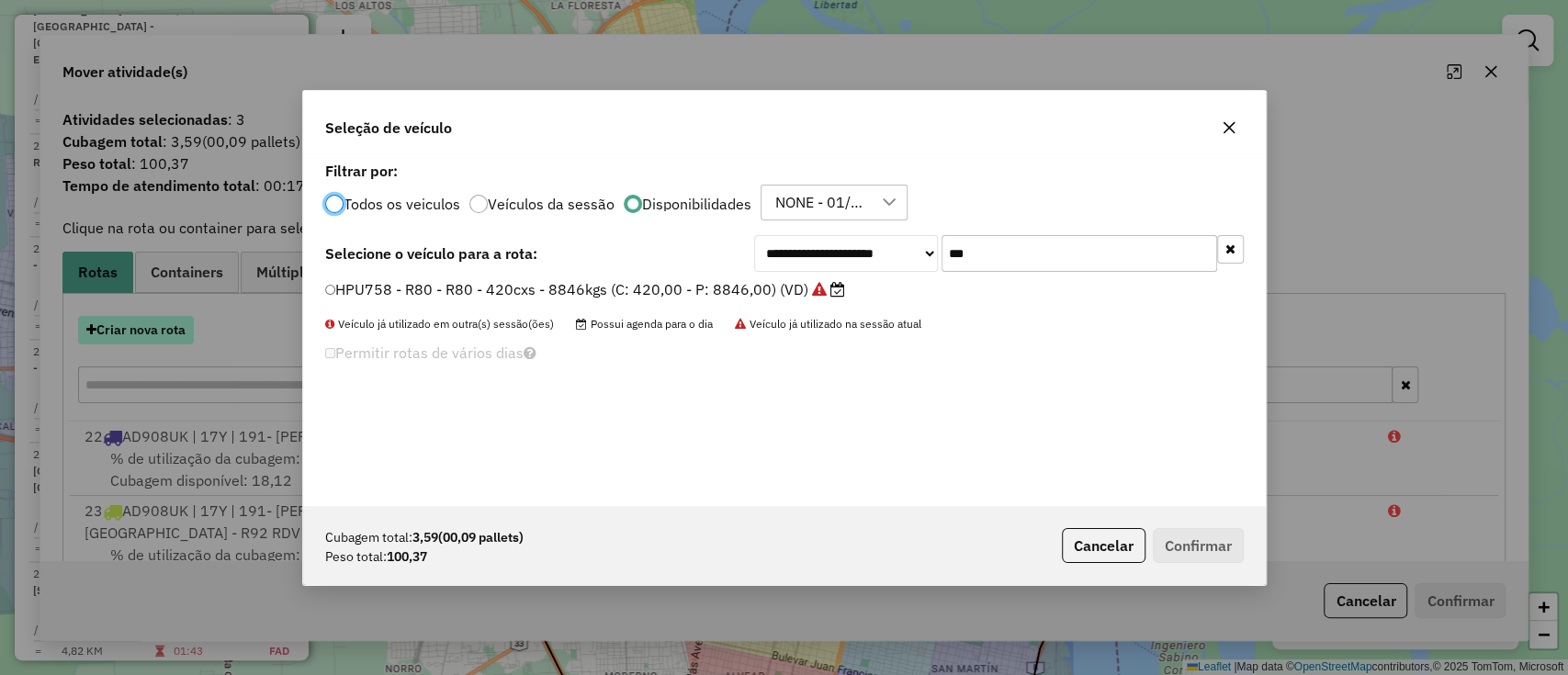
scroll to position [9, 6]
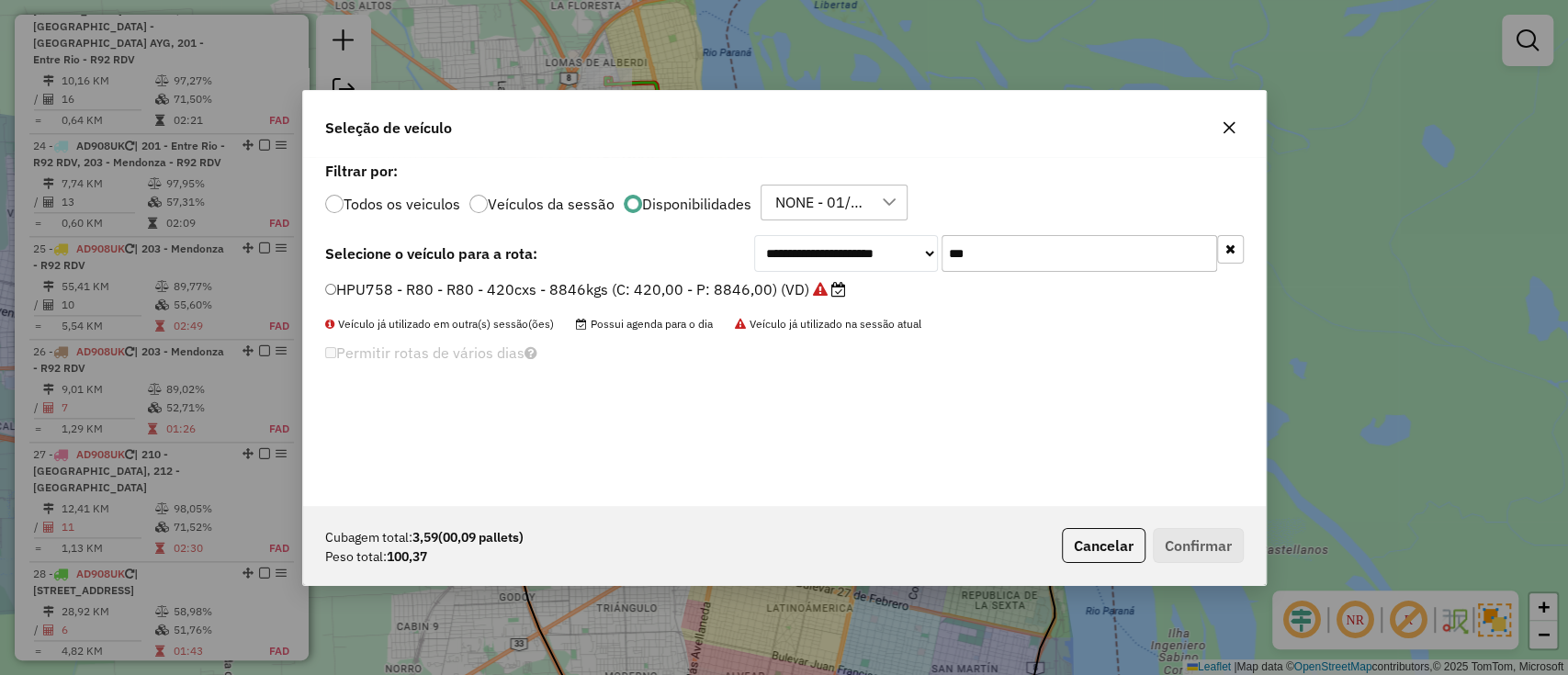
drag, startPoint x: 1016, startPoint y: 249, endPoint x: 868, endPoint y: 235, distance: 148.7
click at [868, 235] on div "**********" at bounding box center [999, 253] width 489 height 36
type input "***"
click at [713, 301] on li "AC995HY - 12Y - 12Y - 420 cxs - 7500 kg (C: 420,00 - P: 7500,00) (VD)" at bounding box center [784, 290] width 919 height 22
click at [743, 256] on div "**********" at bounding box center [784, 253] width 919 height 36
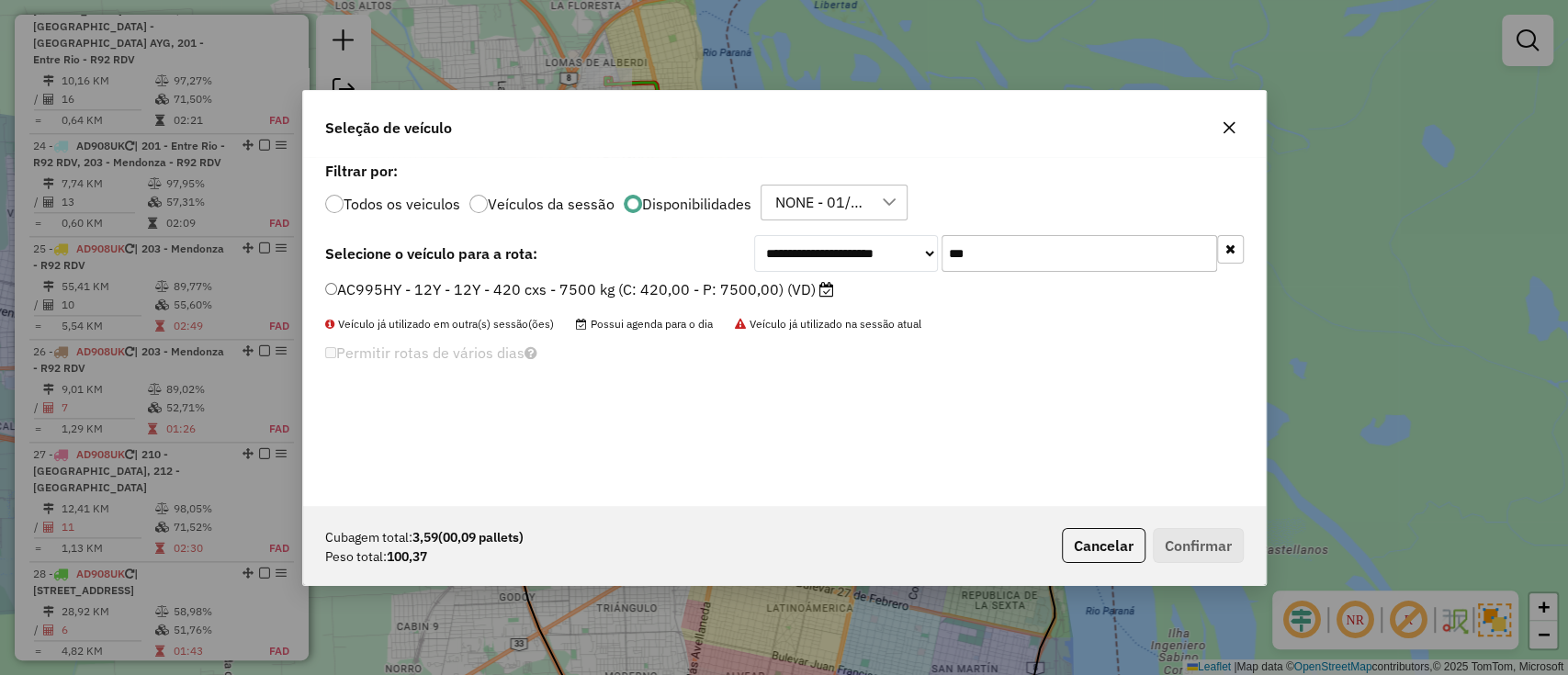
click at [730, 280] on label "AC995HY - 12Y - 12Y - 420 cxs - 7500 kg (C: 420,00 - P: 7500,00) (VD)" at bounding box center [579, 289] width 509 height 22
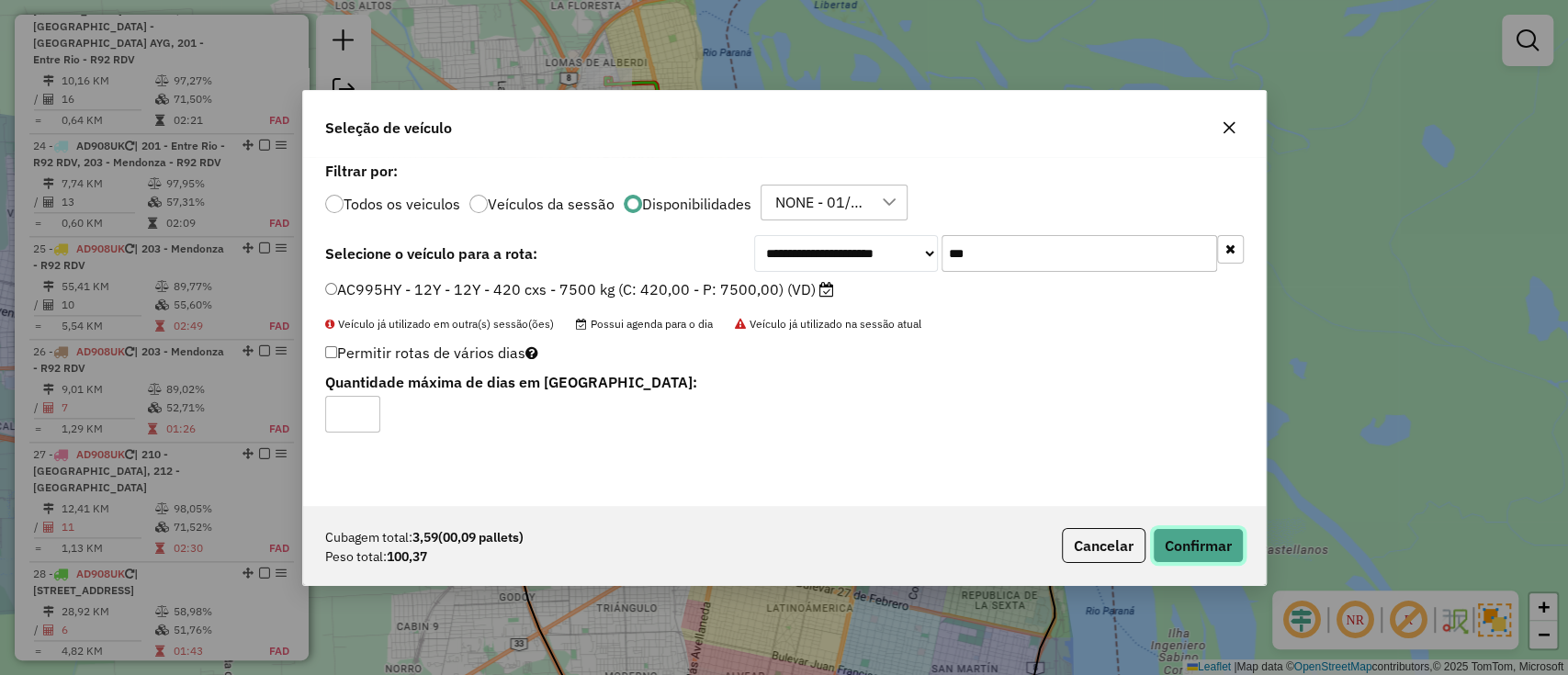
click at [1187, 547] on button "Confirmar" at bounding box center [1198, 545] width 91 height 35
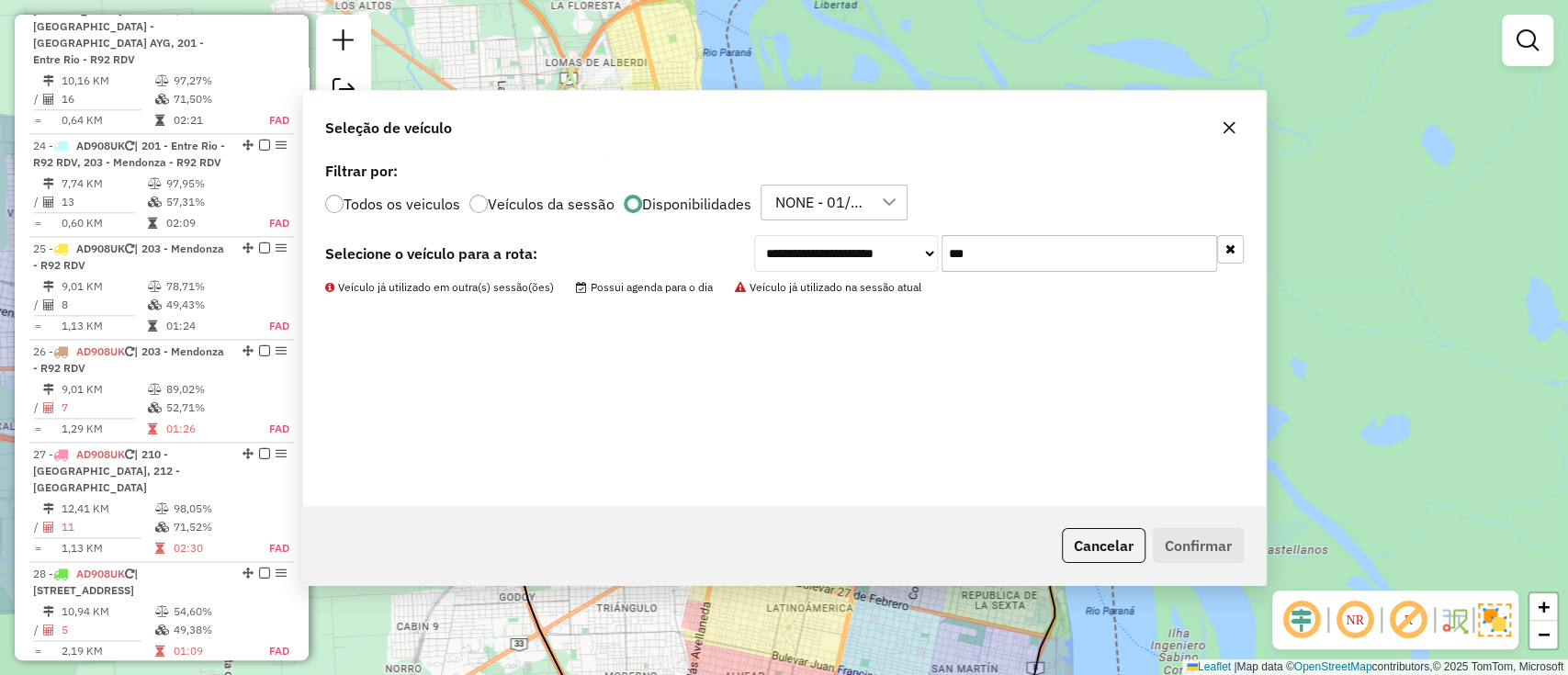
scroll to position [579, 0]
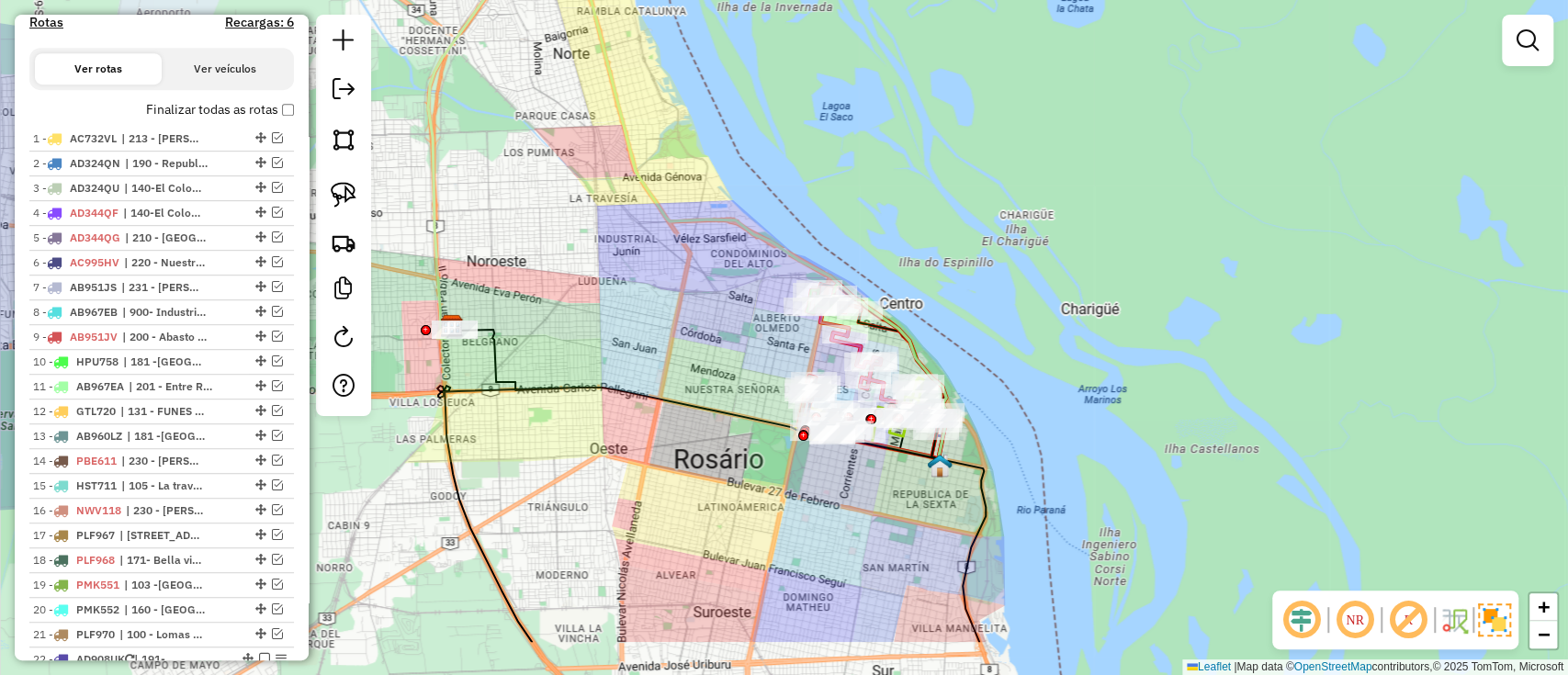
drag, startPoint x: 611, startPoint y: 326, endPoint x: 561, endPoint y: 248, distance: 92.6
click at [561, 248] on div "Janela de atendimento Grade de atendimento Capacidade Transportadoras Veículos …" at bounding box center [784, 337] width 1568 height 675
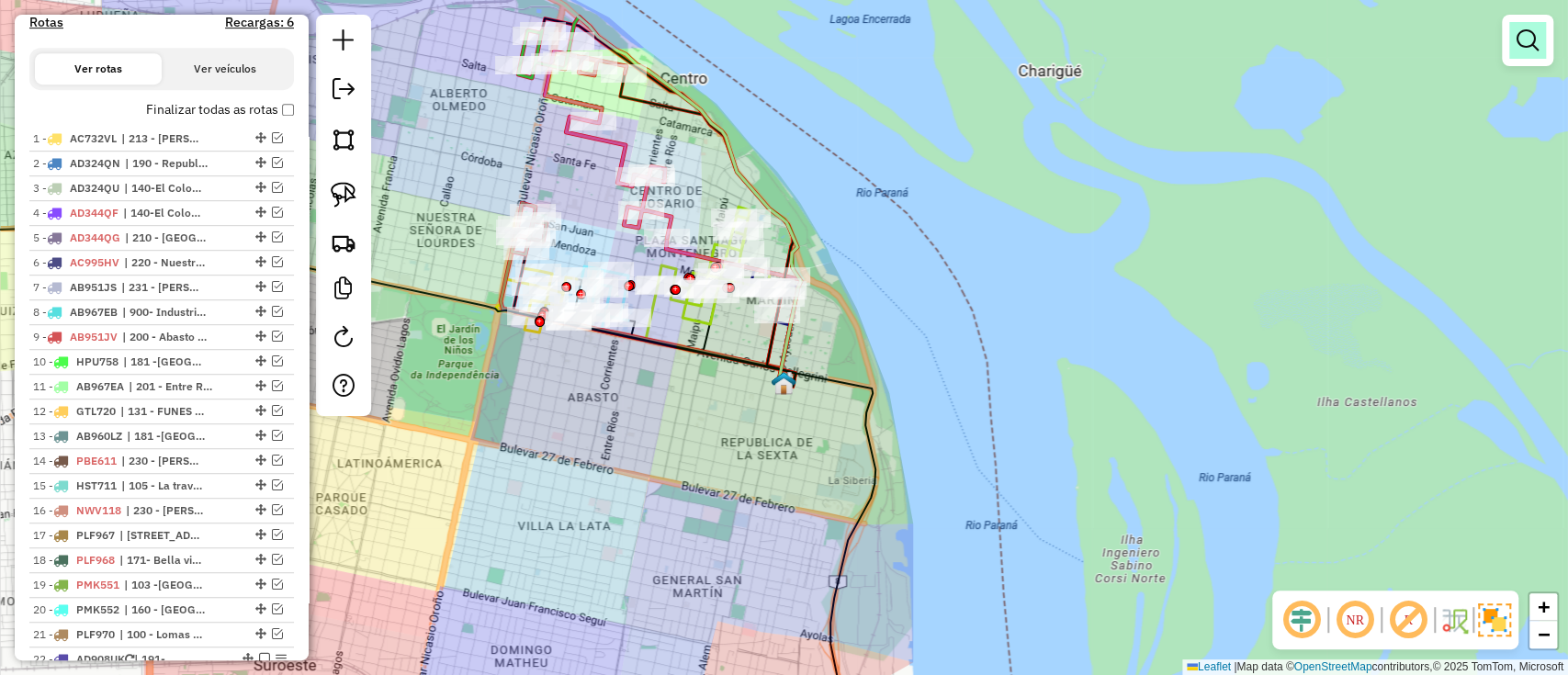
click at [1519, 48] on em at bounding box center [1528, 40] width 22 height 22
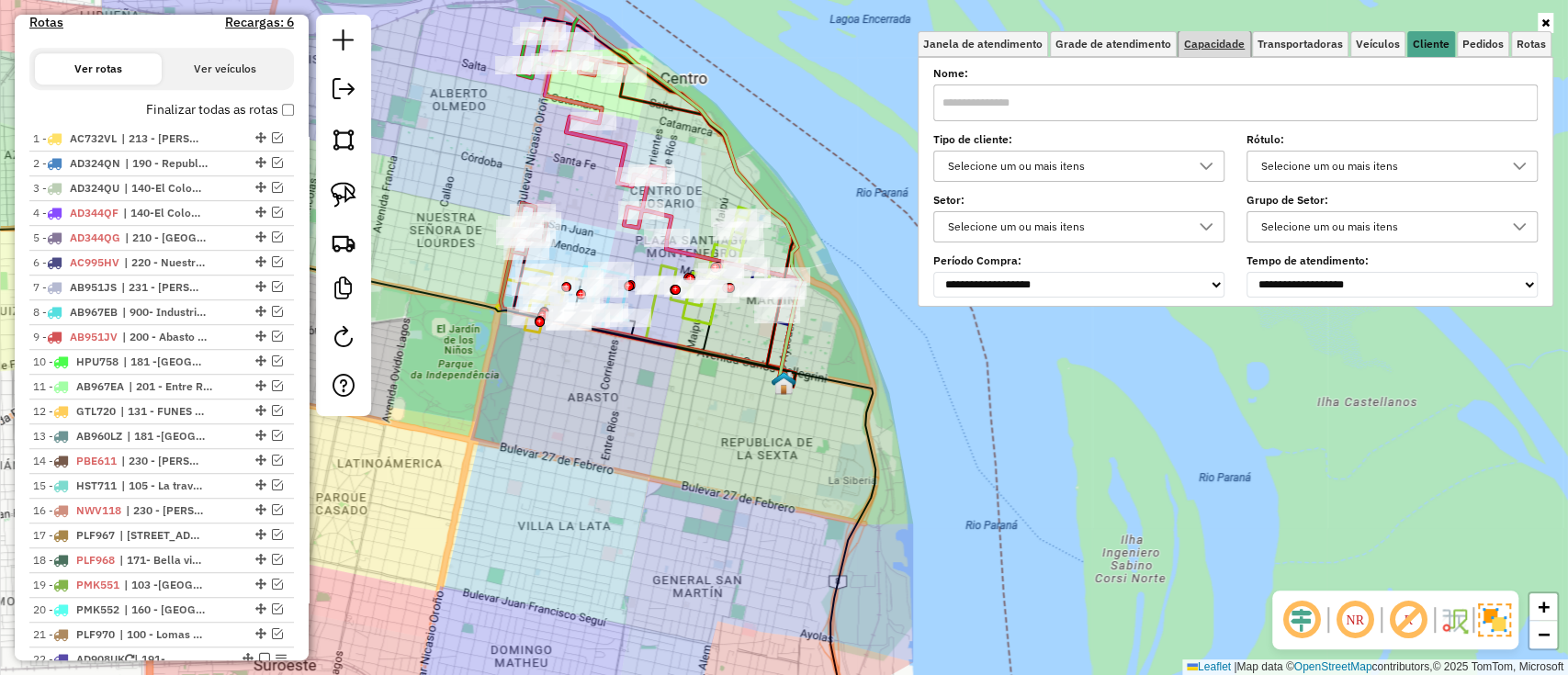
click at [1218, 51] on link "Capacidade" at bounding box center [1214, 44] width 72 height 26
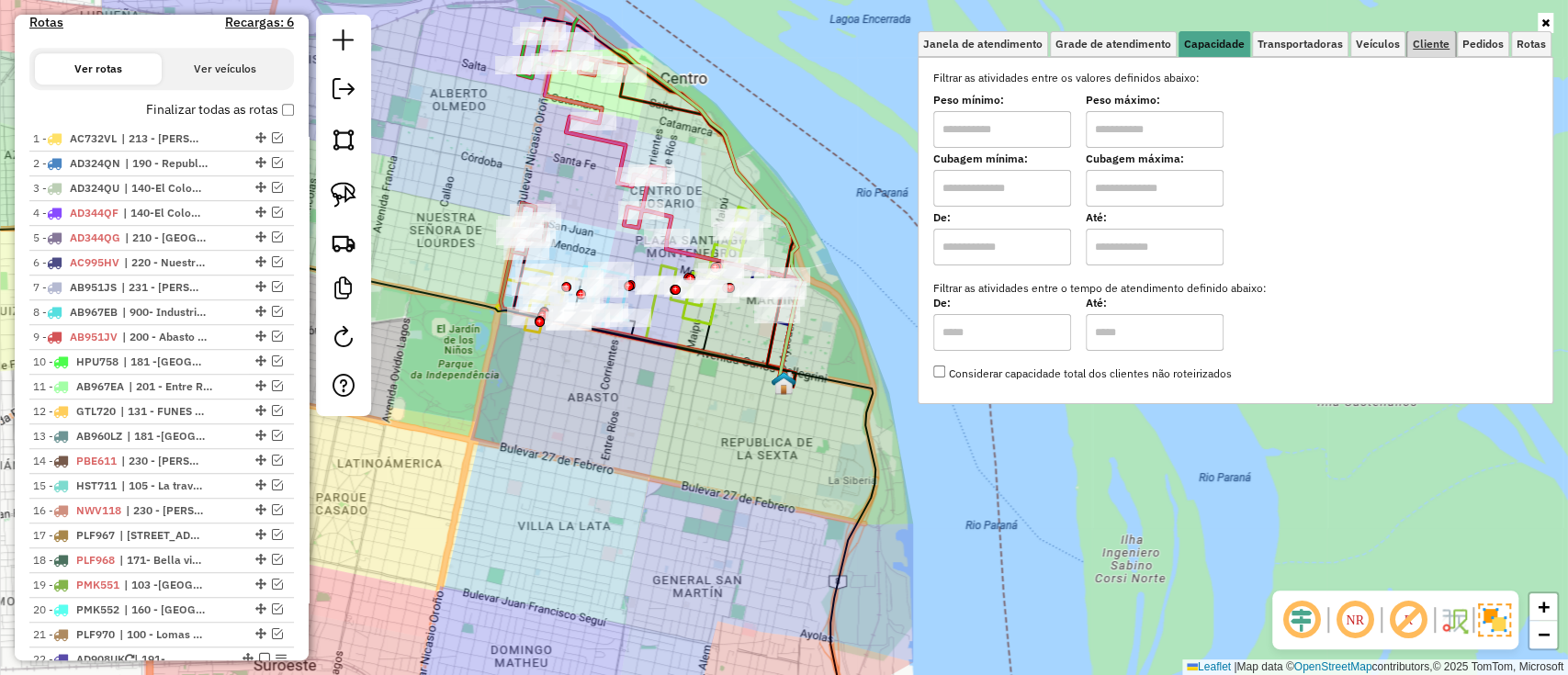
click at [1424, 39] on span "Cliente" at bounding box center [1431, 44] width 36 height 11
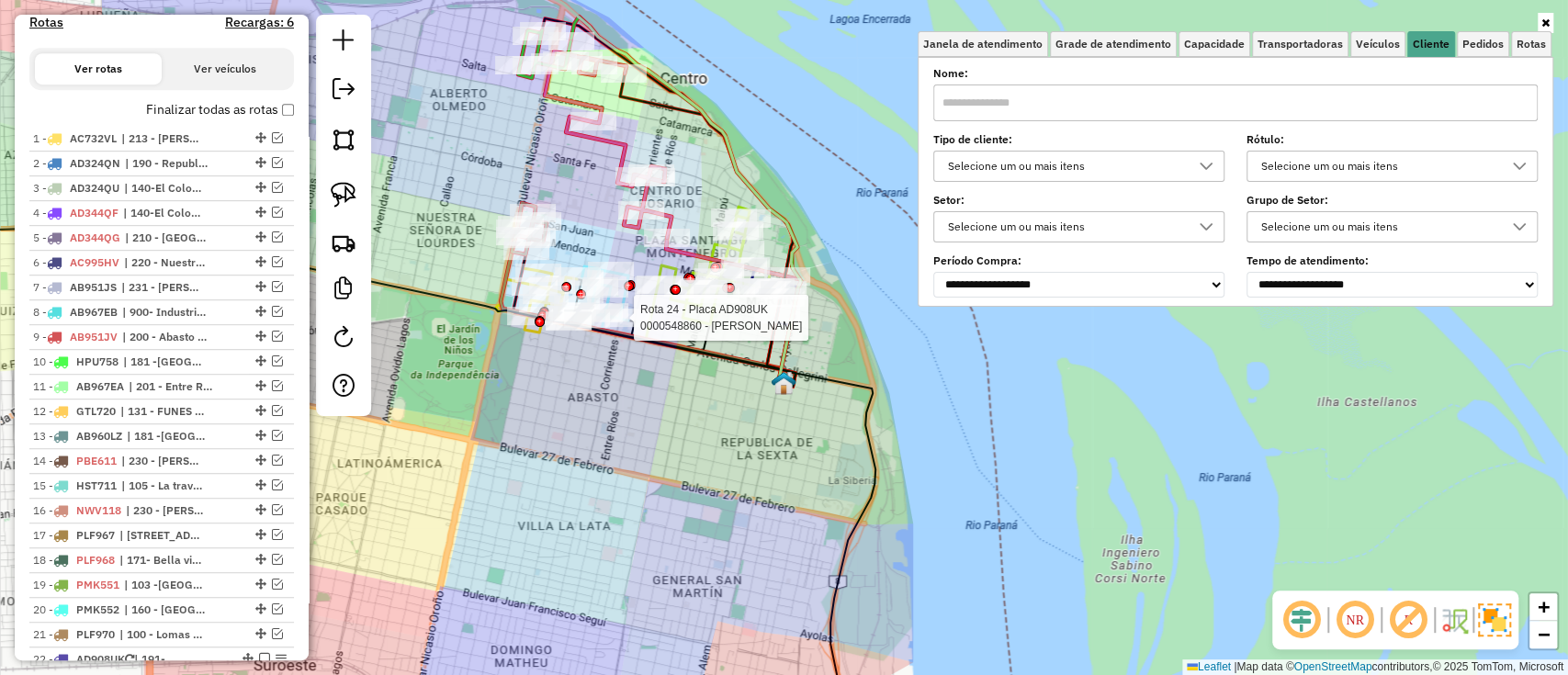
select select "**********"
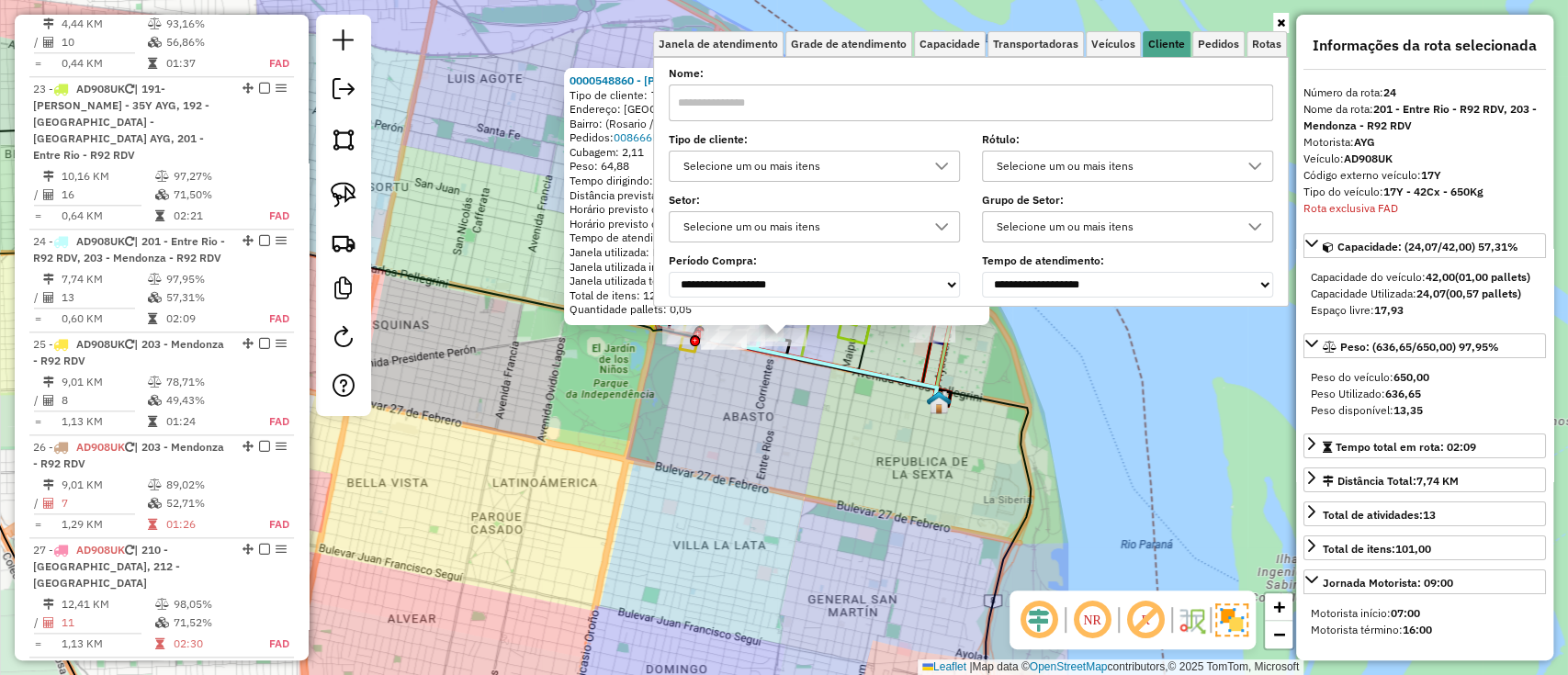
scroll to position [1431, 0]
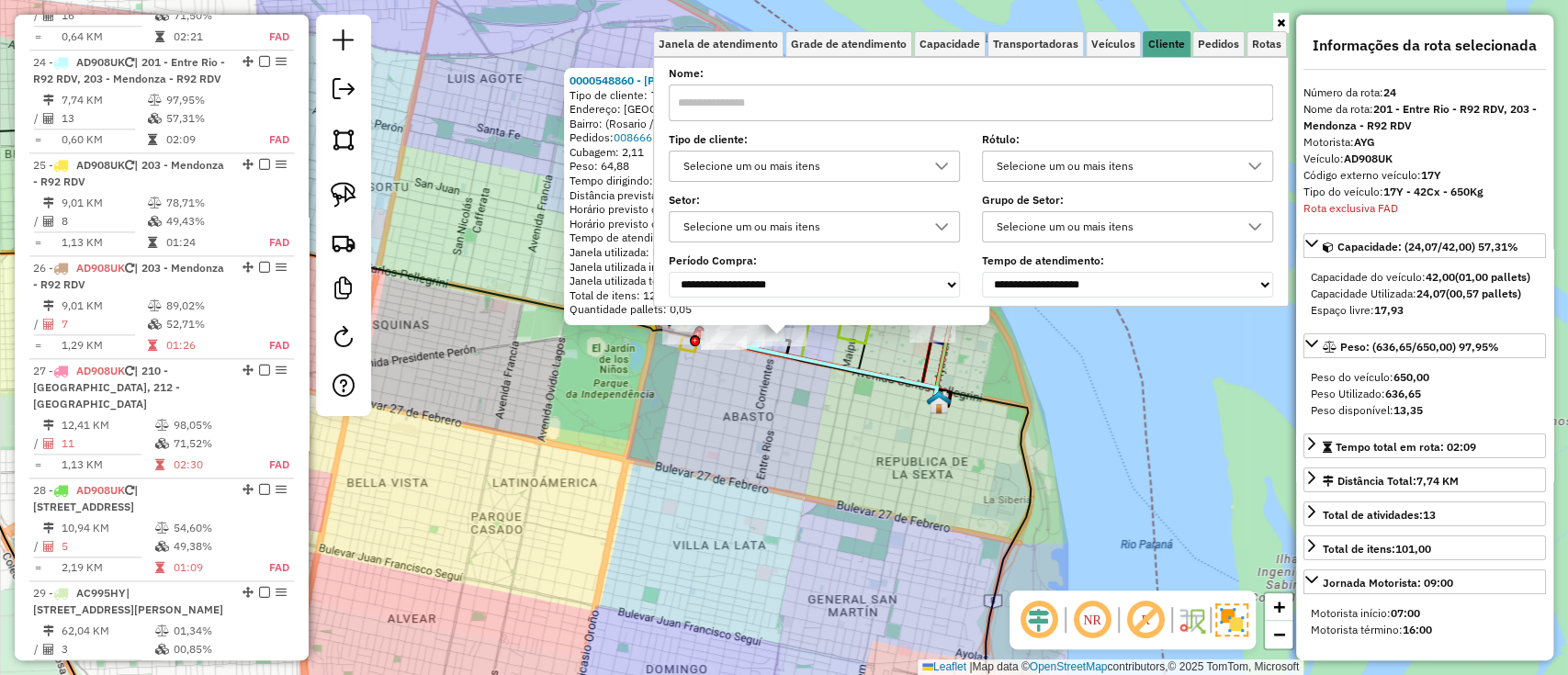
click at [676, 381] on div "0000548860 - Nicolas Rodriguez Tipo de cliente: TaDa (T) Endereço: Montevideo 1…" at bounding box center [784, 337] width 1568 height 675
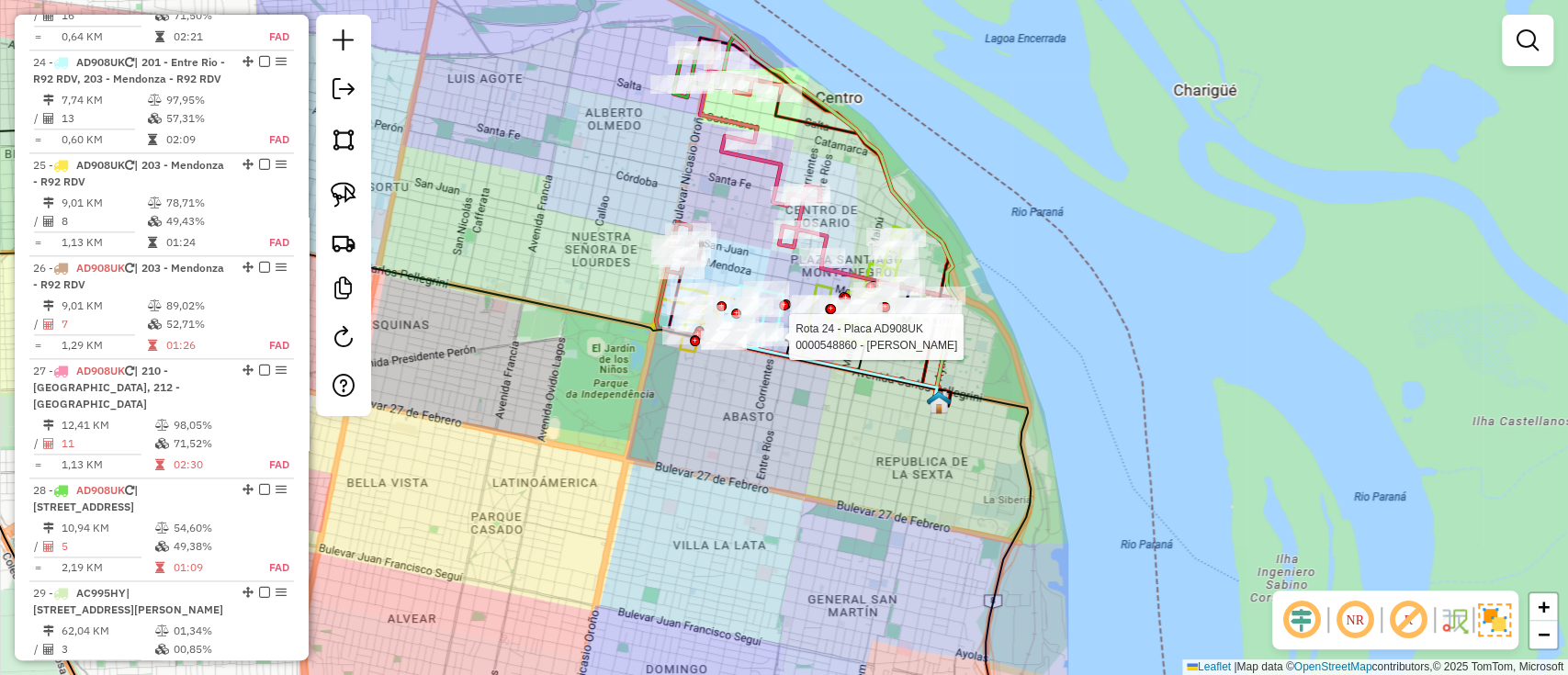
select select "**********"
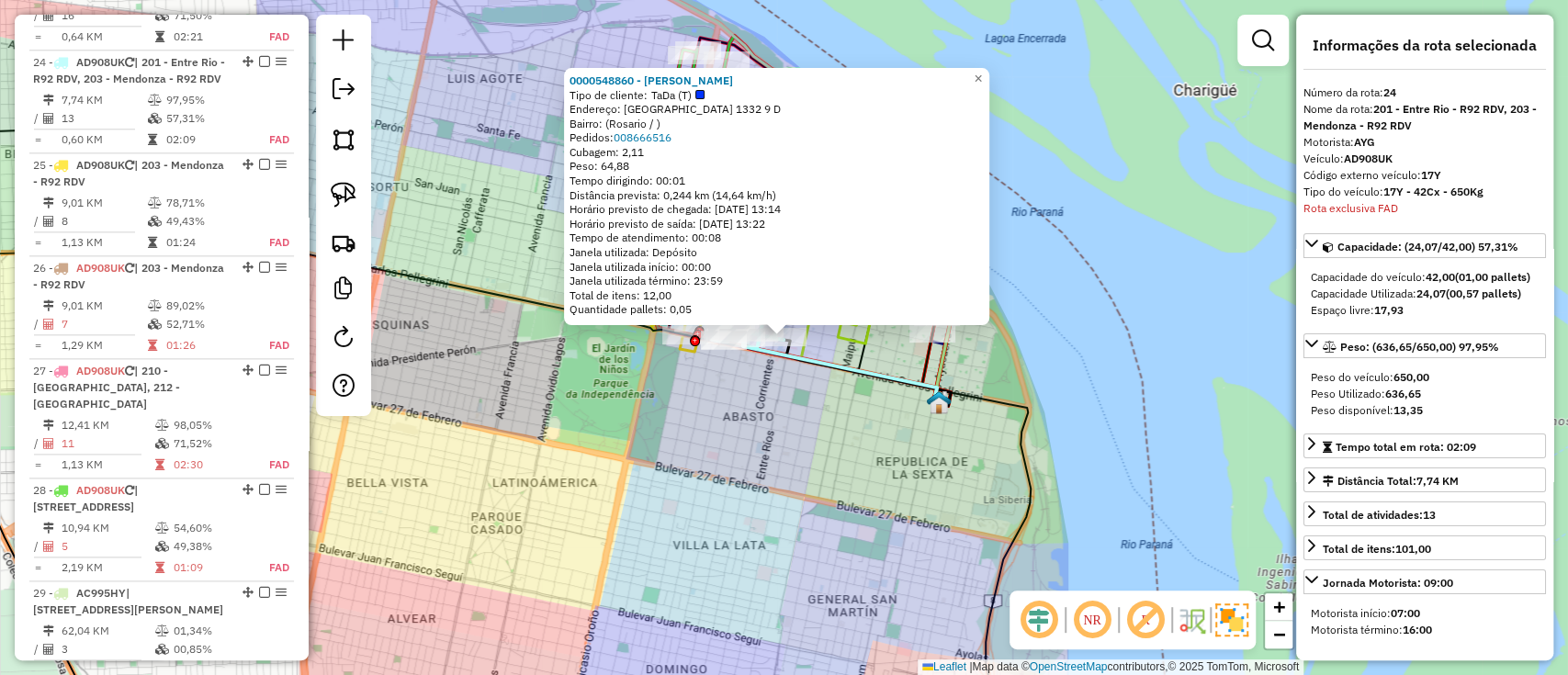
click at [715, 440] on div "Rota 24 - Placa AD908UK 0000548860 - Nicolas Rodriguez Rota 24 - Placa AD908UK …" at bounding box center [784, 337] width 1568 height 675
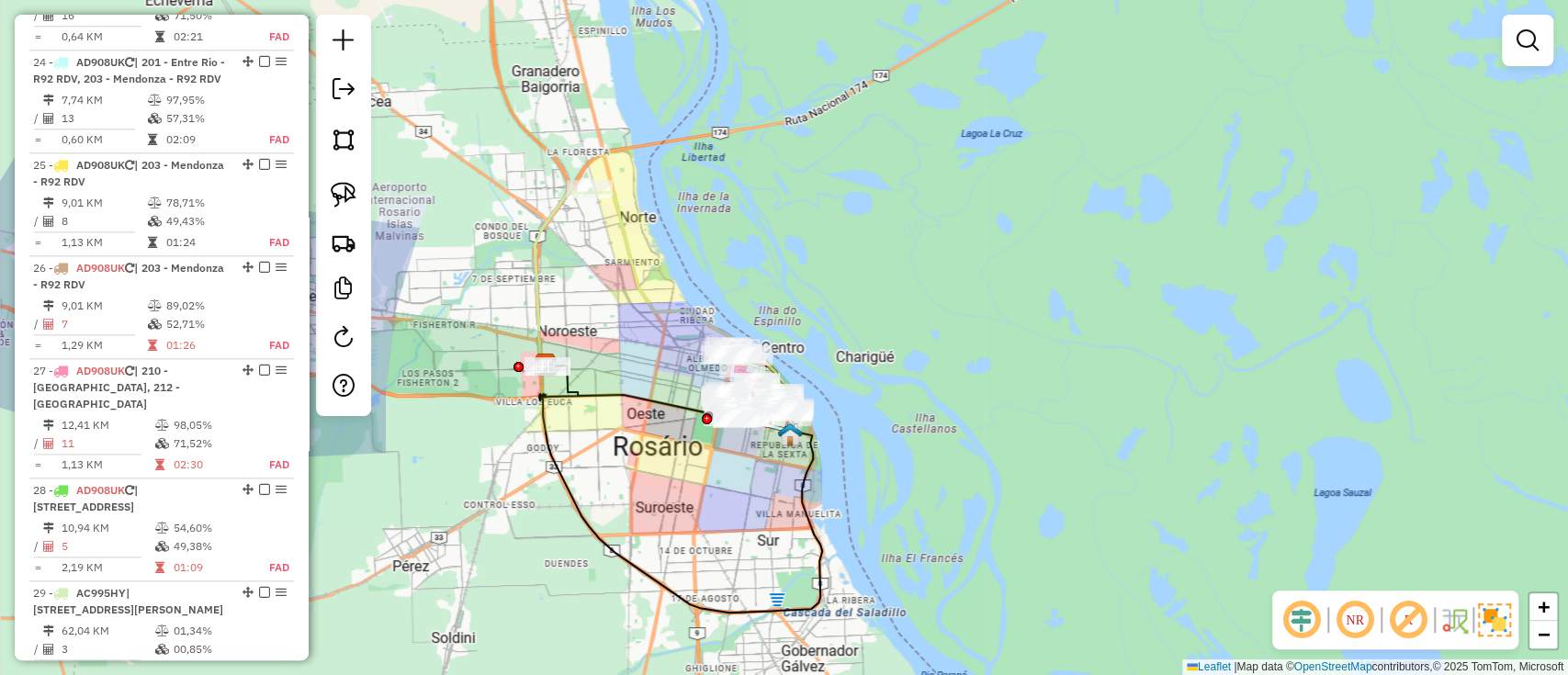
click at [535, 307] on icon at bounding box center [562, 277] width 55 height 187
select select "**********"
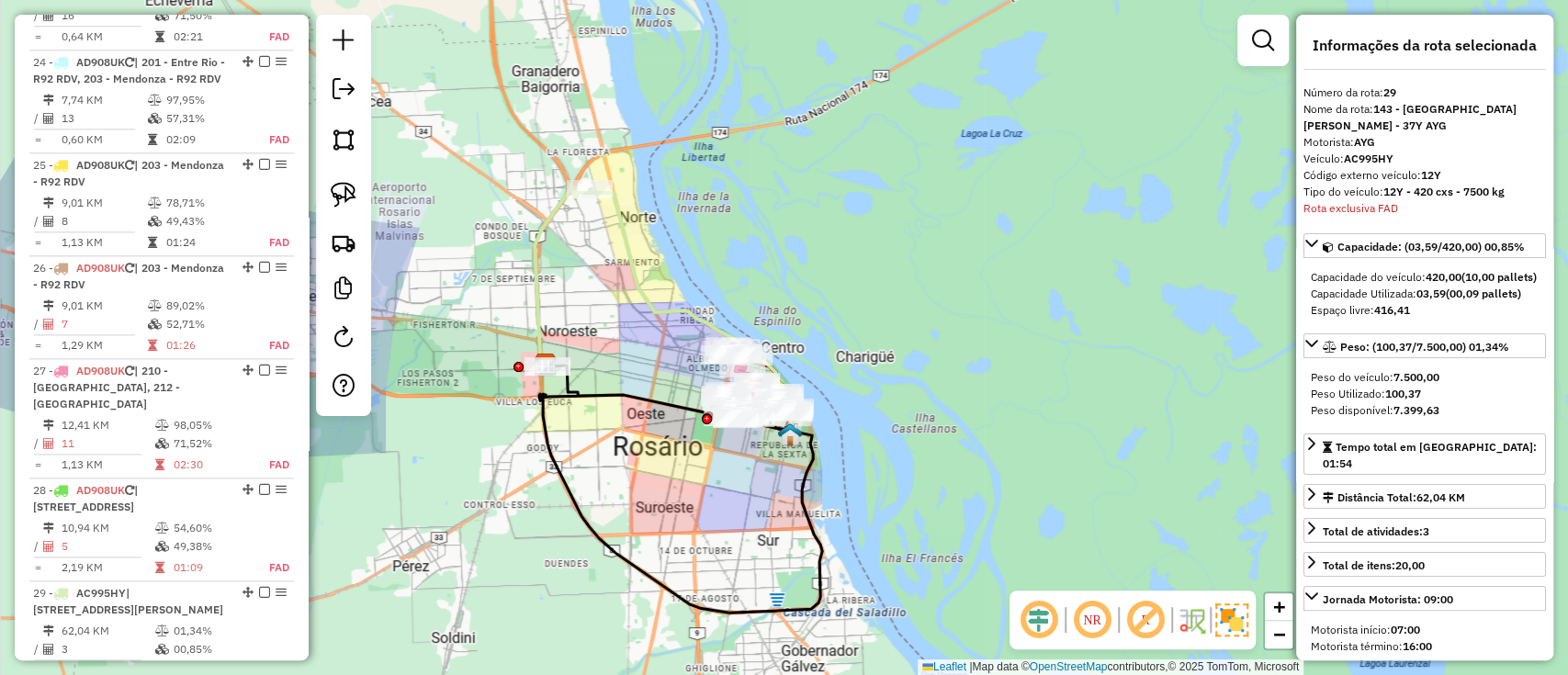
scroll to position [1556, 0]
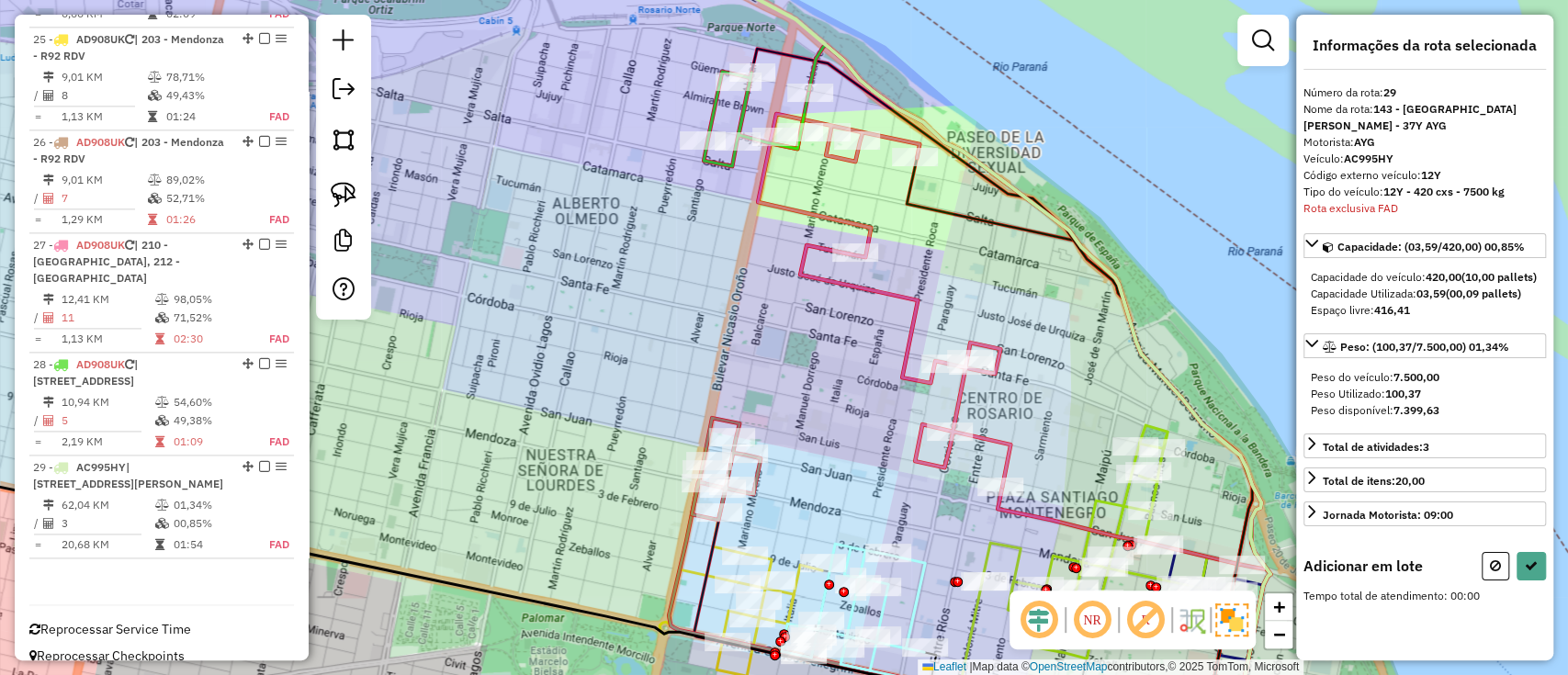
drag, startPoint x: 837, startPoint y: 459, endPoint x: 654, endPoint y: 145, distance: 363.4
click at [655, 145] on div "Janela de atendimento Grade de atendimento Capacidade Transportadoras Veículos …" at bounding box center [784, 337] width 1568 height 675
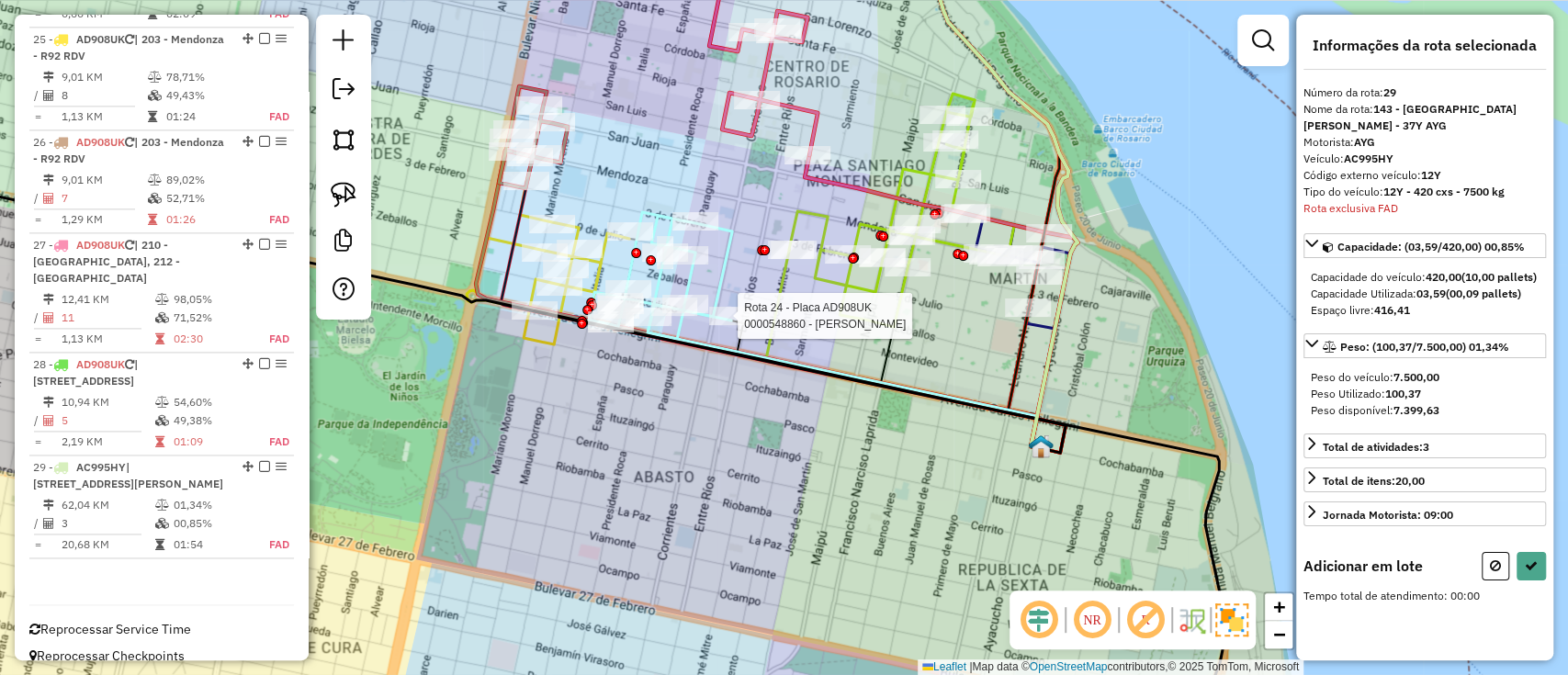
click at [731, 325] on div at bounding box center [731, 316] width 46 height 19
select select "**********"
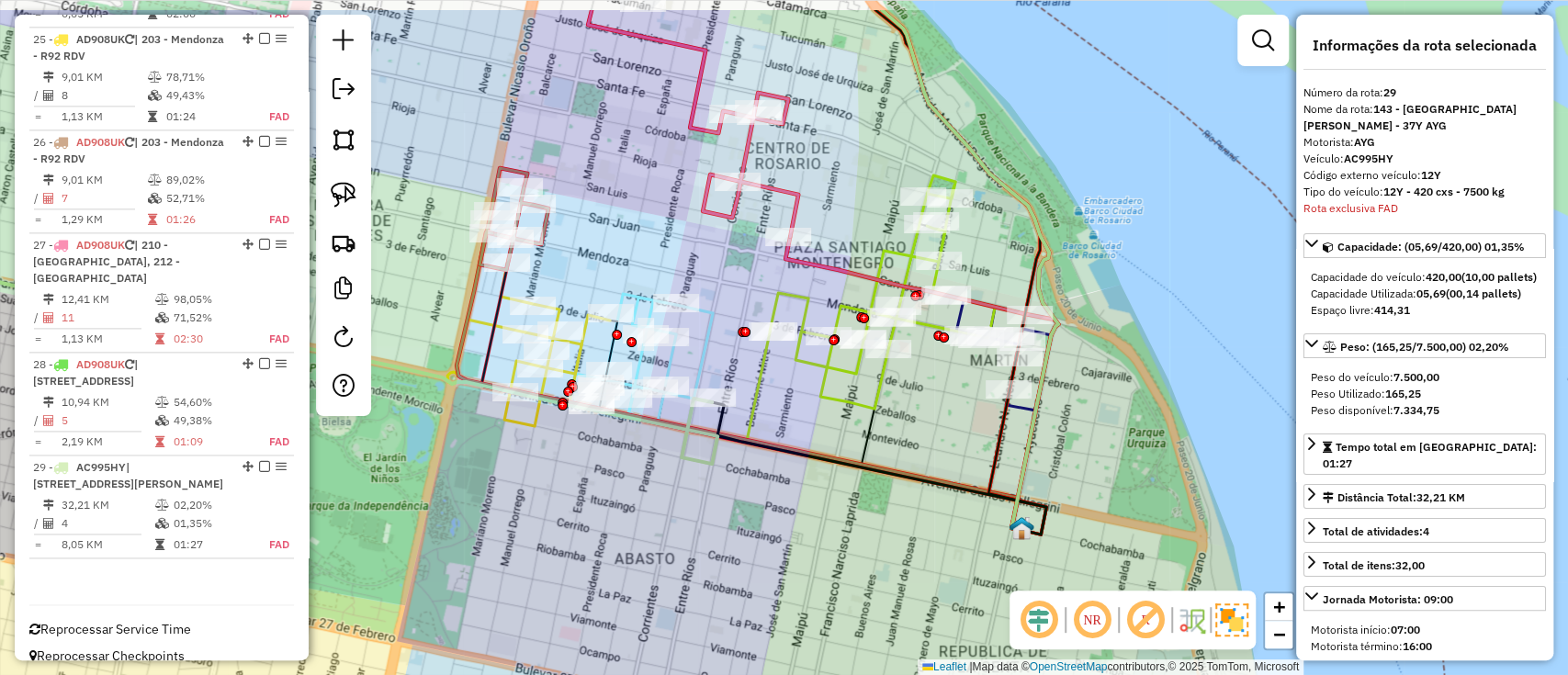
drag, startPoint x: 928, startPoint y: 446, endPoint x: 938, endPoint y: 495, distance: 50.0
click at [938, 495] on div "Janela de atendimento Grade de atendimento Capacidade Transportadoras Veículos …" at bounding box center [784, 337] width 1568 height 675
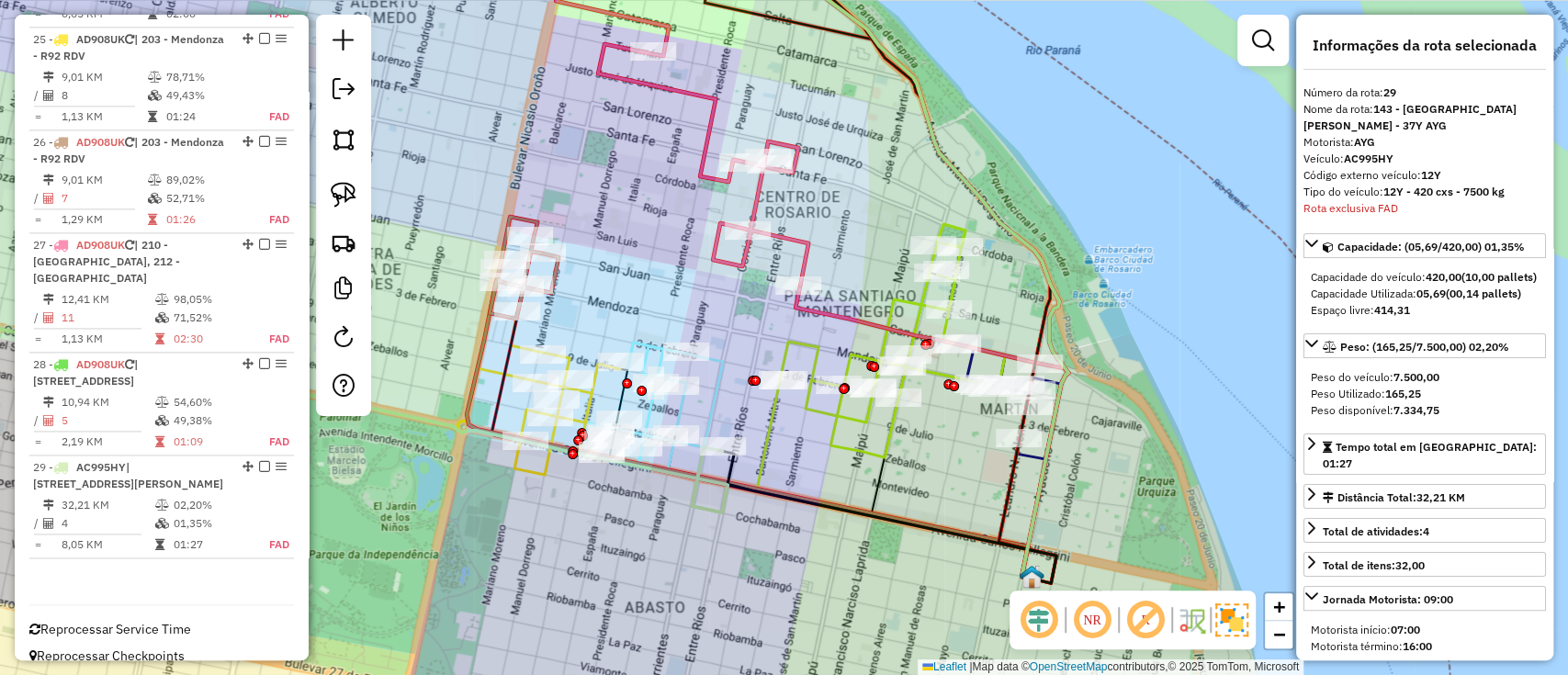
click at [1038, 455] on icon at bounding box center [900, 256] width 335 height 646
click at [1029, 459] on icon at bounding box center [1013, 403] width 94 height 111
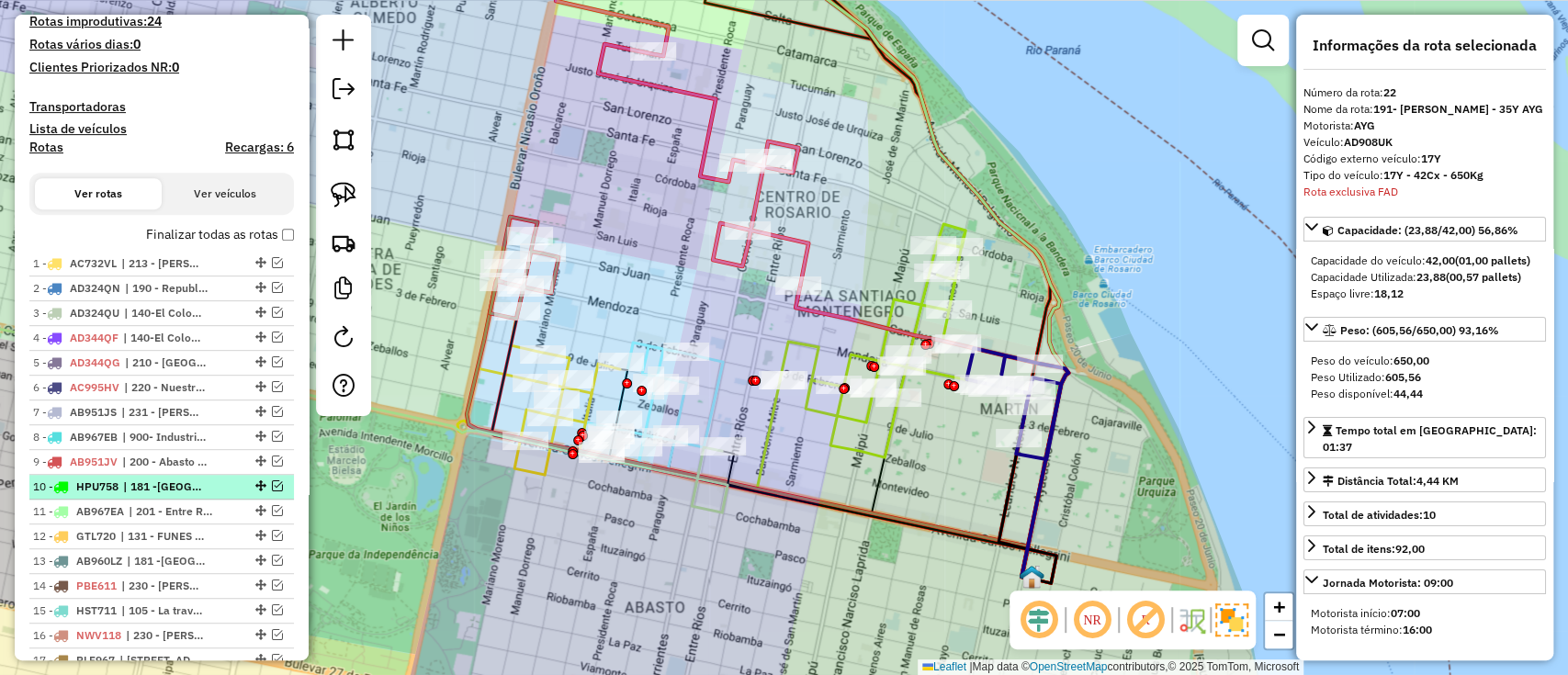
scroll to position [489, 0]
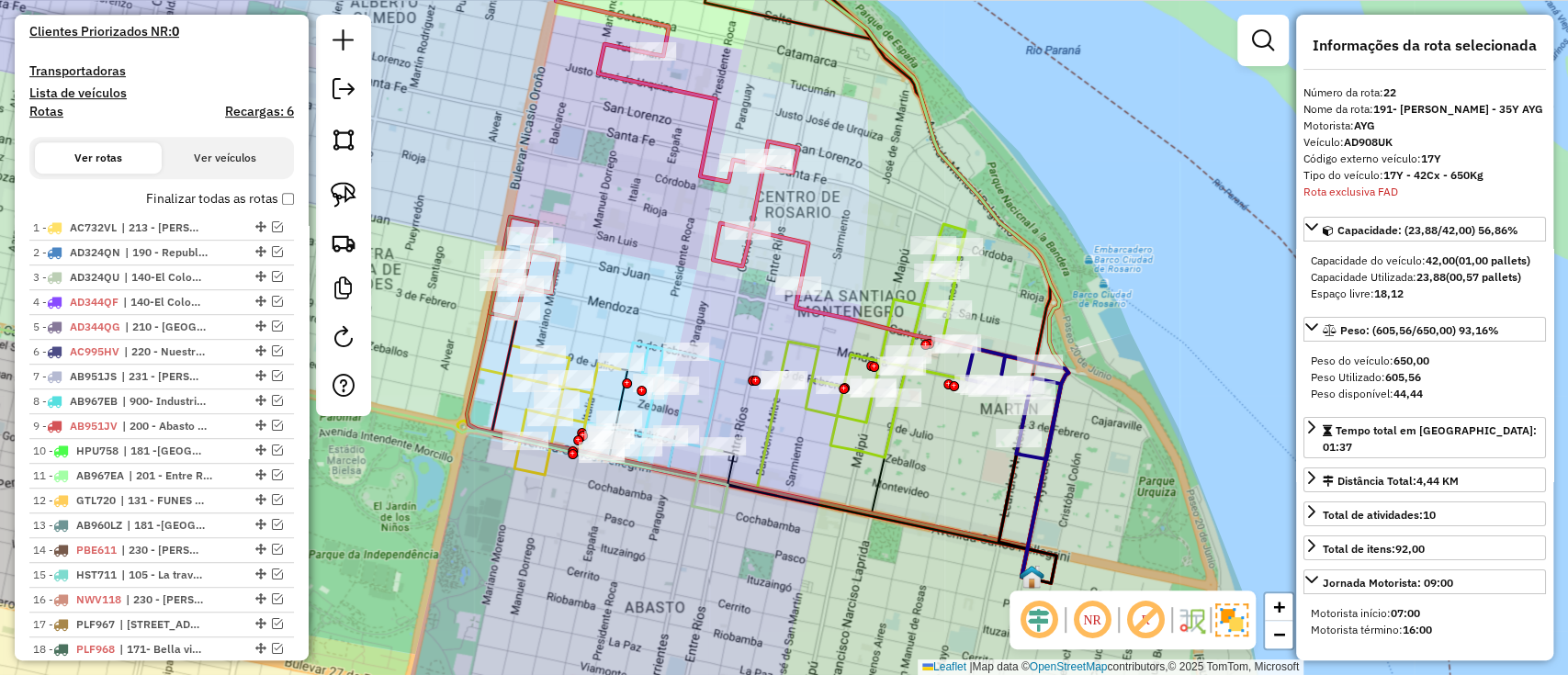
click at [227, 198] on label "Finalizar todas as rotas" at bounding box center [219, 199] width 148 height 20
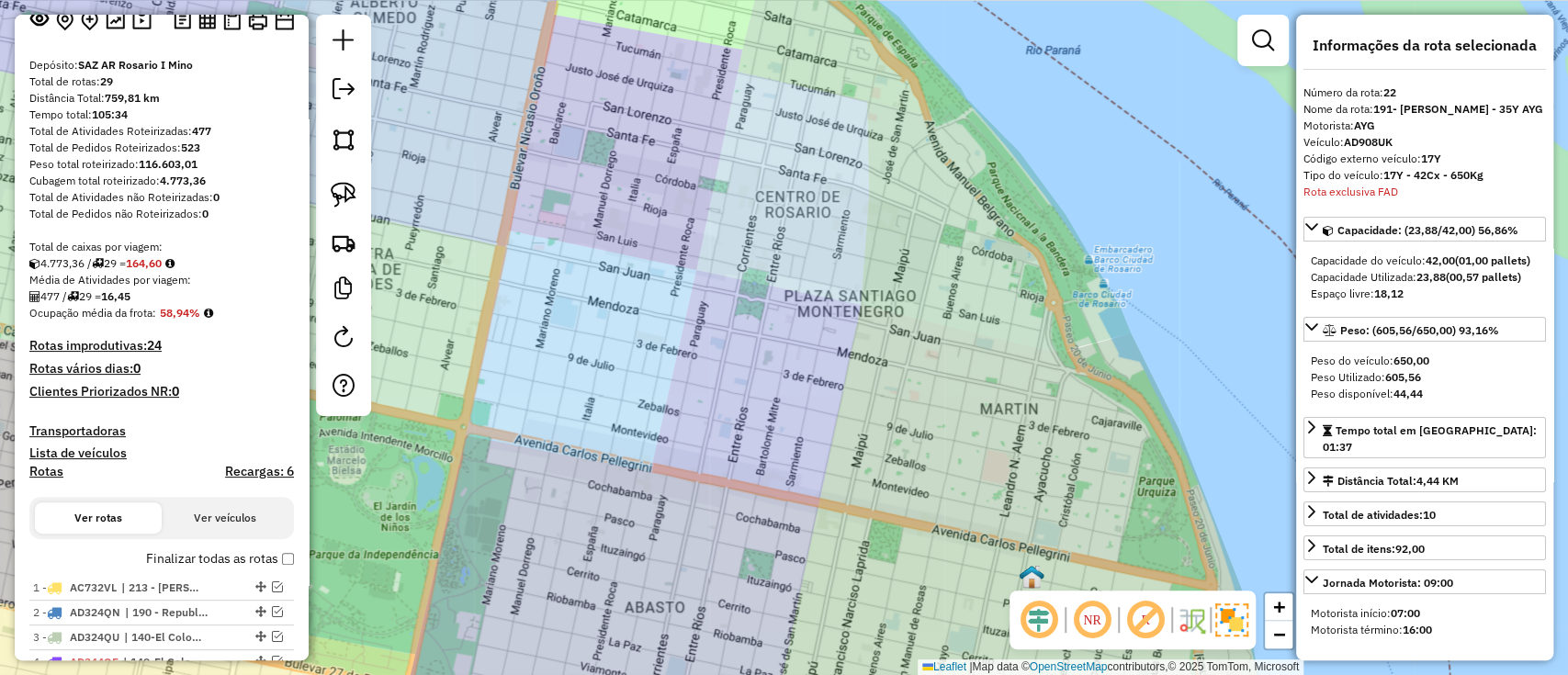
scroll to position [0, 0]
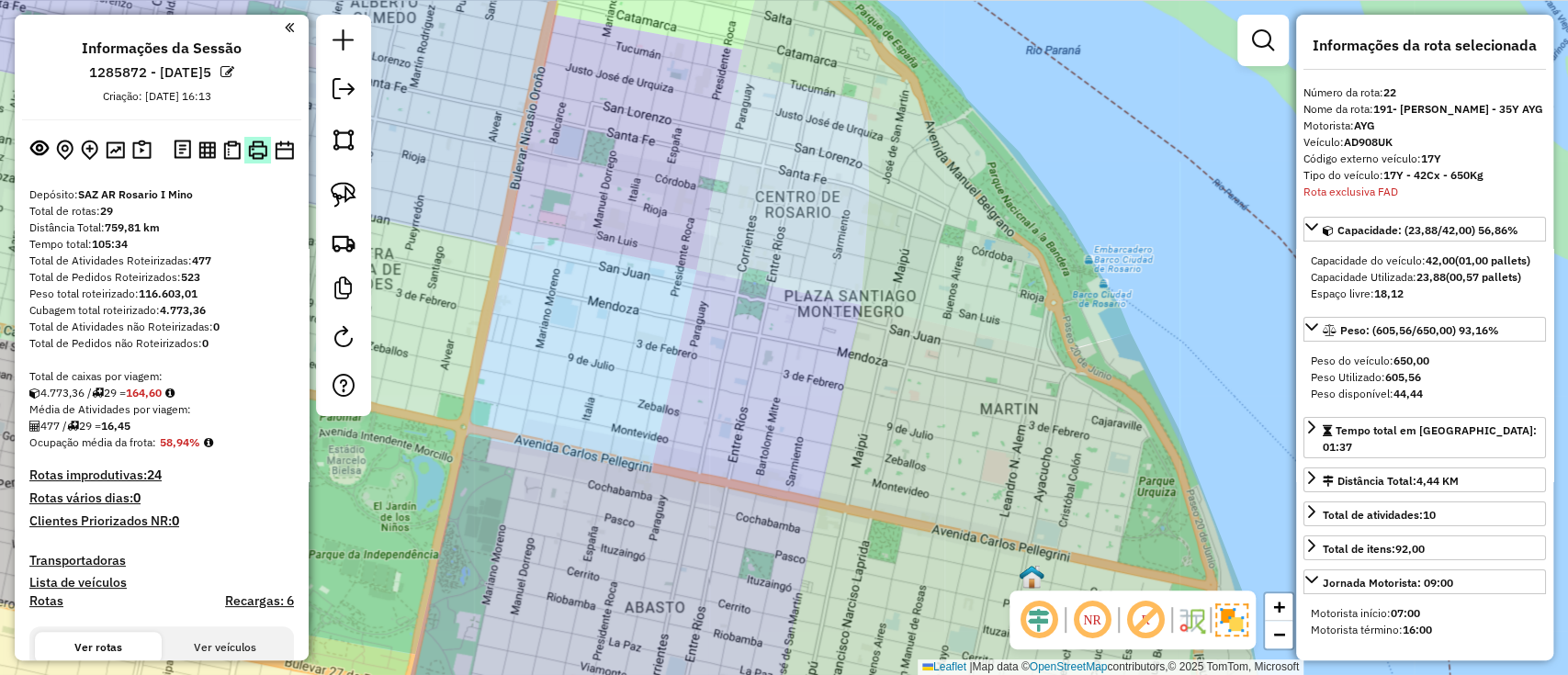
click at [257, 147] on img at bounding box center [258, 150] width 20 height 20
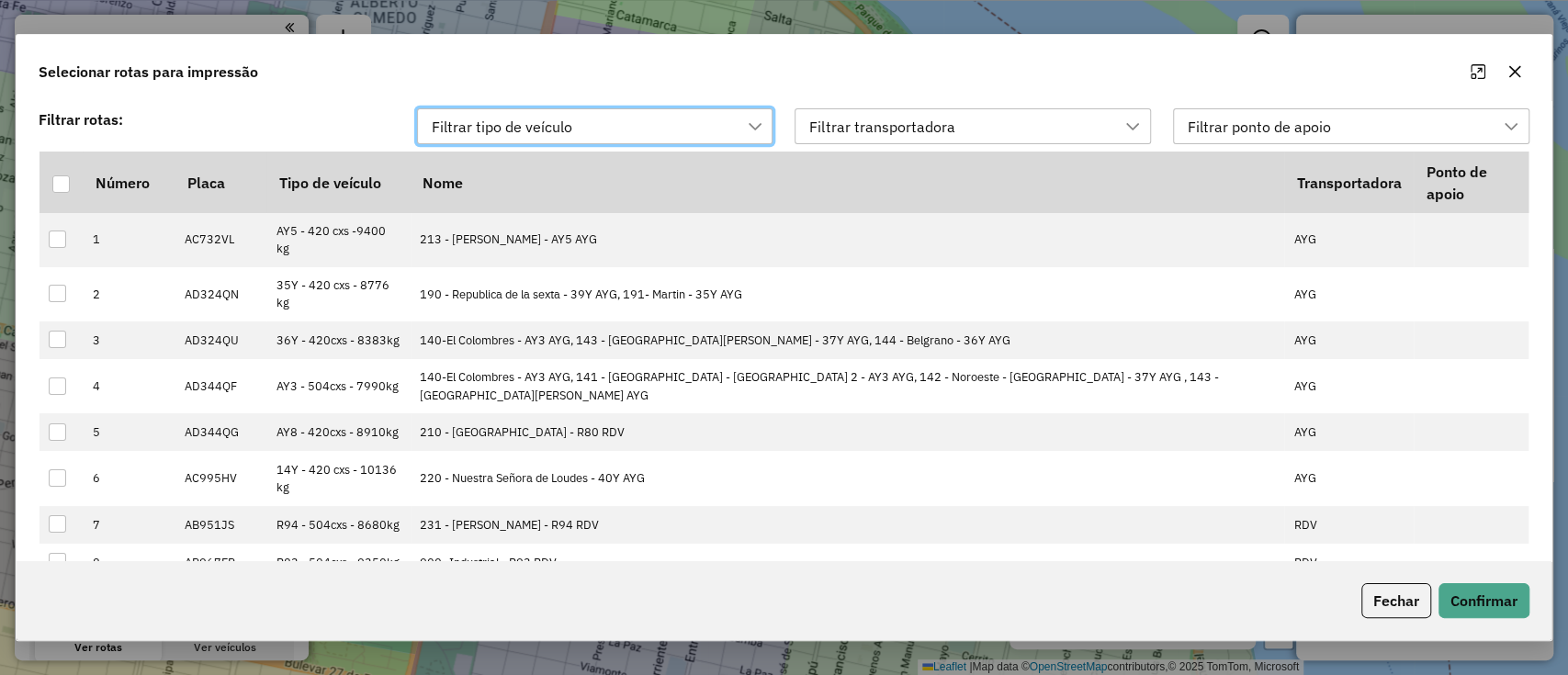
scroll to position [13, 82]
click at [1366, 603] on button "Fechar" at bounding box center [1396, 600] width 70 height 35
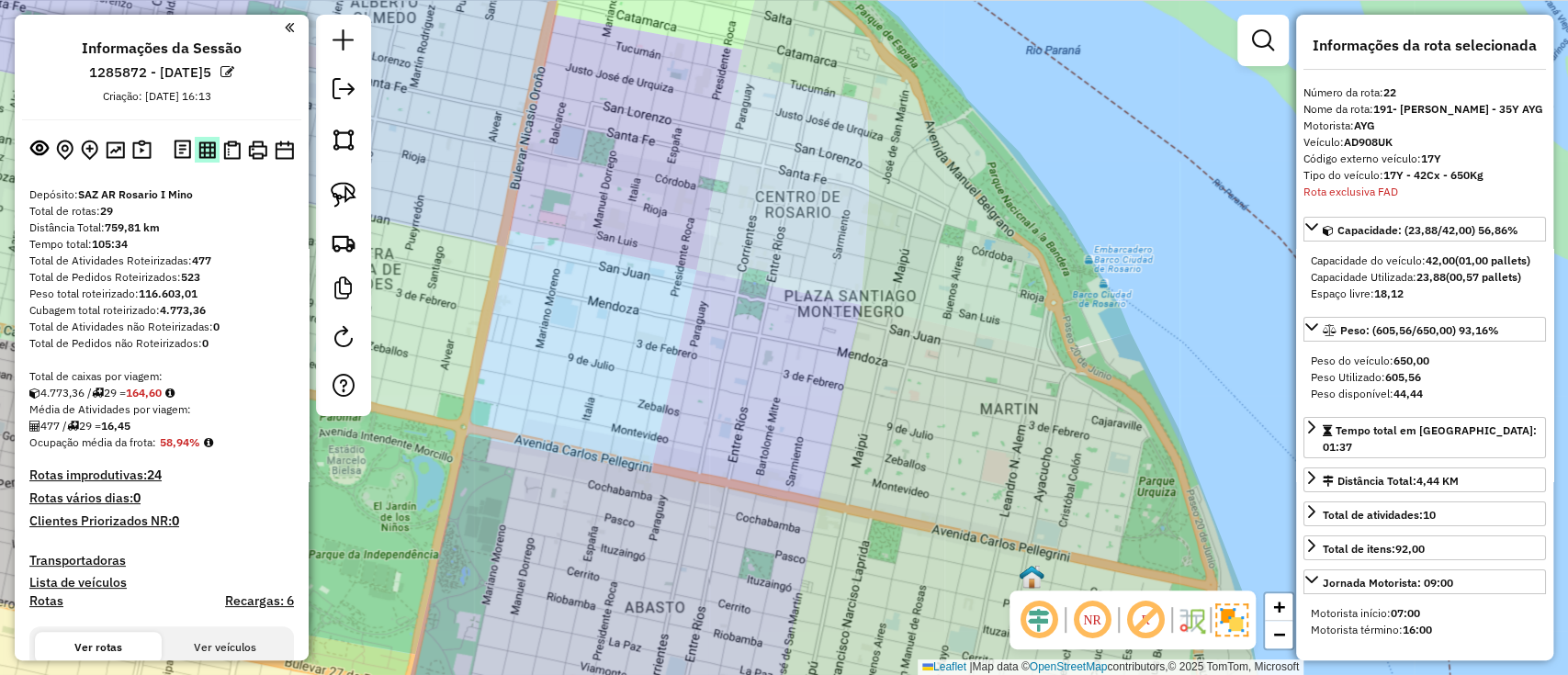
click at [198, 149] on img at bounding box center [206, 150] width 18 height 18
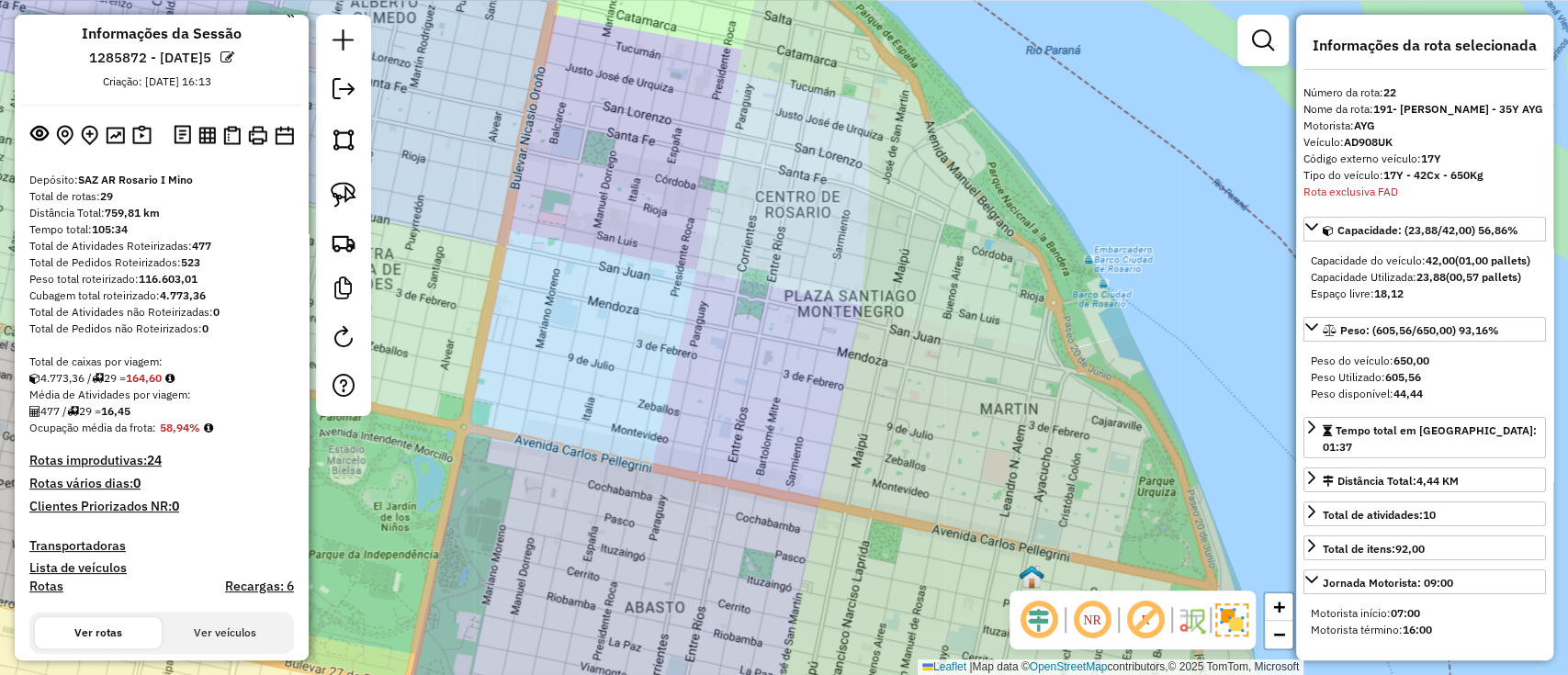
scroll to position [0, 0]
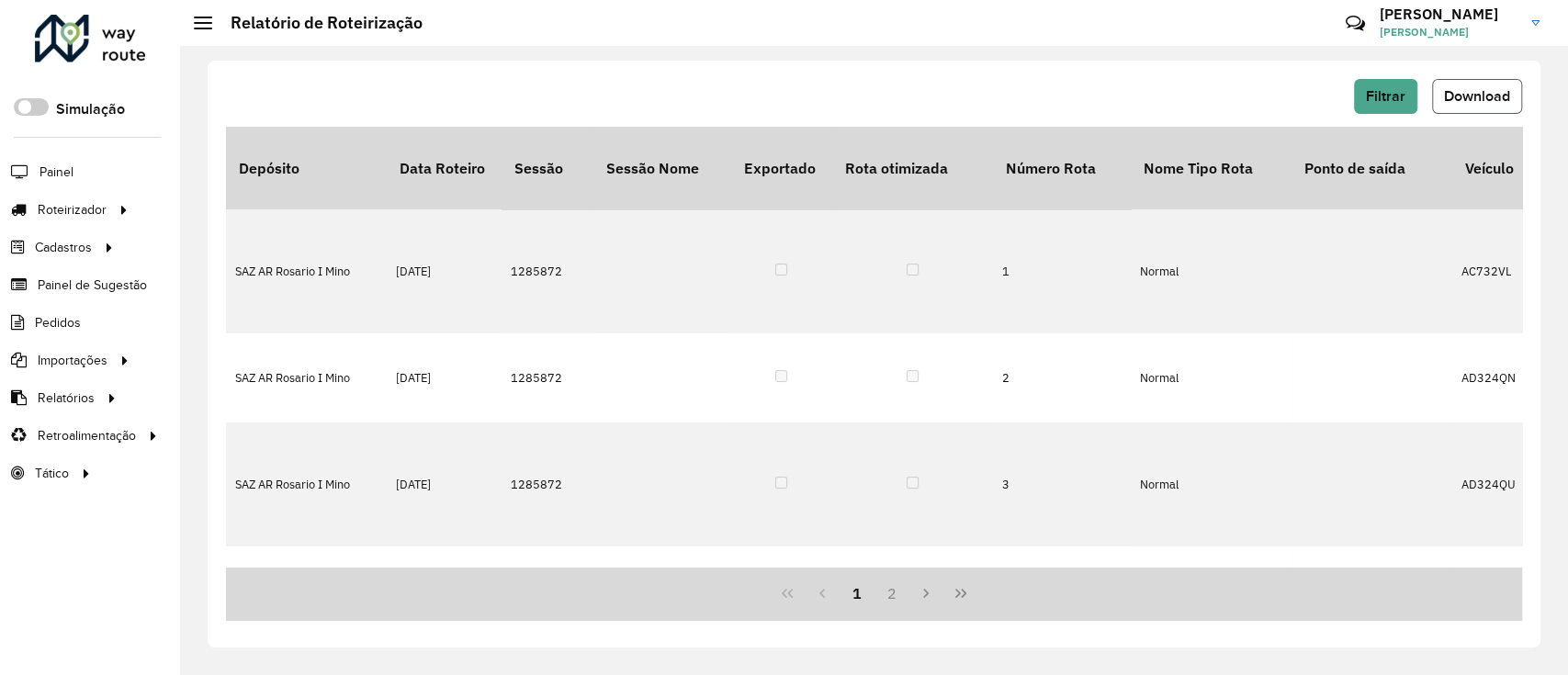
click at [1489, 99] on span "Download" at bounding box center [1476, 95] width 66 height 16
